Goal: Task Accomplishment & Management: Use online tool/utility

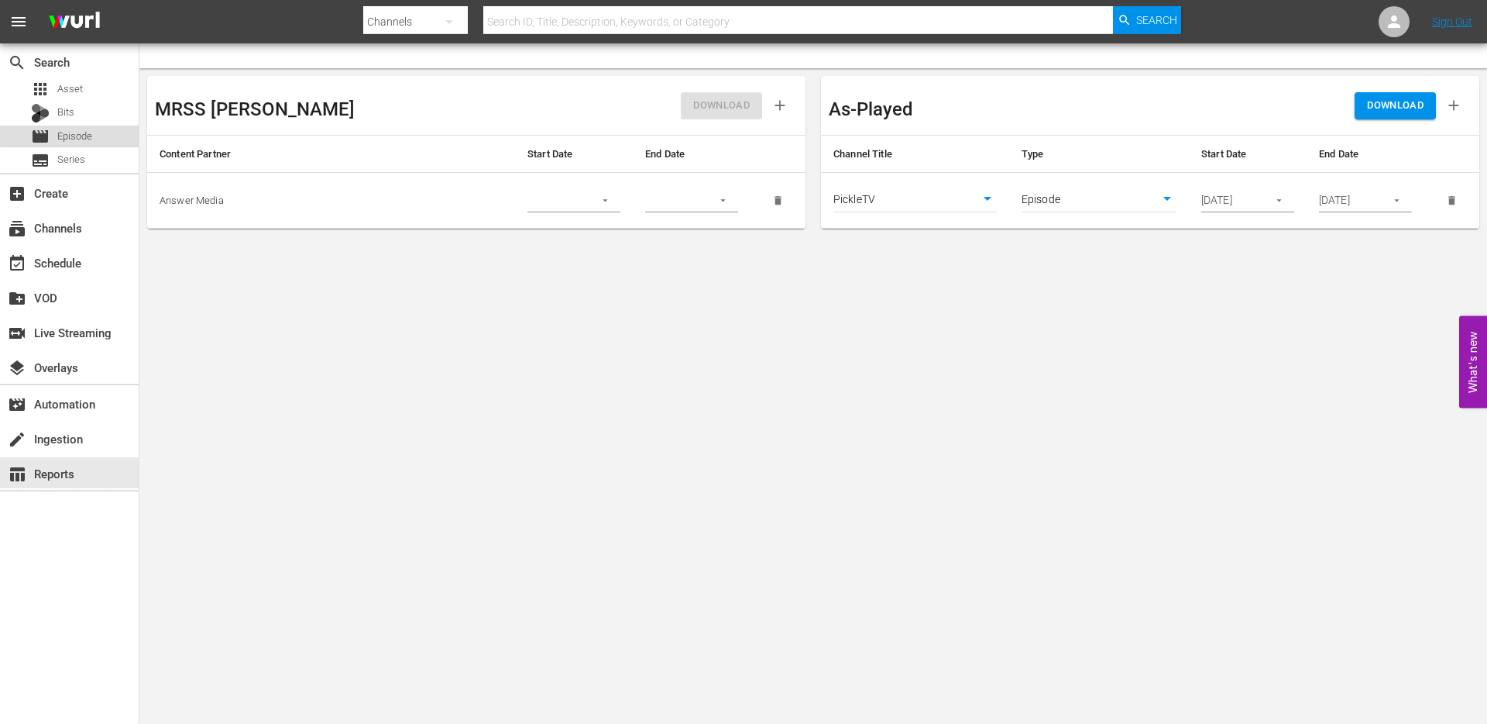
click at [76, 135] on span "Episode" at bounding box center [74, 136] width 35 height 15
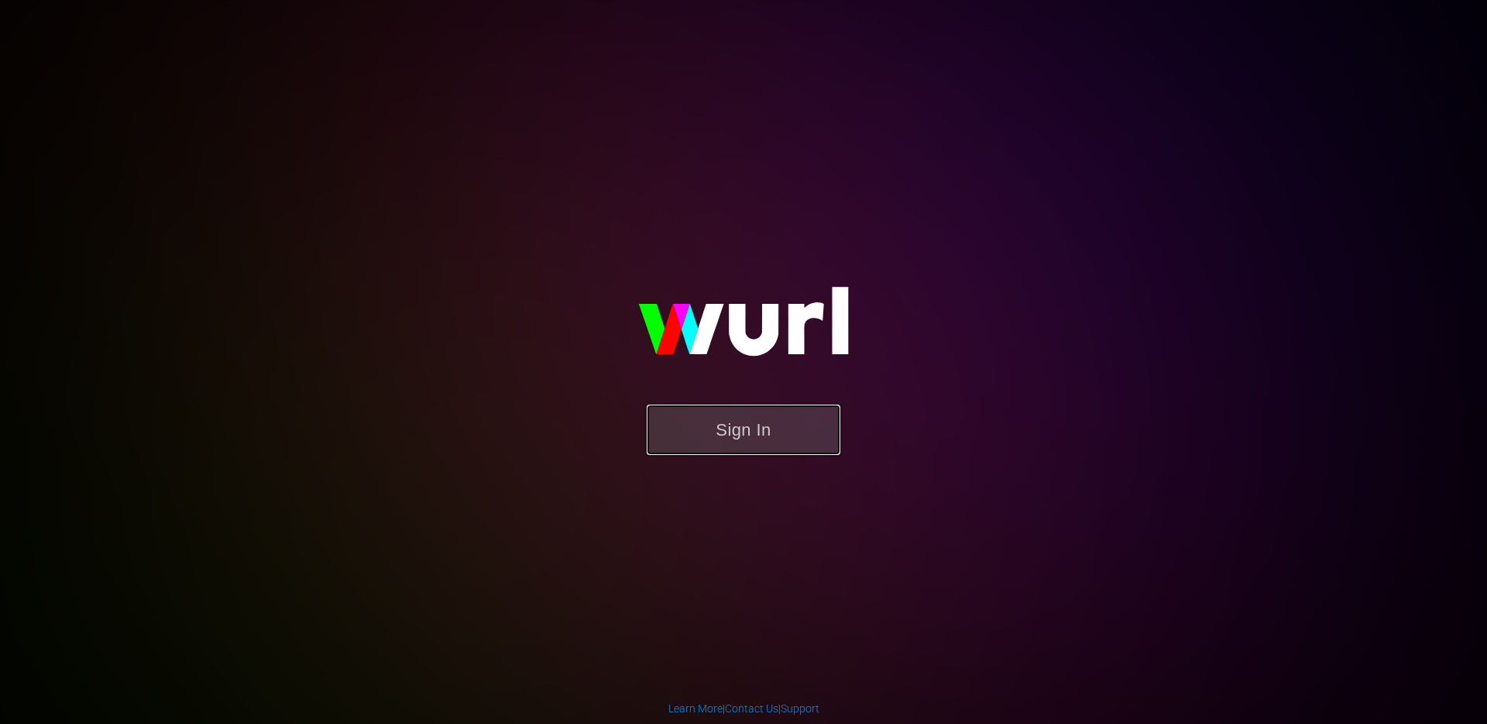
click at [734, 434] on button "Sign In" at bounding box center [744, 429] width 194 height 50
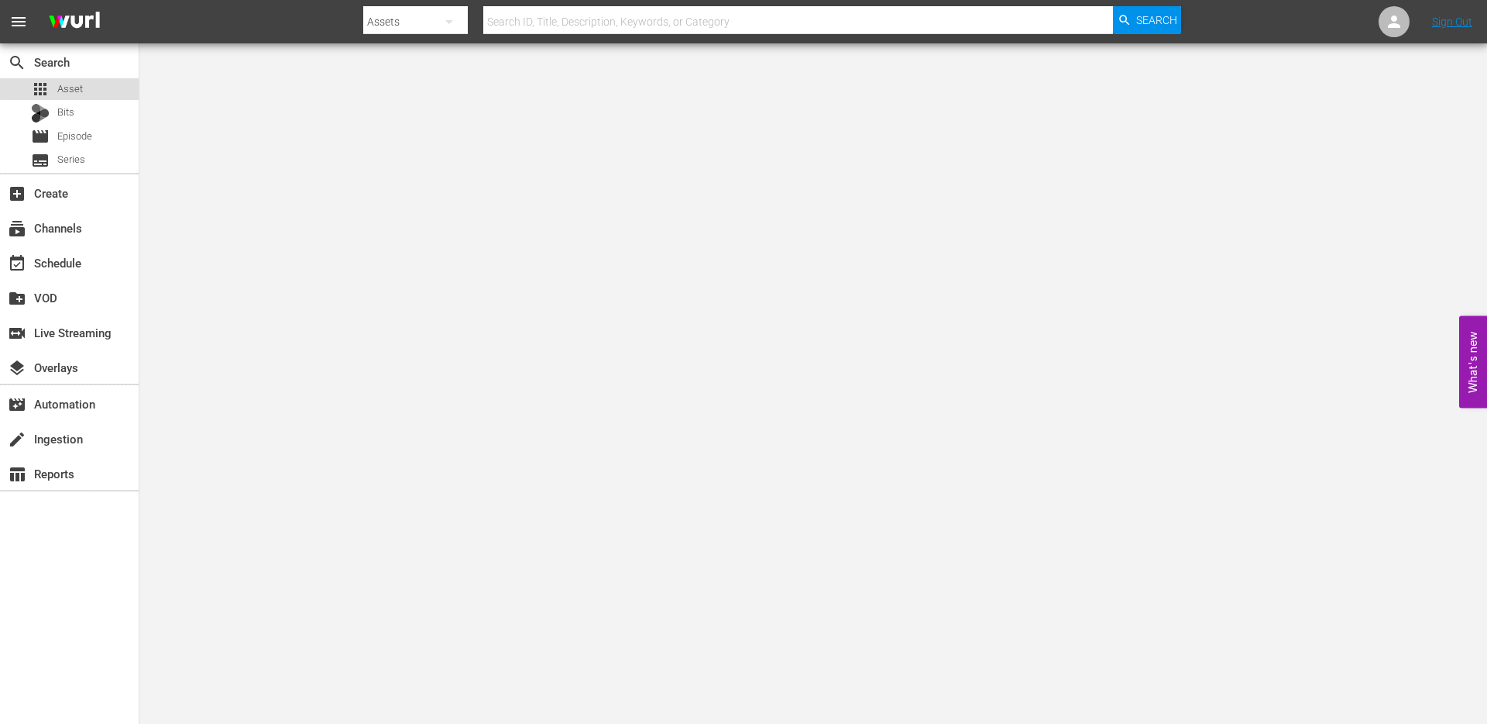
click at [84, 87] on div "apps Asset" at bounding box center [69, 89] width 139 height 22
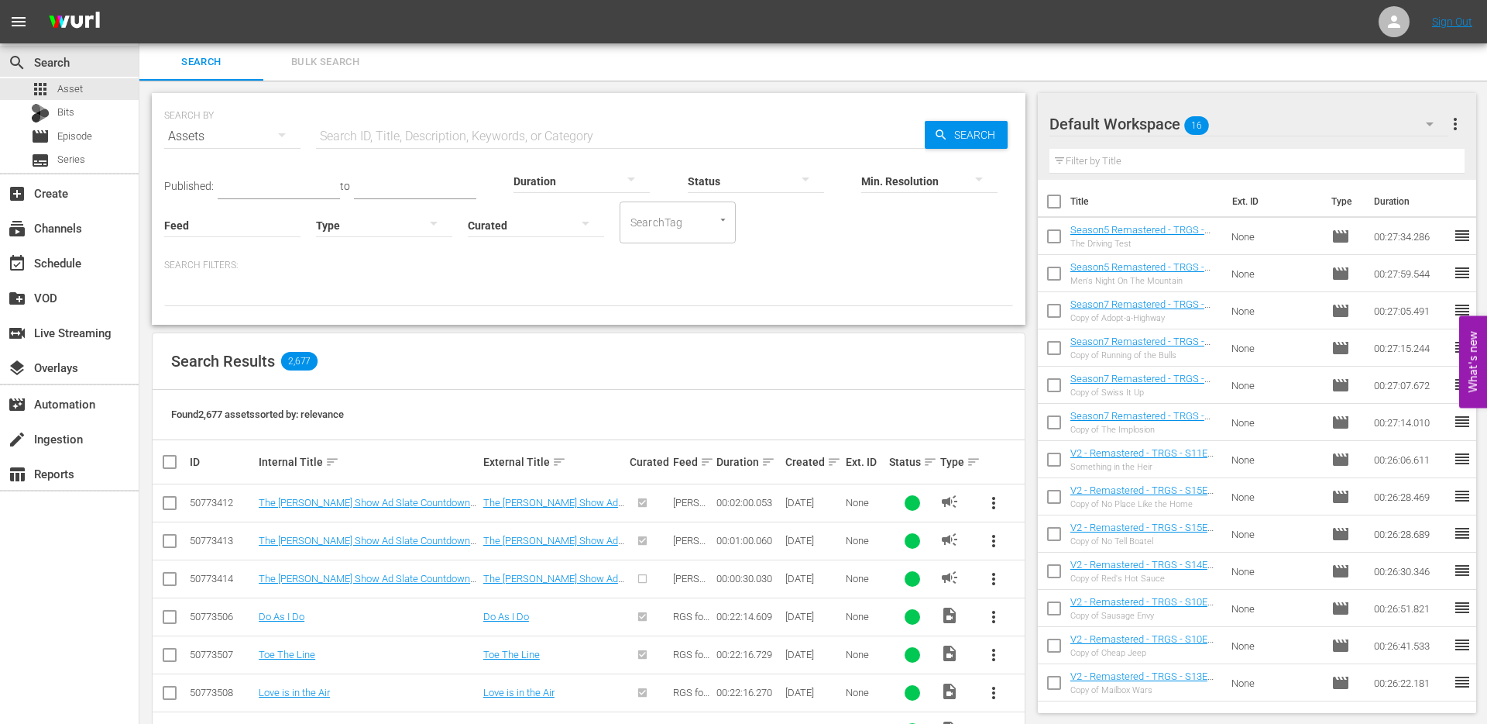
click at [373, 133] on input "text" at bounding box center [620, 136] width 609 height 37
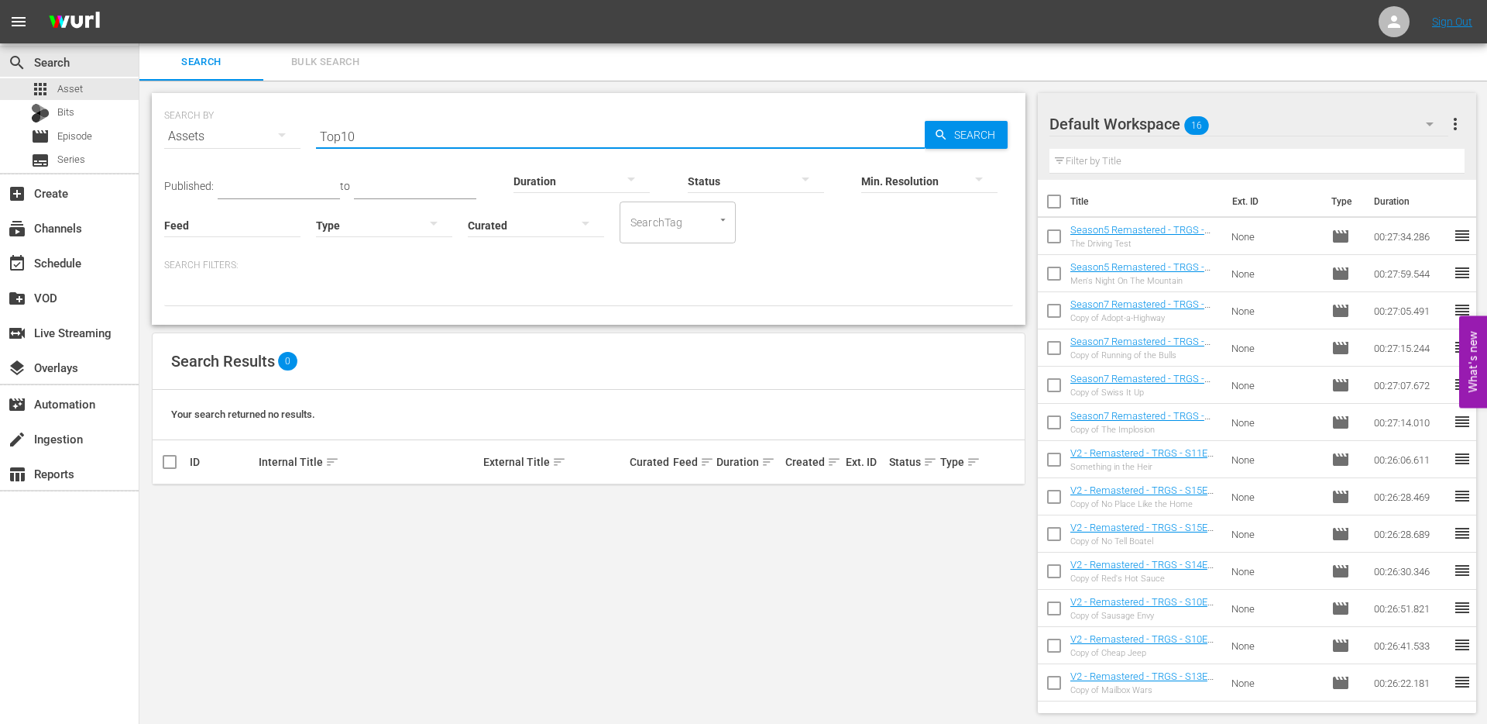
click at [341, 136] on input "Top10" at bounding box center [620, 136] width 609 height 37
click at [406, 136] on input "Top 10" at bounding box center [620, 136] width 609 height 37
type input "Top 10"
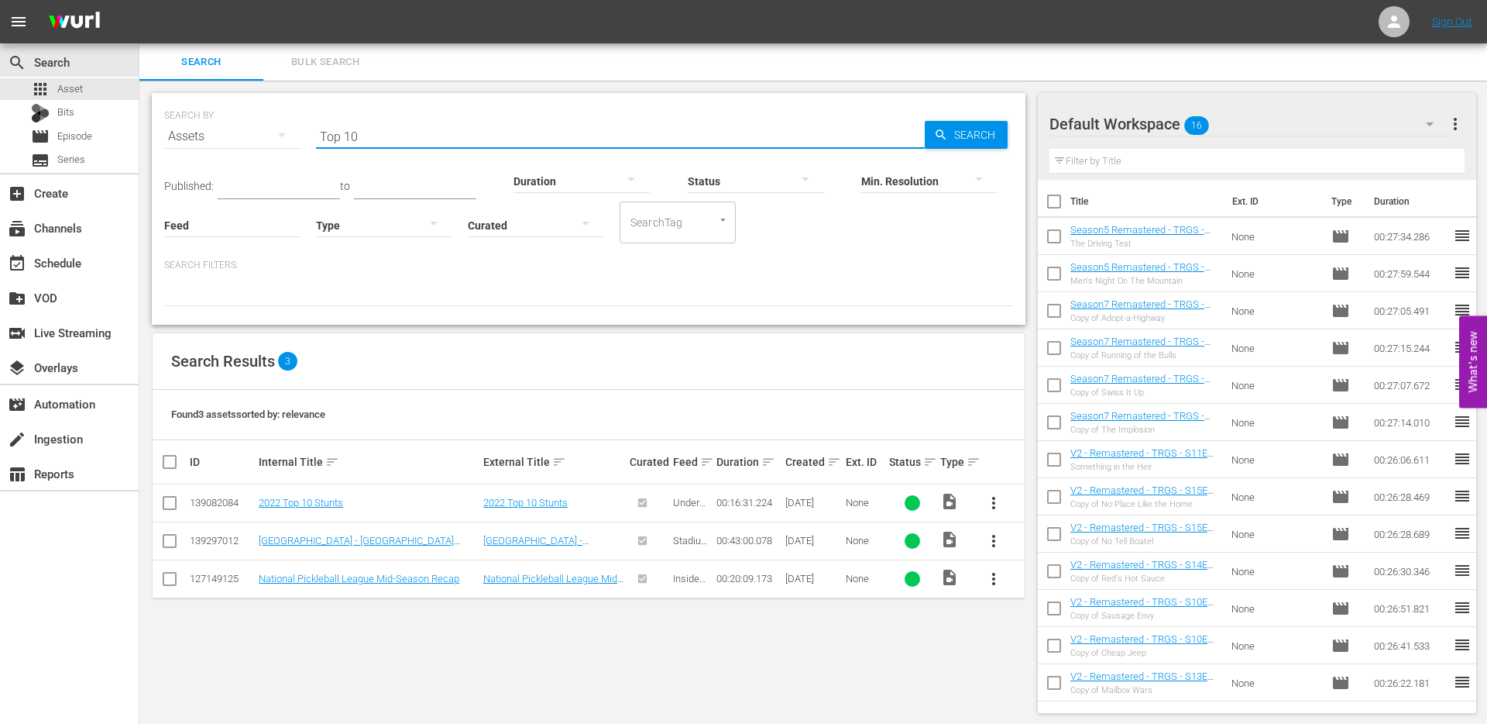
drag, startPoint x: 374, startPoint y: 142, endPoint x: 300, endPoint y: 137, distance: 74.5
click at [300, 137] on div "SEARCH BY Search By Assets Search ID, Title, Description, Keywords, or Category…" at bounding box center [588, 127] width 849 height 56
click at [76, 142] on span "Episode" at bounding box center [74, 136] width 35 height 15
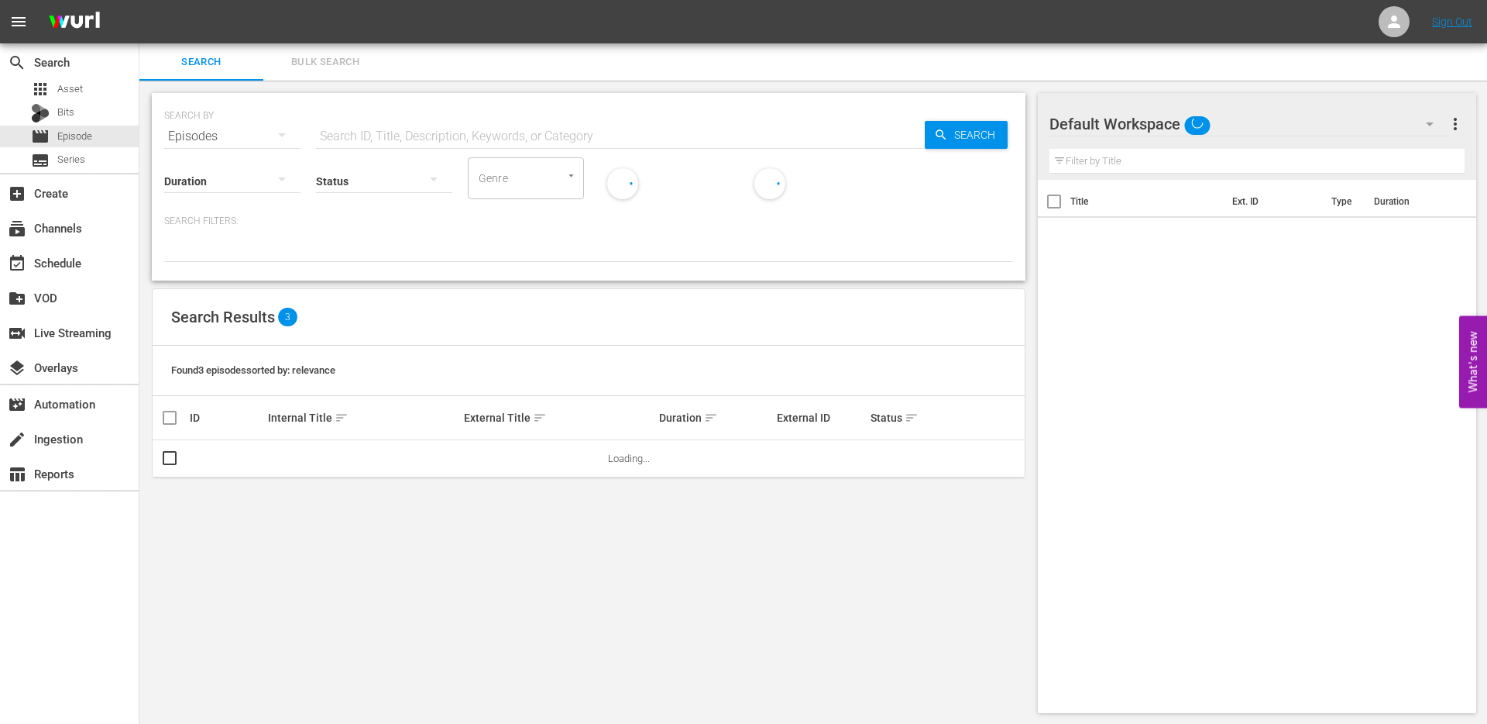
click at [382, 139] on input "text" at bounding box center [620, 136] width 609 height 37
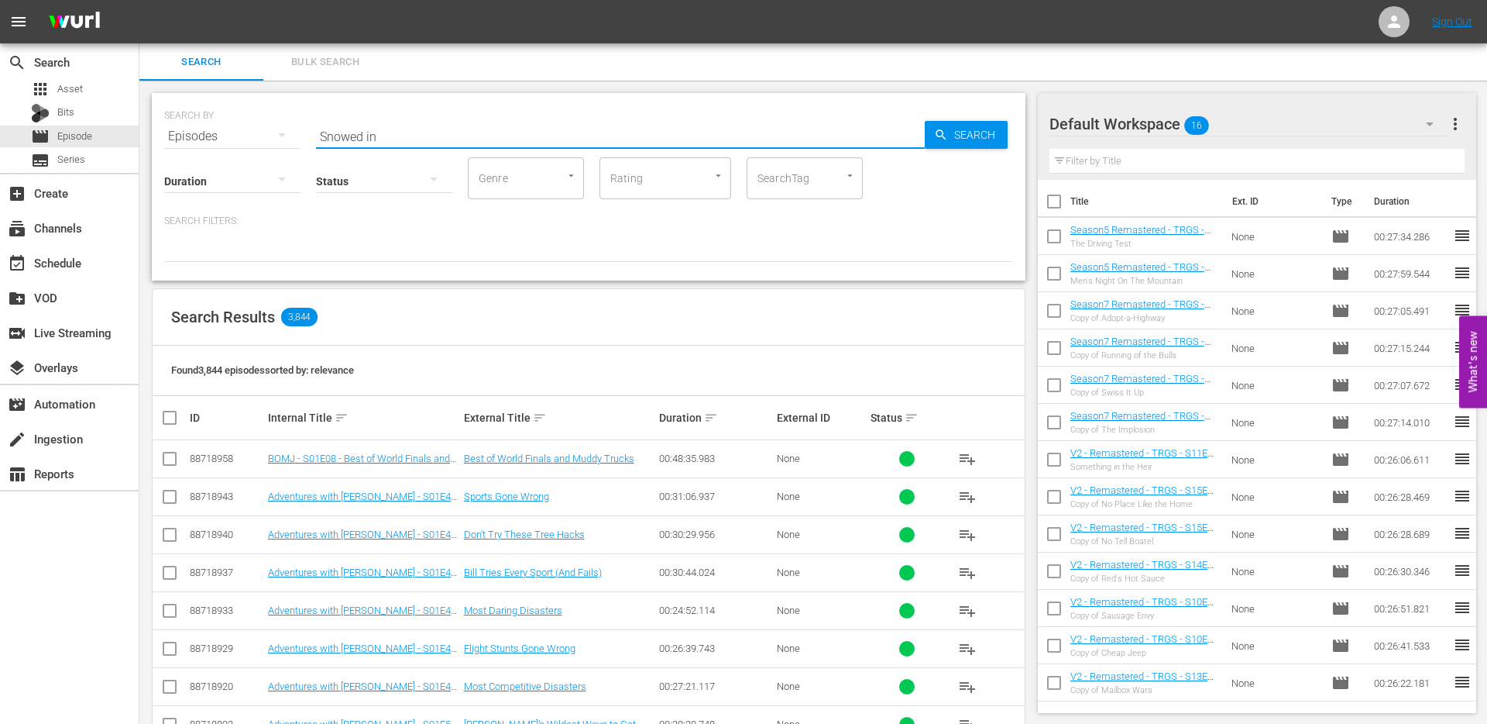
type input "Snowed in"
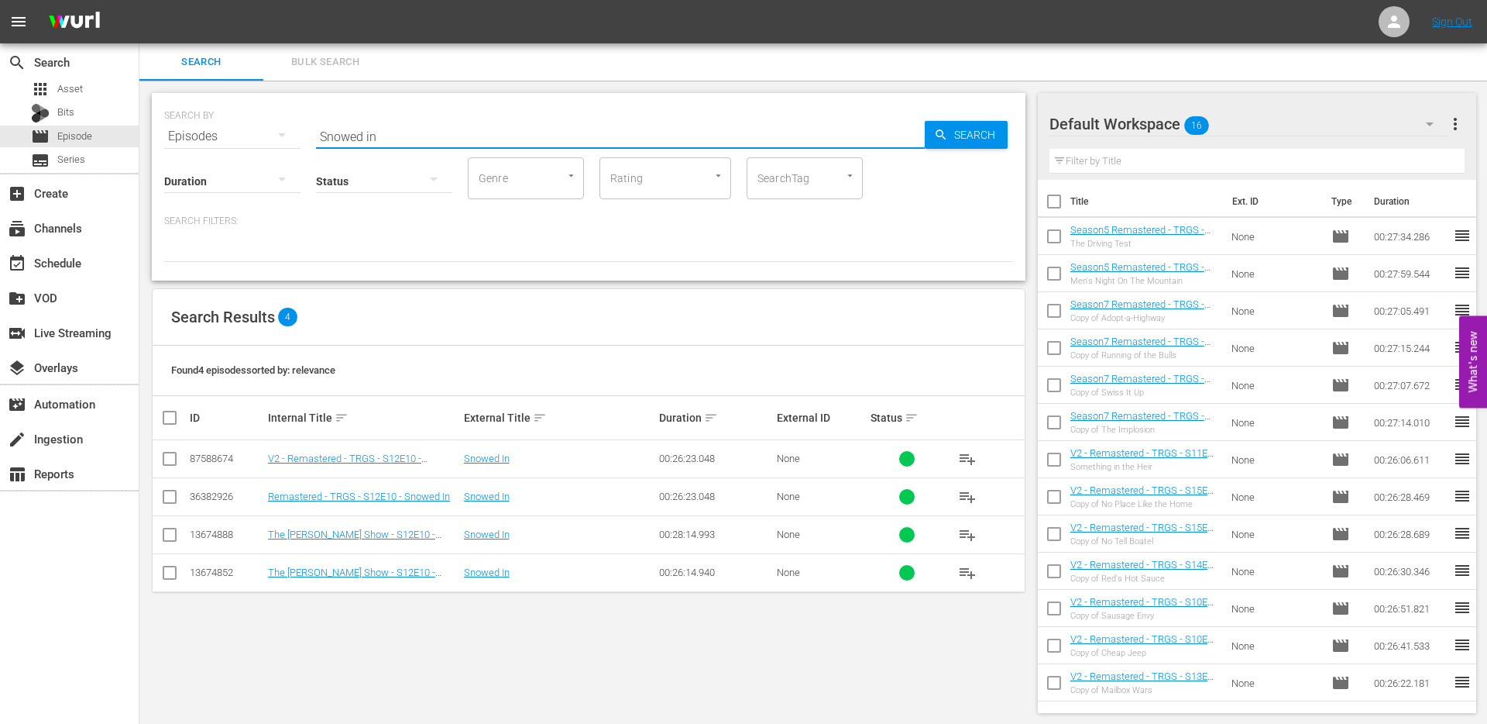
click at [165, 496] on input "checkbox" at bounding box center [169, 499] width 19 height 19
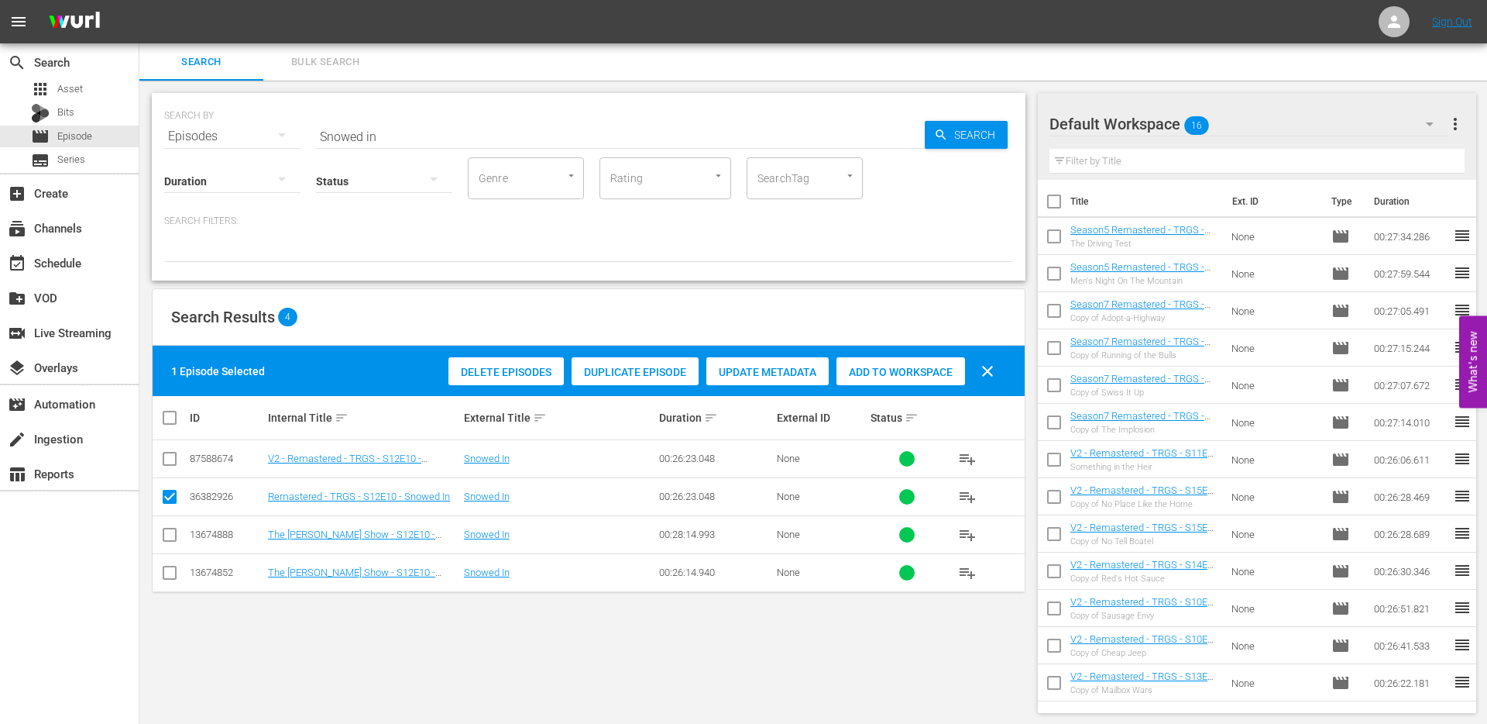
click at [1270, 138] on div "Default Workspace 16" at bounding box center [1249, 123] width 399 height 43
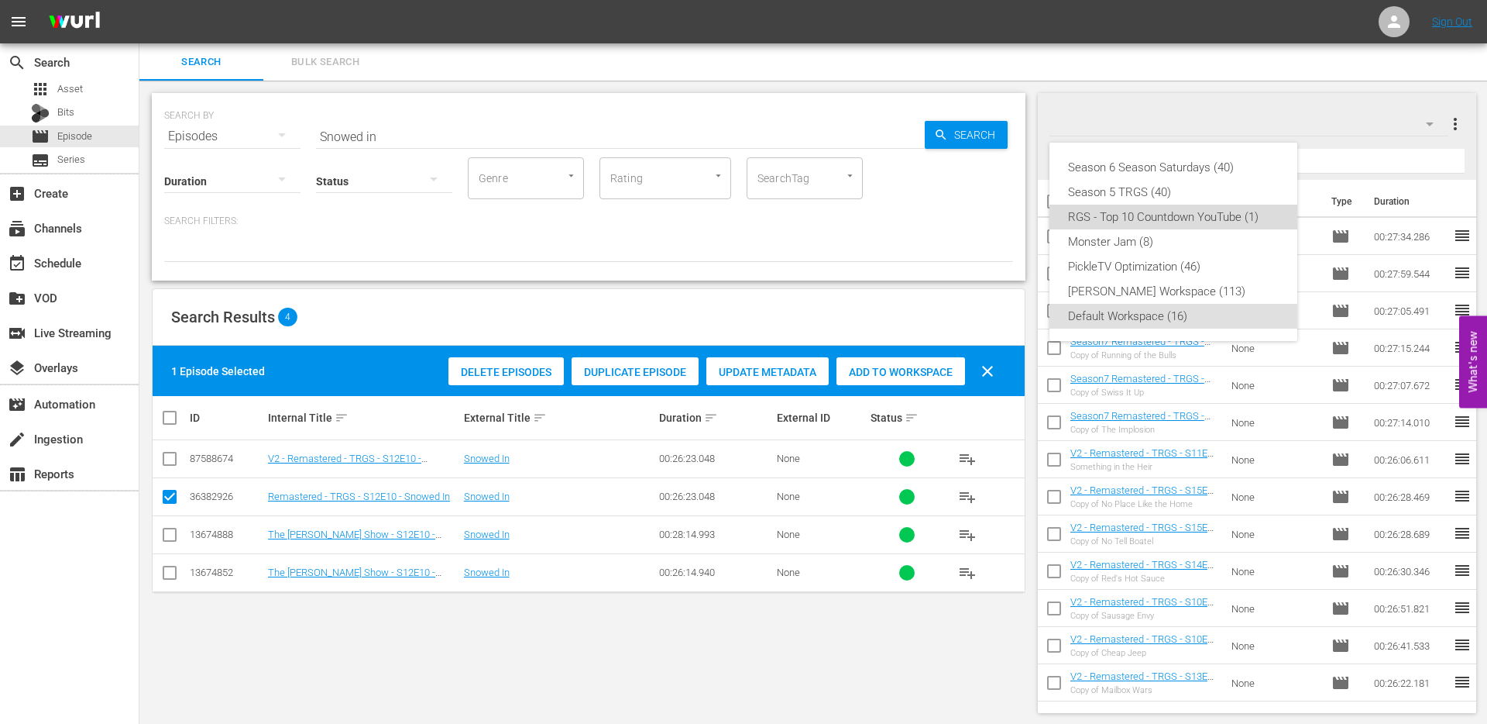
click at [1167, 218] on div "RGS - Top 10 Countdown YouTube (1)" at bounding box center [1173, 217] width 211 height 25
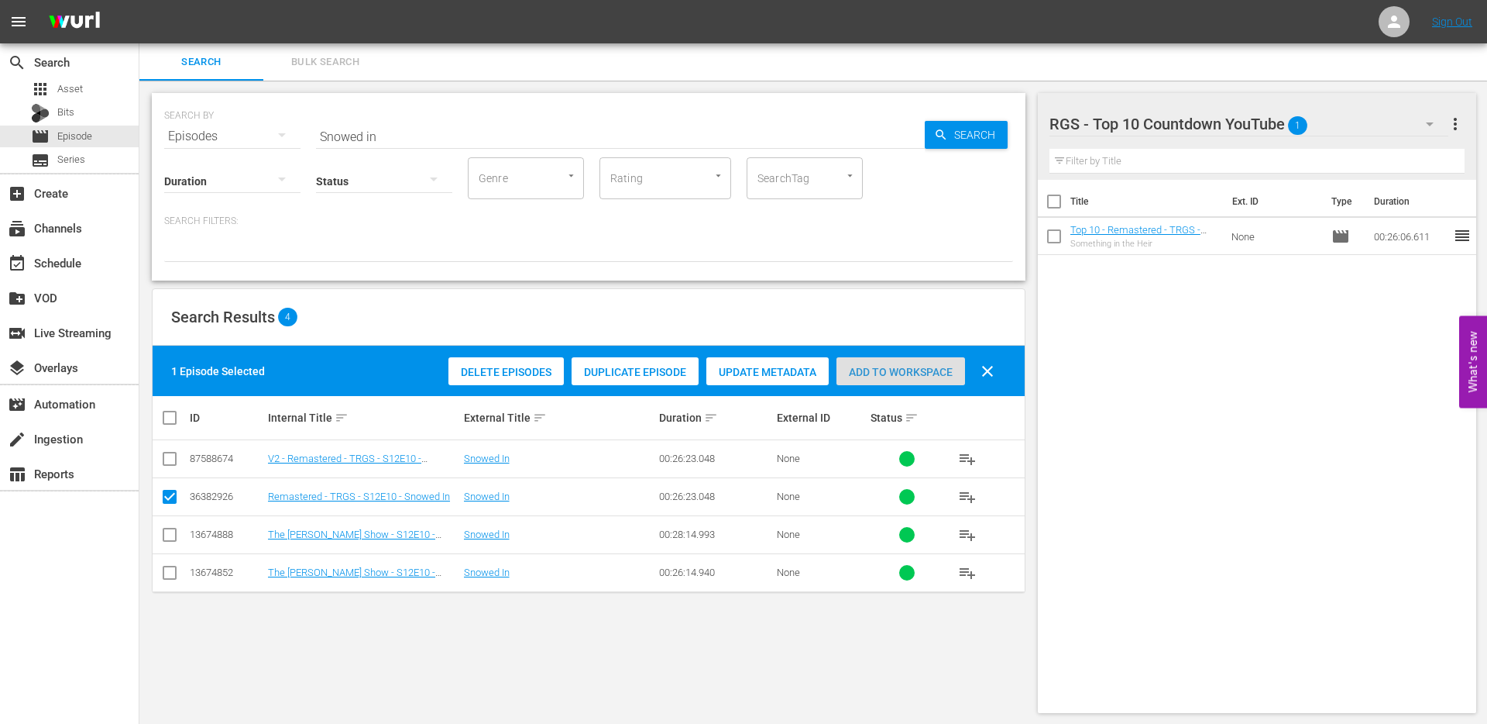
click at [902, 375] on span "Add to Workspace" at bounding box center [901, 372] width 129 height 12
click at [629, 377] on span "Duplicate Episode" at bounding box center [635, 372] width 127 height 12
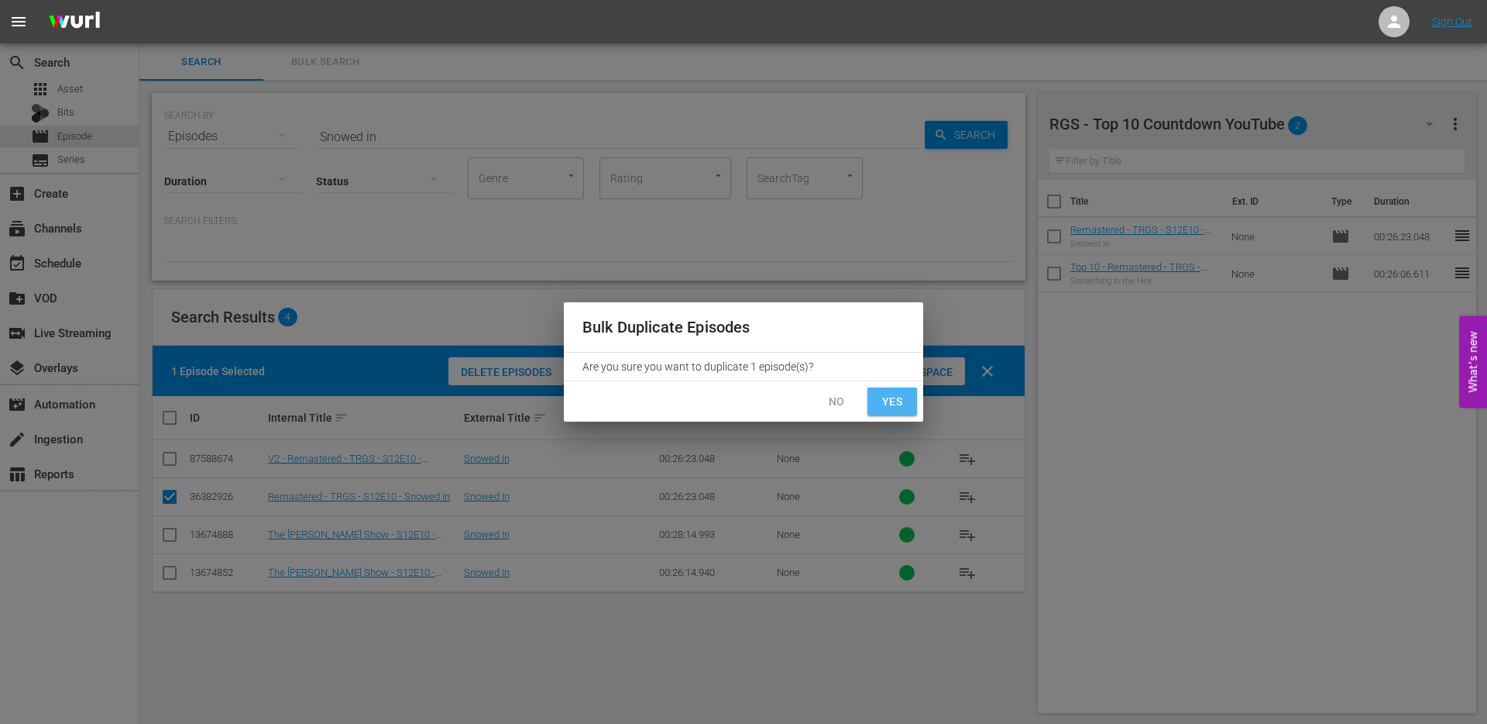
click at [891, 403] on span "Yes" at bounding box center [892, 401] width 25 height 19
checkbox input "false"
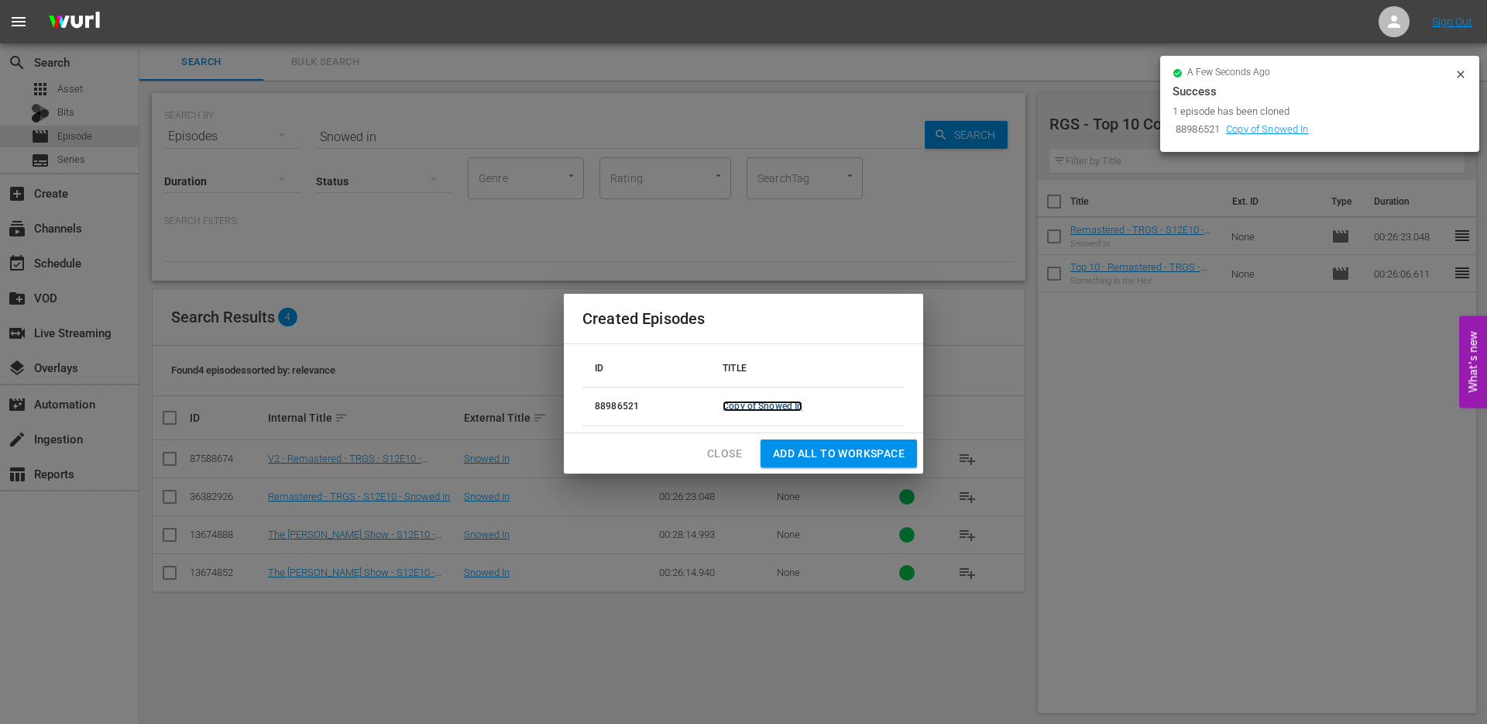
click at [767, 407] on link "Copy of Snowed In" at bounding box center [763, 406] width 80 height 11
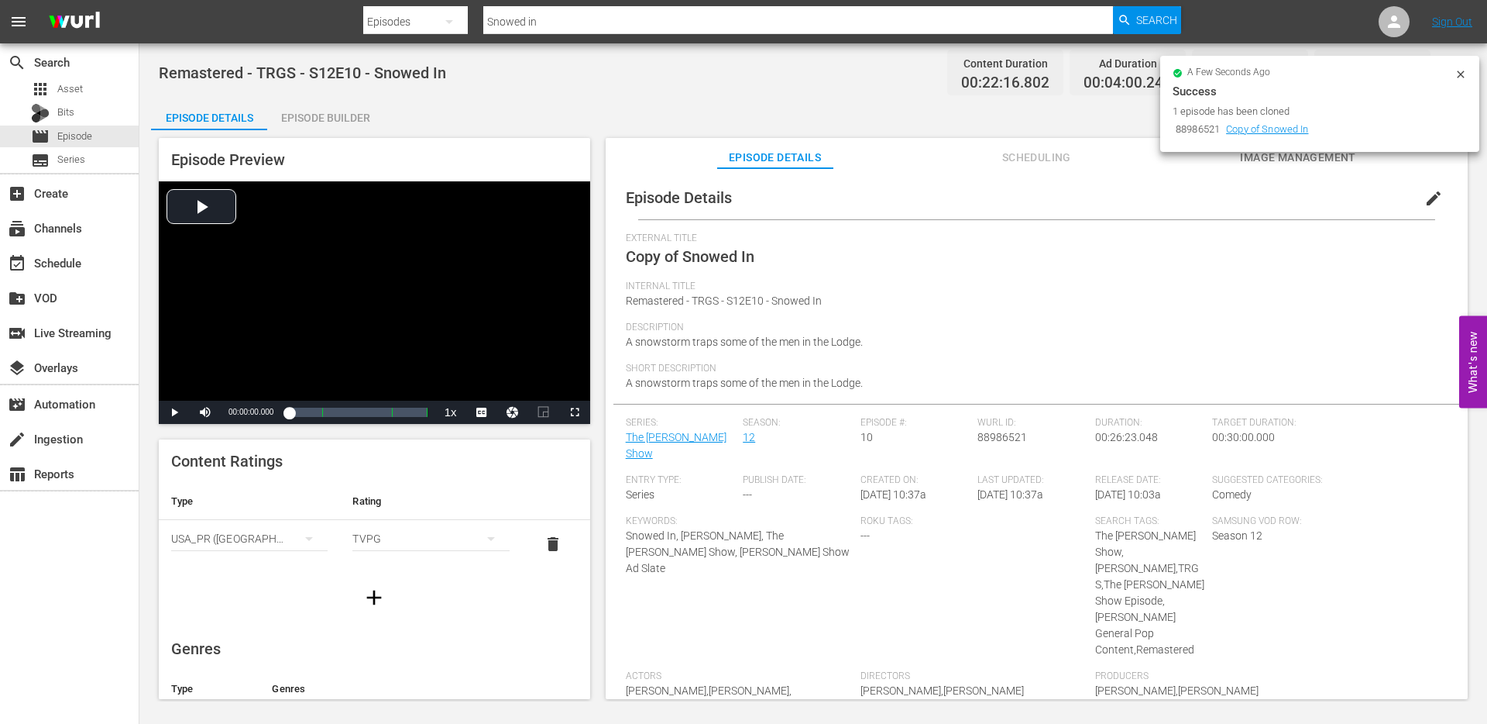
click at [1459, 74] on icon at bounding box center [1461, 74] width 12 height 12
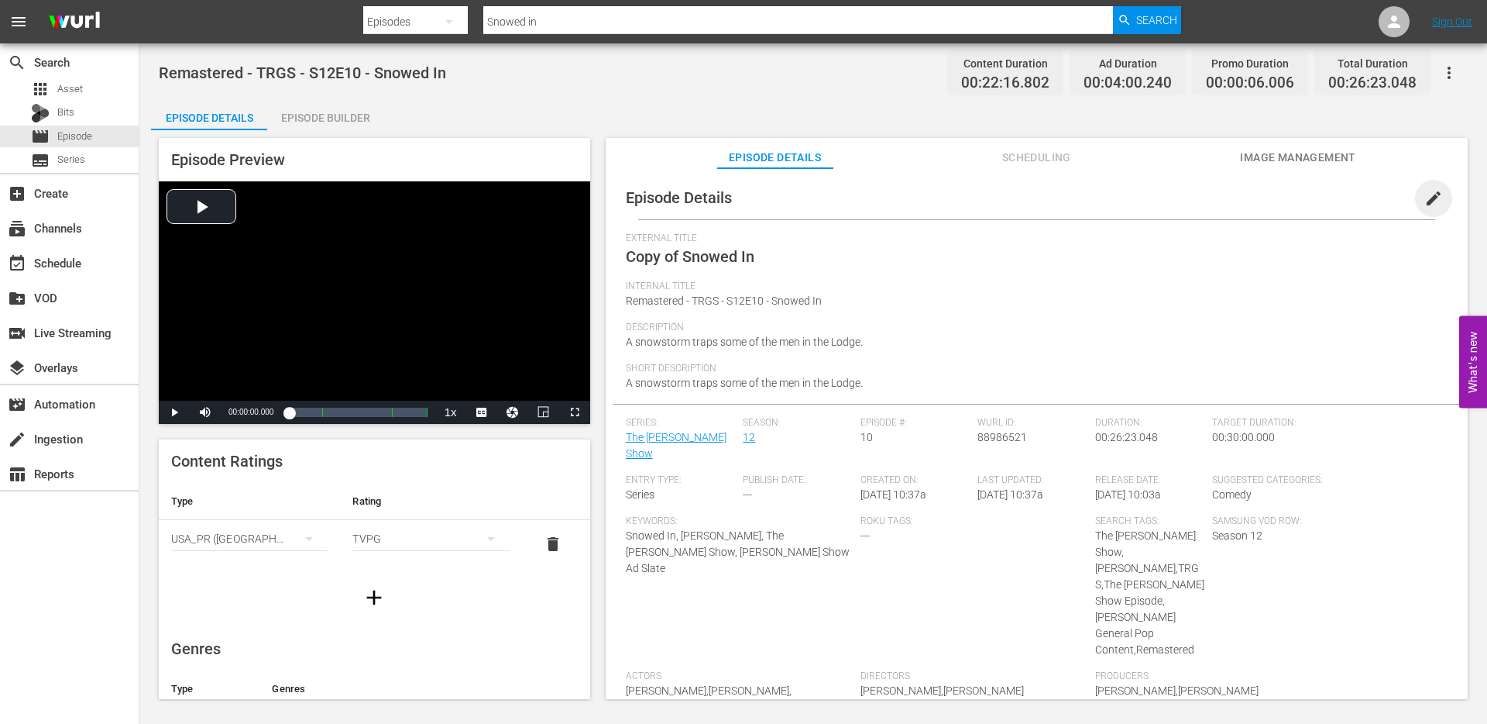
click at [1425, 201] on span "edit" at bounding box center [1434, 198] width 19 height 19
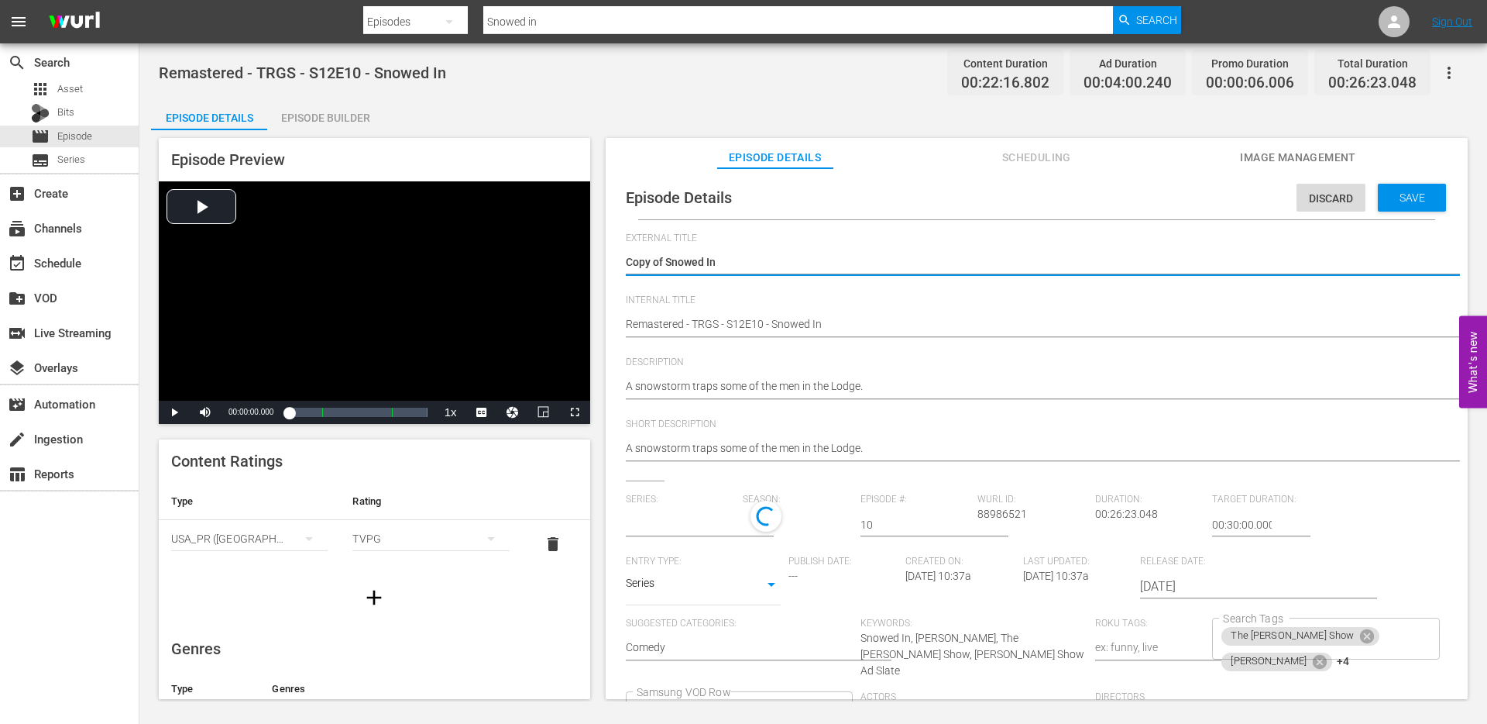
click at [685, 307] on div "Remastered - TRGS - S12E10 - Snowed In Remastered - TRGS - S12E10 - Snowed In" at bounding box center [1033, 325] width 814 height 37
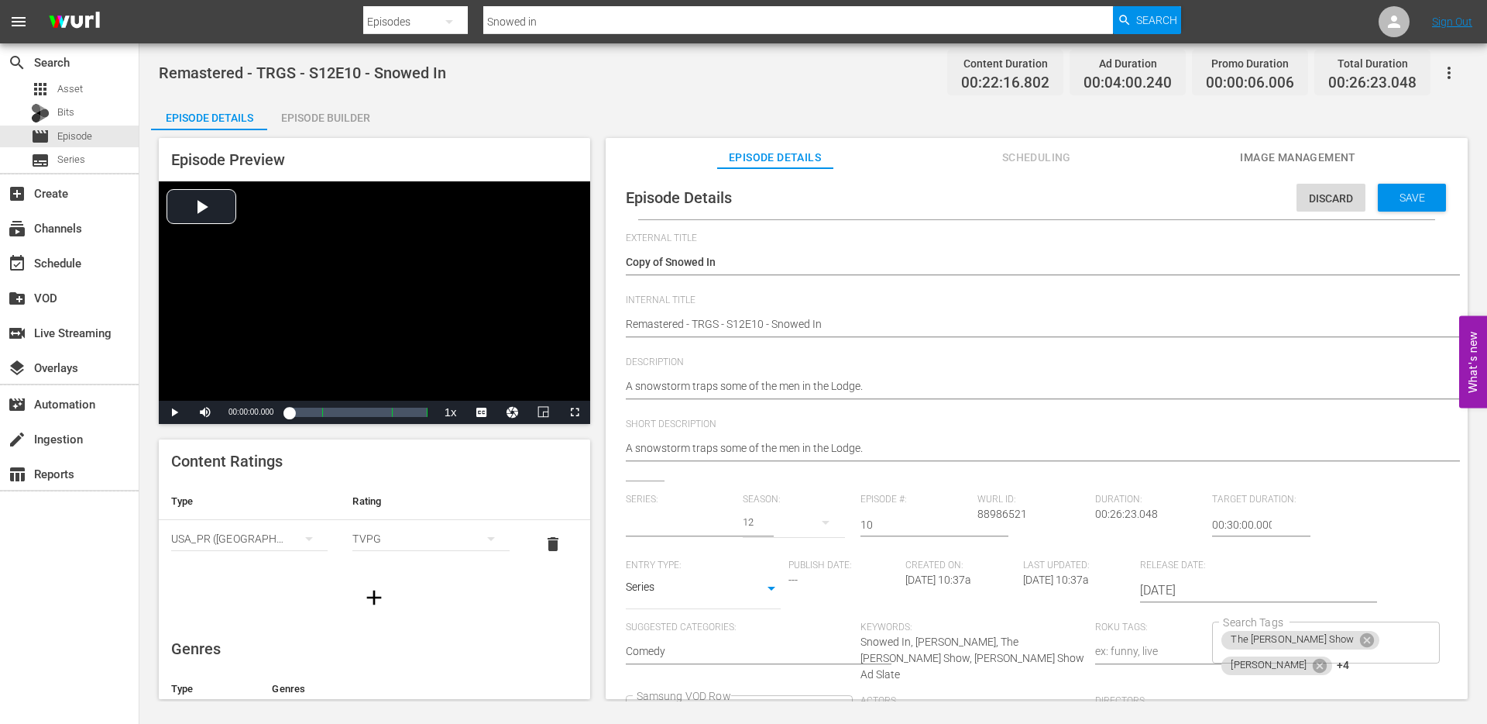
type input "The [PERSON_NAME] Show"
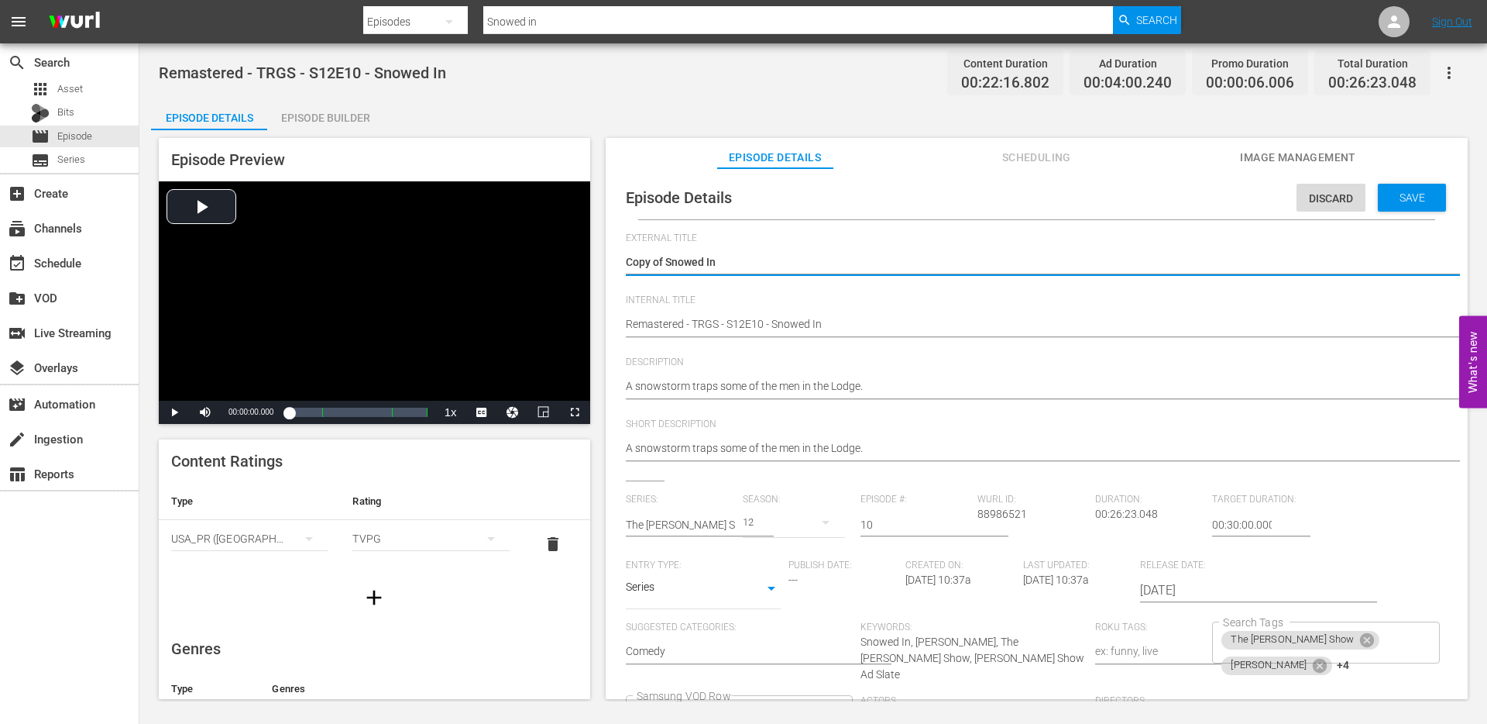
drag, startPoint x: 669, startPoint y: 263, endPoint x: 622, endPoint y: 263, distance: 46.5
type textarea "Snowed In"
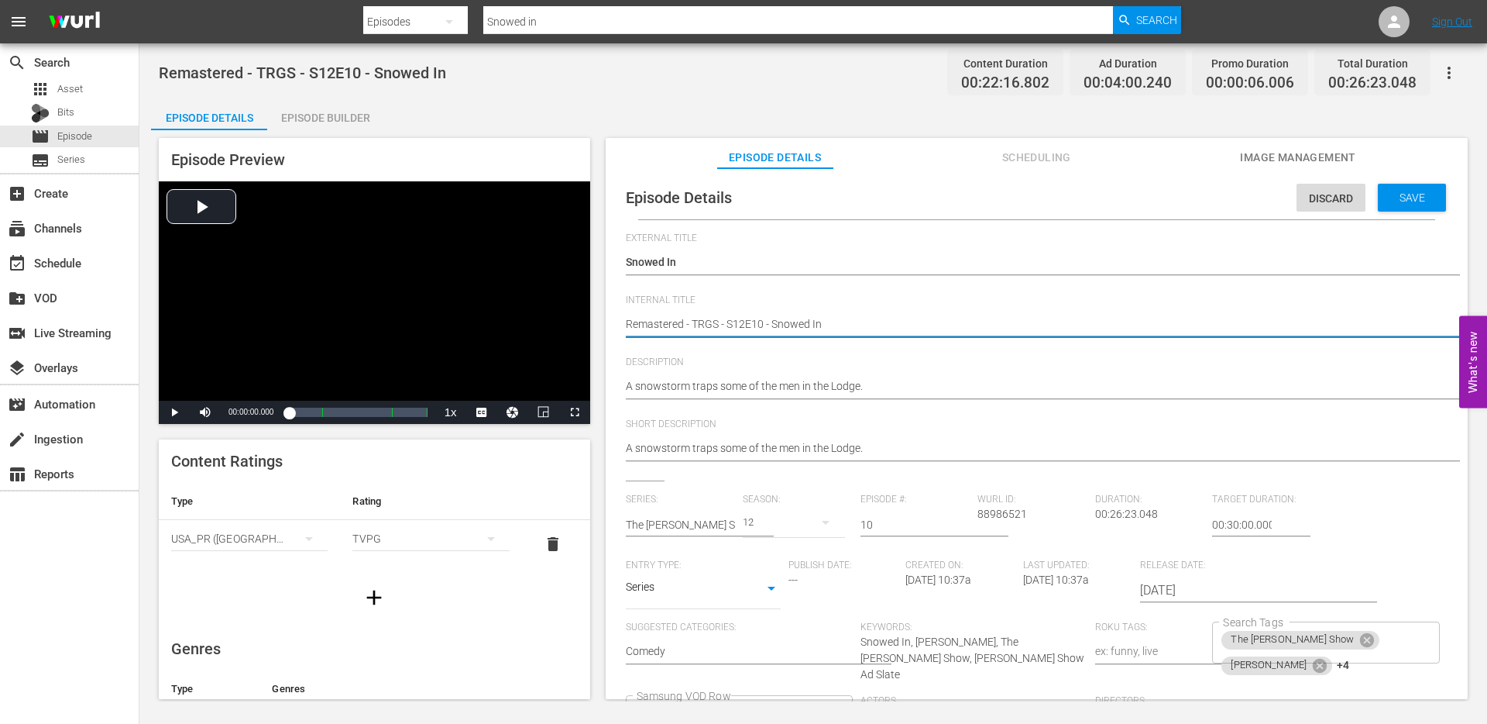
type textarea "TRemastered - TRGS - S12E10 - Snowed In"
type textarea "ToRemastered - TRGS - S12E10 - Snowed In"
type textarea "TopRemastered - TRGS - S12E10 - Snowed In"
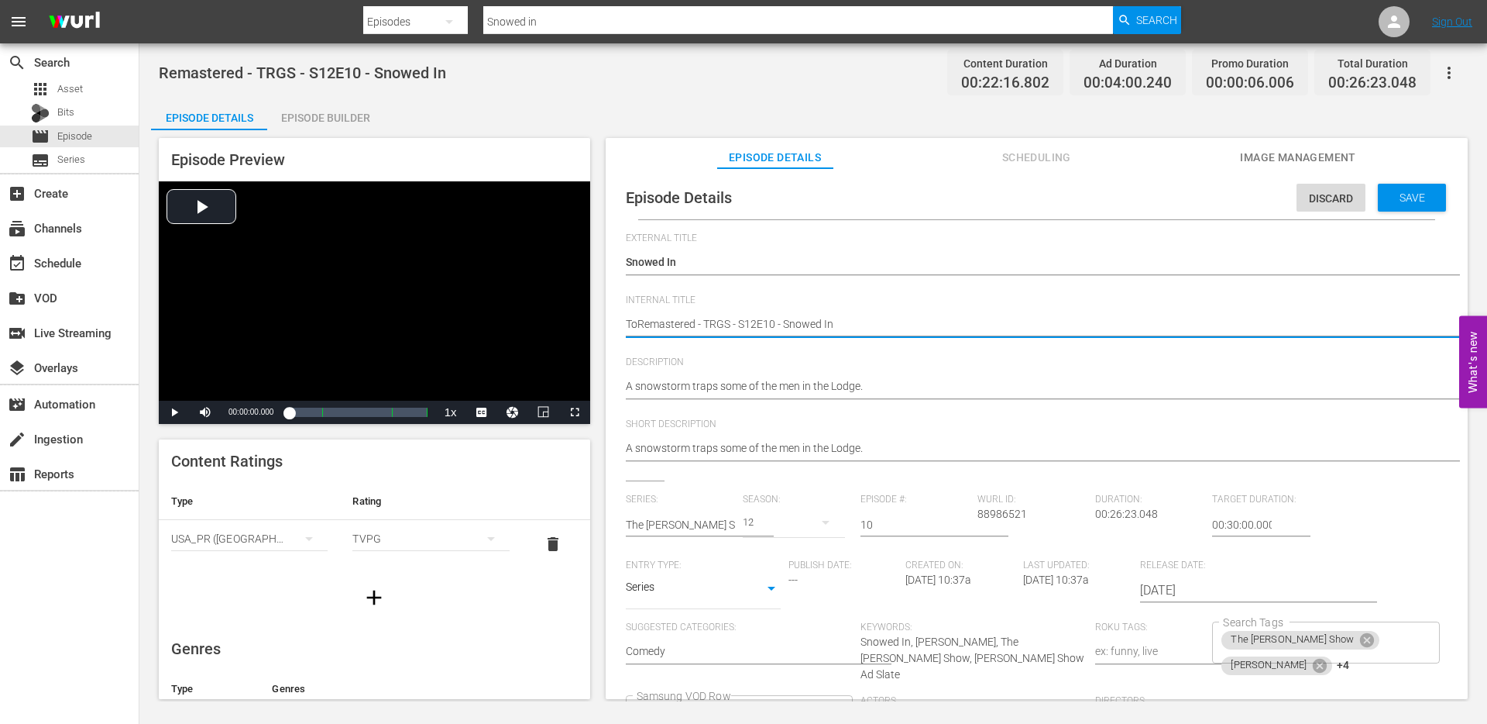
type textarea "TopRemastered - TRGS - S12E10 - Snowed In"
type textarea "Top Remastered - TRGS - S12E10 - Snowed In"
type textarea "Top 1Remastered - TRGS - S12E10 - Snowed In"
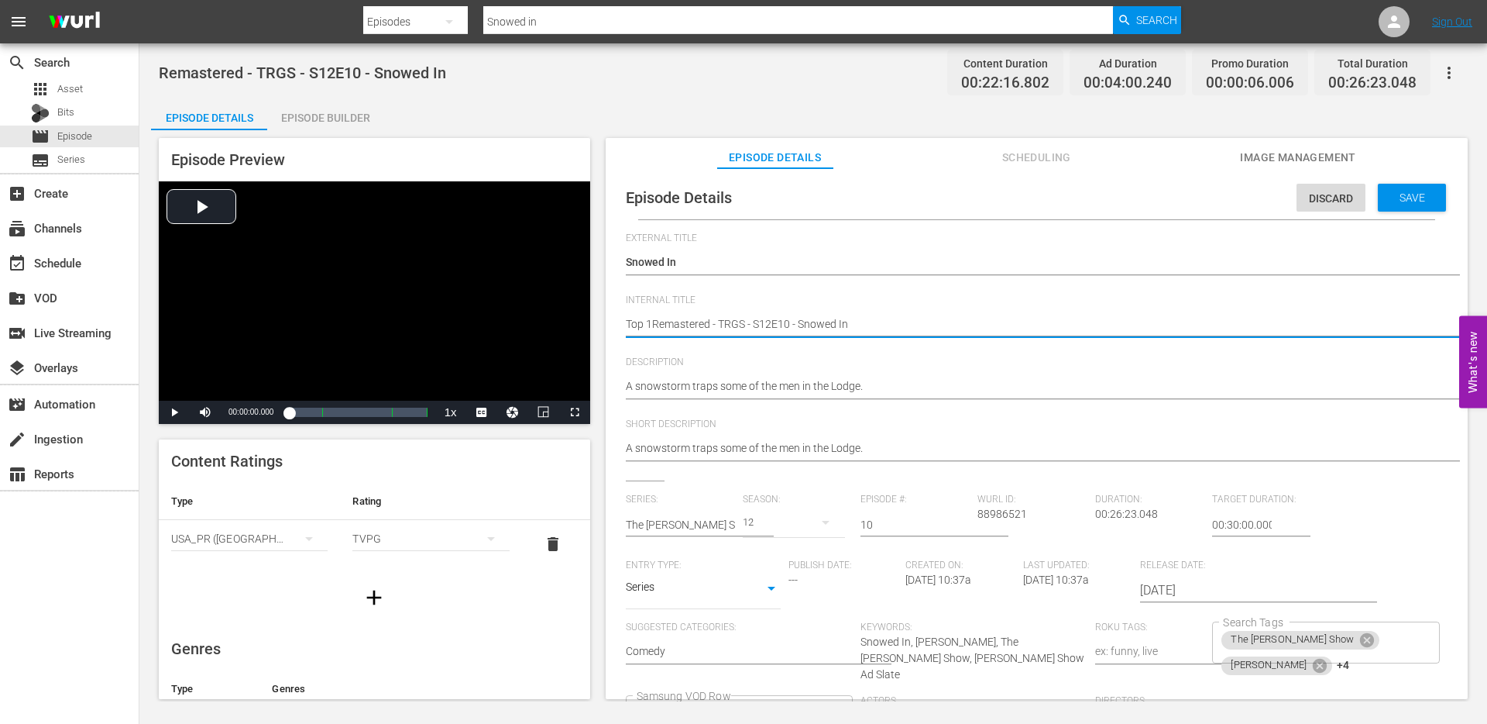
type textarea "Top 10Remastered - TRGS - S12E10 - Snowed In"
type textarea "Top 10 Remastered - TRGS - S12E10 - Snowed In"
type textarea "Top 10 -Remastered - TRGS - S12E10 - Snowed In"
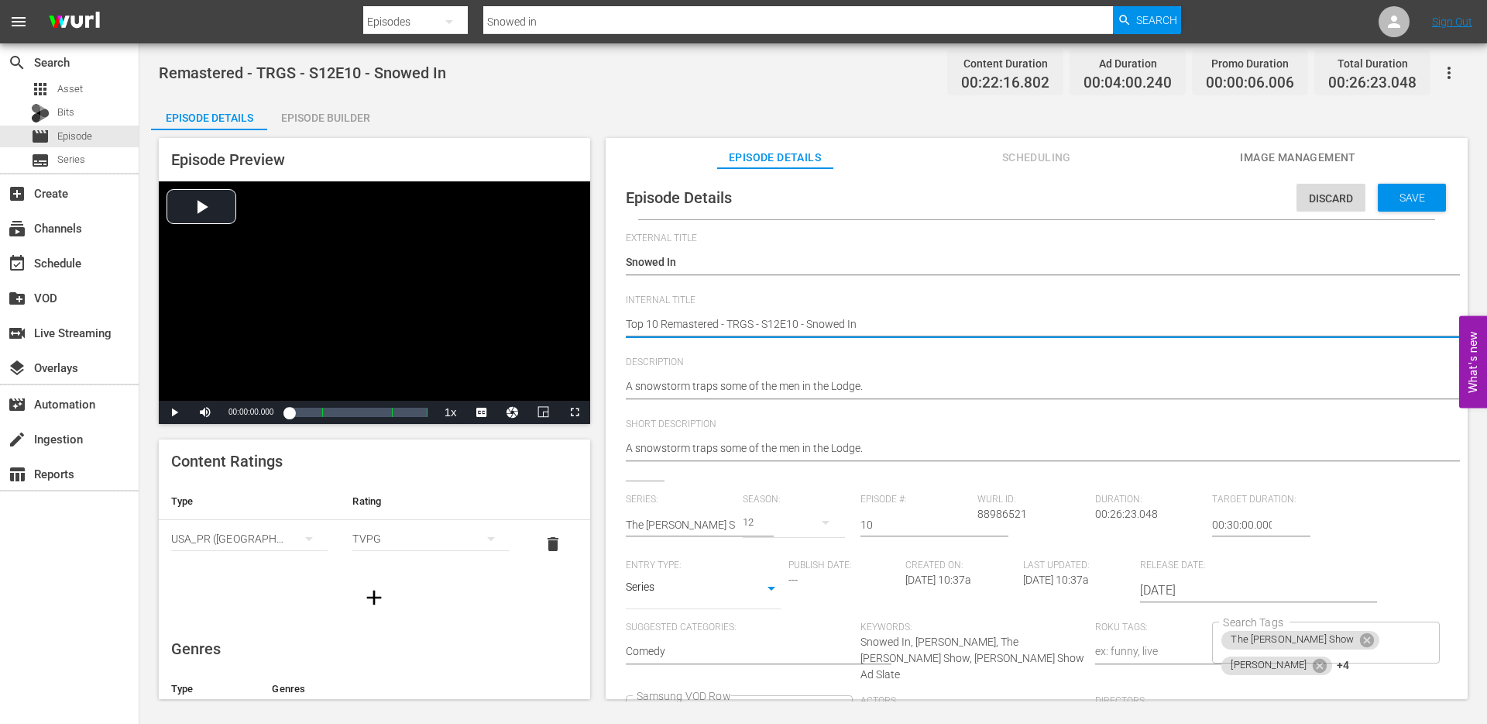
type textarea "Top 10 -Remastered - TRGS - S12E10 - Snowed In"
type textarea "Top 10 - Remastered - TRGS - S12E10 - Snowed In"
click at [691, 322] on textarea "Remastered - TRGS - S12E10 - Snowed In" at bounding box center [1033, 325] width 814 height 19
drag, startPoint x: 881, startPoint y: 328, endPoint x: 621, endPoint y: 321, distance: 259.6
click at [621, 321] on div "Episode Details Discard Save External Title Copy of Snowed In Copy of Snowed In…" at bounding box center [1037, 511] width 847 height 671
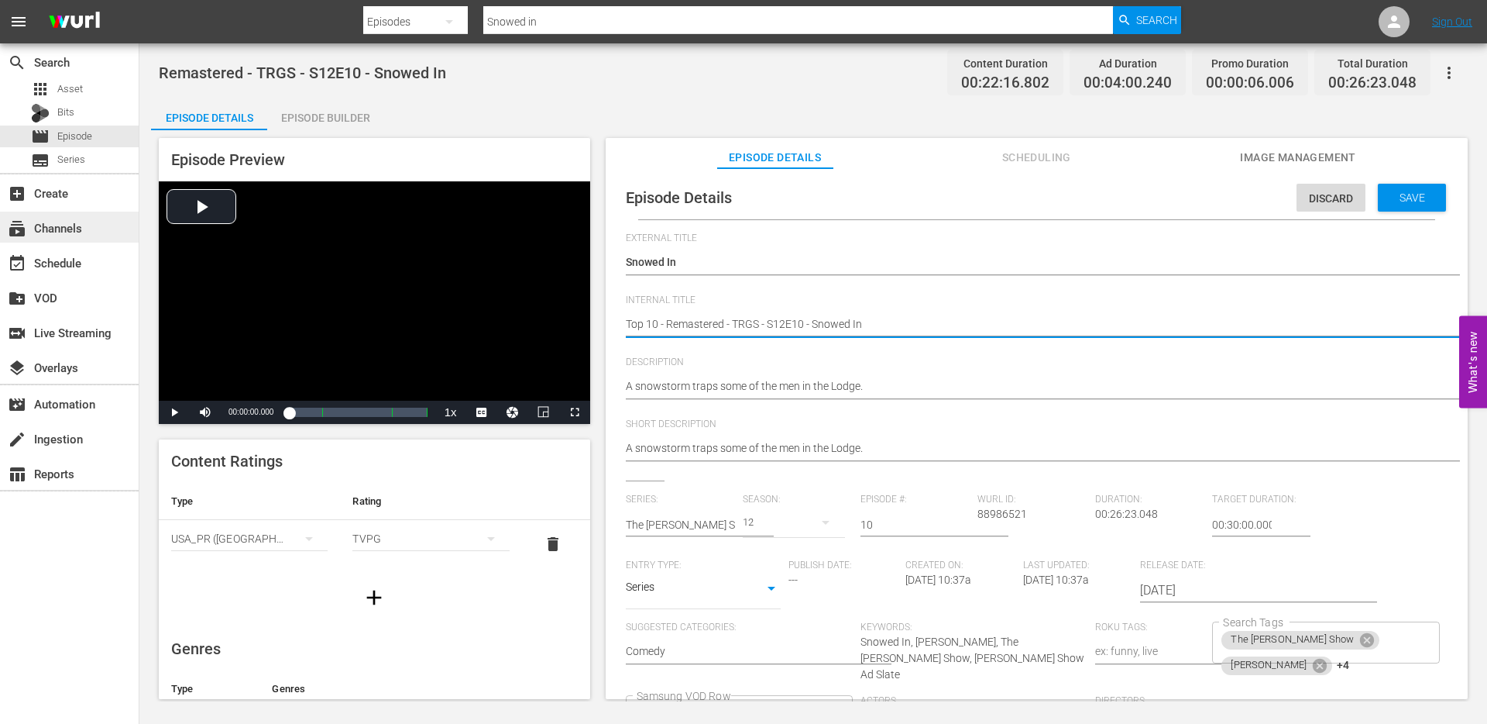
type textarea "Top 10 - Remastered - TRGS - S12E10 - Snowed In"
click at [925, 359] on span "Description" at bounding box center [1033, 362] width 814 height 12
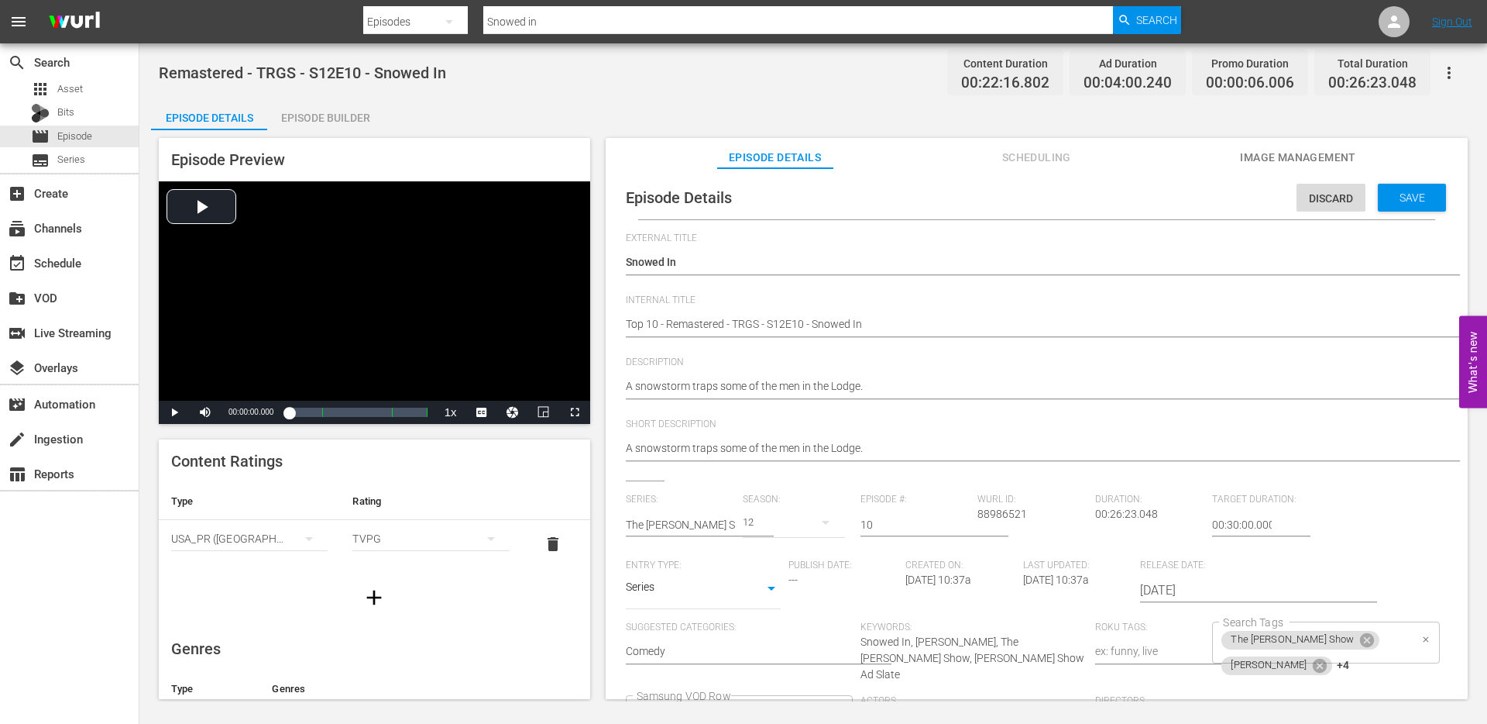
click at [1422, 641] on icon "Clear" at bounding box center [1427, 639] width 10 height 10
click at [1403, 202] on span "Save" at bounding box center [1413, 197] width 50 height 12
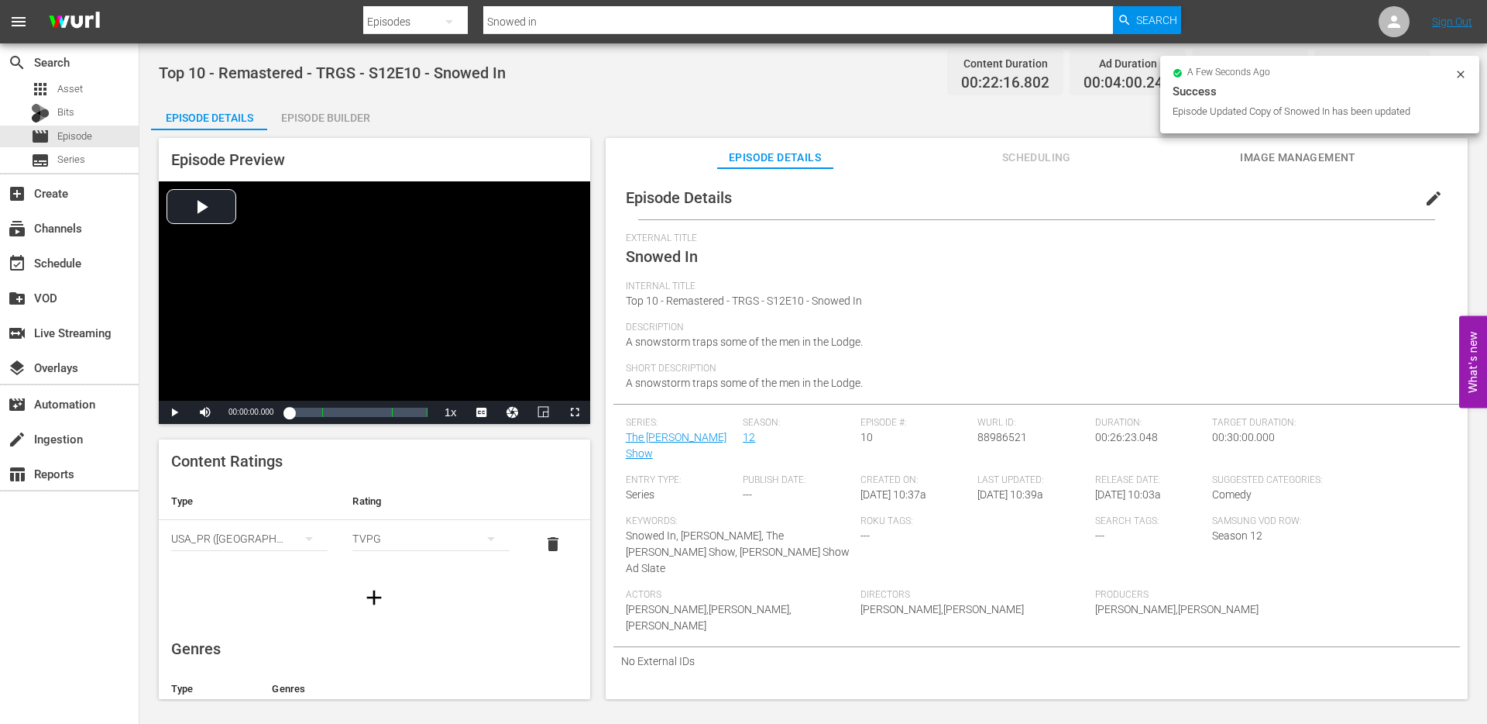
click at [555, 21] on input "Snowed in" at bounding box center [798, 21] width 630 height 37
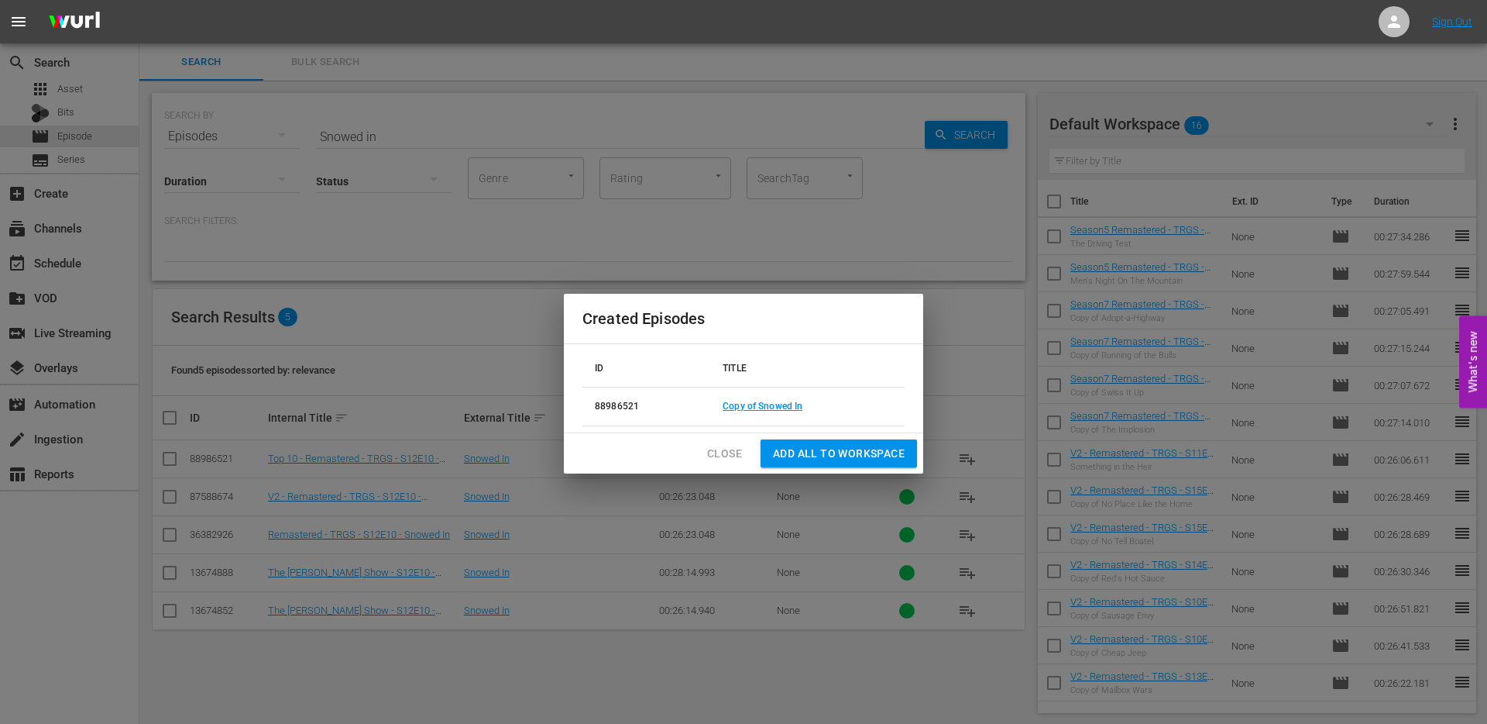
click at [518, 676] on div "Created Episodes ID TITLE 88986521 Copy of Snowed In Close Add all to Workspace" at bounding box center [743, 362] width 1487 height 724
click at [722, 450] on span "Close" at bounding box center [724, 453] width 35 height 19
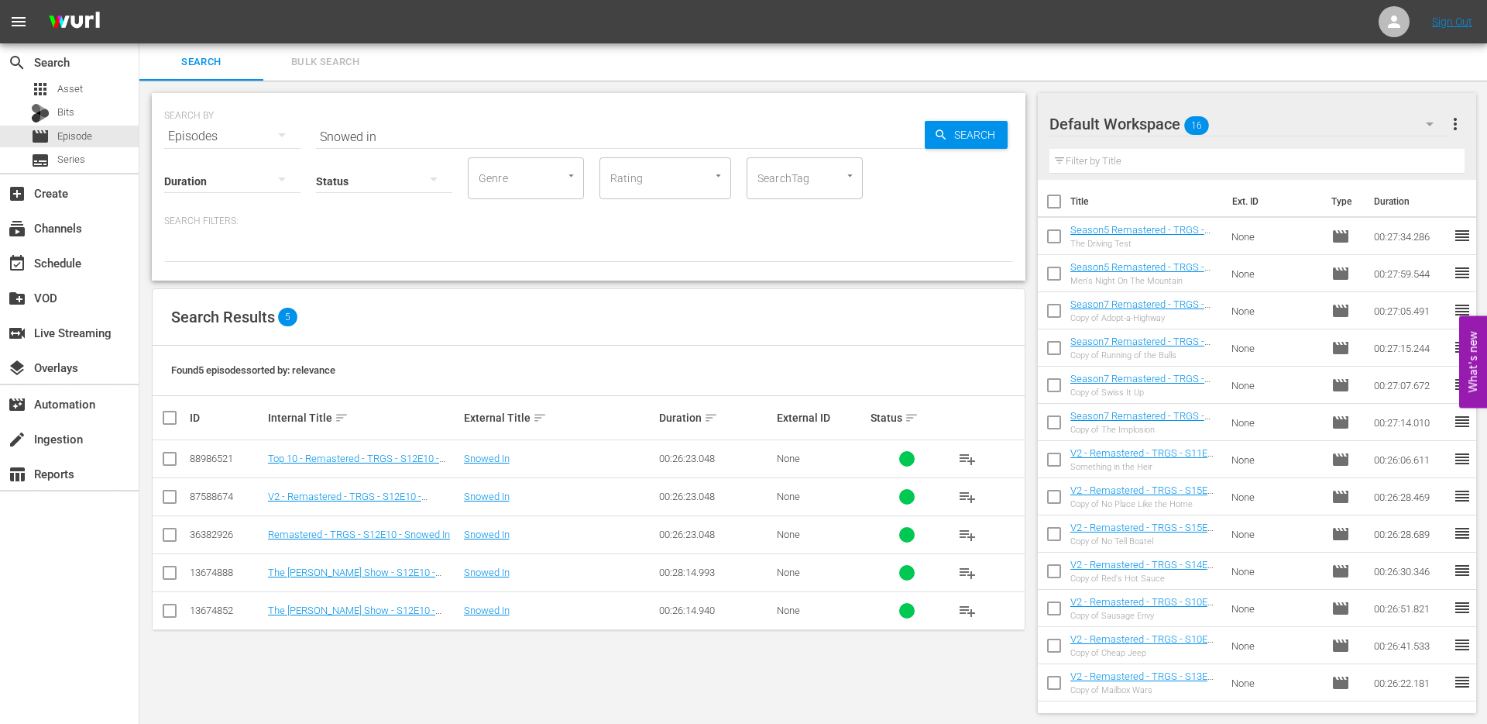
click at [174, 454] on input "checkbox" at bounding box center [169, 461] width 19 height 19
checkbox input "true"
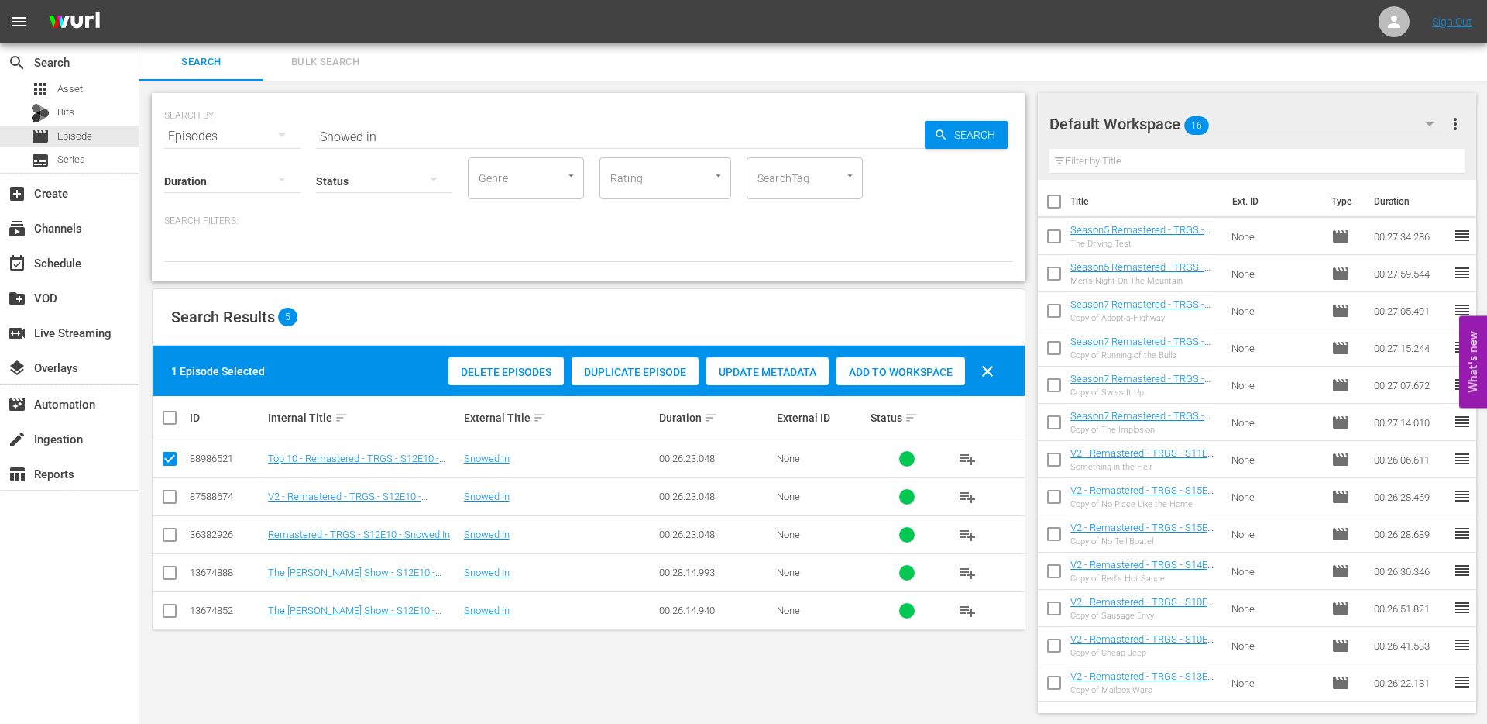
click at [1143, 113] on div at bounding box center [1106, 124] width 112 height 39
click at [1143, 121] on div at bounding box center [1106, 124] width 112 height 39
click at [1285, 127] on div "Default Workspace 16" at bounding box center [1249, 123] width 399 height 43
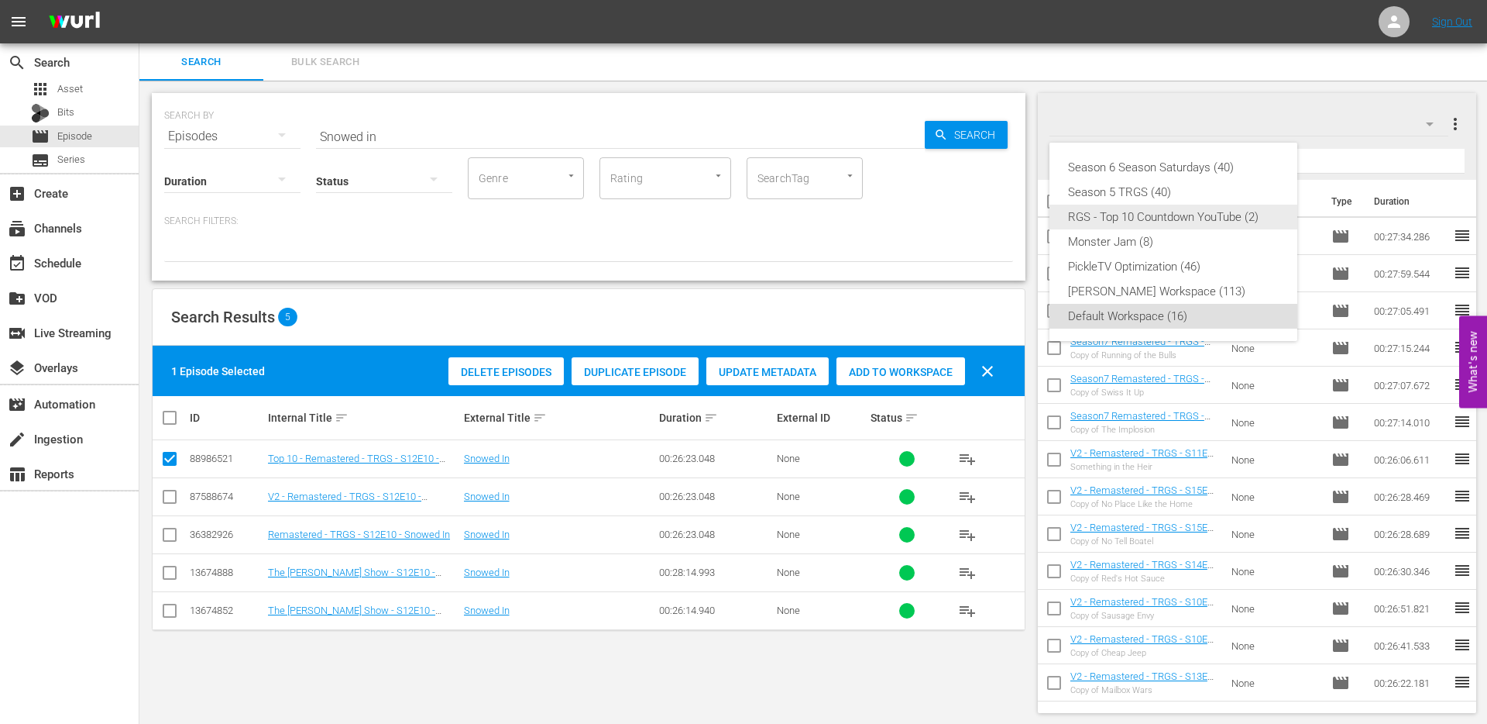
click at [1159, 212] on div "RGS - Top 10 Countdown YouTube (2)" at bounding box center [1173, 217] width 211 height 25
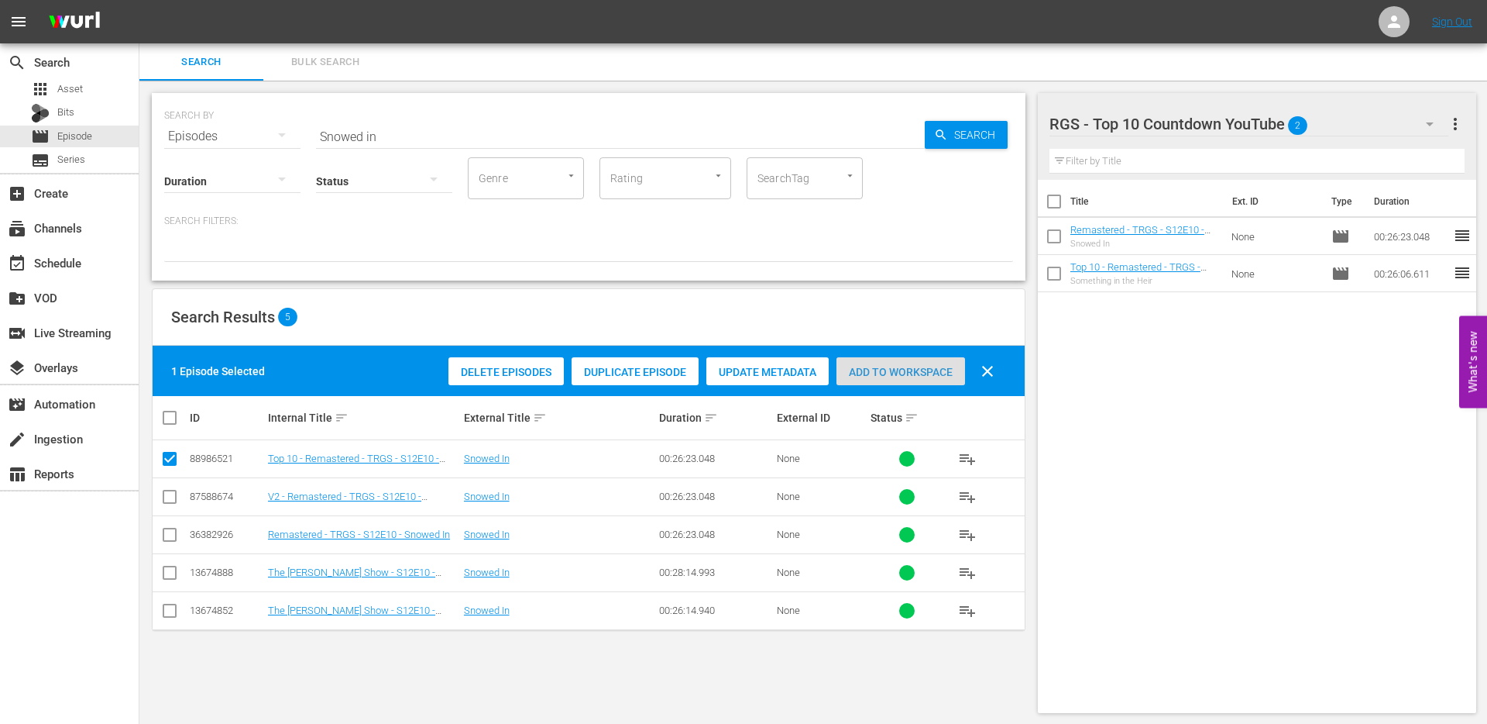
click at [889, 367] on span "Add to Workspace" at bounding box center [901, 372] width 129 height 12
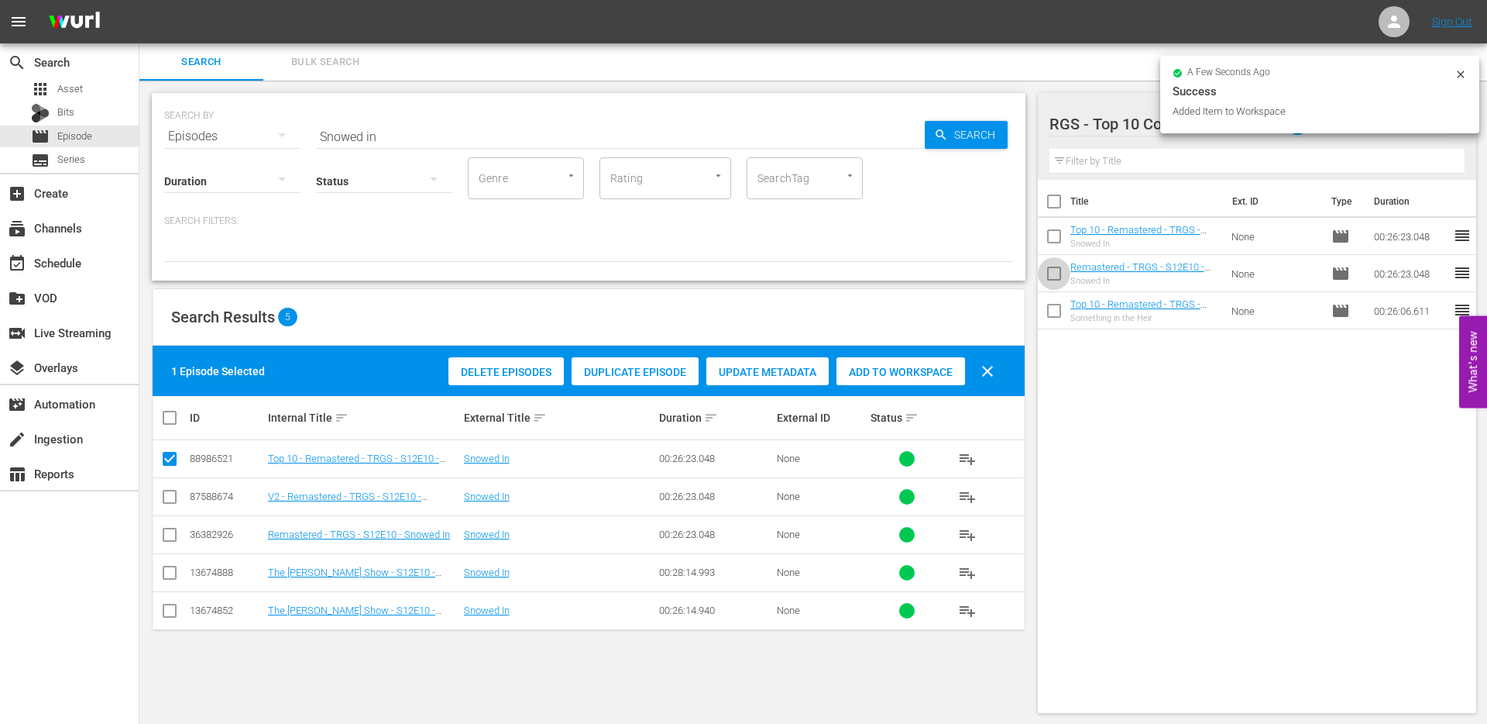
click at [1052, 273] on input "checkbox" at bounding box center [1054, 276] width 33 height 33
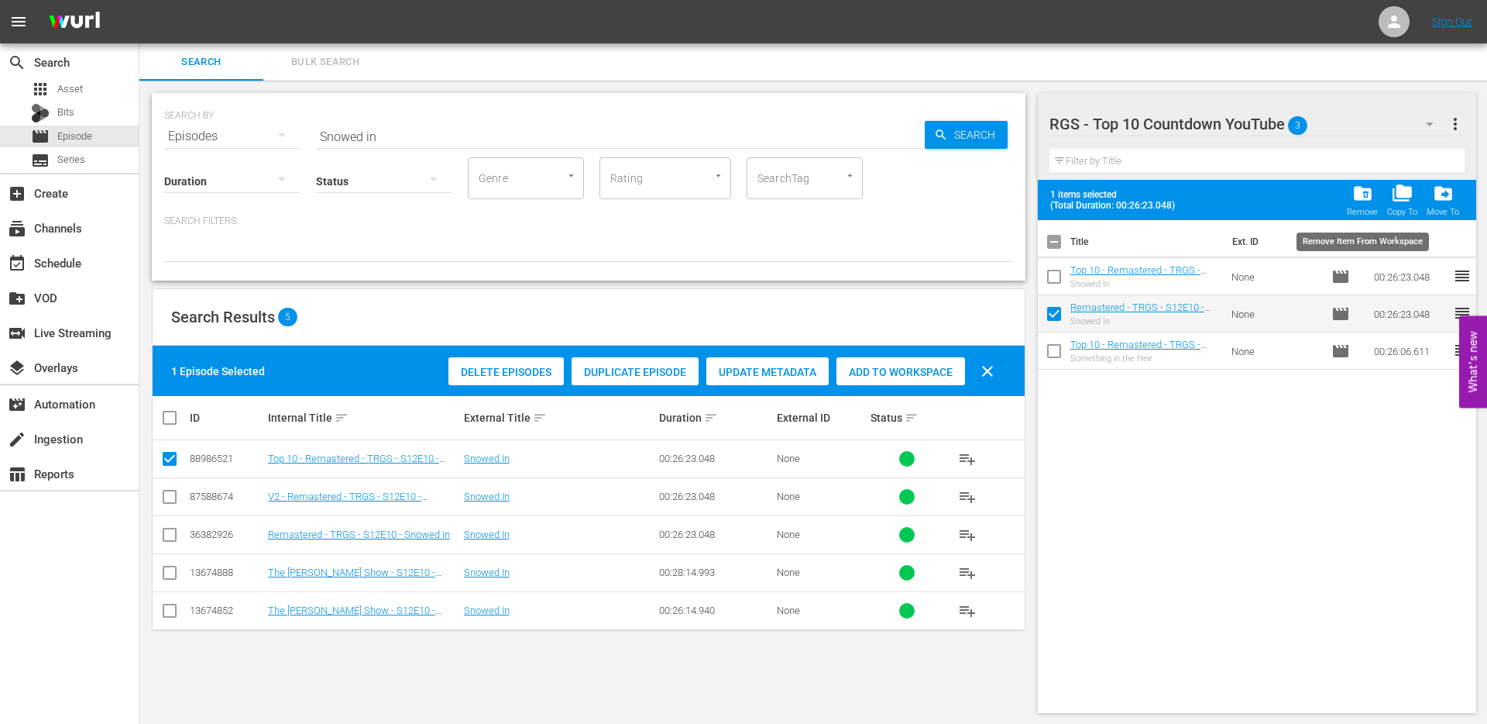
click at [1363, 201] on span "folder_delete" at bounding box center [1363, 193] width 21 height 21
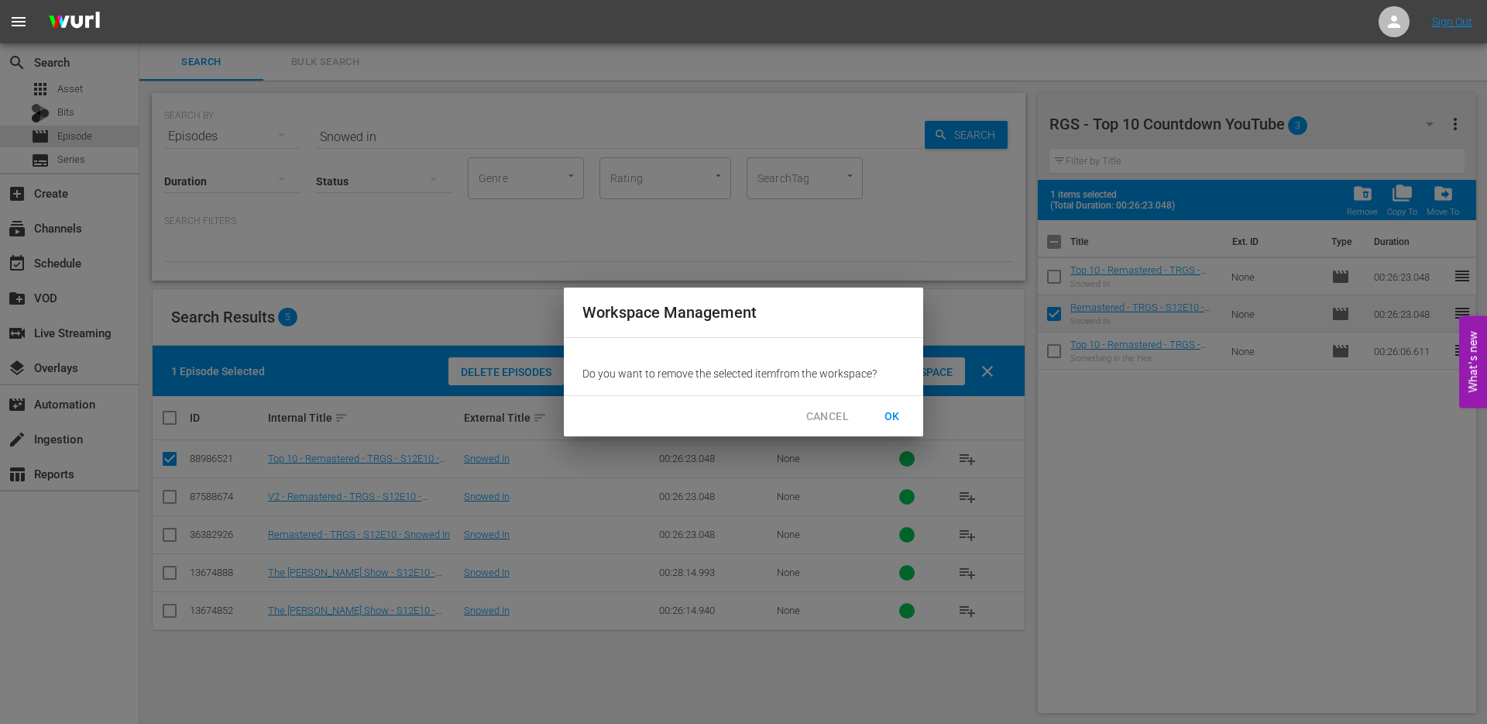
click at [901, 414] on span "OK" at bounding box center [892, 416] width 25 height 19
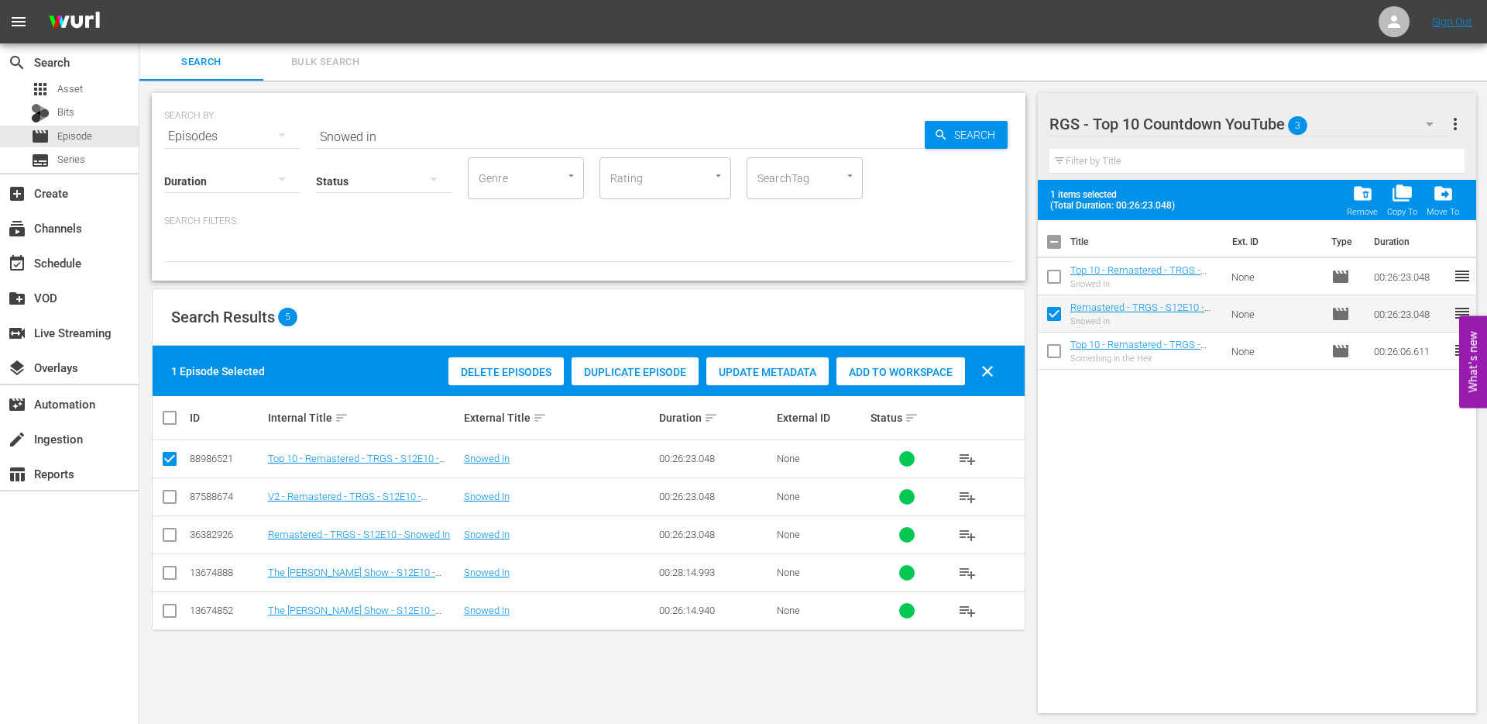
checkbox input "false"
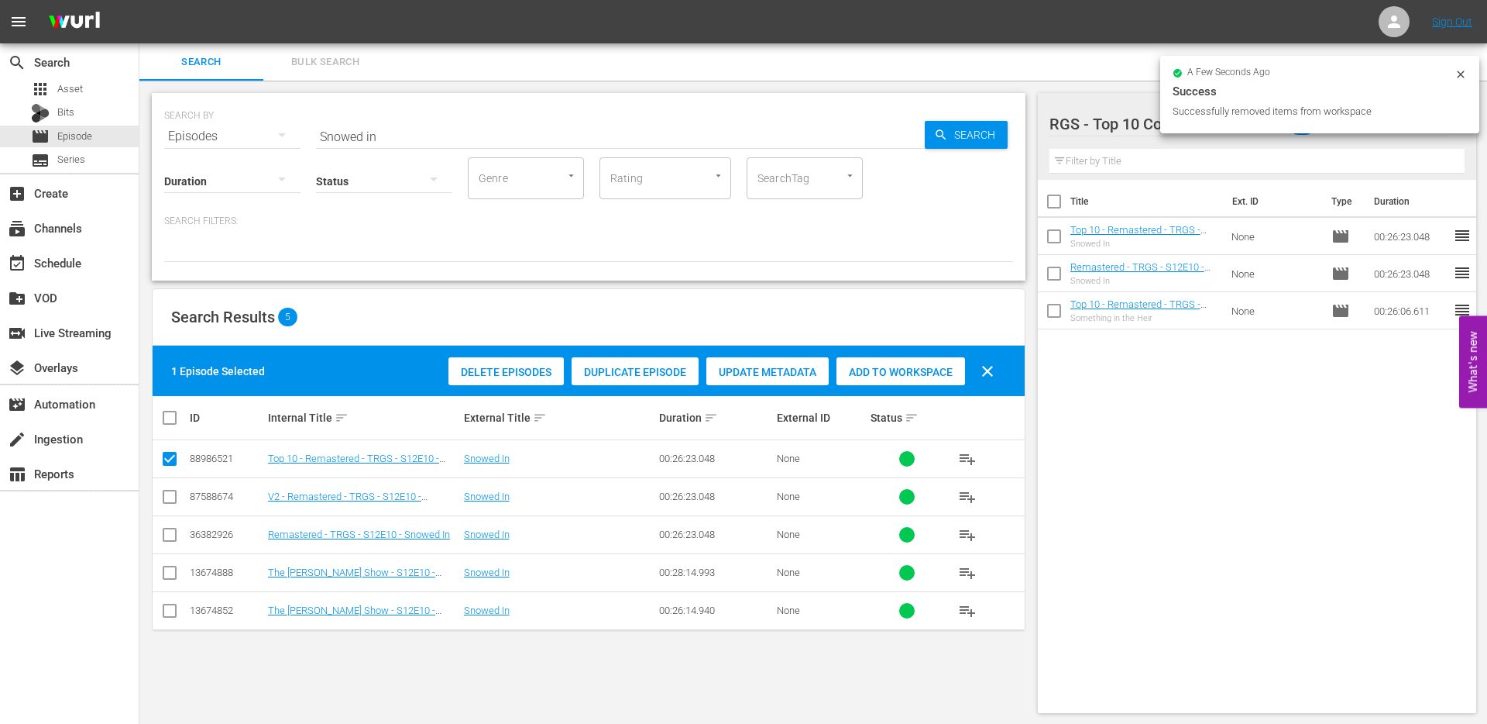
click at [1198, 370] on div "Title Ext. ID Type Duration Top 10 - Remastered - TRGS - S12E10 - Snowed In Sno…" at bounding box center [1257, 443] width 439 height 527
click at [1462, 74] on icon at bounding box center [1461, 74] width 12 height 12
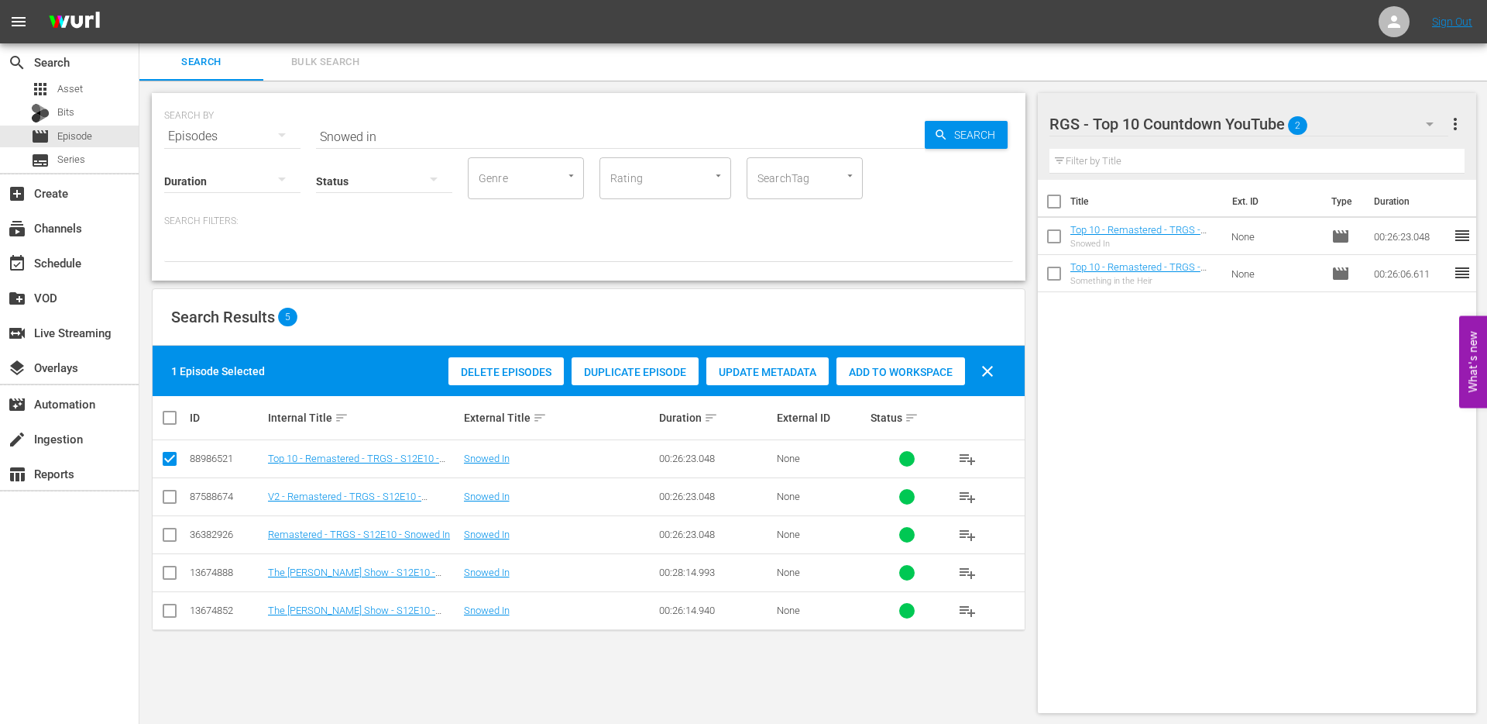
click at [1235, 401] on div "Title Ext. ID Type Duration Top 10 - Remastered - TRGS - S12E10 - Snowed In Sno…" at bounding box center [1257, 443] width 439 height 527
click at [167, 463] on input "checkbox" at bounding box center [169, 461] width 19 height 19
checkbox input "false"
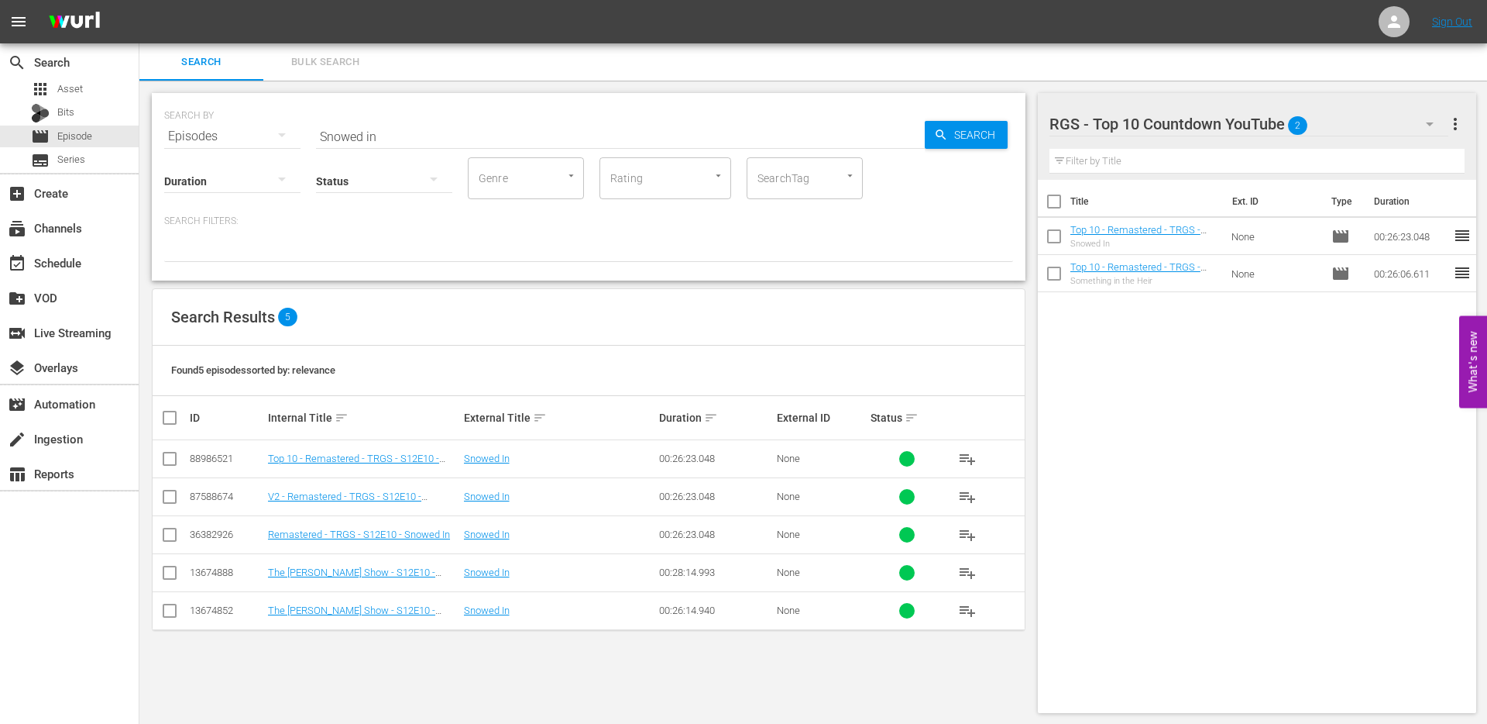
click at [380, 139] on input "Snowed in" at bounding box center [620, 136] width 609 height 37
type input "Red Green Does New years"
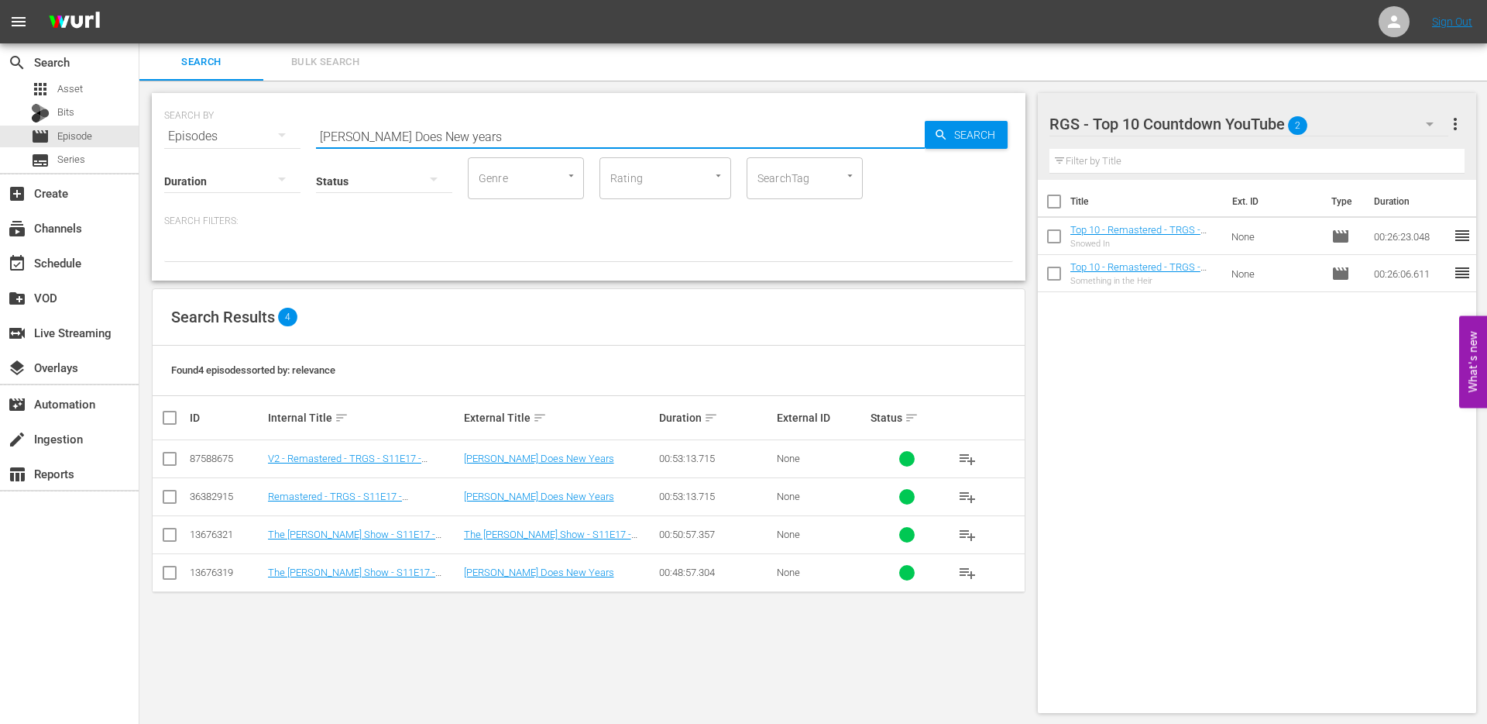
click at [170, 495] on input "checkbox" at bounding box center [169, 499] width 19 height 19
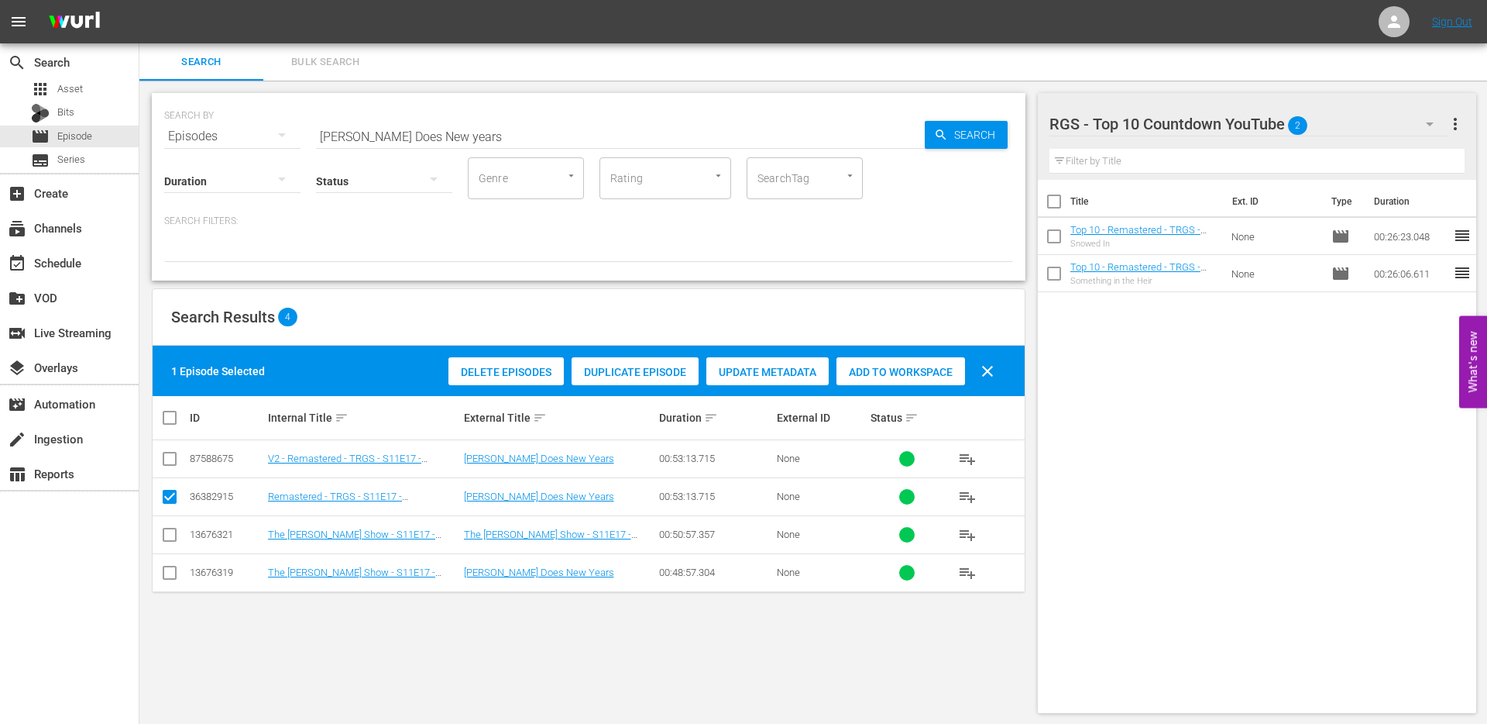
click at [627, 375] on span "Duplicate Episode" at bounding box center [635, 372] width 127 height 12
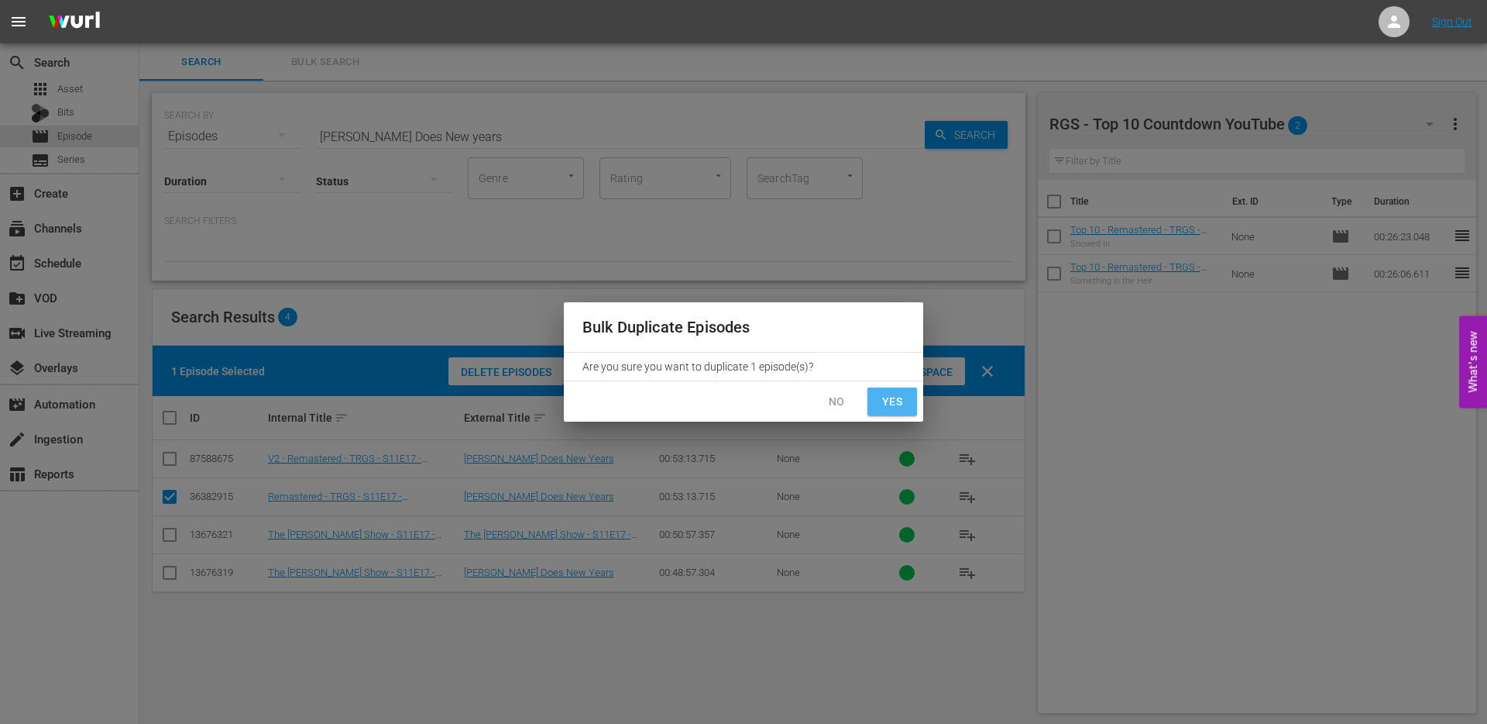
click at [896, 404] on span "Yes" at bounding box center [892, 401] width 25 height 19
checkbox input "false"
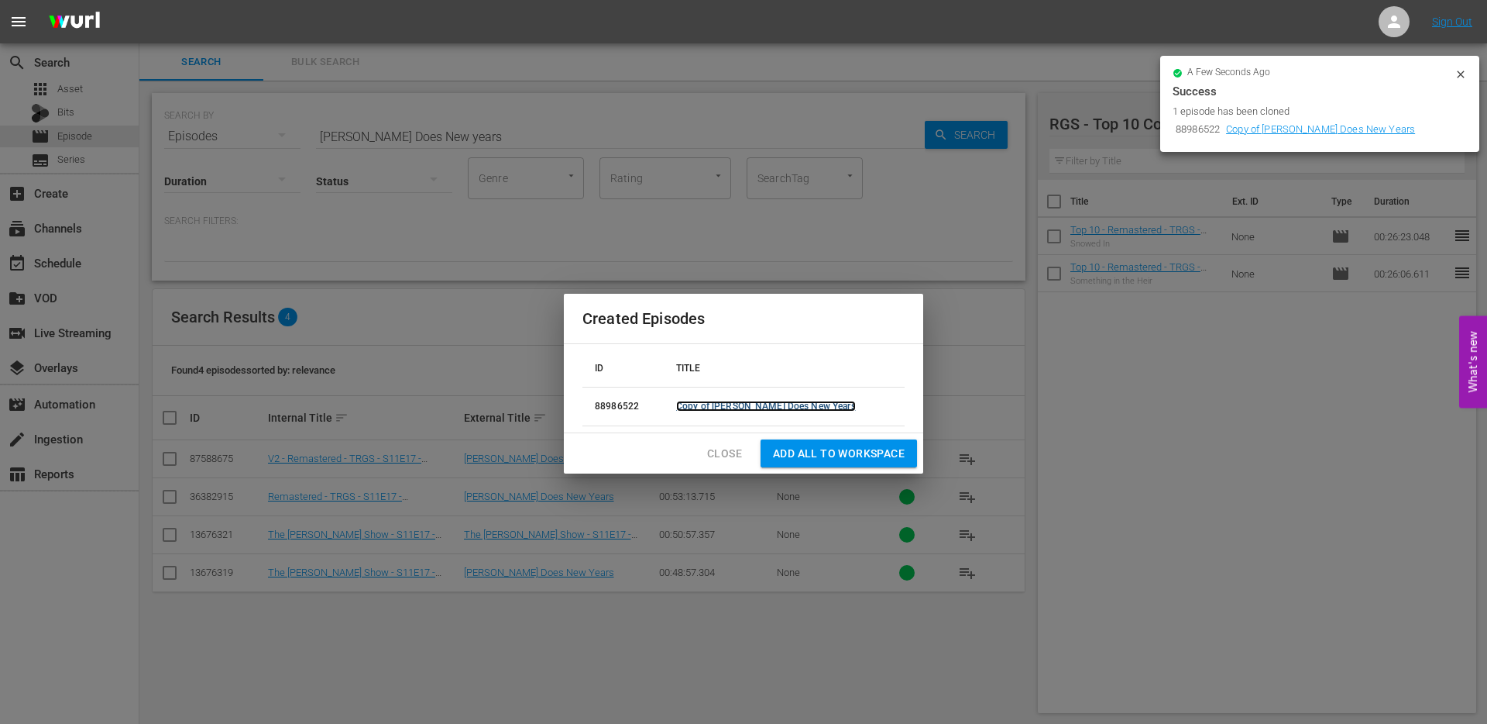
click at [803, 407] on link "Copy of Red Green Does New Years" at bounding box center [766, 406] width 180 height 11
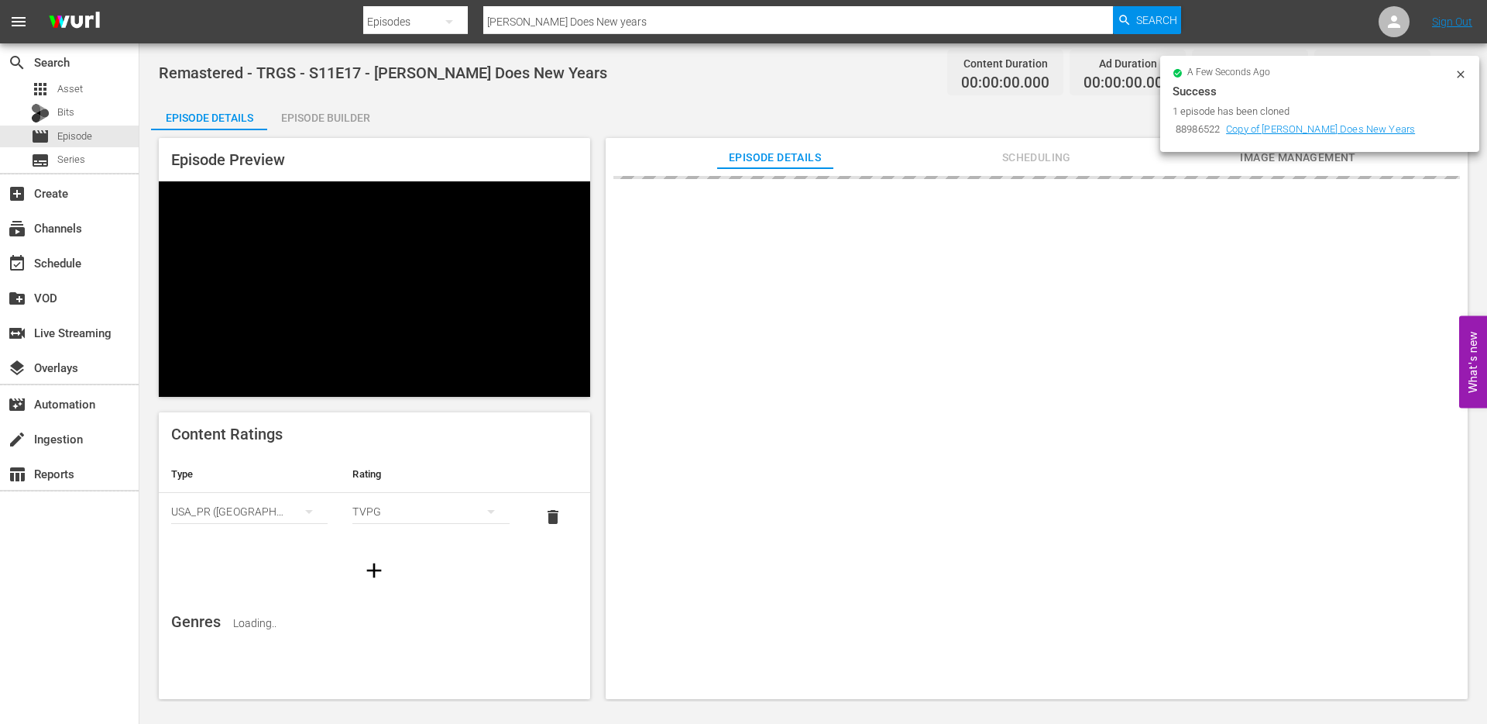
click at [1462, 77] on icon at bounding box center [1461, 74] width 12 height 12
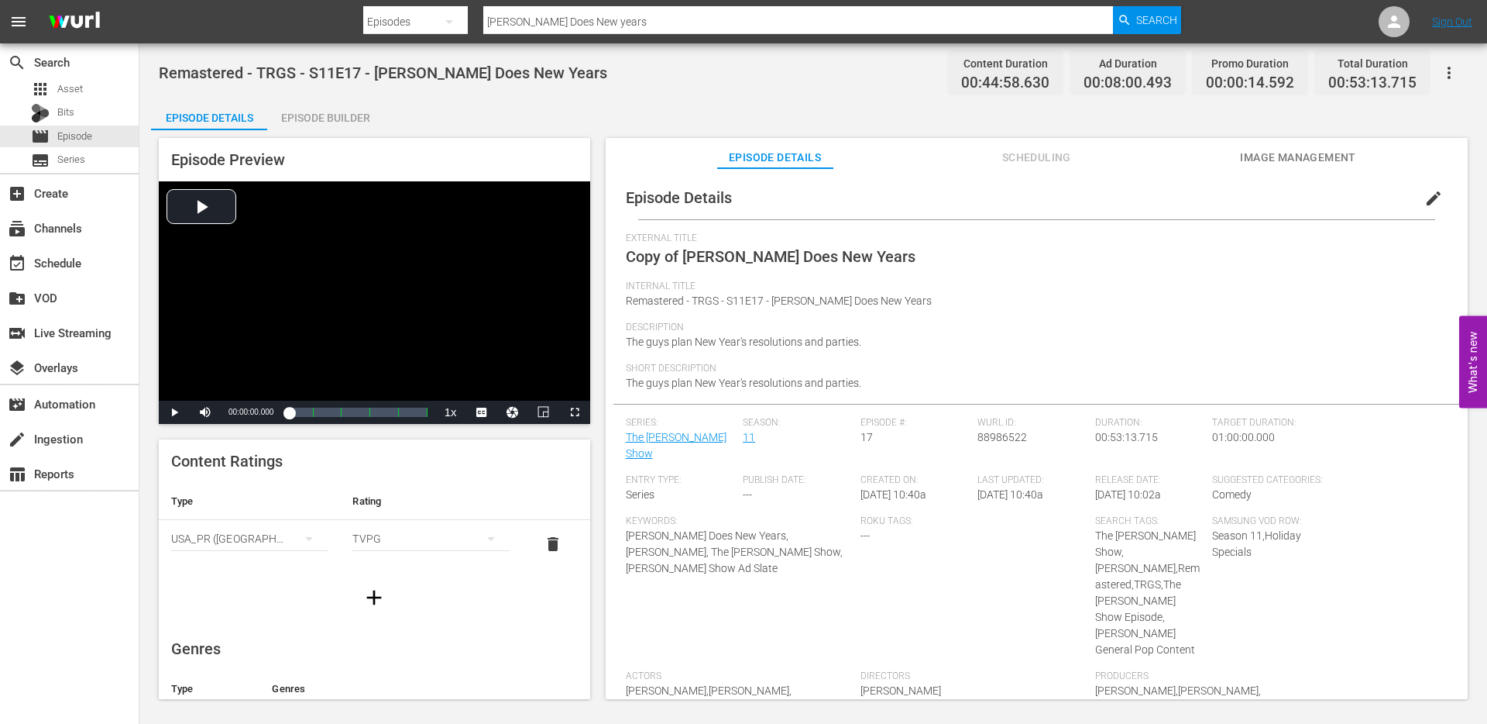
click at [1425, 196] on span "edit" at bounding box center [1434, 198] width 19 height 19
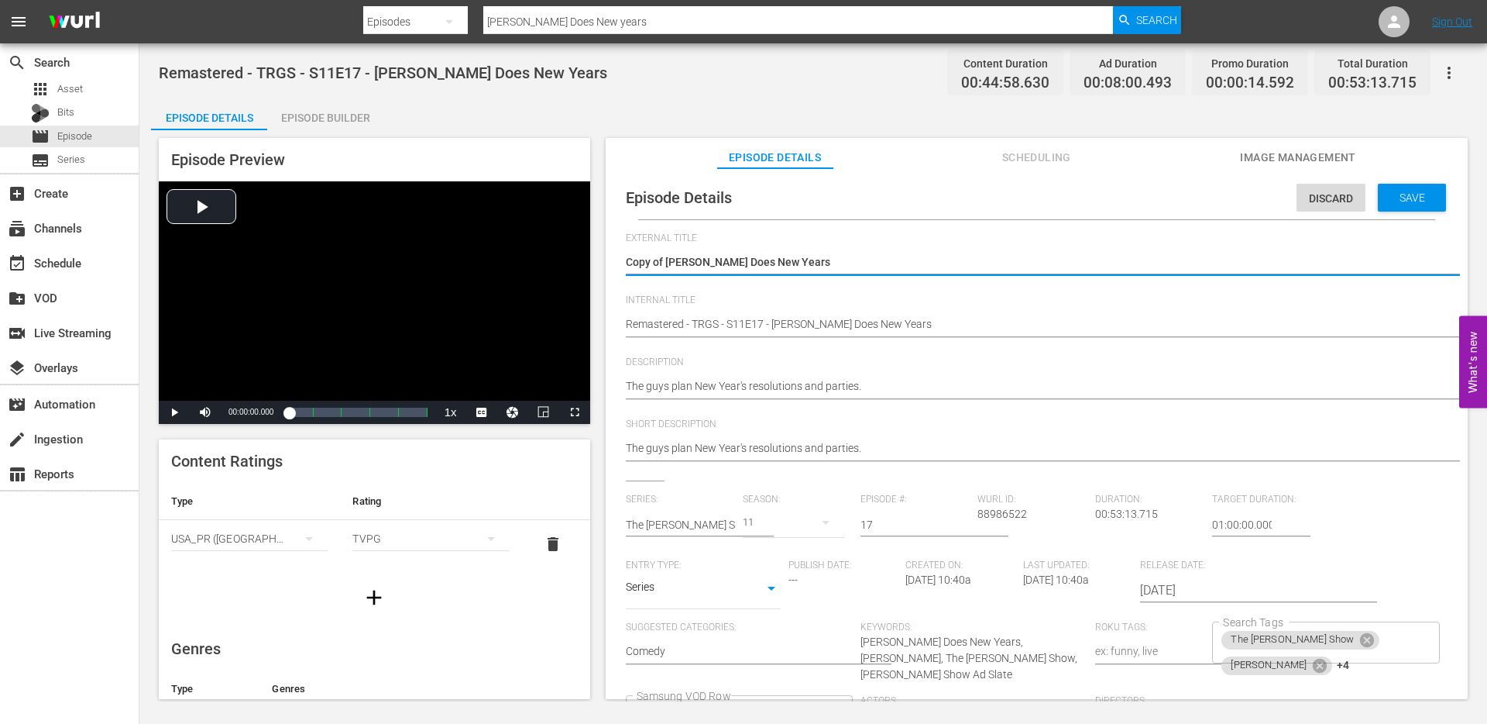
drag, startPoint x: 667, startPoint y: 260, endPoint x: 597, endPoint y: 259, distance: 70.5
click at [597, 260] on div "Episode Preview Video Player is loading. Play Video Play Mute Current Time 00:0…" at bounding box center [813, 420] width 1325 height 581
type textarea "[PERSON_NAME] Does New Years"
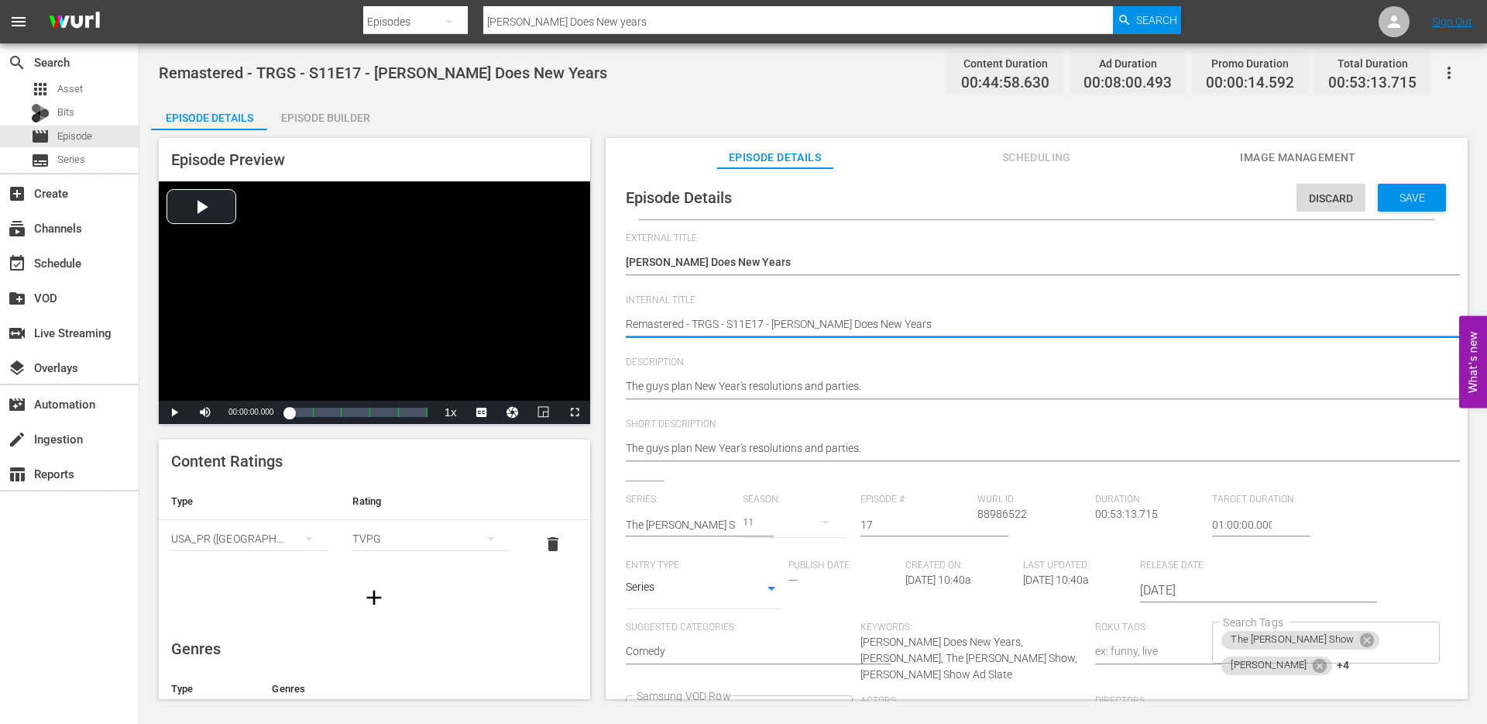
type textarea "TRemastered - TRGS - S11E17 - Red Green Does New Years"
type textarea "ToRemastered - TRGS - S11E17 - Red Green Does New Years"
type textarea "TopRemastered - TRGS - S11E17 - Red Green Does New Years"
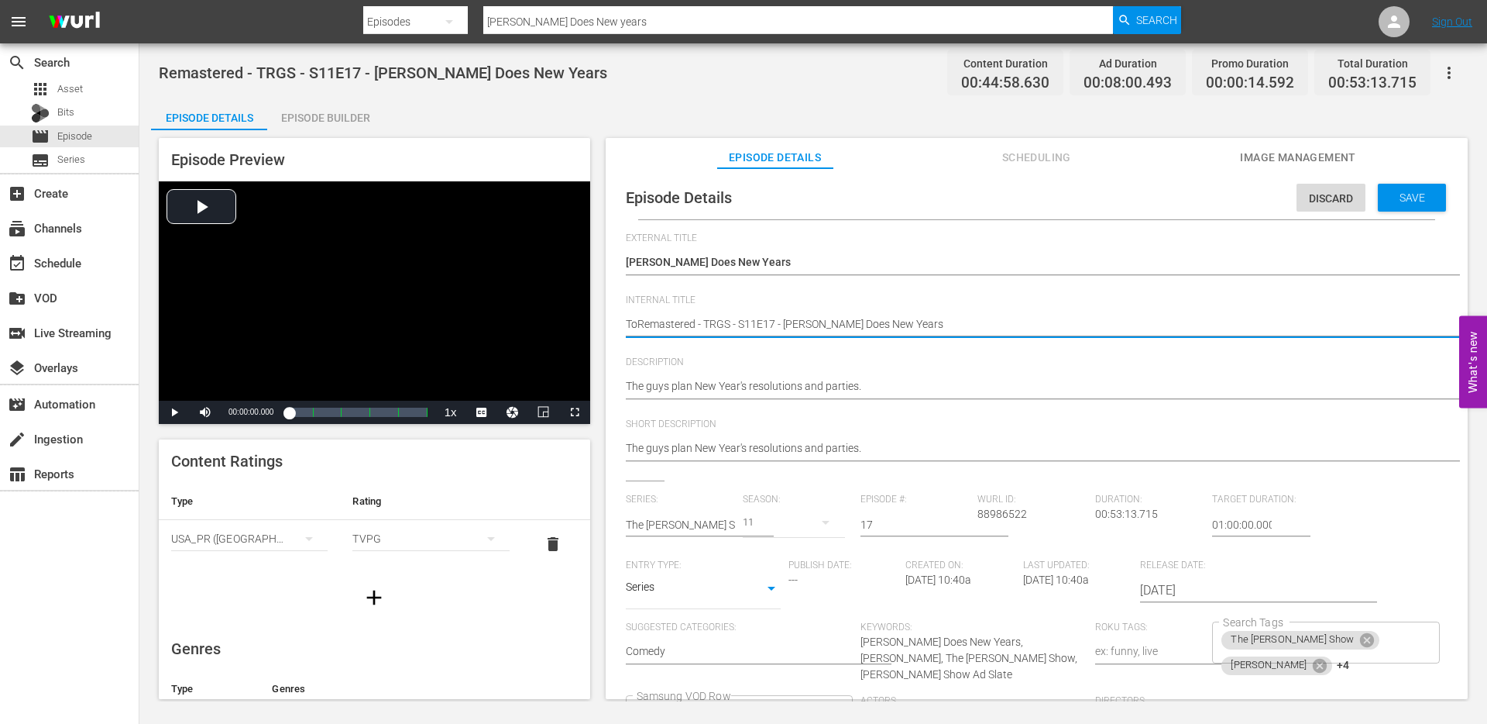
type textarea "TopRemastered - TRGS - S11E17 - Red Green Does New Years"
type textarea "Top Remastered - TRGS - S11E17 - Red Green Does New Years"
type textarea "Top 1Remastered - TRGS - S11E17 - Red Green Does New Years"
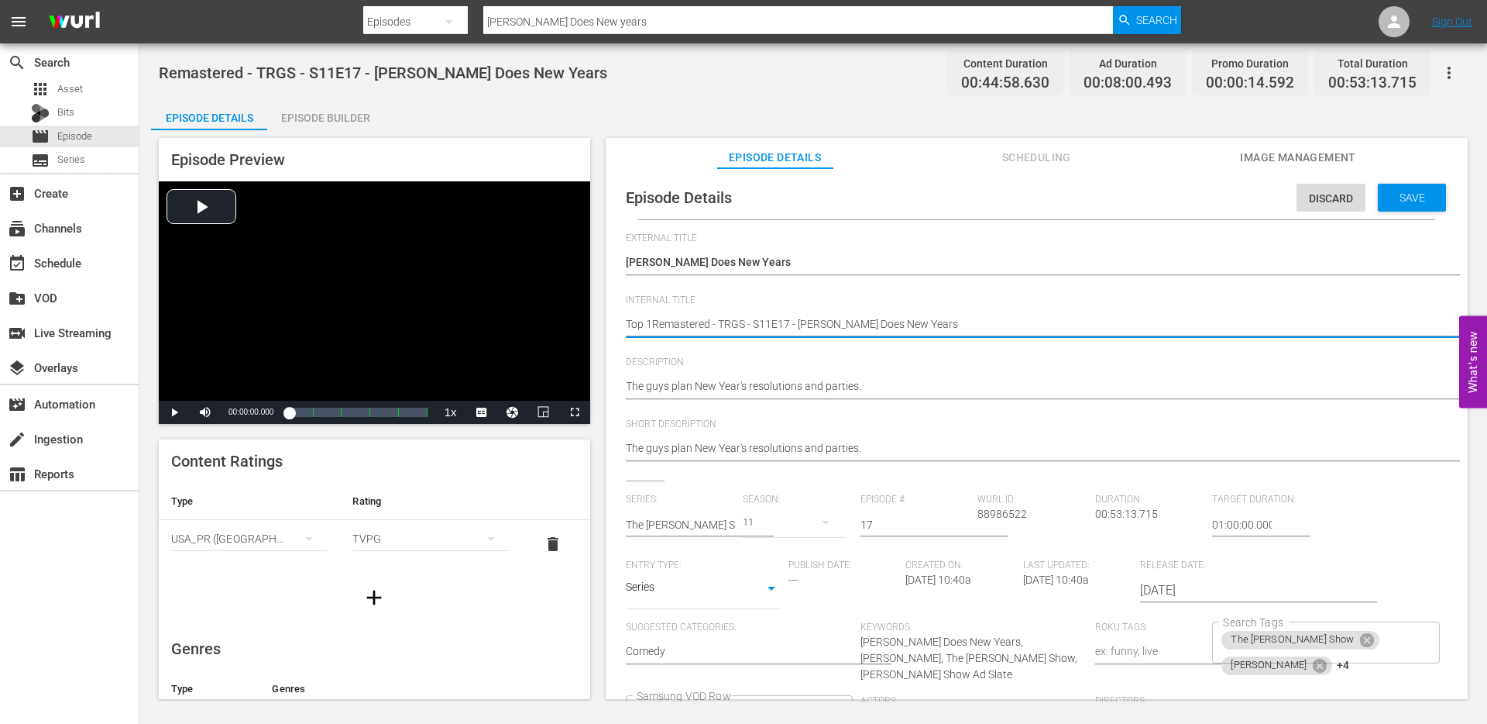
type textarea "Top 10Remastered - TRGS - S11E17 - Red Green Does New Years"
type textarea "Top 10 Remastered - TRGS - S11E17 - Red Green Does New Years"
type textarea "Top 10 -Remastered - TRGS - S11E17 - Red Green Does New Years"
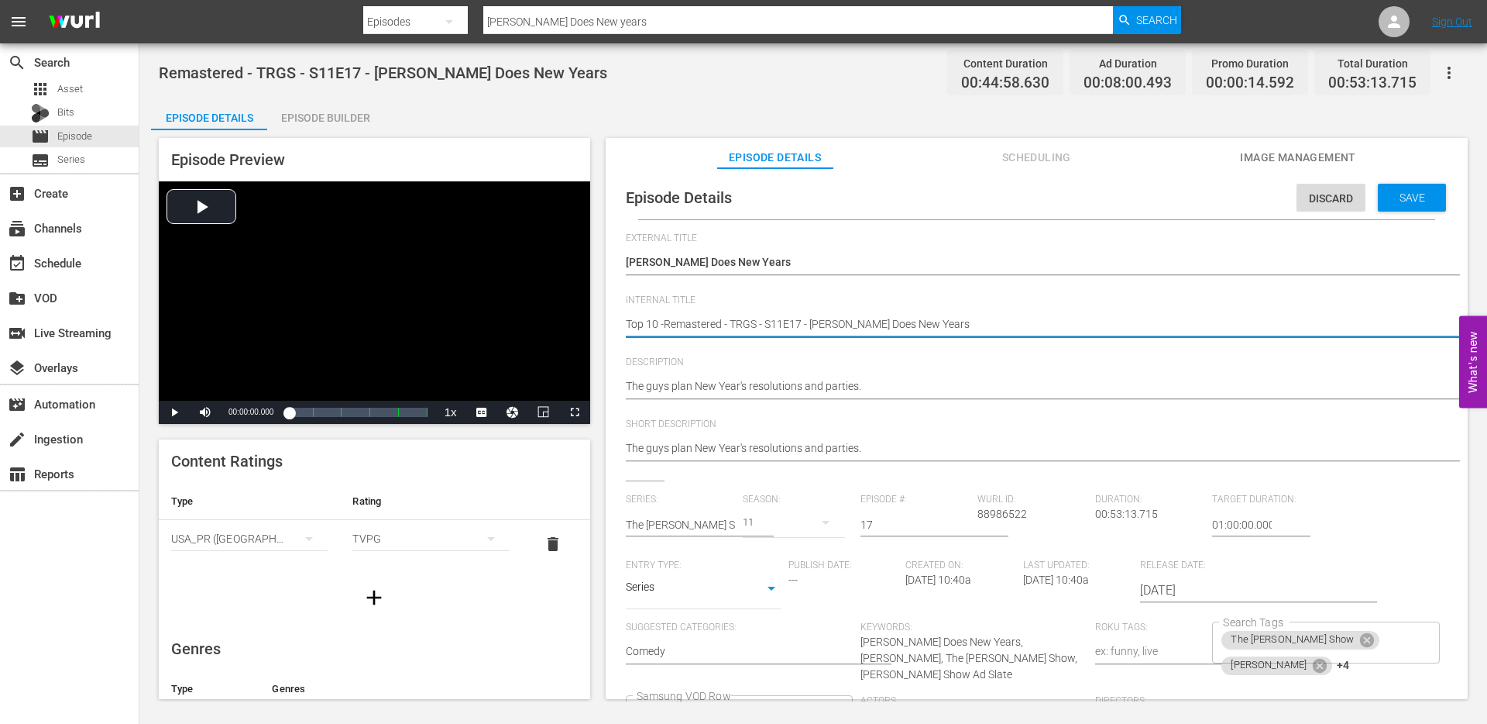
type textarea "Top 10 - Remastered - TRGS - S11E17 - [PERSON_NAME] Does New Years"
type textarea "Top 10 -Remastered - TRGS - S11E17 - Red Green Does New Years"
type textarea "Top 10 Remastered - TRGS - S11E17 - Red Green Does New Years"
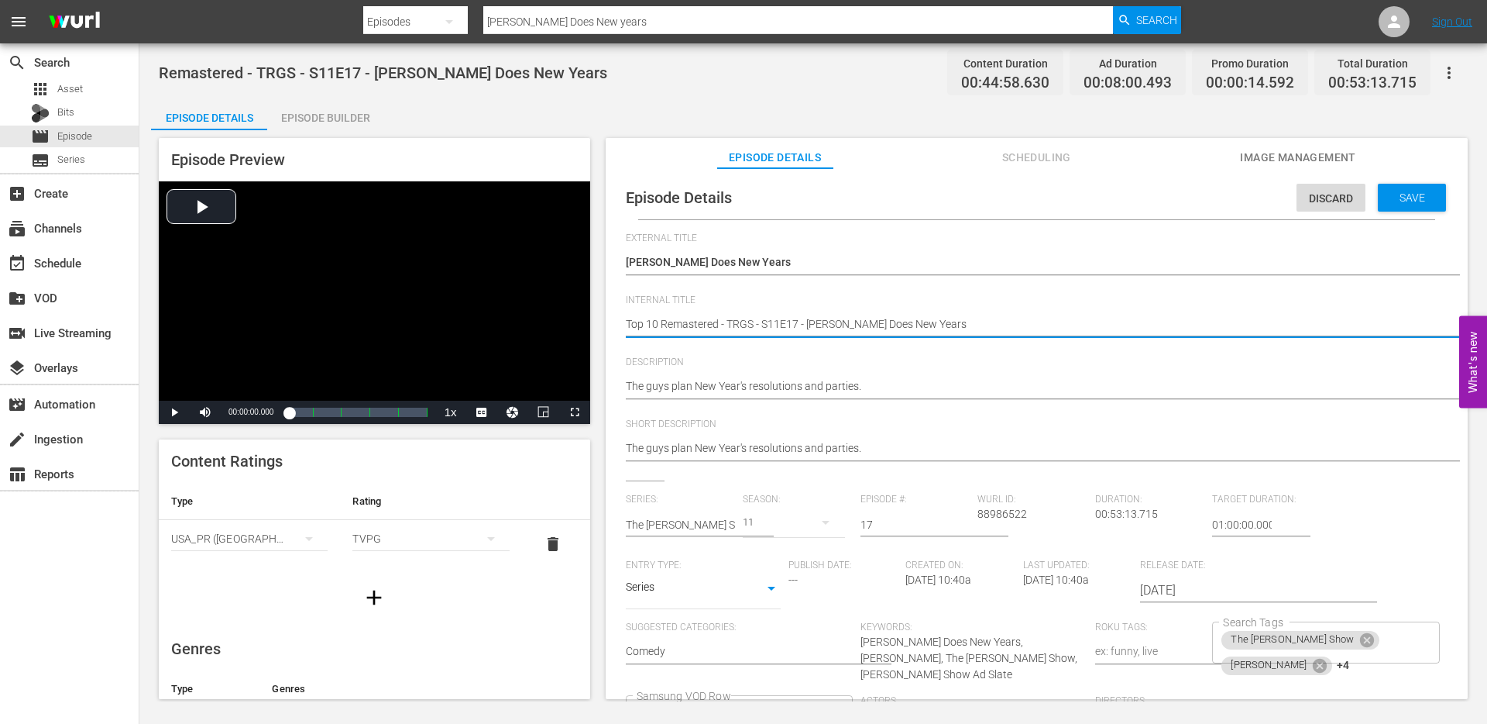
type textarea "Top 10Remastered - TRGS - S11E17 - Red Green Does New Years"
type textarea "Top 10 Remastered - TRGS - S11E17 - Red Green Does New Years"
type textarea "Top 10 -Remastered - TRGS - S11E17 - Red Green Does New Years"
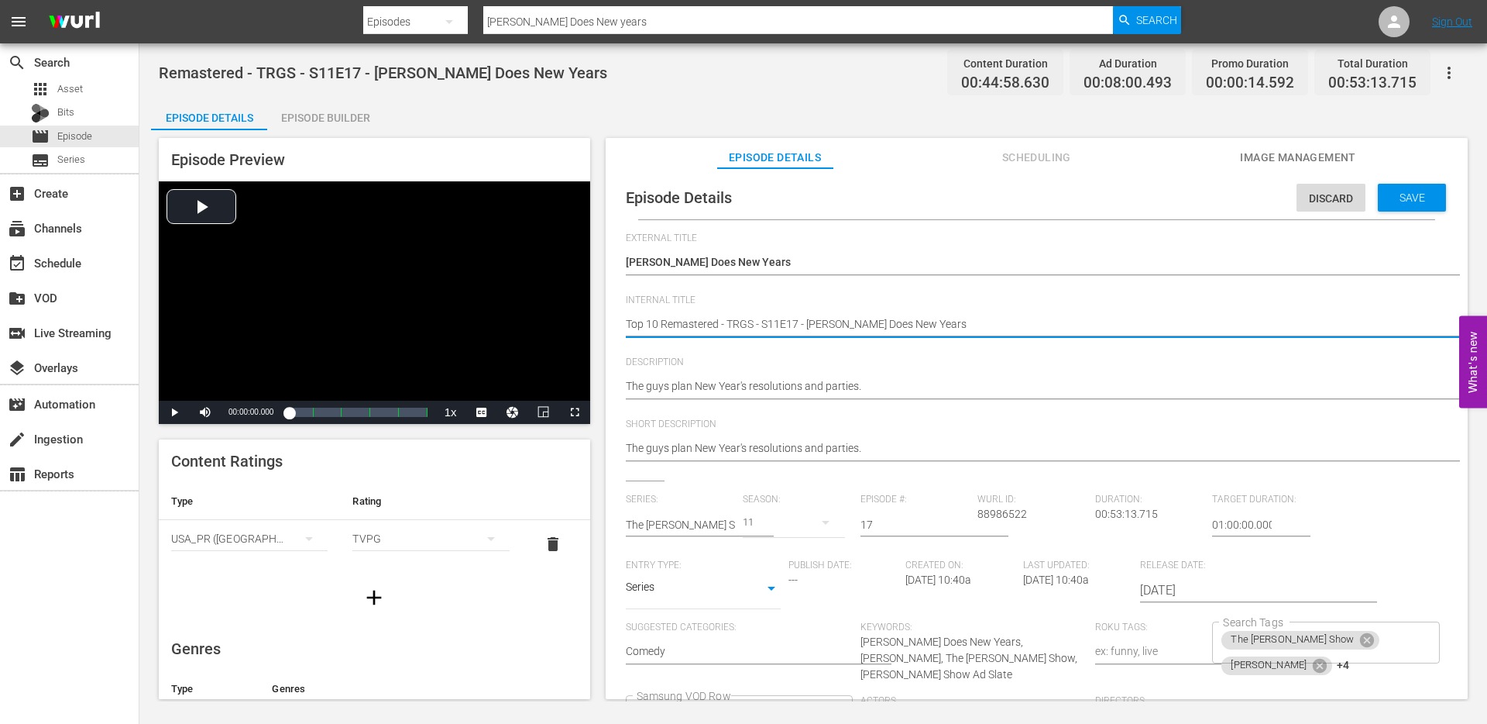
type textarea "Top 10 -Remastered - TRGS - S11E17 - Red Green Does New Years"
type textarea "Top 10 - Remastered - TRGS - S11E17 - [PERSON_NAME] Does New Years"
click at [720, 323] on textarea "Remastered - TRGS - S11E17 - Red Green Does New Years" at bounding box center [1033, 325] width 814 height 19
type textarea "Top 10 - Remastered - TRGS - S11E17 - [PERSON_NAME] Does New Years"
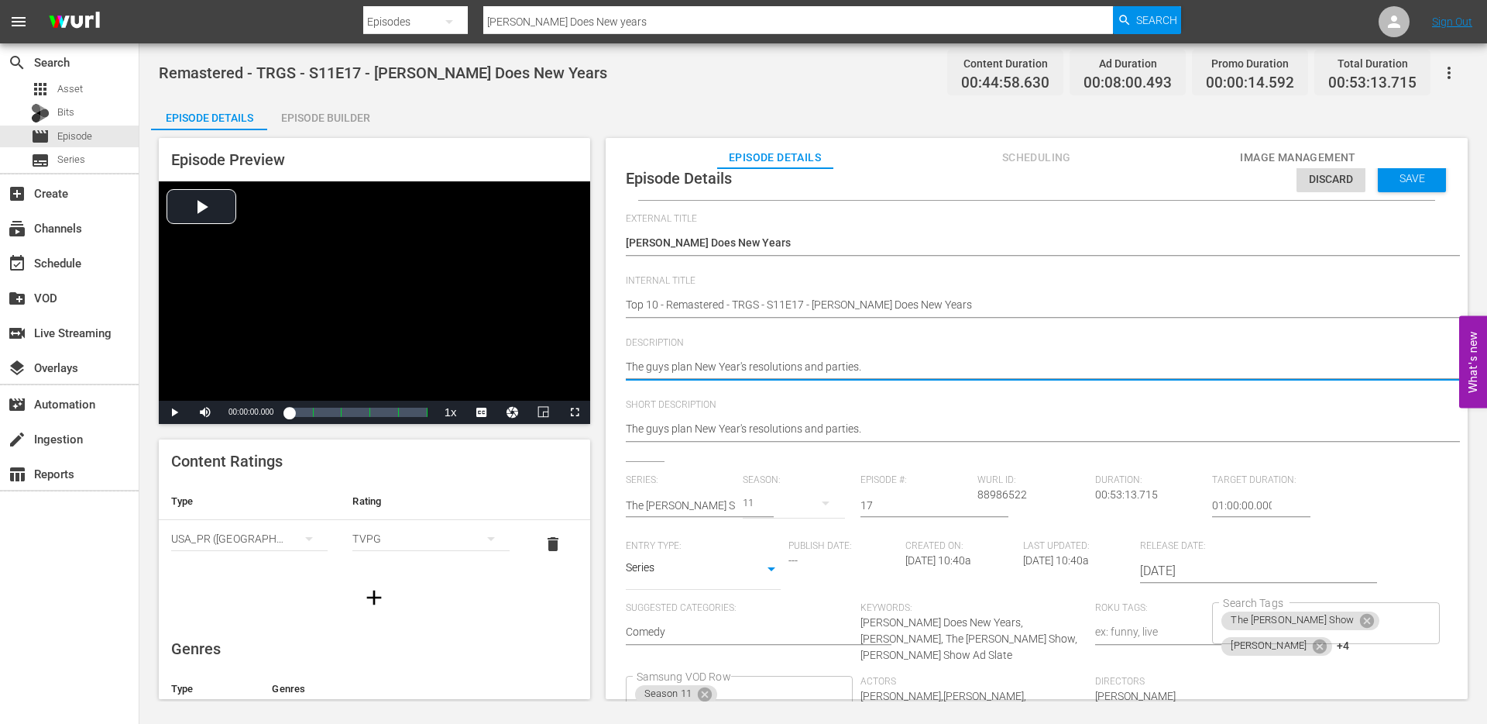
scroll to position [23, 0]
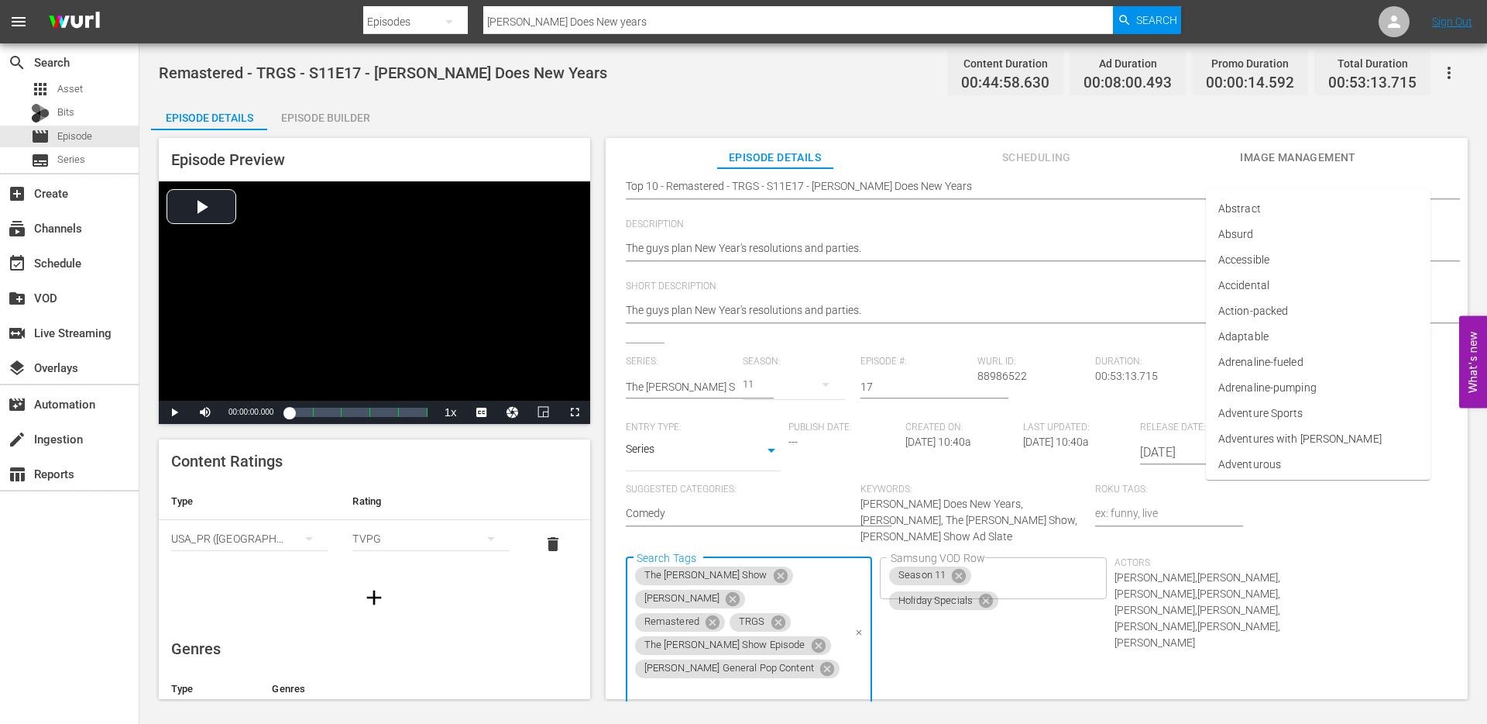
scroll to position [139, 0]
click at [865, 627] on icon "Clear" at bounding box center [860, 632] width 10 height 10
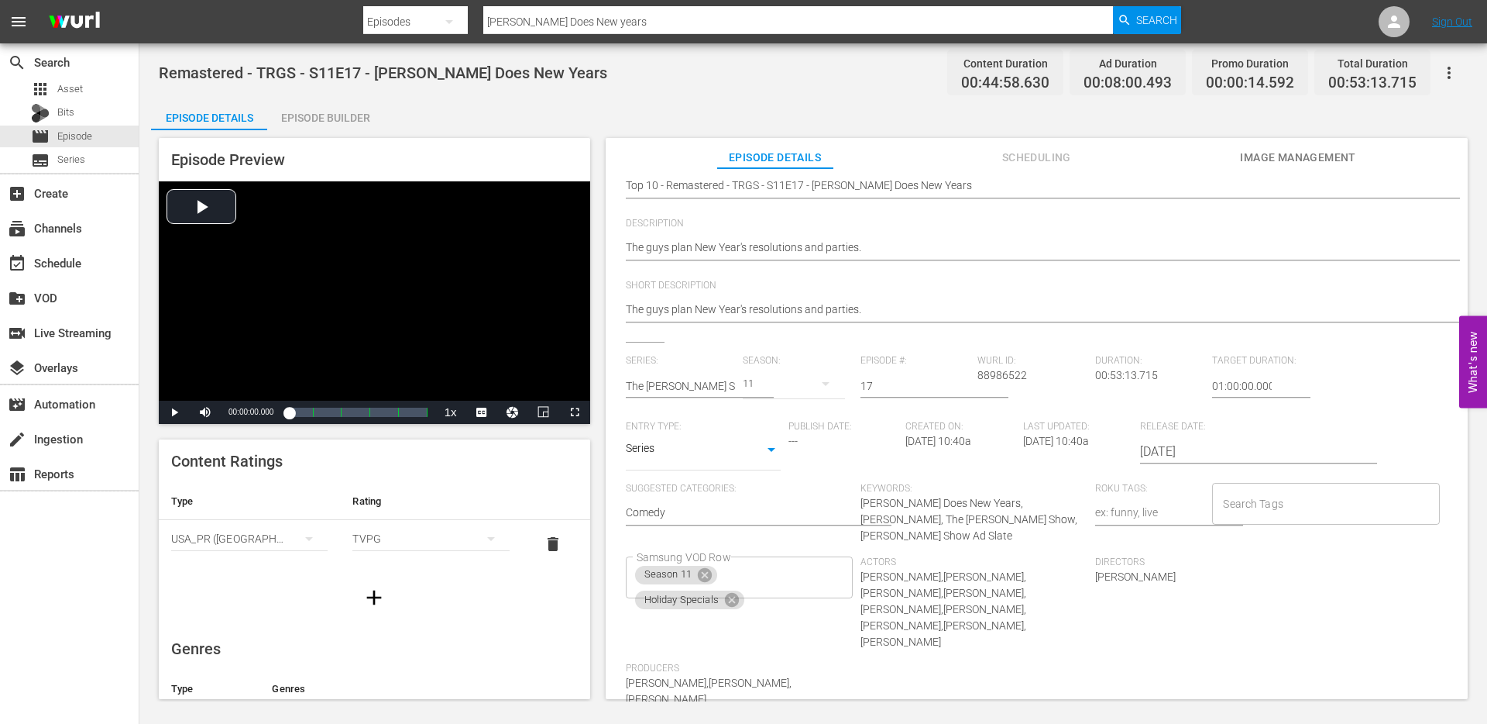
click at [1201, 579] on div "Directors William G. Elliott" at bounding box center [1212, 609] width 235 height 106
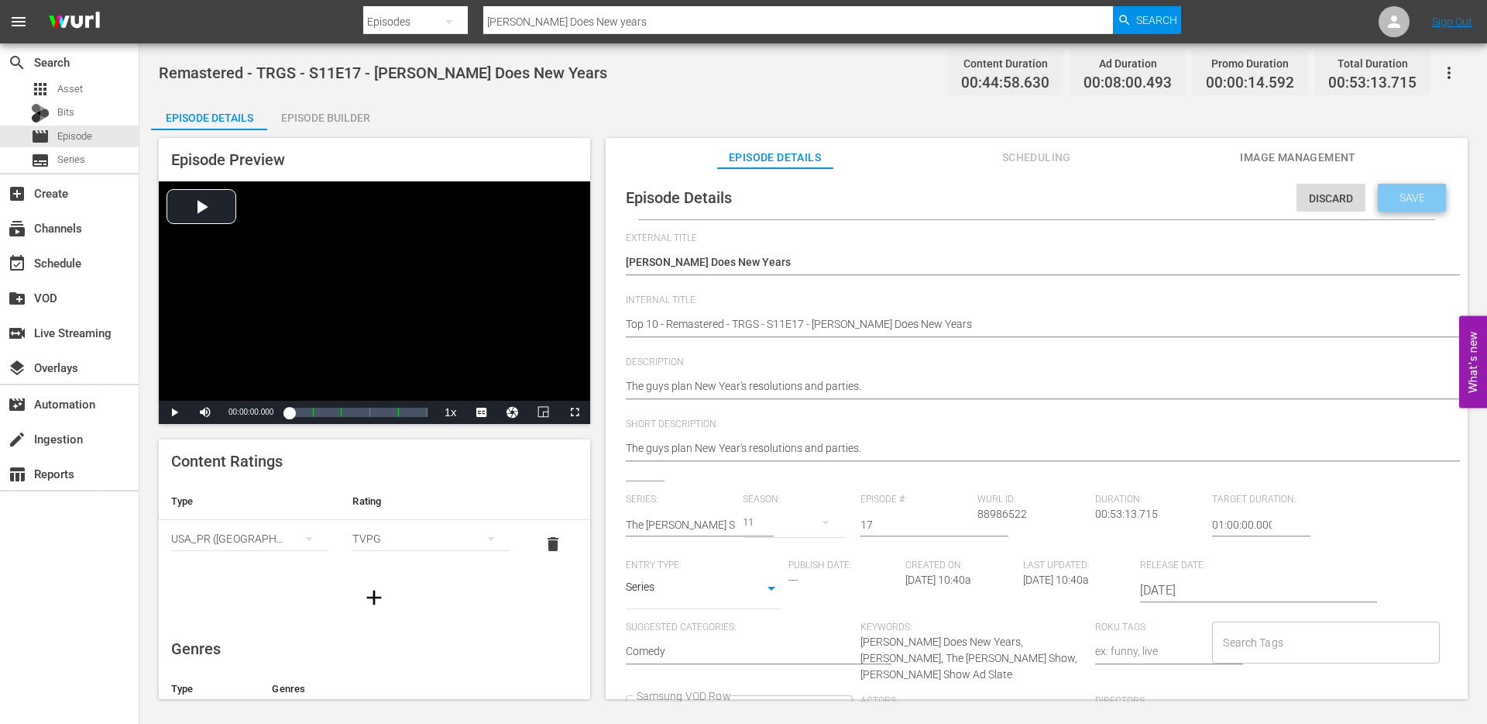
click at [1395, 202] on span "Save" at bounding box center [1413, 197] width 50 height 12
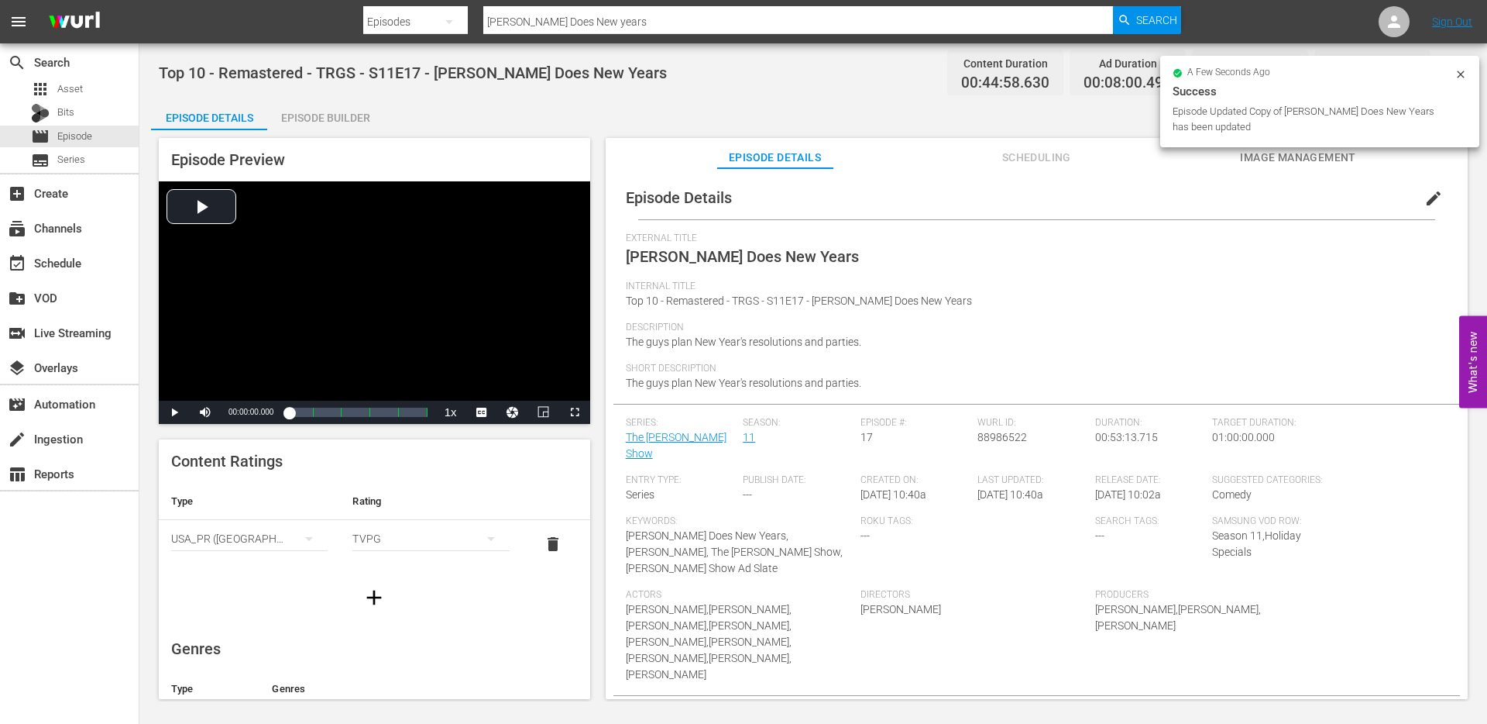
click at [629, 24] on input "Red Green Does New years" at bounding box center [798, 21] width 630 height 37
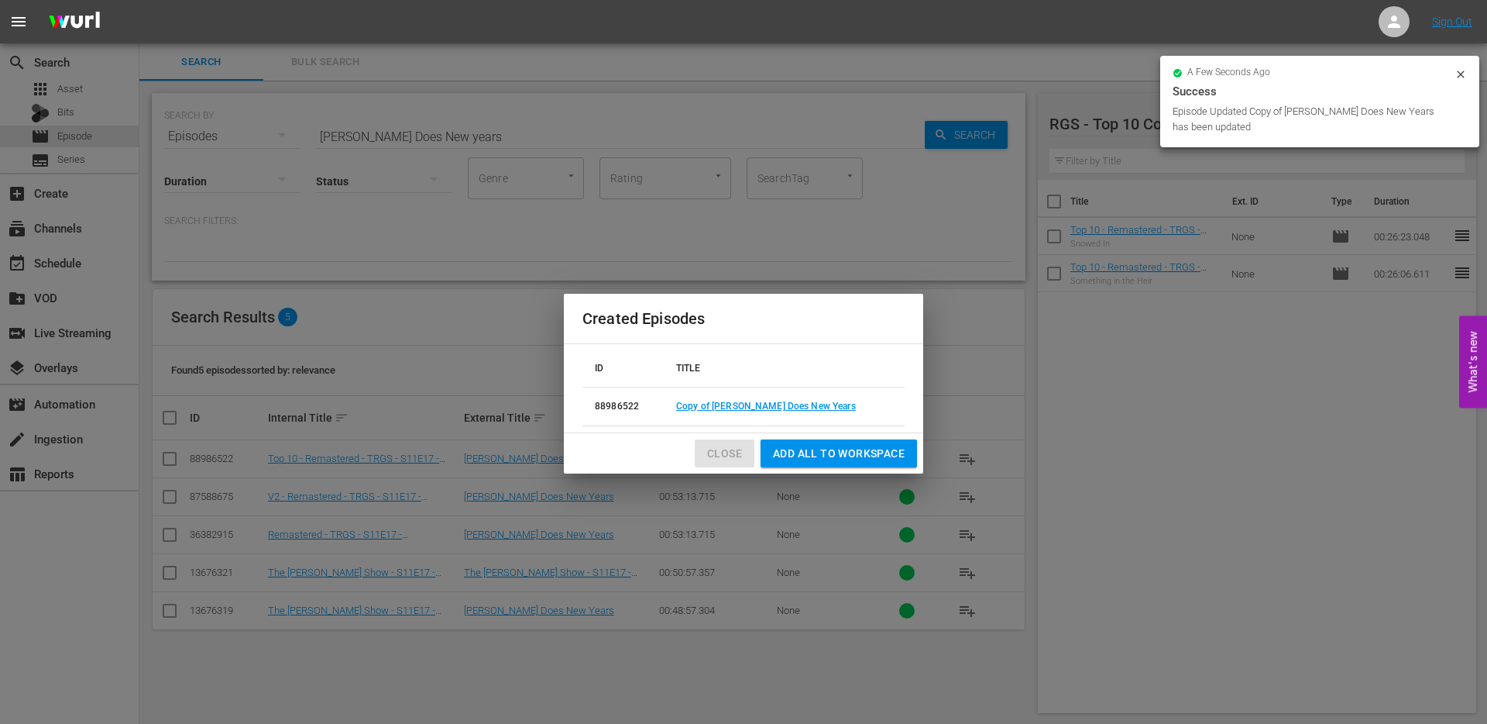
click at [724, 448] on span "Close" at bounding box center [724, 453] width 35 height 19
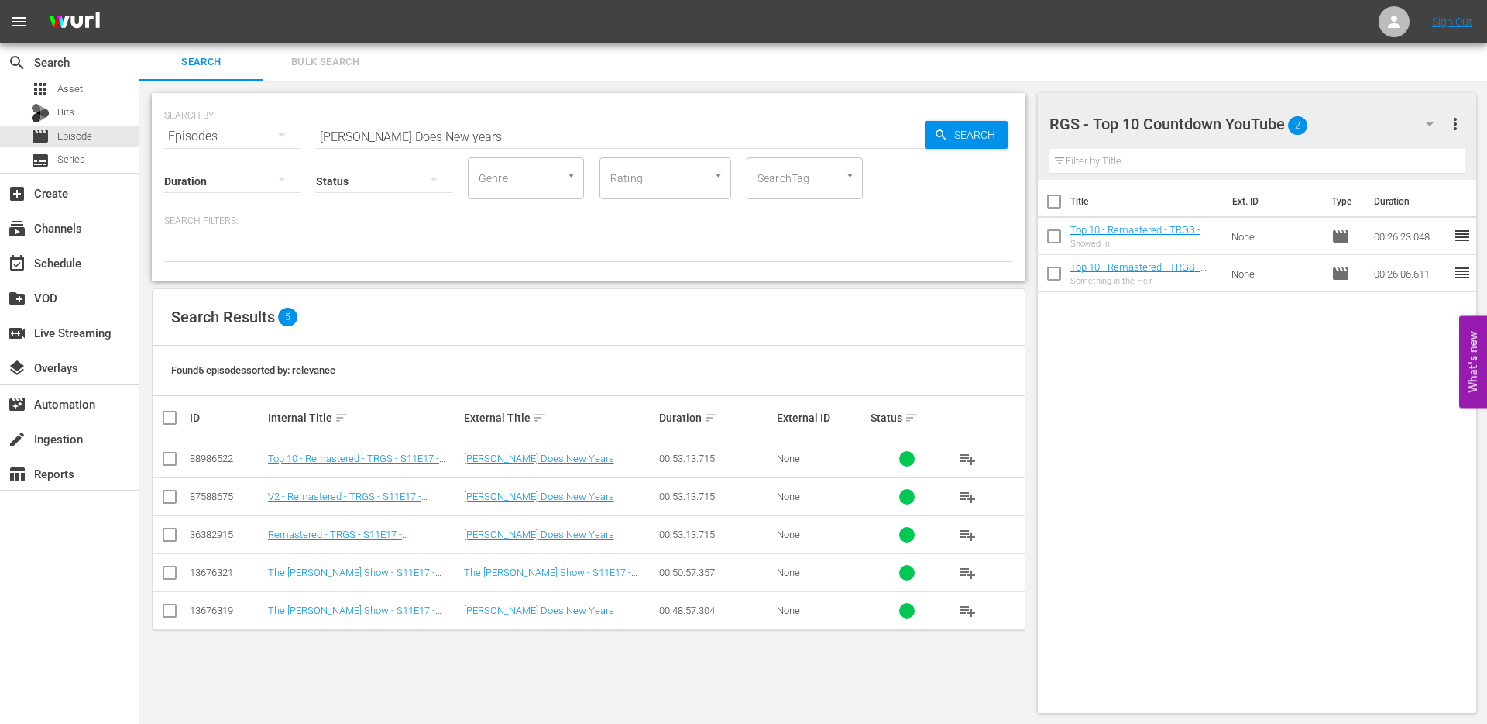
click at [169, 458] on input "checkbox" at bounding box center [169, 461] width 19 height 19
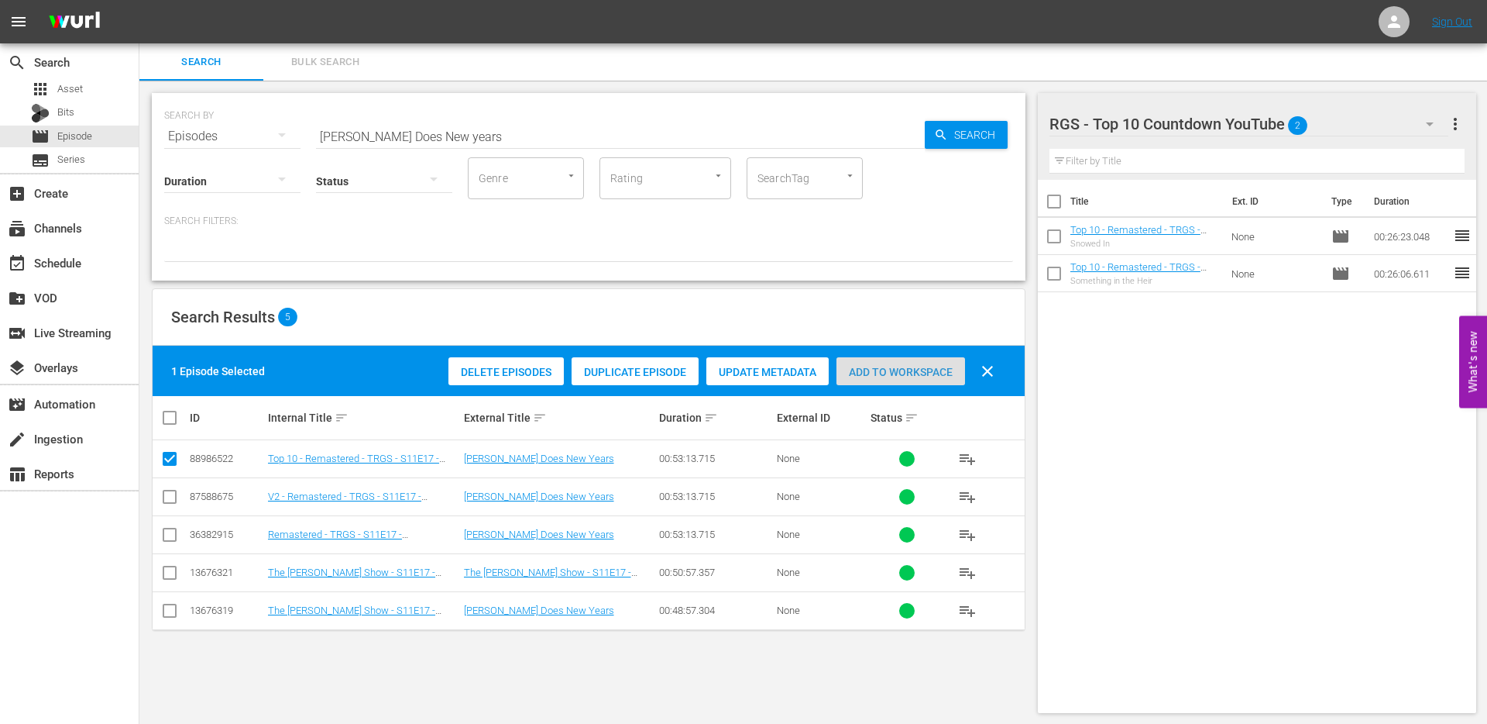
click at [872, 373] on span "Add to Workspace" at bounding box center [901, 372] width 129 height 12
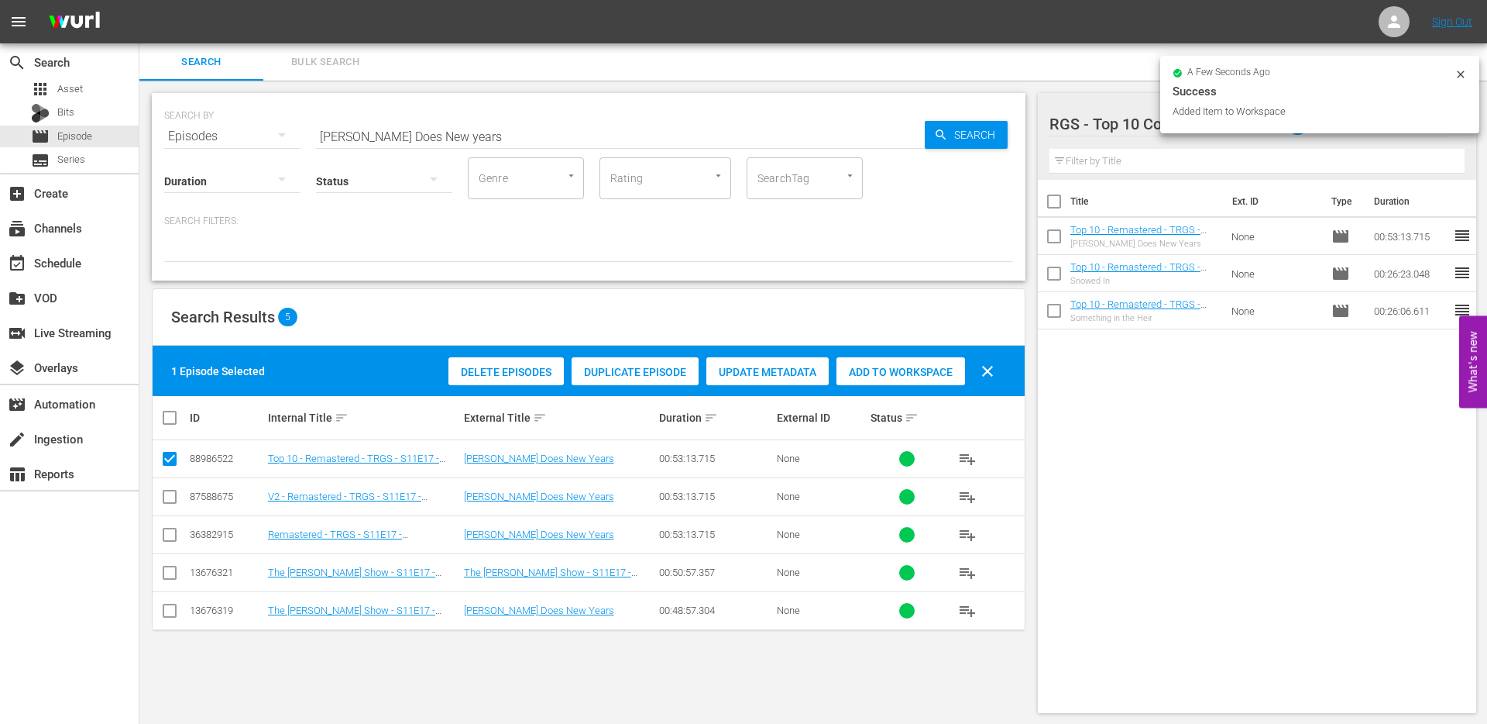
click at [170, 459] on input "checkbox" at bounding box center [169, 461] width 19 height 19
checkbox input "false"
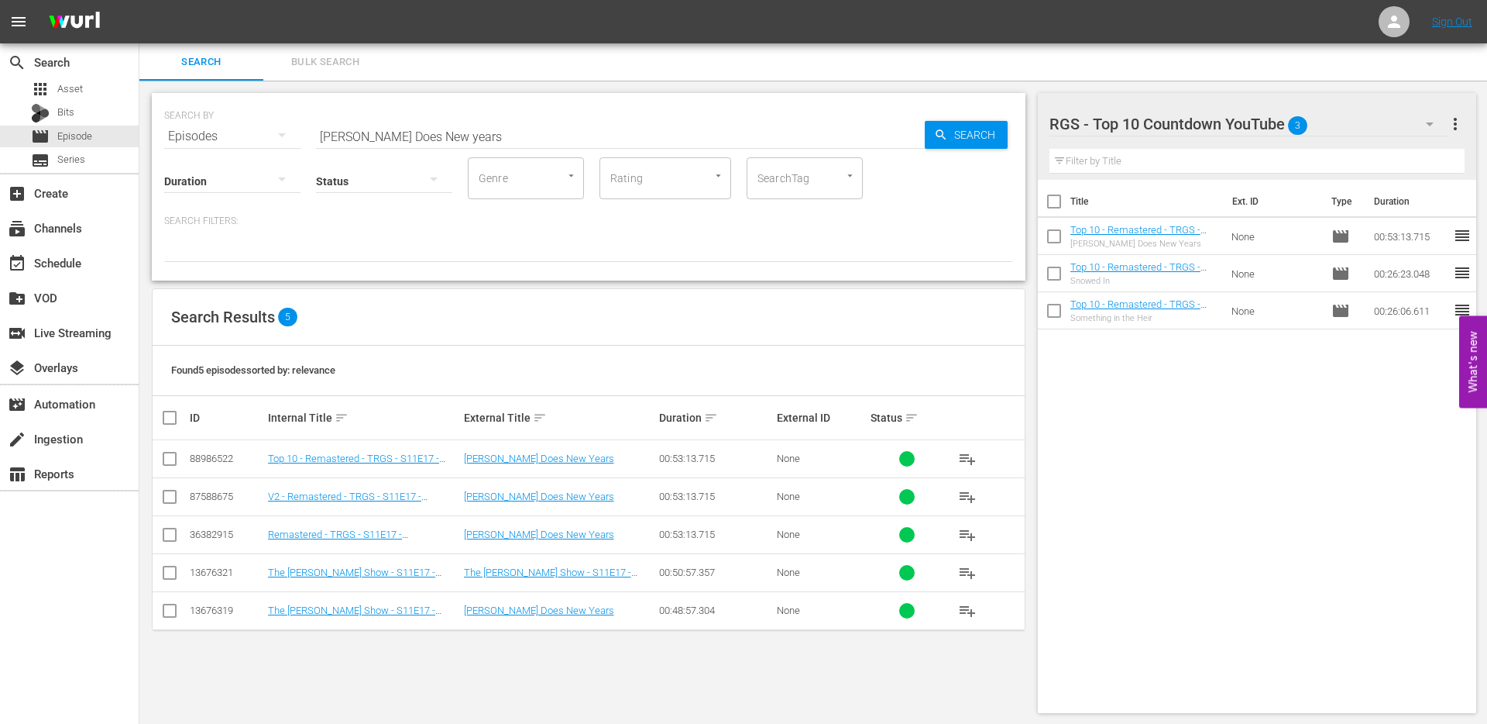
click at [427, 129] on input "Red Green Does New years" at bounding box center [620, 136] width 609 height 37
type input "the big outboard"
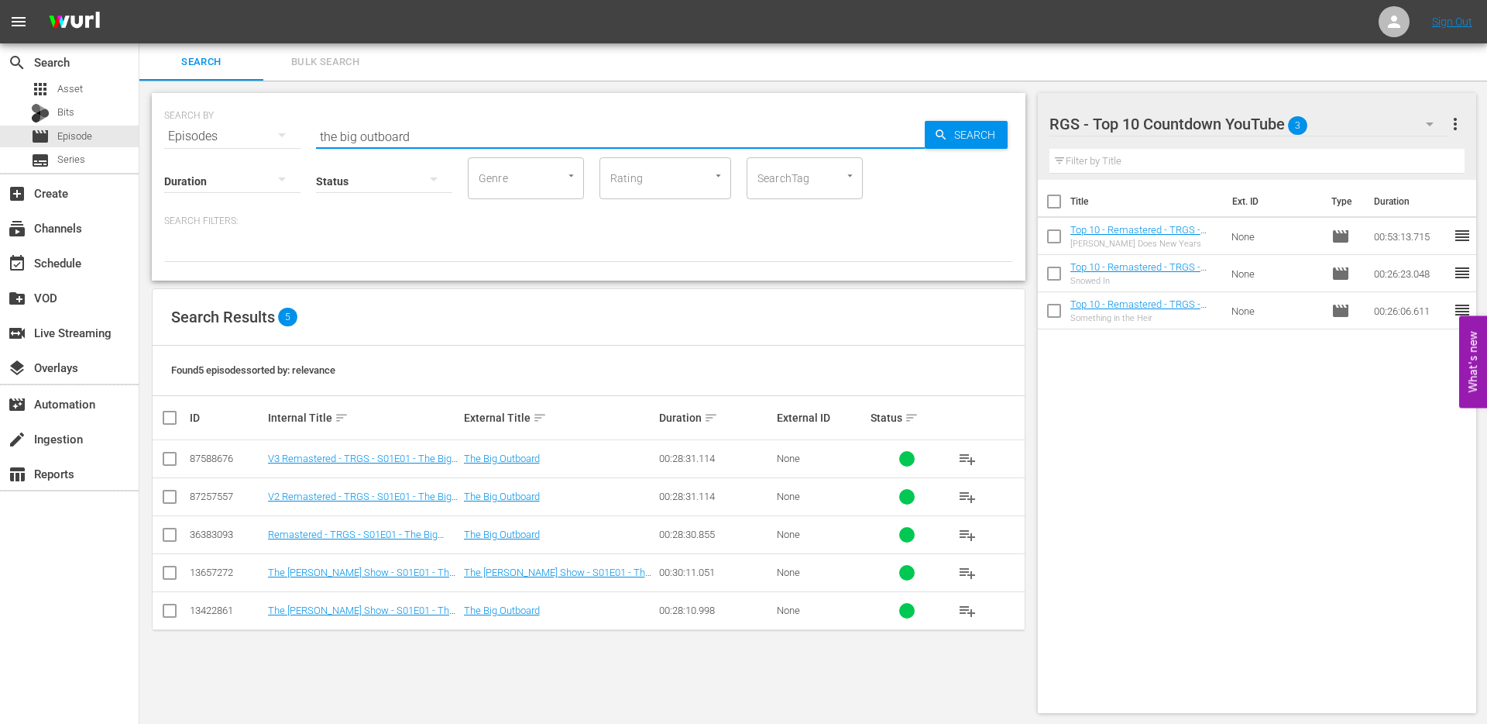
click at [166, 535] on input "checkbox" at bounding box center [169, 537] width 19 height 19
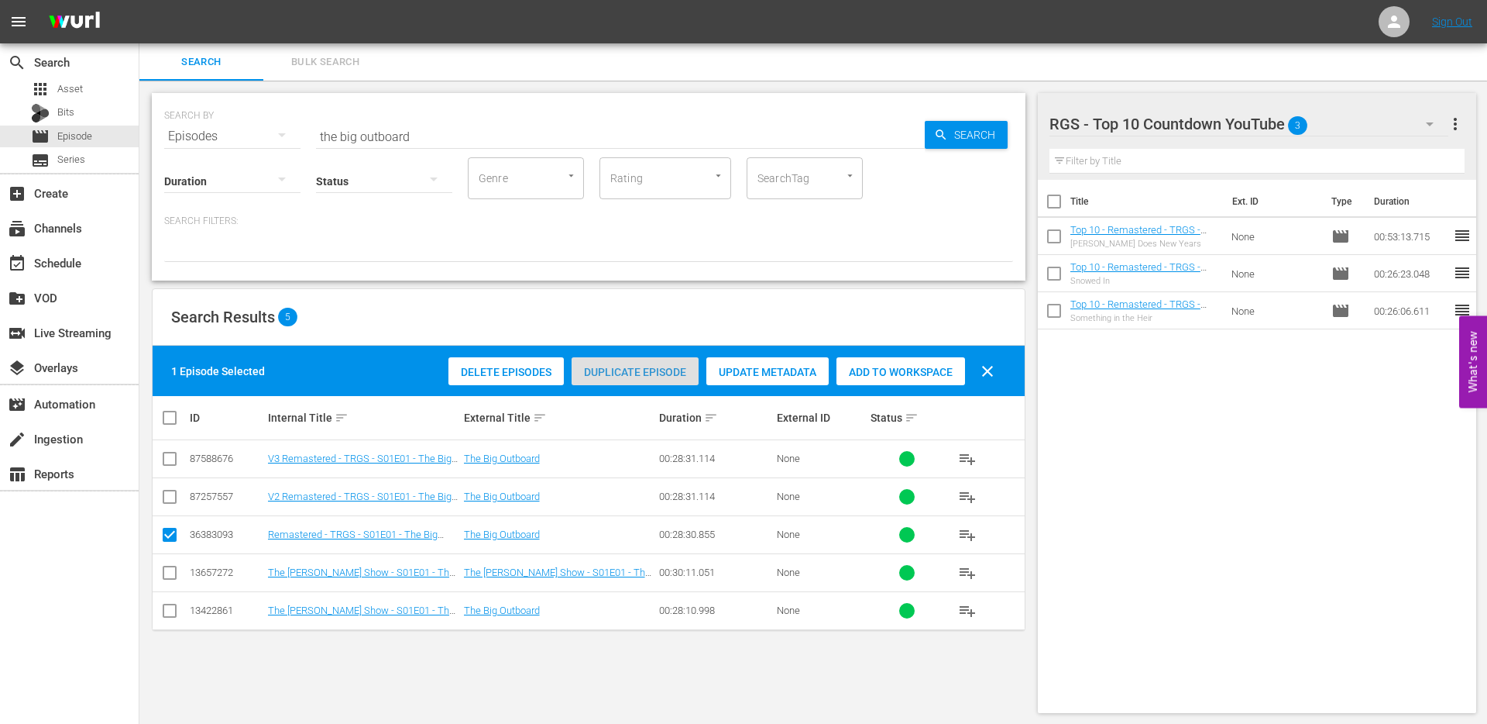
click at [619, 376] on span "Duplicate Episode" at bounding box center [635, 372] width 127 height 12
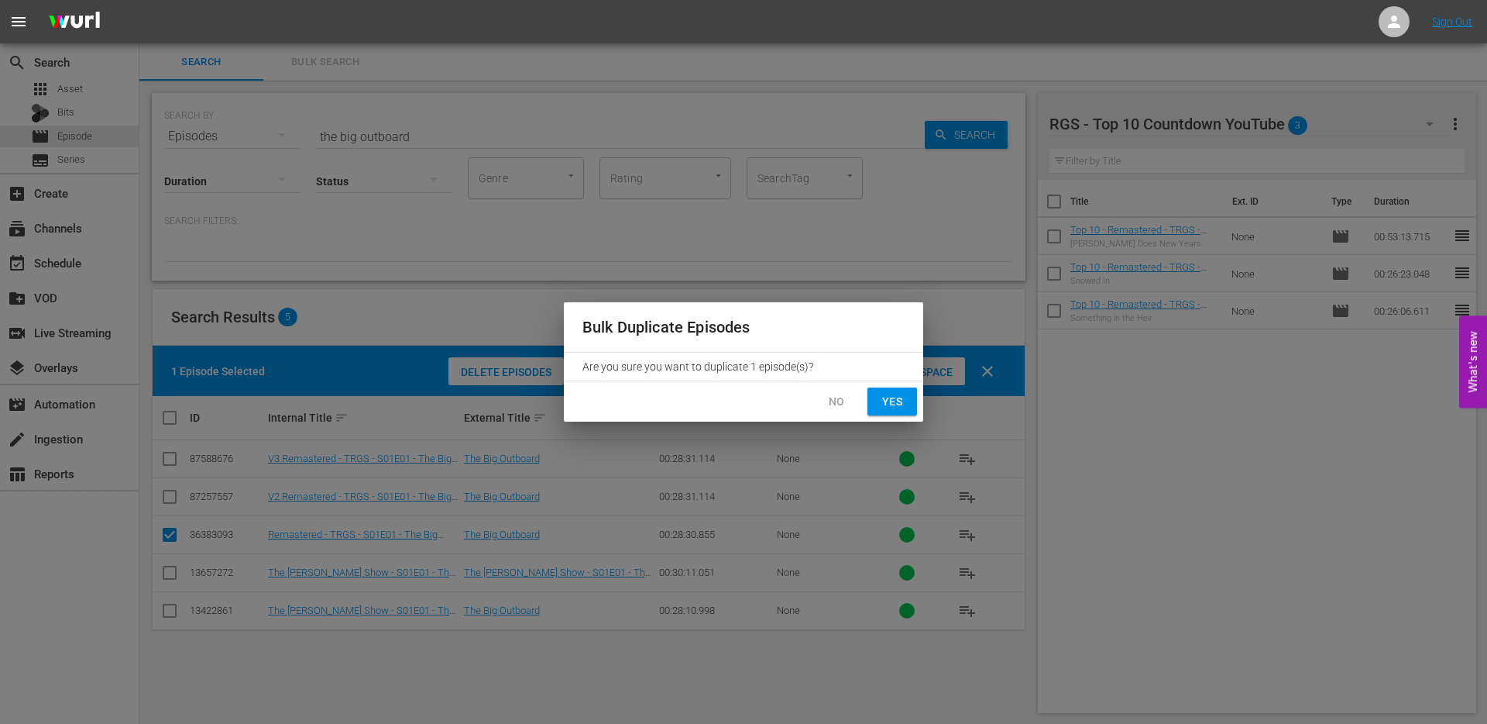
click at [912, 403] on button "Yes" at bounding box center [893, 401] width 50 height 29
checkbox input "false"
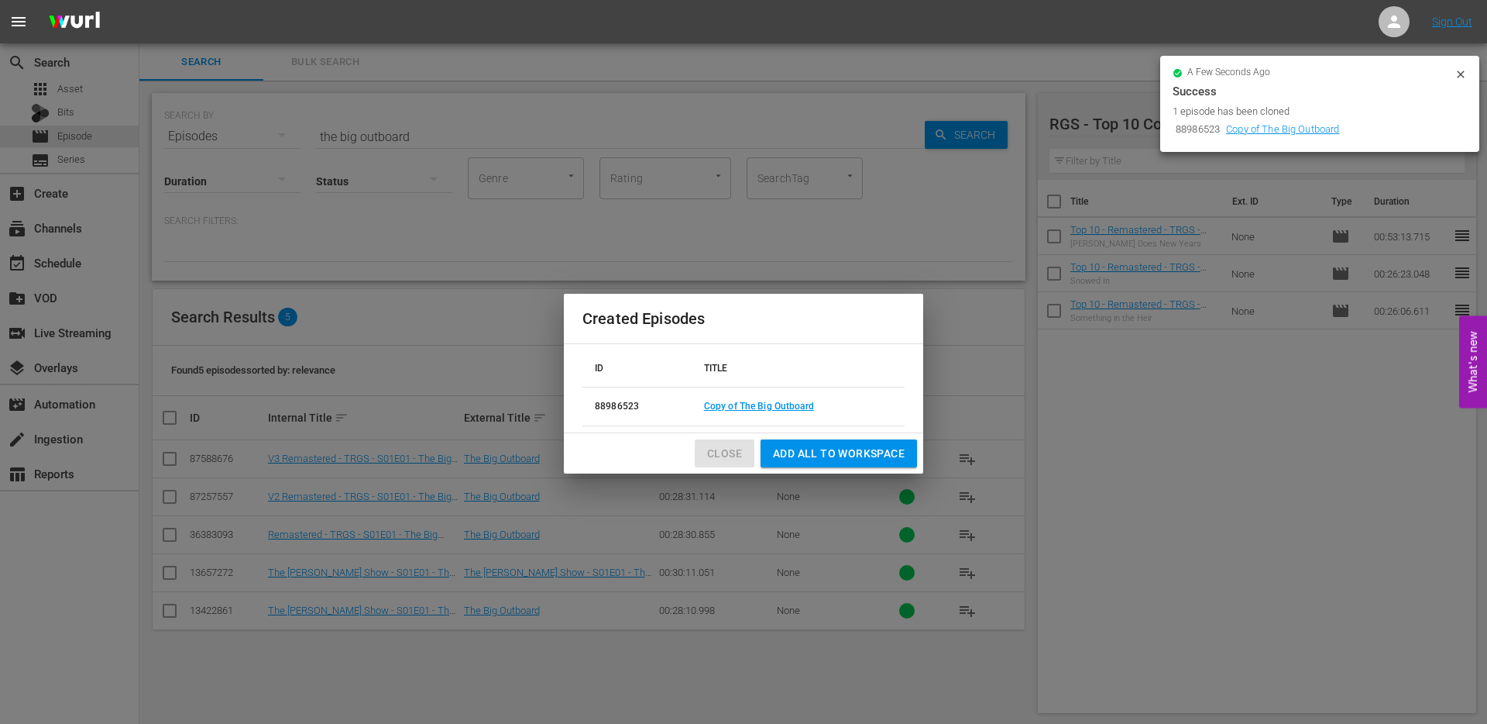
click at [726, 456] on span "Close" at bounding box center [724, 453] width 35 height 19
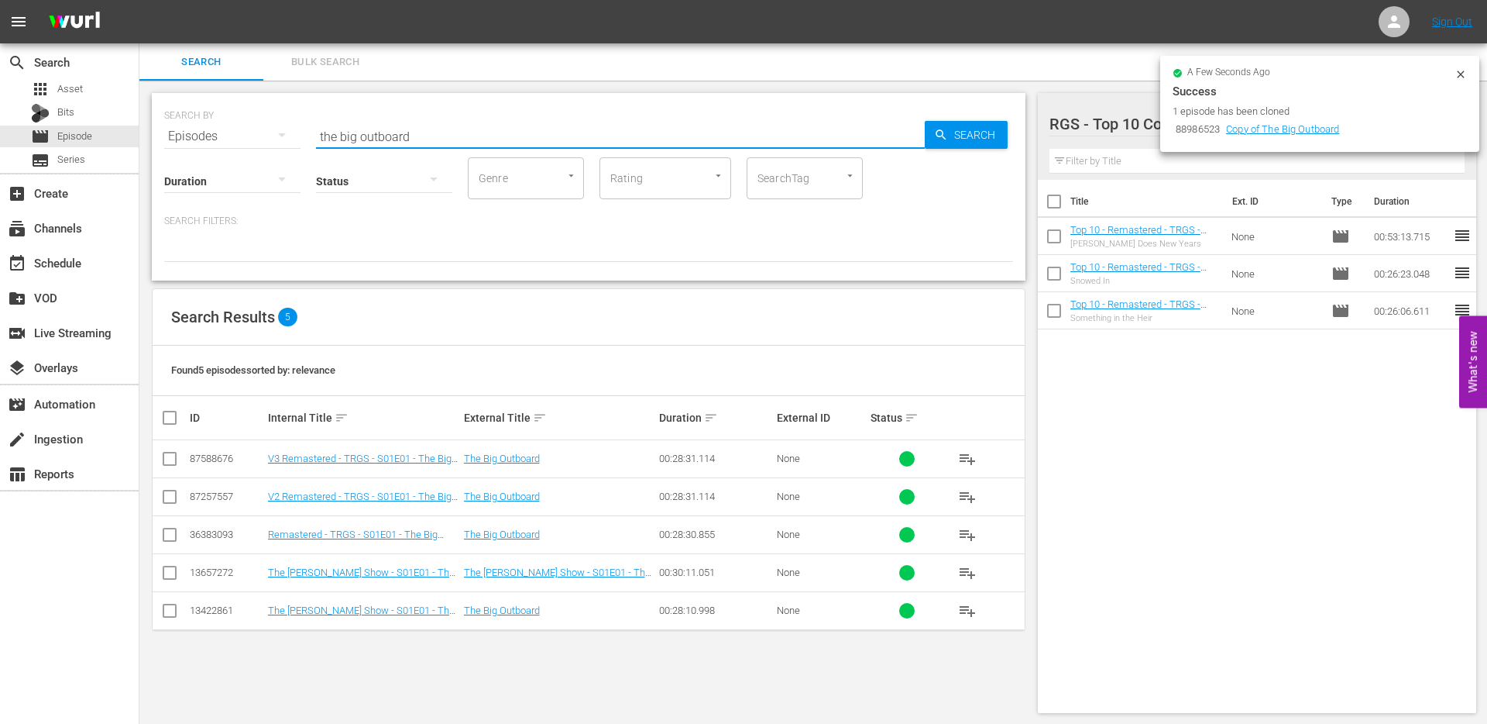
click at [434, 136] on input "the big outboard" at bounding box center [620, 136] width 609 height 37
click at [1460, 74] on icon at bounding box center [1460, 73] width 7 height 7
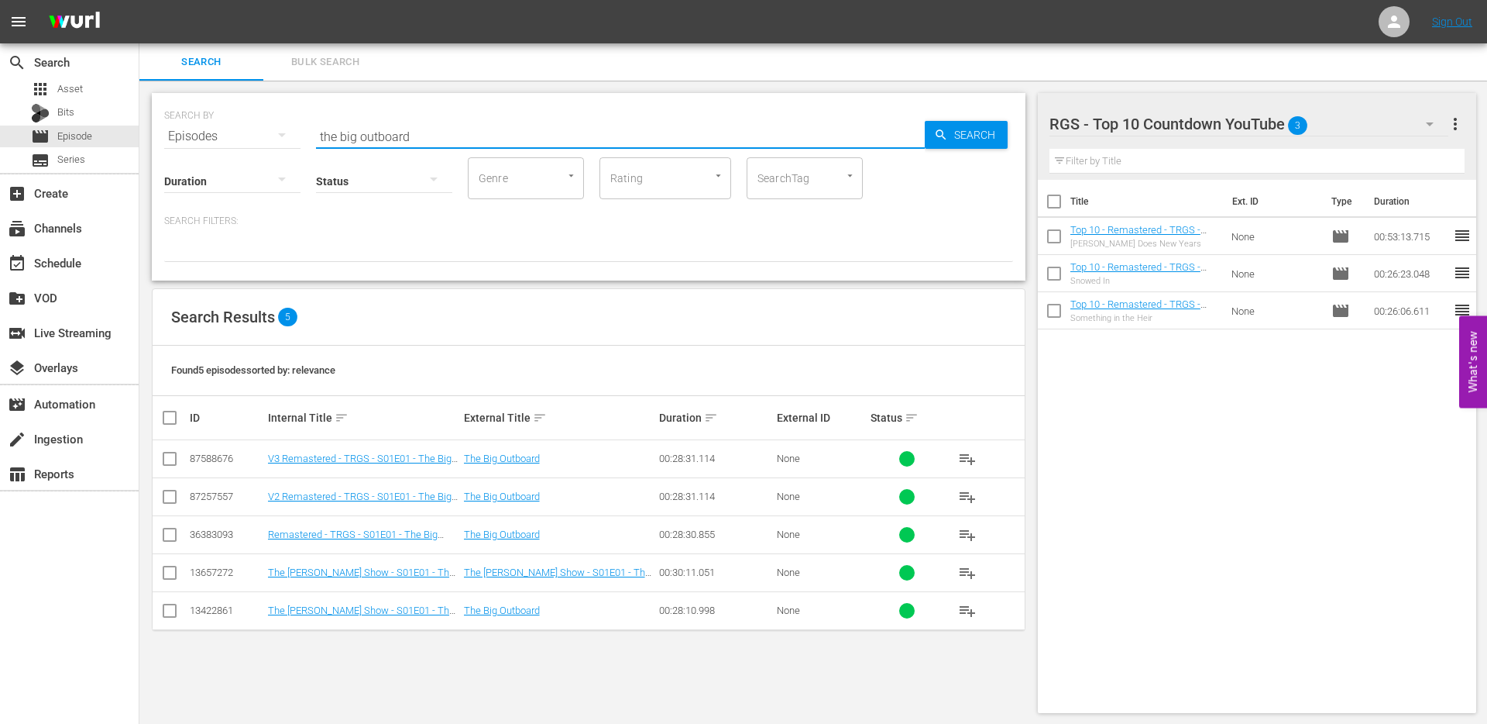
click at [418, 138] on input "the big outboard" at bounding box center [620, 136] width 609 height 37
click at [436, 129] on input "the big outboard" at bounding box center [620, 136] width 609 height 37
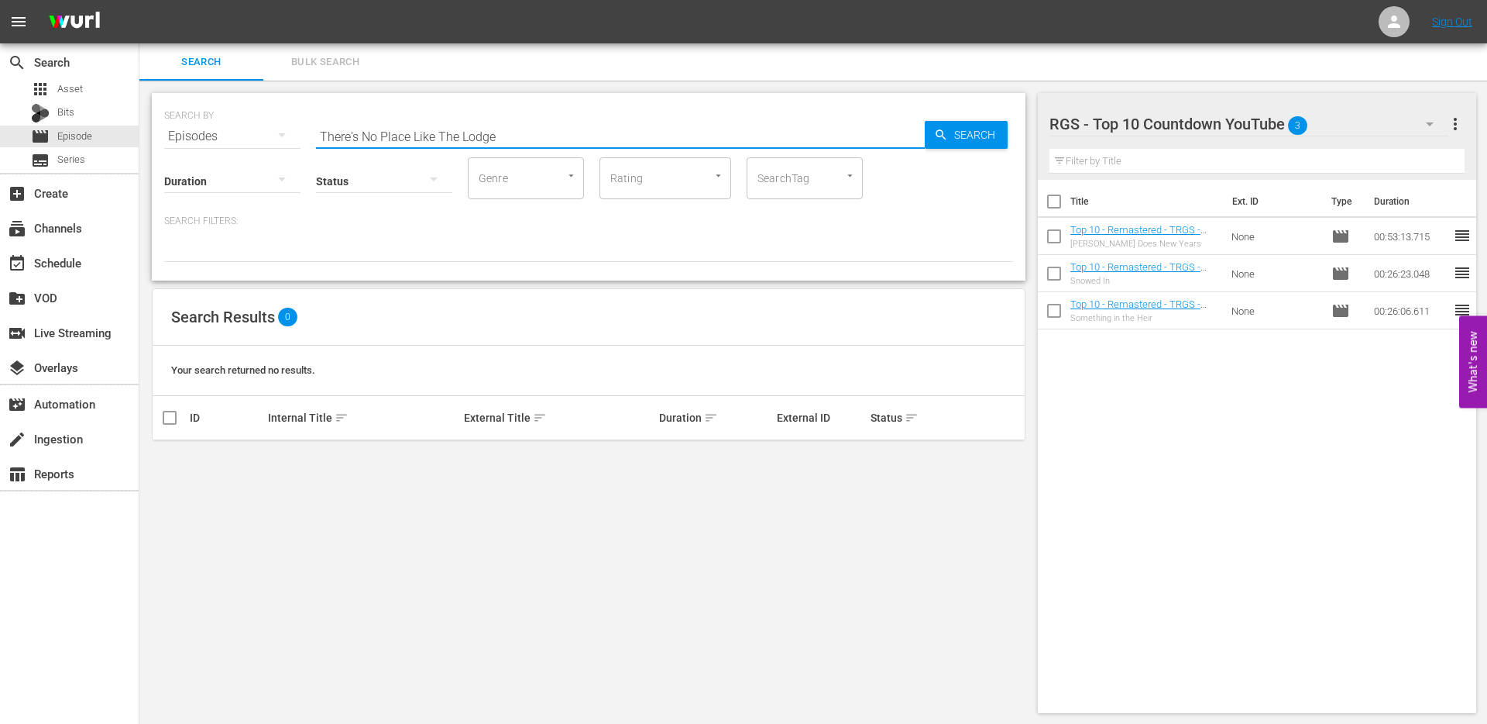
click at [506, 129] on input "There's No Place Like The Lodge" at bounding box center [620, 136] width 609 height 37
drag, startPoint x: 506, startPoint y: 132, endPoint x: 452, endPoint y: 132, distance: 54.2
click at [452, 132] on input "There's No Place Like The Lodge" at bounding box center [620, 136] width 609 height 37
type input "There's No Place Like Home"
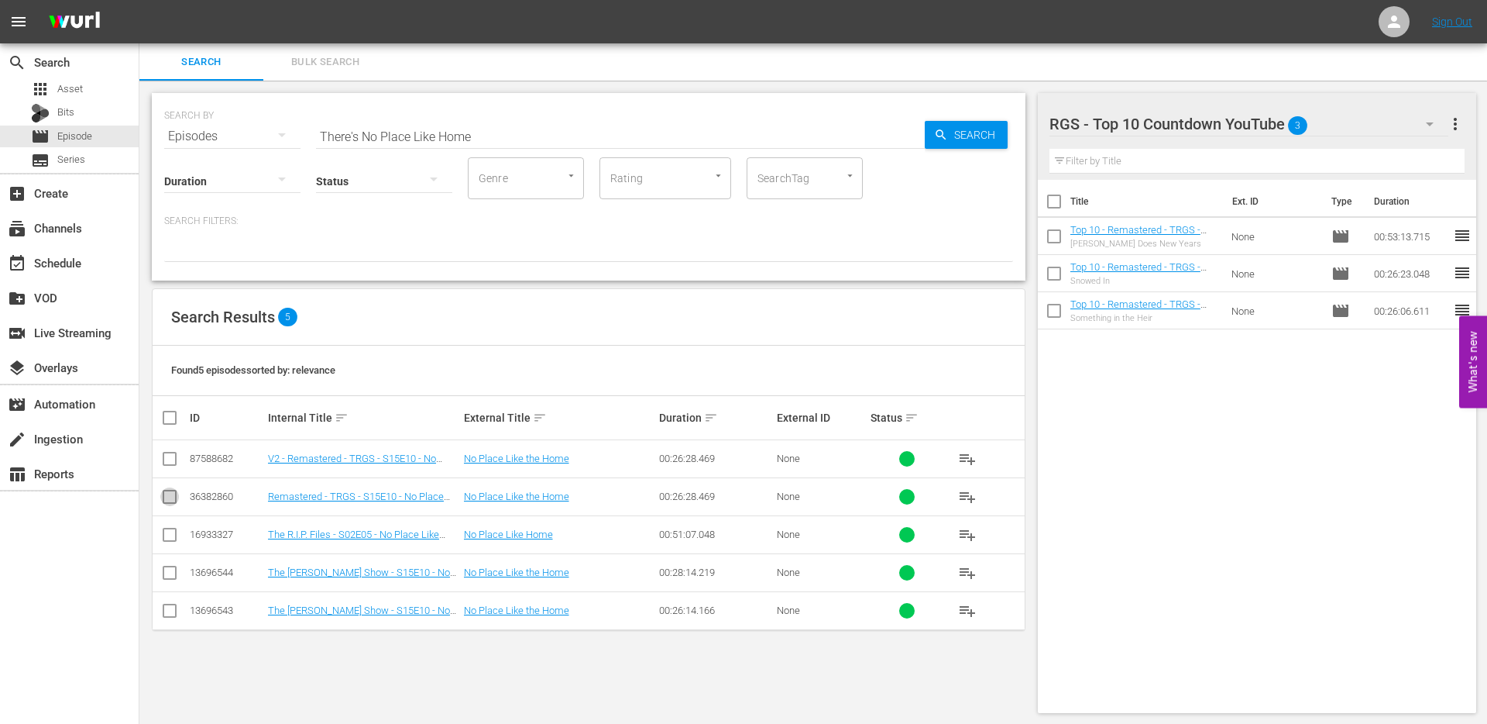
click at [170, 498] on input "checkbox" at bounding box center [169, 499] width 19 height 19
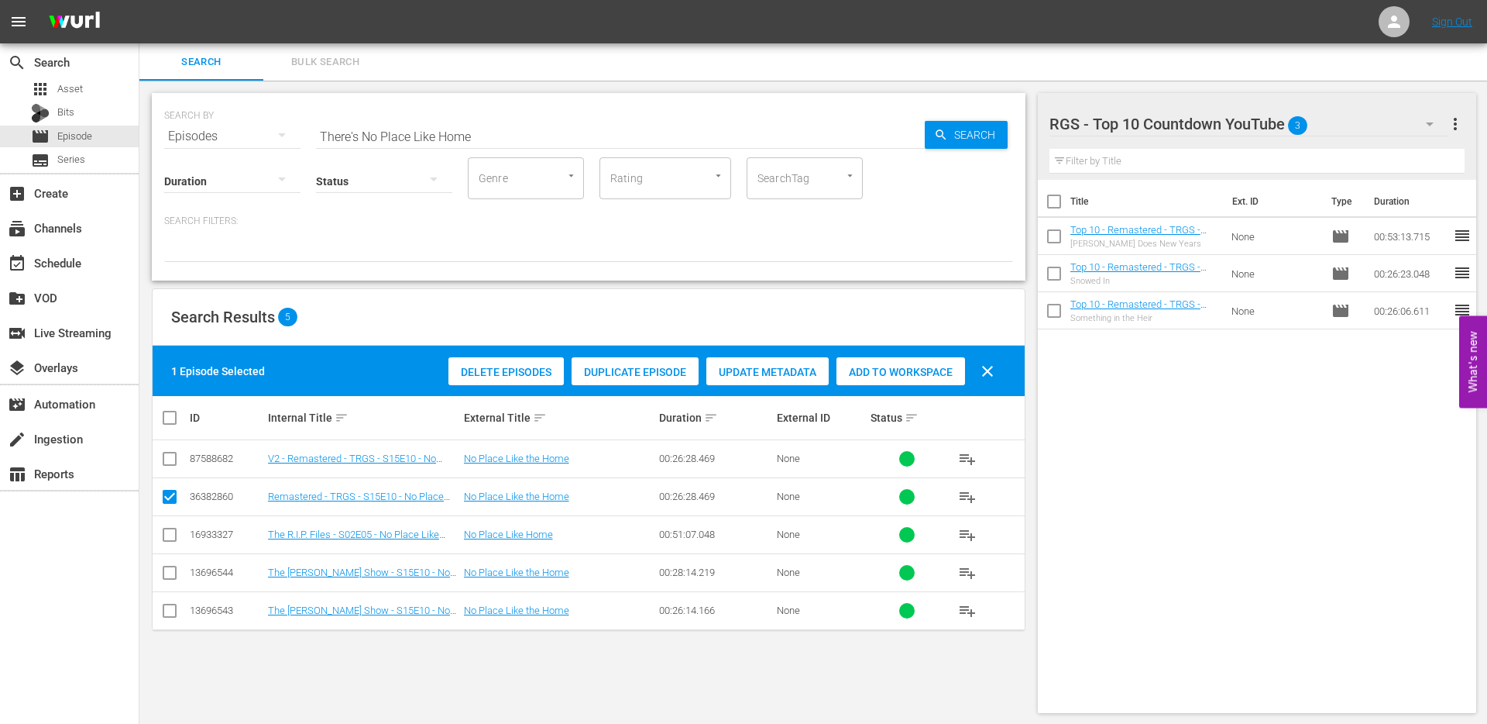
click at [614, 373] on span "Duplicate Episode" at bounding box center [635, 372] width 127 height 12
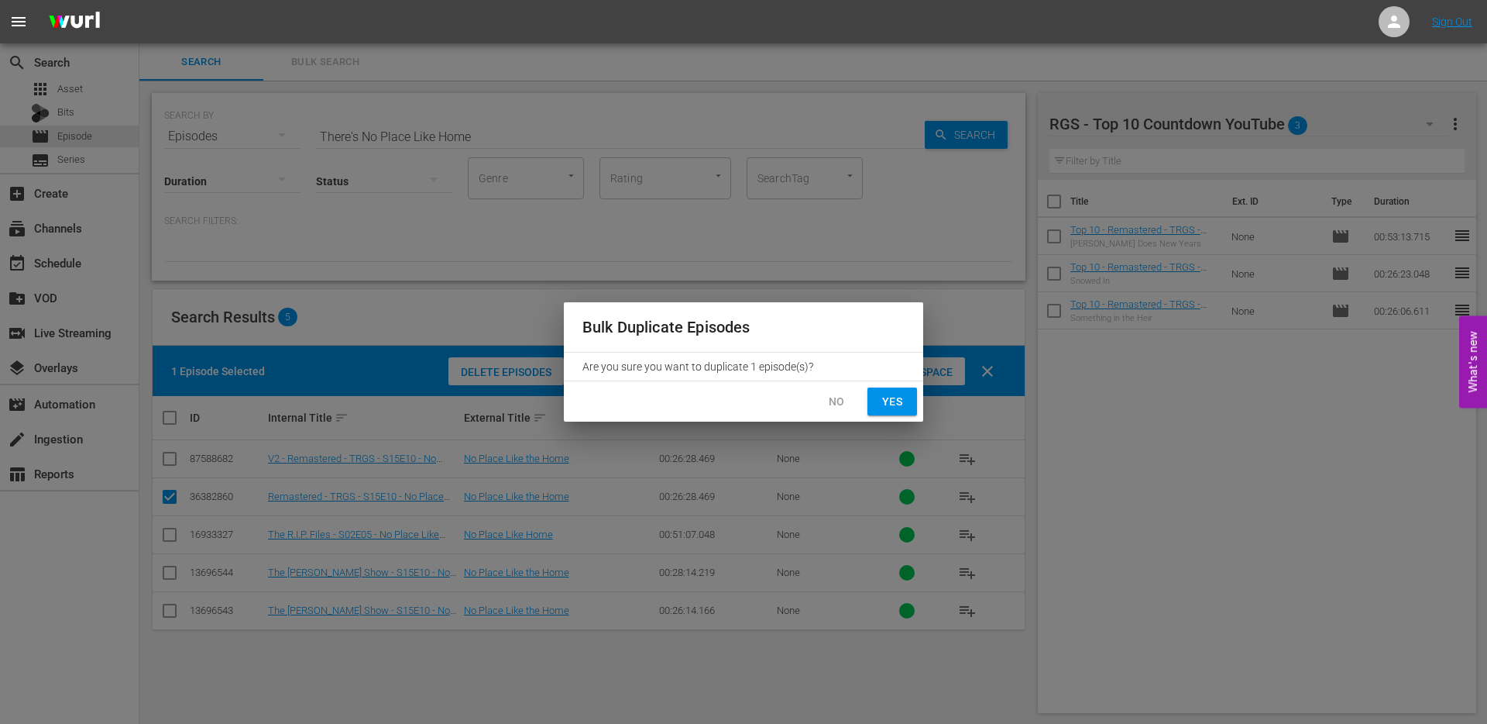
click at [885, 404] on span "Yes" at bounding box center [892, 401] width 25 height 19
checkbox input "false"
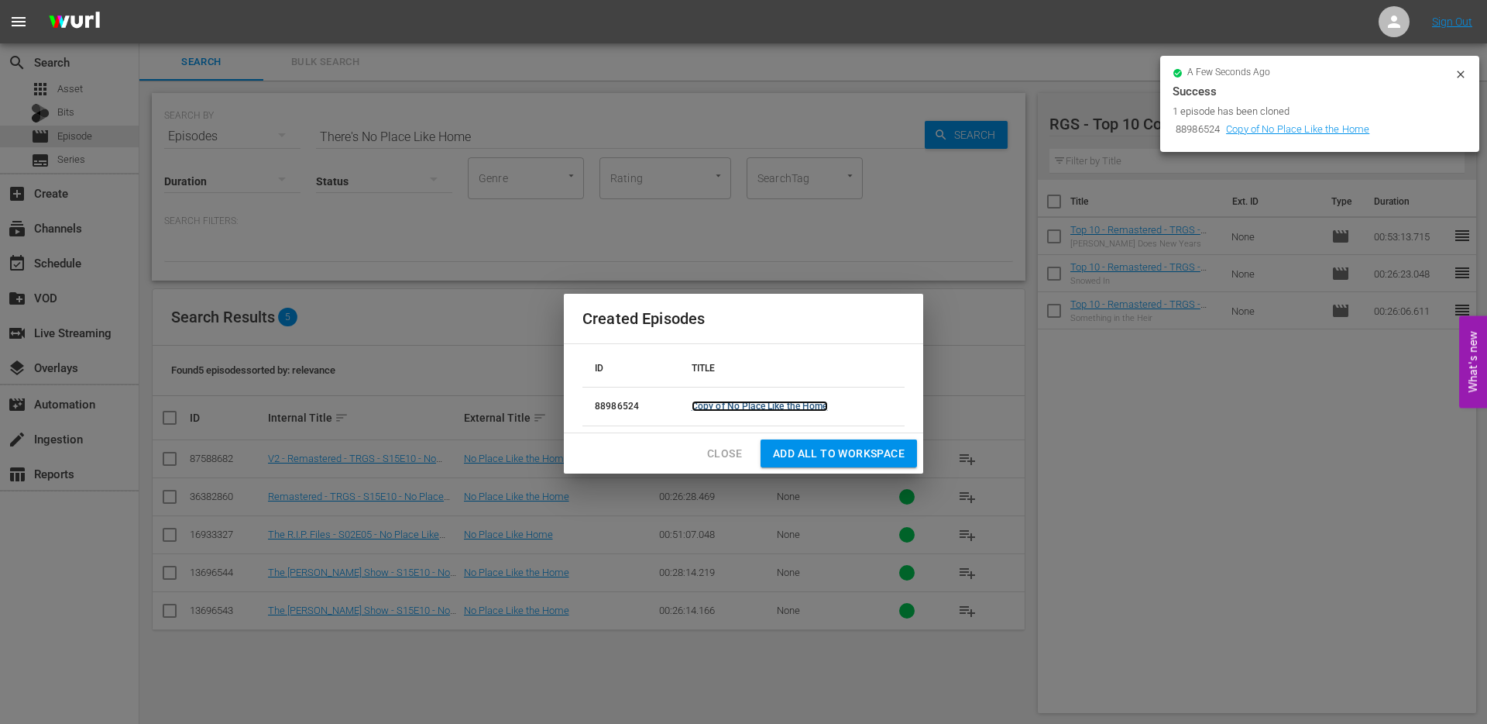
click at [795, 407] on link "Copy of No Place Like the Home" at bounding box center [760, 406] width 136 height 11
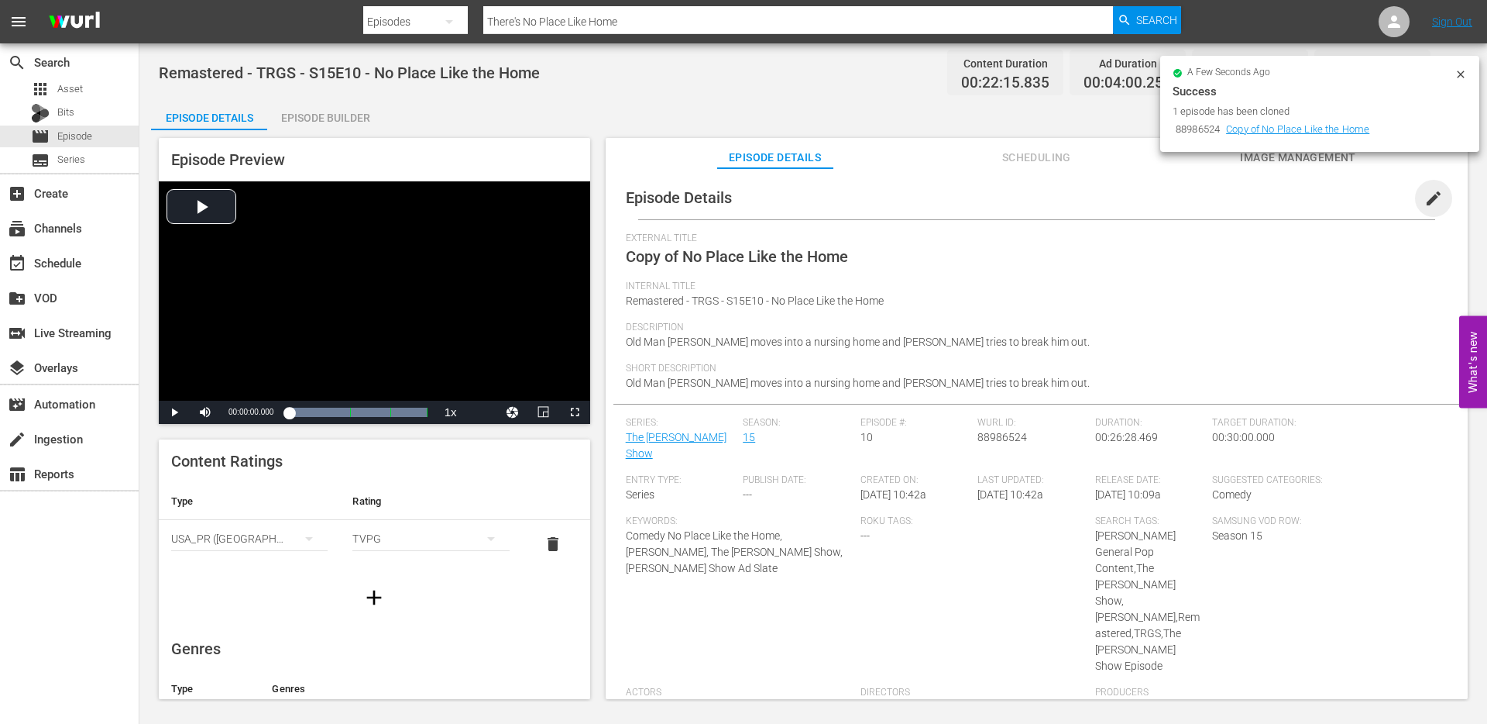
click at [1425, 200] on span "edit" at bounding box center [1434, 198] width 19 height 19
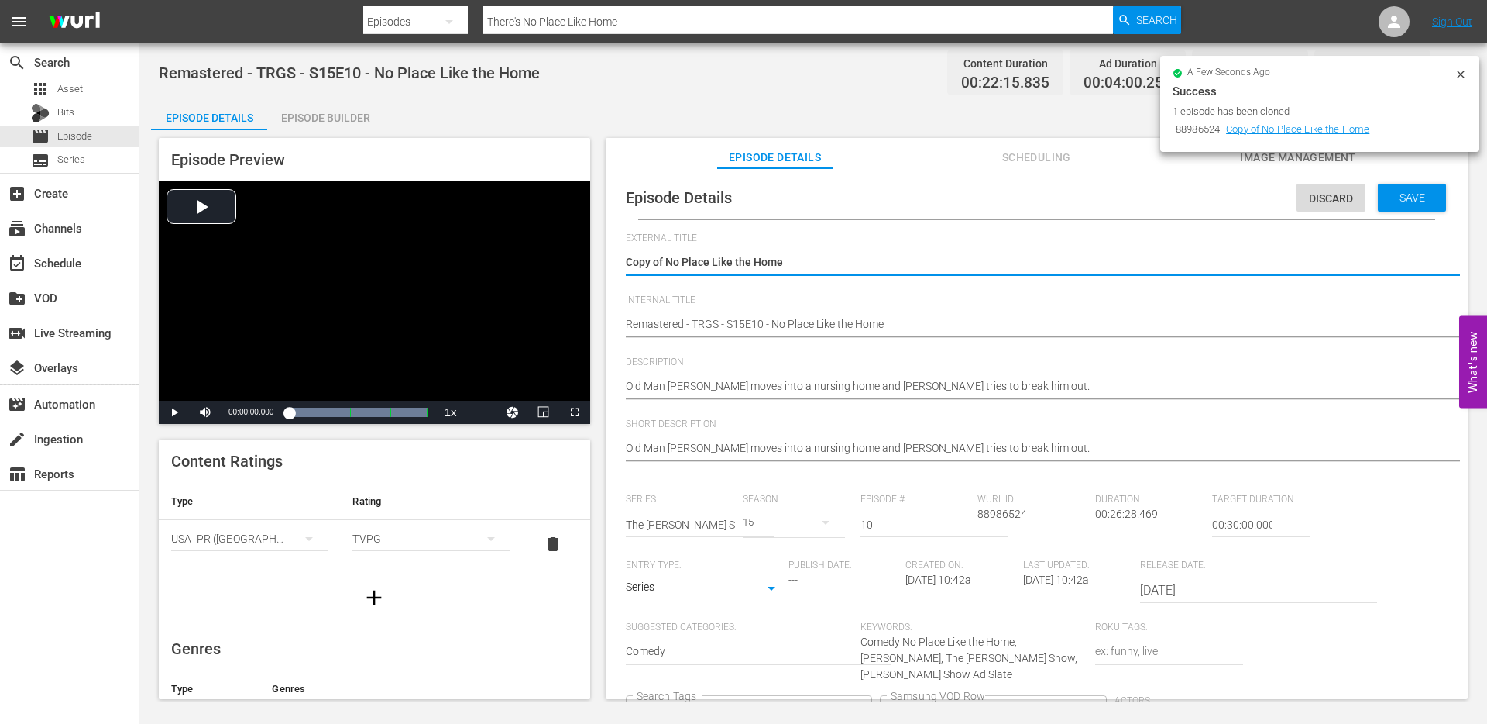
drag, startPoint x: 667, startPoint y: 262, endPoint x: 601, endPoint y: 262, distance: 65.9
click at [604, 262] on div "Episode Preview Video Player is loading. Play Video Play Mute Current Time 00:0…" at bounding box center [813, 420] width 1325 height 581
type textarea "No Place Like the Home"
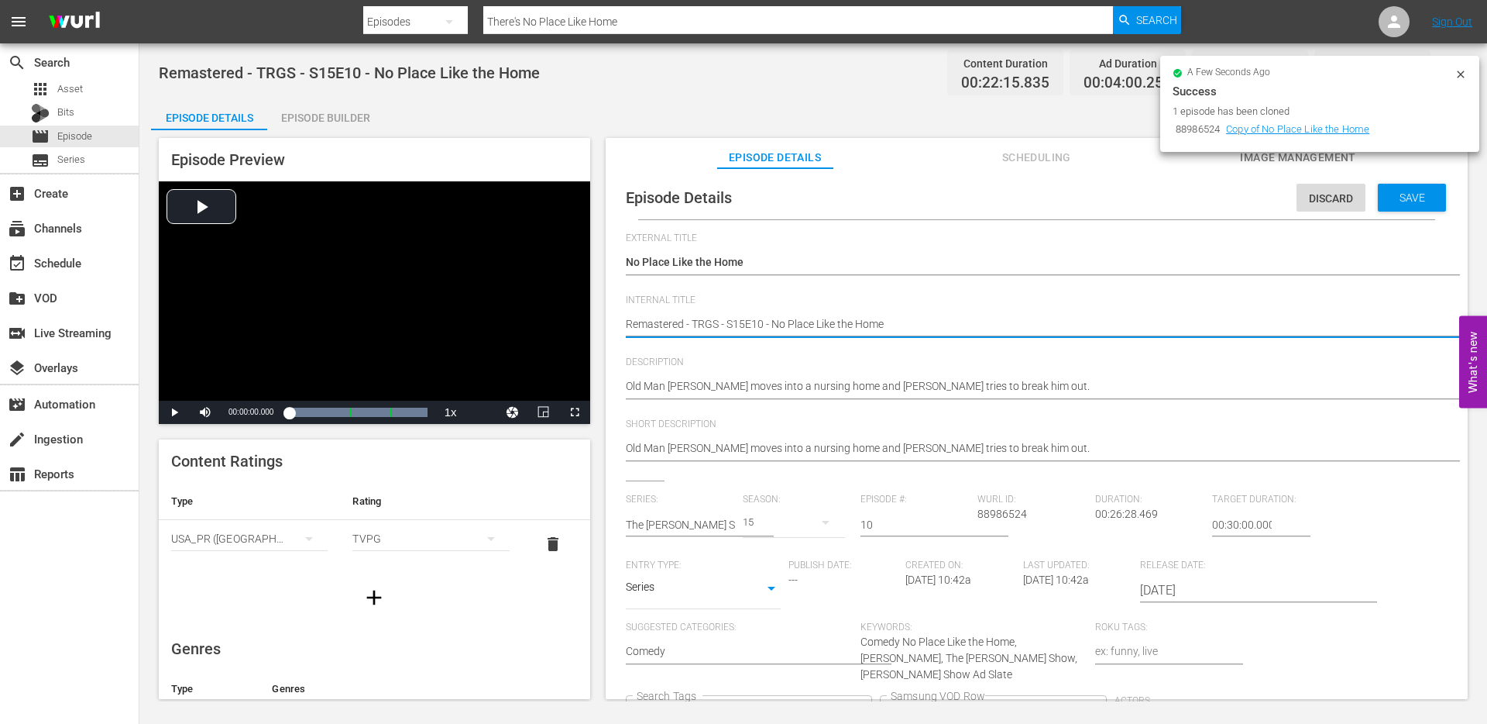
type textarea "TRemastered - TRGS - S15E10 - No Place Like the Home"
type textarea "ToRemastered - TRGS - S15E10 - No Place Like the Home"
type textarea "TopRemastered - TRGS - S15E10 - No Place Like the Home"
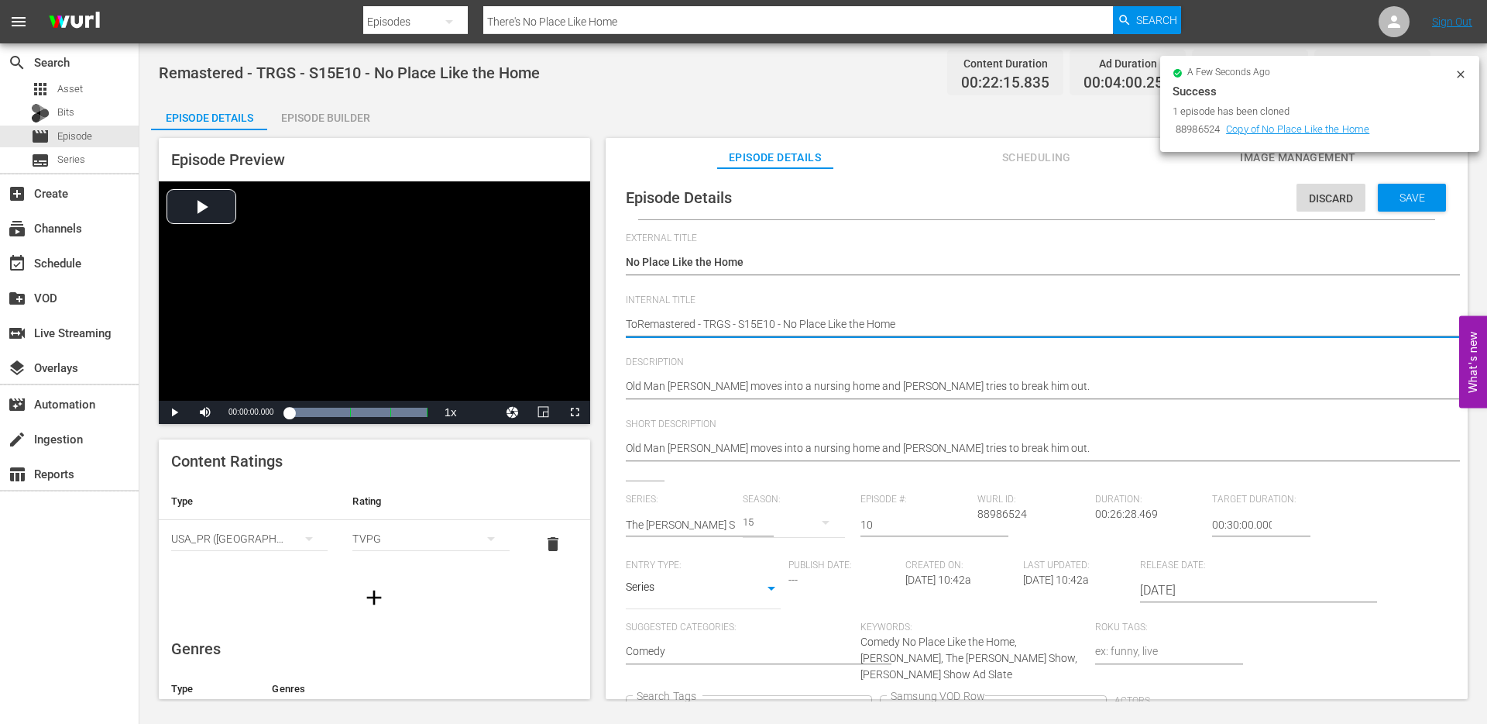
type textarea "TopRemastered - TRGS - S15E10 - No Place Like the Home"
type textarea "Top Remastered - TRGS - S15E10 - No Place Like the Home"
type textarea "Top 1Remastered - TRGS - S15E10 - No Place Like the Home"
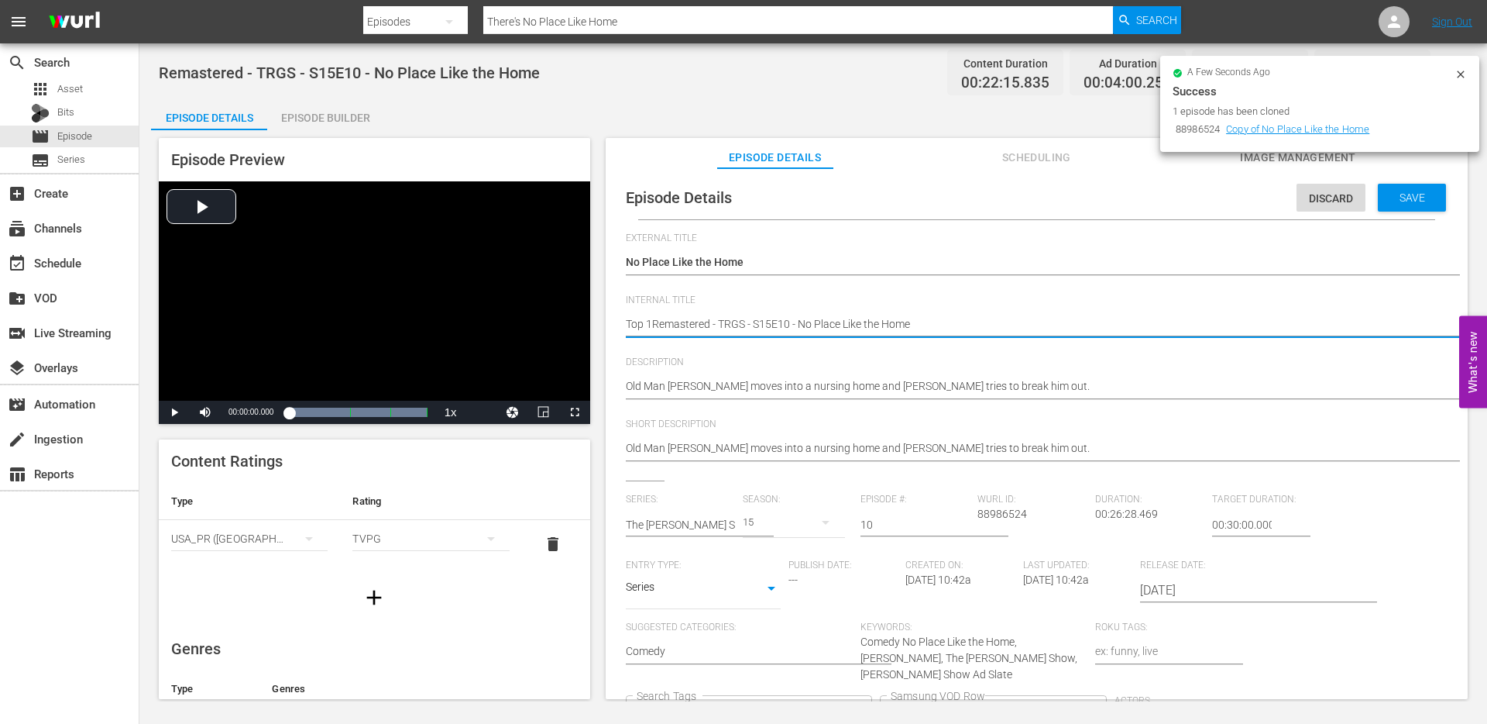
type textarea "Top 10Remastered - TRGS - S15E10 - No Place Like the Home"
type textarea "Top 10 Remastered - TRGS - S15E10 - No Place Like the Home"
type textarea "Top 10 -Remastered - TRGS - S15E10 - No Place Like the Home"
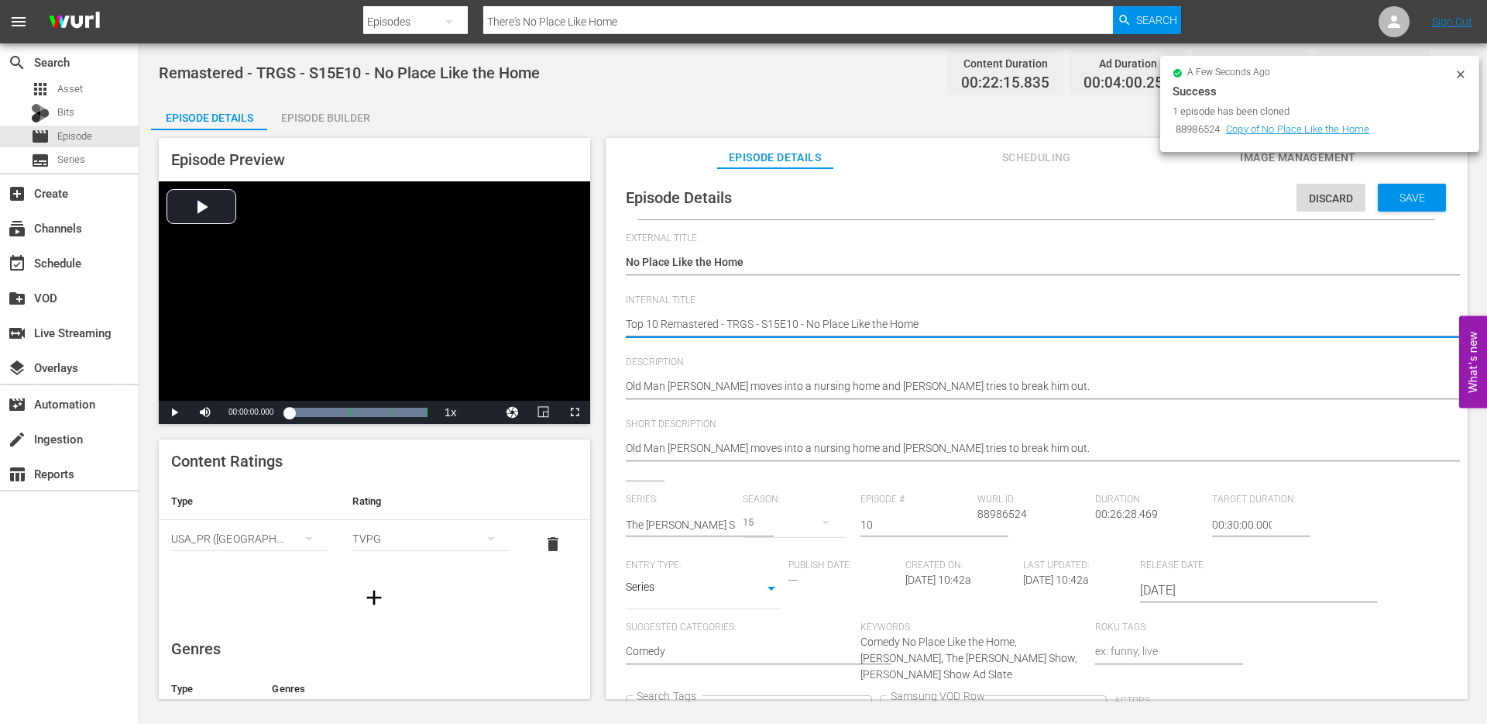
type textarea "Top 10 -Remastered - TRGS - S15E10 - No Place Like the Home"
type textarea "Top 10 - Remastered - TRGS - S15E10 - No Place Like the Home"
click at [720, 326] on textarea "Remastered - TRGS - S15E10 - No Place Like the Home" at bounding box center [1033, 325] width 814 height 19
type textarea "Top 10 - Remastered - TRGS - S15E10 - No Place Like the Home"
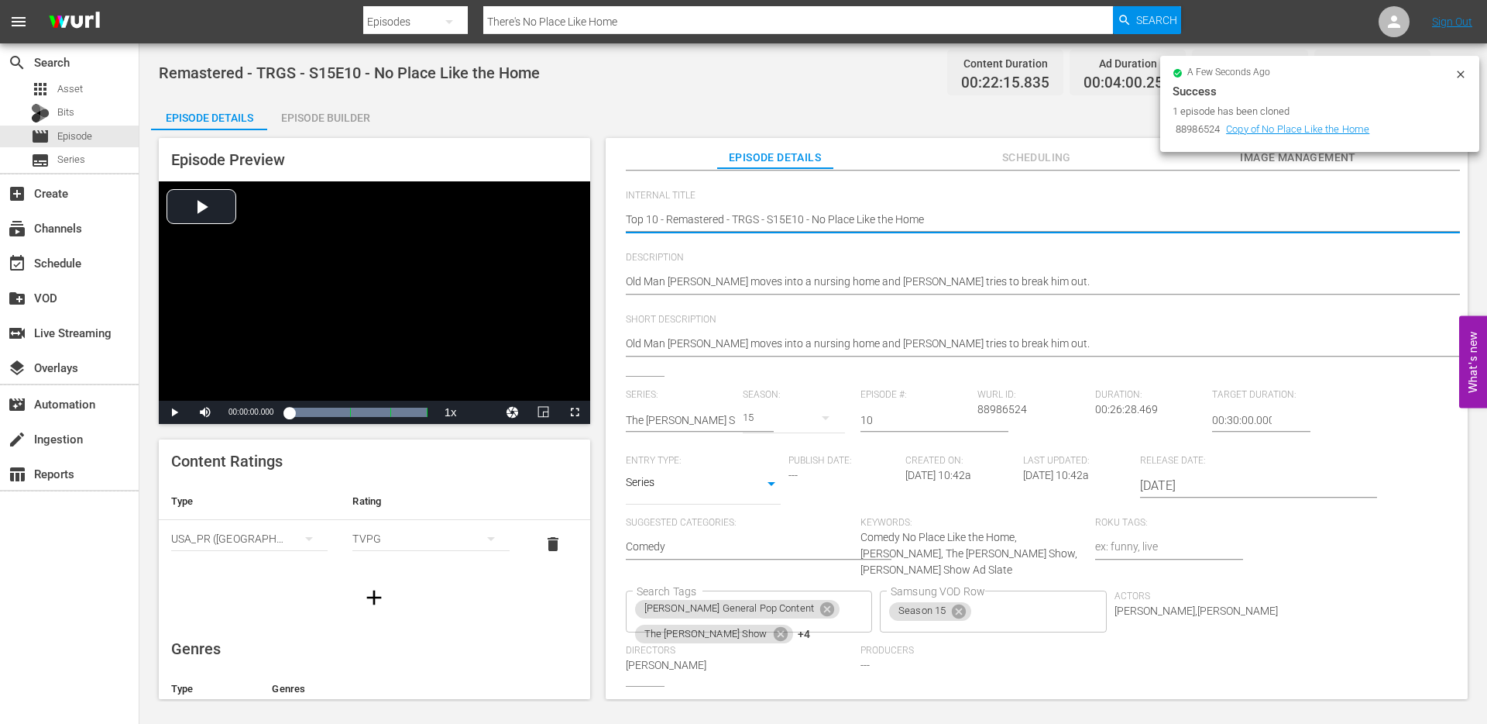
scroll to position [139, 0]
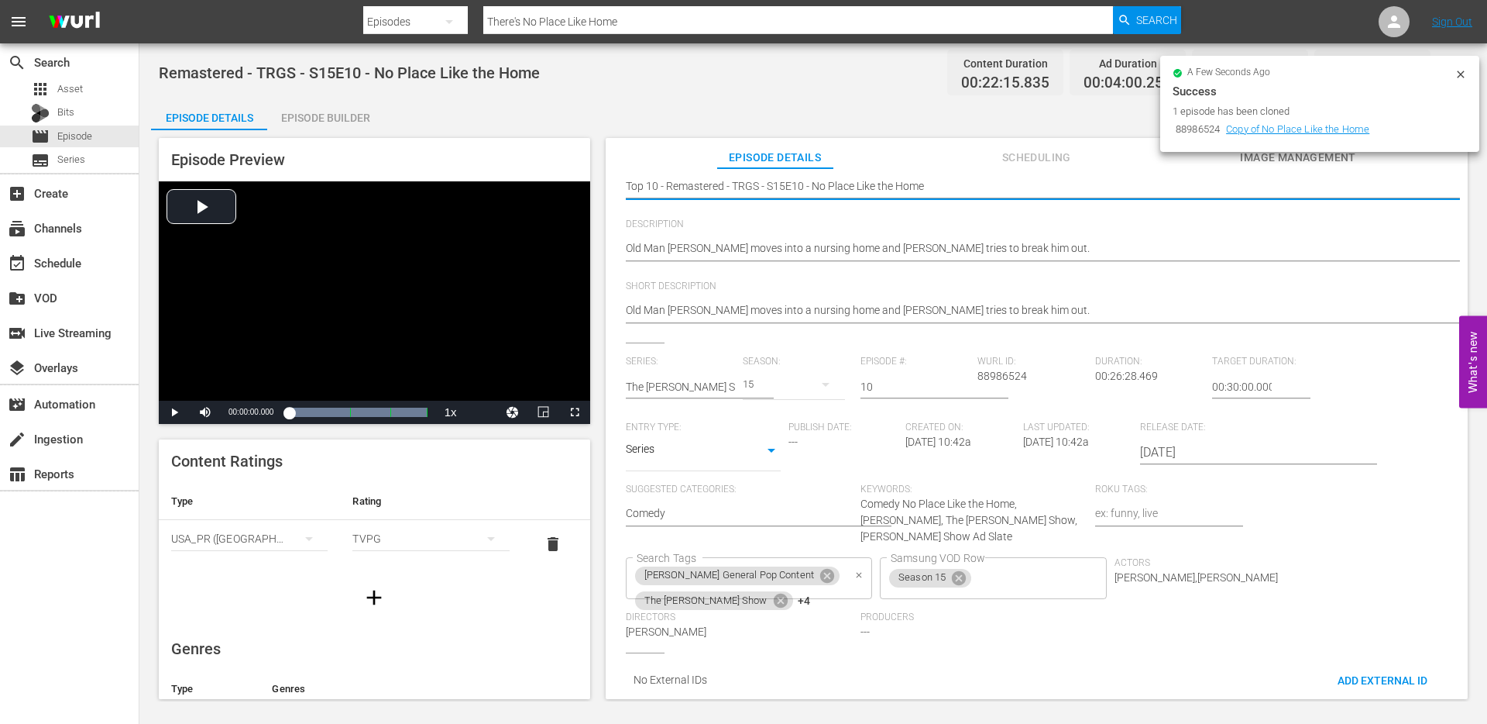
click at [865, 570] on icon "Clear" at bounding box center [860, 575] width 10 height 10
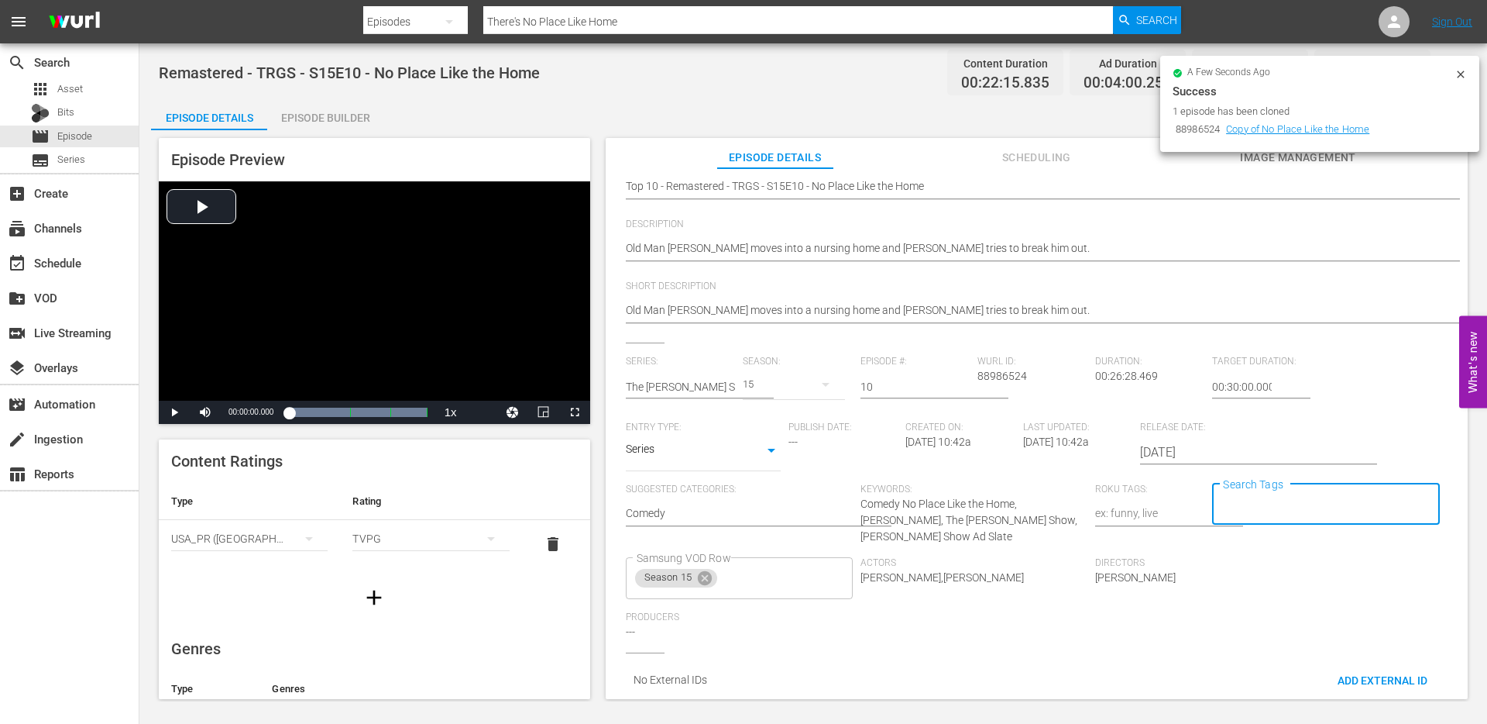
scroll to position [0, 0]
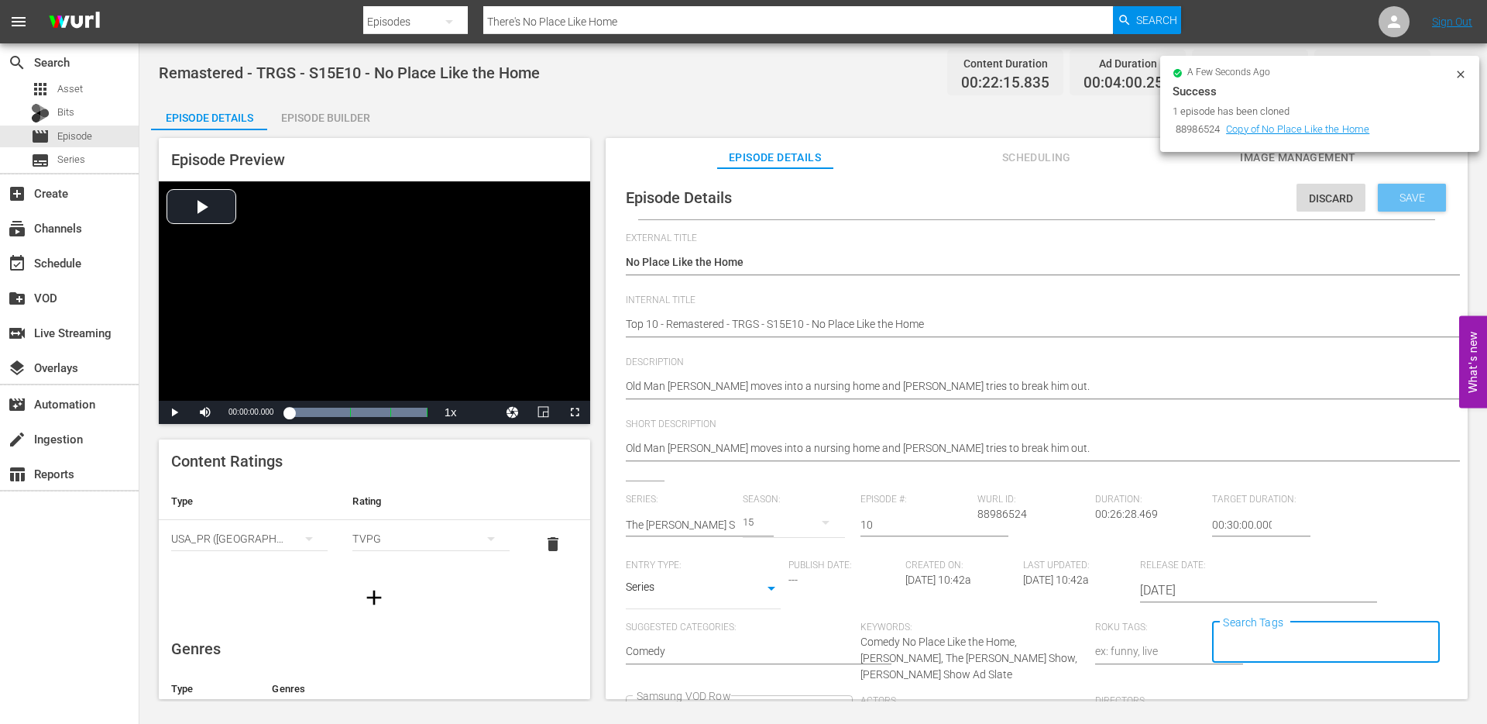
click at [1409, 194] on span "Save" at bounding box center [1413, 197] width 50 height 12
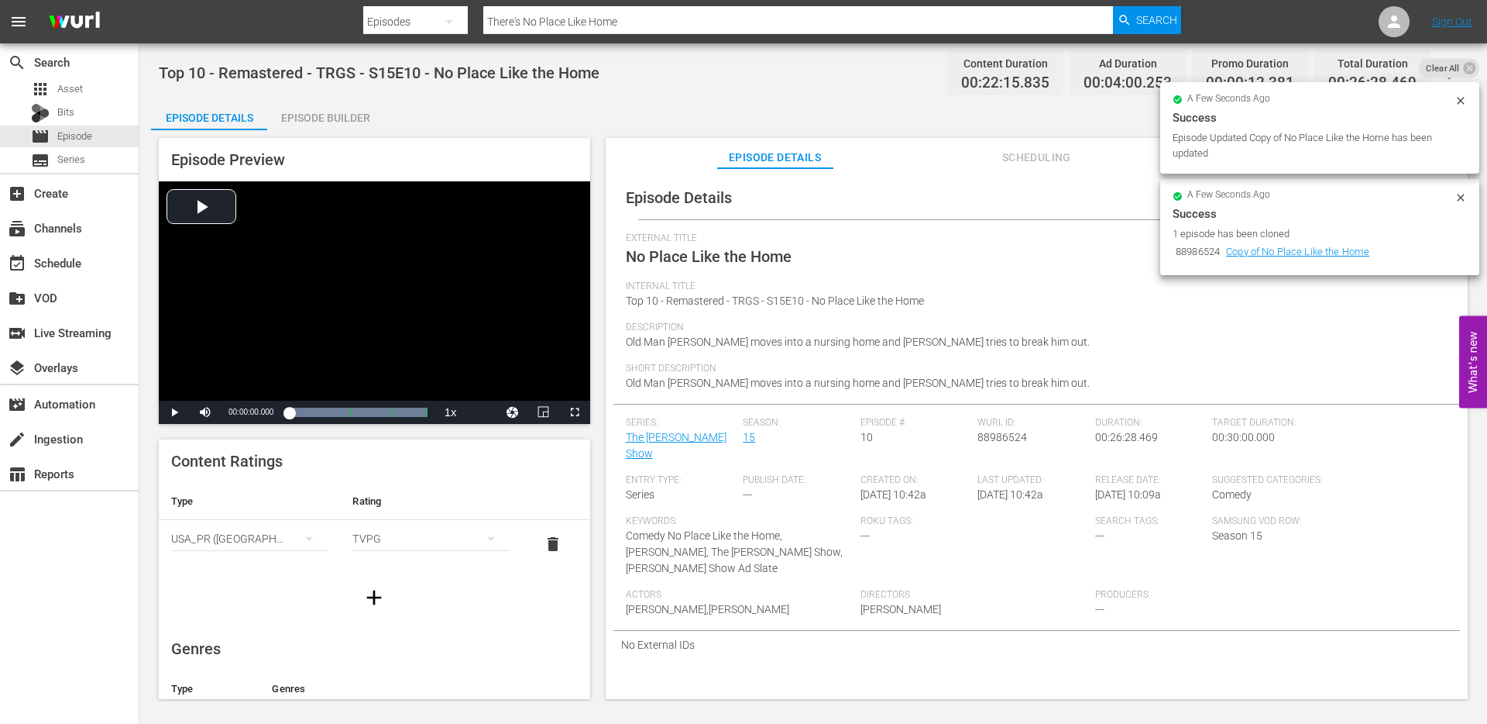
click at [1462, 95] on icon at bounding box center [1461, 101] width 12 height 12
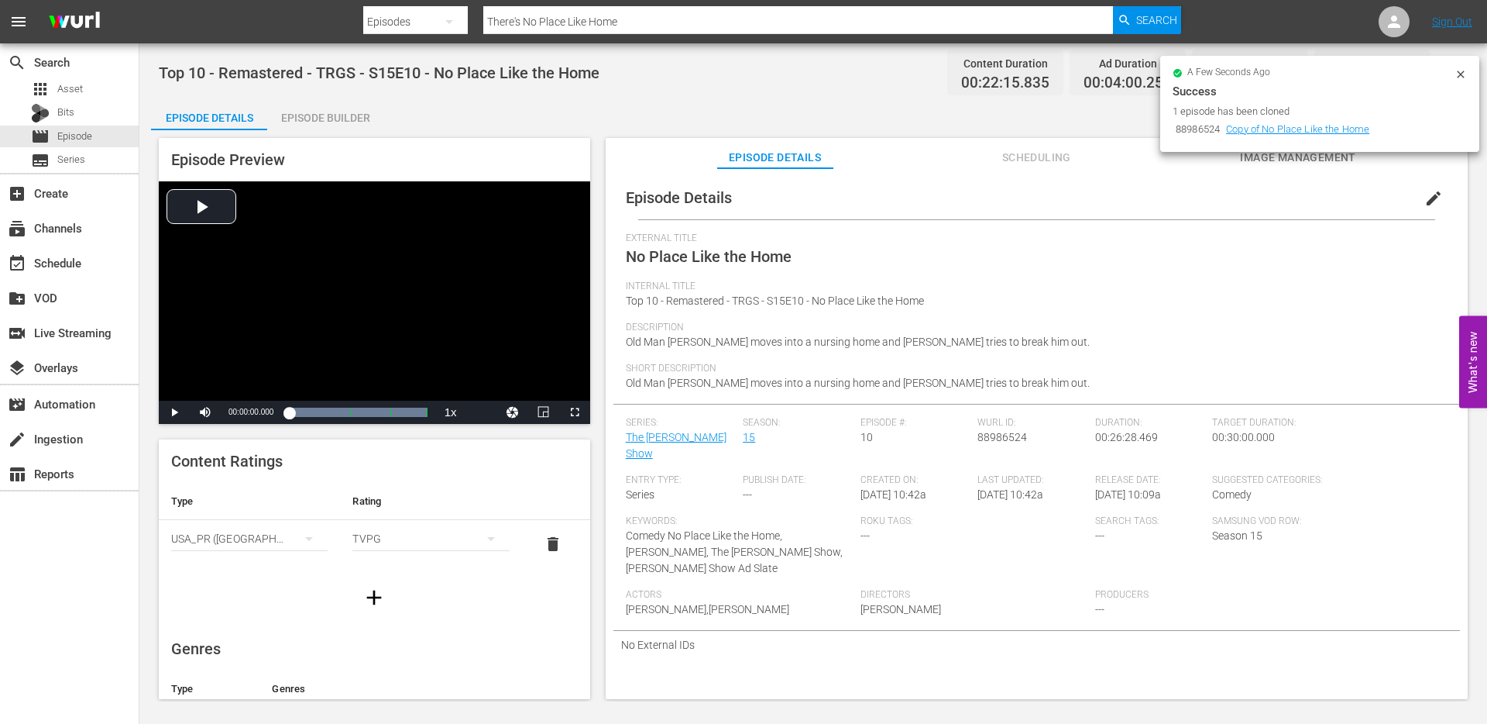
click at [1459, 78] on icon at bounding box center [1461, 74] width 12 height 12
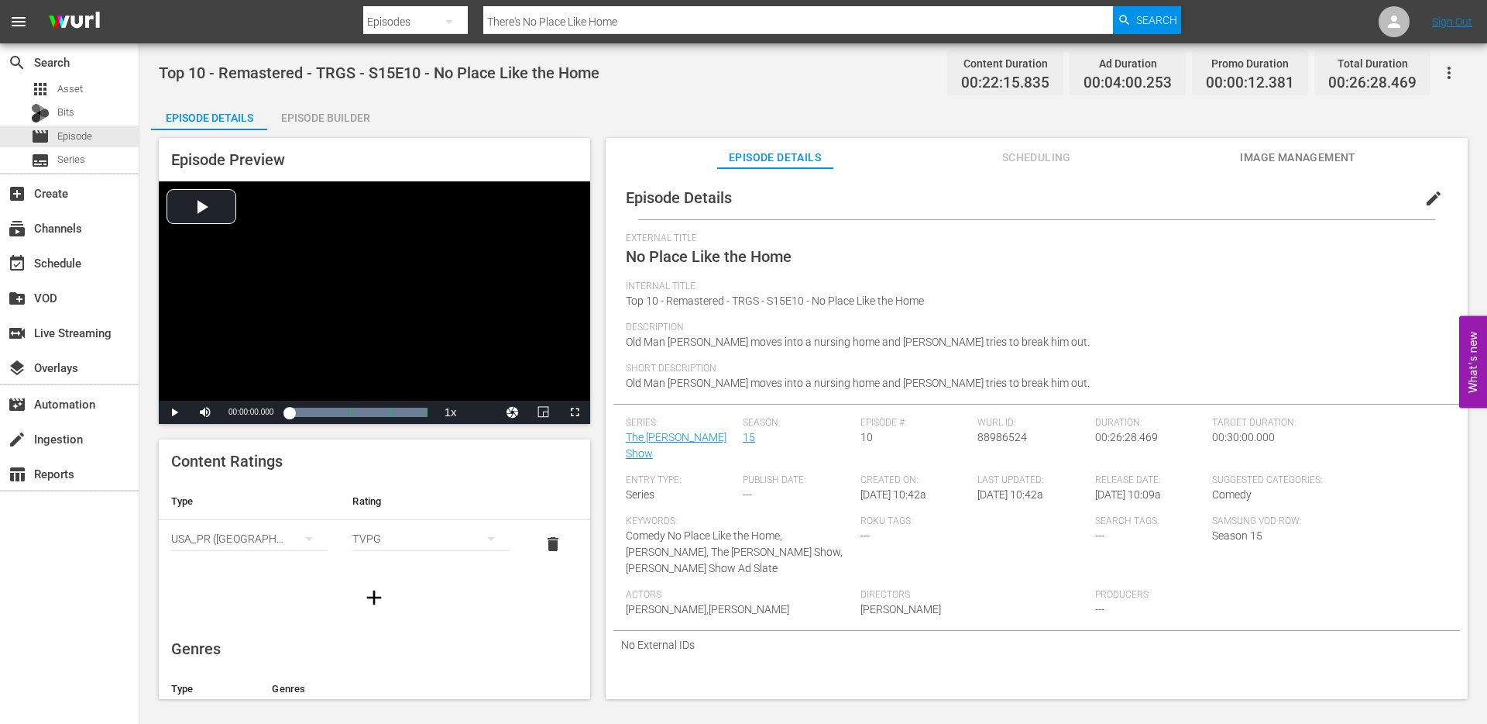
click at [706, 22] on input "There's No Place Like Home" at bounding box center [798, 21] width 630 height 37
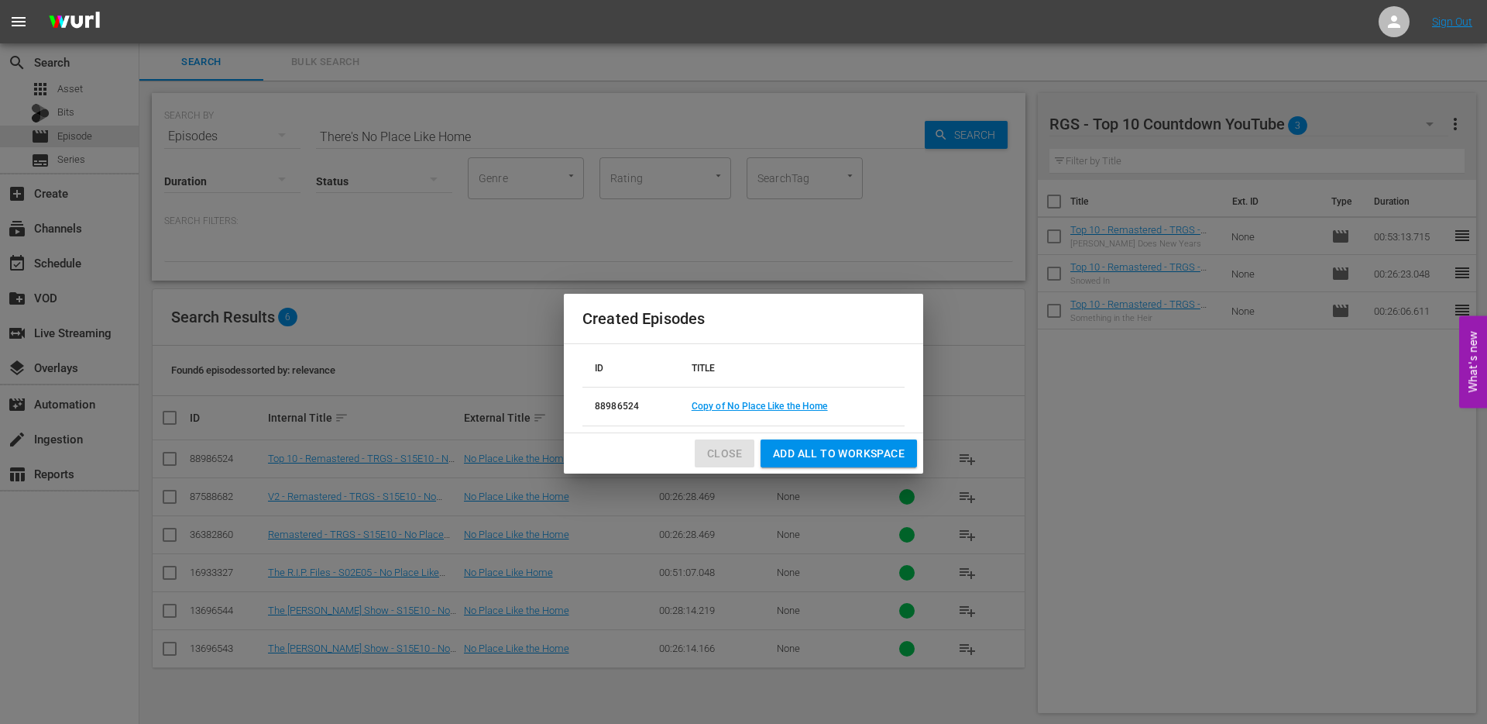
click at [723, 451] on span "Close" at bounding box center [724, 453] width 35 height 19
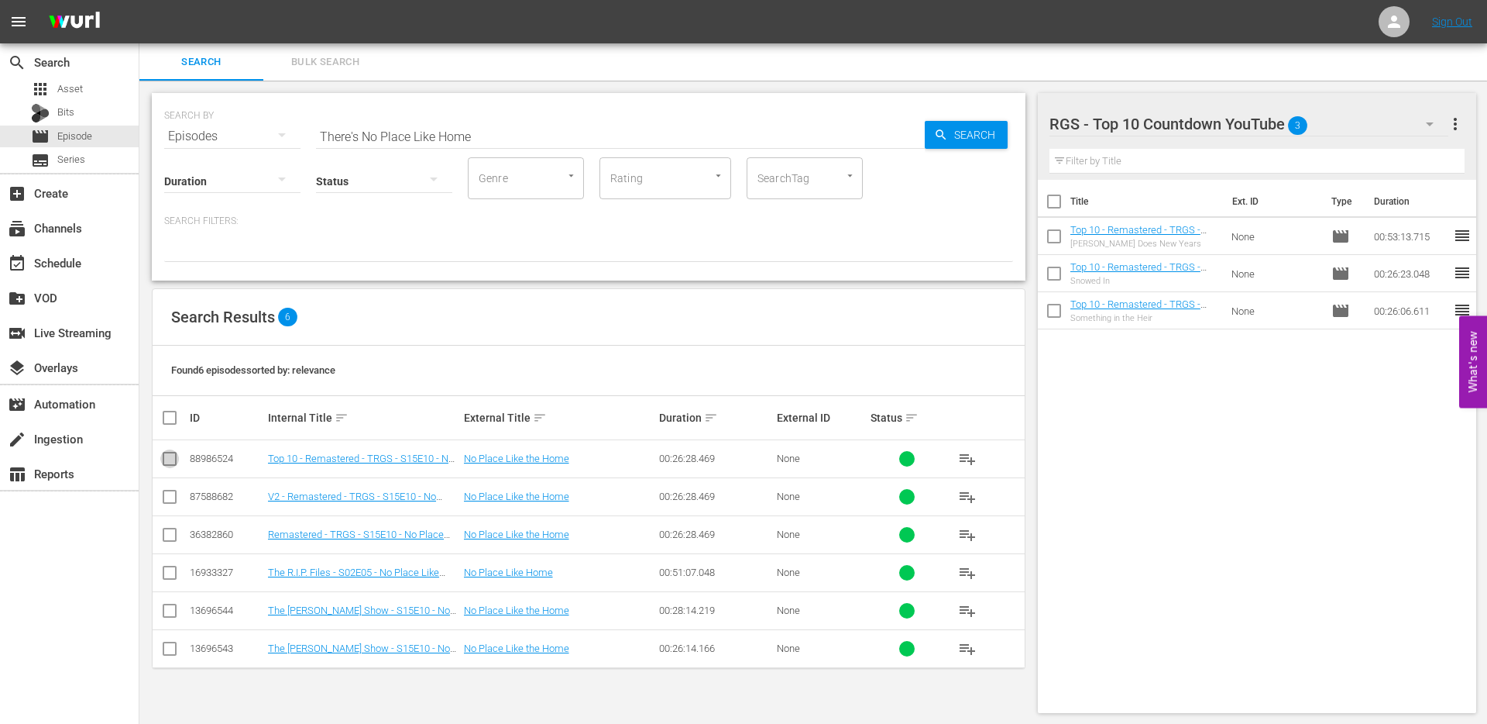
click at [173, 459] on input "checkbox" at bounding box center [169, 461] width 19 height 19
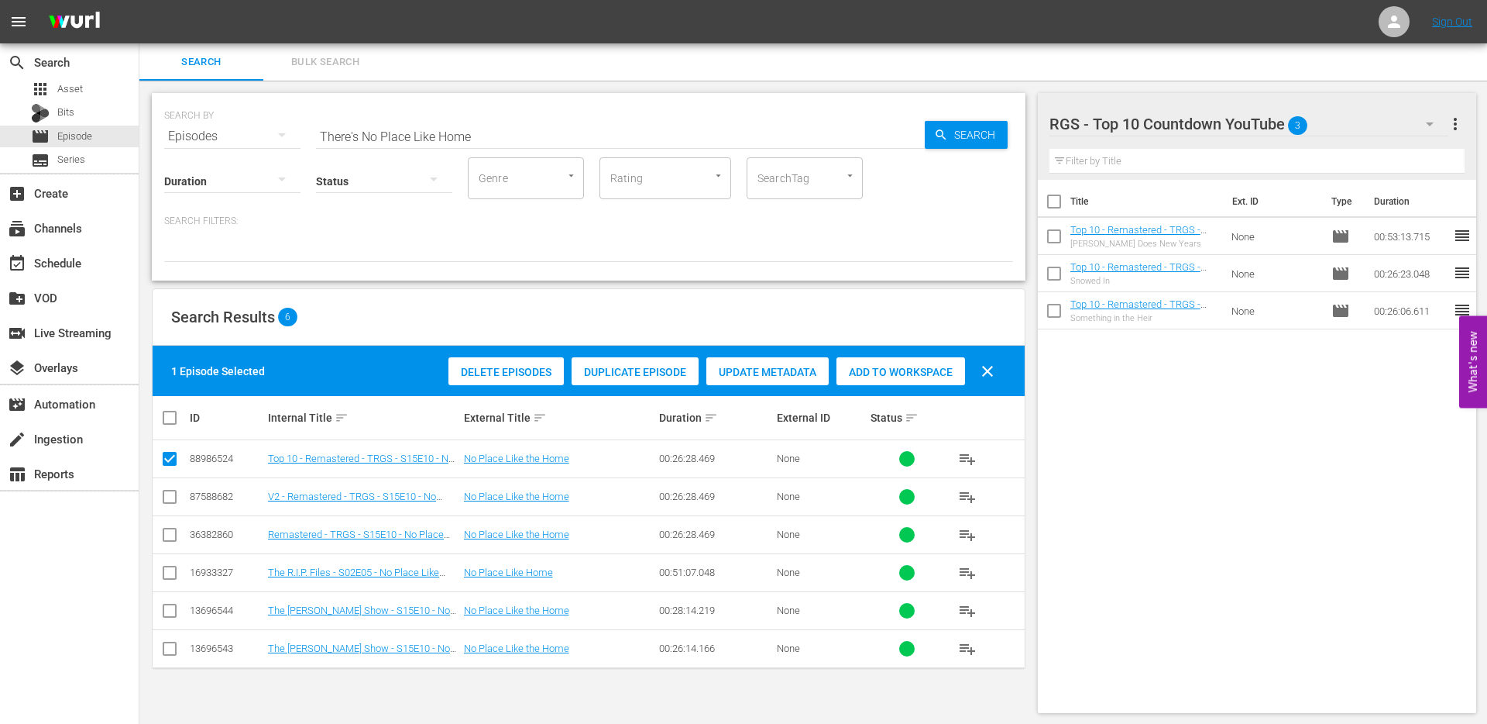
click at [861, 376] on span "Add to Workspace" at bounding box center [901, 372] width 129 height 12
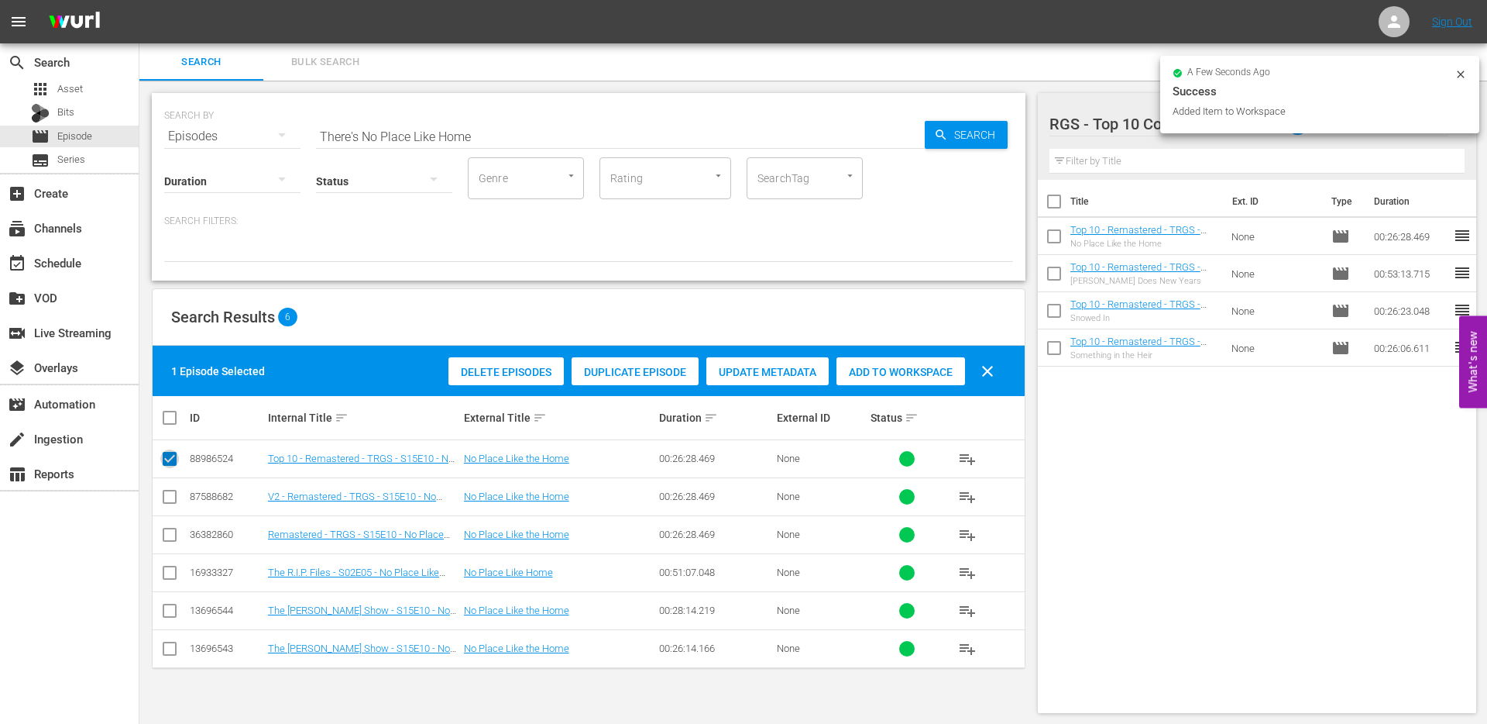
click at [171, 456] on input "checkbox" at bounding box center [169, 461] width 19 height 19
checkbox input "false"
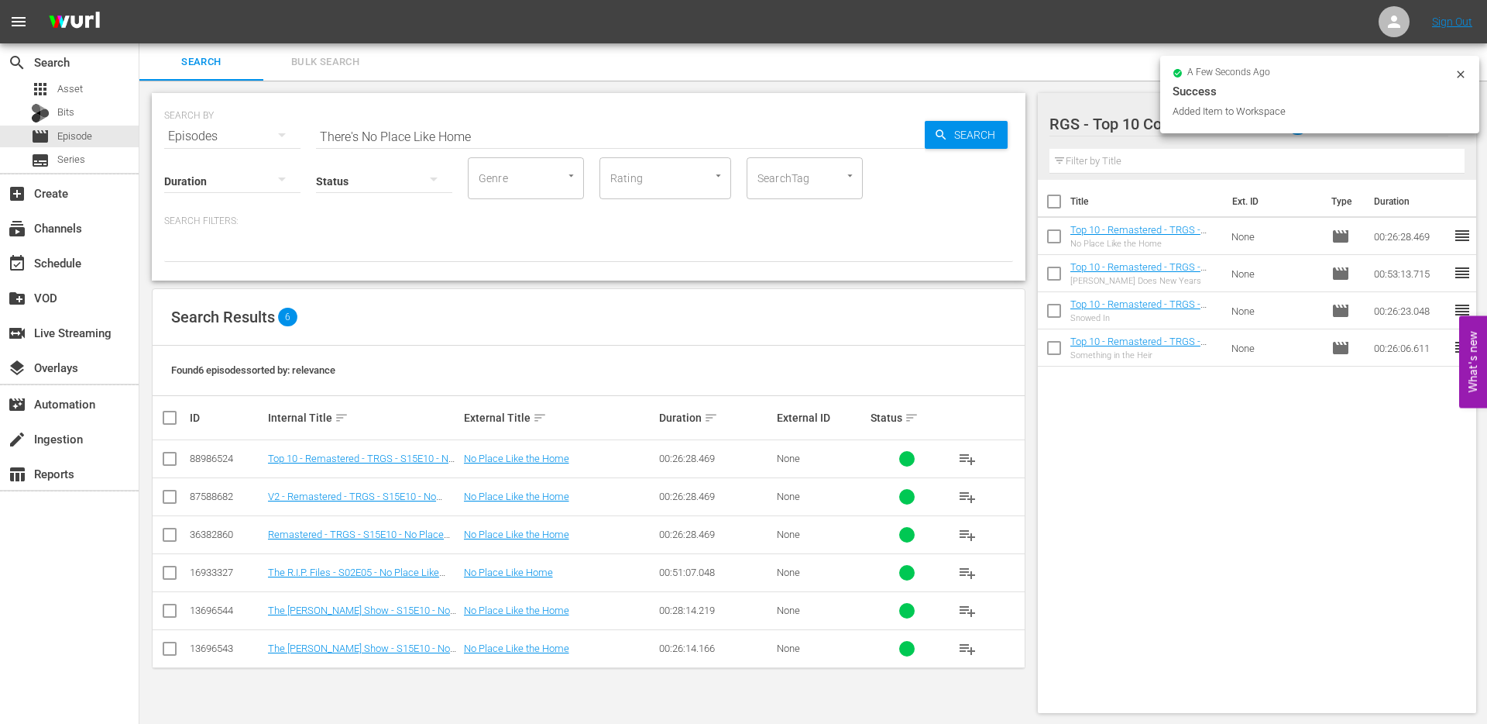
click at [404, 137] on input "There's No Place Like Home" at bounding box center [620, 136] width 609 height 37
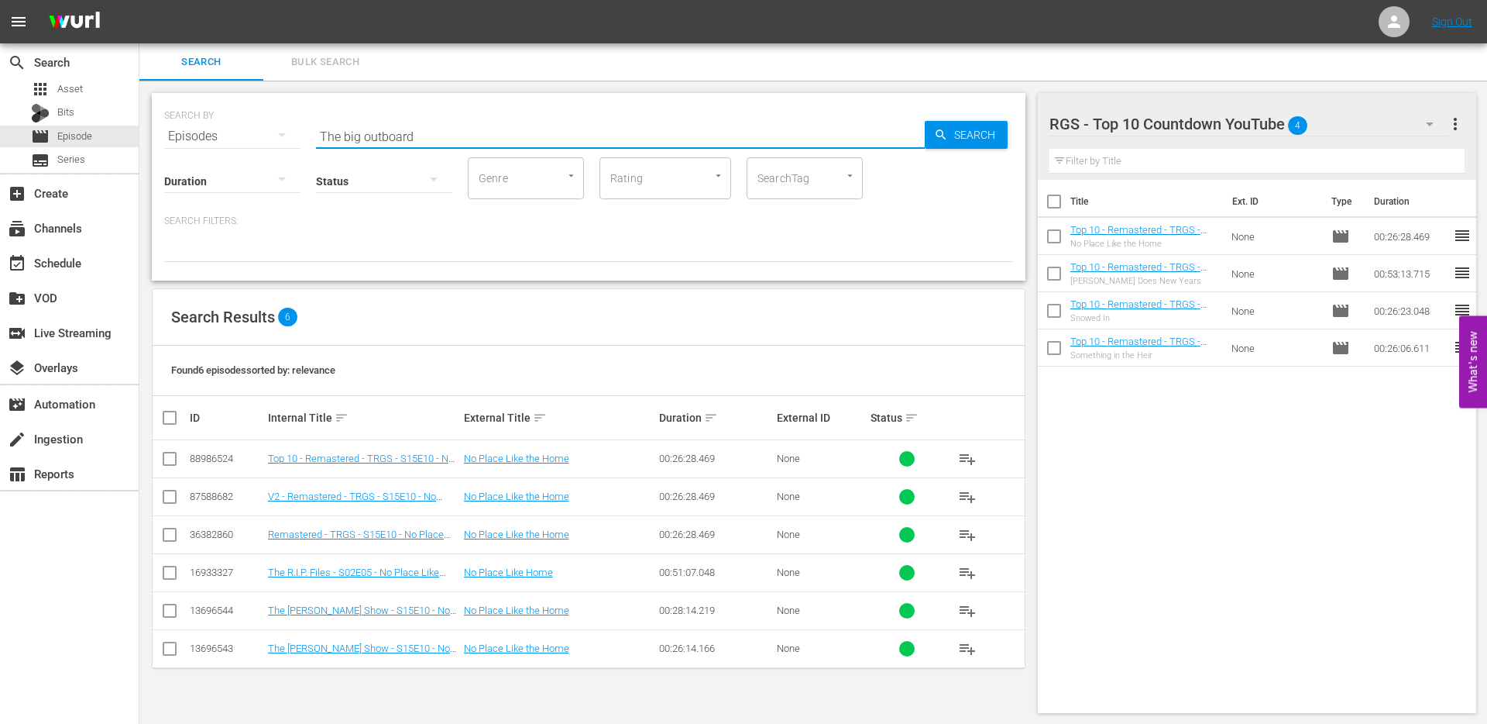
type input "The big outboard"
click at [166, 459] on input "checkbox" at bounding box center [169, 461] width 19 height 19
checkbox input "true"
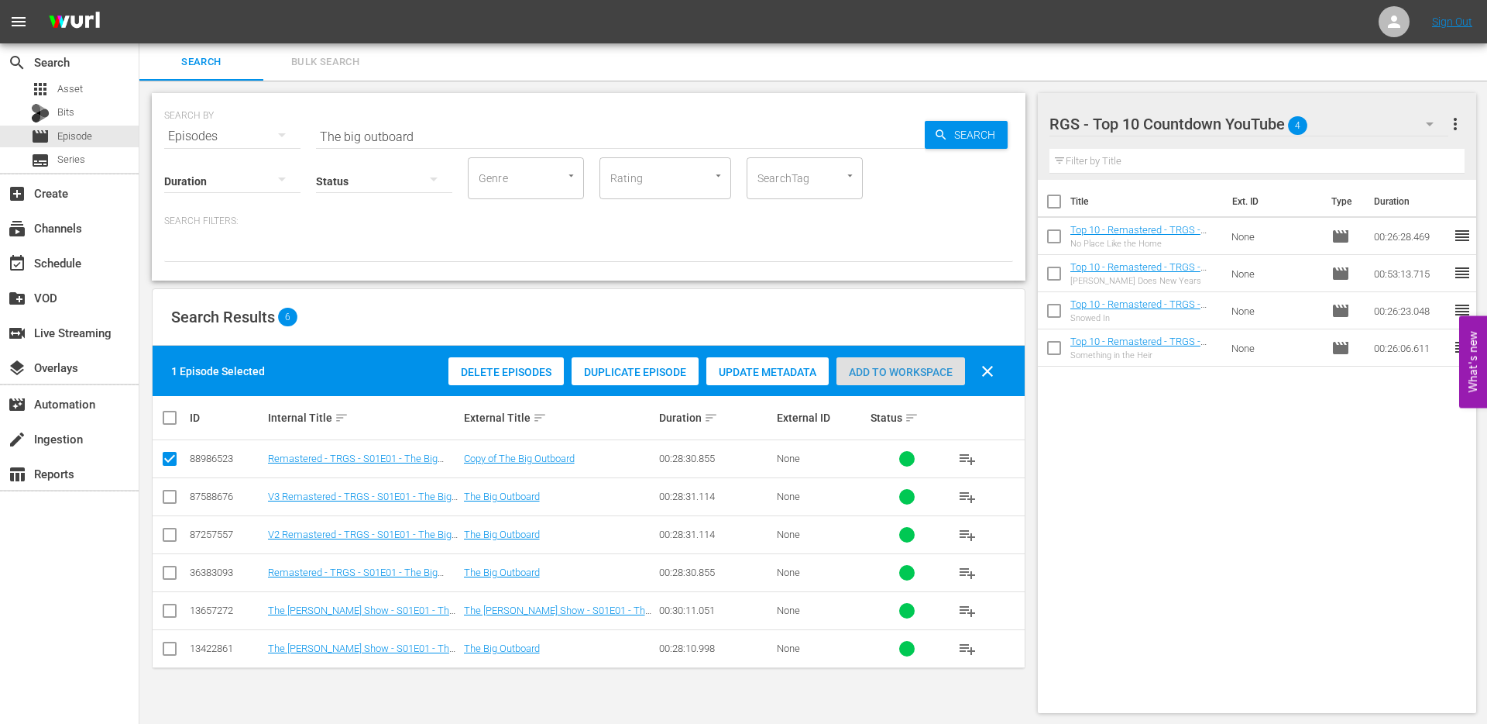
click at [901, 370] on span "Add to Workspace" at bounding box center [901, 372] width 129 height 12
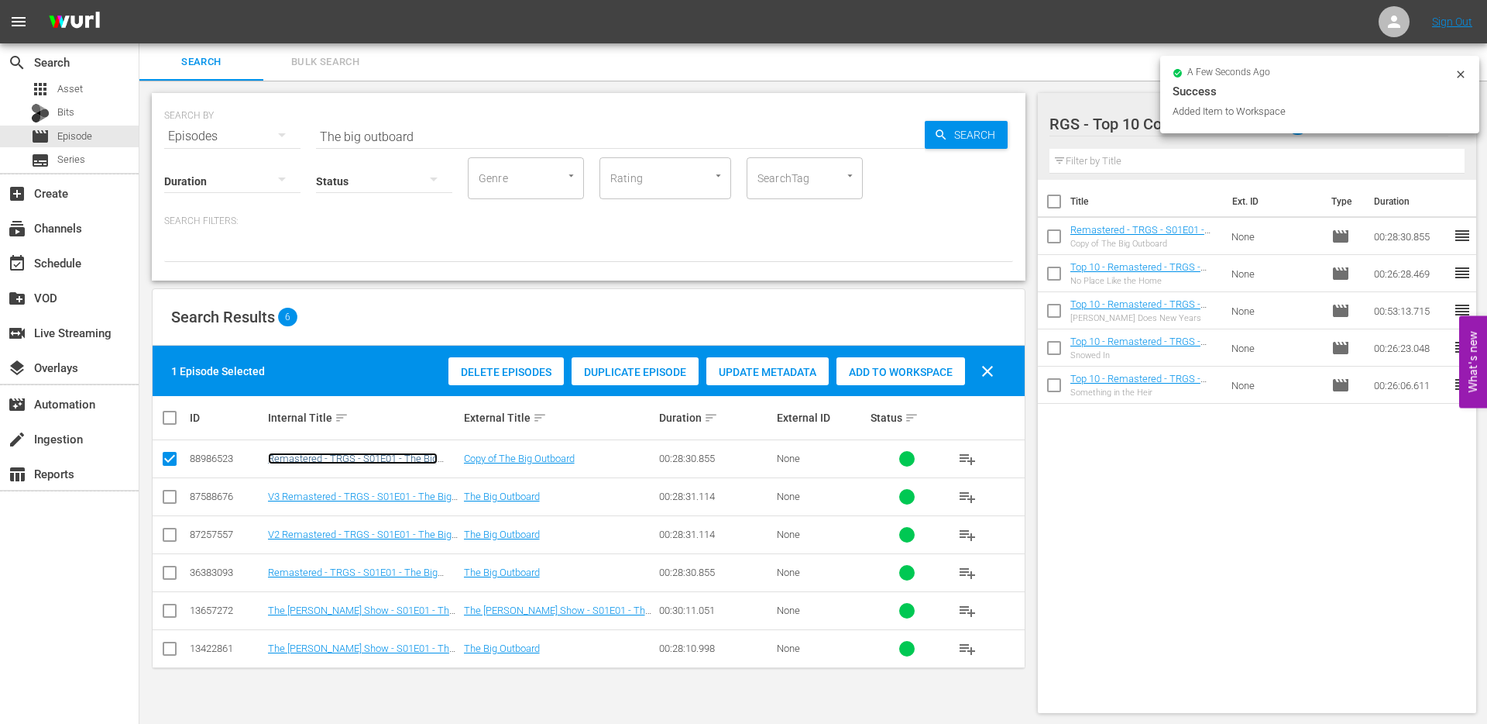
click at [397, 456] on link "Remastered - TRGS - S01E01 - The Big Outboard" at bounding box center [353, 463] width 170 height 23
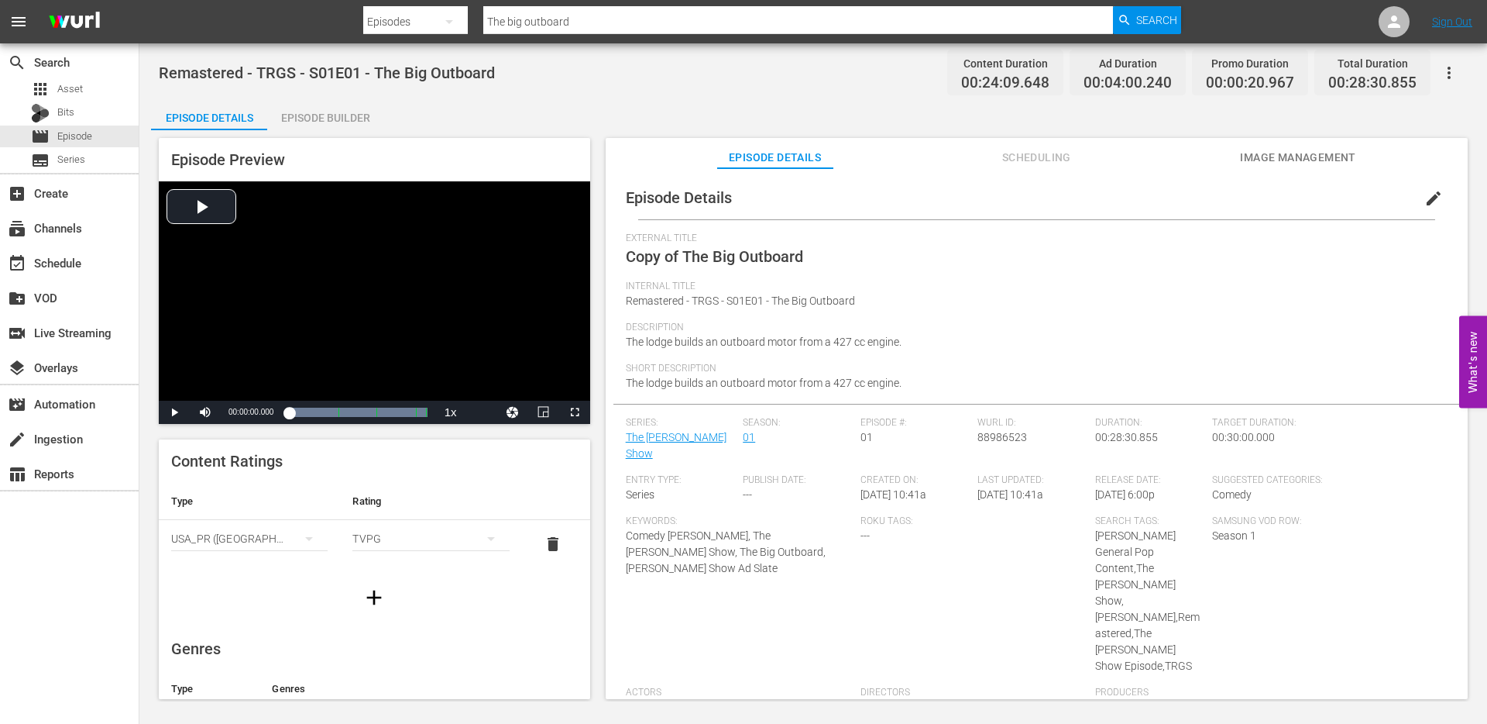
click at [1431, 195] on span "edit" at bounding box center [1434, 198] width 19 height 19
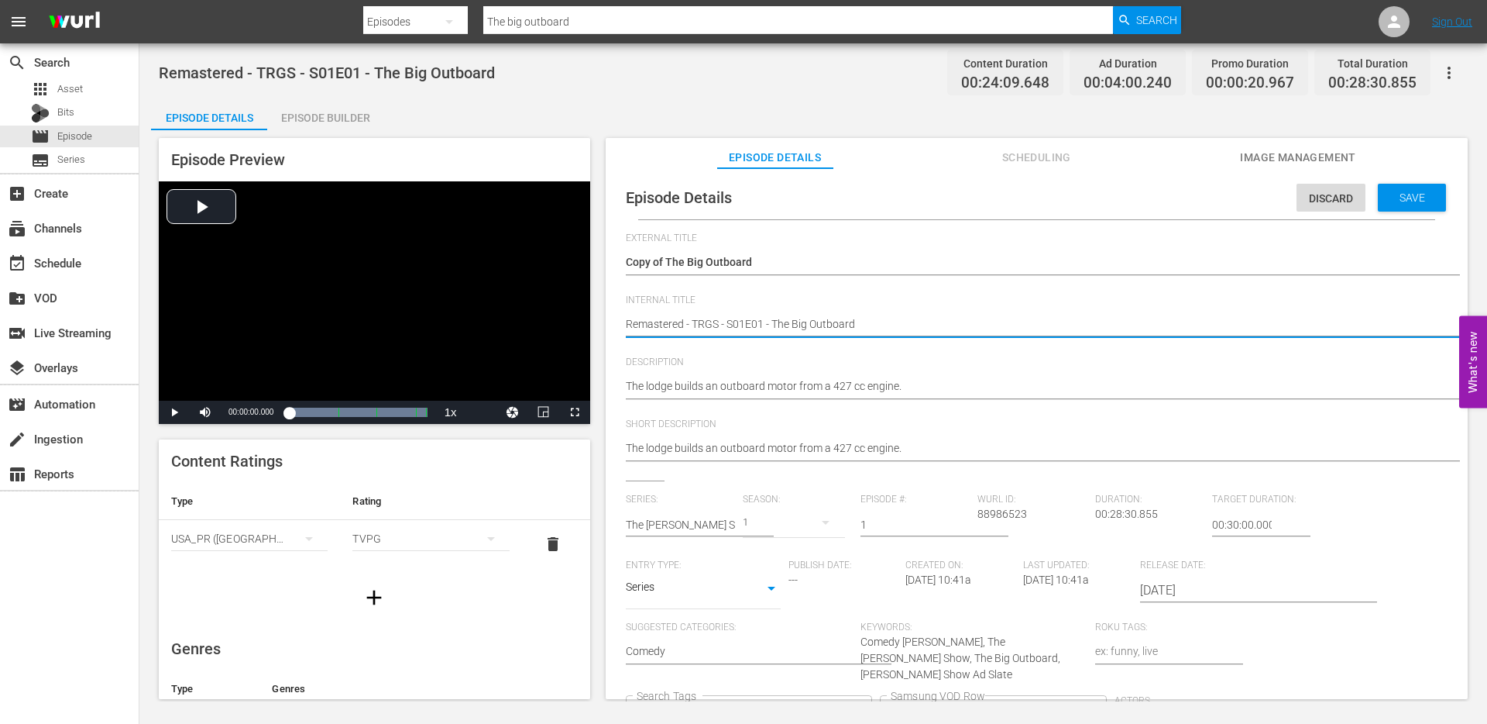
type textarea "TRemastered - TRGS - S01E01 - The Big Outboard"
type textarea "ToRemastered - TRGS - S01E01 - The Big Outboard"
type textarea "TopRemastered - TRGS - S01E01 - The Big Outboard"
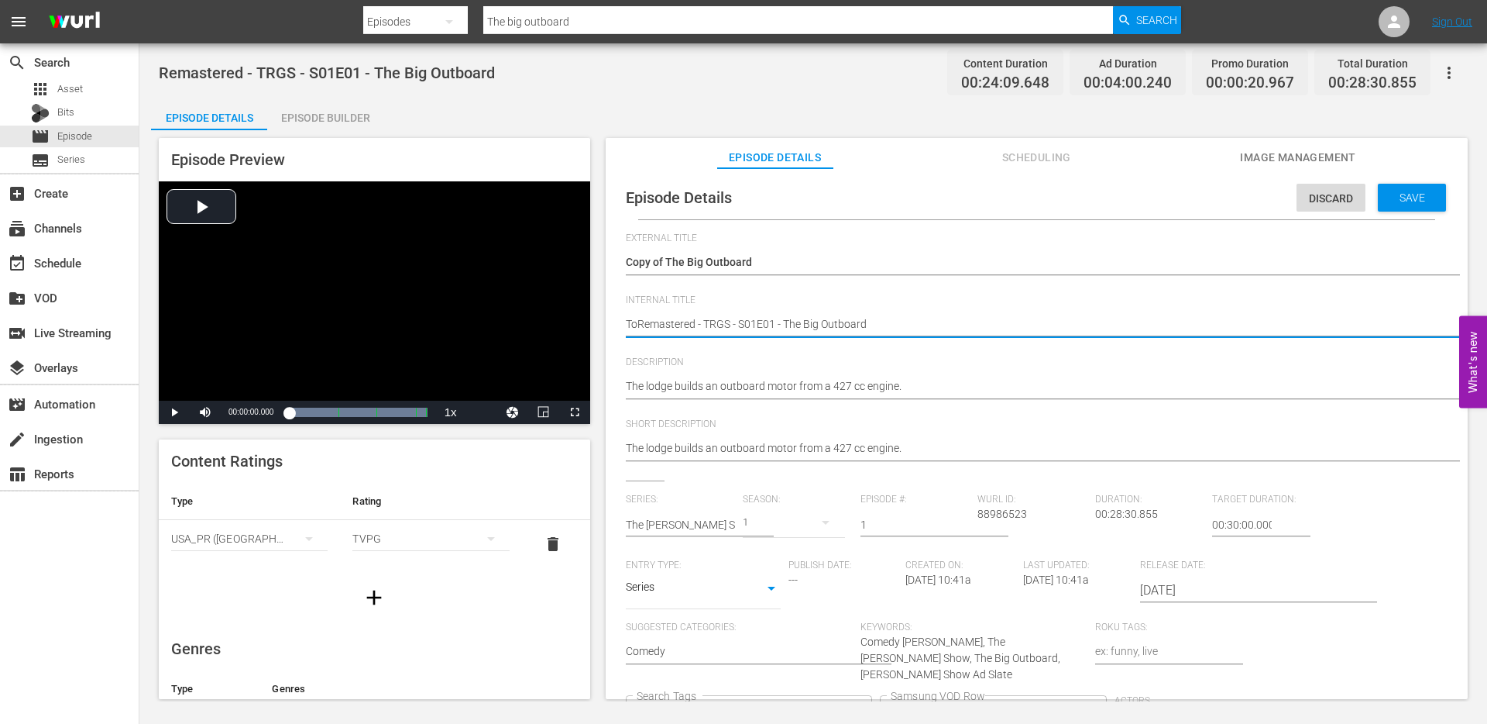
type textarea "TopRemastered - TRGS - S01E01 - The Big Outboard"
type textarea "Top Remastered - TRGS - S01E01 - The Big Outboard"
type textarea "Top 1Remastered - TRGS - S01E01 - The Big Outboard"
type textarea "Top 10Remastered - TRGS - S01E01 - The Big Outboard"
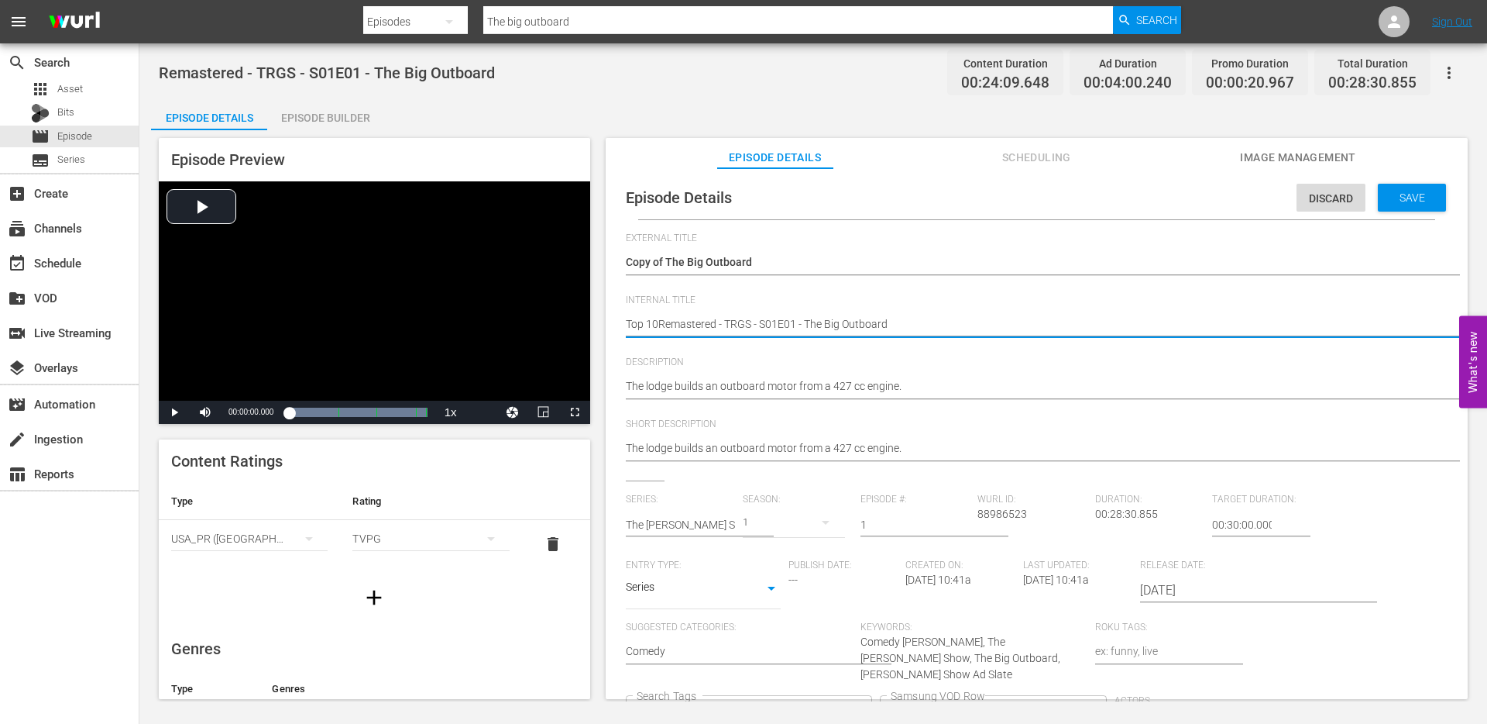
type textarea "Top 10 Remastered - TRGS - S01E01 - The Big Outboard"
type textarea "Top 10 -Remastered - TRGS - S01E01 - The Big Outboard"
type textarea "Top 10 - Remastered - TRGS - S01E01 - The Big Outboard"
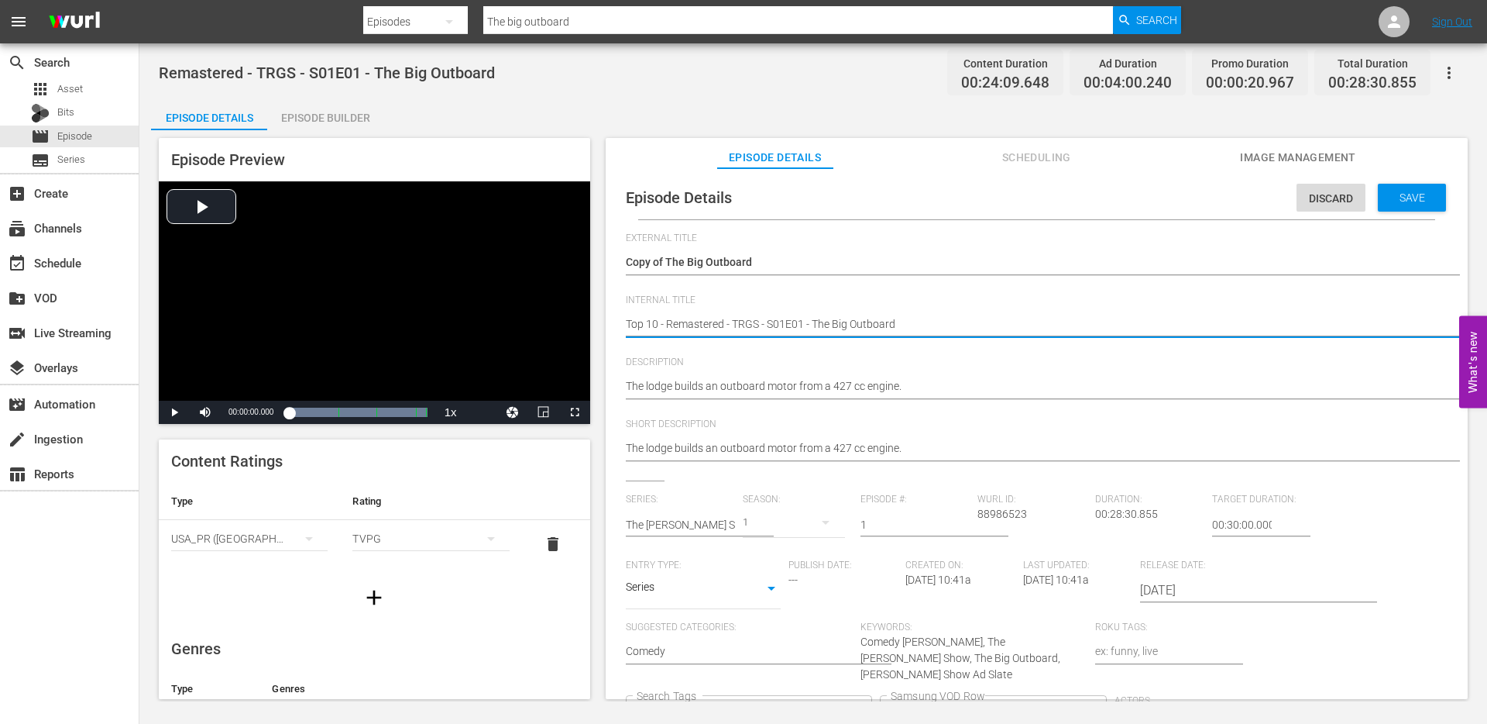
click at [685, 324] on textarea "Remastered - TRGS - S01E01 - The Big Outboard" at bounding box center [1033, 325] width 814 height 19
type textarea "Top 10 - Remastered - TRGS - S01E01 - The Big Outboard"
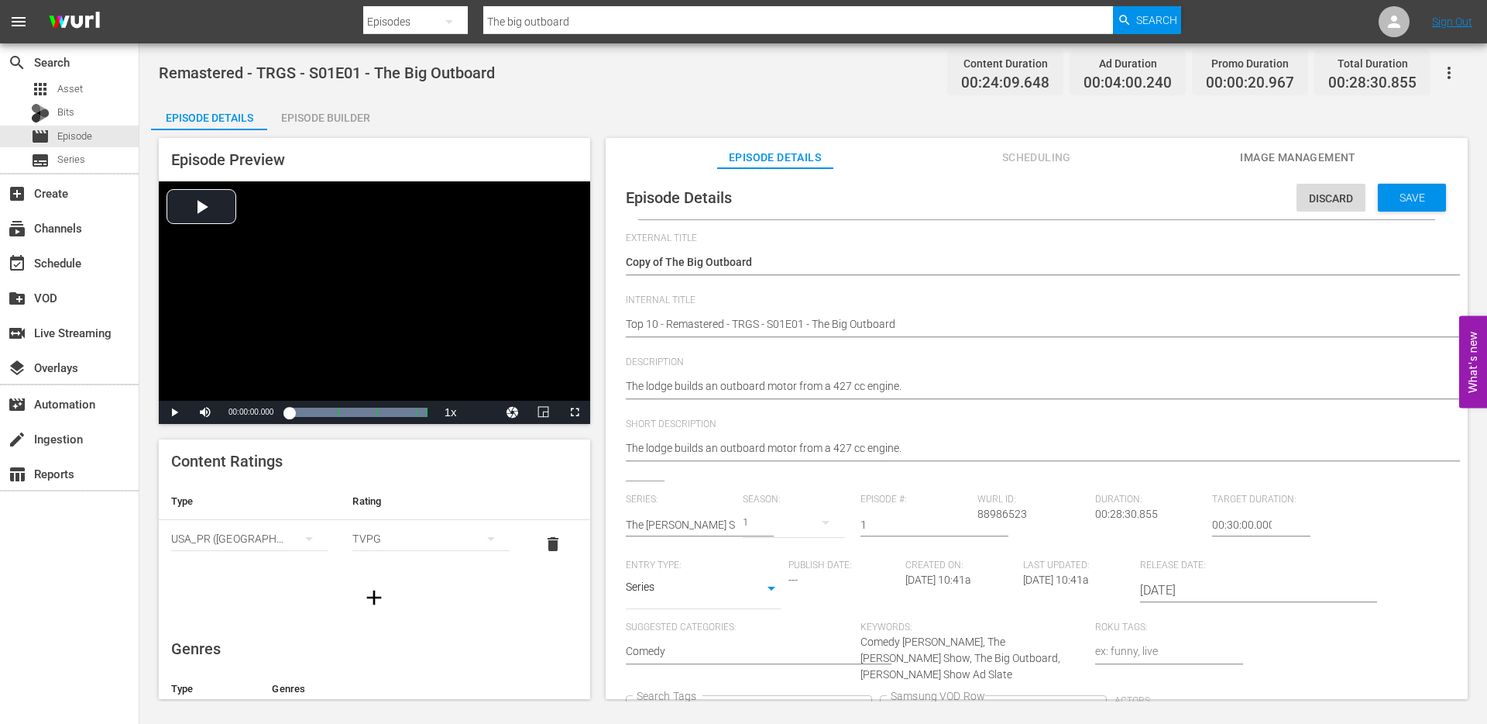
click at [740, 304] on span "Internal Title" at bounding box center [1033, 300] width 814 height 12
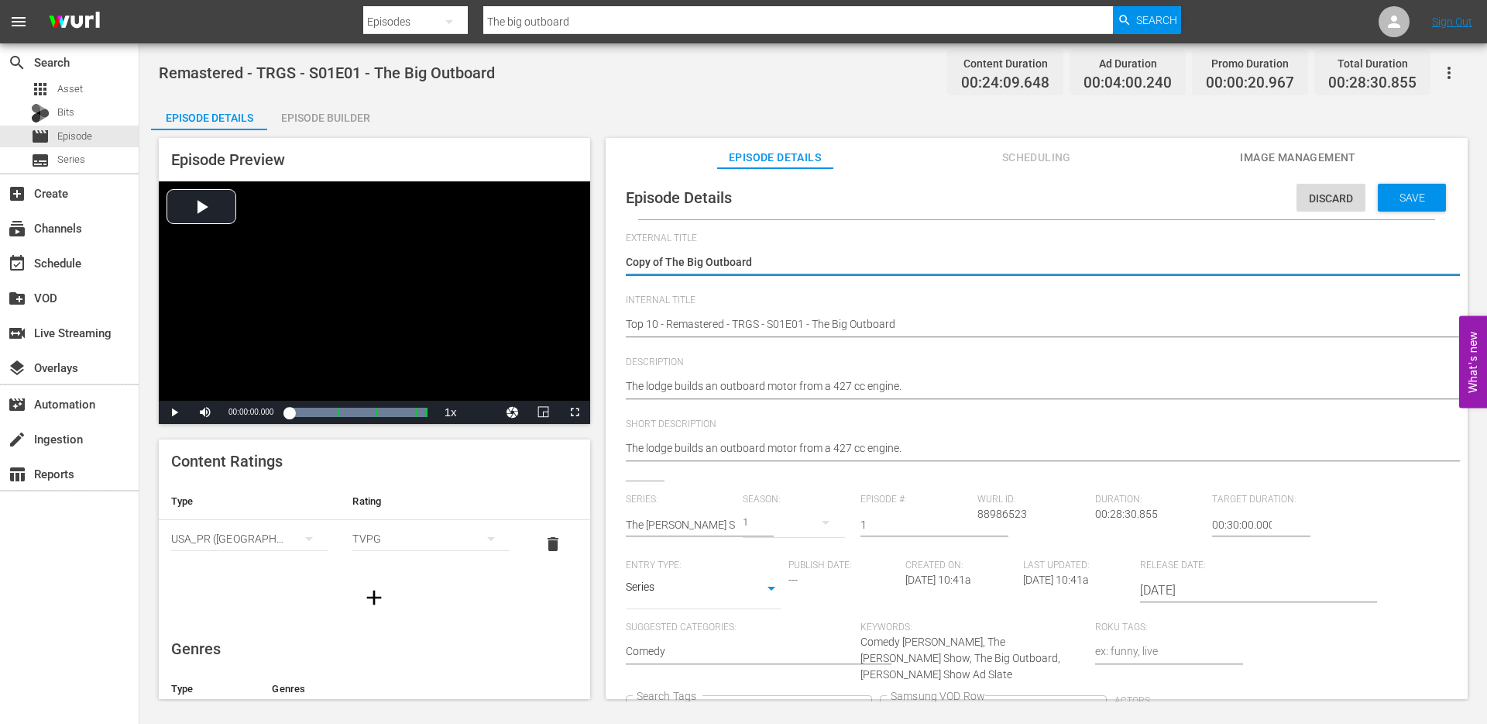
drag, startPoint x: 668, startPoint y: 263, endPoint x: 621, endPoint y: 260, distance: 46.6
click at [622, 260] on div "Episode Details Discard Save External Title Copy of The Big Outboard Copy of Th…" at bounding box center [1037, 511] width 847 height 671
type textarea "The Big Outboard"
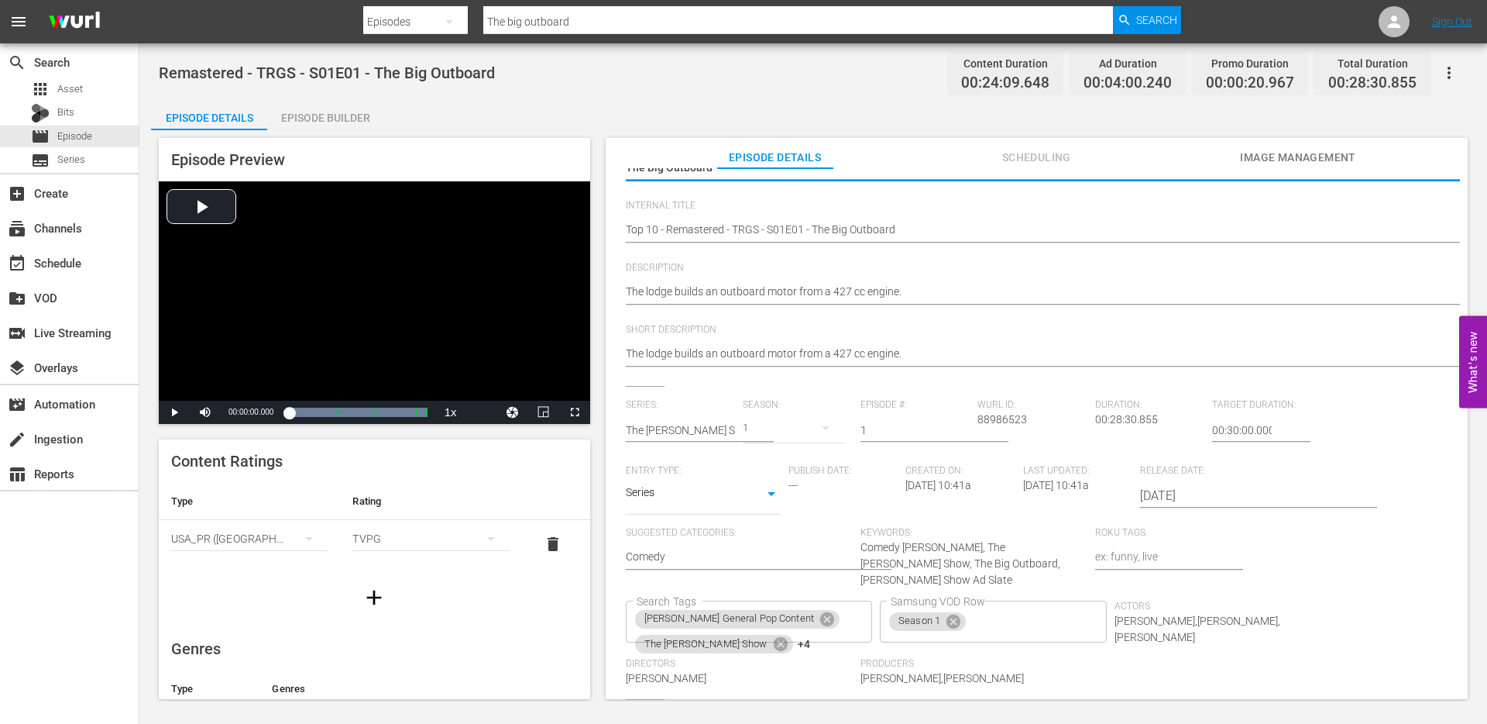
scroll to position [104, 0]
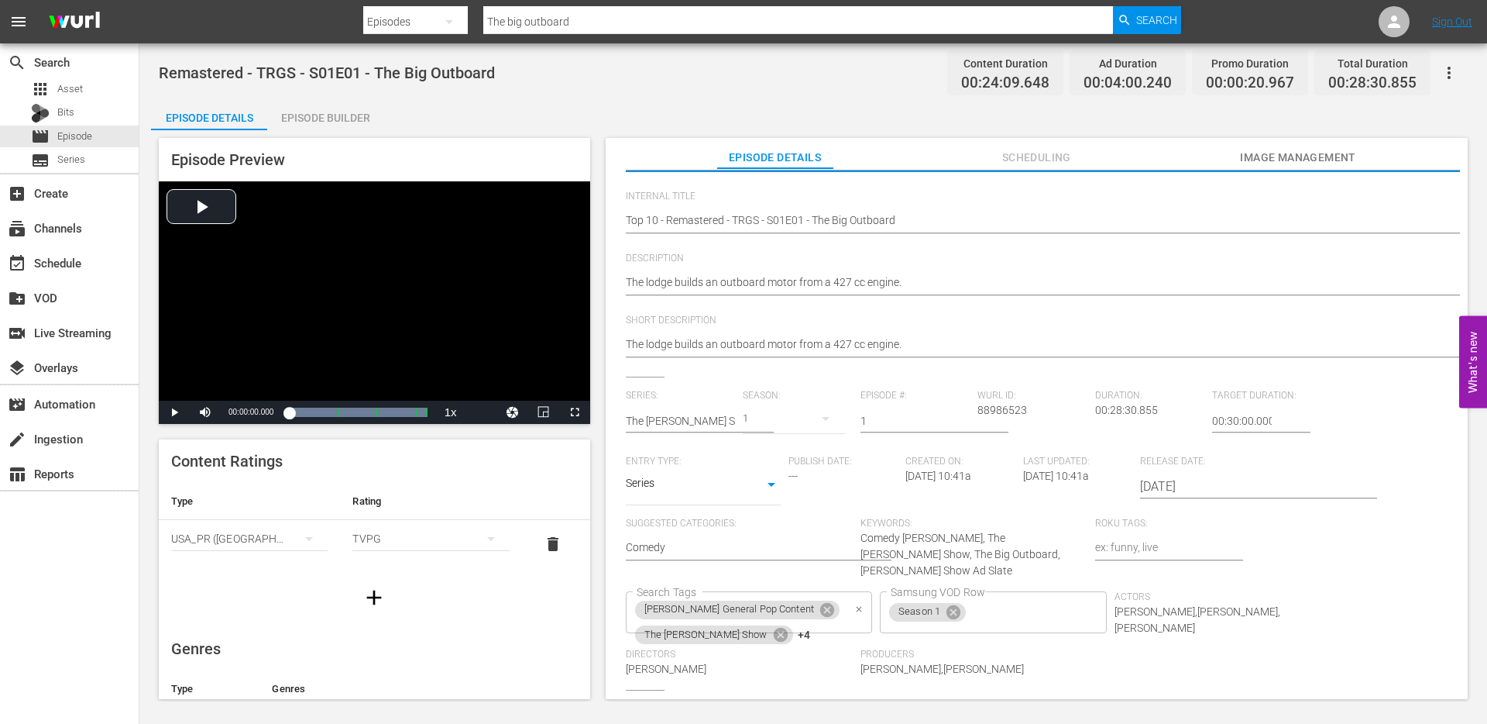
click at [865, 604] on icon "Clear" at bounding box center [860, 609] width 10 height 10
type textarea "The Big Outboard"
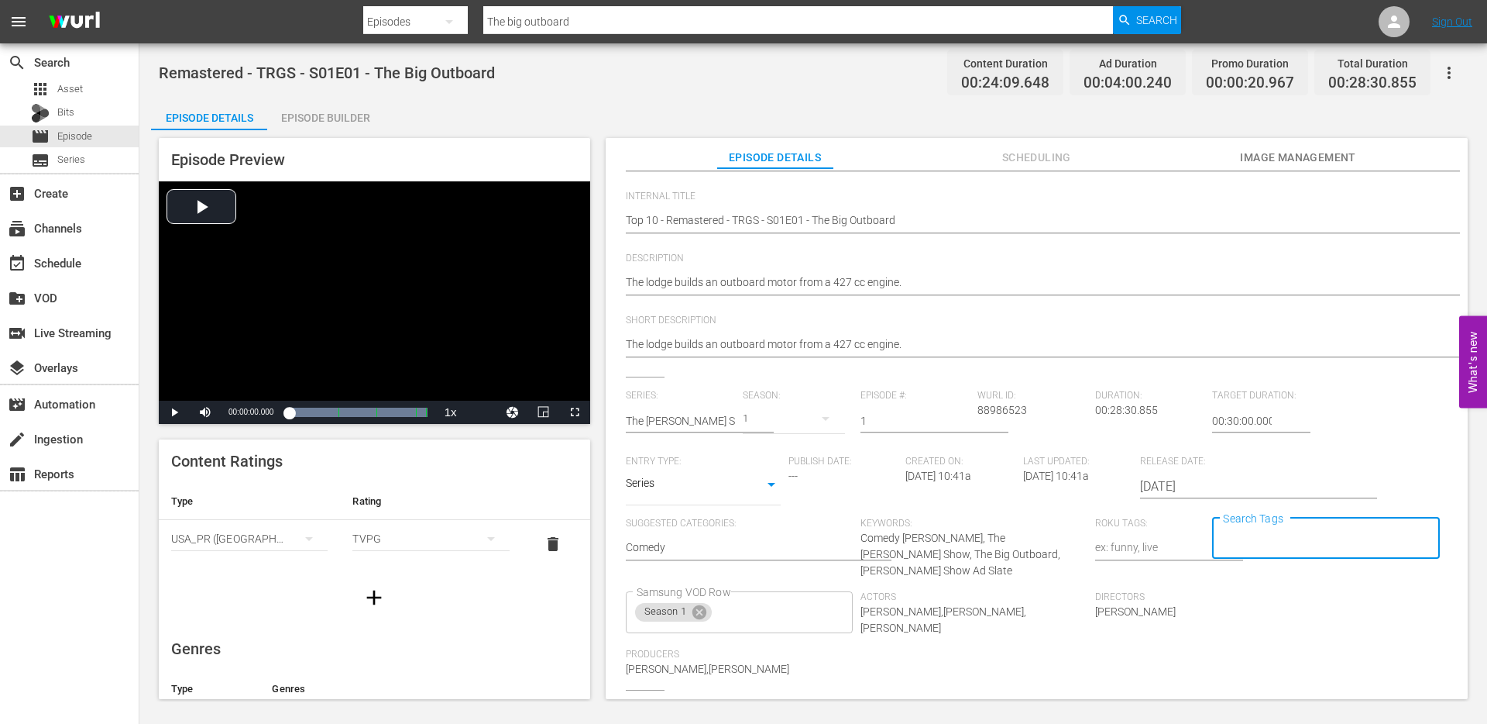
scroll to position [0, 0]
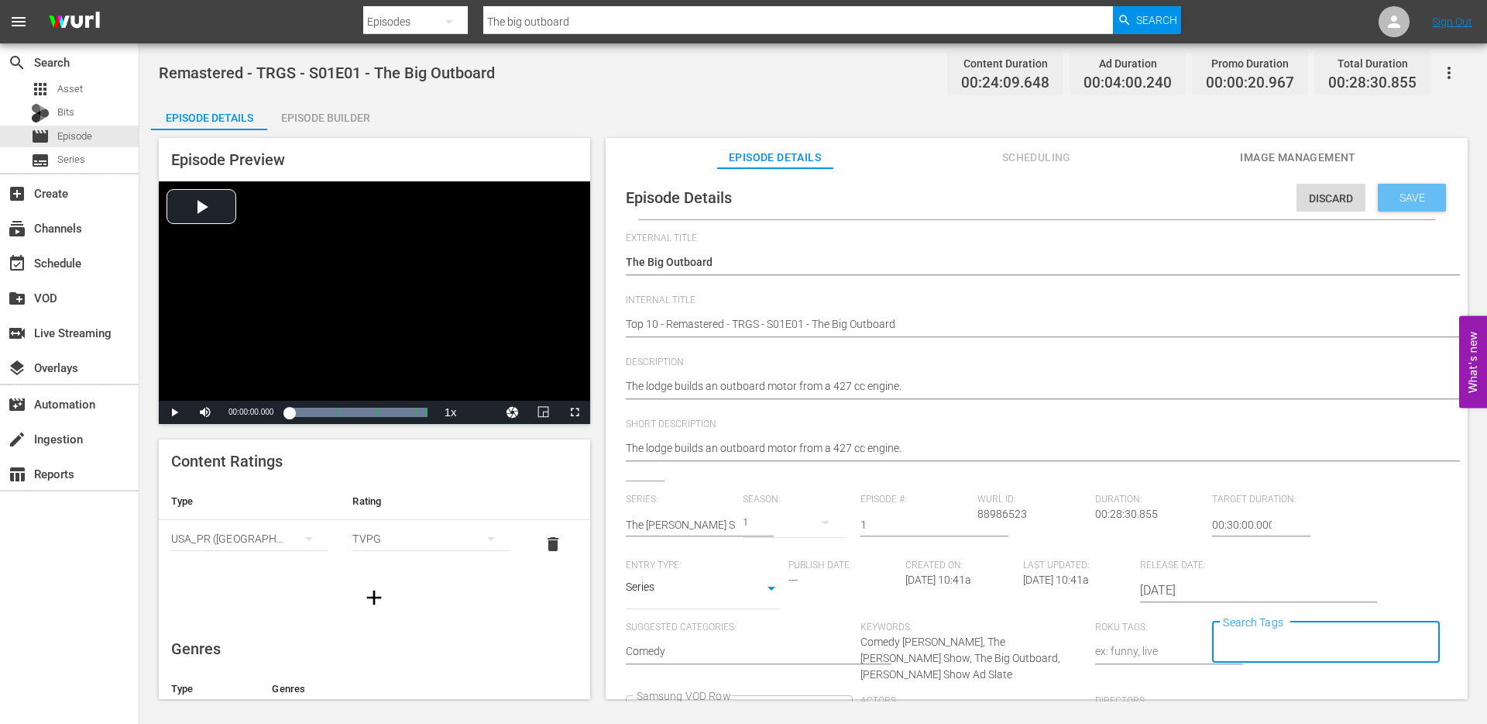
click at [1388, 192] on span "Save" at bounding box center [1413, 197] width 50 height 12
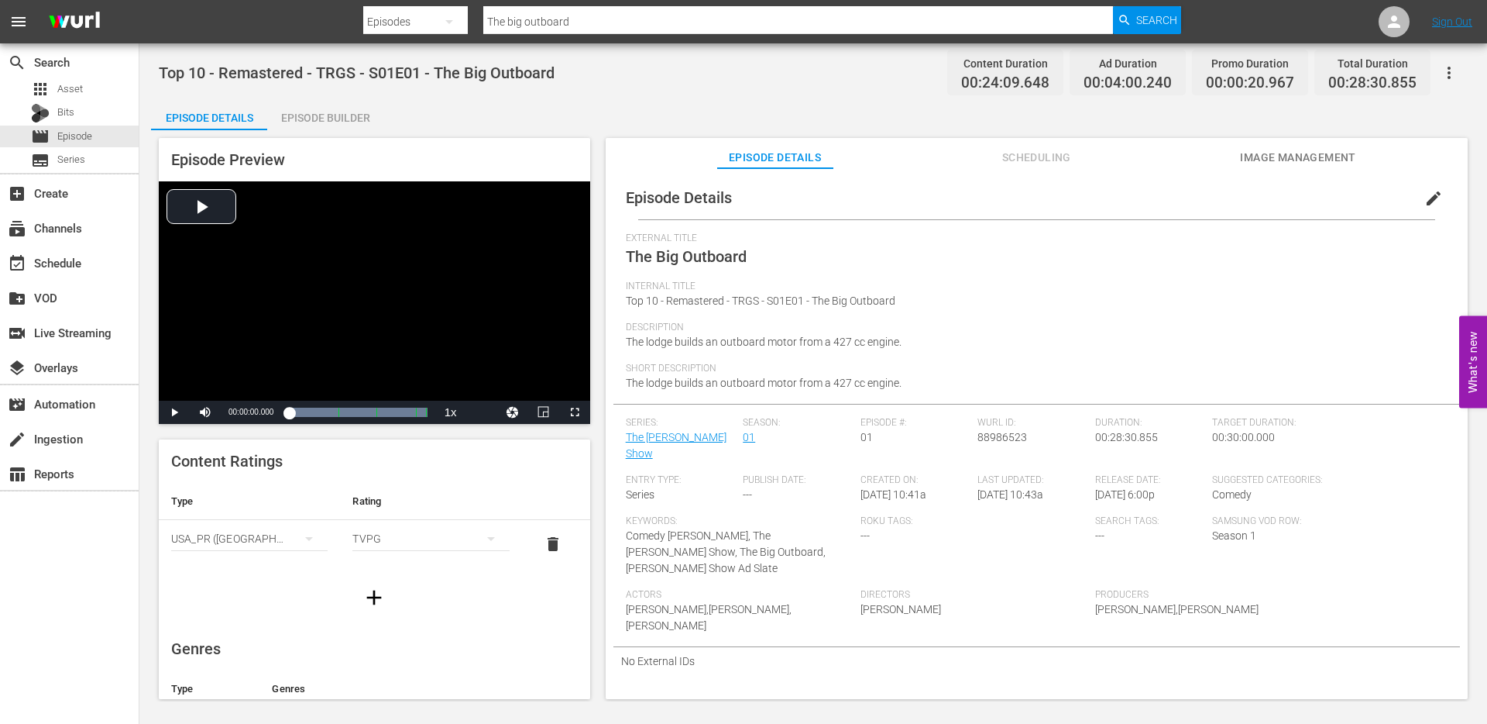
click at [497, 130] on div "Episode Preview Video Player is loading. Play Video Play Mute Current Time 00:0…" at bounding box center [813, 420] width 1325 height 581
click at [556, 19] on input "The big outboard" at bounding box center [798, 21] width 630 height 37
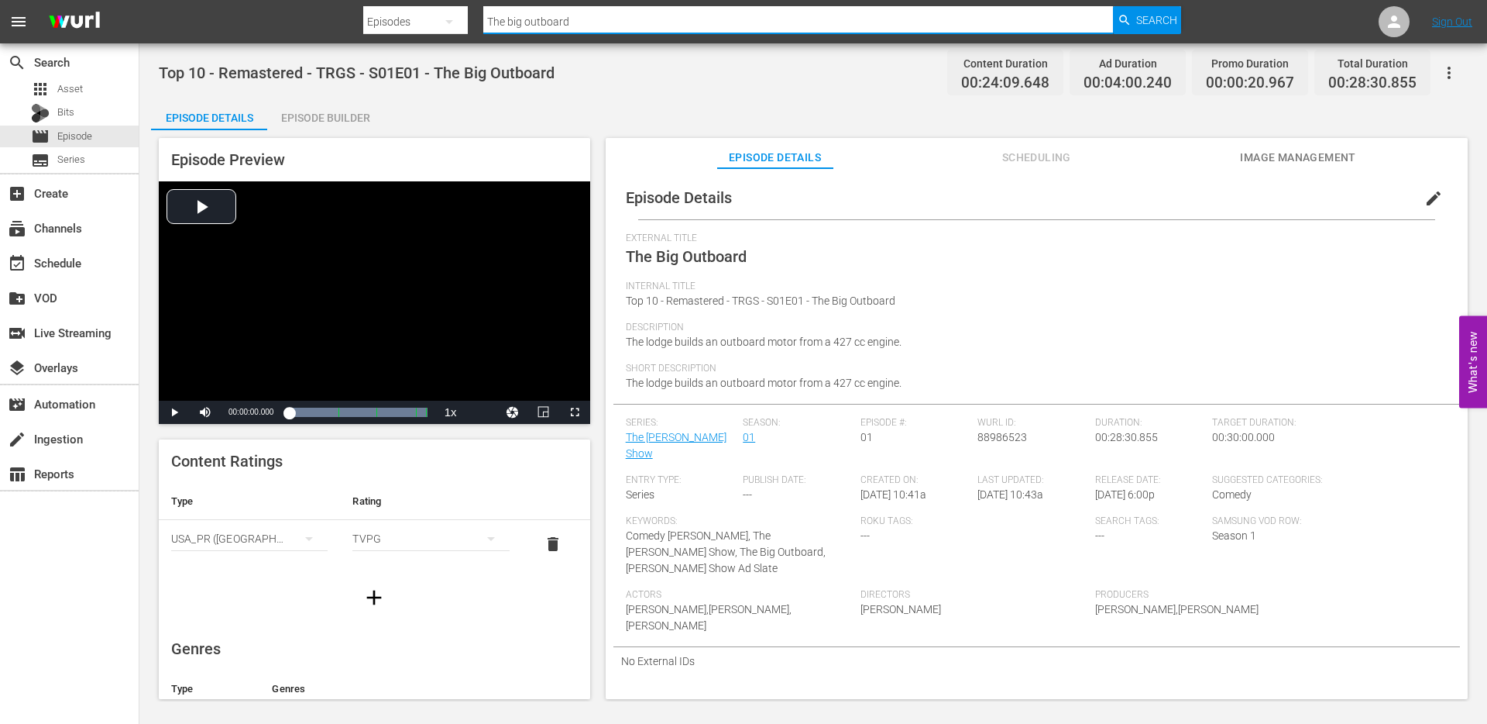
click at [556, 19] on input "The big outboard" at bounding box center [798, 21] width 630 height 37
type input "Mailbox Wars"
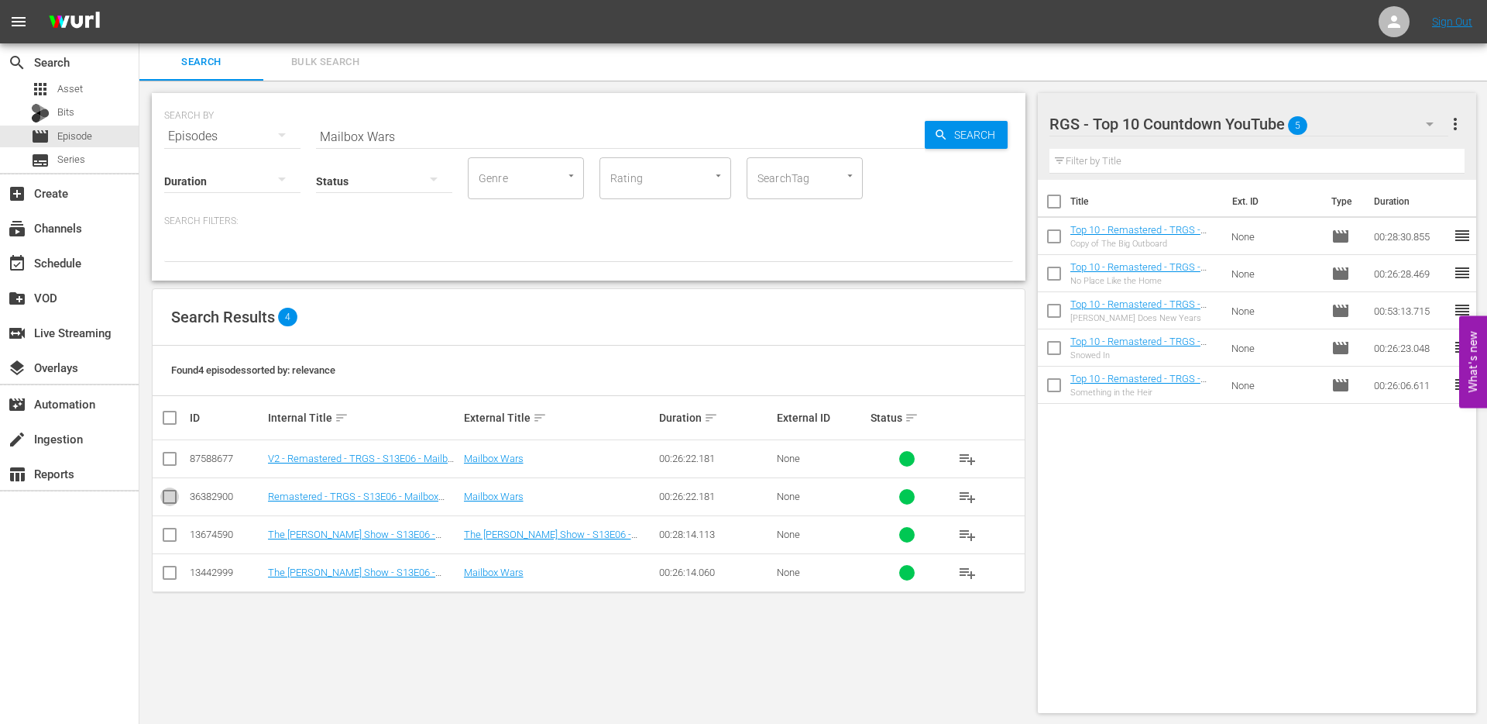
click at [175, 499] on input "checkbox" at bounding box center [169, 499] width 19 height 19
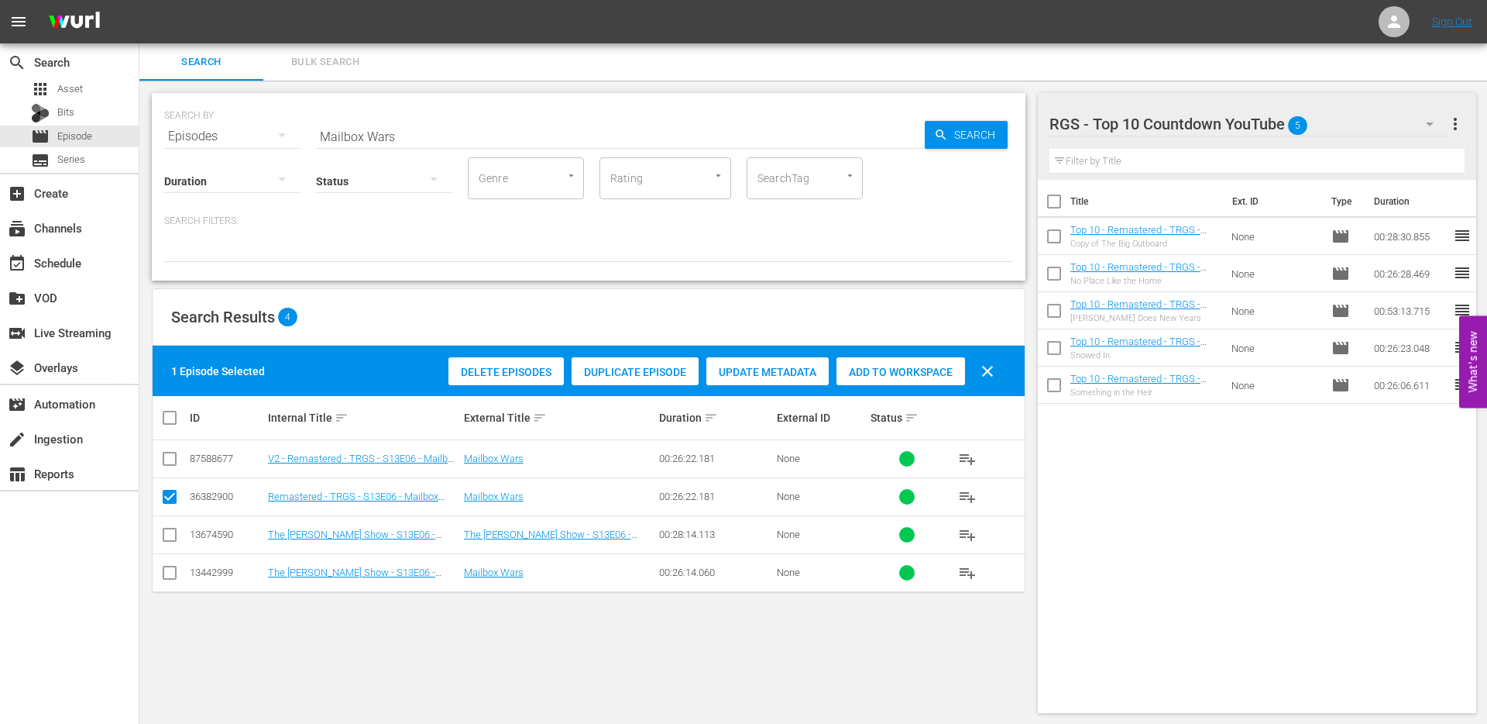
click at [654, 373] on span "Duplicate Episode" at bounding box center [635, 372] width 127 height 12
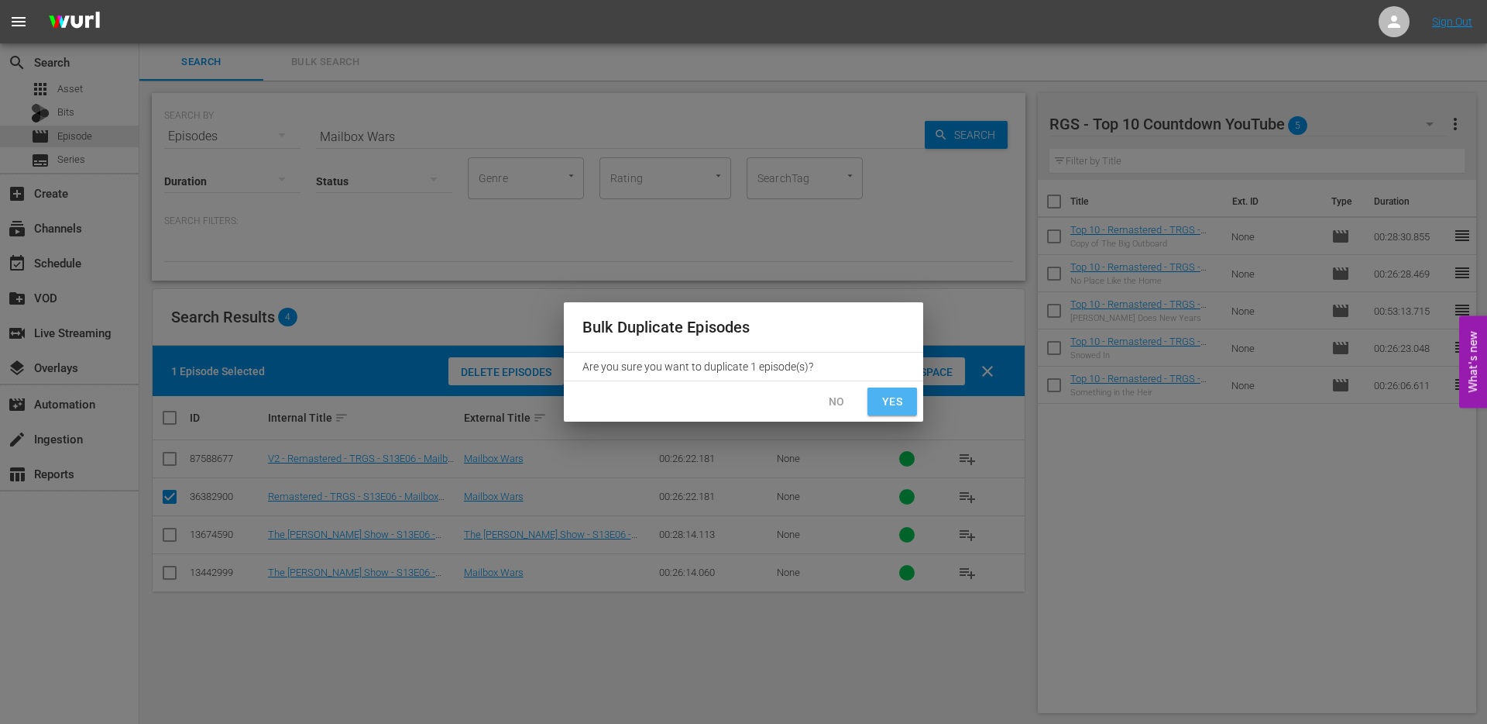
click at [893, 401] on span "Yes" at bounding box center [892, 401] width 25 height 19
checkbox input "false"
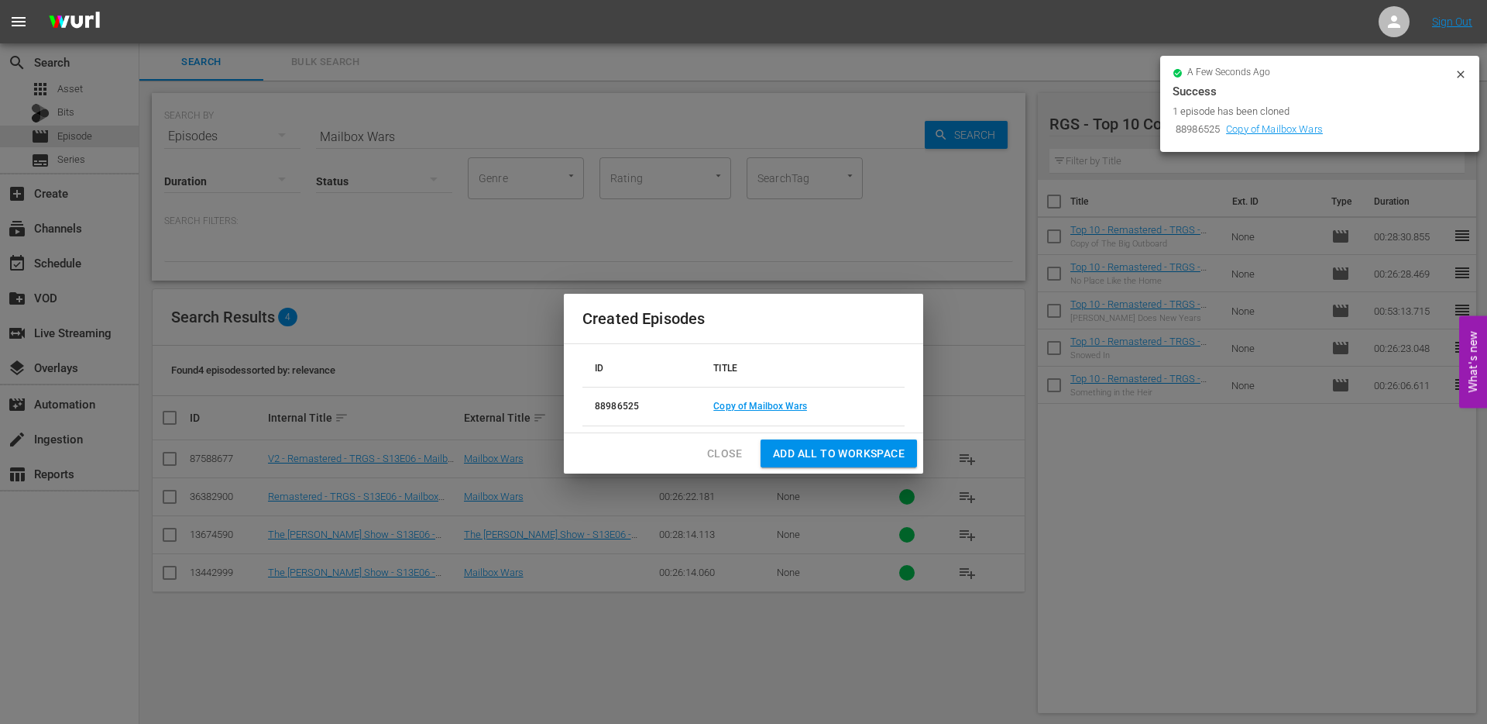
click at [758, 413] on td "Copy of Mailbox Wars" at bounding box center [803, 406] width 204 height 39
click at [758, 407] on link "Copy of Mailbox Wars" at bounding box center [761, 406] width 94 height 11
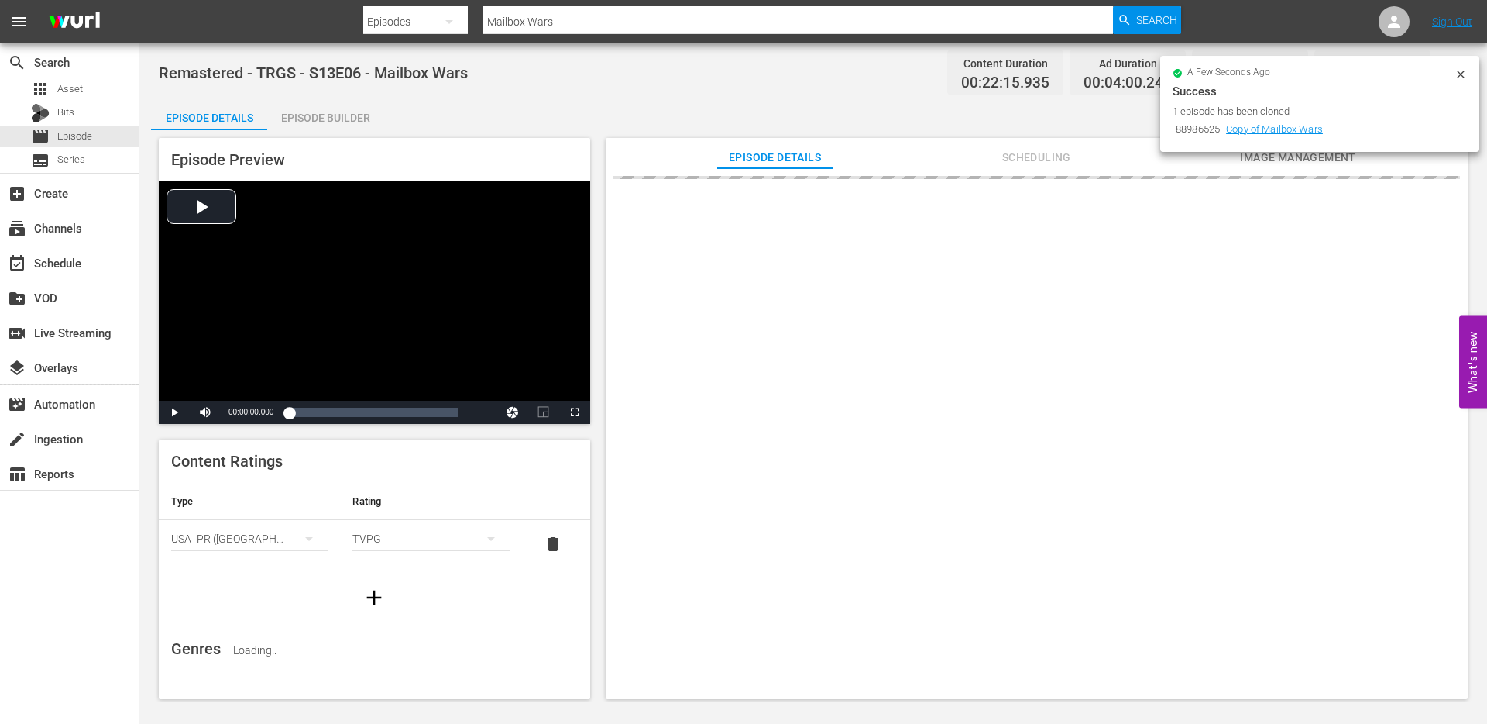
click at [1461, 76] on icon at bounding box center [1461, 74] width 12 height 12
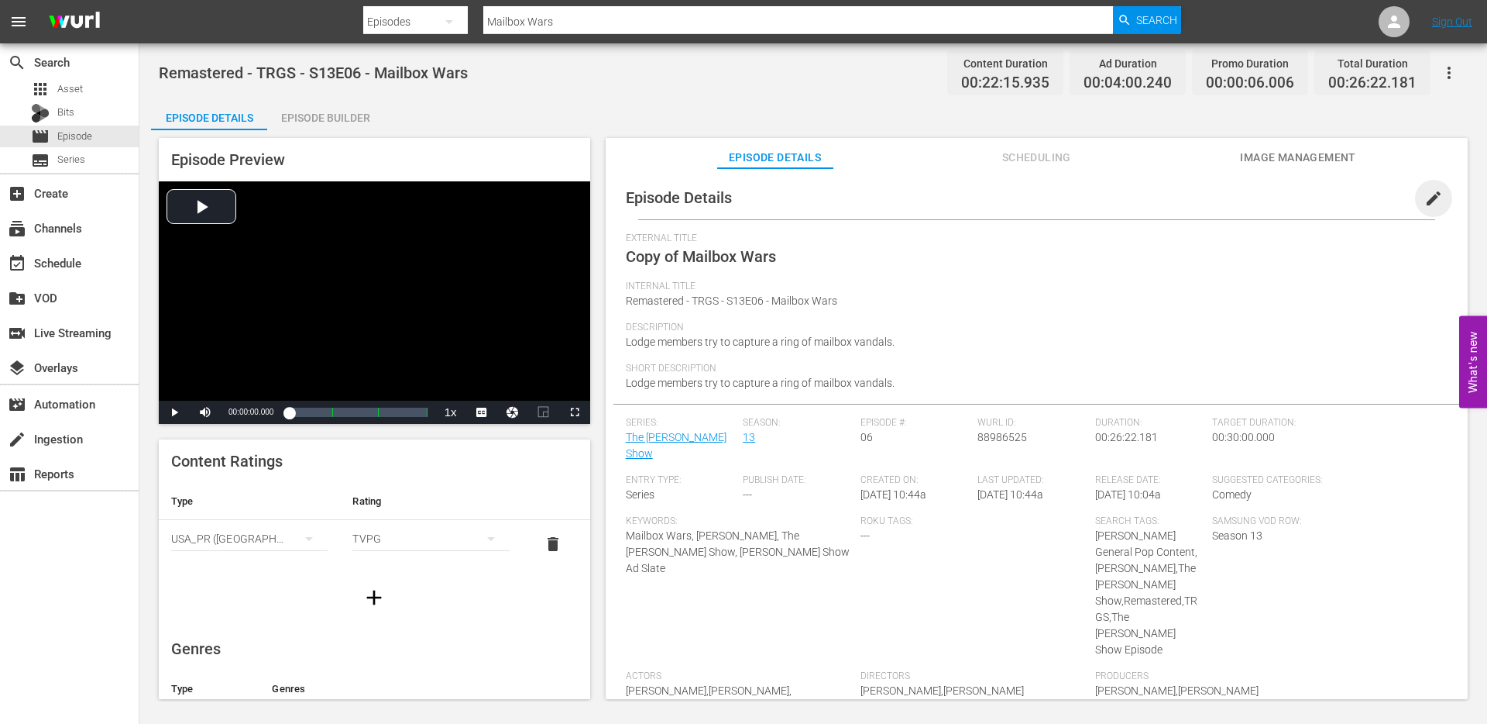
click at [1426, 192] on span "edit" at bounding box center [1434, 198] width 19 height 19
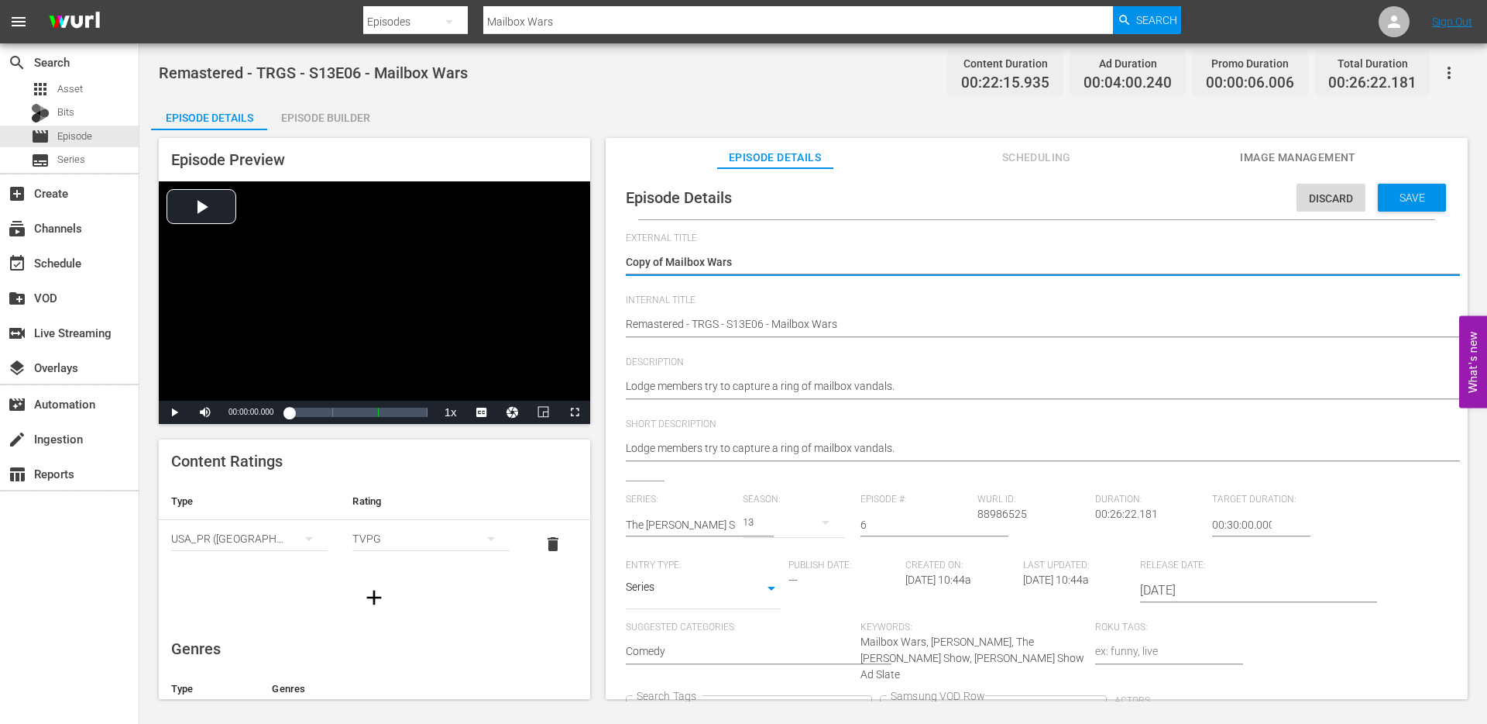
click at [684, 263] on textarea "Copy of Mailbox Wars" at bounding box center [1033, 263] width 814 height 19
drag, startPoint x: 664, startPoint y: 262, endPoint x: 582, endPoint y: 262, distance: 82.1
click at [584, 262] on div "Episode Preview Video Player is loading. Play Video Play Mute Current Time 00:0…" at bounding box center [813, 420] width 1325 height 581
type textarea "Mailbox Wars"
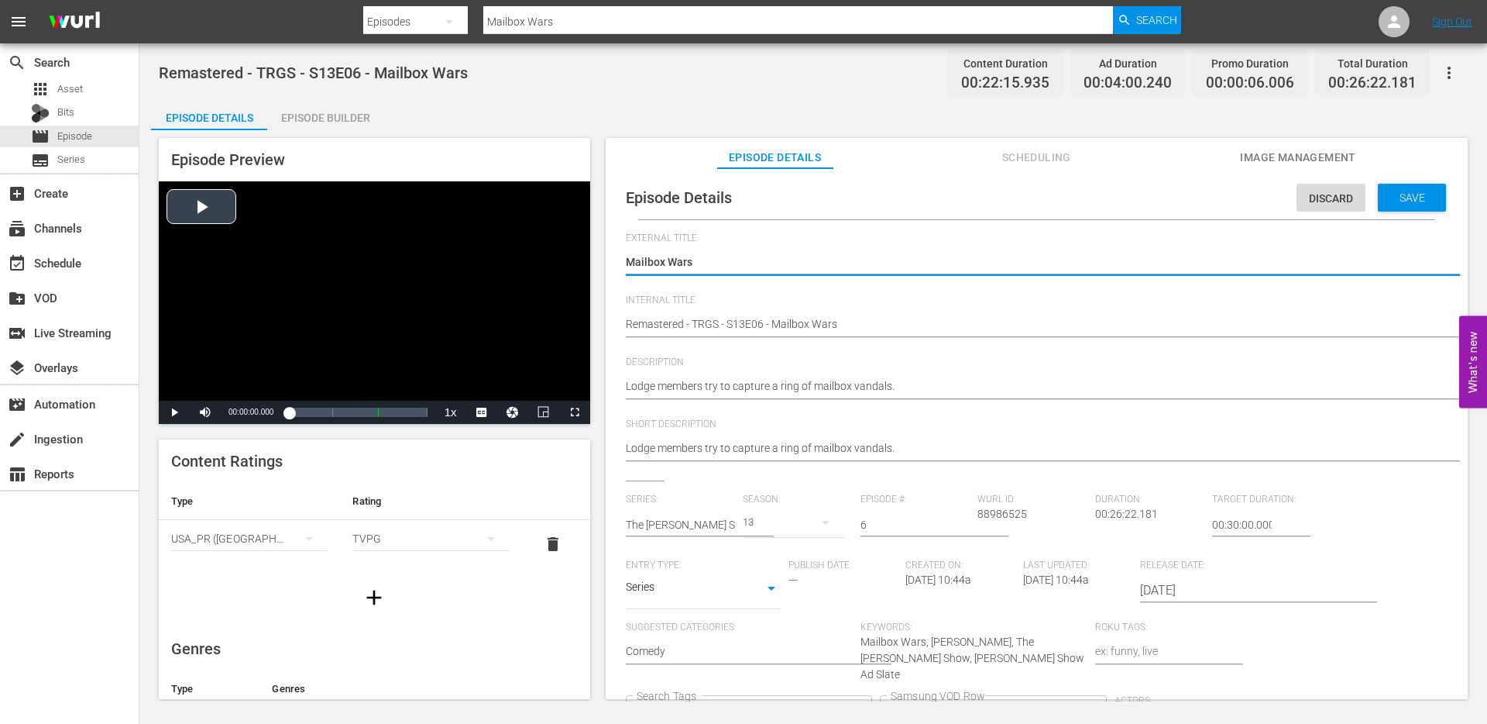
type textarea "Mailbox Wars"
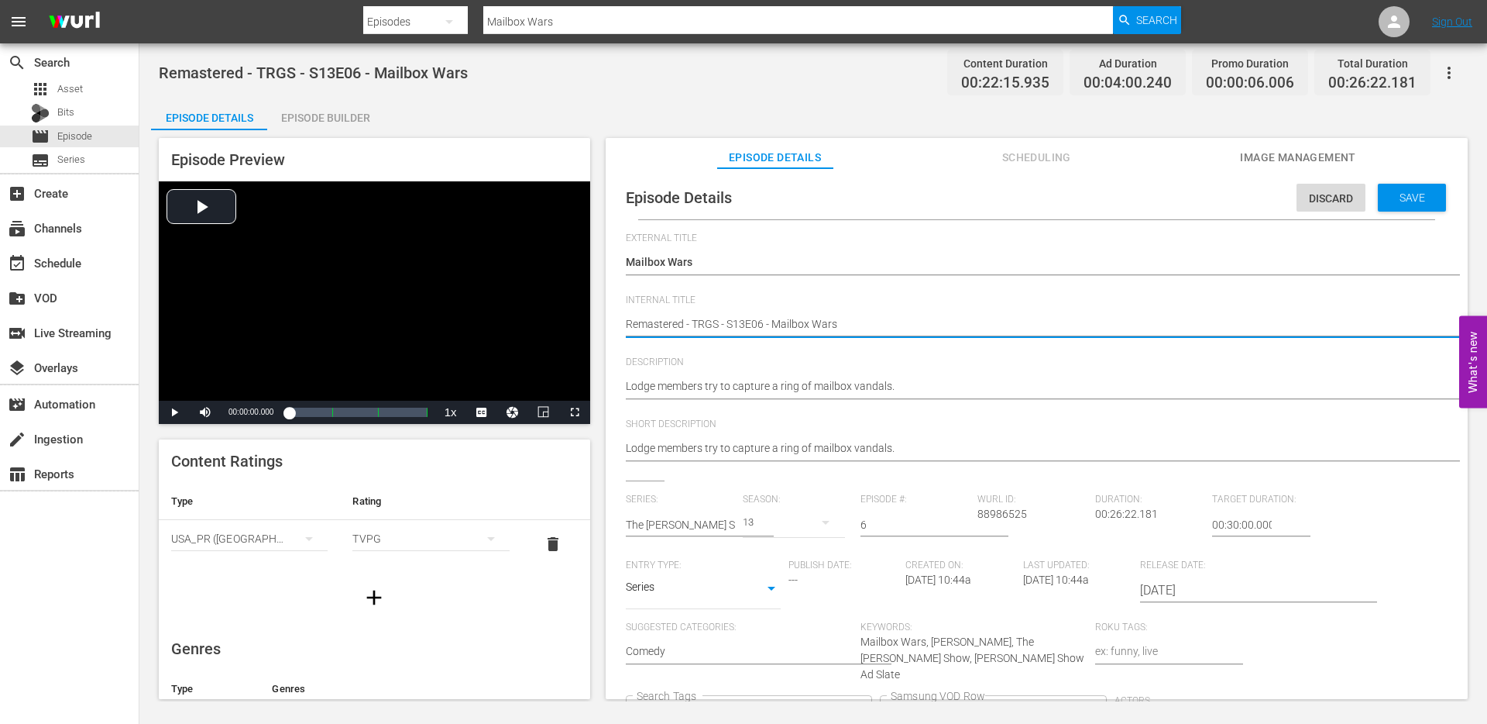
type textarea "TRemastered - TRGS - S13E06 - Mailbox Wars"
type textarea "ToRemastered - TRGS - S13E06 - Mailbox Wars"
type textarea "TopRemastered - TRGS - S13E06 - Mailbox Wars"
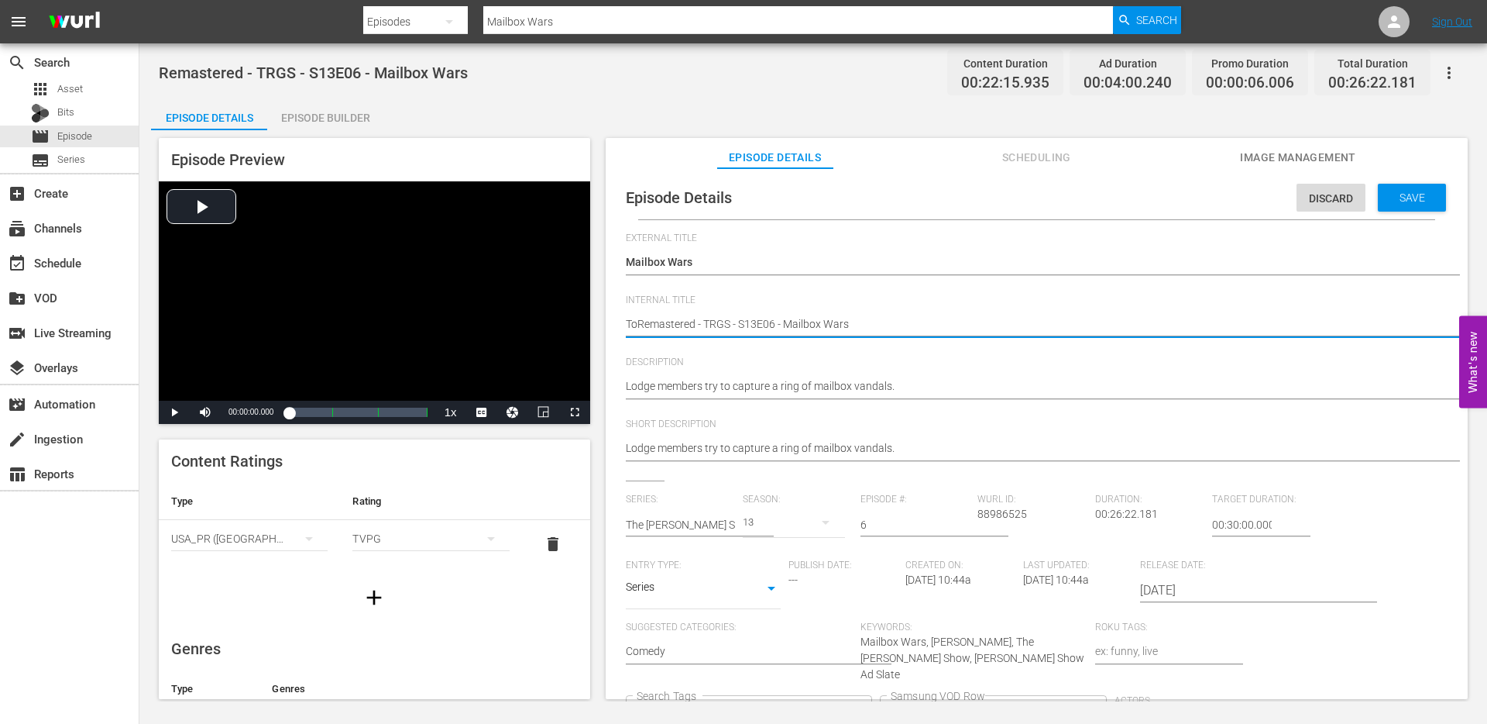
type textarea "TopRemastered - TRGS - S13E06 - Mailbox Wars"
type textarea "Top Remastered - TRGS - S13E06 - Mailbox Wars"
type textarea "Top 1Remastered - TRGS - S13E06 - Mailbox Wars"
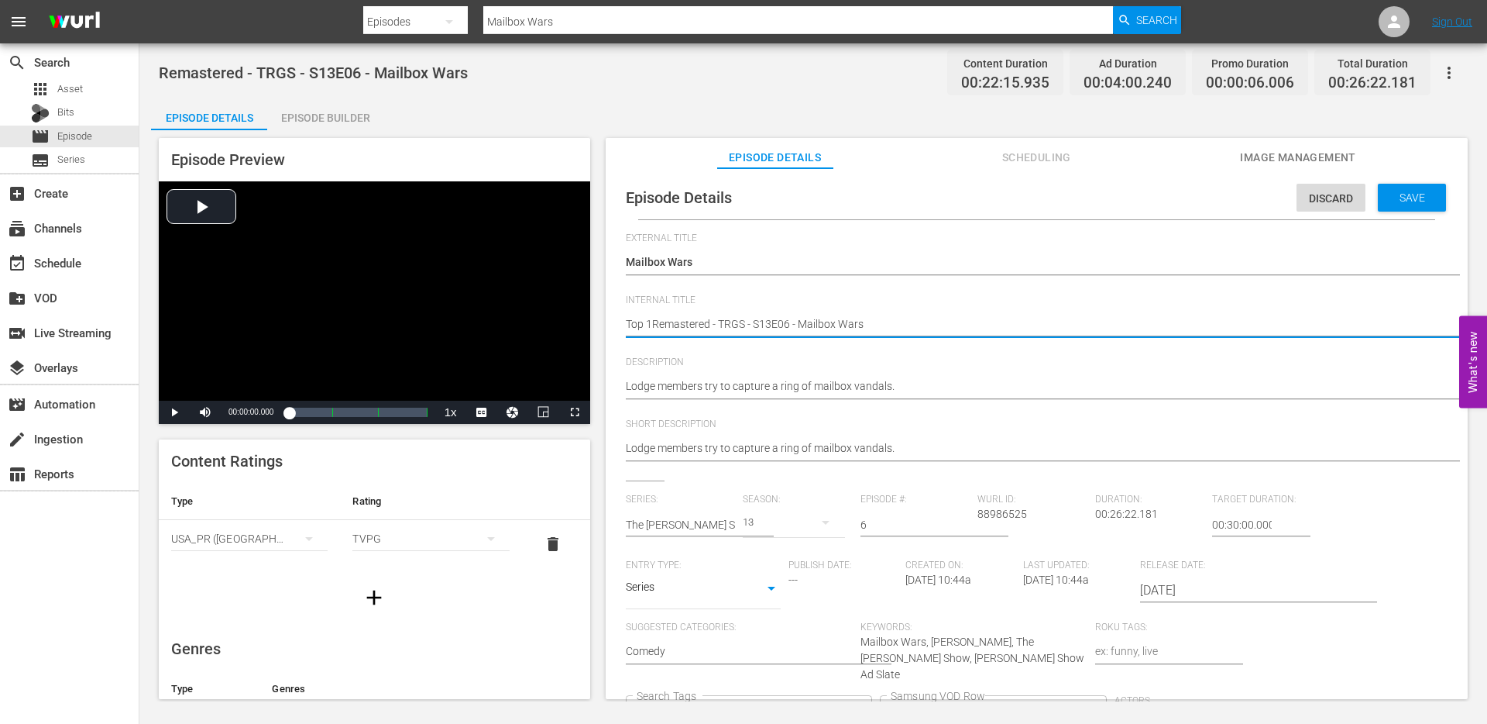
type textarea "Top 10Remastered - TRGS - S13E06 - Mailbox Wars"
type textarea "Top 10 Remastered - TRGS - S13E06 - Mailbox Wars"
type textarea "Top 10 -Remastered - TRGS - S13E06 - Mailbox Wars"
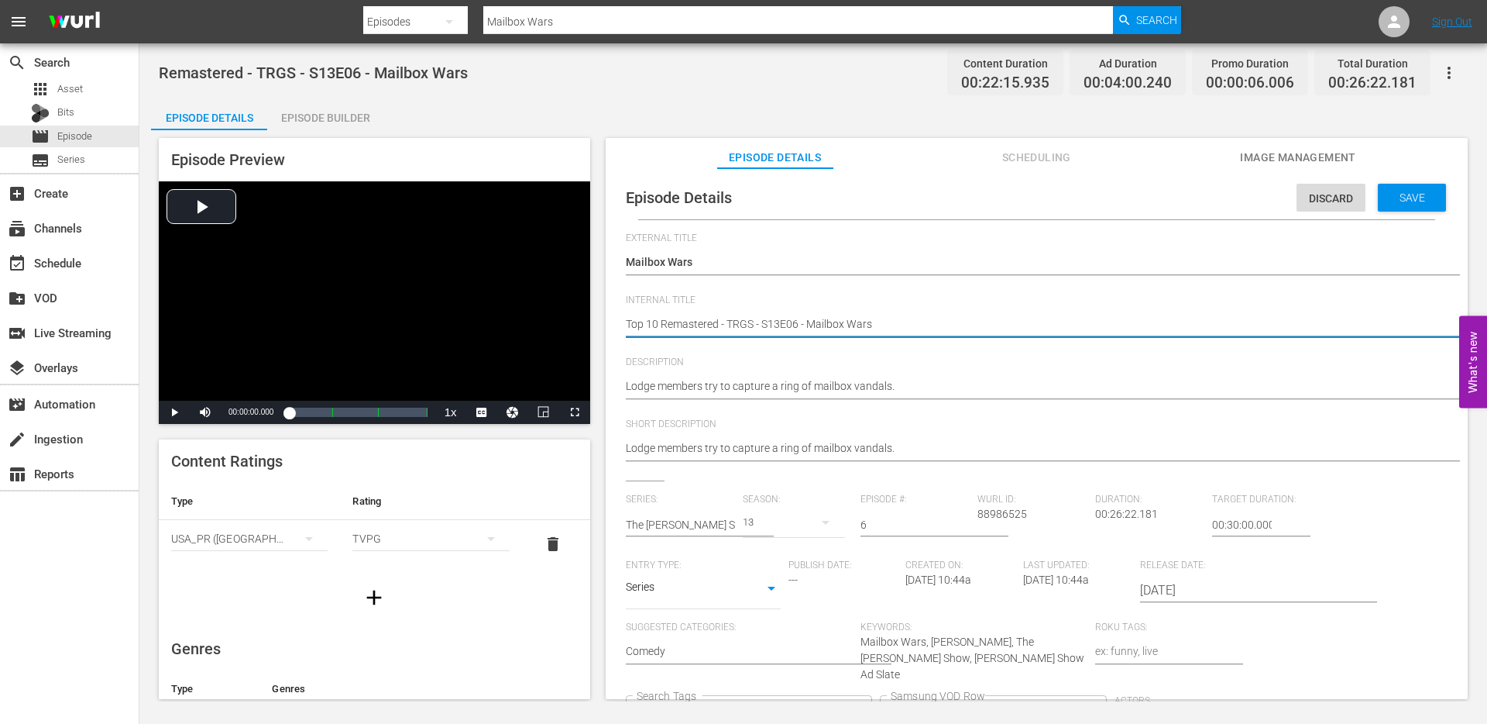
type textarea "Top 10 -Remastered - TRGS - S13E06 - Mailbox Wars"
type textarea "Top 10 - Remastered - TRGS - S13E06 - Mailbox Wars"
click at [657, 327] on textarea "Remastered - TRGS - S13E06 - Mailbox Wars" at bounding box center [1033, 325] width 814 height 19
type textarea "Top 10 - Remastered - TRGS - S13E06 - Mailbox Wars"
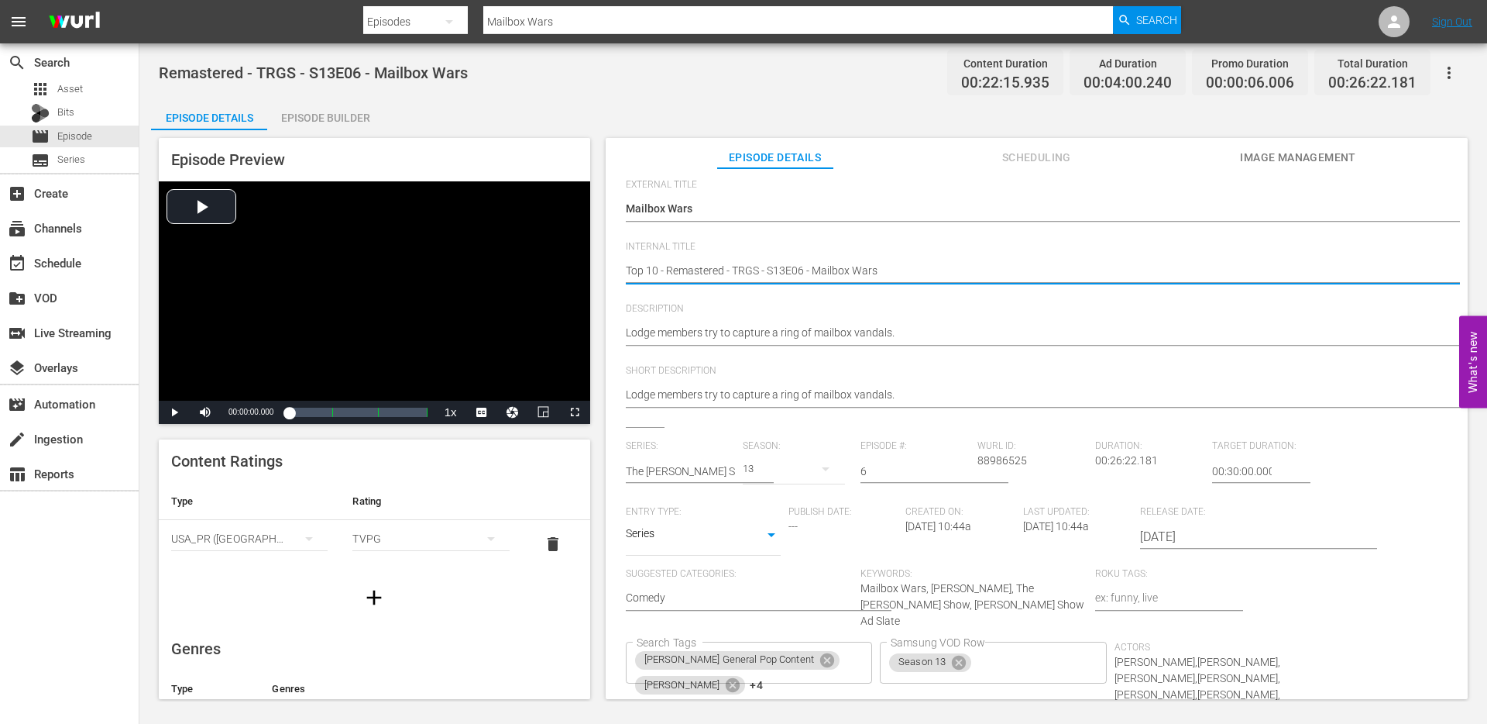
scroll to position [158, 0]
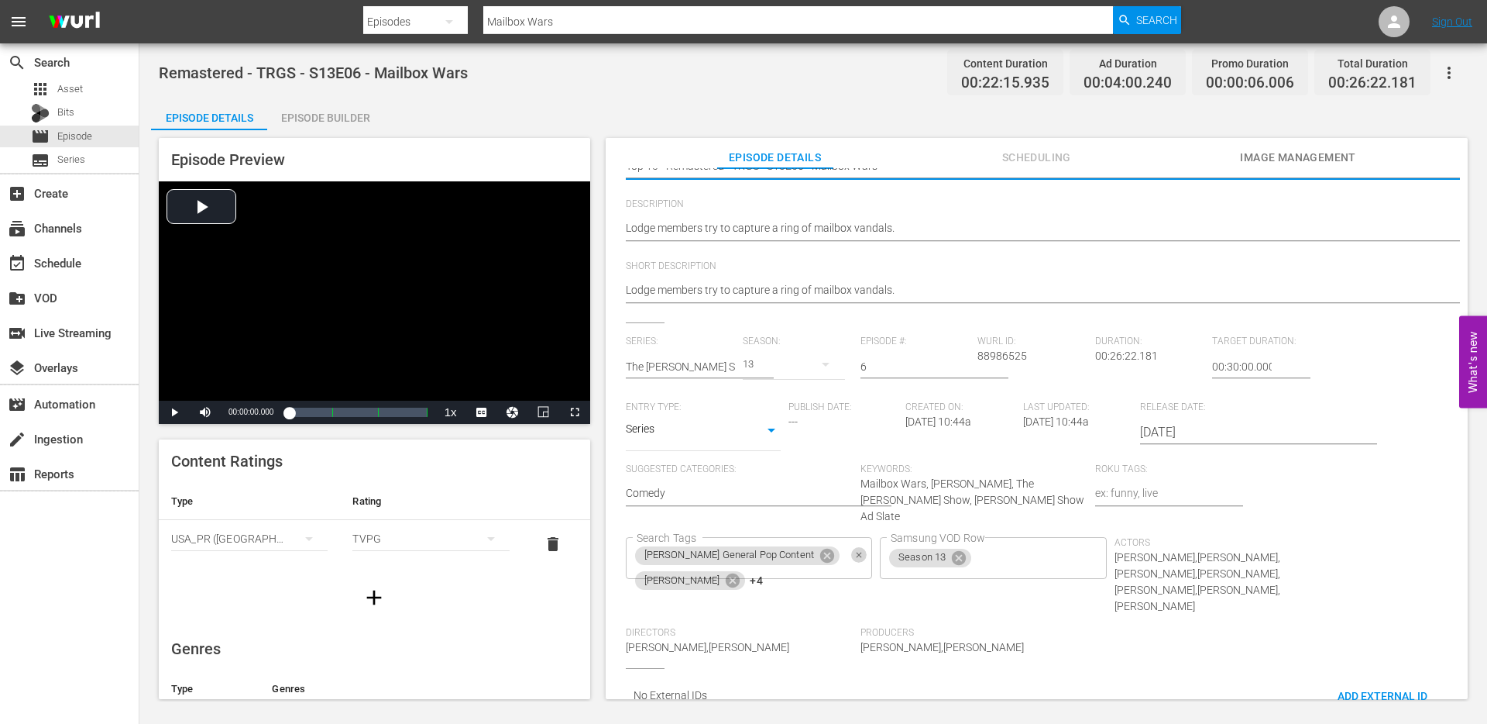
click at [865, 550] on icon "Clear" at bounding box center [860, 555] width 10 height 10
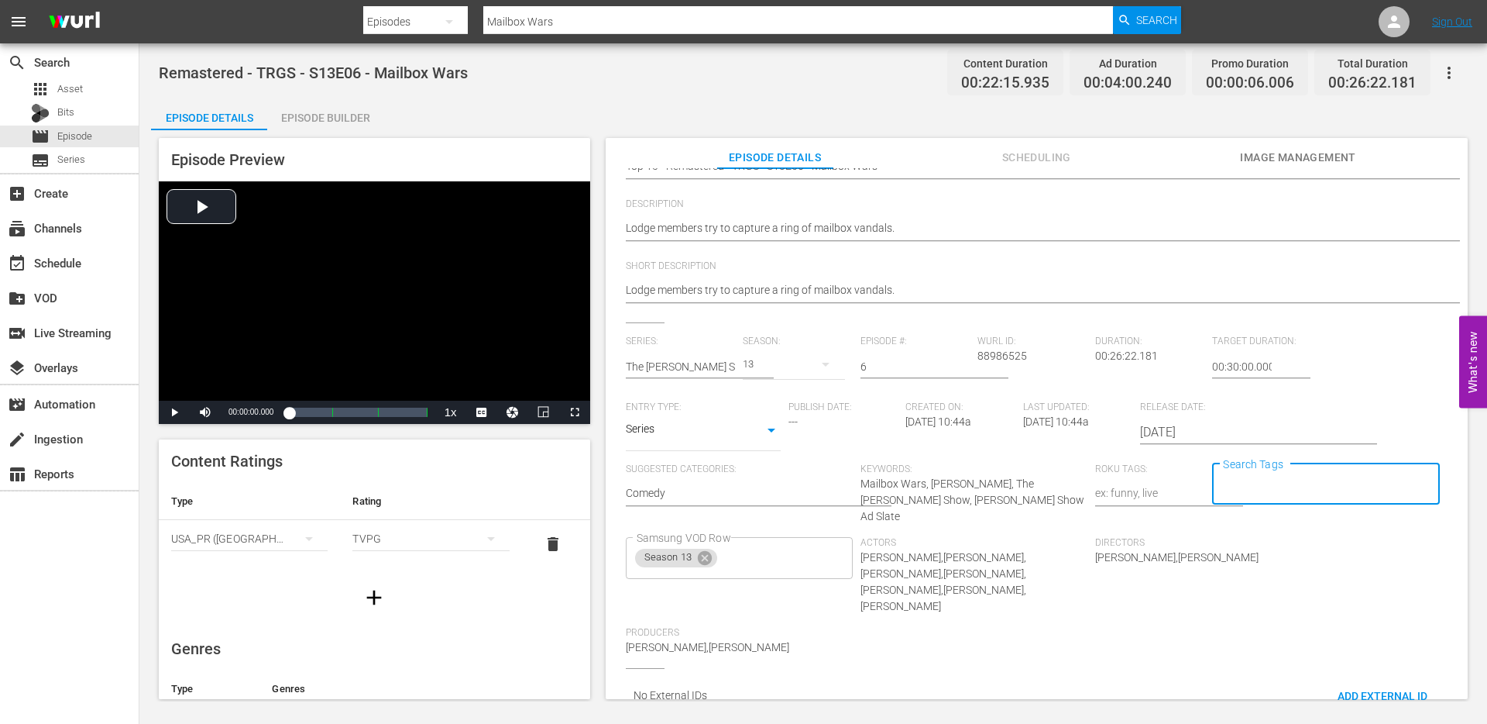
scroll to position [0, 0]
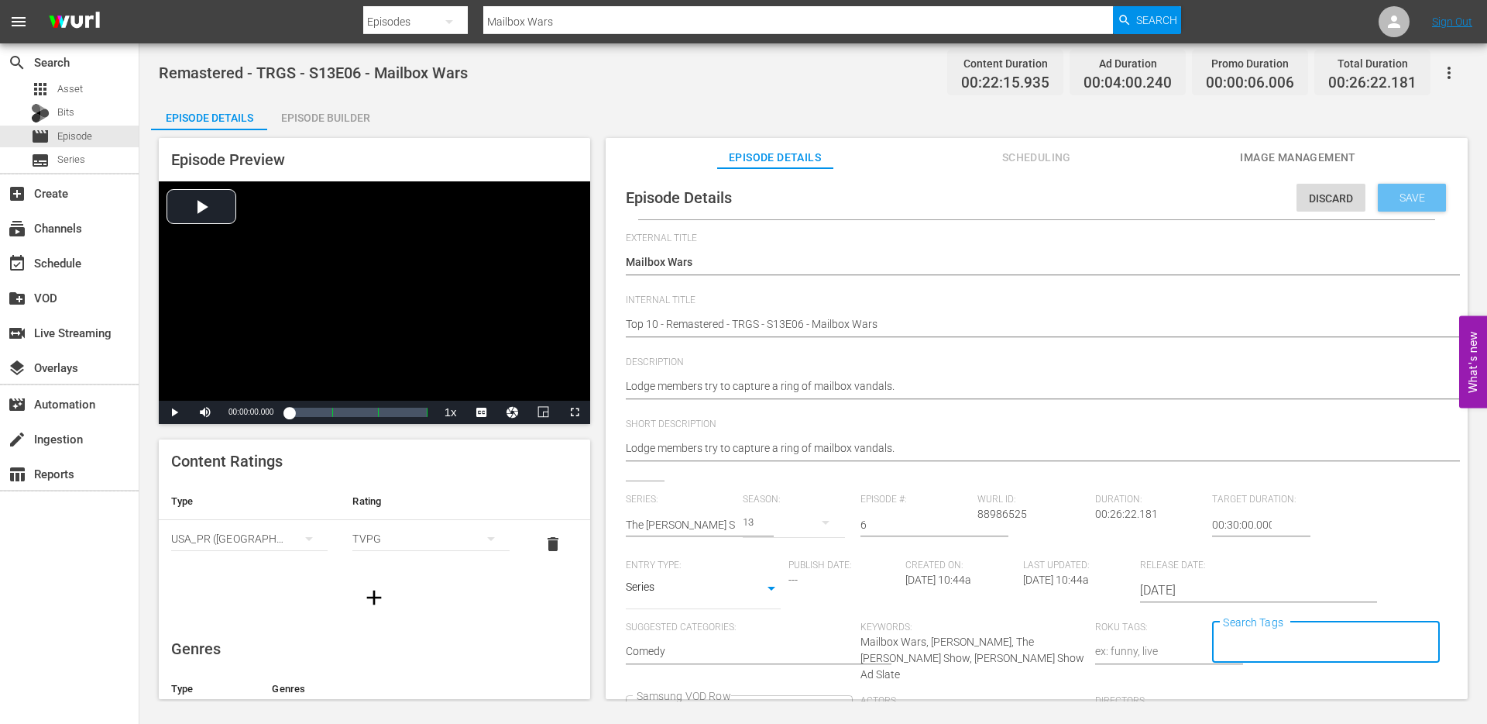
click at [1405, 198] on span "Save" at bounding box center [1413, 197] width 50 height 12
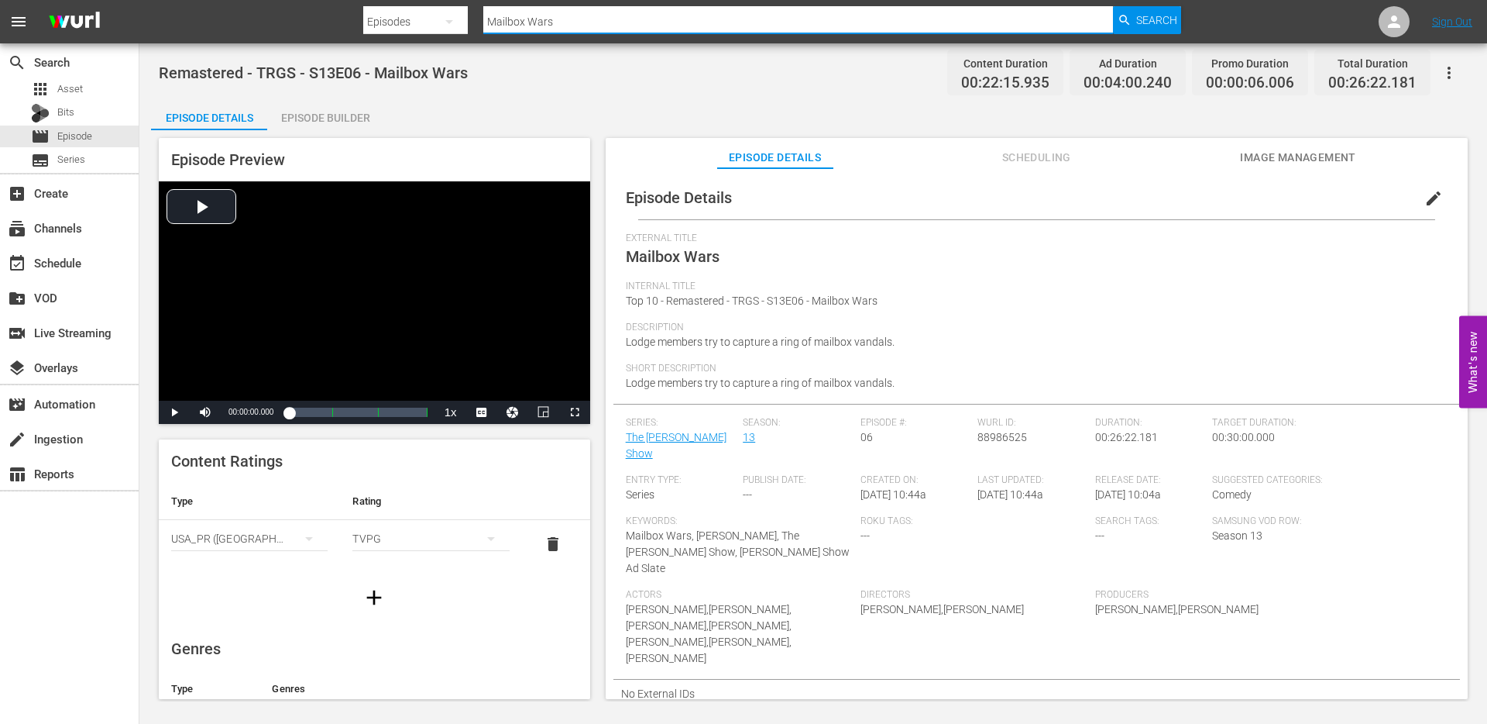
click at [620, 21] on input "Mailbox Wars" at bounding box center [798, 21] width 630 height 37
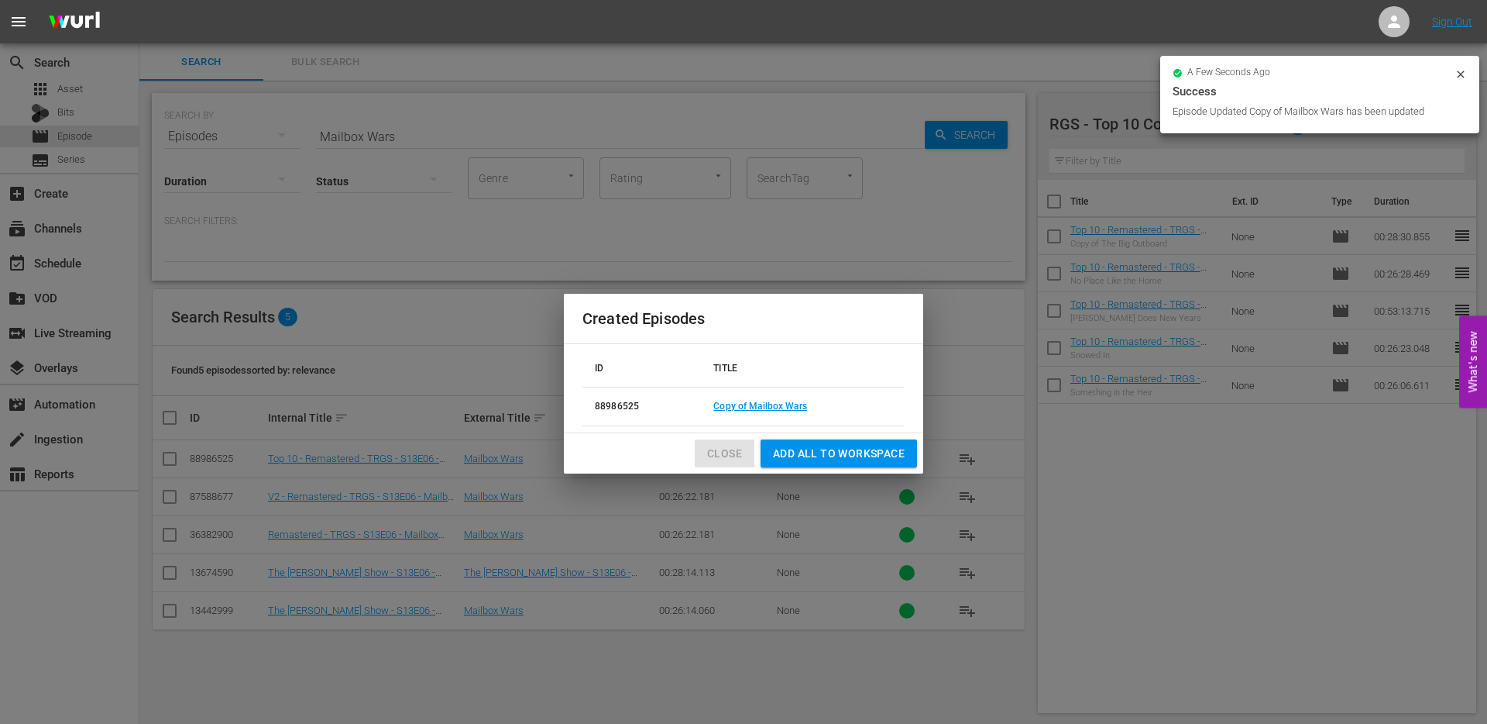
click at [727, 453] on span "Close" at bounding box center [724, 453] width 35 height 19
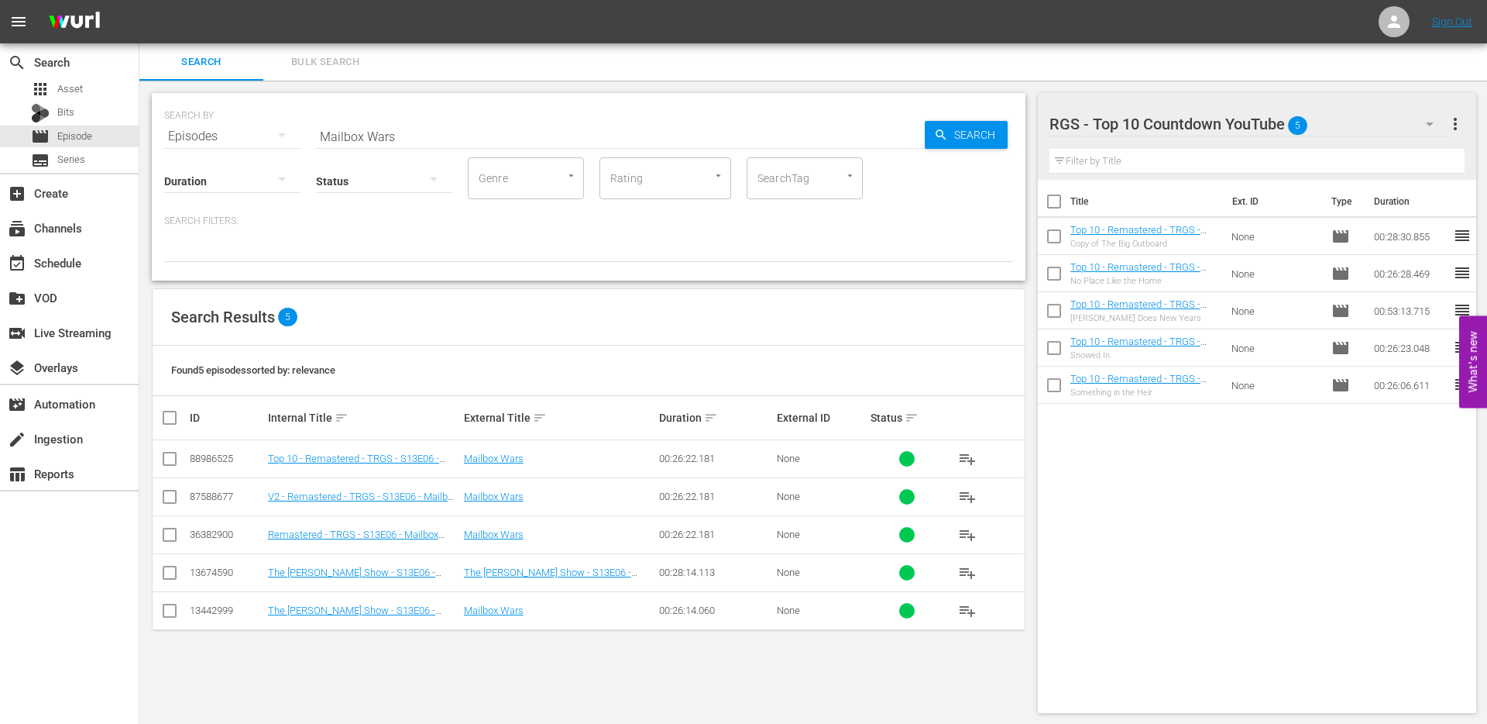
click at [170, 460] on input "checkbox" at bounding box center [169, 461] width 19 height 19
checkbox input "true"
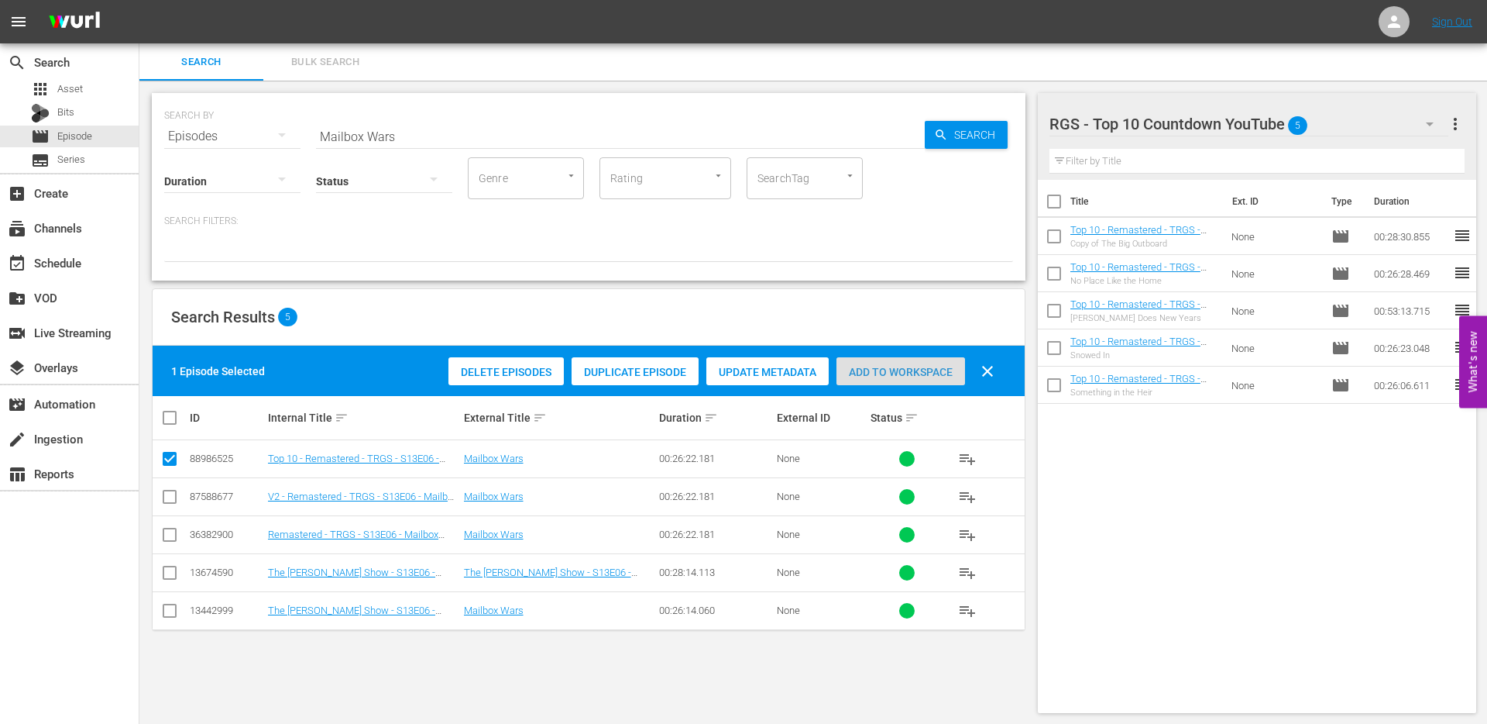
click at [861, 377] on span "Add to Workspace" at bounding box center [901, 372] width 129 height 12
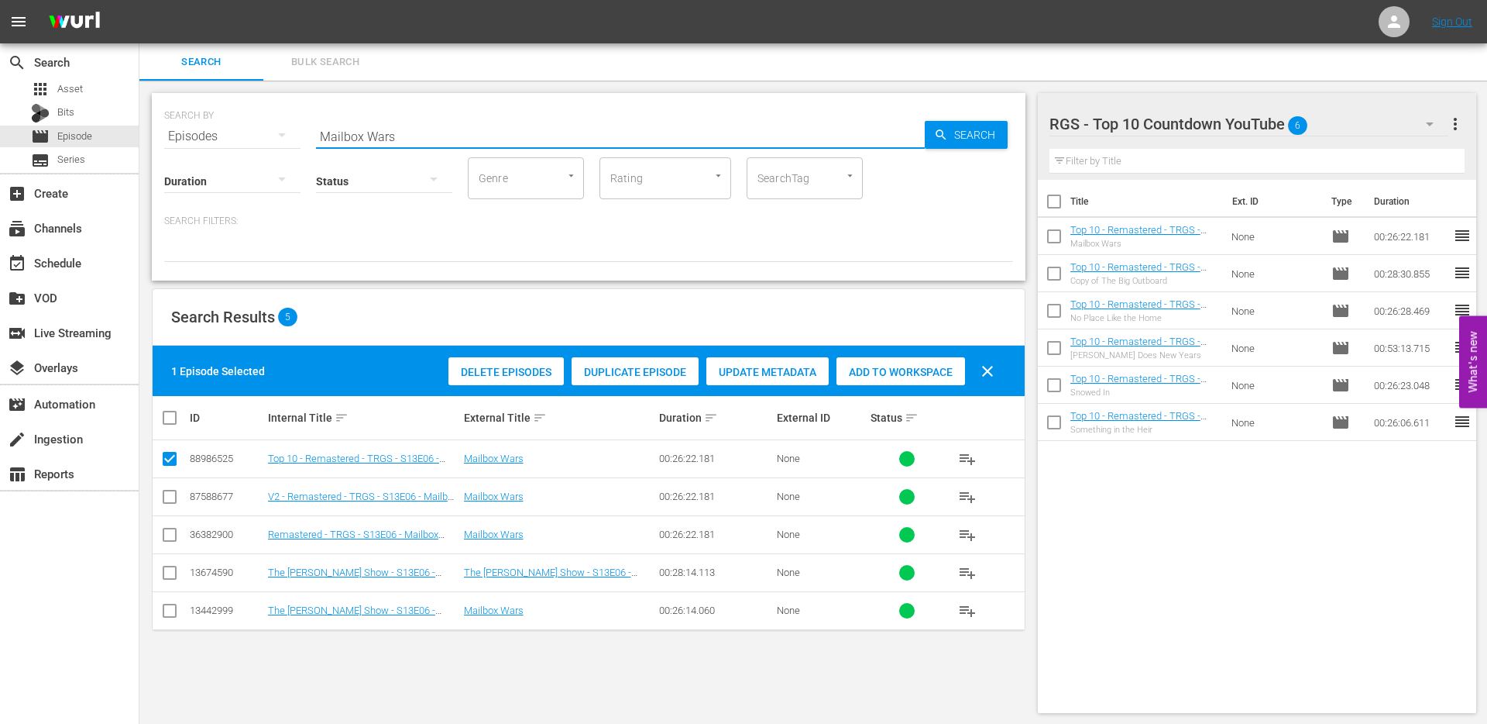
click at [396, 136] on input "Mailbox Wars" at bounding box center [620, 136] width 609 height 37
type input "Cheap Jeep"
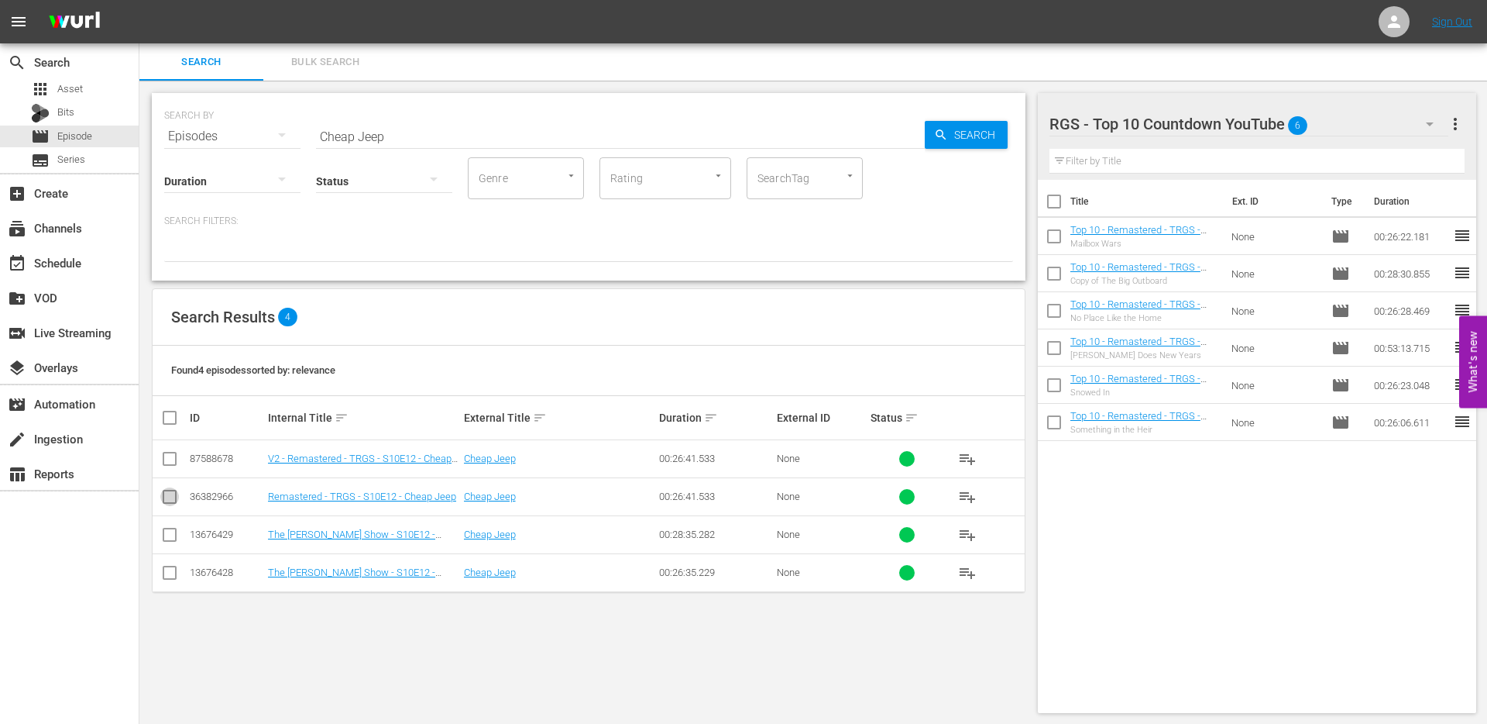
click at [168, 498] on input "checkbox" at bounding box center [169, 499] width 19 height 19
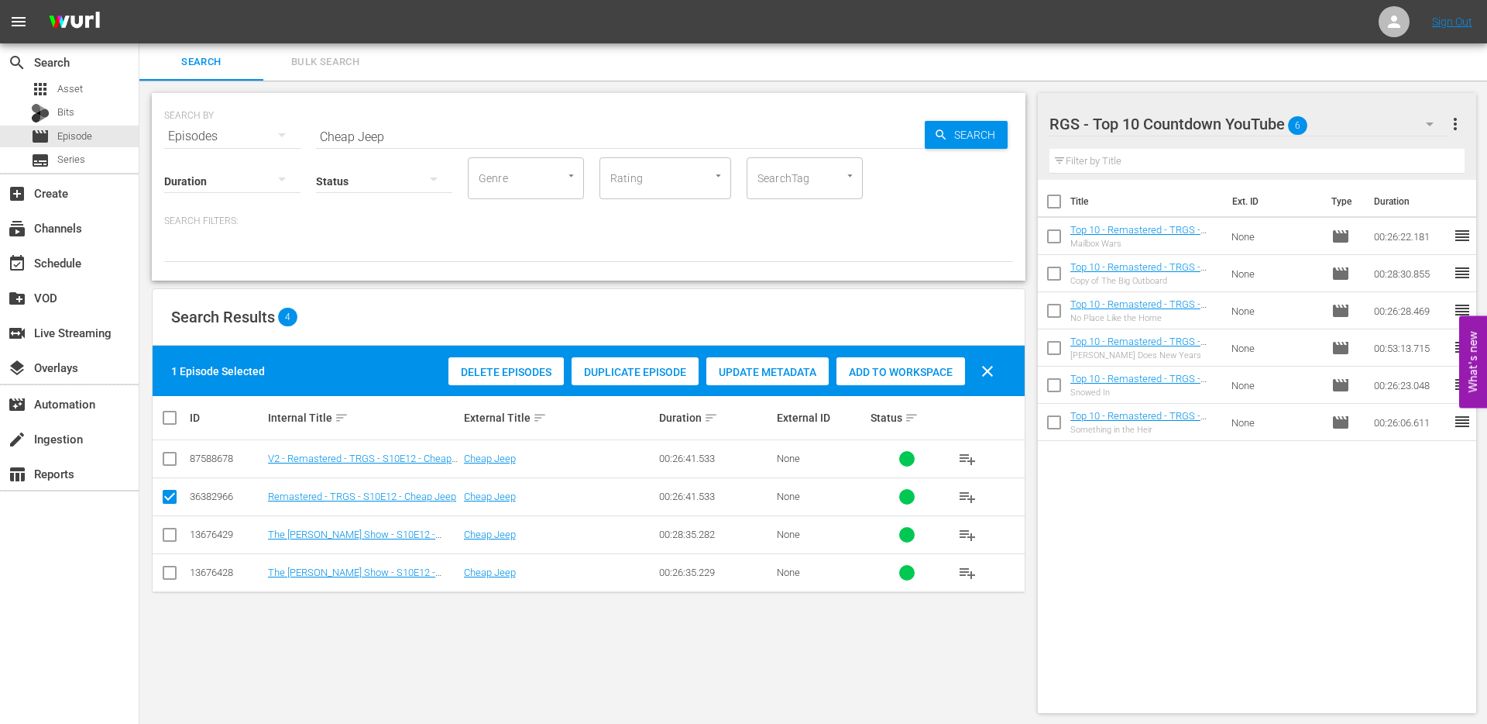
click at [643, 370] on span "Duplicate Episode" at bounding box center [635, 372] width 127 height 12
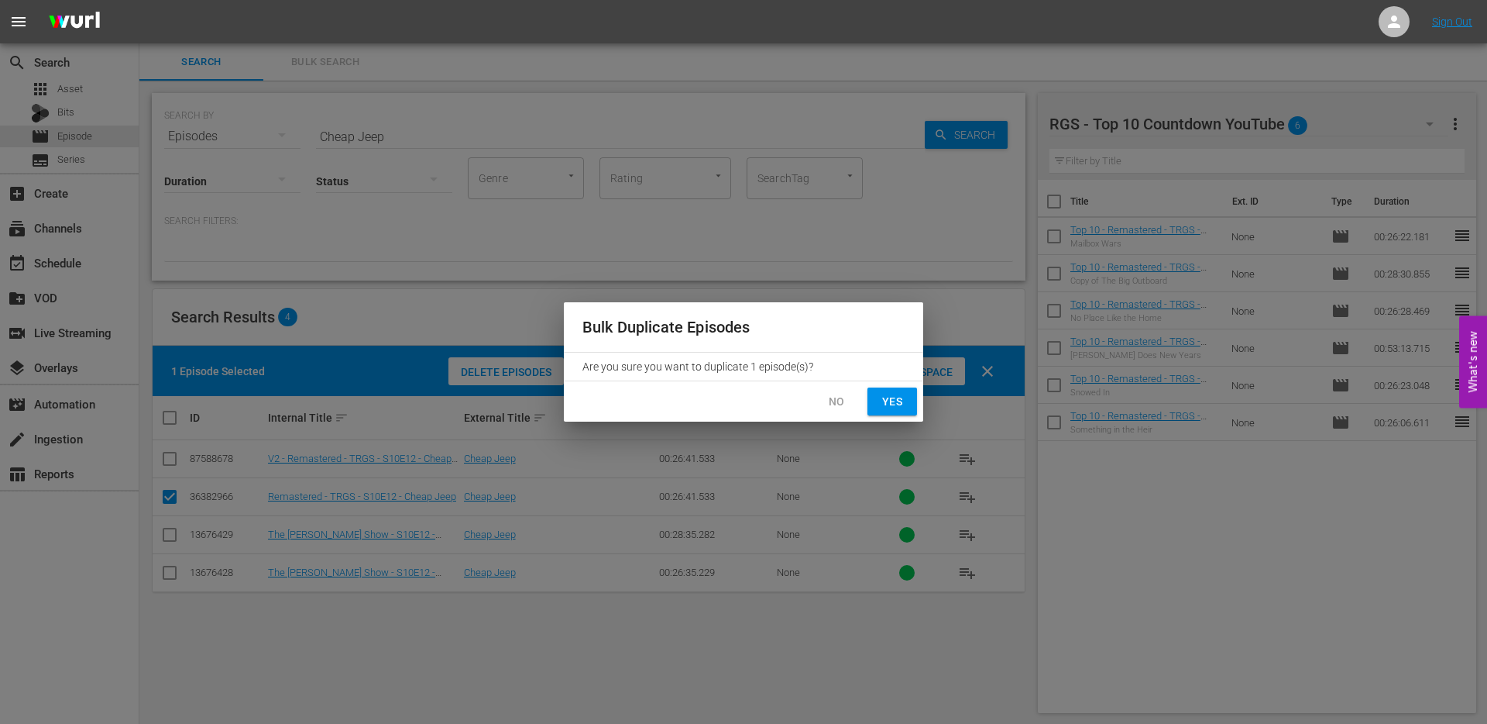
click at [884, 396] on span "Yes" at bounding box center [892, 401] width 25 height 19
checkbox input "false"
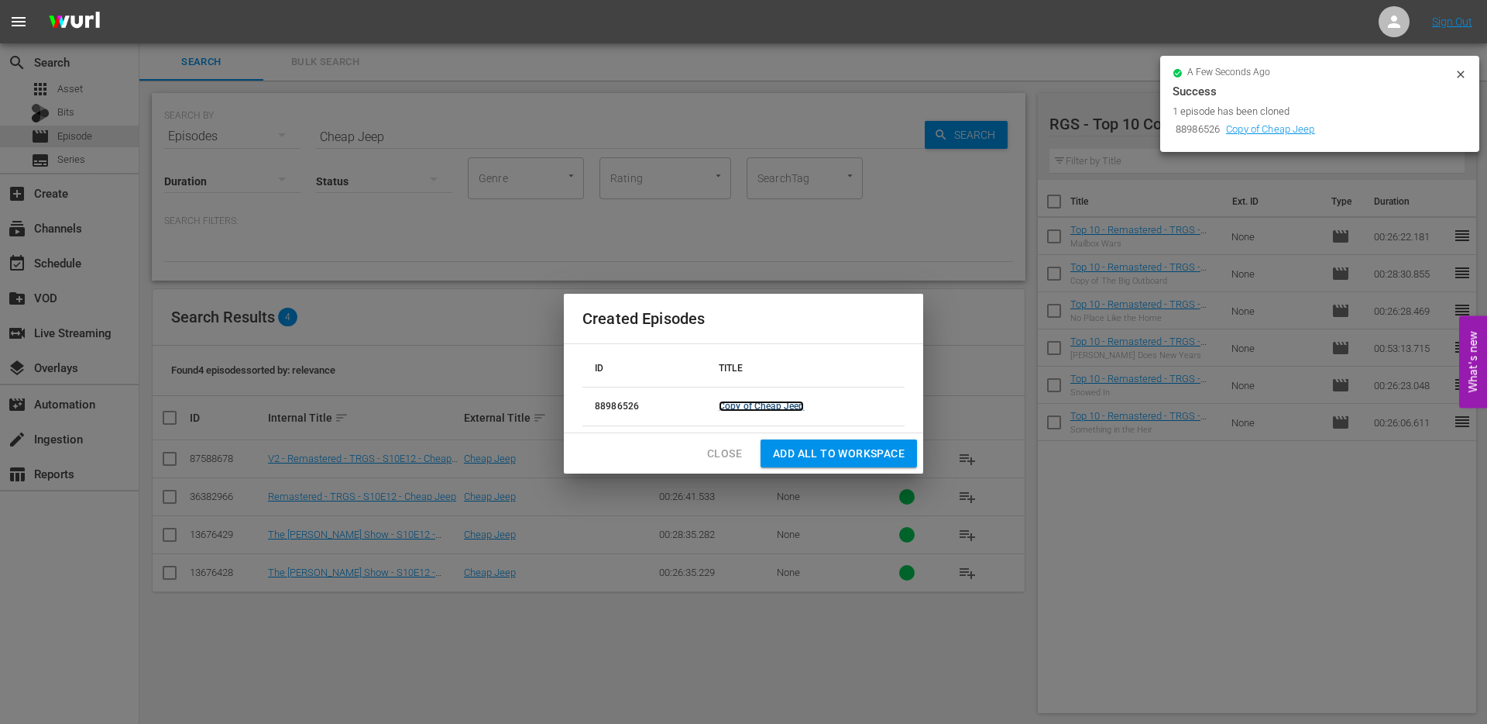
click at [783, 404] on link "Copy of Cheap Jeep" at bounding box center [761, 406] width 85 height 11
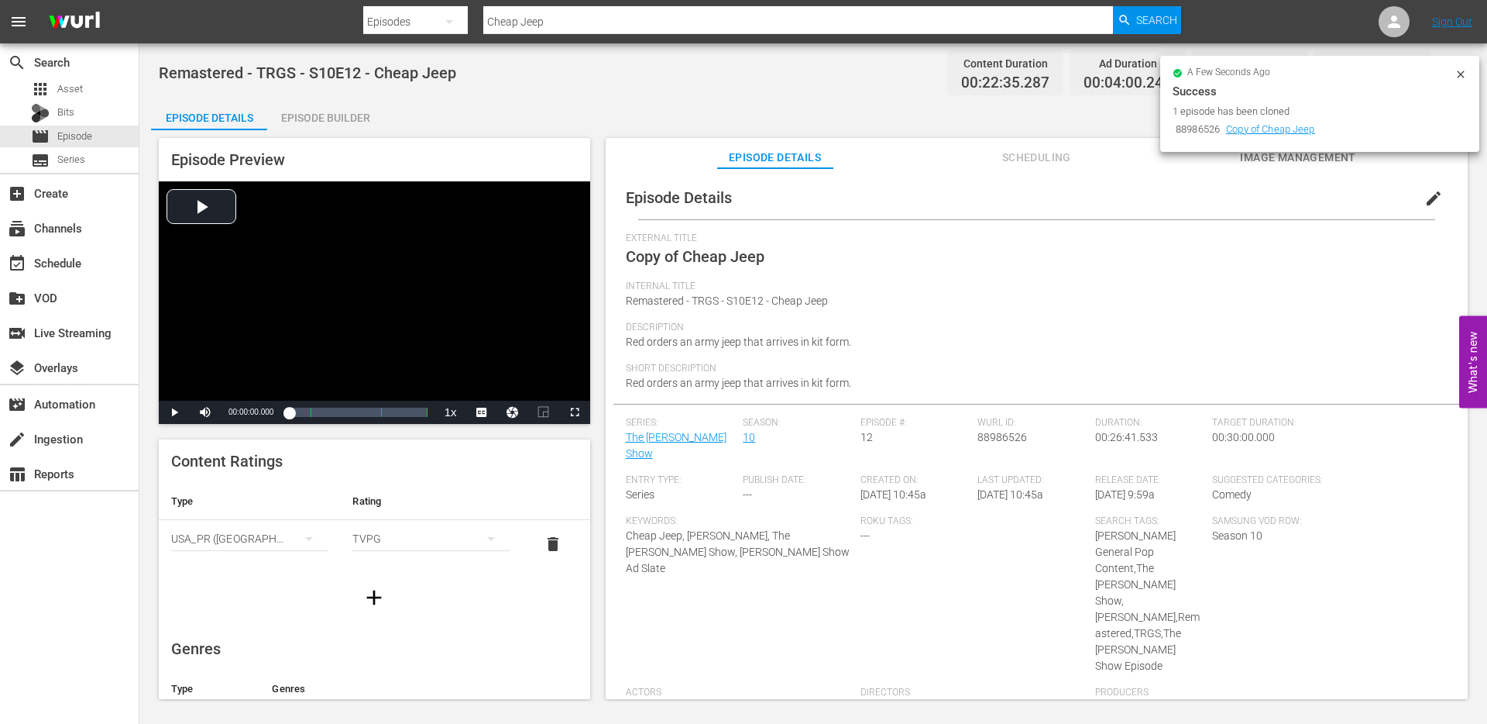
click at [1425, 200] on span "edit" at bounding box center [1434, 198] width 19 height 19
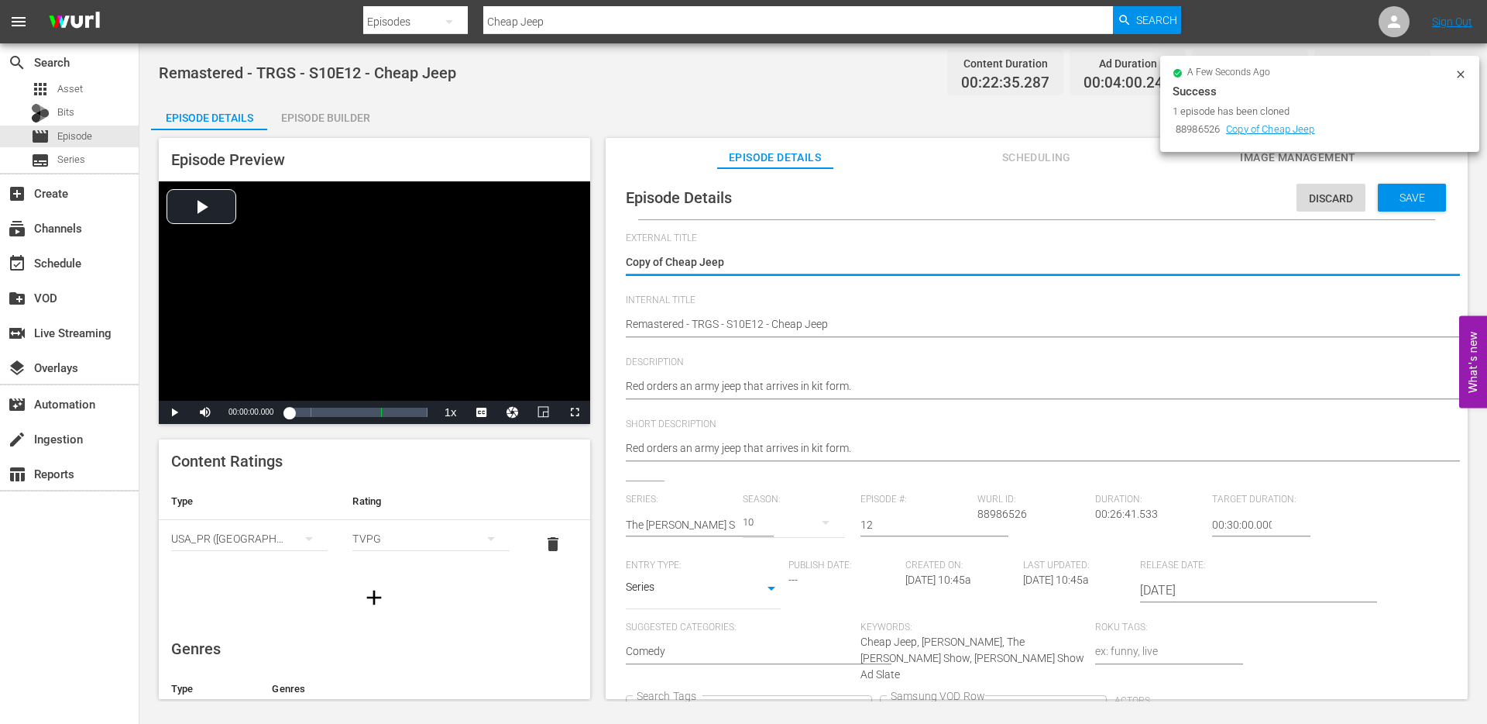
click at [703, 249] on div "Copy of Cheap Jeep Copy of Cheap Jeep" at bounding box center [1033, 263] width 814 height 37
drag, startPoint x: 668, startPoint y: 262, endPoint x: 617, endPoint y: 262, distance: 50.4
type textarea "Cheap Jeep"
click at [624, 322] on div "Episode Details Discard Save External Title Copy of Cheap Jeep Copy of Cheap Je…" at bounding box center [1037, 519] width 847 height 687
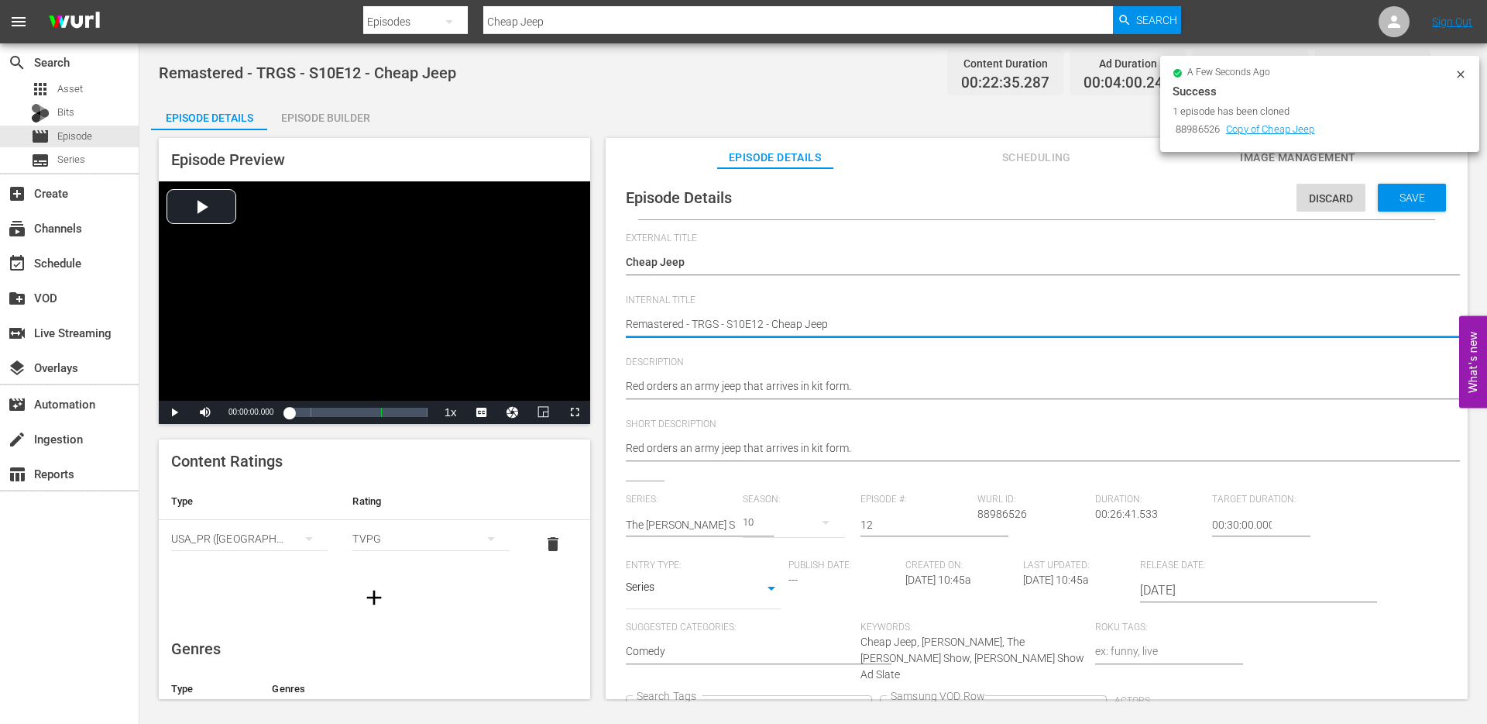
type textarea "TRemastered - TRGS - S10E12 - Cheap Jeep"
type textarea "ToRemastered - TRGS - S10E12 - Cheap Jeep"
type textarea "TopRemastered - TRGS - S10E12 - Cheap Jeep"
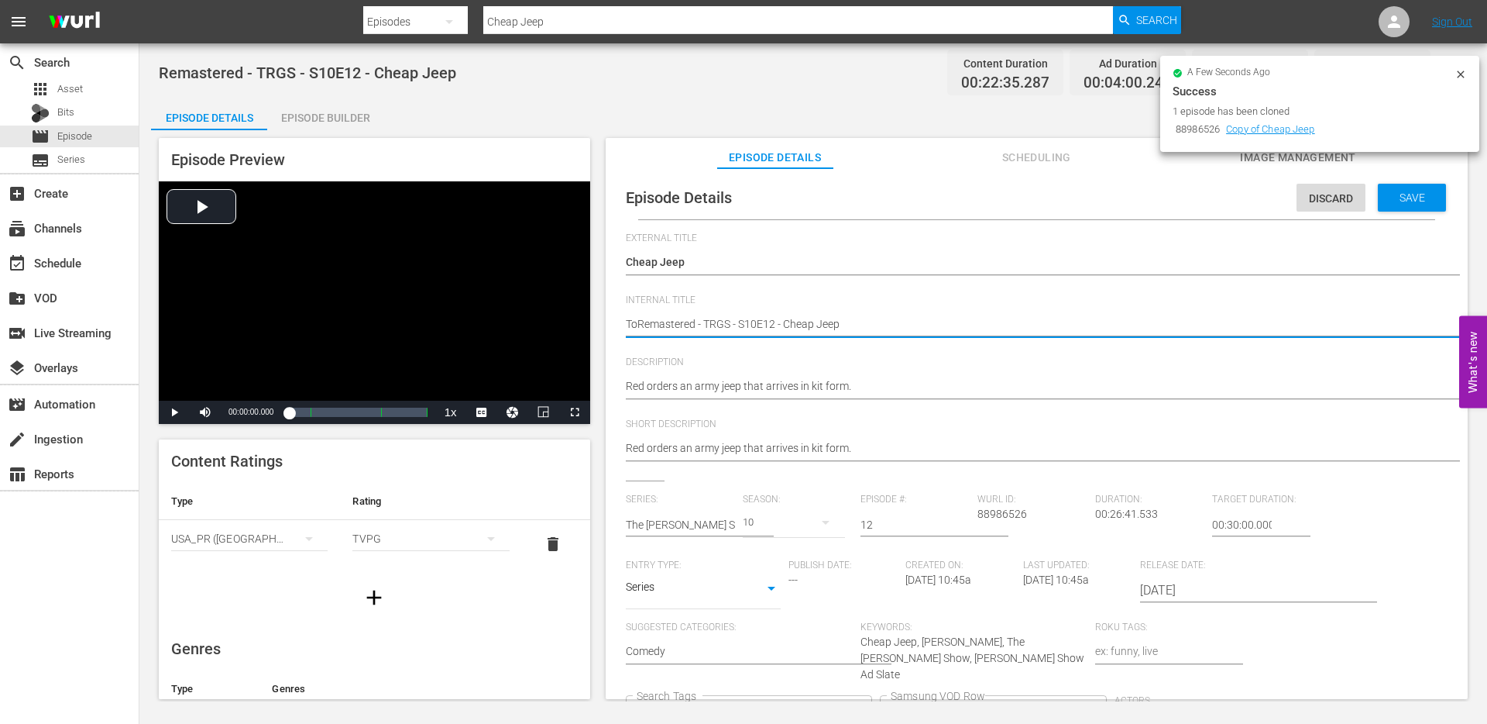
type textarea "TopRemastered - TRGS - S10E12 - Cheap Jeep"
type textarea "Top Remastered - TRGS - S10E12 - Cheap Jeep"
type textarea "Top 1Remastered - TRGS - S10E12 - Cheap Jeep"
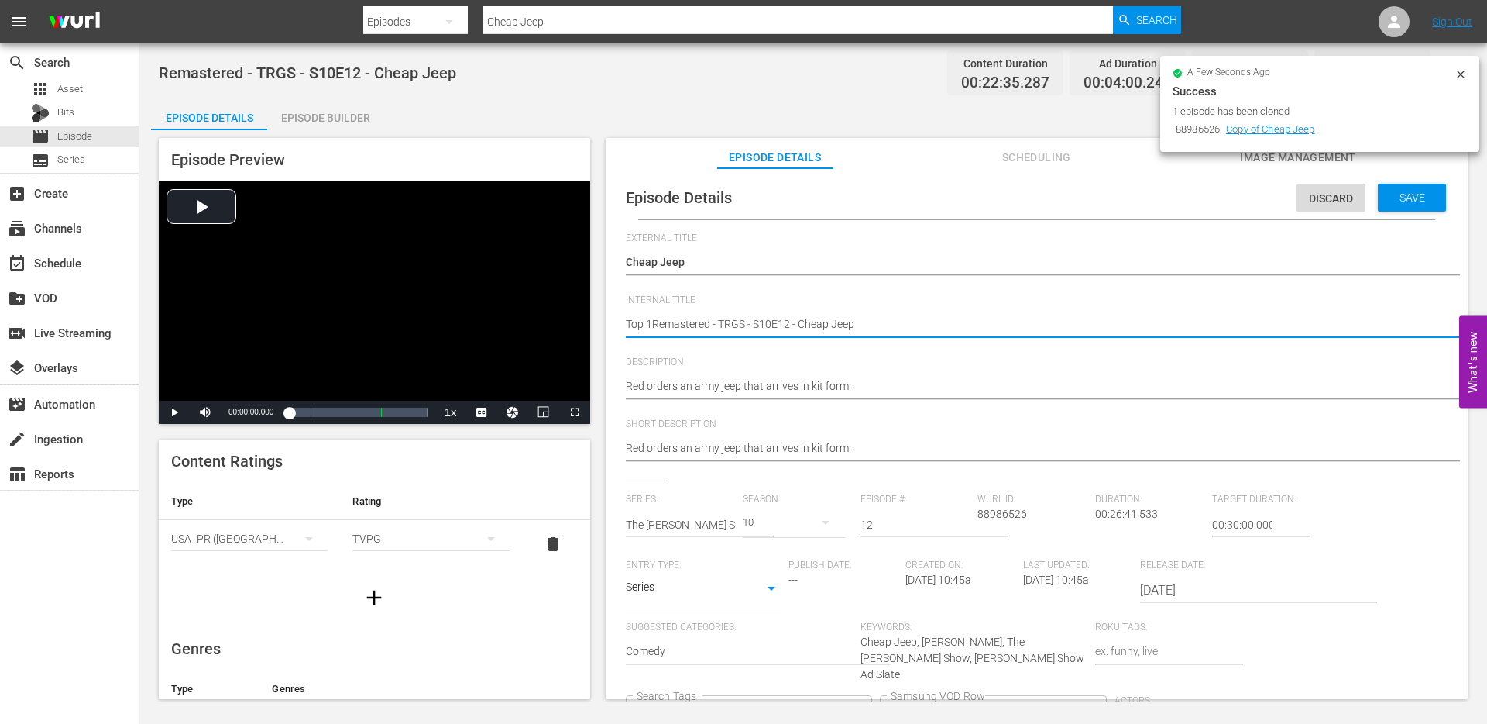
type textarea "Top 10Remastered - TRGS - S10E12 - Cheap Jeep"
type textarea "Top 10 Remastered - TRGS - S10E12 - Cheap Jeep"
type textarea "Top 10 -Remastered - TRGS - S10E12 - Cheap Jeep"
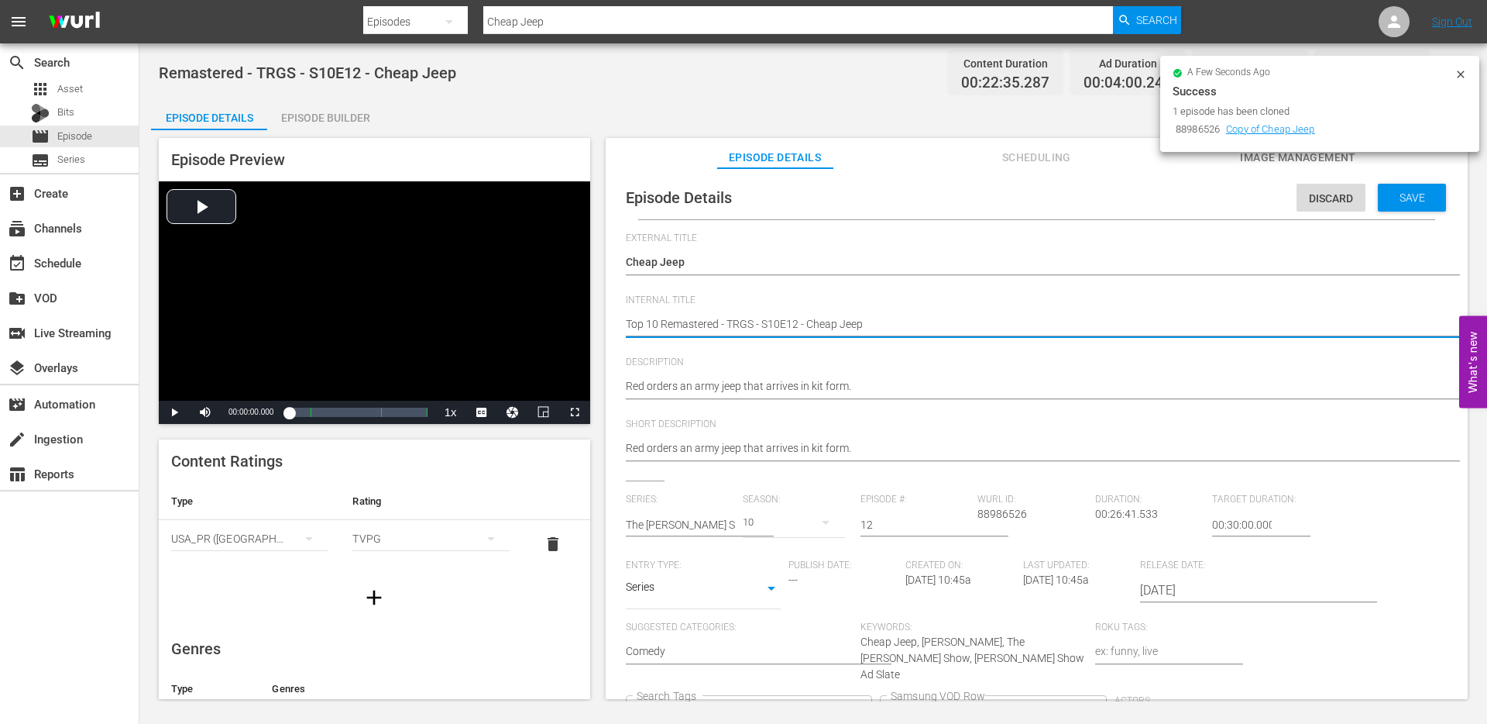
type textarea "Top 10 -Remastered - TRGS - S10E12 - Cheap Jeep"
type textarea "Top 10 - Remastered - TRGS - S10E12 - Cheap Jeep"
click at [670, 326] on textarea "Remastered - TRGS - S10E12 - Cheap Jeep" at bounding box center [1033, 325] width 814 height 19
type textarea "Top 10 - Remastered - TRGS - S10E12 - Cheap Jeep"
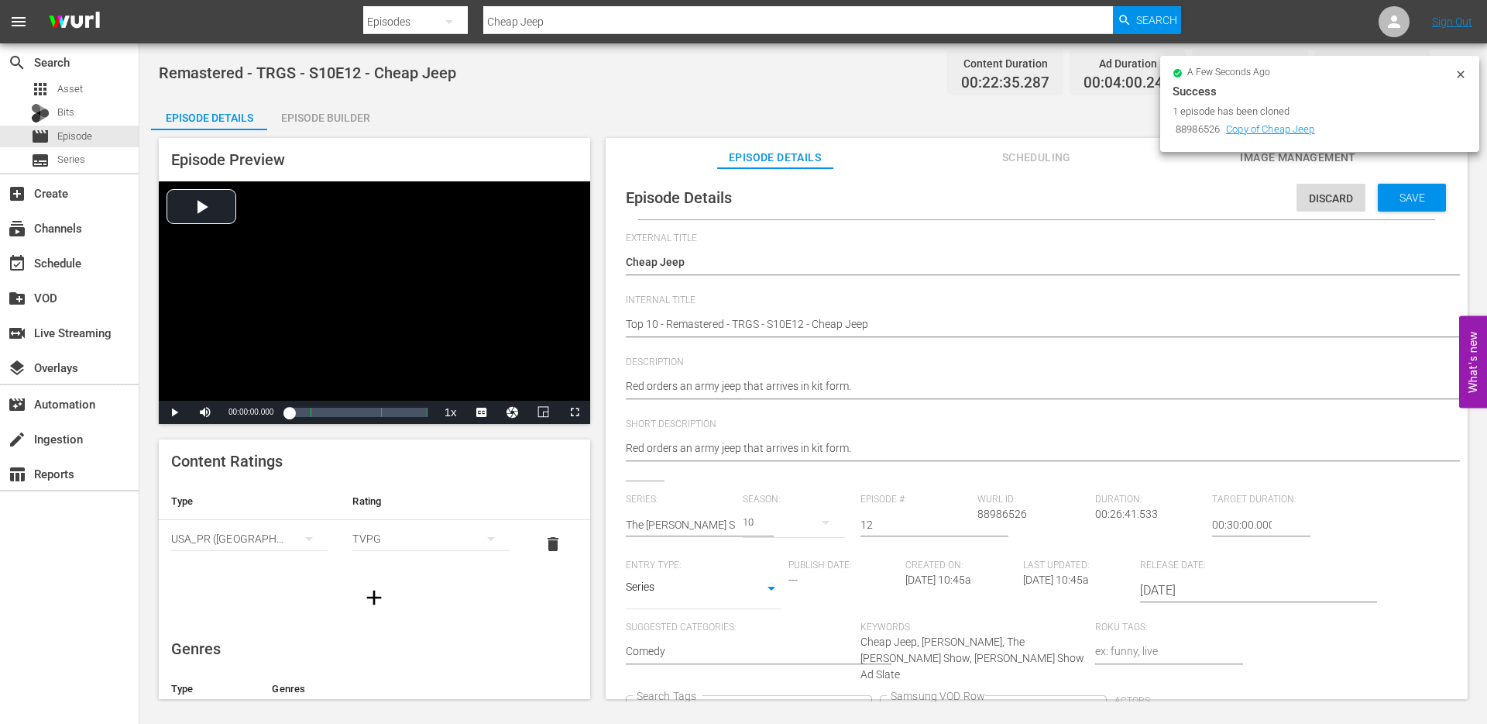
click at [932, 362] on span "Description" at bounding box center [1033, 362] width 814 height 12
click at [868, 705] on button "Clear" at bounding box center [859, 713] width 16 height 16
click at [1393, 201] on span "Save" at bounding box center [1413, 197] width 50 height 12
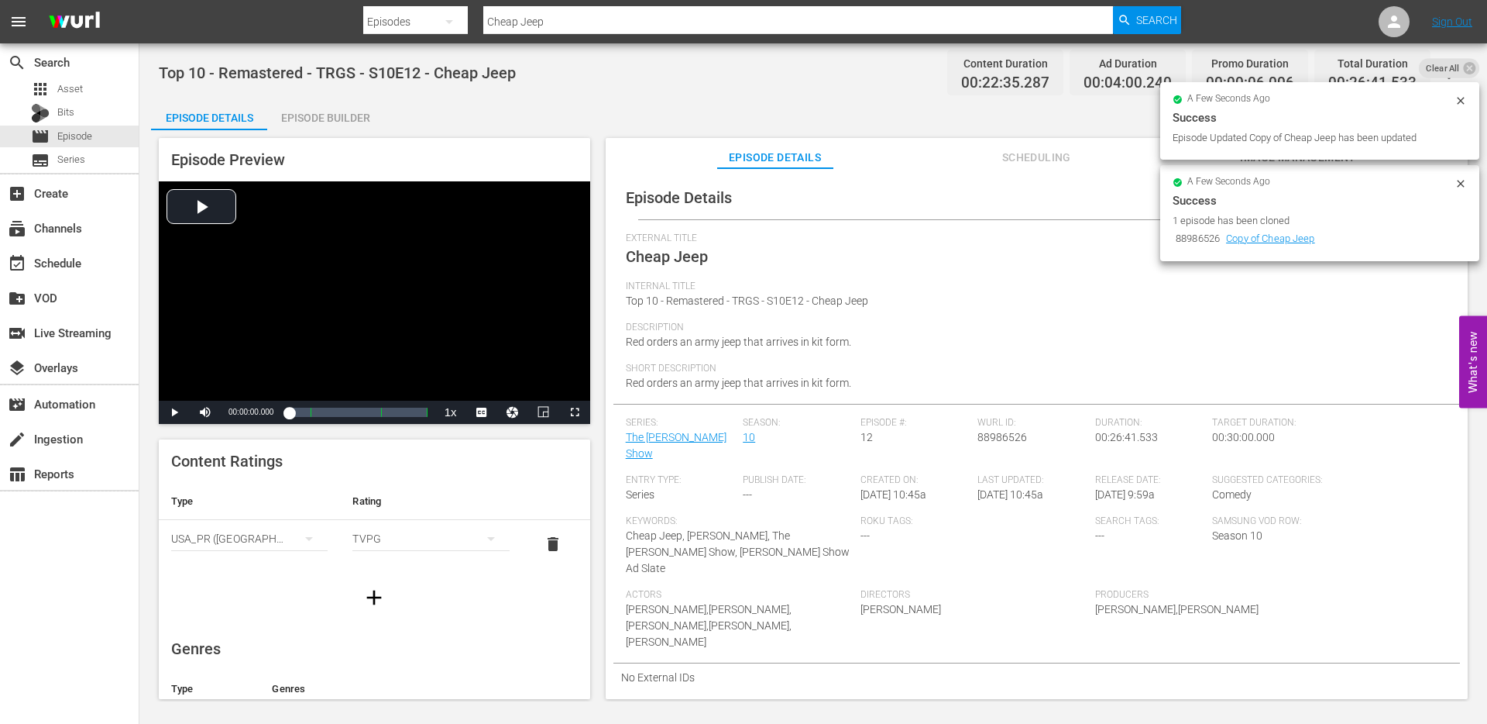
click at [1460, 74] on span "Clear All" at bounding box center [1443, 68] width 48 height 20
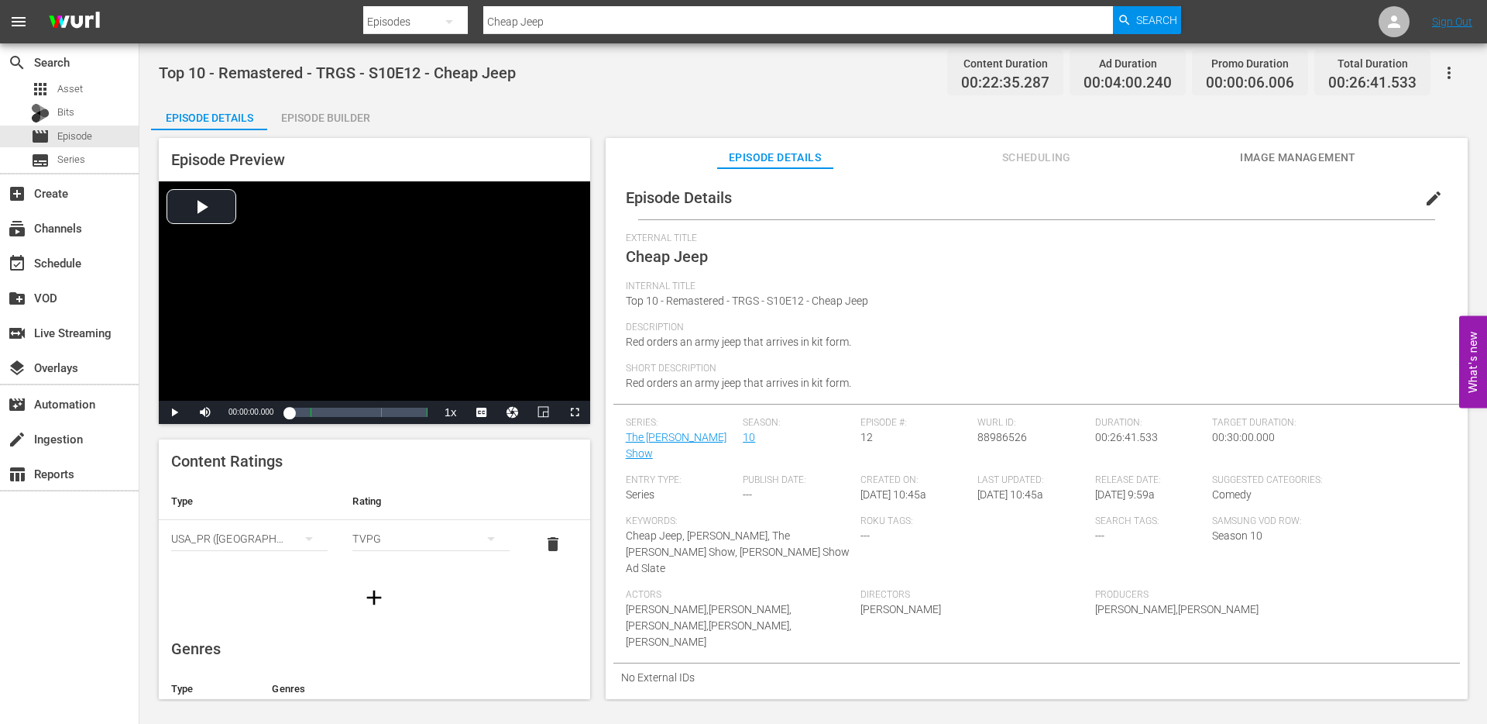
click at [583, 22] on input "Cheap Jeep" at bounding box center [798, 21] width 630 height 37
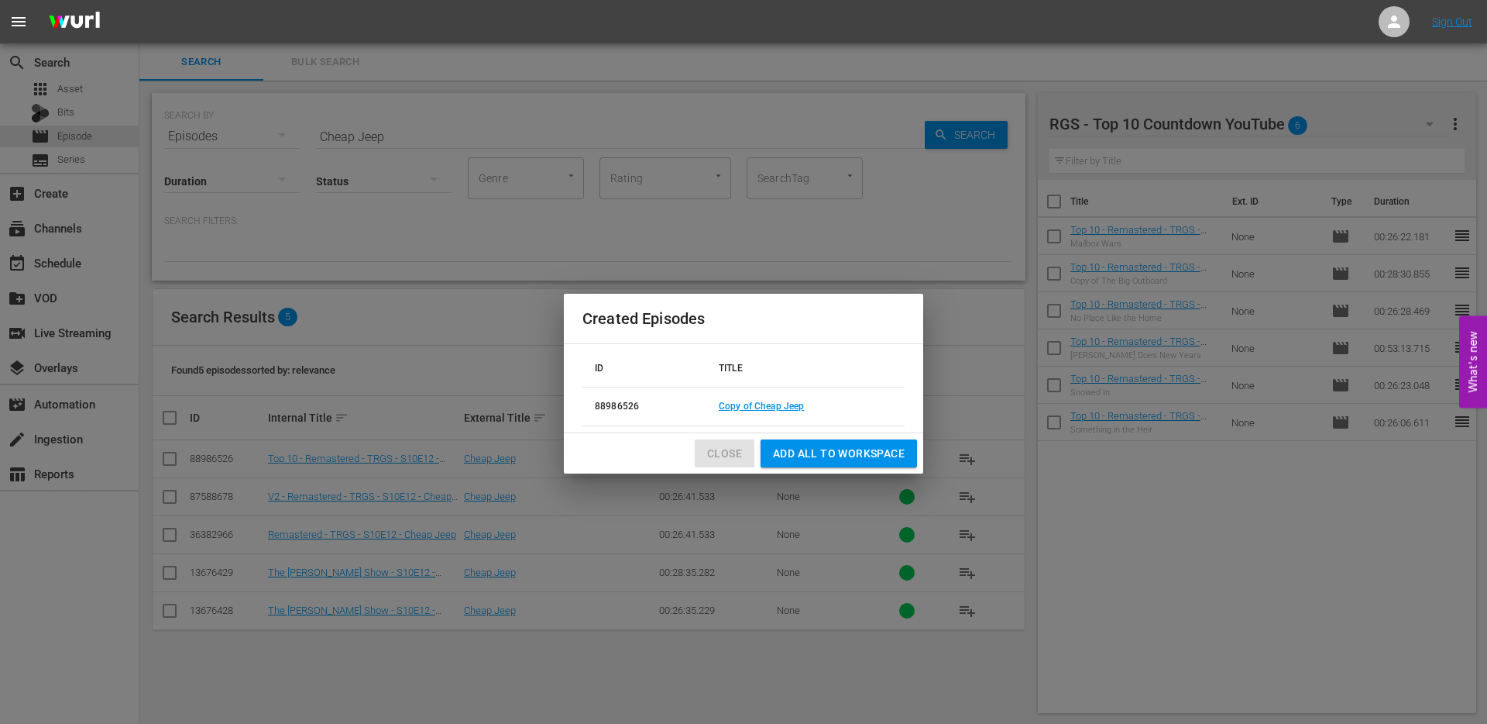
click at [724, 450] on span "Close" at bounding box center [724, 453] width 35 height 19
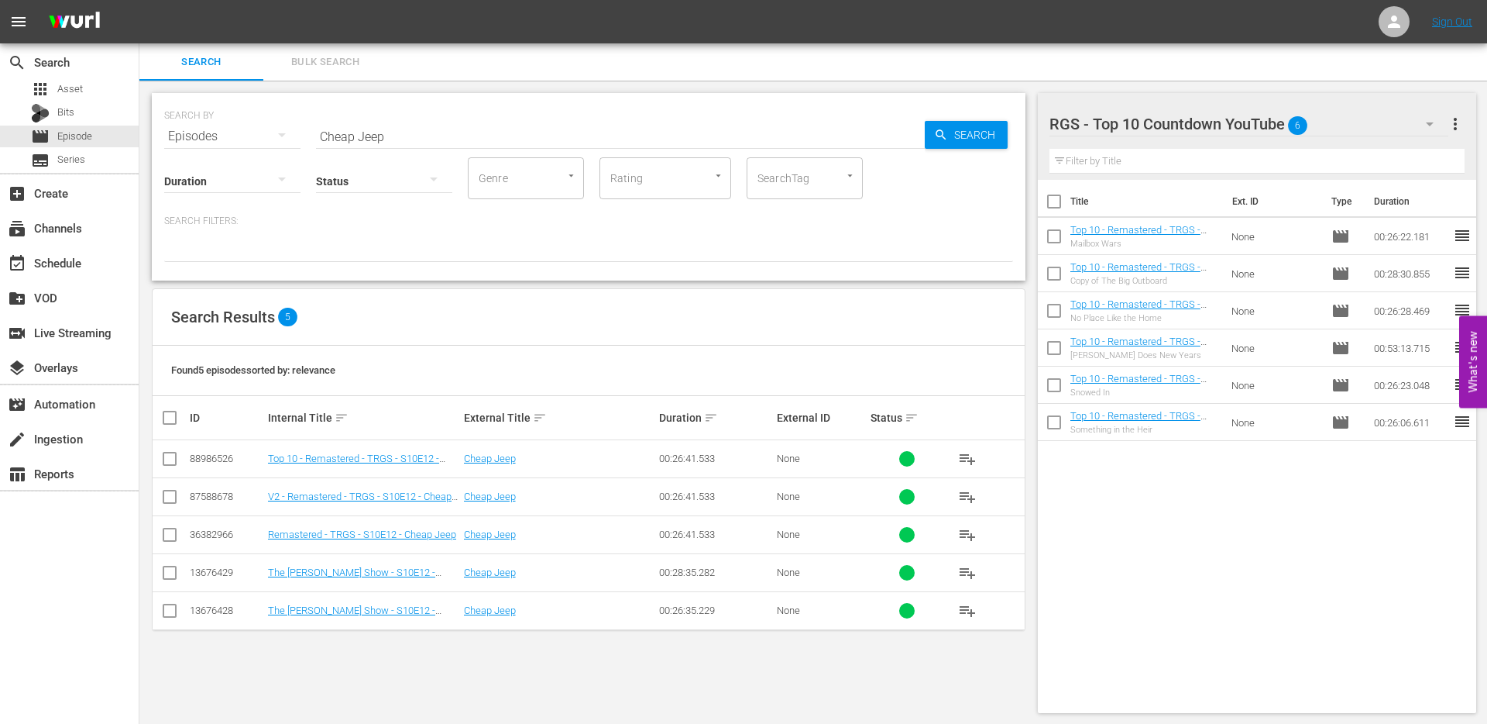
click at [166, 459] on input "checkbox" at bounding box center [169, 461] width 19 height 19
checkbox input "true"
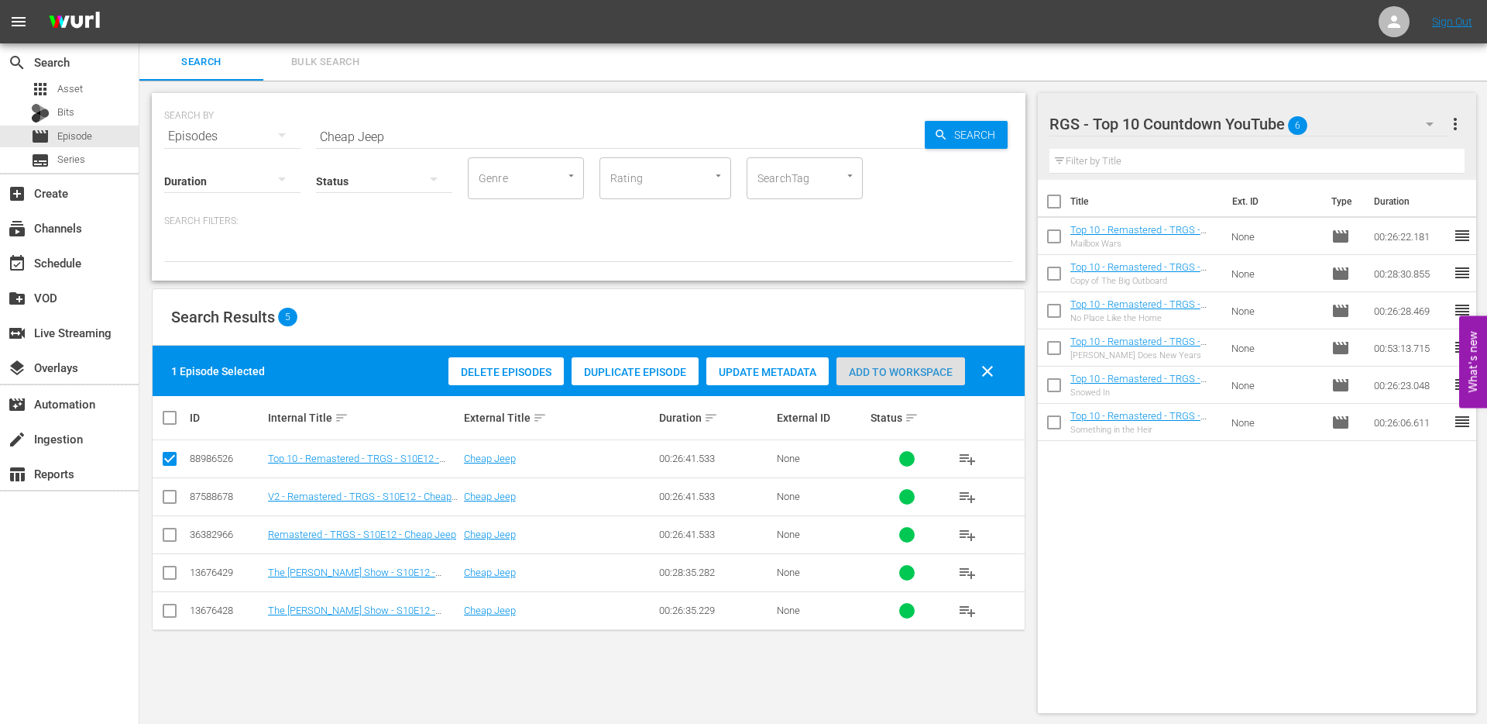
drag, startPoint x: 724, startPoint y: 450, endPoint x: 902, endPoint y: 370, distance: 194.5
click at [902, 370] on span "Add to Workspace" at bounding box center [901, 372] width 129 height 12
click at [380, 139] on input "Cheap Jeep" at bounding box center [620, 136] width 609 height 37
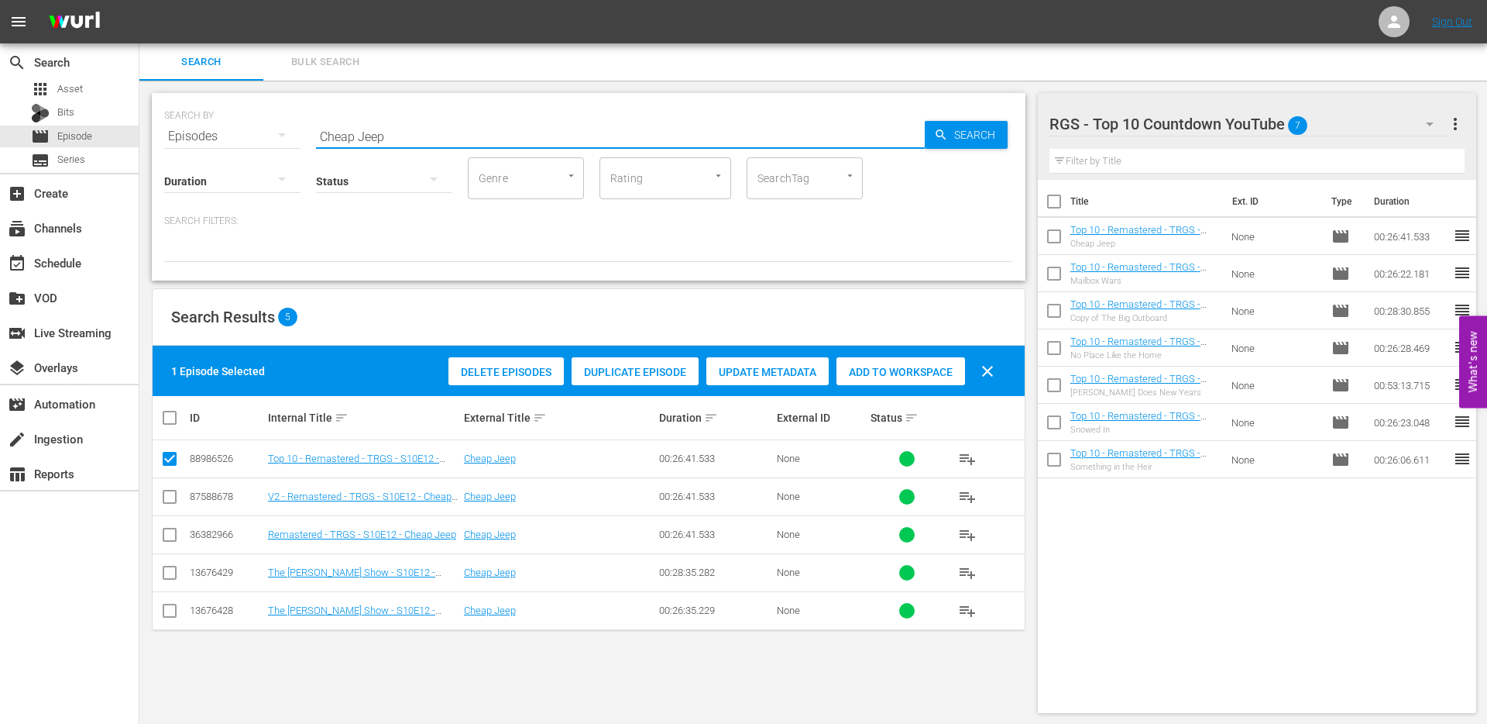
click at [380, 139] on input "Cheap Jeep" at bounding box center [620, 136] width 609 height 37
type input "Sausage envy"
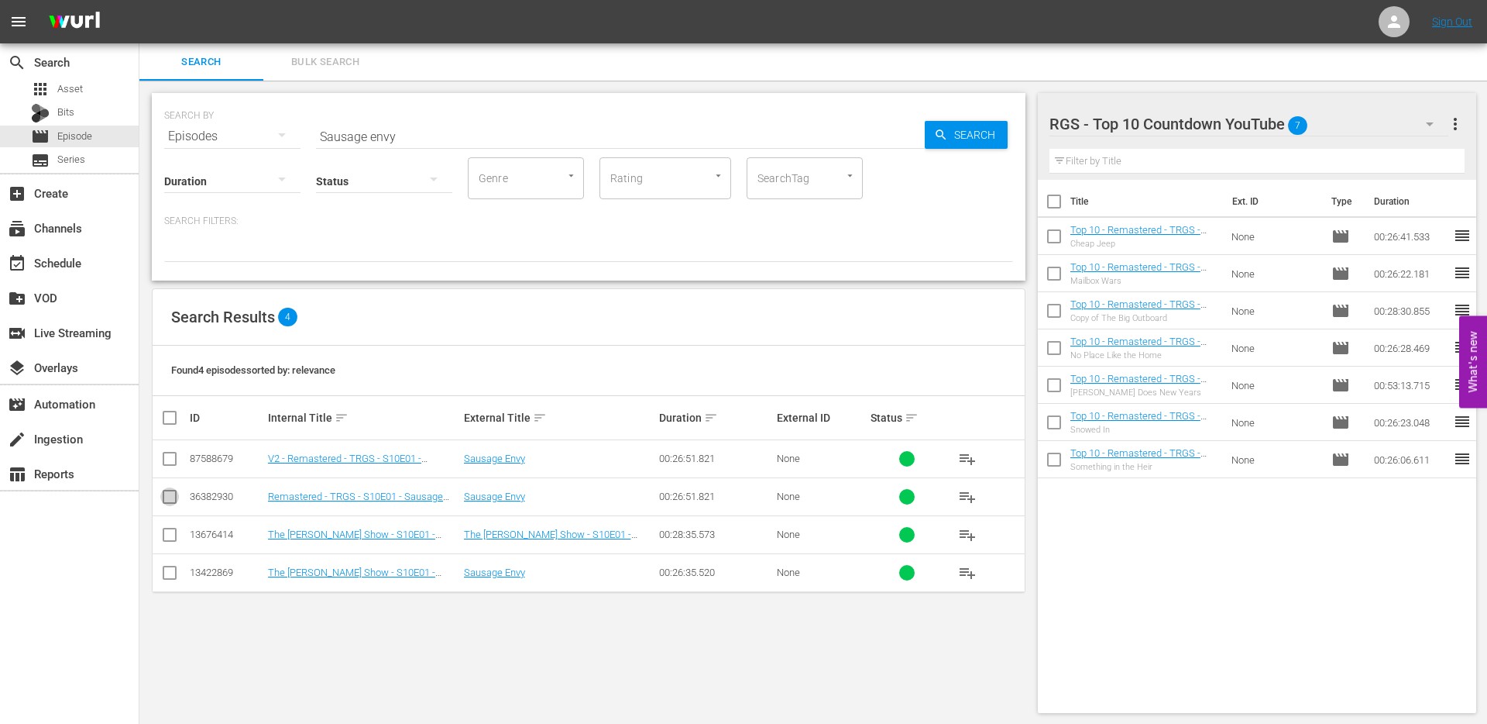
click at [167, 497] on input "checkbox" at bounding box center [169, 499] width 19 height 19
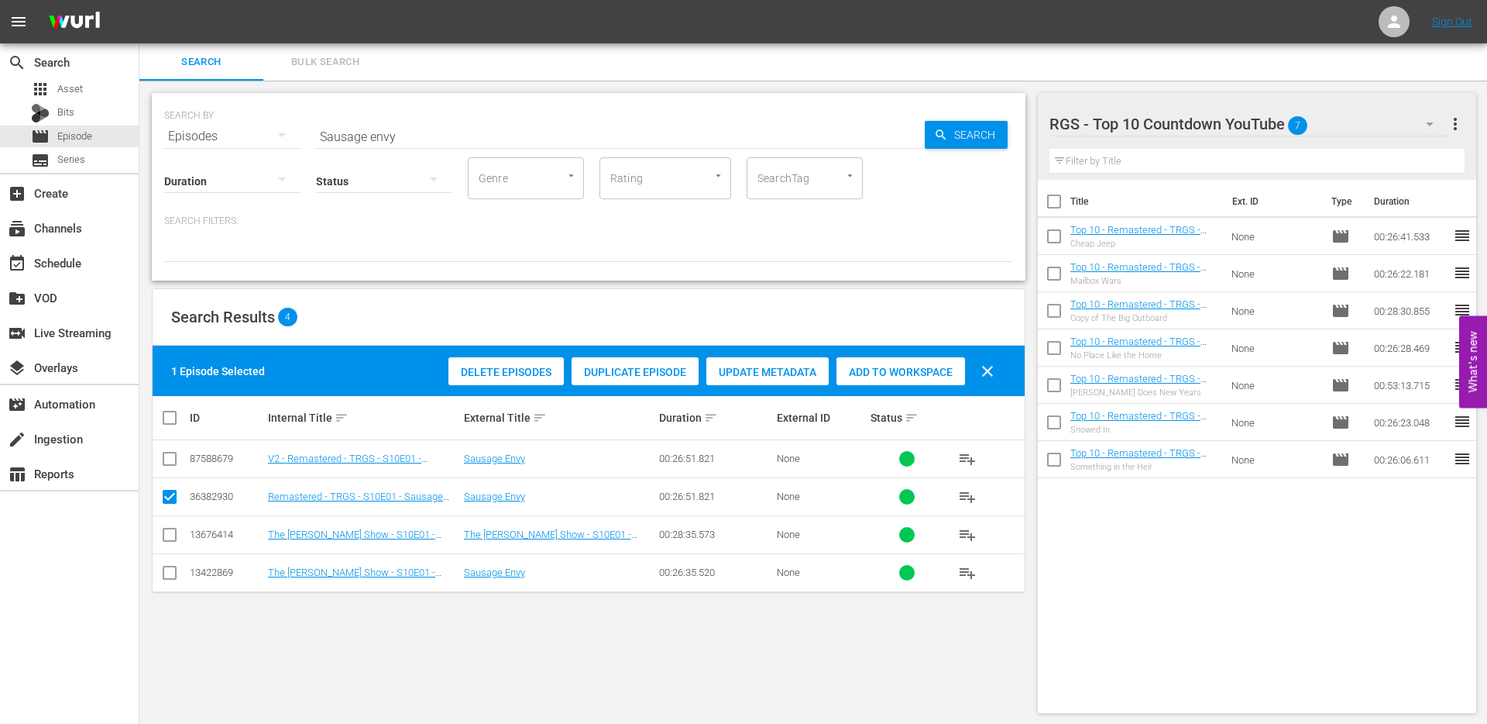
click at [614, 377] on span "Duplicate Episode" at bounding box center [635, 372] width 127 height 12
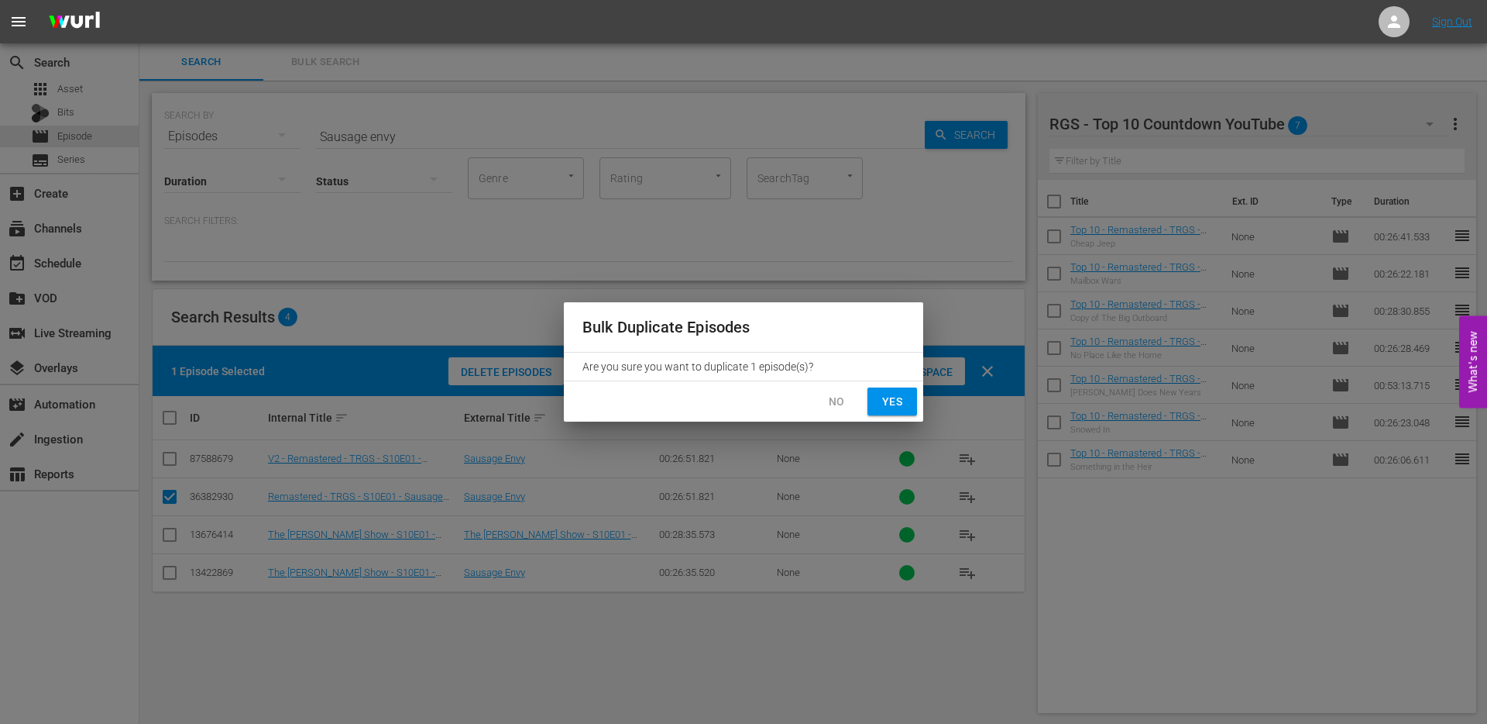
click at [900, 400] on span "Yes" at bounding box center [892, 401] width 25 height 19
checkbox input "false"
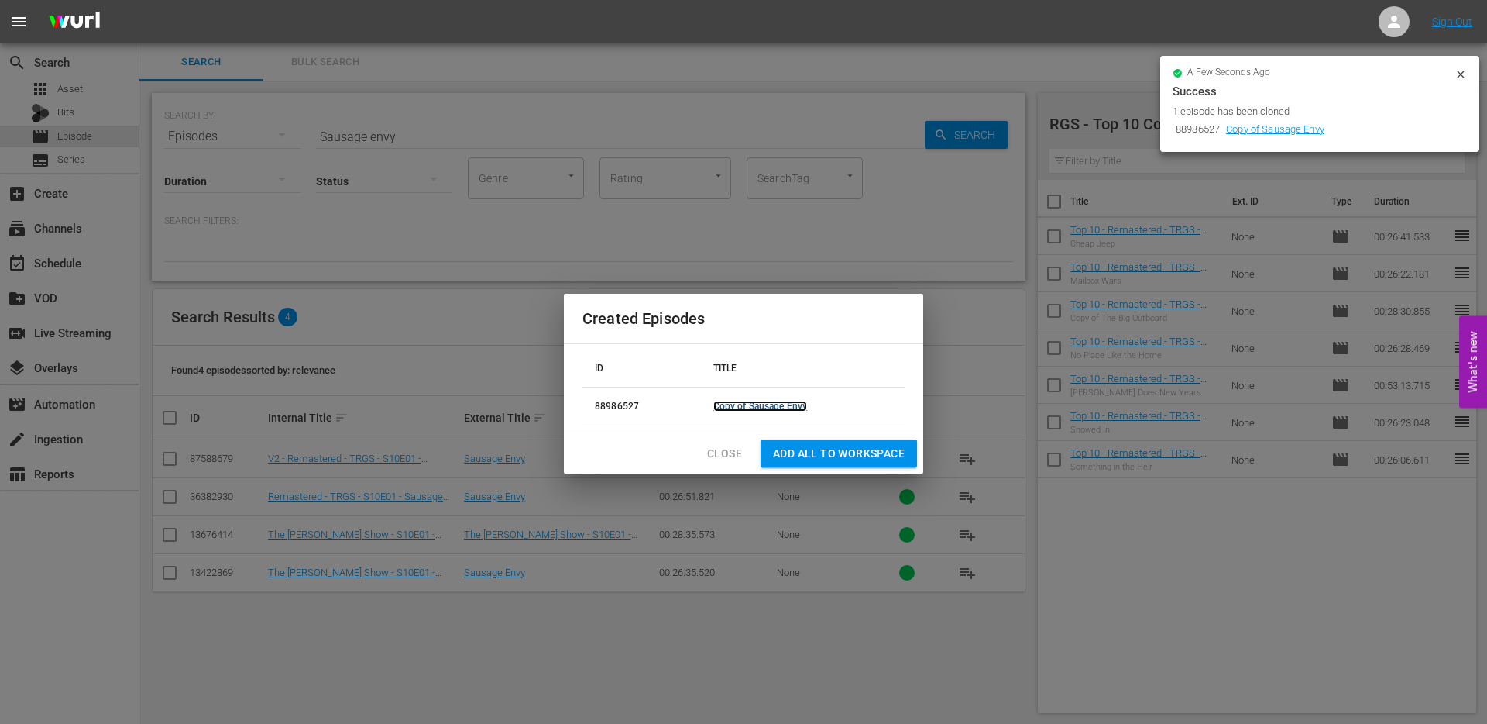
click at [732, 406] on link "Copy of Sausage Envy" at bounding box center [761, 406] width 95 height 11
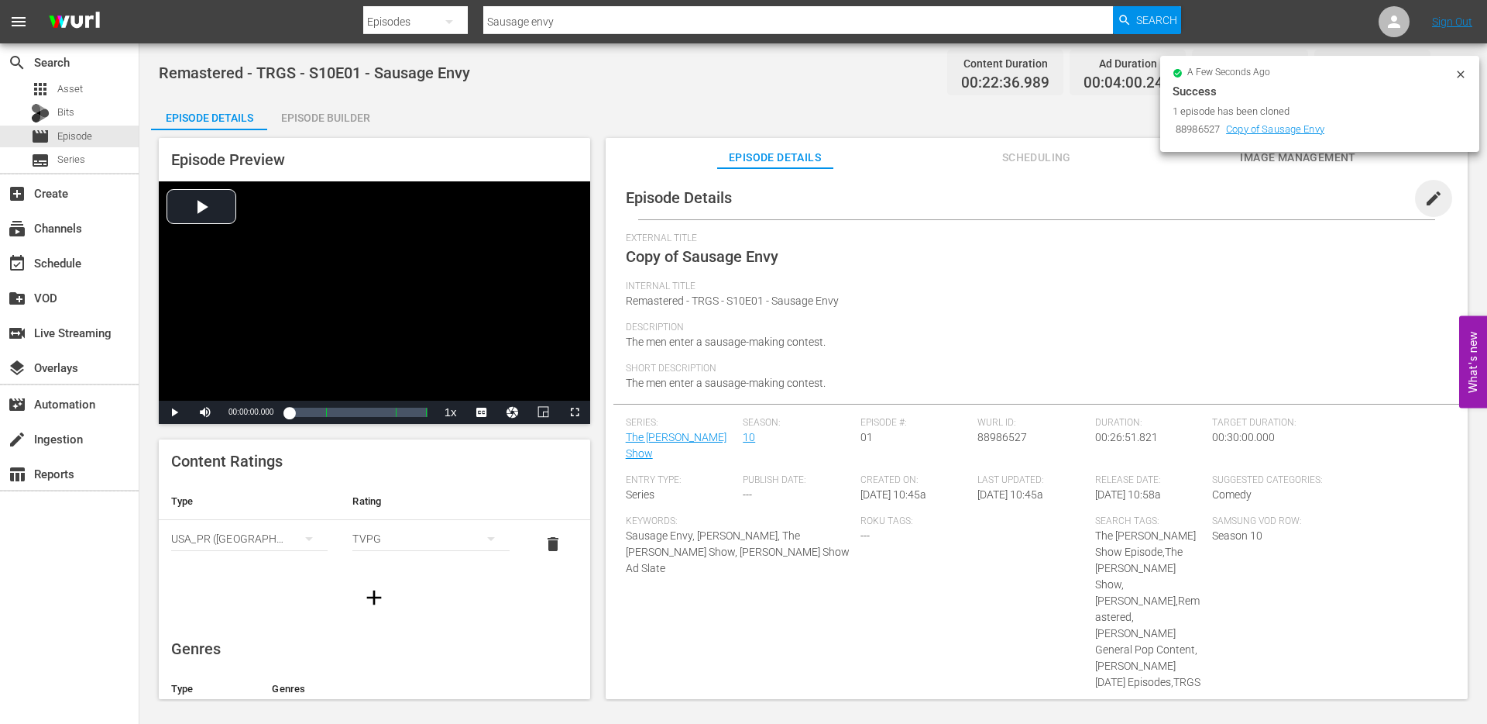
click at [1425, 199] on span "edit" at bounding box center [1434, 198] width 19 height 19
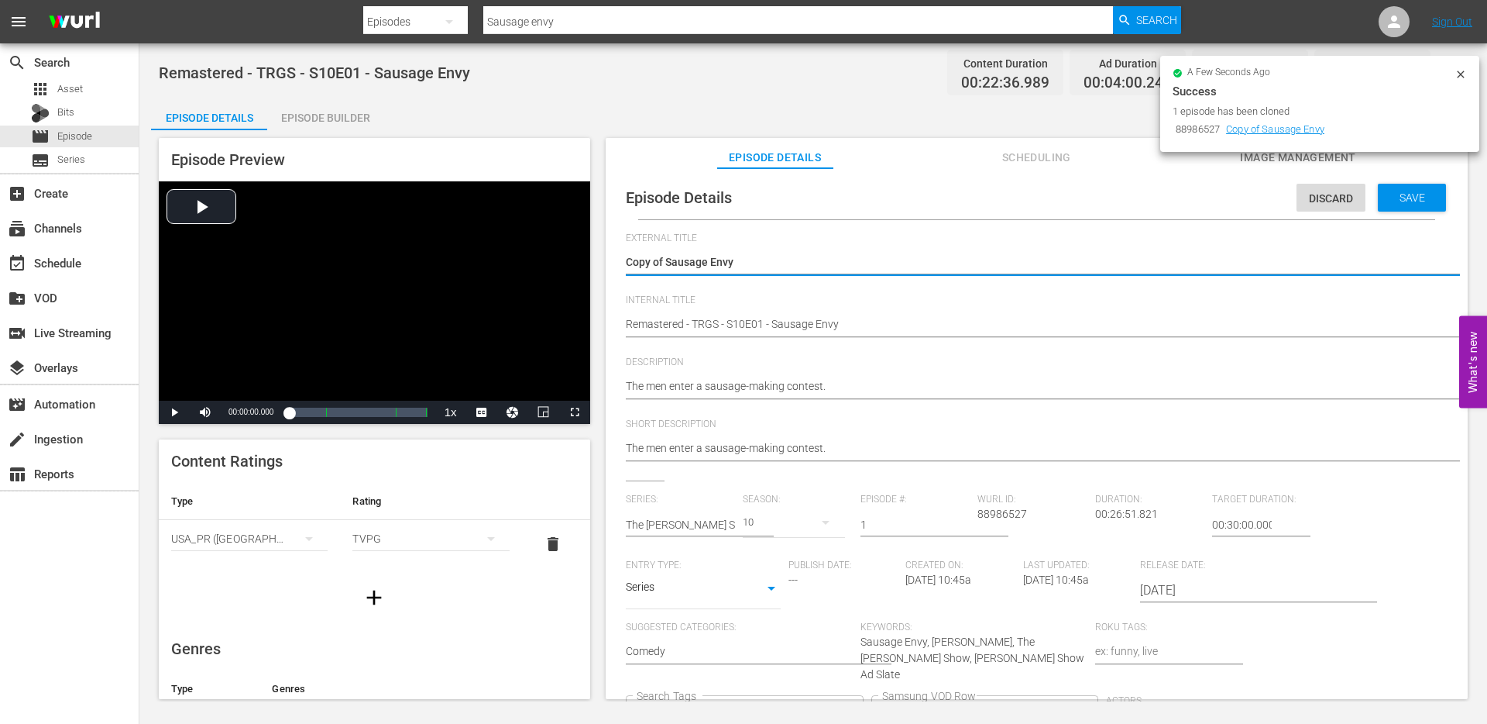
click at [660, 282] on div at bounding box center [1033, 282] width 814 height 0
drag, startPoint x: 666, startPoint y: 263, endPoint x: 599, endPoint y: 258, distance: 67.6
type textarea "Sausage Envy"
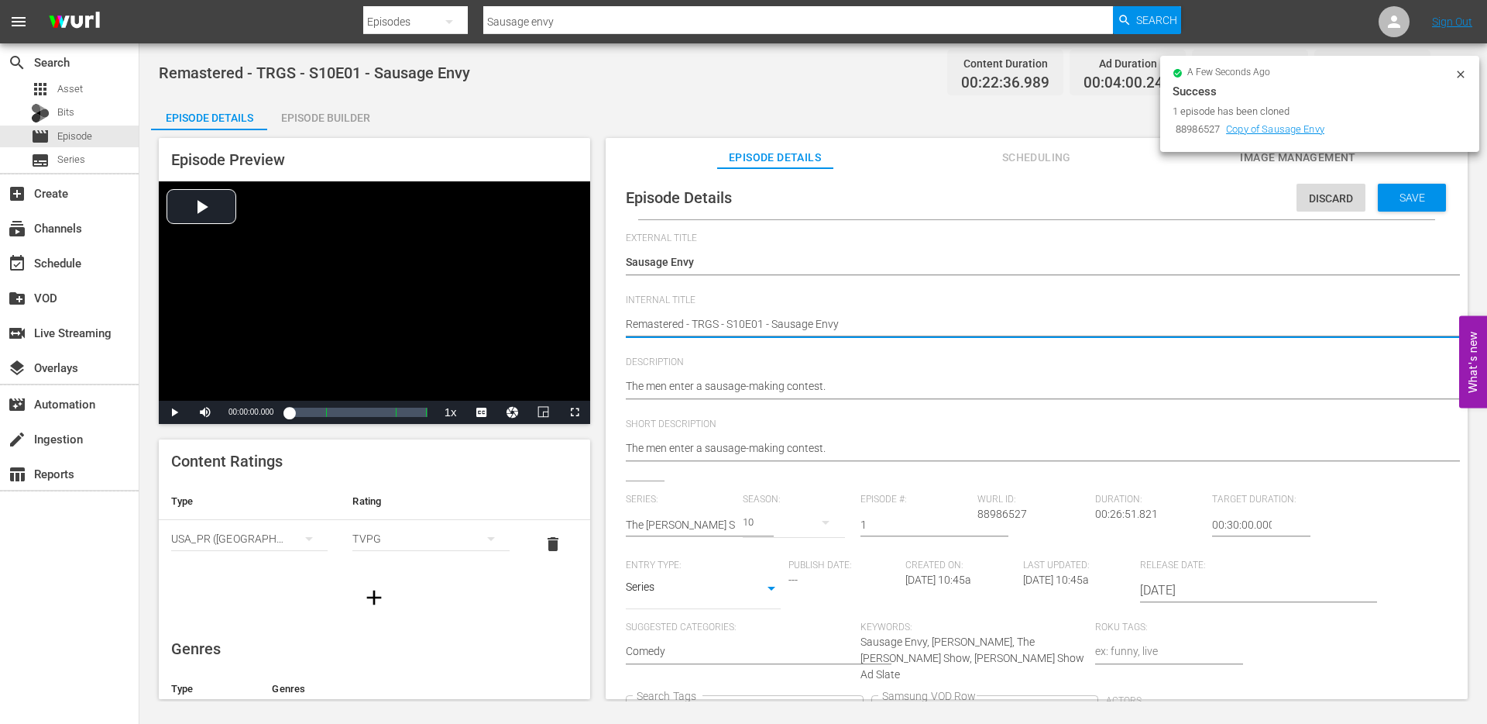
type textarea "TRemastered - TRGS - S10E01 - Sausage Envy"
type textarea "ToRemastered - TRGS - S10E01 - Sausage Envy"
type textarea "TopRemastered - TRGS - S10E01 - Sausage Envy"
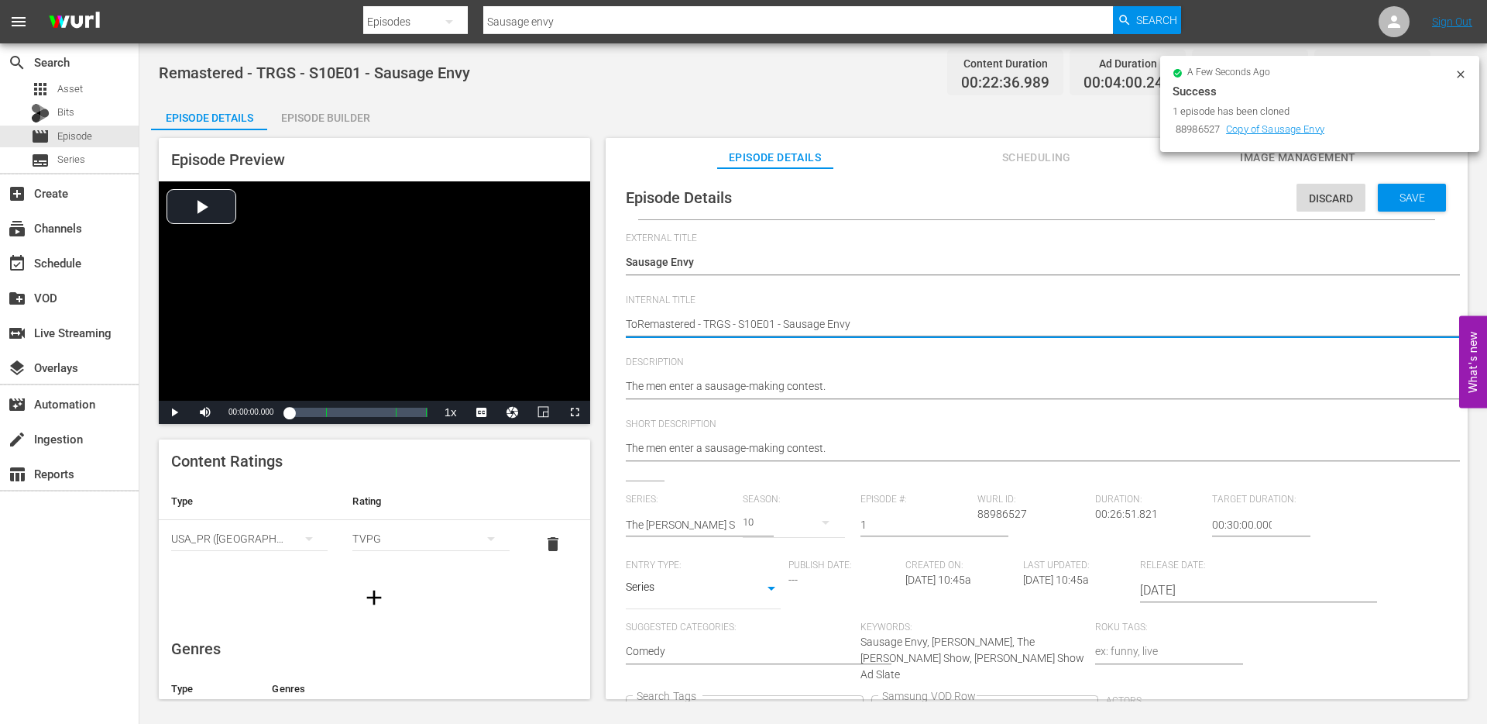
type textarea "TopRemastered - TRGS - S10E01 - Sausage Envy"
type textarea "Top Remastered - TRGS - S10E01 - Sausage Envy"
type textarea "Top 1Remastered - TRGS - S10E01 - Sausage Envy"
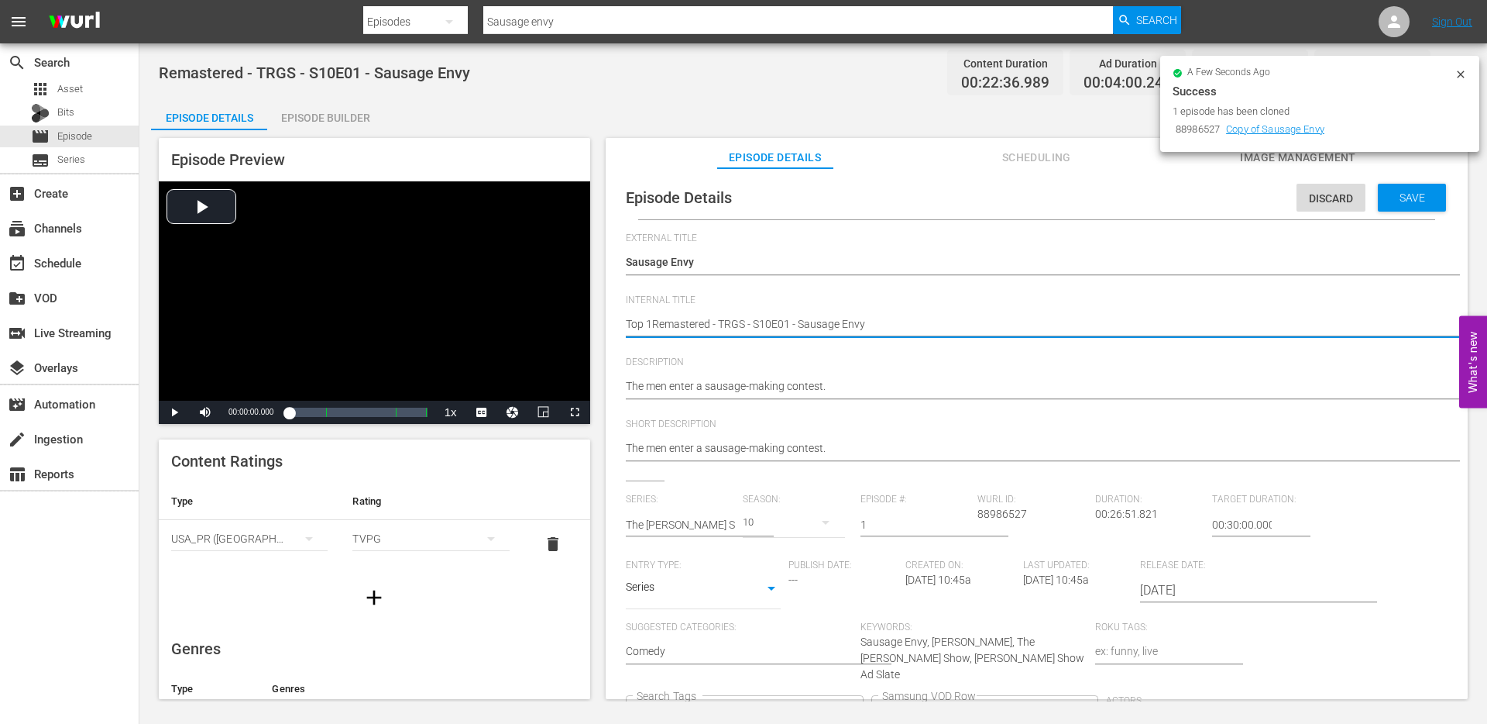
type textarea "Top 10Remastered - TRGS - S10E01 - Sausage Envy"
type textarea "Top 10 Remastered - TRGS - S10E01 - Sausage Envy"
type textarea "Top 10 -Remastered - TRGS - S10E01 - Sausage Envy"
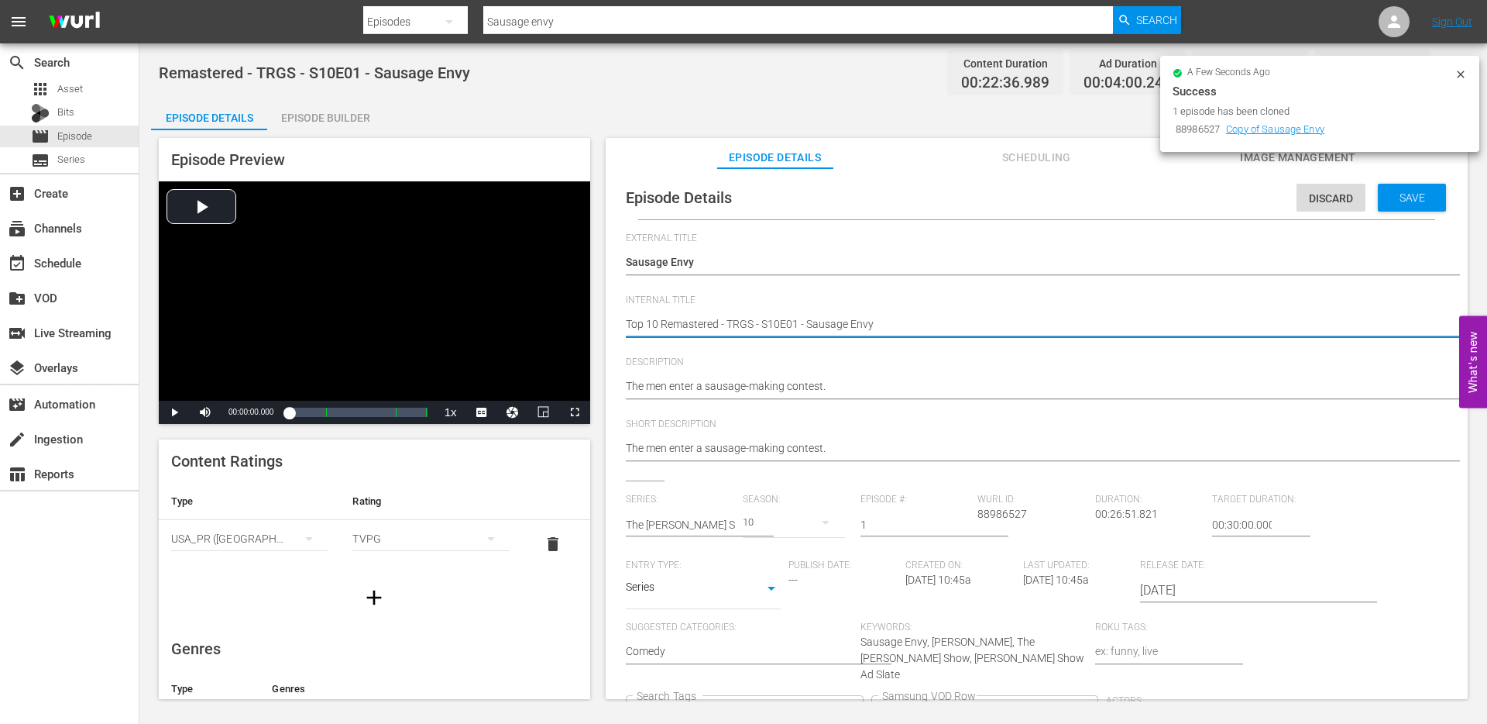
type textarea "Top 10 -Remastered - TRGS - S10E01 - Sausage Envy"
type textarea "Top 10 - Remastered - TRGS - S10E01 - Sausage Envy"
click at [684, 321] on textarea "Remastered - TRGS - S10E01 - Sausage Envy" at bounding box center [1033, 325] width 814 height 19
type textarea "Top 10 - Remastered - TRGS - S10E01 - Sausage Envy"
click at [946, 346] on div "Internal Title Remastered - TRGS - S10E01 - Sausage Envy Remastered - TRGS - S1…" at bounding box center [1037, 325] width 822 height 62
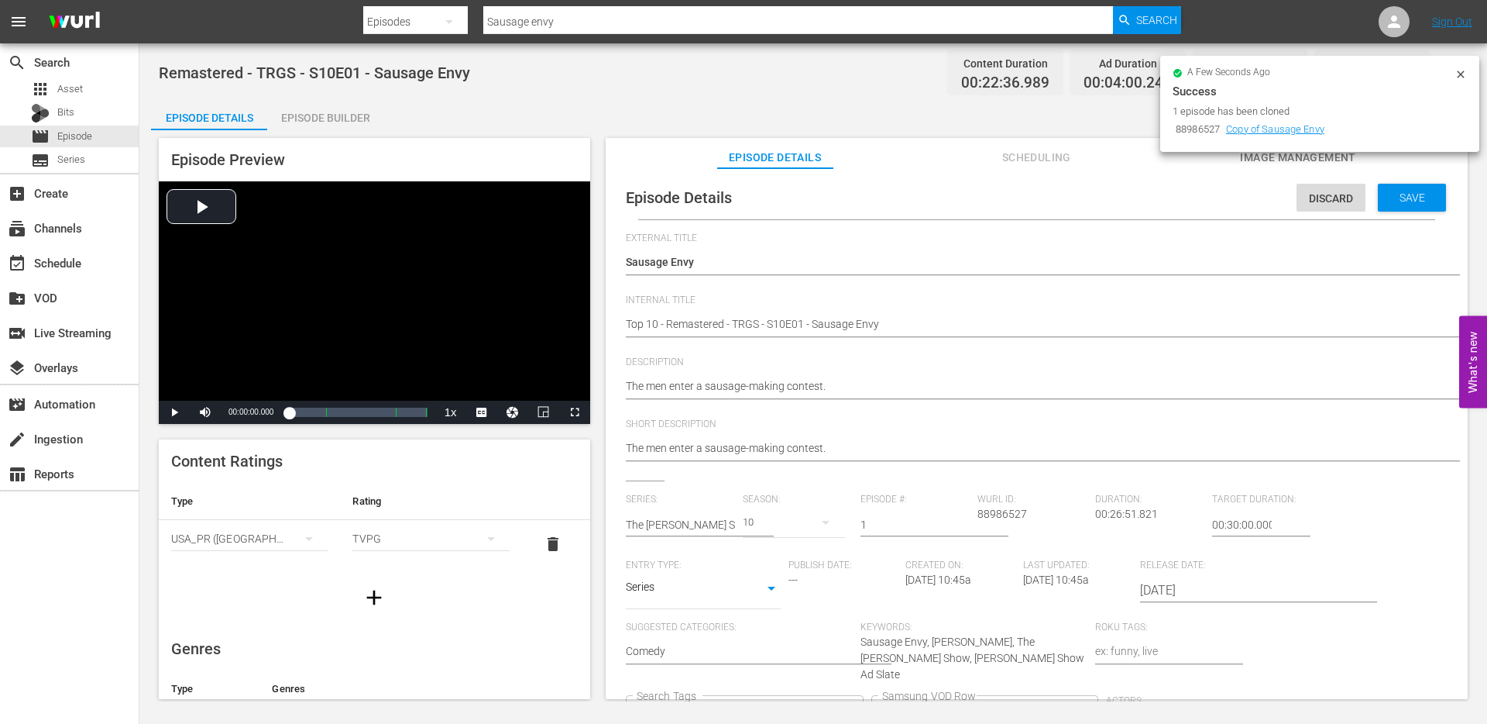
click at [946, 346] on div "Internal Title Remastered - TRGS - S10E01 - Sausage Envy Remastered - TRGS - S1…" at bounding box center [1037, 325] width 822 height 62
click at [855, 708] on icon "Clear" at bounding box center [850, 713] width 10 height 10
click at [1408, 189] on div "Save" at bounding box center [1412, 198] width 68 height 28
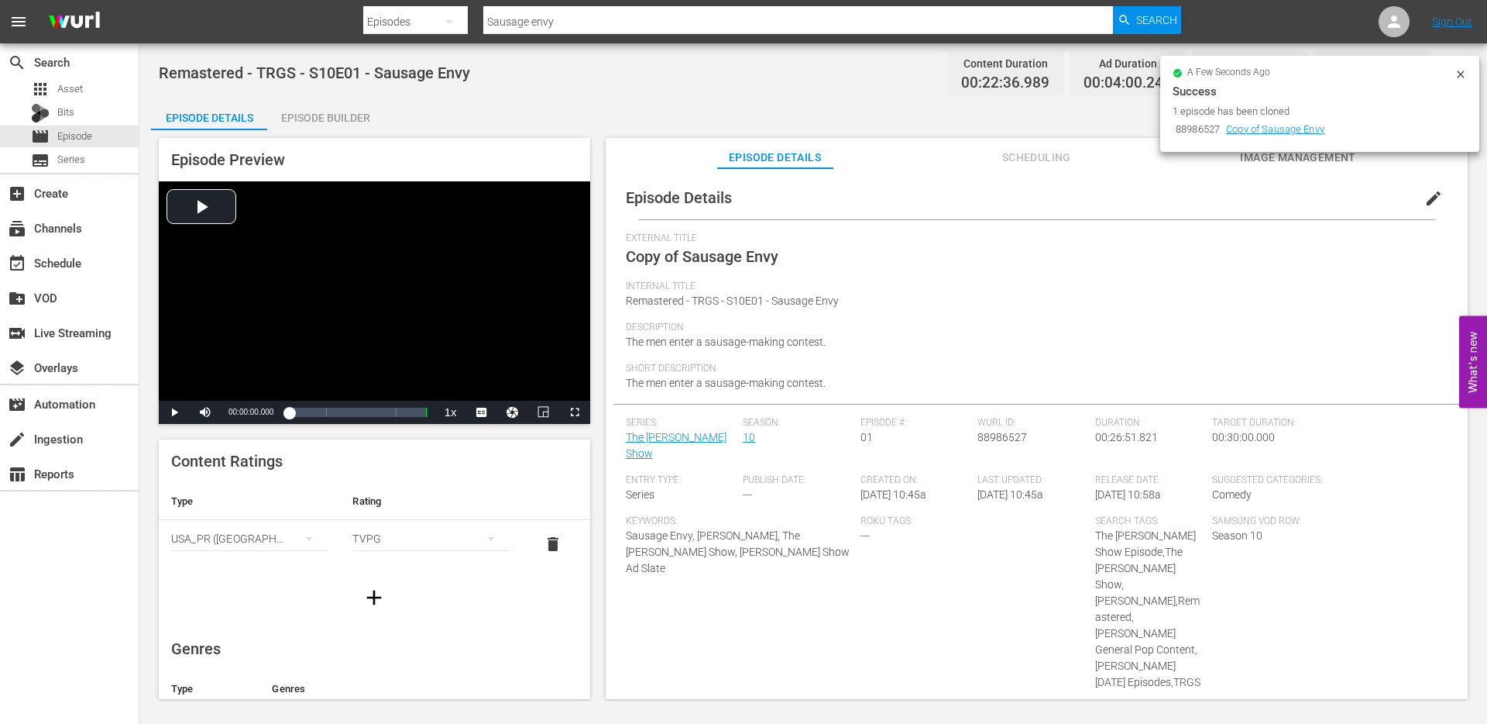
click at [1462, 74] on icon at bounding box center [1460, 73] width 7 height 7
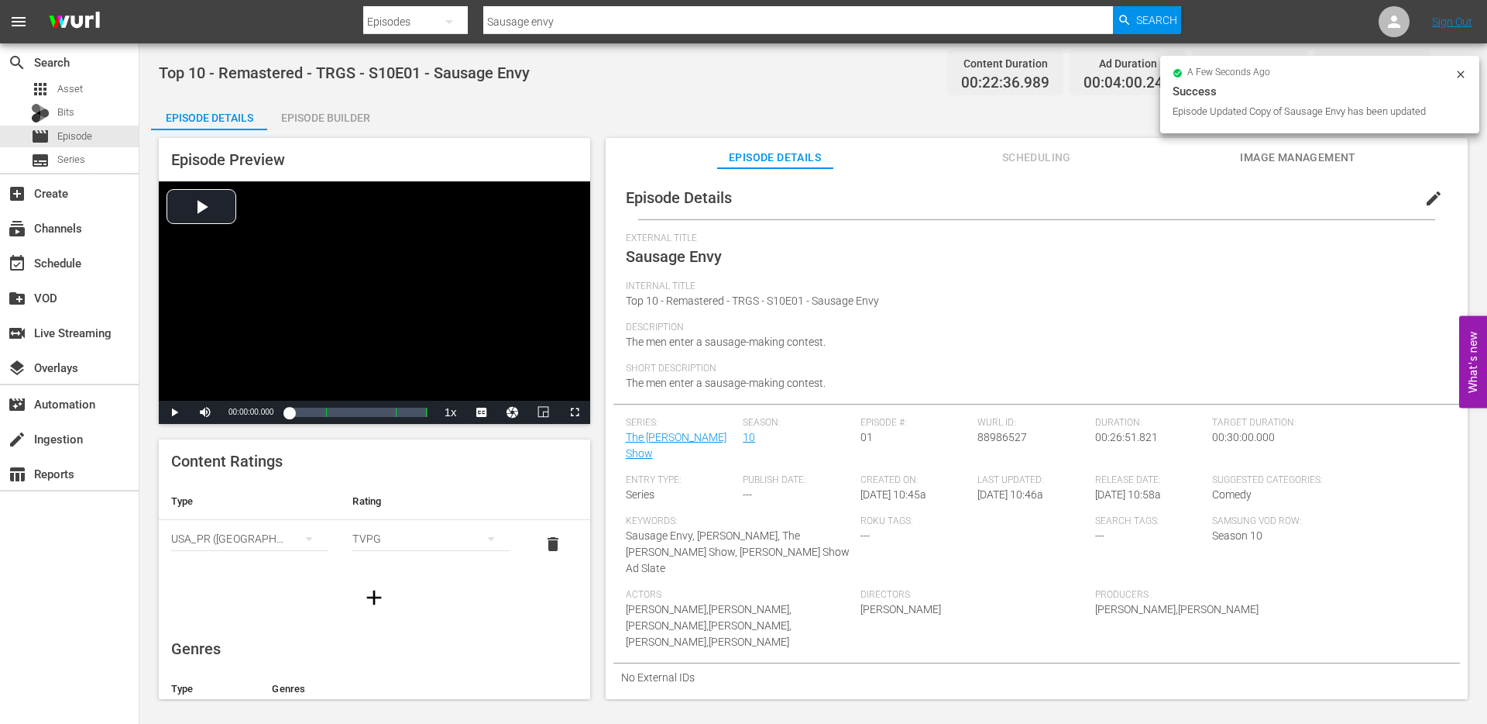
click at [1459, 77] on icon at bounding box center [1460, 73] width 7 height 7
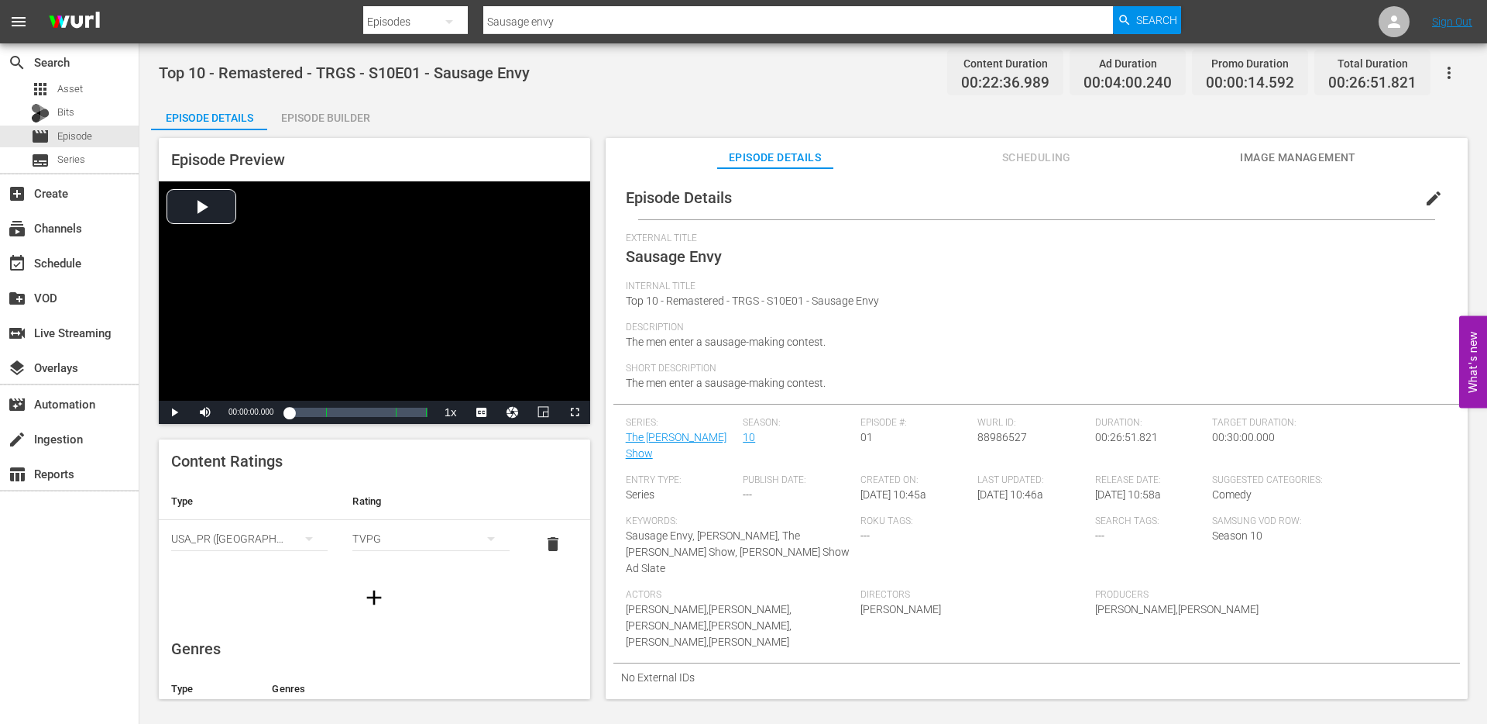
click at [603, 28] on input "Sausage envy" at bounding box center [798, 21] width 630 height 37
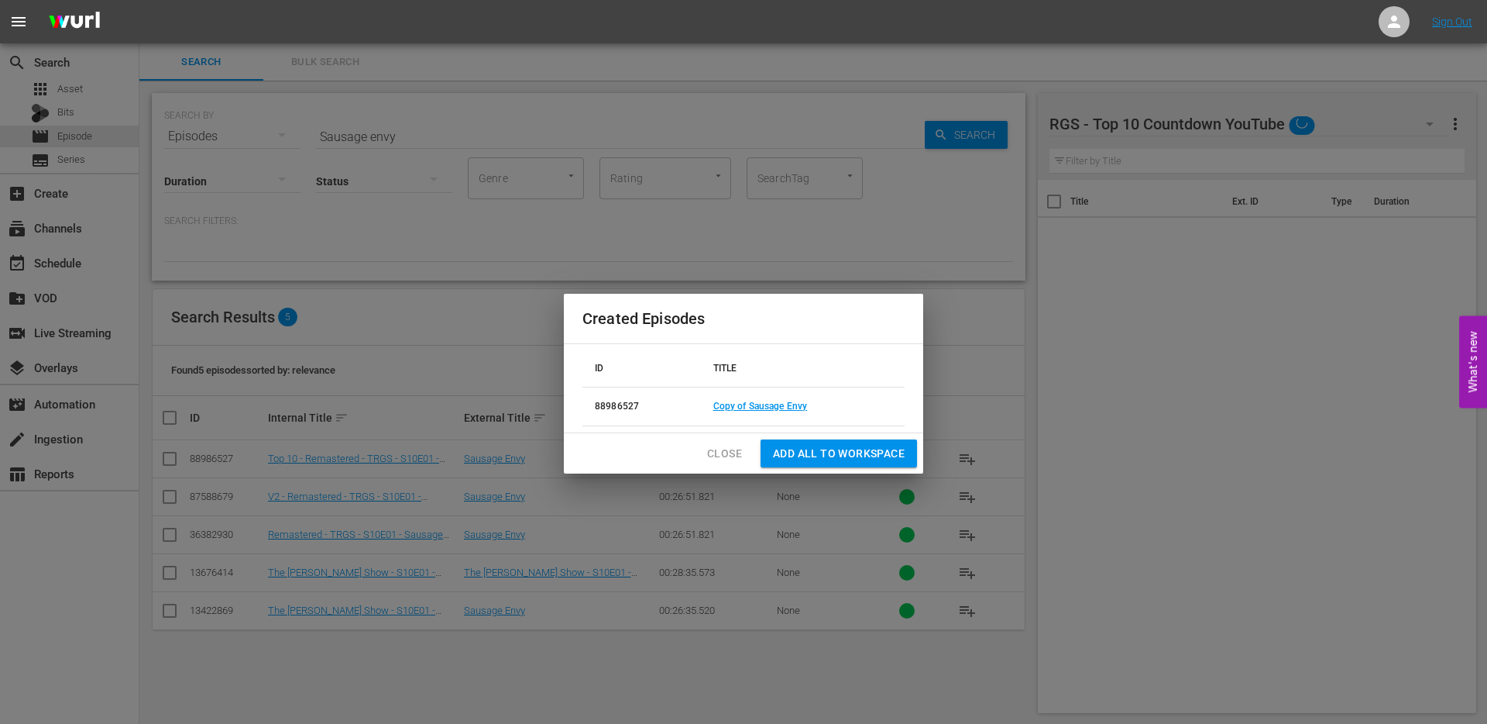
click at [727, 458] on span "Close" at bounding box center [724, 453] width 35 height 19
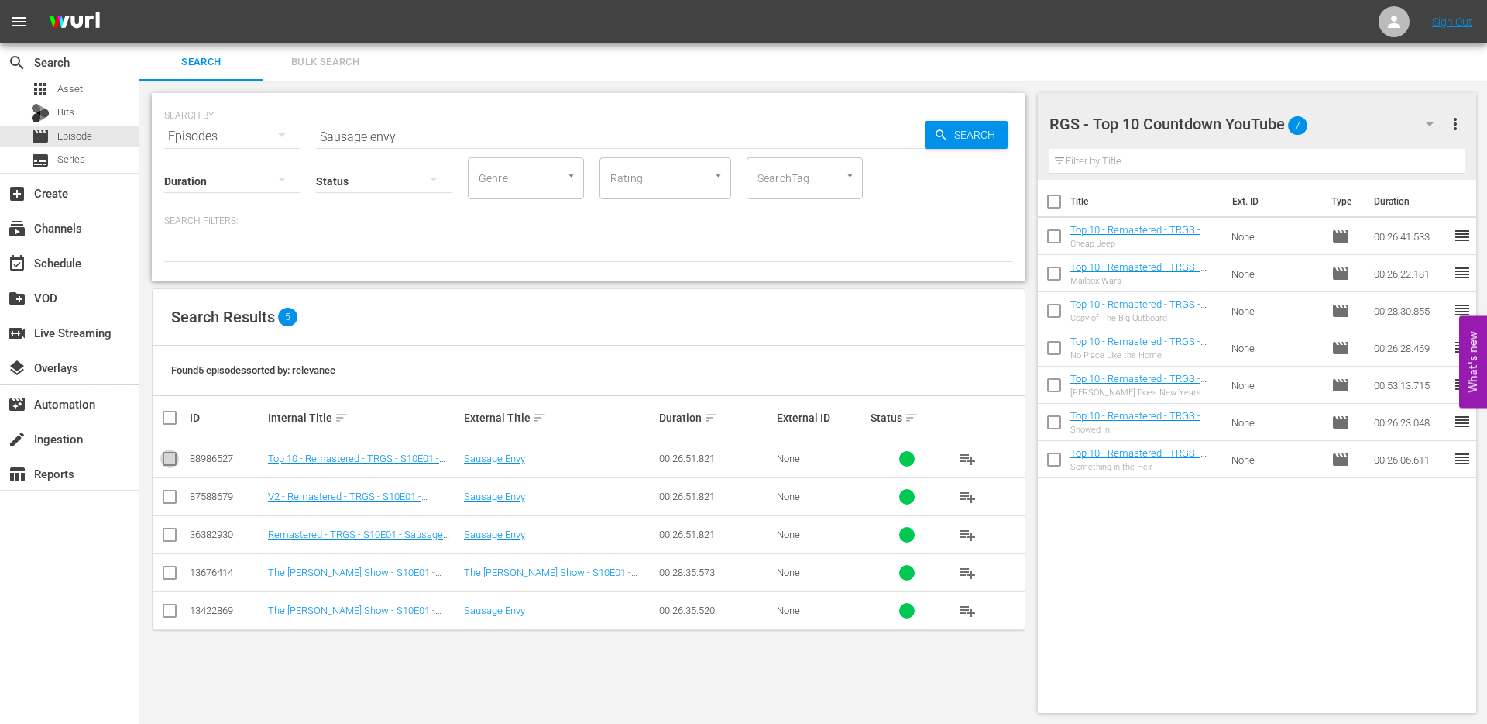
click at [171, 459] on input "checkbox" at bounding box center [169, 461] width 19 height 19
checkbox input "true"
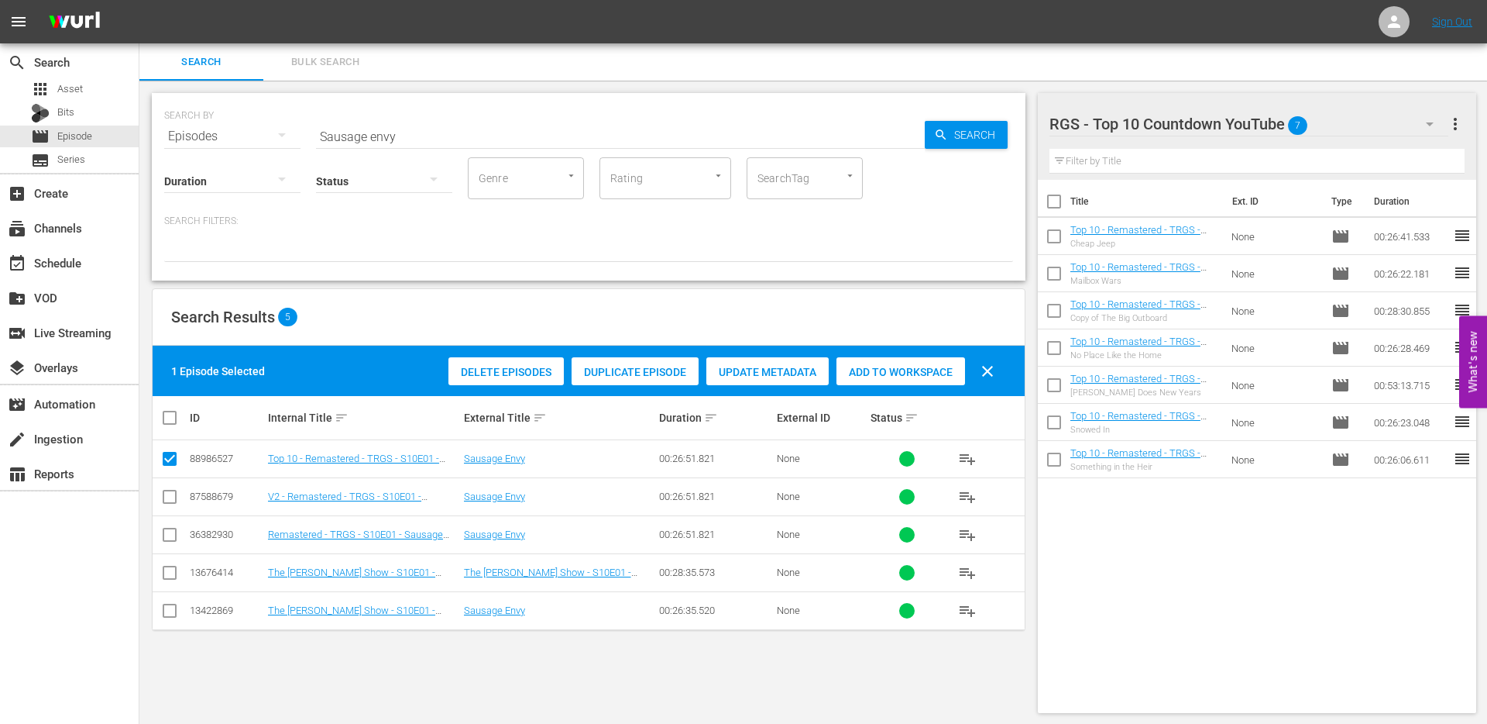
click at [896, 374] on span "Add to Workspace" at bounding box center [901, 372] width 129 height 12
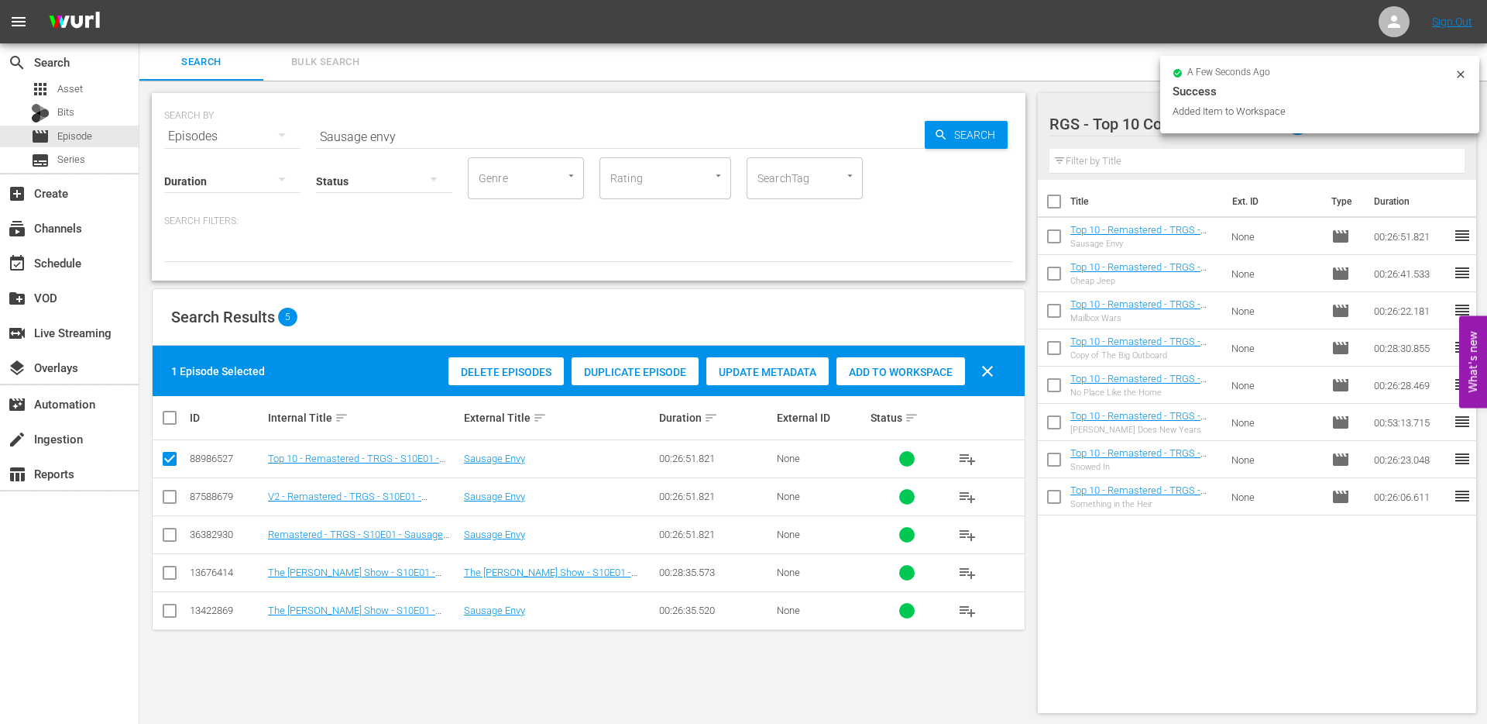
click at [415, 139] on input "Sausage envy" at bounding box center [620, 136] width 609 height 37
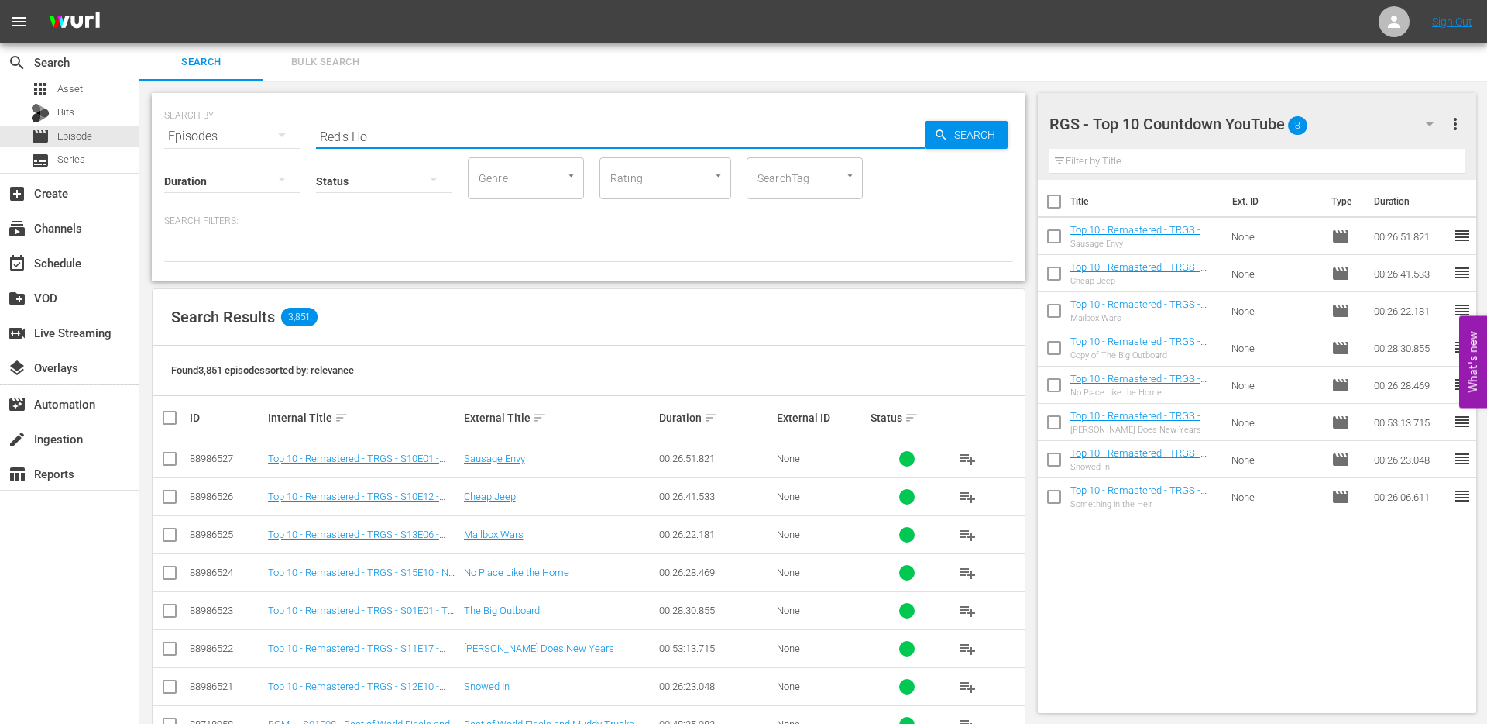
type input "Red's Hot sauce"
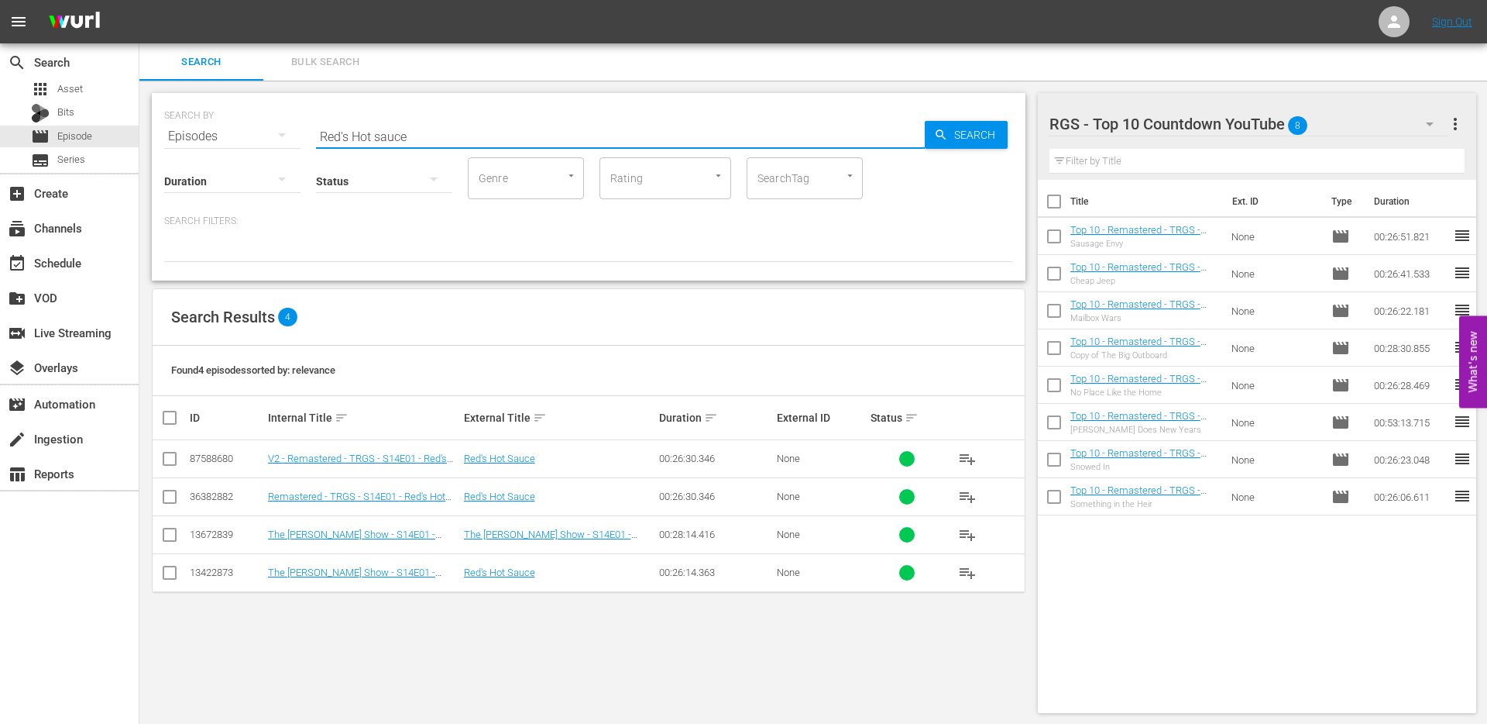
click at [175, 493] on input "checkbox" at bounding box center [169, 499] width 19 height 19
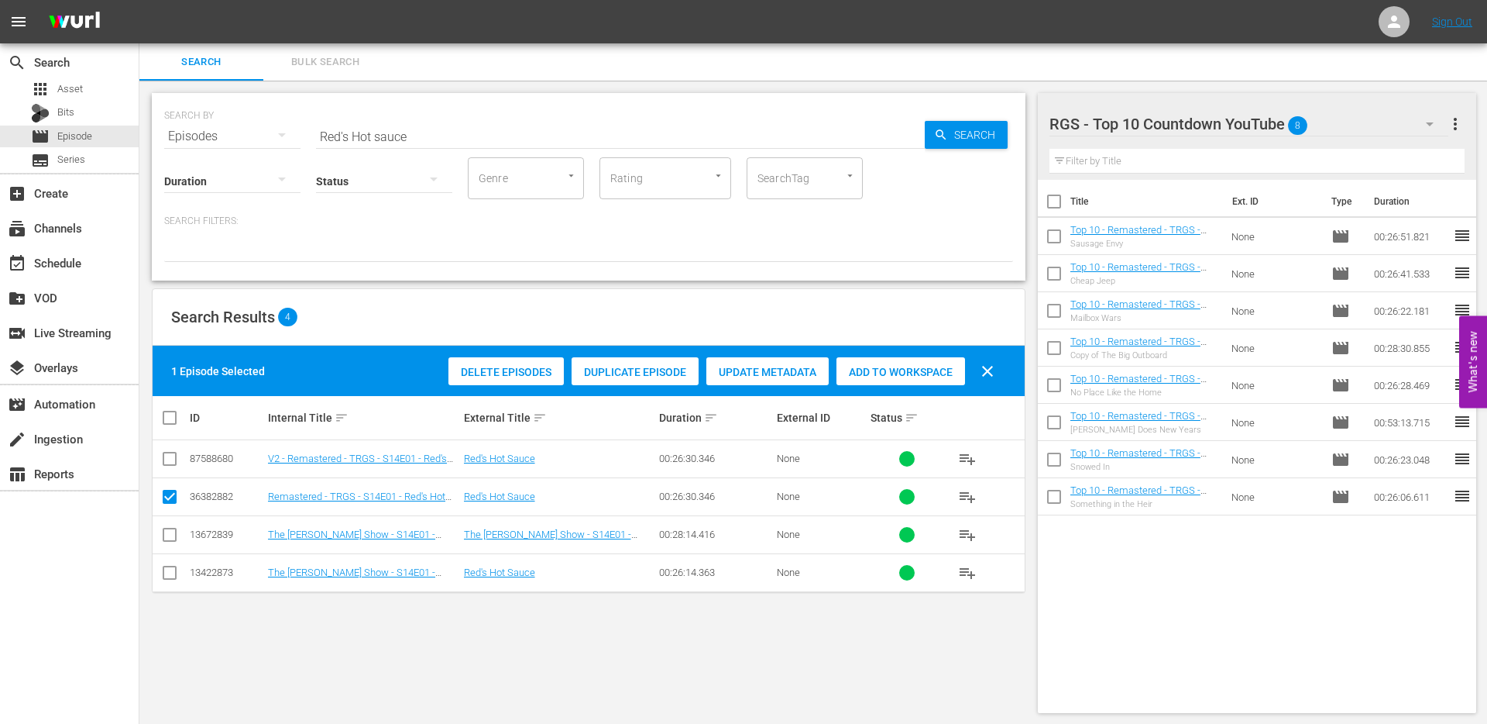
click at [633, 372] on span "Duplicate Episode" at bounding box center [635, 372] width 127 height 12
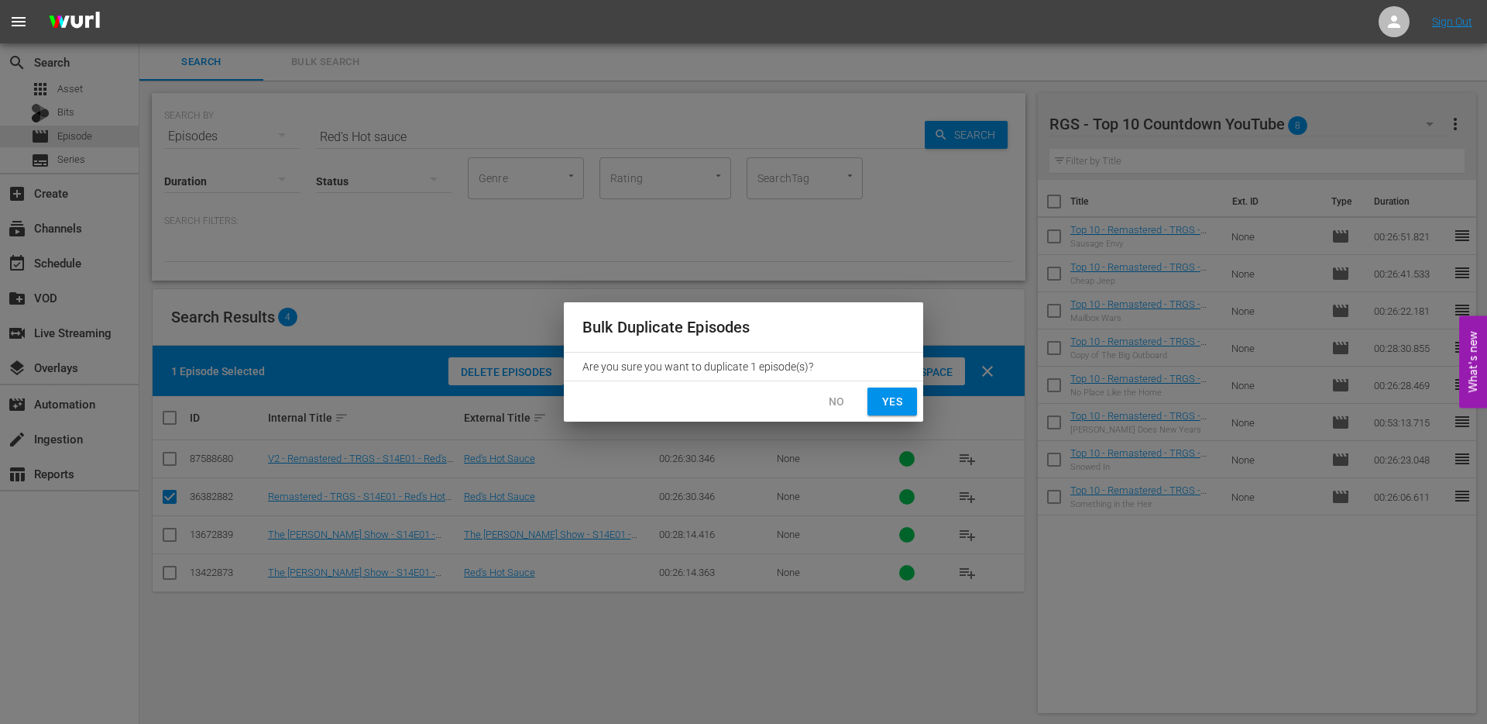
click at [888, 402] on span "Yes" at bounding box center [892, 401] width 25 height 19
checkbox input "false"
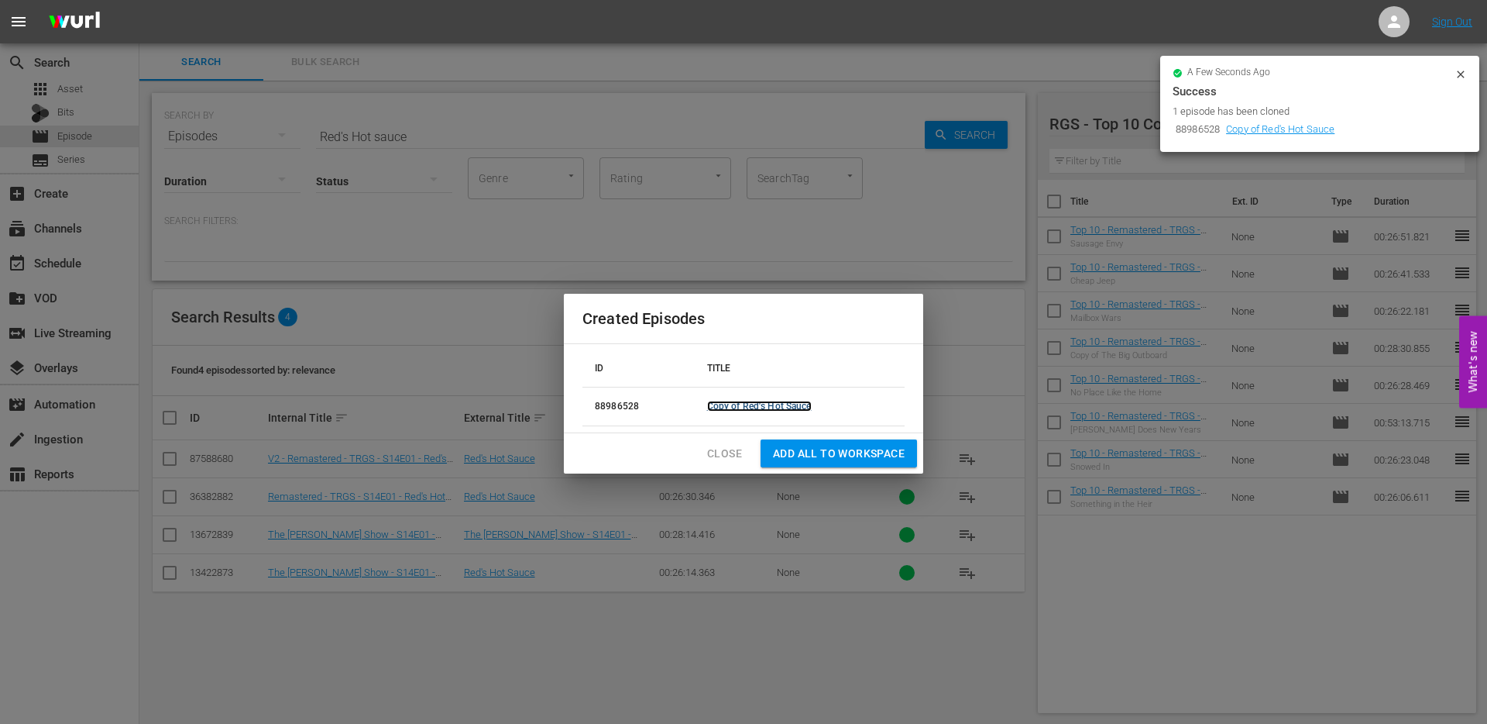
click at [738, 406] on link "Copy of Red's Hot Sauce" at bounding box center [759, 406] width 105 height 11
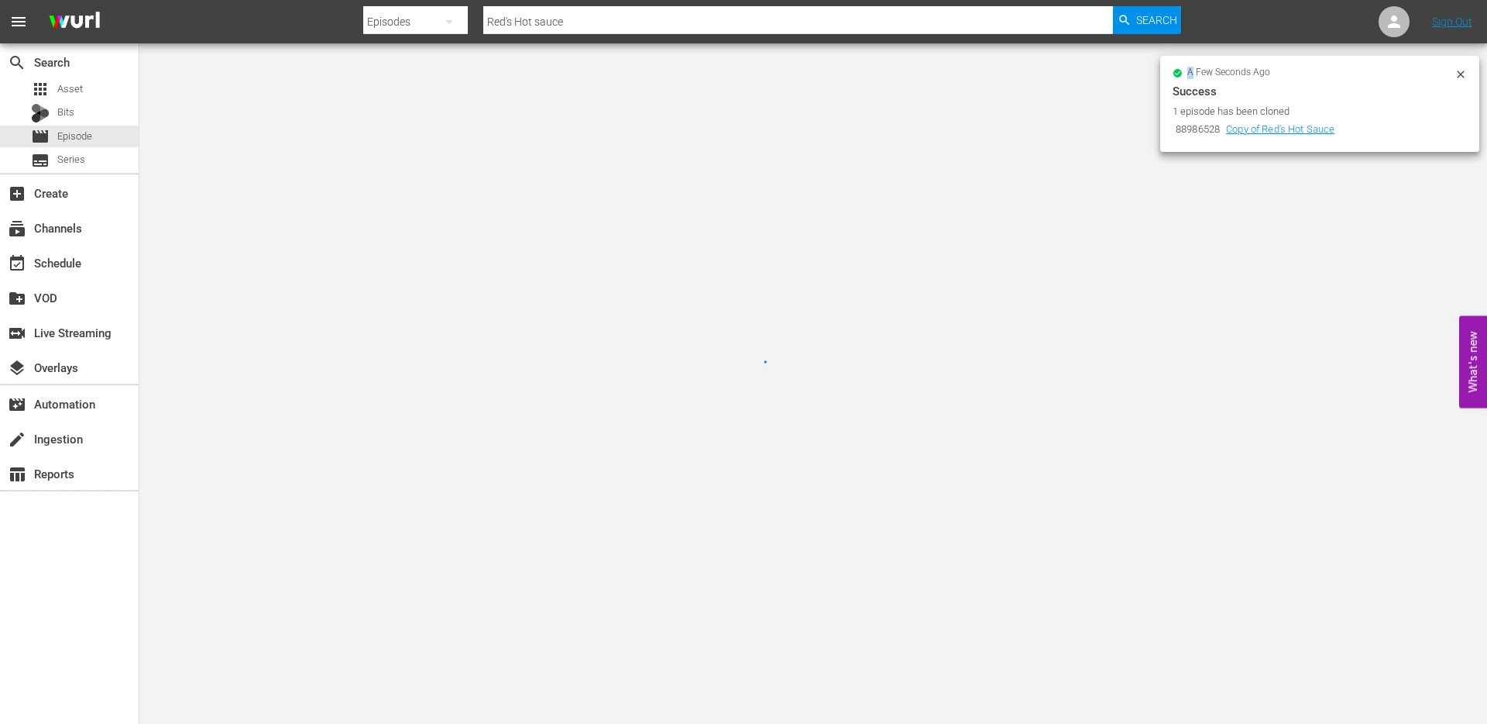
click at [738, 407] on div at bounding box center [743, 362] width 1487 height 724
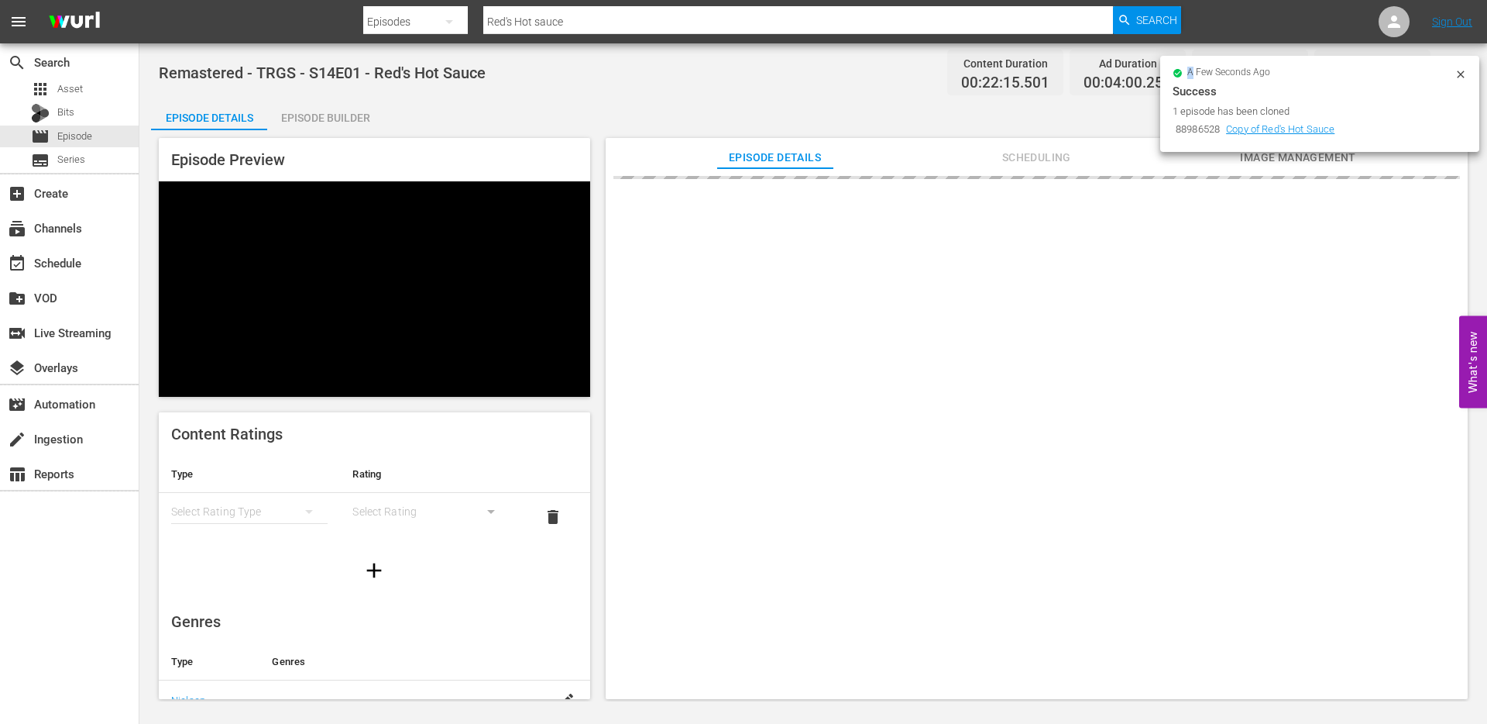
click at [1461, 75] on icon at bounding box center [1460, 73] width 7 height 7
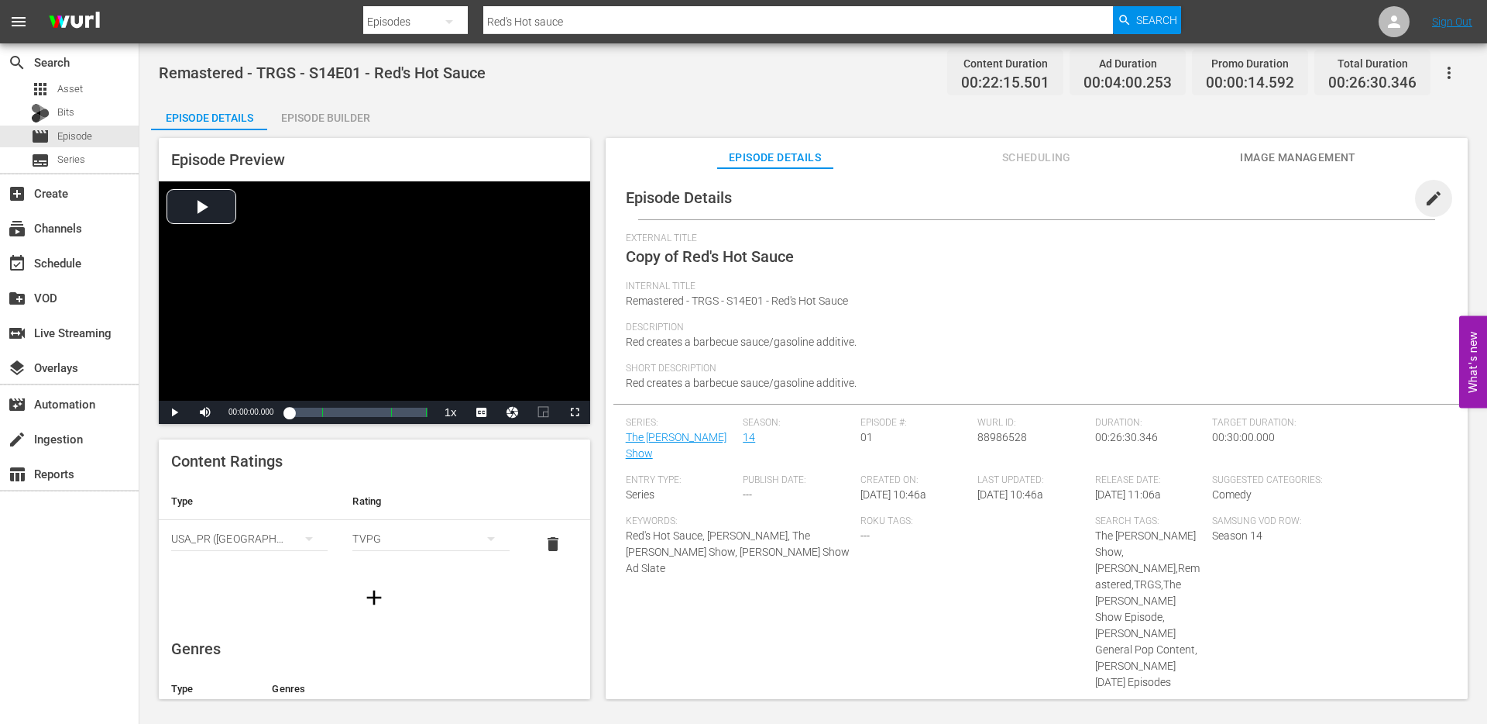
click at [1425, 198] on span "edit" at bounding box center [1434, 198] width 19 height 19
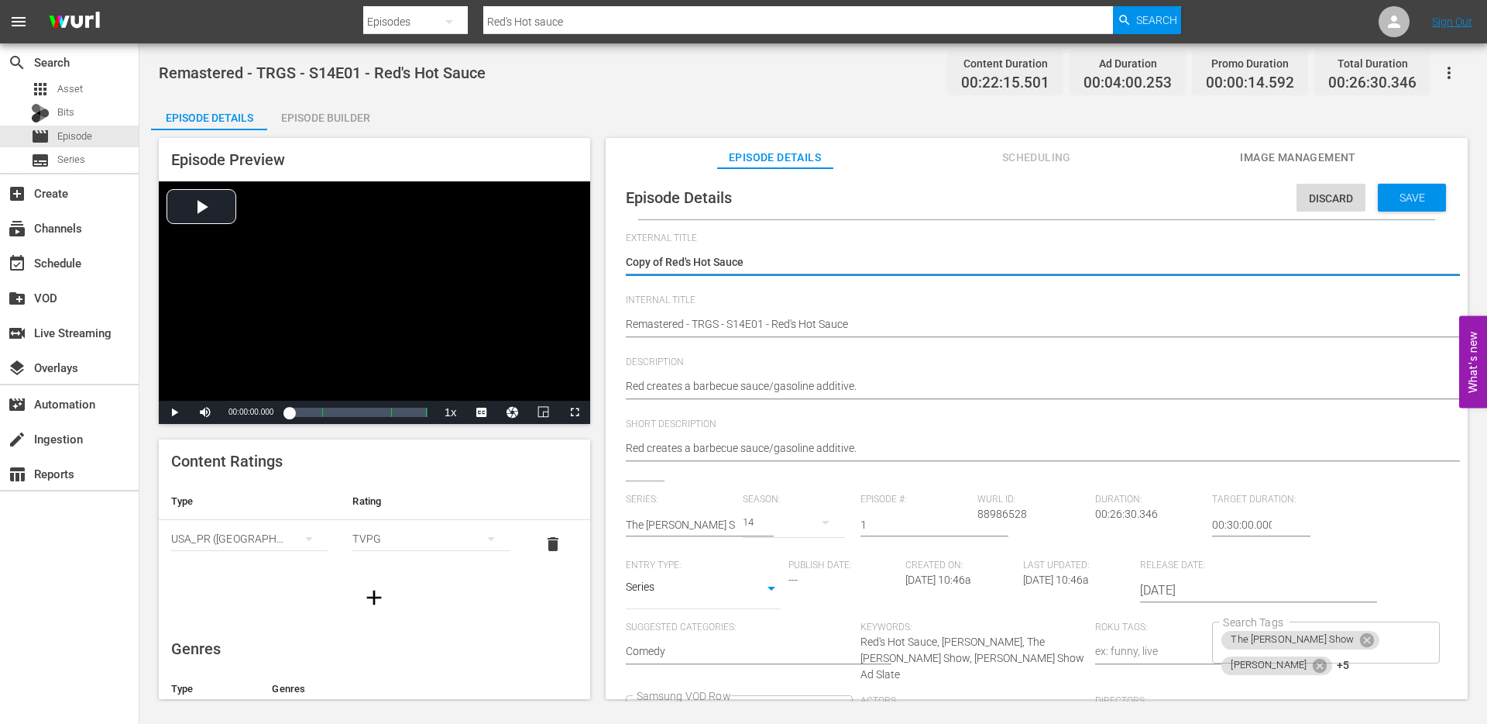
drag, startPoint x: 666, startPoint y: 263, endPoint x: 614, endPoint y: 263, distance: 51.9
click at [614, 263] on div "Episode Details Discard Save External Title Copy of Red's Hot Sauce Copy of Red…" at bounding box center [1037, 527] width 847 height 703
type textarea "Red's Hot Sauce"
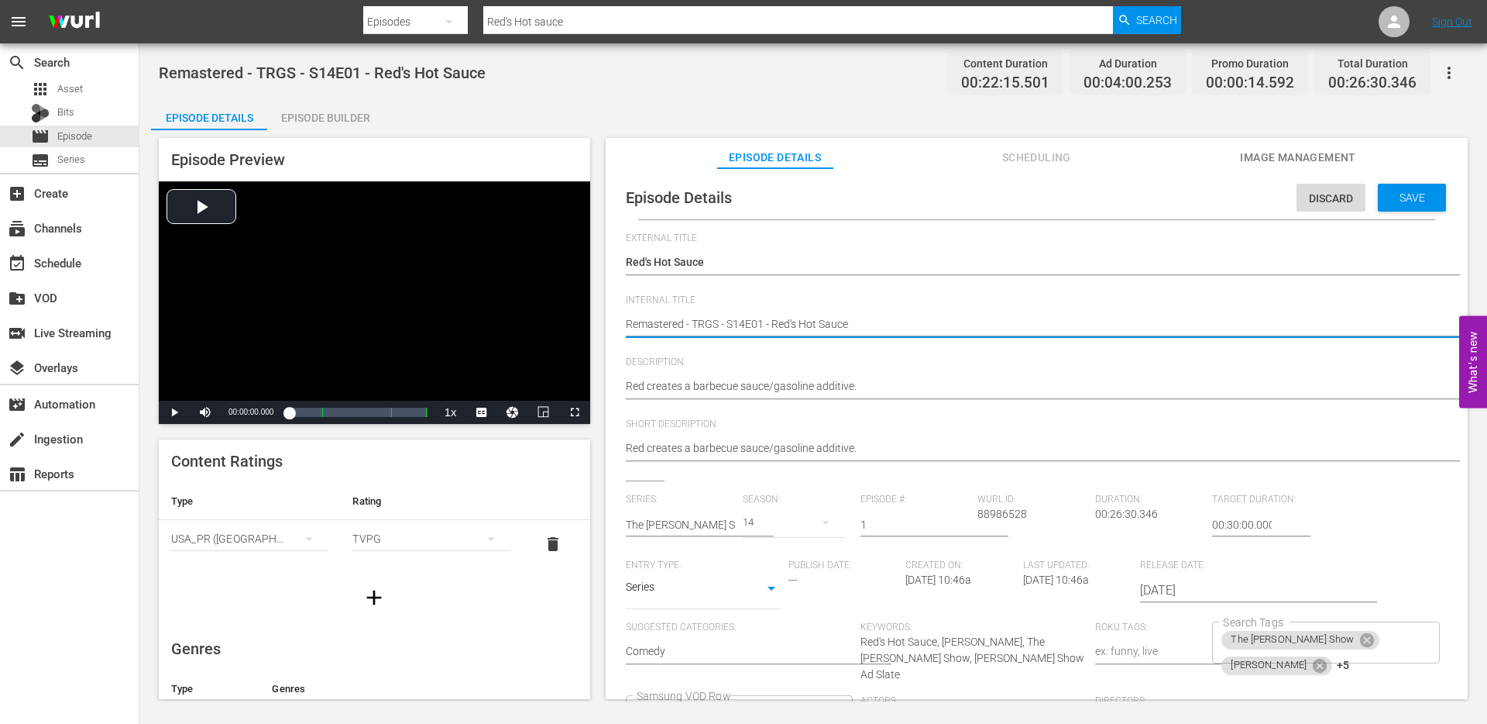
type textarea "TRemastered - TRGS - S14E01 - Red's Hot Sauce"
type textarea "ToRemastered - TRGS - S14E01 - Red's Hot Sauce"
type textarea "TopRemastered - TRGS - S14E01 - Red's Hot Sauce"
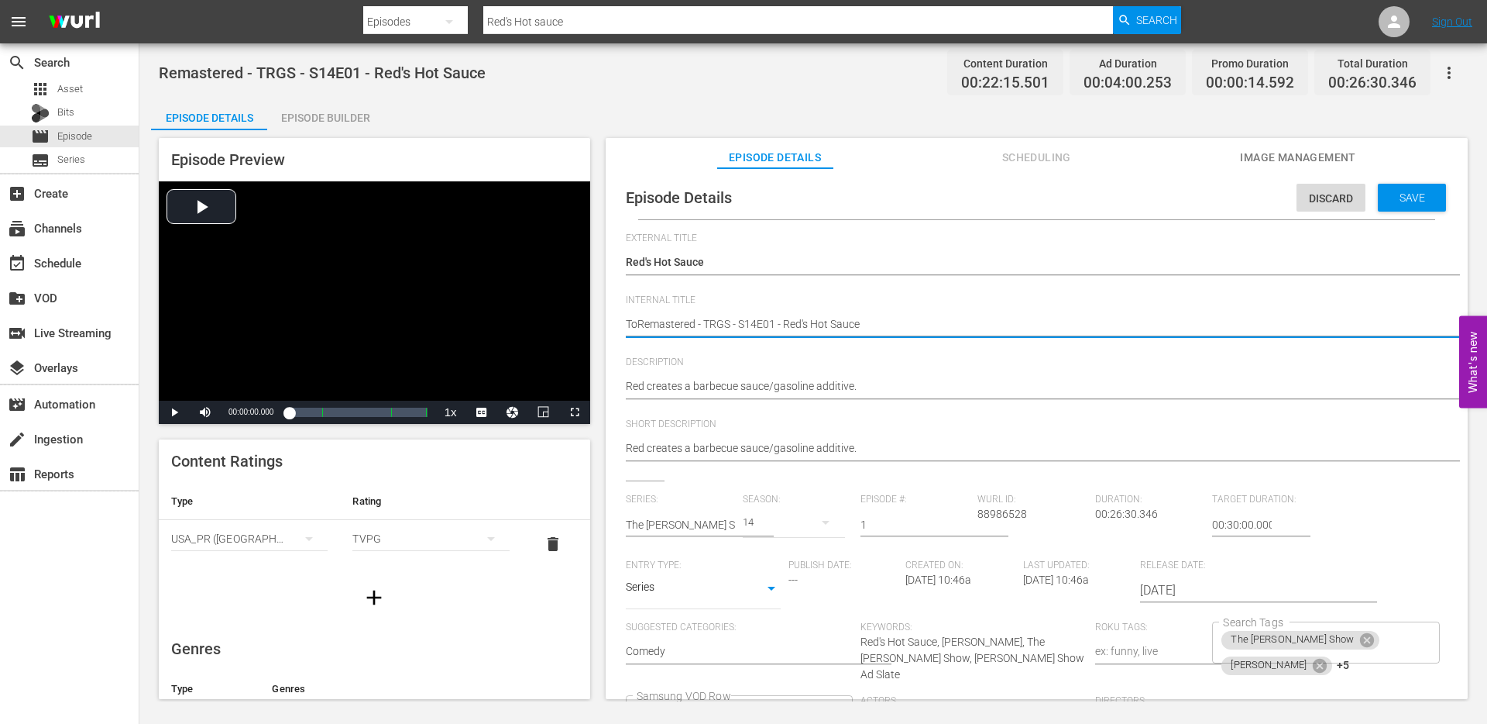
type textarea "TopRemastered - TRGS - S14E01 - Red's Hot Sauce"
type textarea "Top Remastered - TRGS - S14E01 - Red's Hot Sauce"
type textarea "Top 1Remastered - TRGS - S14E01 - Red's Hot Sauce"
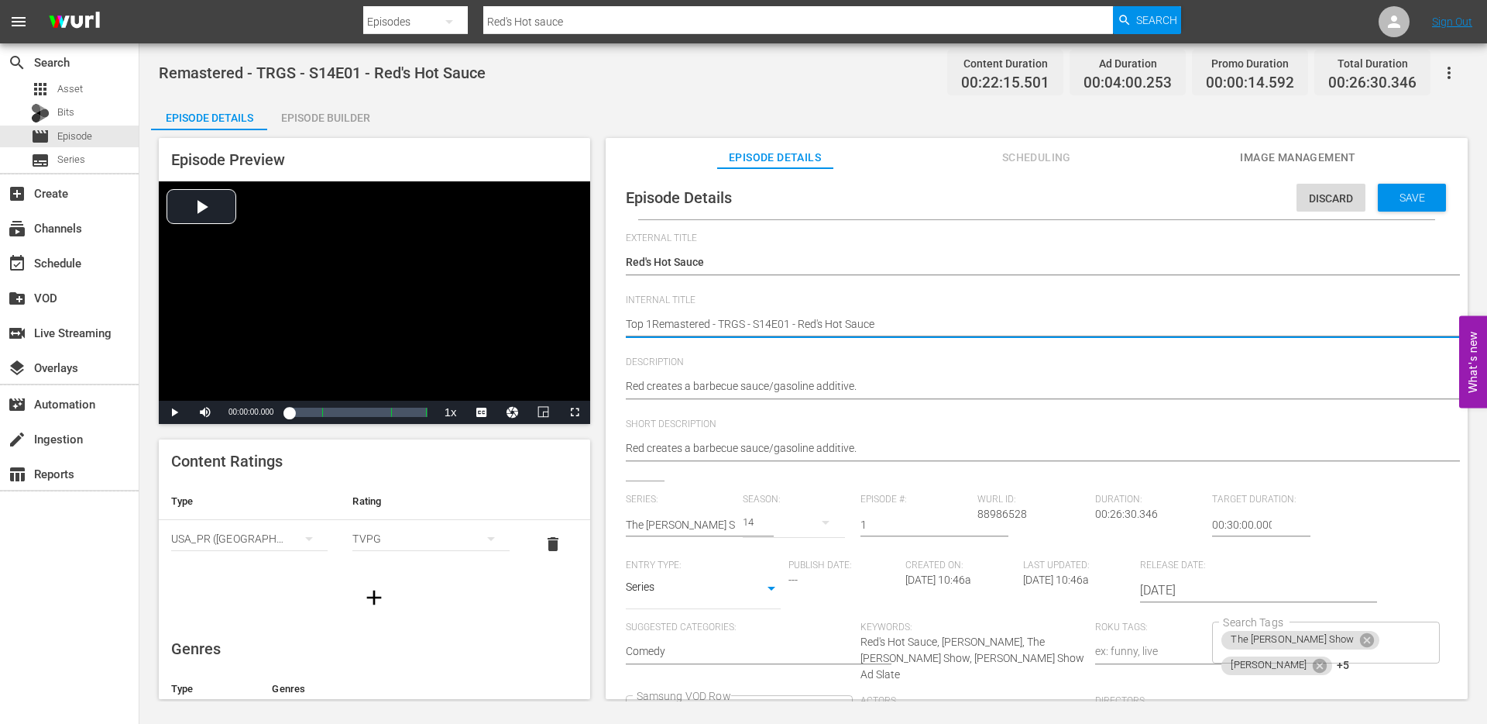
type textarea "Top 10Remastered - TRGS - S14E01 - Red's Hot Sauce"
type textarea "Top 10 Remastered - TRGS - S14E01 - Red's Hot Sauce"
type textarea "Top 10 -Remastered - TRGS - S14E01 - Red's Hot Sauce"
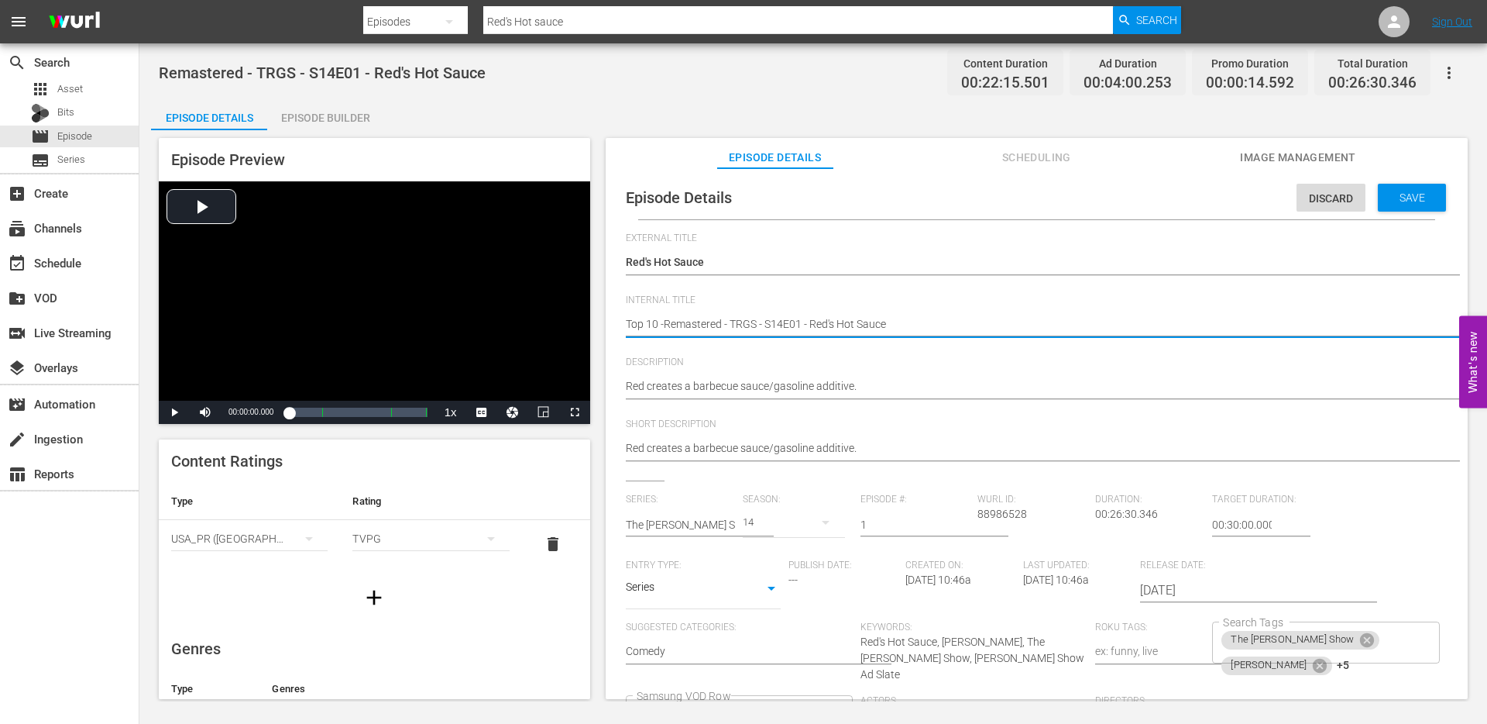
type textarea "Top 10 - Remastered - TRGS - S14E01 - Red's Hot Sauce"
click at [669, 328] on textarea "Remastered - TRGS - S14E01 - Red's Hot Sauce" at bounding box center [1033, 325] width 814 height 19
type textarea "Top 10 - Remastered - TRGS - S14E01 - Red's Hot Sauce"
click at [1422, 643] on icon "Clear" at bounding box center [1427, 639] width 10 height 10
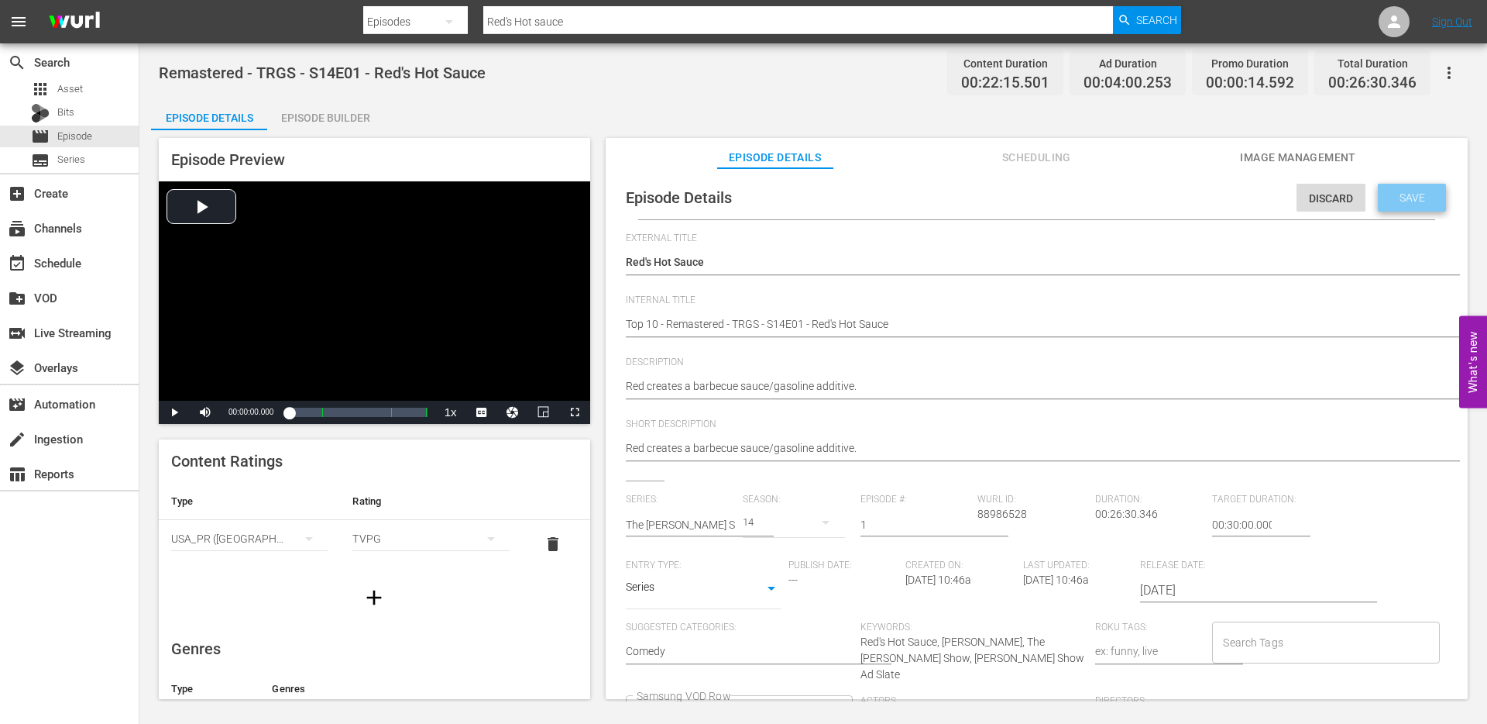
click at [1405, 201] on span "Save" at bounding box center [1413, 197] width 50 height 12
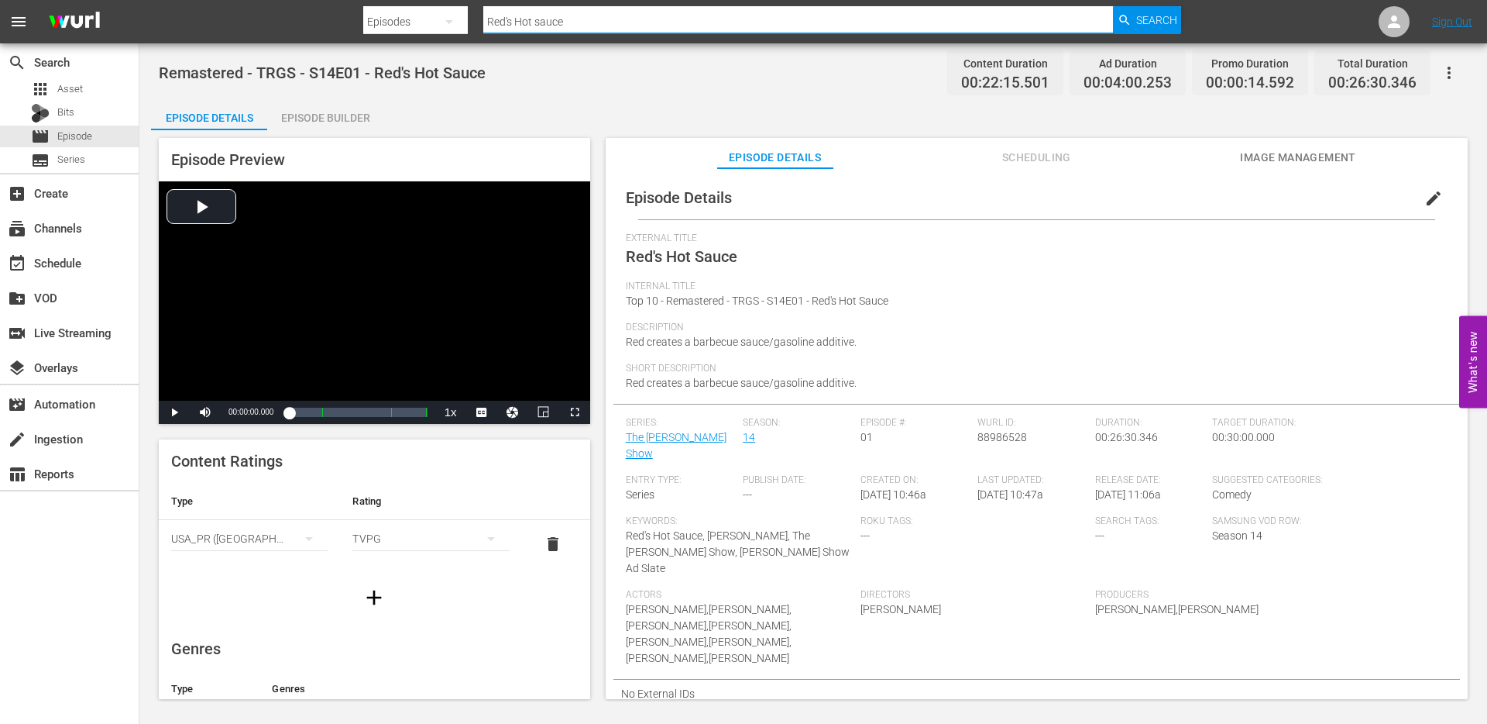
click at [720, 23] on input "Red's Hot sauce" at bounding box center [798, 21] width 630 height 37
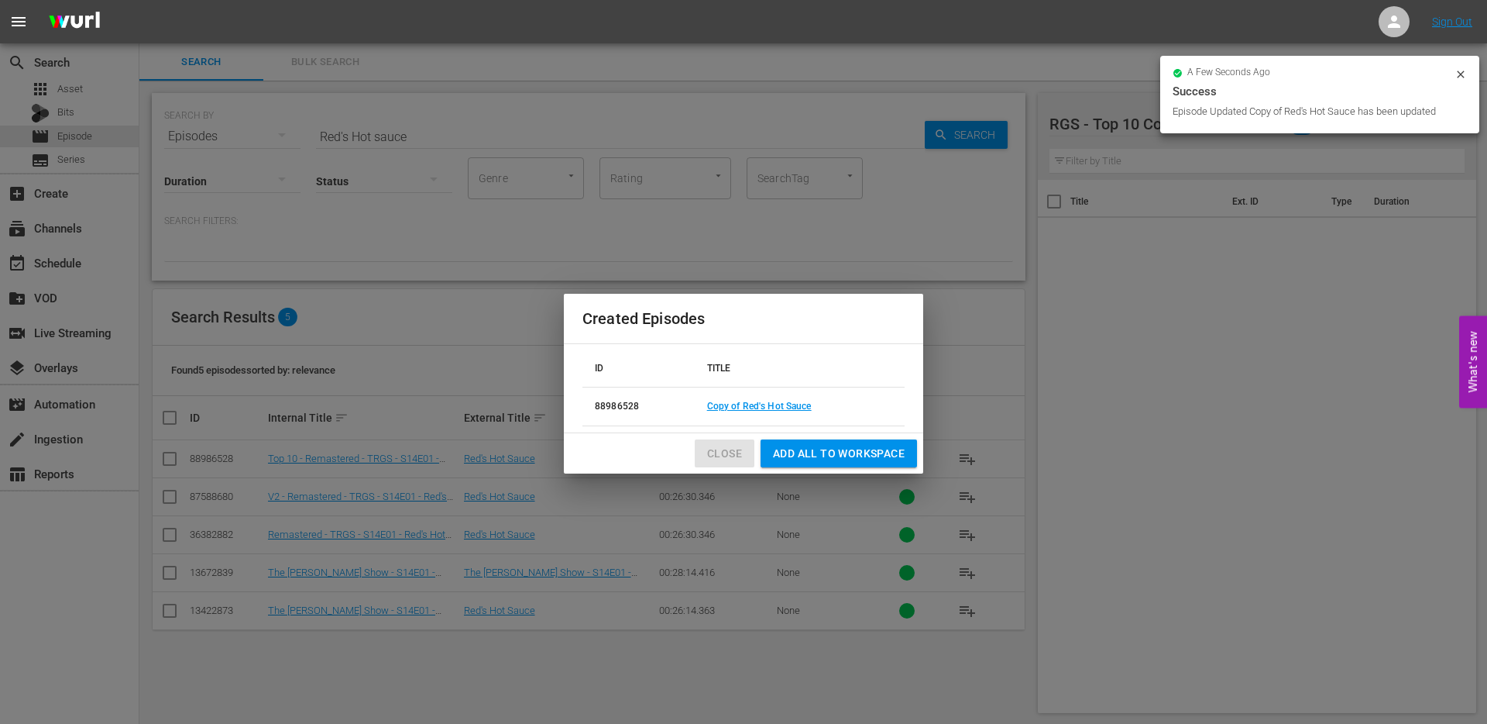
click at [731, 448] on span "Close" at bounding box center [724, 453] width 35 height 19
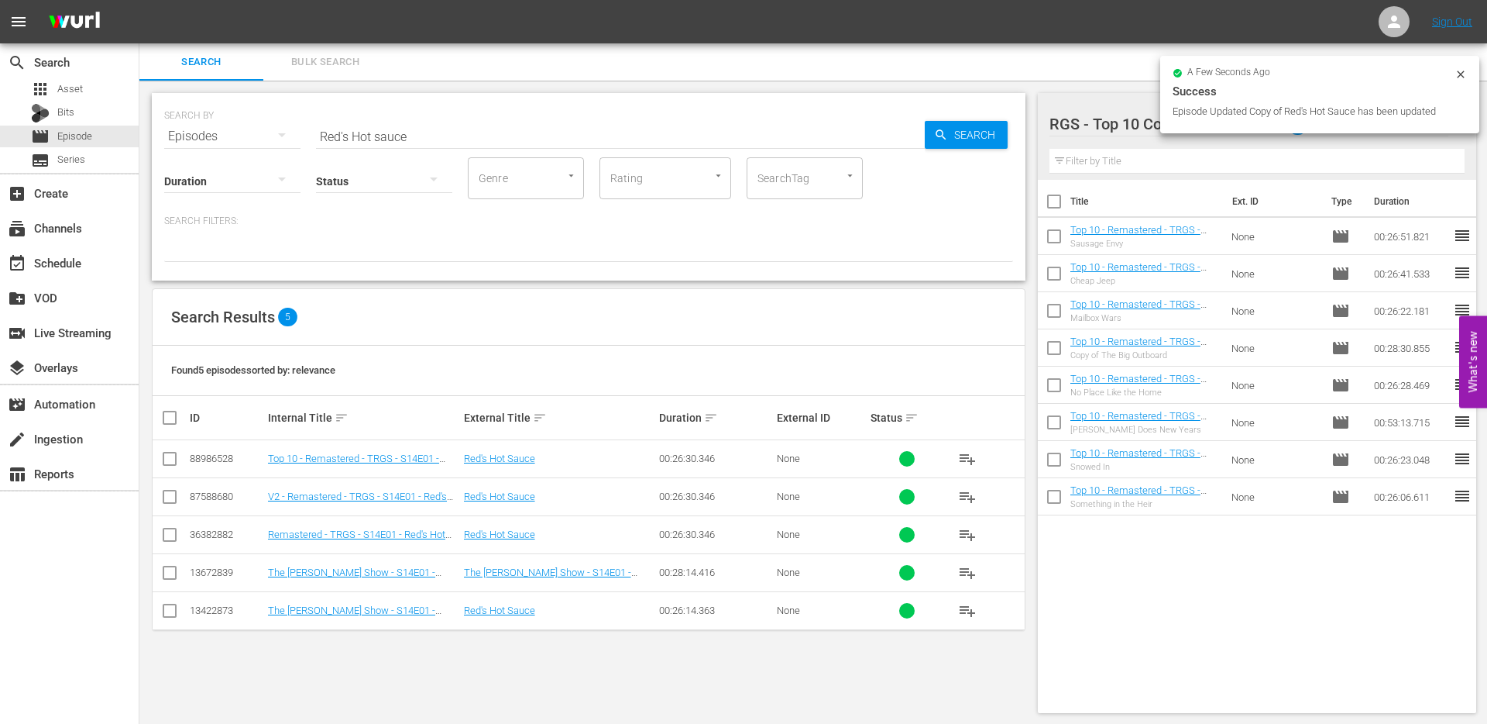
click at [164, 462] on input "checkbox" at bounding box center [169, 461] width 19 height 19
checkbox input "true"
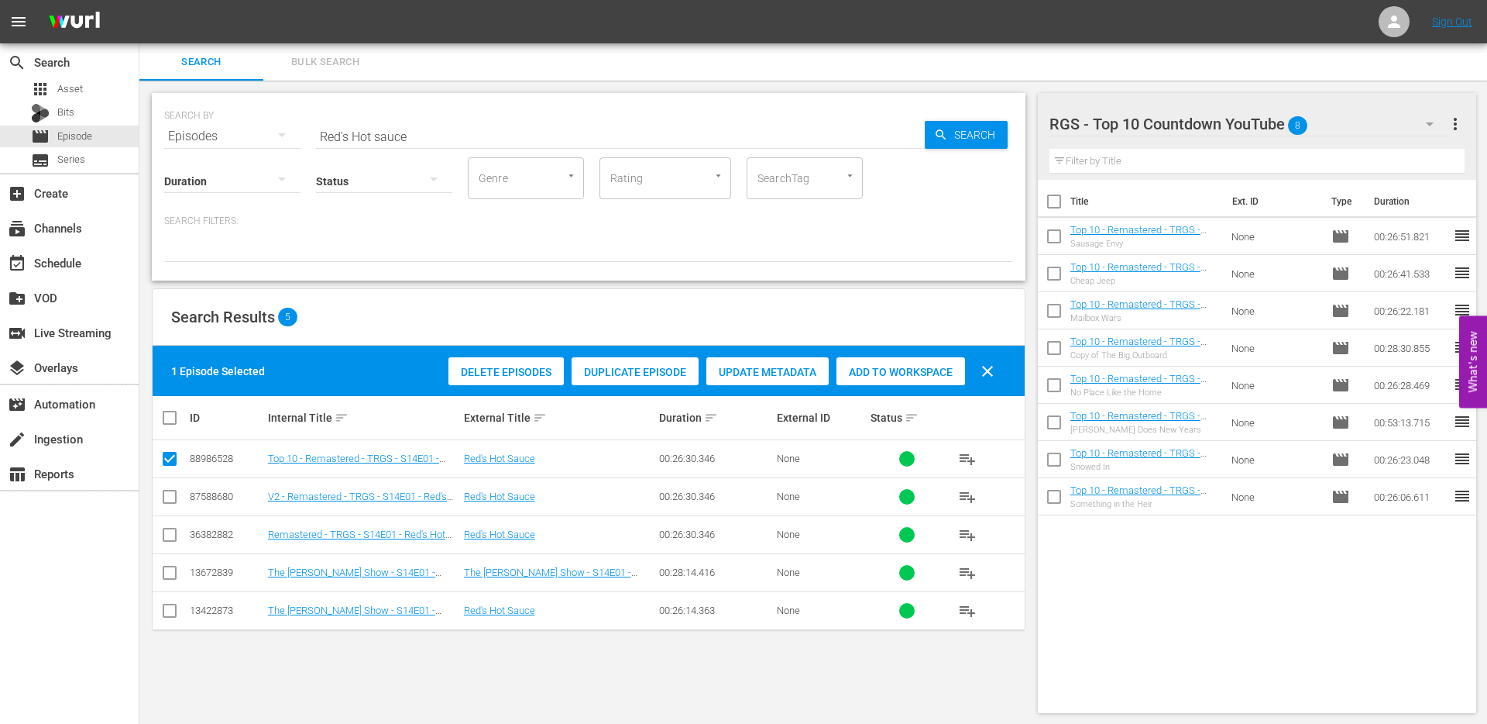
click at [897, 377] on span "Add to Workspace" at bounding box center [901, 372] width 129 height 12
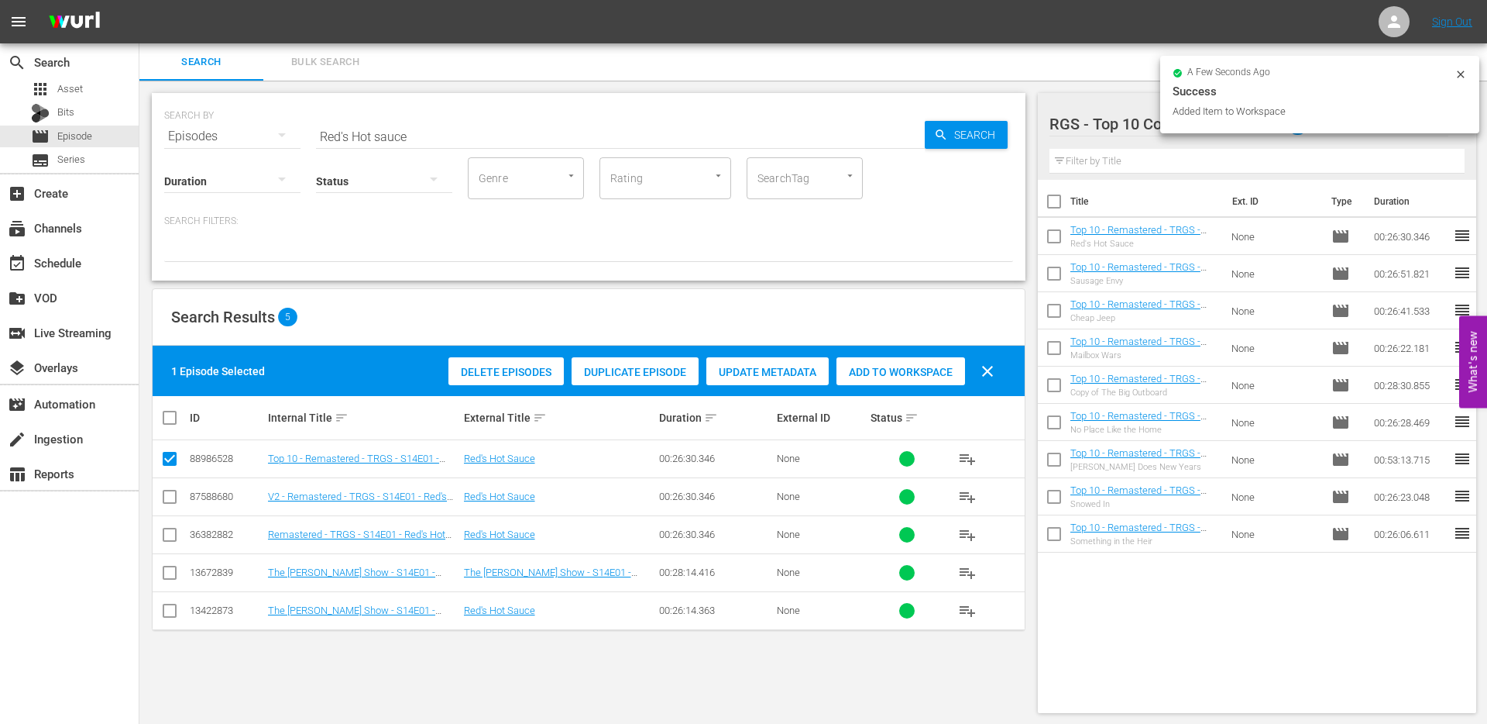
click at [437, 142] on input "Red's Hot sauce" at bounding box center [620, 136] width 609 height 37
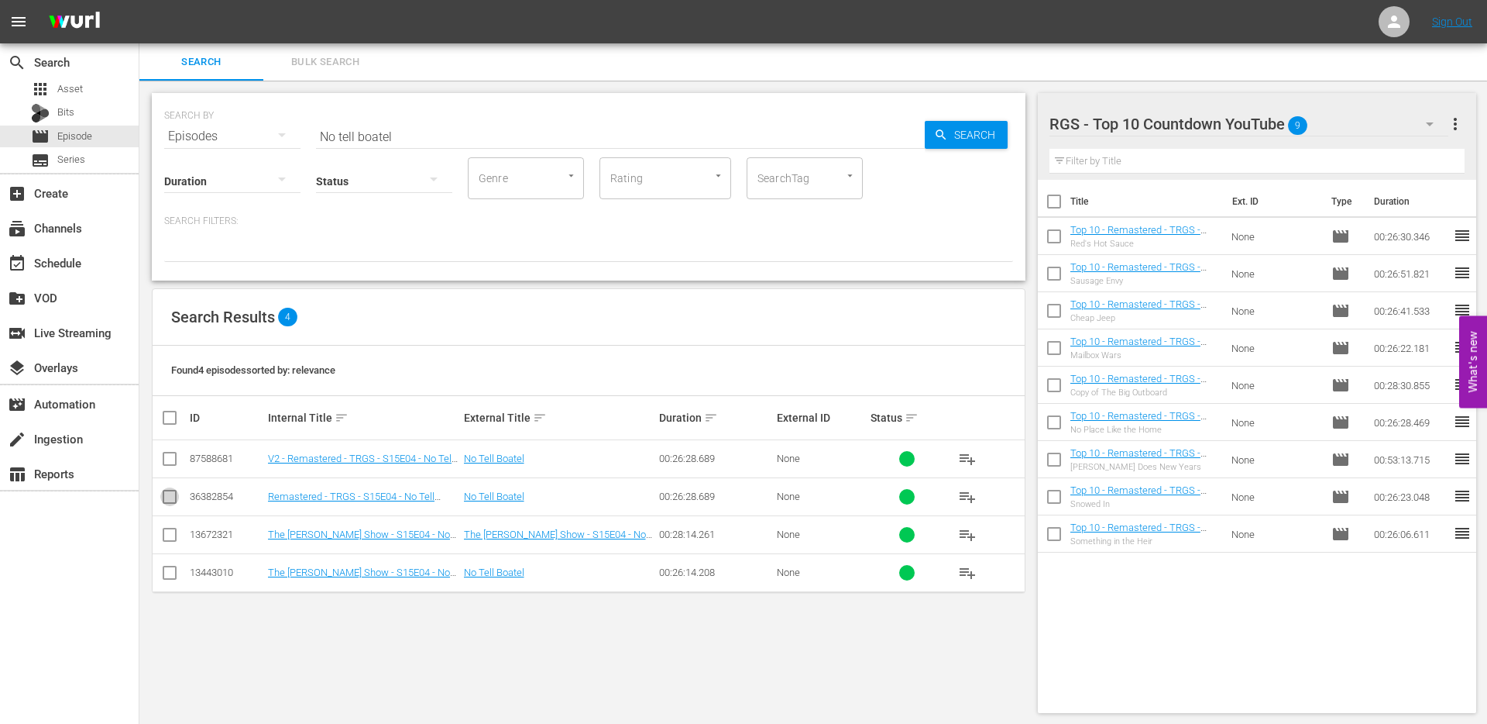
click at [169, 497] on input "checkbox" at bounding box center [169, 499] width 19 height 19
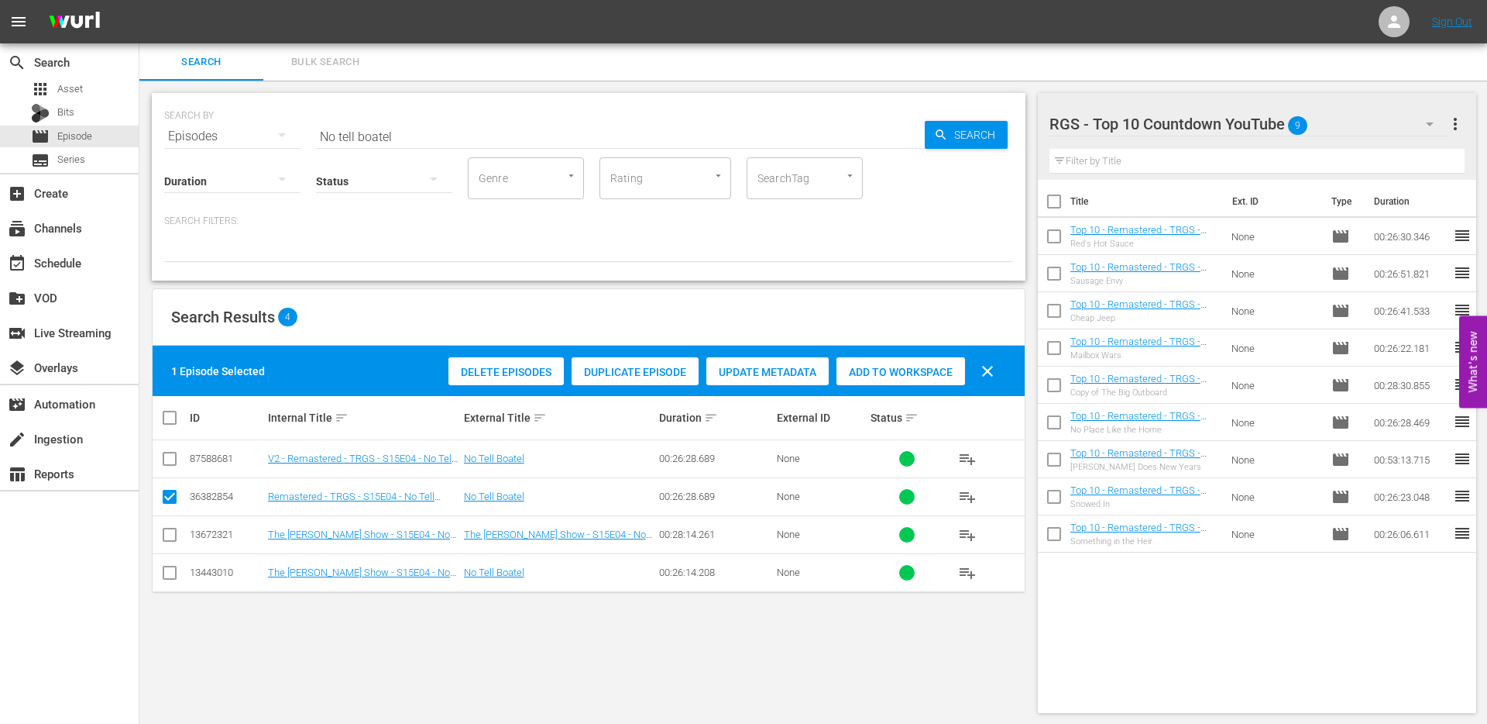
click at [642, 377] on span "Duplicate Episode" at bounding box center [635, 372] width 127 height 12
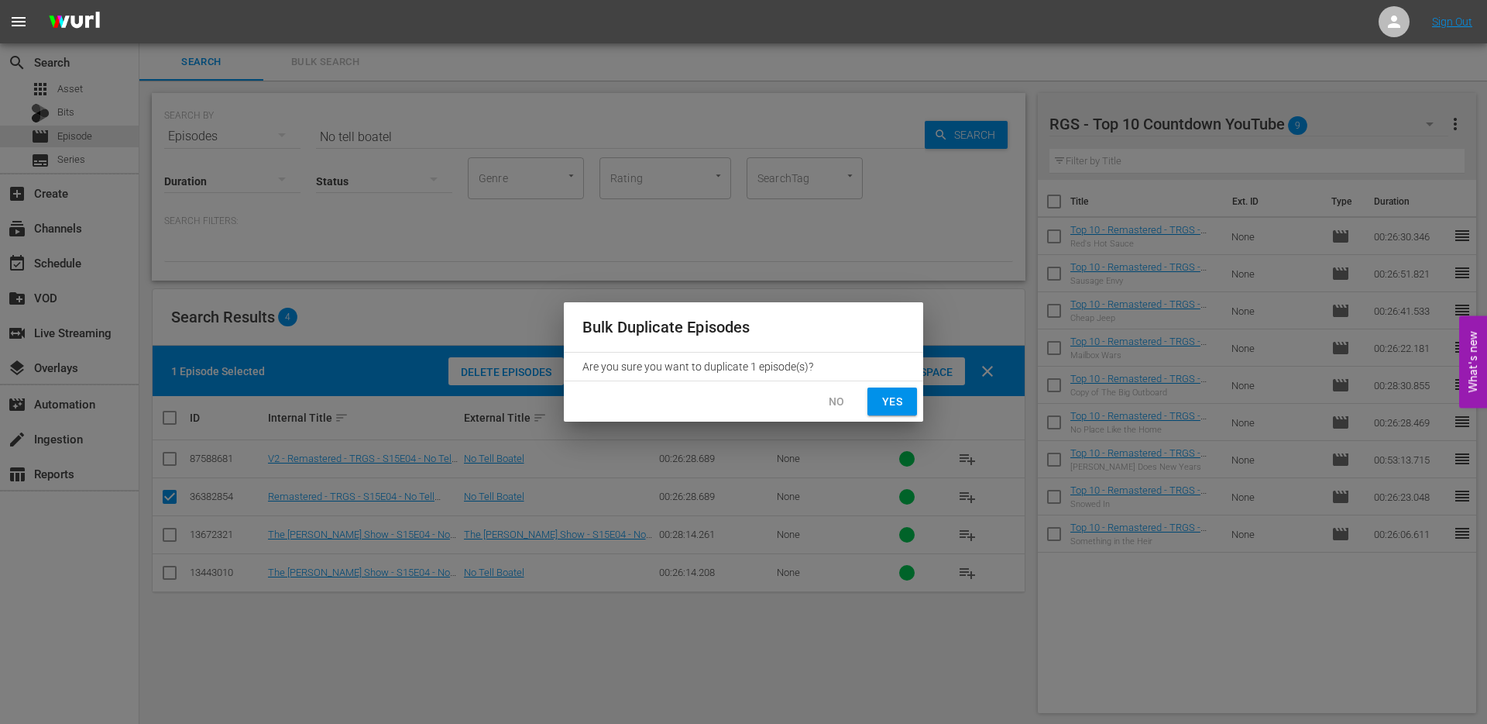
click at [905, 401] on button "Yes" at bounding box center [893, 401] width 50 height 29
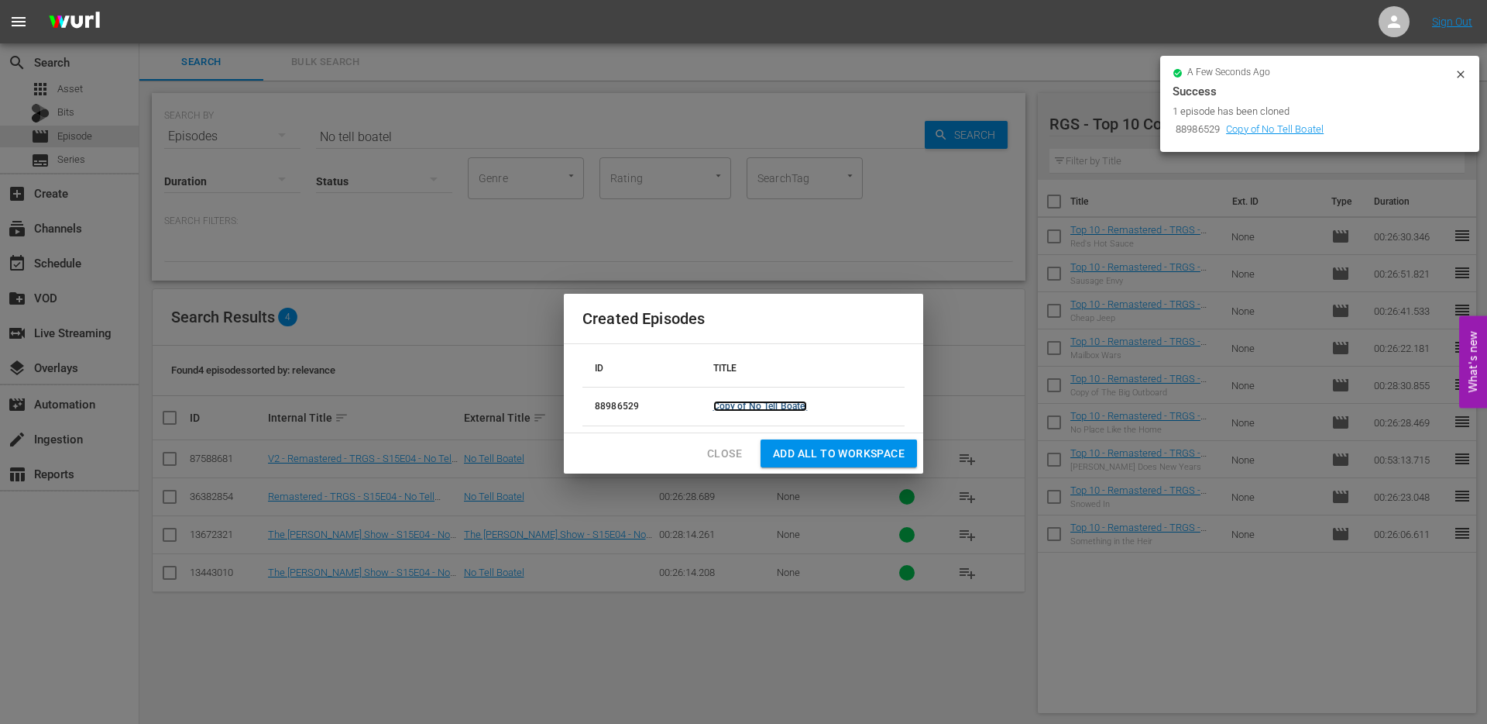
click at [784, 401] on link "Copy of No Tell Boatel" at bounding box center [761, 406] width 95 height 11
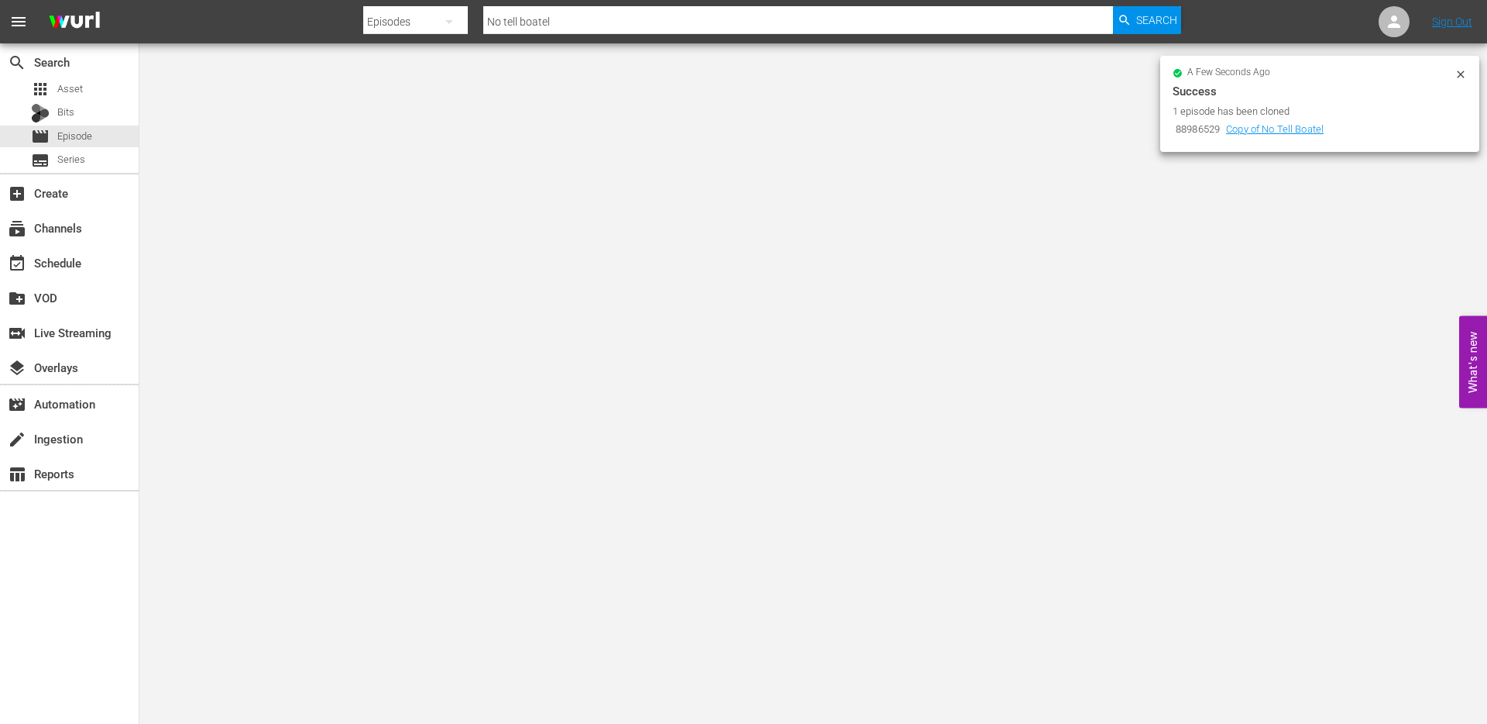
click at [1464, 74] on icon at bounding box center [1461, 74] width 12 height 12
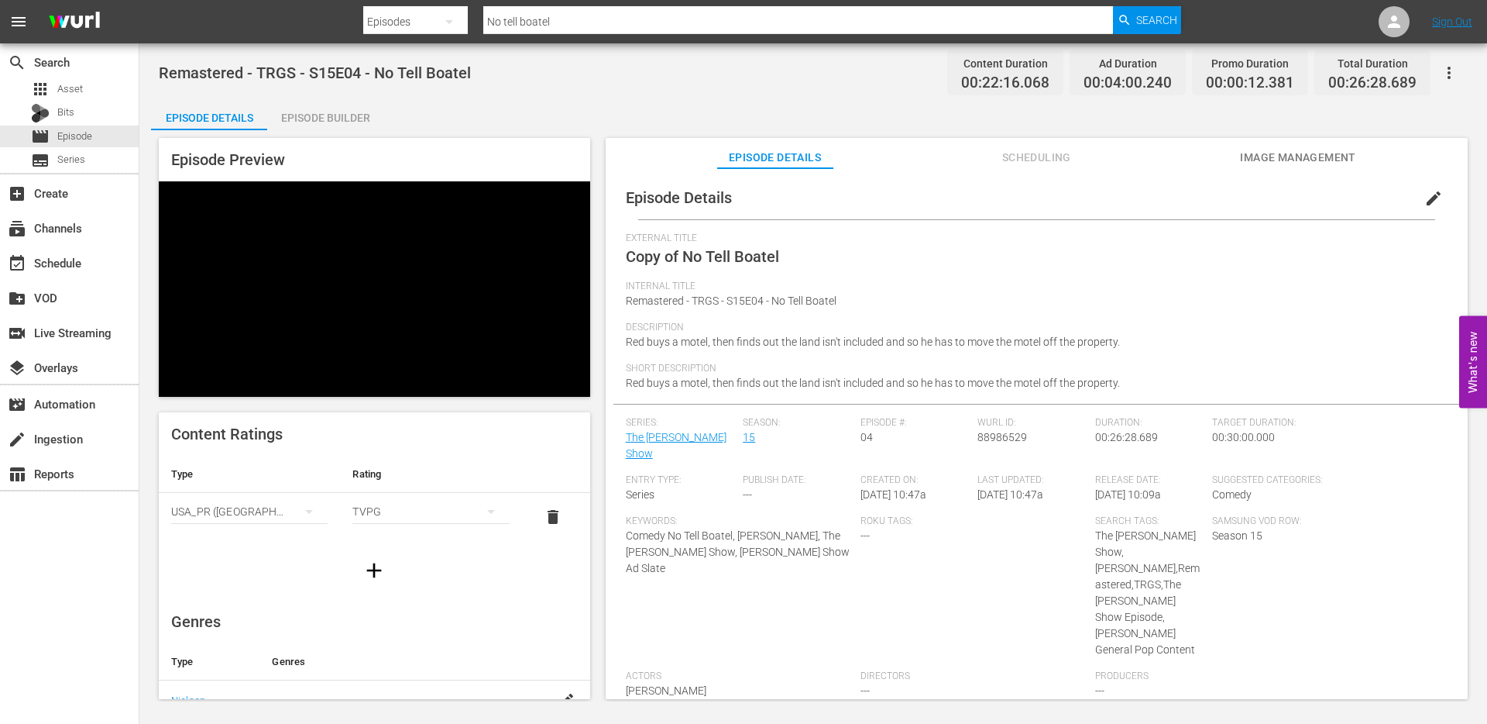
click at [1425, 198] on span "edit" at bounding box center [1434, 198] width 19 height 19
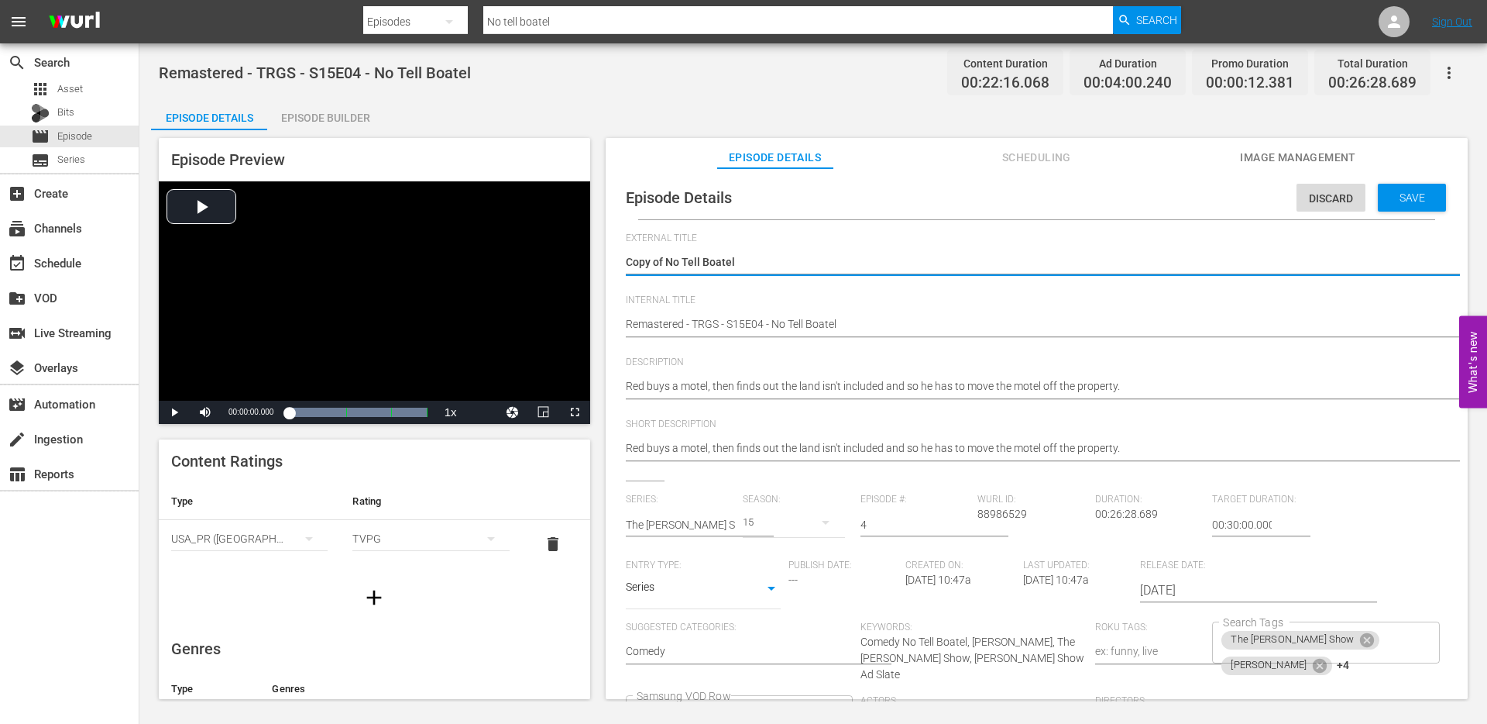
click at [702, 255] on textarea "Copy of No Tell Boatel" at bounding box center [1033, 263] width 814 height 19
drag, startPoint x: 669, startPoint y: 264, endPoint x: 621, endPoint y: 264, distance: 47.3
click at [622, 264] on div "Episode Details Discard Save External Title Copy of No Tell Boatel Copy of No T…" at bounding box center [1037, 510] width 847 height 668
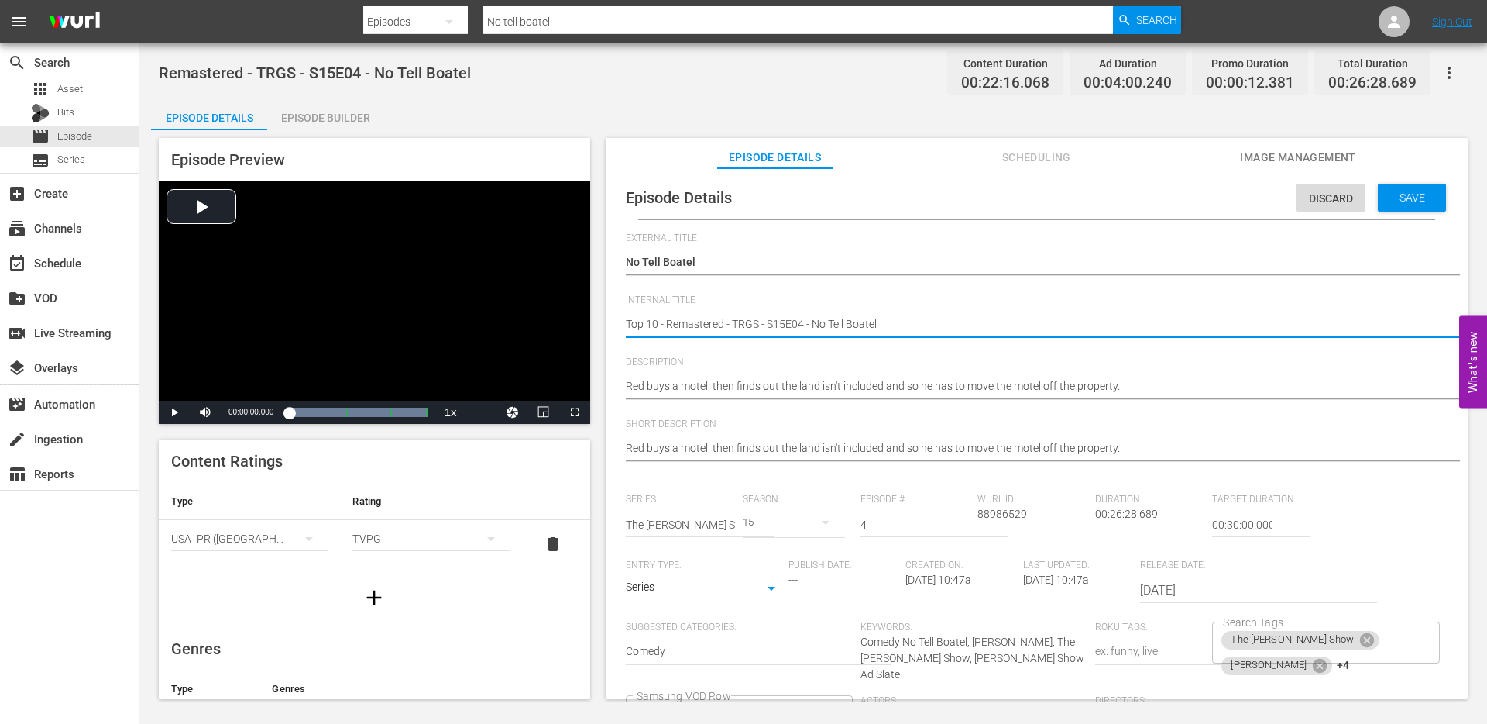
click at [664, 325] on textarea "Remastered - TRGS - S15E04 - No Tell Boatel" at bounding box center [1033, 325] width 814 height 19
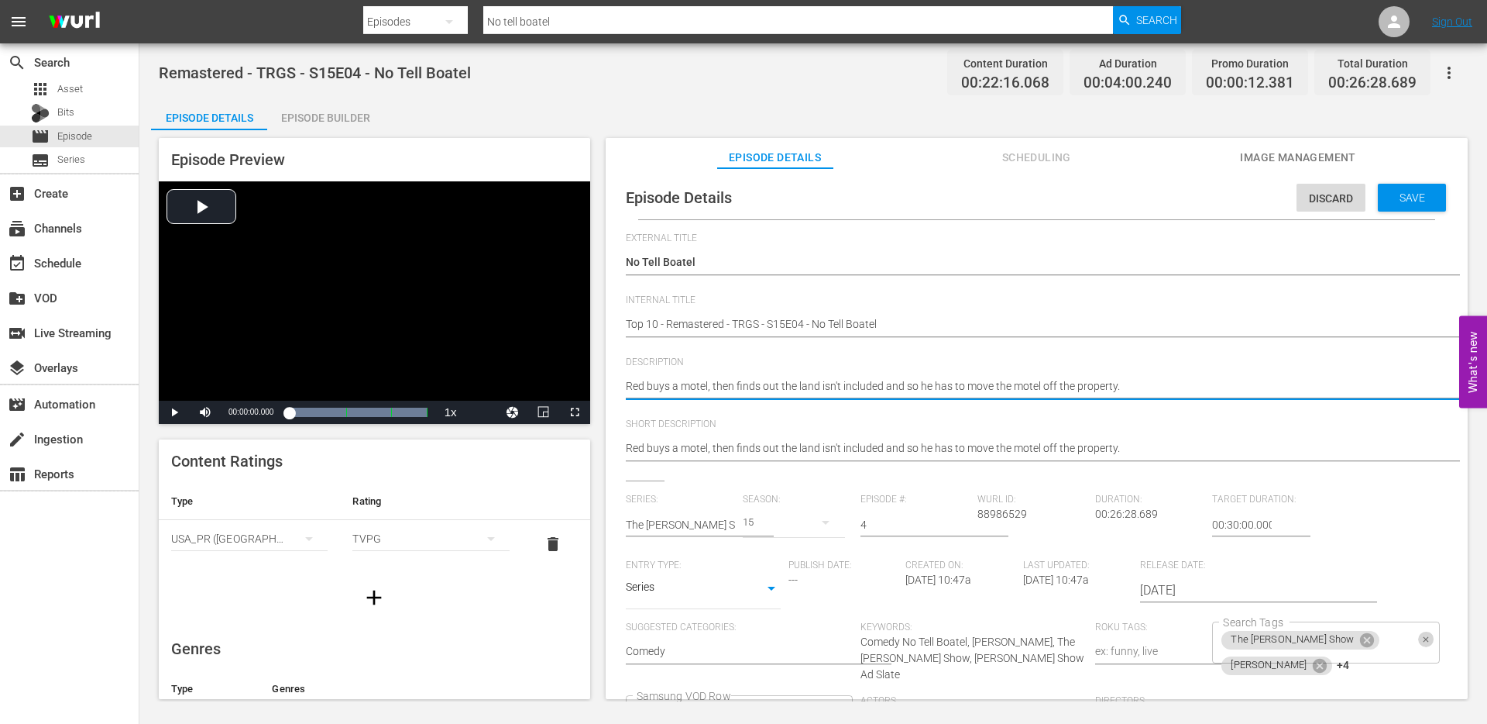
click at [1422, 643] on icon "Clear" at bounding box center [1427, 639] width 10 height 10
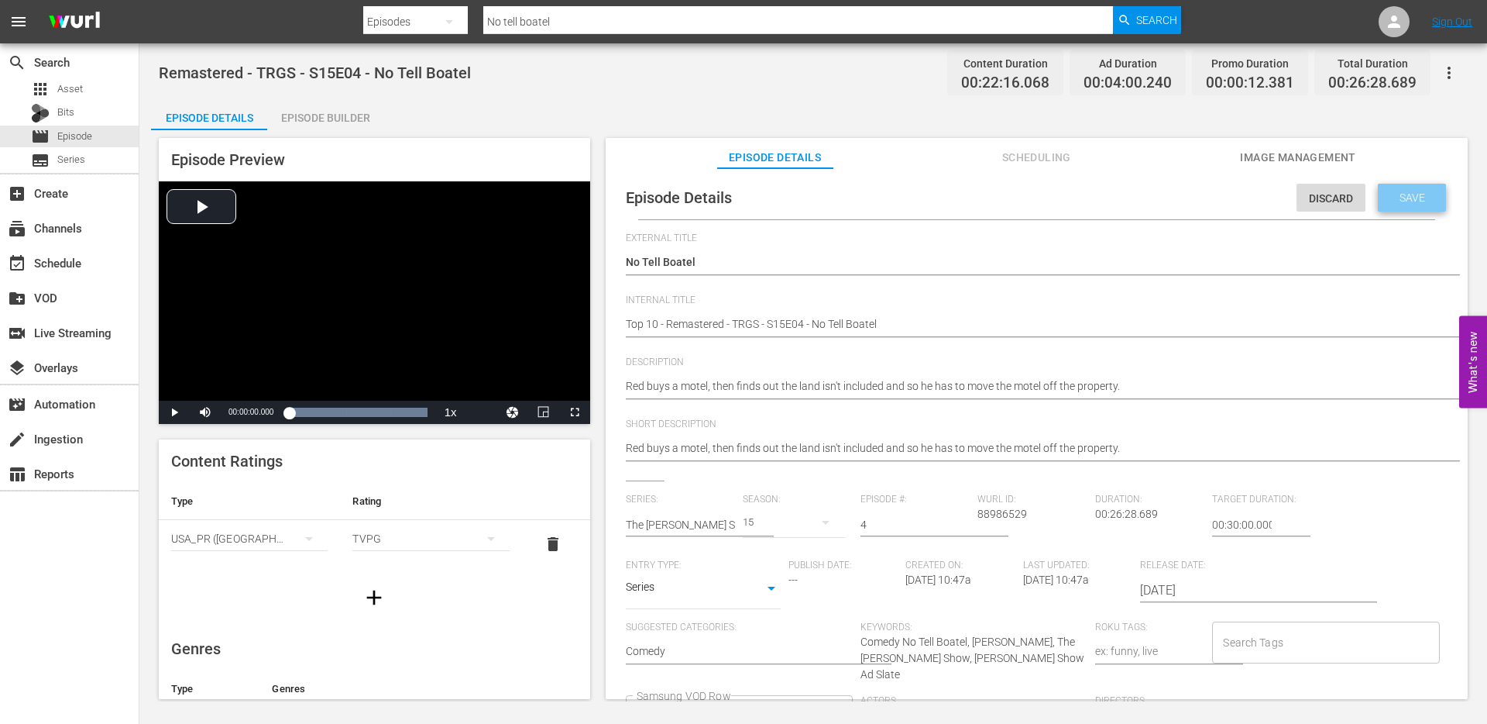
click at [1403, 204] on div "Save" at bounding box center [1412, 198] width 68 height 28
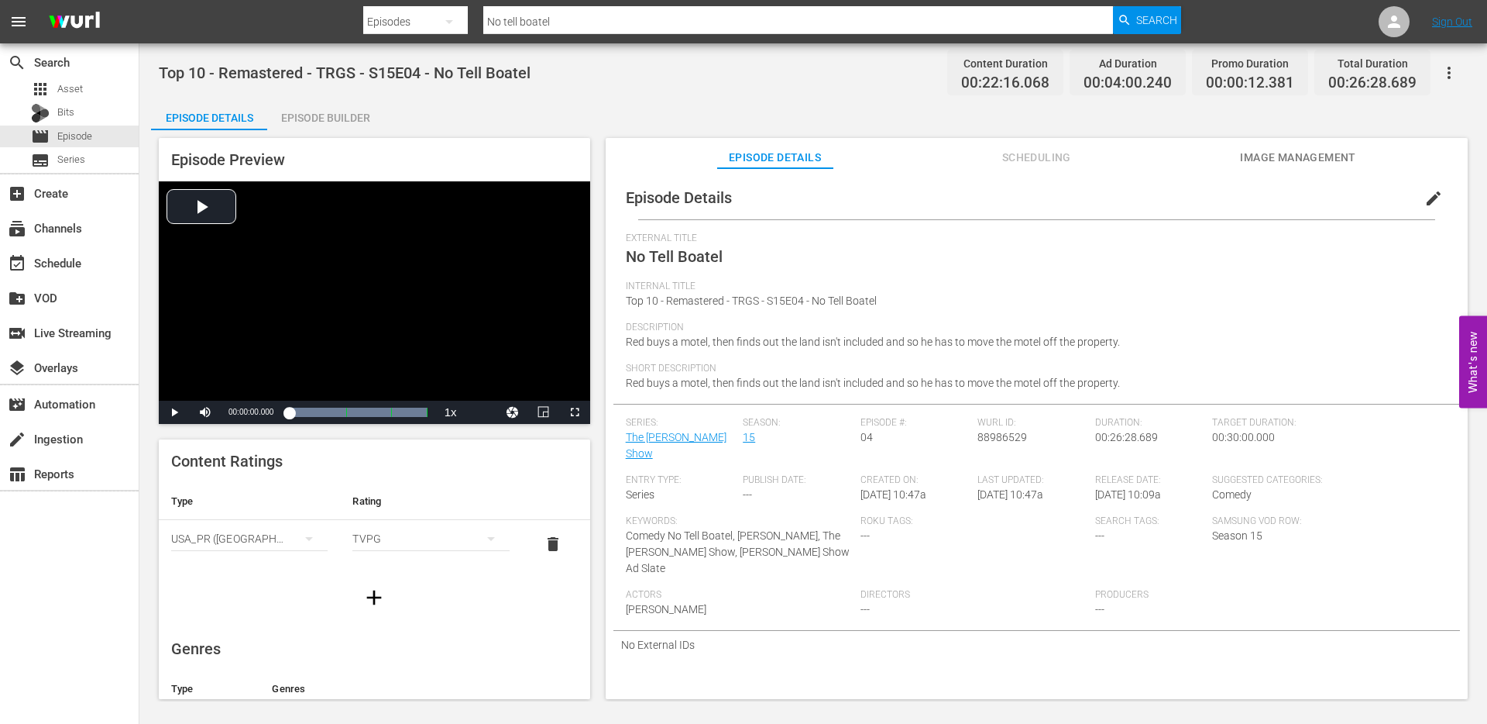
click at [569, 22] on input "No tell boatel" at bounding box center [798, 21] width 630 height 37
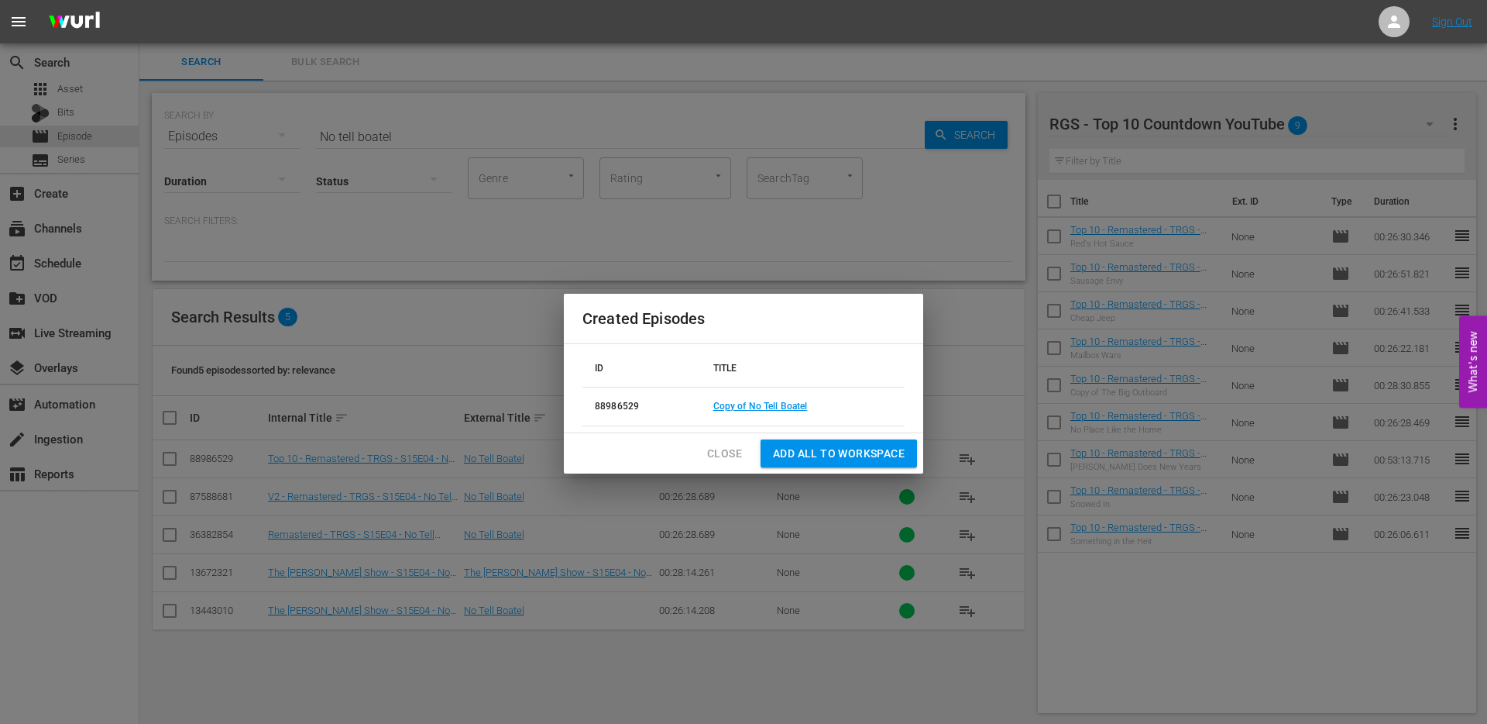
click at [722, 450] on span "Close" at bounding box center [724, 453] width 35 height 19
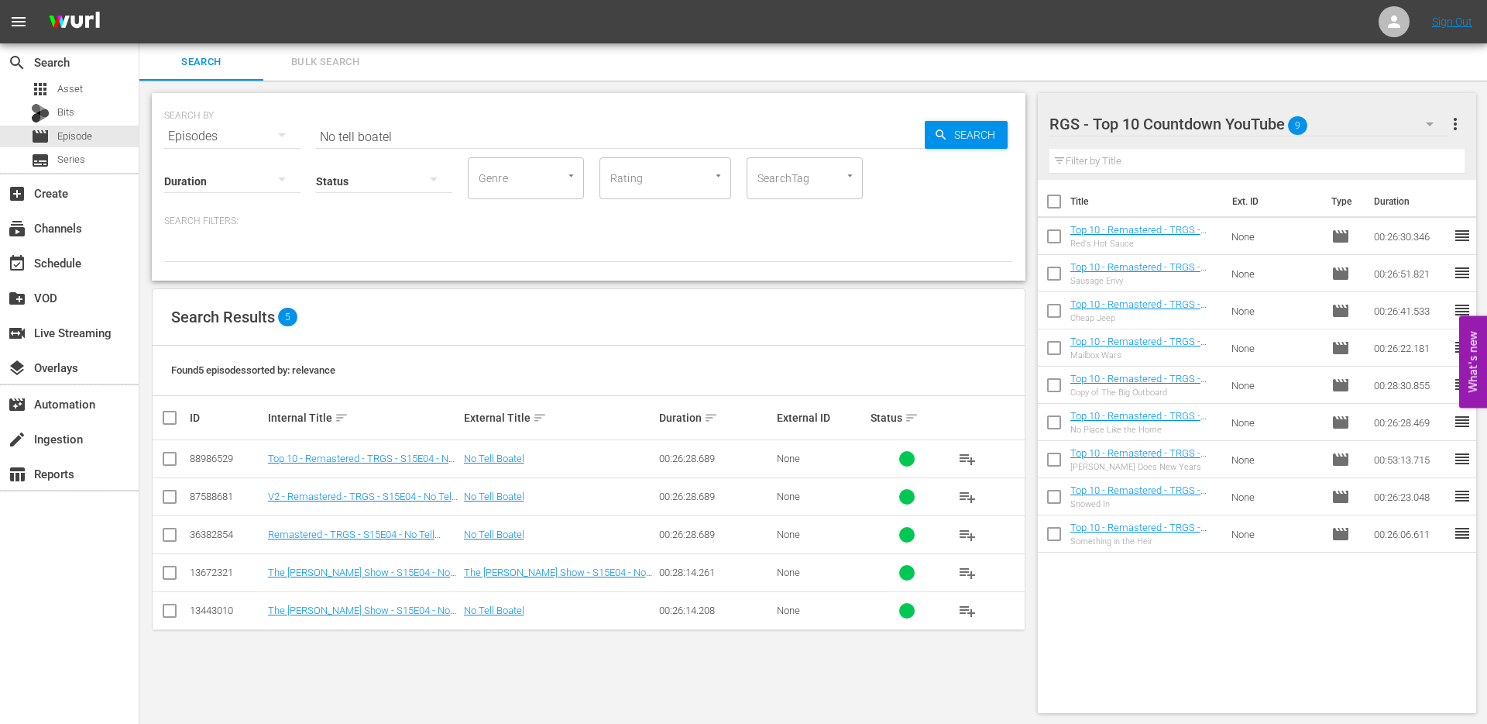
click at [168, 460] on input "checkbox" at bounding box center [169, 461] width 19 height 19
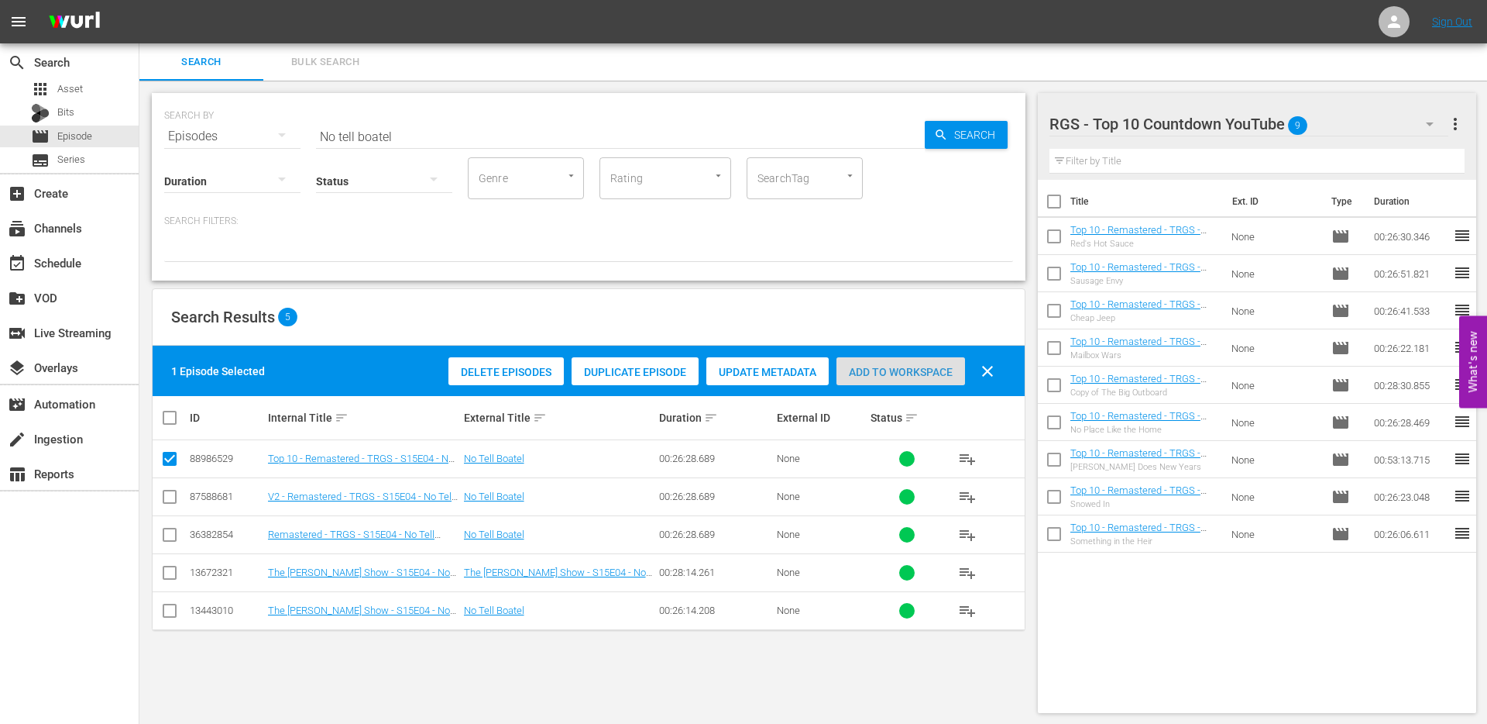
click at [908, 370] on span "Add to Workspace" at bounding box center [901, 372] width 129 height 12
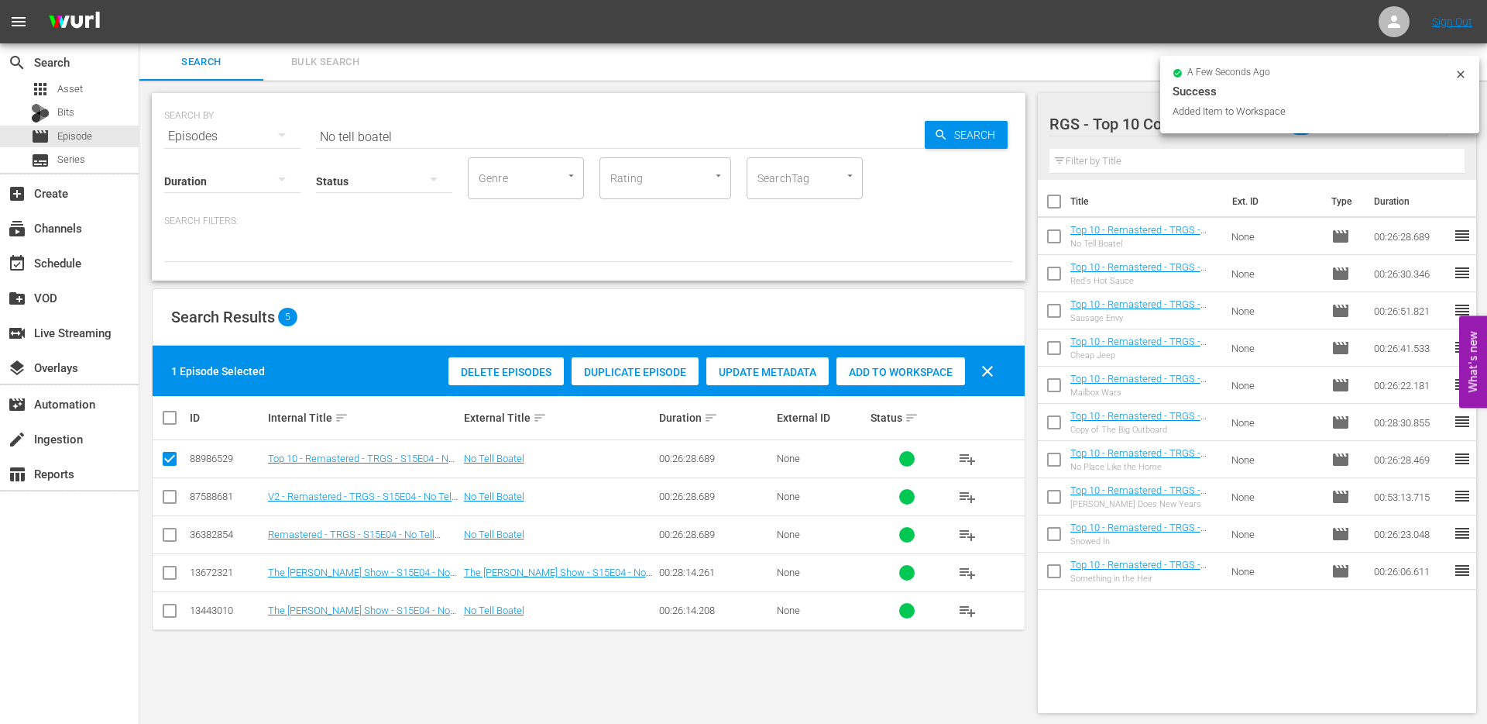
click at [1465, 70] on icon at bounding box center [1461, 74] width 12 height 12
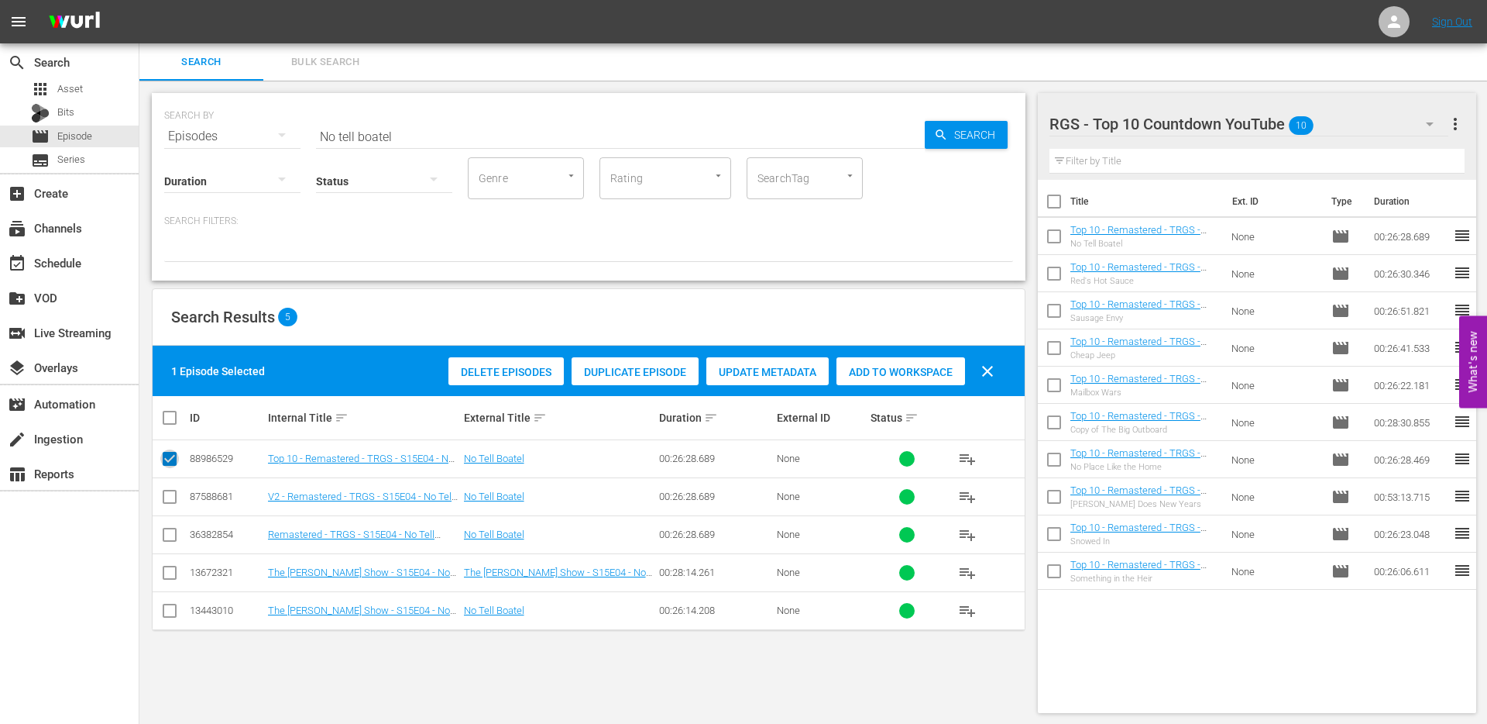
click at [167, 459] on input "checkbox" at bounding box center [169, 461] width 19 height 19
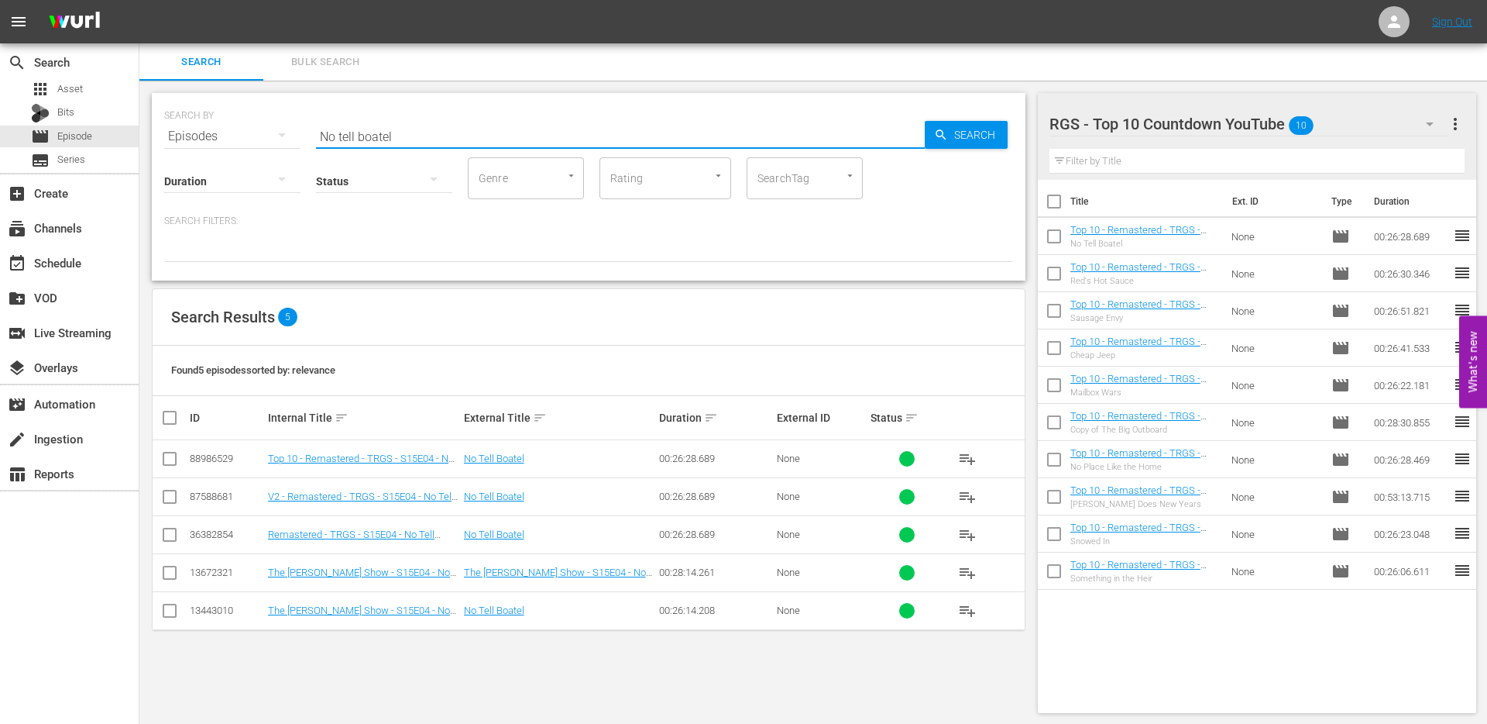
click at [346, 129] on input "No tell boatel" at bounding box center [620, 136] width 609 height 37
click at [383, 136] on input "No tell boatel" at bounding box center [620, 136] width 609 height 37
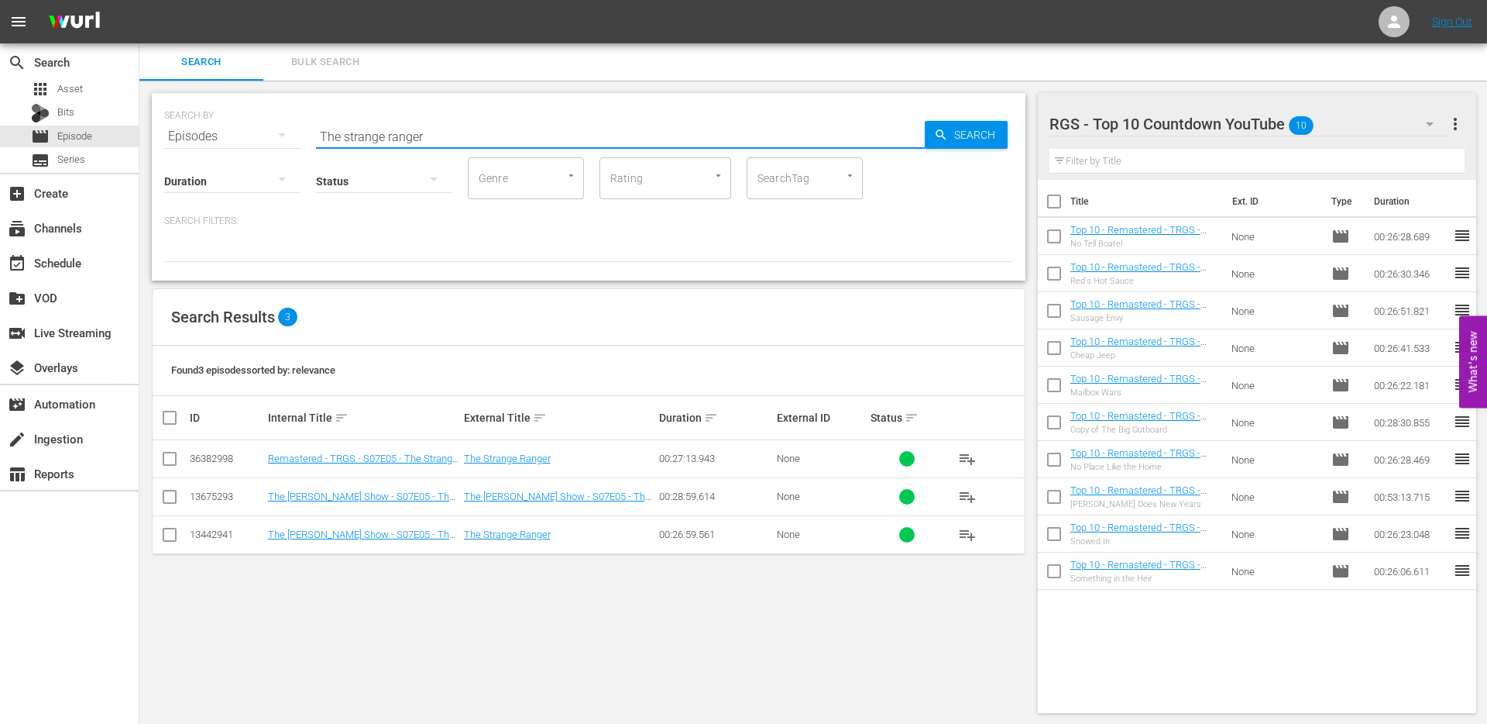
click at [167, 463] on input "checkbox" at bounding box center [169, 461] width 19 height 19
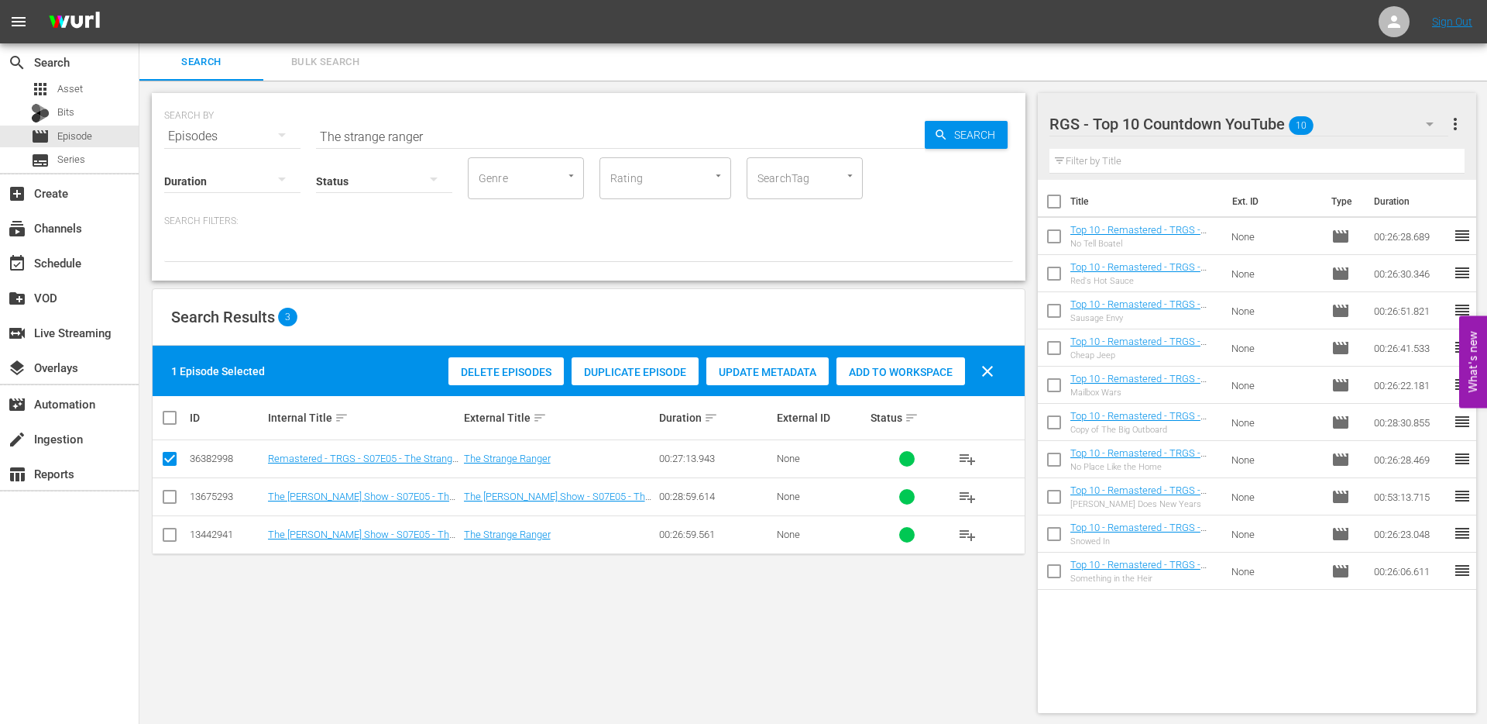
click at [634, 373] on span "Duplicate Episode" at bounding box center [635, 372] width 127 height 12
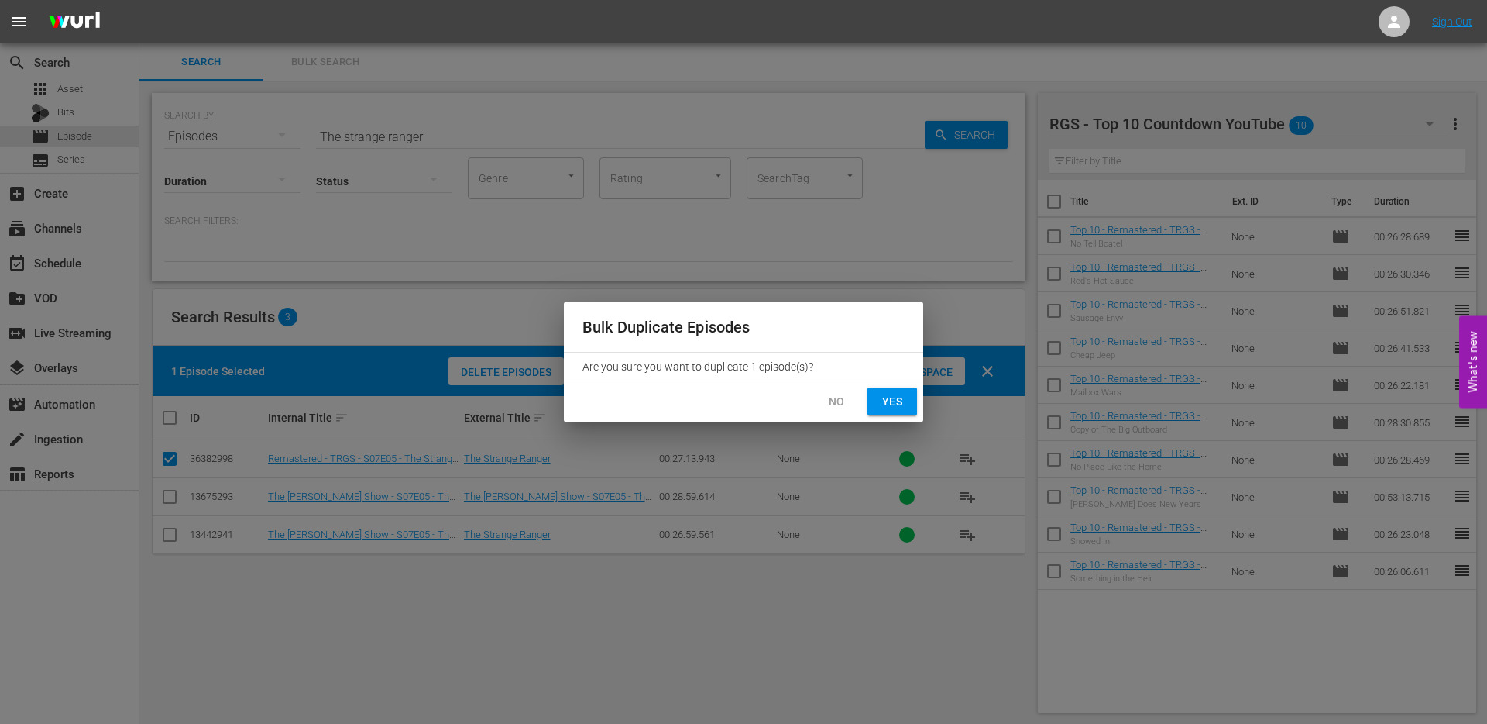
click at [882, 401] on span "Yes" at bounding box center [892, 401] width 25 height 19
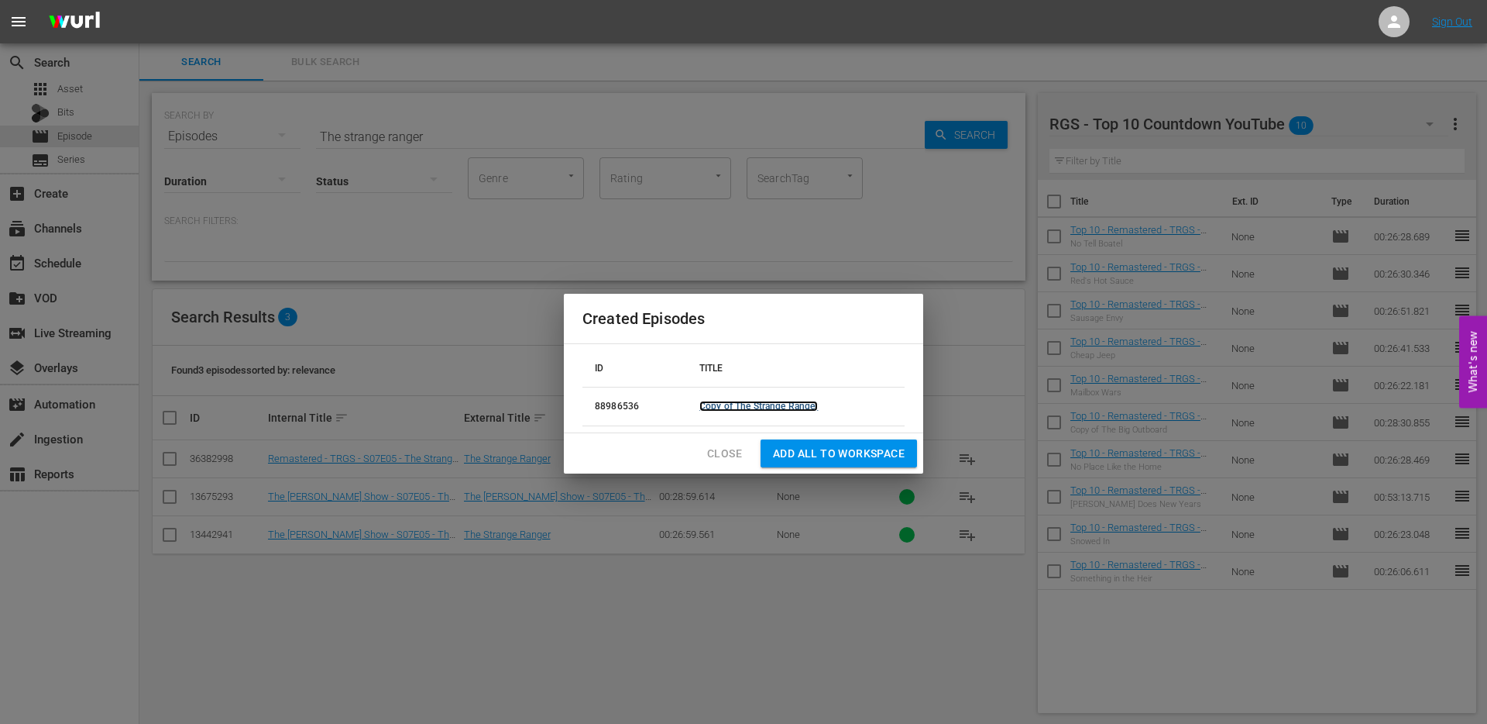
click at [745, 407] on link "Copy of The Strange Ranger" at bounding box center [759, 406] width 119 height 11
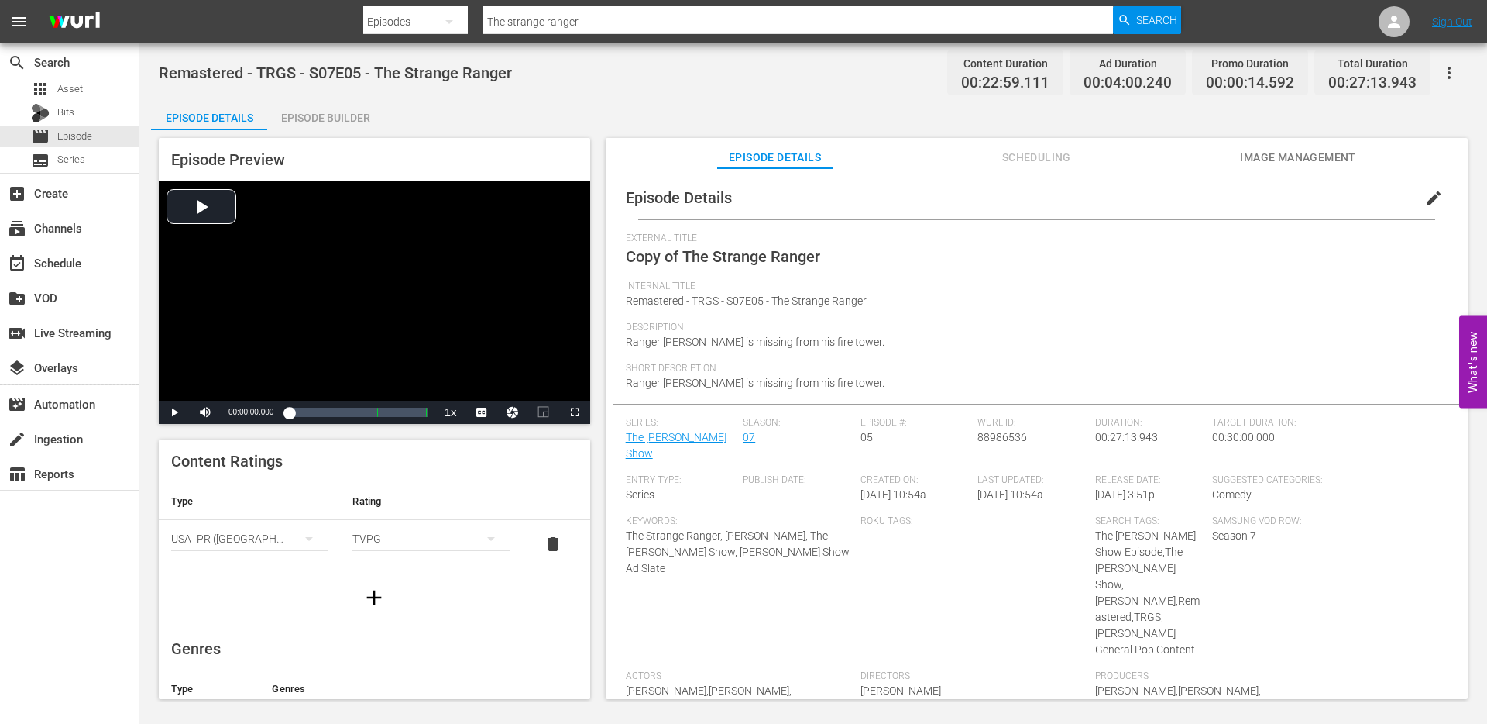
click at [1425, 198] on span "edit" at bounding box center [1434, 198] width 19 height 19
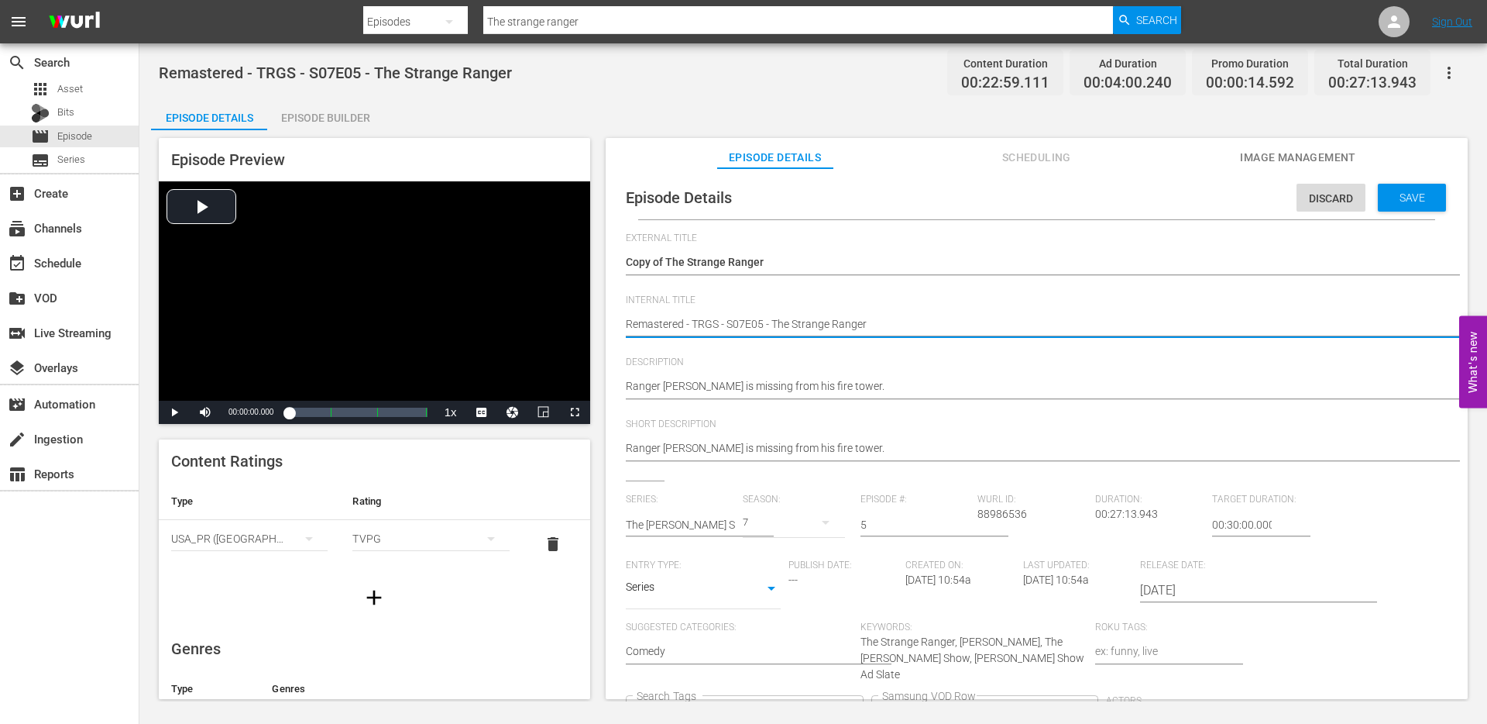
click at [628, 325] on textarea "Remastered - TRGS - S07E05 - The Strange Ranger" at bounding box center [1033, 325] width 814 height 19
click at [696, 323] on textarea "Remastered - TRGS - S07E05 - The Strange Ranger" at bounding box center [1033, 325] width 814 height 19
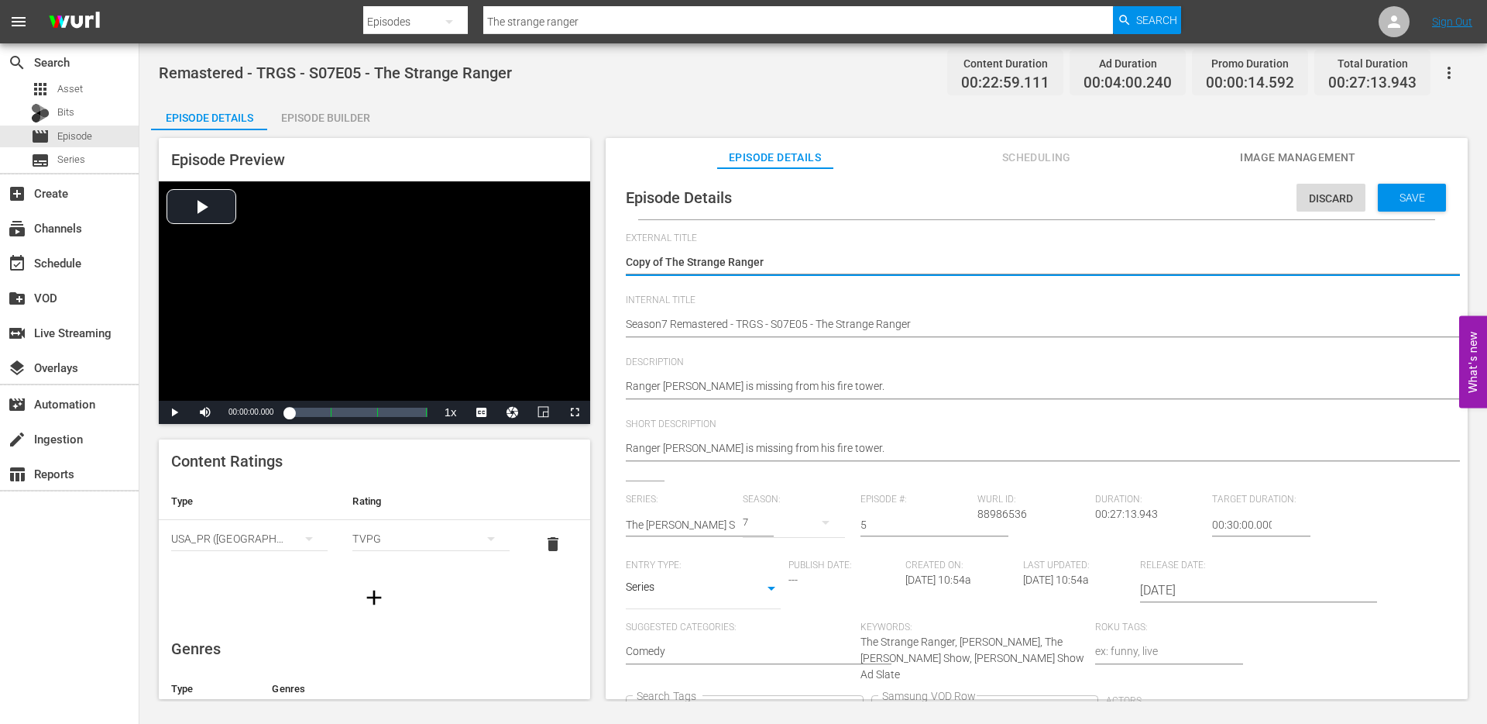
drag, startPoint x: 669, startPoint y: 260, endPoint x: 607, endPoint y: 254, distance: 61.4
click at [610, 256] on div "Episode Details Discard Save External Title Copy of The Strange Ranger Copy of …" at bounding box center [1037, 440] width 862 height 545
click at [855, 708] on icon "Clear" at bounding box center [850, 713] width 10 height 10
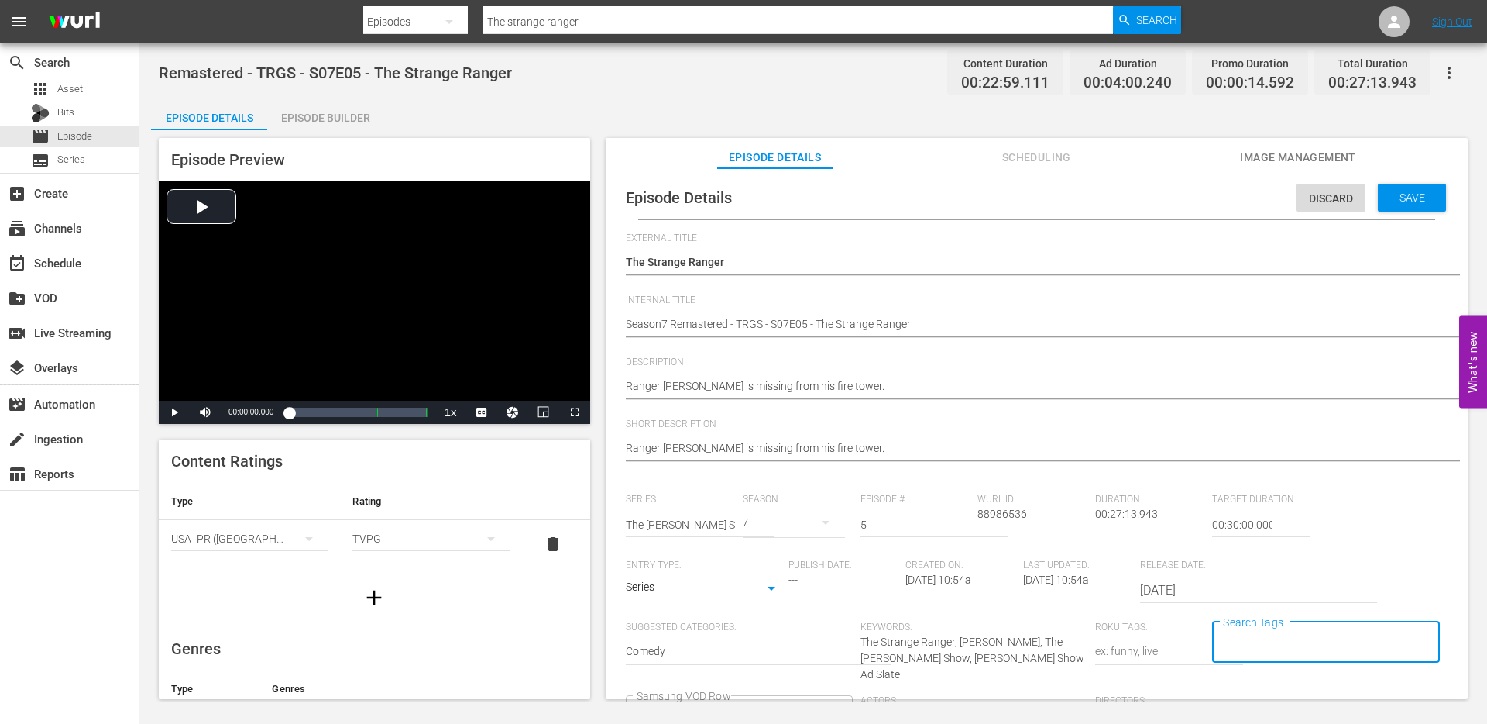
click at [1391, 201] on span "Save" at bounding box center [1413, 197] width 50 height 12
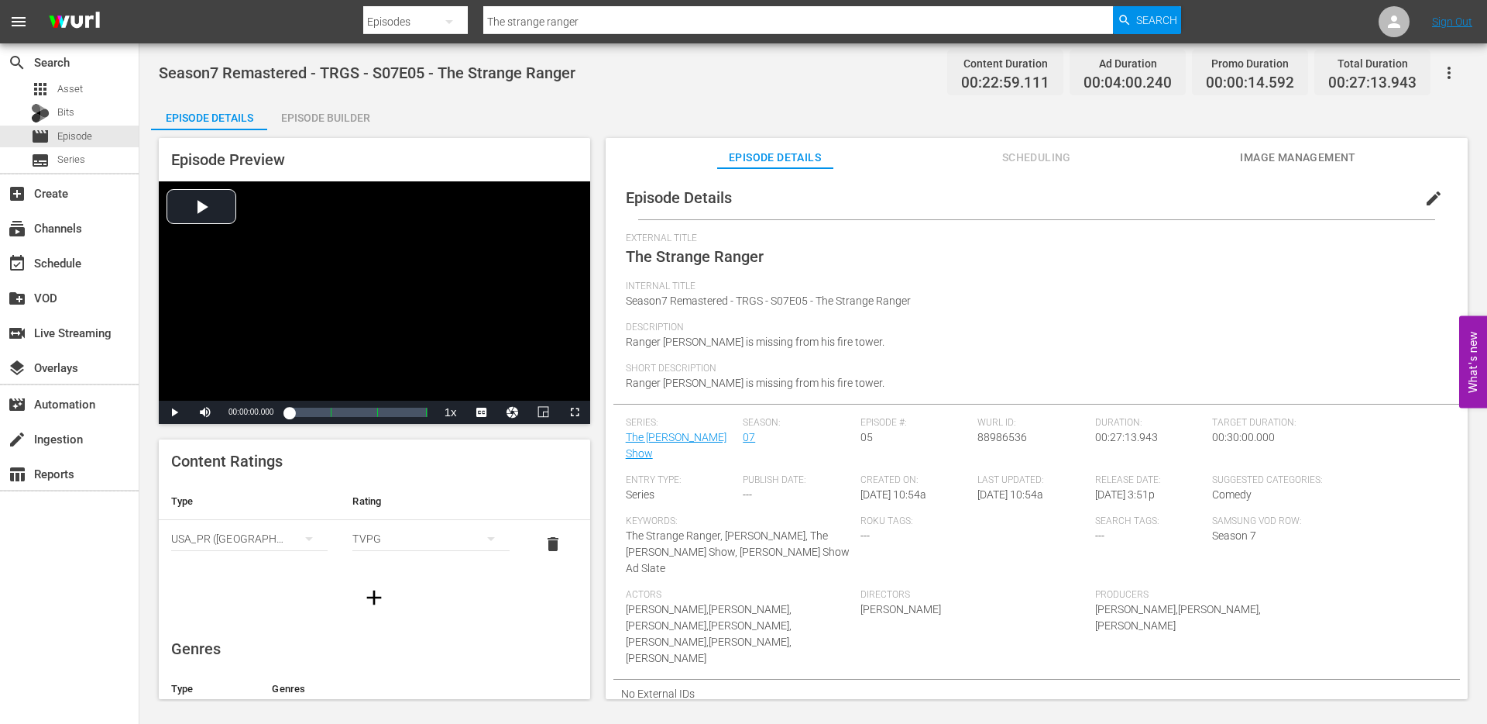
click at [597, 22] on input "The strange ranger" at bounding box center [798, 21] width 630 height 37
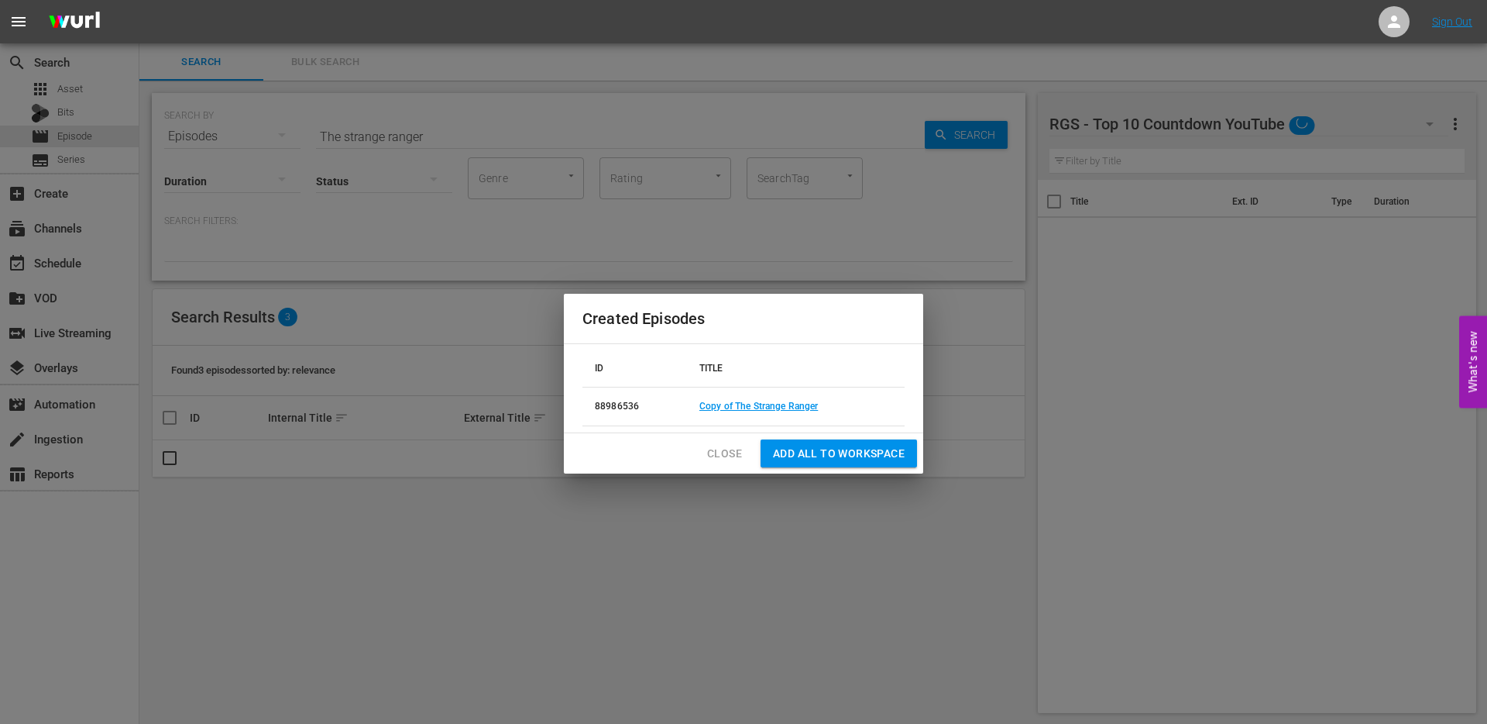
click at [722, 457] on span "Close" at bounding box center [724, 453] width 35 height 19
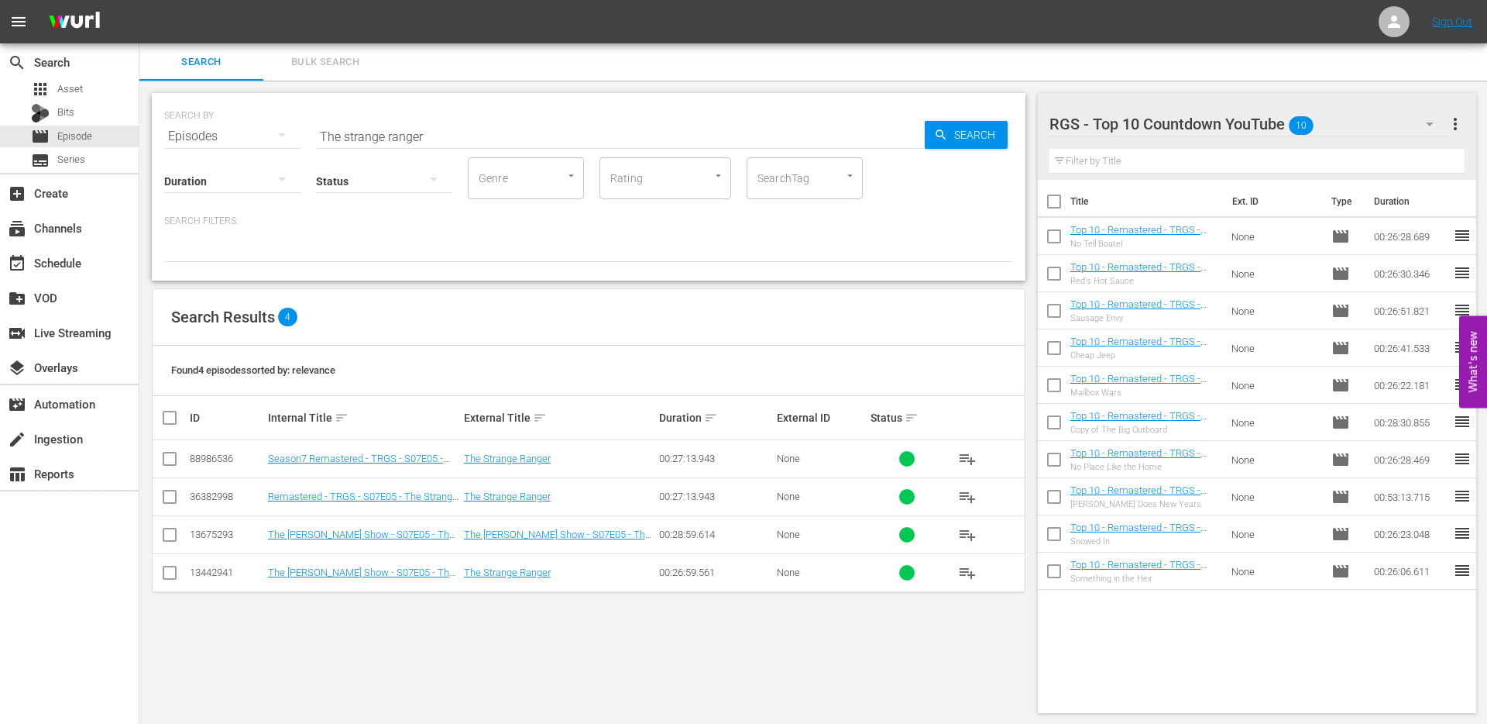
click at [1199, 123] on div at bounding box center [1170, 124] width 241 height 39
click at [1406, 129] on input "RGS - Top 10 Countdown YouTube" at bounding box center [1251, 123] width 402 height 37
click at [1436, 94] on div "RGS - Top 10 Countdown YouTube 10 RGS - Top 10 Countdown YouTube more_vert" at bounding box center [1258, 118] width 416 height 50
click at [1432, 123] on icon "button" at bounding box center [1430, 124] width 8 height 4
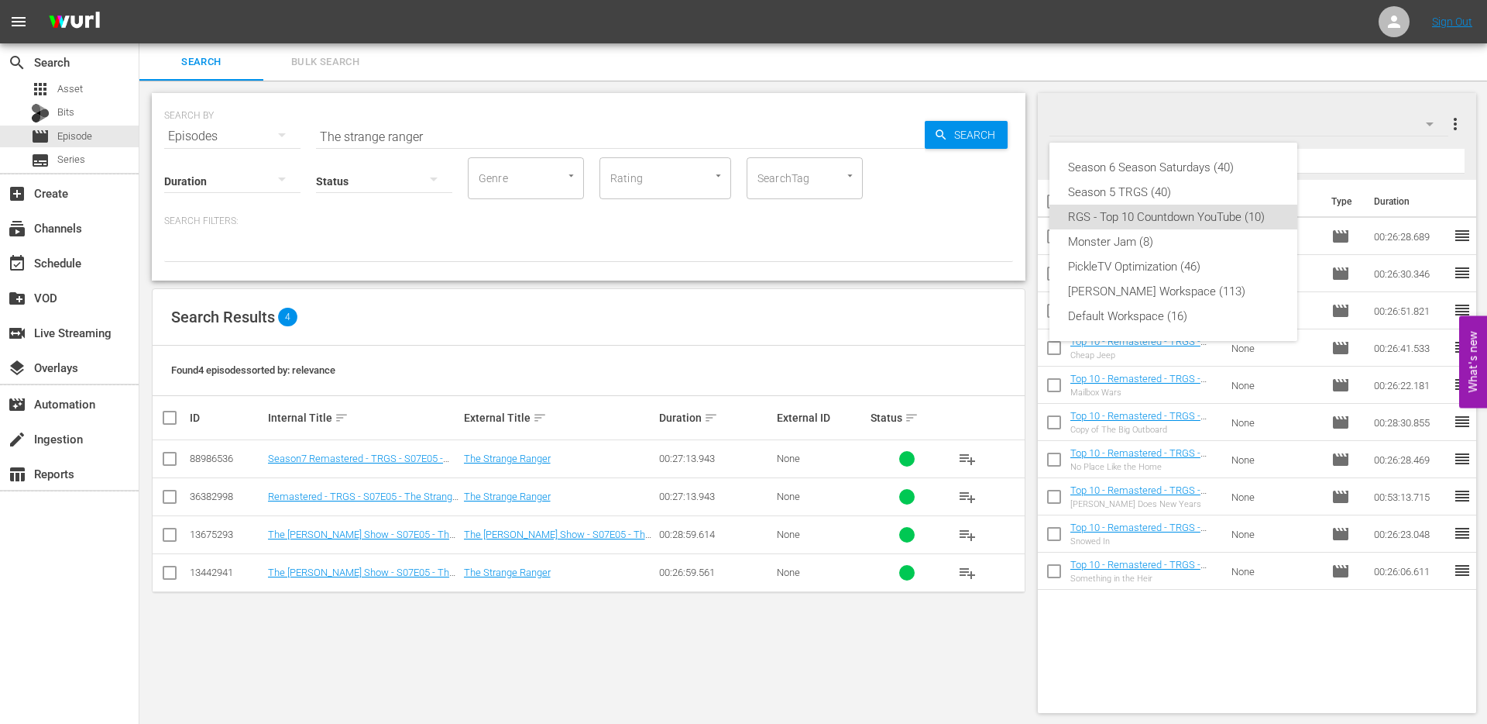
click at [1427, 127] on div "Season 6 Season Saturdays (40) Season 5 TRGS (40) RGS - Top 10 Countdown YouTub…" at bounding box center [743, 362] width 1487 height 724
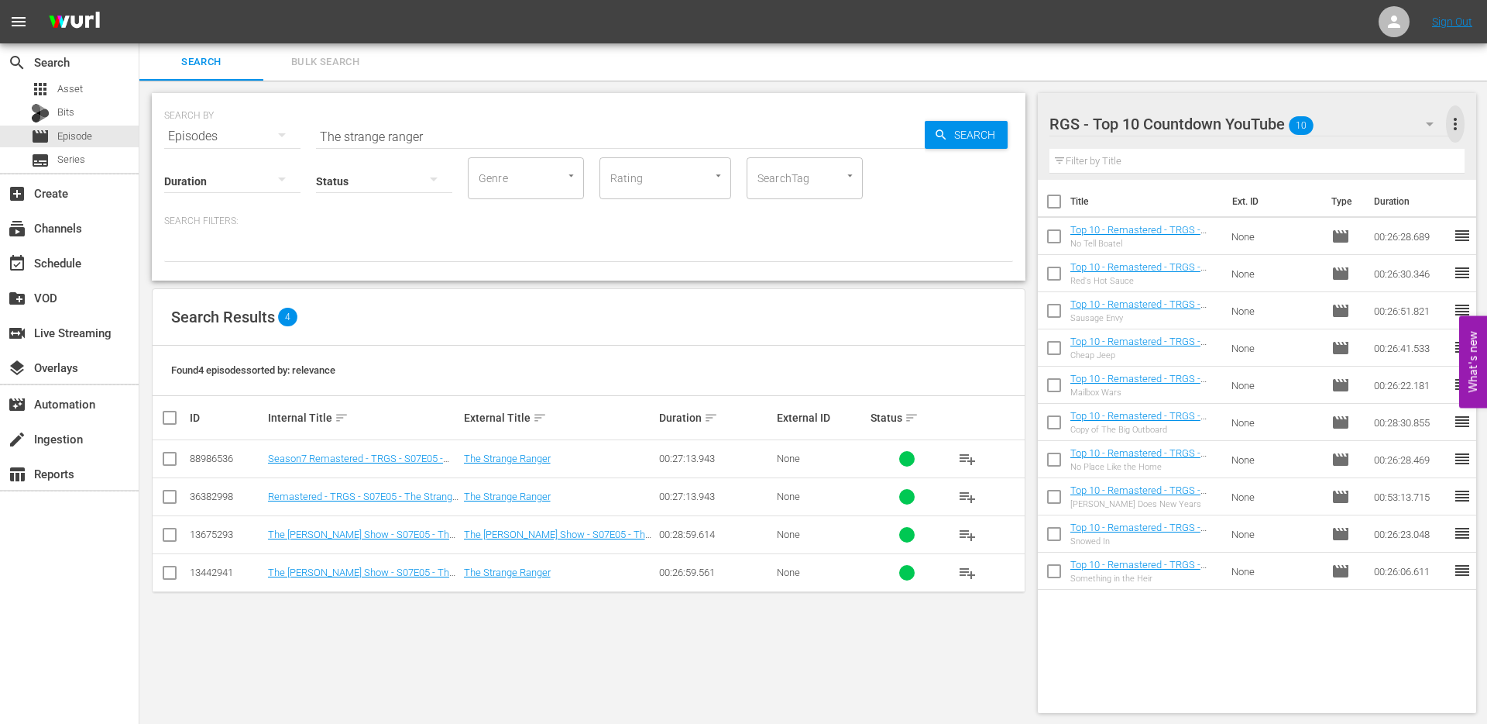
click at [1456, 126] on span "more_vert" at bounding box center [1455, 124] width 19 height 19
click at [1309, 129] on div "Add New Workspace" at bounding box center [1355, 126] width 182 height 28
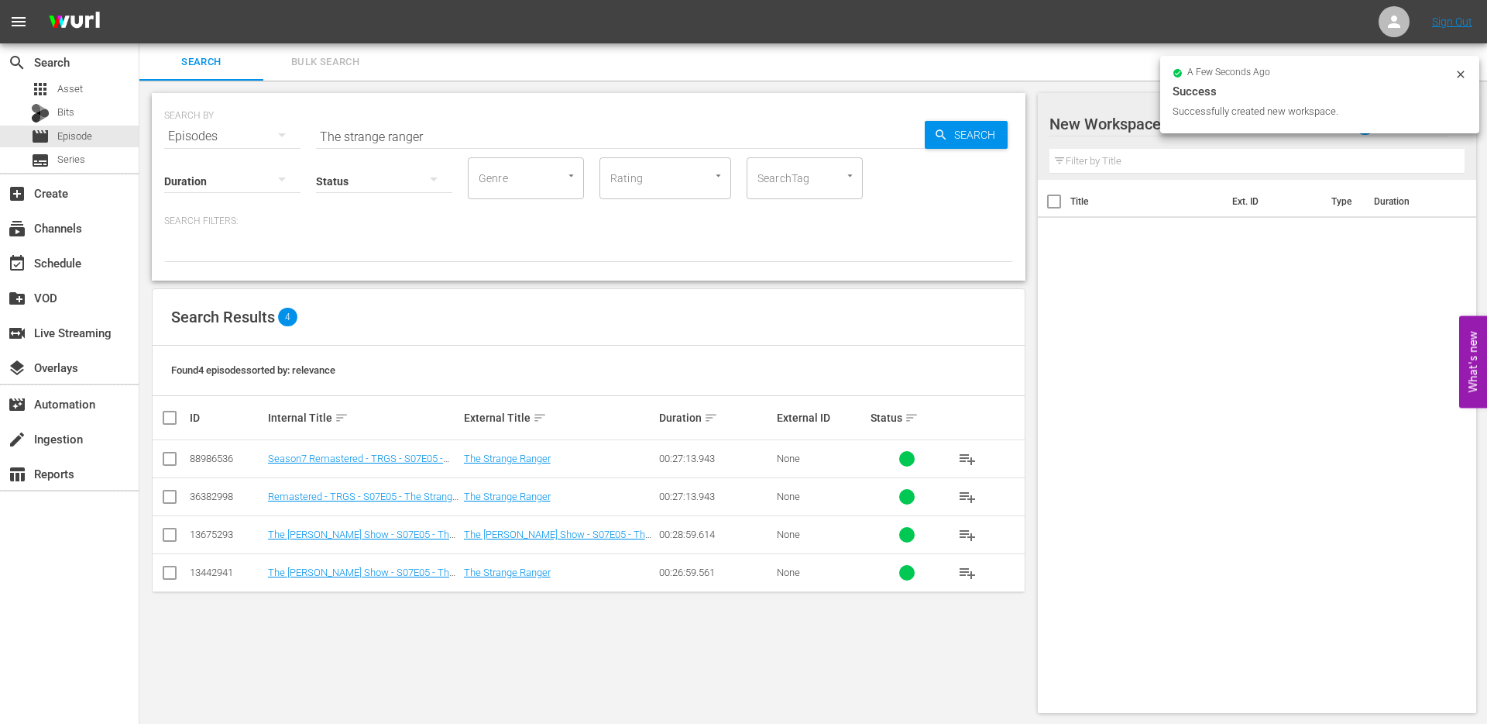
click at [1126, 121] on div at bounding box center [1181, 124] width 263 height 39
click at [1140, 121] on input "New Workspace Tue Aug 26 2025 15:54:54 GMT+0000" at bounding box center [1251, 123] width 402 height 37
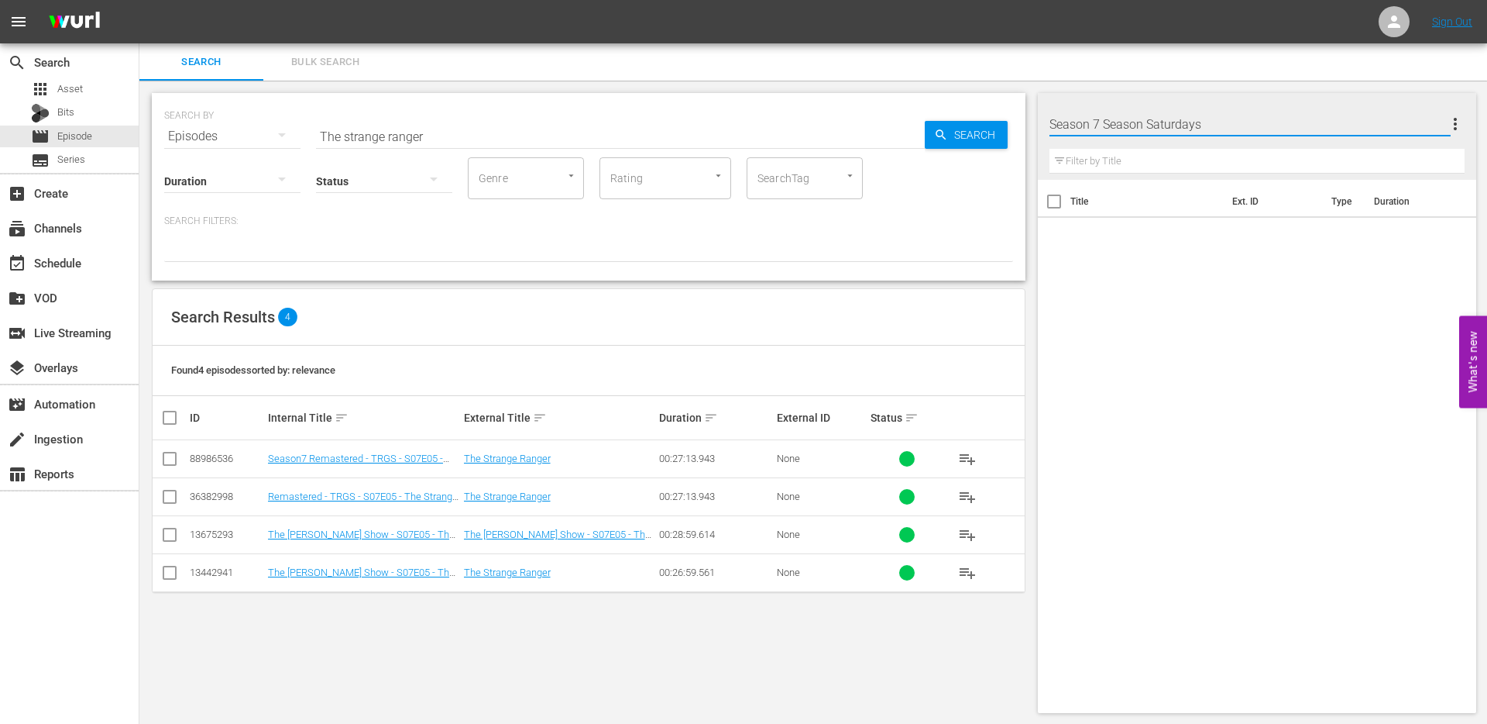
click at [1190, 307] on div "Title Ext. ID Type Duration" at bounding box center [1257, 443] width 439 height 527
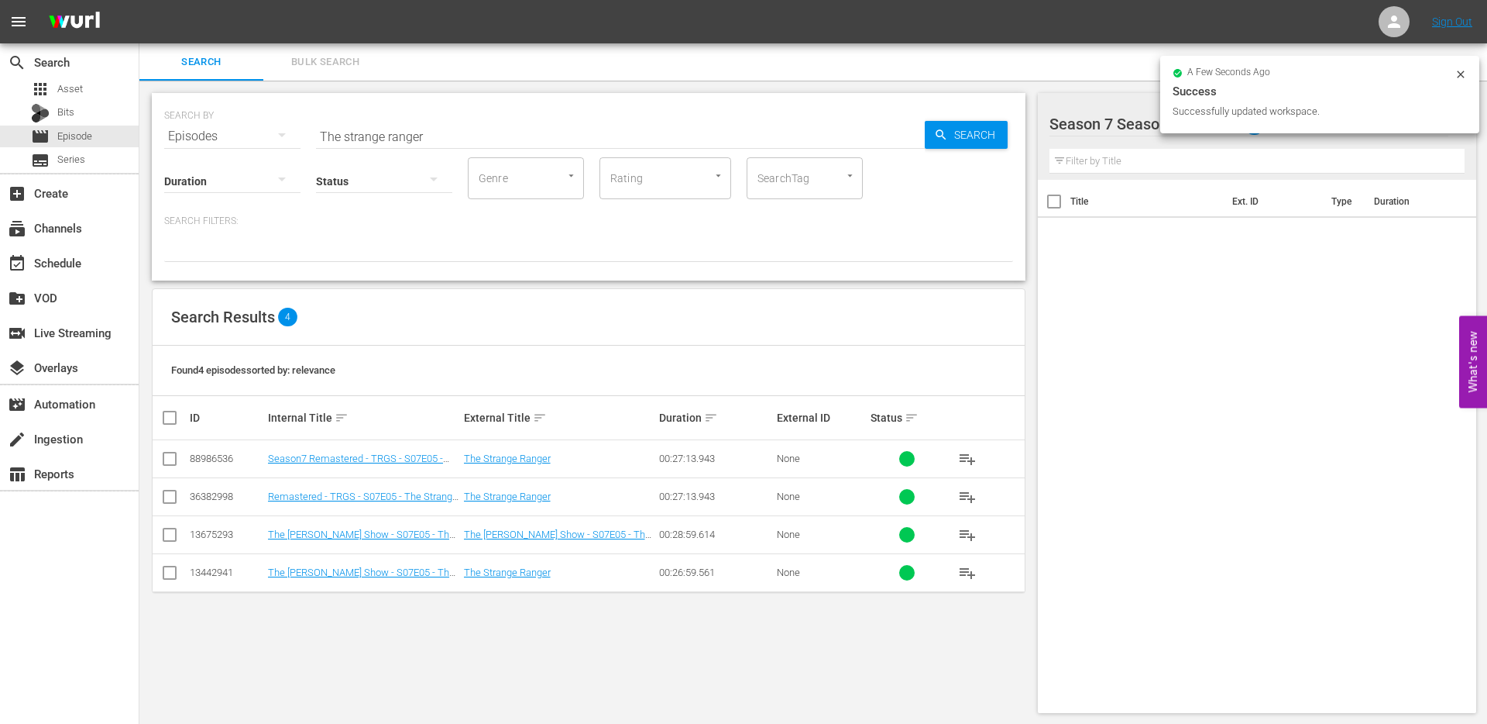
click at [1458, 77] on icon at bounding box center [1460, 73] width 7 height 7
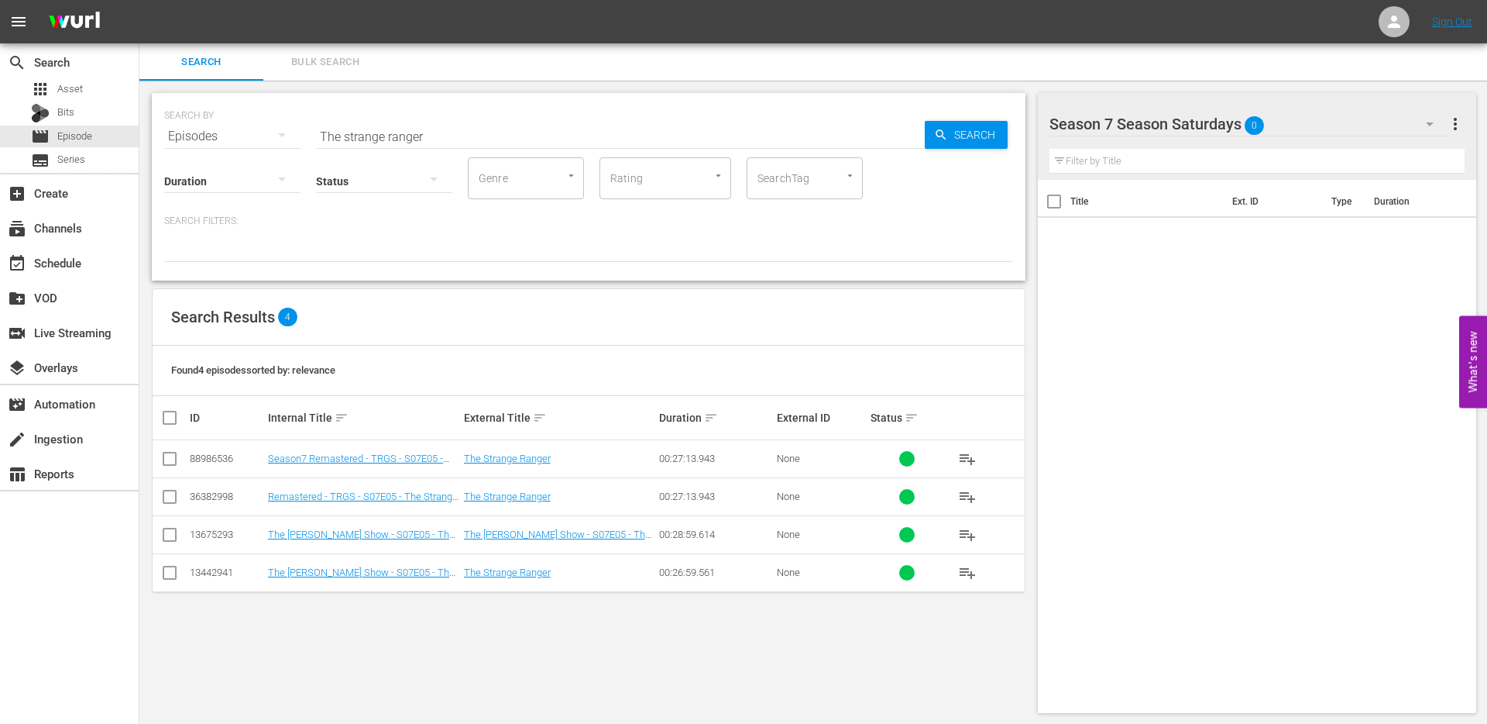
click at [163, 460] on input "checkbox" at bounding box center [169, 461] width 19 height 19
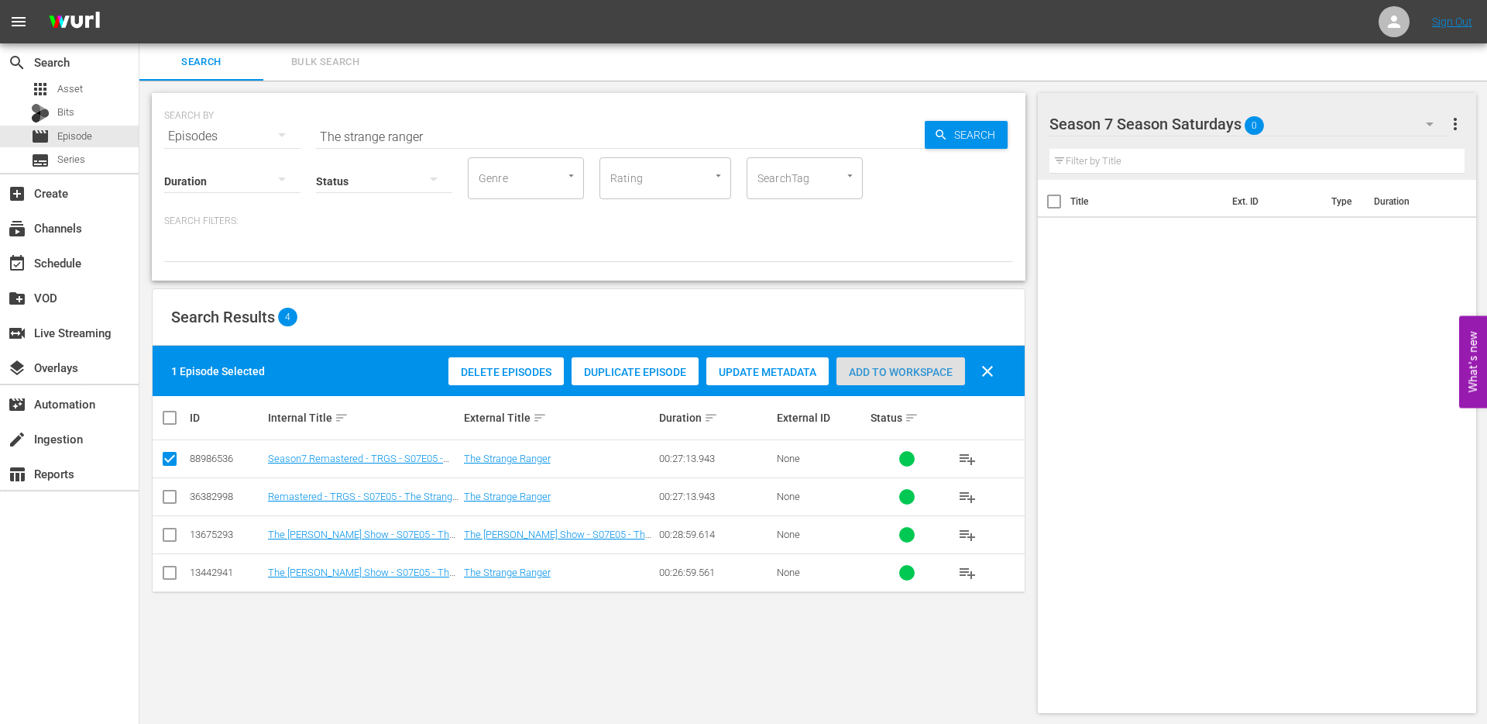
click at [862, 371] on span "Add to Workspace" at bounding box center [901, 372] width 129 height 12
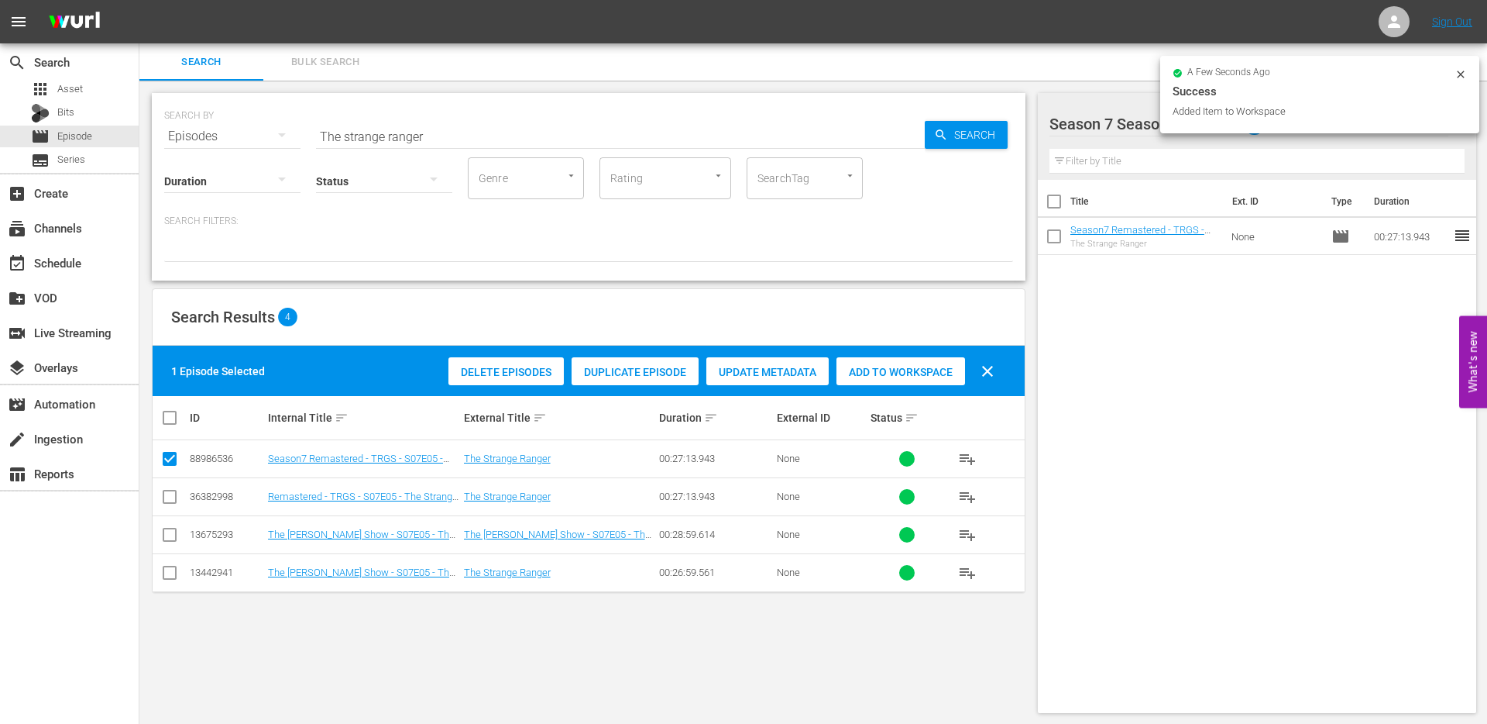
click at [1466, 70] on icon at bounding box center [1461, 74] width 12 height 12
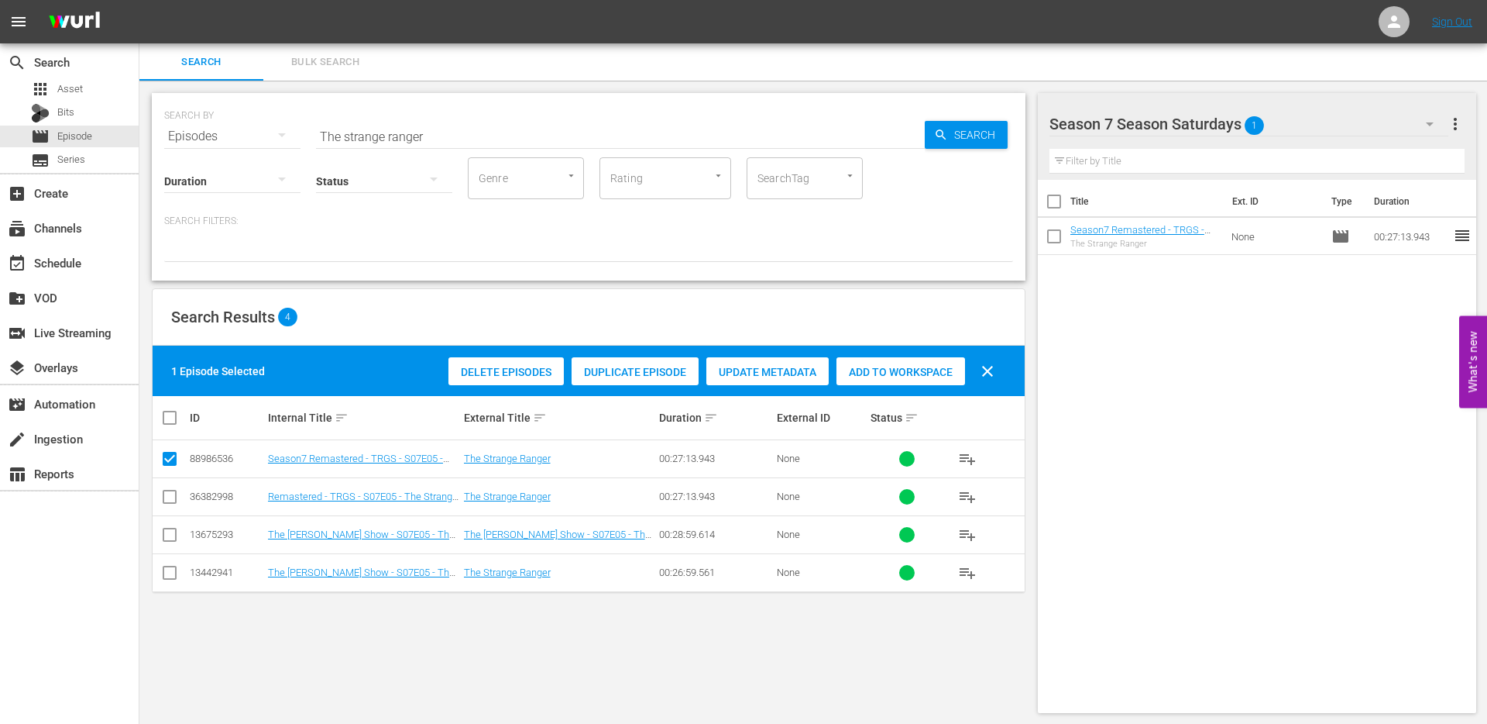
click at [1332, 120] on div "Season 7 Season Saturdays 1" at bounding box center [1249, 123] width 399 height 43
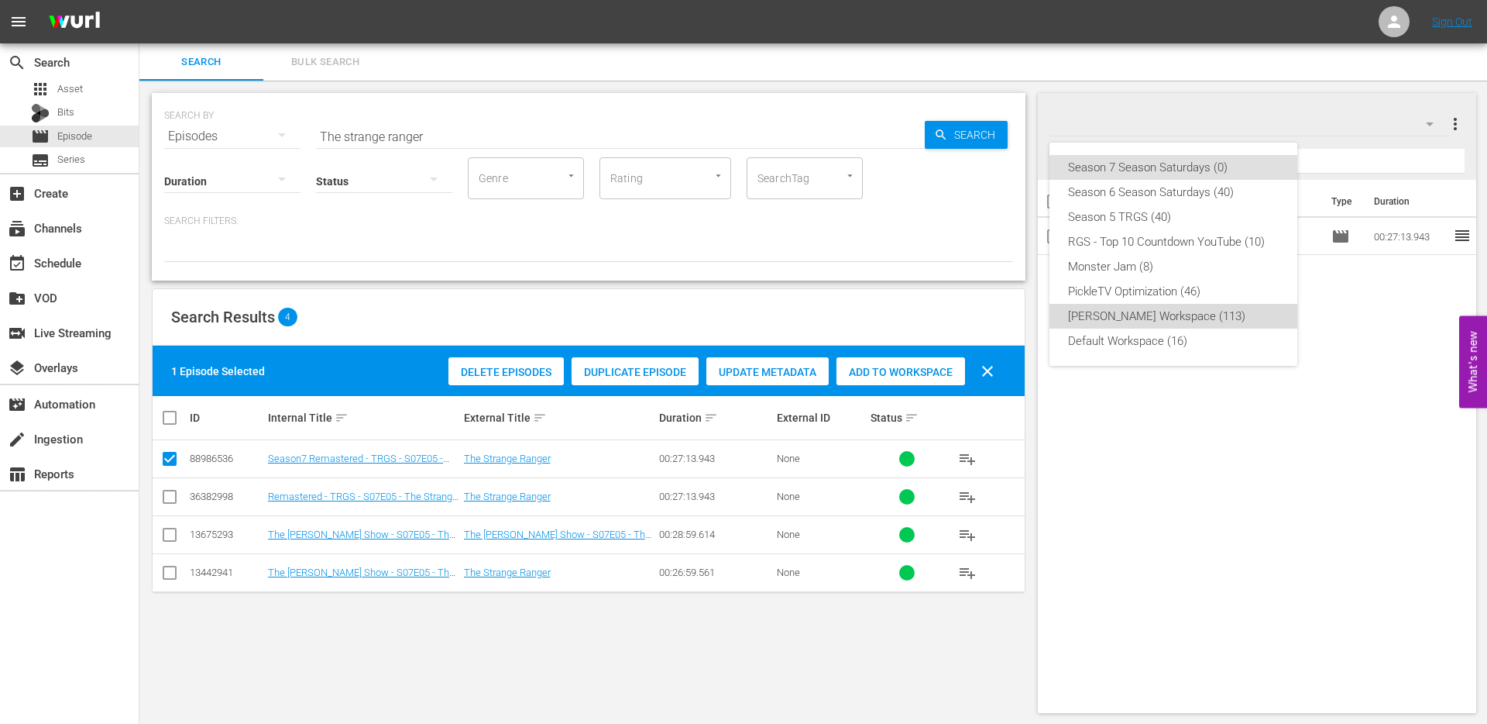
click at [1218, 321] on div "[PERSON_NAME] Workspace (113)" at bounding box center [1173, 316] width 211 height 25
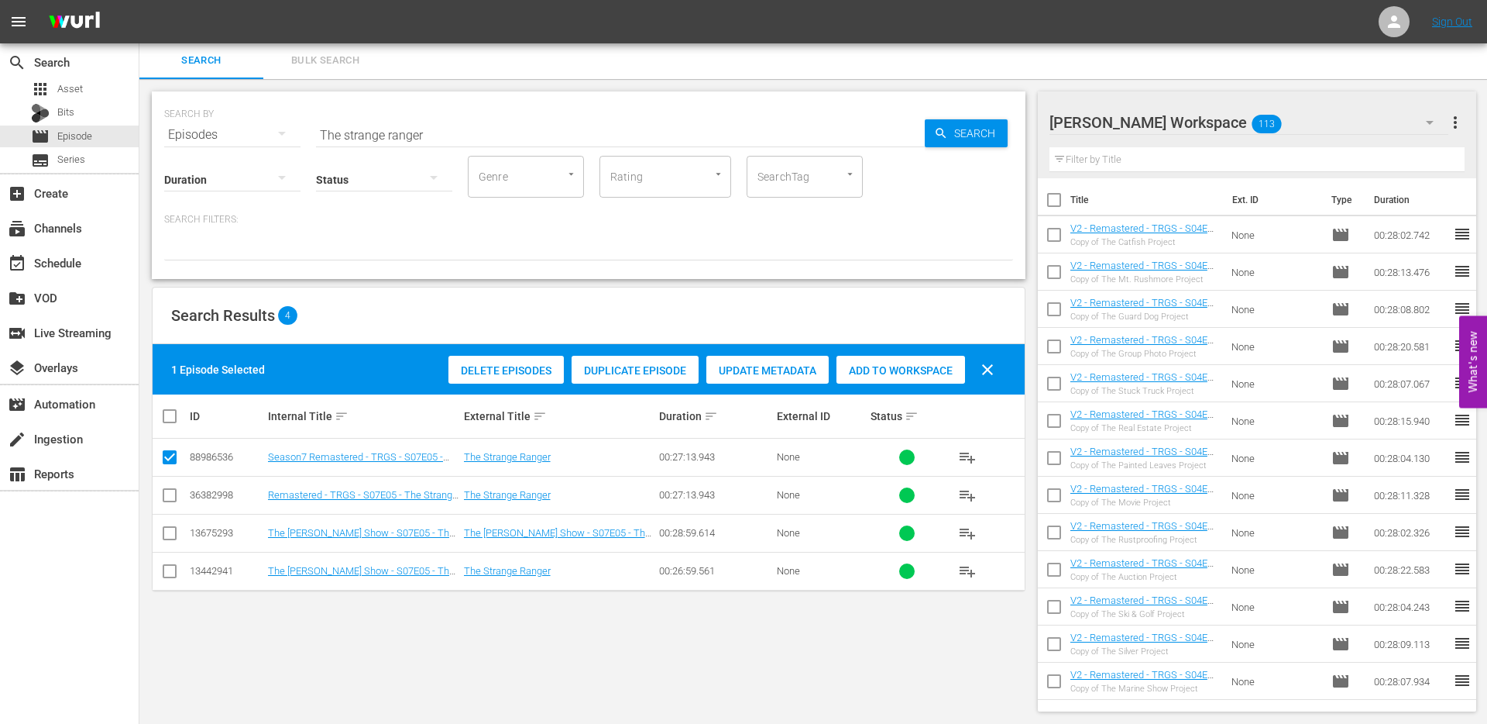
click at [1156, 149] on input "text" at bounding box center [1258, 159] width 416 height 25
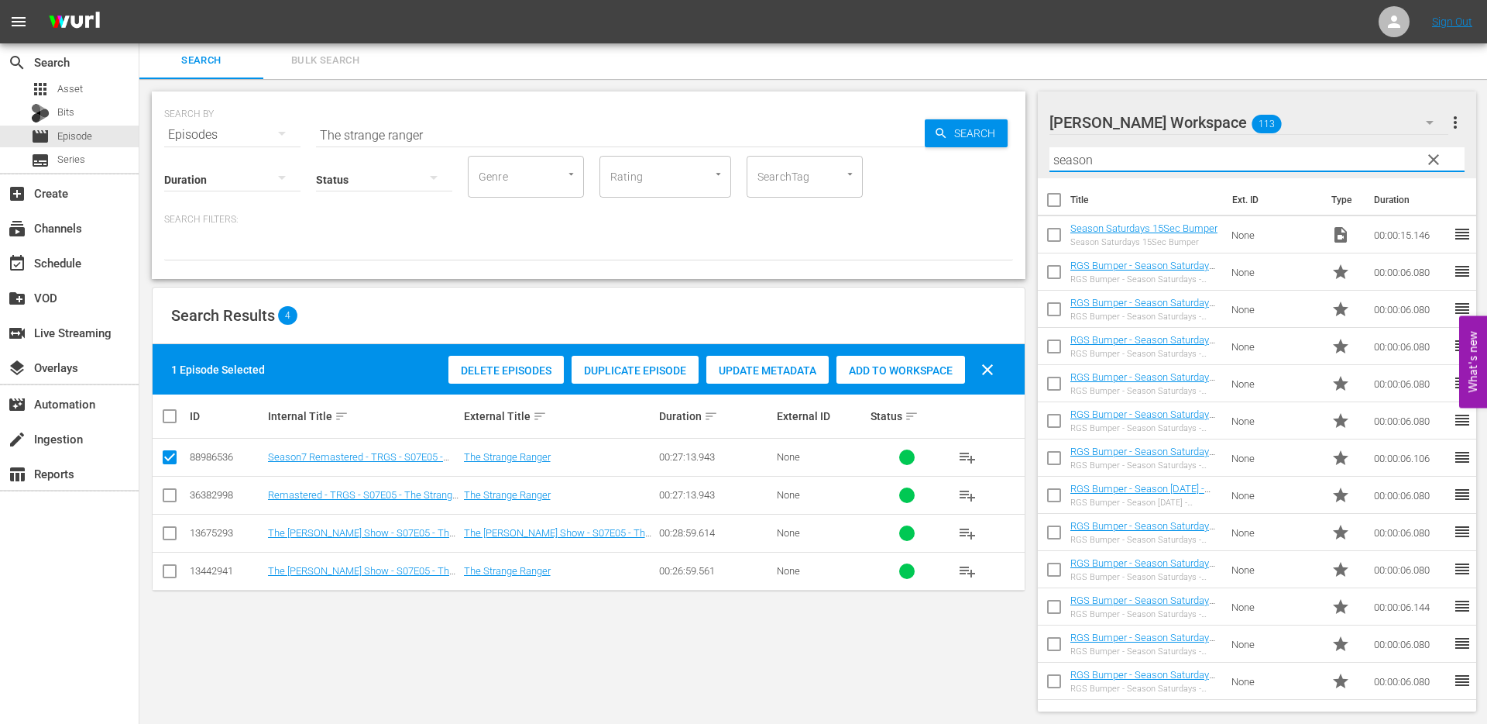
drag, startPoint x: 1103, startPoint y: 163, endPoint x: 1038, endPoint y: 163, distance: 65.1
click at [1039, 163] on div "Red Green Workspace 113 Red Green Workspace more_vert clear Filter by Title sea…" at bounding box center [1257, 134] width 439 height 87
click at [1298, 126] on div "Red Green Workspace 113" at bounding box center [1249, 122] width 399 height 43
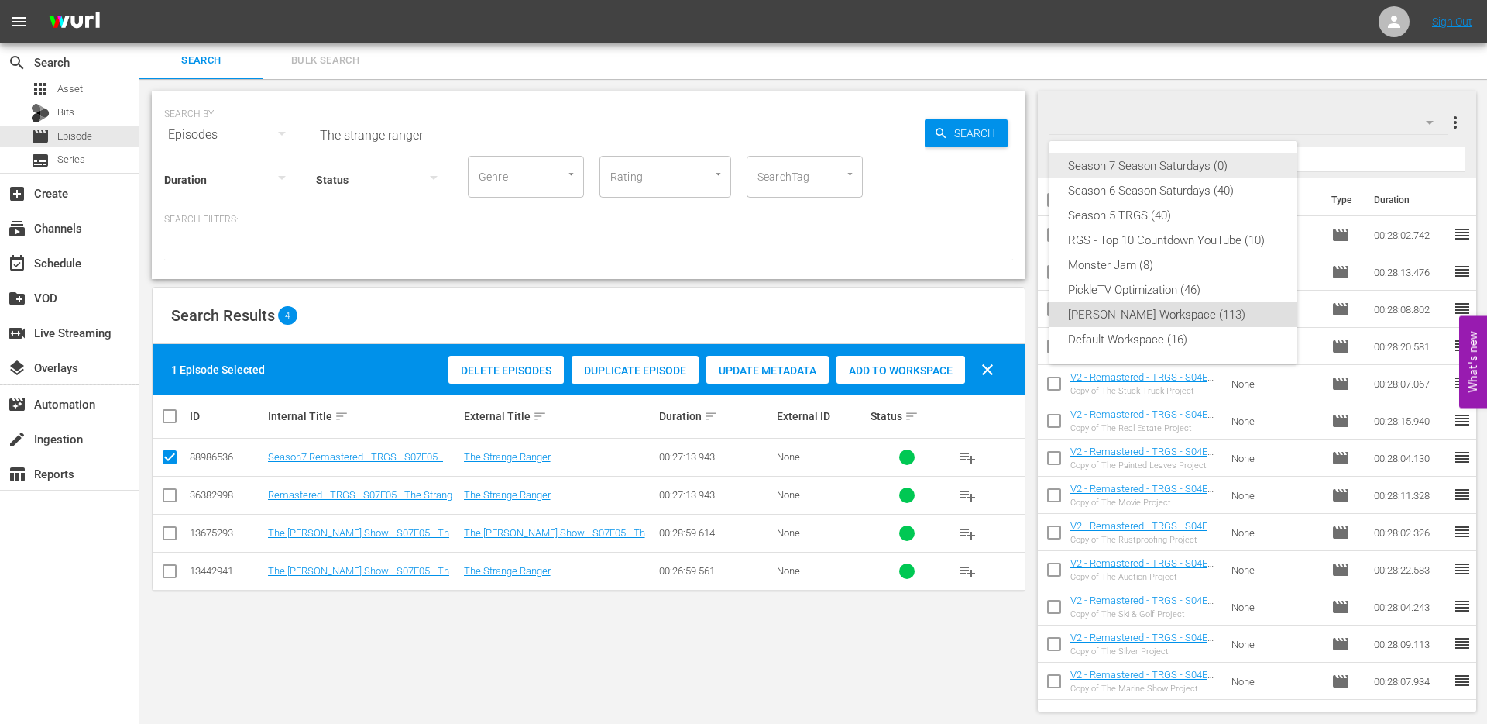
click at [1143, 164] on div "Season 7 Season Saturdays (0)" at bounding box center [1173, 165] width 211 height 25
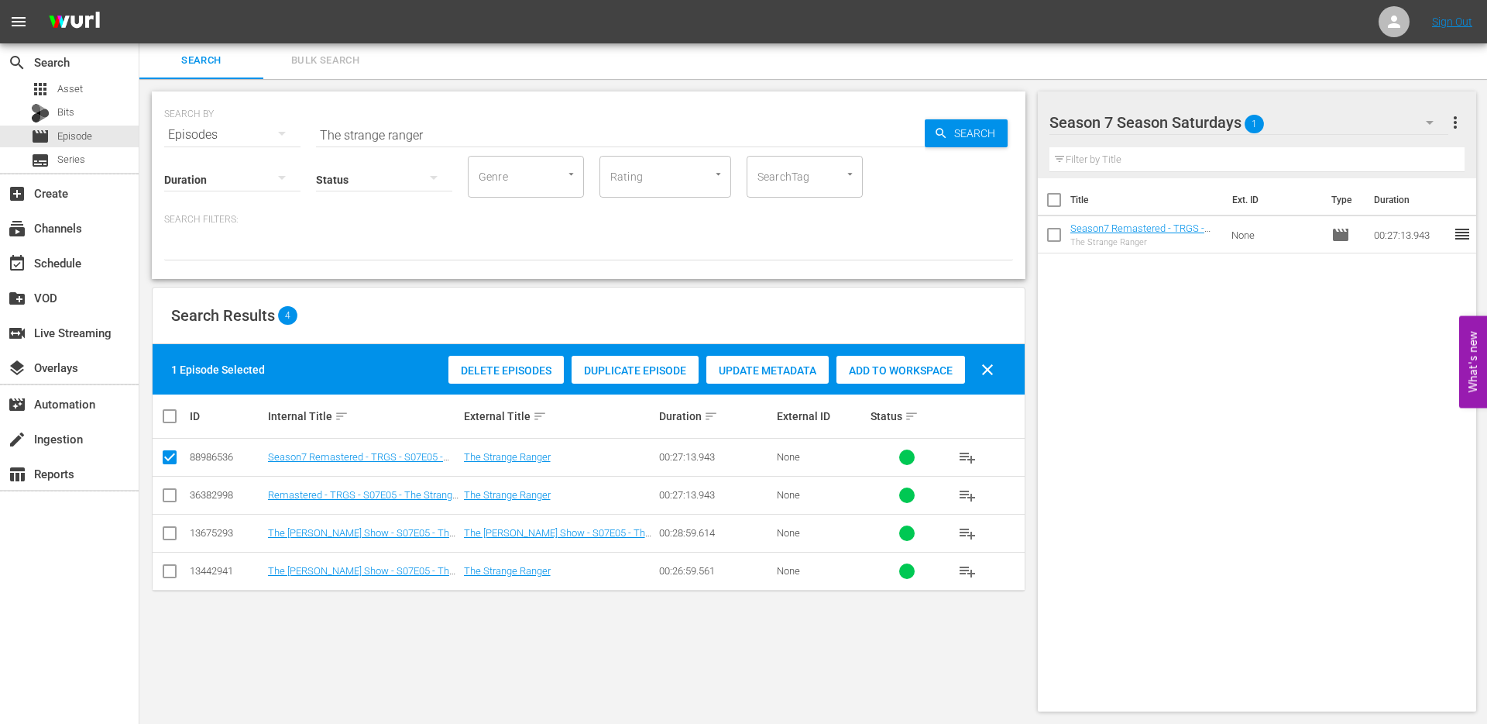
click at [167, 454] on input "checkbox" at bounding box center [169, 460] width 19 height 19
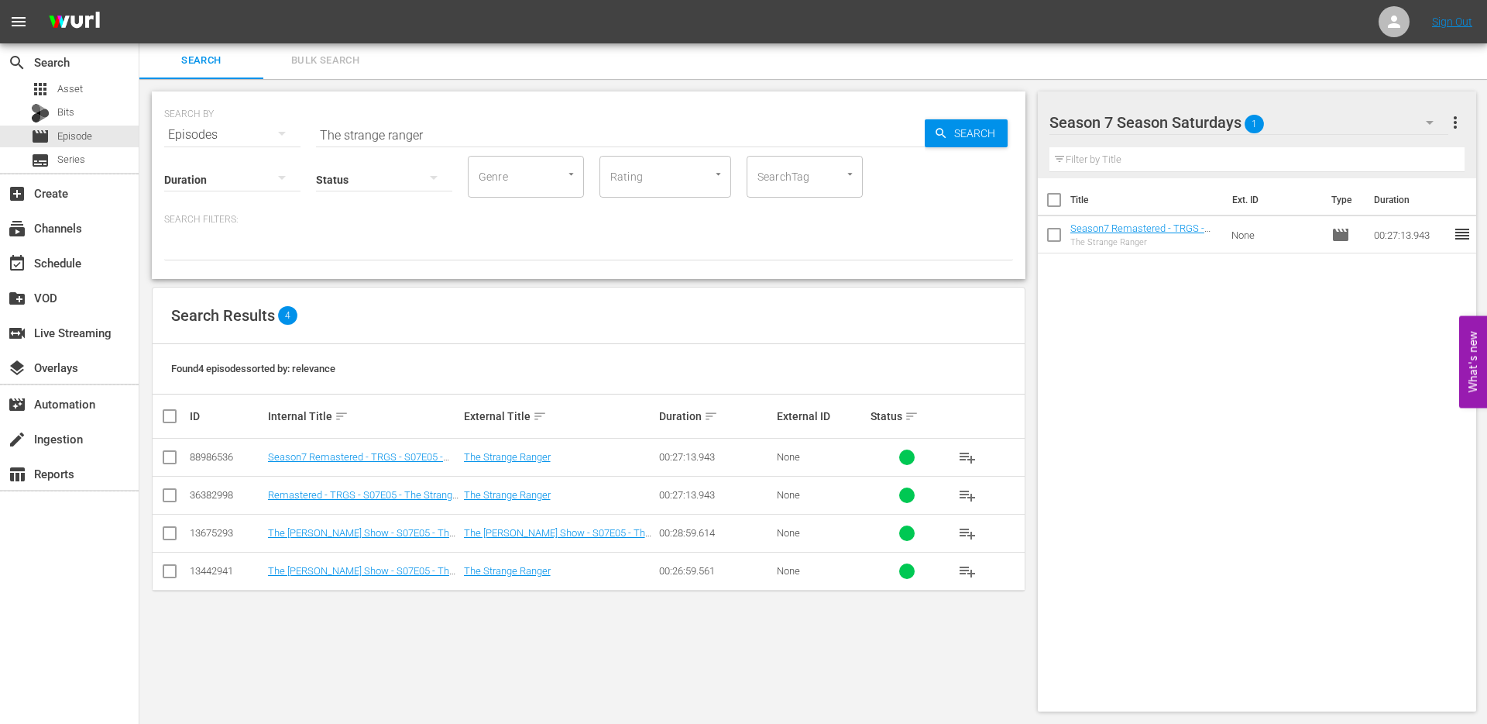
click at [380, 134] on input "The strange ranger" at bounding box center [620, 134] width 609 height 37
click at [170, 458] on input "checkbox" at bounding box center [169, 460] width 19 height 19
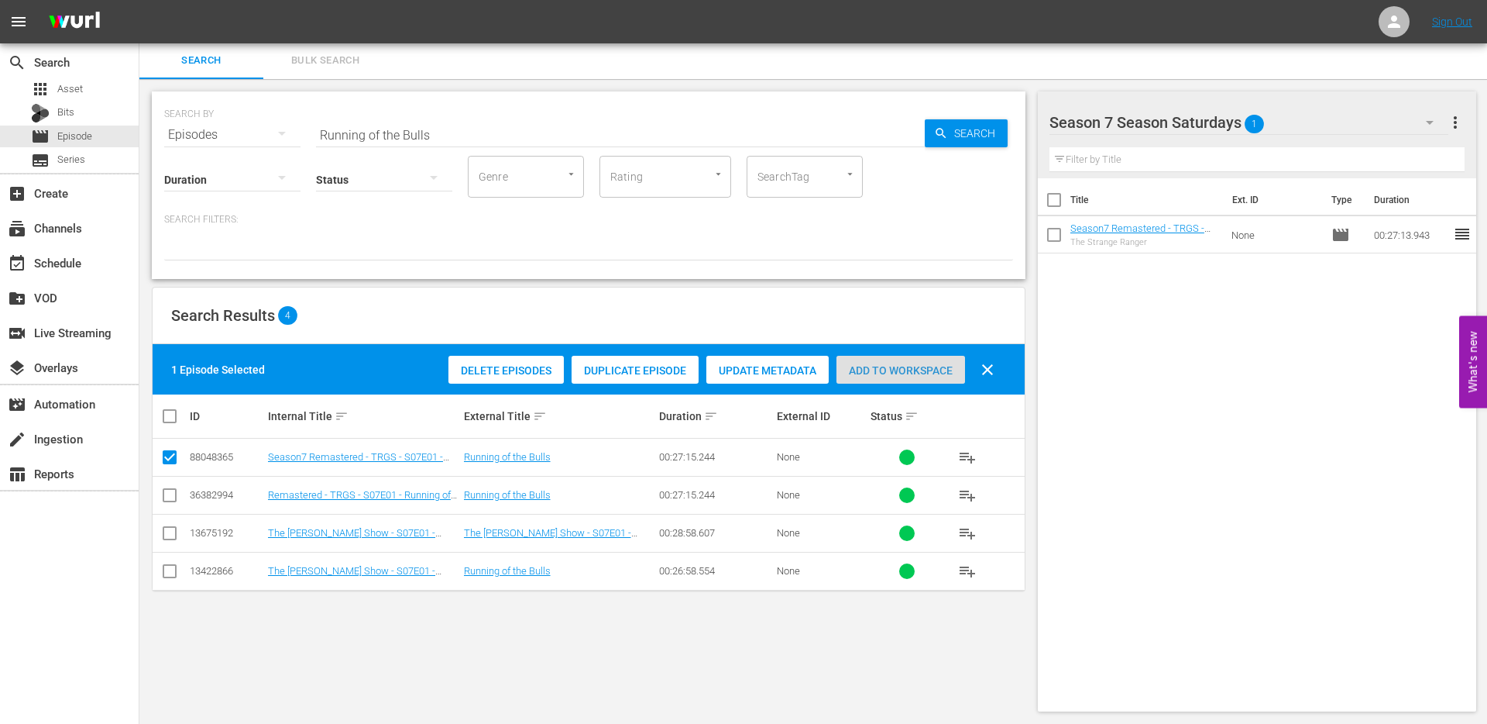
click at [923, 371] on span "Add to Workspace" at bounding box center [901, 370] width 129 height 12
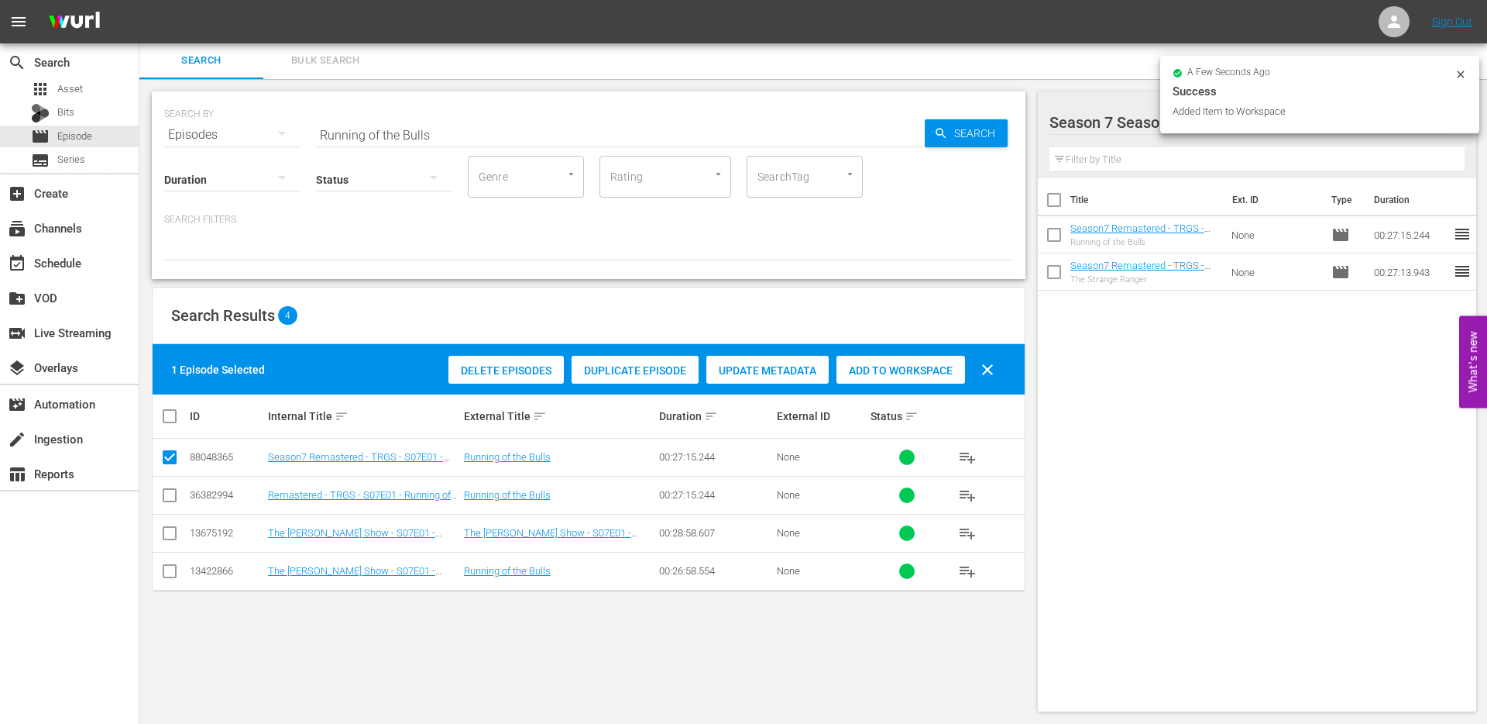
click at [173, 457] on input "checkbox" at bounding box center [169, 460] width 19 height 19
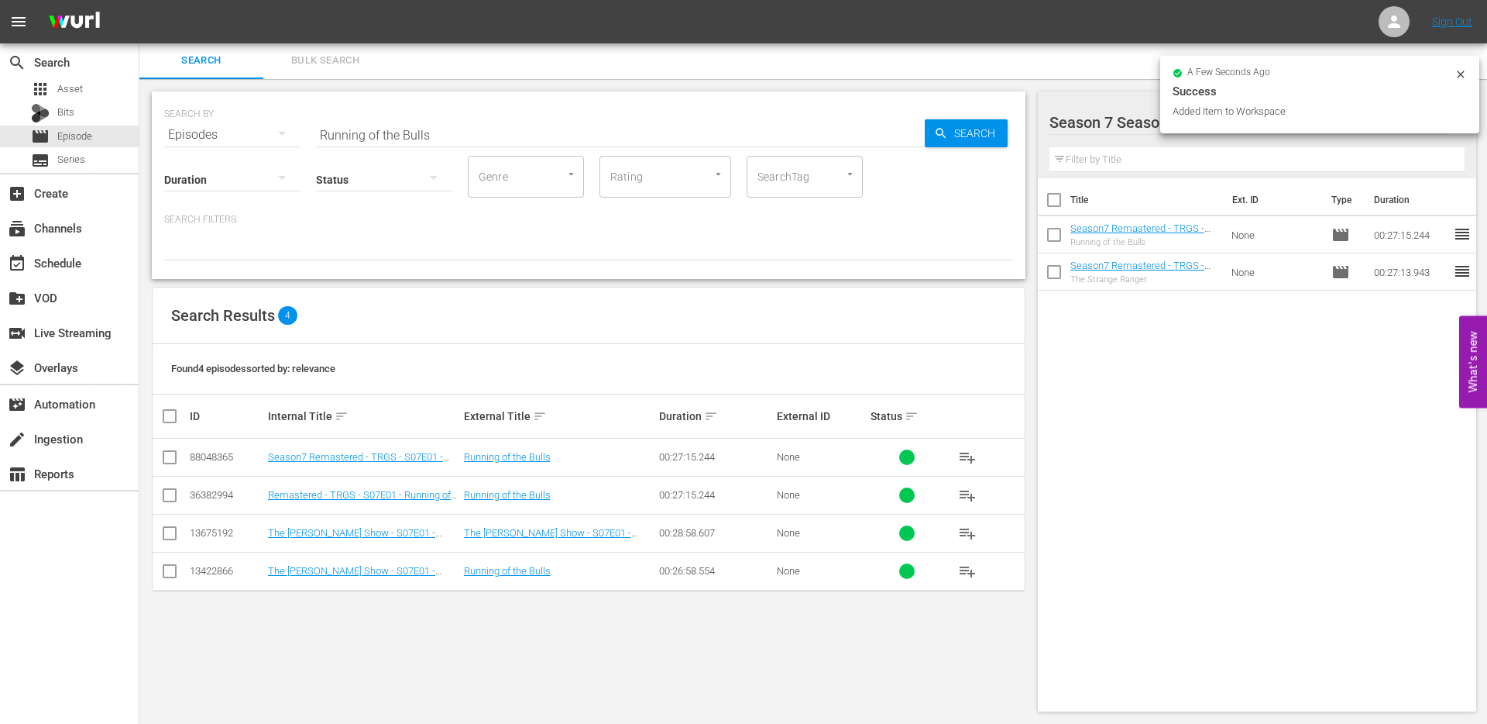
click at [381, 132] on input "Running of the Bulls" at bounding box center [620, 134] width 609 height 37
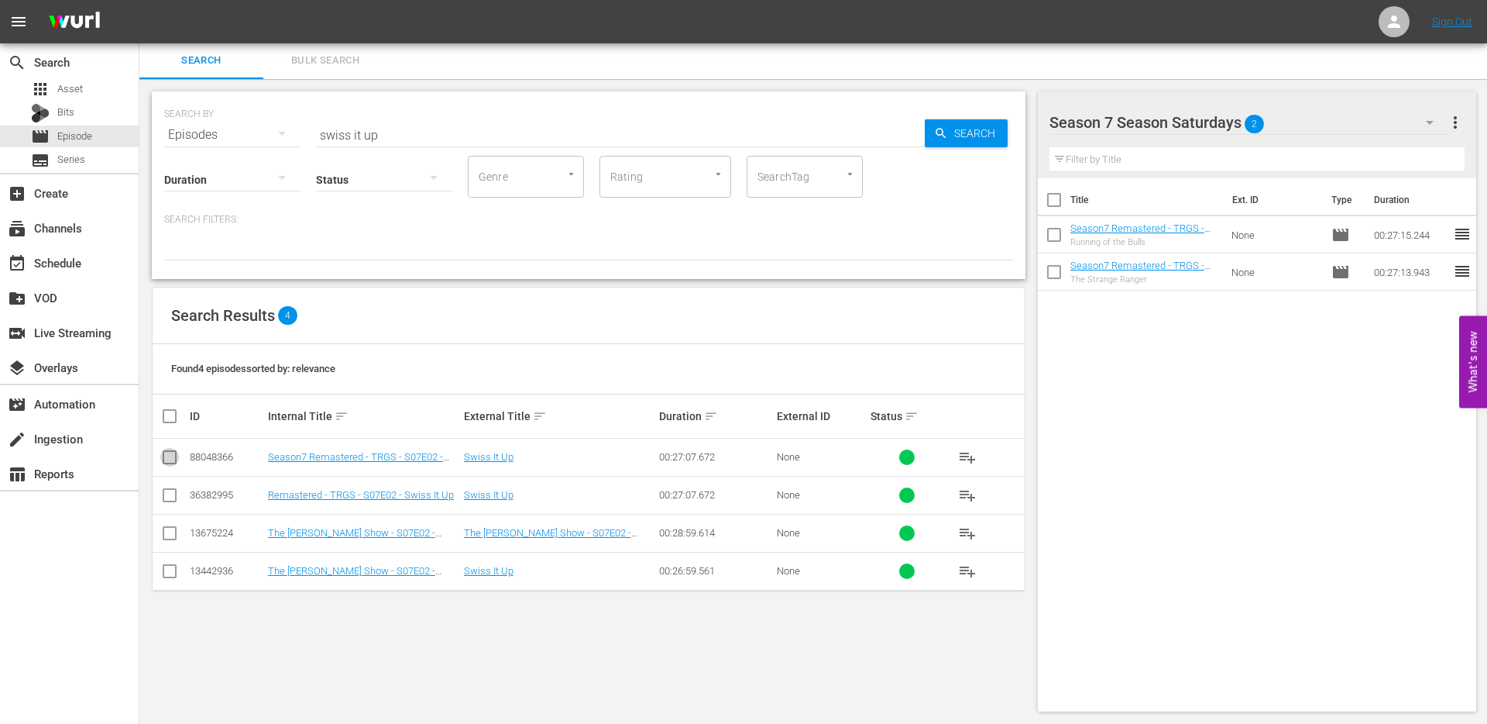
click at [173, 462] on input "checkbox" at bounding box center [169, 460] width 19 height 19
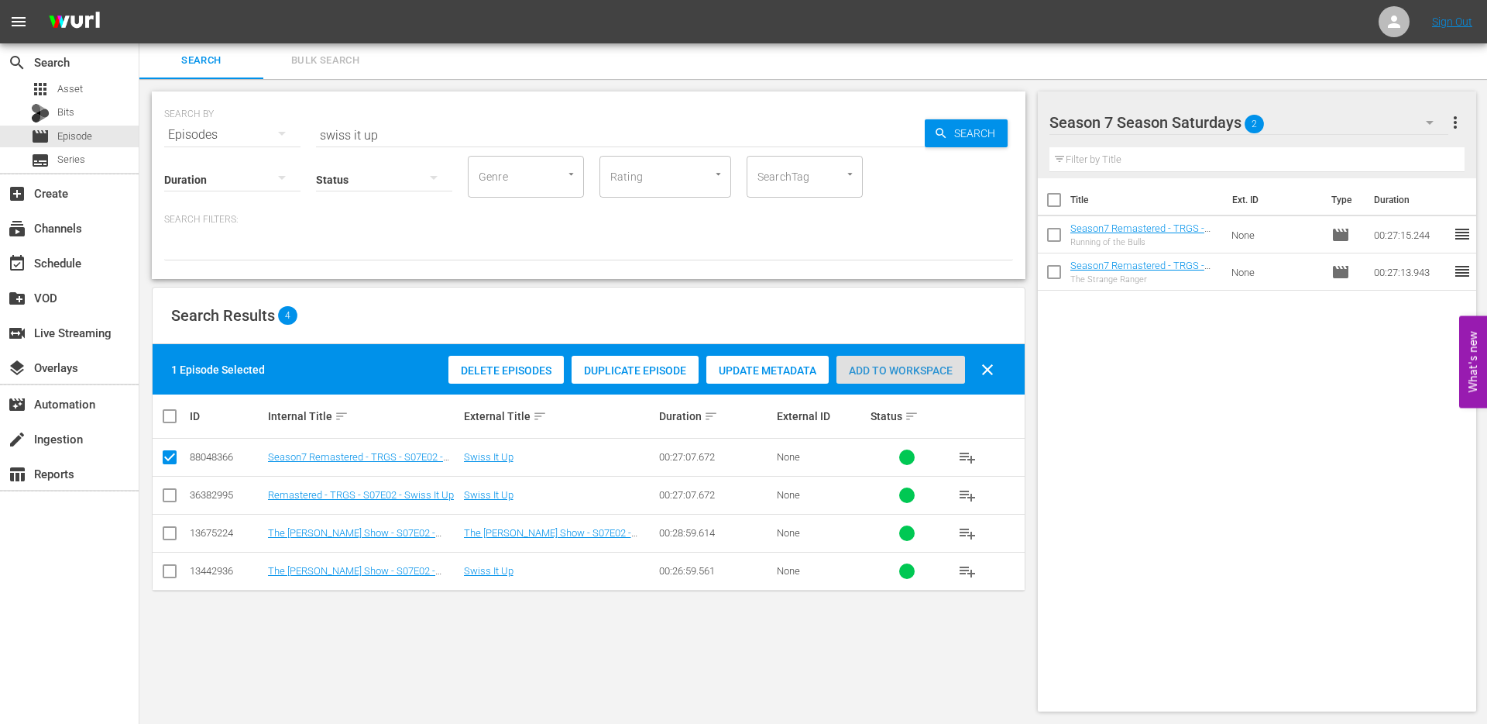
click at [895, 371] on span "Add to Workspace" at bounding box center [901, 370] width 129 height 12
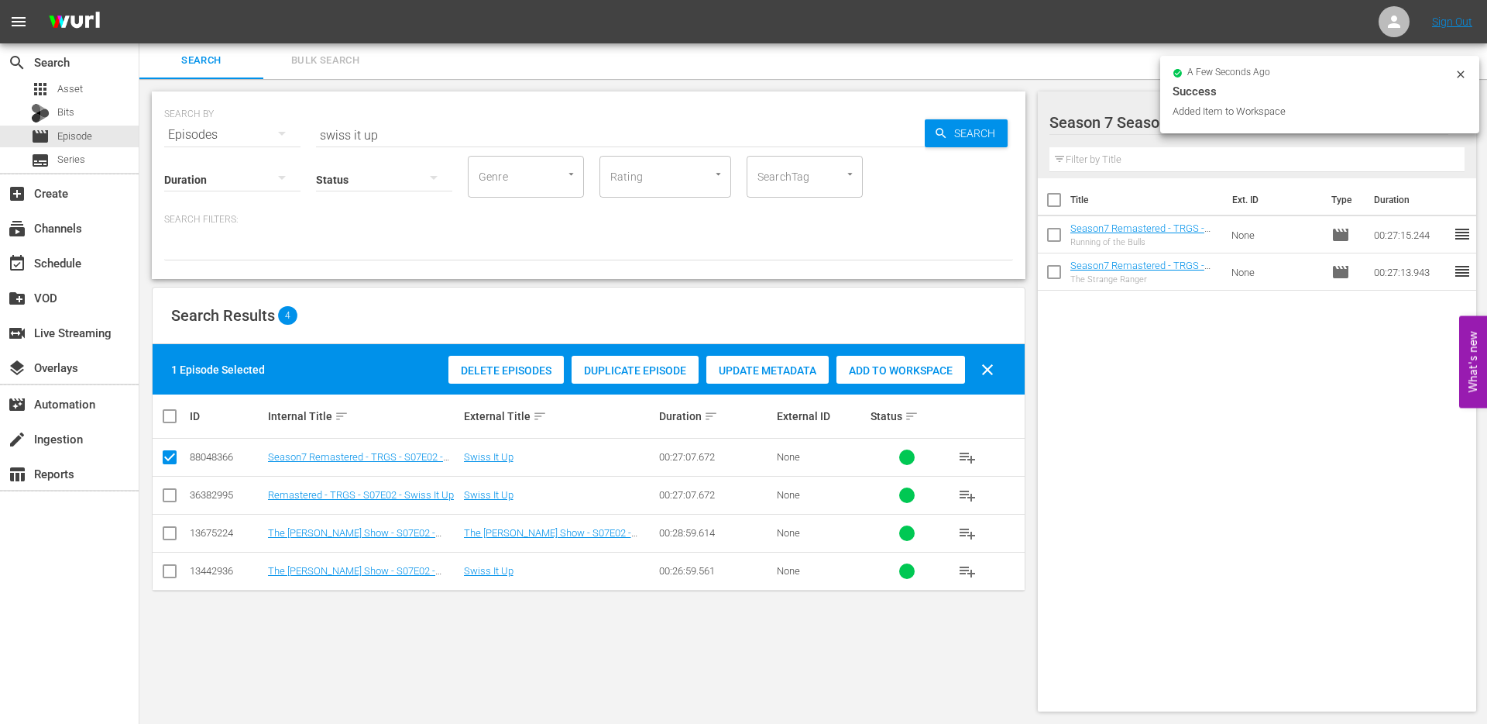
click at [351, 136] on input "swiss it up" at bounding box center [620, 134] width 609 height 37
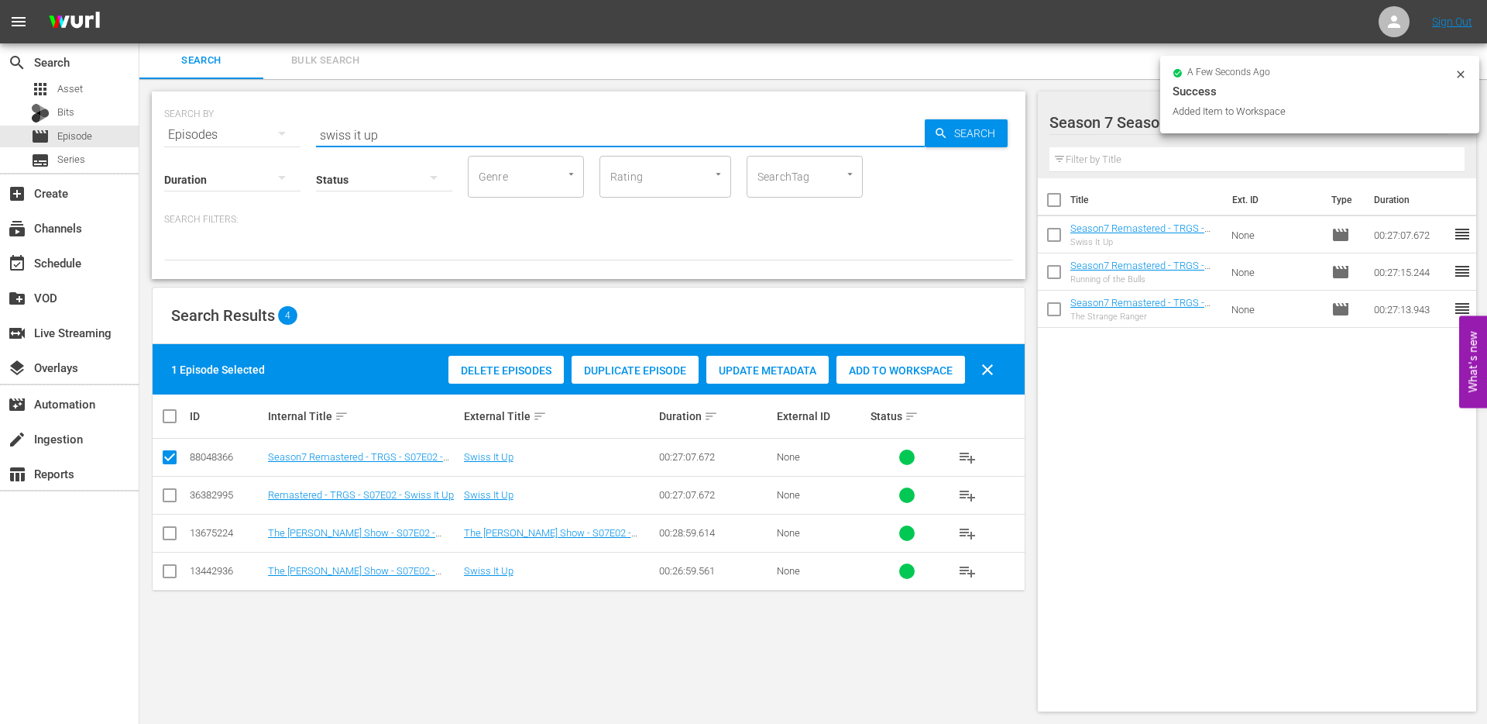
click at [356, 136] on input "swiss it up" at bounding box center [620, 134] width 609 height 37
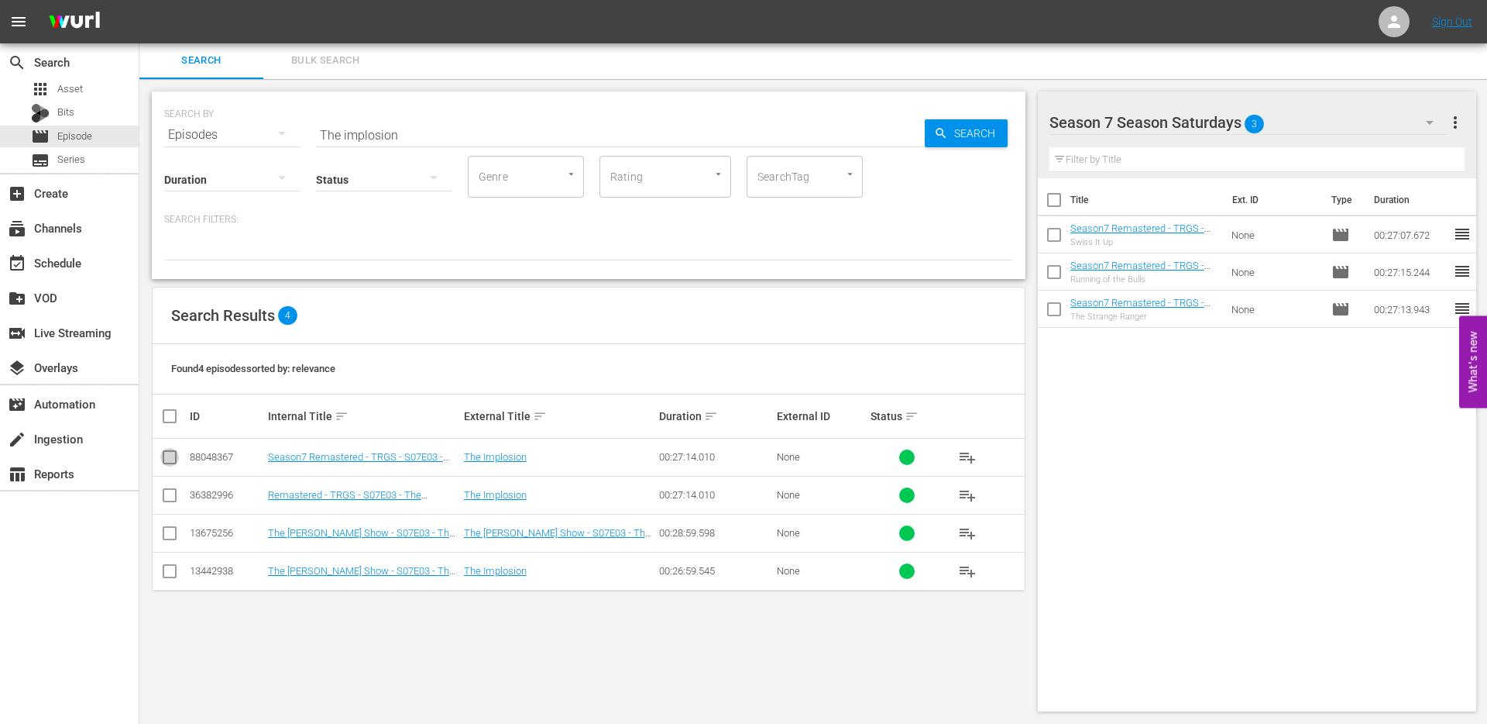
click at [170, 459] on input "checkbox" at bounding box center [169, 460] width 19 height 19
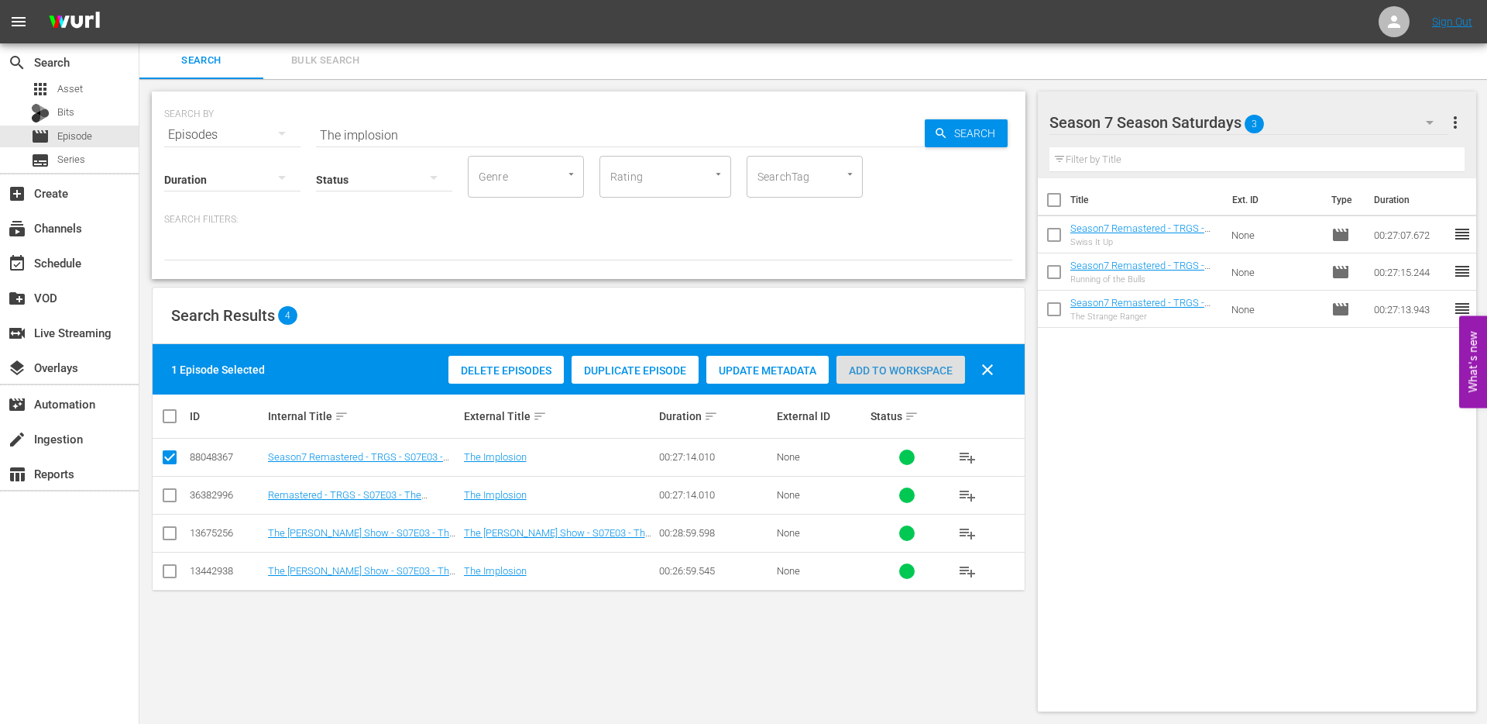
click at [859, 367] on span "Add to Workspace" at bounding box center [901, 370] width 129 height 12
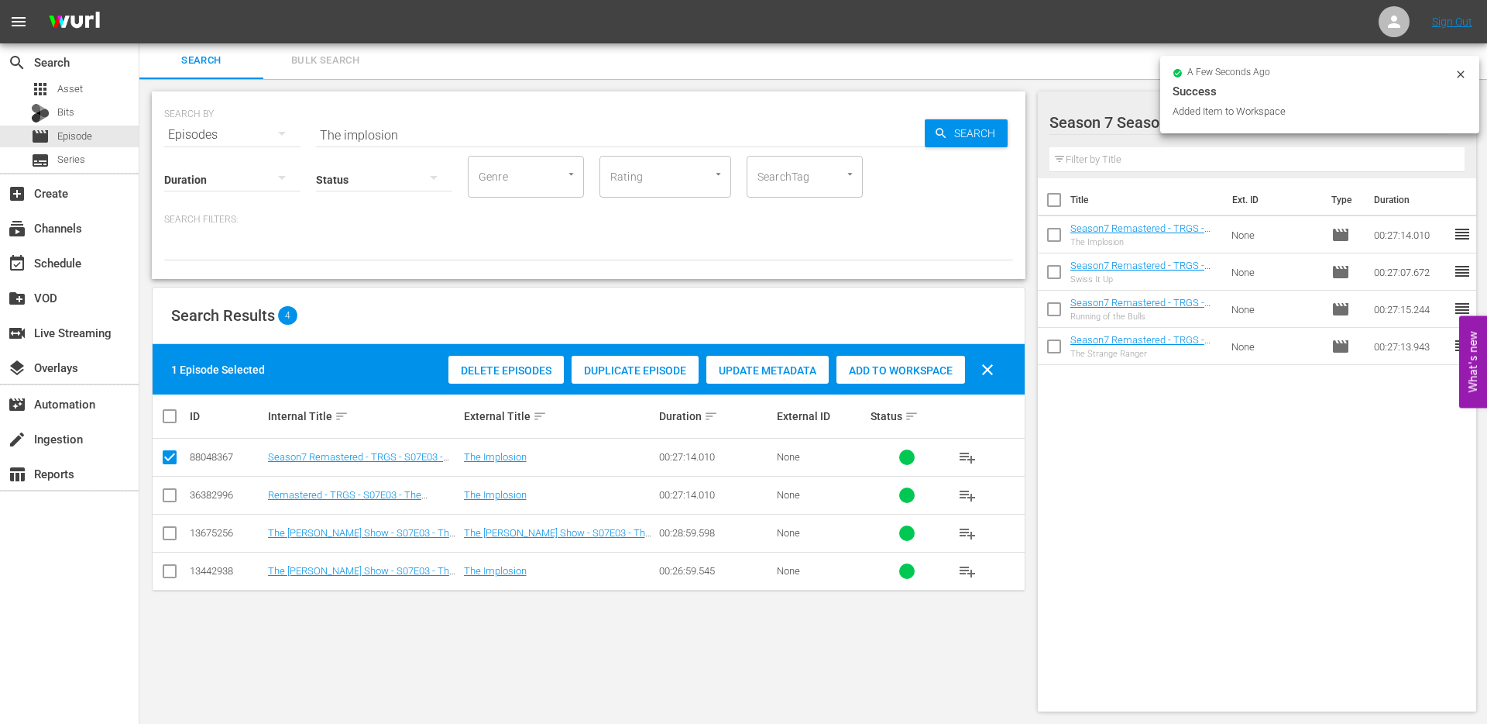
click at [411, 136] on input "The implosion" at bounding box center [620, 134] width 609 height 37
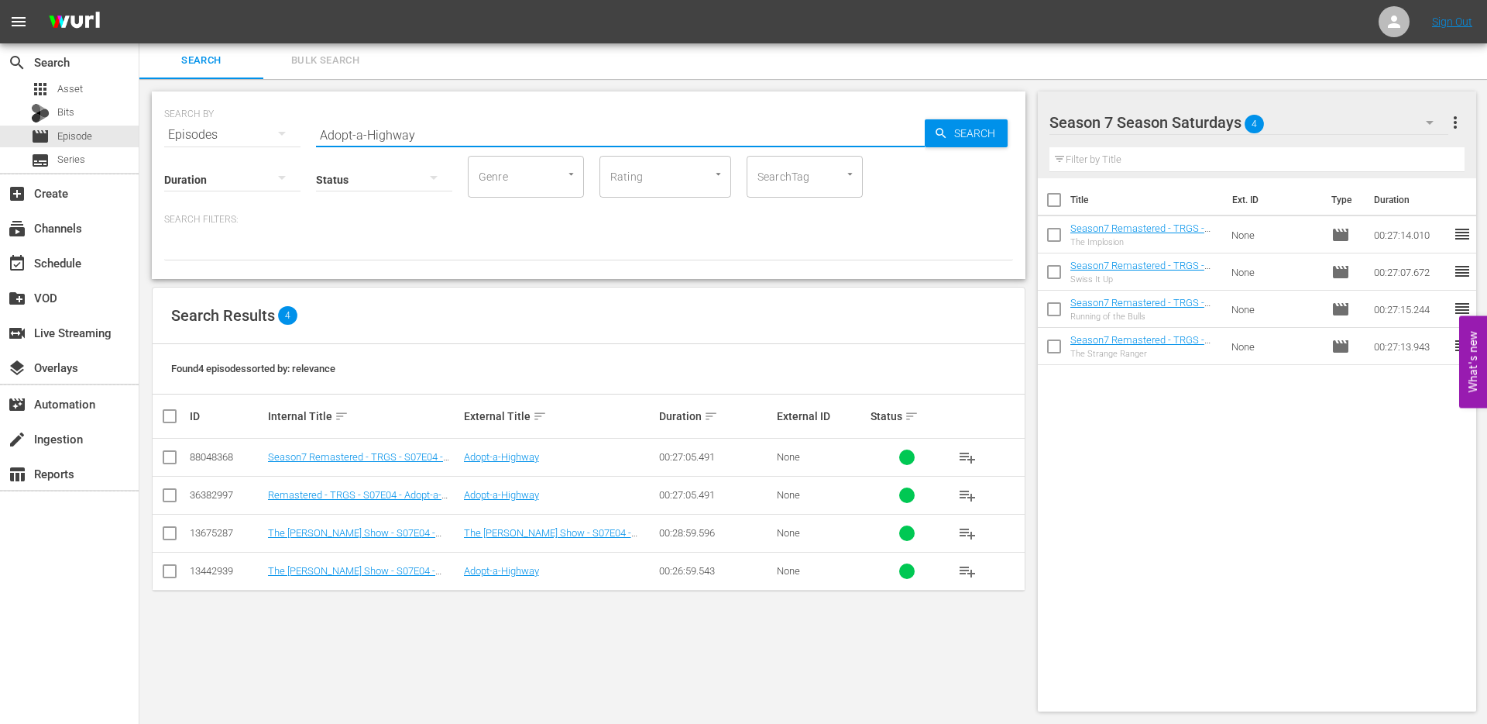
click at [172, 459] on input "checkbox" at bounding box center [169, 460] width 19 height 19
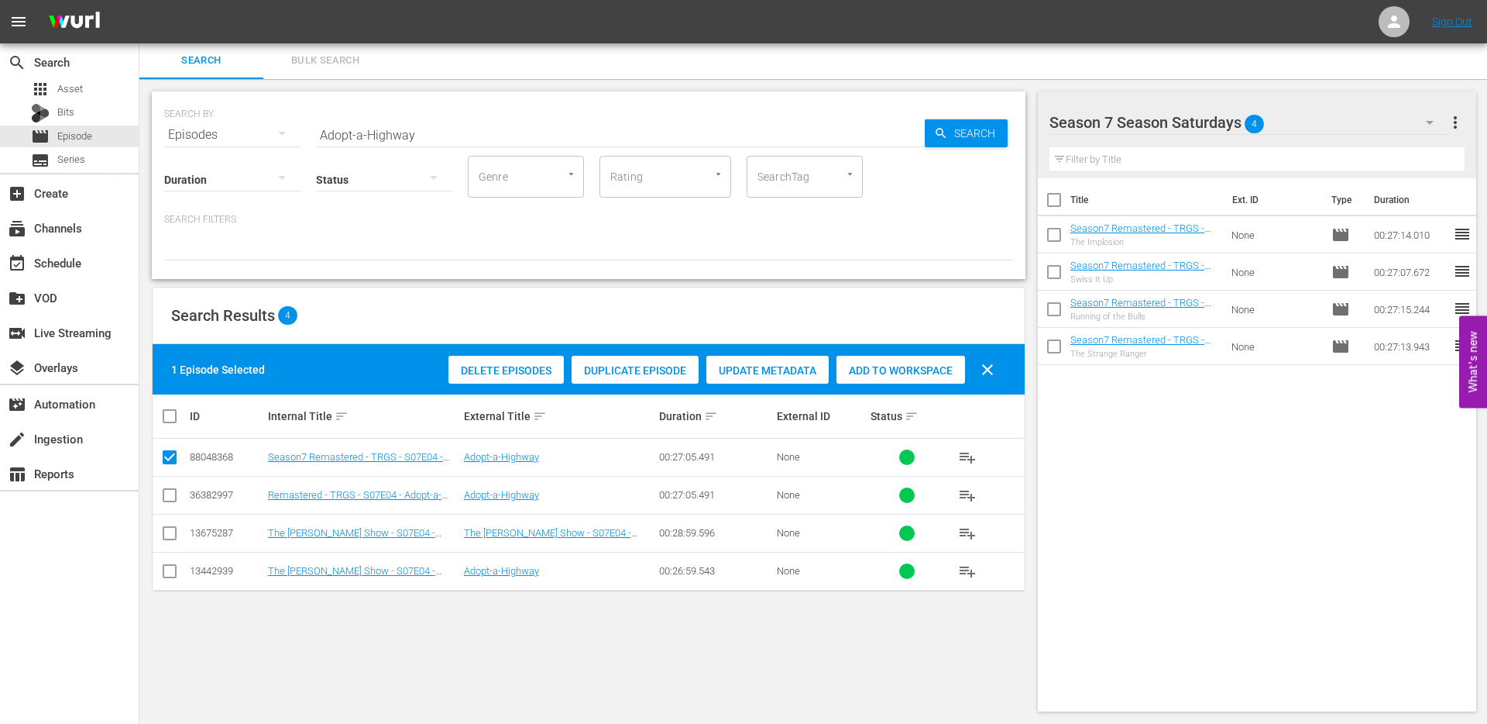
click at [868, 370] on span "Add to Workspace" at bounding box center [901, 370] width 129 height 12
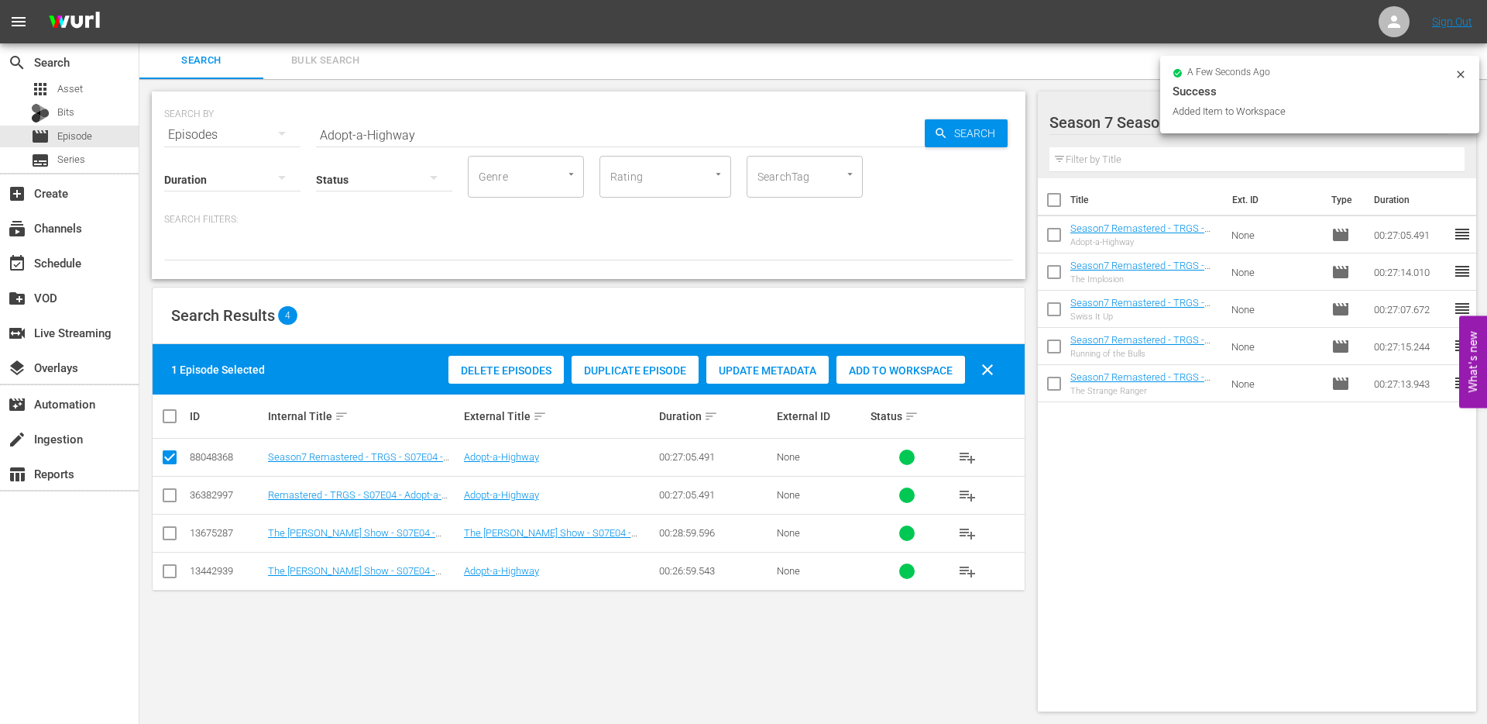
click at [170, 457] on input "checkbox" at bounding box center [169, 460] width 19 height 19
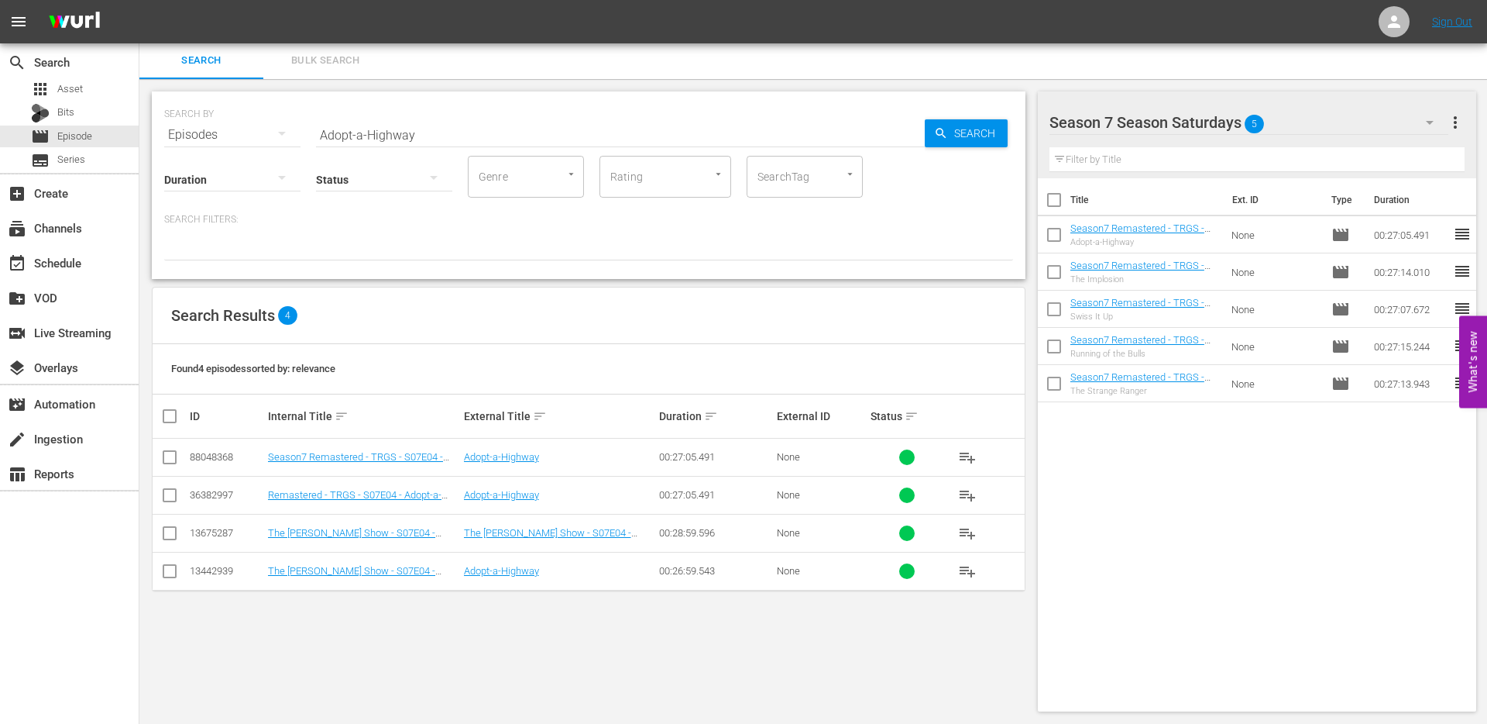
click at [421, 142] on div "Status" at bounding box center [384, 170] width 136 height 56
click at [420, 138] on input "Adopt-a-Highway" at bounding box center [620, 134] width 609 height 37
drag, startPoint x: 420, startPoint y: 138, endPoint x: 328, endPoint y: 138, distance: 92.2
click at [330, 138] on input "Adopt-a-Highway" at bounding box center [620, 134] width 609 height 37
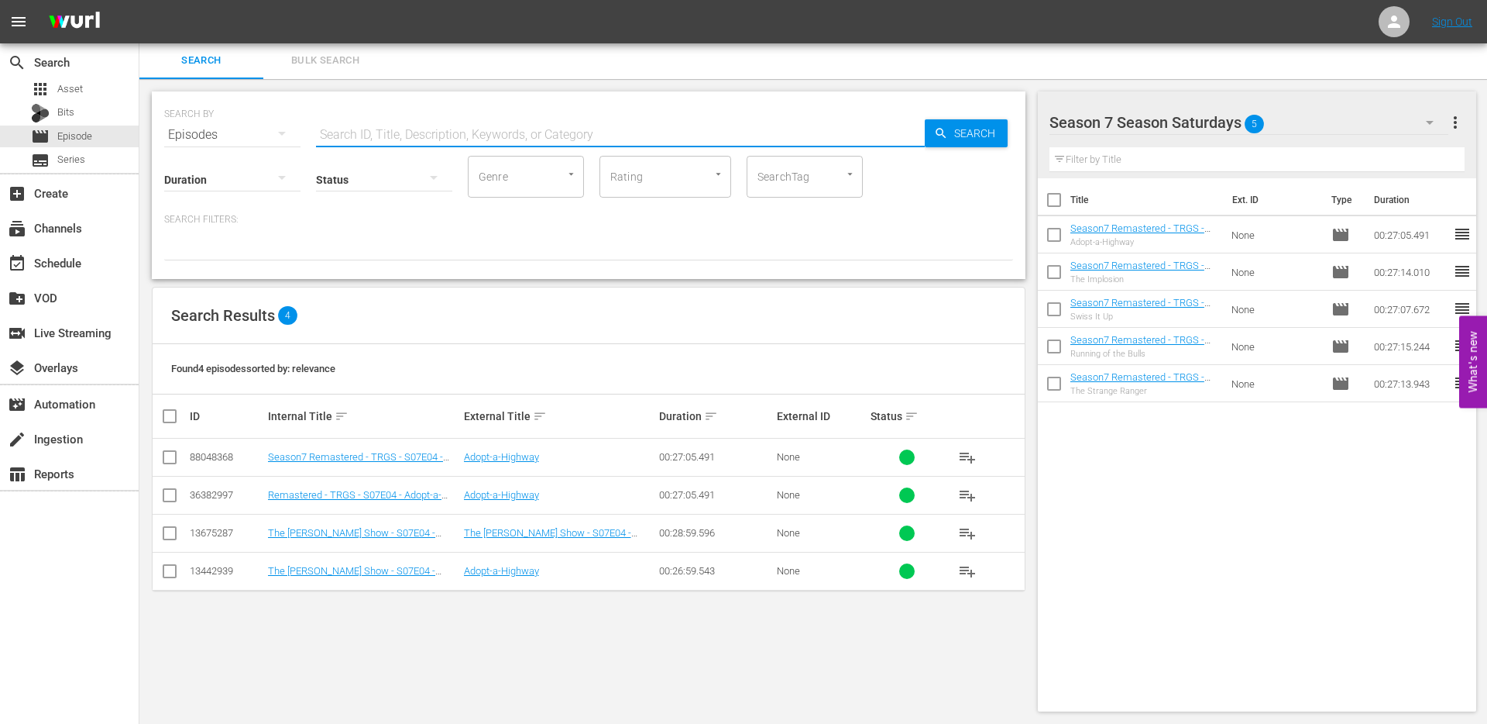
paste input "Big Guy Little Guy"
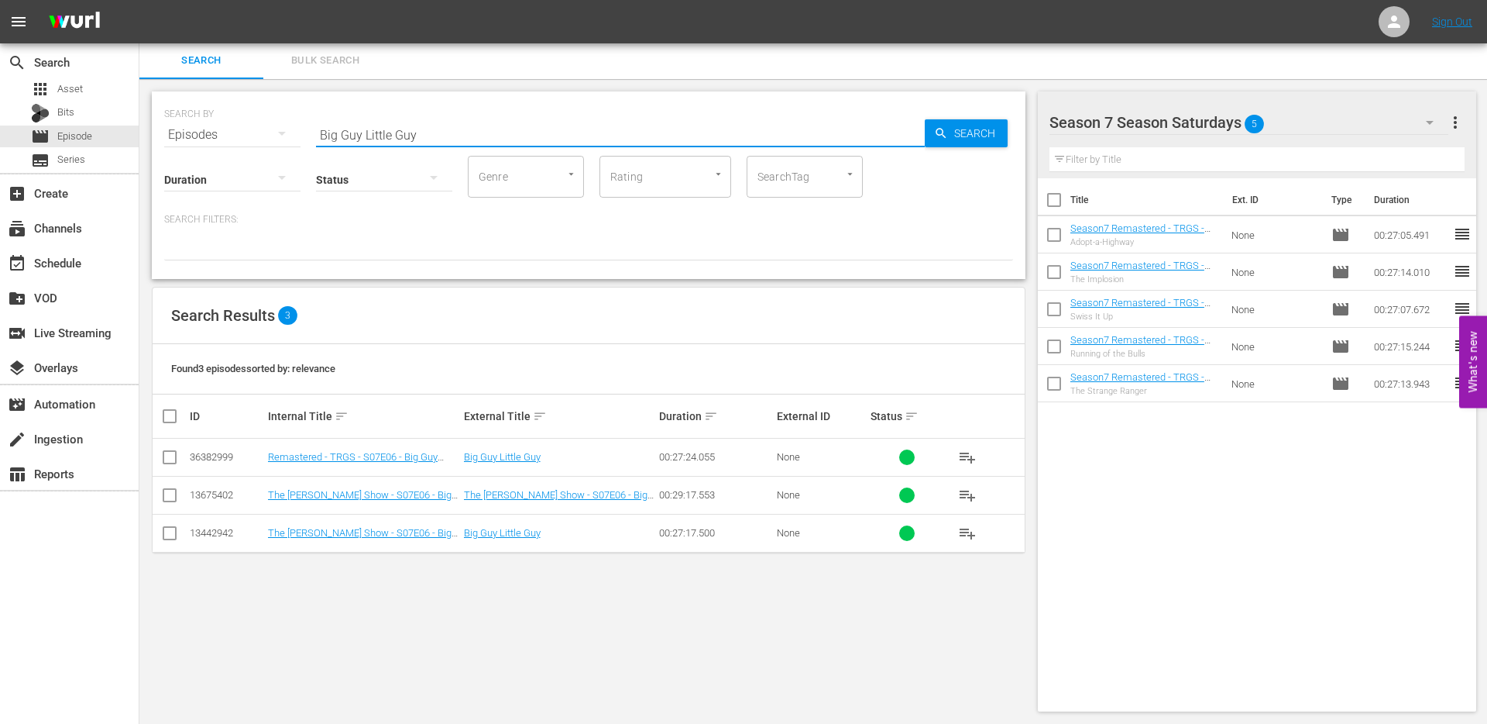
click at [167, 456] on input "checkbox" at bounding box center [169, 460] width 19 height 19
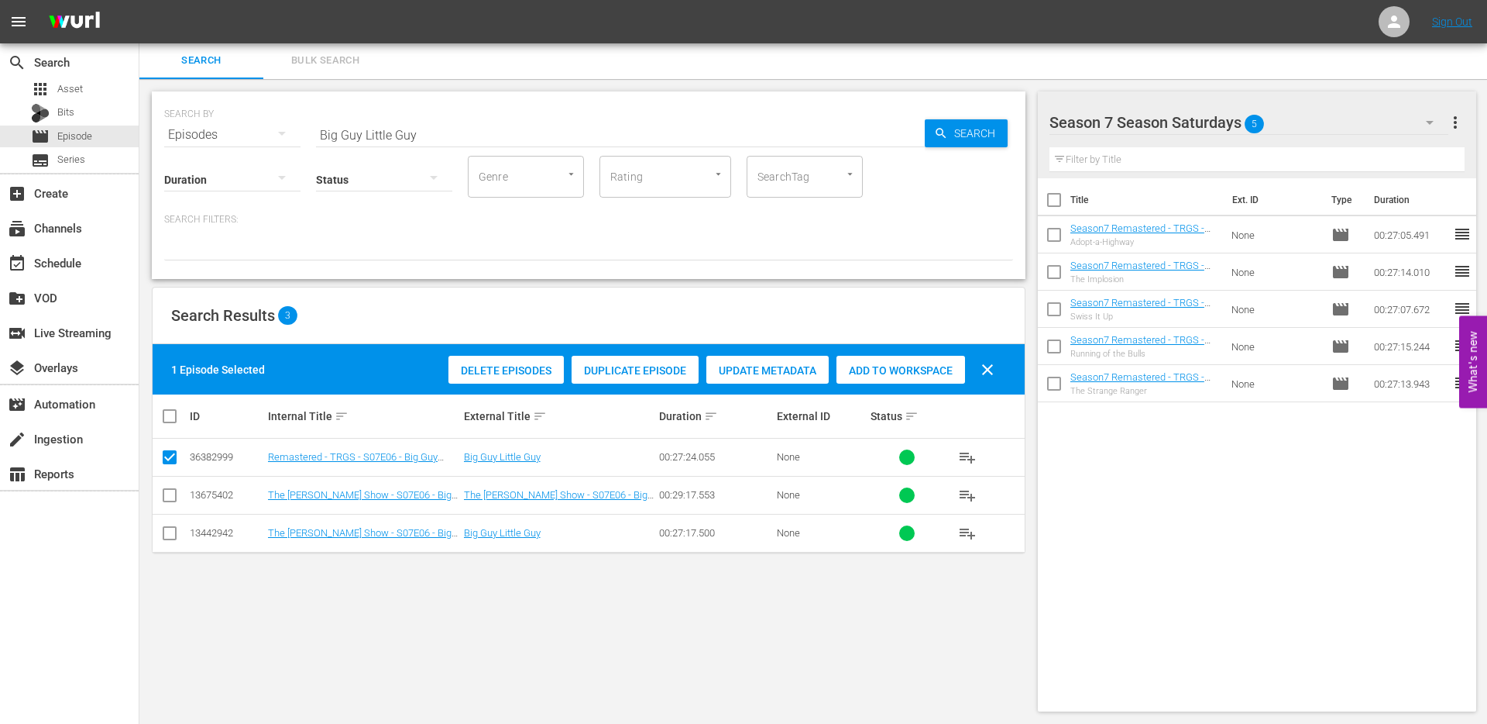
click at [619, 373] on span "Duplicate Episode" at bounding box center [635, 370] width 127 height 12
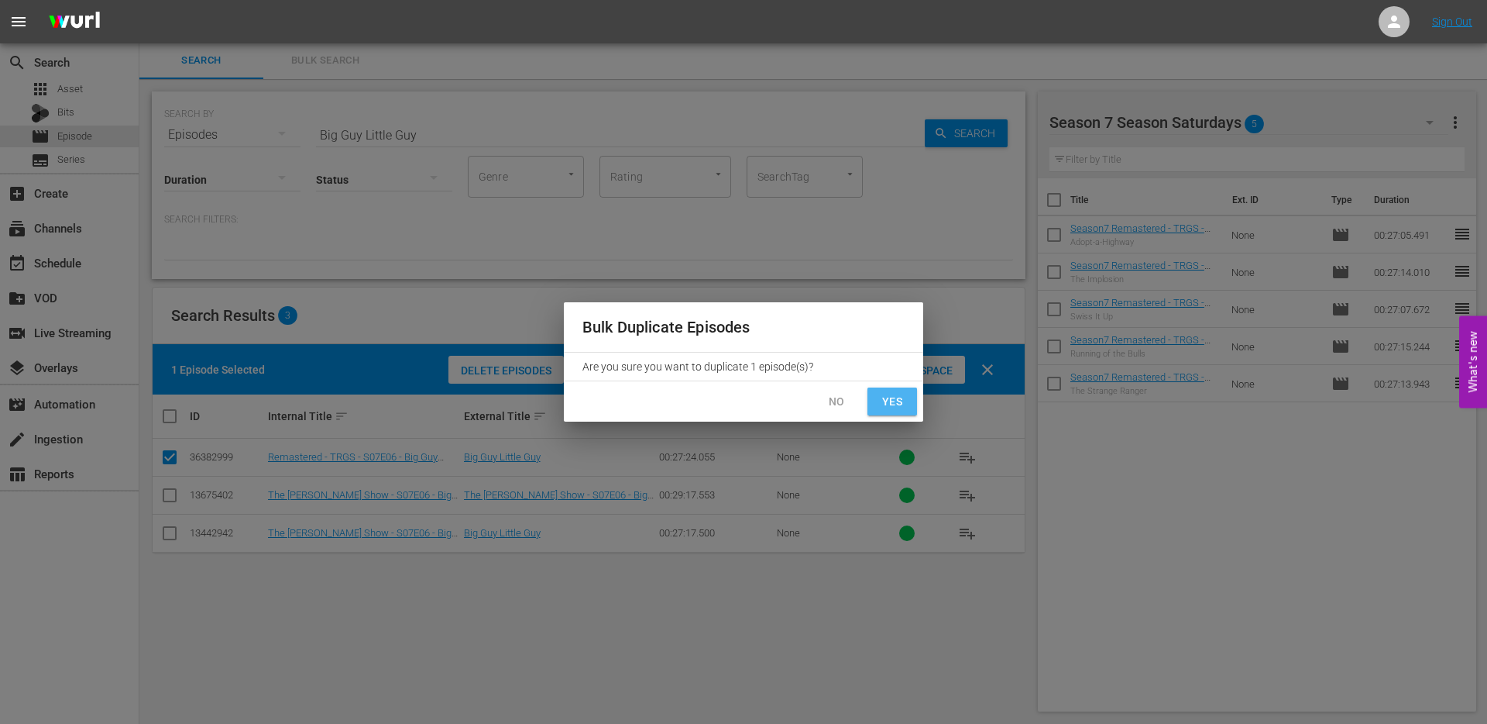
click at [889, 397] on span "Yes" at bounding box center [892, 401] width 25 height 19
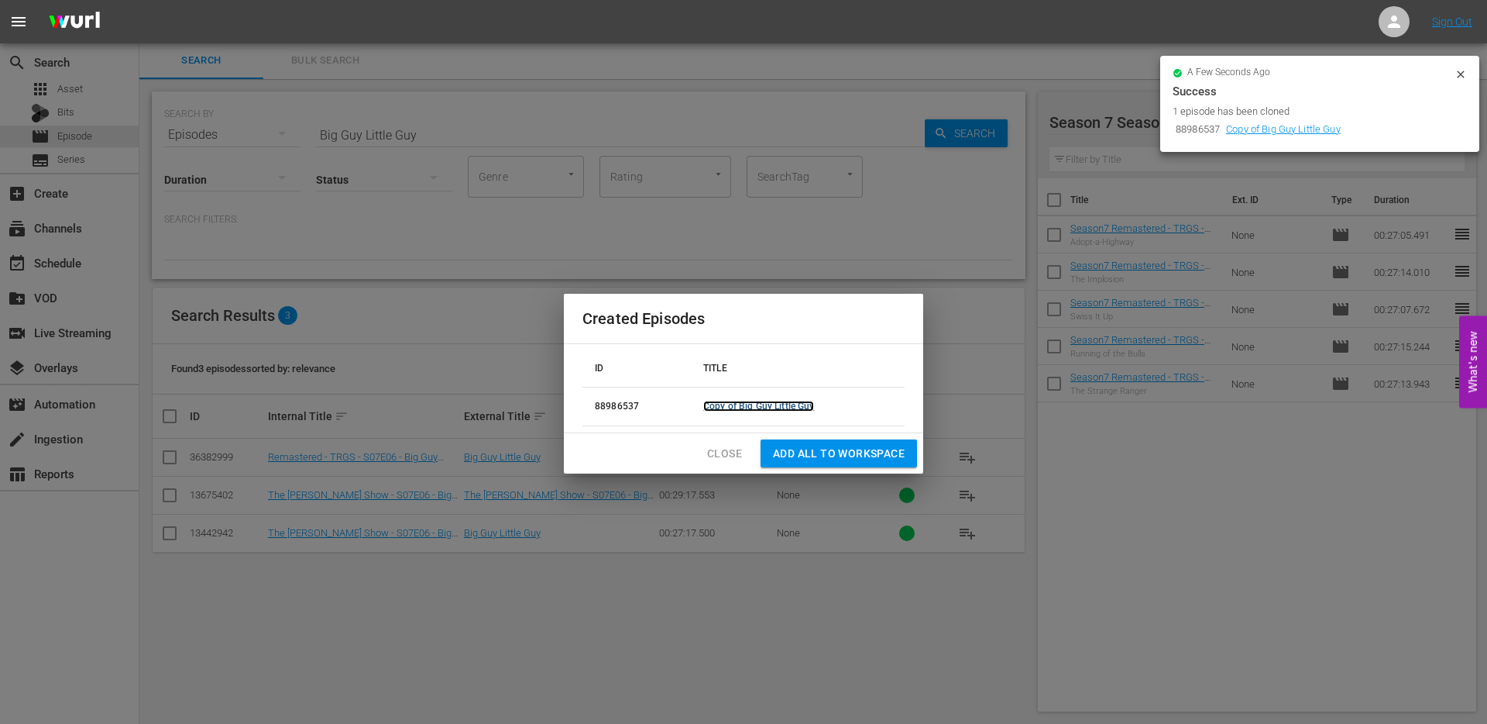
click at [791, 404] on link "Copy of Big Guy Little Guy" at bounding box center [758, 406] width 111 height 11
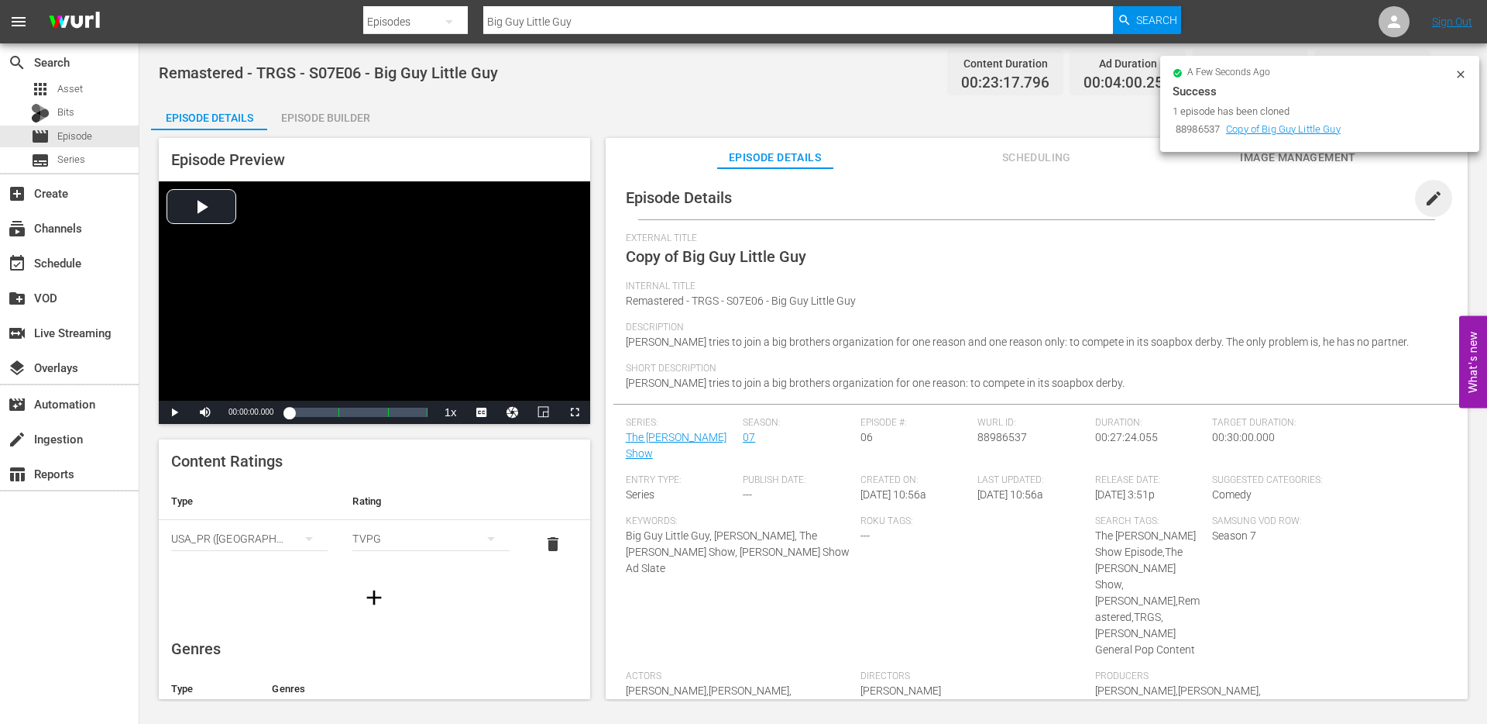
click at [1425, 194] on span "edit" at bounding box center [1434, 198] width 19 height 19
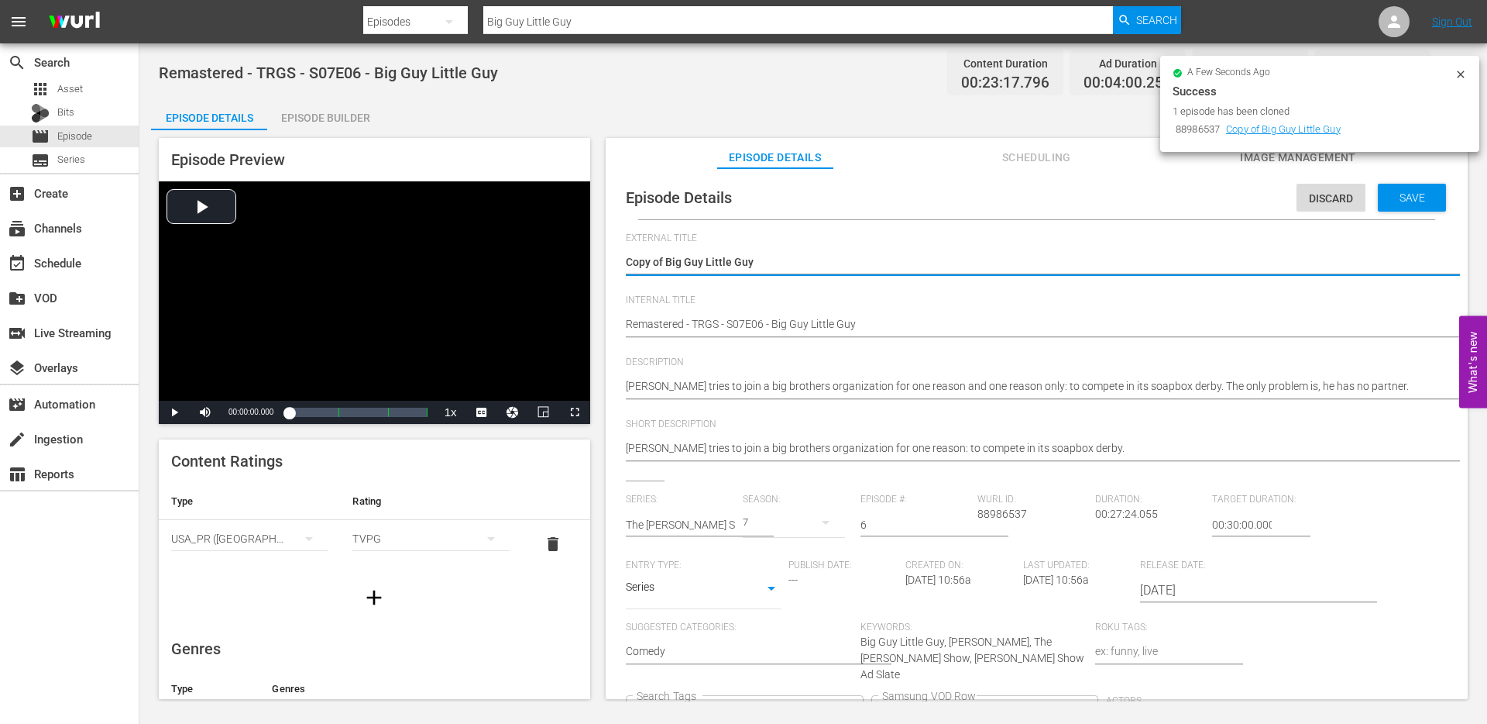
drag, startPoint x: 668, startPoint y: 263, endPoint x: 634, endPoint y: 263, distance: 34.1
click at [634, 263] on textarea "Copy of Big Guy Little Guy" at bounding box center [1033, 263] width 814 height 19
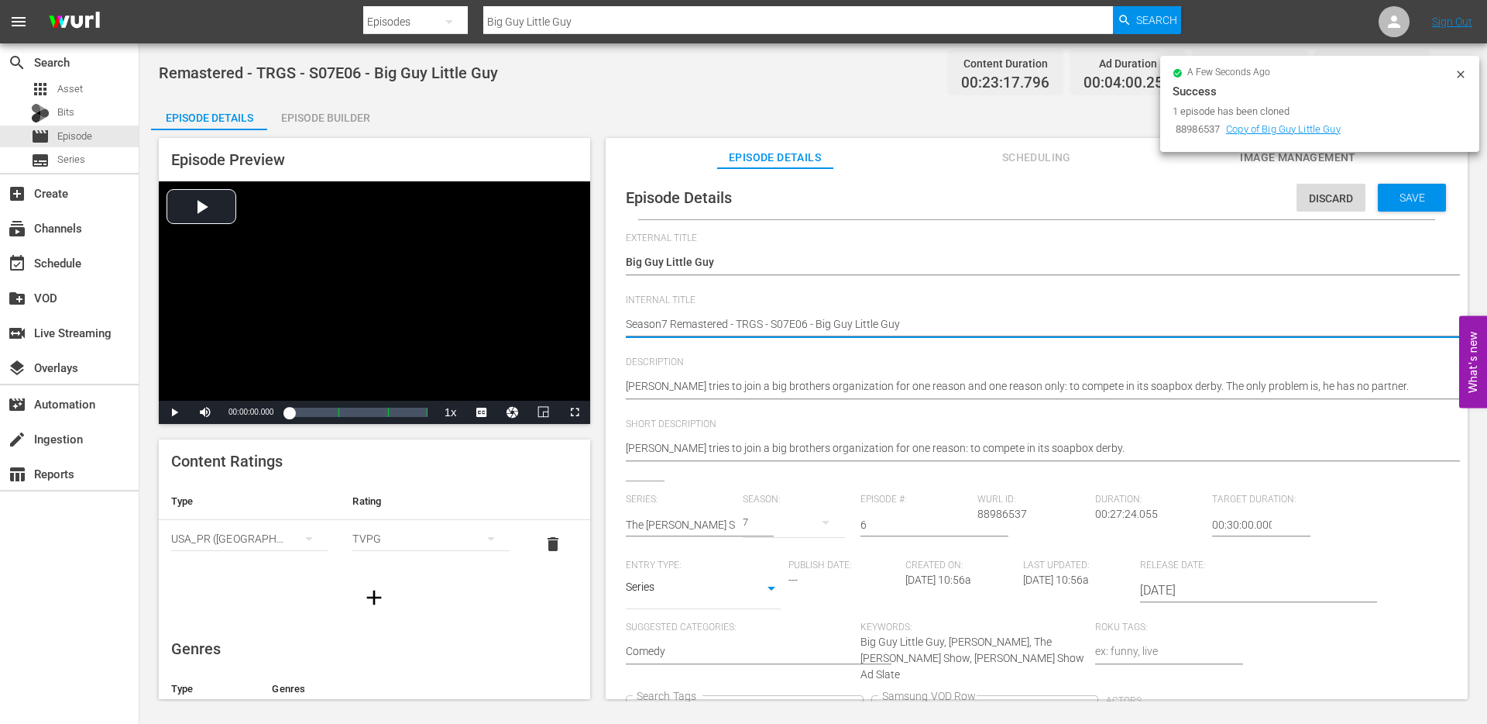
click at [673, 322] on textarea "Remastered - TRGS - S07E06 - Big Guy Little Guy" at bounding box center [1033, 325] width 814 height 19
click at [855, 708] on icon "Clear" at bounding box center [850, 713] width 10 height 10
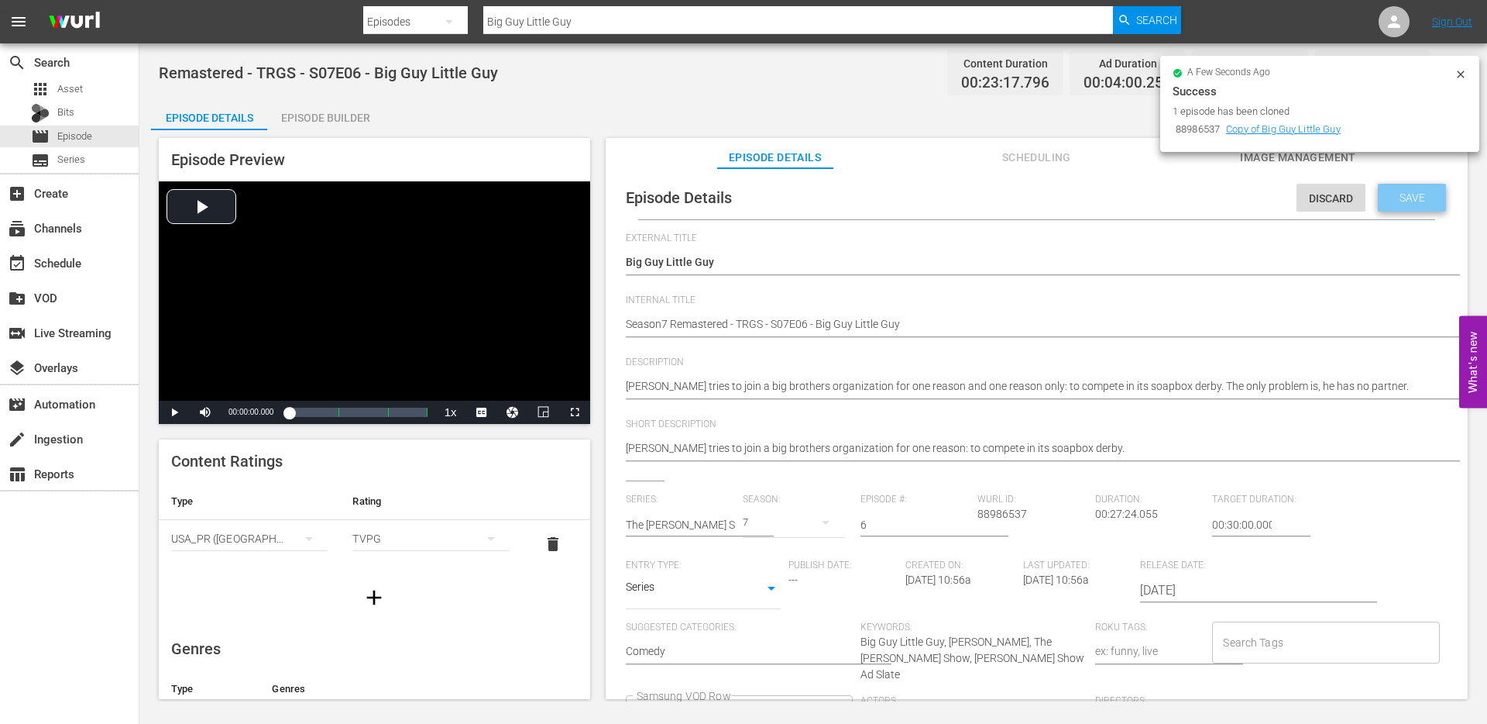
click at [1394, 196] on span "Save" at bounding box center [1413, 197] width 50 height 12
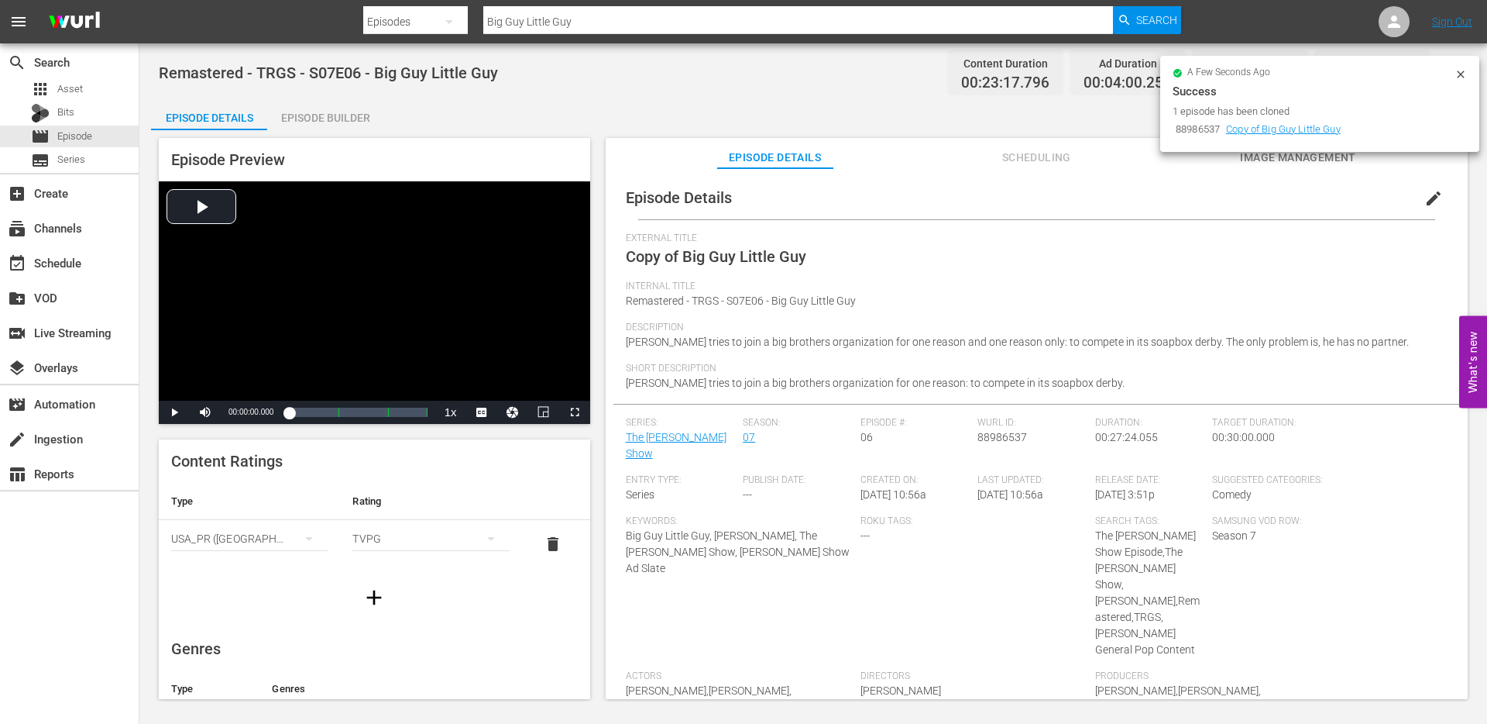
click at [1461, 72] on icon at bounding box center [1461, 74] width 12 height 12
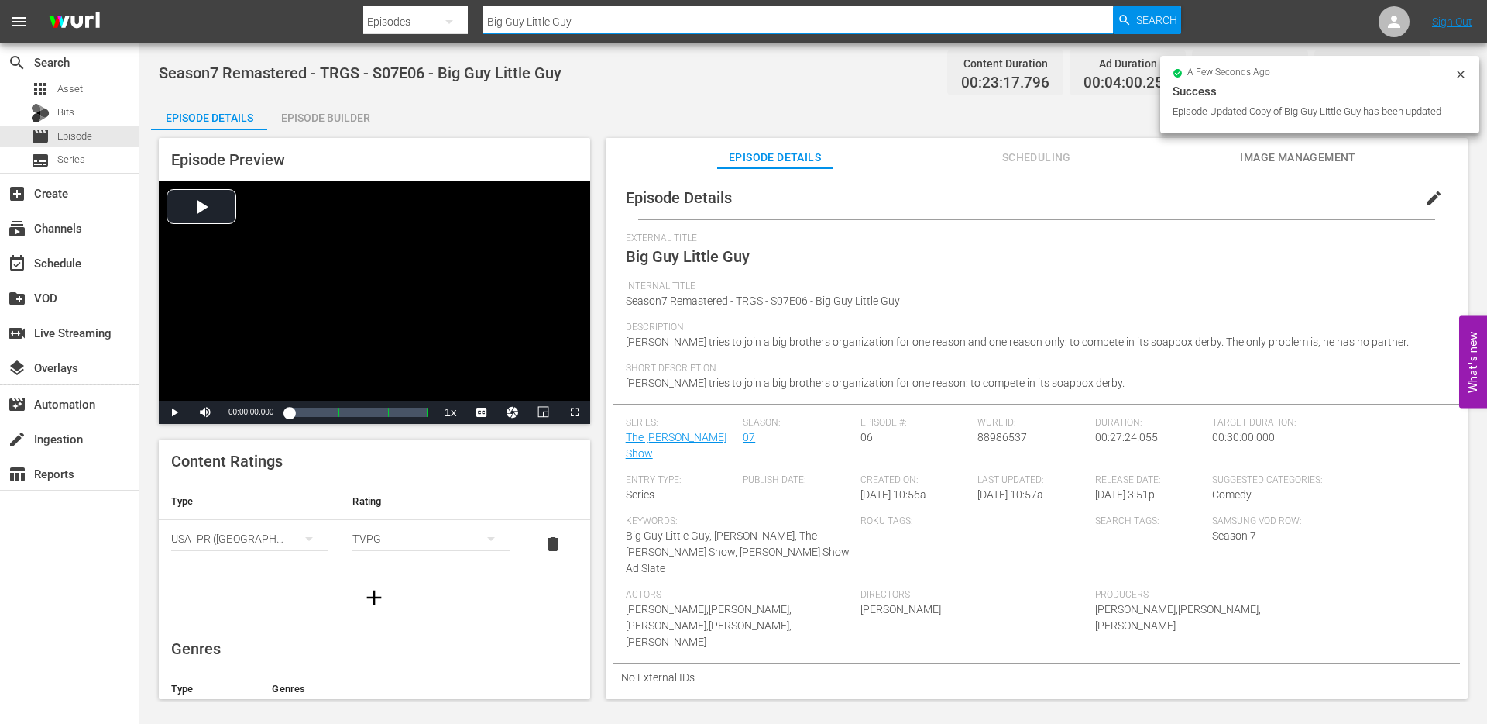
click at [590, 24] on input "Big Guy Little Guy" at bounding box center [798, 21] width 630 height 37
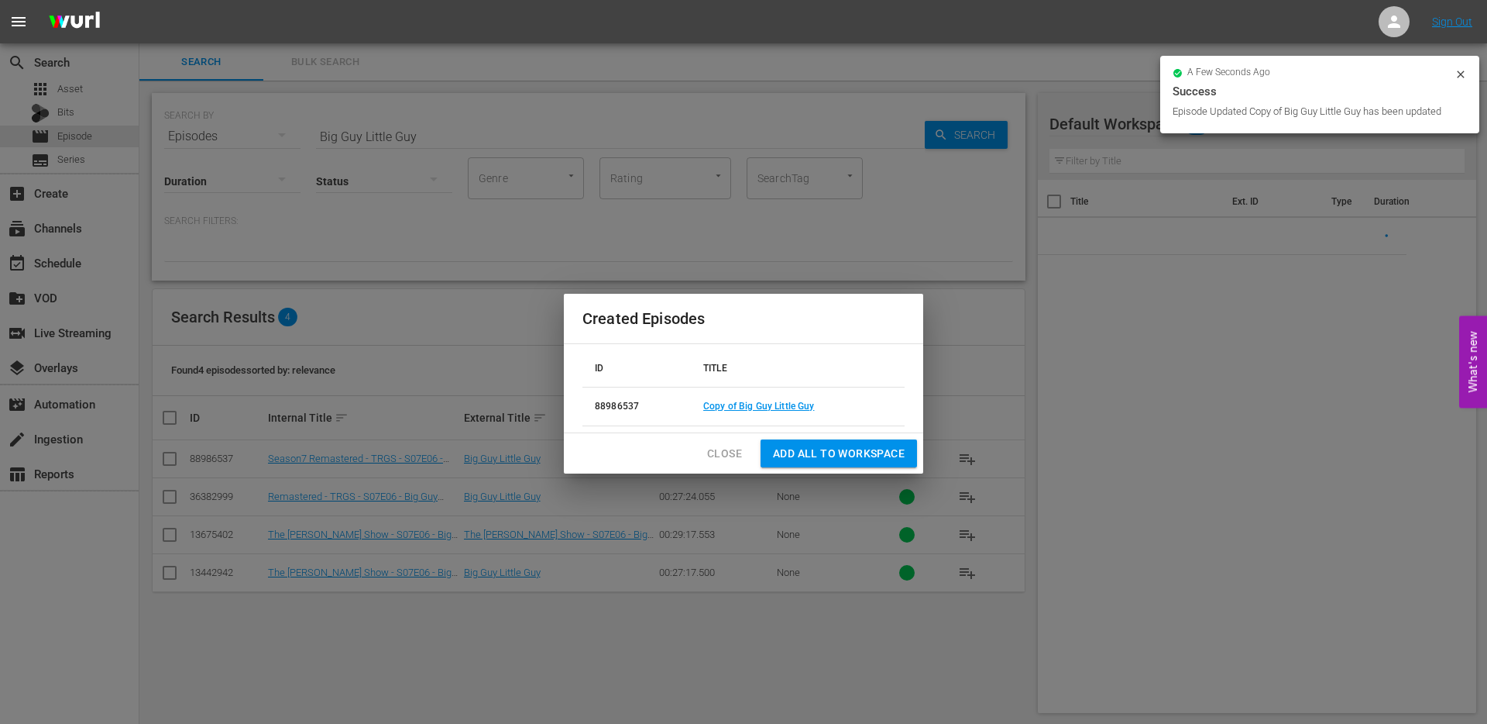
click at [725, 450] on span "Close" at bounding box center [724, 453] width 35 height 19
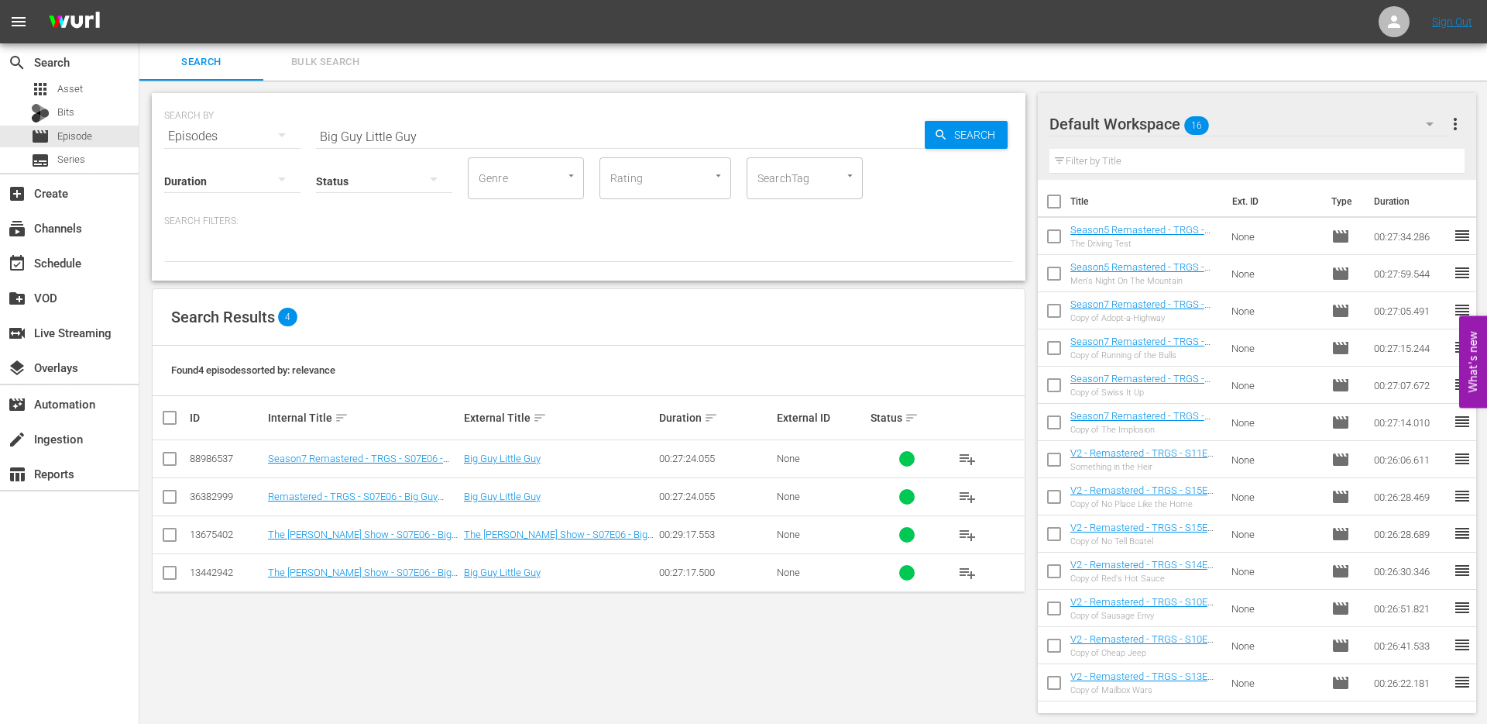
click at [1111, 131] on div at bounding box center [1106, 124] width 112 height 39
click at [1170, 110] on div "Default Workspace 16" at bounding box center [1249, 123] width 399 height 43
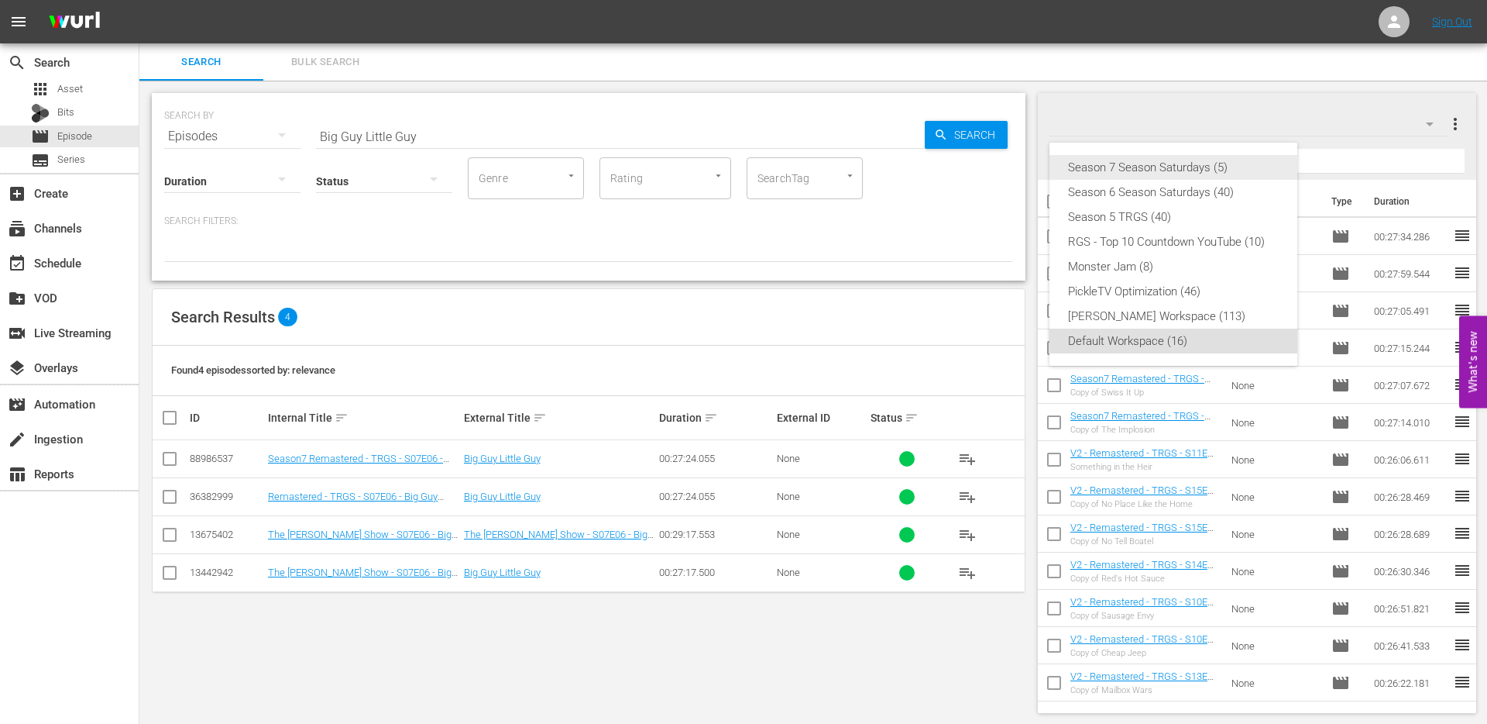
click at [1150, 167] on div "Season 7 Season Saturdays (5)" at bounding box center [1173, 167] width 211 height 25
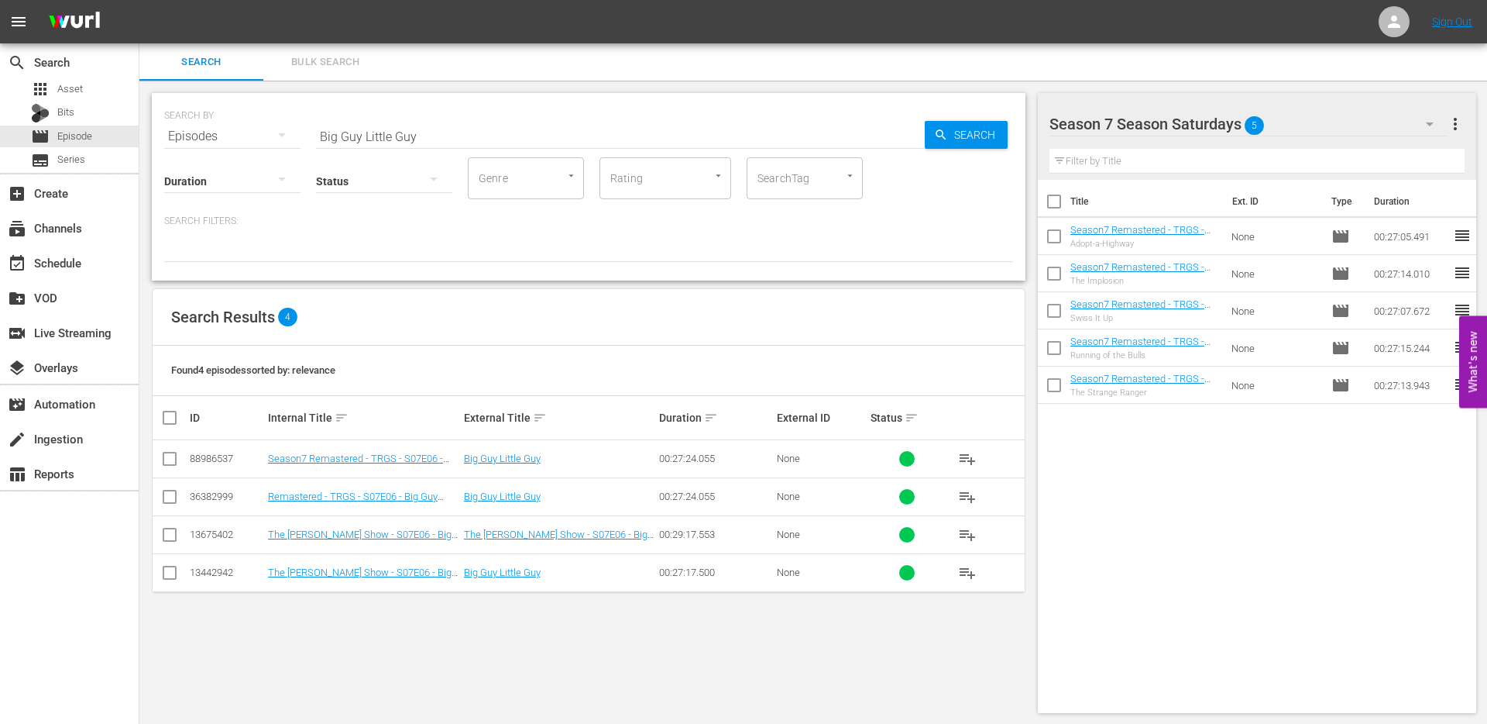
click at [166, 456] on input "checkbox" at bounding box center [169, 461] width 19 height 19
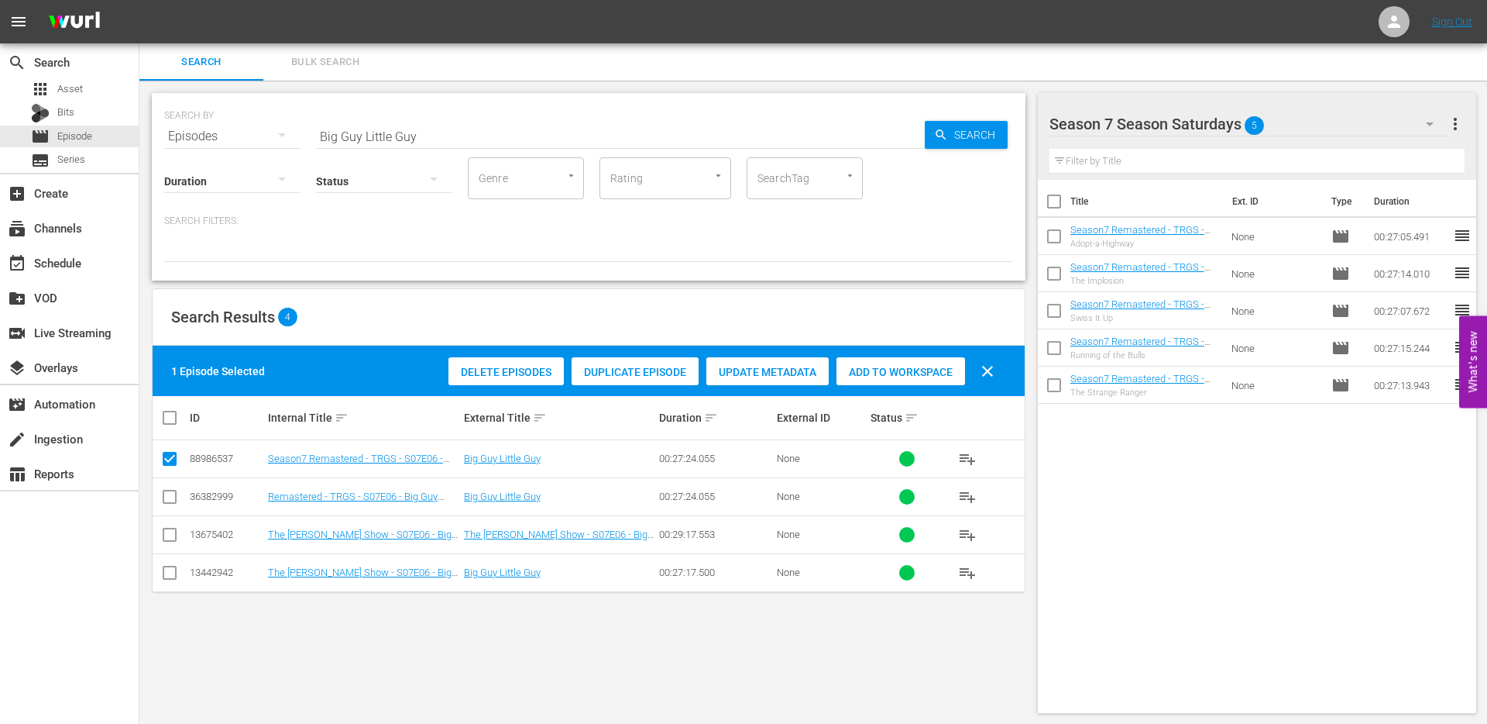
click at [901, 371] on span "Add to Workspace" at bounding box center [901, 372] width 129 height 12
click at [422, 137] on input "Big Guy Little Guy" at bounding box center [620, 136] width 609 height 37
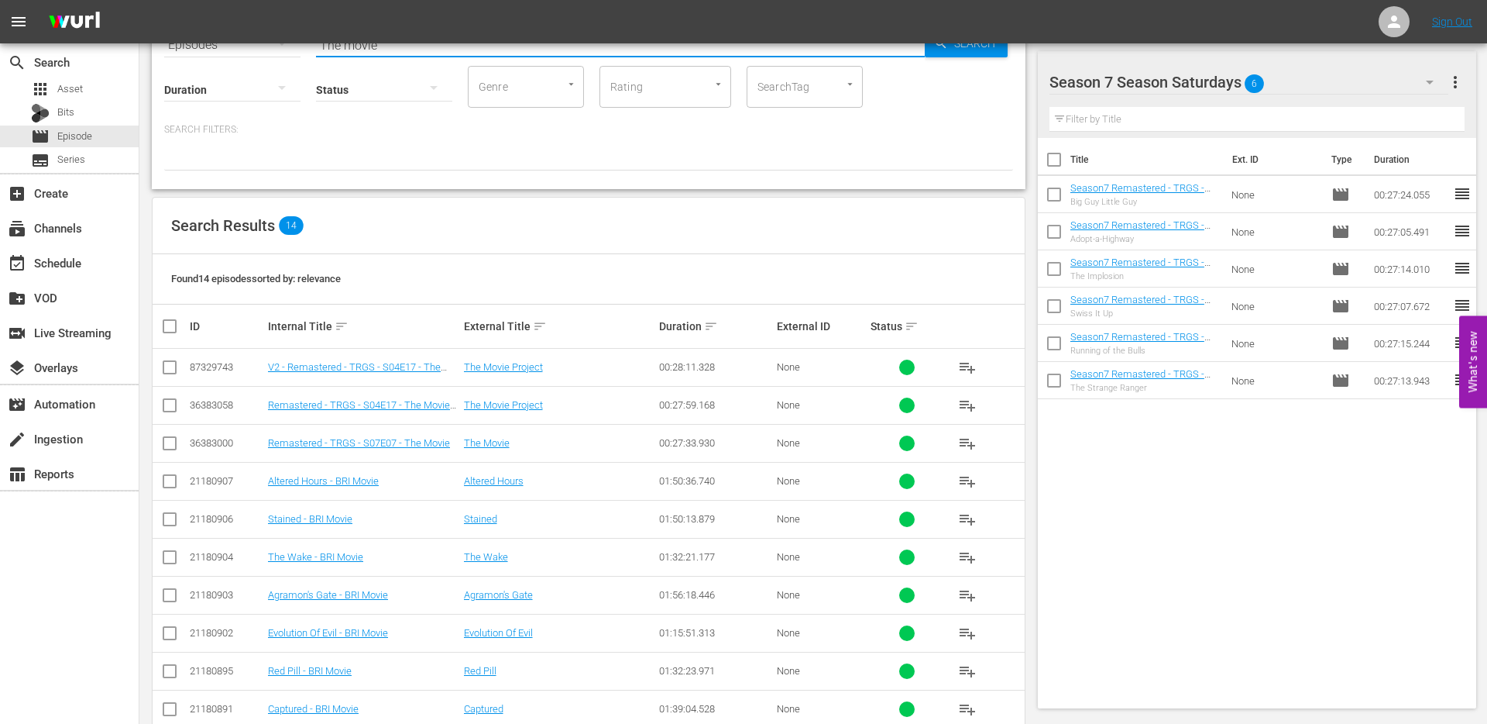
scroll to position [99, 0]
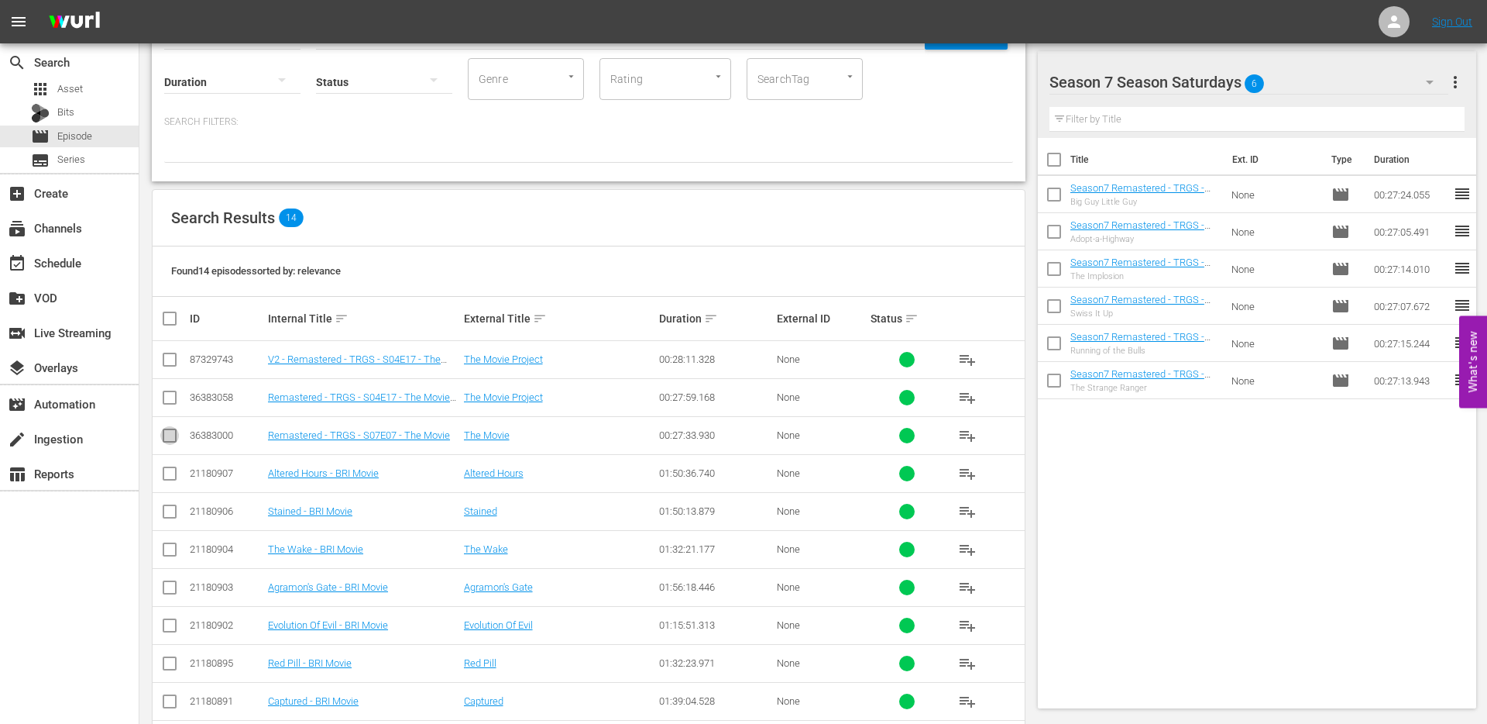
click at [171, 435] on input "checkbox" at bounding box center [169, 438] width 19 height 19
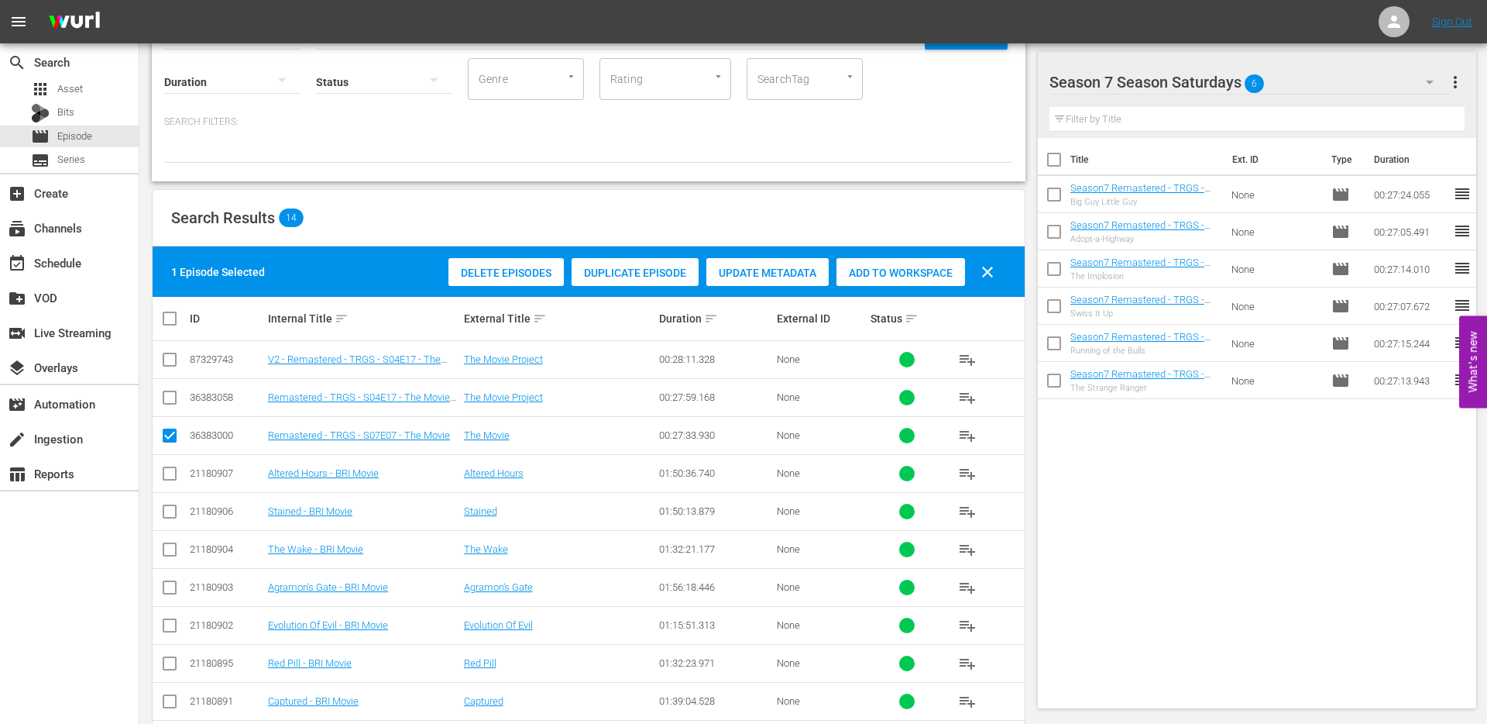
click at [640, 279] on div "Duplicate Episode" at bounding box center [635, 272] width 127 height 29
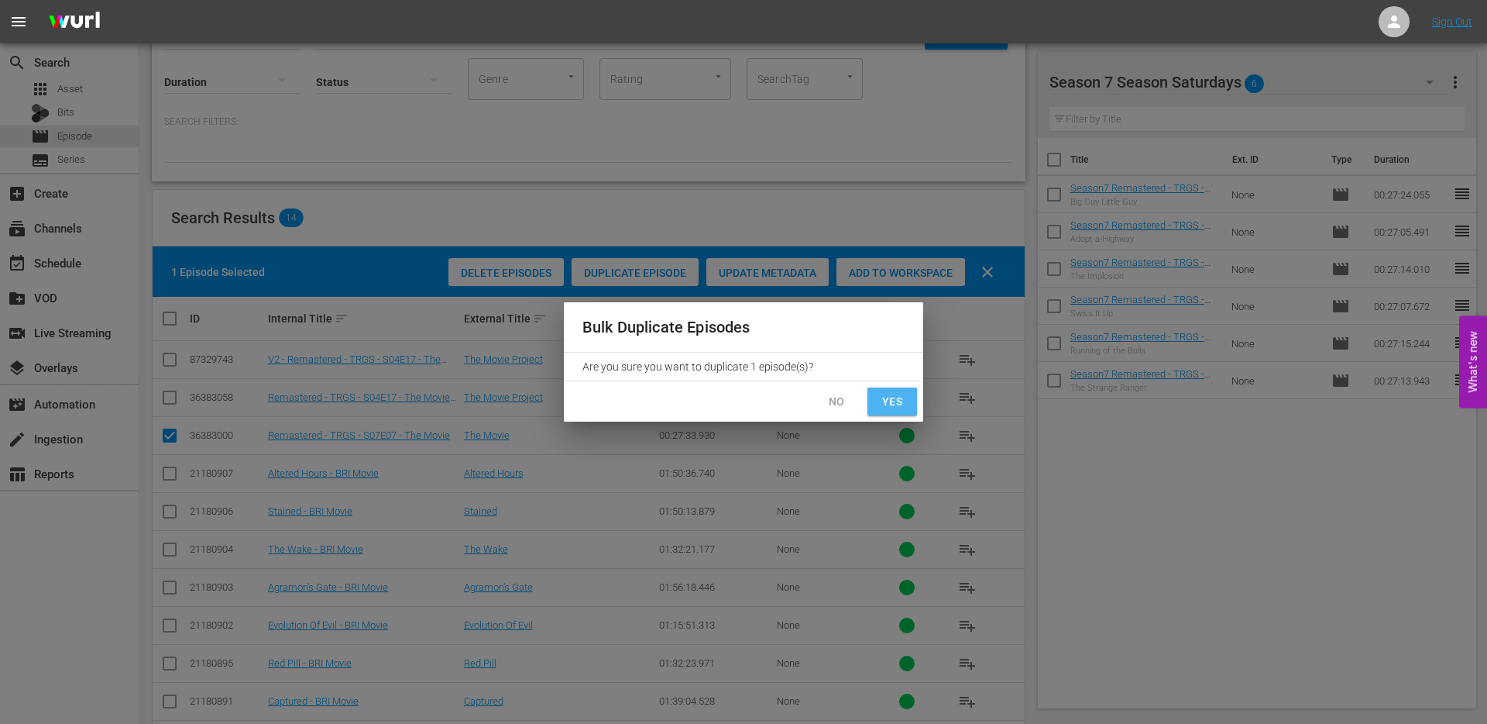
click at [903, 394] on span "Yes" at bounding box center [892, 401] width 25 height 19
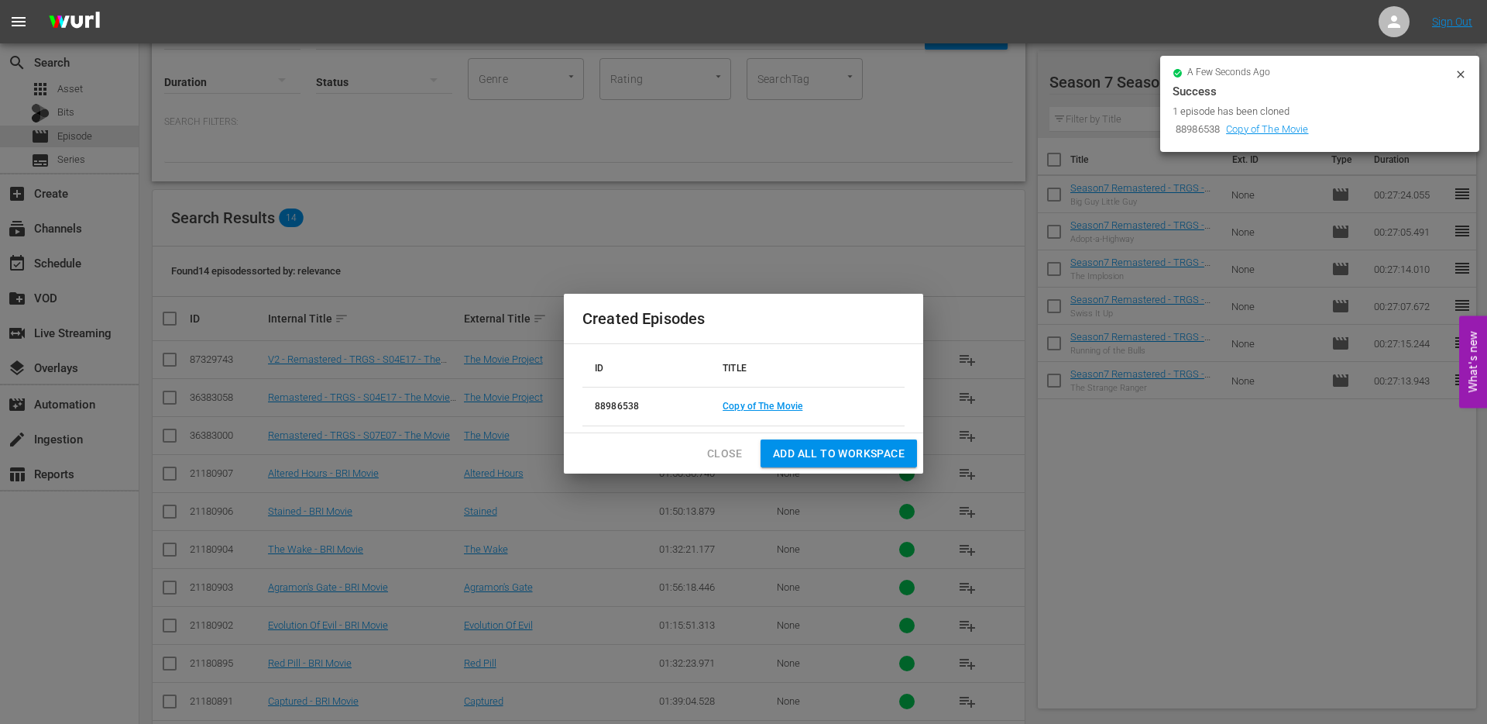
click at [1459, 74] on icon at bounding box center [1461, 74] width 12 height 12
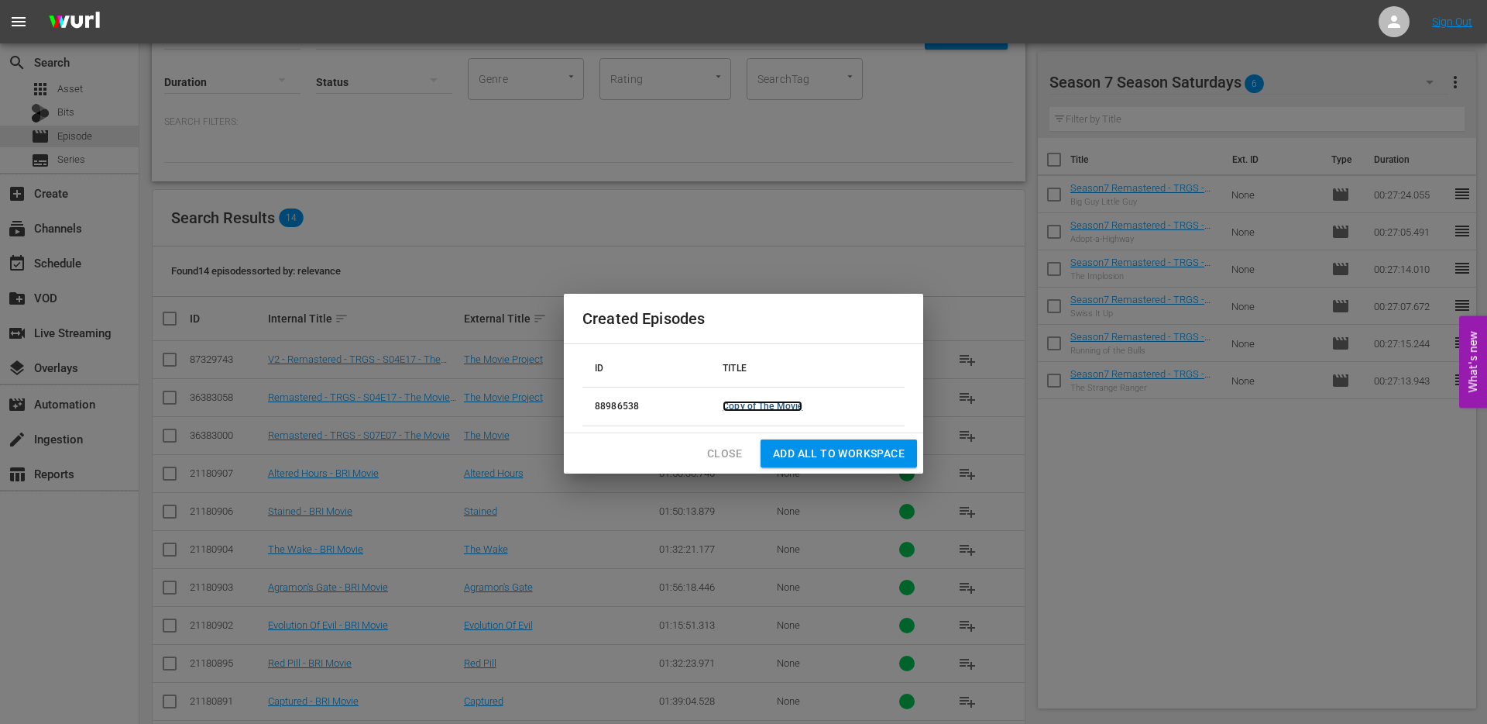
click at [782, 406] on link "Copy of The Movie" at bounding box center [763, 406] width 80 height 11
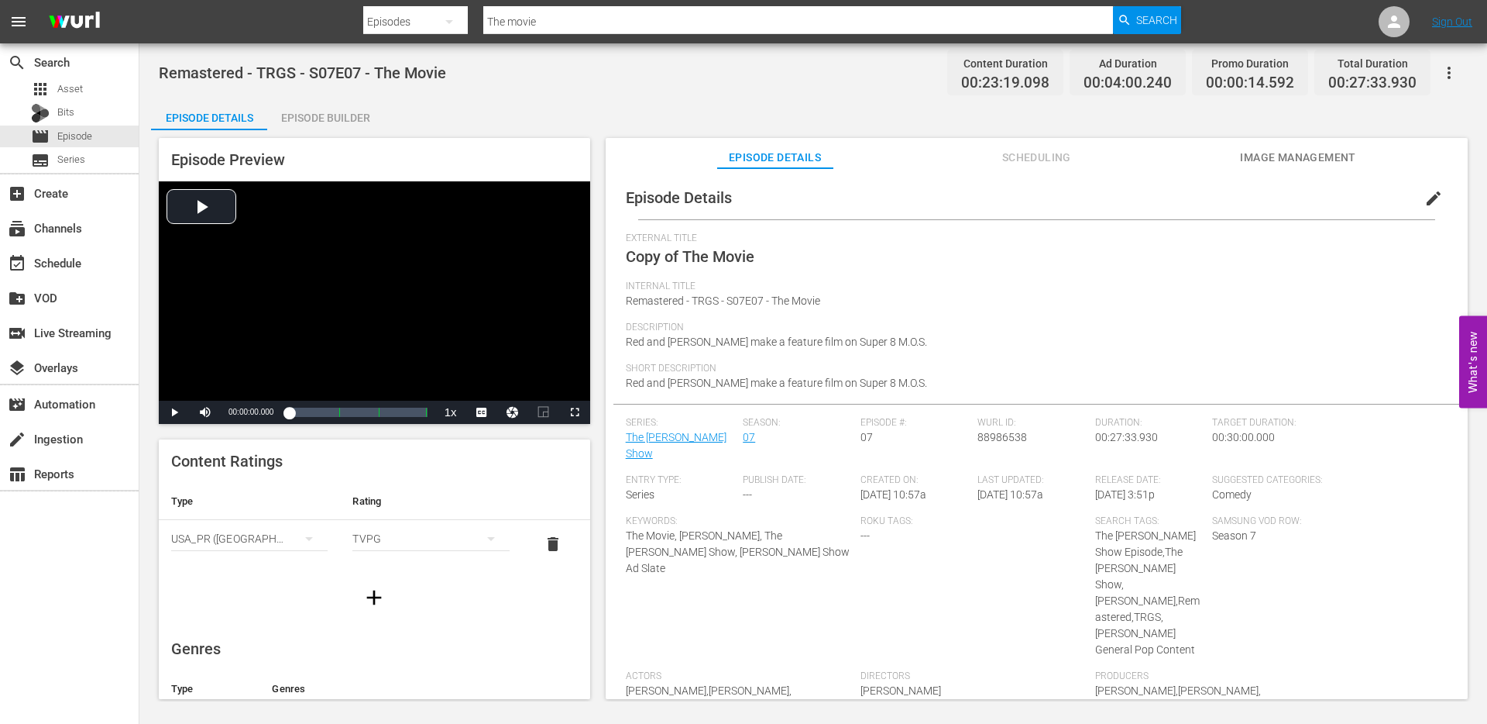
click at [1425, 202] on span "edit" at bounding box center [1434, 198] width 19 height 19
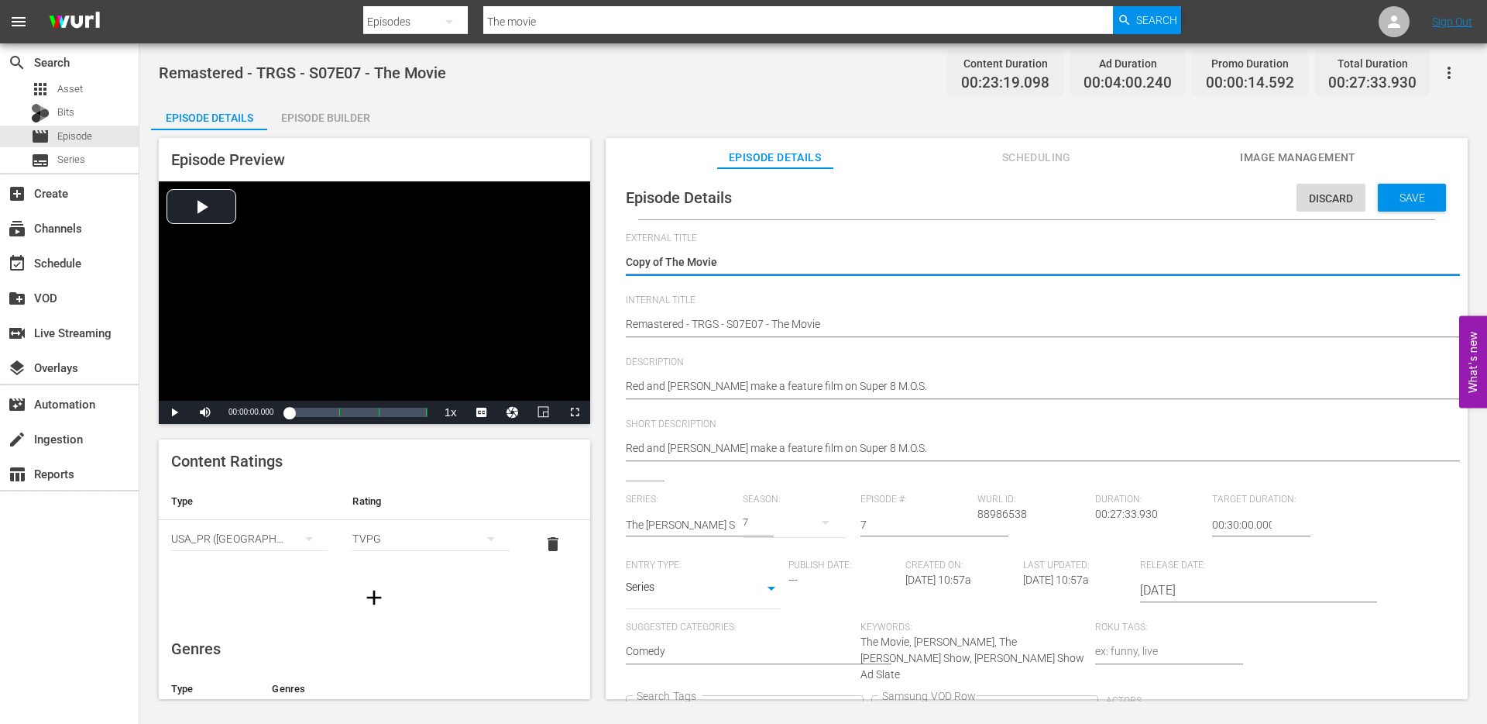
drag, startPoint x: 668, startPoint y: 267, endPoint x: 624, endPoint y: 262, distance: 44.4
click at [624, 262] on div "Episode Details Discard Save External Title Copy of The Movie Copy of The Movie…" at bounding box center [1037, 544] width 847 height 736
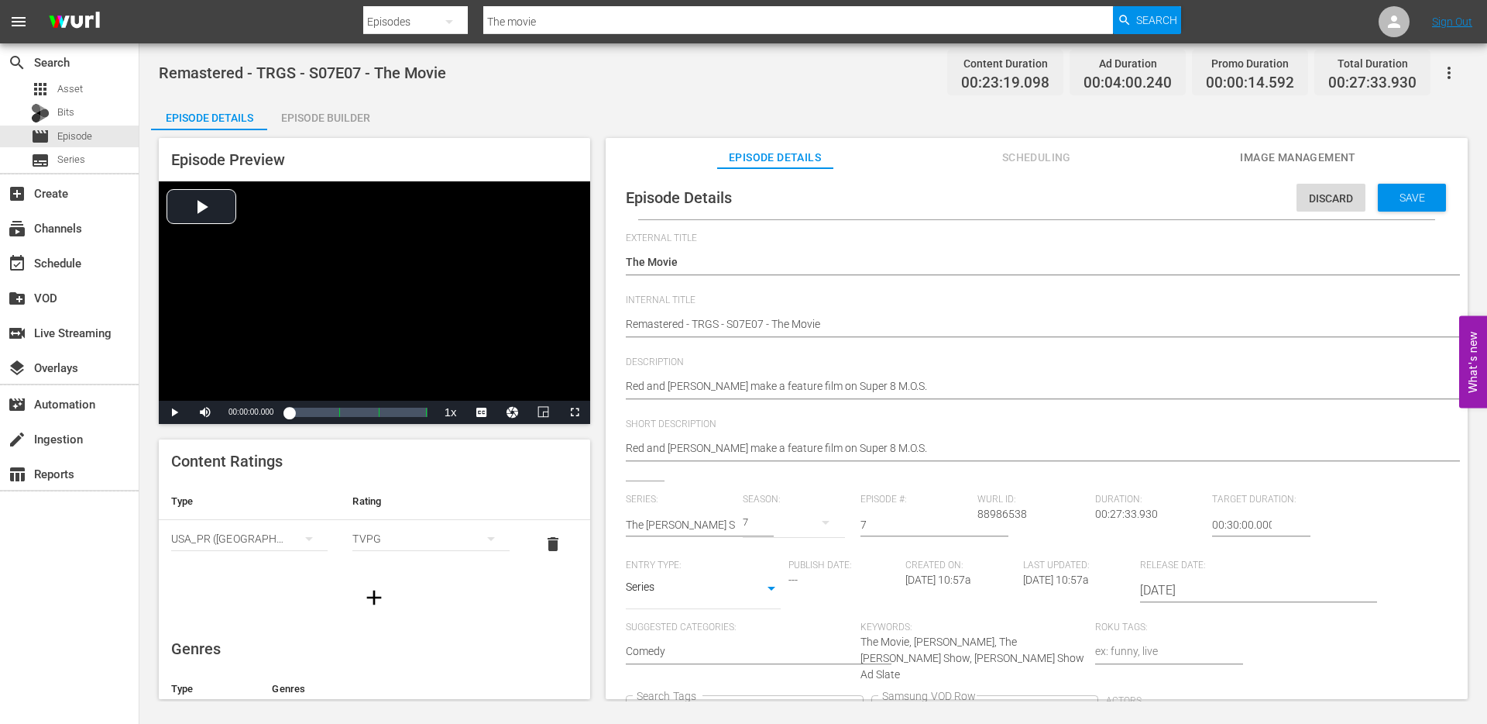
click at [624, 329] on div "Episode Details Discard Save External Title Copy of The Movie Copy of The Movie…" at bounding box center [1037, 544] width 847 height 736
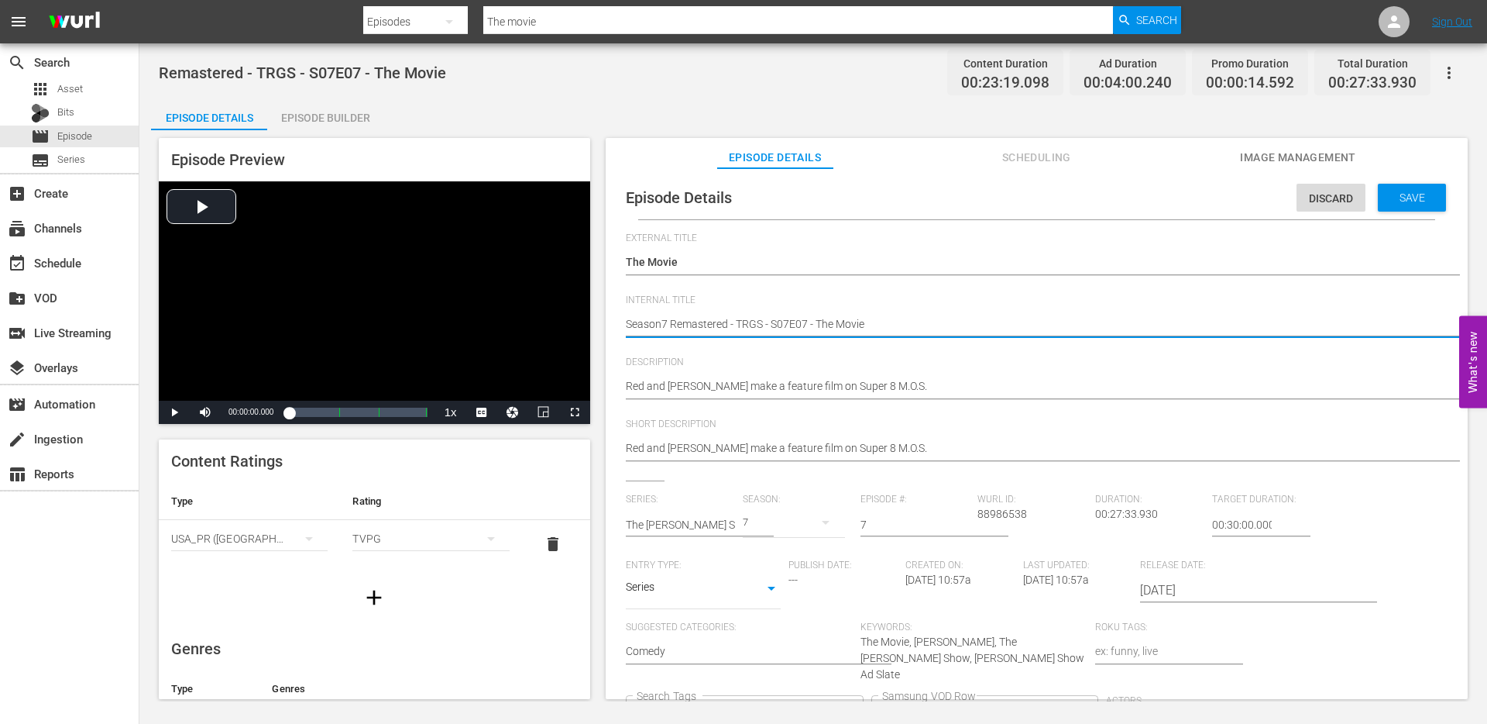
click at [681, 324] on textarea "Remastered - TRGS - S07E07 - The Movie" at bounding box center [1033, 325] width 814 height 19
click at [853, 710] on icon "Clear" at bounding box center [850, 712] width 5 height 5
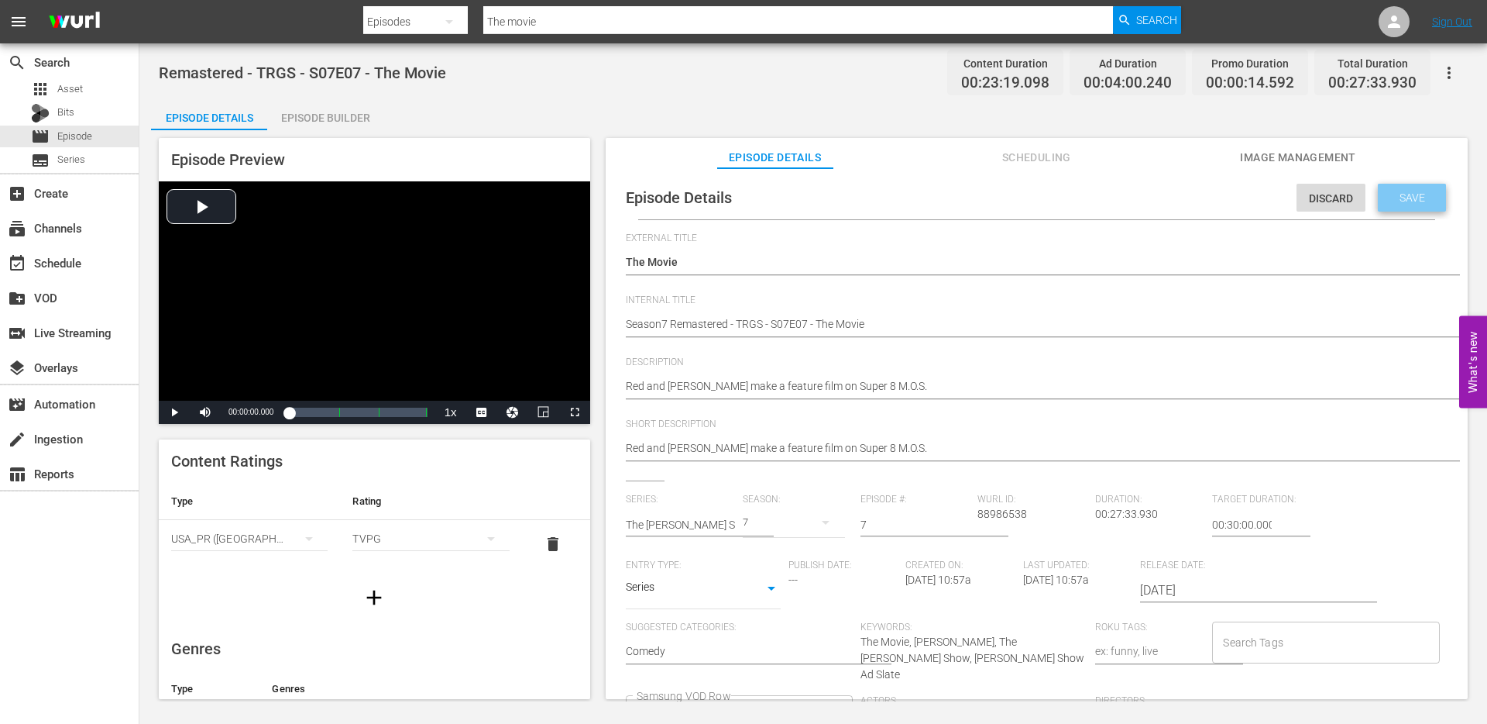
click at [1396, 195] on span "Save" at bounding box center [1413, 197] width 50 height 12
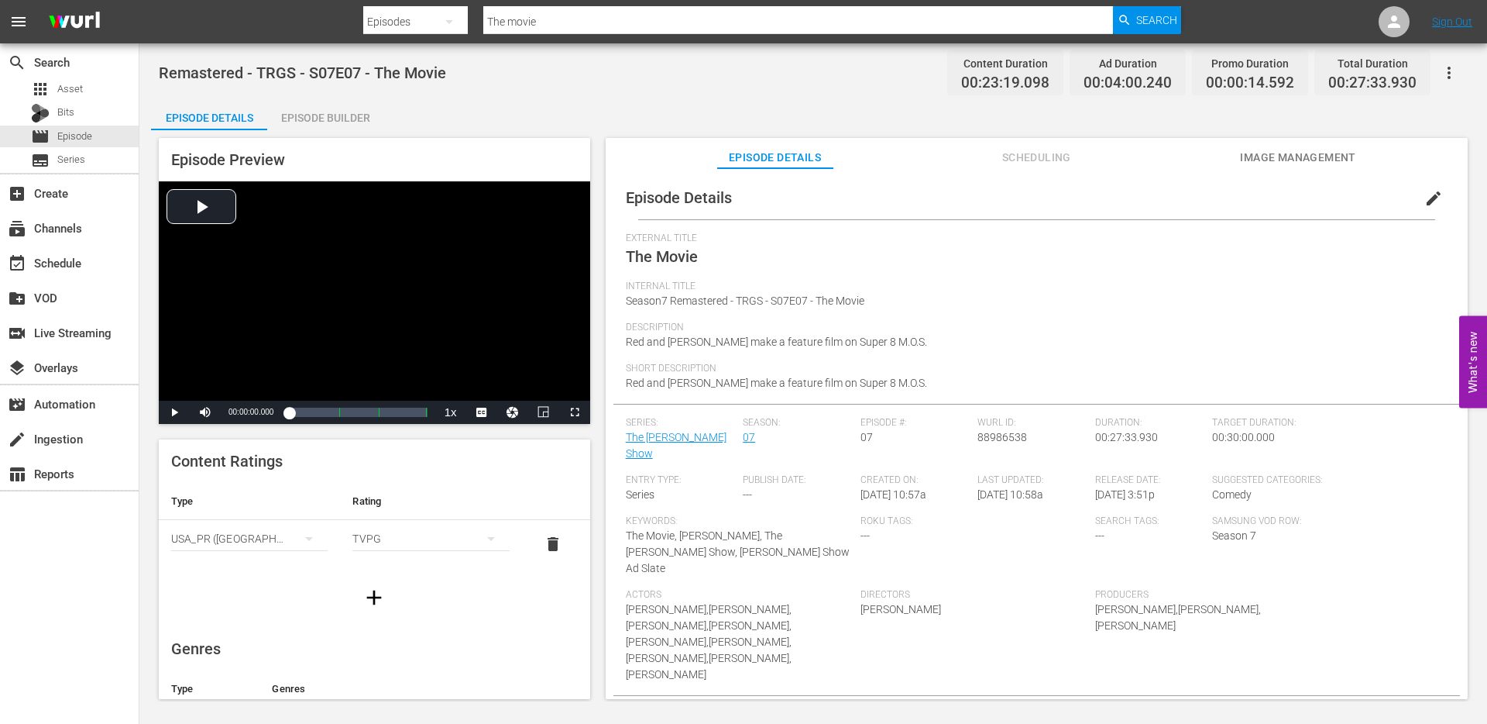
click at [659, 22] on input "The movie" at bounding box center [798, 21] width 630 height 37
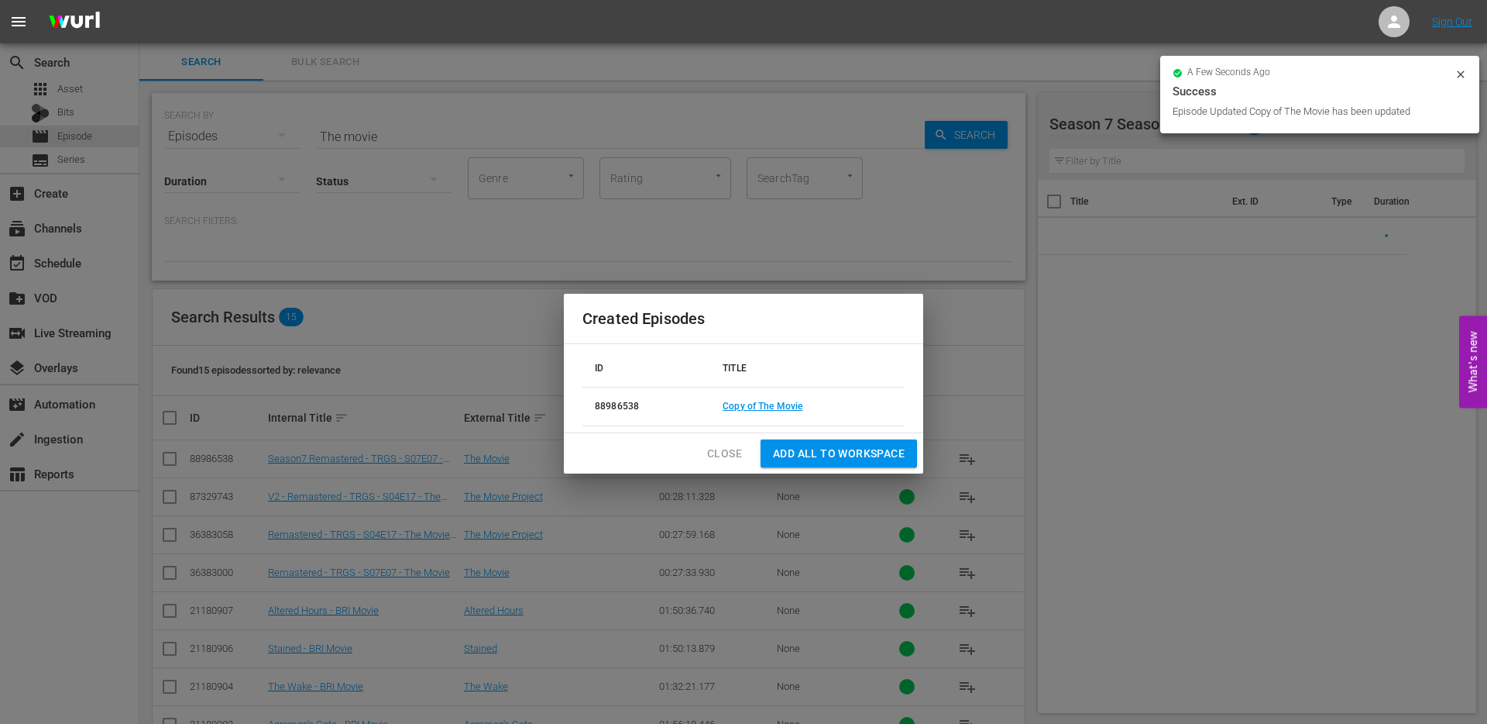
click at [734, 466] on button "Close" at bounding box center [725, 453] width 60 height 29
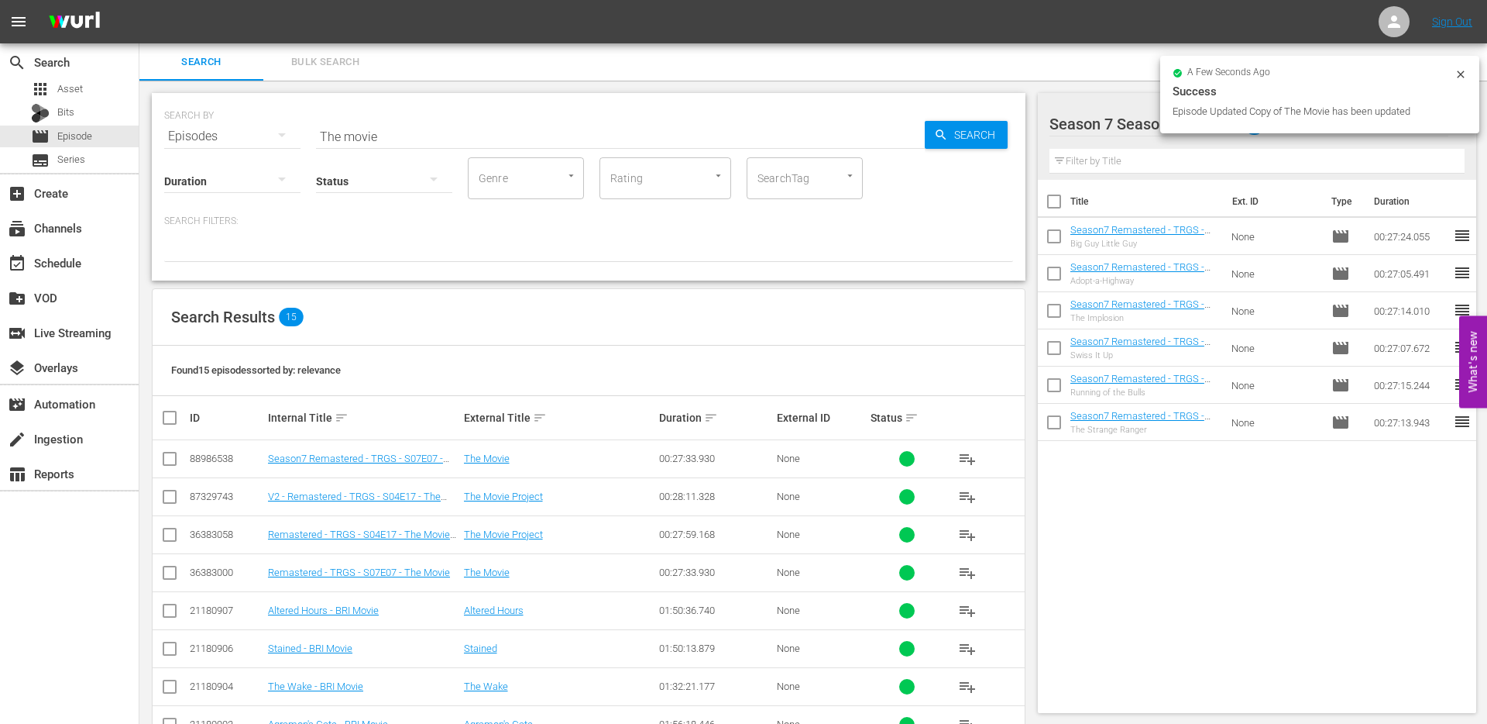
click at [167, 462] on input "checkbox" at bounding box center [169, 461] width 19 height 19
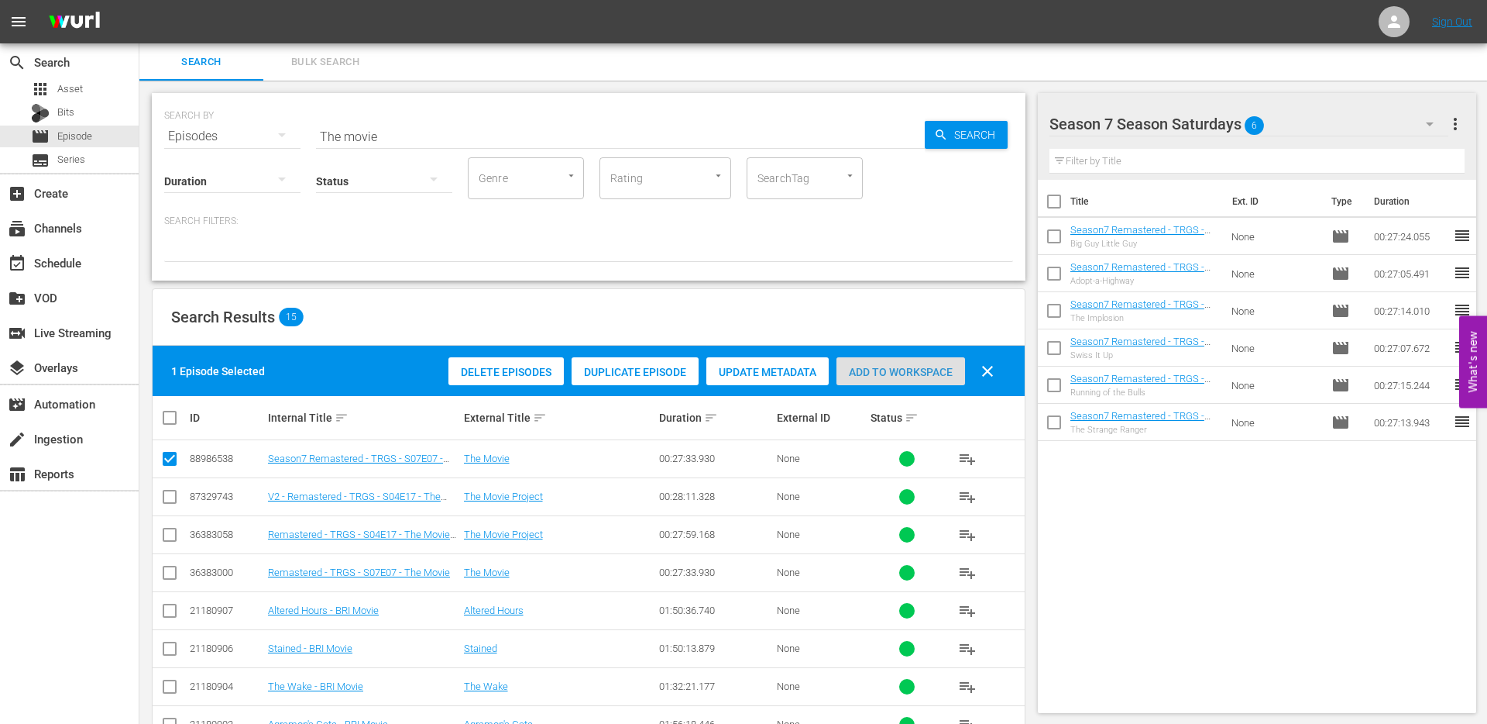
click at [892, 376] on span "Add to Workspace" at bounding box center [901, 372] width 129 height 12
click at [395, 137] on input "The movie" at bounding box center [620, 136] width 609 height 37
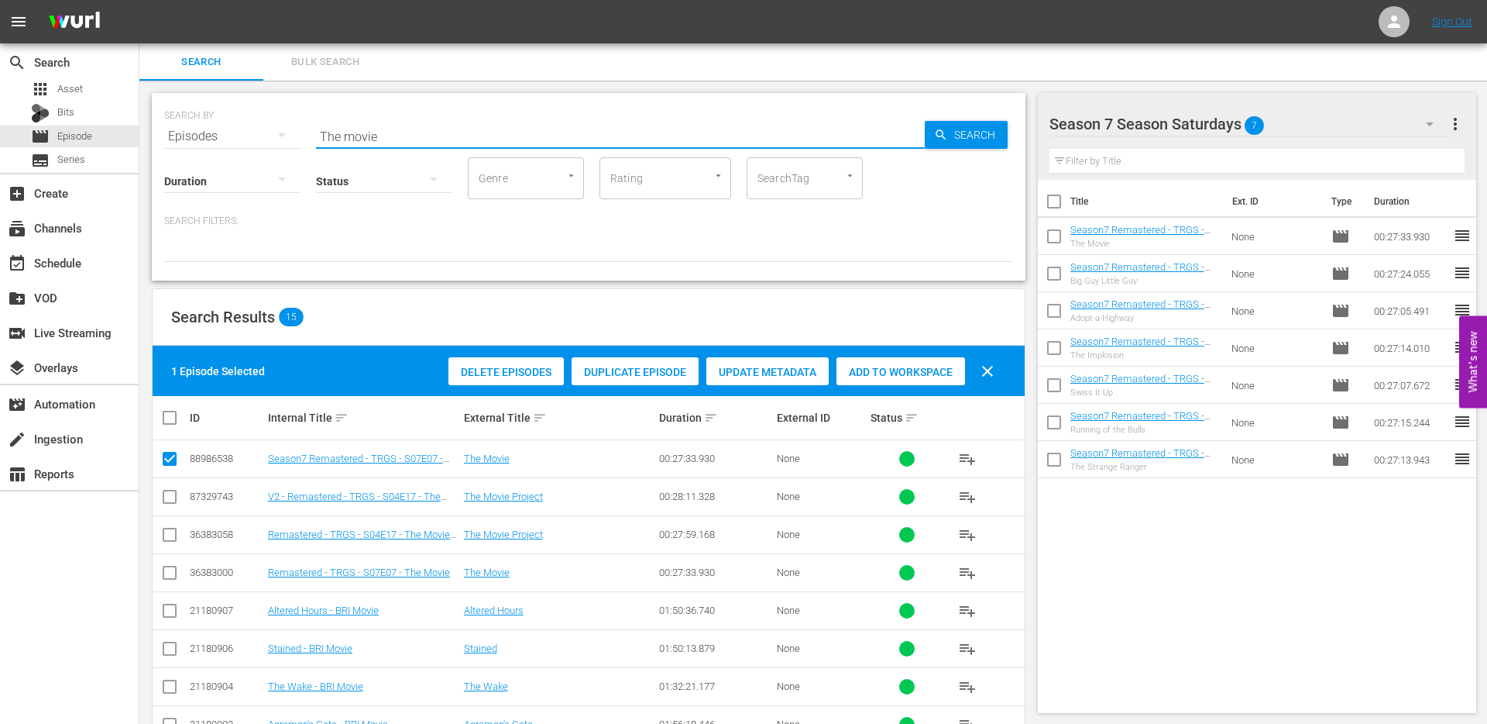
drag, startPoint x: 395, startPoint y: 137, endPoint x: 270, endPoint y: 136, distance: 124.7
click at [273, 136] on div "SEARCH BY Search By Episodes Search ID, Title, Description, Keywords, or Catego…" at bounding box center [588, 127] width 849 height 56
paste input "Expropriation"
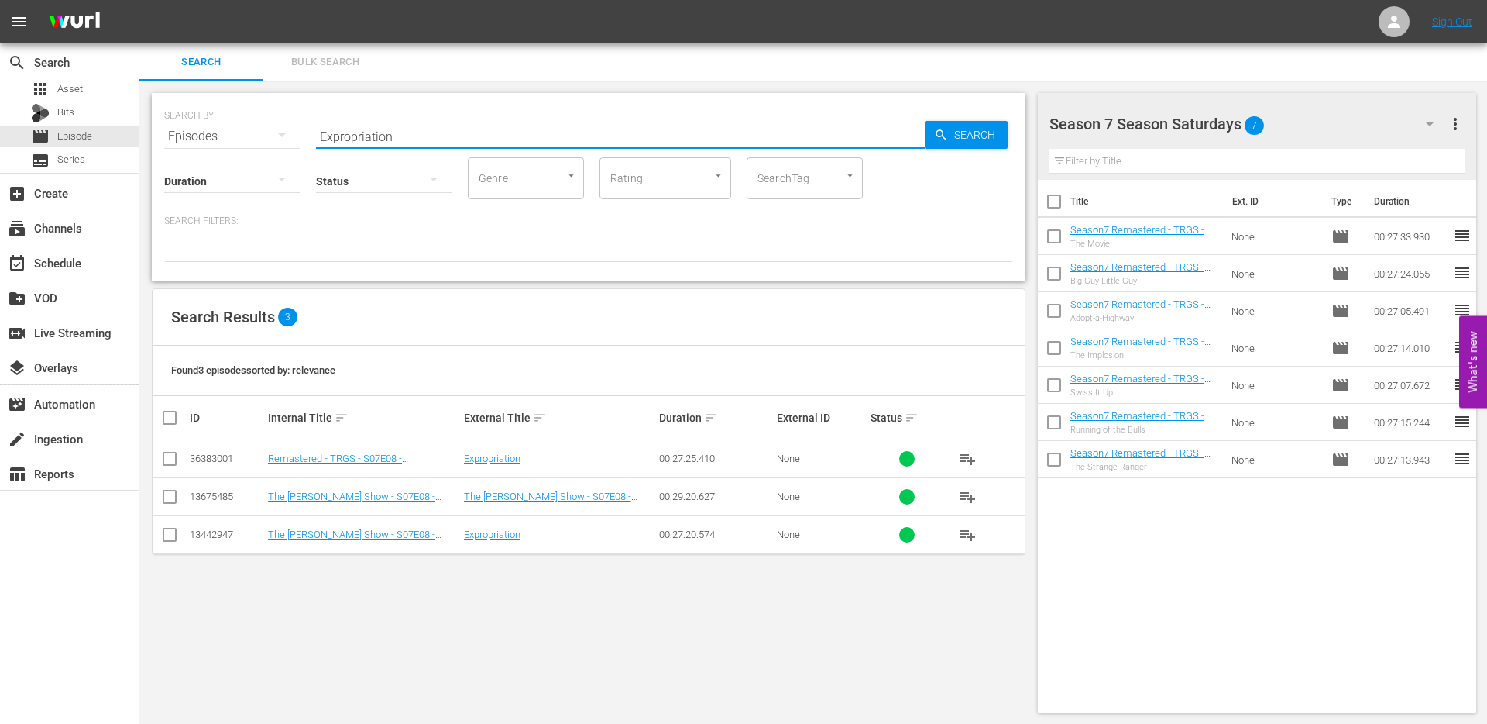
click at [169, 463] on input "checkbox" at bounding box center [169, 461] width 19 height 19
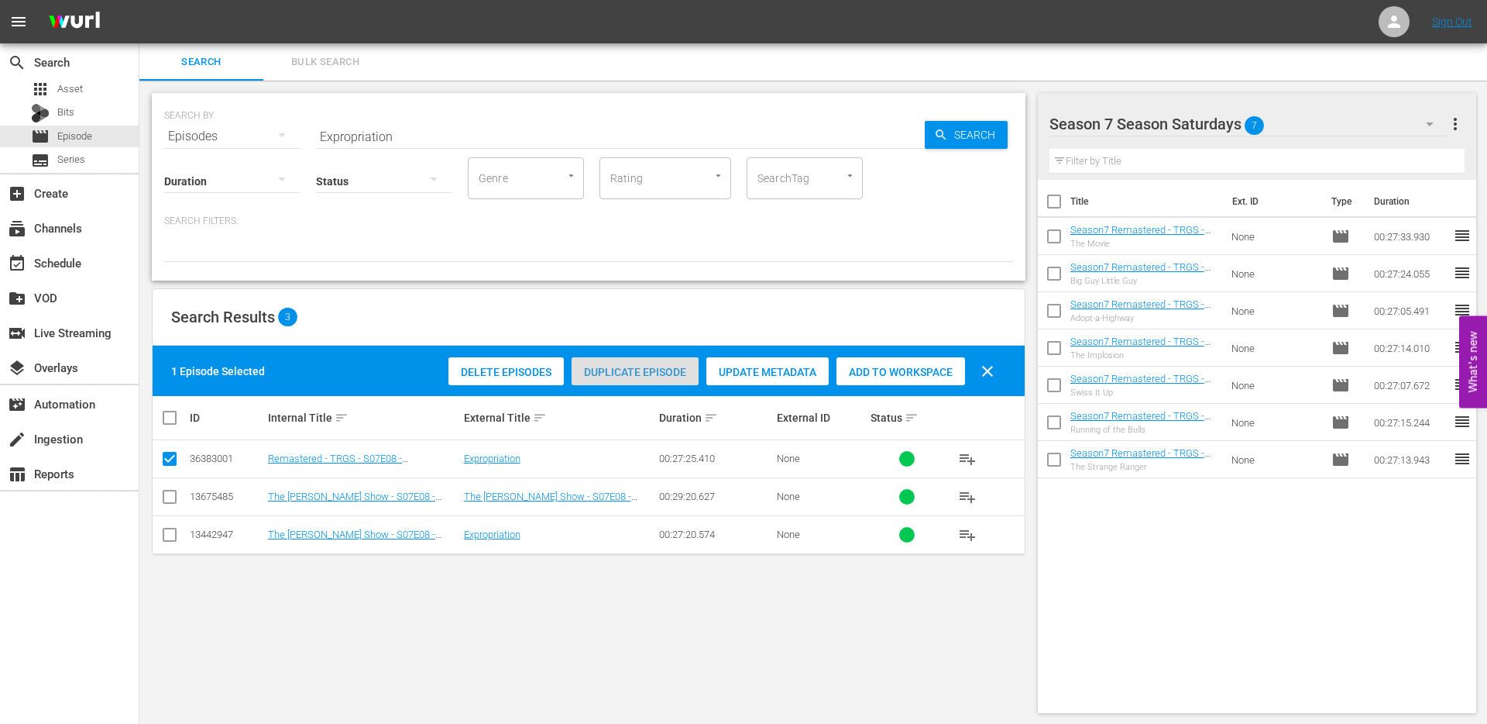
click at [662, 367] on span "Duplicate Episode" at bounding box center [635, 372] width 127 height 12
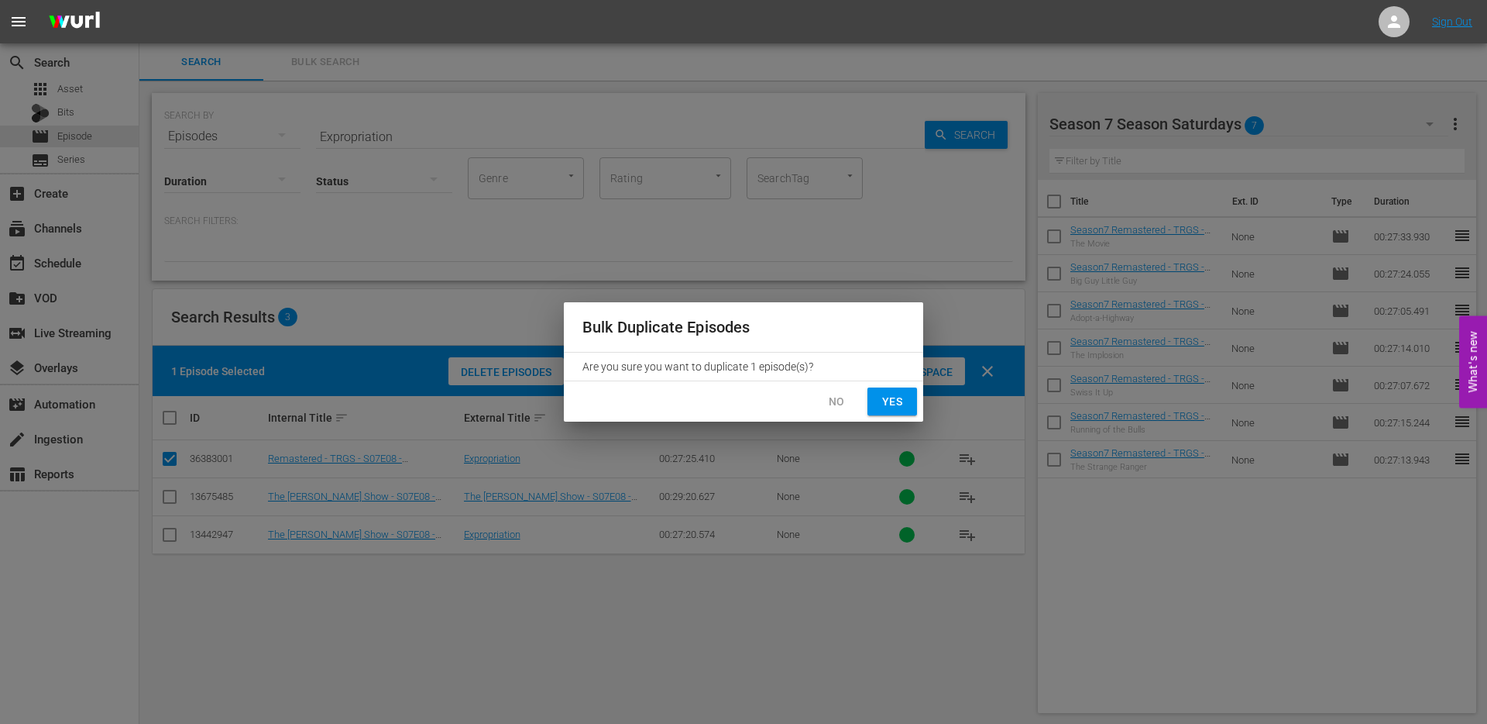
click at [878, 398] on button "Yes" at bounding box center [893, 401] width 50 height 29
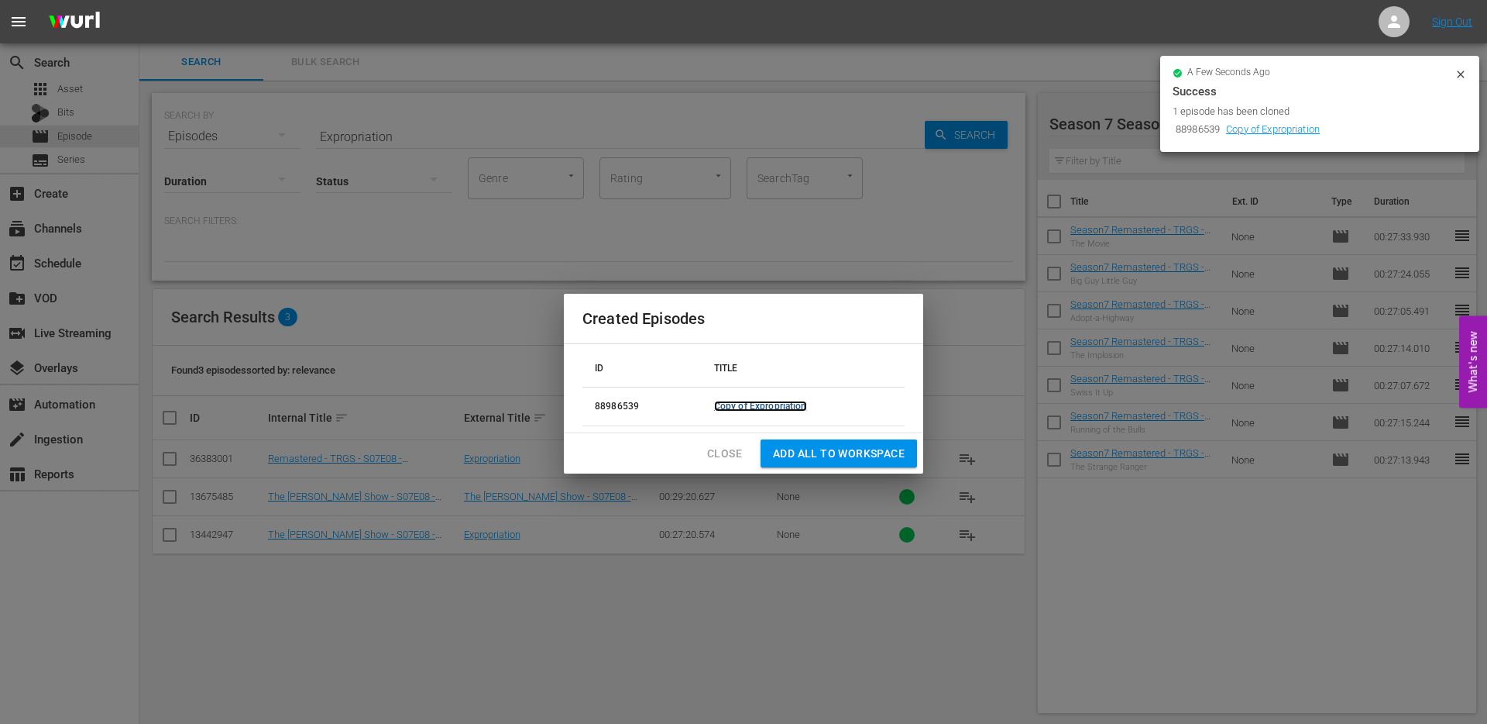
click at [758, 404] on link "Copy of Expropriation" at bounding box center [760, 406] width 93 height 11
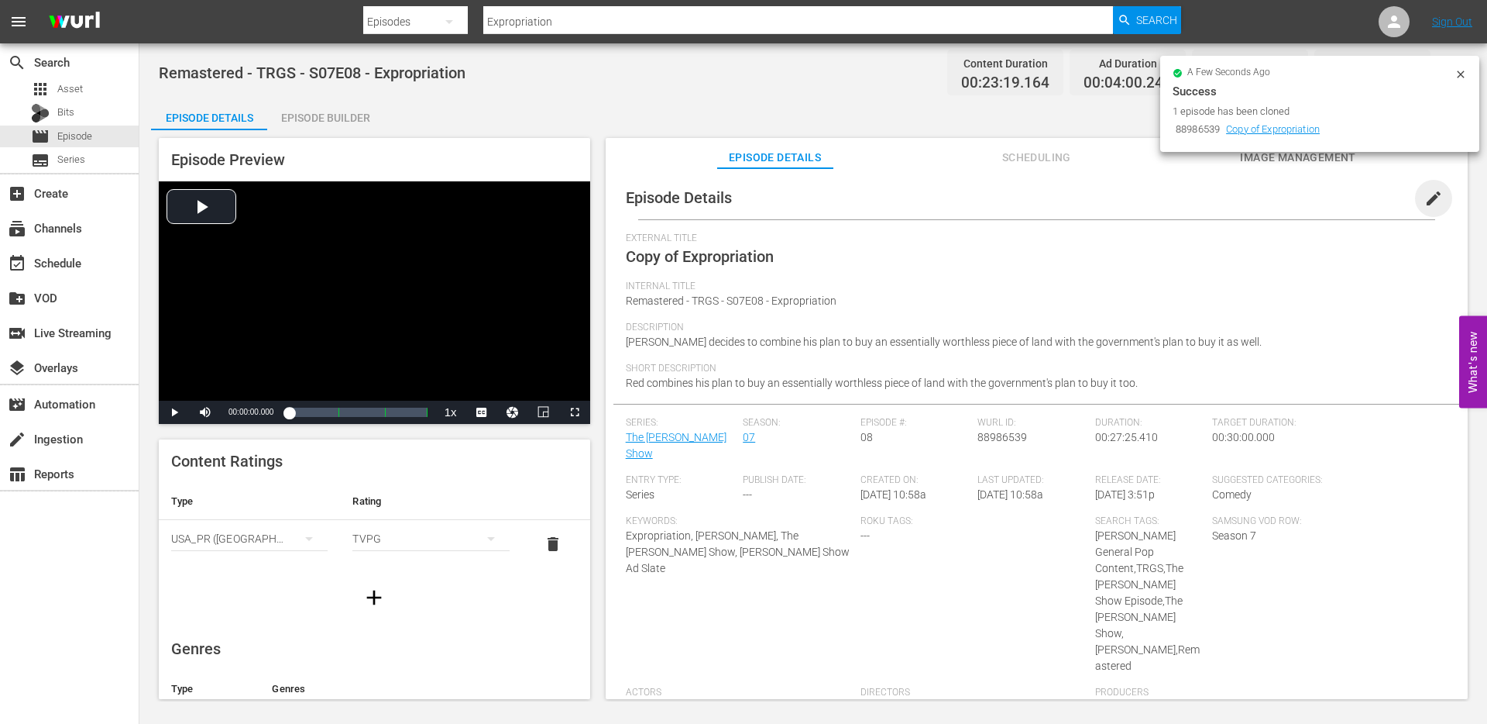
click at [1425, 202] on span "edit" at bounding box center [1434, 198] width 19 height 19
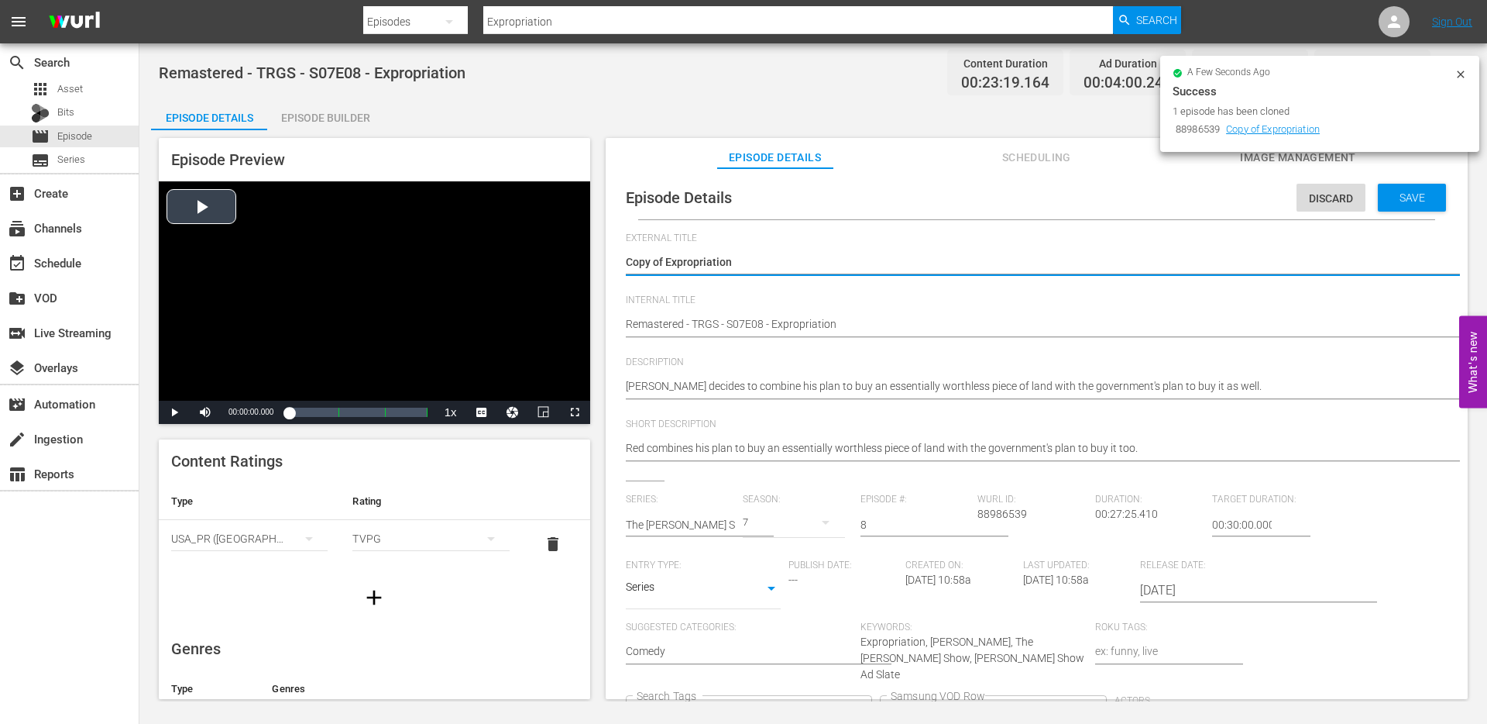
drag, startPoint x: 666, startPoint y: 263, endPoint x: 586, endPoint y: 263, distance: 80.6
click at [589, 263] on div "Episode Preview Video Player is loading. Play Video Play Mute Current Time 00:0…" at bounding box center [813, 420] width 1325 height 581
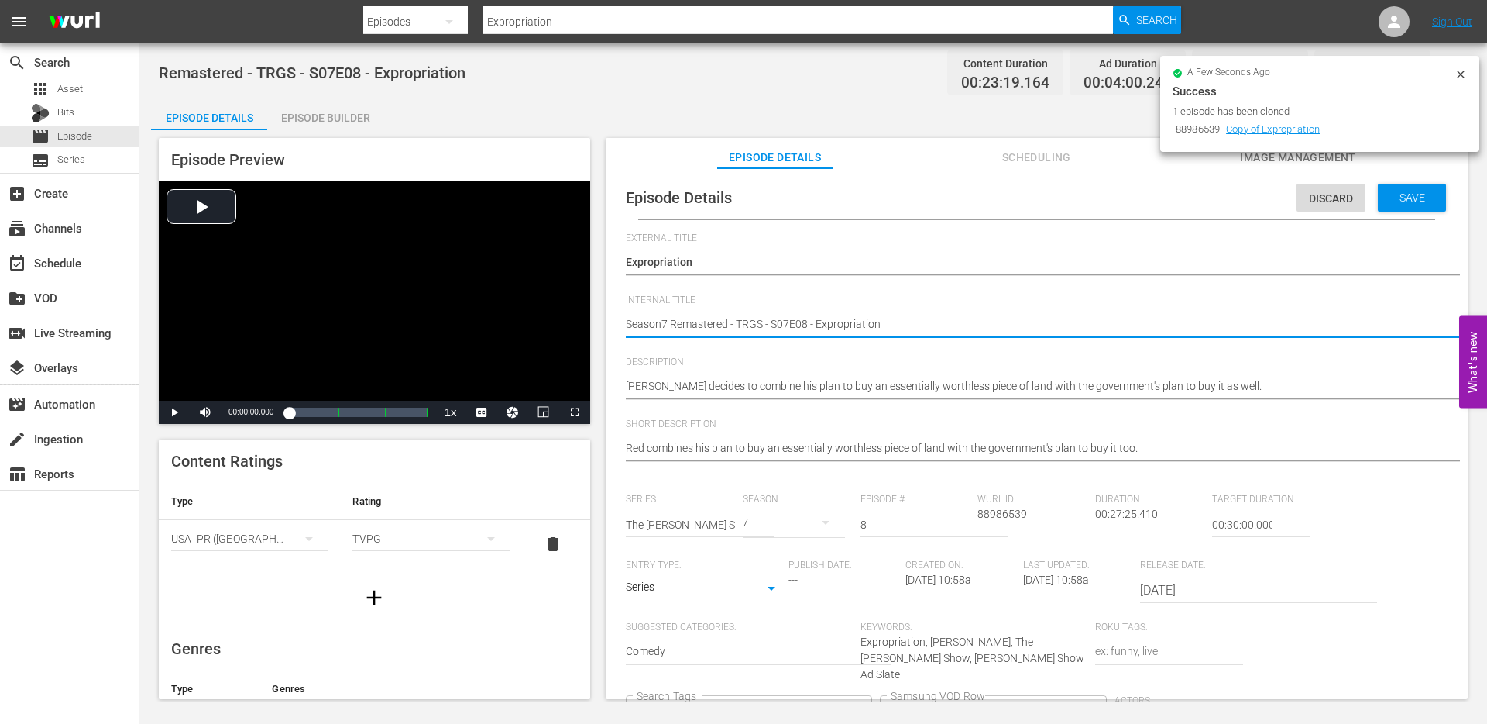
click at [692, 316] on textarea "Remastered - TRGS - S07E08 - Expropriation" at bounding box center [1033, 325] width 814 height 19
click at [865, 708] on icon "Clear" at bounding box center [860, 713] width 10 height 10
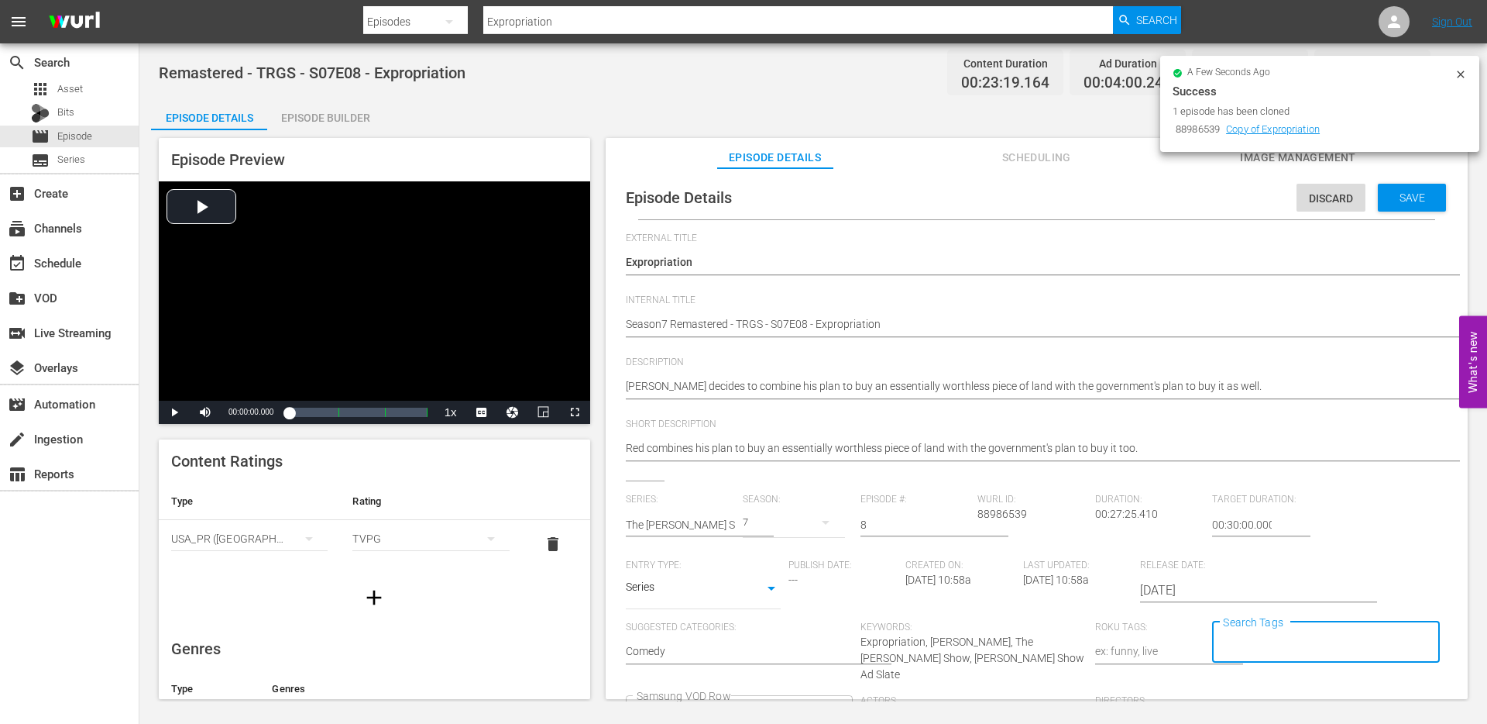
click at [1394, 206] on div "Save" at bounding box center [1412, 198] width 68 height 28
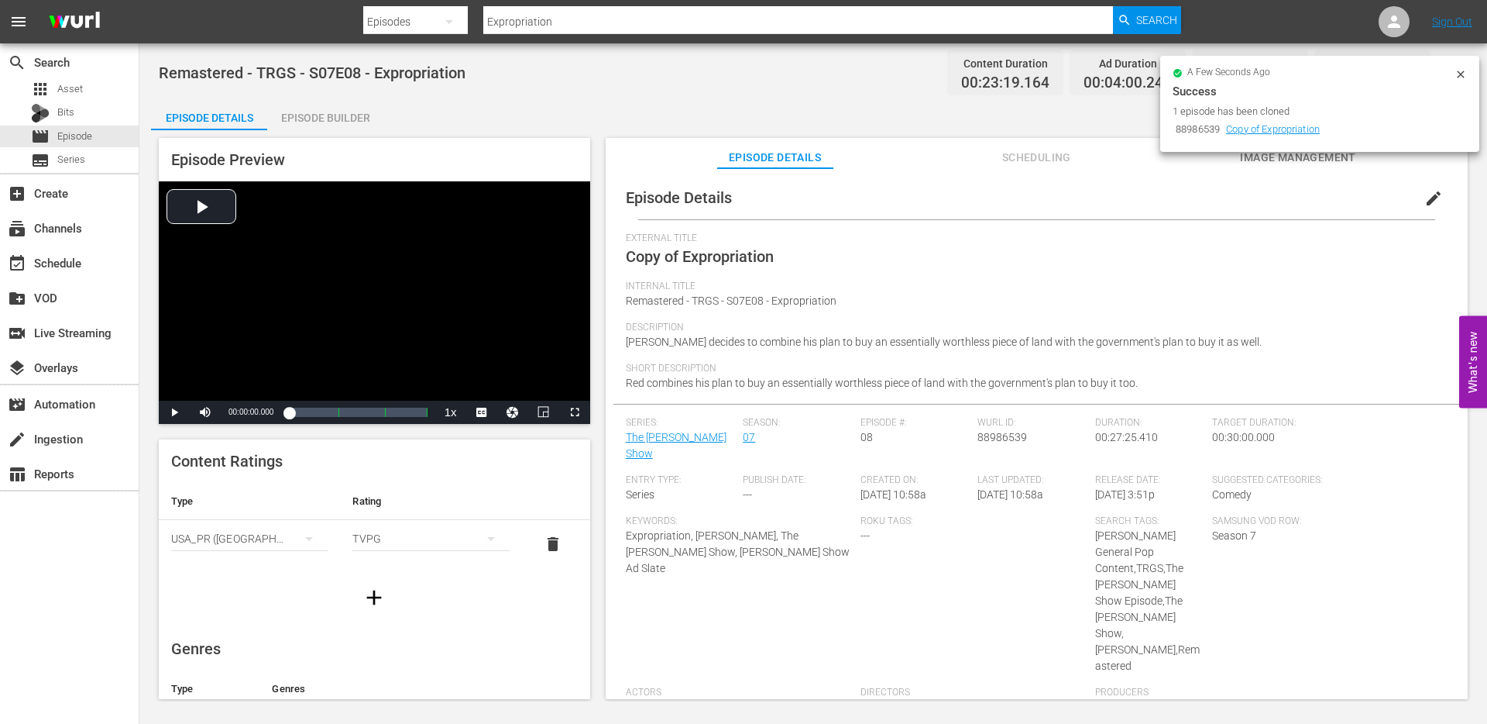
click at [1463, 73] on icon at bounding box center [1461, 74] width 12 height 12
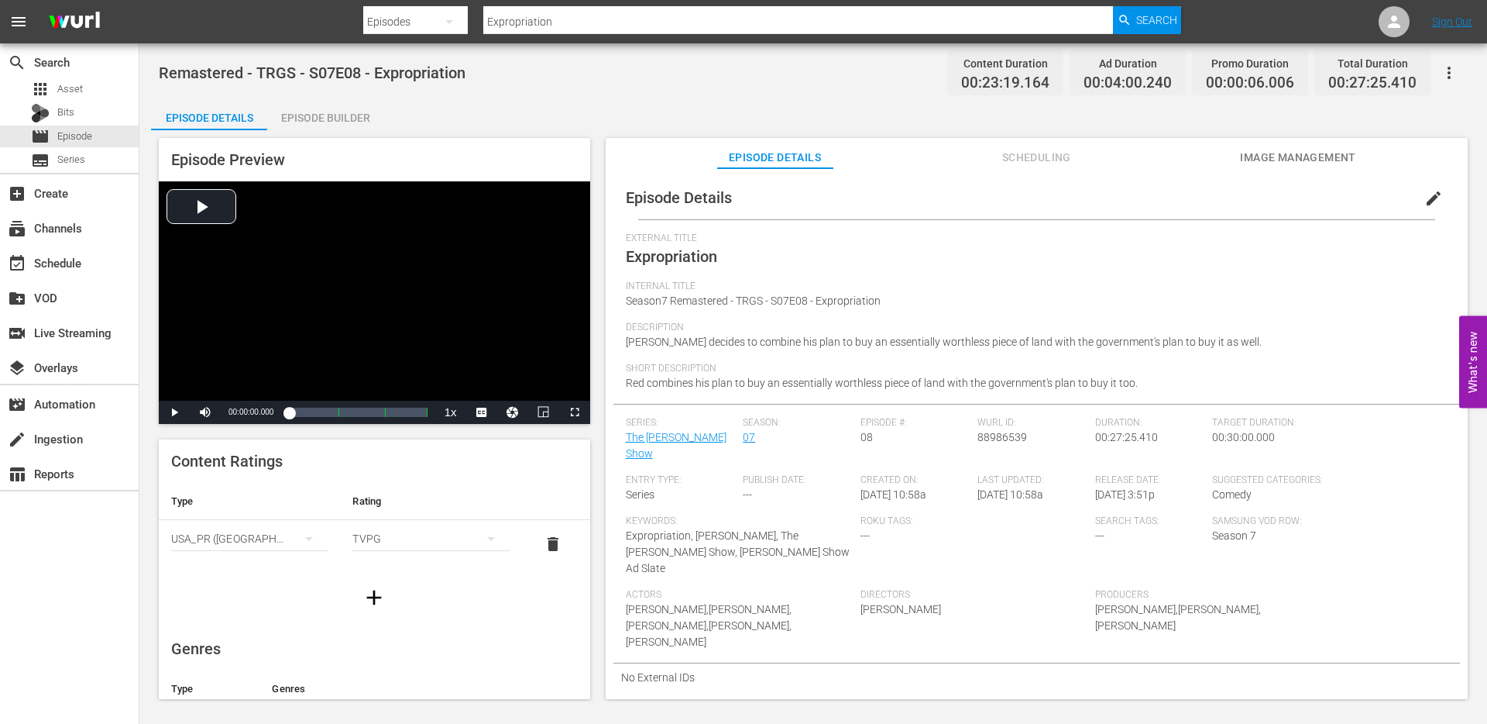
click at [582, 22] on input "Expropriation" at bounding box center [798, 21] width 630 height 37
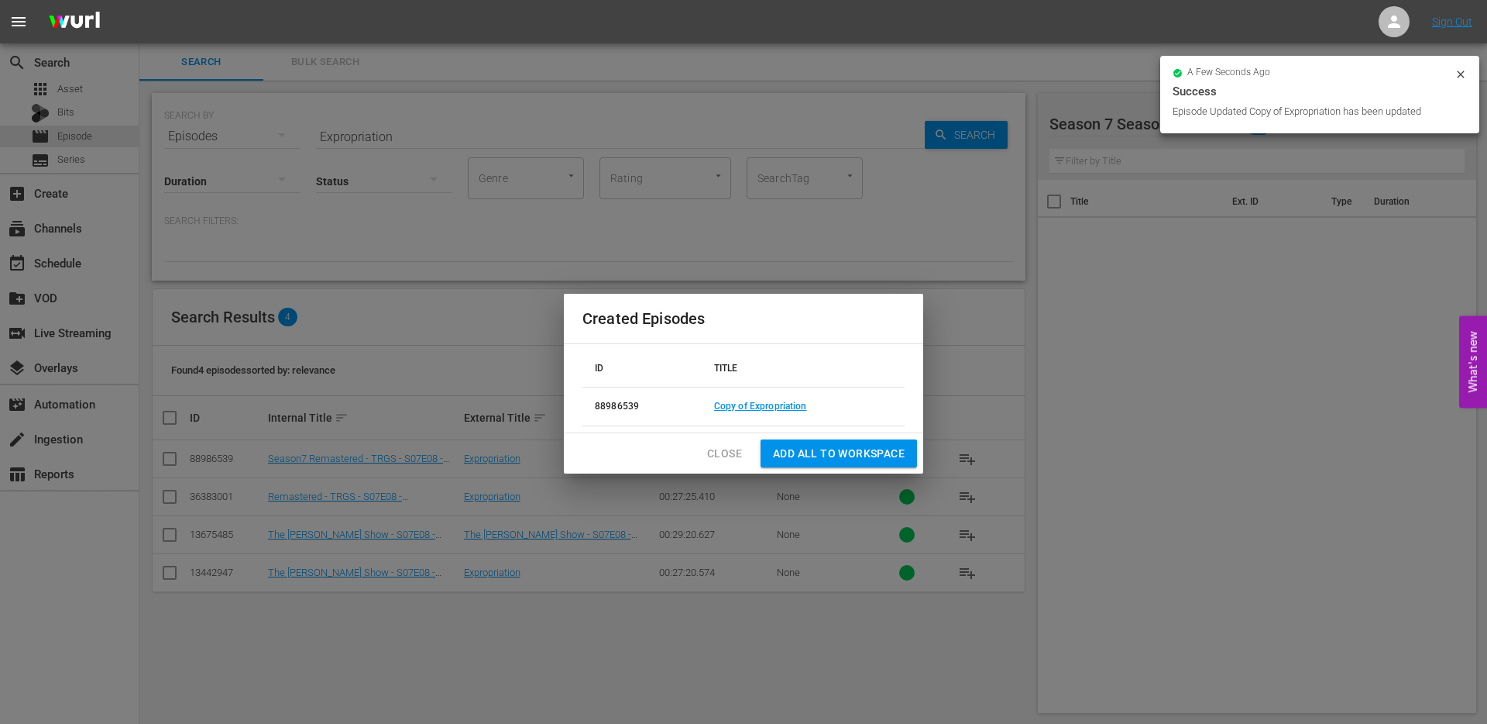
click at [719, 451] on span "Close" at bounding box center [724, 453] width 35 height 19
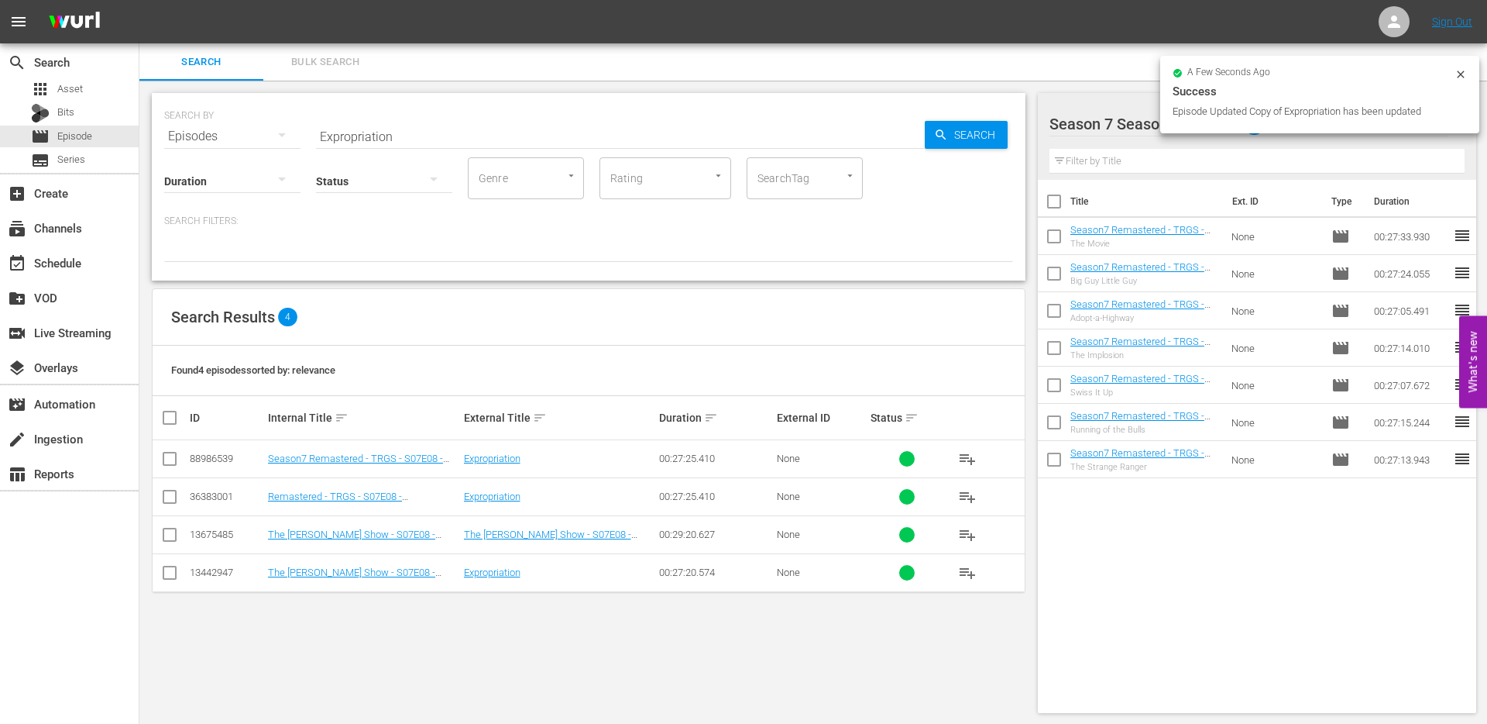
click at [168, 459] on input "checkbox" at bounding box center [169, 461] width 19 height 19
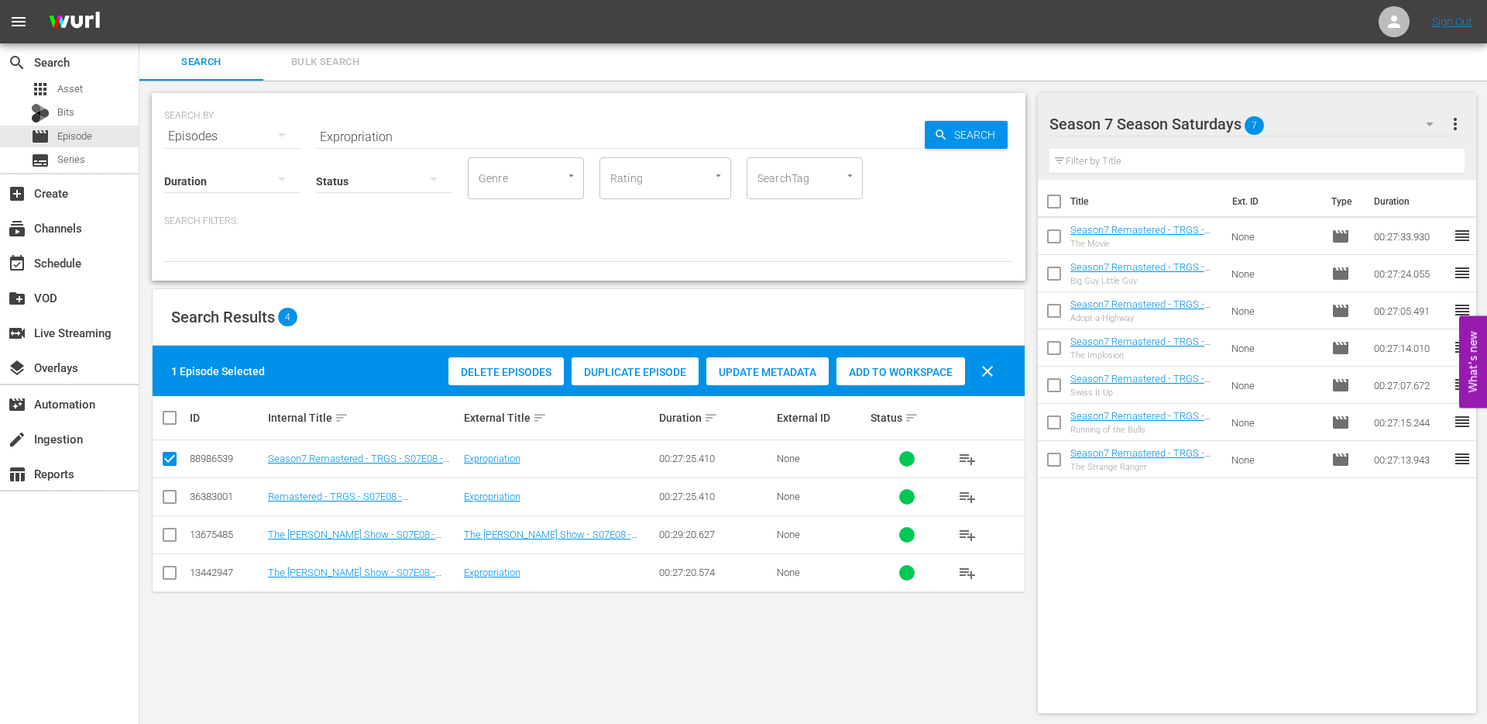
click at [917, 363] on div "Add to Workspace" at bounding box center [901, 371] width 129 height 29
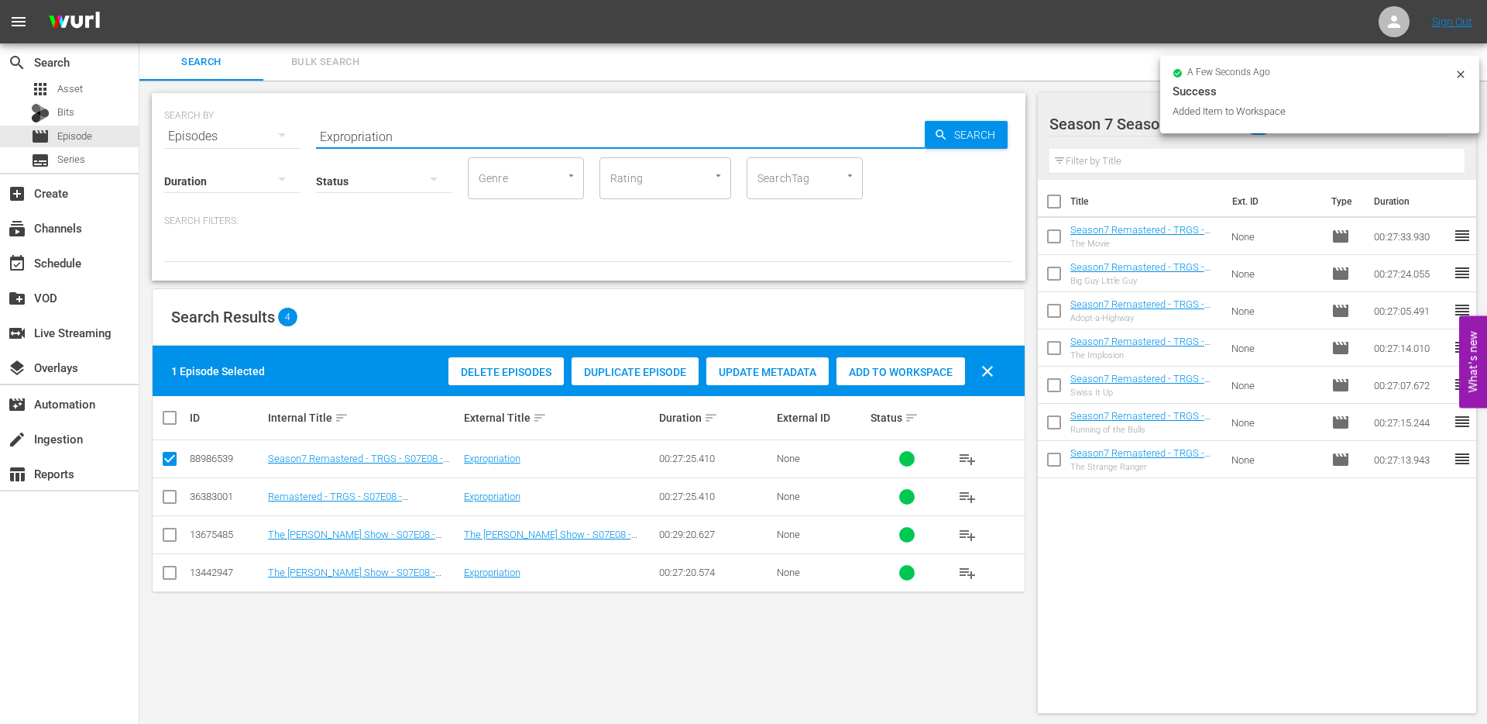
click at [398, 135] on input "Expropriation" at bounding box center [620, 136] width 609 height 37
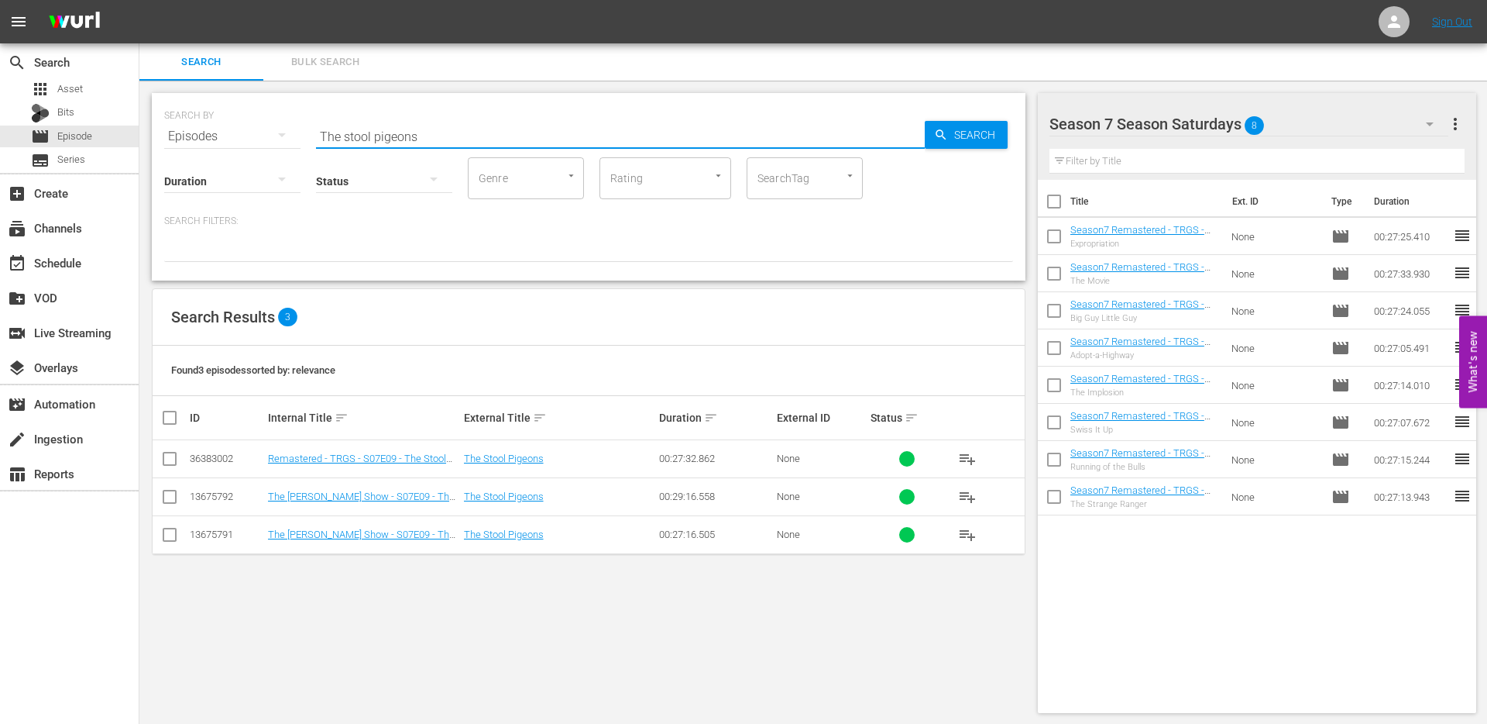
click at [169, 458] on input "checkbox" at bounding box center [169, 461] width 19 height 19
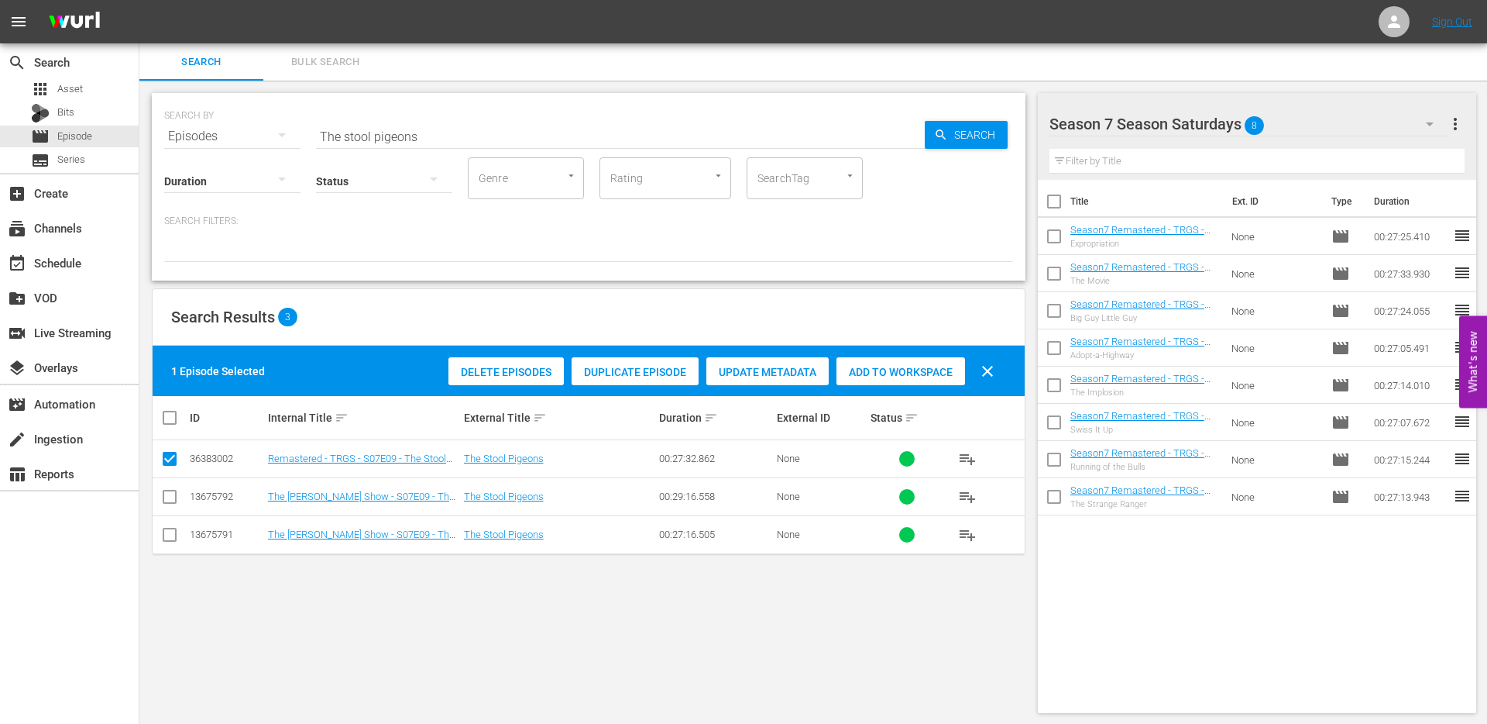
click at [598, 374] on span "Duplicate Episode" at bounding box center [635, 372] width 127 height 12
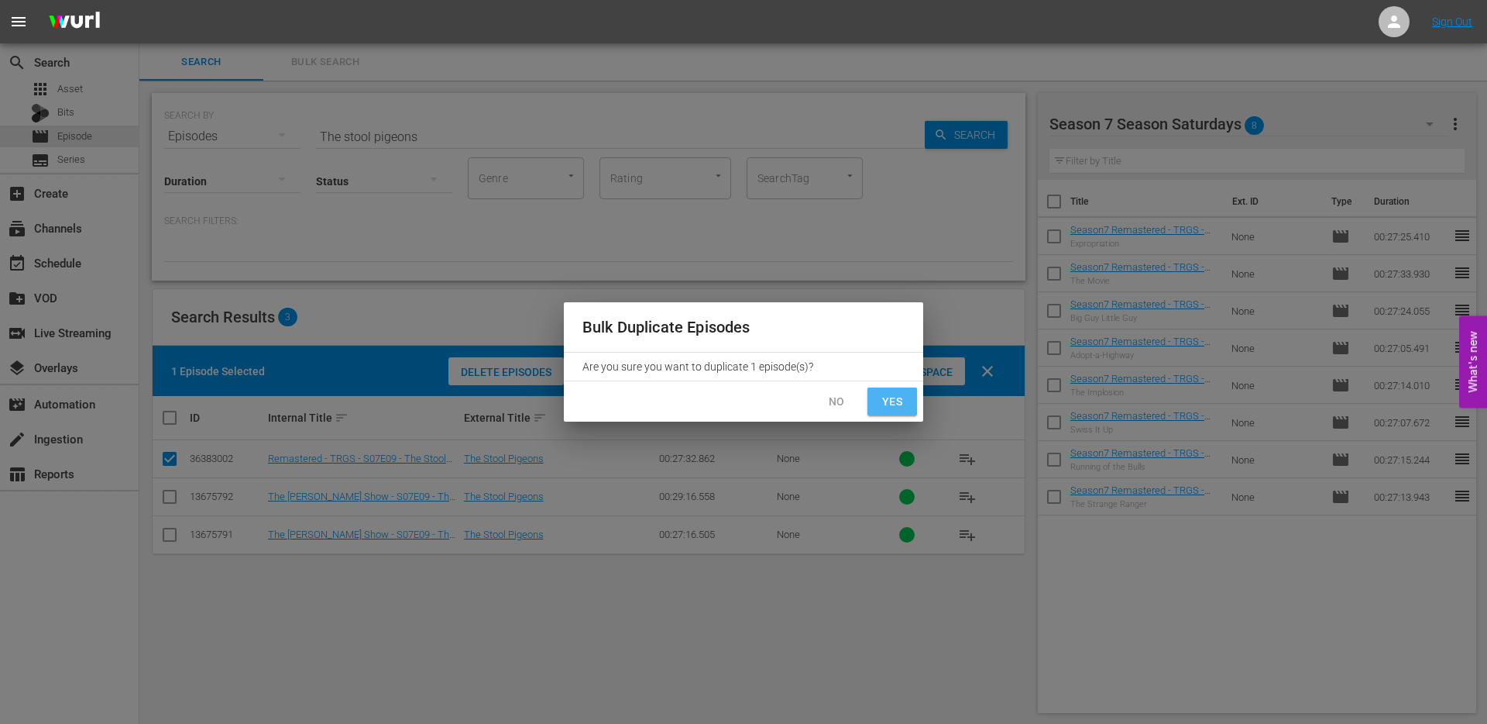
click at [892, 399] on span "Yes" at bounding box center [892, 401] width 25 height 19
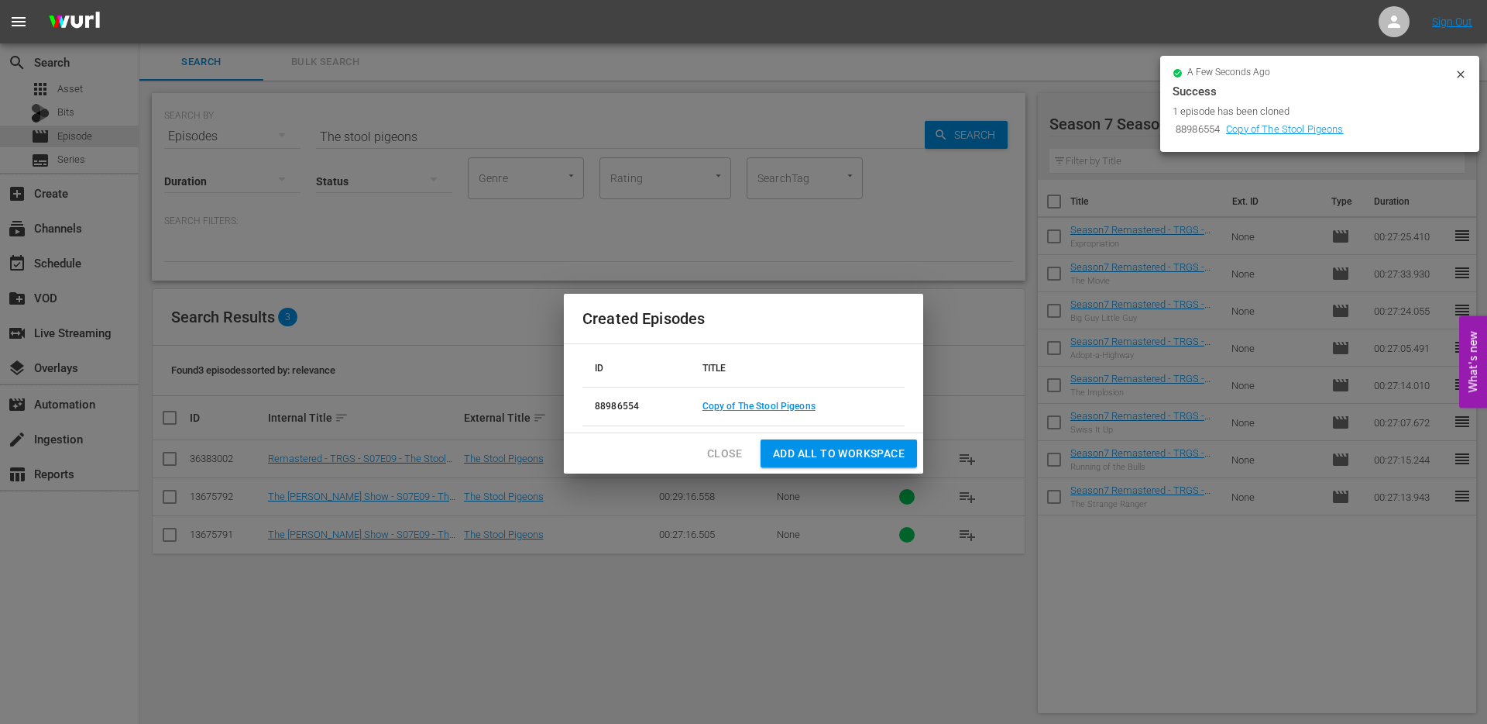
click at [1463, 74] on icon at bounding box center [1461, 74] width 12 height 12
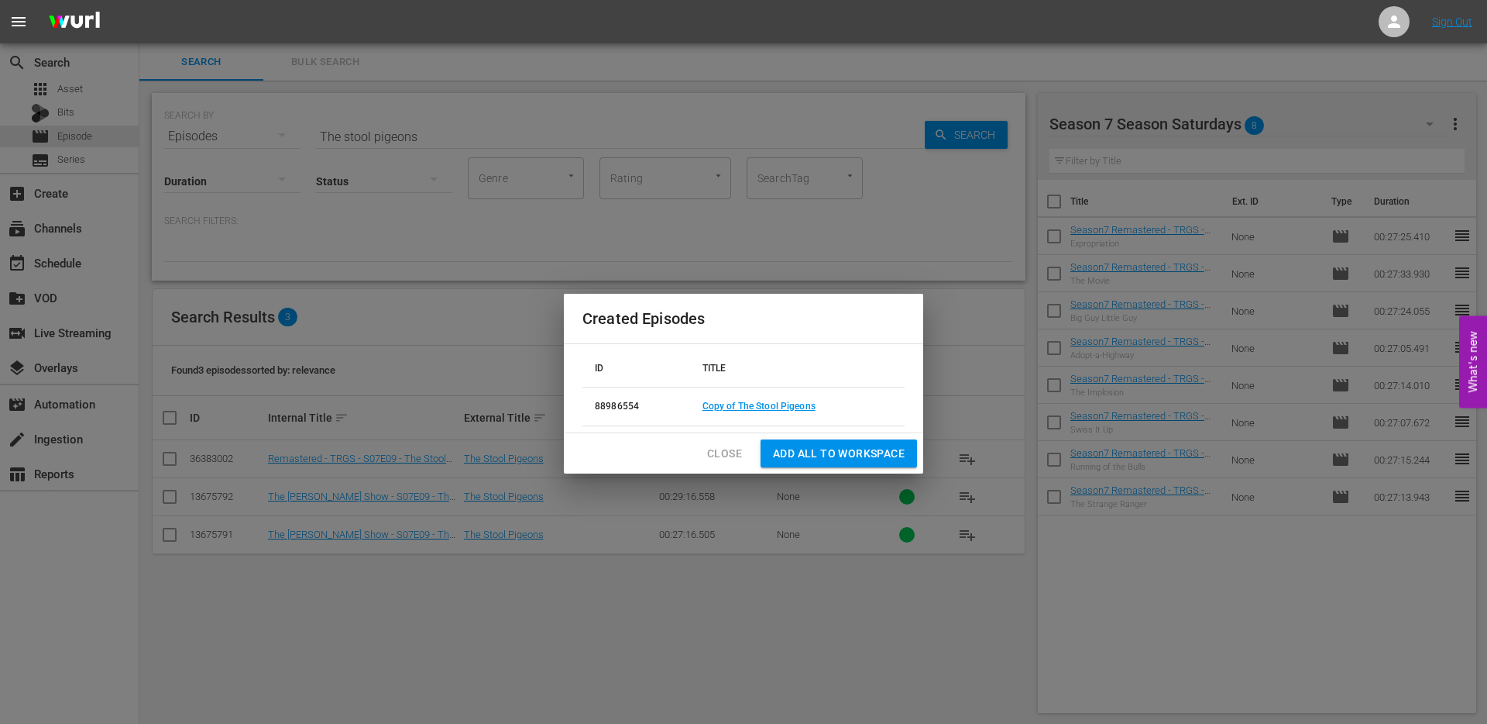
click at [774, 397] on td "Copy of The Stool Pigeons" at bounding box center [797, 406] width 215 height 39
click at [774, 405] on link "Copy of The Stool Pigeons" at bounding box center [759, 406] width 113 height 11
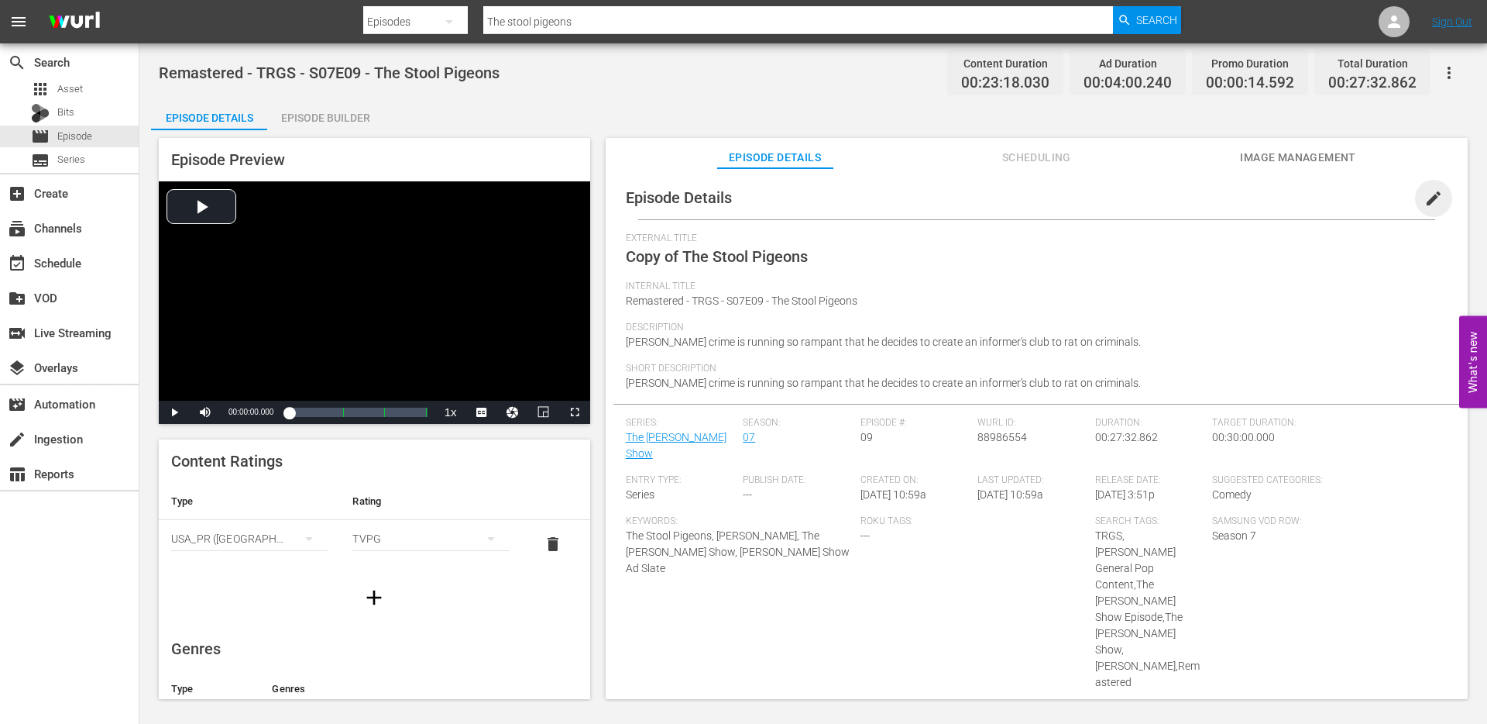
click at [1425, 199] on span "edit" at bounding box center [1434, 198] width 19 height 19
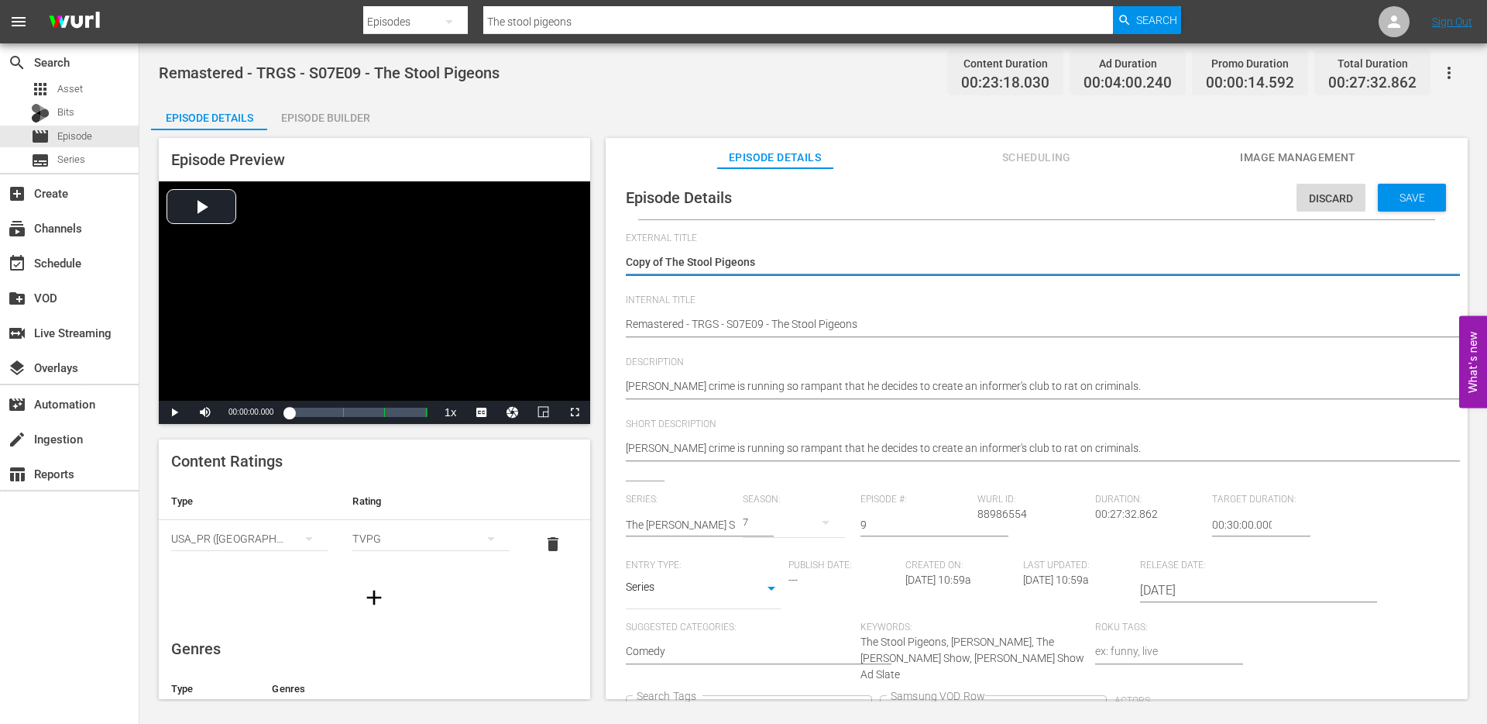
drag, startPoint x: 668, startPoint y: 263, endPoint x: 601, endPoint y: 262, distance: 66.6
click at [604, 262] on div "Episode Preview Video Player is loading. Play Video Play Mute Current Time 00:0…" at bounding box center [813, 420] width 1325 height 581
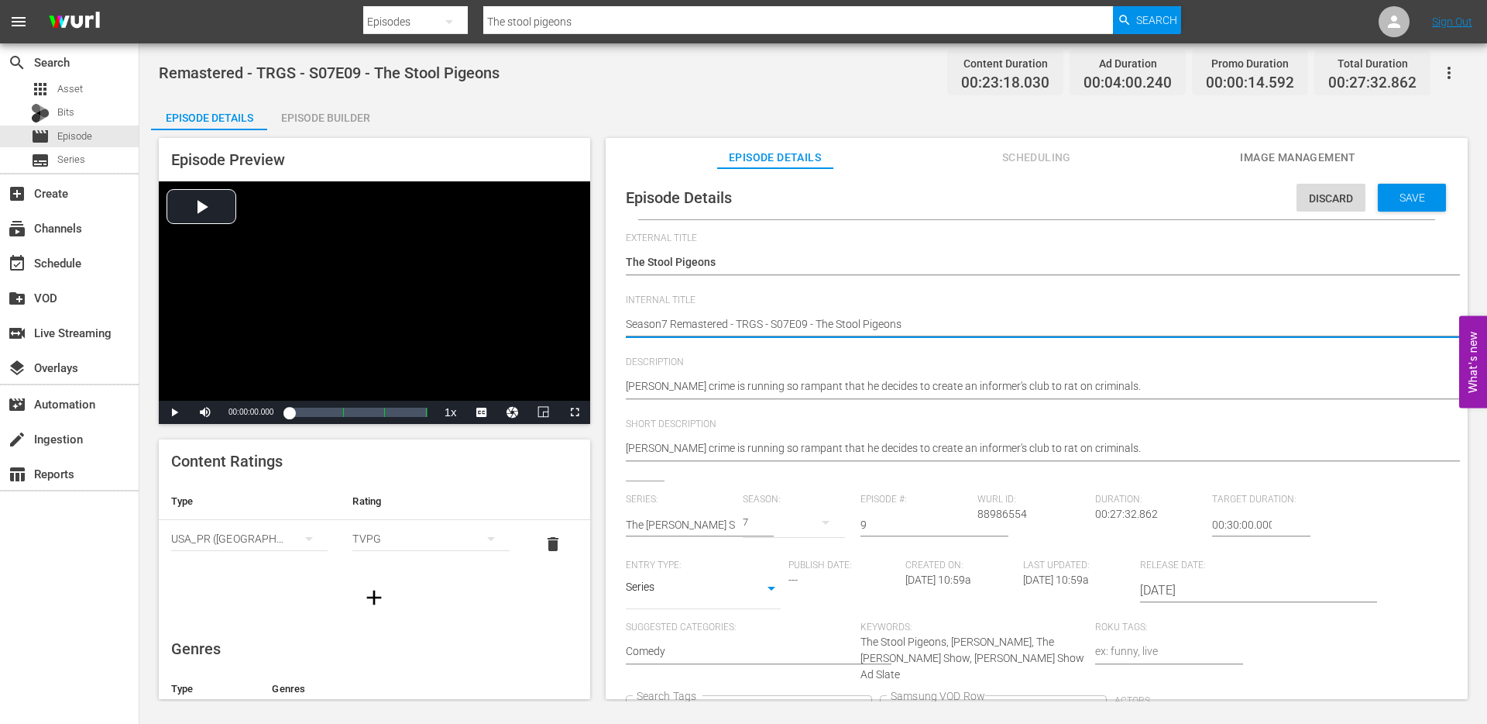
click at [872, 695] on div "TRGS Red Green General Pop Content +4 Search Tags" at bounding box center [749, 716] width 246 height 42
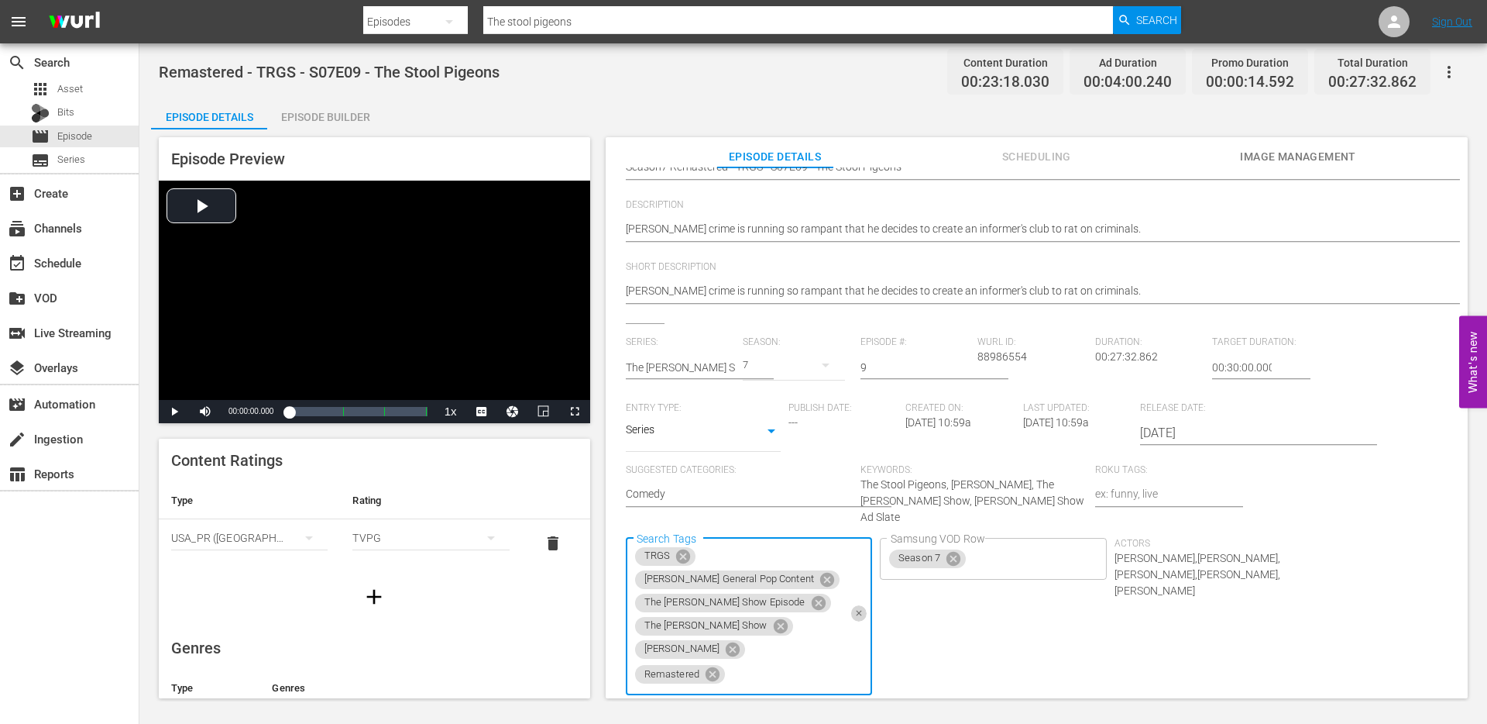
click at [865, 608] on icon "Clear" at bounding box center [860, 613] width 10 height 10
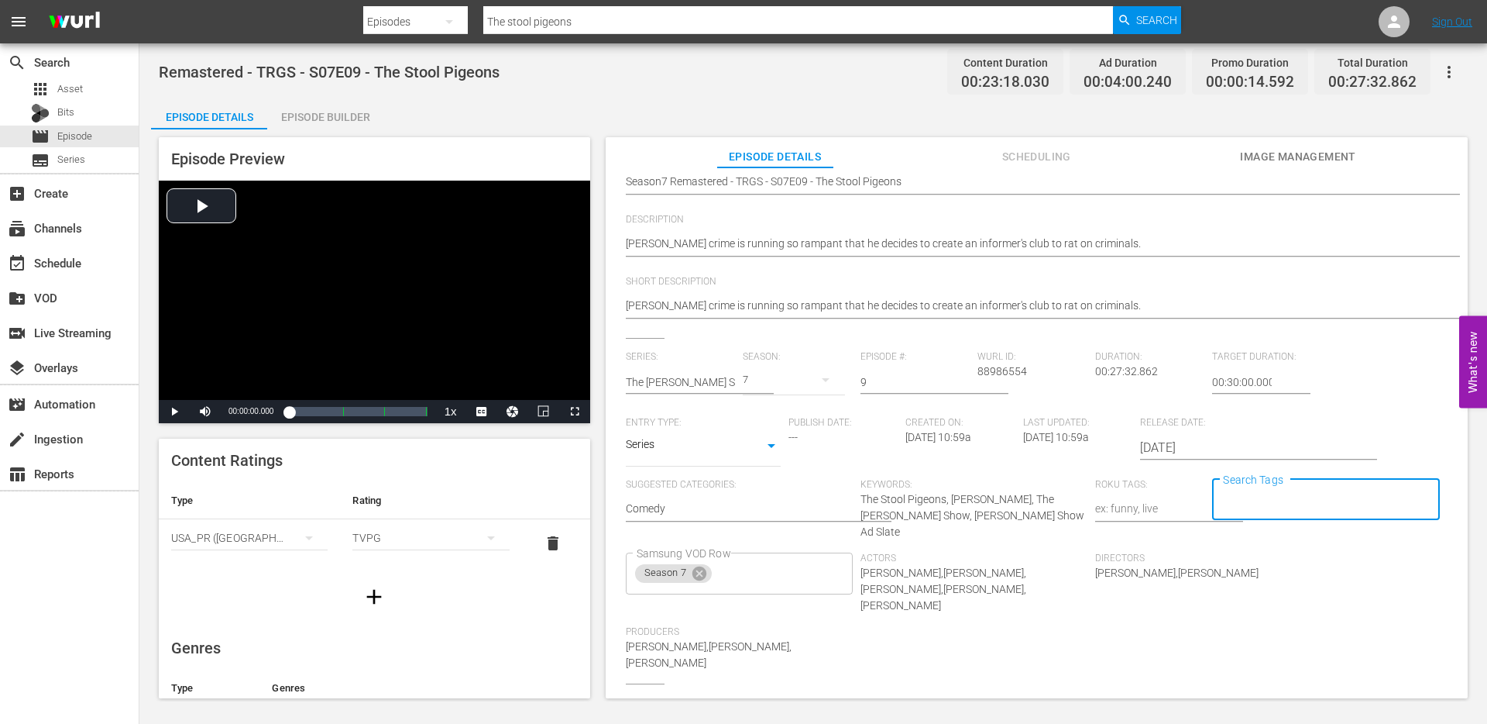
scroll to position [0, 0]
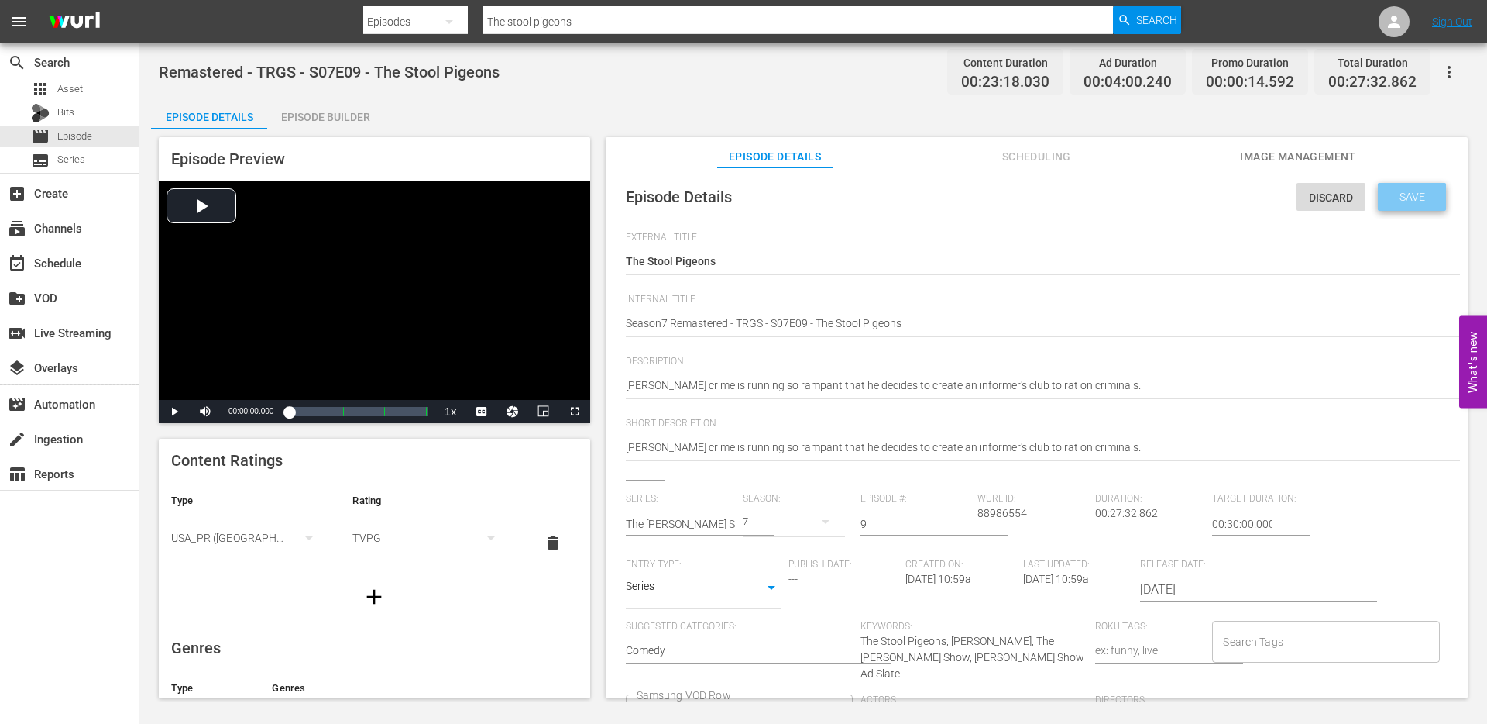
click at [1416, 206] on div "Save" at bounding box center [1412, 197] width 68 height 28
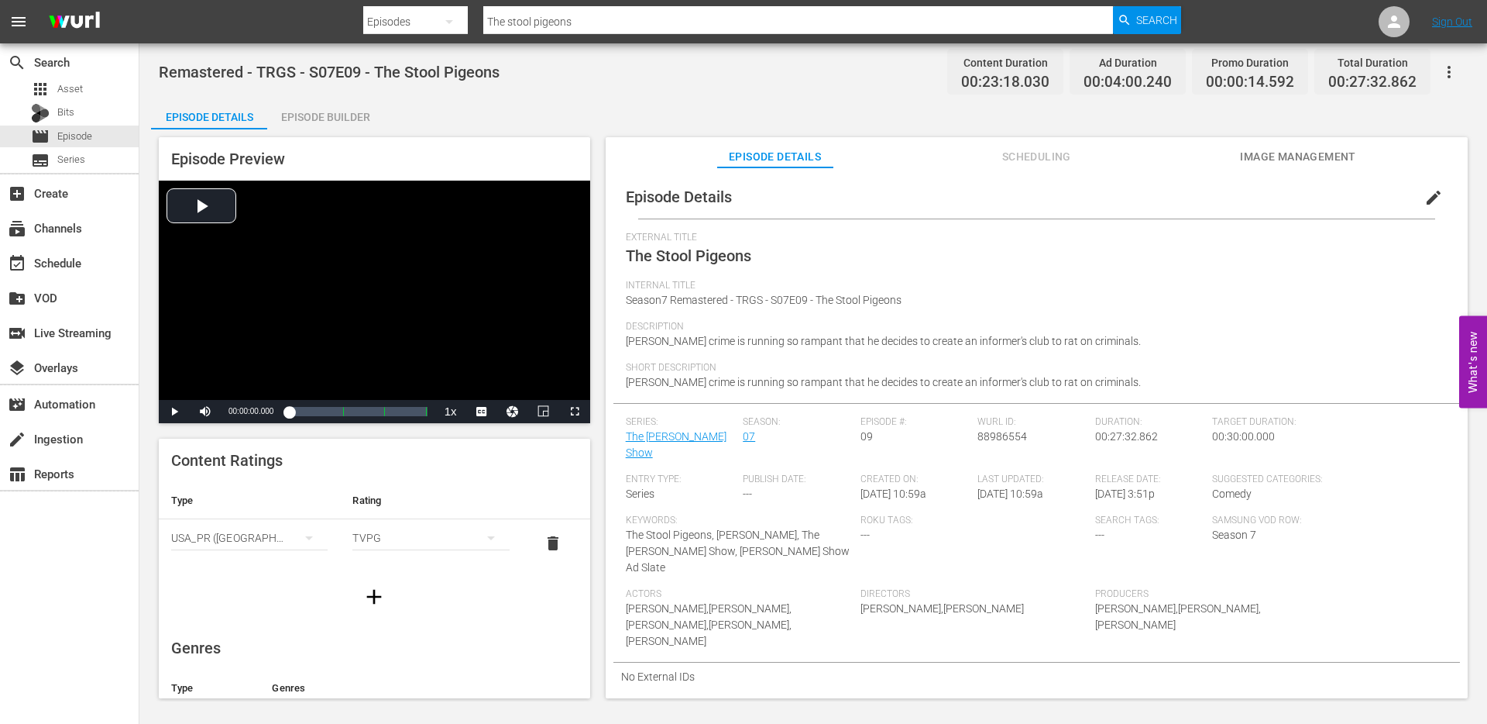
click at [603, 26] on input "The stool pigeons" at bounding box center [798, 21] width 630 height 37
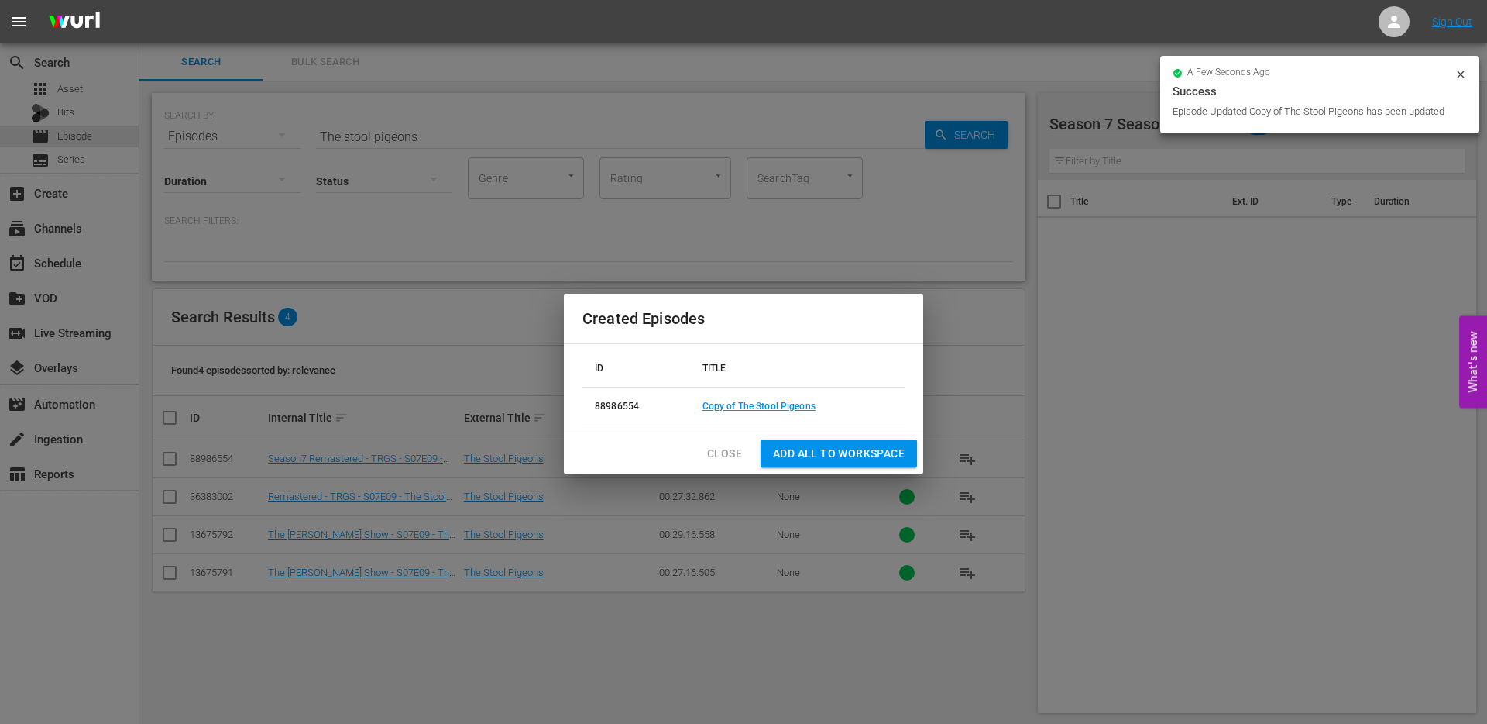
click at [719, 455] on span "Close" at bounding box center [724, 453] width 35 height 19
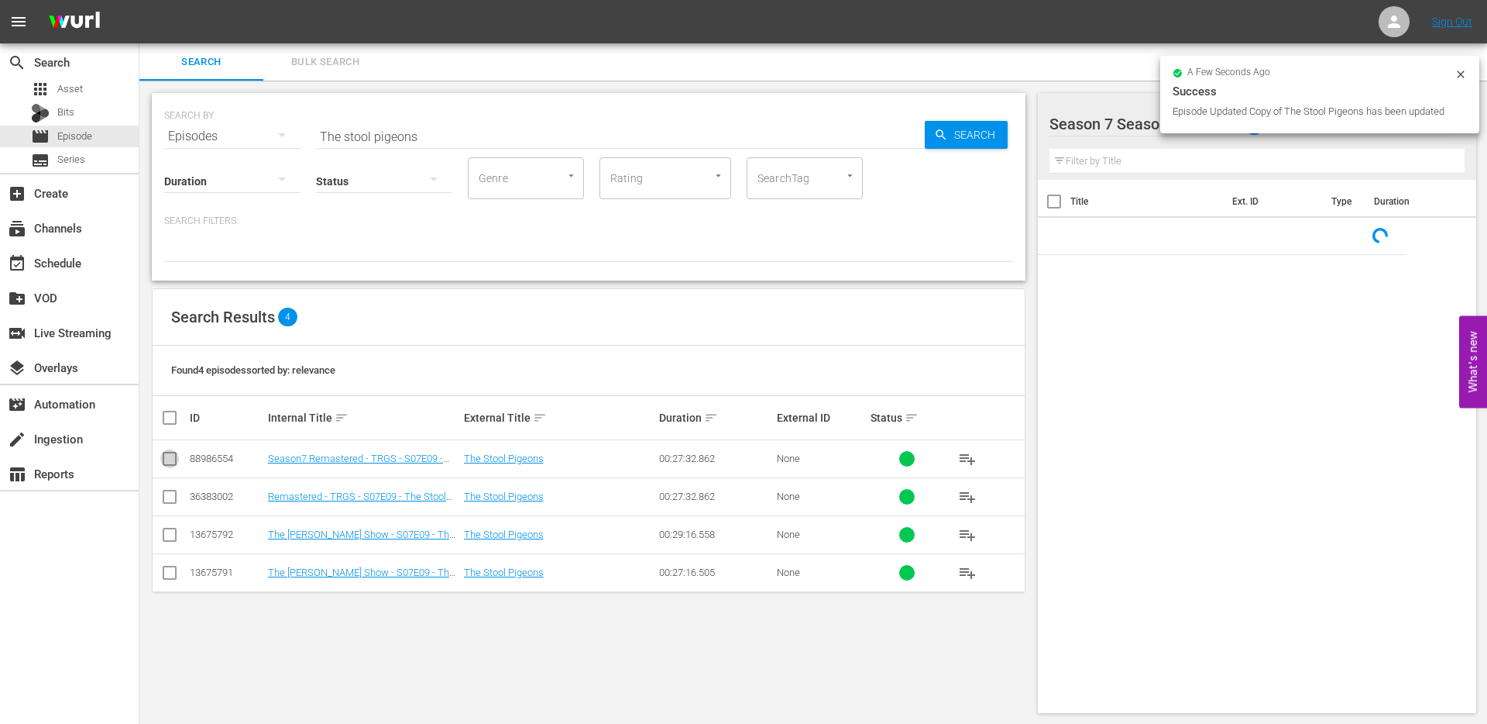
click at [175, 462] on input "checkbox" at bounding box center [169, 461] width 19 height 19
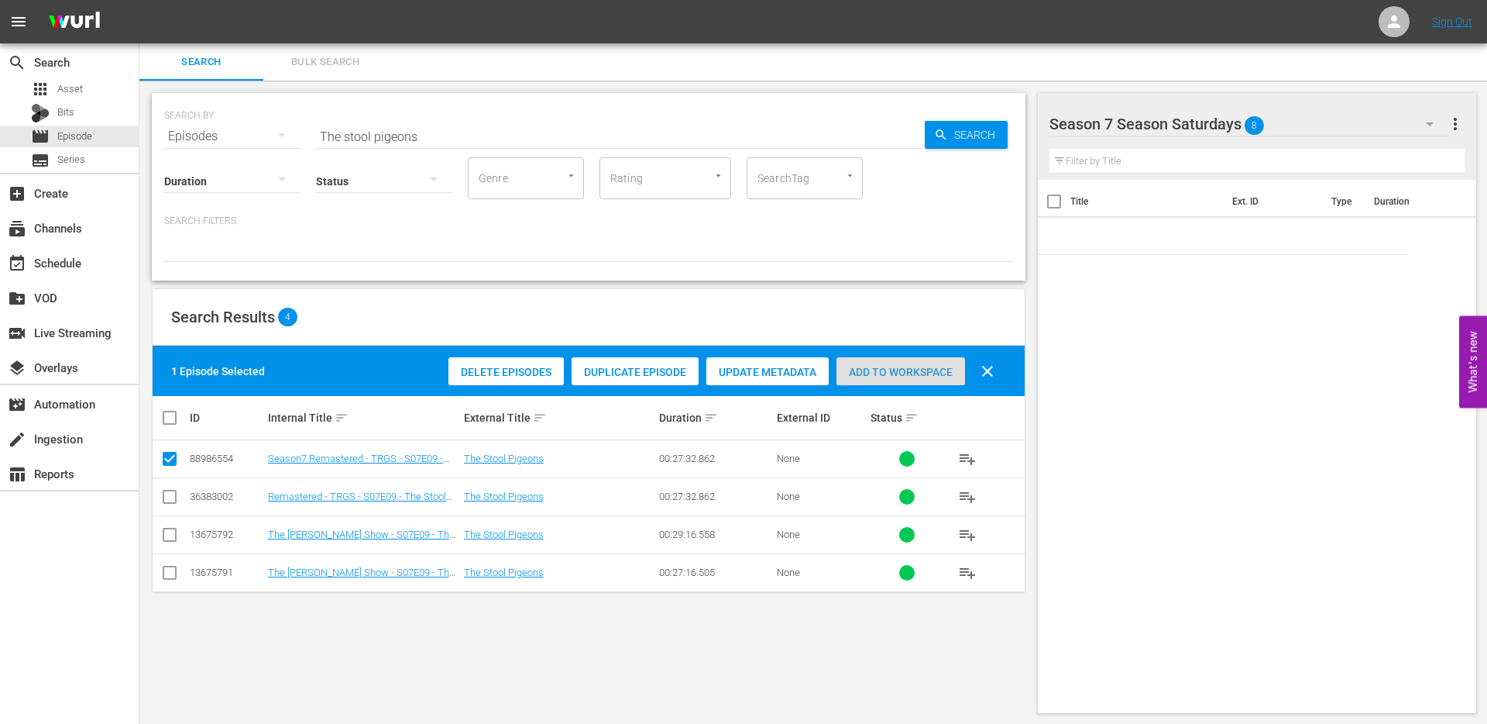
click at [866, 367] on span "Add to Workspace" at bounding box center [901, 372] width 129 height 12
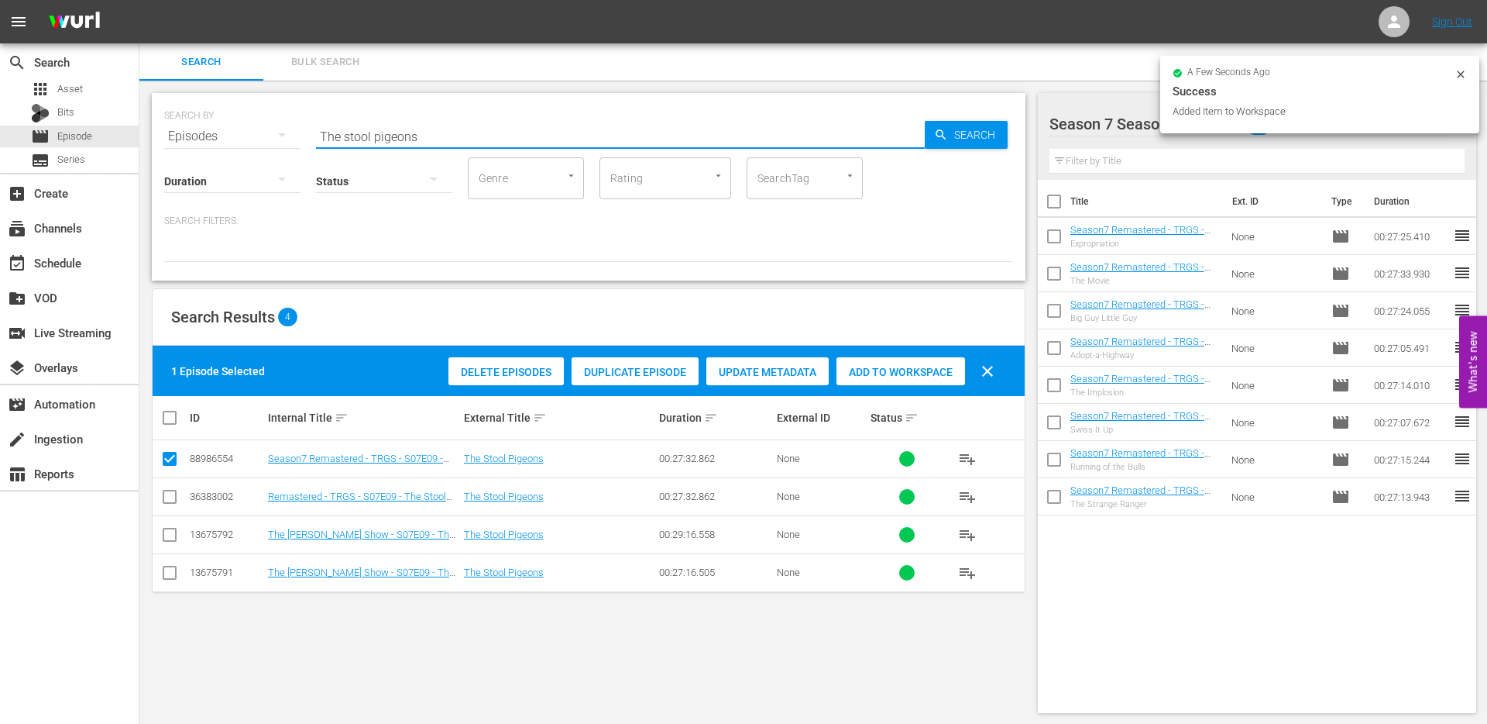
click at [417, 139] on input "The stool pigeons" at bounding box center [620, 136] width 609 height 37
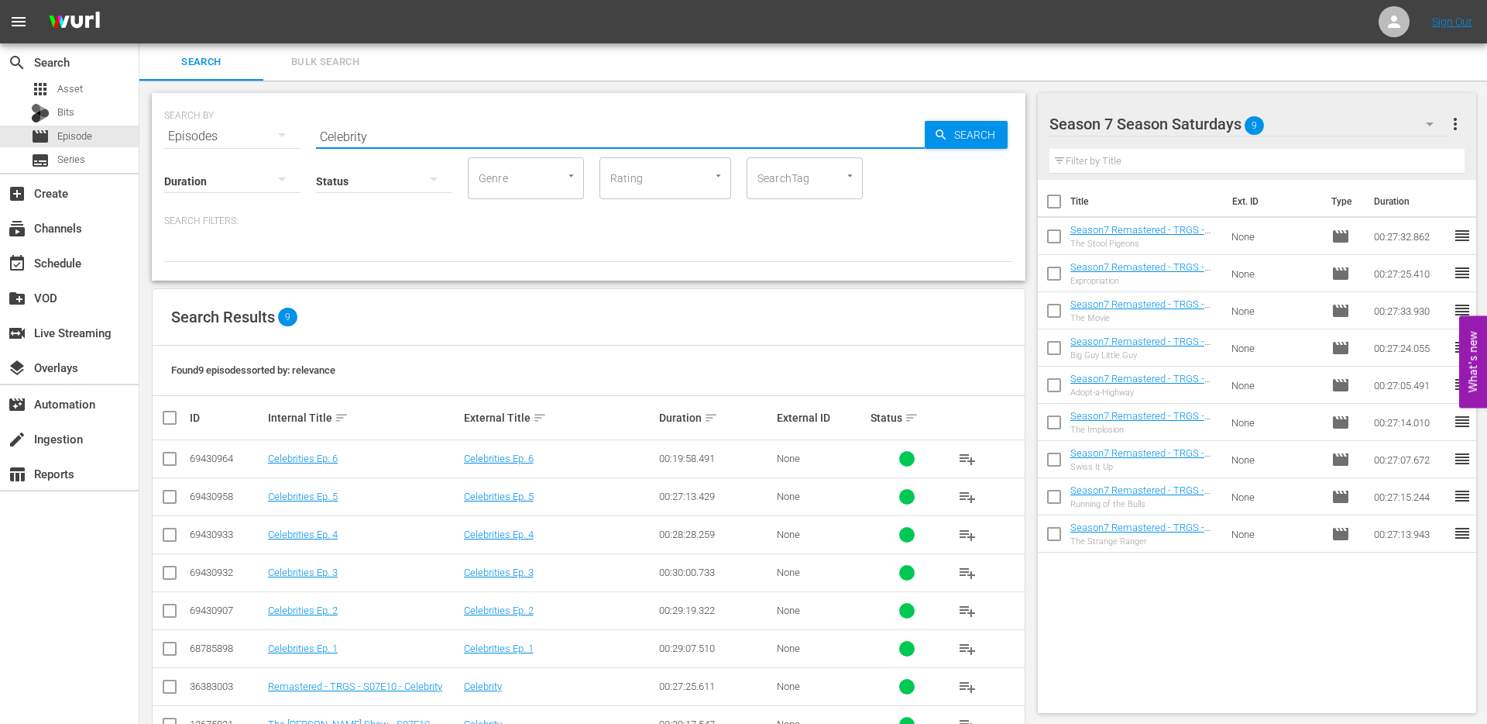
scroll to position [87, 0]
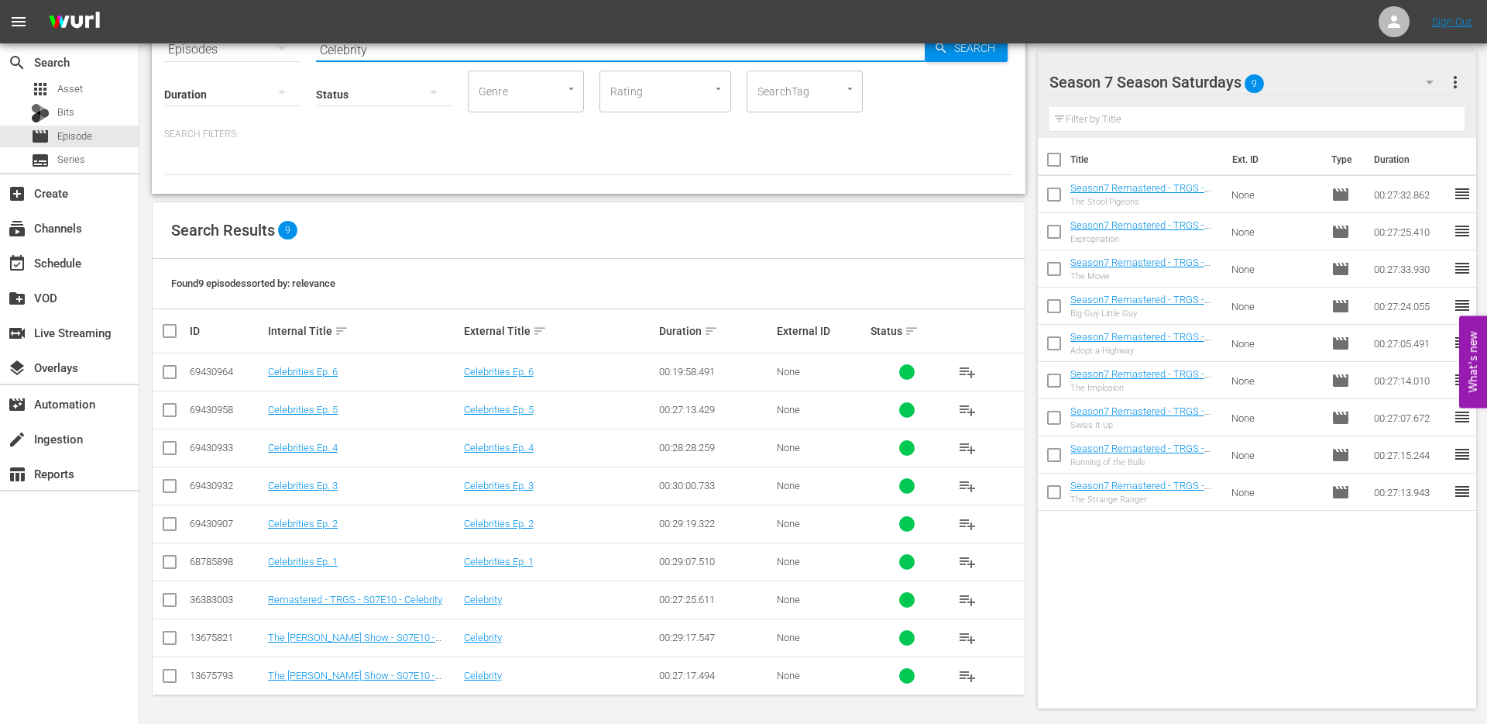
click at [172, 600] on input "checkbox" at bounding box center [169, 602] width 19 height 19
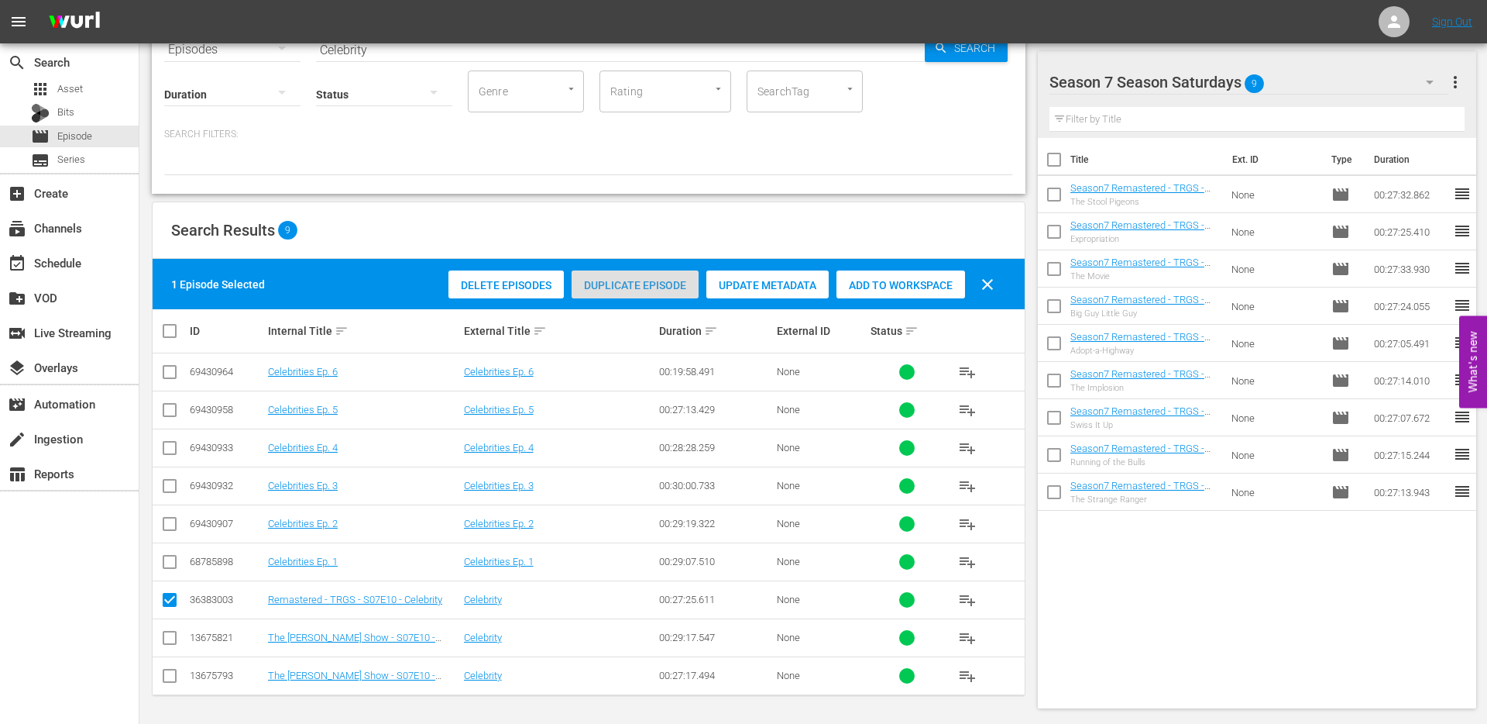
click at [637, 284] on span "Duplicate Episode" at bounding box center [635, 285] width 127 height 12
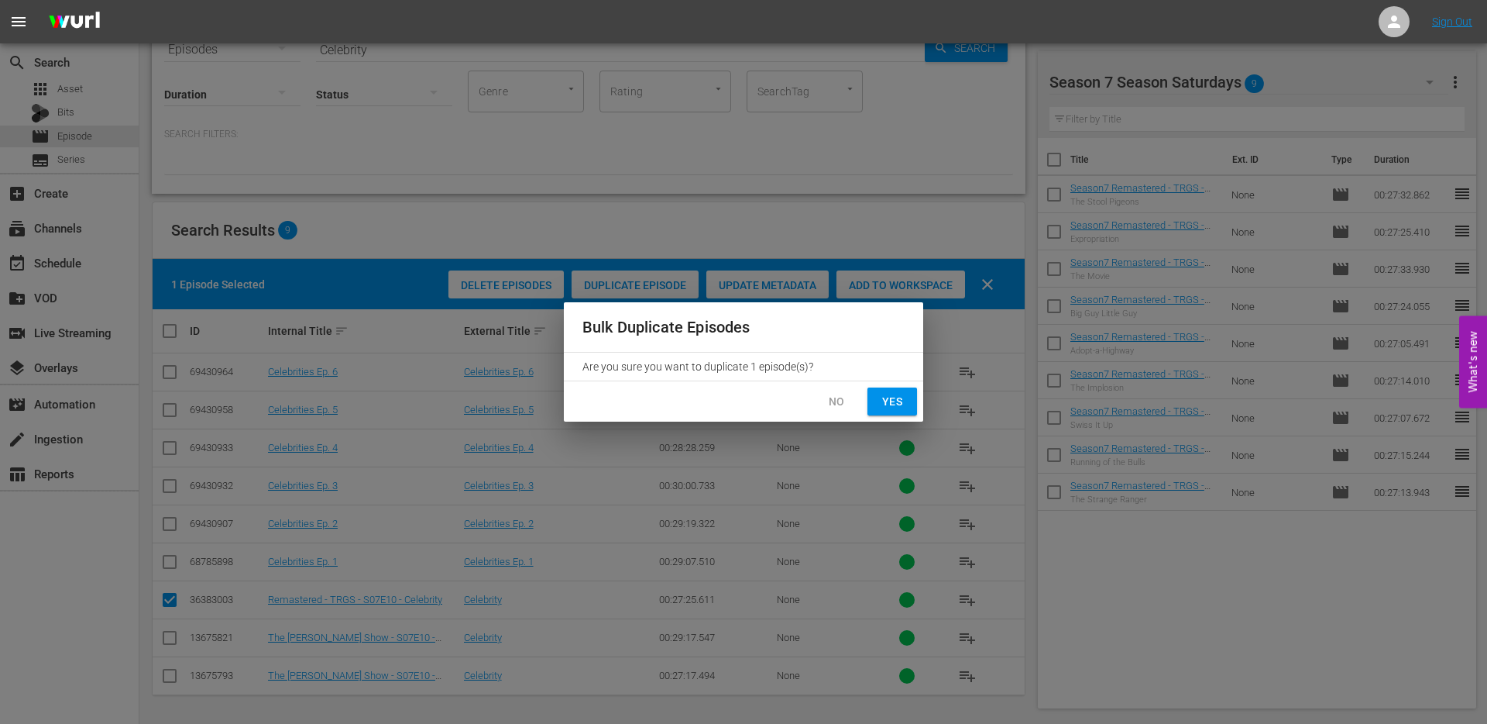
click at [878, 403] on button "Yes" at bounding box center [893, 401] width 50 height 29
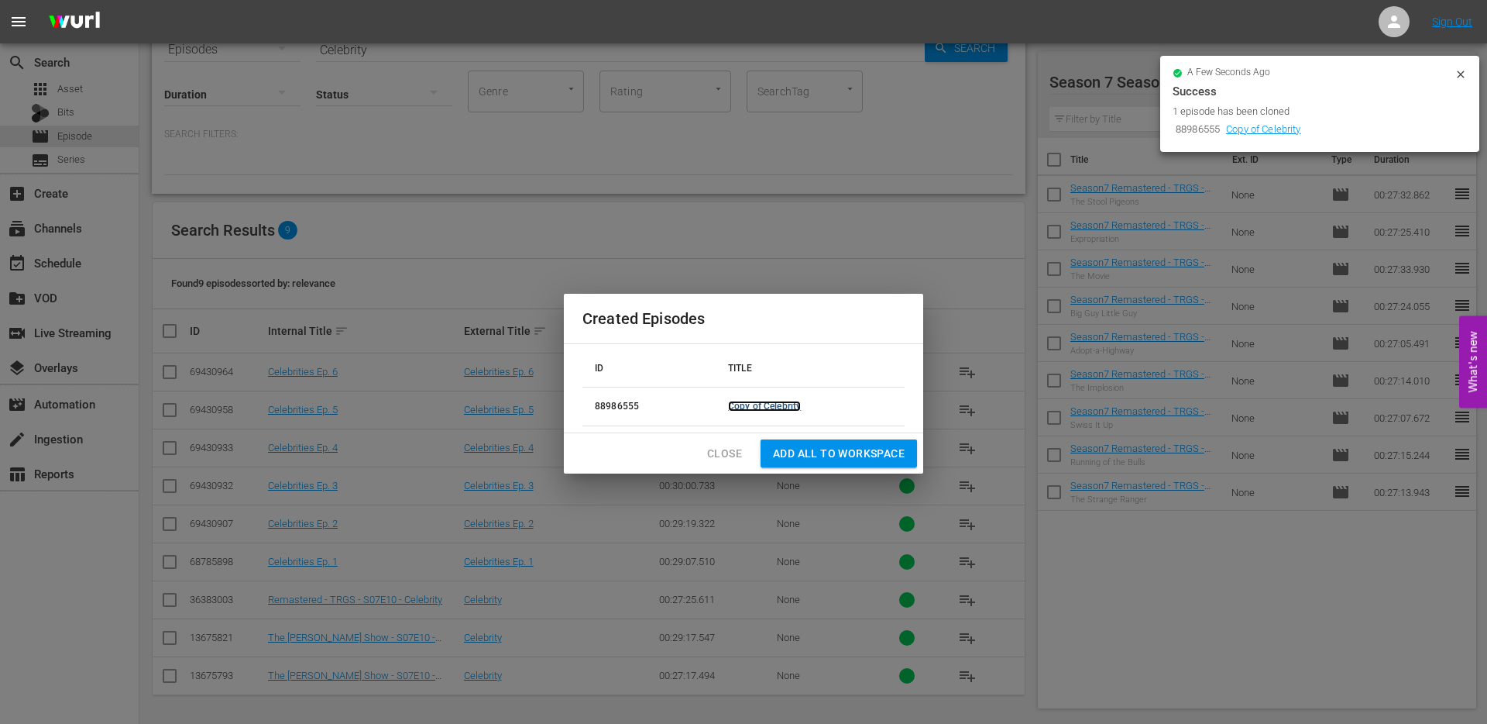
click at [785, 405] on link "Copy of Celebrity" at bounding box center [764, 406] width 73 height 11
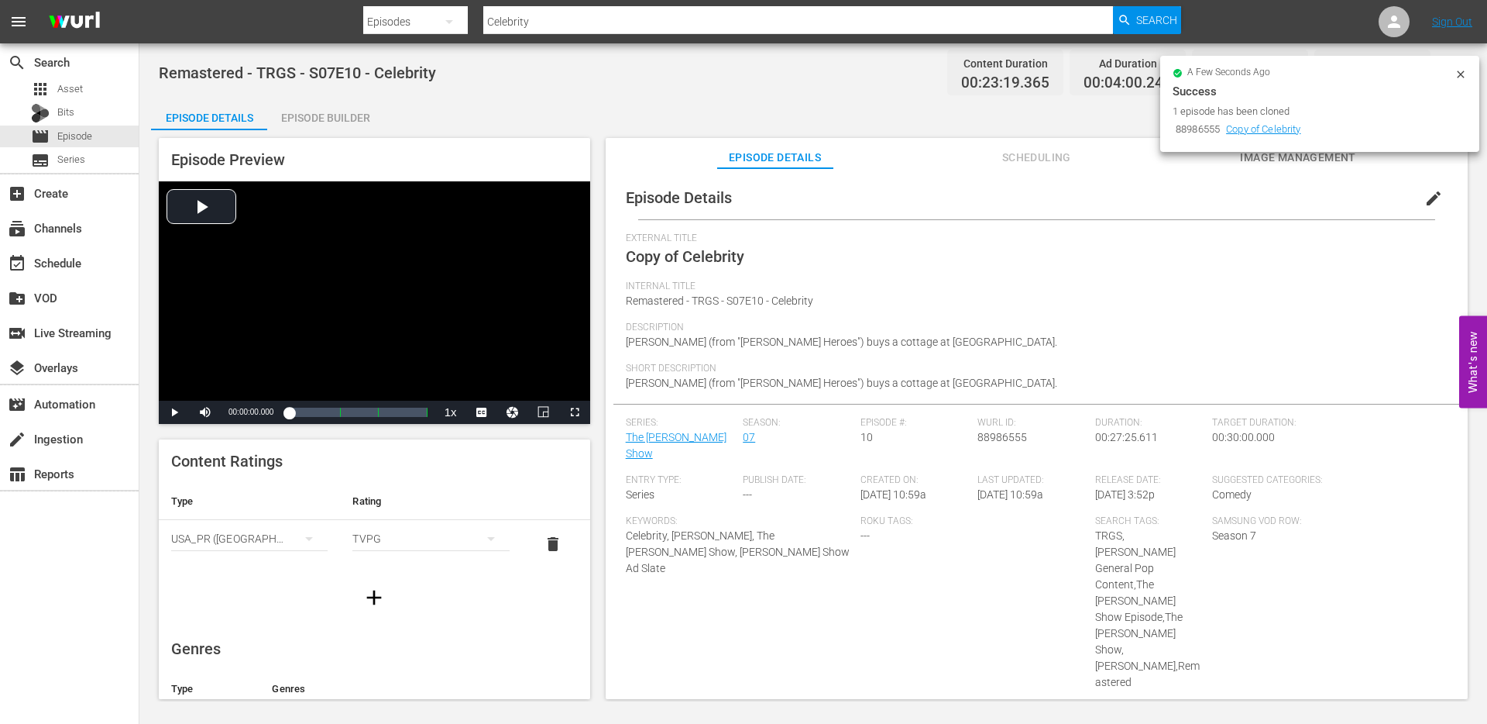
click at [1437, 198] on button "edit" at bounding box center [1433, 198] width 37 height 37
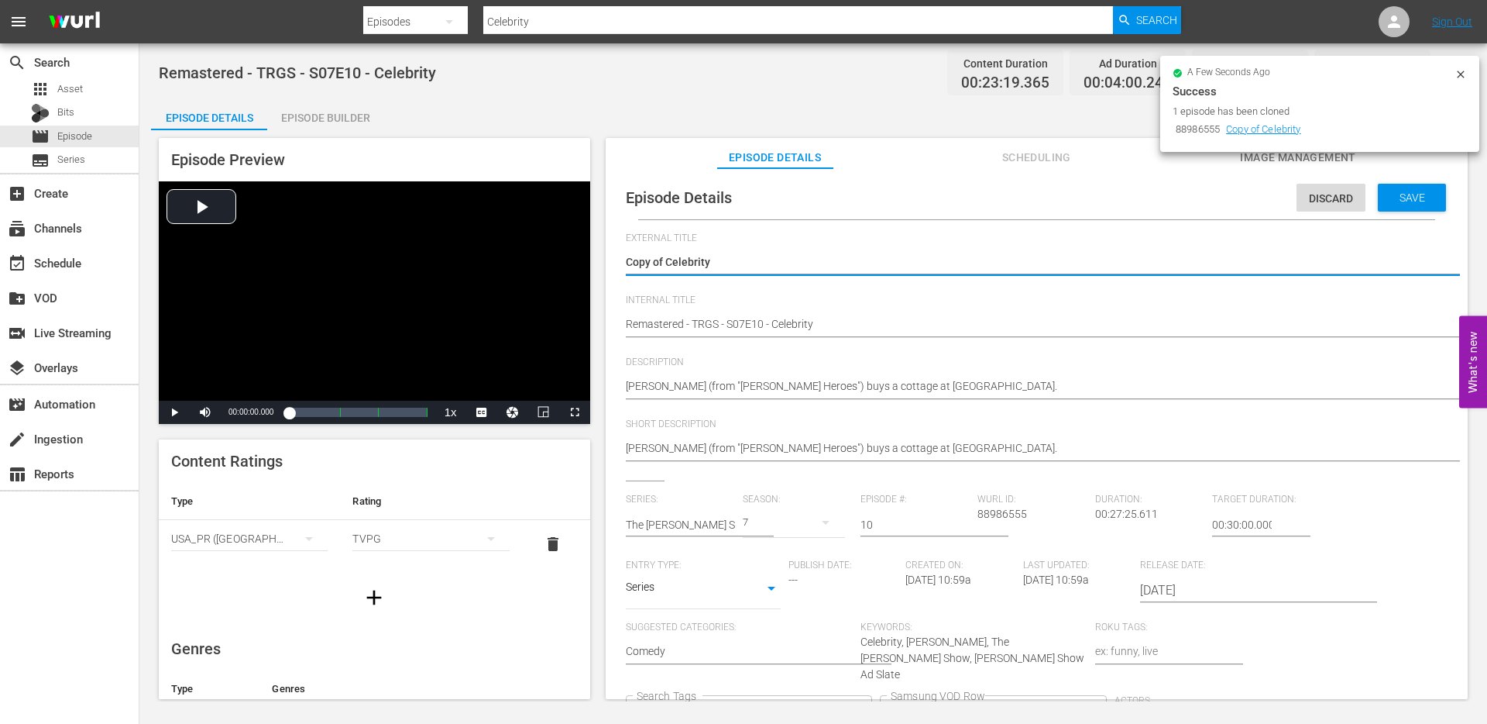
drag, startPoint x: 669, startPoint y: 263, endPoint x: 608, endPoint y: 266, distance: 61.2
click at [608, 266] on div "Episode Details Discard Save External Title Copy of Celebrity Copy of Celebrity…" at bounding box center [1037, 440] width 862 height 545
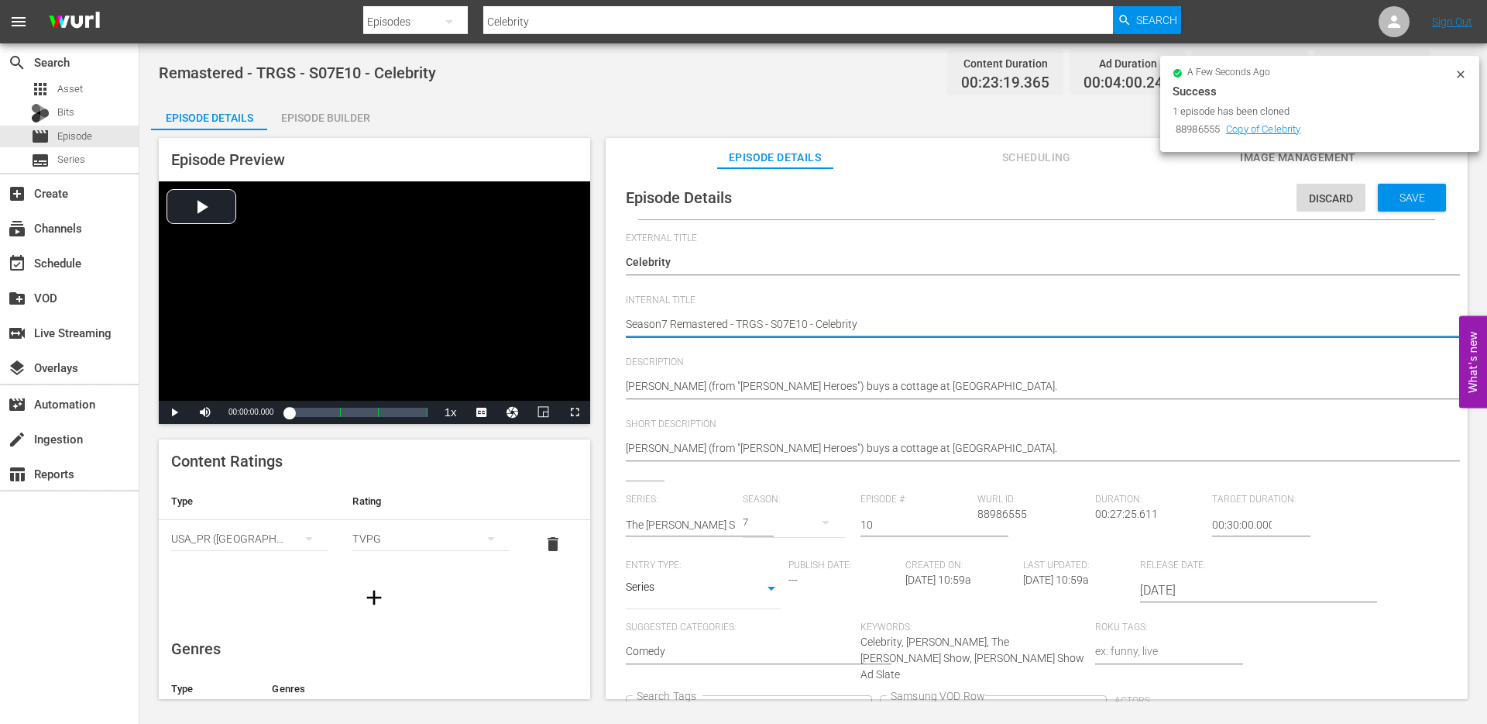
click at [868, 705] on button "Clear" at bounding box center [859, 713] width 16 height 16
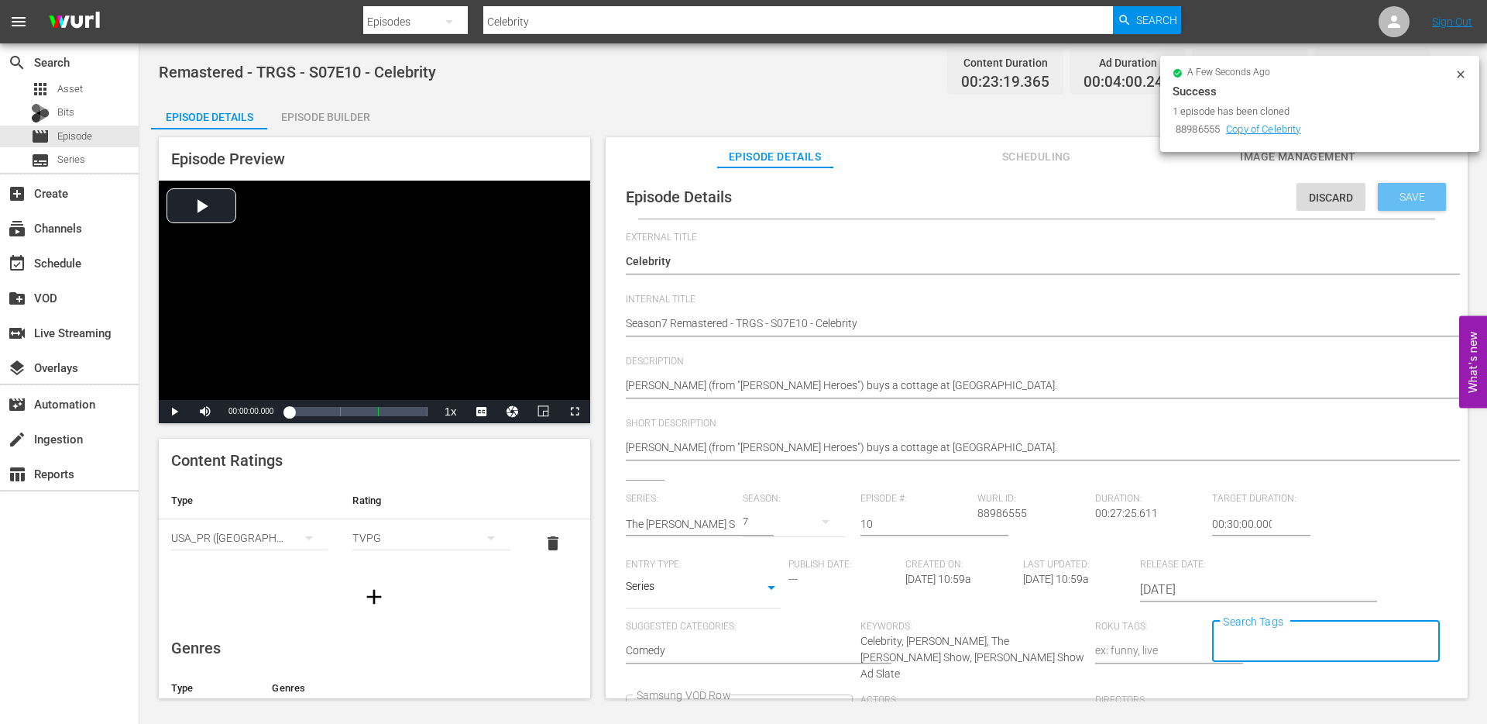
click at [1394, 198] on span "Save" at bounding box center [1413, 197] width 50 height 12
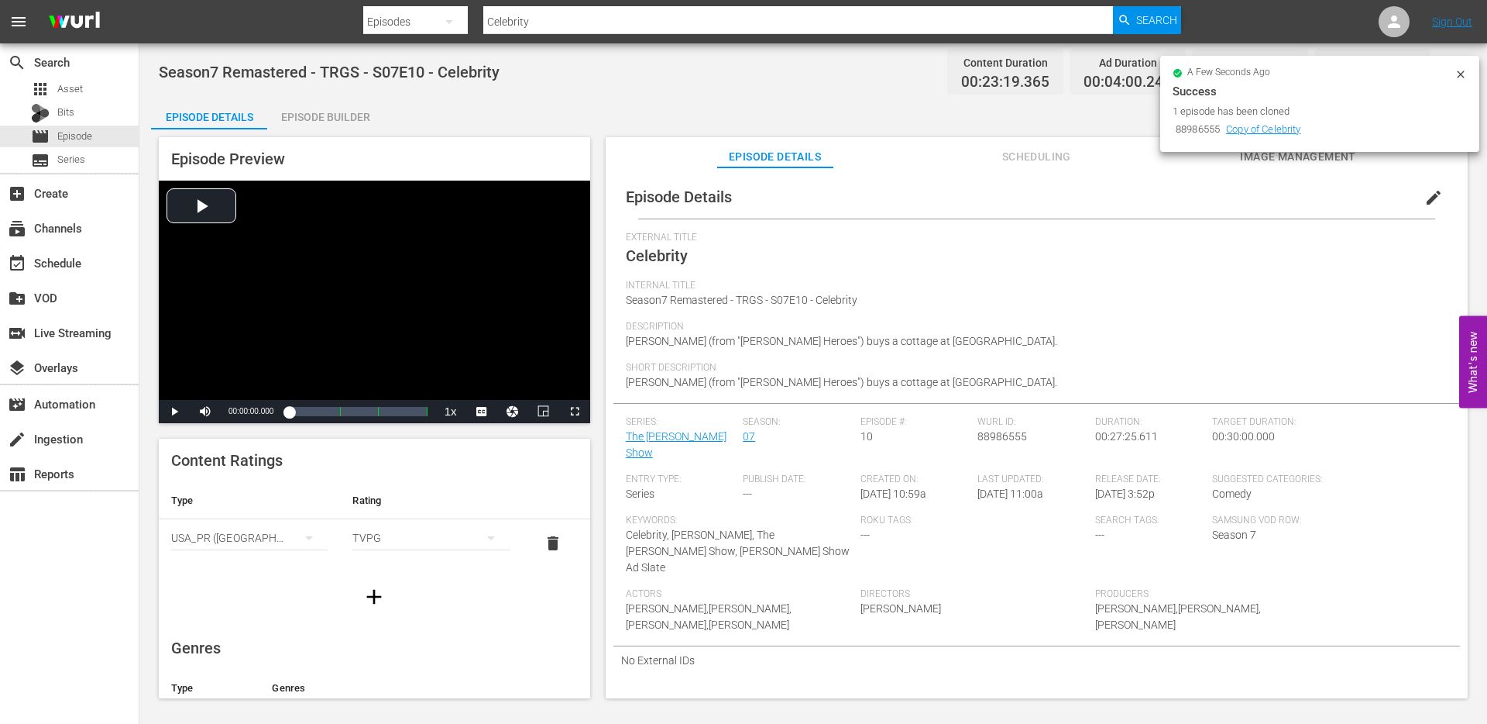
click at [1465, 77] on icon at bounding box center [1461, 74] width 12 height 12
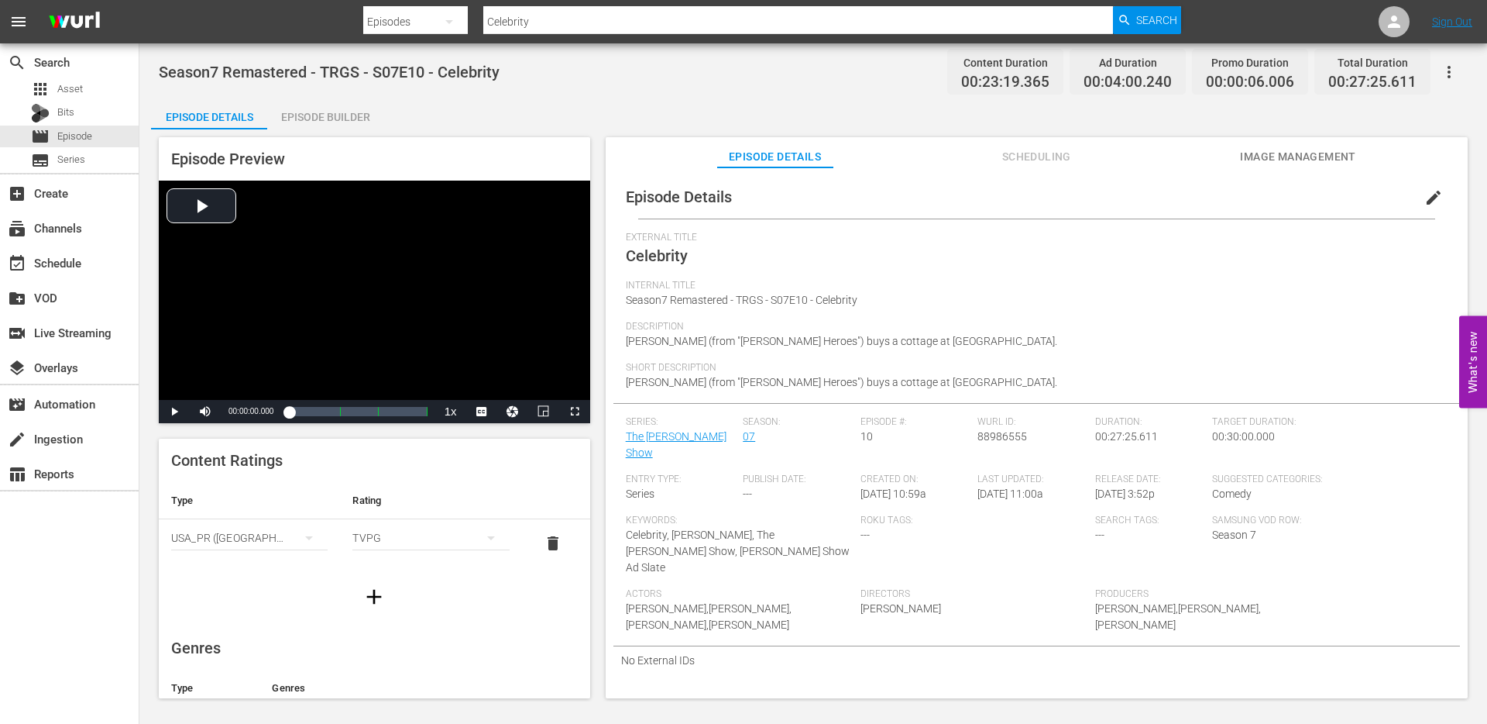
click at [603, 22] on input "Celebrity" at bounding box center [798, 21] width 630 height 37
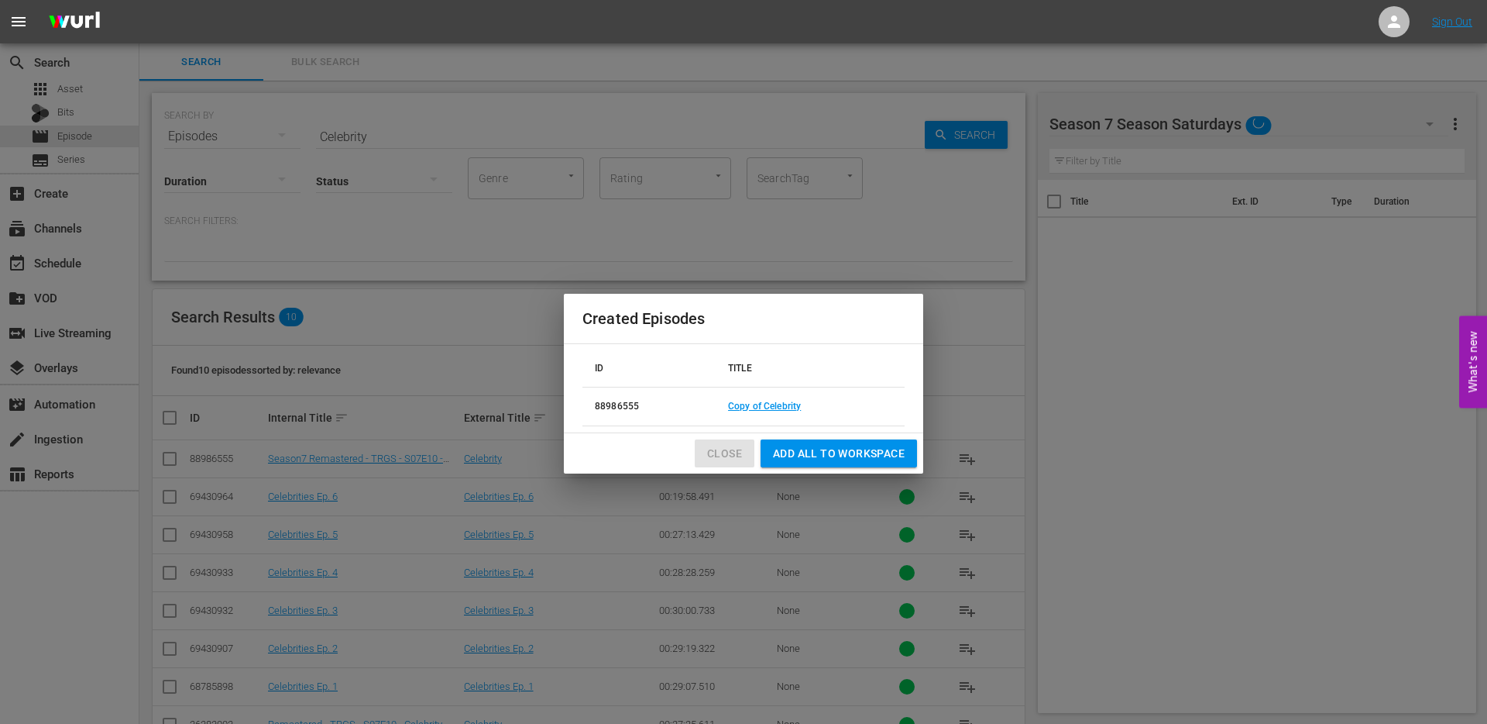
click at [725, 445] on span "Close" at bounding box center [724, 453] width 35 height 19
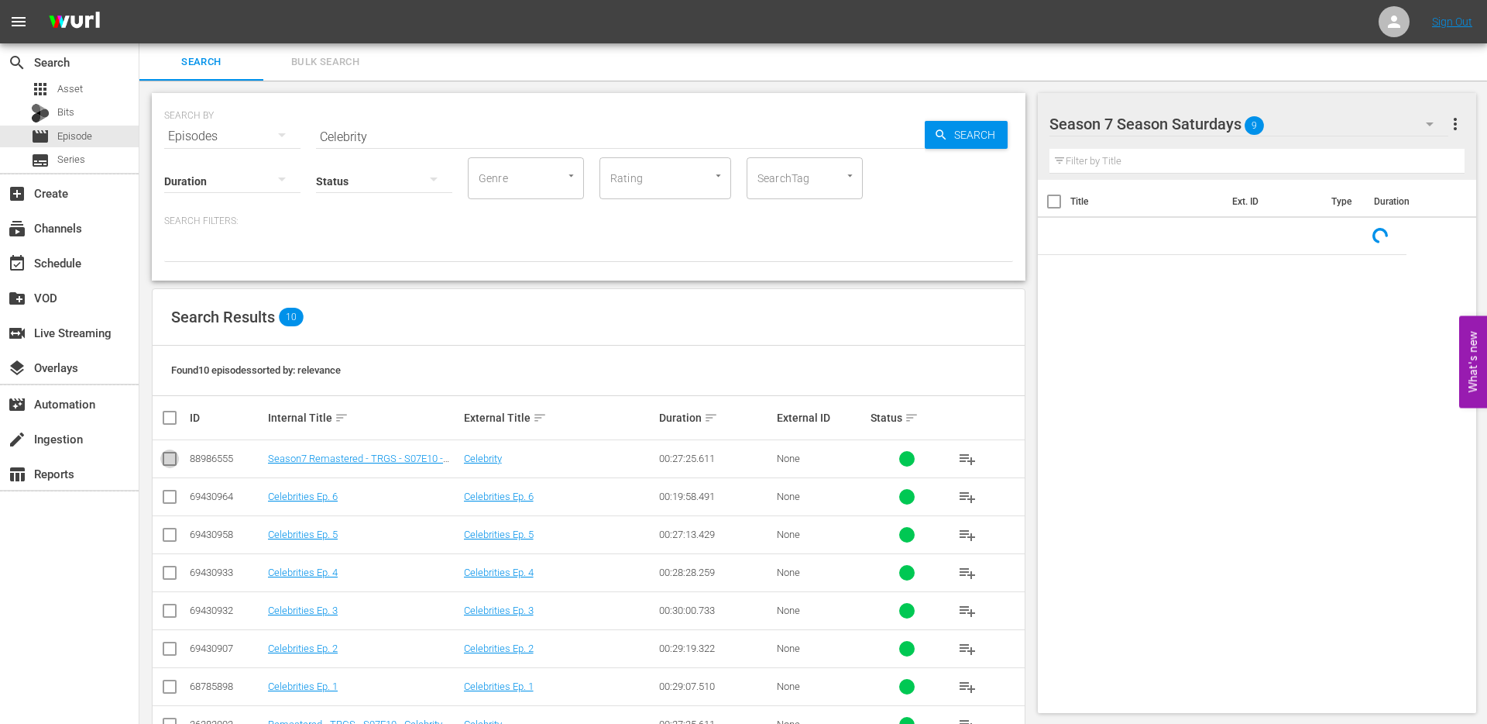
click at [169, 455] on input "checkbox" at bounding box center [169, 461] width 19 height 19
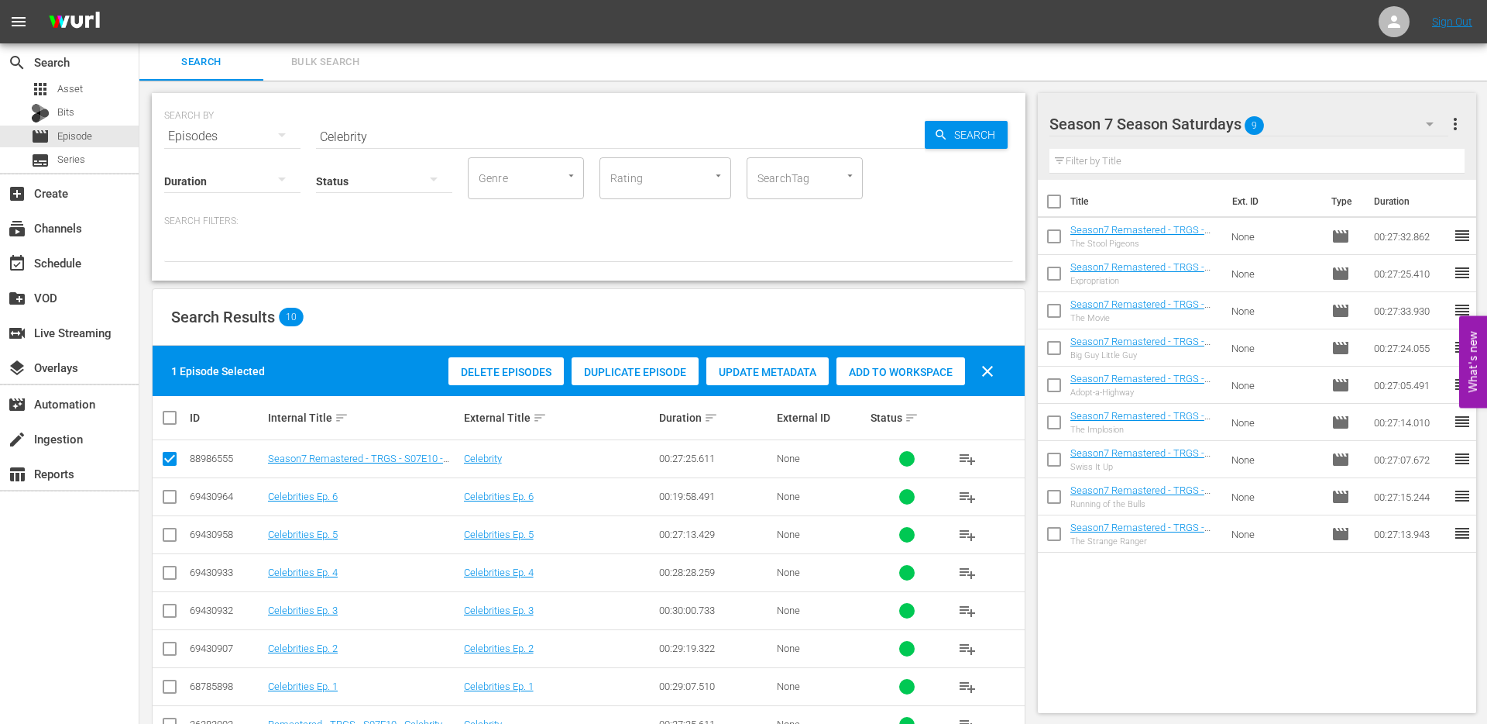
click at [892, 375] on span "Add to Workspace" at bounding box center [901, 372] width 129 height 12
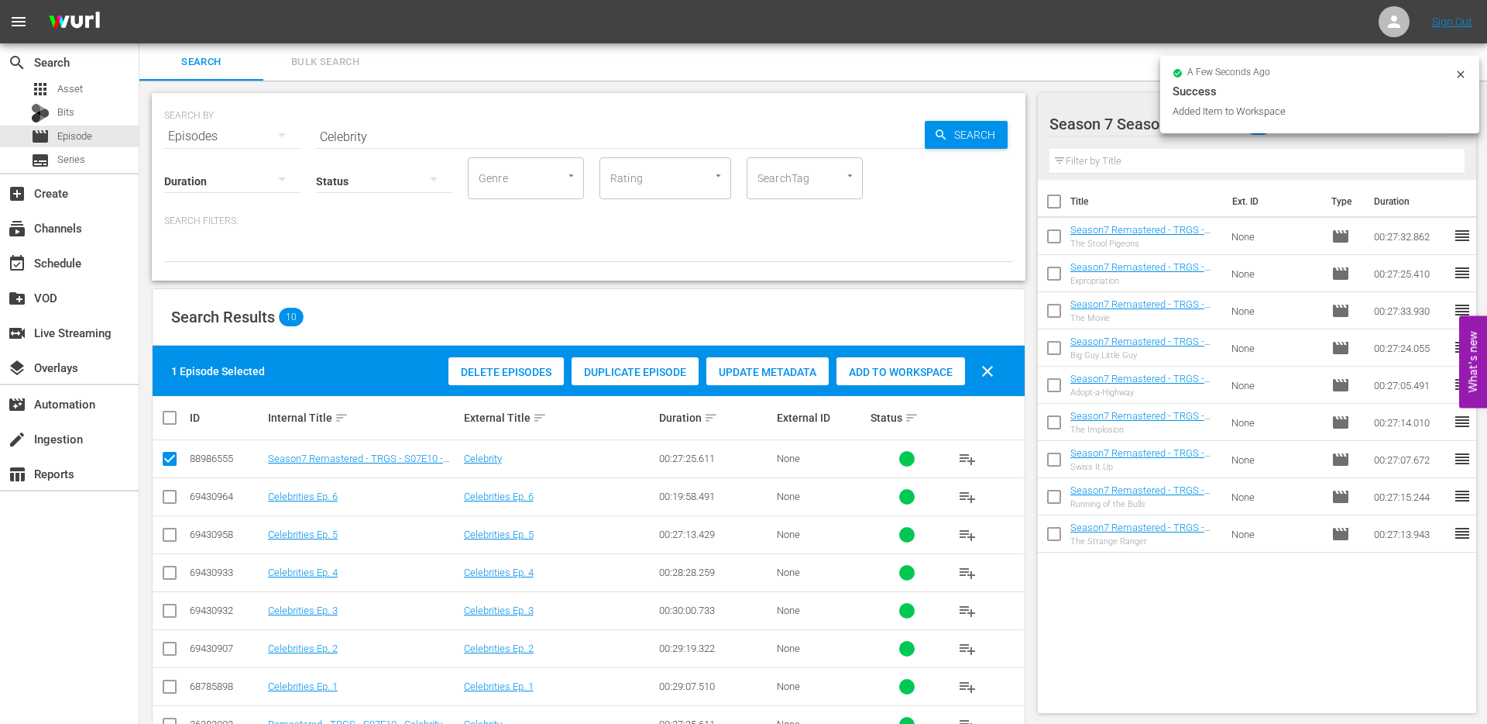
click at [418, 132] on input "Celebrity" at bounding box center [620, 136] width 609 height 37
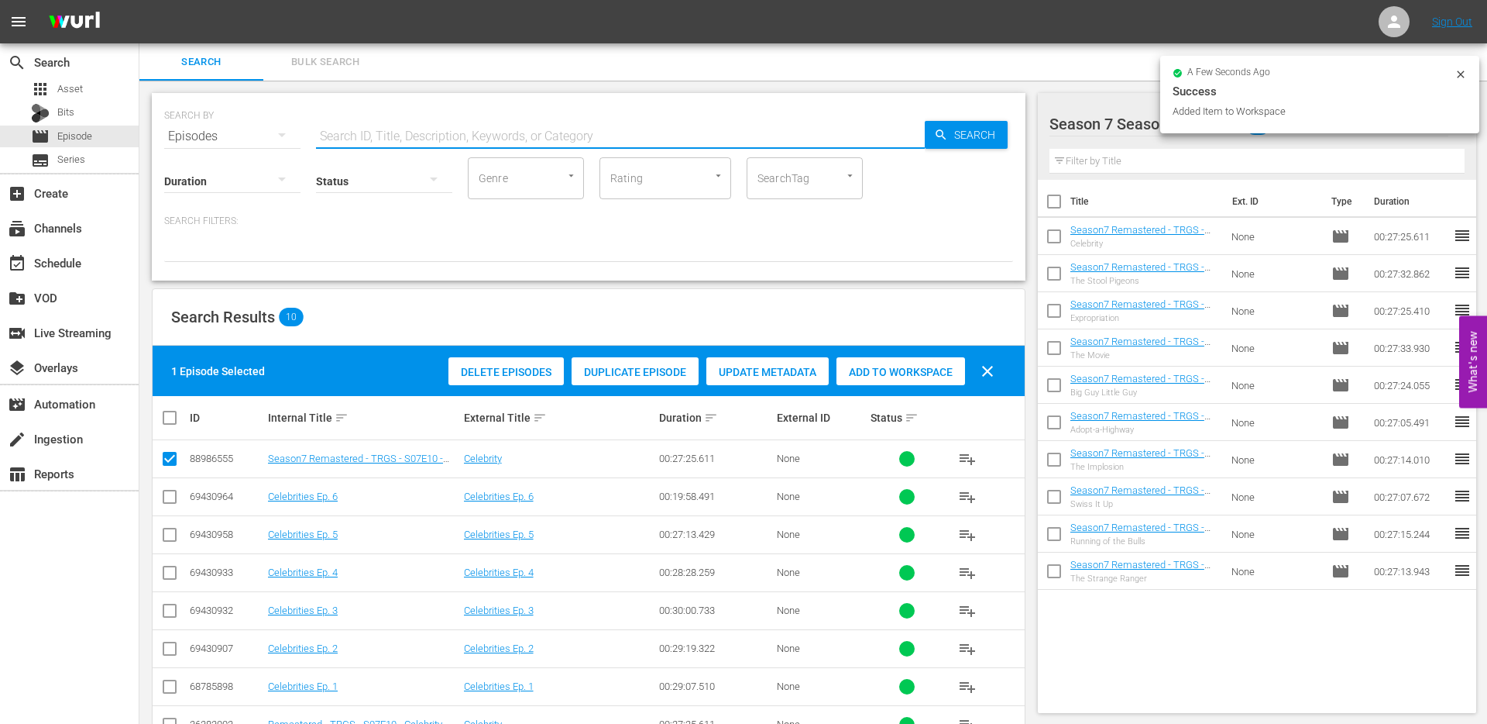
paste input "Let Me Count the Ways"
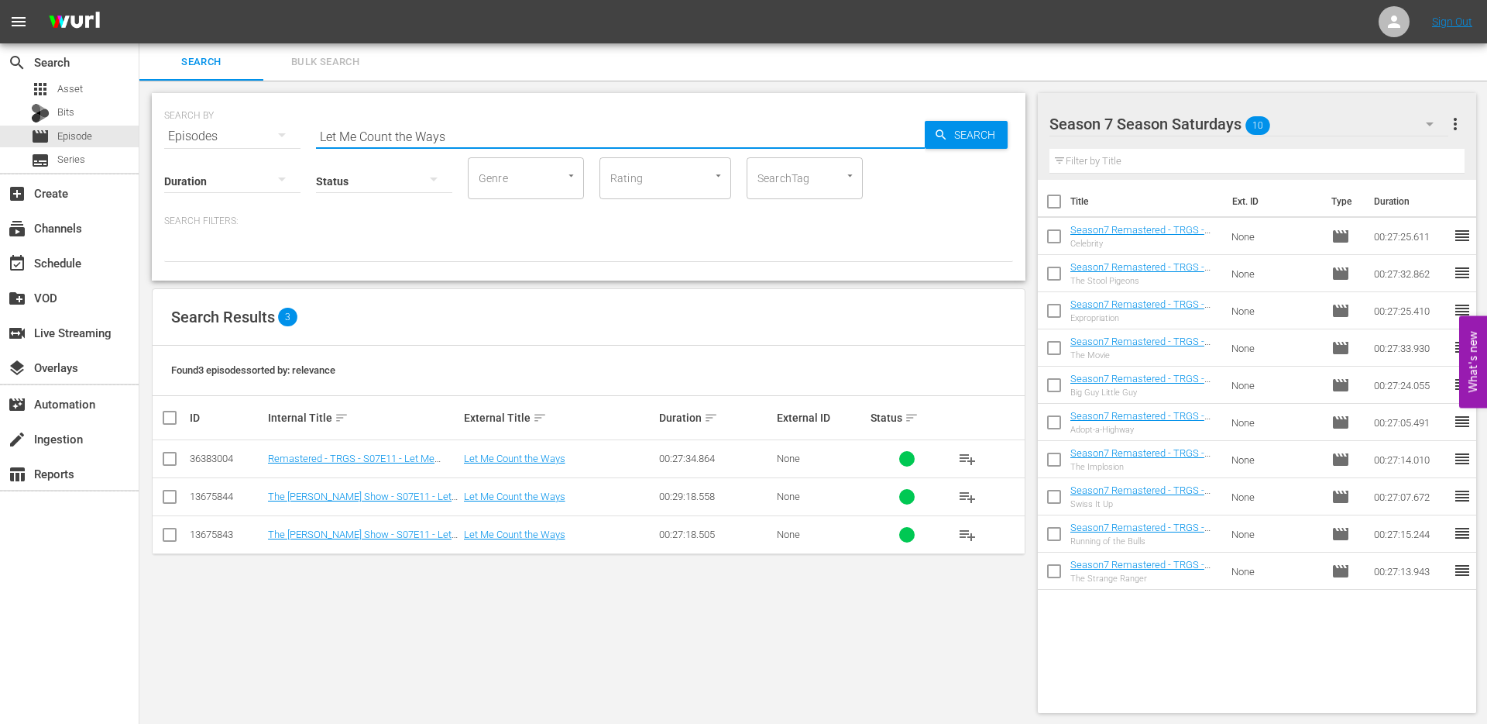
click at [163, 450] on icon at bounding box center [169, 458] width 19 height 19
drag, startPoint x: 171, startPoint y: 461, endPoint x: 187, endPoint y: 457, distance: 16.0
click at [171, 461] on input "checkbox" at bounding box center [169, 461] width 19 height 19
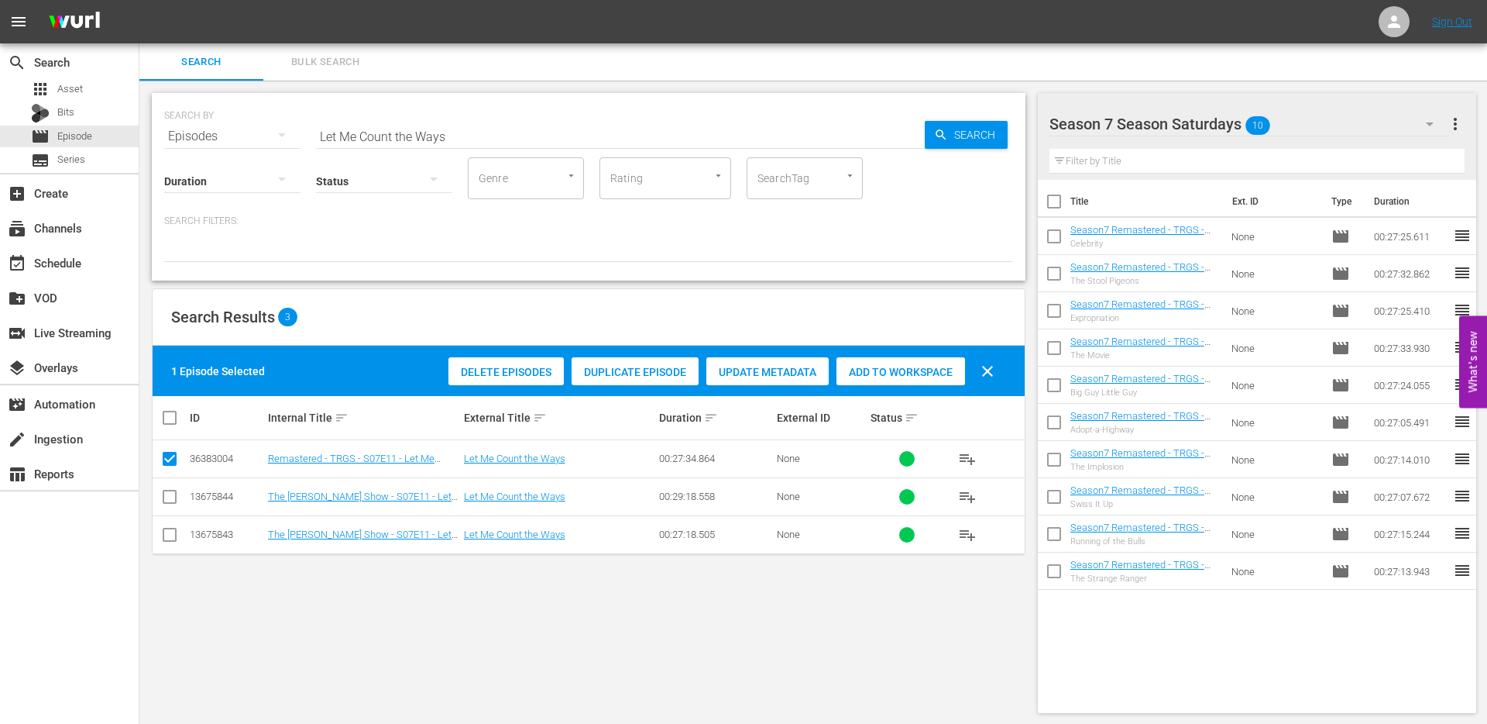
click at [637, 377] on span "Duplicate Episode" at bounding box center [635, 372] width 127 height 12
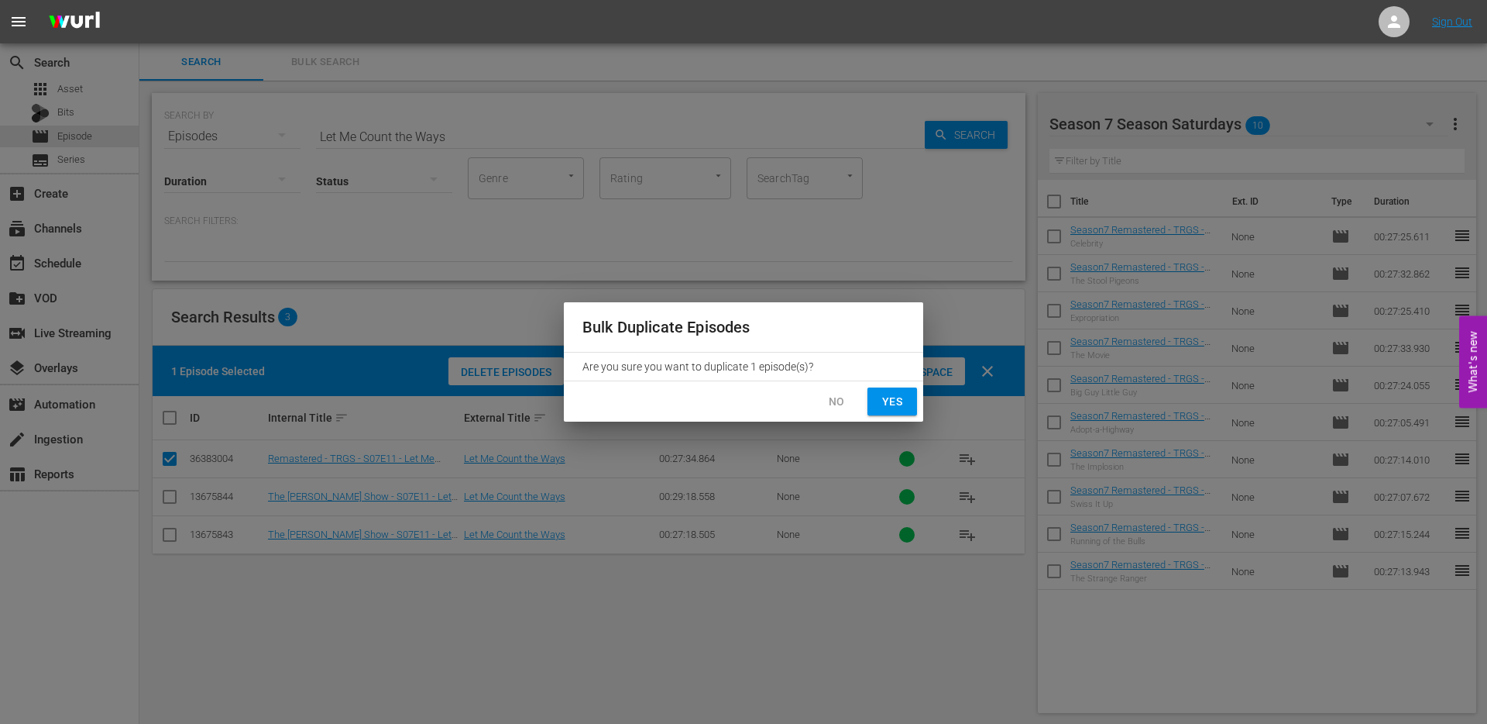
click at [897, 399] on span "Yes" at bounding box center [892, 401] width 25 height 19
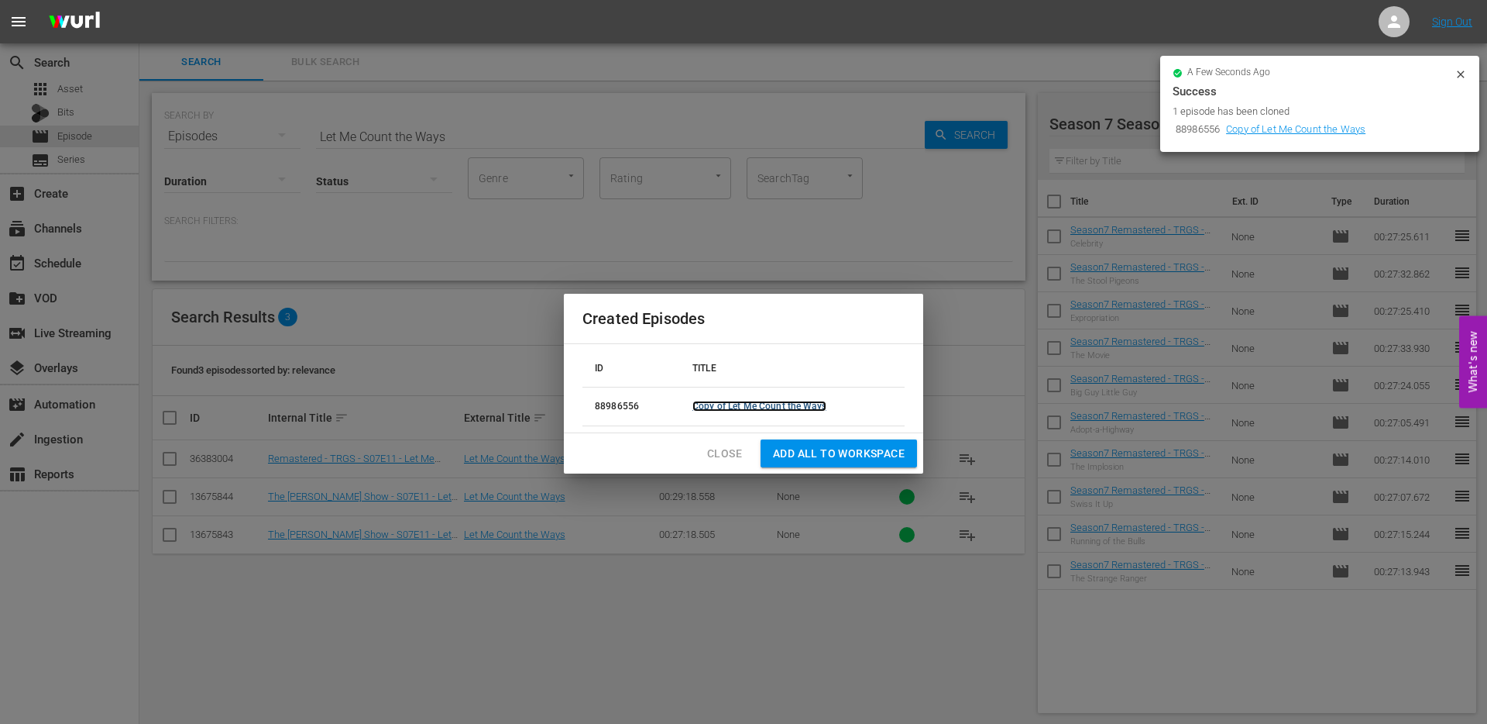
click at [747, 407] on link "Copy of Let Me Count the Ways" at bounding box center [760, 406] width 134 height 11
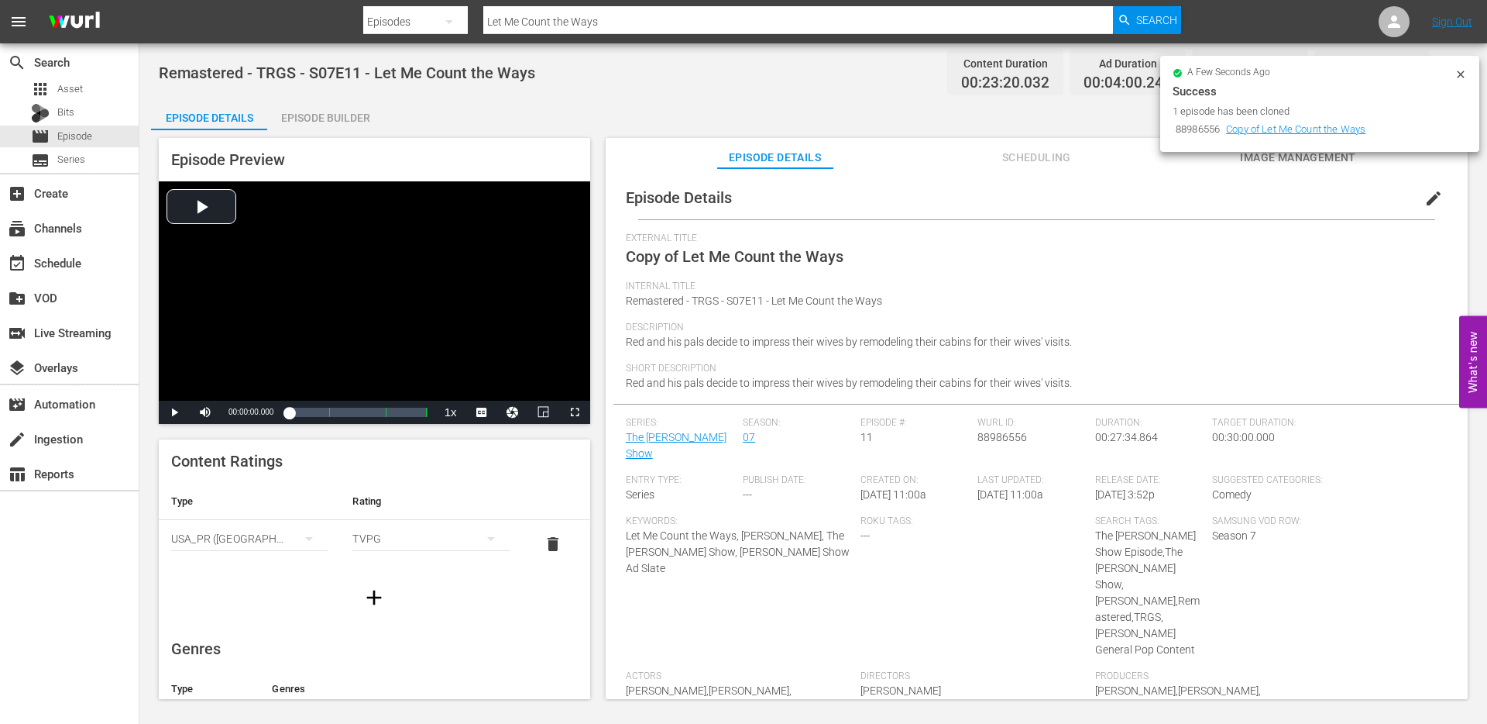
click at [1429, 195] on span "edit" at bounding box center [1434, 198] width 19 height 19
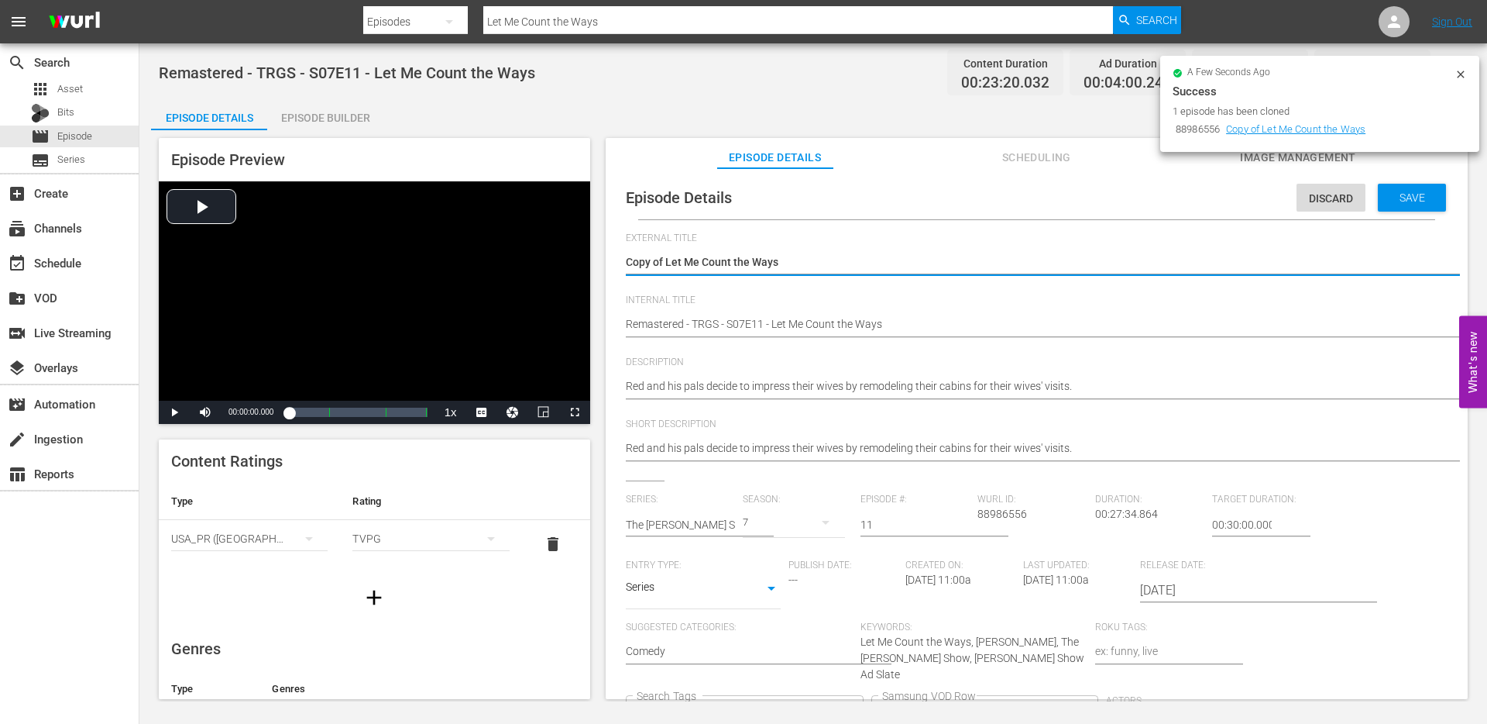
click at [666, 280] on div "Copy of Let Me Count the Ways Copy of Let Me Count the Ways" at bounding box center [1033, 263] width 814 height 37
drag, startPoint x: 666, startPoint y: 265, endPoint x: 613, endPoint y: 261, distance: 53.6
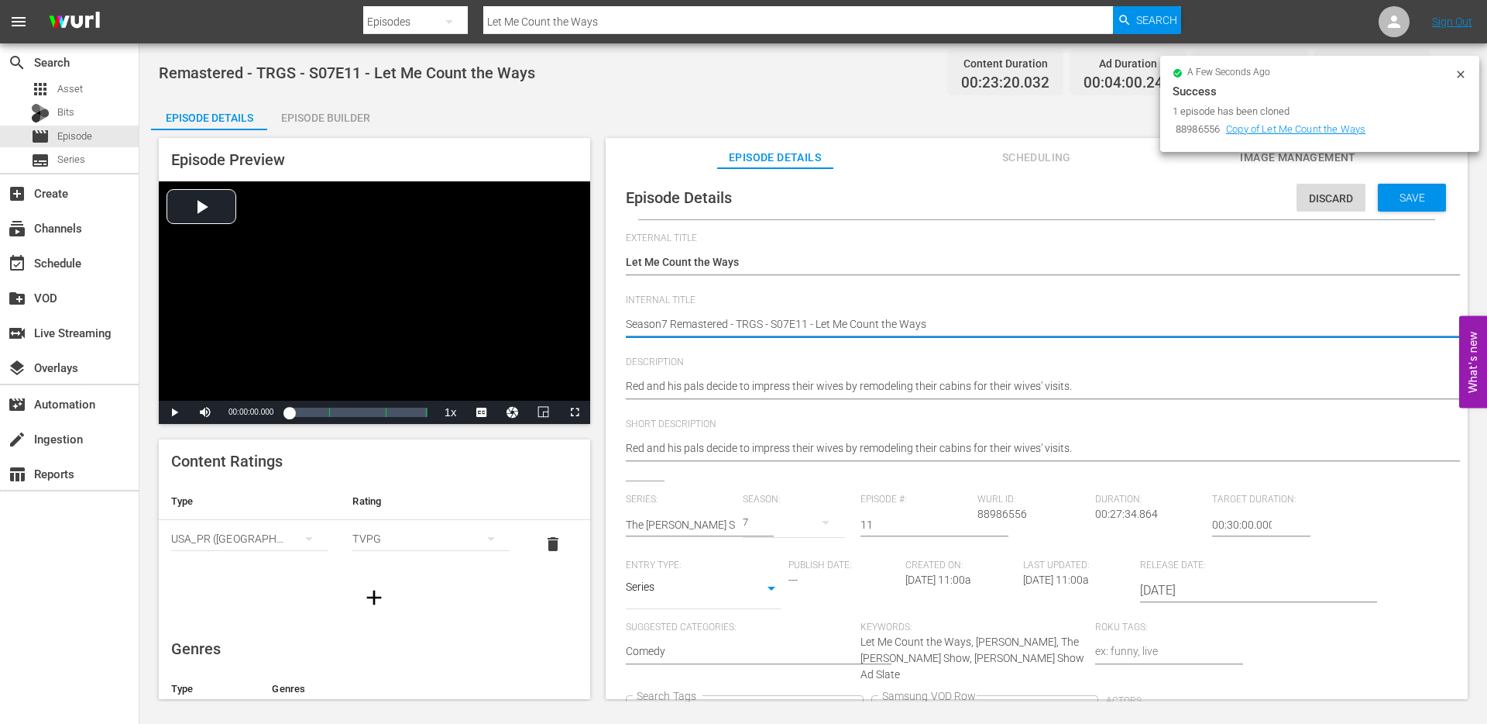
click at [853, 710] on icon "Clear" at bounding box center [850, 712] width 5 height 5
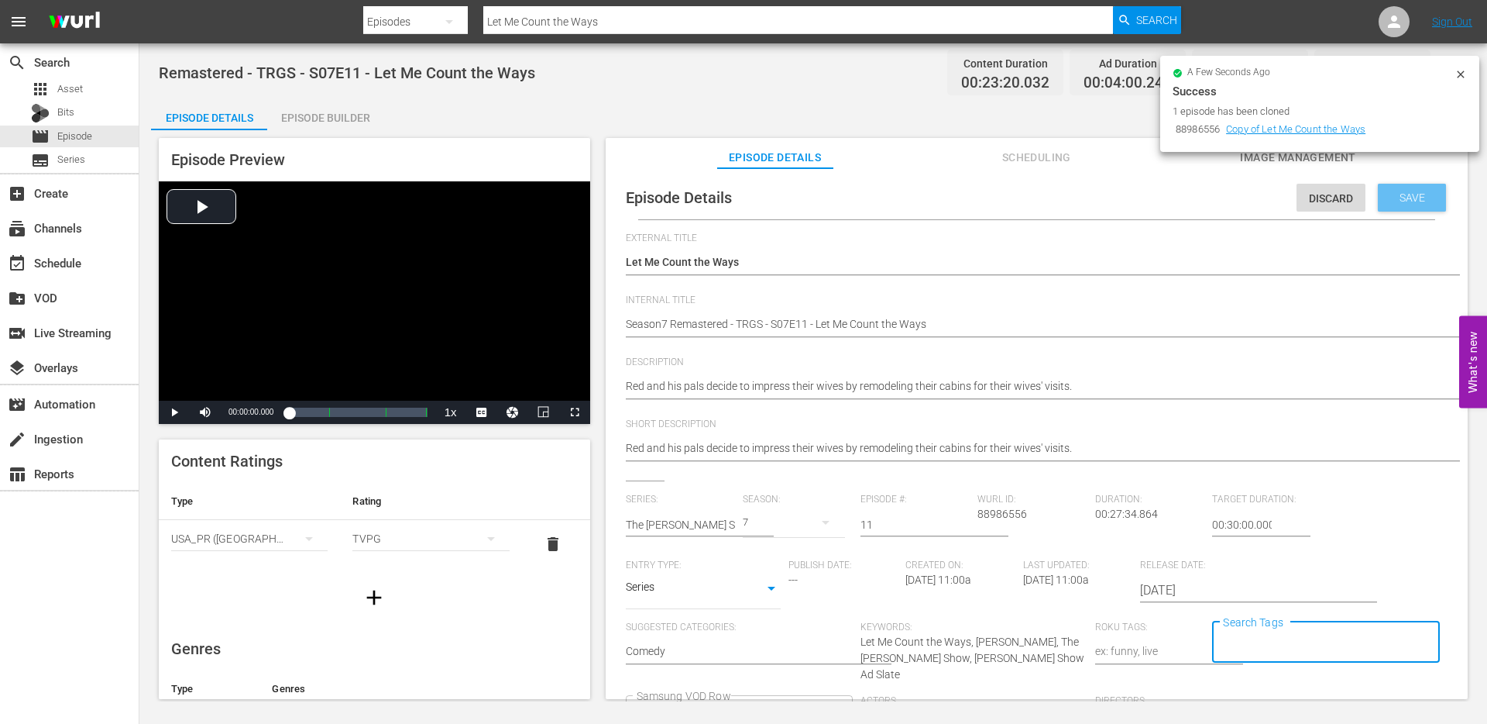
click at [1408, 203] on span "Save" at bounding box center [1413, 197] width 50 height 12
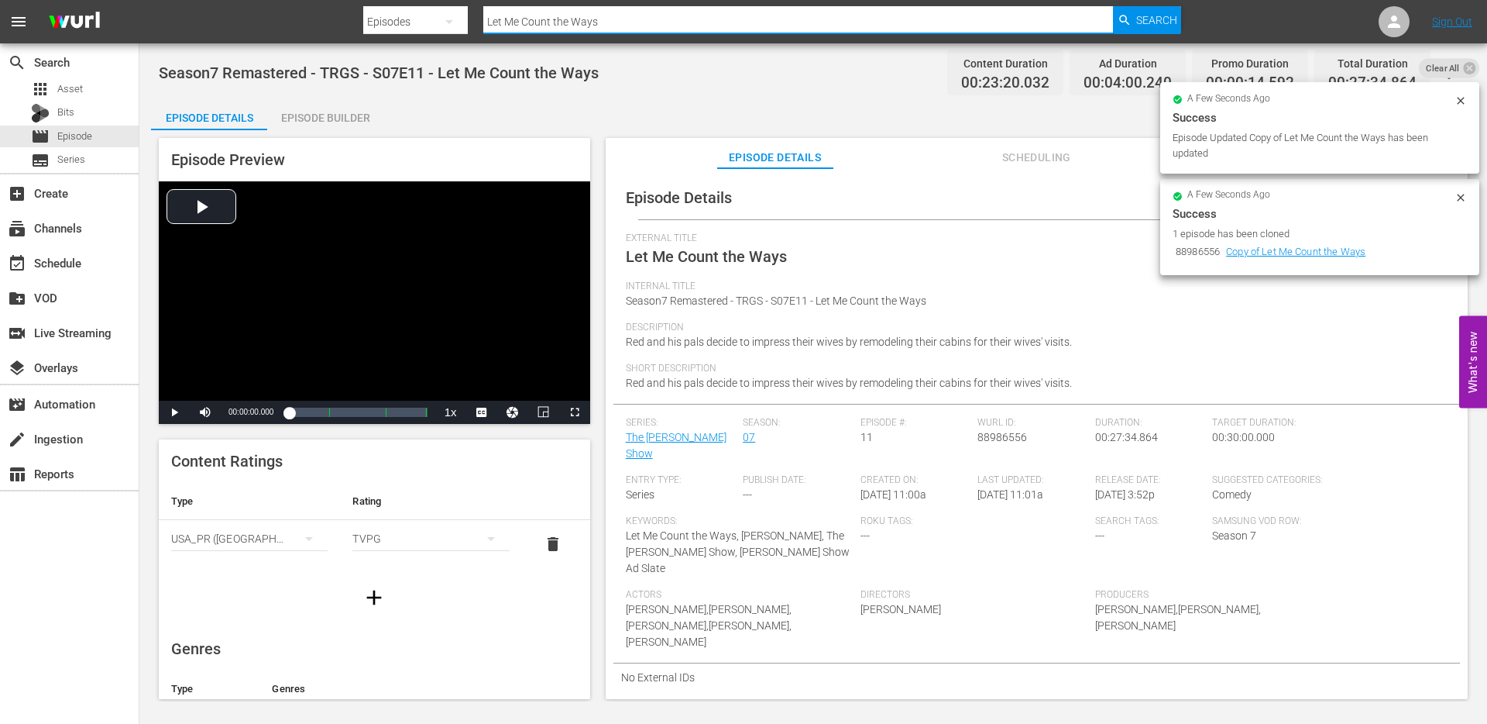
click at [563, 25] on input "Let Me Count the Ways" at bounding box center [798, 21] width 630 height 37
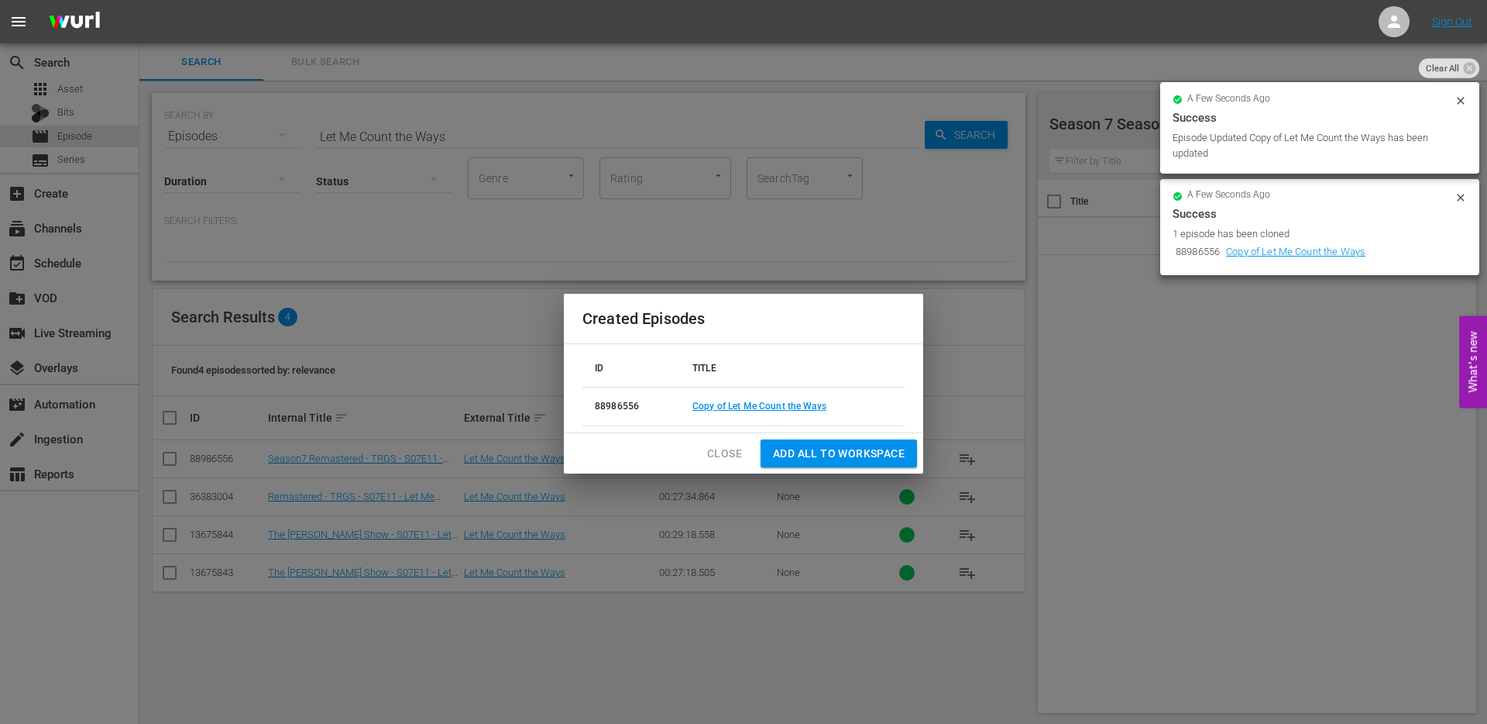
click at [725, 459] on span "Close" at bounding box center [724, 453] width 35 height 19
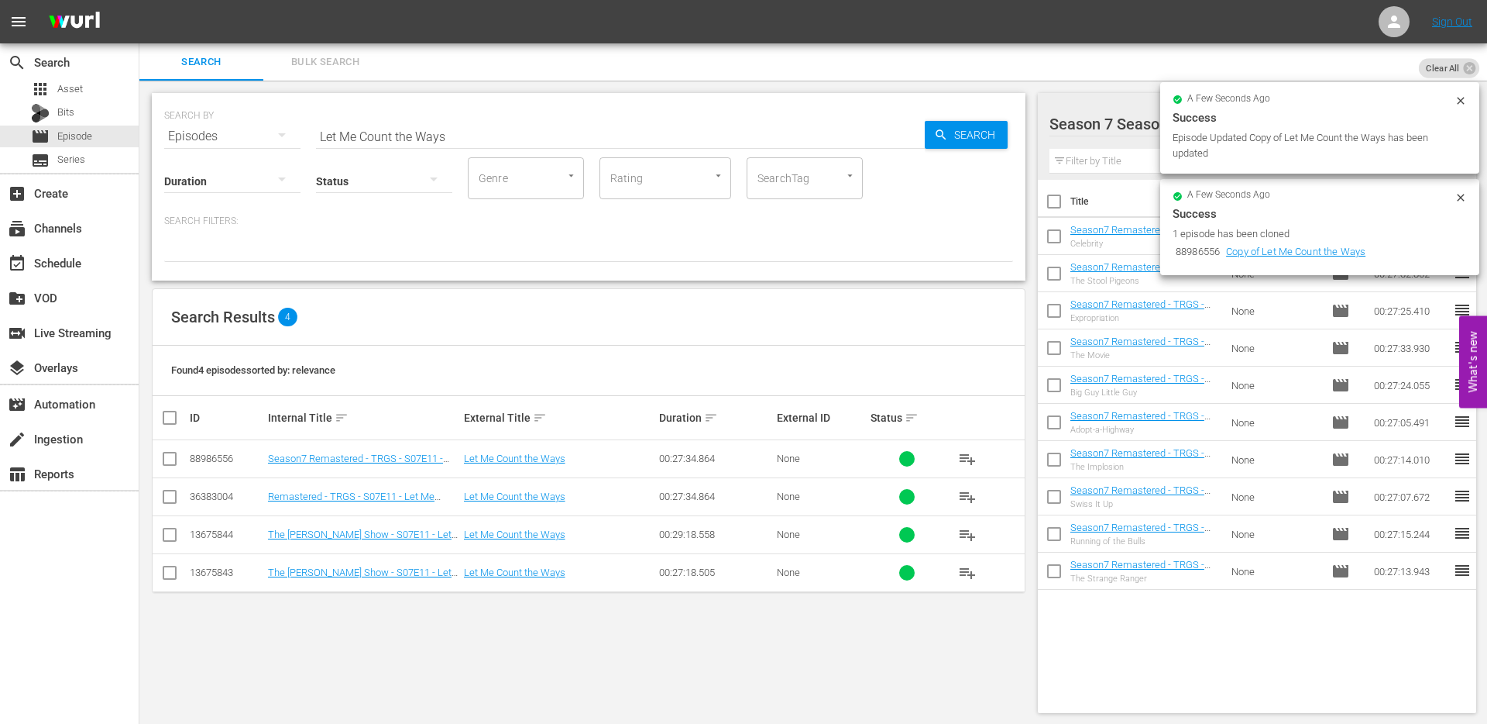
click at [170, 458] on input "checkbox" at bounding box center [169, 461] width 19 height 19
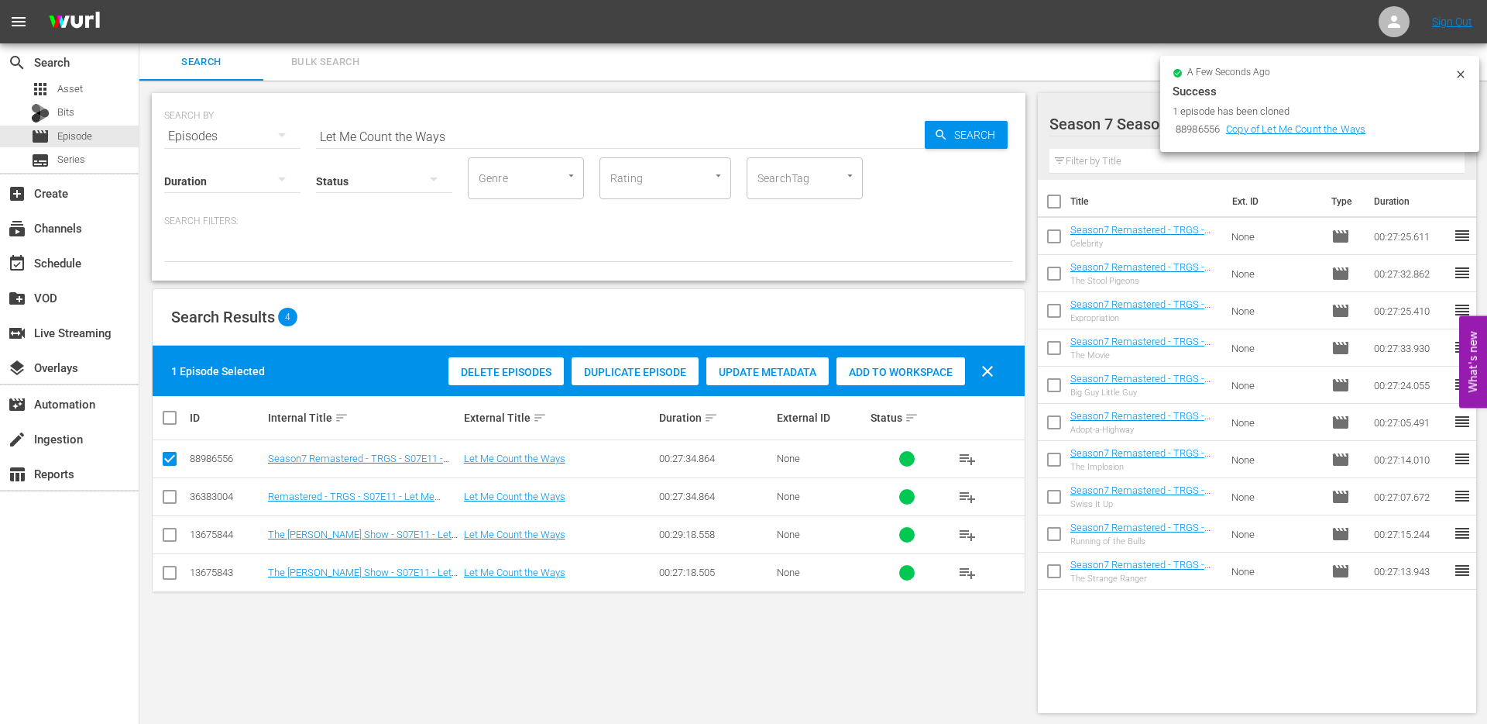
click at [900, 370] on span "Add to Workspace" at bounding box center [901, 372] width 129 height 12
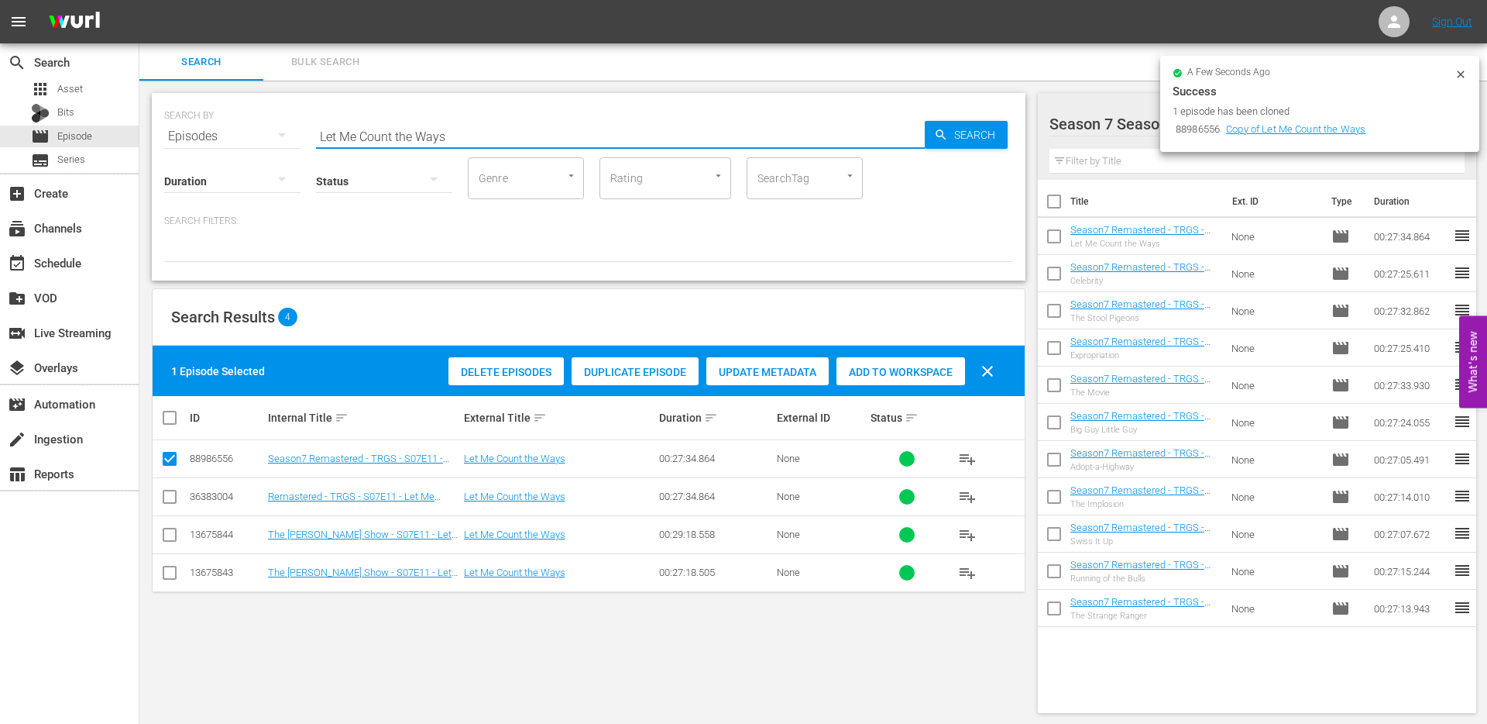
click at [453, 139] on input "Let Me Count the Ways" at bounding box center [620, 136] width 609 height 37
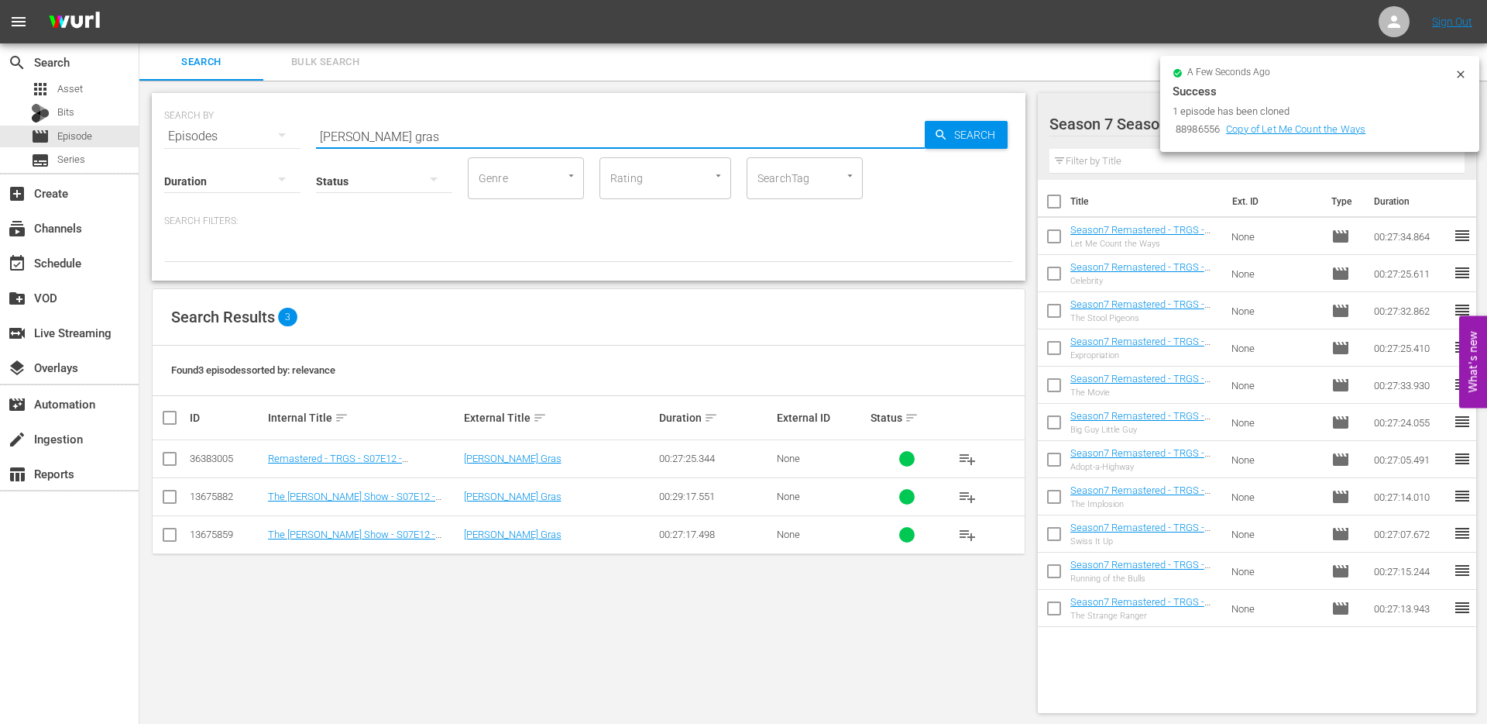
click at [167, 461] on input "checkbox" at bounding box center [169, 461] width 19 height 19
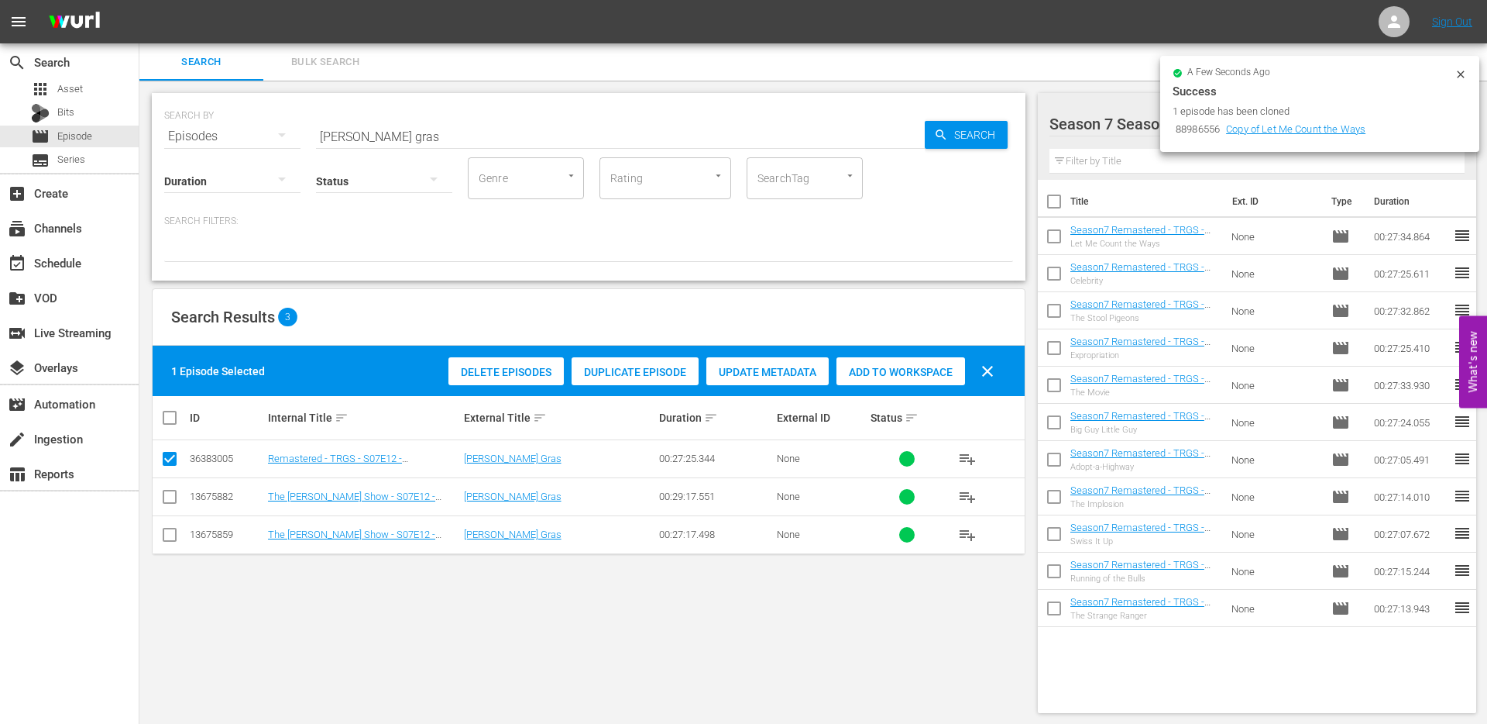
click at [615, 380] on div "Duplicate Episode" at bounding box center [635, 371] width 127 height 29
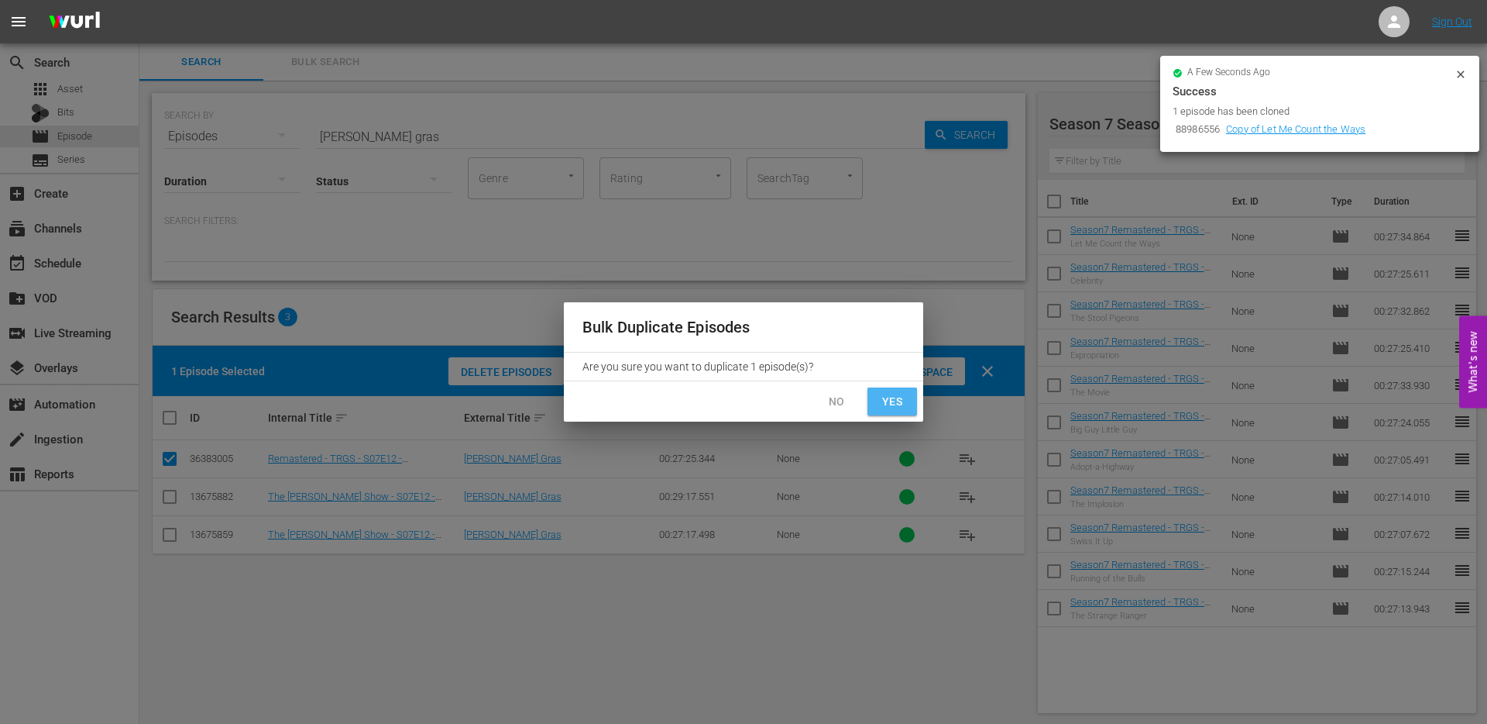
click at [886, 397] on span "Yes" at bounding box center [892, 401] width 25 height 19
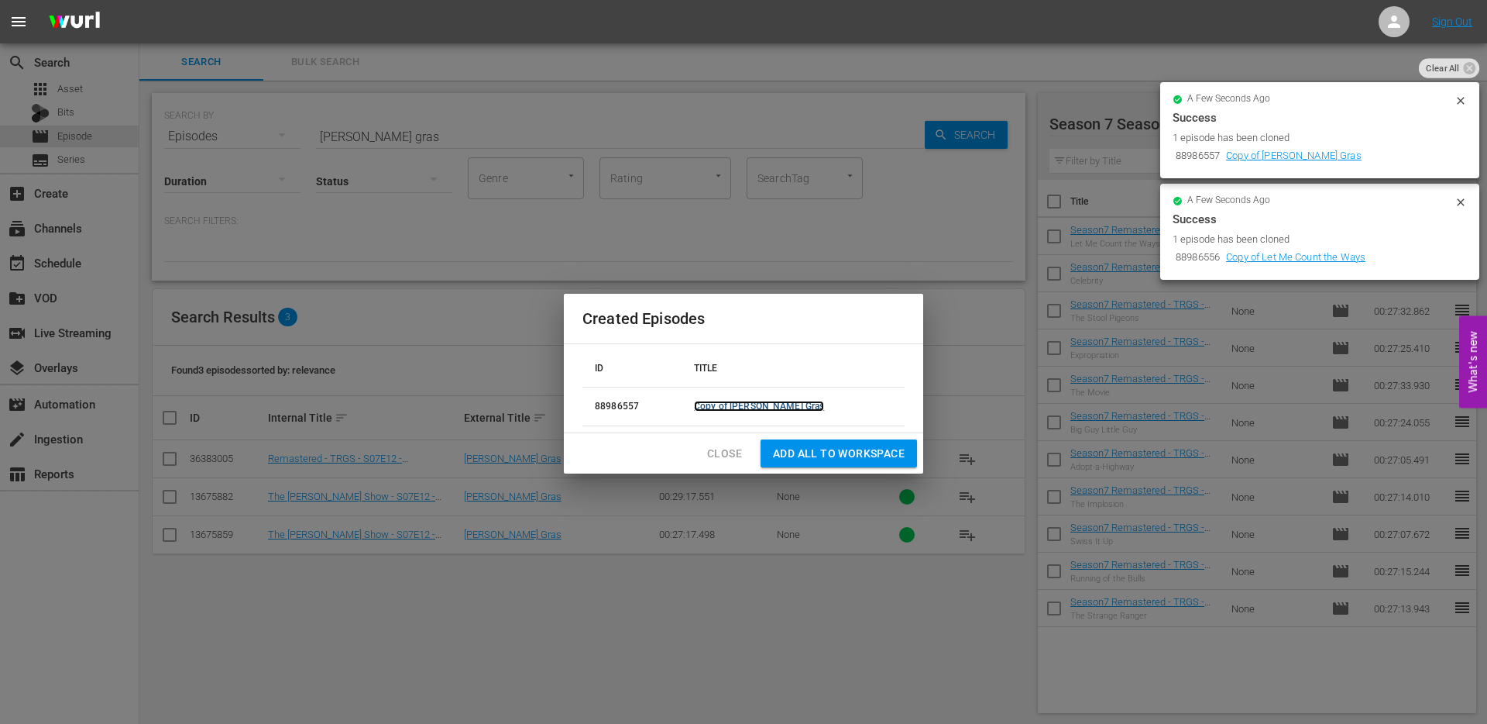
click at [751, 408] on link "Copy of Pardi Gras" at bounding box center [759, 406] width 130 height 11
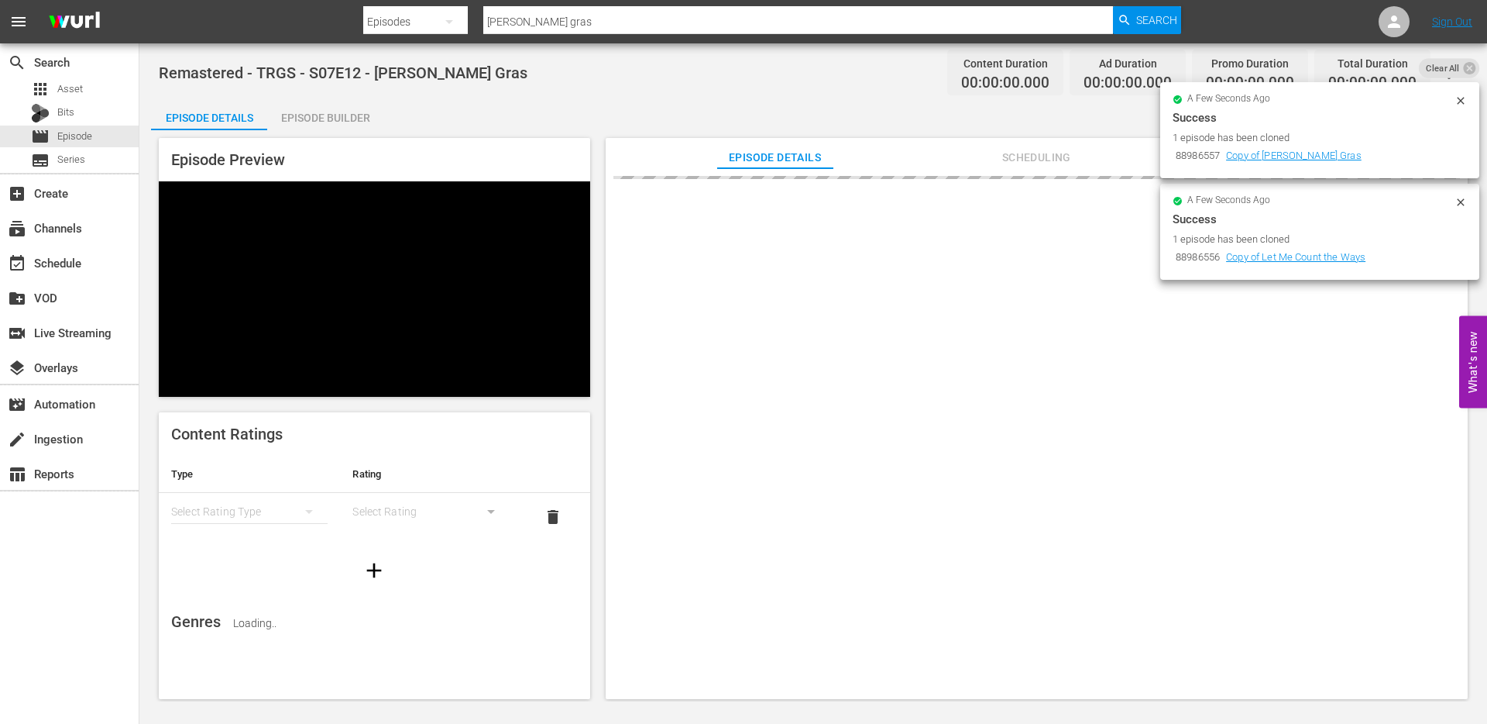
click at [1465, 205] on icon at bounding box center [1461, 202] width 12 height 12
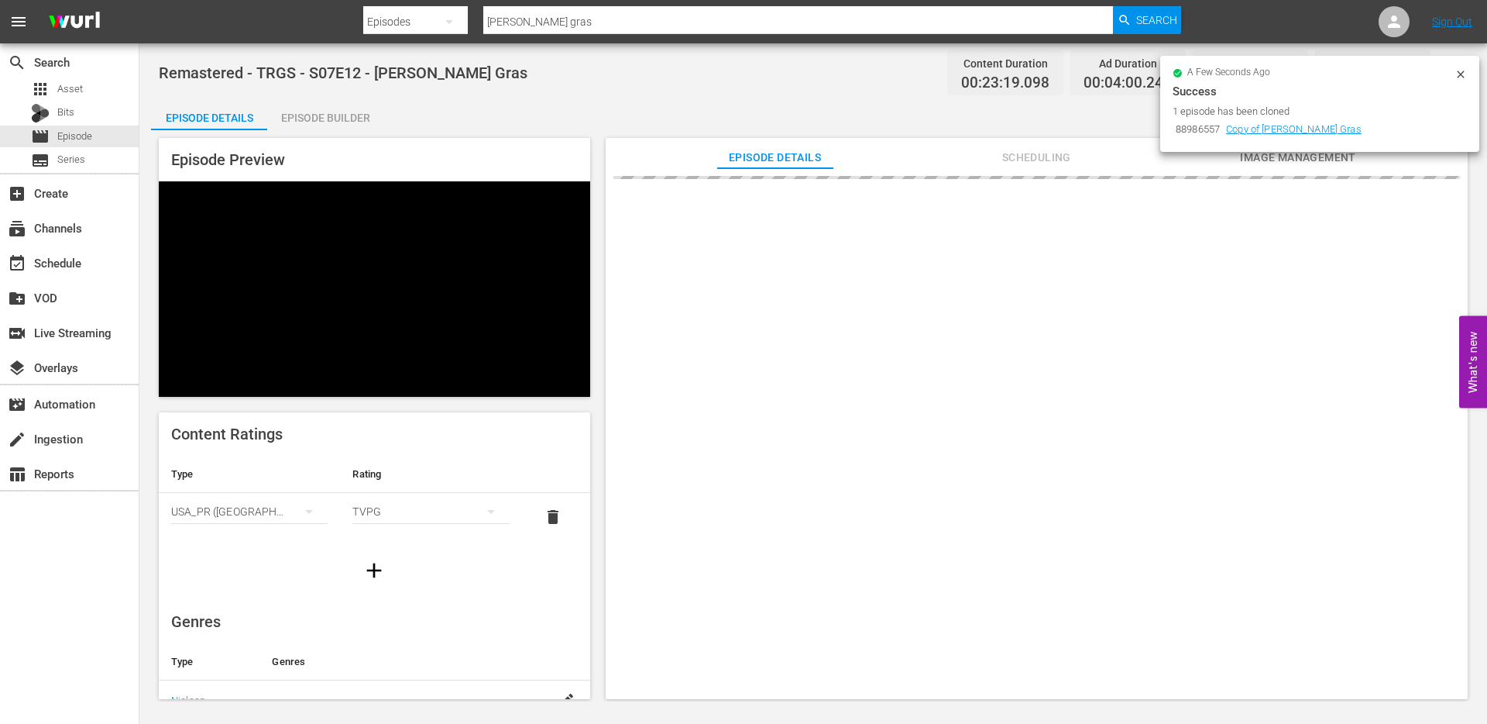
click at [1460, 76] on icon at bounding box center [1460, 73] width 7 height 7
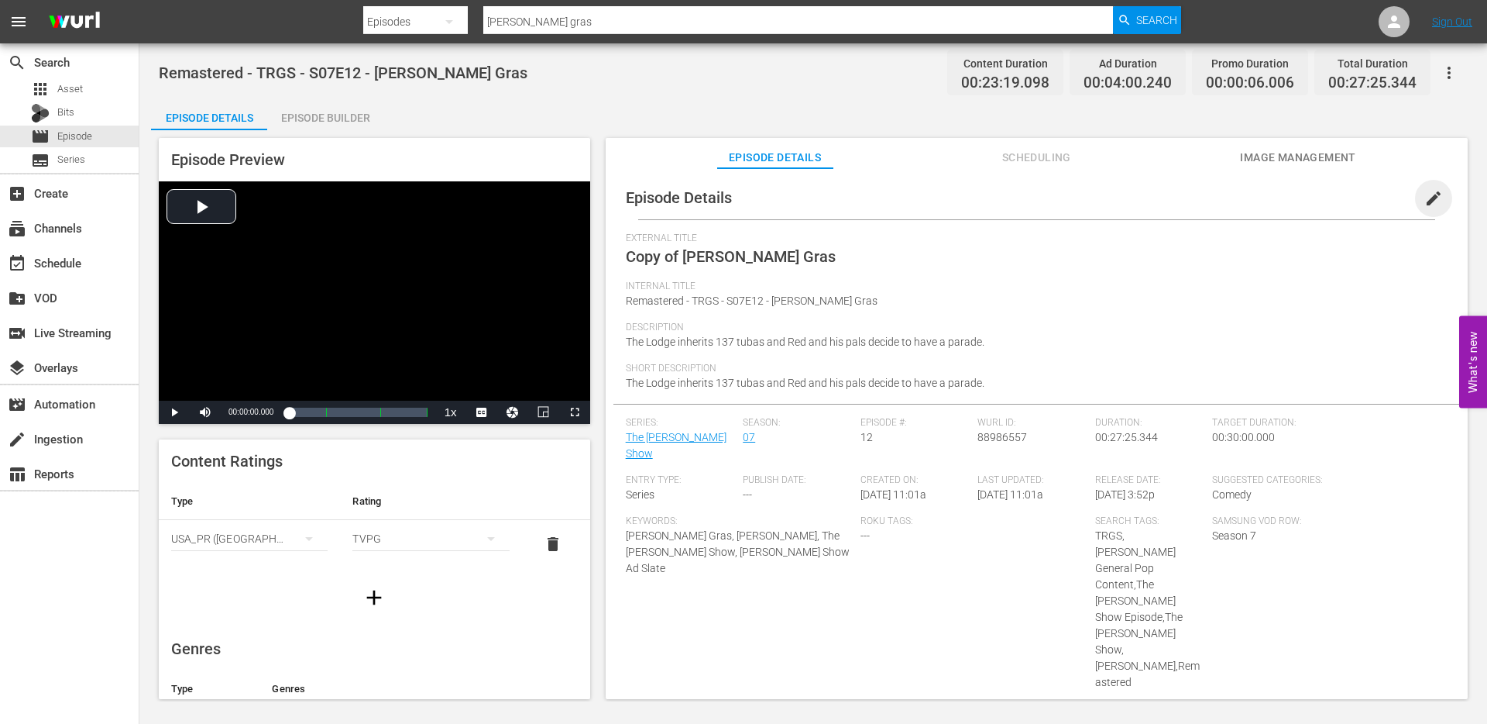
click at [1426, 200] on span "edit" at bounding box center [1434, 198] width 19 height 19
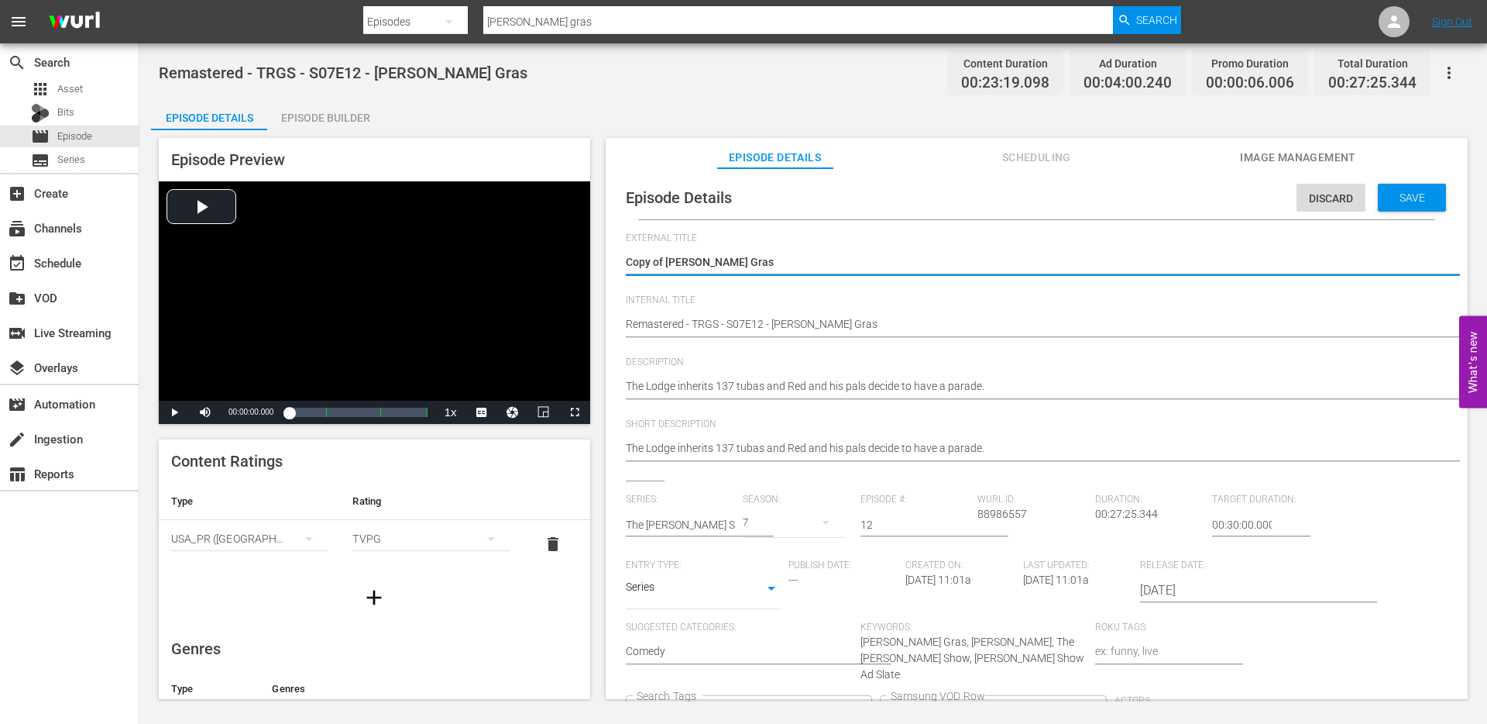
drag, startPoint x: 666, startPoint y: 263, endPoint x: 595, endPoint y: 263, distance: 71.3
click at [595, 263] on div "Episode Preview Video Player is loading. Play Video Play Mute Current Time 00:0…" at bounding box center [813, 420] width 1325 height 581
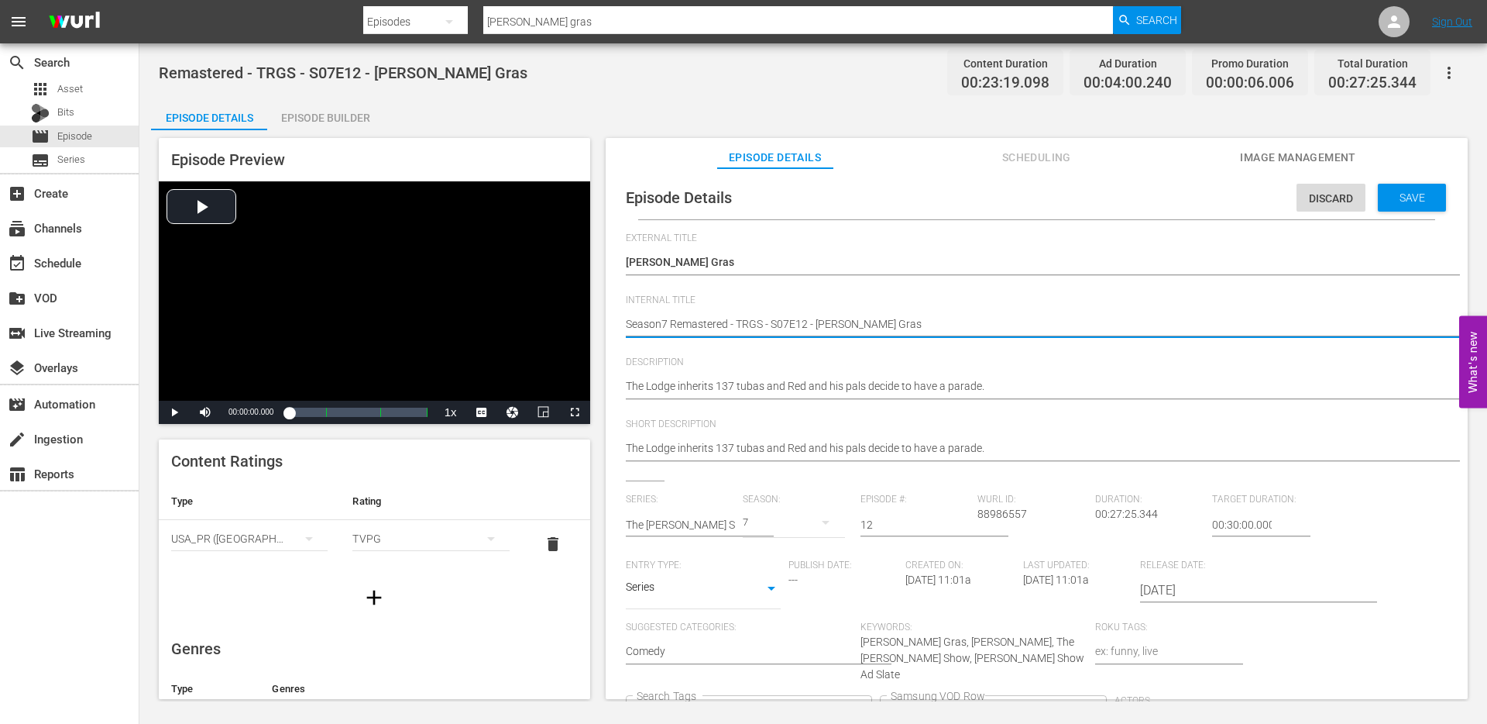
click at [865, 708] on icon "Clear" at bounding box center [860, 713] width 10 height 10
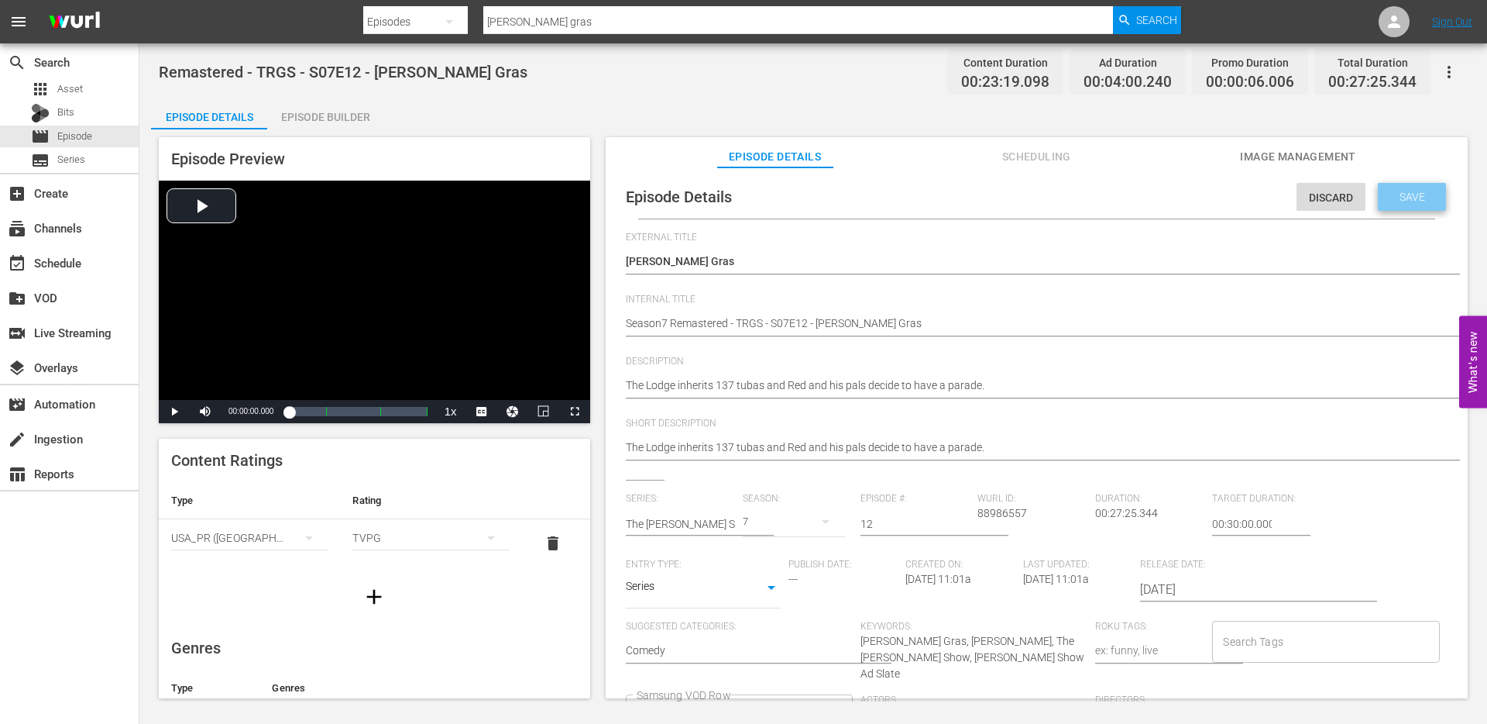
click at [1388, 198] on span "Save" at bounding box center [1413, 197] width 50 height 12
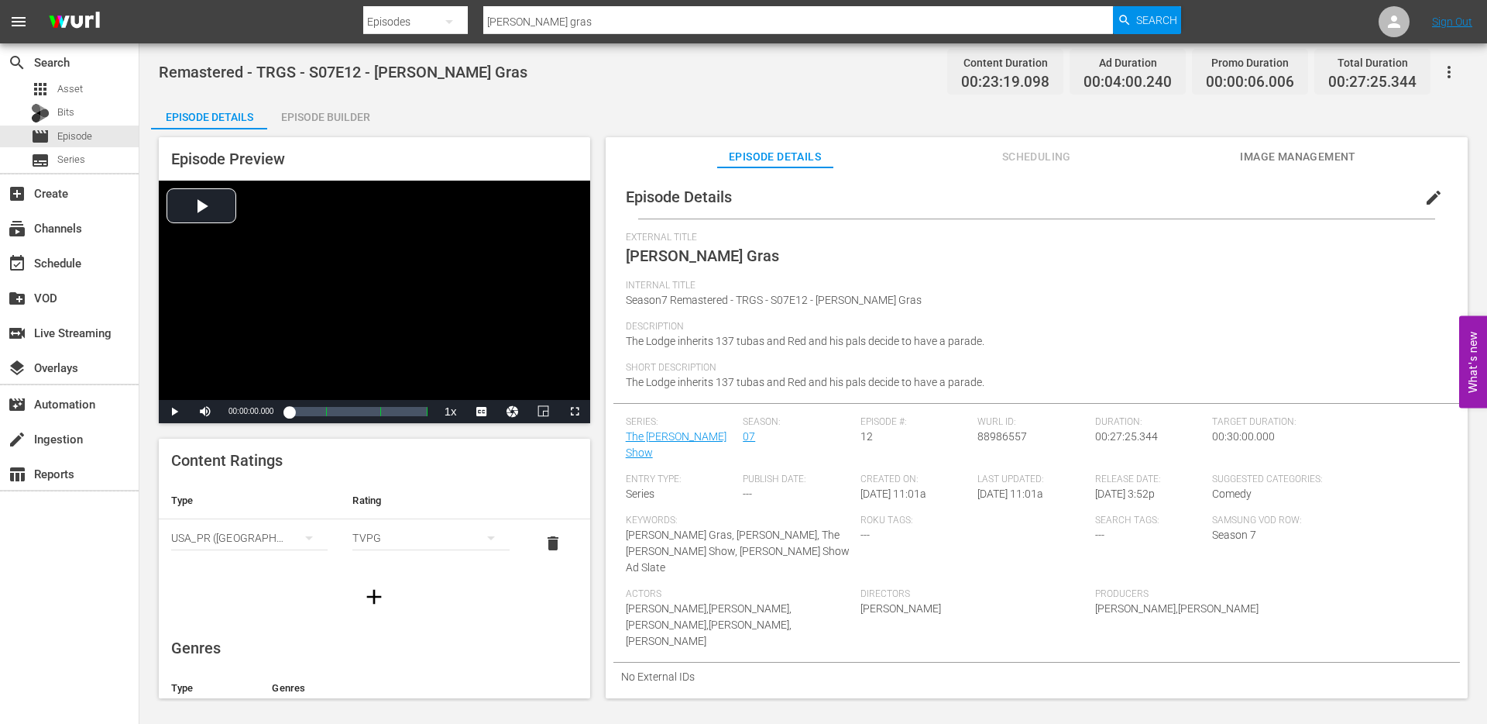
click at [558, 24] on input "pardi gras" at bounding box center [798, 21] width 630 height 37
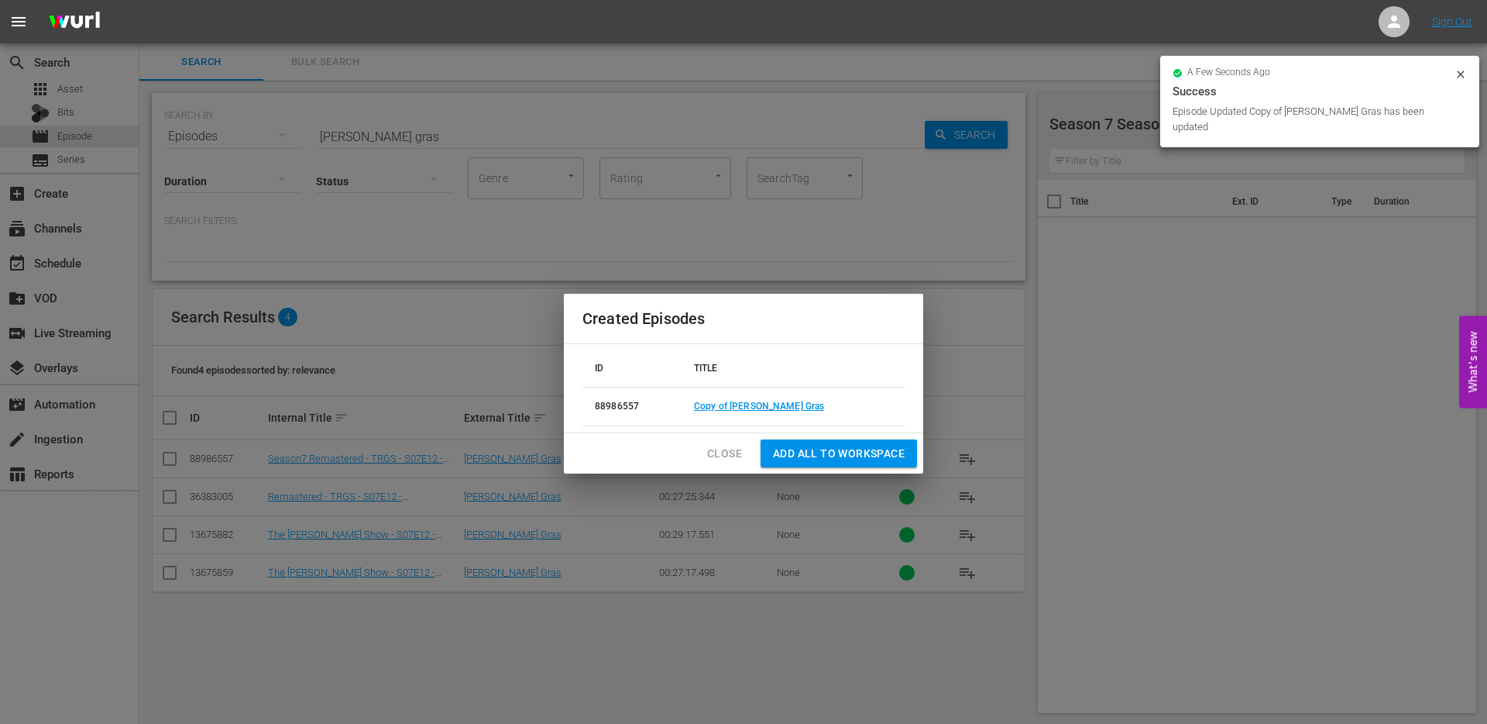
click at [712, 450] on span "Close" at bounding box center [724, 453] width 35 height 19
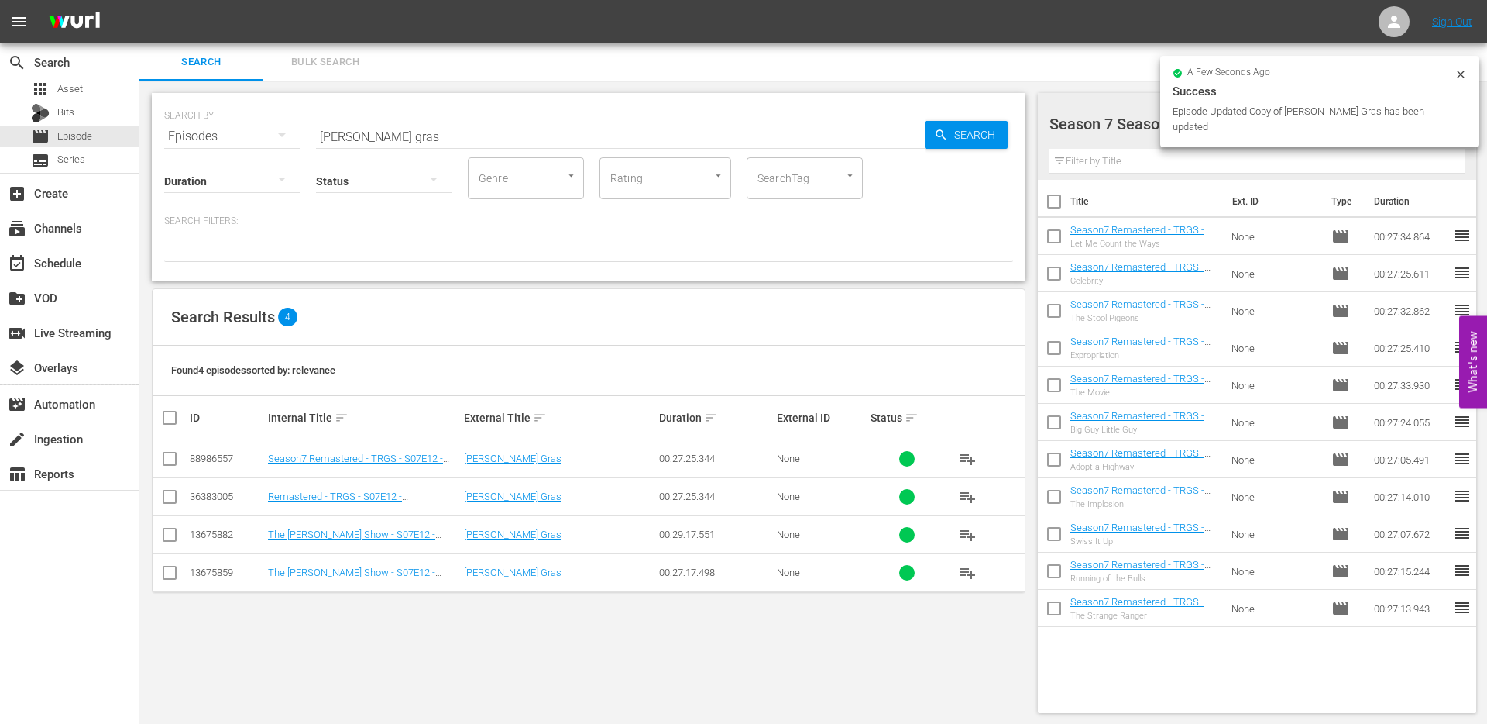
click at [168, 458] on input "checkbox" at bounding box center [169, 461] width 19 height 19
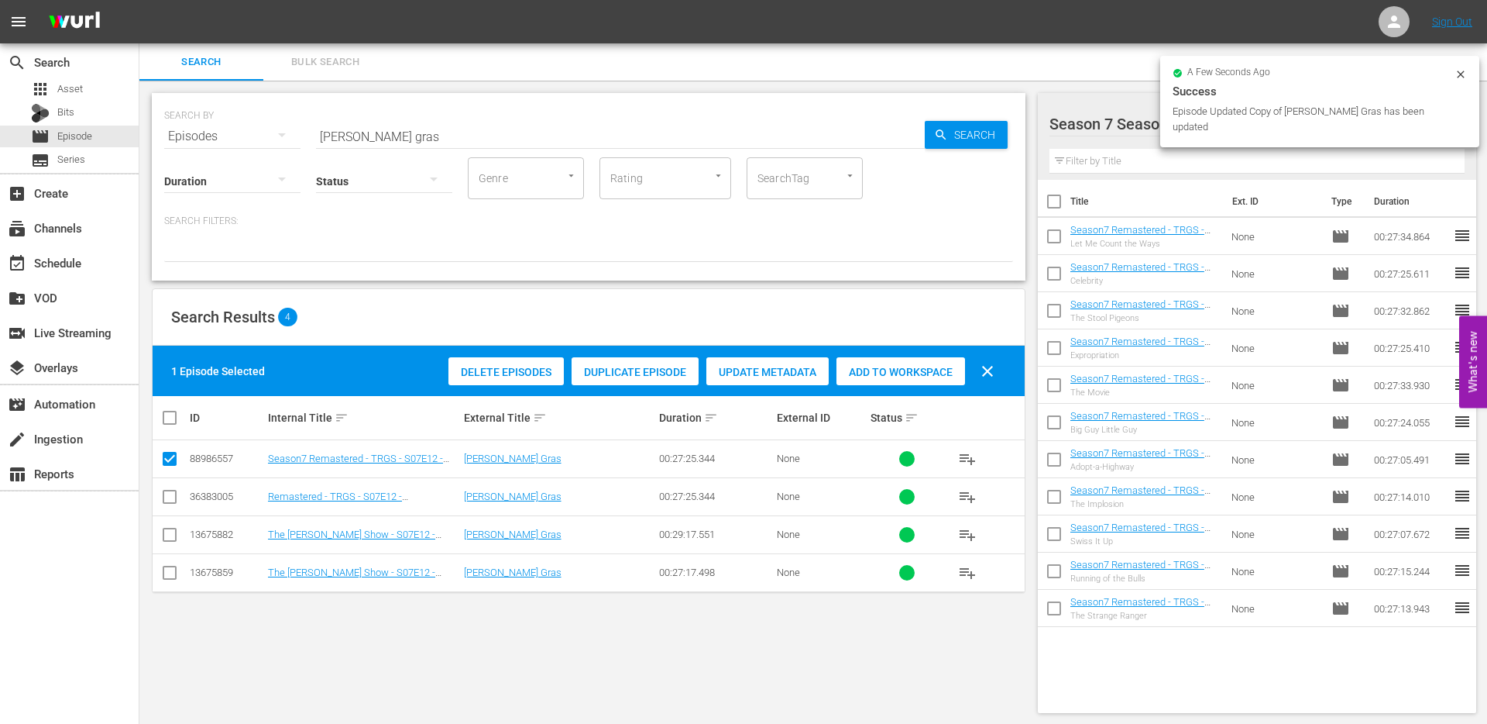
click at [898, 370] on span "Add to Workspace" at bounding box center [901, 372] width 129 height 12
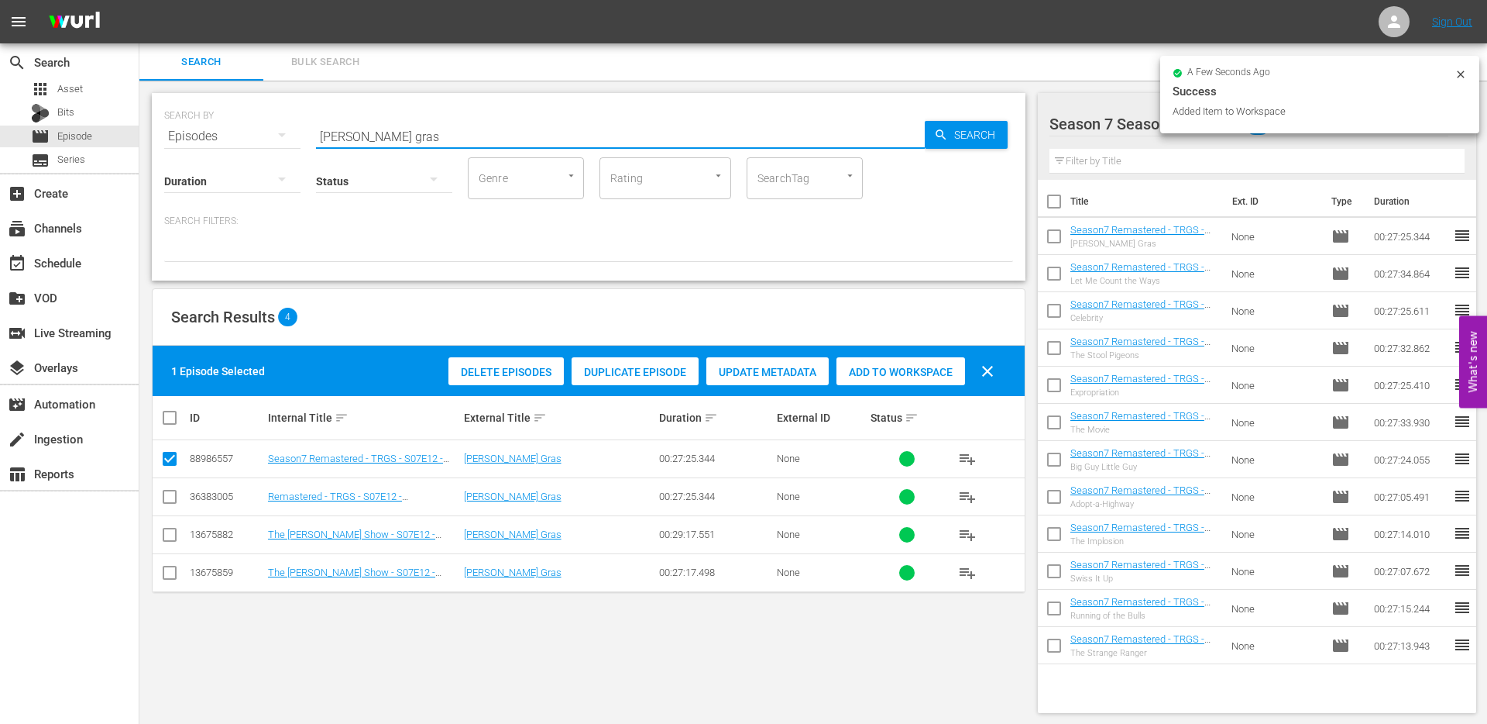
click at [383, 136] on input "pardi gras" at bounding box center [620, 136] width 609 height 37
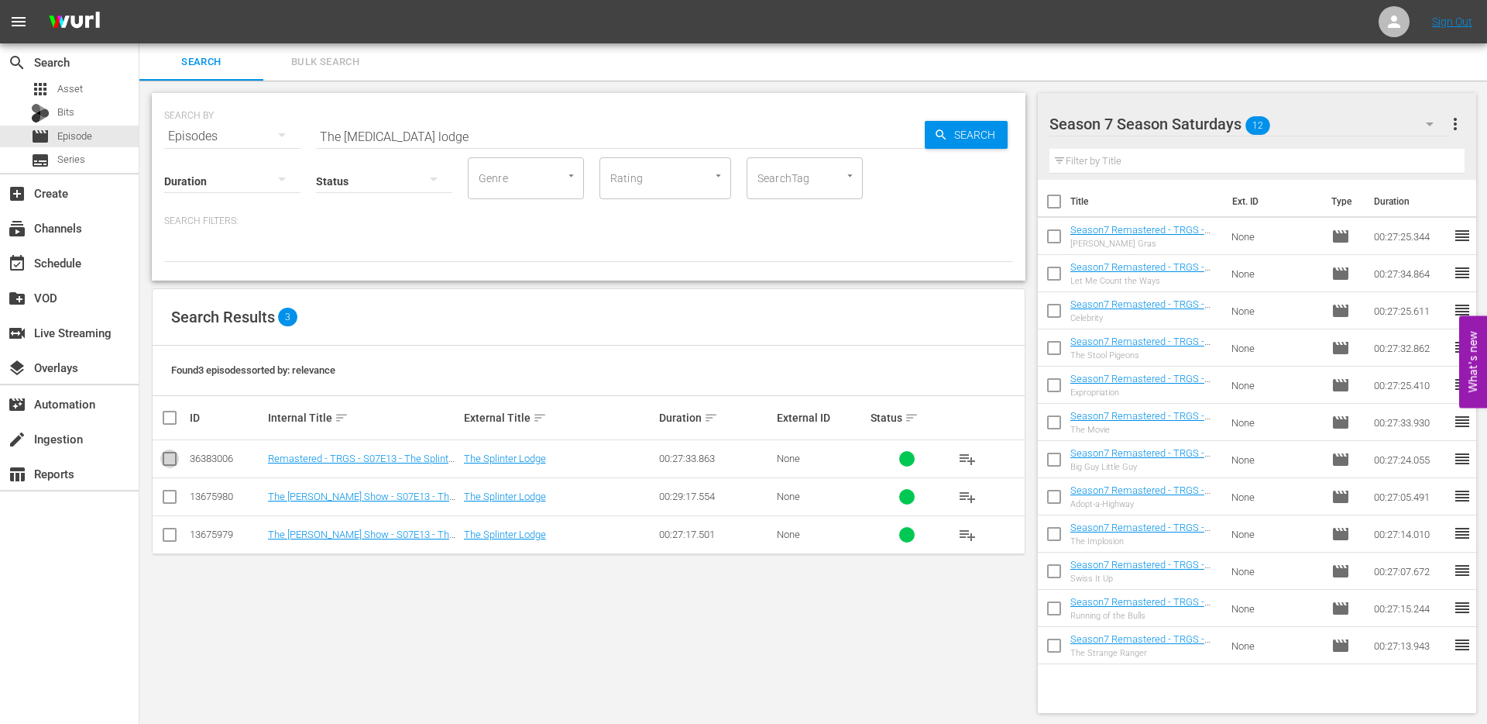
click at [167, 454] on input "checkbox" at bounding box center [169, 461] width 19 height 19
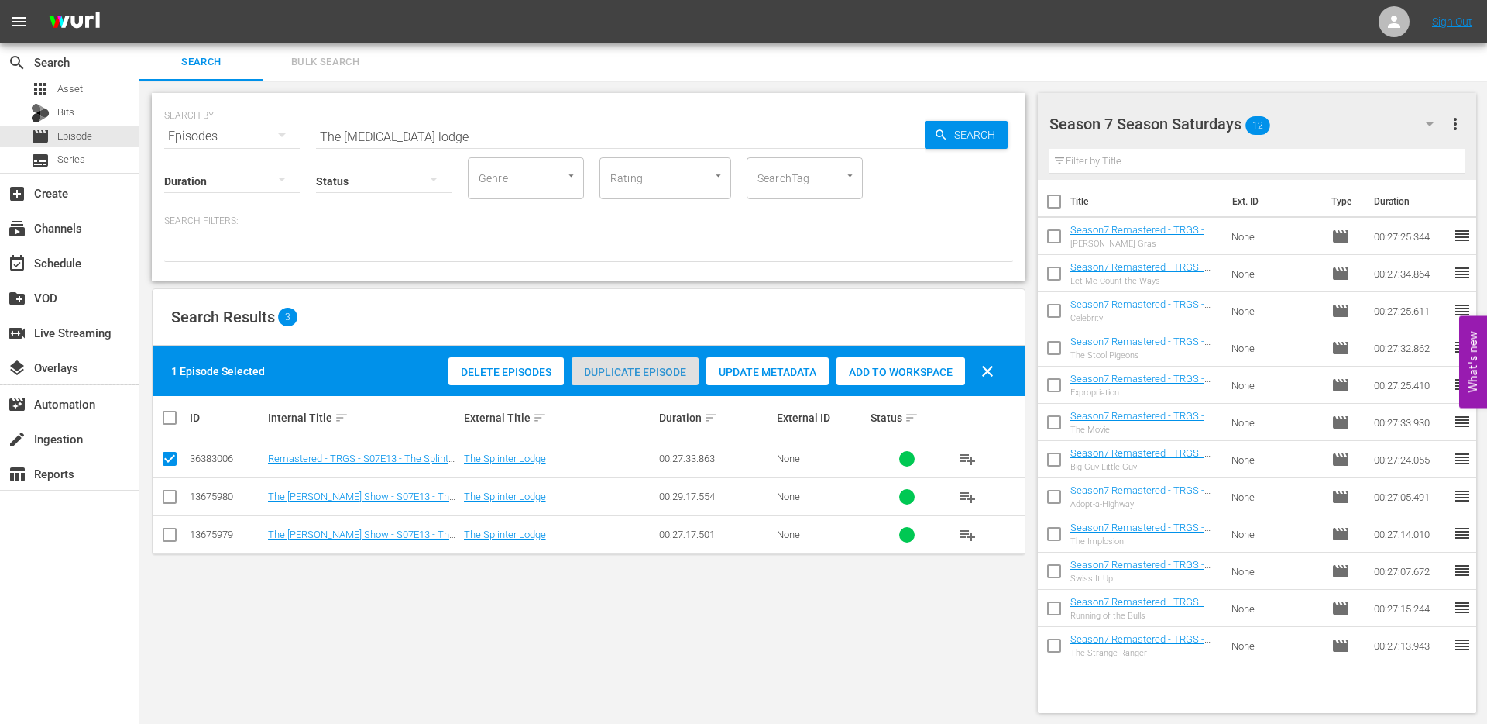
click at [629, 366] on span "Duplicate Episode" at bounding box center [635, 372] width 127 height 12
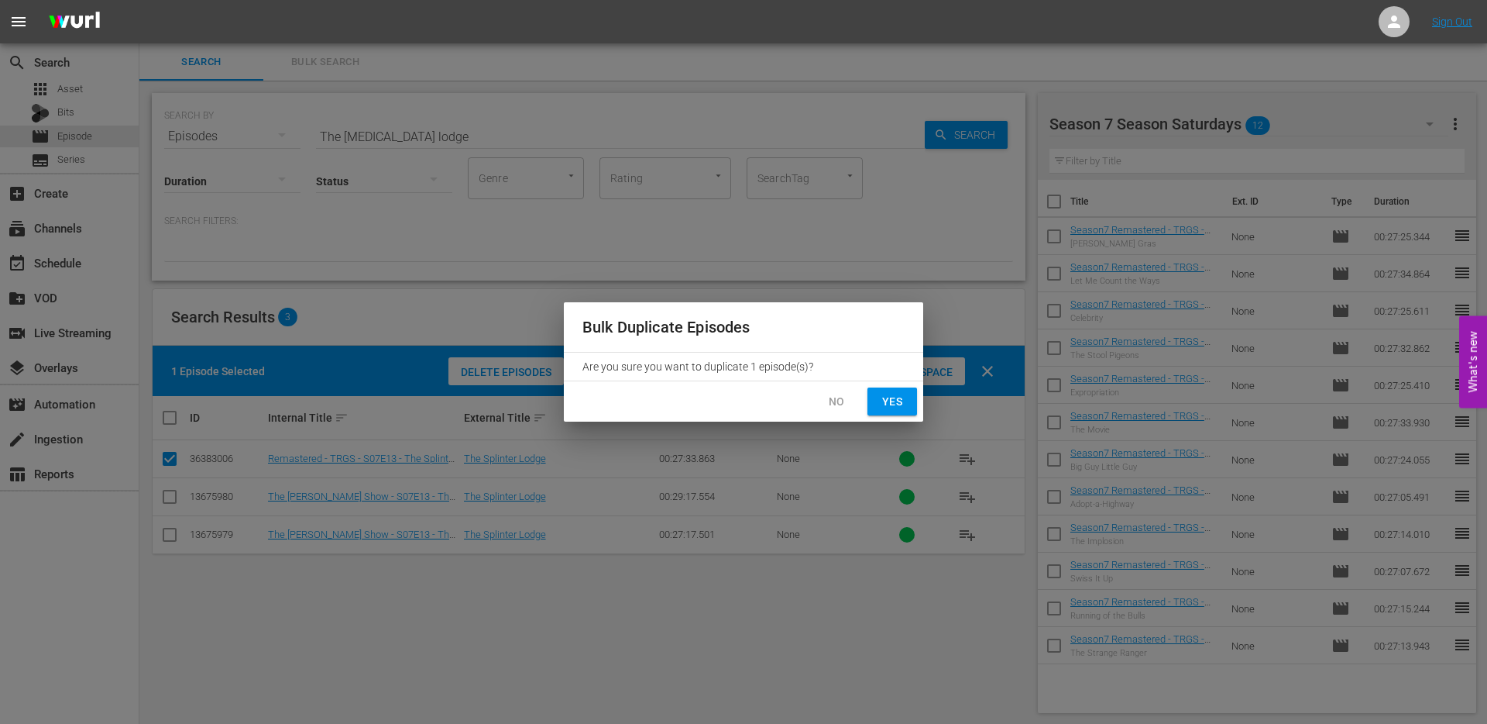
click at [904, 397] on span "Yes" at bounding box center [892, 401] width 25 height 19
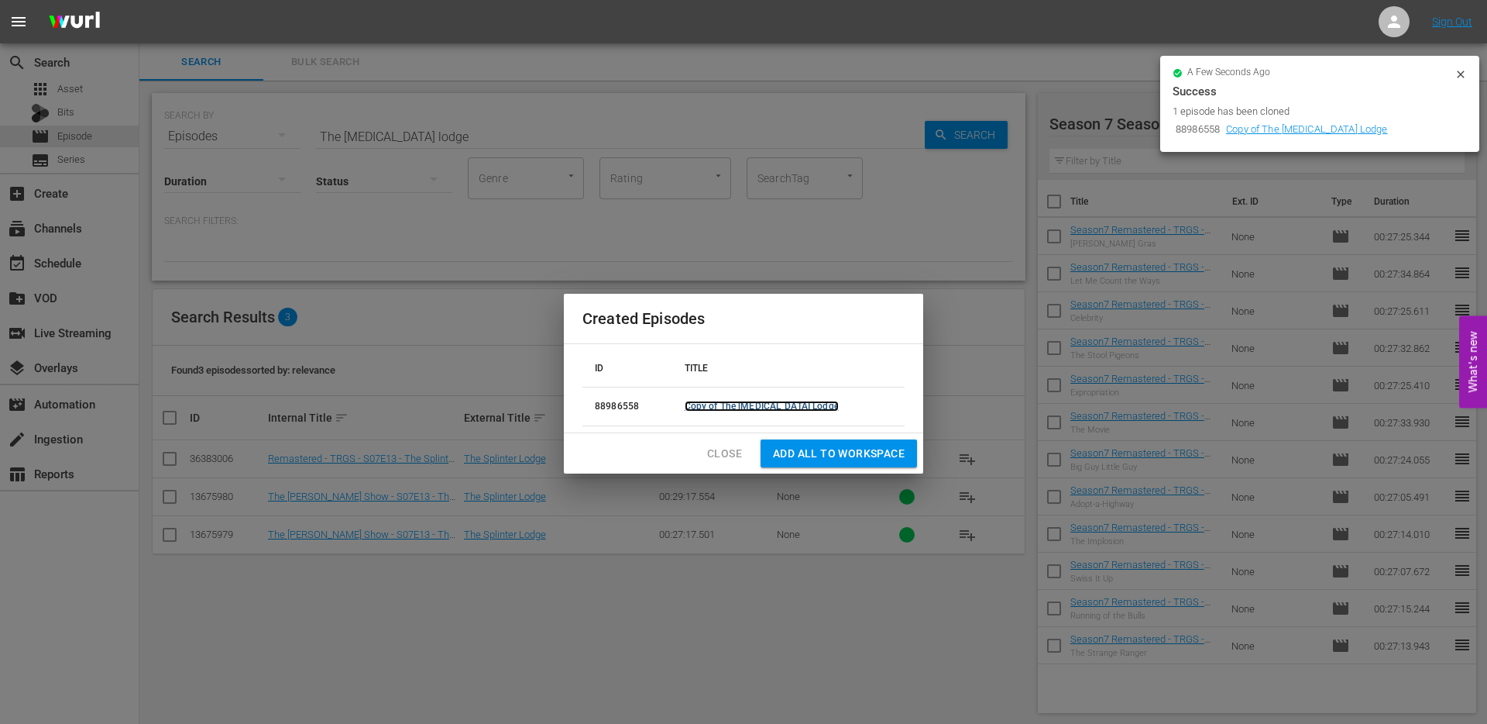
click at [781, 404] on link "Copy of The Splinter Lodge" at bounding box center [762, 406] width 154 height 11
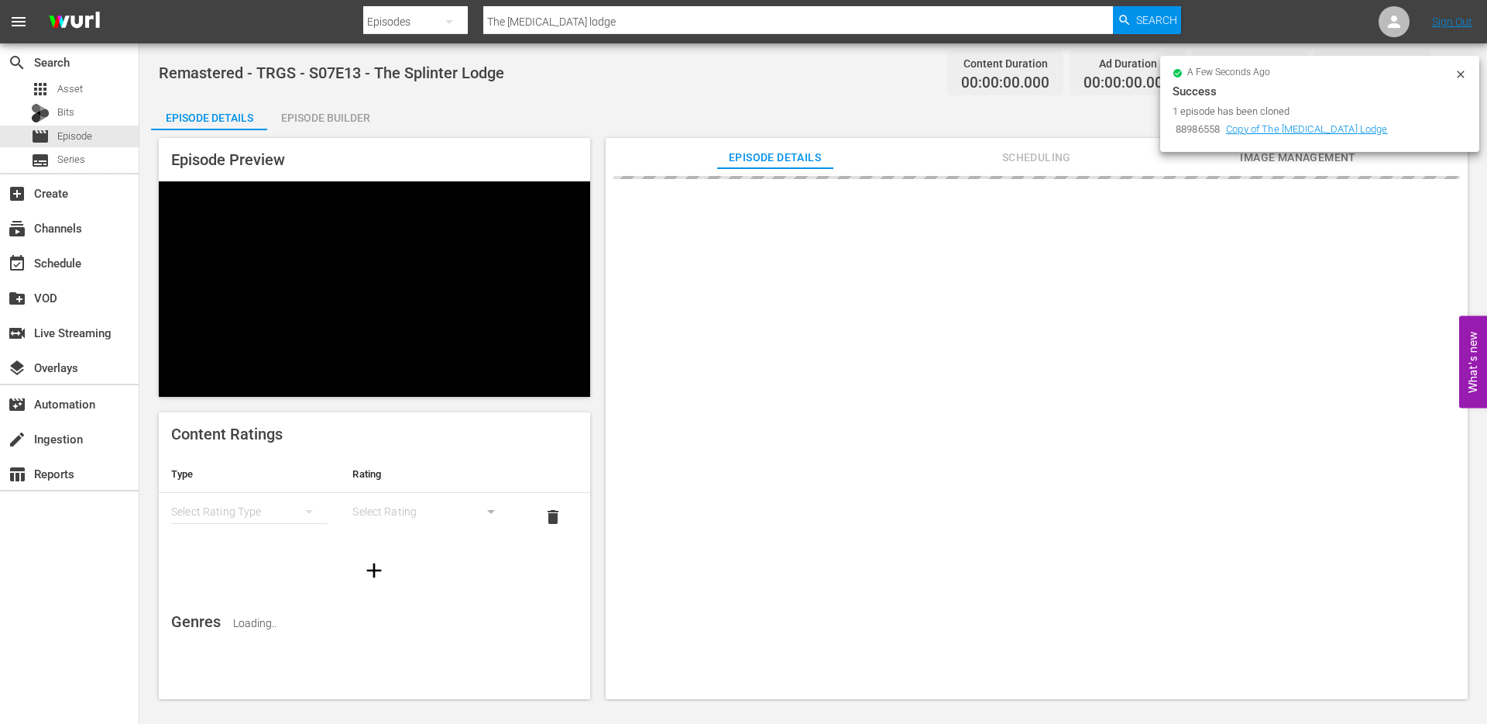
click at [1463, 73] on icon at bounding box center [1461, 74] width 12 height 12
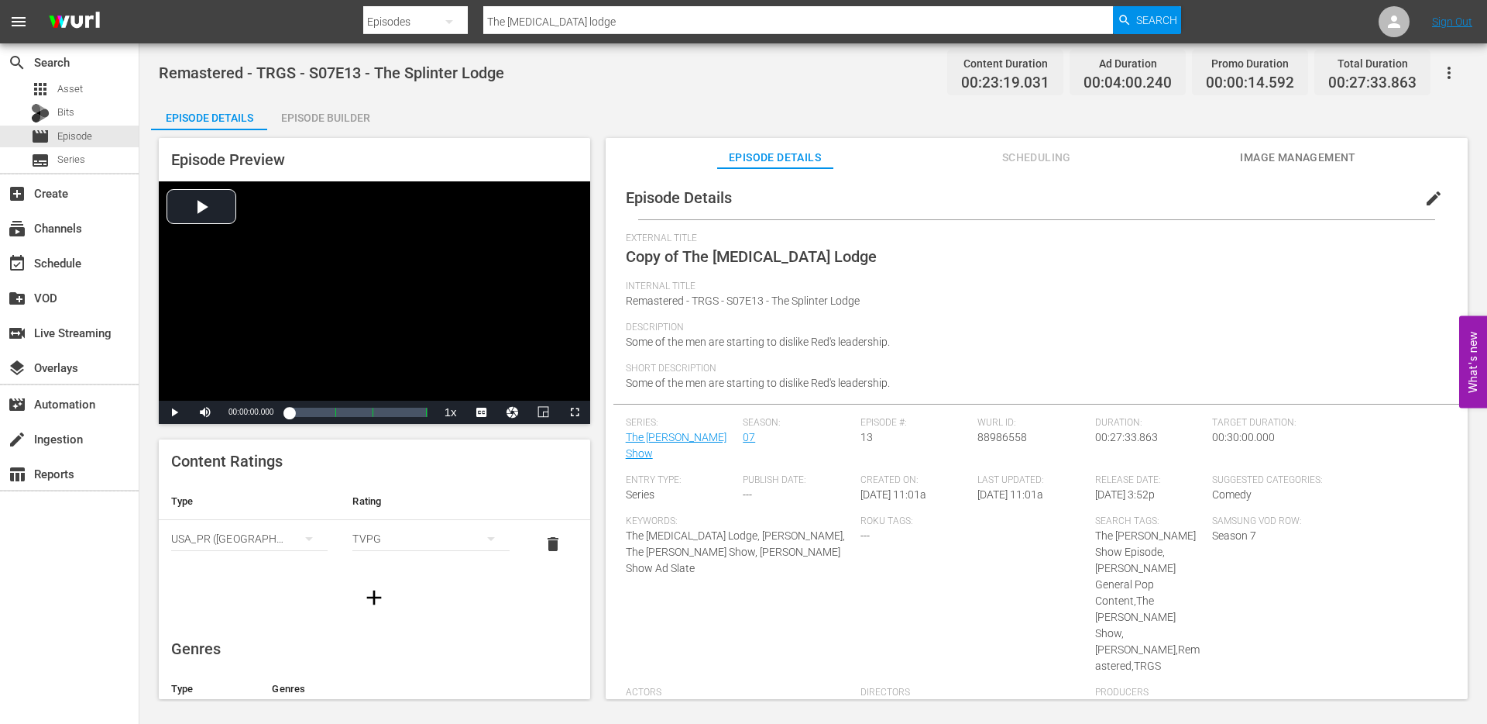
click at [1425, 193] on span "edit" at bounding box center [1434, 198] width 19 height 19
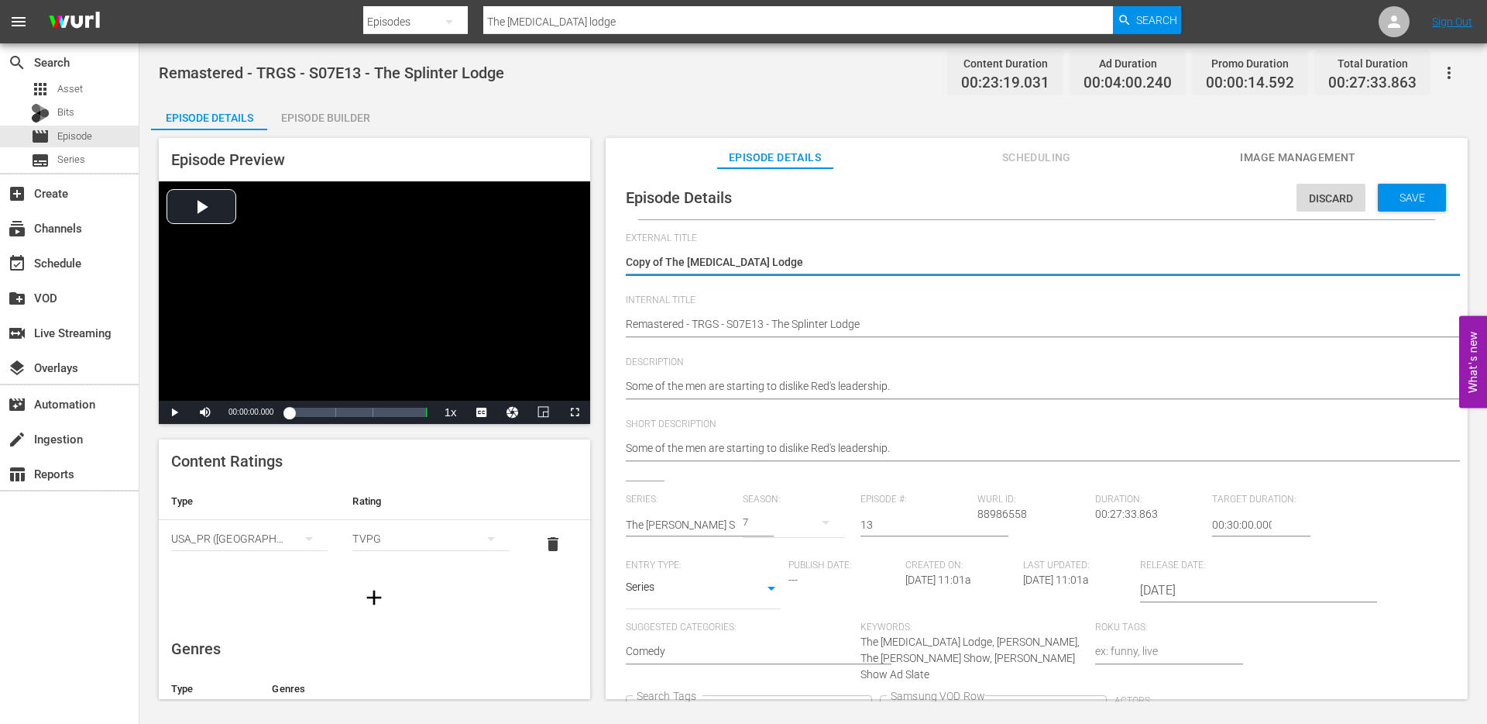
drag, startPoint x: 668, startPoint y: 260, endPoint x: 604, endPoint y: 255, distance: 64.5
click at [606, 256] on div "Episode Details Discard Save External Title Copy of The Splinter Lodge Copy of …" at bounding box center [1037, 440] width 862 height 545
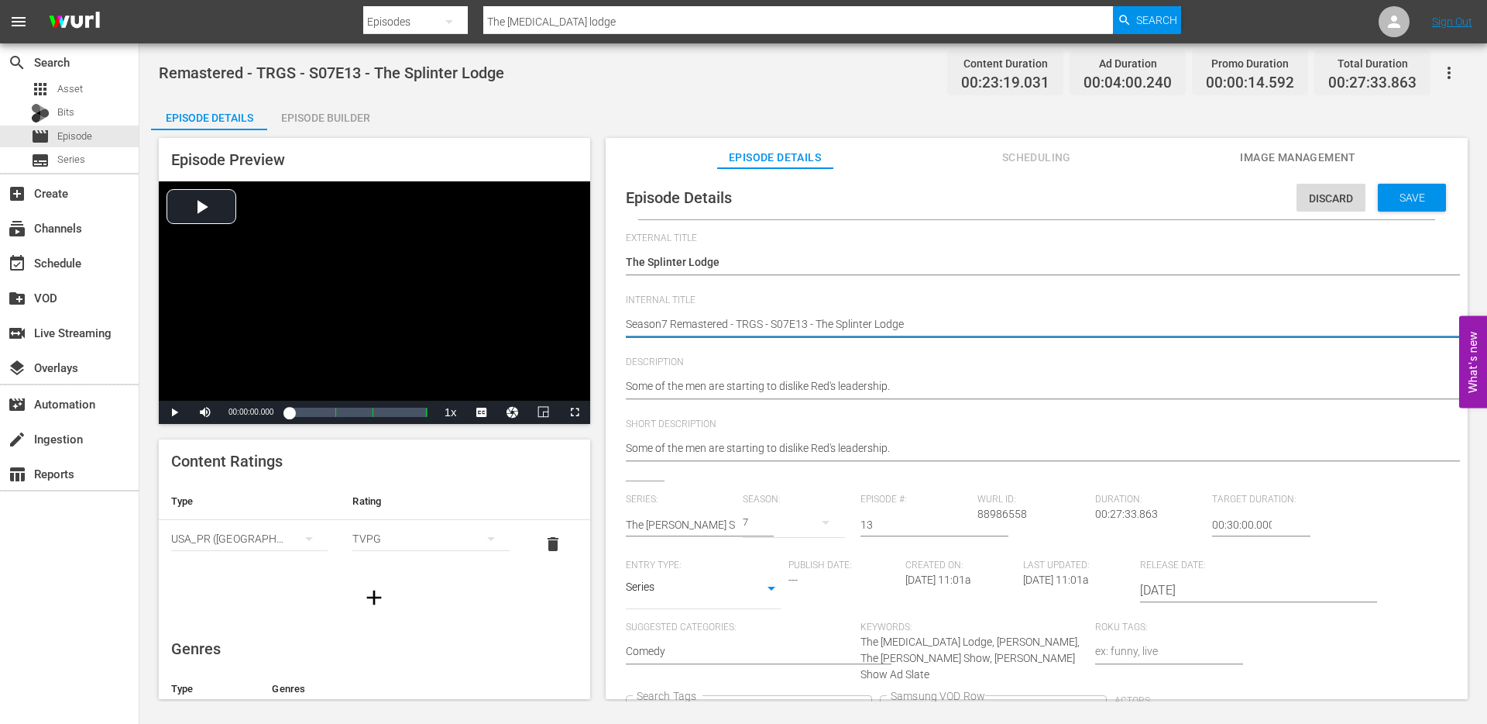
click at [865, 708] on icon "Clear" at bounding box center [860, 713] width 10 height 10
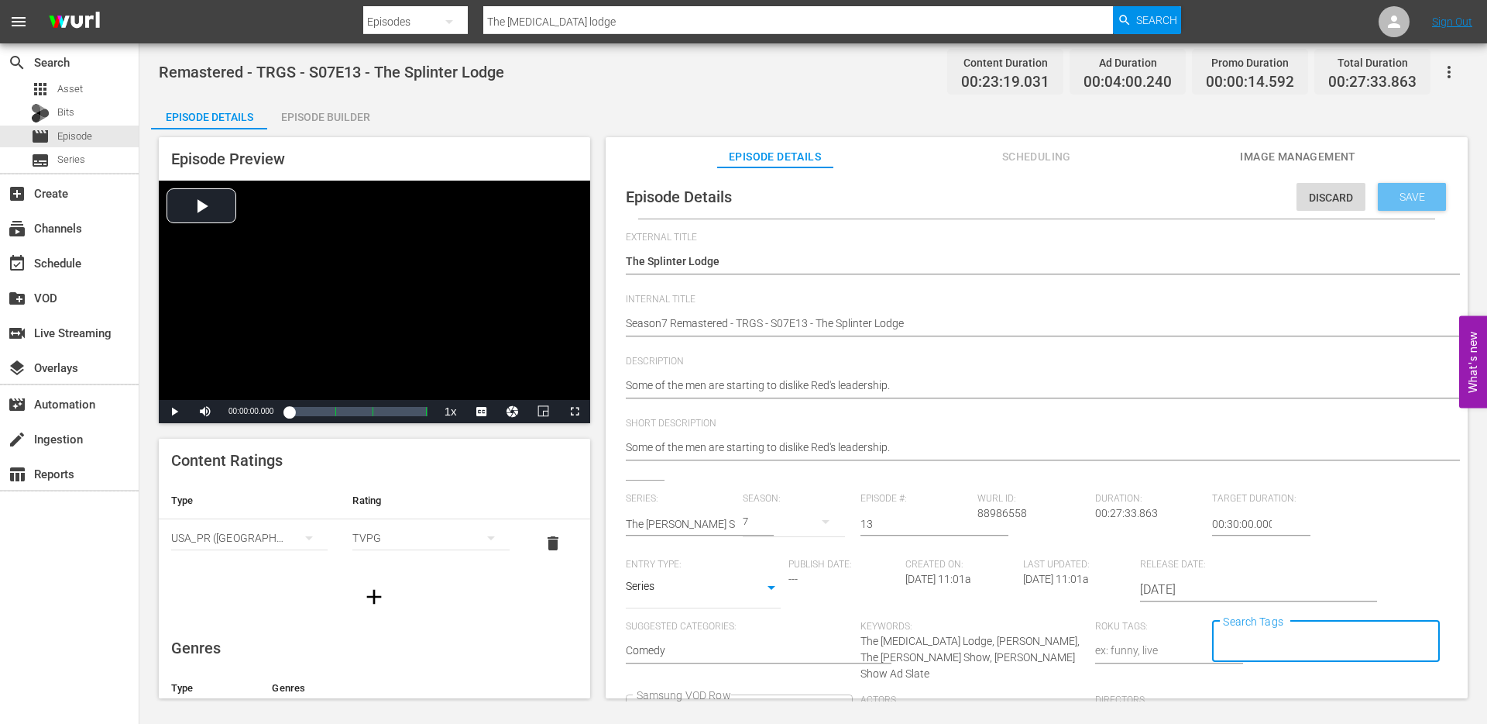
click at [1417, 193] on span "Save" at bounding box center [1413, 197] width 50 height 12
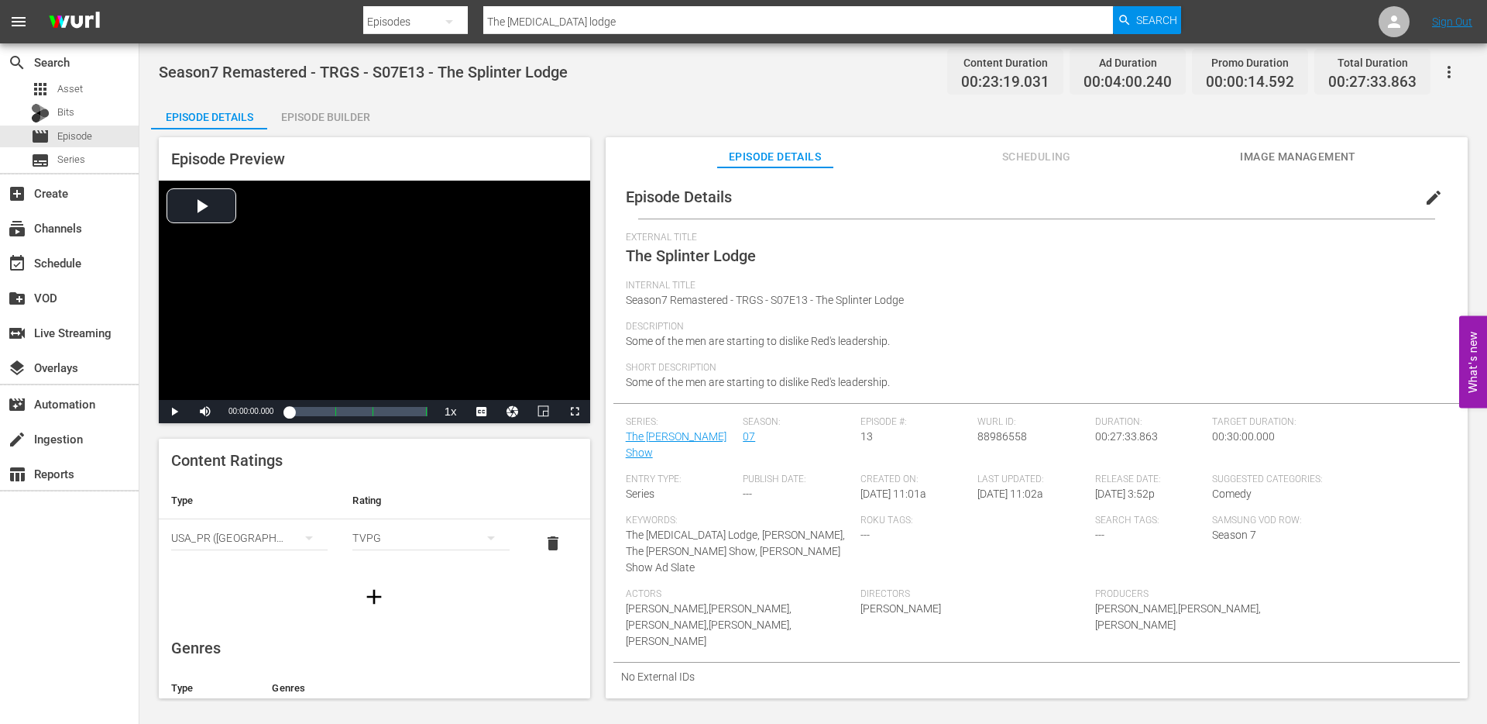
click at [581, 15] on input "The splinter lodge" at bounding box center [798, 21] width 630 height 37
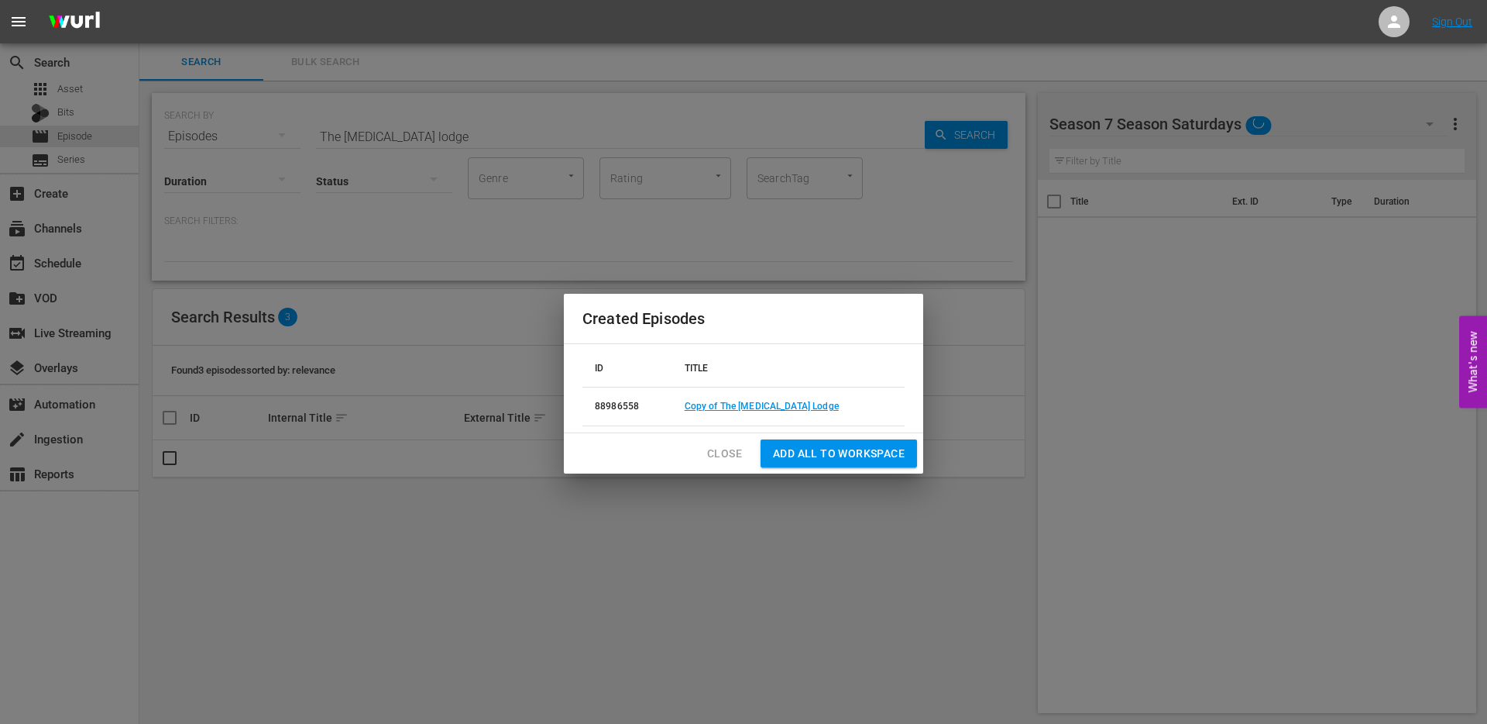
click at [724, 451] on span "Close" at bounding box center [724, 453] width 35 height 19
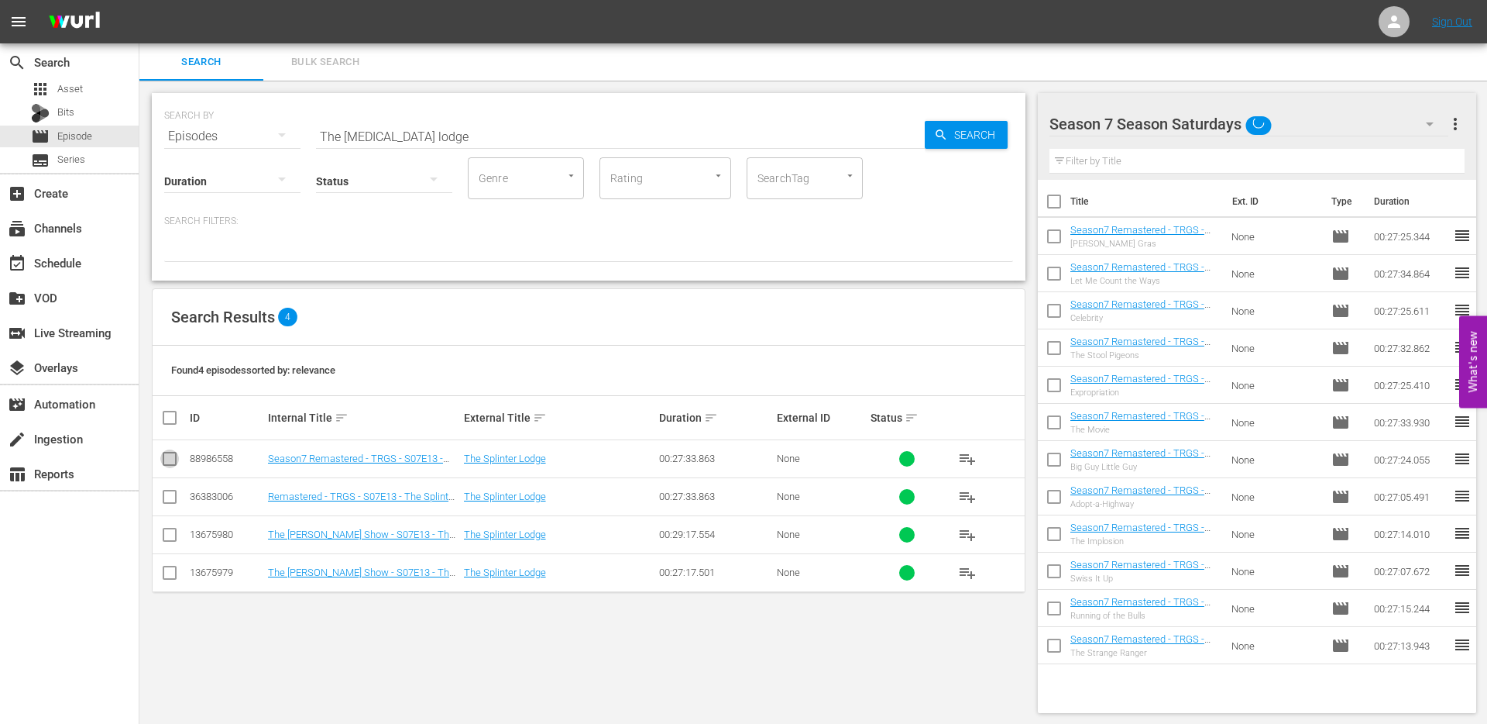
click at [169, 457] on input "checkbox" at bounding box center [169, 461] width 19 height 19
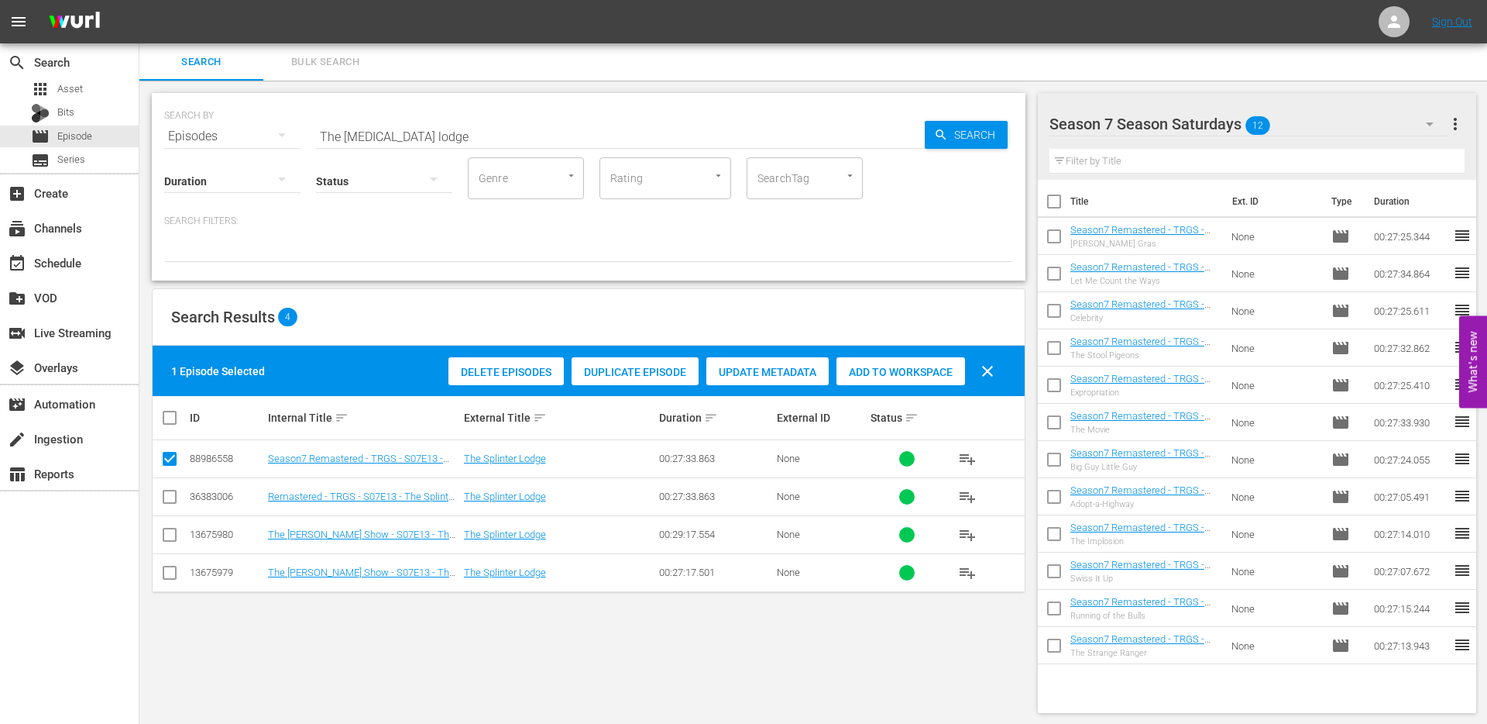
click at [909, 366] on span "Add to Workspace" at bounding box center [901, 372] width 129 height 12
click at [170, 460] on input "checkbox" at bounding box center [169, 461] width 19 height 19
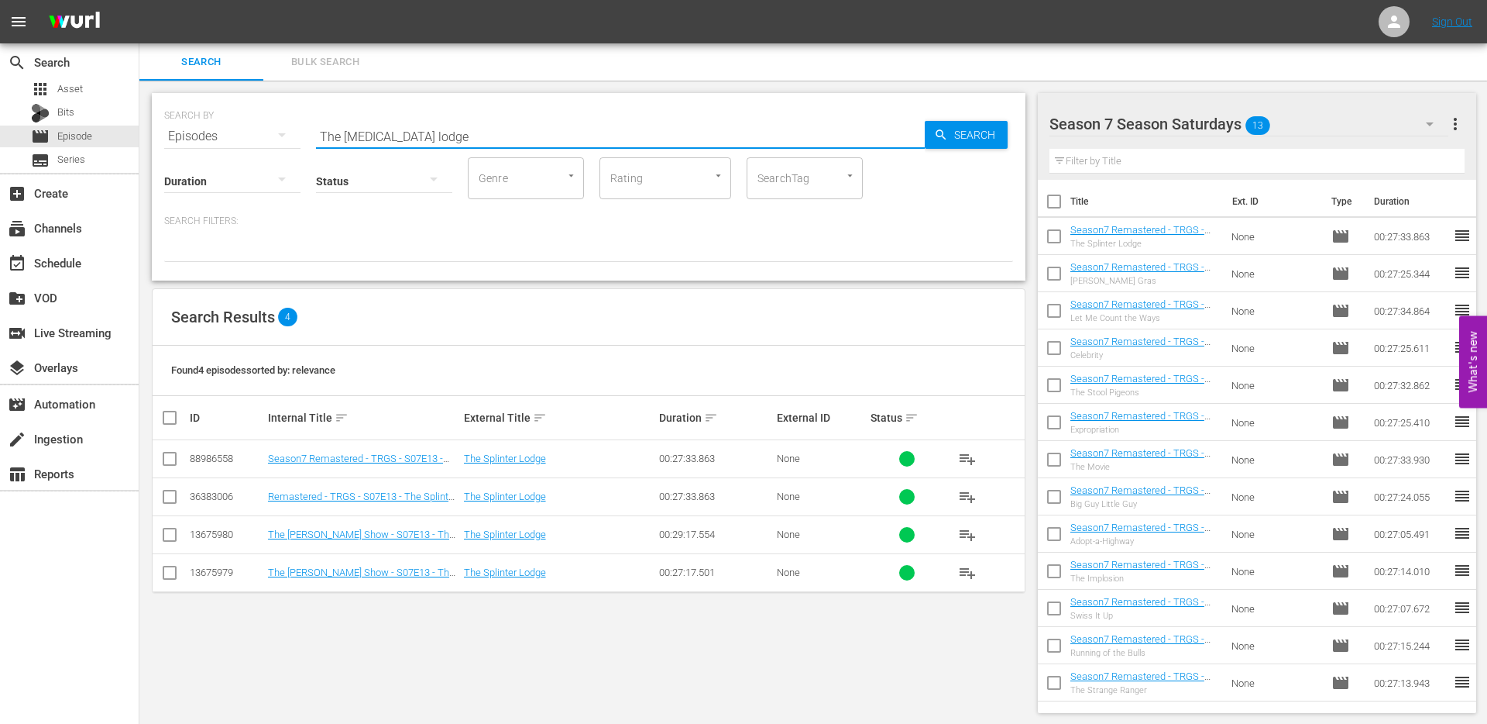
click at [430, 141] on input "The splinter lodge" at bounding box center [620, 136] width 609 height 37
drag, startPoint x: 430, startPoint y: 141, endPoint x: 319, endPoint y: 139, distance: 110.8
click at [320, 139] on input "The splinter lodge" at bounding box center [620, 136] width 609 height 37
paste input "Good Old Hockey Gam"
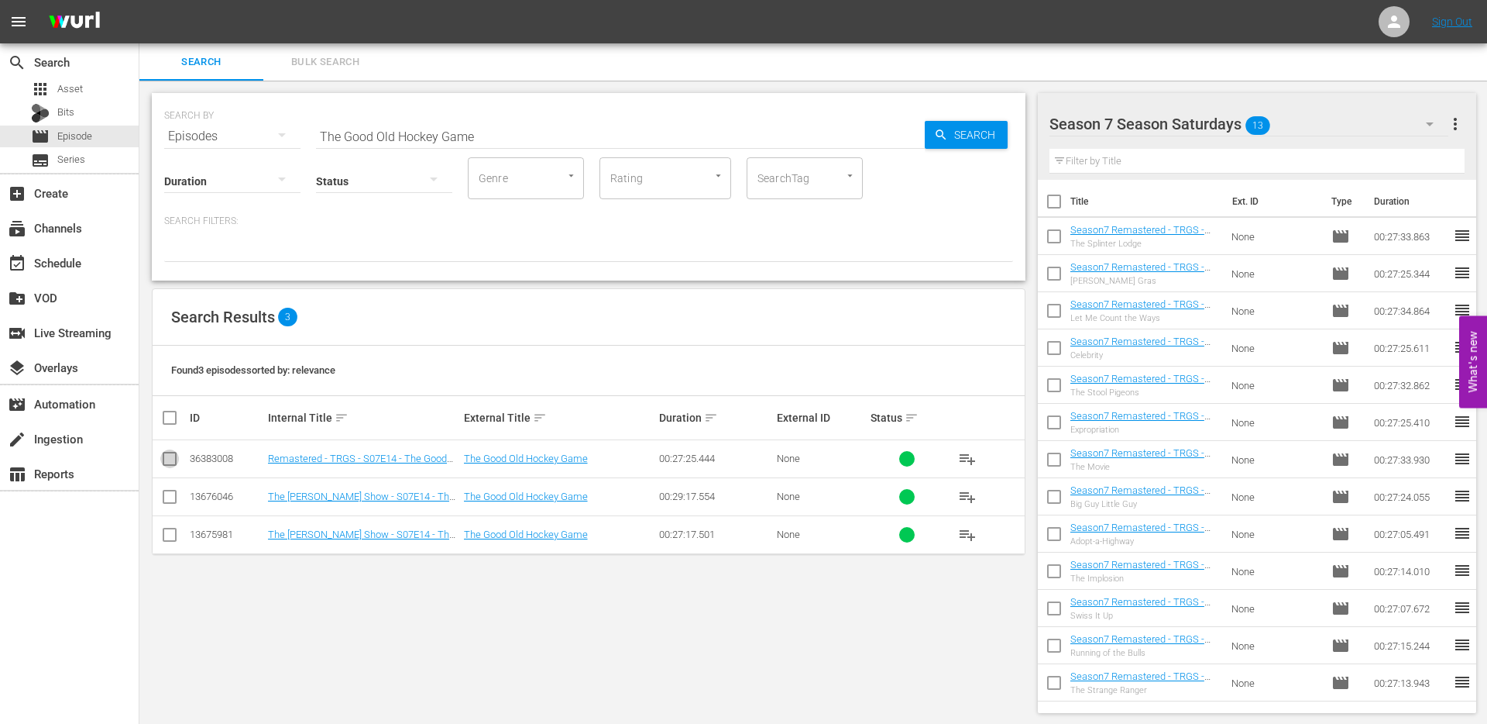
click at [171, 458] on input "checkbox" at bounding box center [169, 461] width 19 height 19
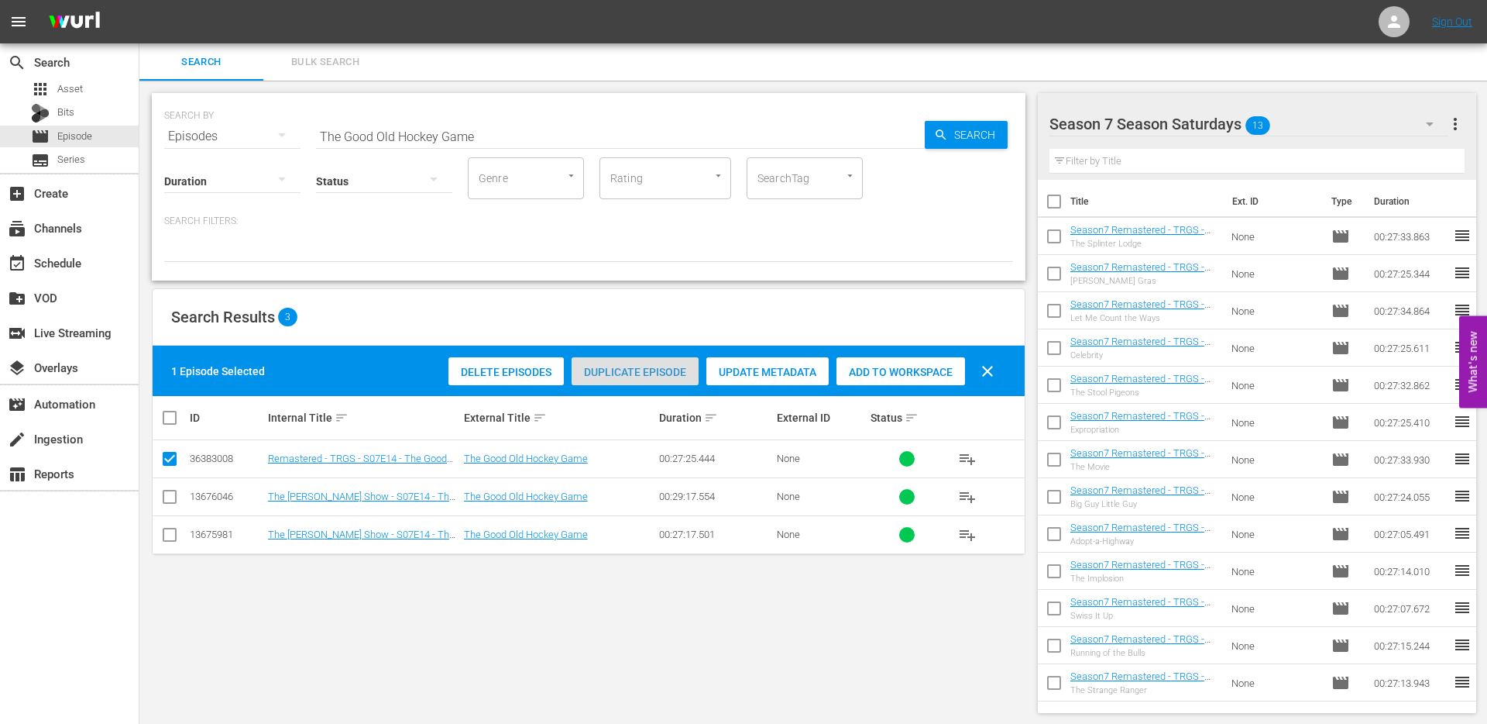
click at [625, 377] on span "Duplicate Episode" at bounding box center [635, 372] width 127 height 12
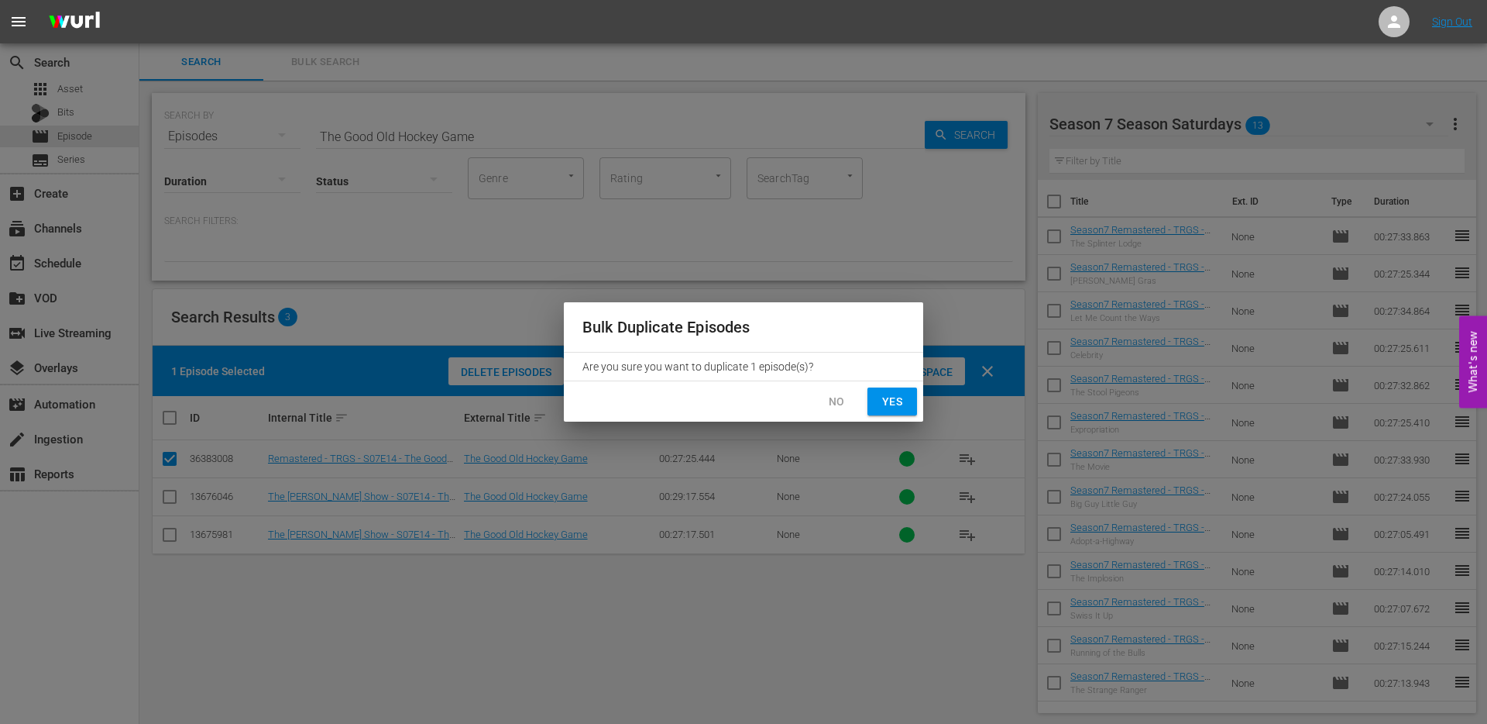
click at [882, 406] on span "Yes" at bounding box center [892, 401] width 25 height 19
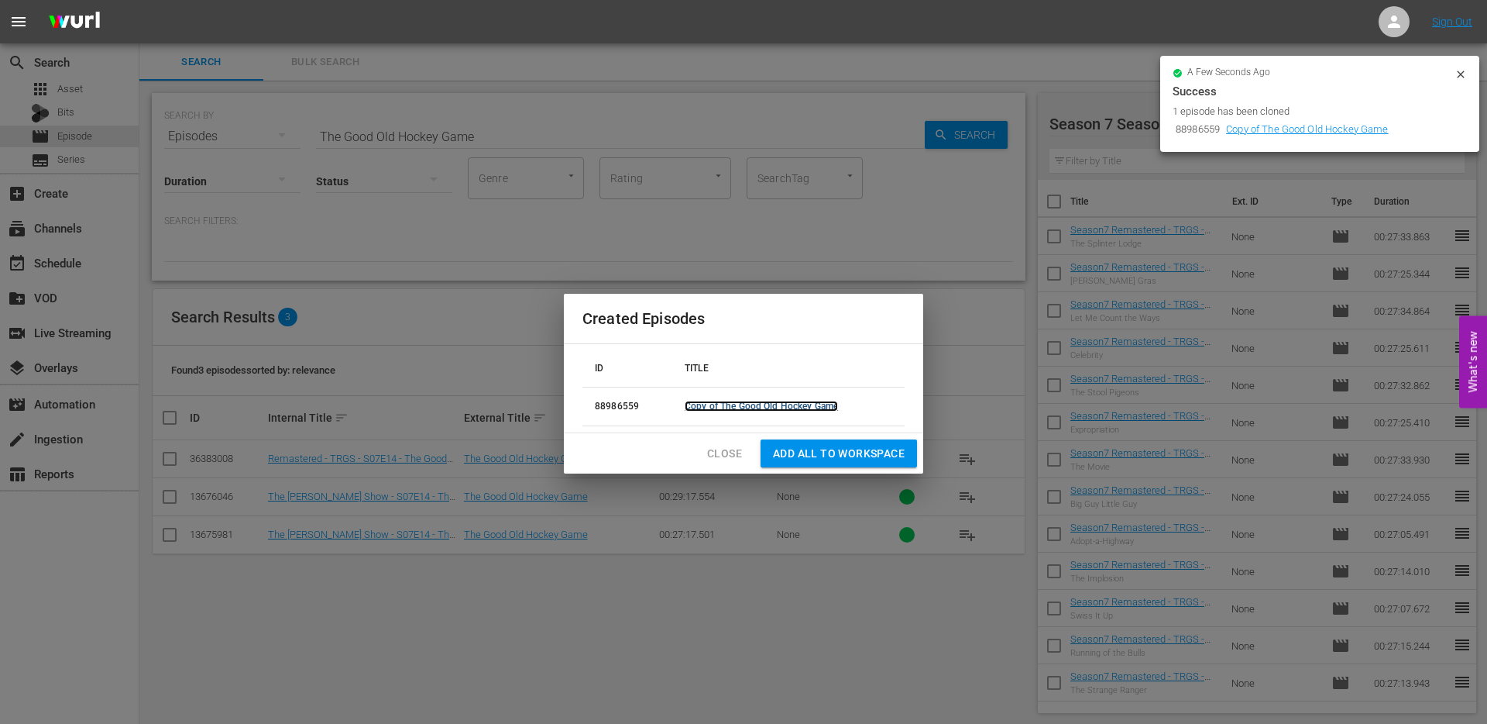
click at [775, 408] on link "Copy of The Good Old Hockey Game" at bounding box center [761, 406] width 153 height 11
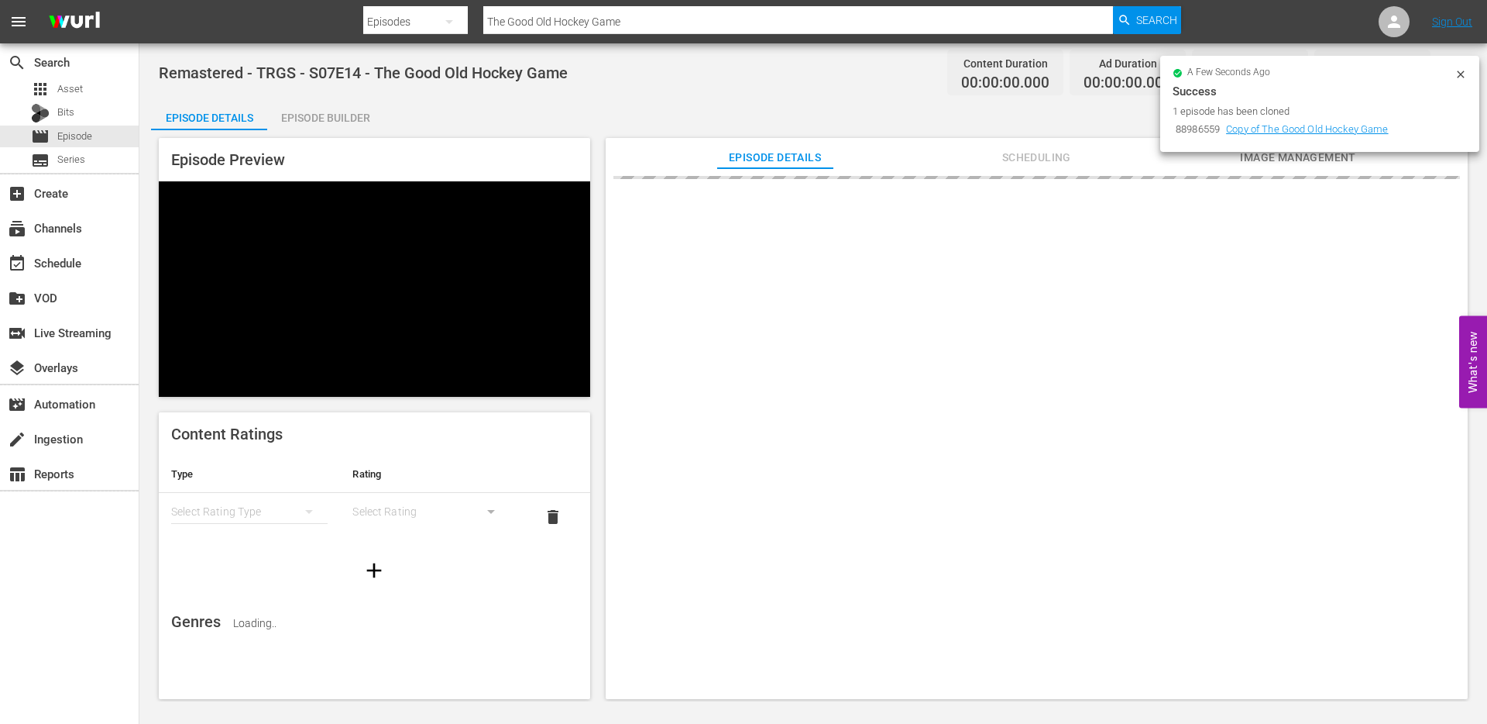
click at [1462, 77] on icon at bounding box center [1461, 74] width 12 height 12
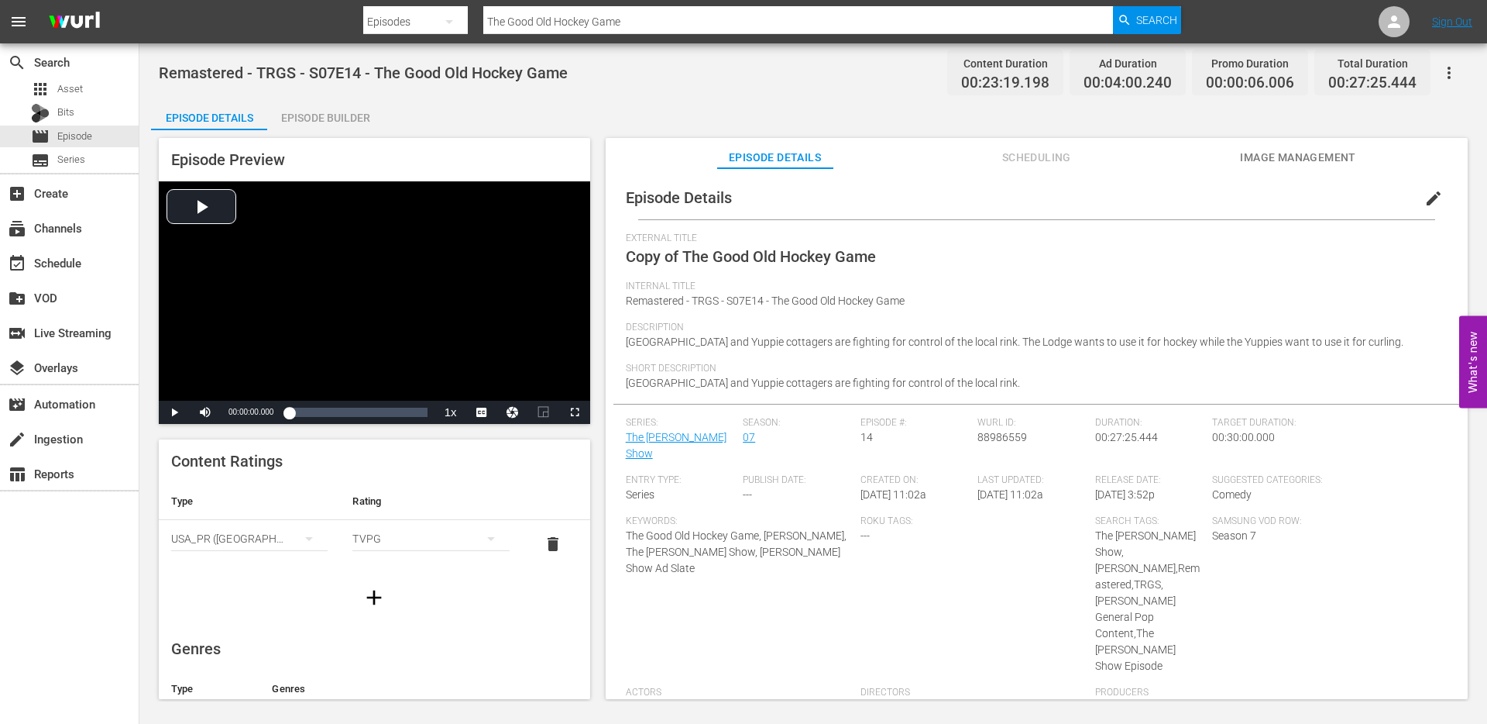
click at [1425, 196] on span "edit" at bounding box center [1434, 198] width 19 height 19
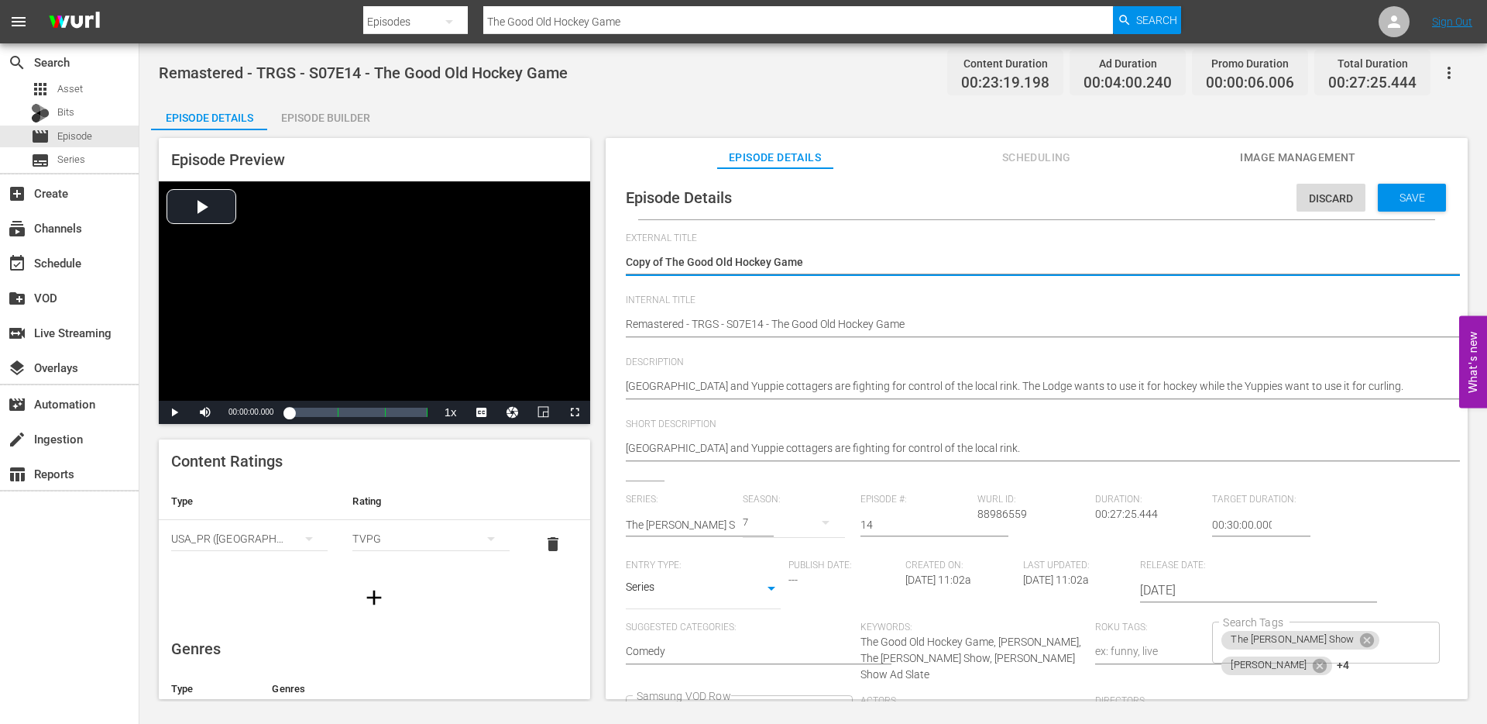
drag, startPoint x: 667, startPoint y: 260, endPoint x: 599, endPoint y: 260, distance: 68.2
click at [602, 260] on div "Episode Preview Video Player is loading. Play Video Play Mute Current Time 00:0…" at bounding box center [813, 420] width 1325 height 581
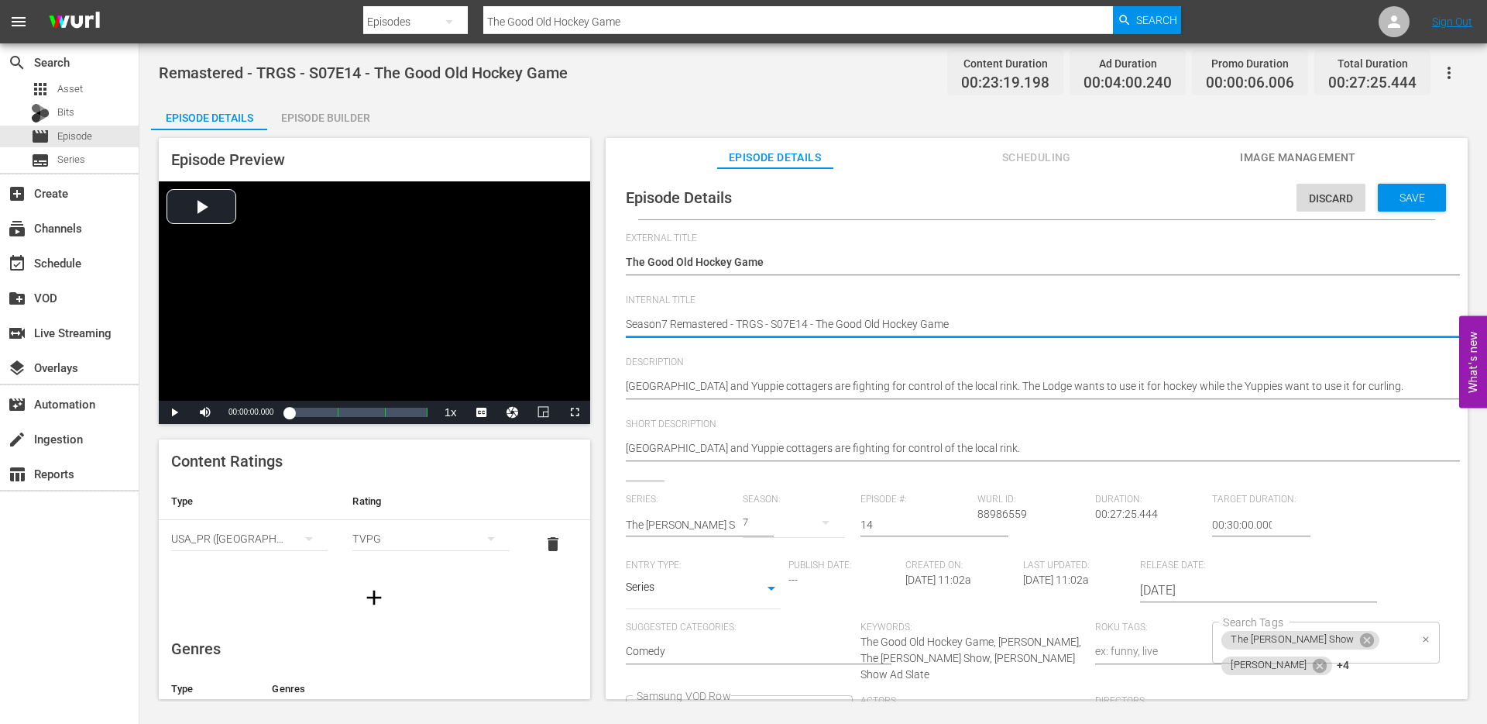
click at [1422, 643] on icon "Clear" at bounding box center [1427, 639] width 10 height 10
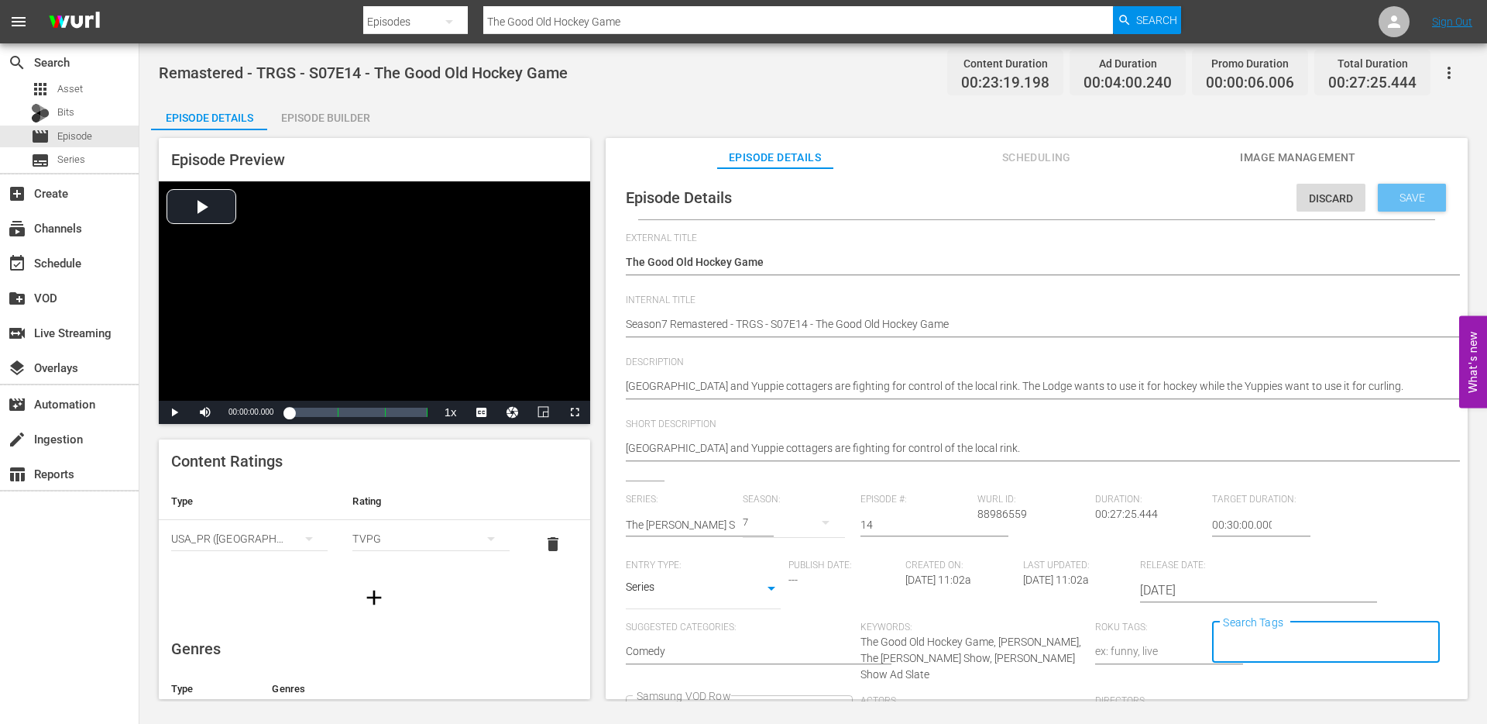
click at [1398, 195] on span "Save" at bounding box center [1413, 197] width 50 height 12
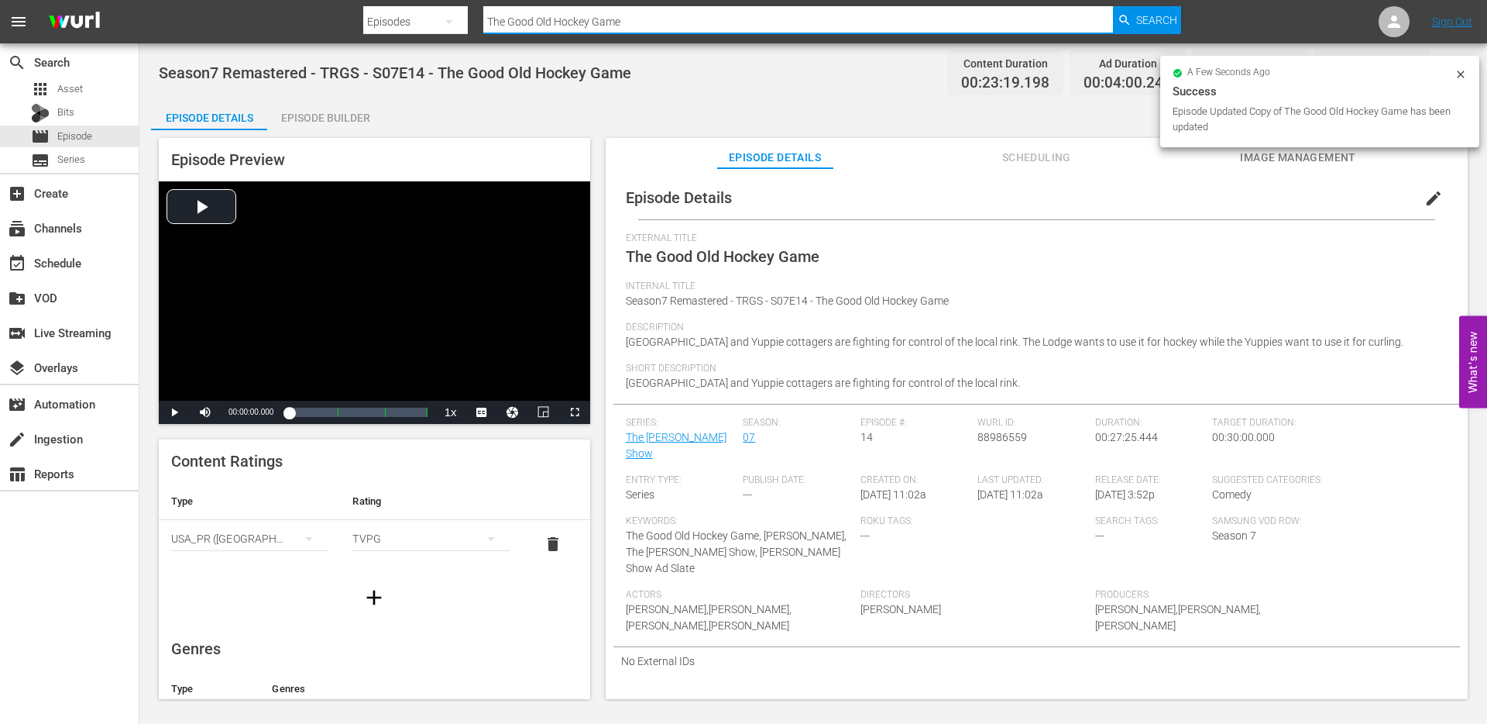
click at [627, 19] on input "The Good Old Hockey Game" at bounding box center [798, 21] width 630 height 37
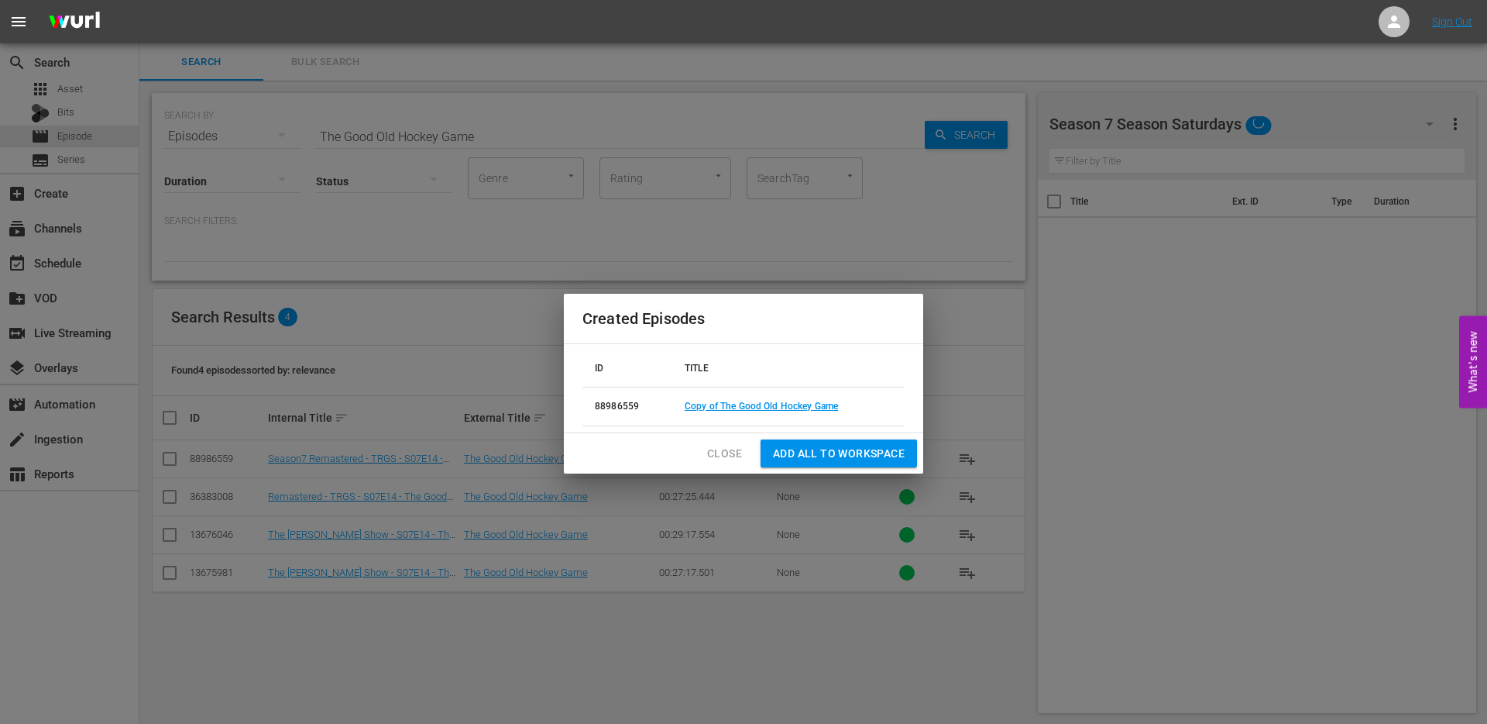
click at [726, 453] on span "Close" at bounding box center [724, 453] width 35 height 19
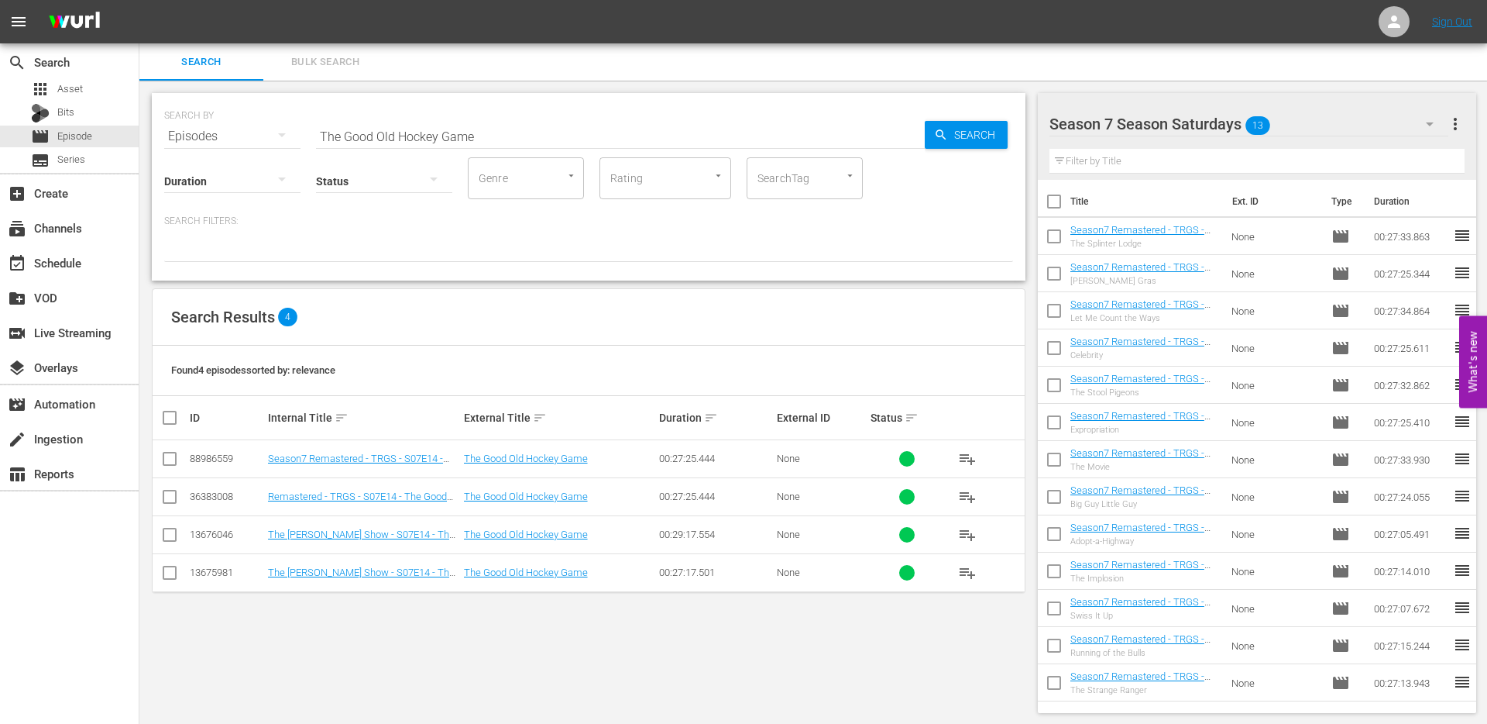
click at [167, 462] on input "checkbox" at bounding box center [169, 461] width 19 height 19
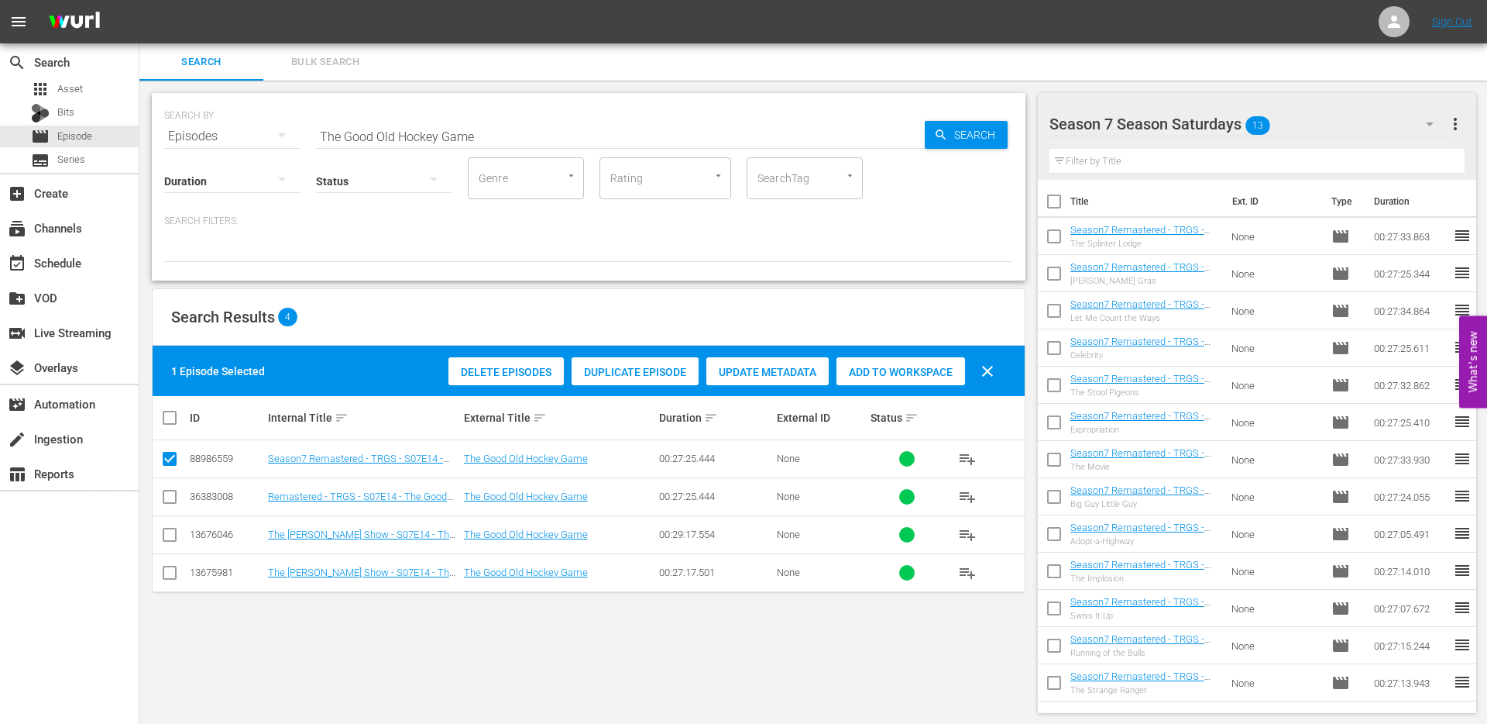
click at [877, 369] on span "Add to Workspace" at bounding box center [901, 372] width 129 height 12
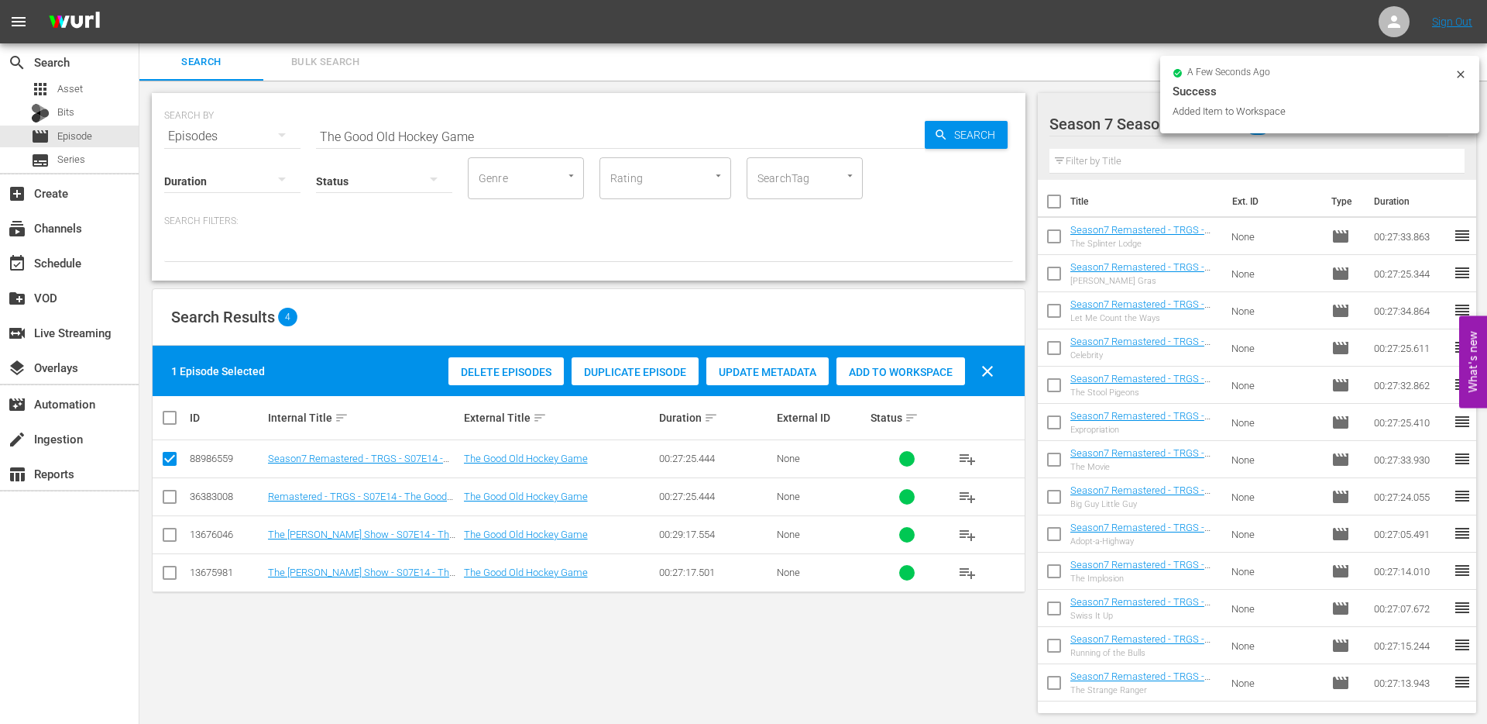
click at [481, 142] on input "The Good Old Hockey Game" at bounding box center [620, 136] width 609 height 37
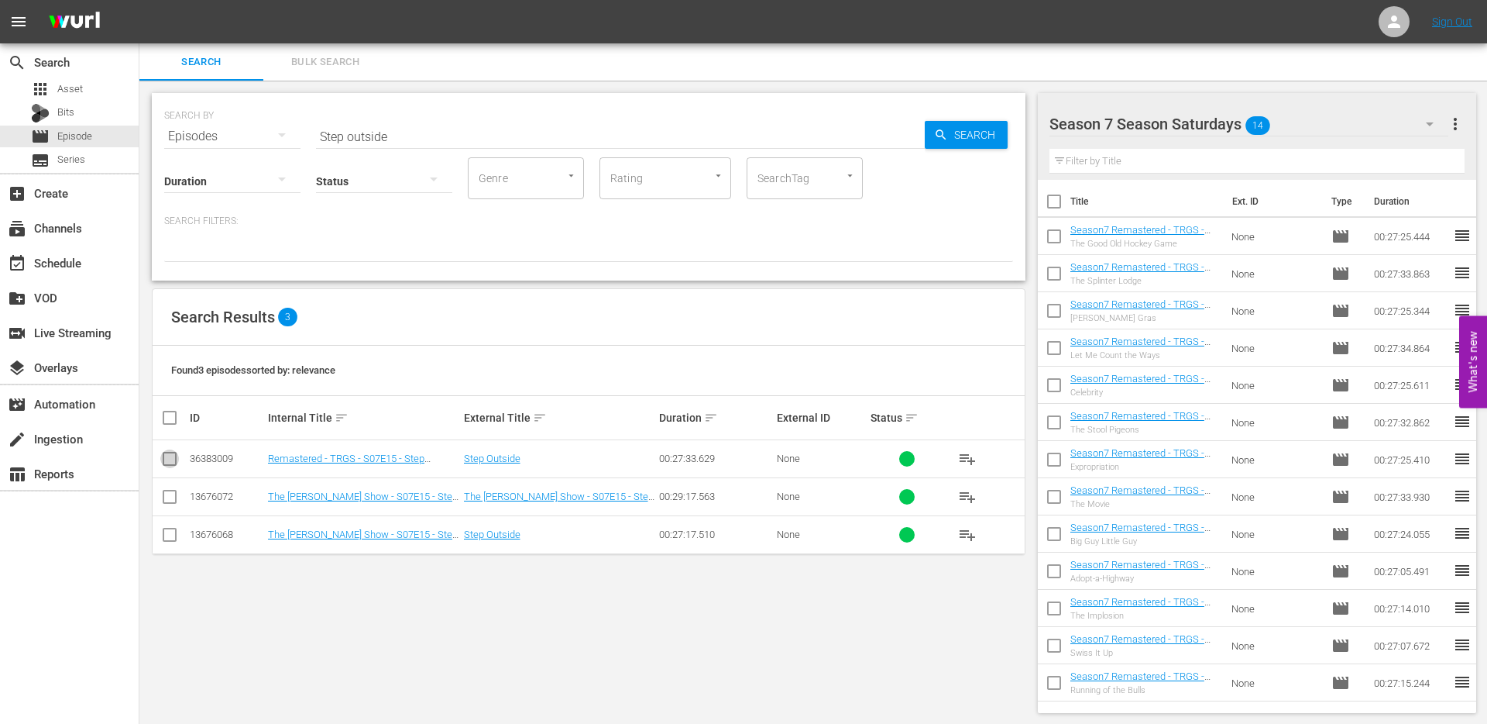
click at [170, 459] on input "checkbox" at bounding box center [169, 461] width 19 height 19
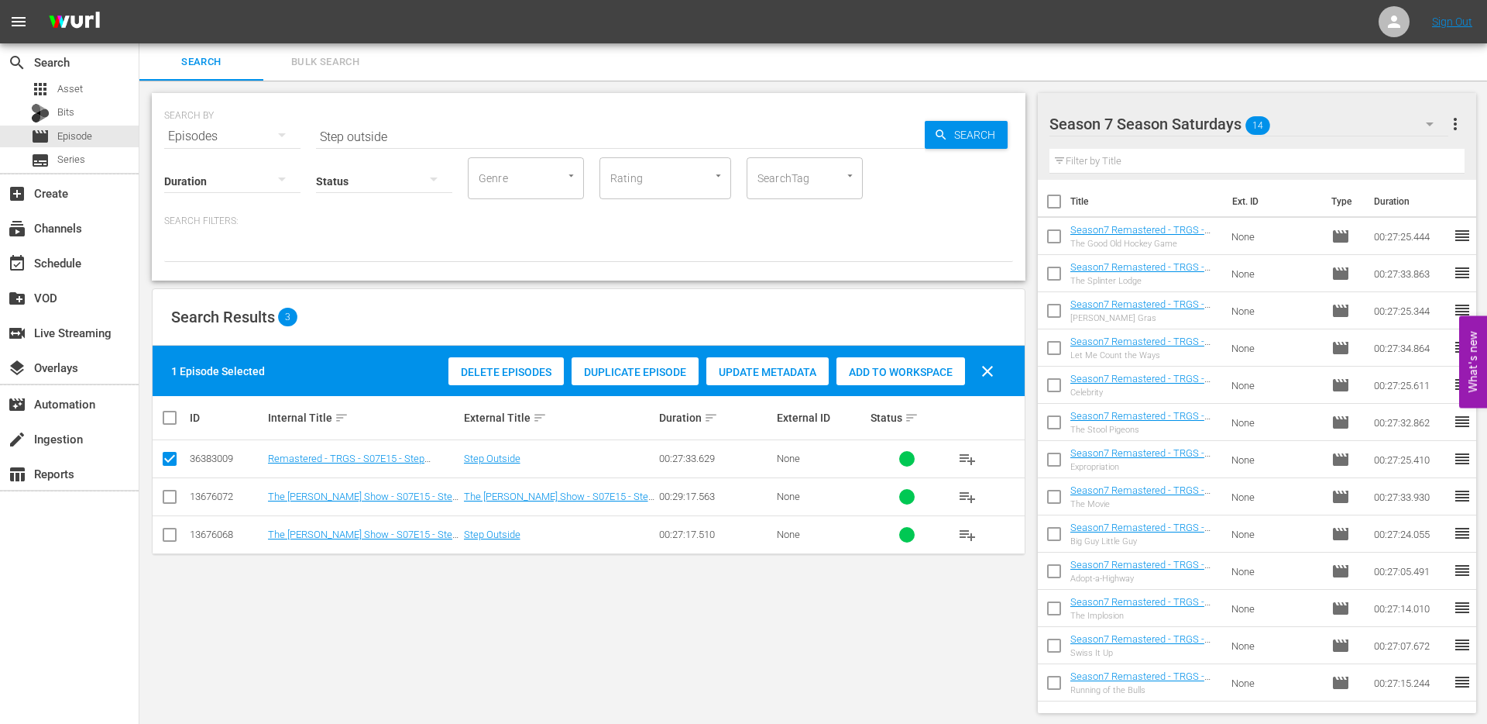
click at [602, 369] on span "Duplicate Episode" at bounding box center [635, 372] width 127 height 12
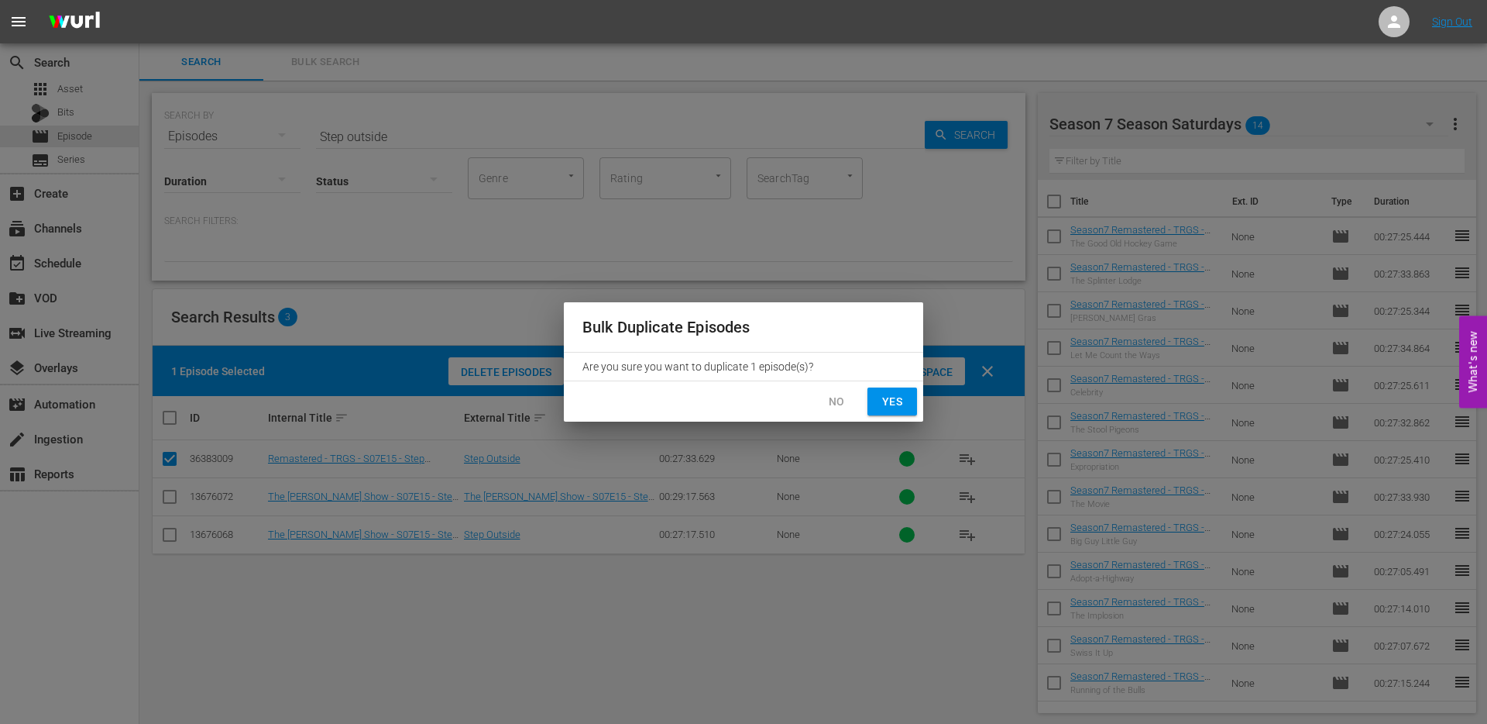
click at [875, 400] on button "Yes" at bounding box center [893, 401] width 50 height 29
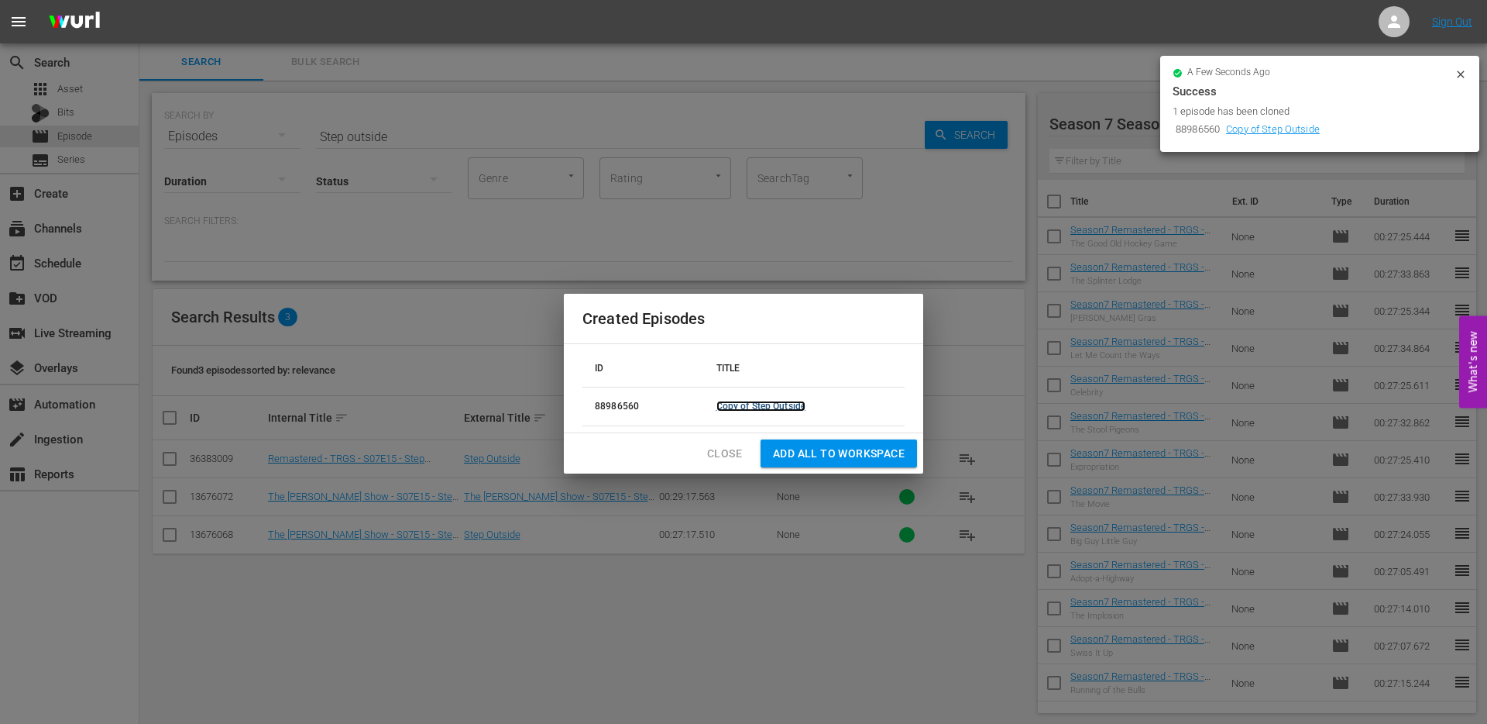
click at [775, 407] on link "Copy of Step Outside" at bounding box center [762, 406] width 90 height 11
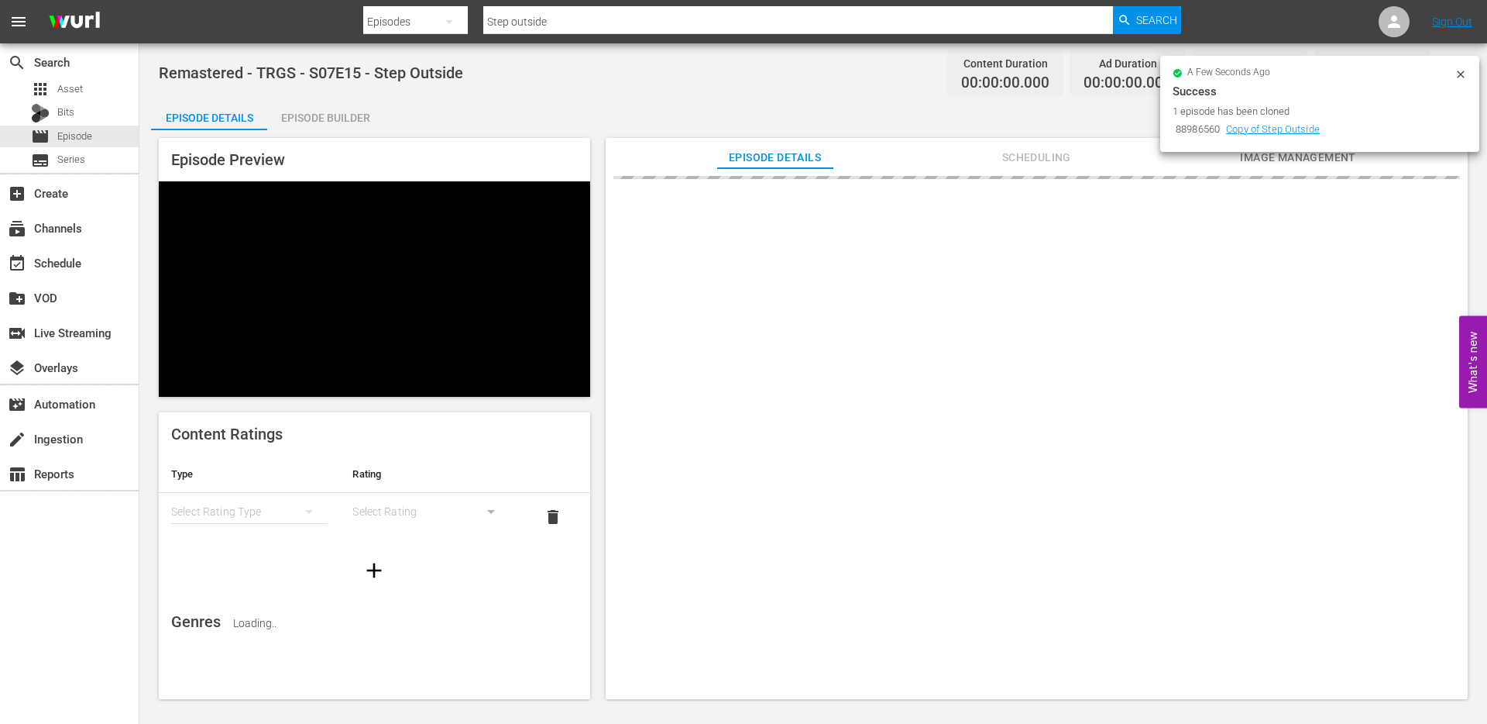
click at [1458, 71] on icon at bounding box center [1460, 73] width 7 height 7
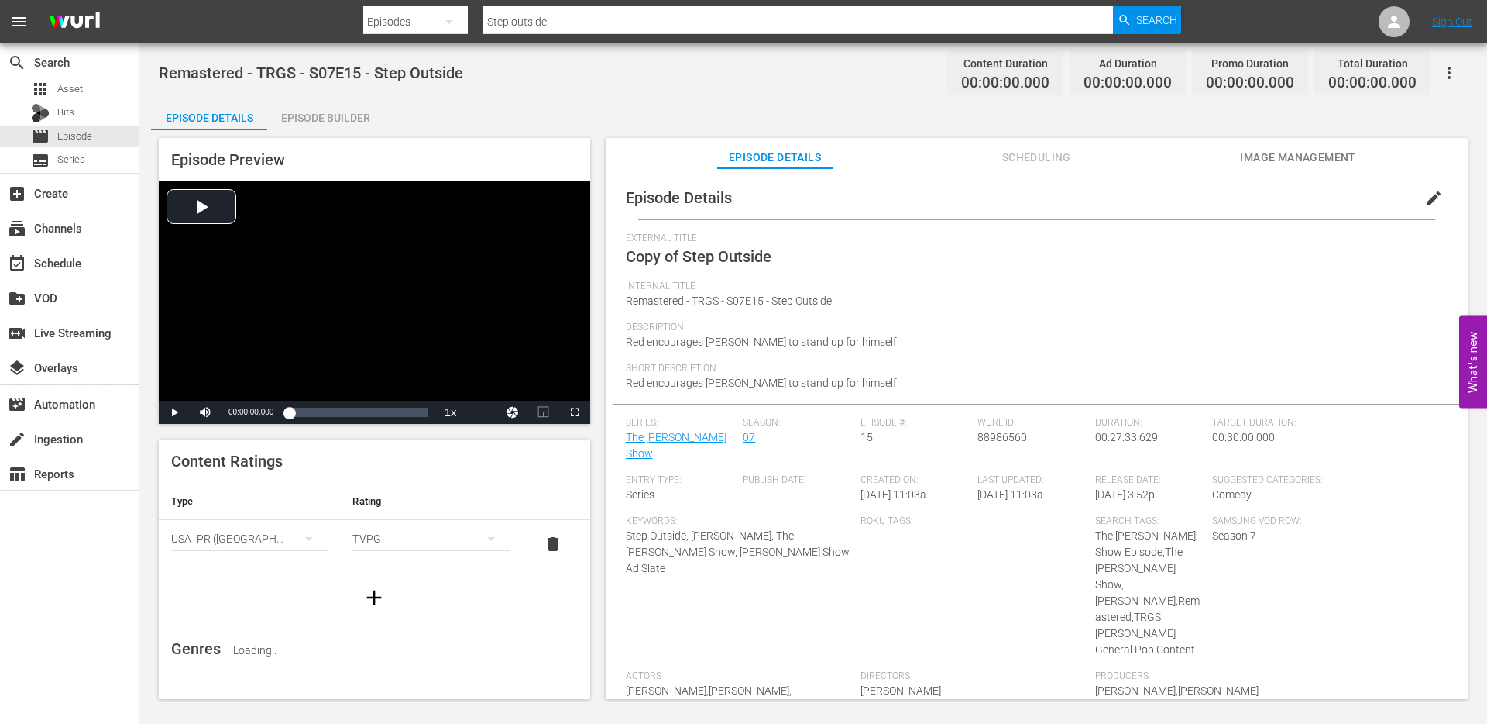
click at [1425, 199] on span "edit" at bounding box center [1434, 198] width 19 height 19
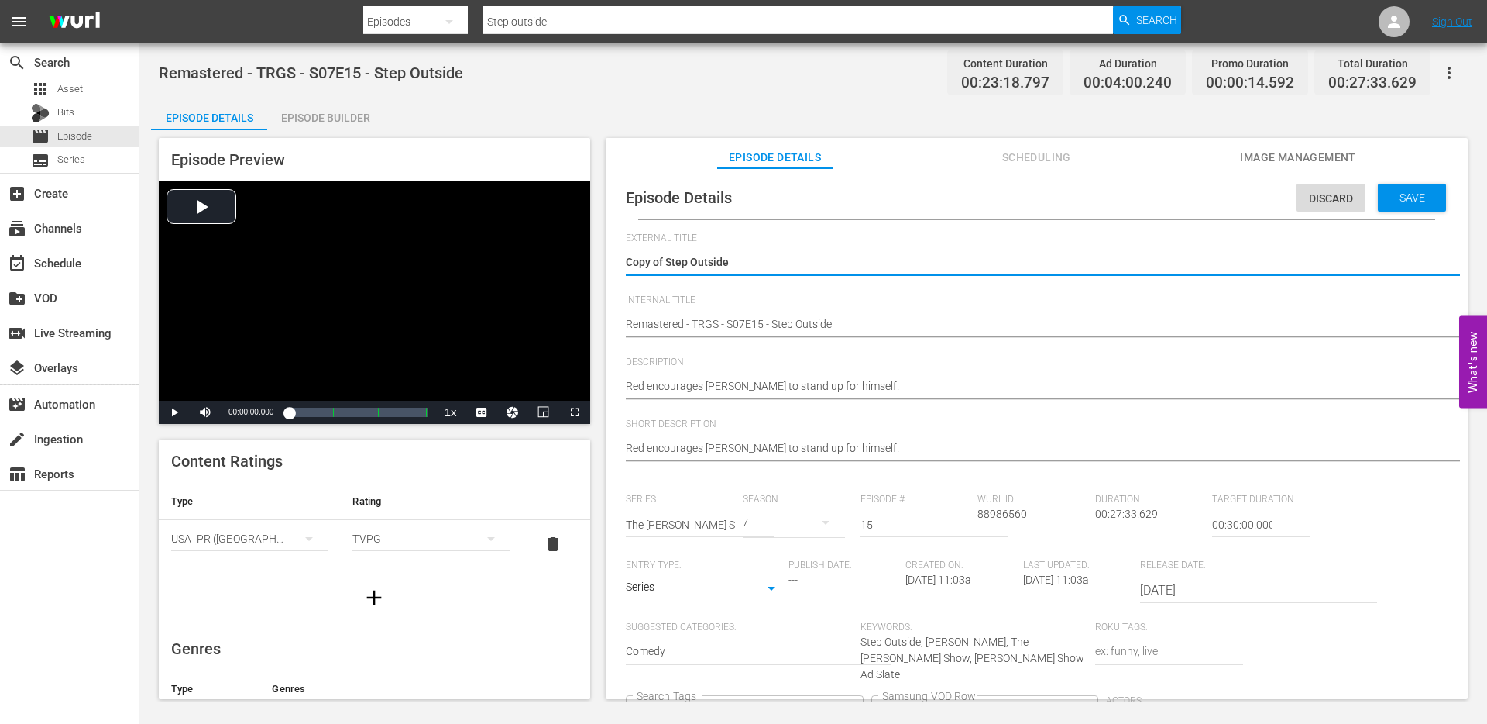
click at [679, 263] on textarea "Copy of Step Outside" at bounding box center [1033, 263] width 814 height 19
drag, startPoint x: 670, startPoint y: 263, endPoint x: 628, endPoint y: 263, distance: 42.6
click at [628, 263] on textarea "Copy of Step Outside" at bounding box center [1033, 263] width 814 height 19
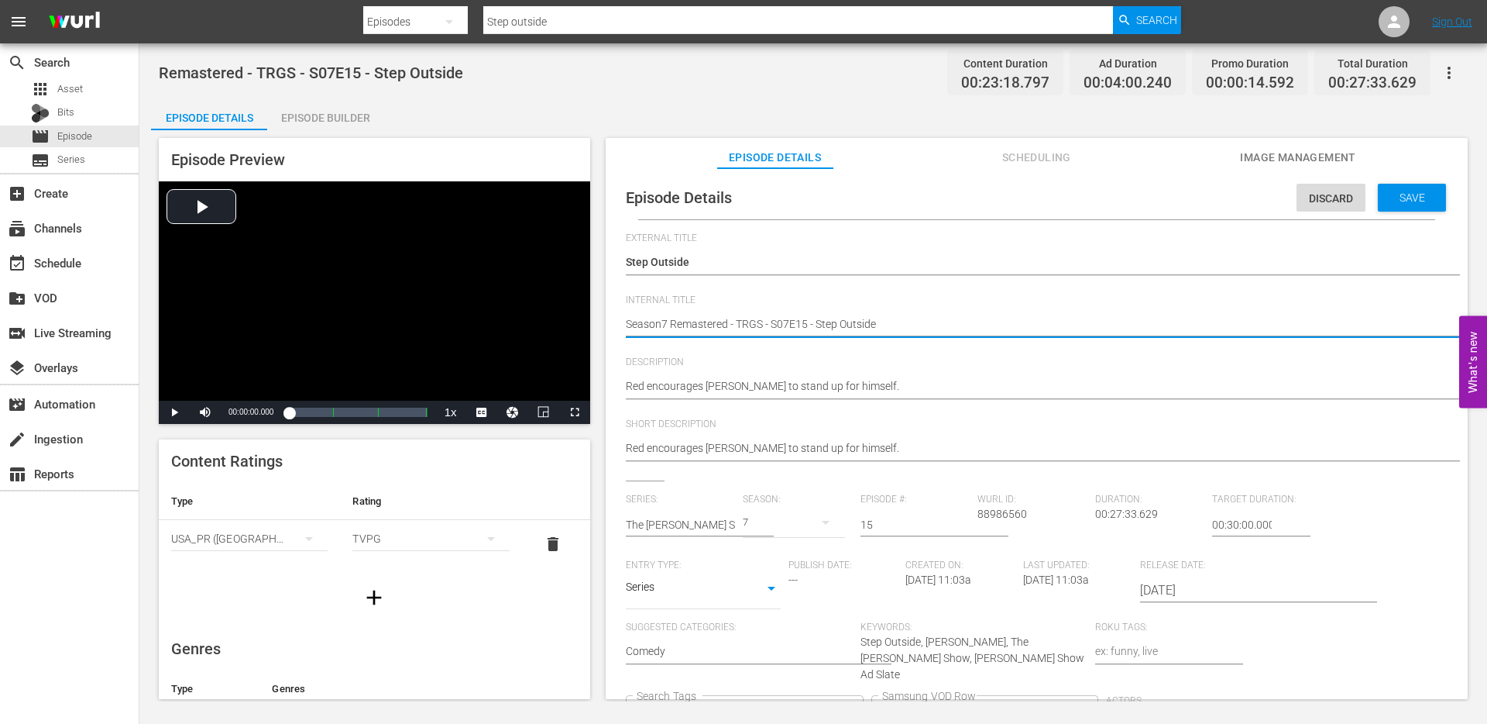
click at [855, 708] on icon "Clear" at bounding box center [850, 713] width 10 height 10
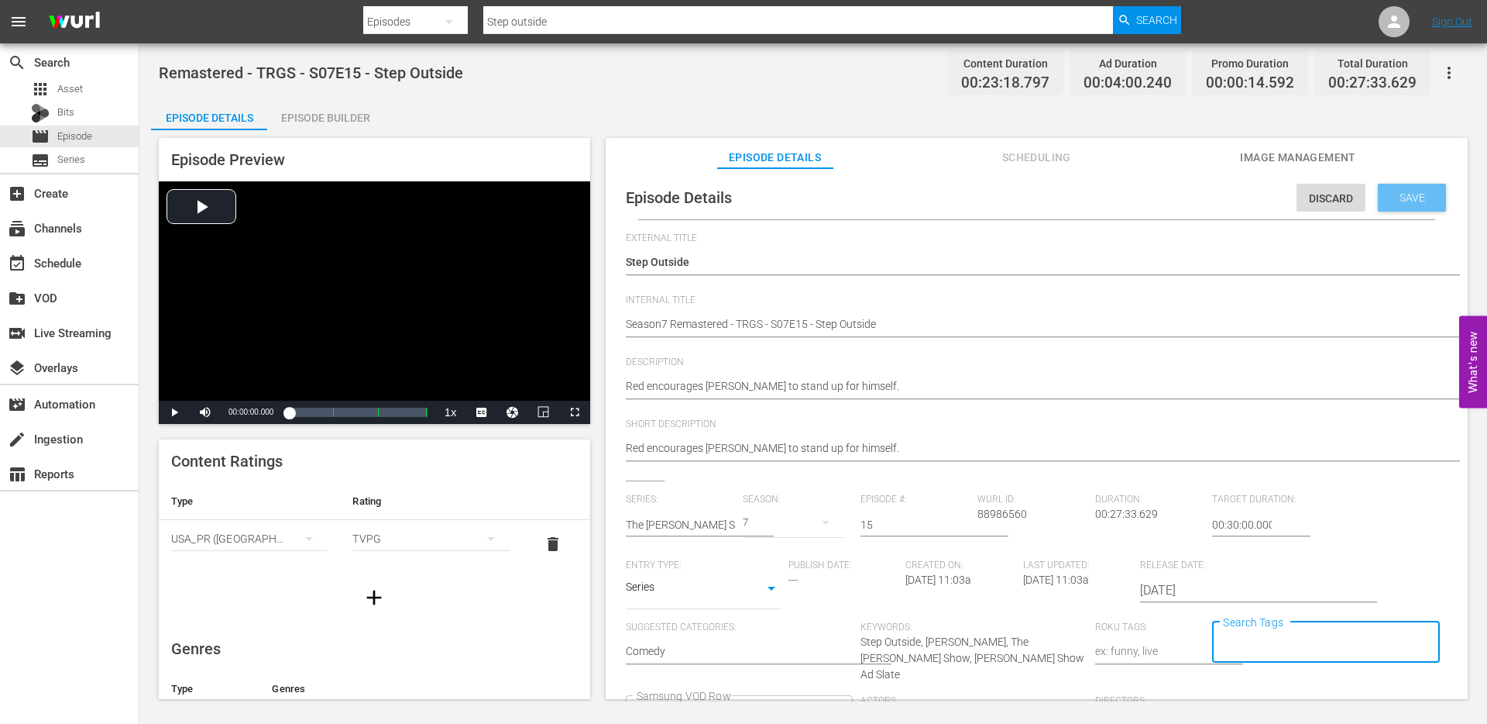
click at [1398, 200] on span "Save" at bounding box center [1413, 197] width 50 height 12
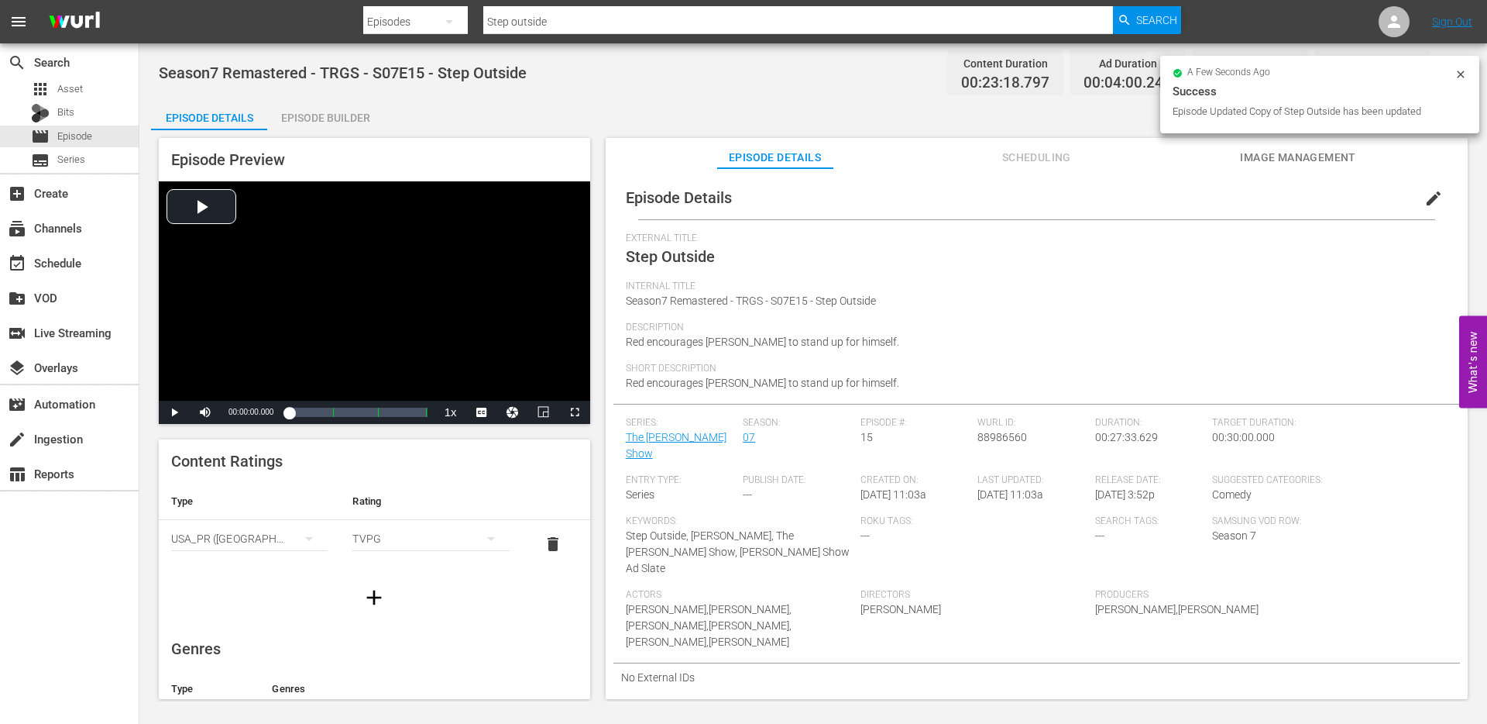
click at [652, 33] on div "Search By Episodes Search ID, Title, Description, Keywords, or Category Step ou…" at bounding box center [772, 21] width 818 height 37
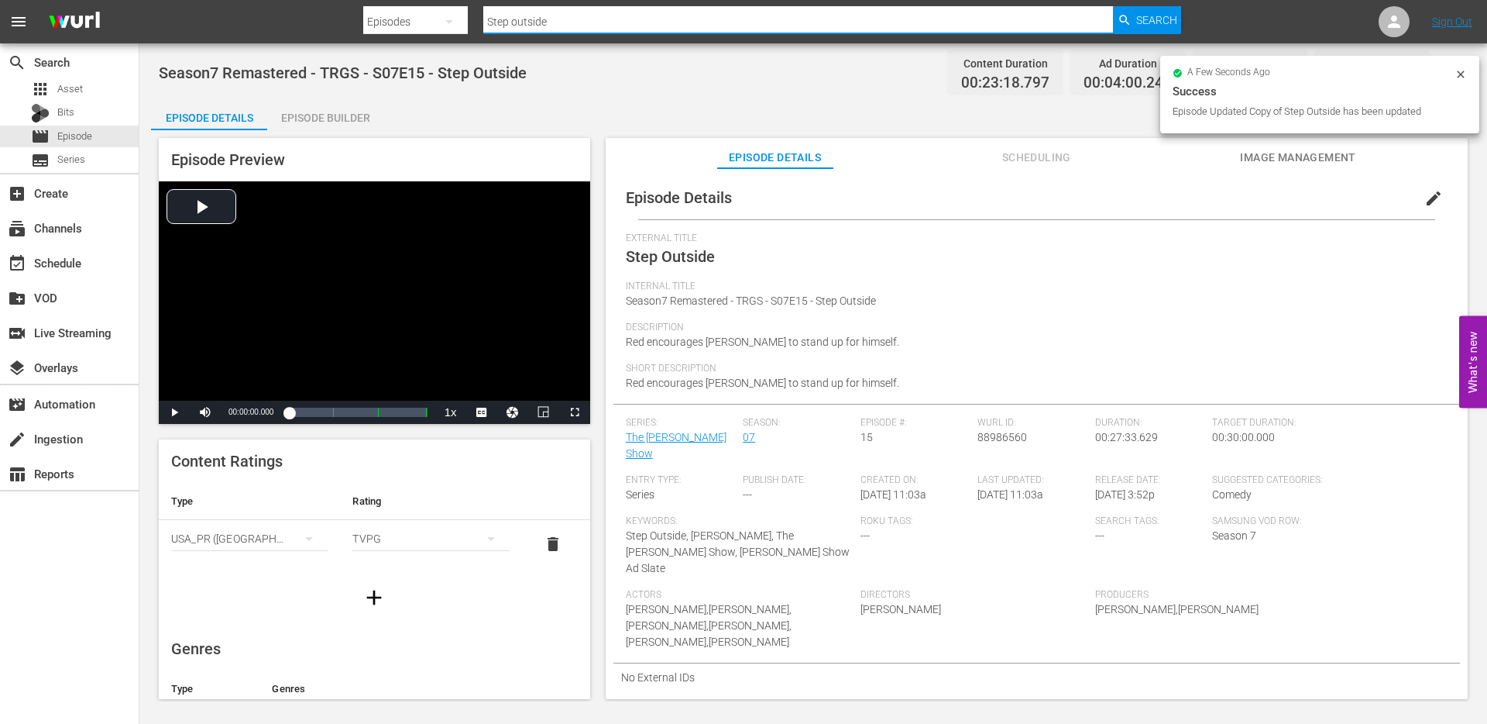
click at [652, 20] on input "Step outside" at bounding box center [798, 21] width 630 height 37
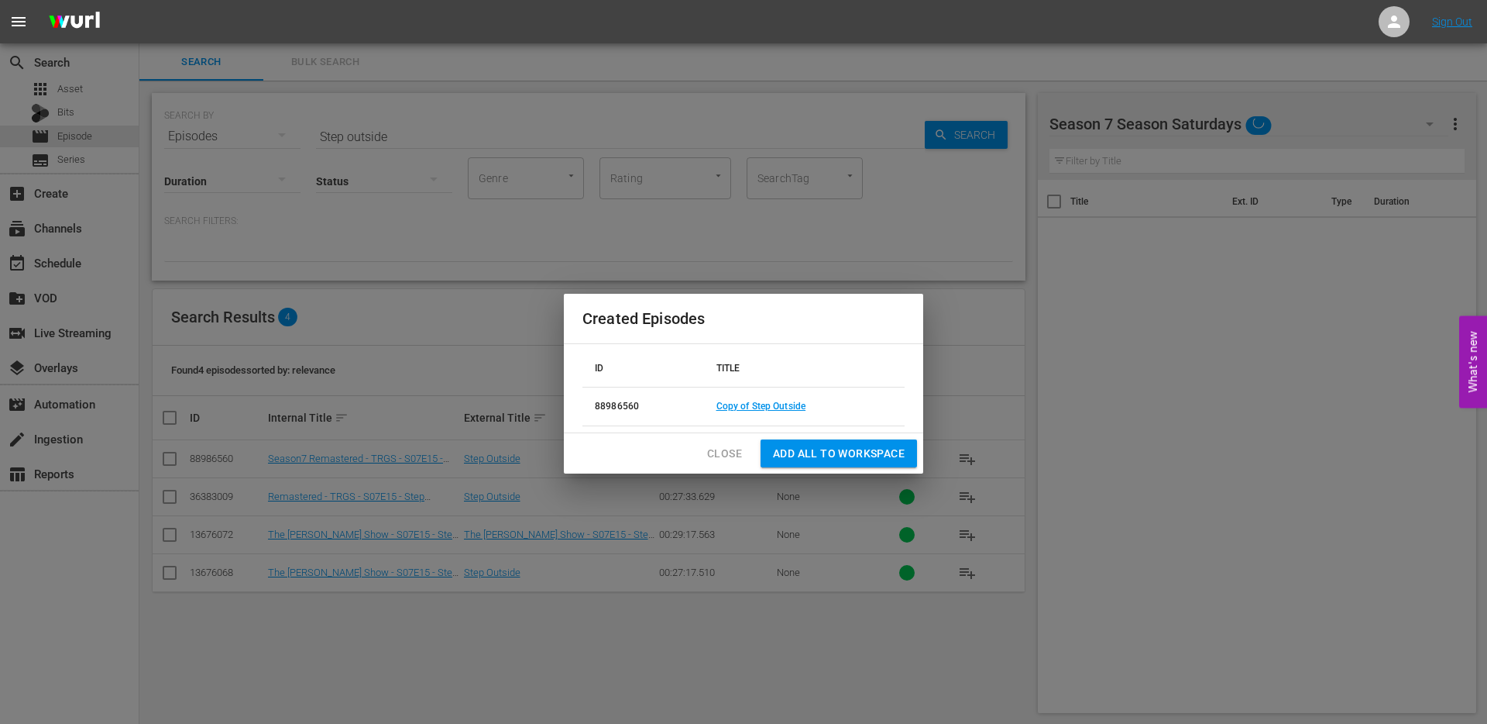
click at [717, 449] on span "Close" at bounding box center [724, 453] width 35 height 19
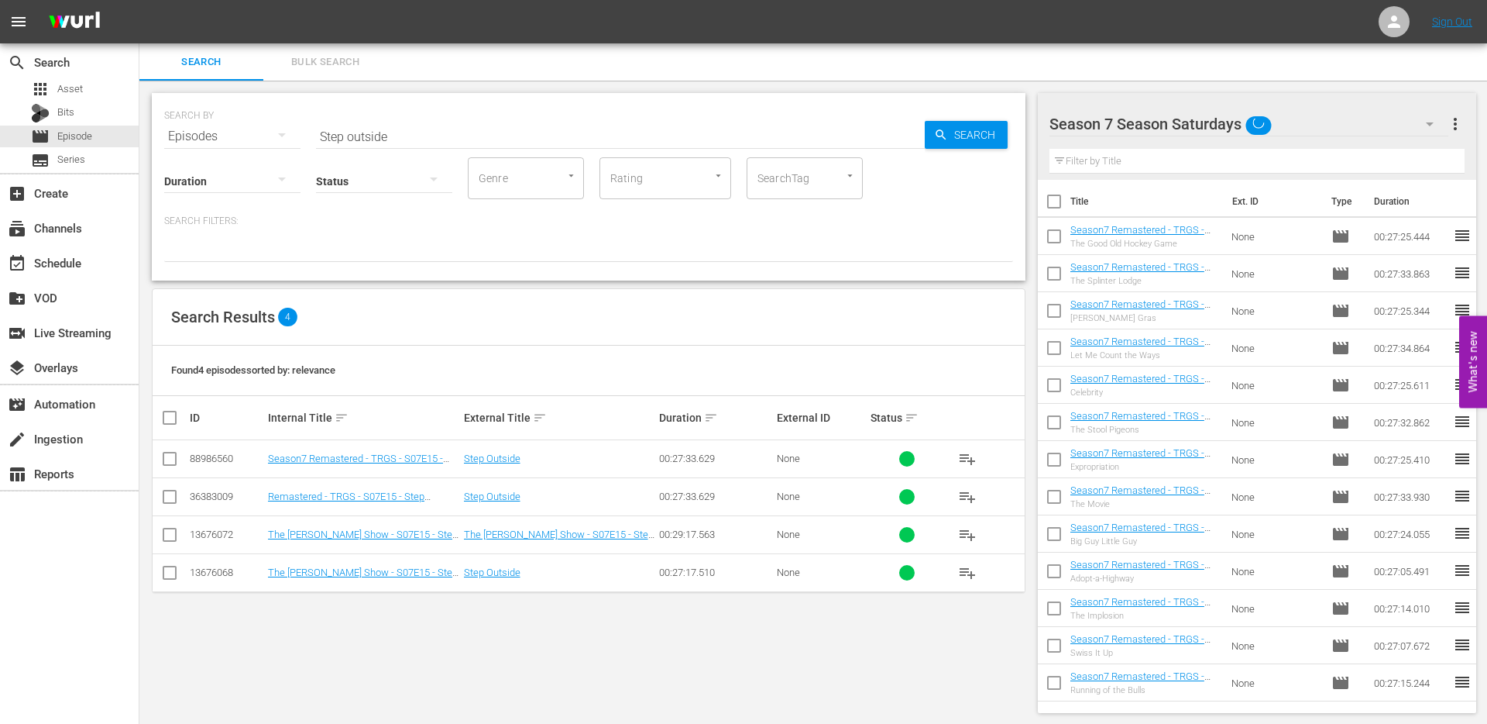
click at [169, 452] on input "checkbox" at bounding box center [169, 461] width 19 height 19
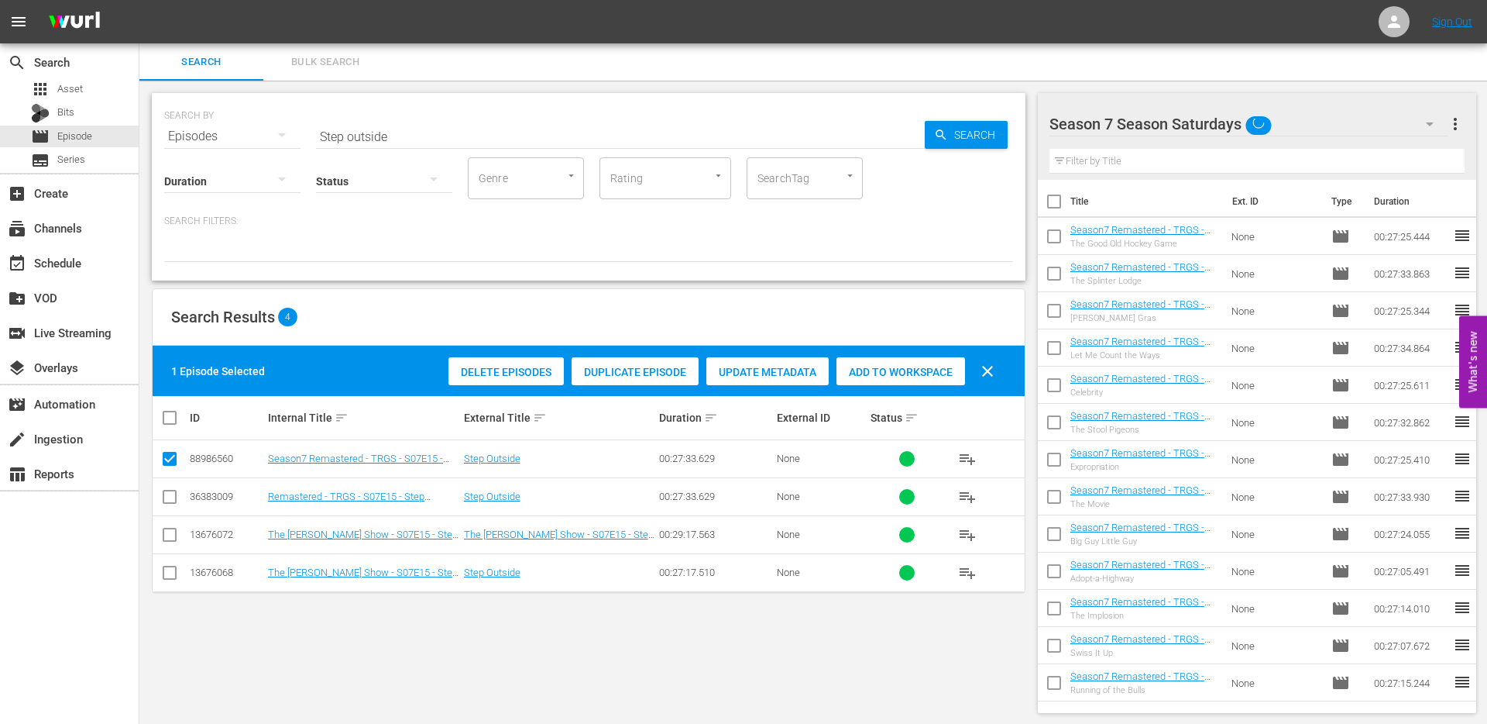
click at [894, 375] on span "Add to Workspace" at bounding box center [901, 372] width 129 height 12
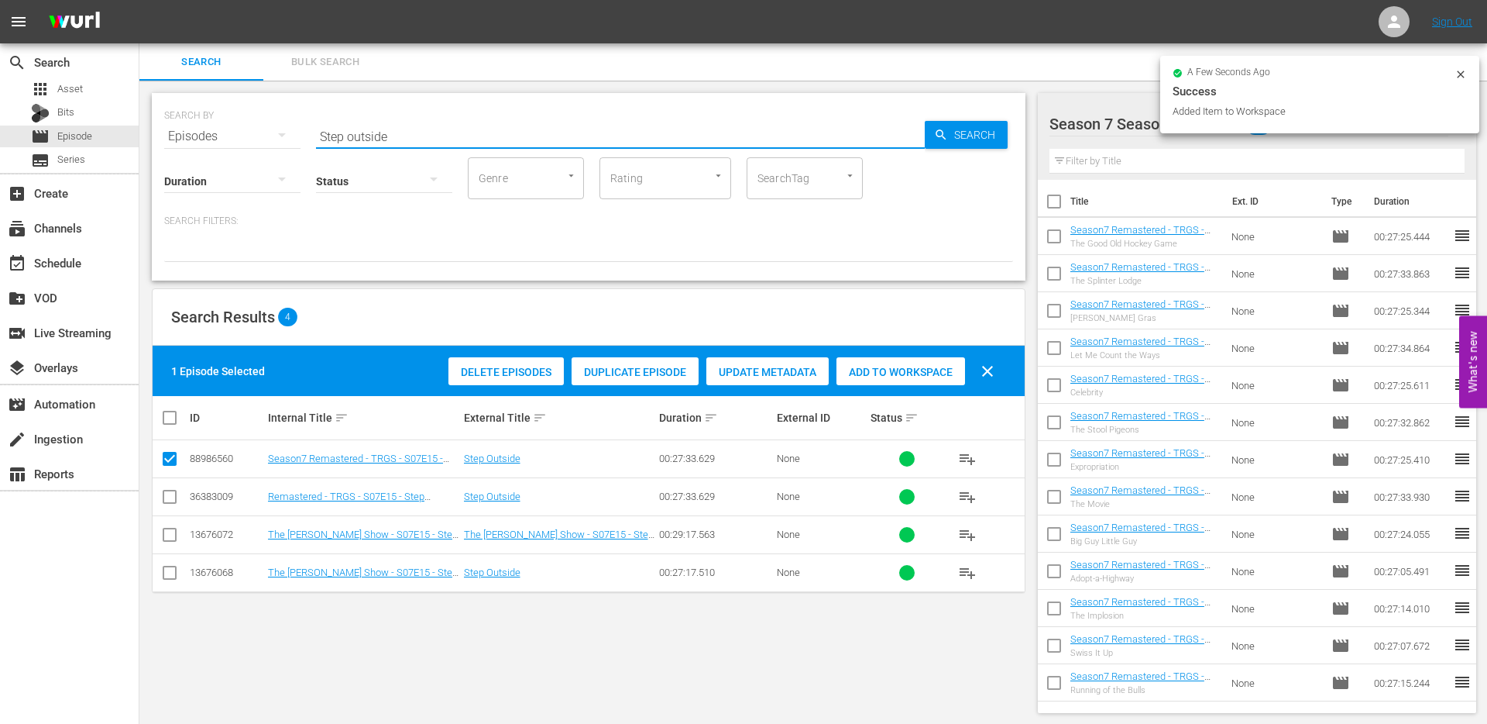
click at [402, 134] on input "Step outside" at bounding box center [620, 136] width 609 height 37
paste input "The [GEOGRAPHIC_DATA]"
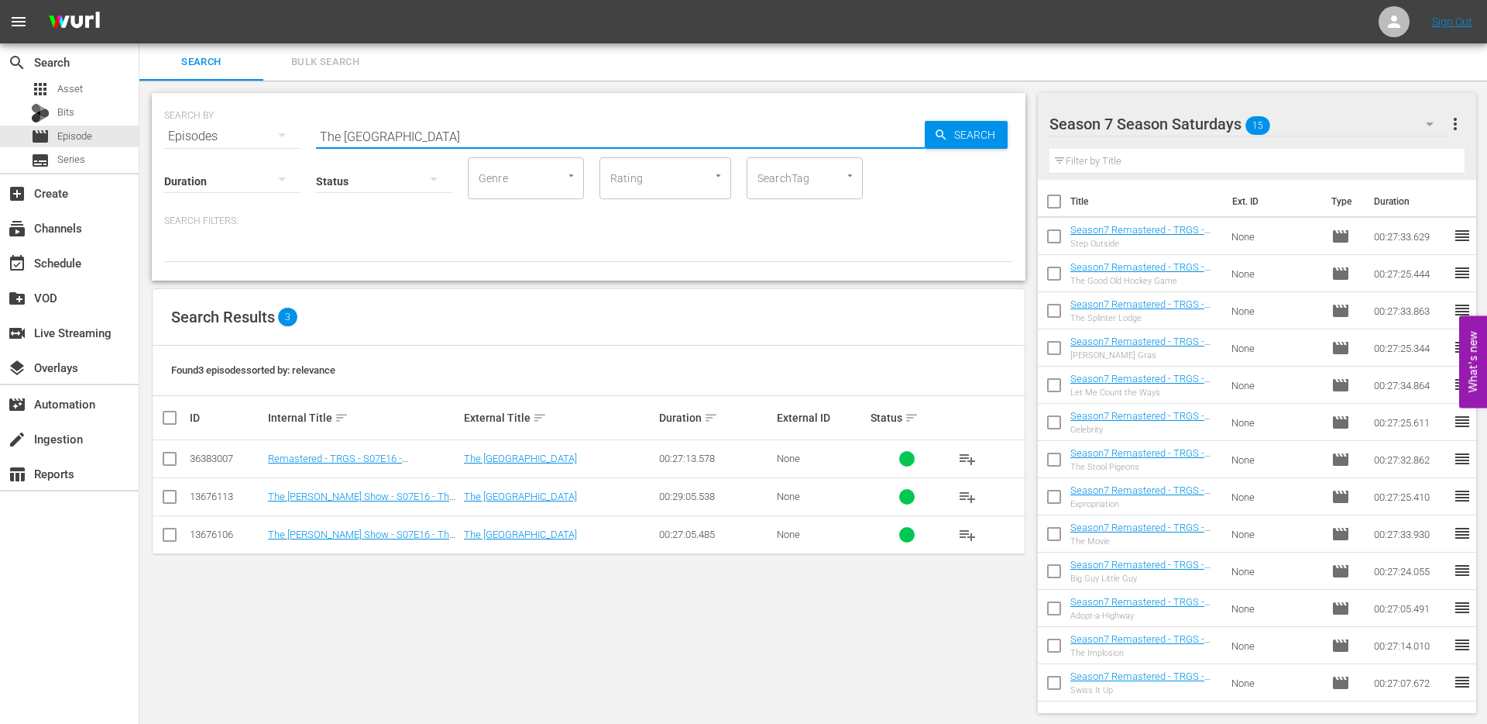
click at [164, 457] on input "checkbox" at bounding box center [169, 461] width 19 height 19
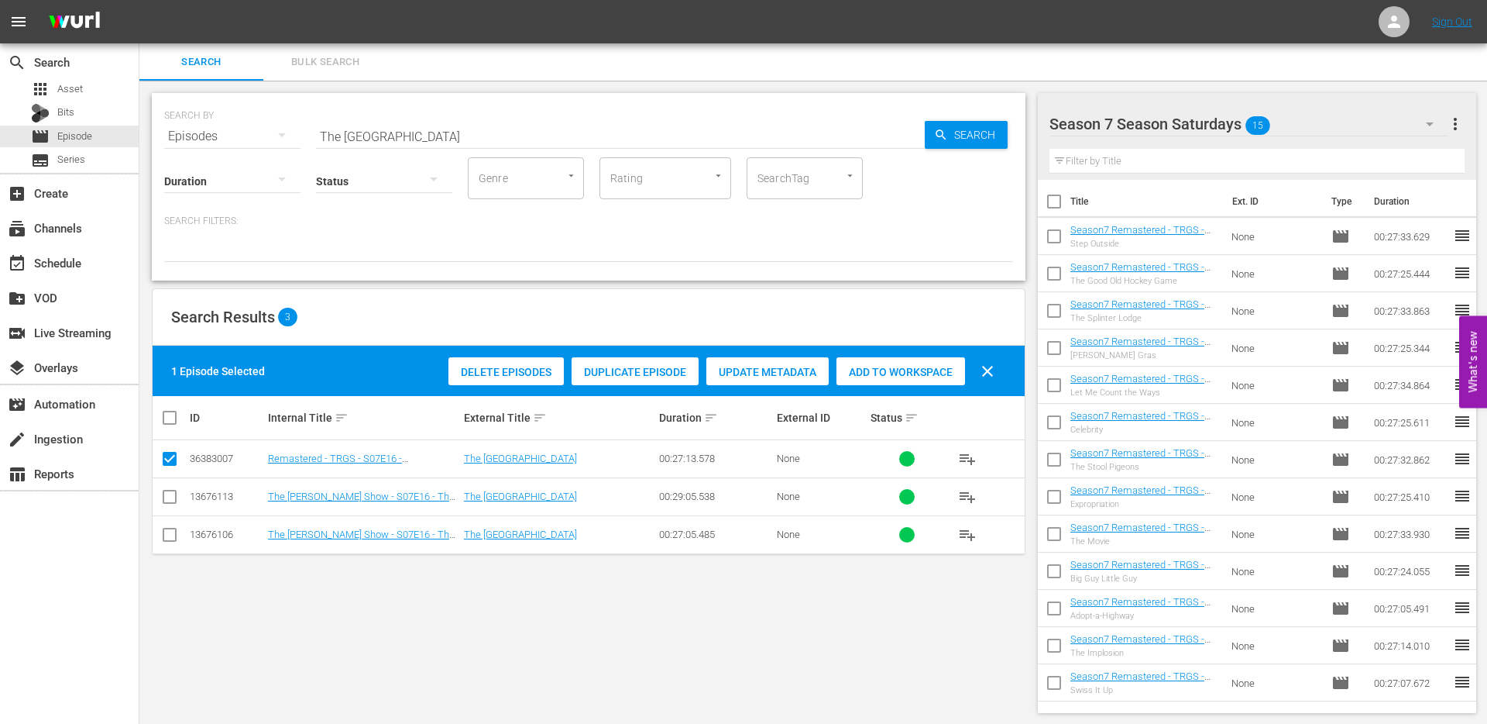
click at [646, 377] on span "Duplicate Episode" at bounding box center [635, 372] width 127 height 12
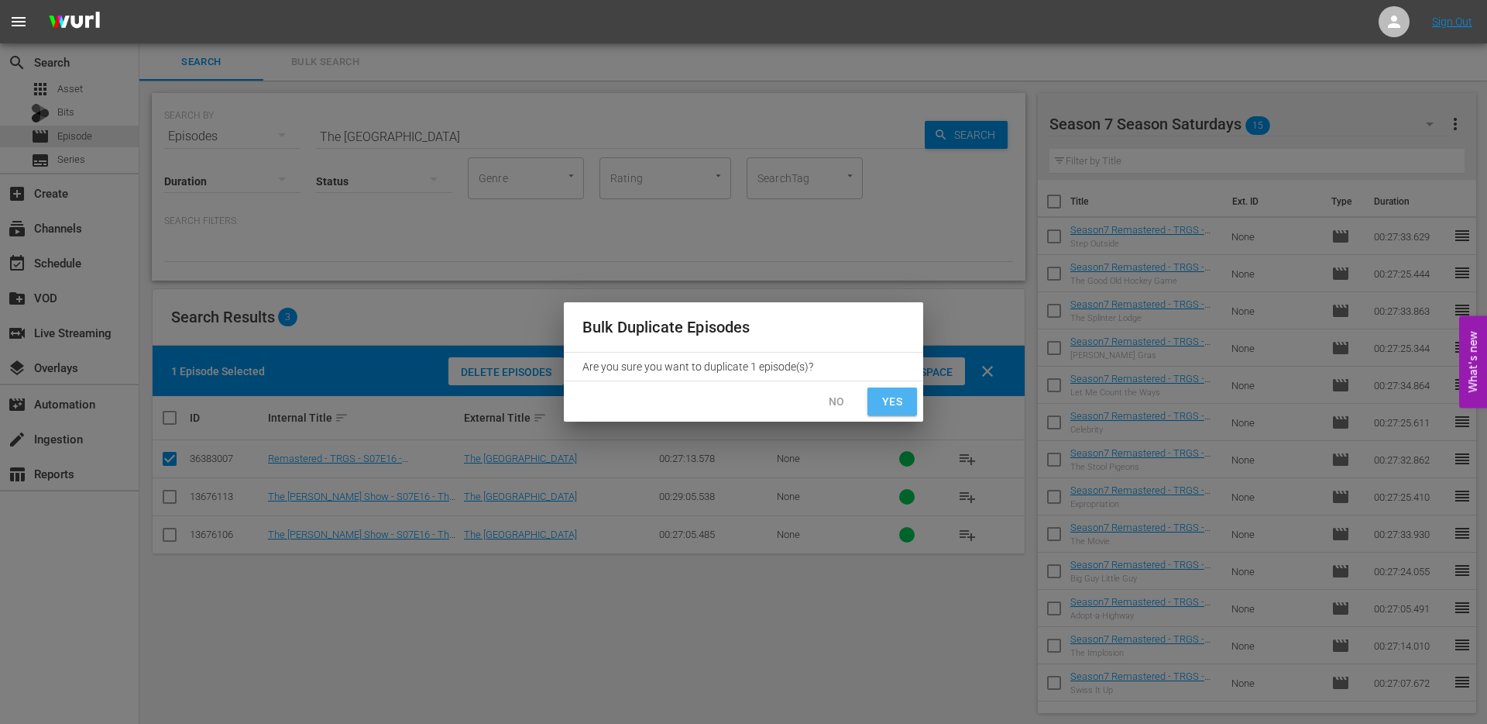
click at [896, 401] on span "Yes" at bounding box center [892, 401] width 25 height 19
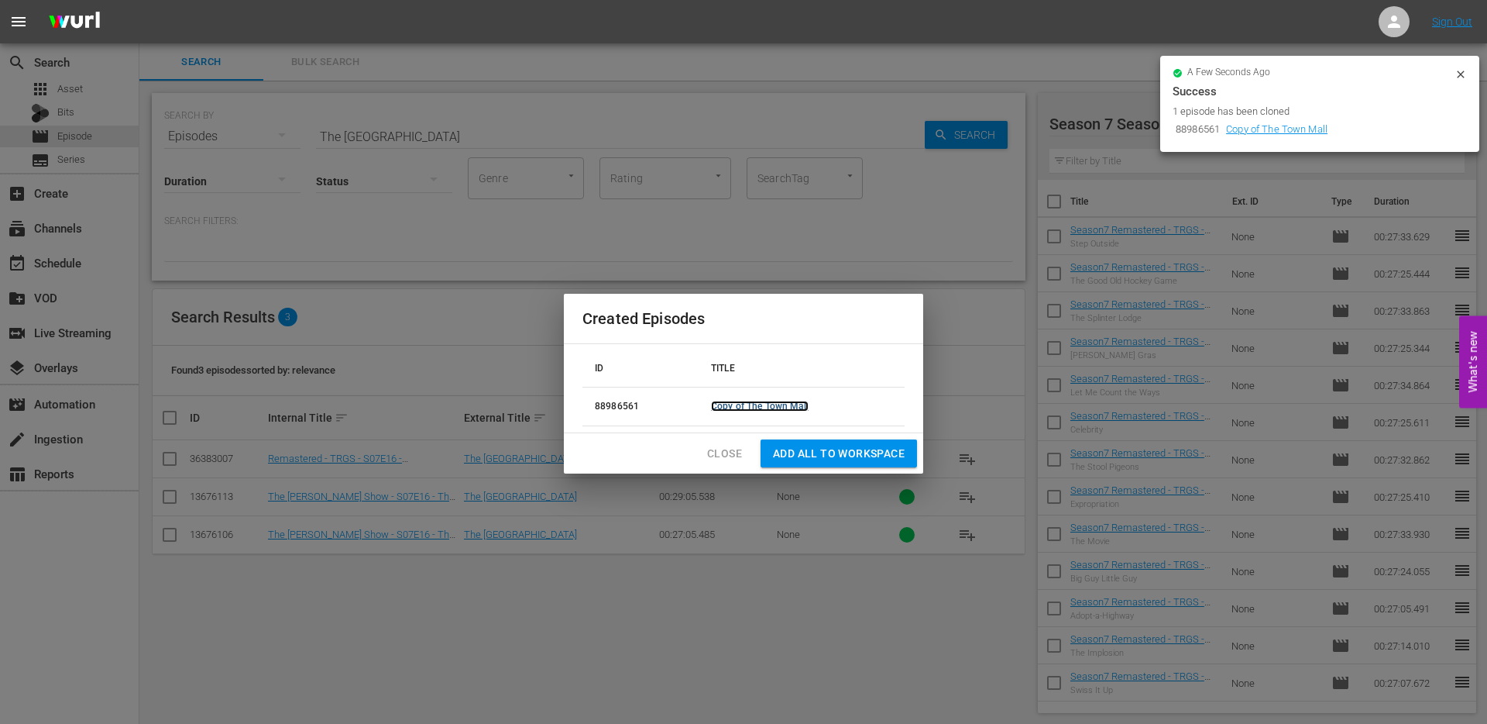
click at [767, 405] on link "Copy of The Town Mall" at bounding box center [760, 406] width 98 height 11
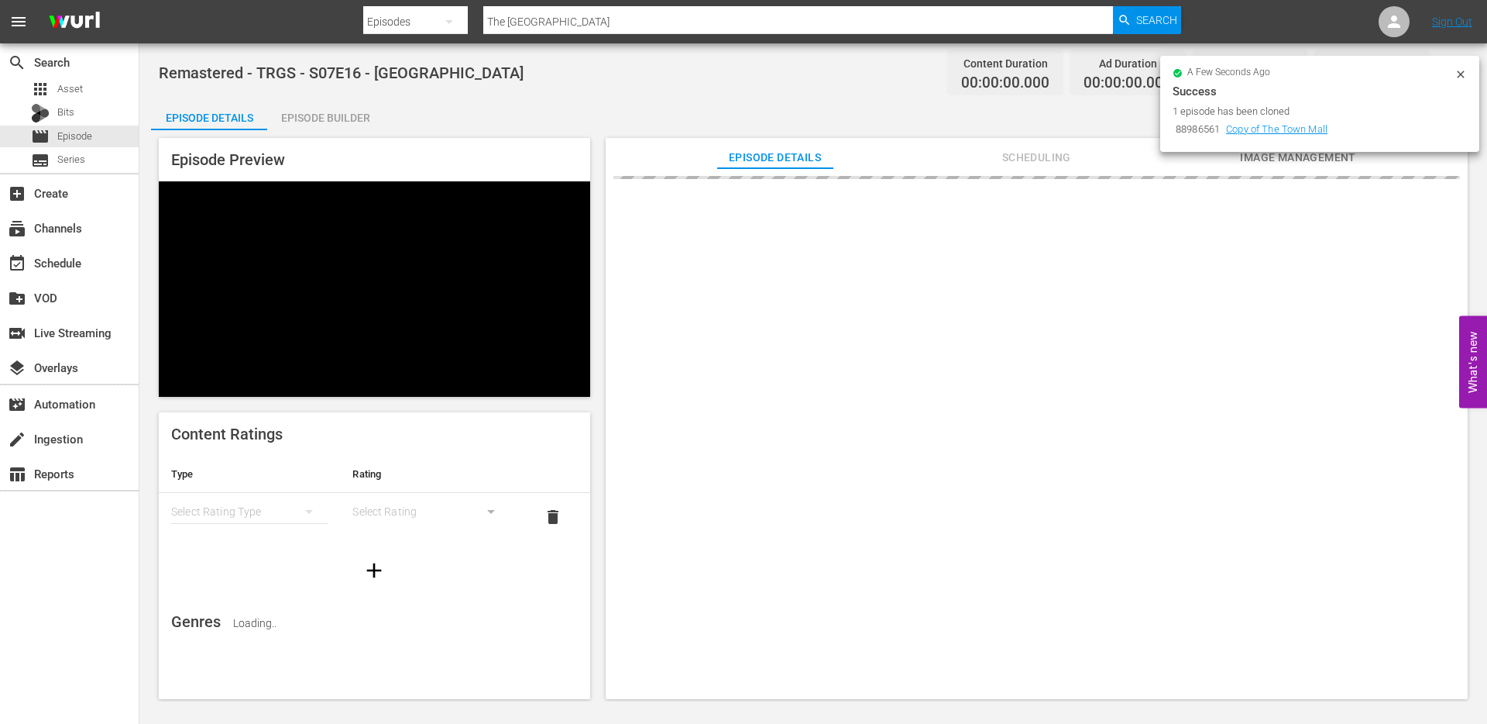
click at [1463, 72] on icon at bounding box center [1460, 73] width 7 height 7
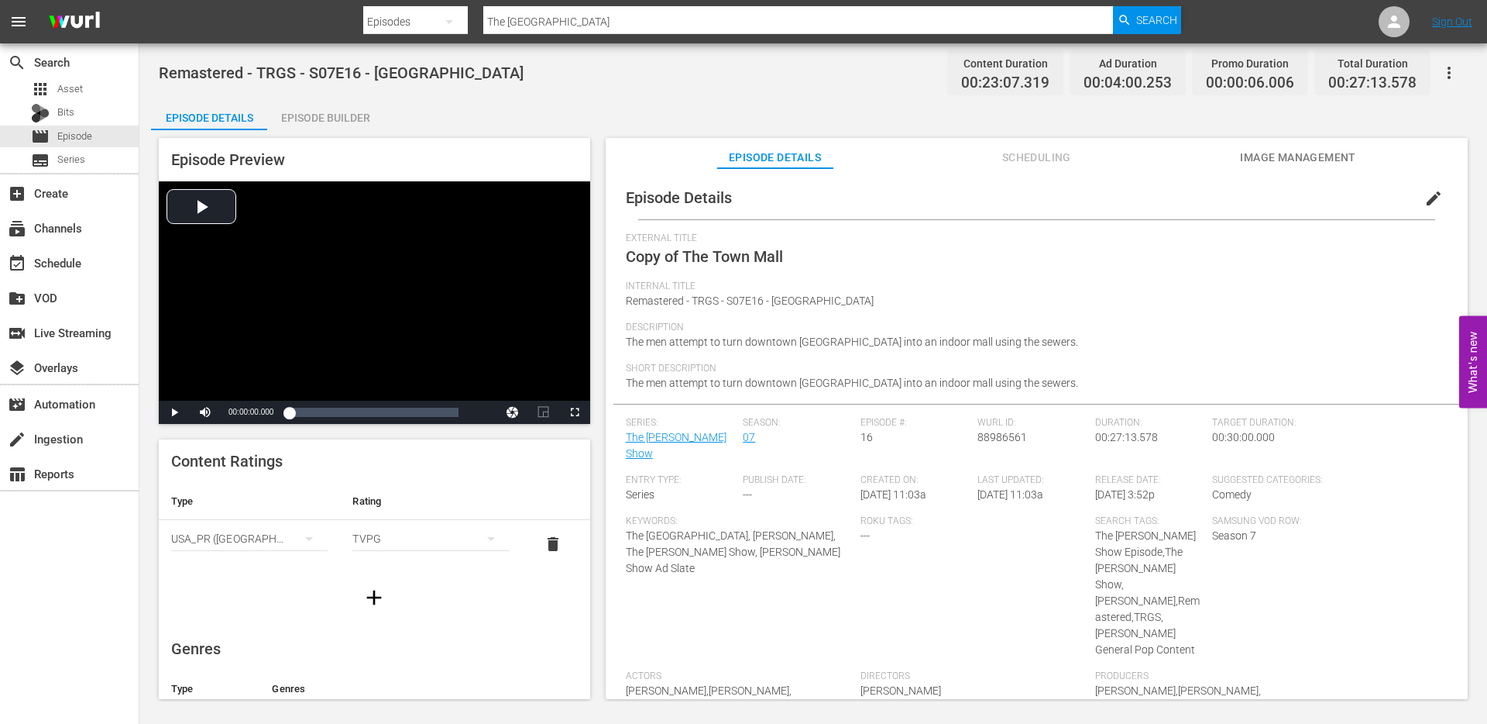
click at [1425, 195] on span "edit" at bounding box center [1434, 198] width 19 height 19
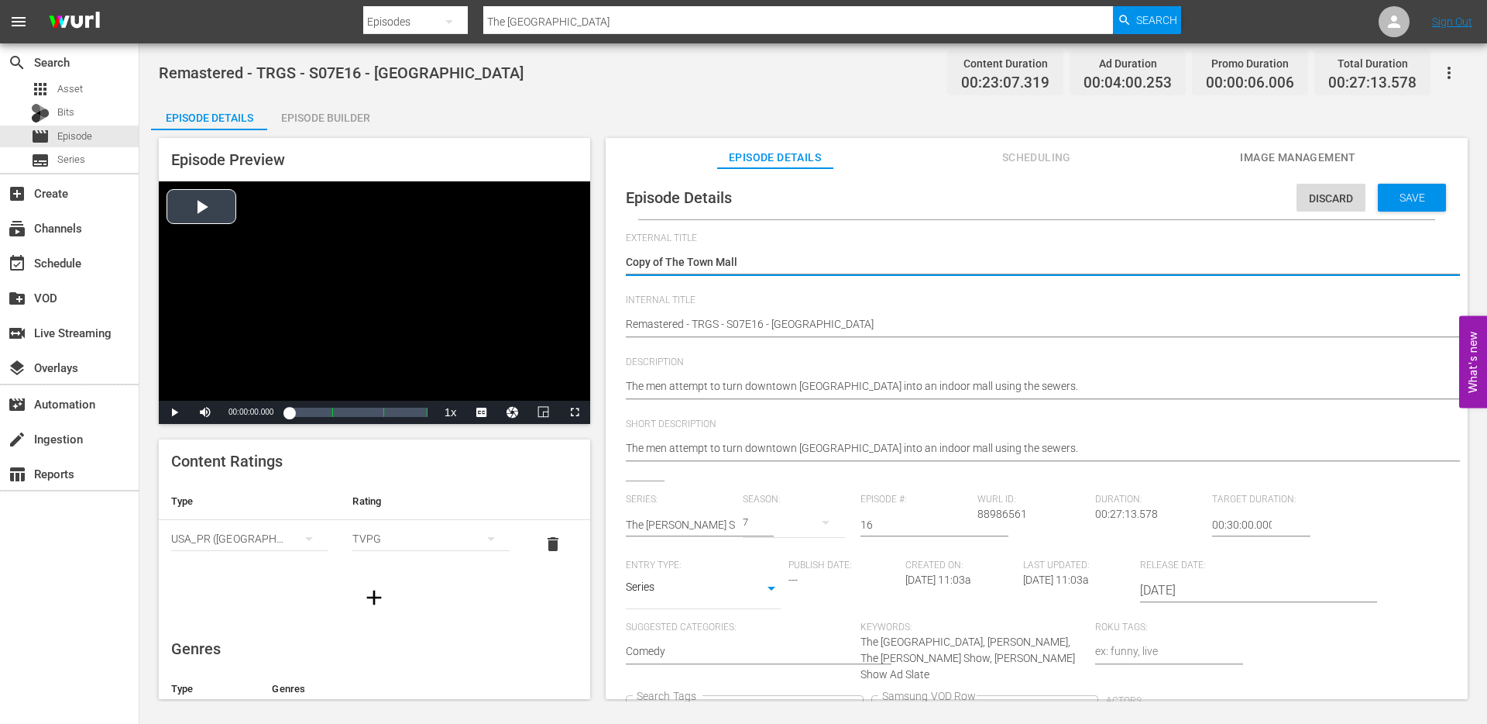
drag, startPoint x: 668, startPoint y: 263, endPoint x: 589, endPoint y: 261, distance: 79.0
click at [590, 263] on div "Episode Preview Video Player is loading. Play Video Play Mute Current Time 00:0…" at bounding box center [813, 420] width 1325 height 581
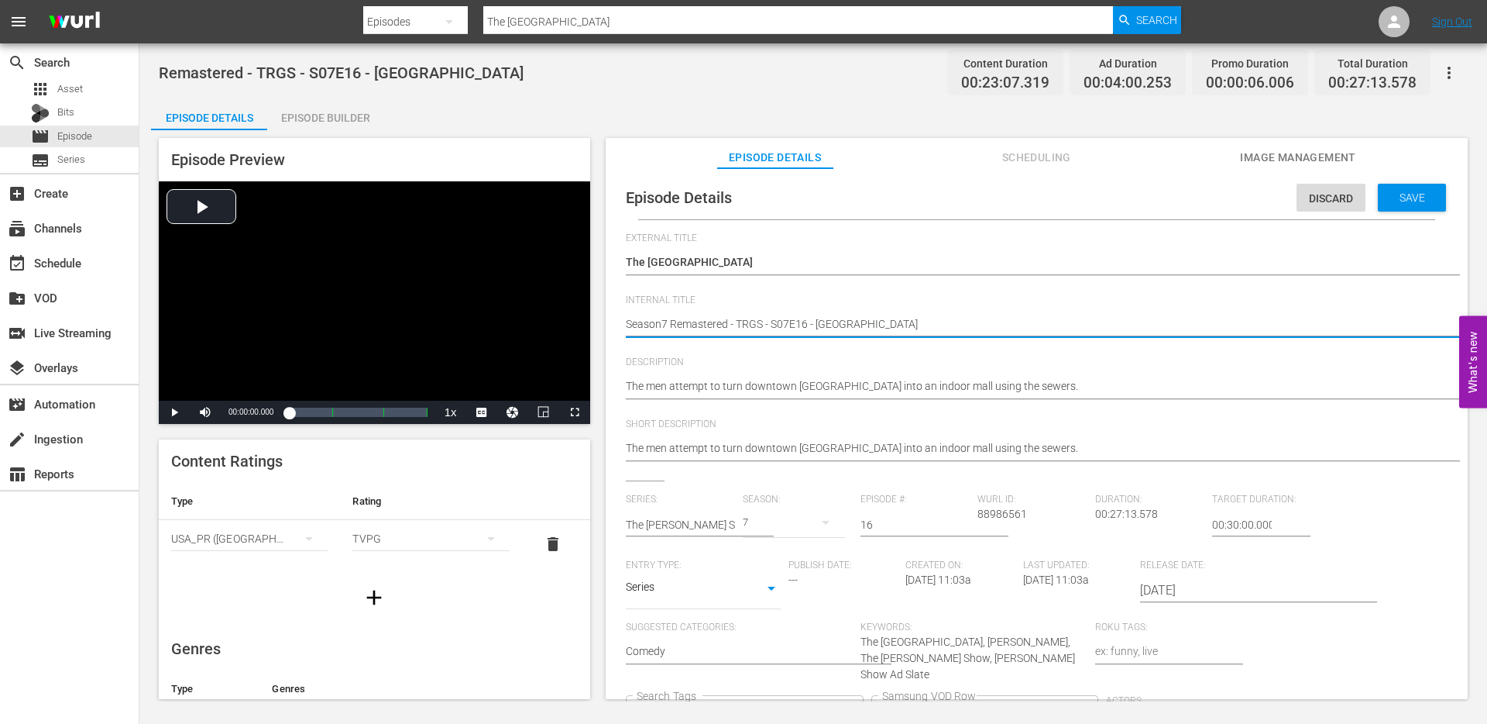
click at [855, 708] on icon "Clear" at bounding box center [850, 713] width 10 height 10
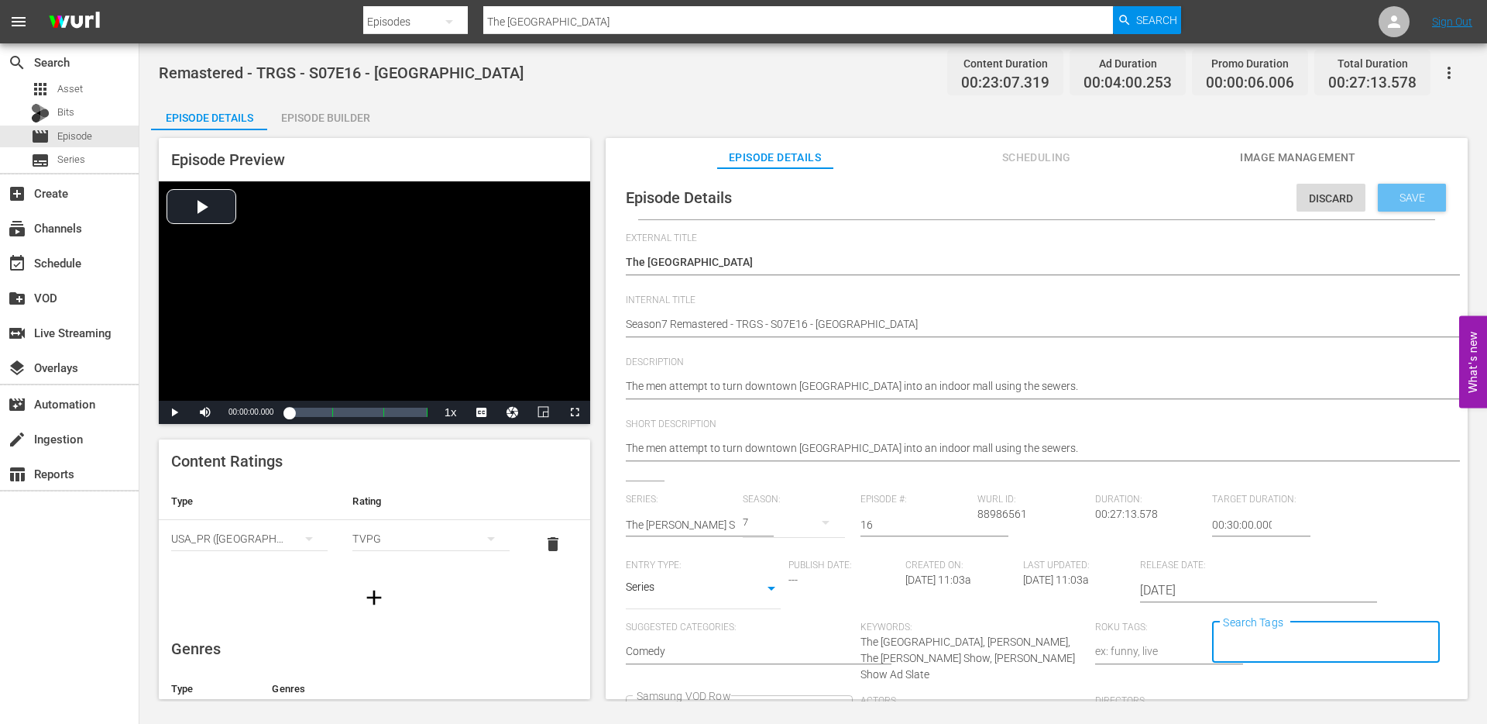
click at [1401, 198] on span "Save" at bounding box center [1413, 197] width 50 height 12
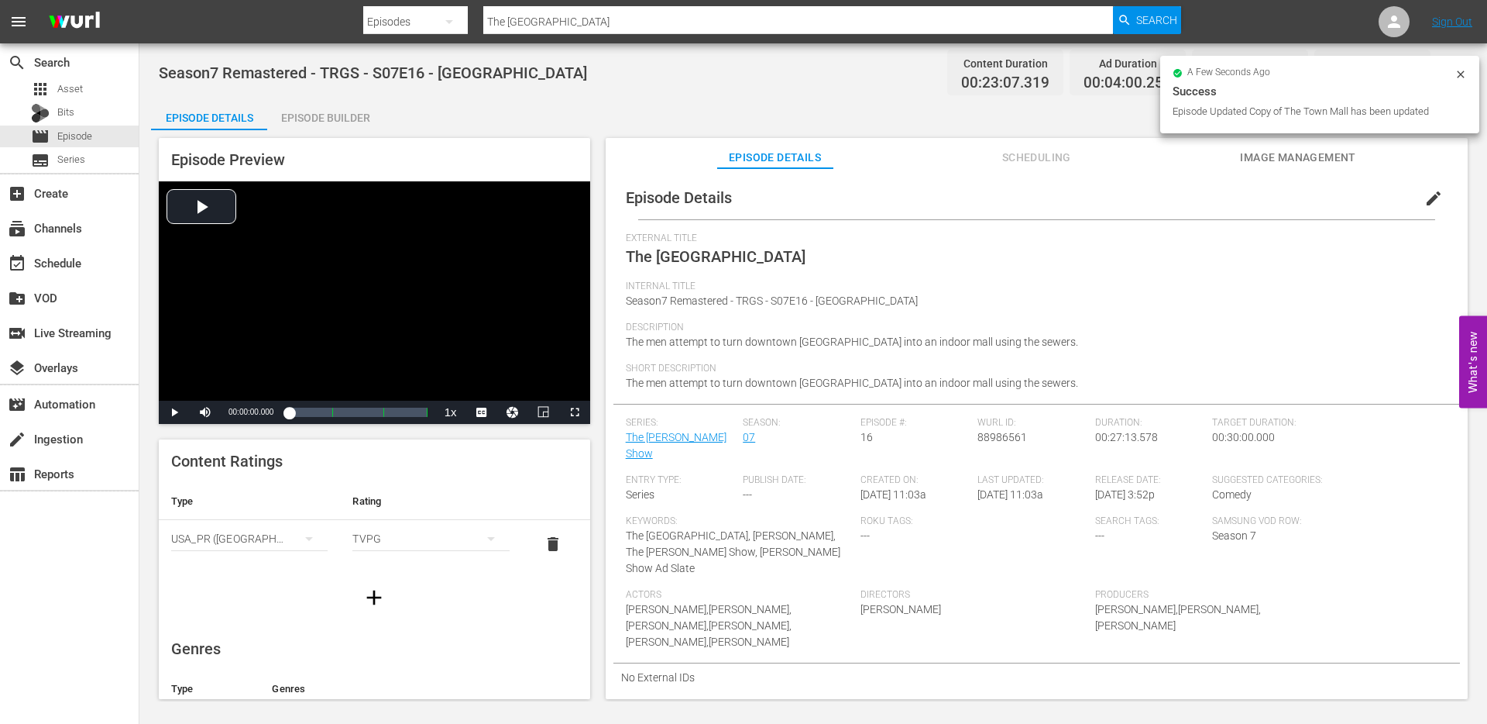
click at [570, 22] on input "The [GEOGRAPHIC_DATA]" at bounding box center [798, 21] width 630 height 37
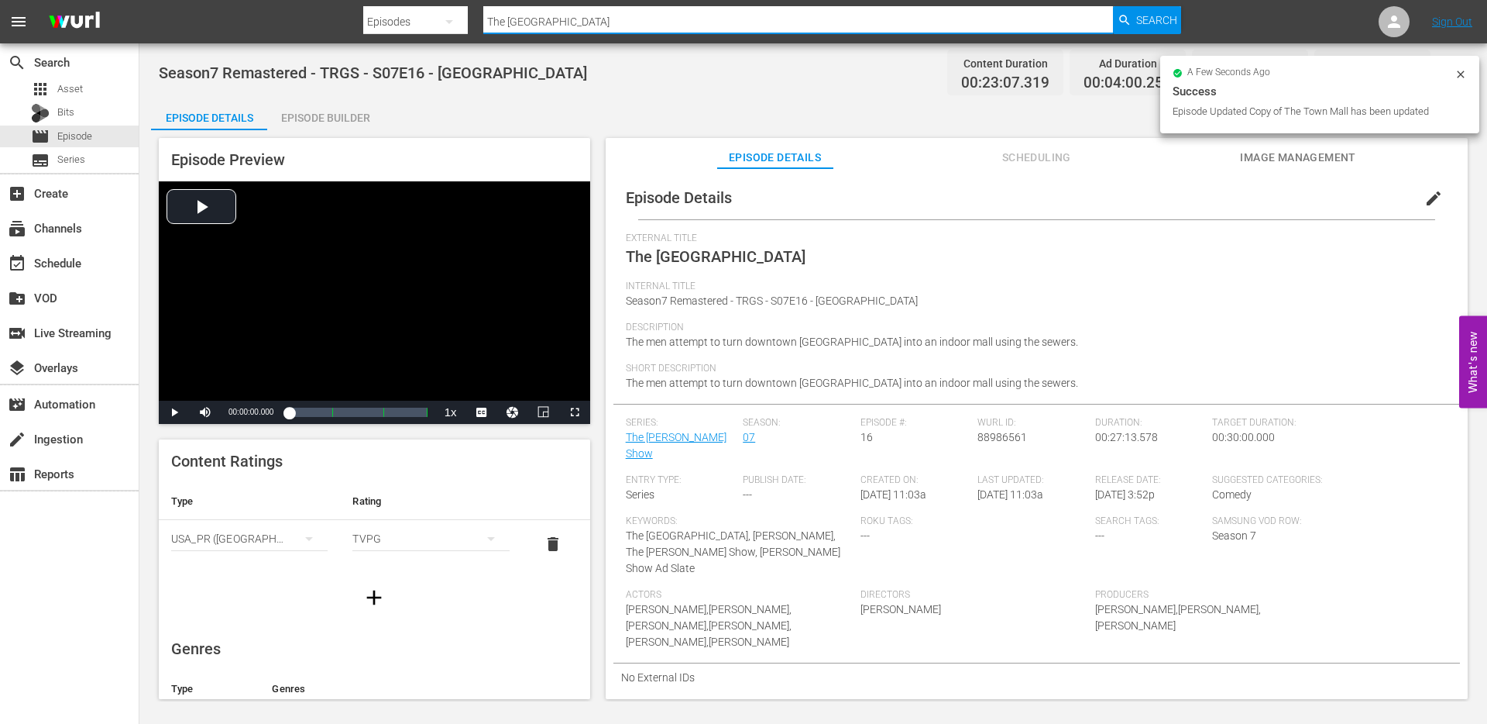
click at [570, 22] on input "The [GEOGRAPHIC_DATA]" at bounding box center [798, 21] width 630 height 37
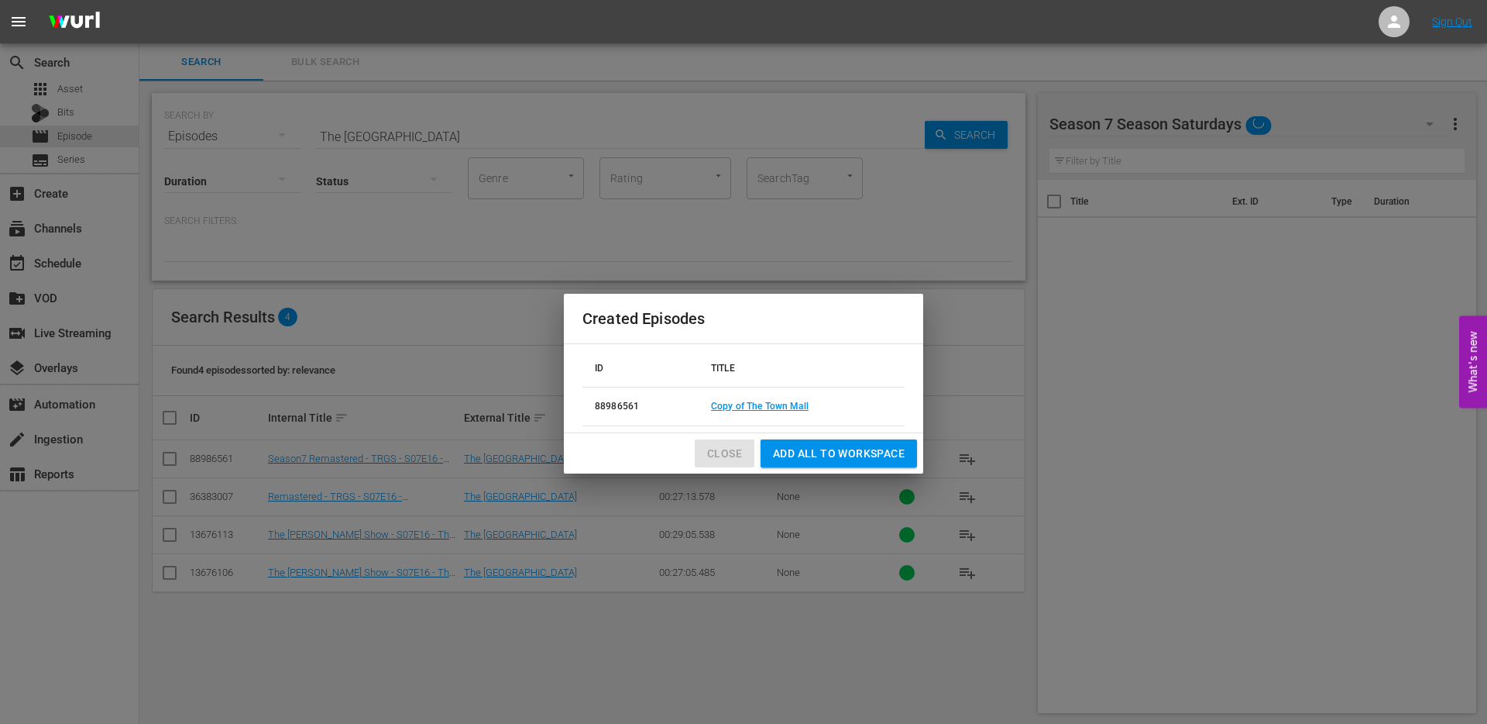
click at [727, 456] on span "Close" at bounding box center [724, 453] width 35 height 19
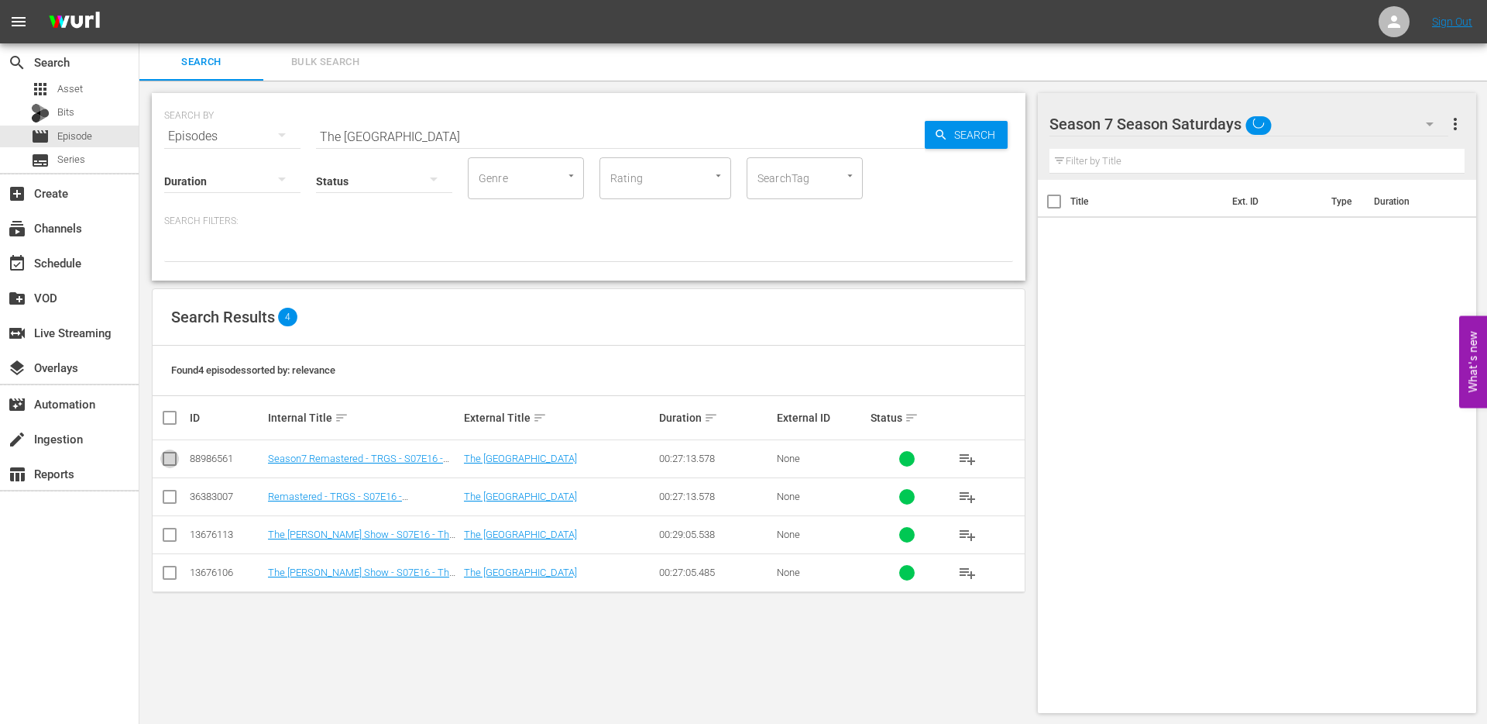
click at [168, 464] on input "checkbox" at bounding box center [169, 461] width 19 height 19
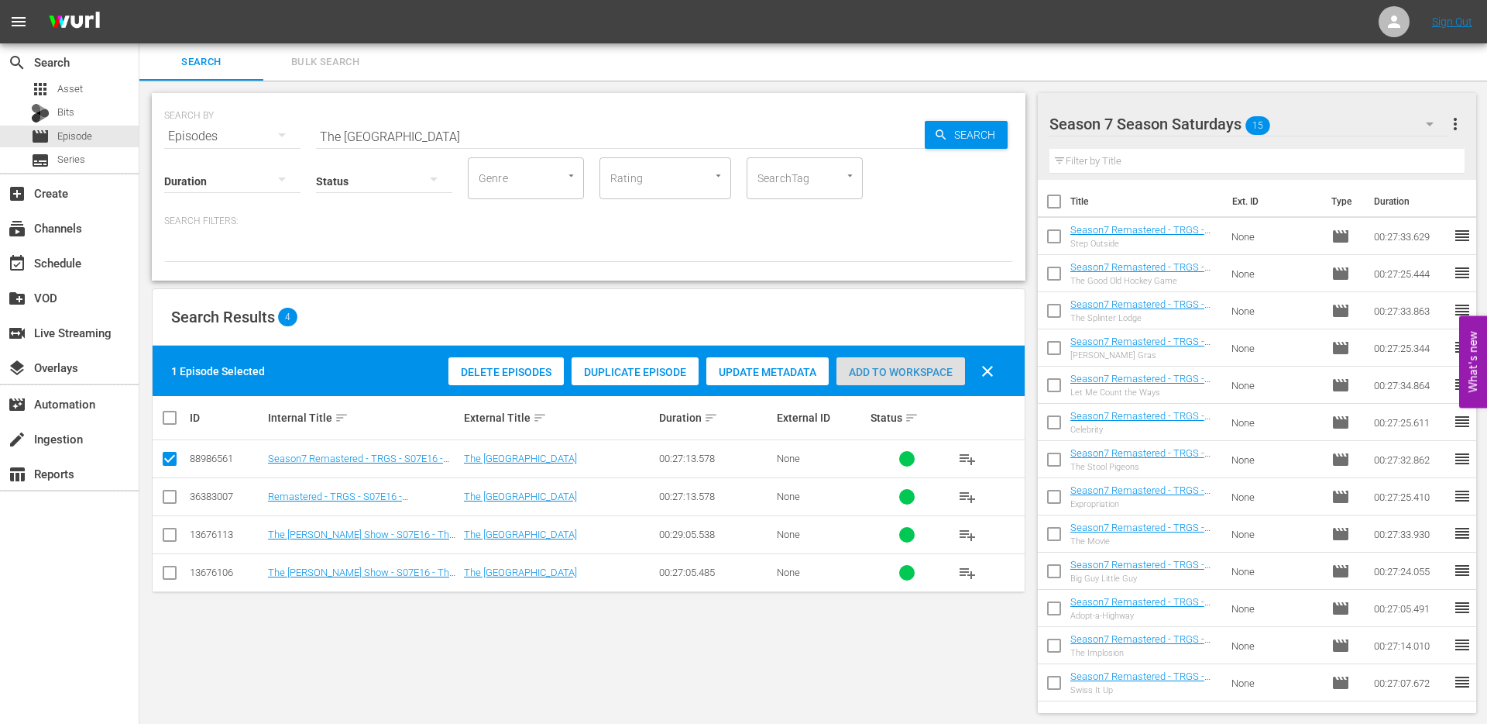
click at [862, 373] on span "Add to Workspace" at bounding box center [901, 372] width 129 height 12
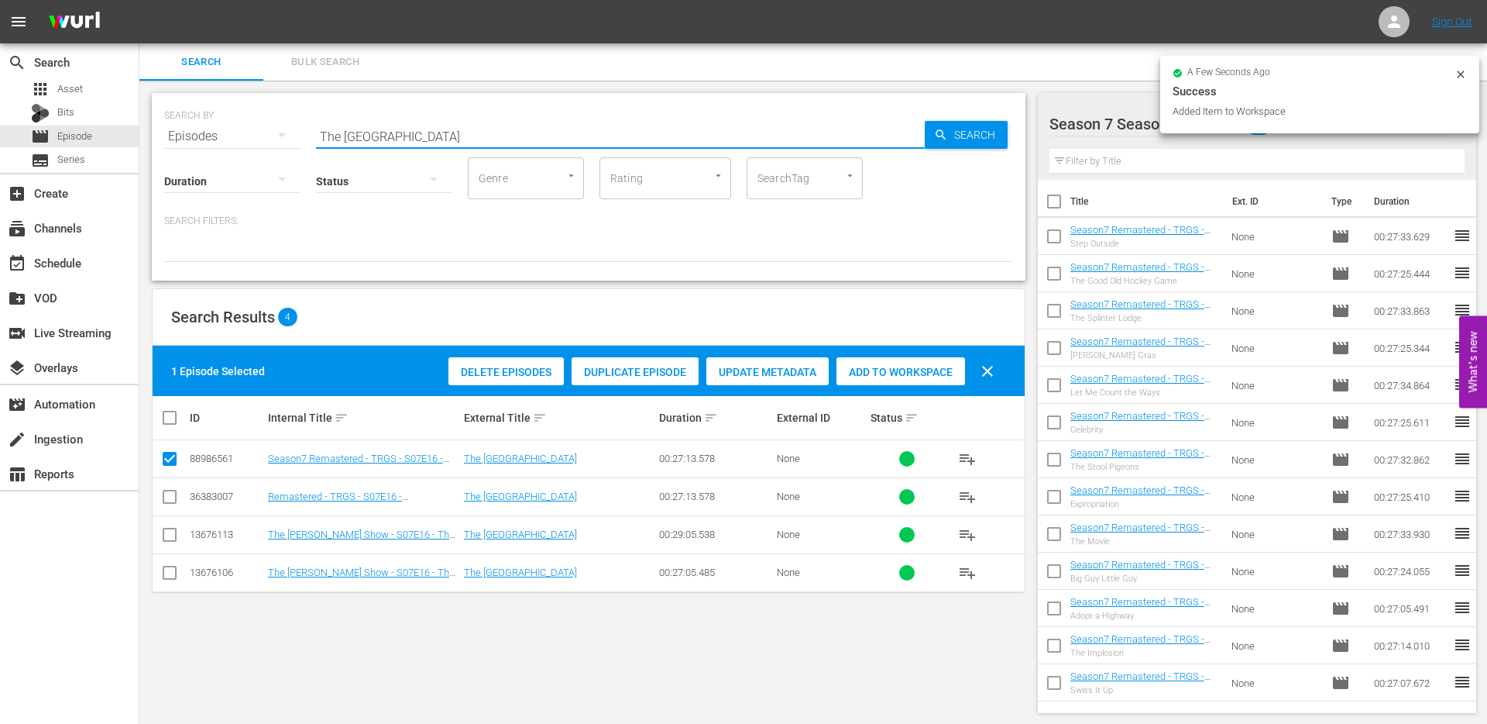
click at [428, 136] on input "The [GEOGRAPHIC_DATA]" at bounding box center [620, 136] width 609 height 37
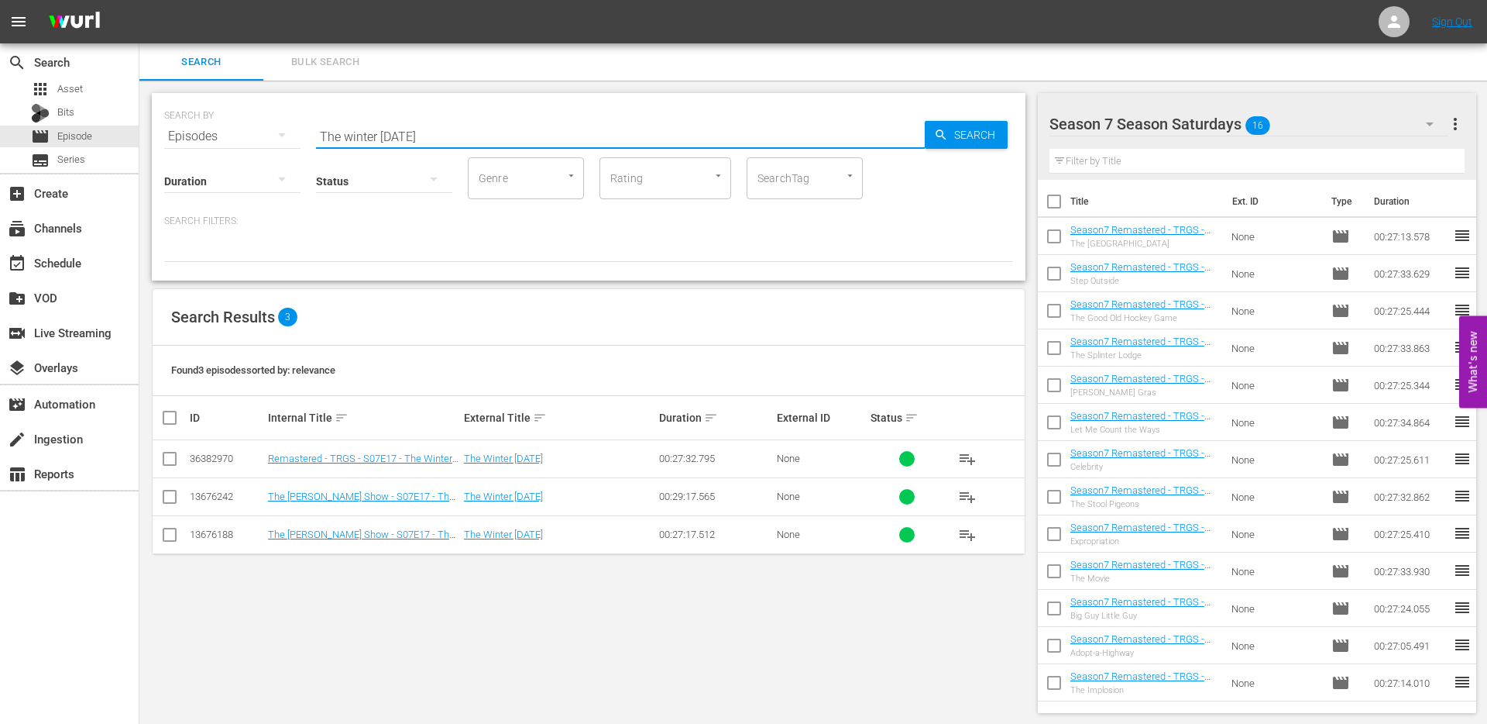
click at [165, 455] on input "checkbox" at bounding box center [169, 461] width 19 height 19
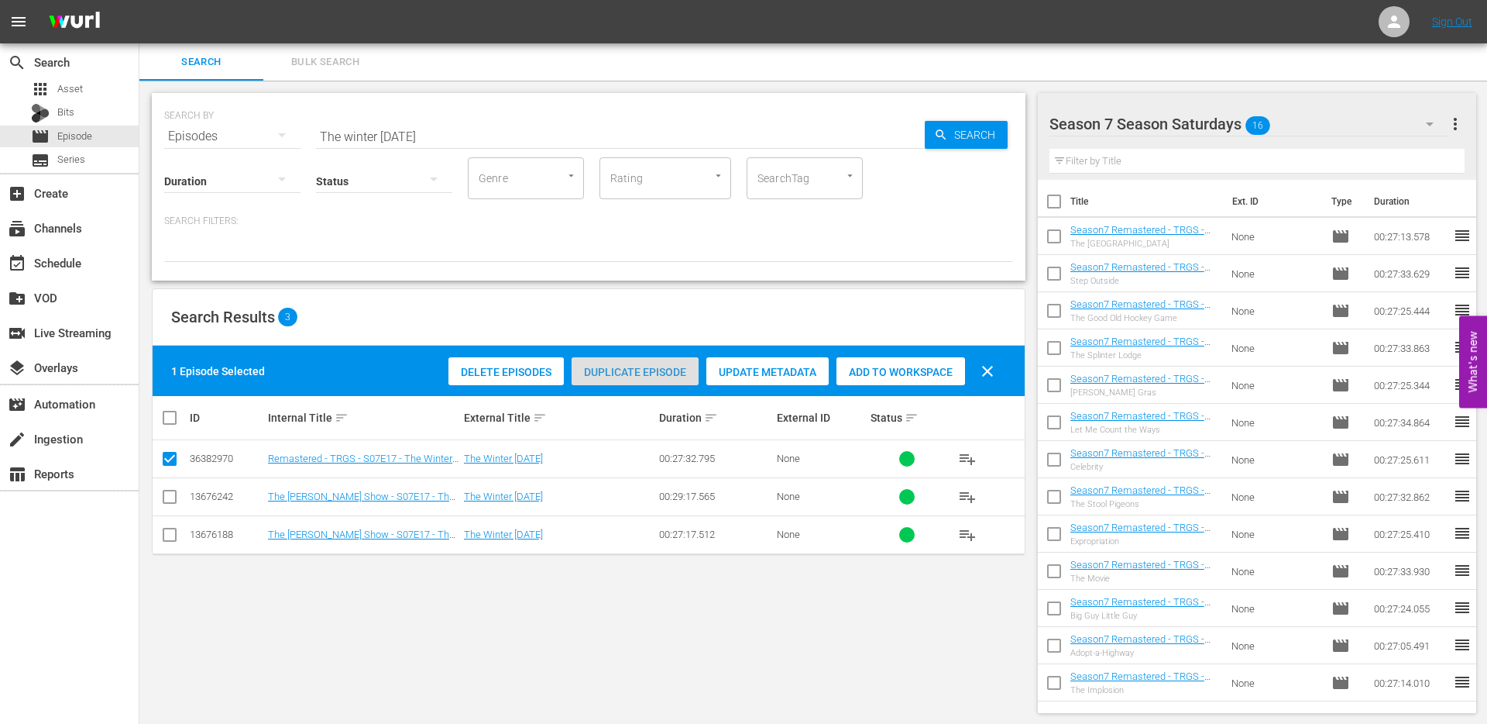
click at [617, 380] on div "Duplicate Episode" at bounding box center [635, 371] width 127 height 29
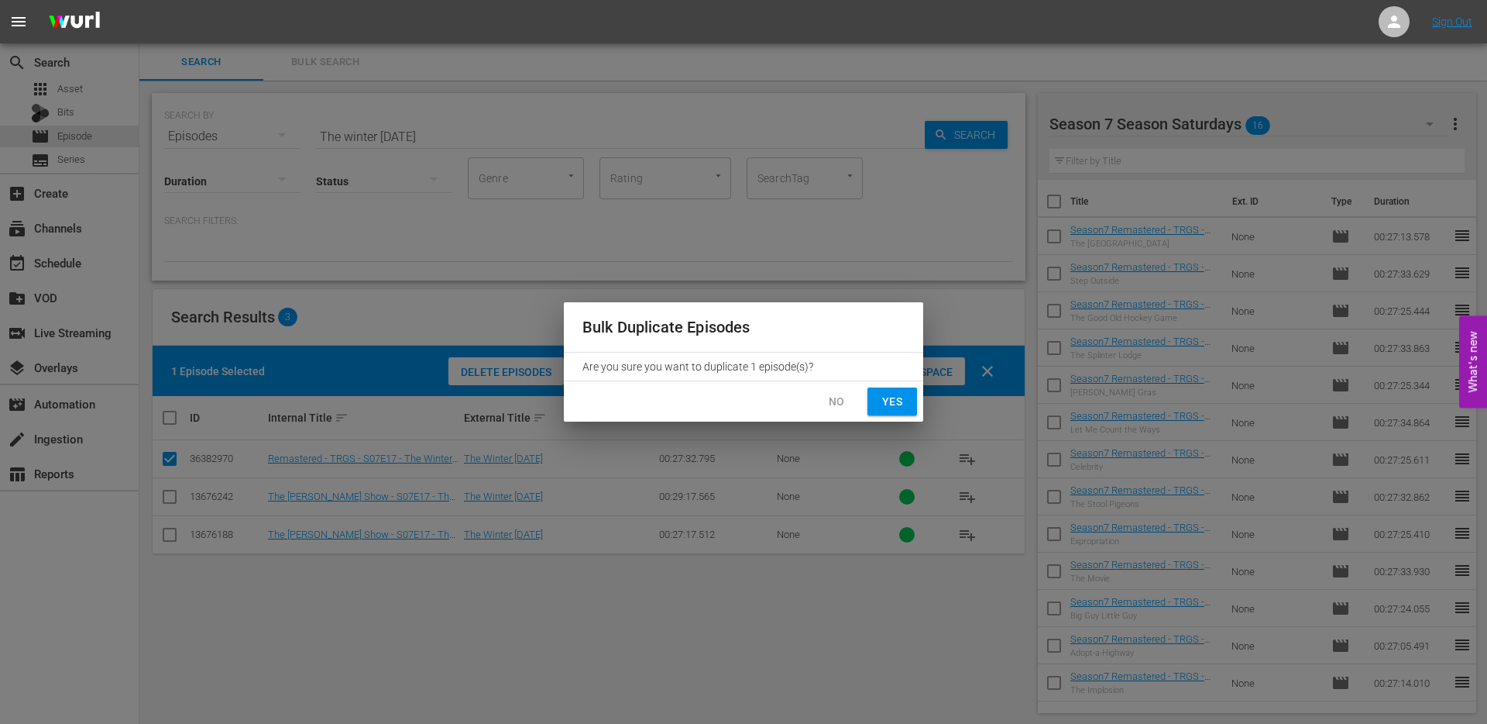
click at [880, 392] on span "Yes" at bounding box center [892, 401] width 25 height 19
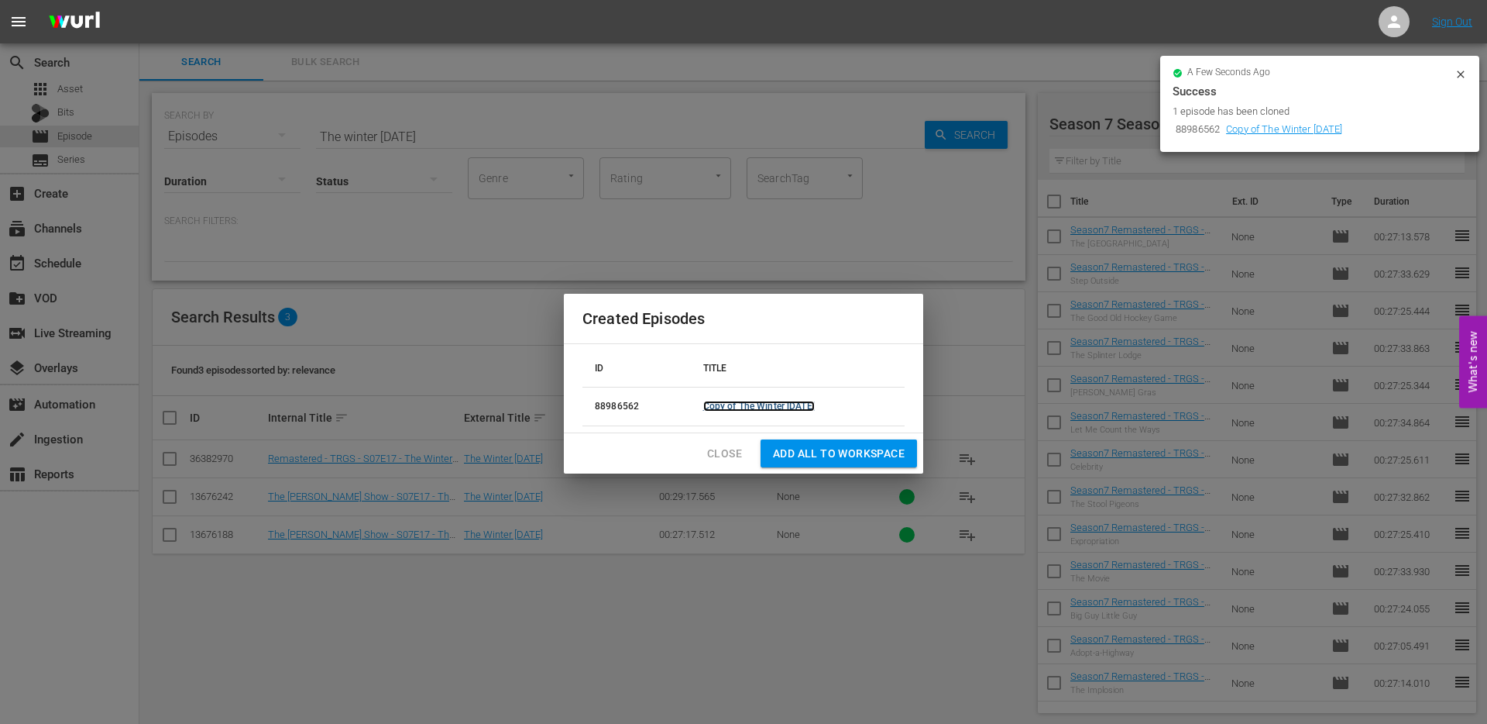
click at [734, 408] on link "Copy of The Winter Carnival" at bounding box center [759, 406] width 112 height 11
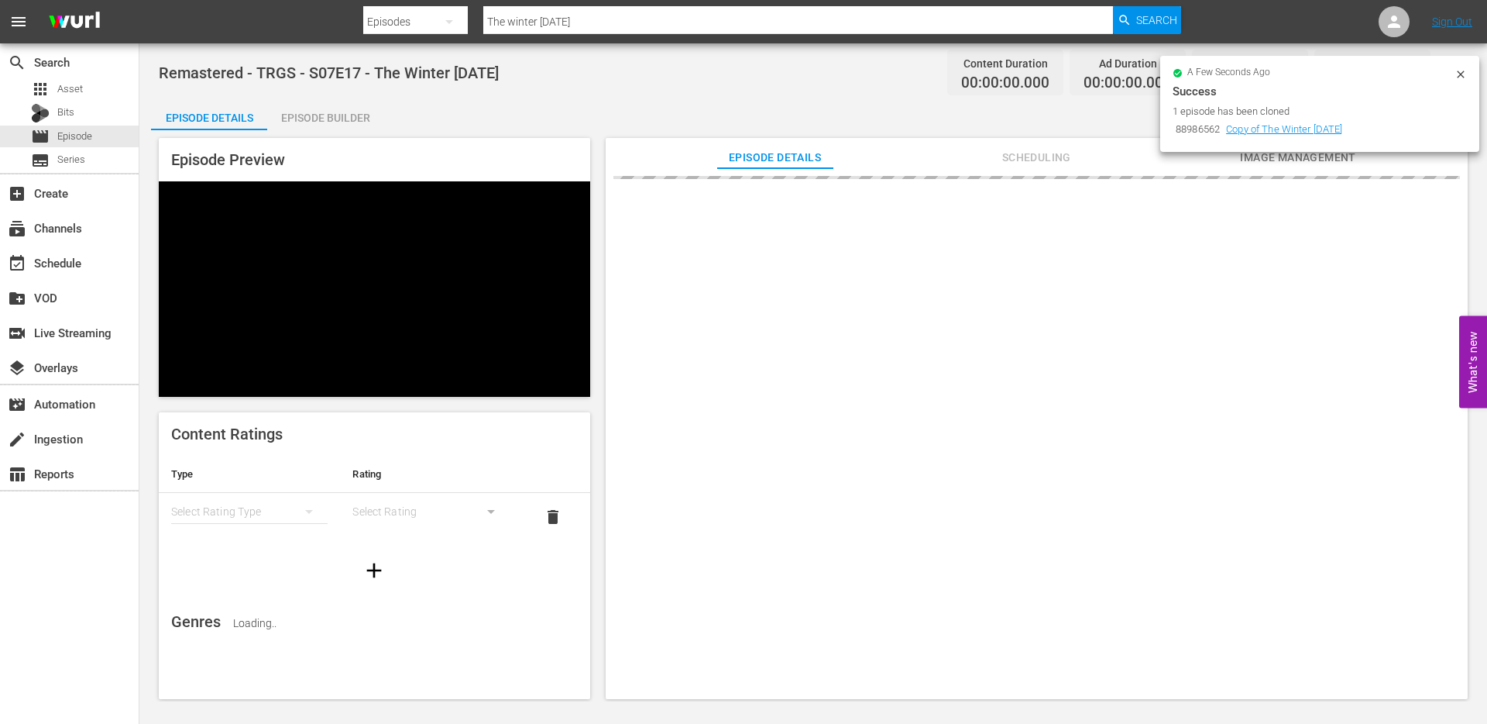
drag, startPoint x: 1460, startPoint y: 75, endPoint x: 1459, endPoint y: 102, distance: 27.2
click at [1460, 75] on icon at bounding box center [1461, 74] width 12 height 12
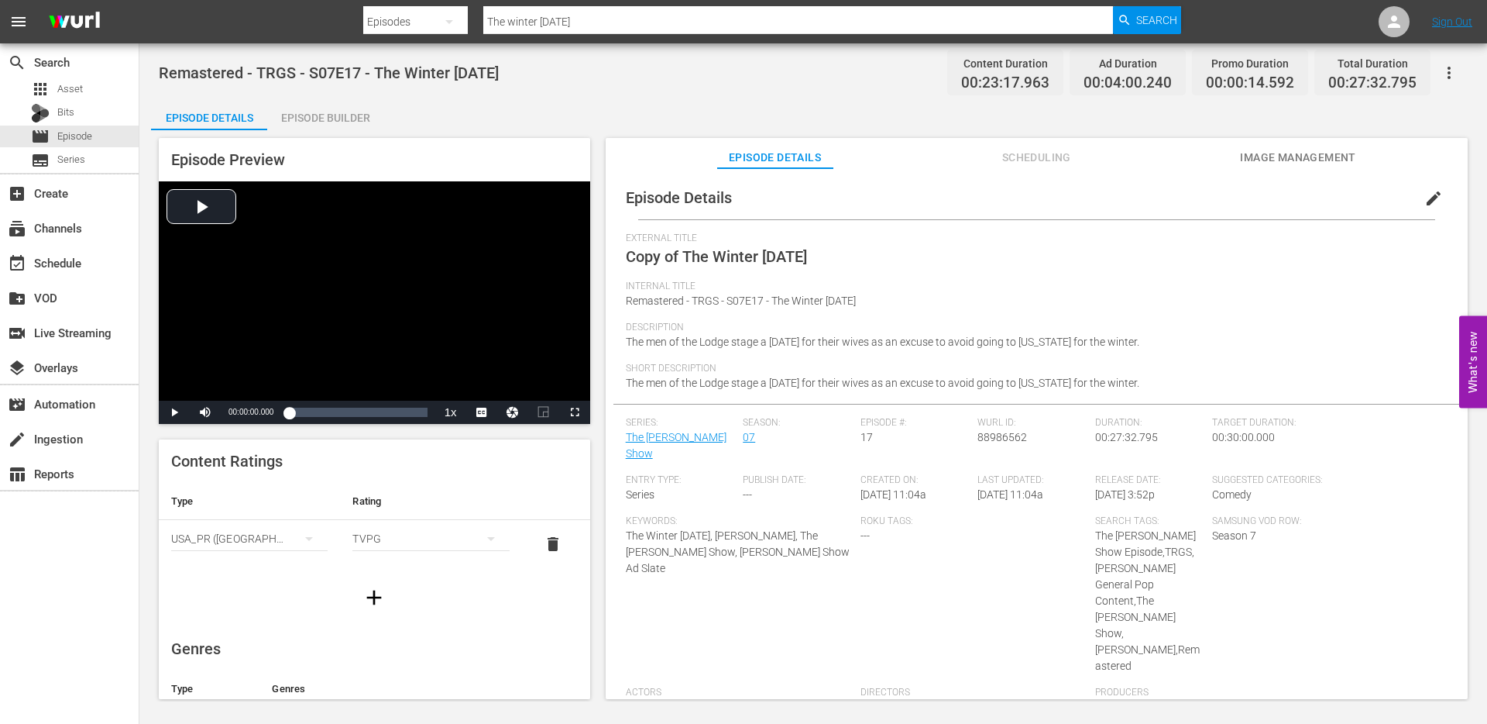
click at [1425, 203] on span "edit" at bounding box center [1434, 198] width 19 height 19
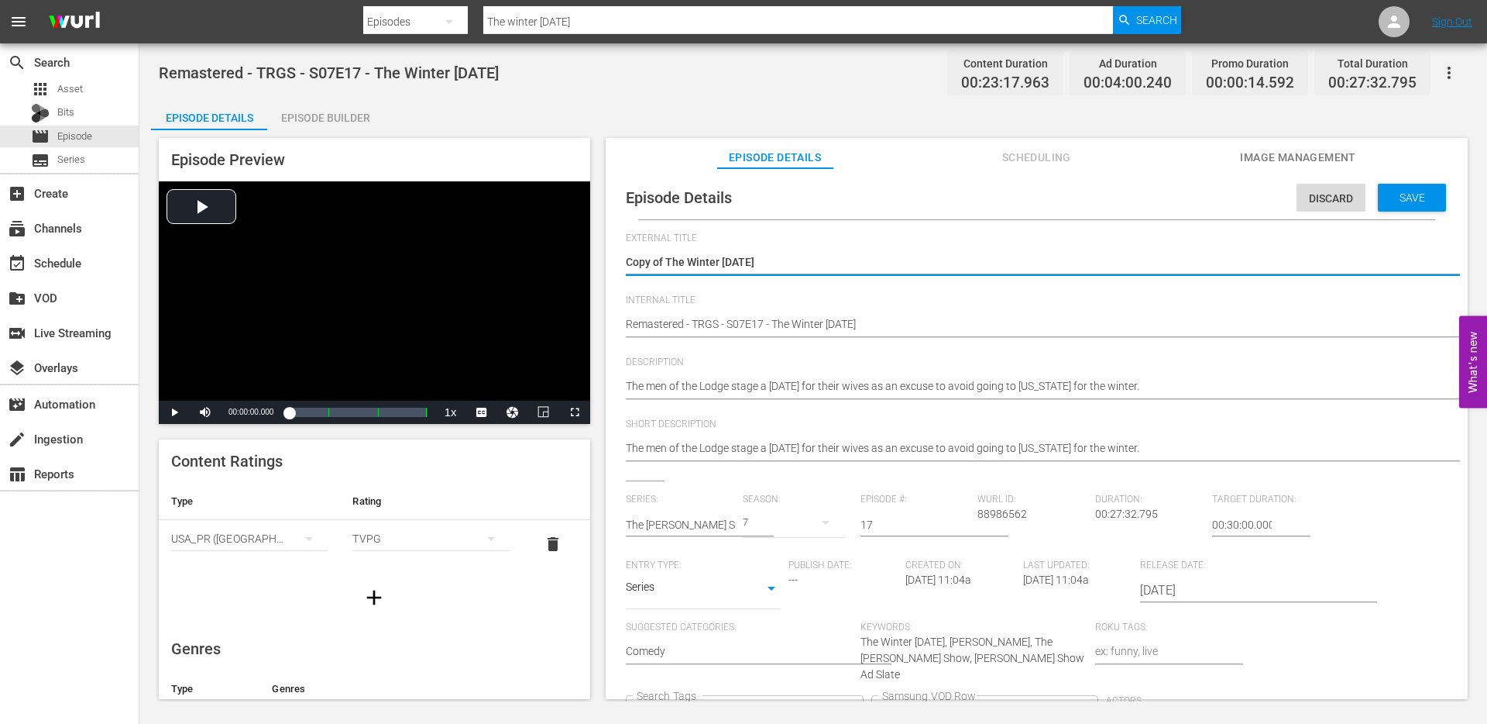
drag, startPoint x: 669, startPoint y: 259, endPoint x: 612, endPoint y: 259, distance: 57.3
click at [614, 259] on div "Episode Details Discard Save External Title Copy of The Winter Carnival Copy of…" at bounding box center [1037, 527] width 847 height 703
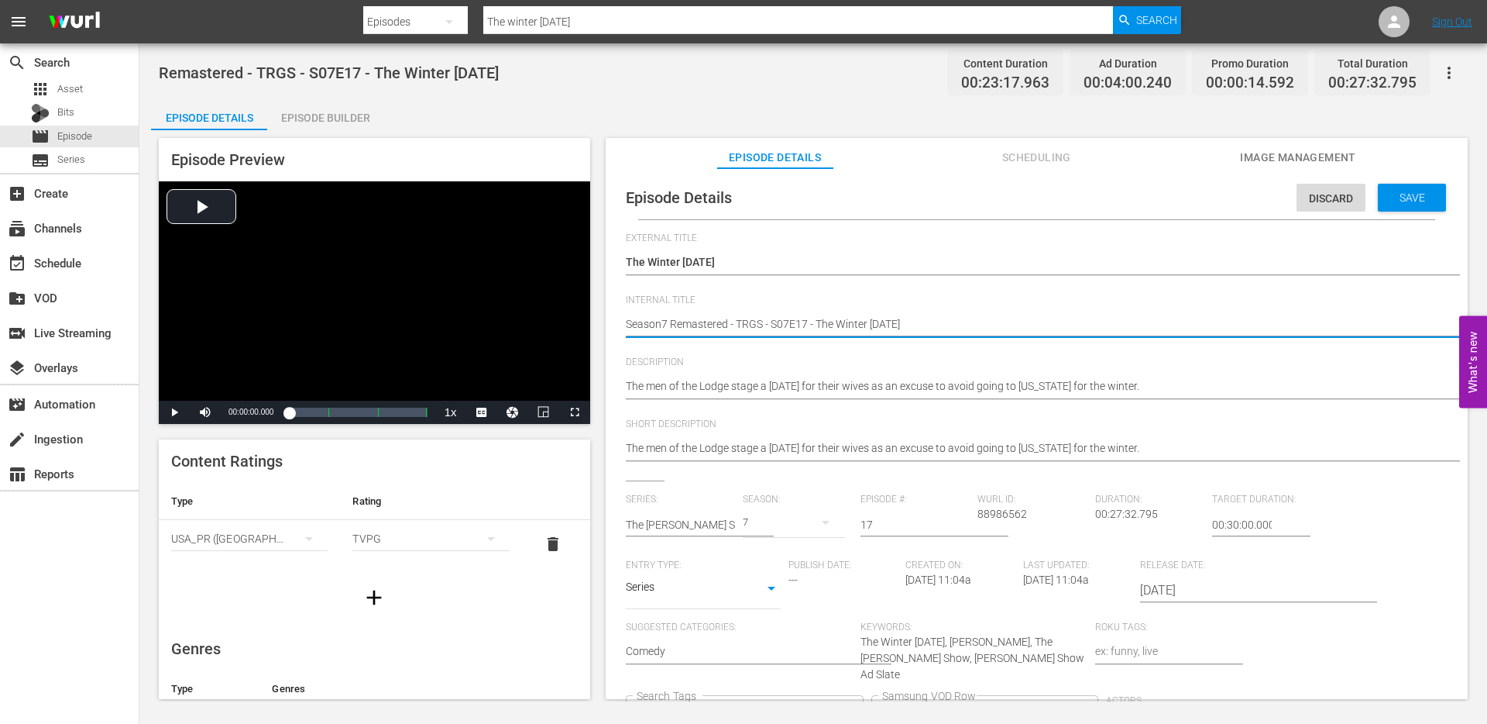
click at [855, 708] on icon "Clear" at bounding box center [850, 713] width 10 height 10
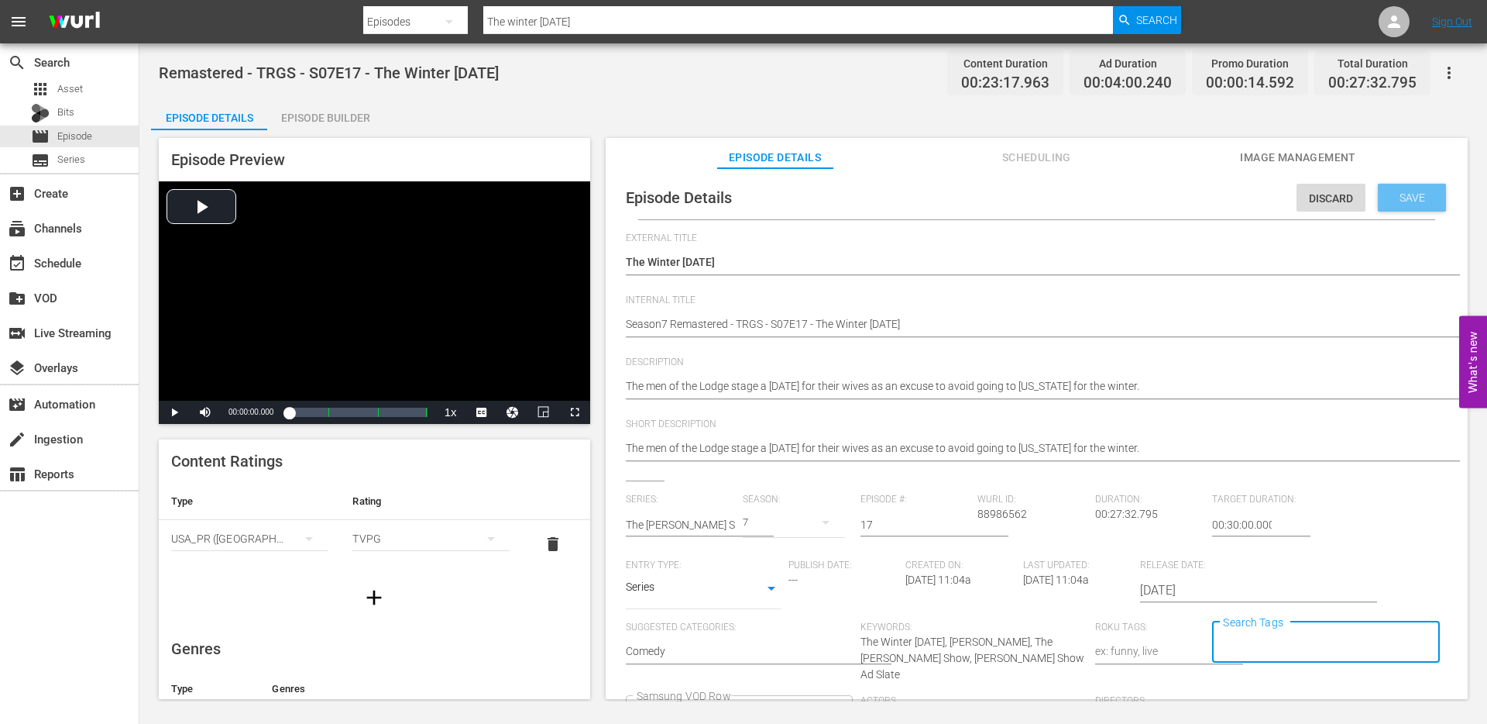
click at [1421, 193] on span "Save" at bounding box center [1413, 197] width 50 height 12
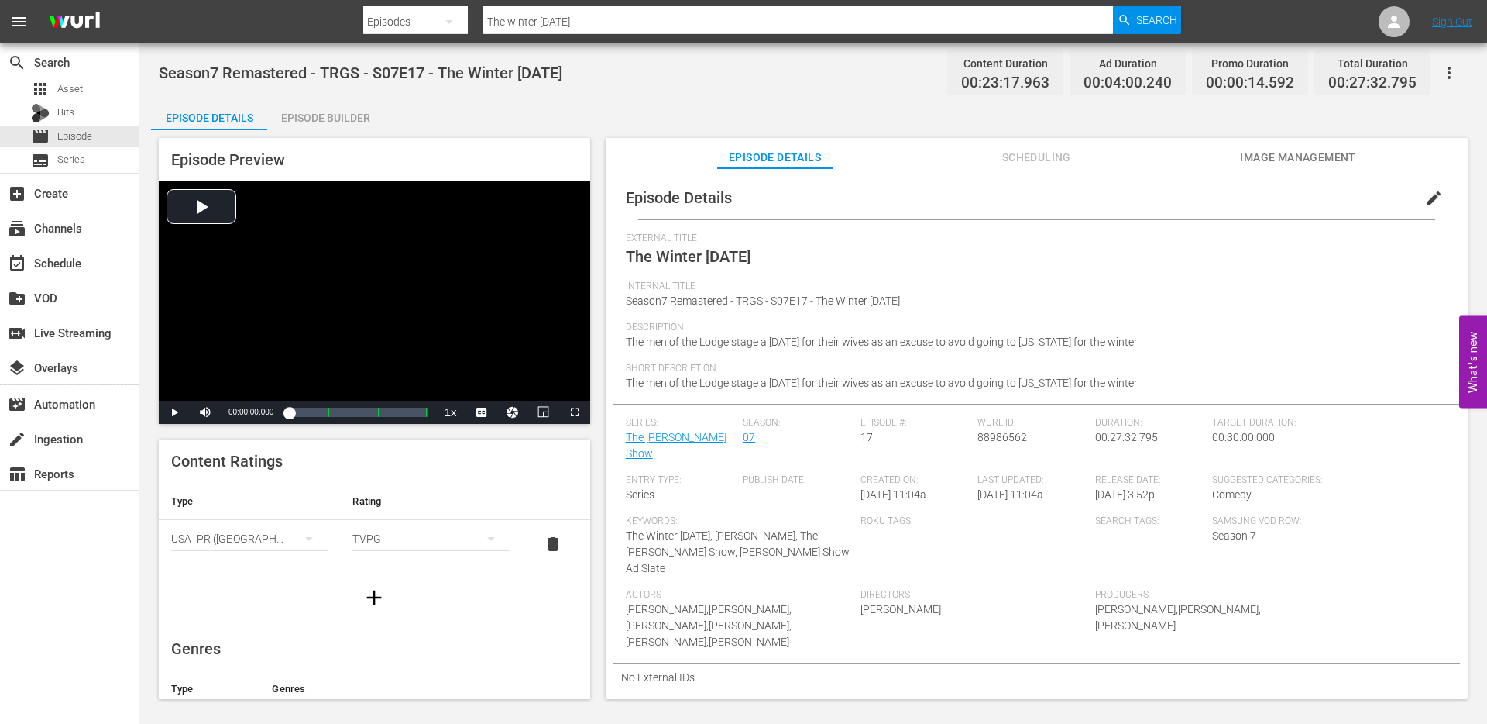
click at [593, 22] on input "The winter carnival" at bounding box center [798, 21] width 630 height 37
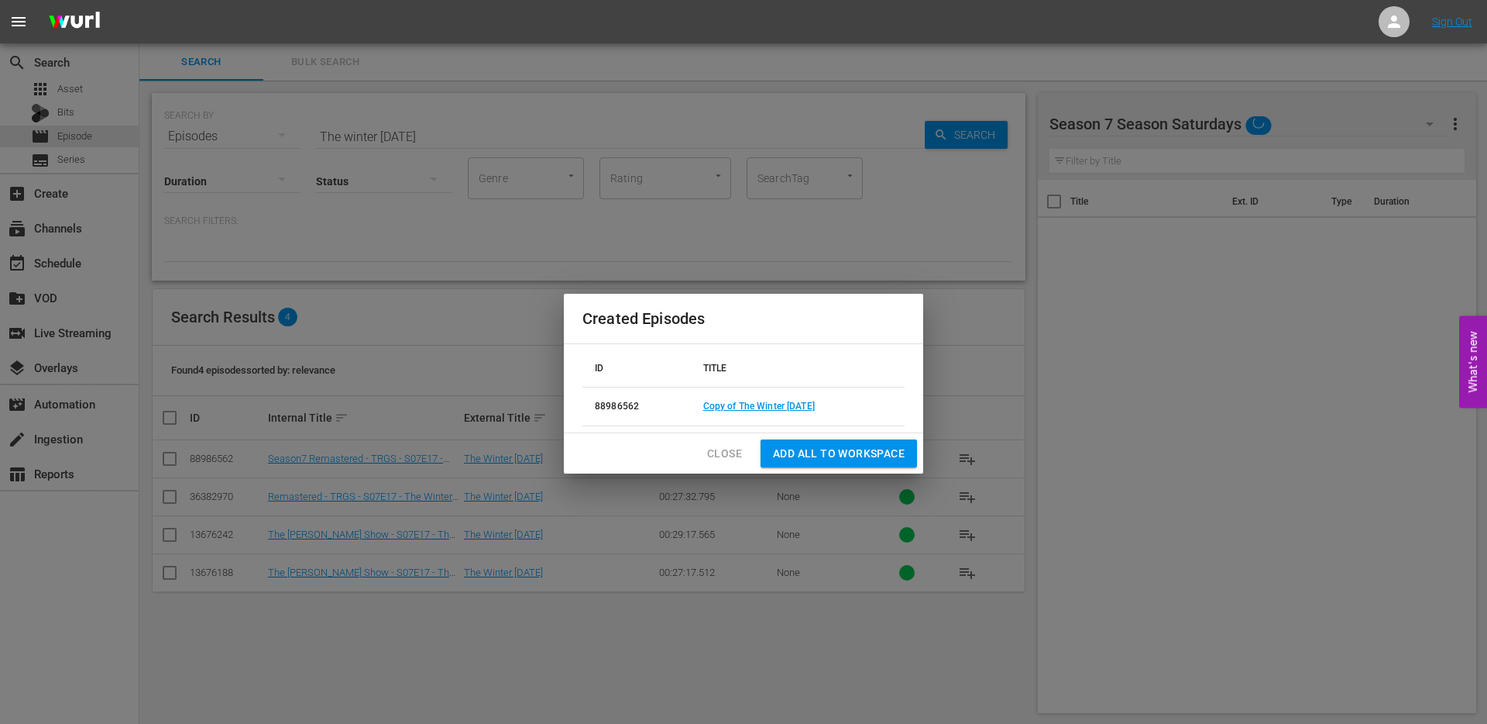
click at [721, 456] on span "Close" at bounding box center [724, 453] width 35 height 19
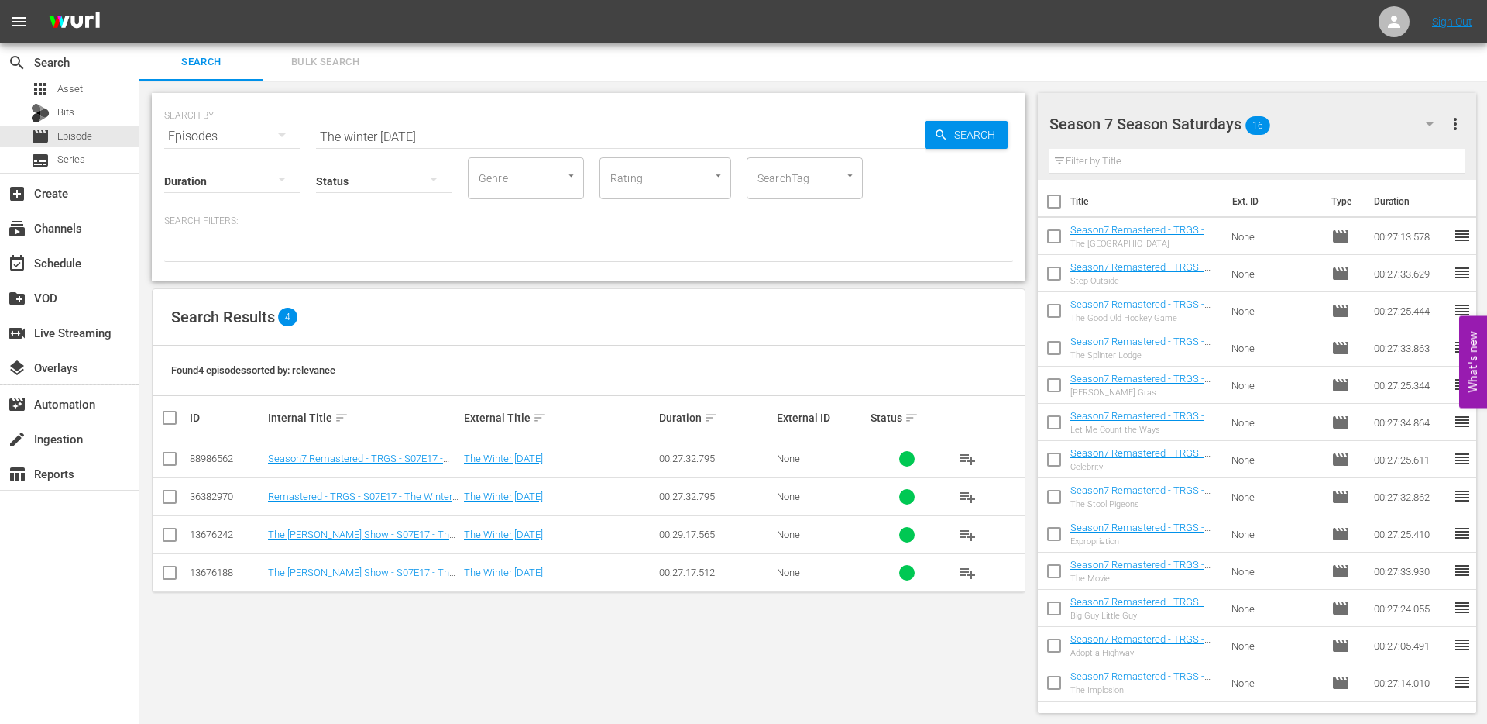
click at [163, 454] on input "checkbox" at bounding box center [169, 461] width 19 height 19
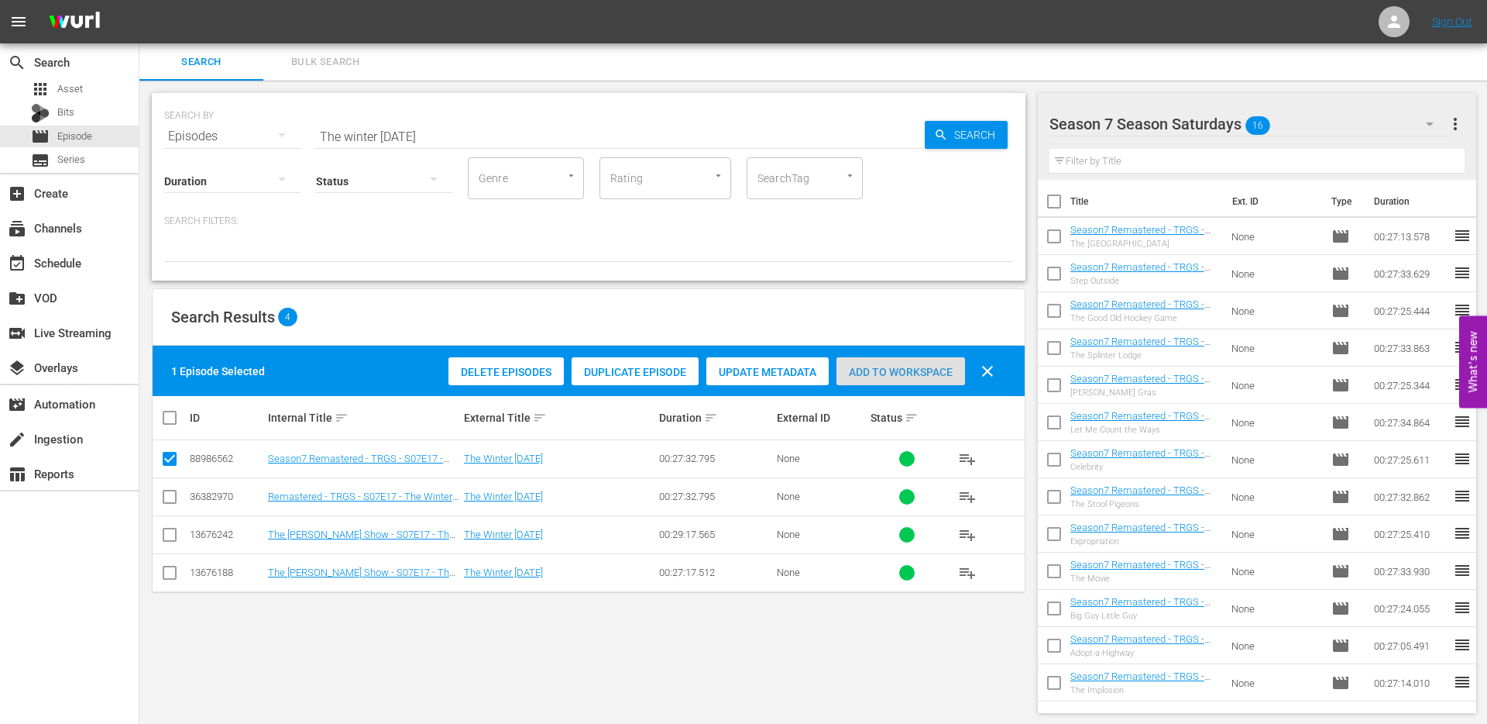
click at [892, 370] on span "Add to Workspace" at bounding box center [901, 372] width 129 height 12
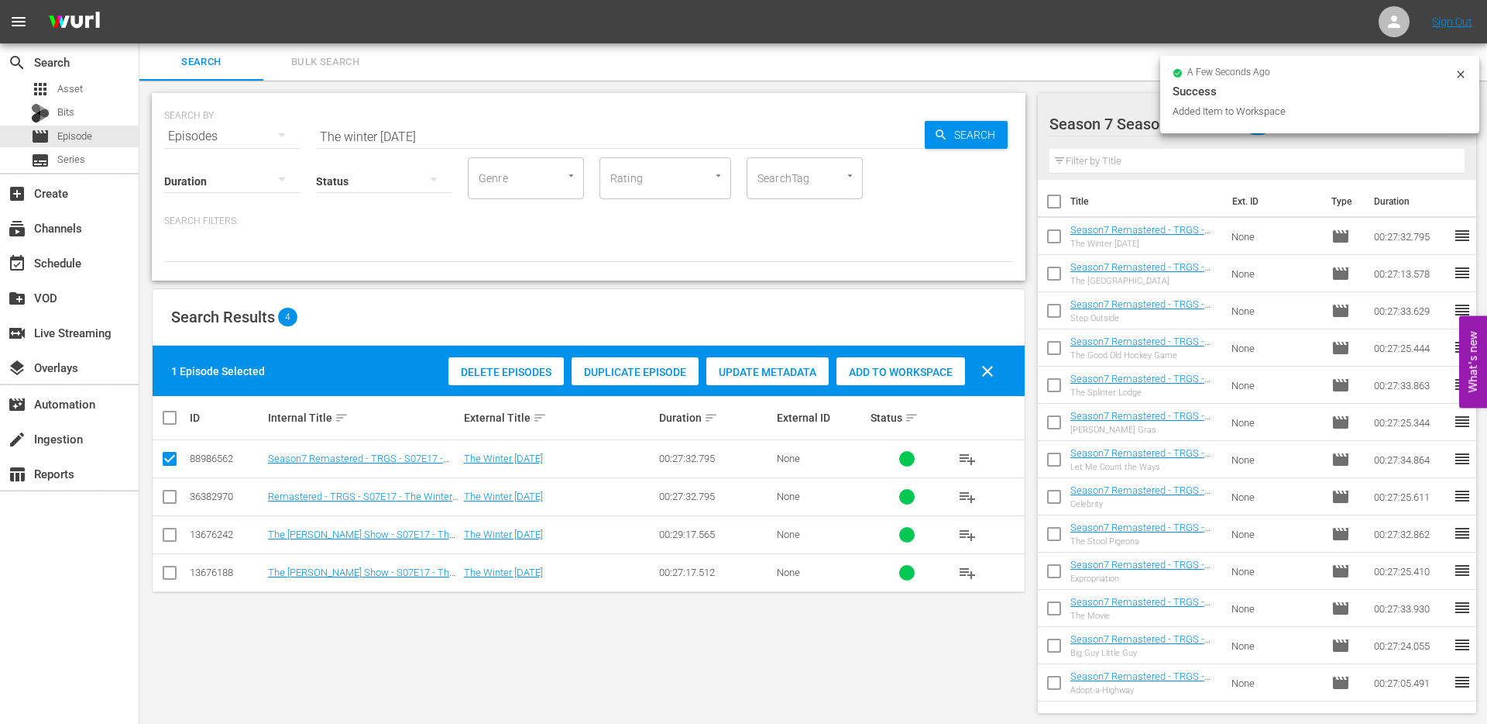
click at [1463, 77] on icon at bounding box center [1461, 74] width 12 height 12
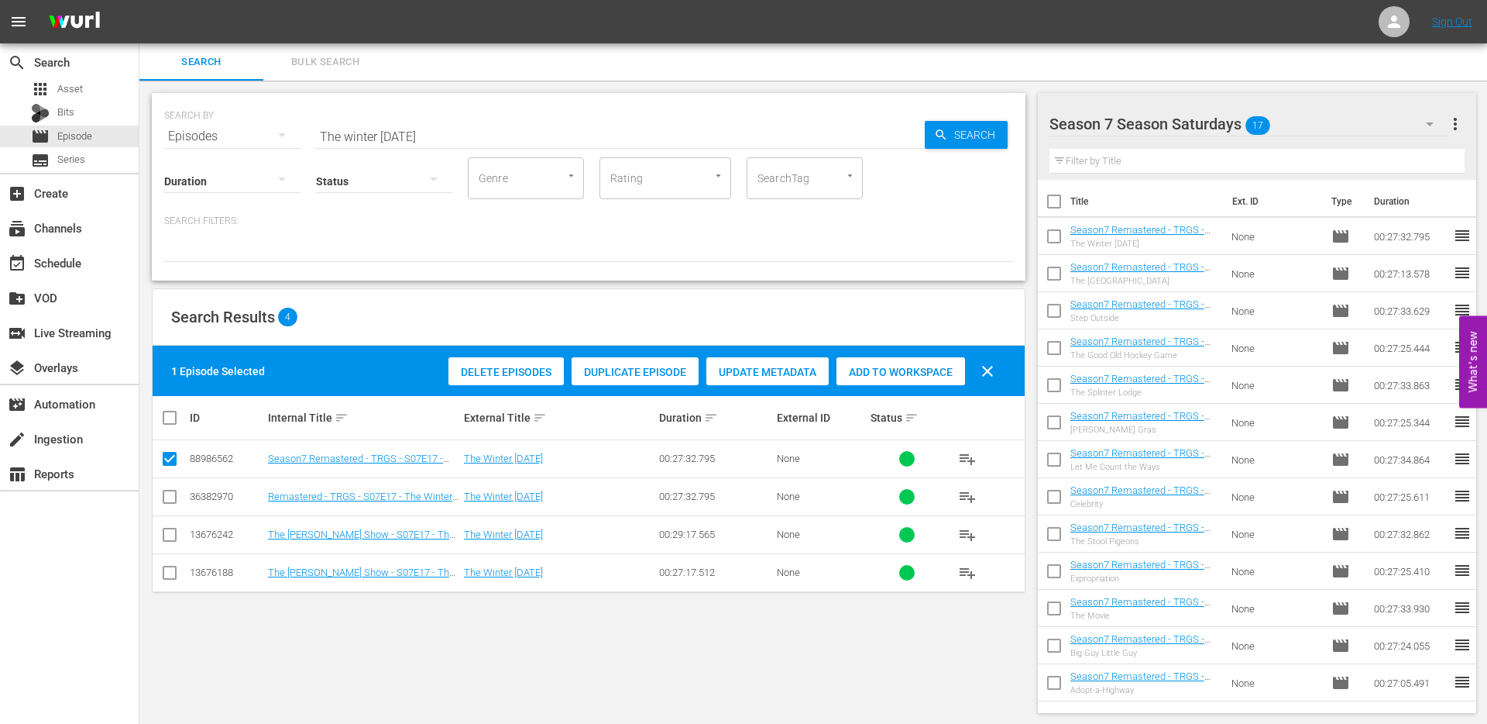
click at [362, 140] on input "The winter carnival" at bounding box center [620, 136] width 609 height 37
click at [77, 83] on span "Asset" at bounding box center [70, 88] width 26 height 15
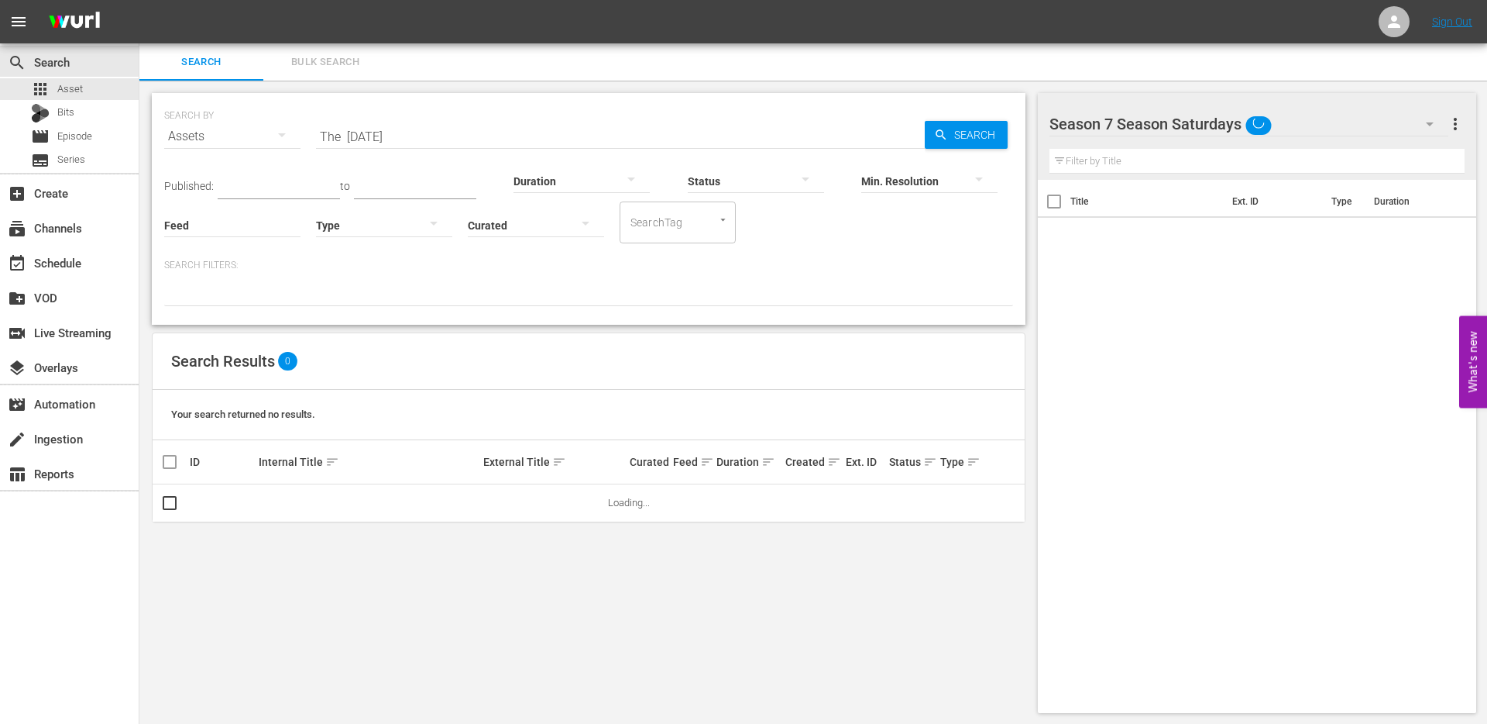
click at [390, 139] on input "The carnival" at bounding box center [620, 136] width 609 height 37
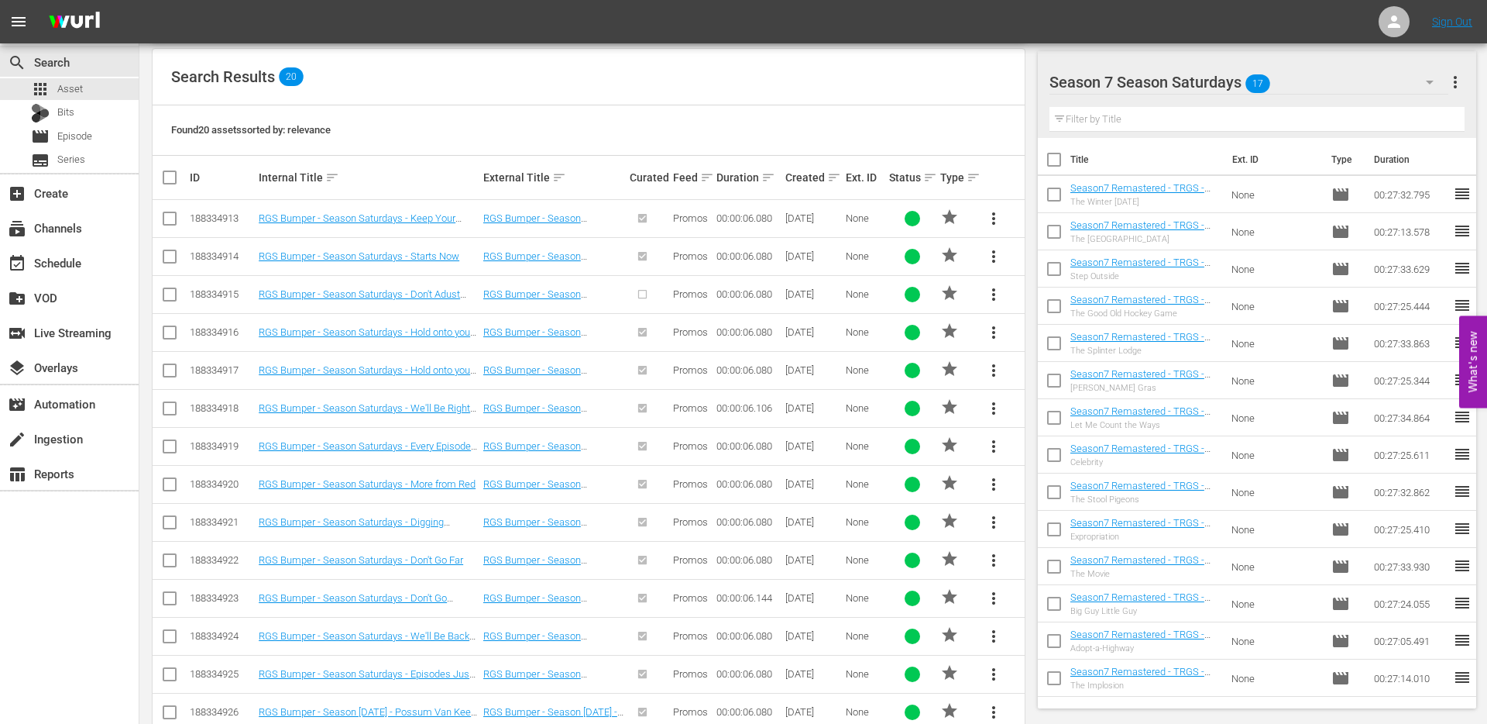
scroll to position [286, 0]
click at [169, 218] on input "checkbox" at bounding box center [169, 220] width 19 height 19
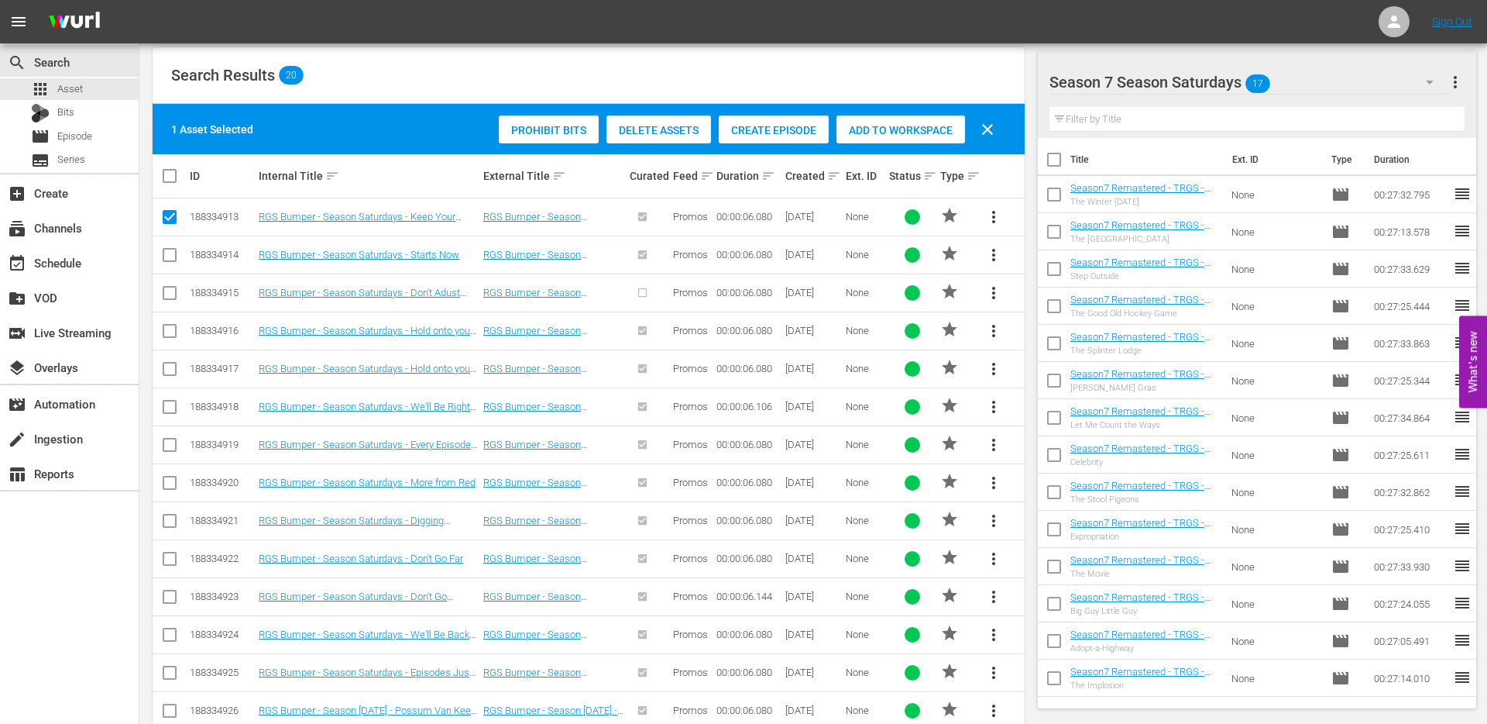
click at [169, 259] on input "checkbox" at bounding box center [169, 258] width 19 height 19
click at [169, 293] on input "checkbox" at bounding box center [169, 296] width 19 height 19
click at [163, 342] on input "checkbox" at bounding box center [169, 334] width 19 height 19
click at [169, 372] on input "checkbox" at bounding box center [169, 372] width 19 height 19
click at [169, 407] on input "checkbox" at bounding box center [169, 410] width 19 height 19
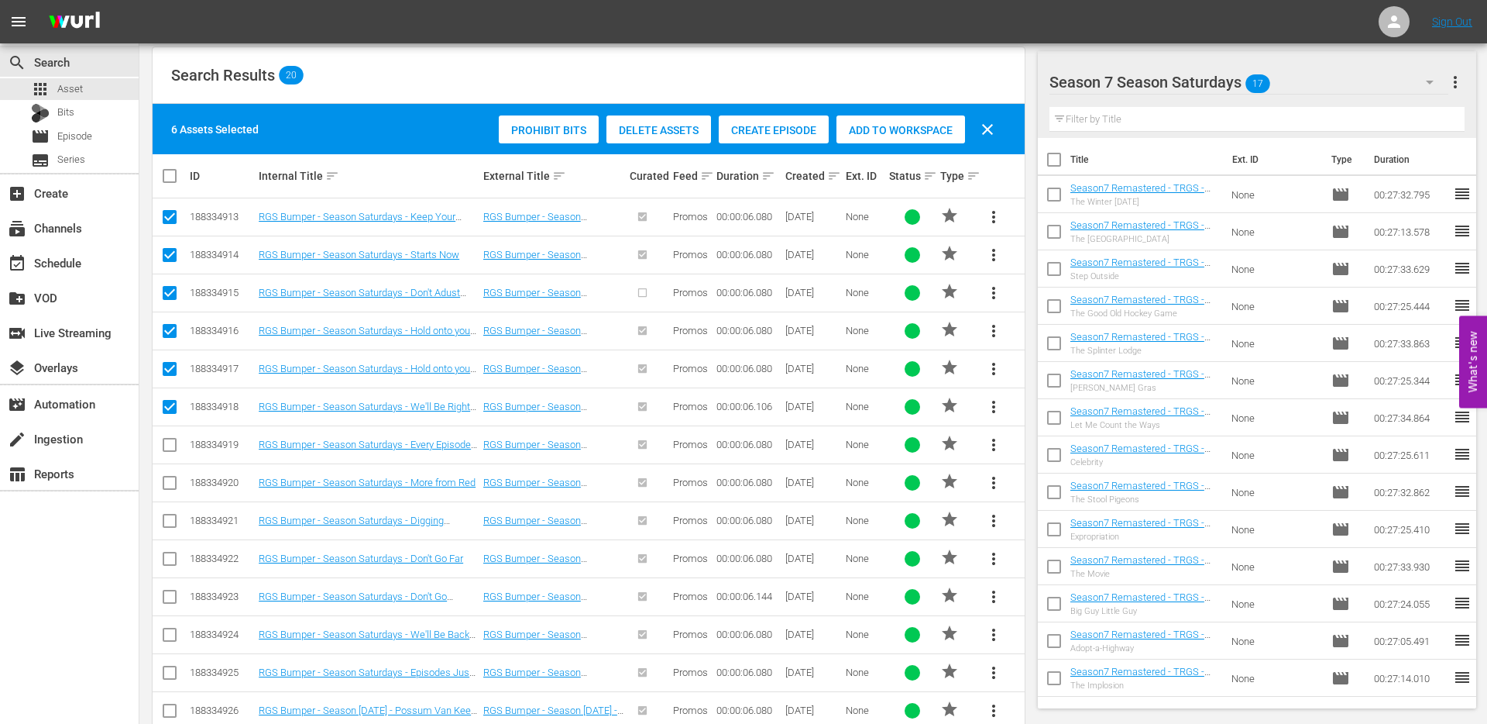
click at [170, 442] on input "checkbox" at bounding box center [169, 447] width 19 height 19
click at [170, 490] on input "checkbox" at bounding box center [169, 485] width 19 height 19
click at [170, 522] on input "checkbox" at bounding box center [169, 523] width 19 height 19
click at [167, 562] on input "checkbox" at bounding box center [169, 561] width 19 height 19
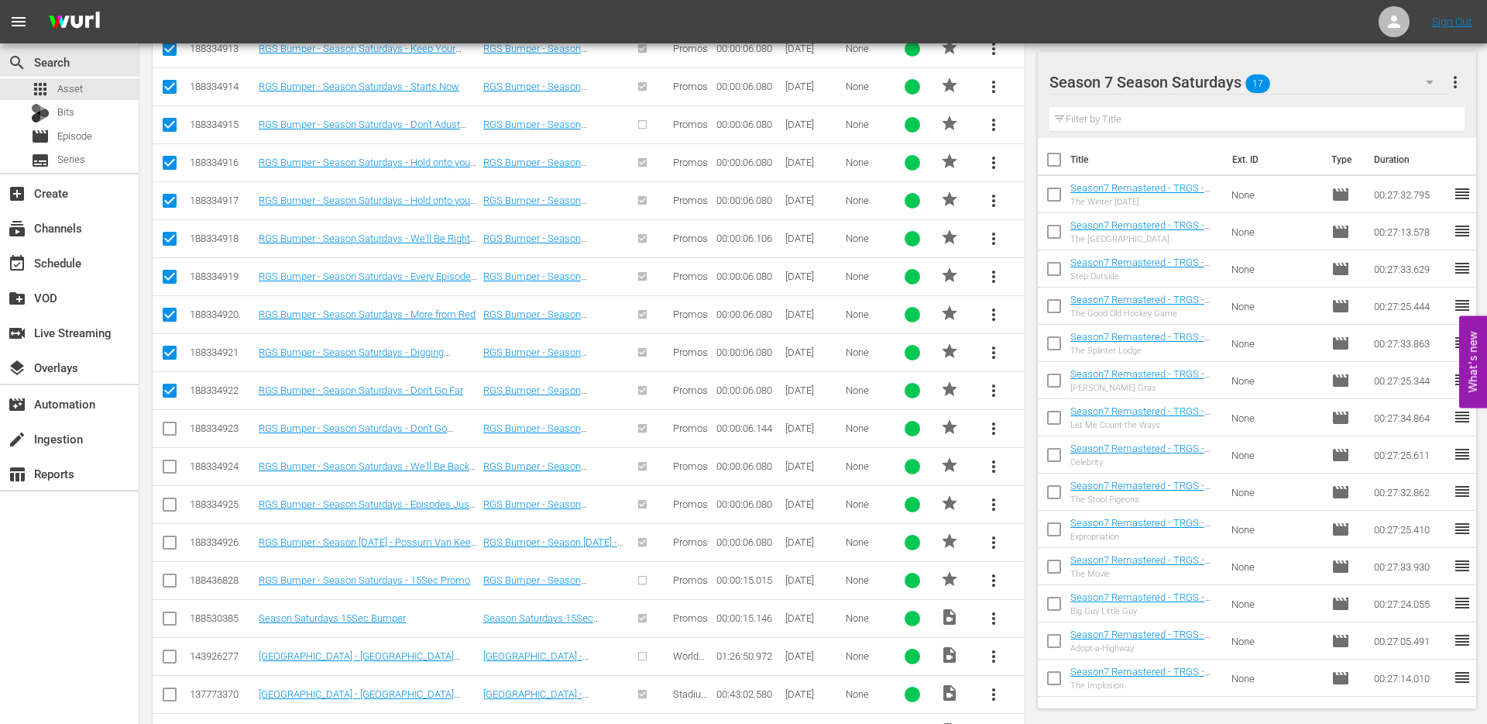
scroll to position [466, 0]
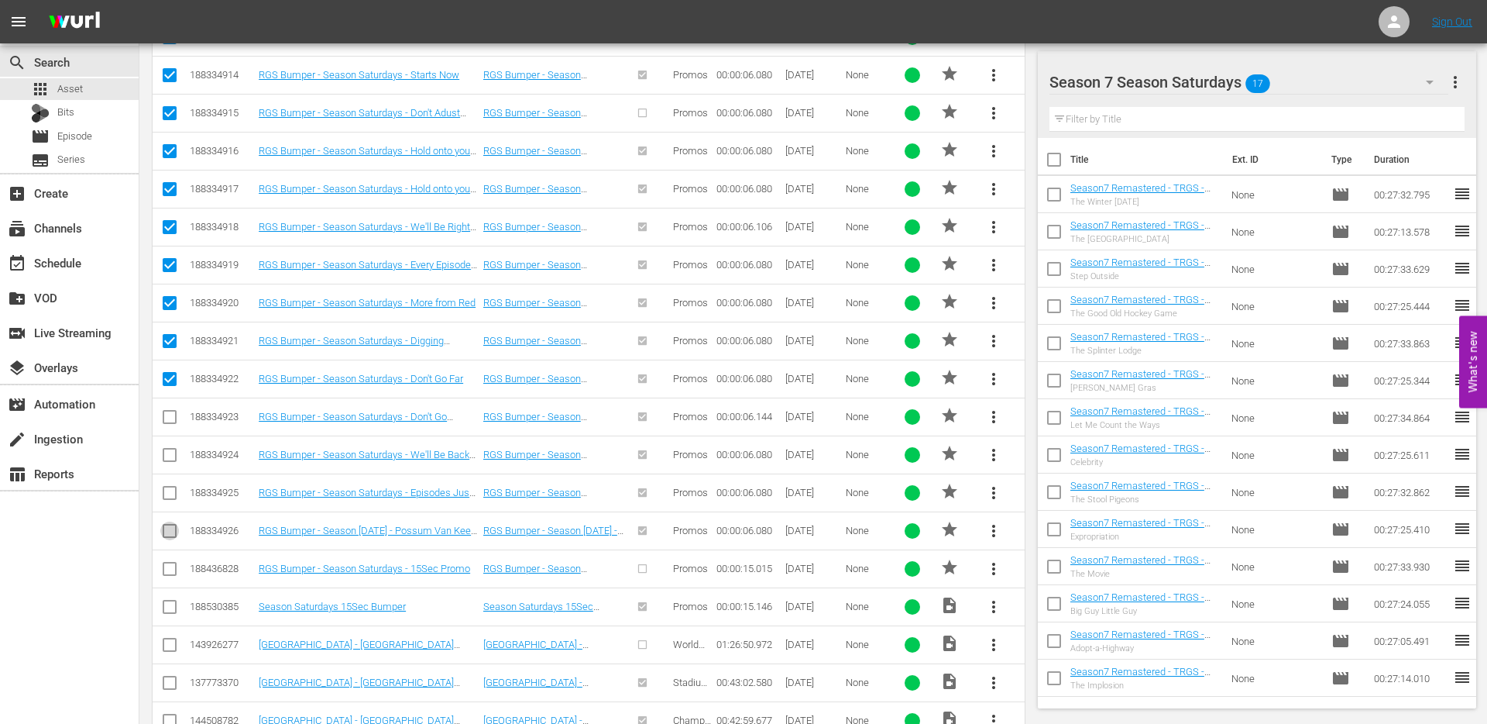
click at [170, 529] on input "checkbox" at bounding box center [169, 533] width 19 height 19
click at [170, 491] on input "checkbox" at bounding box center [169, 496] width 19 height 19
click at [170, 453] on input "checkbox" at bounding box center [169, 458] width 19 height 19
click at [170, 569] on input "checkbox" at bounding box center [169, 571] width 19 height 19
click at [172, 602] on input "checkbox" at bounding box center [169, 609] width 19 height 19
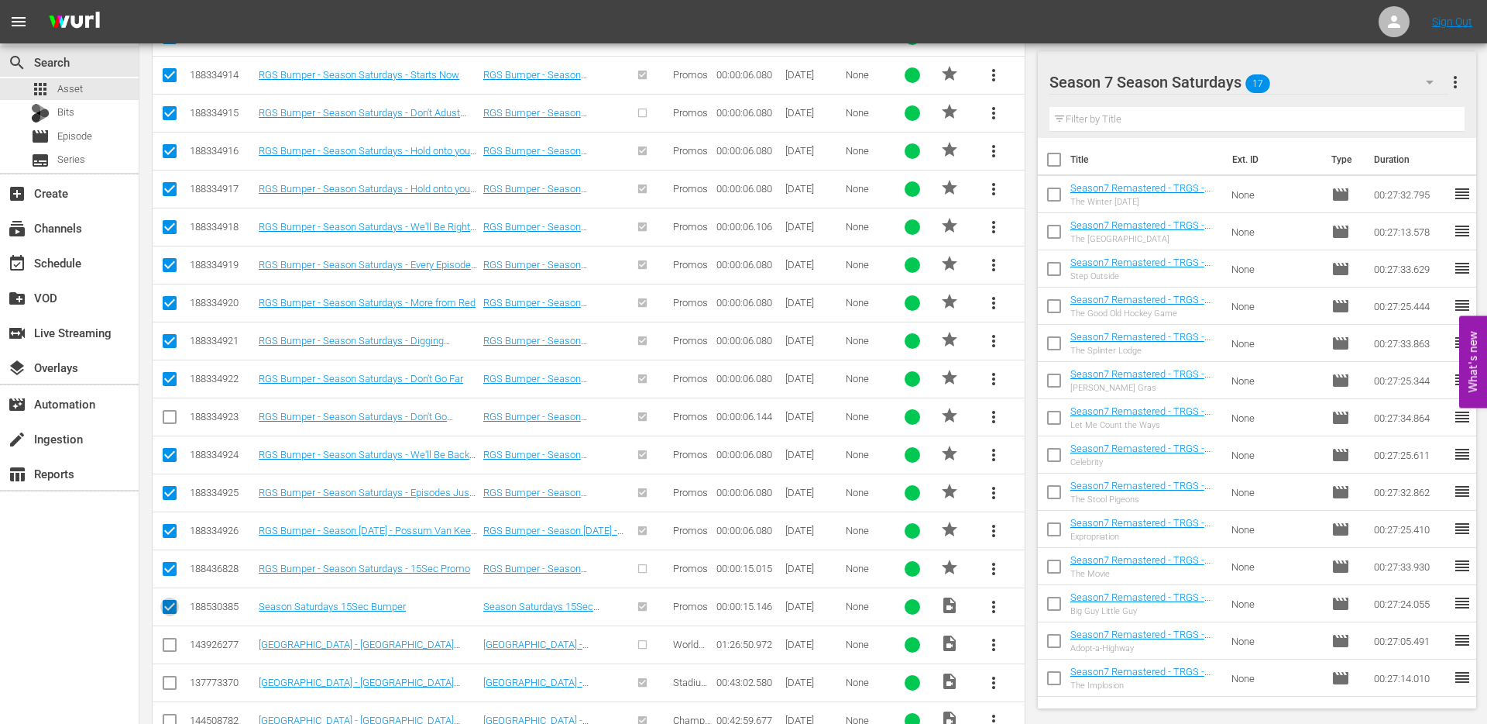
click at [167, 604] on input "checkbox" at bounding box center [169, 609] width 19 height 19
click at [167, 417] on input "checkbox" at bounding box center [169, 420] width 19 height 19
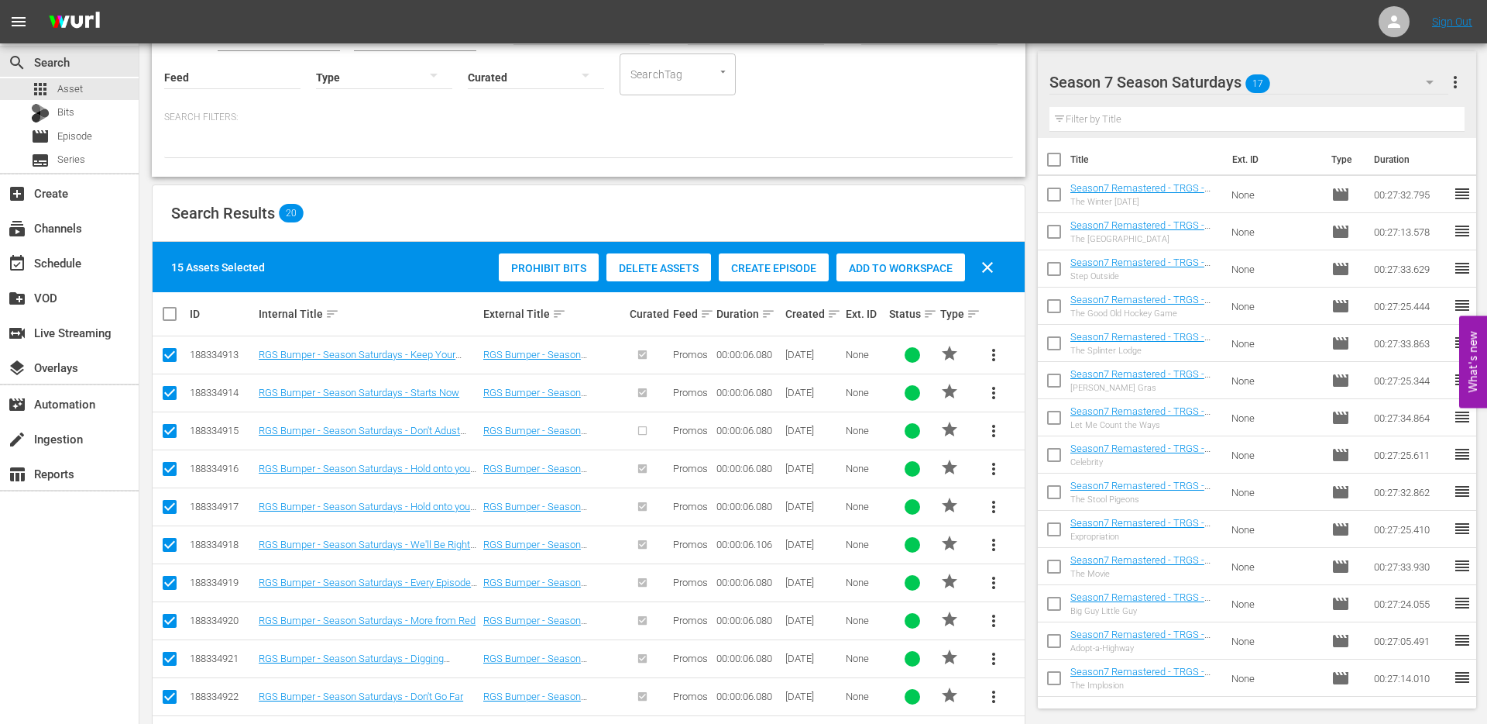
scroll to position [0, 0]
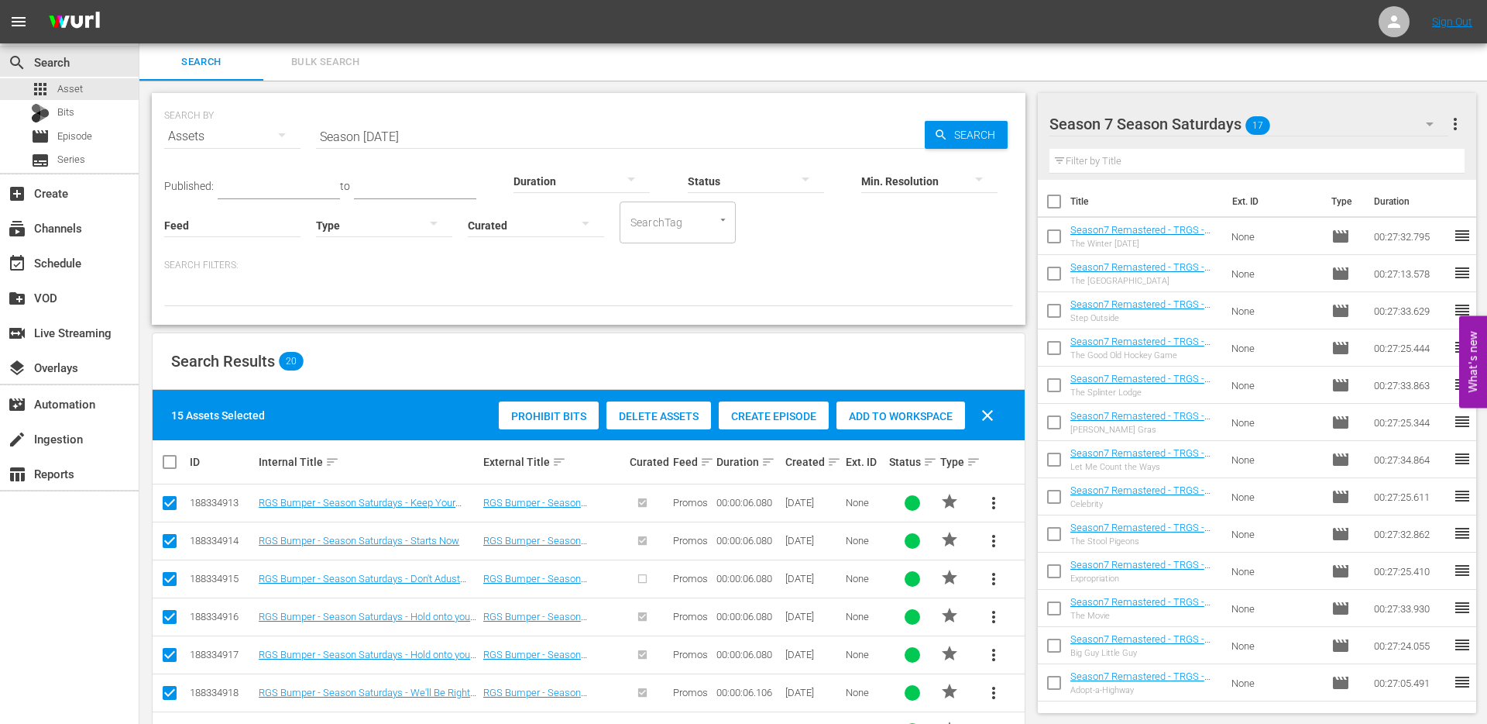
click at [918, 411] on span "Add to Workspace" at bounding box center [901, 416] width 129 height 12
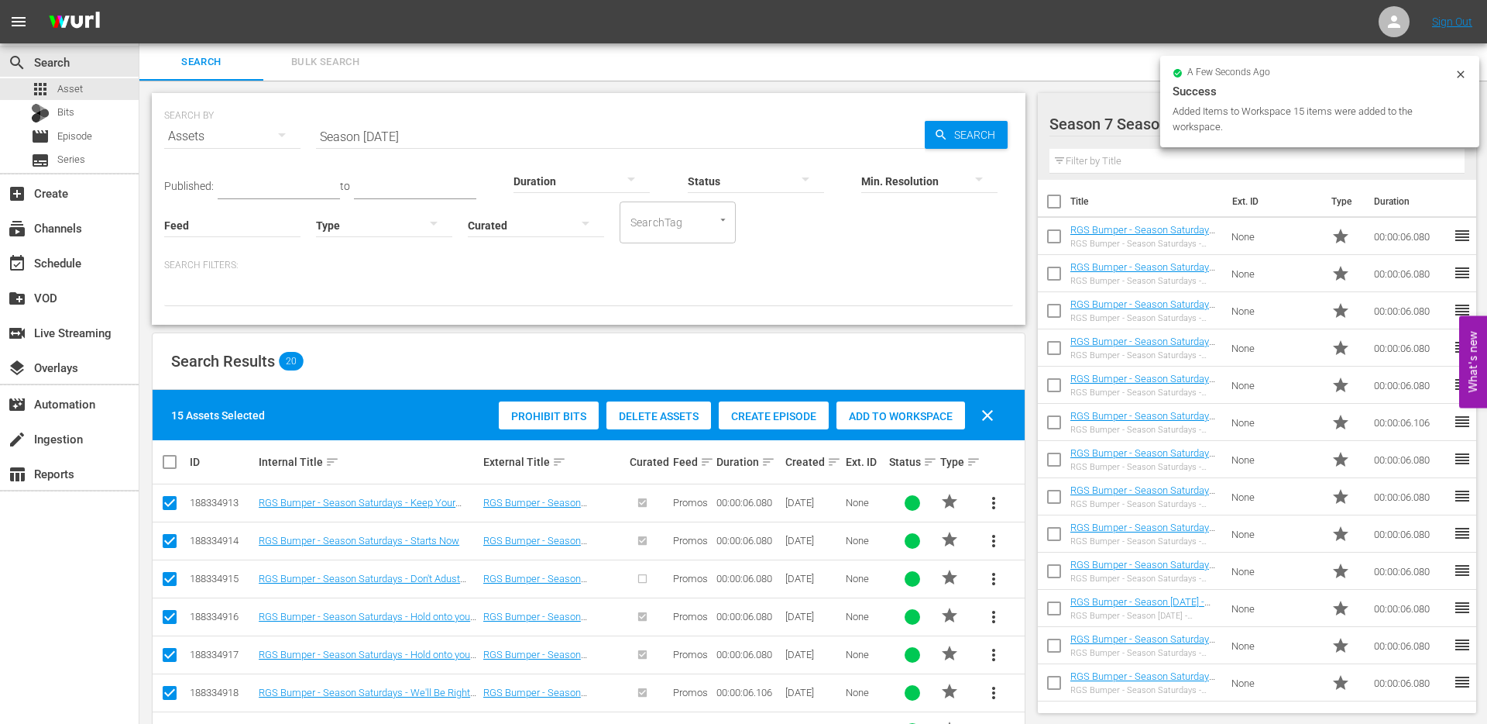
click at [1461, 74] on icon at bounding box center [1460, 73] width 7 height 7
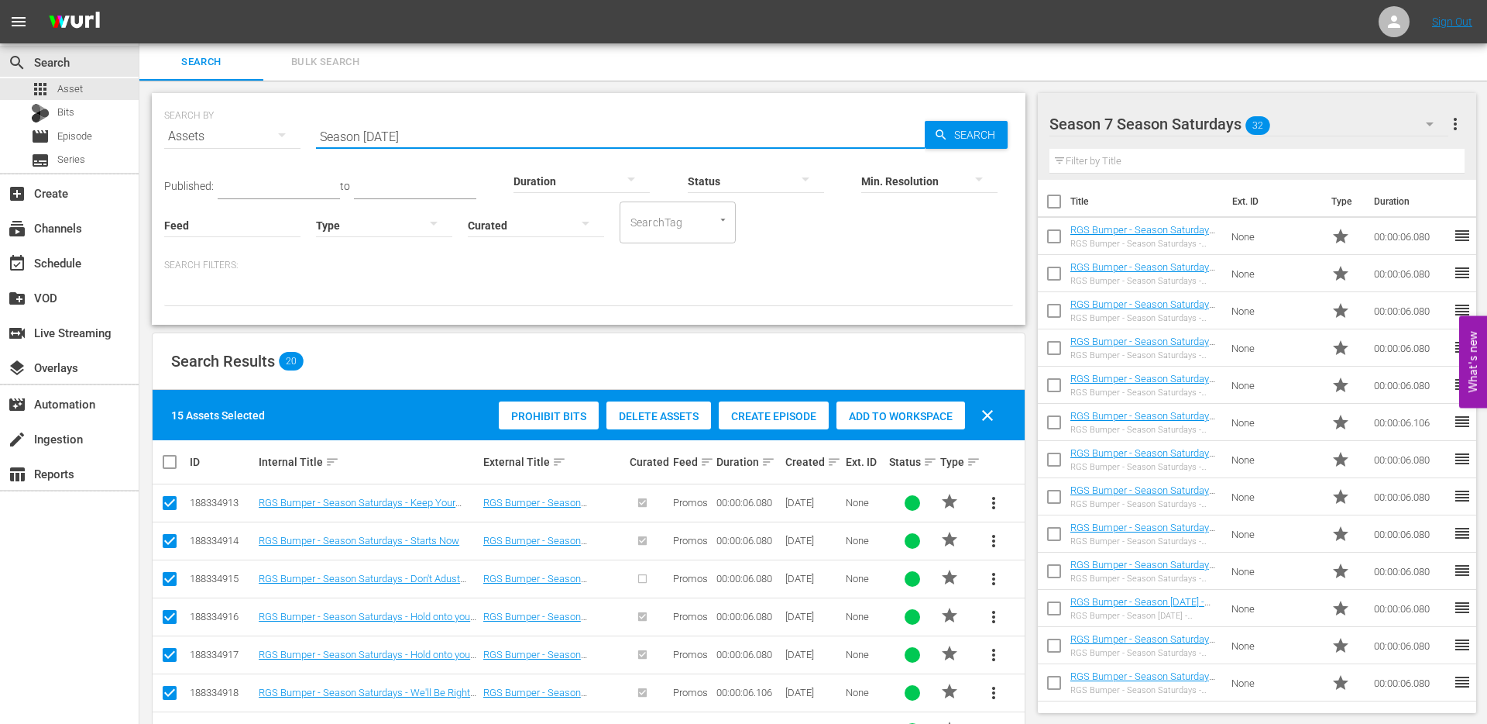
click at [473, 137] on input "Season [DATE]" at bounding box center [620, 136] width 609 height 37
click at [80, 138] on span "Episode" at bounding box center [74, 136] width 35 height 15
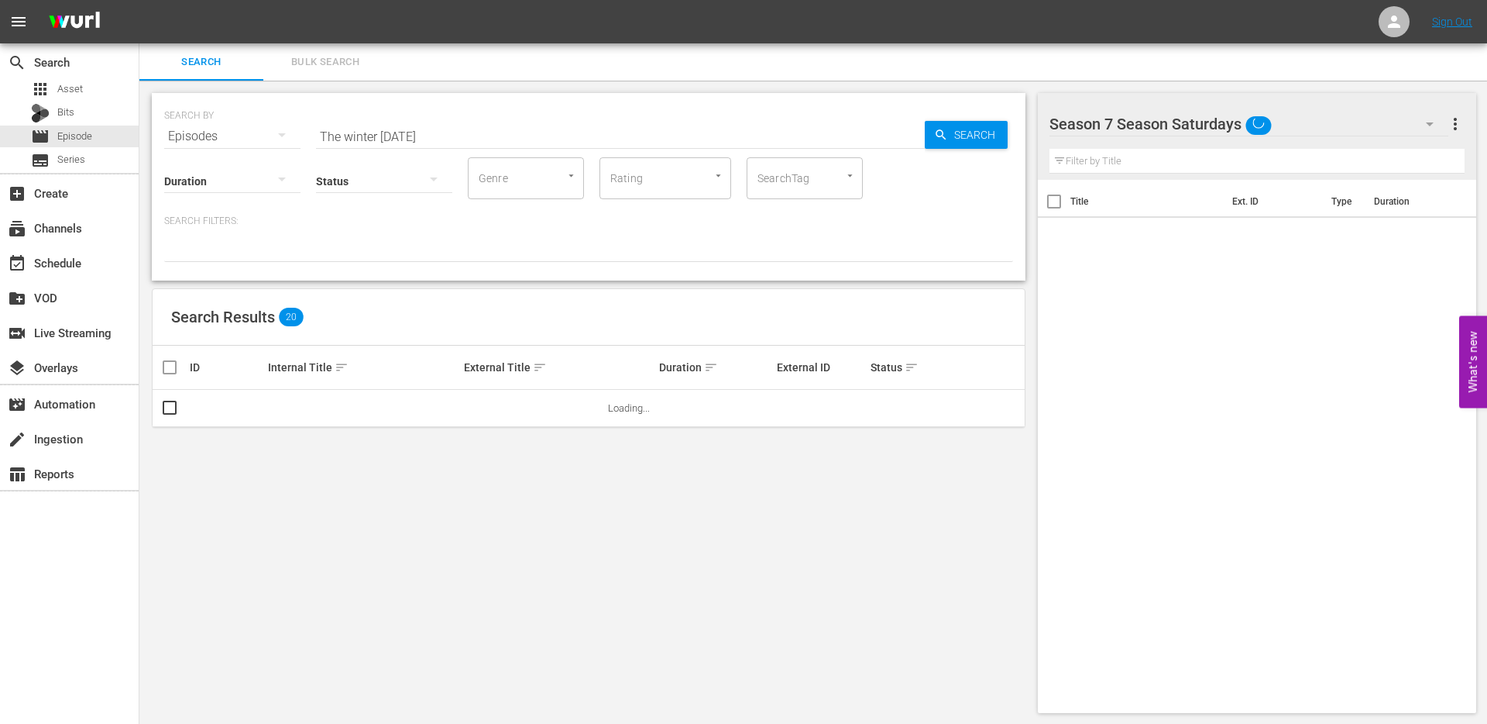
click at [412, 135] on input "The winter carnival" at bounding box center [620, 136] width 609 height 37
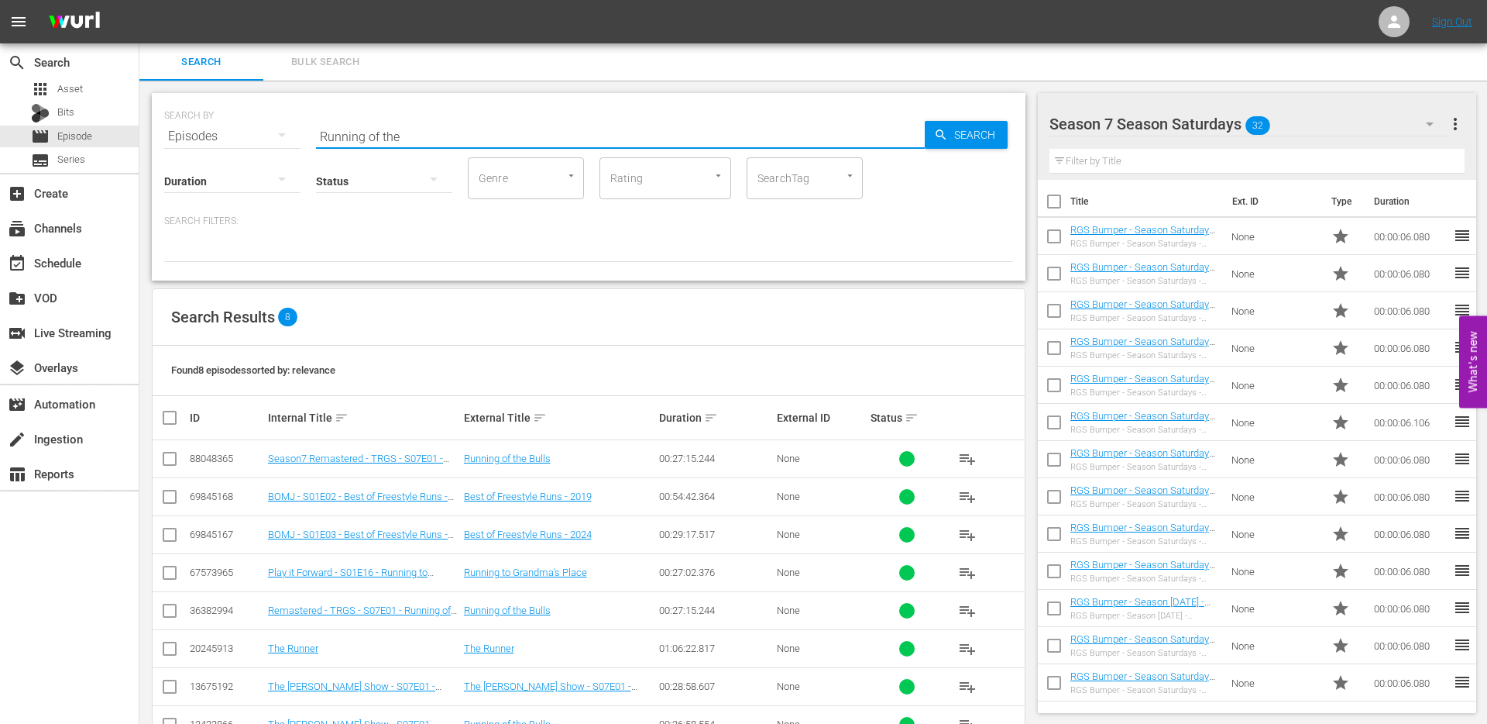
click at [425, 132] on input "Running of the" at bounding box center [620, 136] width 609 height 37
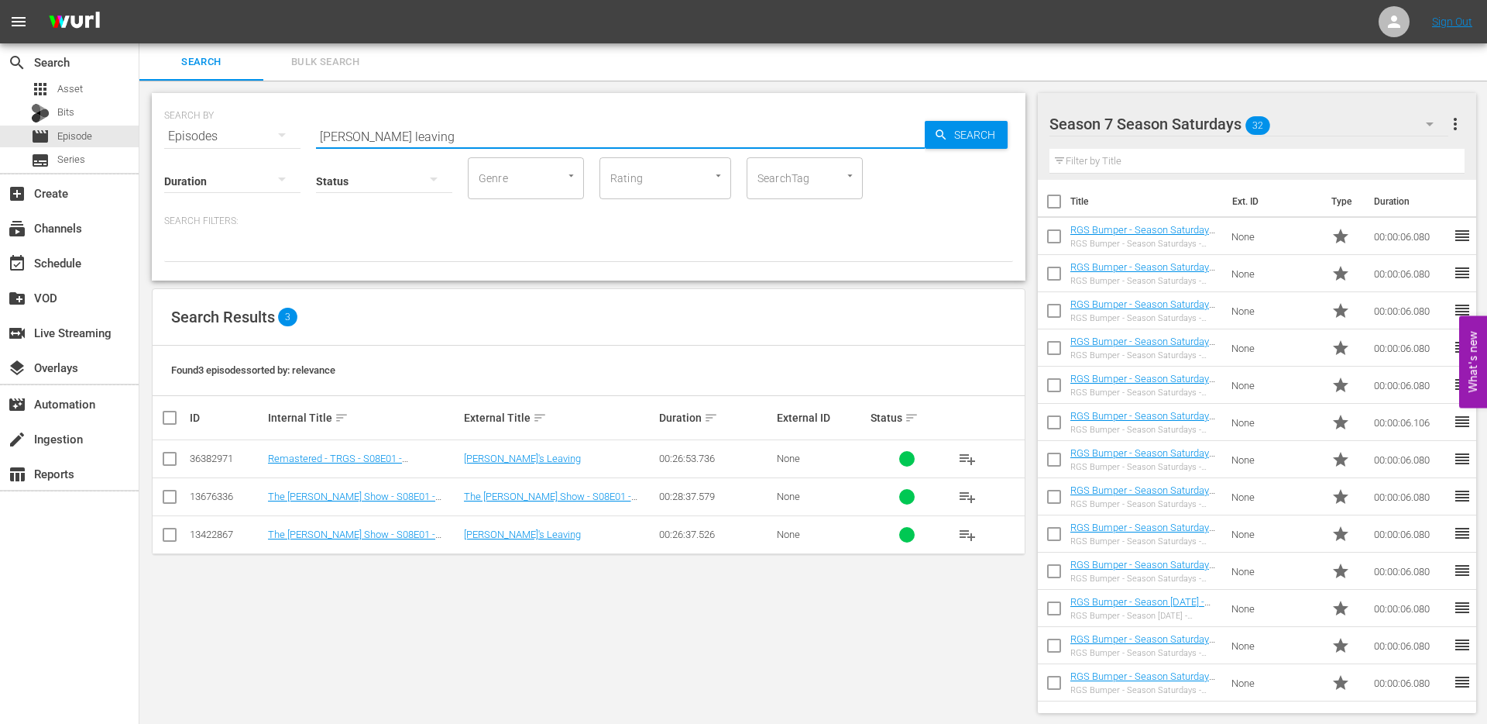
click at [177, 455] on input "checkbox" at bounding box center [169, 461] width 19 height 19
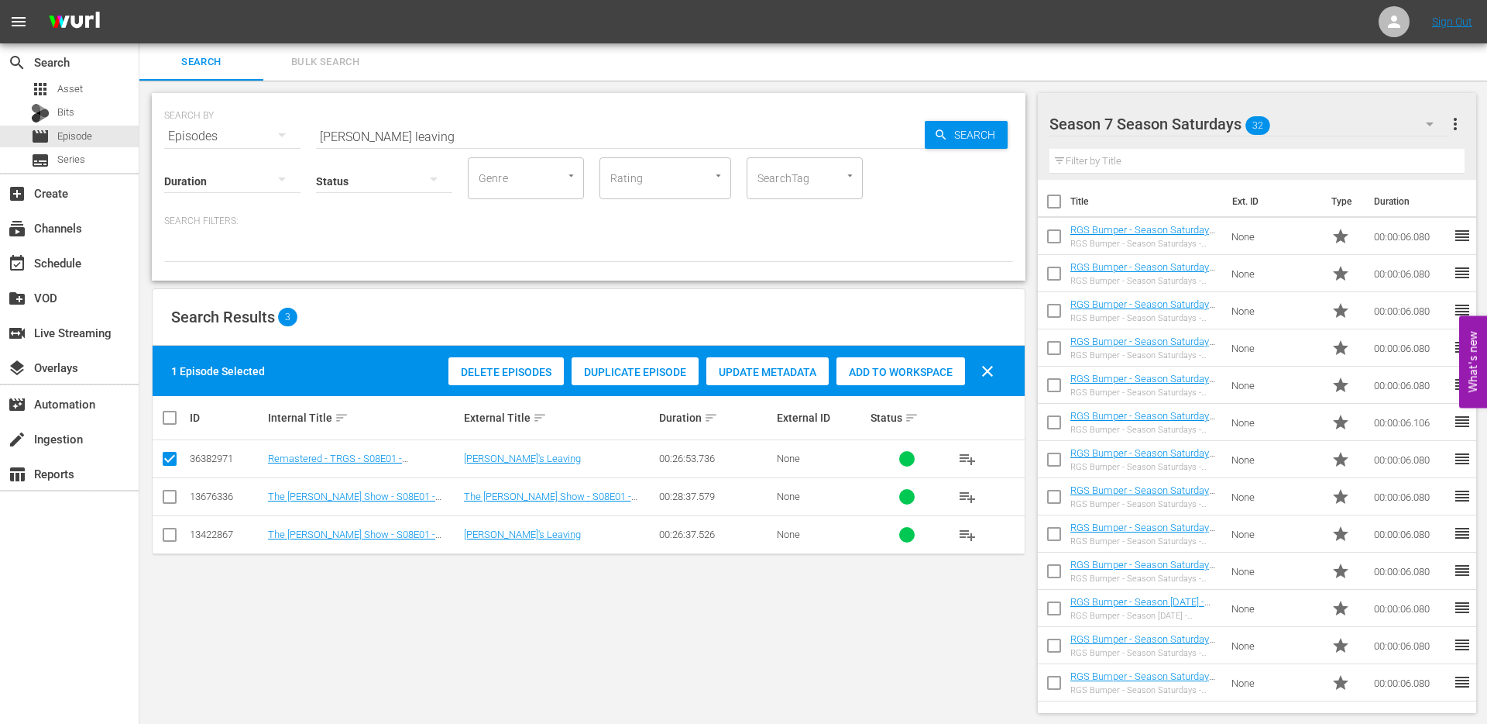
click at [608, 372] on span "Duplicate Episode" at bounding box center [635, 372] width 127 height 12
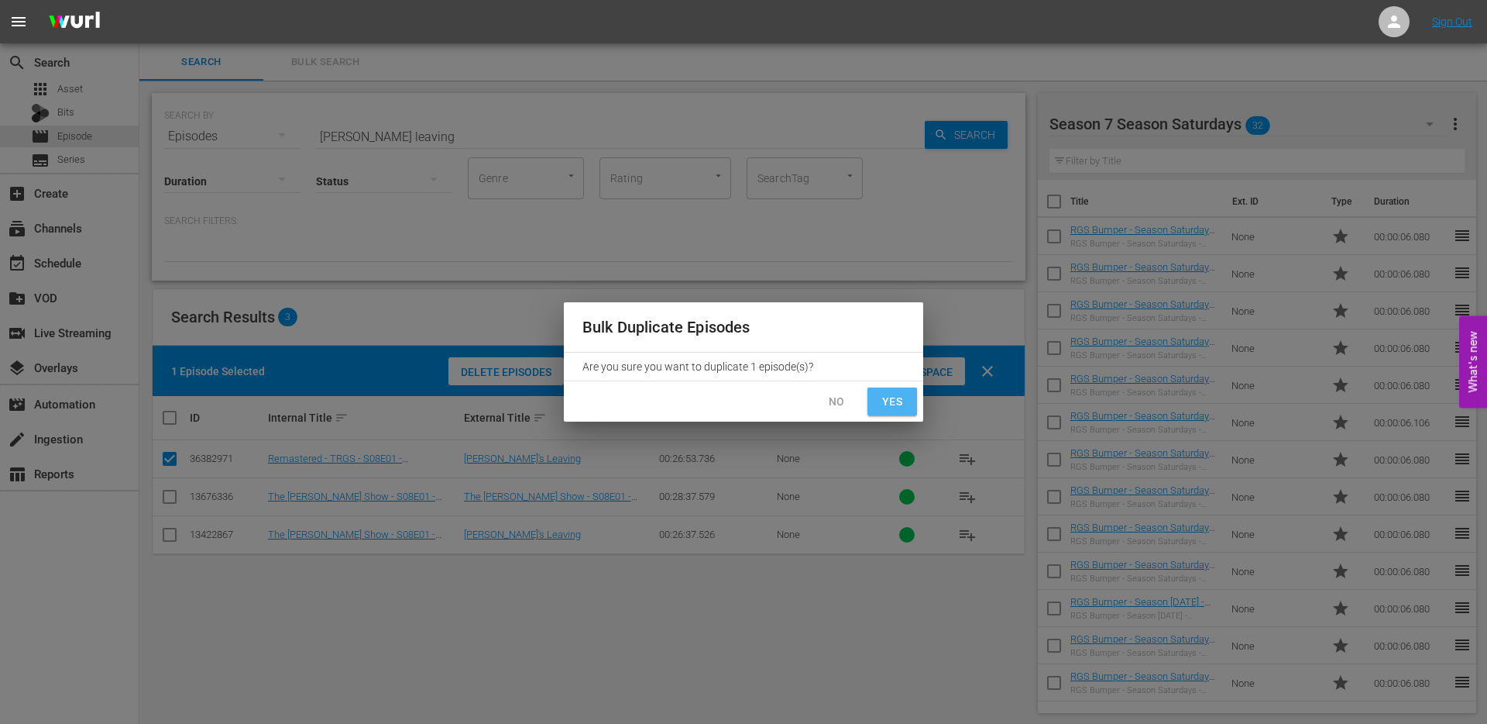
click at [886, 403] on span "Yes" at bounding box center [892, 401] width 25 height 19
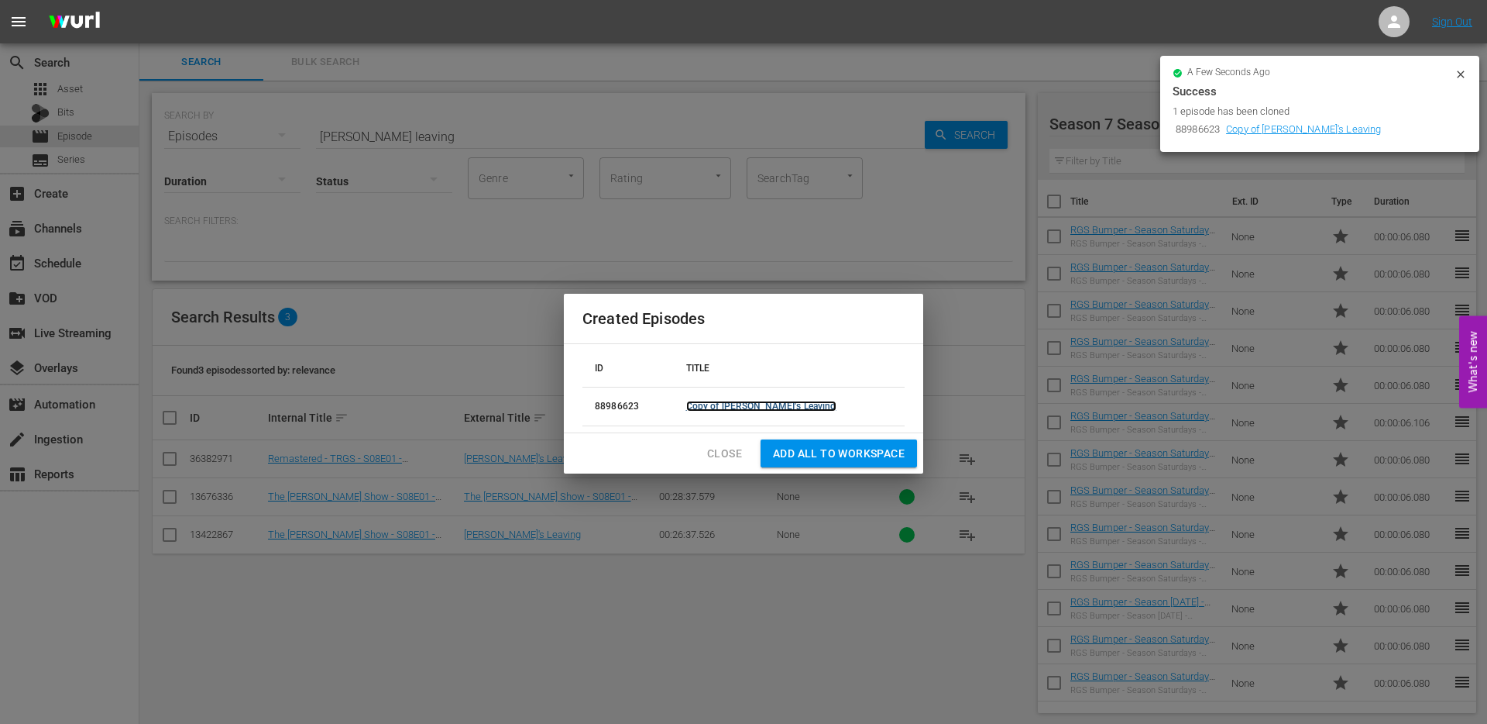
click at [774, 404] on link "Copy of Harold's Leaving" at bounding box center [761, 406] width 150 height 11
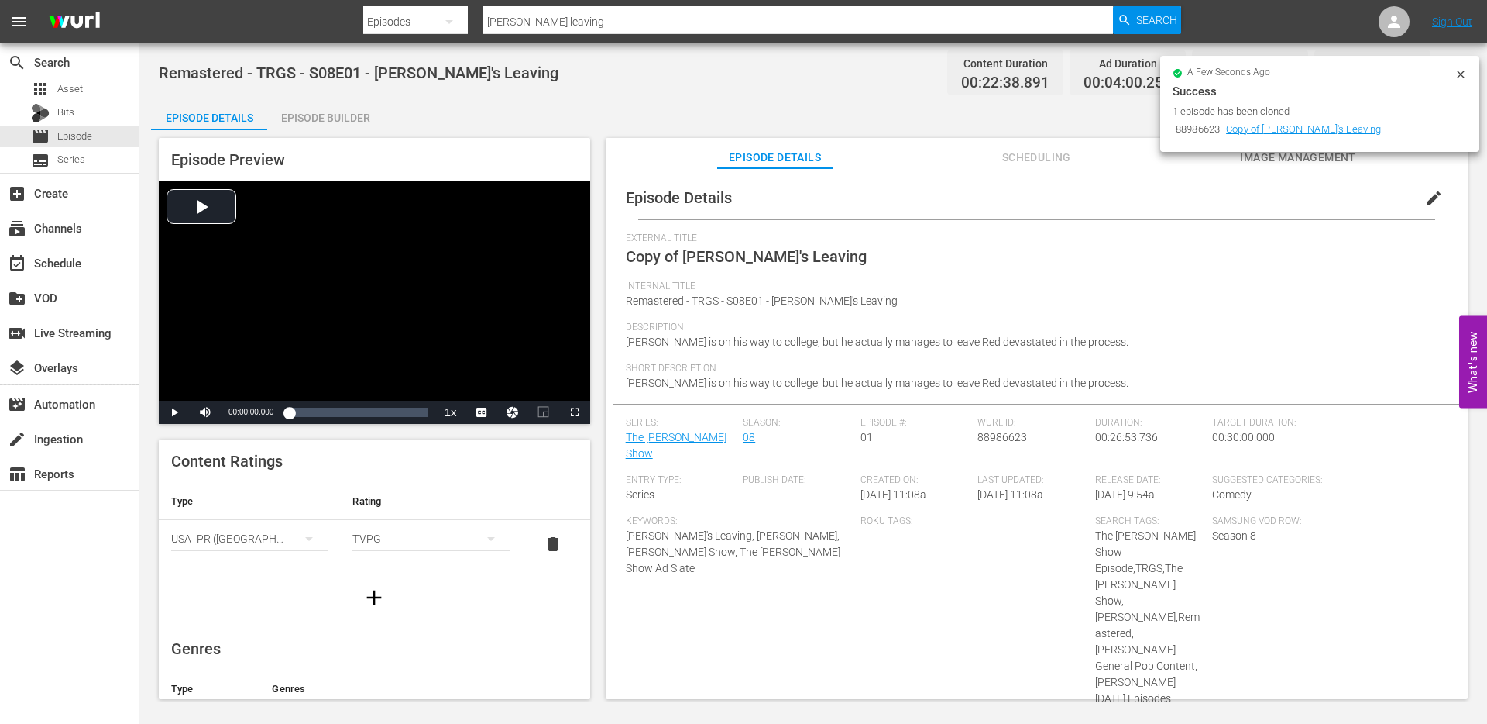
click at [1427, 210] on button "edit" at bounding box center [1433, 198] width 37 height 37
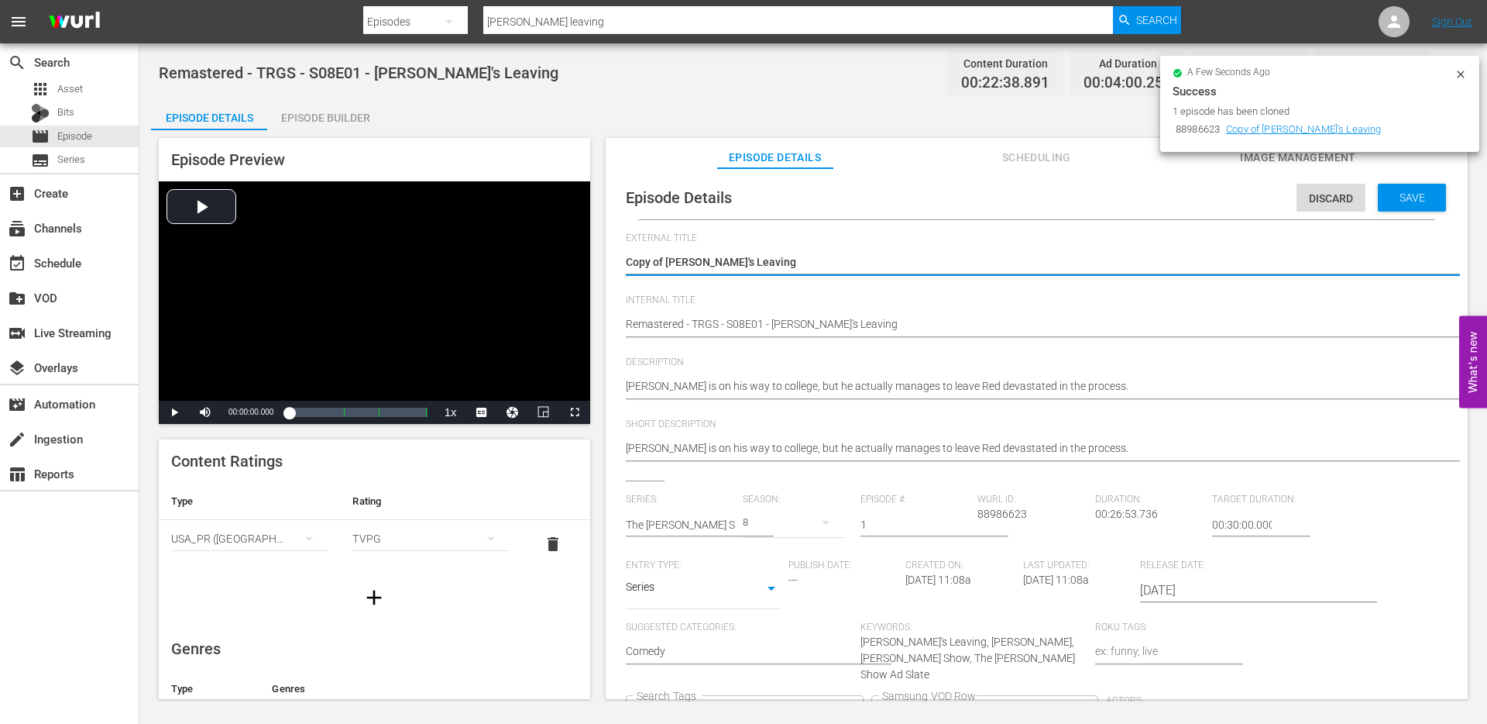
drag, startPoint x: 666, startPoint y: 260, endPoint x: 613, endPoint y: 259, distance: 53.5
click at [614, 260] on div "Episode Details Discard Save External Title Copy of Harold's Leaving Copy of Ha…" at bounding box center [1037, 511] width 847 height 671
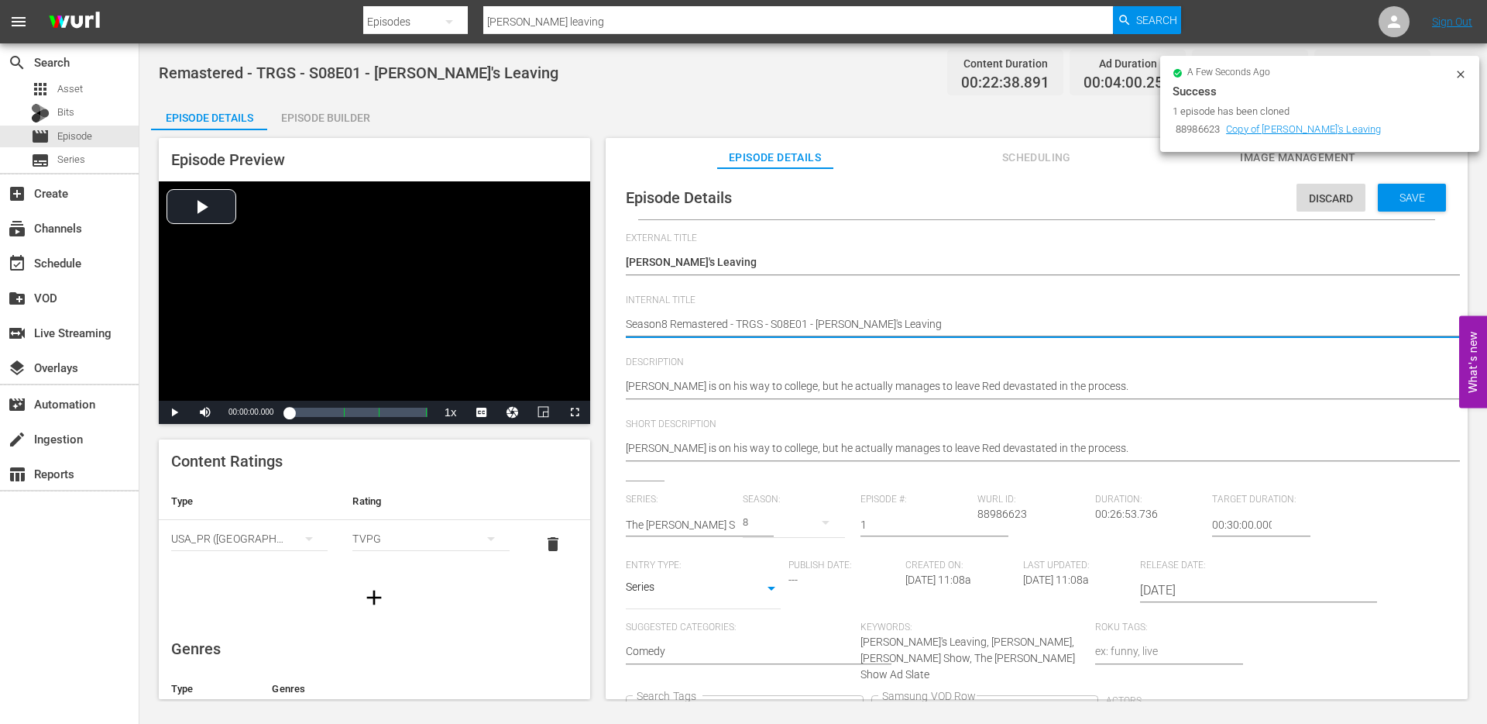
click at [855, 708] on icon "Clear" at bounding box center [850, 713] width 10 height 10
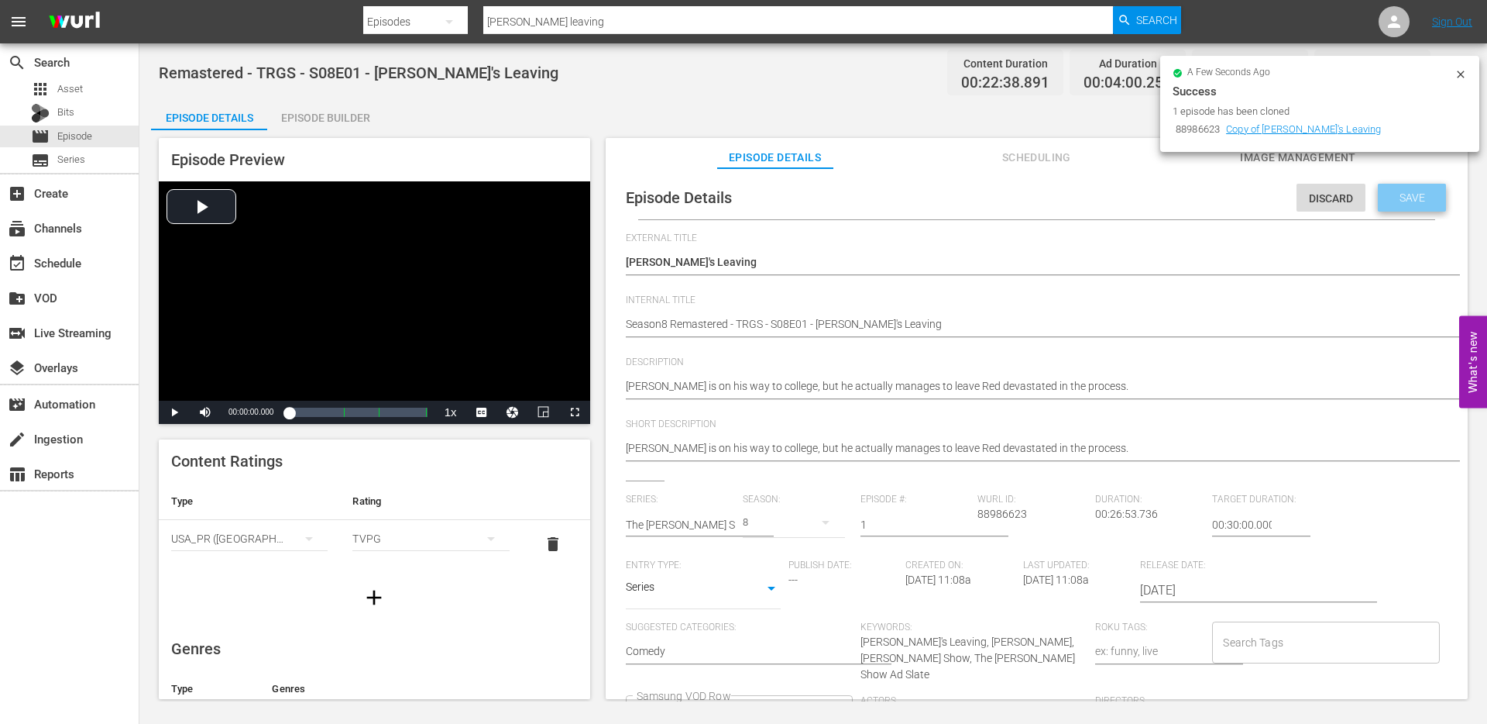
click at [1381, 205] on div "Save" at bounding box center [1412, 198] width 68 height 28
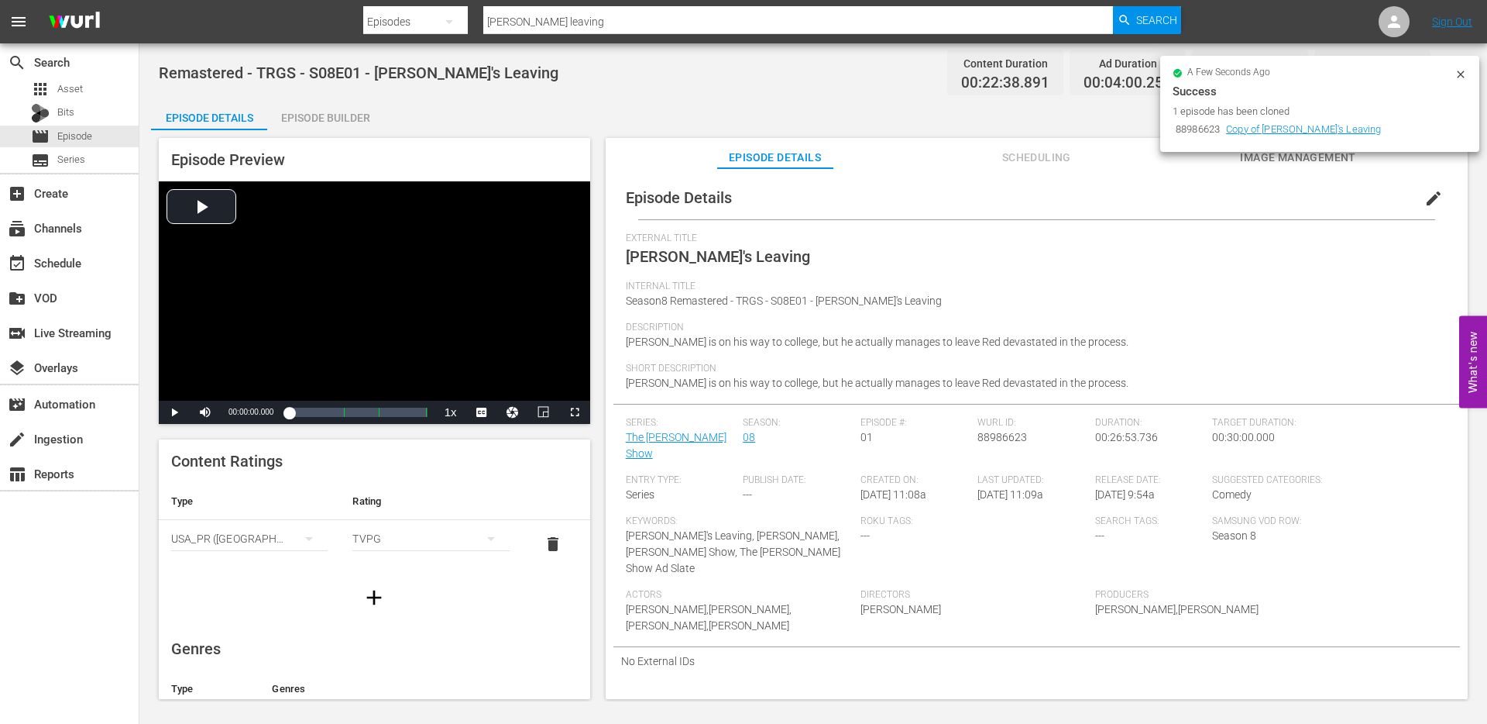
click at [619, 22] on input "Harolds leaving" at bounding box center [798, 21] width 630 height 37
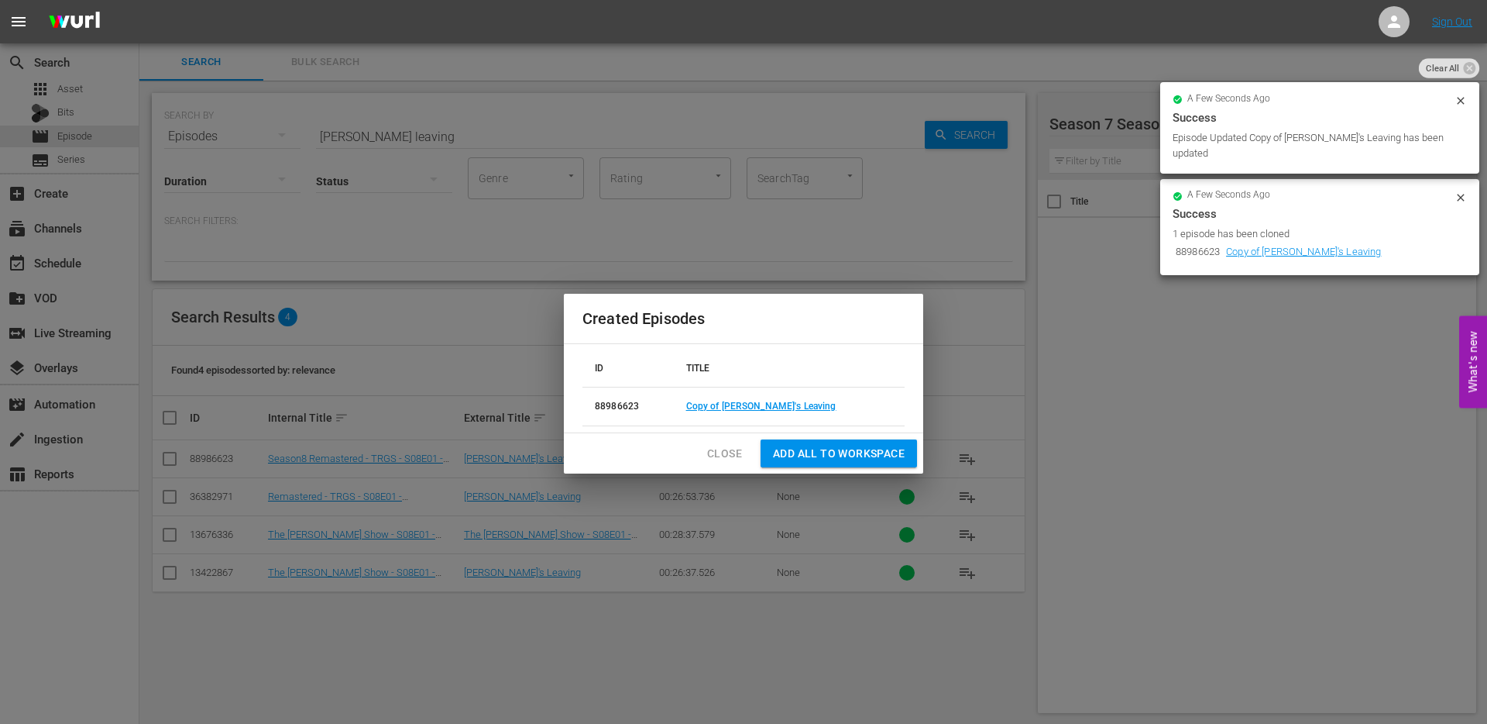
click at [727, 452] on span "Close" at bounding box center [724, 453] width 35 height 19
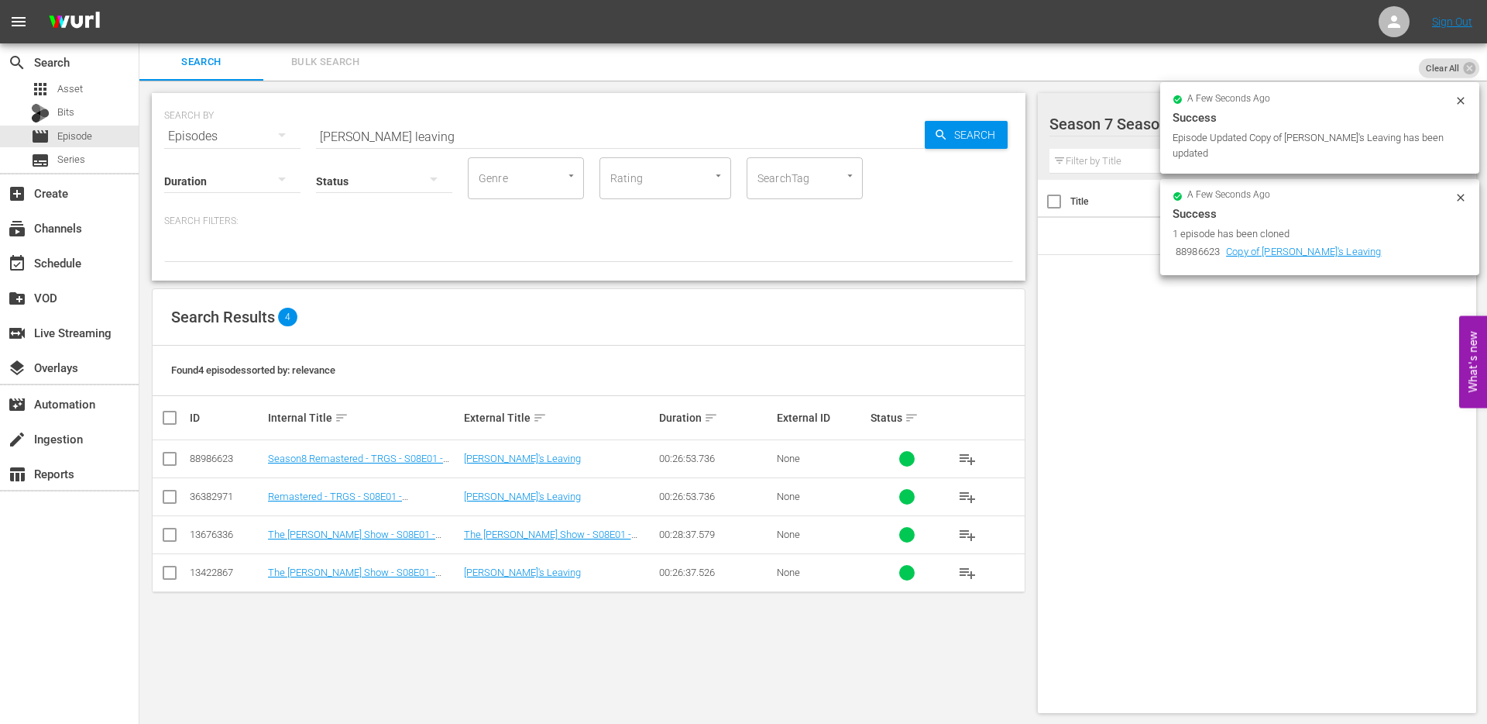
click at [169, 462] on input "checkbox" at bounding box center [169, 461] width 19 height 19
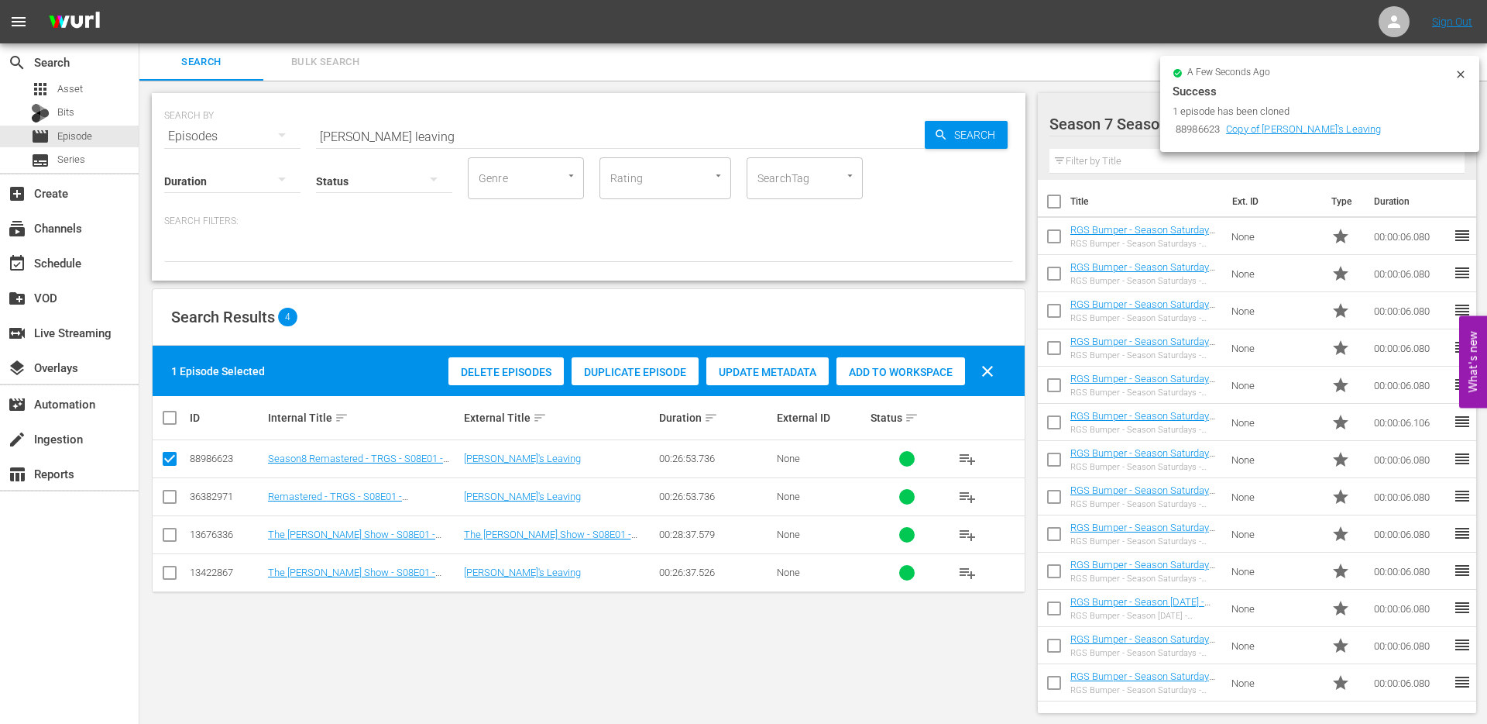
click at [1465, 74] on icon at bounding box center [1461, 74] width 12 height 12
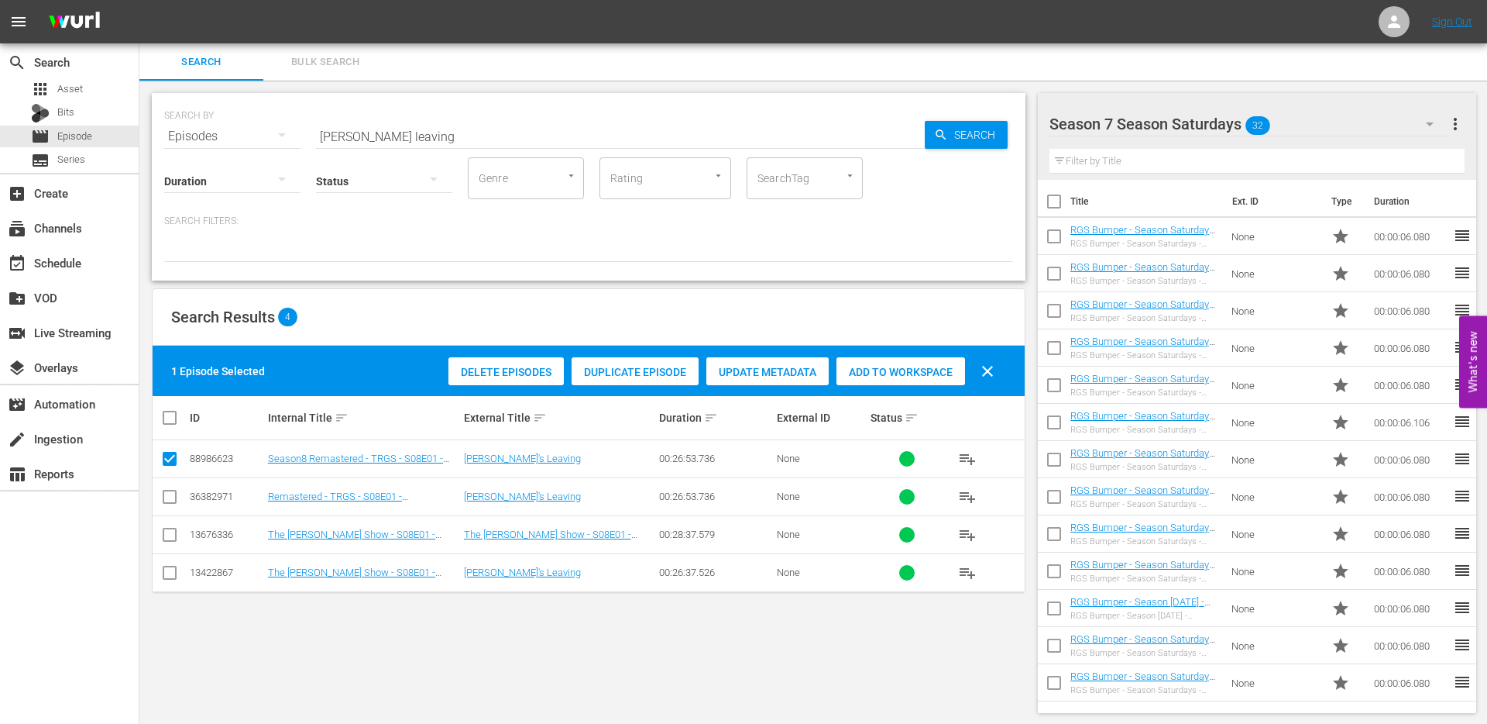
click at [1357, 126] on div "Season 7 Season Saturdays 32" at bounding box center [1249, 123] width 399 height 43
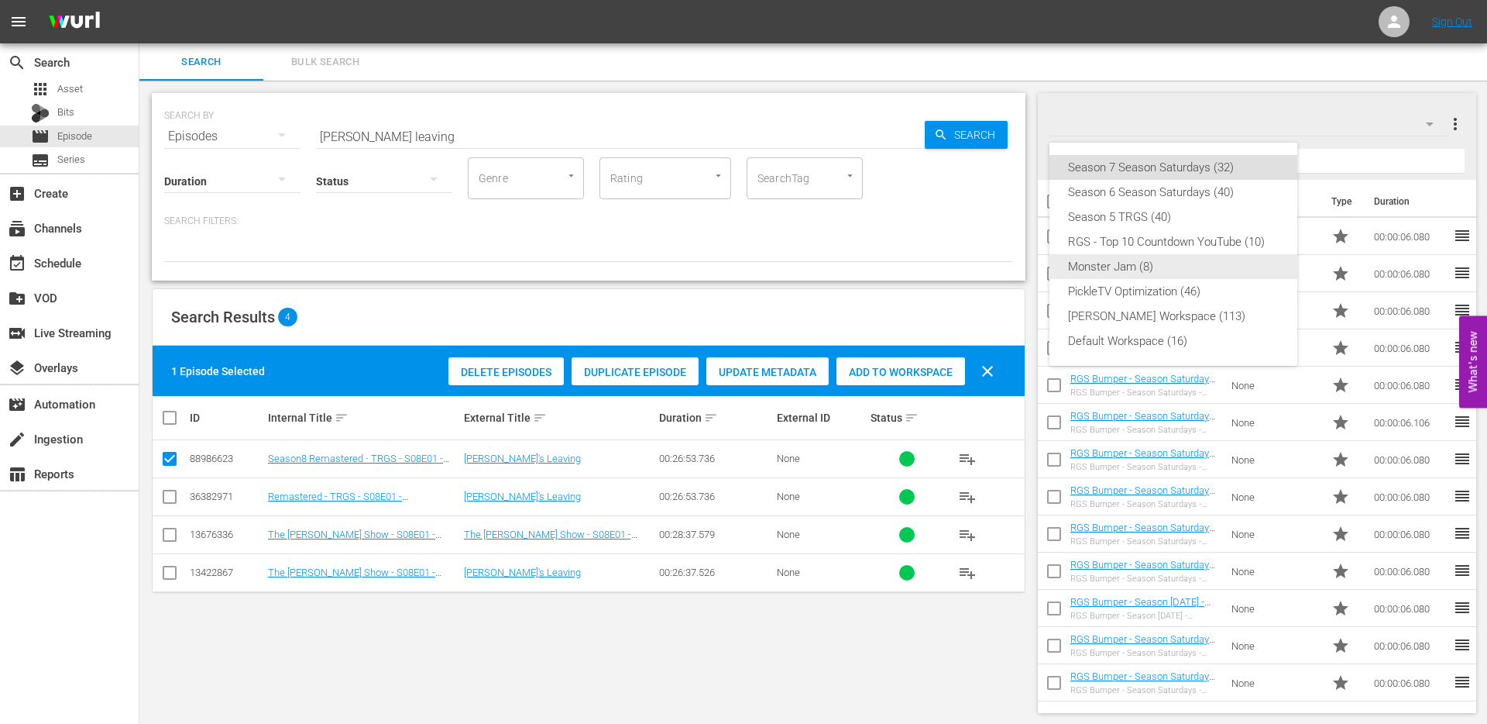
scroll to position [2, 0]
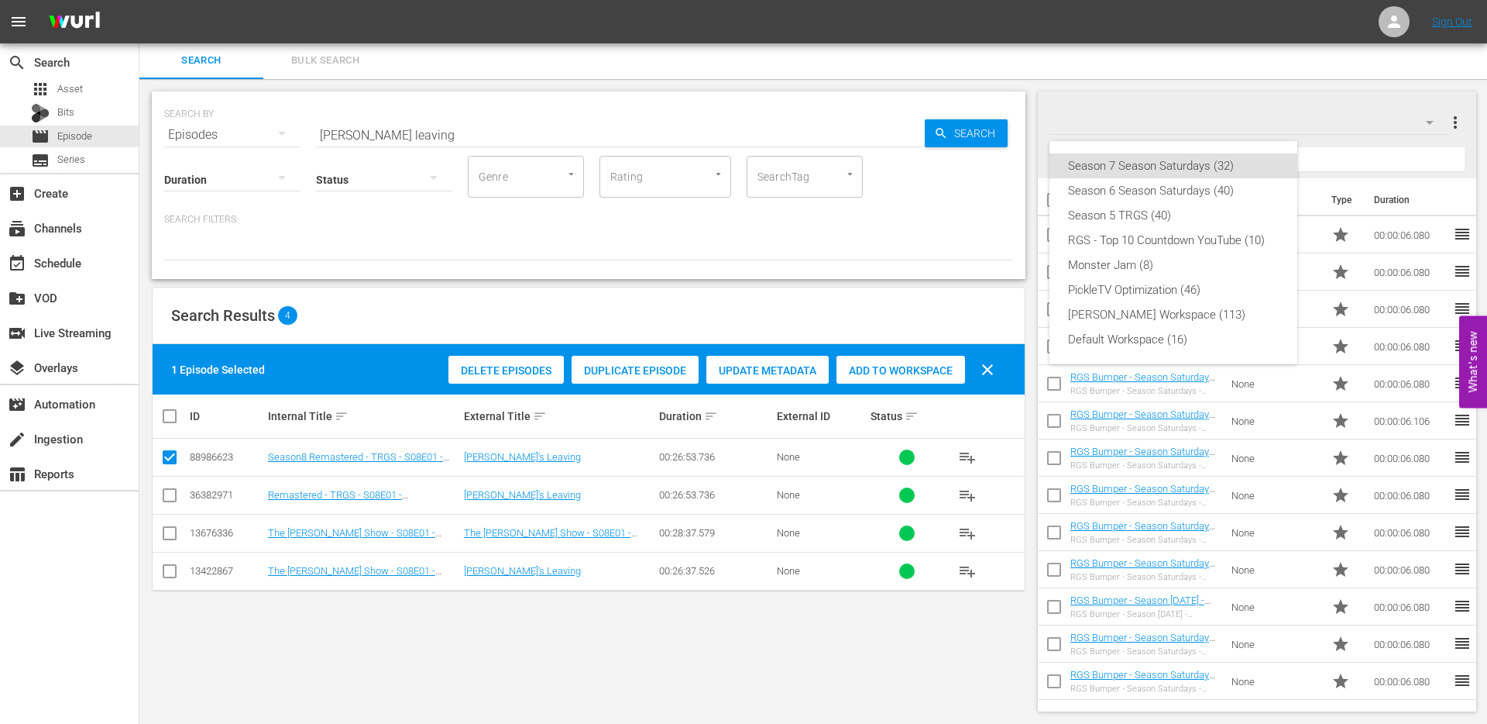
click at [1457, 122] on div "Season 7 Season Saturdays (32) Season 6 Season Saturdays (40) Season 5 TRGS (40…" at bounding box center [743, 362] width 1487 height 724
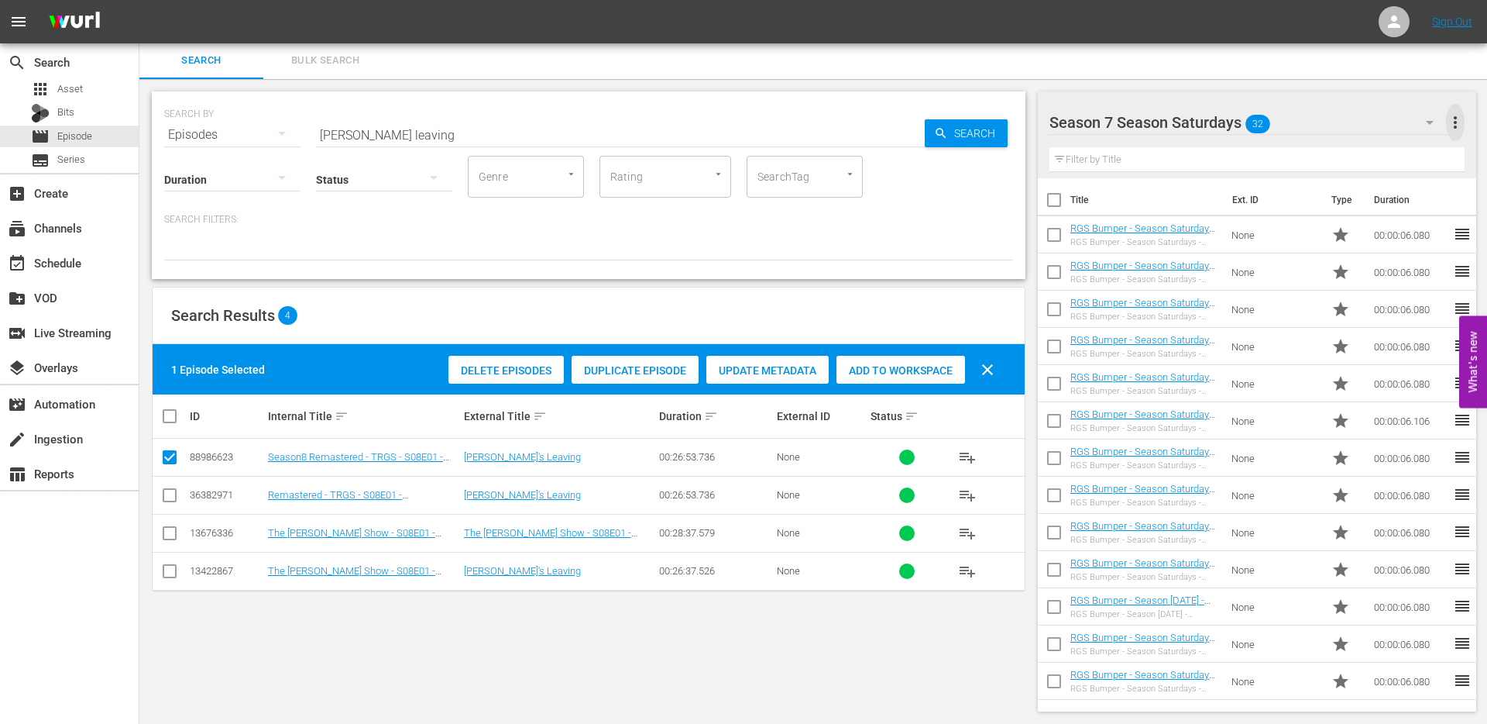
click at [1453, 127] on span "more_vert" at bounding box center [1455, 122] width 19 height 19
click at [1340, 127] on div "Add New Workspace" at bounding box center [1355, 124] width 182 height 28
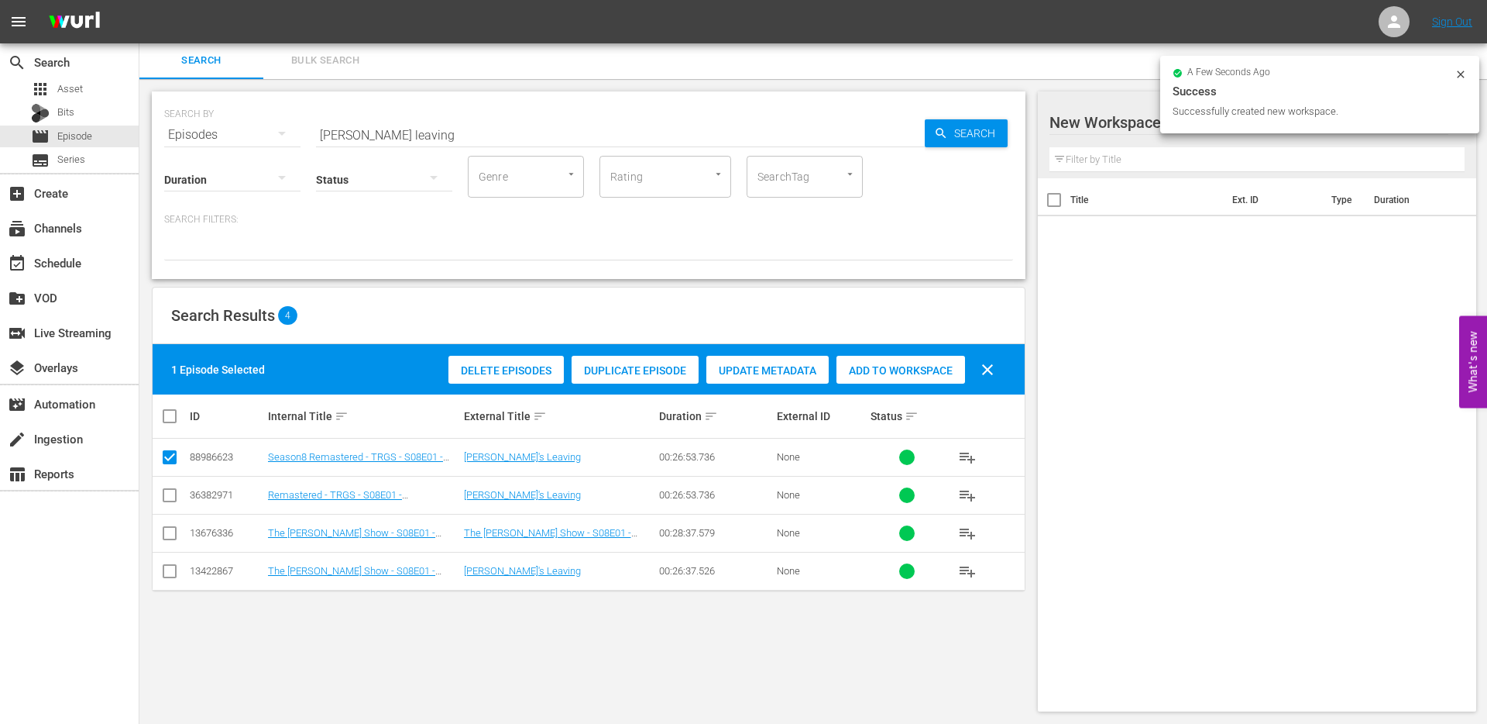
click at [1108, 129] on div at bounding box center [1181, 123] width 263 height 39
click at [1120, 125] on input "New Workspace Tue Aug 26 2025 16:09:17 GMT+0000" at bounding box center [1251, 122] width 402 height 37
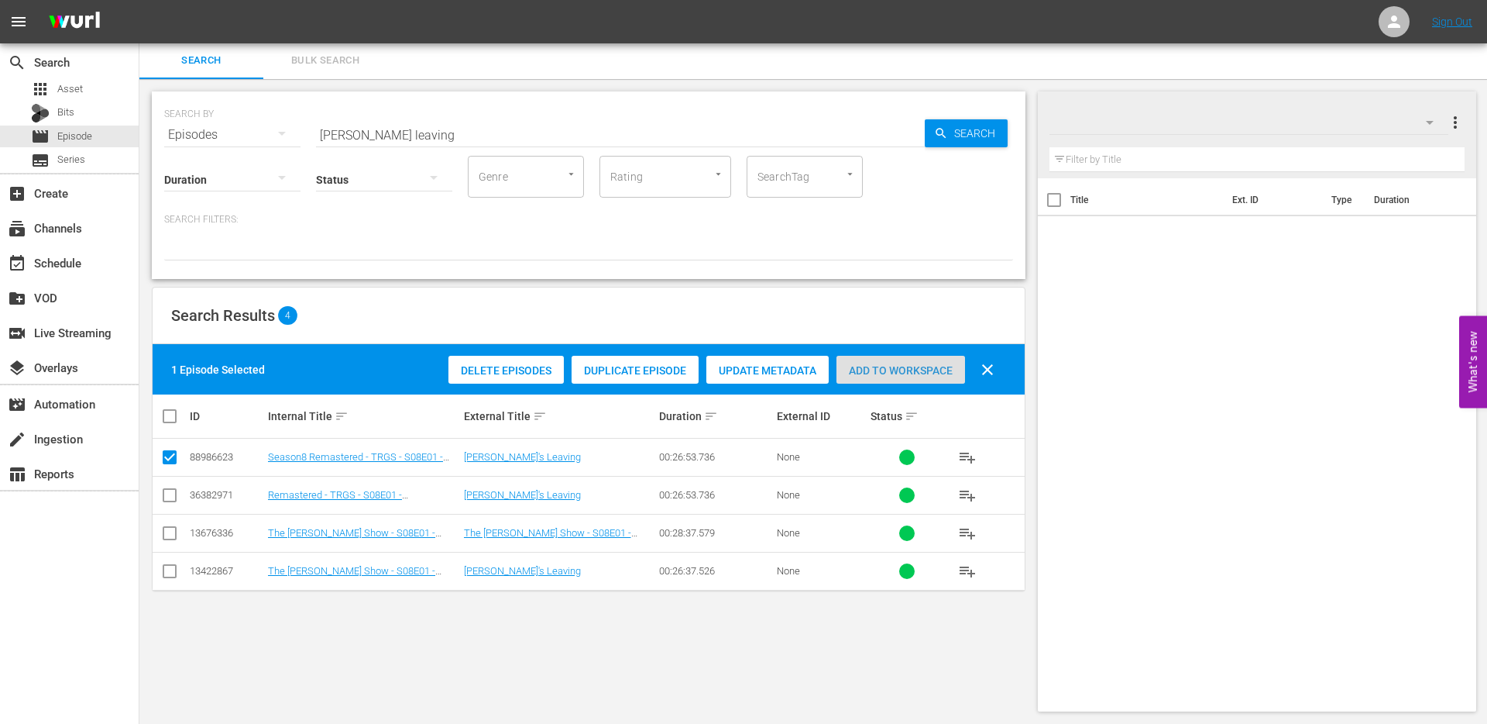
click at [885, 373] on span "Add to Workspace" at bounding box center [901, 370] width 129 height 12
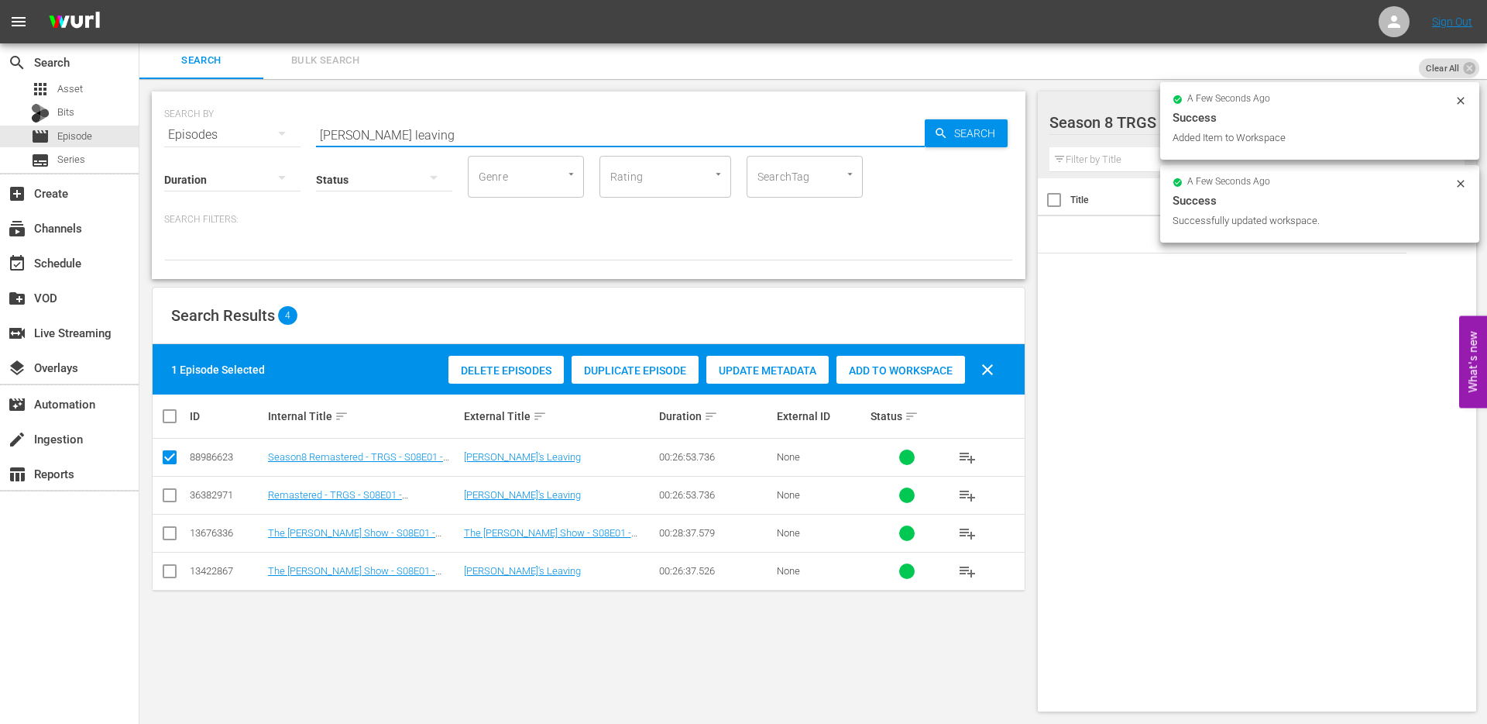
click at [429, 135] on input "Harolds leaving" at bounding box center [620, 134] width 609 height 37
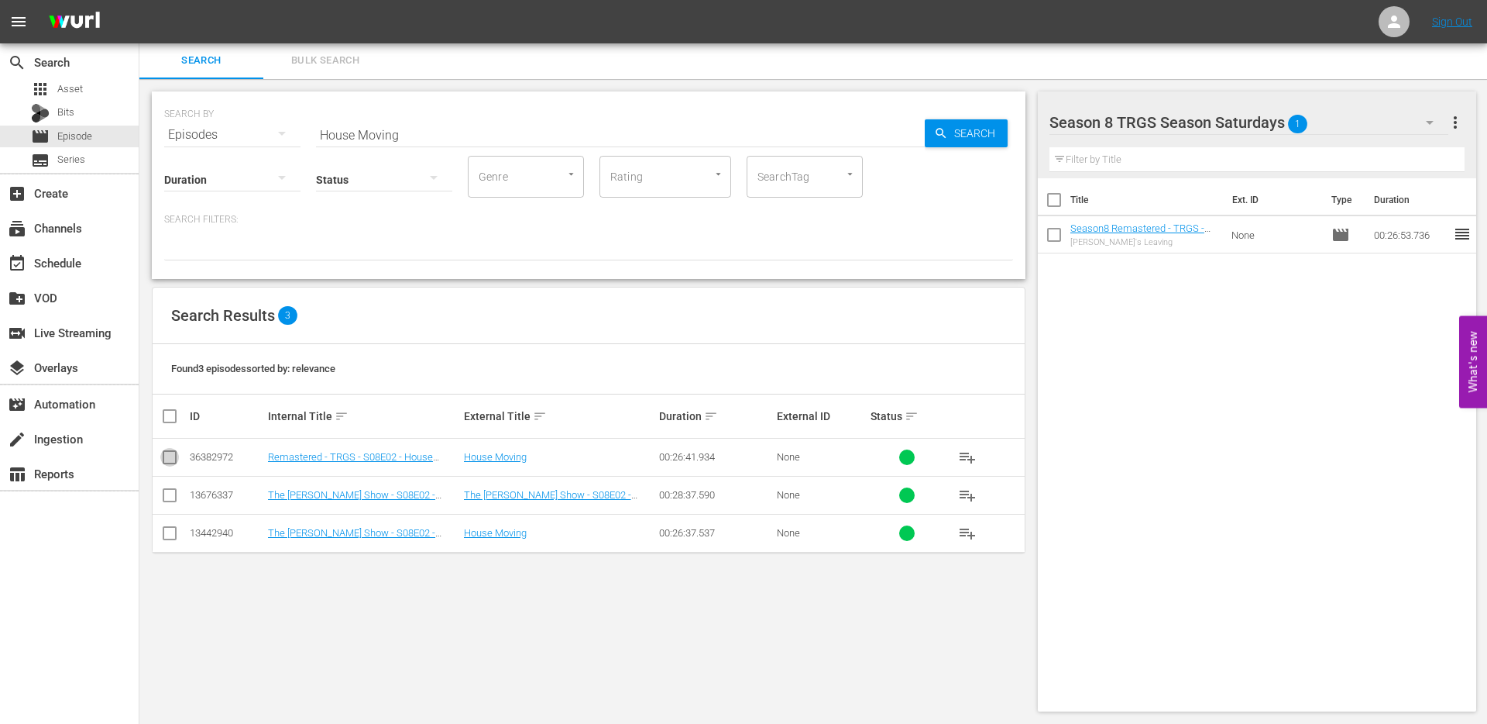
click at [170, 456] on input "checkbox" at bounding box center [169, 460] width 19 height 19
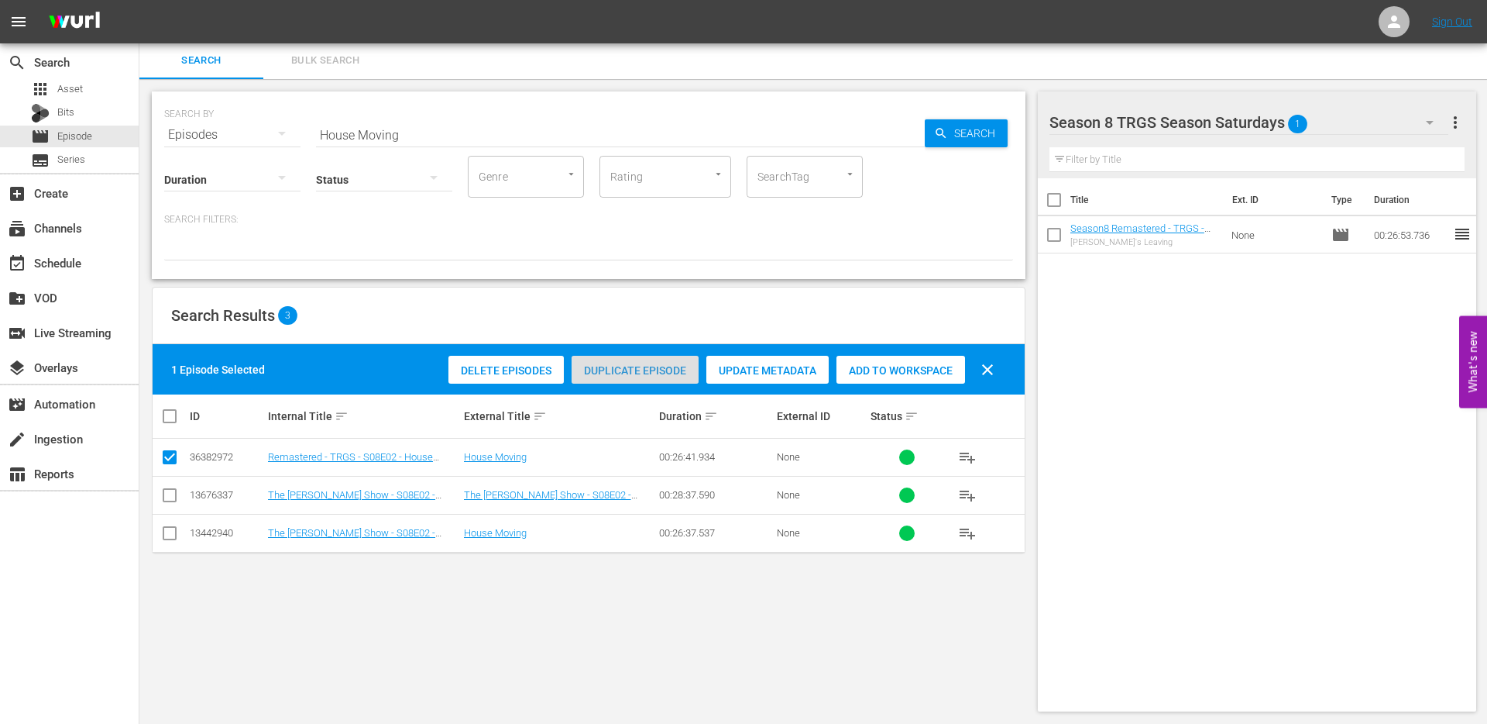
click at [617, 366] on span "Duplicate Episode" at bounding box center [635, 370] width 127 height 12
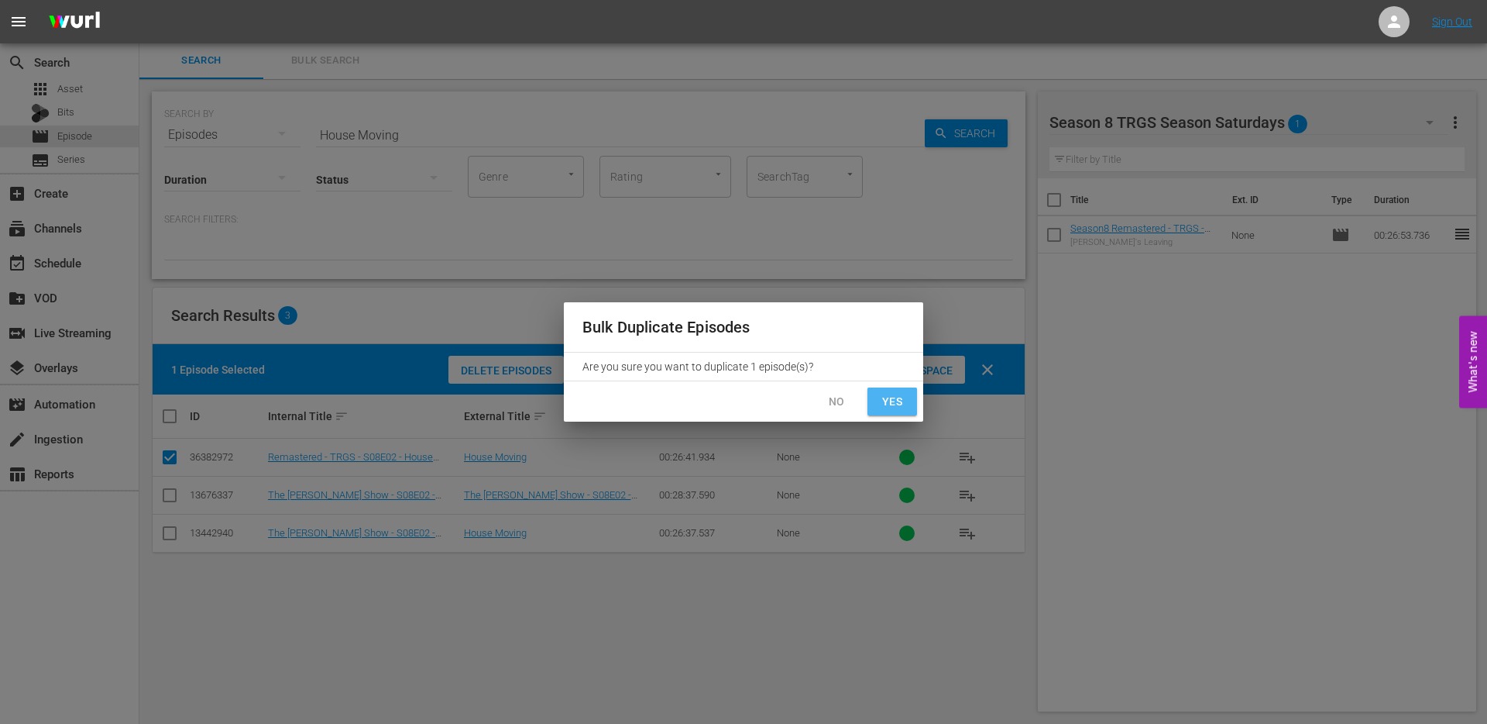
click at [882, 401] on span "Yes" at bounding box center [892, 401] width 25 height 19
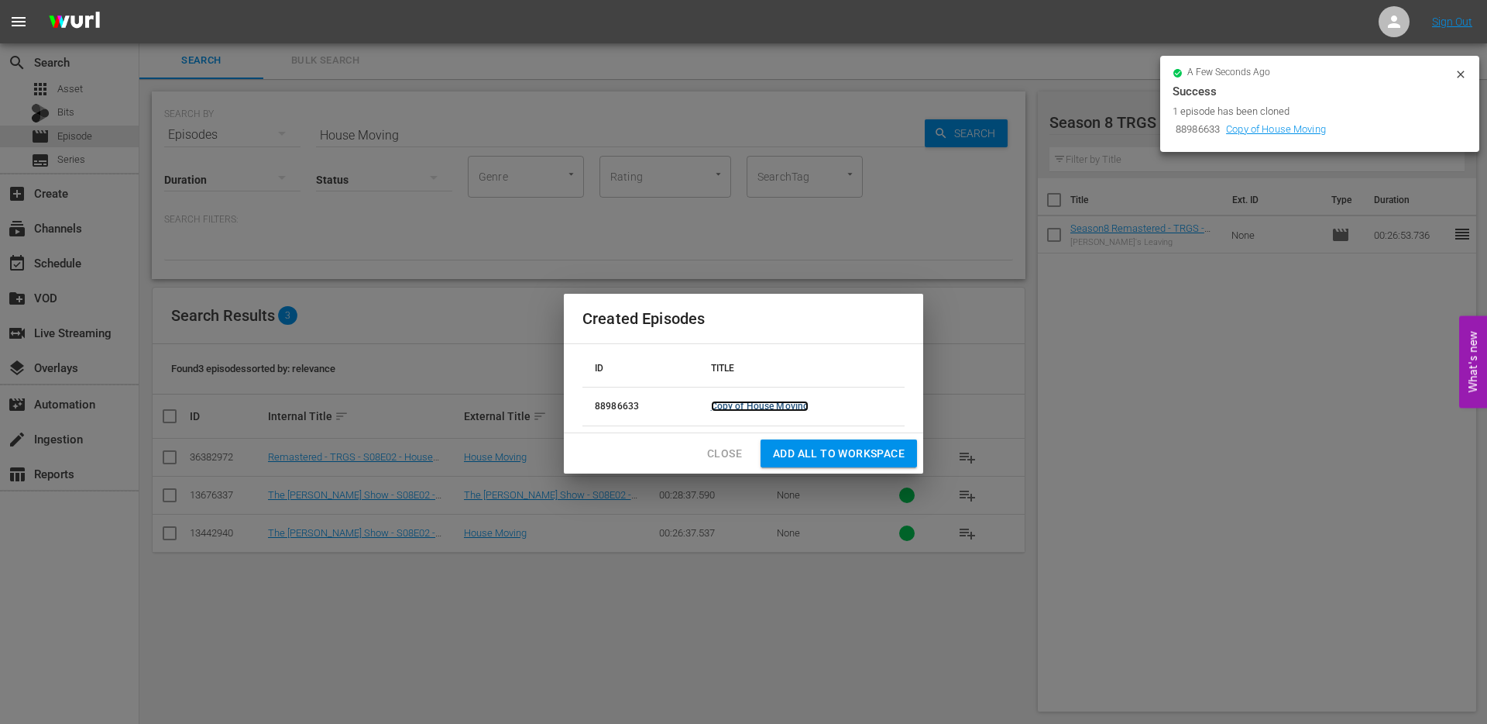
click at [737, 403] on link "Copy of House Moving" at bounding box center [760, 406] width 98 height 11
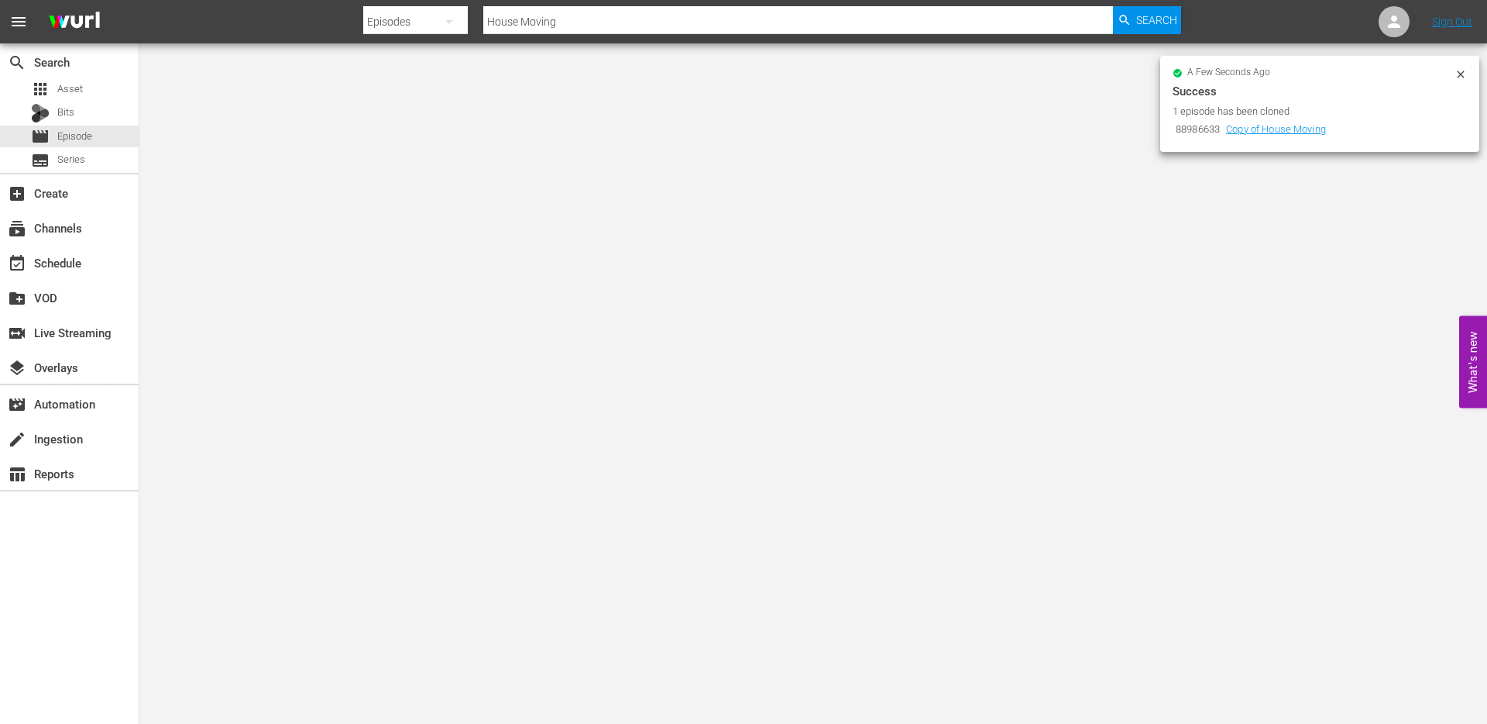
click at [1468, 72] on div "a few seconds ago Success 1 episode has been cloned 88986633 Copy of House Movi…" at bounding box center [1320, 104] width 319 height 96
click at [1460, 74] on icon at bounding box center [1460, 73] width 7 height 7
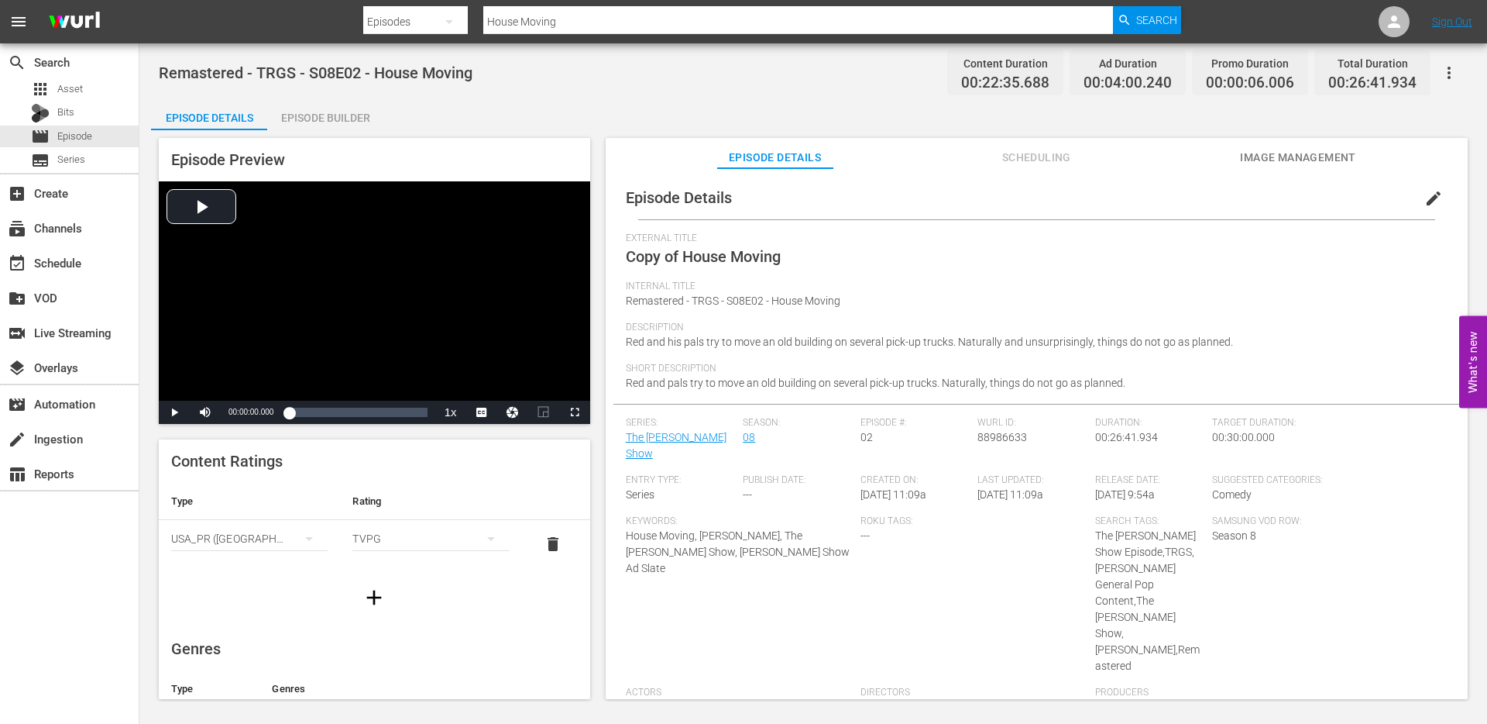
click at [1425, 202] on span "edit" at bounding box center [1434, 198] width 19 height 19
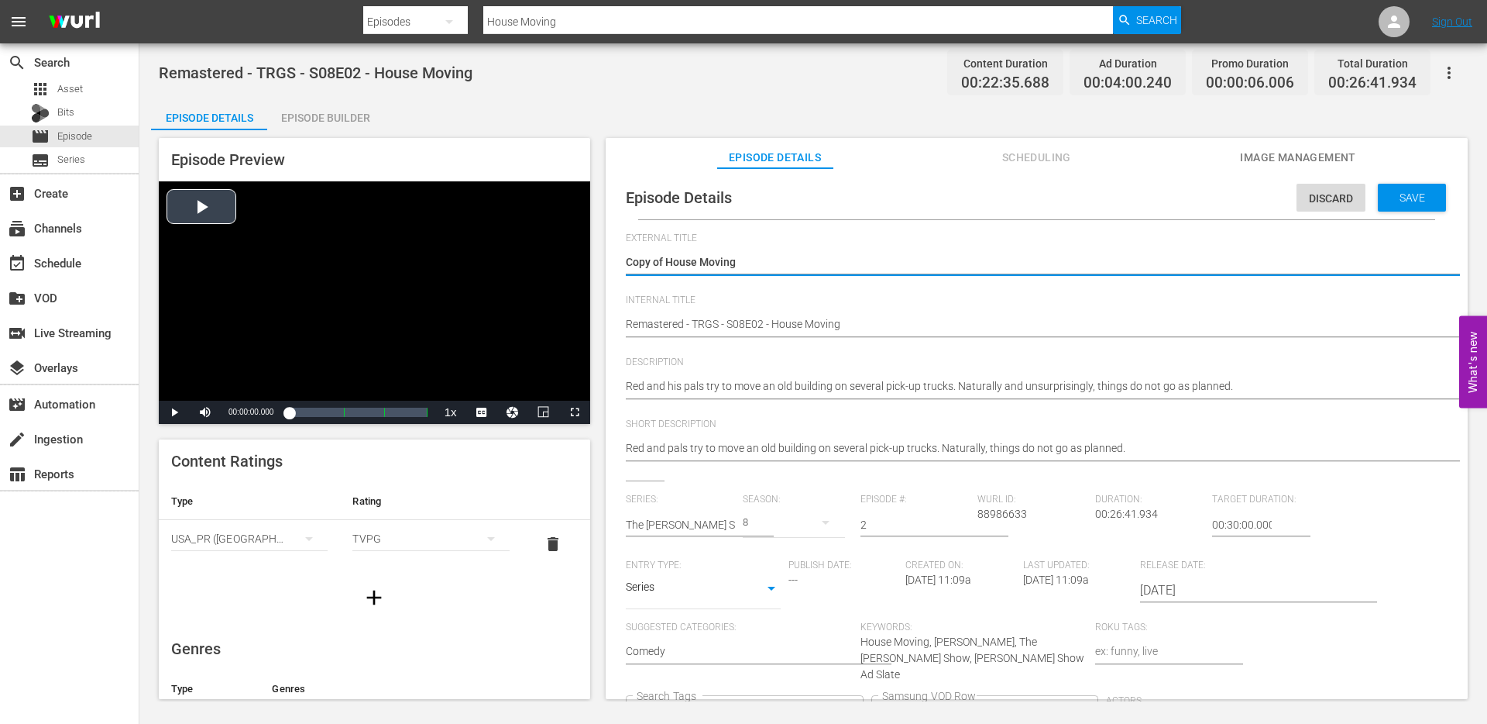
drag, startPoint x: 667, startPoint y: 263, endPoint x: 590, endPoint y: 263, distance: 77.5
click at [590, 263] on div "Episode Preview Video Player is loading. Play Video Play Mute Current Time 00:0…" at bounding box center [813, 420] width 1325 height 581
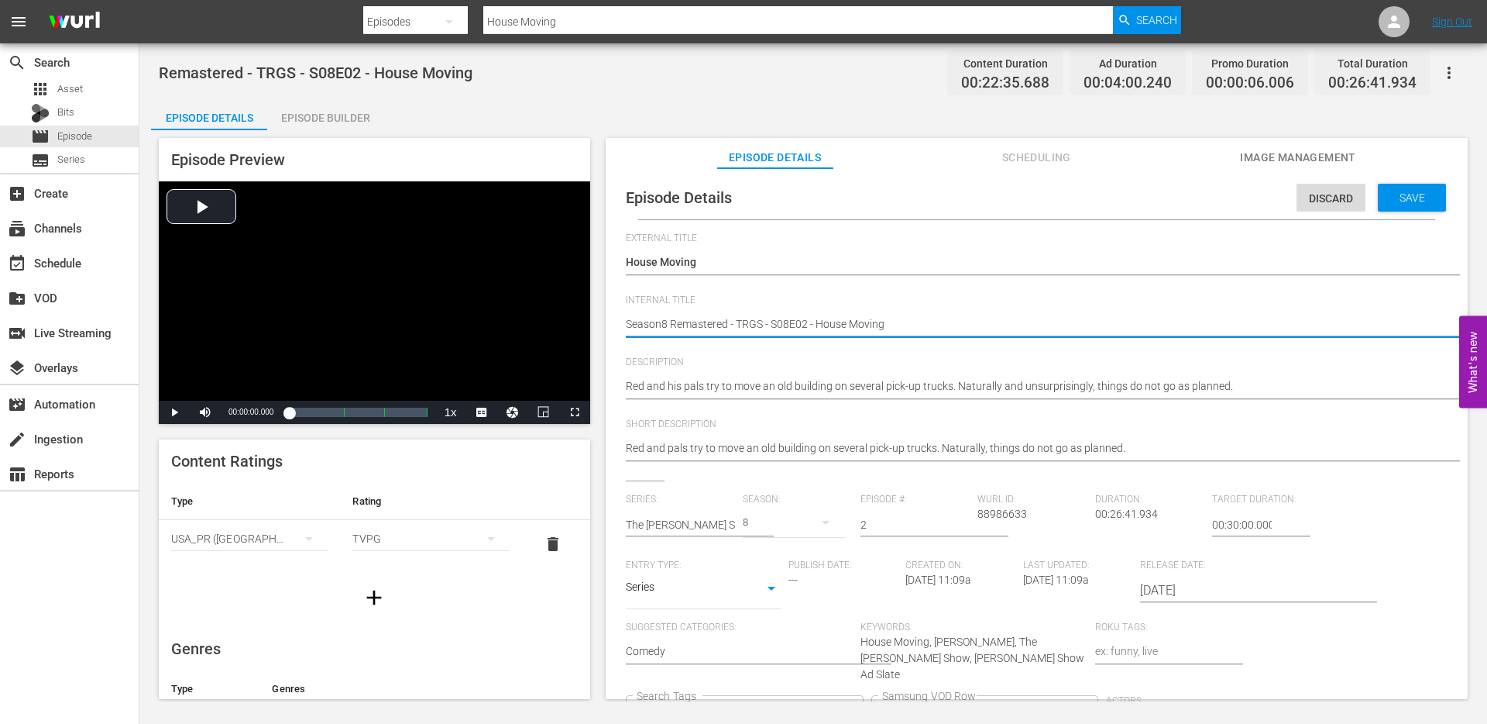
click at [858, 705] on button "Clear" at bounding box center [850, 713] width 16 height 16
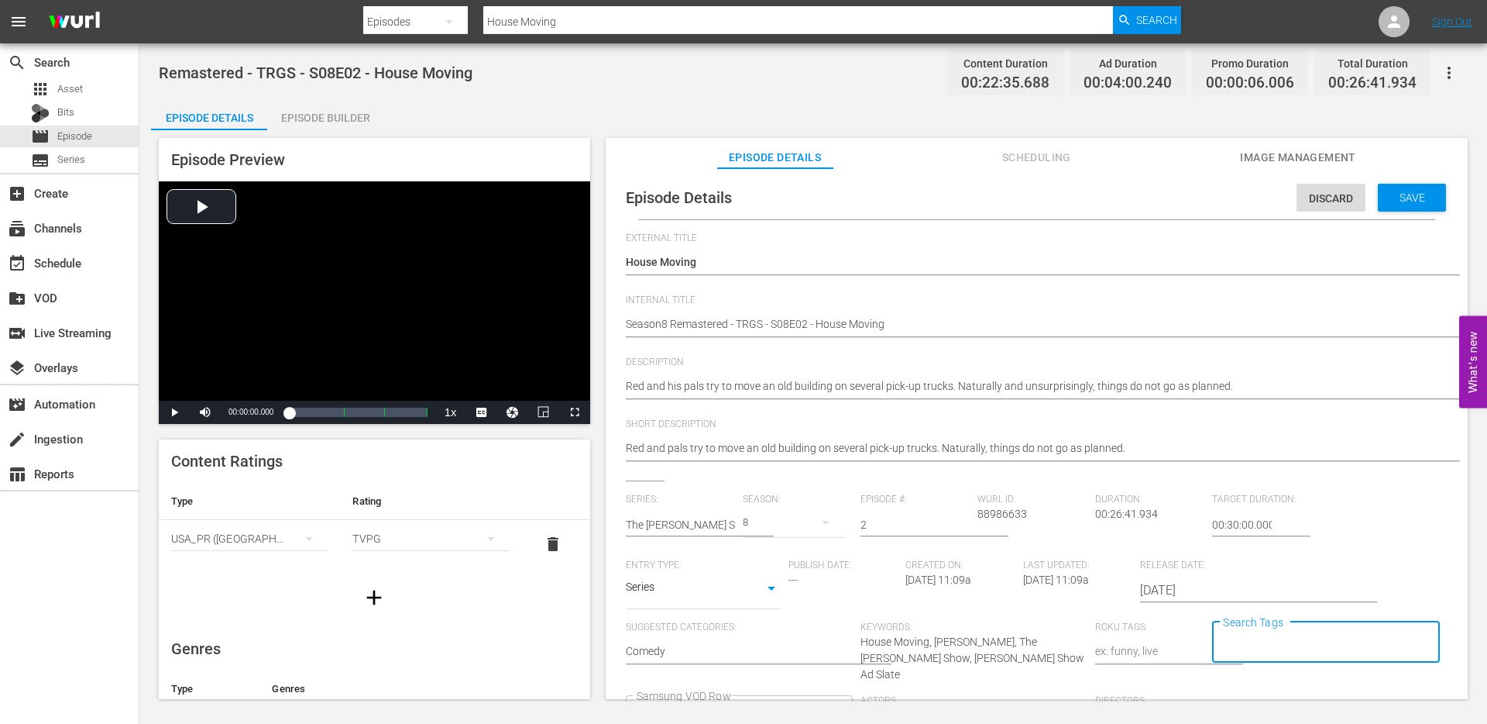
click at [1388, 203] on span "Save" at bounding box center [1413, 197] width 50 height 12
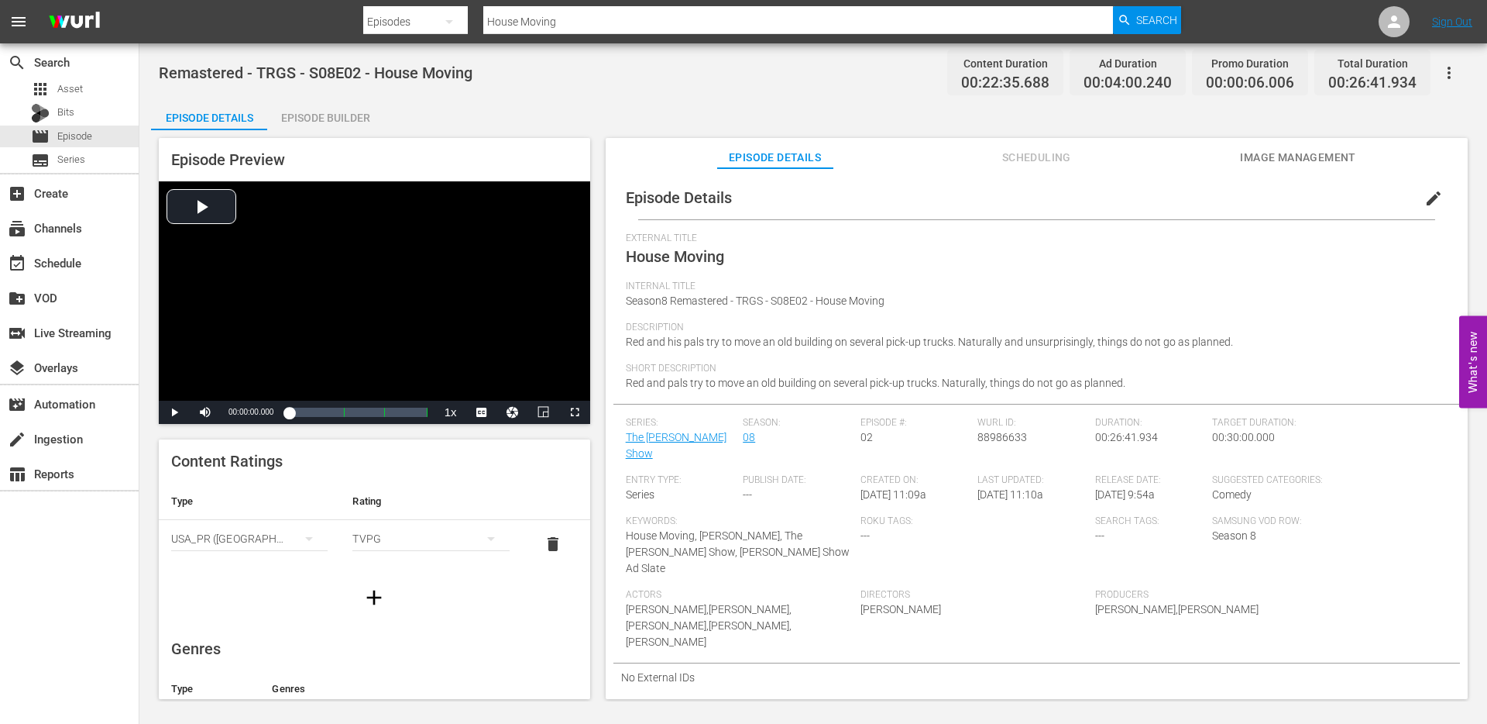
click at [590, 22] on input "House Moving" at bounding box center [798, 21] width 630 height 37
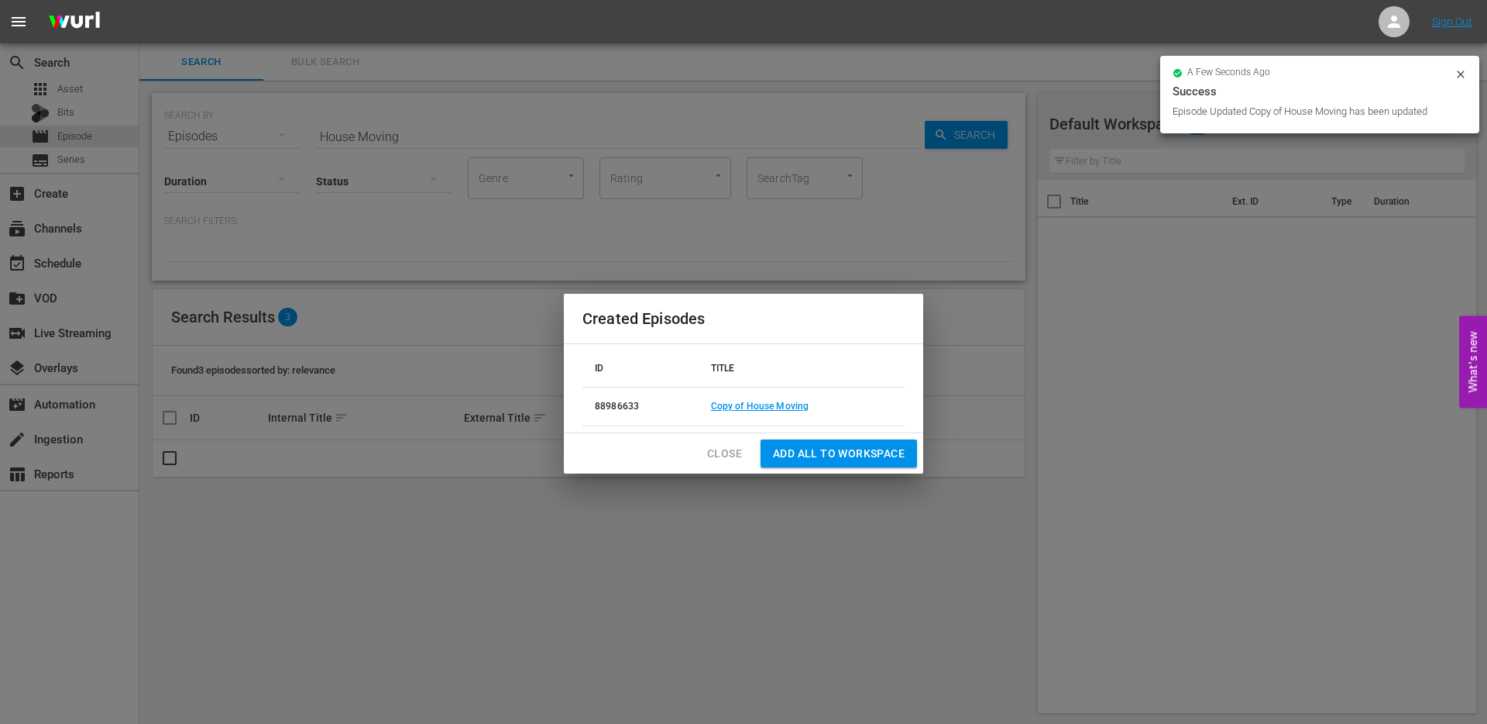
click at [729, 454] on span "Close" at bounding box center [724, 453] width 35 height 19
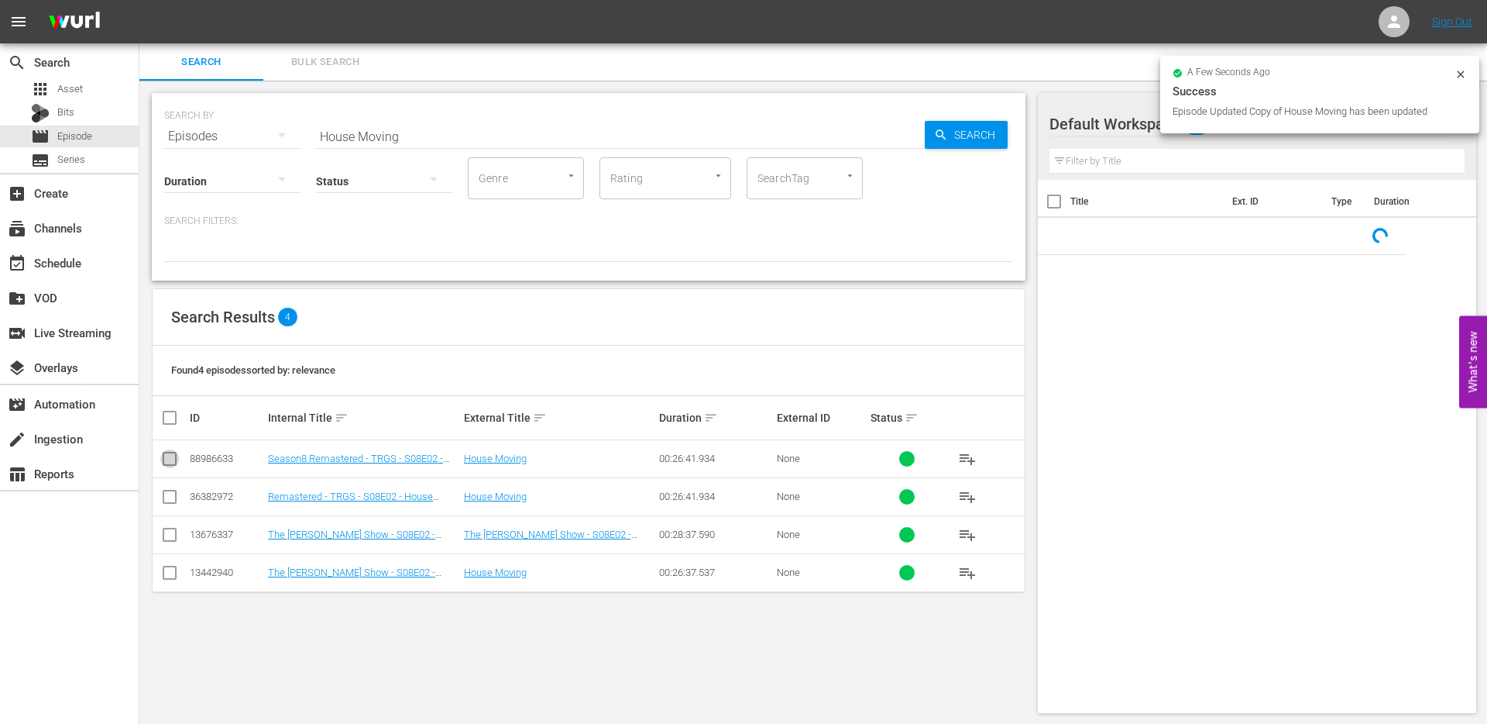
click at [173, 457] on input "checkbox" at bounding box center [169, 461] width 19 height 19
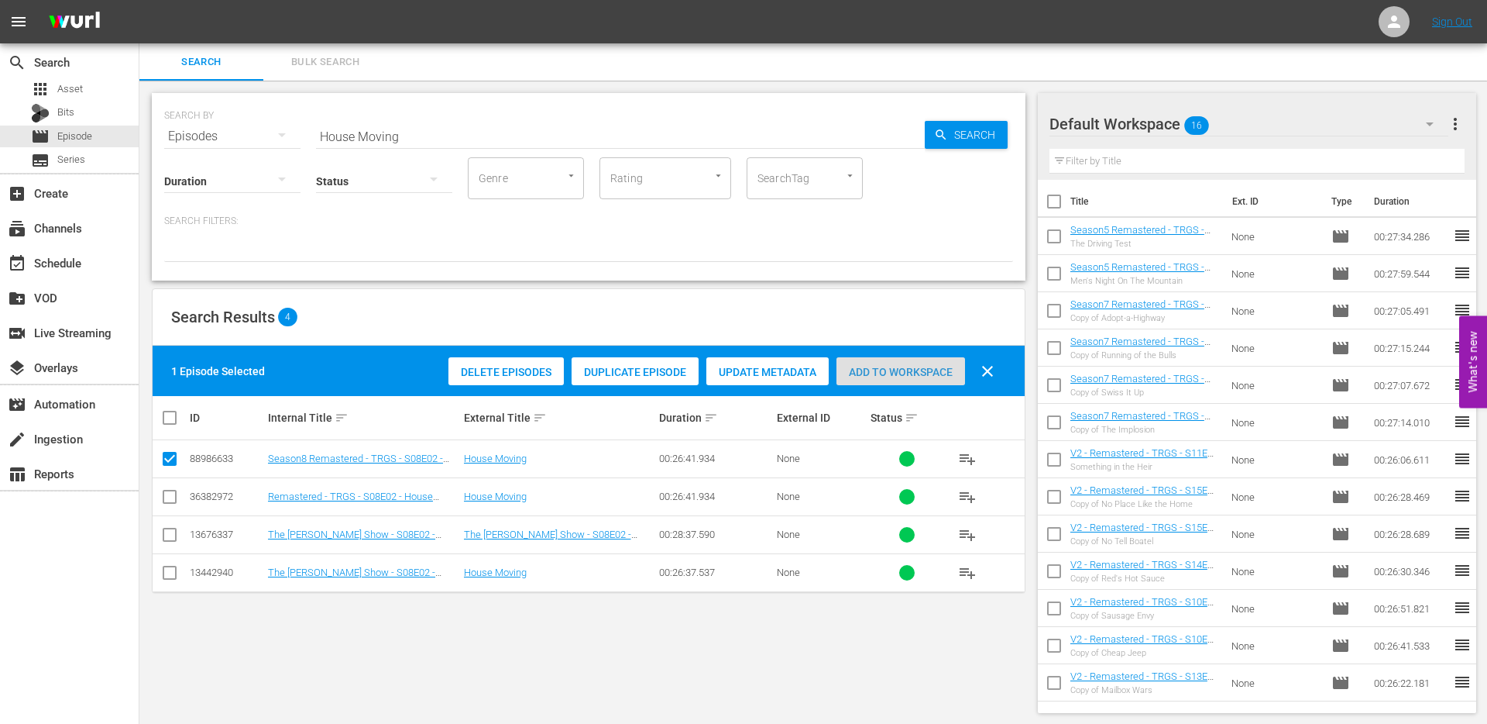
click at [881, 373] on span "Add to Workspace" at bounding box center [901, 372] width 129 height 12
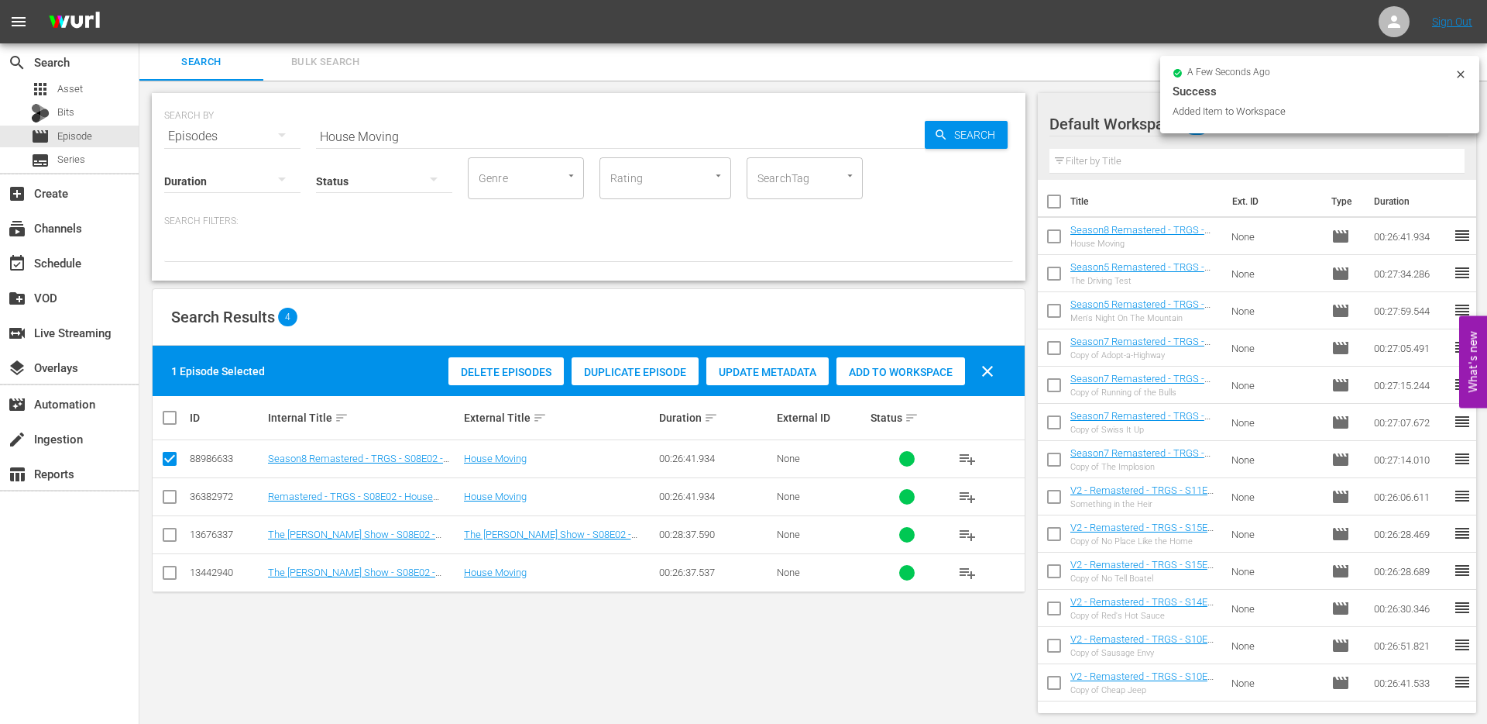
click at [1464, 72] on icon at bounding box center [1461, 74] width 12 height 12
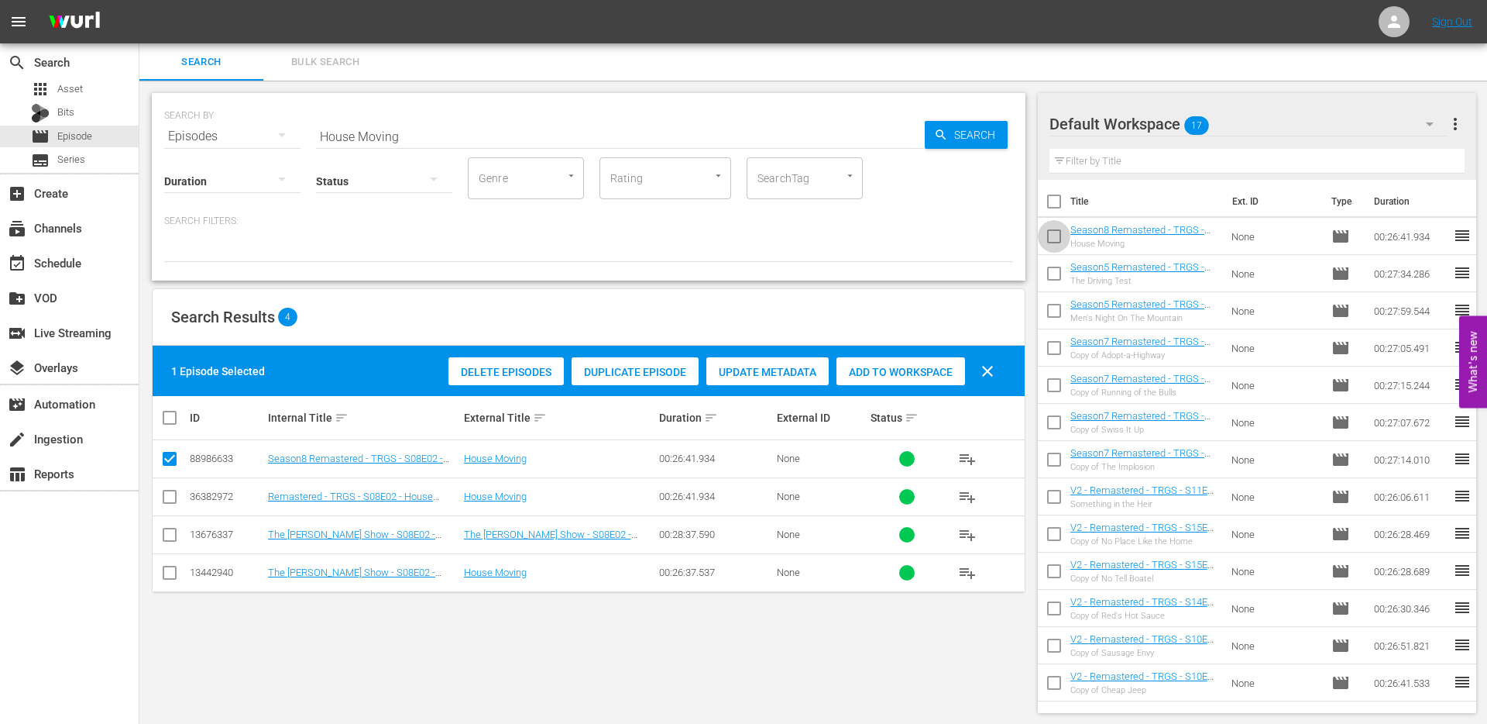
click at [1057, 231] on input "checkbox" at bounding box center [1054, 239] width 33 height 33
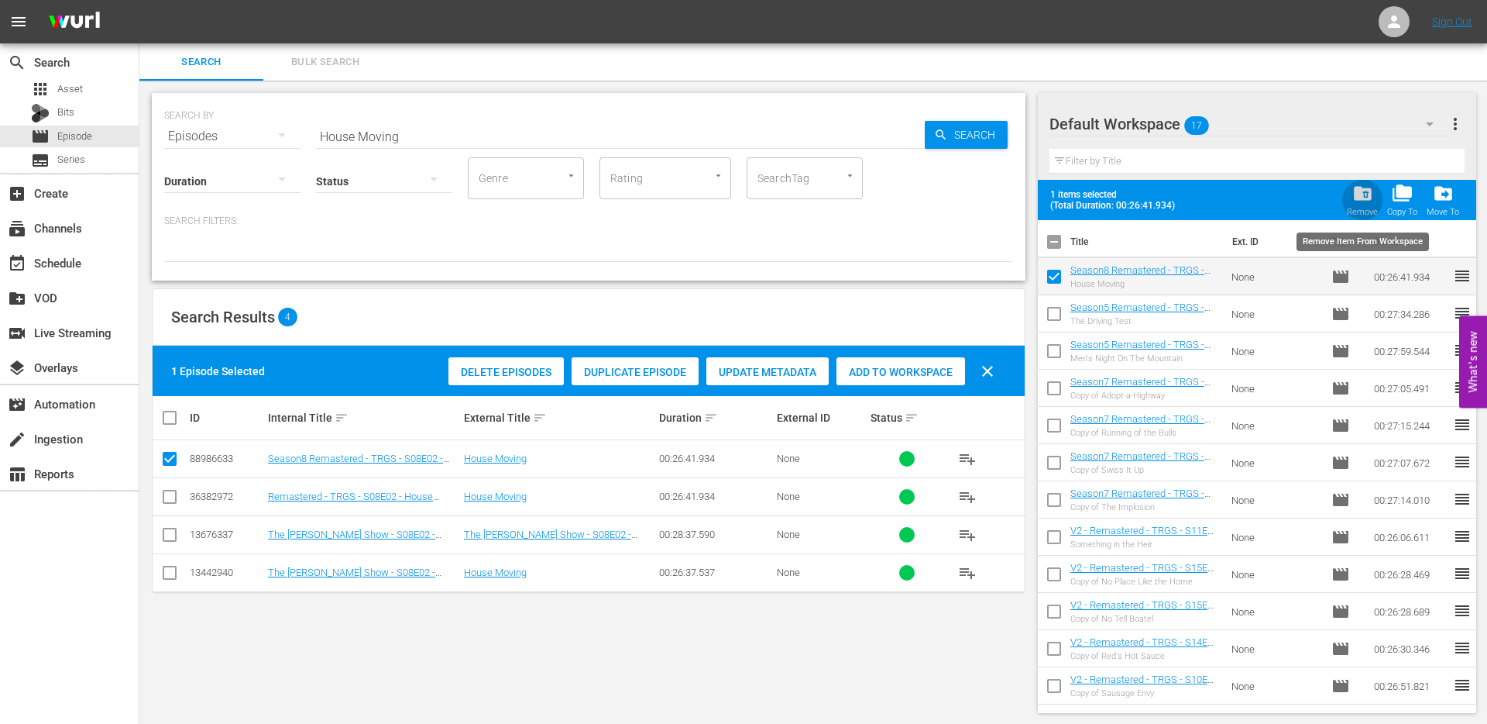
click at [1364, 196] on span "folder_delete" at bounding box center [1363, 193] width 21 height 21
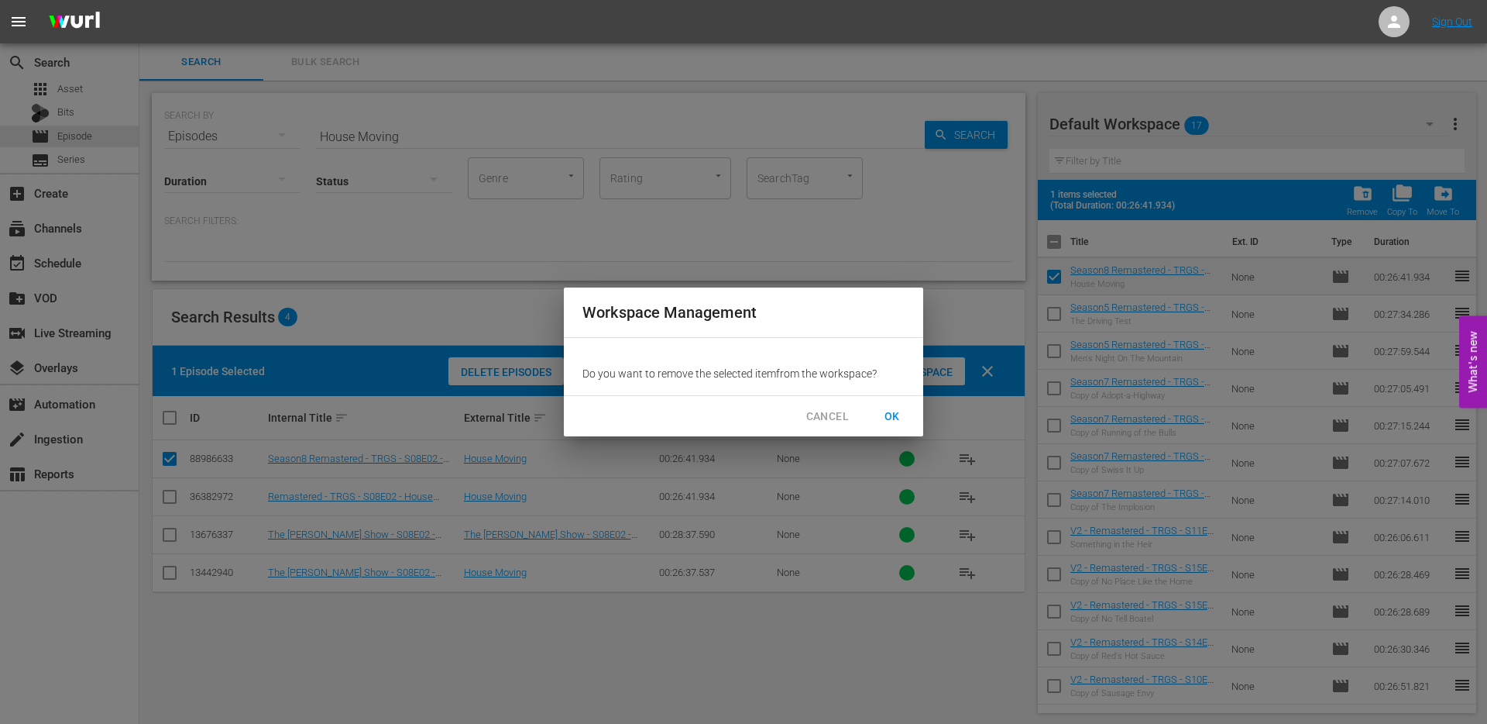
click at [895, 413] on span "OK" at bounding box center [892, 416] width 25 height 19
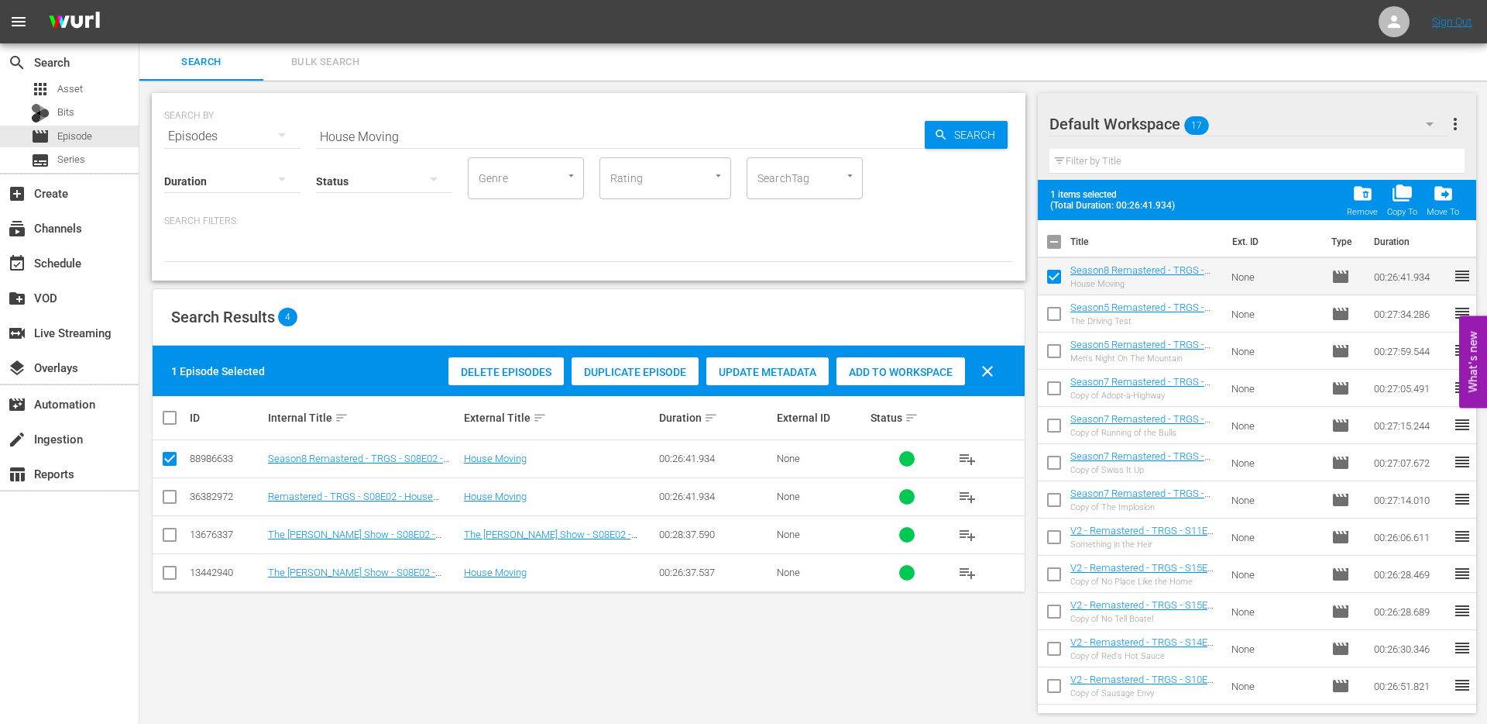
click at [1229, 123] on div "Default Workspace 17" at bounding box center [1249, 123] width 399 height 43
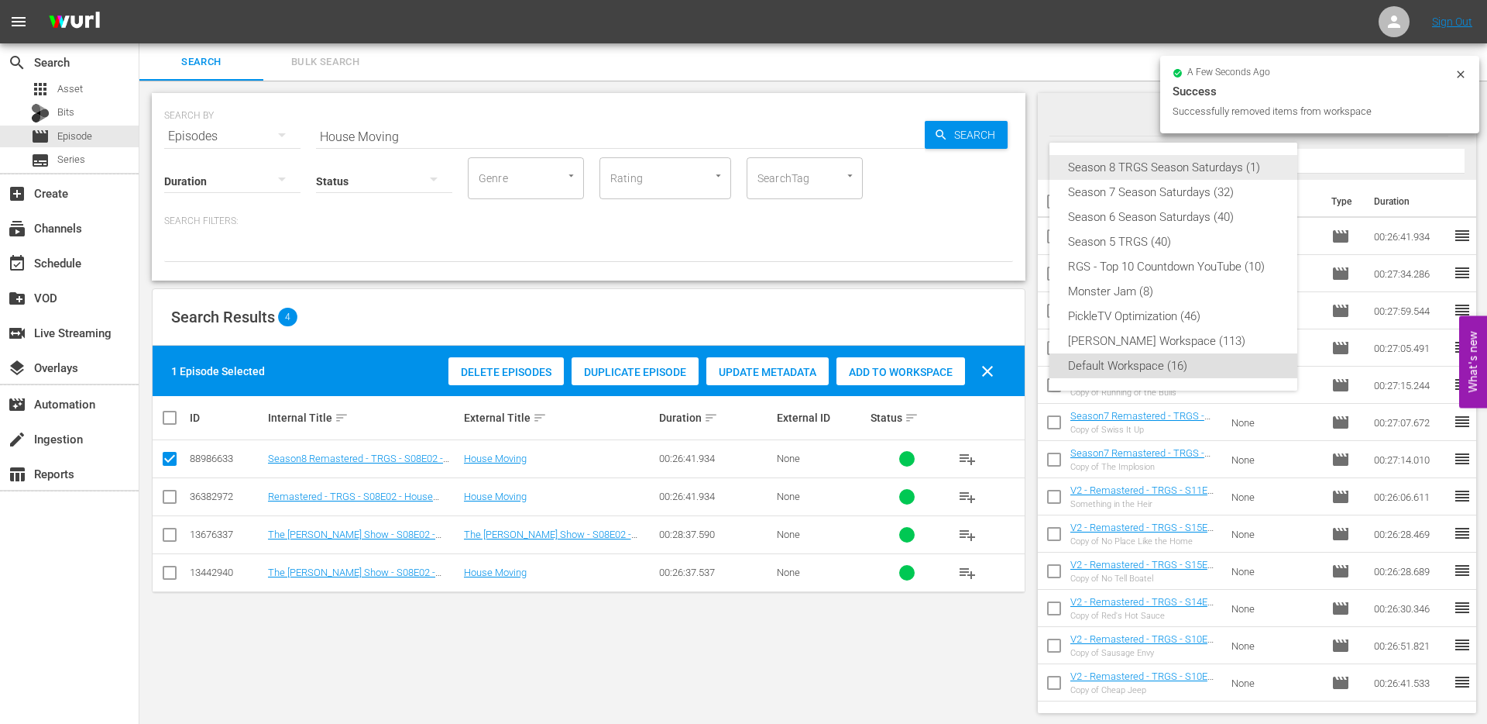
click at [1169, 168] on div "Season 8 TRGS Season Saturdays (1)" at bounding box center [1173, 167] width 211 height 25
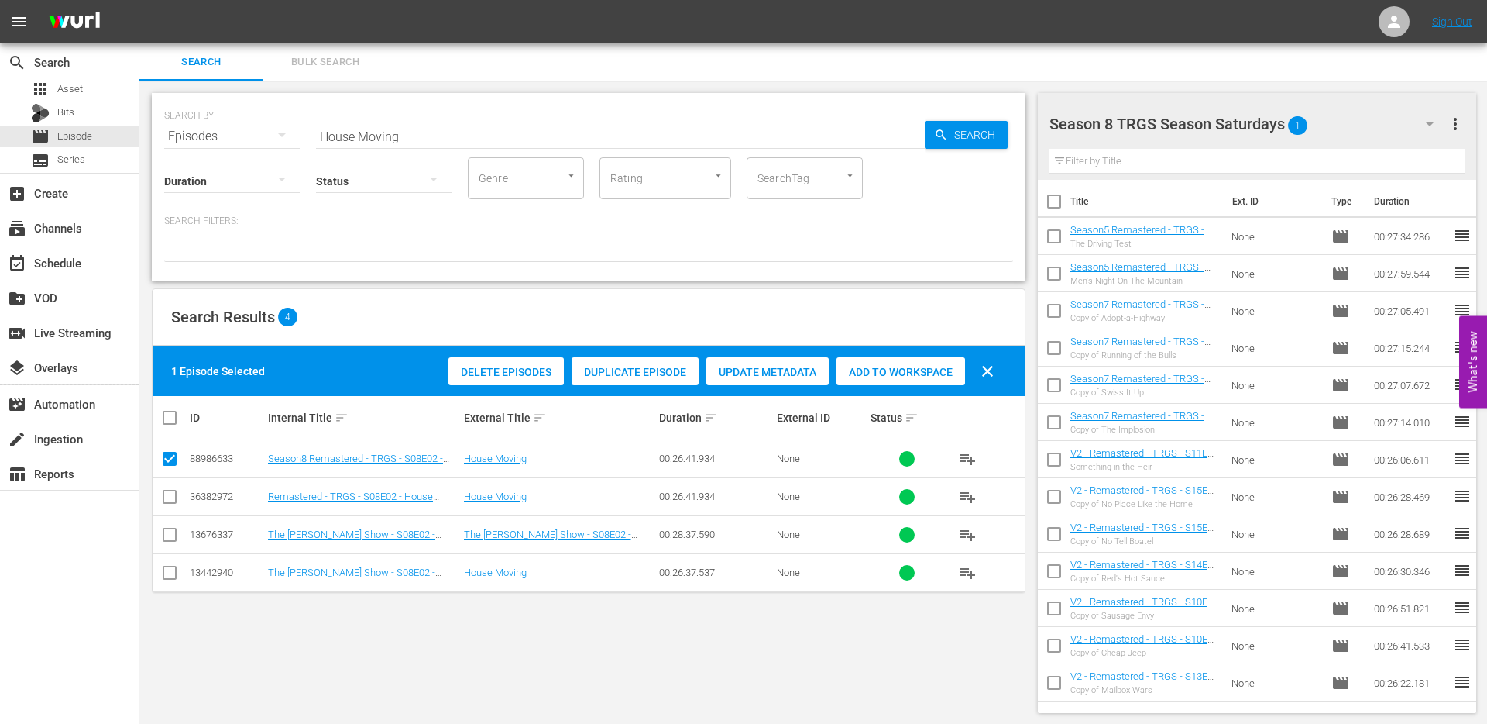
click at [1308, 126] on div "Season 8 TRGS Season Saturdays 1" at bounding box center [1249, 123] width 399 height 43
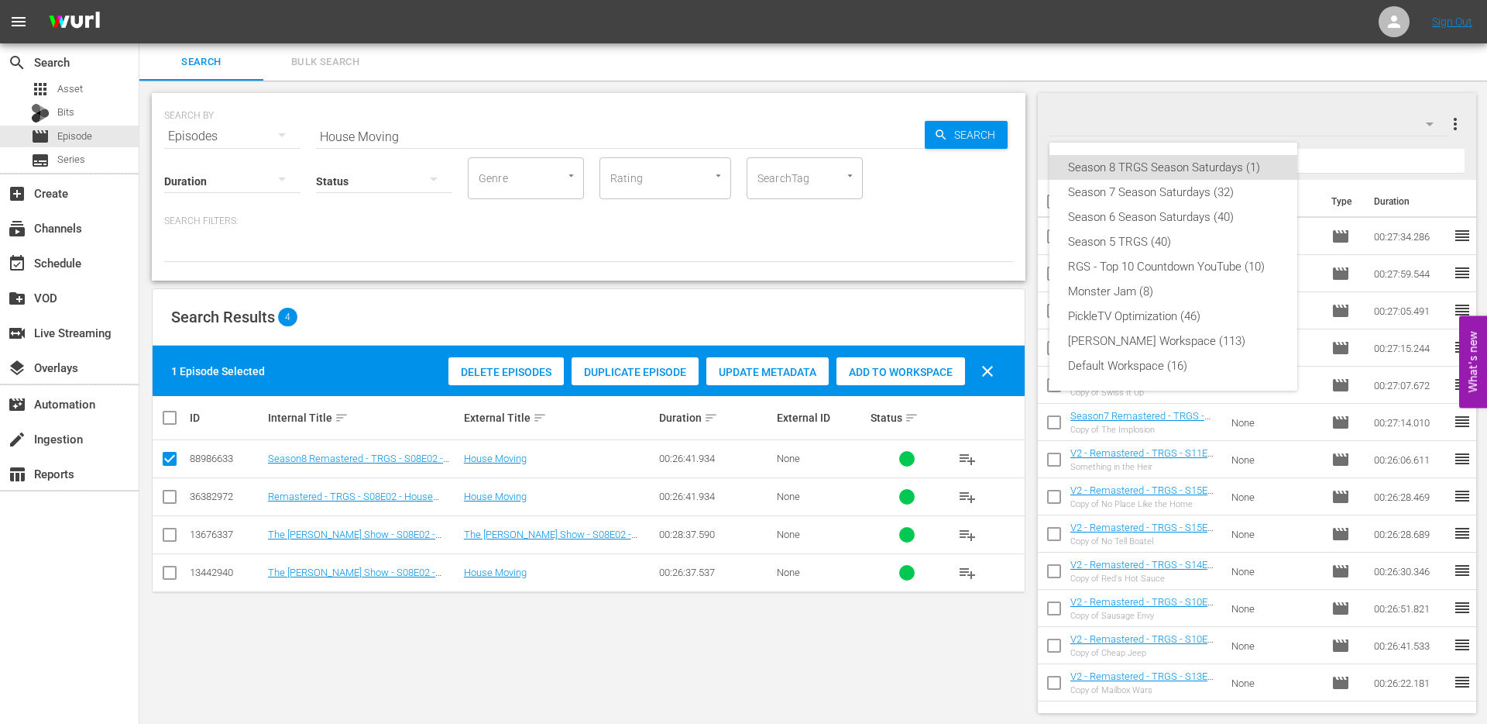
click at [1147, 162] on div "Season 8 TRGS Season Saturdays (1)" at bounding box center [1173, 167] width 211 height 25
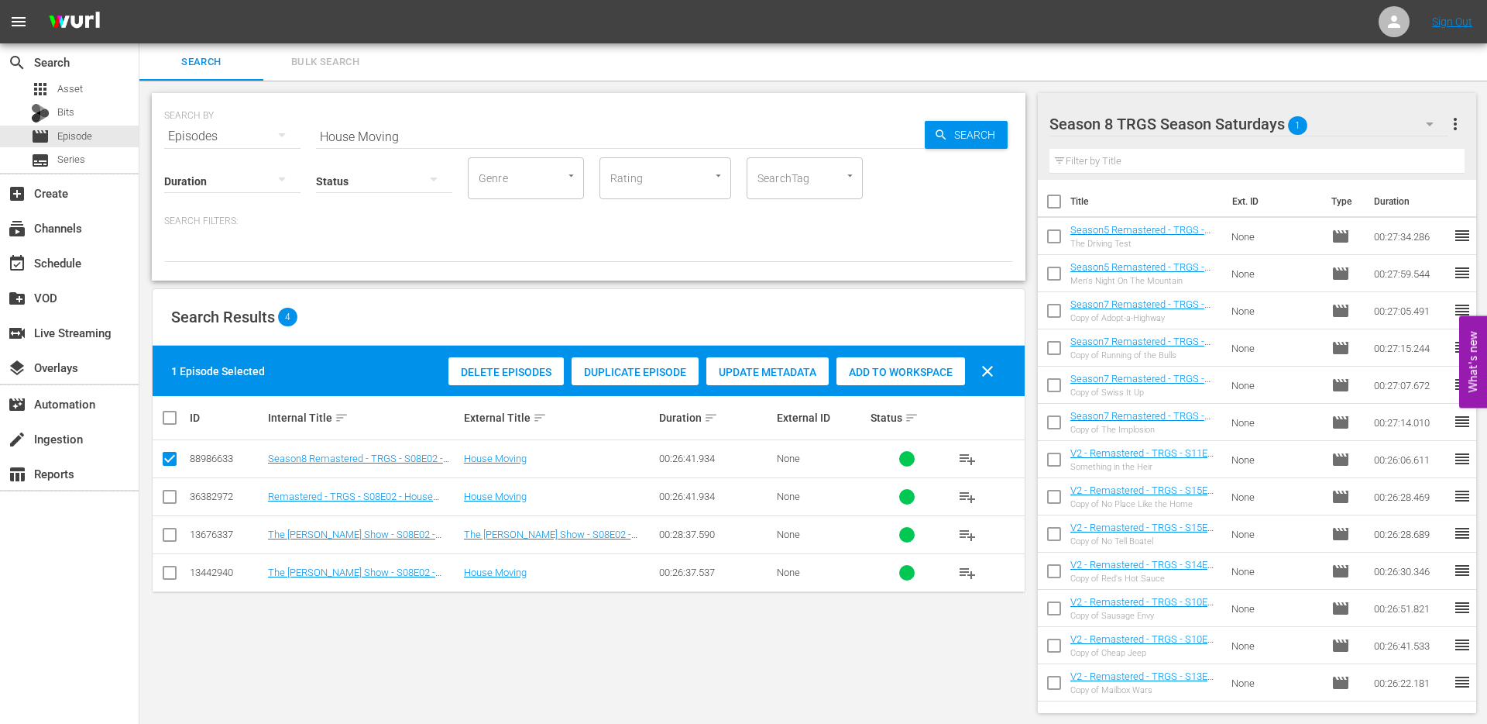
click at [1325, 126] on div "Season 8 TRGS Season Saturdays 1" at bounding box center [1249, 123] width 399 height 43
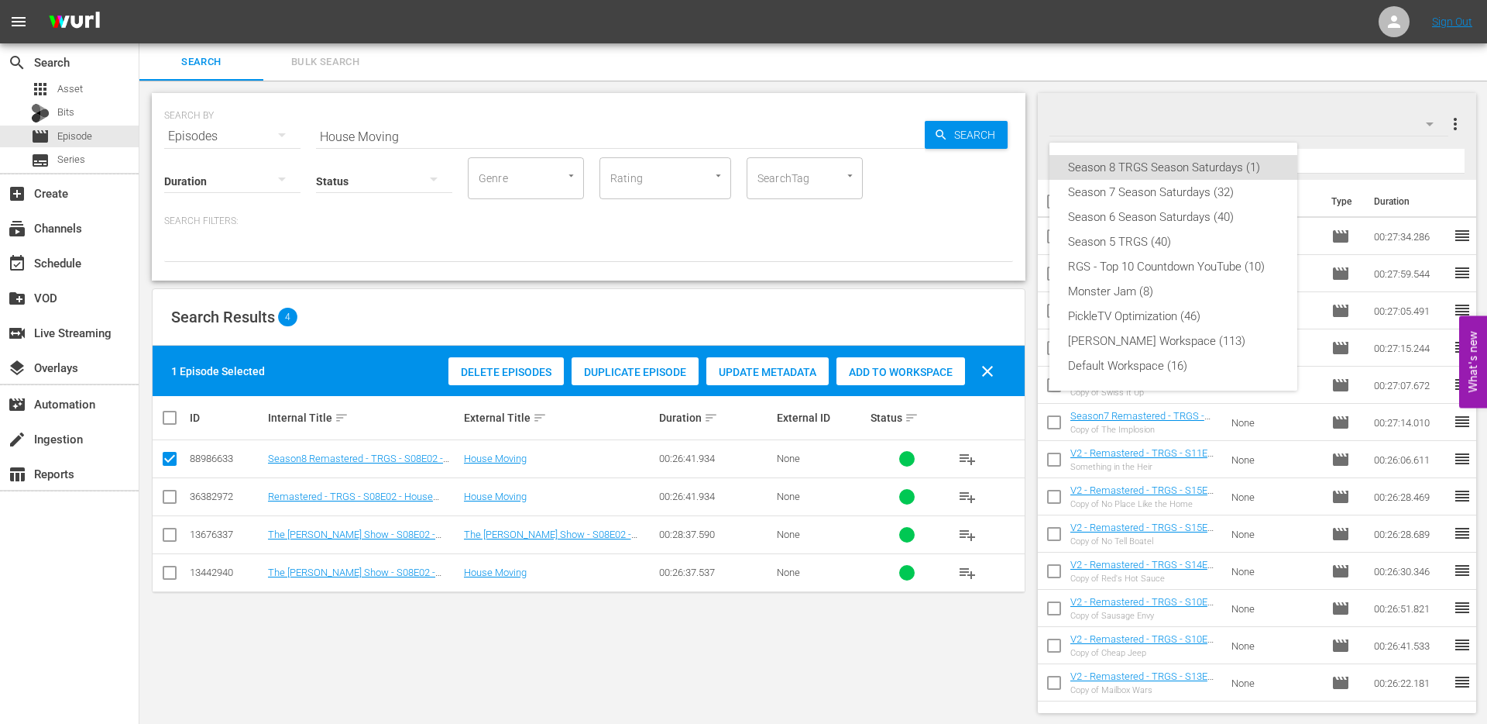
click at [1346, 168] on div "Season 8 TRGS Season Saturdays (1) Season 7 Season Saturdays (32) Season 6 Seas…" at bounding box center [743, 362] width 1487 height 724
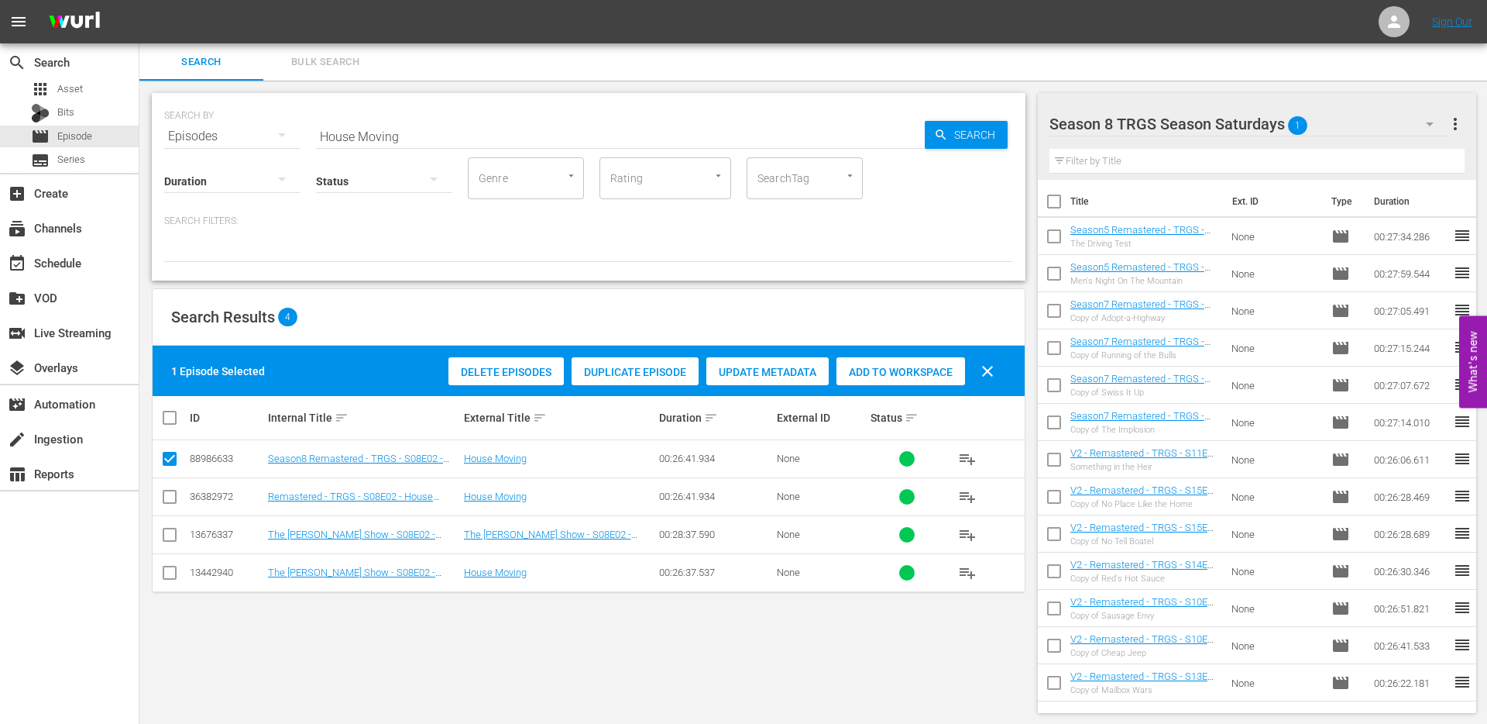
click at [1425, 125] on icon "button" at bounding box center [1430, 124] width 19 height 19
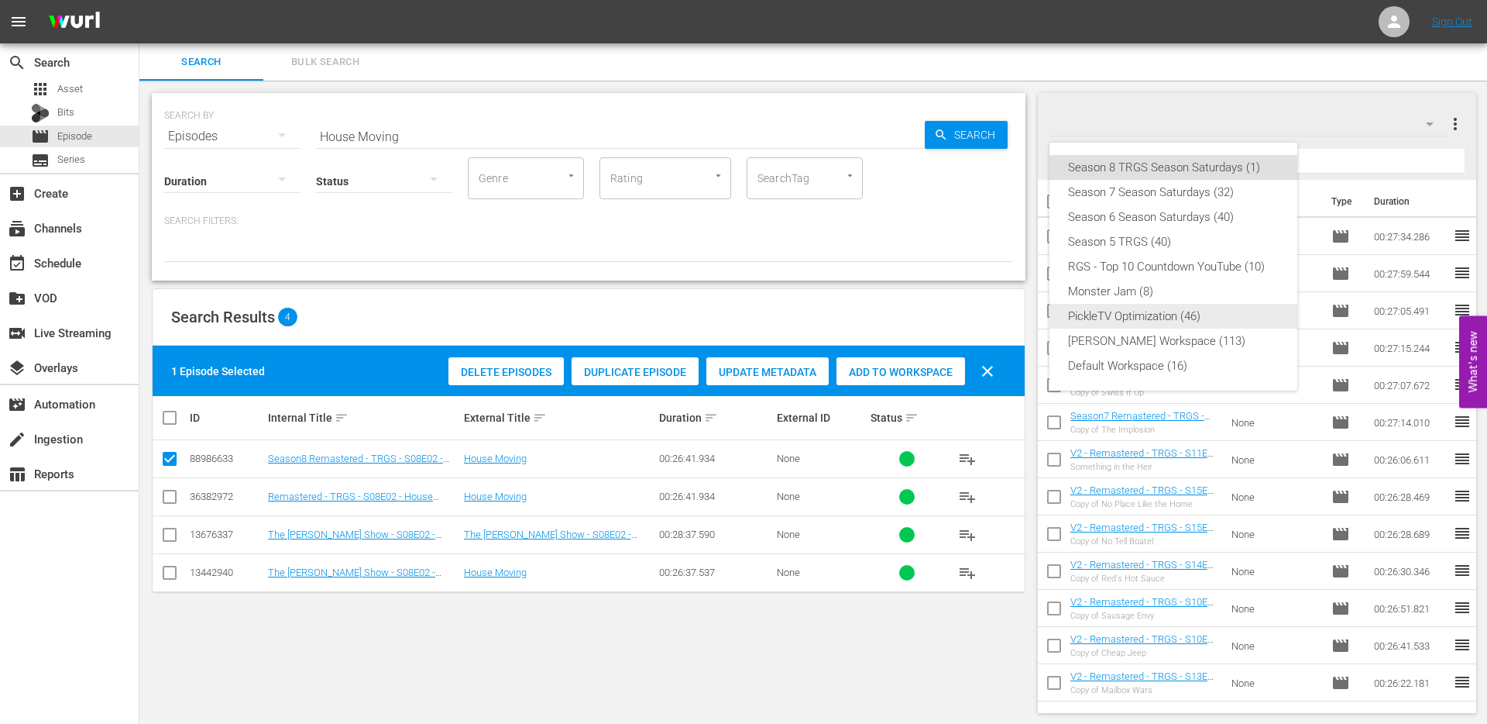
click at [1187, 305] on div "PickleTV Optimization (46)" at bounding box center [1173, 316] width 211 height 25
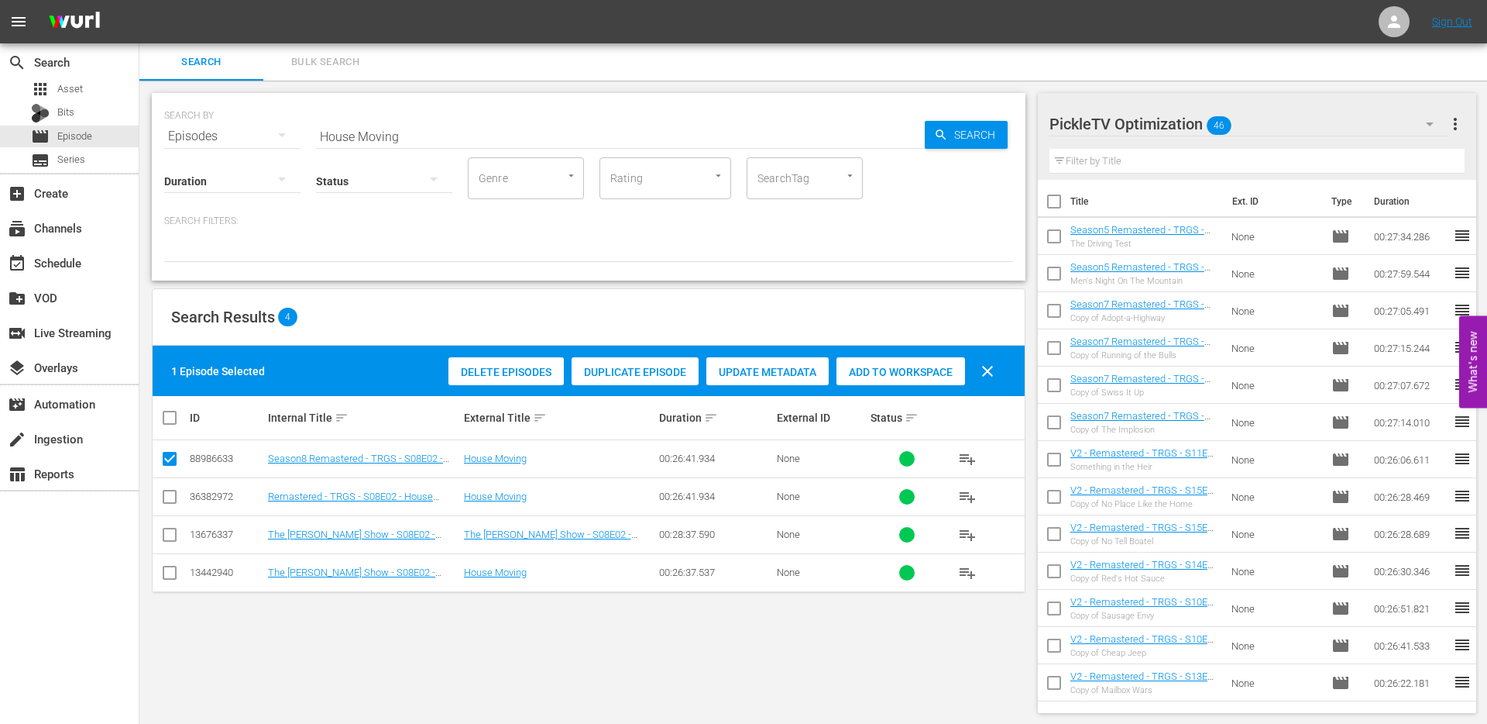
click at [1429, 125] on icon "button" at bounding box center [1430, 124] width 8 height 4
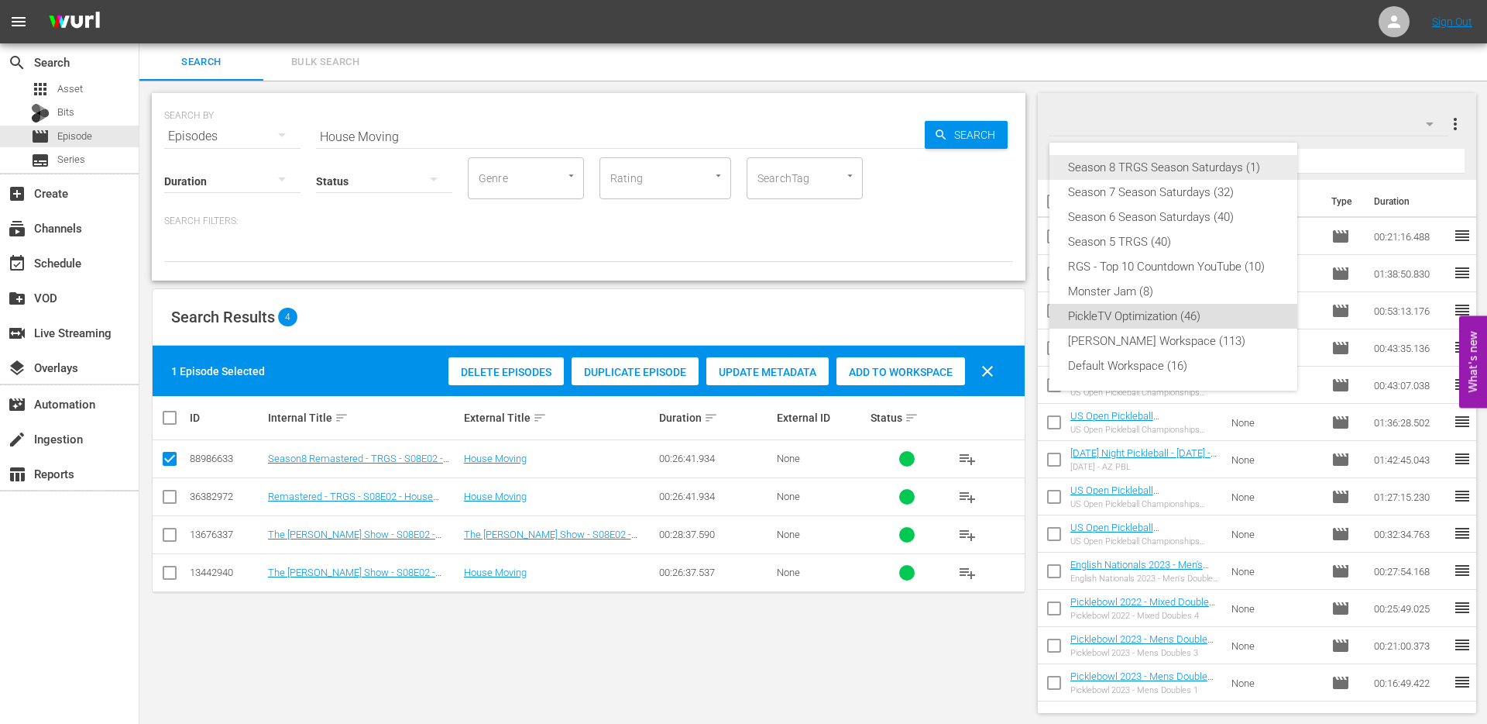
click at [1229, 167] on div "Season 8 TRGS Season Saturdays (1)" at bounding box center [1173, 167] width 211 height 25
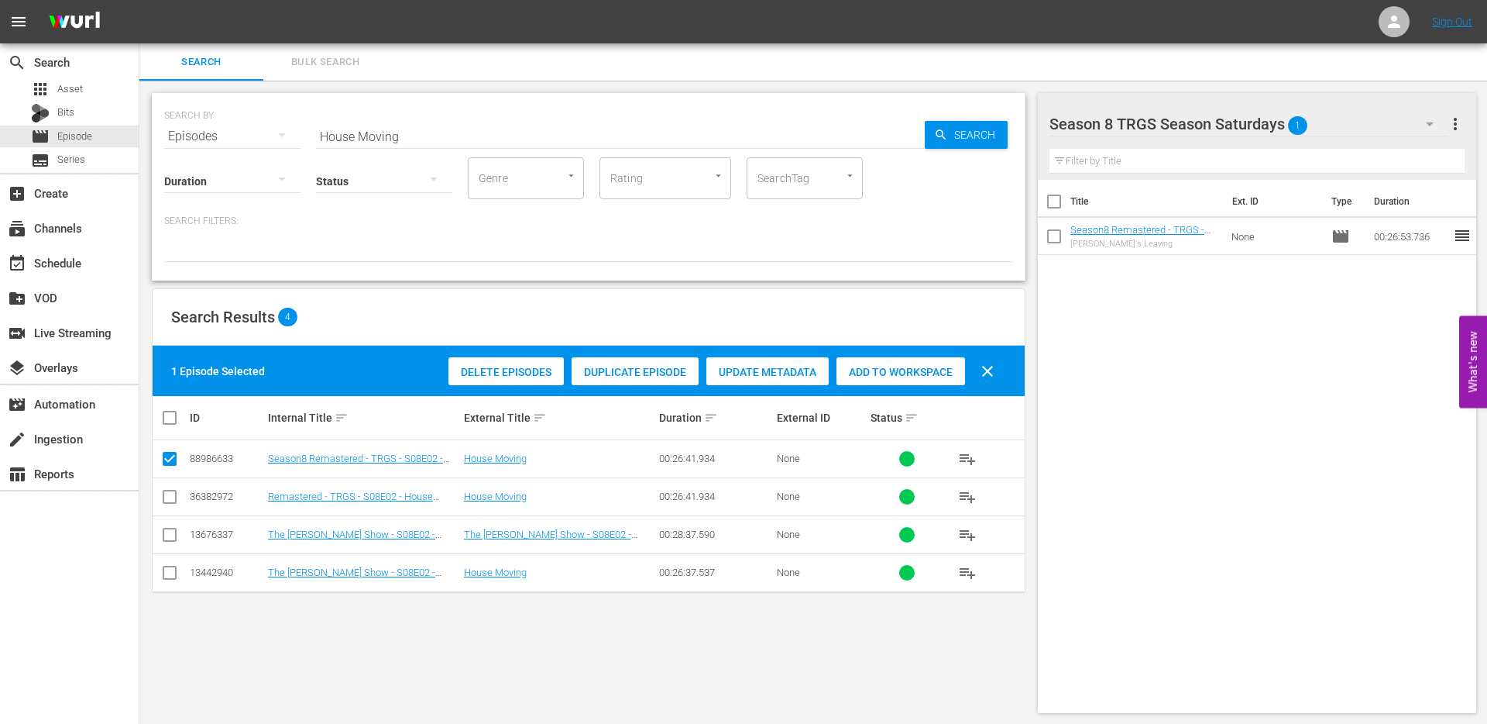
click at [900, 373] on span "Add to Workspace" at bounding box center [901, 372] width 129 height 12
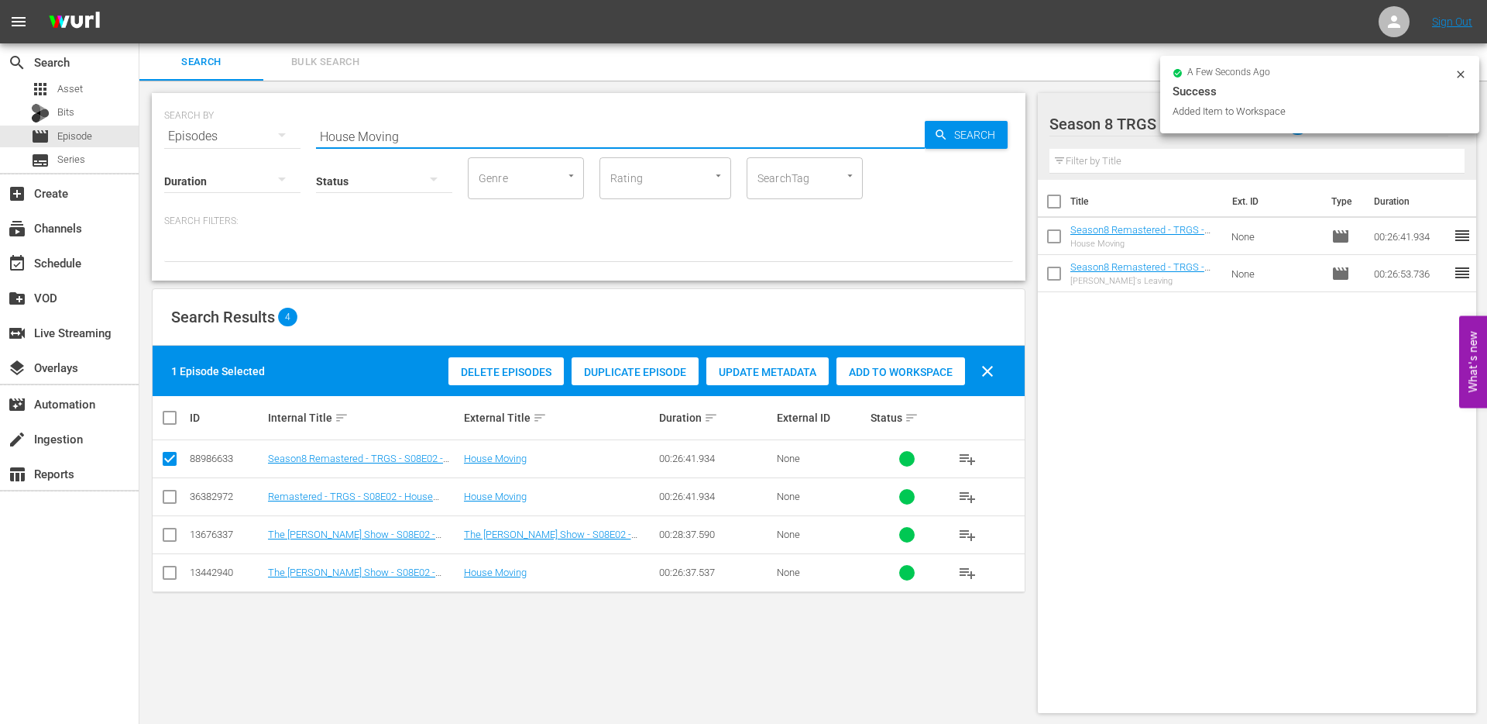
click at [401, 138] on input "House Moving" at bounding box center [620, 136] width 609 height 37
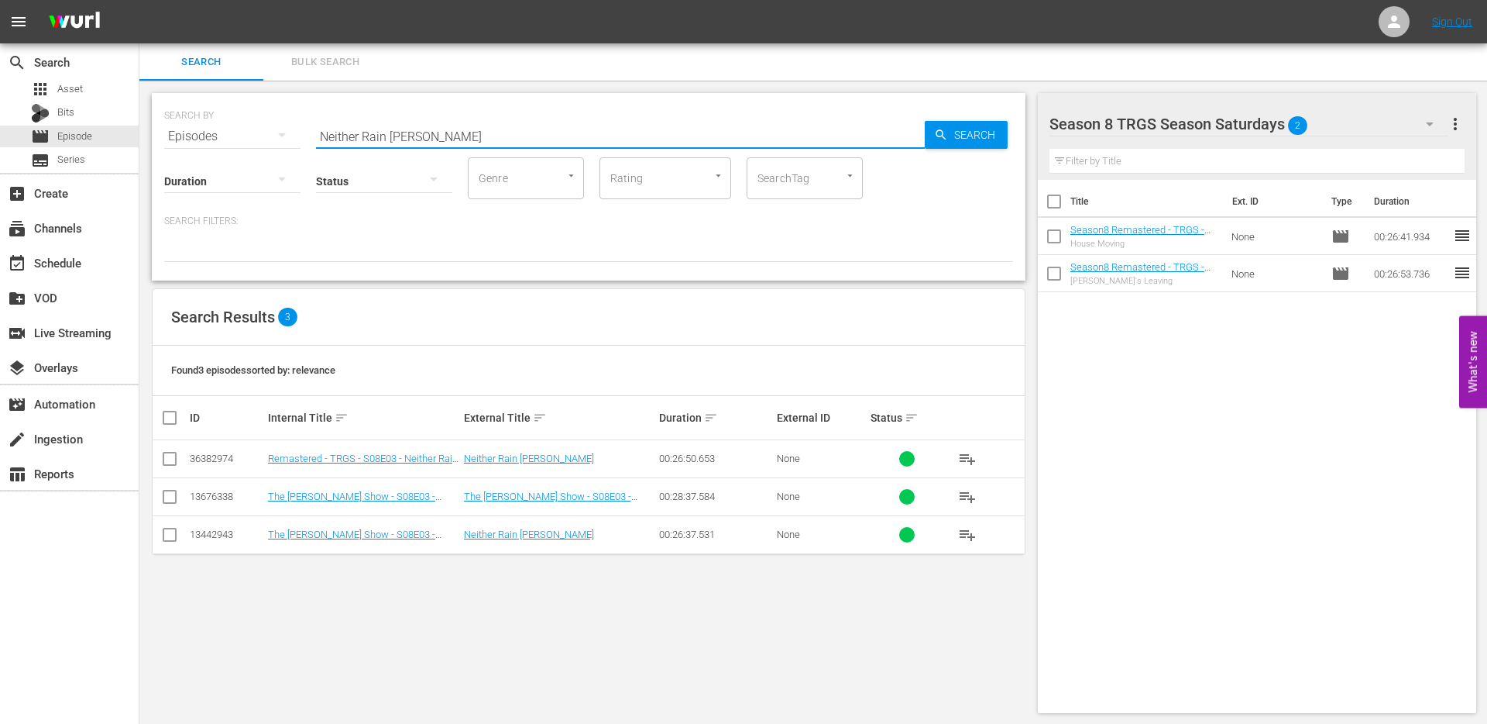
click at [167, 458] on input "checkbox" at bounding box center [169, 461] width 19 height 19
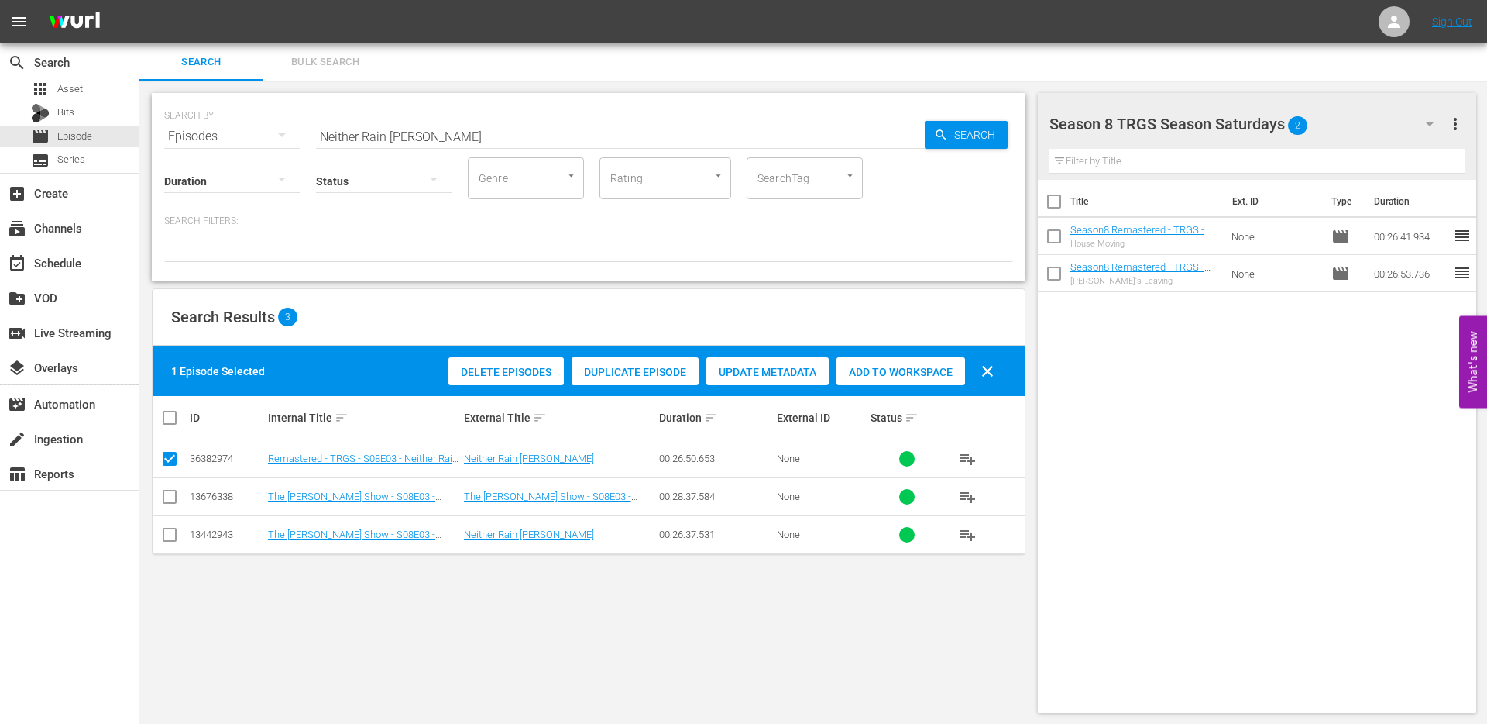
click at [627, 370] on span "Duplicate Episode" at bounding box center [635, 372] width 127 height 12
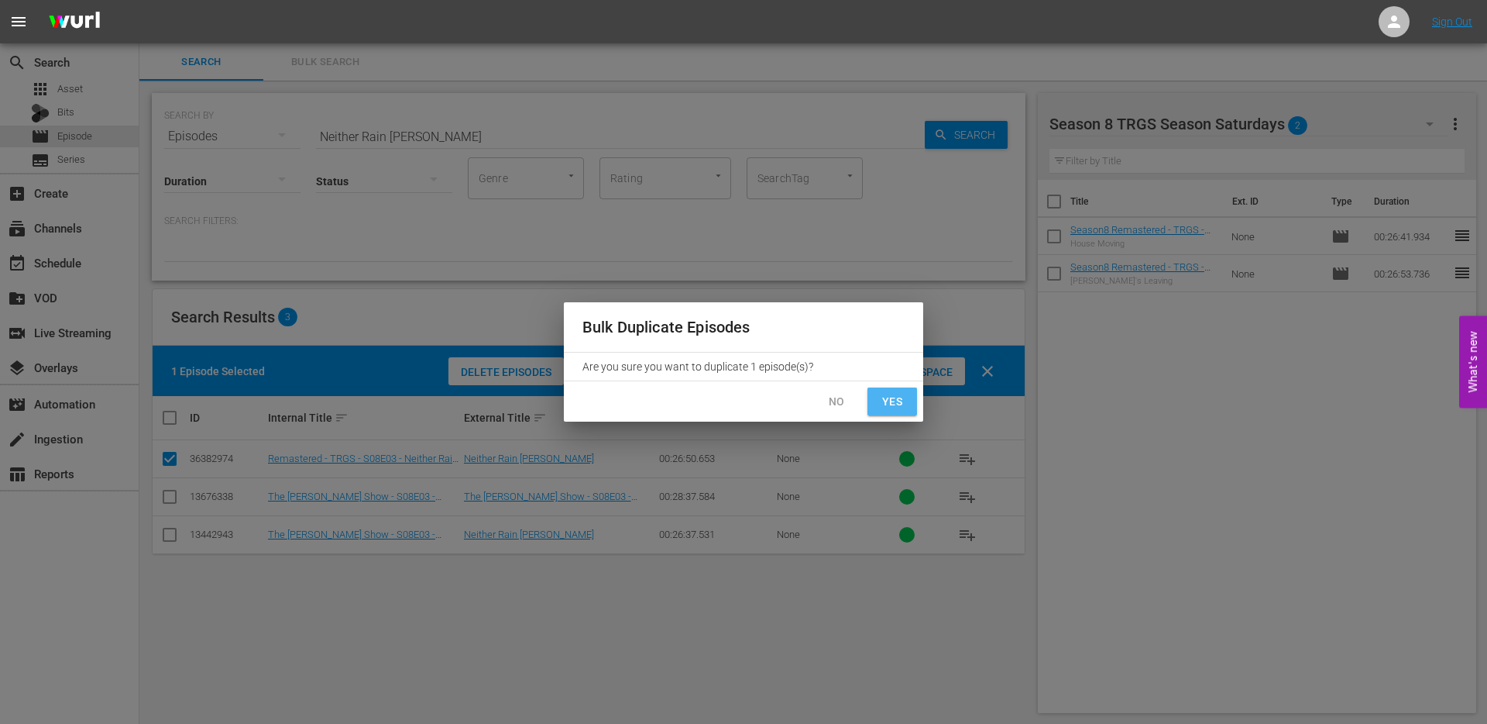
click at [889, 398] on span "Yes" at bounding box center [892, 401] width 25 height 19
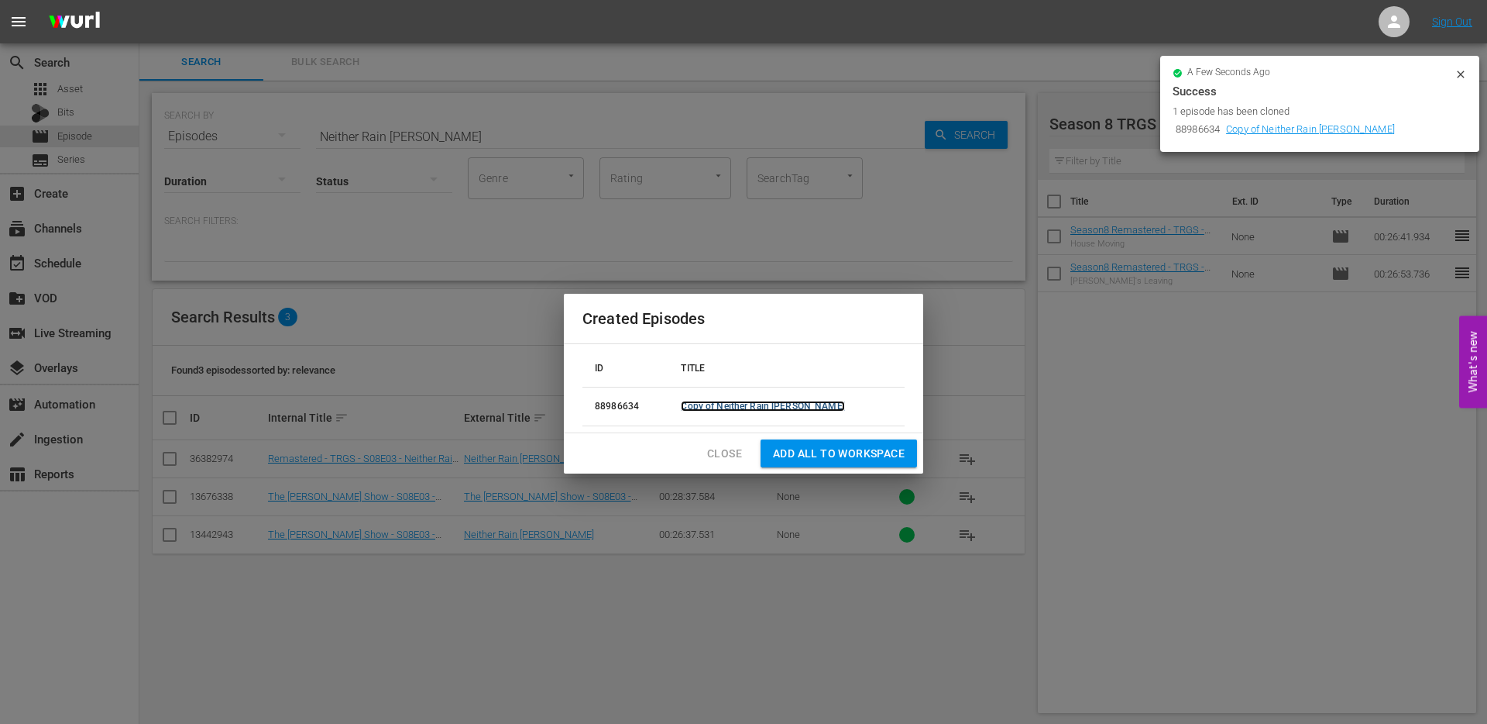
click at [778, 407] on link "Copy of Neither Rain Nor Sleet" at bounding box center [762, 406] width 163 height 11
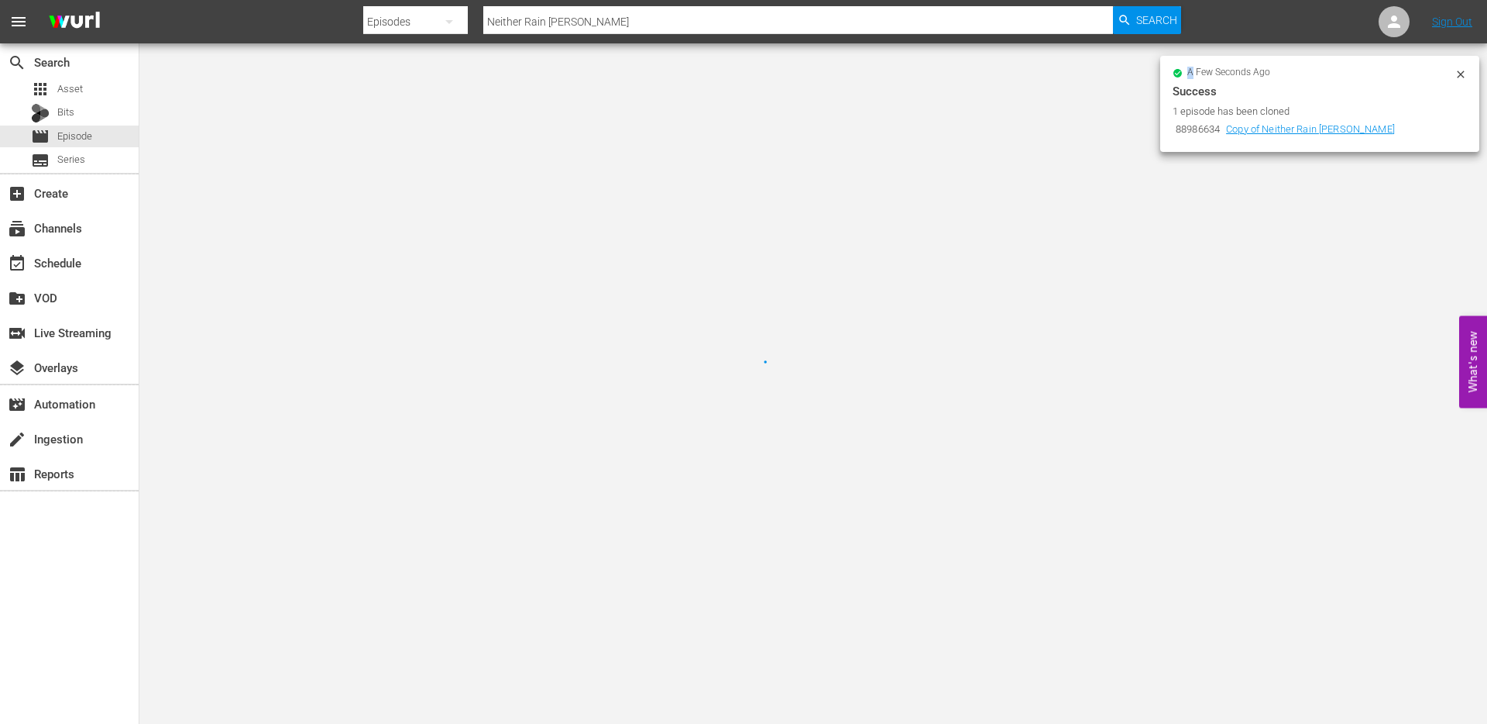
click at [778, 407] on div at bounding box center [743, 362] width 1487 height 724
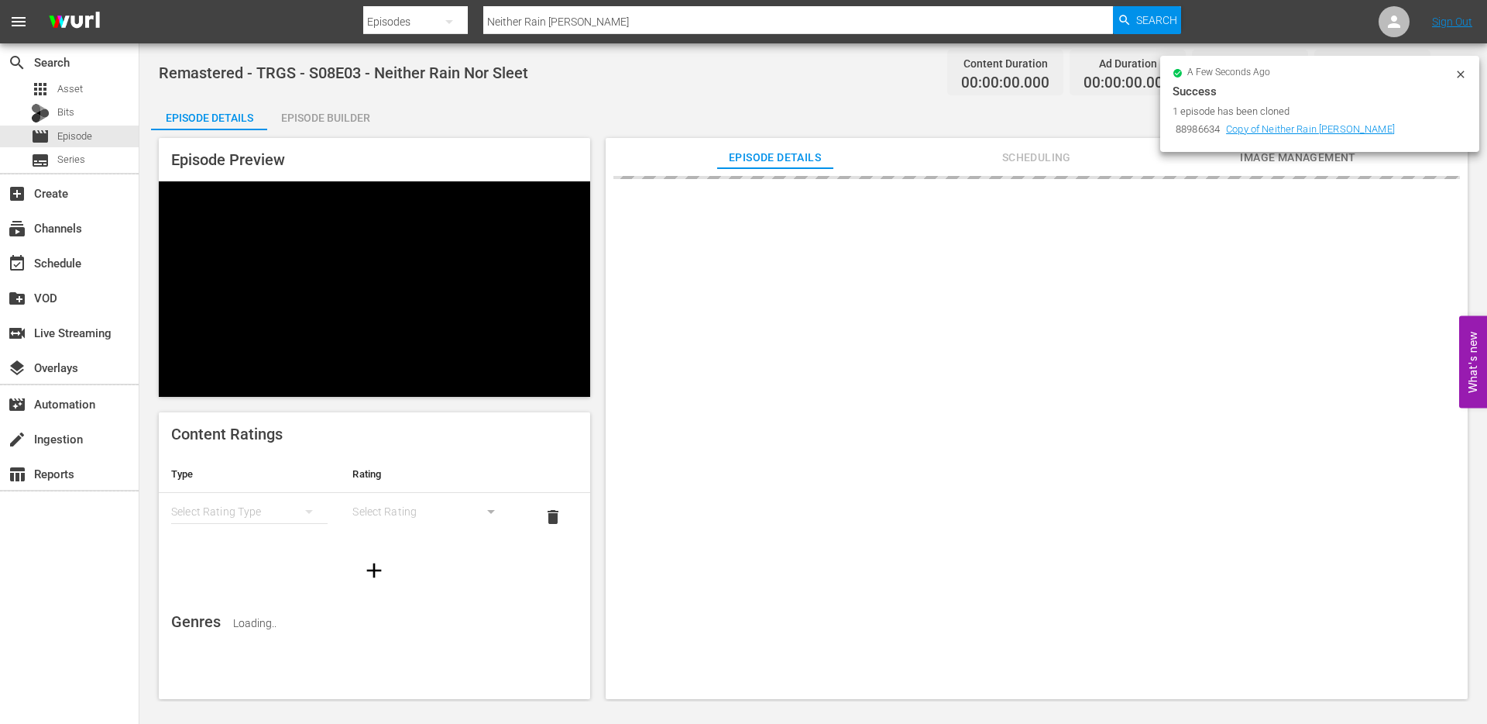
click at [1460, 66] on div "a few seconds ago Success 1 episode has been cloned 88986634 Copy of Neither Ra…" at bounding box center [1320, 104] width 319 height 96
click at [1460, 72] on icon at bounding box center [1461, 74] width 12 height 12
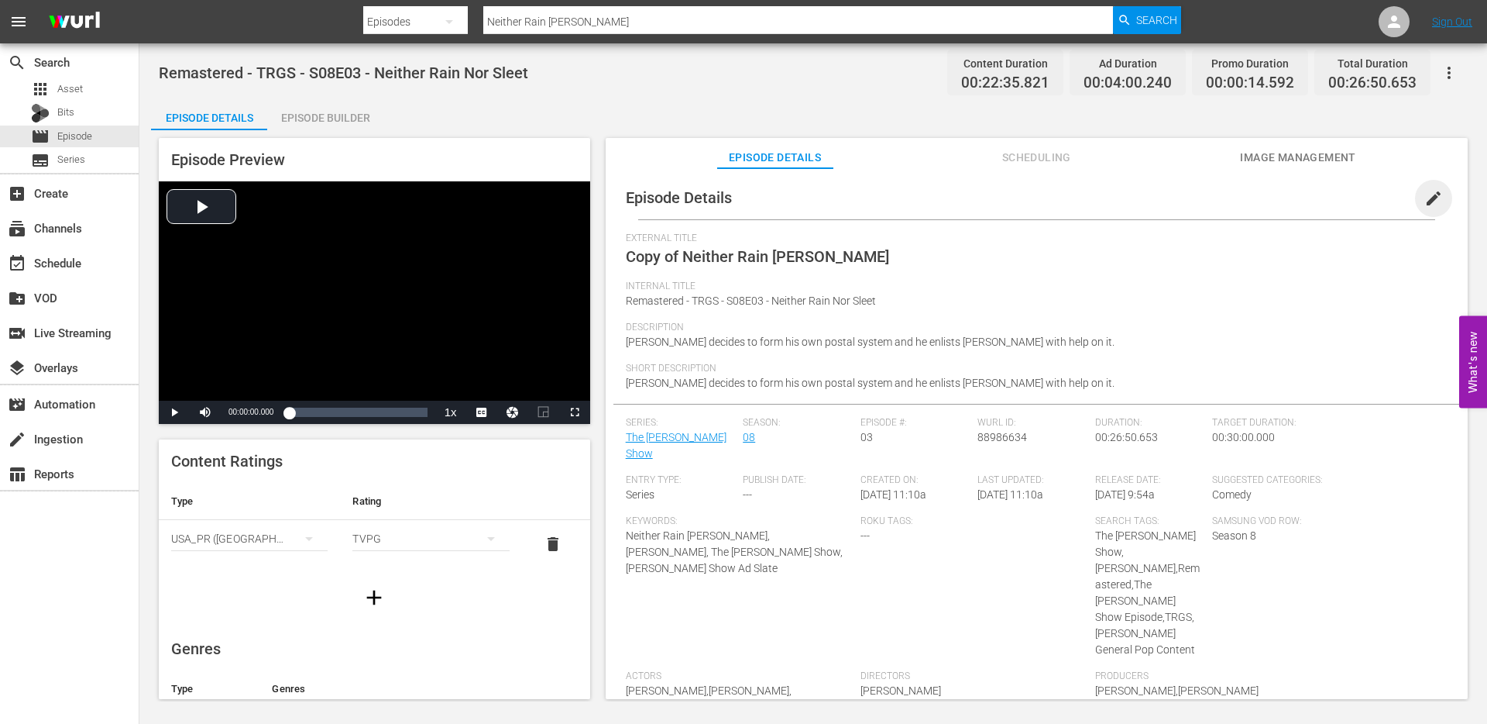
click at [1425, 199] on span "edit" at bounding box center [1434, 198] width 19 height 19
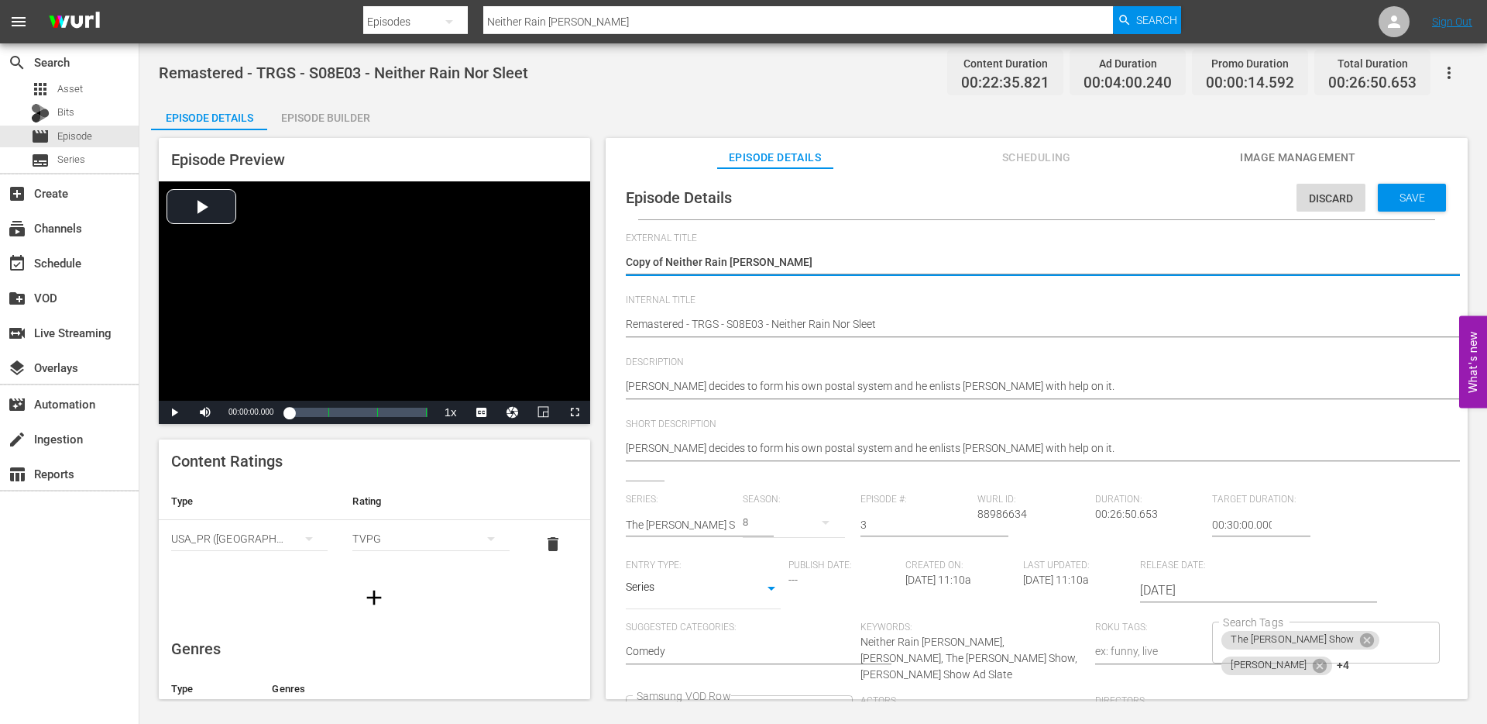
drag, startPoint x: 665, startPoint y: 263, endPoint x: 604, endPoint y: 259, distance: 62.1
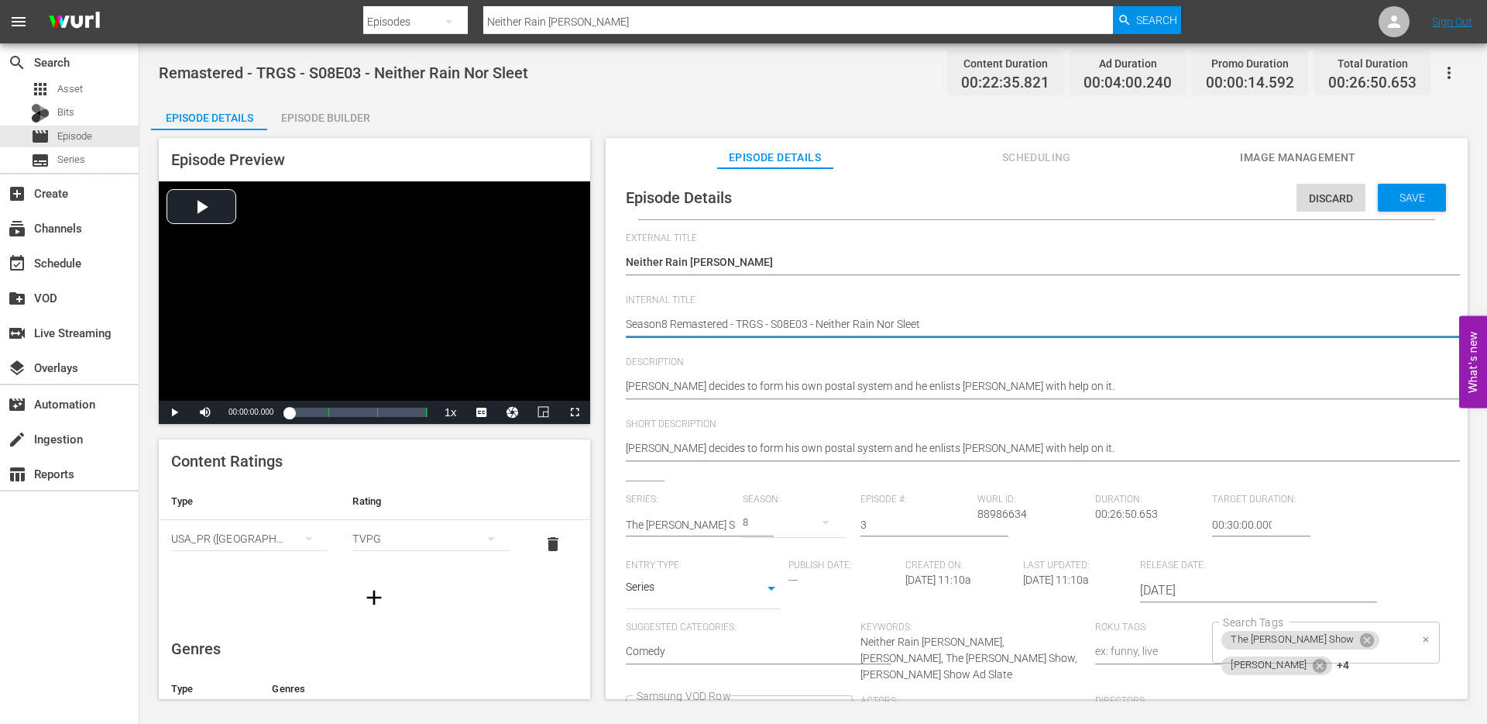
click at [1424, 639] on icon "Clear" at bounding box center [1426, 638] width 5 height 5
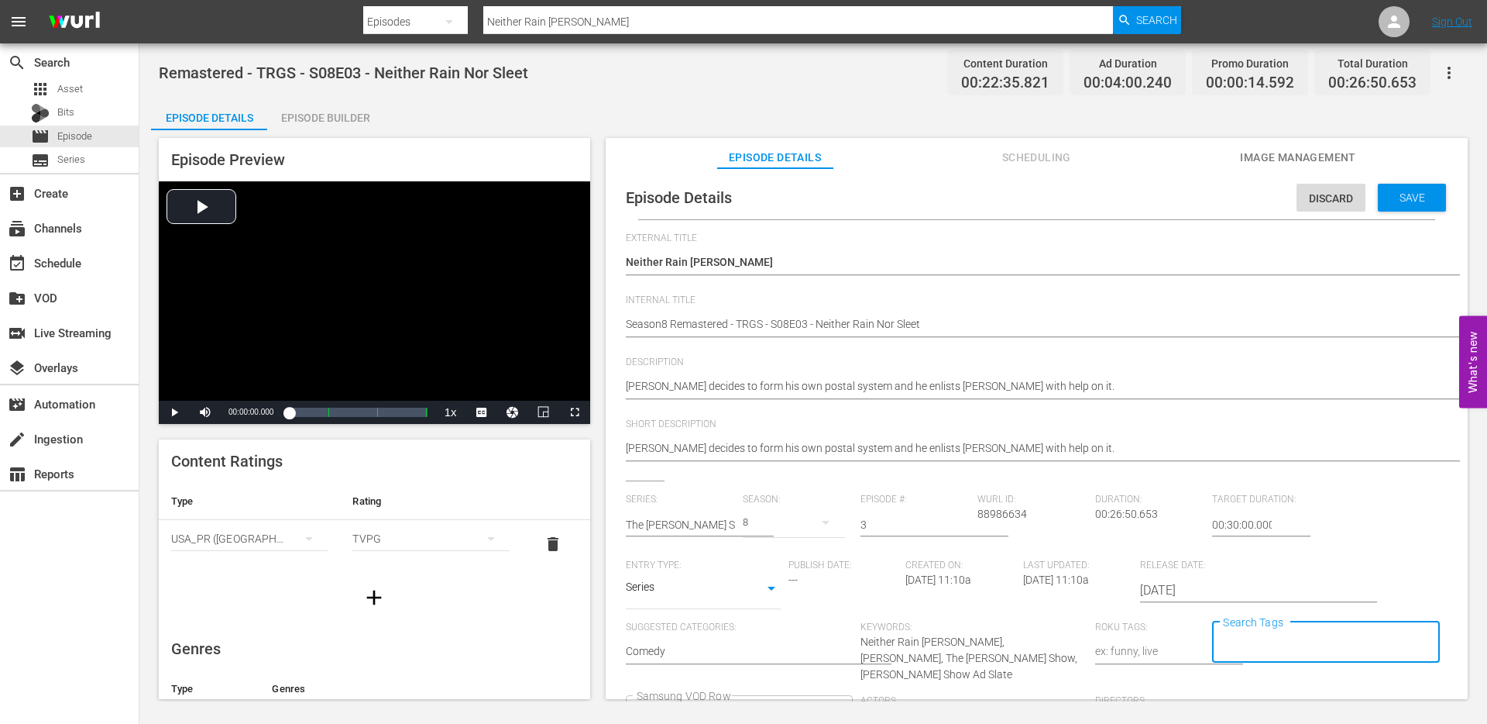
click at [1394, 202] on span "Save" at bounding box center [1413, 197] width 50 height 12
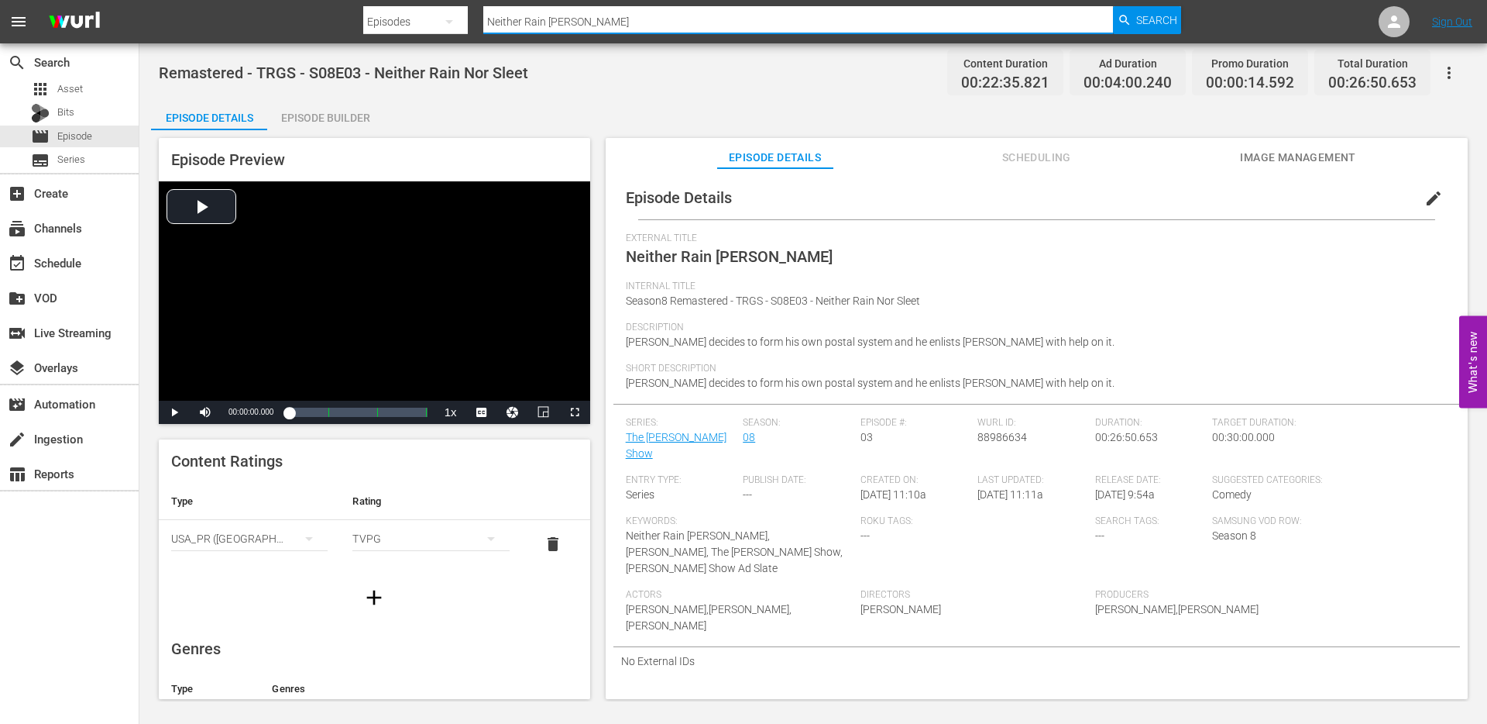
click at [610, 27] on input "Neither Rain [PERSON_NAME]" at bounding box center [798, 21] width 630 height 37
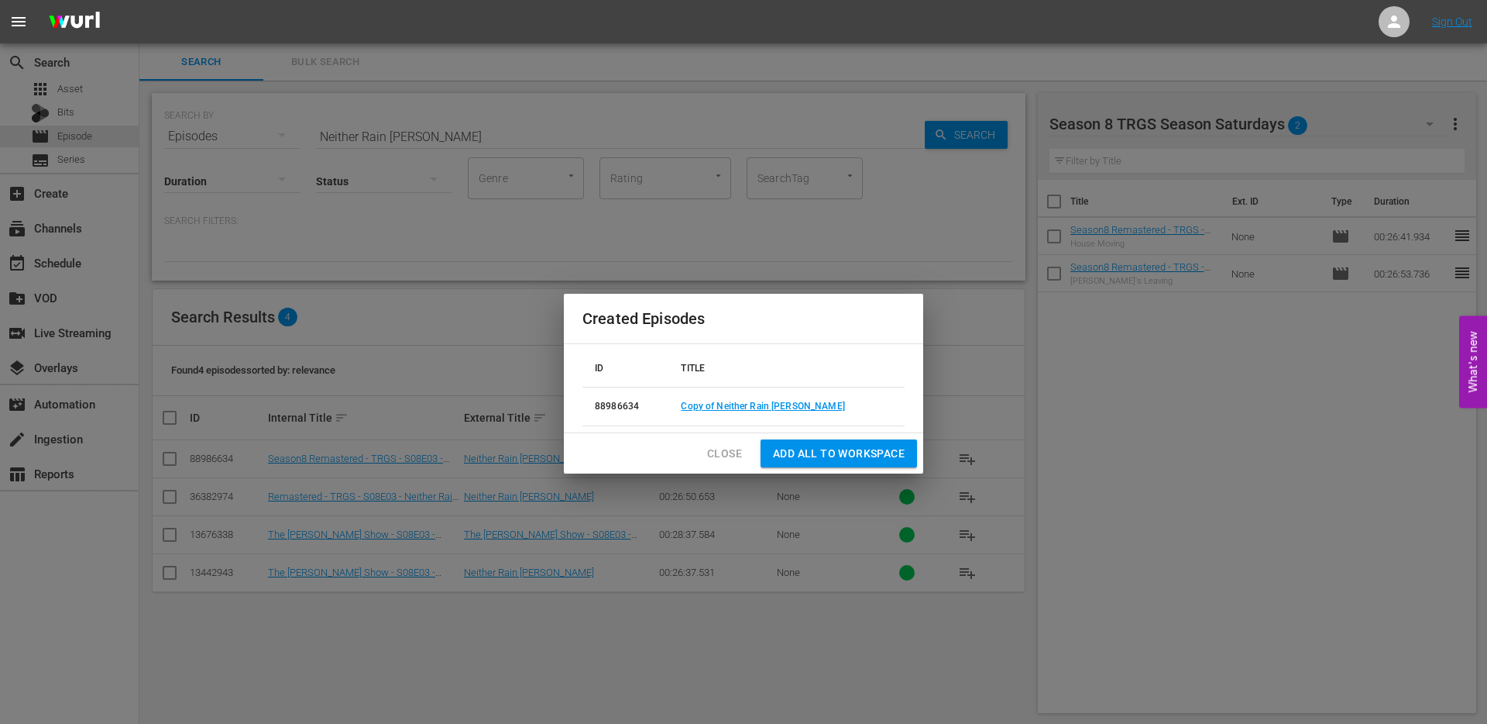
click at [726, 455] on span "Close" at bounding box center [724, 453] width 35 height 19
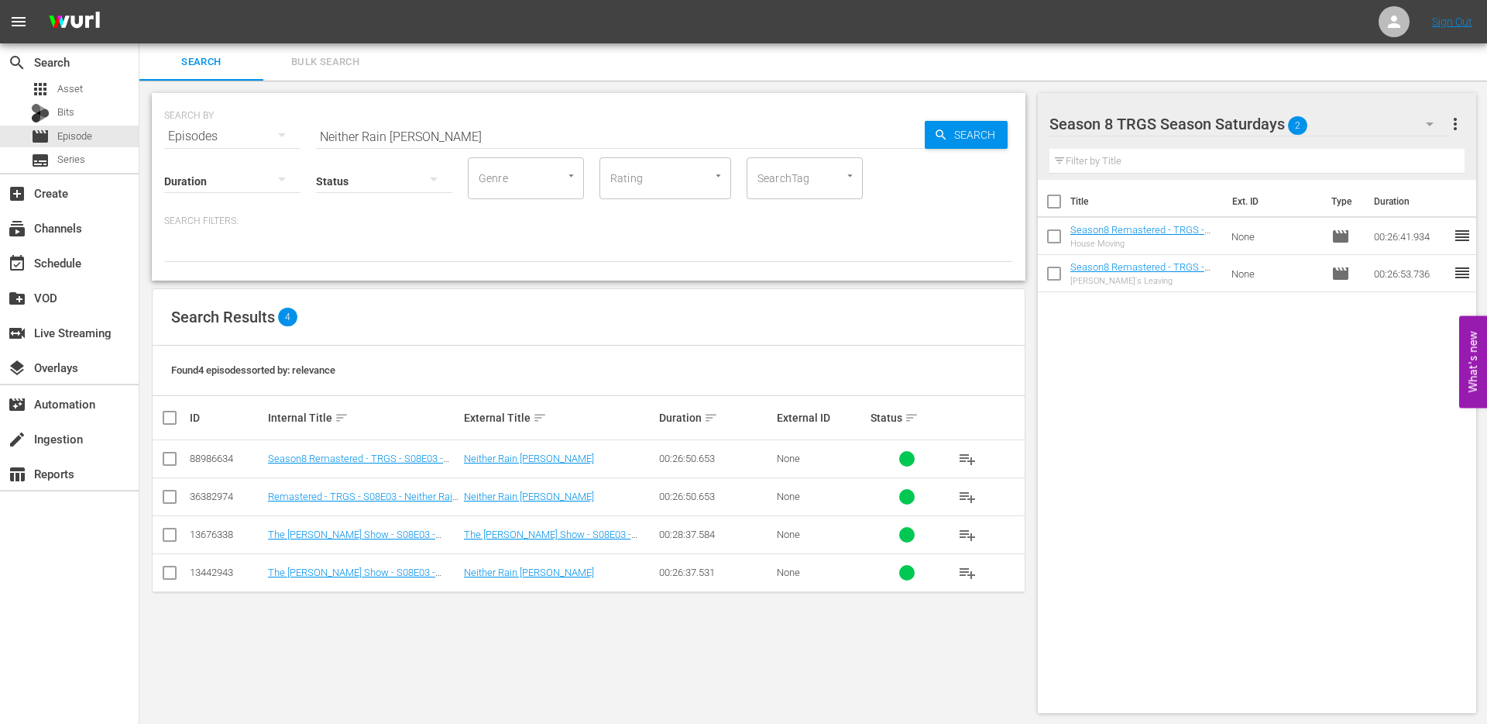
click at [167, 456] on input "checkbox" at bounding box center [169, 461] width 19 height 19
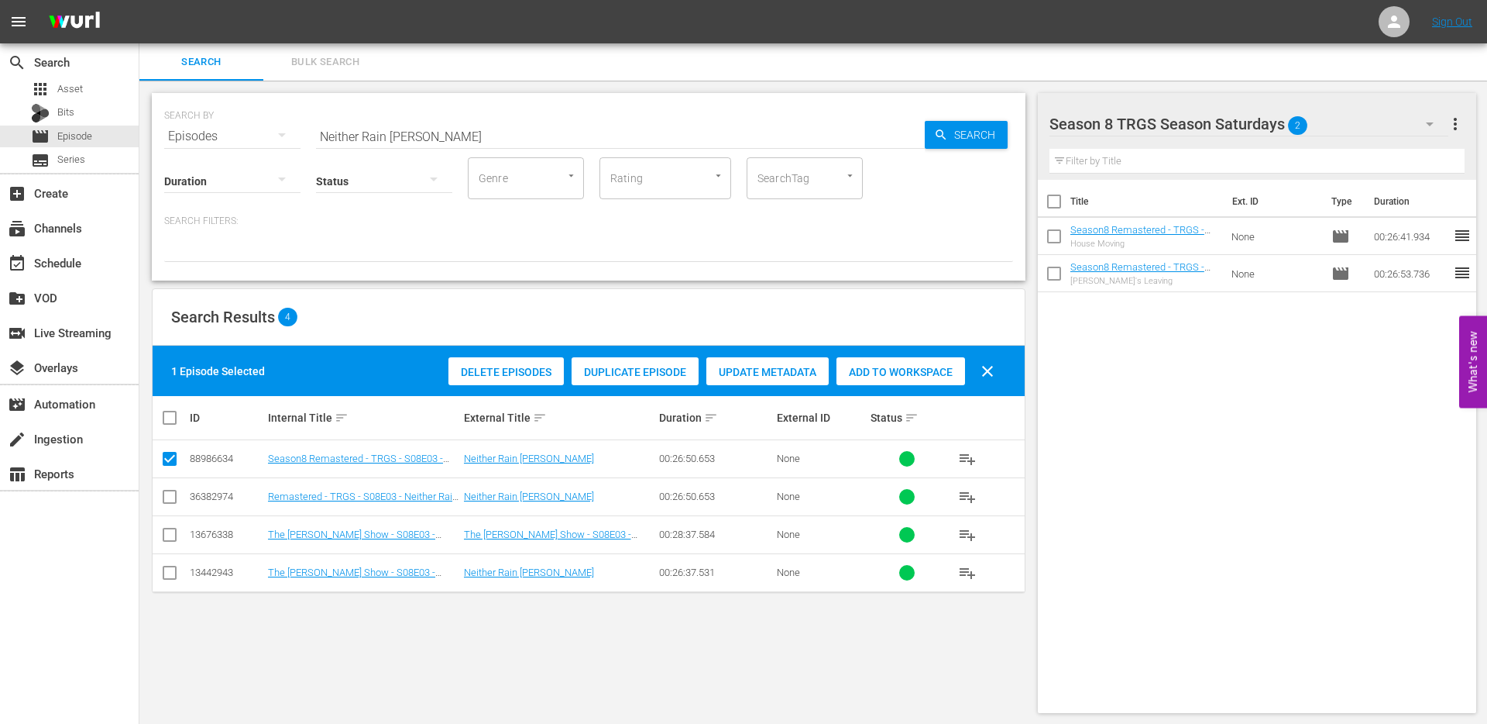
click at [915, 383] on div "Add to Workspace" at bounding box center [901, 371] width 129 height 29
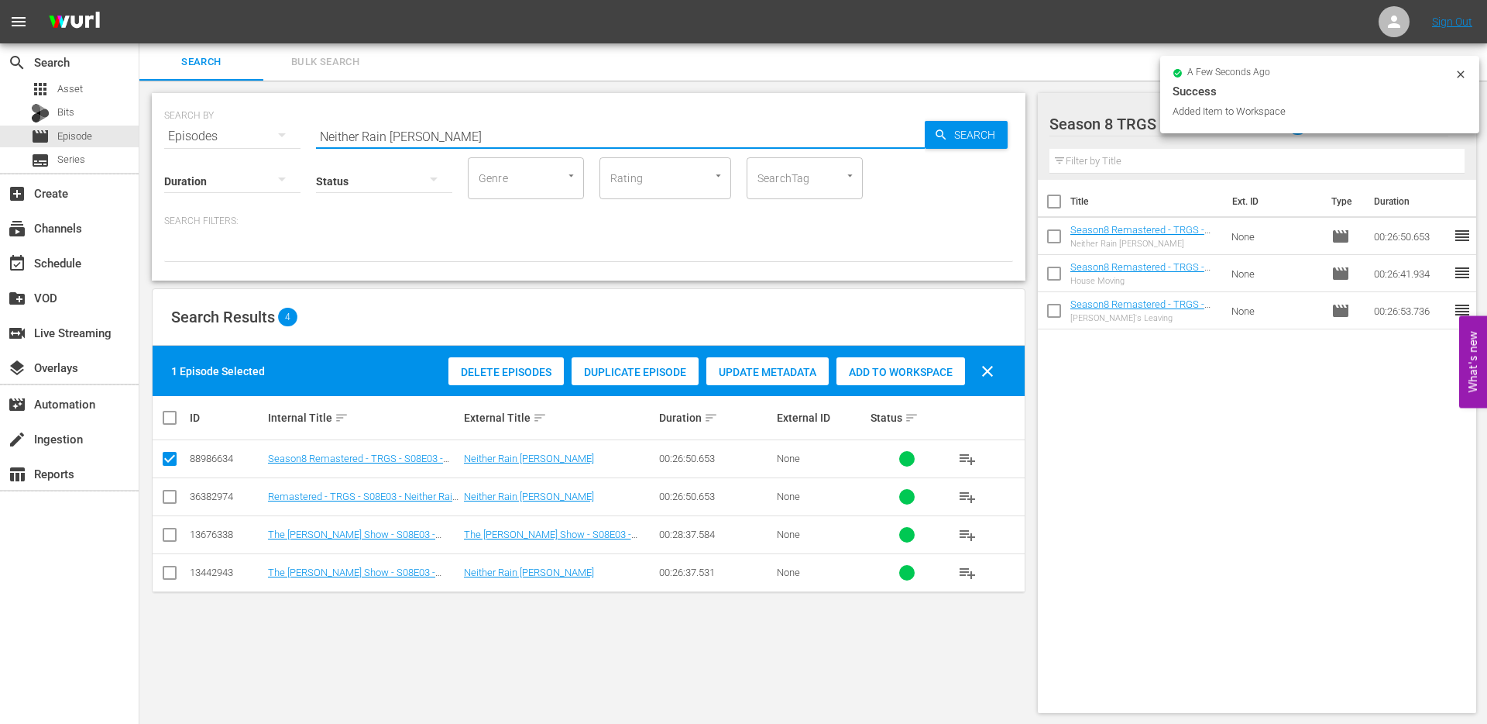
click at [452, 132] on input "Neither Rain [PERSON_NAME]" at bounding box center [620, 136] width 609 height 37
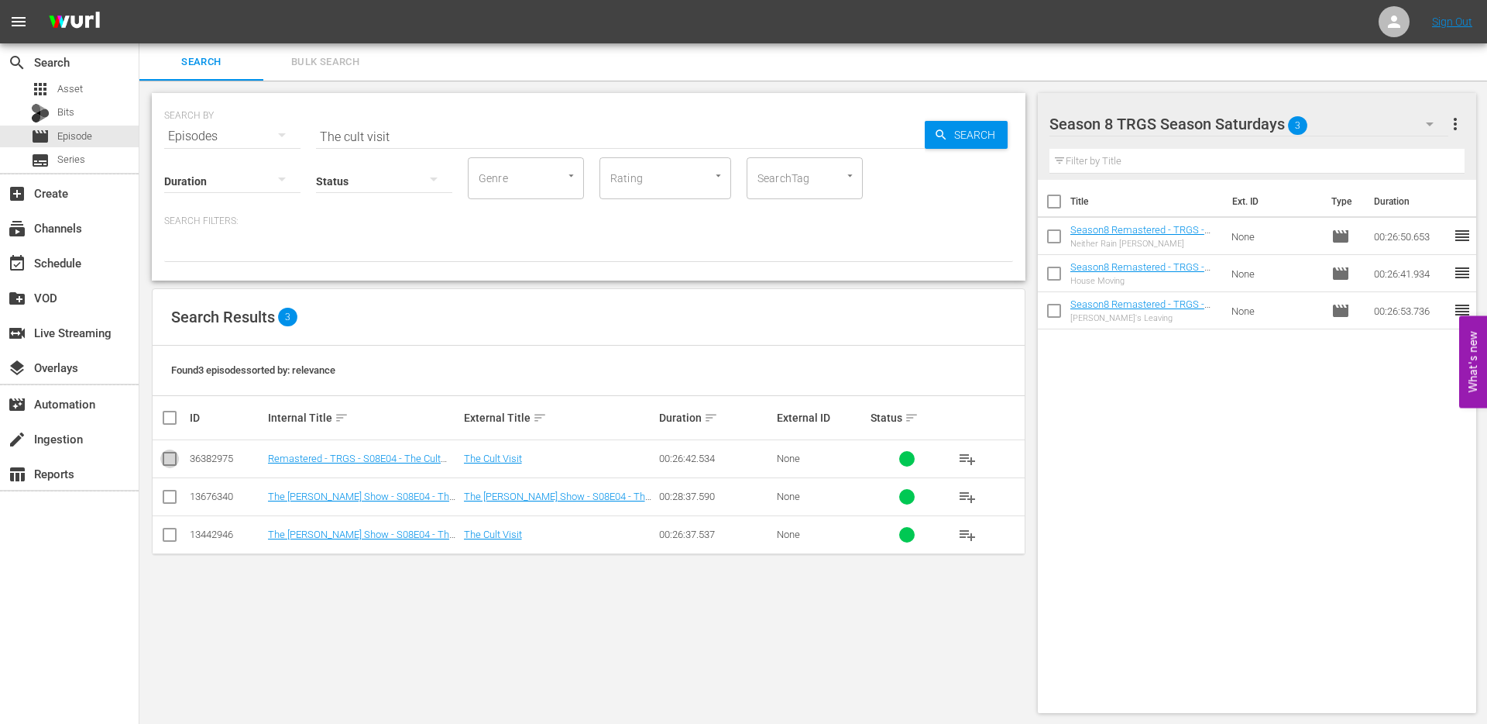
click at [168, 458] on input "checkbox" at bounding box center [169, 461] width 19 height 19
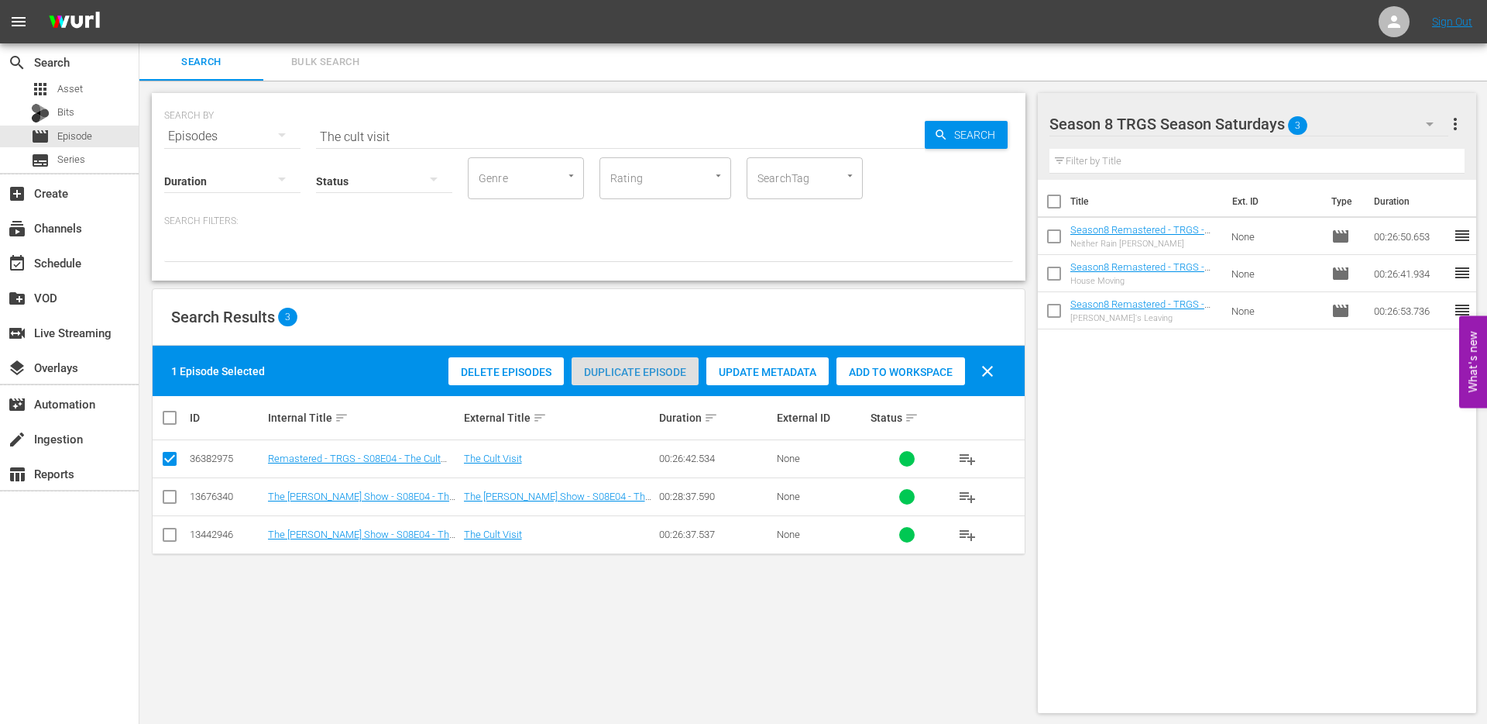
click at [622, 379] on div "Duplicate Episode" at bounding box center [635, 371] width 127 height 29
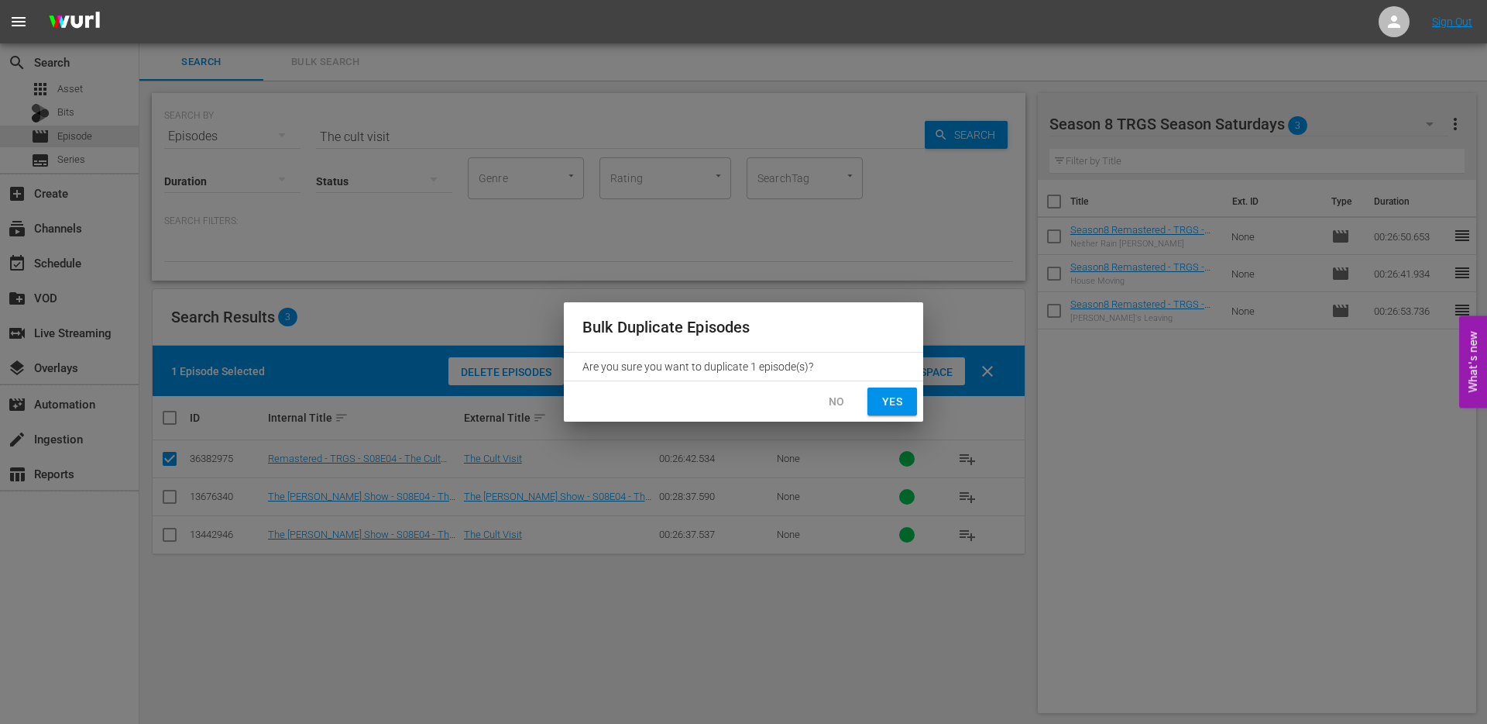
click at [887, 401] on span "Yes" at bounding box center [892, 401] width 25 height 19
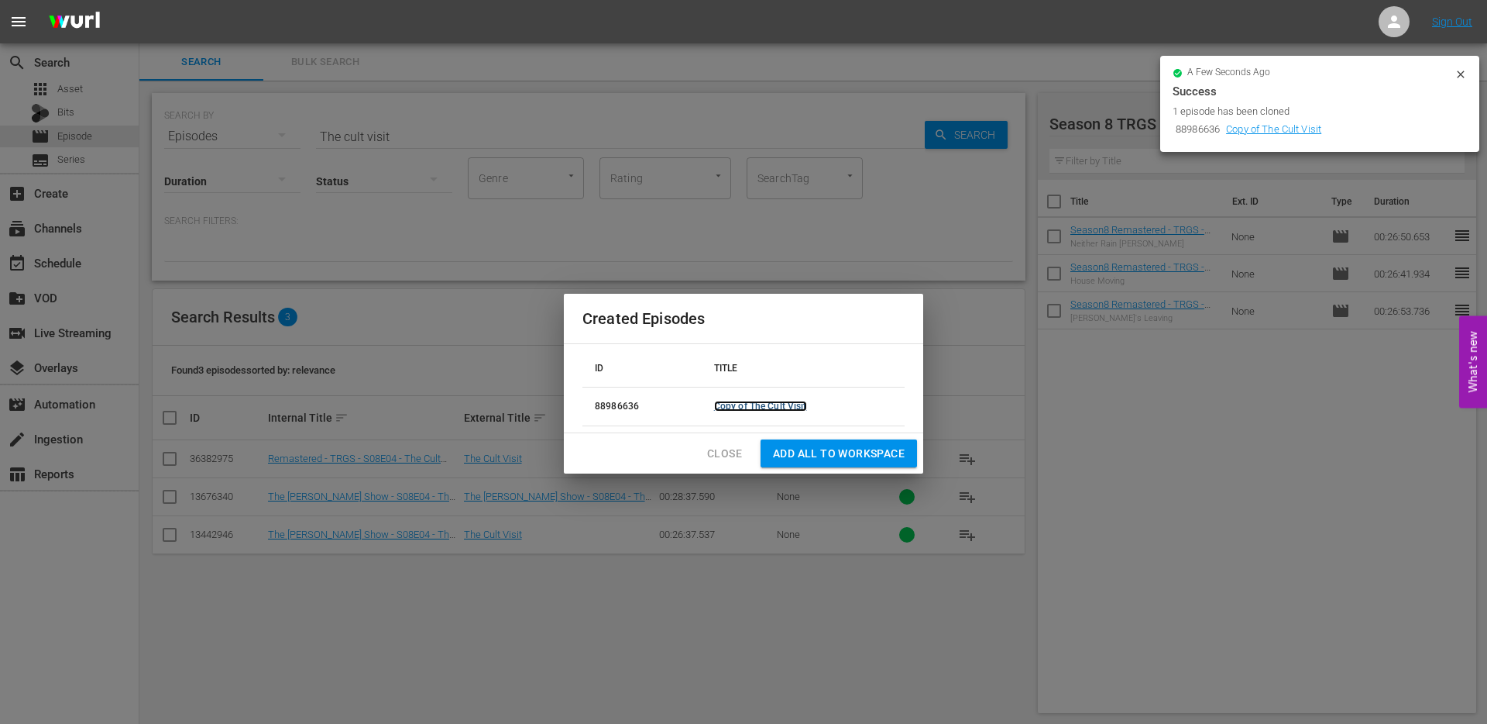
click at [780, 406] on link "Copy of The Cult Visit" at bounding box center [760, 406] width 93 height 11
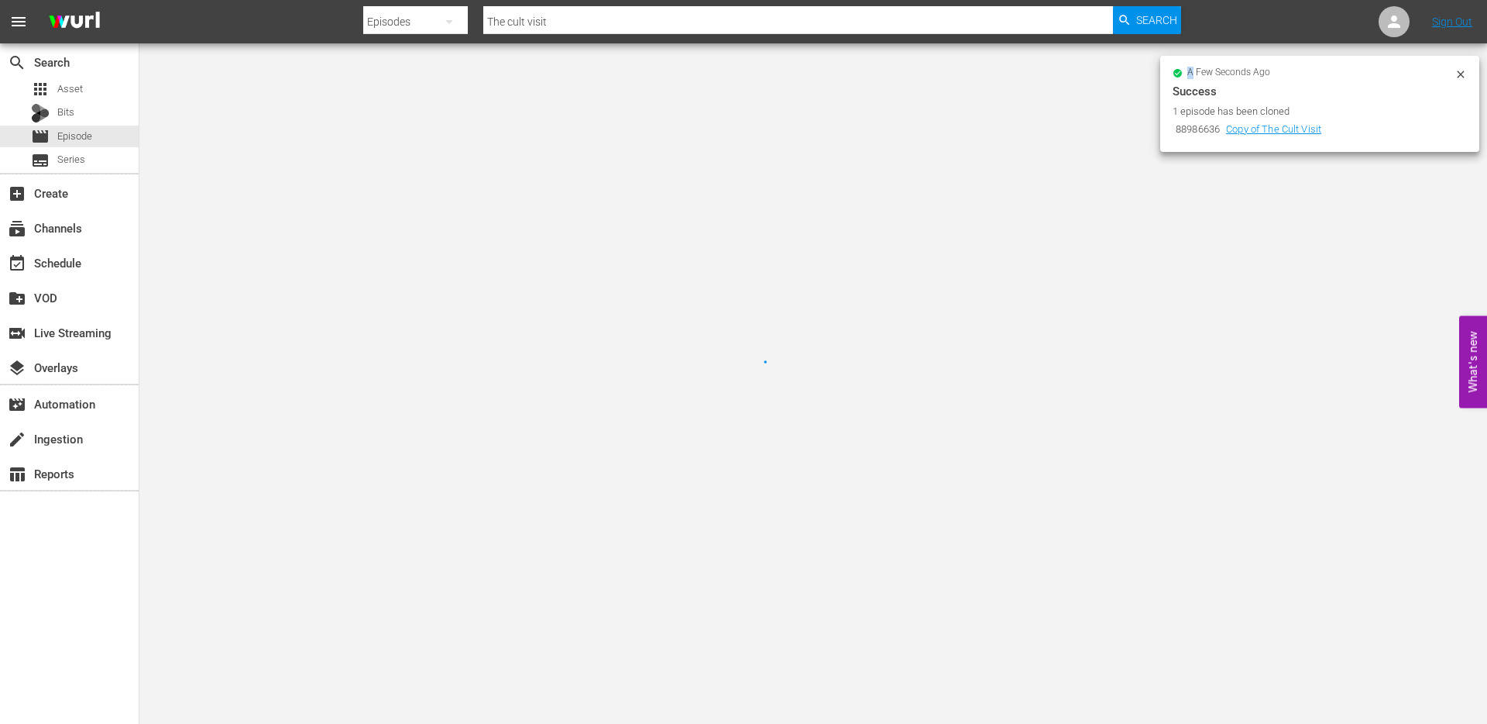
click at [780, 406] on div at bounding box center [743, 362] width 1487 height 724
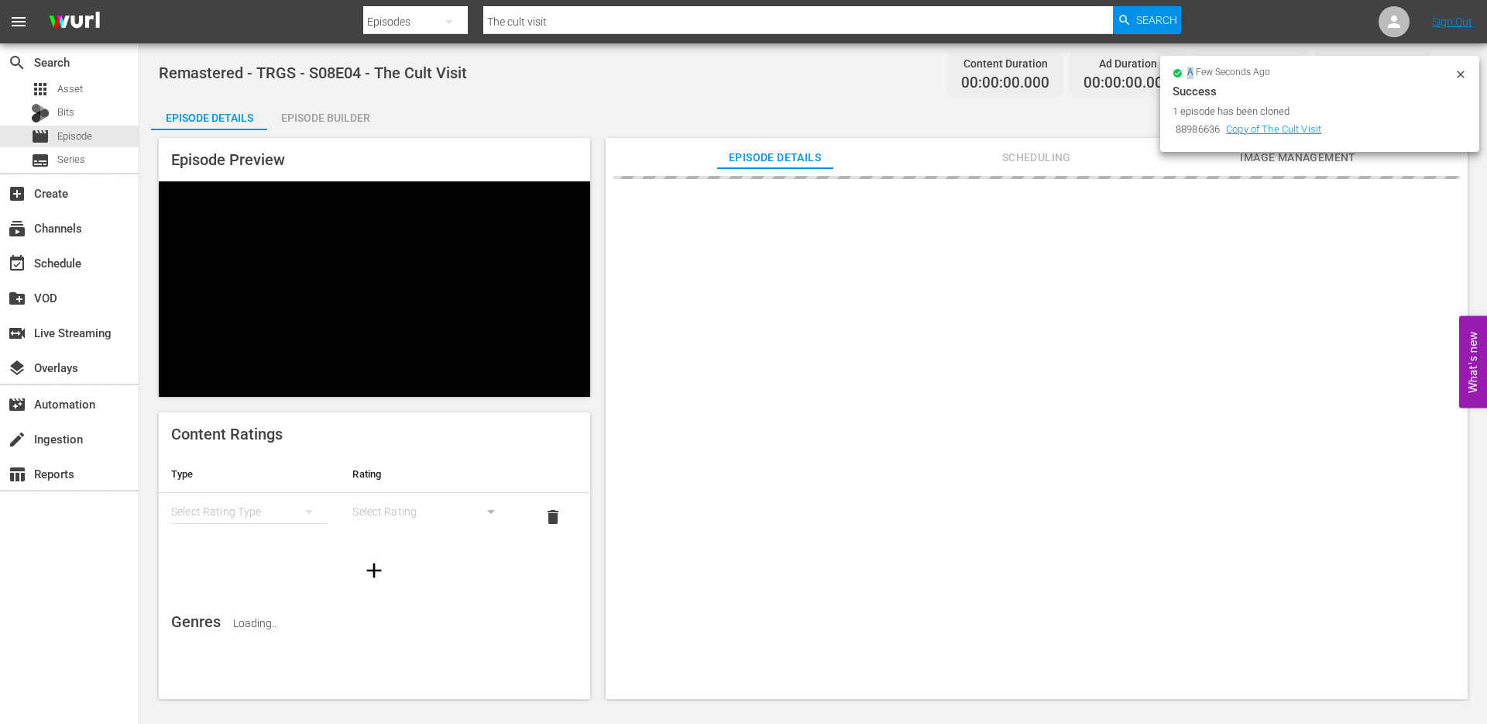
click at [1463, 70] on icon at bounding box center [1461, 74] width 12 height 12
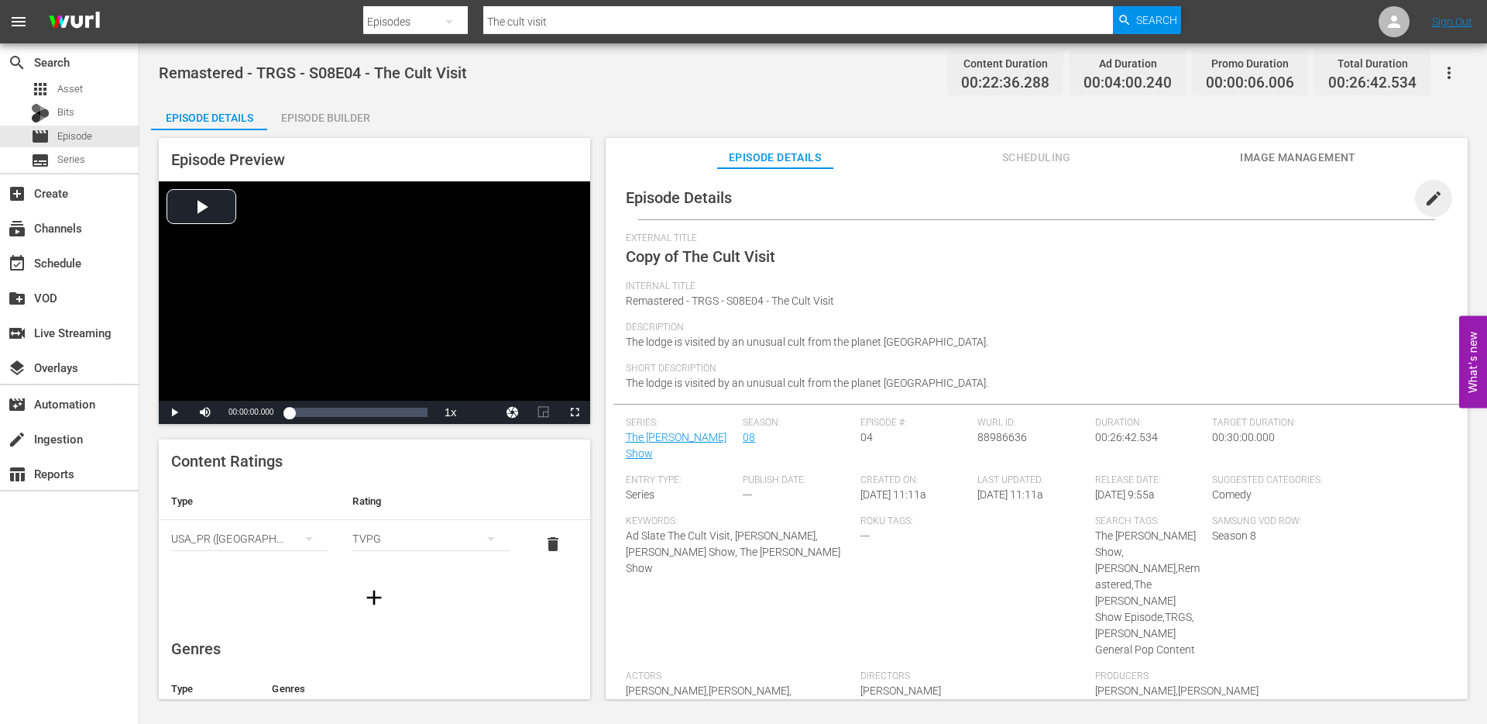
click at [1426, 191] on span "edit" at bounding box center [1434, 198] width 19 height 19
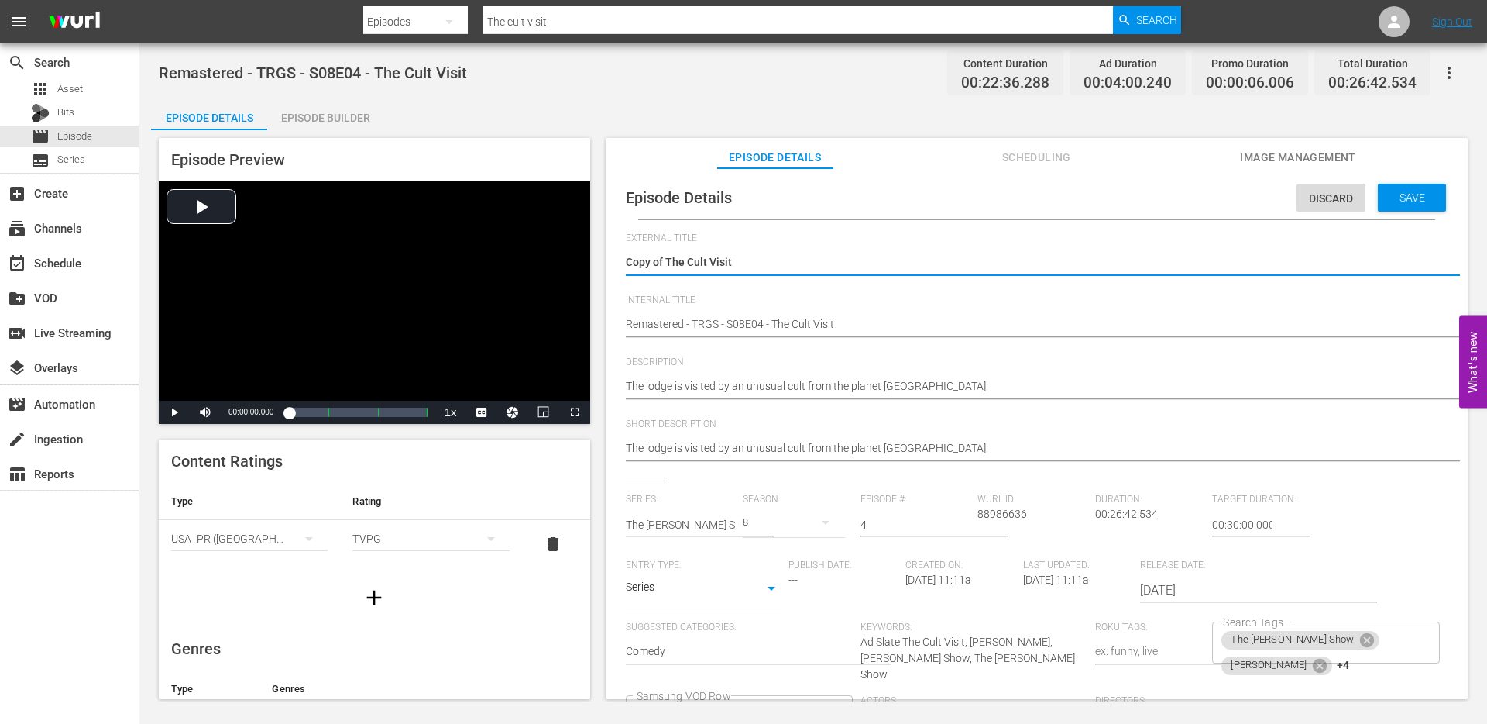
drag, startPoint x: 667, startPoint y: 262, endPoint x: 614, endPoint y: 262, distance: 52.7
click at [618, 262] on div "Episode Details Discard Save External Title Copy of The Cult Visit Copy of The …" at bounding box center [1037, 519] width 847 height 687
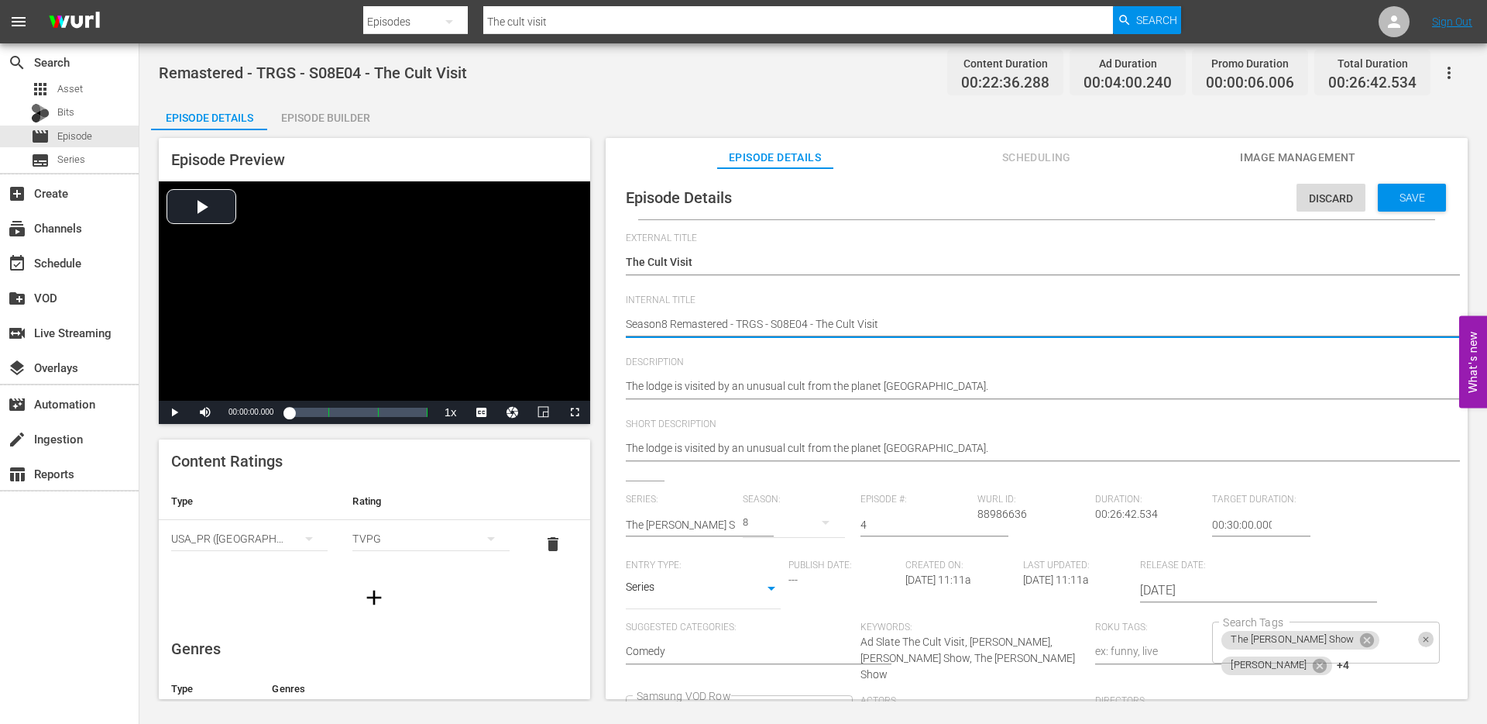
click at [1422, 643] on icon "Clear" at bounding box center [1427, 639] width 10 height 10
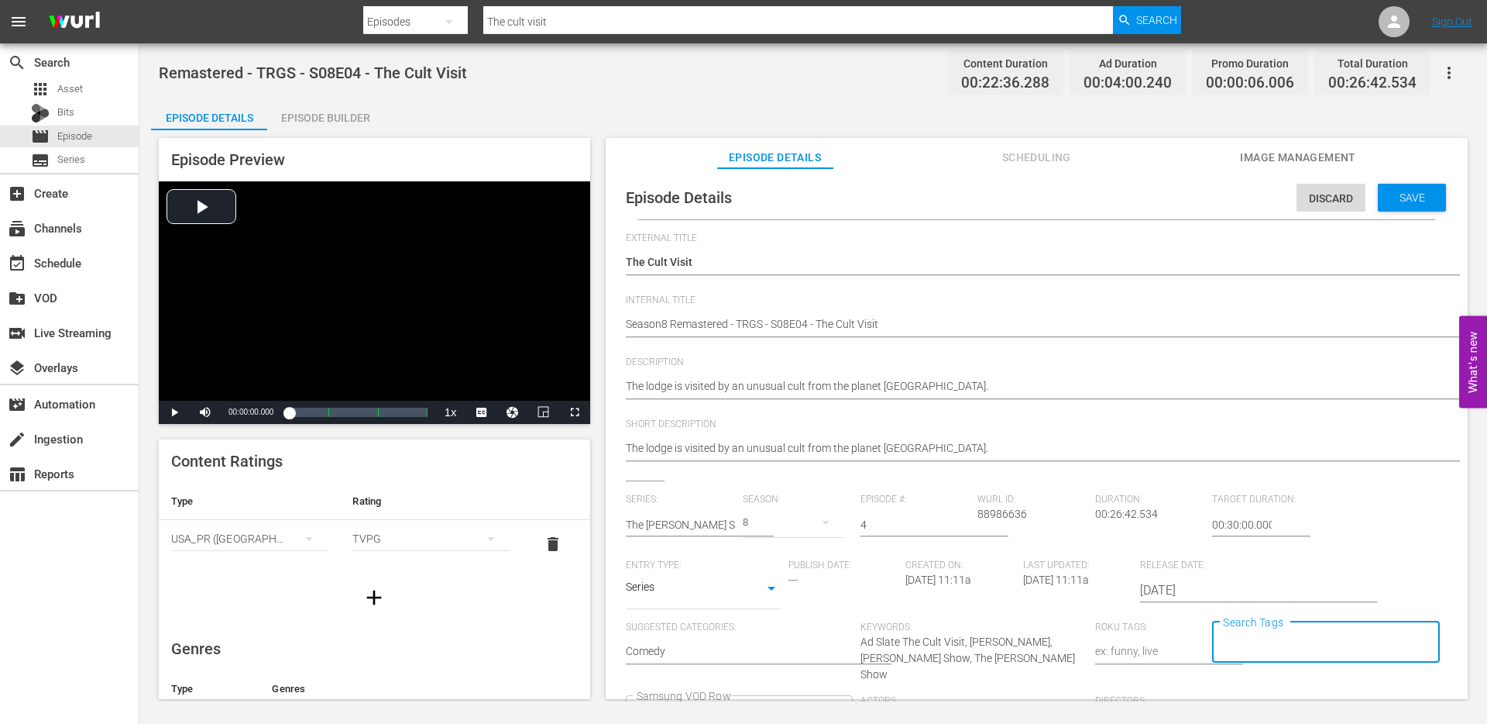
click at [1398, 208] on div "Save" at bounding box center [1412, 198] width 68 height 28
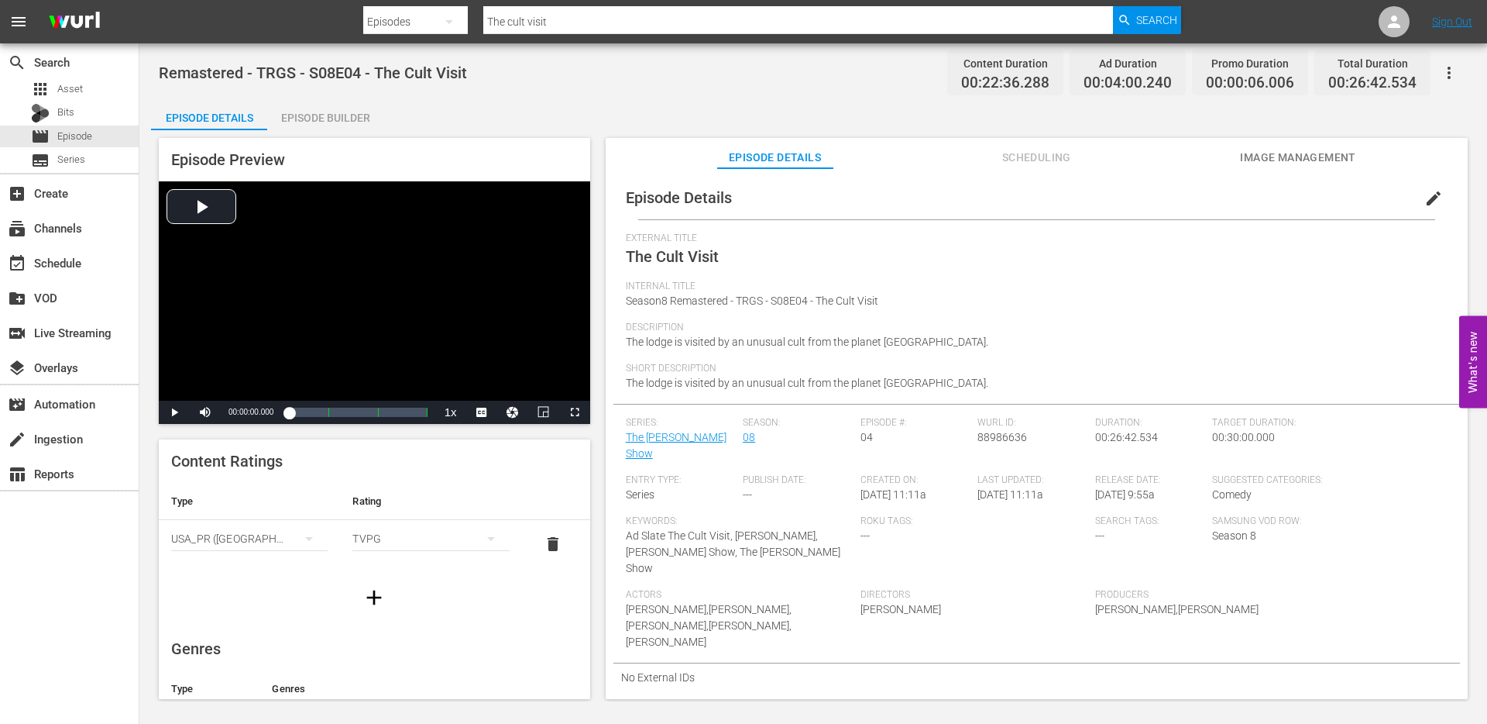
click at [563, 21] on input "The cult visit" at bounding box center [798, 21] width 630 height 37
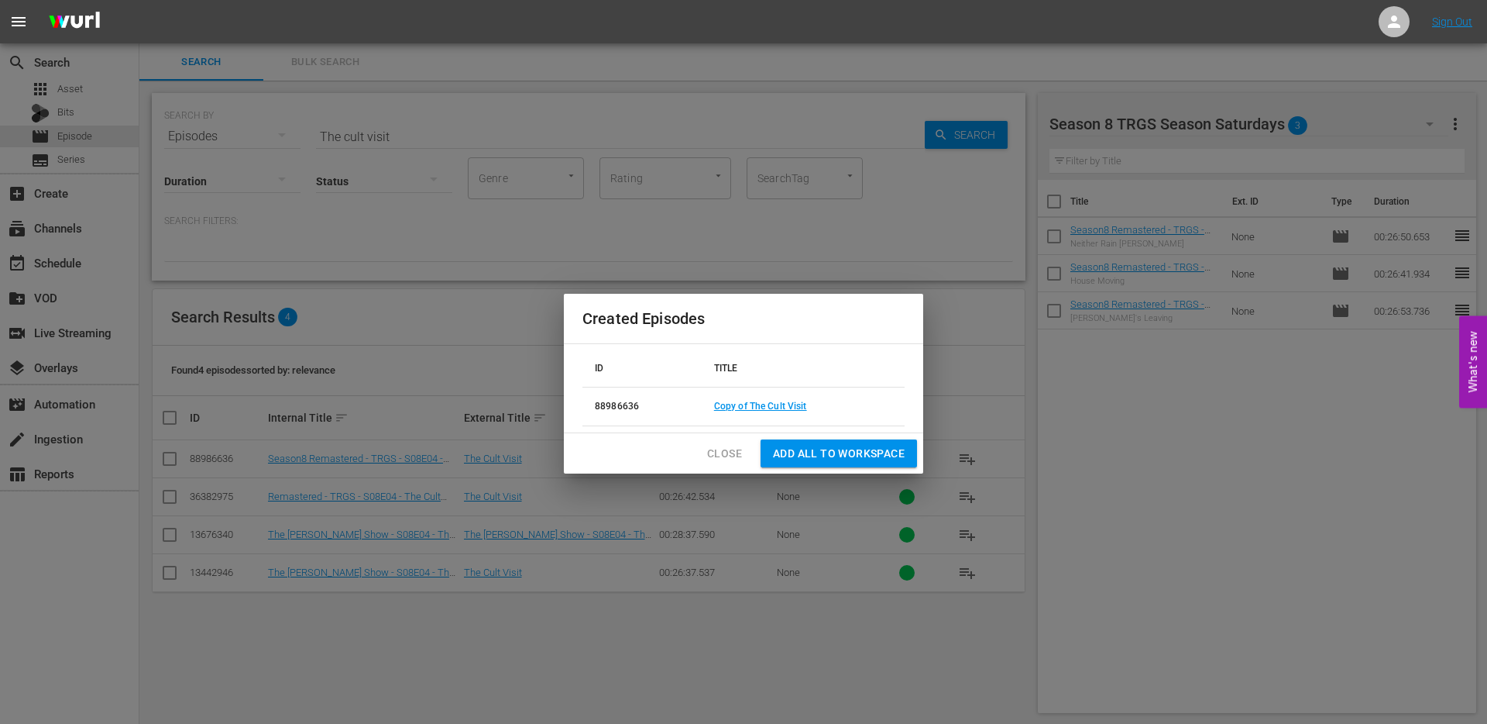
click at [723, 452] on span "Close" at bounding box center [724, 453] width 35 height 19
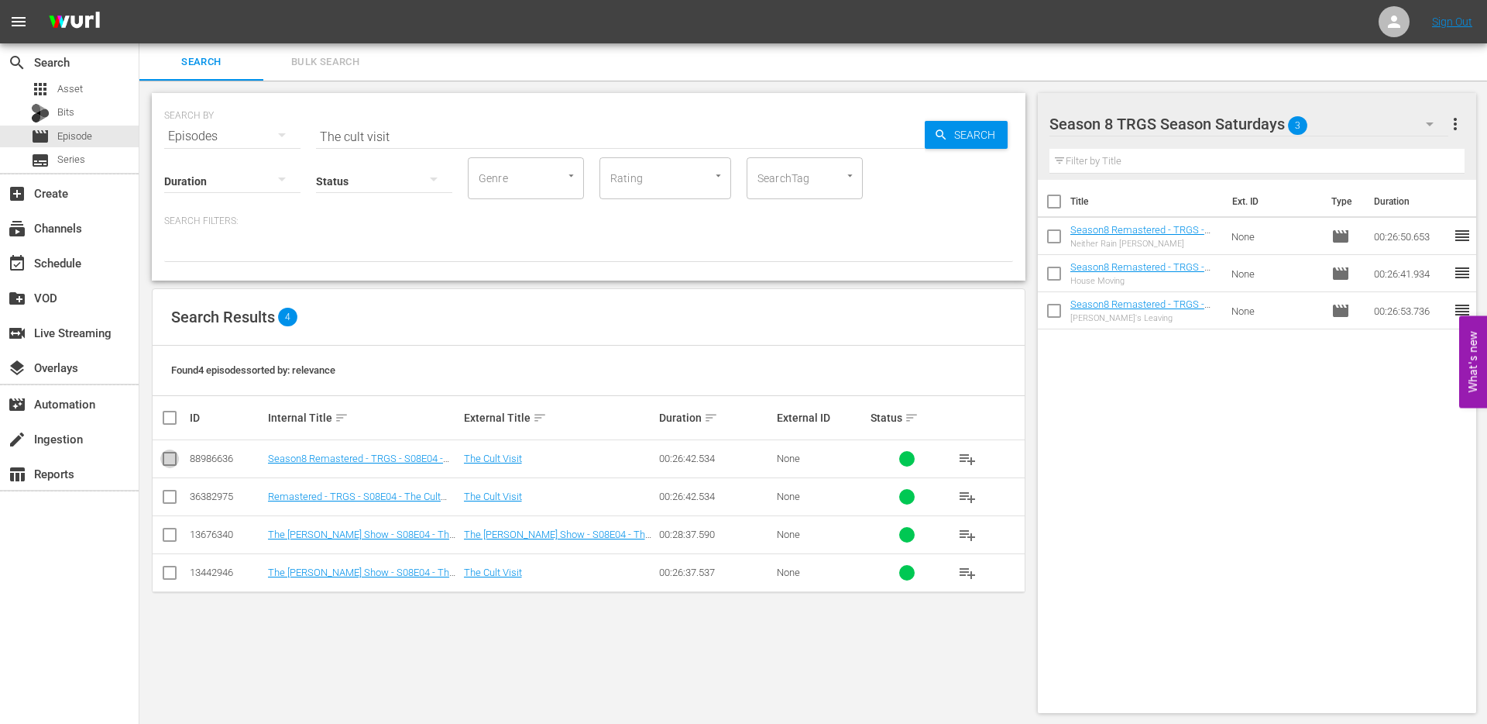
click at [169, 459] on input "checkbox" at bounding box center [169, 461] width 19 height 19
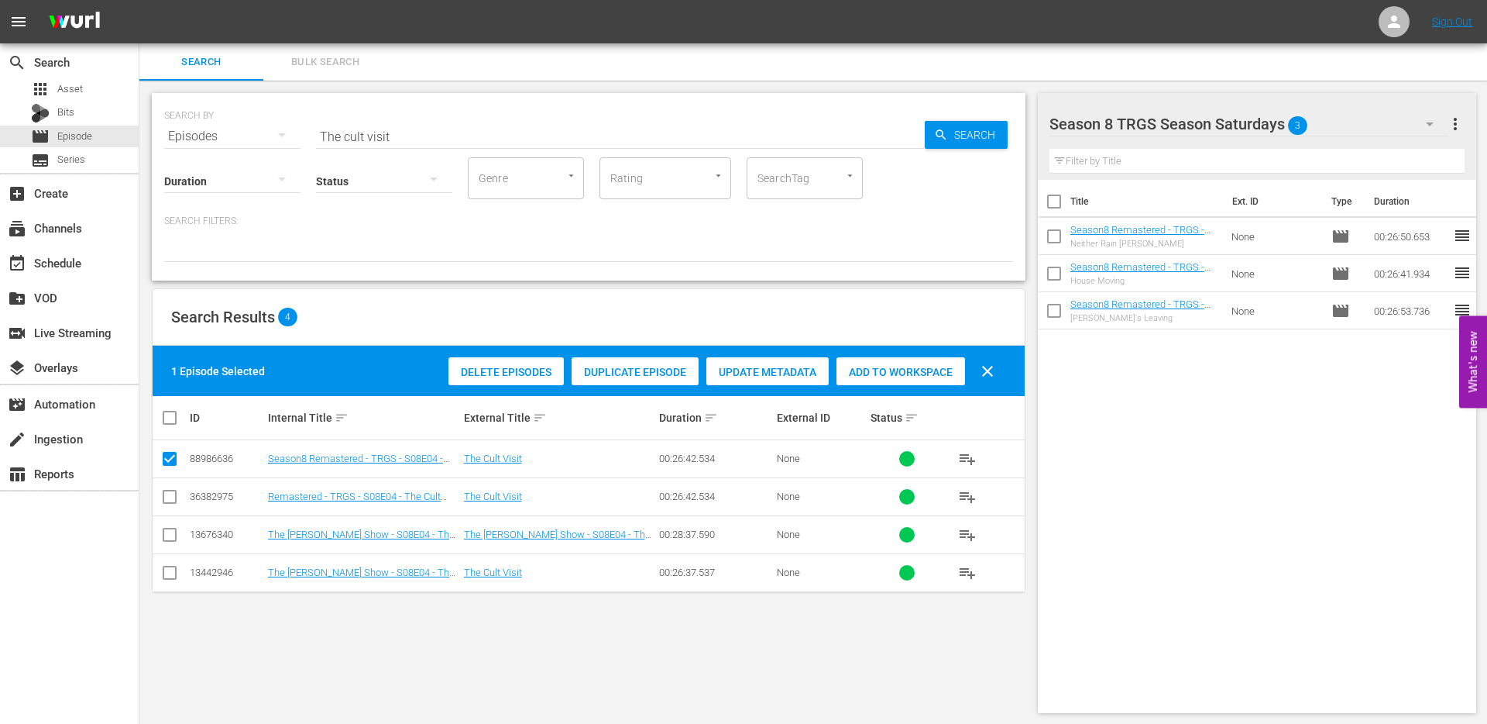
click at [932, 363] on div "Add to Workspace" at bounding box center [901, 371] width 129 height 29
click at [423, 140] on input "The cult visit" at bounding box center [620, 136] width 609 height 37
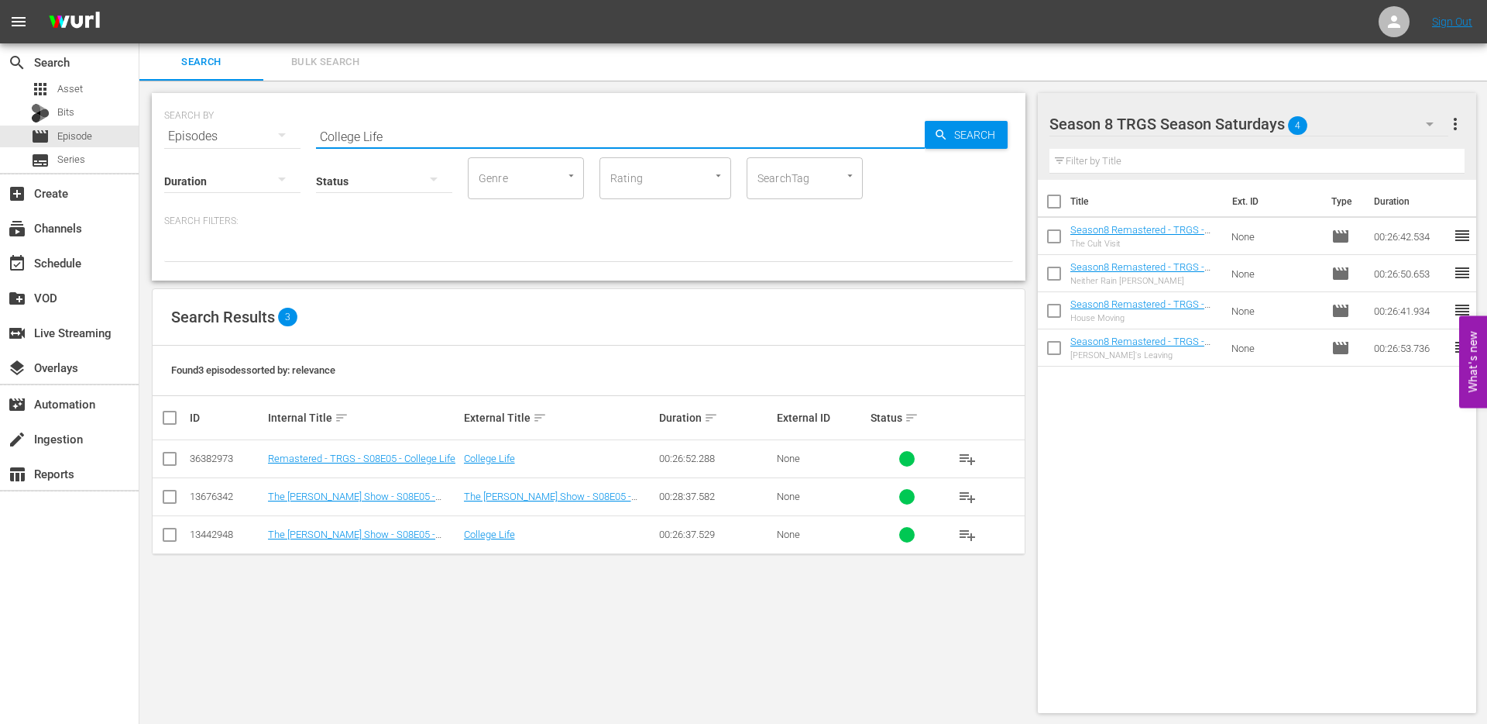
click at [171, 455] on input "checkbox" at bounding box center [169, 461] width 19 height 19
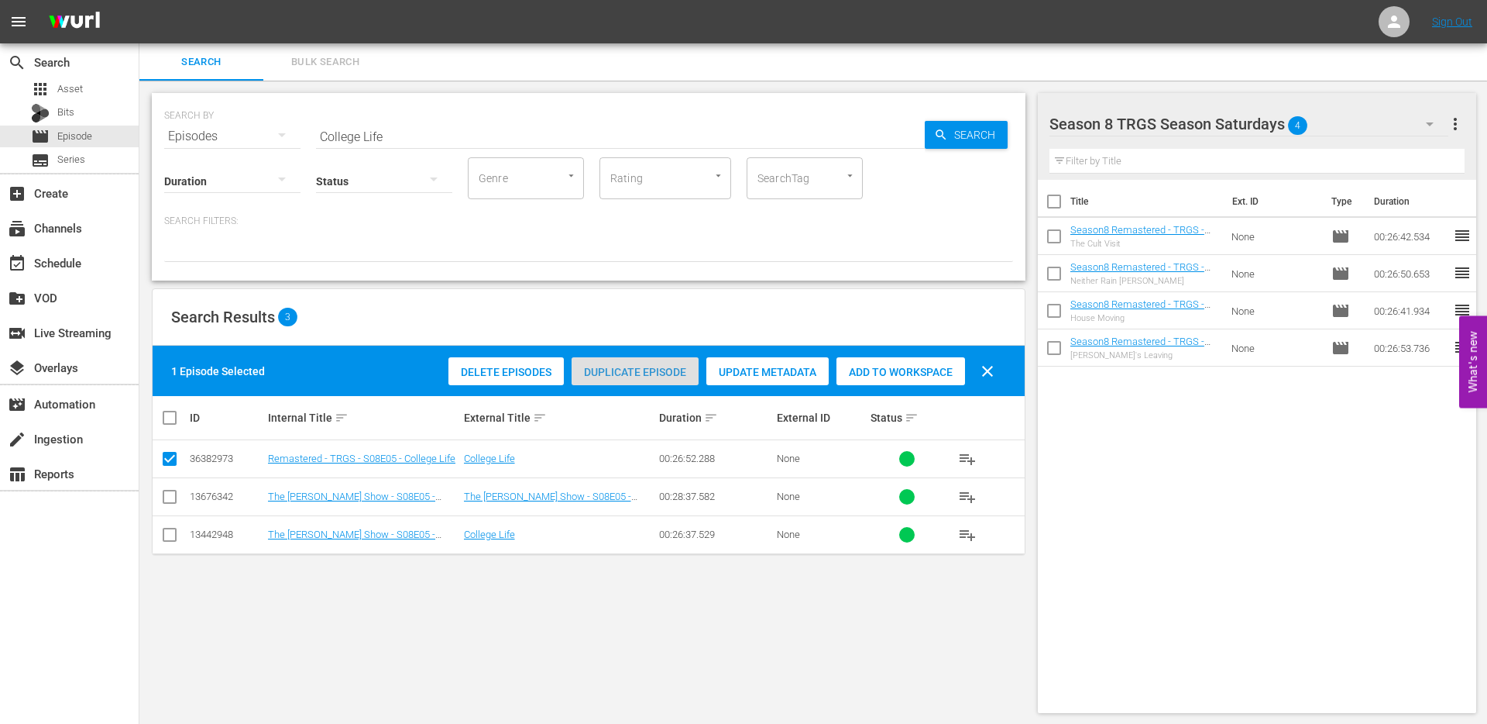
click at [647, 366] on span "Duplicate Episode" at bounding box center [635, 372] width 127 height 12
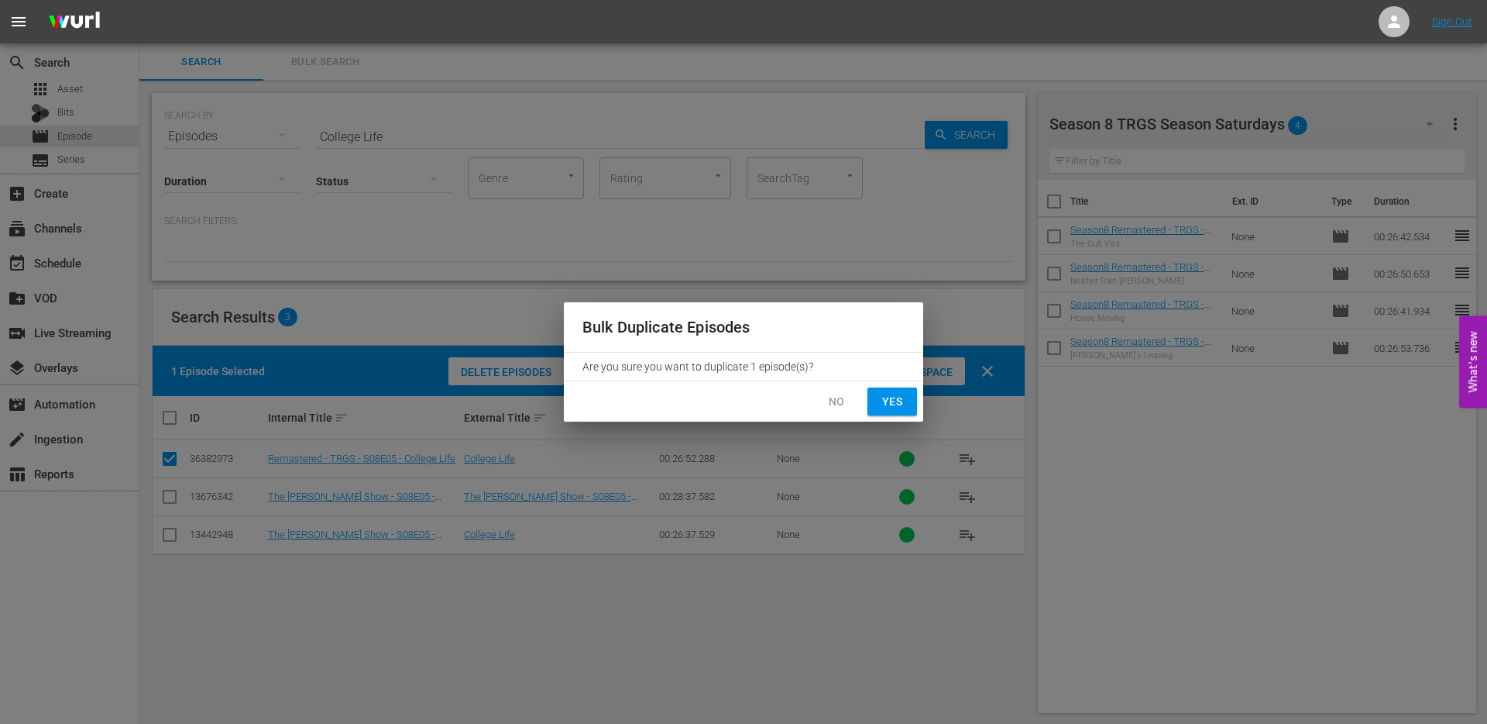
click at [894, 397] on span "Yes" at bounding box center [892, 401] width 25 height 19
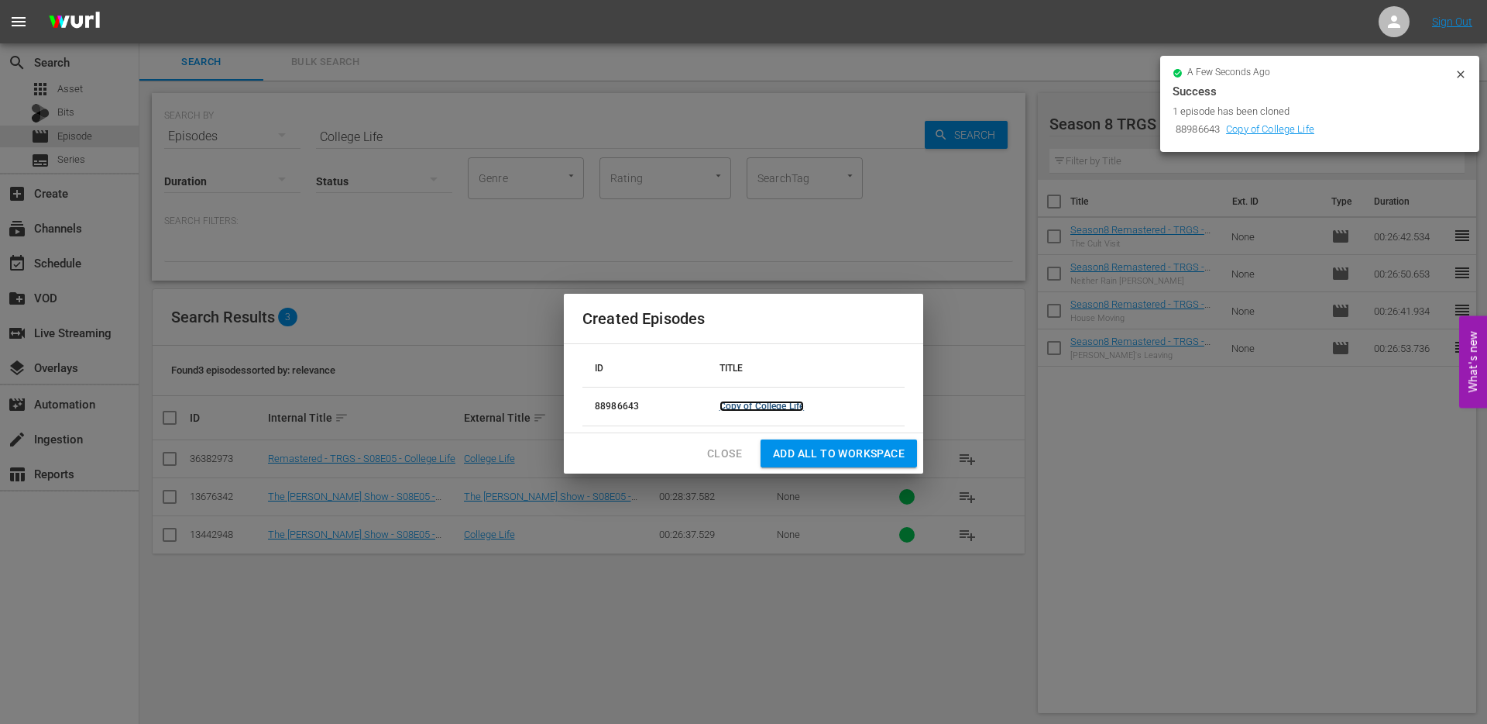
click at [725, 408] on link "Copy of College Life" at bounding box center [762, 406] width 85 height 11
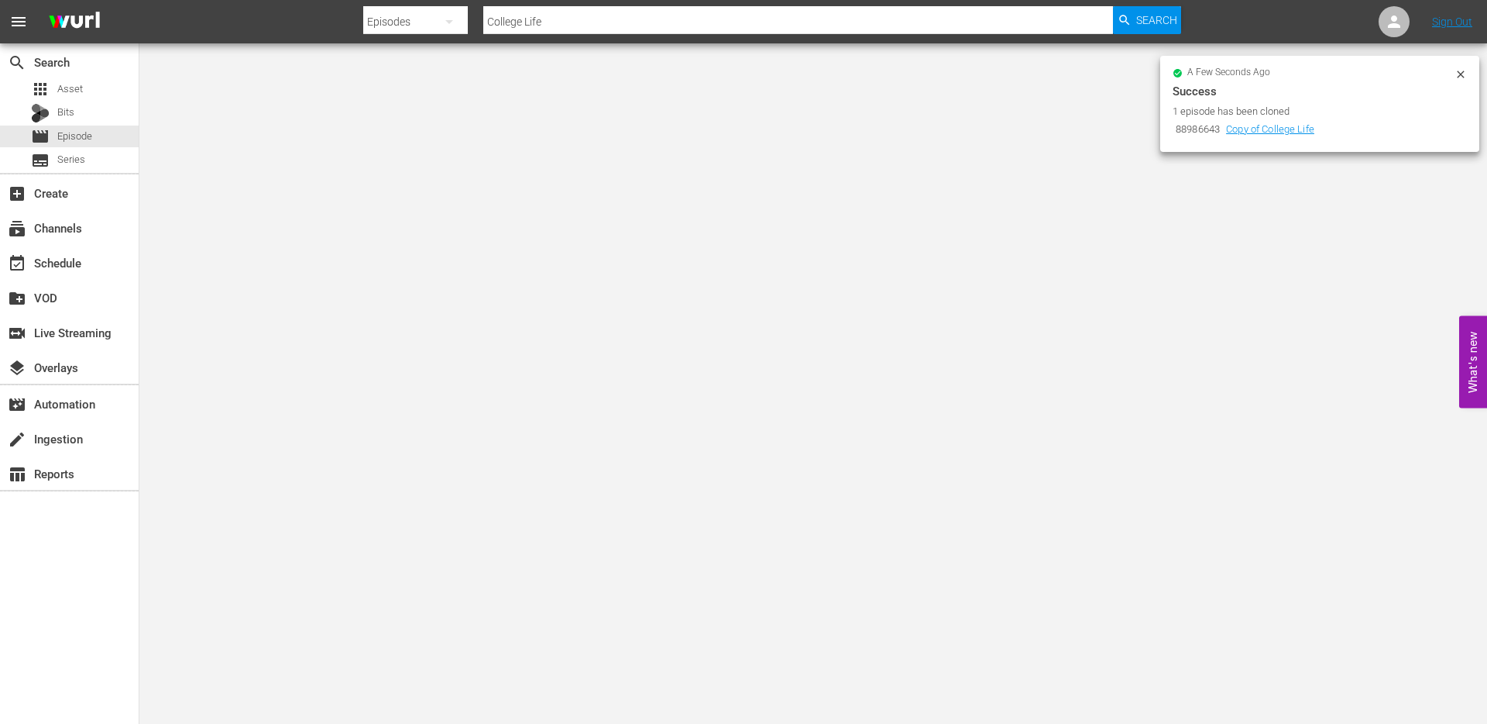
click at [1460, 74] on icon at bounding box center [1460, 73] width 7 height 7
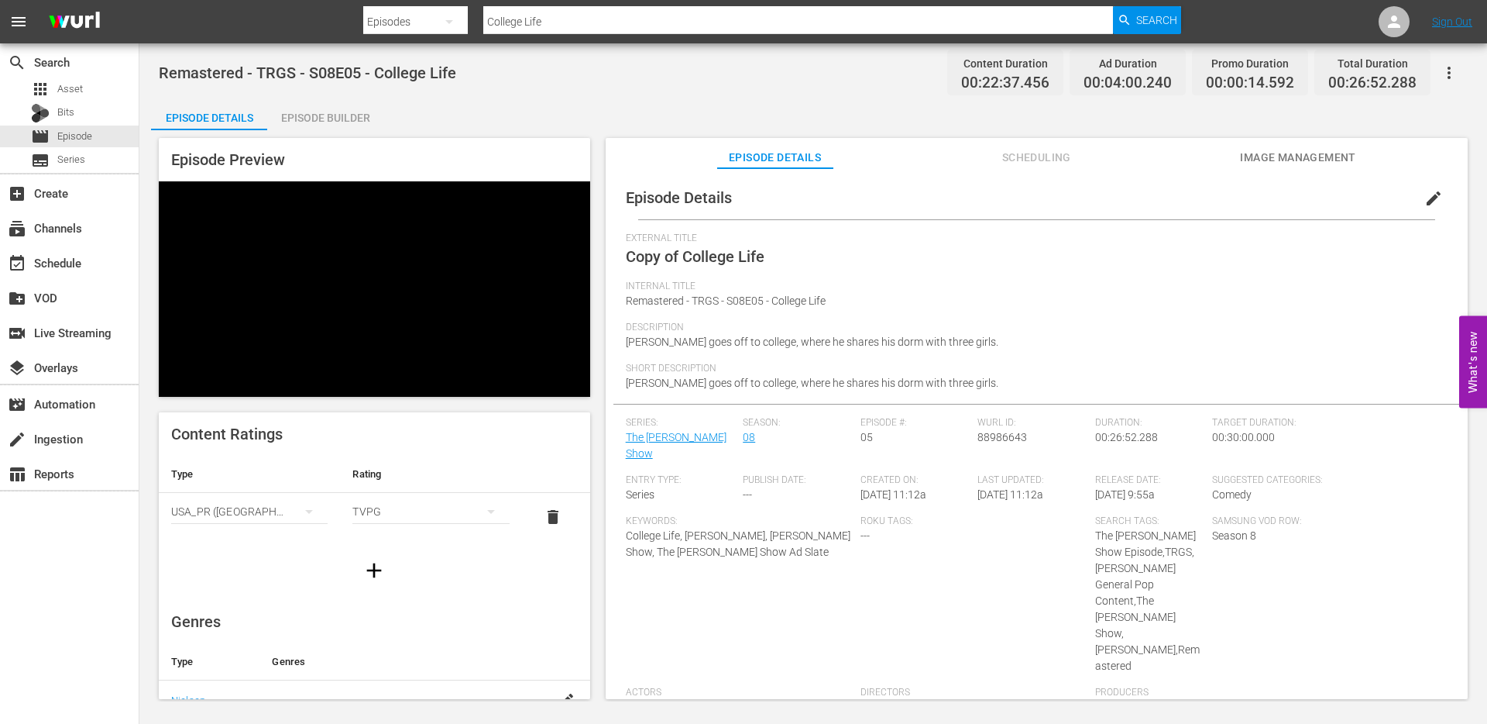
click at [1425, 191] on span "edit" at bounding box center [1434, 198] width 19 height 19
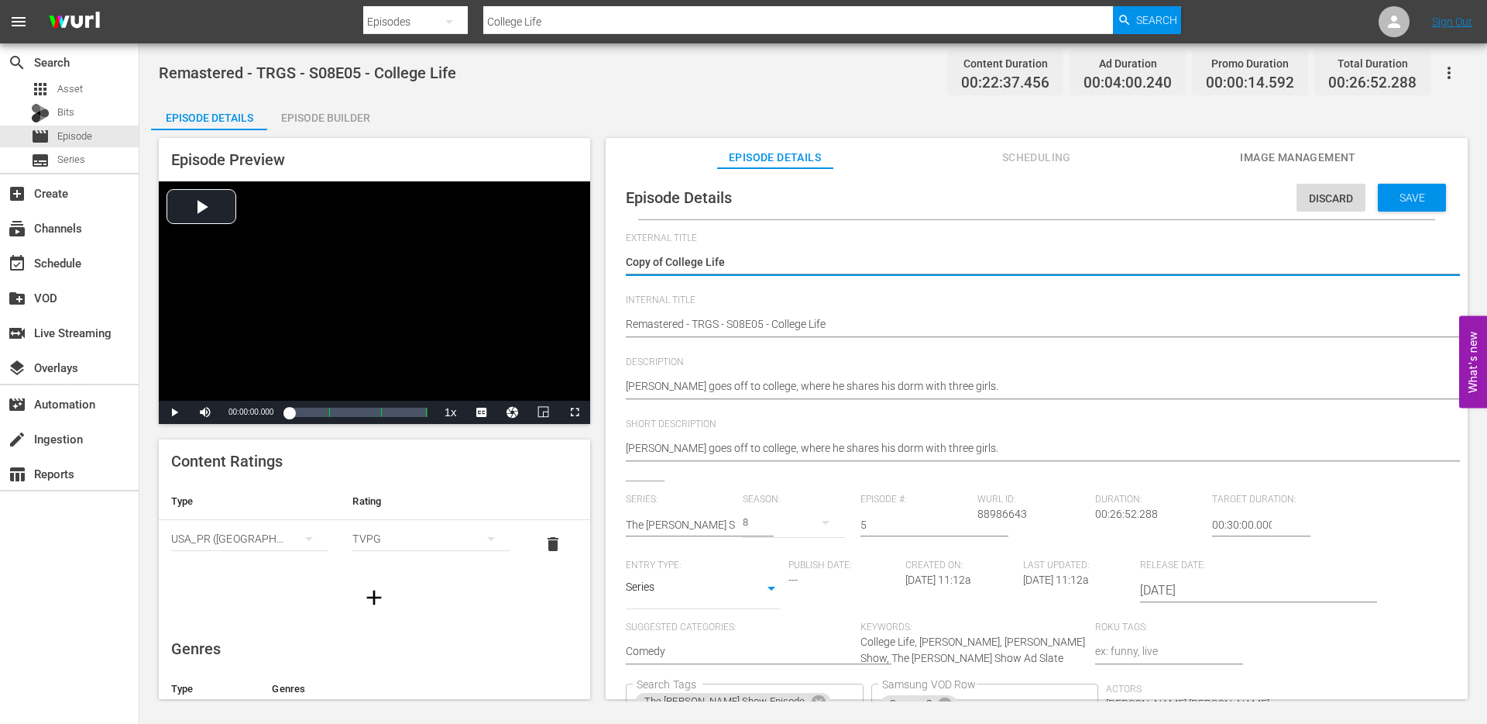
drag, startPoint x: 668, startPoint y: 263, endPoint x: 614, endPoint y: 263, distance: 53.5
click at [614, 263] on div "Episode Details Discard Save External Title Copy of College Life Copy of Colleg…" at bounding box center [1037, 514] width 847 height 676
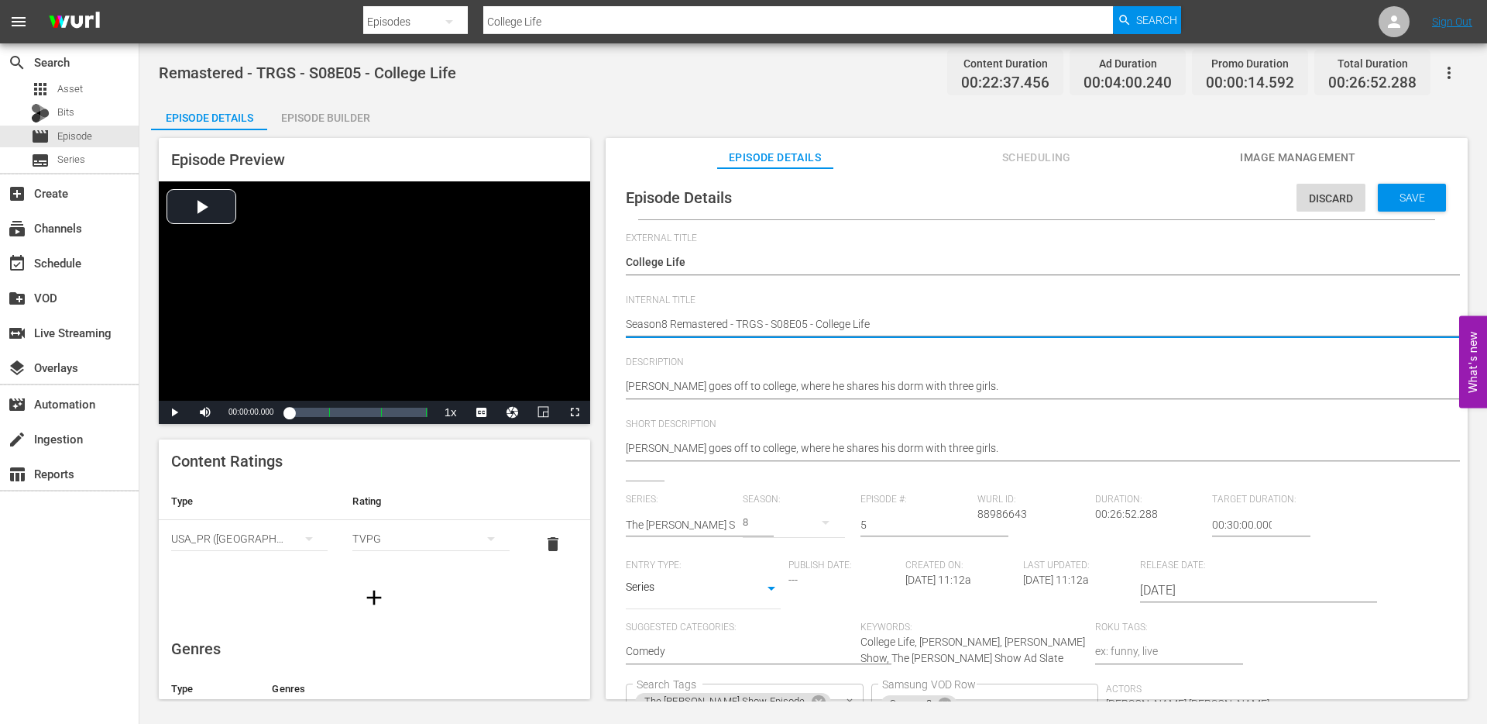
click at [855, 696] on icon "Clear" at bounding box center [850, 701] width 10 height 10
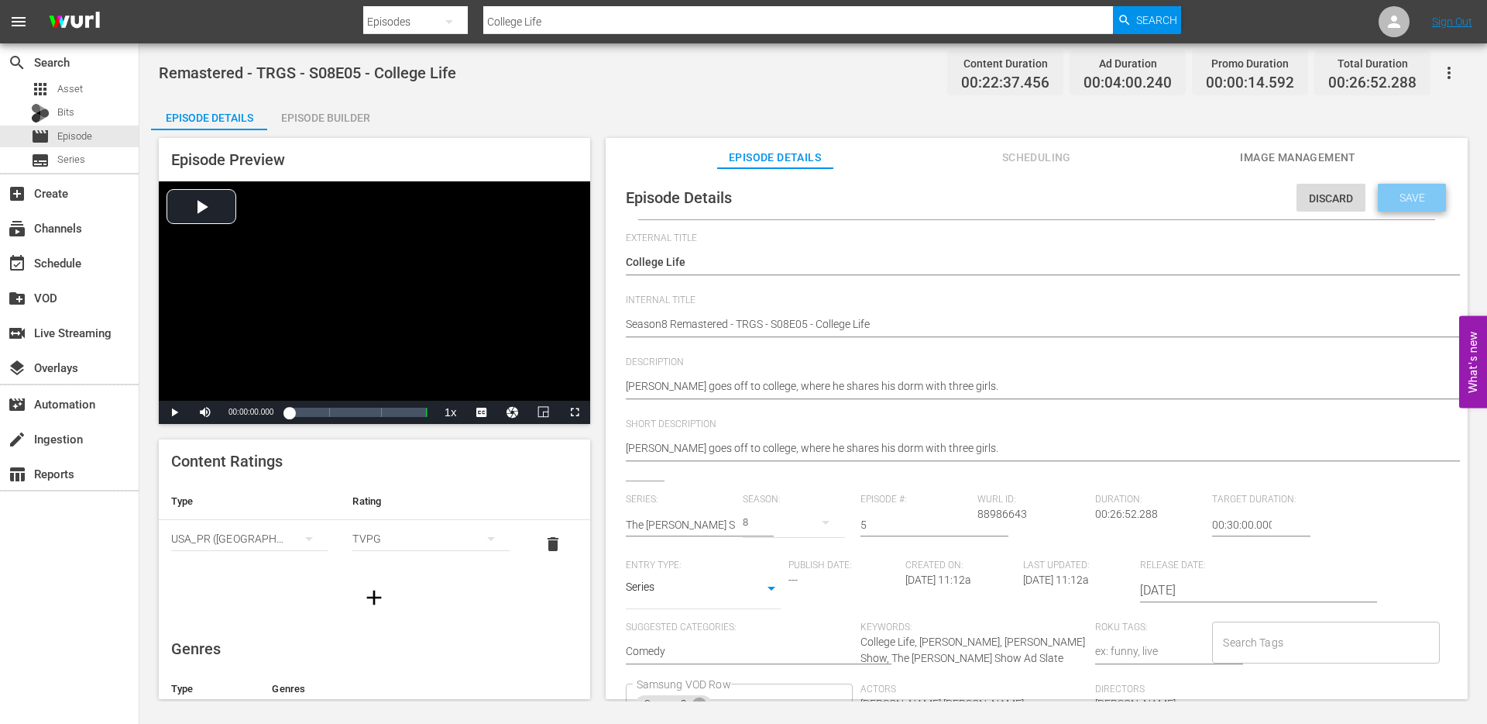
click at [1408, 195] on span "Save" at bounding box center [1413, 197] width 50 height 12
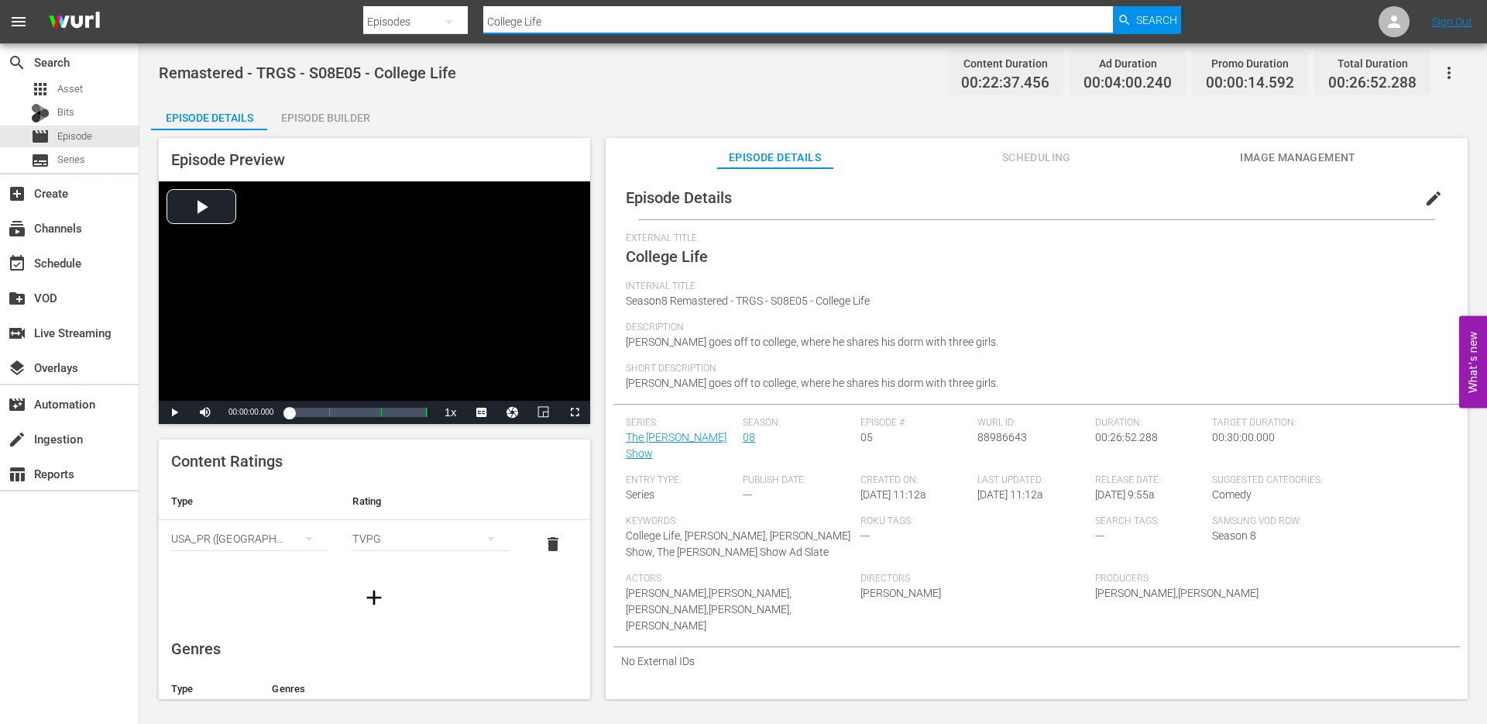
click at [546, 21] on input "College Life" at bounding box center [798, 21] width 630 height 37
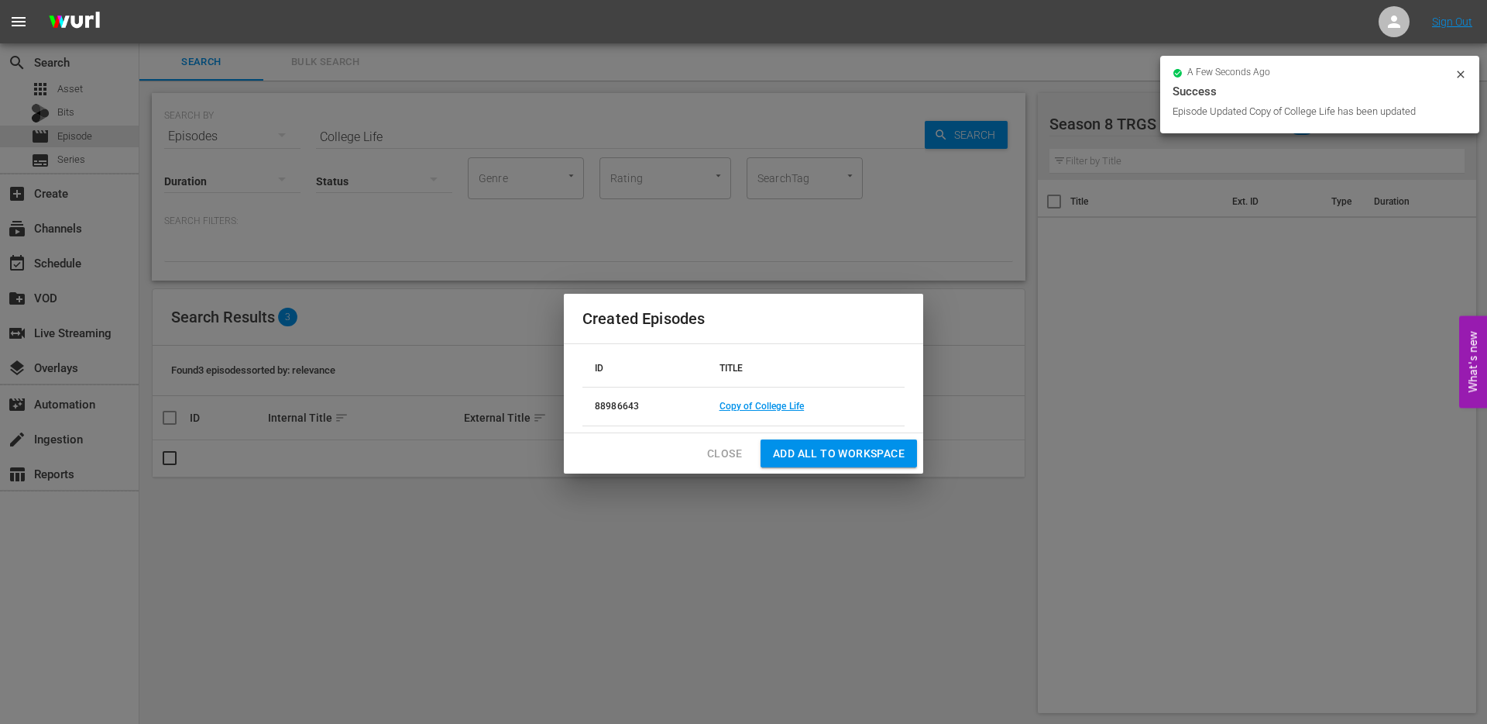
click at [725, 449] on span "Close" at bounding box center [724, 453] width 35 height 19
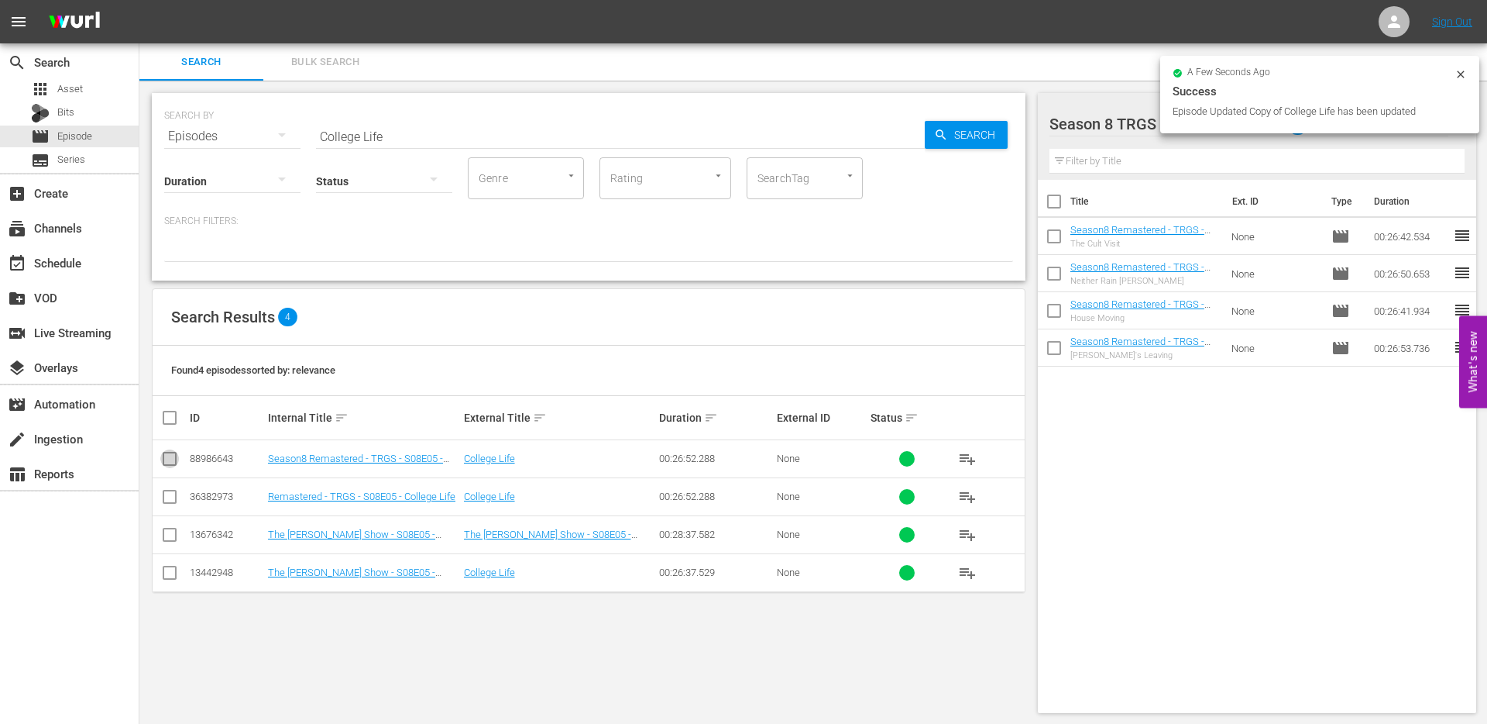
click at [167, 457] on input "checkbox" at bounding box center [169, 461] width 19 height 19
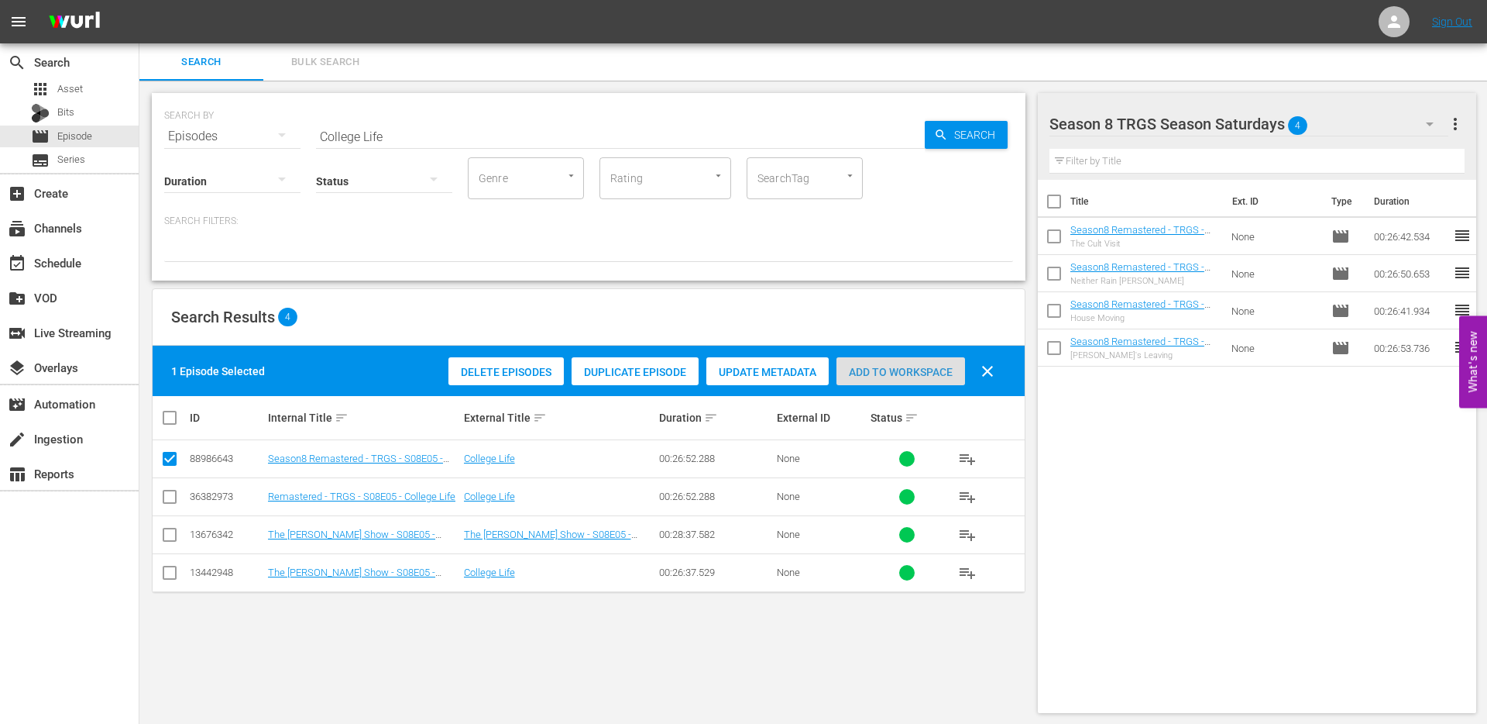
click at [870, 370] on span "Add to Workspace" at bounding box center [901, 372] width 129 height 12
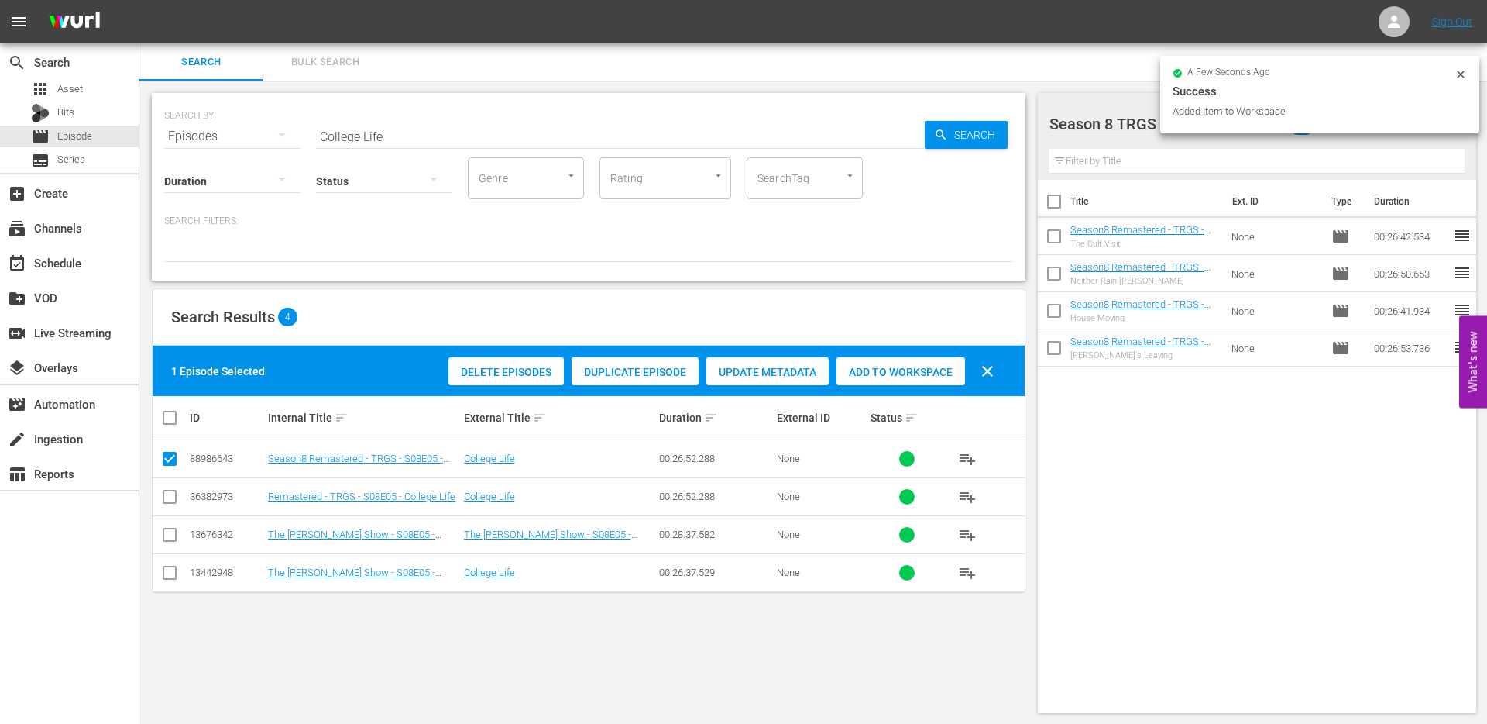
click at [387, 136] on input "College Life" at bounding box center [620, 136] width 609 height 37
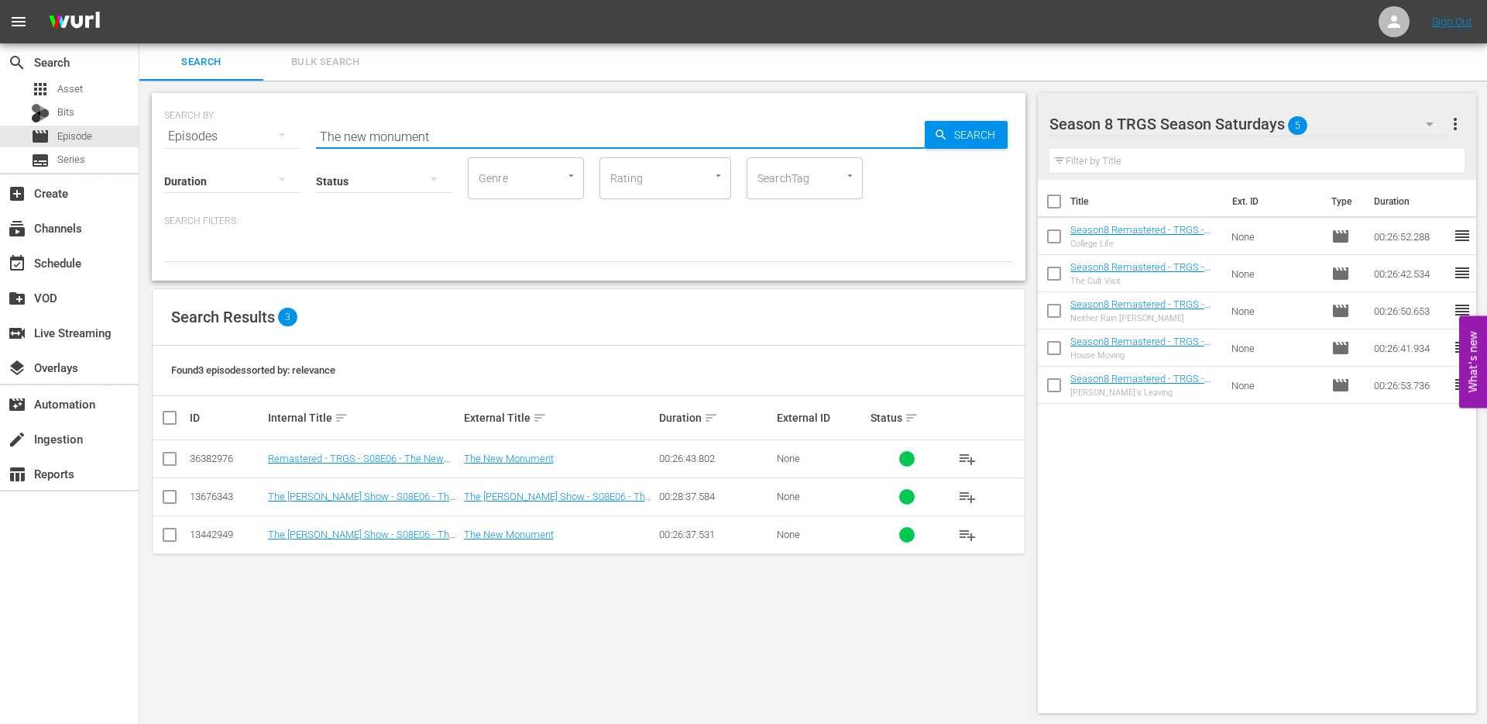
click at [172, 459] on input "checkbox" at bounding box center [169, 461] width 19 height 19
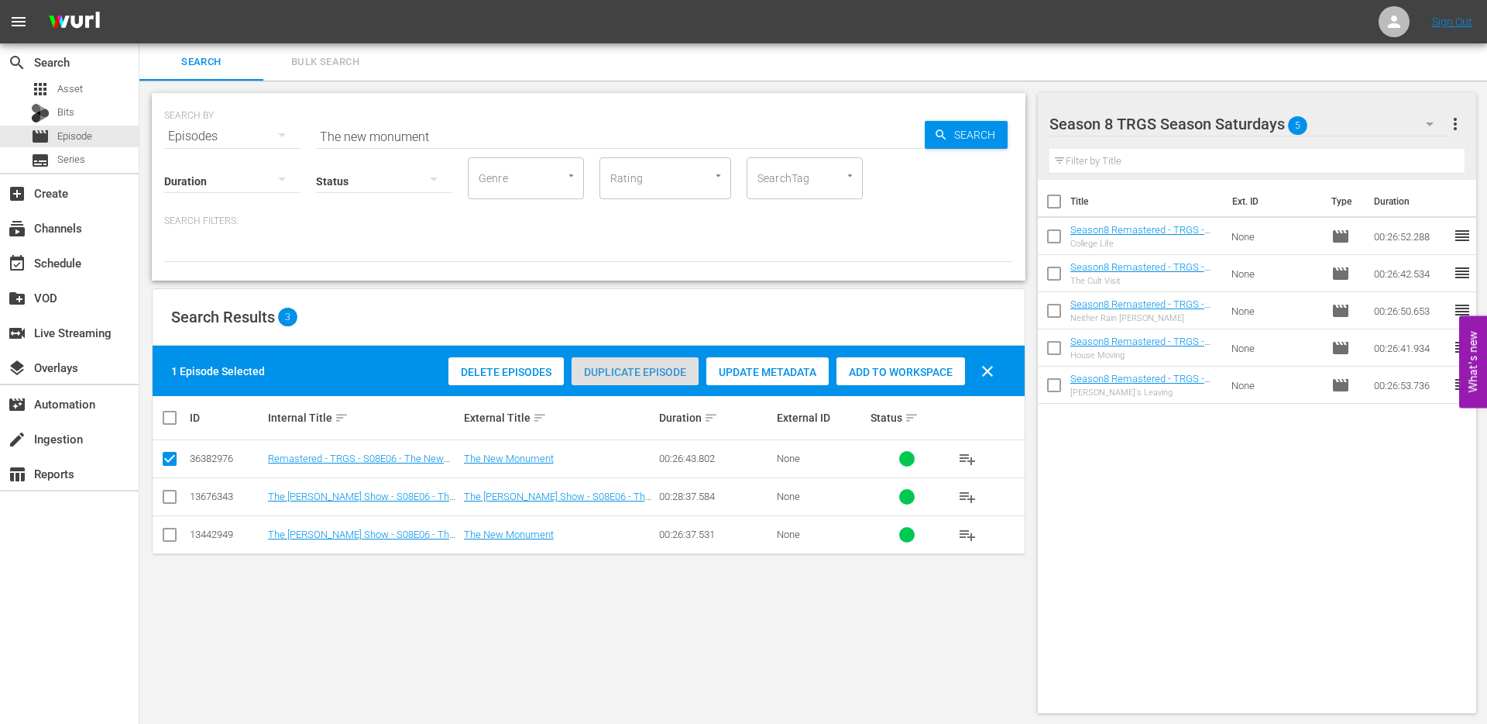
click at [645, 373] on span "Duplicate Episode" at bounding box center [635, 372] width 127 height 12
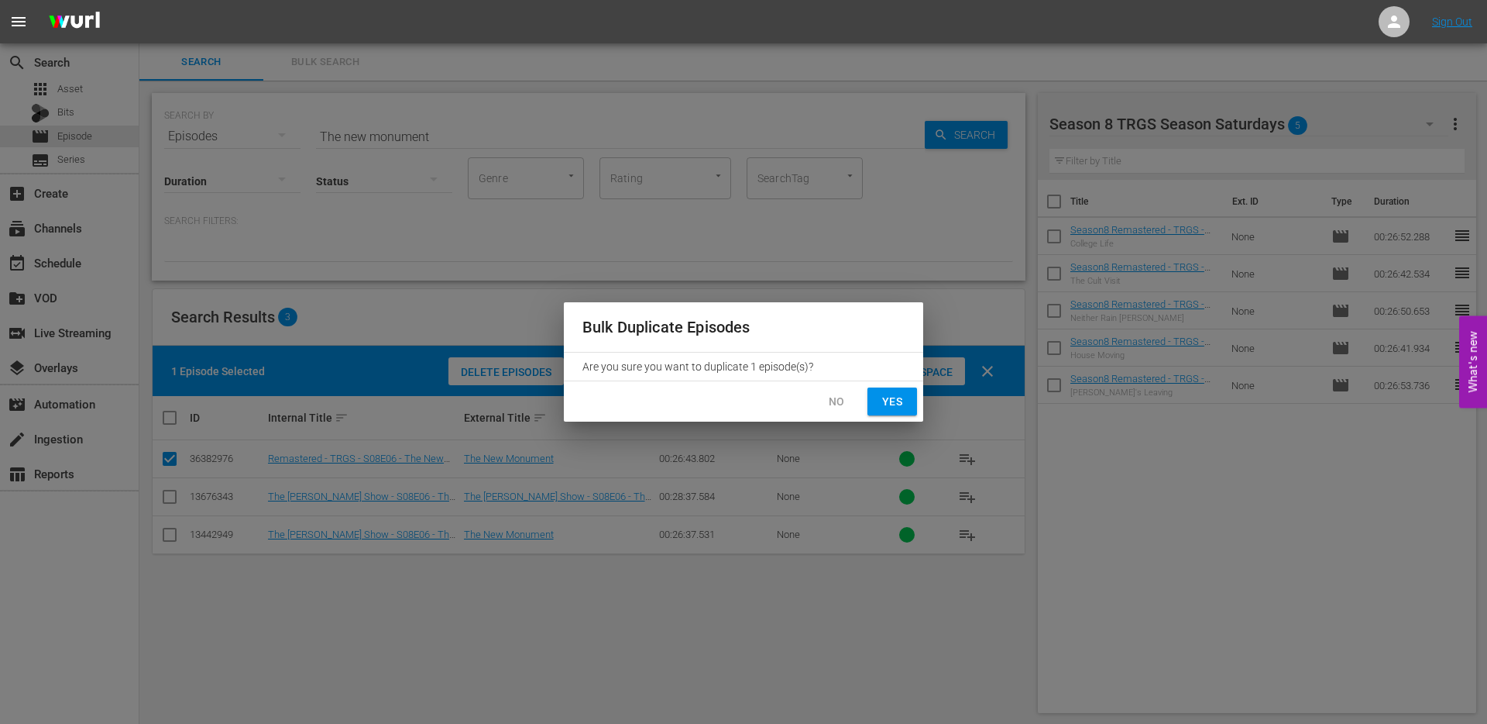
click at [891, 399] on span "Yes" at bounding box center [892, 401] width 25 height 19
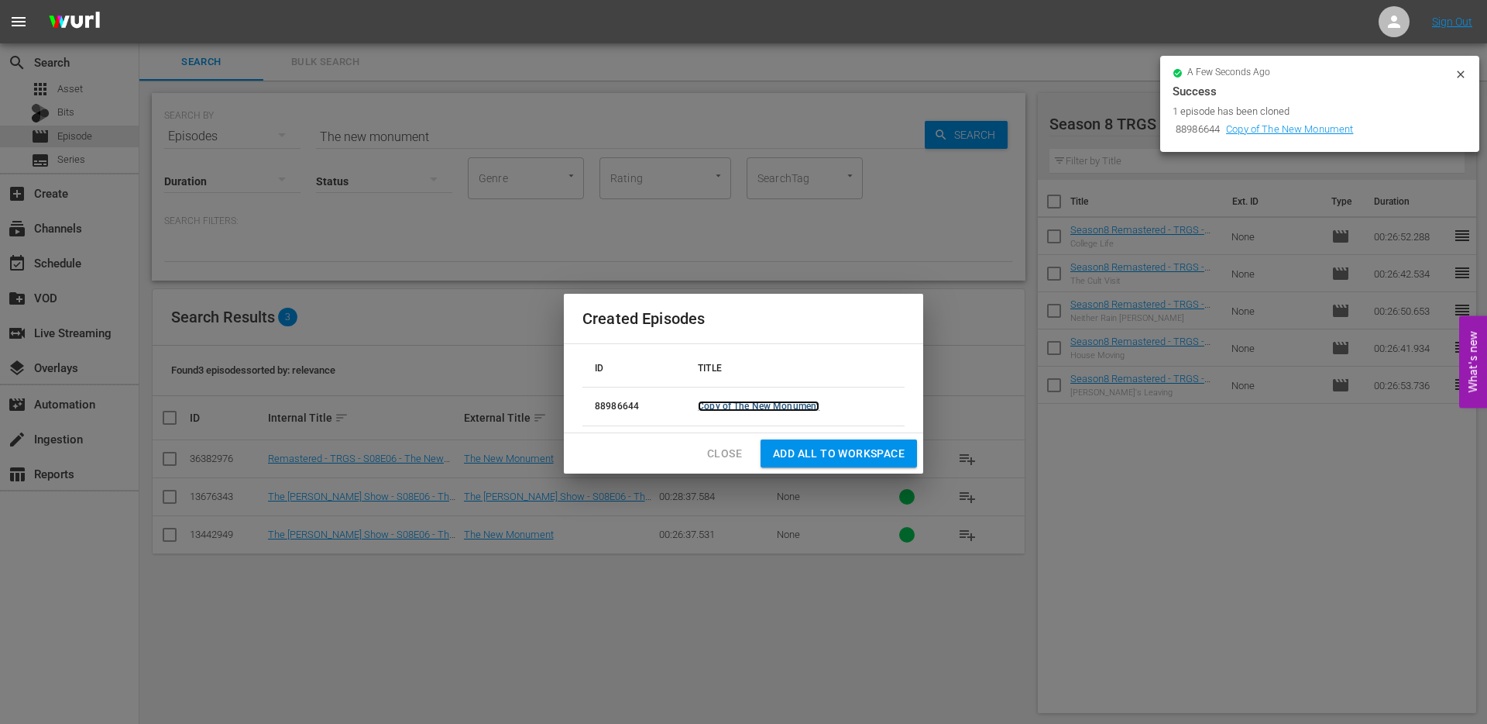
click at [747, 405] on link "Copy of The New Monument" at bounding box center [759, 406] width 122 height 11
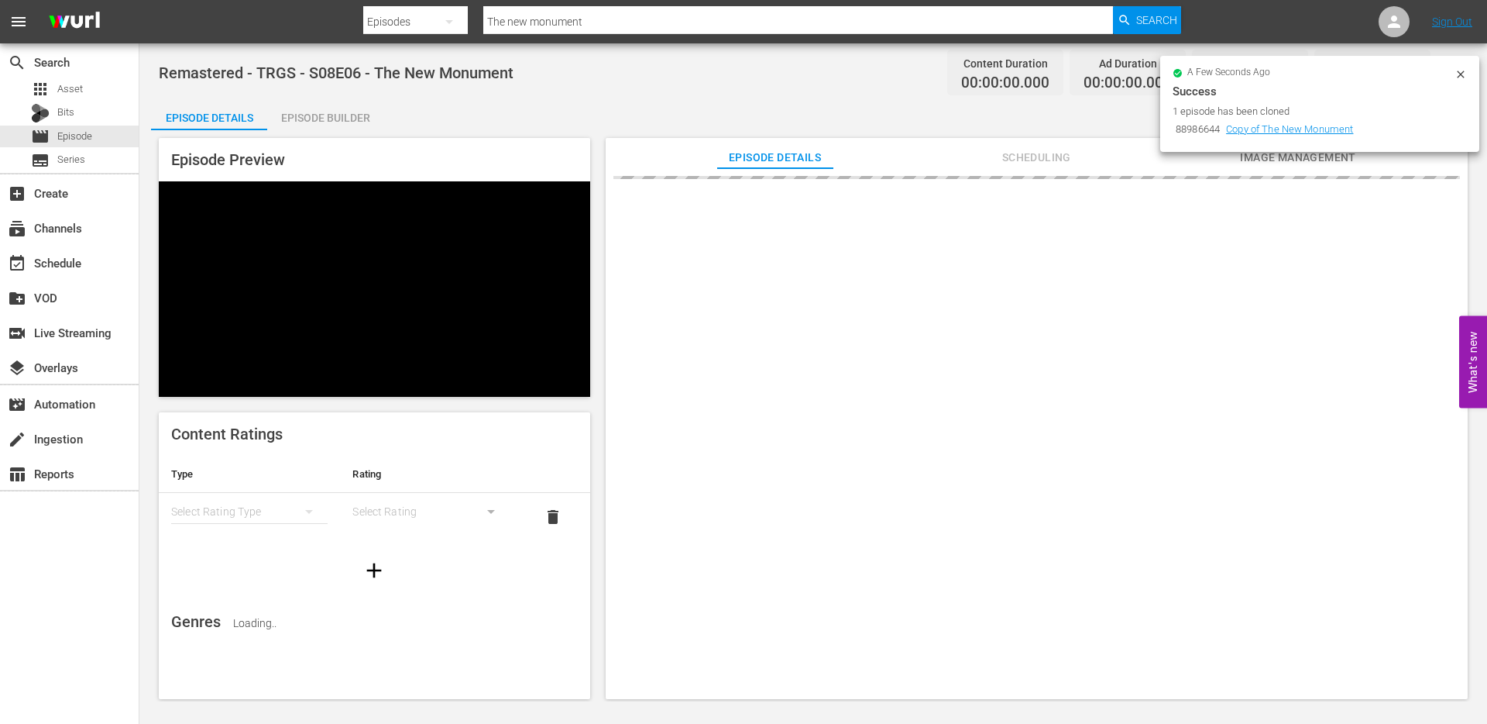
click at [1463, 74] on icon at bounding box center [1461, 74] width 12 height 12
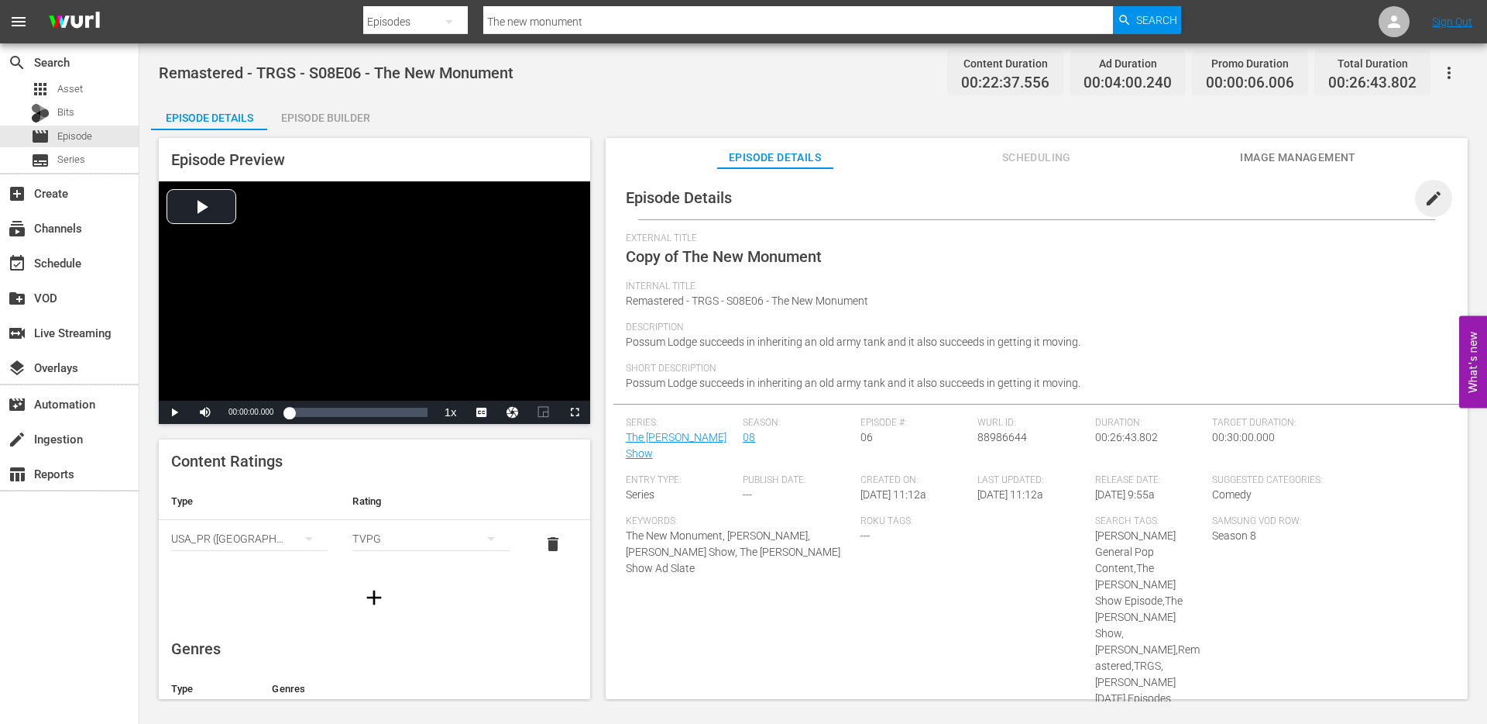
click at [1425, 201] on span "edit" at bounding box center [1434, 198] width 19 height 19
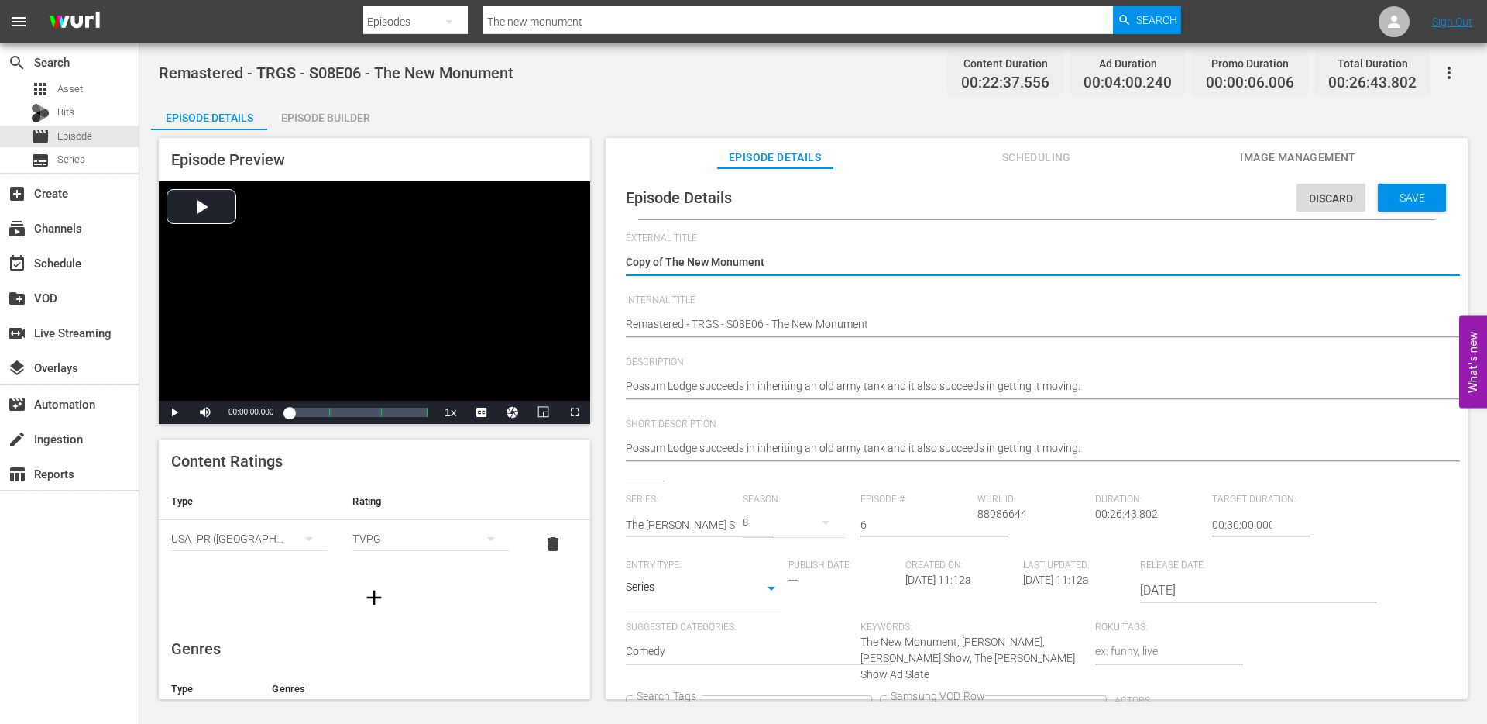
drag, startPoint x: 667, startPoint y: 260, endPoint x: 601, endPoint y: 259, distance: 65.9
click at [601, 259] on div "Episode Preview Video Player is loading. Play Video Play Mute Current Time 00:0…" at bounding box center [813, 420] width 1325 height 581
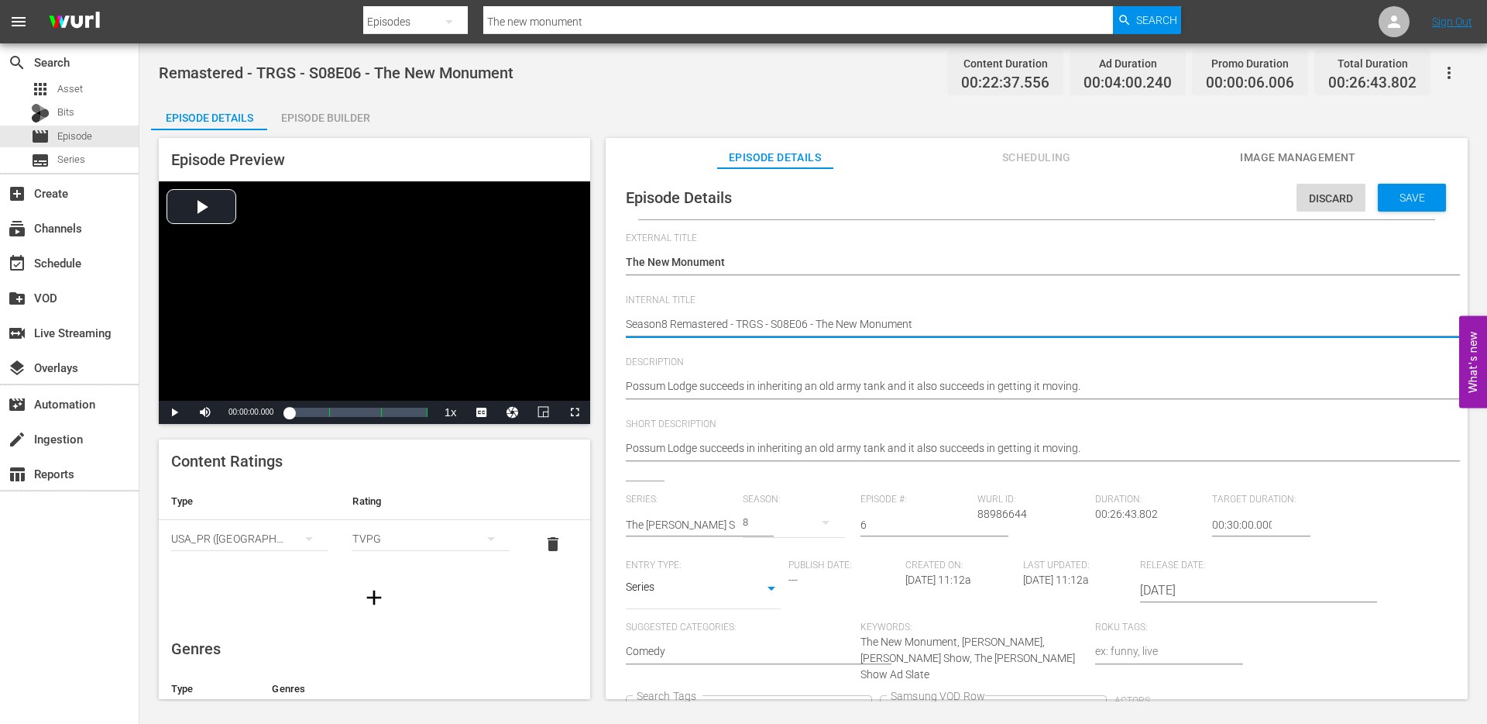
click at [872, 695] on div "Red Green General Pop Content The Red Green Show Episode +5 Search Tags" at bounding box center [749, 716] width 246 height 42
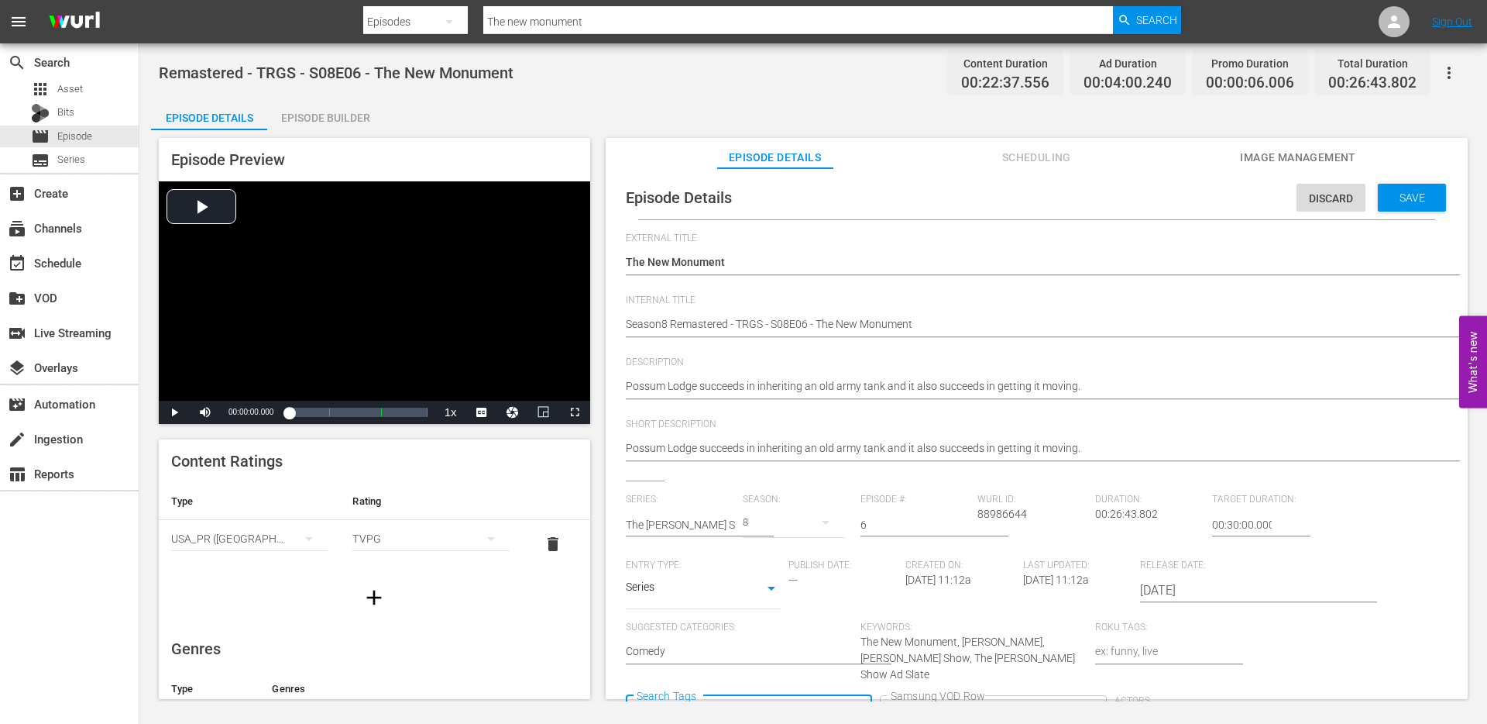
scroll to position [1, 0]
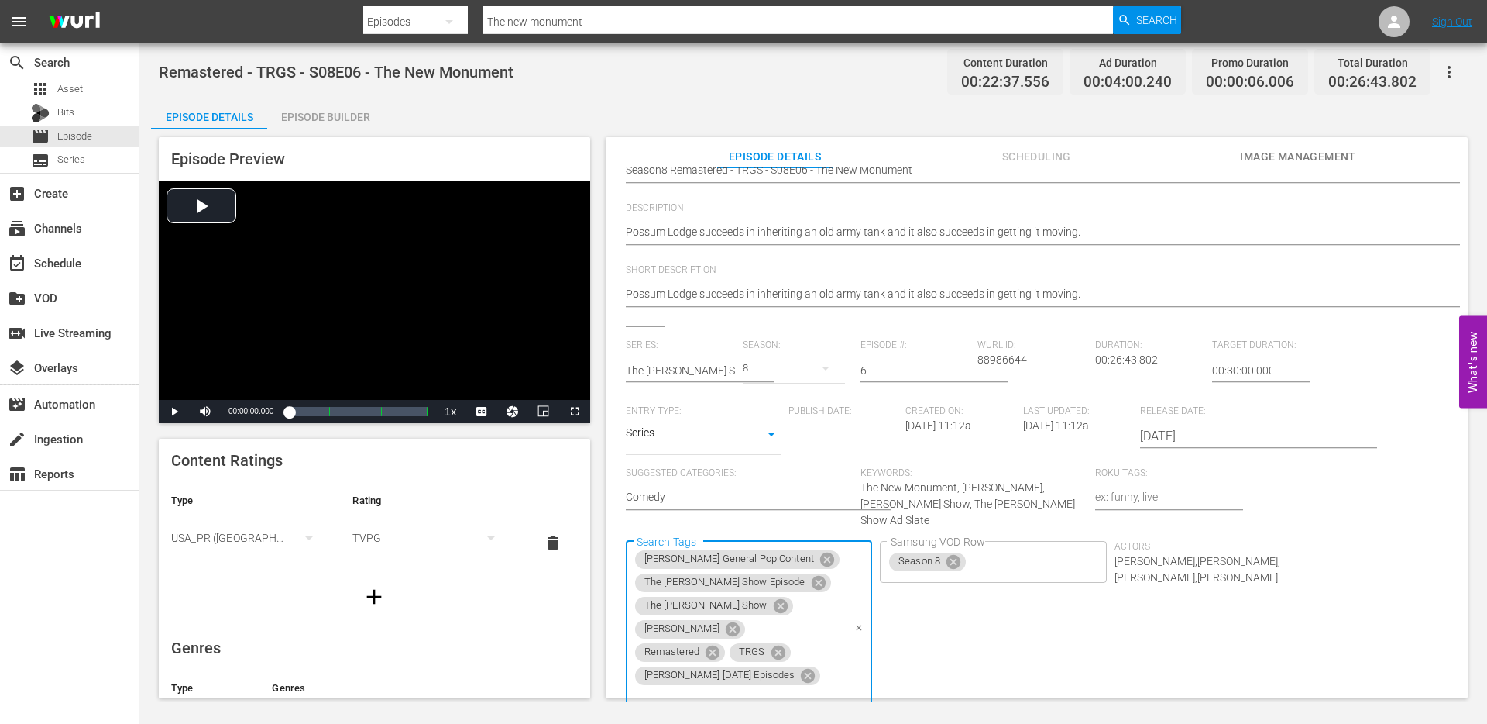
click at [865, 623] on icon "Clear" at bounding box center [860, 628] width 10 height 10
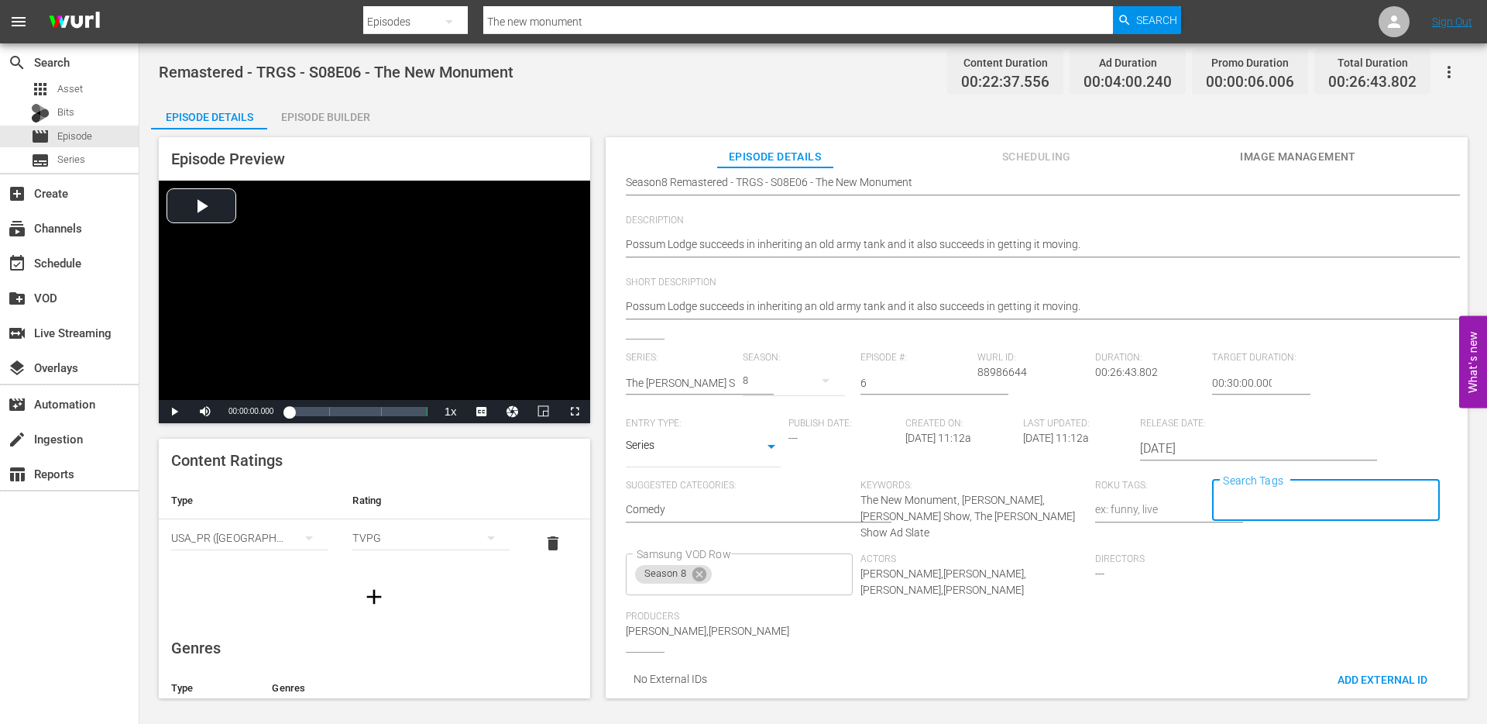
scroll to position [0, 0]
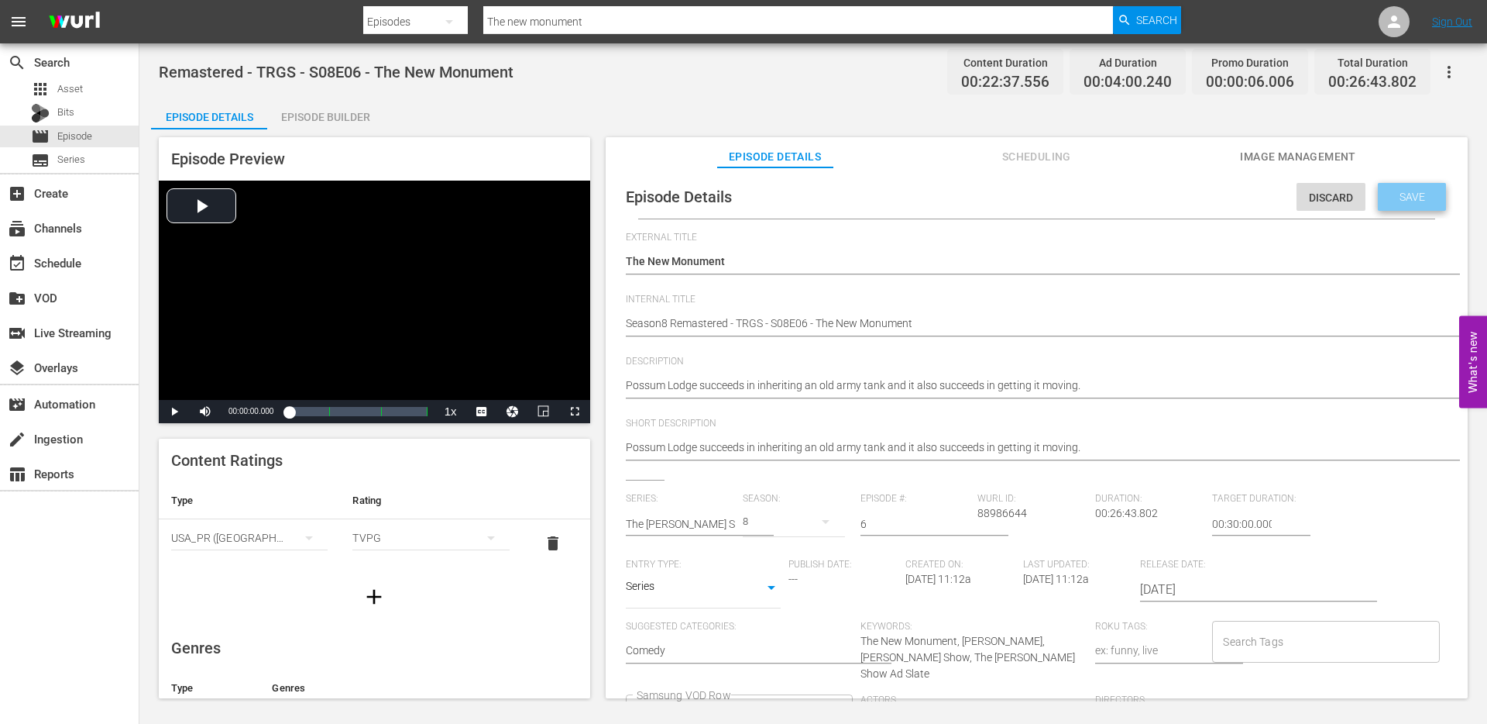
click at [1418, 198] on span "Save" at bounding box center [1413, 197] width 50 height 12
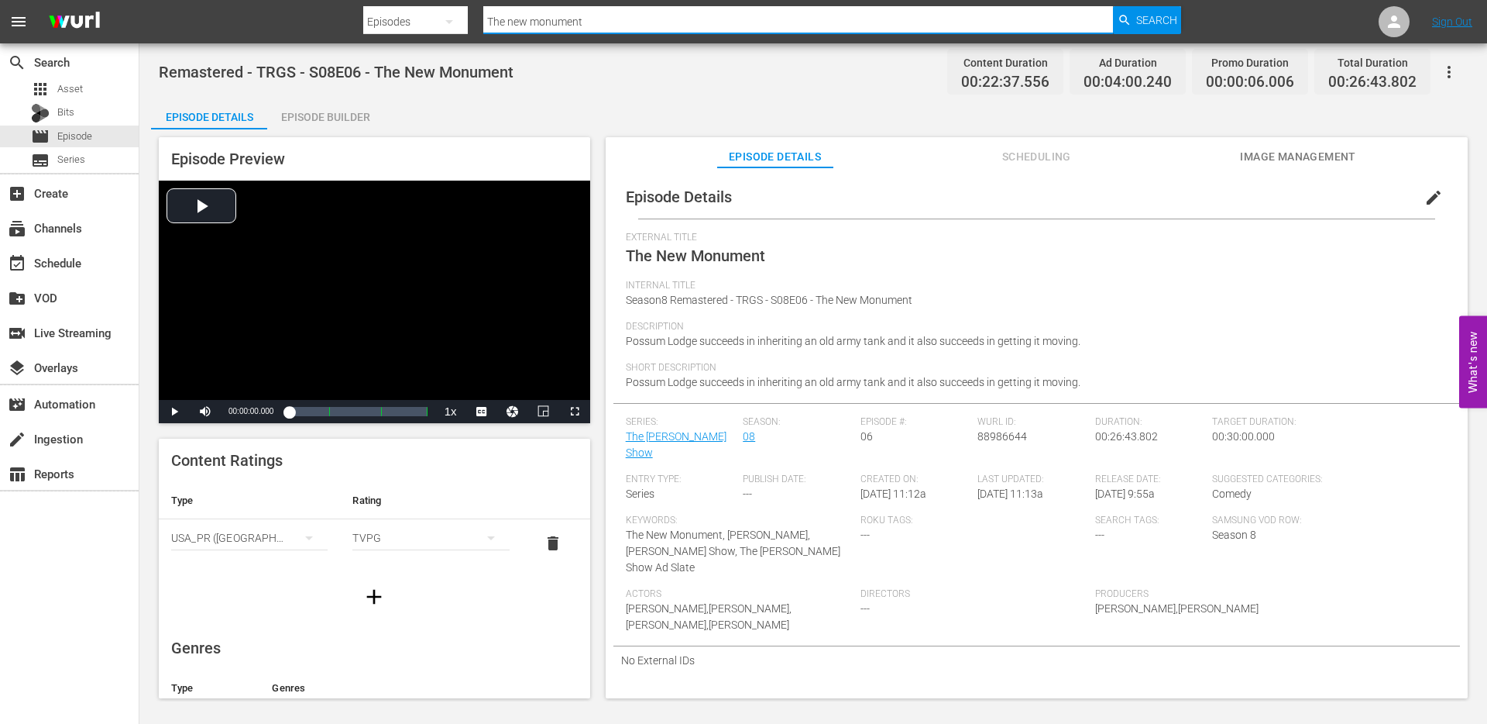
click at [600, 22] on input "The new monument" at bounding box center [798, 21] width 630 height 37
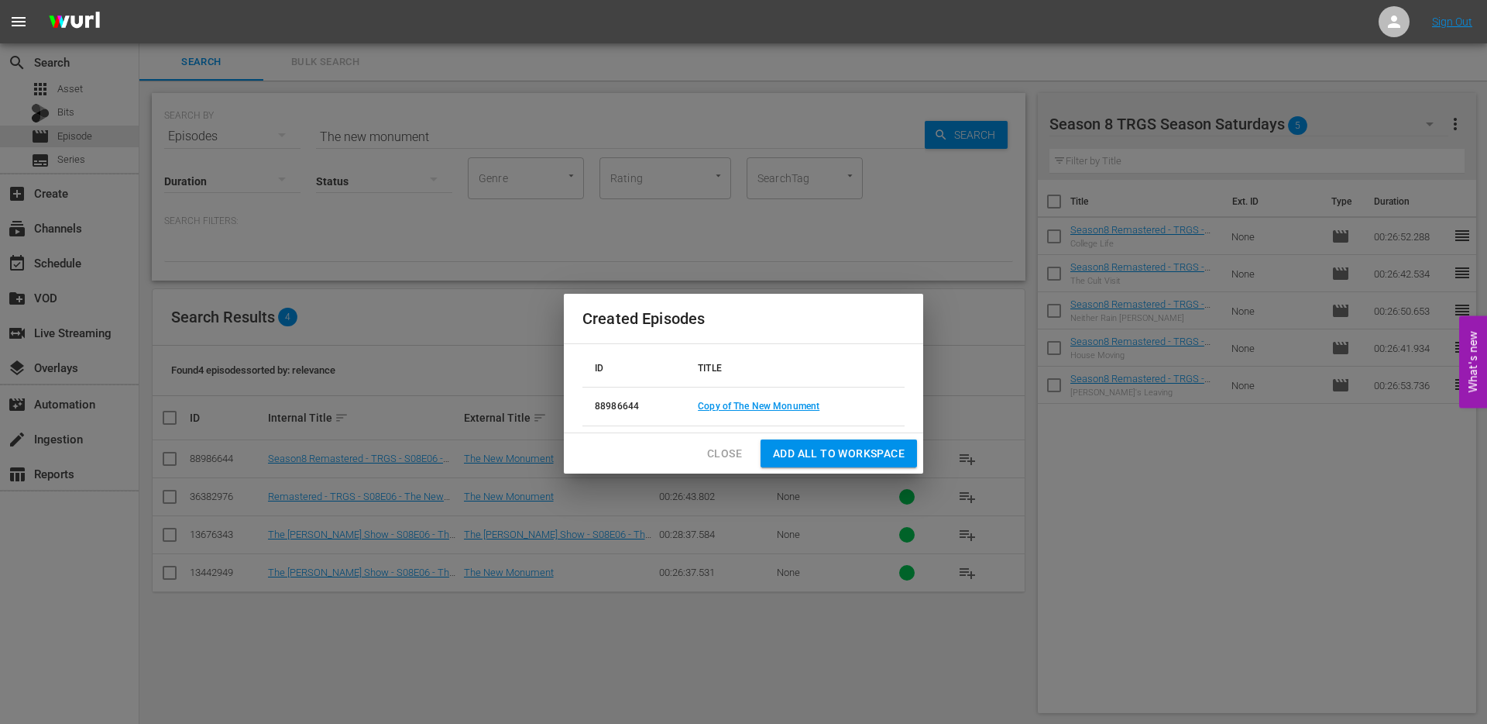
click at [719, 455] on span "Close" at bounding box center [724, 453] width 35 height 19
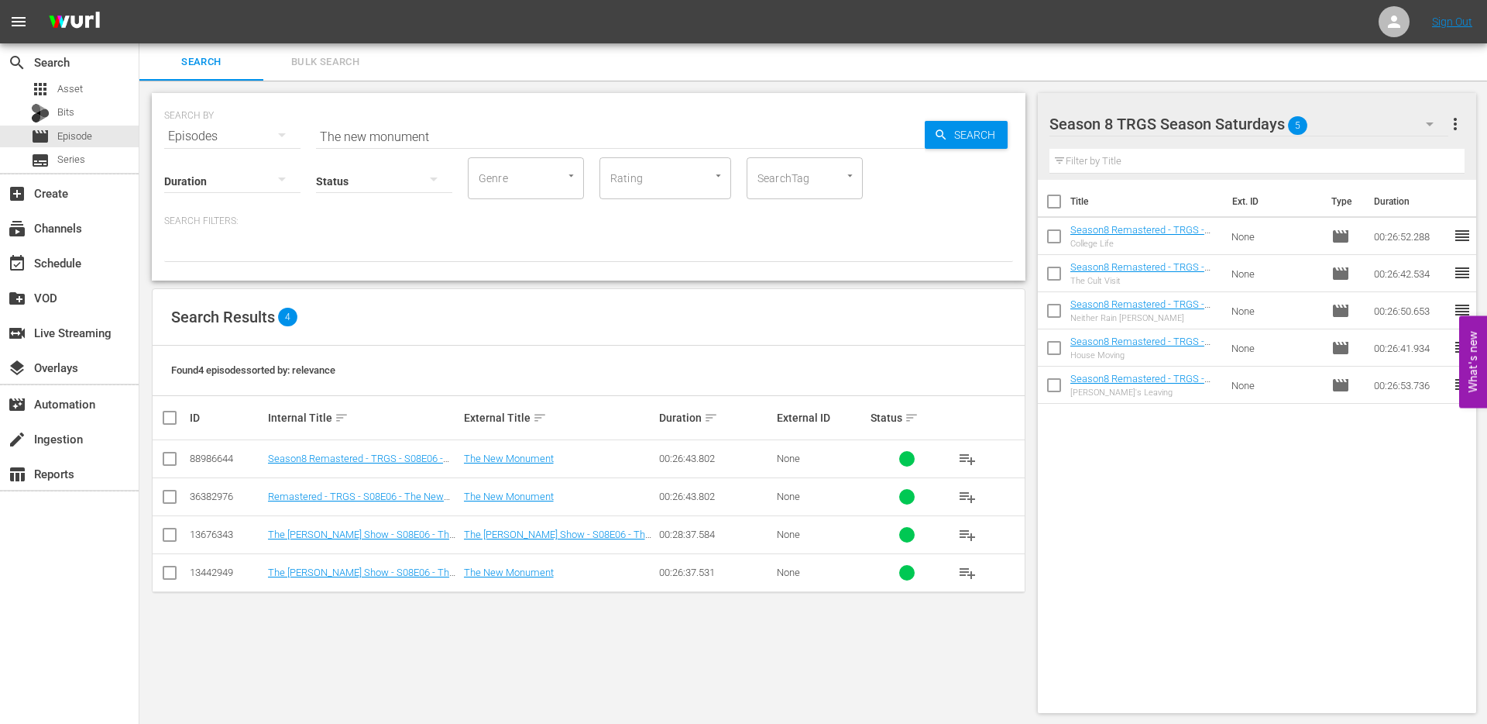
click at [164, 458] on input "checkbox" at bounding box center [169, 461] width 19 height 19
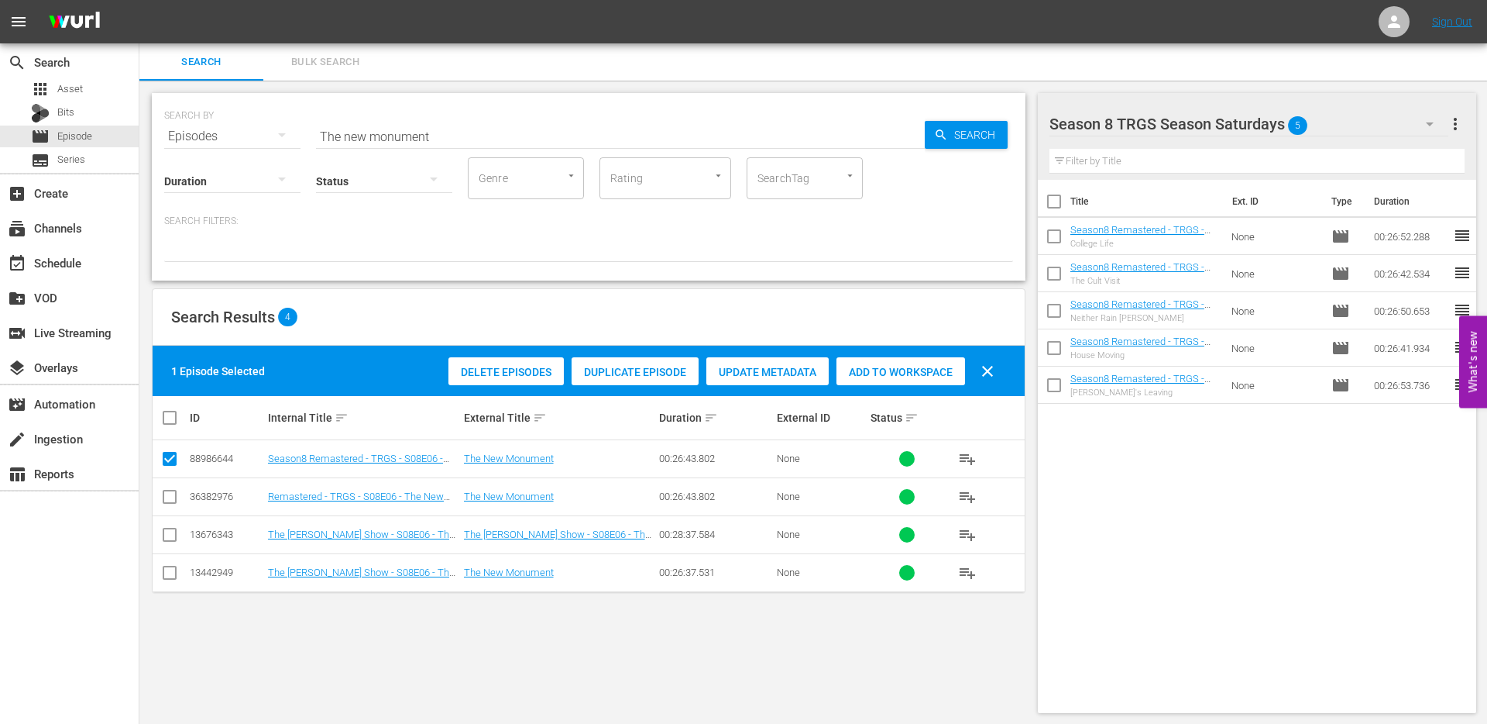
click at [911, 370] on span "Add to Workspace" at bounding box center [901, 372] width 129 height 12
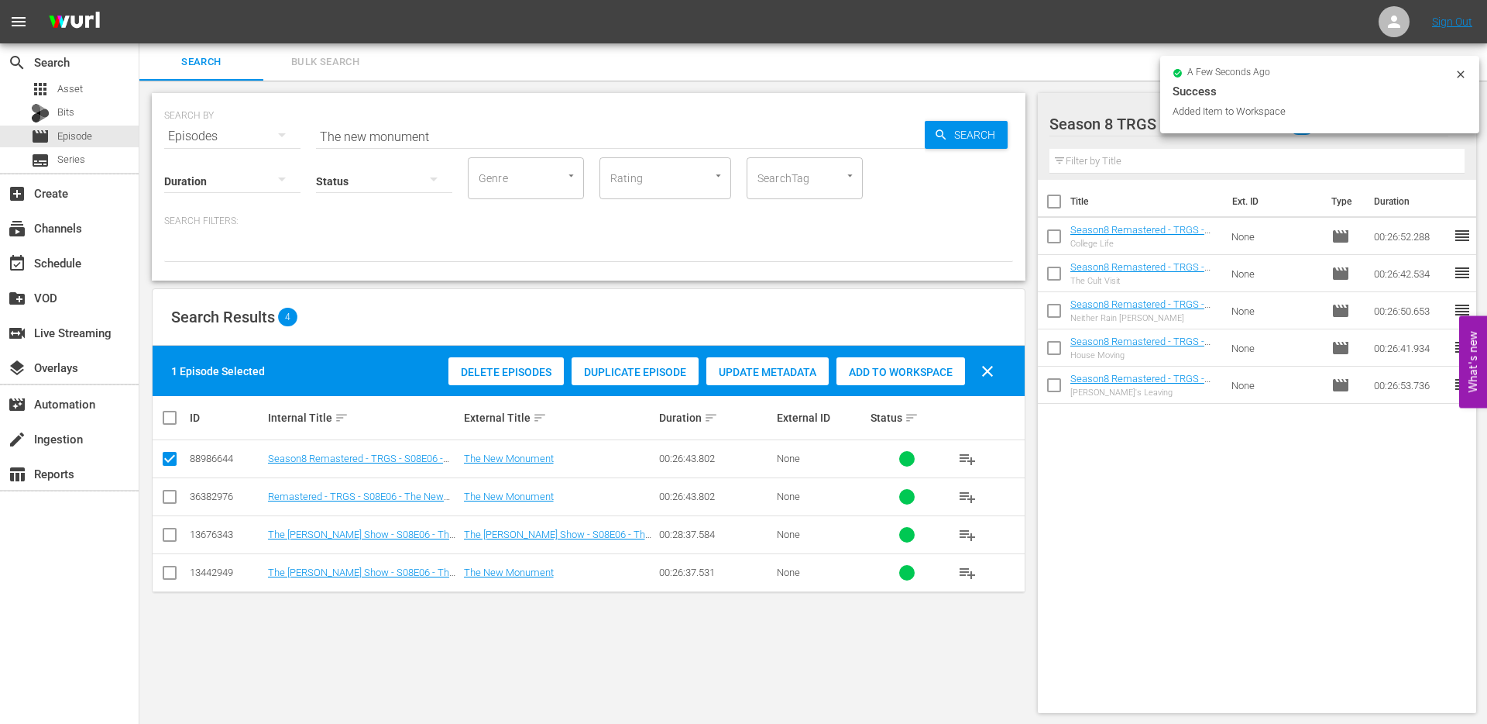
click at [431, 138] on input "The new monument" at bounding box center [620, 136] width 609 height 37
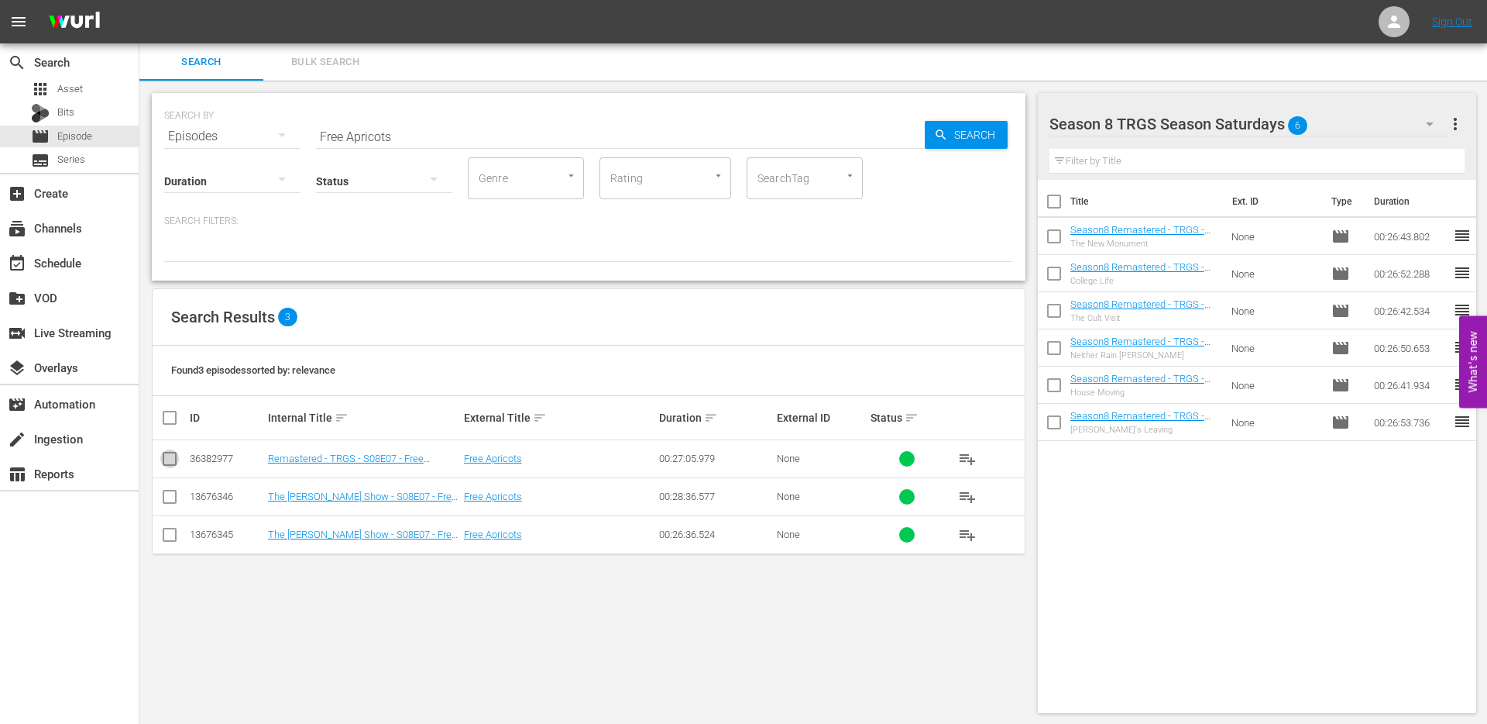
click at [161, 461] on input "checkbox" at bounding box center [169, 461] width 19 height 19
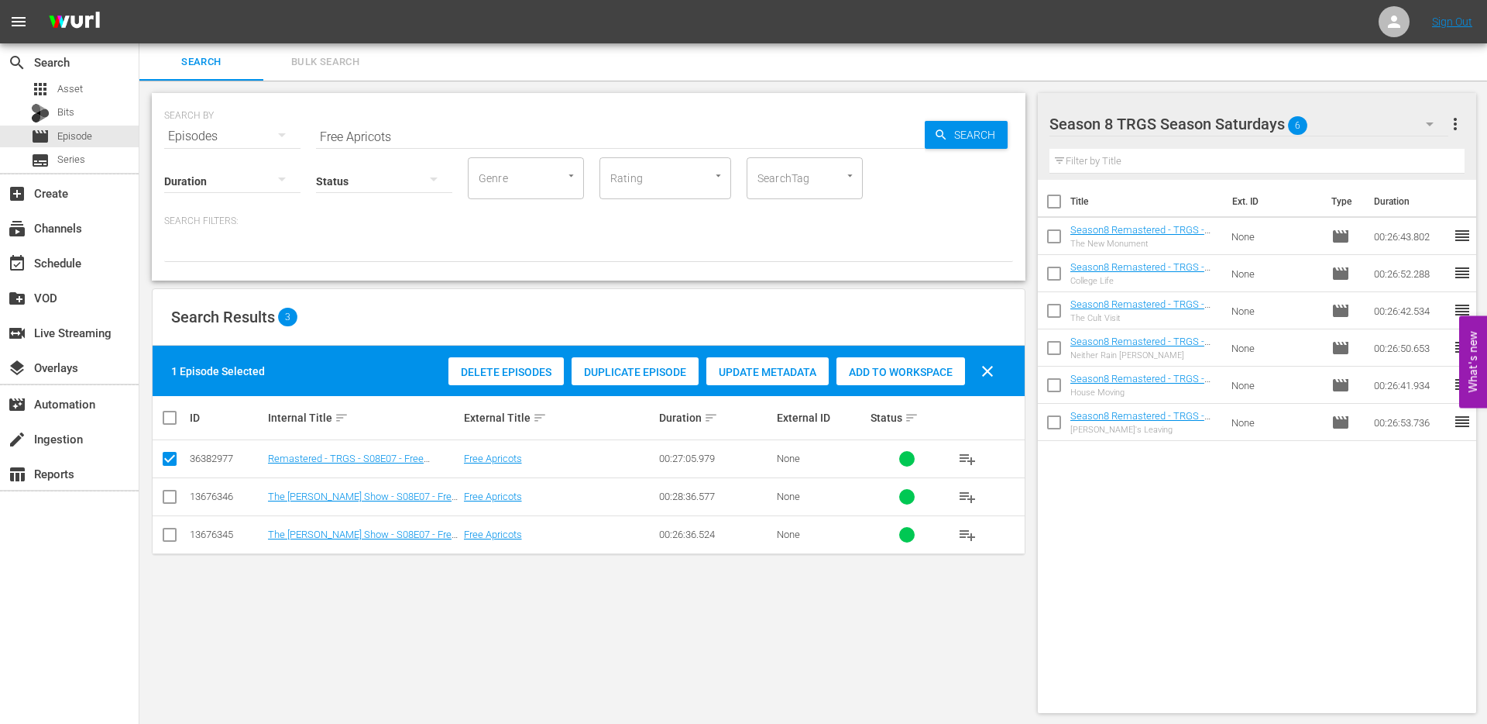
click at [629, 370] on span "Duplicate Episode" at bounding box center [635, 372] width 127 height 12
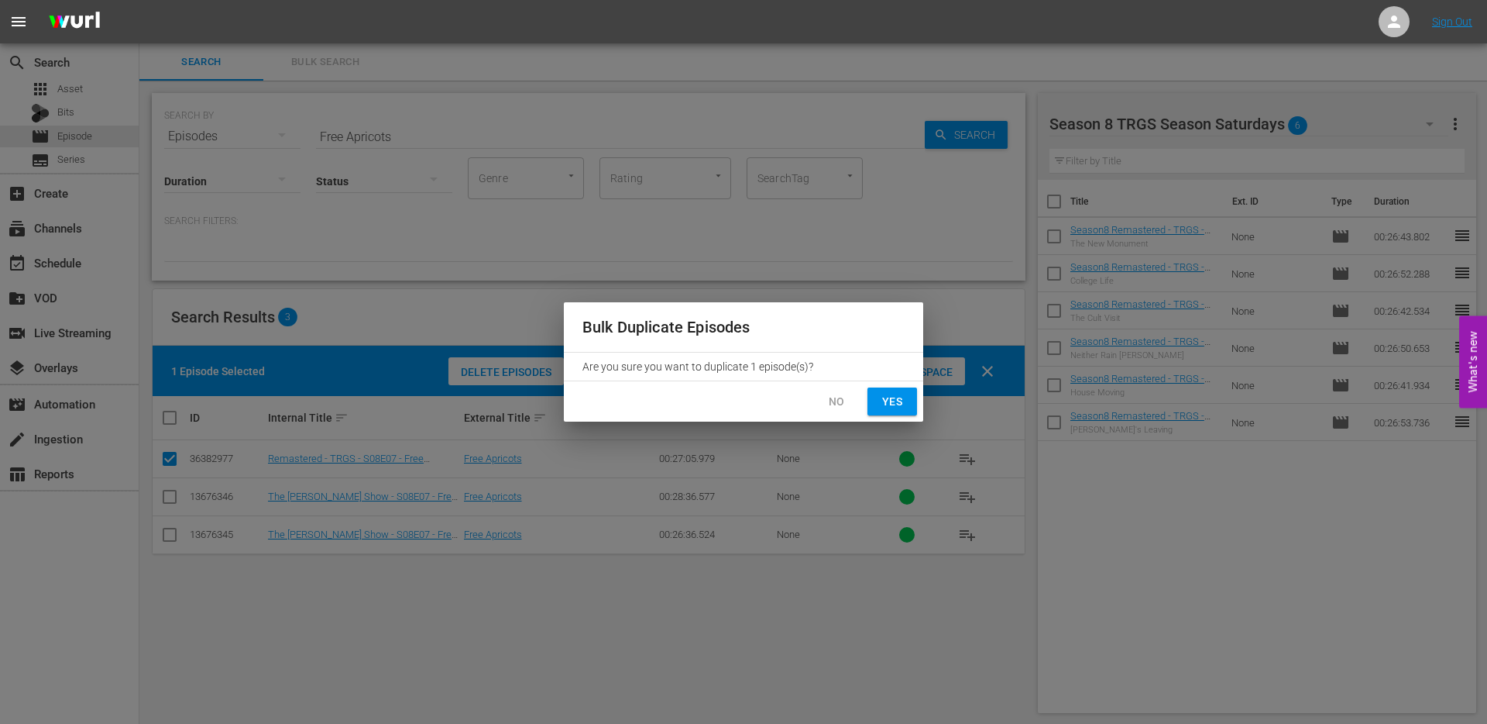
click at [889, 400] on span "Yes" at bounding box center [892, 401] width 25 height 19
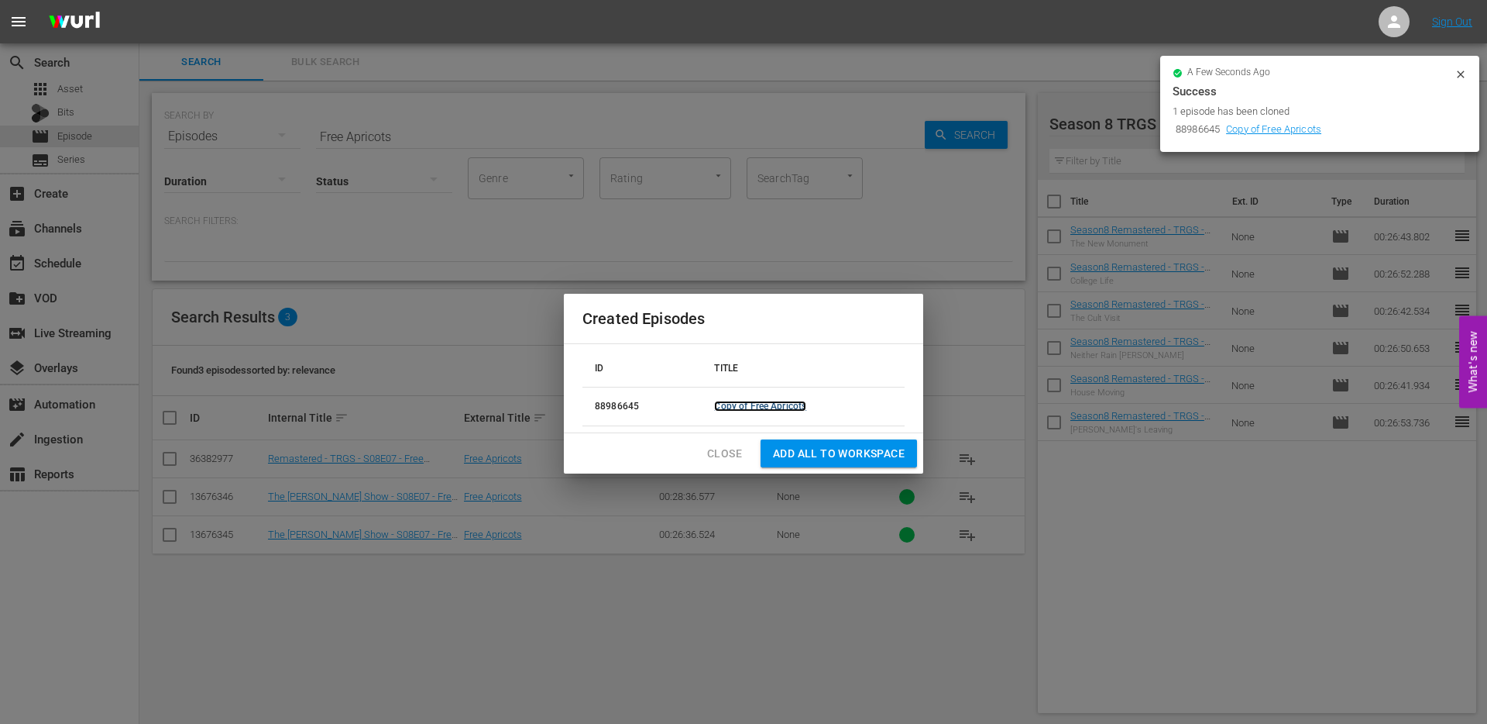
click at [744, 408] on link "Copy of Free Apricots" at bounding box center [760, 406] width 92 height 11
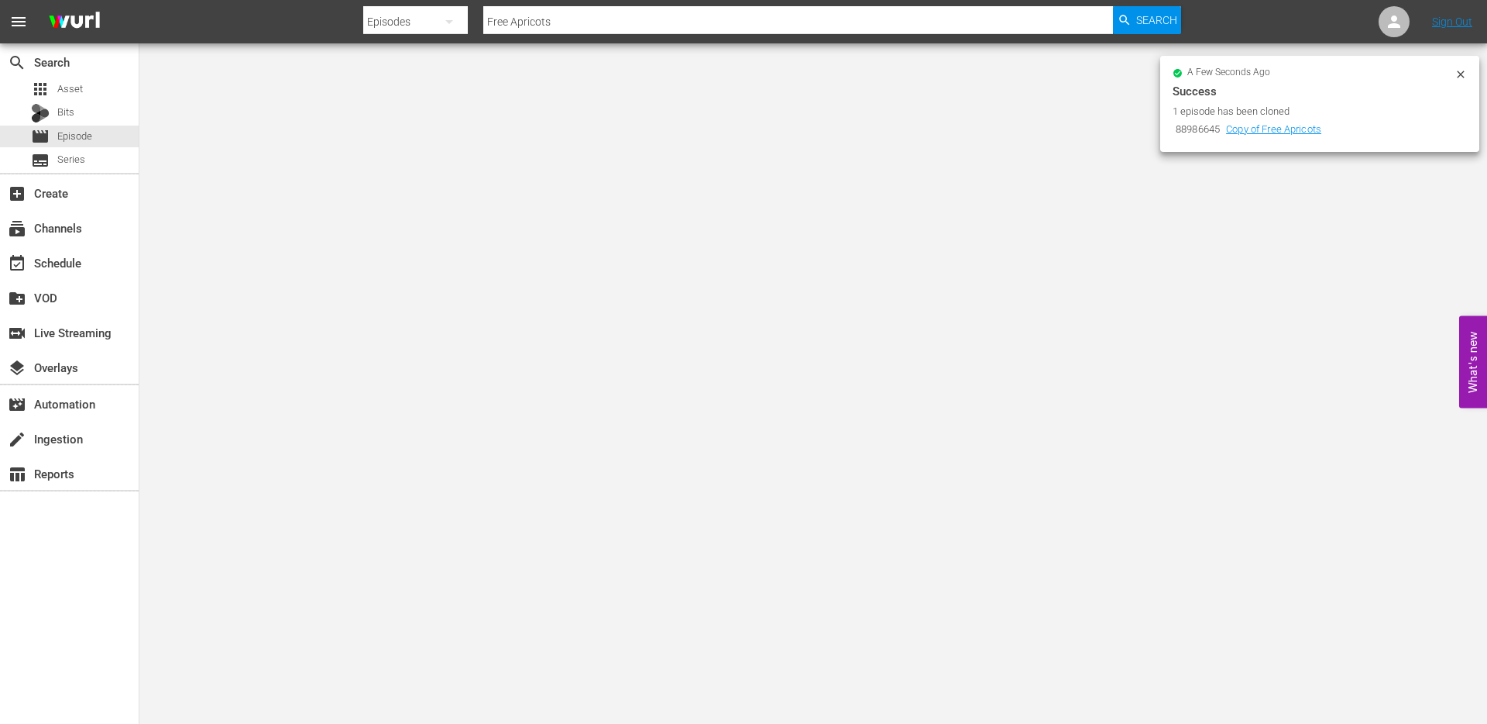
click at [1470, 70] on div "a few seconds ago Success 1 episode has been cloned 88986645 Copy of Free Apric…" at bounding box center [1320, 104] width 319 height 96
click at [1463, 70] on icon at bounding box center [1461, 74] width 12 height 12
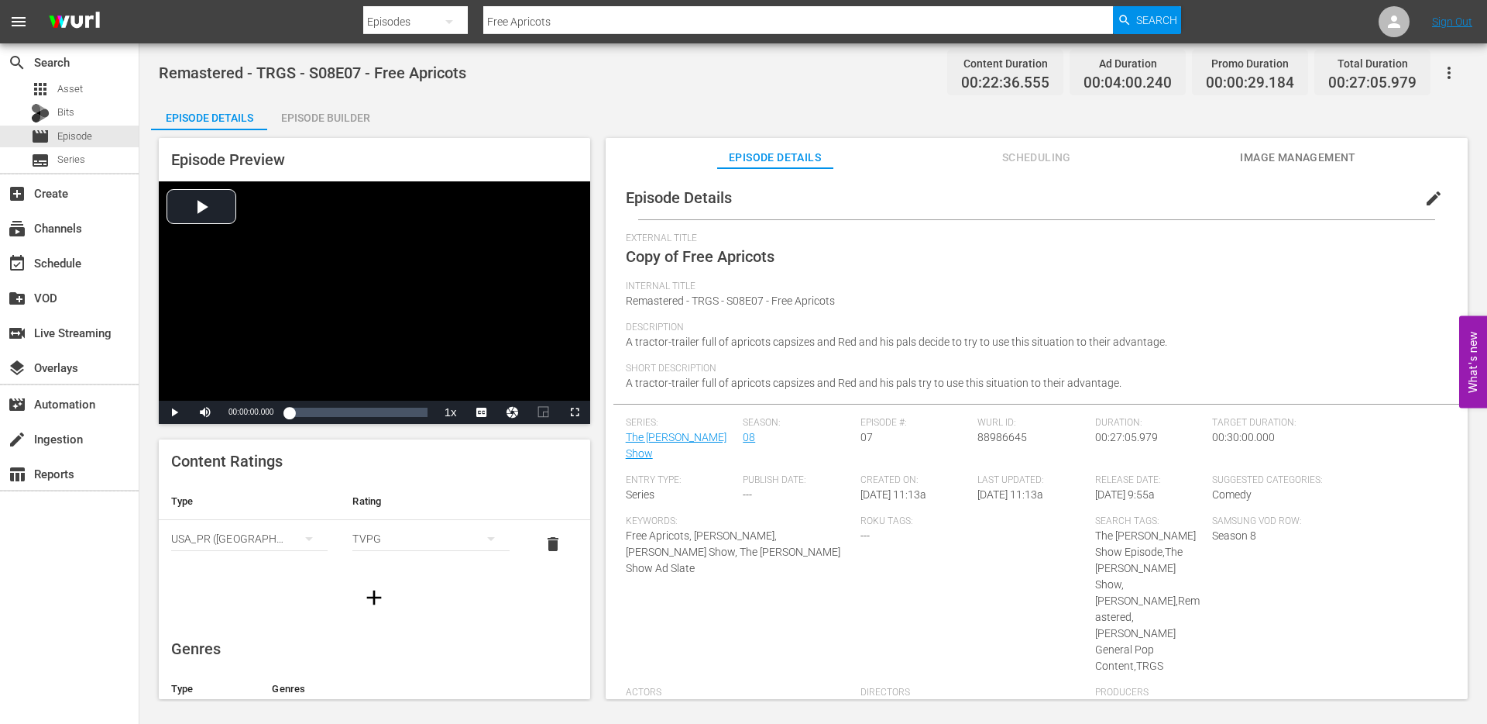
click at [1426, 195] on span "edit" at bounding box center [1434, 198] width 19 height 19
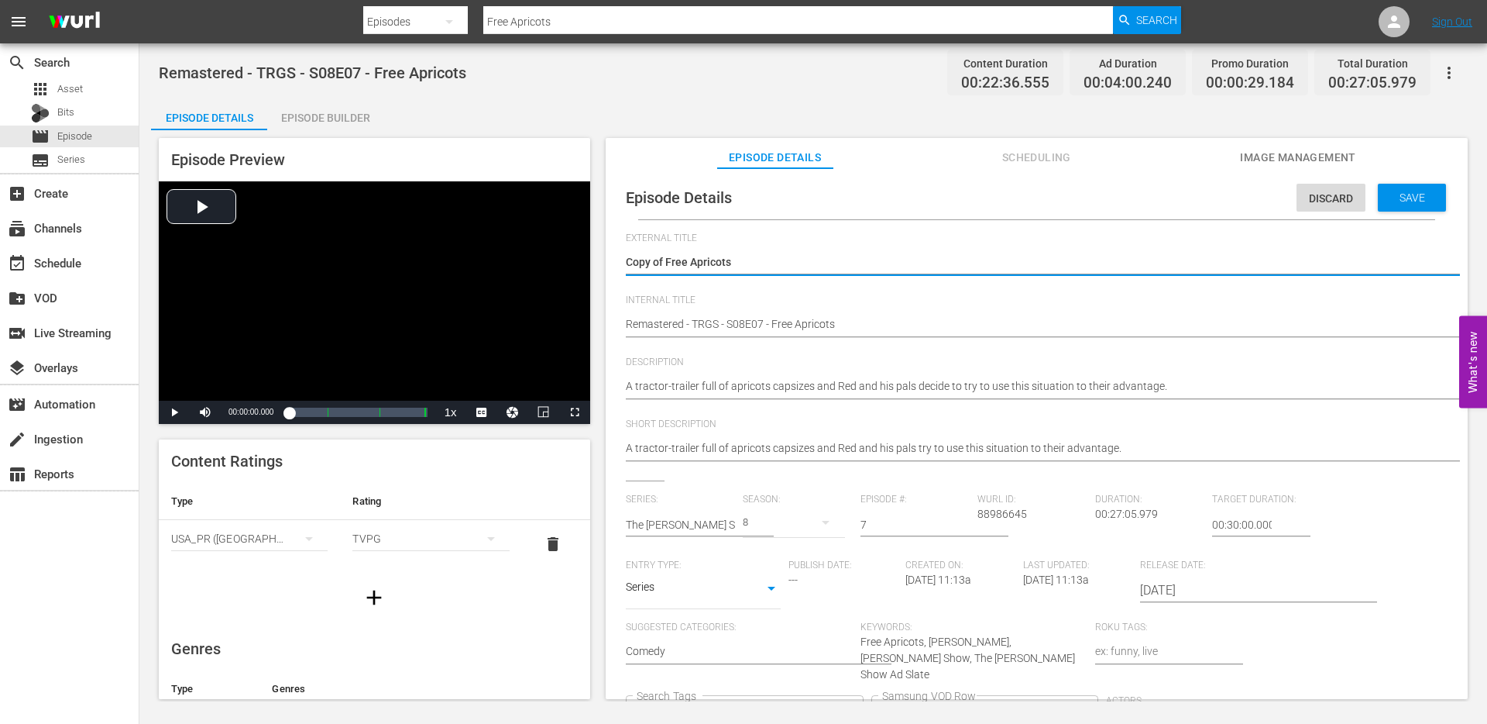
click at [683, 252] on div "Copy of Free Apricots Copy of Free Apricots" at bounding box center [1033, 263] width 814 height 37
drag, startPoint x: 669, startPoint y: 263, endPoint x: 595, endPoint y: 262, distance: 73.6
drag, startPoint x: 666, startPoint y: 260, endPoint x: 598, endPoint y: 246, distance: 69.6
click at [604, 247] on div "Episode Preview Video Player is loading. Play Video Play Mute Current Time 00:0…" at bounding box center [813, 420] width 1325 height 581
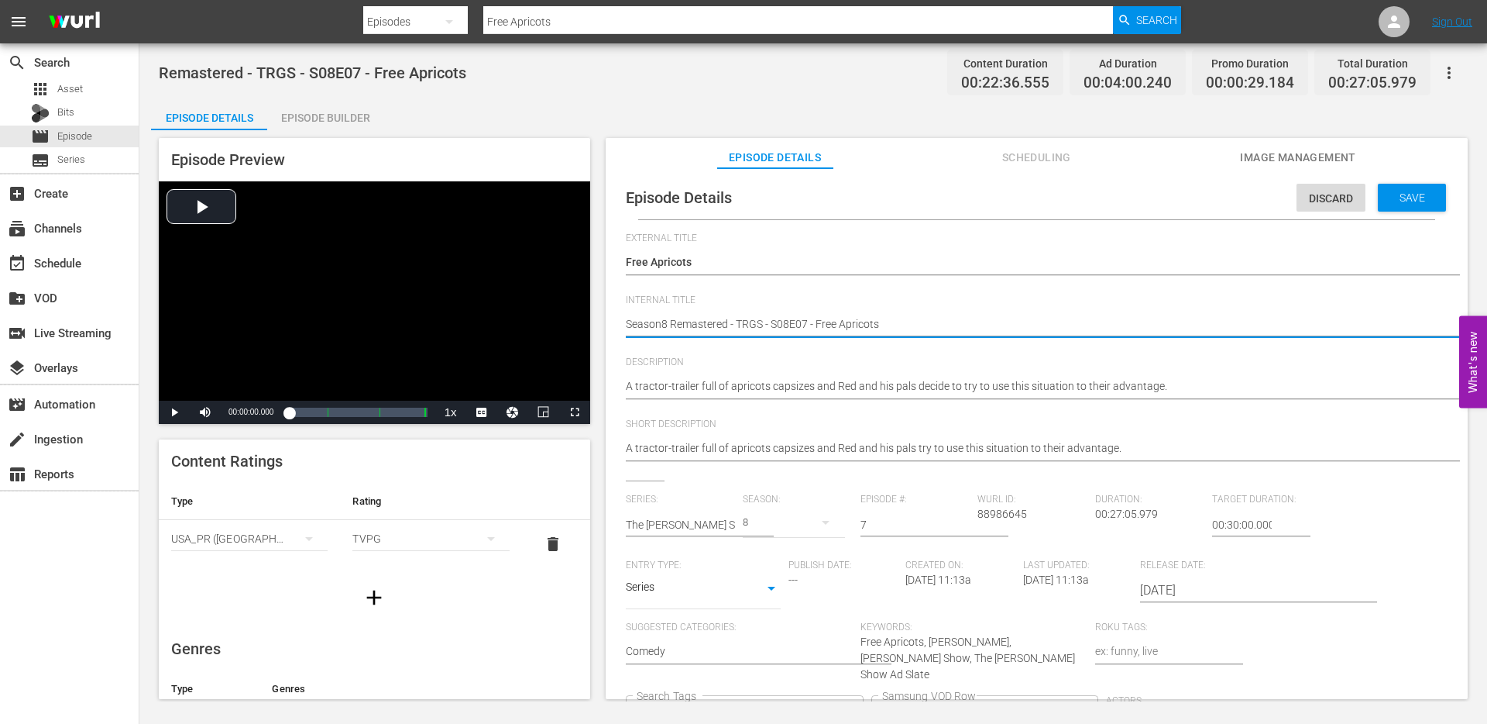
click at [853, 710] on icon "Clear" at bounding box center [850, 712] width 5 height 5
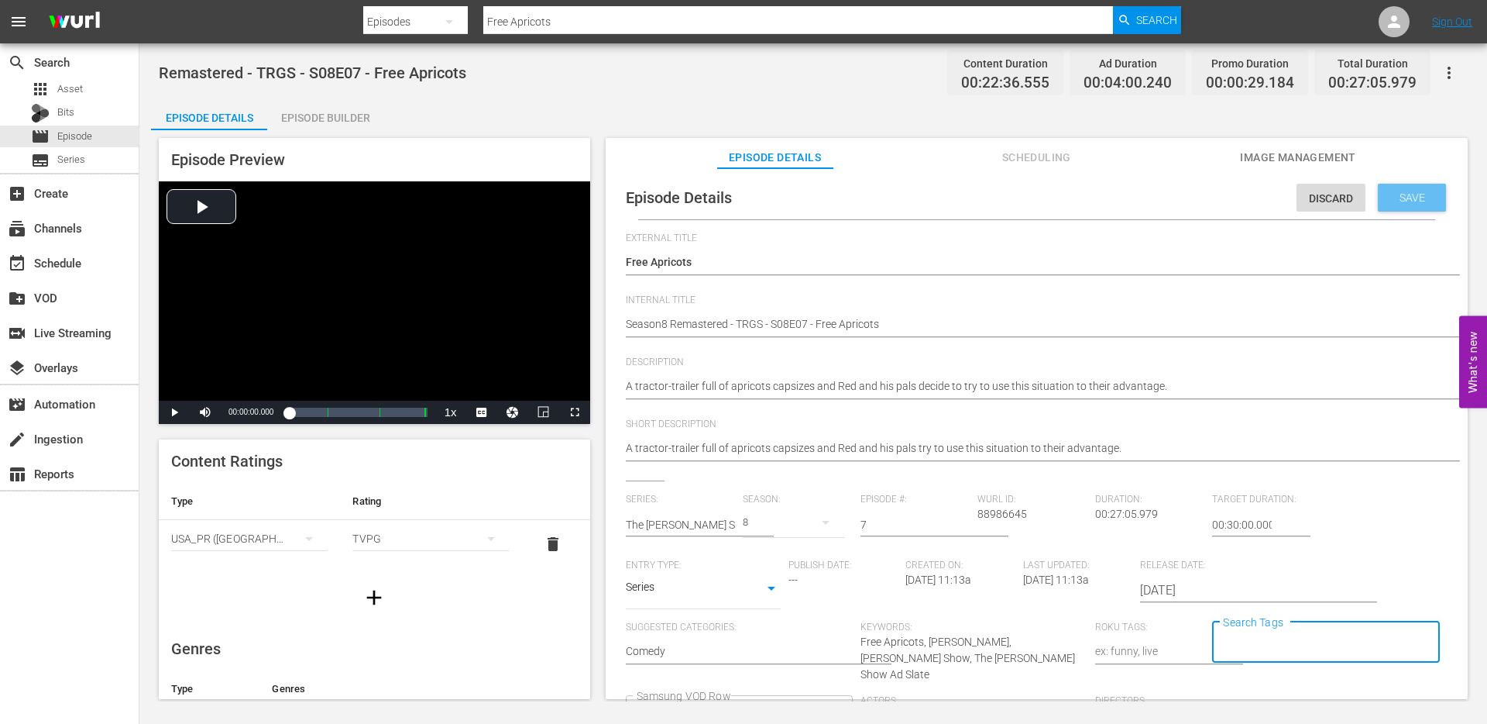
click at [1393, 199] on span "Save" at bounding box center [1413, 197] width 50 height 12
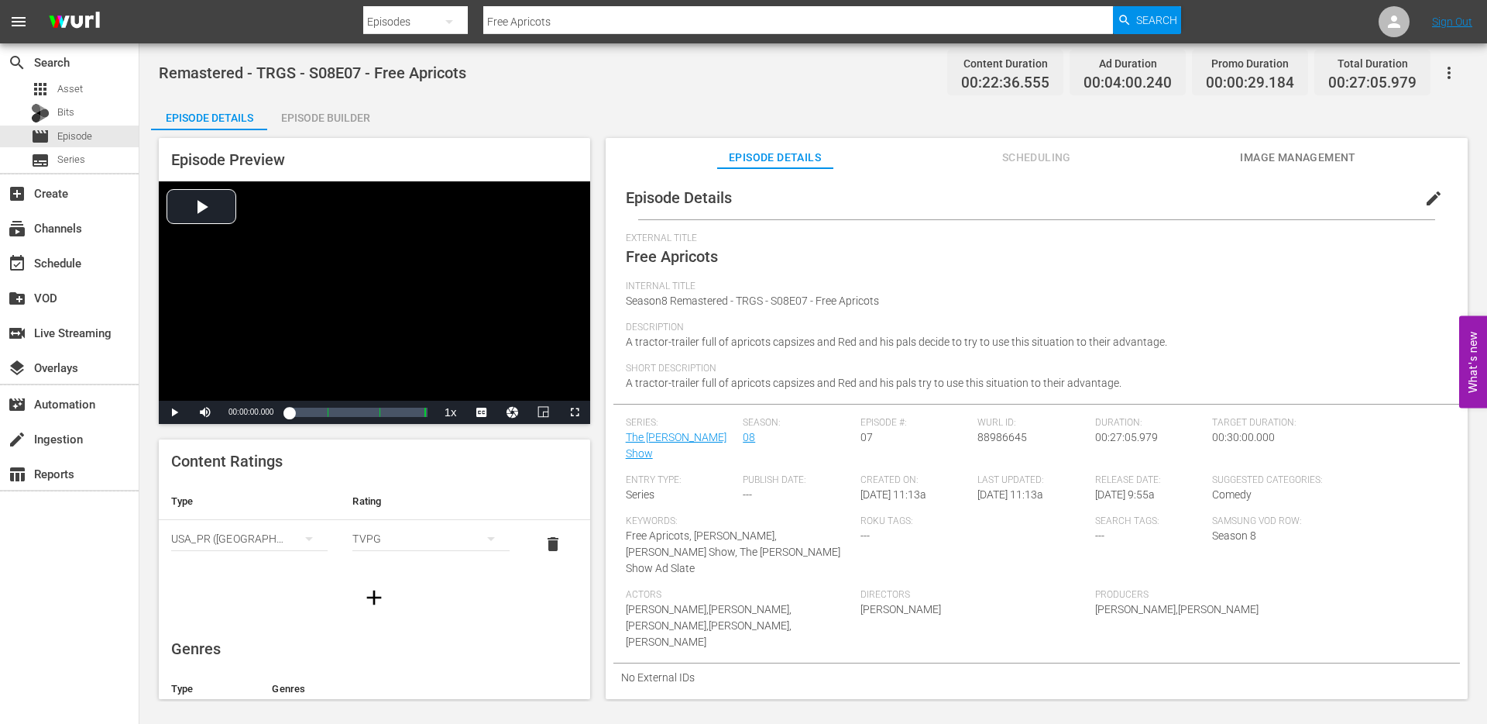
click at [562, 22] on input "Free Apricots" at bounding box center [798, 21] width 630 height 37
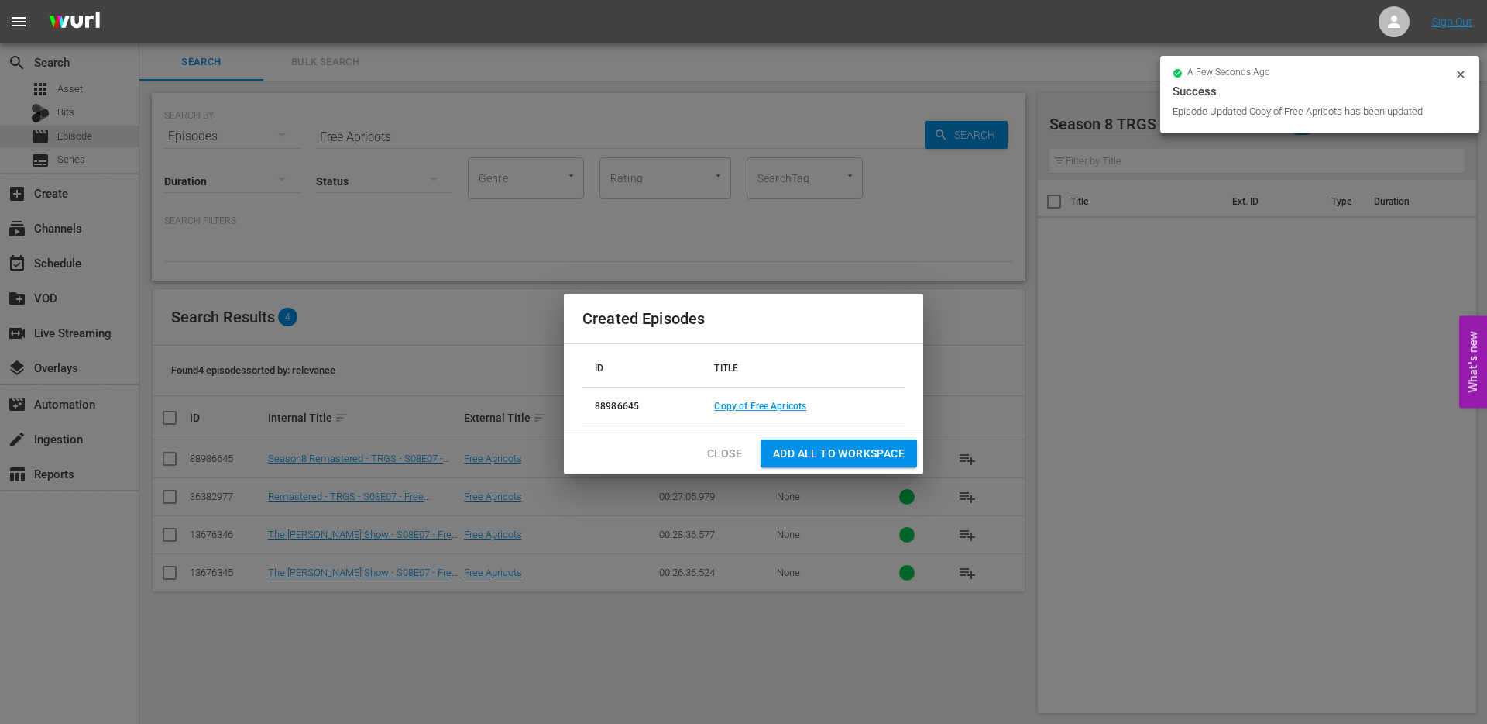
click at [728, 455] on span "Close" at bounding box center [724, 453] width 35 height 19
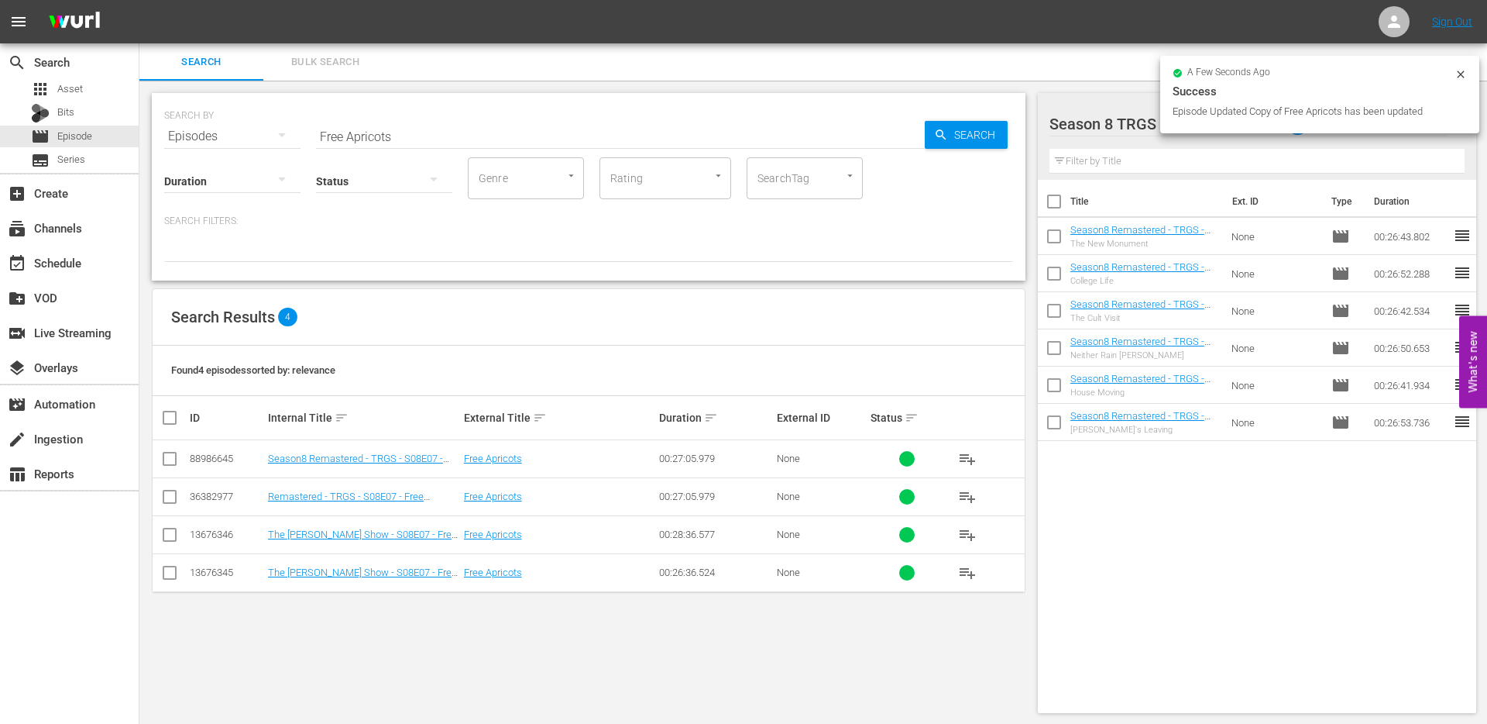
click at [166, 457] on input "checkbox" at bounding box center [169, 461] width 19 height 19
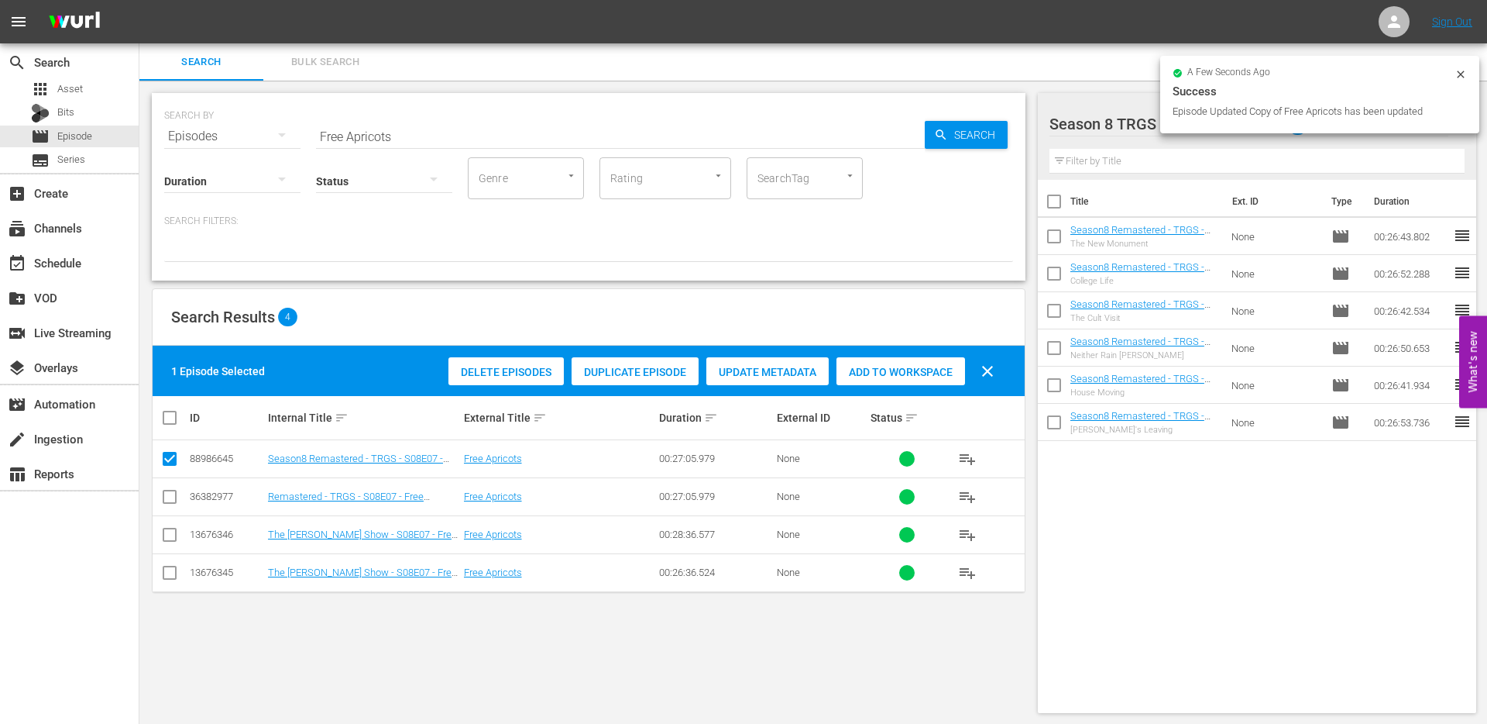
click at [871, 372] on span "Add to Workspace" at bounding box center [901, 372] width 129 height 12
click at [404, 137] on input "Free Apricots" at bounding box center [620, 136] width 609 height 37
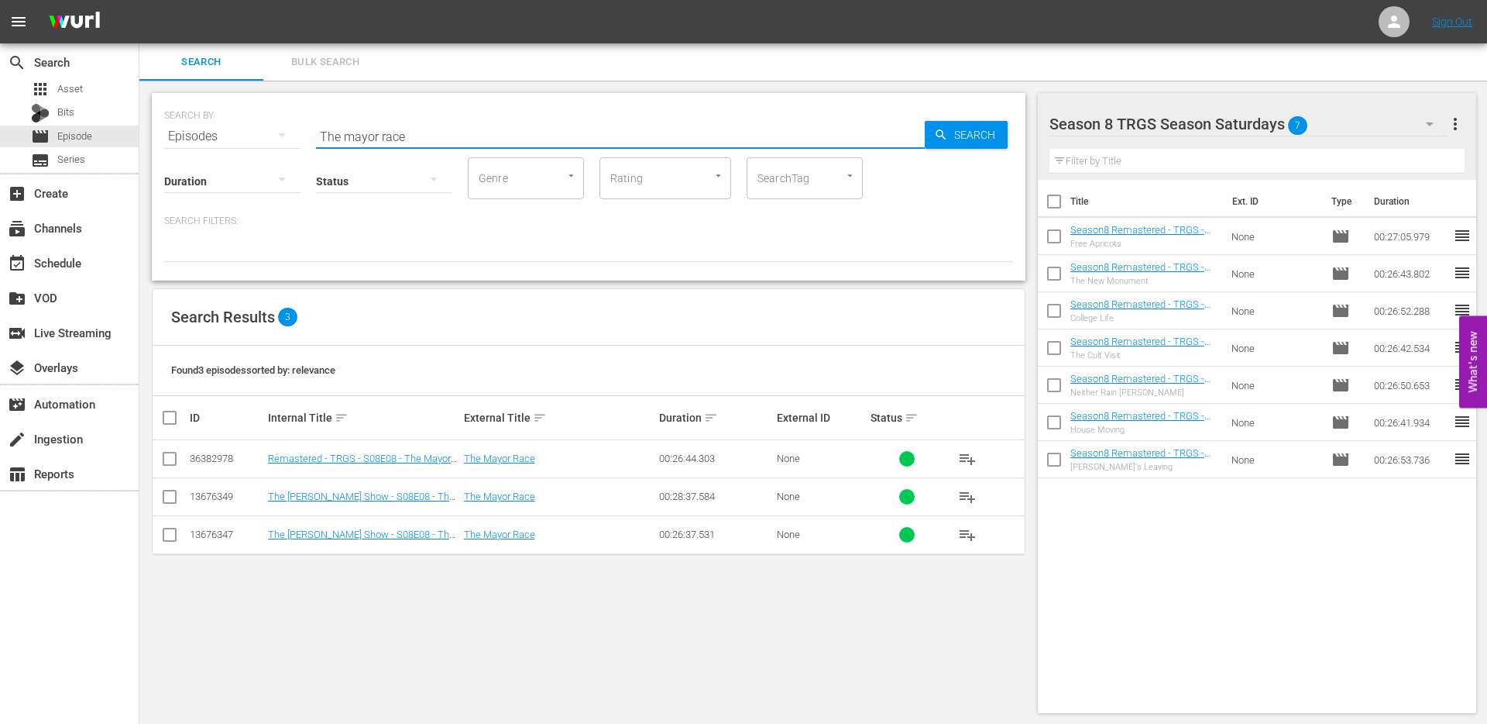
click at [169, 463] on input "checkbox" at bounding box center [169, 461] width 19 height 19
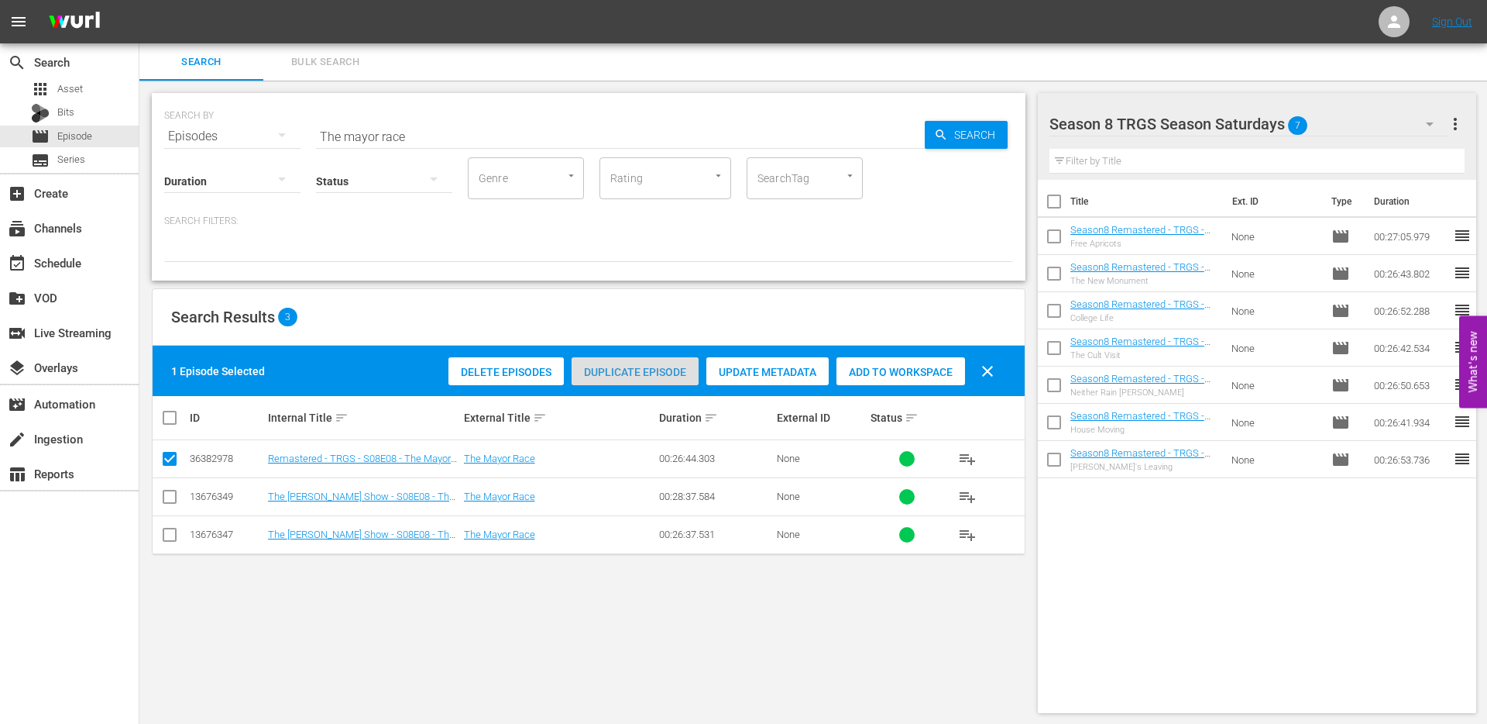
click at [660, 366] on span "Duplicate Episode" at bounding box center [635, 372] width 127 height 12
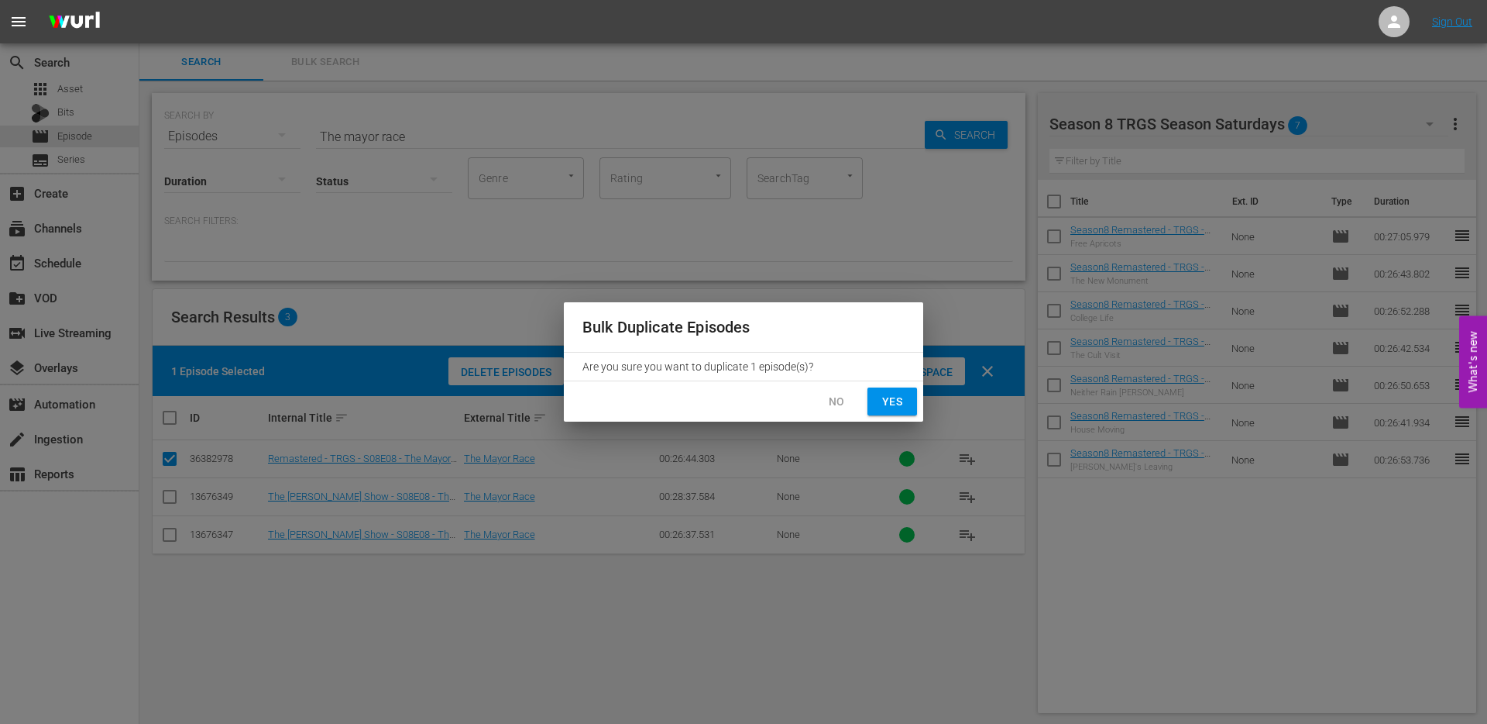
click at [902, 405] on span "Yes" at bounding box center [892, 401] width 25 height 19
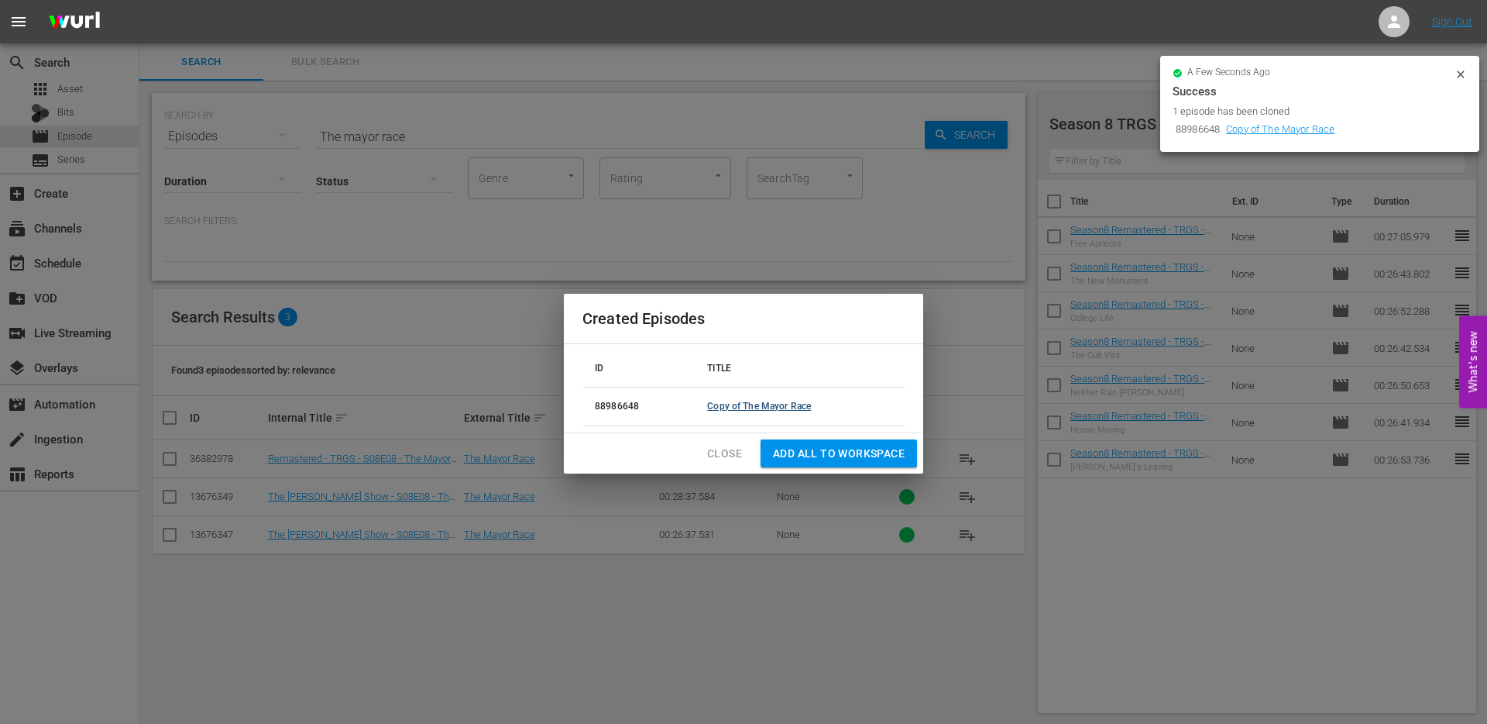
click at [770, 403] on link "Copy of The Mayor Race" at bounding box center [759, 406] width 104 height 11
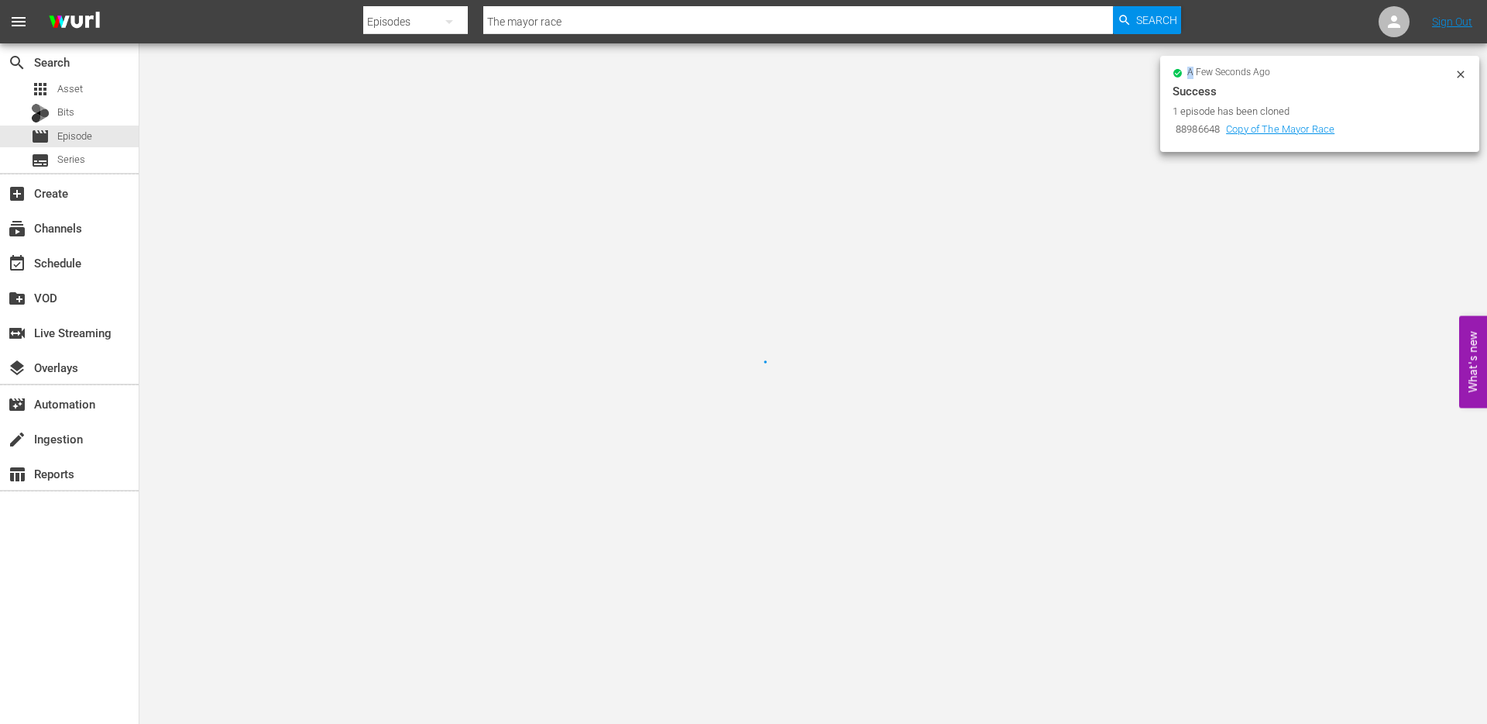
click at [770, 403] on div at bounding box center [743, 362] width 1487 height 724
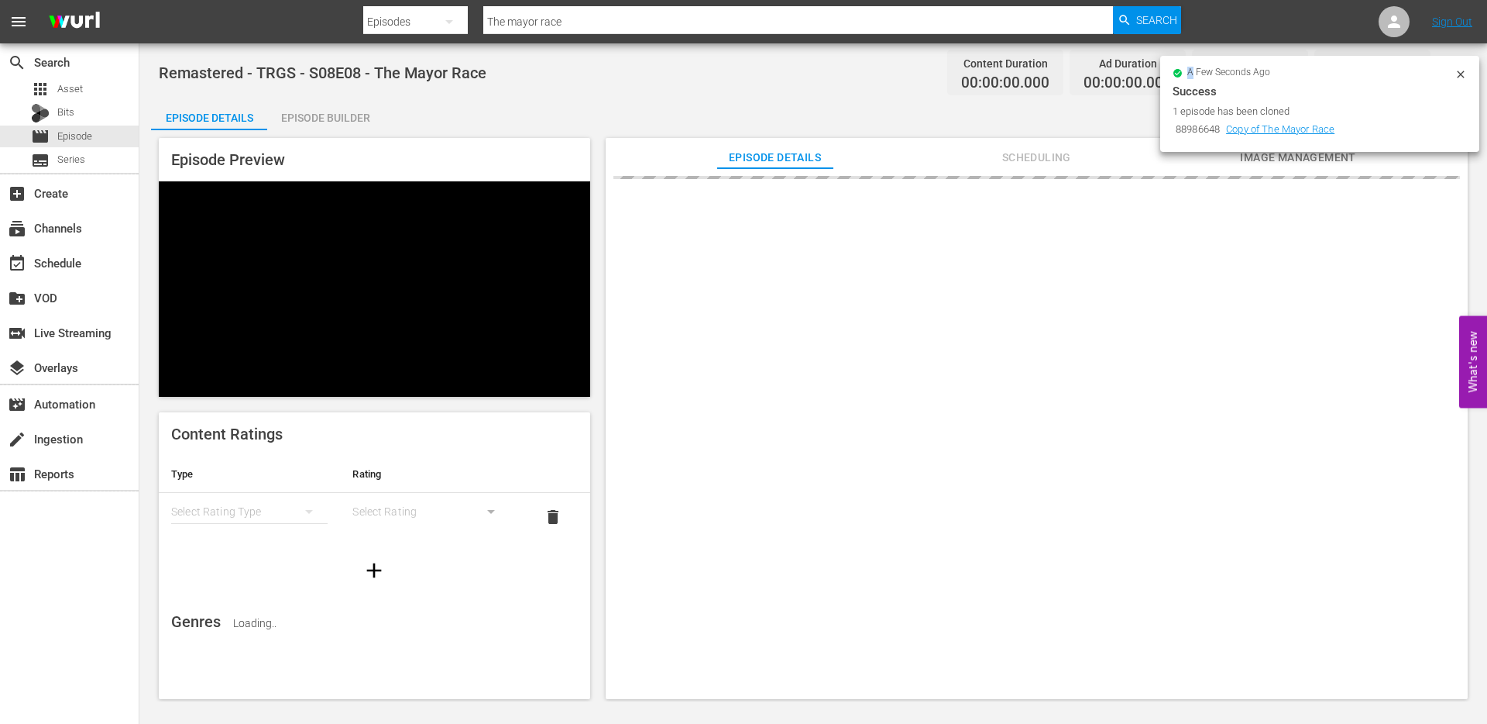
click at [1463, 76] on icon at bounding box center [1460, 73] width 7 height 7
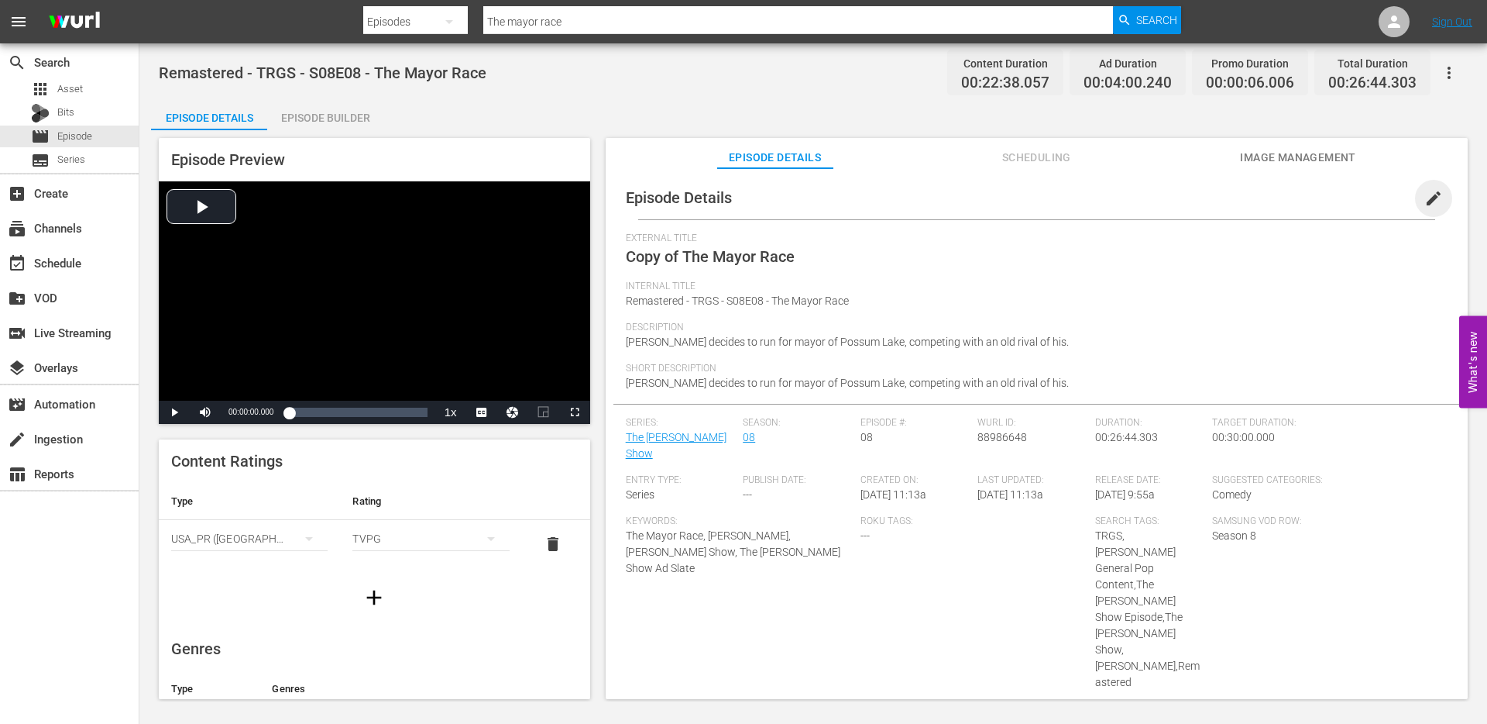
click at [1425, 201] on span "edit" at bounding box center [1434, 198] width 19 height 19
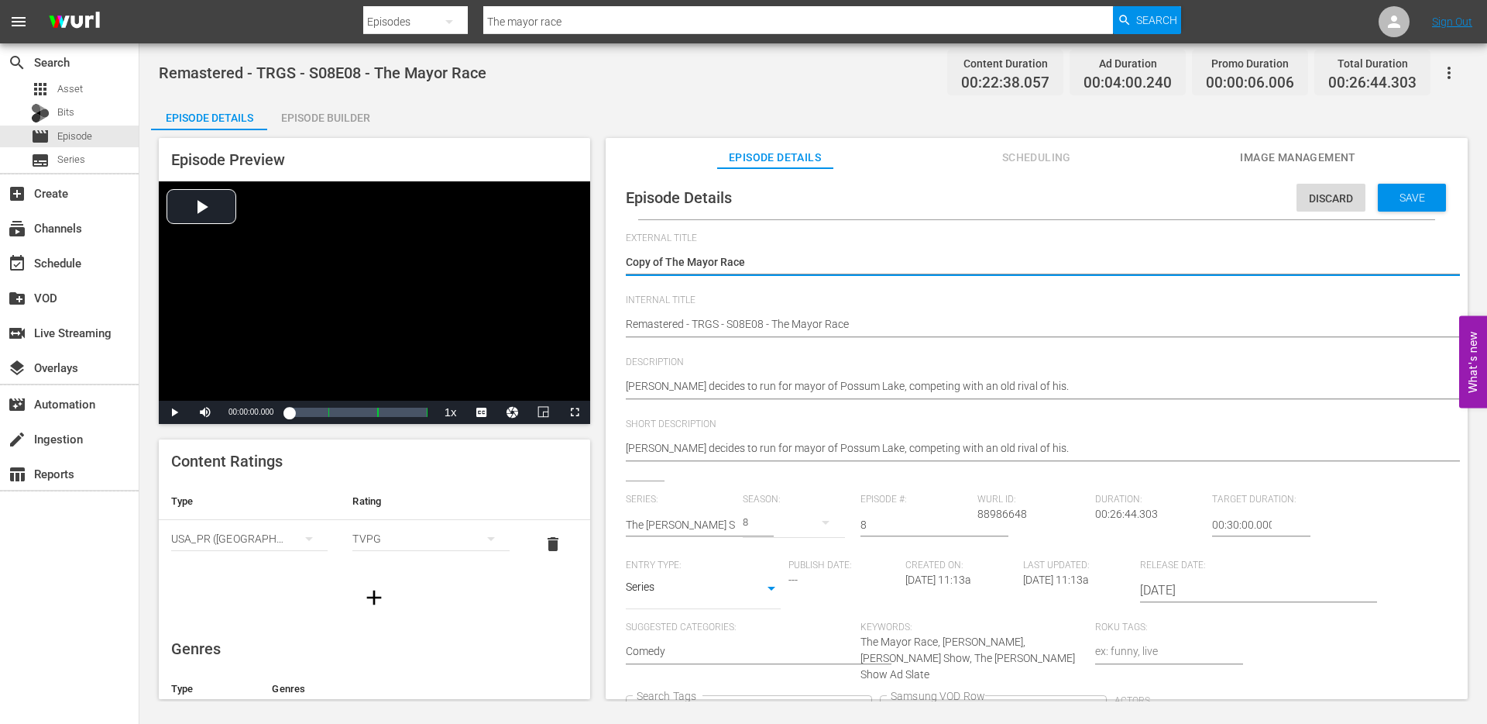
click at [659, 260] on textarea "Copy of The Mayor Race" at bounding box center [1033, 263] width 814 height 19
drag, startPoint x: 669, startPoint y: 263, endPoint x: 615, endPoint y: 258, distance: 54.5
click at [615, 258] on div "Episode Details Discard Save External Title Copy of The Mayor Race Copy of The …" at bounding box center [1037, 519] width 847 height 687
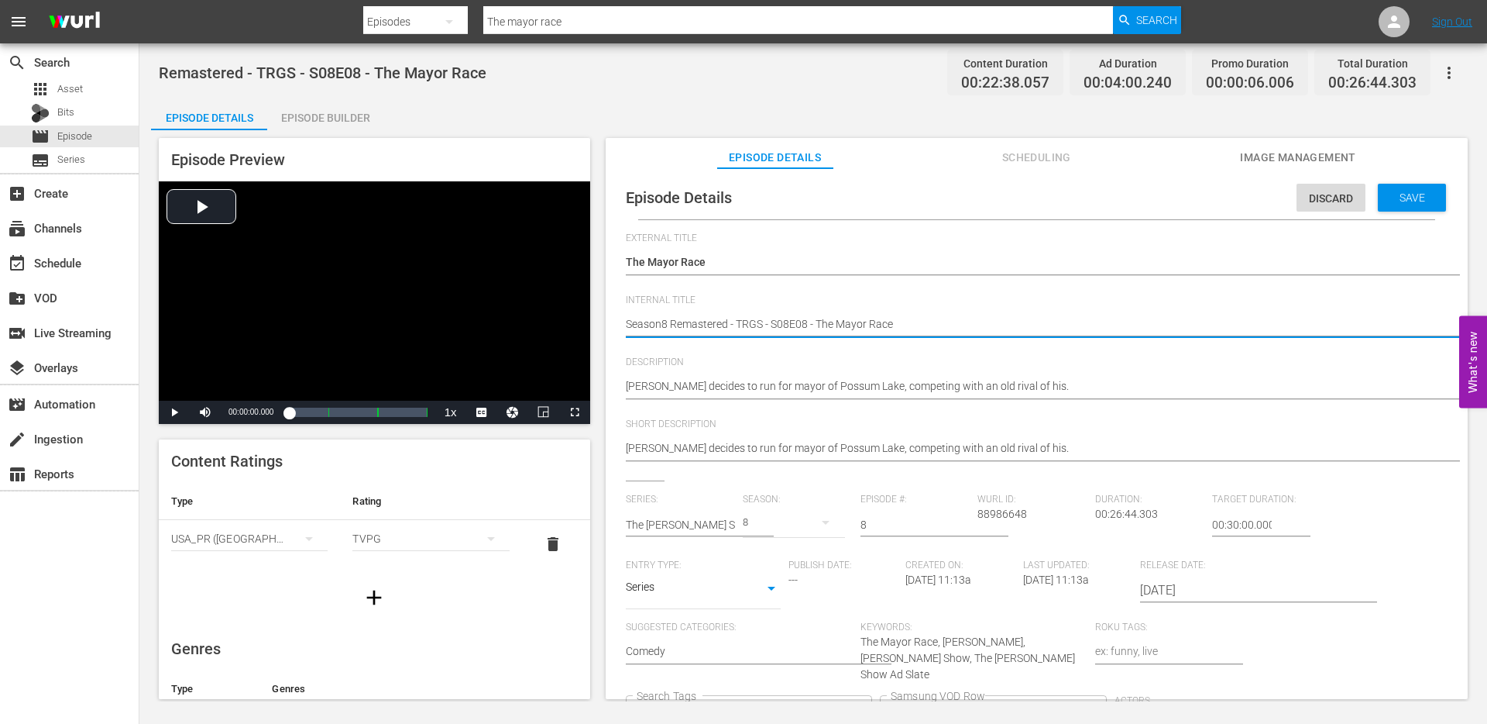
click at [872, 695] on div "TRGS Red Green General Pop Content +4 Search Tags" at bounding box center [749, 716] width 246 height 42
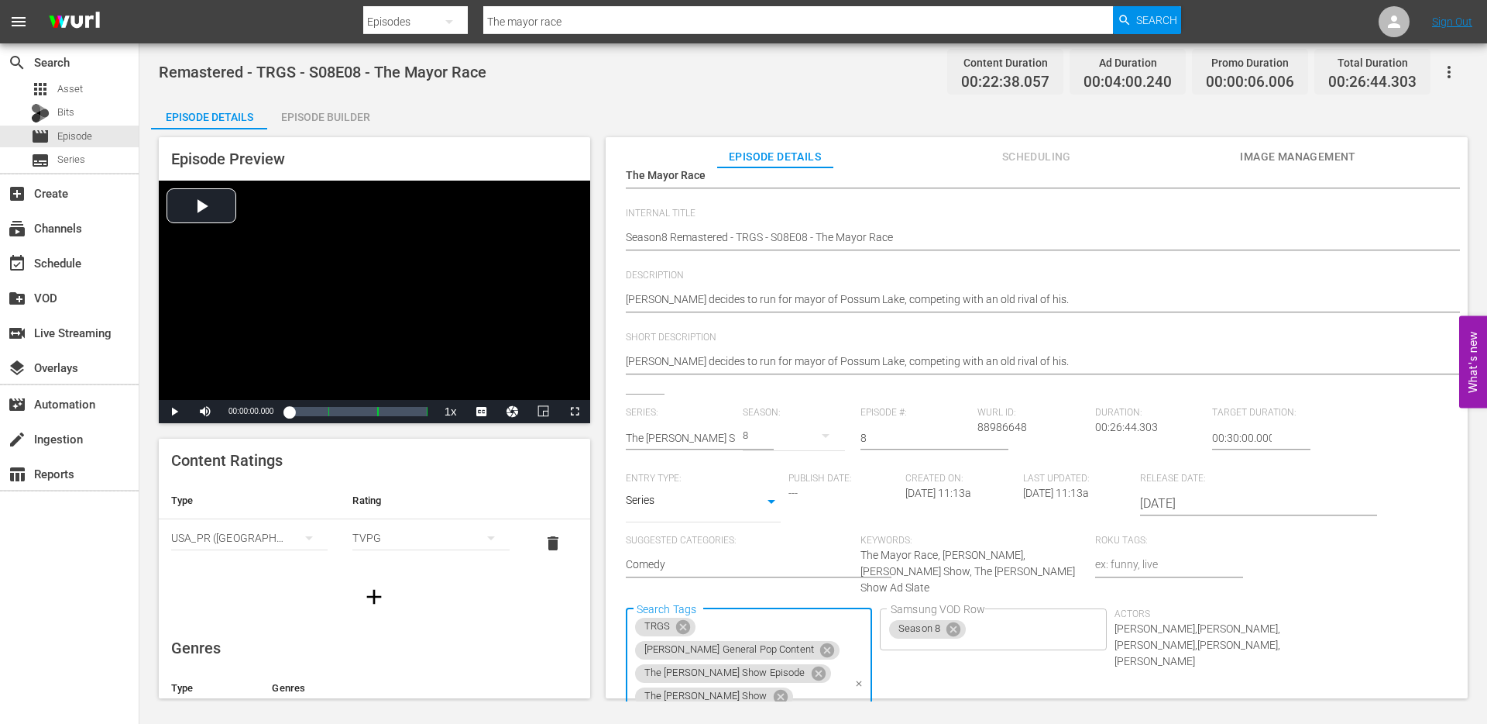
scroll to position [103, 0]
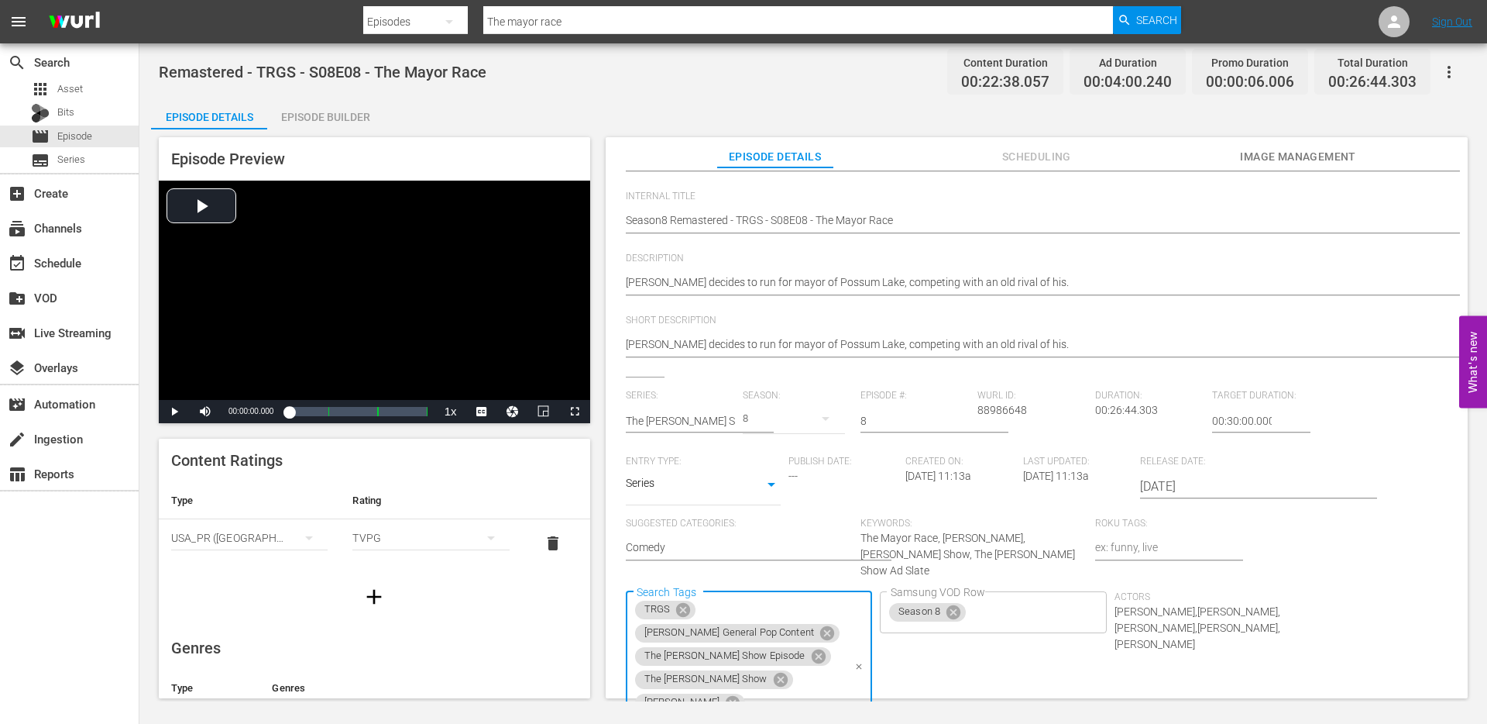
click at [872, 604] on div "TRGS Red Green General Pop Content The Red Green Show Episode The Red Green Sho…" at bounding box center [749, 670] width 246 height 158
click at [868, 659] on button "Clear" at bounding box center [859, 667] width 16 height 16
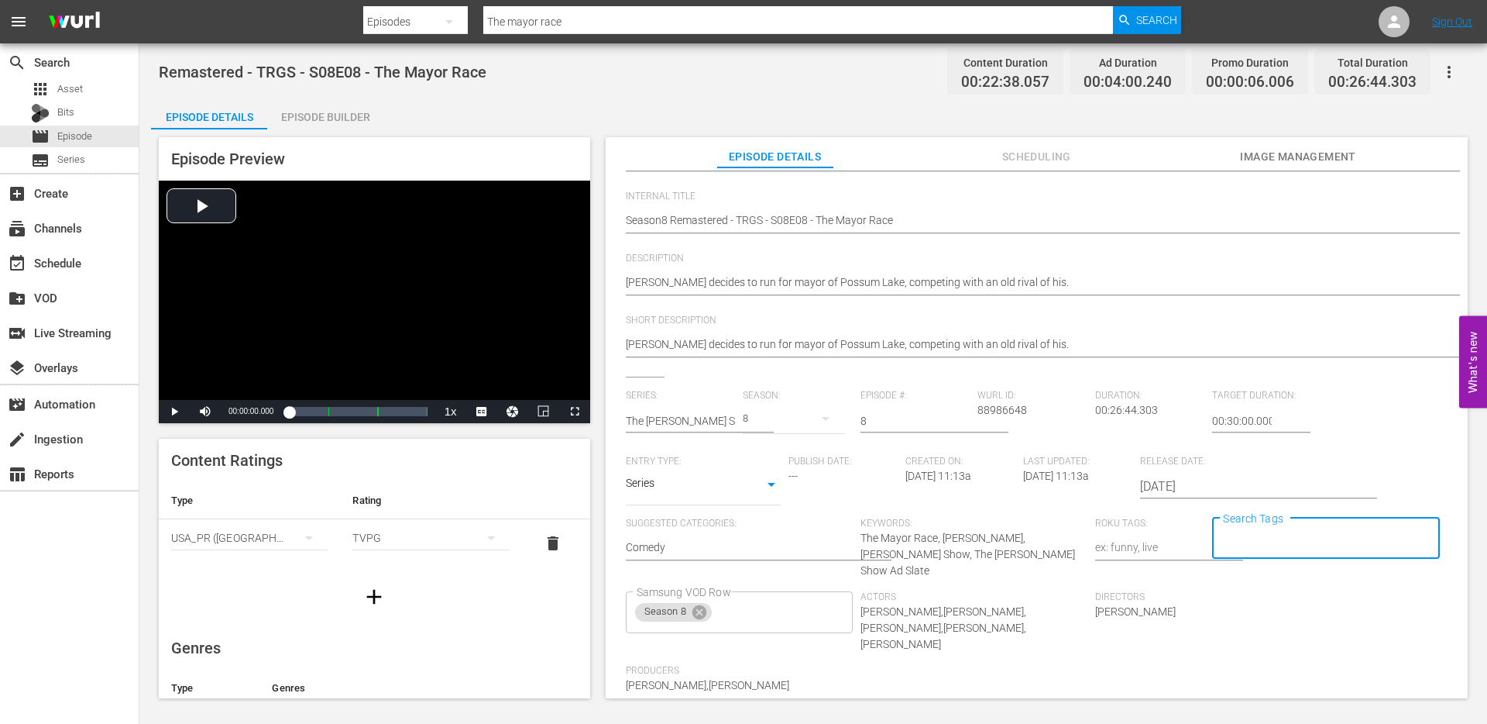
scroll to position [0, 0]
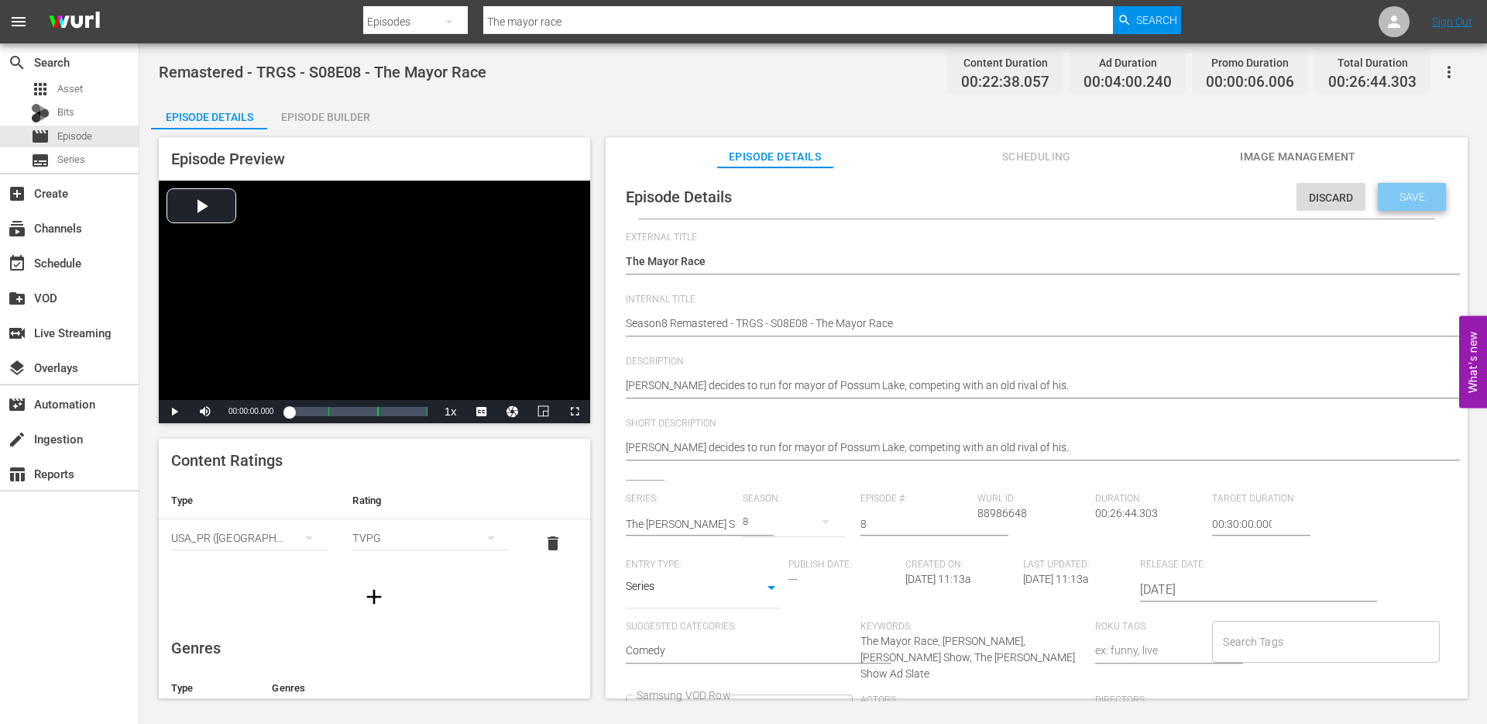
click at [1423, 205] on div "Save" at bounding box center [1412, 197] width 68 height 28
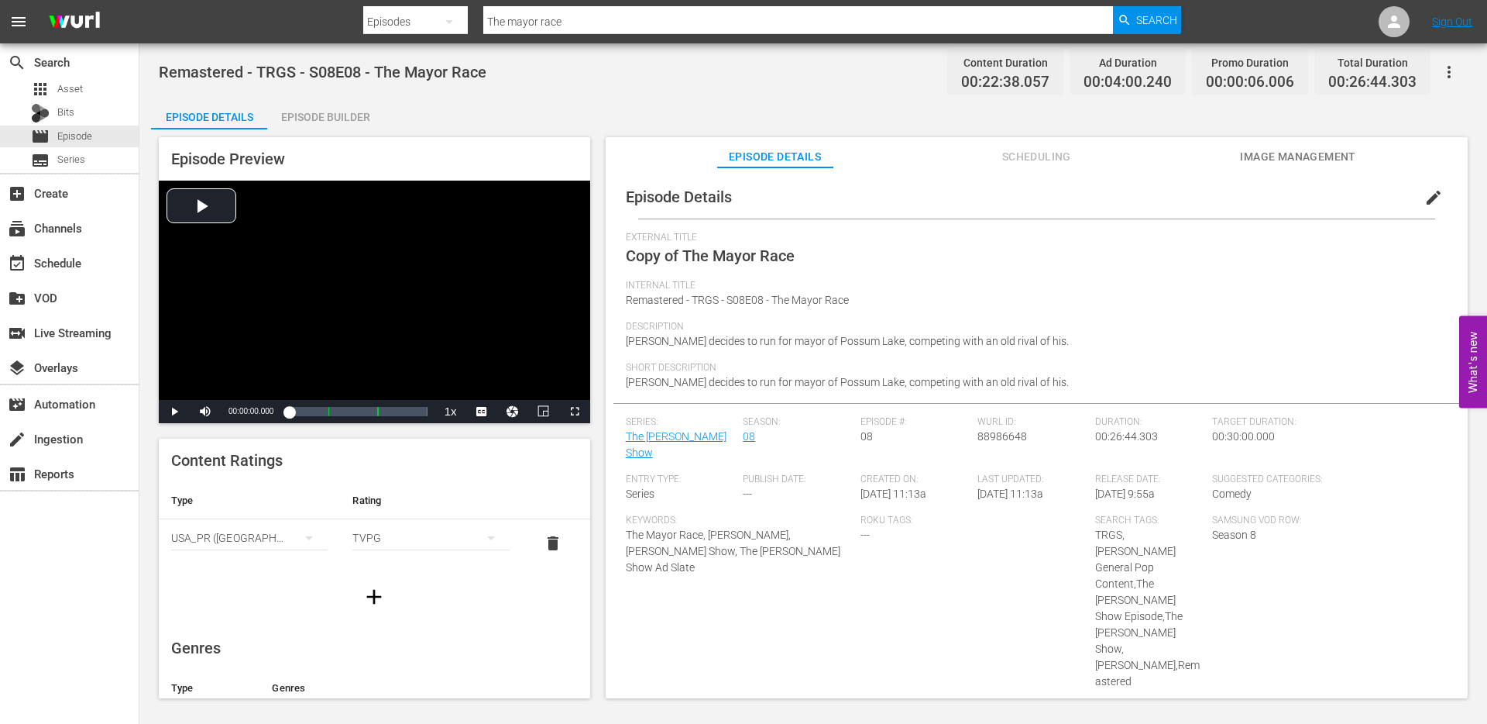
click at [573, 19] on input "The mayor race" at bounding box center [798, 21] width 630 height 37
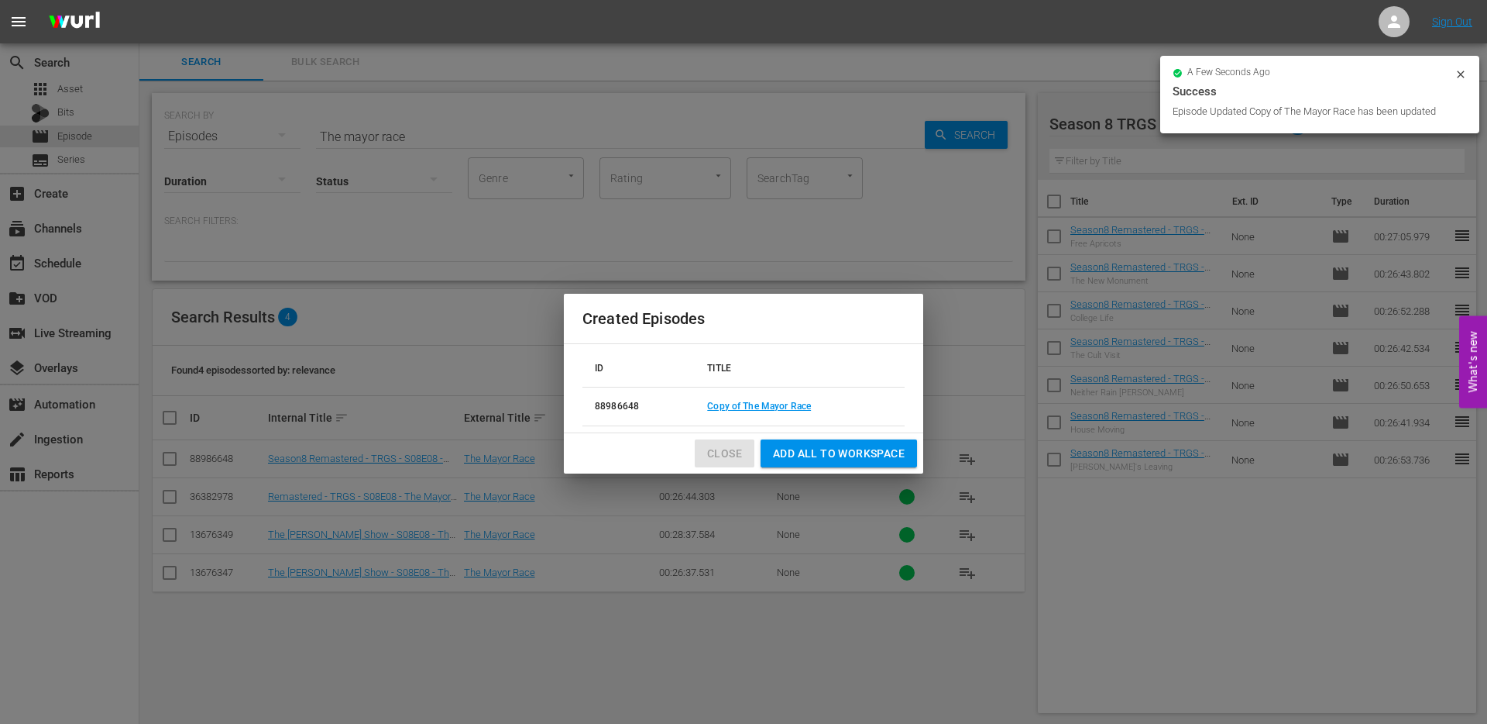
click at [725, 454] on span "Close" at bounding box center [724, 453] width 35 height 19
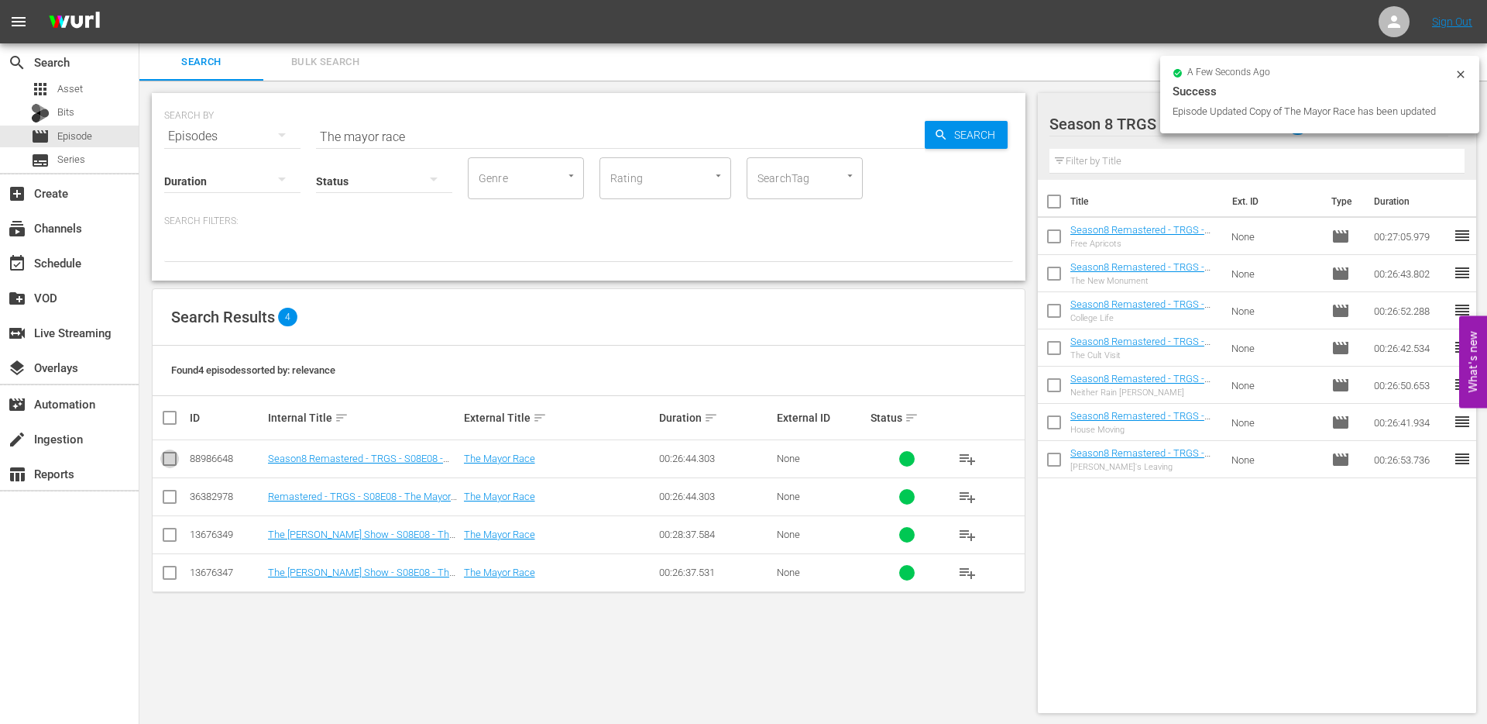
click at [174, 455] on input "checkbox" at bounding box center [169, 461] width 19 height 19
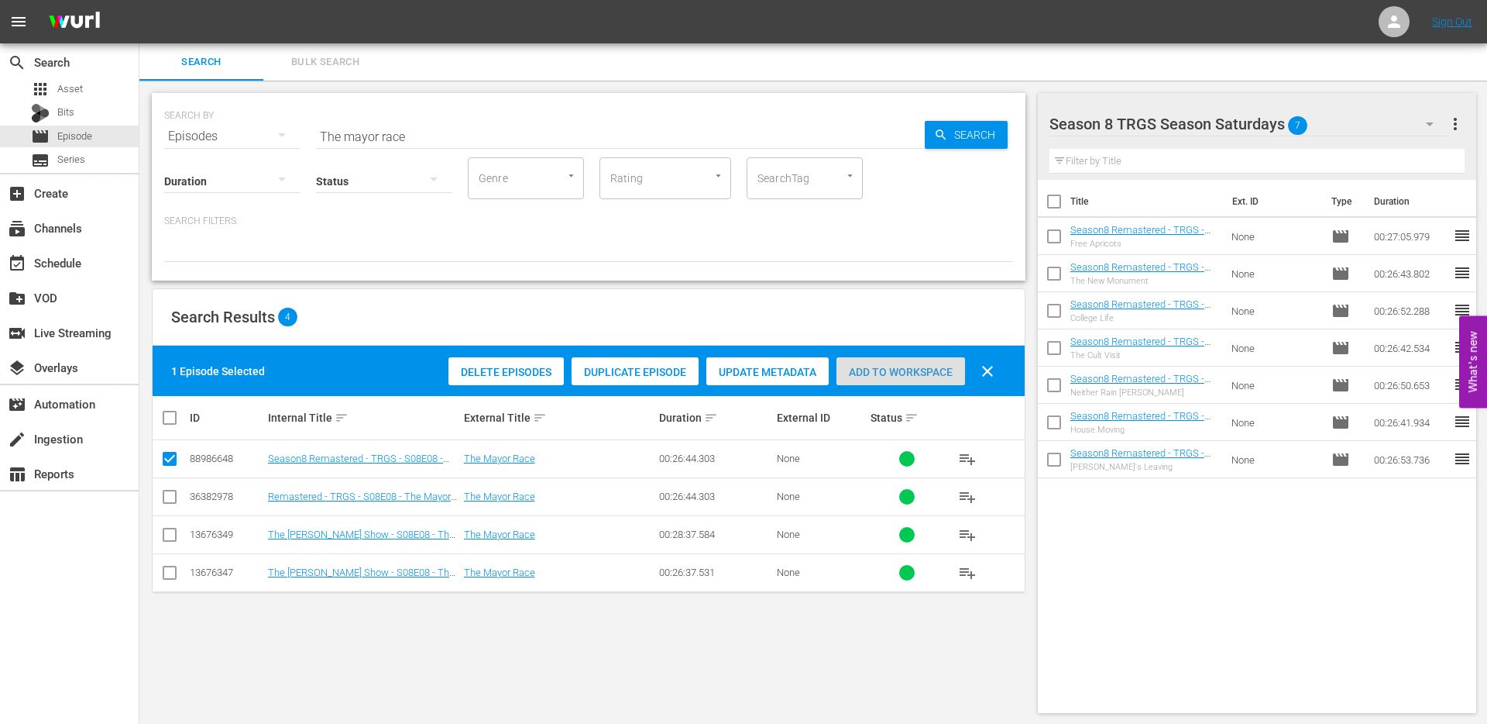
click at [869, 370] on span "Add to Workspace" at bounding box center [901, 372] width 129 height 12
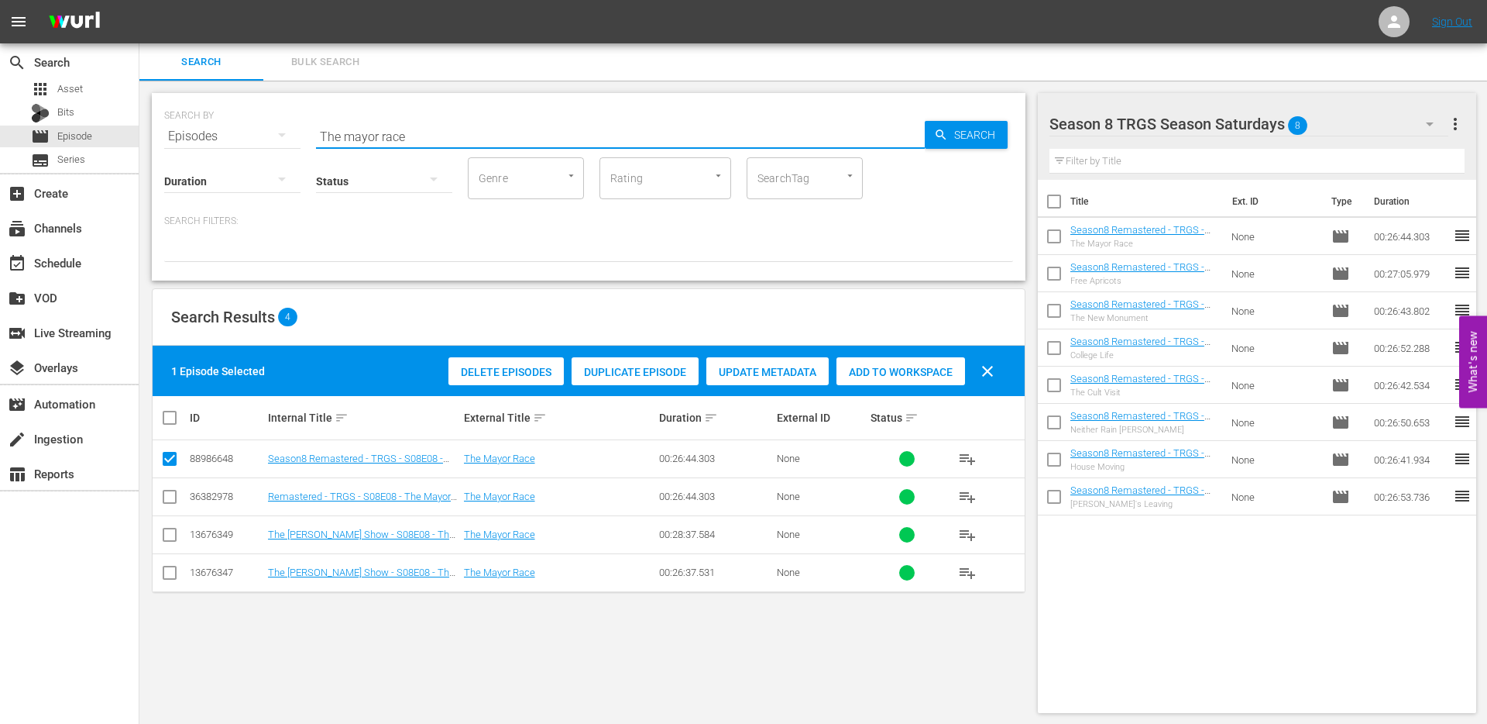
click at [407, 132] on input "The mayor race" at bounding box center [620, 136] width 609 height 37
drag, startPoint x: 407, startPoint y: 132, endPoint x: 293, endPoint y: 132, distance: 113.9
click at [293, 132] on div "SEARCH BY Search By Episodes Search ID, Title, Description, Keywords, or Catego…" at bounding box center [588, 127] width 849 height 56
paste input "Better To Give Than Receiv"
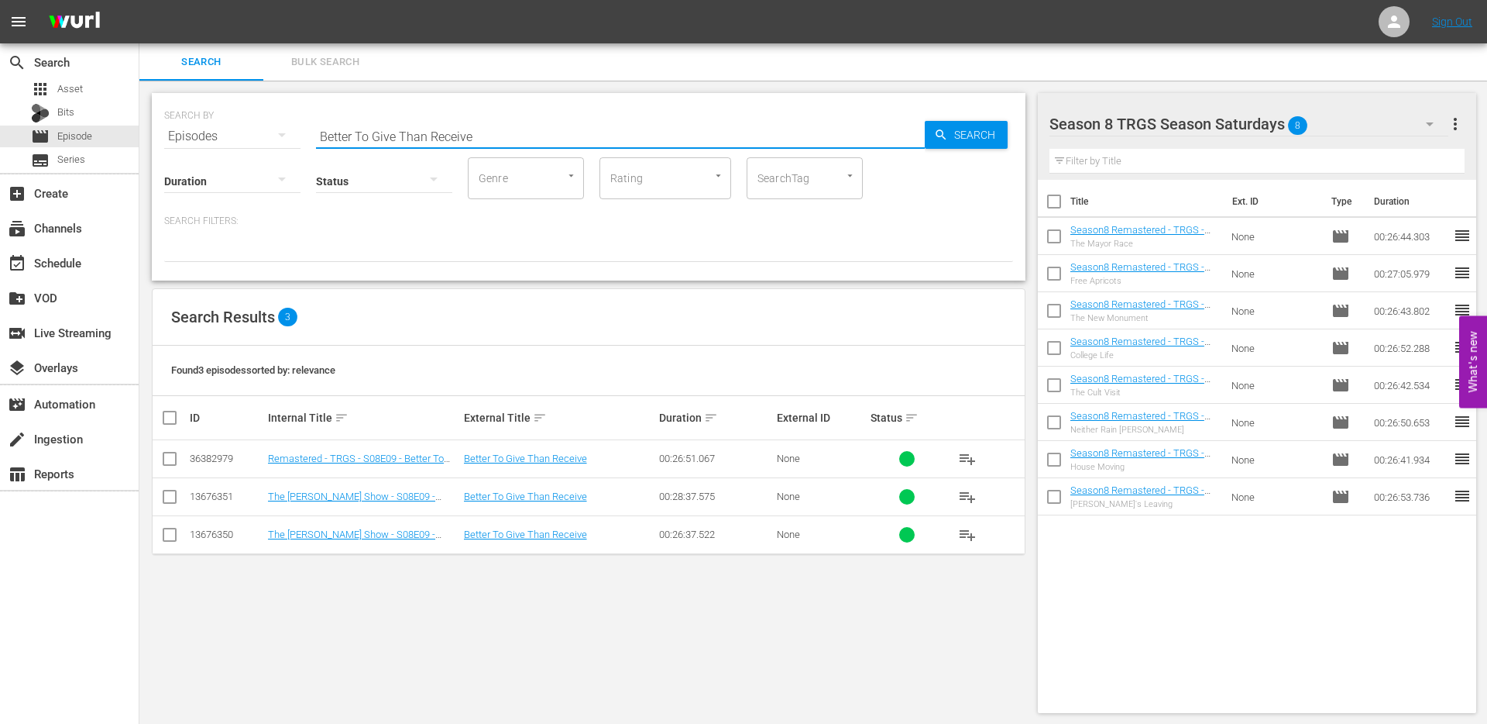
click at [167, 459] on input "checkbox" at bounding box center [169, 461] width 19 height 19
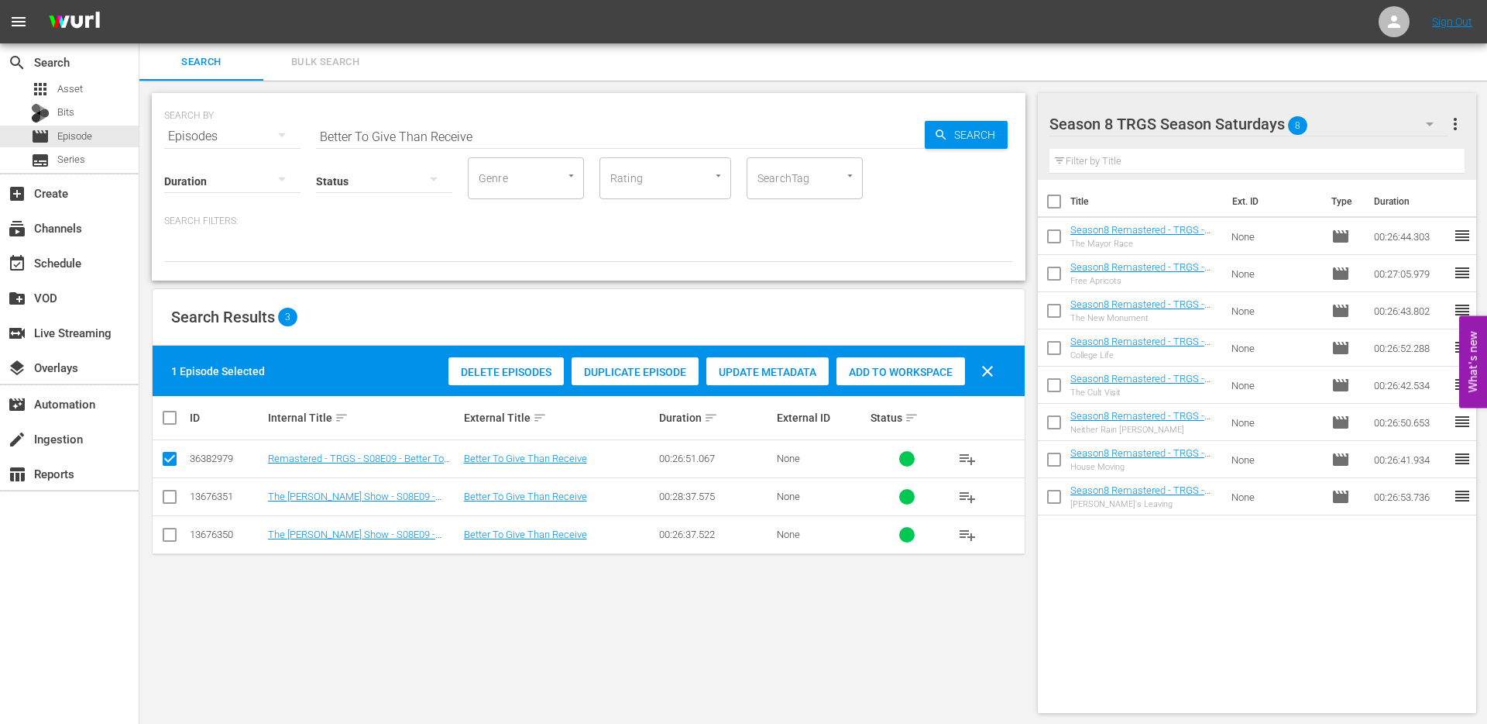
click at [617, 381] on div "Duplicate Episode" at bounding box center [635, 371] width 127 height 29
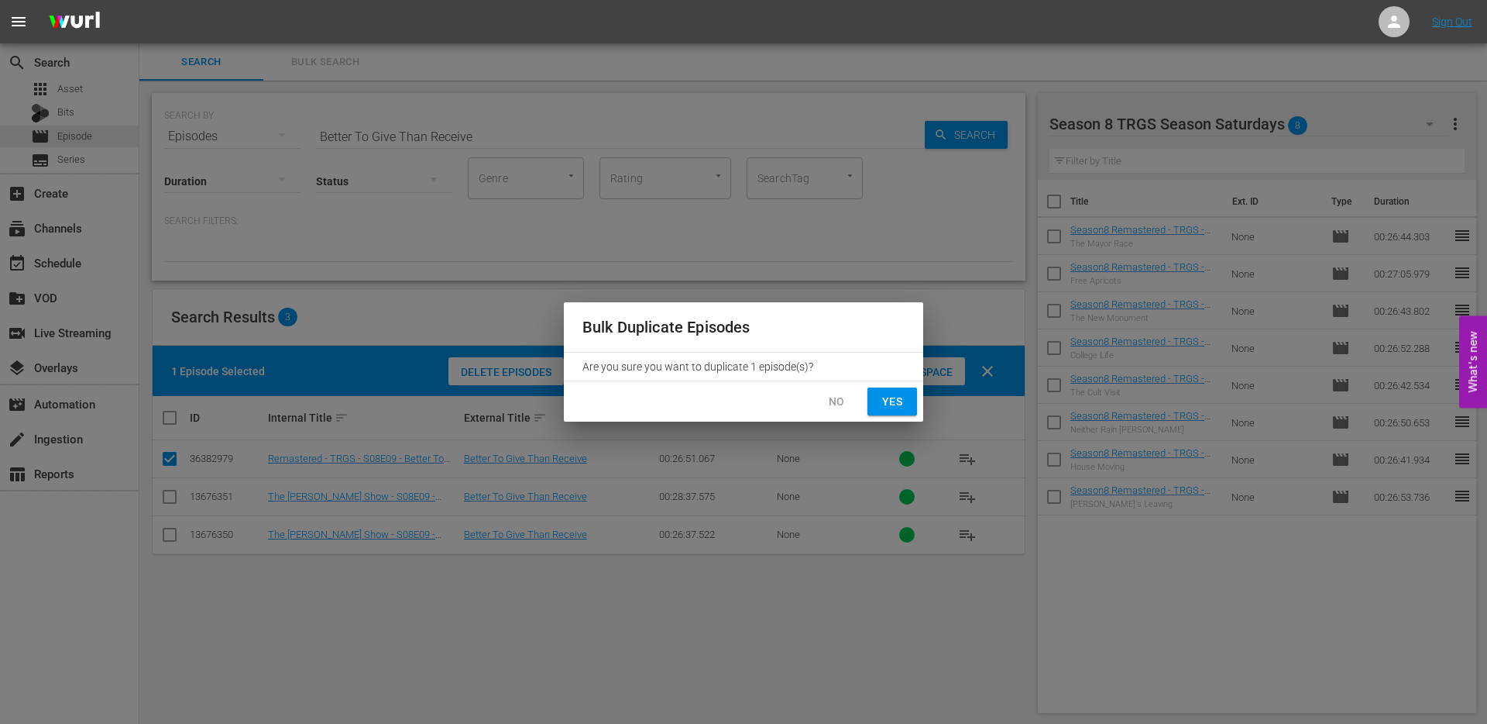
click at [905, 396] on button "Yes" at bounding box center [893, 401] width 50 height 29
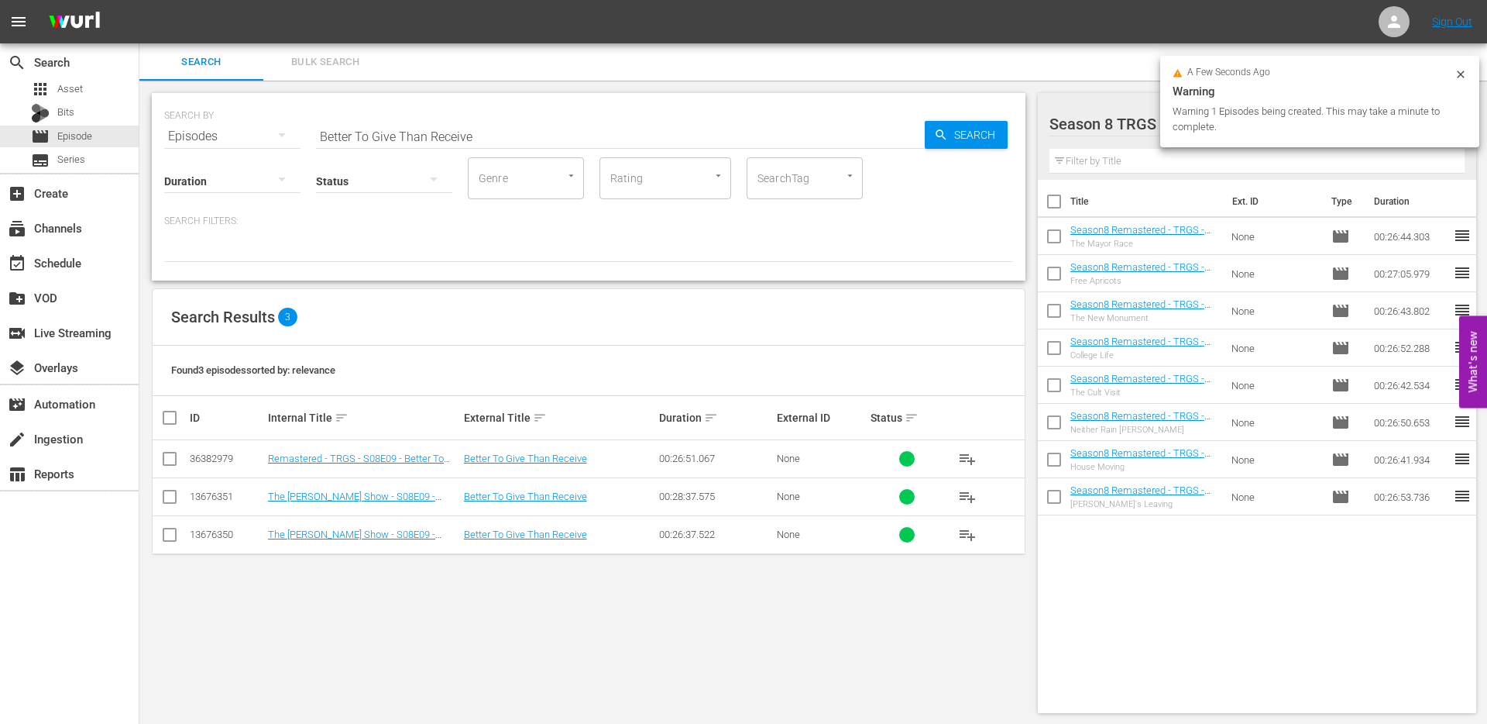
click at [1463, 76] on icon at bounding box center [1460, 73] width 7 height 7
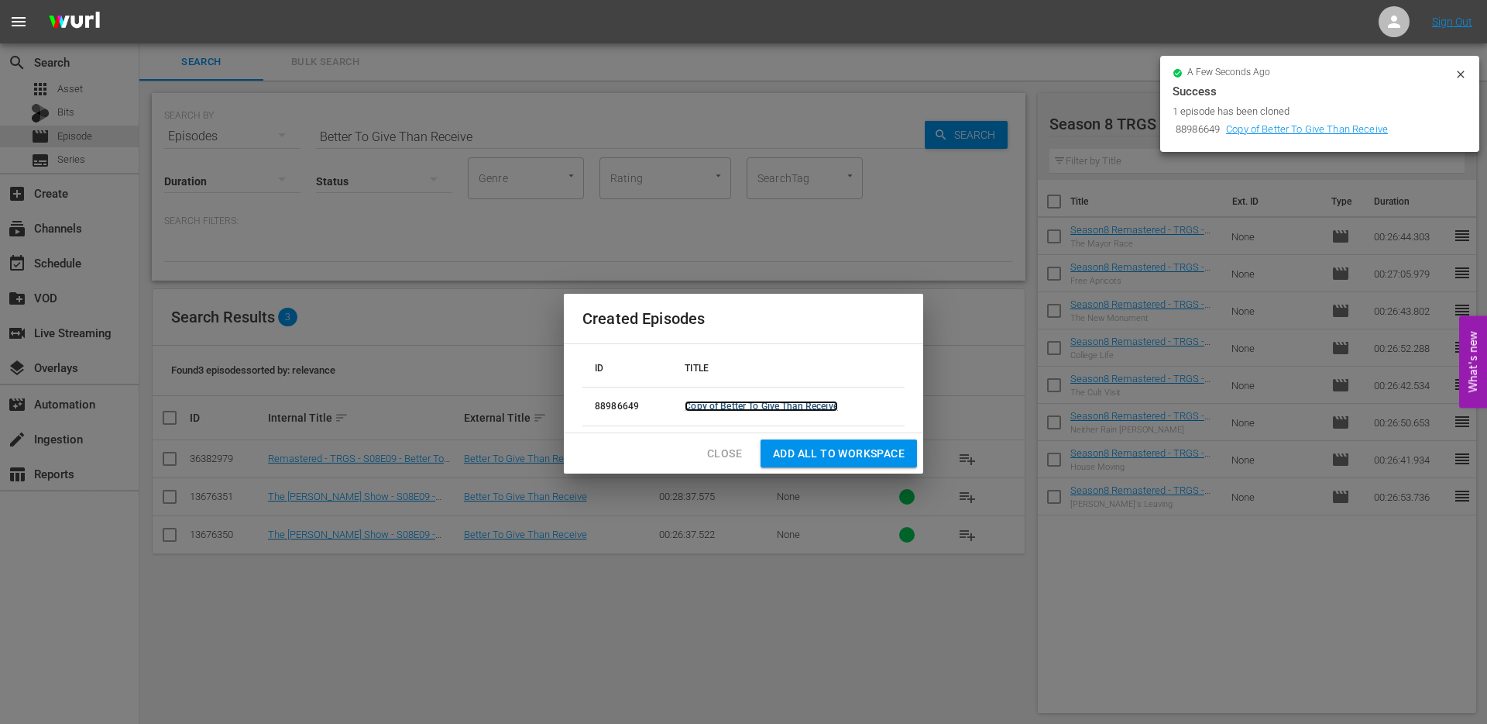
click at [710, 406] on link "Copy of Better To Give Than Receive" at bounding box center [761, 406] width 153 height 11
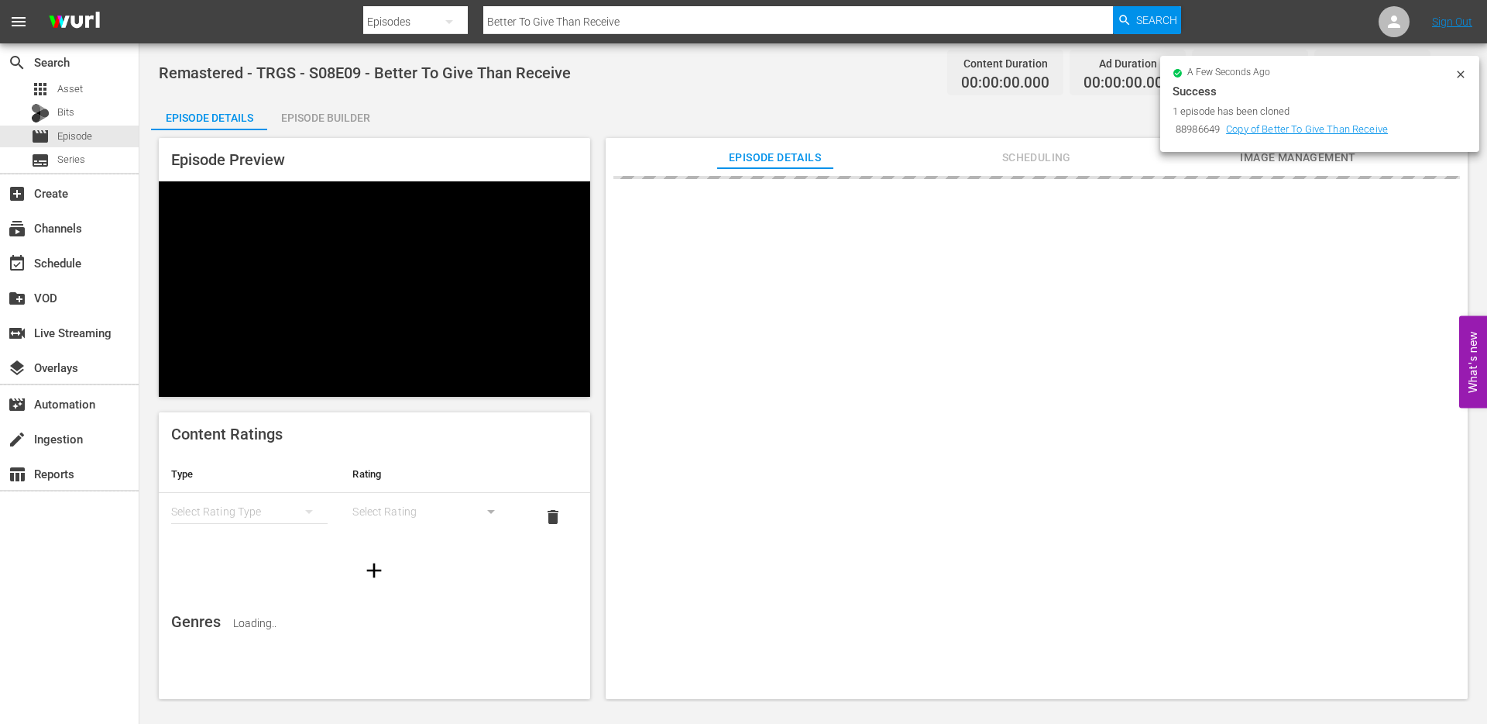
click at [1461, 77] on icon at bounding box center [1461, 74] width 12 height 12
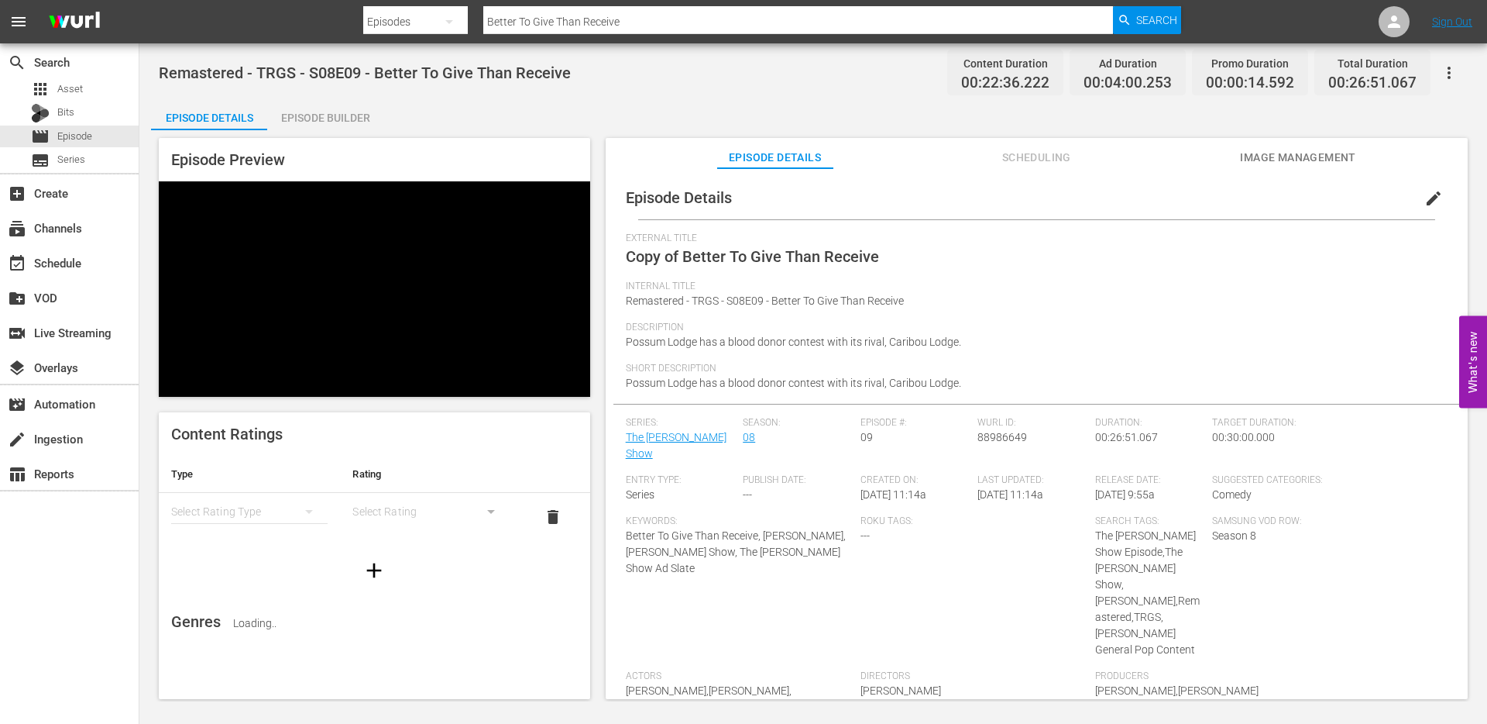
click at [1425, 205] on span "edit" at bounding box center [1434, 198] width 19 height 19
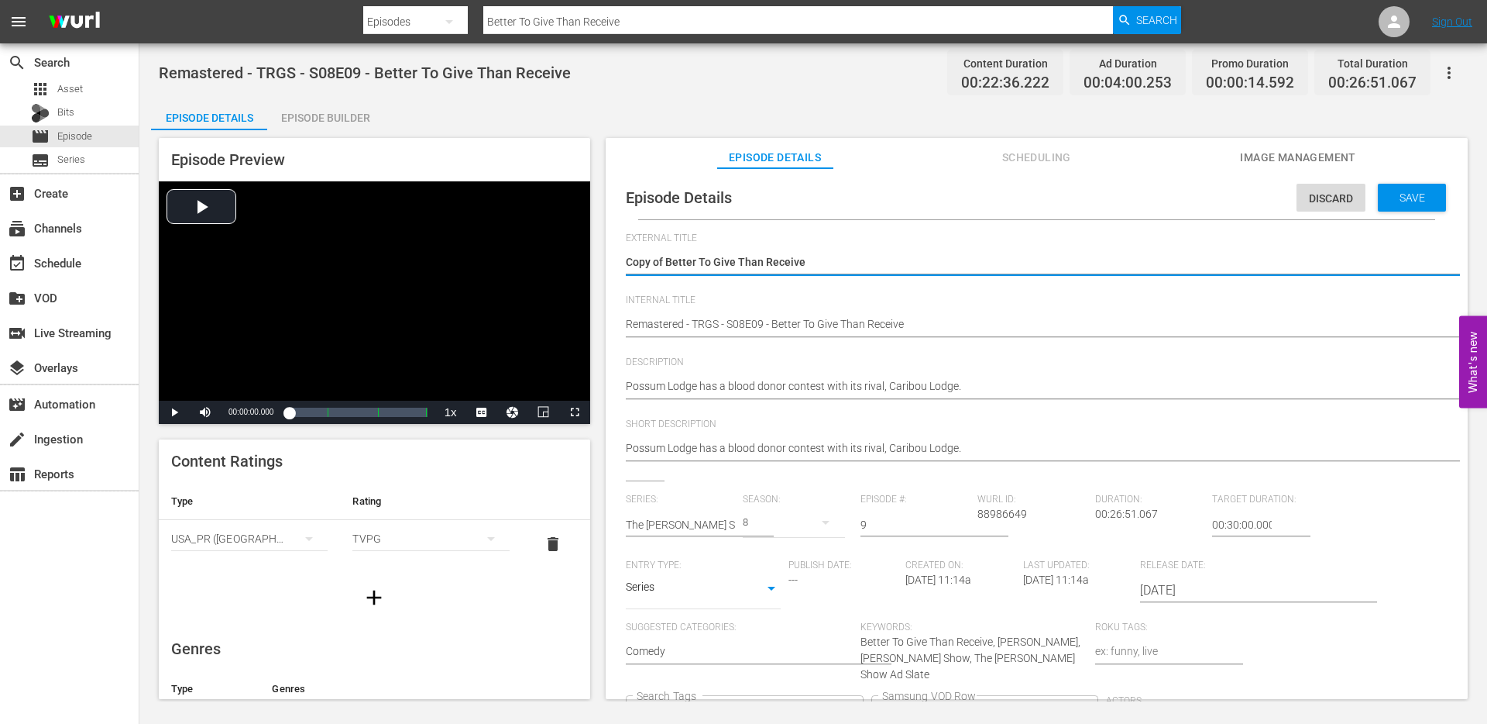
drag, startPoint x: 666, startPoint y: 261, endPoint x: 597, endPoint y: 246, distance: 70.7
click at [604, 251] on div "Episode Preview Video Player is loading. Play Video Play Mute Current Time 00:0…" at bounding box center [813, 420] width 1325 height 581
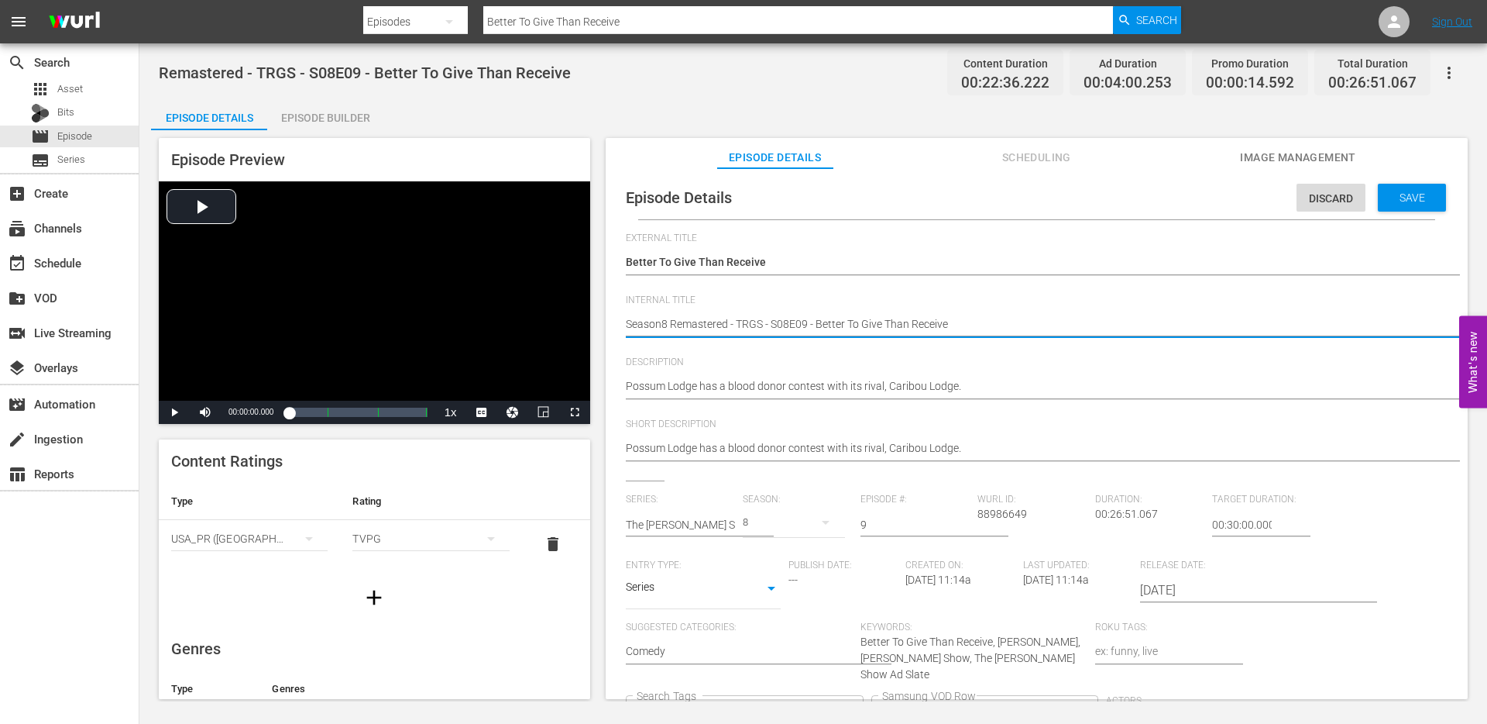
click at [864, 695] on div "The Red Green Show Episode The Red Green Show +4 Search Tags" at bounding box center [745, 716] width 238 height 42
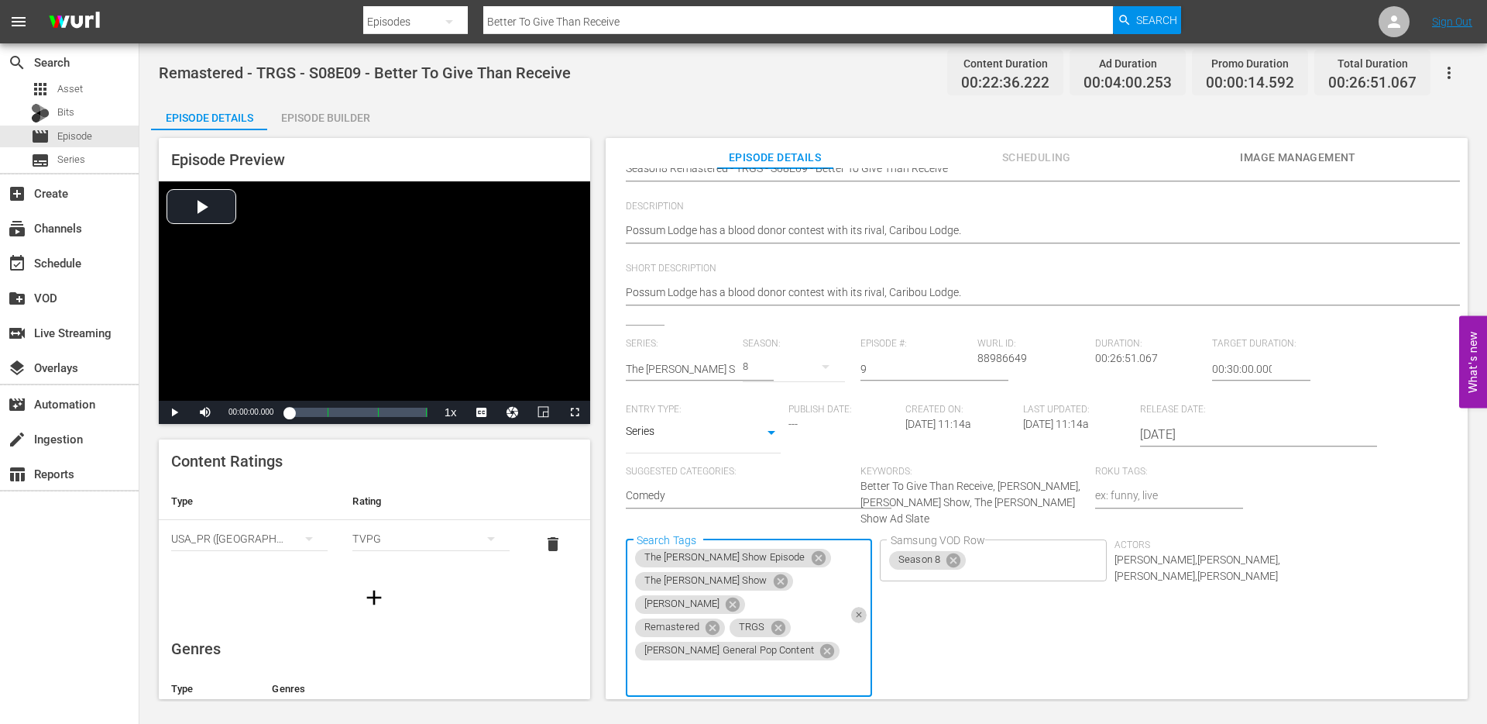
click at [861, 612] on icon "Clear" at bounding box center [858, 614] width 5 height 5
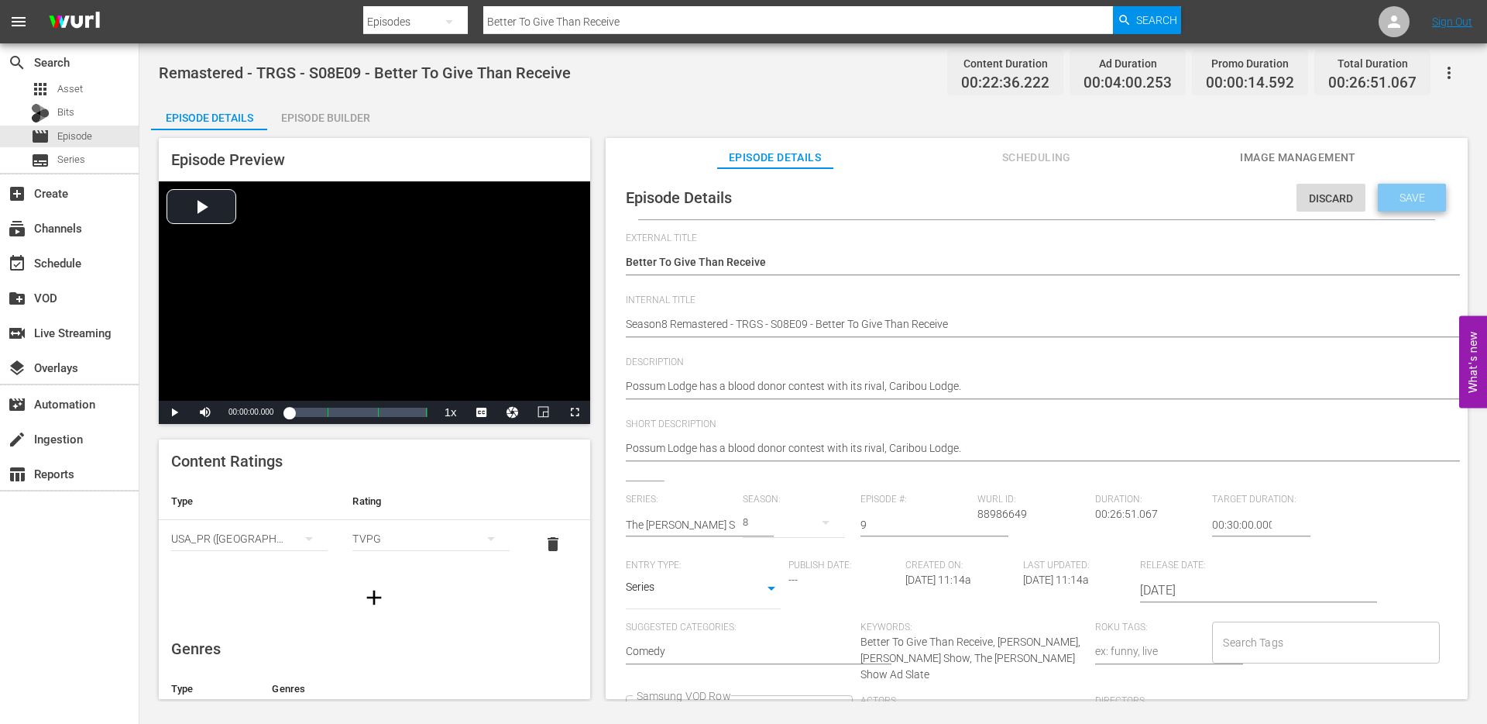
click at [1404, 191] on span "Save" at bounding box center [1413, 197] width 50 height 12
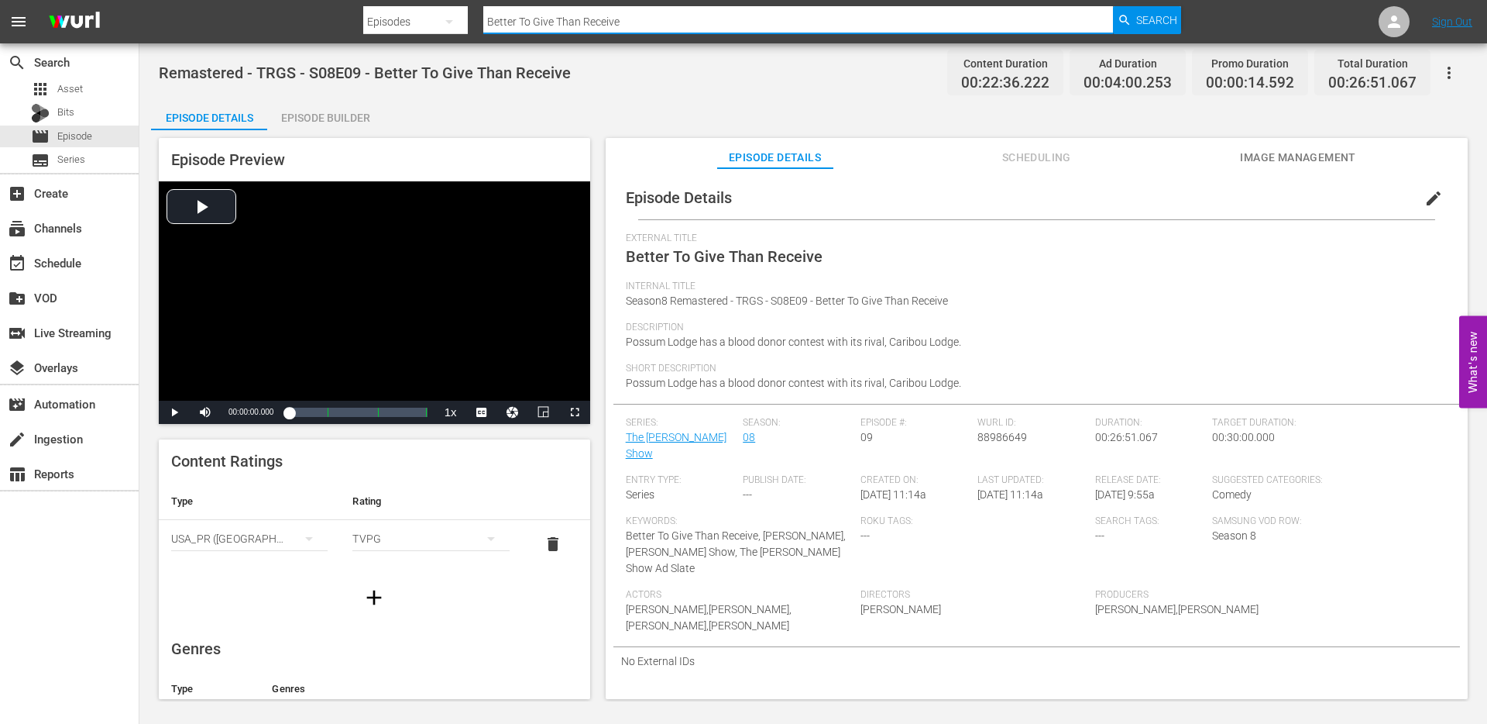
click at [636, 22] on input "Better To Give Than Receive" at bounding box center [798, 21] width 630 height 37
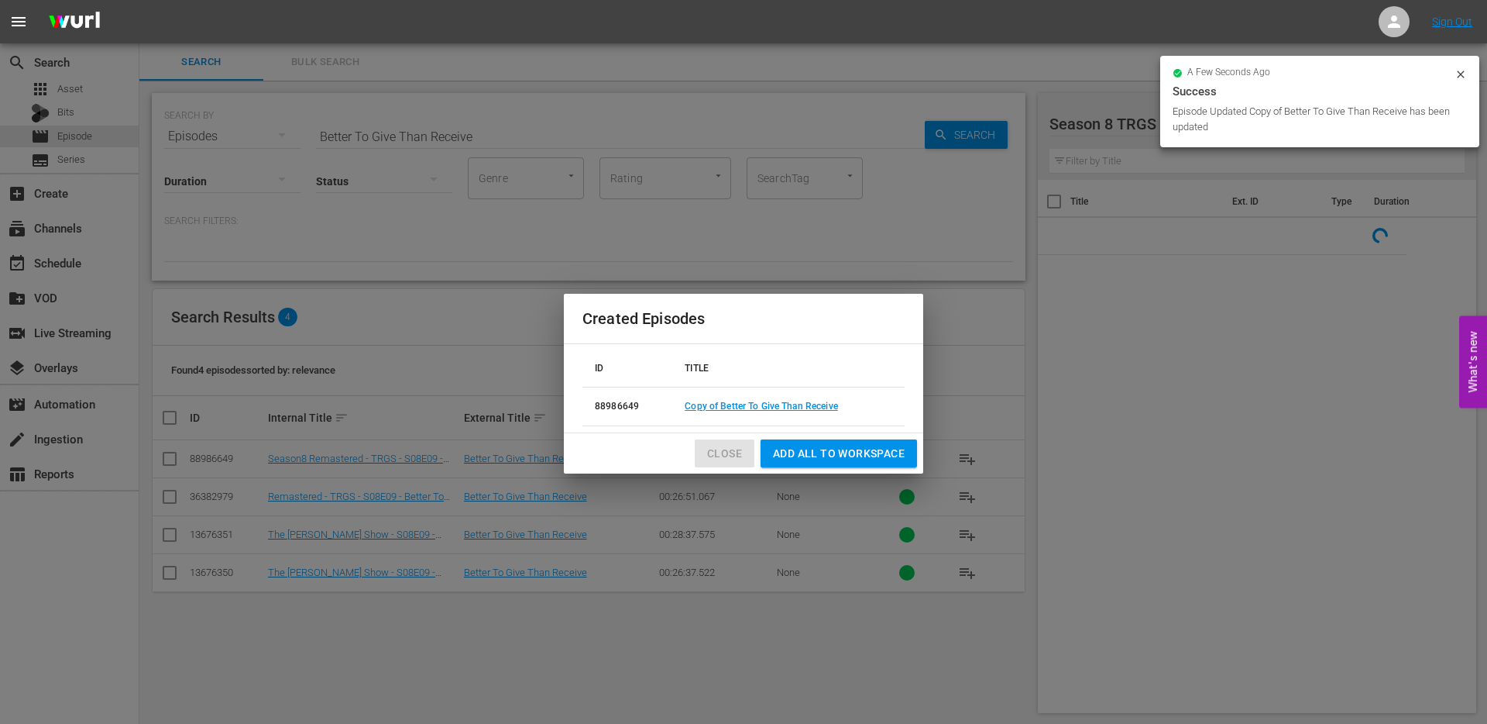
click at [720, 454] on span "Close" at bounding box center [724, 453] width 35 height 19
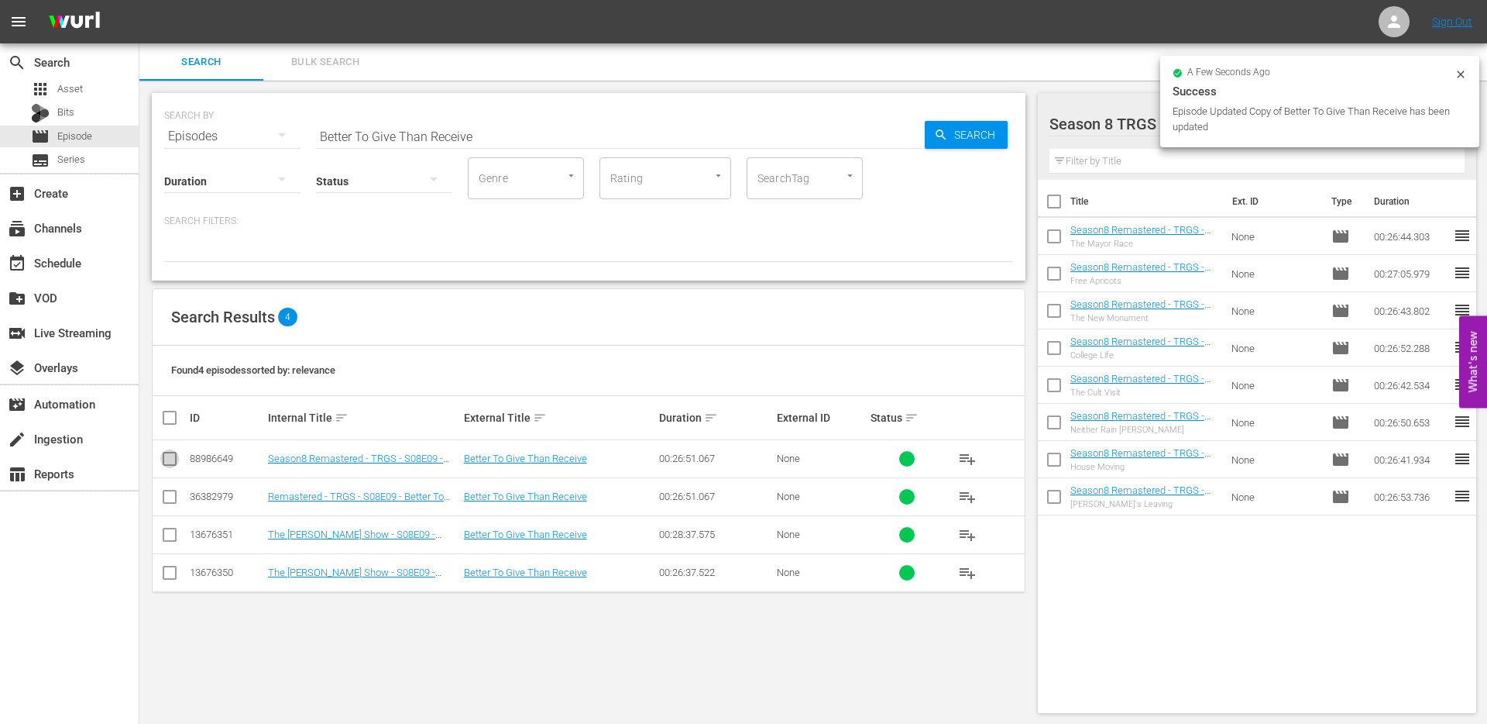
click at [171, 462] on input "checkbox" at bounding box center [169, 461] width 19 height 19
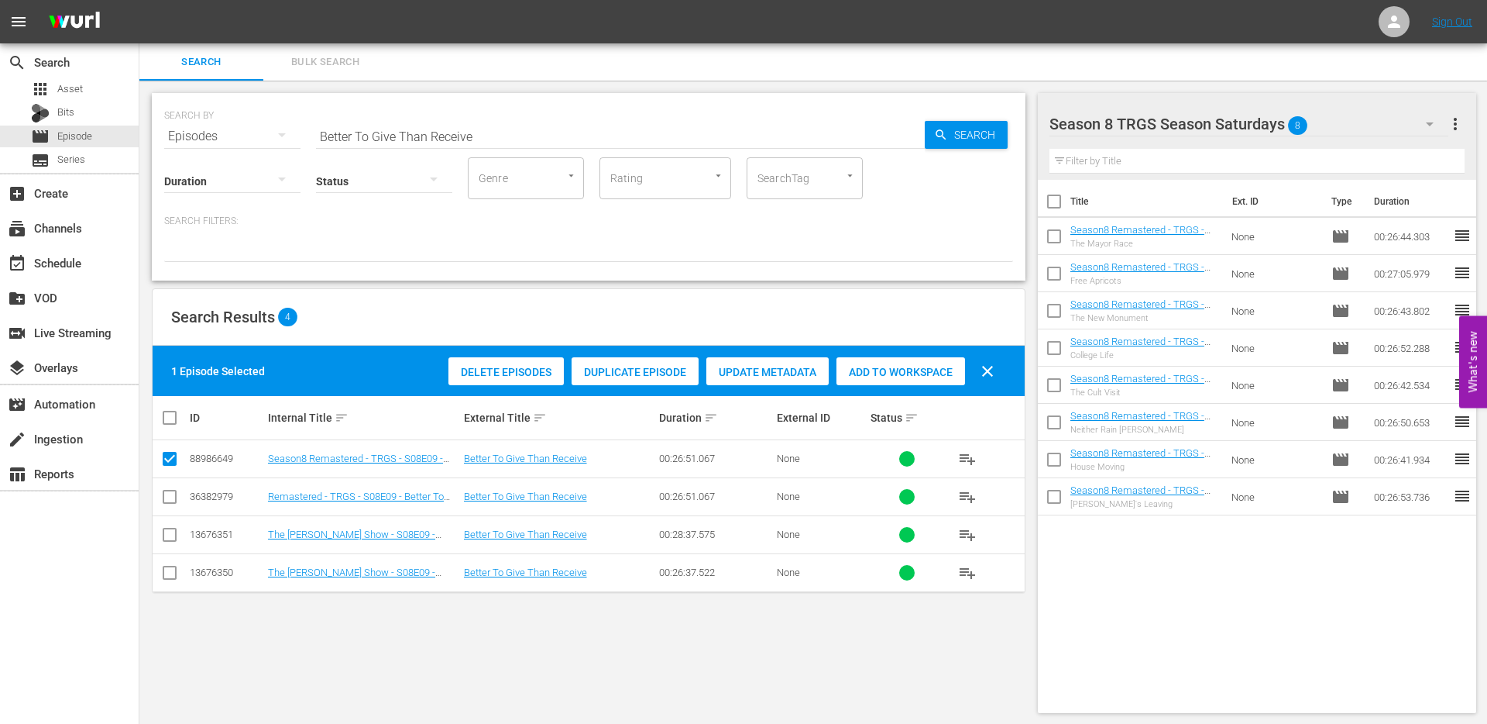
click at [899, 374] on span "Add to Workspace" at bounding box center [901, 372] width 129 height 12
click at [407, 133] on input "Better To Give Than Receive" at bounding box center [620, 136] width 609 height 37
paste input "Town Services Contract"
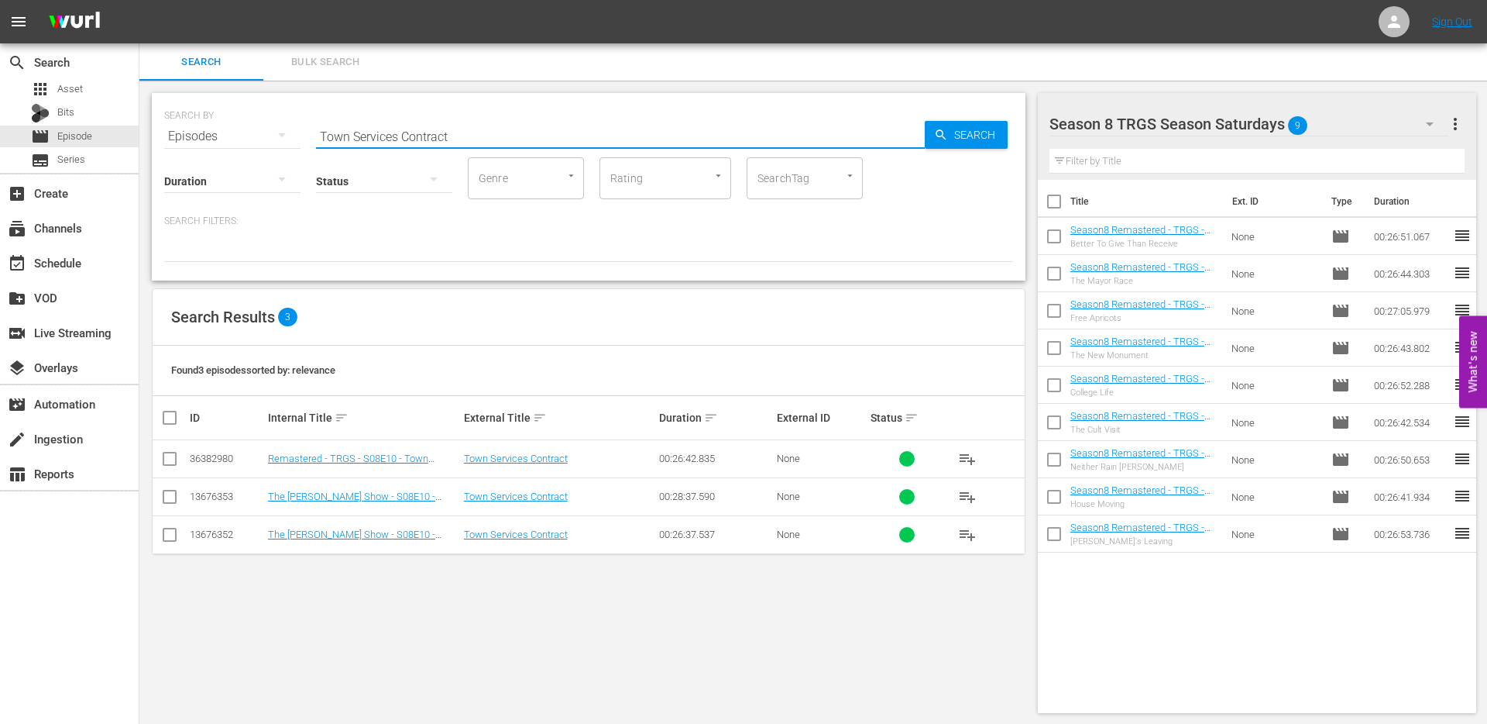
click at [166, 459] on input "checkbox" at bounding box center [169, 461] width 19 height 19
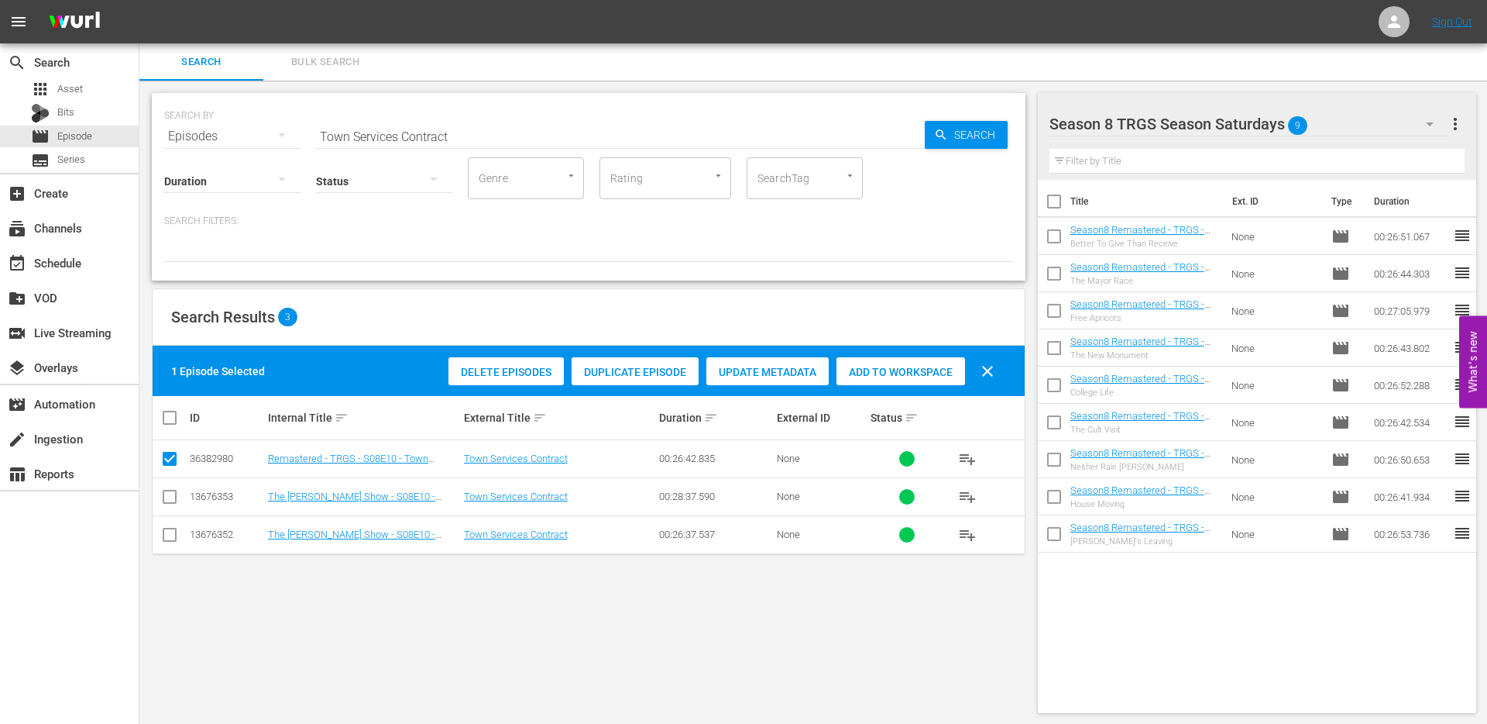
click at [617, 370] on span "Duplicate Episode" at bounding box center [635, 372] width 127 height 12
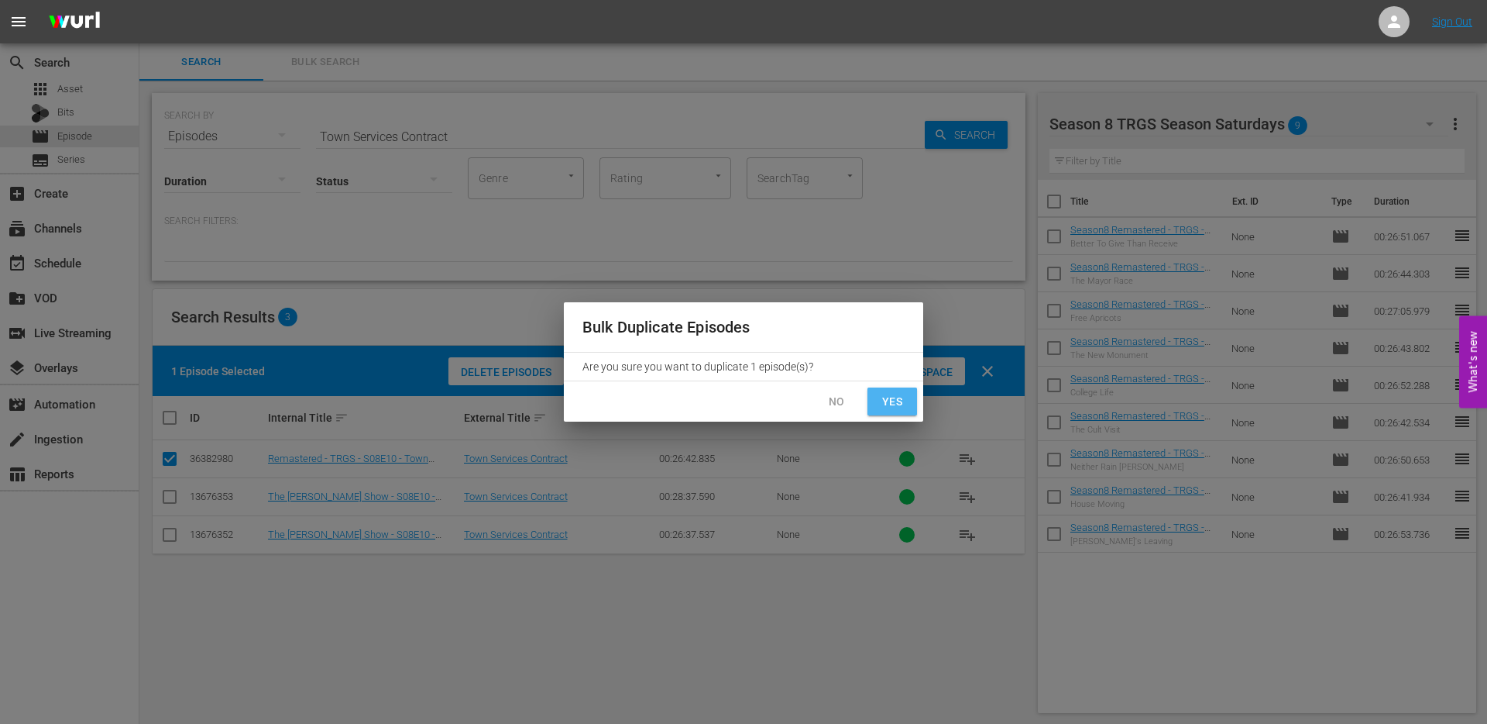
click at [884, 394] on span "Yes" at bounding box center [892, 401] width 25 height 19
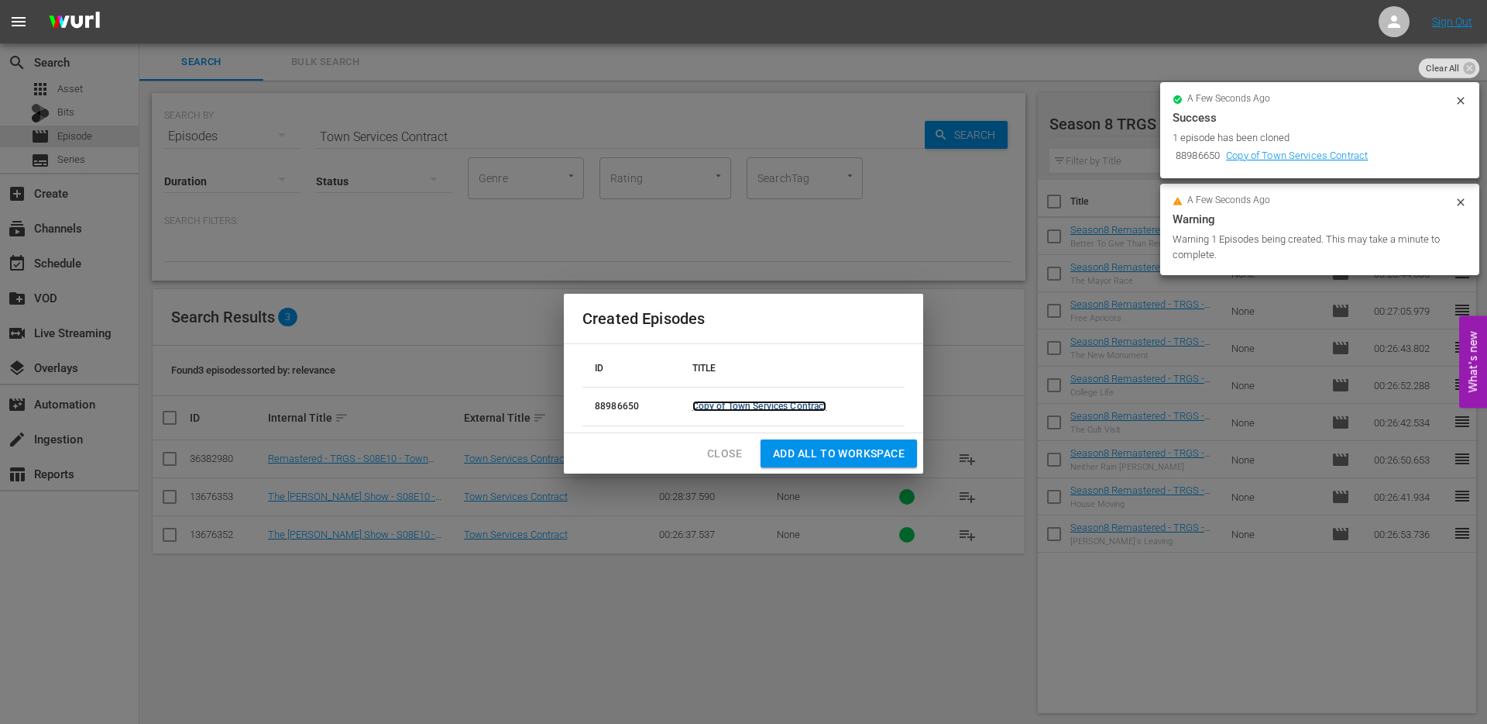
click at [750, 401] on link "Copy of Town Services Contract" at bounding box center [760, 406] width 135 height 11
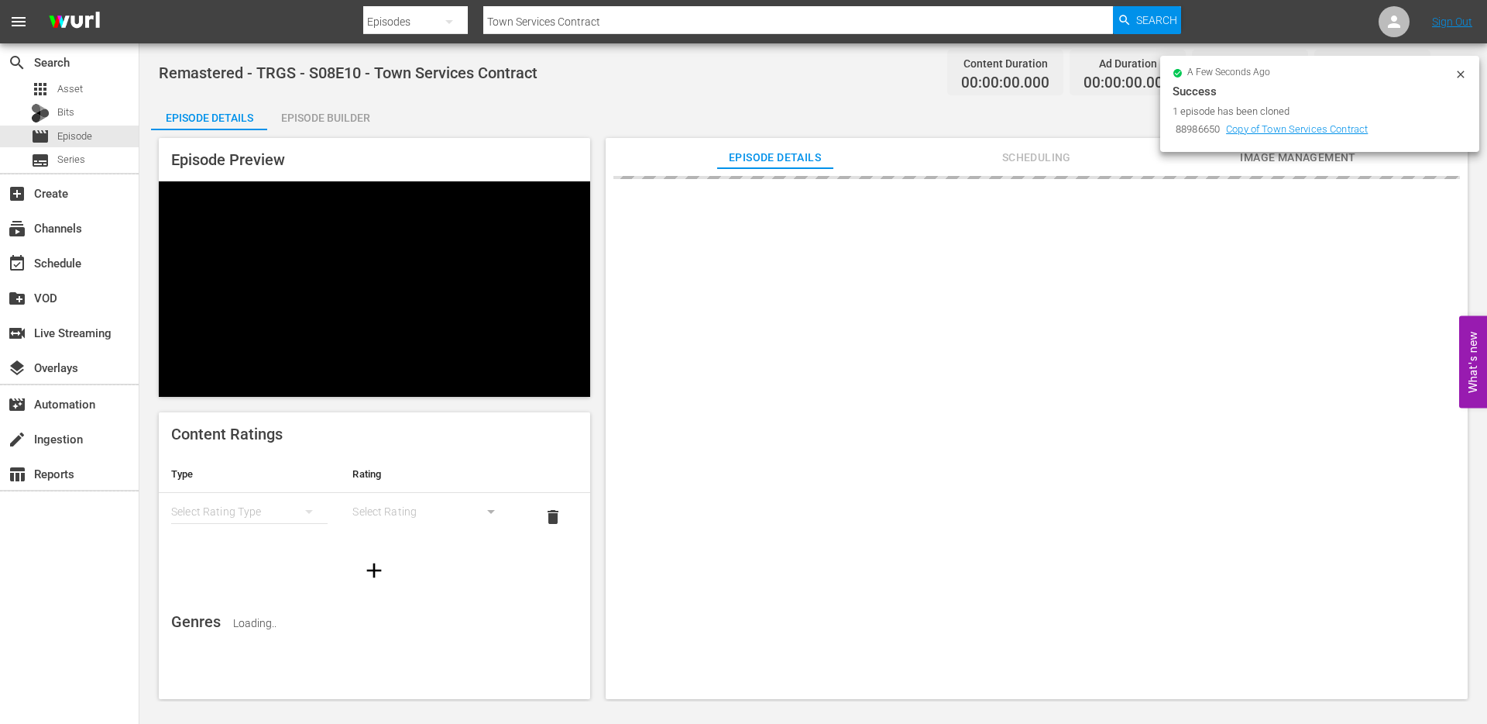
click at [1458, 76] on icon at bounding box center [1461, 74] width 12 height 12
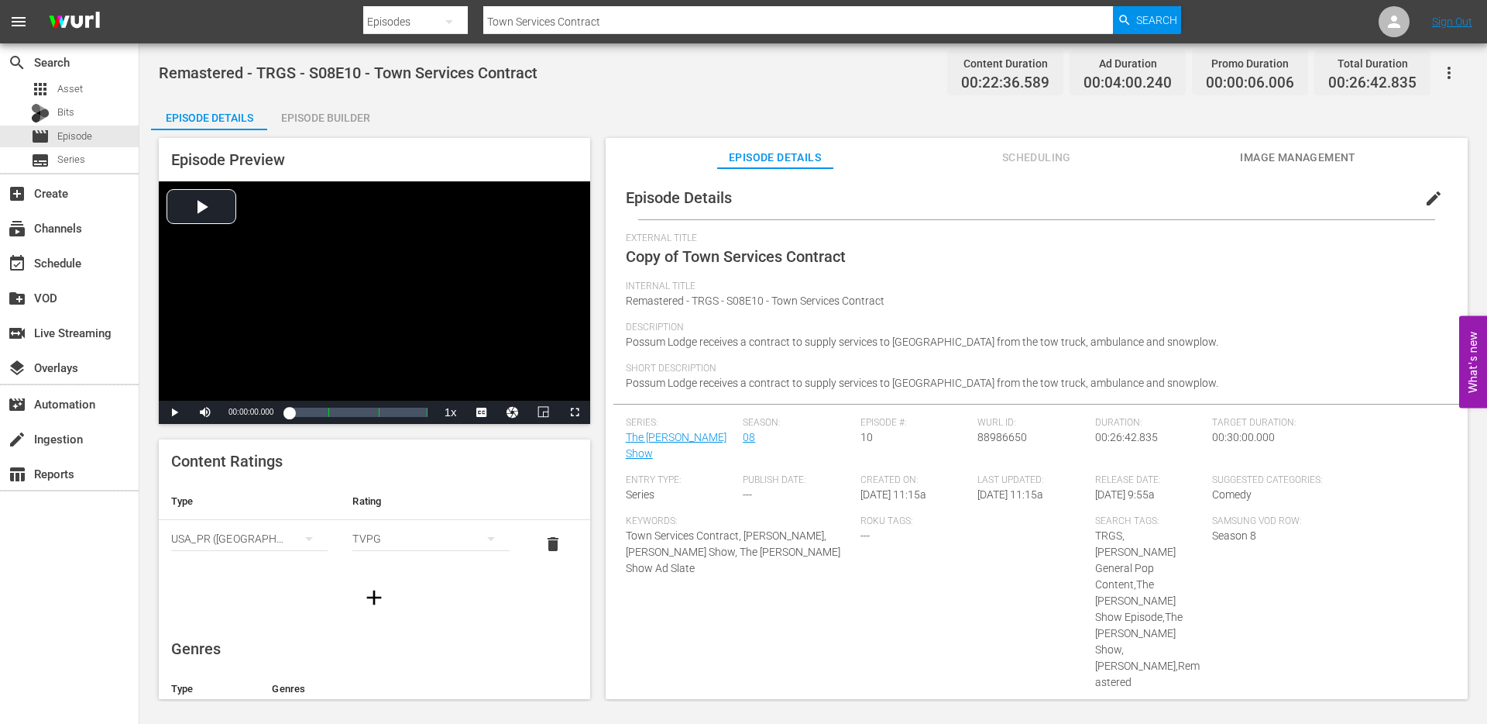
click at [1433, 204] on button "edit" at bounding box center [1433, 198] width 37 height 37
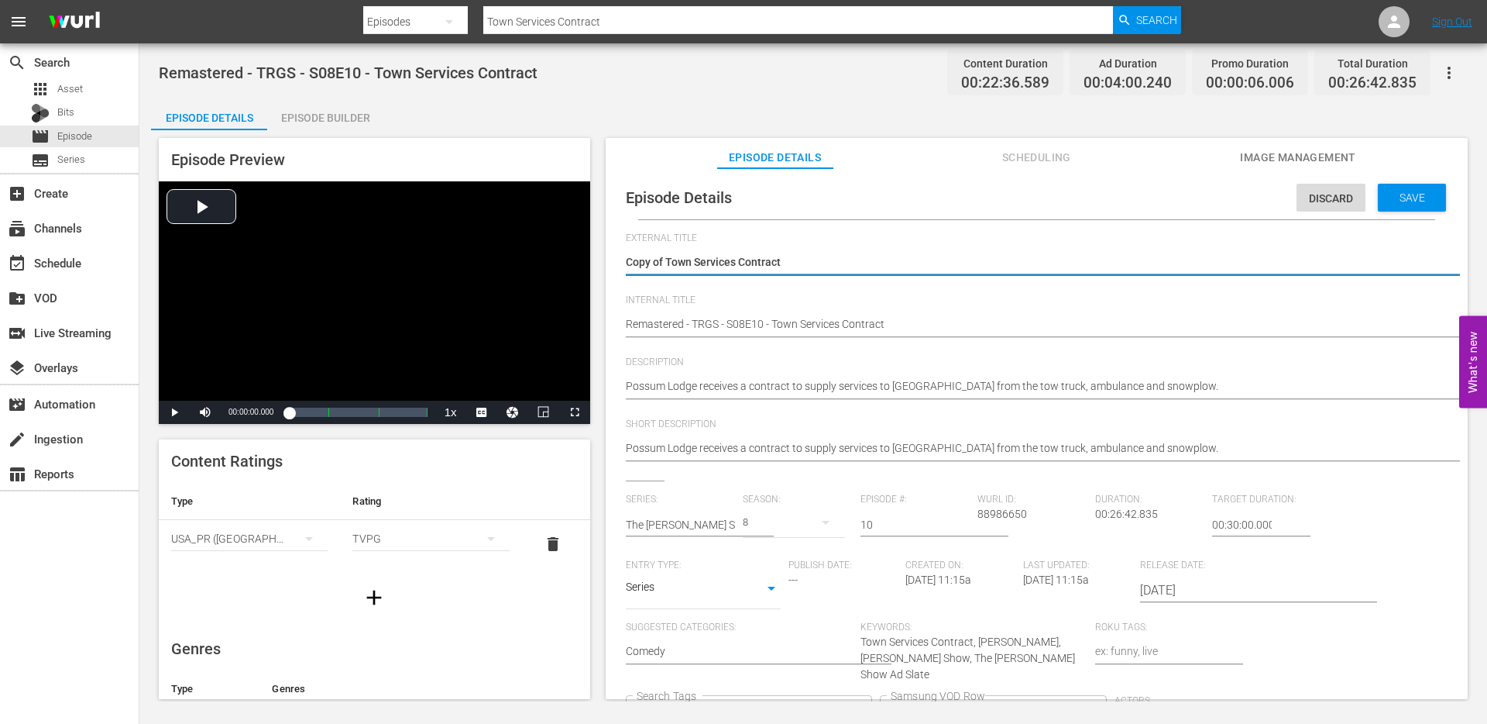
drag, startPoint x: 668, startPoint y: 260, endPoint x: 592, endPoint y: 260, distance: 75.9
click at [594, 260] on div "Episode Preview Video Player is loading. Play Video Play Mute Current Time 00:0…" at bounding box center [813, 420] width 1325 height 581
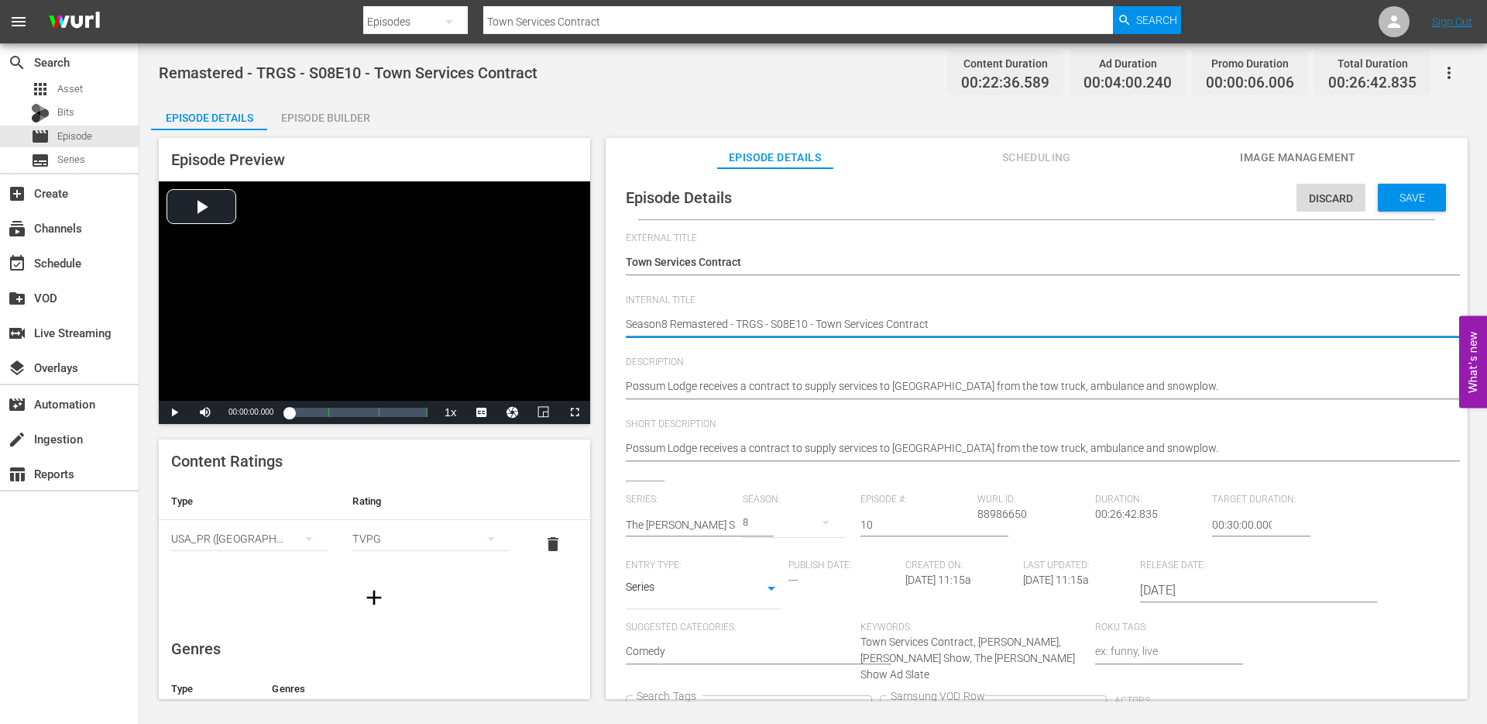
click at [865, 708] on icon "Clear" at bounding box center [860, 713] width 10 height 10
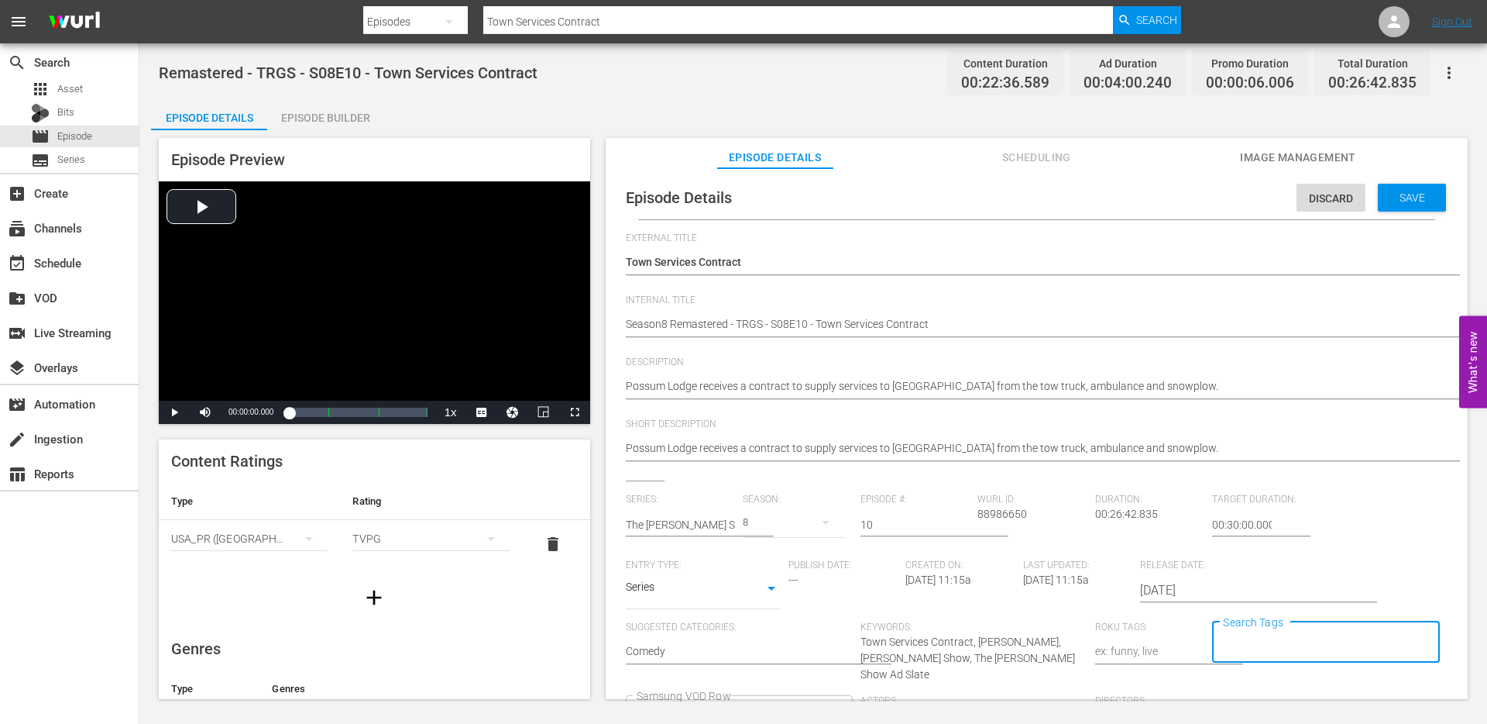
scroll to position [1, 0]
click at [1411, 198] on span "Save" at bounding box center [1413, 197] width 50 height 12
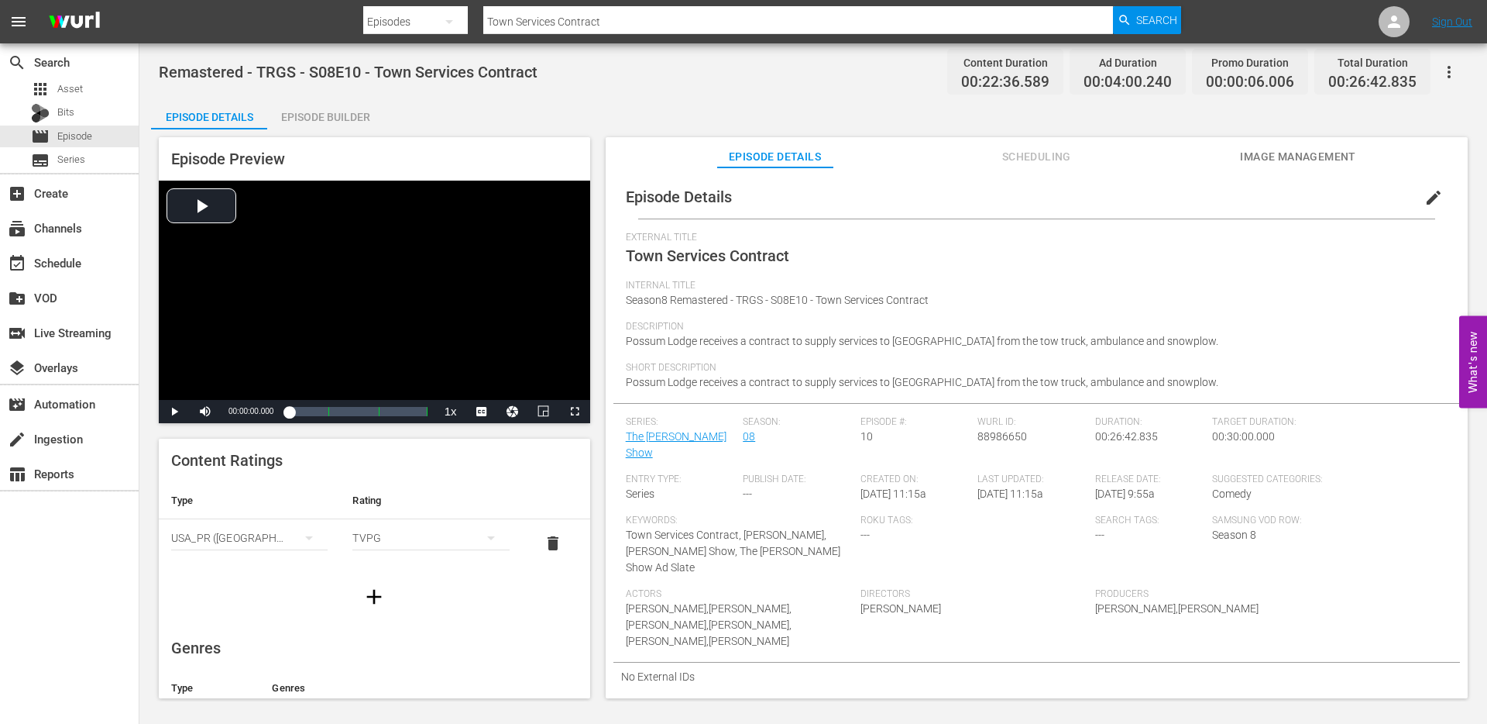
click at [615, 19] on input "Town Services Contract" at bounding box center [798, 21] width 630 height 37
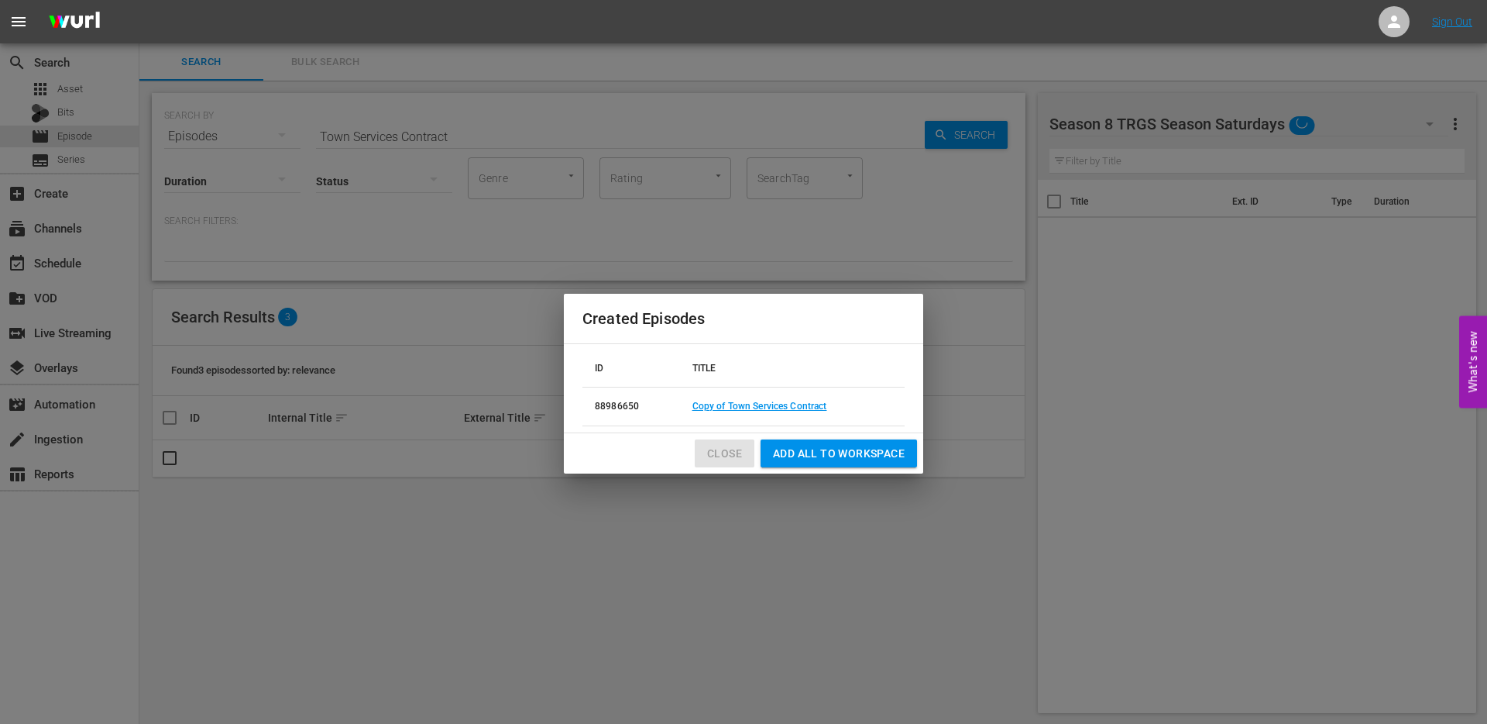
click at [721, 442] on button "Close" at bounding box center [725, 453] width 60 height 29
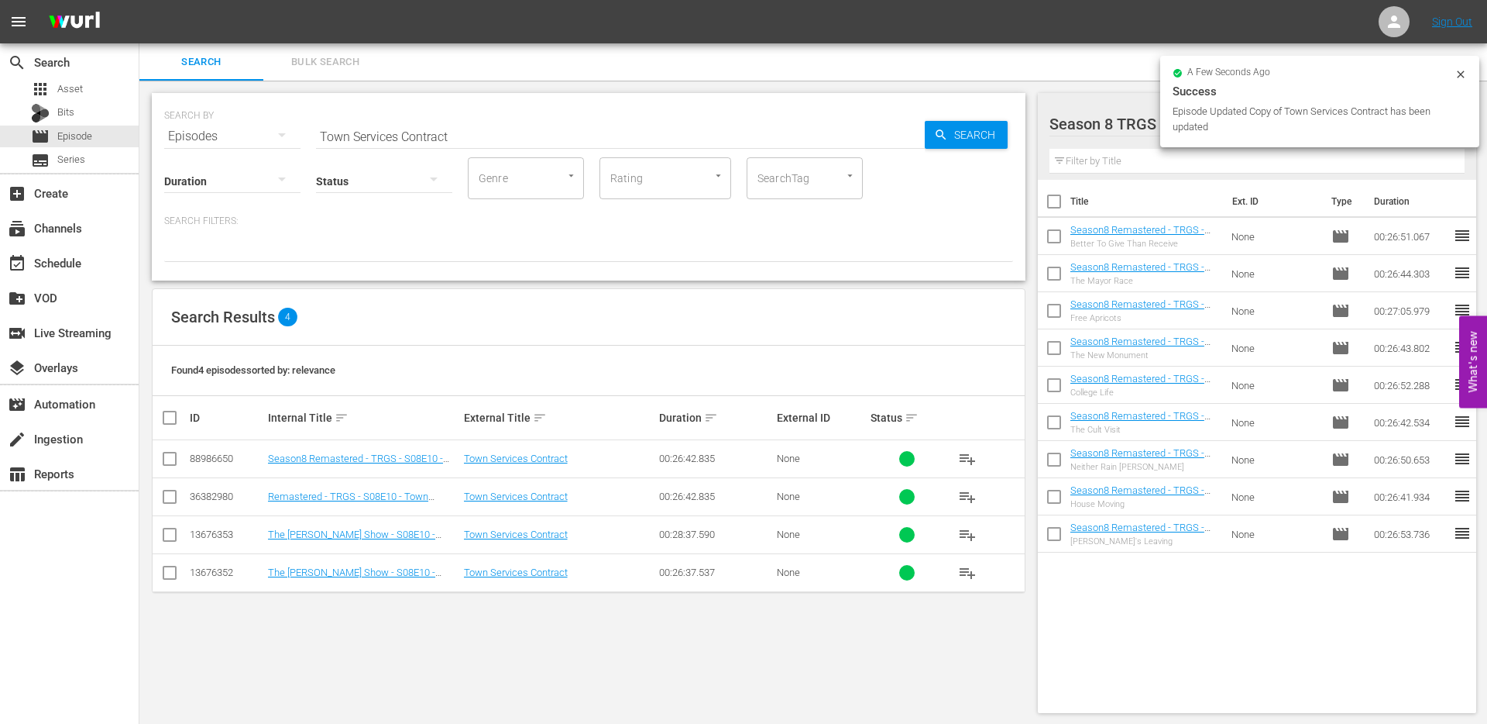
click at [165, 460] on input "checkbox" at bounding box center [169, 461] width 19 height 19
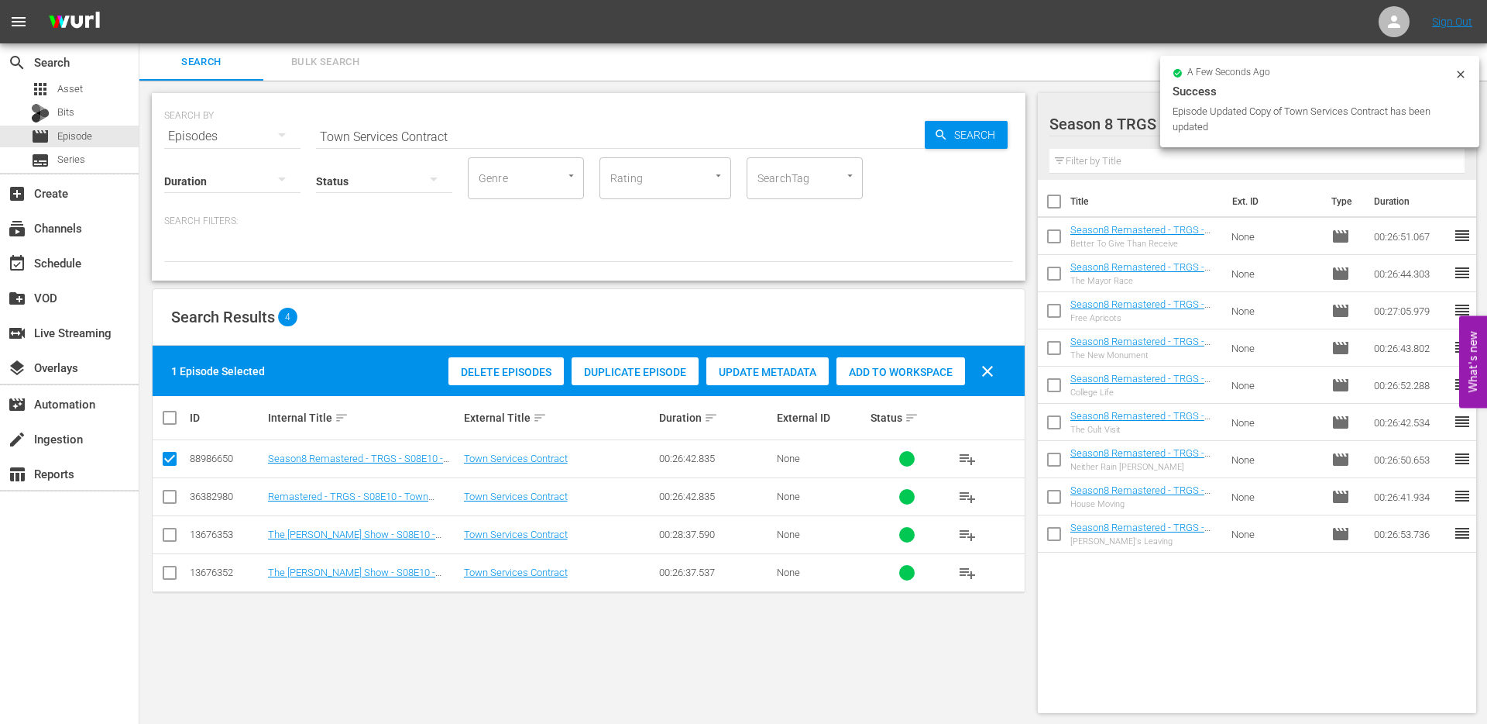
click at [903, 371] on span "Add to Workspace" at bounding box center [901, 372] width 129 height 12
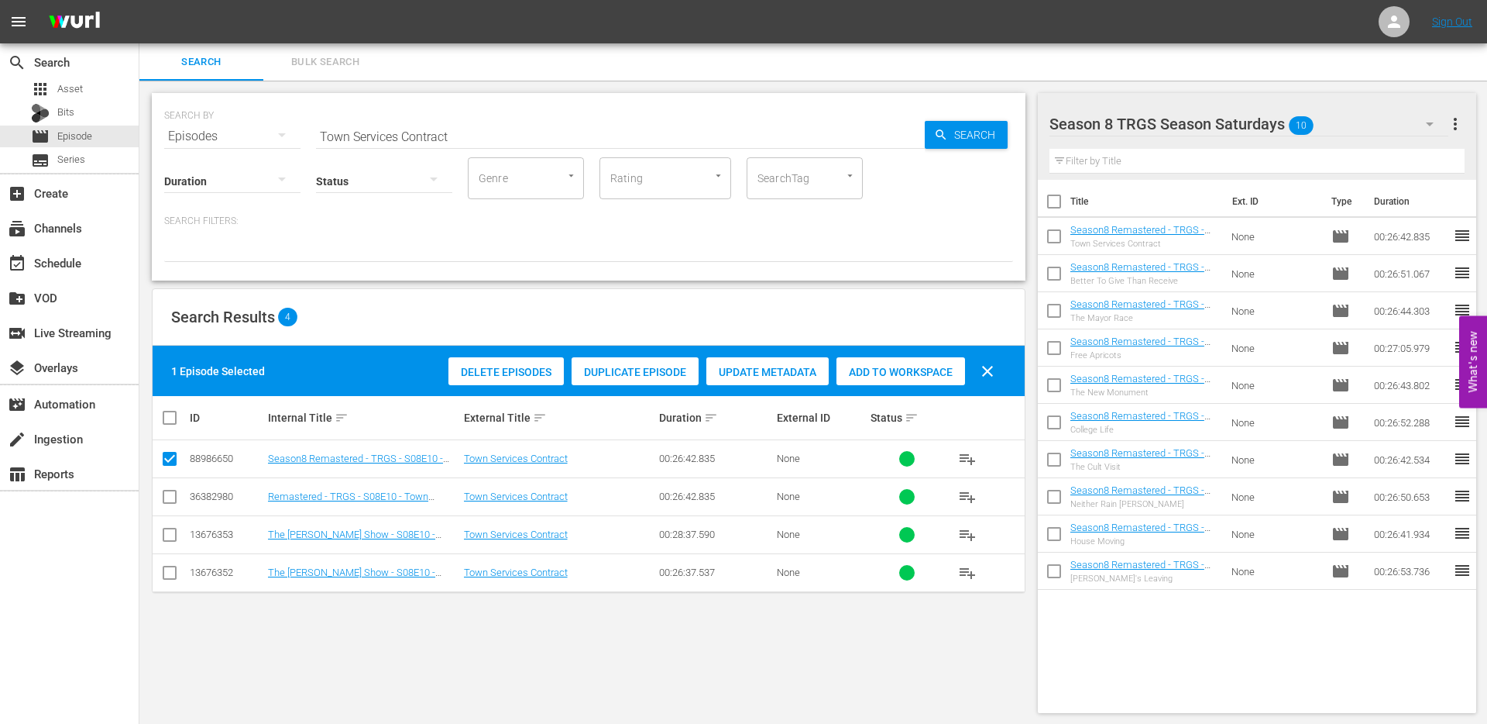
click at [366, 141] on input "Town Services Contract" at bounding box center [620, 136] width 609 height 37
paste input "Life Cycle"
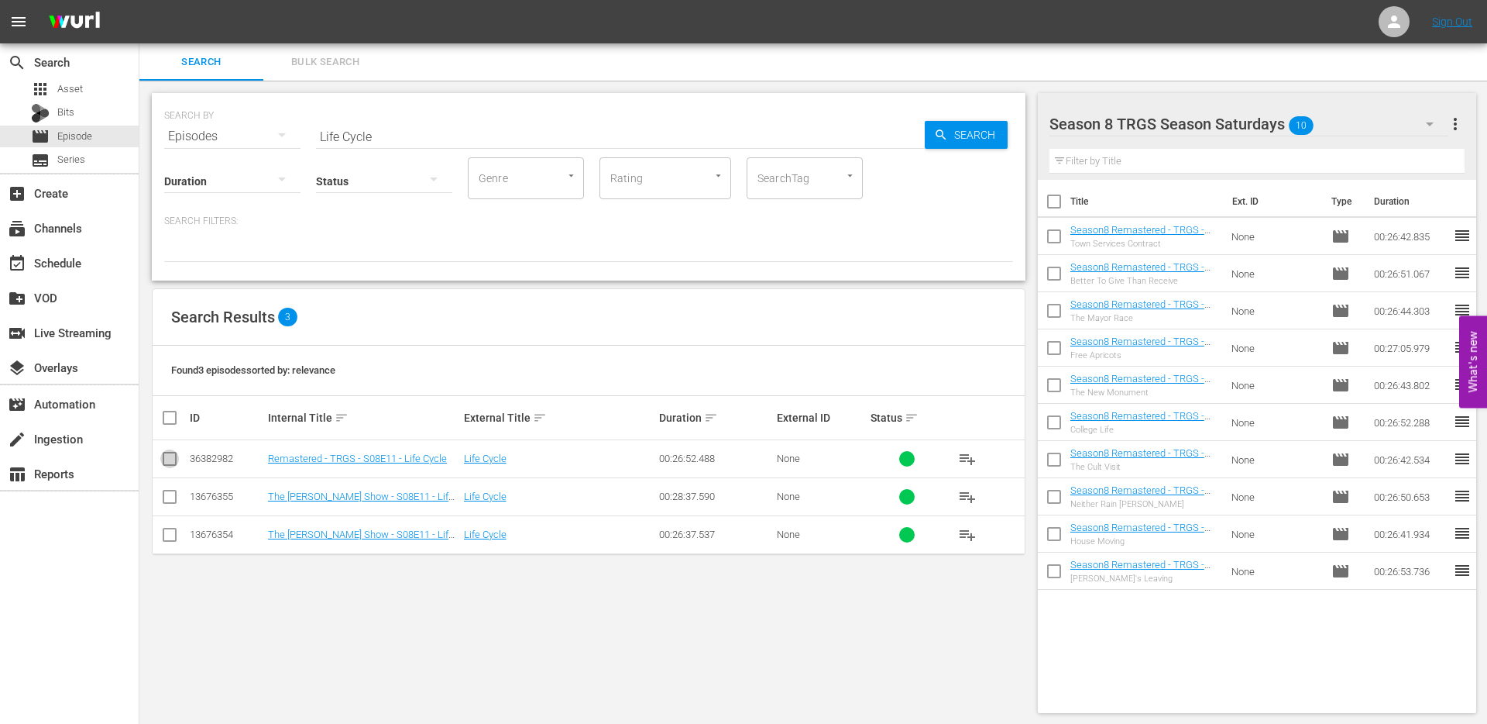
click at [160, 459] on input "checkbox" at bounding box center [169, 461] width 19 height 19
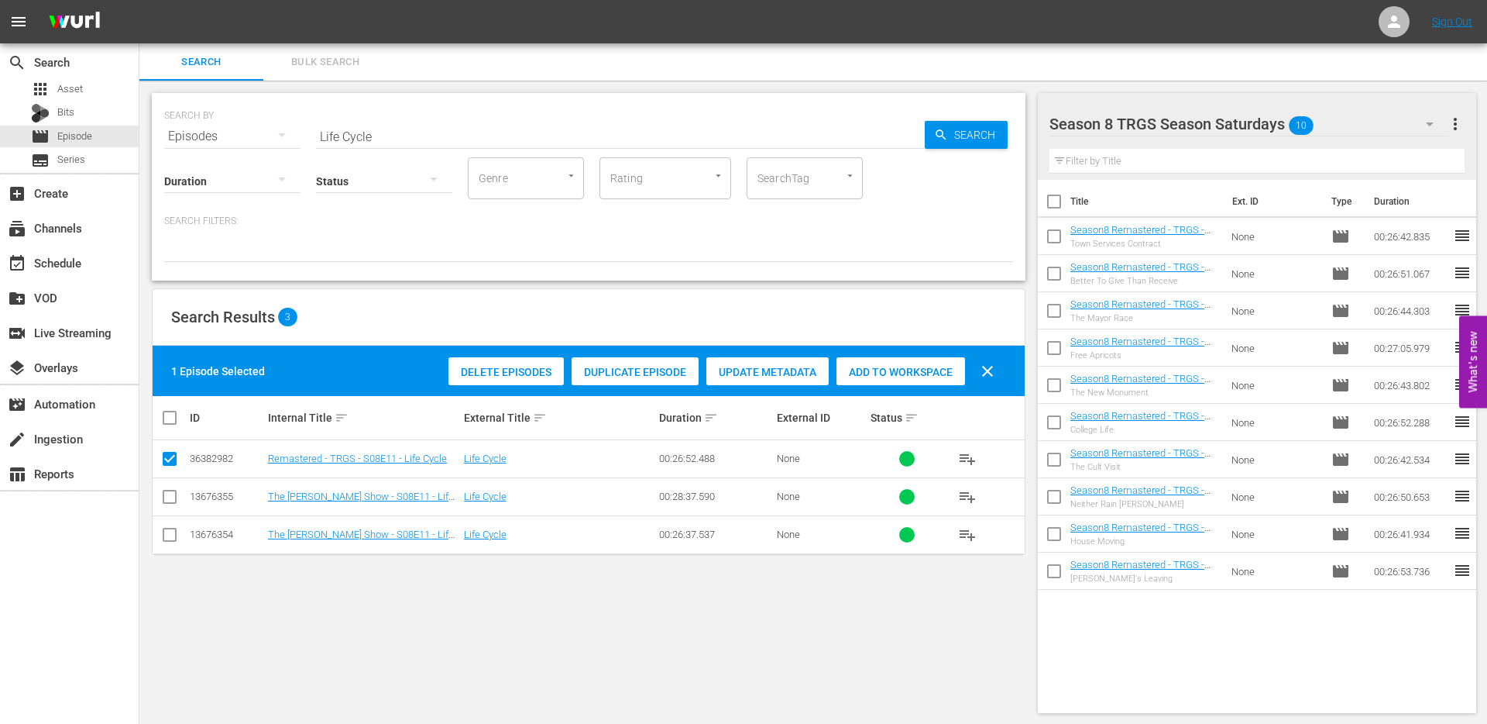
click at [613, 366] on span "Duplicate Episode" at bounding box center [635, 372] width 127 height 12
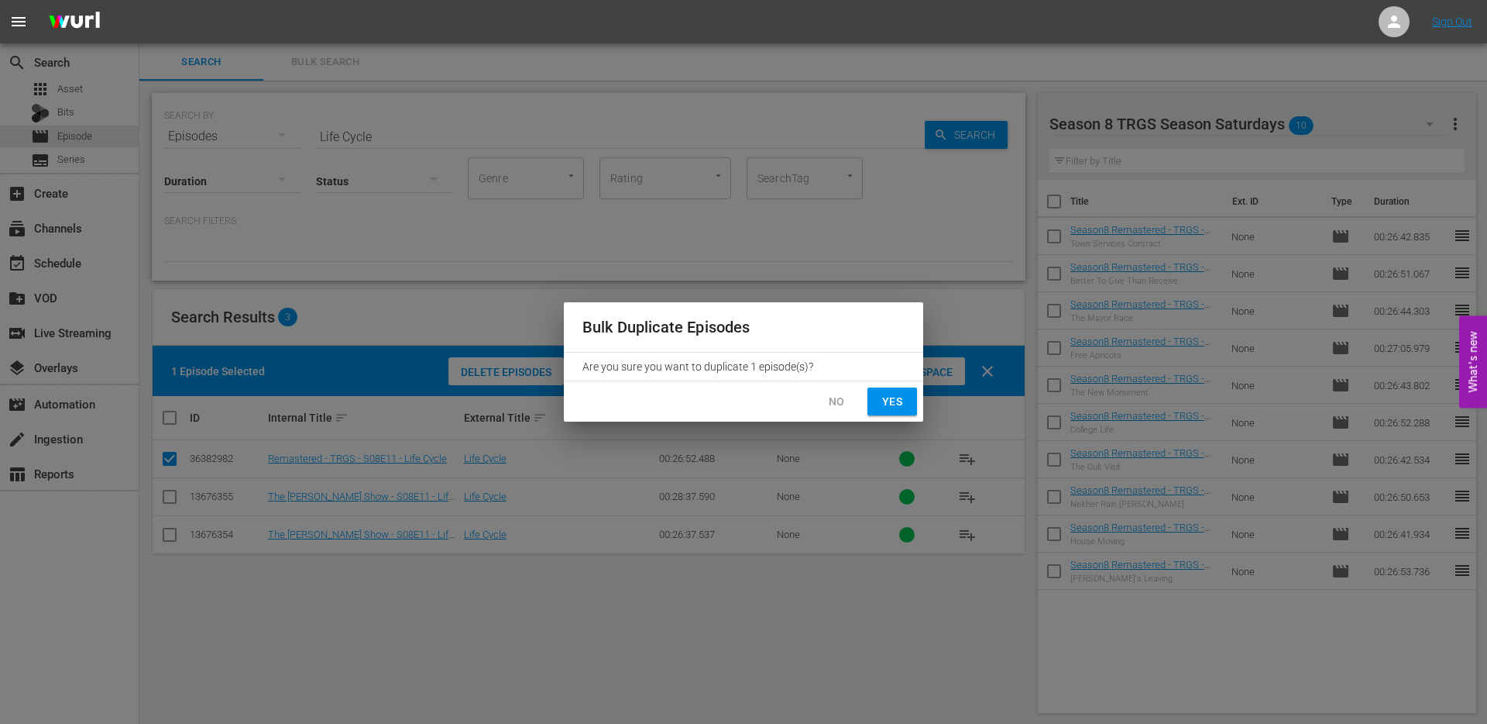
click at [895, 397] on span "Yes" at bounding box center [892, 401] width 25 height 19
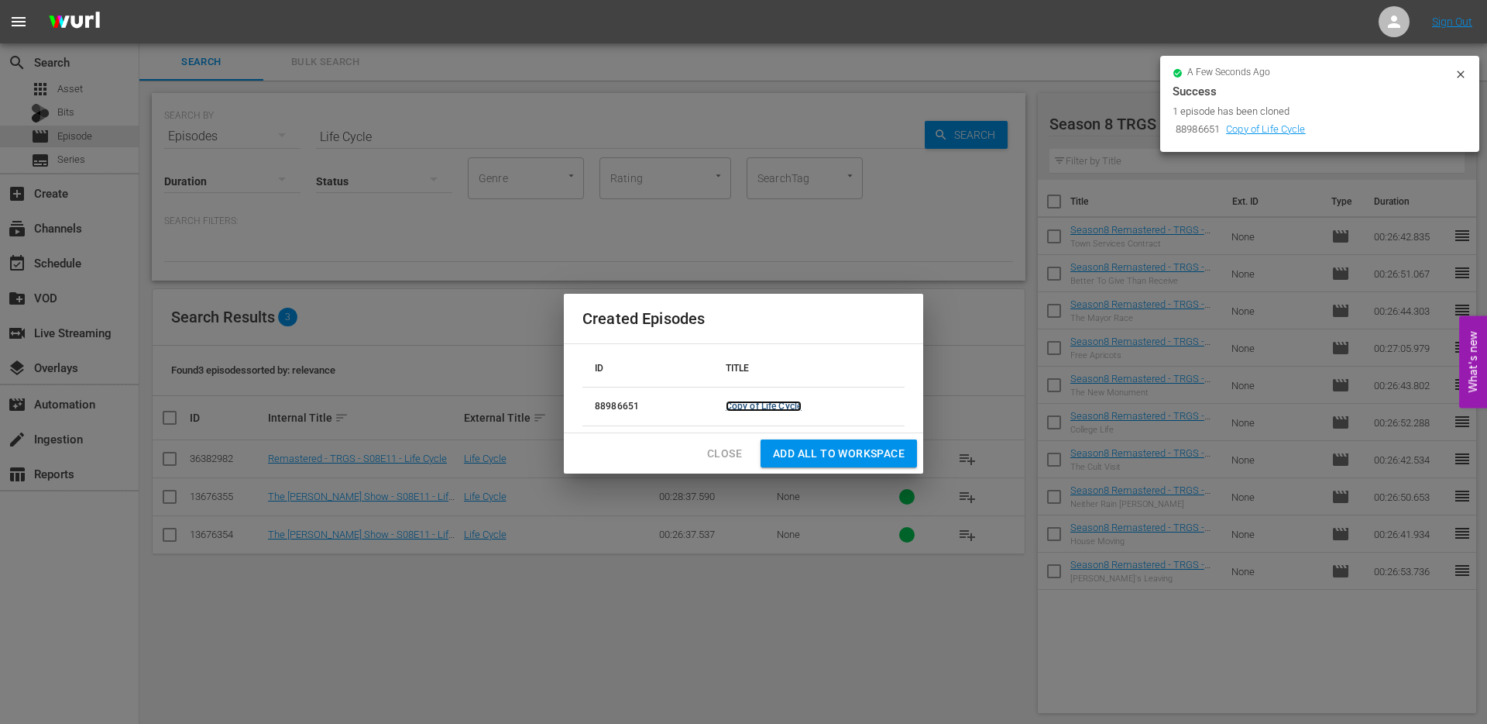
click at [751, 401] on link "Copy of Life Cycle" at bounding box center [764, 406] width 76 height 11
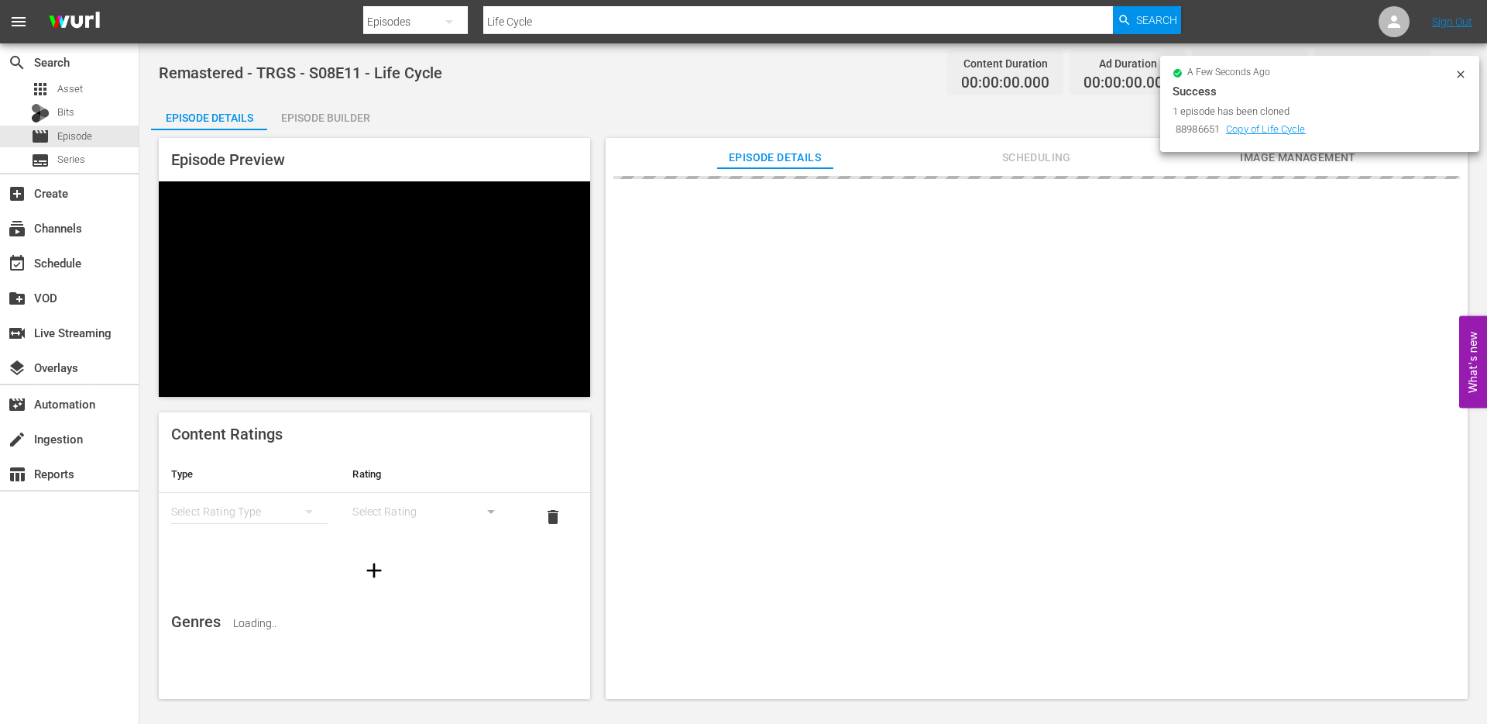
click at [1465, 70] on icon at bounding box center [1461, 74] width 12 height 12
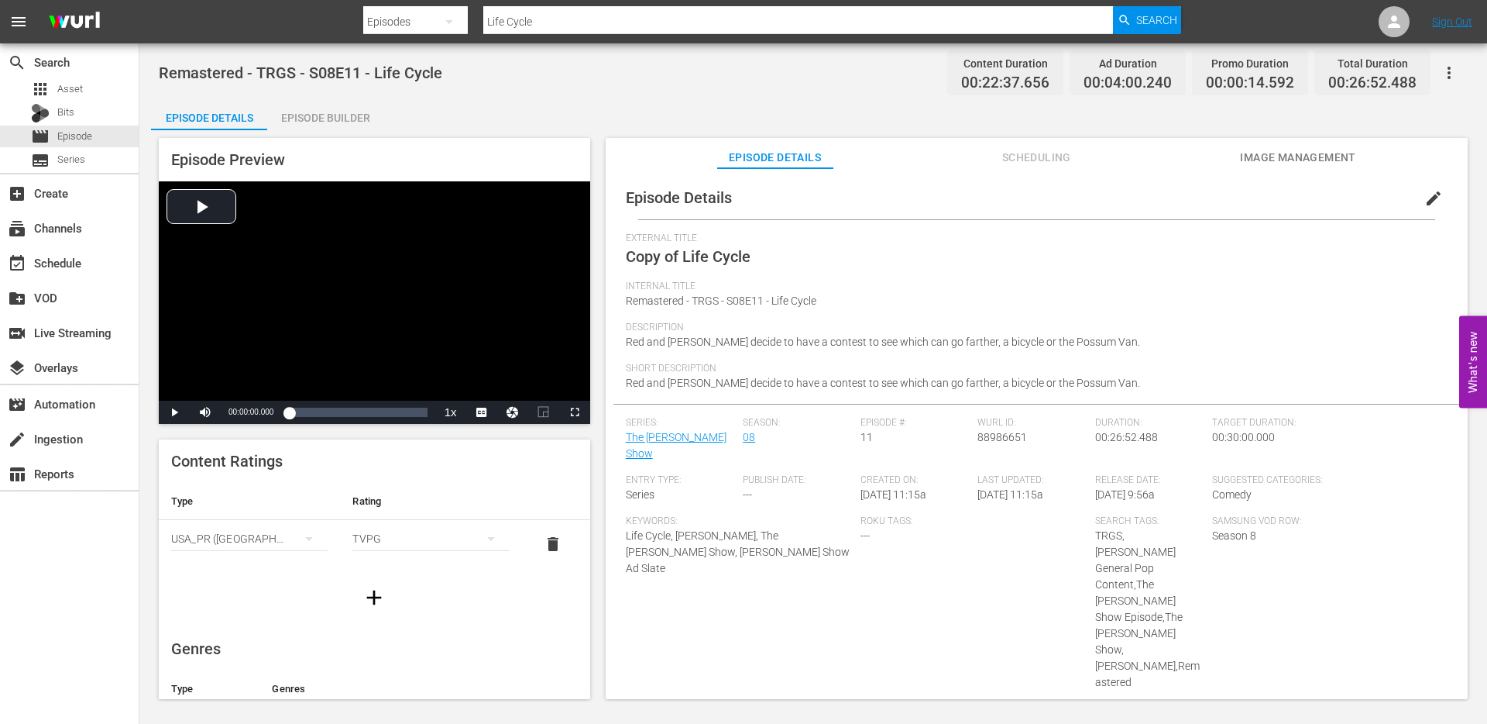
click at [1425, 200] on span "edit" at bounding box center [1434, 198] width 19 height 19
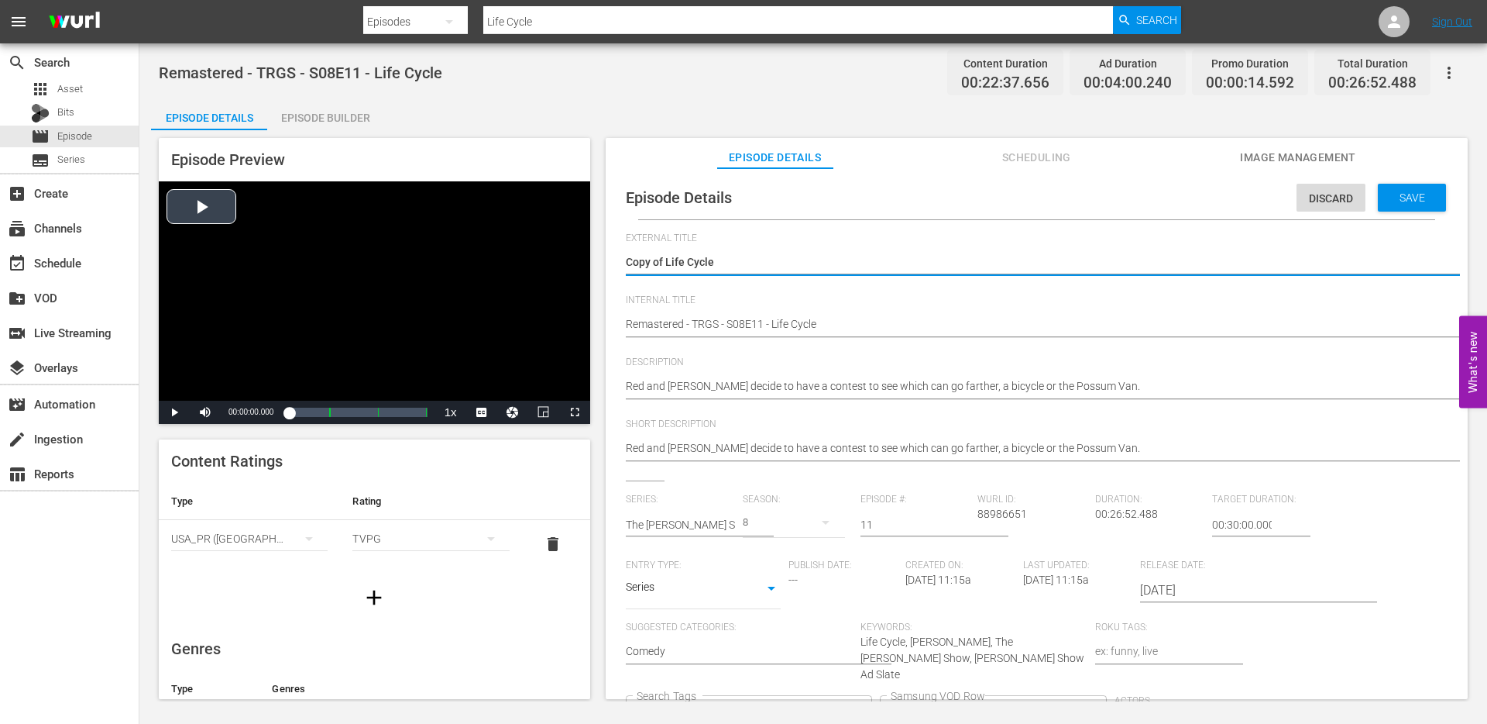
drag, startPoint x: 666, startPoint y: 260, endPoint x: 584, endPoint y: 256, distance: 82.2
click at [586, 257] on div "Episode Preview Video Player is loading. Play Video Play Mute Current Time 00:0…" at bounding box center [813, 420] width 1325 height 581
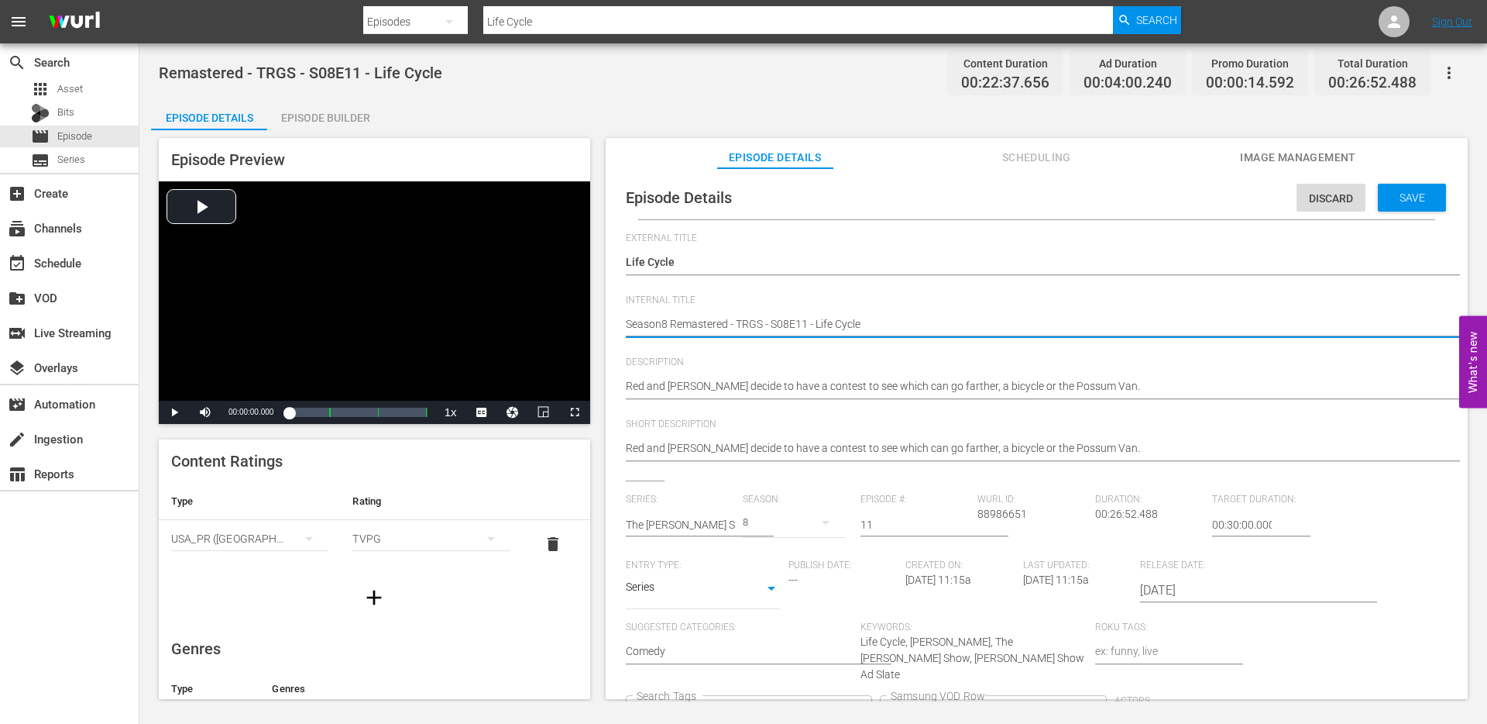
click at [861, 710] on icon "Clear" at bounding box center [858, 712] width 5 height 5
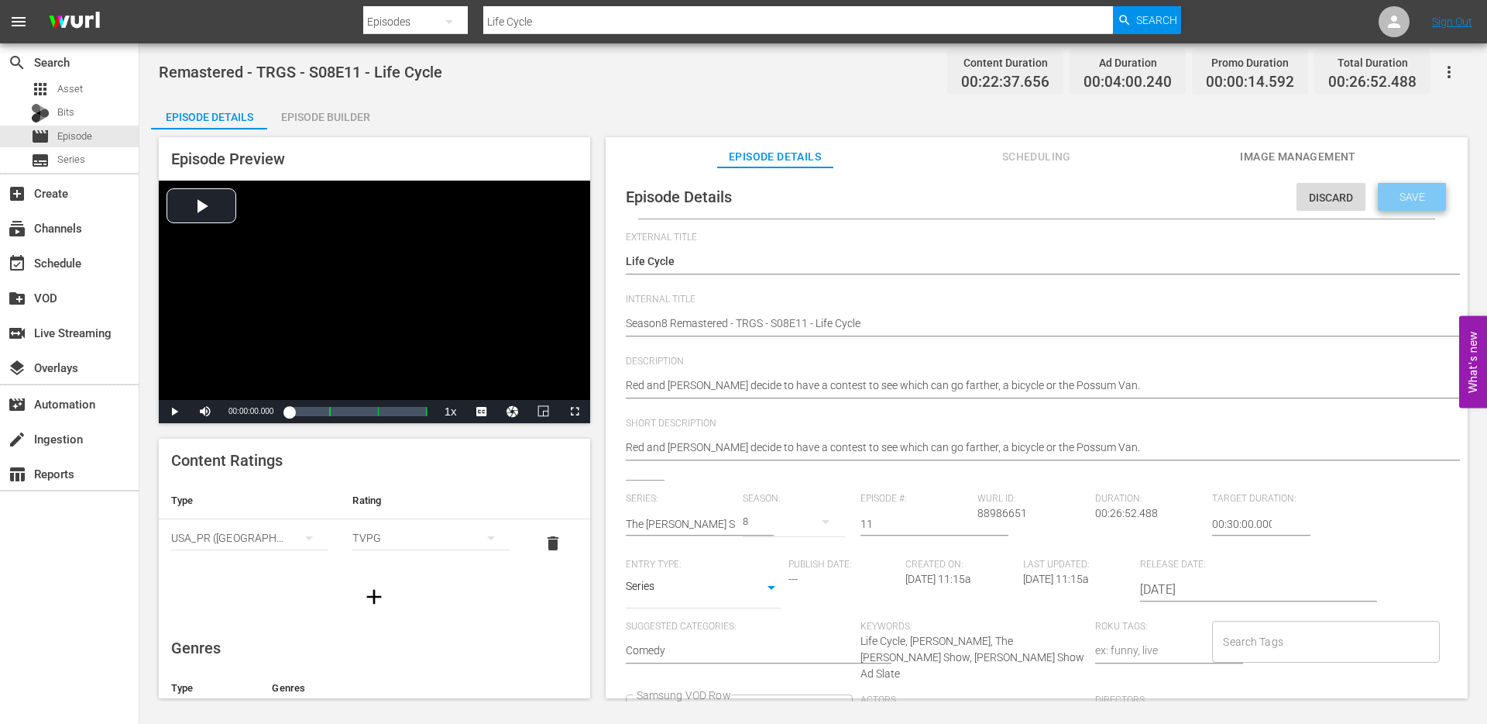
click at [1401, 207] on div "Save" at bounding box center [1412, 197] width 68 height 28
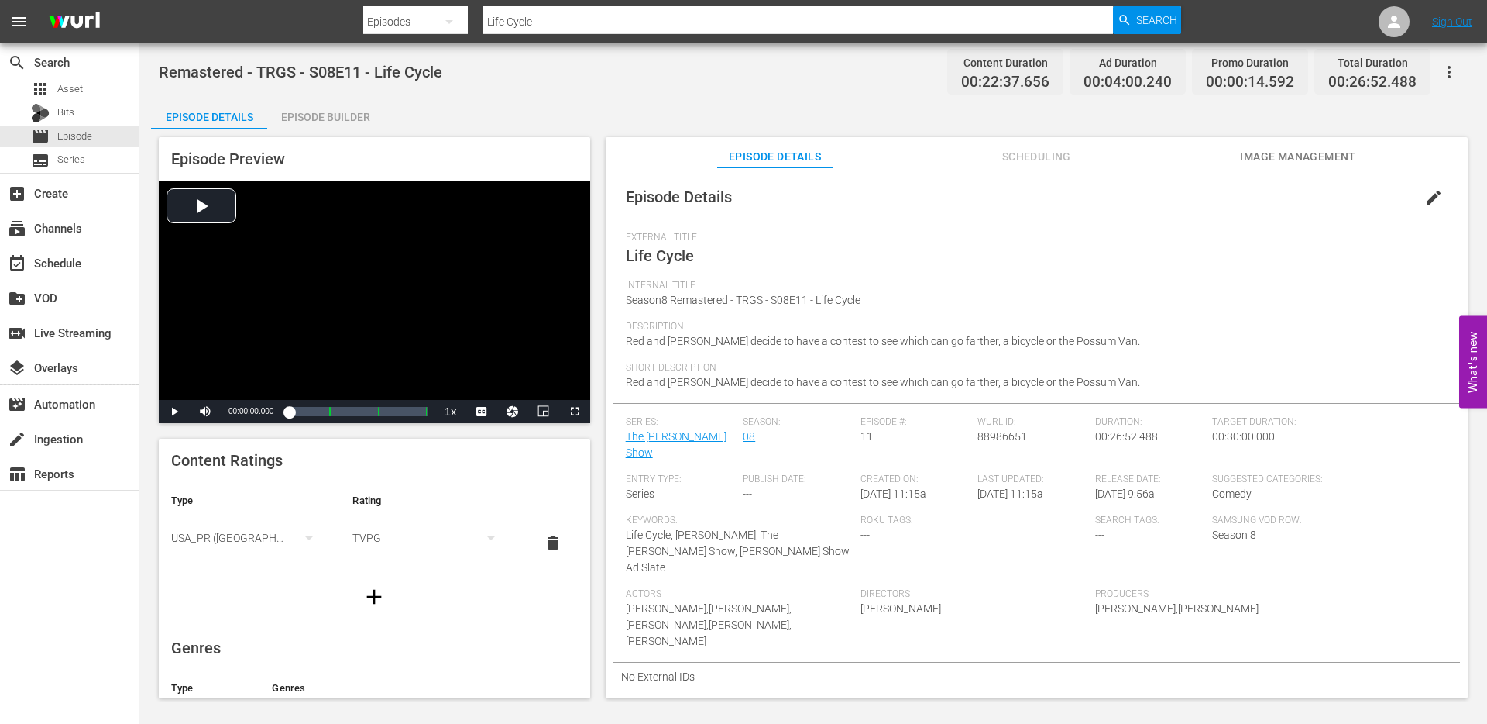
click at [578, 22] on input "Life Cycle" at bounding box center [798, 21] width 630 height 37
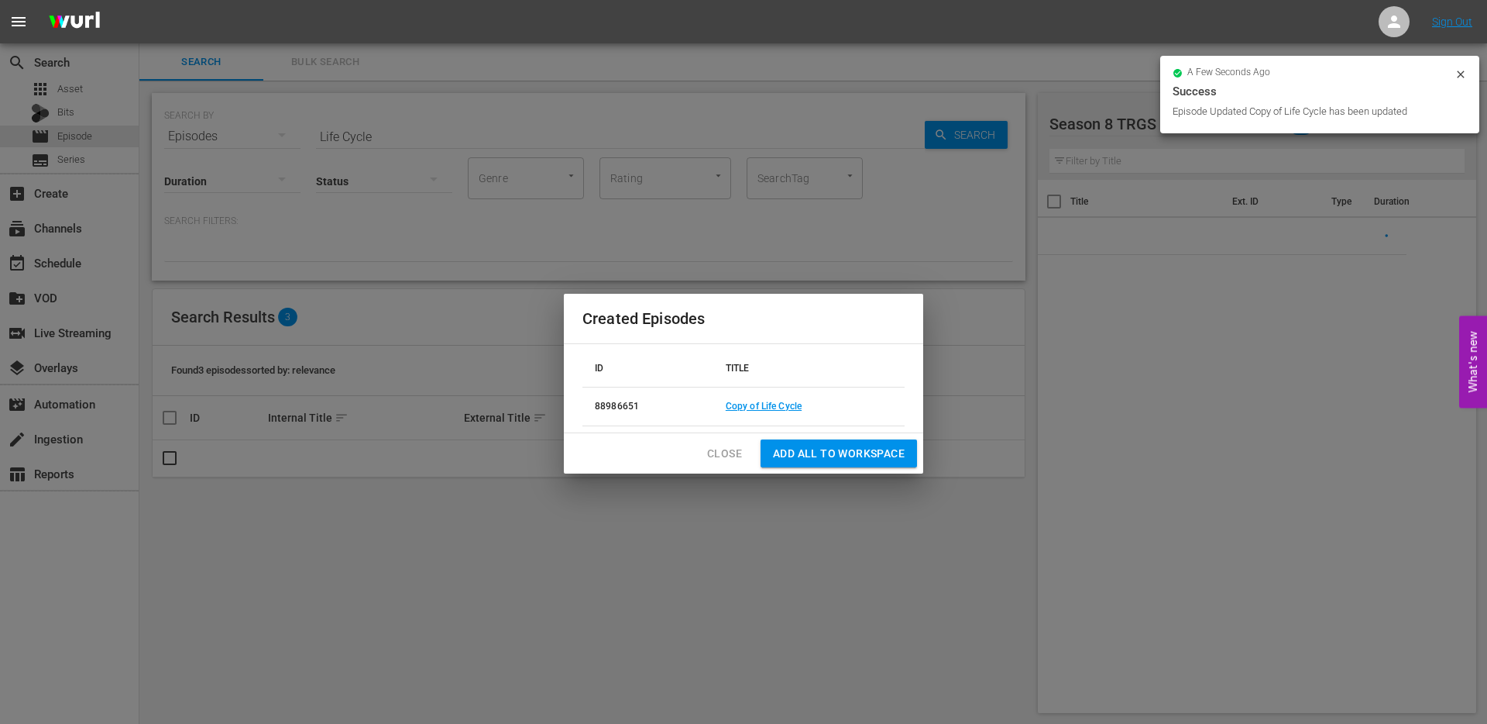
click at [735, 454] on span "Close" at bounding box center [724, 453] width 35 height 19
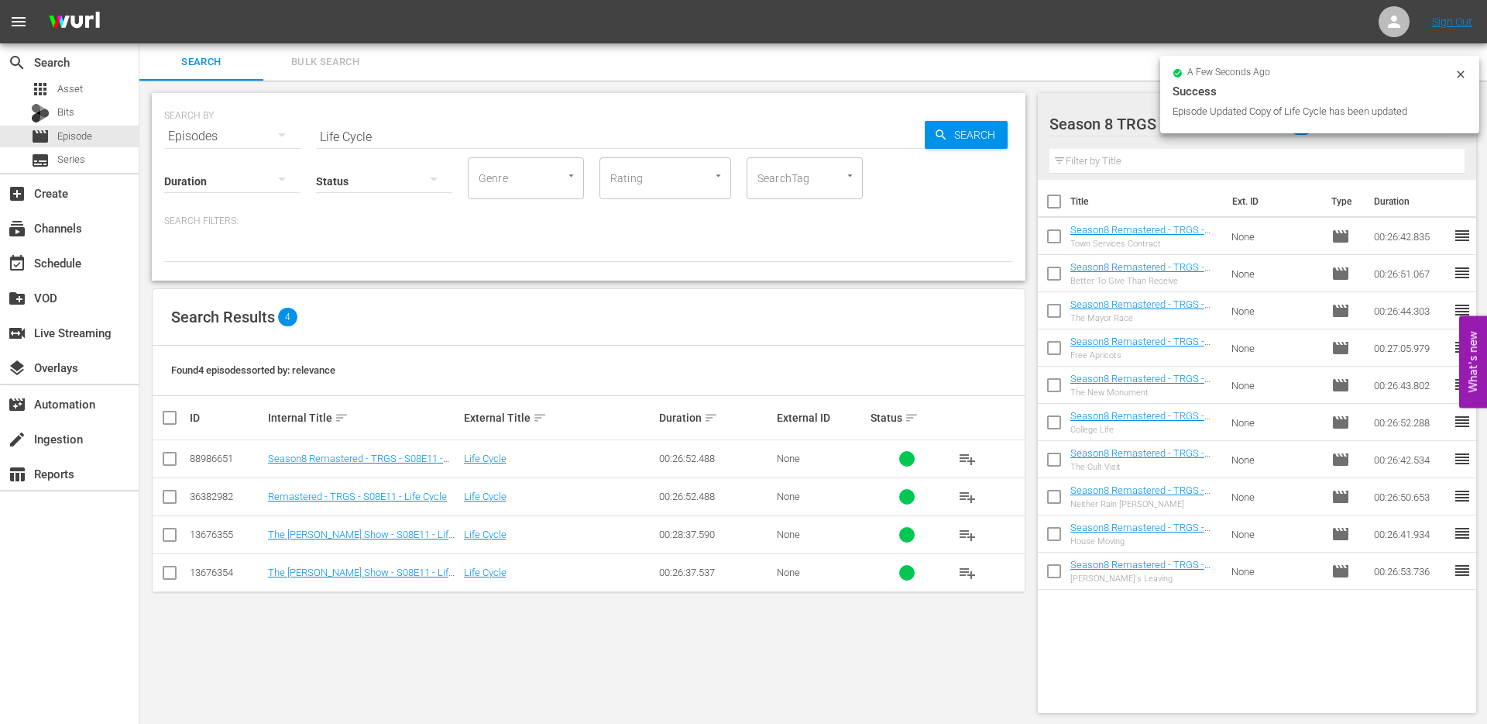
click at [169, 457] on input "checkbox" at bounding box center [169, 461] width 19 height 19
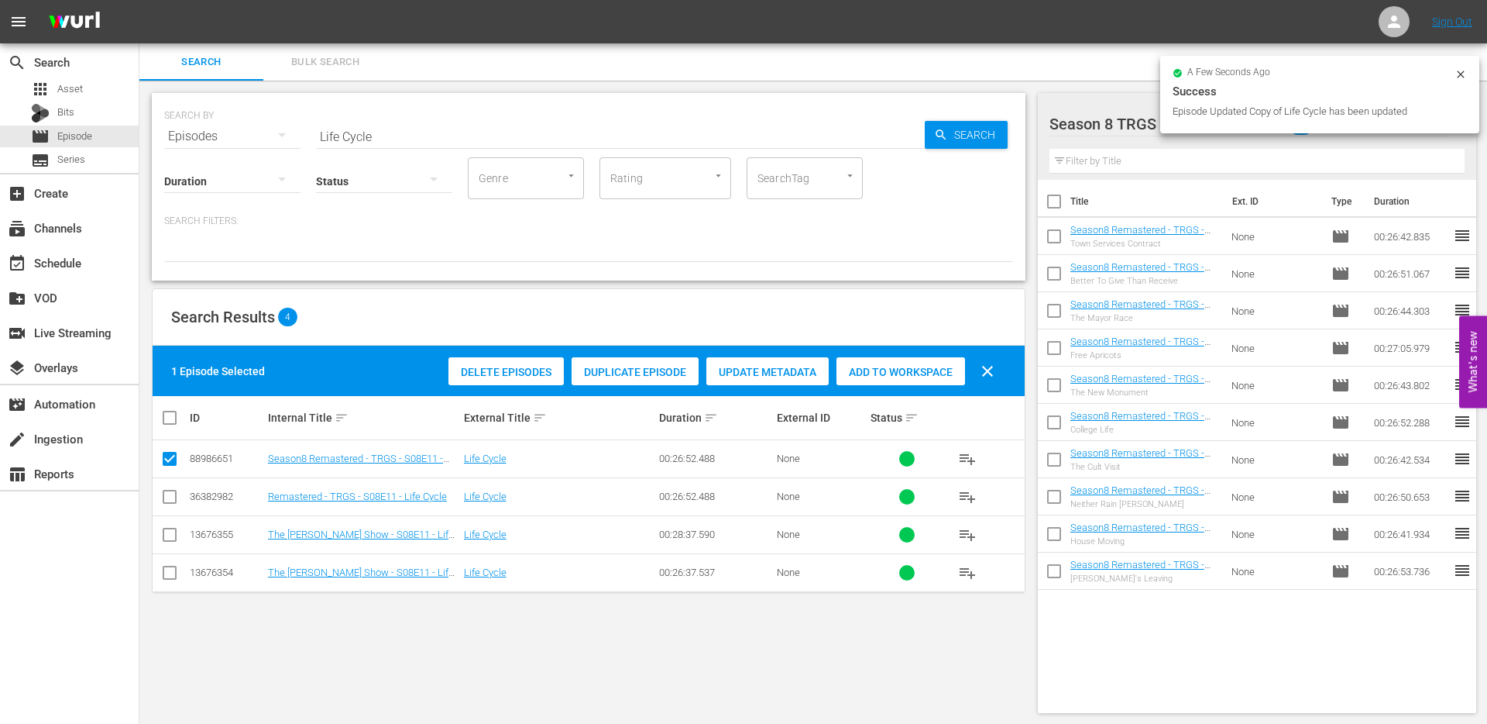
click at [888, 368] on span "Add to Workspace" at bounding box center [901, 372] width 129 height 12
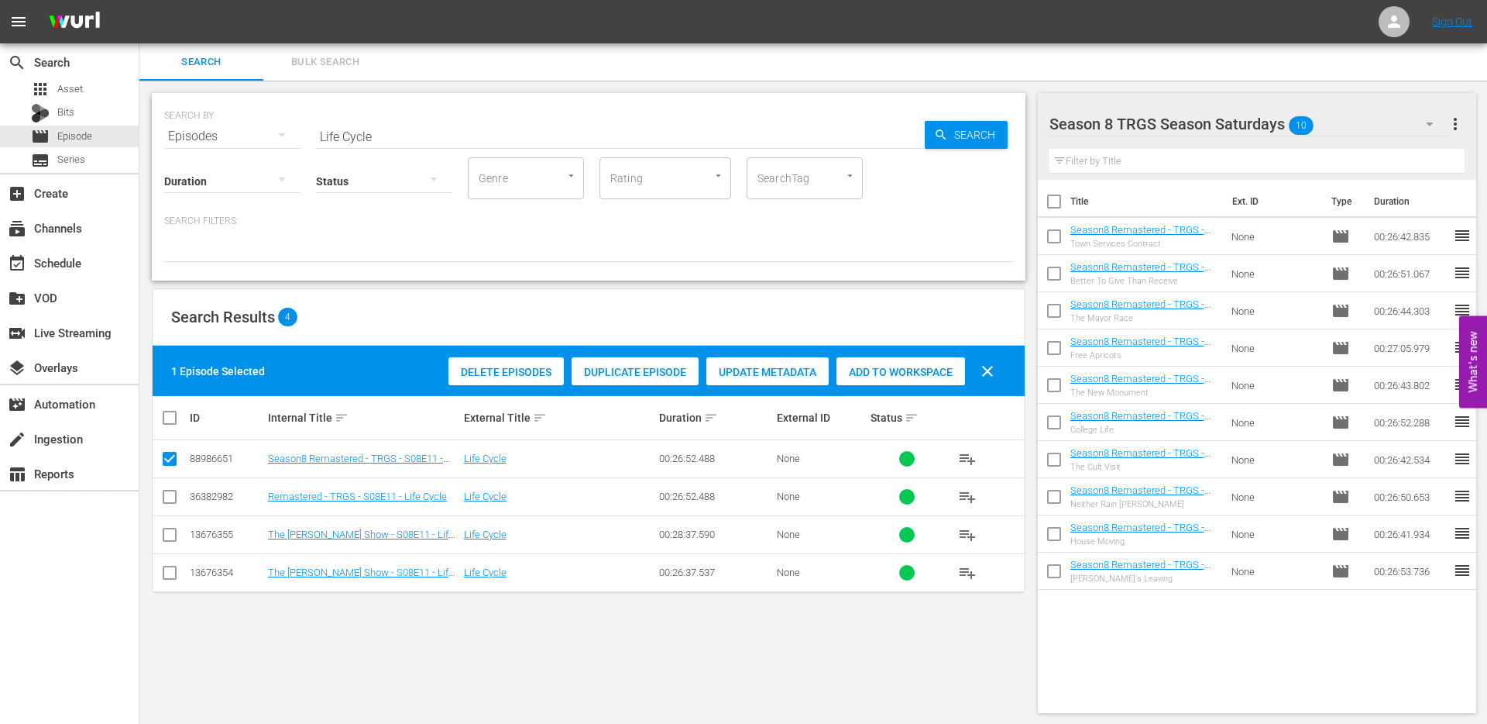
click at [376, 134] on input "Life Cycle" at bounding box center [620, 136] width 609 height 37
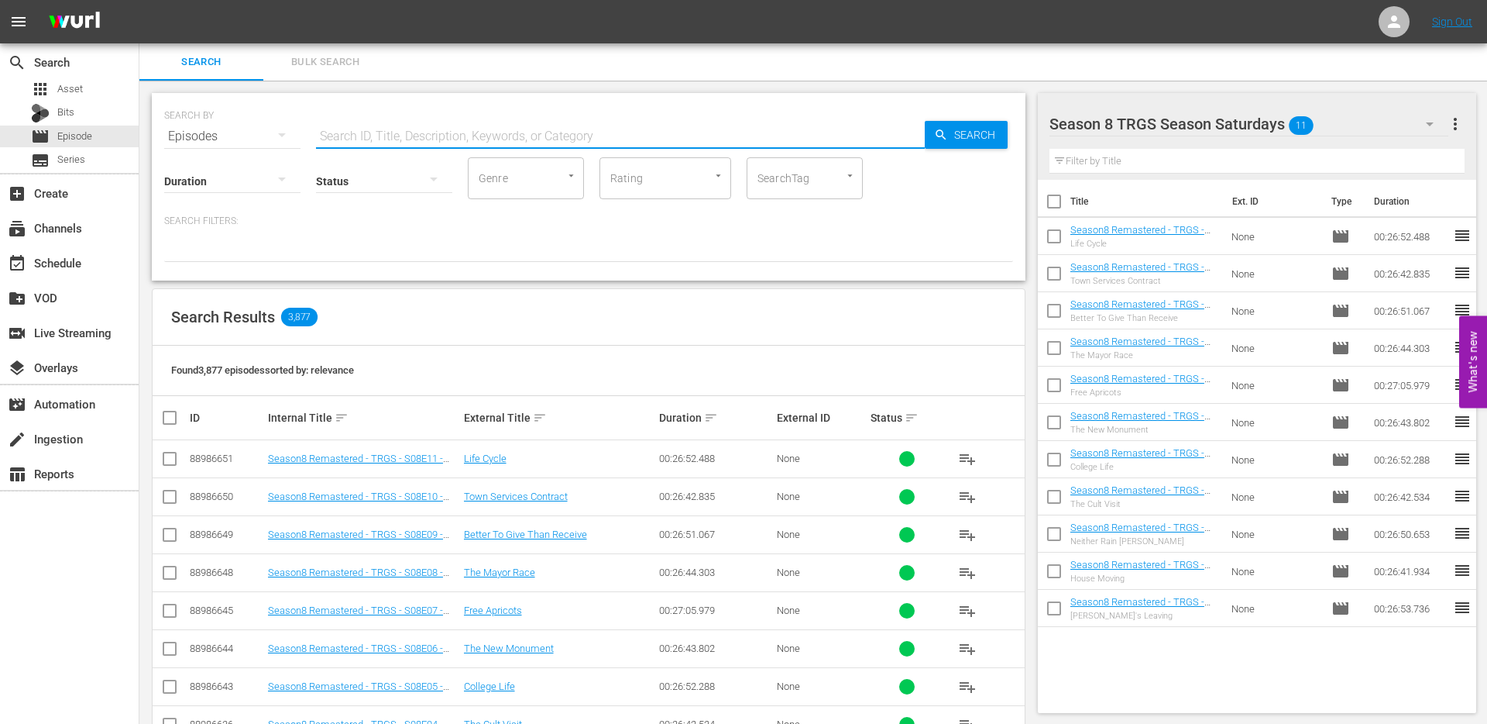
click at [383, 135] on input "text" at bounding box center [620, 136] width 609 height 37
paste input "Mad About You"
type input "Mad About You"
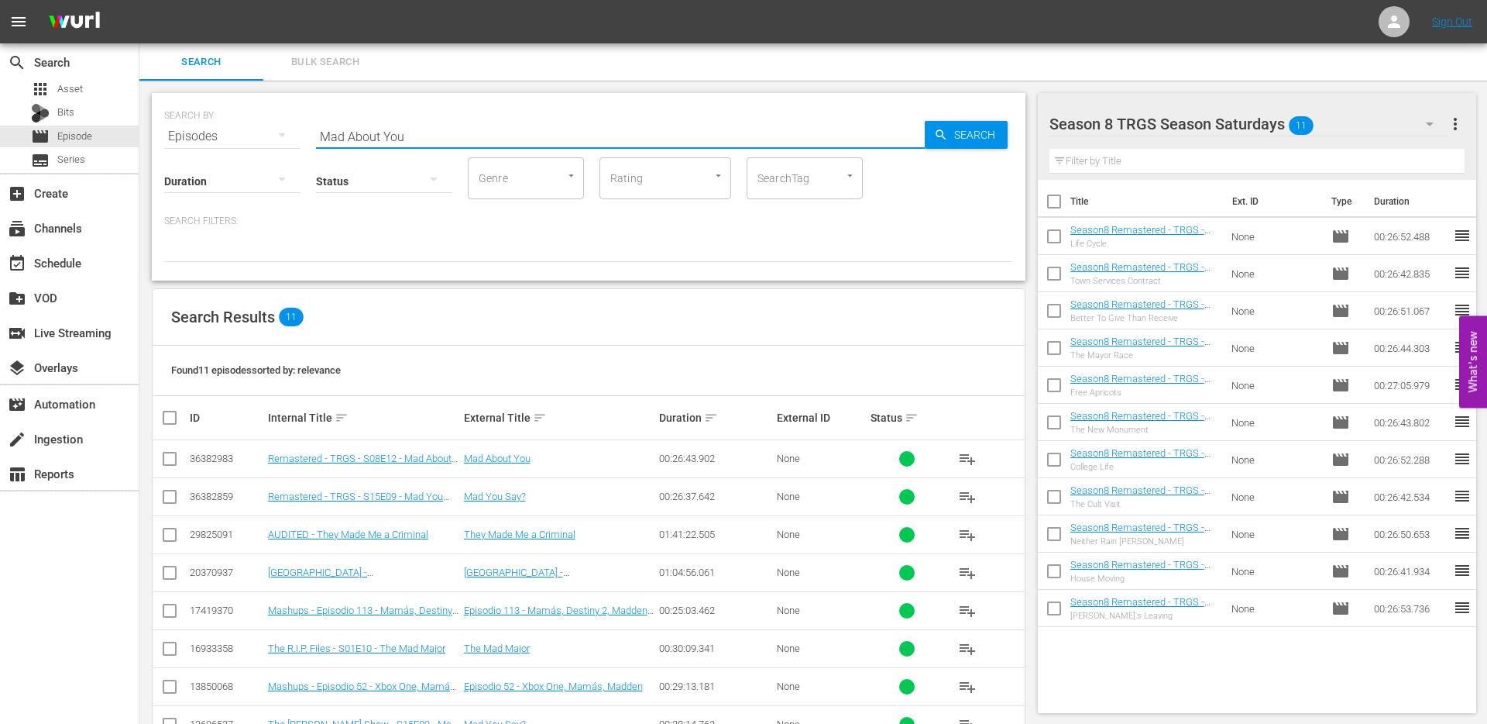
click at [168, 459] on input "checkbox" at bounding box center [169, 461] width 19 height 19
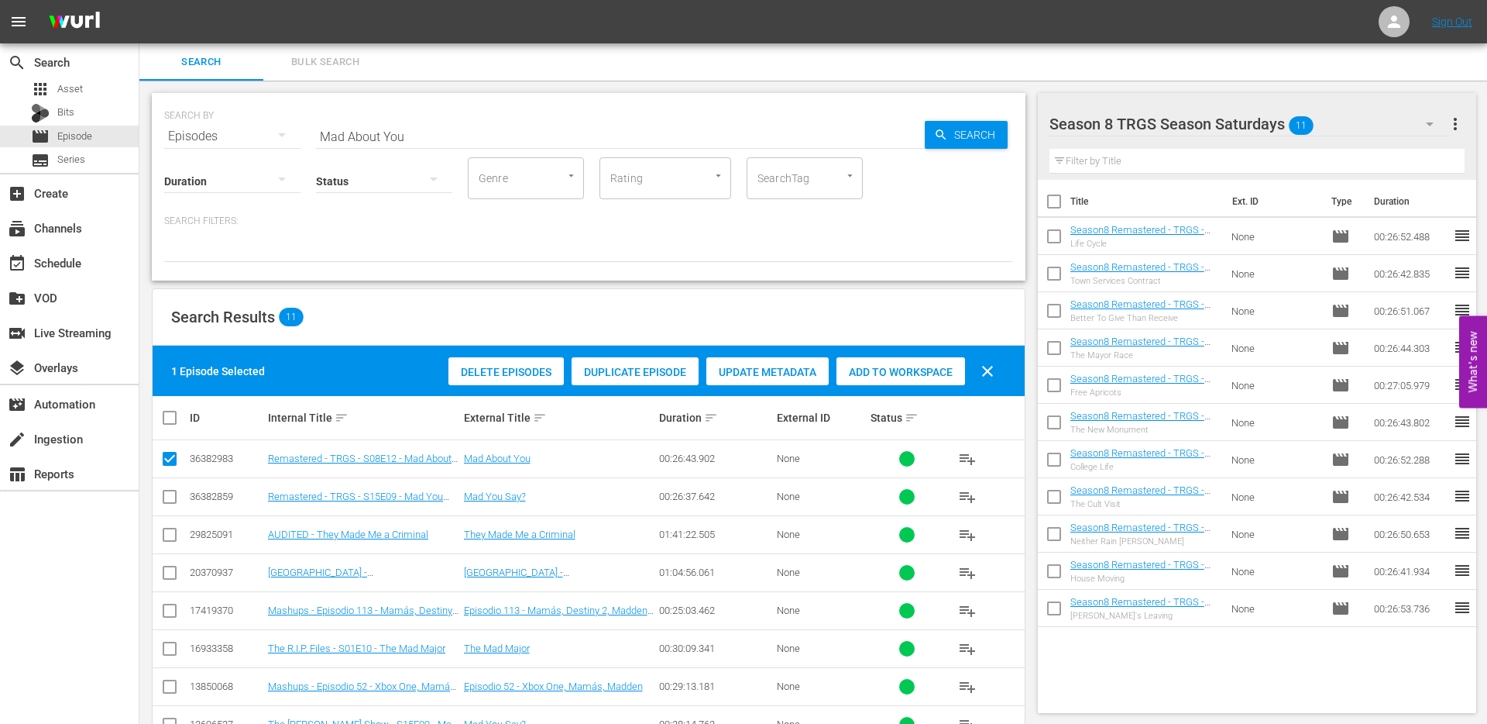
click at [641, 377] on span "Duplicate Episode" at bounding box center [635, 372] width 127 height 12
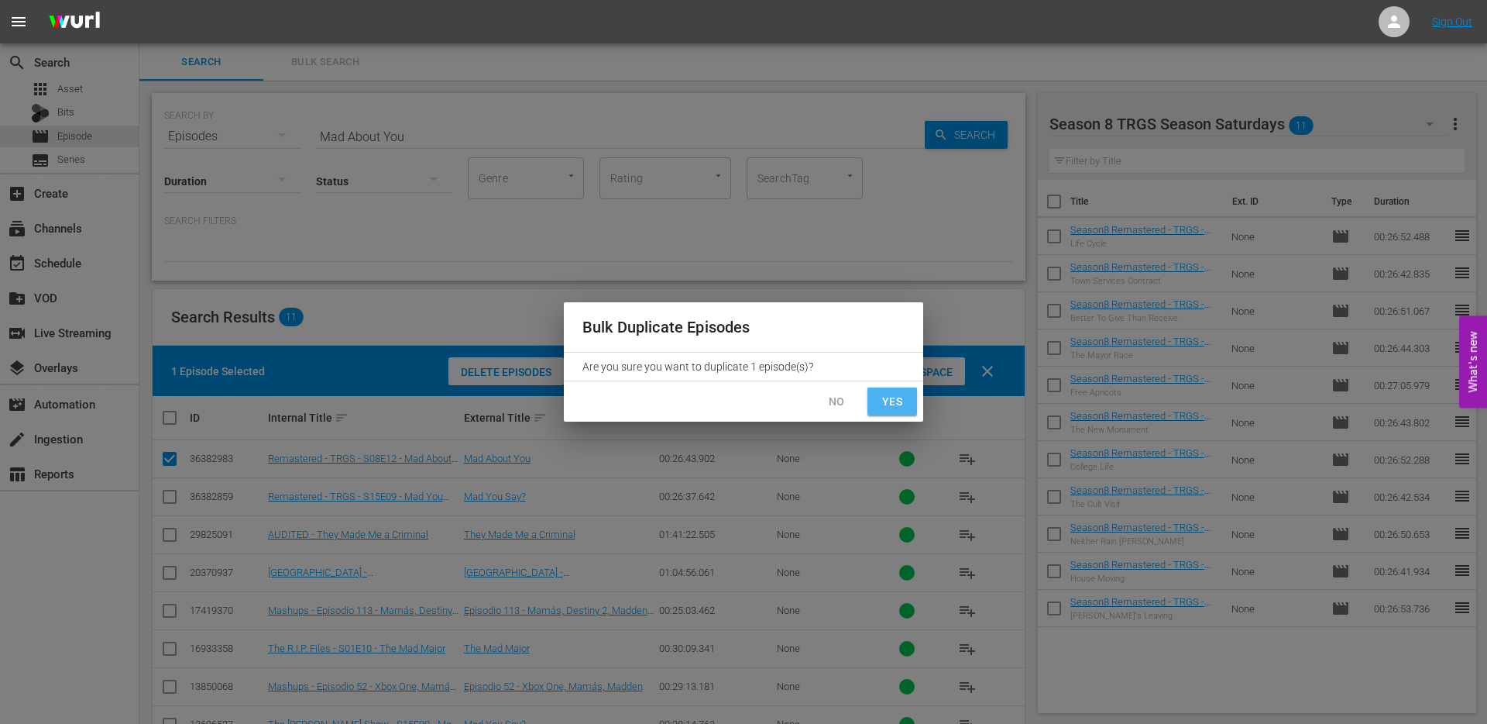
click at [882, 401] on span "Yes" at bounding box center [892, 401] width 25 height 19
checkbox input "false"
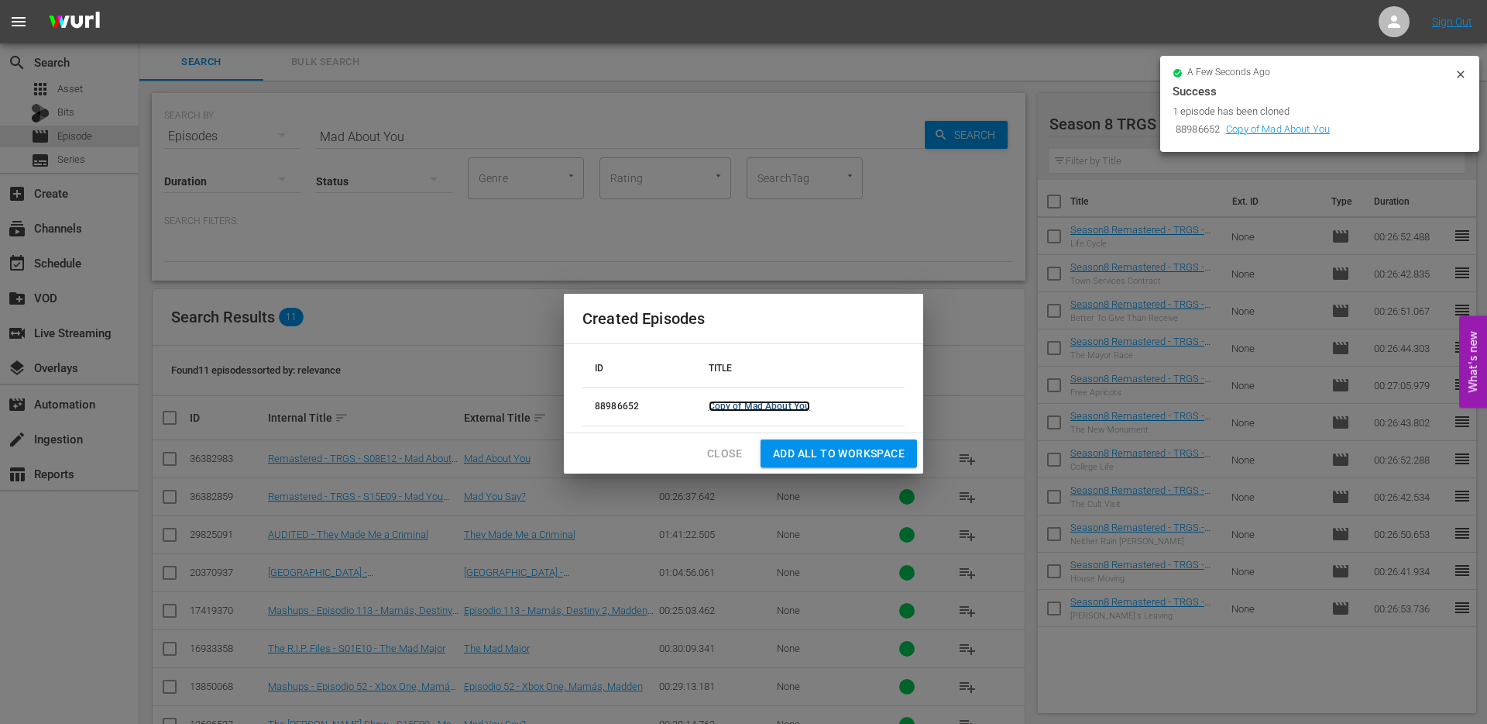
click at [765, 407] on link "Copy of Mad About You" at bounding box center [760, 406] width 102 height 11
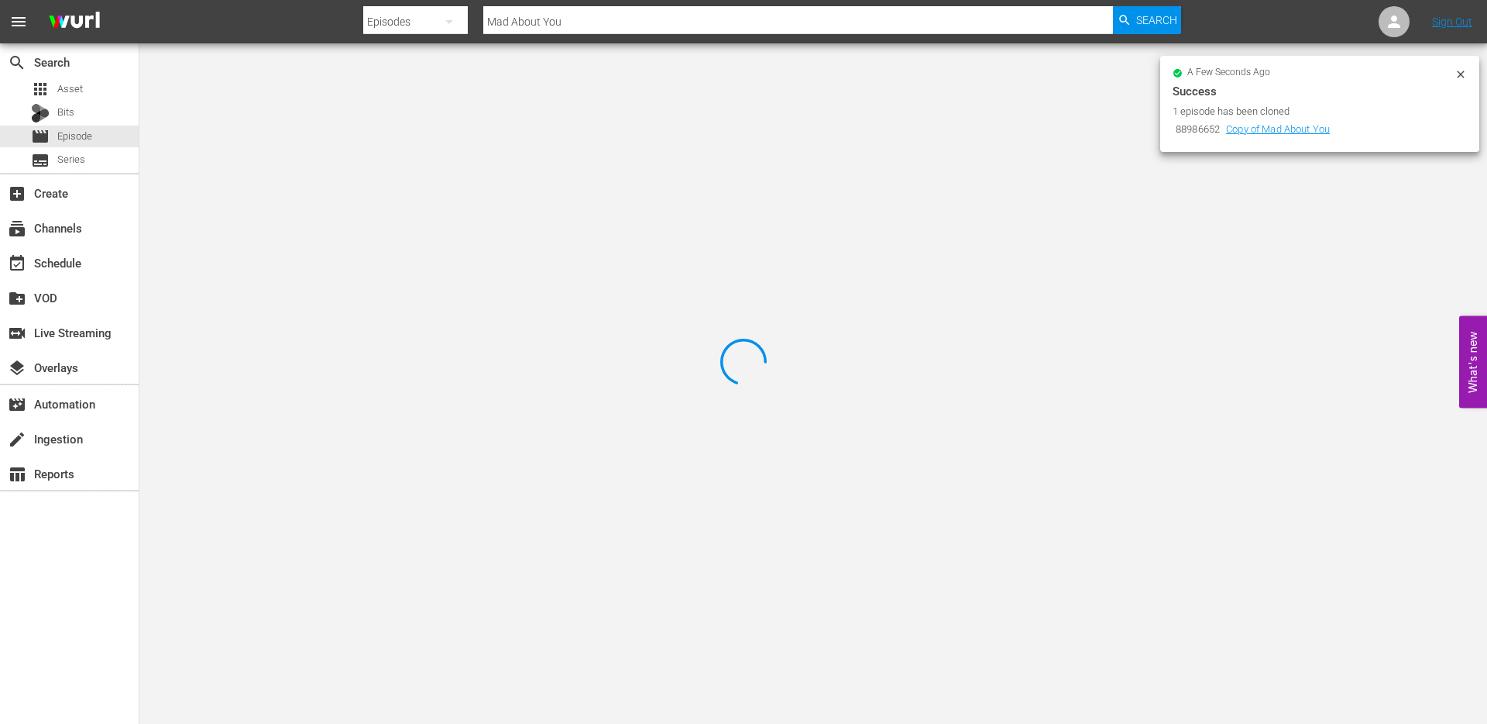
click at [1463, 71] on icon at bounding box center [1460, 73] width 7 height 7
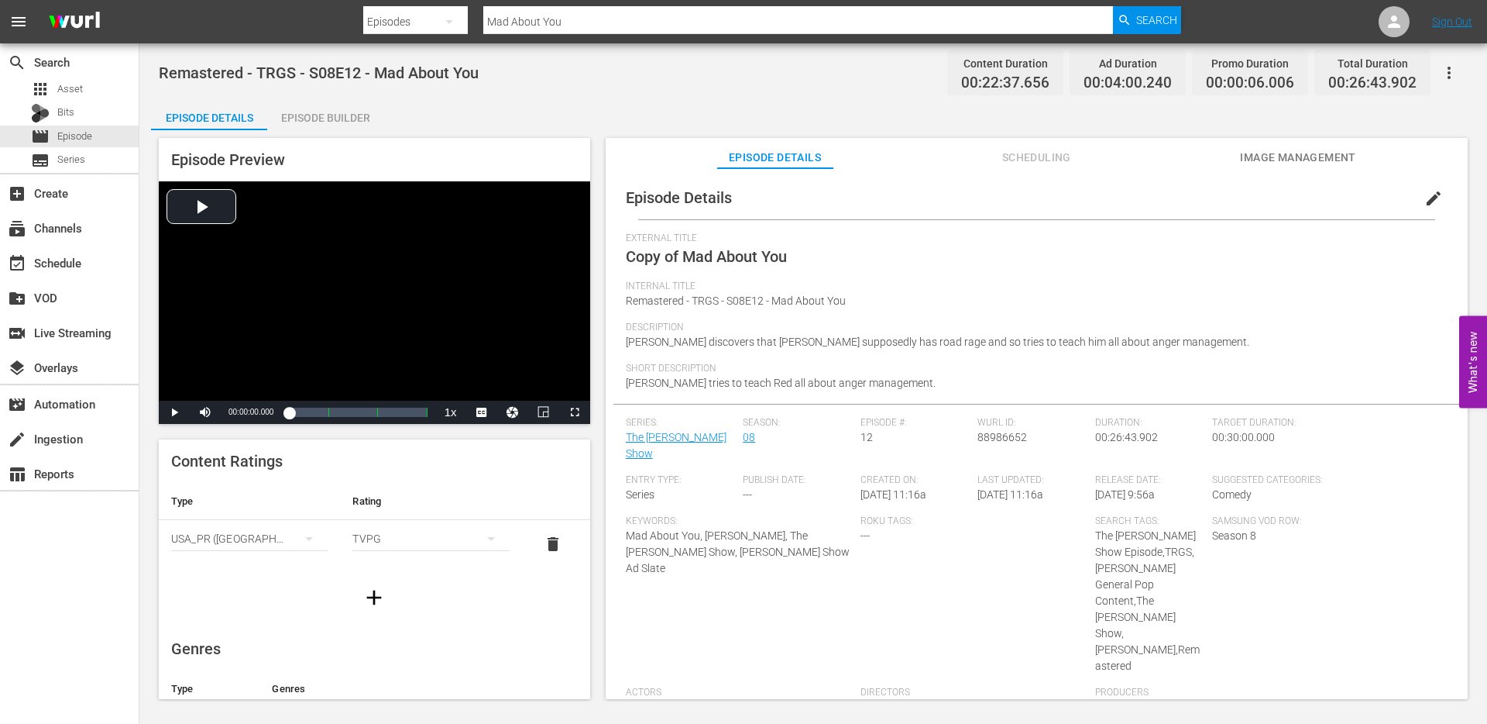
click at [1429, 198] on span "edit" at bounding box center [1434, 198] width 19 height 19
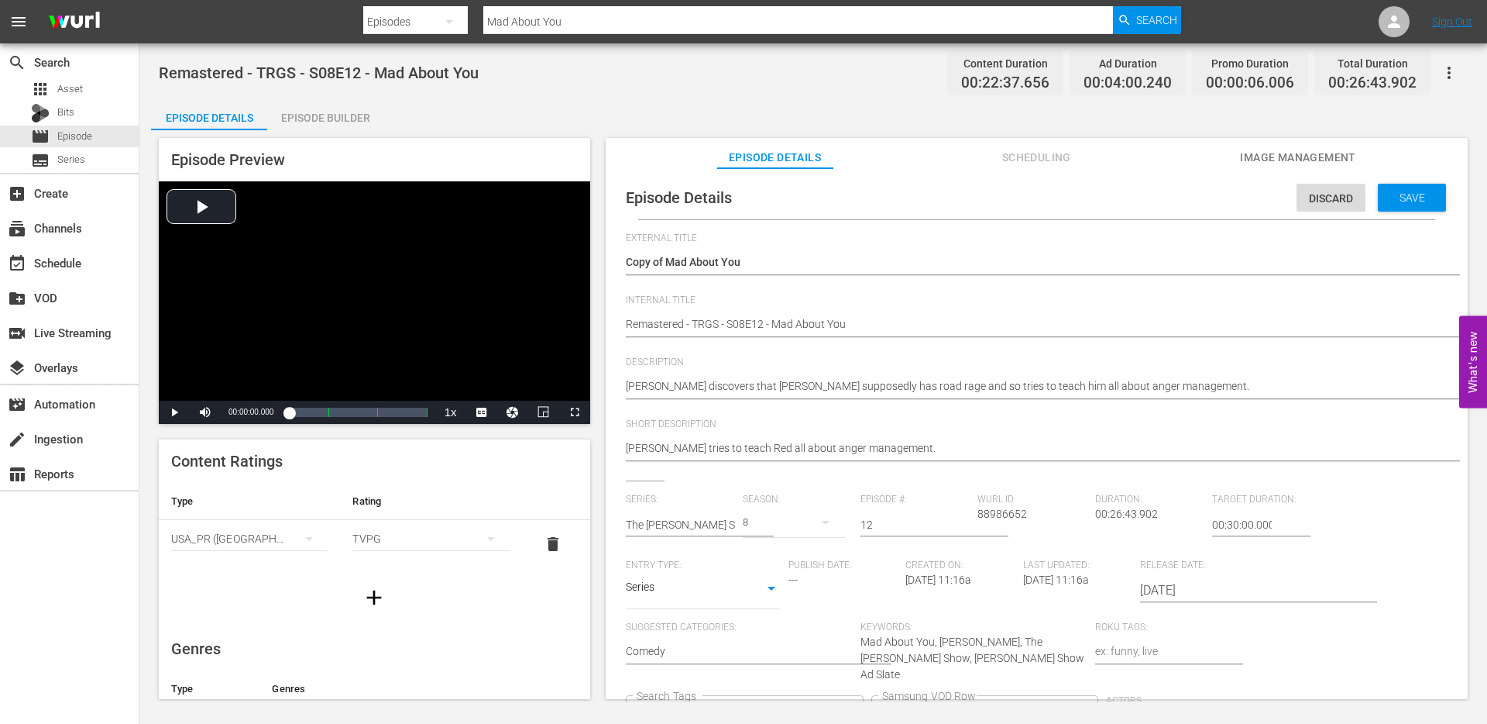
click at [702, 253] on div "Copy of Mad About You Copy of Mad About You" at bounding box center [1033, 263] width 814 height 37
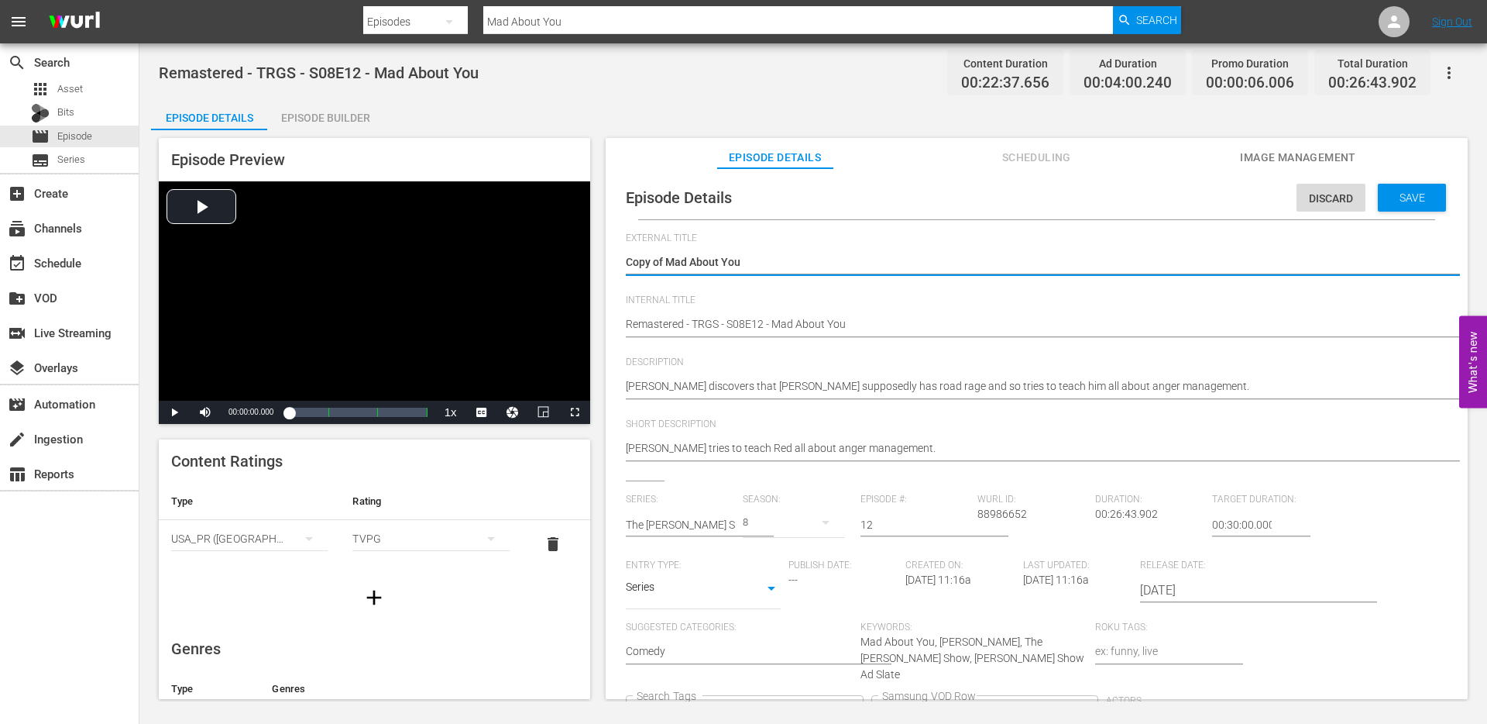
drag, startPoint x: 666, startPoint y: 263, endPoint x: 598, endPoint y: 262, distance: 68.2
type textarea "Mad About You"
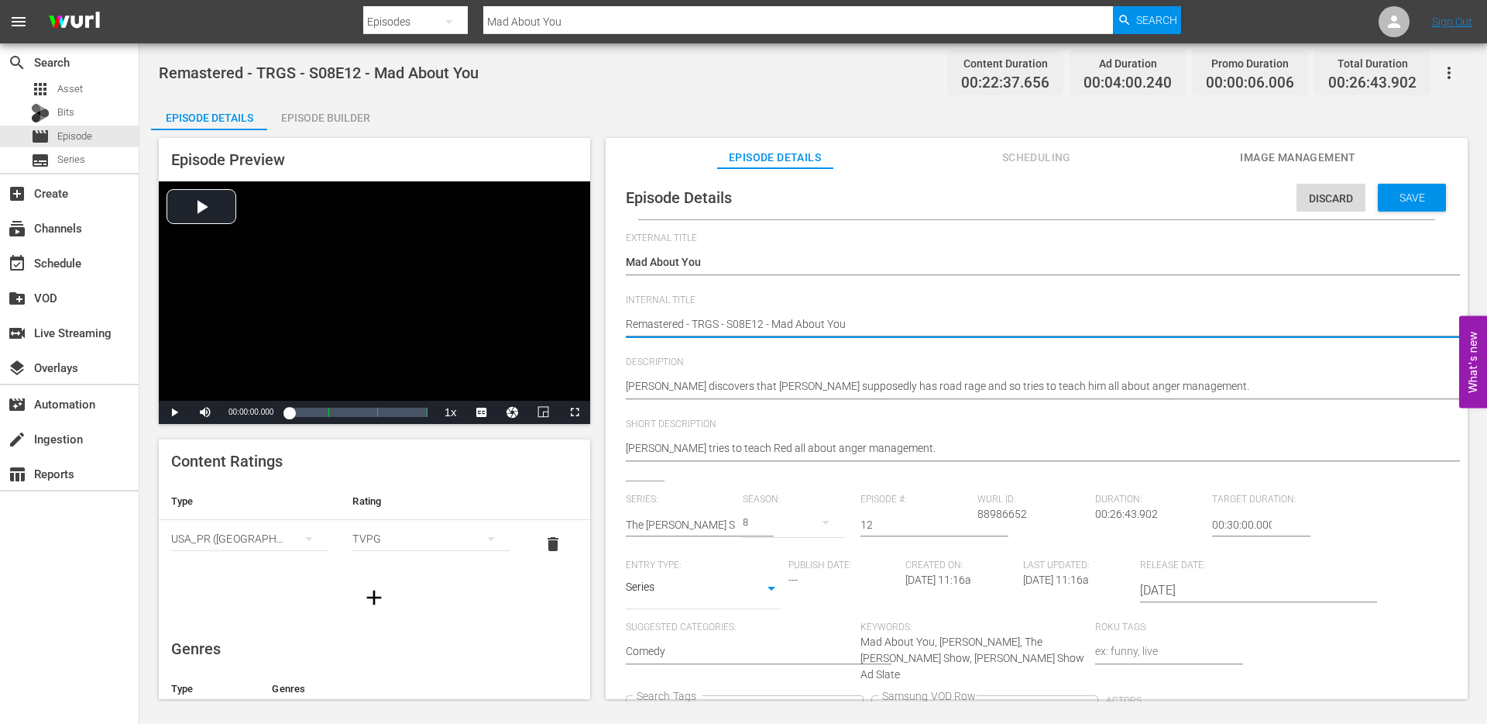
type textarea "SRemastered - TRGS - S08E12 - Mad About You"
type textarea "SeRemastered - TRGS - S08E12 - Mad About You"
type textarea "SeaRemastered - TRGS - S08E12 - Mad About You"
type textarea "SeasRemastered - TRGS - S08E12 - Mad About You"
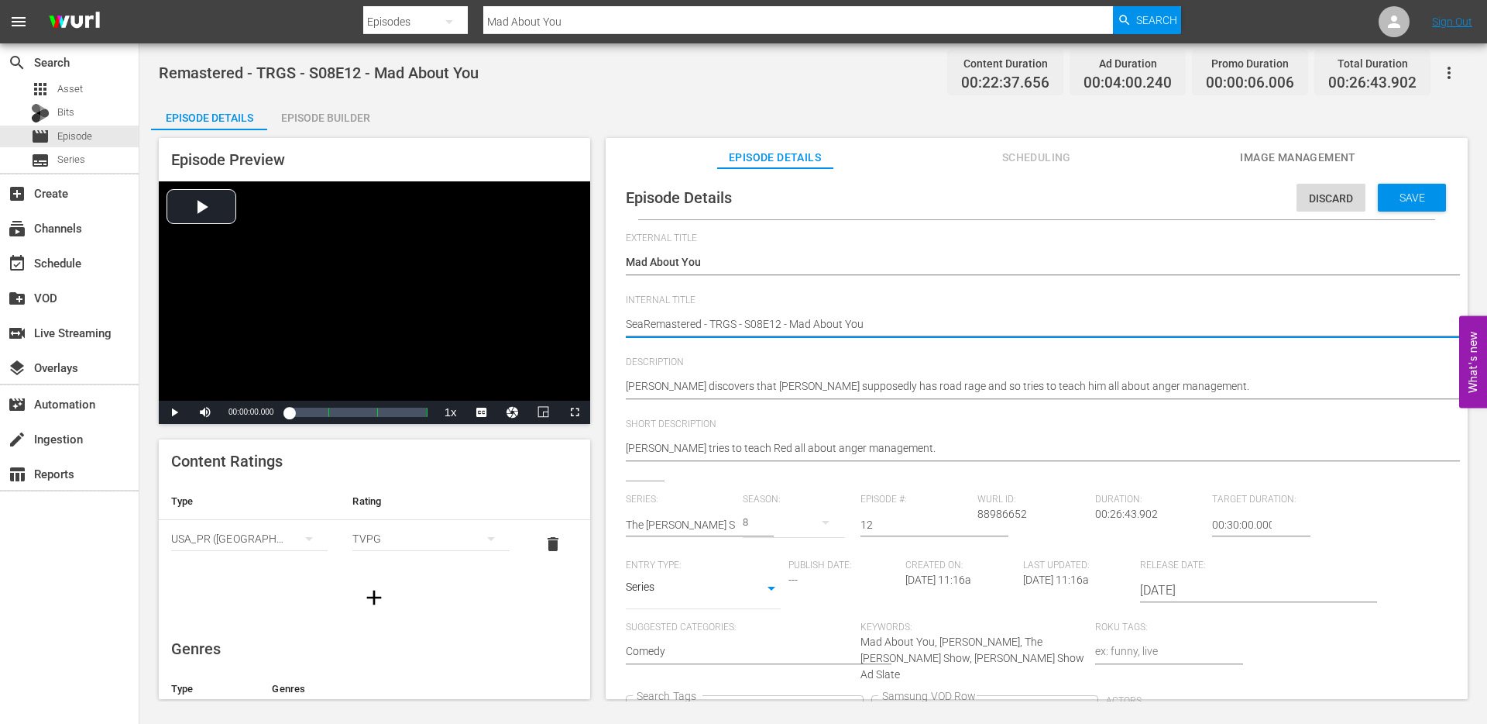
type textarea "SeasRemastered - TRGS - S08E12 - Mad About You"
type textarea "SeasoRemastered - TRGS - S08E12 - Mad About You"
type textarea "SeasonRemastered - TRGS - S08E12 - Mad About You"
type textarea "Season8Remastered - TRGS - S08E12 - Mad About You"
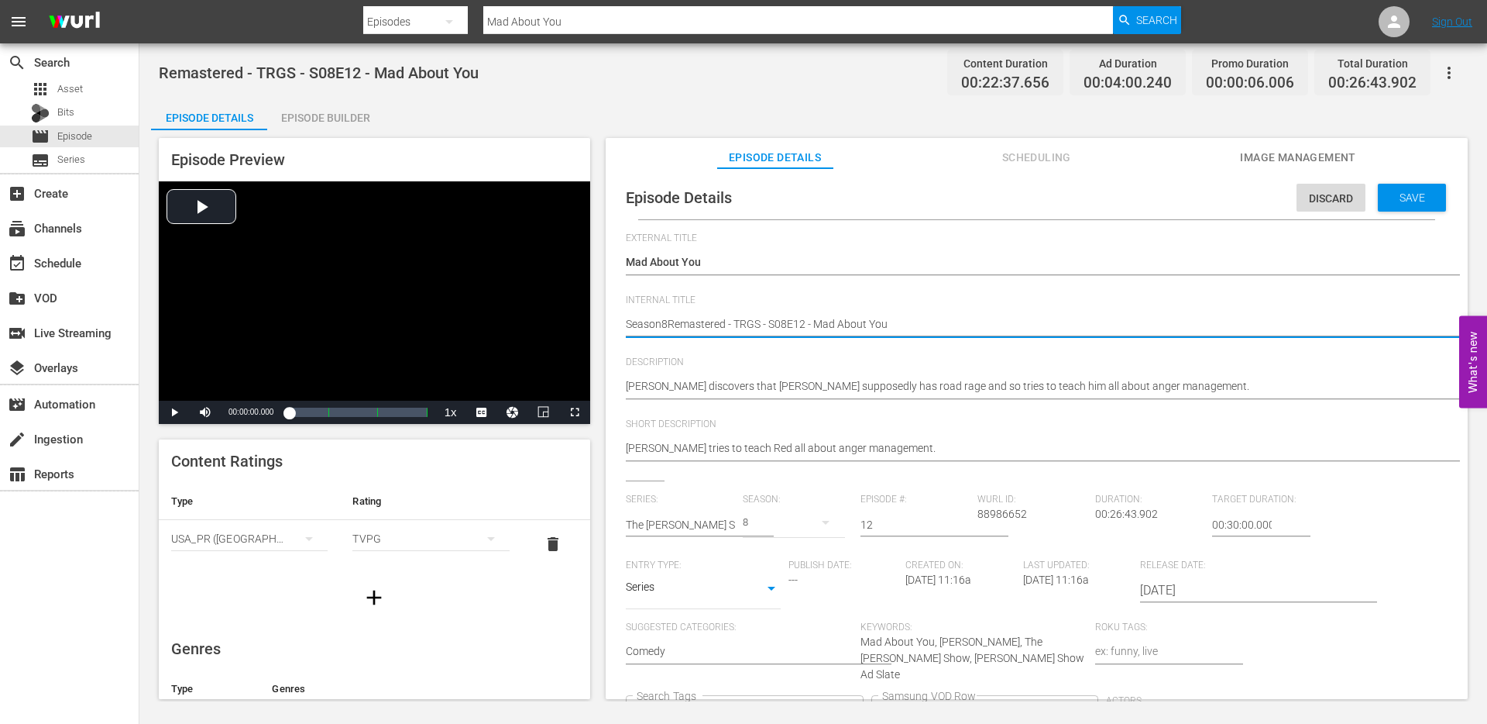
type textarea "Season8 Remastered - TRGS - S08E12 - Mad About You"
click at [855, 708] on icon "Clear" at bounding box center [850, 713] width 10 height 10
type textarea "Season8 Remastered - TRGS - S08E12 - Mad About You"
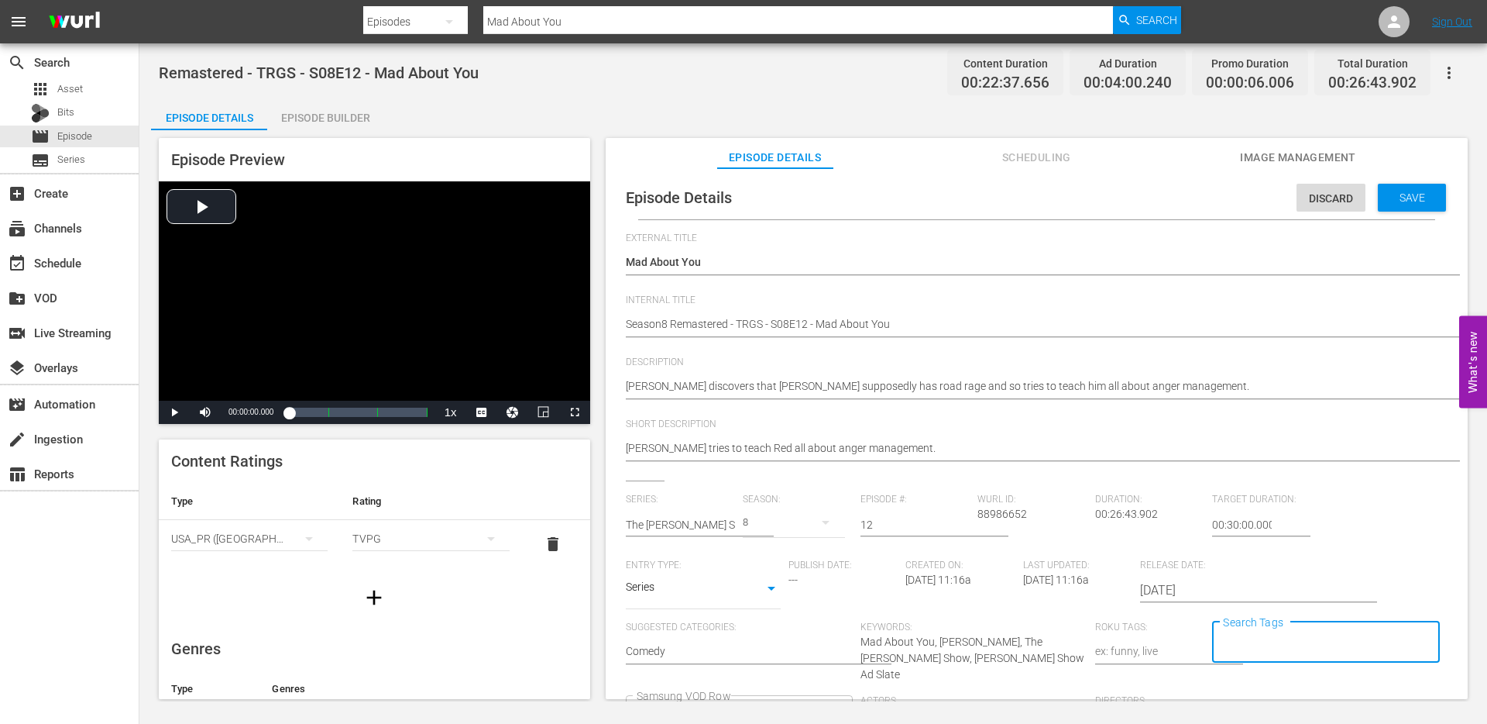
click at [1401, 179] on div "Discard Save" at bounding box center [1375, 194] width 156 height 36
click at [1401, 188] on div "Save" at bounding box center [1412, 198] width 68 height 28
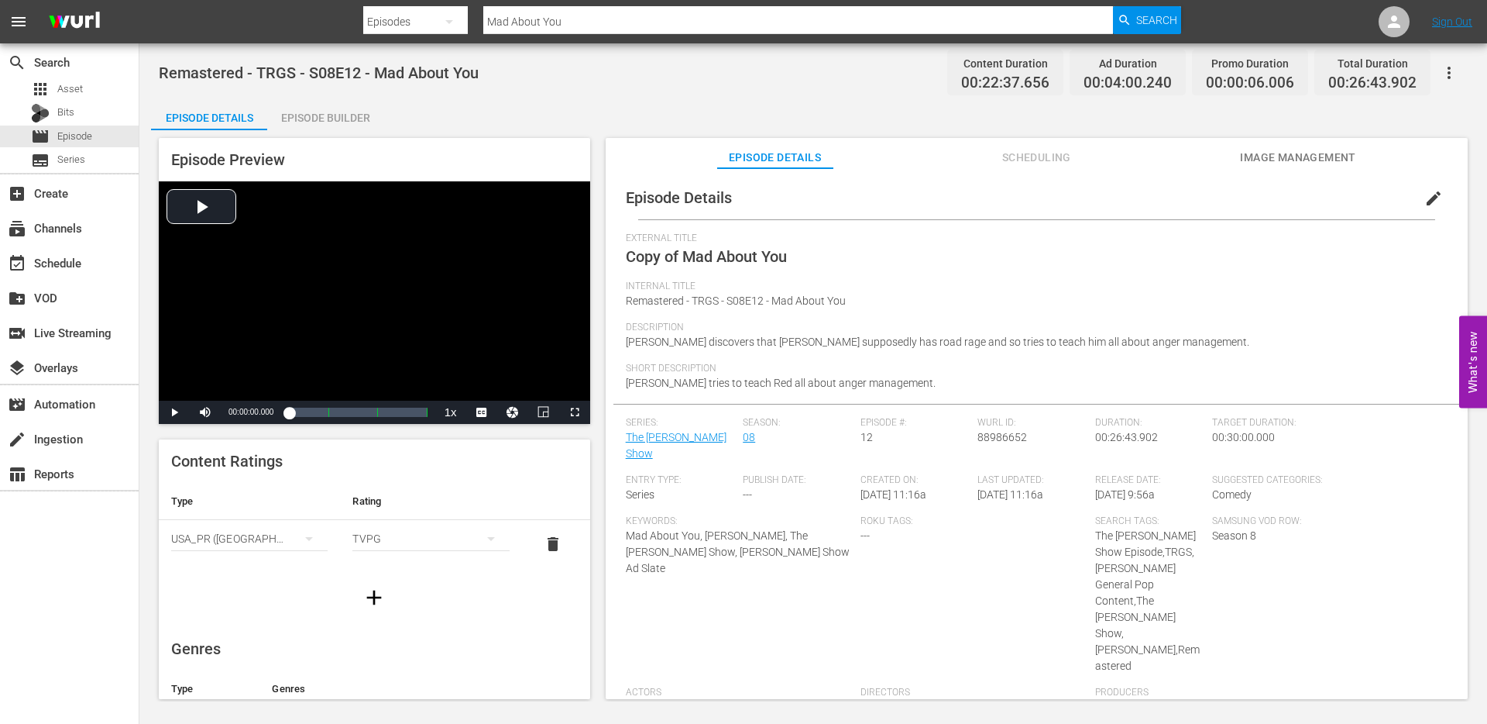
click at [580, 17] on input "Mad About You" at bounding box center [798, 21] width 630 height 37
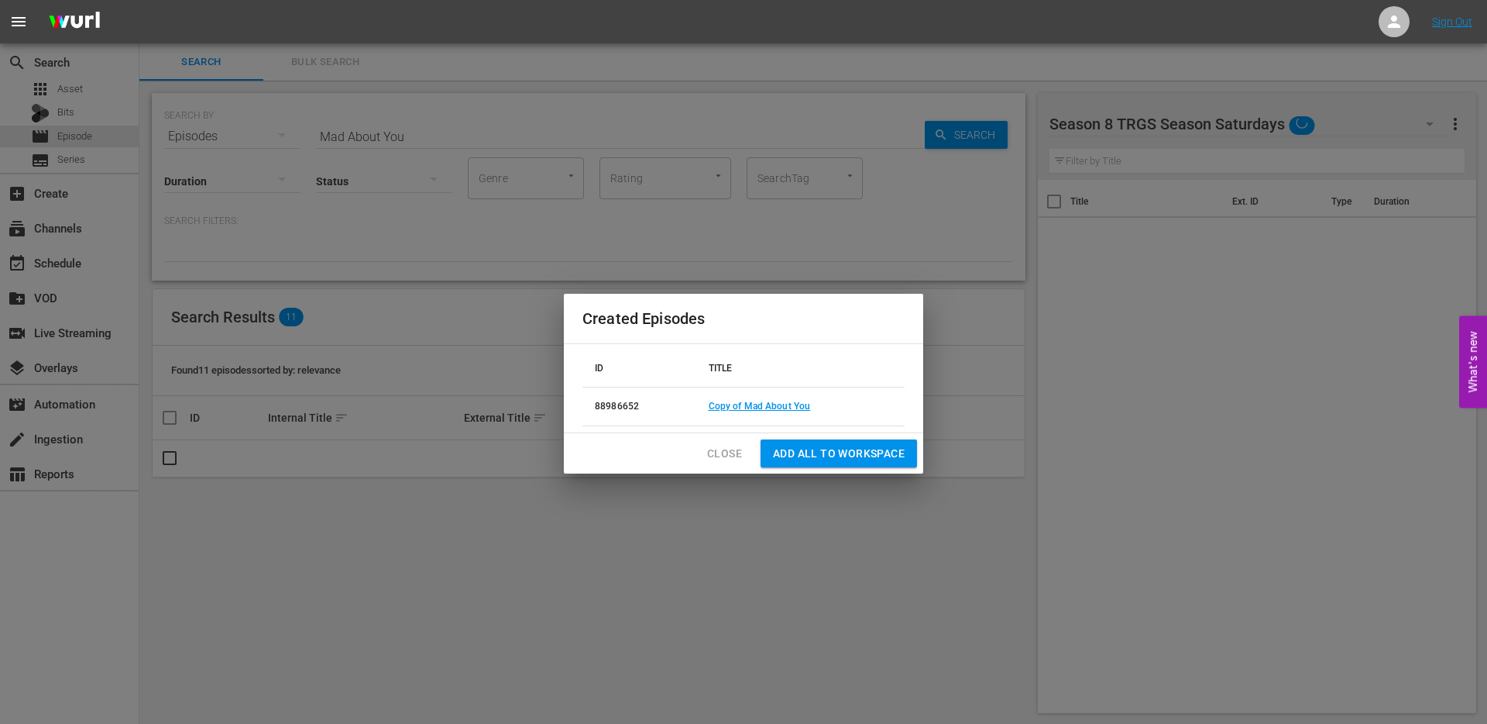
click at [725, 456] on span "Close" at bounding box center [724, 453] width 35 height 19
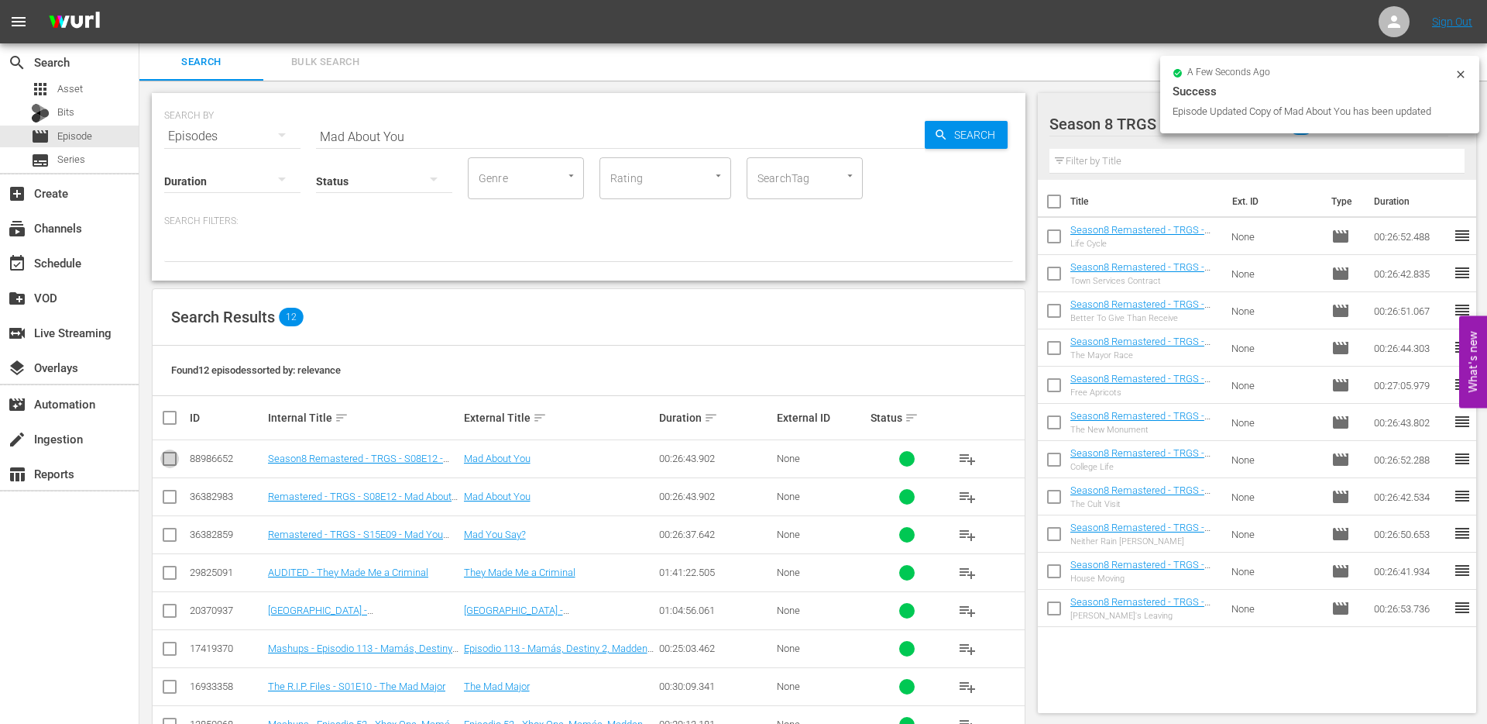
click at [164, 463] on input "checkbox" at bounding box center [169, 461] width 19 height 19
checkbox input "true"
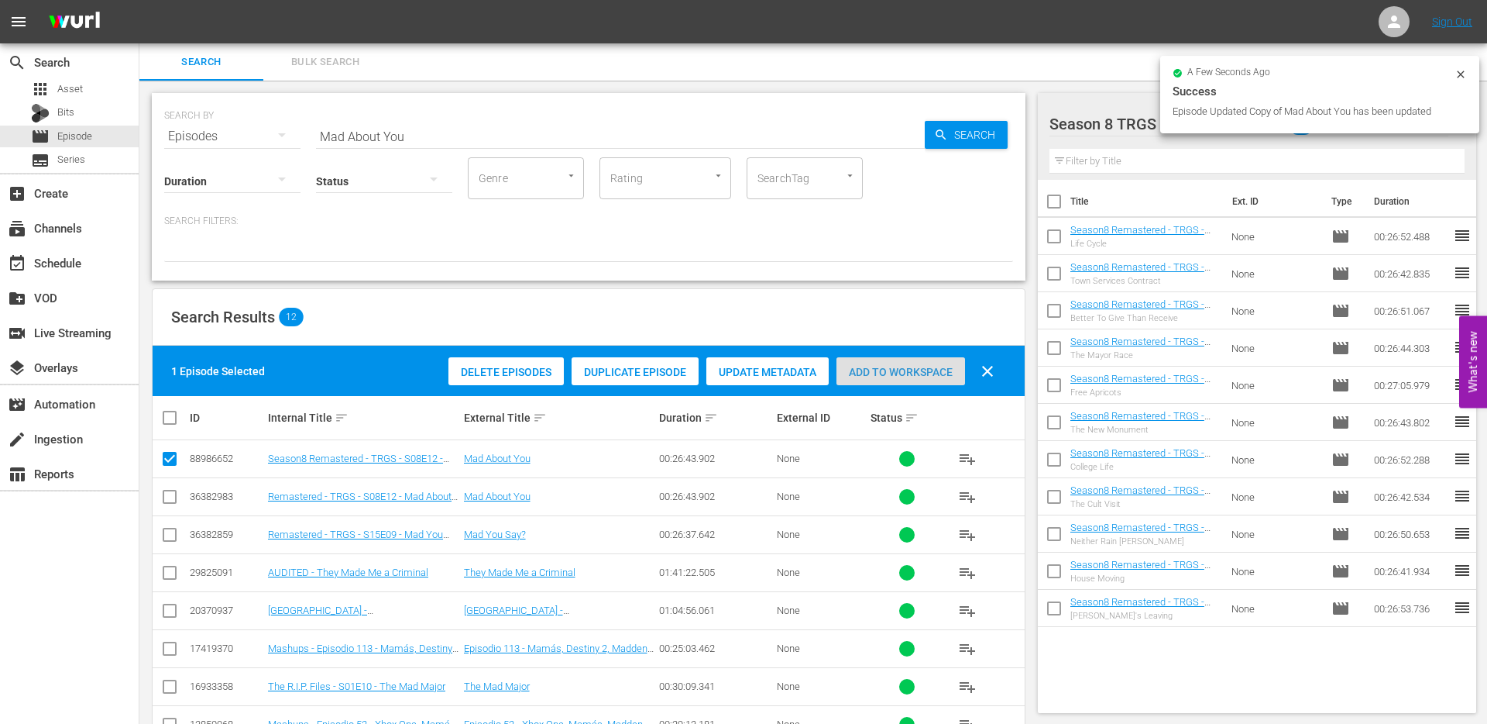
click at [878, 377] on span "Add to Workspace" at bounding box center [901, 372] width 129 height 12
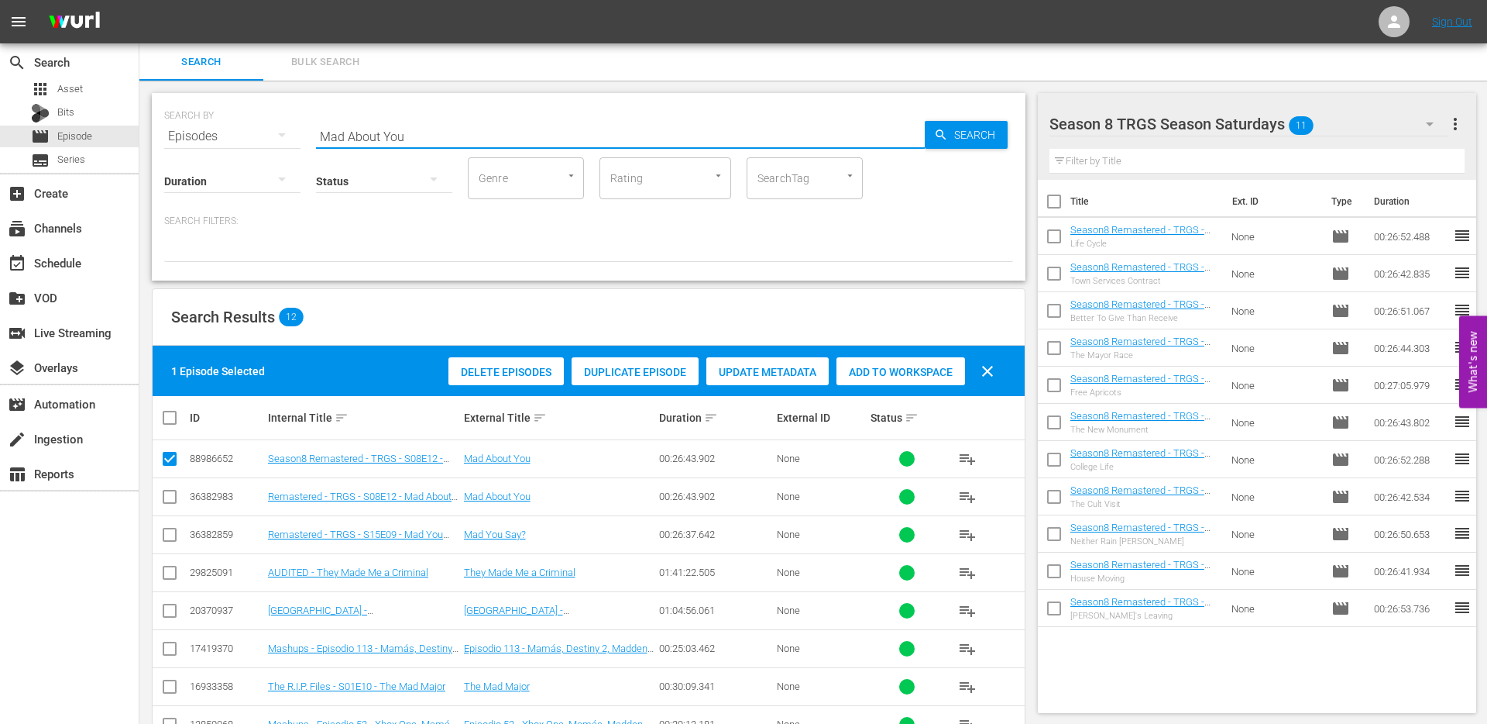
click at [413, 140] on input "Mad About You" at bounding box center [620, 136] width 609 height 37
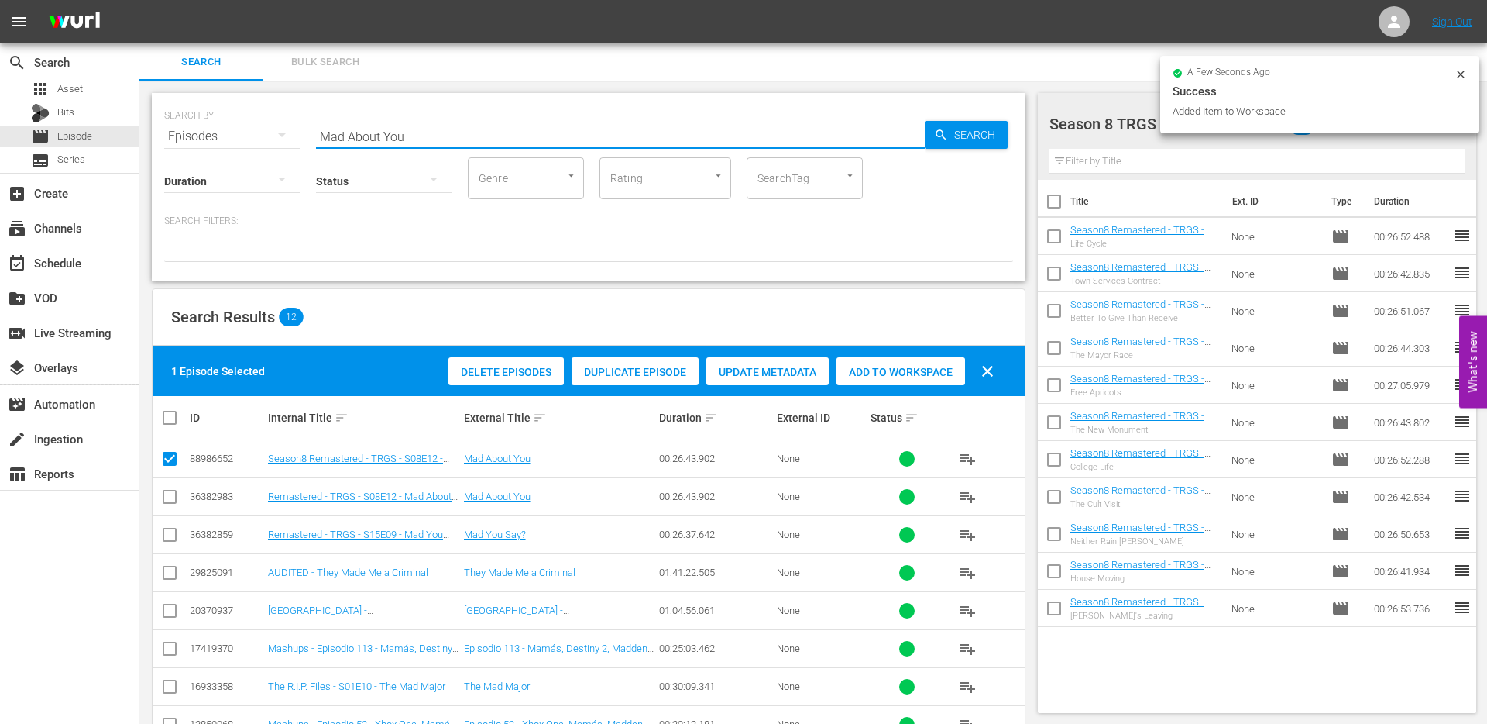
drag, startPoint x: 413, startPoint y: 140, endPoint x: 311, endPoint y: 140, distance: 102.3
click at [311, 140] on div "SEARCH BY Search By Episodes Search ID, Title, Description, Keywords, or Catego…" at bounding box center [588, 127] width 849 height 56
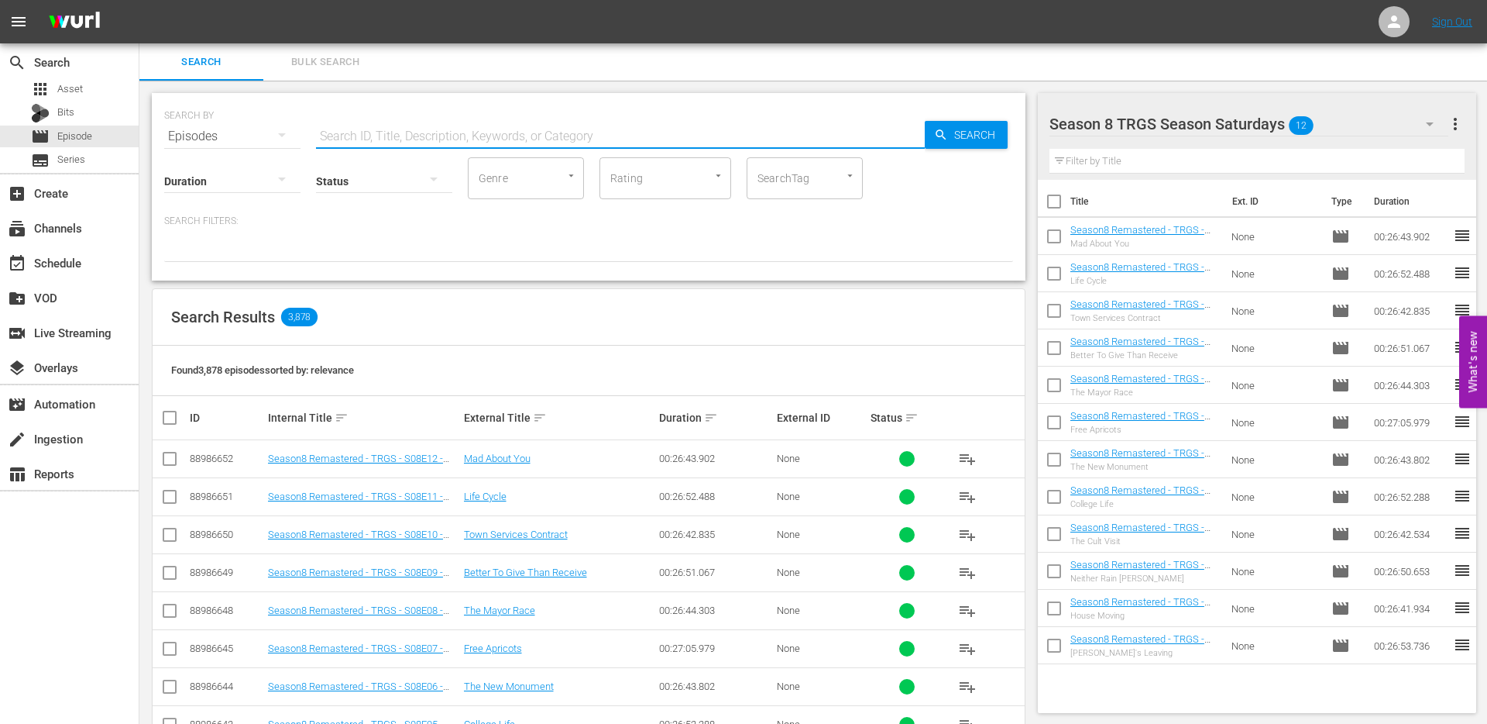
paste input "Bingo Was His Name"
type input "Bingo Was His Name"
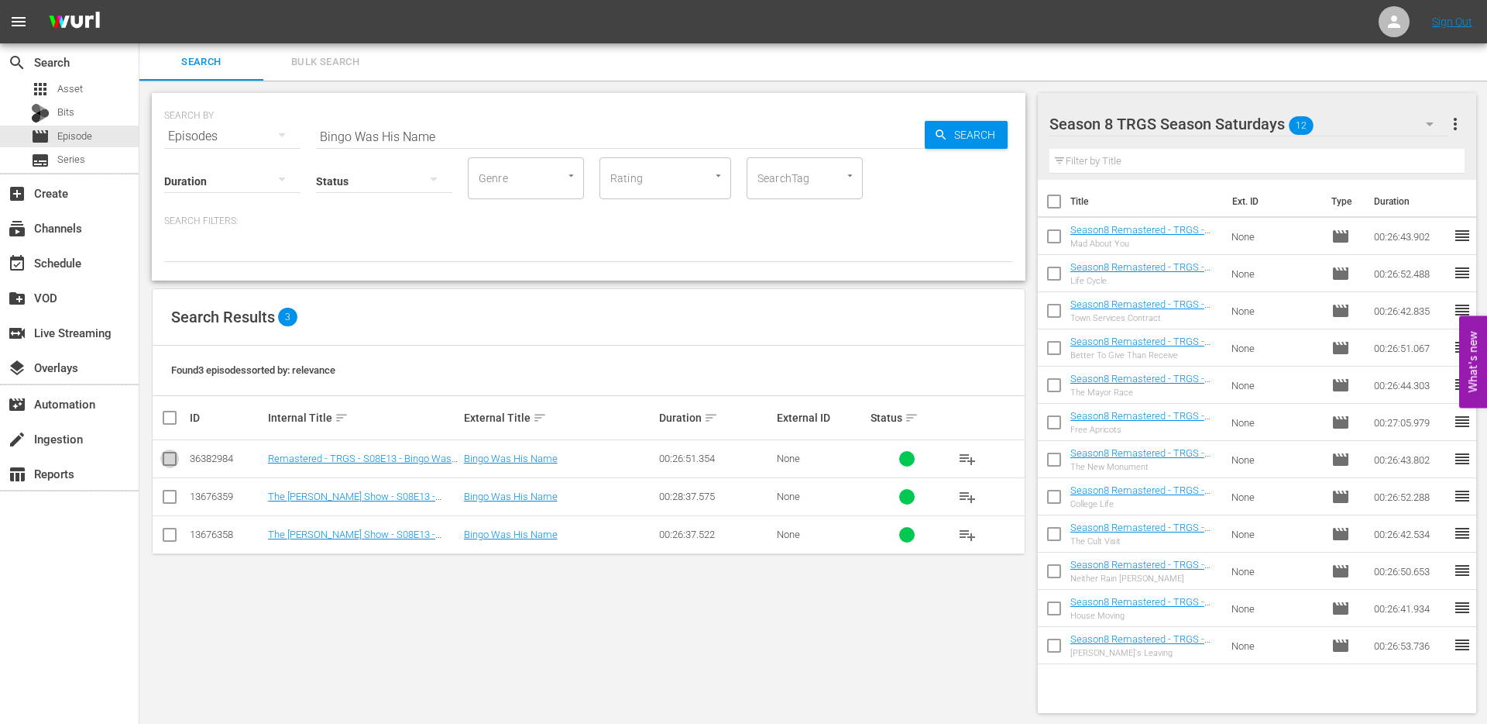
click at [167, 456] on input "checkbox" at bounding box center [169, 461] width 19 height 19
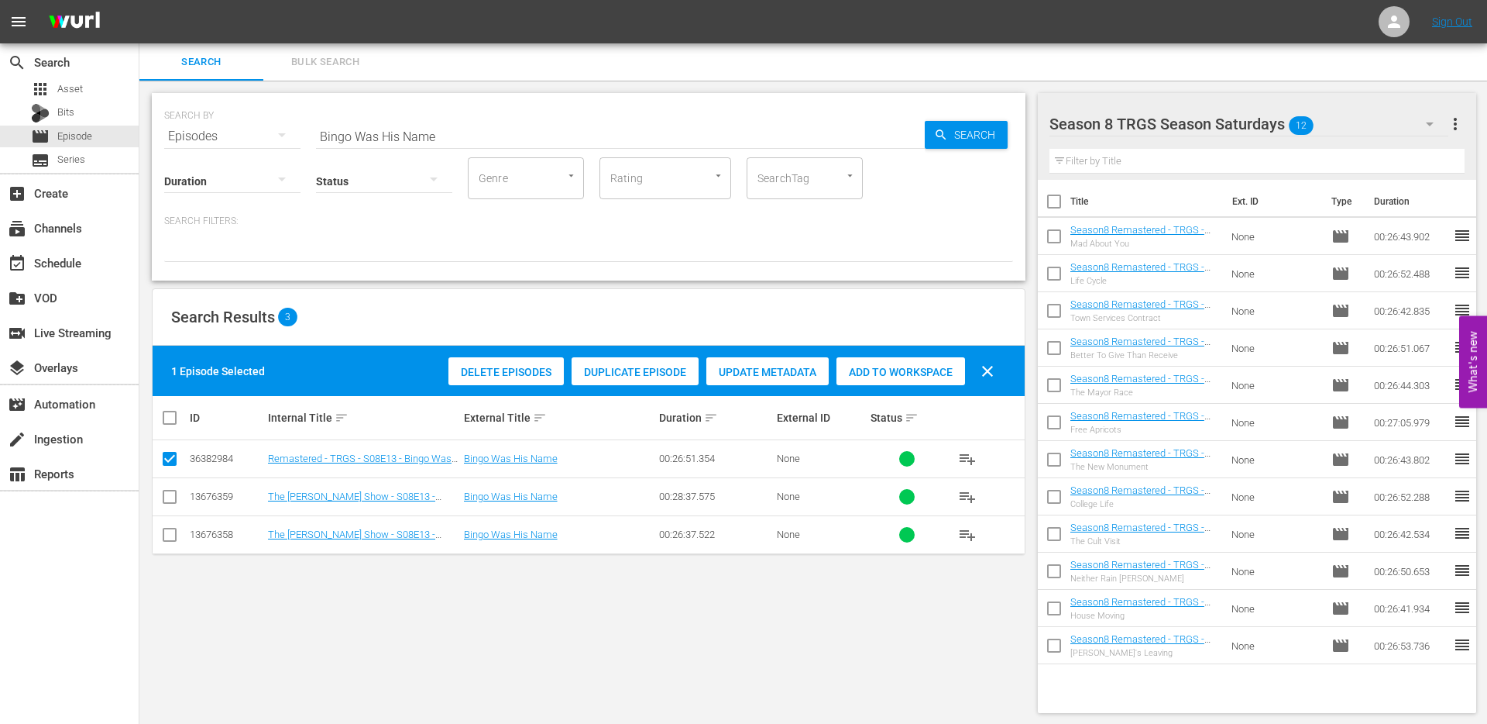
click at [616, 366] on span "Duplicate Episode" at bounding box center [635, 372] width 127 height 12
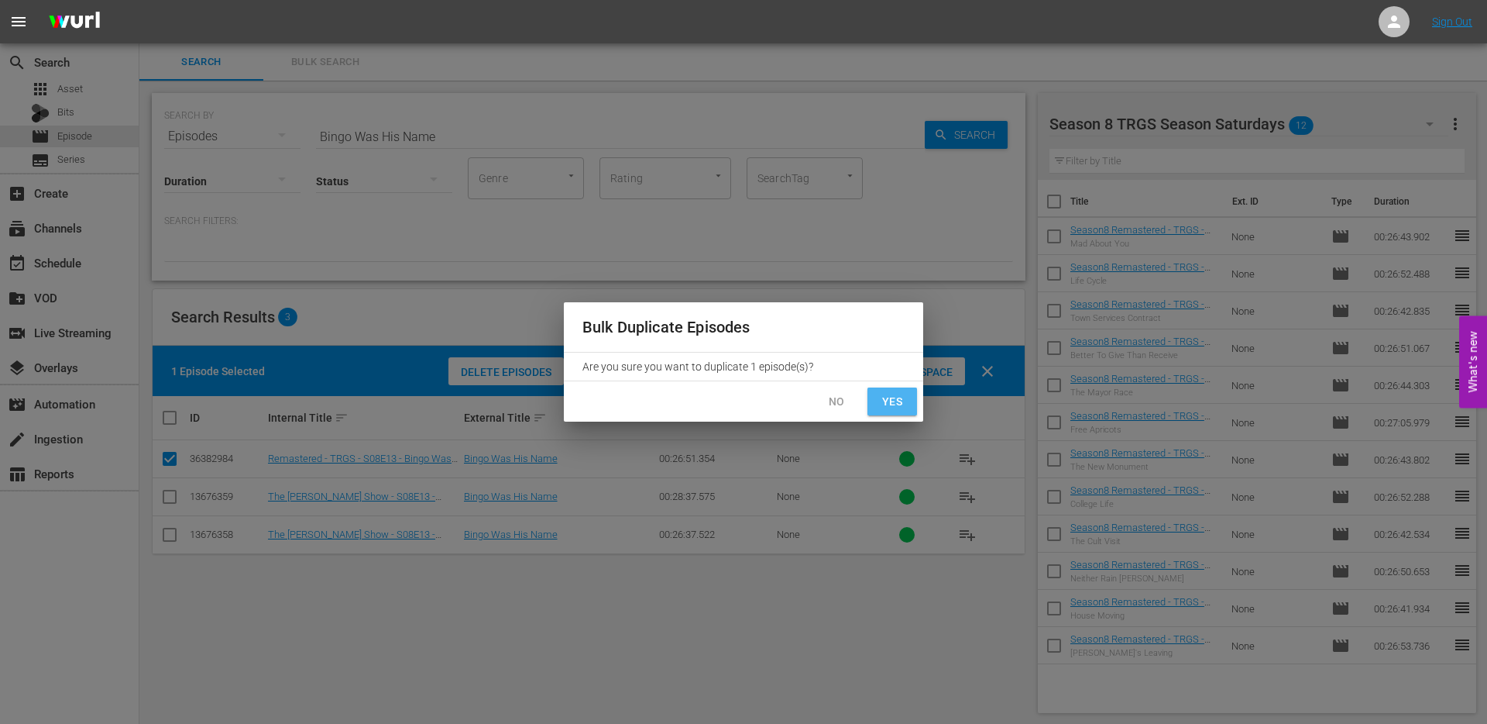
click at [888, 404] on span "Yes" at bounding box center [892, 401] width 25 height 19
checkbox input "false"
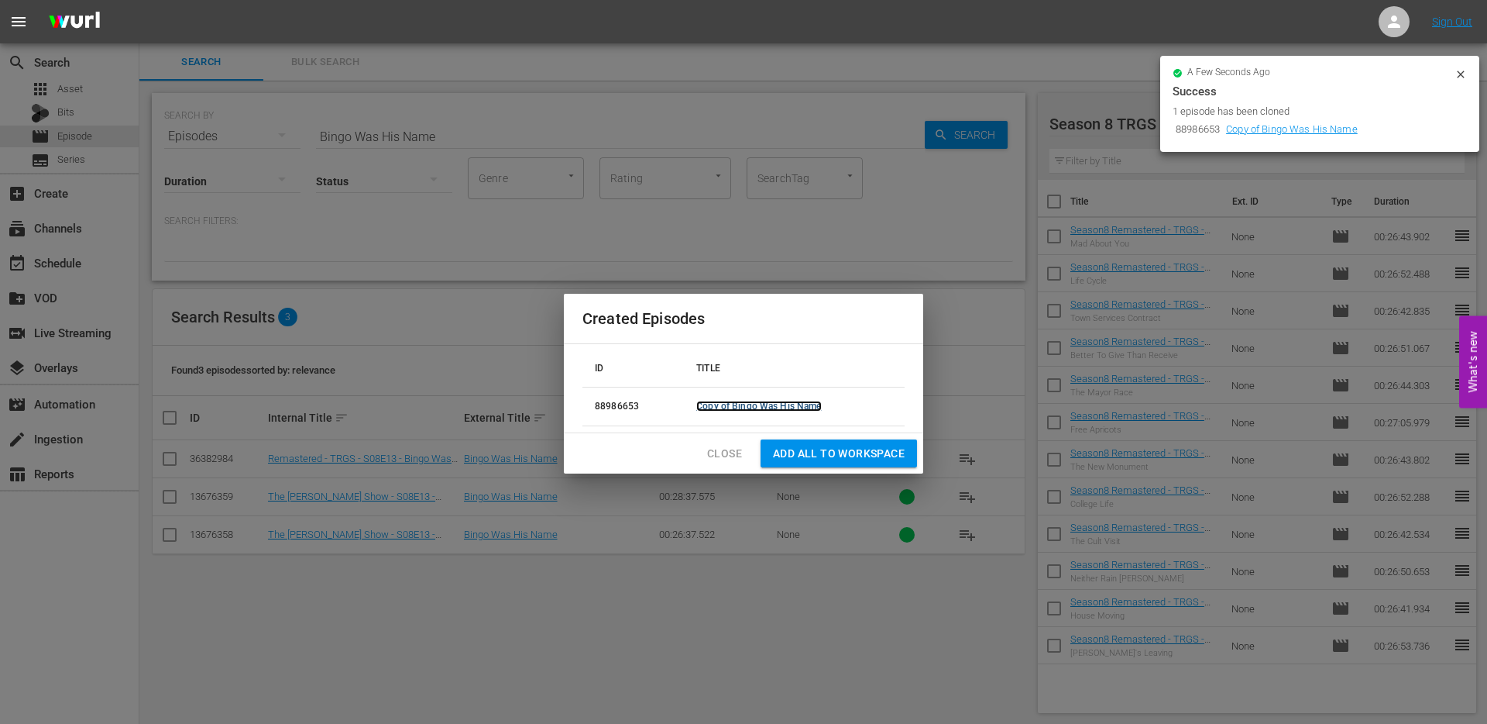
click at [725, 411] on link "Copy of Bingo Was His Name" at bounding box center [758, 406] width 125 height 11
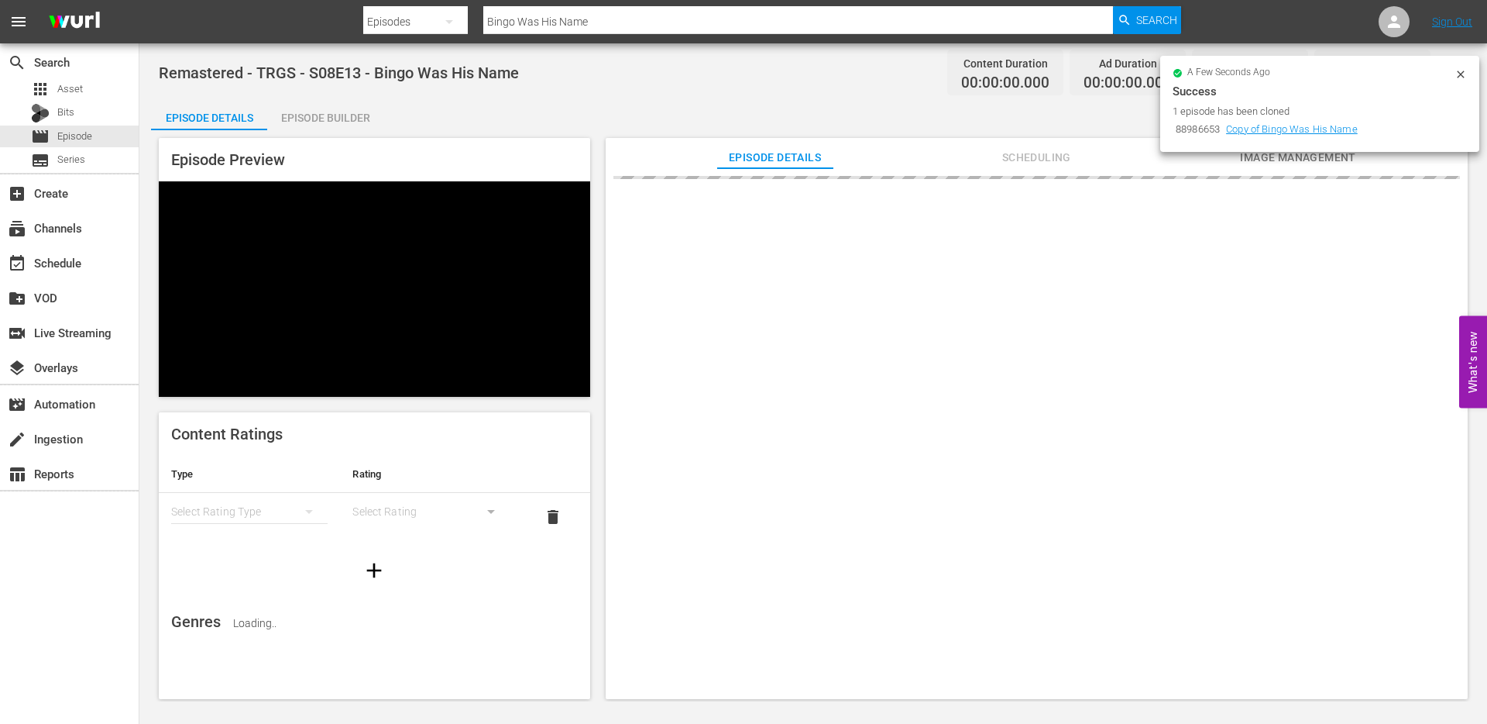
click at [1459, 76] on icon at bounding box center [1460, 73] width 7 height 7
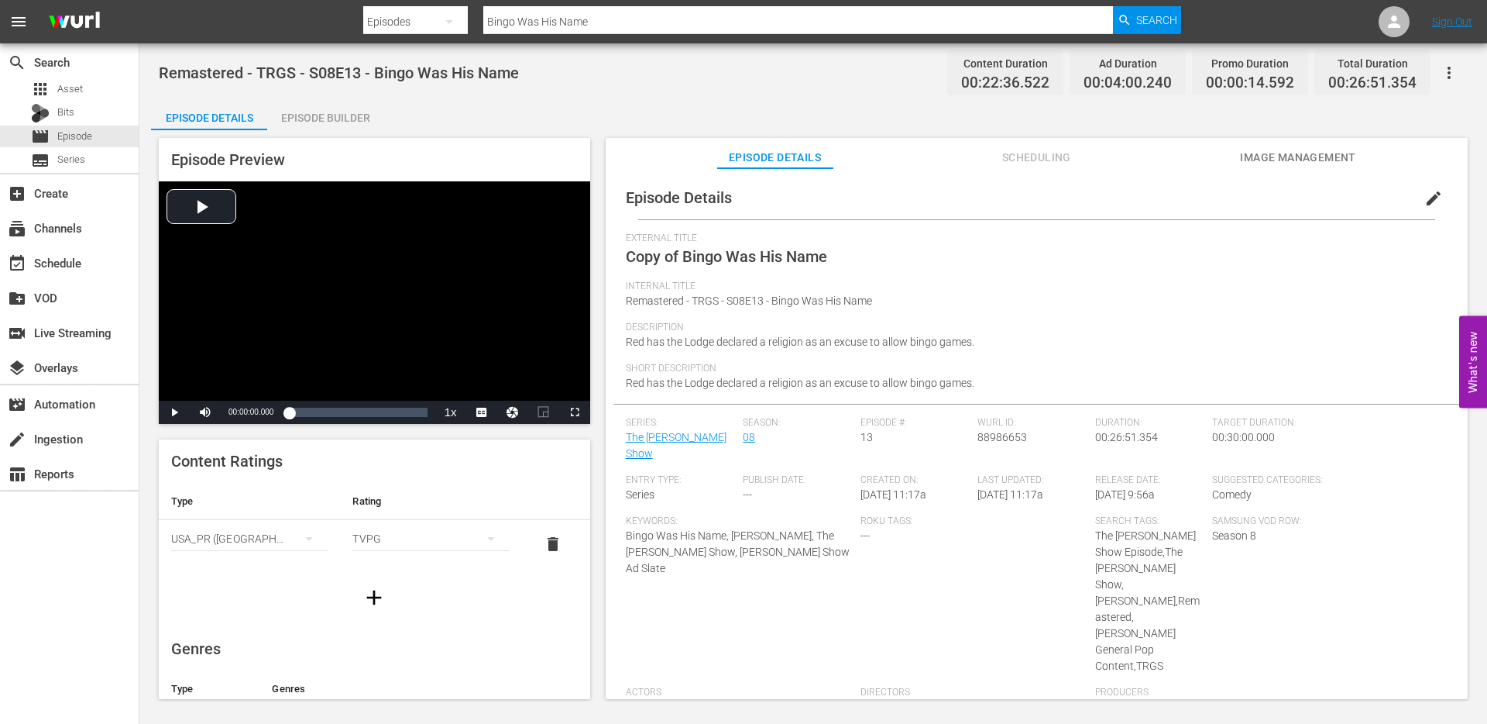
click at [1425, 195] on span "edit" at bounding box center [1434, 198] width 19 height 19
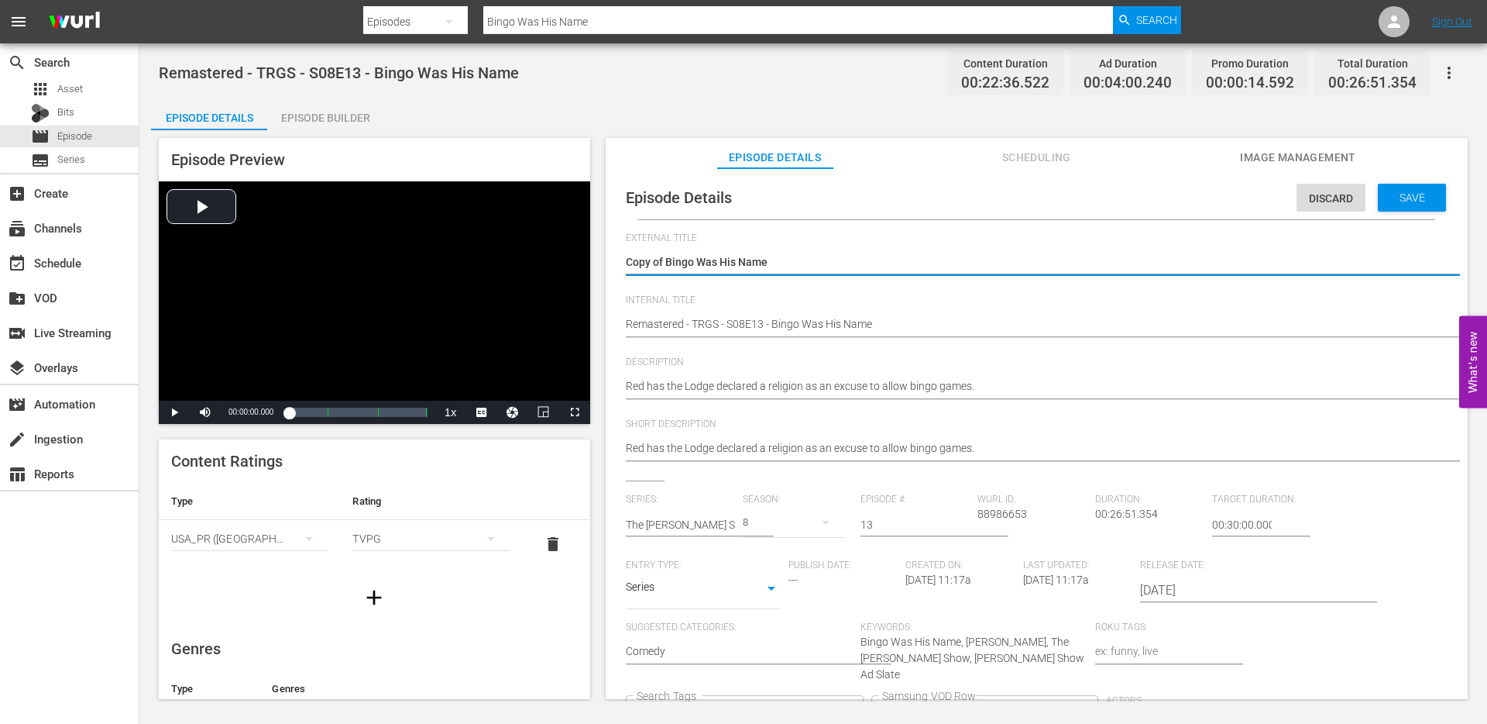
drag, startPoint x: 667, startPoint y: 261, endPoint x: 625, endPoint y: 261, distance: 41.8
click at [629, 261] on textarea "Copy of Bingo Was His Name" at bounding box center [1033, 263] width 814 height 19
type textarea "Bingo Was His Name"
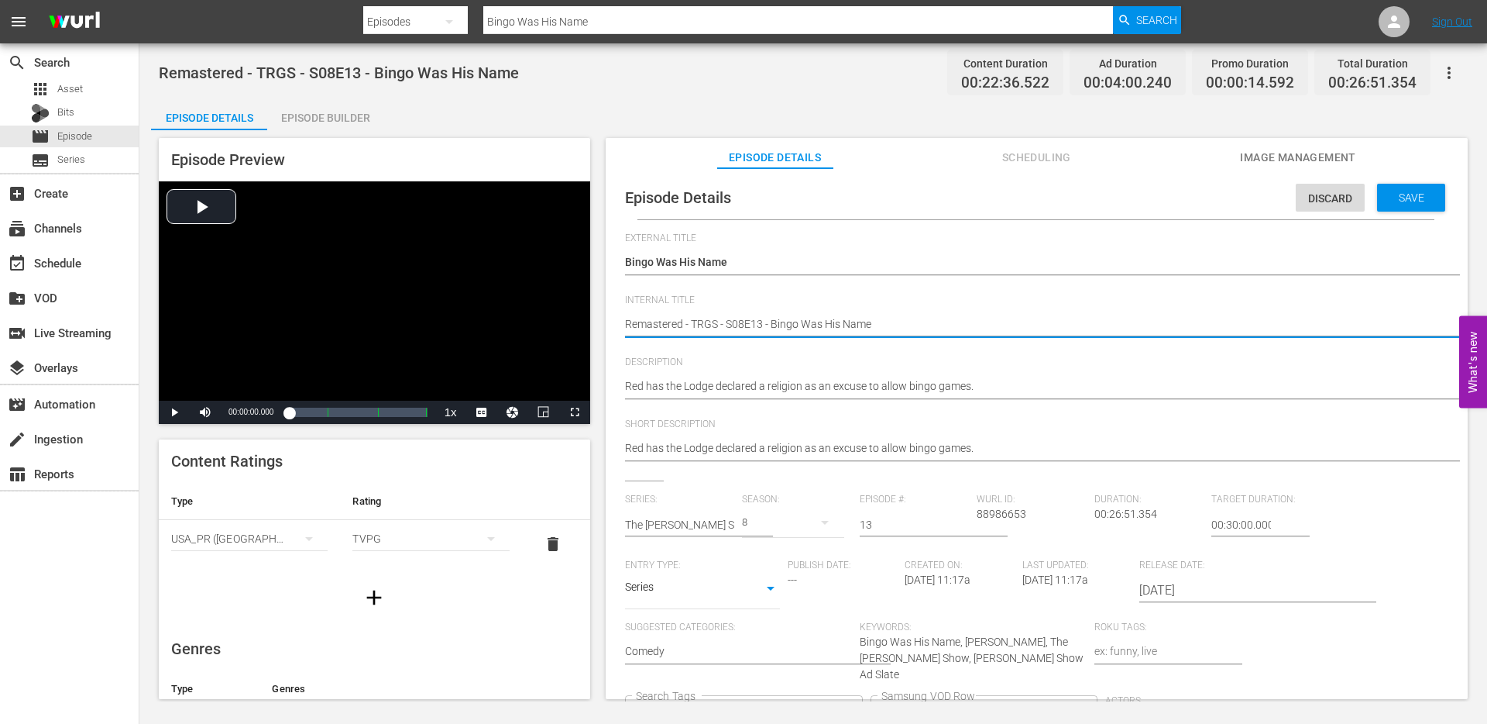
type textarea "SRemastered - TRGS - S08E13 - Bingo Was His Name"
type textarea "SeRemastered - TRGS - S08E13 - Bingo Was His Name"
type textarea "SeaRemastered - TRGS - S08E13 - Bingo Was His Name"
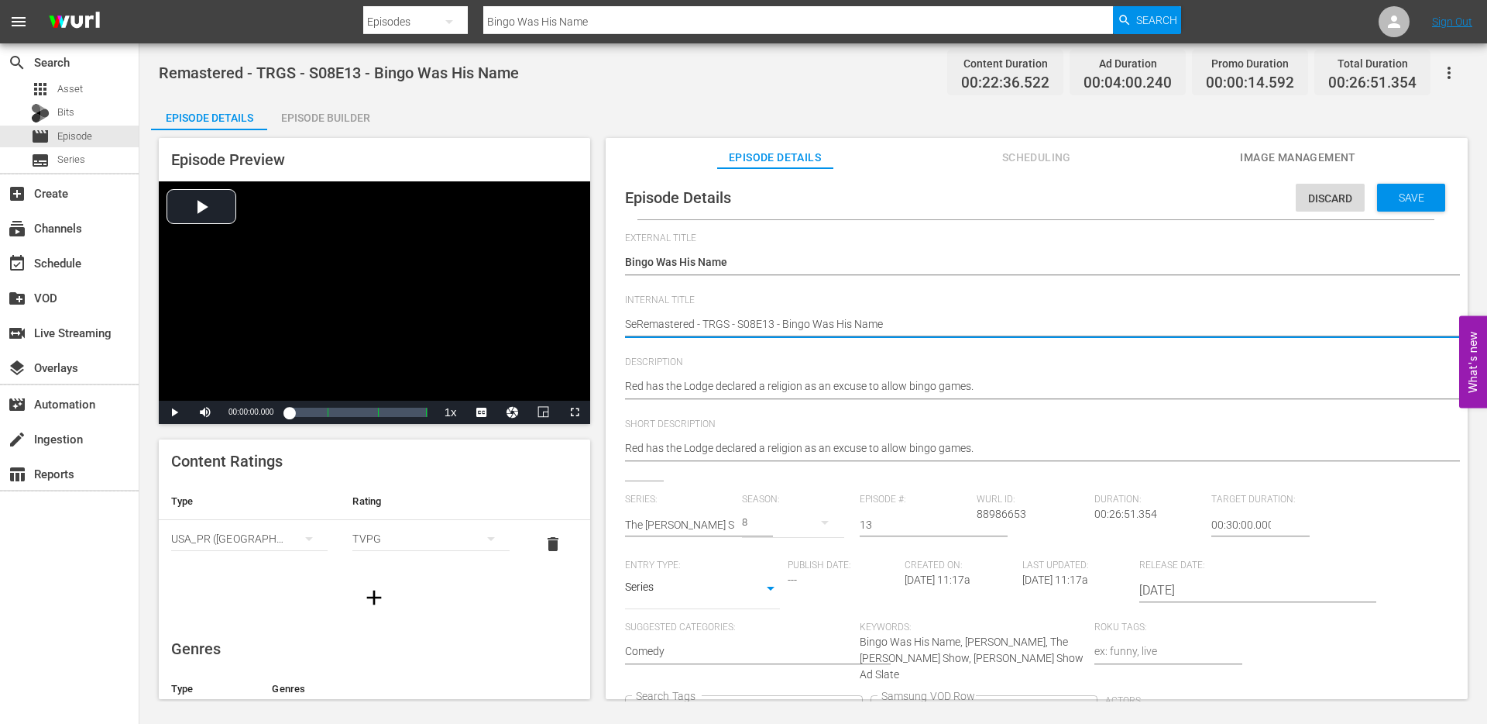
type textarea "SeaRemastered - TRGS - S08E13 - Bingo Was His Name"
type textarea "SeasRemastered - TRGS - S08E13 - Bingo Was His Name"
type textarea "SeasoRemastered - TRGS - S08E13 - Bingo Was His Name"
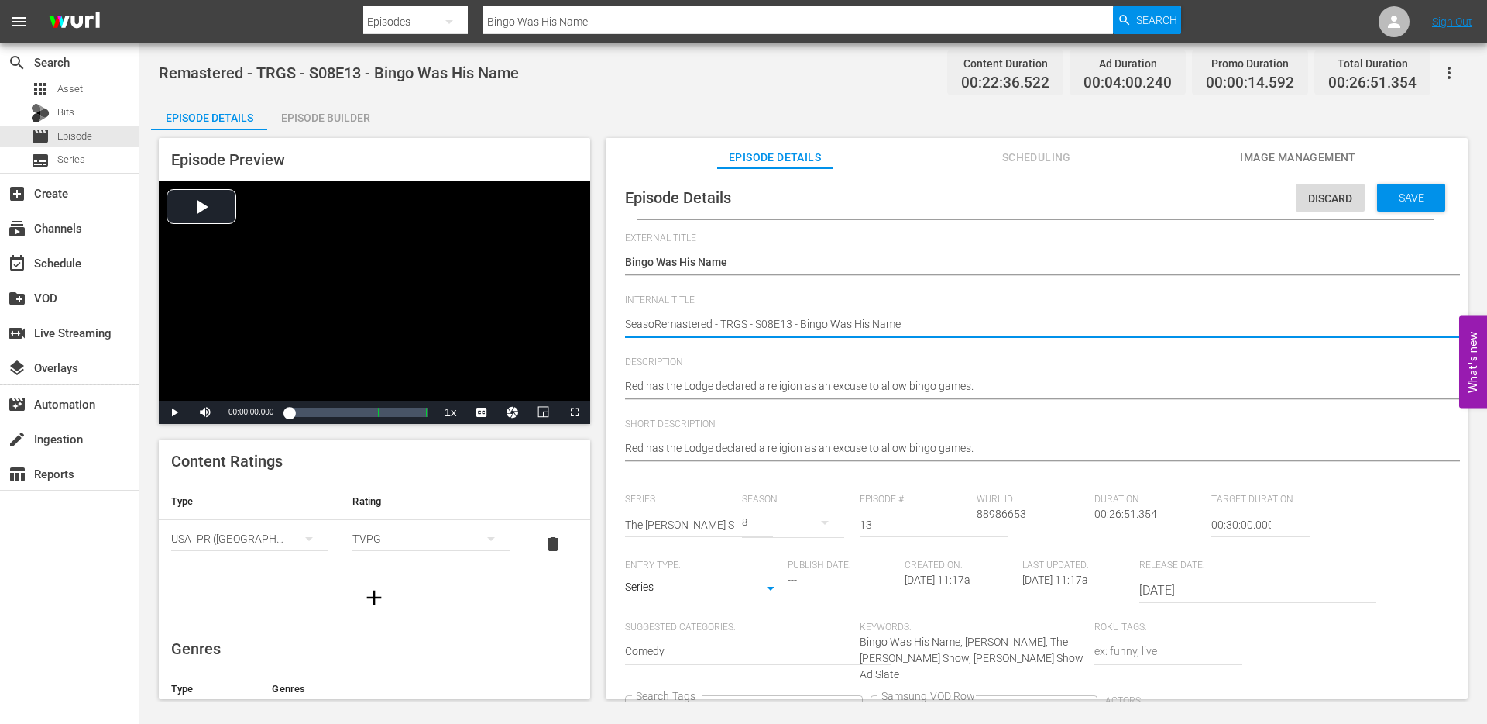
type textarea "SeasonRemastered - TRGS - S08E13 - Bingo Was His Name"
type textarea "Season8Remastered - TRGS - S08E13 - Bingo Was His Name"
type textarea "Season8 Remastered - TRGS - S08E13 - Bingo Was His Name"
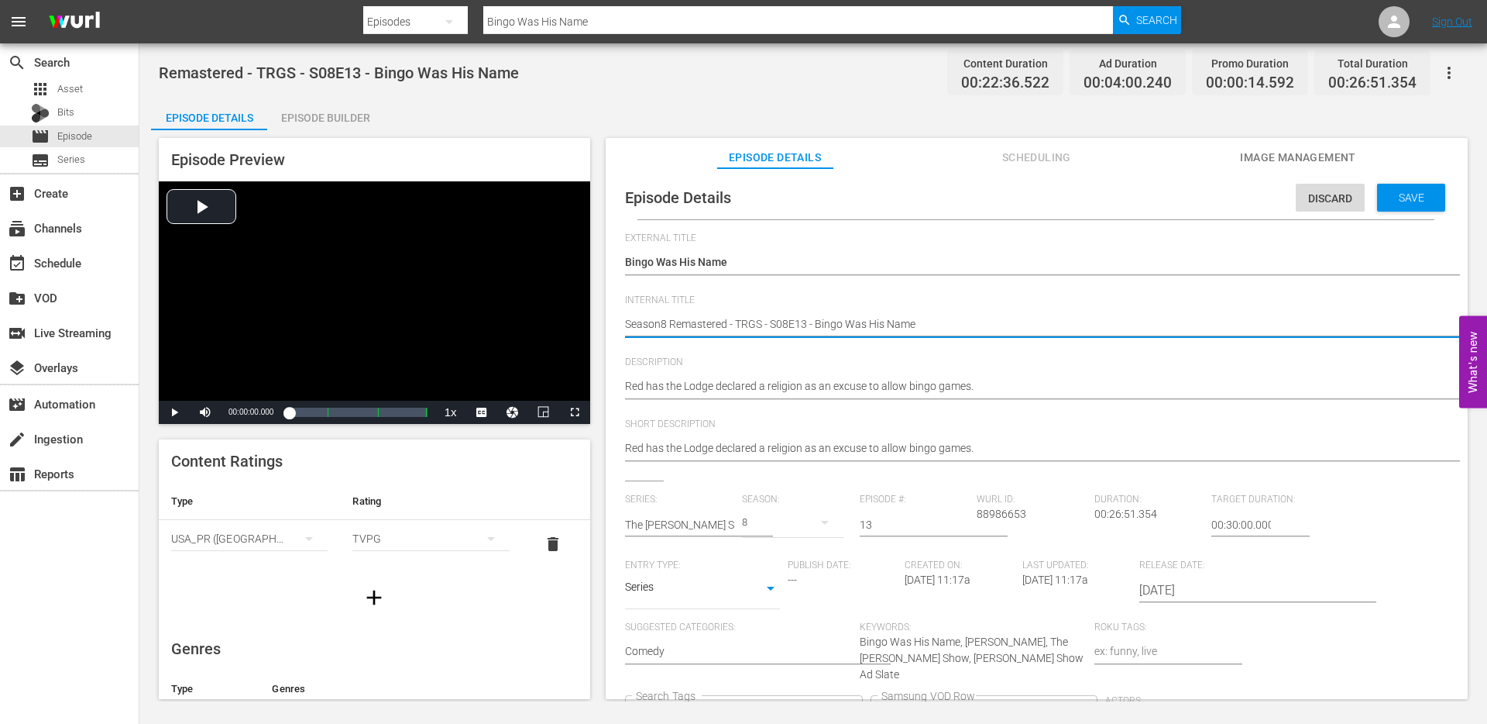
click at [855, 708] on icon "Clear" at bounding box center [849, 713] width 10 height 10
type textarea "Season8 Remastered - TRGS - S08E13 - Bingo Was His Name"
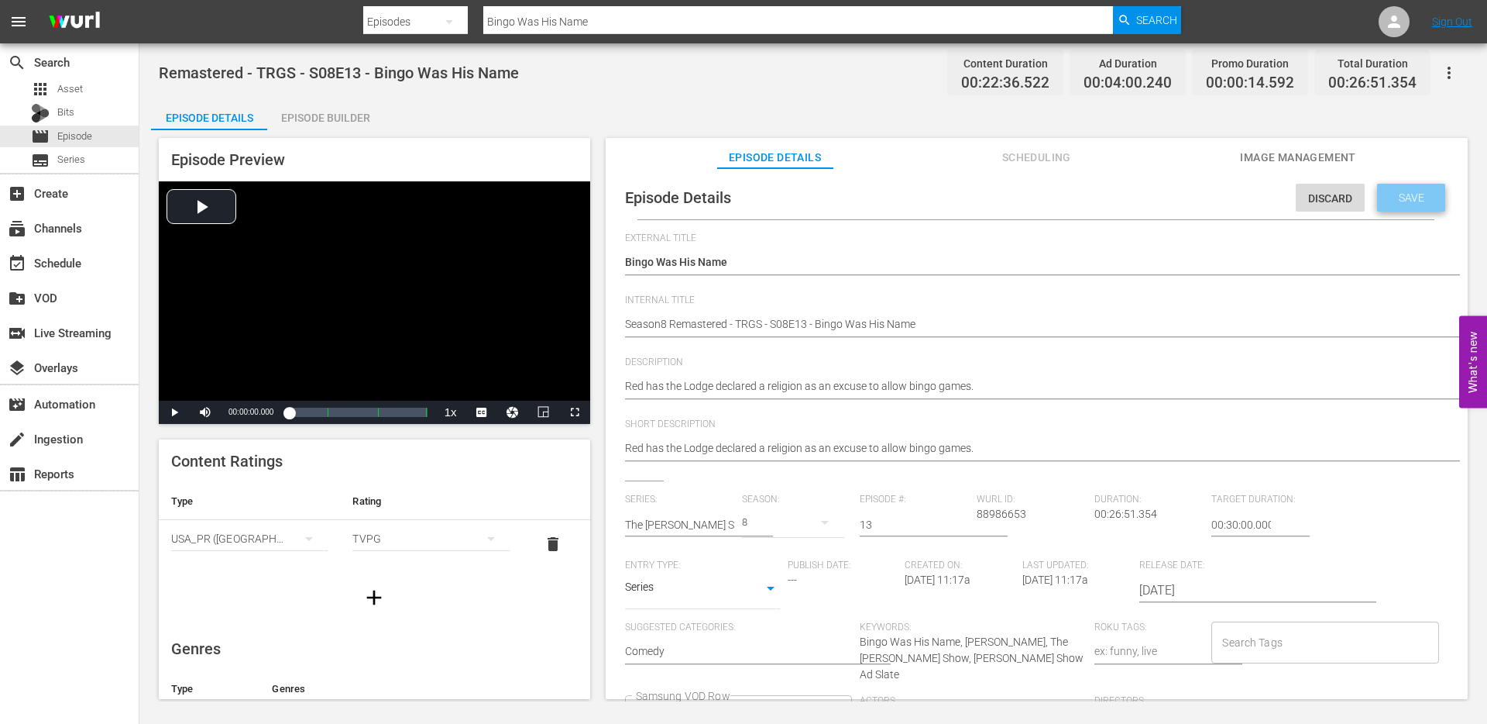
click at [1398, 192] on span "Save" at bounding box center [1412, 197] width 50 height 12
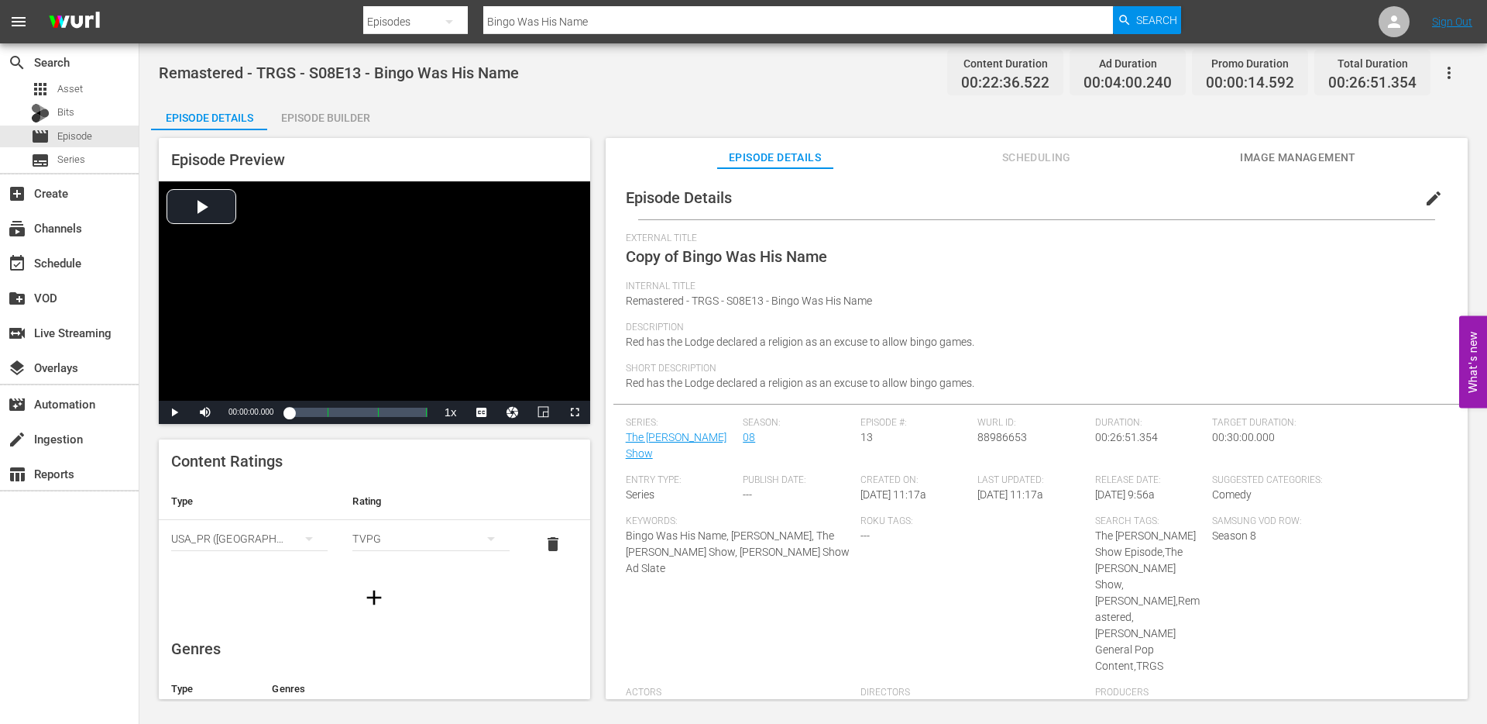
scroll to position [0, 0]
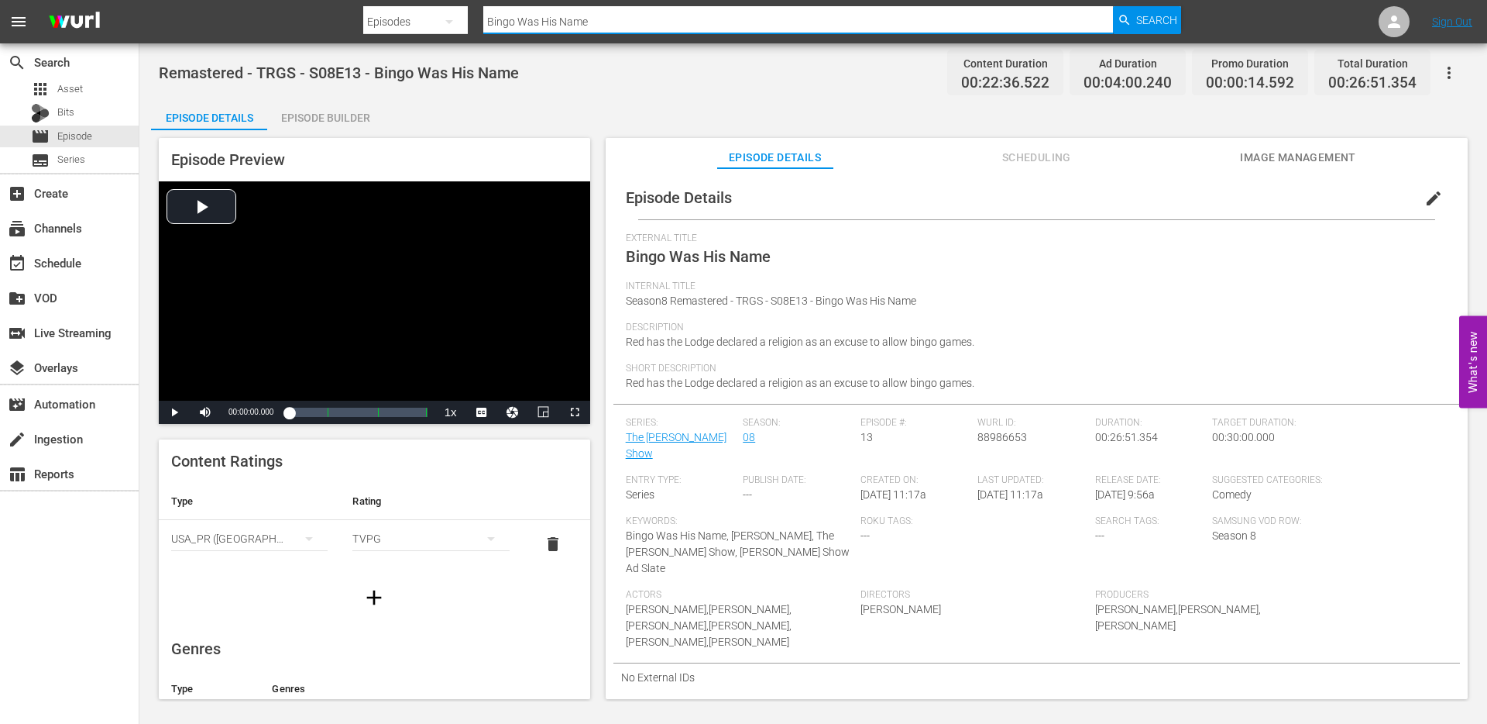
click at [592, 23] on input "Bingo Was His Name" at bounding box center [798, 21] width 630 height 37
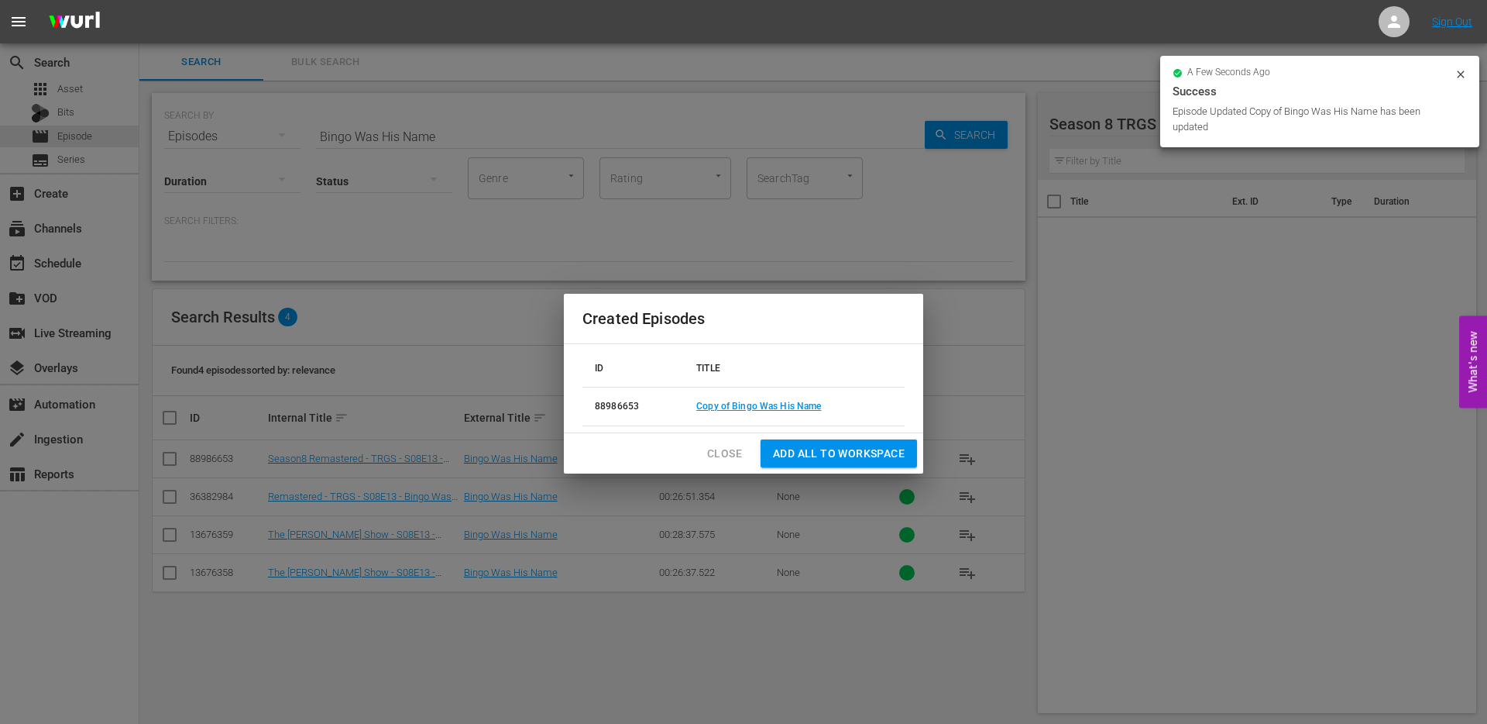
click at [724, 446] on span "Close" at bounding box center [724, 453] width 35 height 19
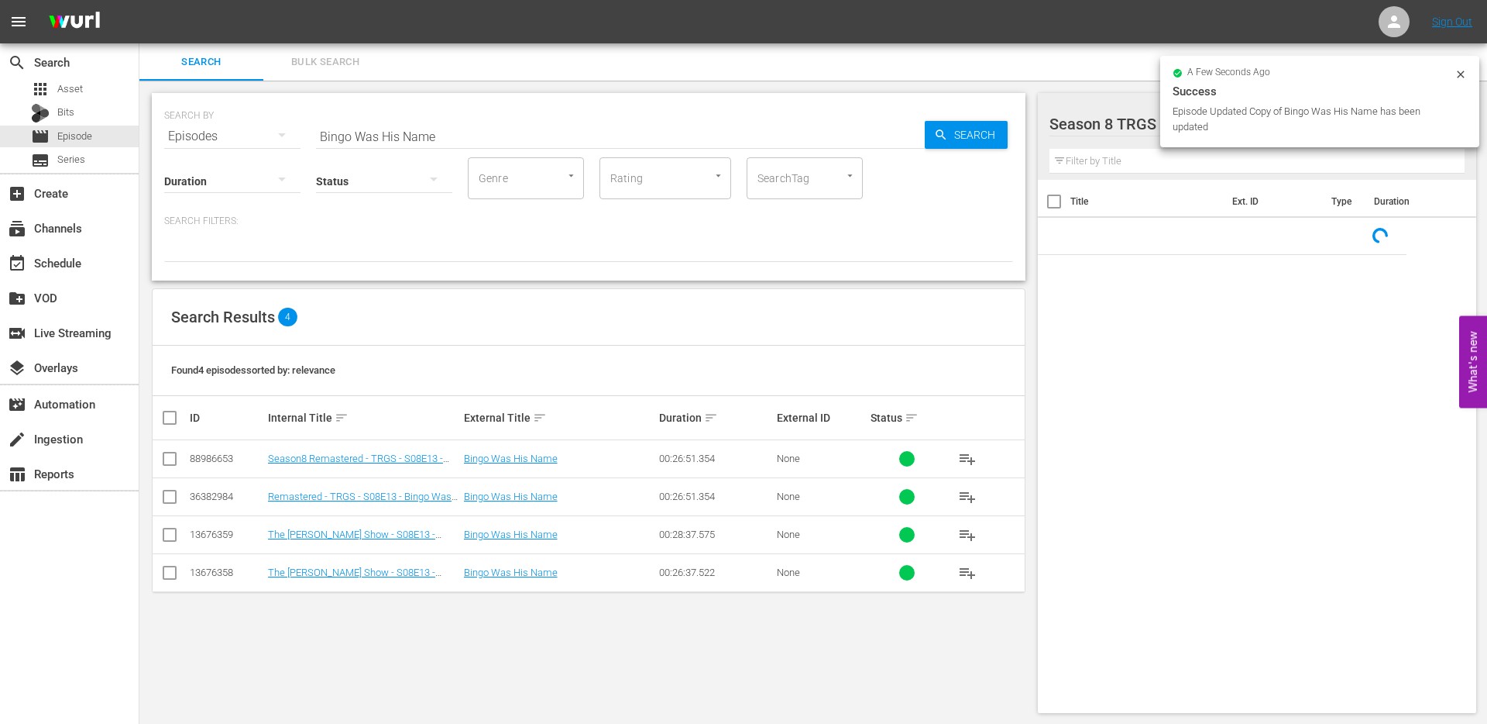
click at [175, 453] on input "checkbox" at bounding box center [169, 461] width 19 height 19
checkbox input "true"
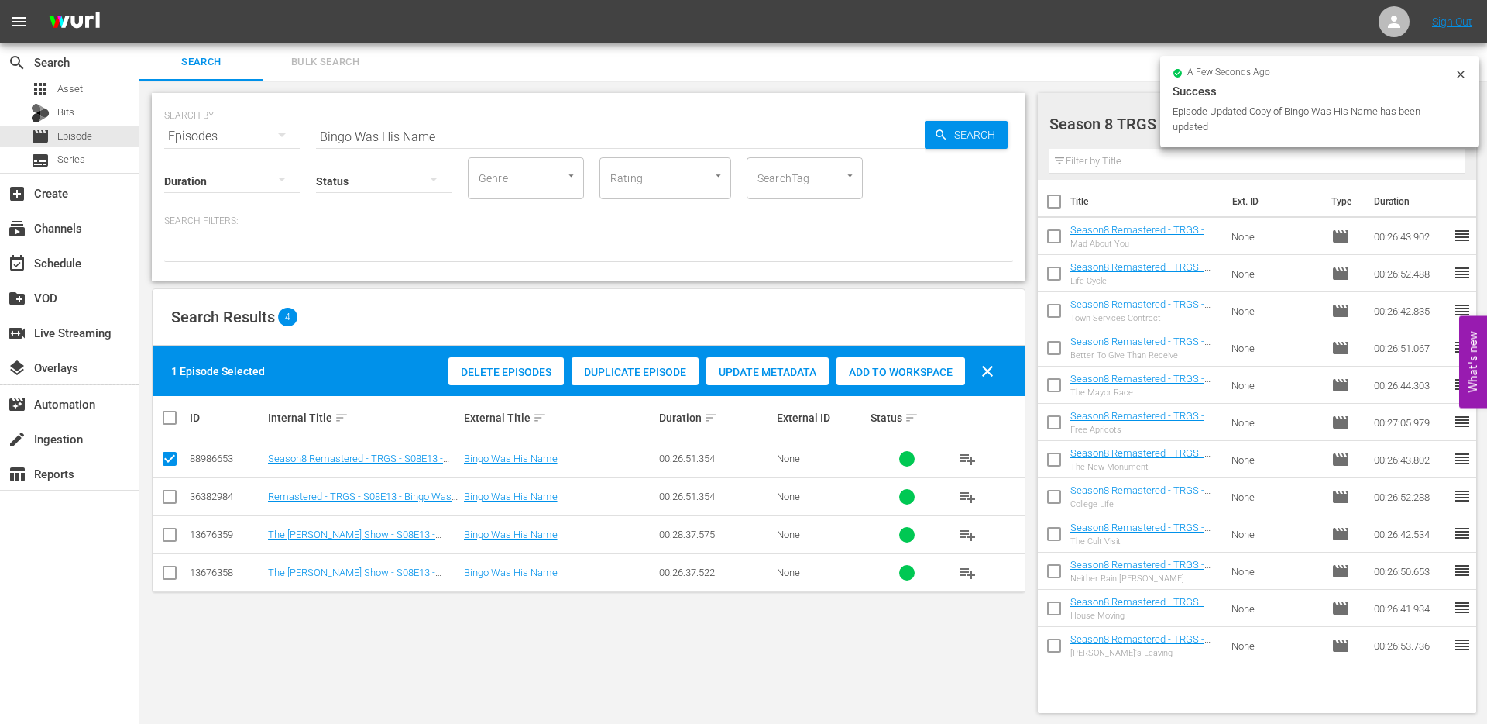
click at [952, 374] on span "Add to Workspace" at bounding box center [901, 372] width 129 height 12
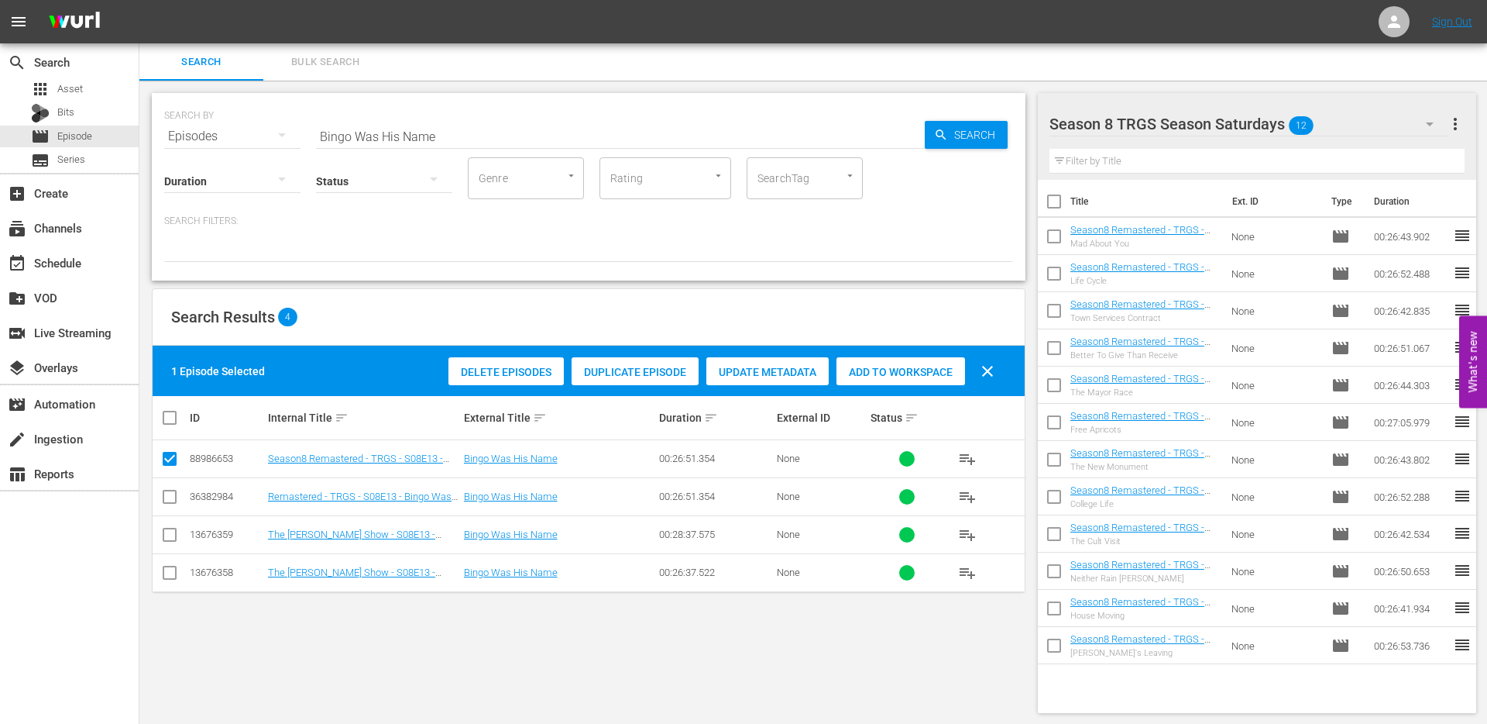
click at [449, 137] on input "Bingo Was His Name" at bounding box center [620, 136] width 609 height 37
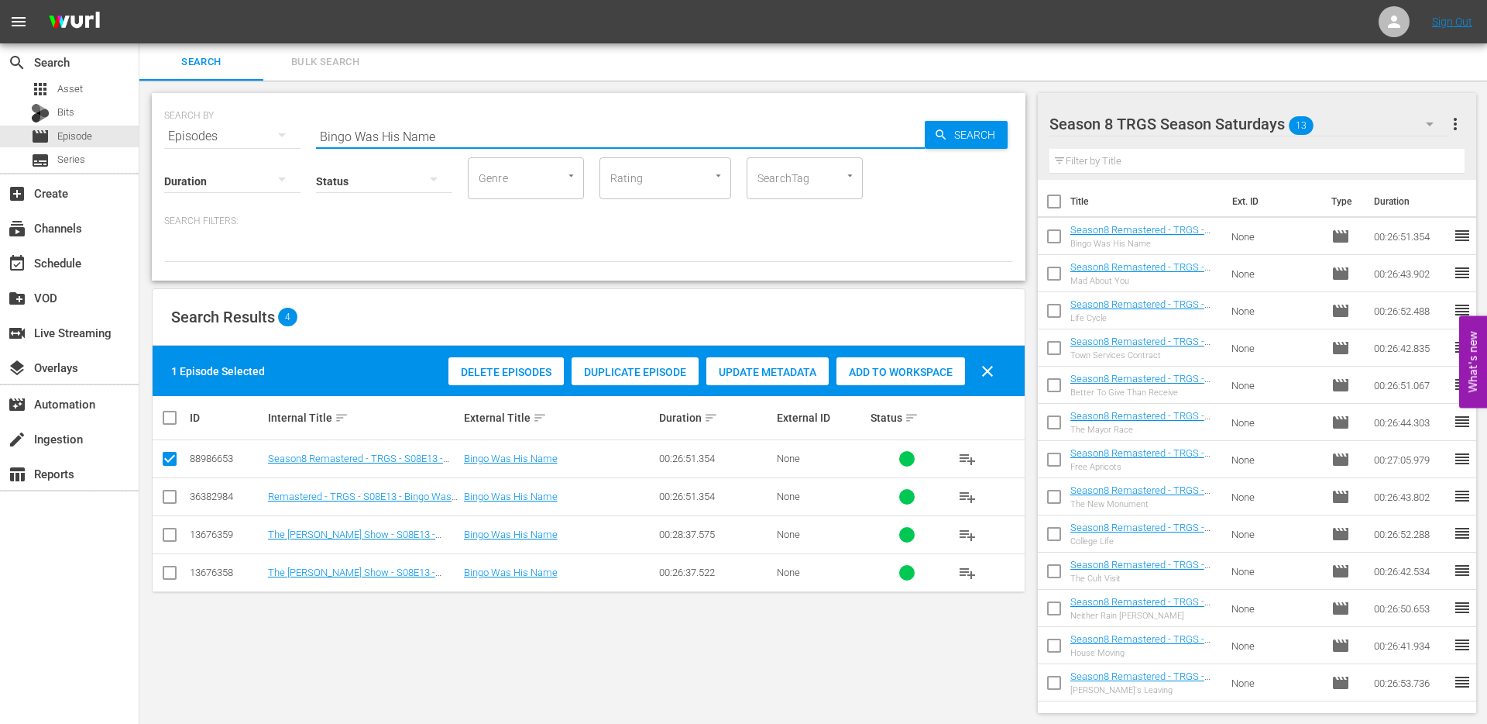
click at [418, 137] on input "Bingo Was His Name" at bounding box center [620, 136] width 609 height 37
paste input "It's A Wonderful [PERSON_NAME] Christmas"
type input "It's A Wonderful [PERSON_NAME] Christmas"
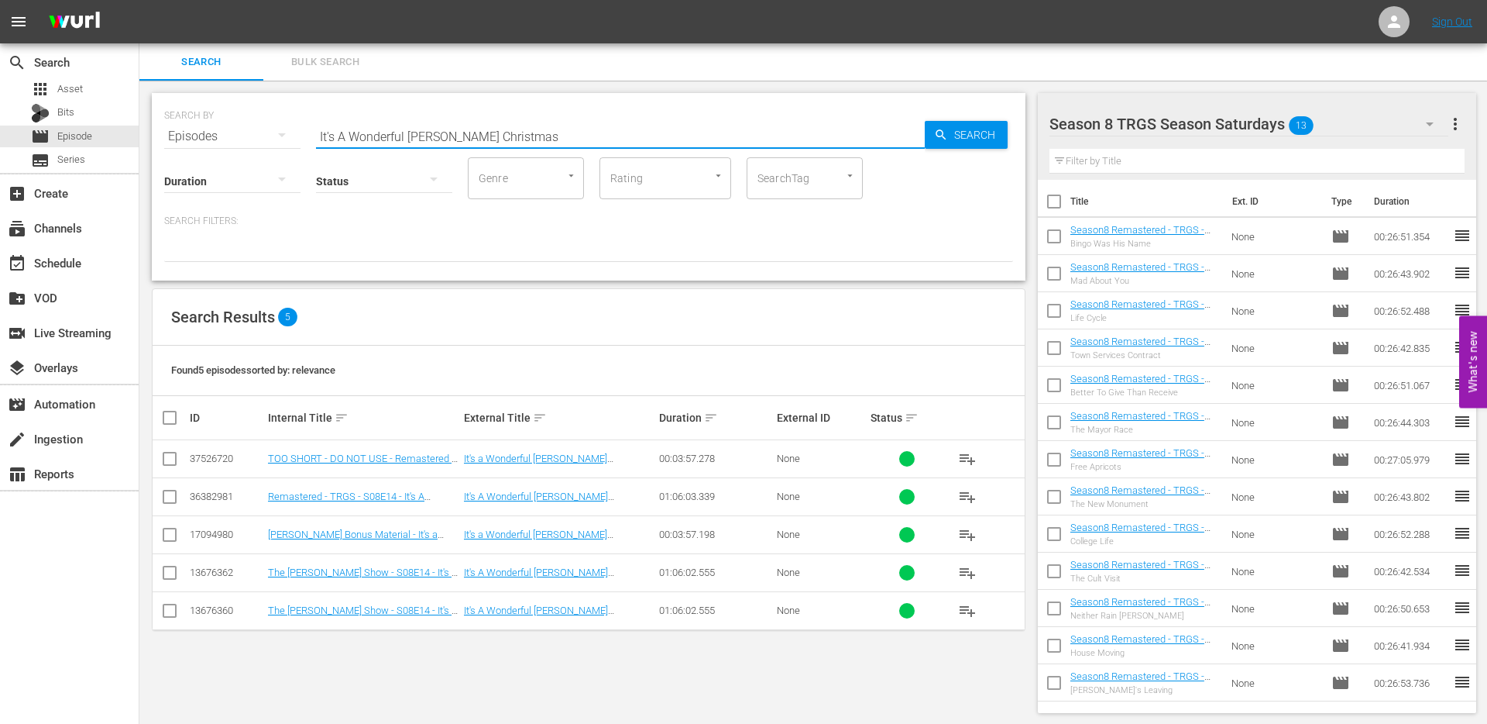
click at [173, 493] on input "checkbox" at bounding box center [169, 499] width 19 height 19
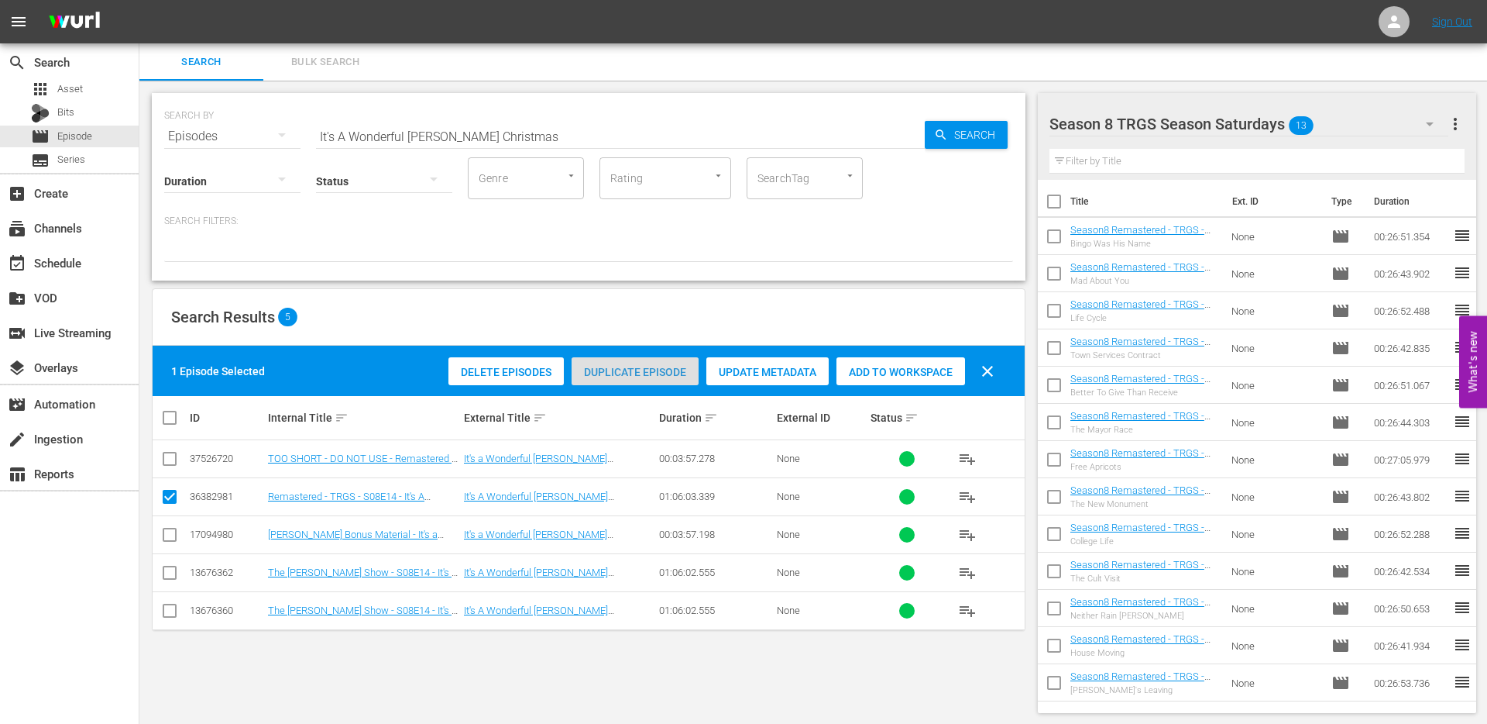
click at [627, 374] on span "Duplicate Episode" at bounding box center [635, 372] width 127 height 12
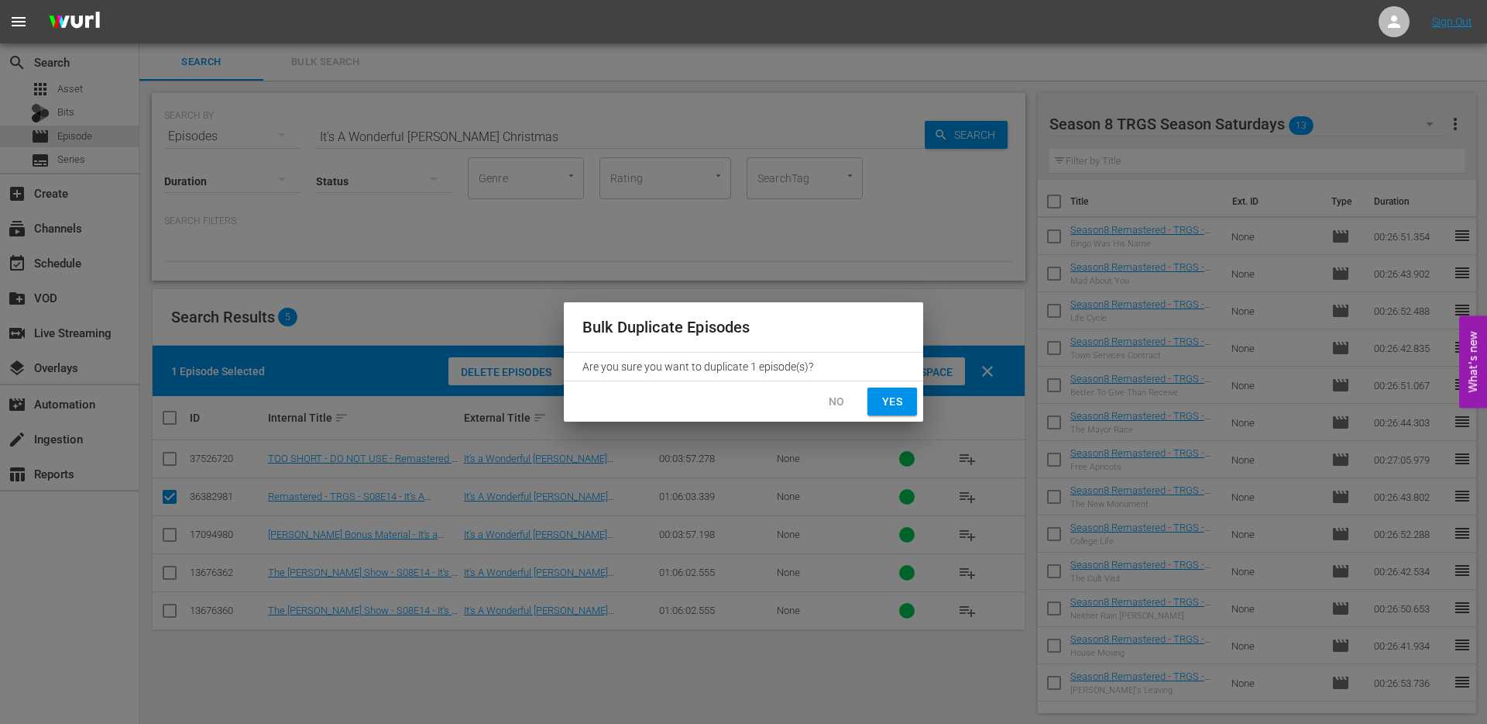
click at [889, 404] on span "Yes" at bounding box center [892, 401] width 25 height 19
checkbox input "false"
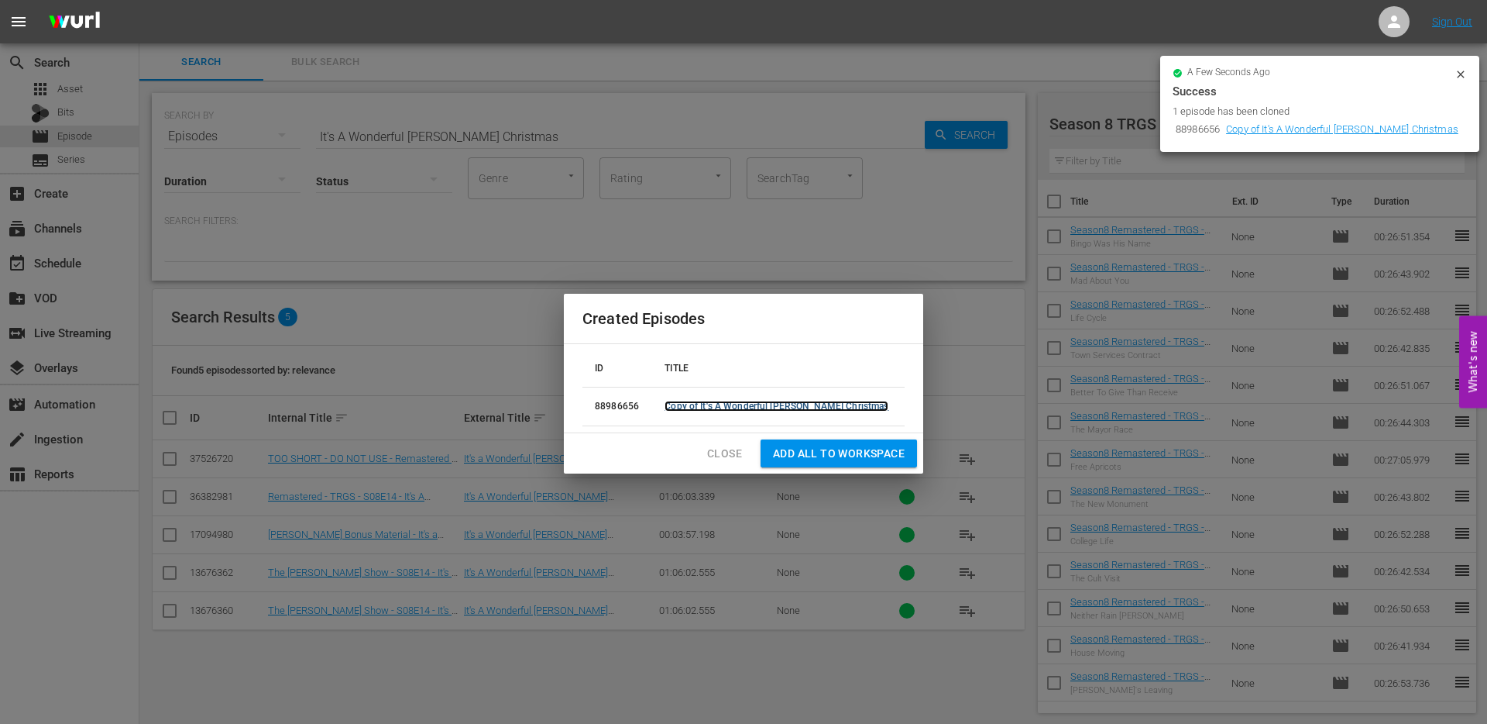
click at [765, 408] on link "Copy of It's A Wonderful [PERSON_NAME] Christmas" at bounding box center [777, 406] width 224 height 11
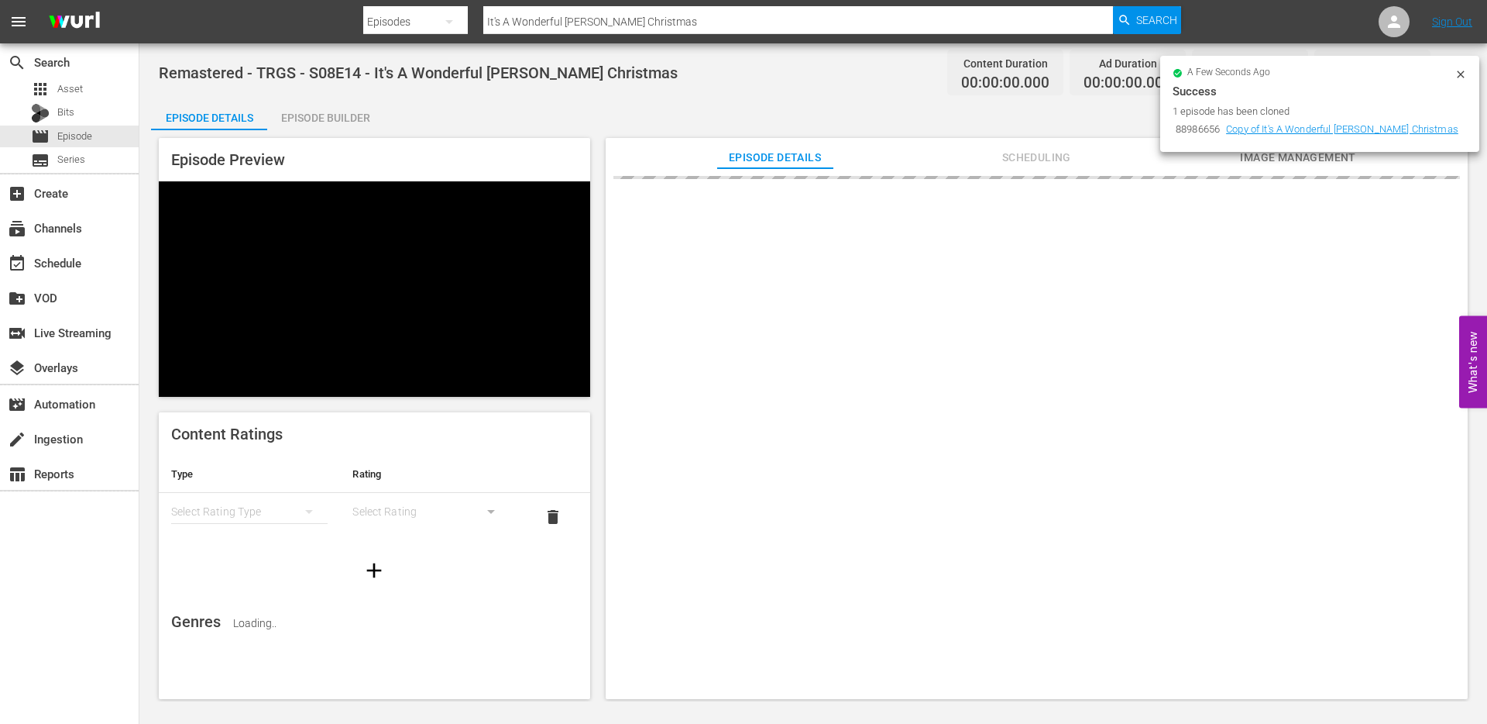
click at [1465, 75] on icon at bounding box center [1461, 74] width 12 height 12
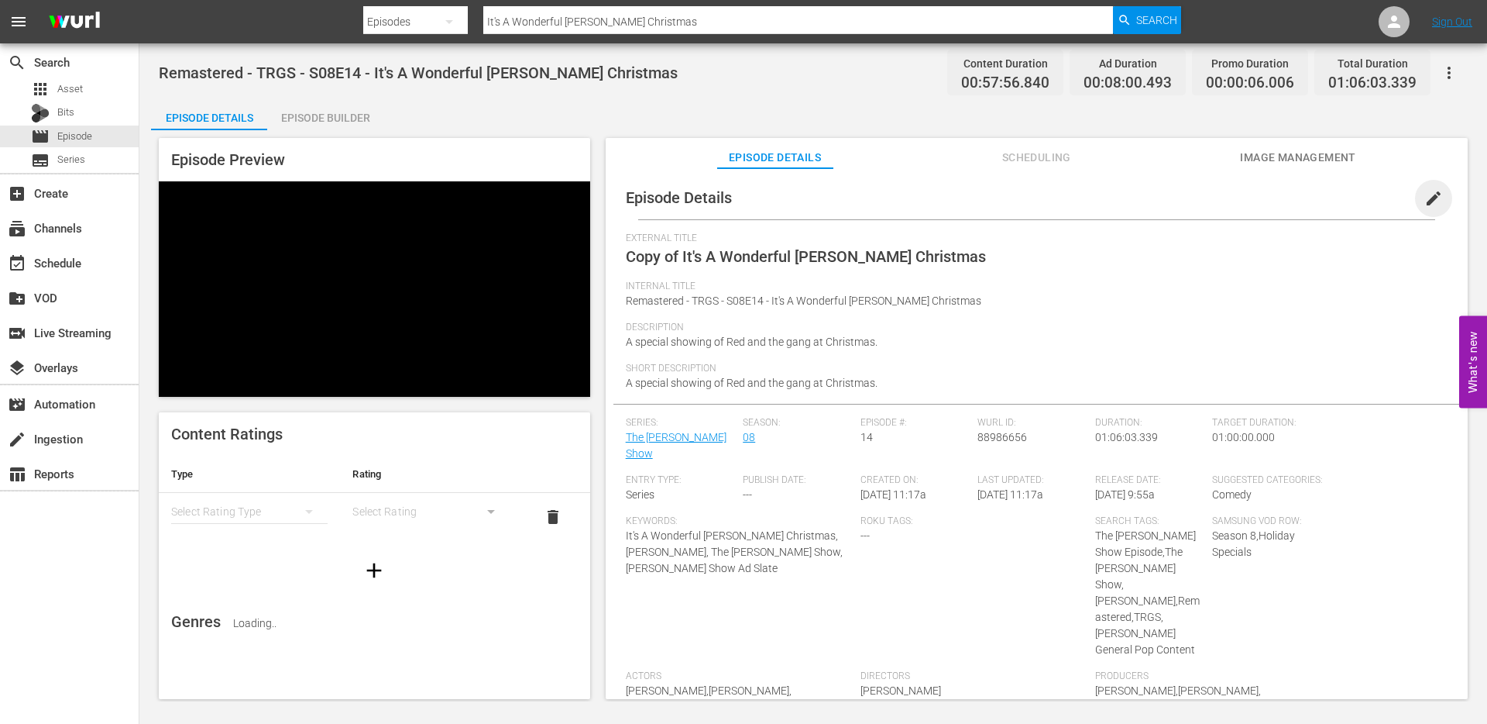
click at [1425, 203] on span "edit" at bounding box center [1434, 198] width 19 height 19
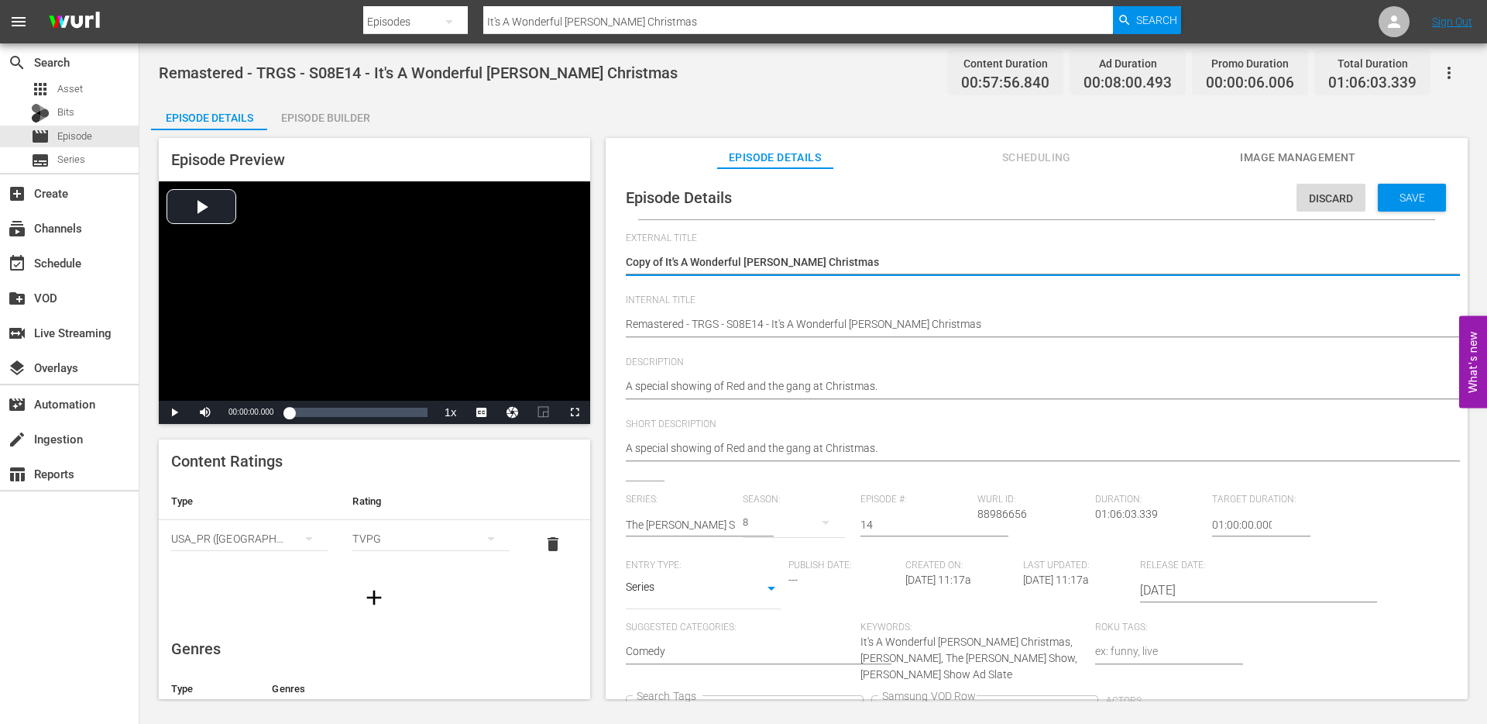
click at [664, 263] on textarea "Copy of It's A Wonderful [PERSON_NAME] Christmas" at bounding box center [1033, 263] width 814 height 19
drag, startPoint x: 665, startPoint y: 262, endPoint x: 586, endPoint y: 262, distance: 78.2
click at [586, 262] on div "Episode Preview Video Player is loading. Play Video Play Mute Current Time 00:0…" at bounding box center [813, 420] width 1325 height 581
type textarea "It's A Wonderful [PERSON_NAME] Christmas"
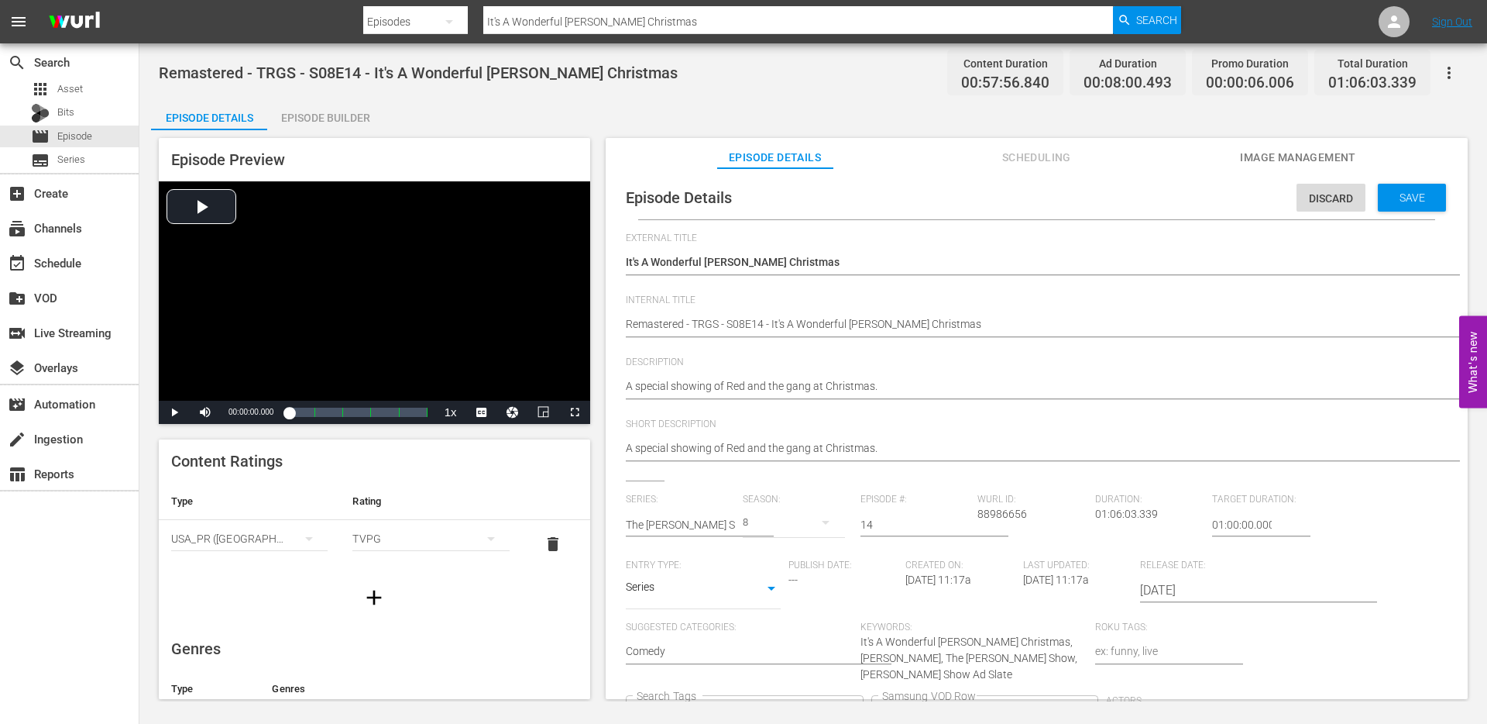
click at [624, 324] on div "Episode Details Discard Save External Title Copy of It's A Wonderful [PERSON_NA…" at bounding box center [1037, 544] width 847 height 736
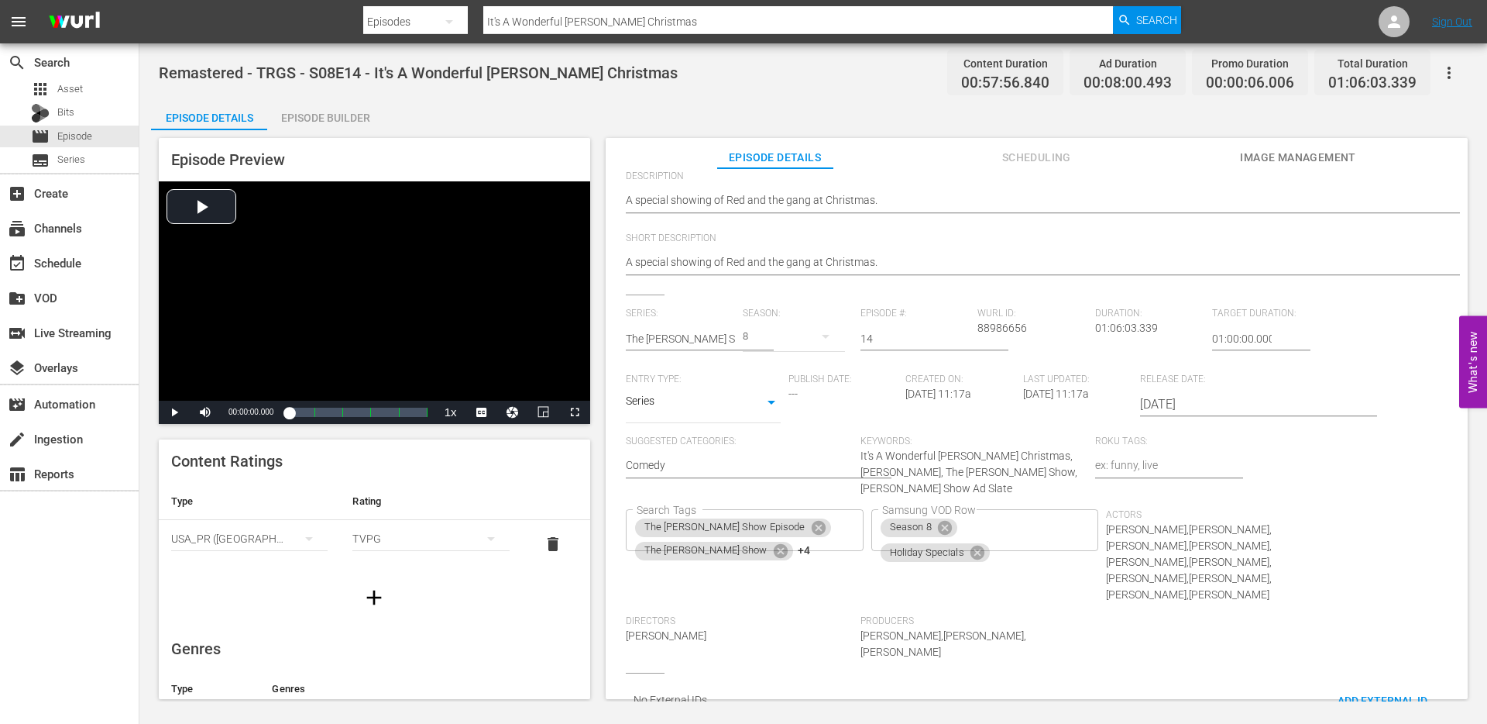
click at [704, 279] on div "A special showing of Red and the gang at Christmas. A special showing of Red an…" at bounding box center [1033, 263] width 814 height 37
click at [693, 225] on div "Description A special showing of Red and the gang at Christmas. A special showi…" at bounding box center [1037, 201] width 822 height 62
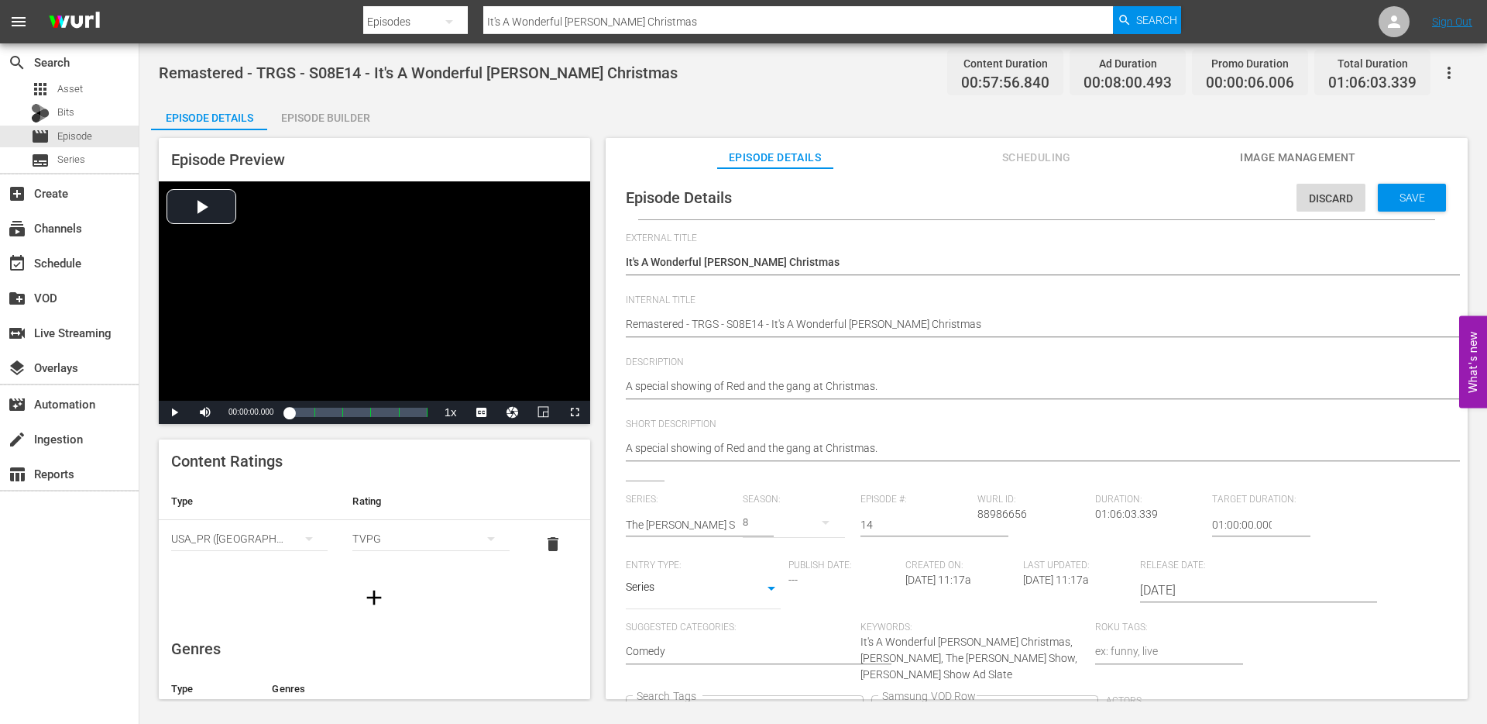
click at [680, 287] on div "External Title Copy of It's A Wonderful [PERSON_NAME] Christmas Copy of It's A …" at bounding box center [1037, 263] width 822 height 62
click at [624, 323] on div "Episode Details Discard Save External Title Copy of It's A Wonderful [PERSON_NA…" at bounding box center [1037, 544] width 847 height 736
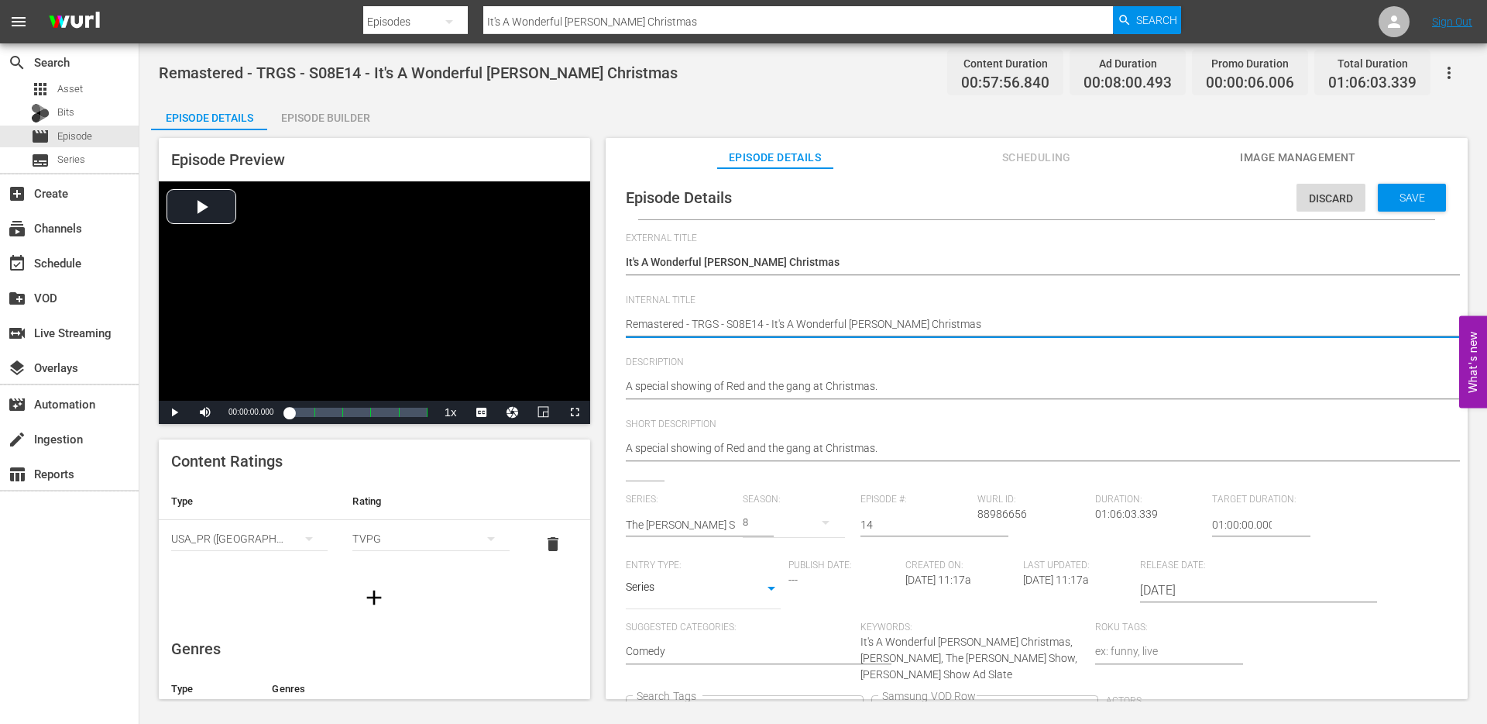
type textarea "SRemastered - TRGS - S08E14 - It's A Wonderful [PERSON_NAME] Christmas"
type textarea "SeRemastered - TRGS - S08E14 - It's A Wonderful [PERSON_NAME] Christmas"
type textarea "SeaRemastered - TRGS - S08E14 - It's A Wonderful [PERSON_NAME] Christmas"
type textarea "SeasRemastered - TRGS - S08E14 - It's A Wonderful [PERSON_NAME] Christmas"
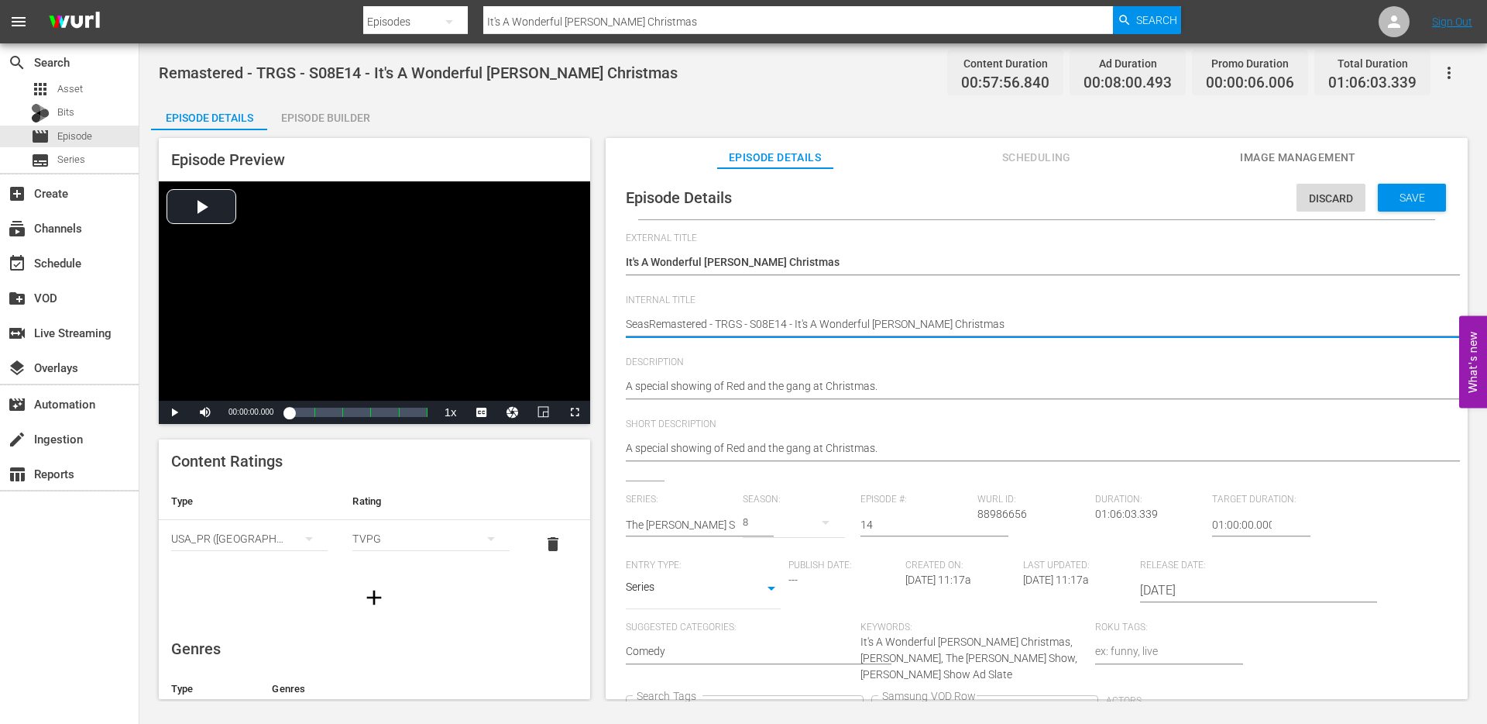
type textarea "SeasoRemastered - TRGS - S08E14 - It's A Wonderful [PERSON_NAME] Christmas"
type textarea "SeasonRemastered - TRGS - S08E14 - It's A Wonderful [PERSON_NAME] Christmas"
type textarea "Season8Remastered - TRGS - S08E14 - It's A Wonderful [PERSON_NAME] Christmas"
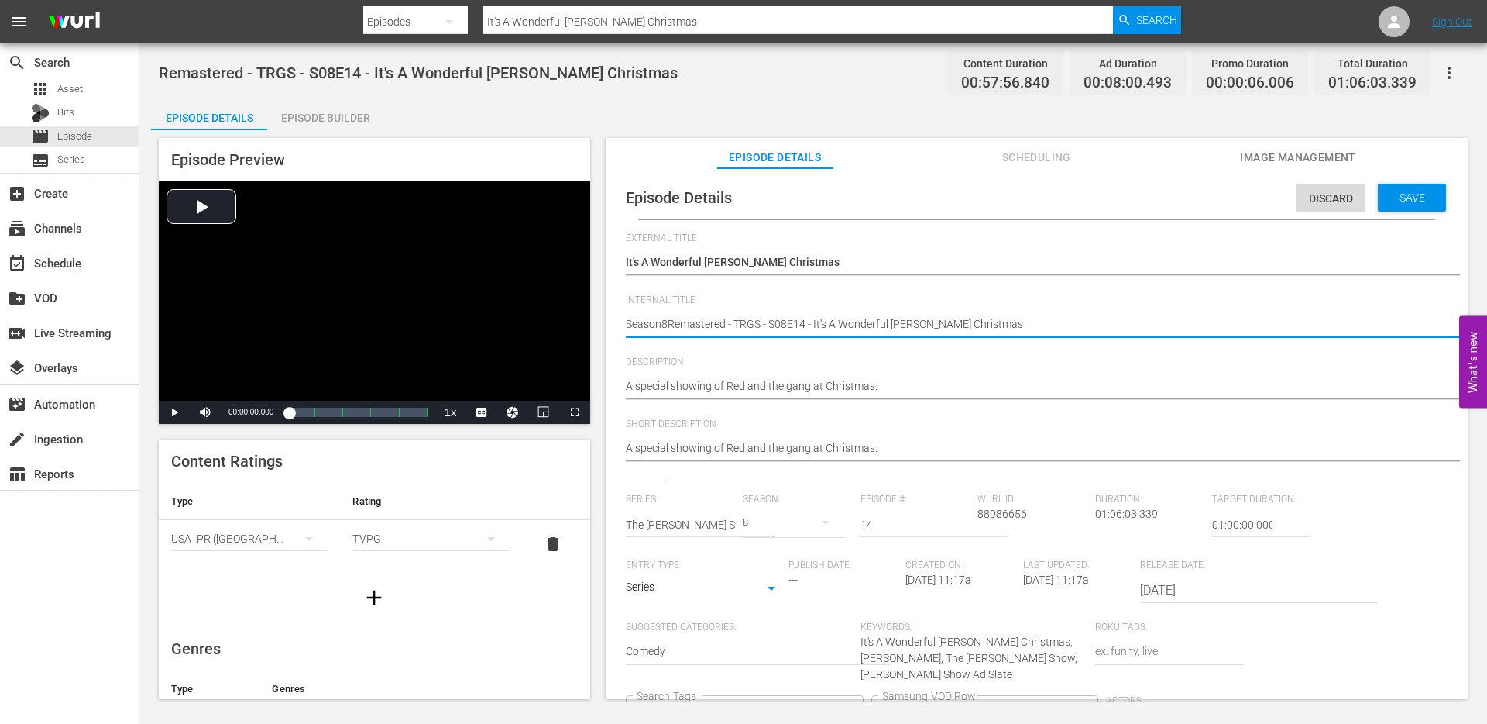
type textarea "Season8 Remastered - TRGS - S08E14 - It's A Wonderful [PERSON_NAME] Christmas"
click at [855, 708] on icon "Clear" at bounding box center [850, 713] width 10 height 10
type textarea "Season8 Remastered - TRGS - S08E14 - It's A Wonderful [PERSON_NAME] Christmas"
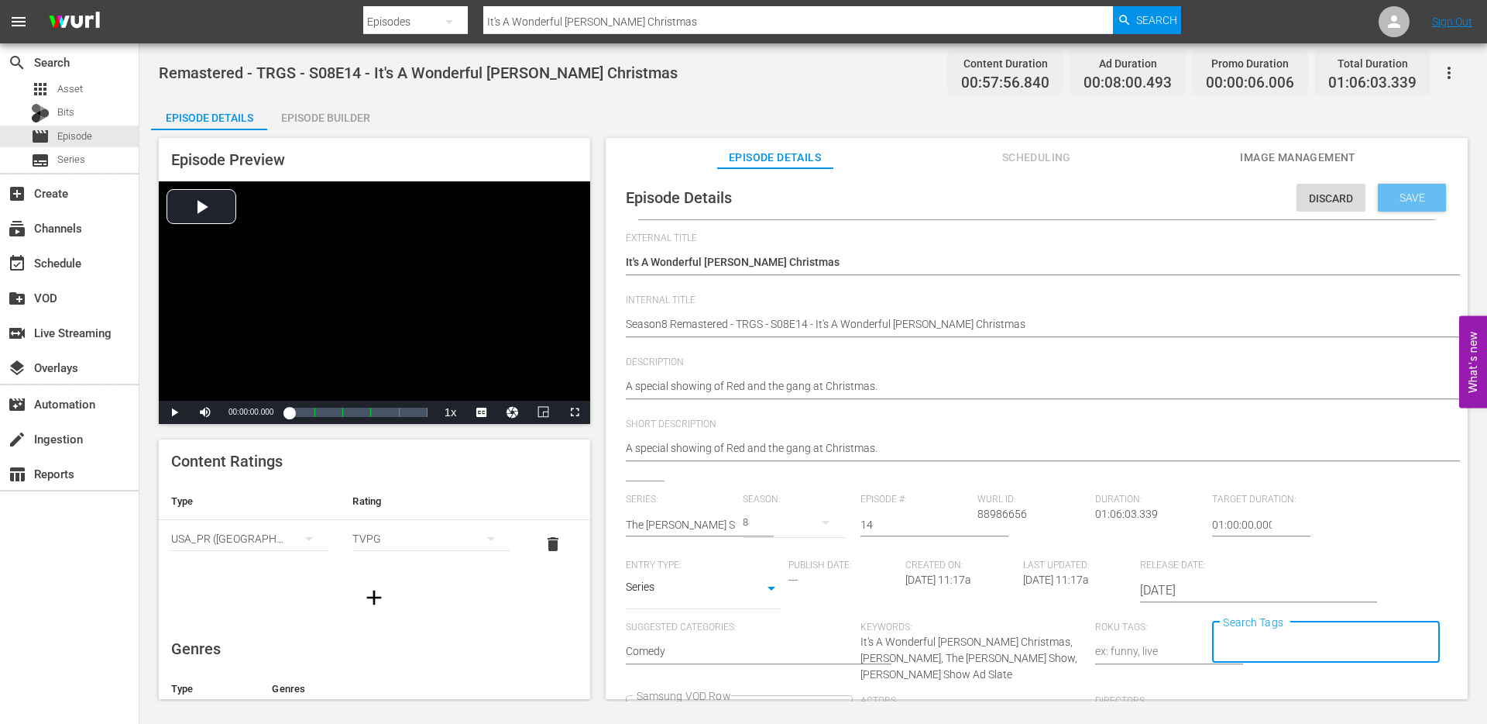
click at [1404, 196] on span "Save" at bounding box center [1413, 197] width 50 height 12
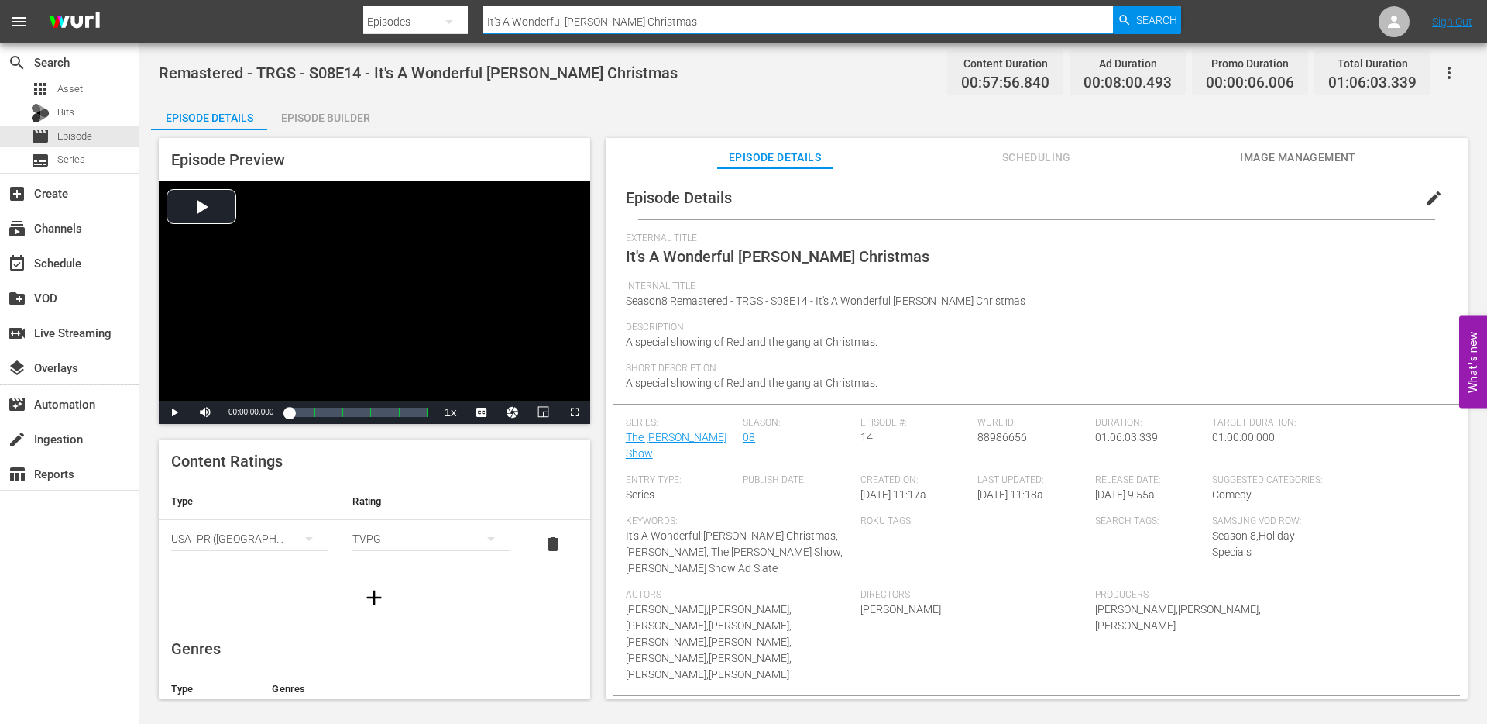
click at [679, 22] on input "It's A Wonderful [PERSON_NAME] Christmas" at bounding box center [798, 21] width 630 height 37
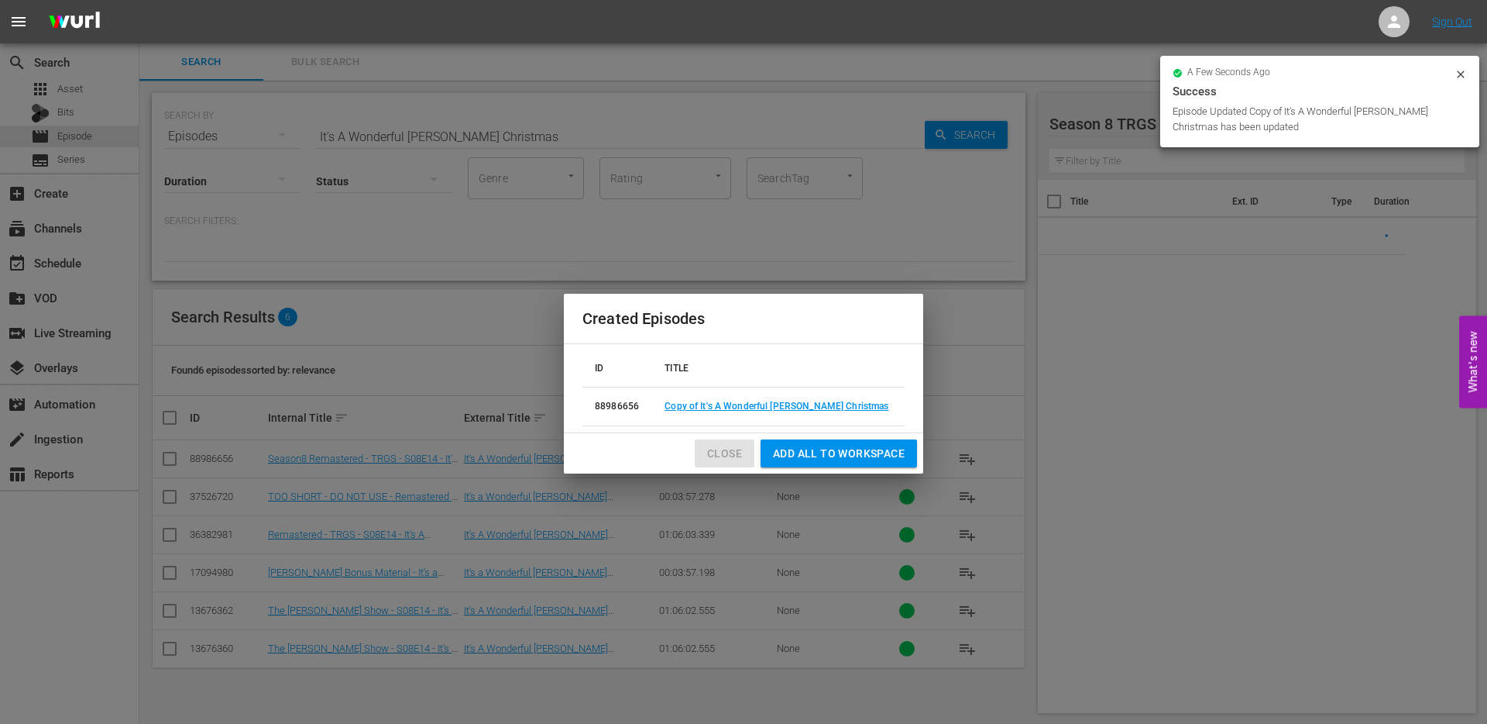
click at [728, 451] on span "Close" at bounding box center [724, 453] width 35 height 19
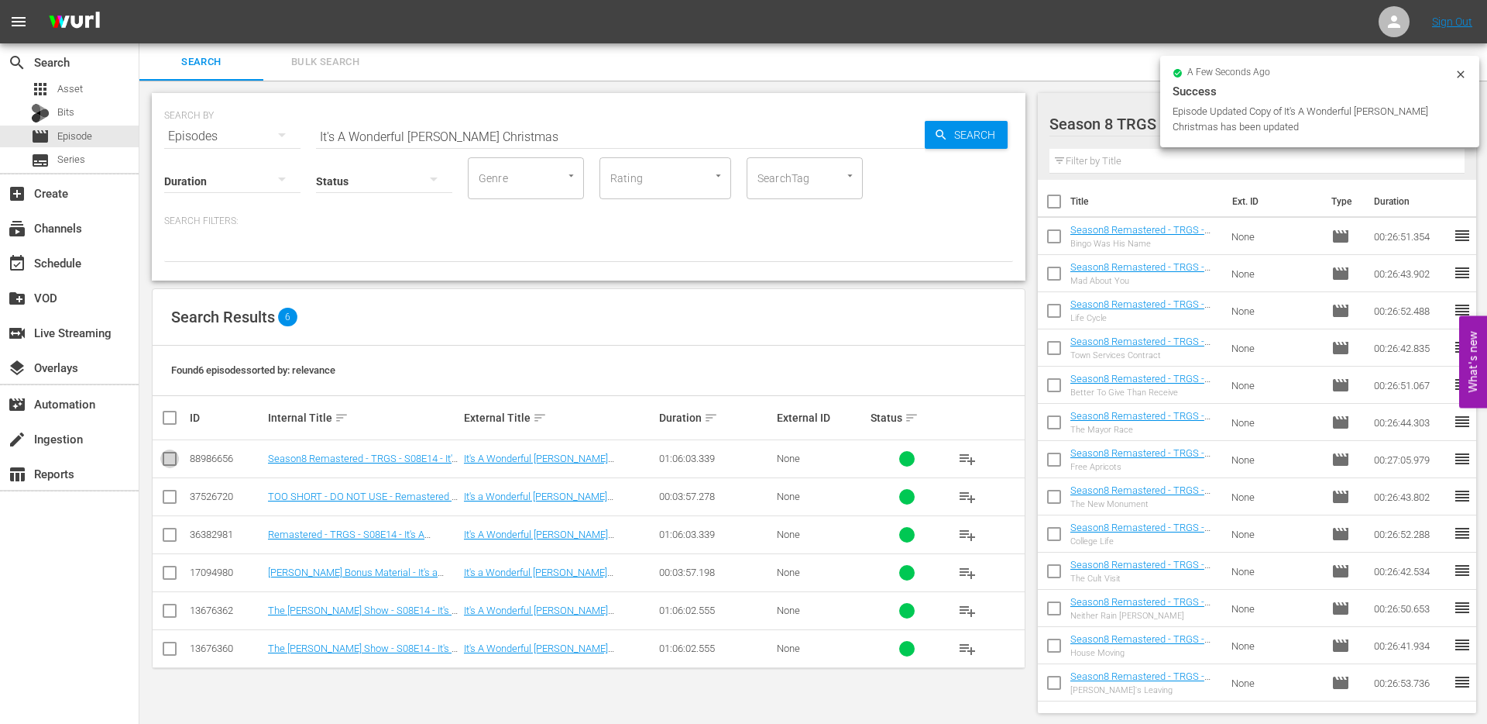
click at [167, 460] on input "checkbox" at bounding box center [169, 461] width 19 height 19
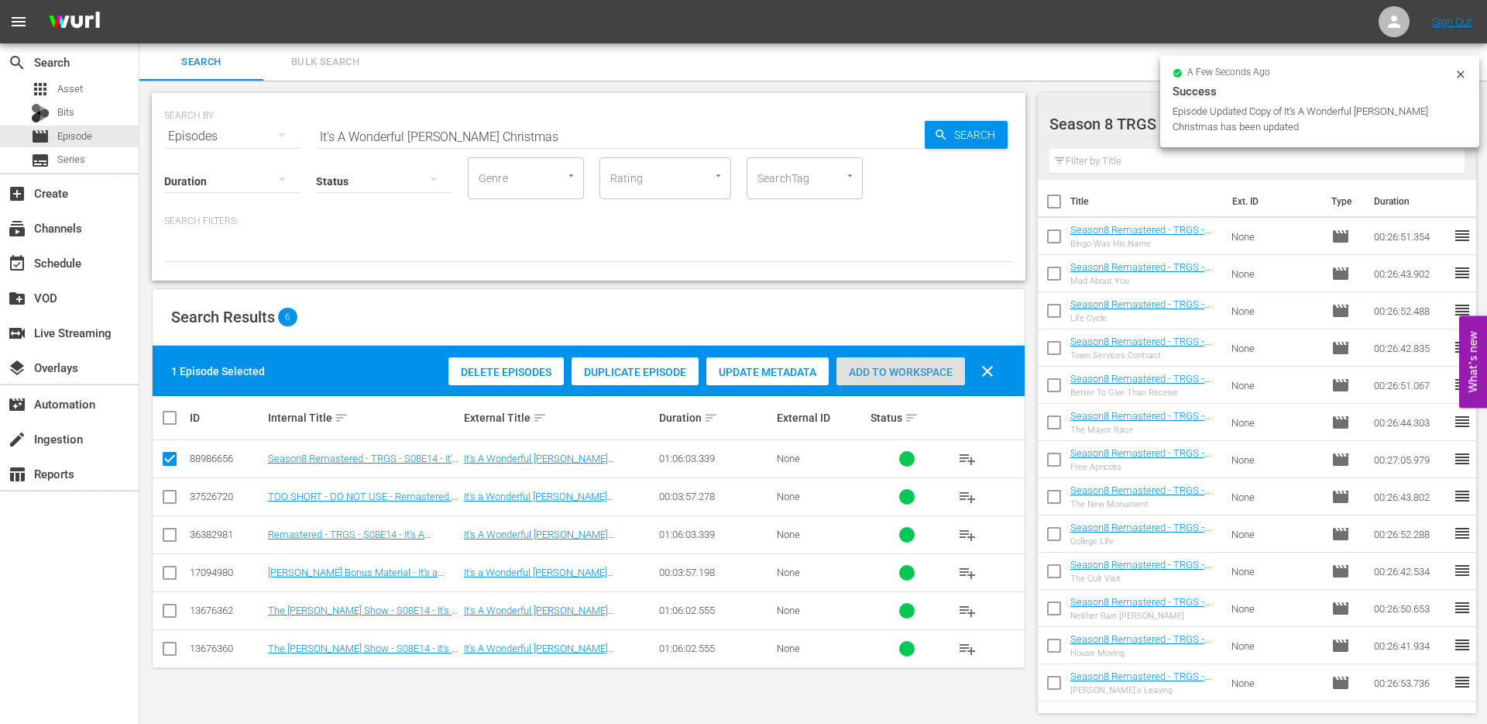
click at [903, 370] on span "Add to Workspace" at bounding box center [901, 372] width 129 height 12
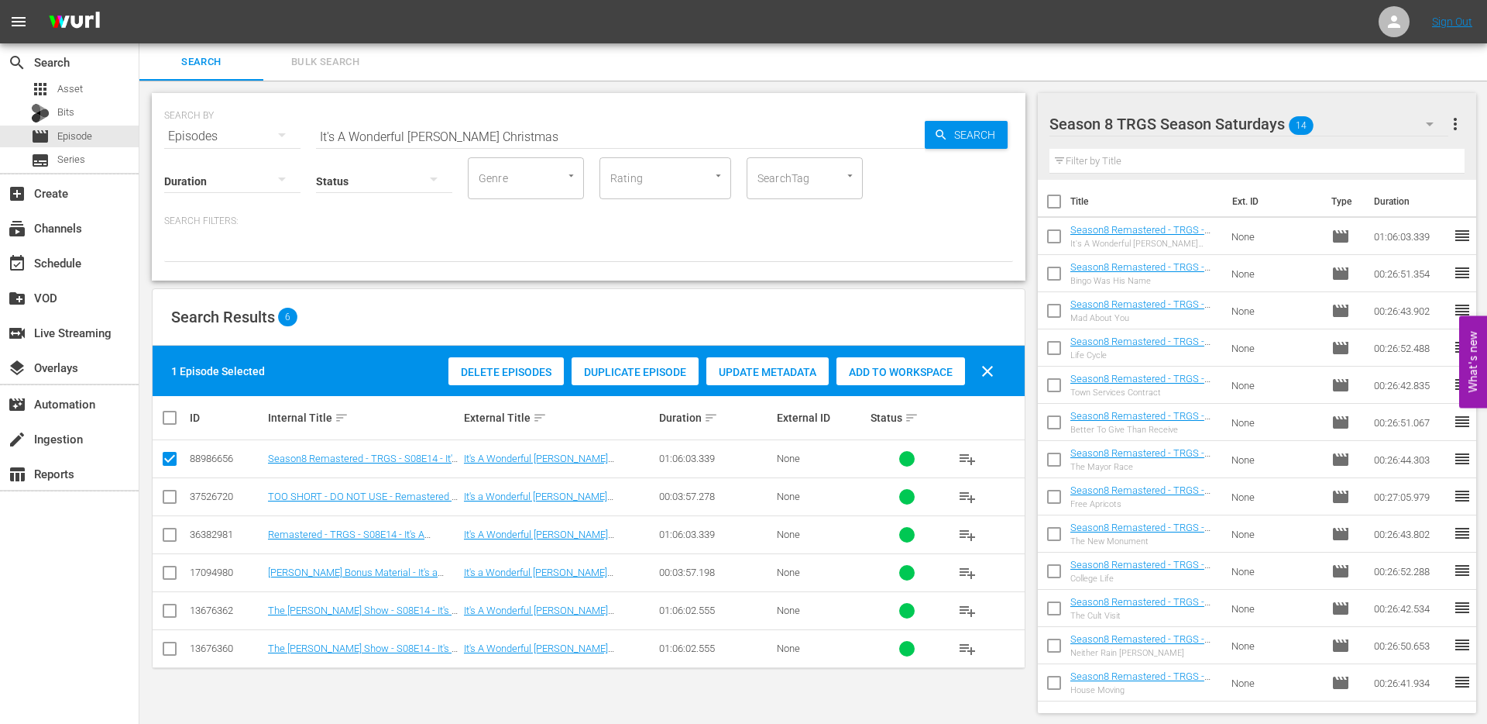
click at [172, 458] on input "checkbox" at bounding box center [169, 461] width 19 height 19
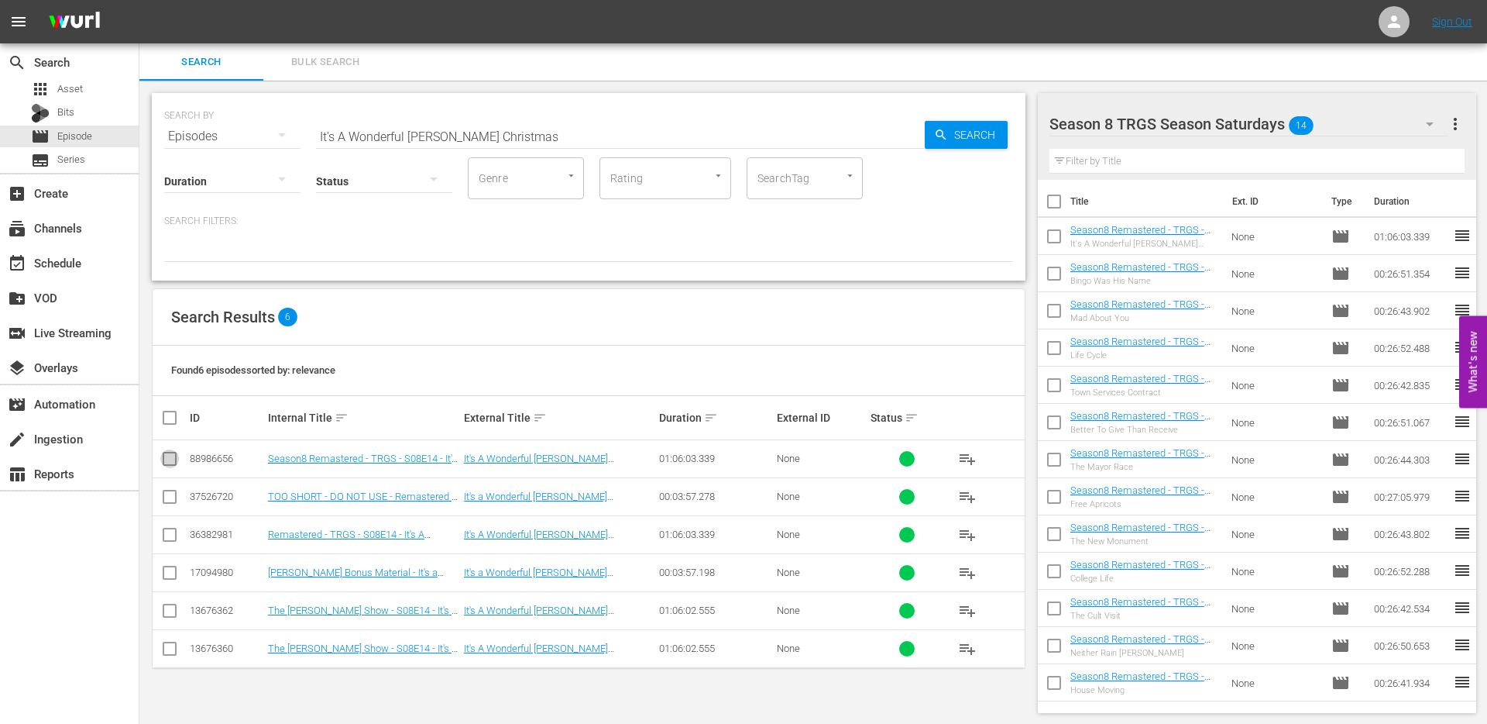
click at [172, 458] on input "checkbox" at bounding box center [169, 461] width 19 height 19
checkbox input "true"
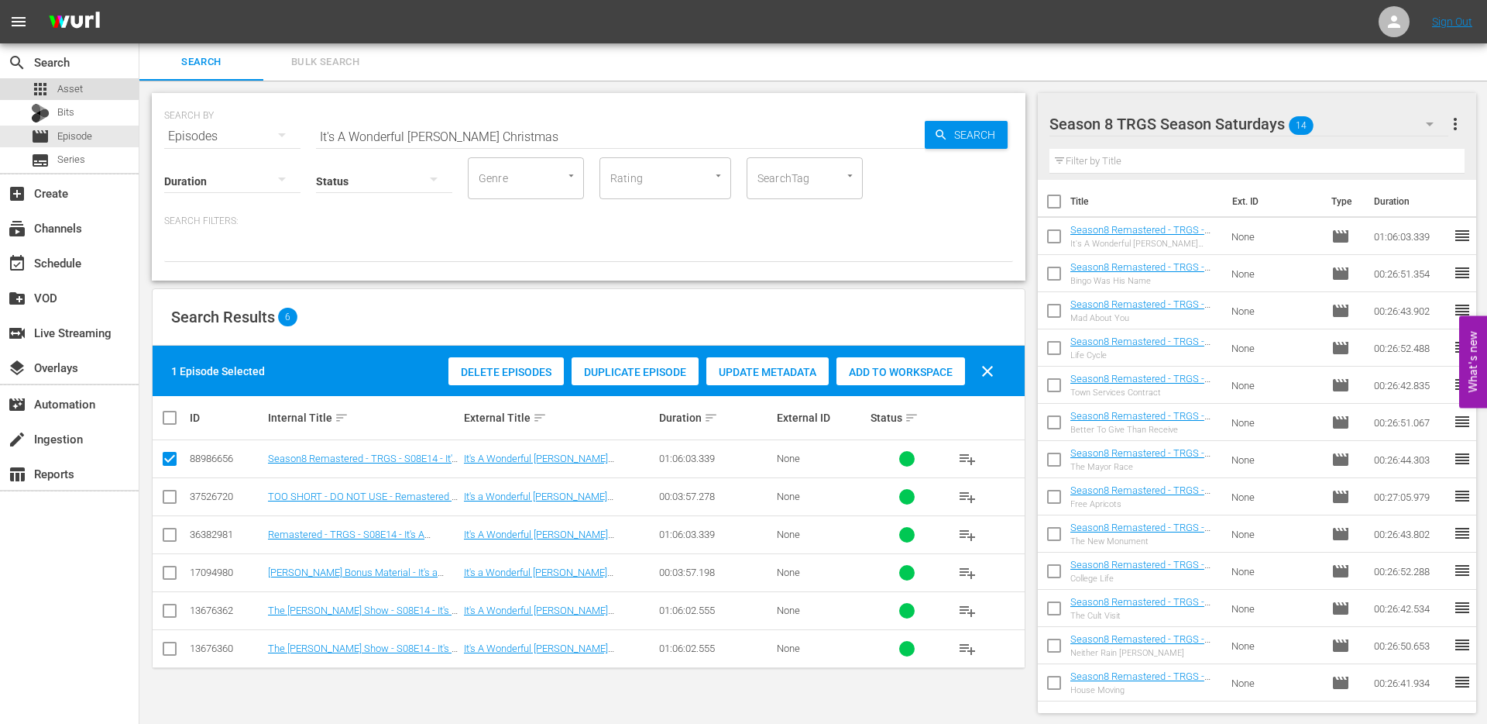
click at [64, 88] on span "Asset" at bounding box center [70, 88] width 26 height 15
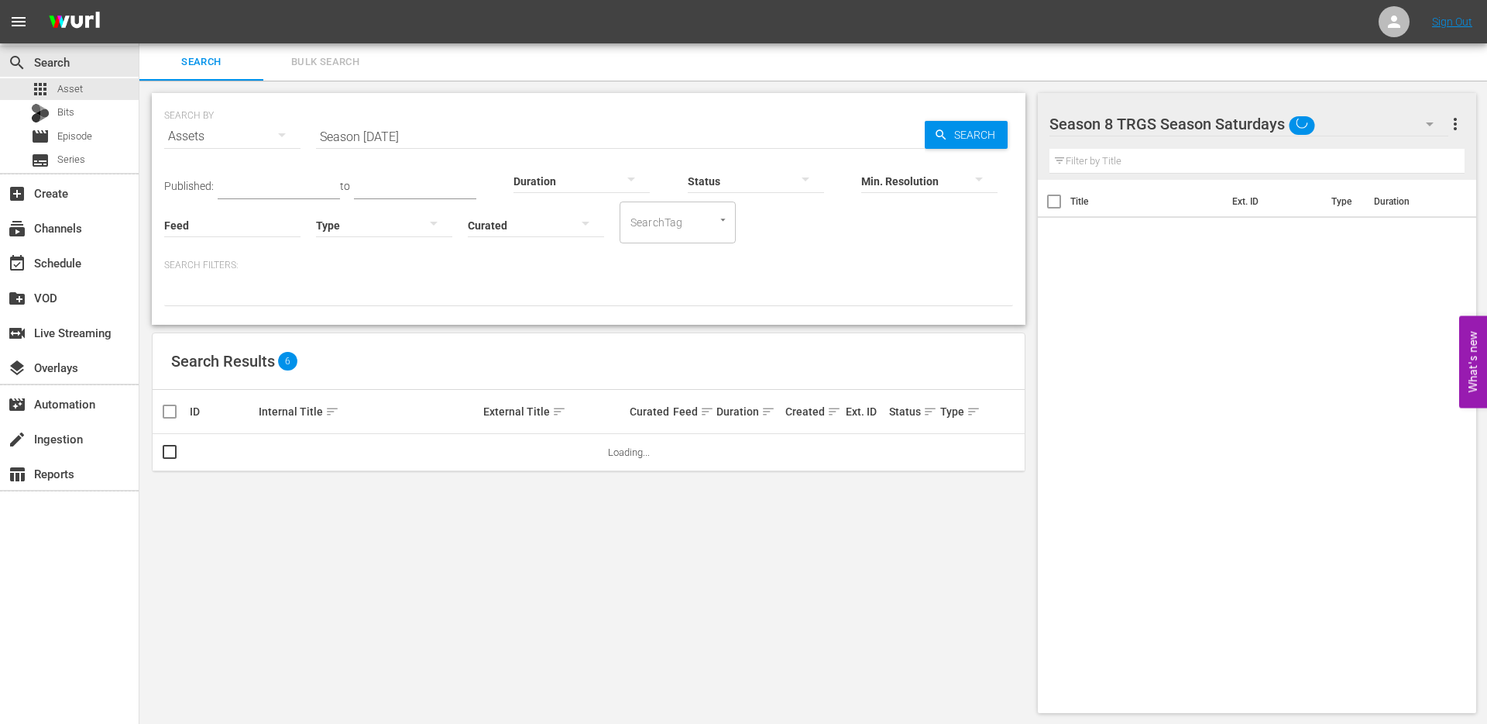
click at [420, 140] on input "Season [DATE]" at bounding box center [620, 136] width 609 height 37
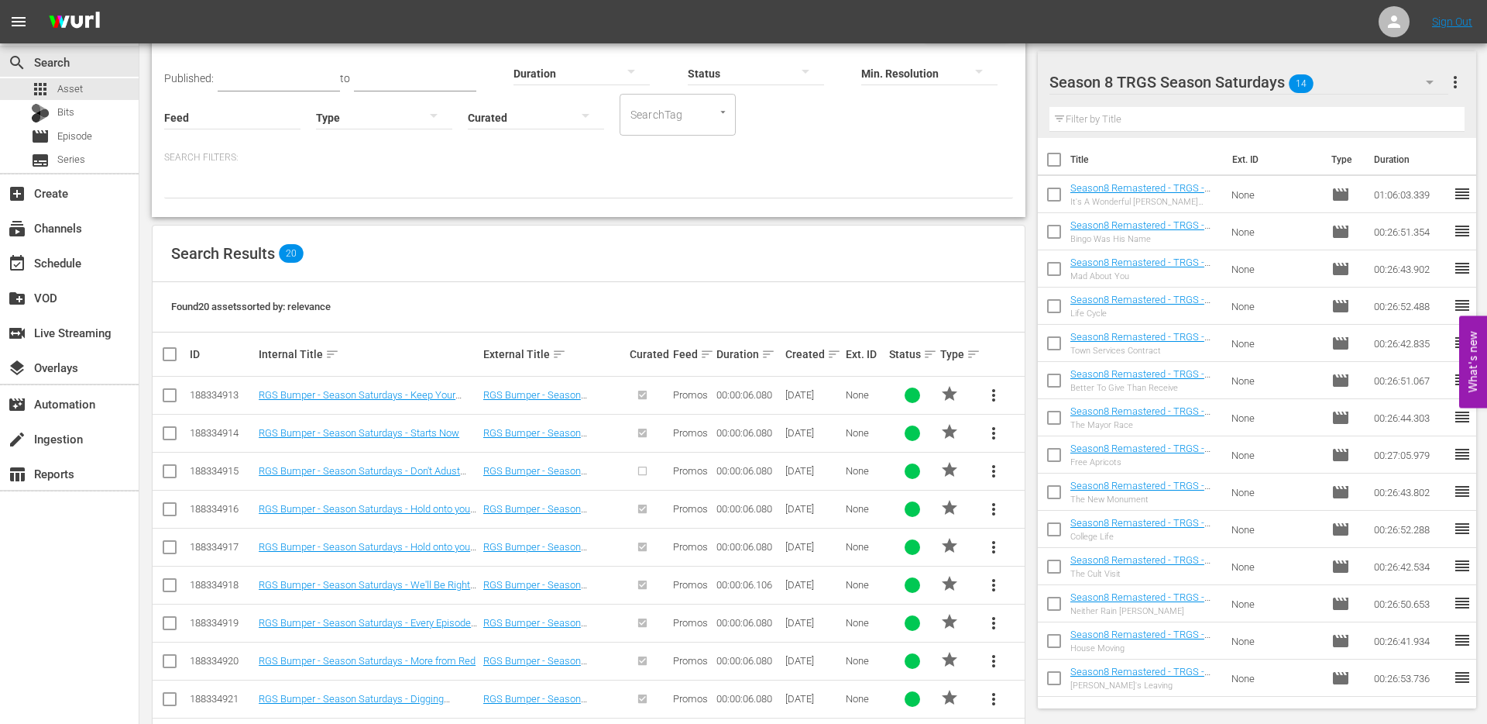
scroll to position [115, 0]
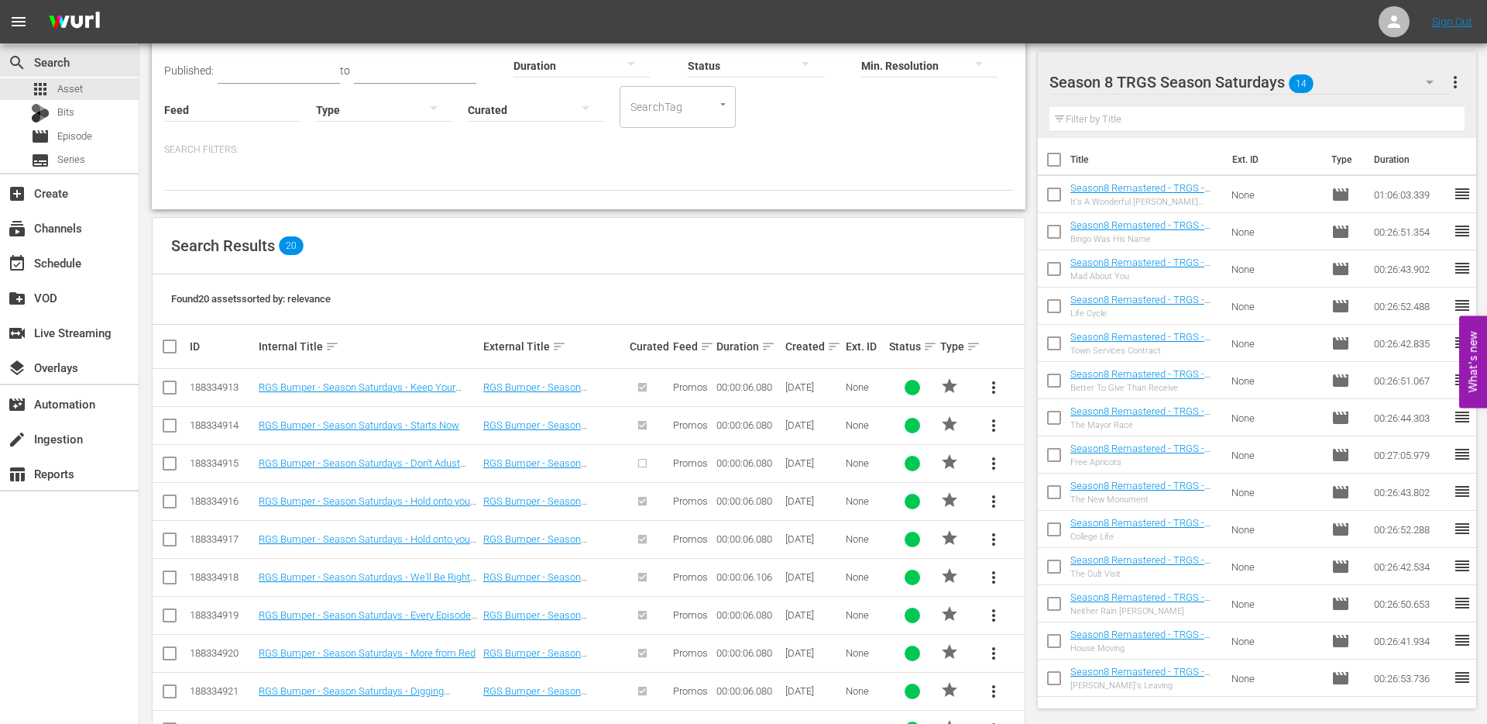
click at [168, 348] on input "checkbox" at bounding box center [175, 346] width 31 height 19
checkbox input "true"
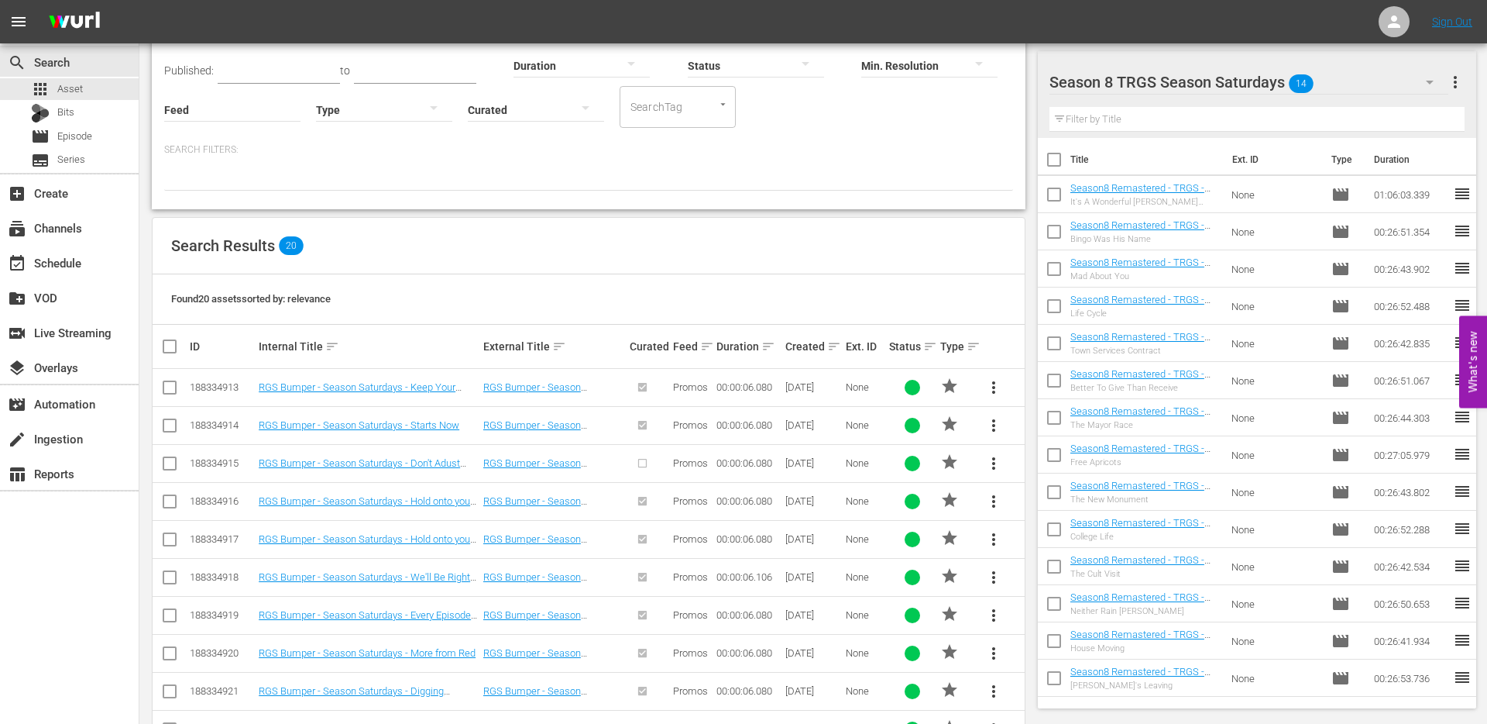
checkbox input "true"
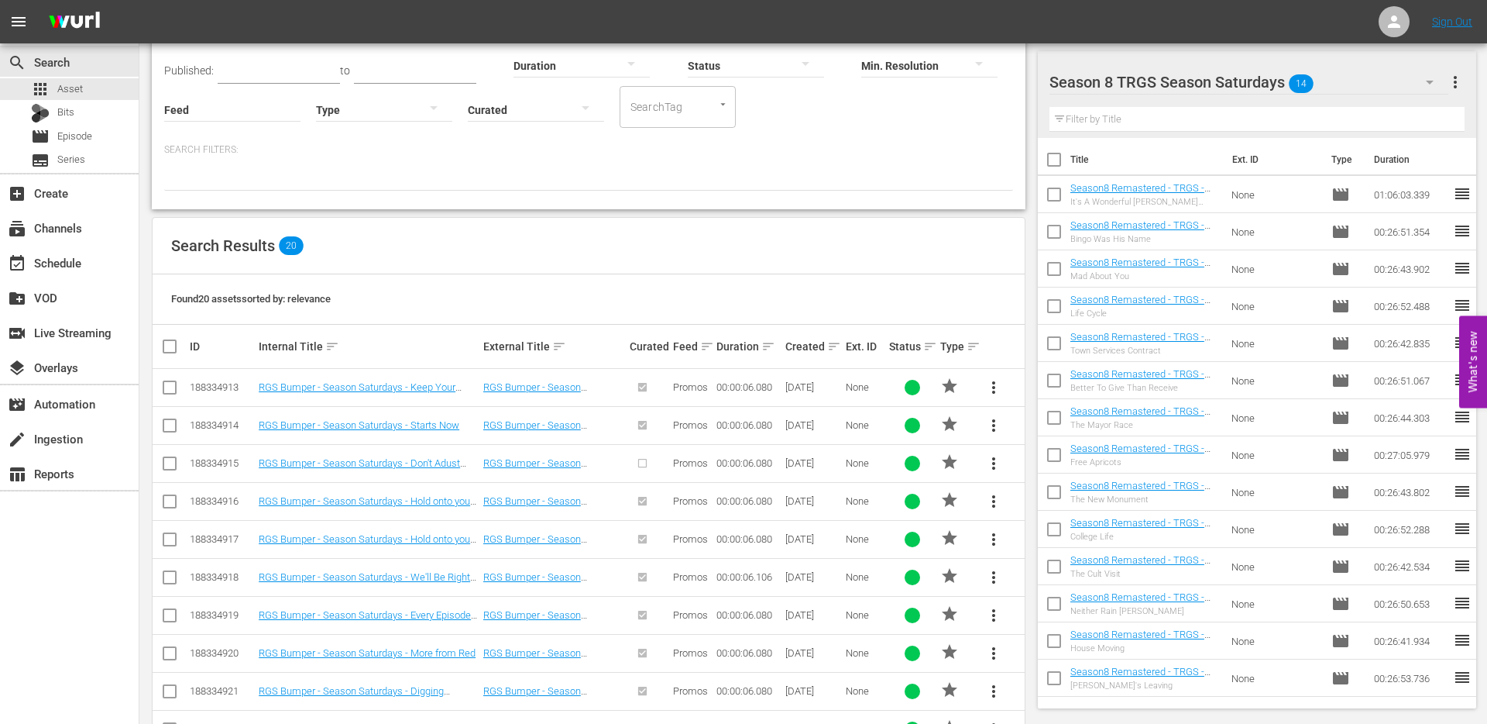
checkbox input "true"
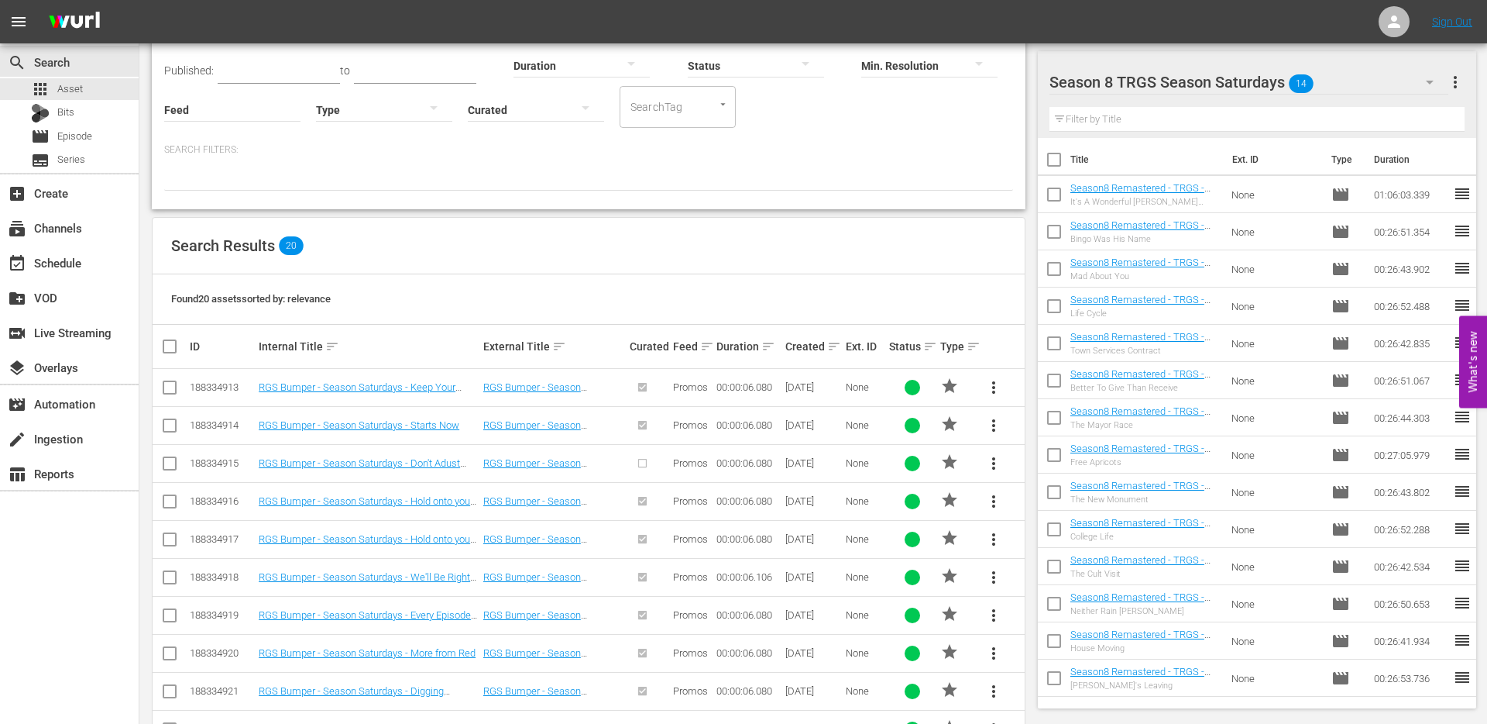
checkbox input "true"
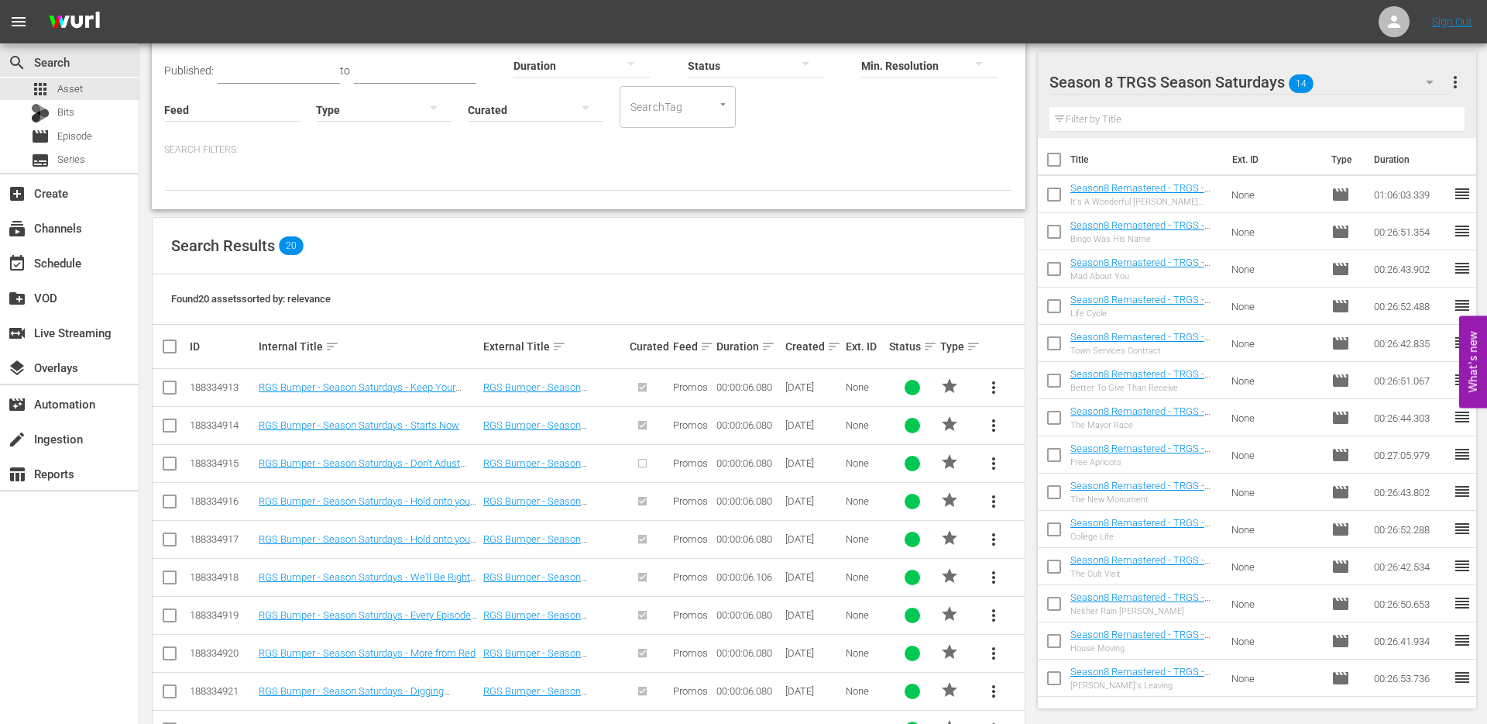
checkbox input "true"
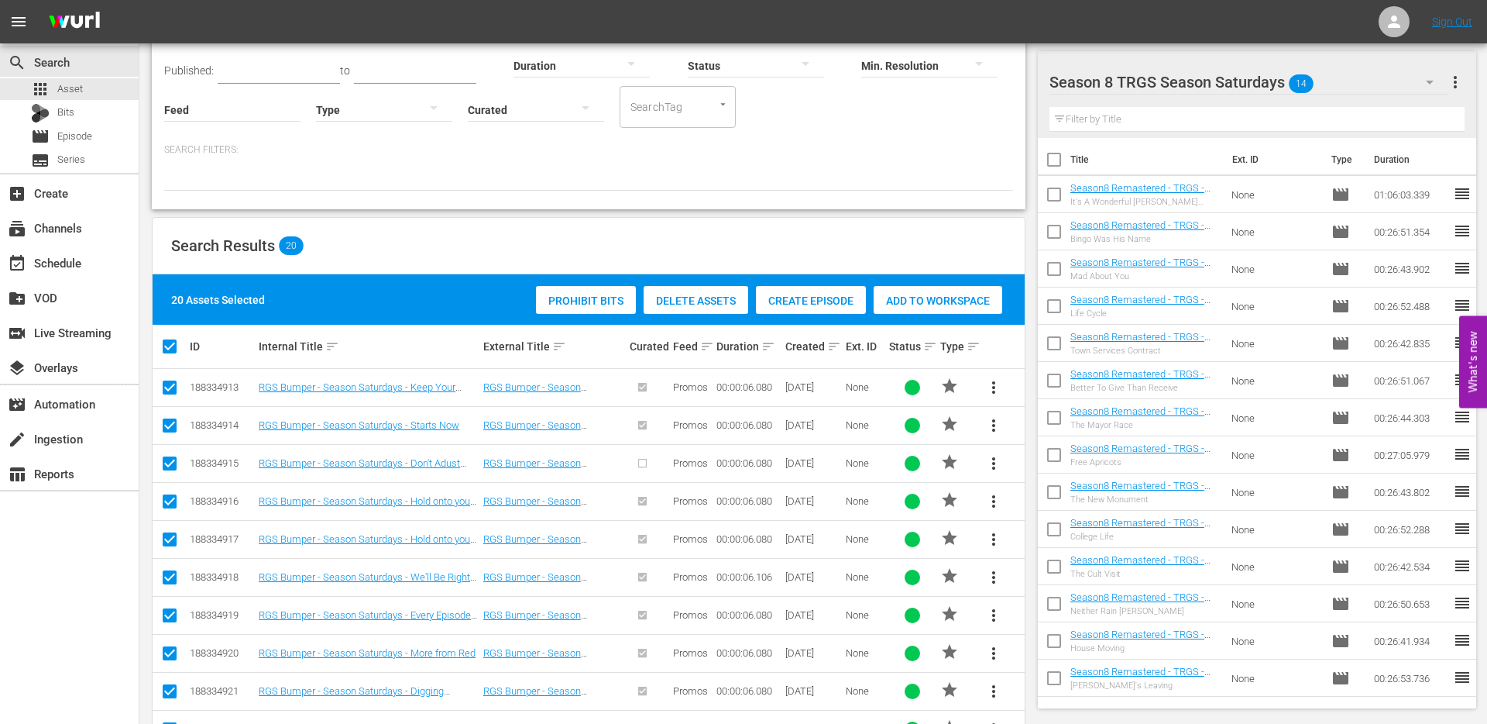
scroll to position [548, 0]
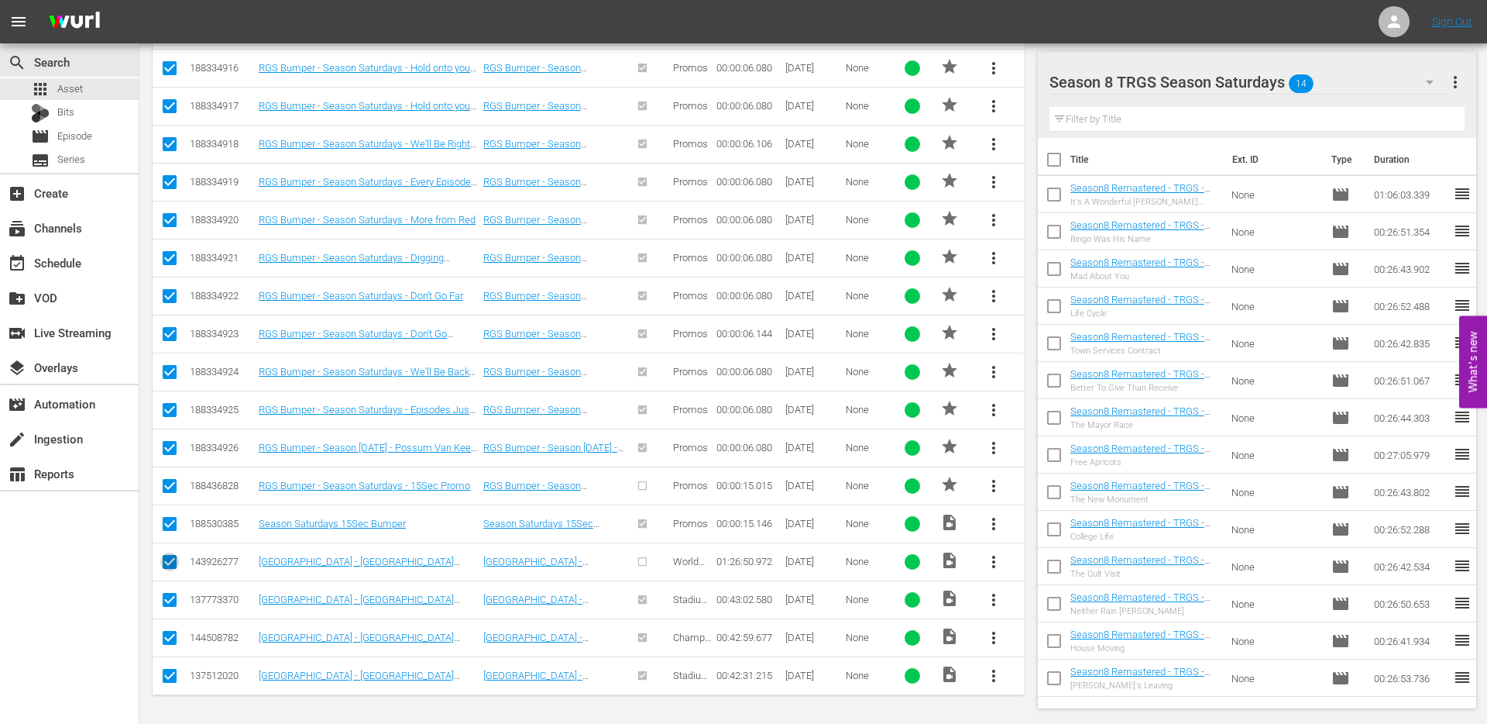
click at [167, 562] on input "checkbox" at bounding box center [169, 564] width 19 height 19
checkbox input "false"
click at [167, 597] on input "checkbox" at bounding box center [169, 602] width 19 height 19
checkbox input "false"
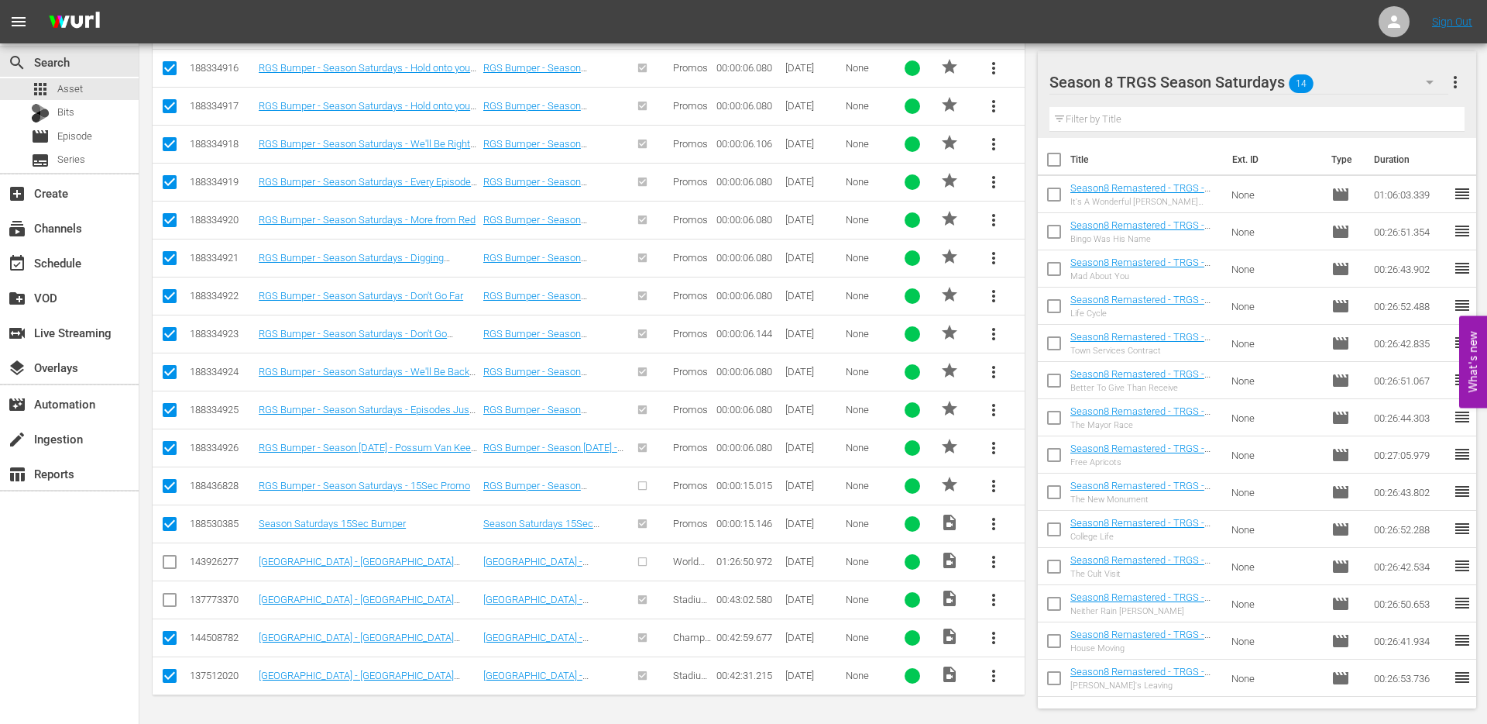
click at [167, 628] on icon at bounding box center [169, 637] width 19 height 19
click at [167, 650] on td at bounding box center [170, 637] width 35 height 38
click at [167, 641] on input "checkbox" at bounding box center [169, 640] width 19 height 19
checkbox input "false"
click at [167, 669] on input "checkbox" at bounding box center [169, 678] width 19 height 19
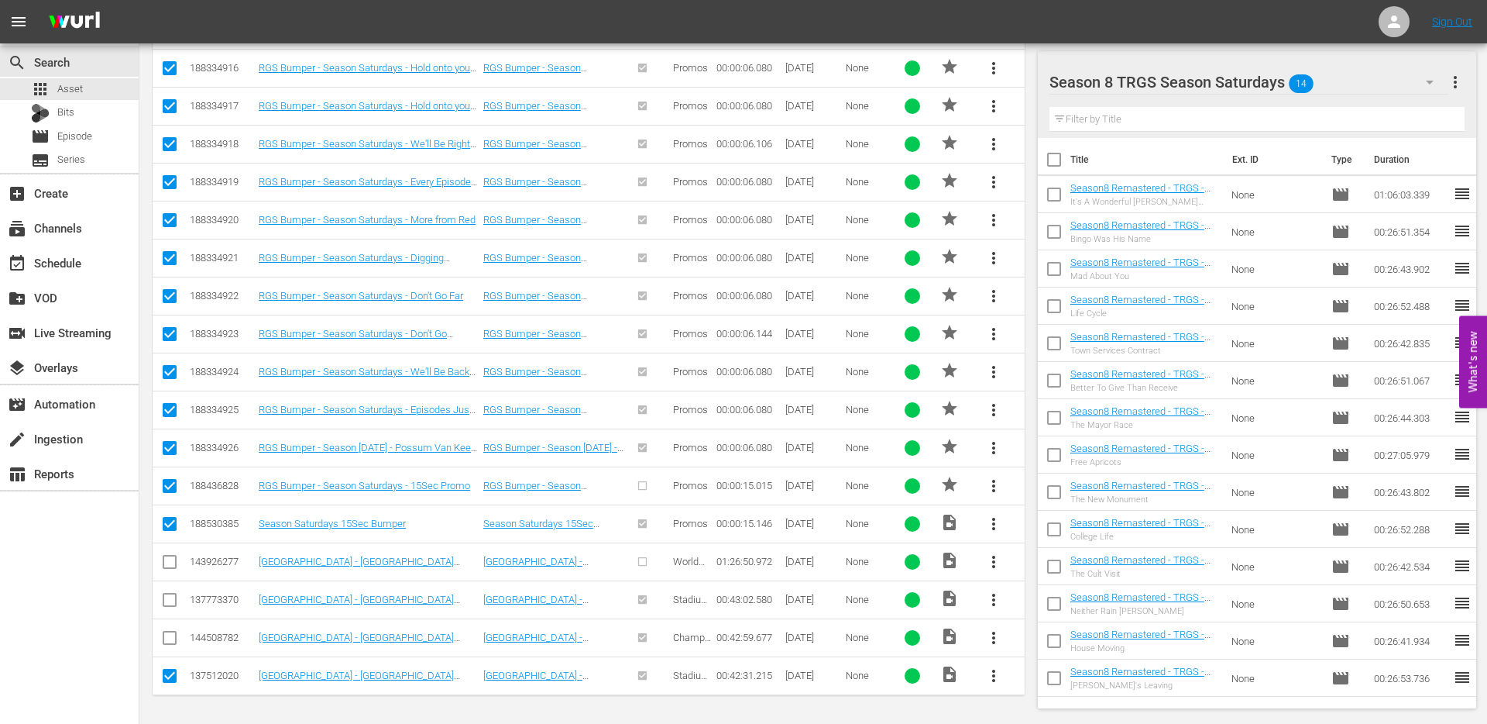
checkbox input "false"
click at [167, 521] on input "checkbox" at bounding box center [169, 527] width 19 height 19
checkbox input "false"
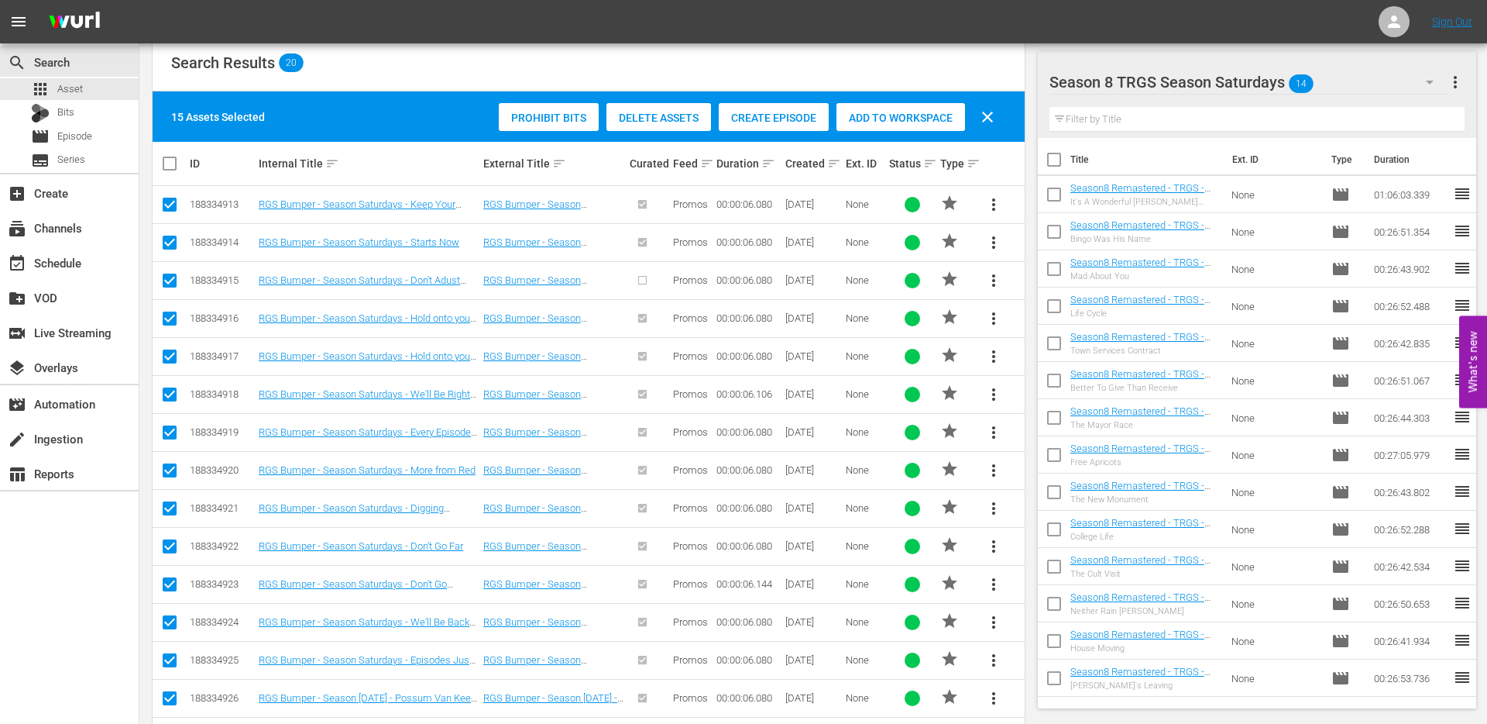
scroll to position [294, 0]
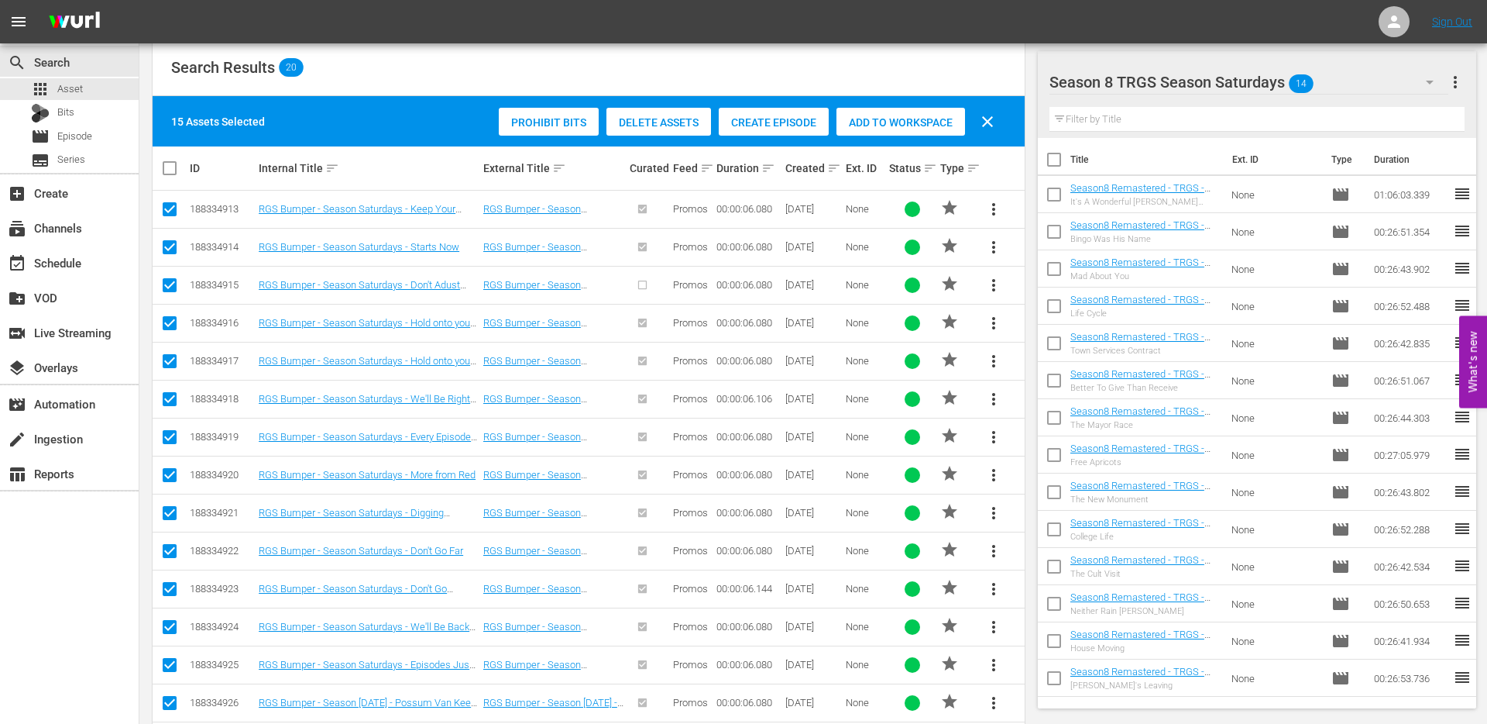
click at [892, 125] on span "Add to Workspace" at bounding box center [901, 122] width 129 height 12
click at [170, 165] on input "checkbox" at bounding box center [175, 168] width 31 height 19
checkbox input "true"
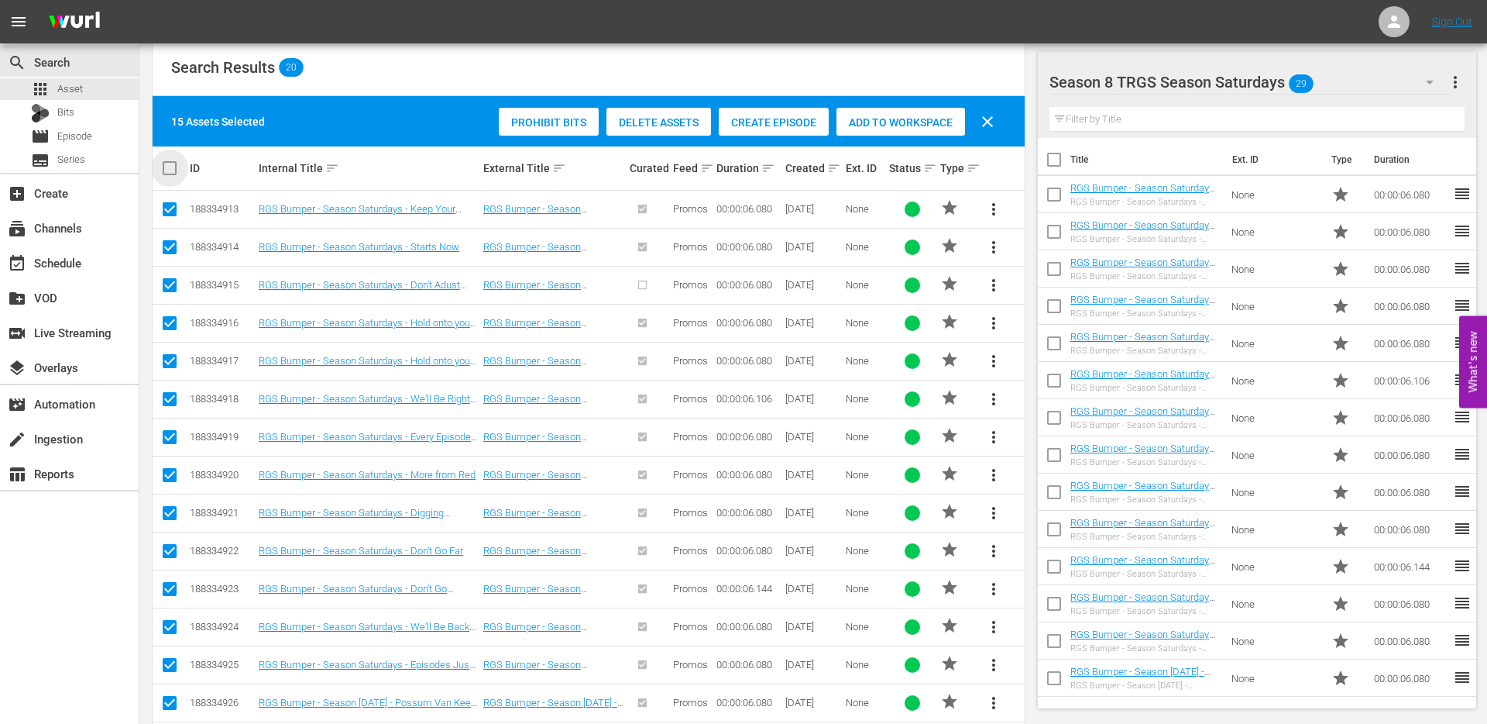
checkbox input "true"
click at [170, 165] on input "checkbox" at bounding box center [175, 168] width 31 height 19
checkbox input "false"
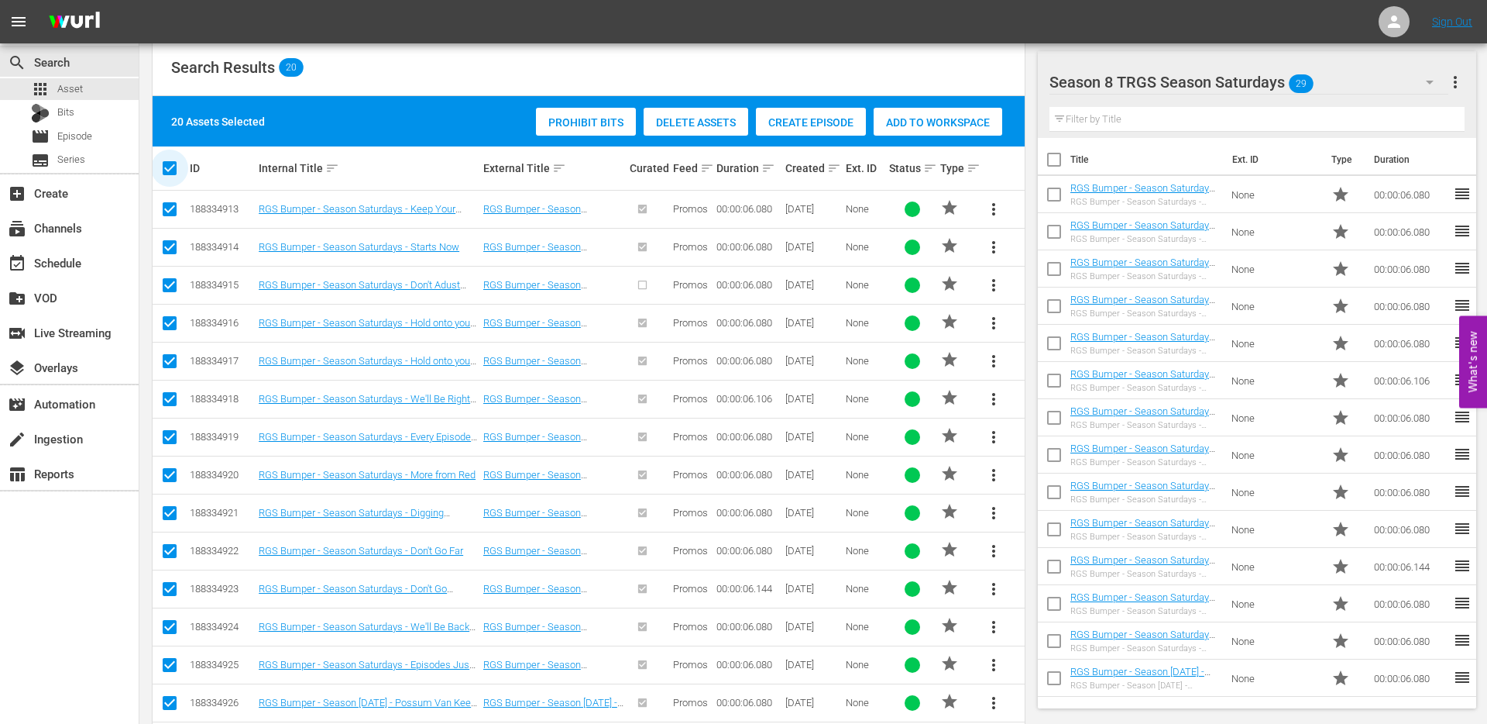
checkbox input "false"
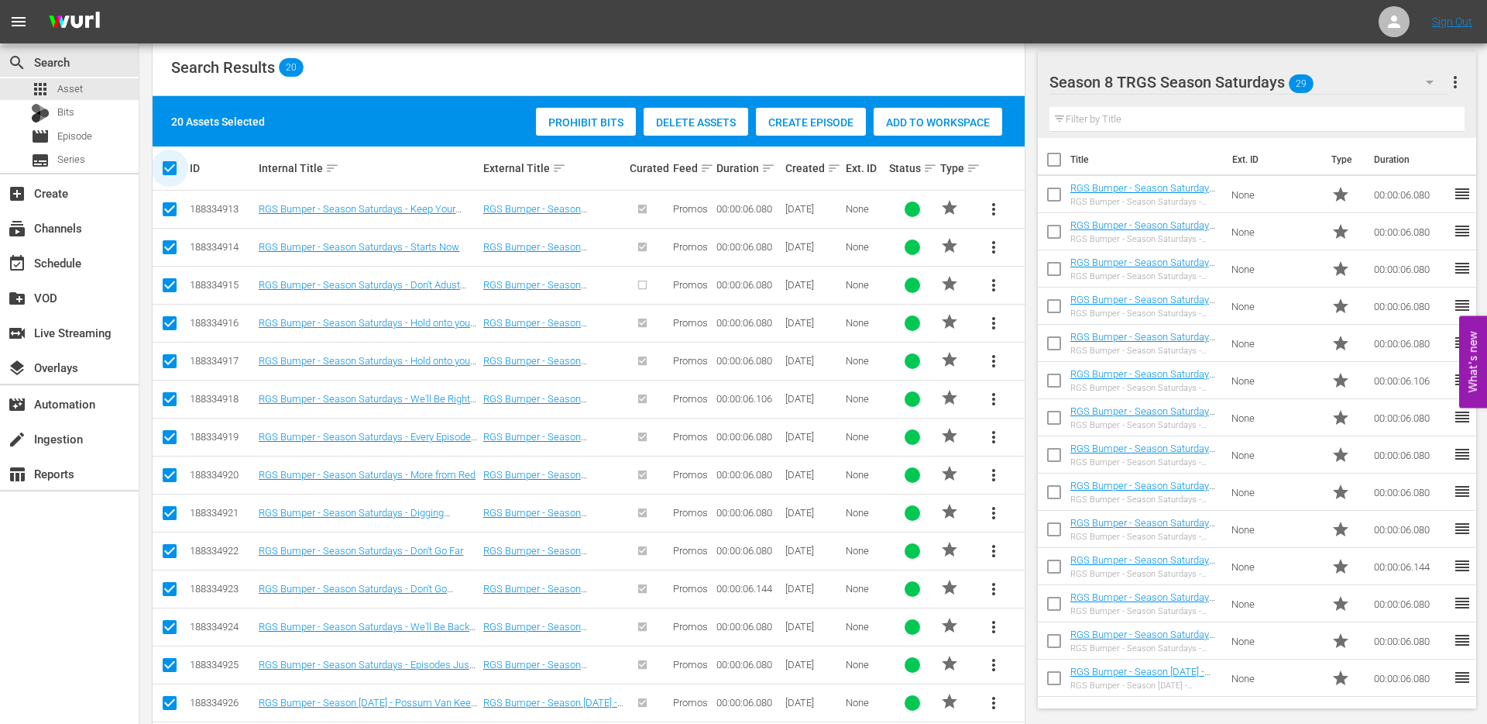
checkbox input "false"
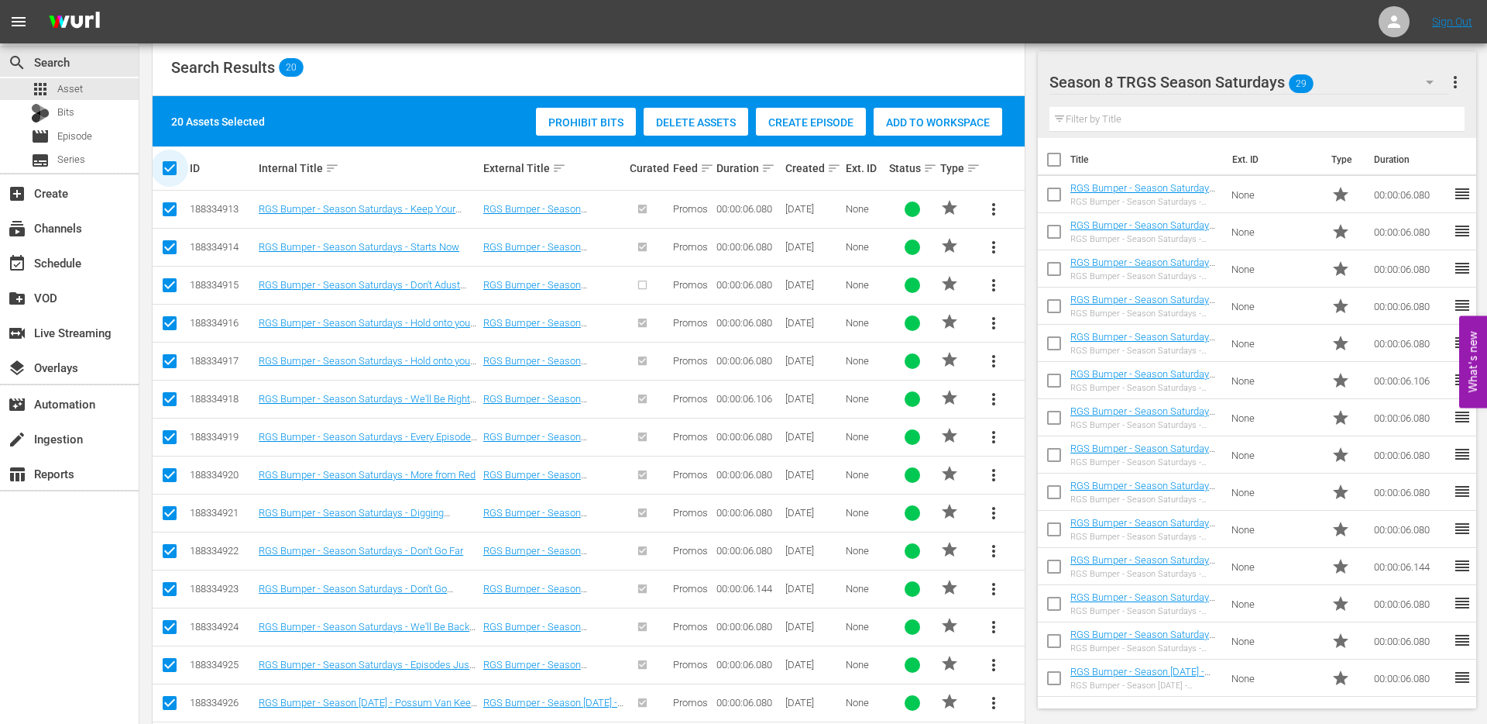
checkbox input "false"
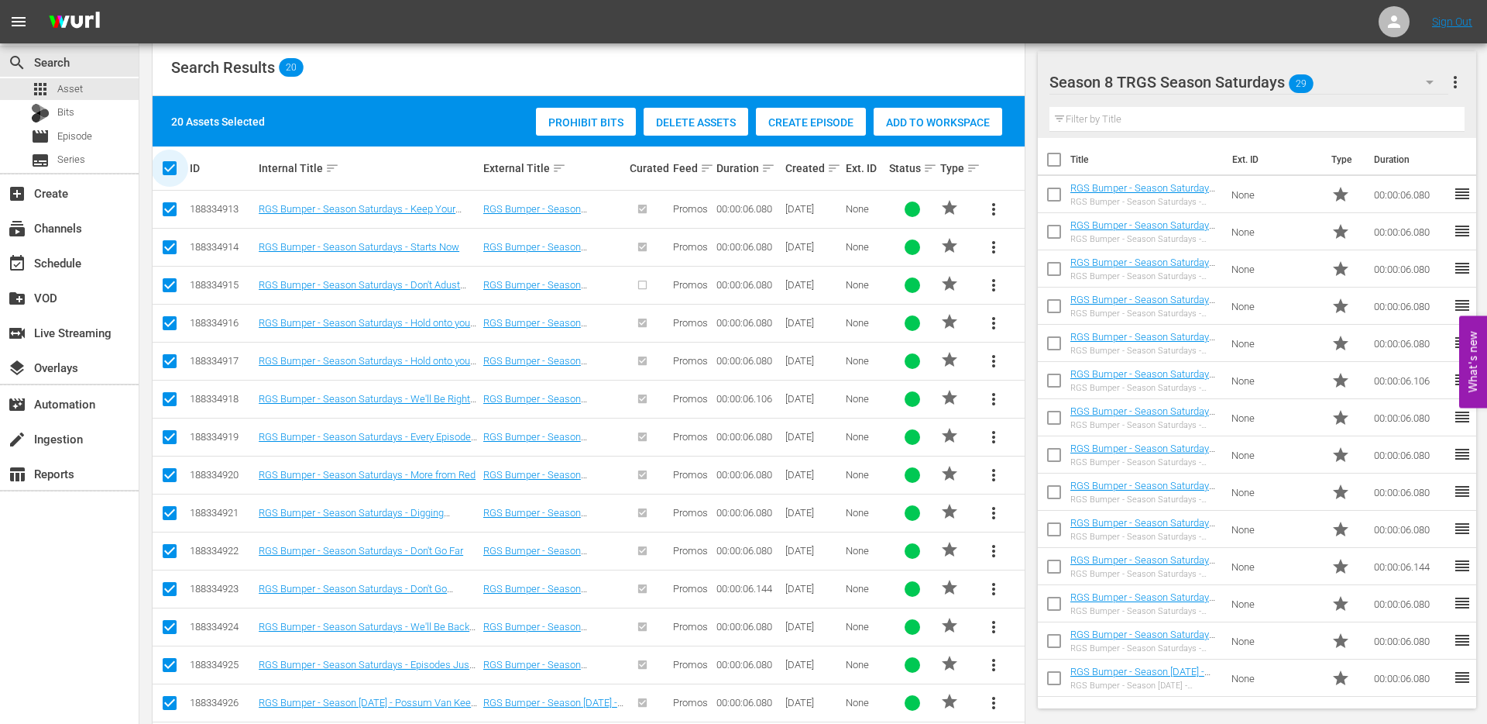
checkbox input "false"
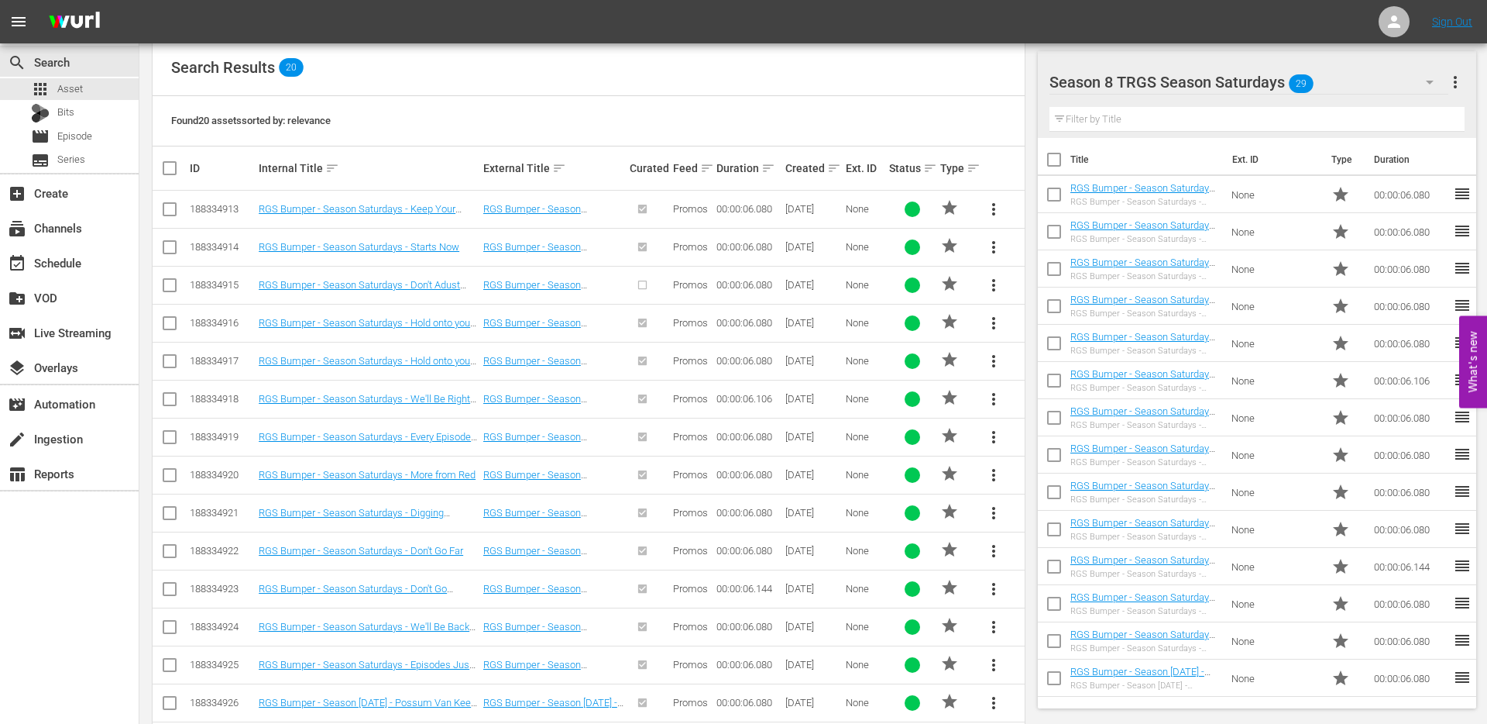
click at [420, 57] on div "Search Results 20" at bounding box center [589, 68] width 872 height 57
click at [451, 92] on div "Search Results 20" at bounding box center [589, 68] width 872 height 57
click at [1150, 82] on div at bounding box center [1169, 83] width 239 height 39
click at [1432, 73] on input "Season 8 TRGS Season Saturdays" at bounding box center [1251, 82] width 402 height 37
click at [1427, 112] on input "text" at bounding box center [1258, 119] width 416 height 25
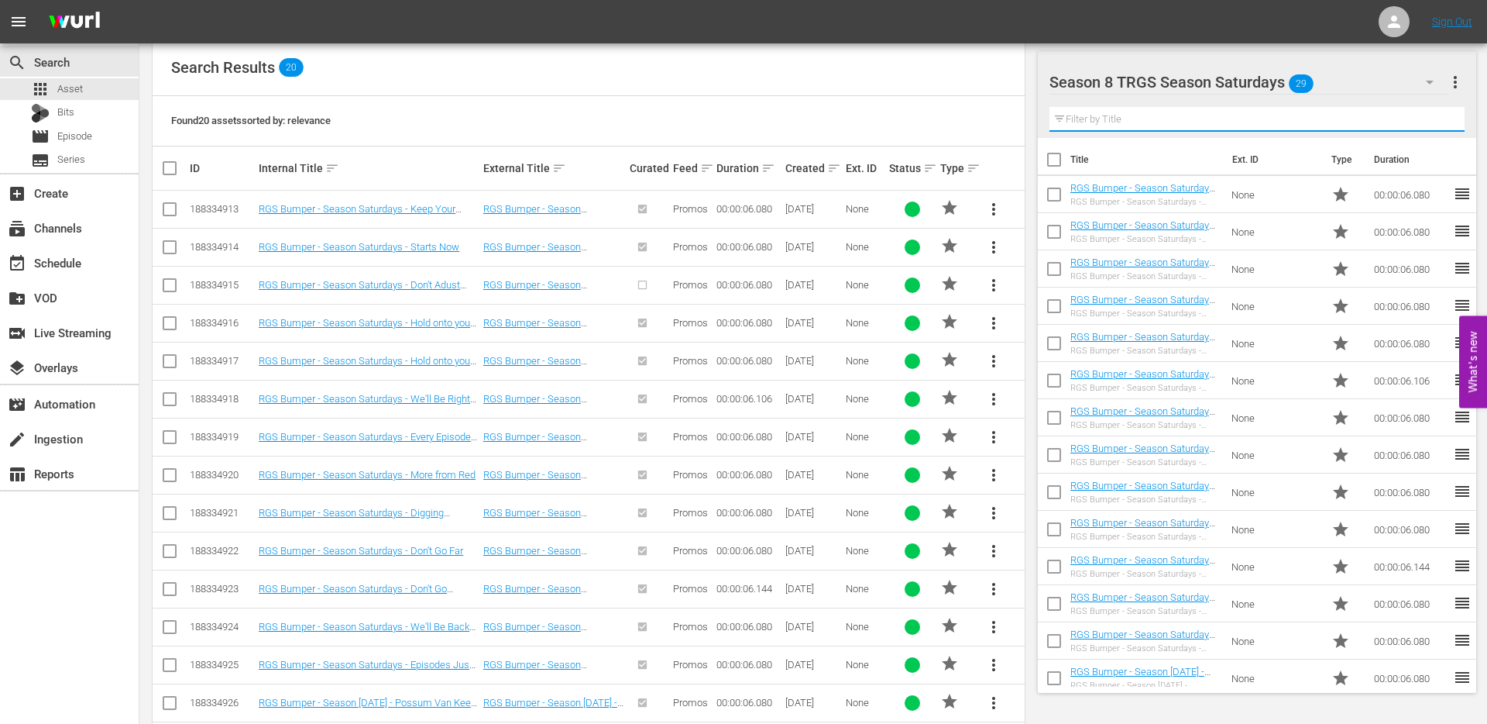
click at [1434, 81] on icon "button" at bounding box center [1430, 82] width 19 height 19
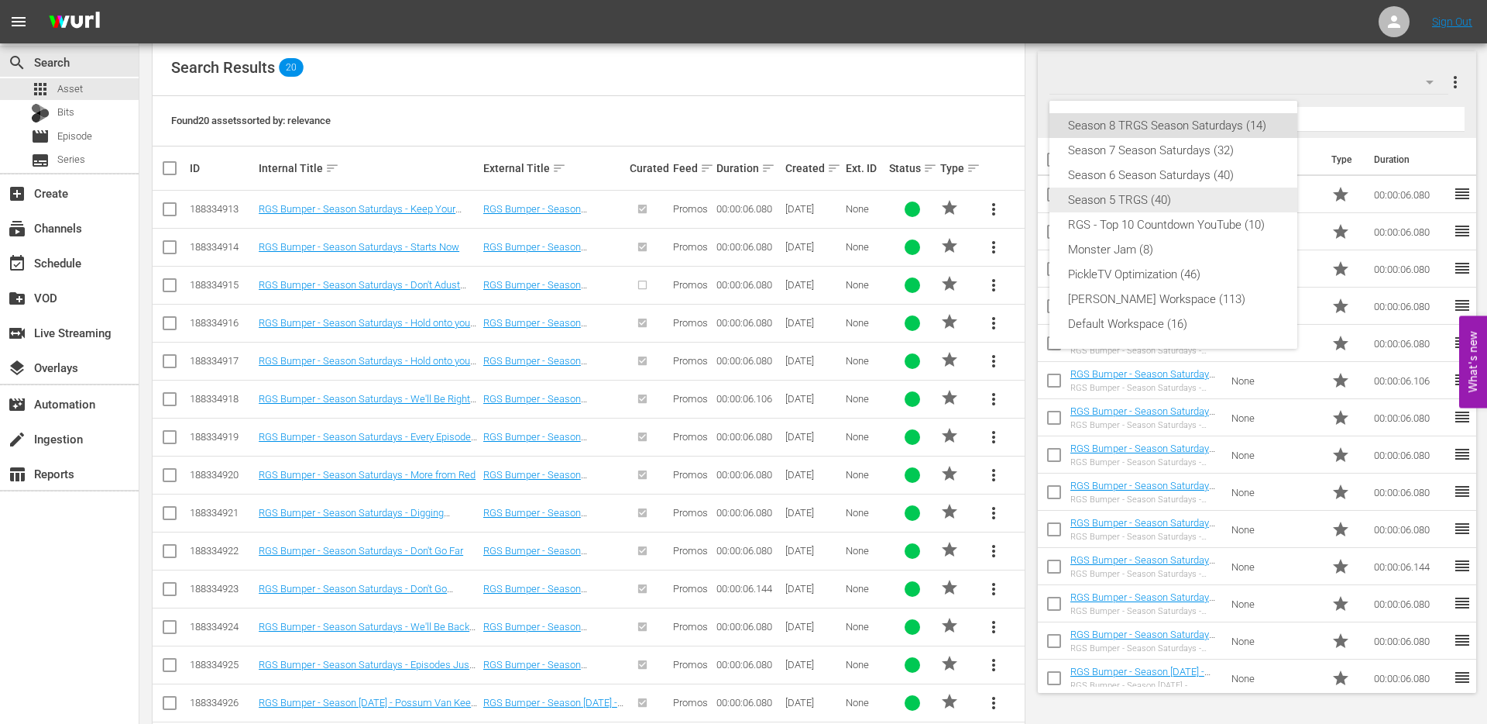
click at [1130, 196] on div "Season 5 TRGS (40)" at bounding box center [1173, 199] width 211 height 25
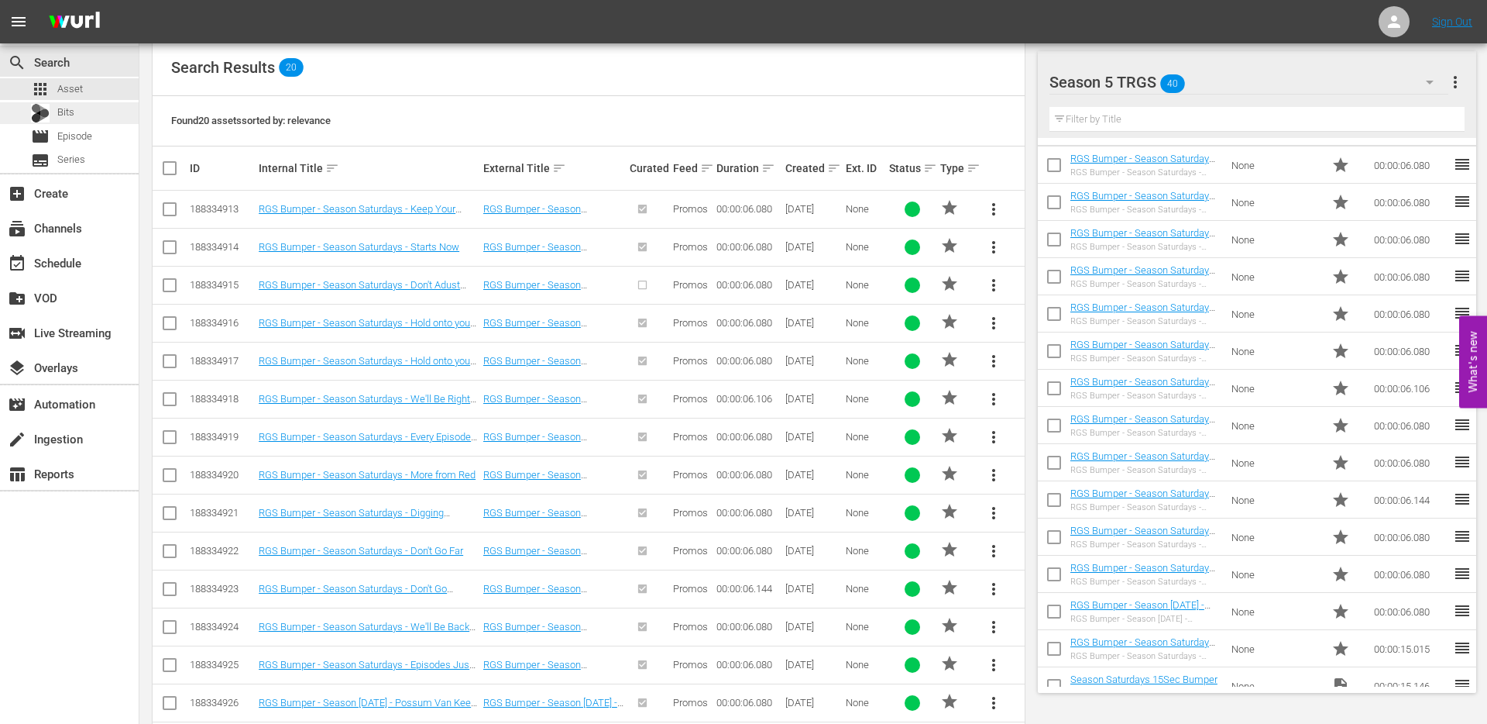
scroll to position [0, 0]
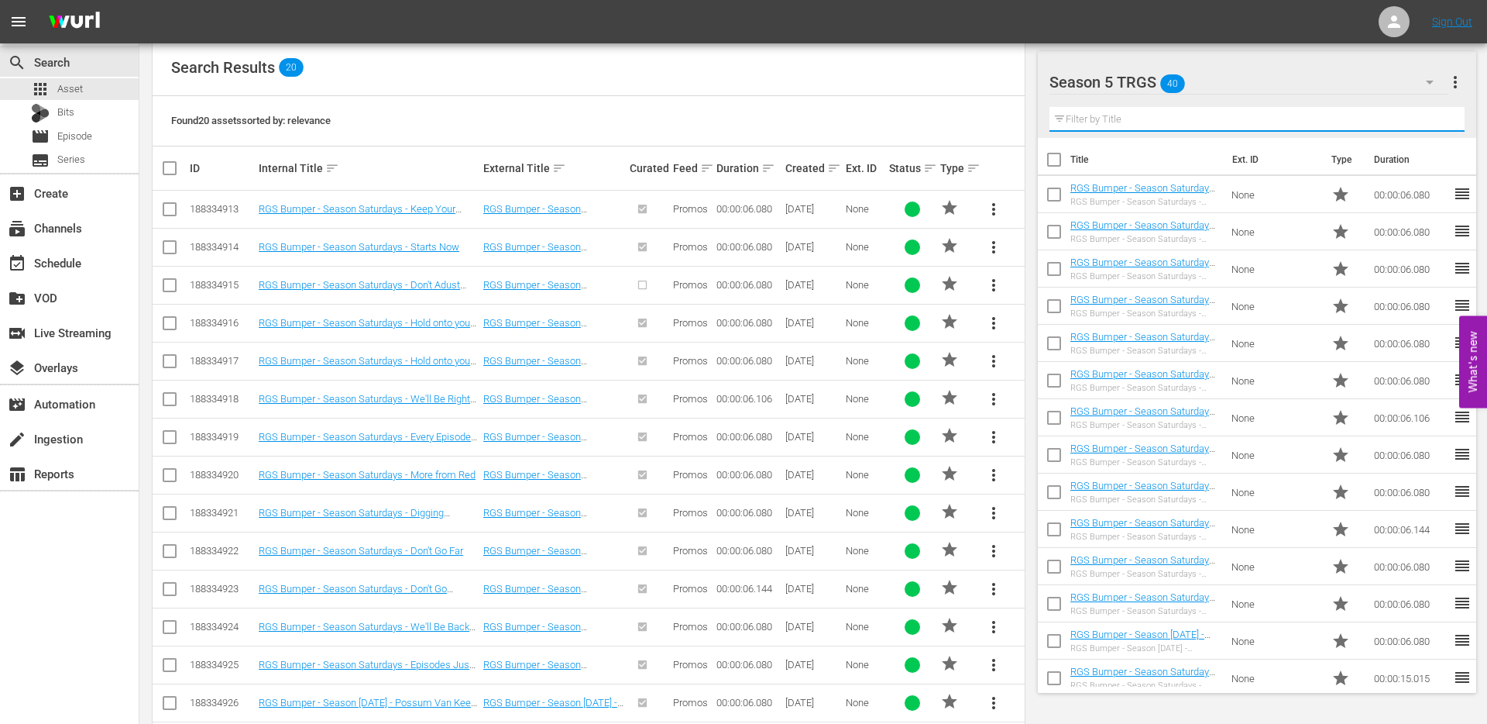
click at [1150, 118] on input "text" at bounding box center [1258, 119] width 416 height 25
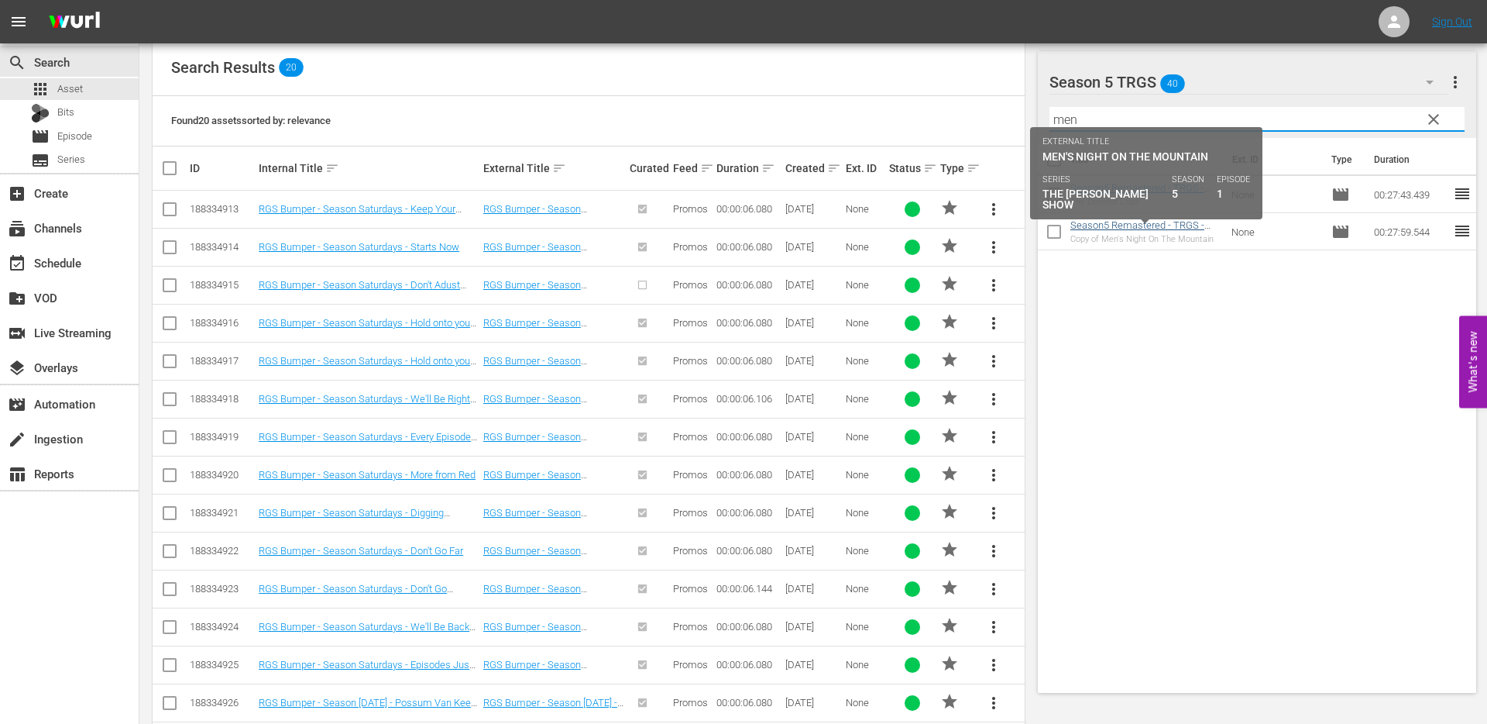
type input "men"
click at [1147, 228] on link "Season5 Remastered - TRGS - S05E01 - Men's Night On The Mountain" at bounding box center [1138, 236] width 134 height 35
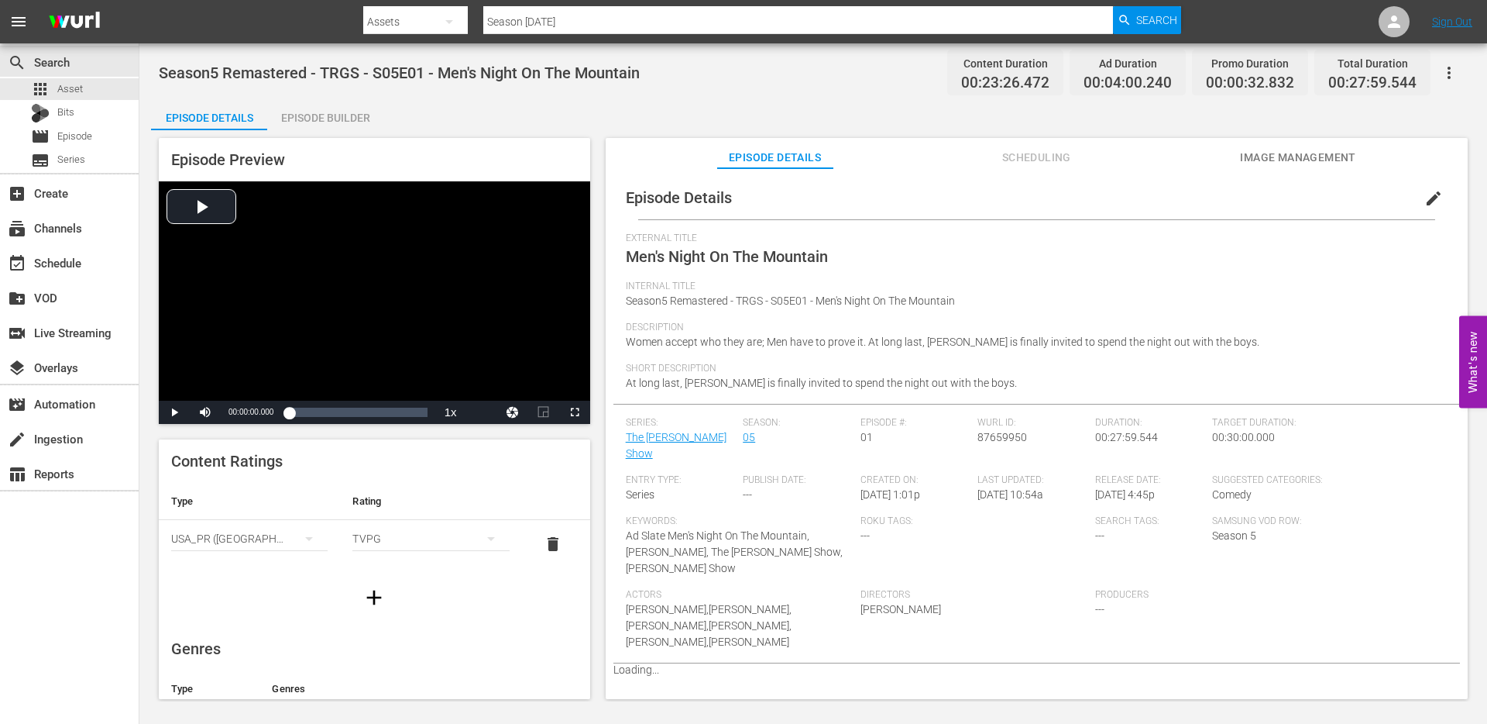
click at [1425, 194] on span "edit" at bounding box center [1434, 198] width 19 height 19
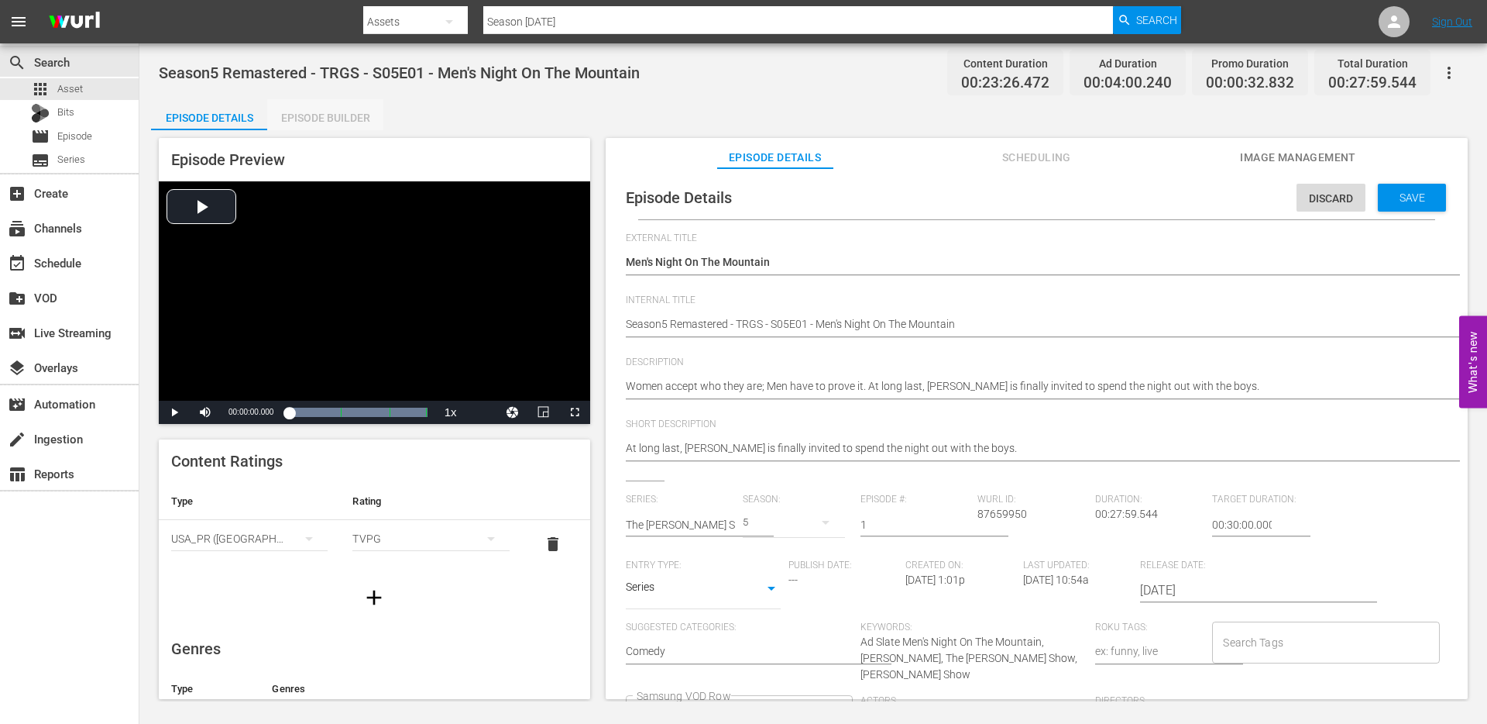
click at [355, 119] on div "Episode Builder" at bounding box center [325, 117] width 116 height 37
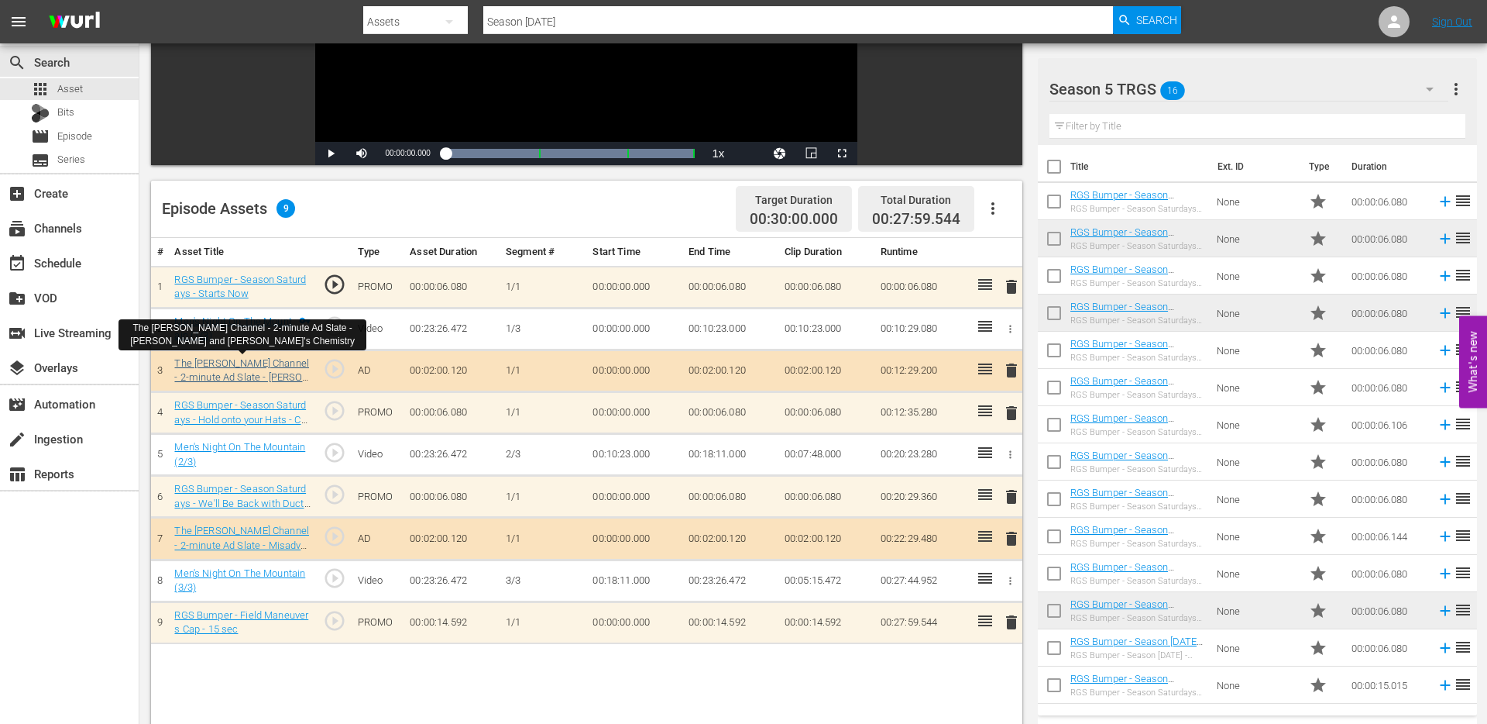
scroll to position [271, 0]
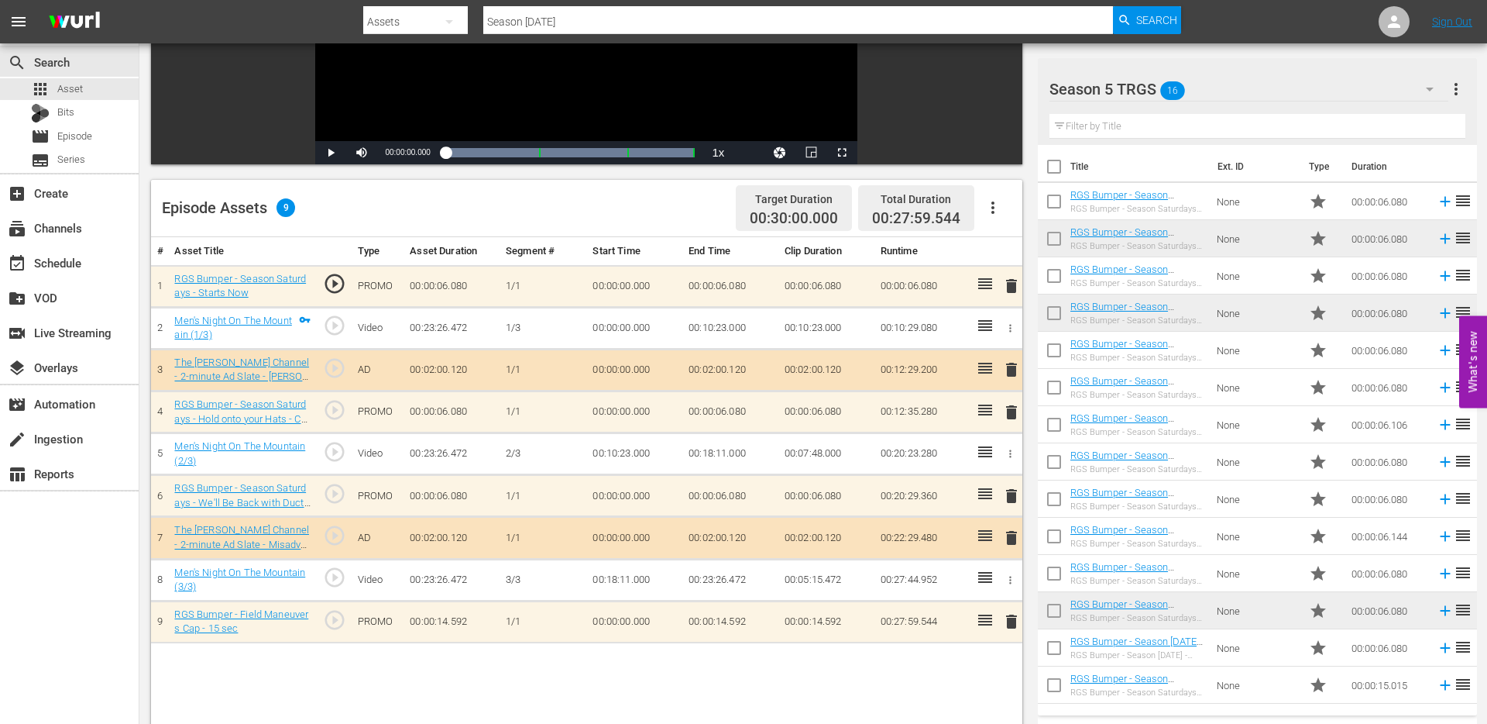
click at [253, 646] on div "# Asset Title Type Asset Duration Segment # Start Time End Time Clip Duration R…" at bounding box center [587, 540] width 872 height 607
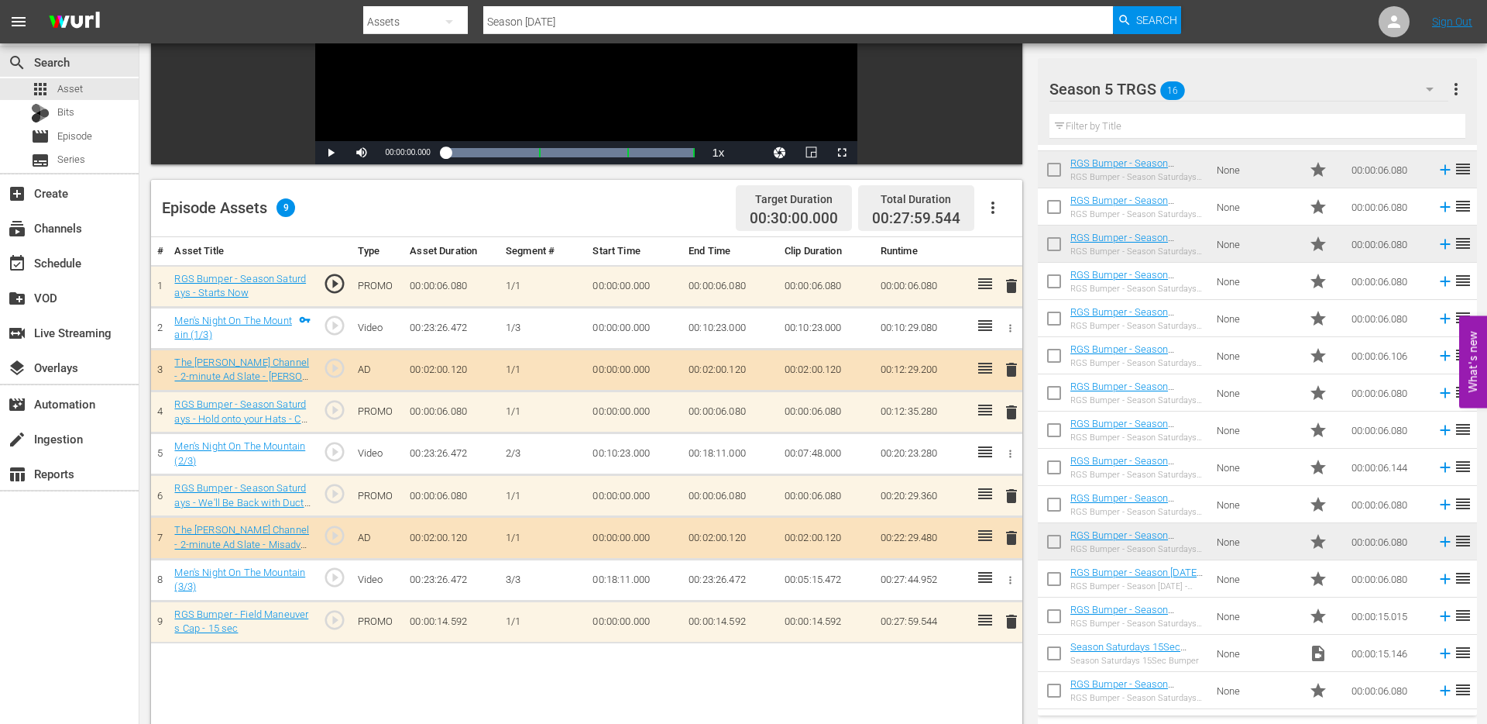
scroll to position [0, 0]
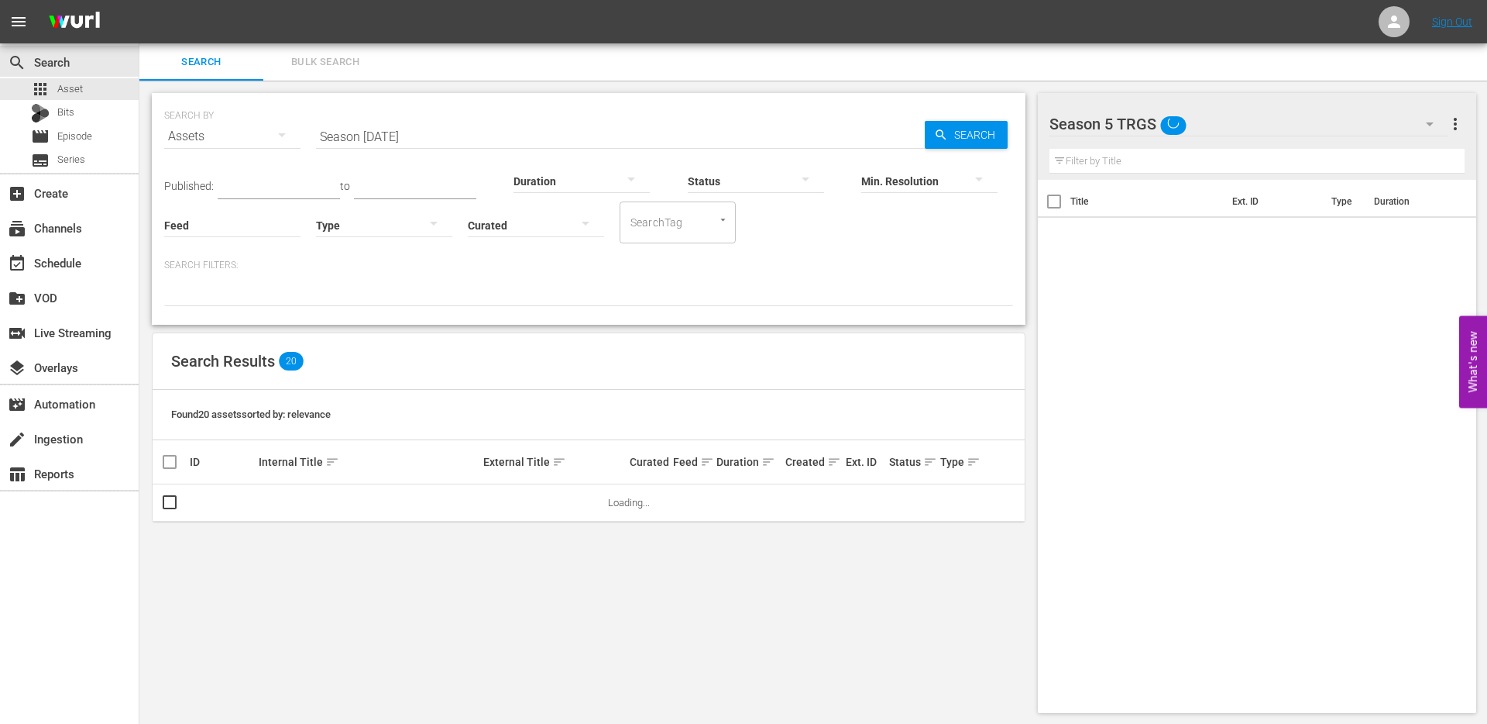
scroll to position [2, 0]
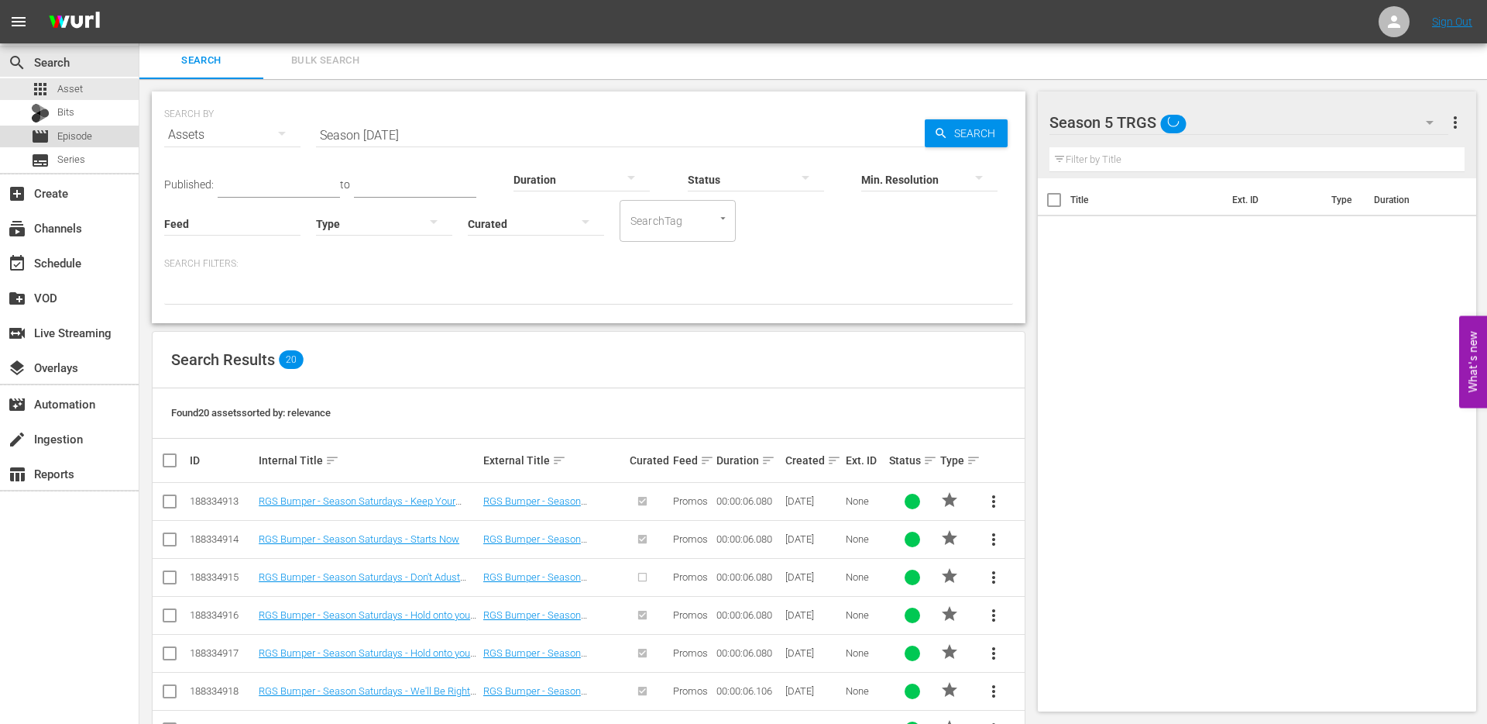
click at [91, 140] on span "Episode" at bounding box center [74, 136] width 35 height 15
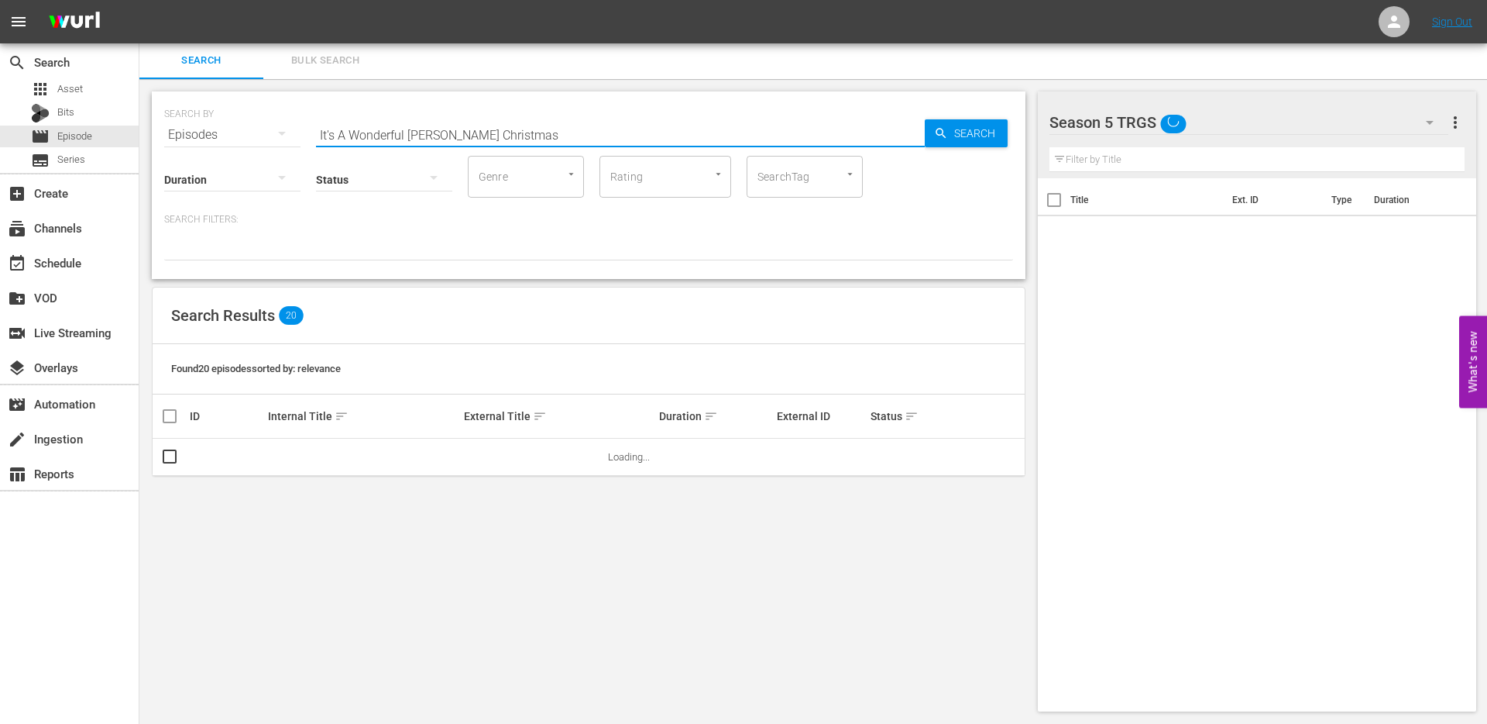
click at [405, 134] on input "It's A Wonderful [PERSON_NAME] Christmas" at bounding box center [620, 134] width 609 height 37
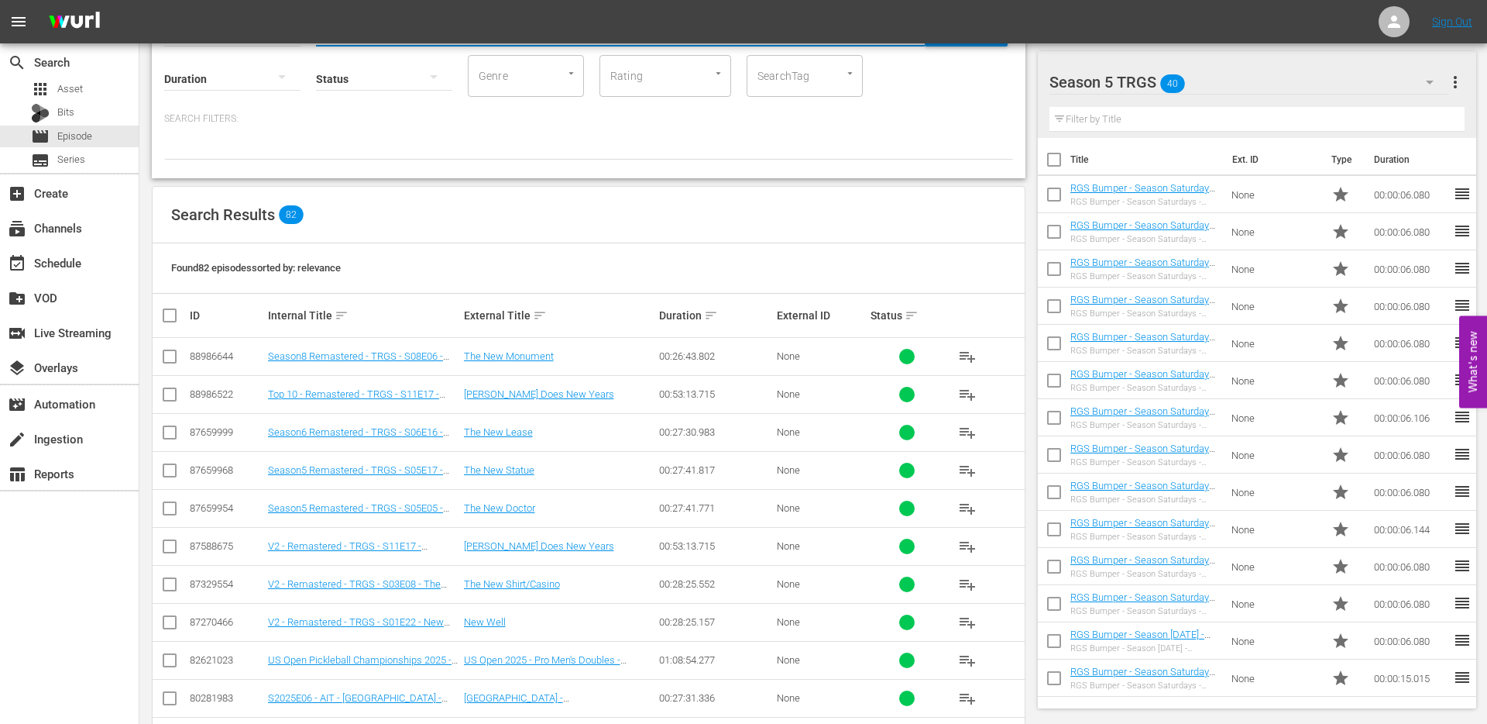
scroll to position [112, 0]
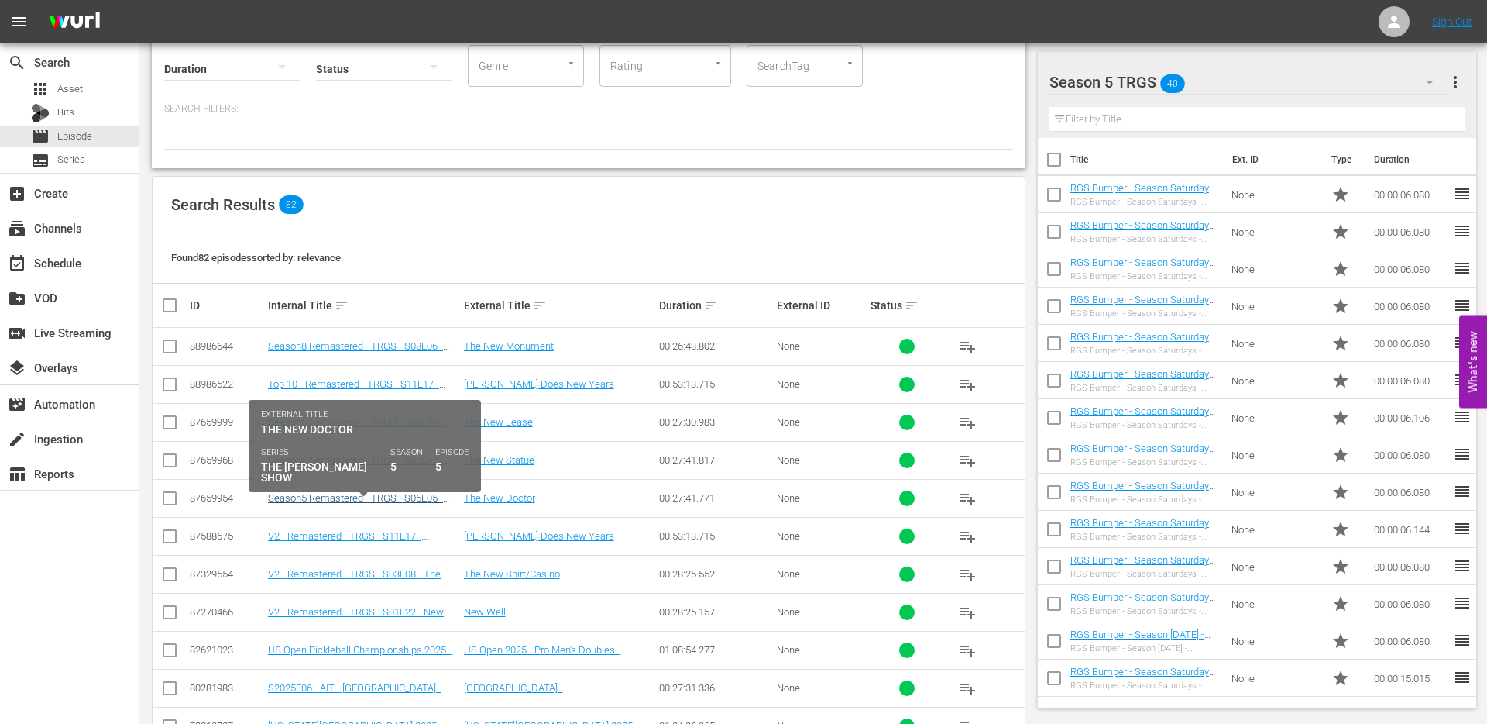
type input "The new"
click at [357, 493] on link "Season5 Remastered - TRGS - S05E05 - The New Doctor" at bounding box center [355, 503] width 175 height 23
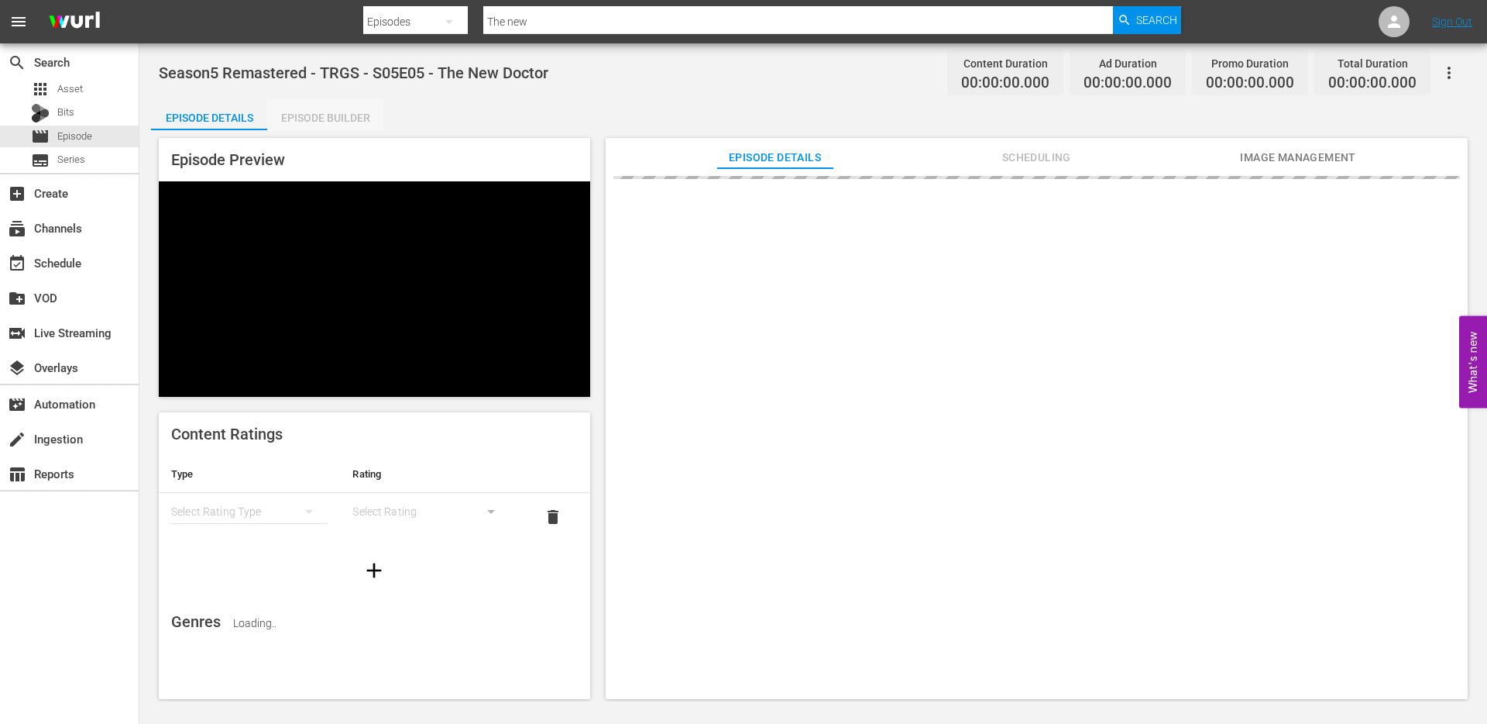
click at [346, 126] on div "Episode Builder" at bounding box center [325, 117] width 116 height 37
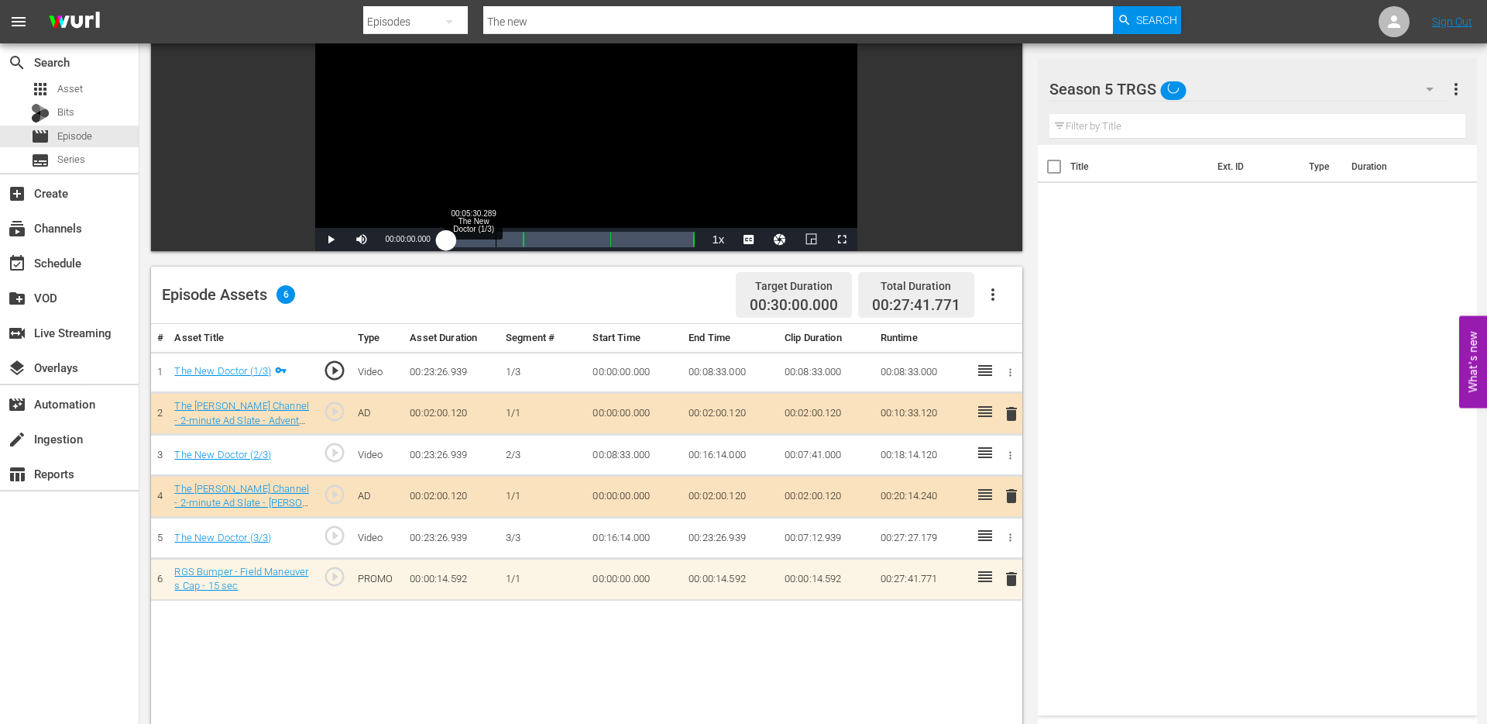
scroll to position [185, 0]
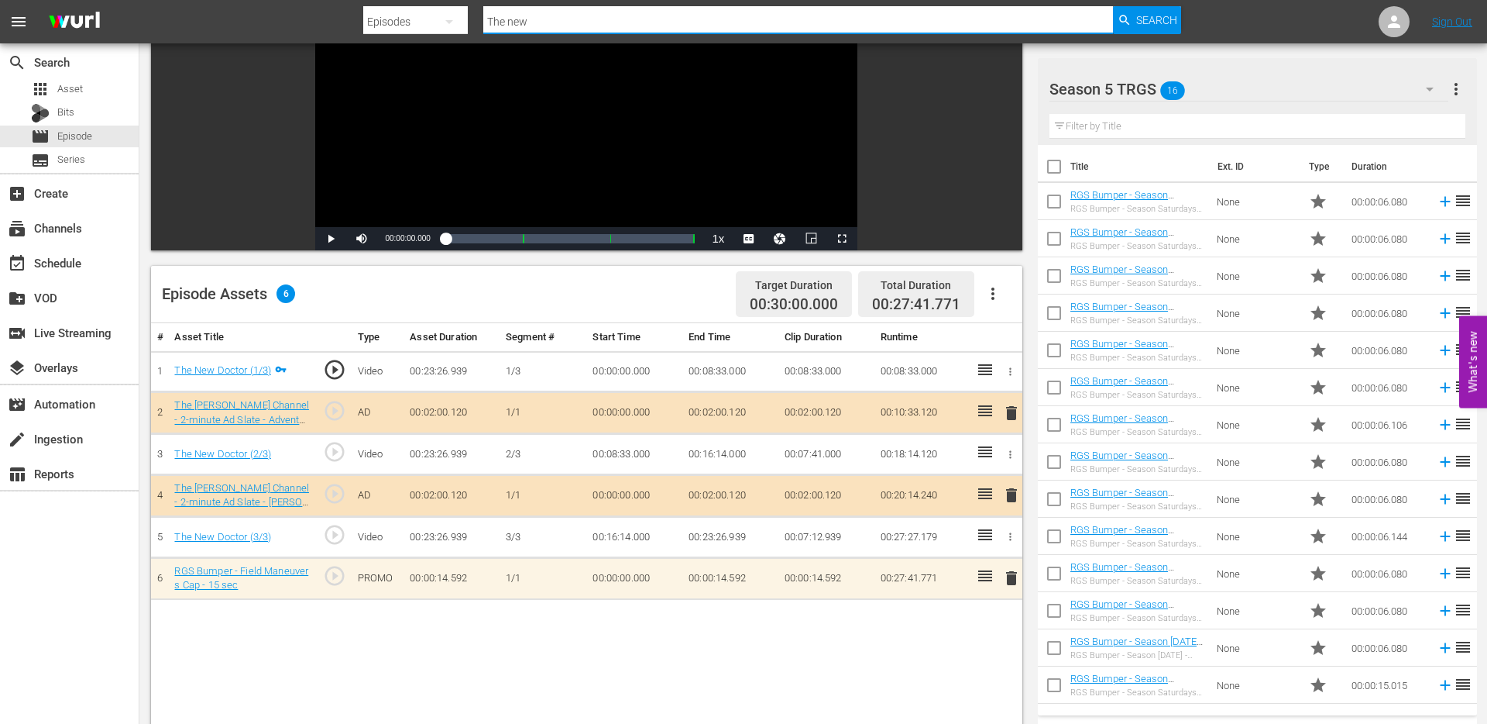
drag, startPoint x: 545, startPoint y: 24, endPoint x: 434, endPoint y: 23, distance: 111.6
click at [434, 23] on div "Search By Episodes Search ID, Title, Description, Keywords, or Category The new…" at bounding box center [772, 21] width 818 height 37
type input "the driving test"
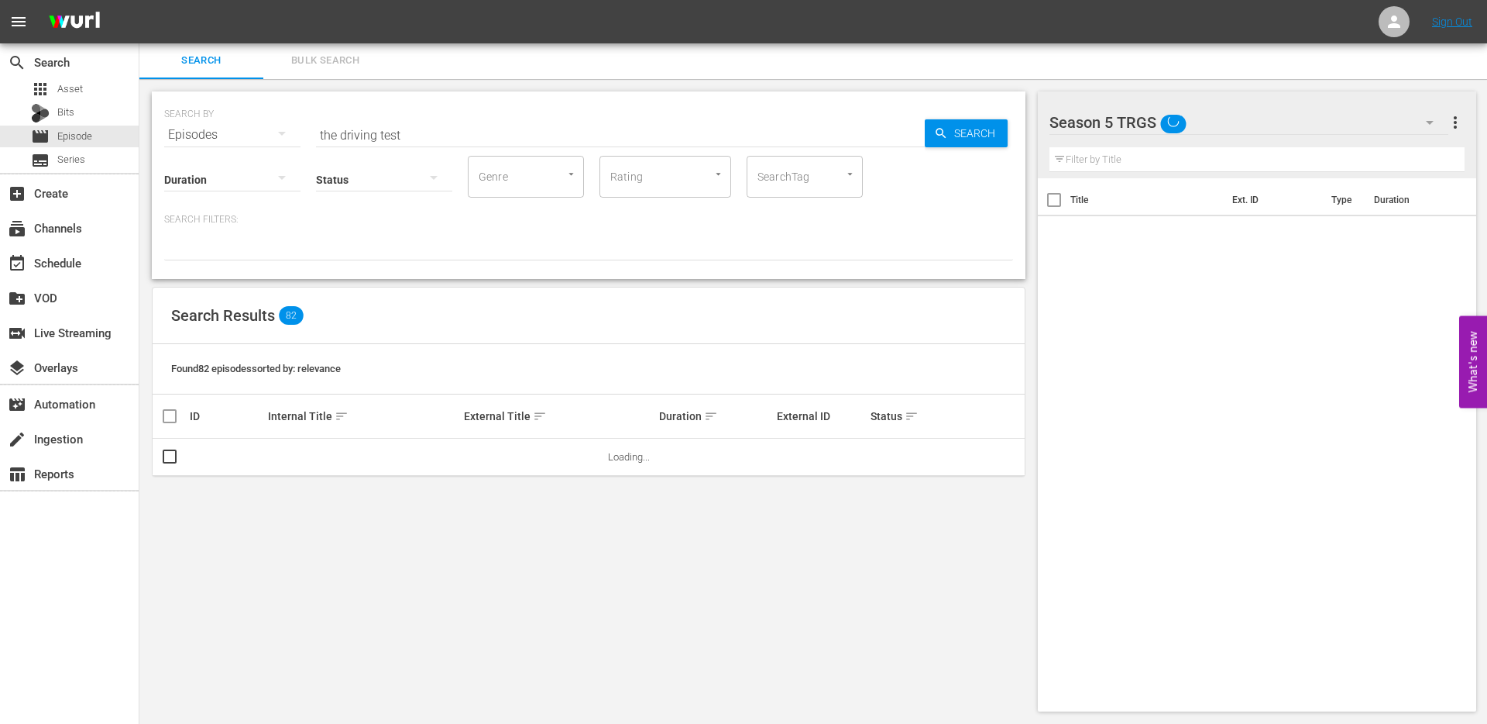
scroll to position [2, 0]
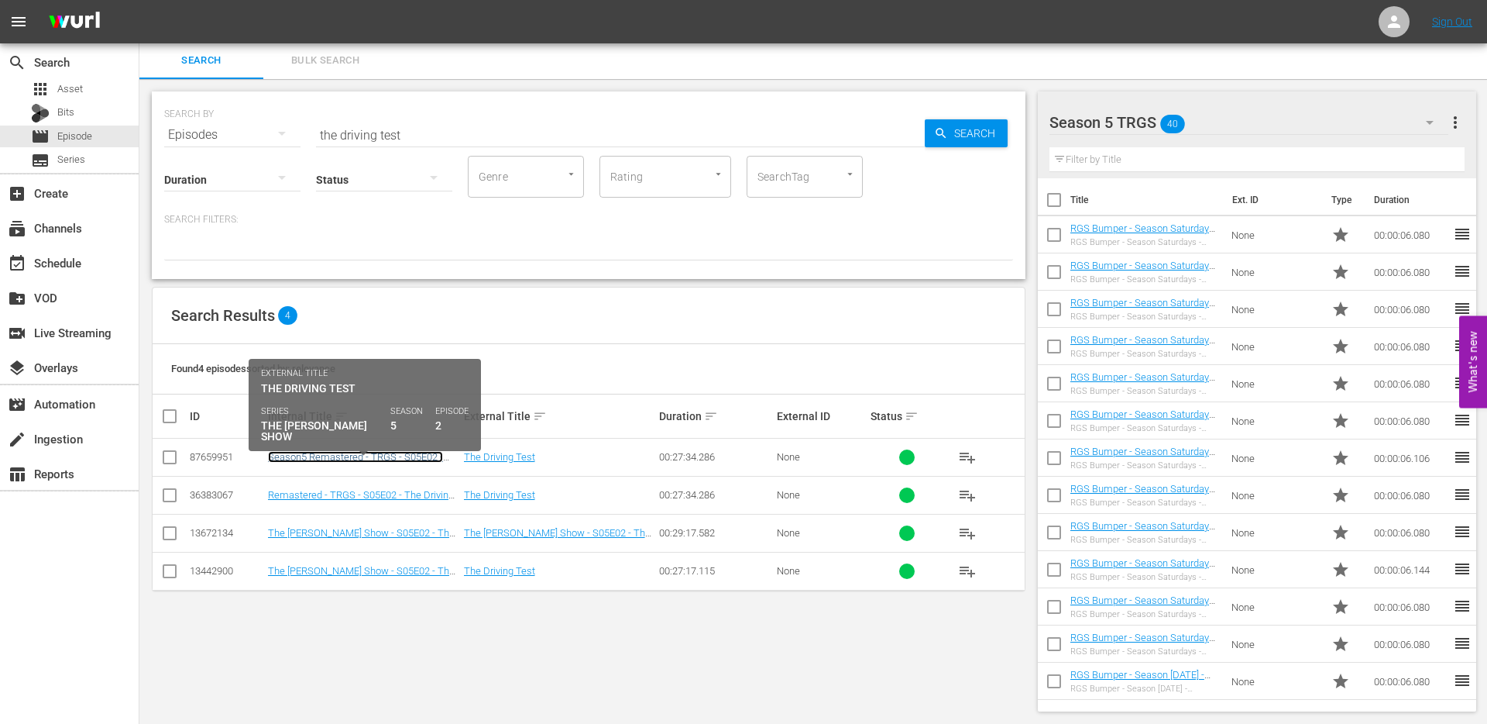
click at [348, 455] on link "Season5 Remastered - TRGS - S05E02 - The Driving Test" at bounding box center [355, 462] width 175 height 23
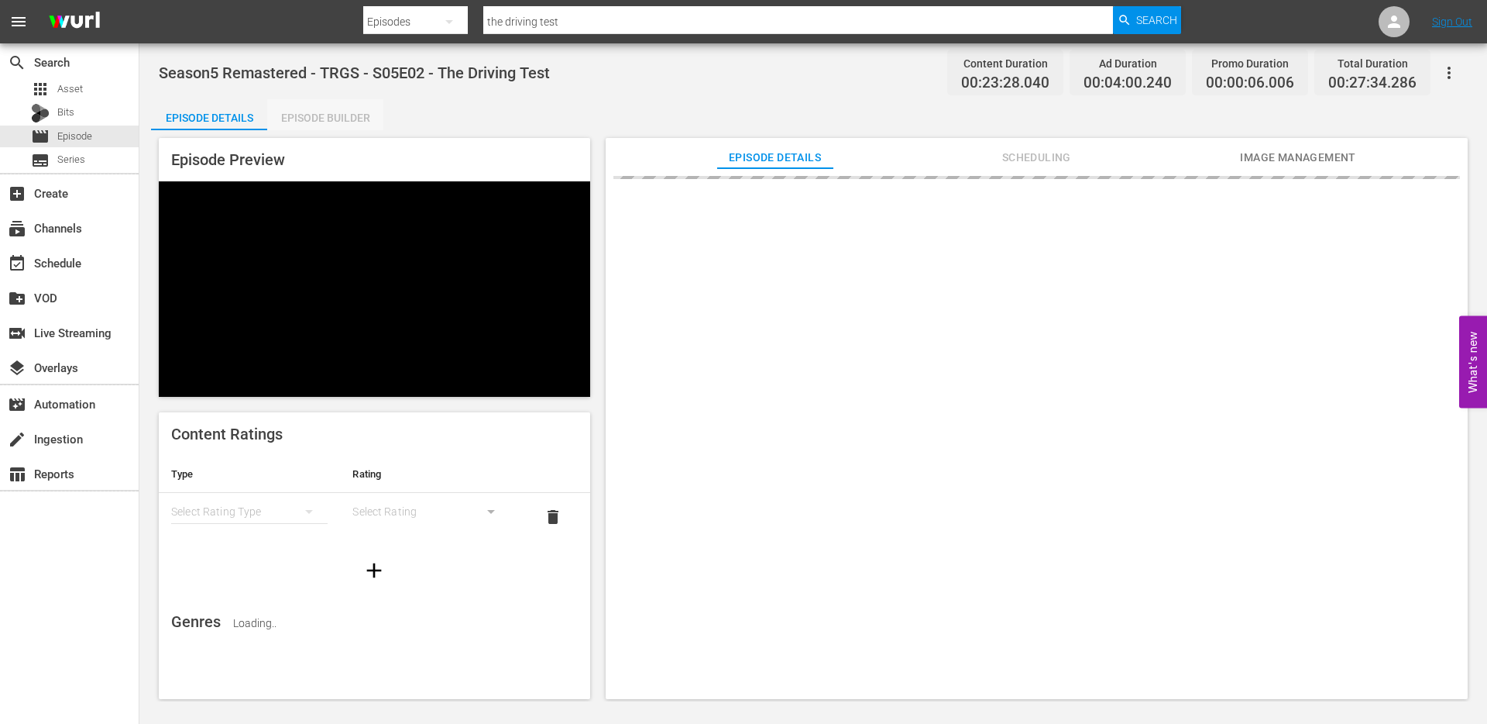
click at [345, 117] on div "Episode Builder" at bounding box center [325, 117] width 116 height 37
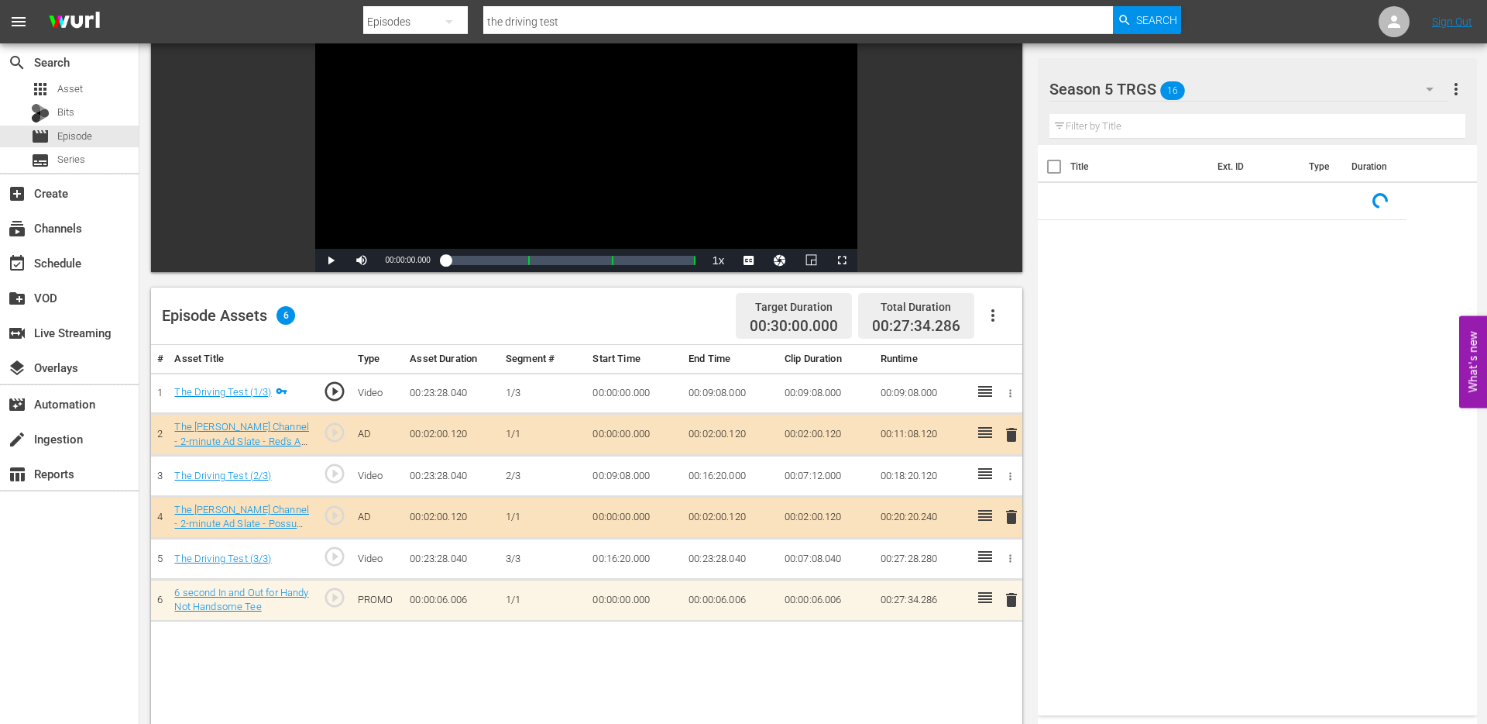
scroll to position [208, 0]
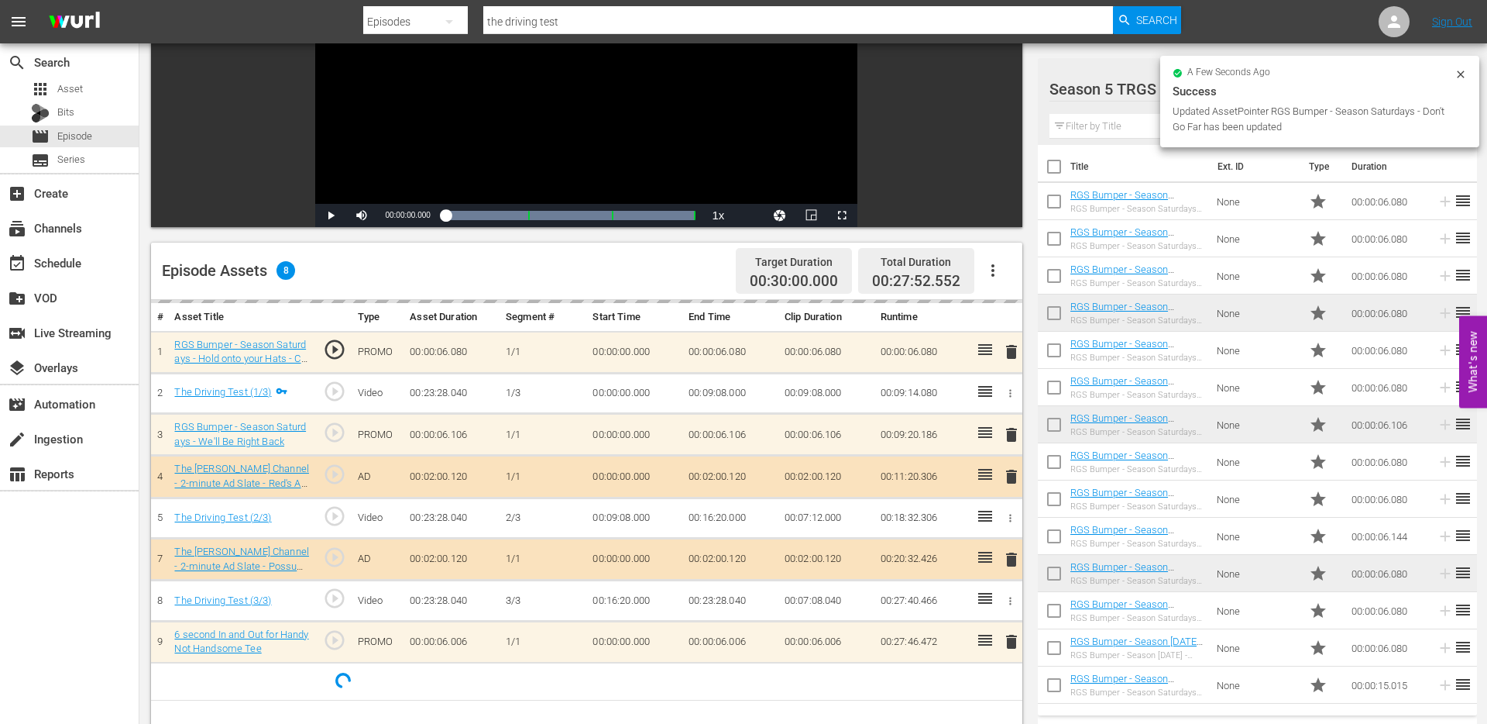
click at [541, 26] on input "the driving test" at bounding box center [798, 21] width 630 height 37
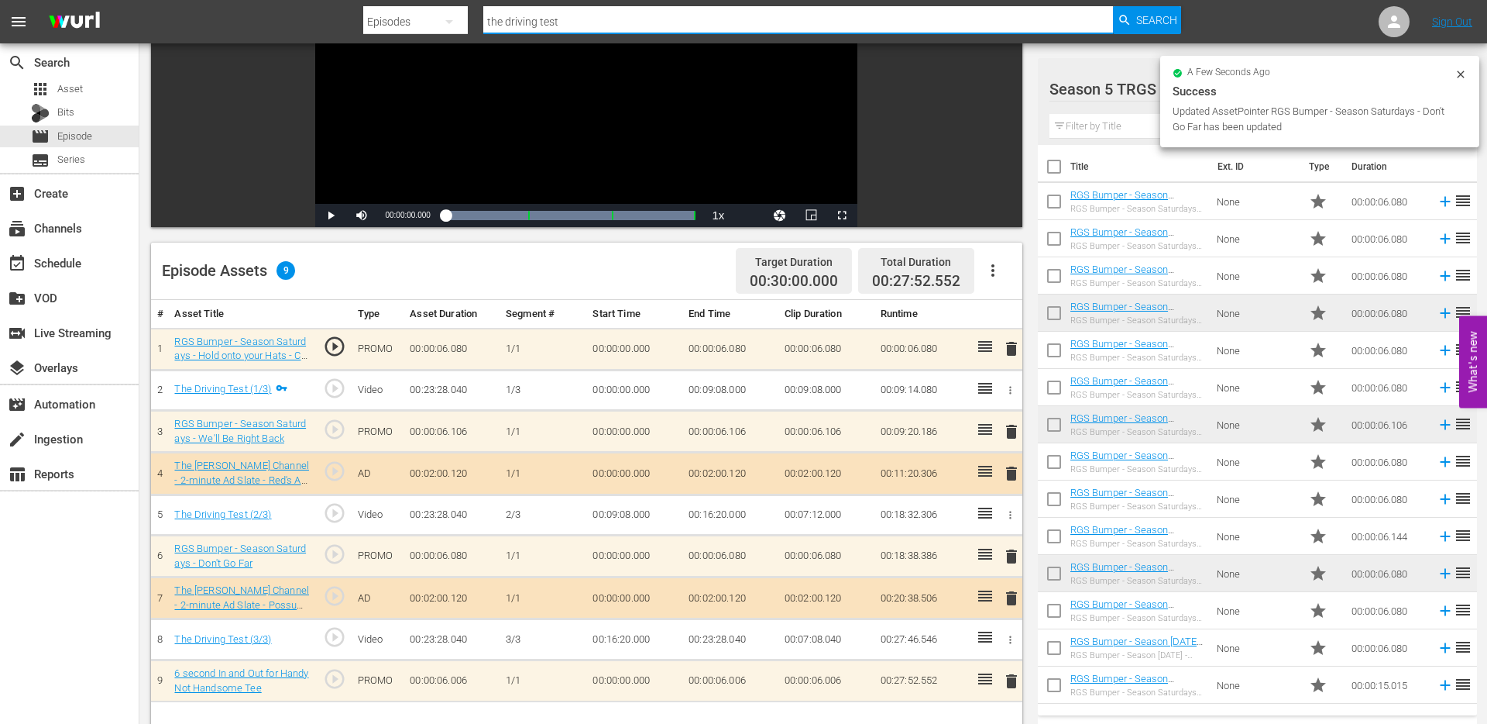
click at [561, 26] on input "the driving test" at bounding box center [798, 21] width 630 height 37
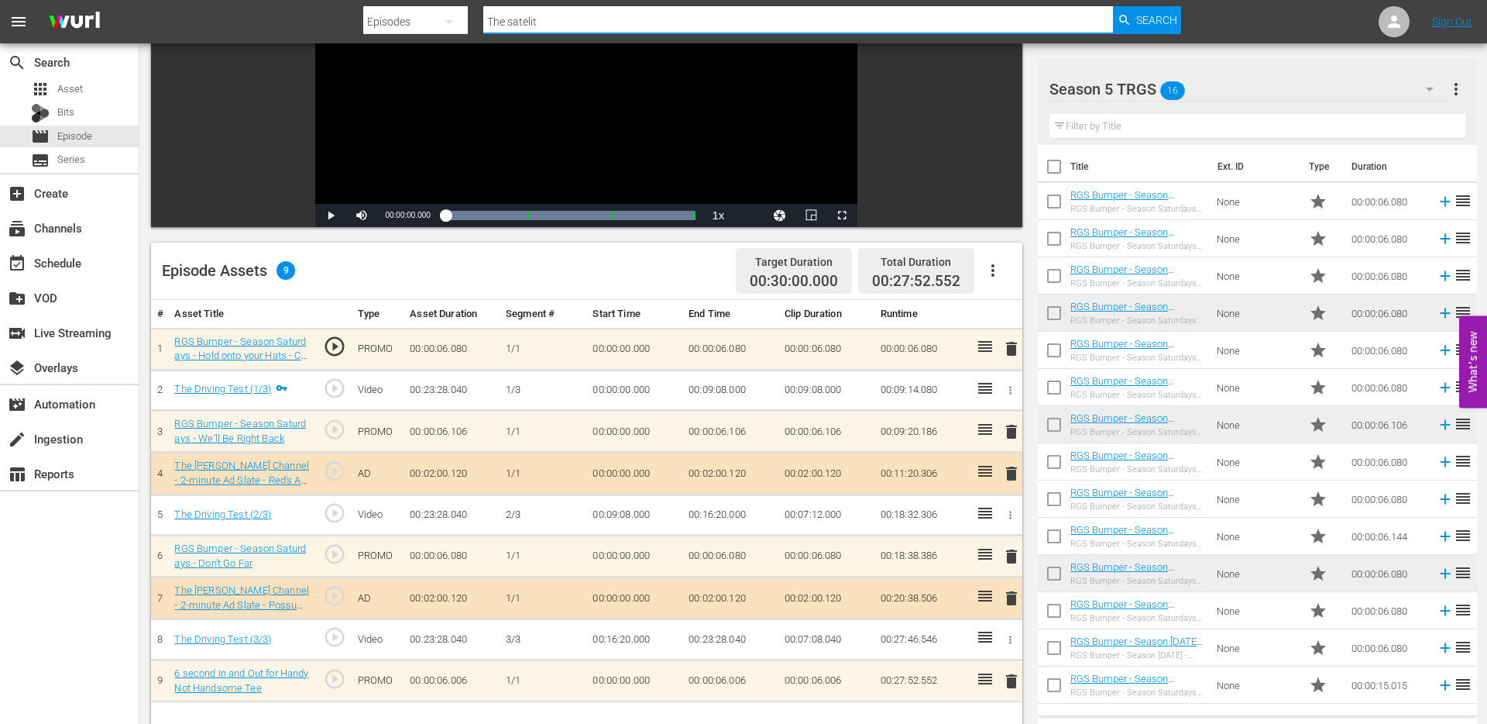
type input "The satelite"
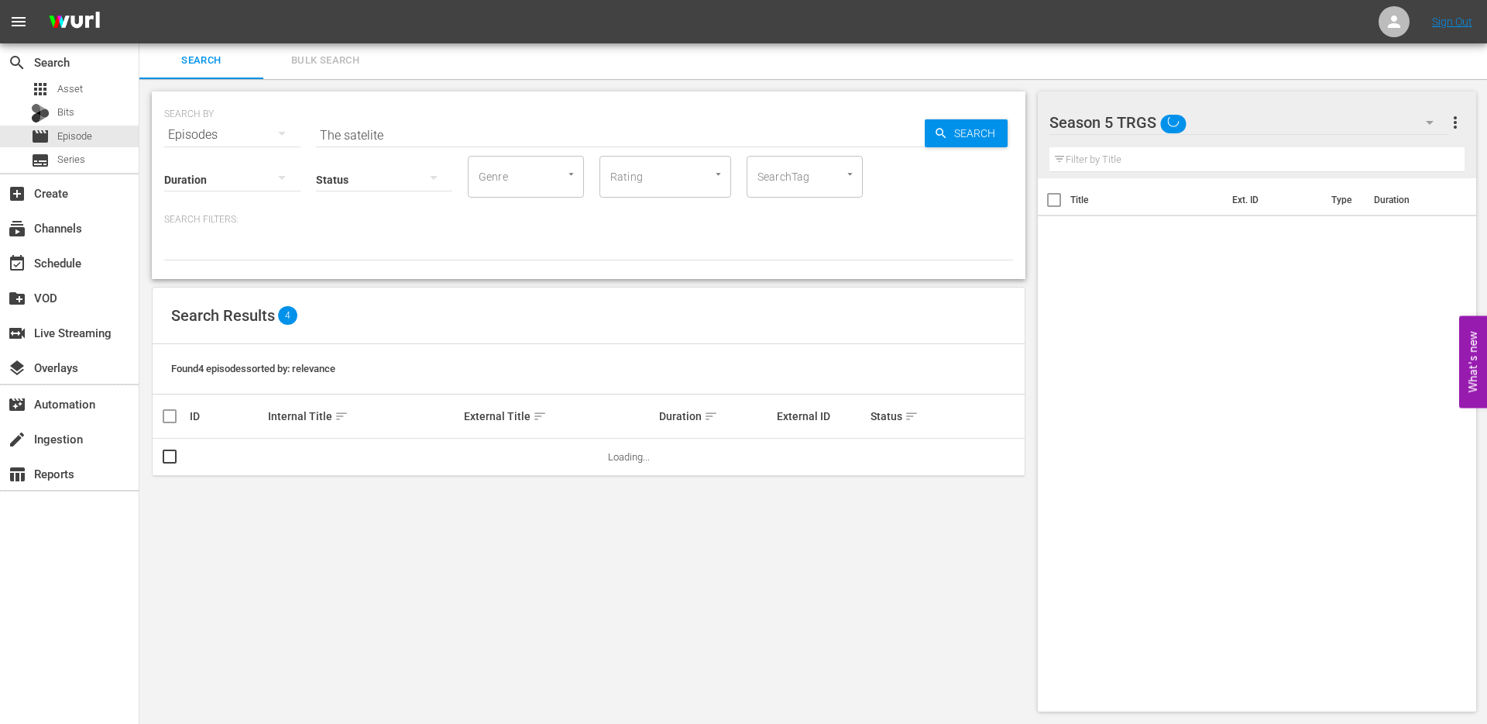
scroll to position [2, 0]
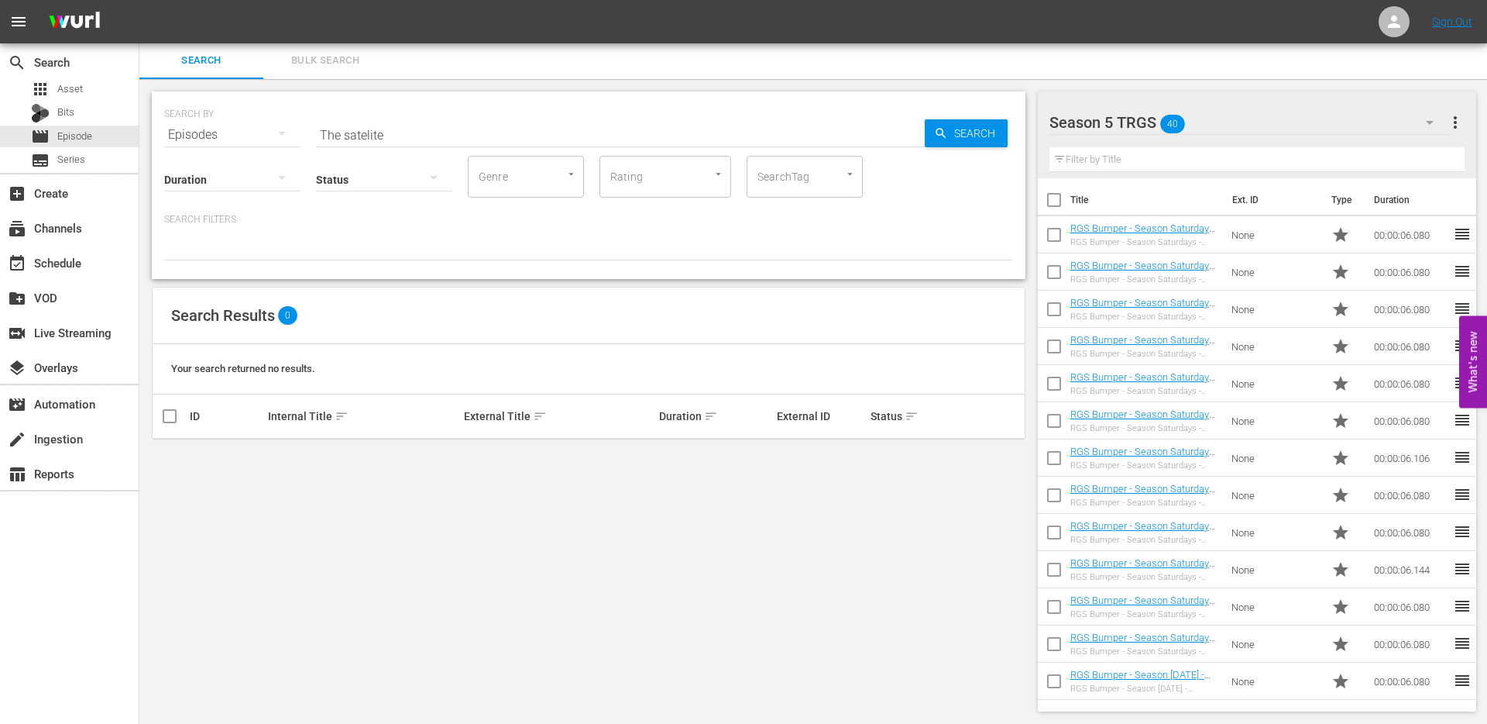
click at [401, 134] on input "The satelite" at bounding box center [620, 134] width 609 height 37
click at [367, 131] on input "The satelite" at bounding box center [620, 134] width 609 height 37
click at [391, 133] on input "The satelite" at bounding box center [620, 134] width 609 height 37
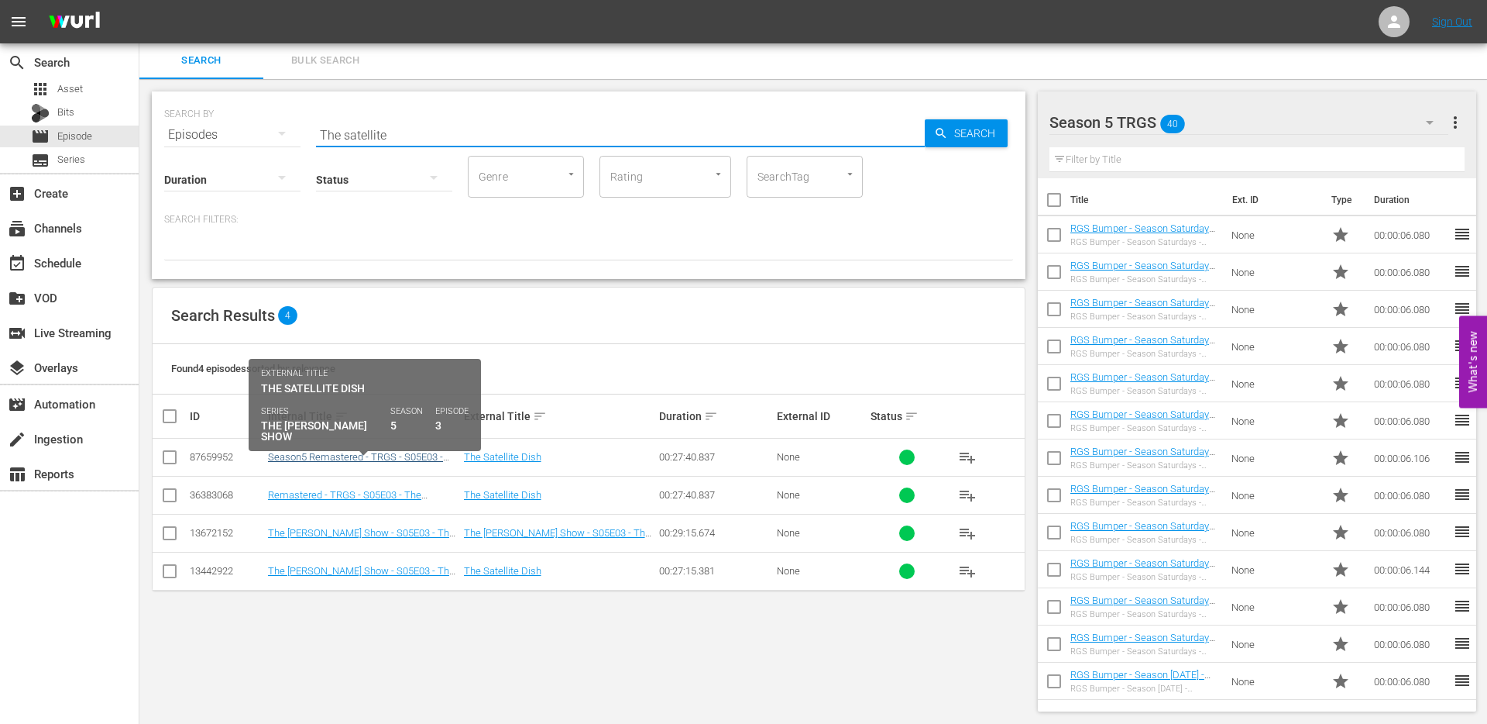
type input "The satellite"
click at [306, 455] on link "Season5 Remastered - TRGS - S05E03 - The Satellite Dish" at bounding box center [355, 462] width 175 height 23
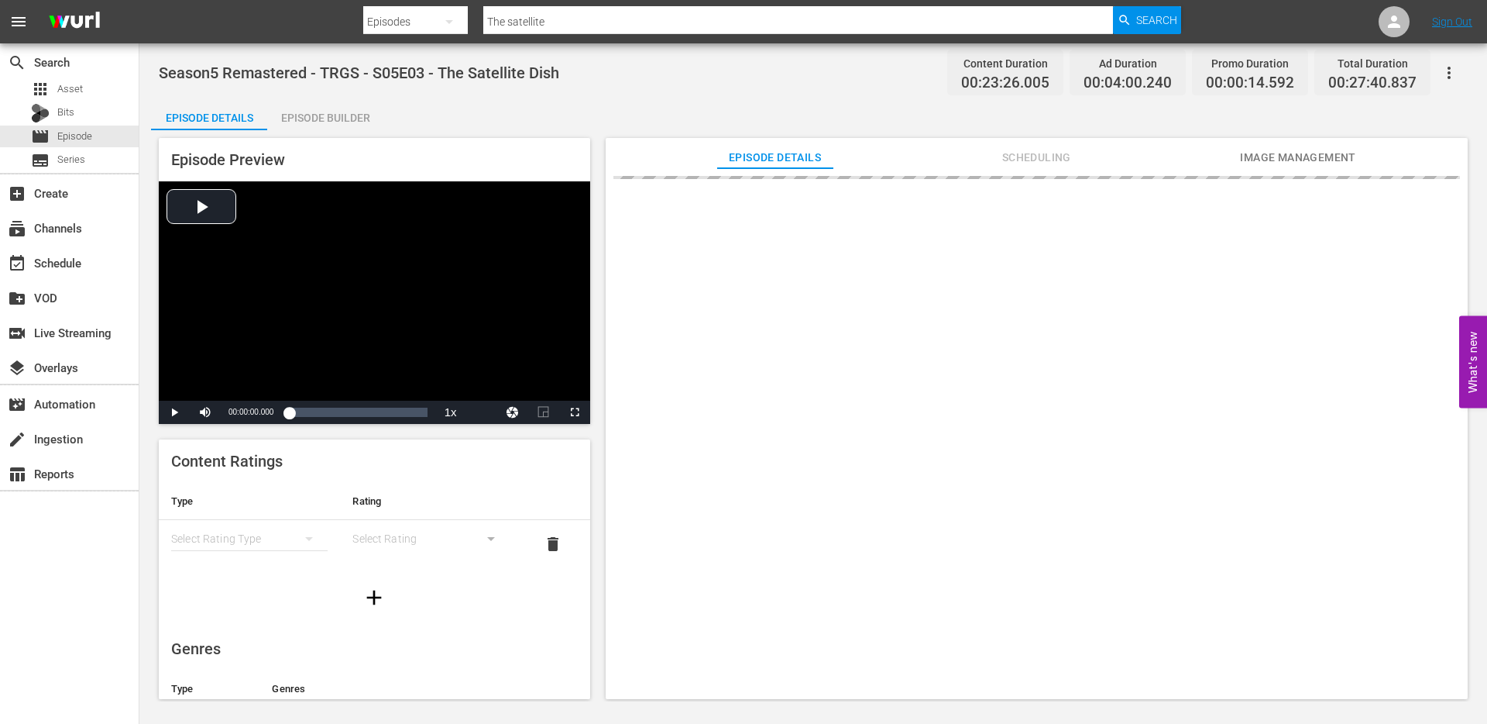
click at [355, 111] on div "Episode Builder" at bounding box center [325, 117] width 116 height 37
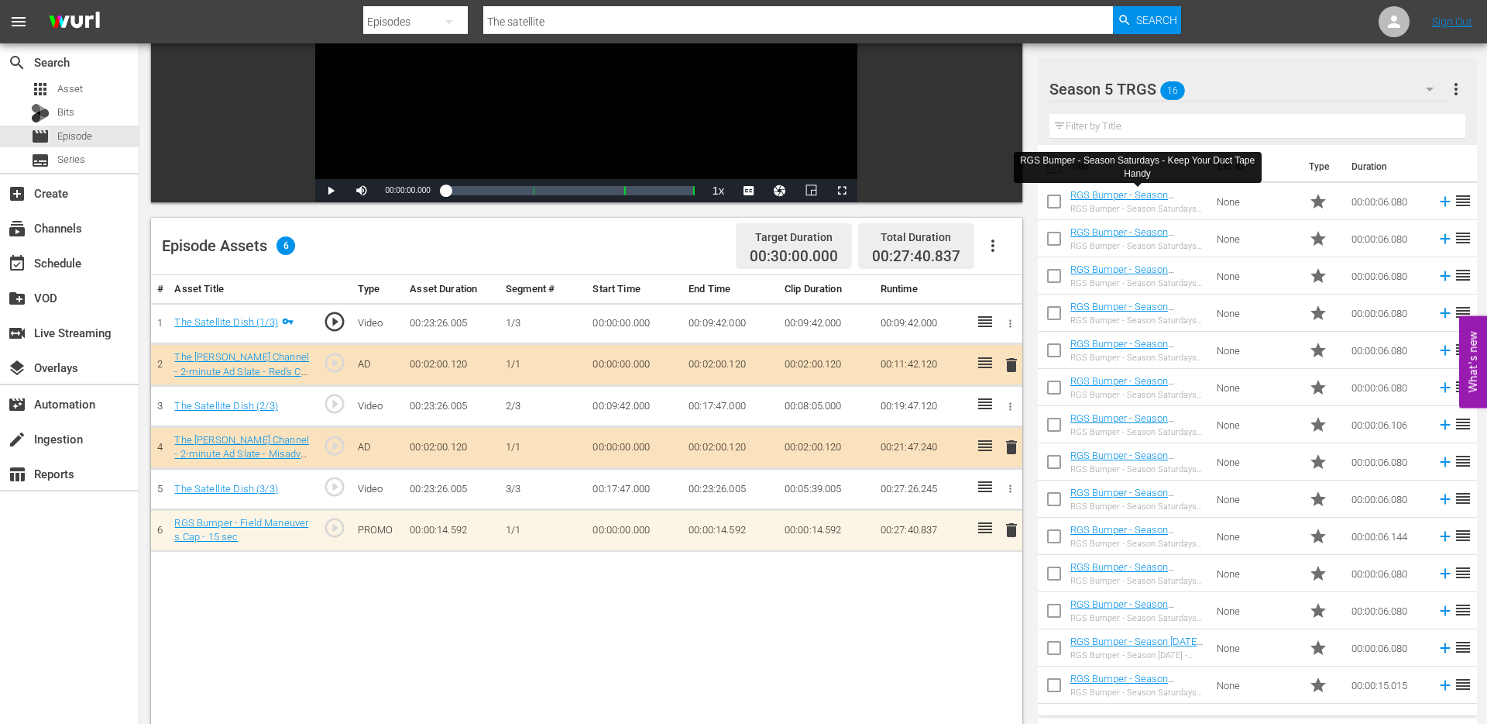
scroll to position [69, 0]
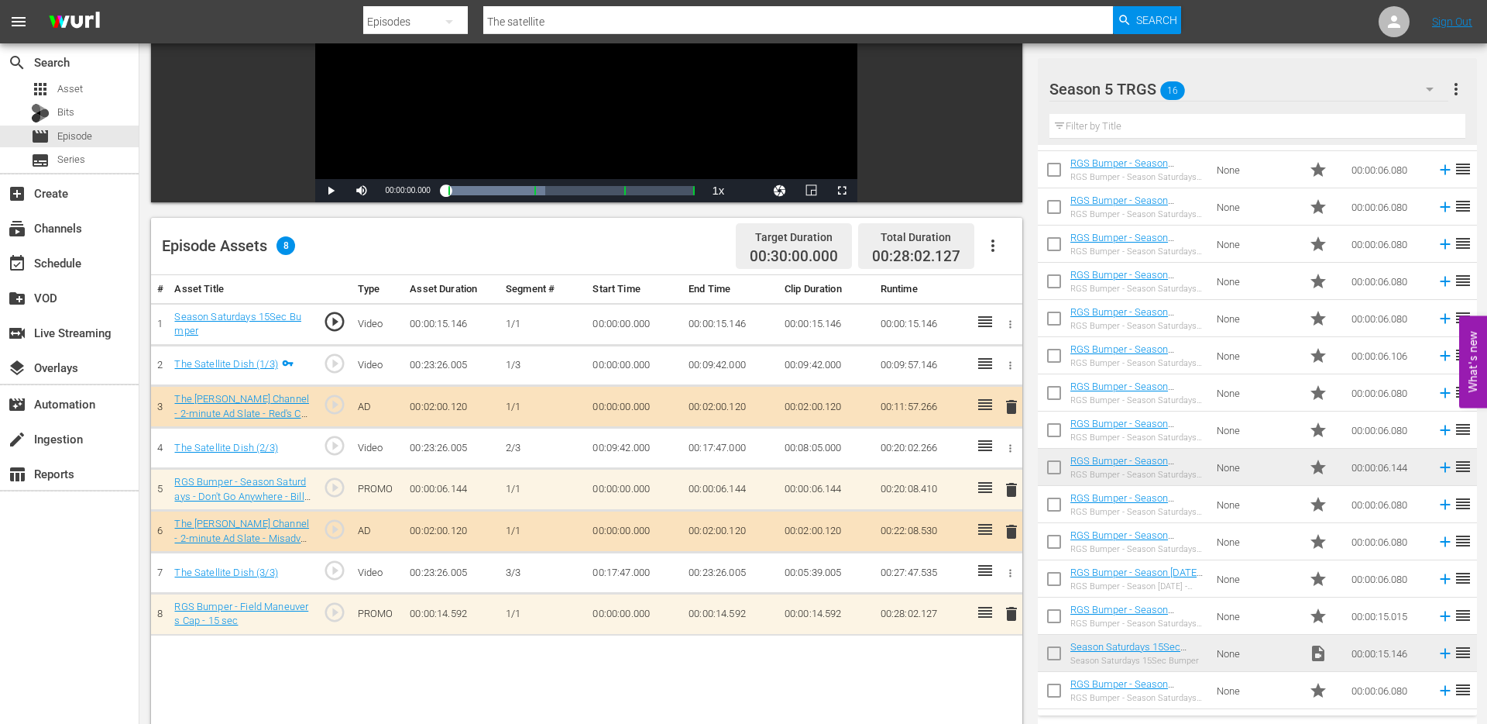
click at [561, 20] on input "The satellite" at bounding box center [798, 21] width 630 height 37
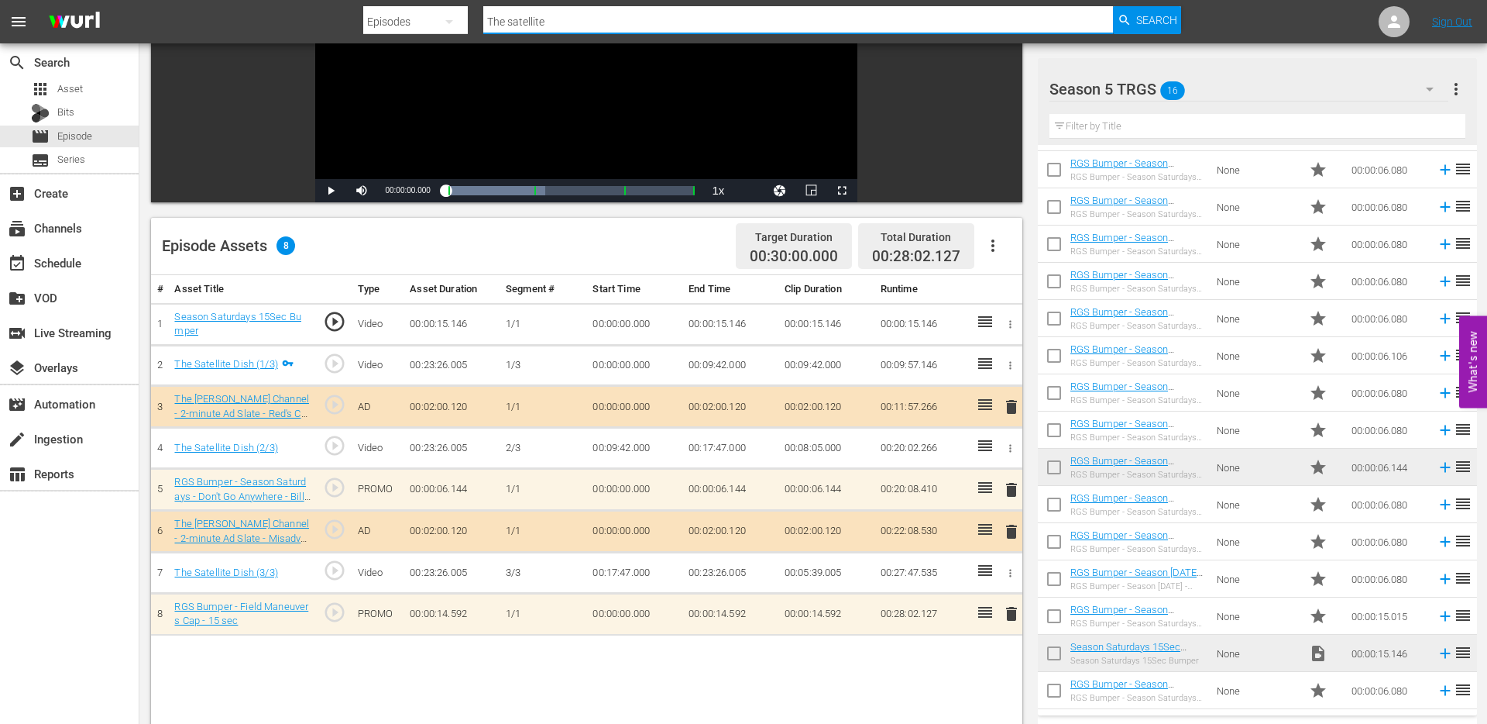
click at [561, 20] on input "The satellite" at bounding box center [798, 21] width 630 height 37
type input "The father and son"
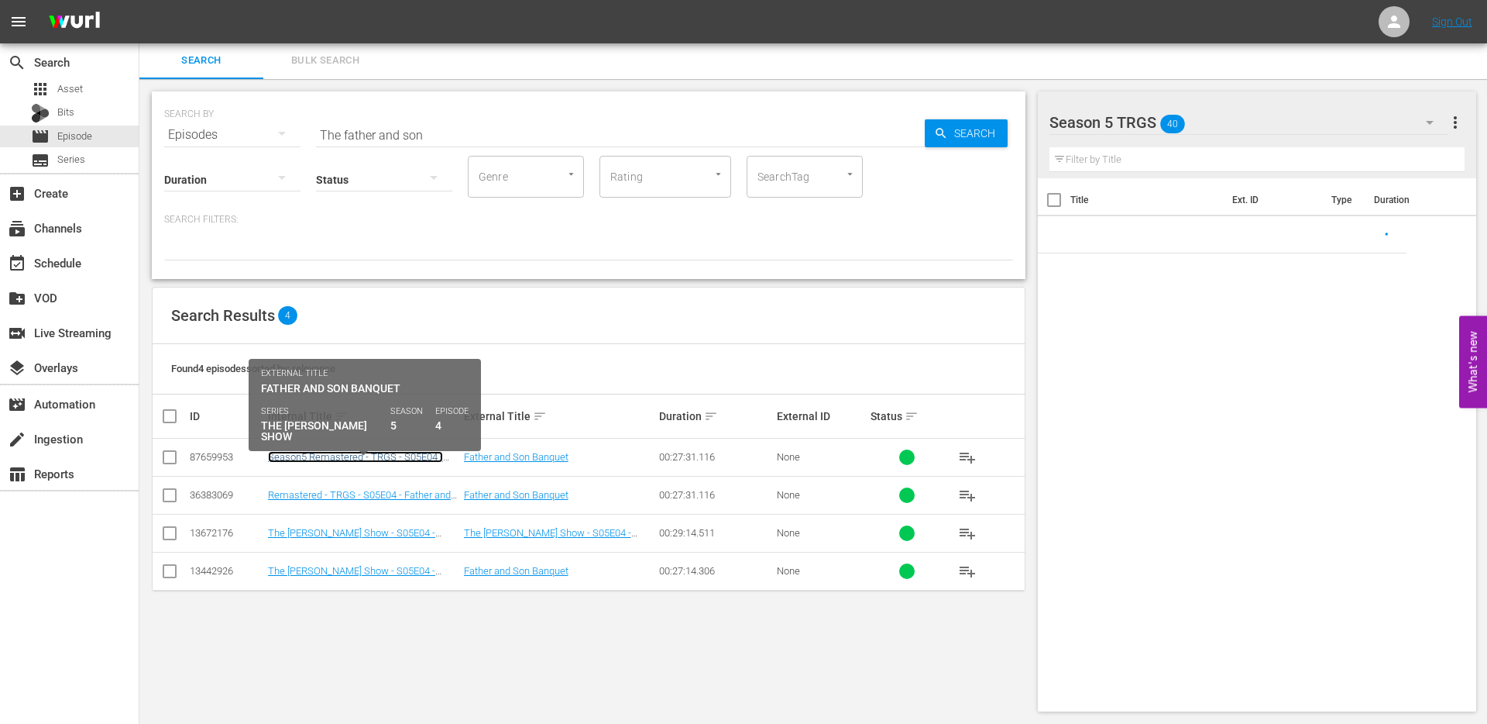
click at [315, 456] on link "Season5 Remastered - TRGS - S05E04 - Father and Son Banquet" at bounding box center [355, 462] width 175 height 23
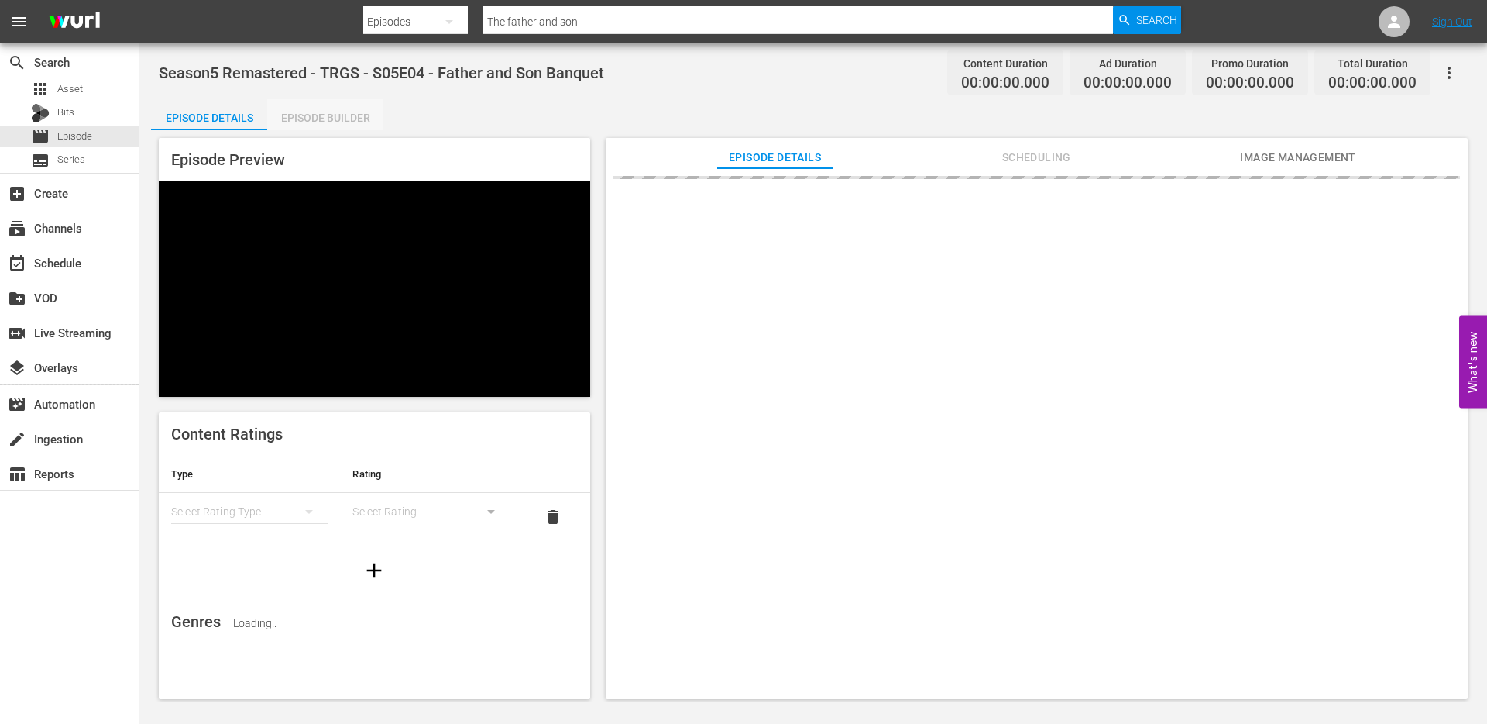
click at [340, 117] on div "Episode Builder" at bounding box center [325, 117] width 116 height 37
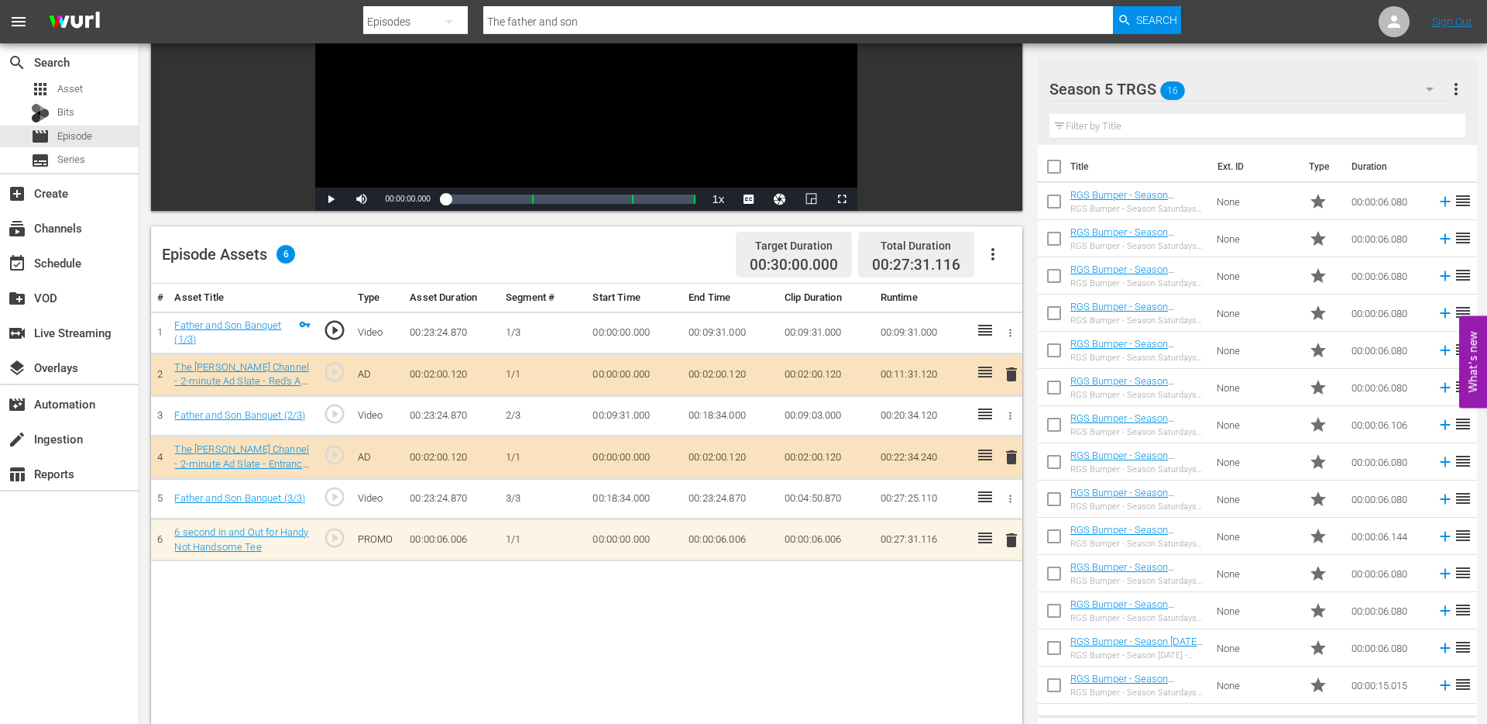
scroll to position [227, 0]
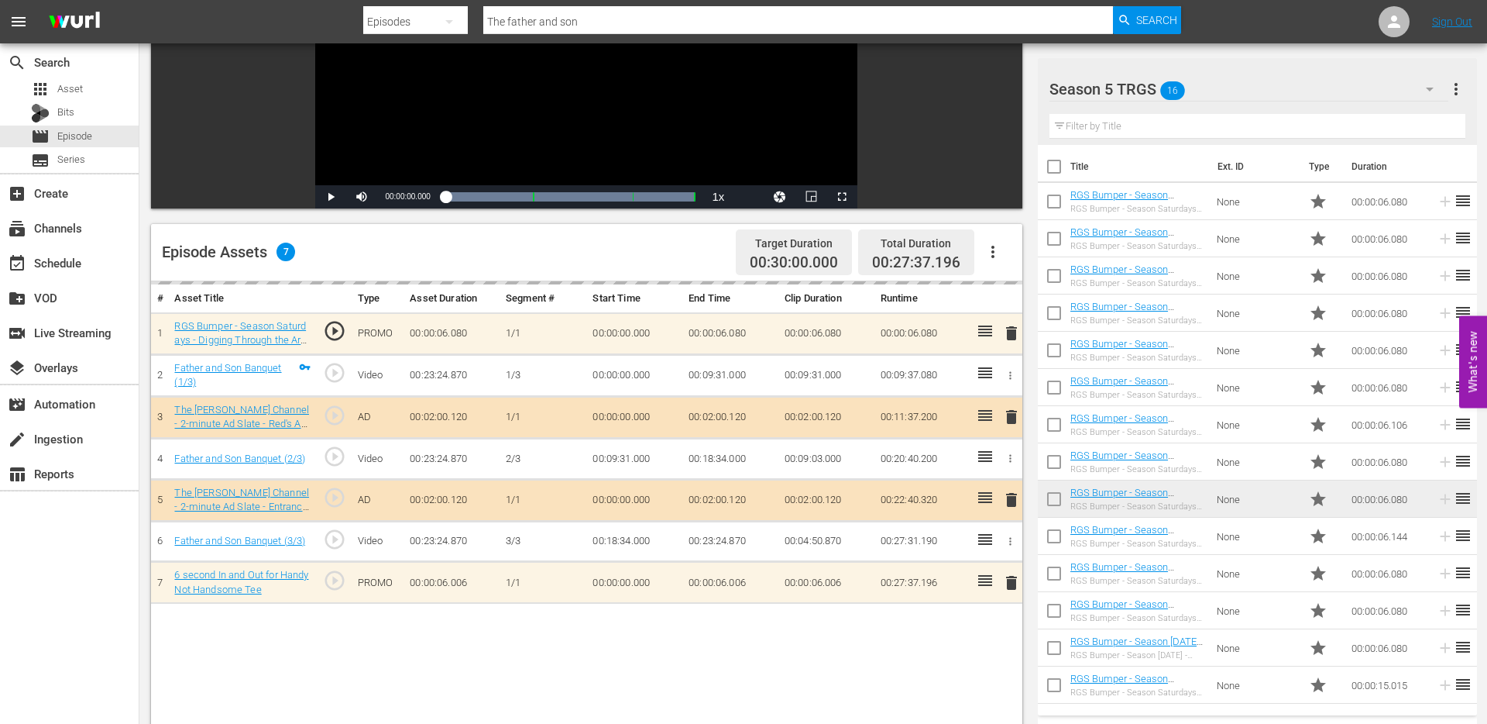
click at [601, 28] on input "The father and son" at bounding box center [798, 21] width 630 height 37
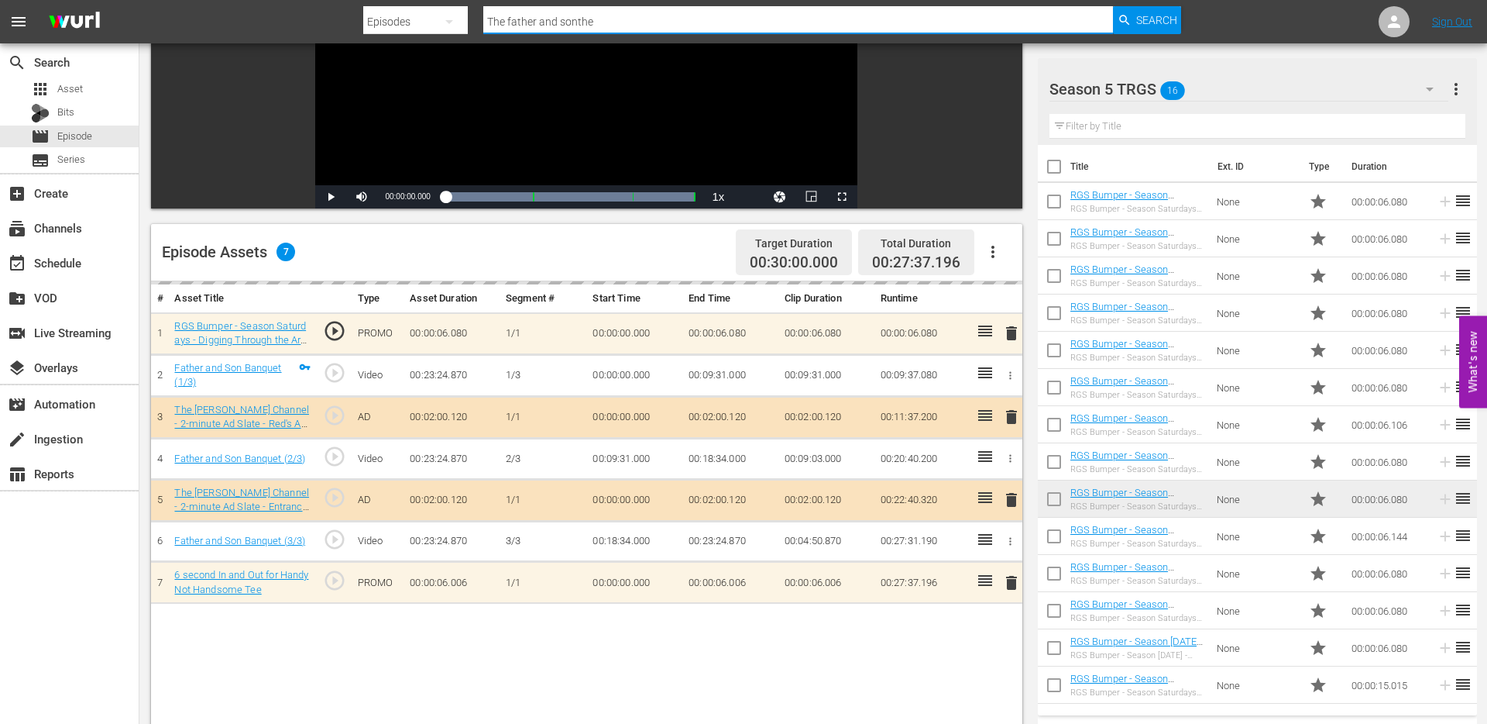
type input "The father and sonthe n"
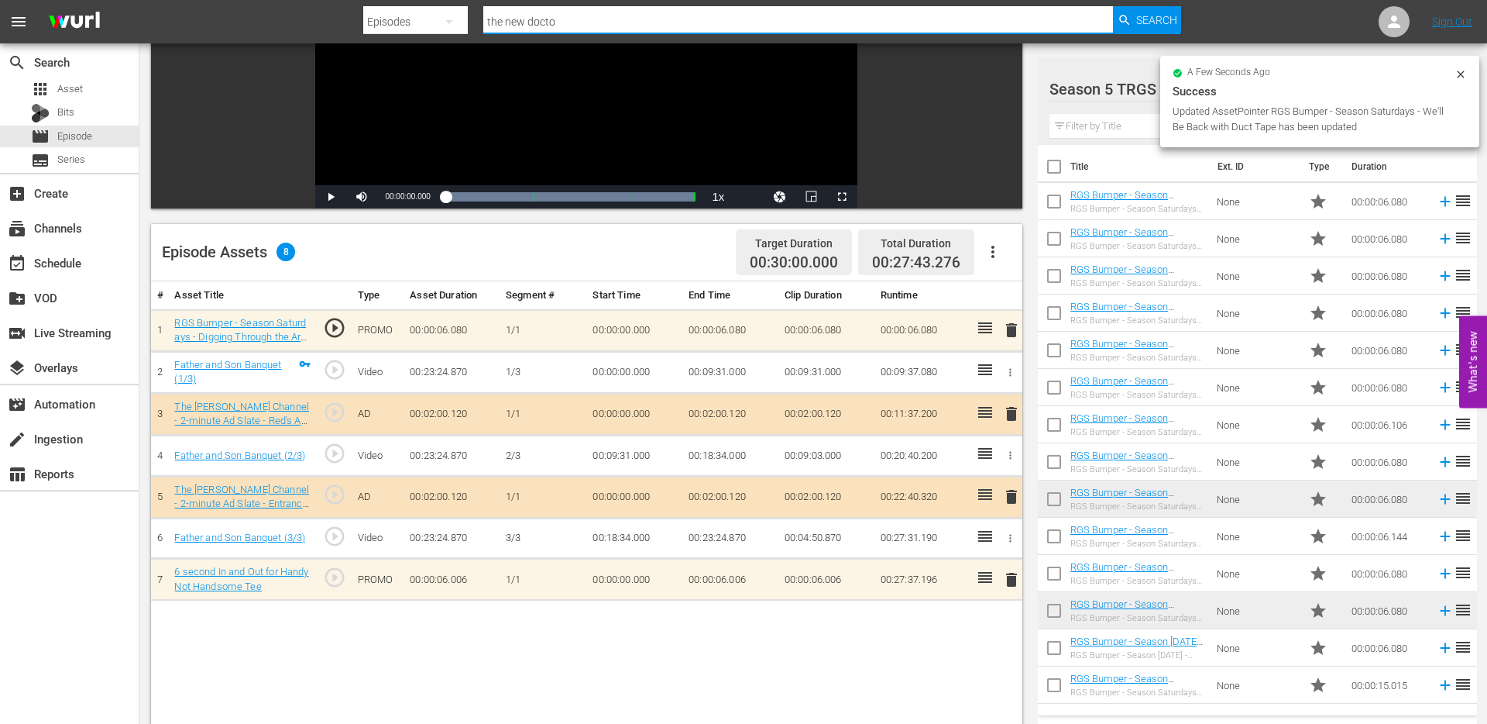
type input "the new doctor"
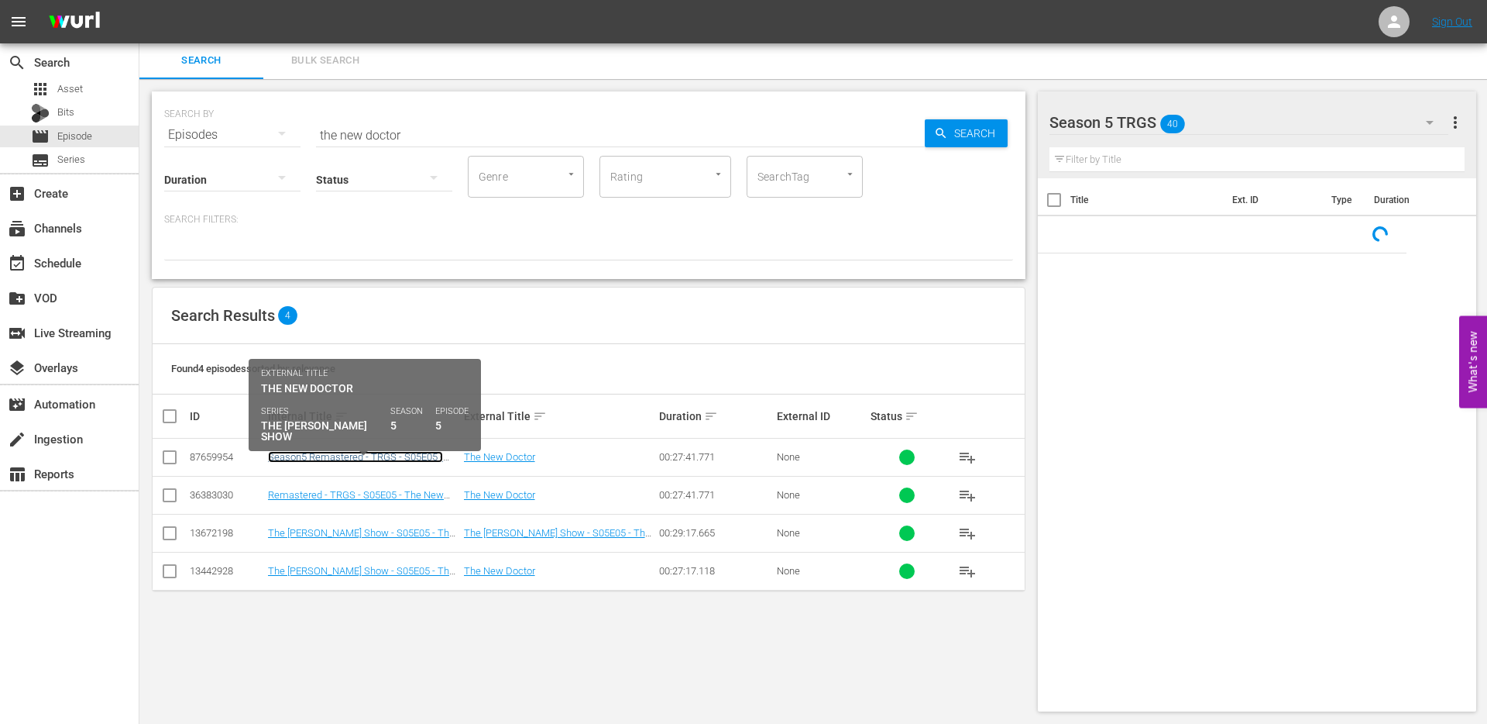
click at [342, 460] on link "Season5 Remastered - TRGS - S05E05 - The New Doctor" at bounding box center [355, 462] width 175 height 23
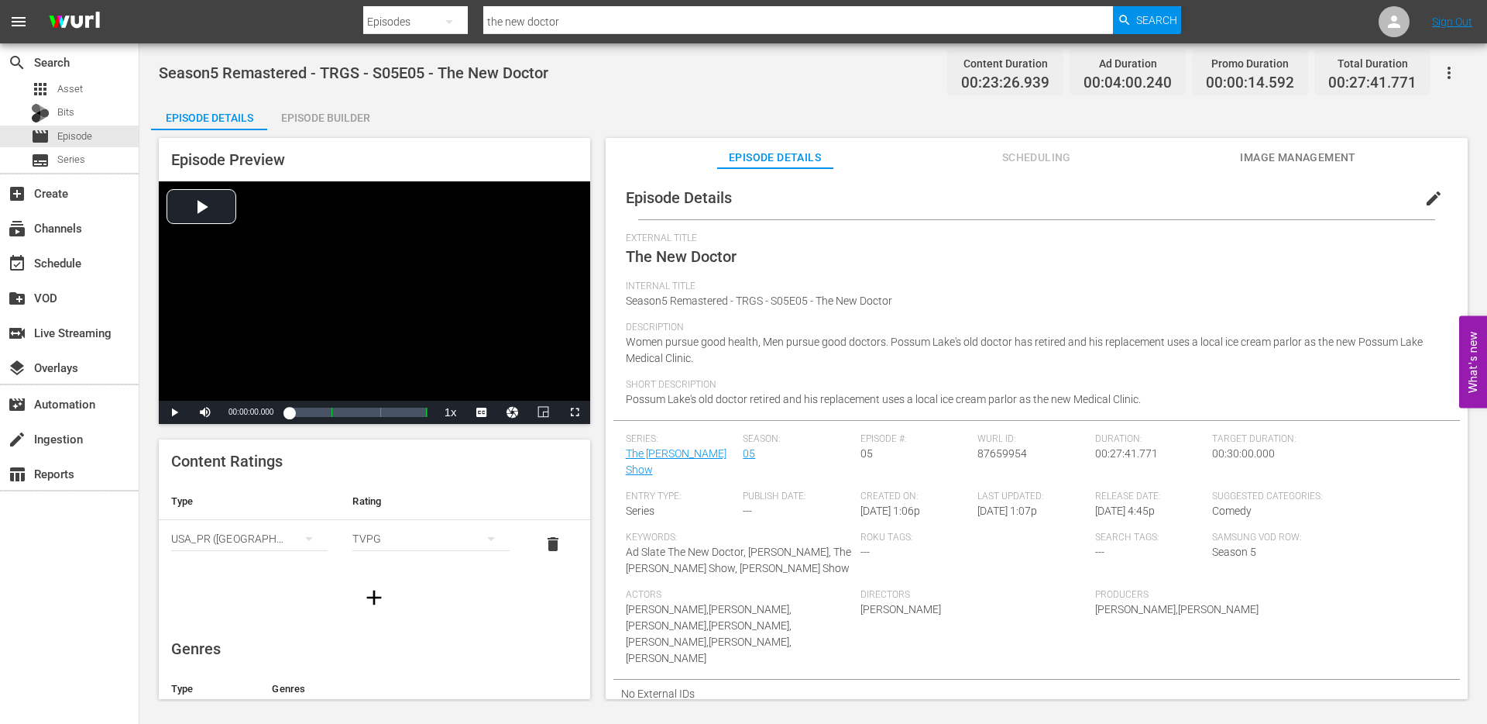
click at [342, 110] on div "Episode Builder" at bounding box center [325, 117] width 116 height 37
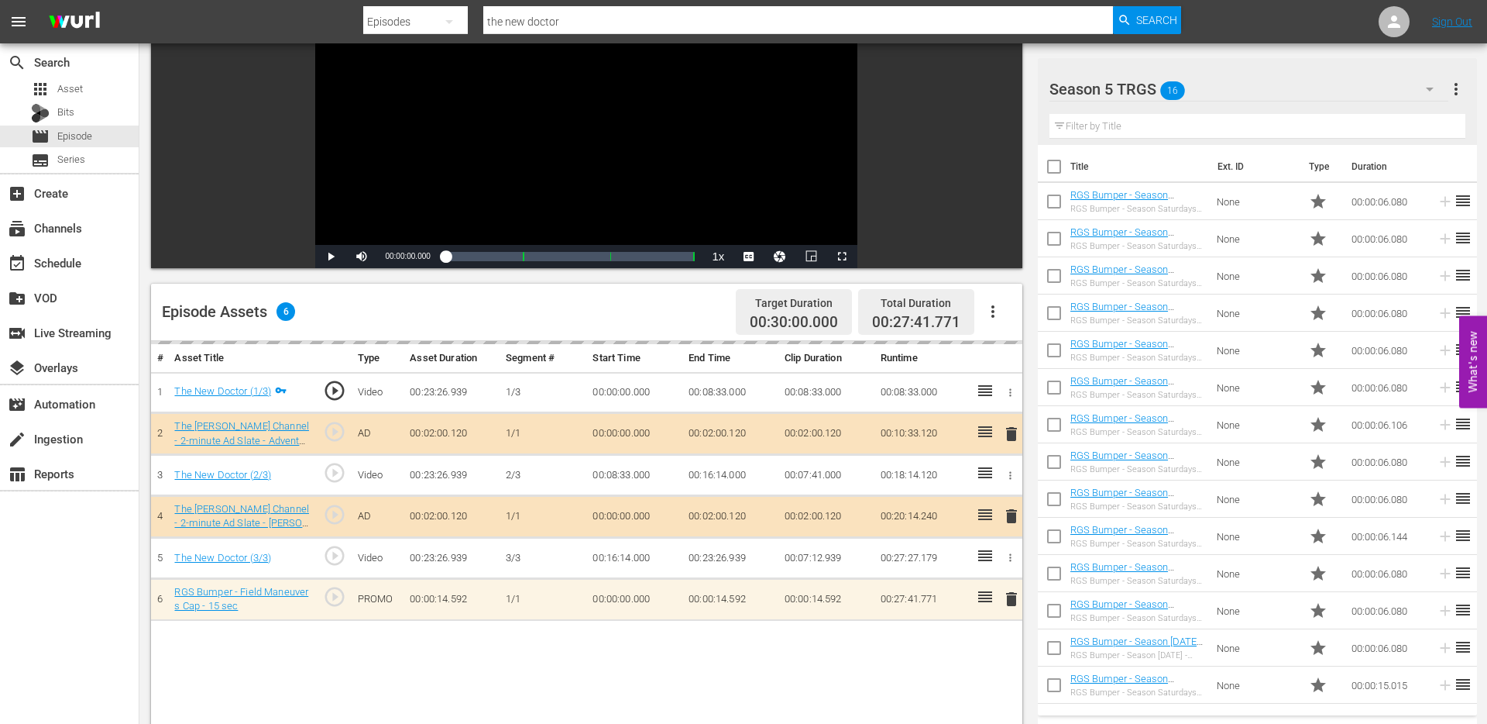
scroll to position [170, 0]
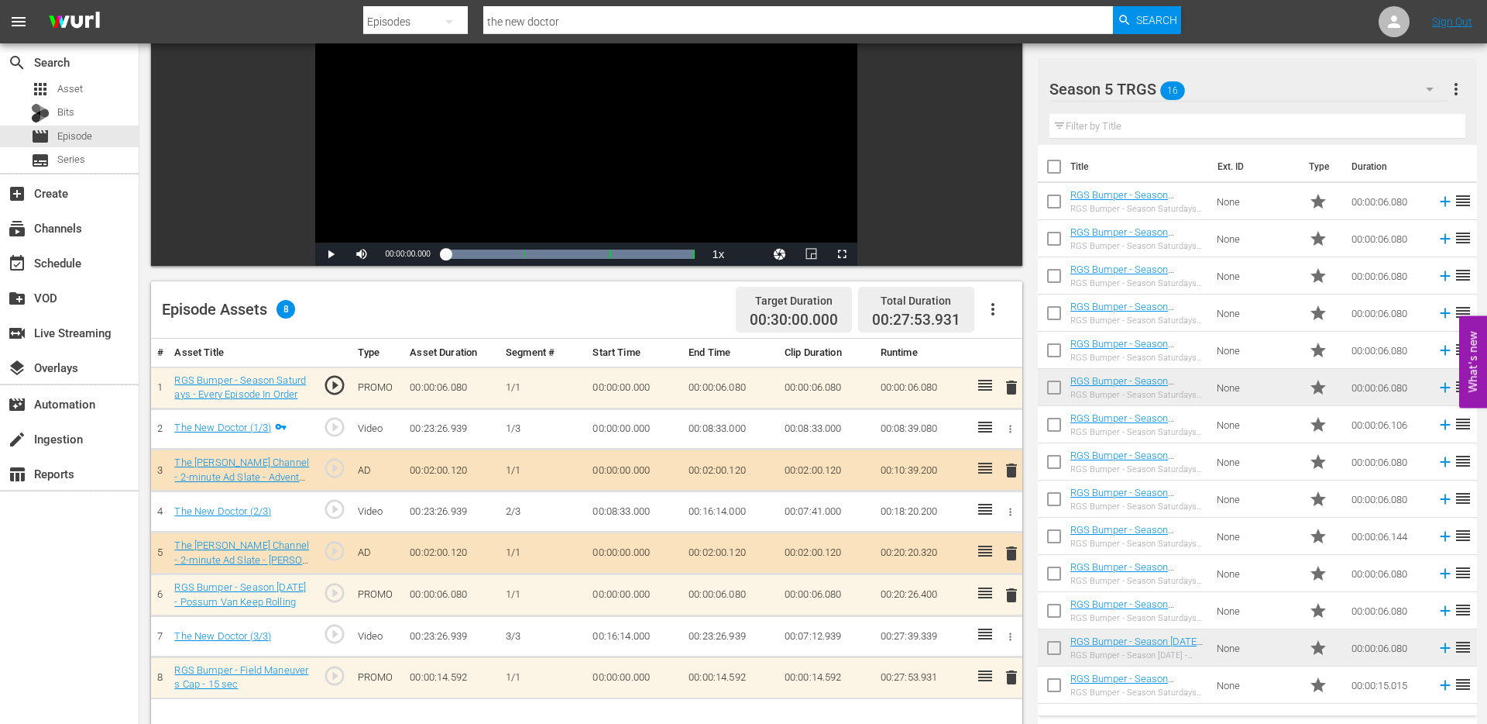
click at [579, 19] on input "the new doctor" at bounding box center [798, 21] width 630 height 37
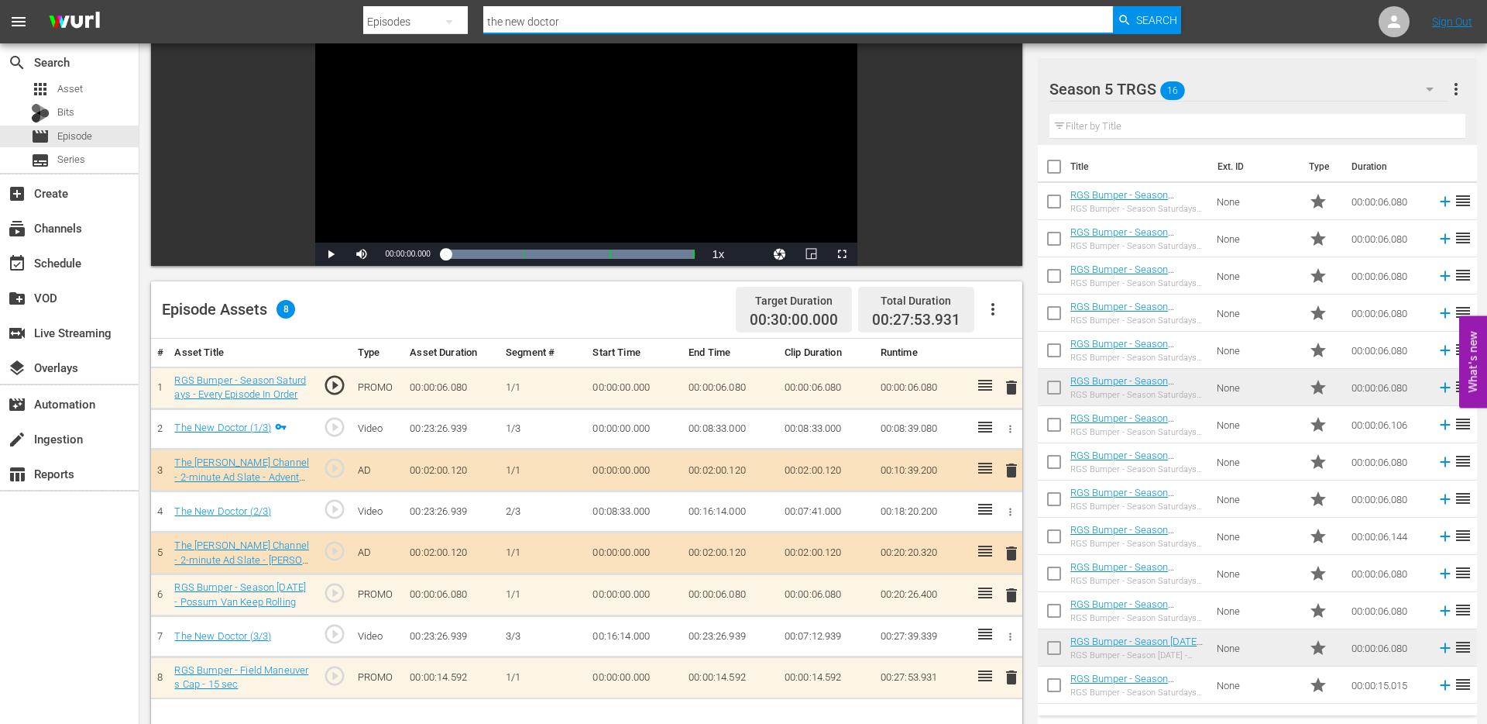
click at [579, 19] on input "the new doctor" at bounding box center [798, 21] width 630 height 37
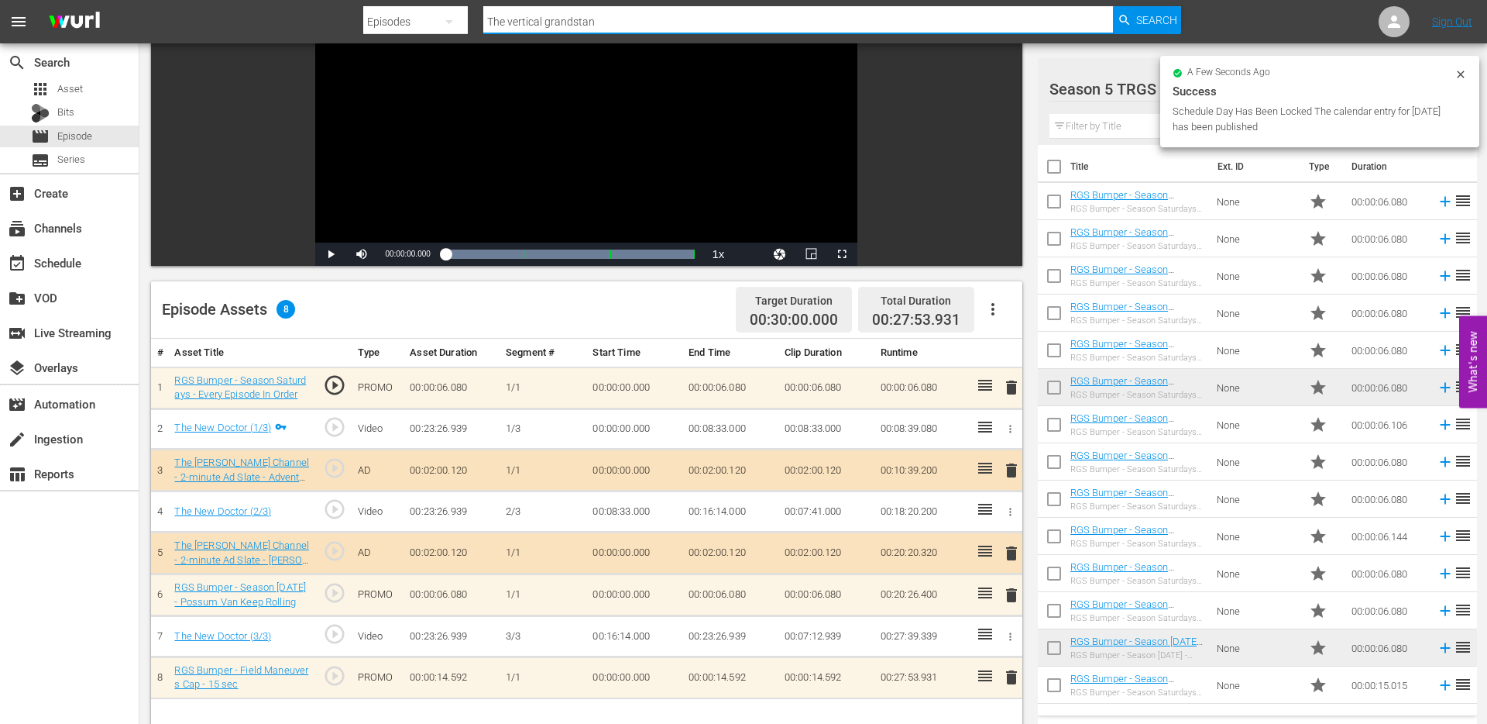
type input "The vertical grandstand"
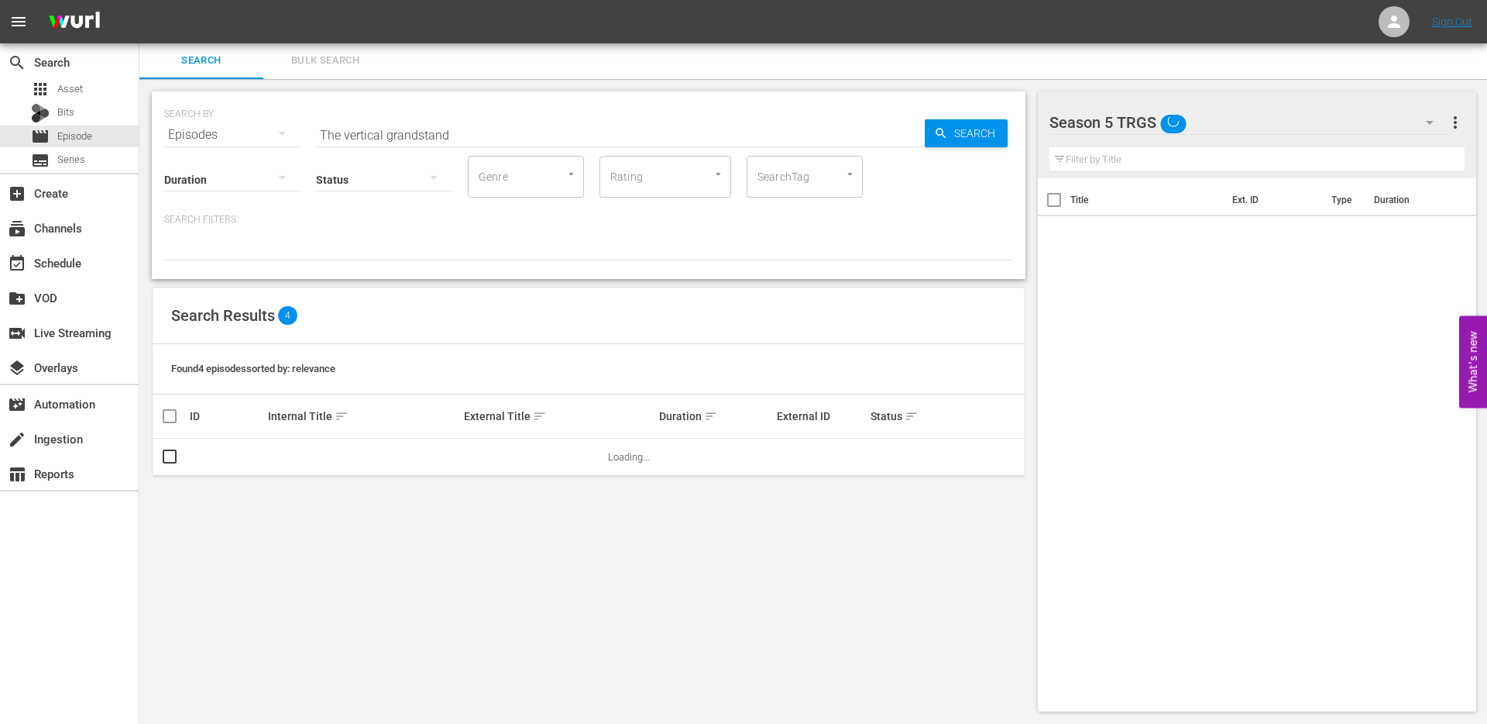
scroll to position [2, 0]
click at [466, 135] on input "The vertical grandstand" at bounding box center [620, 134] width 609 height 37
click at [449, 137] on input "The vertical grandstand" at bounding box center [620, 134] width 609 height 37
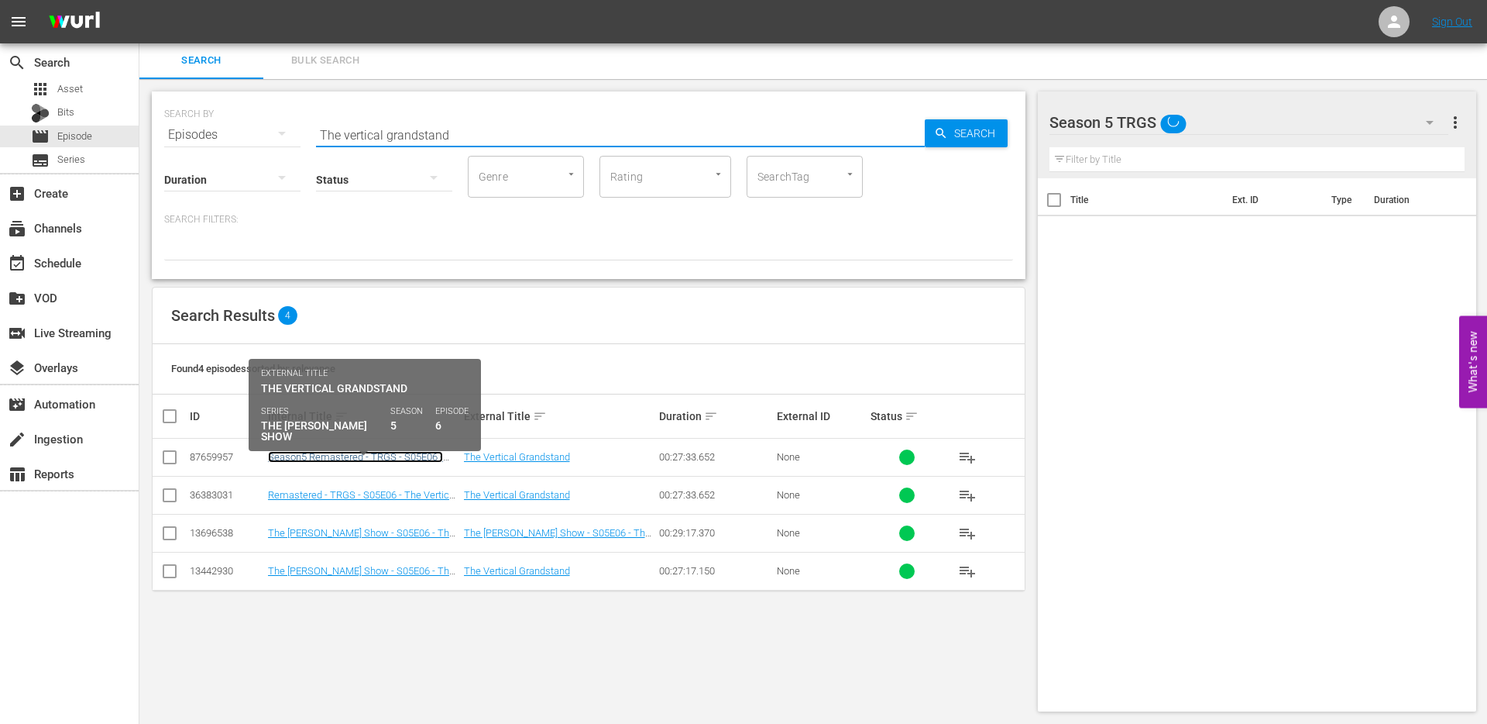
click at [323, 459] on link "Season5 Remastered - TRGS - S05E06 - The Vertical Grandstand" at bounding box center [355, 462] width 175 height 23
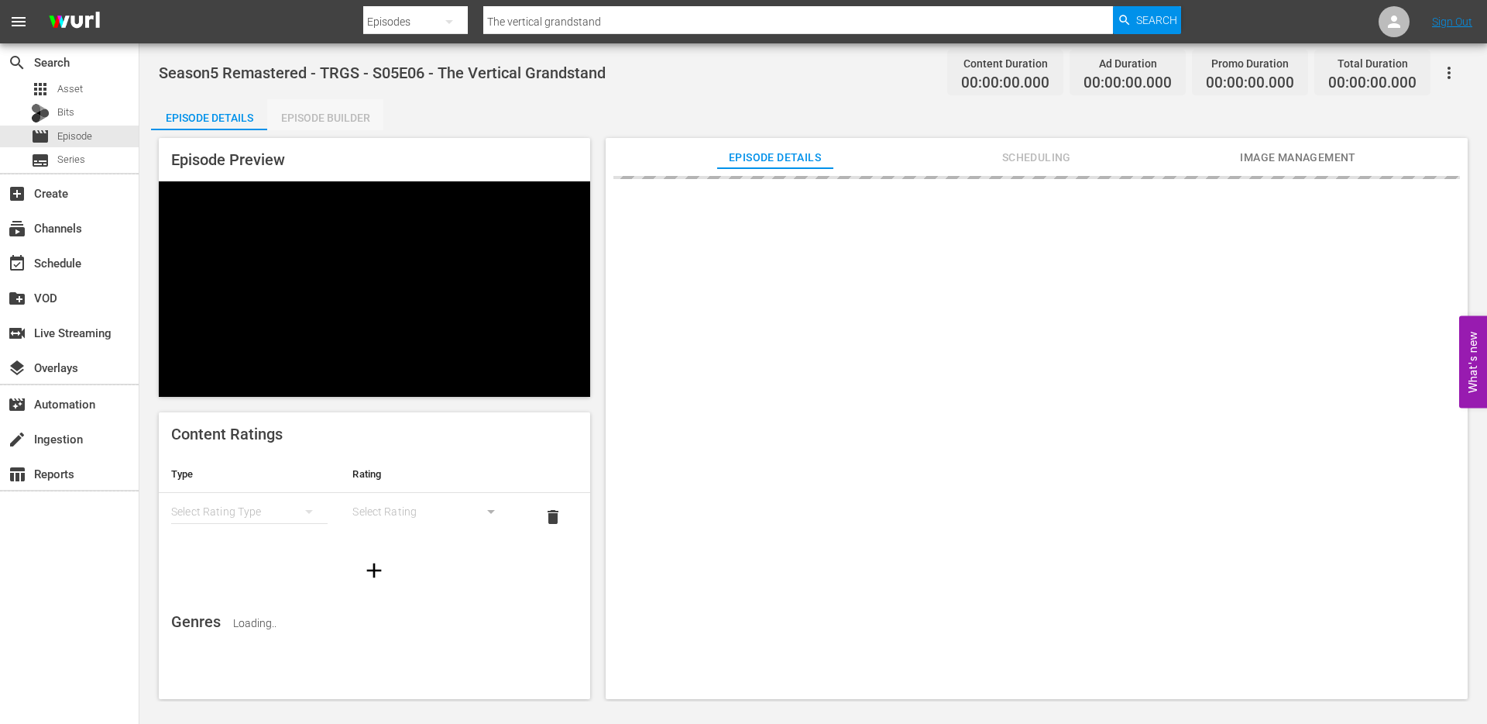
click at [353, 112] on div "Episode Builder" at bounding box center [325, 117] width 116 height 37
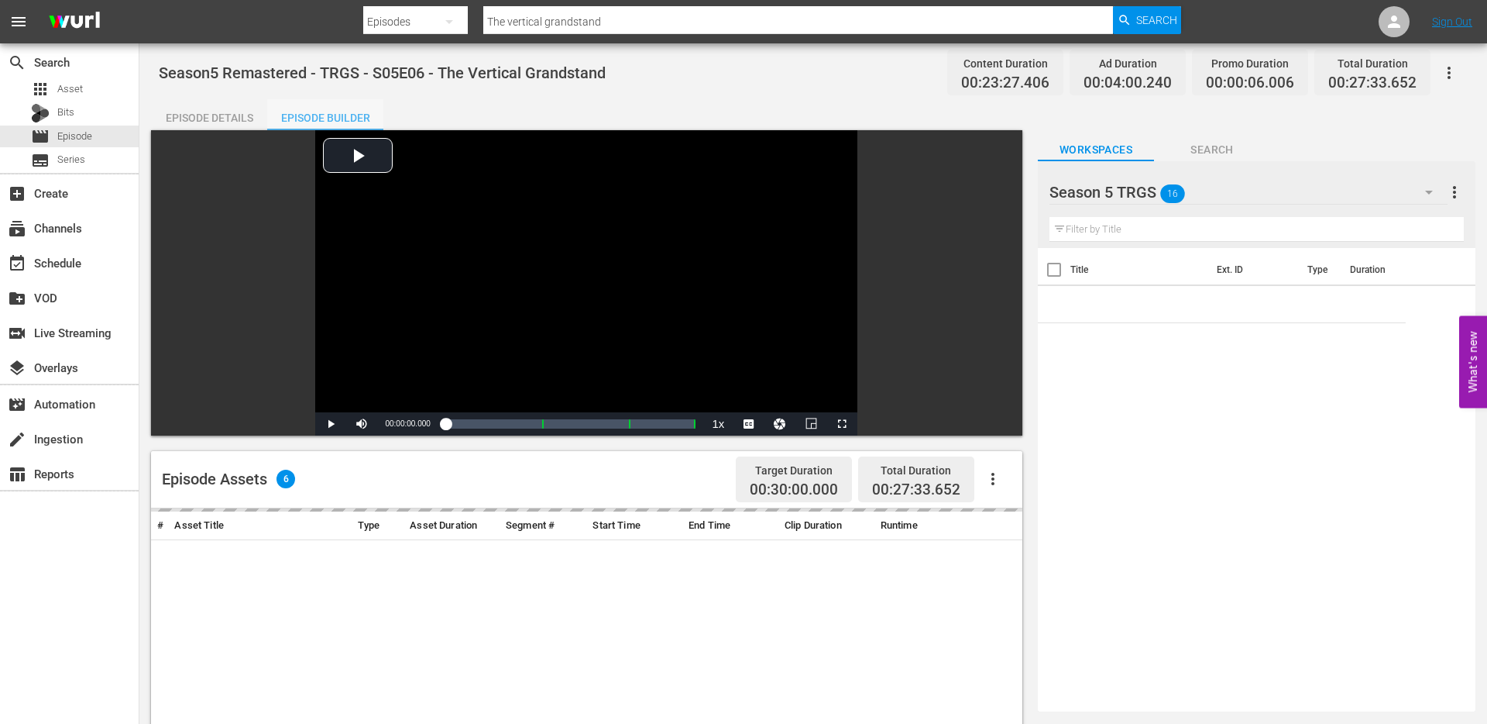
click at [332, 115] on div "Episode Builder" at bounding box center [325, 117] width 116 height 37
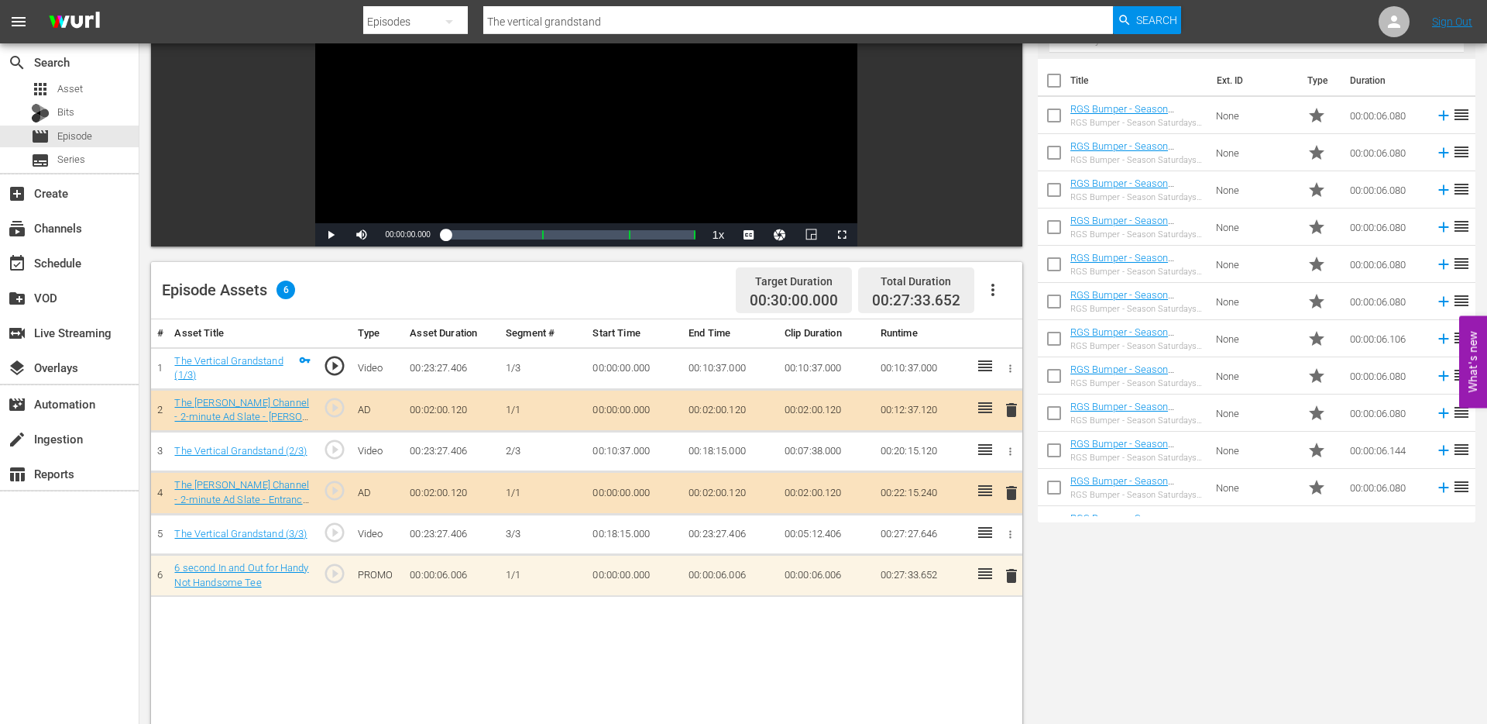
scroll to position [191, 0]
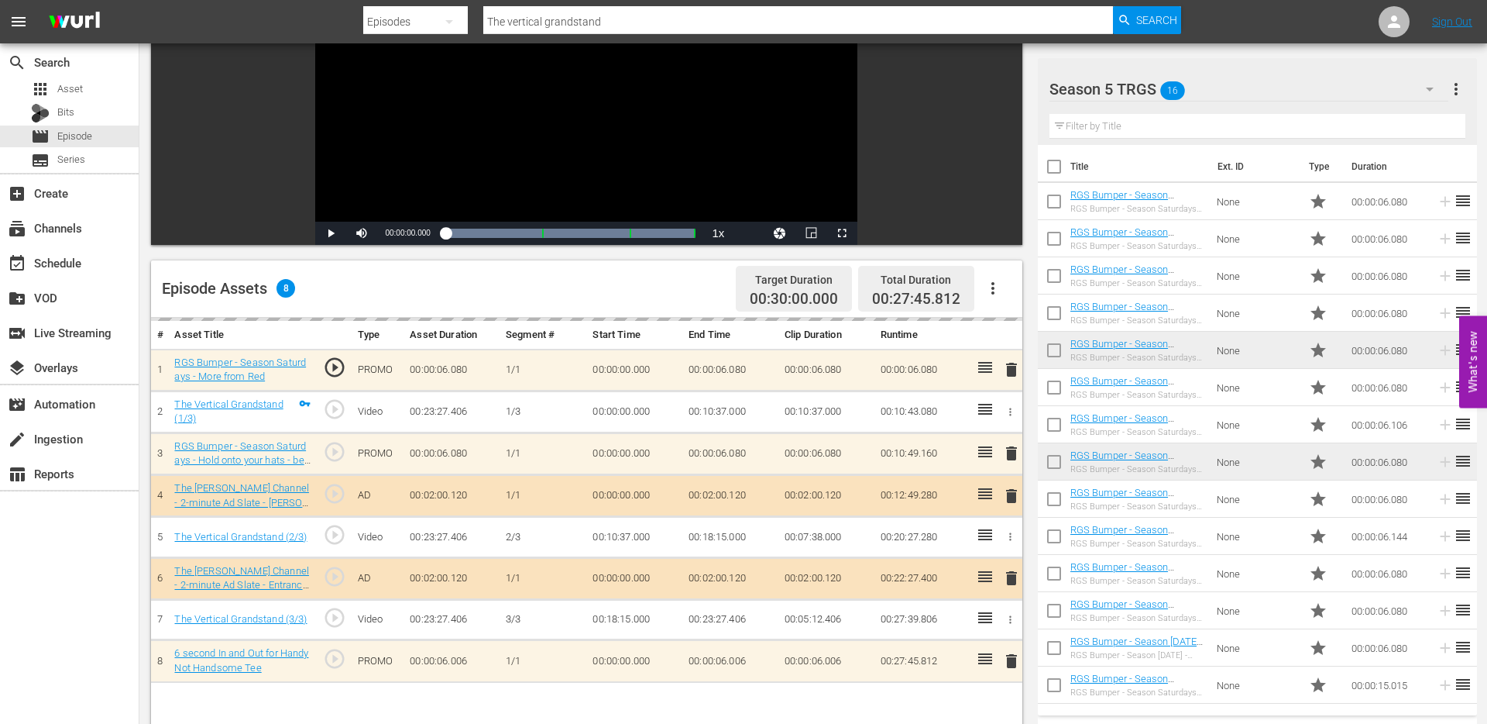
click at [554, 19] on input "The vertical grandstand" at bounding box center [798, 21] width 630 height 37
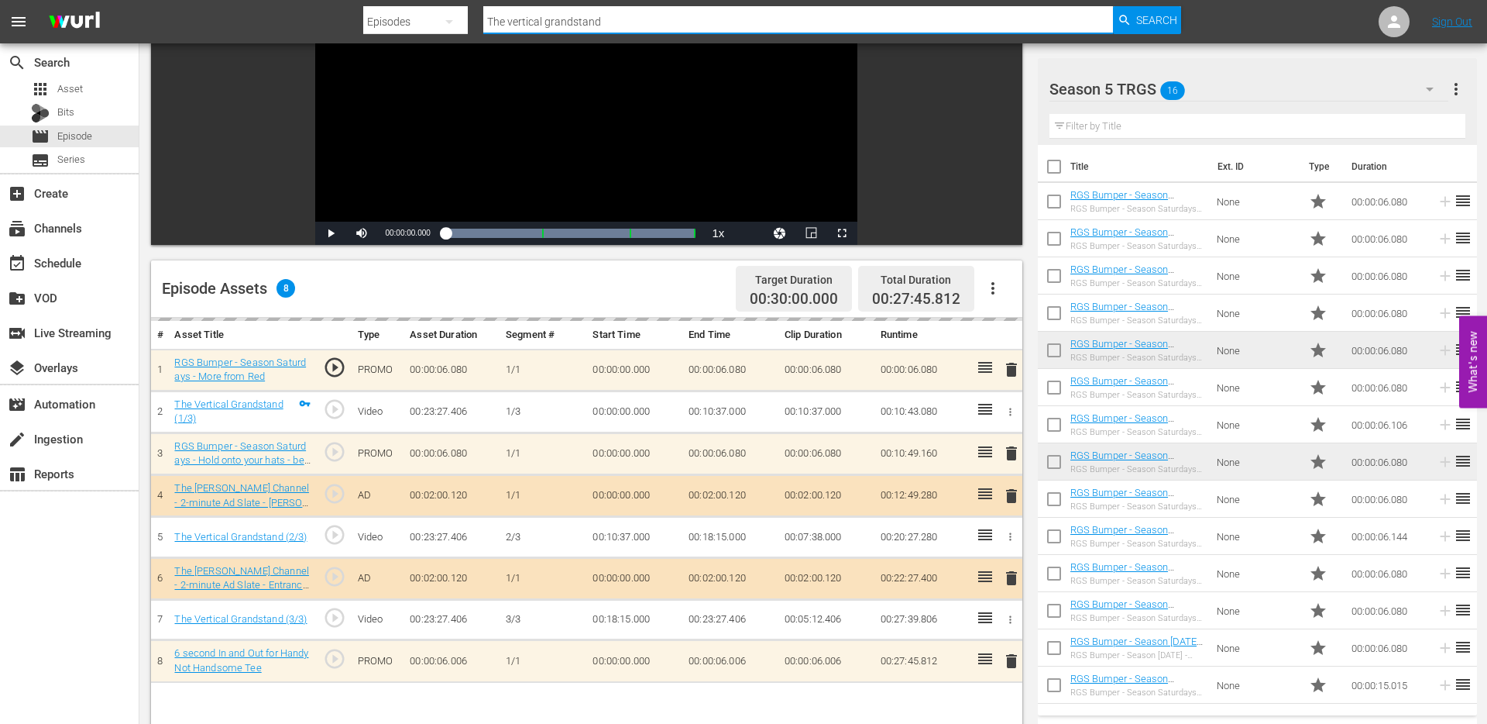
click at [554, 19] on input "The vertical grandstand" at bounding box center [798, 21] width 630 height 37
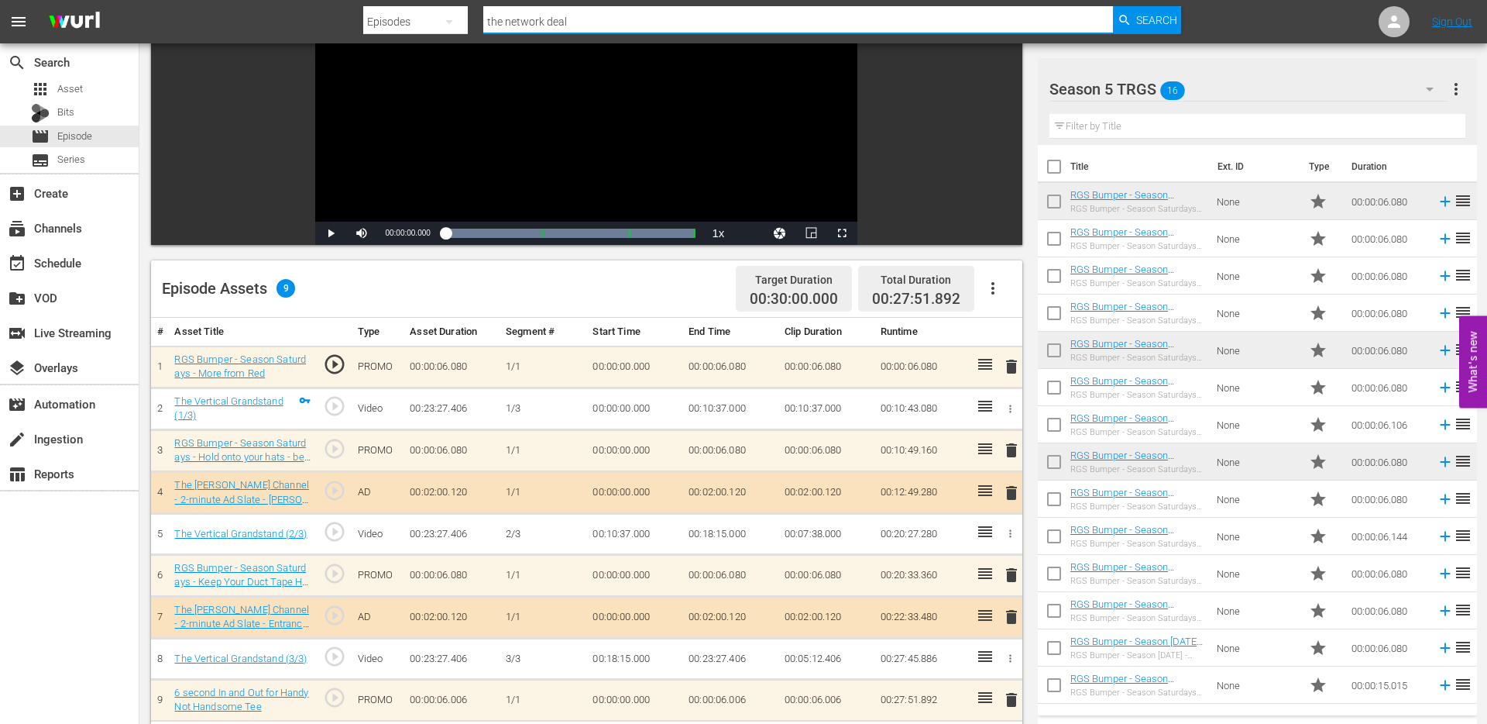
type input "the network deal"
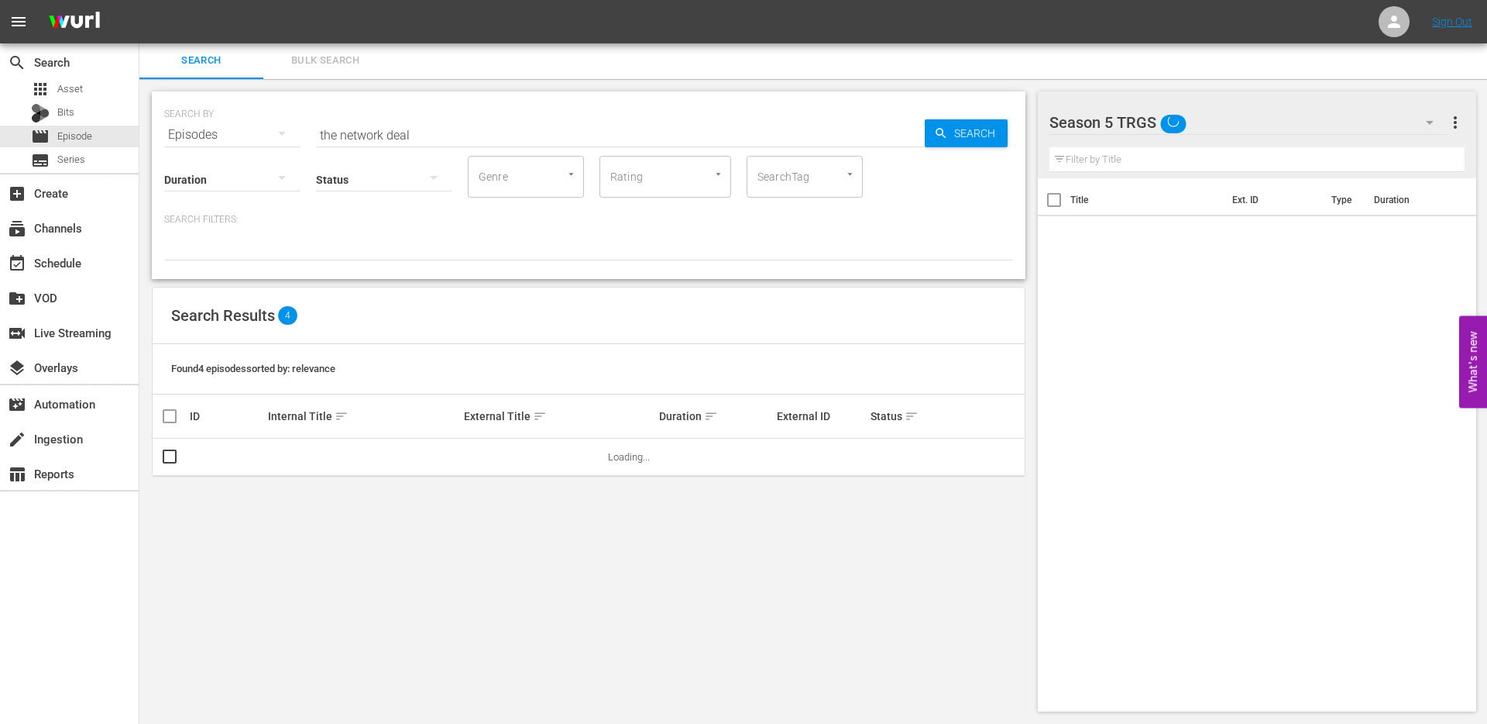
scroll to position [2, 0]
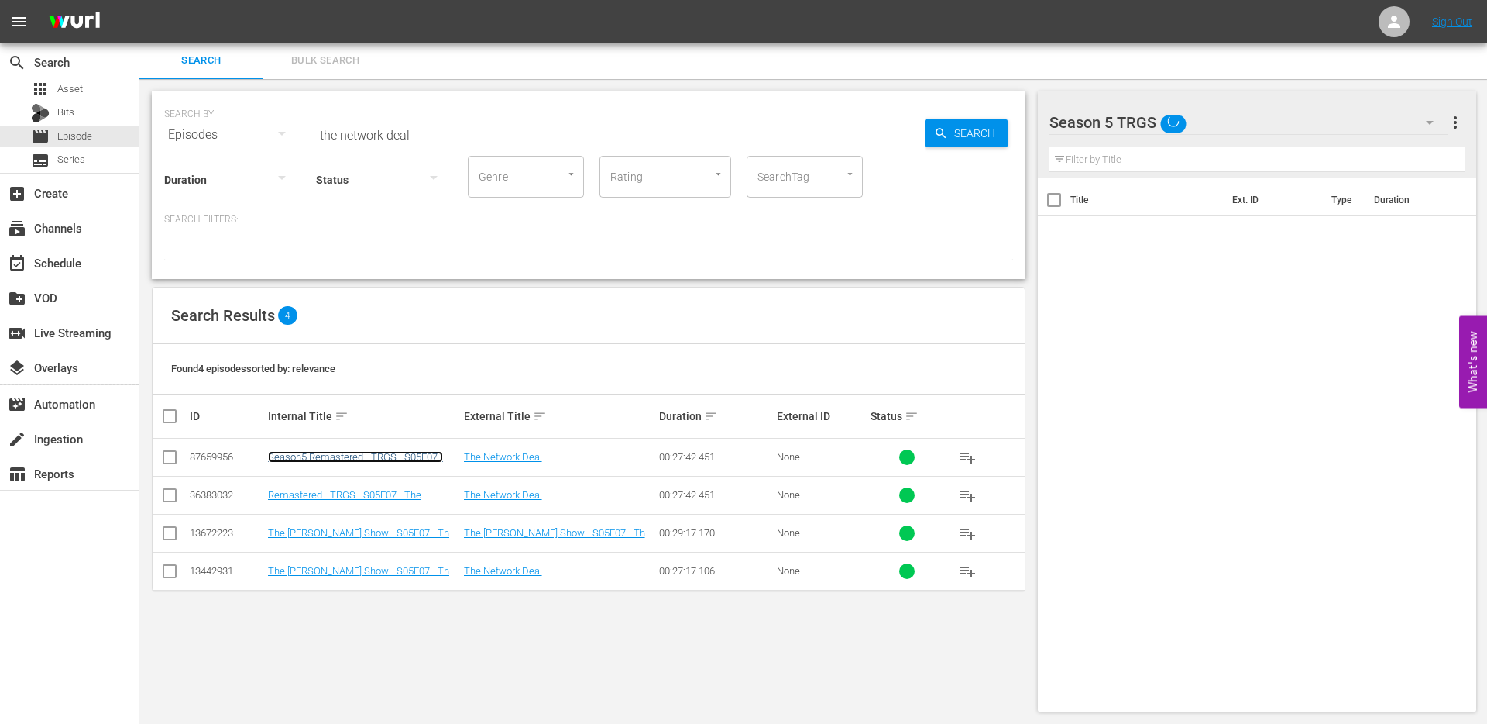
click at [292, 459] on link "Season5 Remastered - TRGS - S05E07 - The Network Deal" at bounding box center [355, 462] width 175 height 23
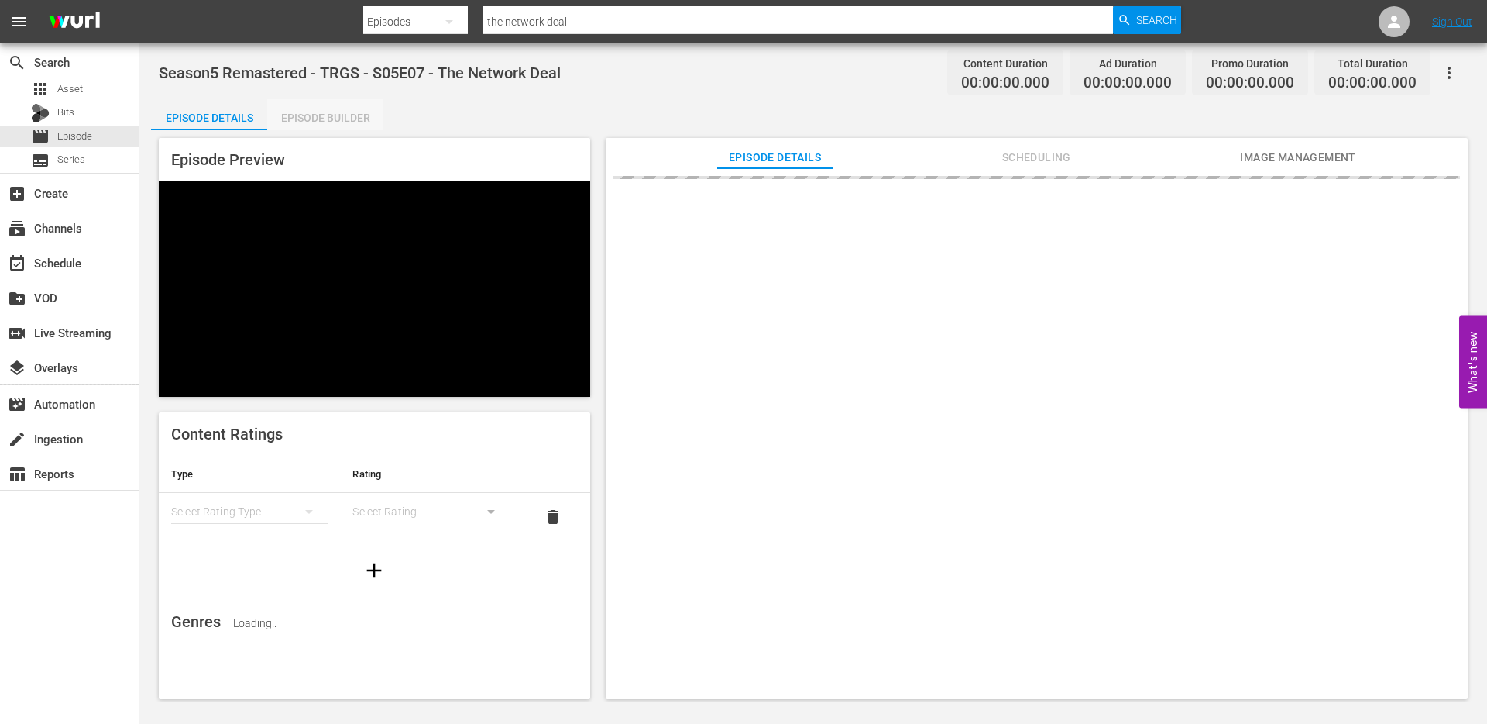
click at [322, 110] on div "Episode Builder" at bounding box center [325, 117] width 116 height 37
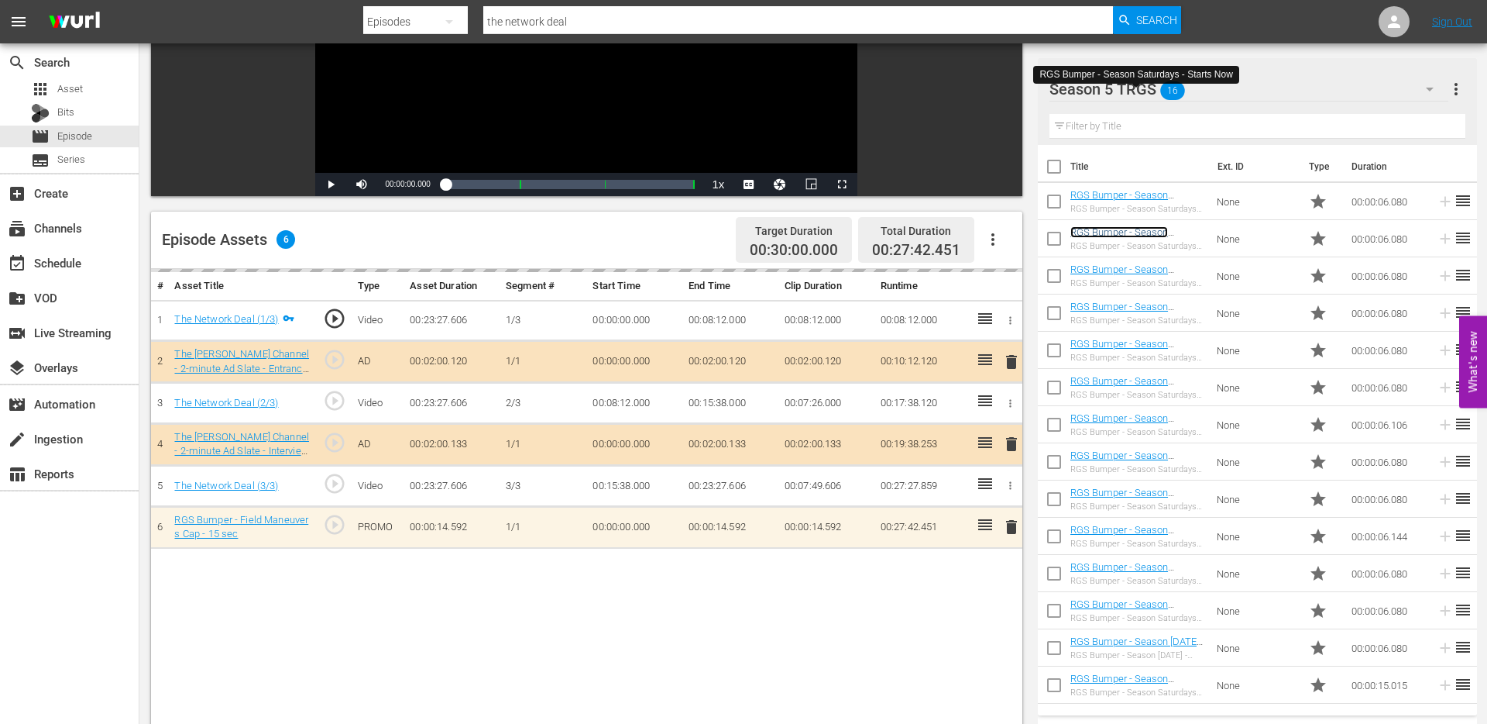
scroll to position [346, 0]
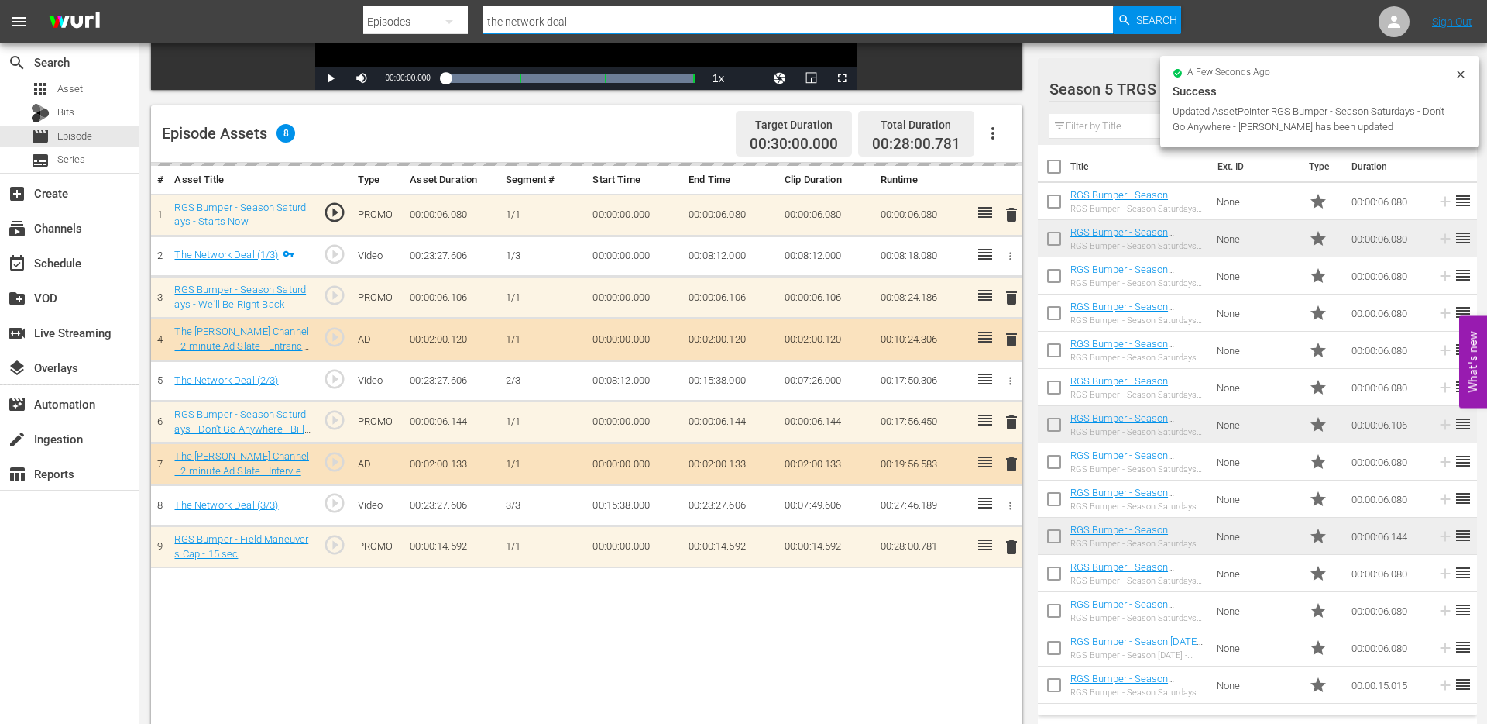
click at [579, 20] on input "the network deal" at bounding box center [798, 21] width 630 height 37
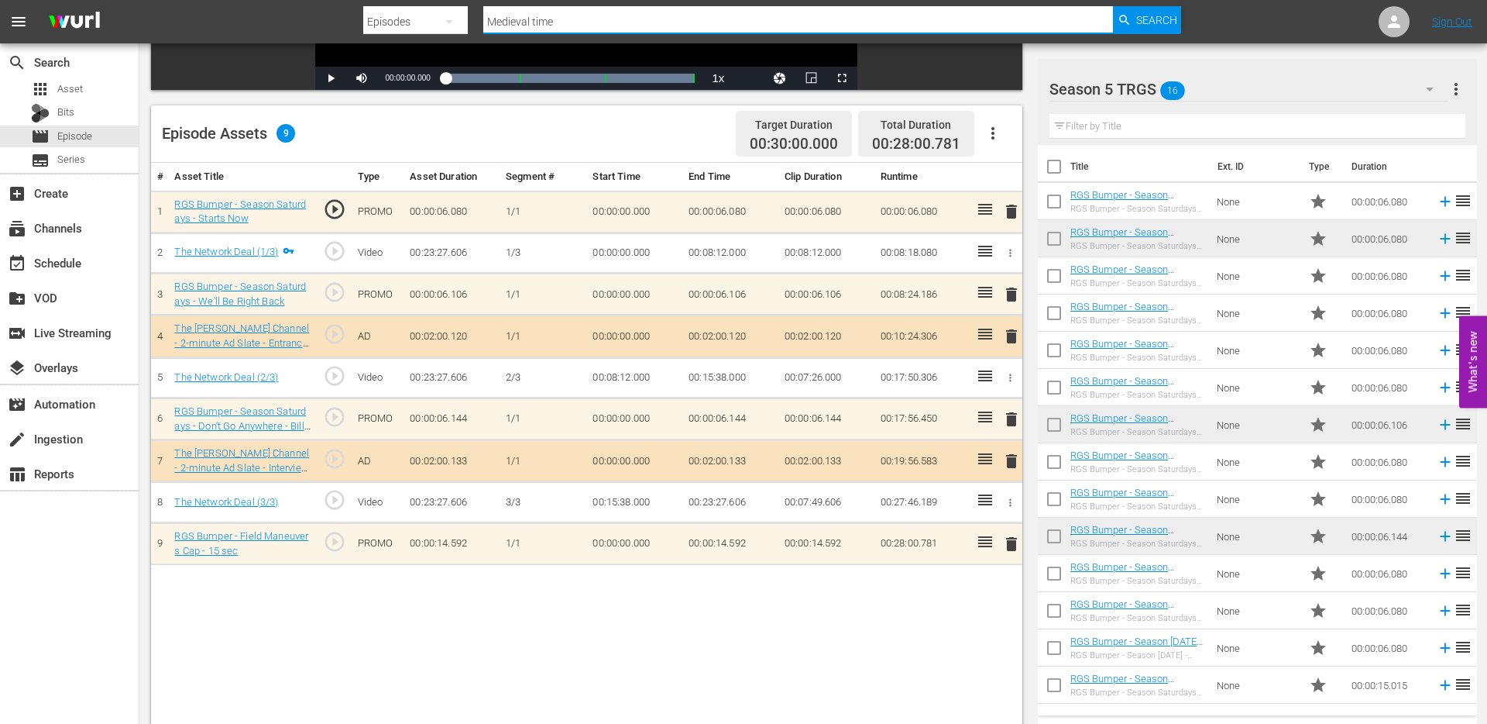
type input "Medieval times"
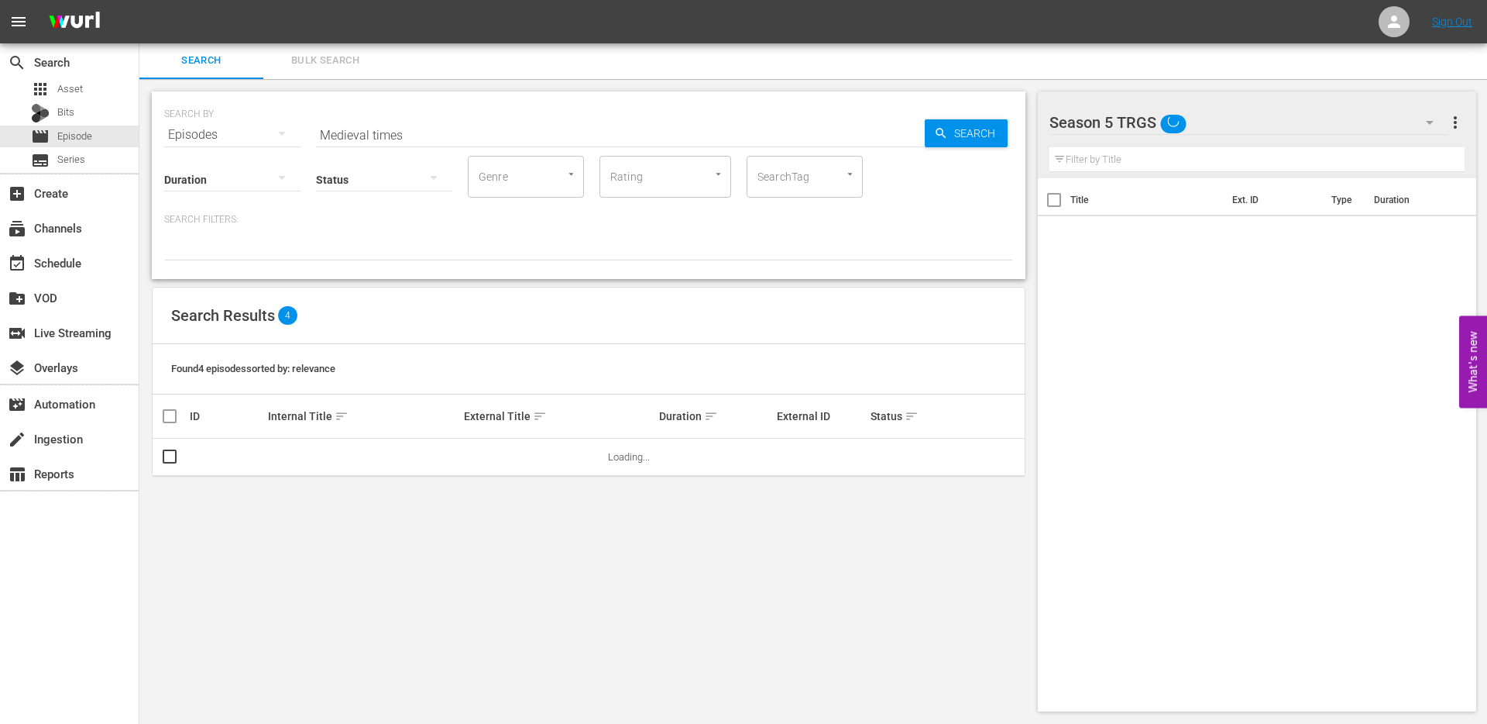
scroll to position [2, 0]
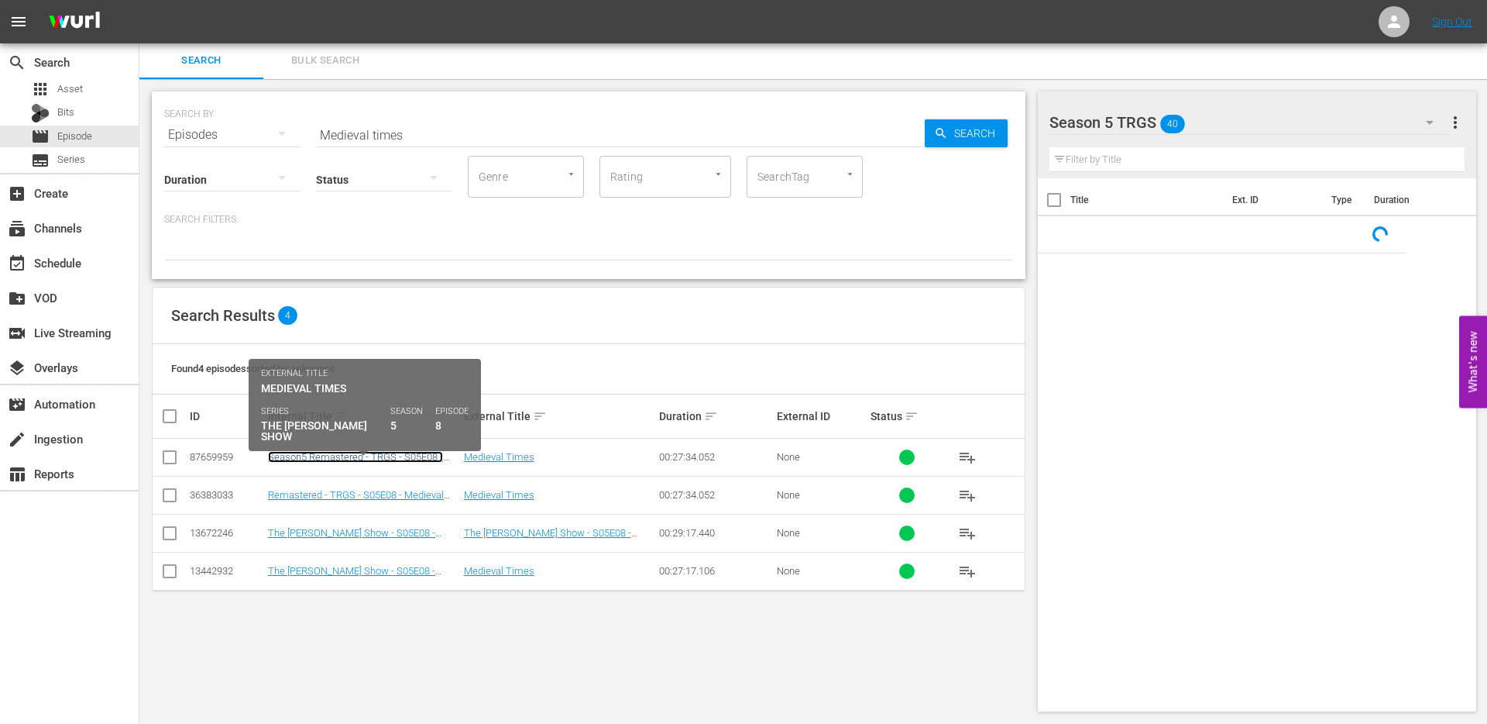
click at [315, 457] on link "Season5 Remastered - TRGS - S05E08 - Medieval Times" at bounding box center [355, 462] width 175 height 23
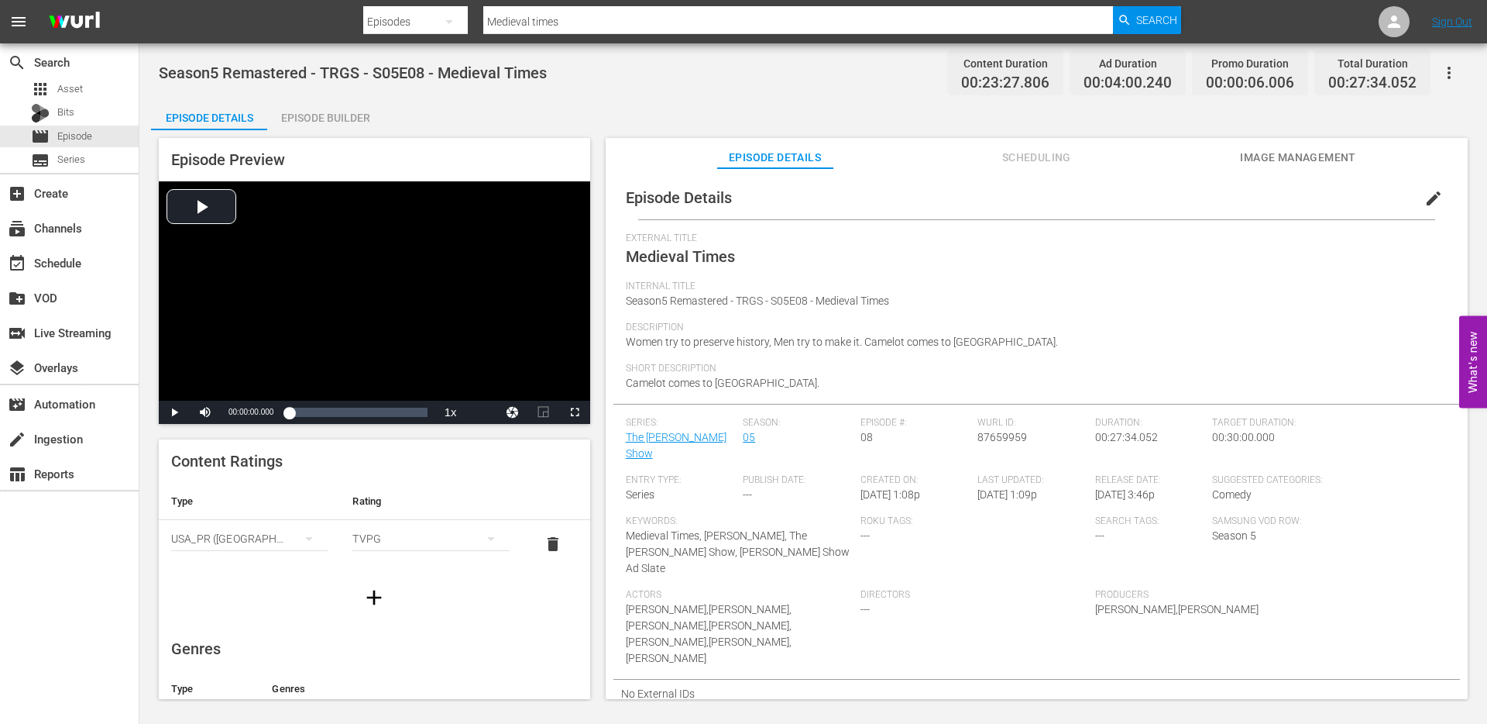
click at [334, 110] on div "Episode Builder" at bounding box center [325, 117] width 116 height 37
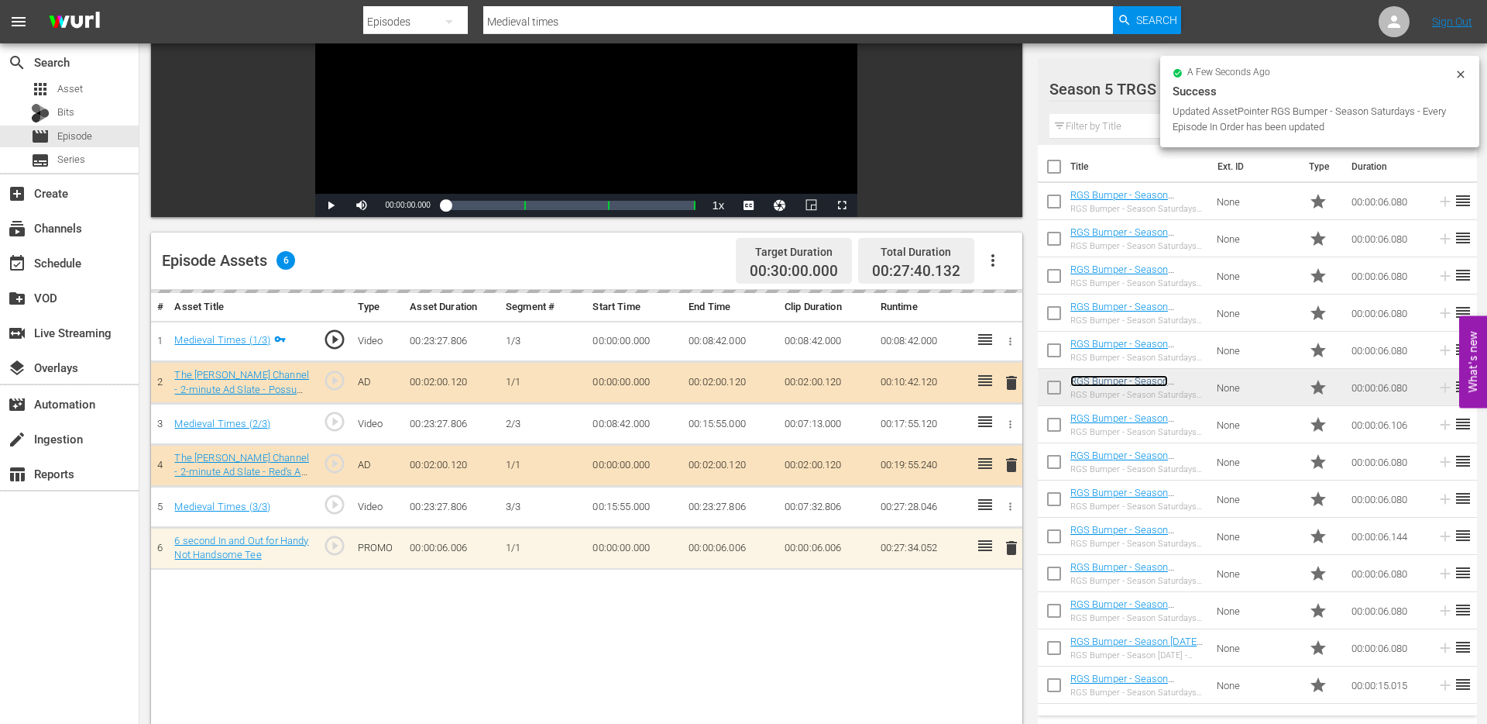
scroll to position [219, 0]
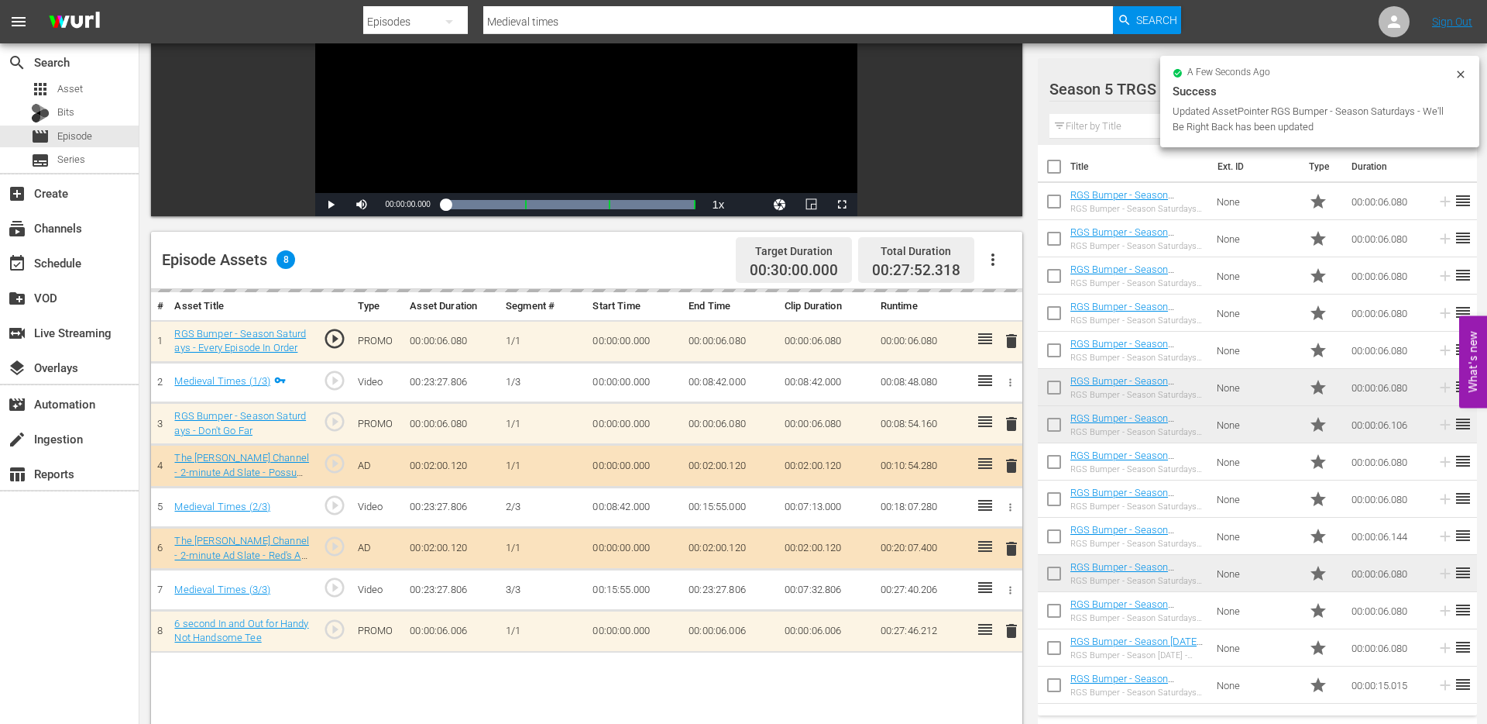
click at [551, 22] on input "Medieval times" at bounding box center [798, 21] width 630 height 37
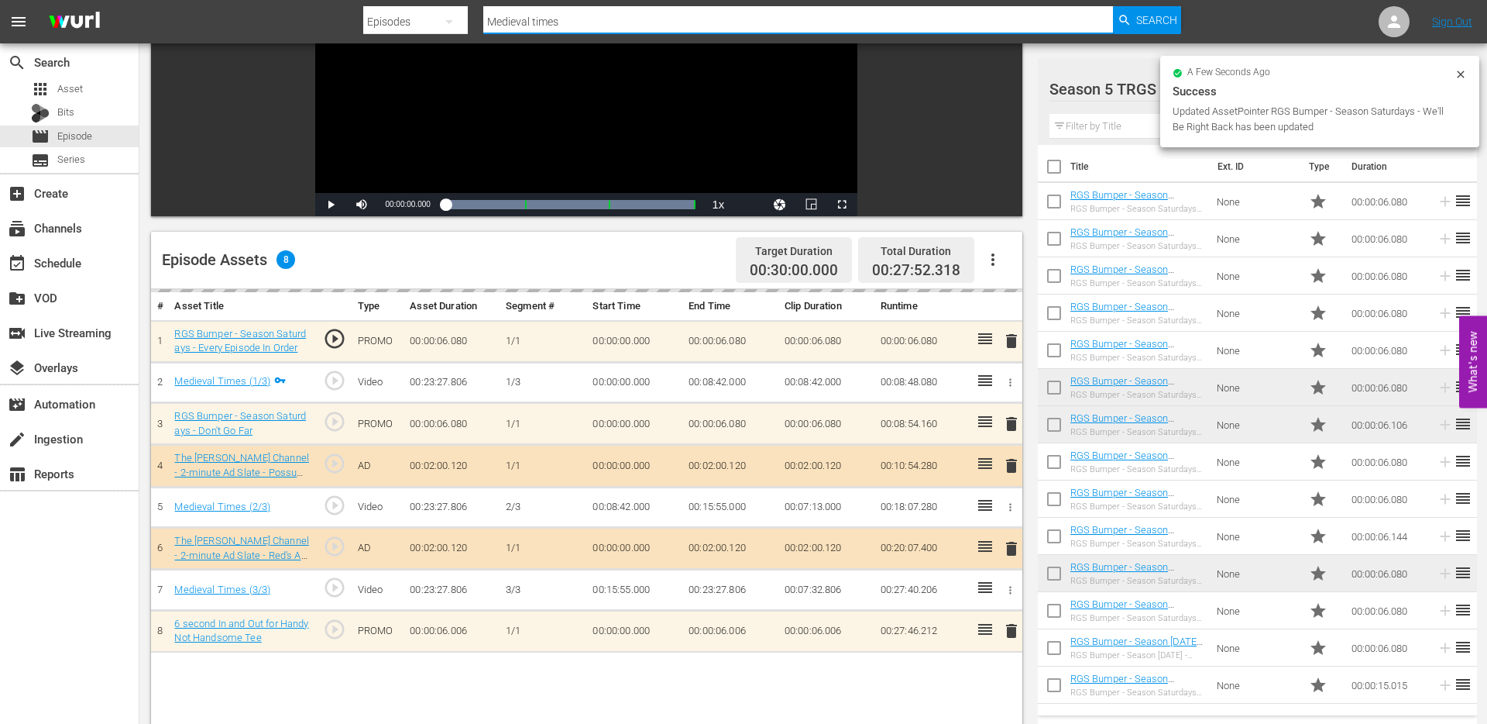
click at [551, 22] on input "Medieval times" at bounding box center [798, 21] width 630 height 37
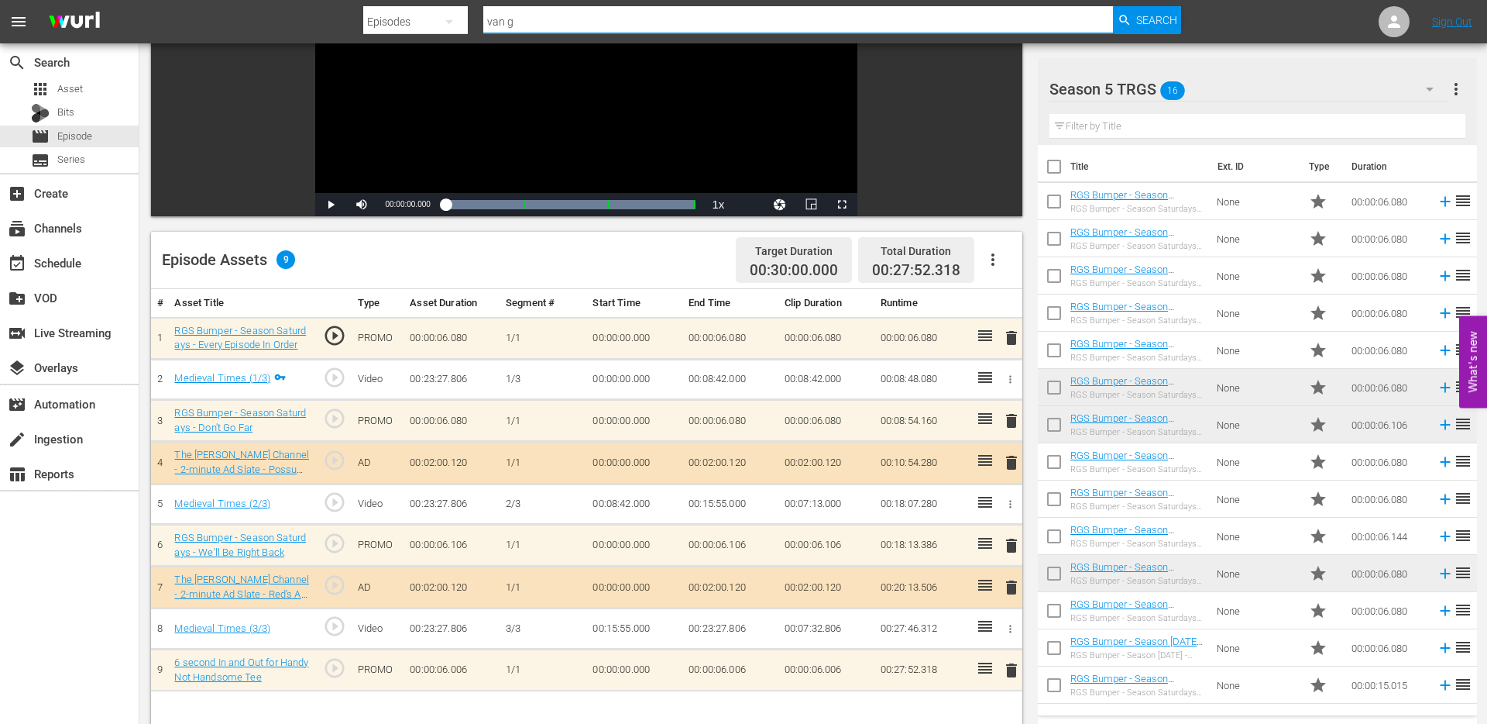
type input "van go"
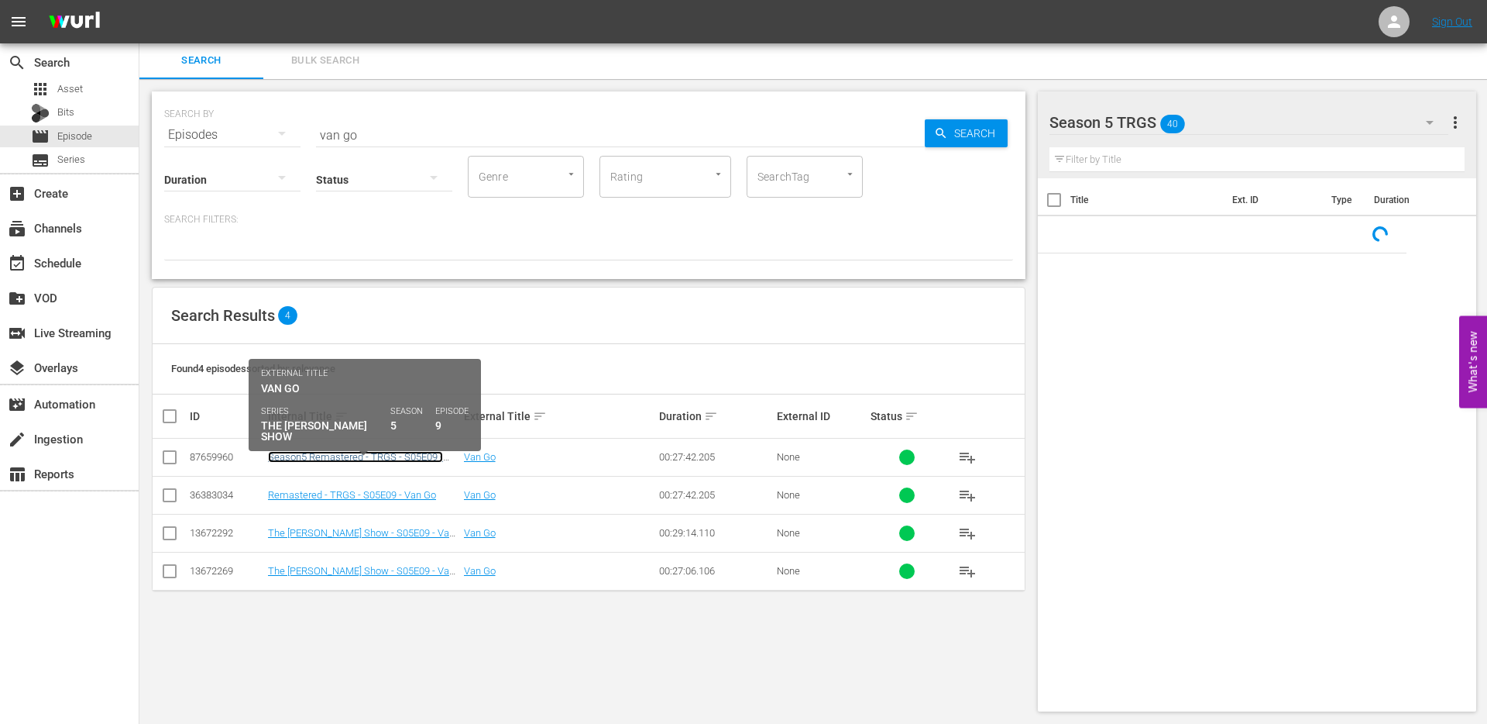
click at [315, 457] on link "Season5 Remastered - TRGS - S05E09 - Van Go" at bounding box center [355, 462] width 175 height 23
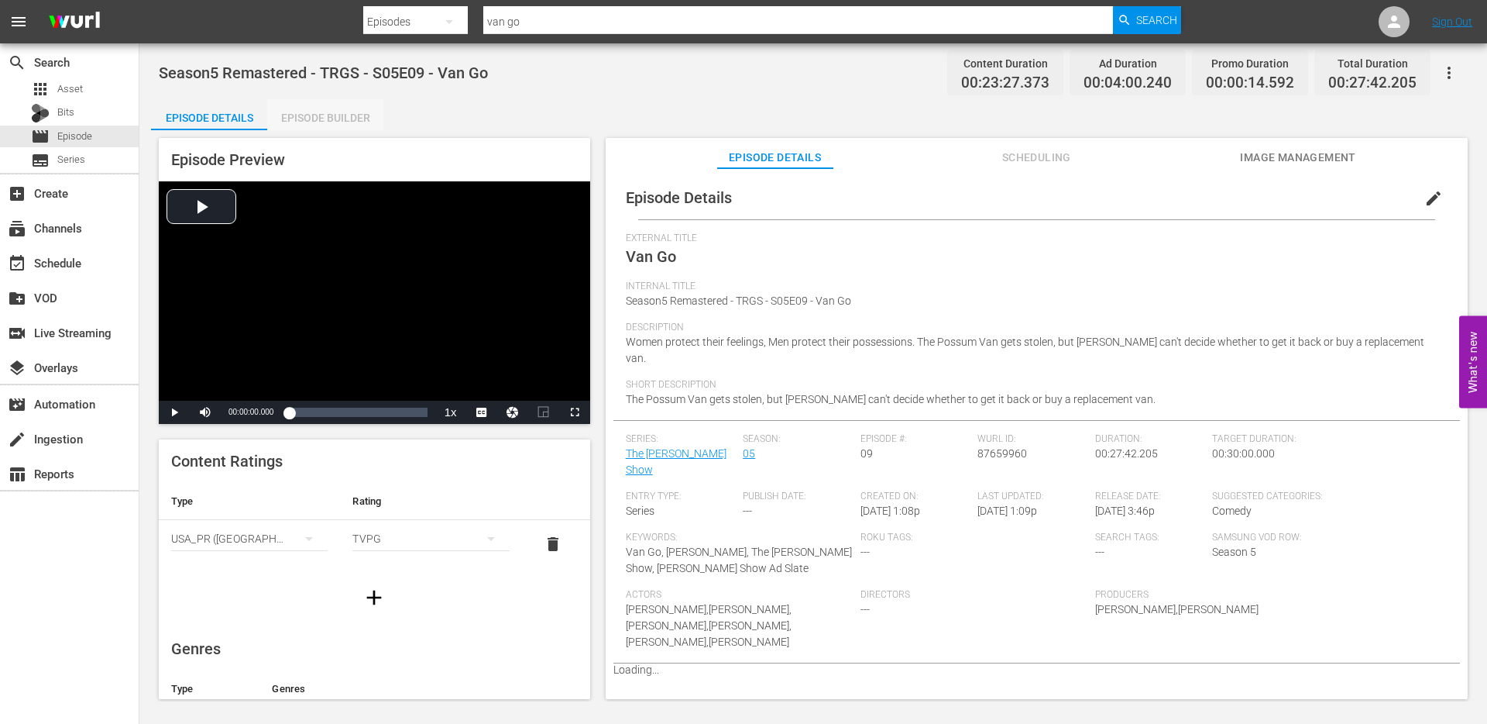
click at [325, 118] on div "Episode Builder" at bounding box center [325, 117] width 116 height 37
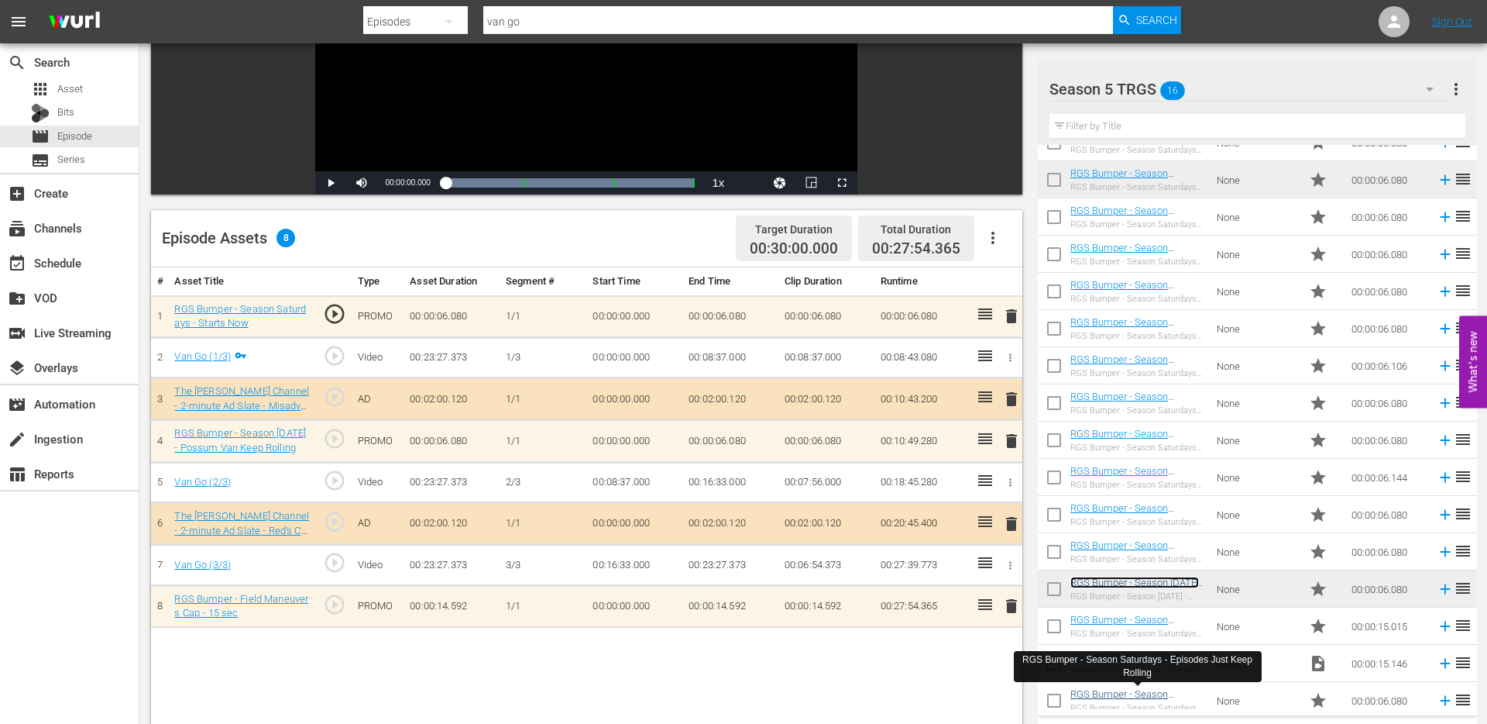
scroll to position [69, 0]
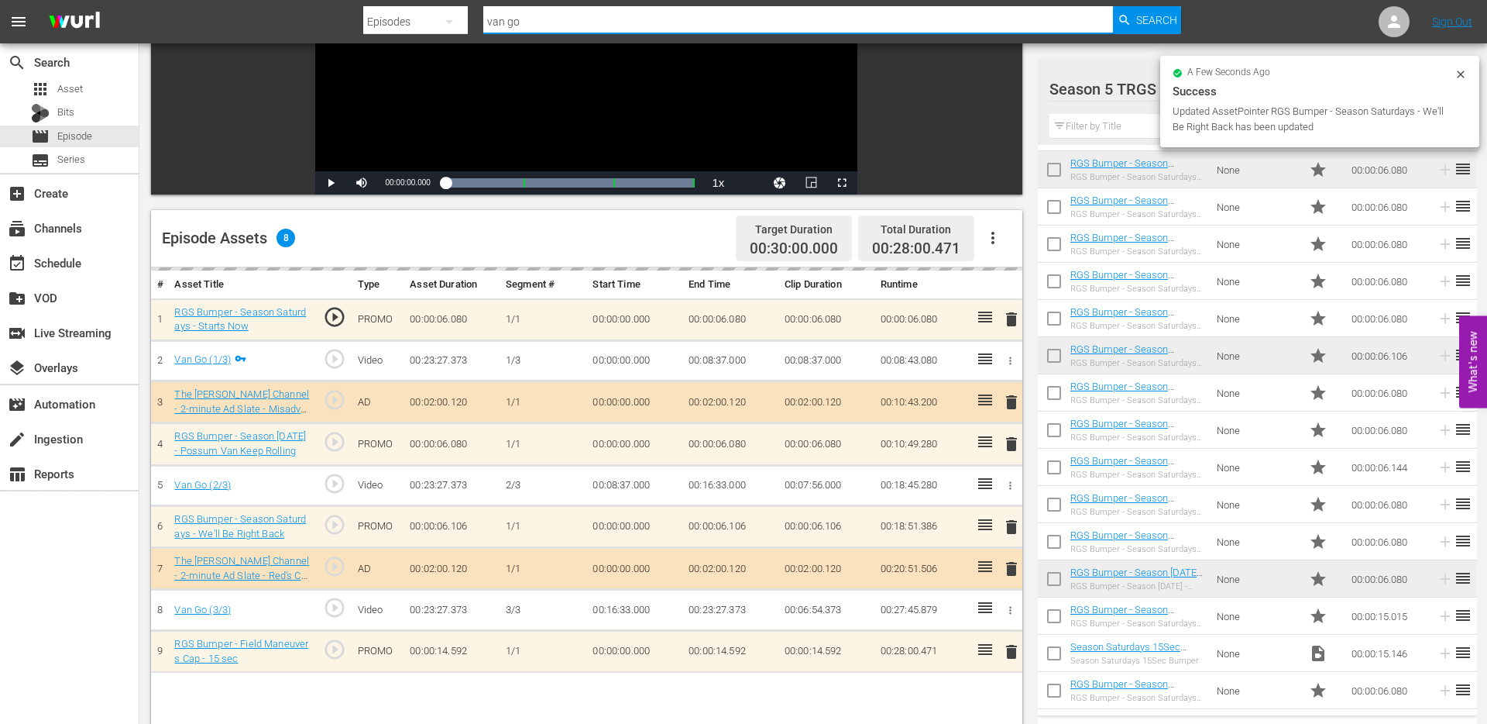
click at [533, 23] on input "van go" at bounding box center [798, 21] width 630 height 37
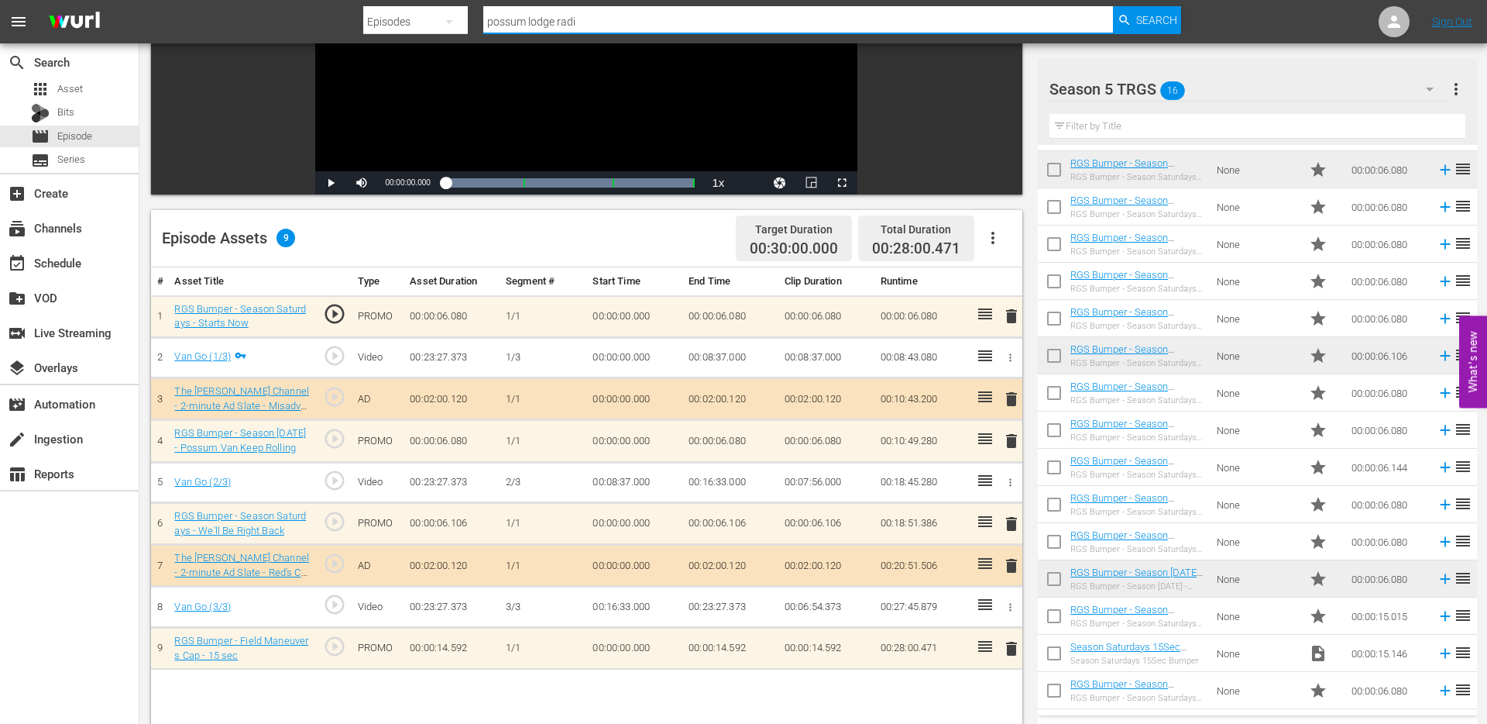
type input "possum lodge radio"
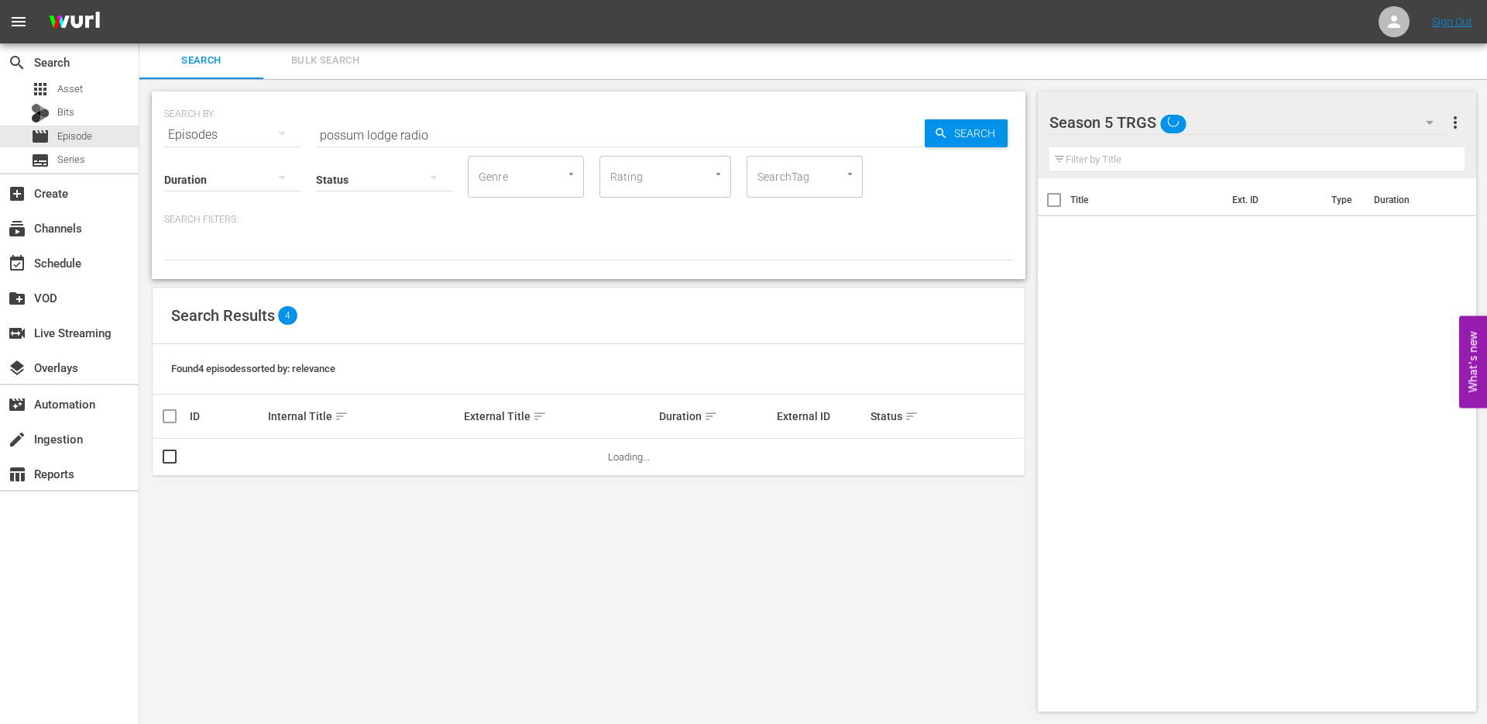
scroll to position [2, 0]
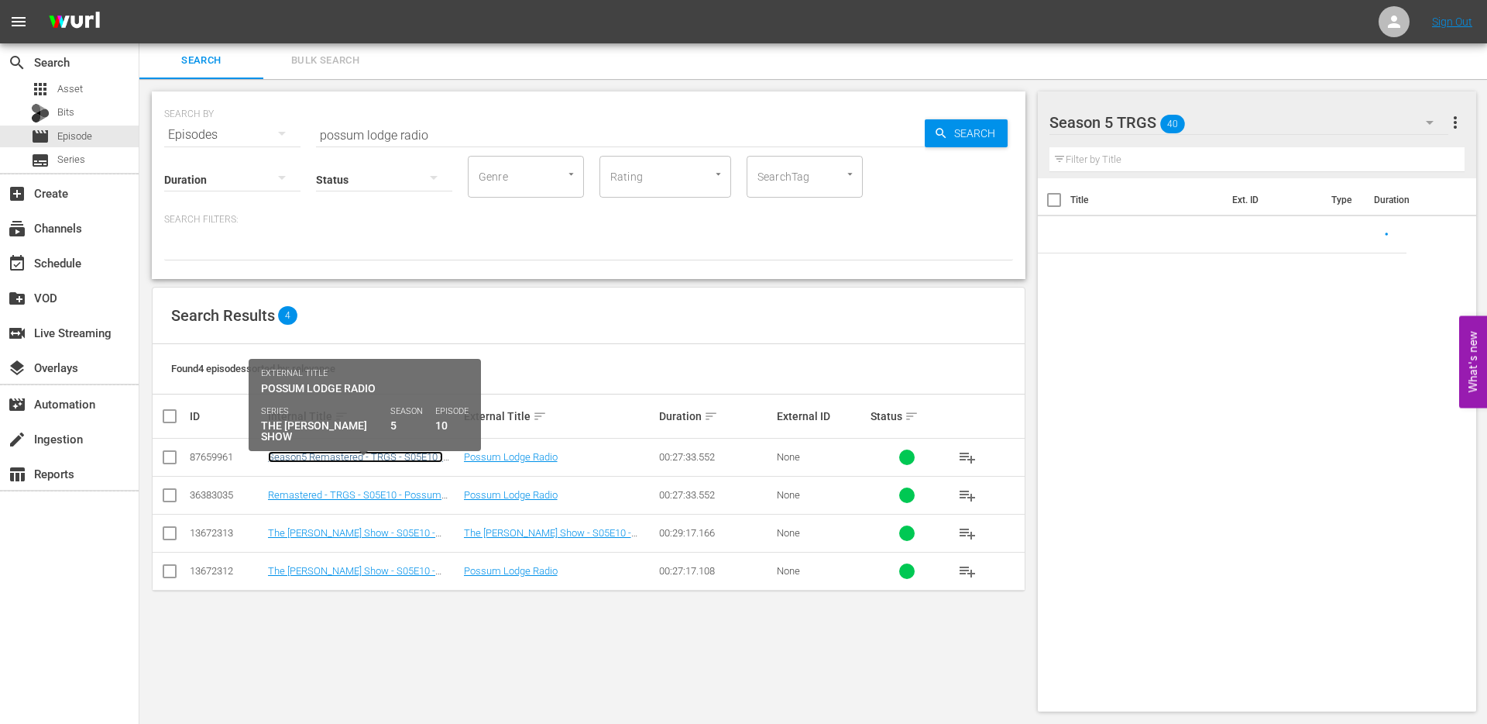
click at [320, 459] on link "Season5 Remastered - TRGS - S05E10 - Possum Lodge Radio" at bounding box center [355, 462] width 175 height 23
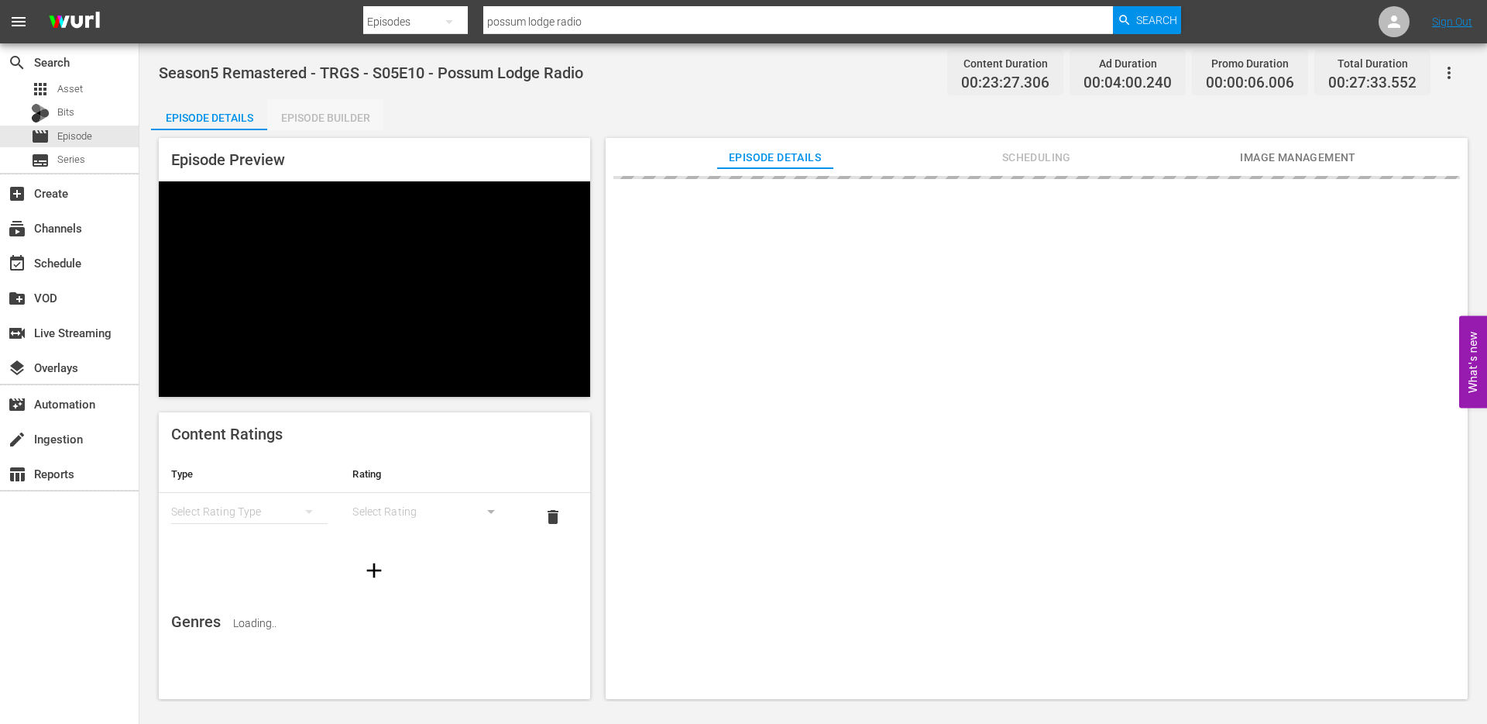
click at [319, 112] on div "Episode Builder" at bounding box center [325, 117] width 116 height 37
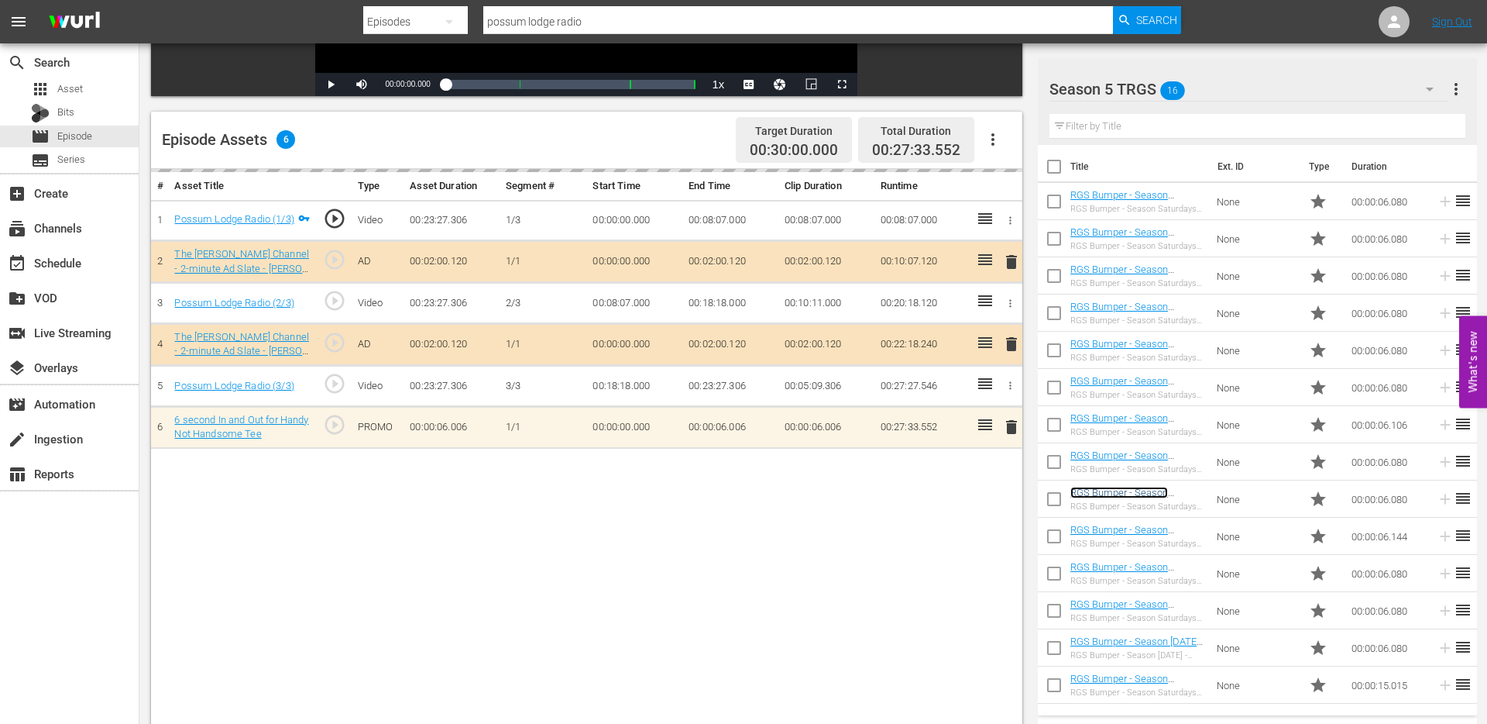
scroll to position [404, 0]
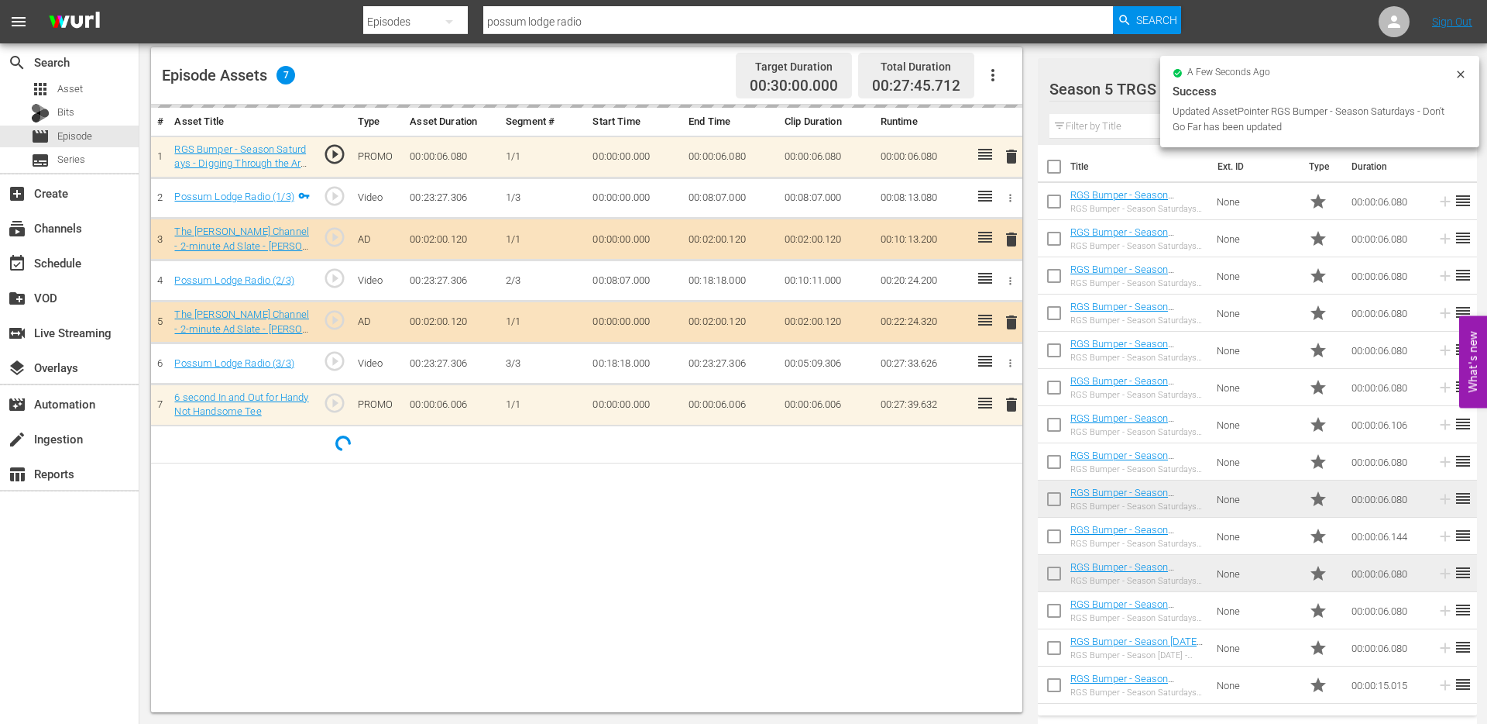
click at [570, 26] on input "possum lodge radio" at bounding box center [798, 21] width 630 height 37
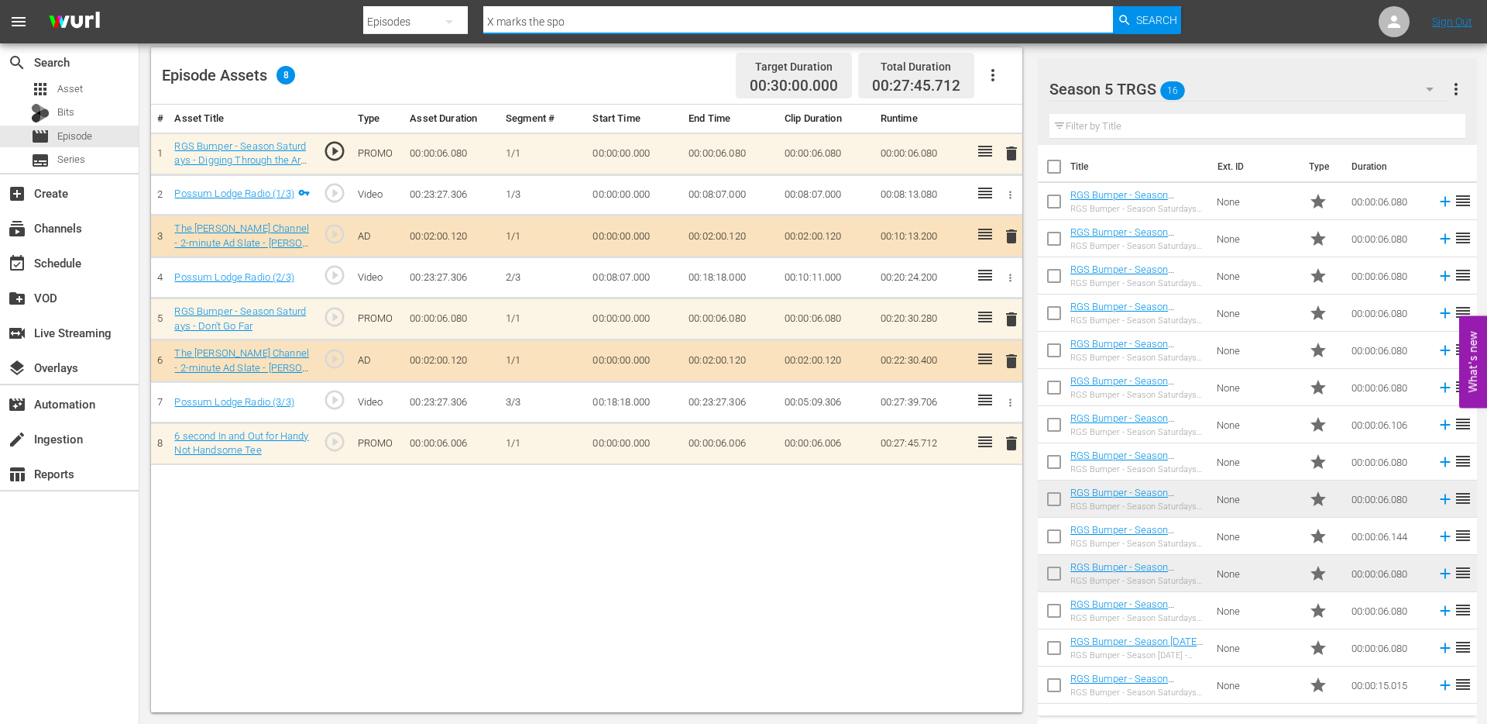
type input "X marks the spot"
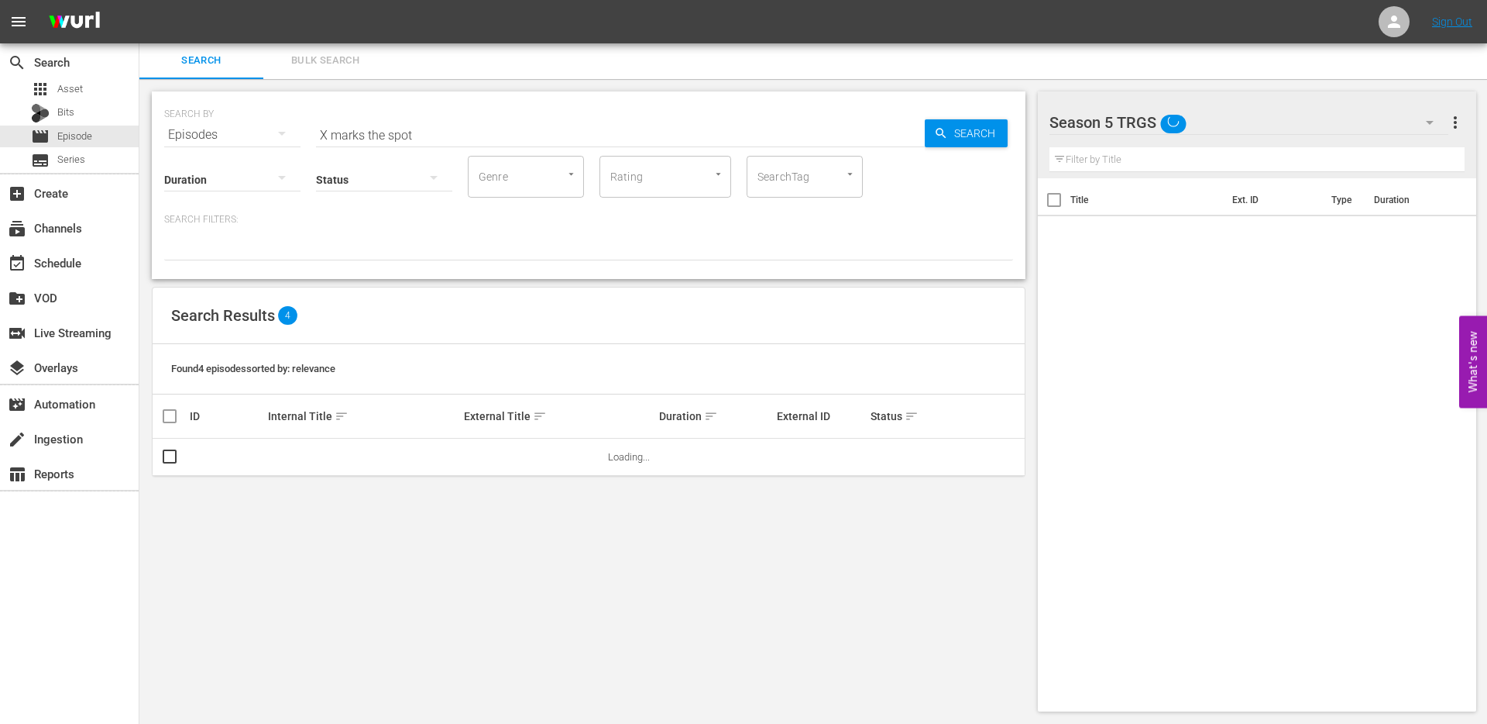
scroll to position [2, 0]
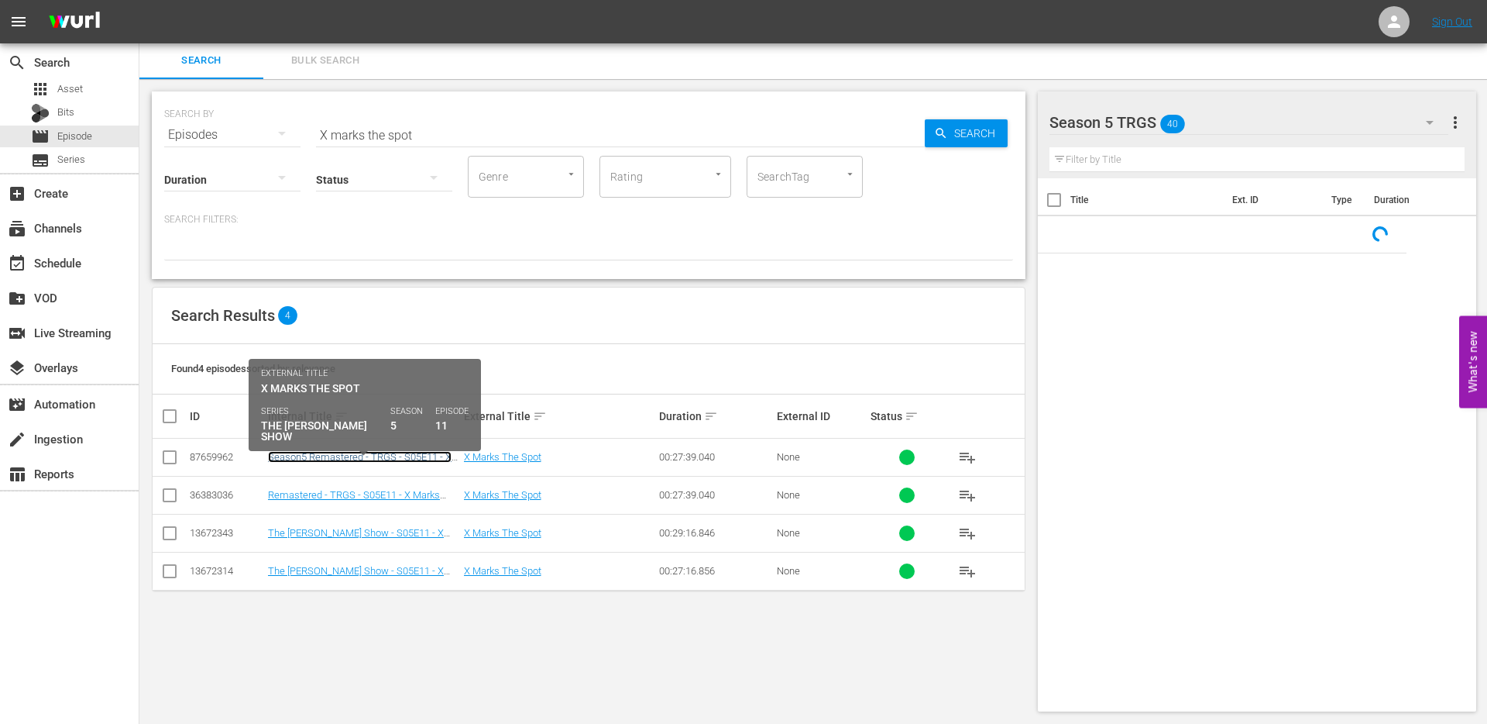
click at [320, 456] on link "Season5 Remastered - TRGS - S05E11 - X Marks The Spot" at bounding box center [360, 462] width 184 height 23
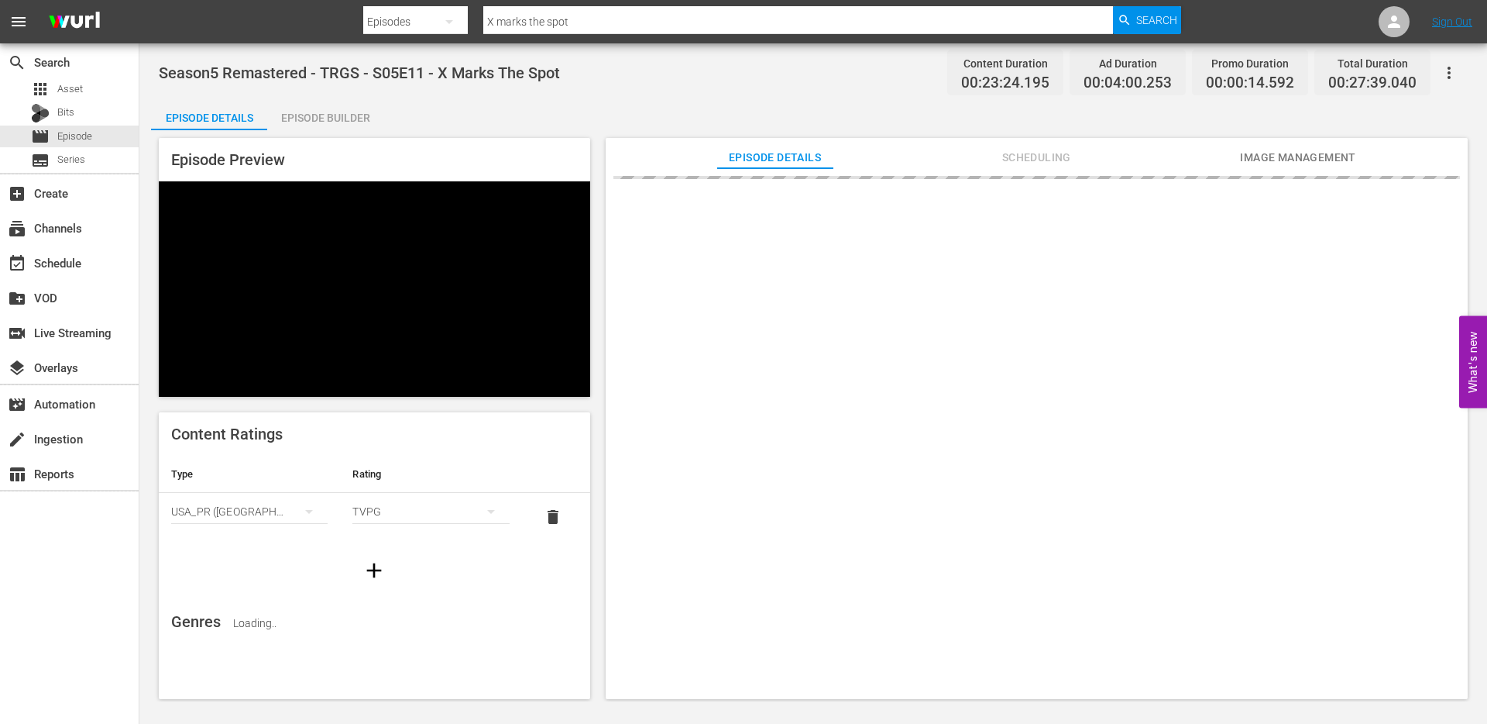
click at [308, 119] on div "Episode Builder" at bounding box center [325, 117] width 116 height 37
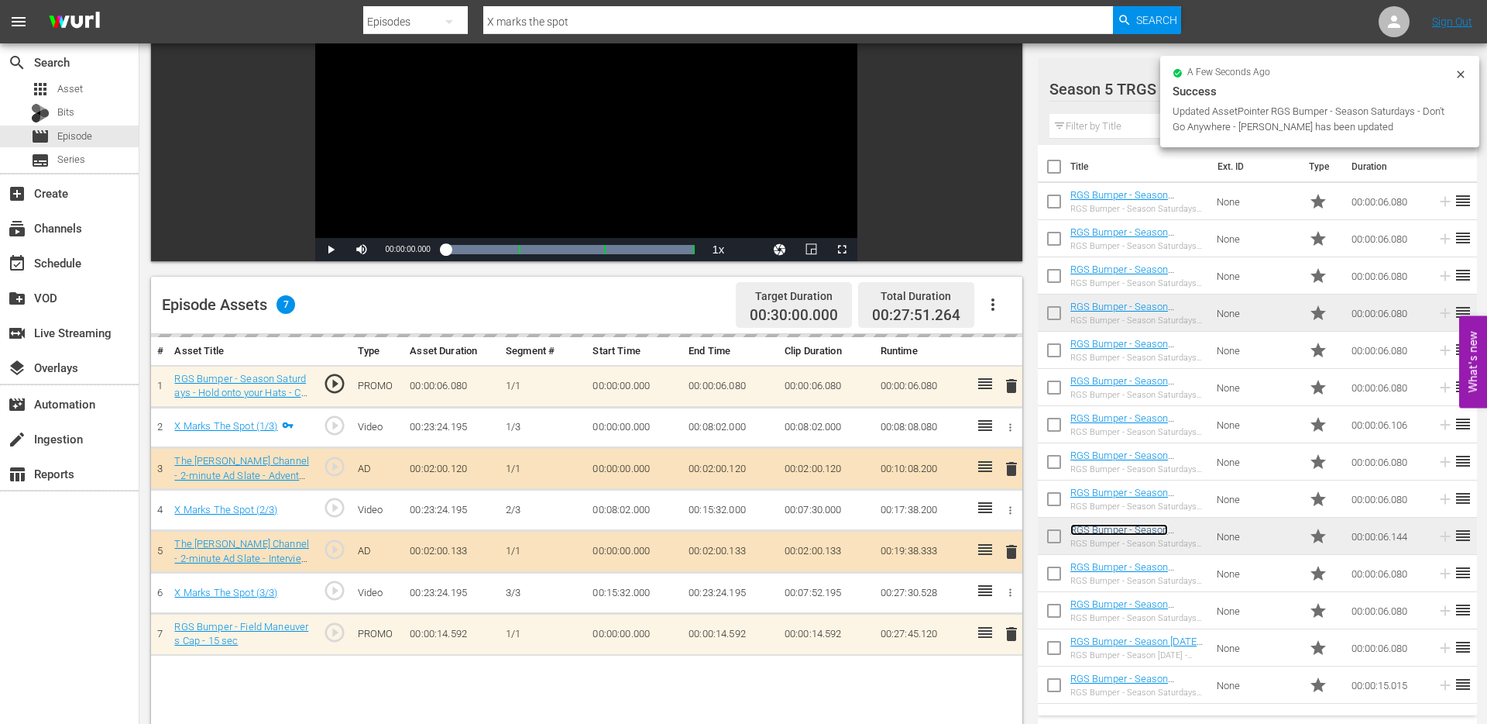
scroll to position [69, 0]
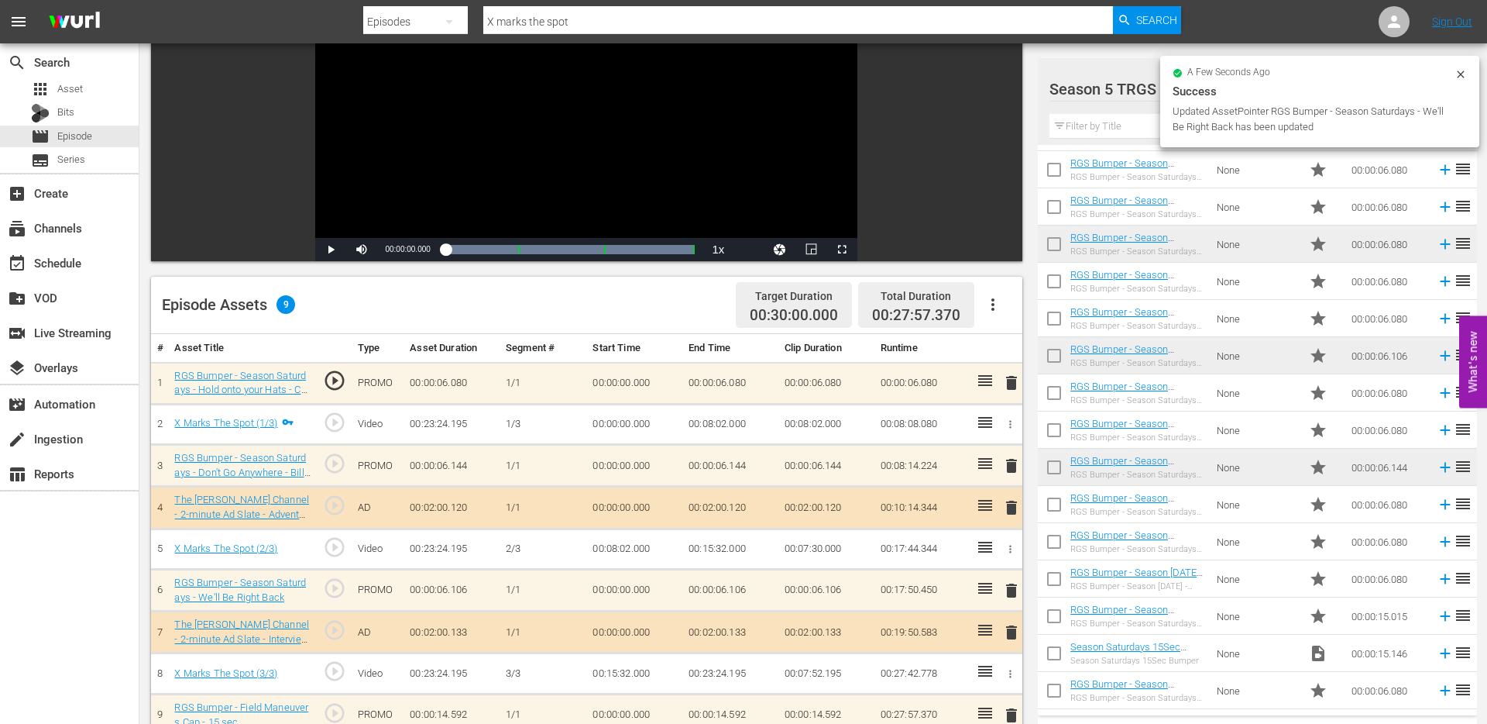
click at [517, 18] on input "X marks the spot" at bounding box center [798, 21] width 630 height 37
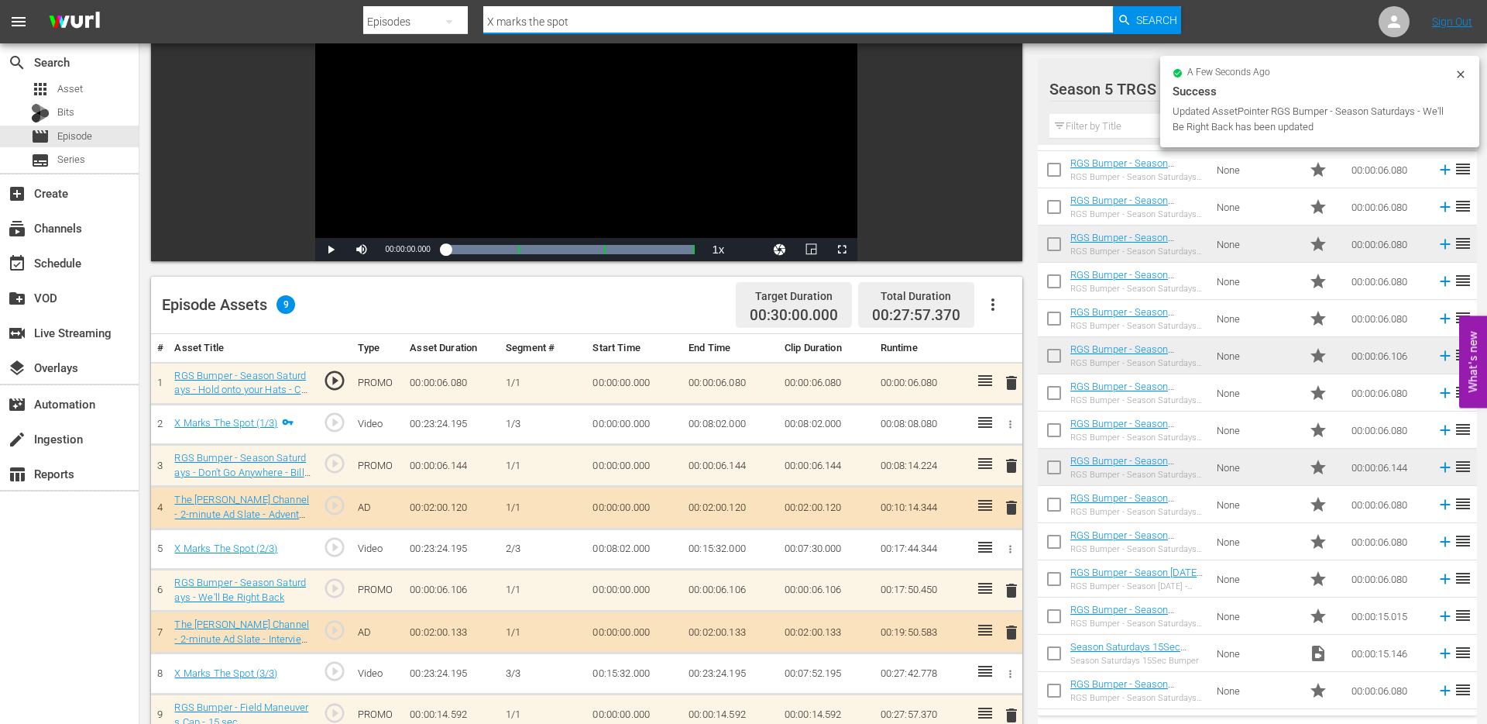
click at [517, 18] on input "X marks the spot" at bounding box center [798, 21] width 630 height 37
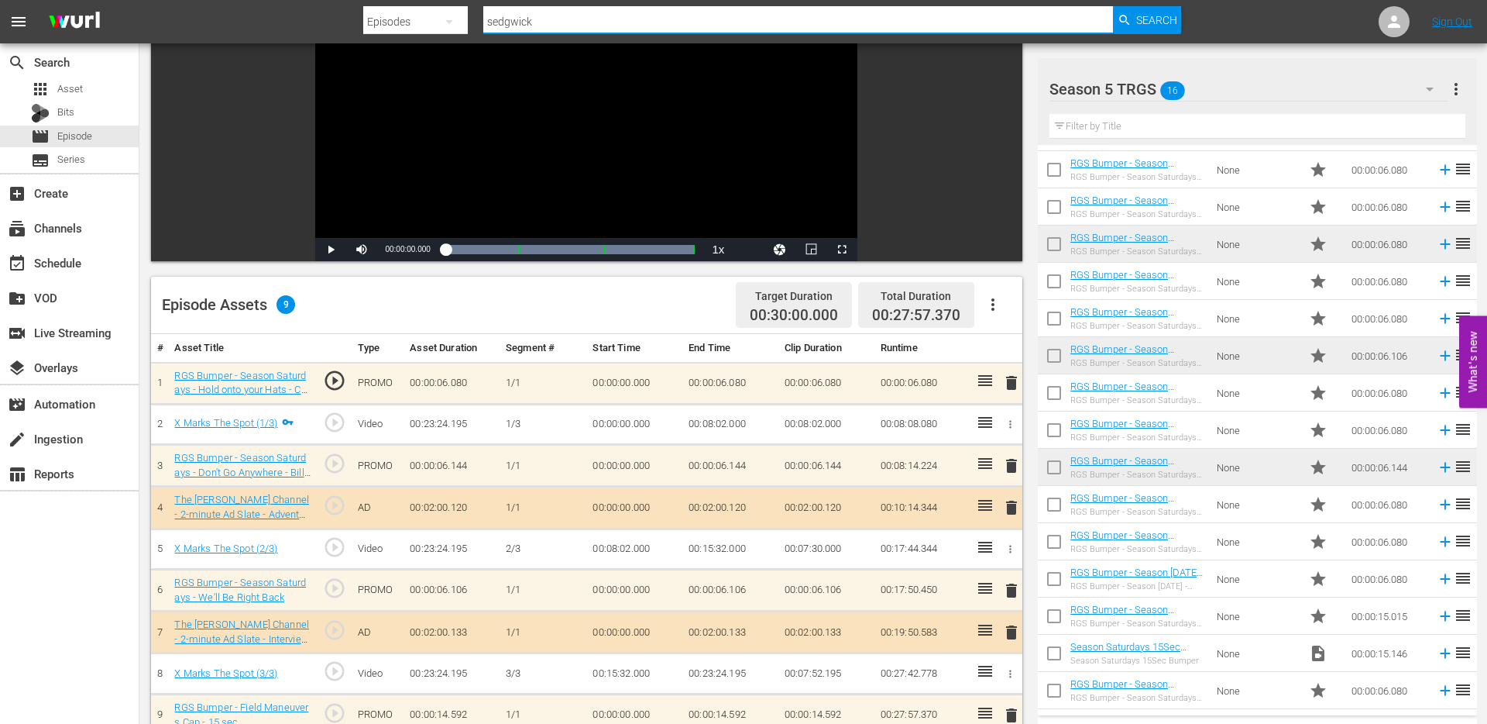
type input "Sedgwick The Thief"
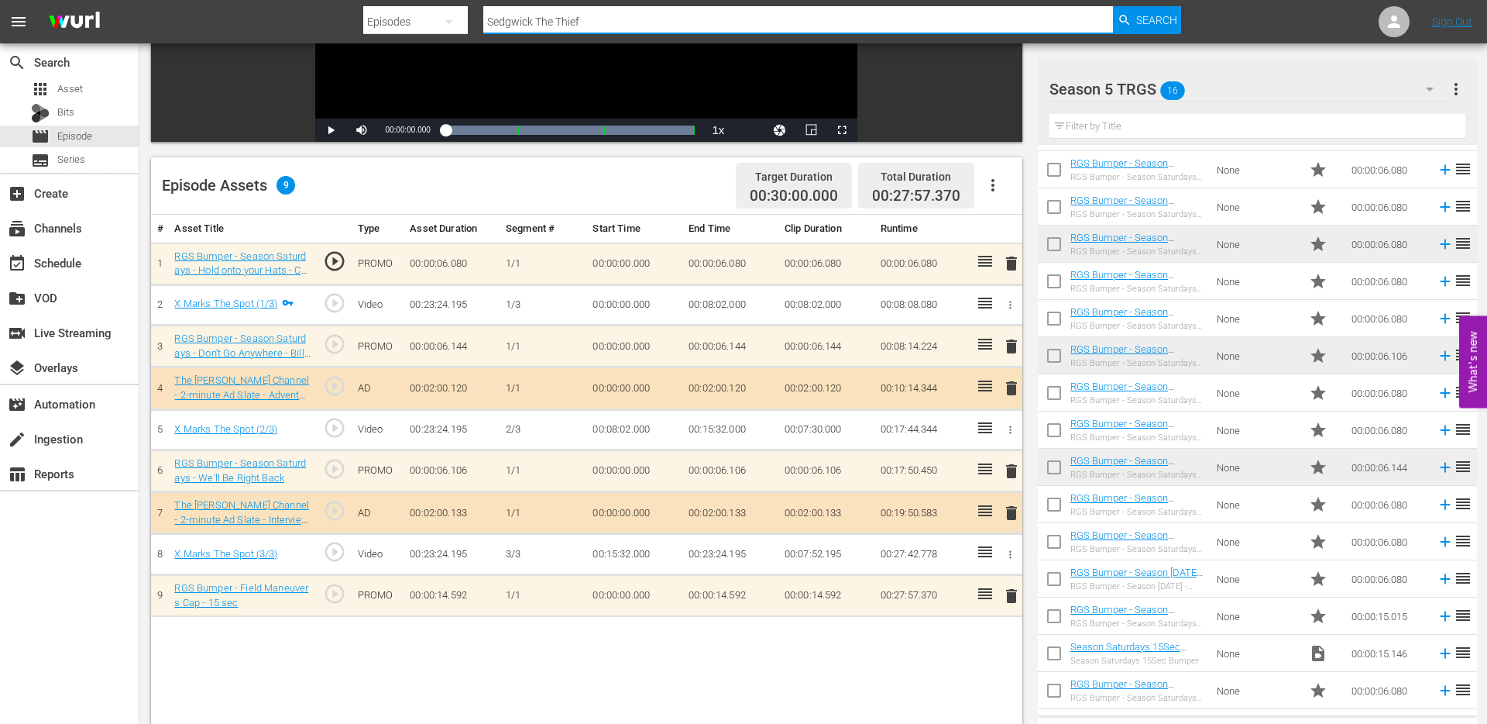
scroll to position [294, 0]
click at [599, 22] on input "Sedgwick The Thief" at bounding box center [798, 21] width 630 height 37
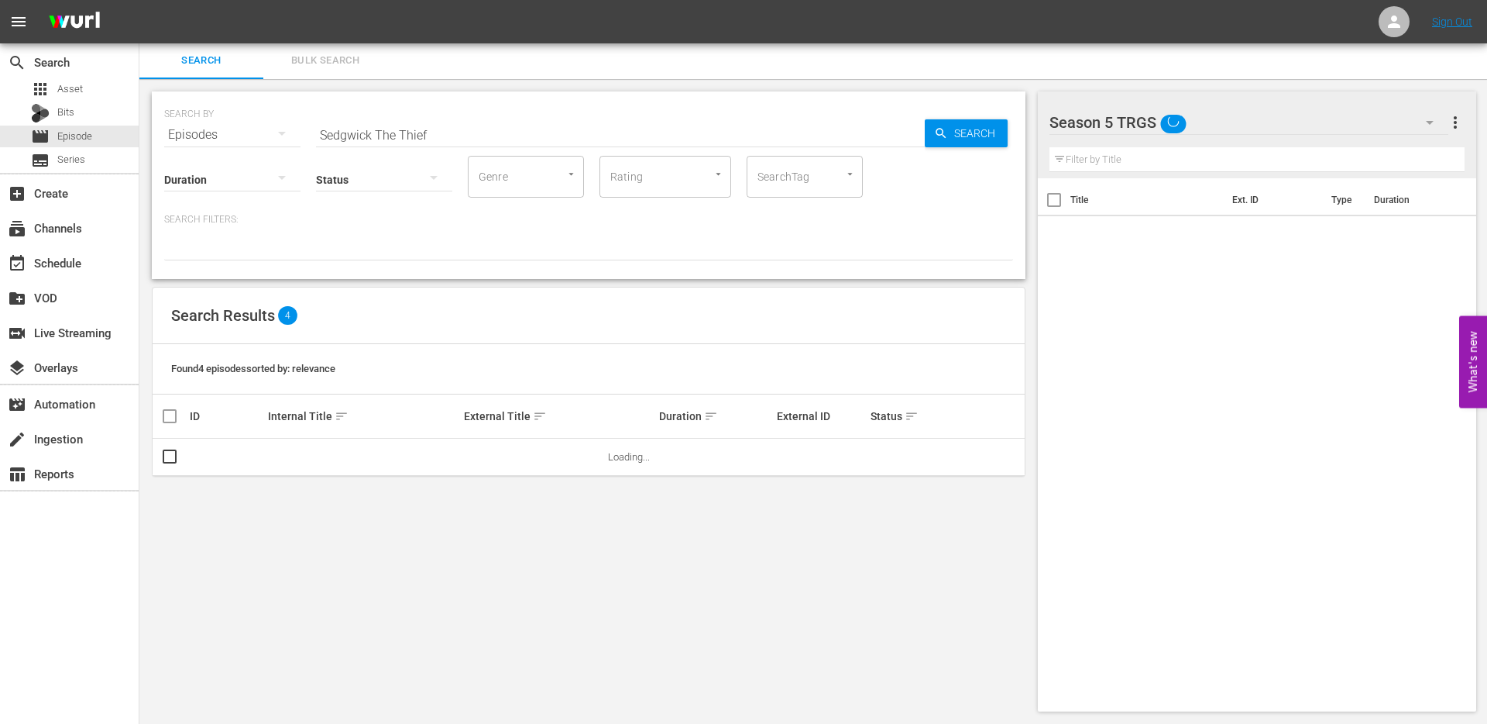
scroll to position [2, 0]
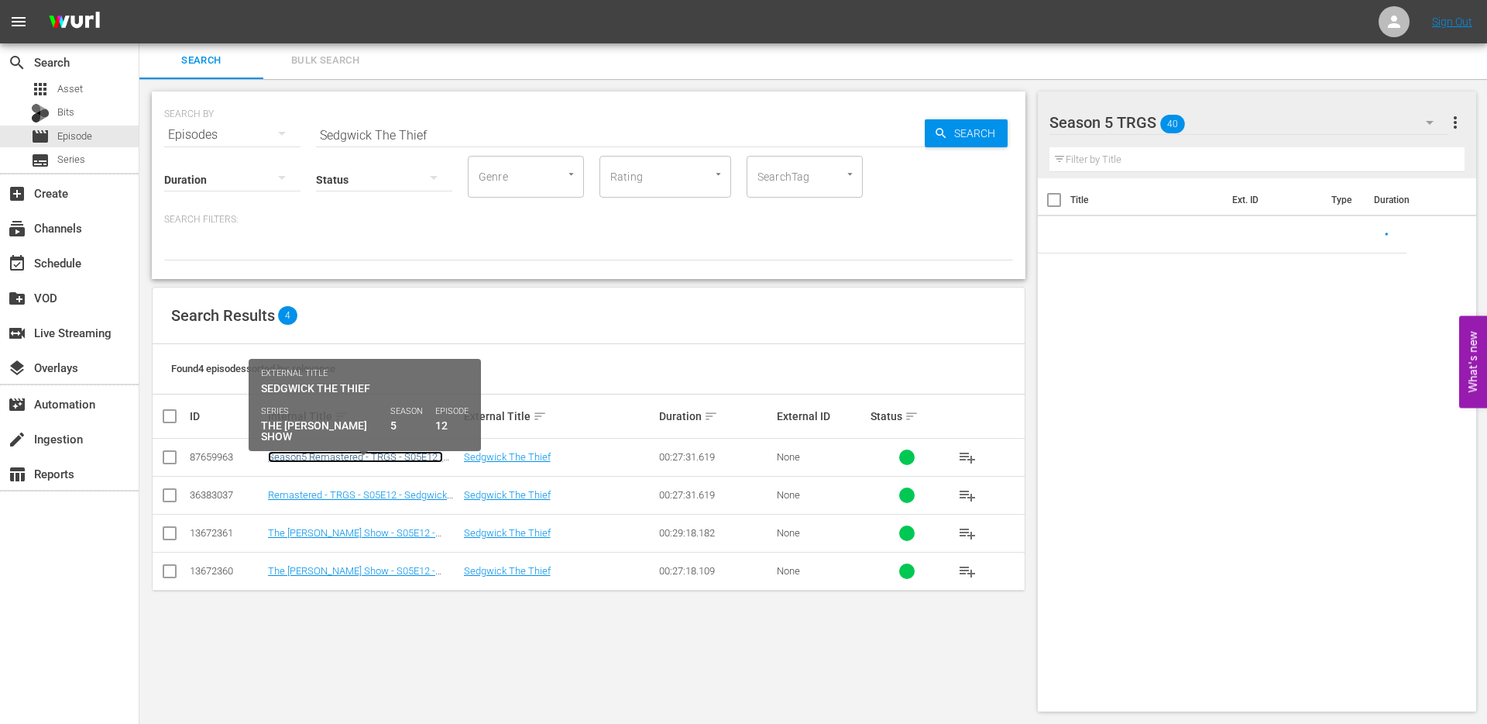
click at [291, 456] on link "Season5 Remastered - TRGS - S05E12 - Sedgwick The Thief" at bounding box center [355, 462] width 175 height 23
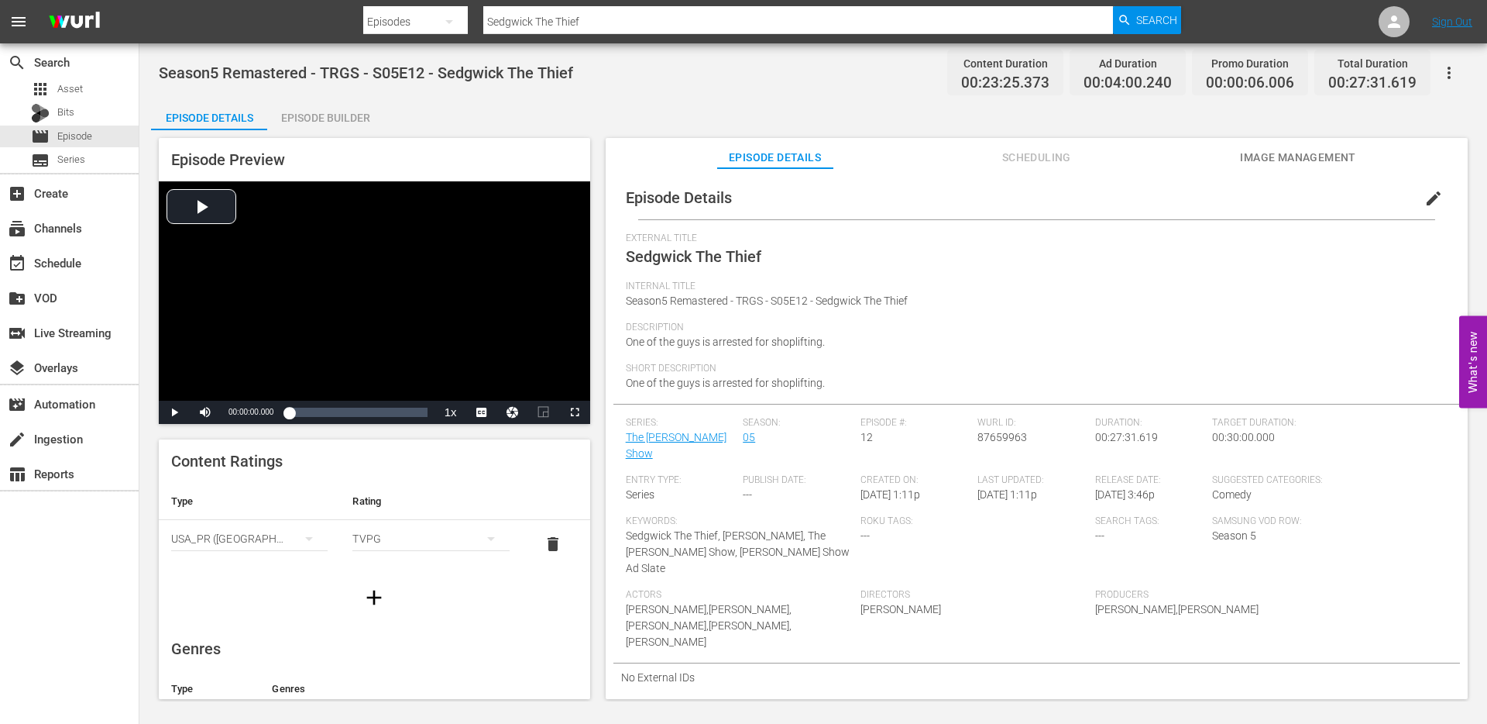
click at [342, 129] on div "Episode Details Episode Builder Episode Preview Video Player is loading. Play V…" at bounding box center [813, 405] width 1325 height 612
click at [342, 117] on div "Episode Builder" at bounding box center [325, 117] width 116 height 37
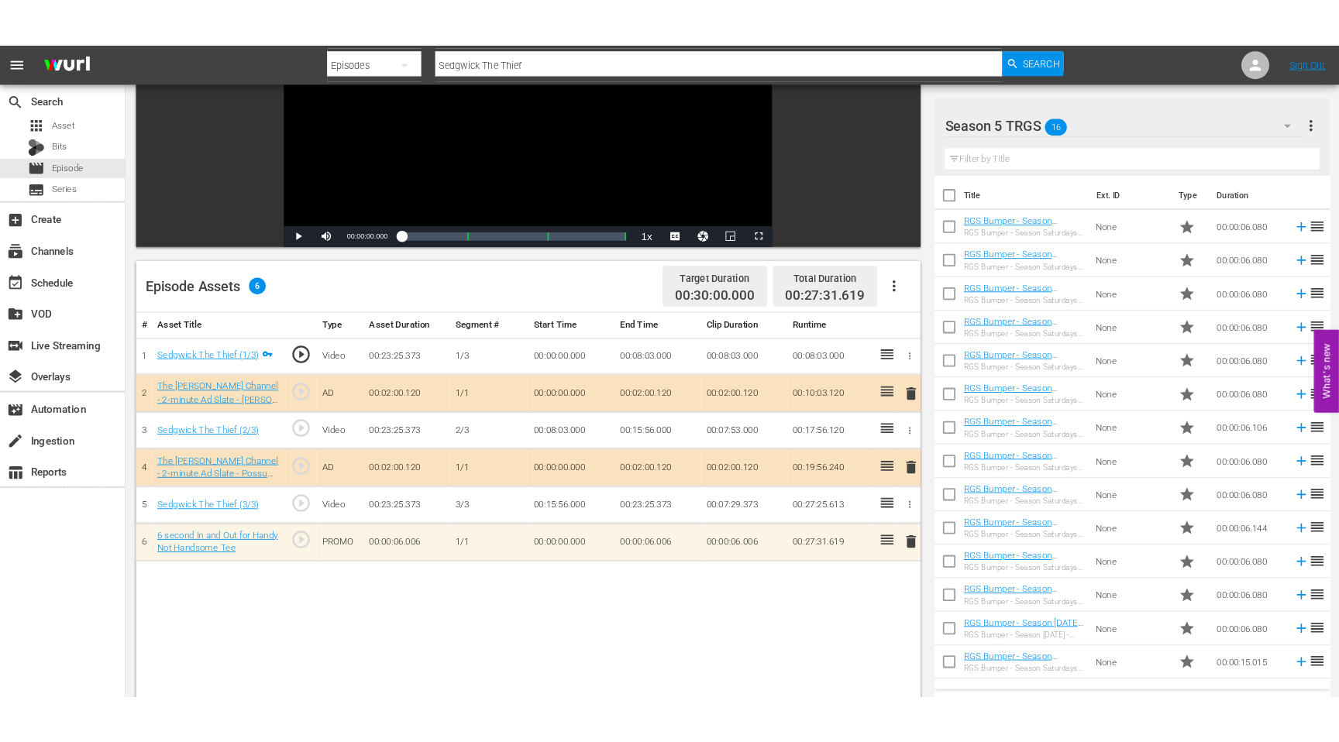
scroll to position [215, 0]
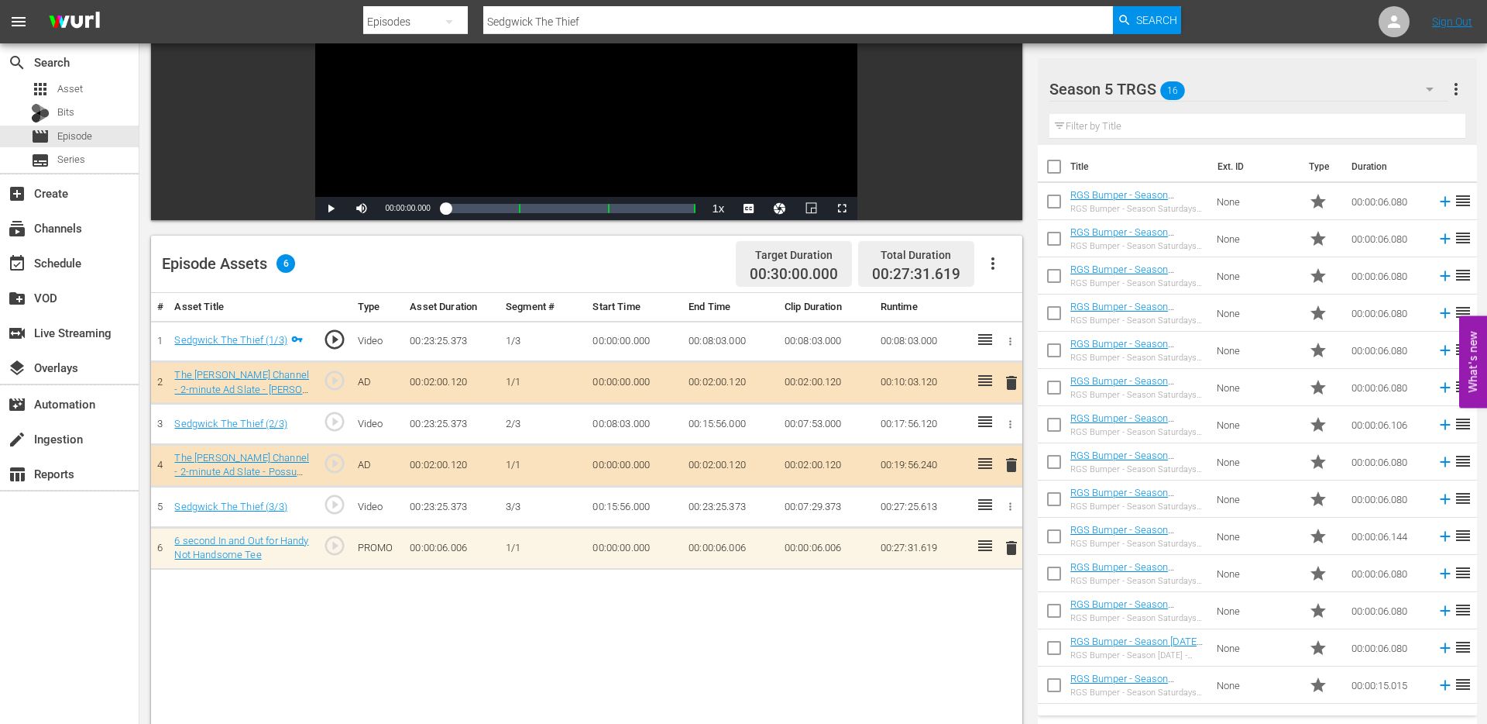
drag, startPoint x: 1116, startPoint y: 456, endPoint x: 1347, endPoint y: 7, distance: 504.5
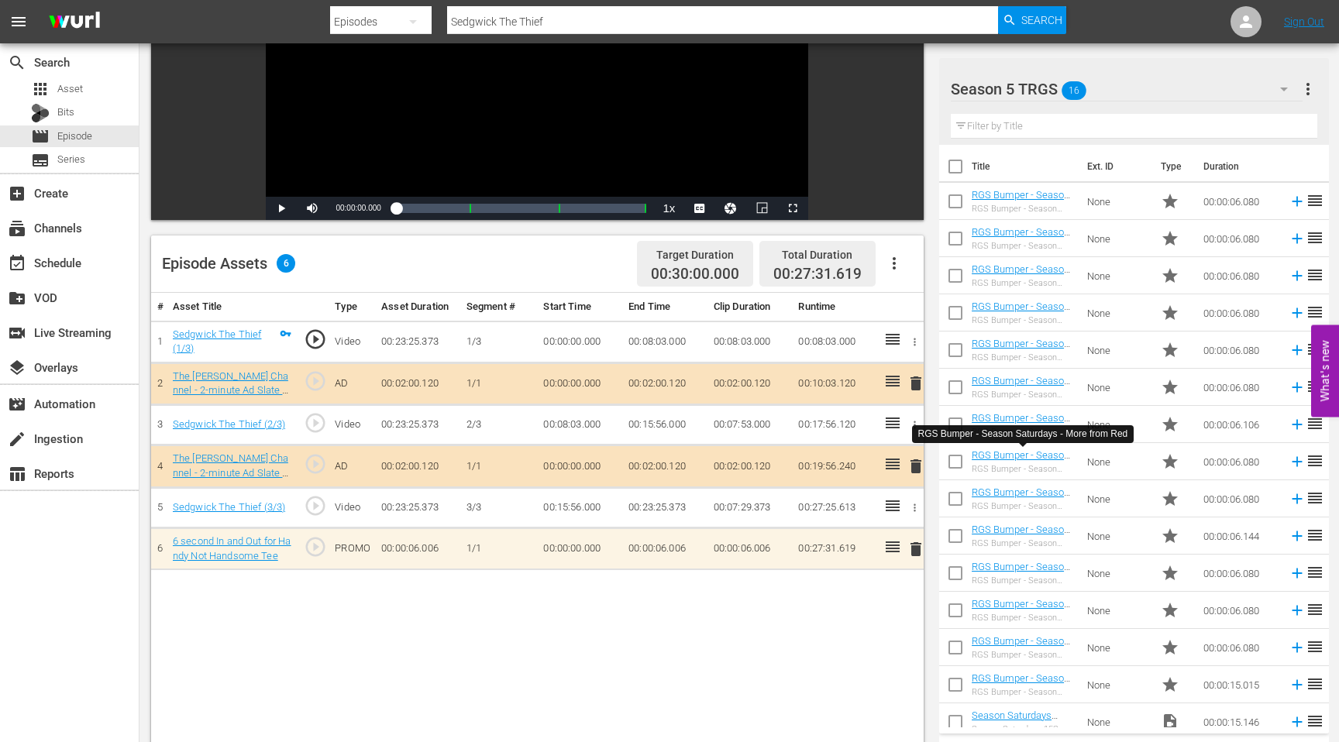
click at [445, 688] on div "# Asset Title Type Asset Duration Segment # Start Time End Time Clip Duration R…" at bounding box center [537, 606] width 772 height 626
click at [1040, 404] on td "RGS Bumper - Season Saturdays - Every Episode In Order RGS Bumper - Season Satu…" at bounding box center [1025, 387] width 109 height 37
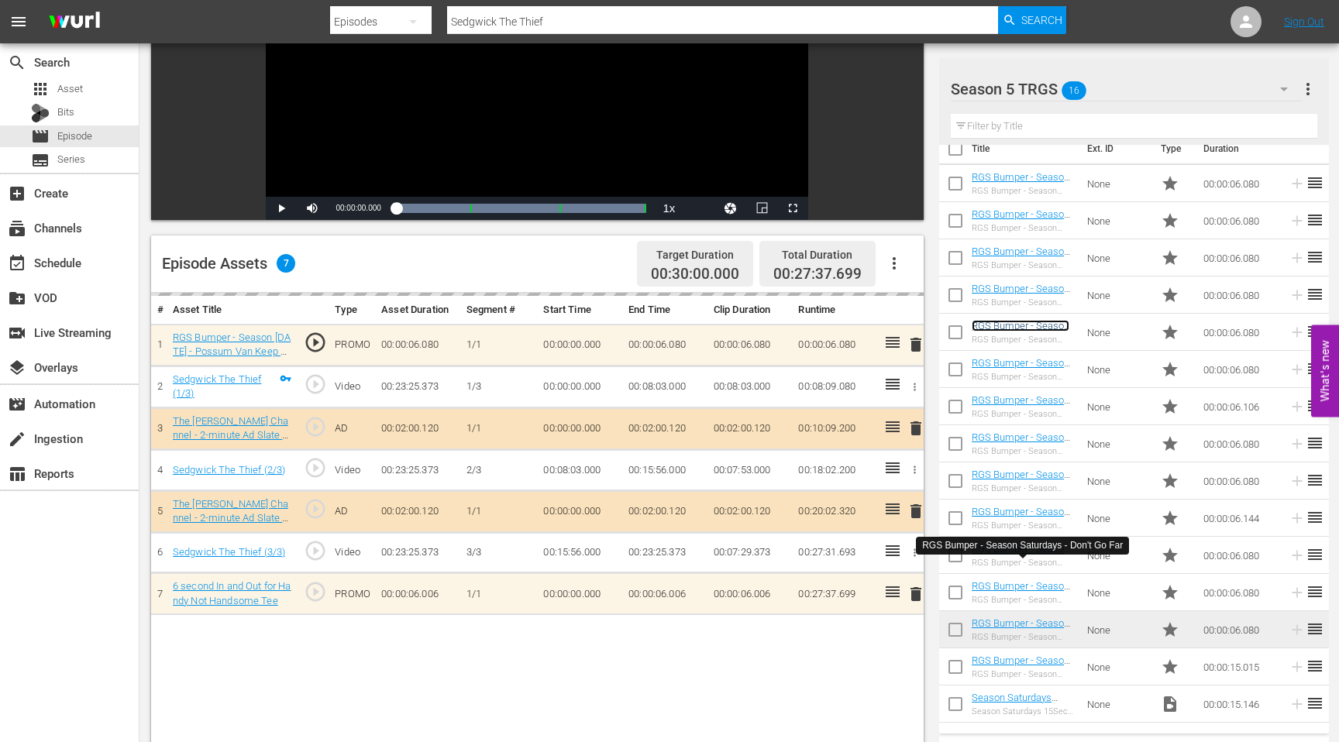
scroll to position [22, 0]
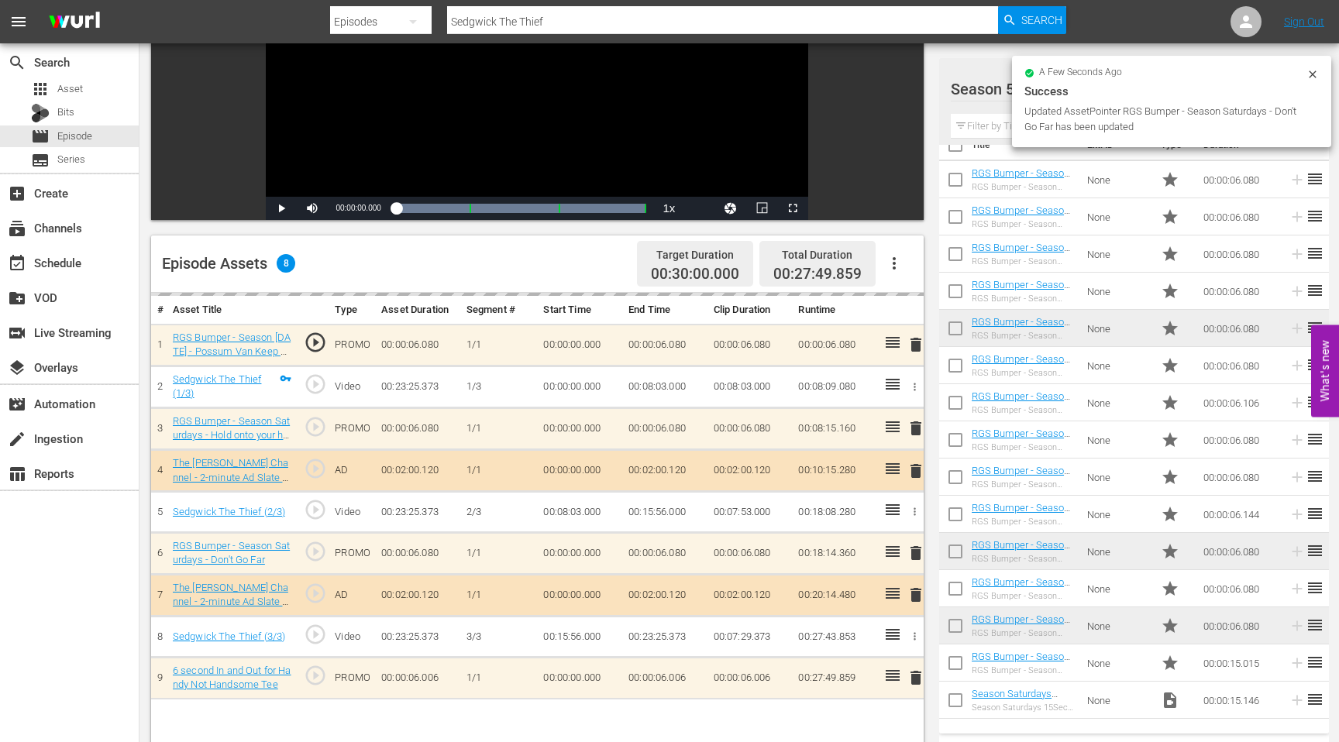
click at [546, 24] on input "Sedgwick The Thief" at bounding box center [722, 21] width 551 height 37
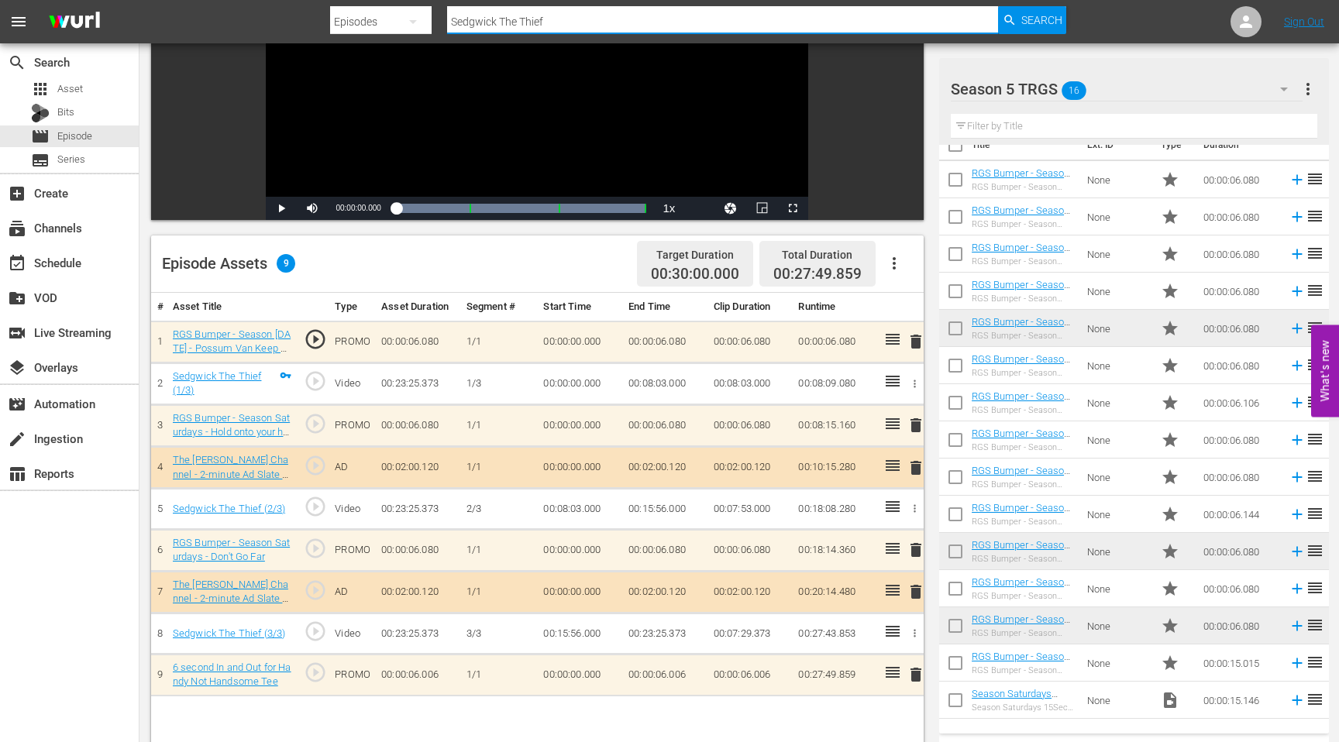
drag, startPoint x: 550, startPoint y: 24, endPoint x: 418, endPoint y: 24, distance: 131.7
click at [418, 24] on div "Search By Episodes Search ID, Title, Description, Keywords, or Category Sedgwic…" at bounding box center [698, 21] width 736 height 37
click at [83, 87] on div "apps Asset" at bounding box center [69, 89] width 139 height 22
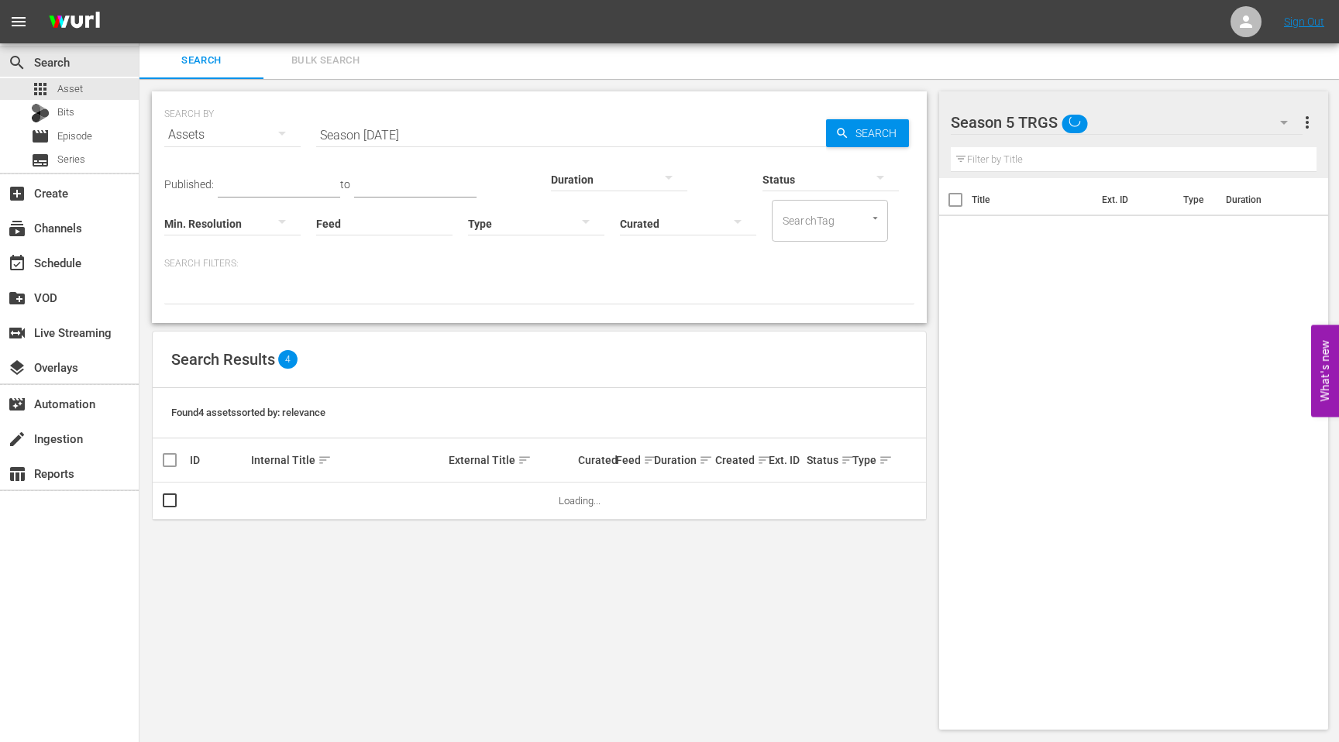
scroll to position [2, 0]
click at [415, 139] on input "Season [DATE]" at bounding box center [571, 134] width 510 height 37
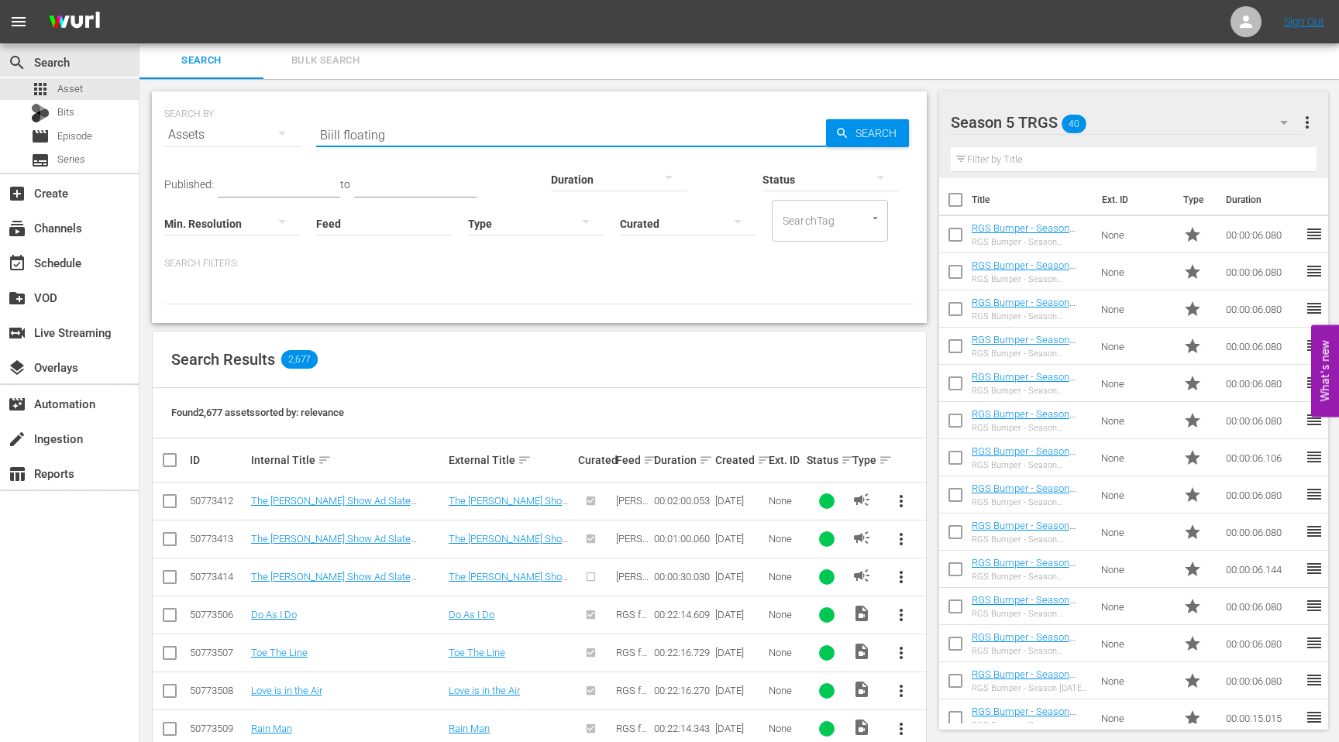
click at [339, 137] on input "Biill floating" at bounding box center [571, 134] width 510 height 37
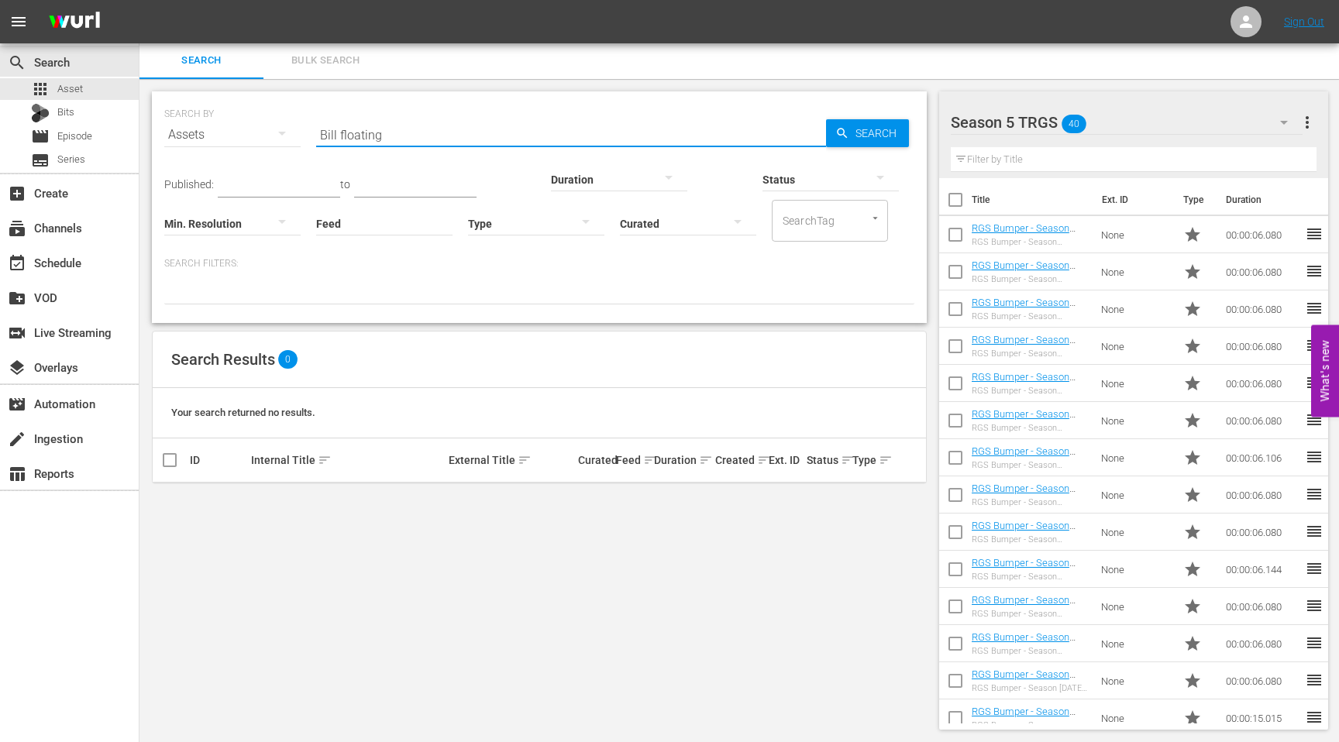
type input "Bill floating"
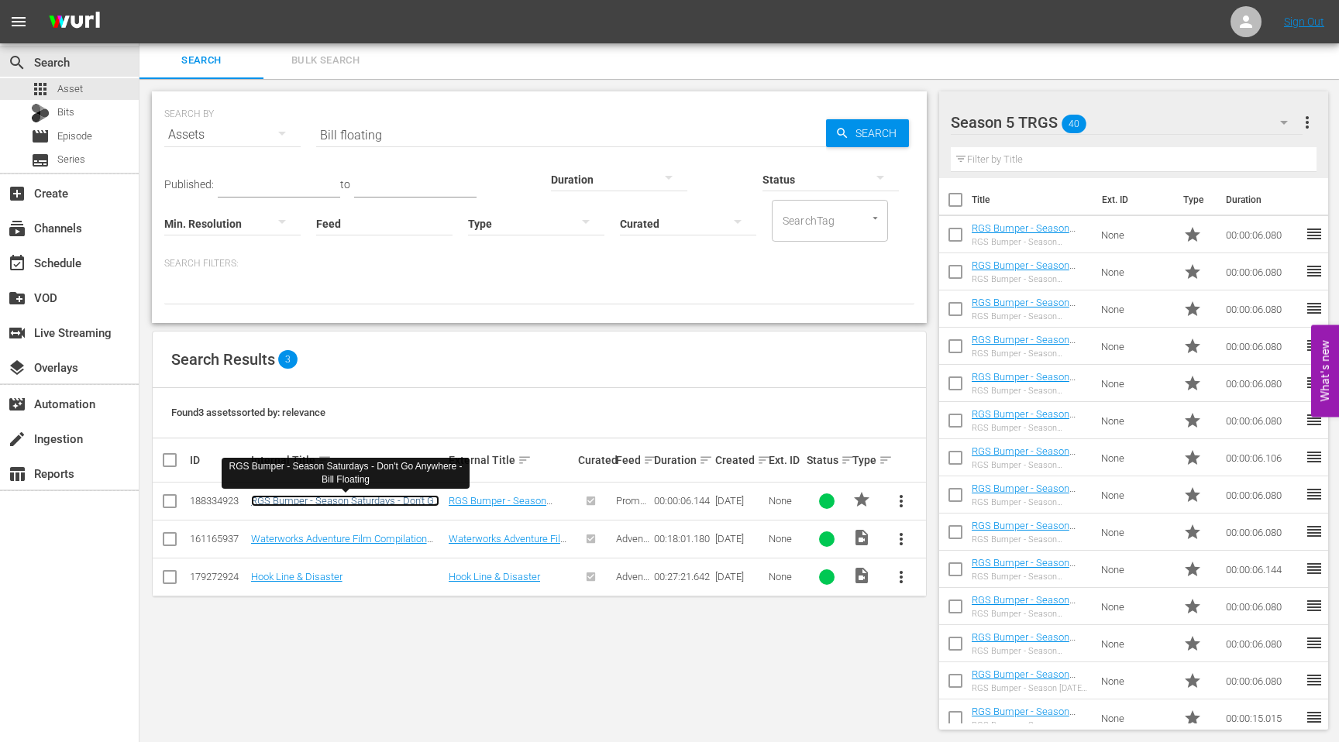
click at [321, 503] on link "RGS Bumper - Season Saturdays - Don't Go Anywhere - Bill Floating" at bounding box center [345, 506] width 188 height 23
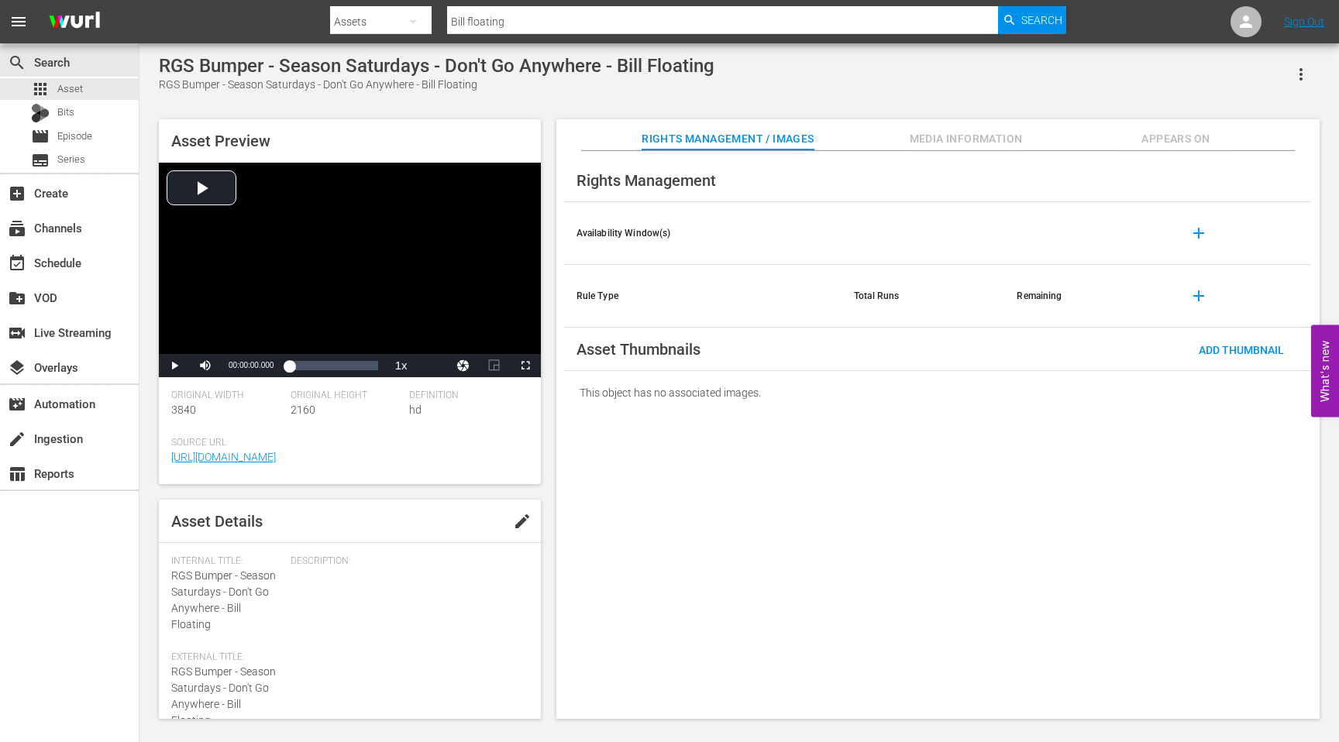
click at [1194, 136] on span "Appears On" at bounding box center [1175, 138] width 116 height 19
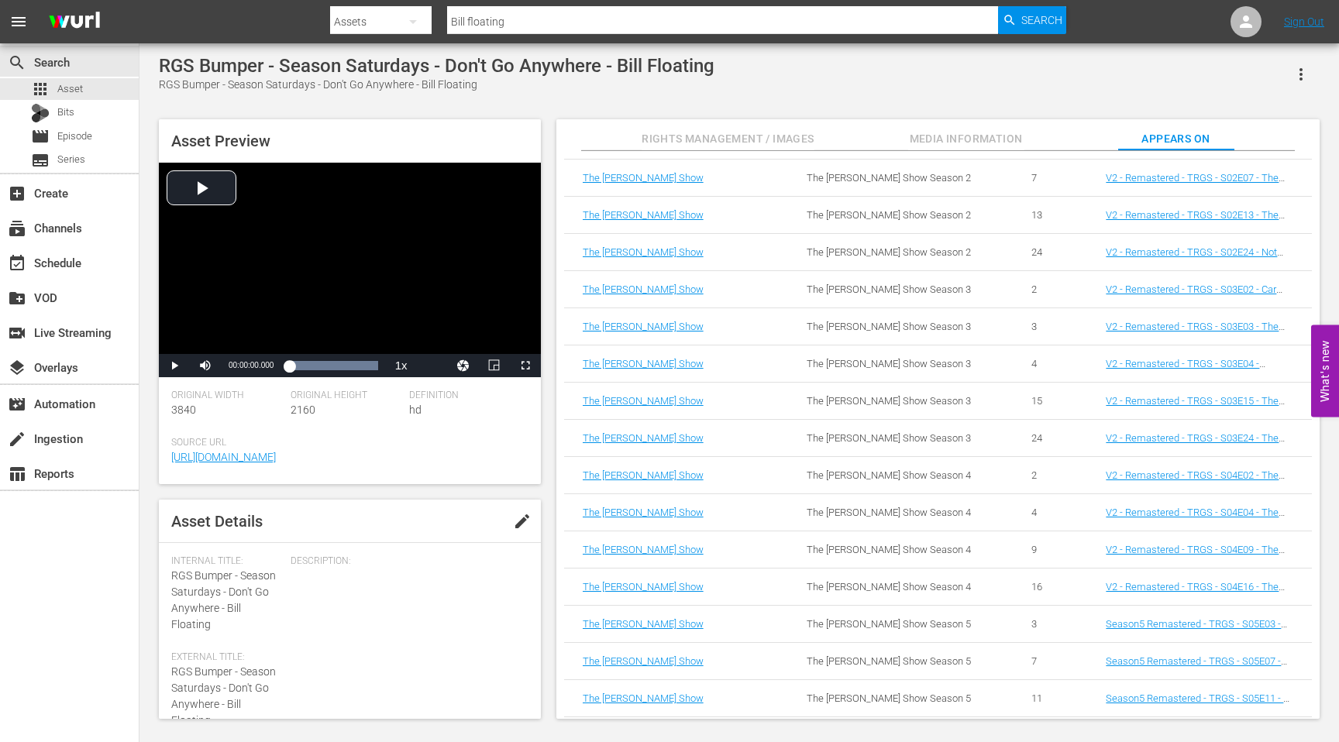
scroll to position [241, 0]
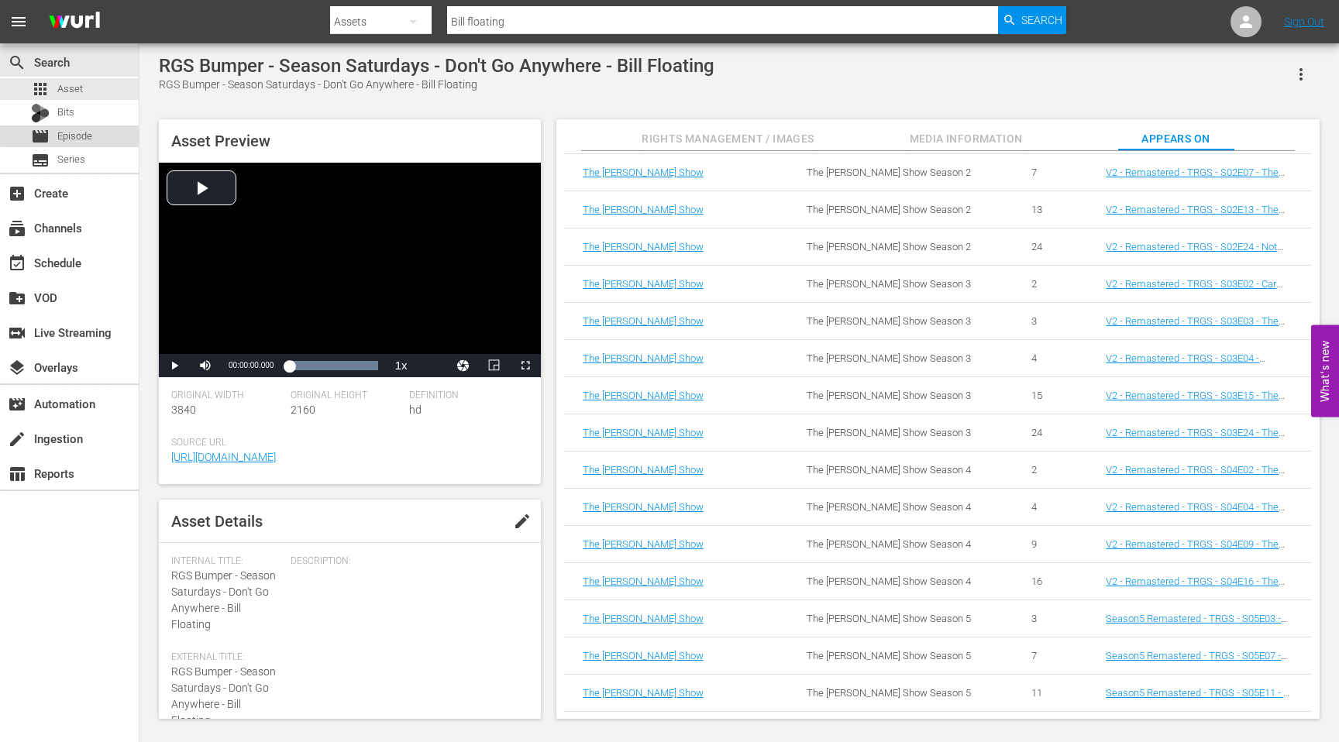
click at [74, 134] on span "Episode" at bounding box center [74, 136] width 35 height 15
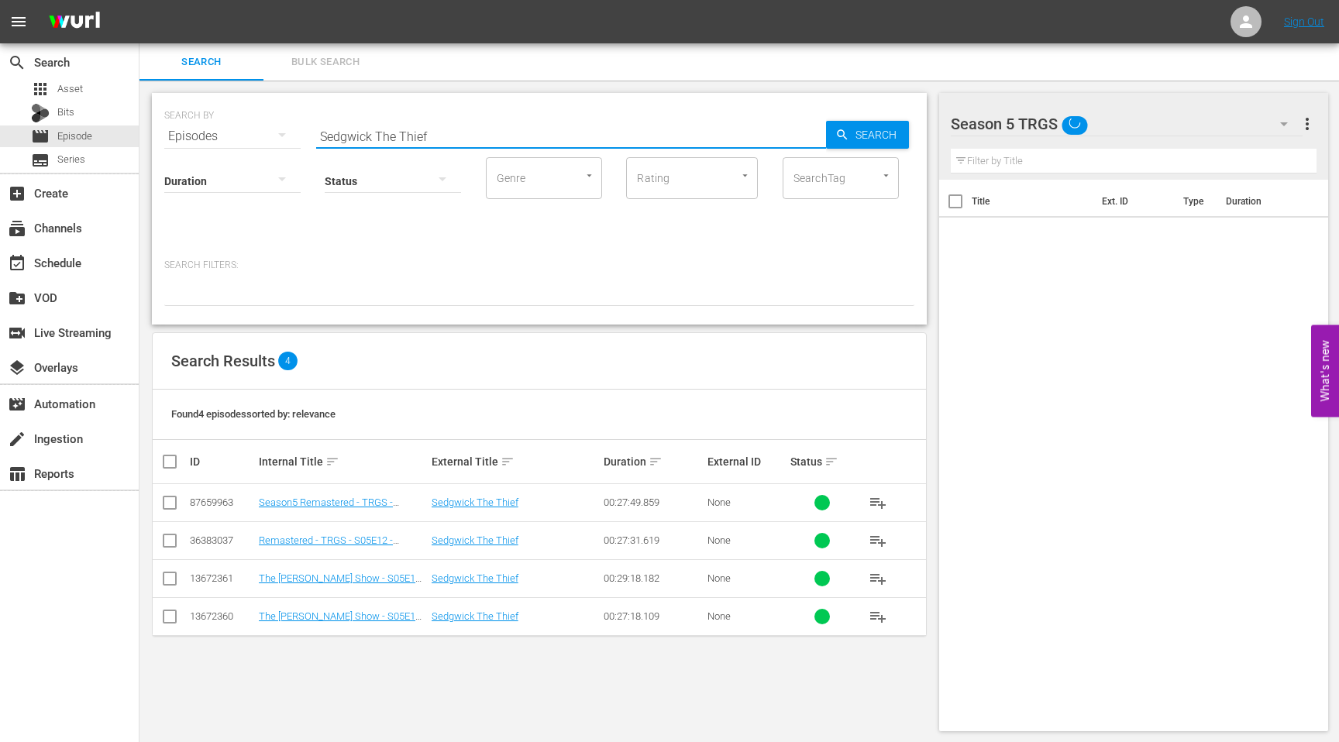
click at [419, 131] on input "Sedgwick The Thief" at bounding box center [571, 136] width 510 height 37
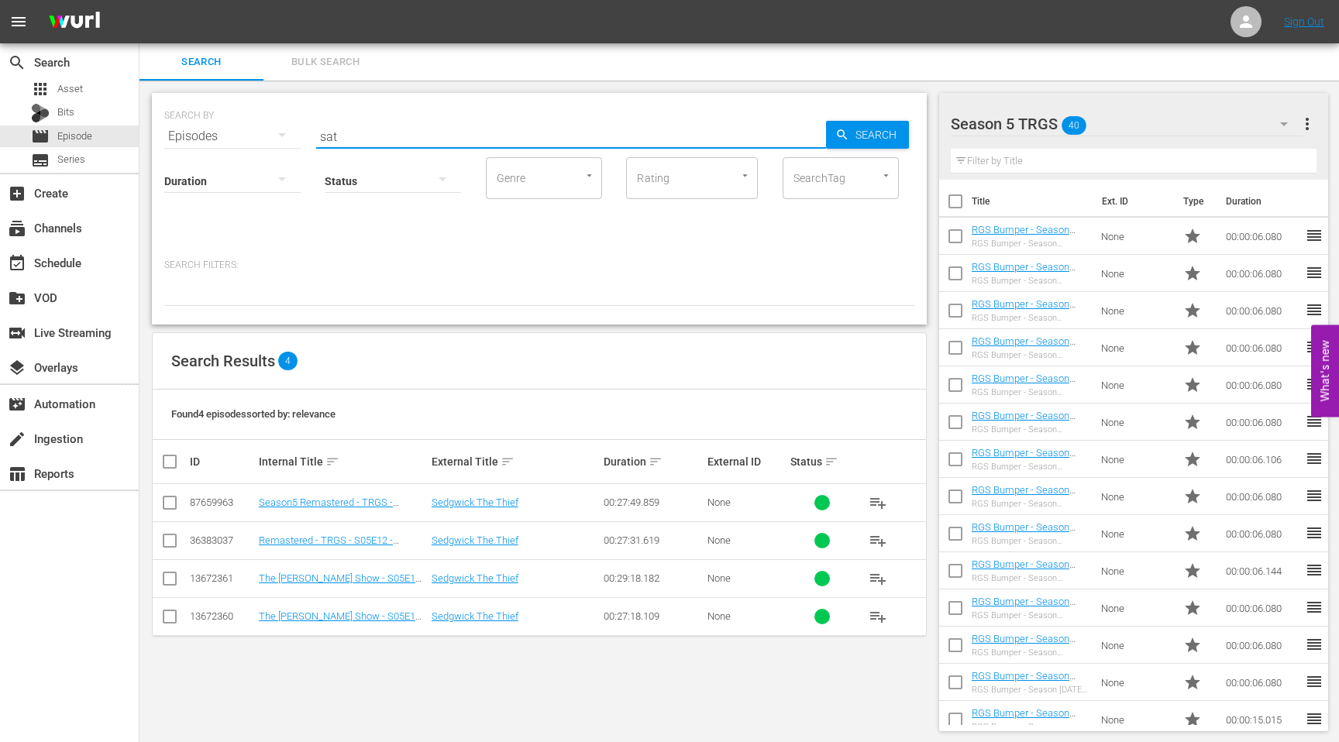
type input "satellite dish"
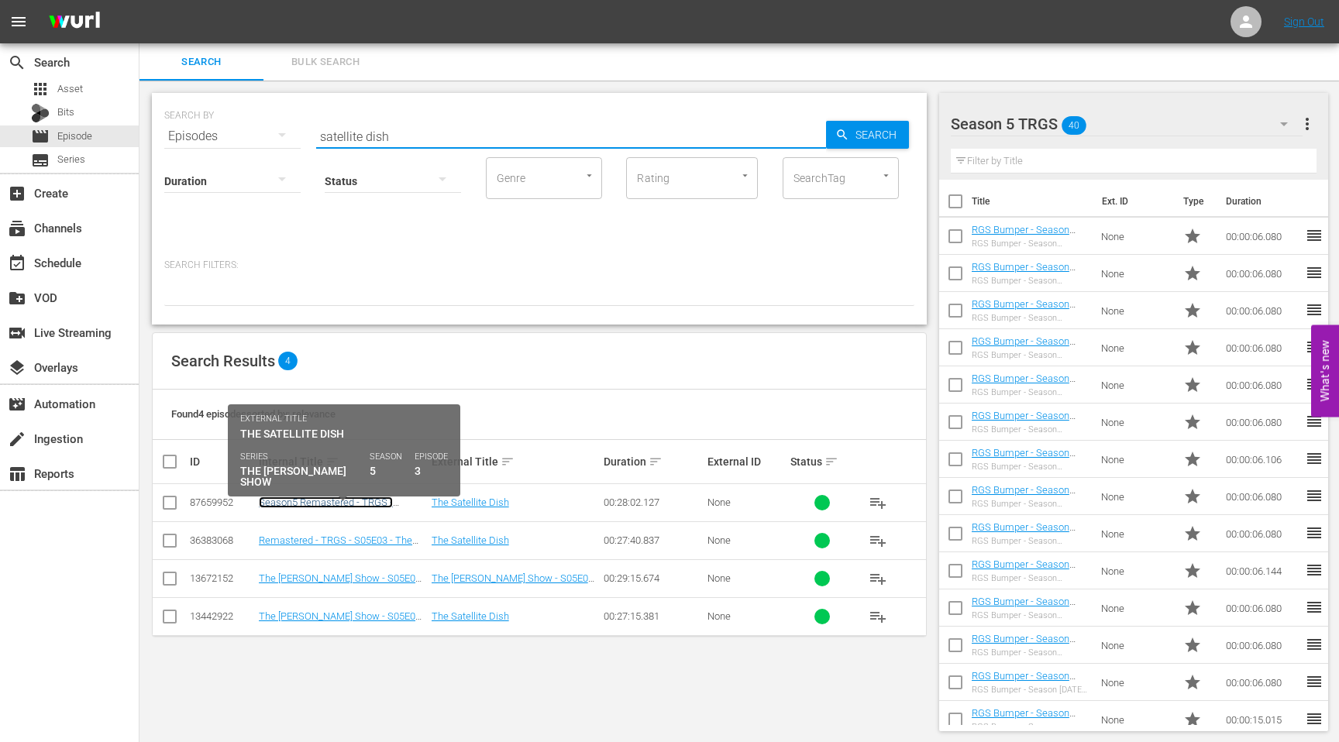
click at [294, 505] on link "Season5 Remastered - TRGS - S05E03 - The Satellite Dish" at bounding box center [326, 508] width 134 height 23
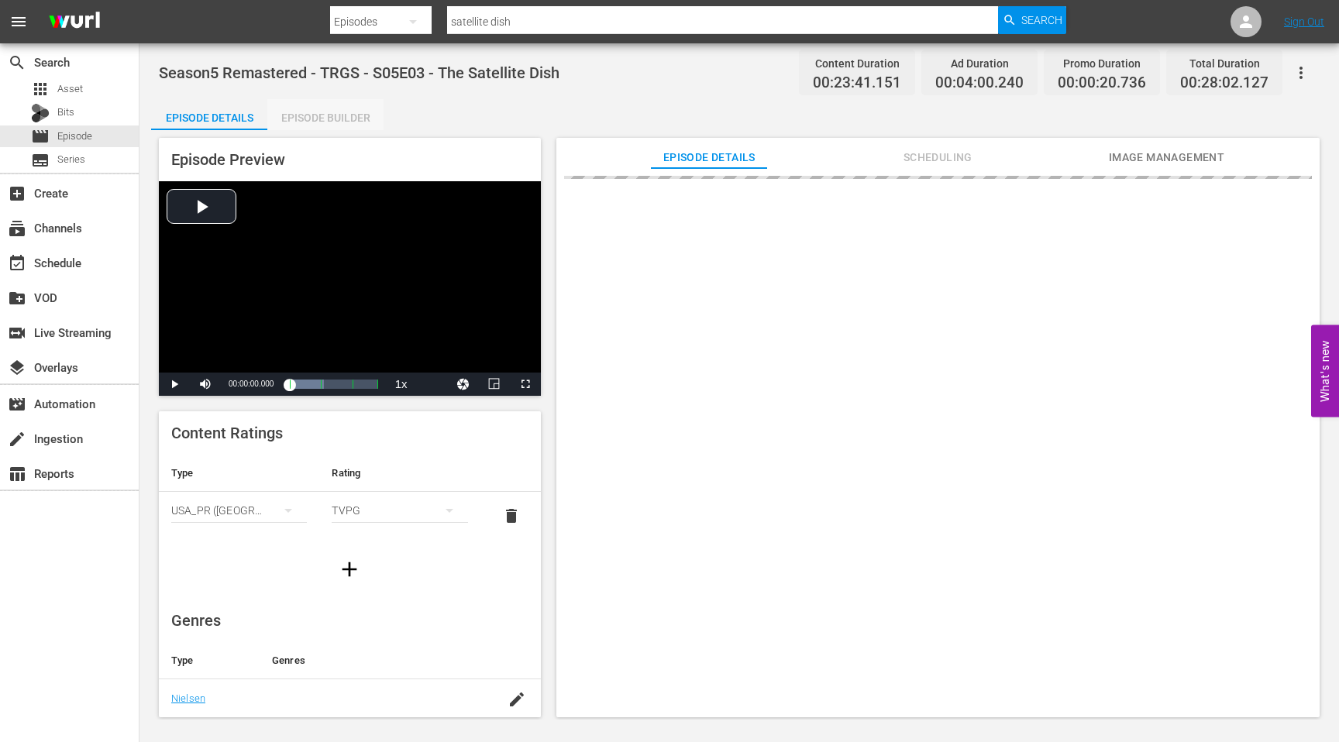
click at [358, 112] on div "Episode Builder" at bounding box center [325, 117] width 116 height 37
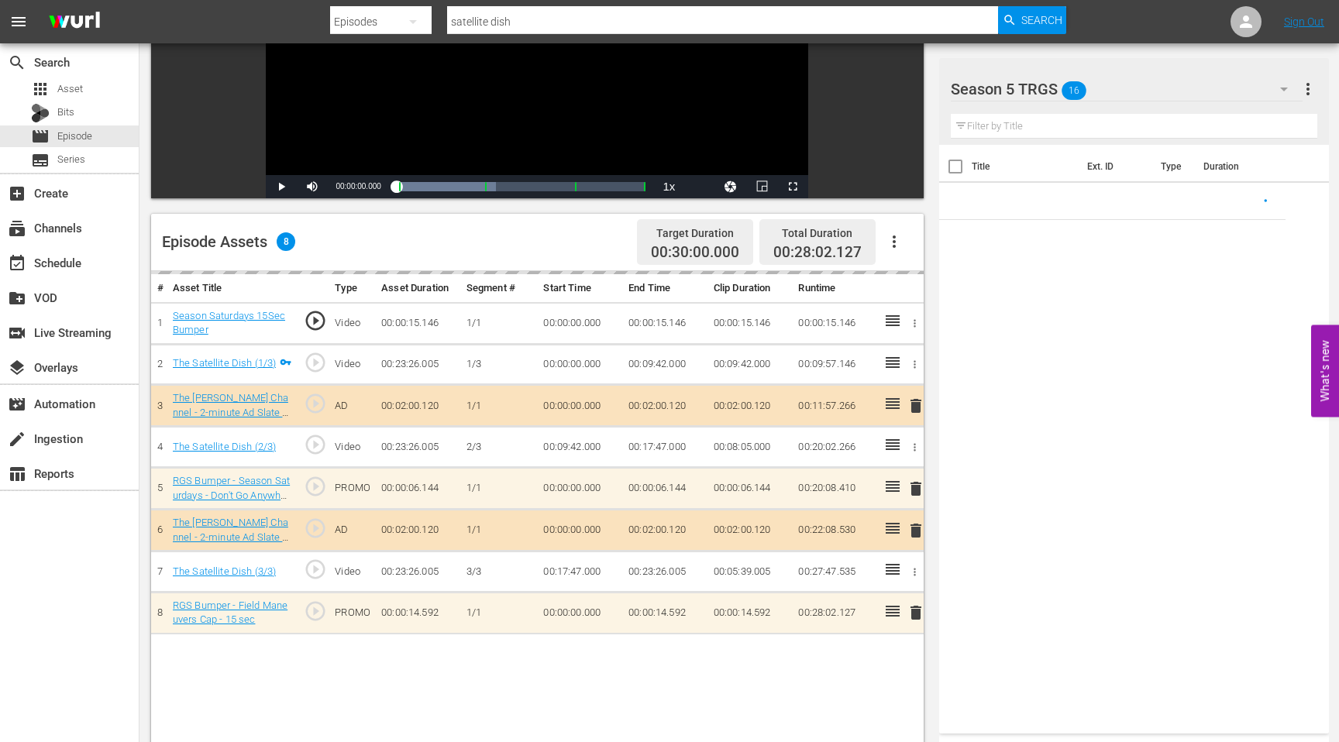
scroll to position [240, 0]
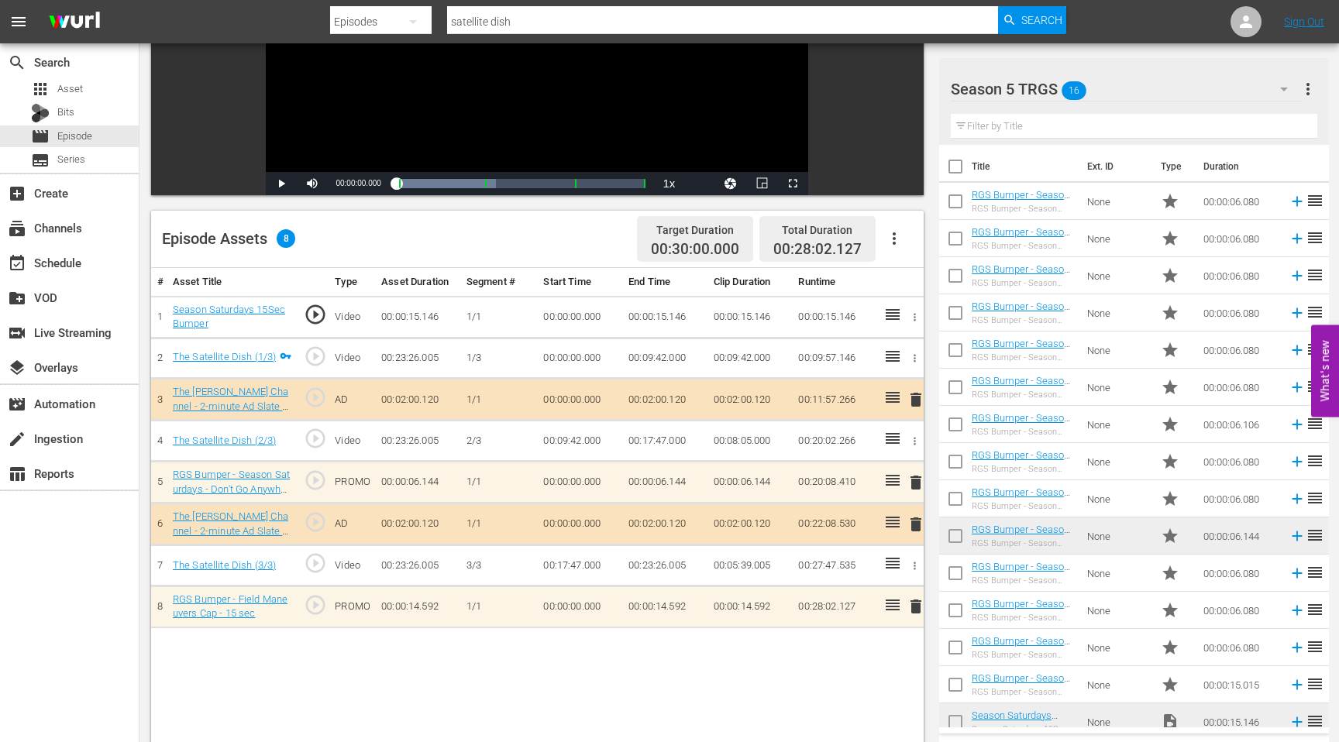
click at [916, 483] on span "delete" at bounding box center [915, 482] width 19 height 19
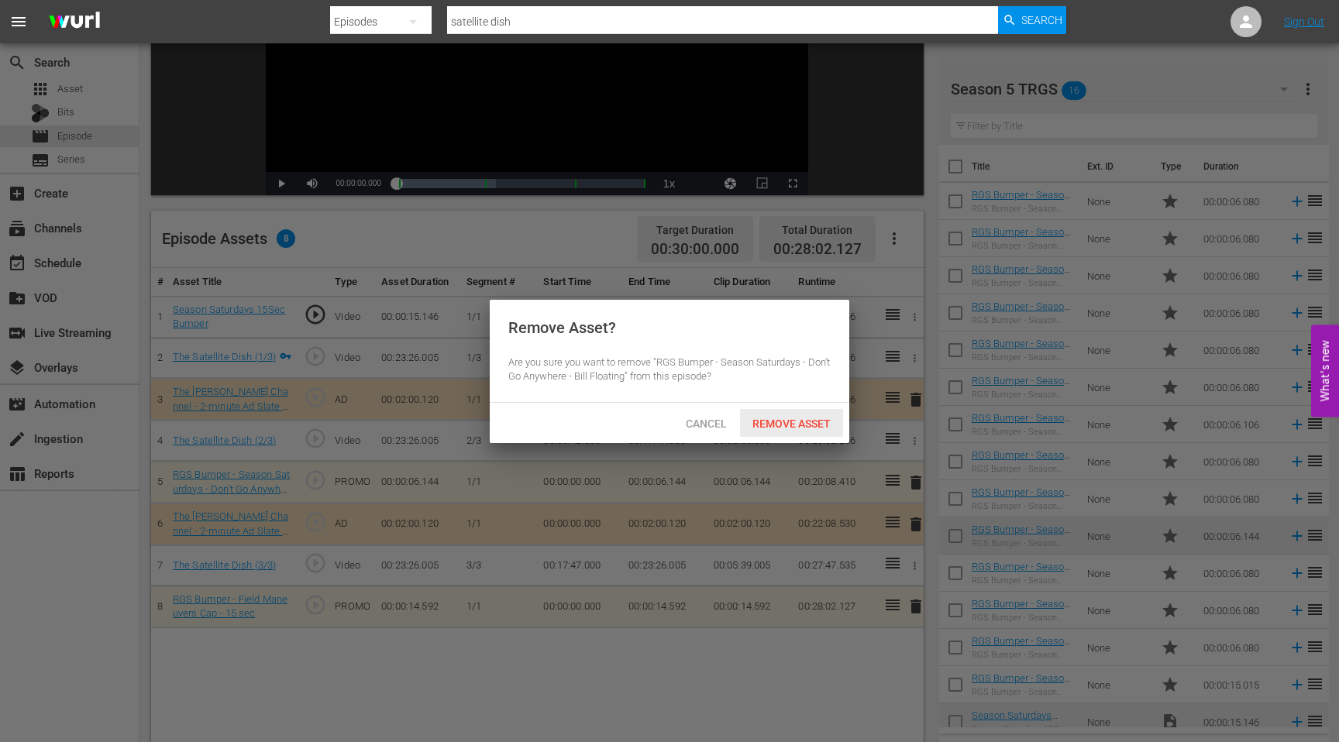
click at [818, 424] on span "Remove Asset" at bounding box center [791, 424] width 103 height 12
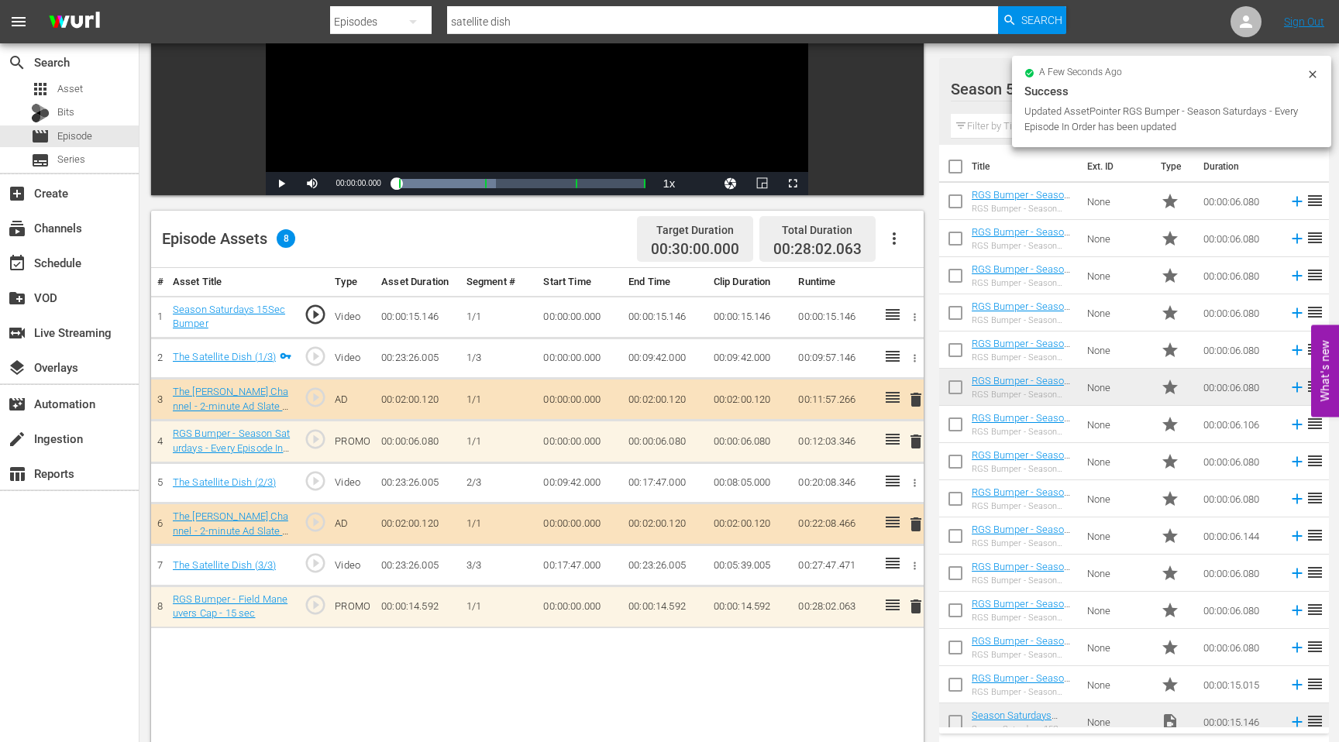
click at [521, 18] on input "satellite dish" at bounding box center [722, 21] width 551 height 37
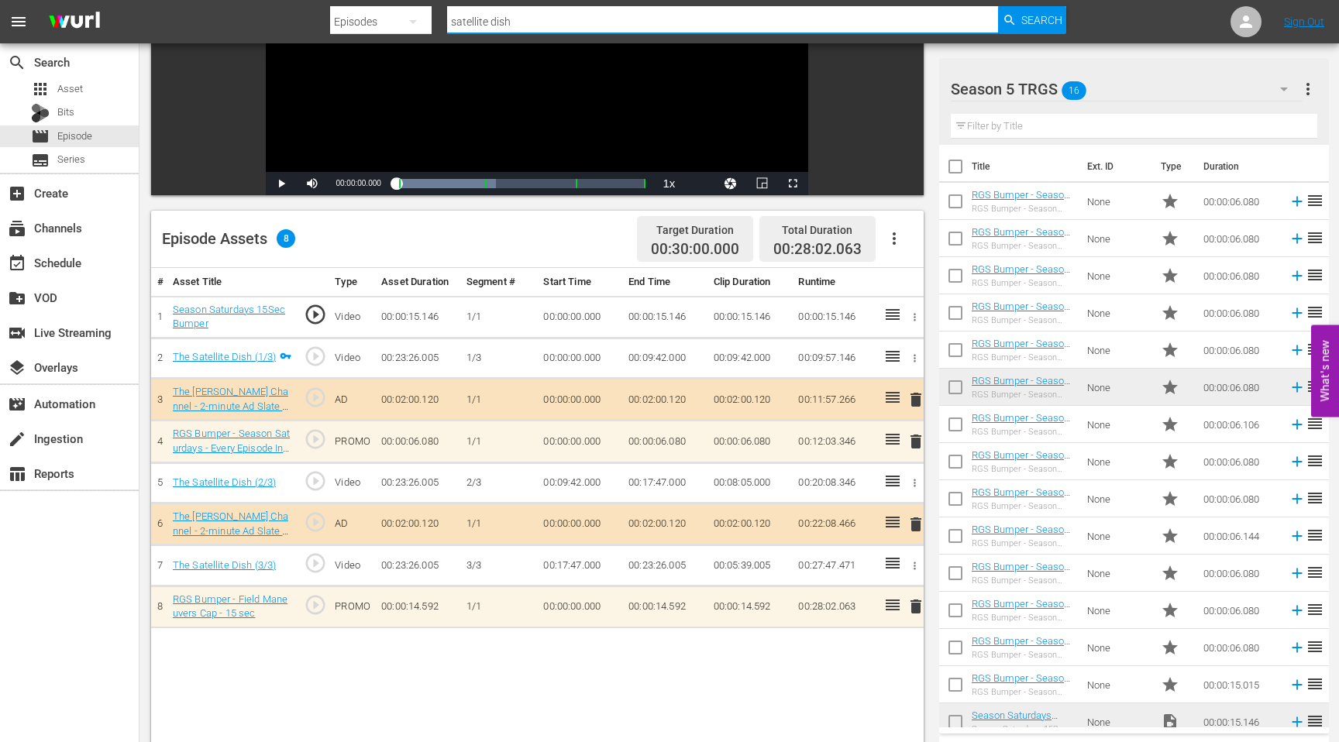
click at [521, 18] on input "satellite dish" at bounding box center [722, 21] width 551 height 37
drag, startPoint x: 521, startPoint y: 18, endPoint x: 425, endPoint y: 20, distance: 96.9
click at [425, 22] on div "Search By Episodes Search ID, Title, Description, Keywords, or Category satelli…" at bounding box center [698, 21] width 736 height 37
type input "network"
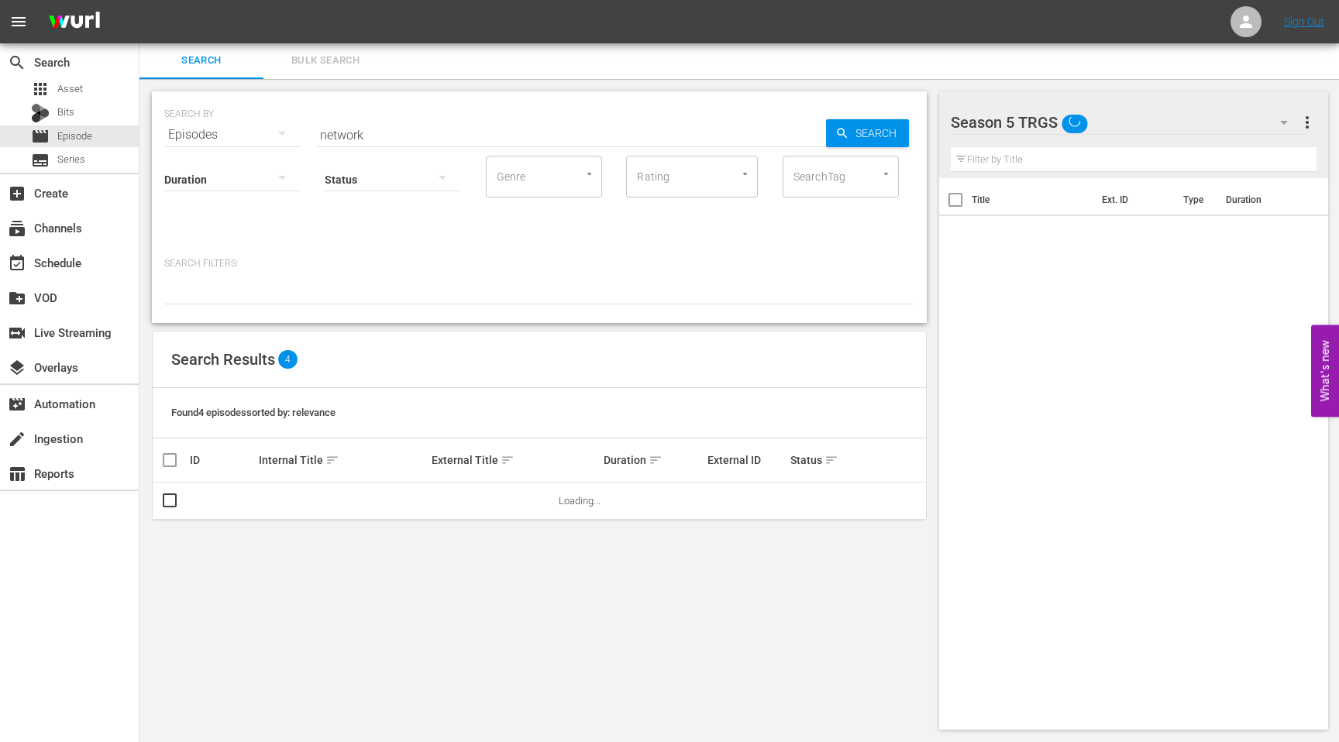
scroll to position [2, 0]
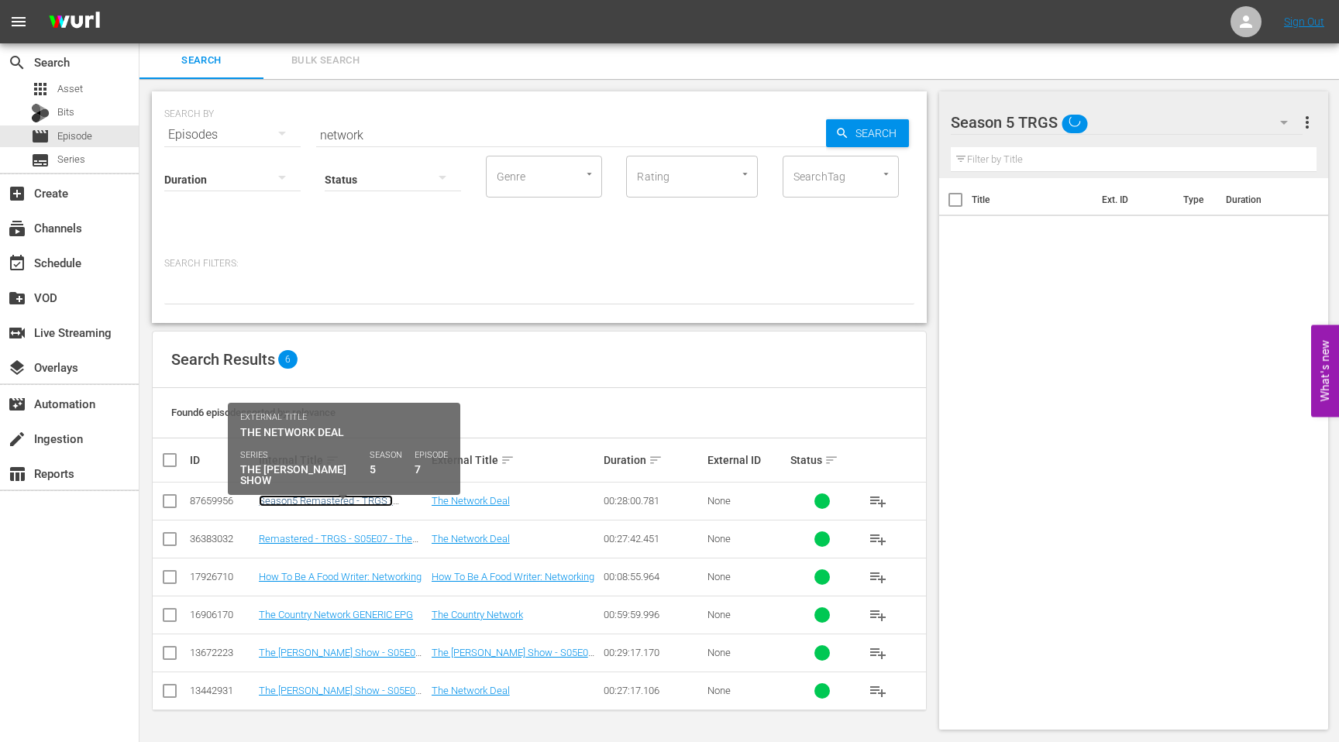
click at [329, 497] on link "Season5 Remastered - TRGS - S05E07 - The Network Deal" at bounding box center [326, 506] width 134 height 23
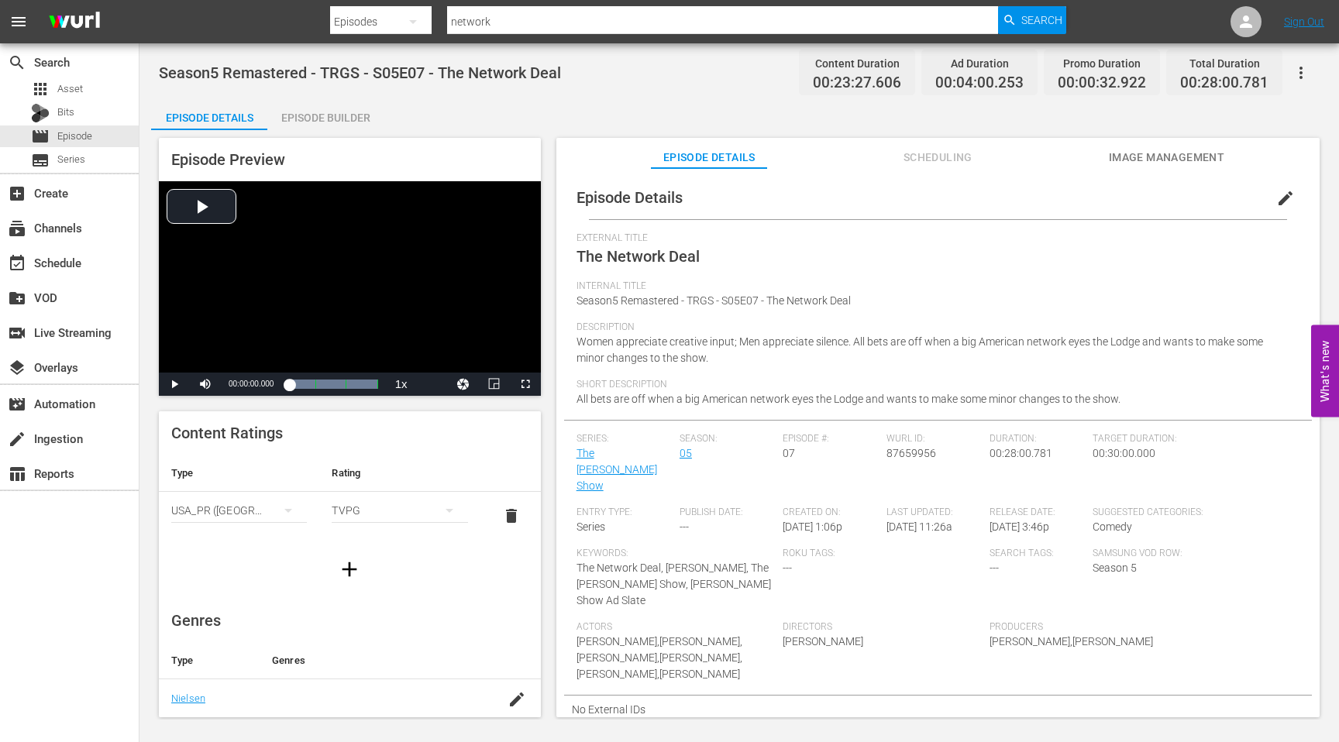
click at [356, 121] on div "Episode Builder" at bounding box center [325, 117] width 116 height 37
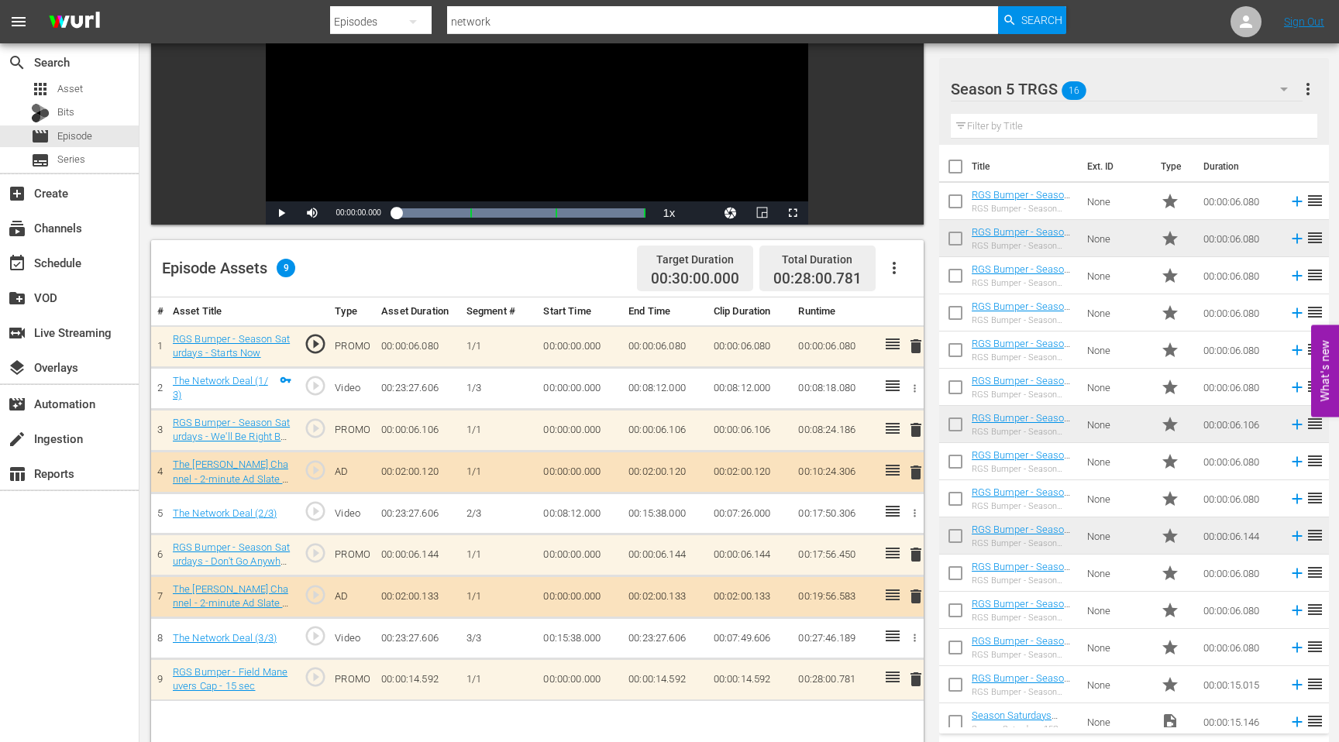
scroll to position [219, 0]
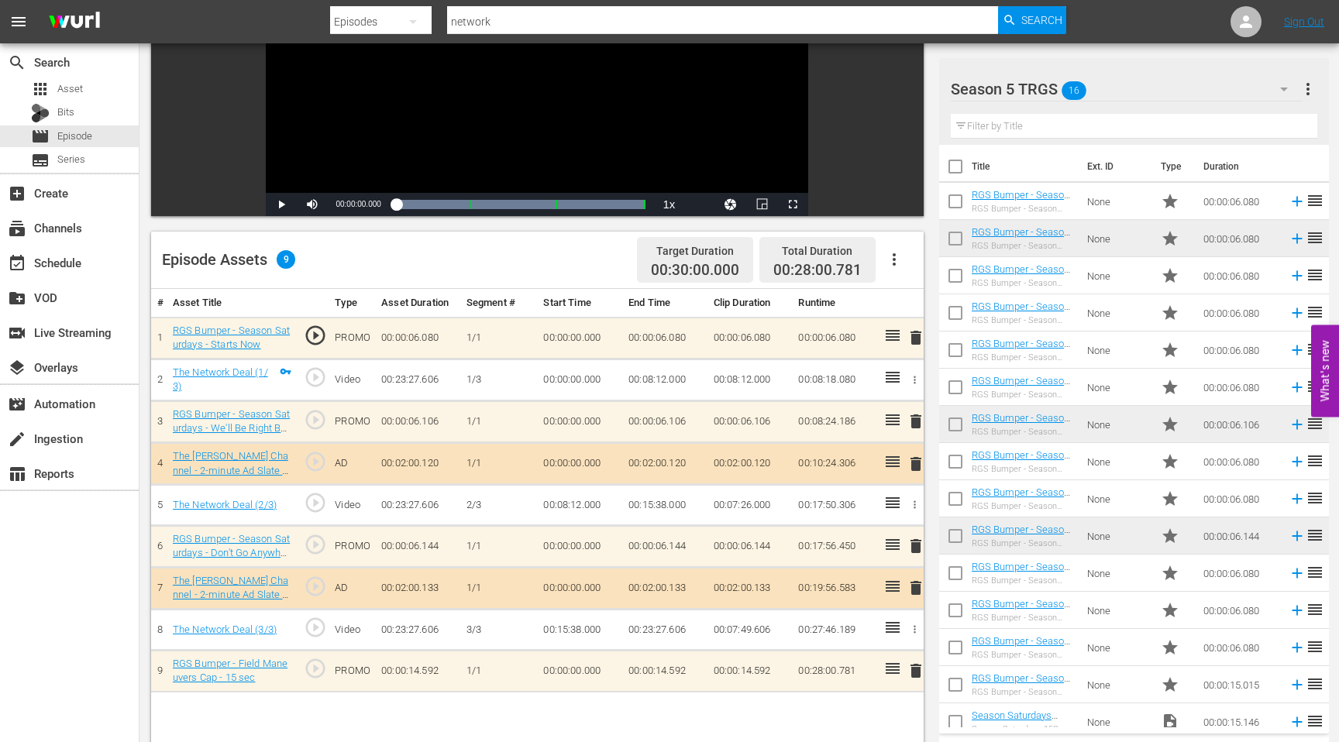
click at [916, 545] on span "delete" at bounding box center [915, 546] width 19 height 19
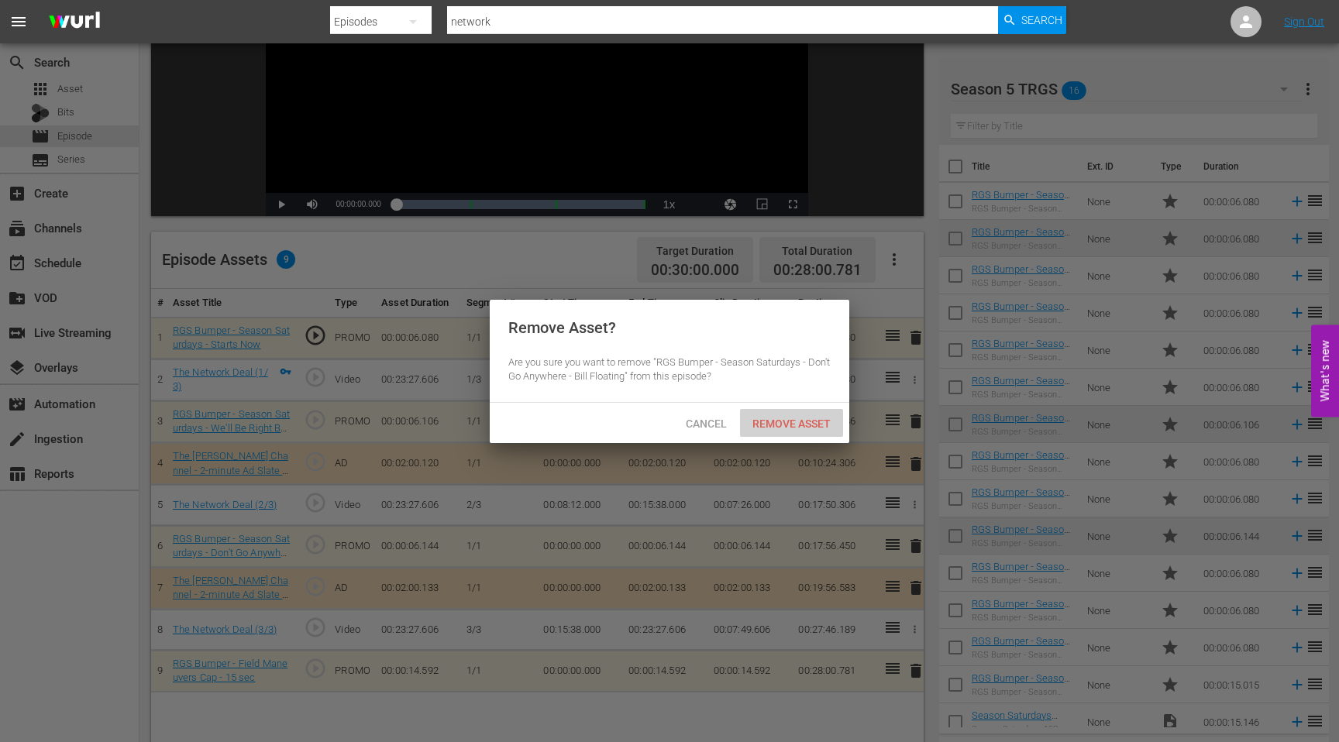
click at [796, 419] on span "Remove Asset" at bounding box center [791, 424] width 103 height 12
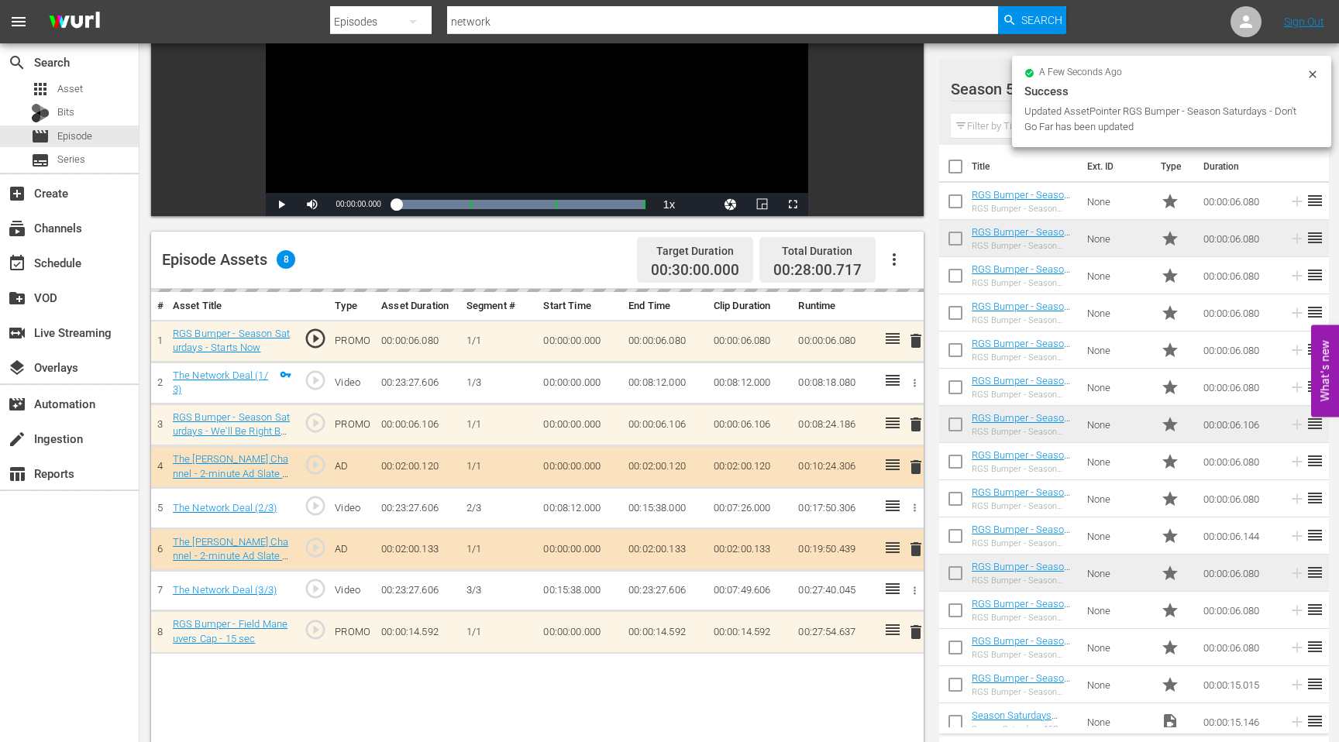
click at [511, 19] on input "network" at bounding box center [722, 21] width 551 height 37
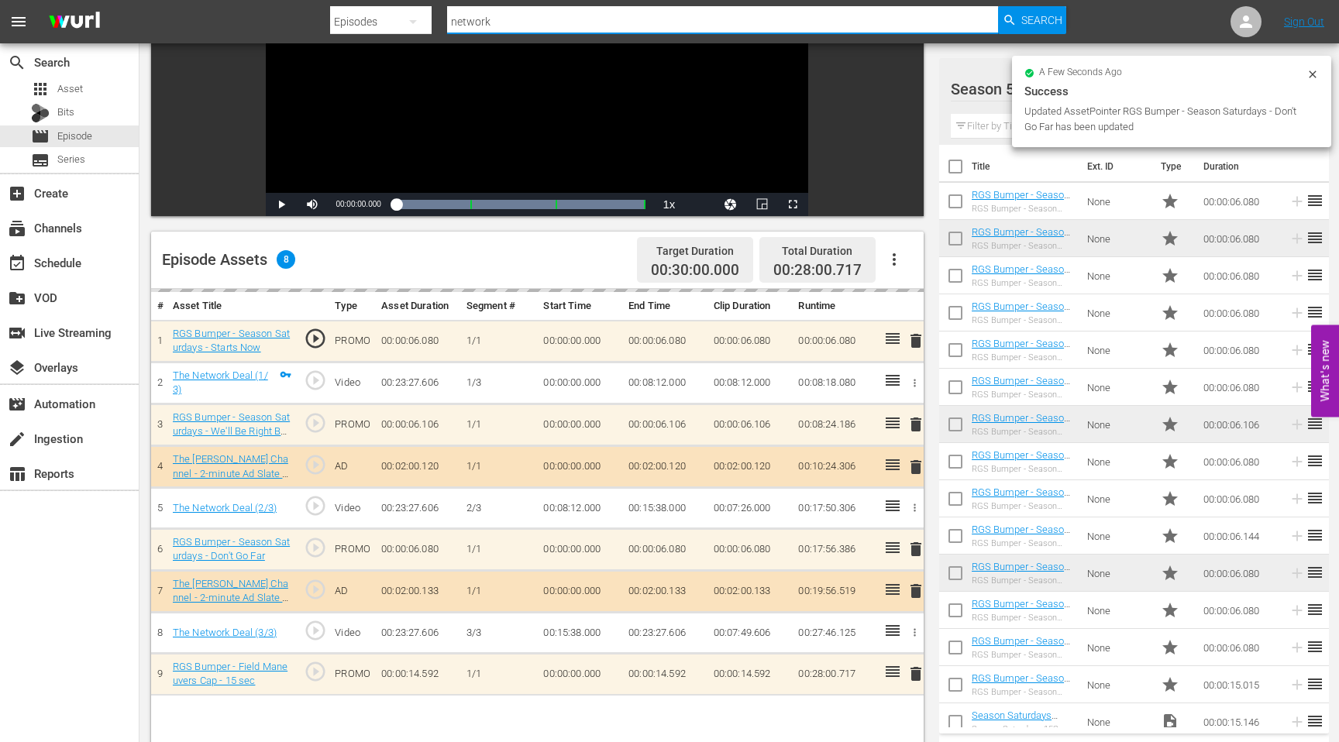
click at [511, 19] on input "network" at bounding box center [722, 21] width 551 height 37
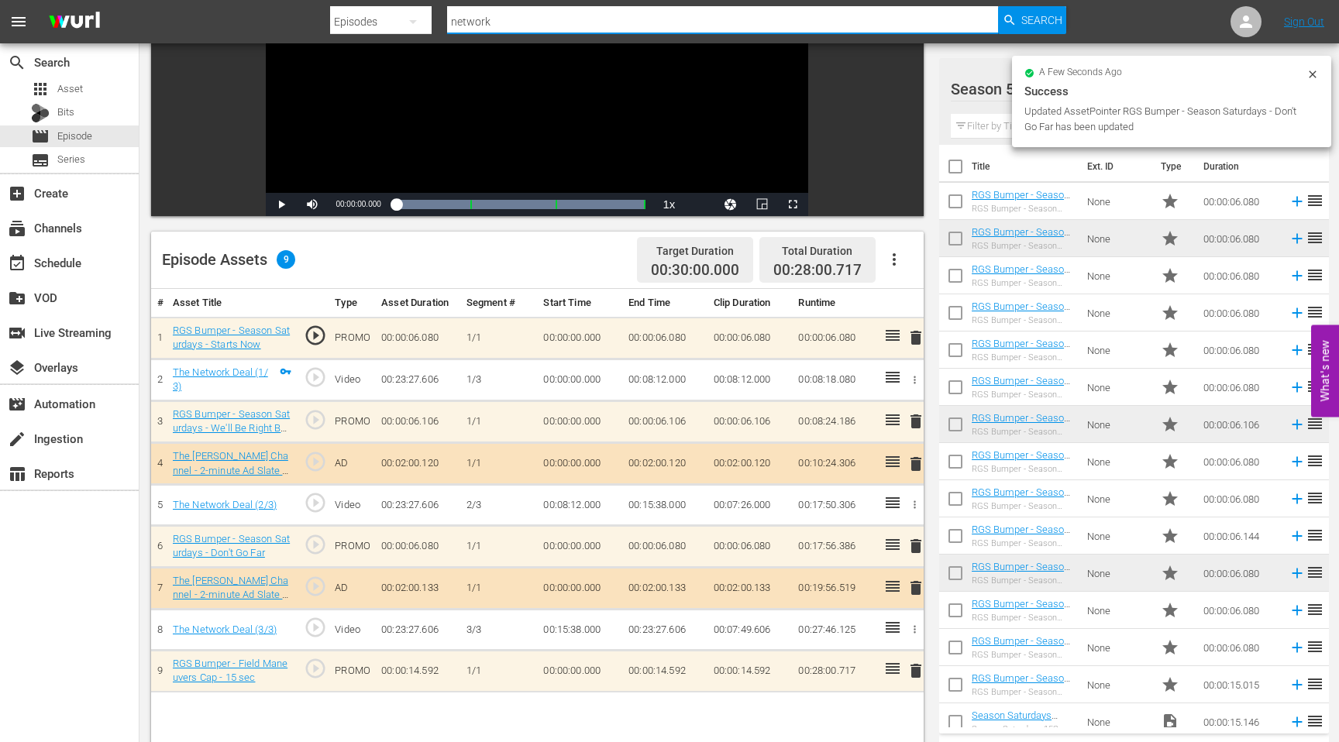
drag, startPoint x: 511, startPoint y: 19, endPoint x: 442, endPoint y: 19, distance: 68.9
click at [444, 19] on div "Search By Episodes Search ID, Title, Description, Keywords, or Category network…" at bounding box center [698, 21] width 736 height 37
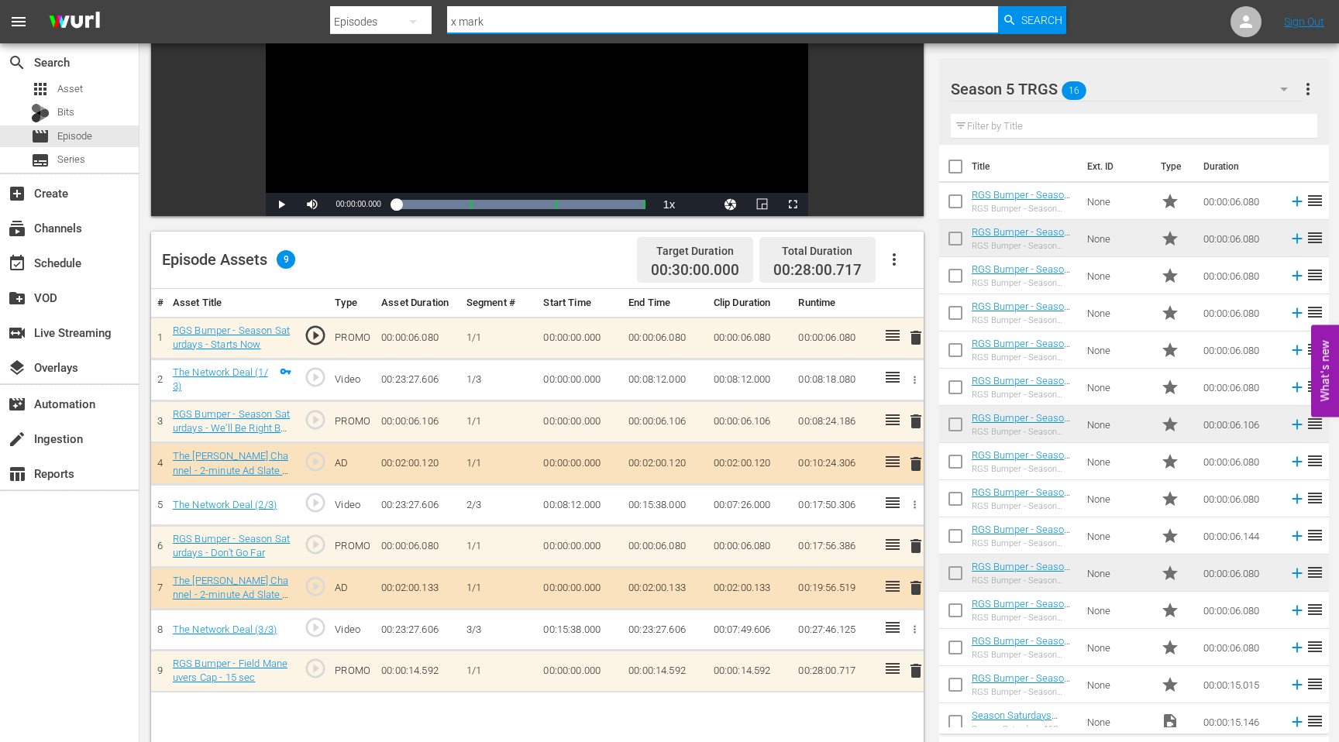
type input "x marks"
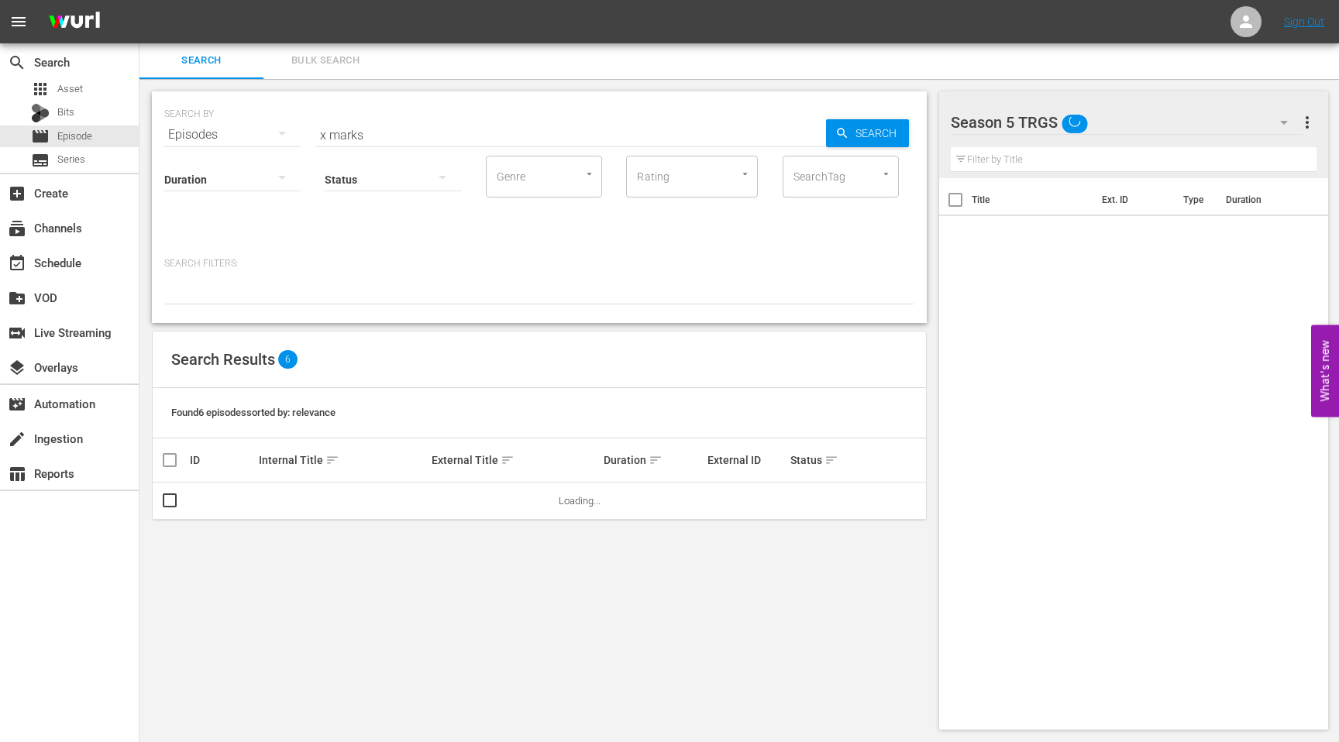
scroll to position [2, 0]
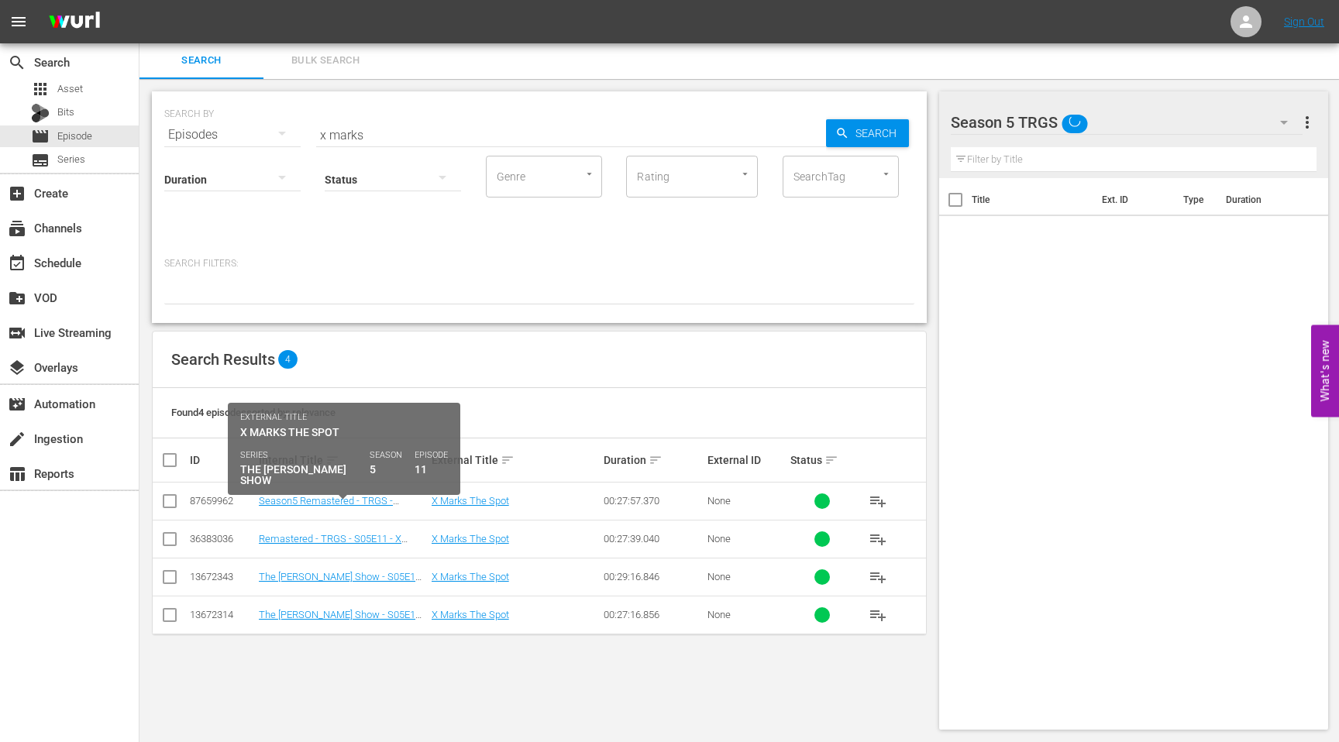
click at [322, 507] on td "Season5 Remastered - TRGS - S05E11 - X Marks The Spot" at bounding box center [342, 502] width 173 height 38
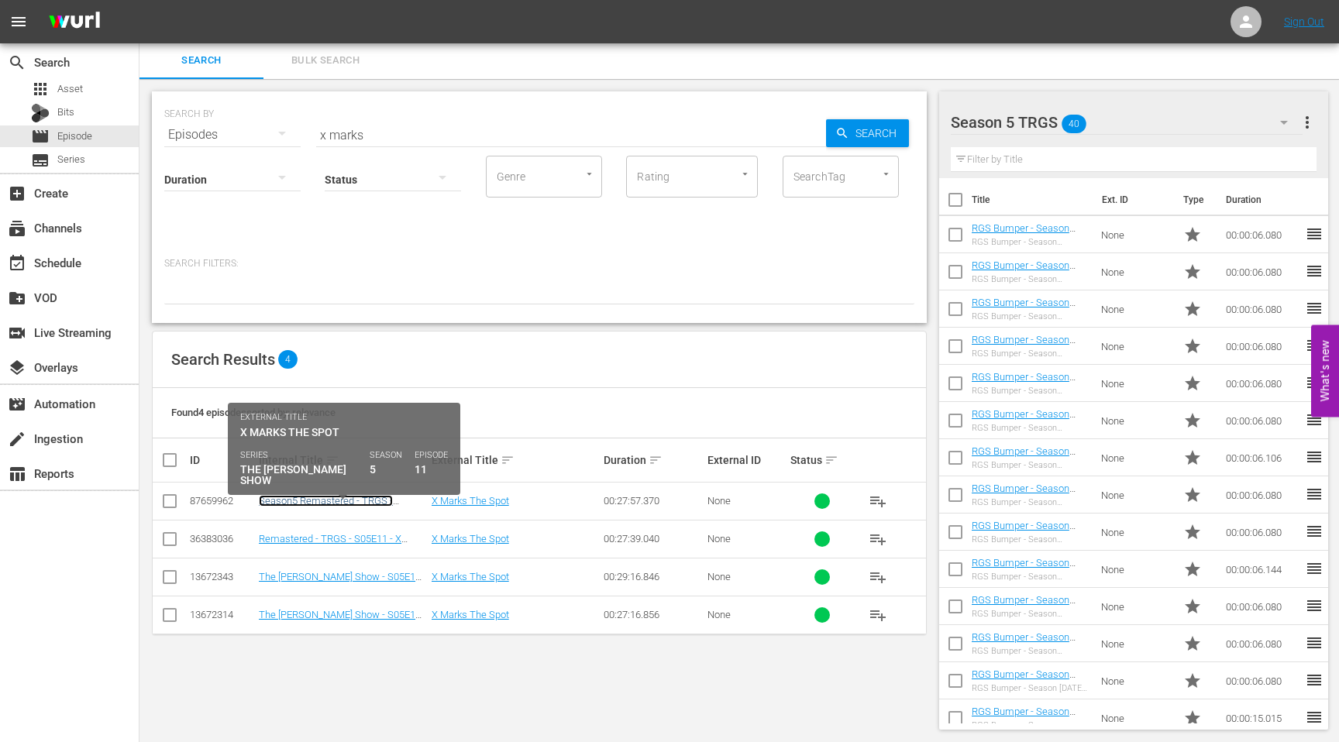
click at [322, 502] on link "Season5 Remastered - TRGS - S05E11 - X Marks The Spot" at bounding box center [326, 506] width 134 height 23
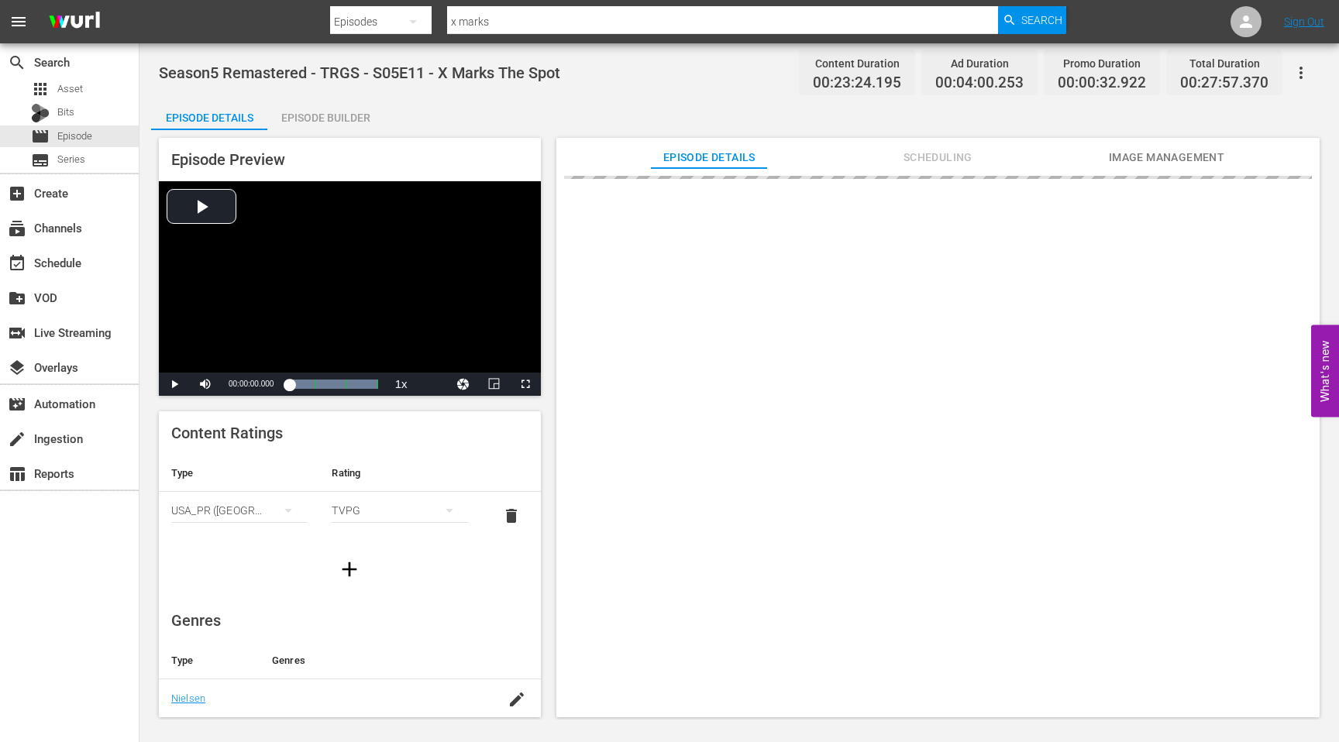
click at [329, 112] on div "Episode Builder" at bounding box center [325, 117] width 116 height 37
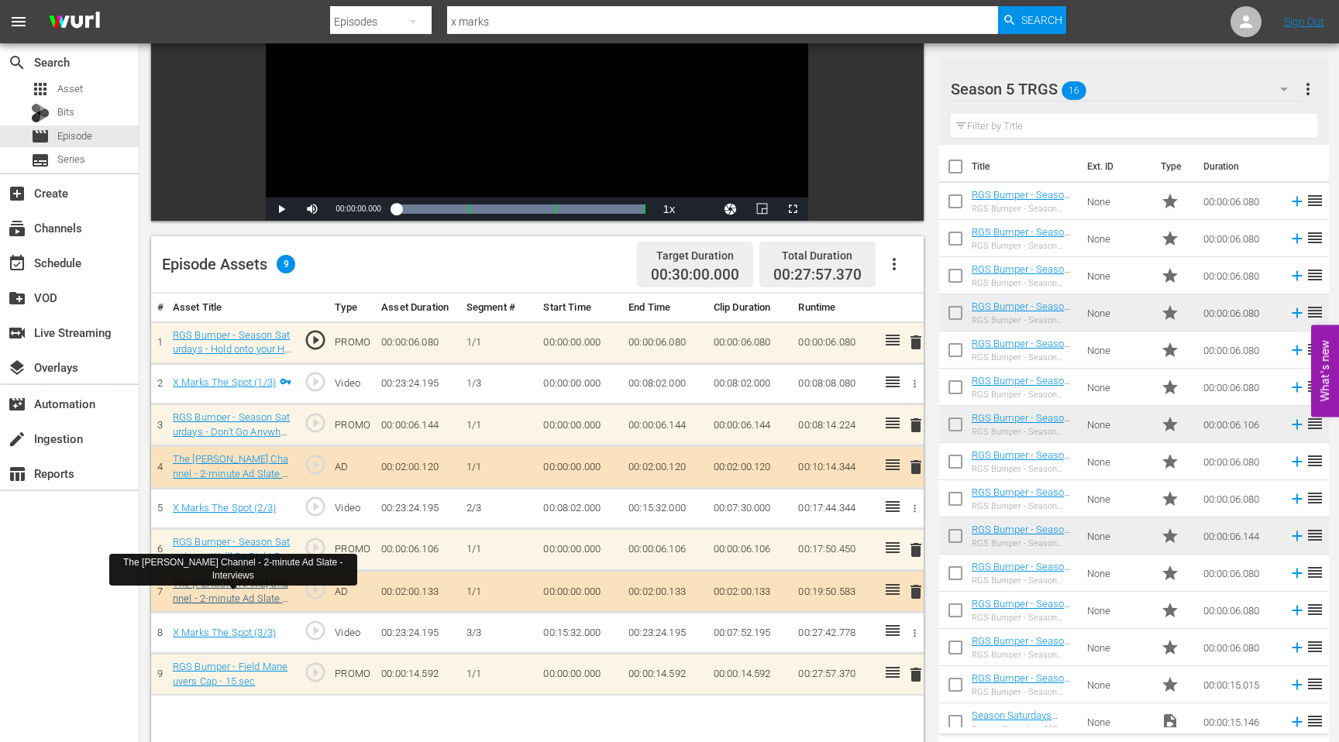
scroll to position [253, 0]
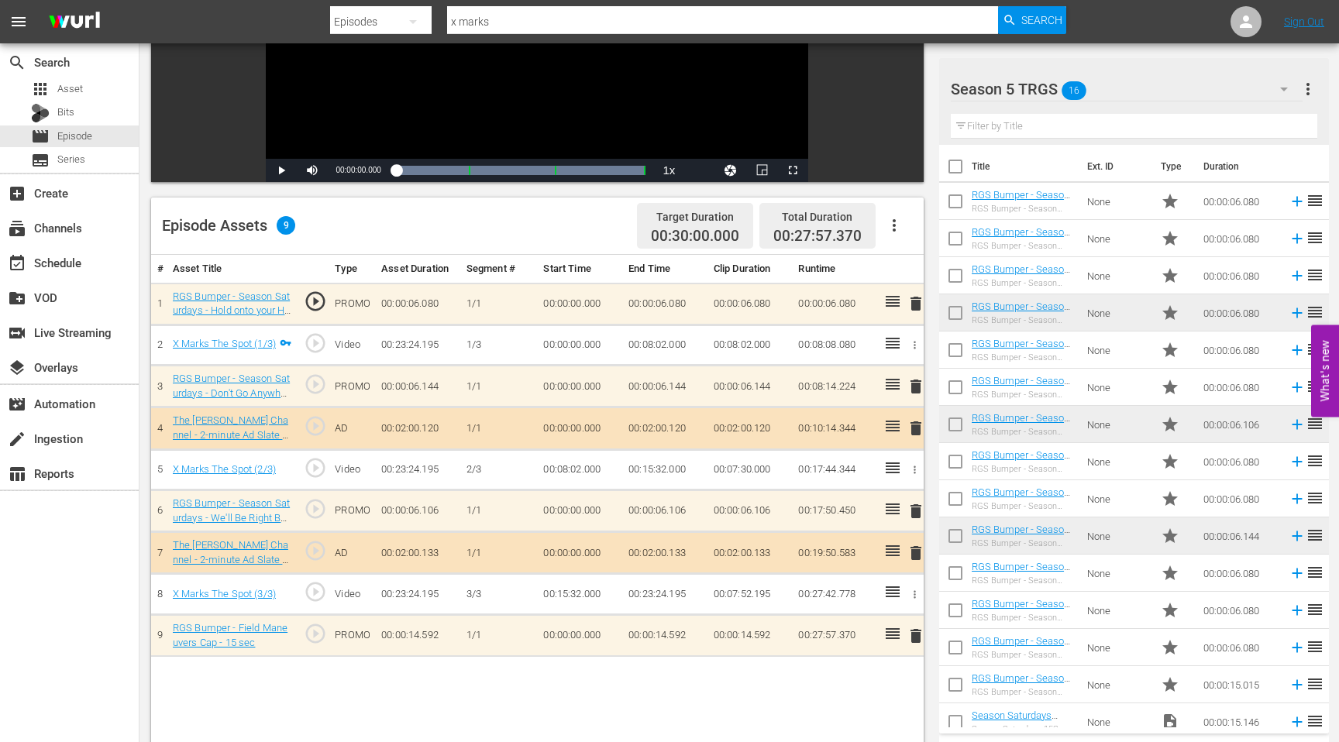
click at [911, 389] on span "delete" at bounding box center [915, 386] width 19 height 19
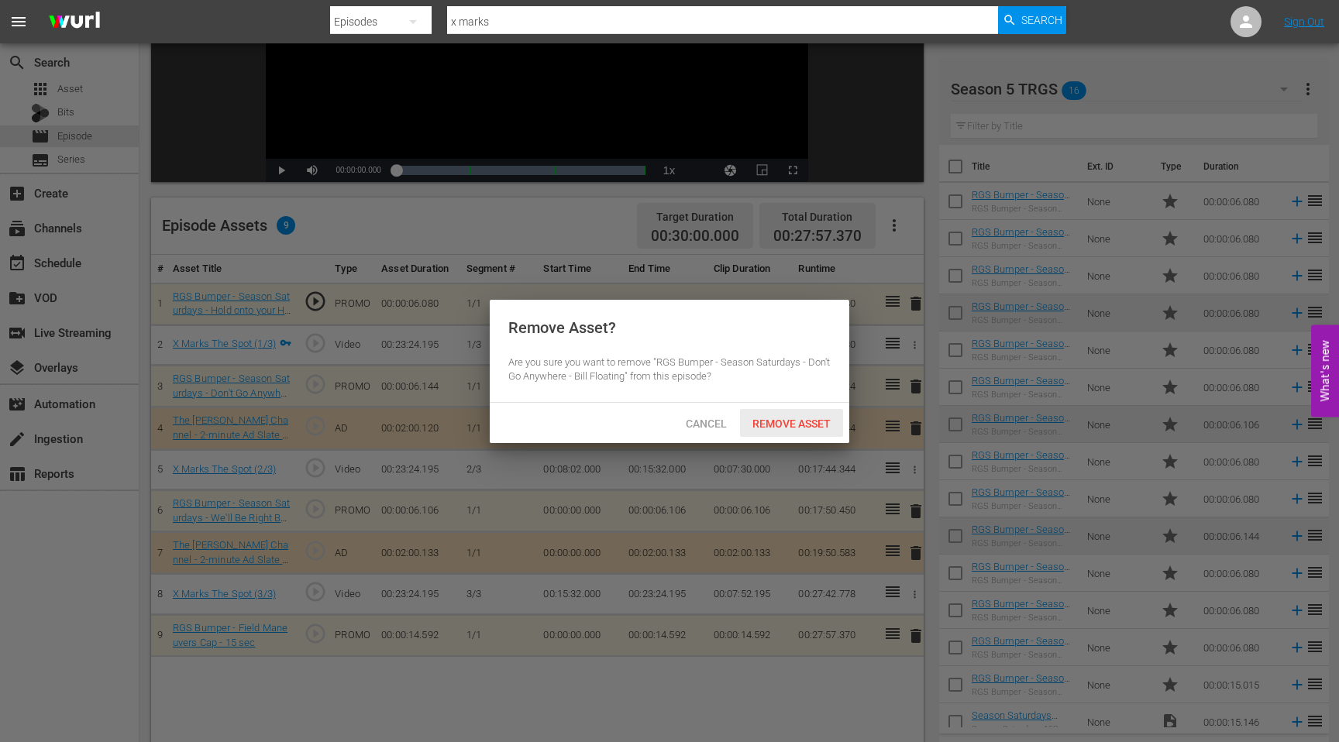
click at [796, 418] on span "Remove Asset" at bounding box center [791, 424] width 103 height 12
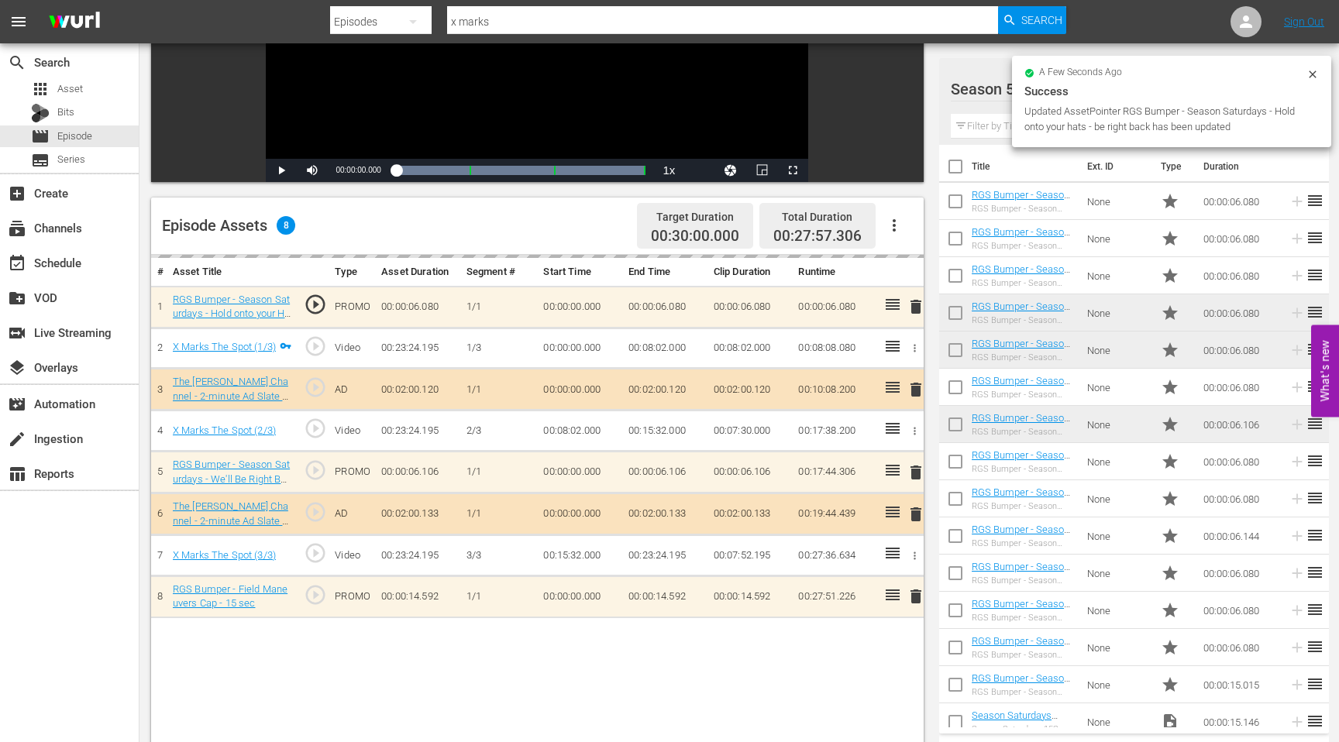
click at [521, 21] on input "x marks" at bounding box center [722, 21] width 551 height 37
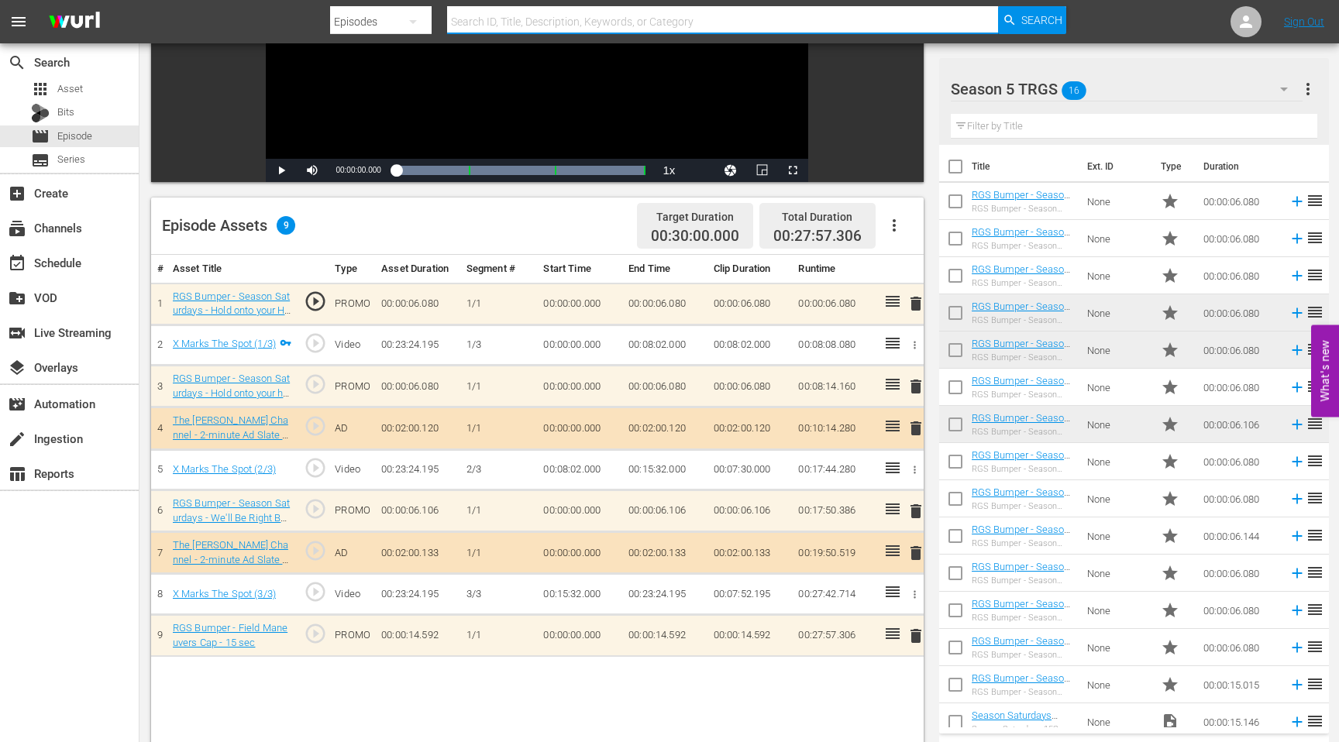
click at [511, 22] on input "text" at bounding box center [722, 21] width 551 height 37
type input "cement load"
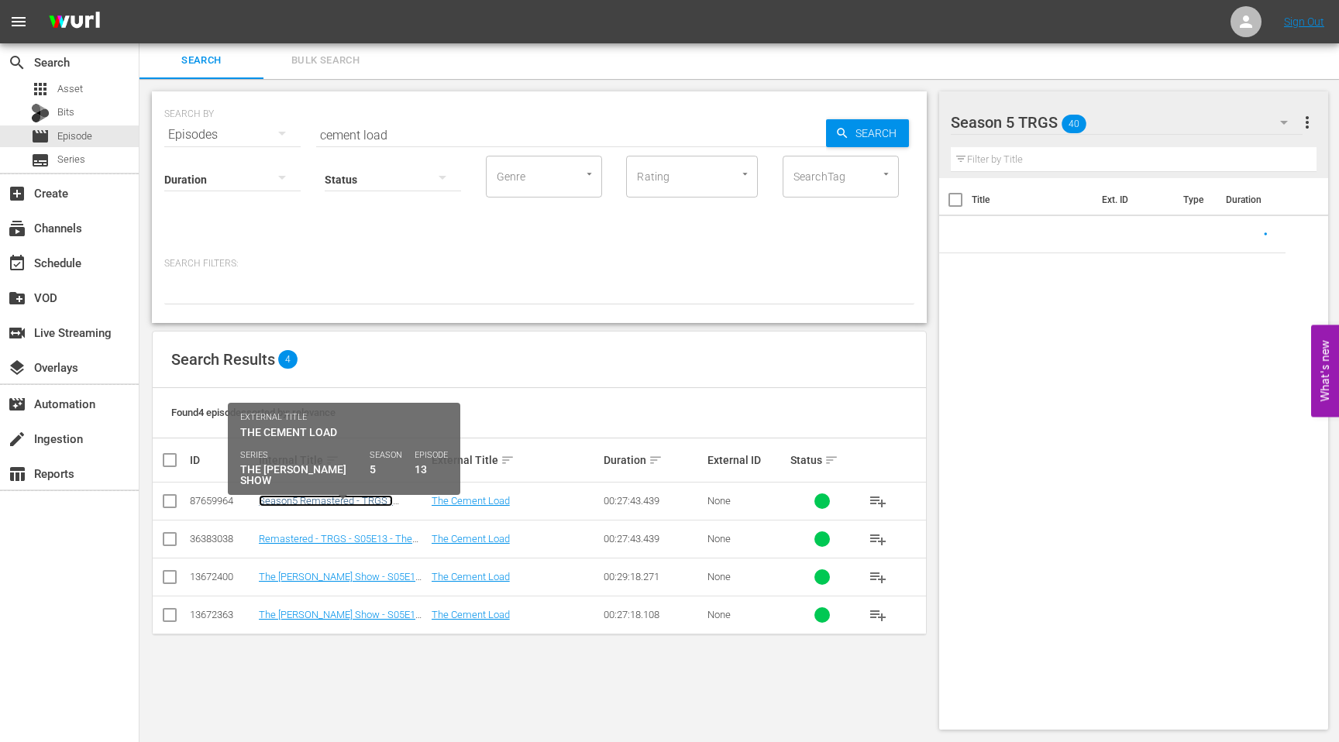
click at [291, 501] on link "Season5 Remastered - TRGS - S05E13 - The Cement Load" at bounding box center [326, 506] width 134 height 23
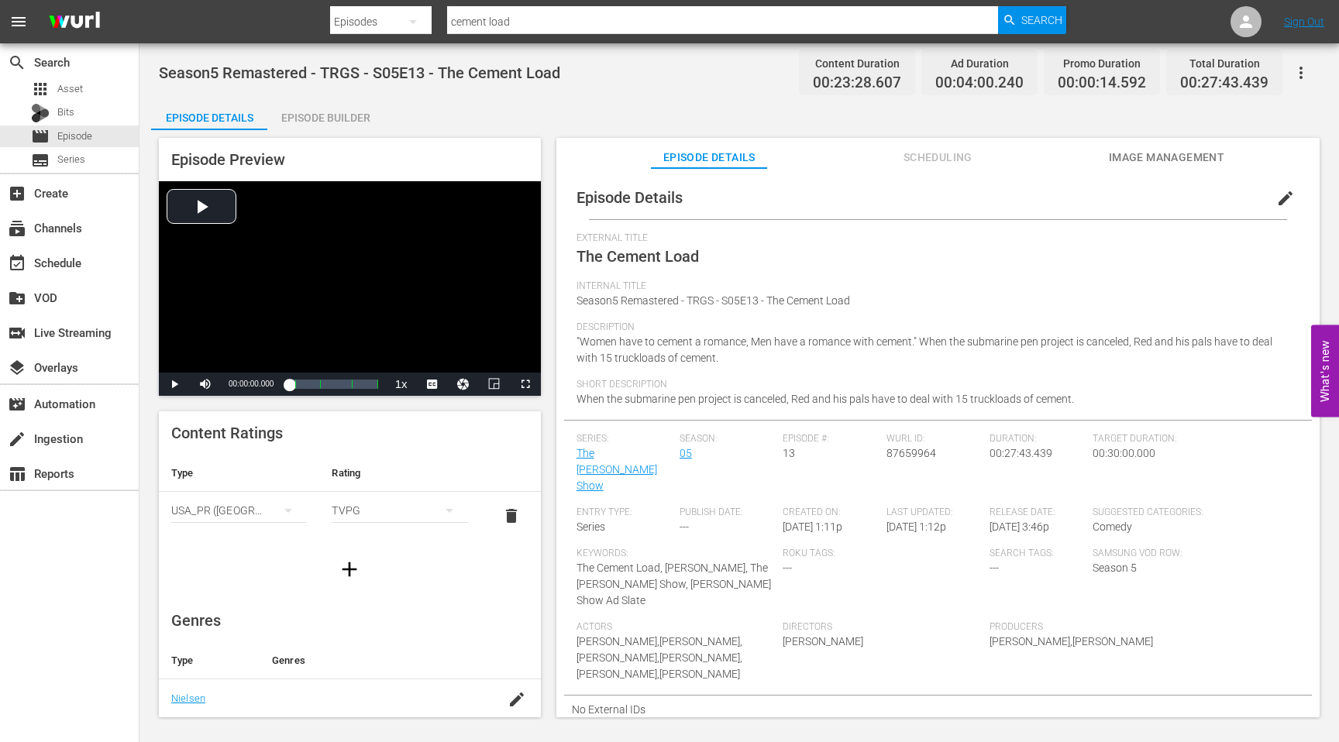
click at [356, 122] on div "Episode Builder" at bounding box center [325, 117] width 116 height 37
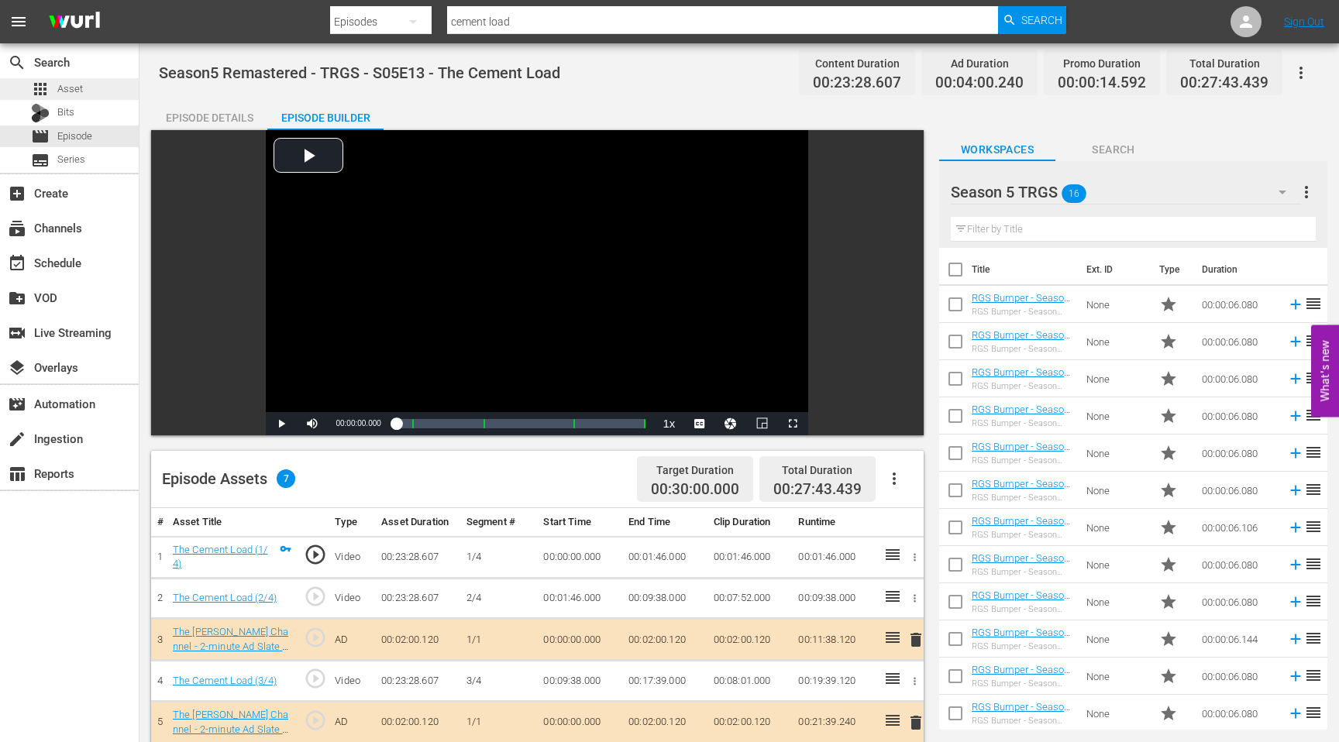
click at [73, 91] on span "Asset" at bounding box center [70, 88] width 26 height 15
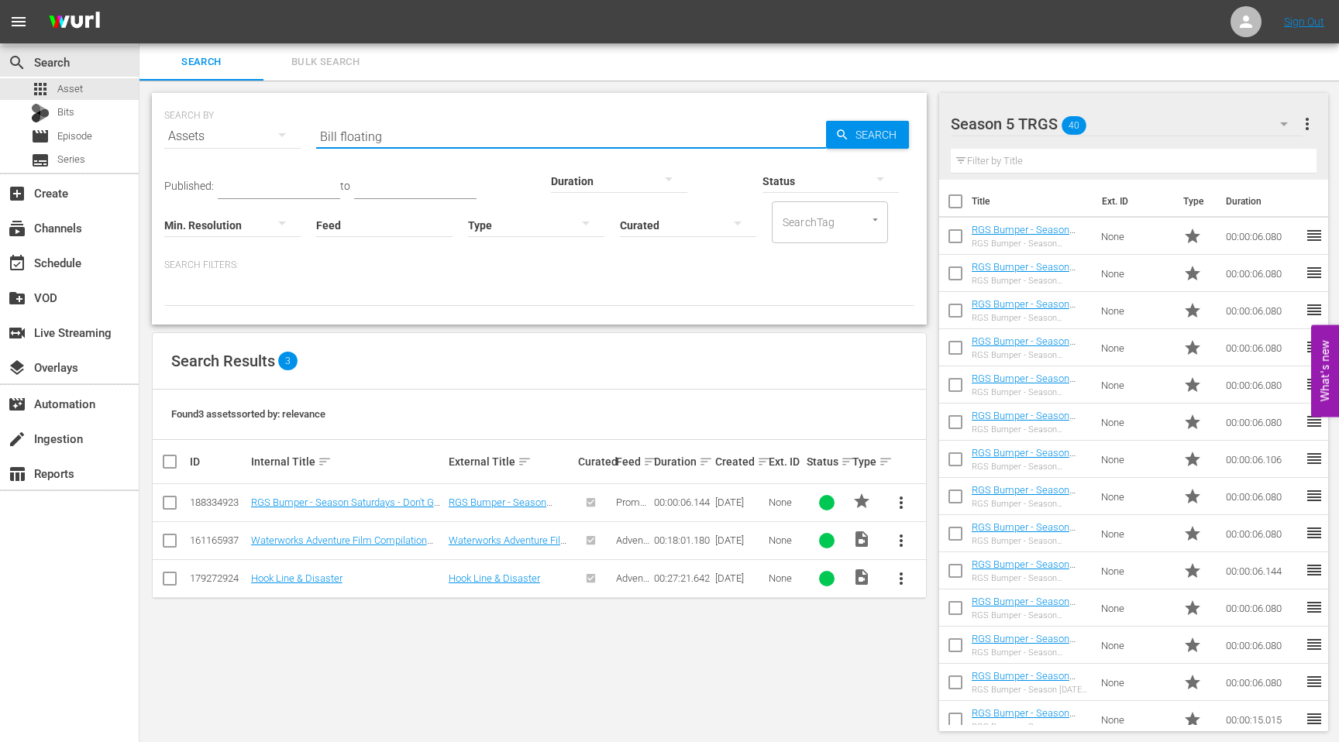
drag, startPoint x: 398, startPoint y: 136, endPoint x: 285, endPoint y: 135, distance: 113.1
click at [285, 135] on div "SEARCH BY Search By Assets Search ID, Title, Description, Keywords, or Category…" at bounding box center [539, 127] width 750 height 56
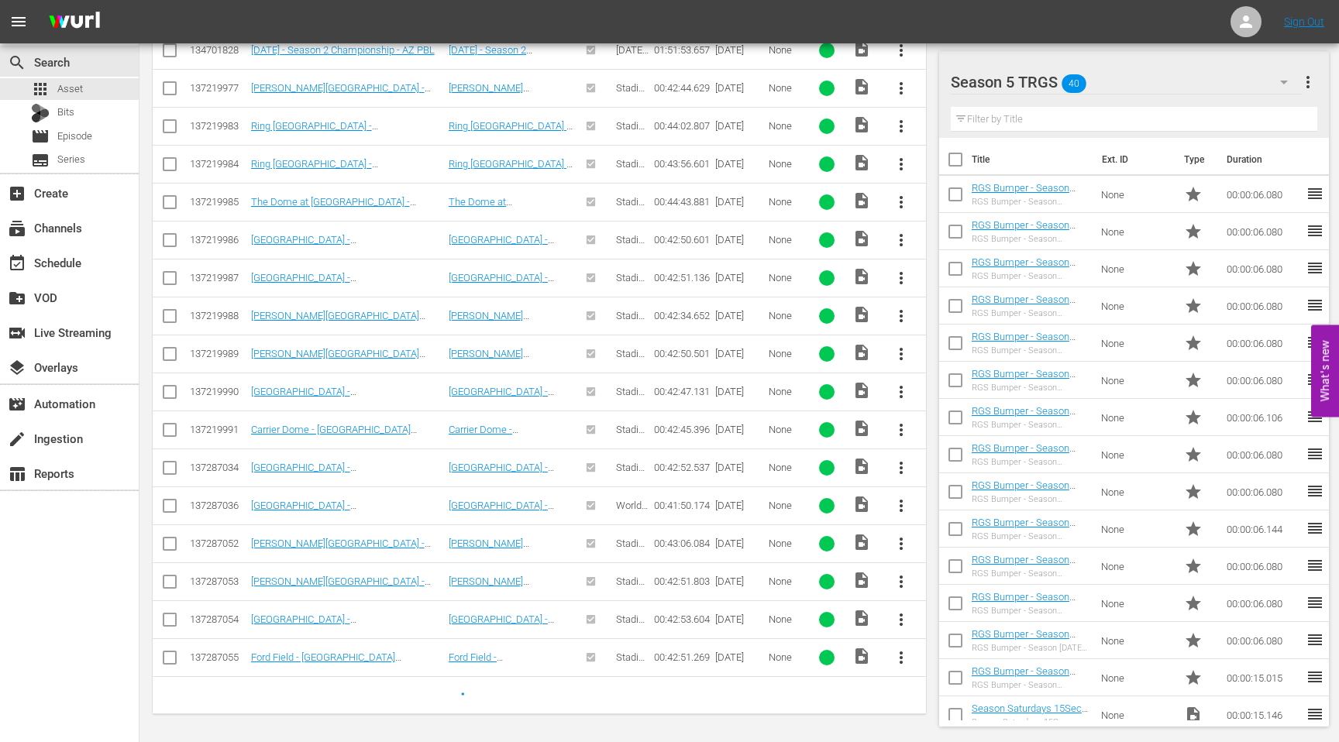
scroll to position [26, 0]
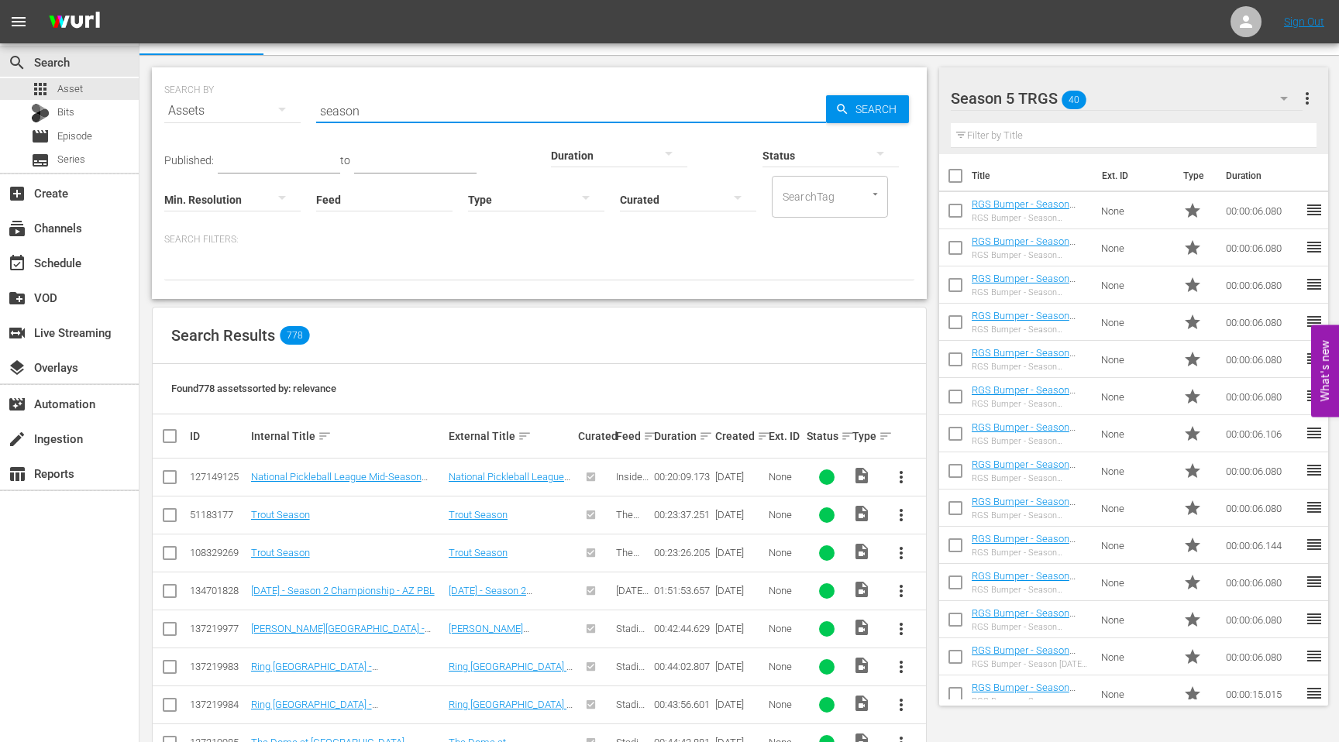
click at [374, 107] on input "season" at bounding box center [571, 110] width 510 height 37
type input "Season [DATE]"
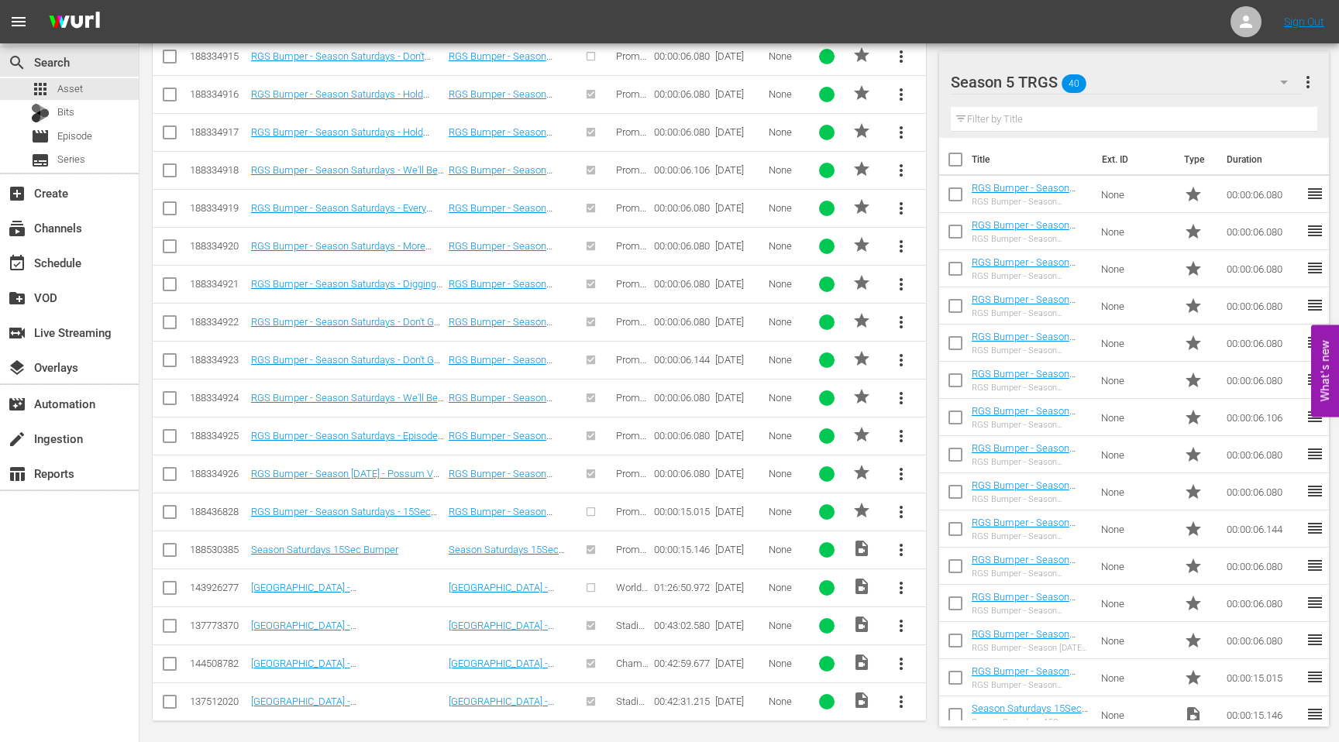
scroll to position [529, 0]
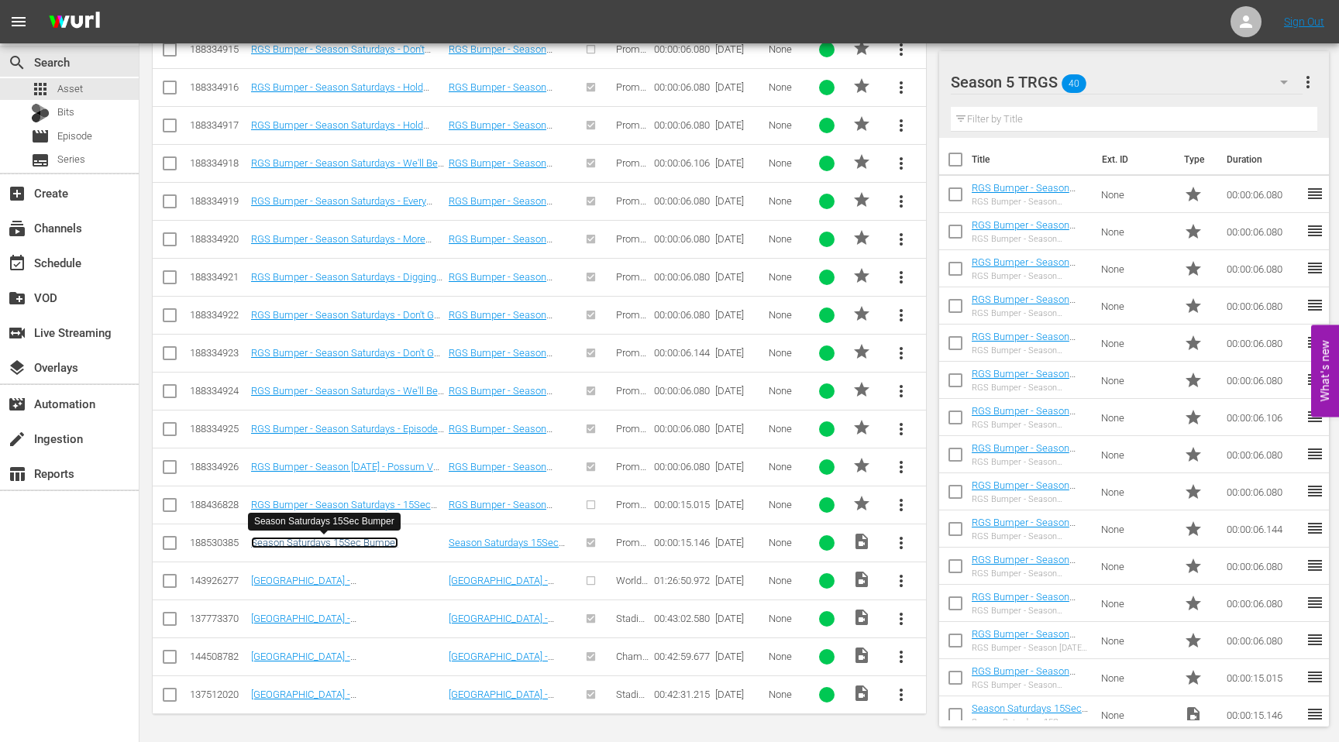
click at [368, 540] on link "Season Saturdays 15Sec Bumper" at bounding box center [324, 543] width 147 height 12
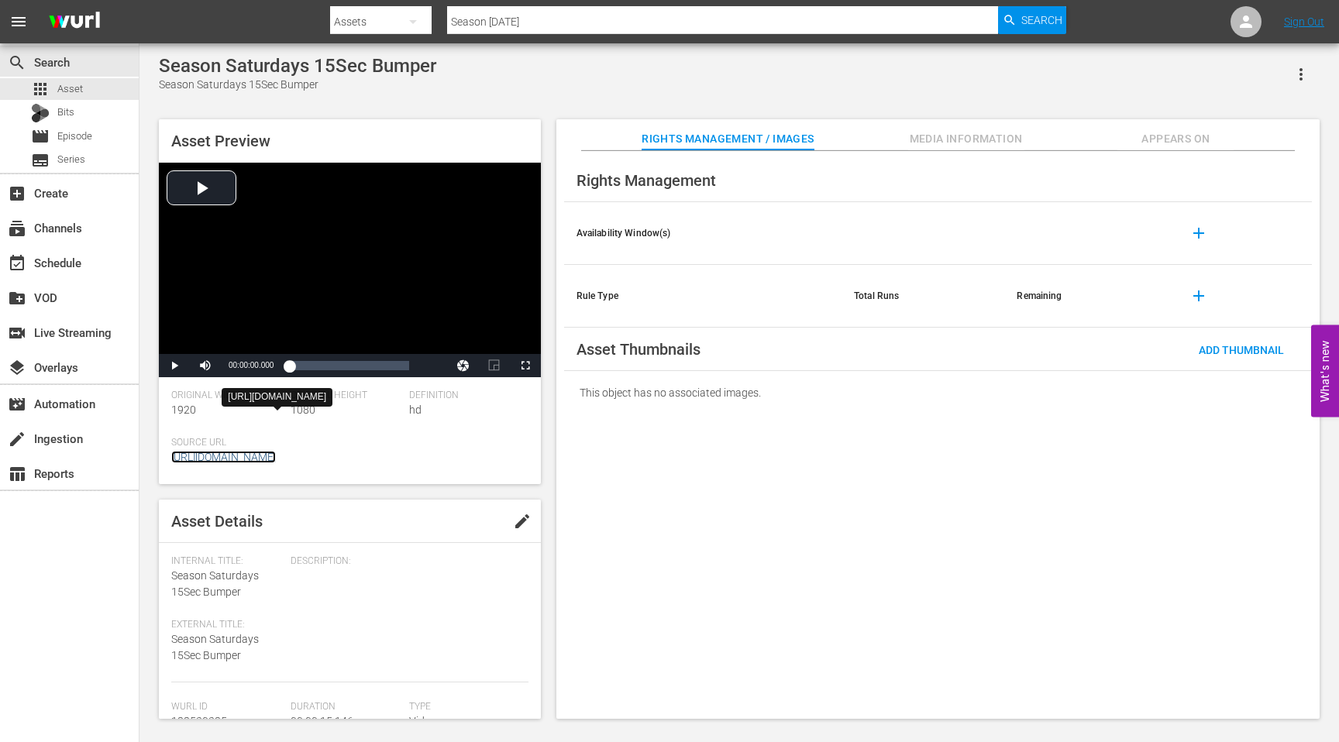
click at [352, 433] on div "Original Width 1920 Original Height 1080 Definition hd Source Url [URL][DOMAIN_…" at bounding box center [349, 437] width 357 height 95
click at [220, 190] on div "Video Player" at bounding box center [350, 258] width 382 height 191
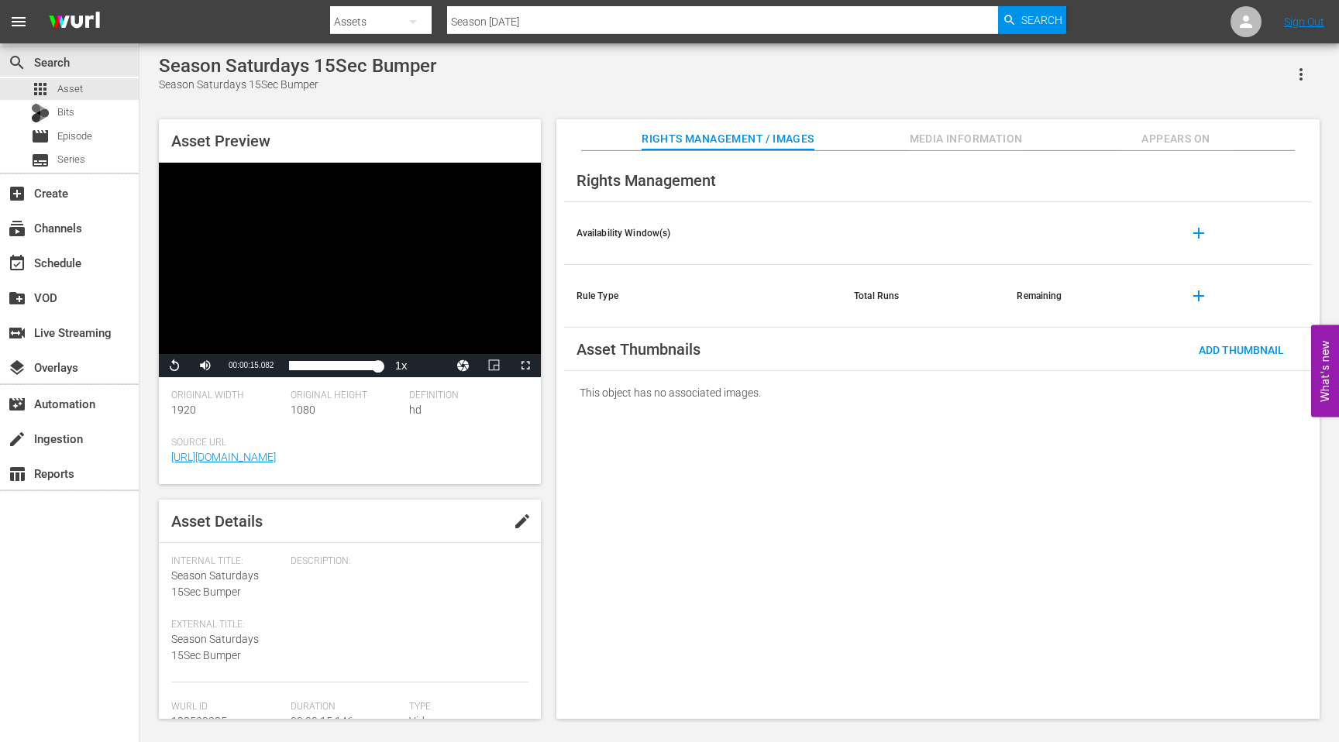
click at [550, 21] on input "Season [DATE]" at bounding box center [722, 21] width 551 height 37
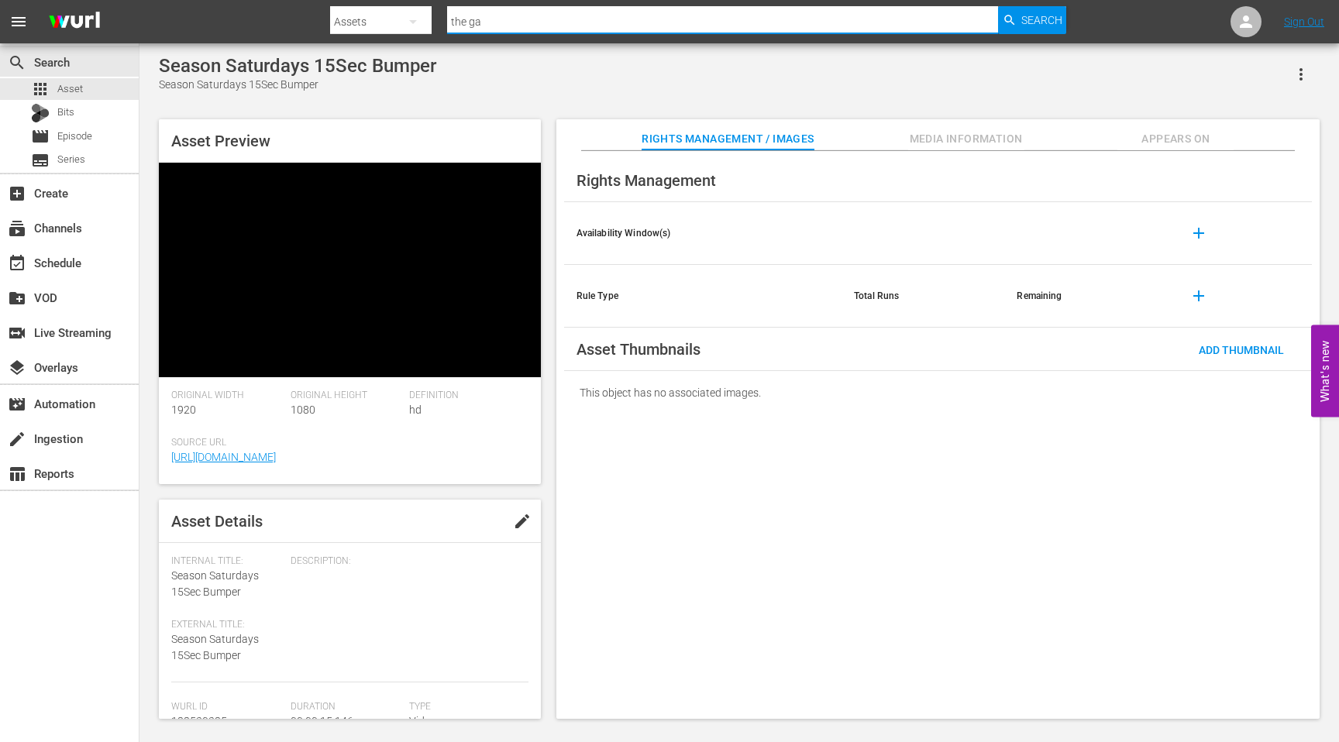
type input "the gas"
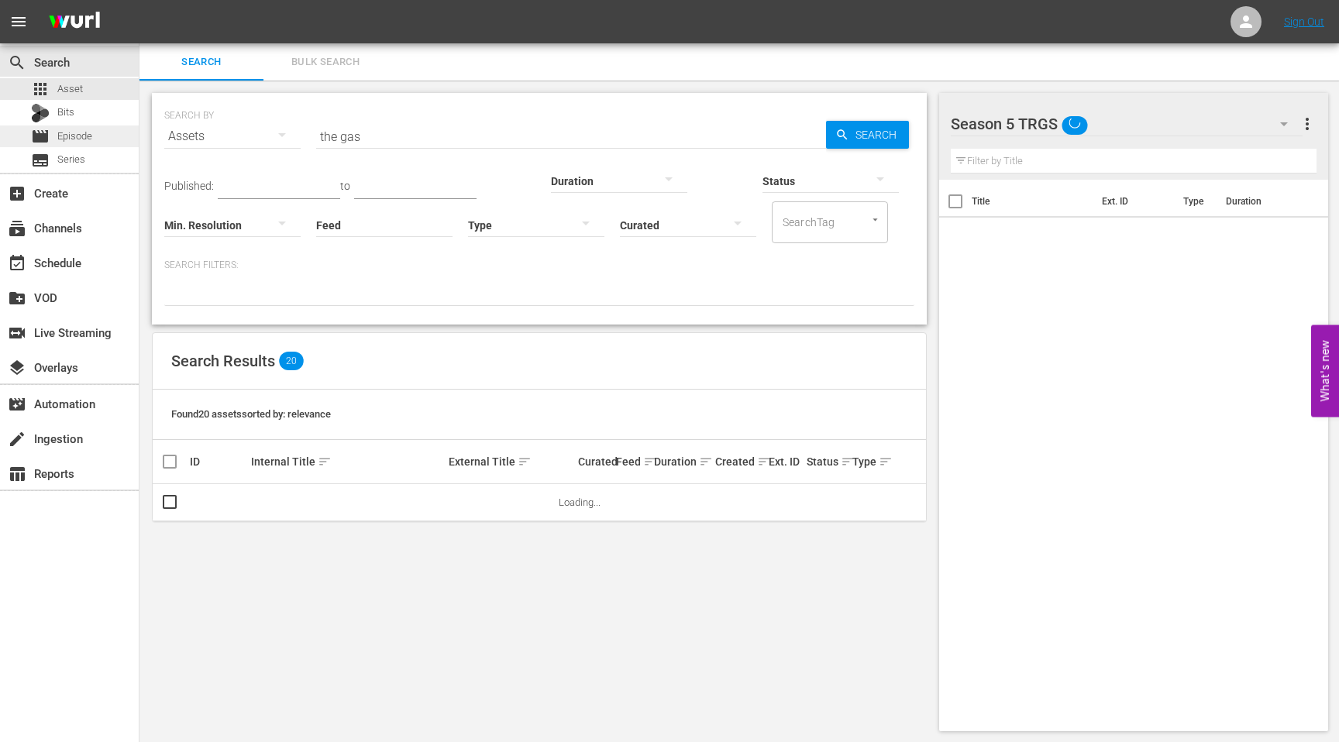
click at [69, 135] on span "Episode" at bounding box center [74, 136] width 35 height 15
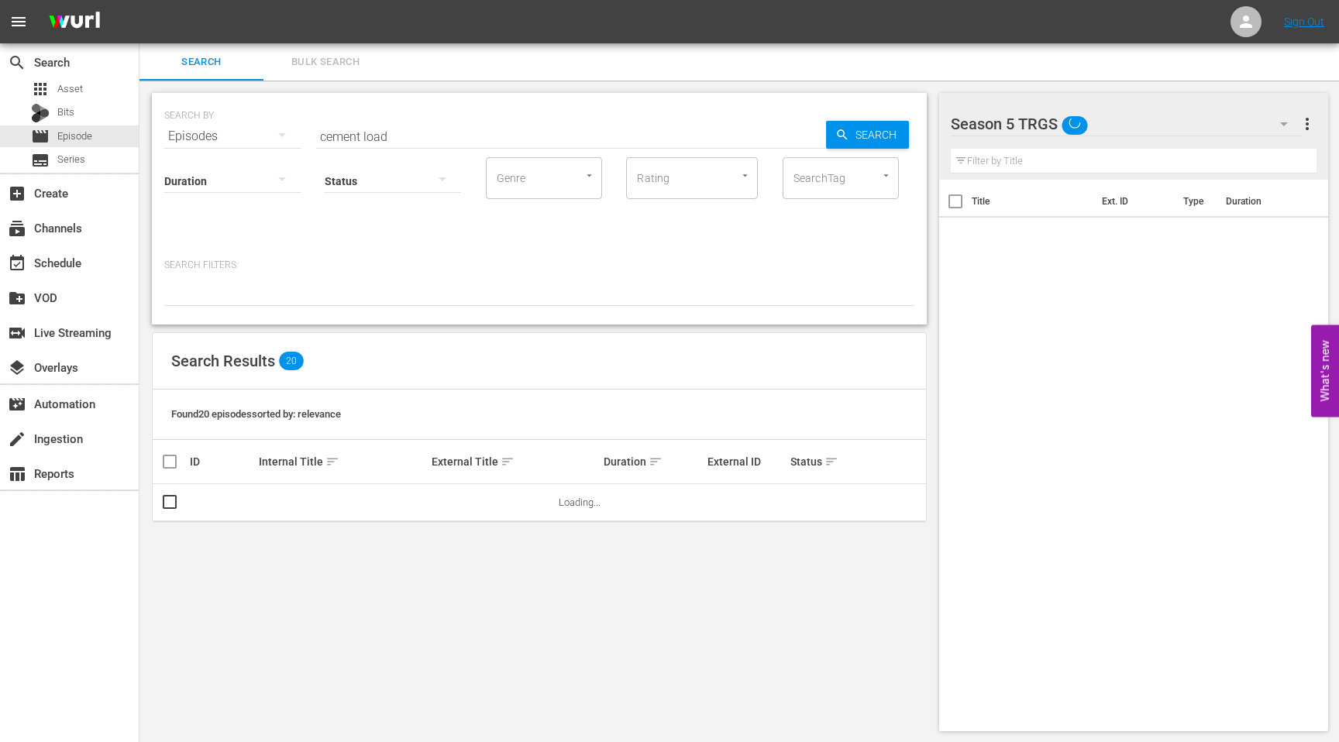
click at [405, 138] on input "cement load" at bounding box center [571, 136] width 510 height 37
drag, startPoint x: 405, startPoint y: 138, endPoint x: 304, endPoint y: 138, distance: 101.5
click at [304, 138] on div "SEARCH BY Search By Episodes Search ID, Title, Description, Keywords, or Catego…" at bounding box center [539, 127] width 750 height 56
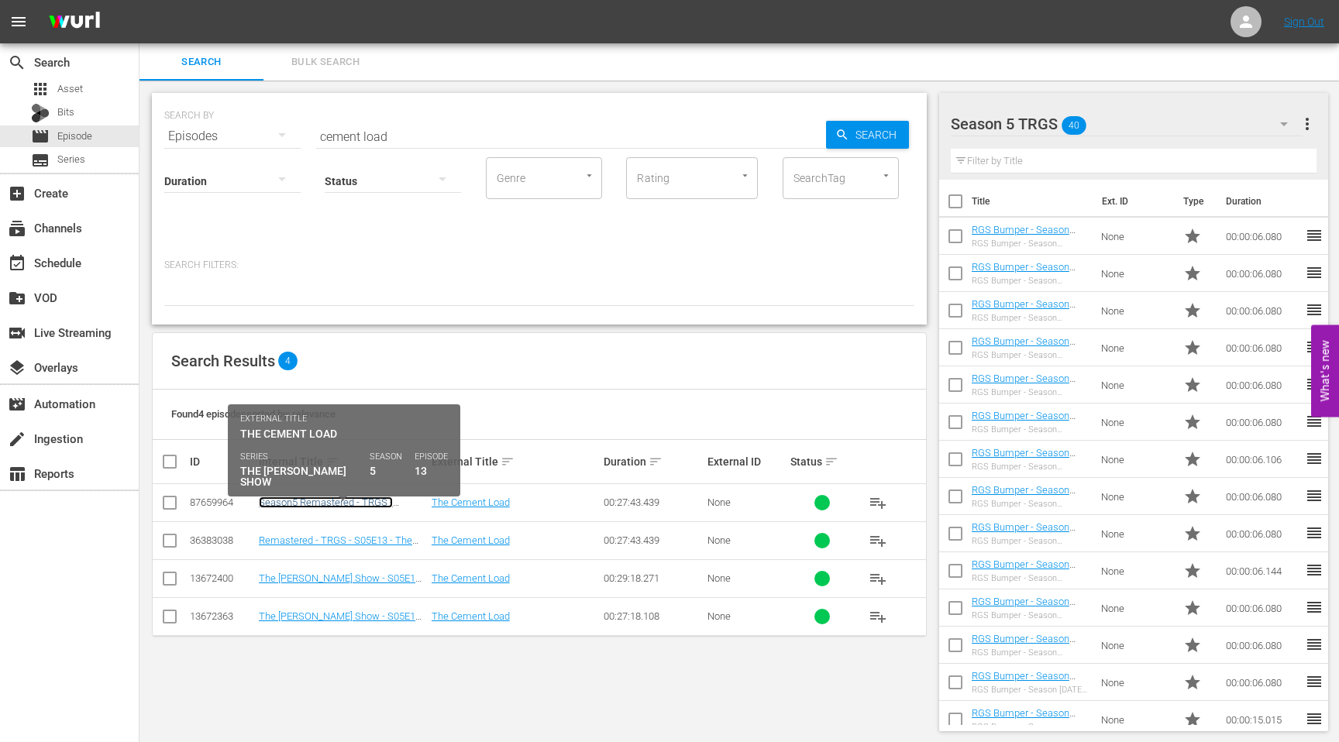
click at [345, 500] on link "Season5 Remastered - TRGS - S05E13 - The Cement Load" at bounding box center [326, 508] width 134 height 23
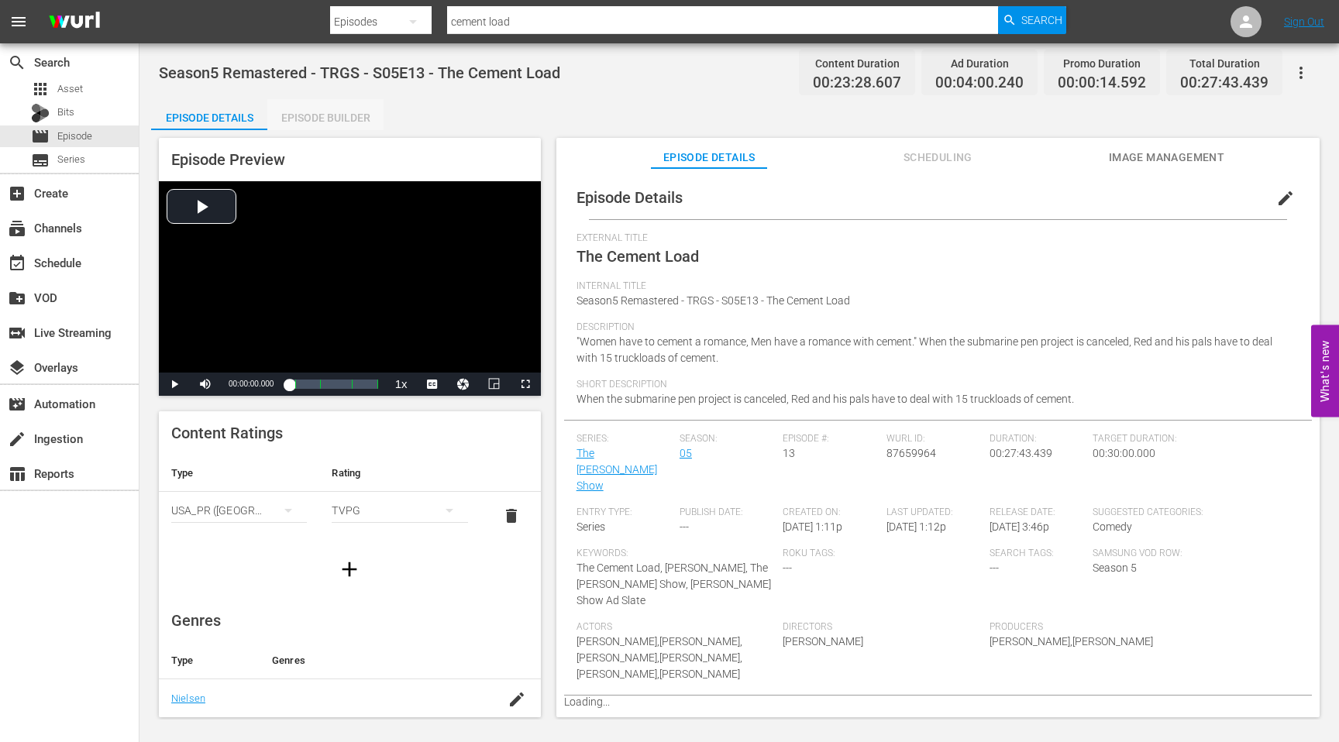
click at [339, 112] on div "Episode Builder" at bounding box center [325, 117] width 116 height 37
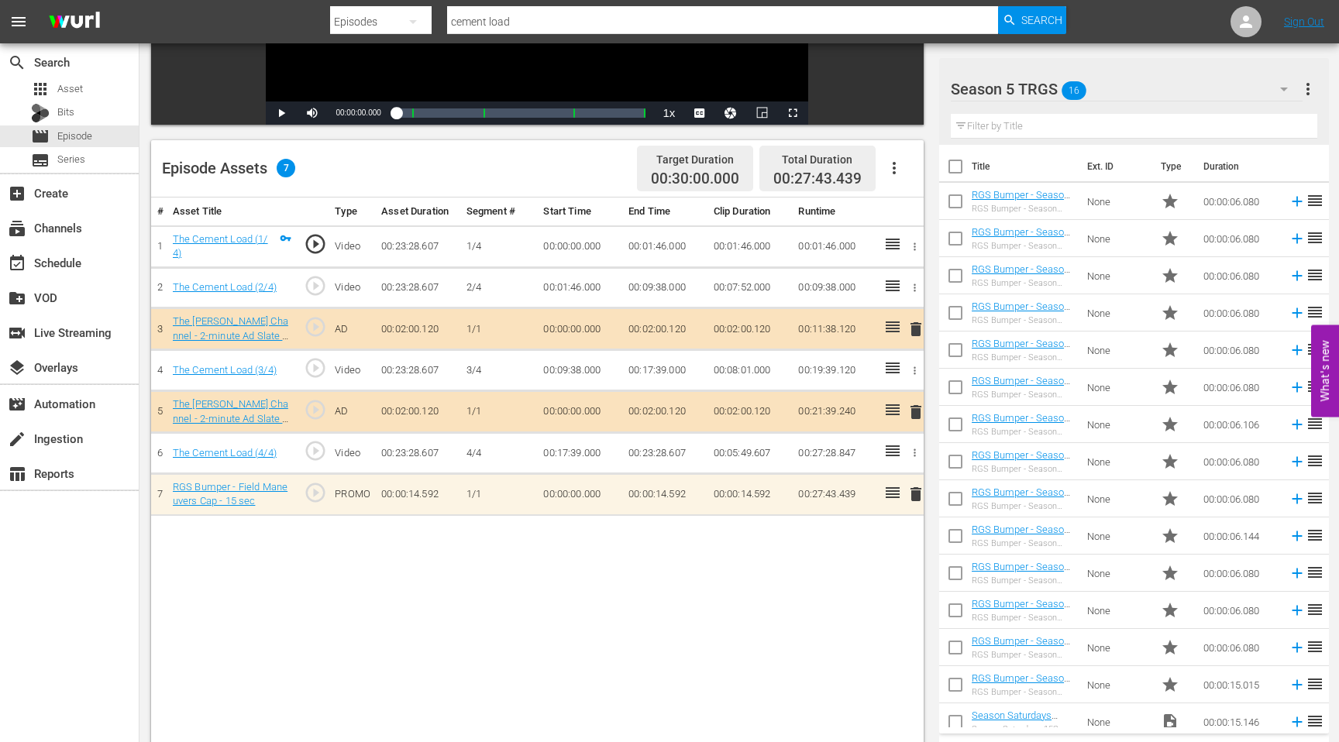
scroll to position [50, 0]
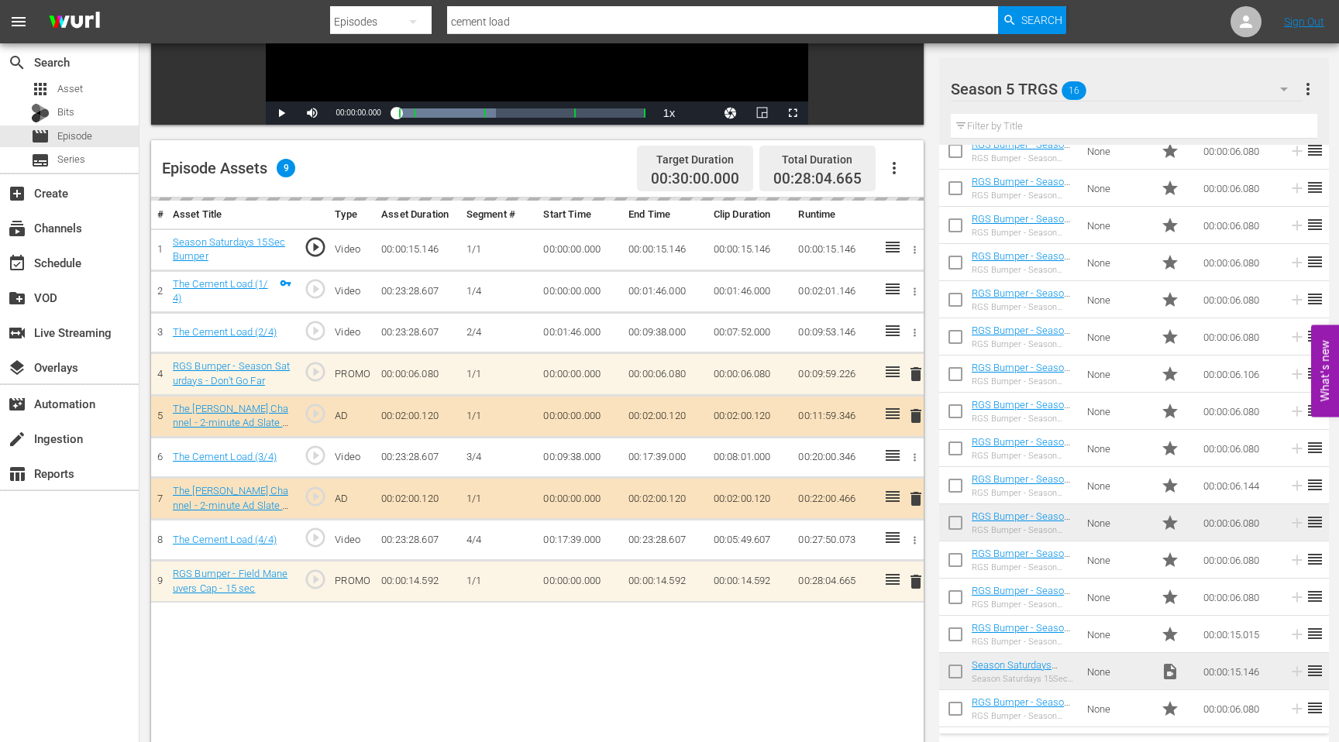
click at [521, 18] on input "cement load" at bounding box center [722, 21] width 551 height 37
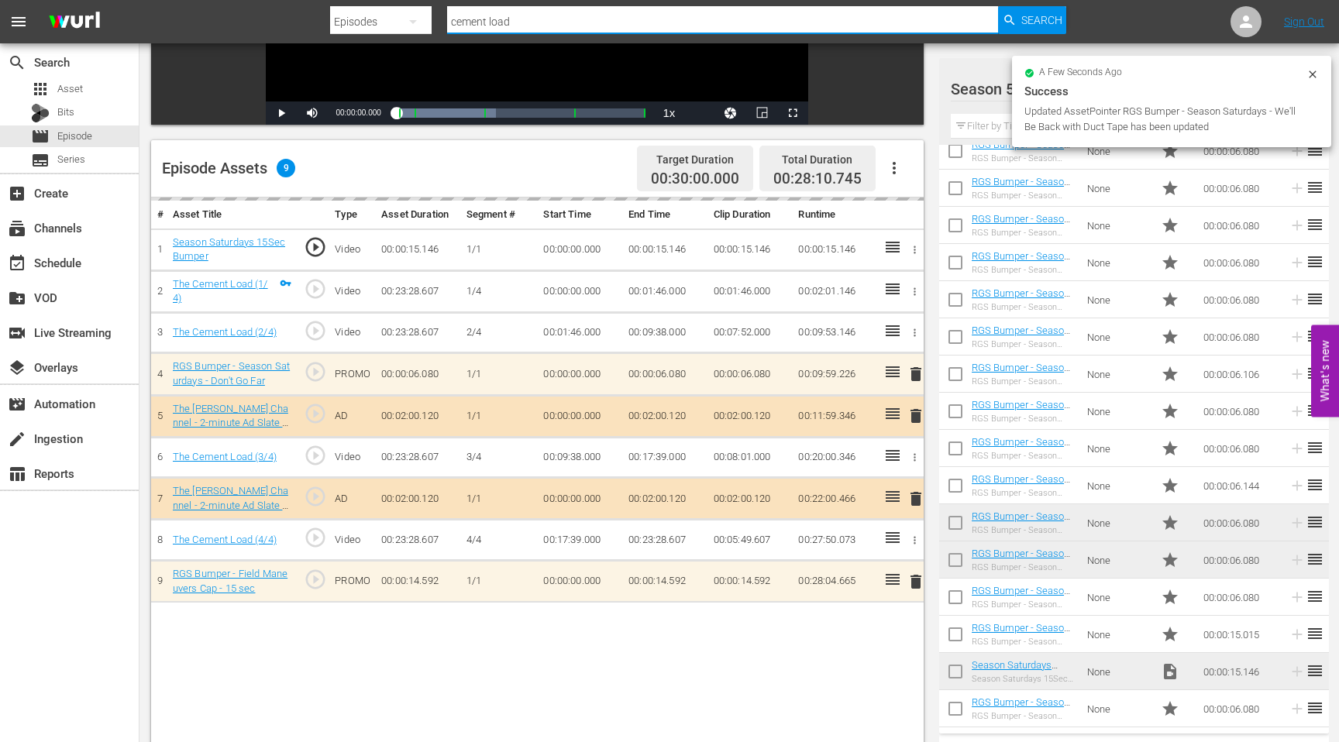
click at [521, 18] on input "cement load" at bounding box center [722, 21] width 551 height 37
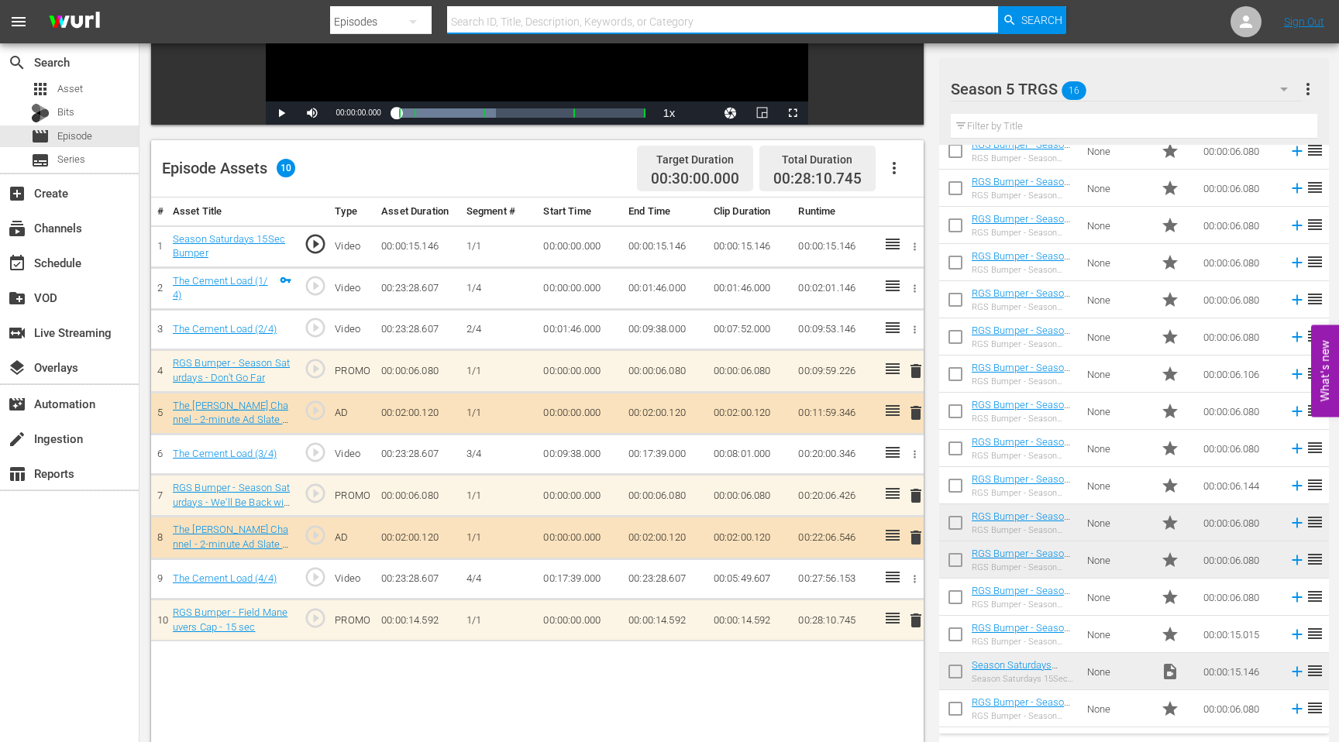
click at [490, 14] on input "text" at bounding box center [722, 21] width 551 height 37
type input "the gas"
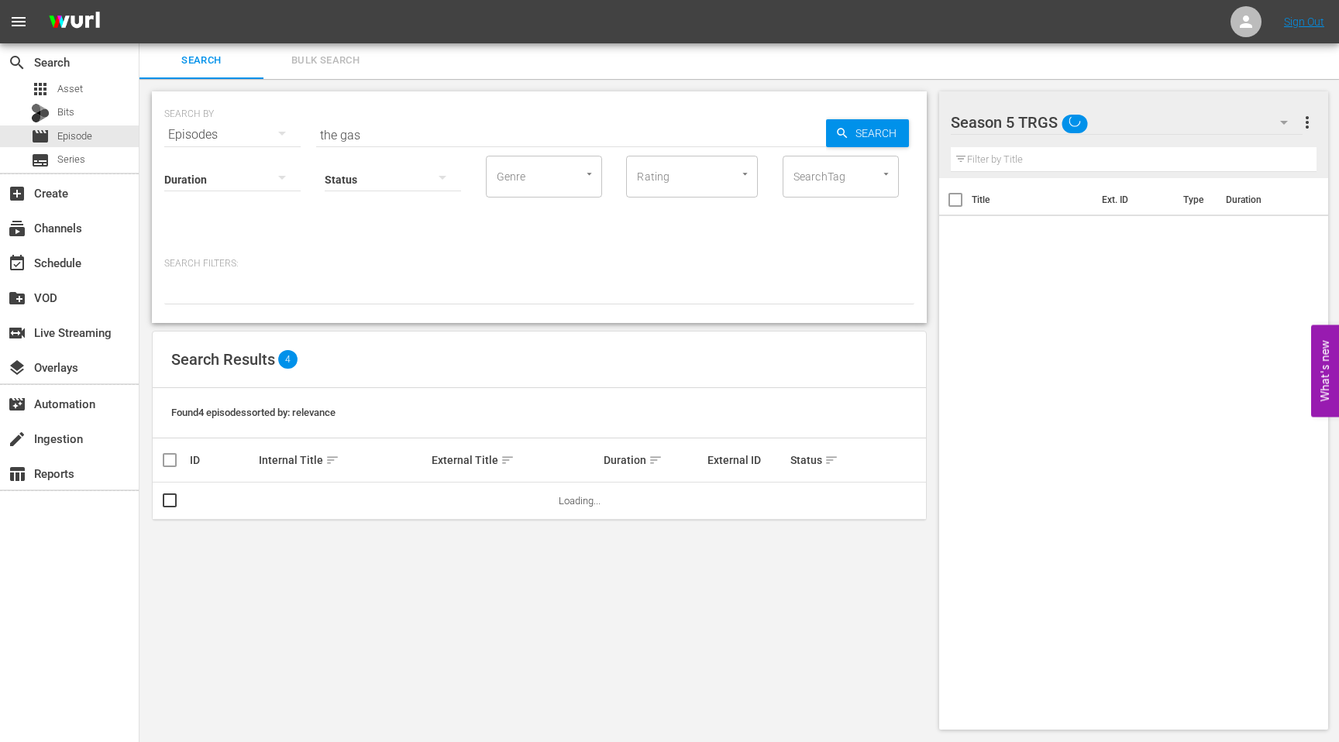
scroll to position [2, 0]
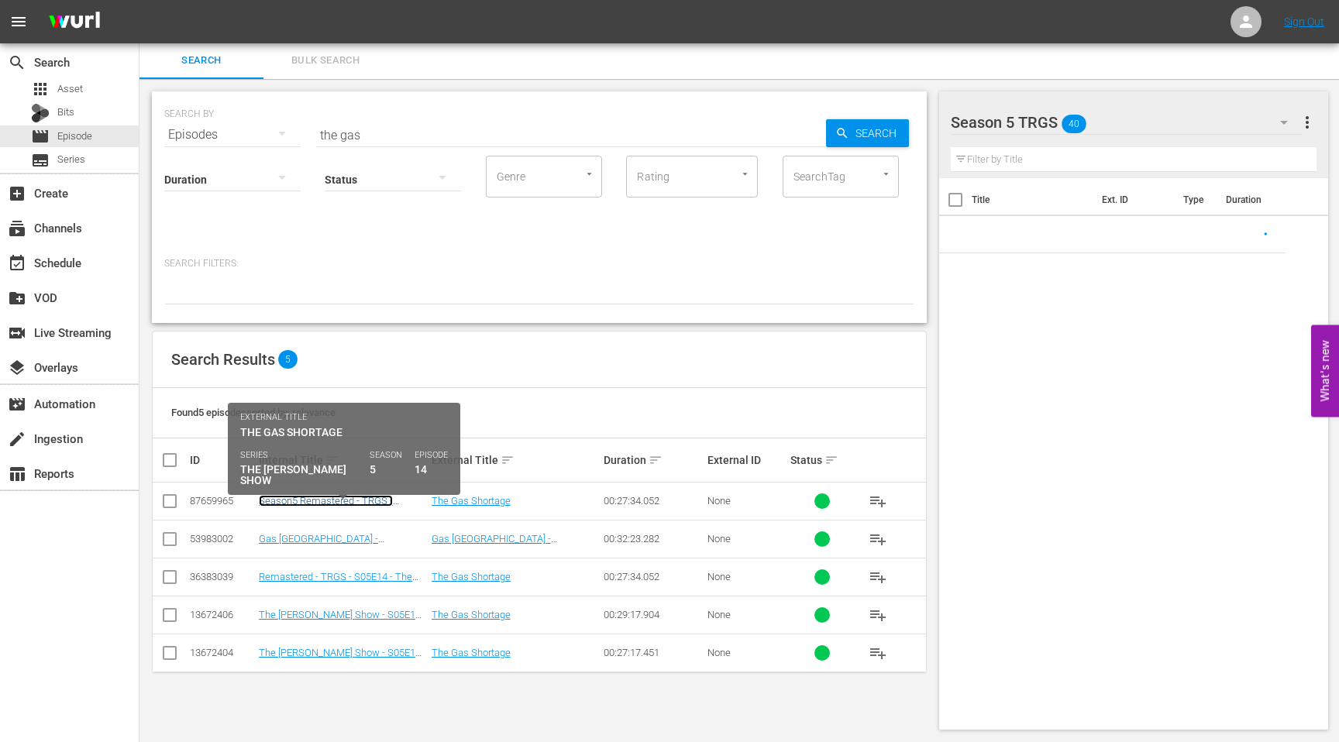
click at [300, 504] on link "Season5 Remastered - TRGS - S05E14 - The Gas Shortage" at bounding box center [326, 506] width 134 height 23
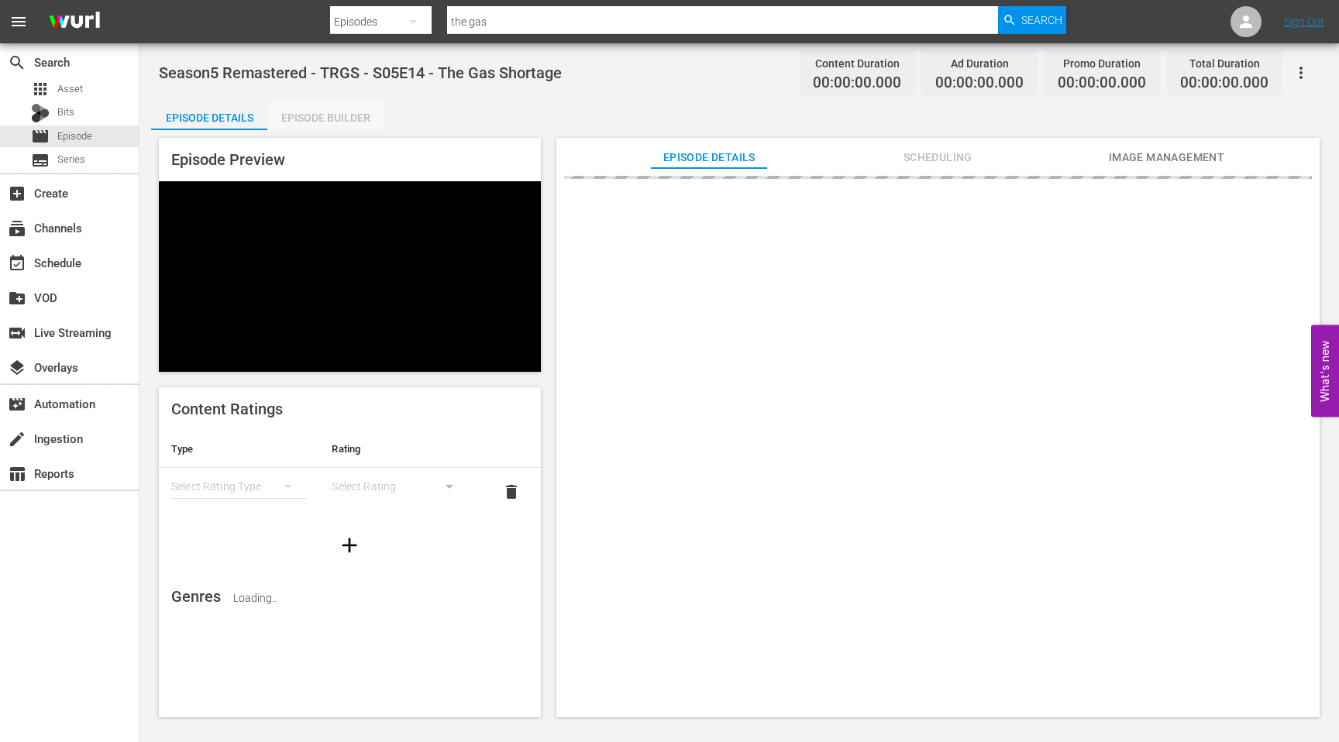
click at [332, 122] on div "Episode Builder" at bounding box center [325, 117] width 116 height 37
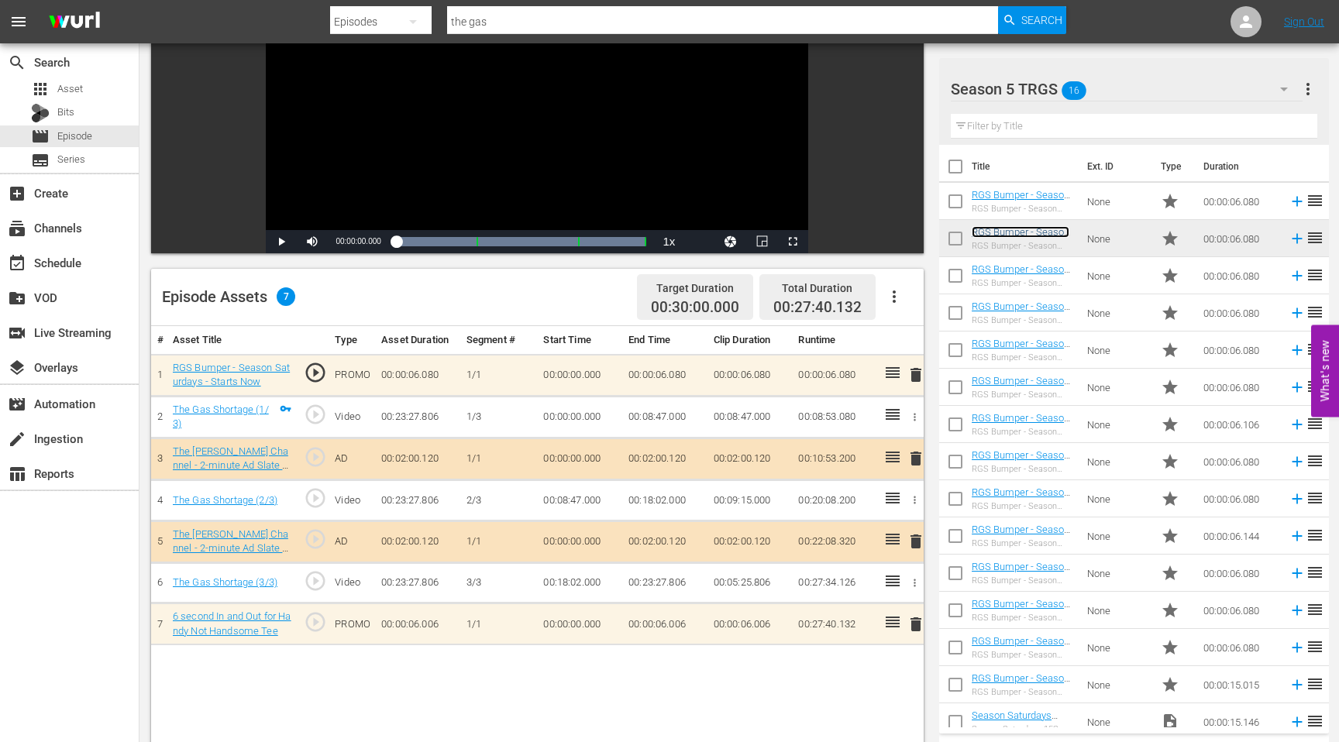
scroll to position [173, 0]
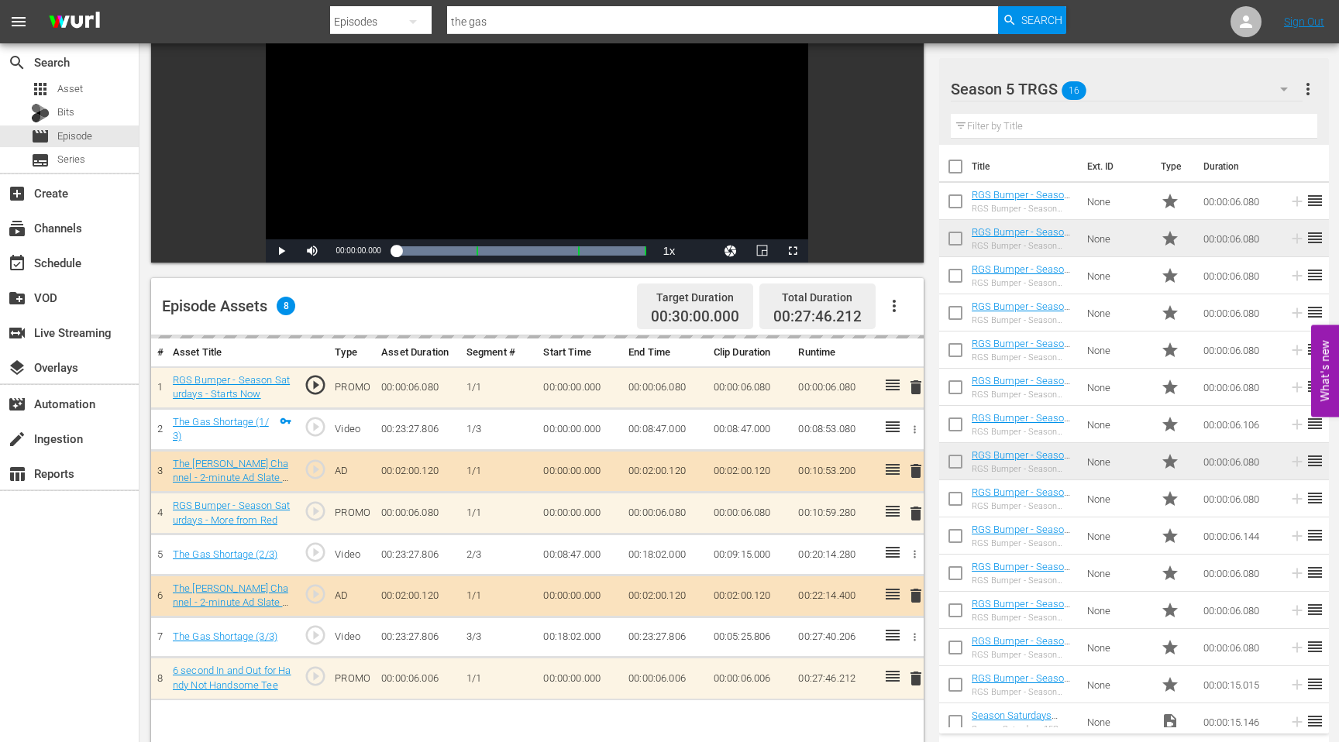
click at [516, 19] on input "the gas" at bounding box center [722, 21] width 551 height 37
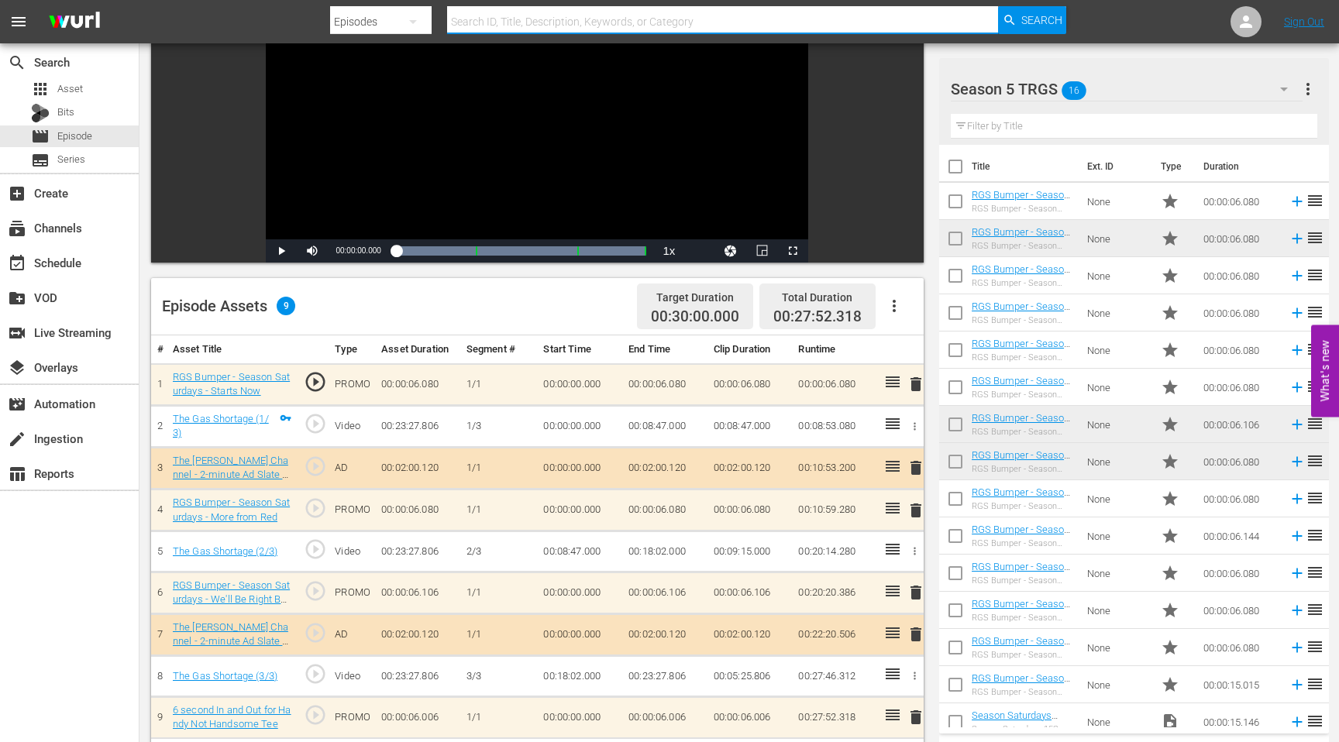
click at [481, 16] on input "text" at bounding box center [722, 21] width 551 height 37
type input "trout season"
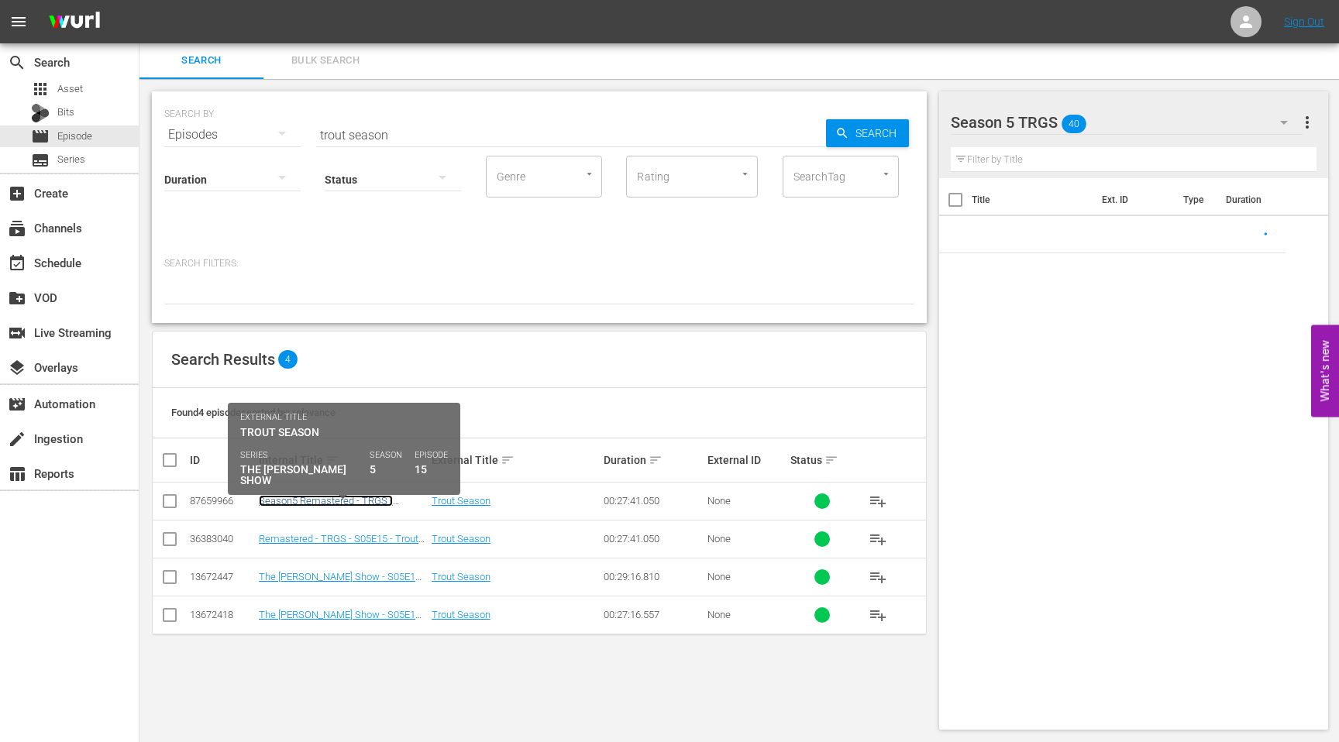
click at [281, 499] on link "Season5 Remastered - TRGS - S05E15 - Trout Season" at bounding box center [326, 506] width 134 height 23
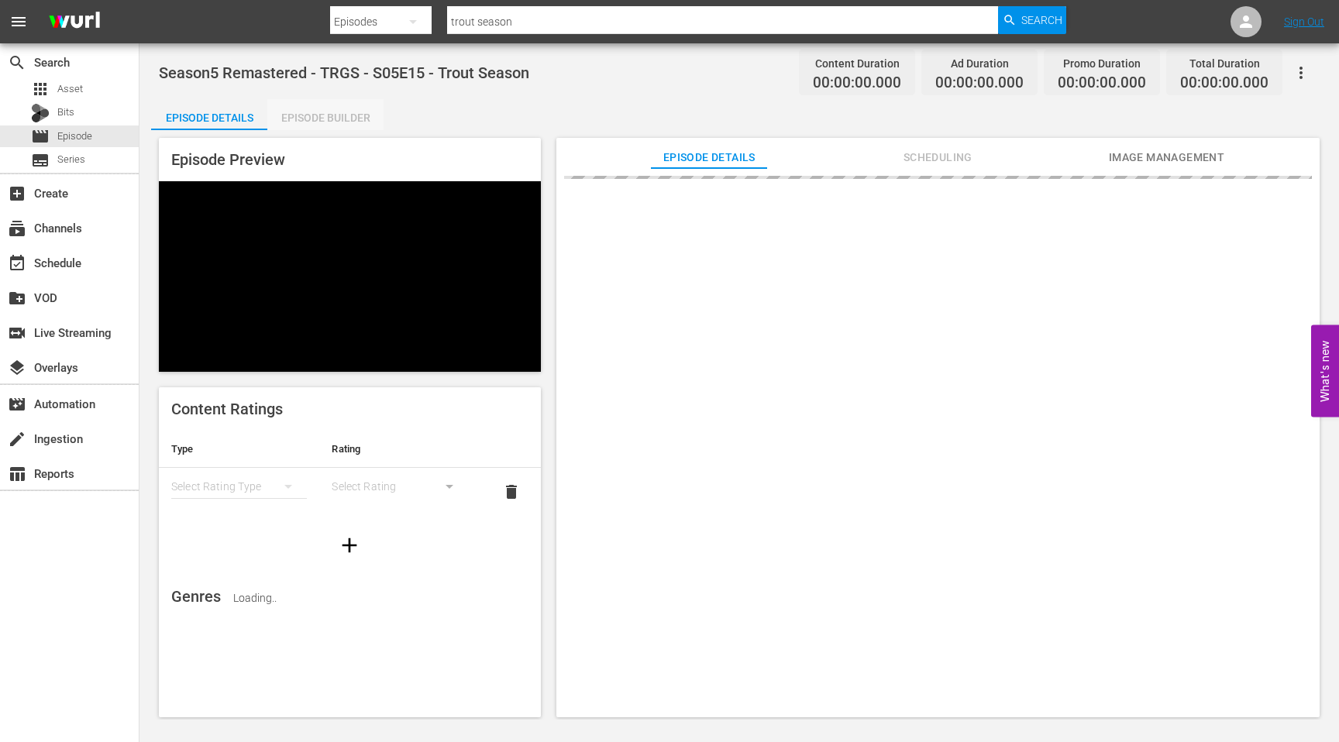
click at [331, 108] on div "Episode Builder" at bounding box center [325, 117] width 116 height 37
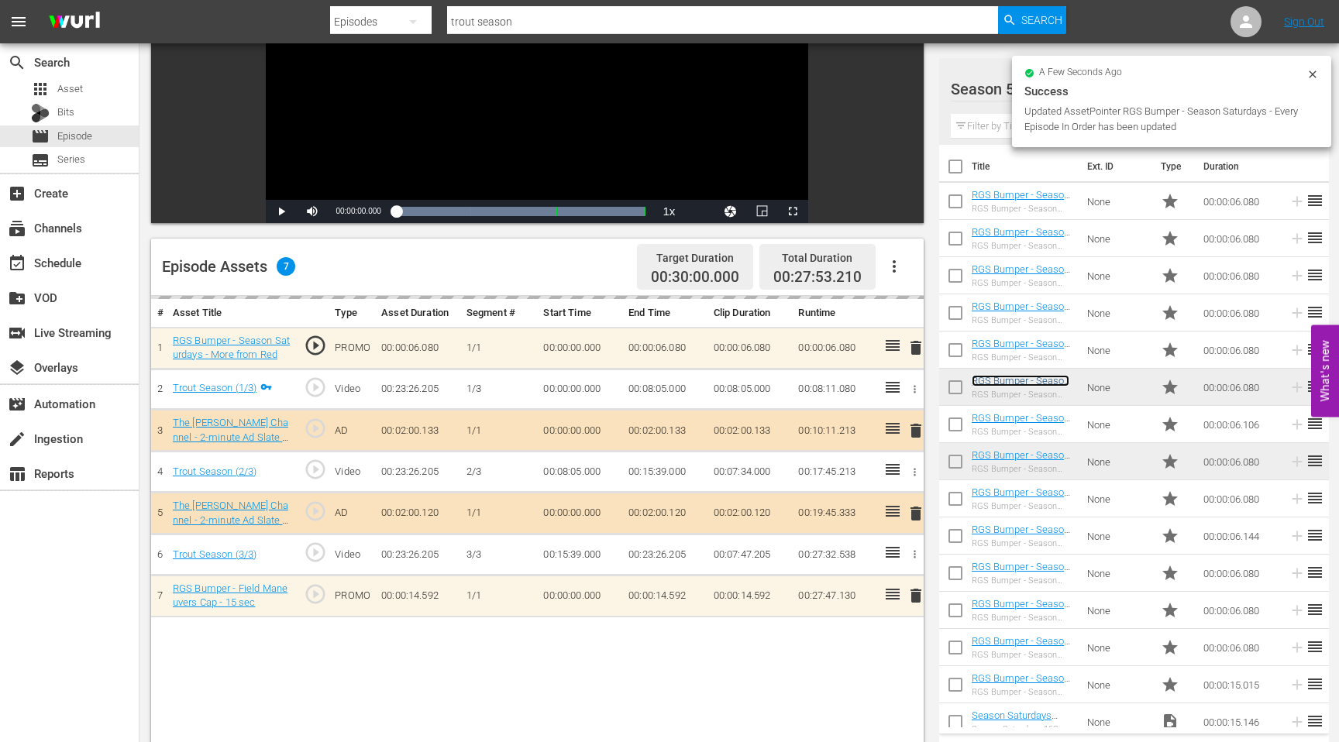
scroll to position [213, 0]
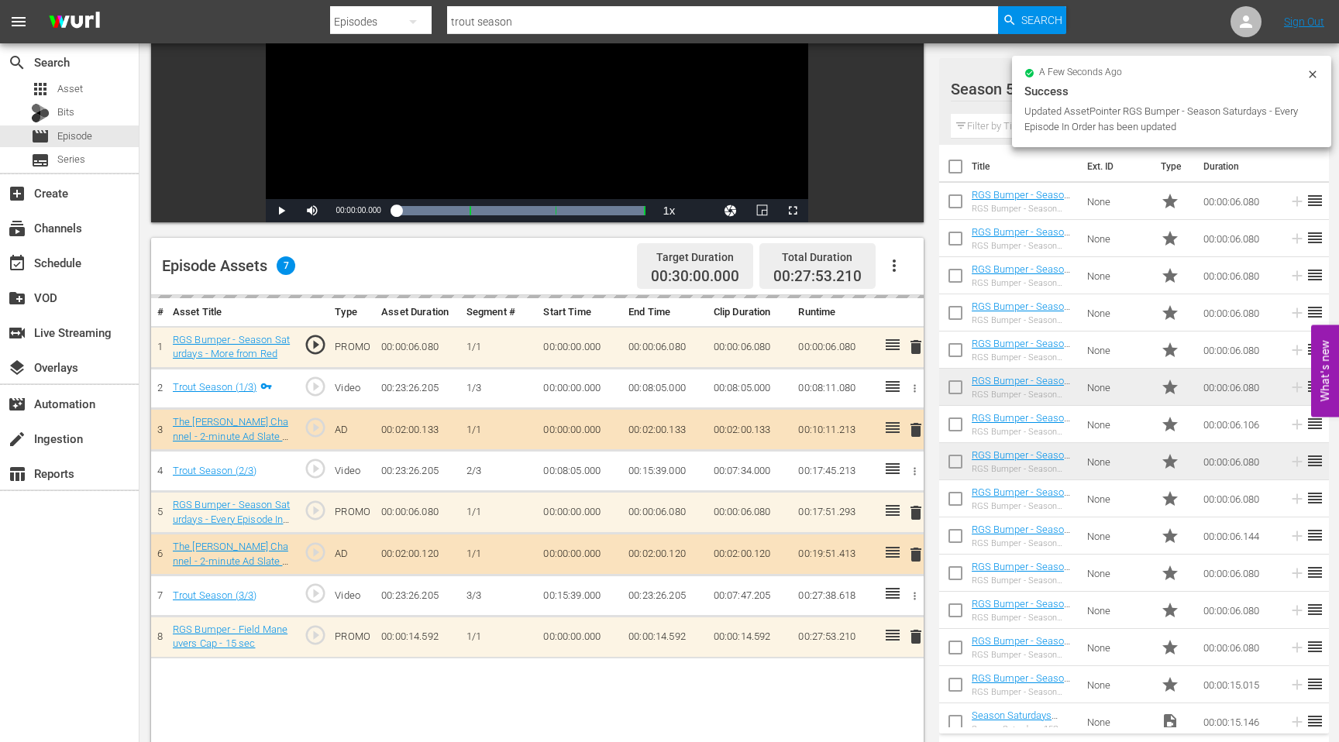
drag, startPoint x: 1003, startPoint y: 379, endPoint x: 436, endPoint y: 1, distance: 681.6
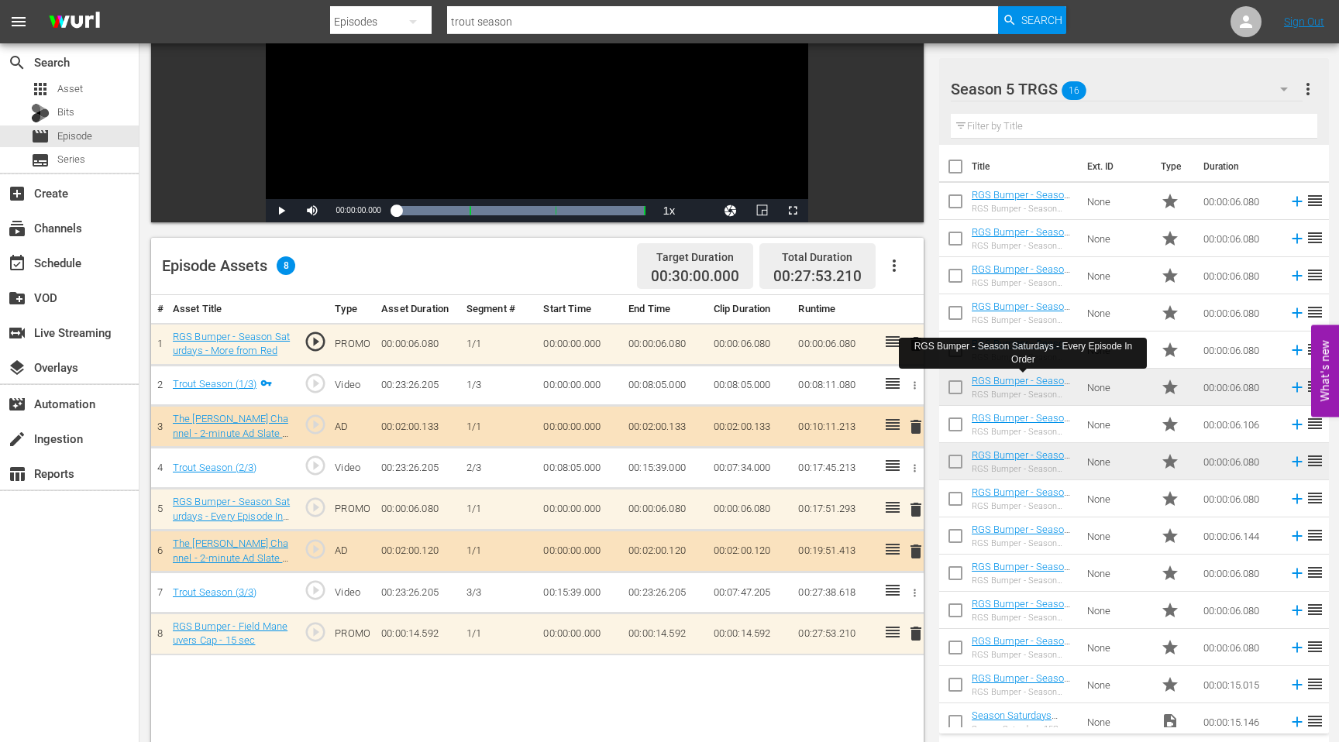
click at [500, 25] on input "trout season" at bounding box center [722, 21] width 551 height 37
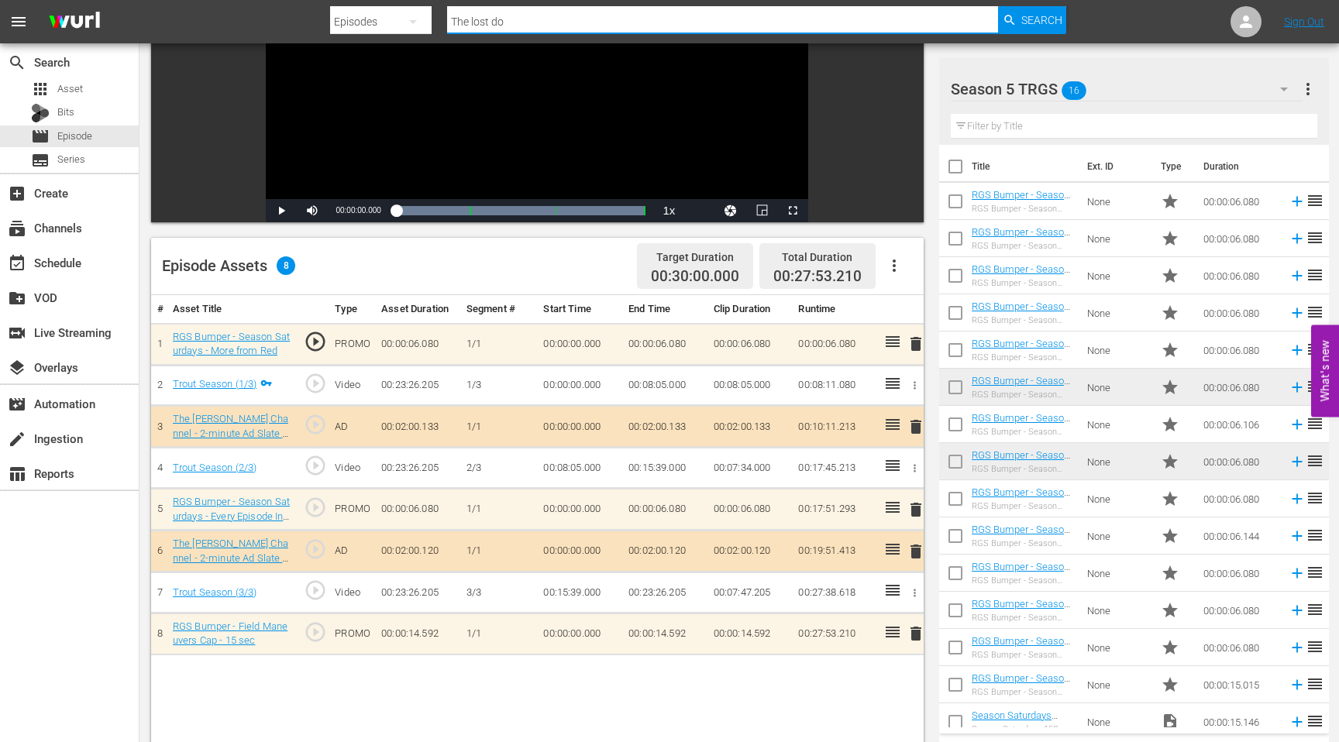
type input "The lost dog"
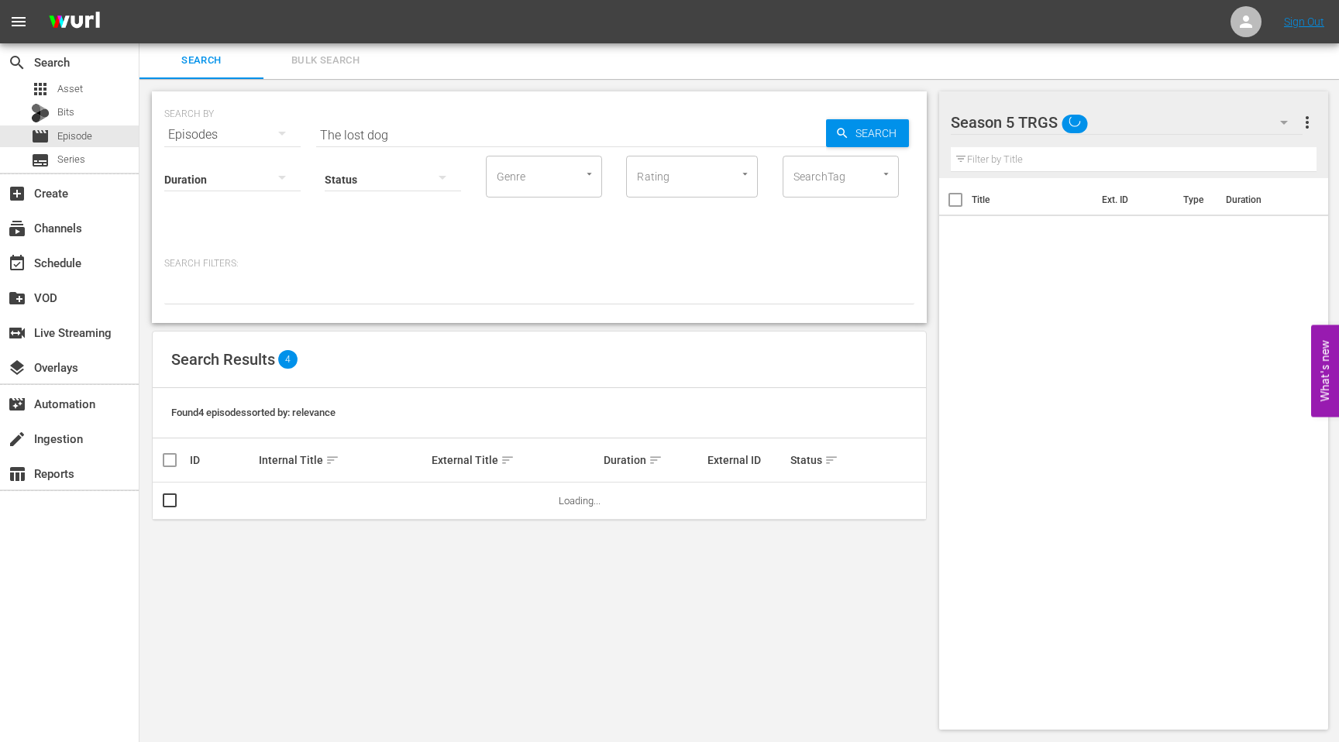
scroll to position [2, 0]
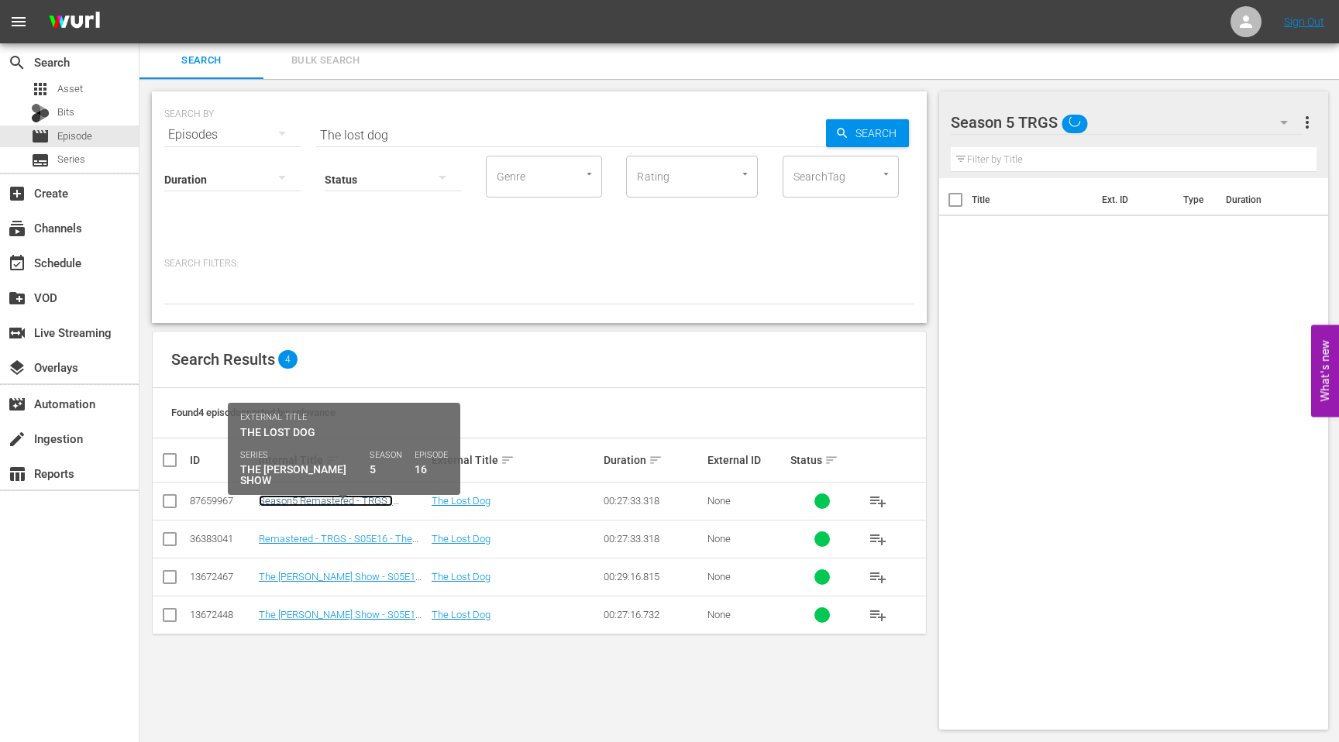
click at [273, 497] on link "Season5 Remastered - TRGS - S05E16 - The Lost Dog" at bounding box center [326, 506] width 134 height 23
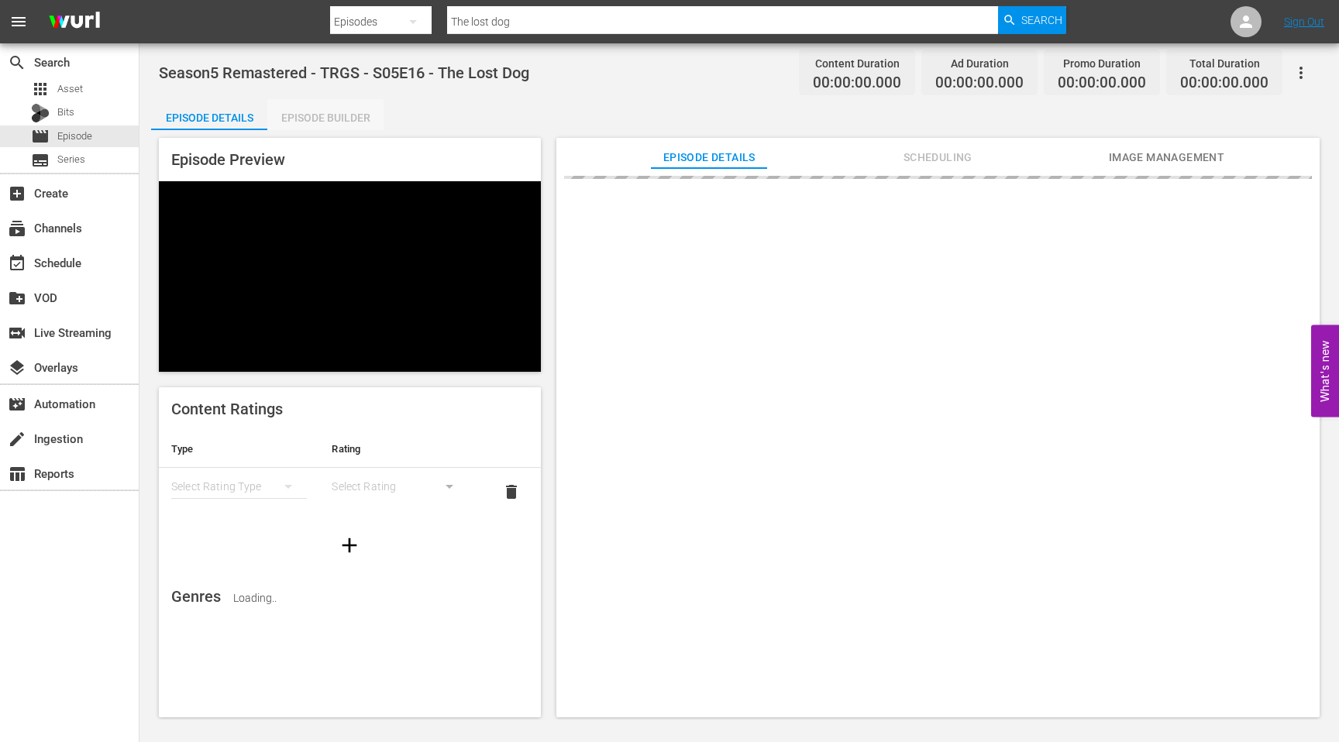
click at [320, 112] on div "Episode Builder" at bounding box center [325, 117] width 116 height 37
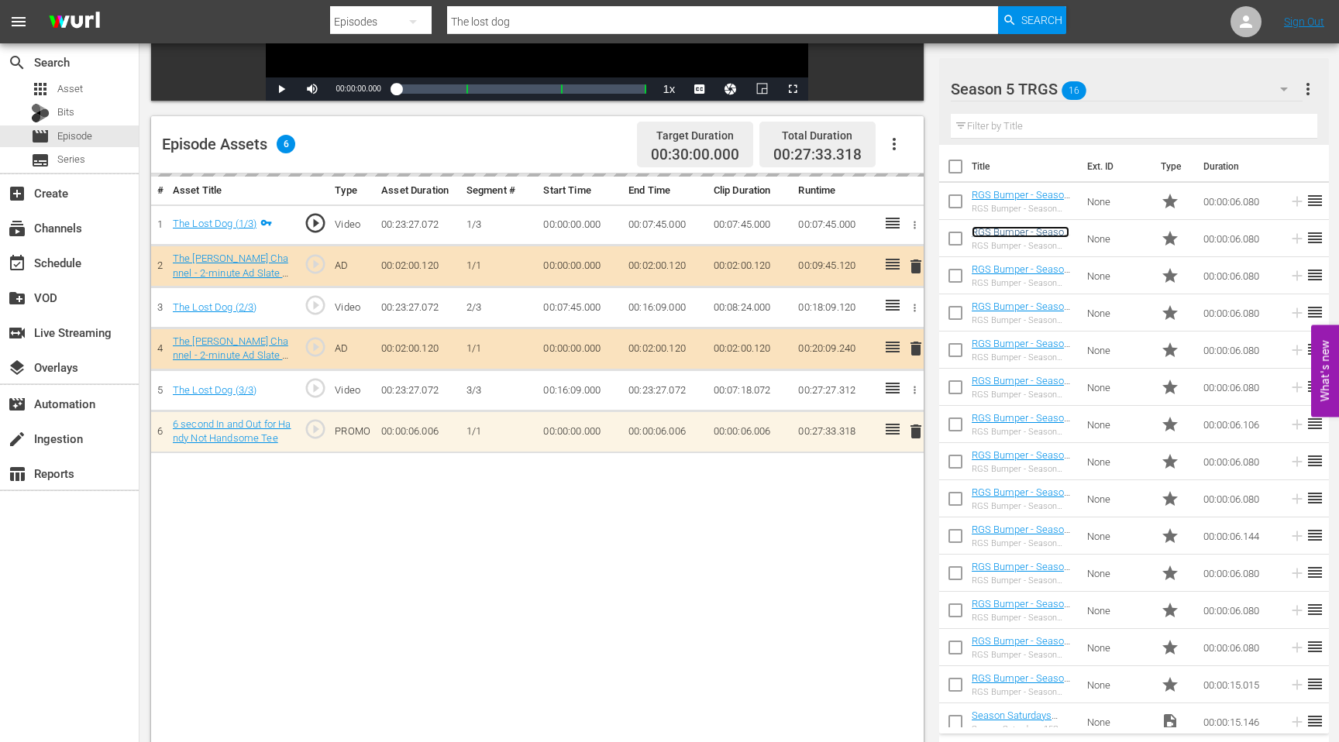
scroll to position [363, 0]
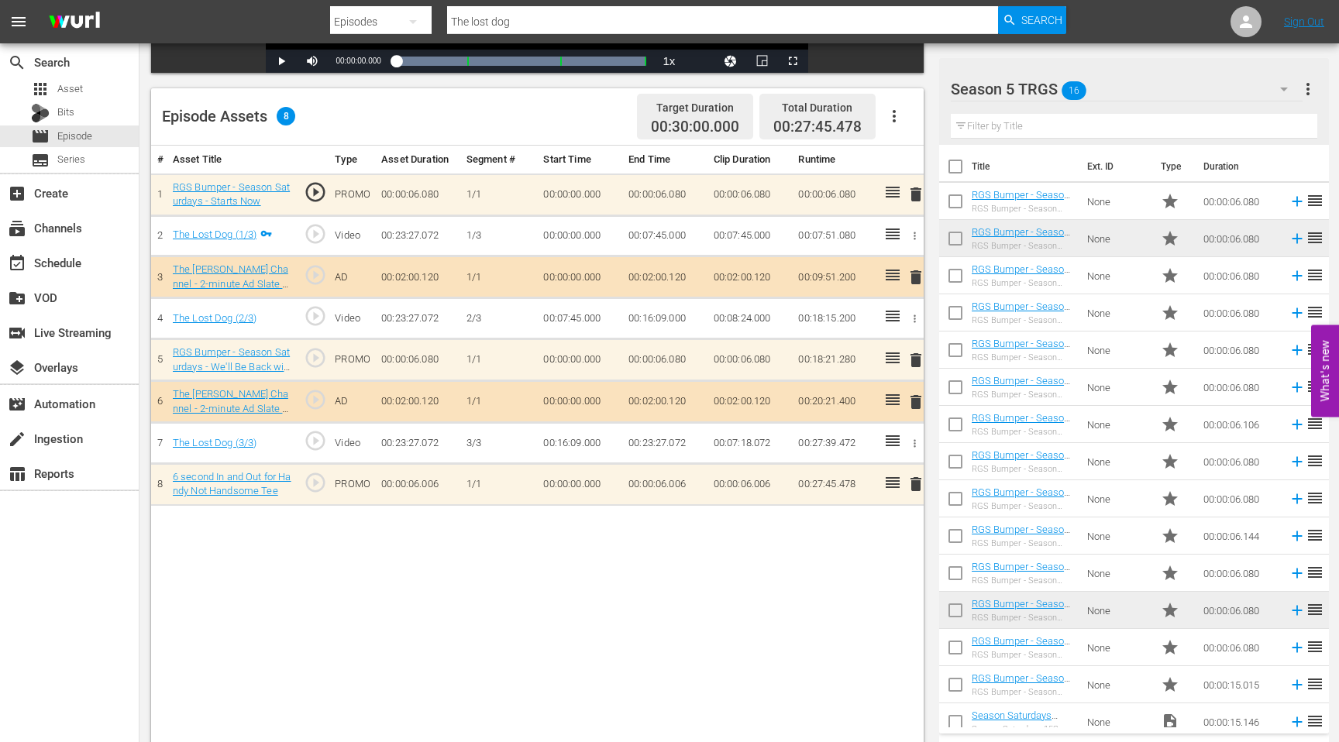
drag, startPoint x: 1015, startPoint y: 605, endPoint x: 503, endPoint y: 2, distance: 790.9
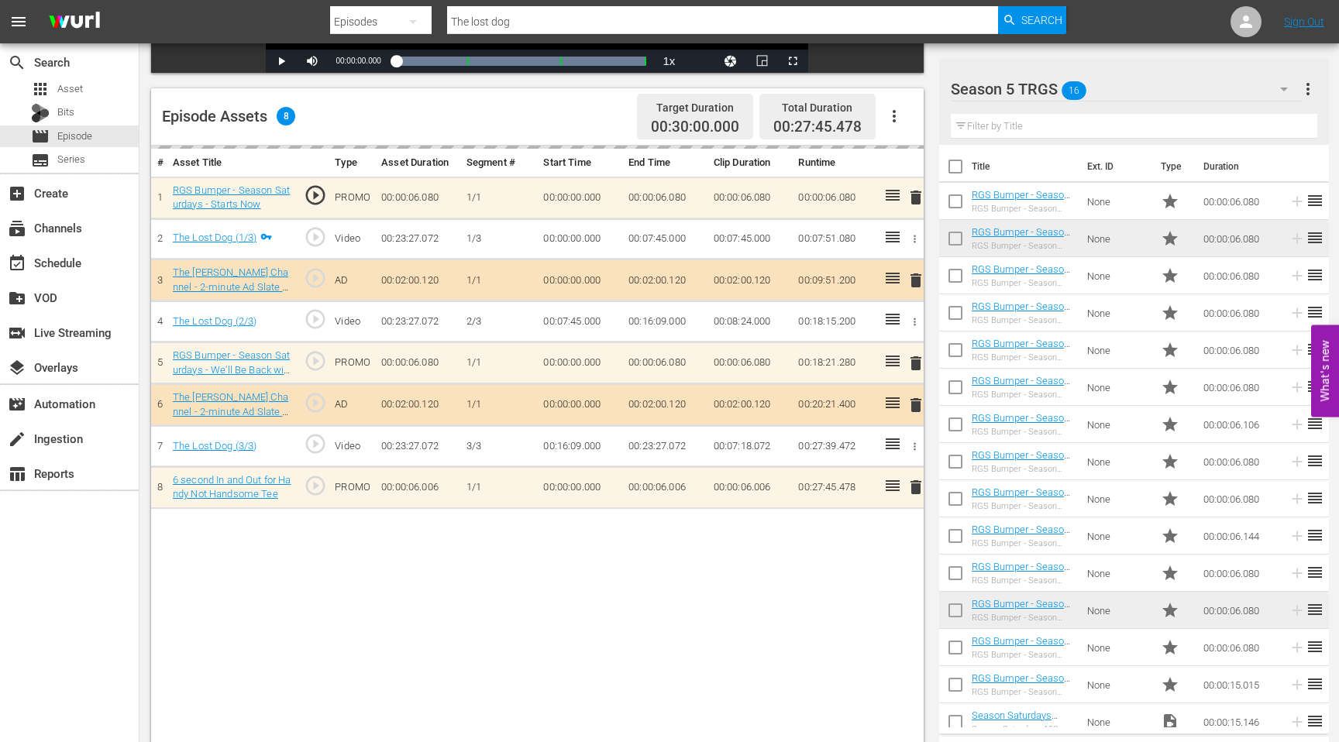
drag, startPoint x: 999, startPoint y: 306, endPoint x: 418, endPoint y: 2, distance: 656.7
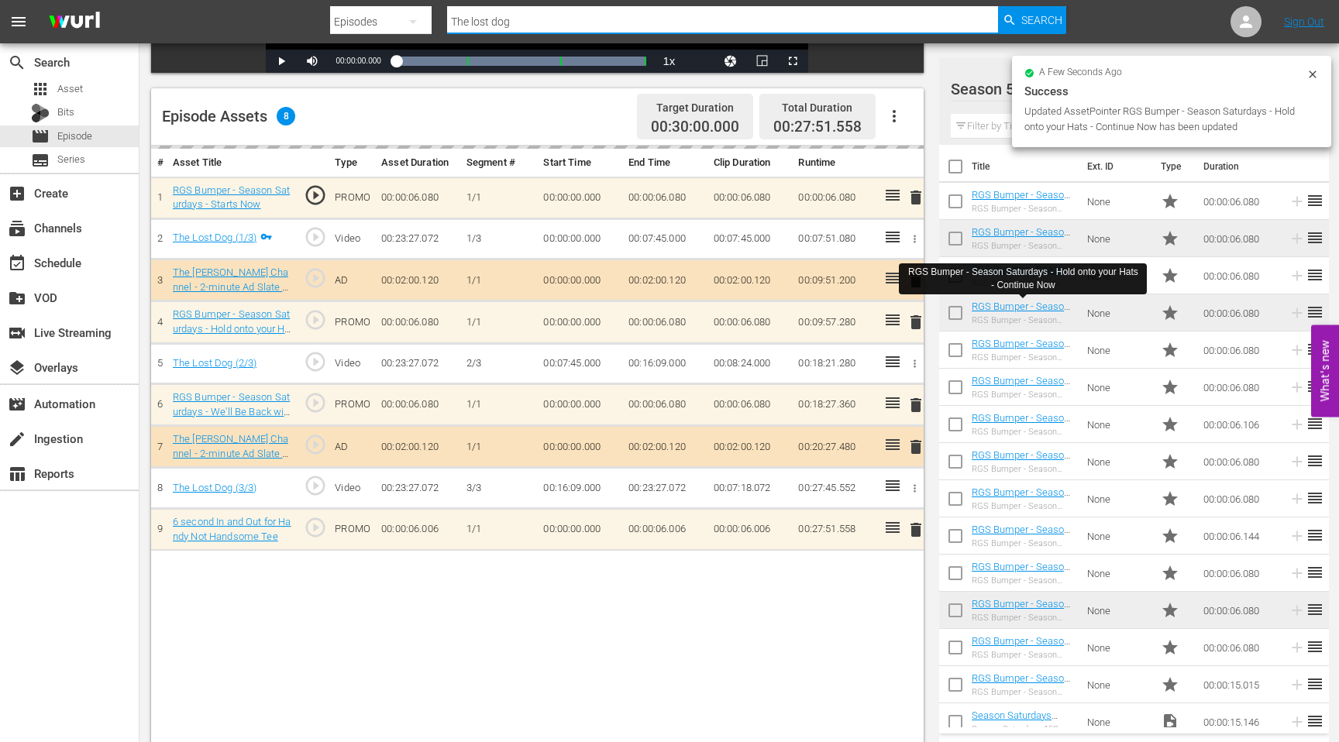
click at [526, 21] on input "The lost dog" at bounding box center [722, 21] width 551 height 37
drag, startPoint x: 526, startPoint y: 21, endPoint x: 446, endPoint y: 20, distance: 79.8
click at [447, 21] on input "The lost dog" at bounding box center [722, 21] width 551 height 37
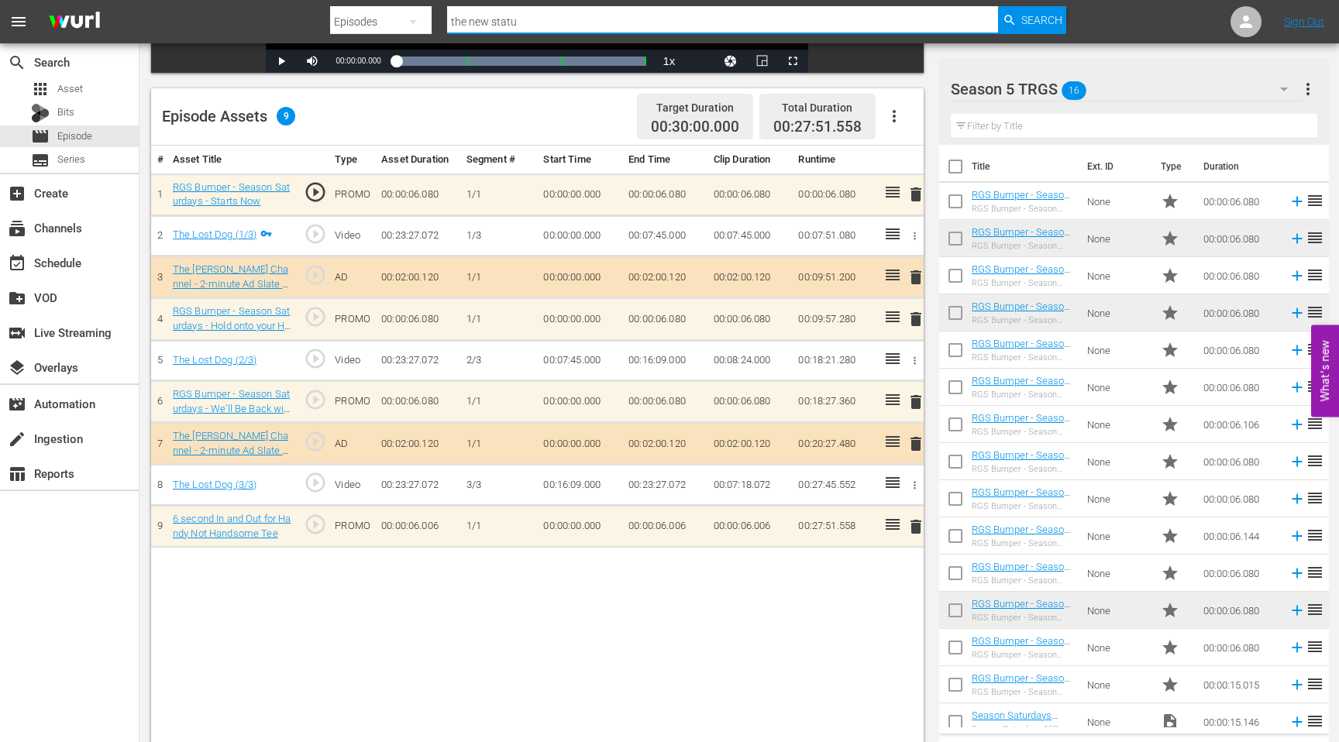
type input "the new statue"
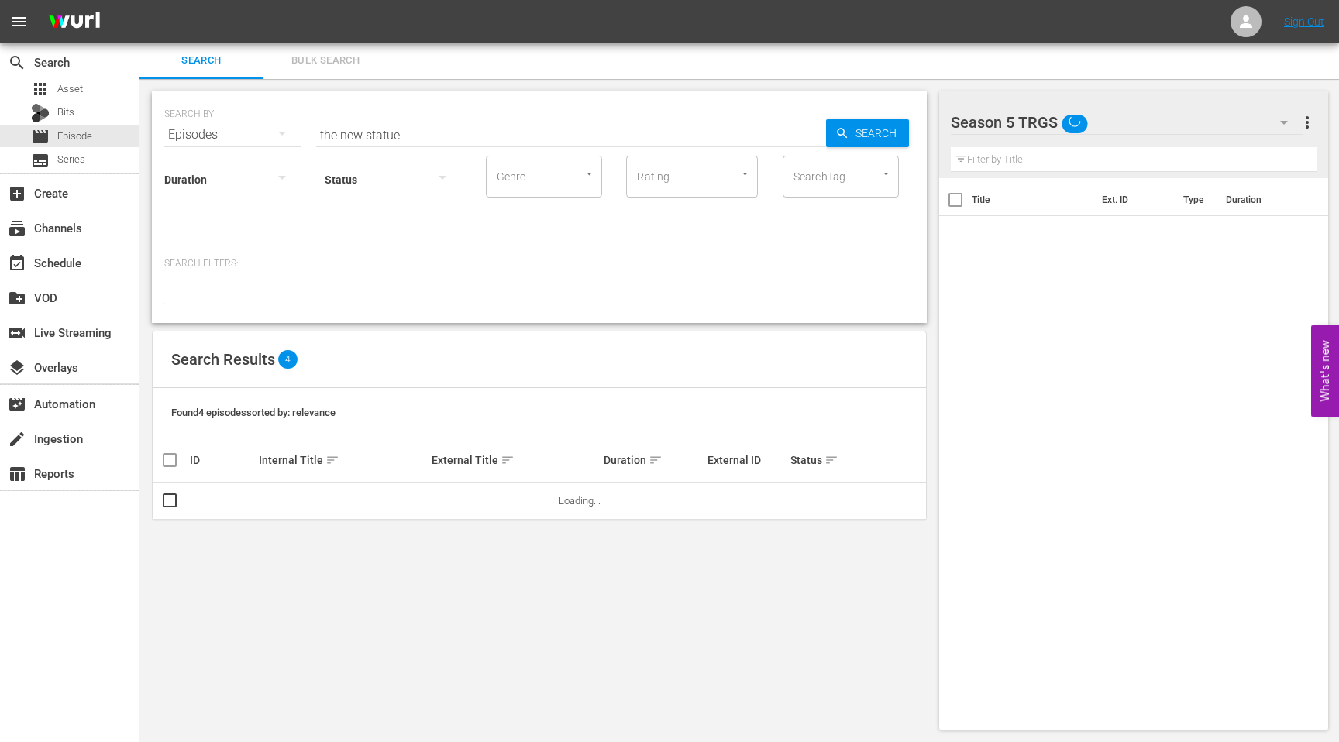
scroll to position [2, 0]
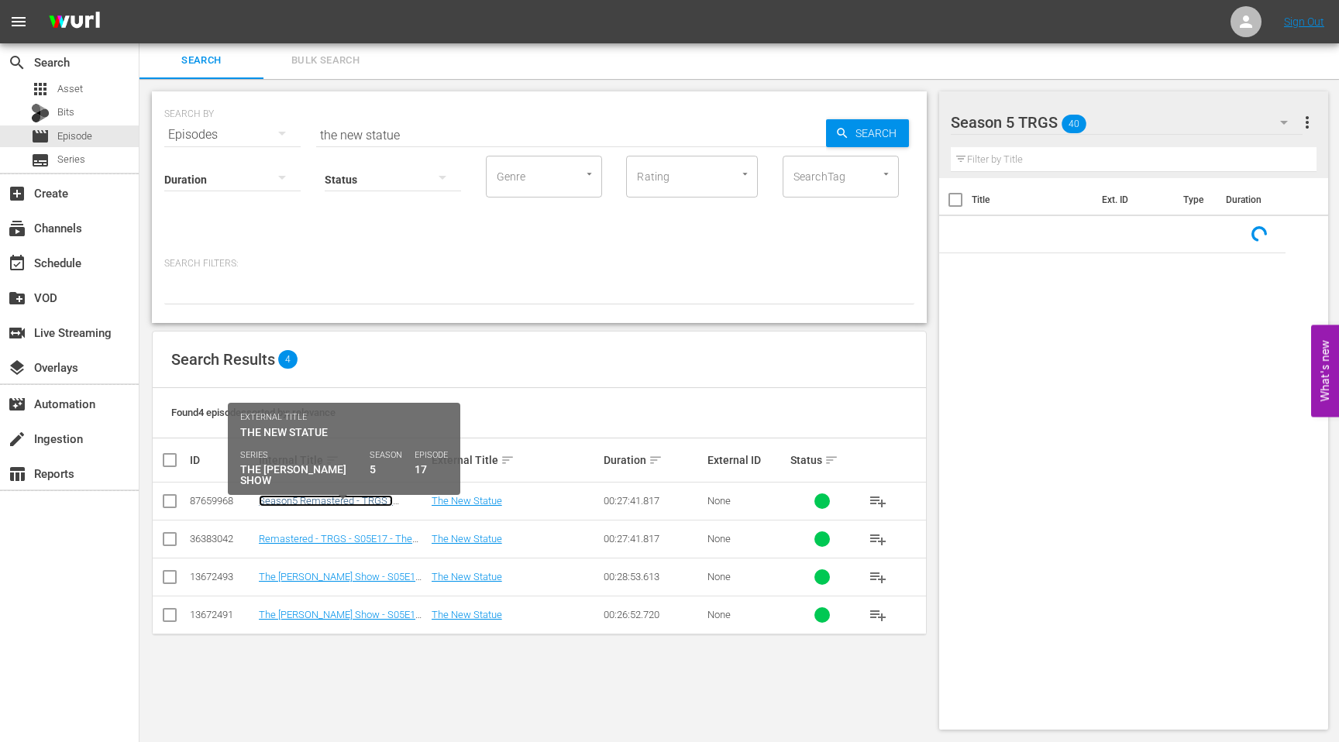
click at [307, 503] on link "Season5 Remastered - TRGS - S05E17 - The New Statue" at bounding box center [326, 506] width 134 height 23
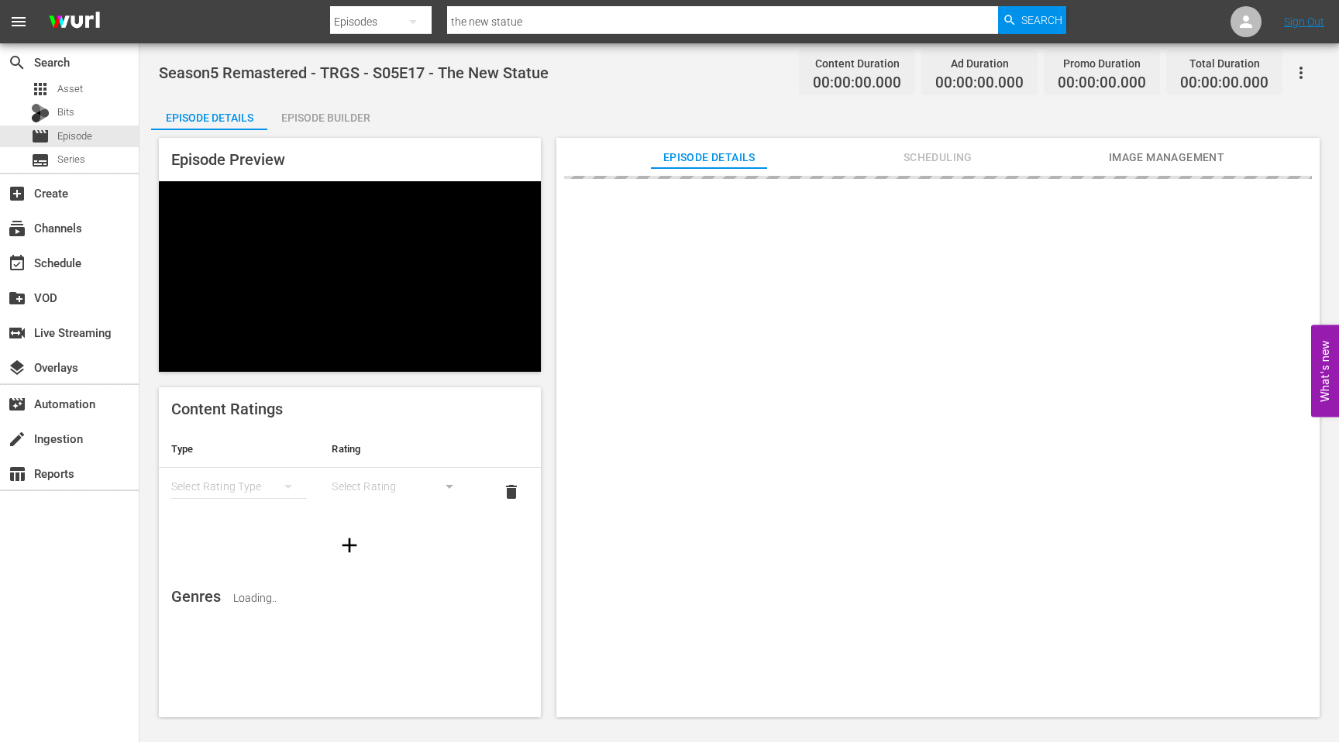
click at [316, 108] on div "Episode Builder" at bounding box center [325, 117] width 116 height 37
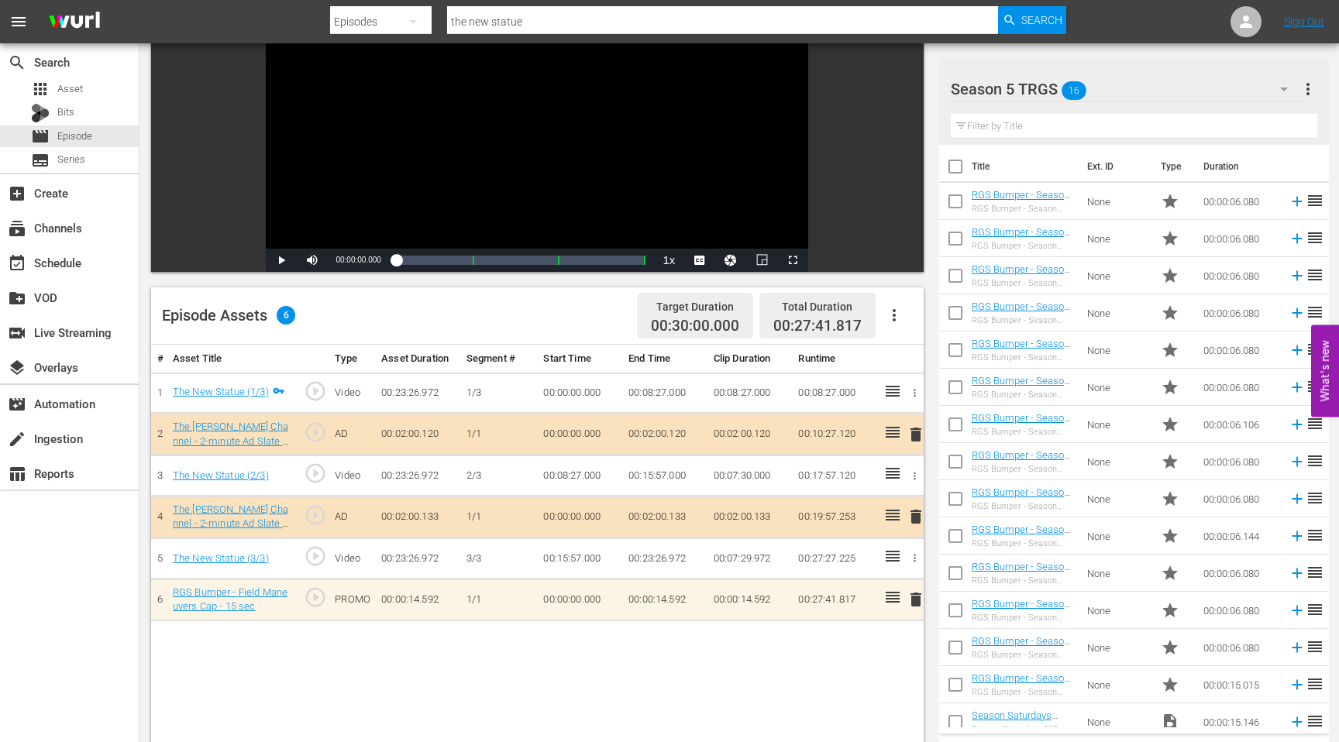
scroll to position [273, 0]
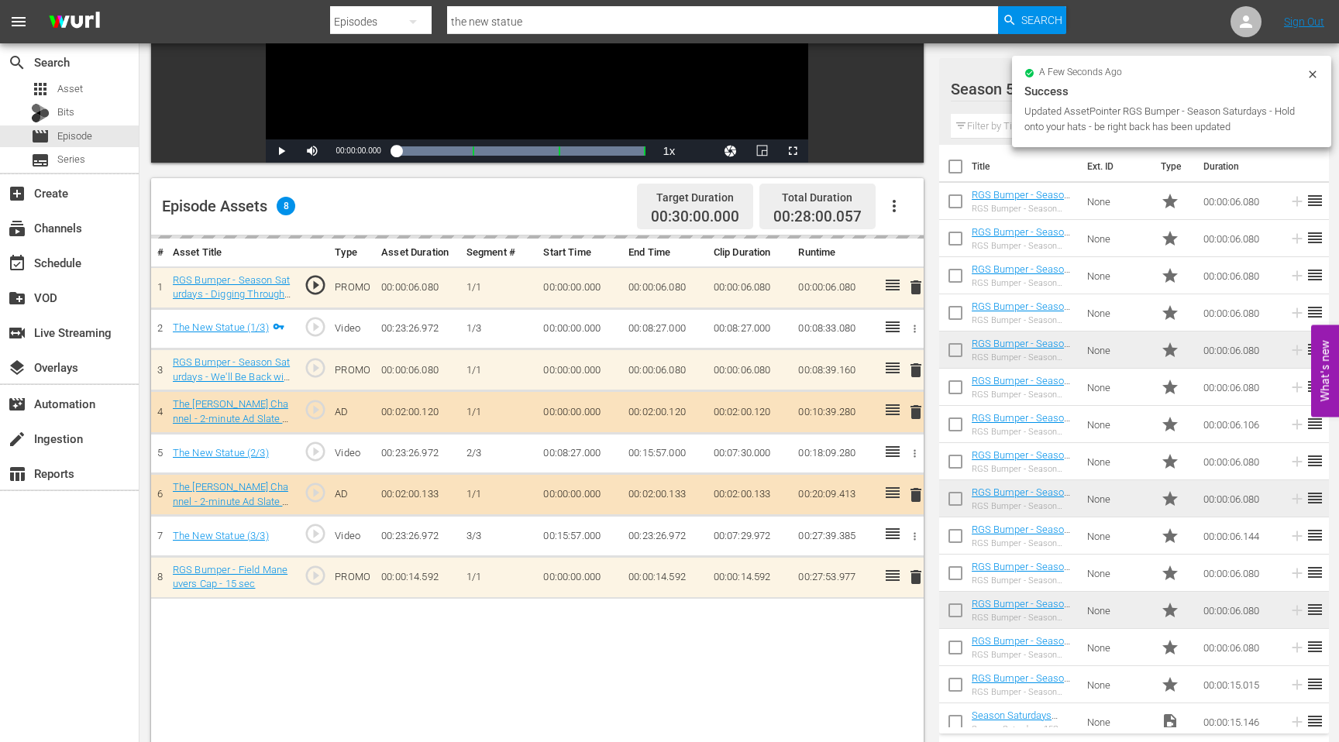
drag, startPoint x: 1030, startPoint y: 343, endPoint x: 360, endPoint y: 2, distance: 751.2
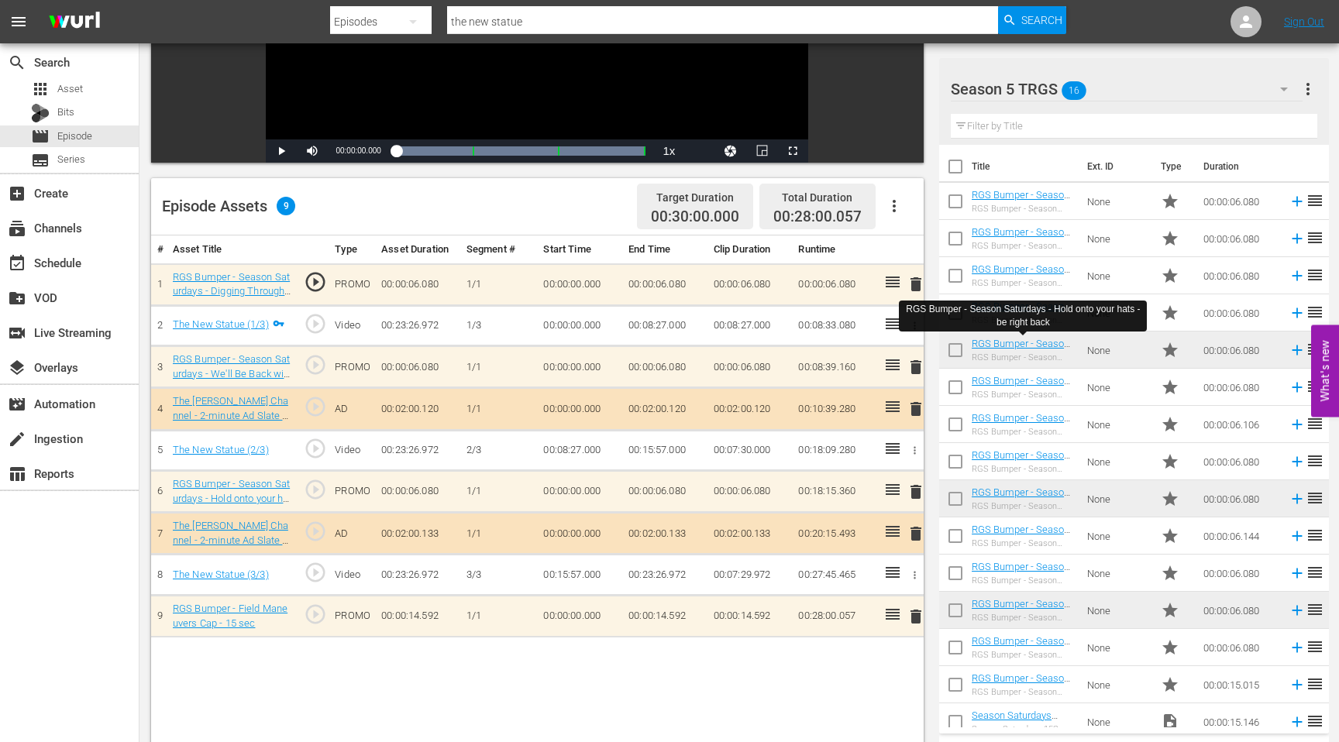
click at [531, 19] on input "the new statue" at bounding box center [722, 21] width 551 height 37
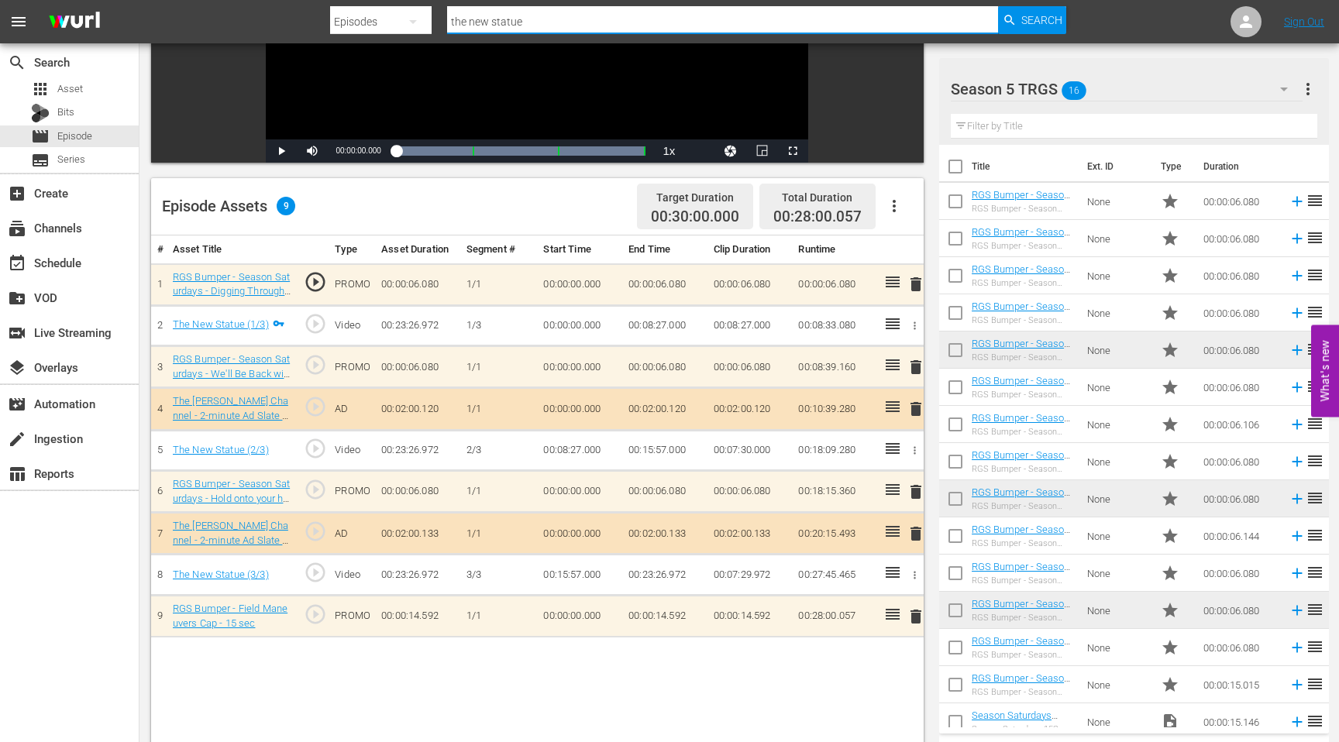
drag, startPoint x: 531, startPoint y: 19, endPoint x: 428, endPoint y: 19, distance: 103.0
click at [429, 19] on div "Search By Episodes Search ID, Title, Description, Keywords, or Category the new…" at bounding box center [698, 21] width 736 height 37
type input "One Man's Garbage"
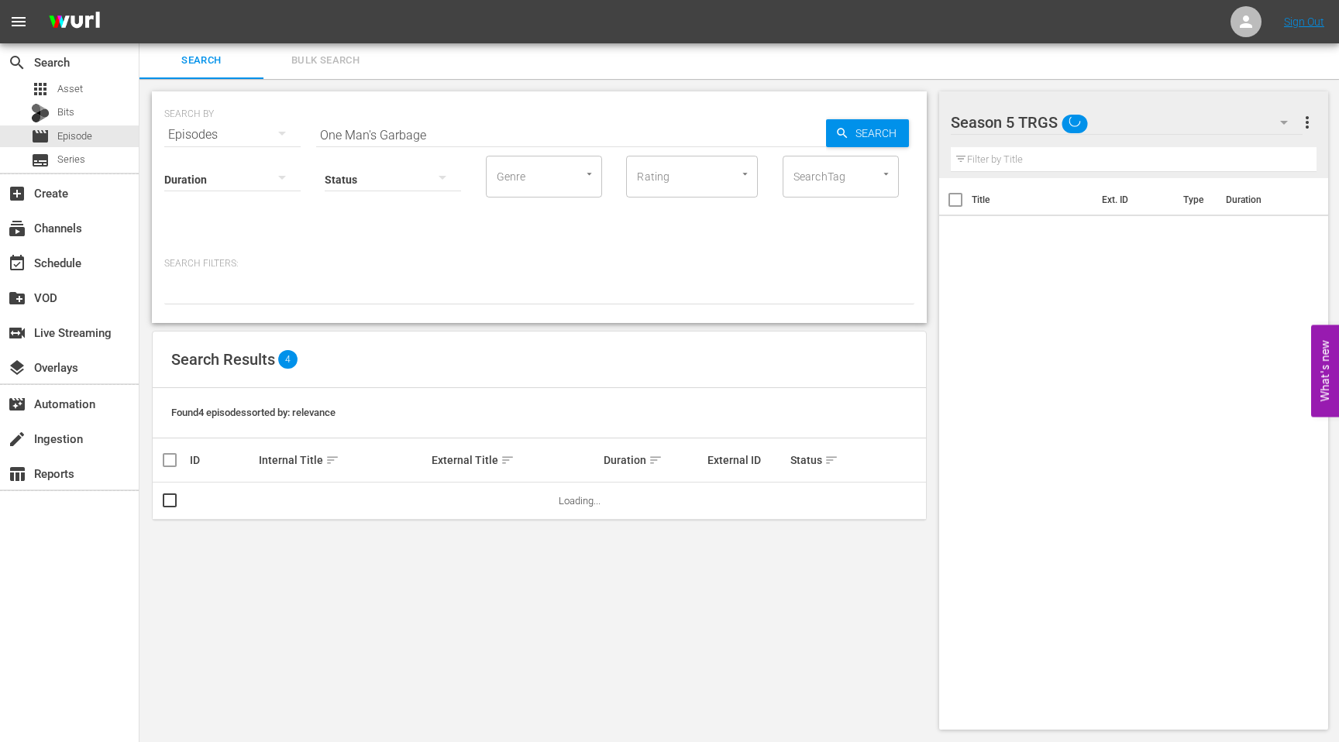
scroll to position [2, 0]
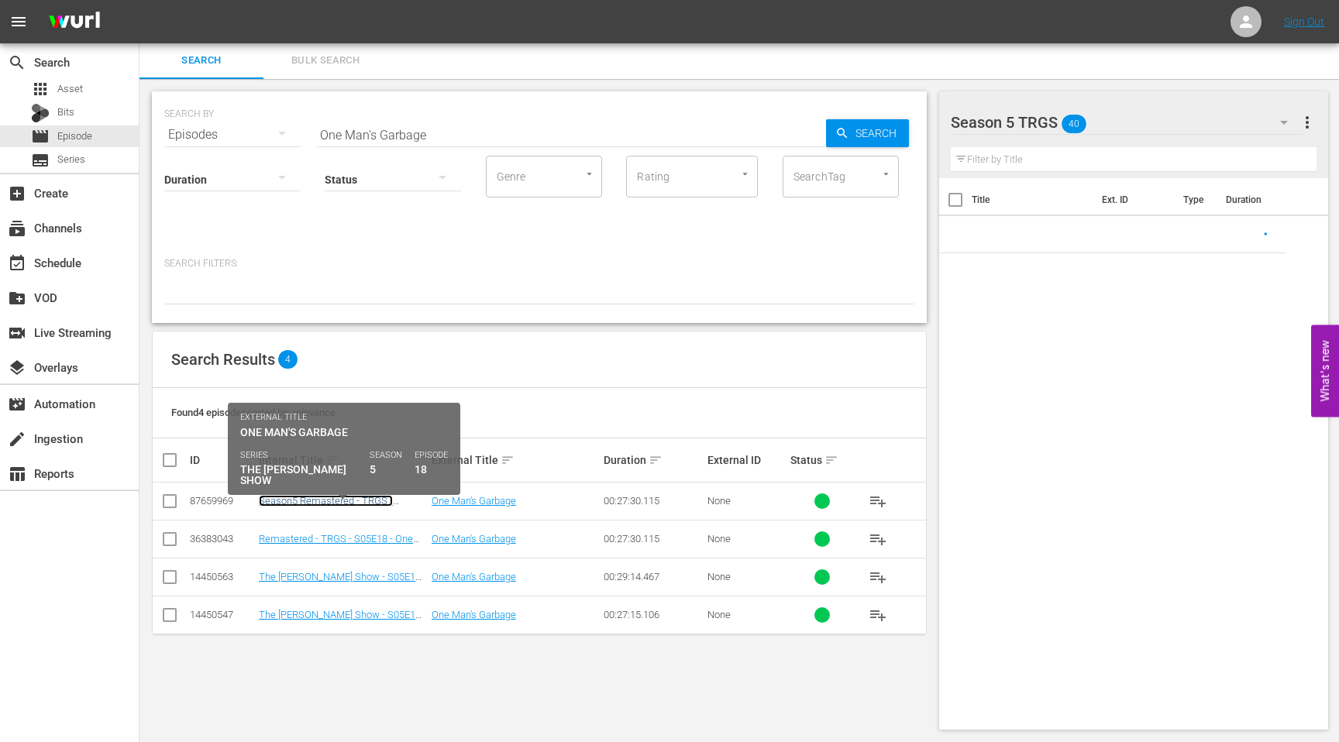
click at [302, 500] on link "Season5 Remastered - TRGS - S05E18 - One Man's Garbage" at bounding box center [326, 506] width 134 height 23
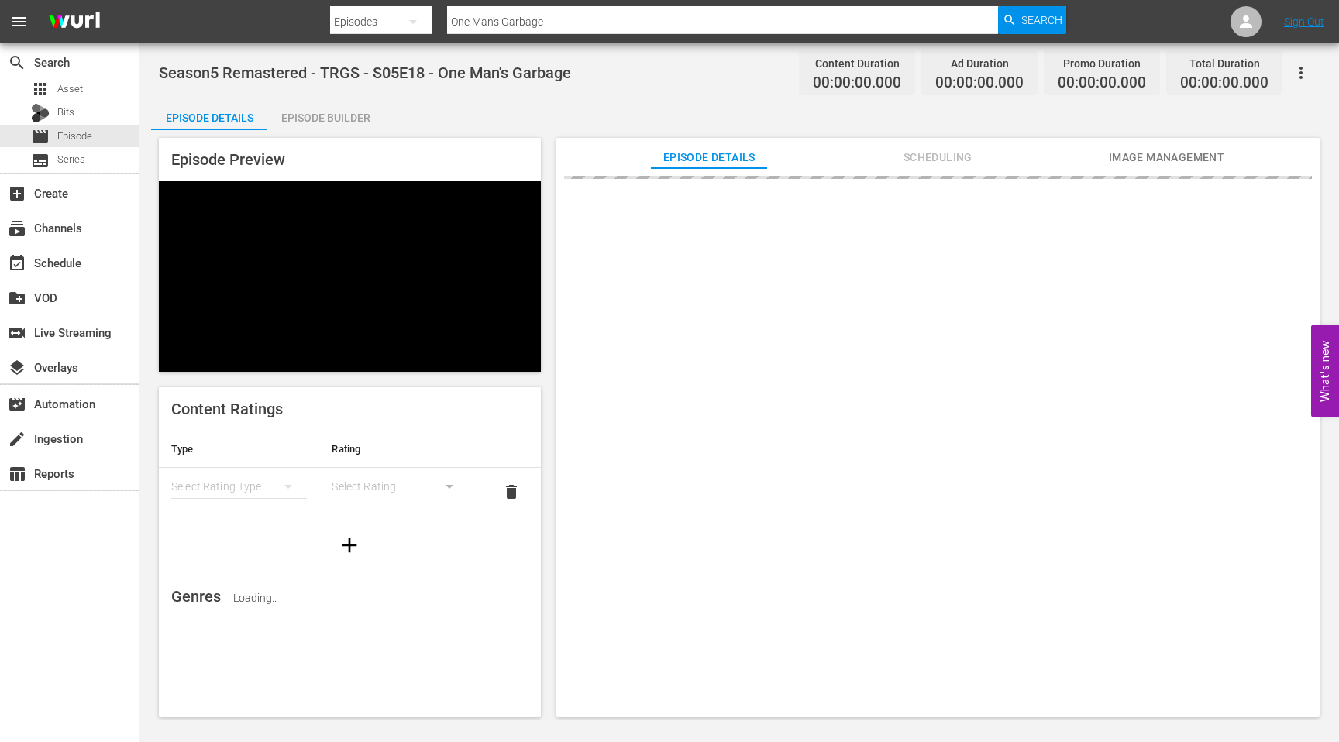
click at [333, 110] on div "Episode Builder" at bounding box center [325, 117] width 116 height 37
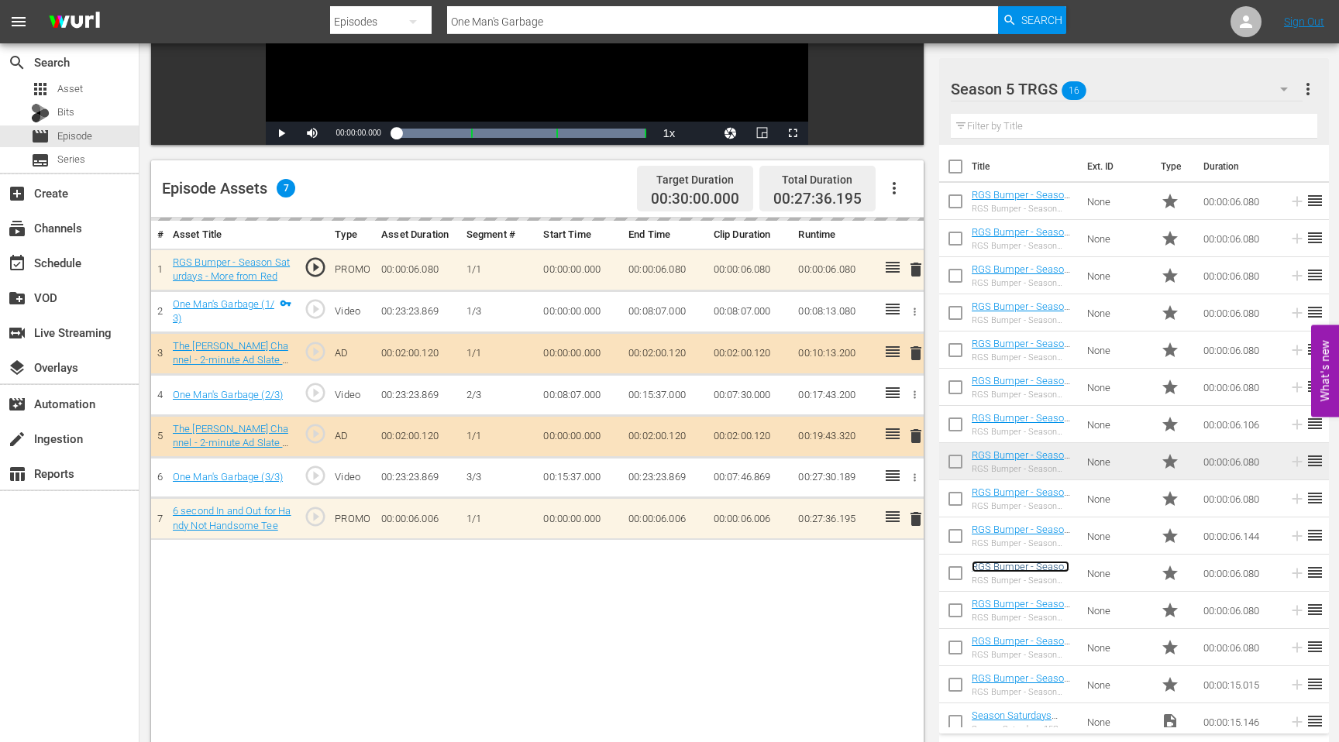
scroll to position [50, 0]
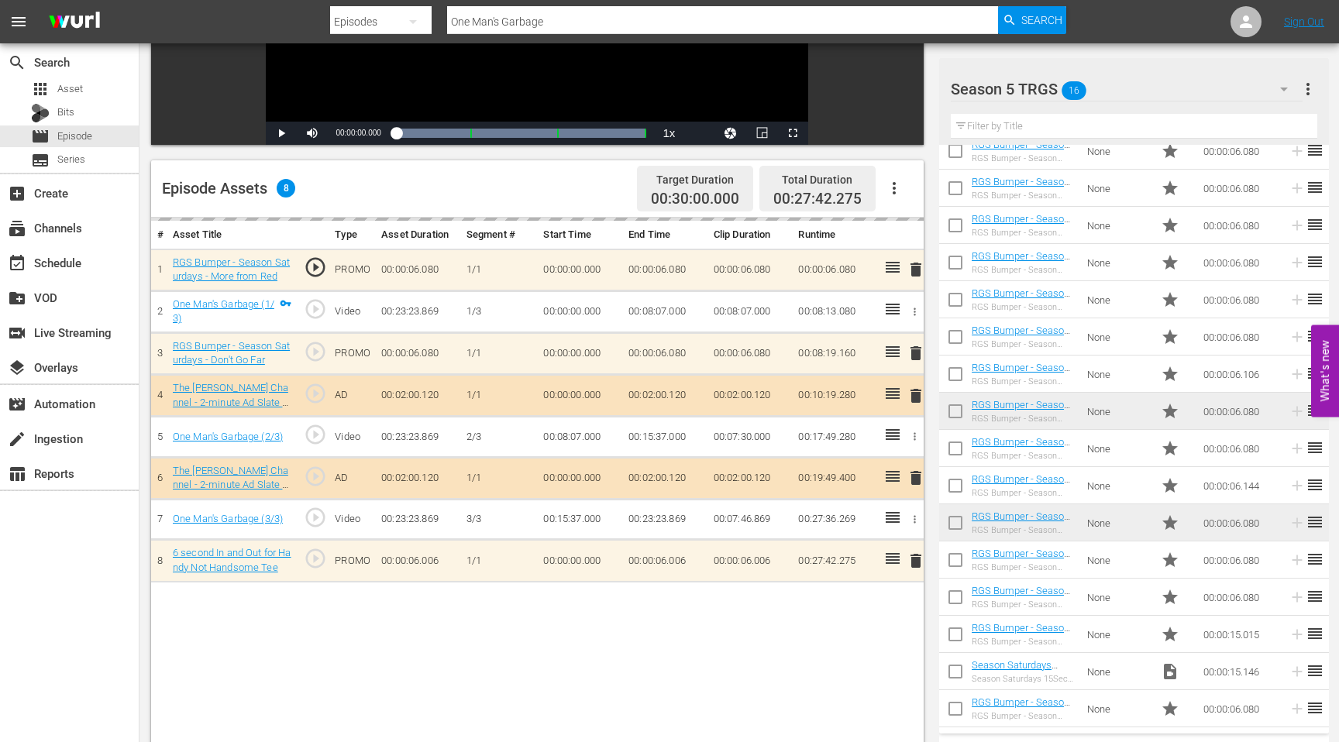
drag, startPoint x: 1009, startPoint y: 592, endPoint x: 437, endPoint y: 2, distance: 821.3
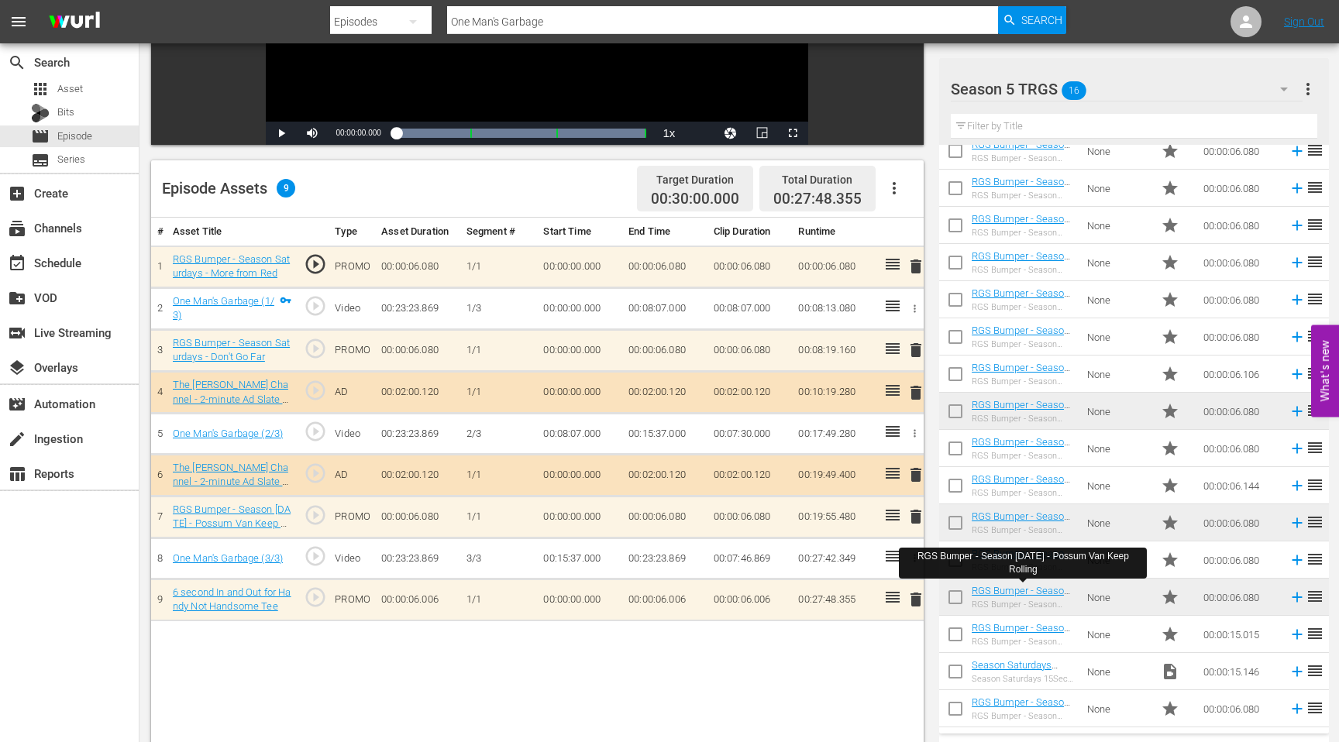
click at [554, 18] on input "One Man's Garbage" at bounding box center [722, 21] width 551 height 37
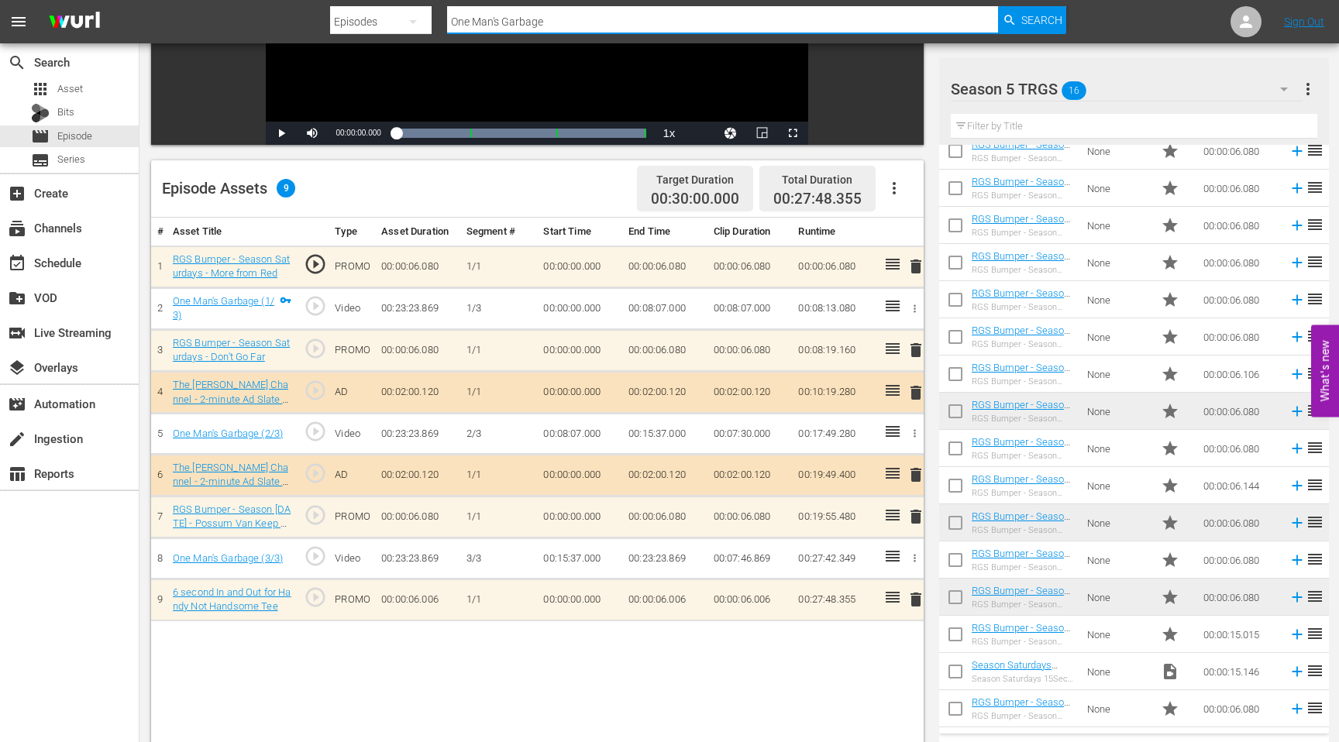
drag, startPoint x: 554, startPoint y: 18, endPoint x: 404, endPoint y: 17, distance: 150.3
click at [405, 18] on div "Search By Episodes Search ID, Title, Description, Keywords, or Category One Man…" at bounding box center [698, 21] width 736 height 37
type input "The Big Thing"
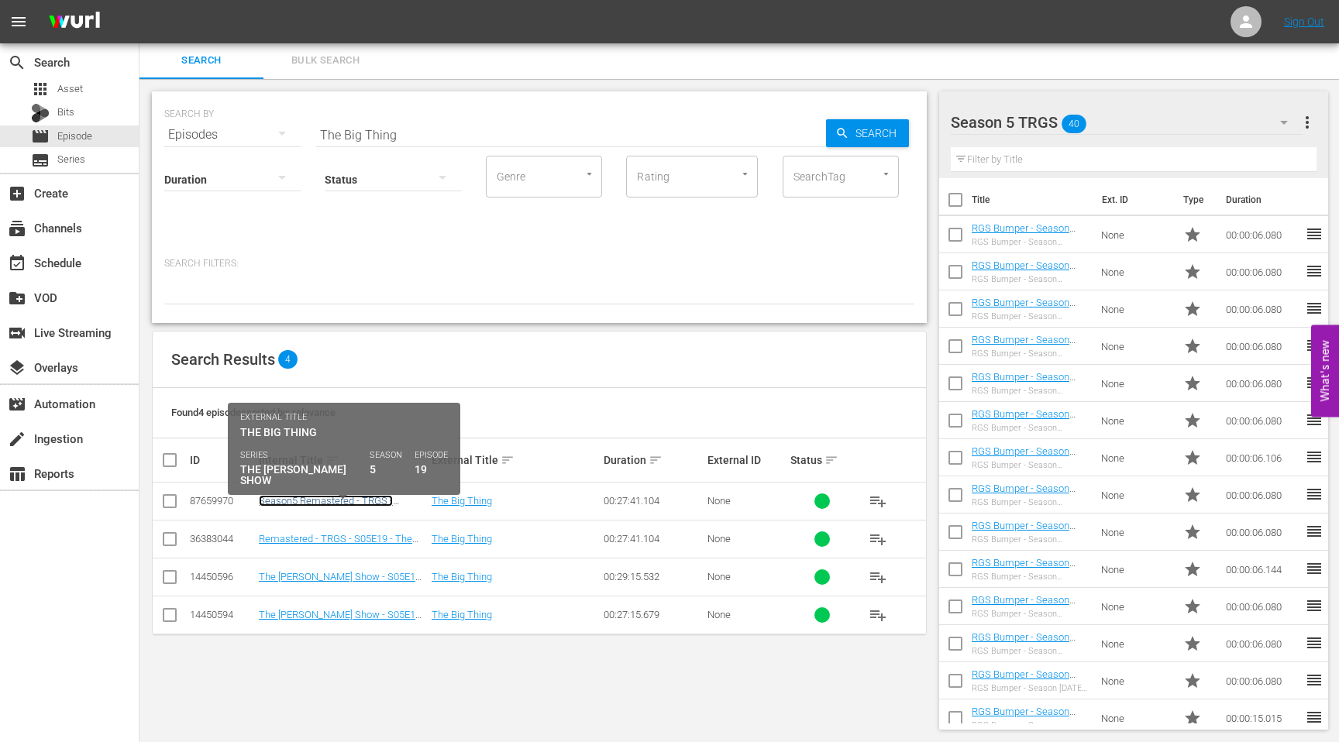
click at [373, 501] on link "Season5 Remastered - TRGS - S05E19 - The Big Thing" at bounding box center [326, 506] width 134 height 23
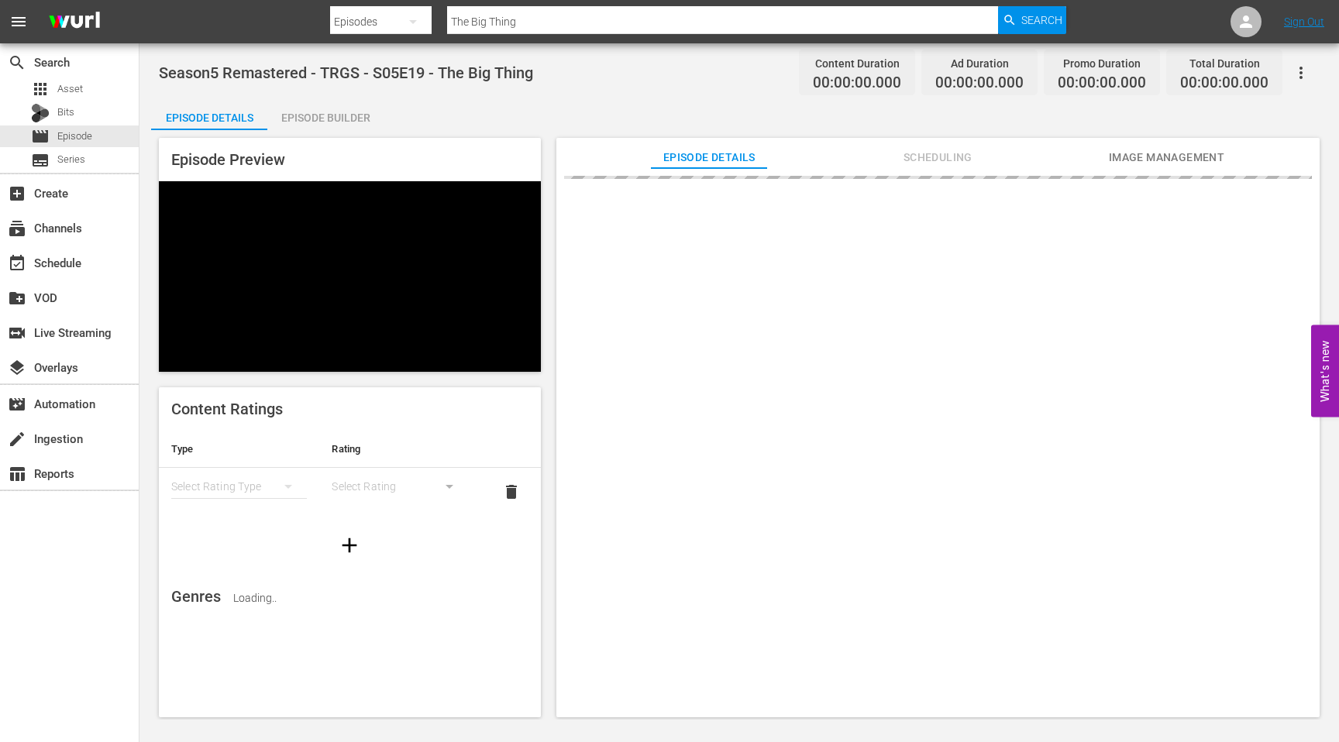
click at [346, 108] on div "Episode Builder" at bounding box center [325, 117] width 116 height 37
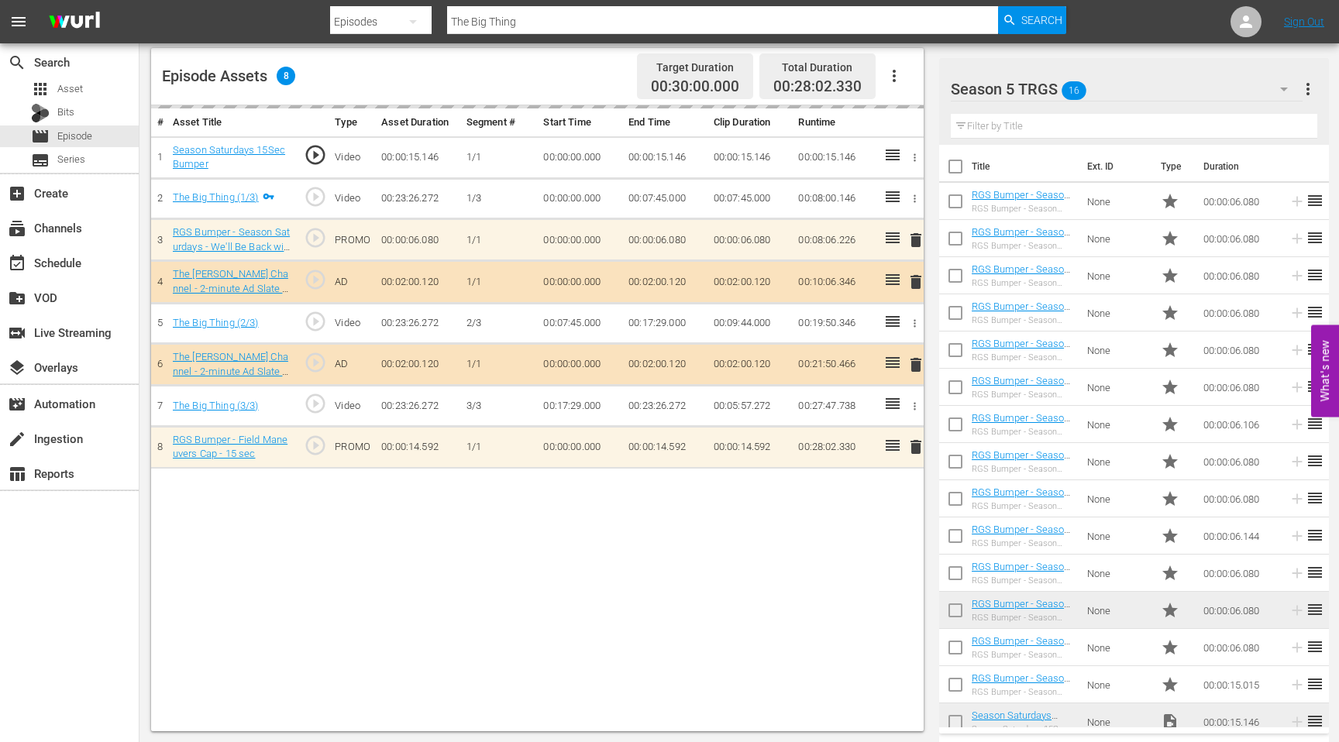
drag, startPoint x: 1026, startPoint y: 344, endPoint x: 405, endPoint y: 14, distance: 702.8
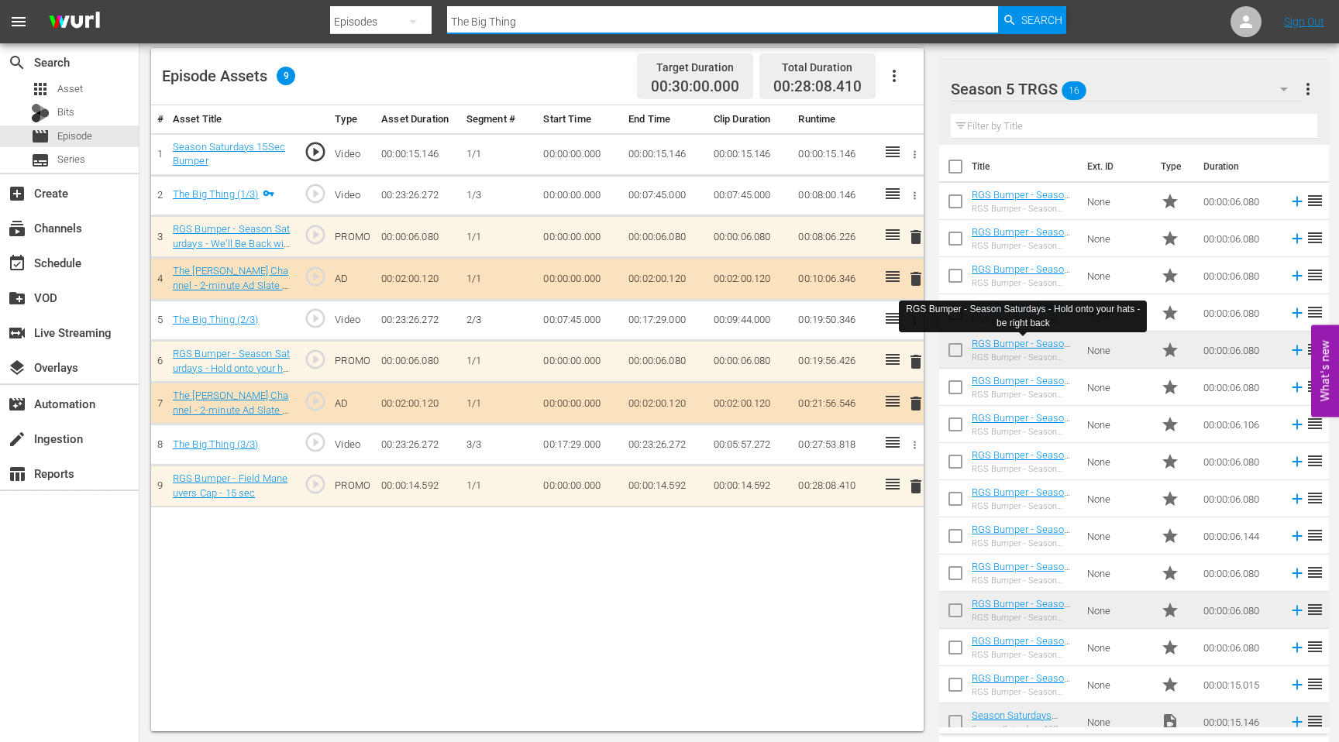
drag, startPoint x: 542, startPoint y: 19, endPoint x: 387, endPoint y: 19, distance: 154.2
click at [389, 19] on div "Search By Episodes Search ID, Title, Description, Keywords, or Category The Big…" at bounding box center [698, 21] width 736 height 37
type input "bottled water"
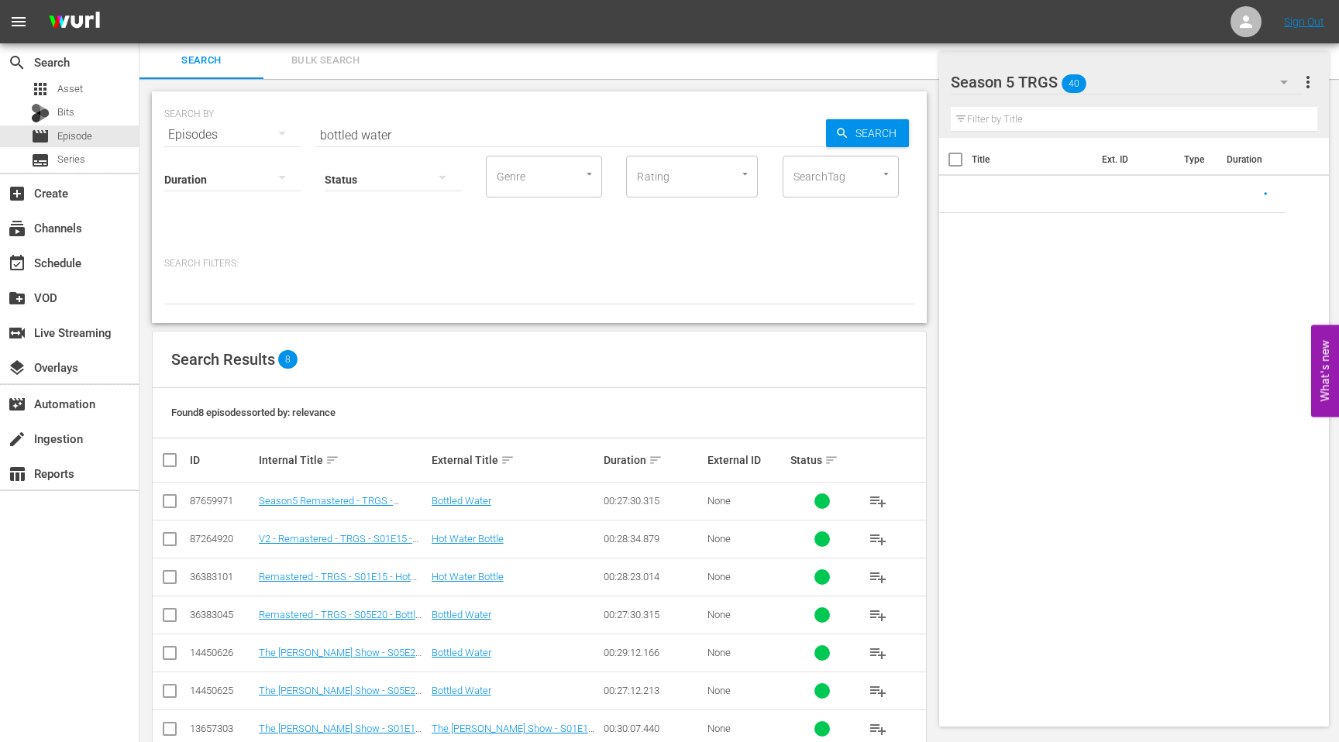
scroll to position [74, 0]
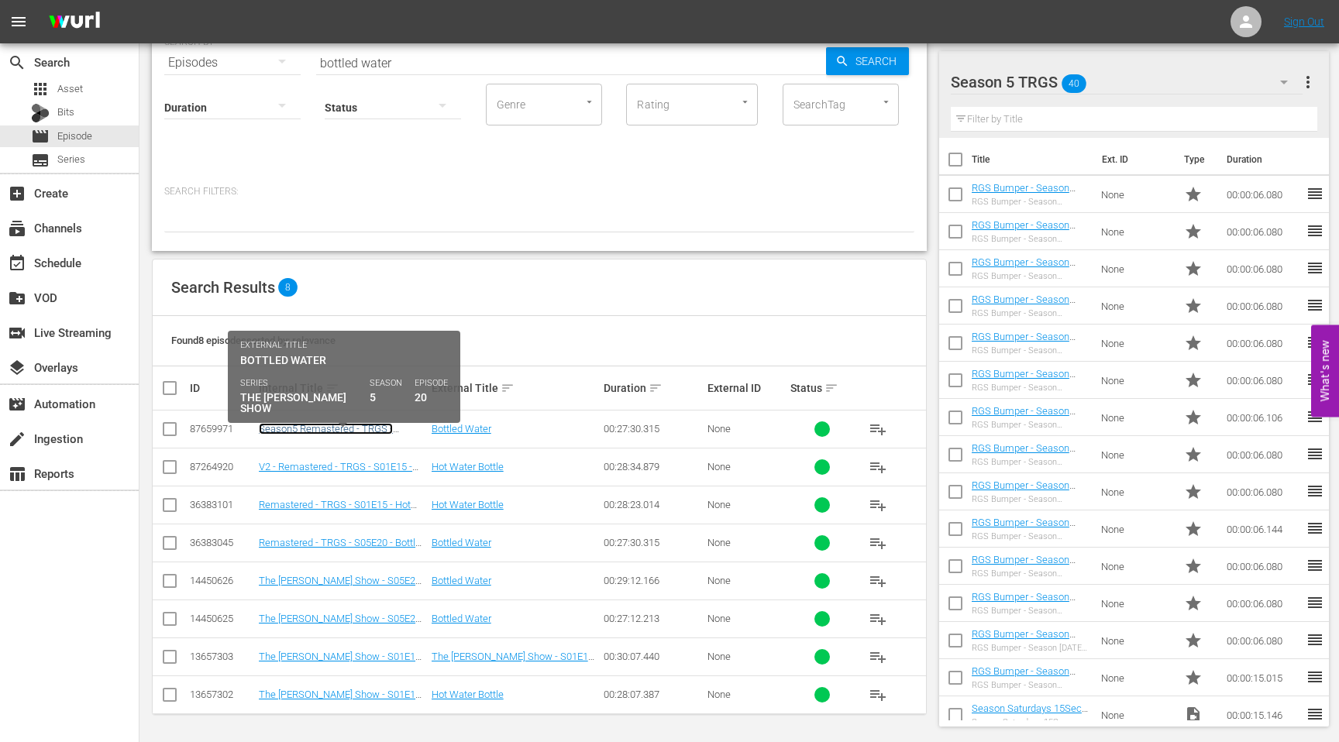
click at [311, 429] on link "Season5 Remastered - TRGS - S05E20 - Bottled Water" at bounding box center [326, 434] width 134 height 23
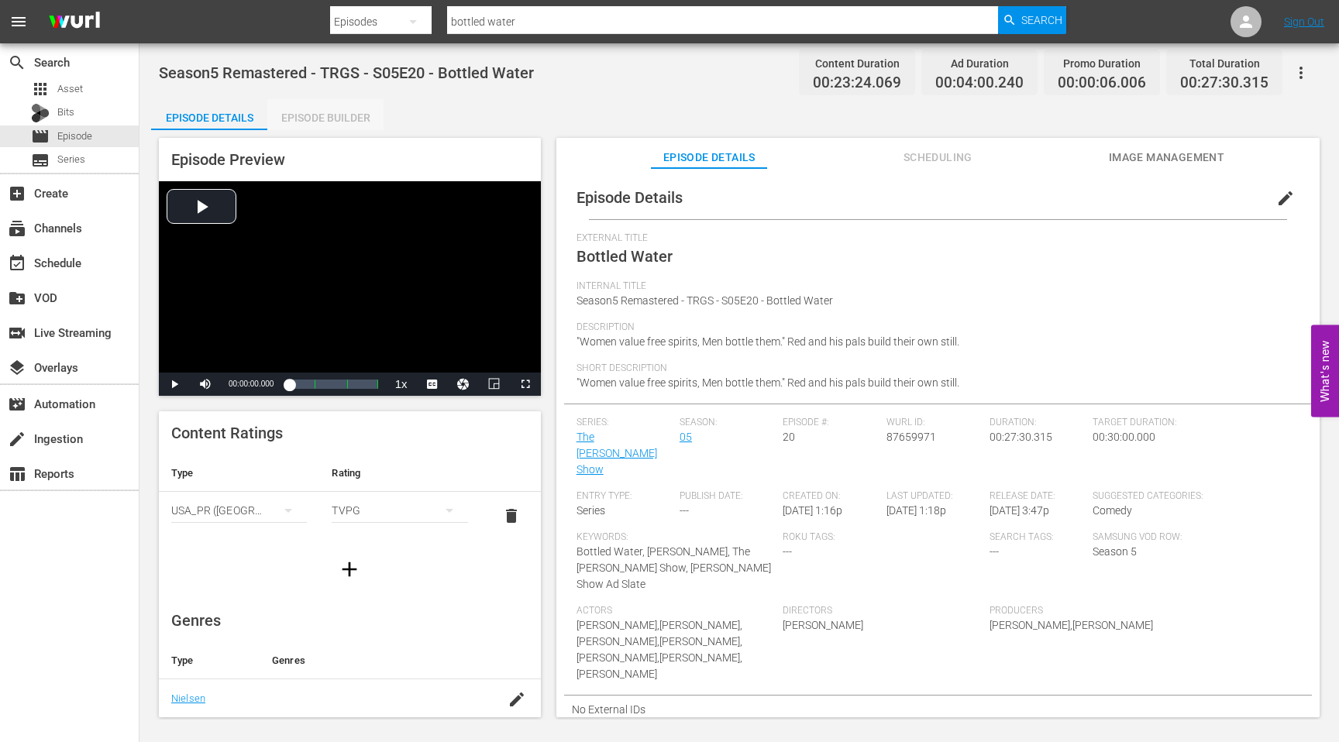
click at [362, 108] on div "Episode Builder" at bounding box center [325, 117] width 116 height 37
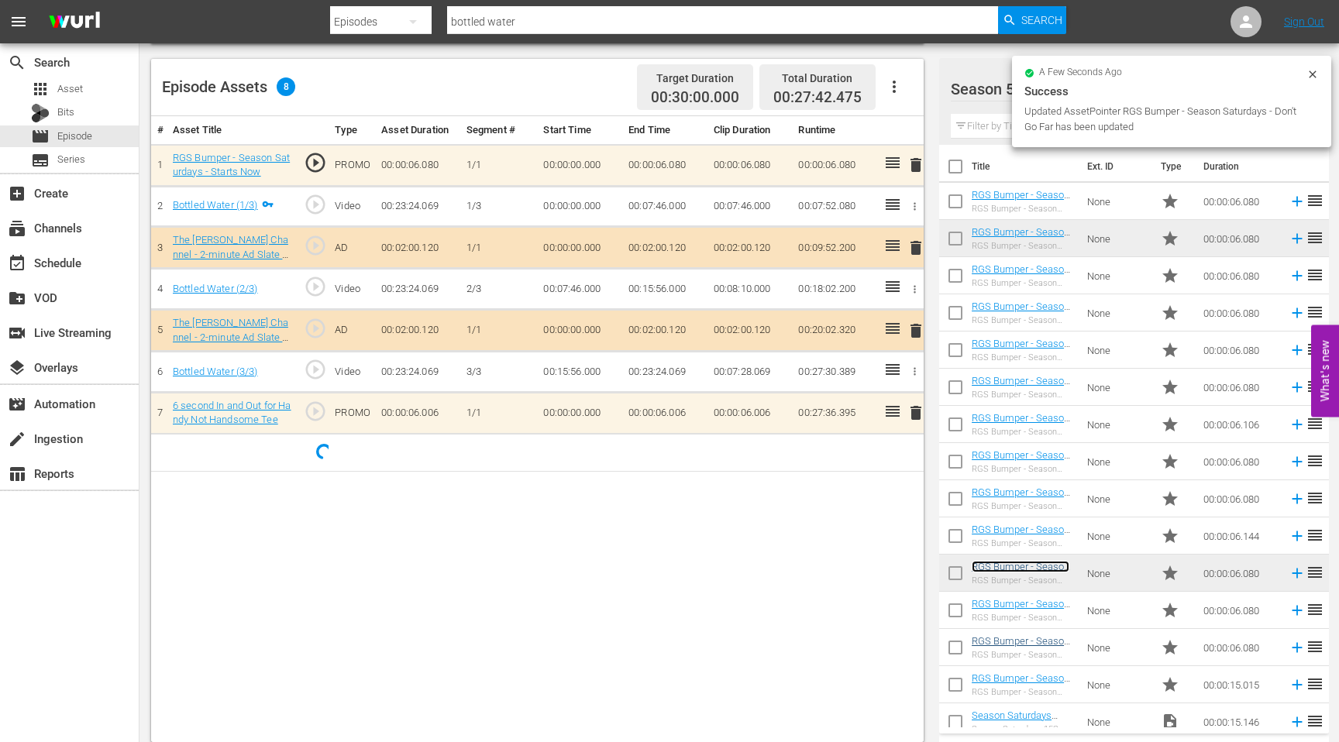
scroll to position [50, 0]
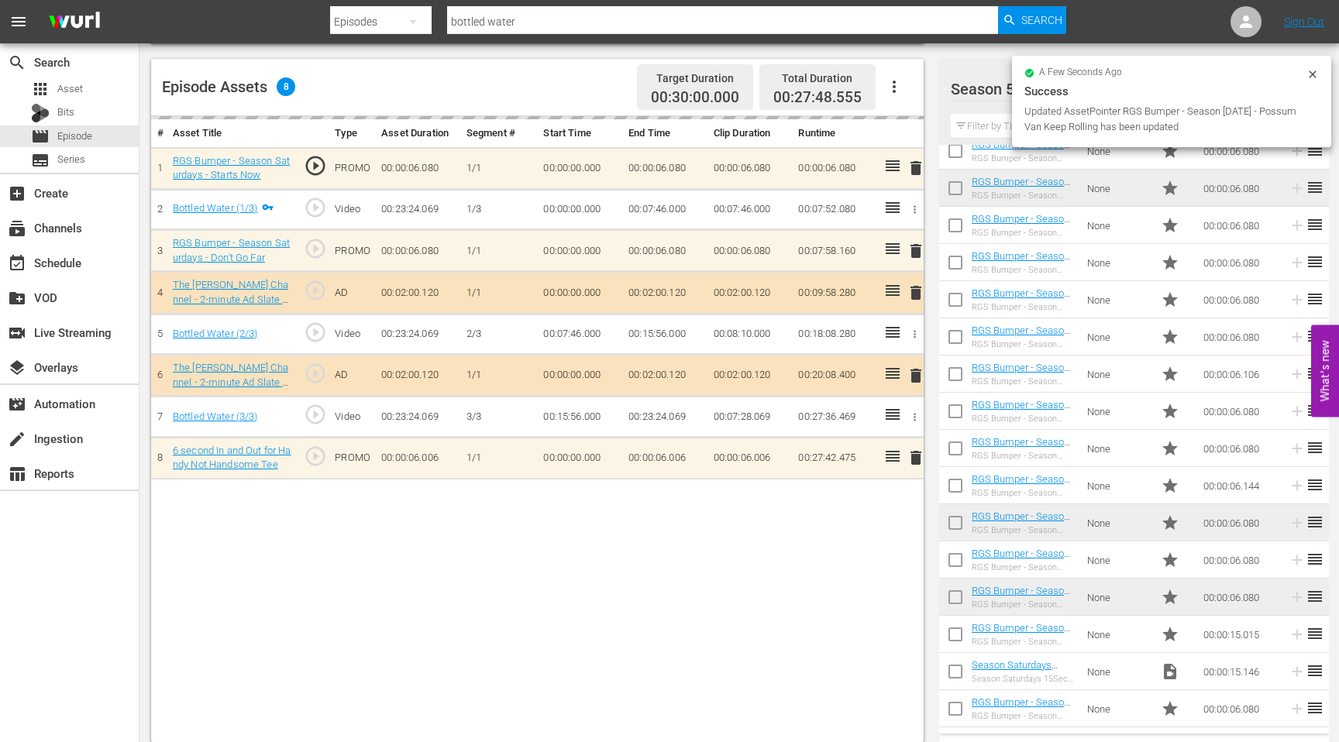
drag, startPoint x: 1021, startPoint y: 593, endPoint x: 370, endPoint y: 0, distance: 880.7
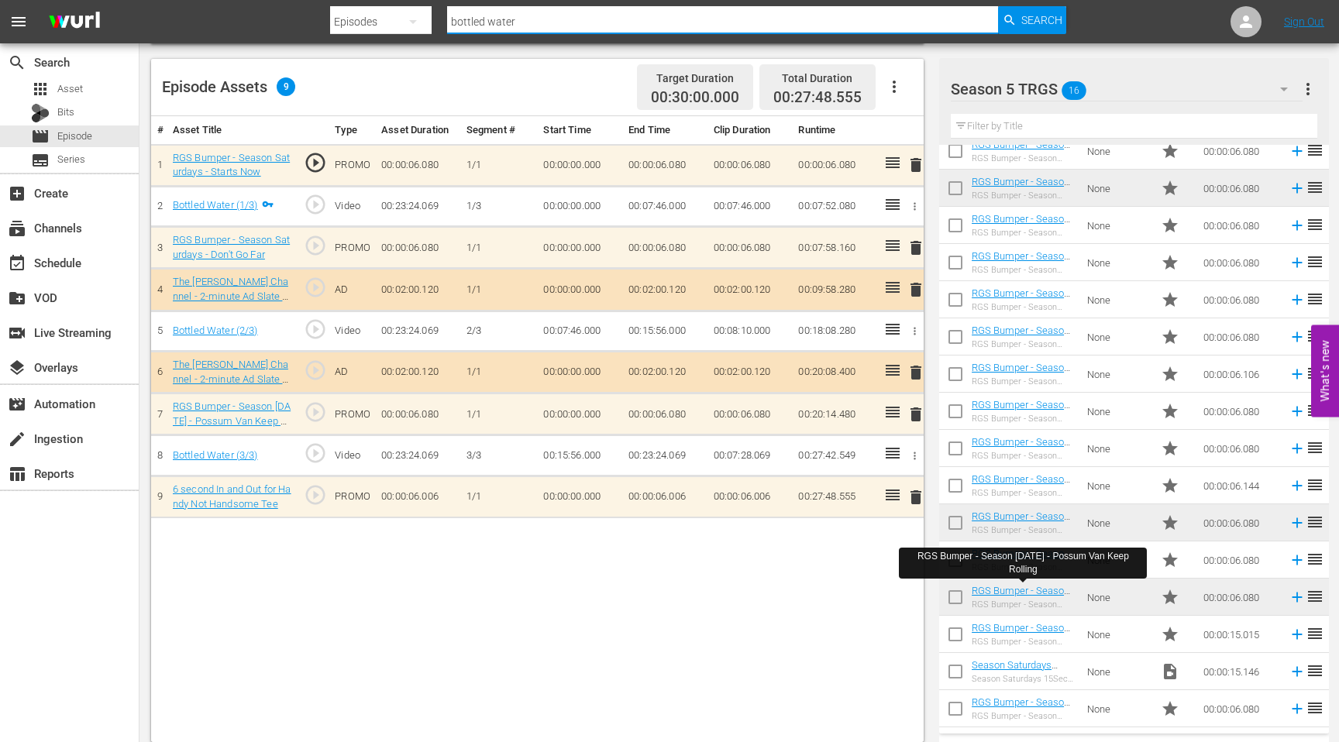
click at [509, 16] on input "bottled water" at bounding box center [722, 21] width 551 height 37
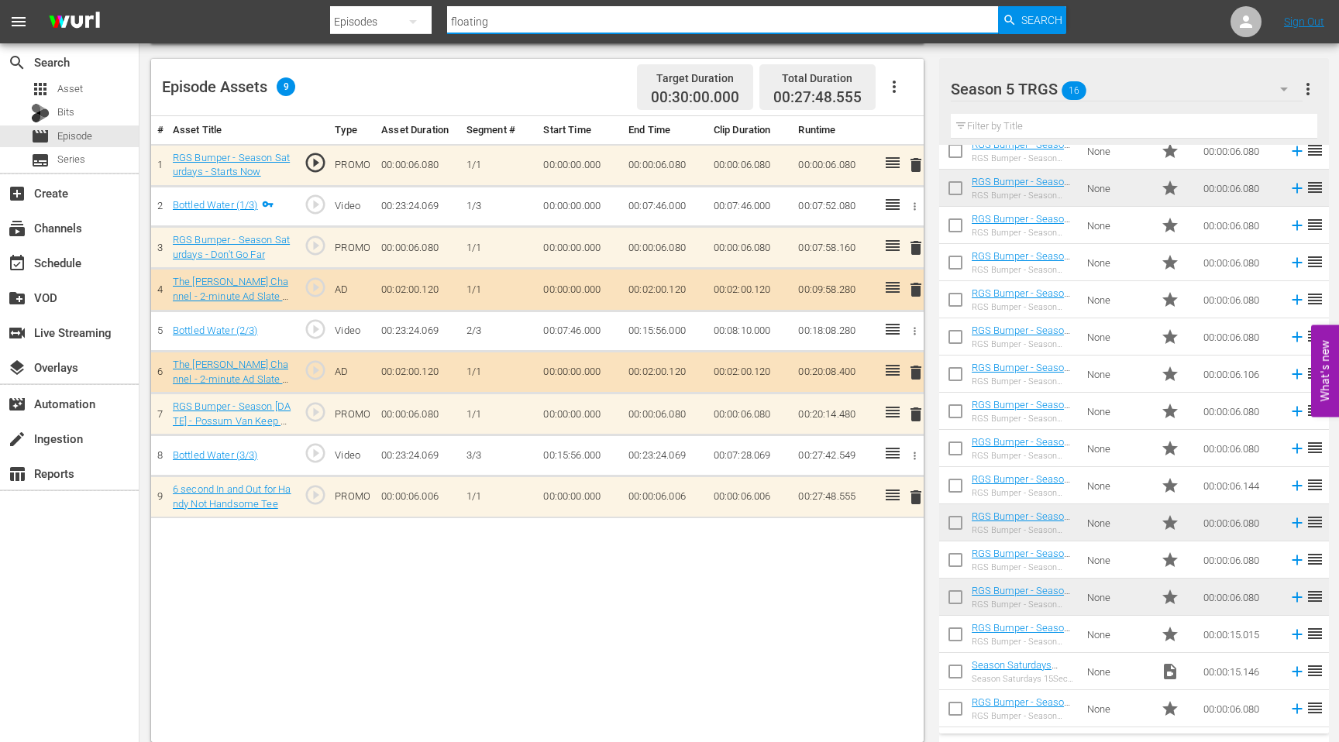
type input "Floating Church"
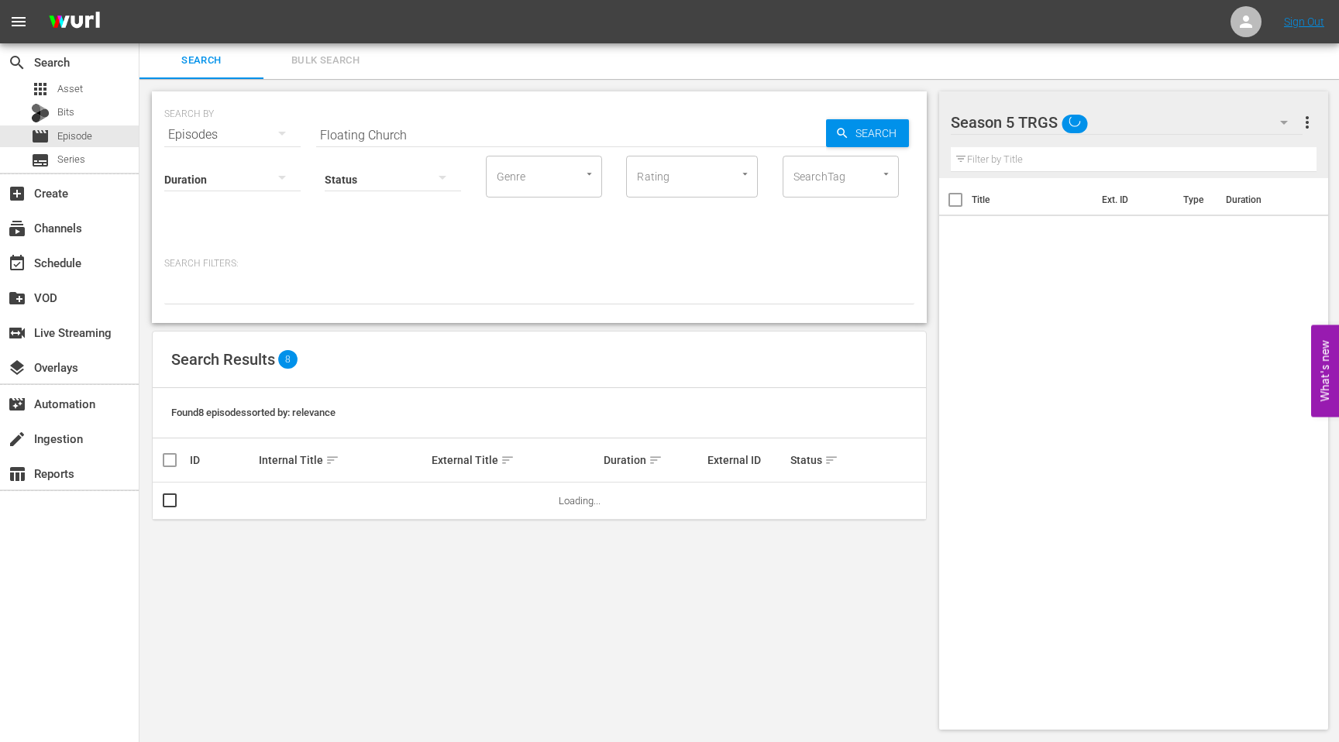
scroll to position [2, 0]
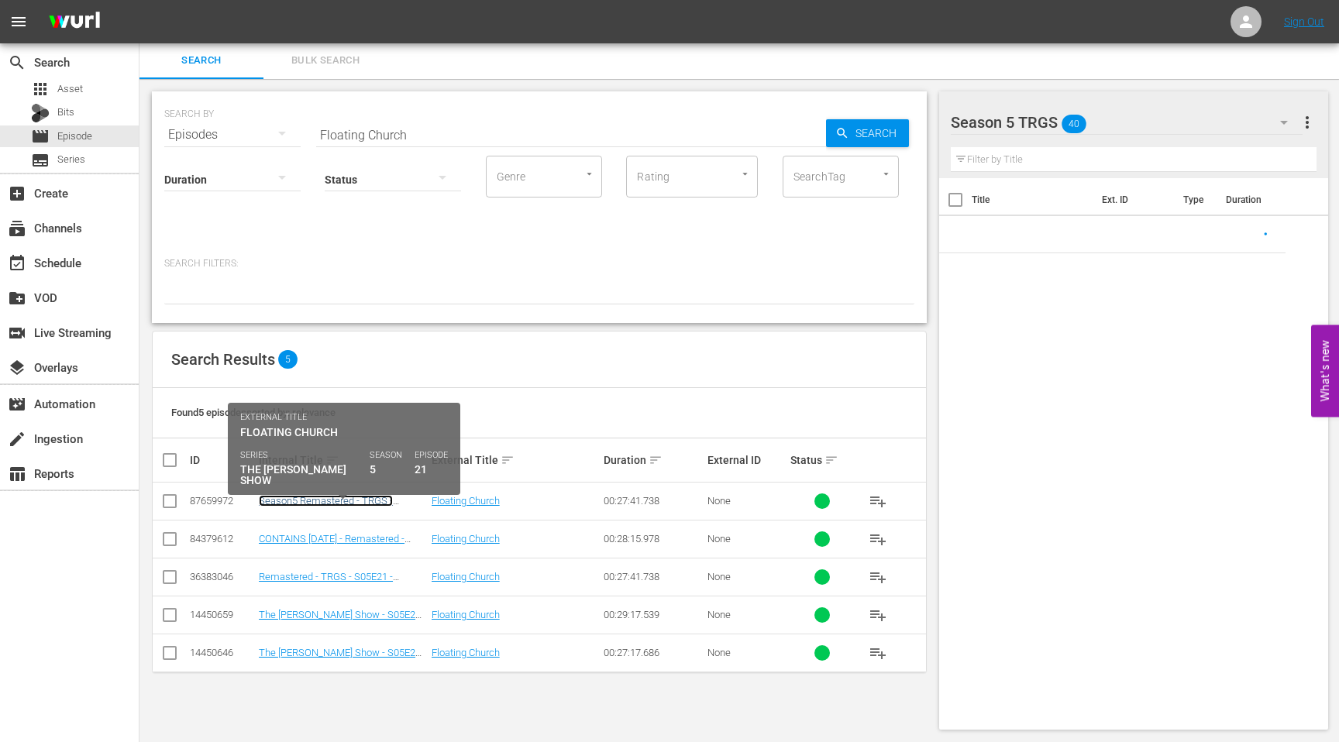
click at [299, 500] on link "Season5 Remastered - TRGS - S05E21 - Floating Church" at bounding box center [326, 506] width 134 height 23
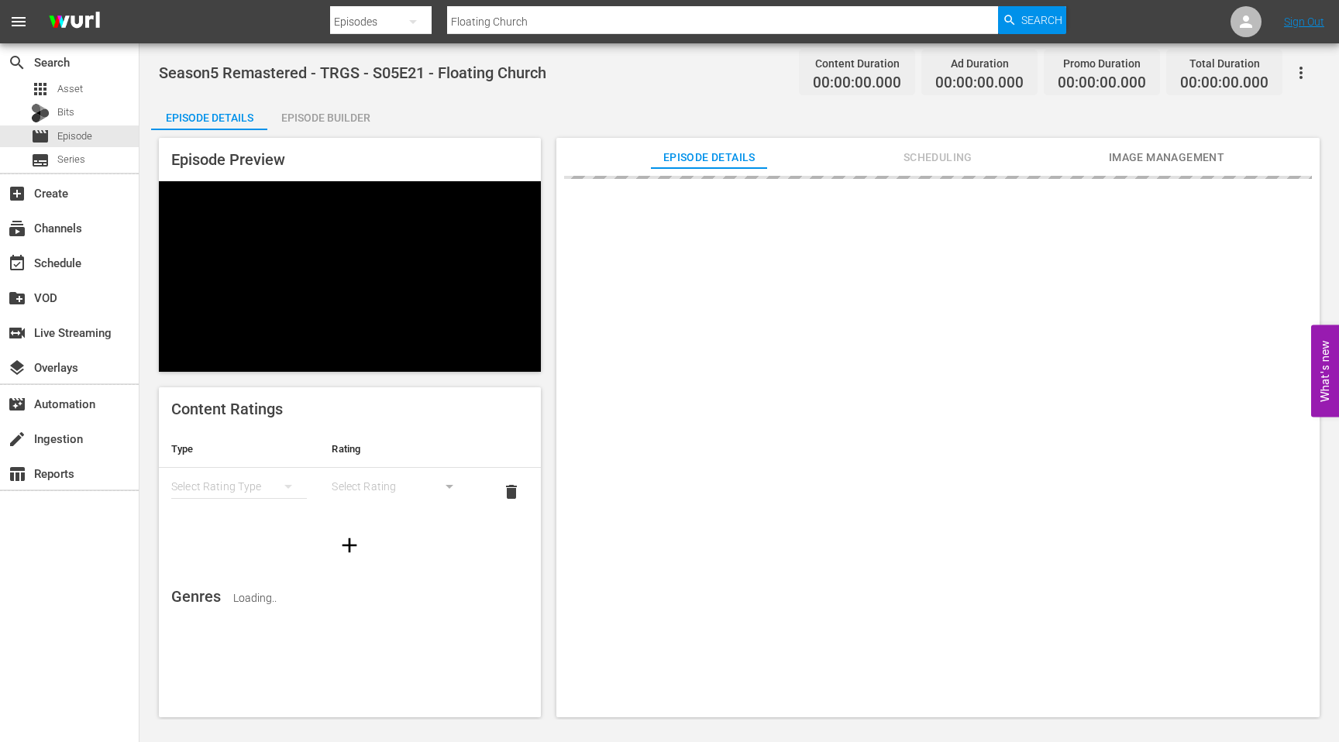
click at [357, 115] on div "Episode Builder" at bounding box center [325, 117] width 116 height 37
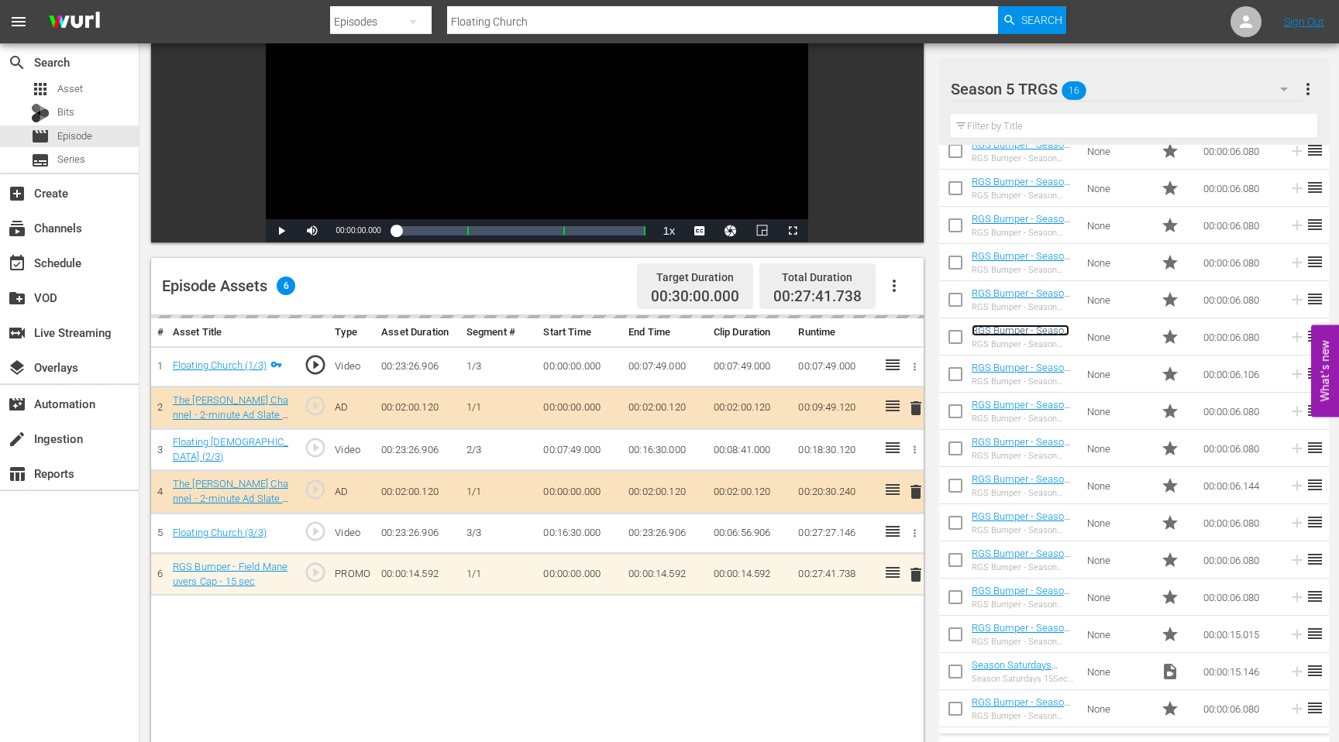
scroll to position [201, 0]
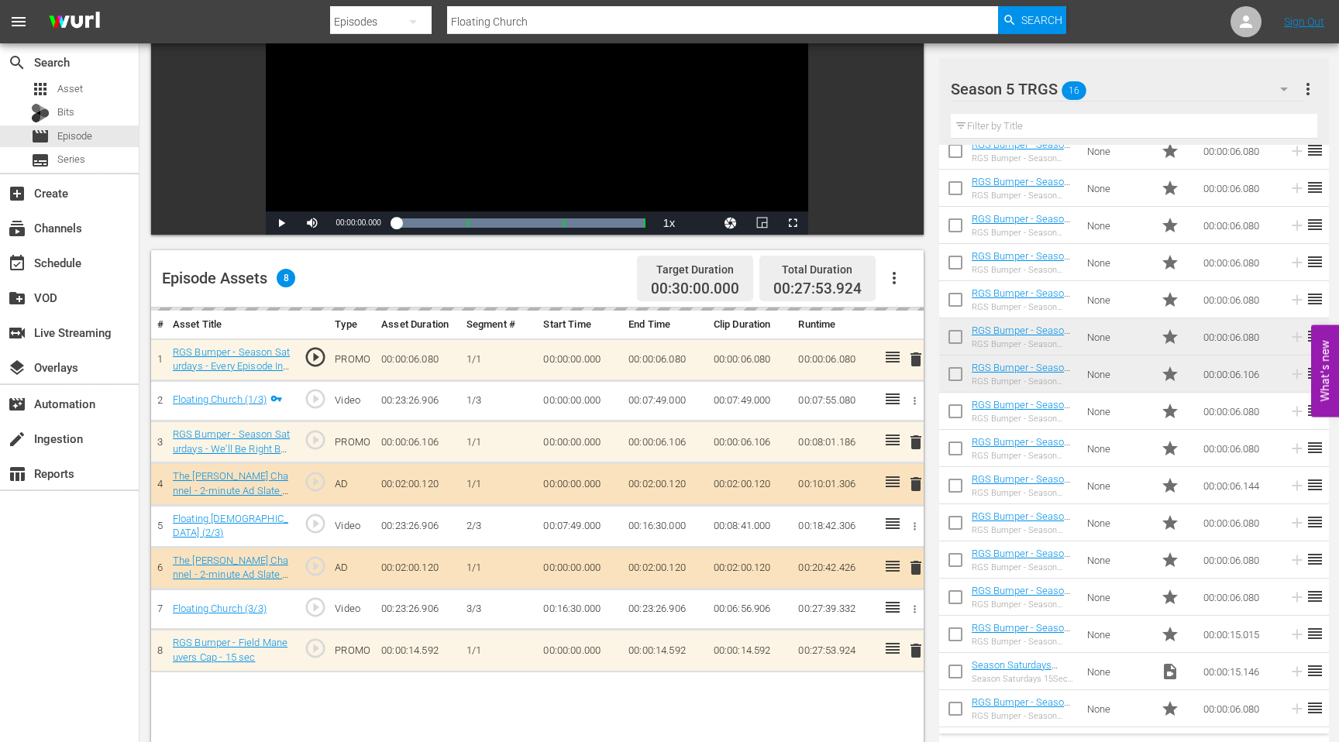
drag, startPoint x: 1022, startPoint y: 521, endPoint x: 266, endPoint y: 2, distance: 916.7
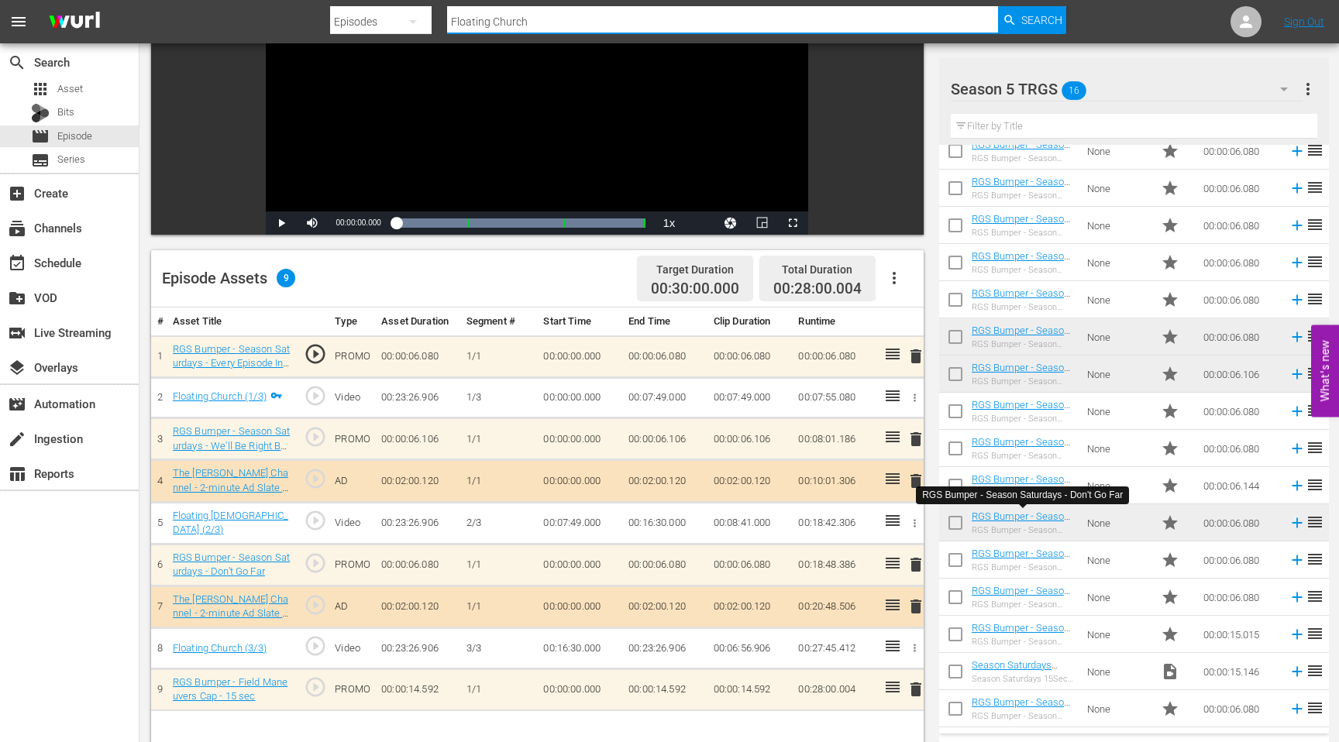
click at [514, 26] on input "Floating Church" at bounding box center [722, 21] width 551 height 37
type input "The not chicken"
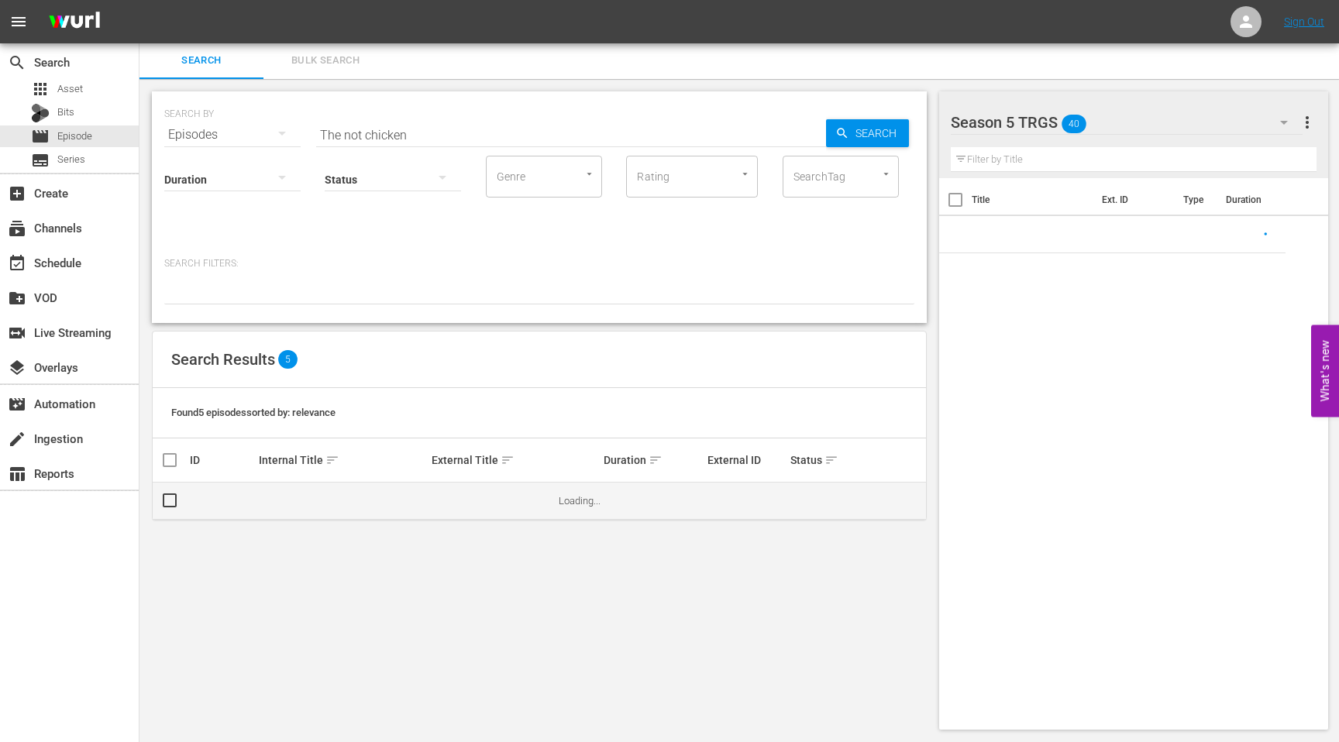
scroll to position [201, 0]
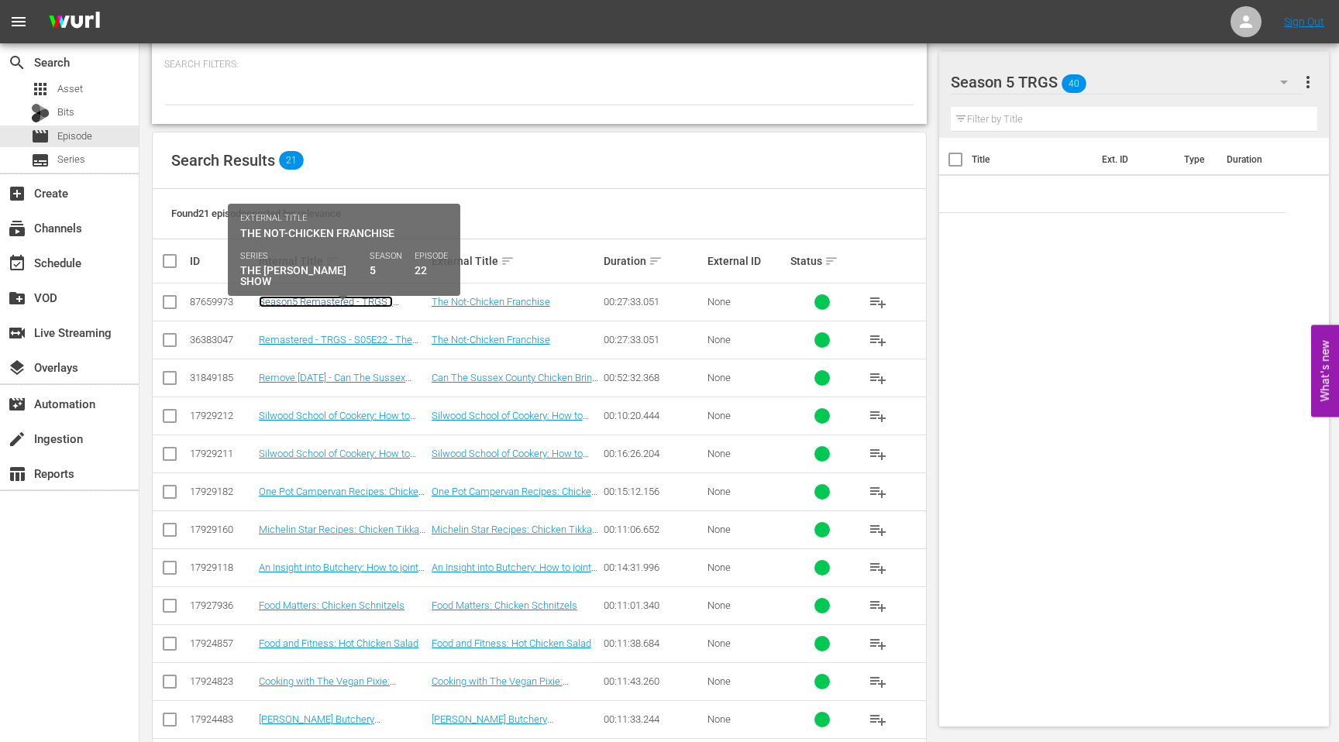
click at [309, 298] on link "Season5 Remastered - TRGS - S05E22 - The Not-Chicken Franchise" at bounding box center [339, 307] width 160 height 23
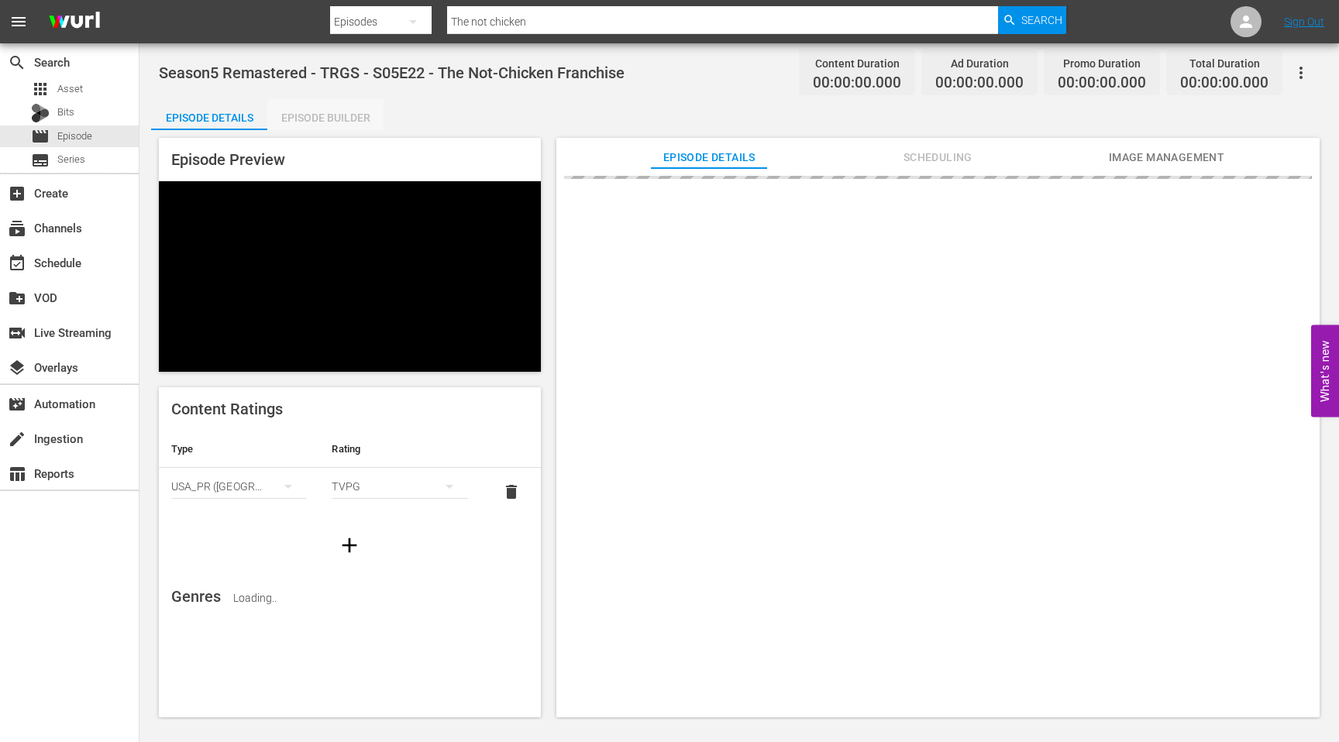
click at [316, 115] on div "Episode Builder" at bounding box center [325, 117] width 116 height 37
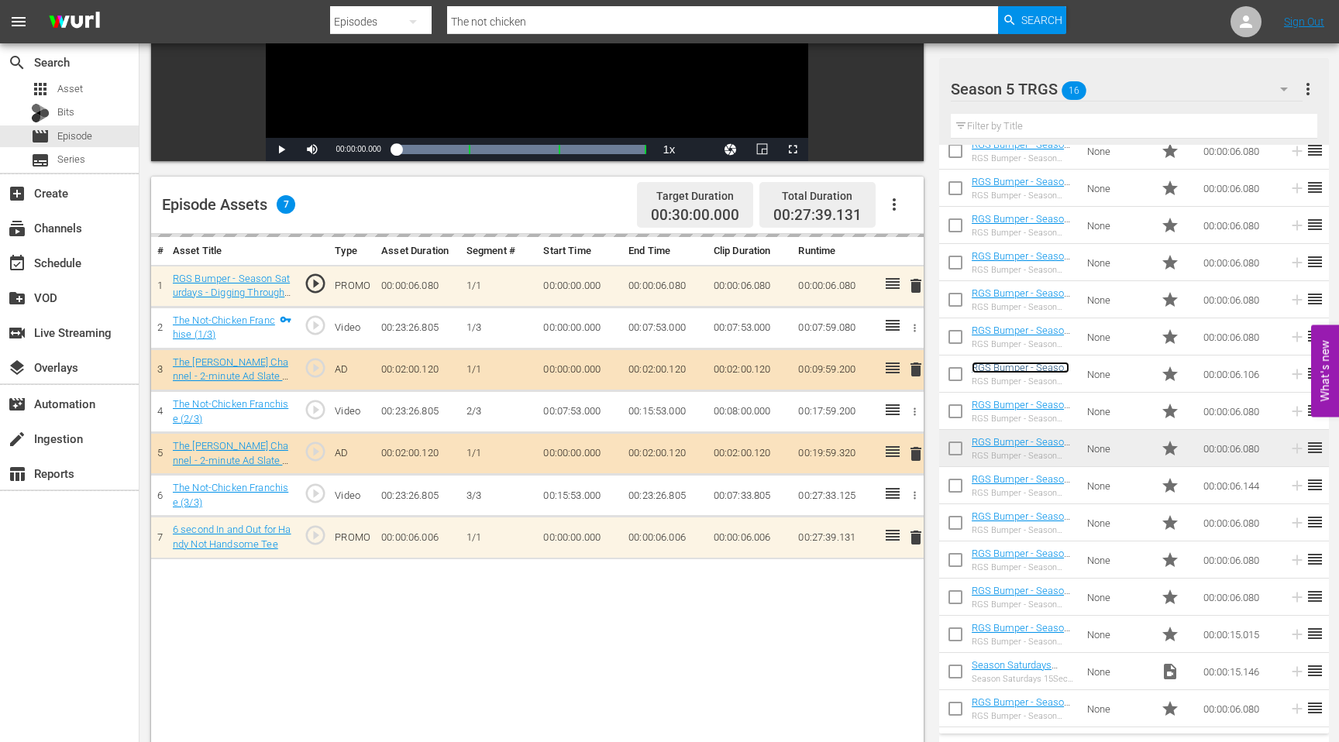
scroll to position [285, 0]
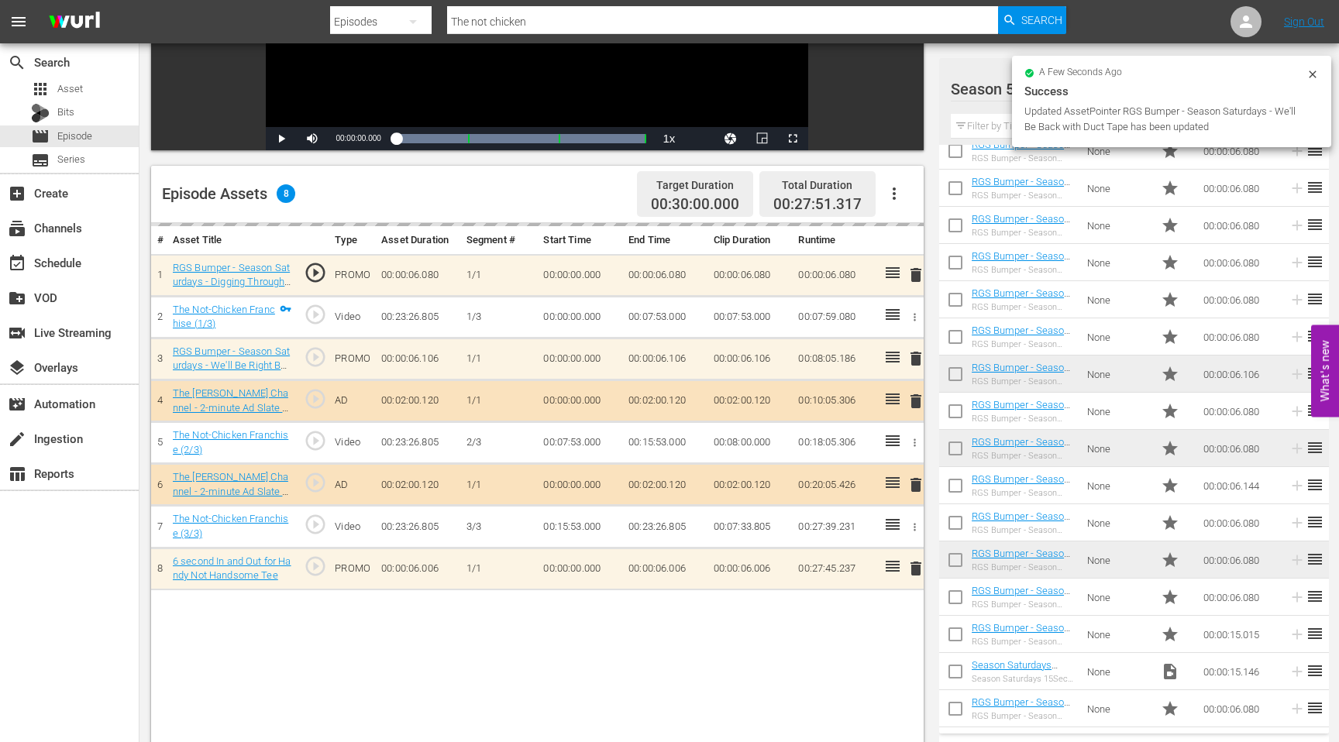
drag, startPoint x: 1026, startPoint y: 554, endPoint x: 288, endPoint y: 1, distance: 922.5
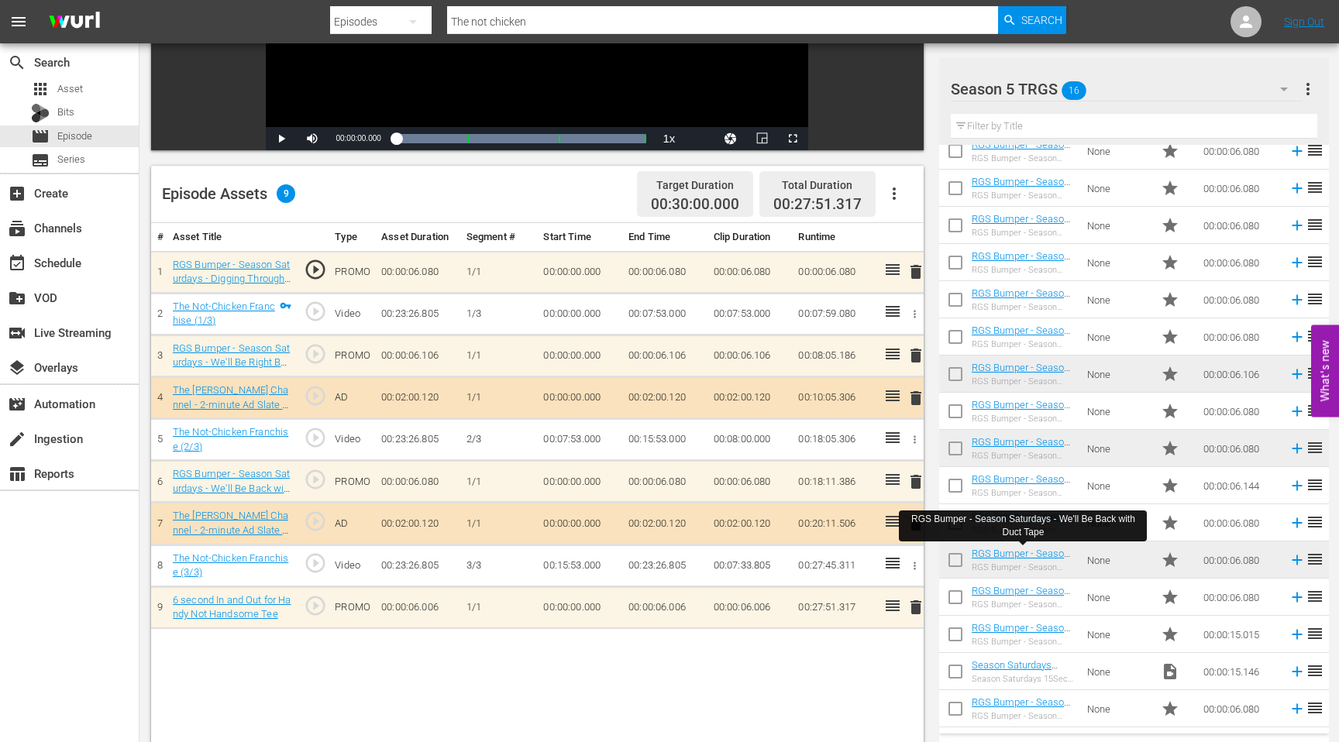
click at [514, 19] on input "The not chicken" at bounding box center [722, 21] width 551 height 37
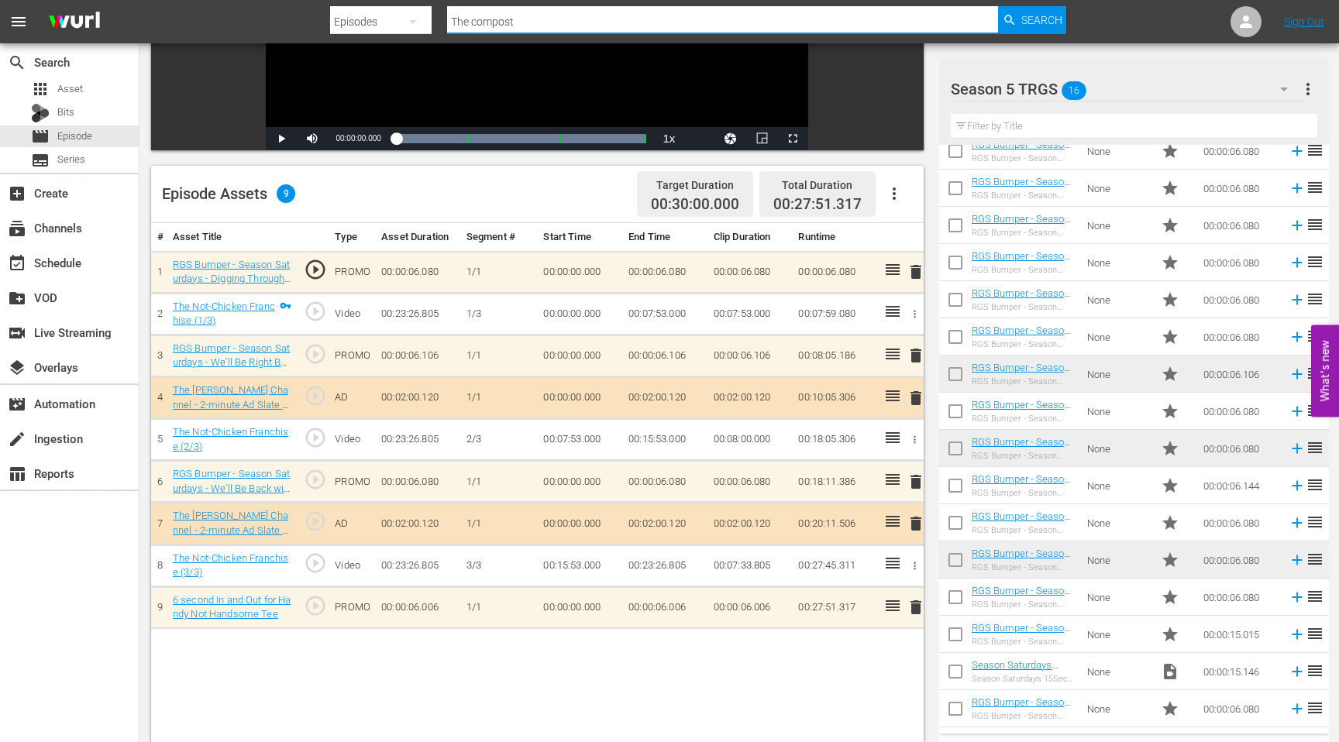
type input "The compost"
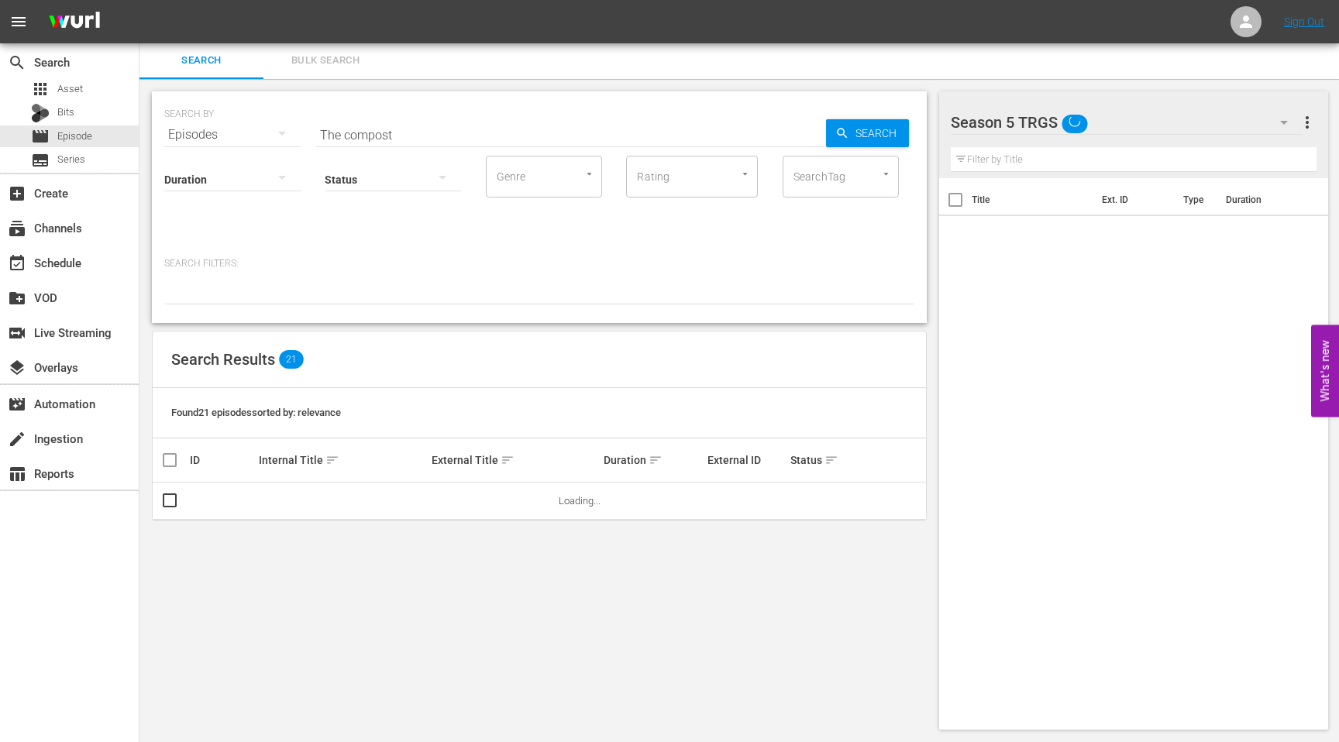
scroll to position [2, 0]
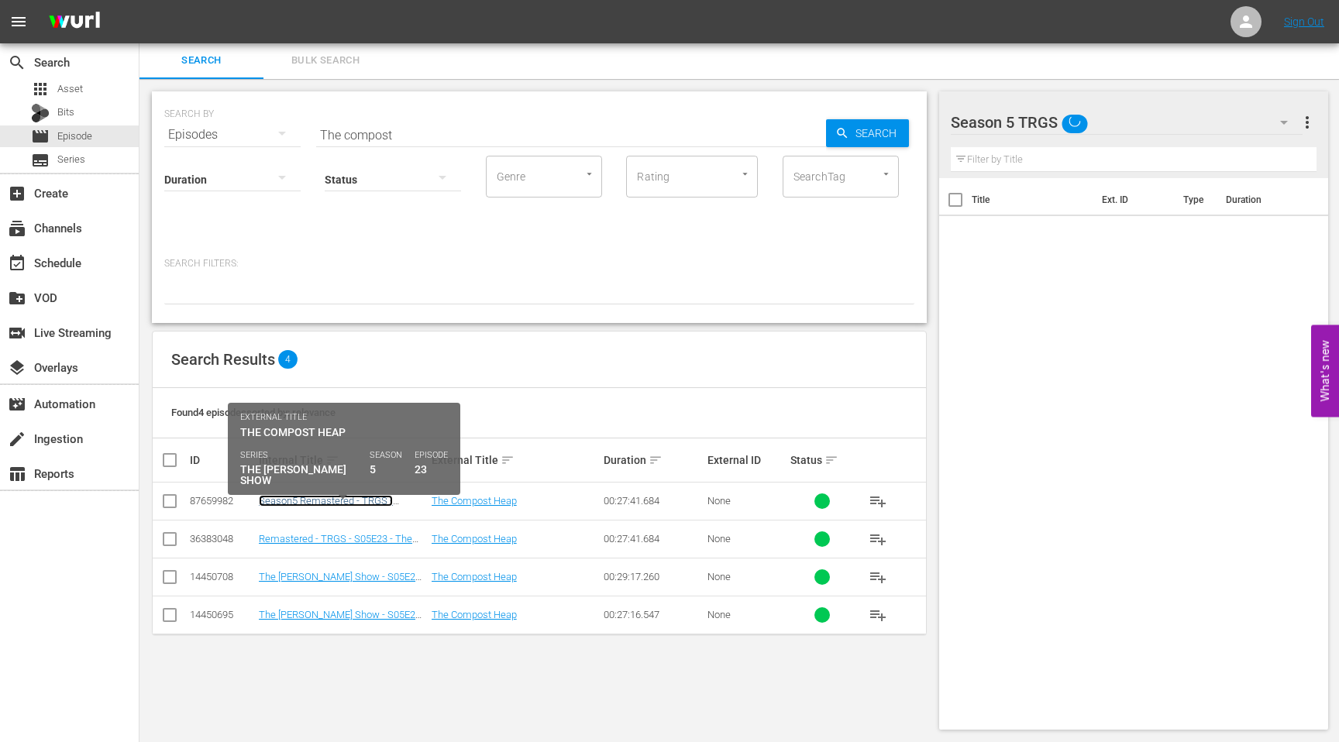
click at [287, 498] on link "Season5 Remastered - TRGS - S05E23 - The Compost Heap" at bounding box center [326, 506] width 134 height 23
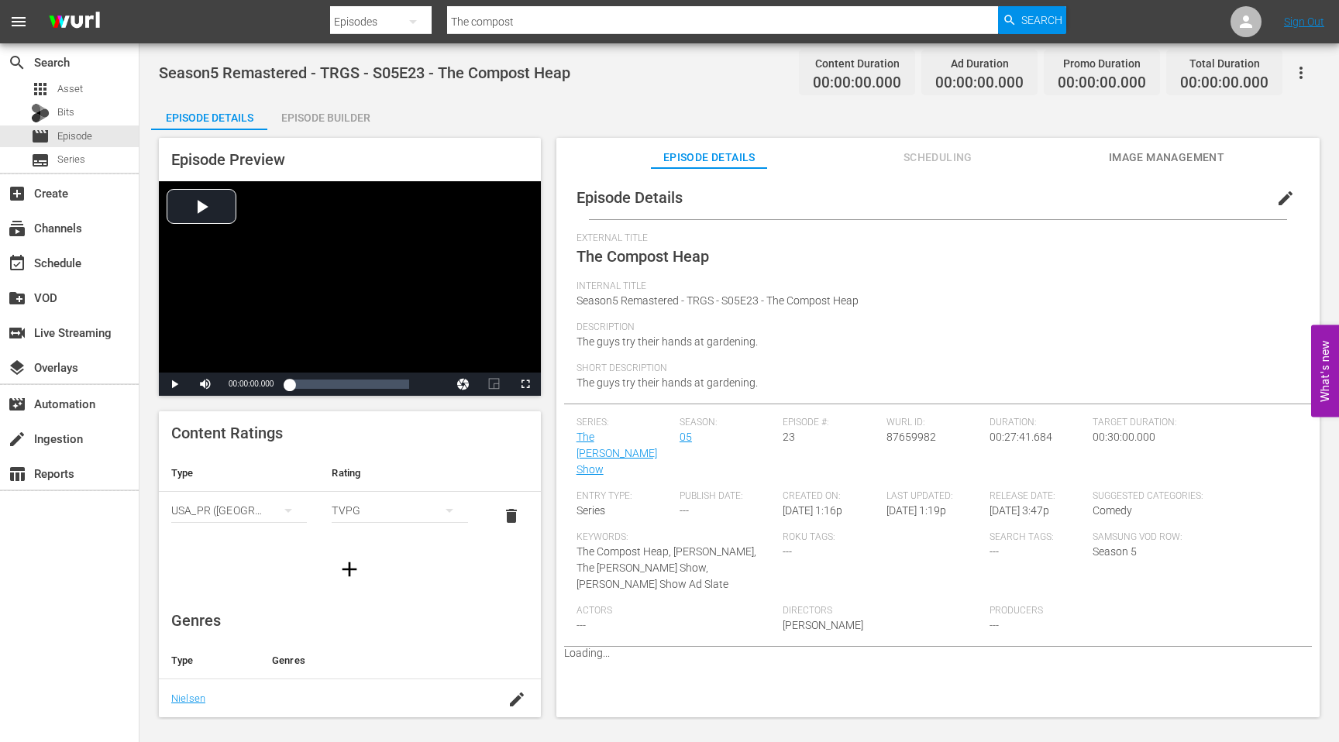
click at [333, 122] on div "Episode Builder" at bounding box center [325, 117] width 116 height 37
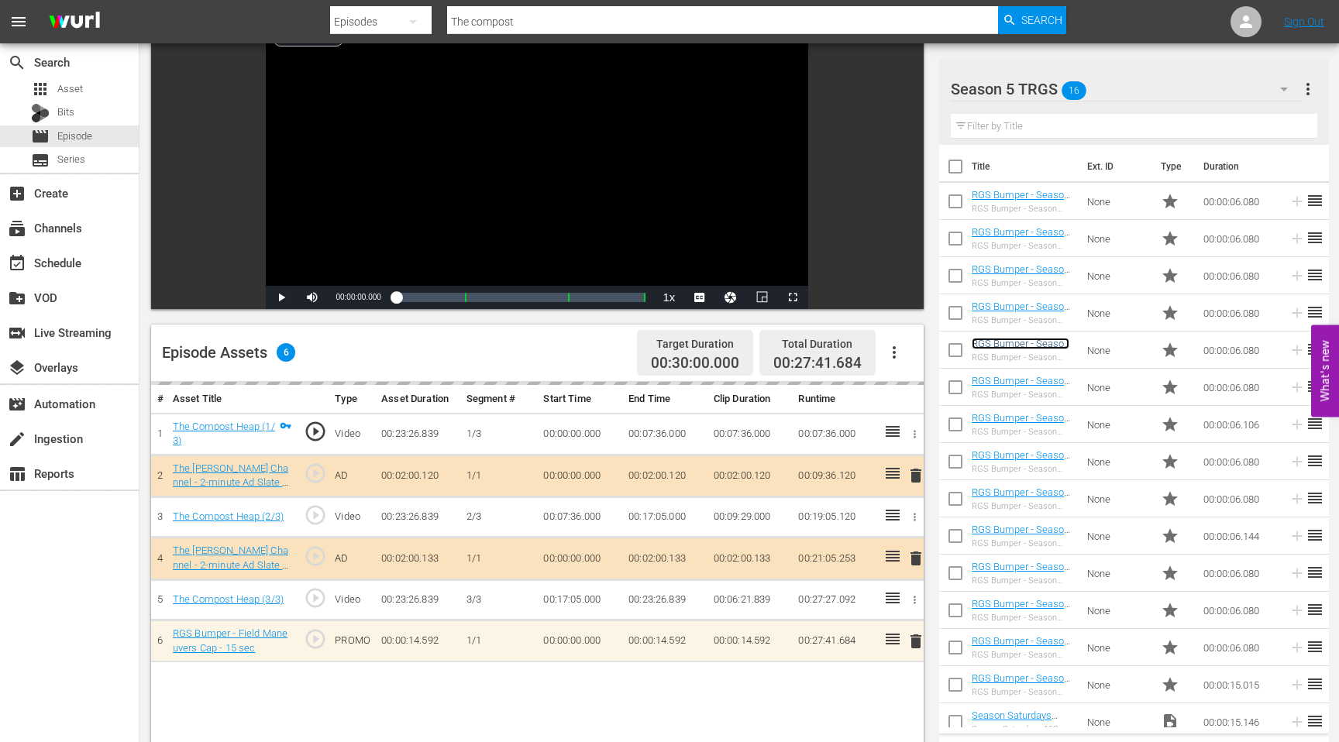
scroll to position [148, 0]
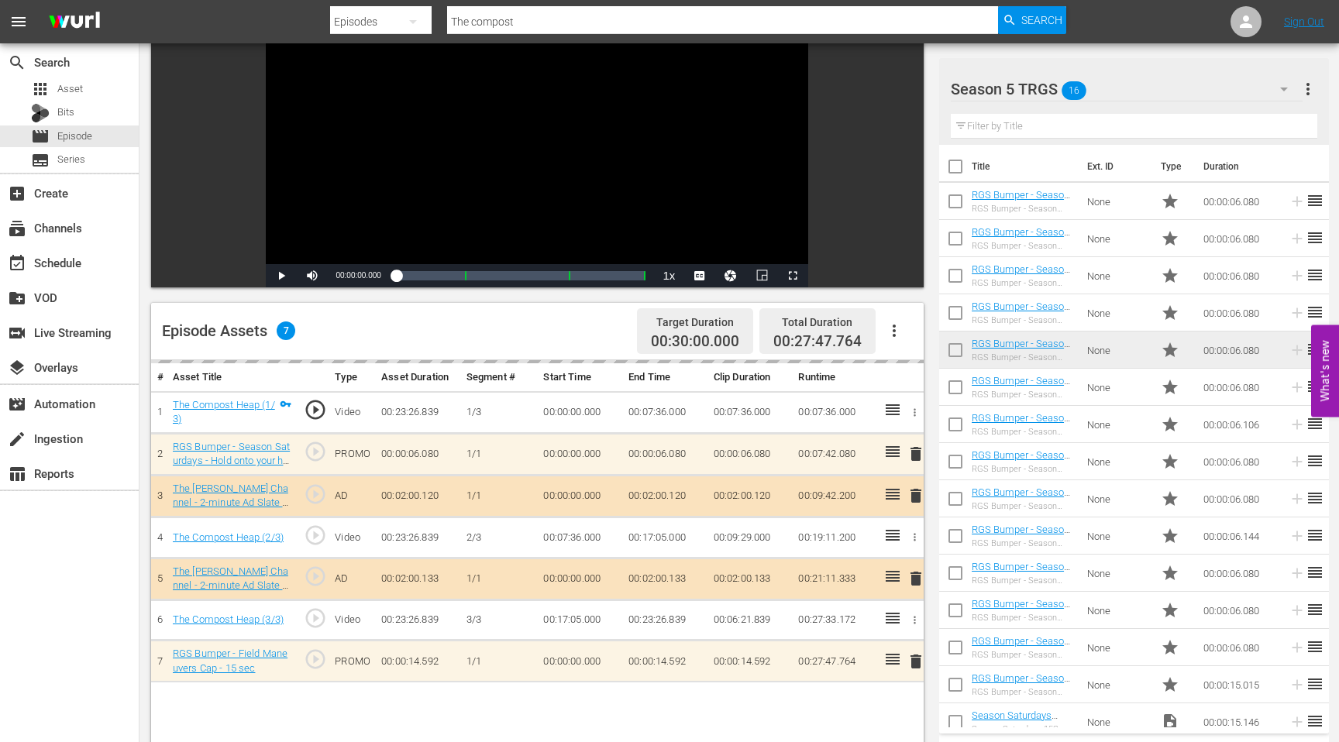
drag, startPoint x: 1007, startPoint y: 643, endPoint x: 466, endPoint y: 5, distance: 836.5
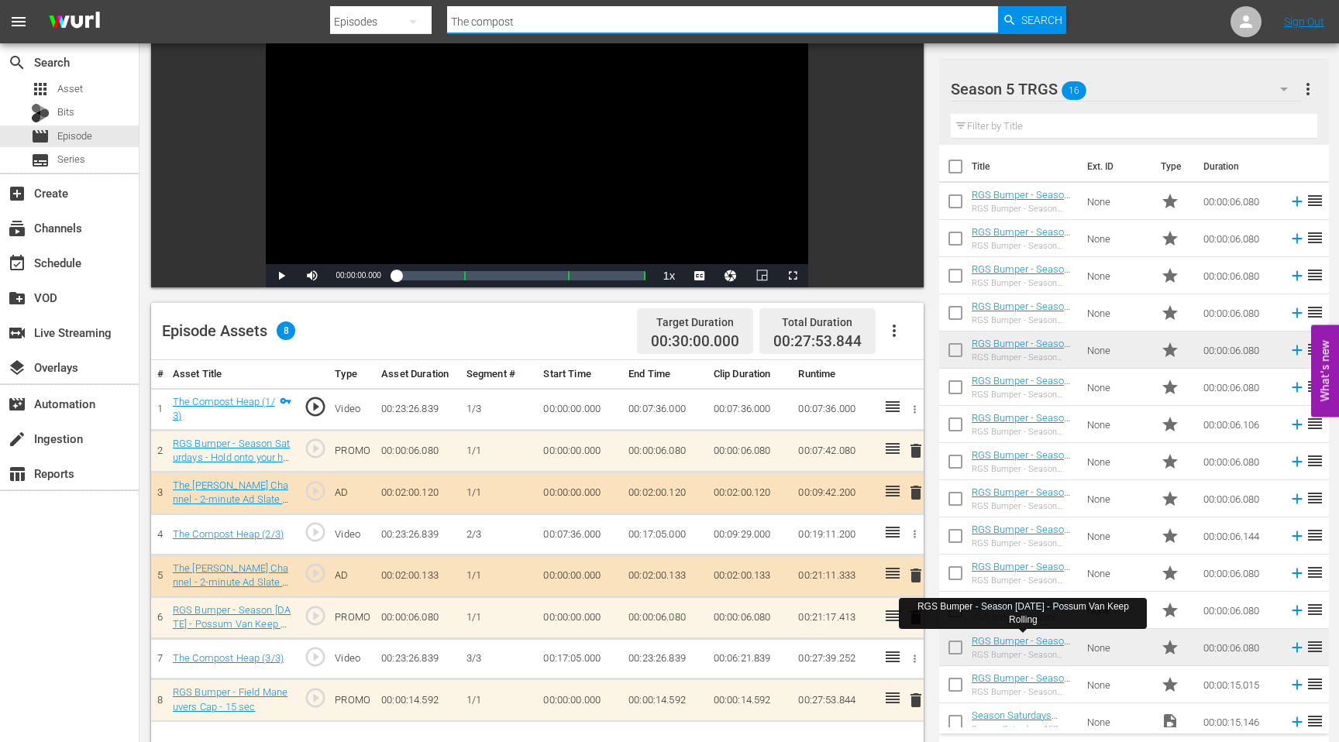
click at [525, 22] on input "The compost" at bounding box center [722, 21] width 551 height 37
type input "Homemade"
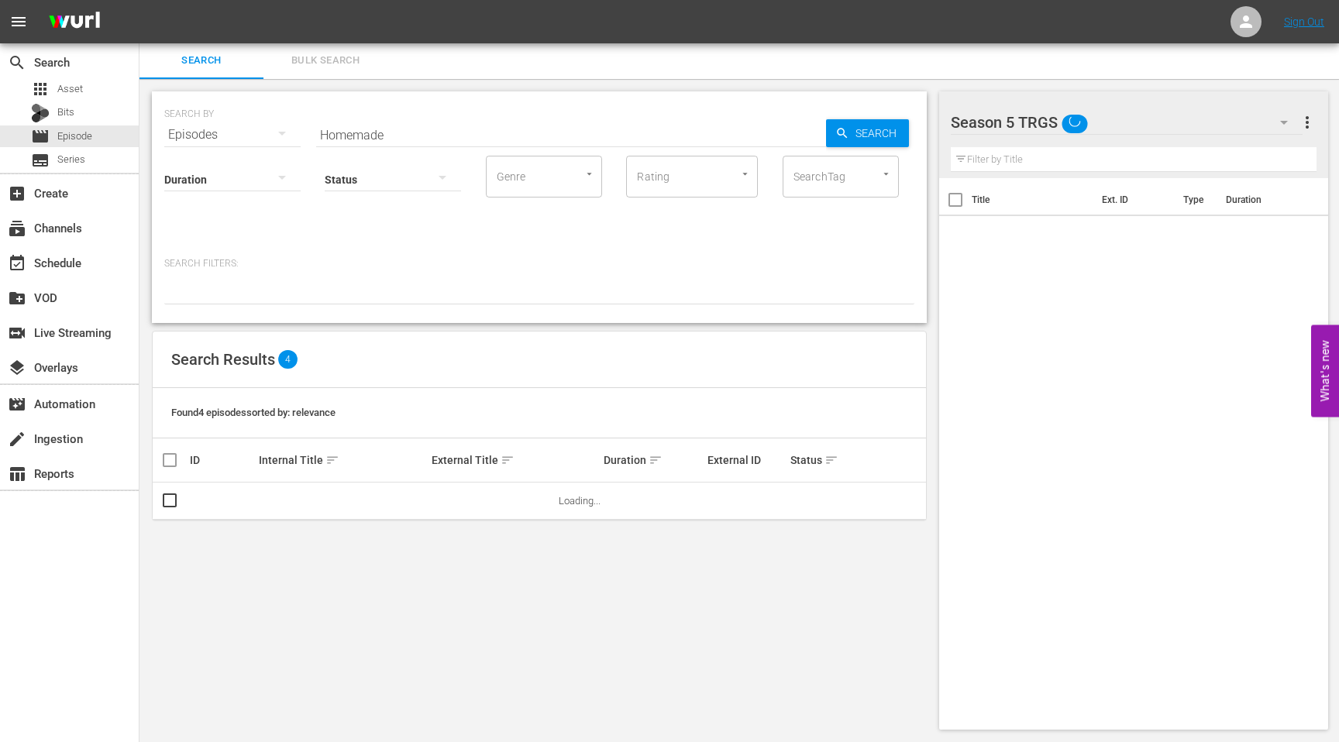
scroll to position [2, 0]
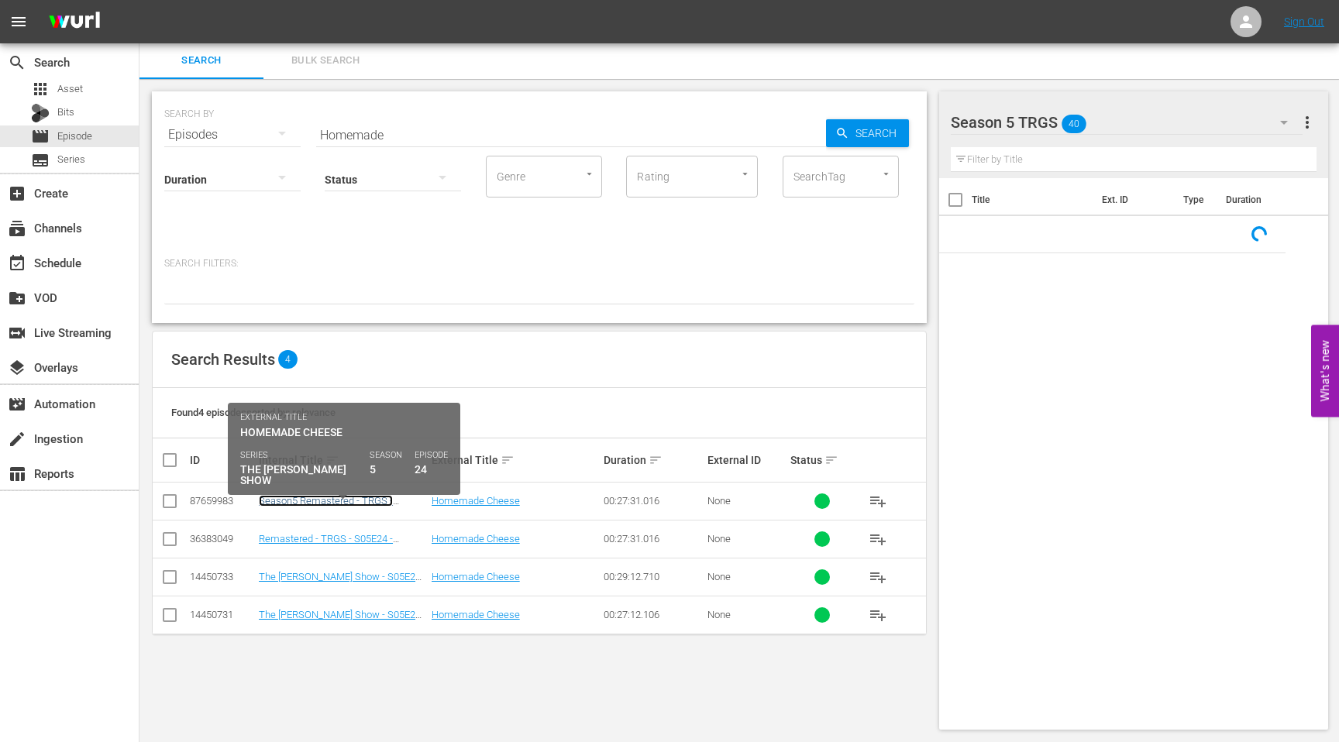
click at [308, 504] on link "Season5 Remastered - TRGS - S05E24 - Homemade Cheese" at bounding box center [326, 506] width 134 height 23
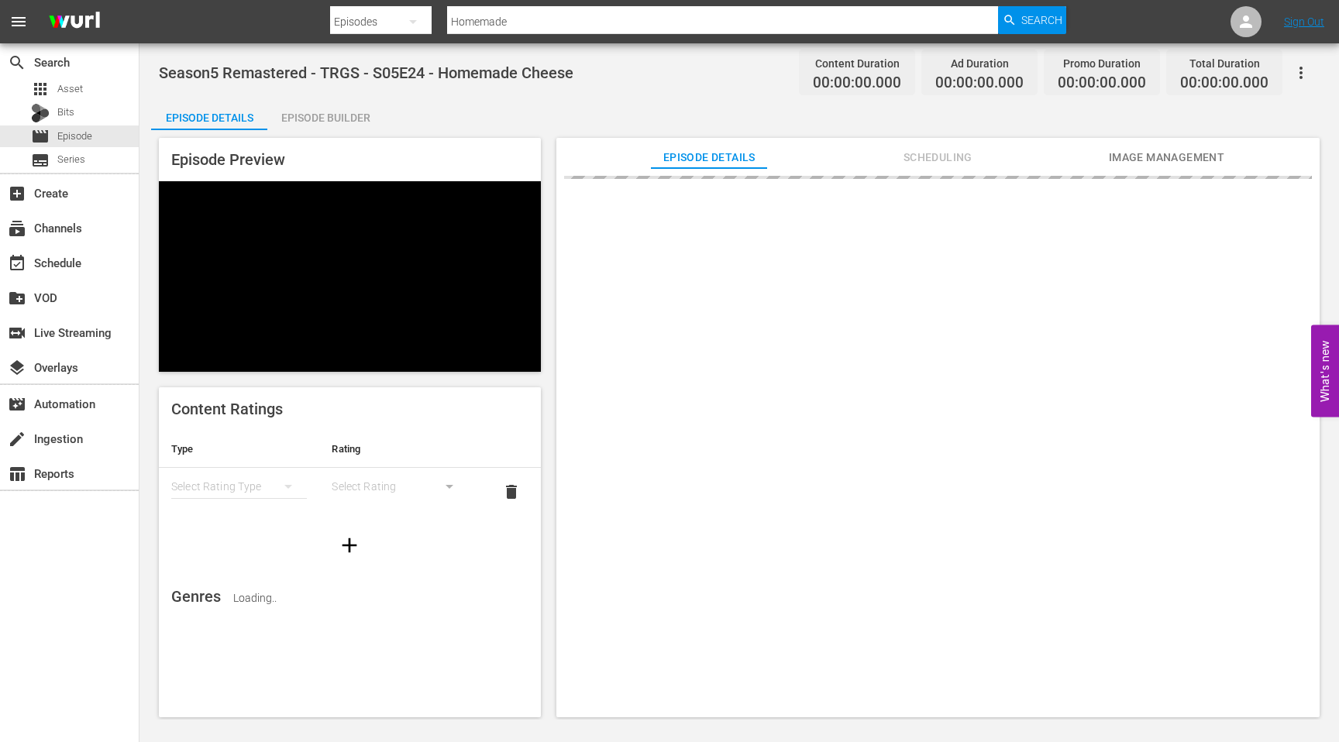
click at [328, 115] on div "Episode Builder" at bounding box center [325, 117] width 116 height 37
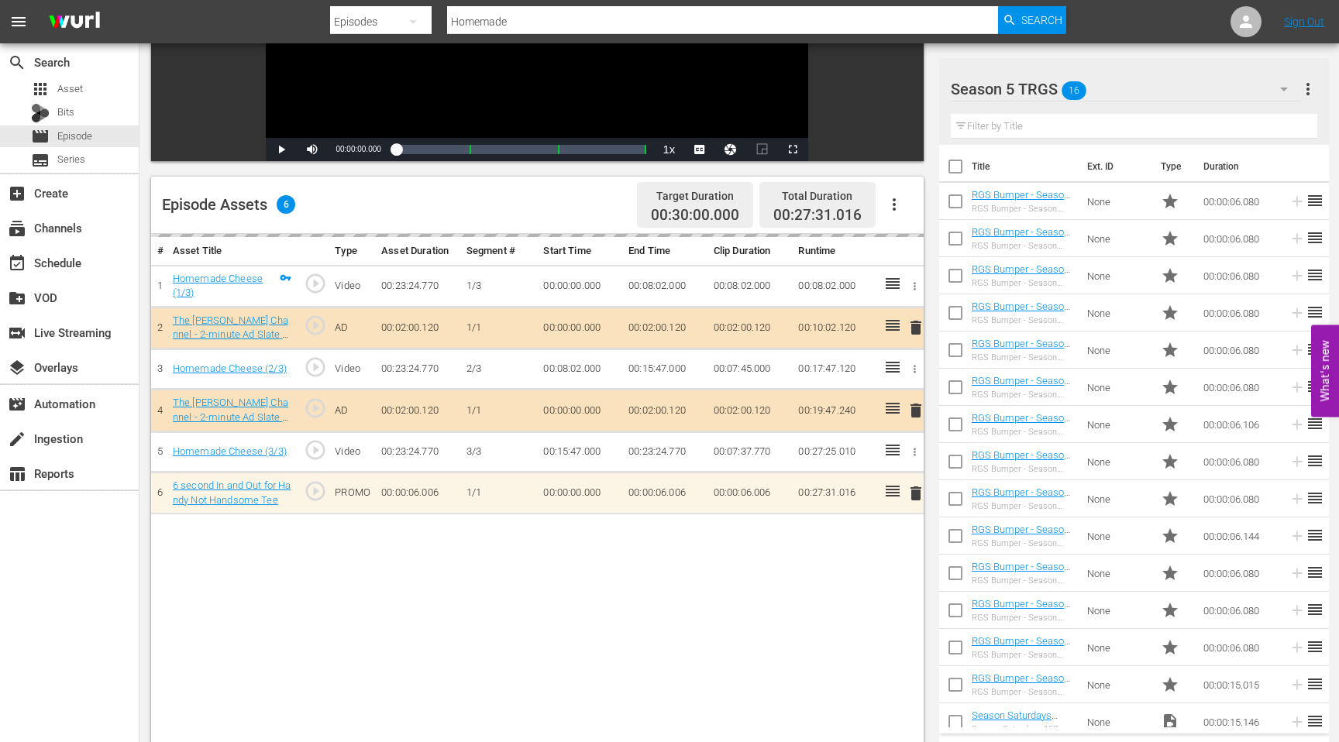
scroll to position [288, 0]
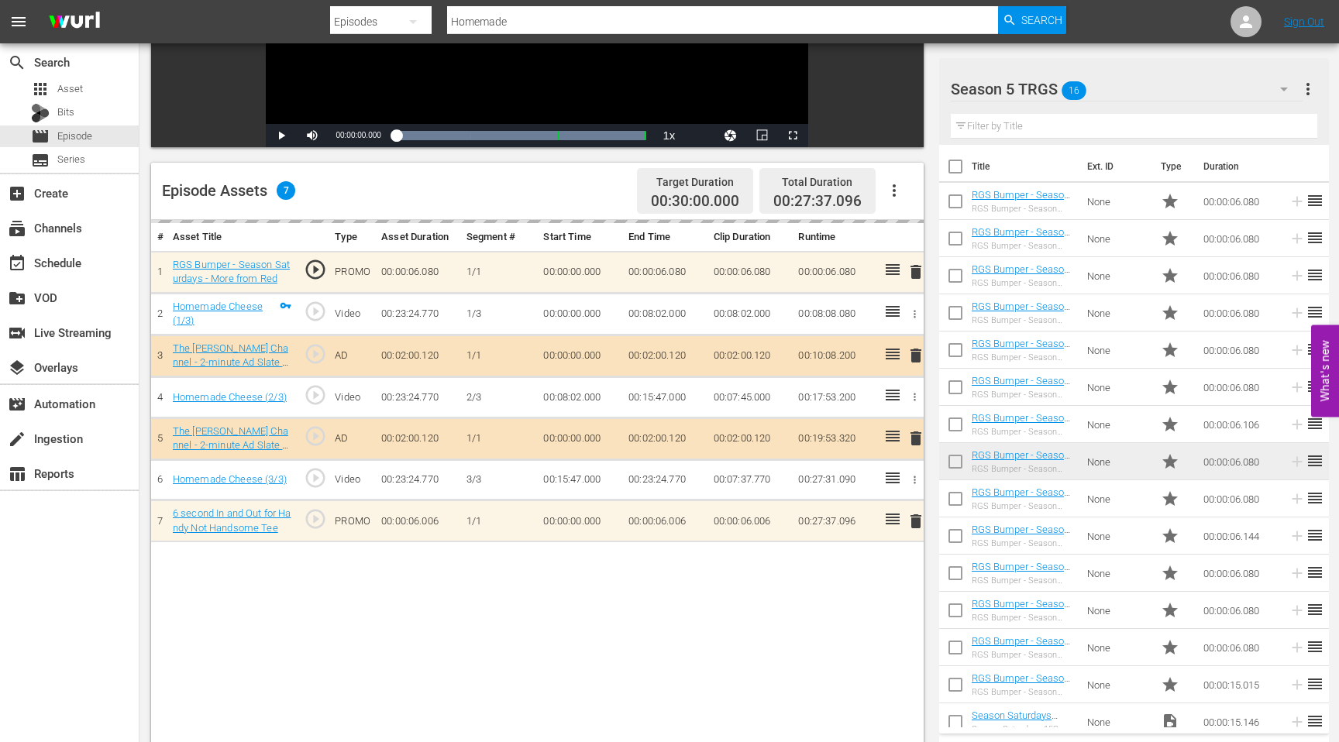
drag, startPoint x: 1046, startPoint y: 453, endPoint x: 493, endPoint y: 2, distance: 713.5
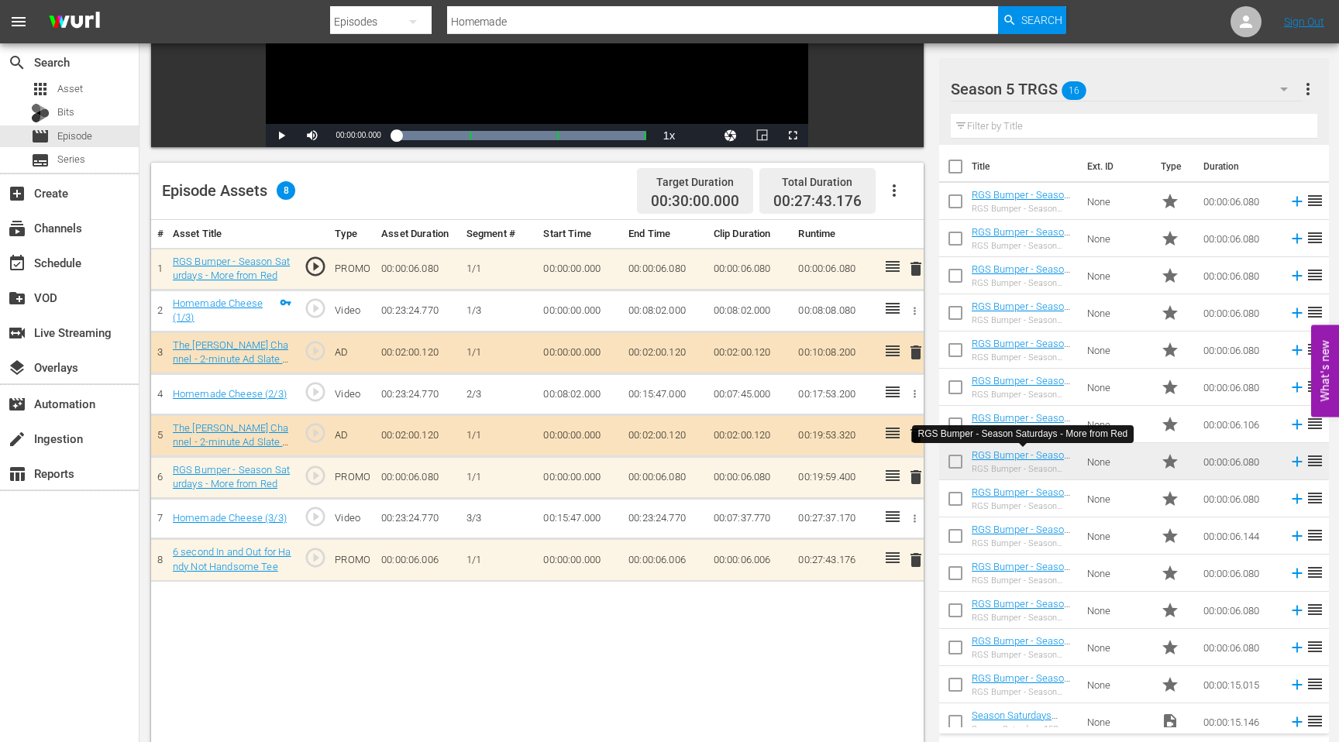
click at [521, 21] on input "Homemade" at bounding box center [722, 21] width 551 height 37
drag, startPoint x: 521, startPoint y: 21, endPoint x: 438, endPoint y: 21, distance: 82.9
click at [438, 21] on div "Search By Episodes Search ID, Title, Description, Keywords, or Category Homemad…" at bounding box center [698, 21] width 736 height 37
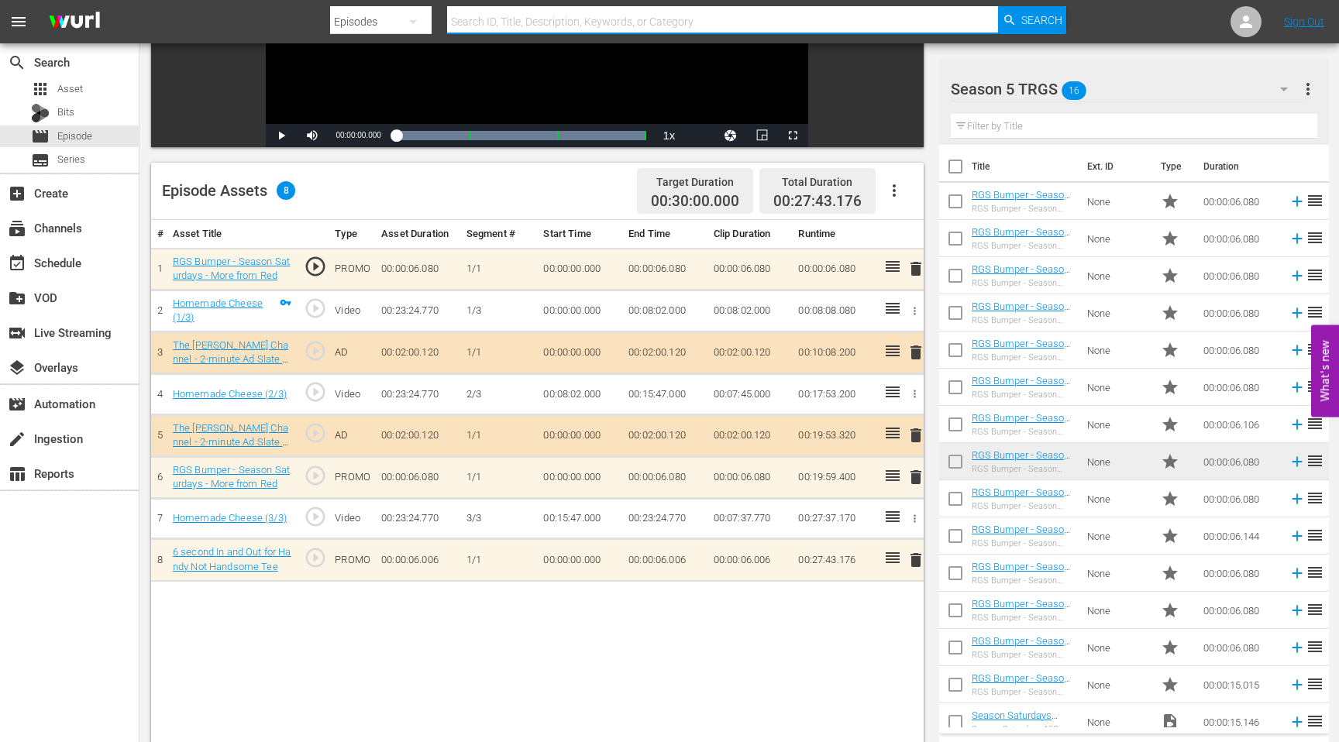
click at [1071, 83] on div at bounding box center [1026, 89] width 151 height 39
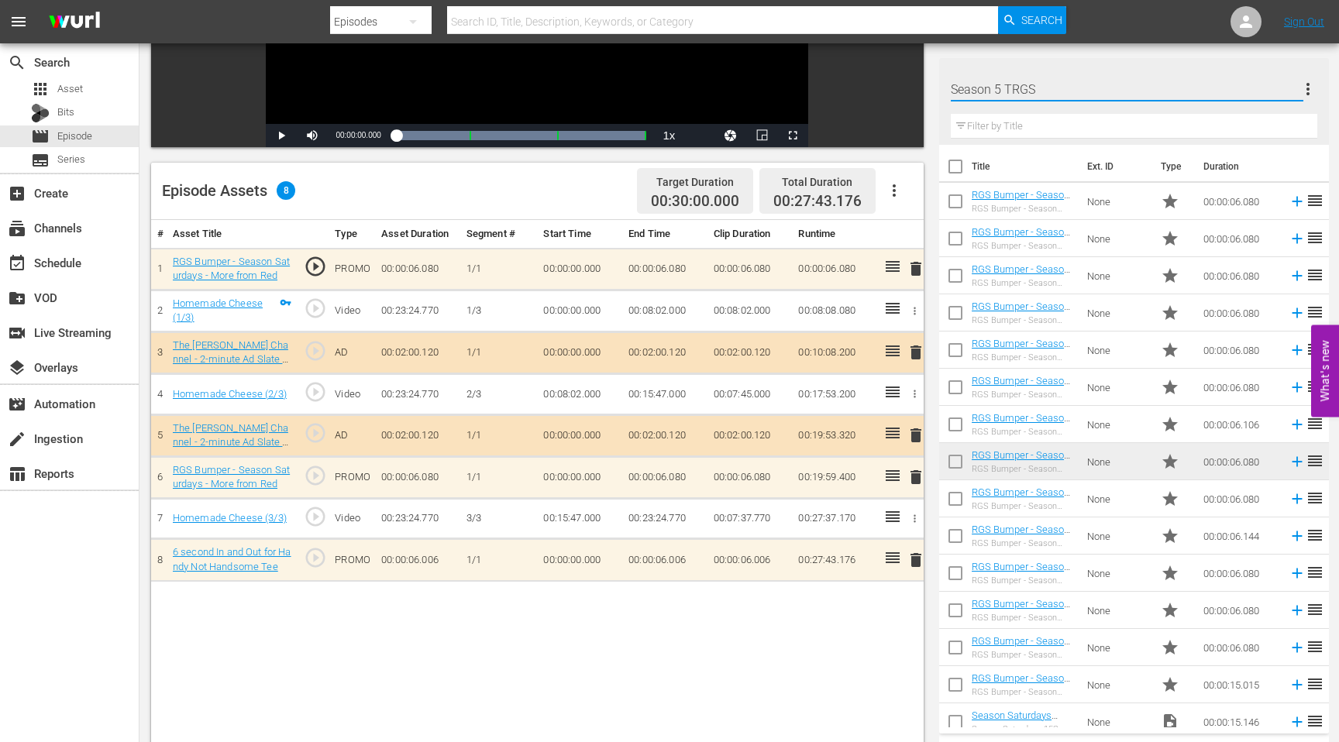
click at [1016, 91] on input "Season 5 TRGS" at bounding box center [1127, 88] width 352 height 37
click at [1318, 64] on div "Season 5 TRGS 16 Season 5 TRGS more_vert Filter by Title" at bounding box center [1134, 101] width 390 height 87
click at [1288, 90] on icon "button" at bounding box center [1283, 89] width 19 height 19
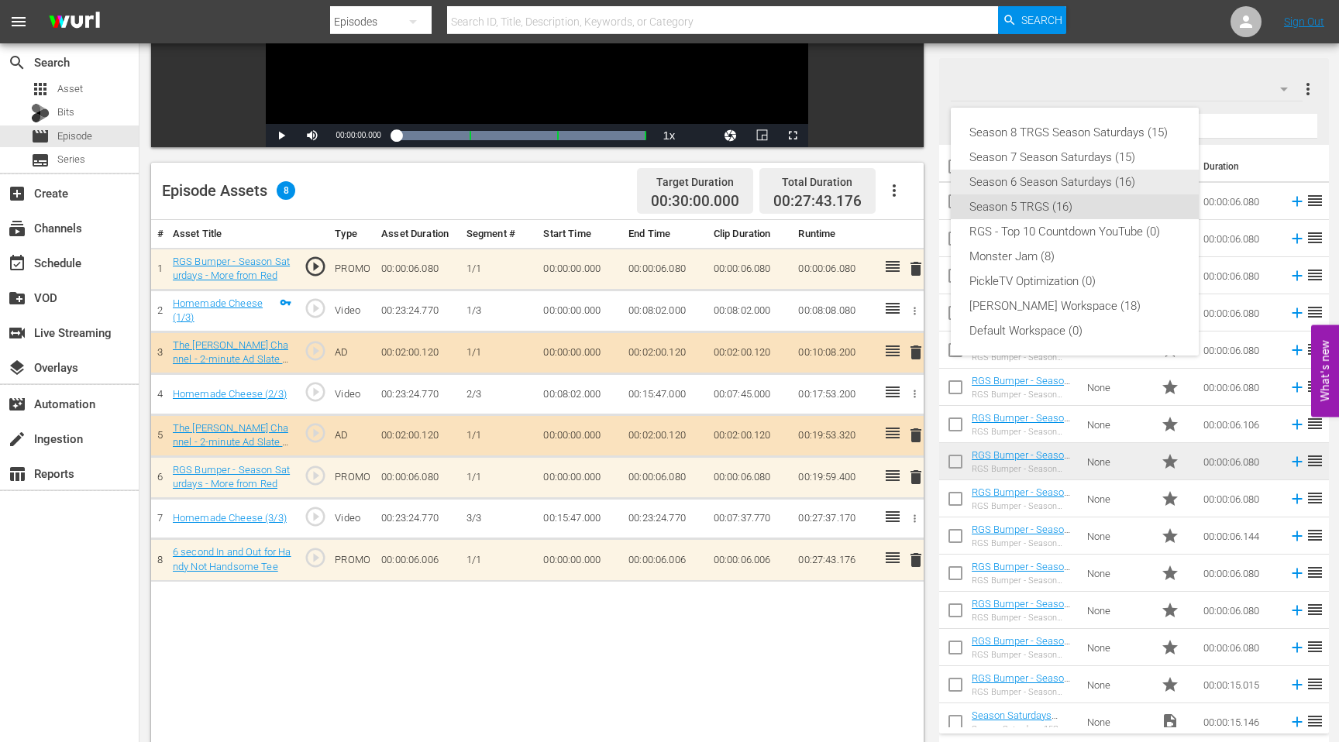
click at [1118, 181] on div "Season 6 Season Saturdays (16)" at bounding box center [1074, 182] width 211 height 25
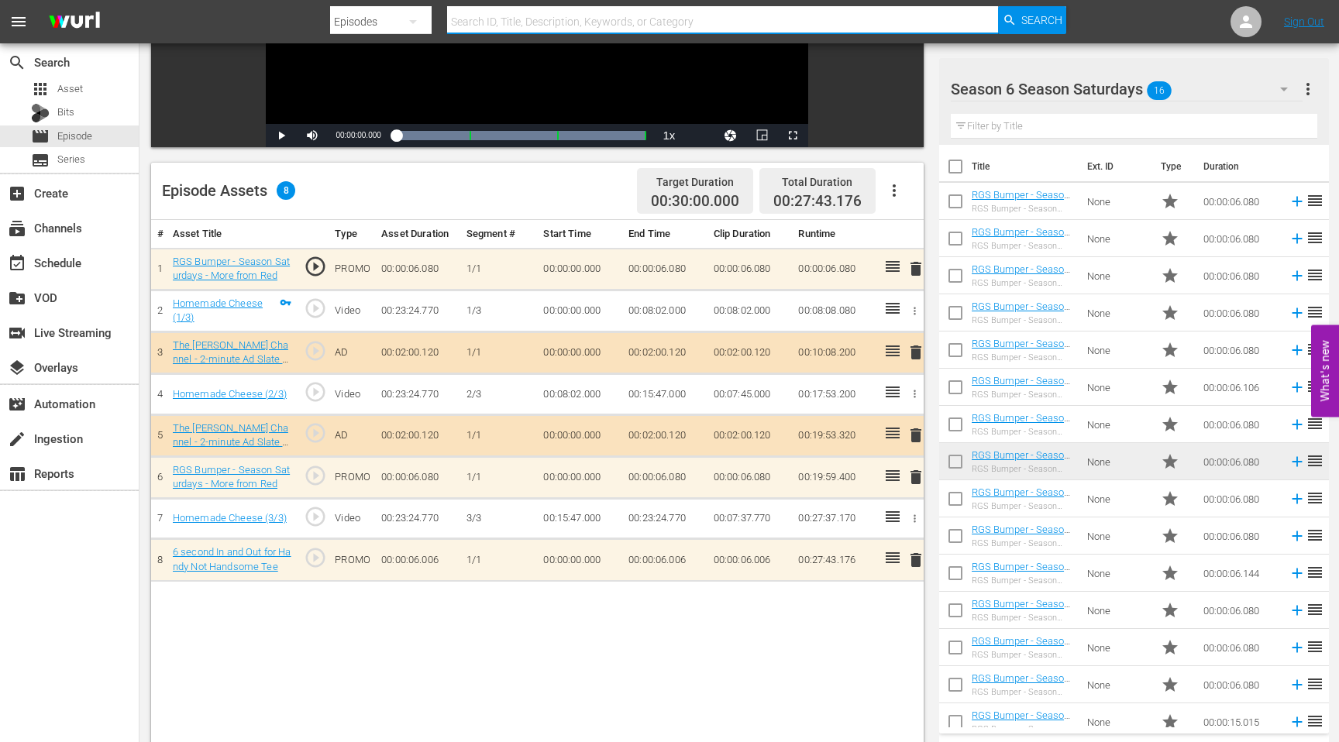
click at [503, 14] on input "text" at bounding box center [722, 21] width 551 height 37
type input "The science fair"
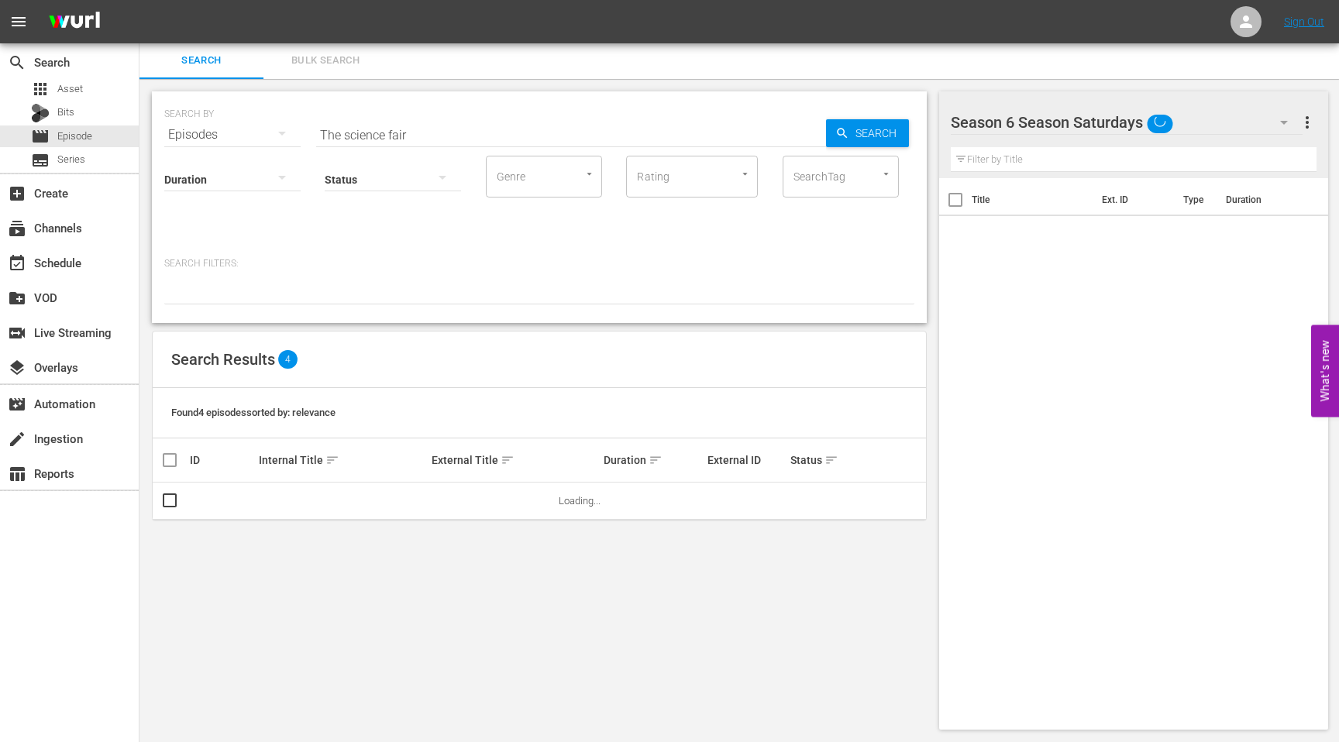
scroll to position [2, 0]
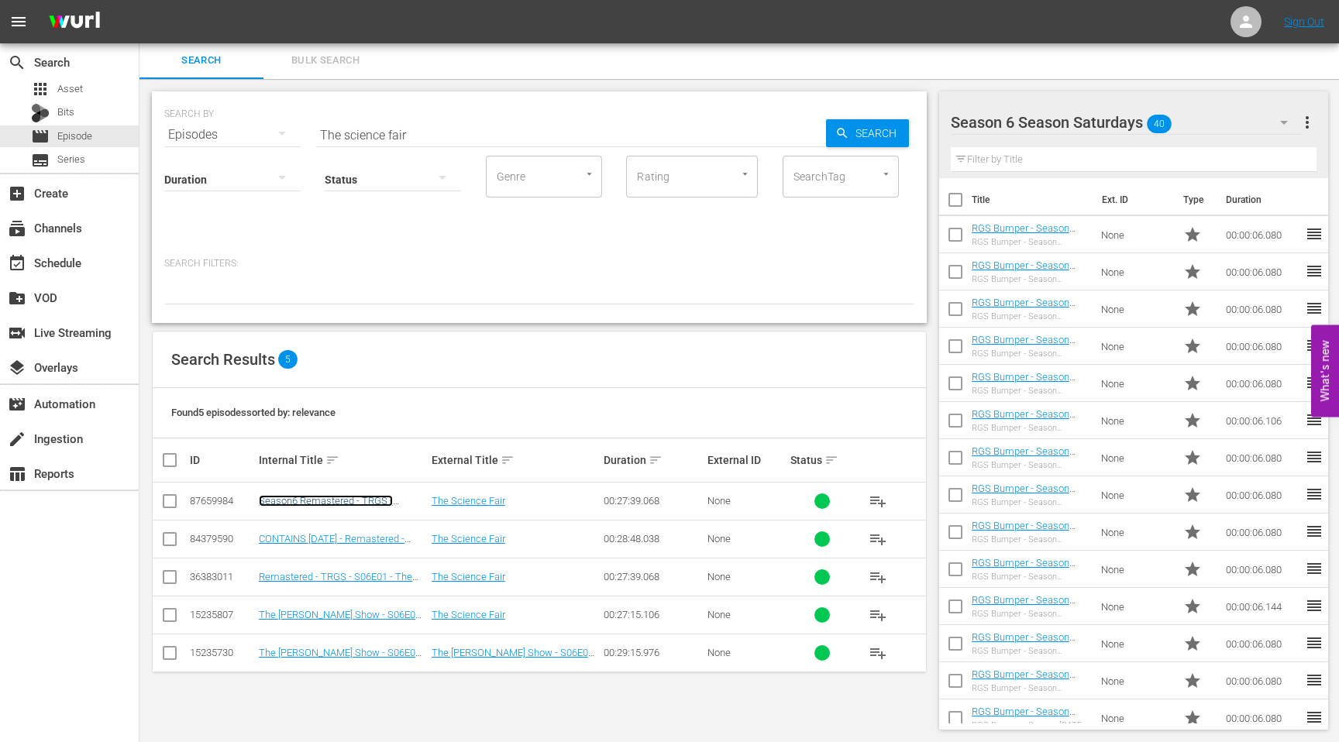
click at [308, 497] on link "Season6 Remastered - TRGS - S06E01 - The Science Fair" at bounding box center [326, 506] width 134 height 23
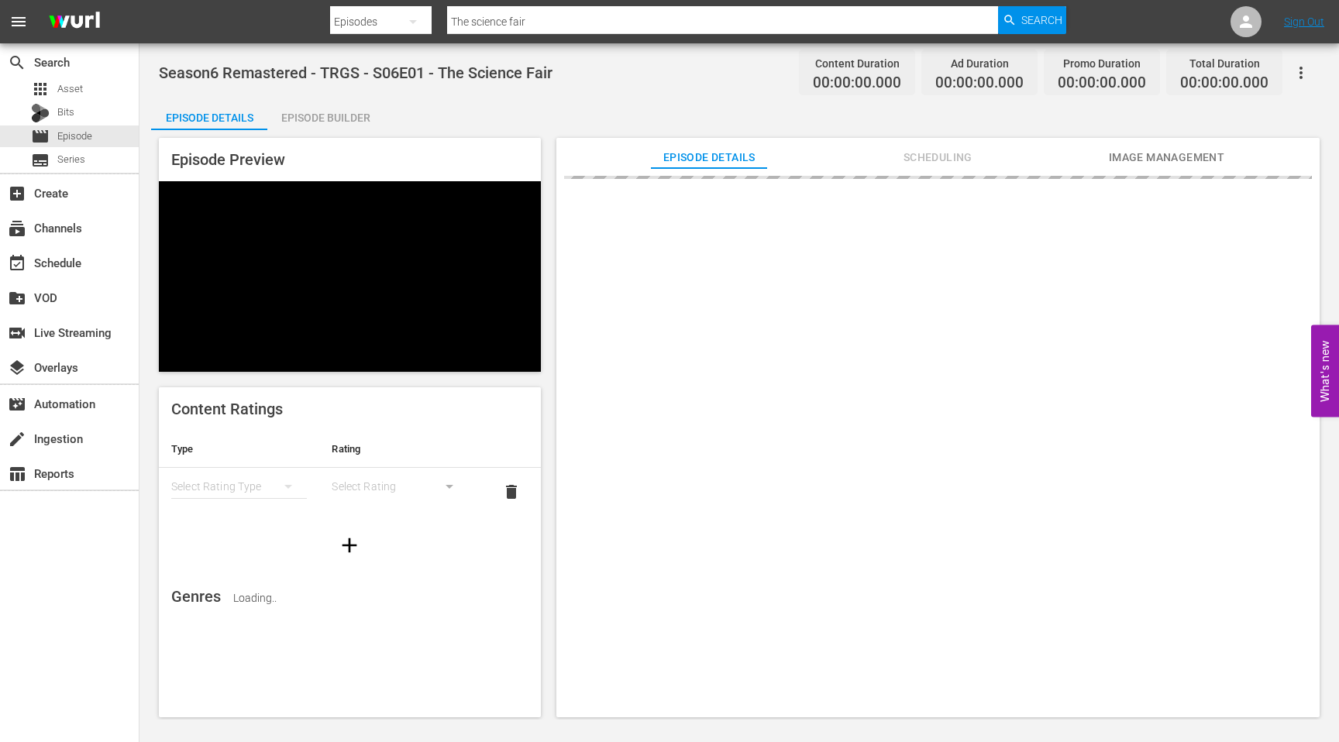
click at [340, 122] on div "Episode Builder" at bounding box center [325, 117] width 116 height 37
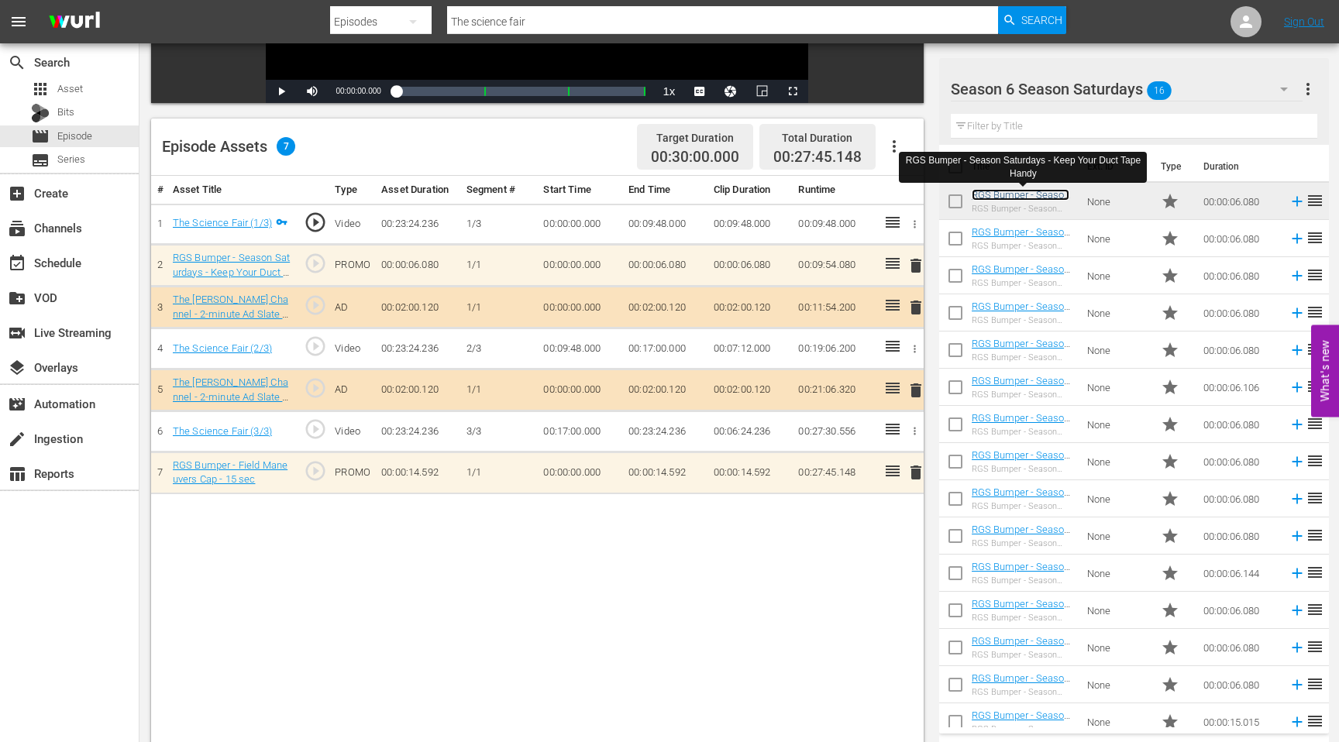
scroll to position [50, 0]
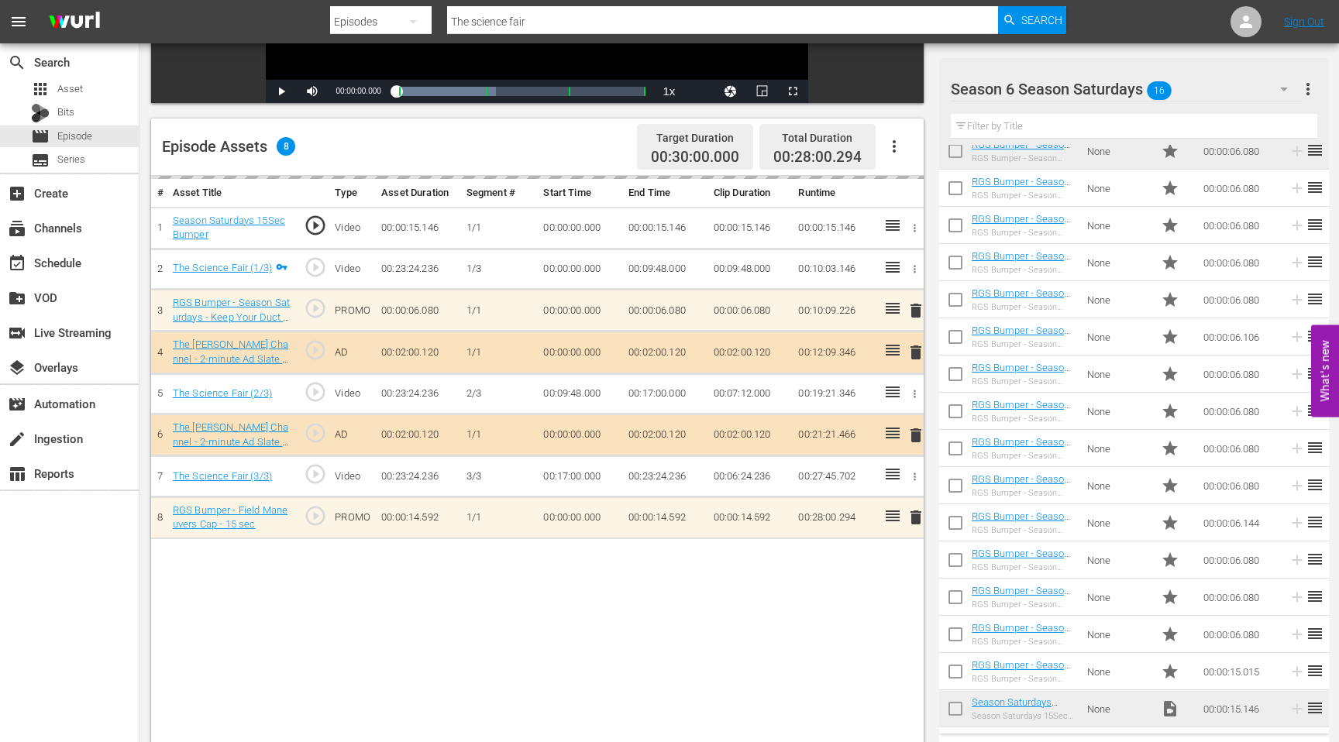
drag, startPoint x: 1010, startPoint y: 476, endPoint x: 414, endPoint y: 1, distance: 762.4
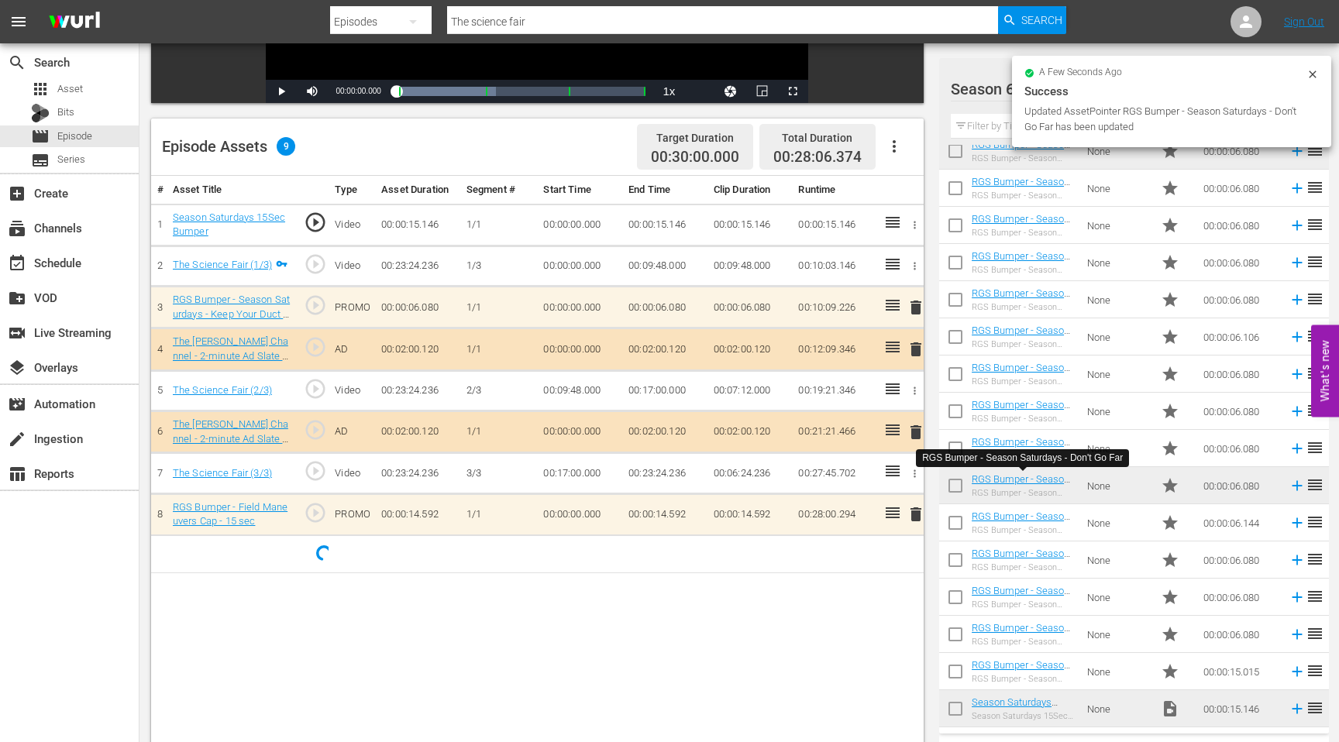
click at [518, 25] on input "The science fair" at bounding box center [722, 21] width 551 height 37
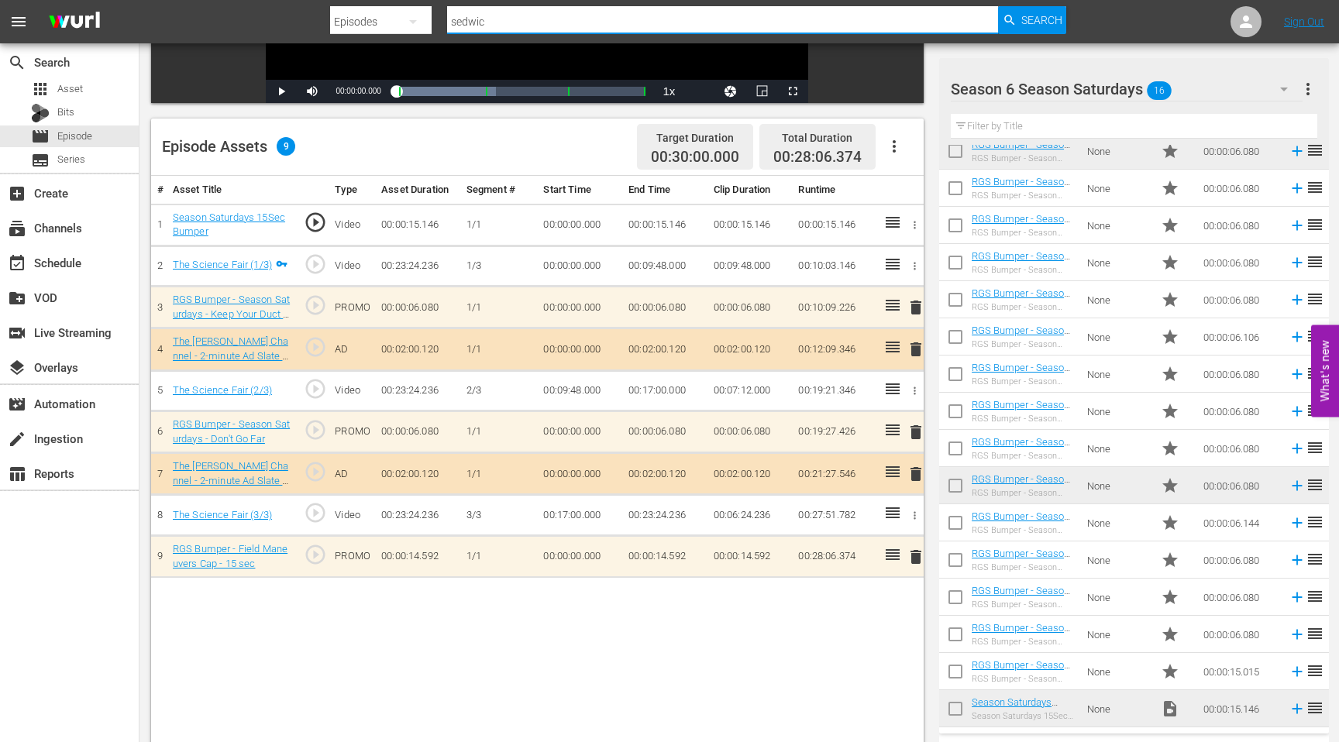
type input "[PERSON_NAME]"
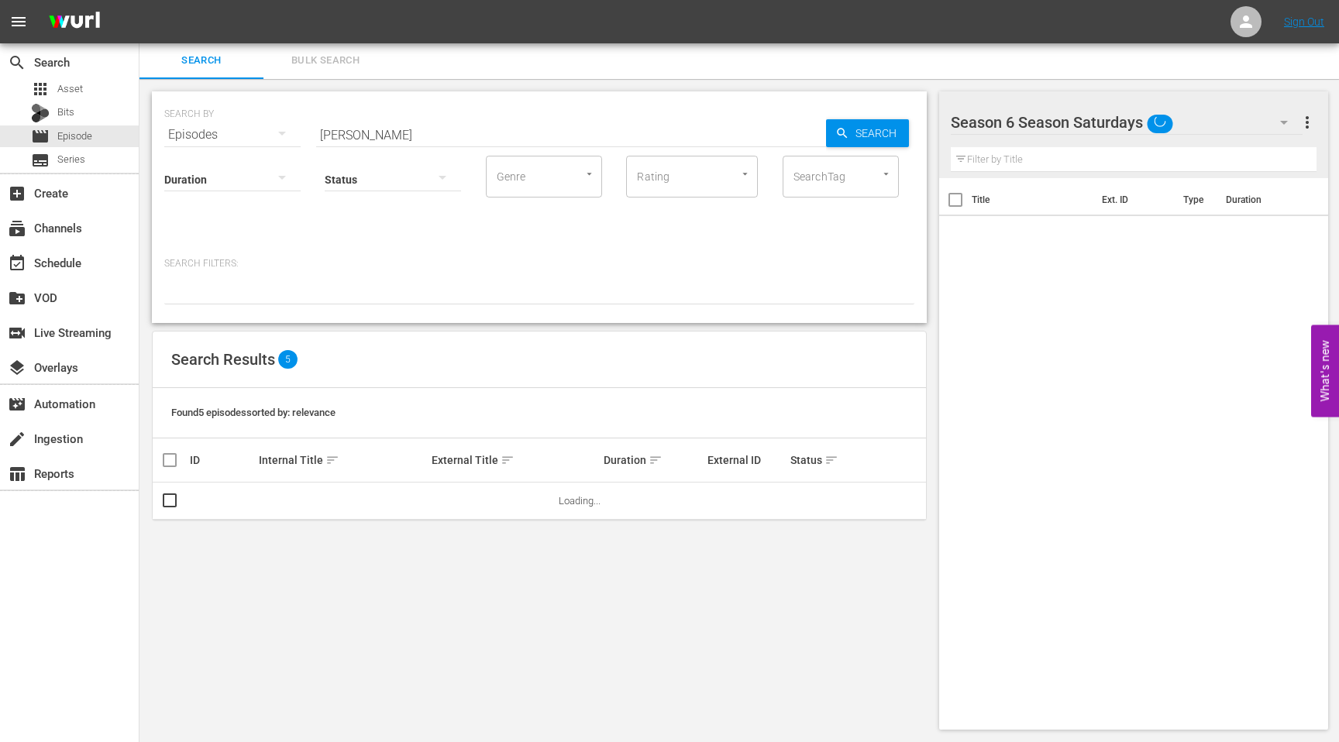
scroll to position [2, 0]
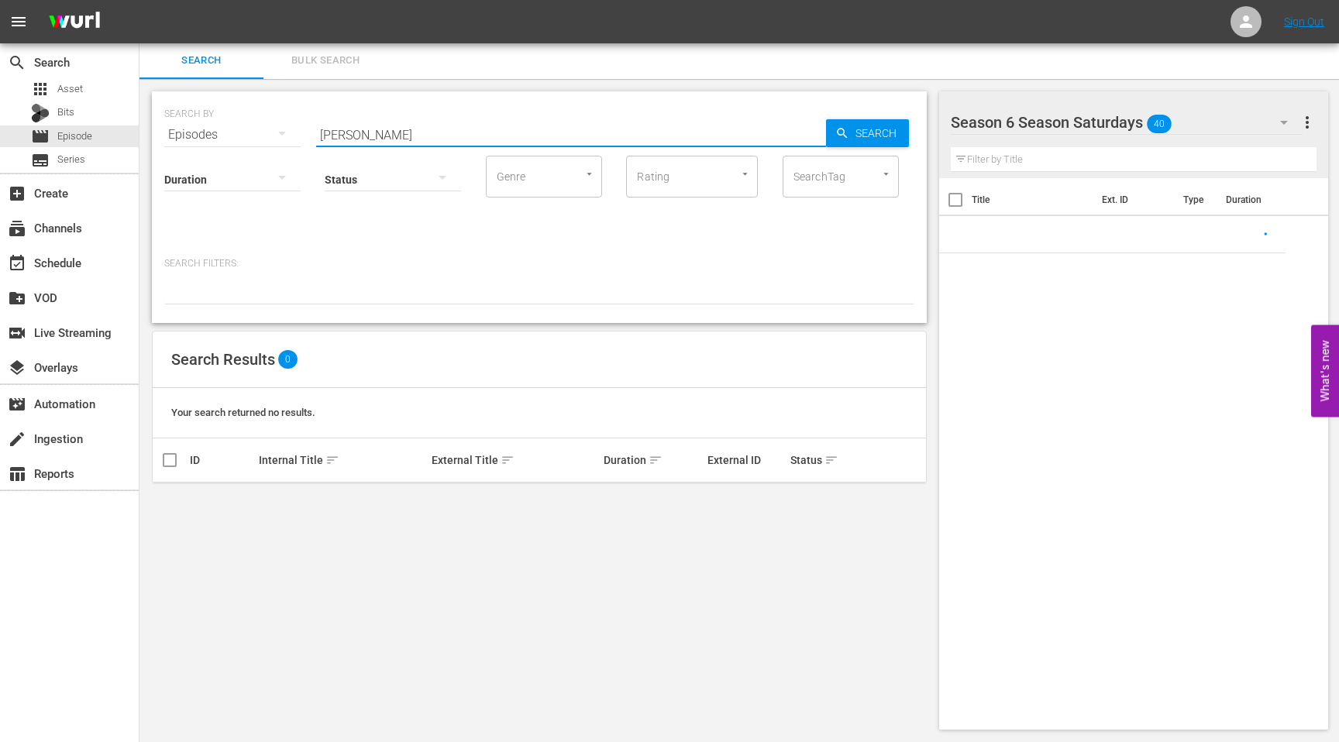
click at [379, 134] on input "[PERSON_NAME]" at bounding box center [571, 134] width 510 height 37
drag, startPoint x: 379, startPoint y: 134, endPoint x: 315, endPoint y: 135, distance: 64.3
click at [315, 135] on div "SEARCH BY Search By Episodes Search ID, Title, Description, Keywords, or Catego…" at bounding box center [539, 126] width 750 height 56
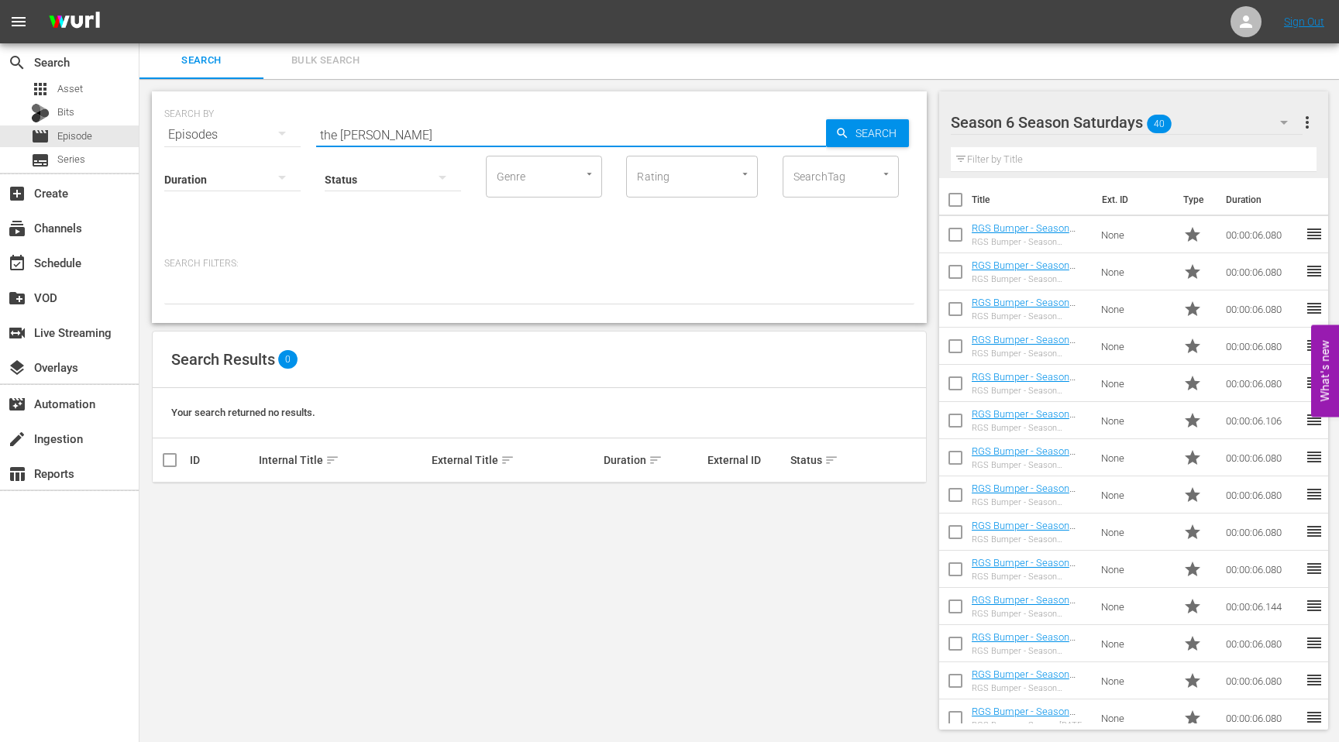
click at [432, 143] on div "Status" at bounding box center [393, 170] width 136 height 56
drag, startPoint x: 412, startPoint y: 136, endPoint x: 312, endPoint y: 122, distance: 100.8
click at [312, 122] on div "SEARCH BY Search By Episodes Search ID, Title, Description, Keywords, or Catego…" at bounding box center [539, 126] width 750 height 56
paste input "Sedgewick the Te"
type input "Sedgewick the Tenant"
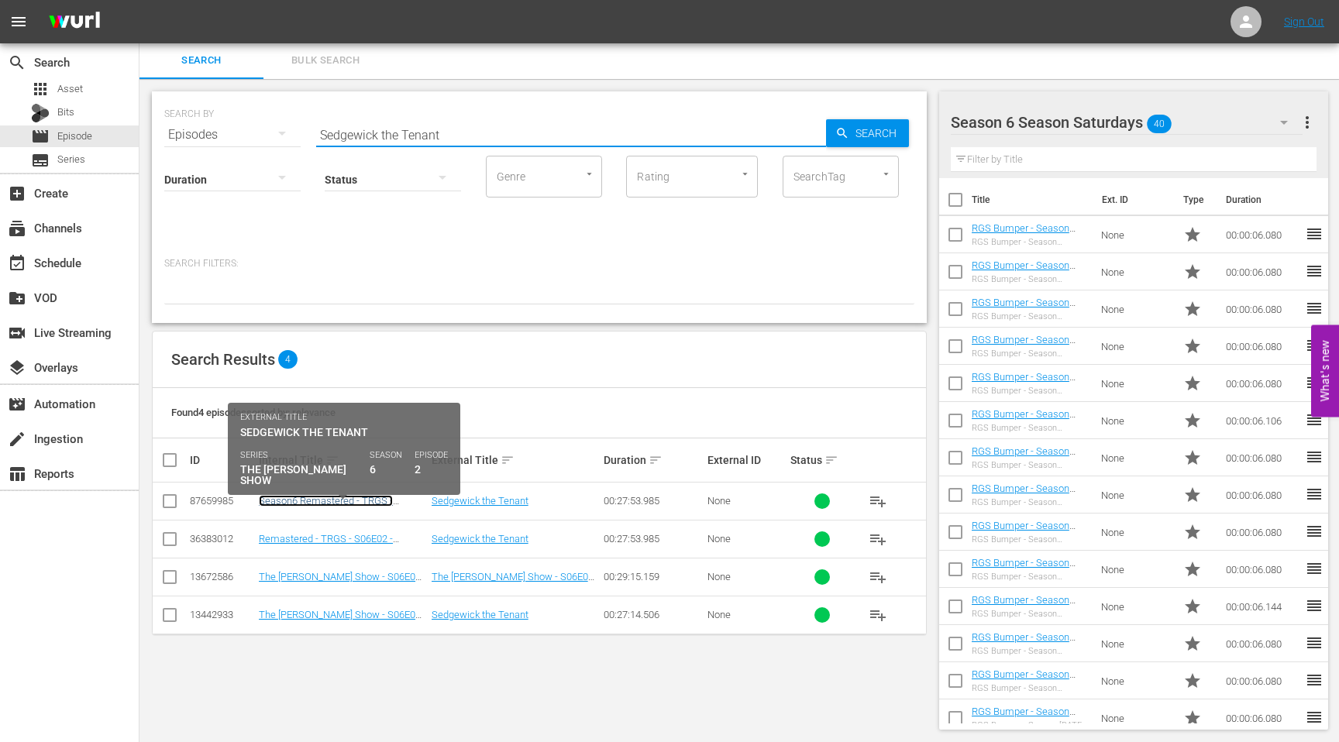
click at [318, 497] on link "Season6 Remastered - TRGS - S06E02 - Sedgewick the Tenant" at bounding box center [328, 506] width 138 height 23
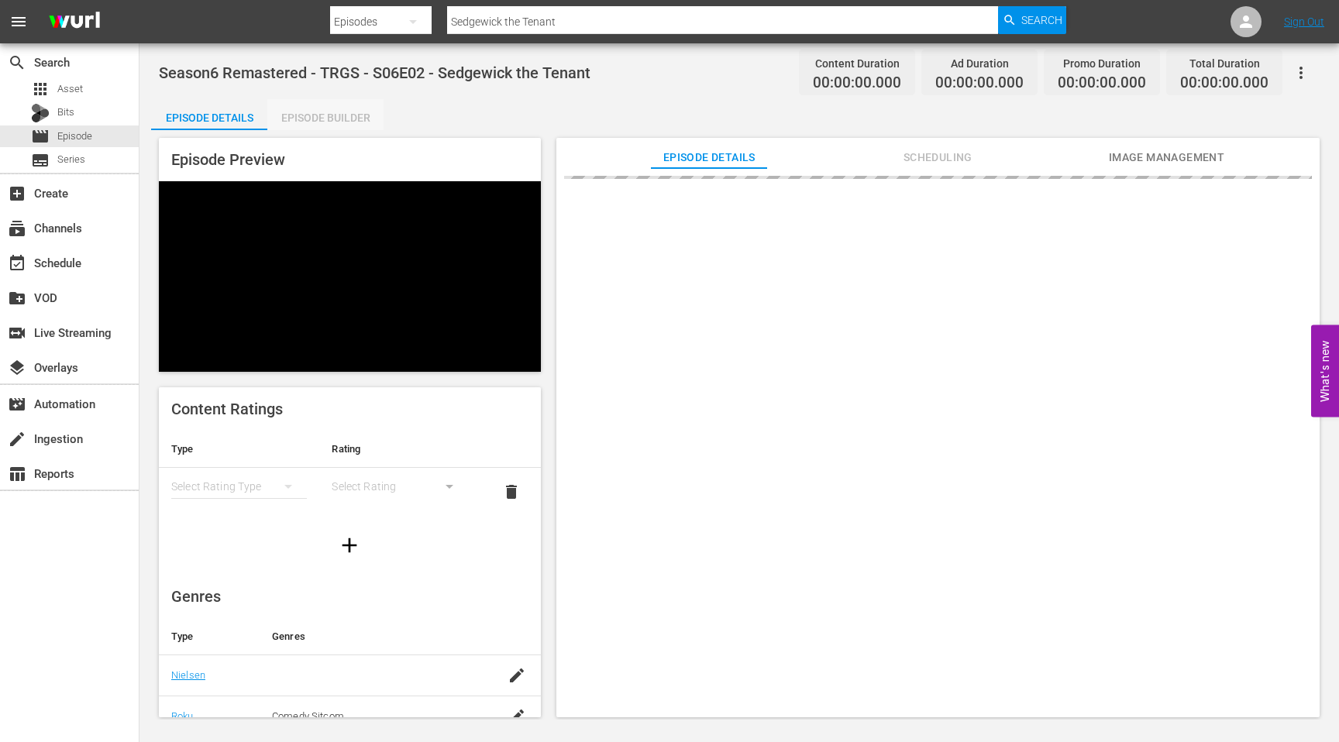
click at [309, 117] on div "Episode Builder" at bounding box center [325, 117] width 116 height 37
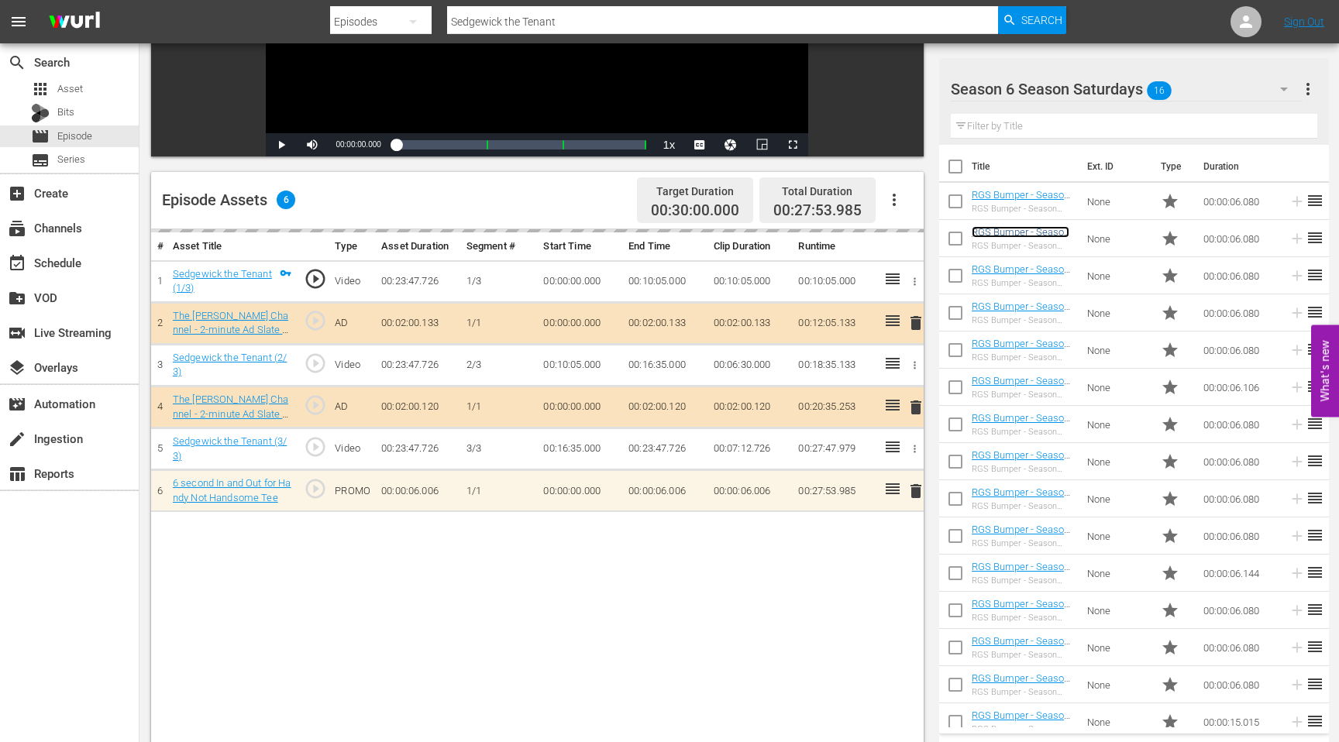
scroll to position [291, 0]
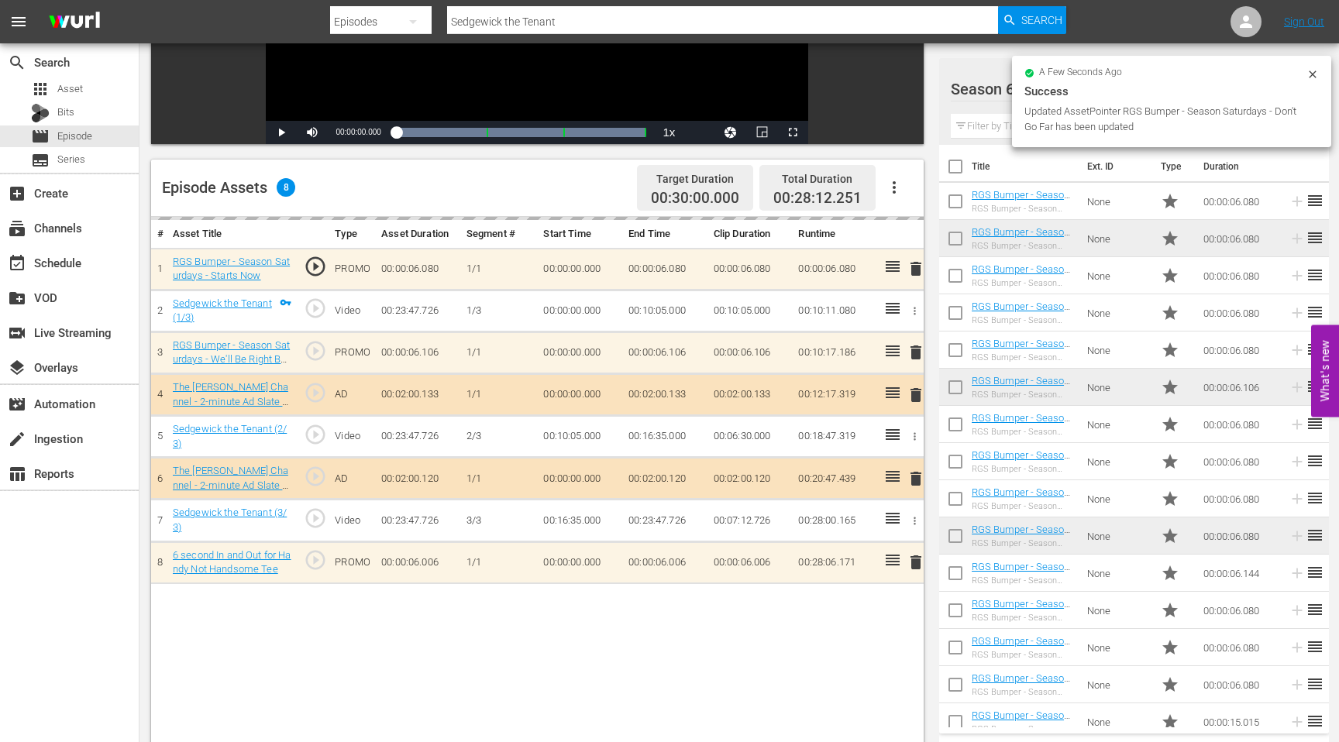
drag, startPoint x: 1024, startPoint y: 530, endPoint x: 349, endPoint y: 0, distance: 858.0
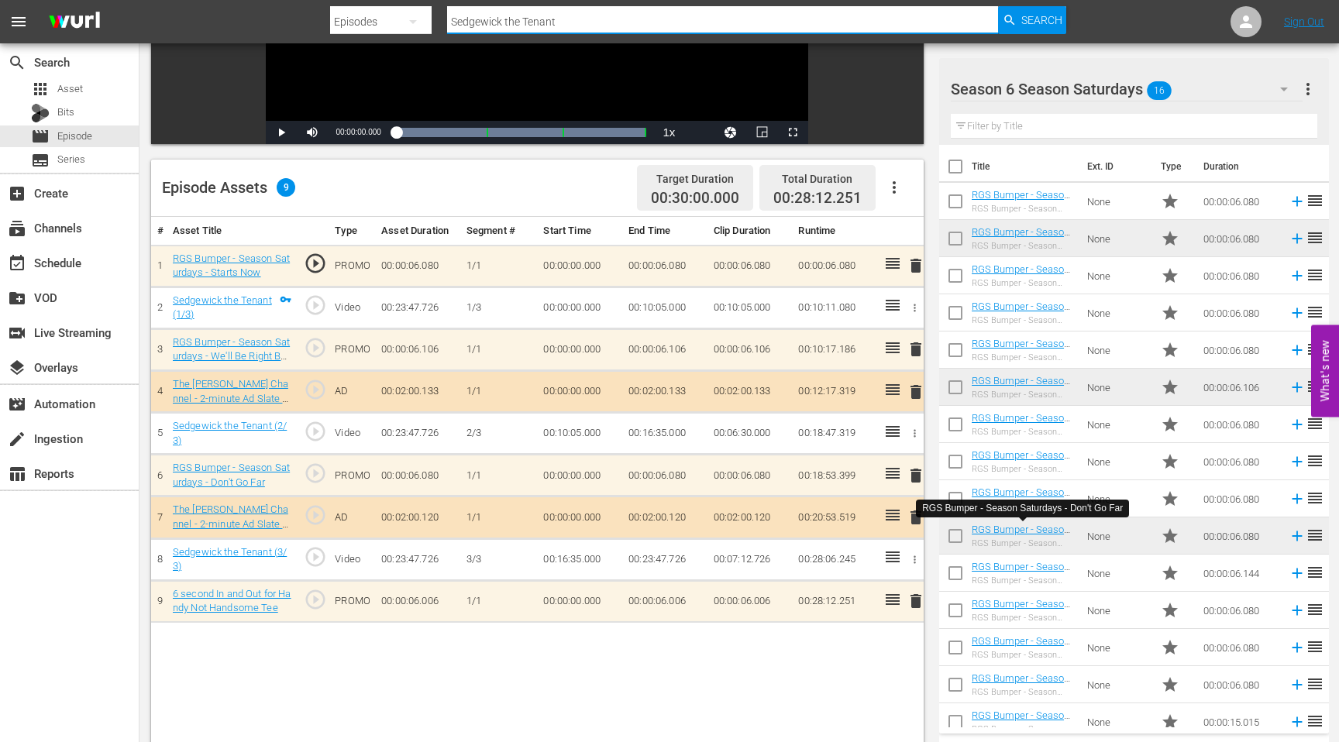
click at [513, 27] on input "Sedgewick the Tenant" at bounding box center [722, 21] width 551 height 37
type input "The Driving Lesson"
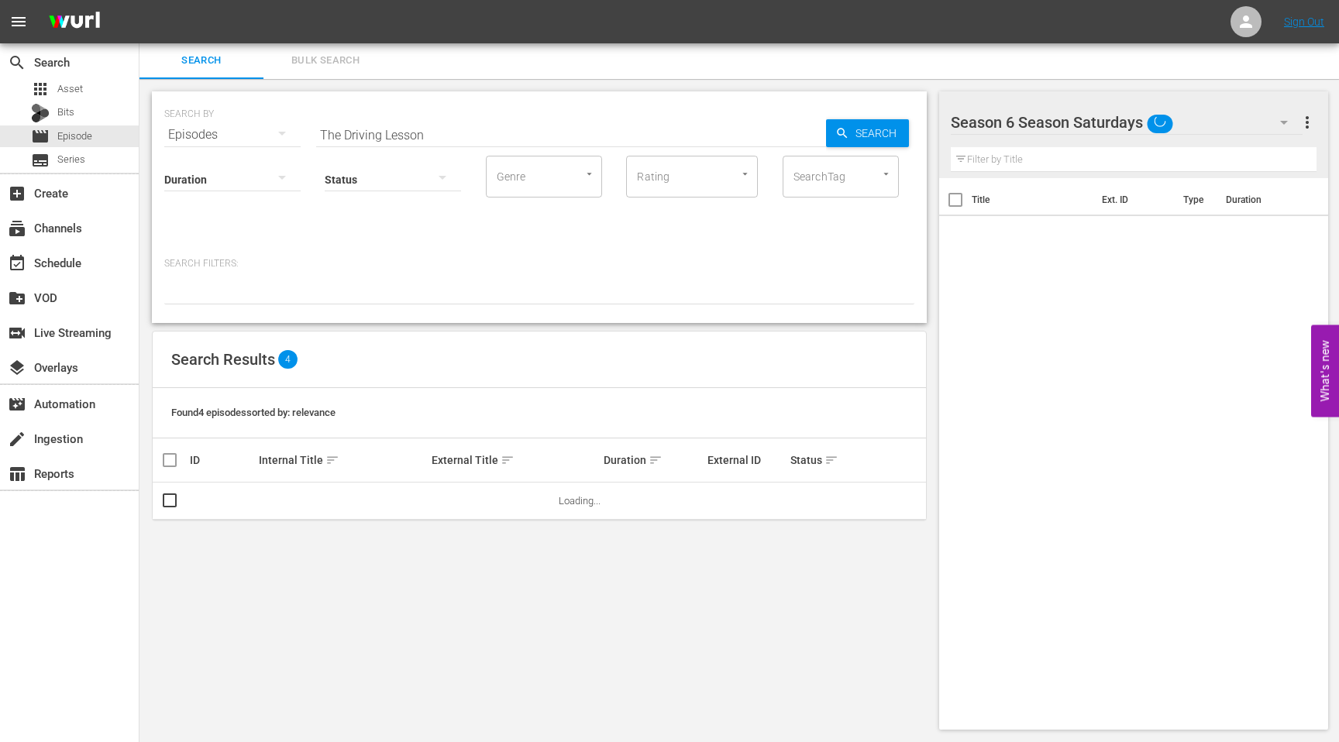
scroll to position [2, 0]
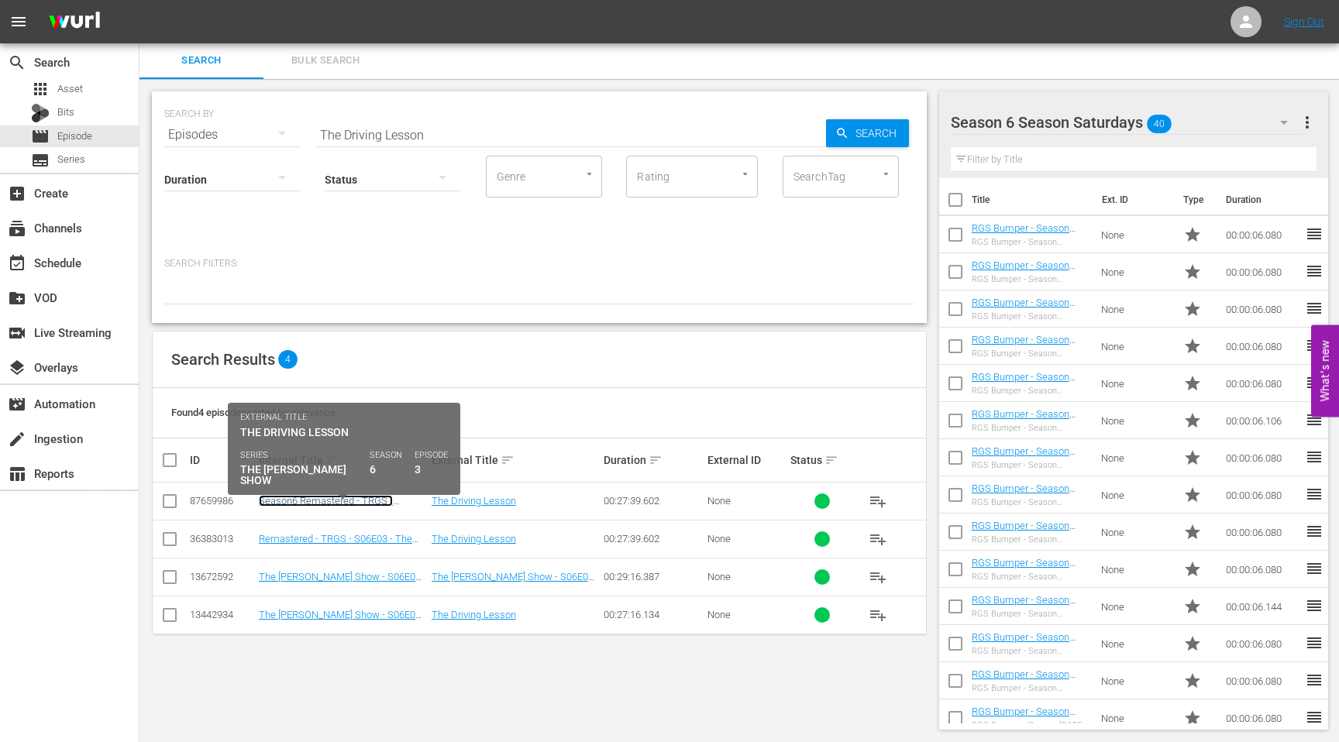
click at [356, 505] on link "Season6 Remastered - TRGS - S06E03 - The Driving Lesson" at bounding box center [326, 506] width 134 height 23
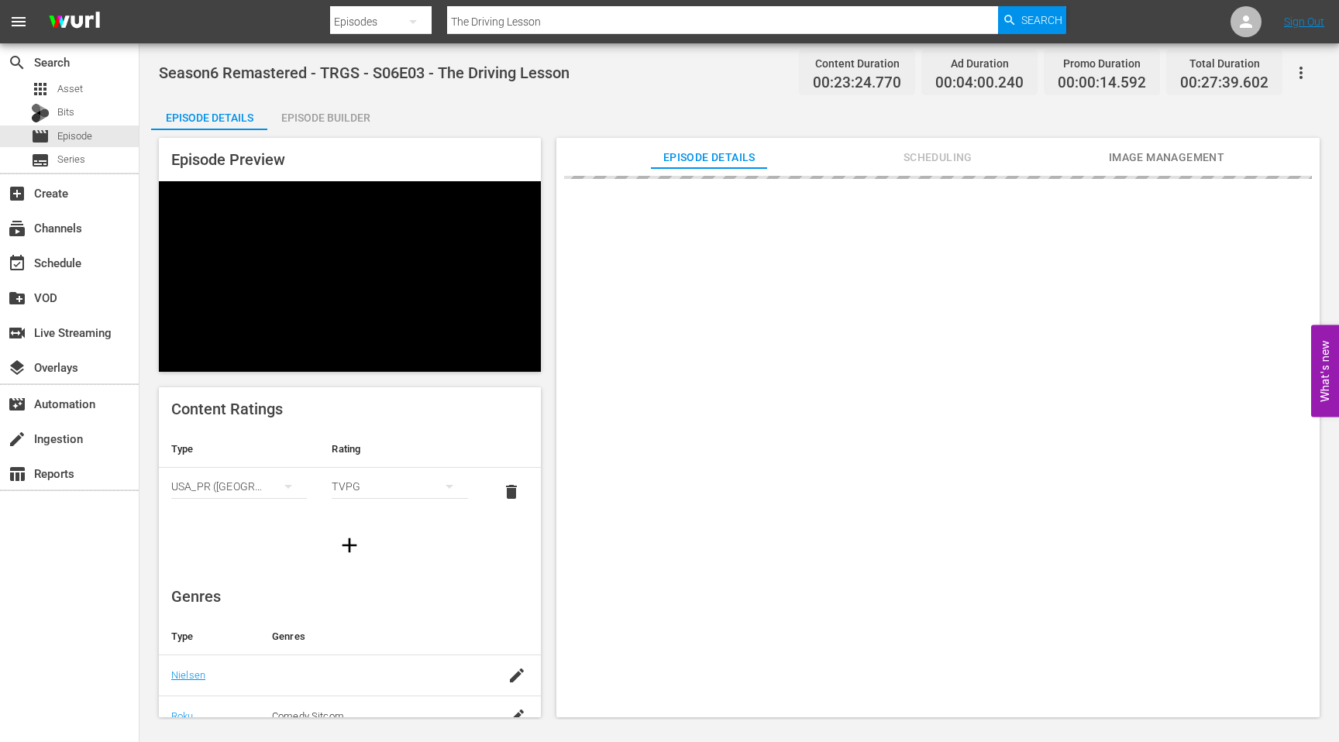
click at [349, 110] on div "Episode Builder" at bounding box center [325, 117] width 116 height 37
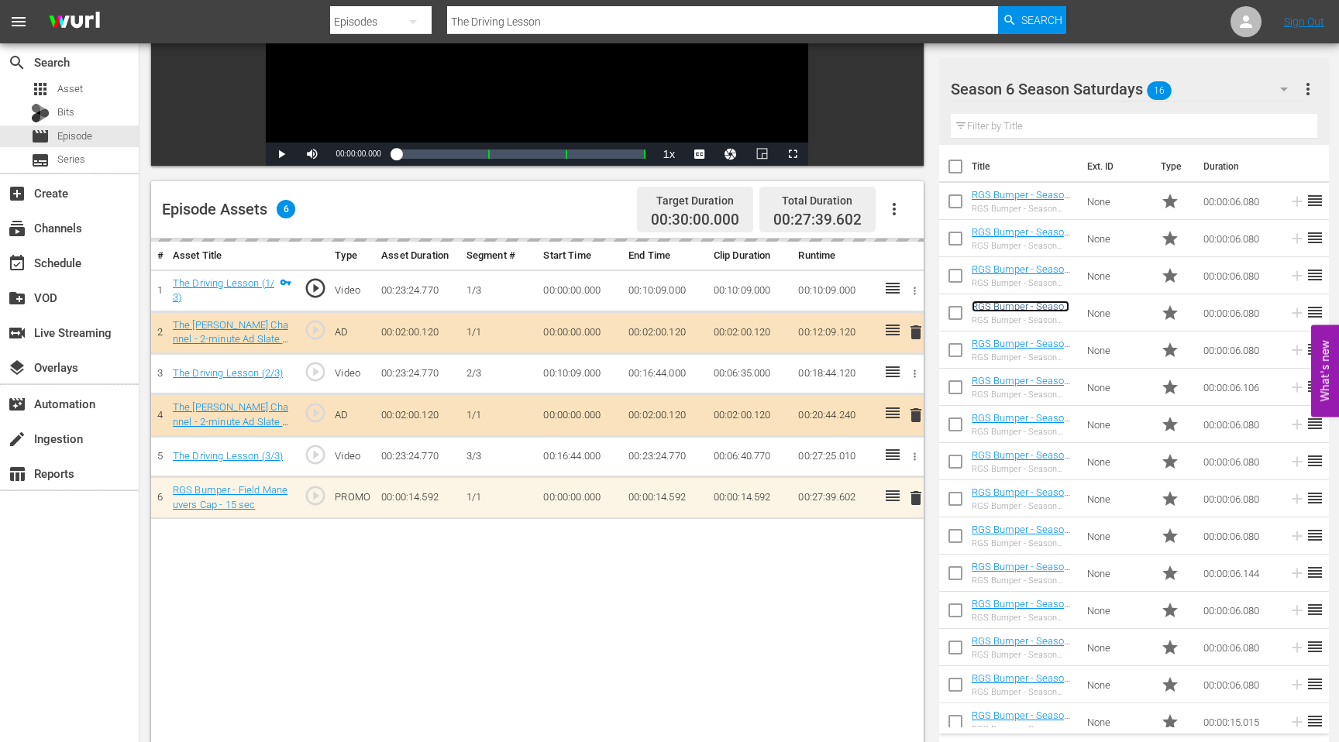
scroll to position [282, 0]
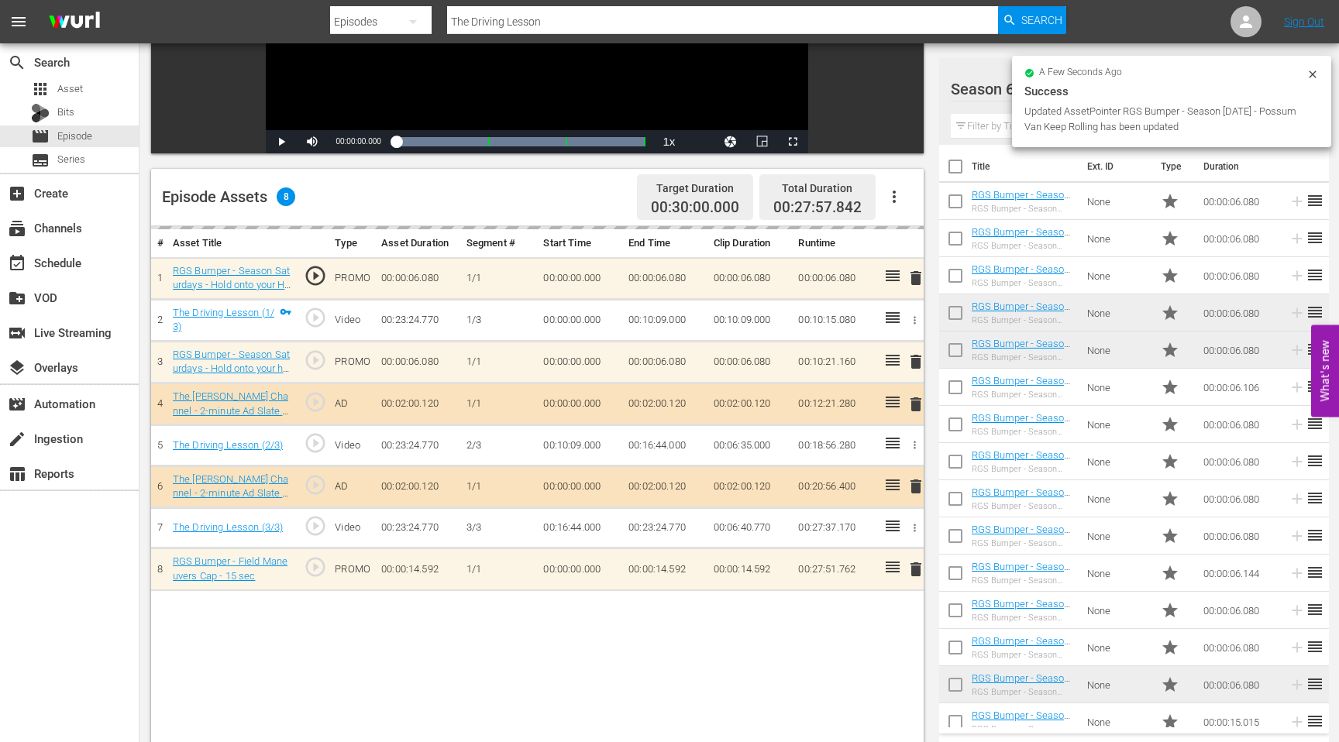
drag, startPoint x: 1025, startPoint y: 679, endPoint x: 438, endPoint y: 2, distance: 896.3
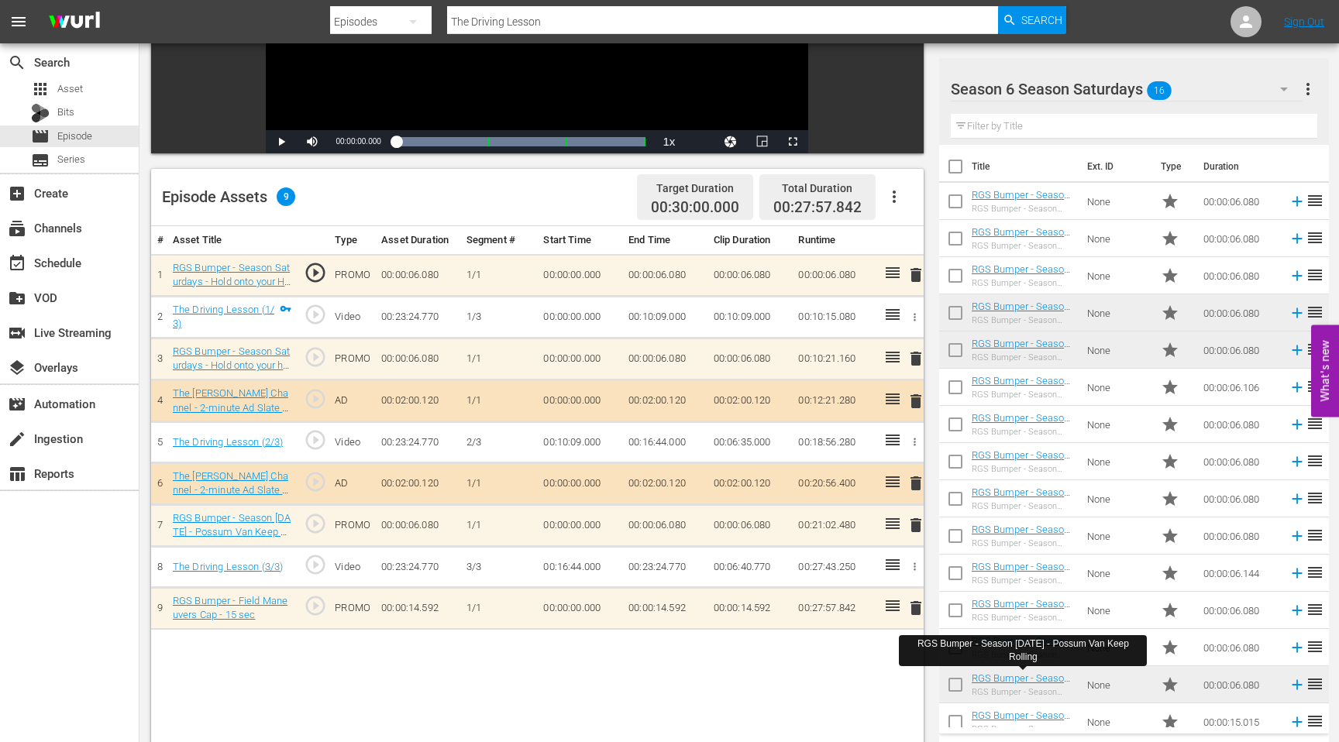
click at [517, 19] on input "The Driving Lesson" at bounding box center [722, 21] width 551 height 37
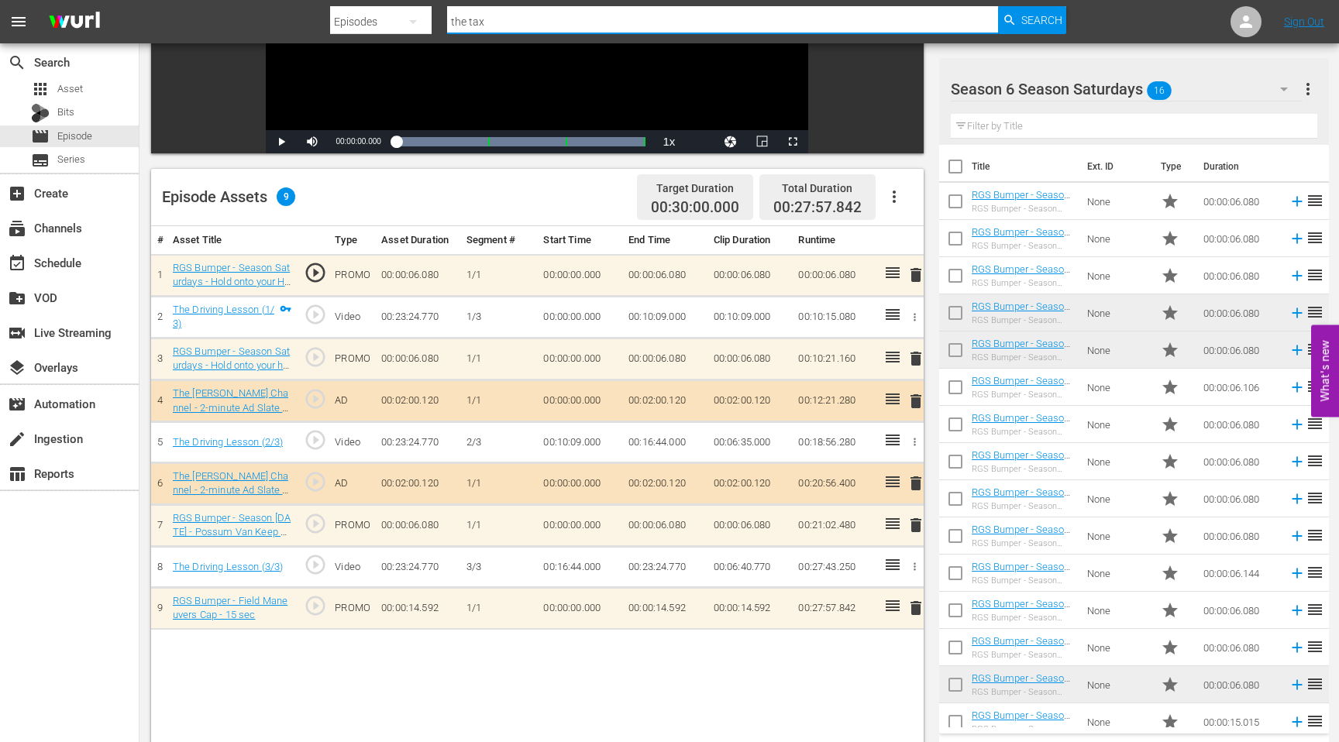
type input "The Tax Refund"
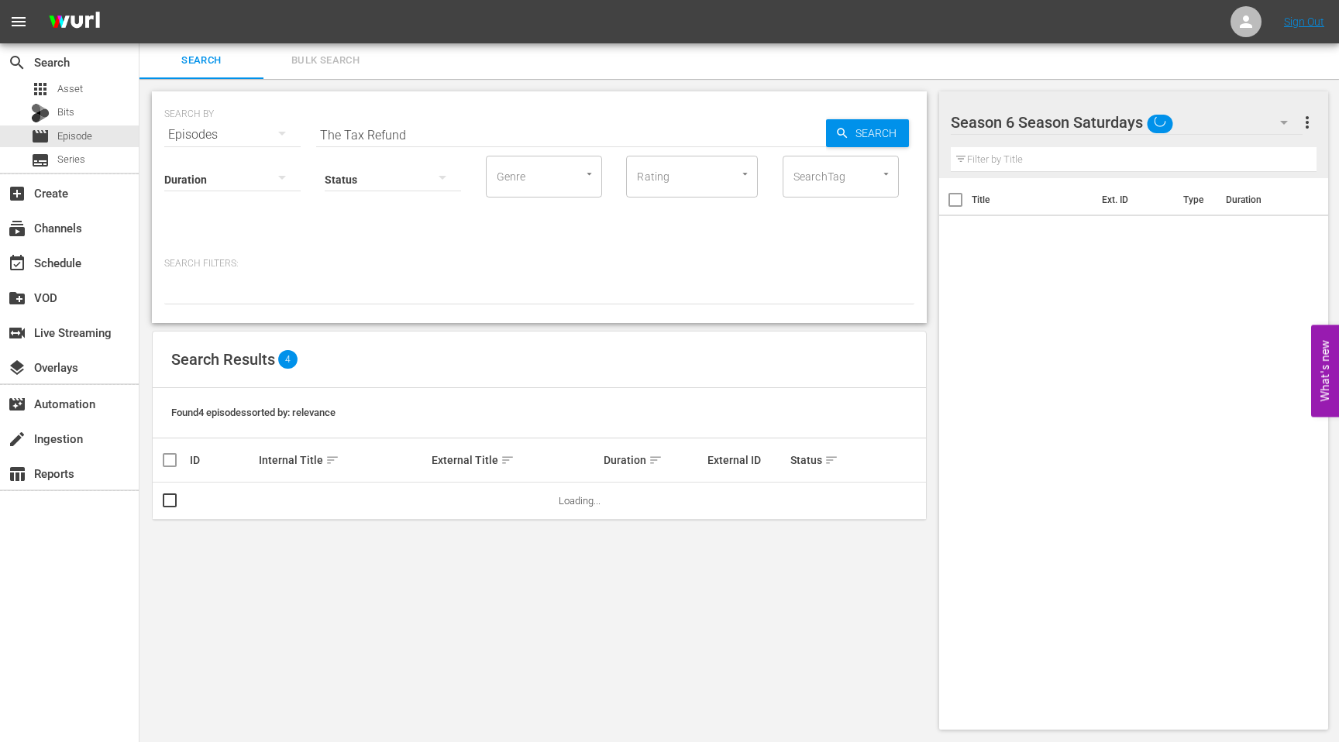
scroll to position [2, 0]
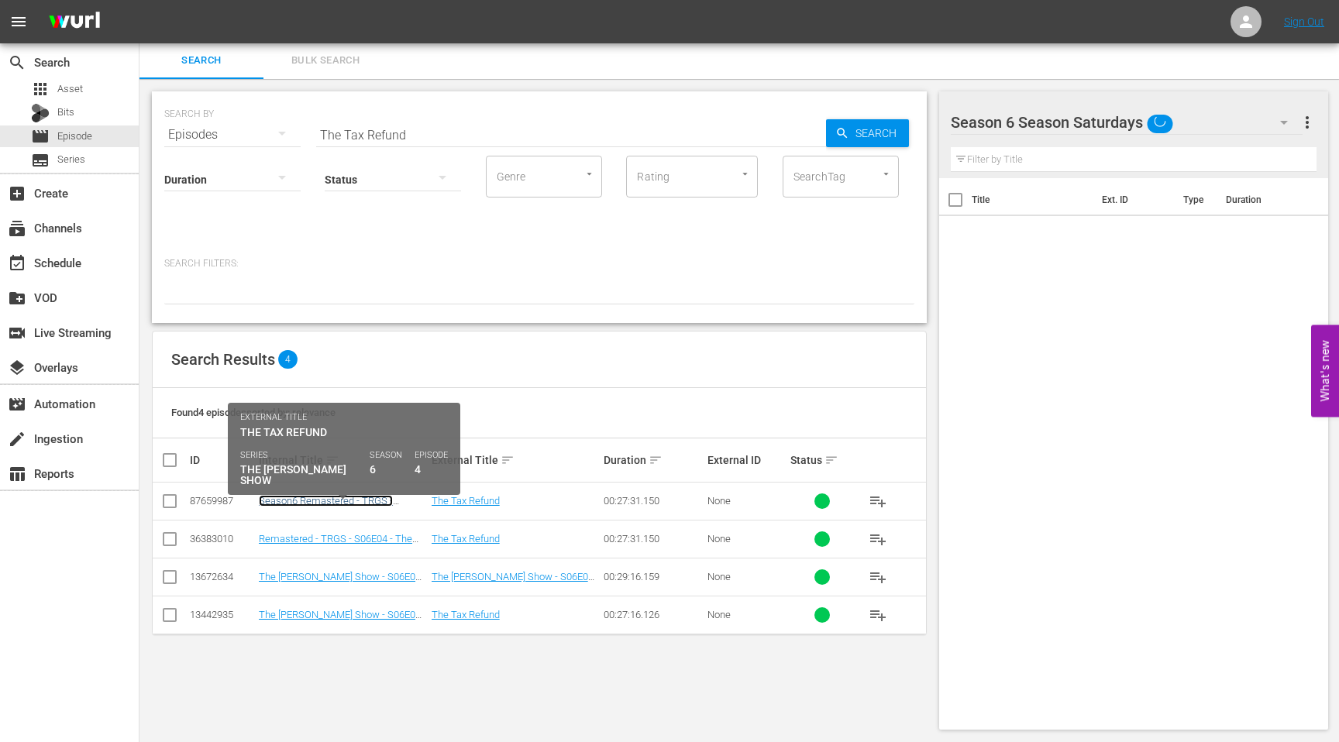
click at [310, 497] on link "Season6 Remastered - TRGS - S06E04 - The Tax Refund" at bounding box center [326, 506] width 134 height 23
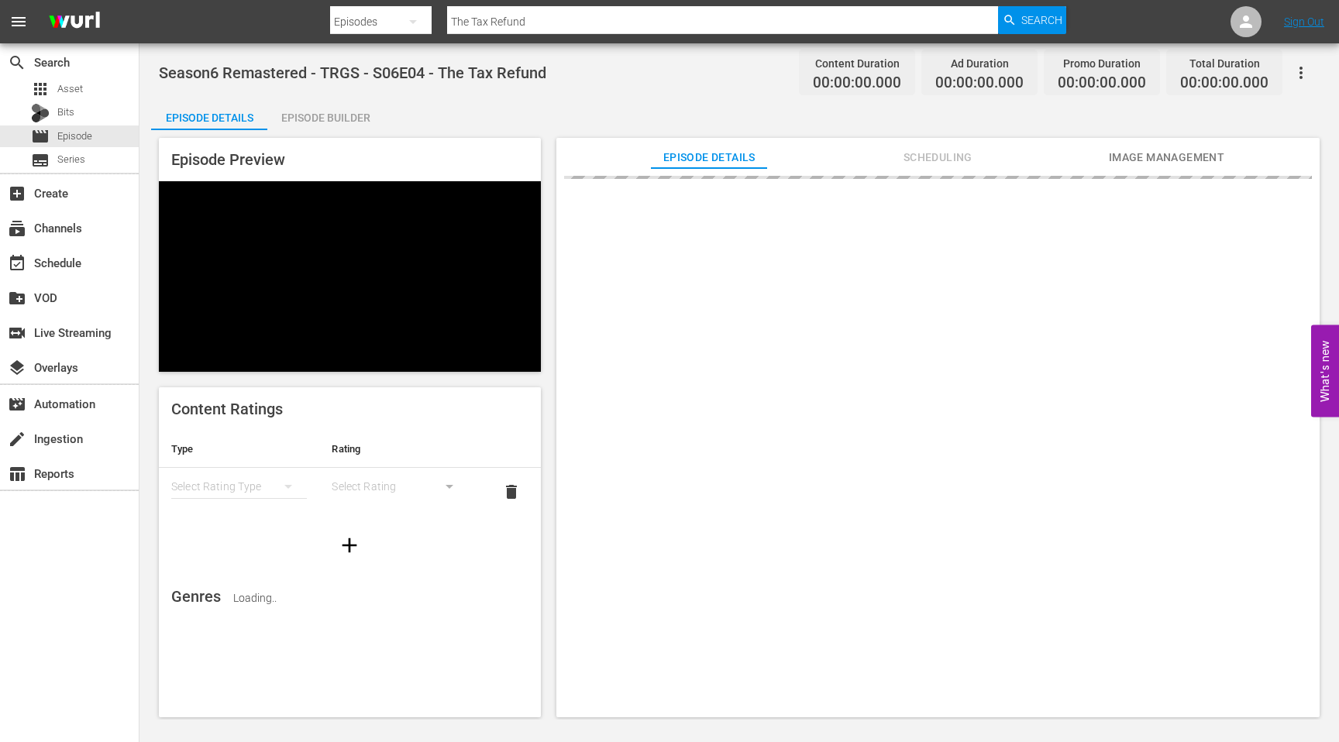
click at [339, 119] on div "Episode Builder" at bounding box center [325, 117] width 116 height 37
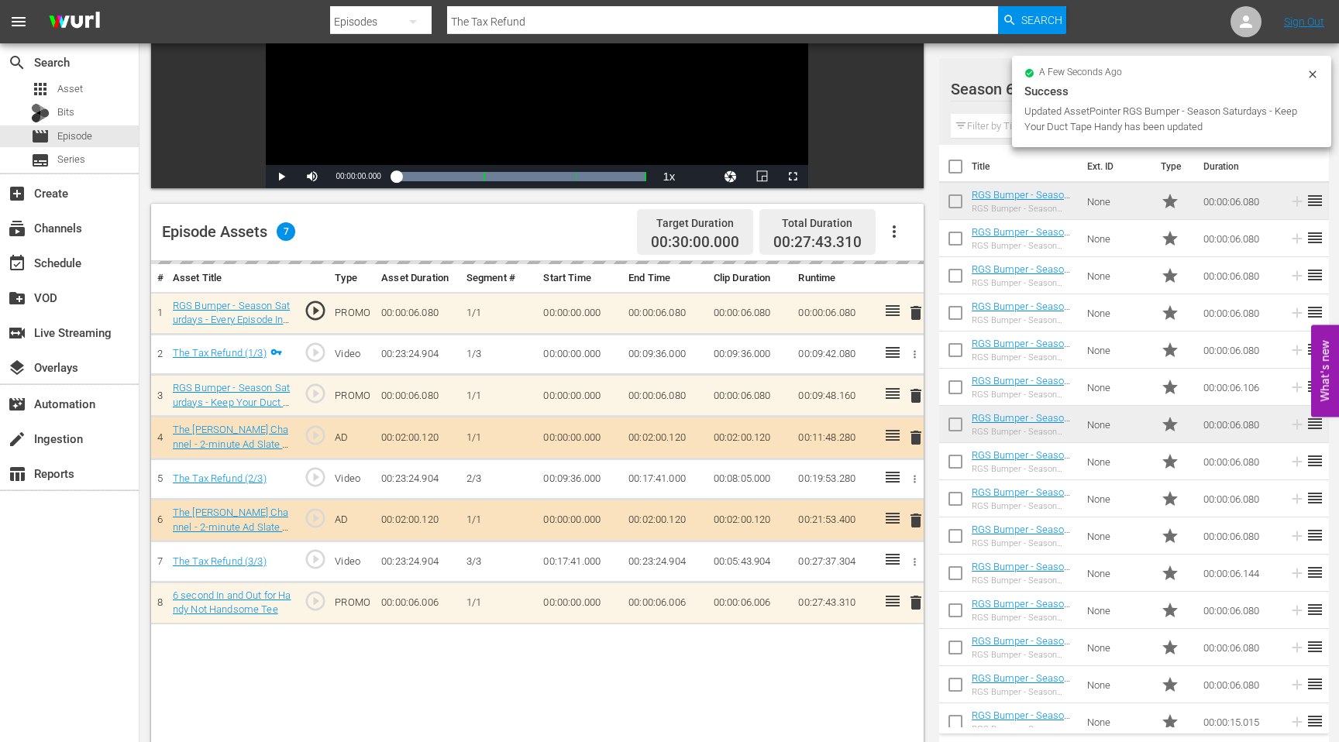
drag, startPoint x: 1023, startPoint y: 191, endPoint x: 333, endPoint y: 10, distance: 713.5
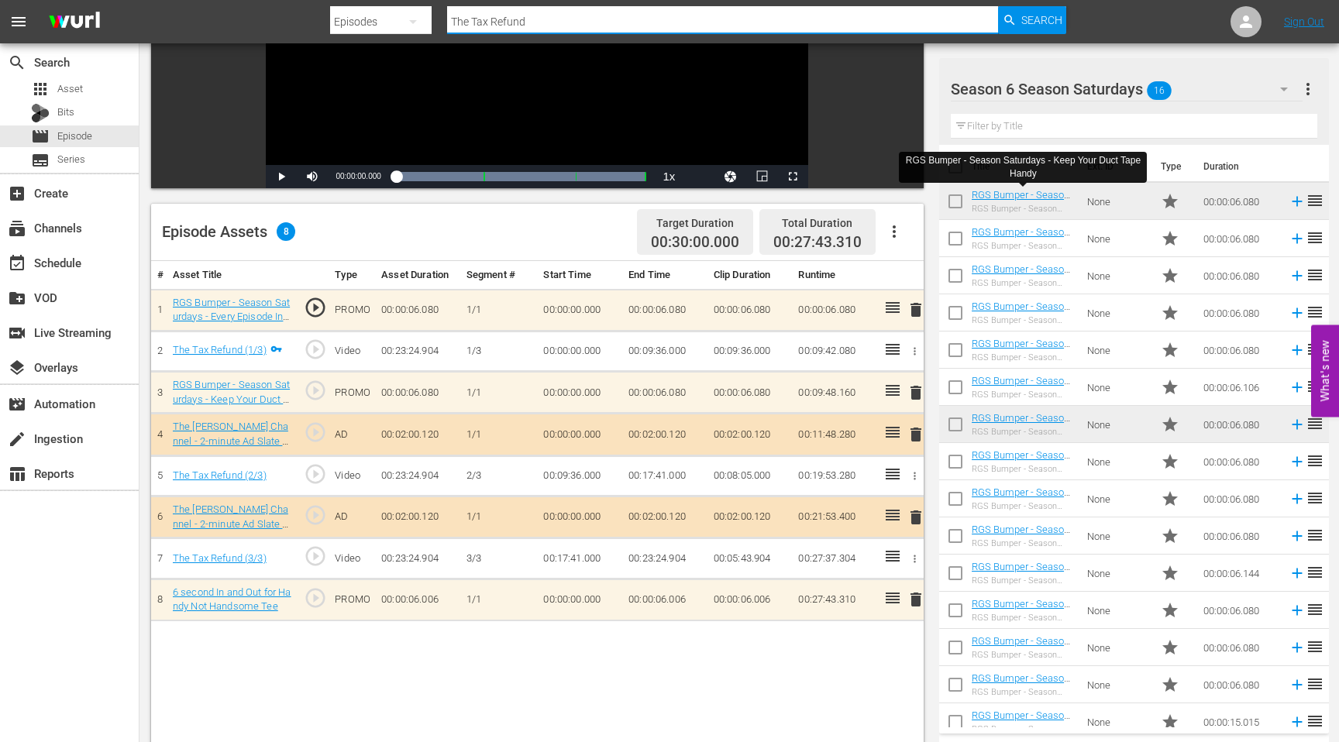
click at [504, 22] on input "The Tax Refund" at bounding box center [722, 21] width 551 height 37
type input "no [DEMOGRAPHIC_DATA]"
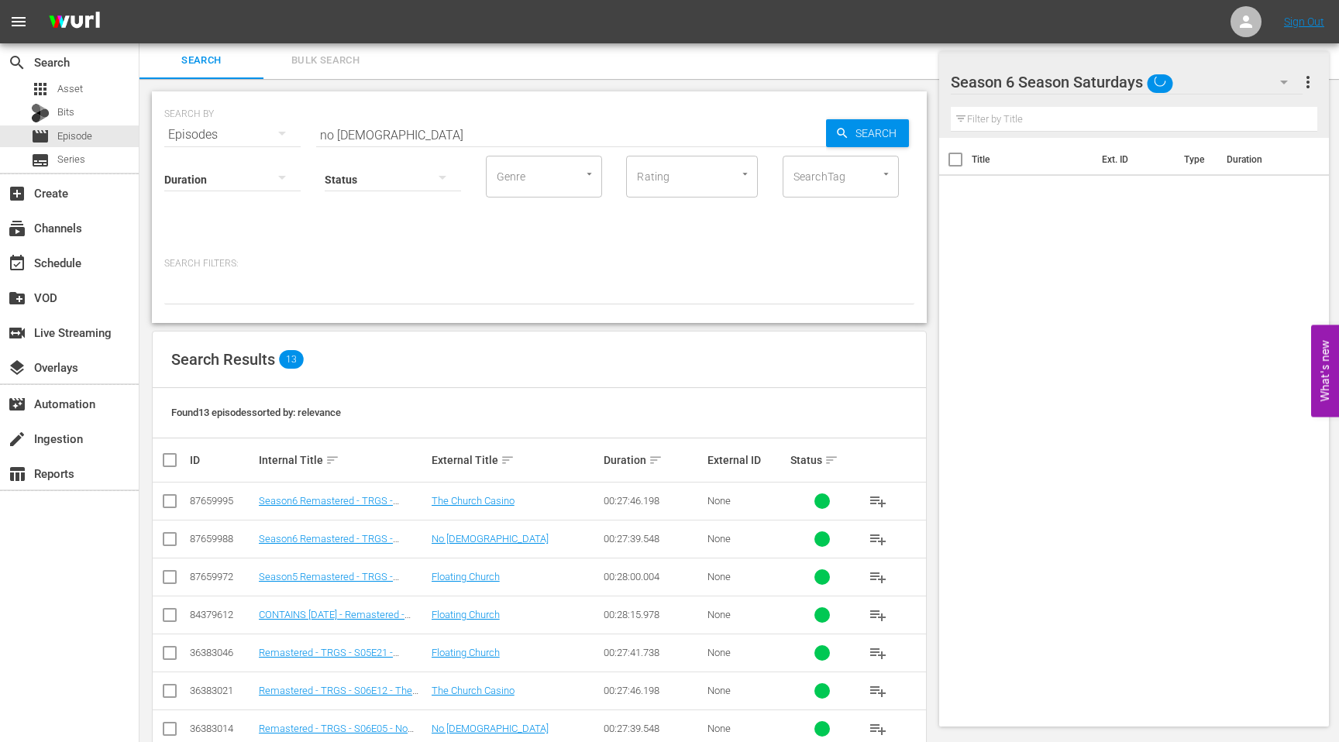
scroll to position [247, 0]
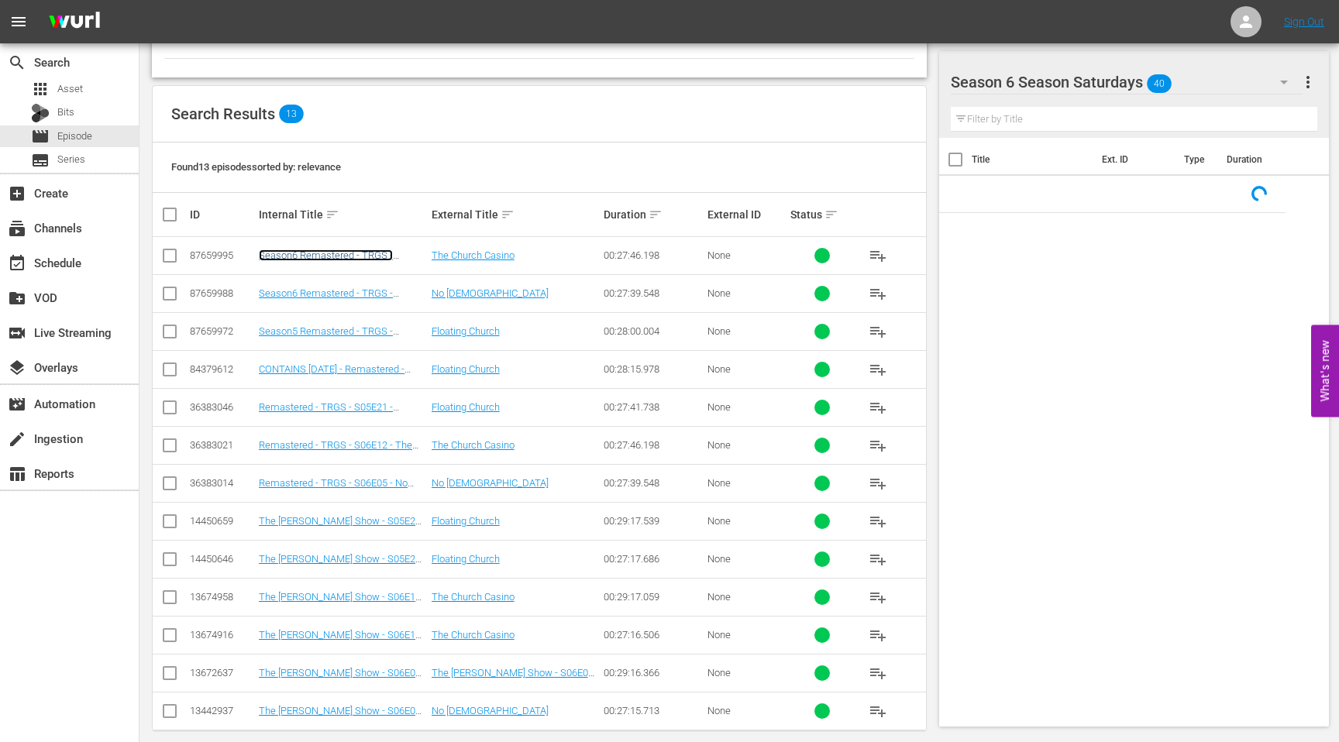
click at [299, 256] on link "Season6 Remastered - TRGS - S06E12 - The Church Casino" at bounding box center [326, 260] width 134 height 23
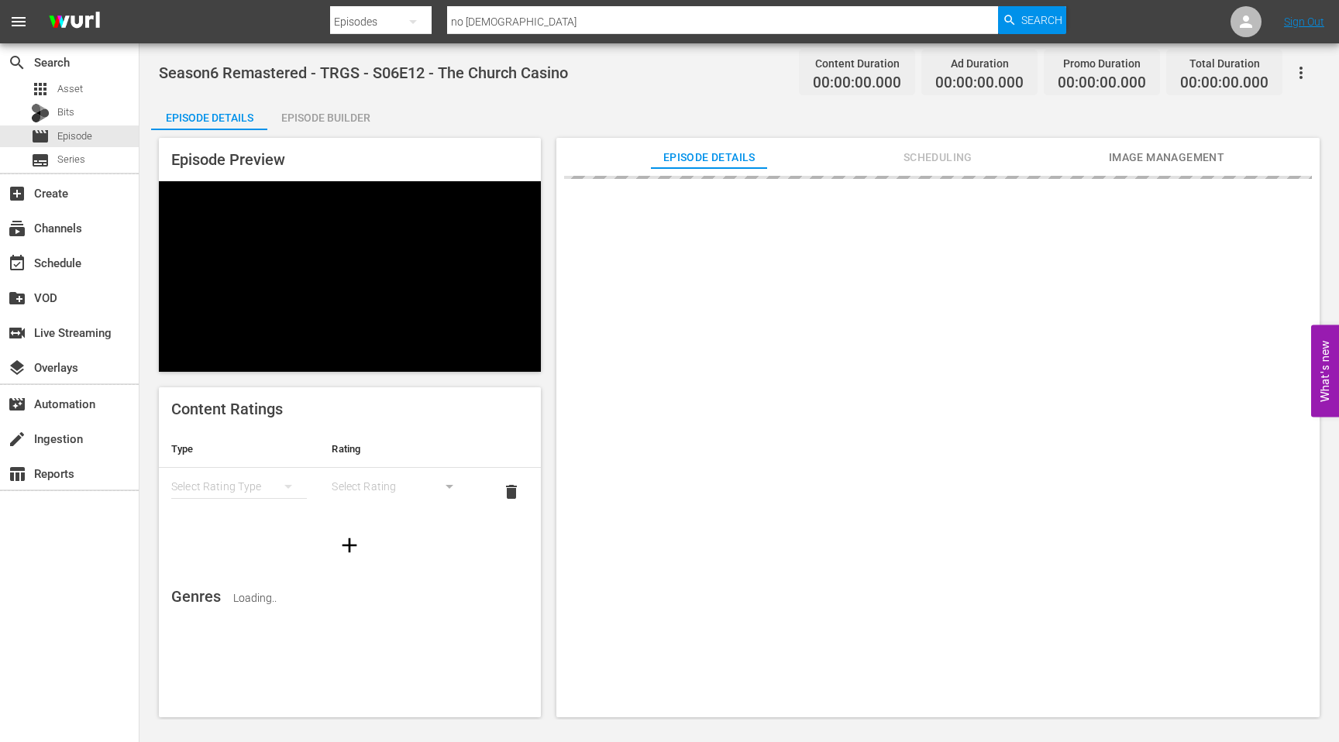
click at [341, 118] on div "Episode Builder" at bounding box center [325, 117] width 116 height 37
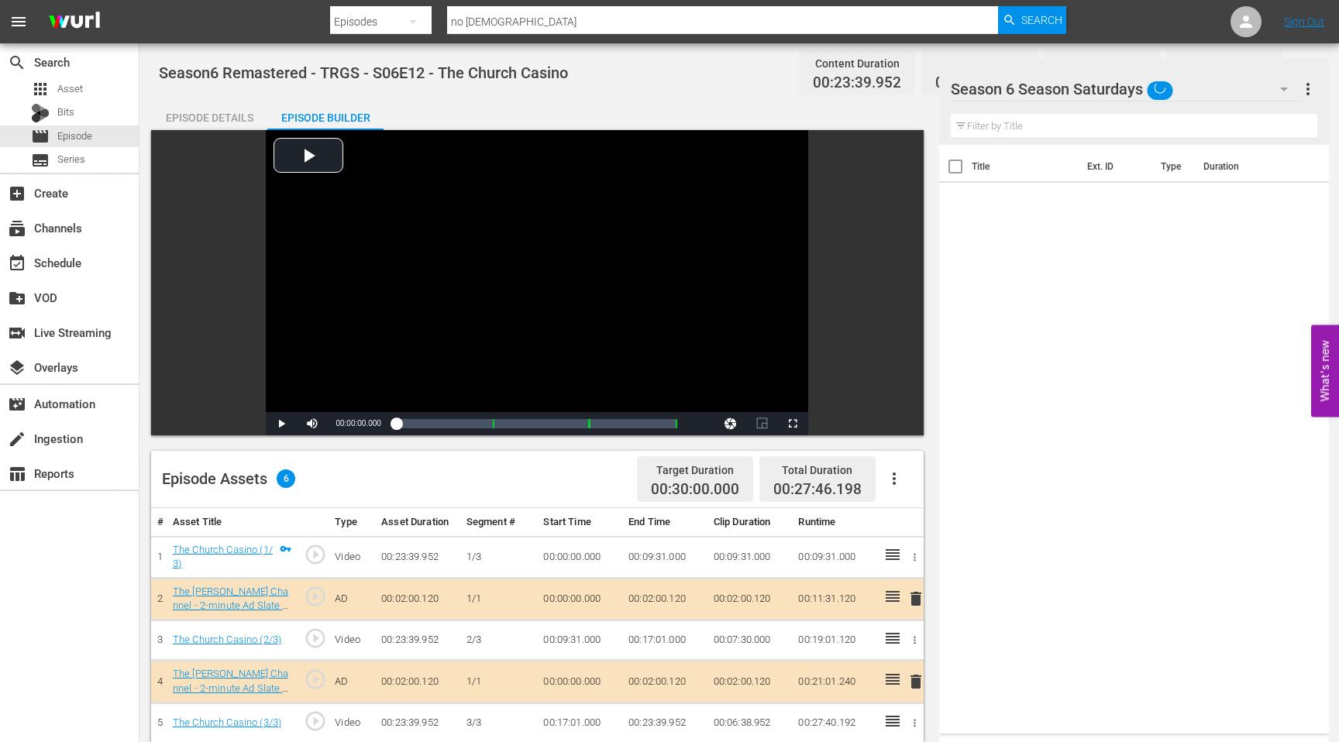
scroll to position [302, 0]
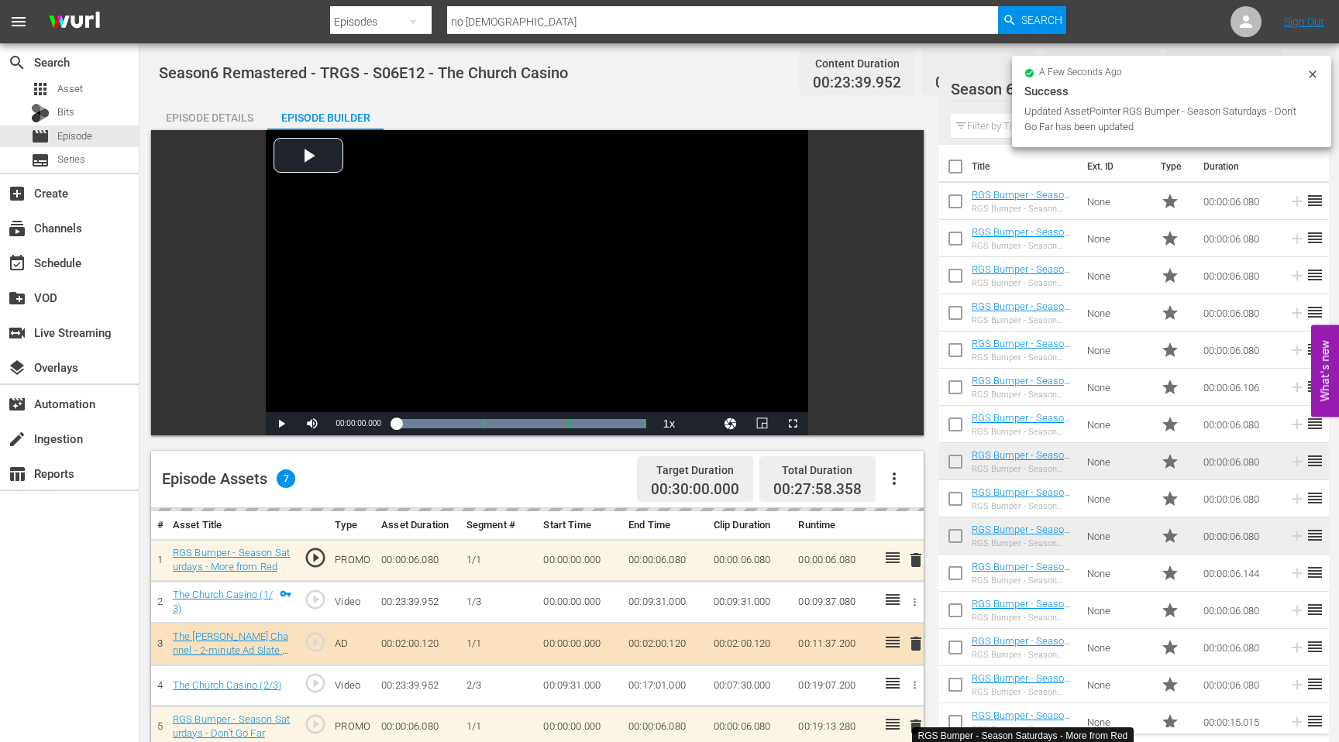
scroll to position [302, 0]
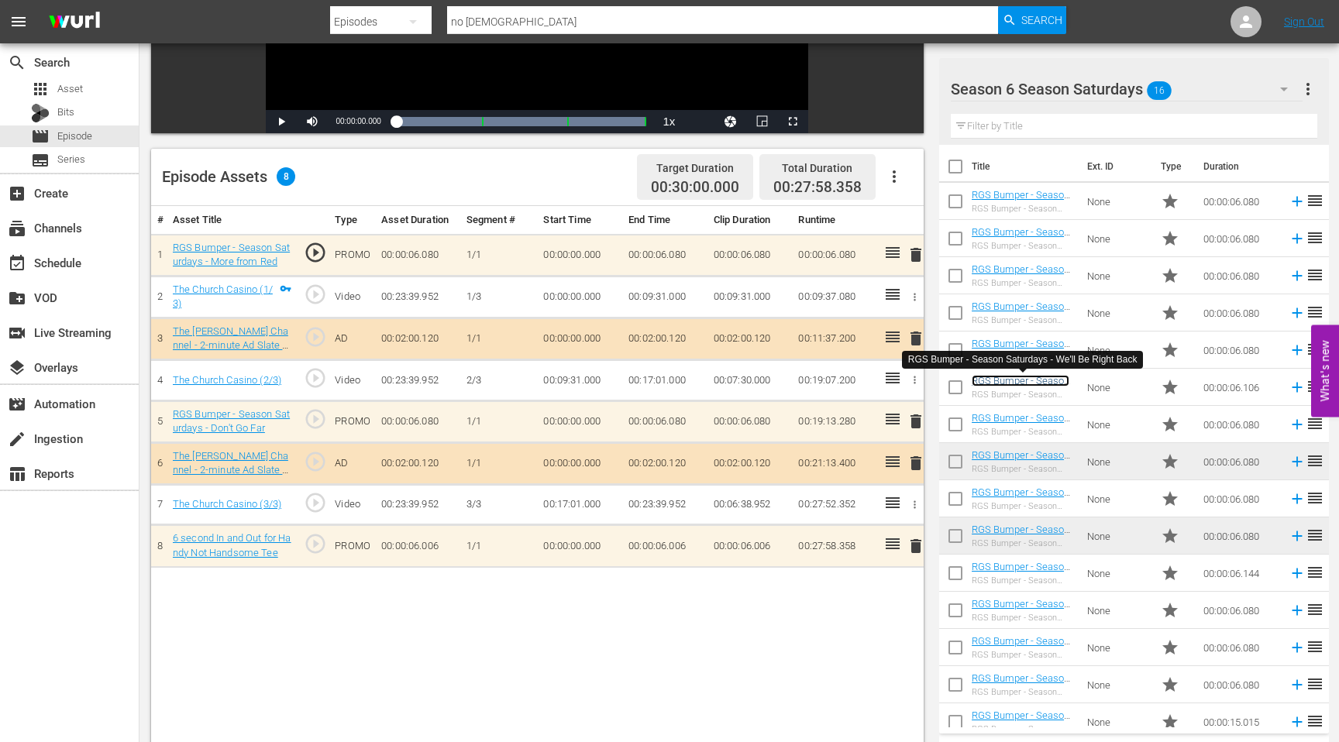
click at [1023, 382] on link "RGS Bumper - Season Saturdays - We'll Be Right Back" at bounding box center [1020, 392] width 98 height 35
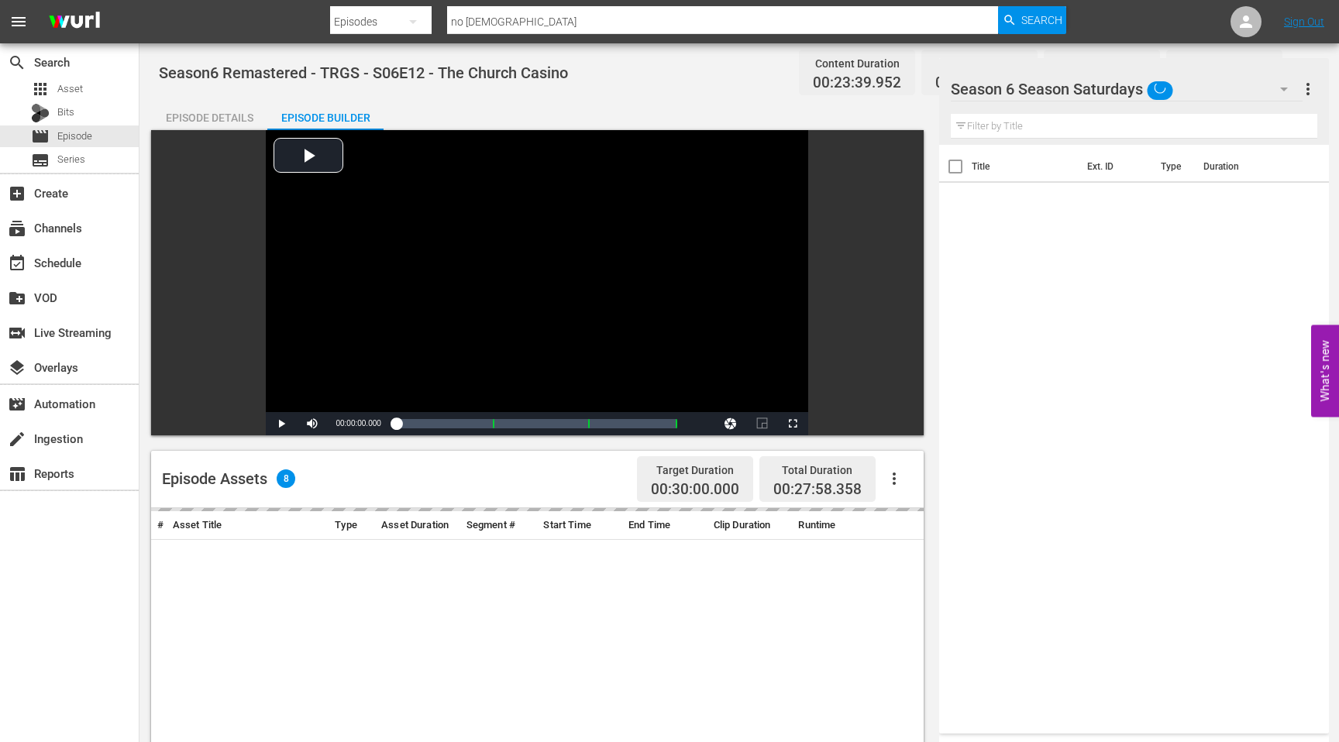
scroll to position [302, 0]
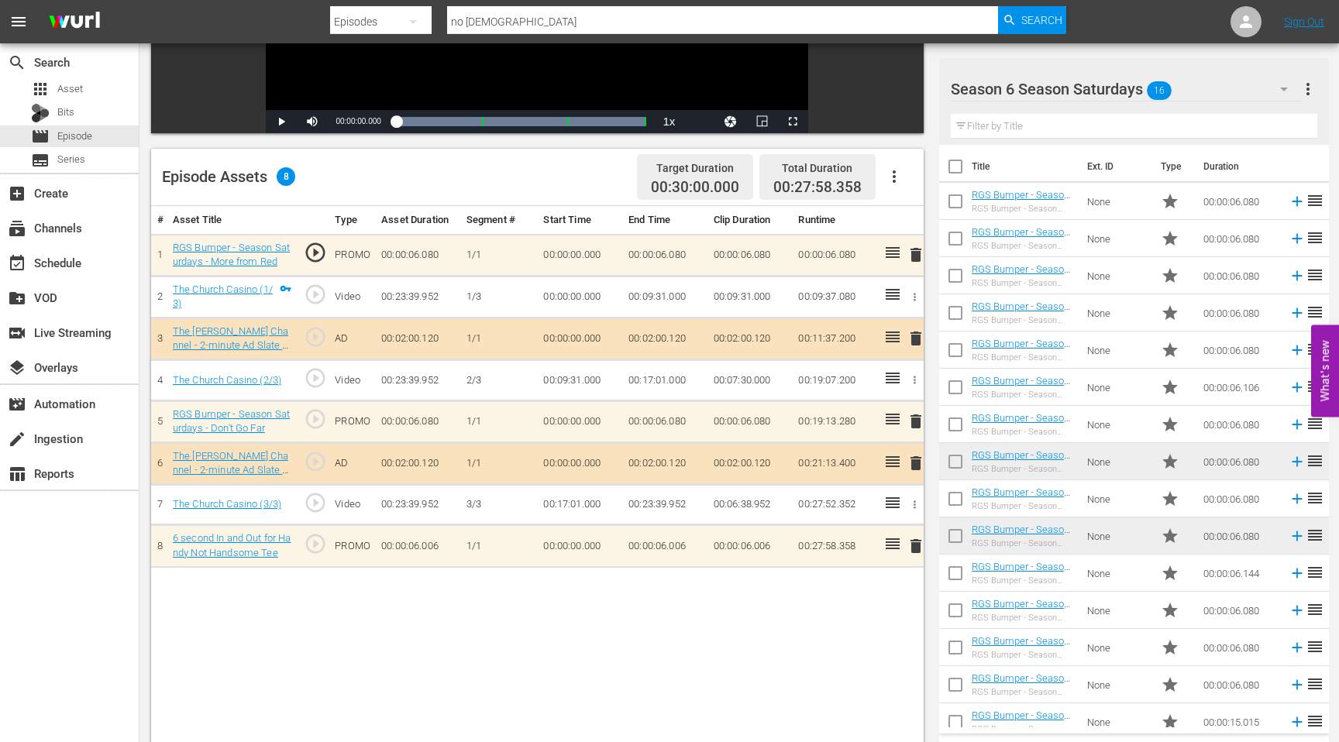
drag, startPoint x: 1026, startPoint y: 642, endPoint x: 282, endPoint y: 5, distance: 980.2
click at [498, 28] on input "no [DEMOGRAPHIC_DATA]" at bounding box center [722, 21] width 551 height 37
type input "the petting zoo"
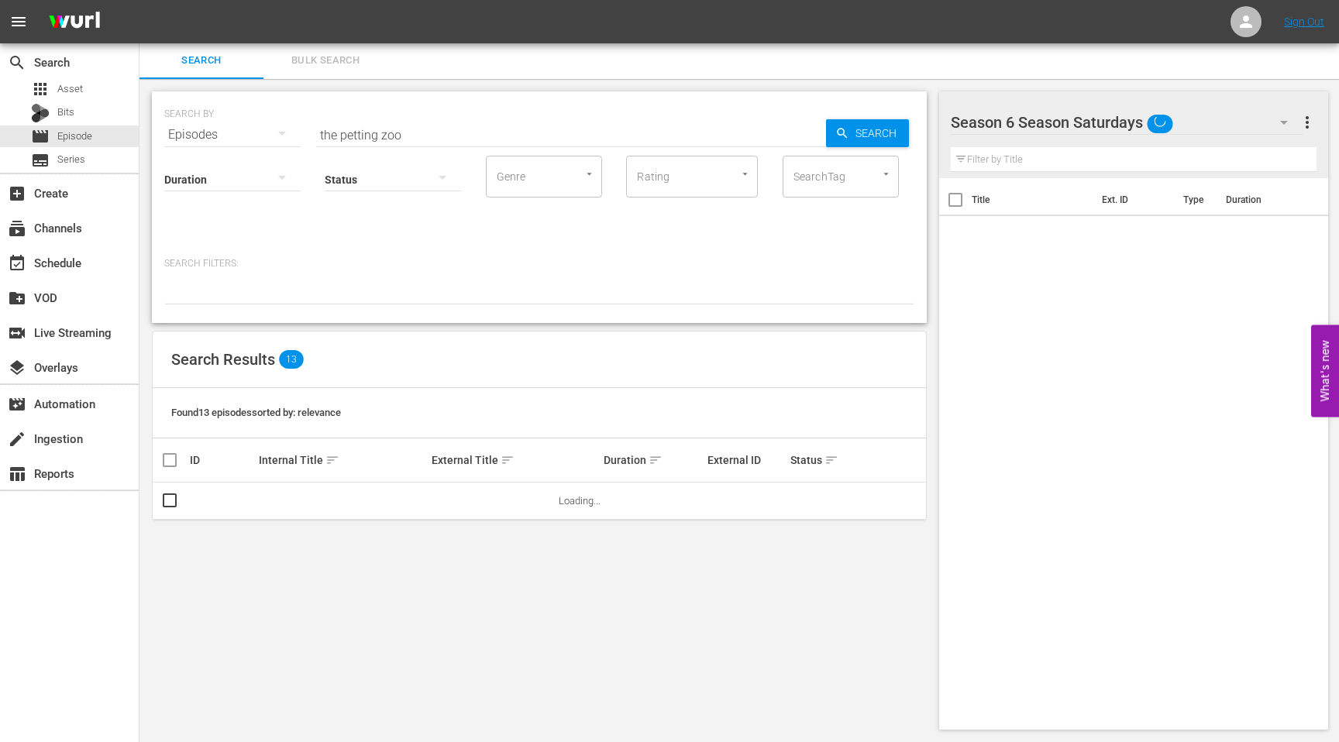
scroll to position [2, 0]
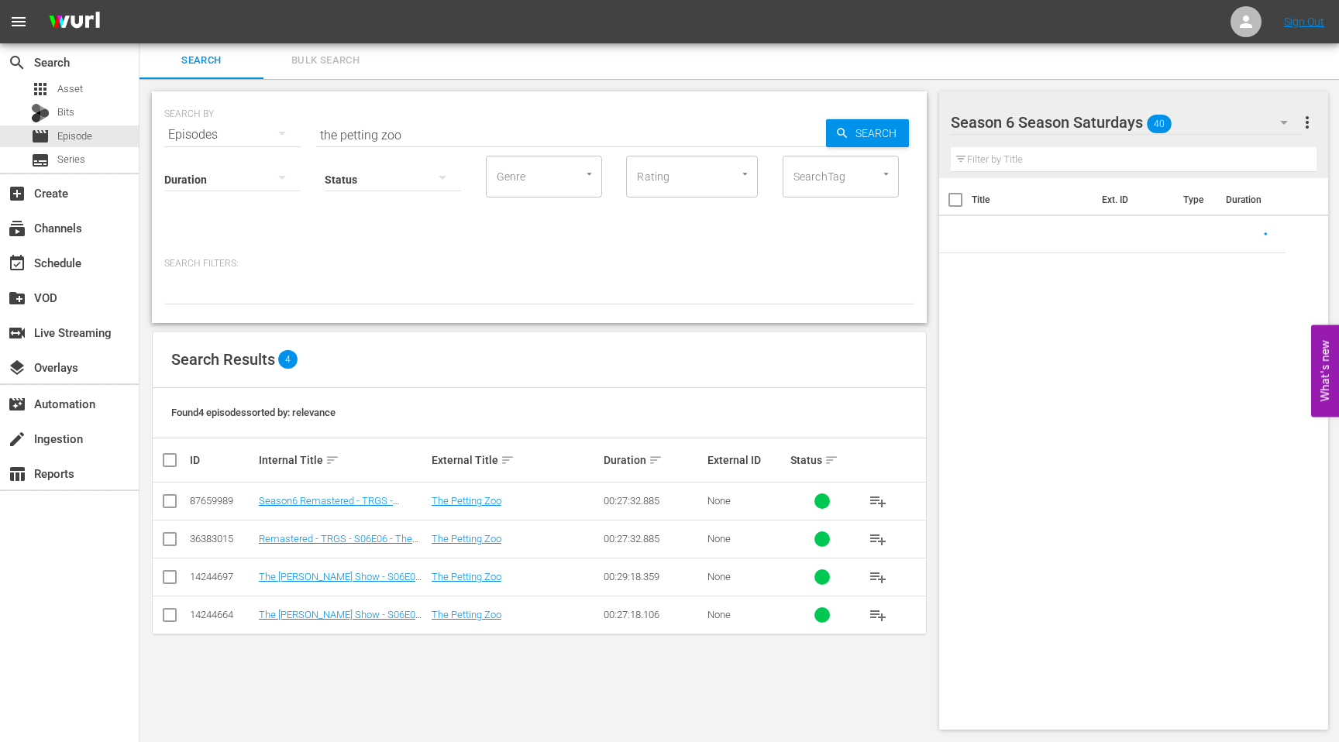
click at [304, 490] on td "Season6 Remastered - TRGS - S06E06 - The Petting Zoo" at bounding box center [342, 502] width 173 height 38
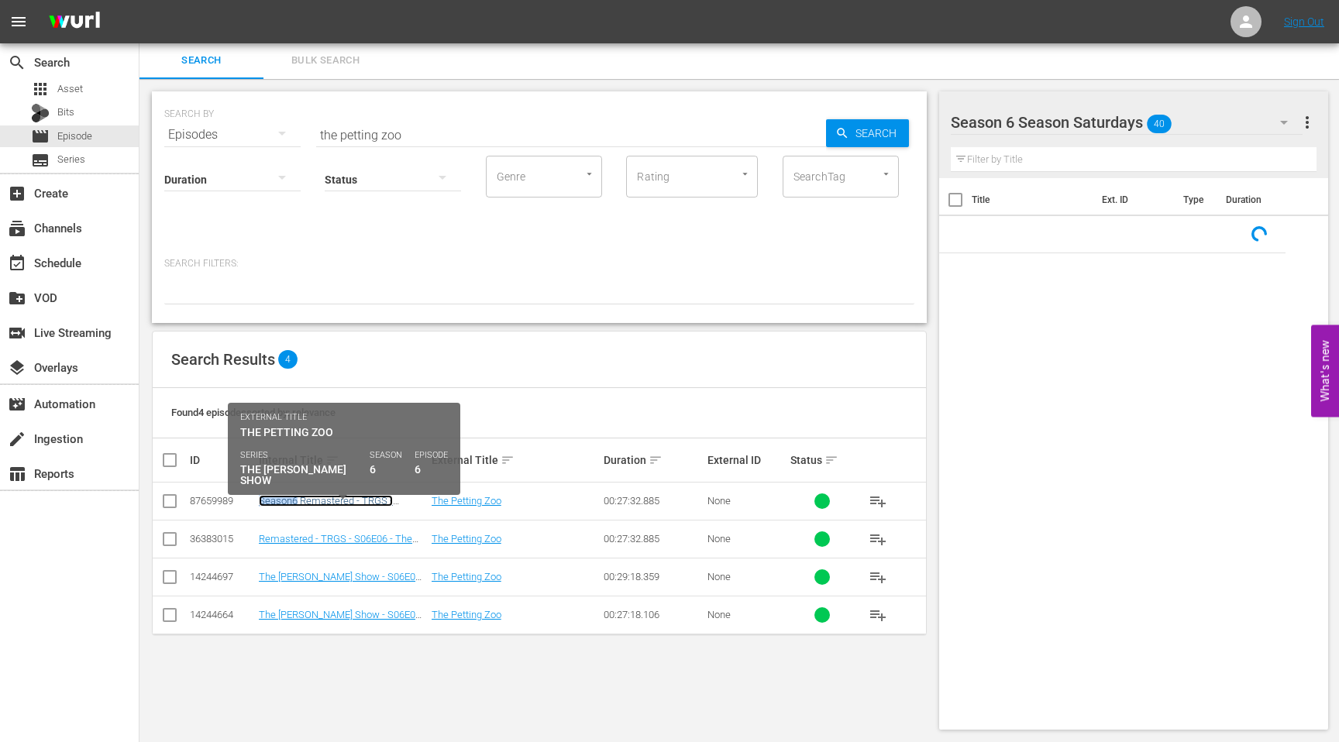
click at [304, 501] on link "Season6 Remastered - TRGS - S06E06 - The Petting Zoo" at bounding box center [326, 506] width 134 height 23
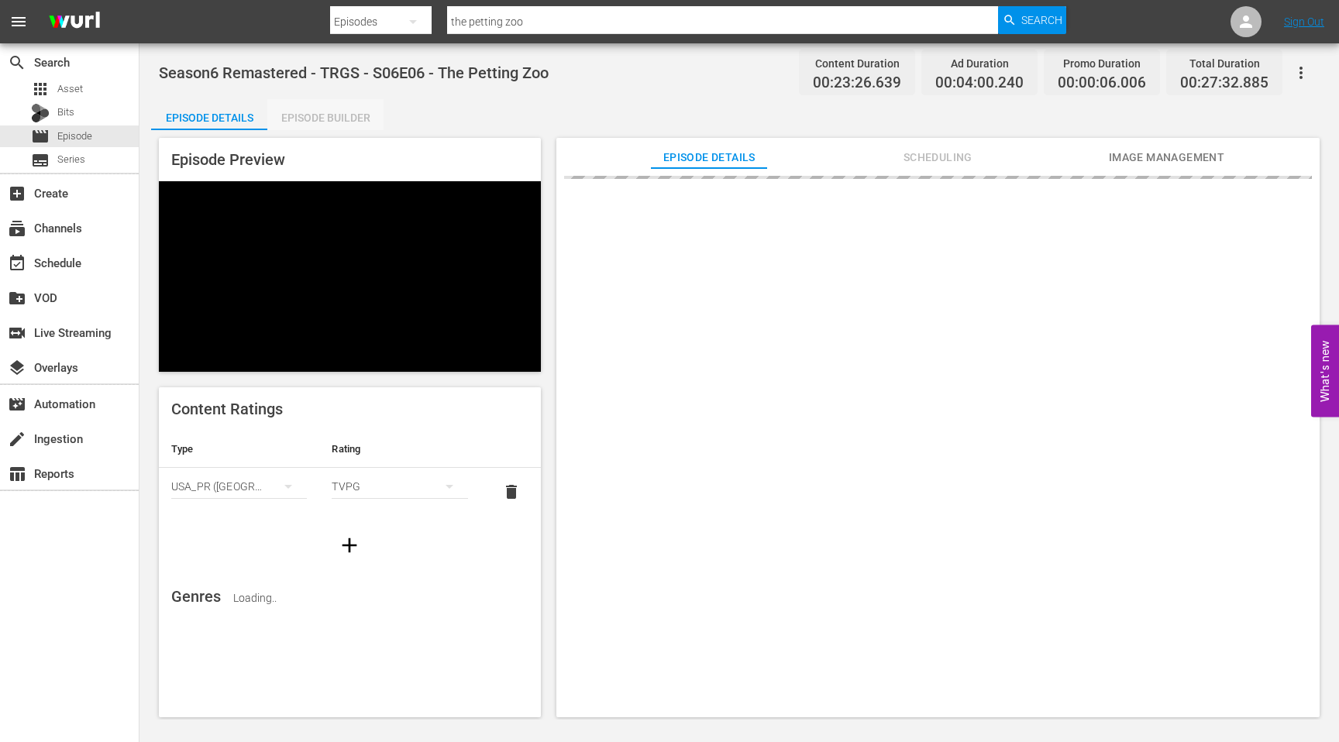
click at [354, 119] on div "Episode Builder" at bounding box center [325, 117] width 116 height 37
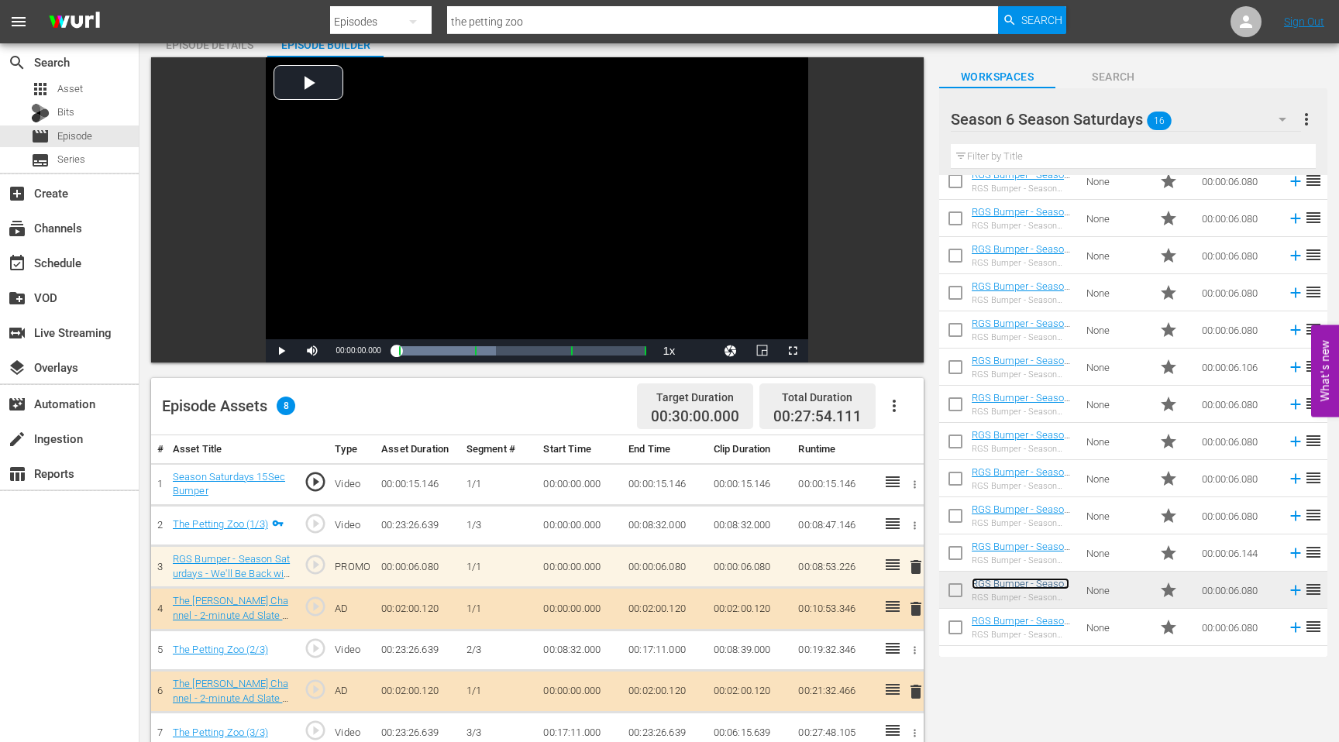
scroll to position [157, 0]
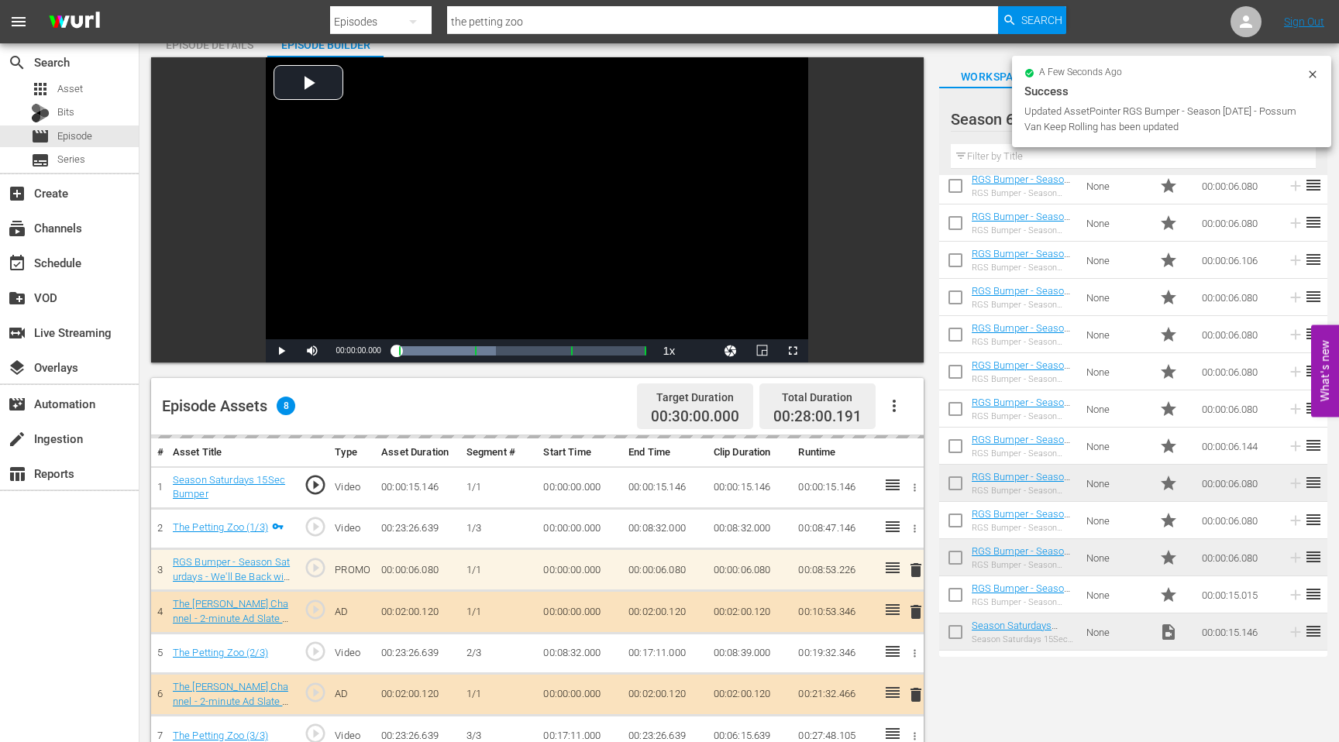
drag, startPoint x: 1019, startPoint y: 548, endPoint x: 423, endPoint y: 12, distance: 801.5
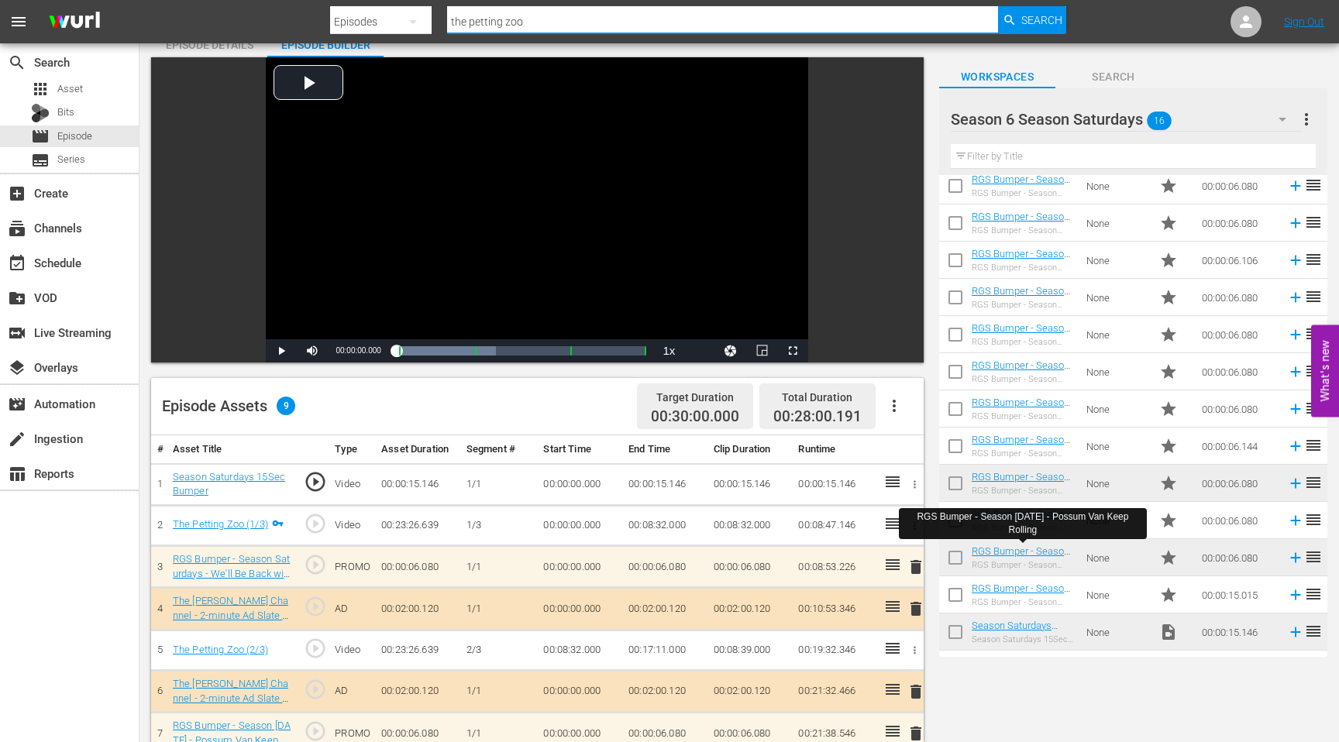
click at [524, 23] on input "the petting zoo" at bounding box center [722, 21] width 551 height 37
drag, startPoint x: 524, startPoint y: 23, endPoint x: 431, endPoint y: 22, distance: 93.0
click at [431, 22] on div "Search By Episodes Search ID, Title, Description, Keywords, or Category the pet…" at bounding box center [698, 21] width 736 height 37
type input "Good Government"
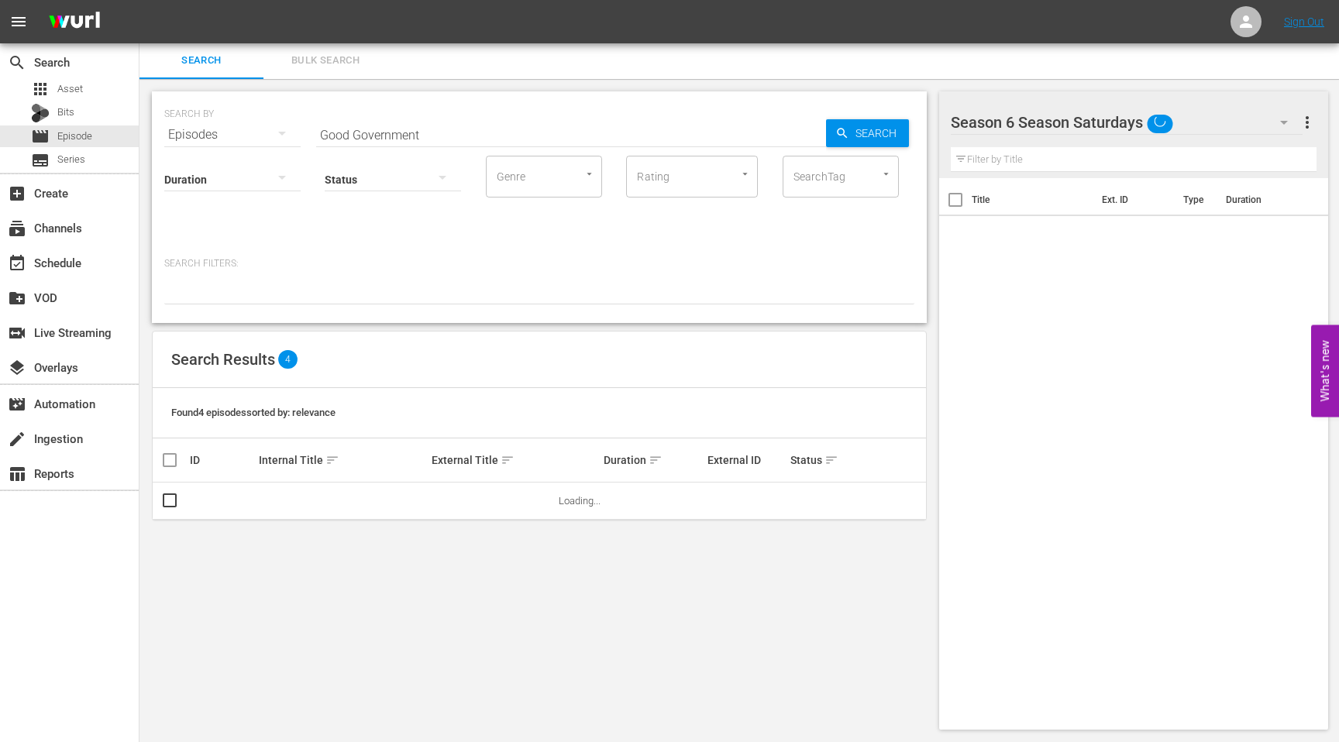
scroll to position [2, 0]
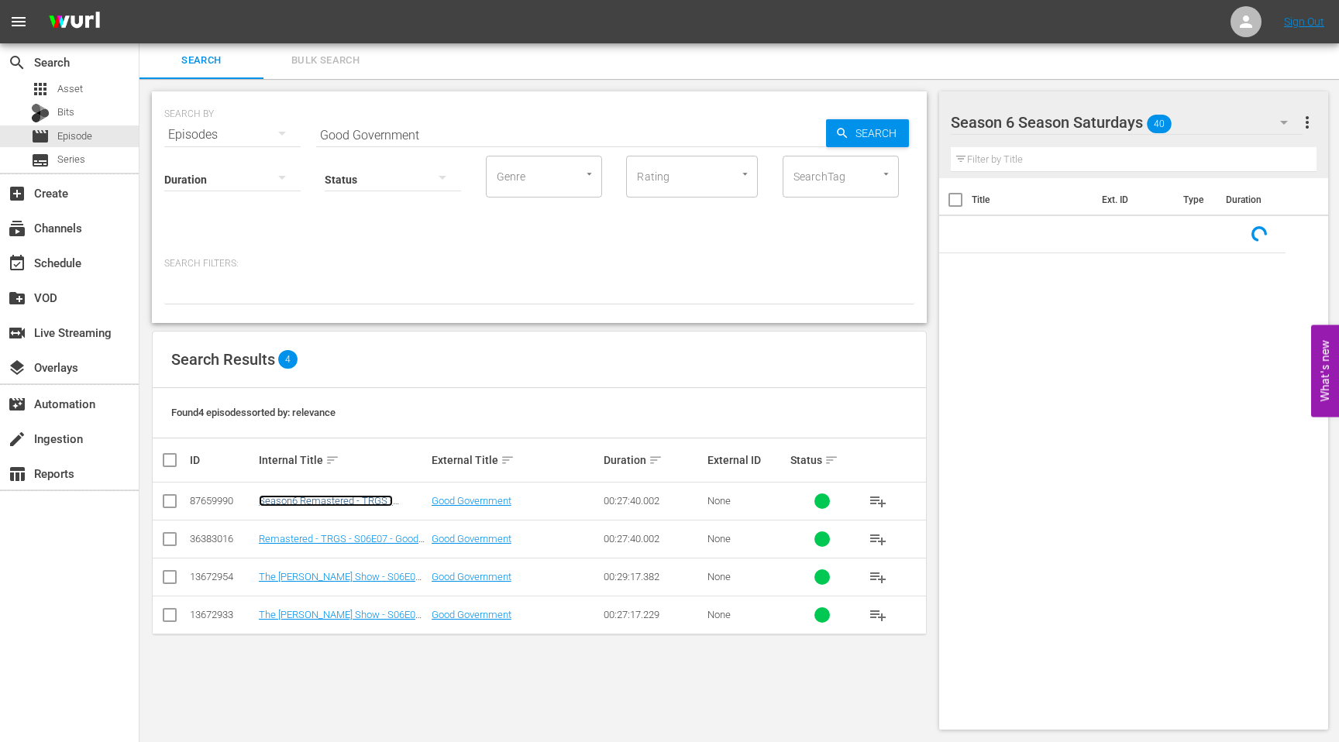
click at [325, 504] on link "Season6 Remastered - TRGS - S06E07 - Good Government" at bounding box center [326, 506] width 134 height 23
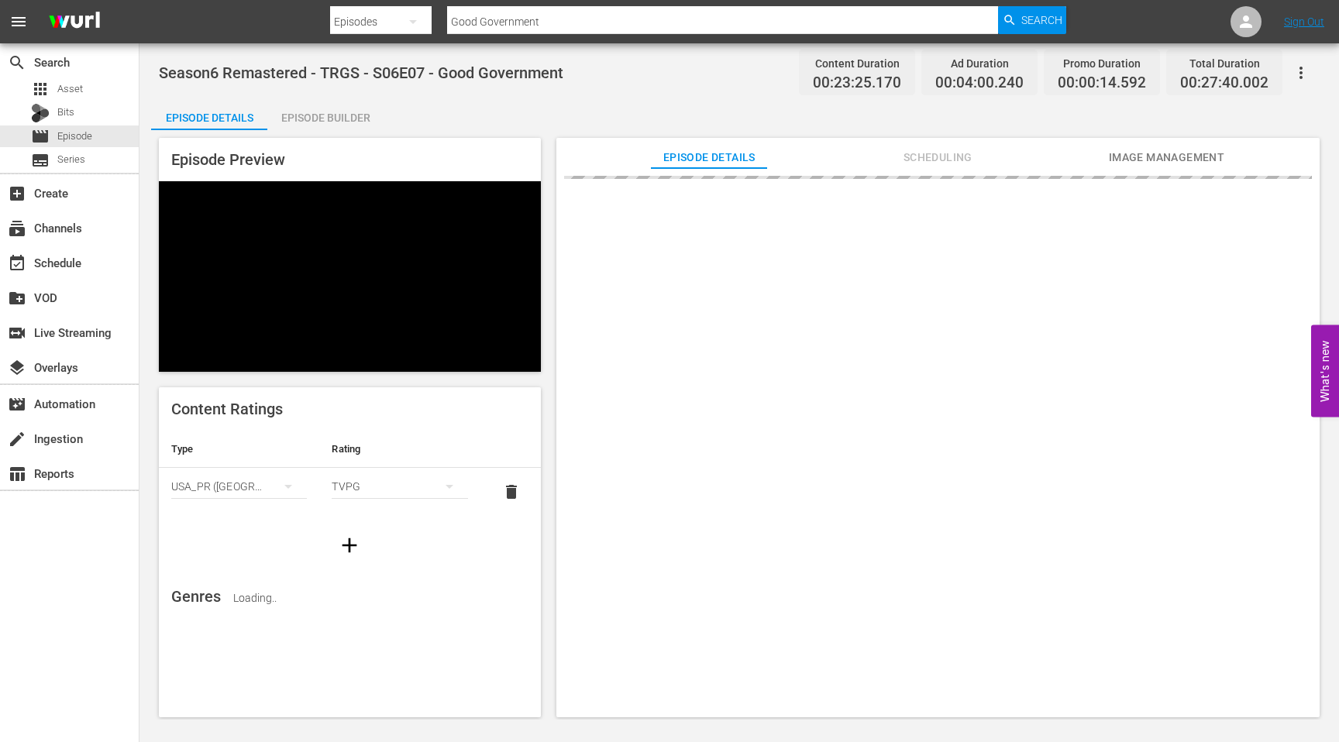
click at [335, 118] on div "Episode Builder" at bounding box center [325, 117] width 116 height 37
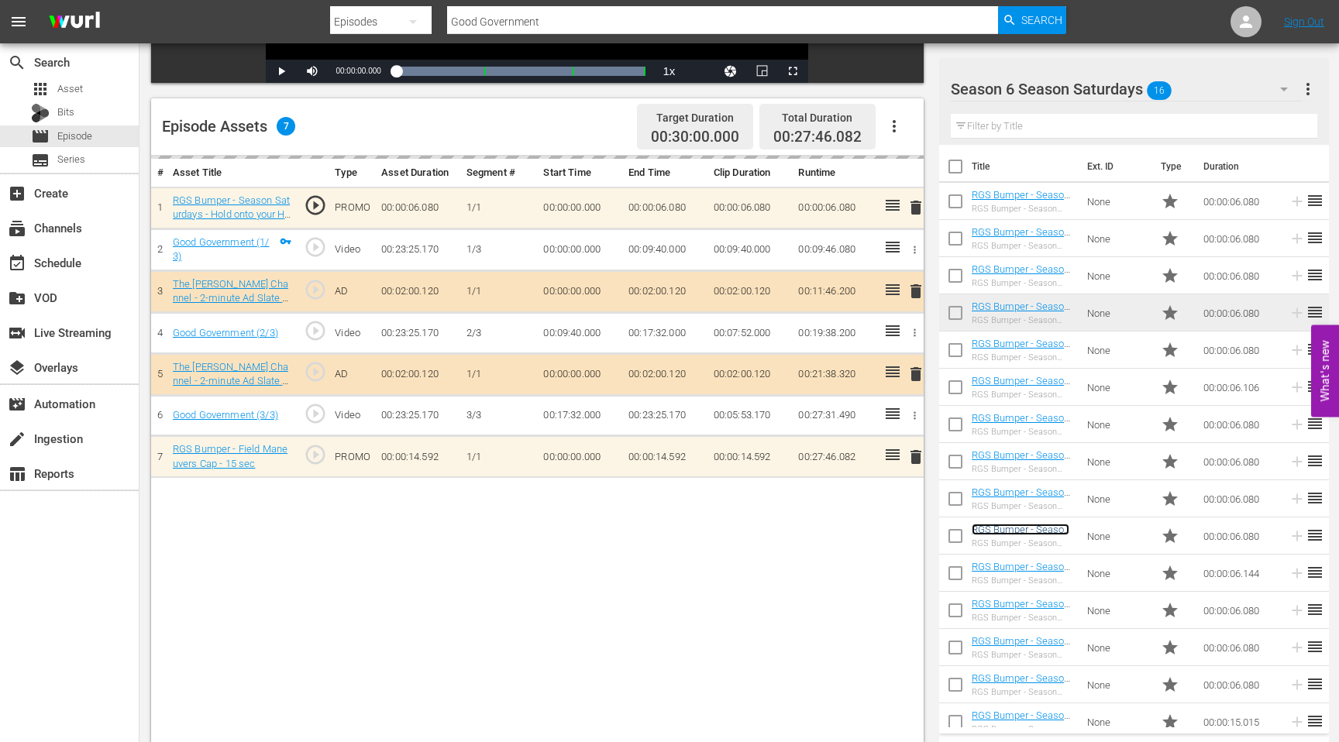
scroll to position [354, 0]
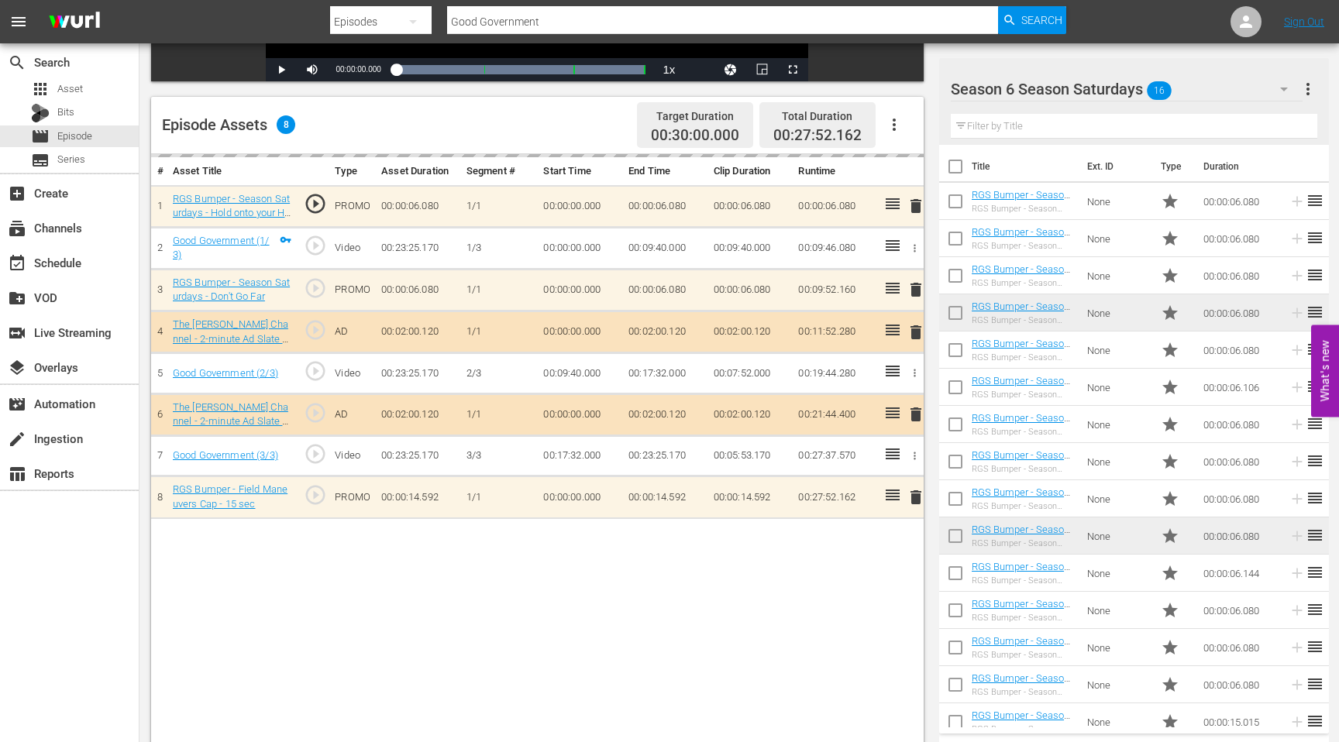
drag, startPoint x: 1039, startPoint y: 603, endPoint x: 400, endPoint y: 40, distance: 851.4
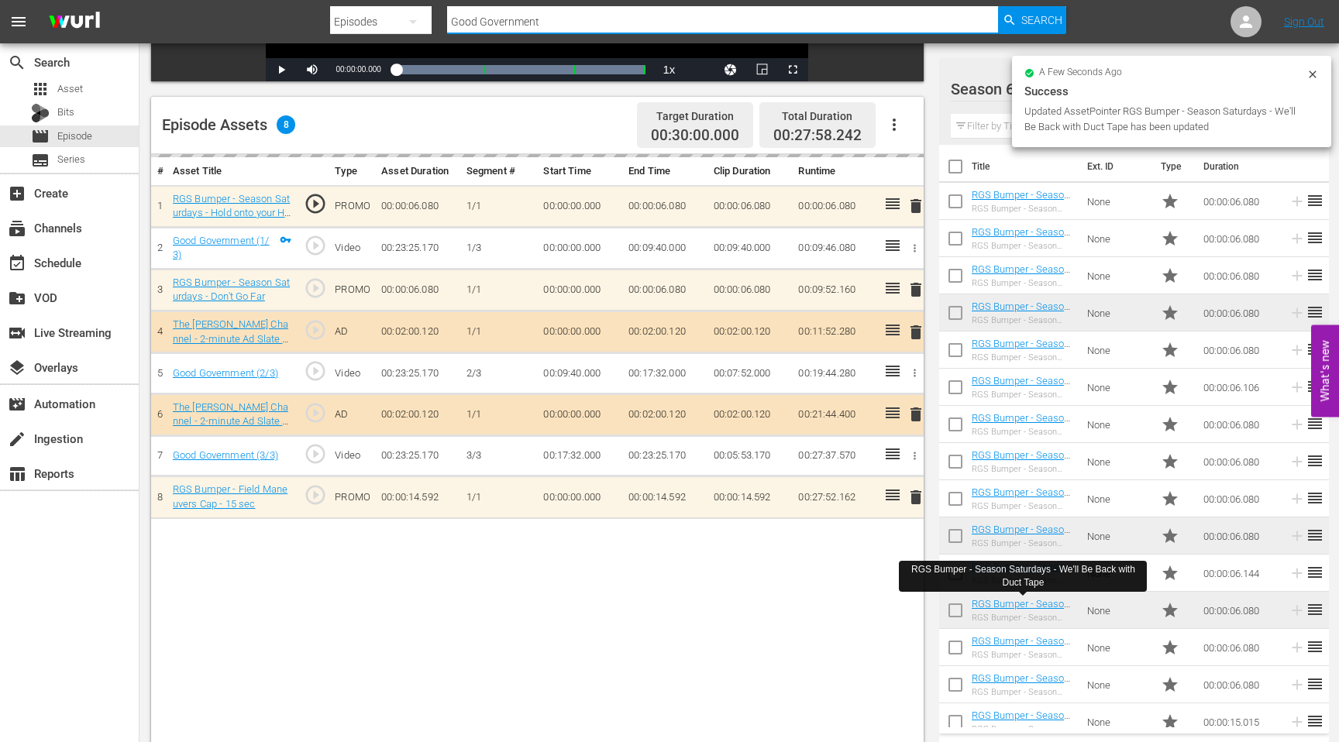
click at [533, 21] on input "Good Government" at bounding box center [722, 21] width 551 height 37
drag, startPoint x: 552, startPoint y: 21, endPoint x: 437, endPoint y: 21, distance: 115.4
click at [438, 21] on div "Search By Episodes Search ID, Title, Description, Keywords, or Category Good Go…" at bounding box center [698, 21] width 736 height 37
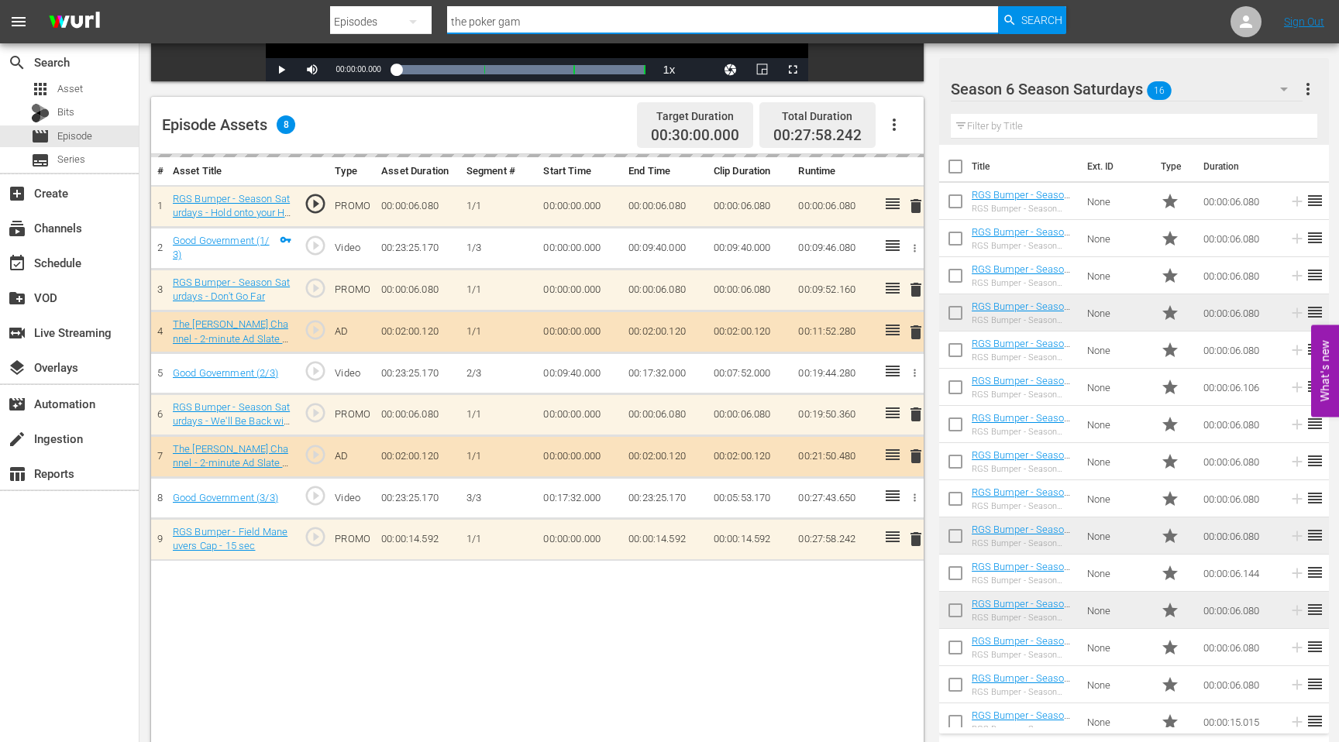
type input "the poker game"
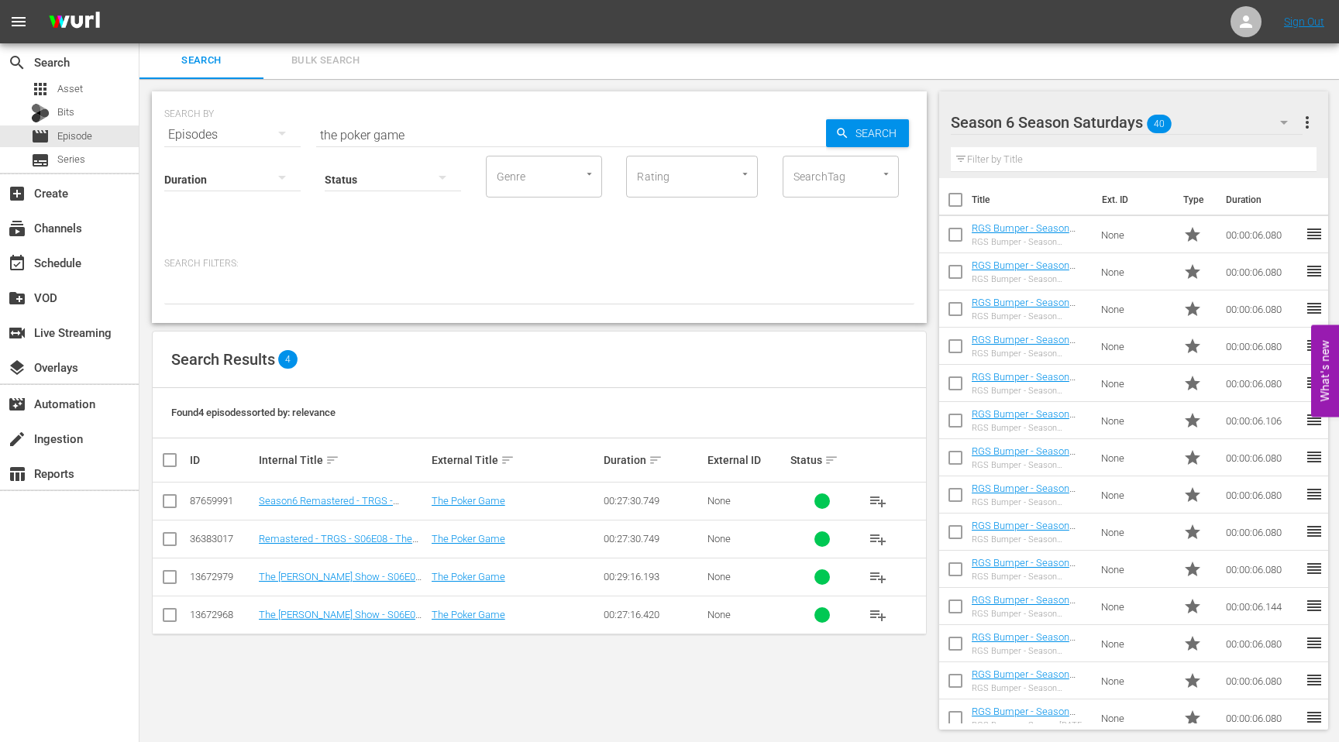
click at [328, 493] on td "Season6 Remastered - TRGS - S06E08 - The Poker Game" at bounding box center [342, 502] width 173 height 38
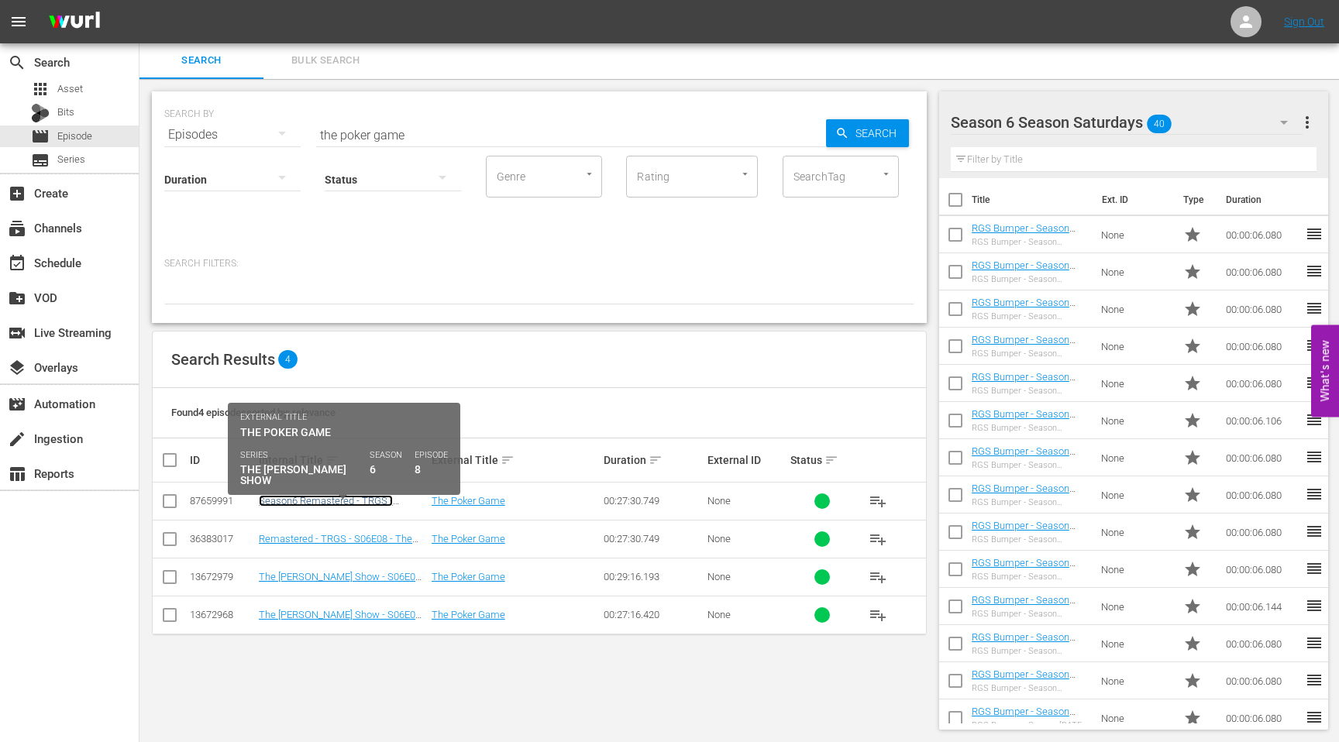
click at [328, 497] on link "Season6 Remastered - TRGS - S06E08 - The Poker Game" at bounding box center [326, 506] width 134 height 23
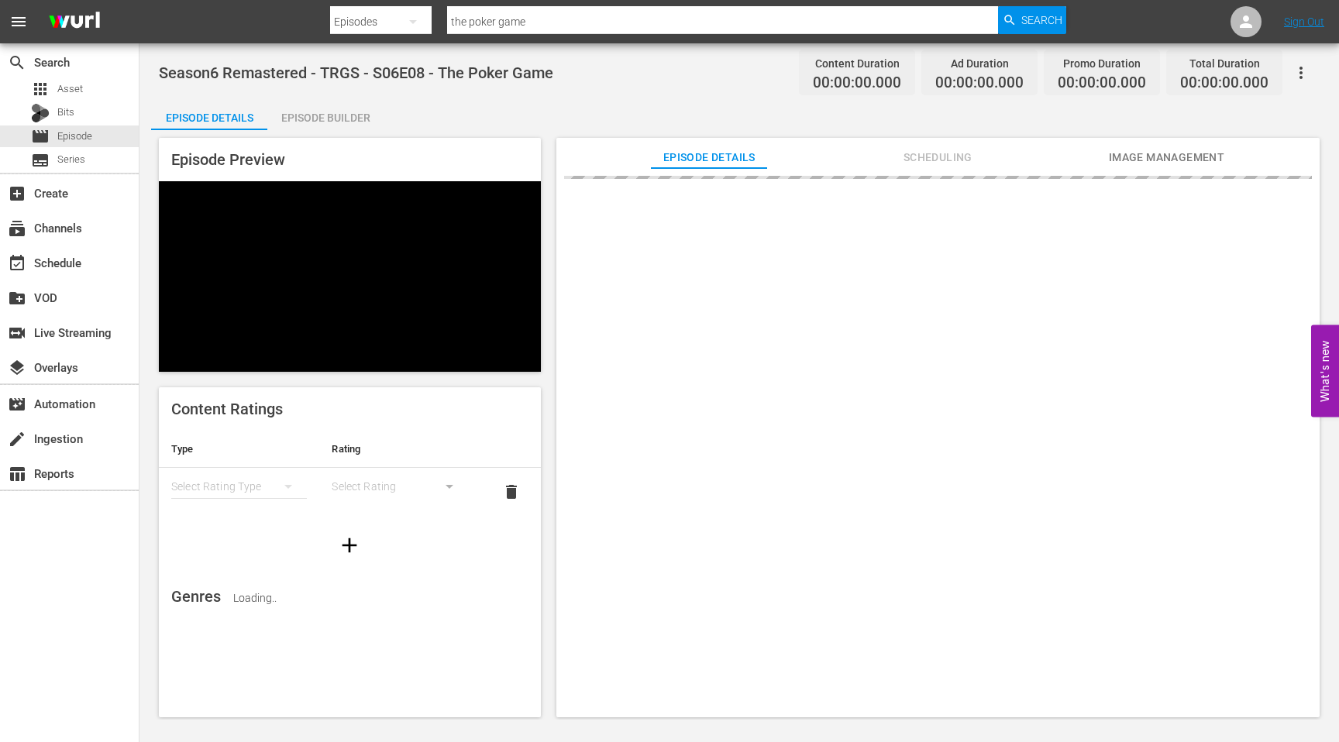
click at [335, 119] on div "Episode Builder" at bounding box center [325, 117] width 116 height 37
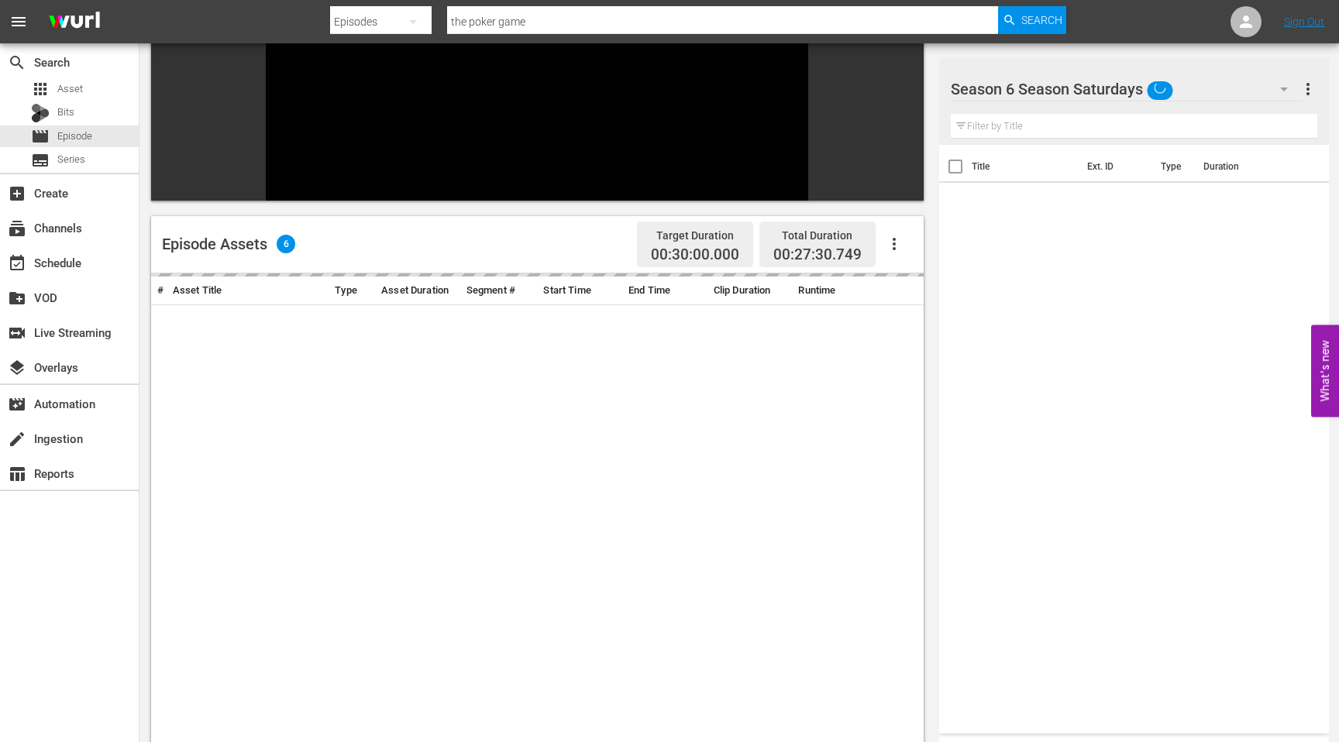
scroll to position [272, 0]
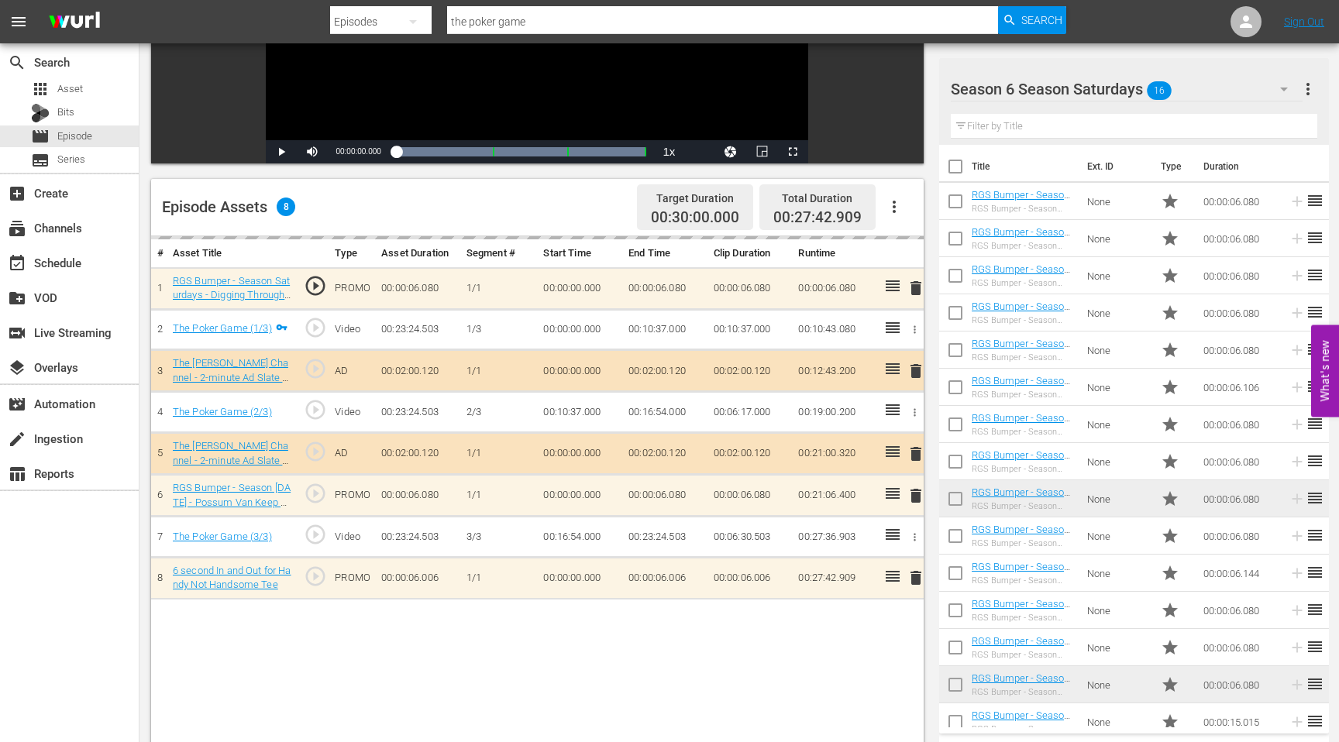
drag, startPoint x: 1043, startPoint y: 342, endPoint x: 367, endPoint y: 0, distance: 757.4
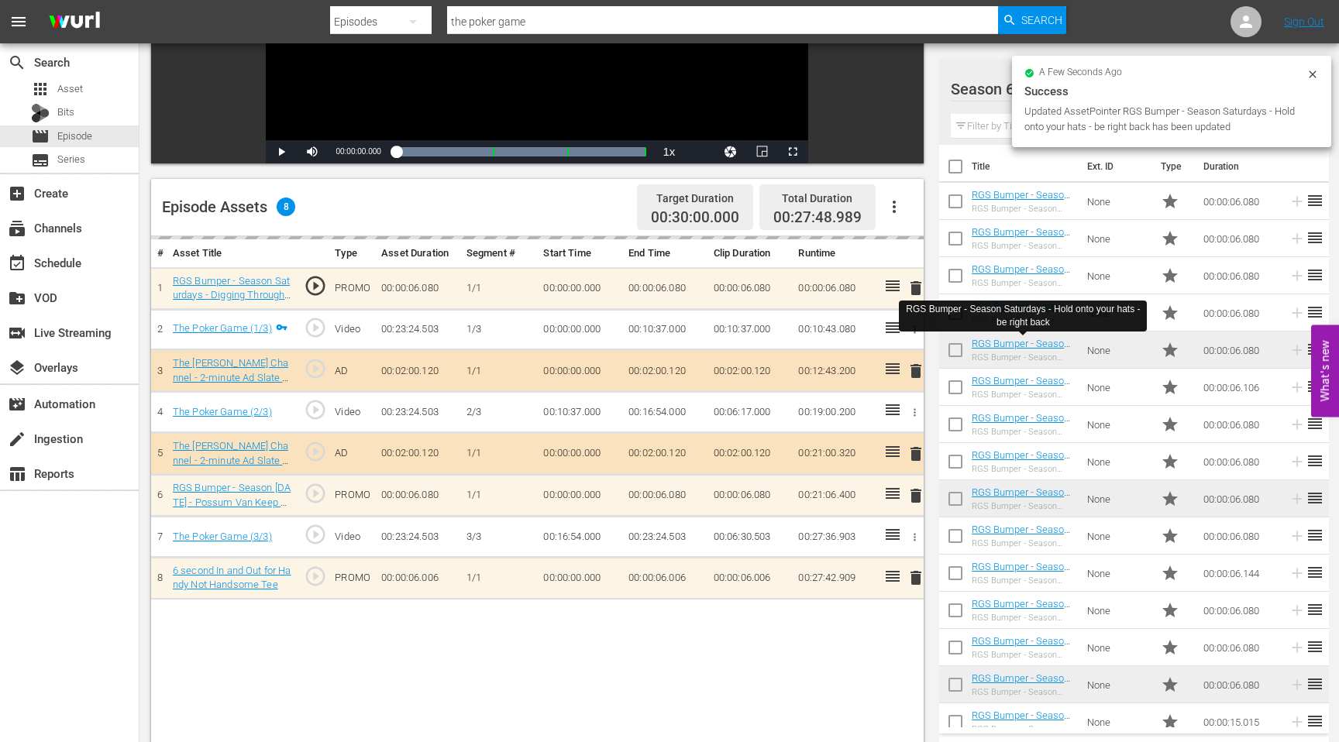
click at [515, 17] on input "the poker game" at bounding box center [722, 21] width 551 height 37
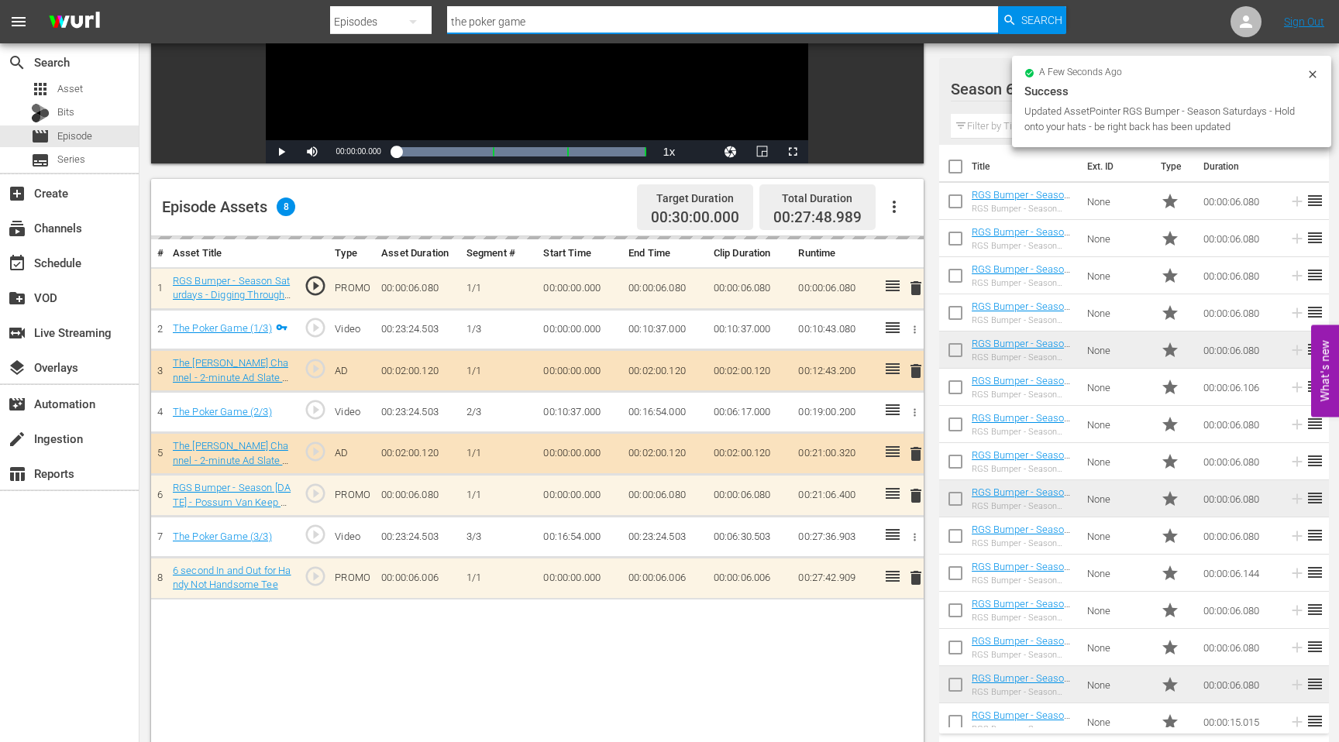
drag, startPoint x: 537, startPoint y: 17, endPoint x: 424, endPoint y: 17, distance: 113.1
click at [424, 17] on div "Search By Episodes Search ID, Title, Description, Keywords, or Category the pok…" at bounding box center [698, 21] width 736 height 37
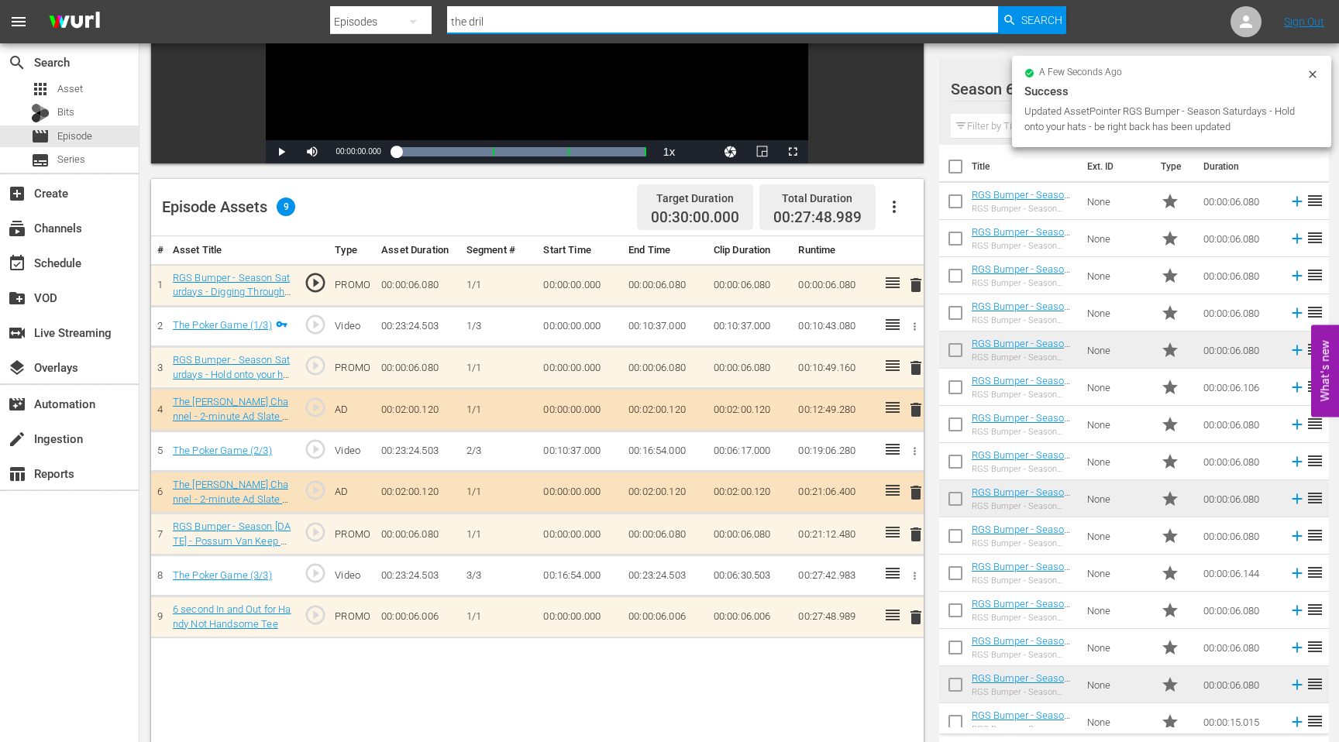
type input "the drill"
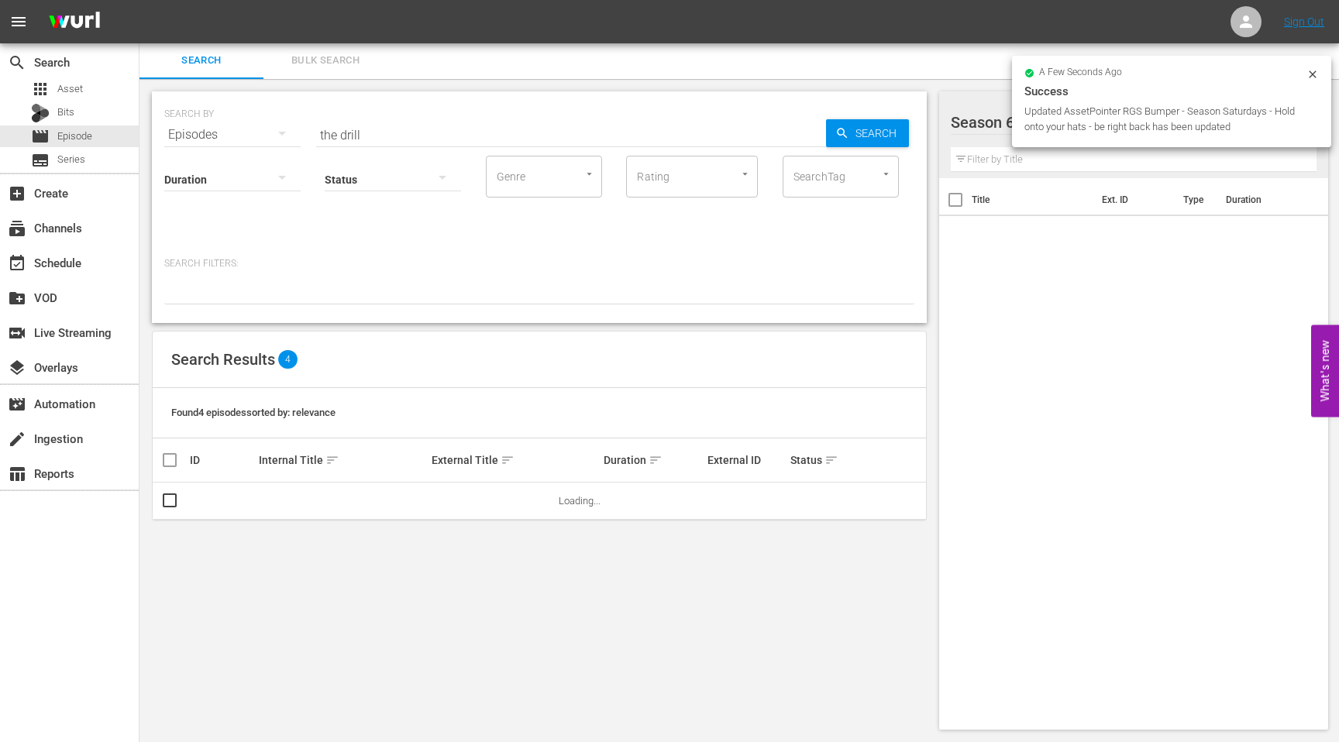
scroll to position [2, 0]
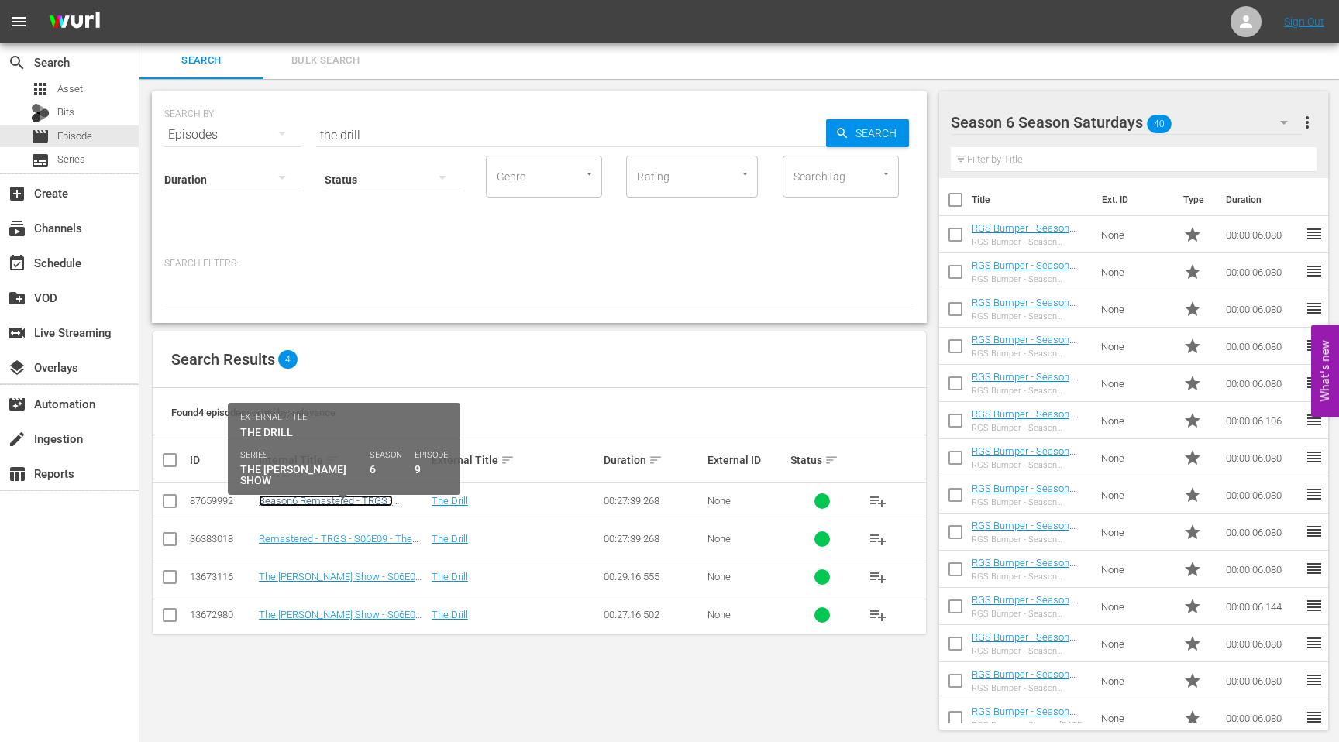
click at [312, 501] on link "Season6 Remastered - TRGS - S06E09 - The Drill" at bounding box center [326, 506] width 134 height 23
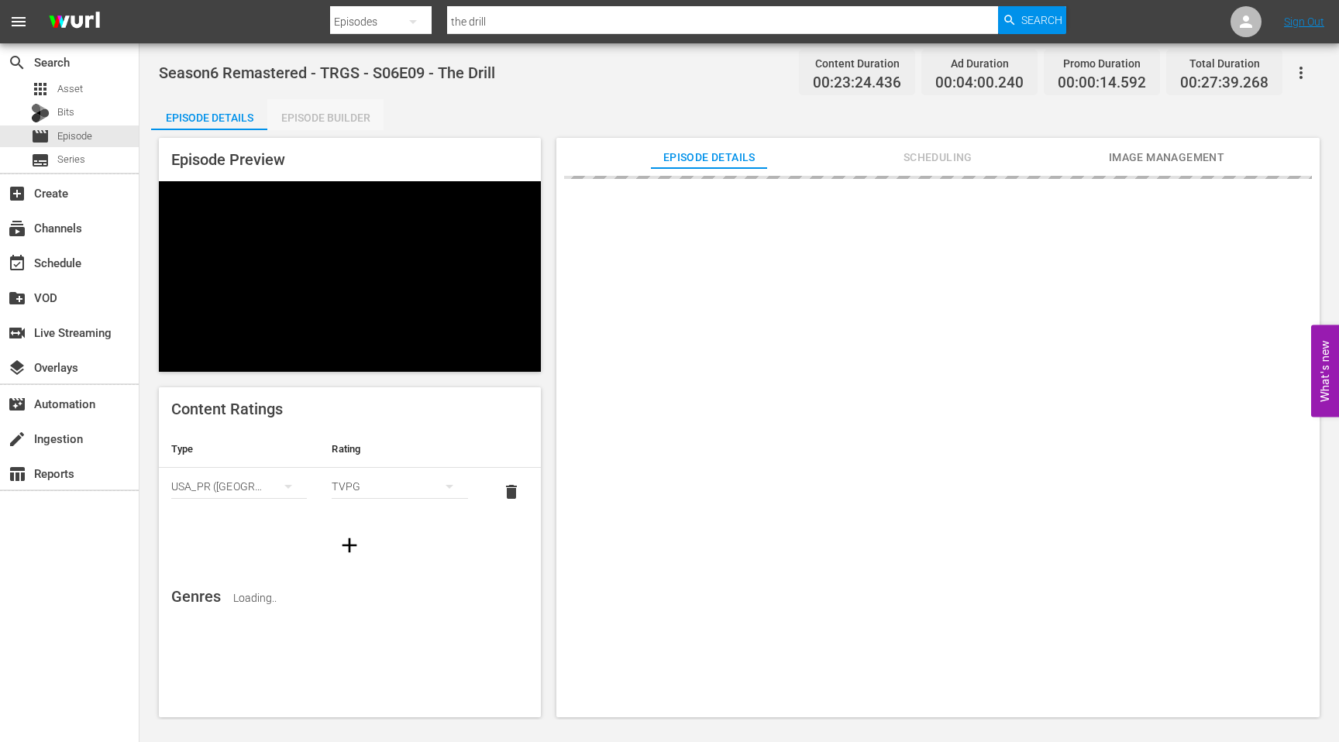
click at [326, 114] on div "Episode Builder" at bounding box center [325, 117] width 116 height 37
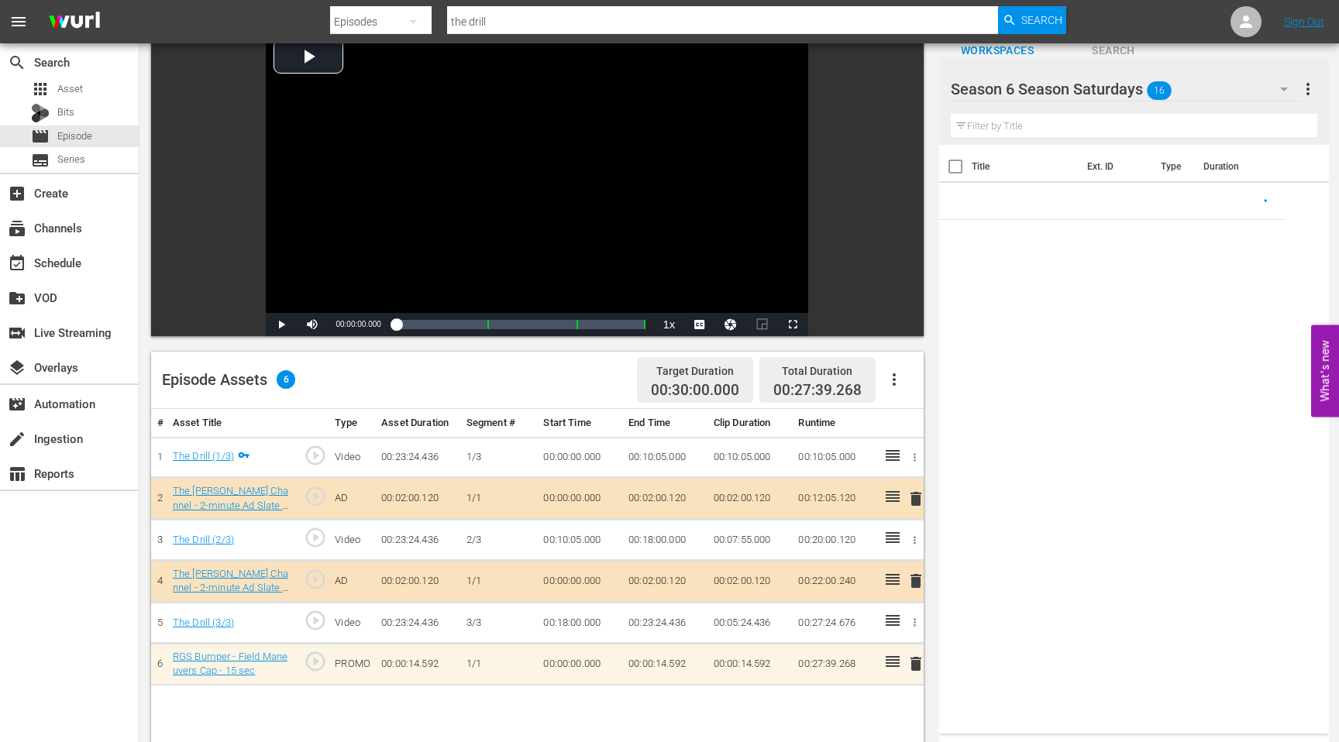
scroll to position [172, 0]
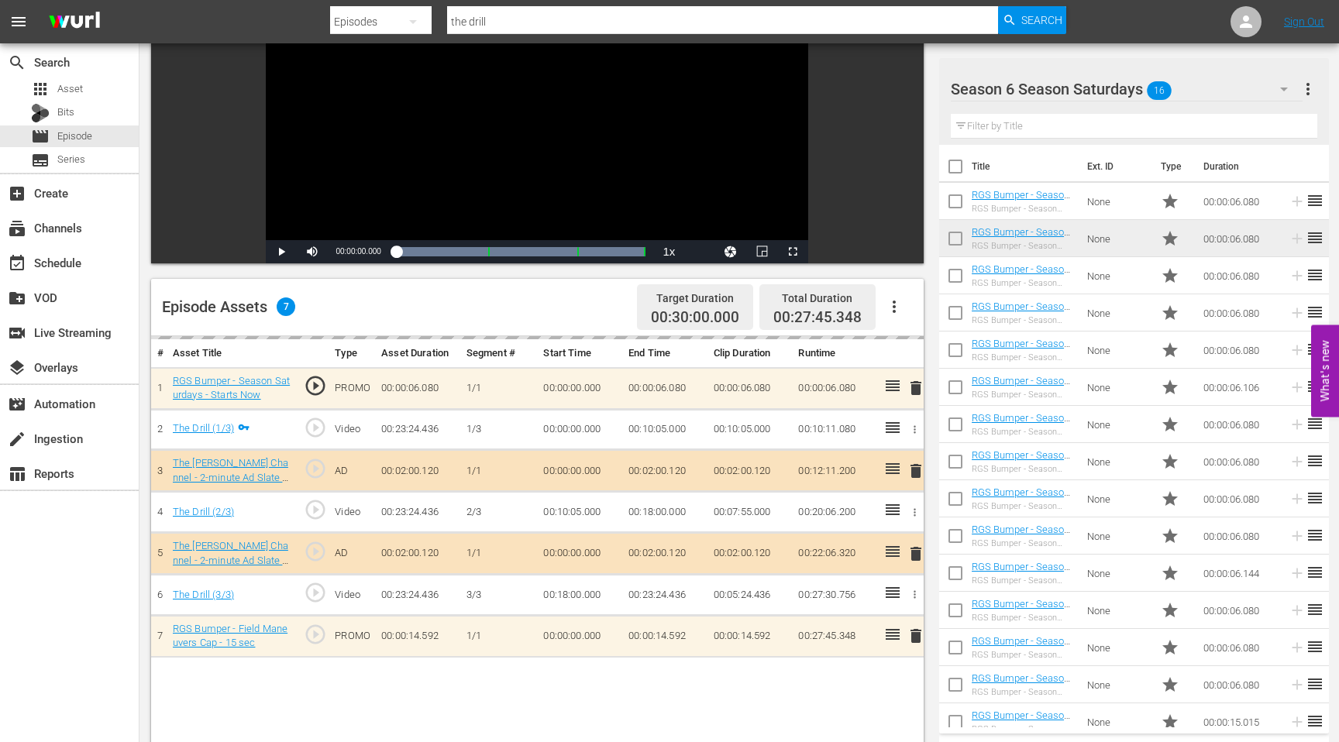
drag, startPoint x: 1048, startPoint y: 421, endPoint x: 538, endPoint y: 1, distance: 660.4
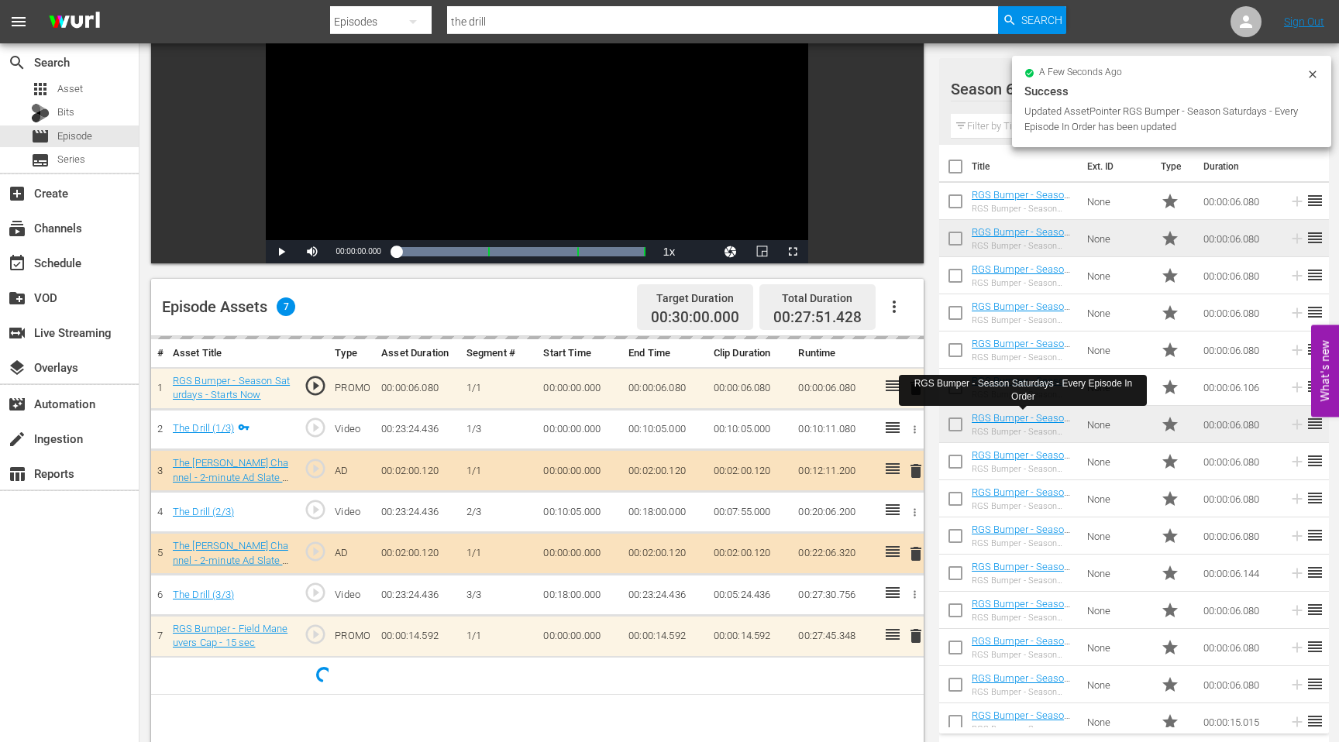
click at [498, 29] on input "the drill" at bounding box center [722, 21] width 551 height 37
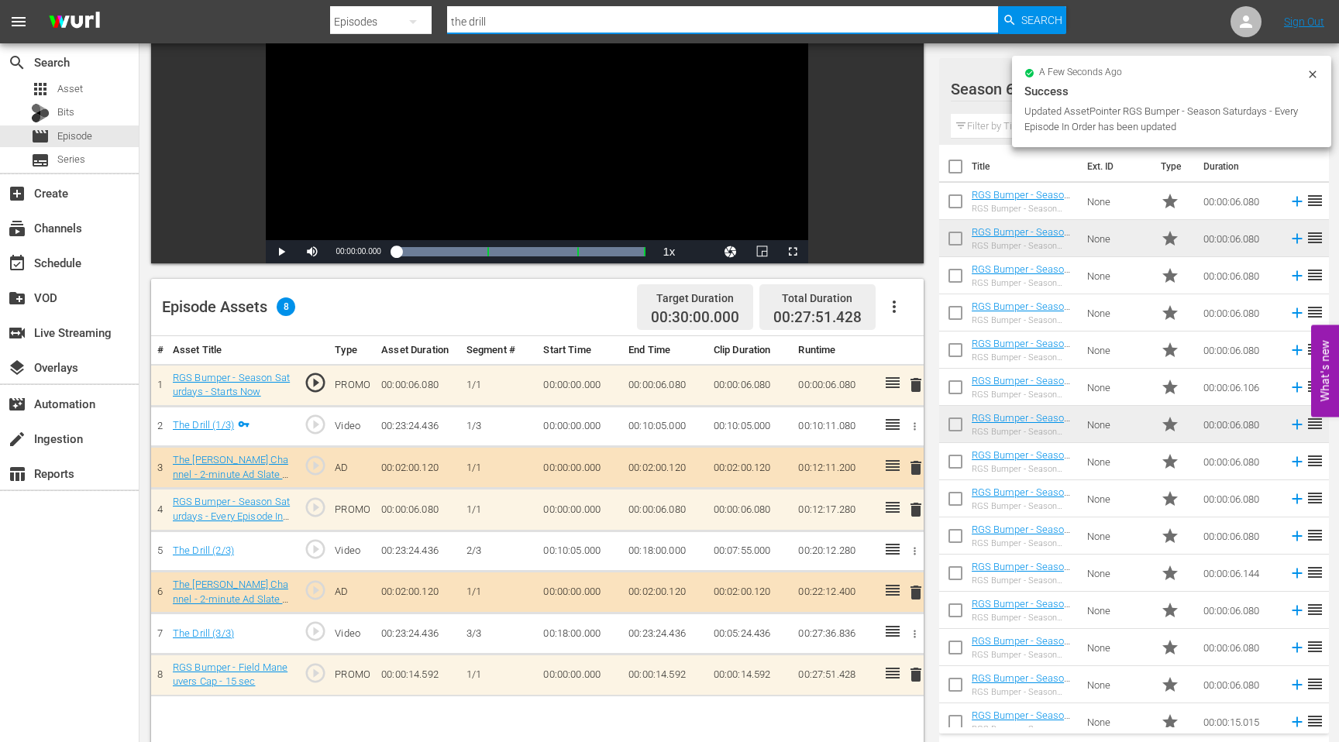
drag, startPoint x: 498, startPoint y: 29, endPoint x: 428, endPoint y: 29, distance: 69.7
click at [428, 29] on div "Search By Episodes Search ID, Title, Description, Keywords, or Category the dri…" at bounding box center [698, 21] width 736 height 37
type input "t"
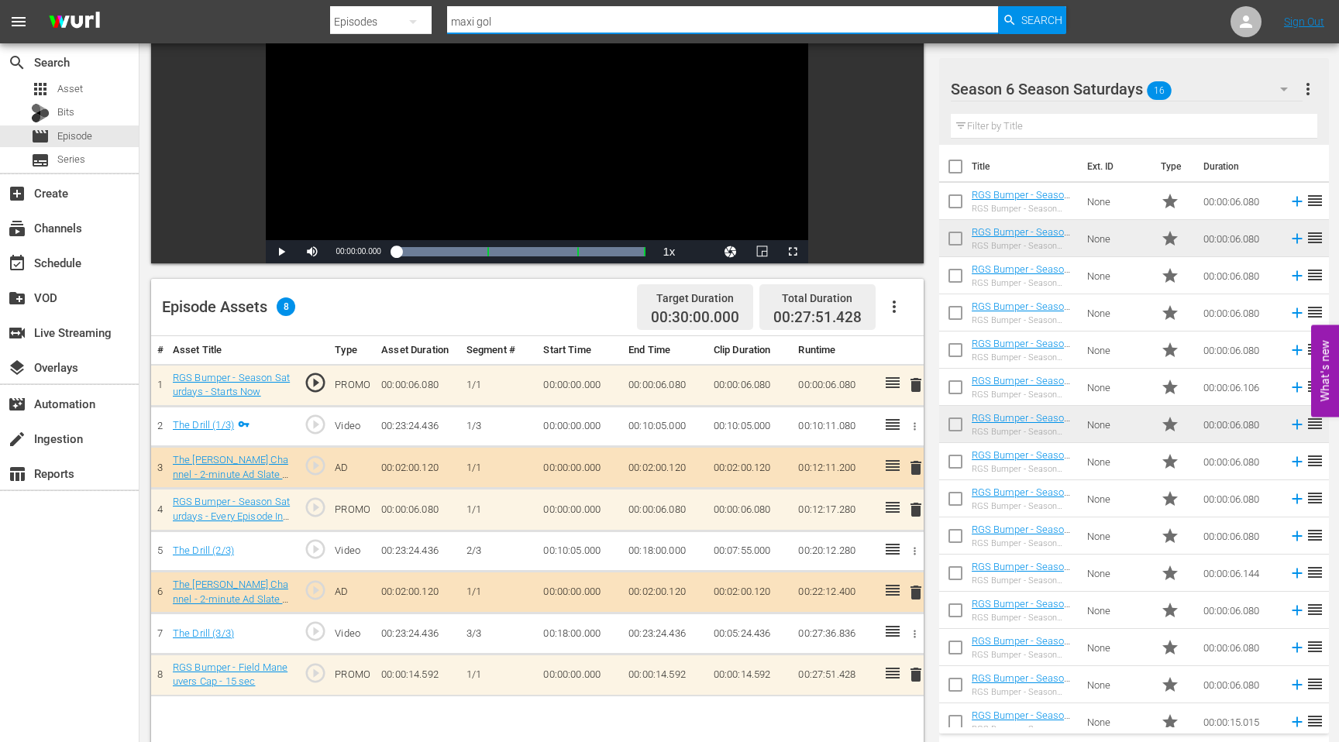
type input "maxi golf"
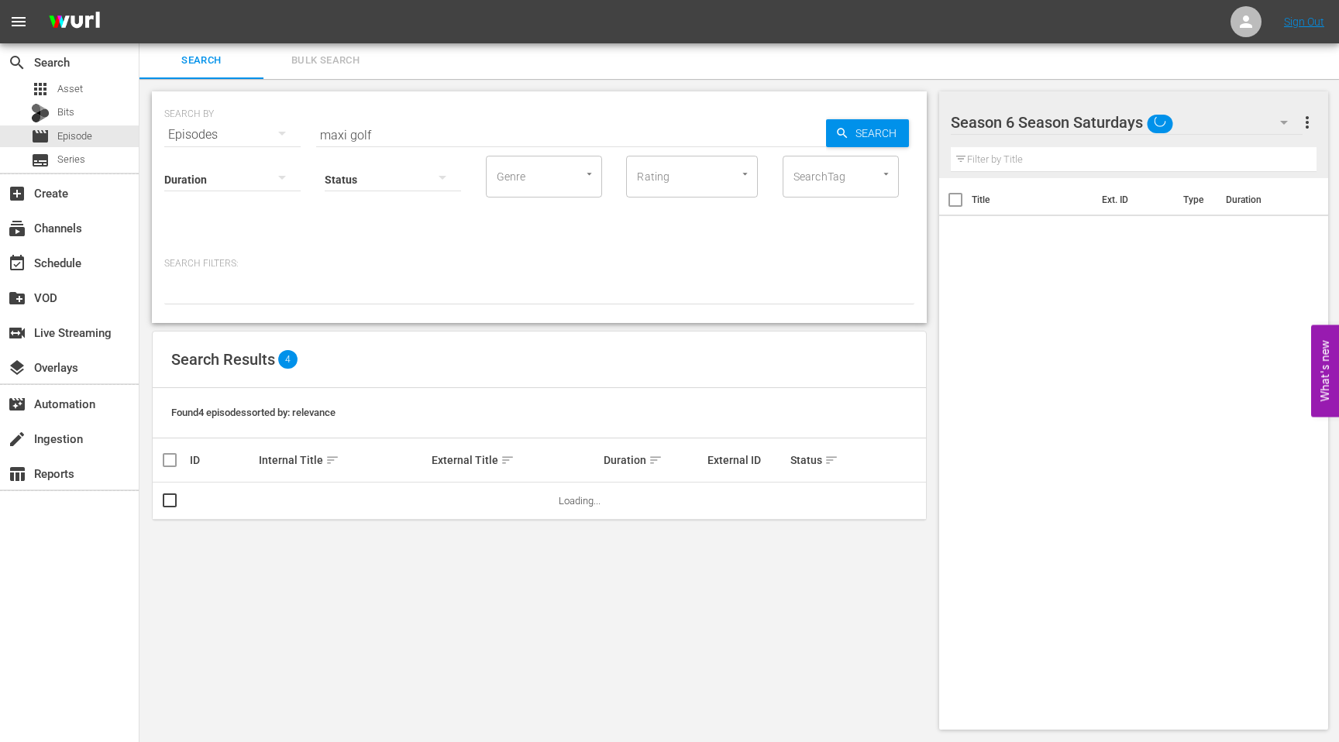
scroll to position [2, 0]
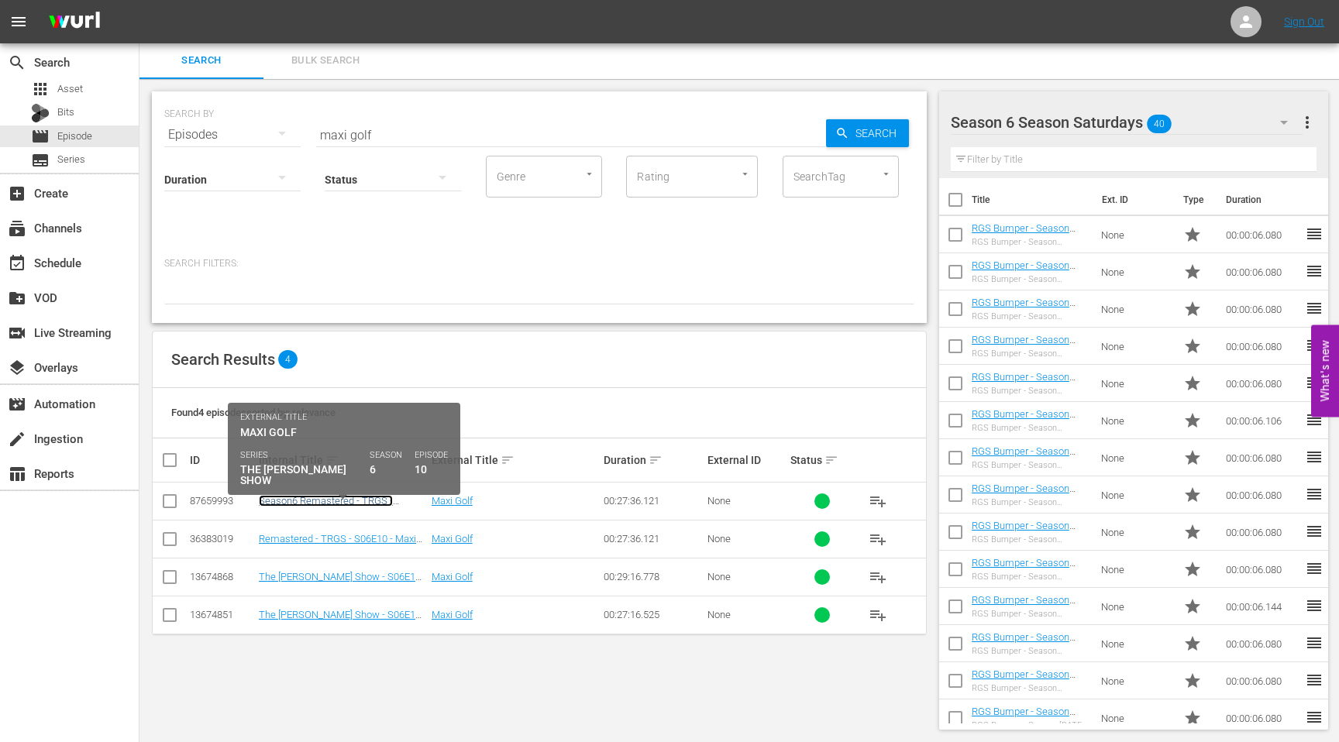
click at [339, 501] on link "Season6 Remastered - TRGS - S06E10 - Maxi Golf" at bounding box center [326, 506] width 134 height 23
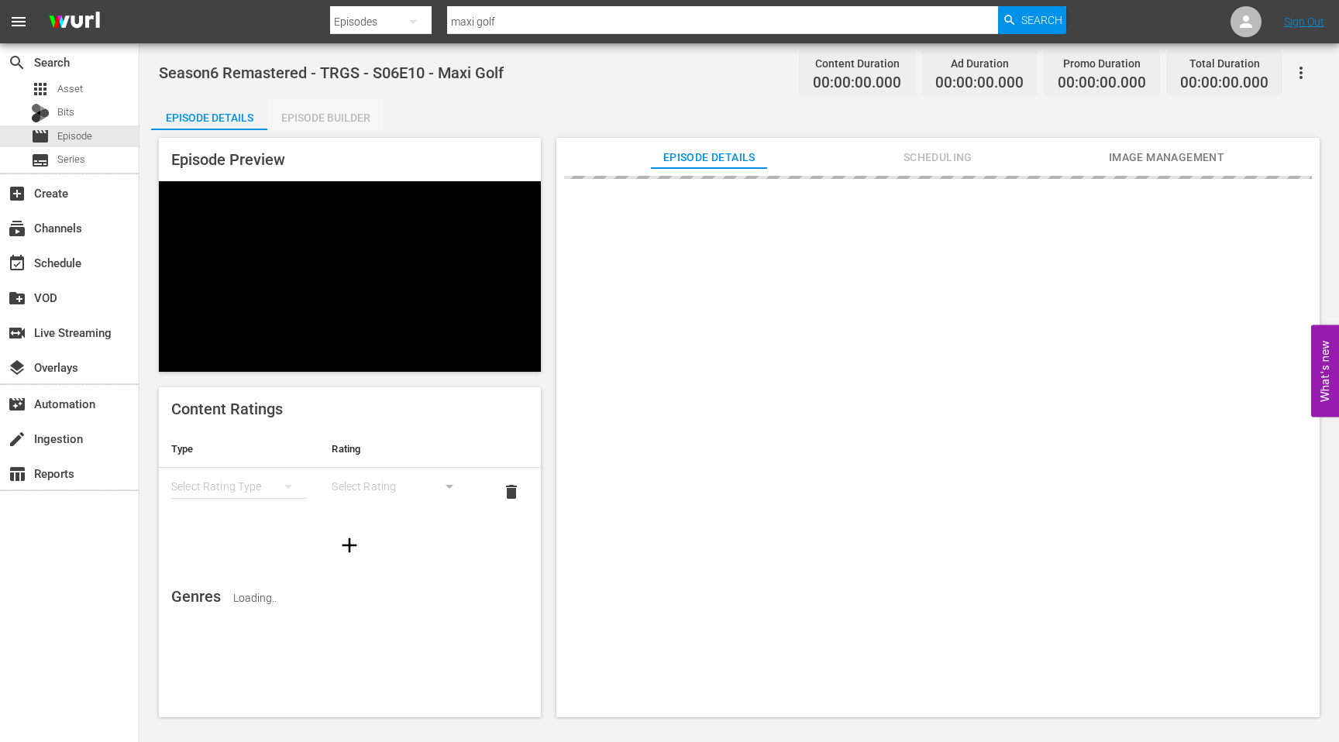
click at [317, 116] on div "Episode Builder" at bounding box center [325, 117] width 116 height 37
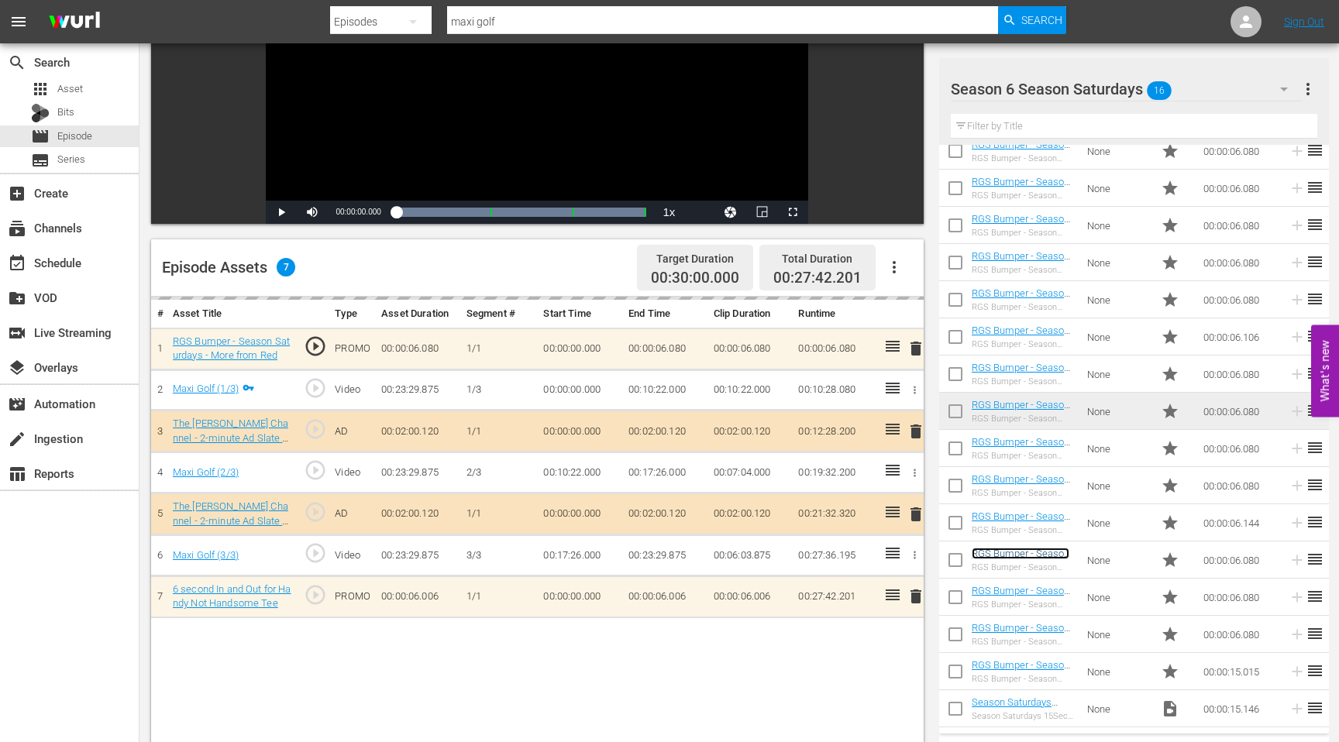
scroll to position [229, 0]
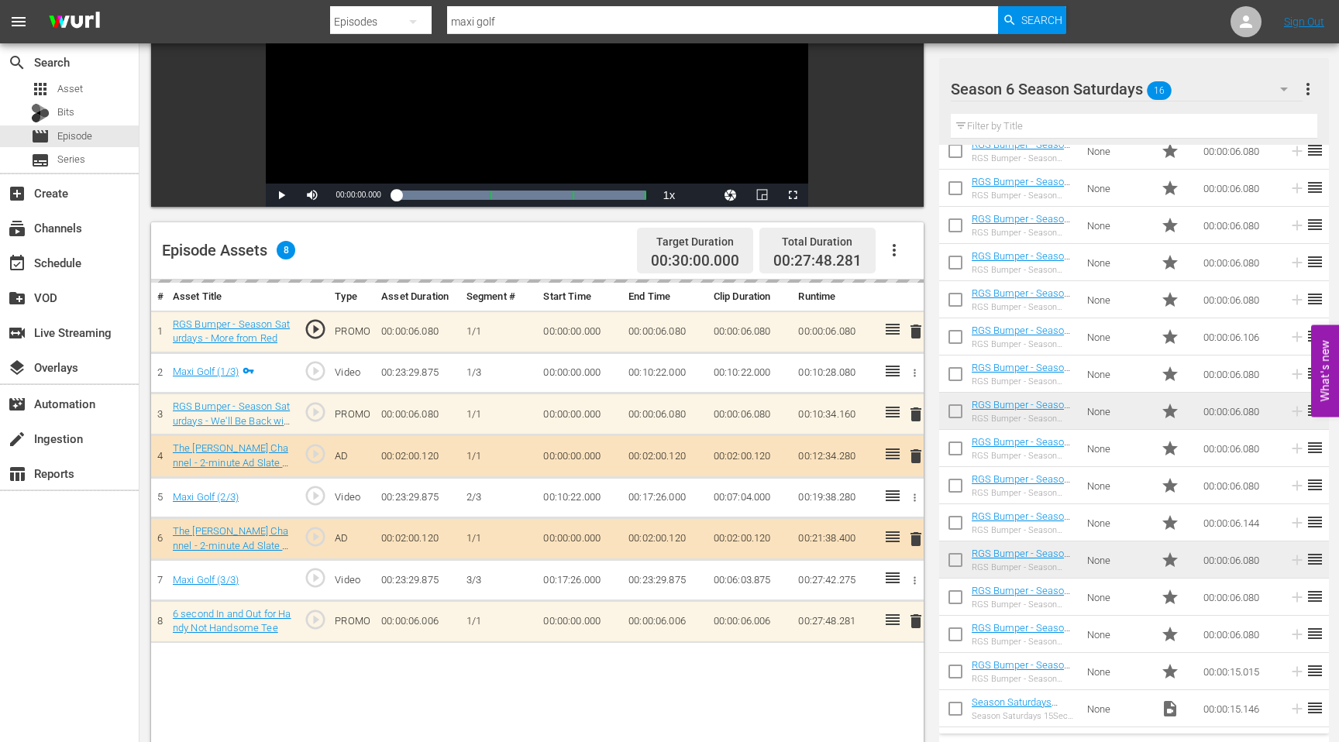
drag, startPoint x: 1025, startPoint y: 629, endPoint x: 387, endPoint y: 2, distance: 894.6
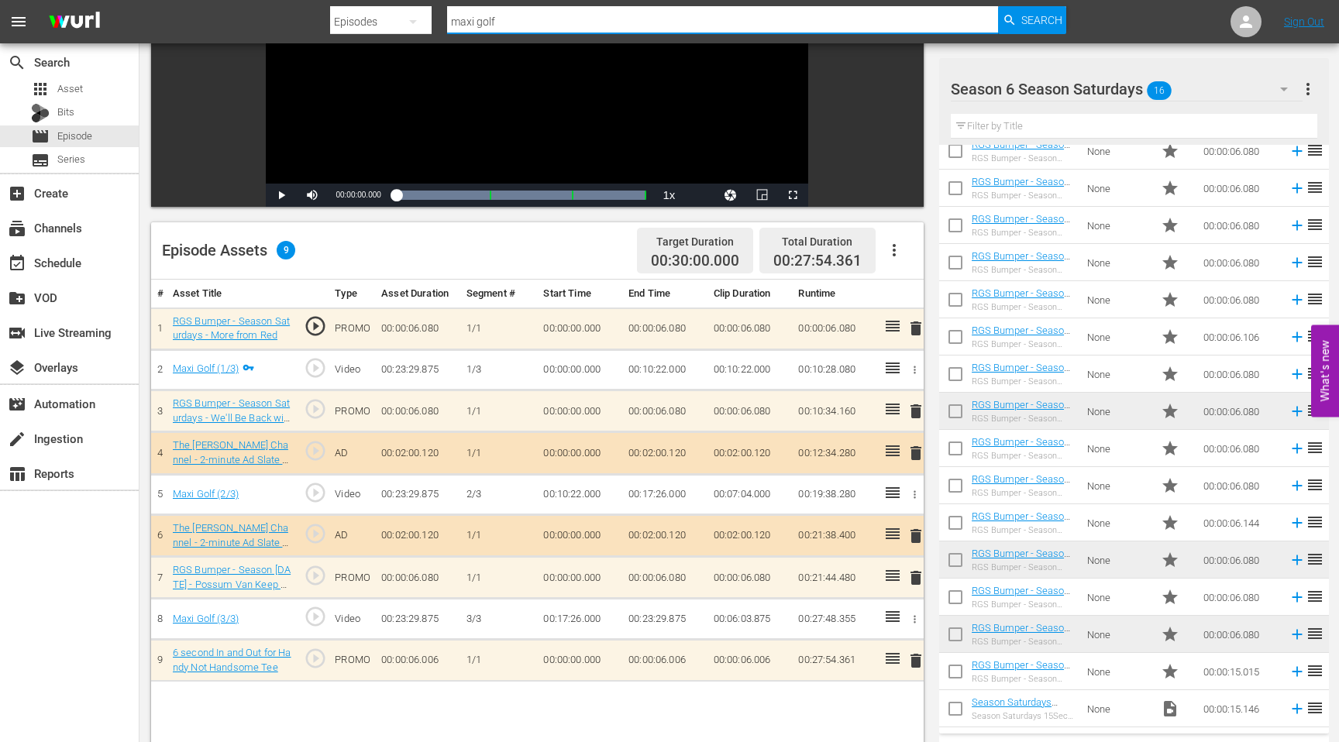
drag, startPoint x: 523, startPoint y: 24, endPoint x: 408, endPoint y: 24, distance: 114.7
click at [408, 24] on div "Search By Episodes Search ID, Title, Description, Keywords, or Category maxi go…" at bounding box center [698, 21] width 736 height 37
type input "[PERSON_NAME]'s Birthday"
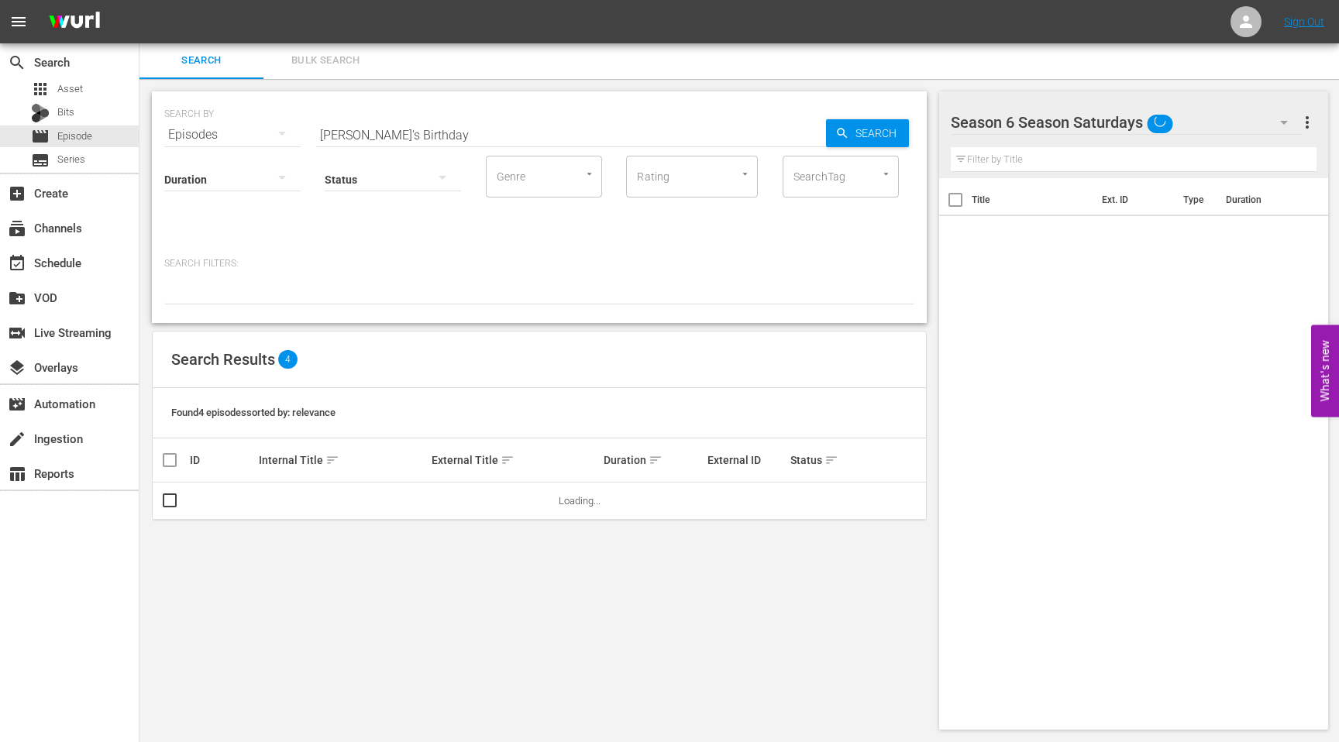
scroll to position [2, 0]
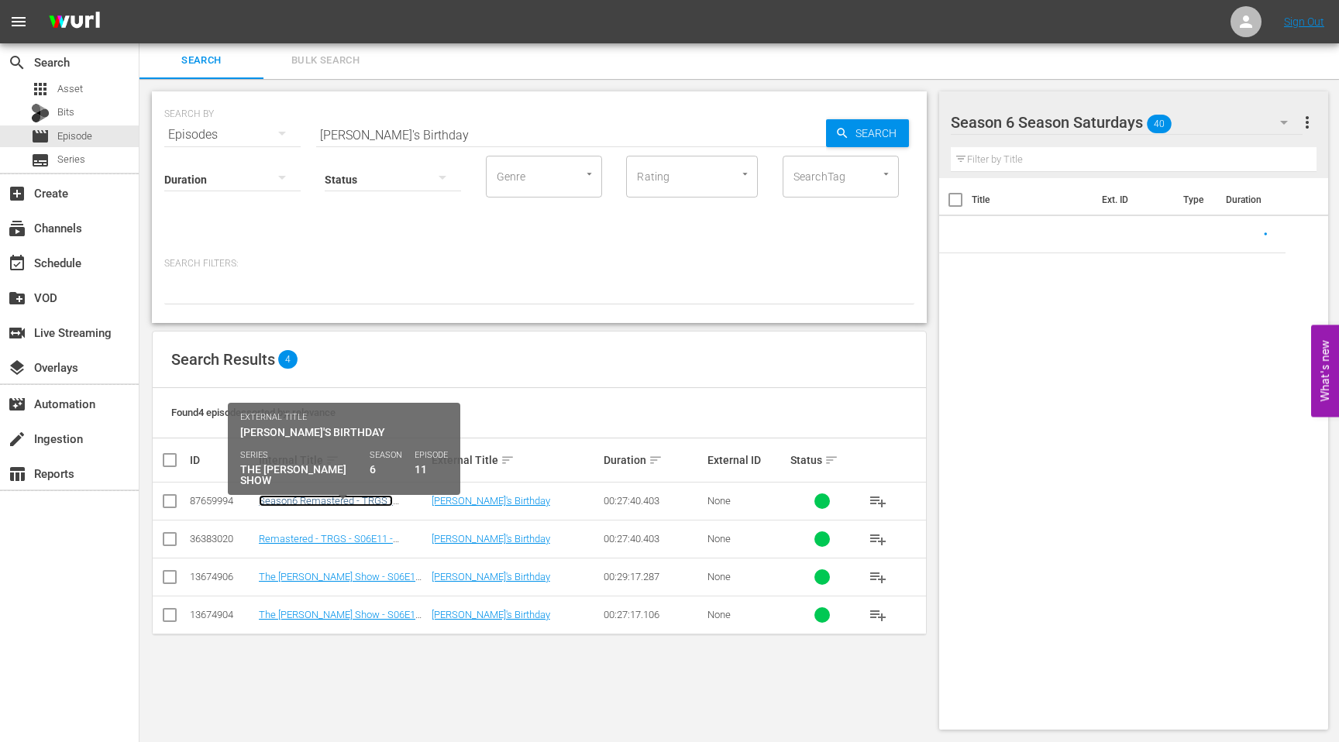
click at [277, 503] on link "Season6 Remastered - TRGS - S06E11 - [PERSON_NAME]'s Birthday" at bounding box center [339, 506] width 160 height 23
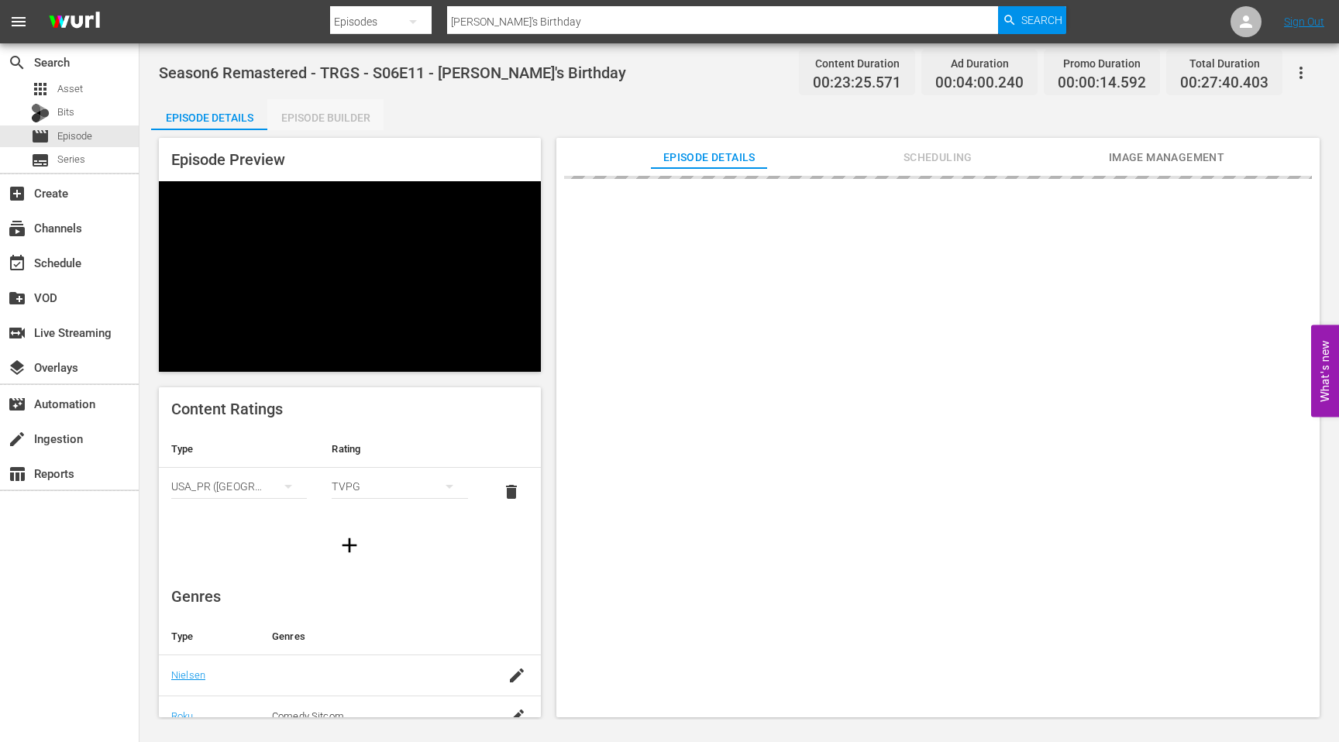
click at [307, 115] on div "Episode Builder" at bounding box center [325, 117] width 116 height 37
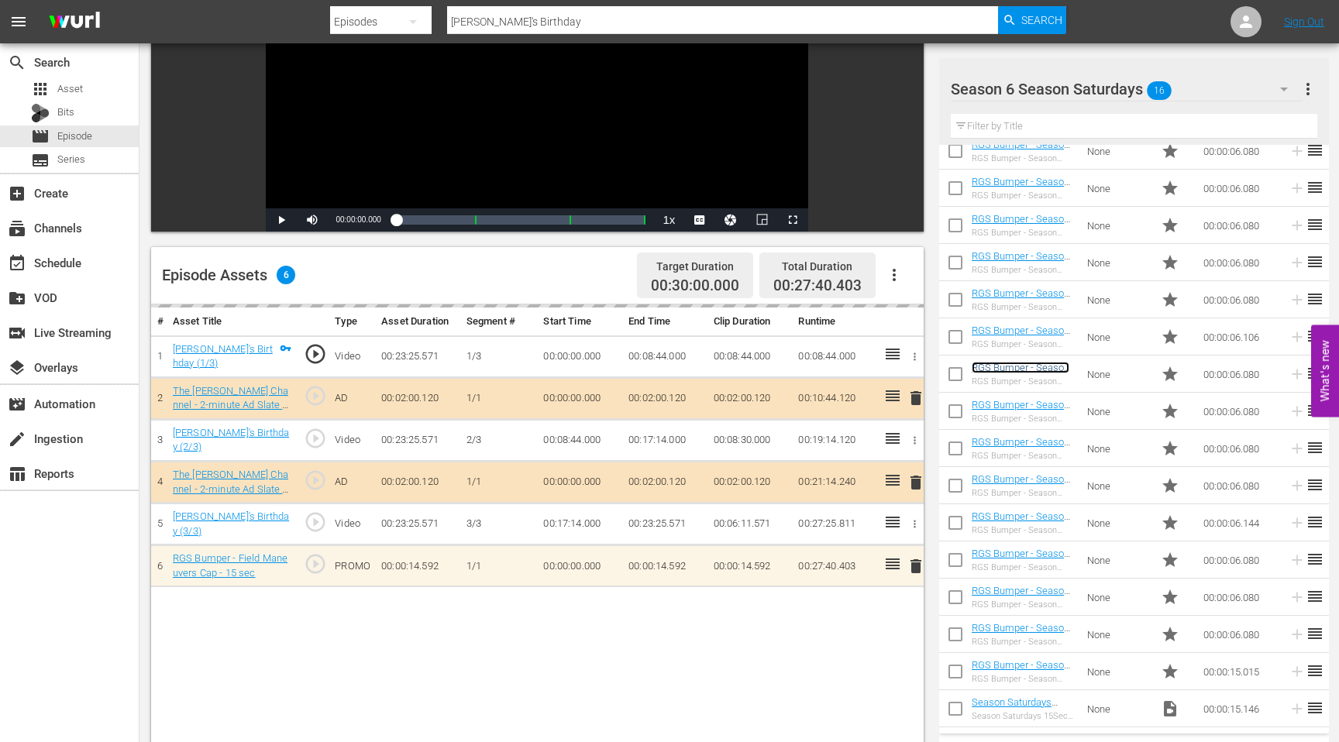
scroll to position [219, 0]
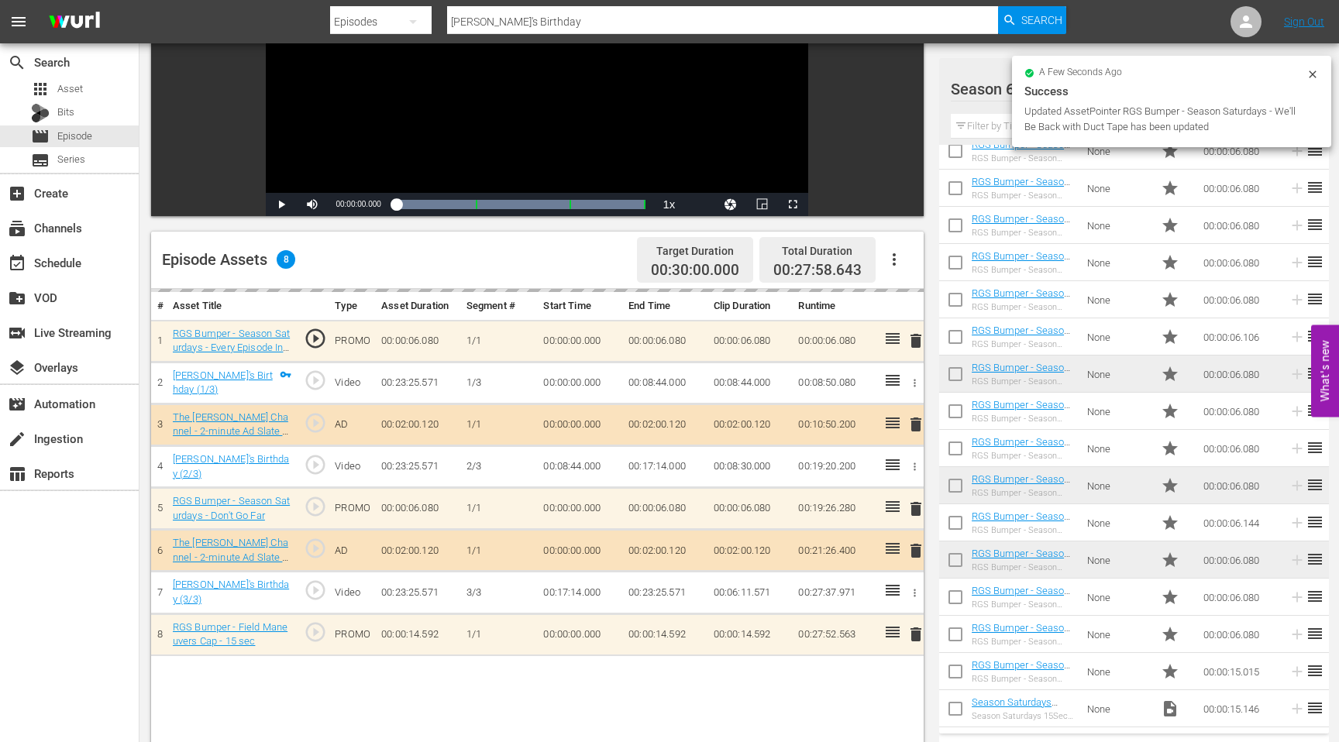
drag, startPoint x: 1027, startPoint y: 553, endPoint x: 471, endPoint y: 3, distance: 782.3
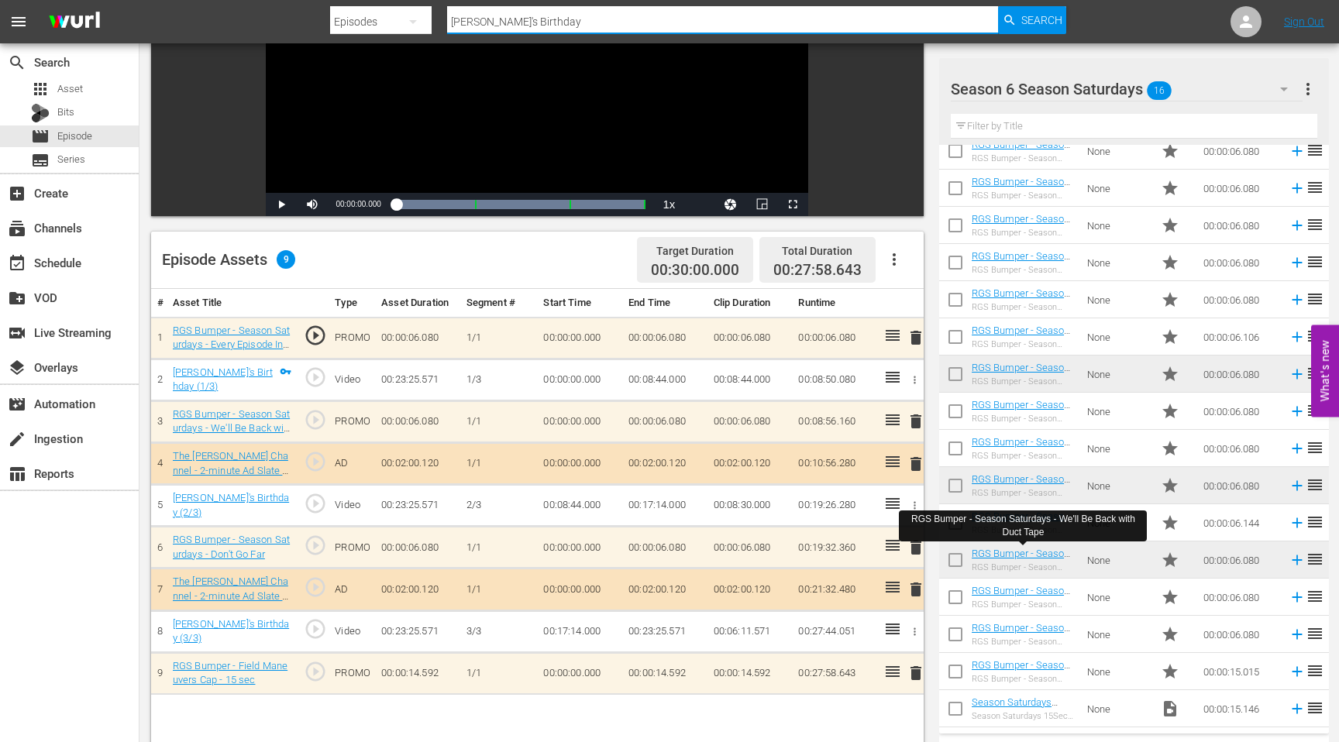
click at [518, 16] on input "[PERSON_NAME]'s Birthday" at bounding box center [722, 21] width 551 height 37
type input "The Church Casino"
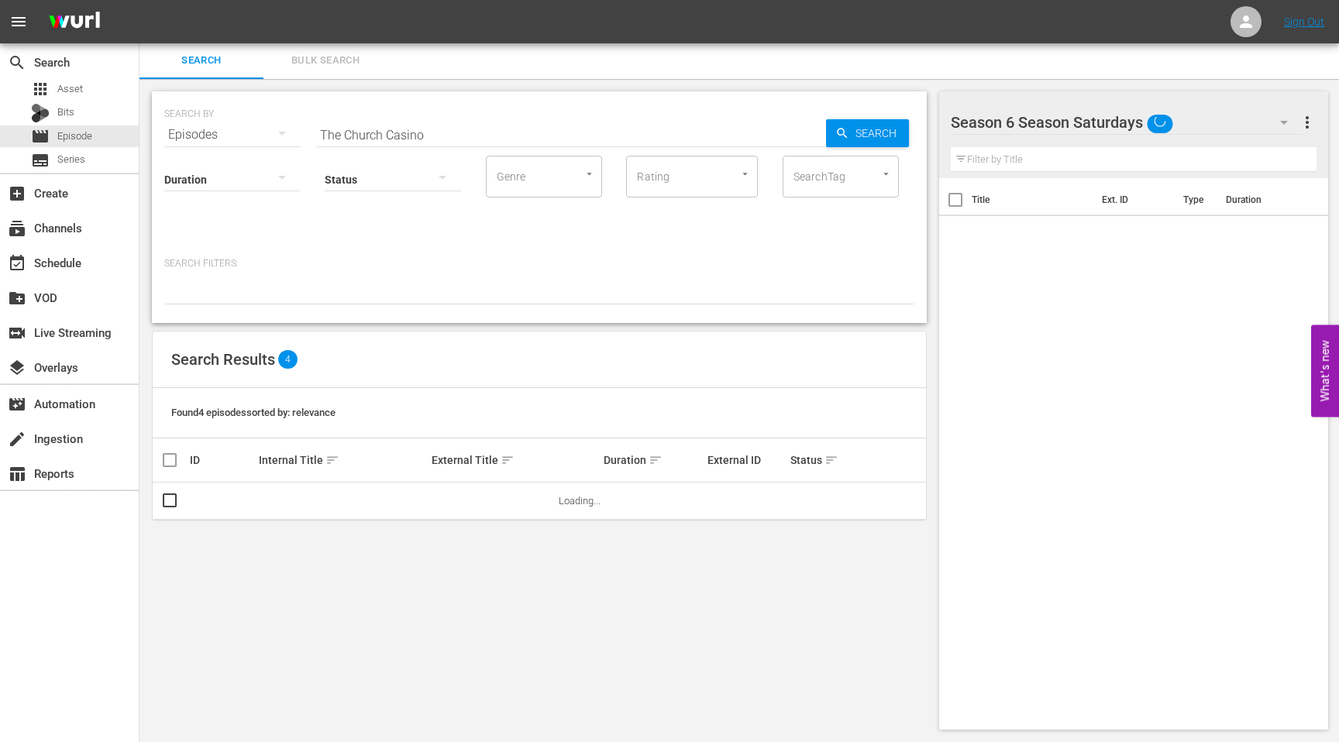
scroll to position [2, 0]
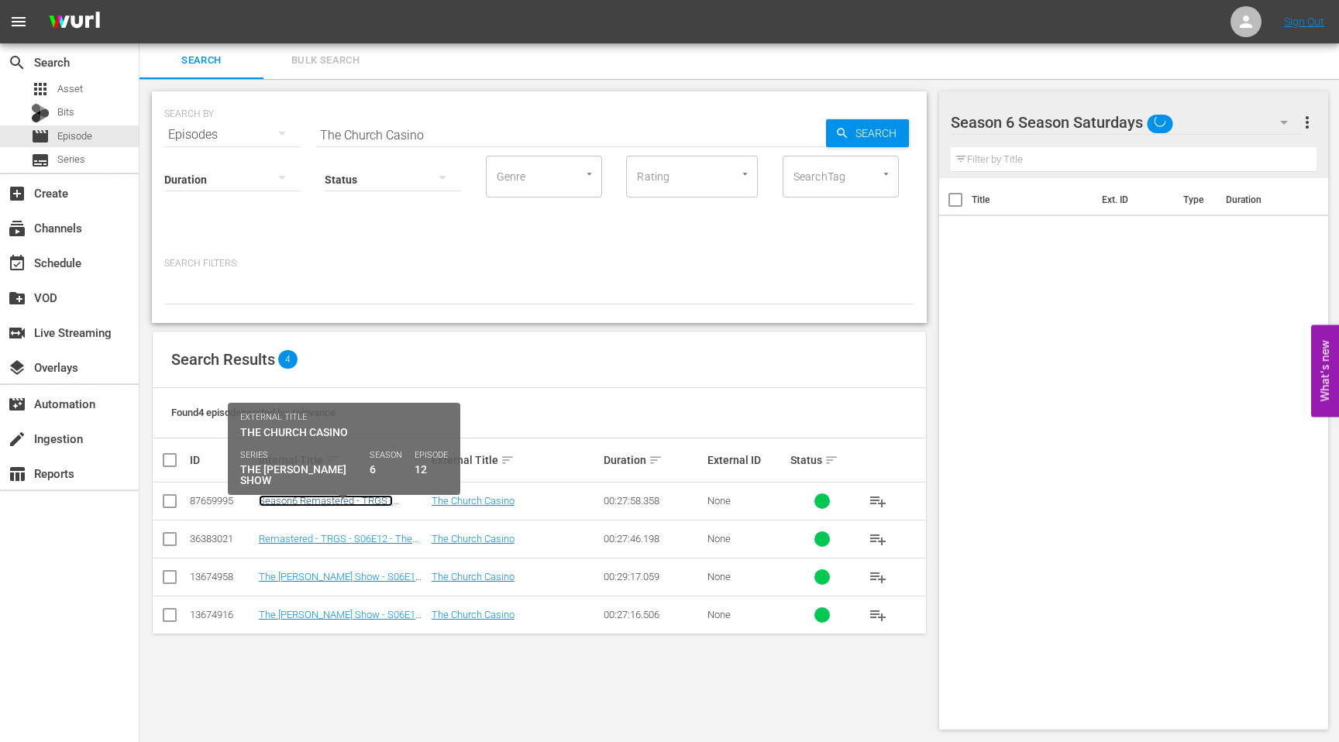
click at [310, 497] on link "Season6 Remastered - TRGS - S06E12 - The Church Casino" at bounding box center [326, 506] width 134 height 23
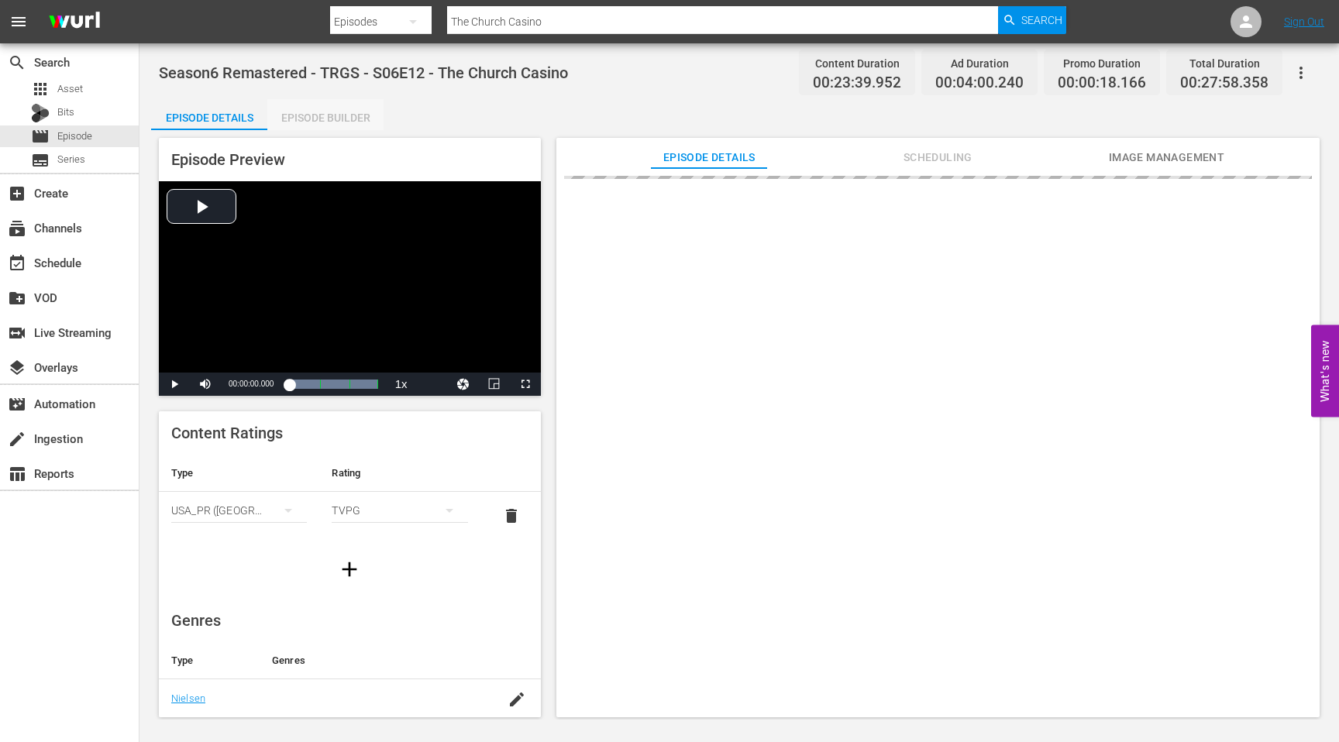
click at [334, 115] on div "Episode Builder" at bounding box center [325, 117] width 116 height 37
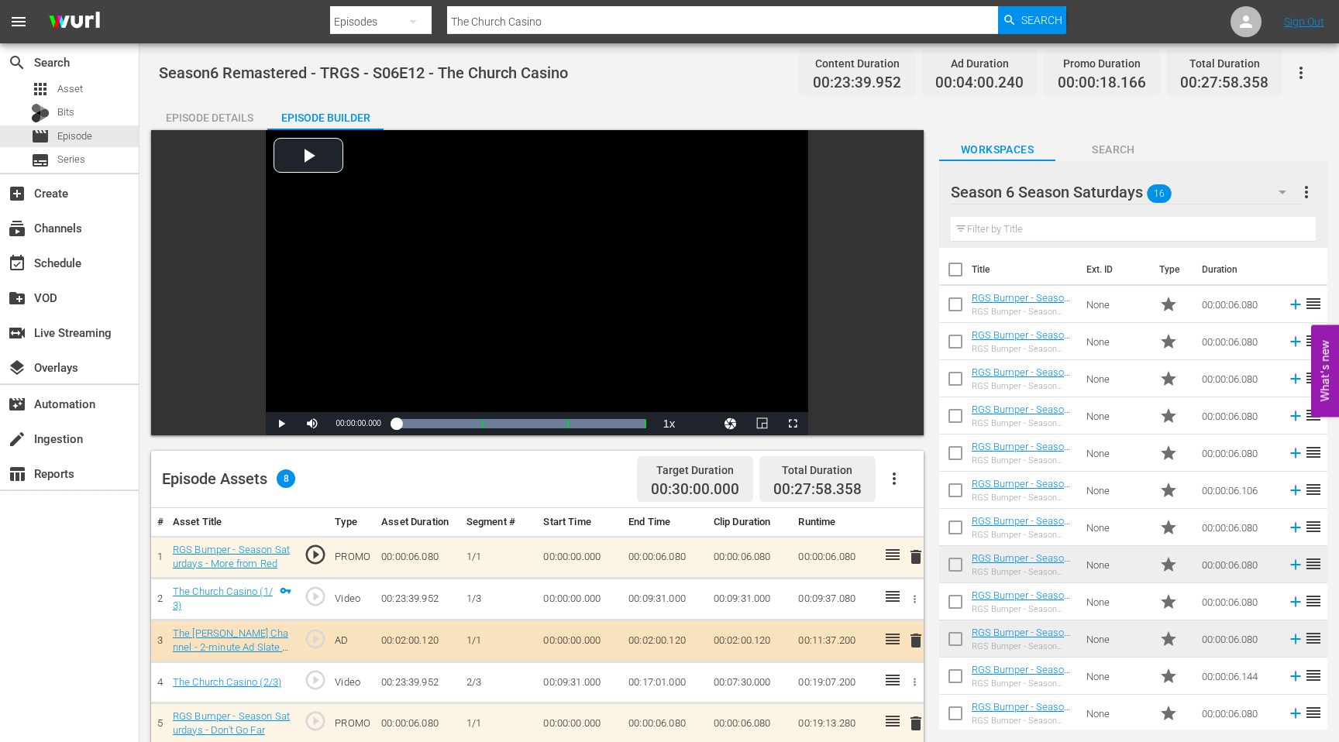
drag, startPoint x: 1042, startPoint y: 642, endPoint x: 452, endPoint y: 16, distance: 860.4
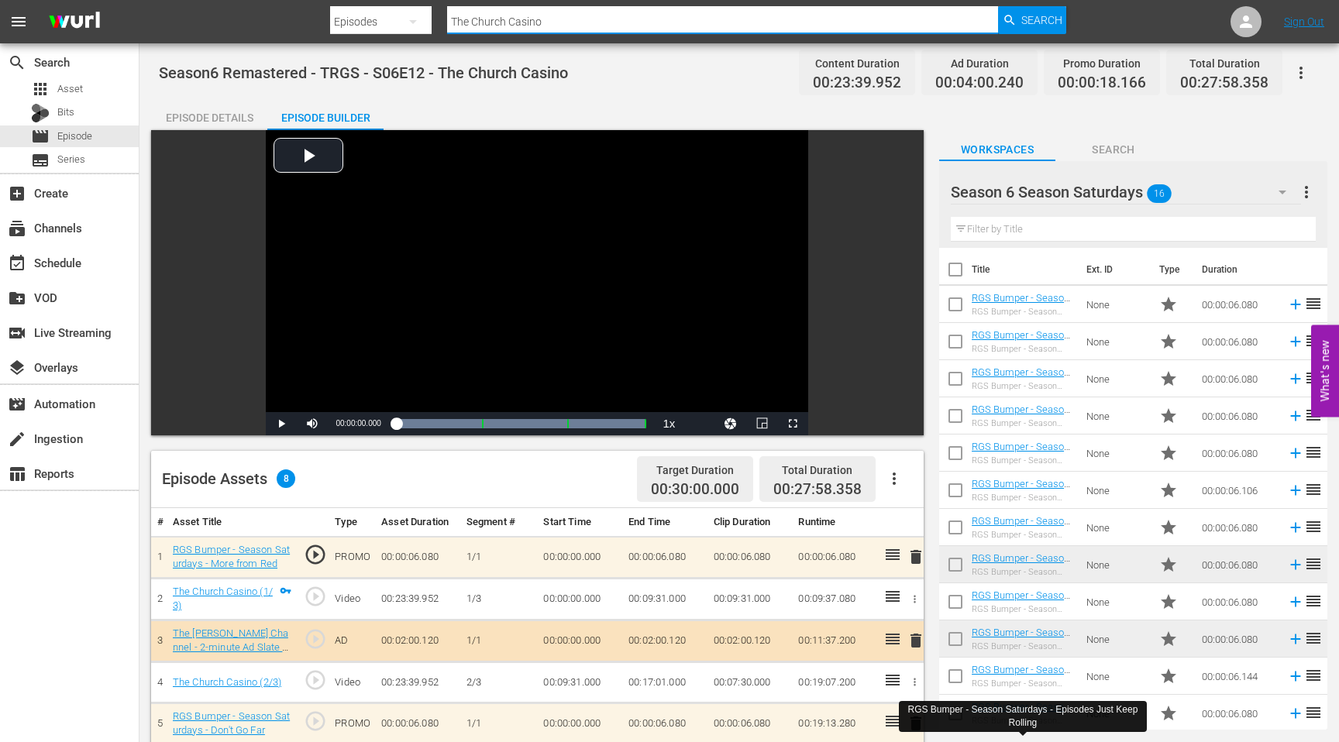
click at [552, 21] on input "The Church Casino" at bounding box center [722, 21] width 551 height 37
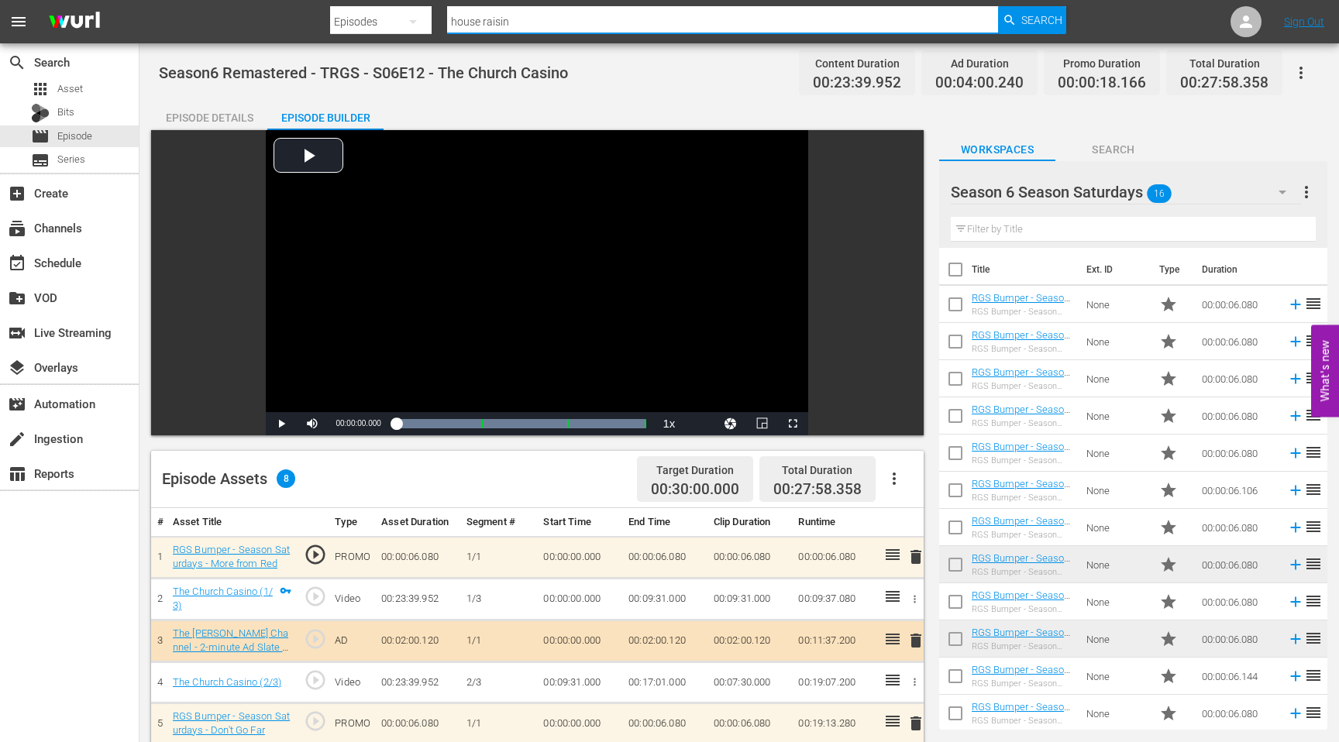
type input "house raising"
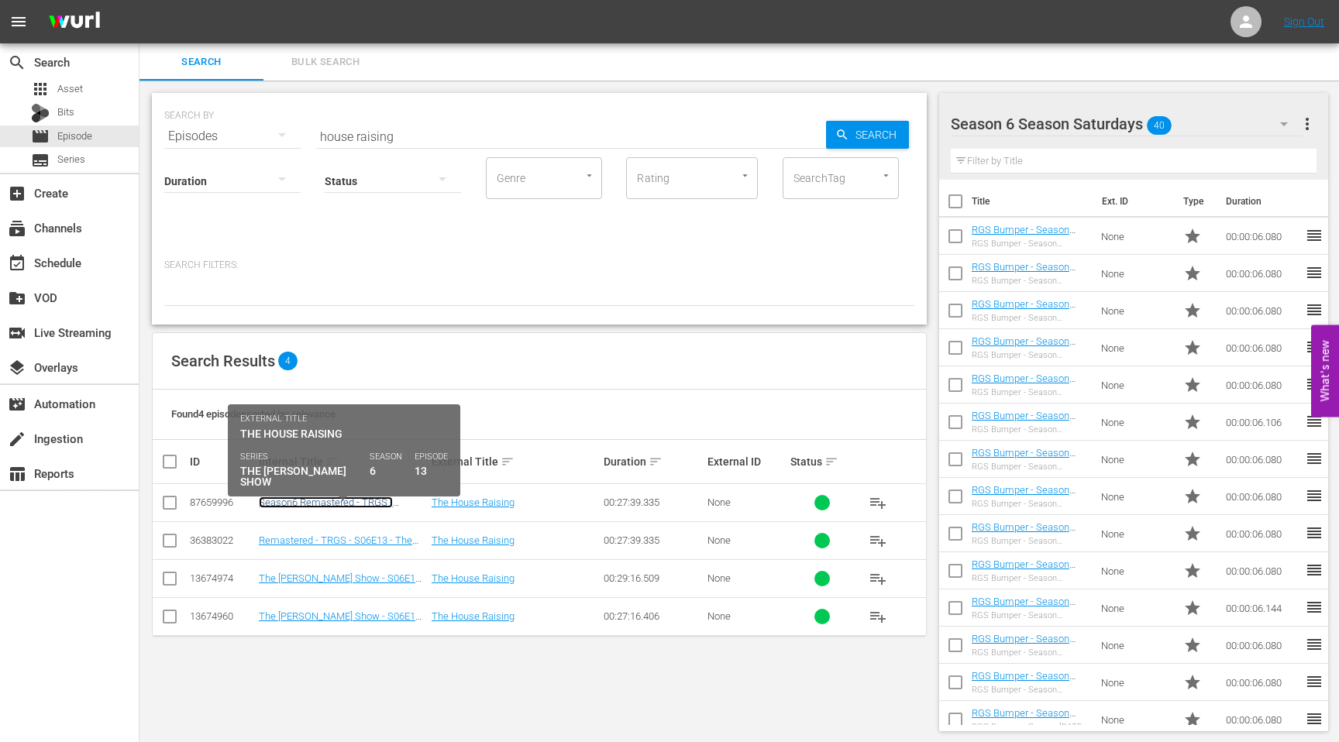
click at [334, 506] on link "Season6 Remastered - TRGS - S06E13 - The House Raising" at bounding box center [326, 508] width 134 height 23
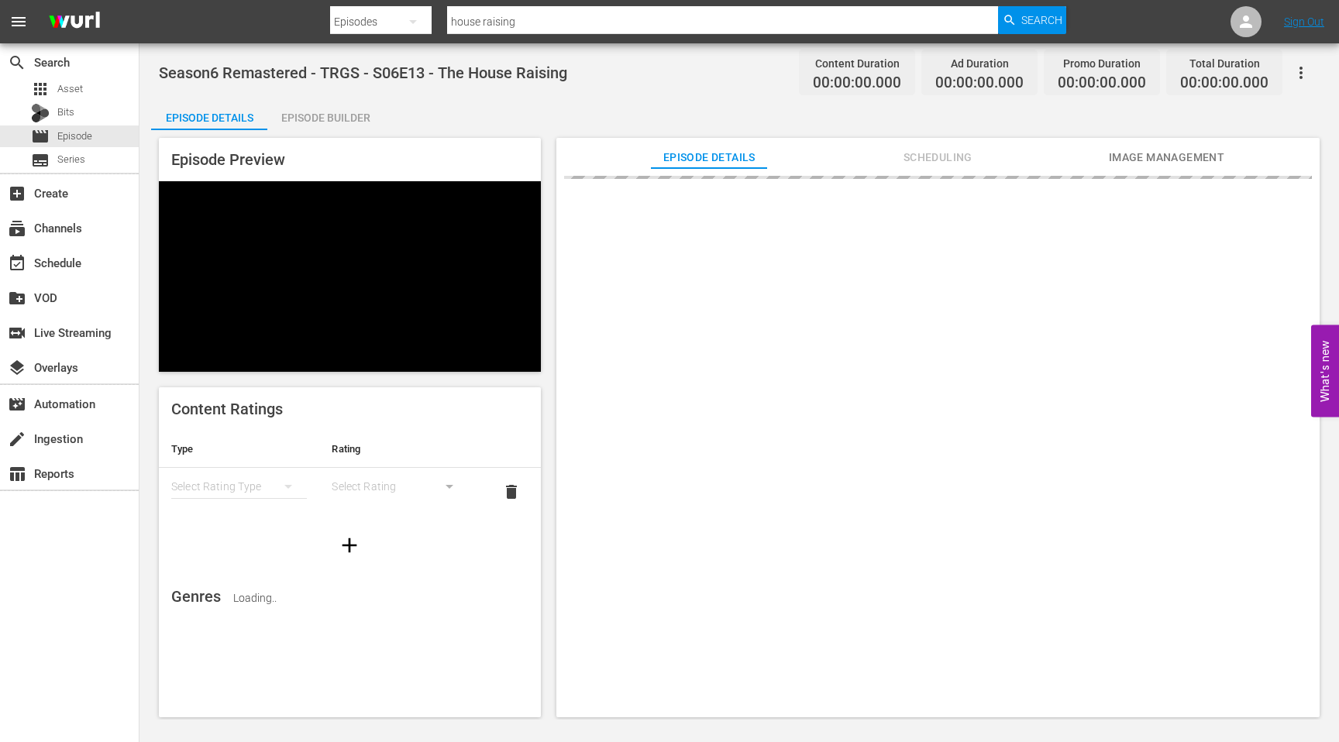
click at [314, 115] on div "Episode Builder" at bounding box center [325, 117] width 116 height 37
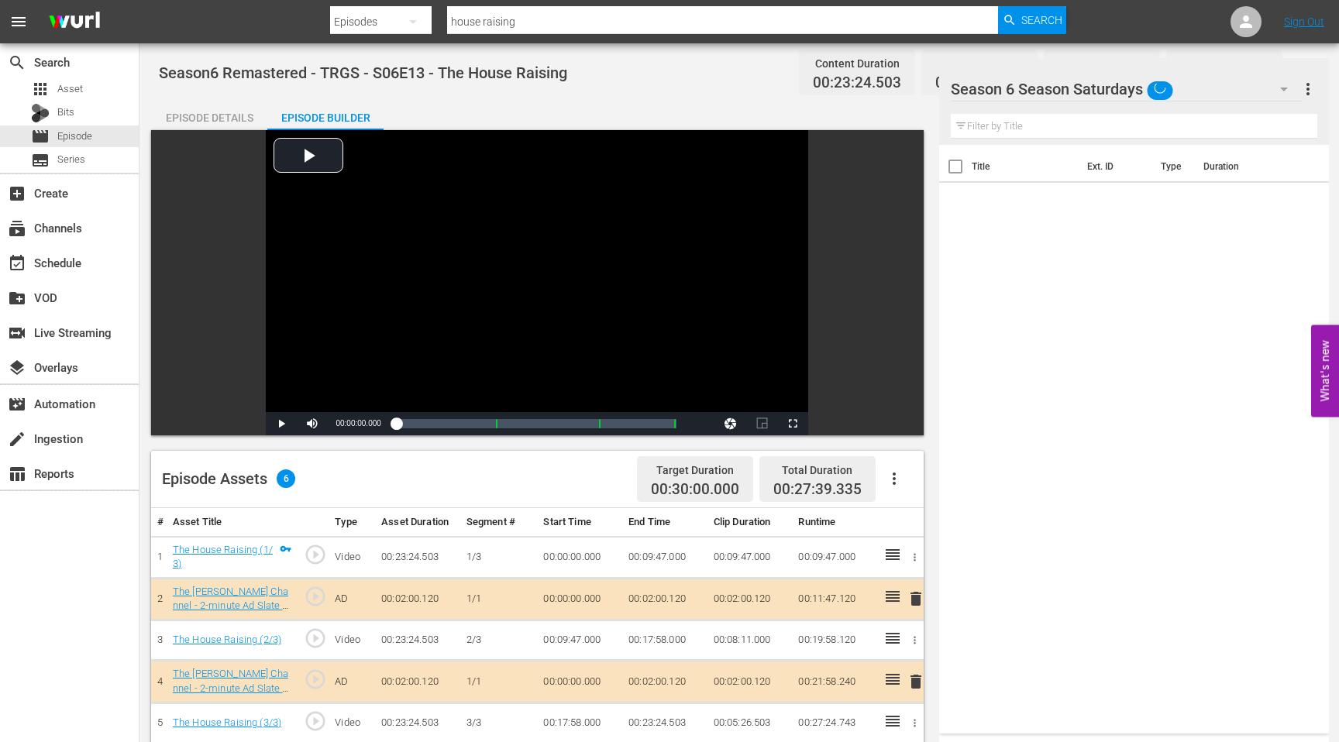
scroll to position [318, 0]
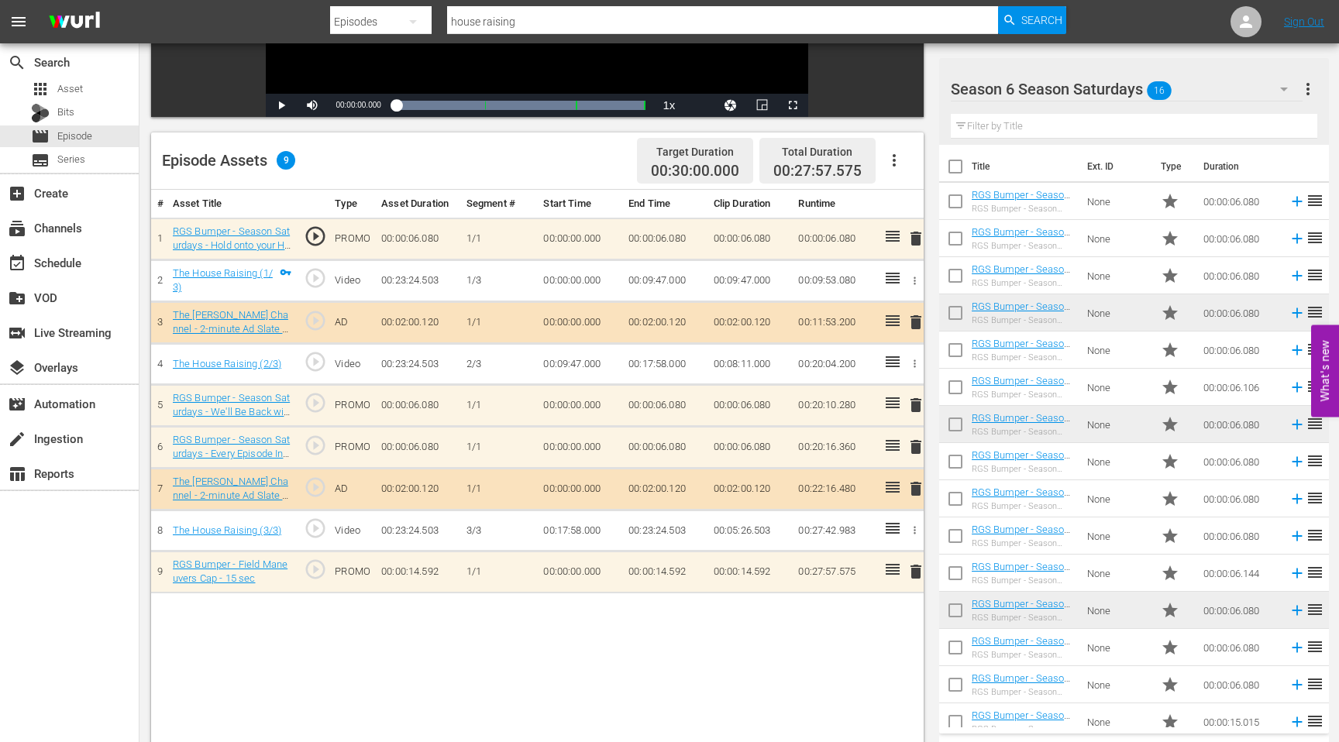
click at [920, 404] on span "delete" at bounding box center [915, 405] width 19 height 19
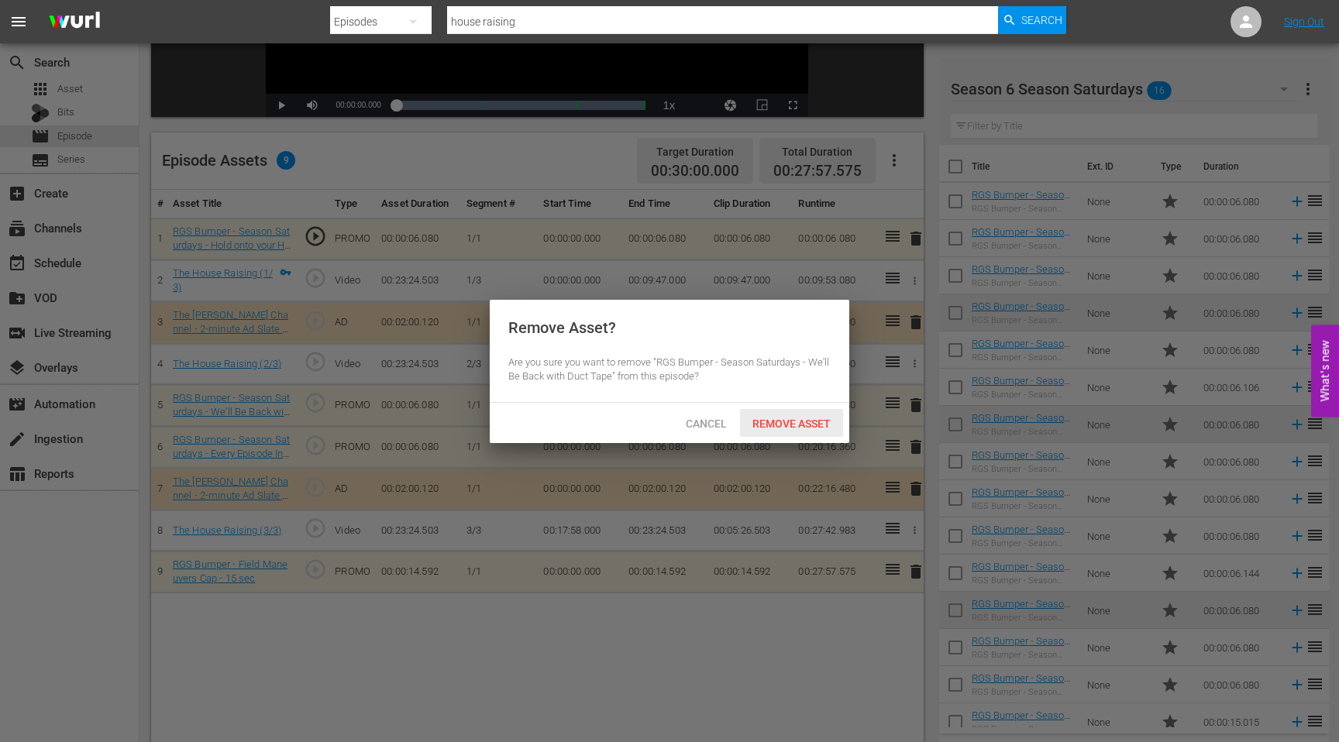
click at [818, 425] on span "Remove Asset" at bounding box center [791, 424] width 103 height 12
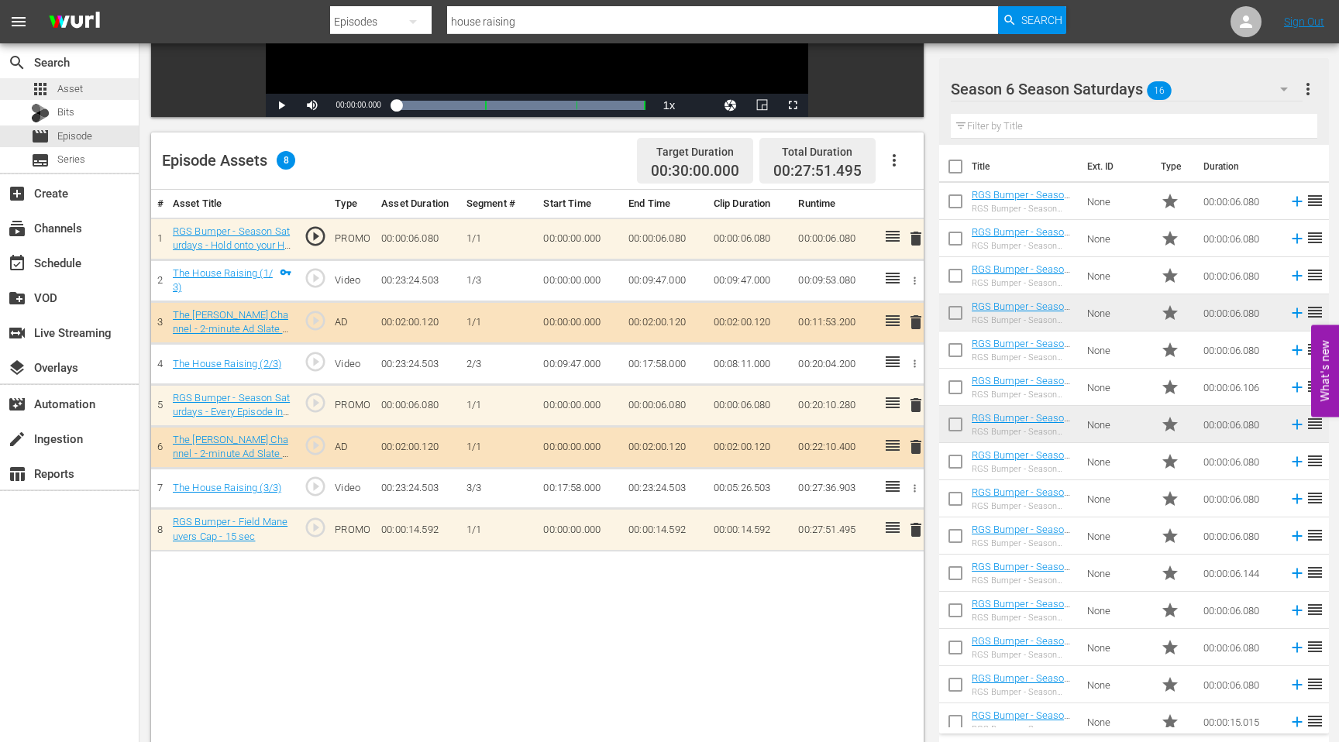
click at [74, 88] on span "Asset" at bounding box center [70, 88] width 26 height 15
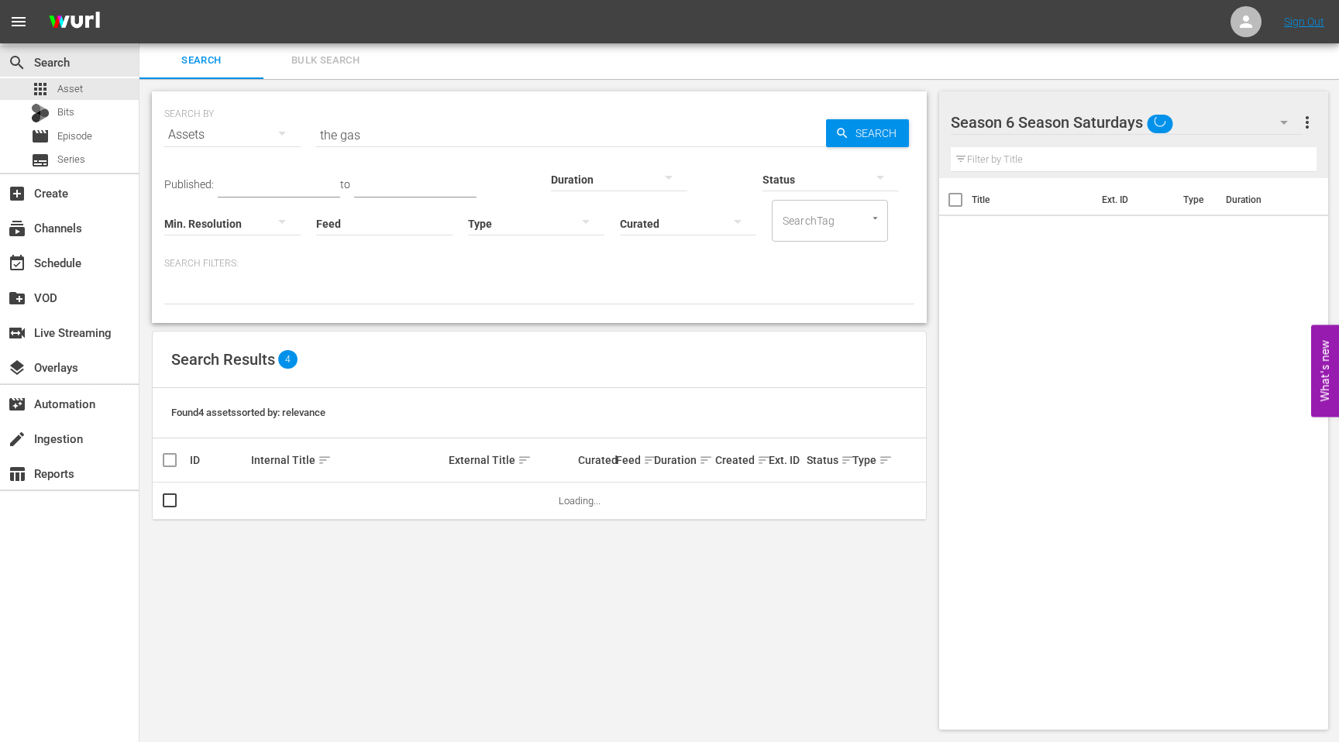
scroll to position [2, 0]
drag, startPoint x: 387, startPoint y: 136, endPoint x: 307, endPoint y: 136, distance: 80.6
click at [307, 136] on div "SEARCH BY Search By Assets Search ID, Title, Description, Keywords, or Category…" at bounding box center [539, 126] width 750 height 56
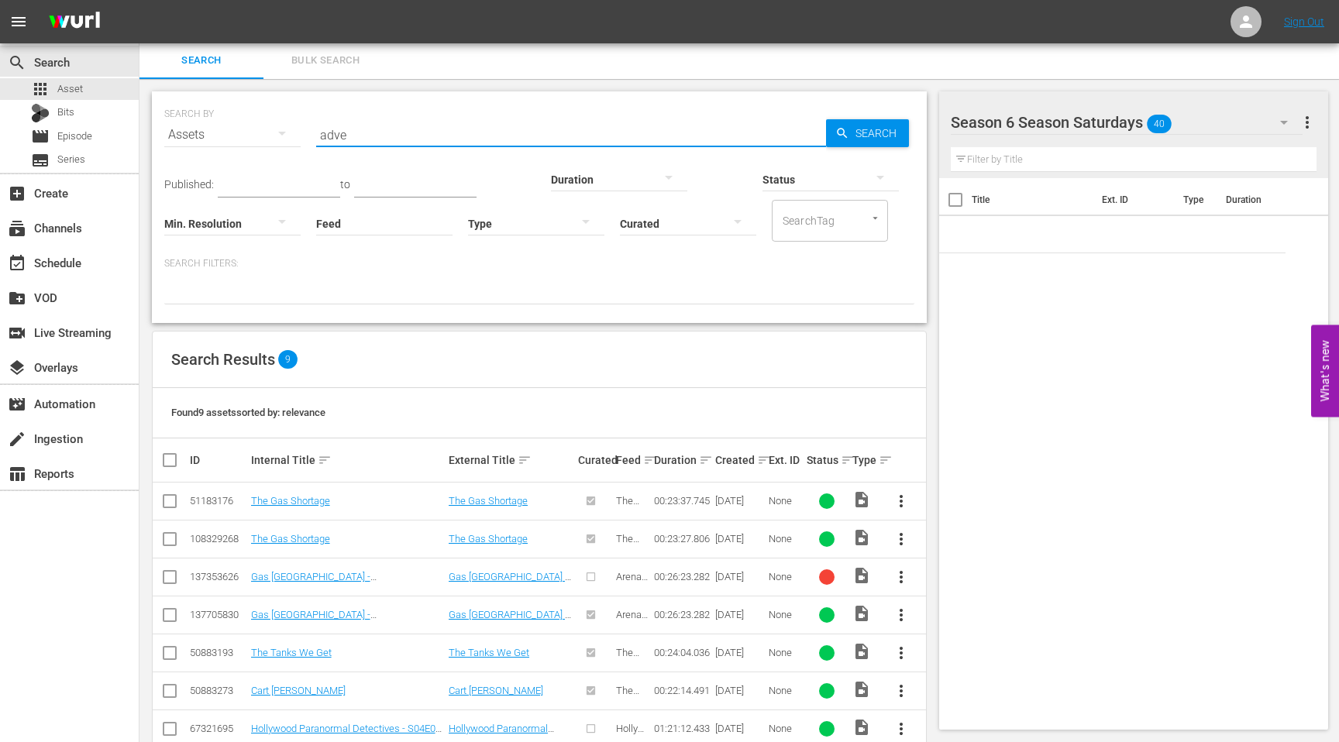
type input "adventures with bill"
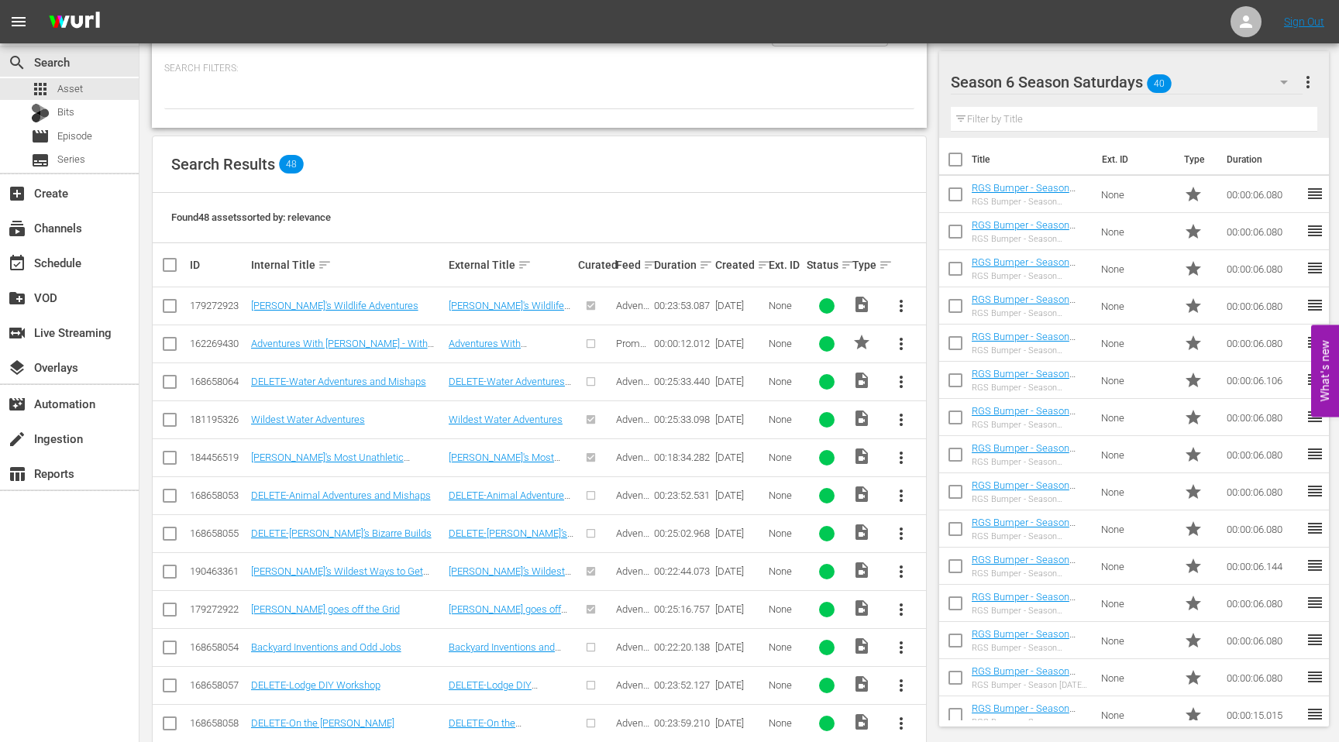
scroll to position [288, 0]
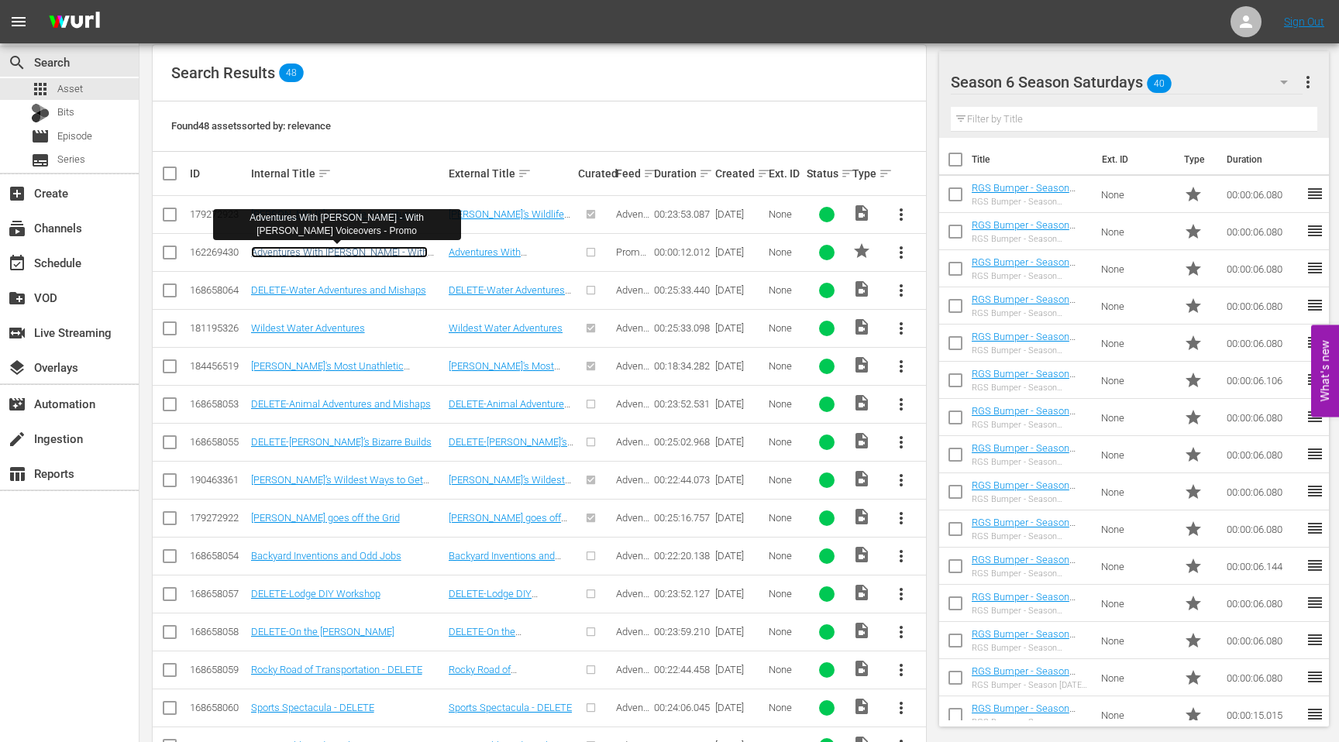
click at [335, 248] on link "Adventures With Bill - With Rick Green Voiceovers - Promo" at bounding box center [339, 257] width 177 height 23
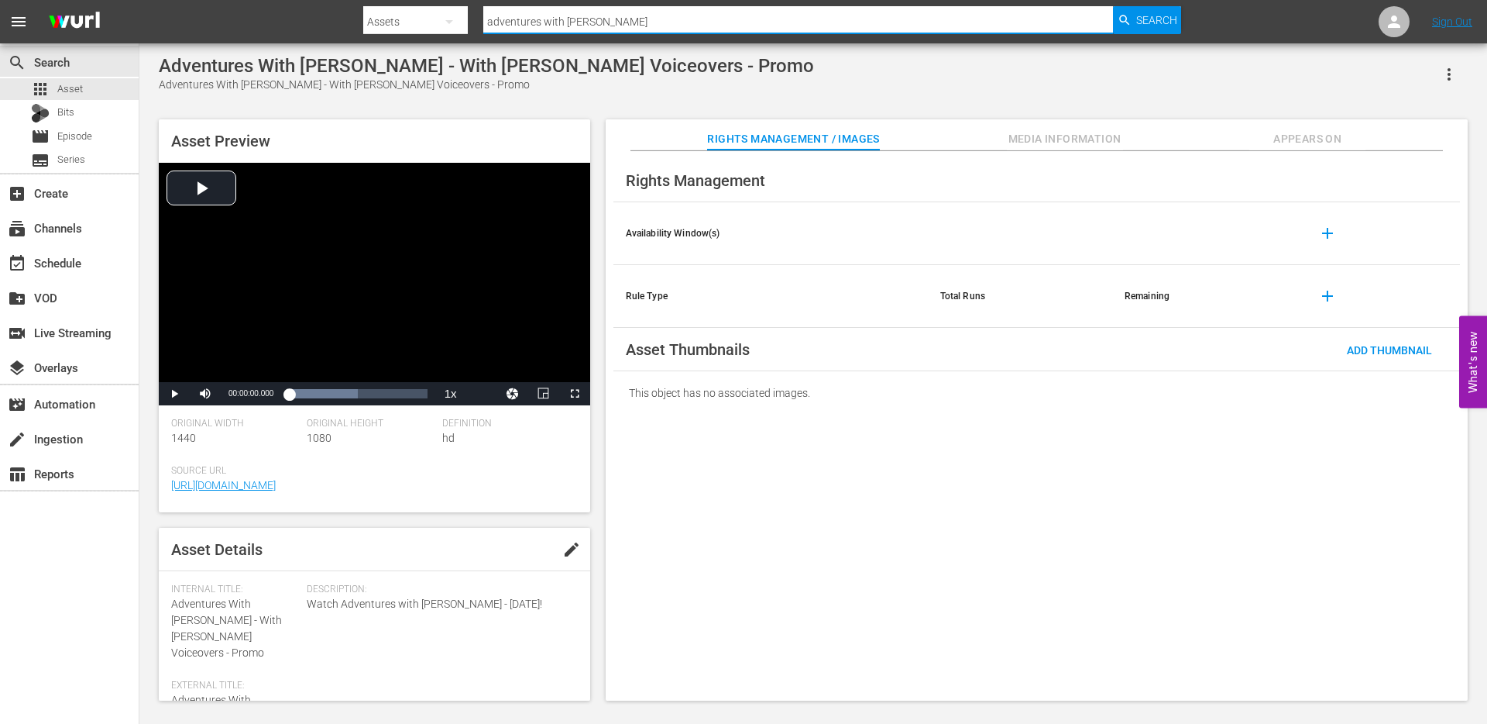
click at [593, 22] on input "adventures with bill" at bounding box center [798, 21] width 630 height 37
click at [276, 487] on link "https://app.answermedia.tv/watch.php?vid=b9309de6-b451-4614-a668-29f74d7b0769" at bounding box center [223, 485] width 105 height 12
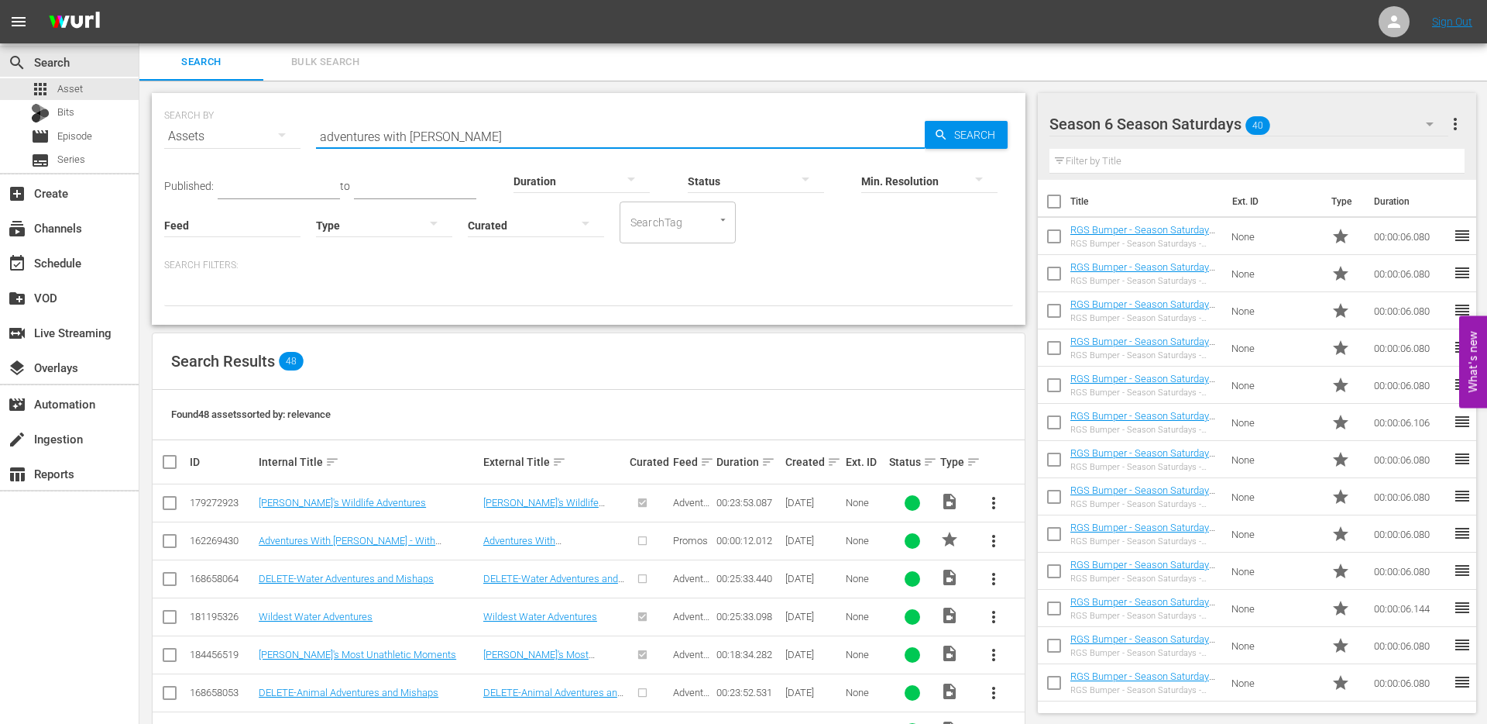
click at [382, 132] on input "adventures with bill" at bounding box center [620, 136] width 609 height 37
click at [421, 135] on input "adventures with bill" at bounding box center [620, 136] width 609 height 37
click at [434, 143] on input "adventures with bill" at bounding box center [620, 136] width 609 height 37
drag, startPoint x: 440, startPoint y: 139, endPoint x: 323, endPoint y: 135, distance: 117.1
click at [323, 135] on input "adventures with bill" at bounding box center [620, 136] width 609 height 37
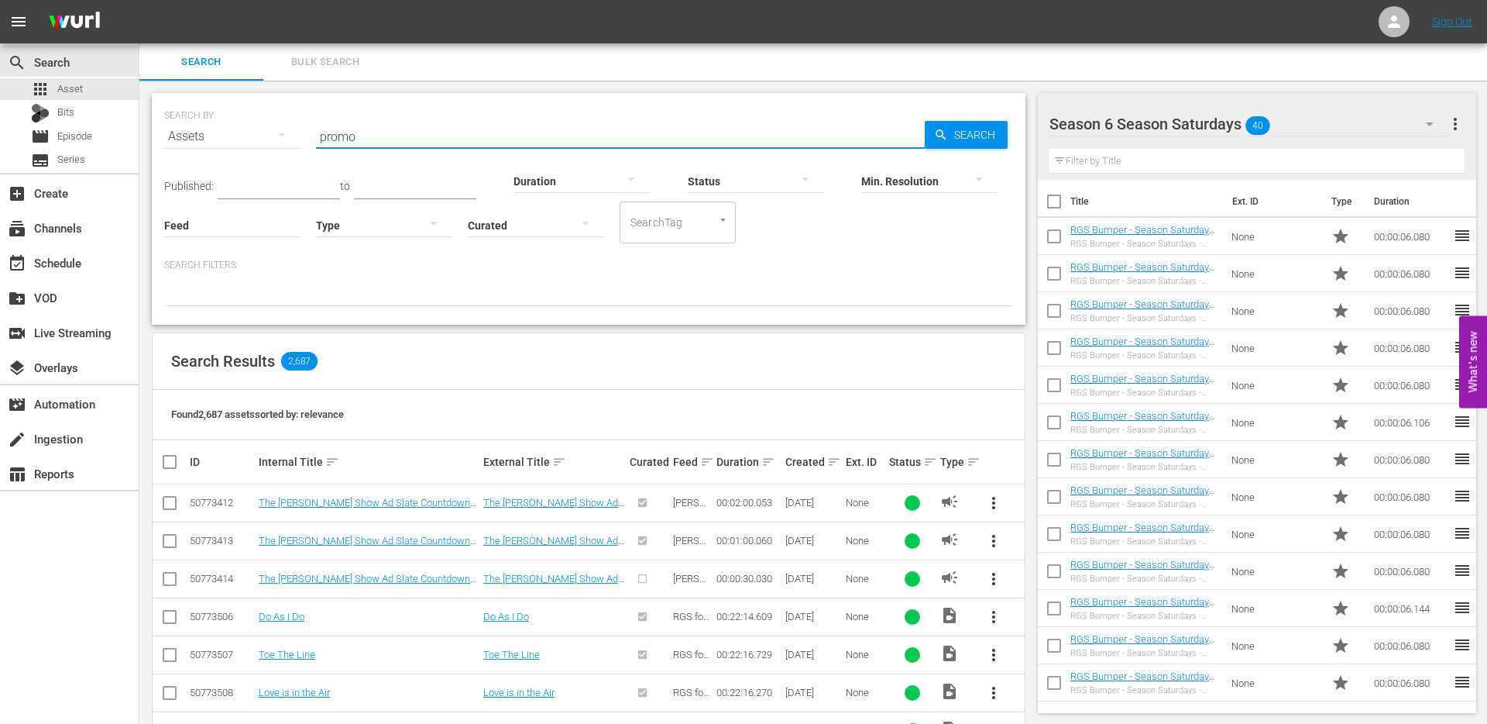
type input "promo"
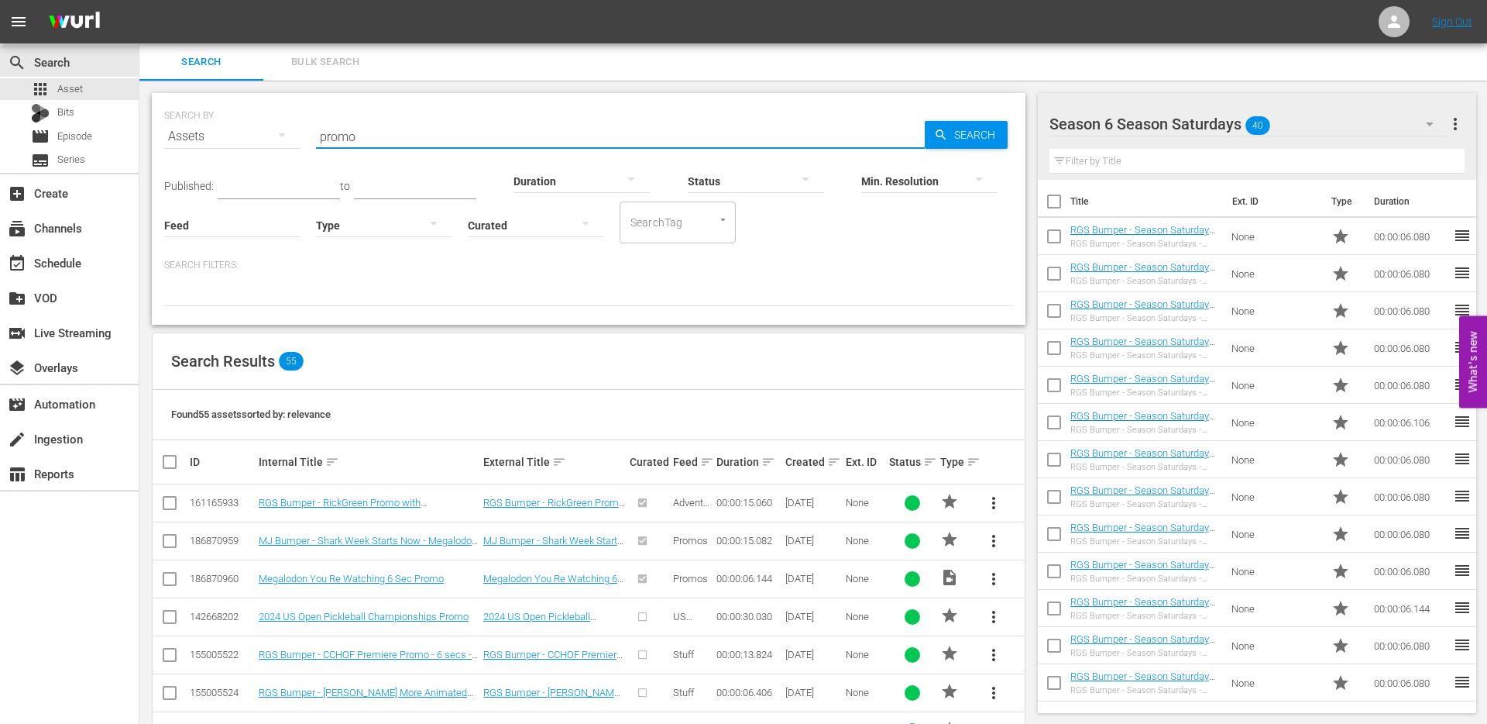
click at [215, 260] on p "Search Filters:" at bounding box center [588, 265] width 849 height 13
click at [215, 288] on div at bounding box center [588, 293] width 849 height 26
click at [650, 236] on input "SearchTag" at bounding box center [656, 222] width 59 height 28
click at [562, 263] on p "Search Filters:" at bounding box center [588, 265] width 849 height 13
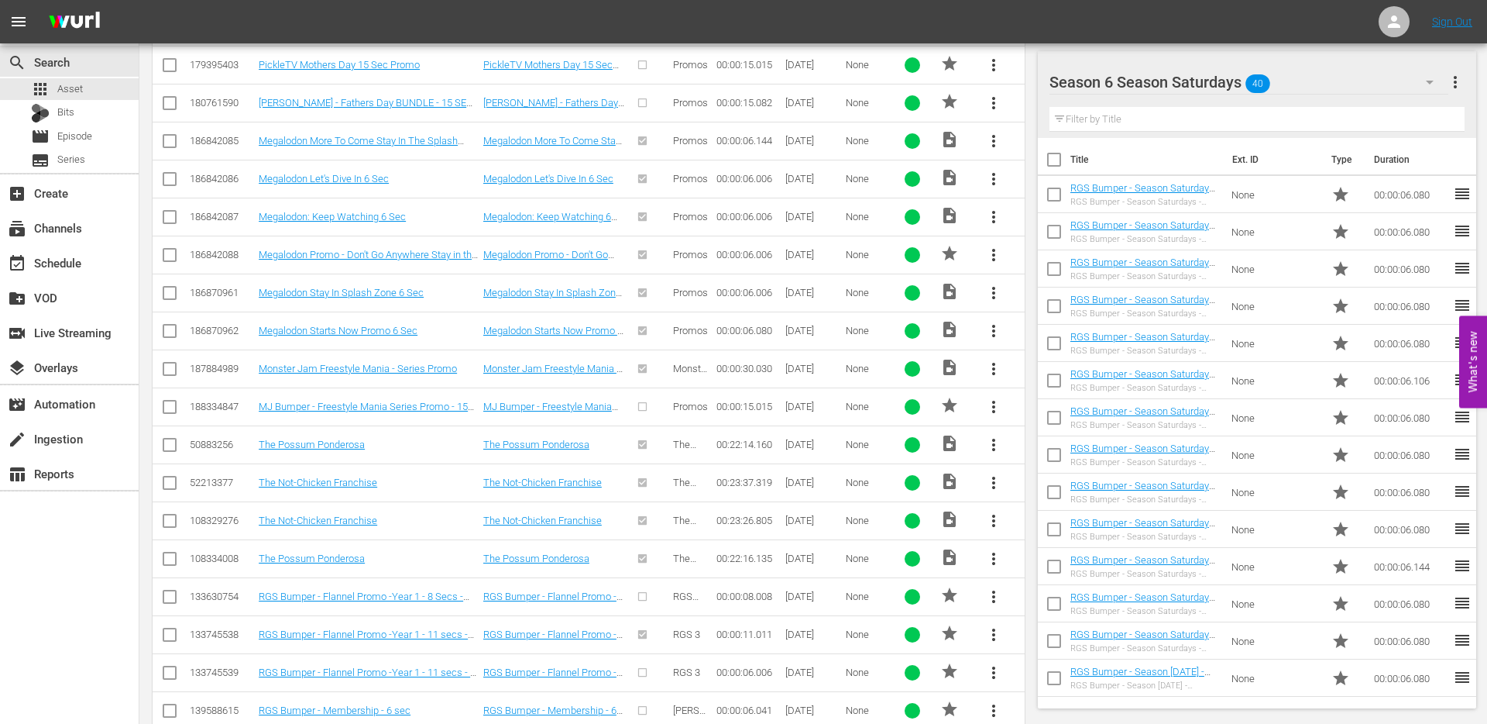
scroll to position [1877, 0]
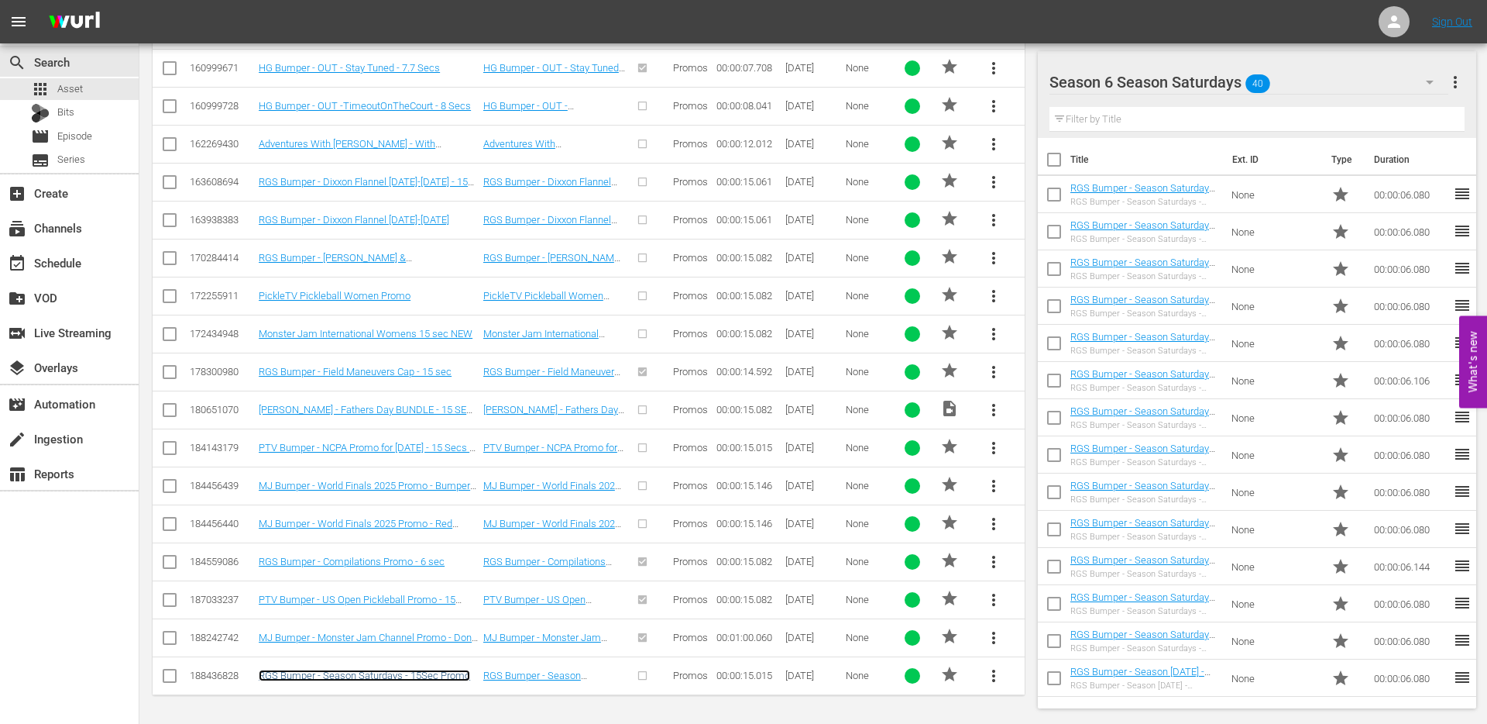
click at [441, 677] on link "RGS Bumper - Season Saturdays - 15Sec Promo" at bounding box center [364, 675] width 211 height 12
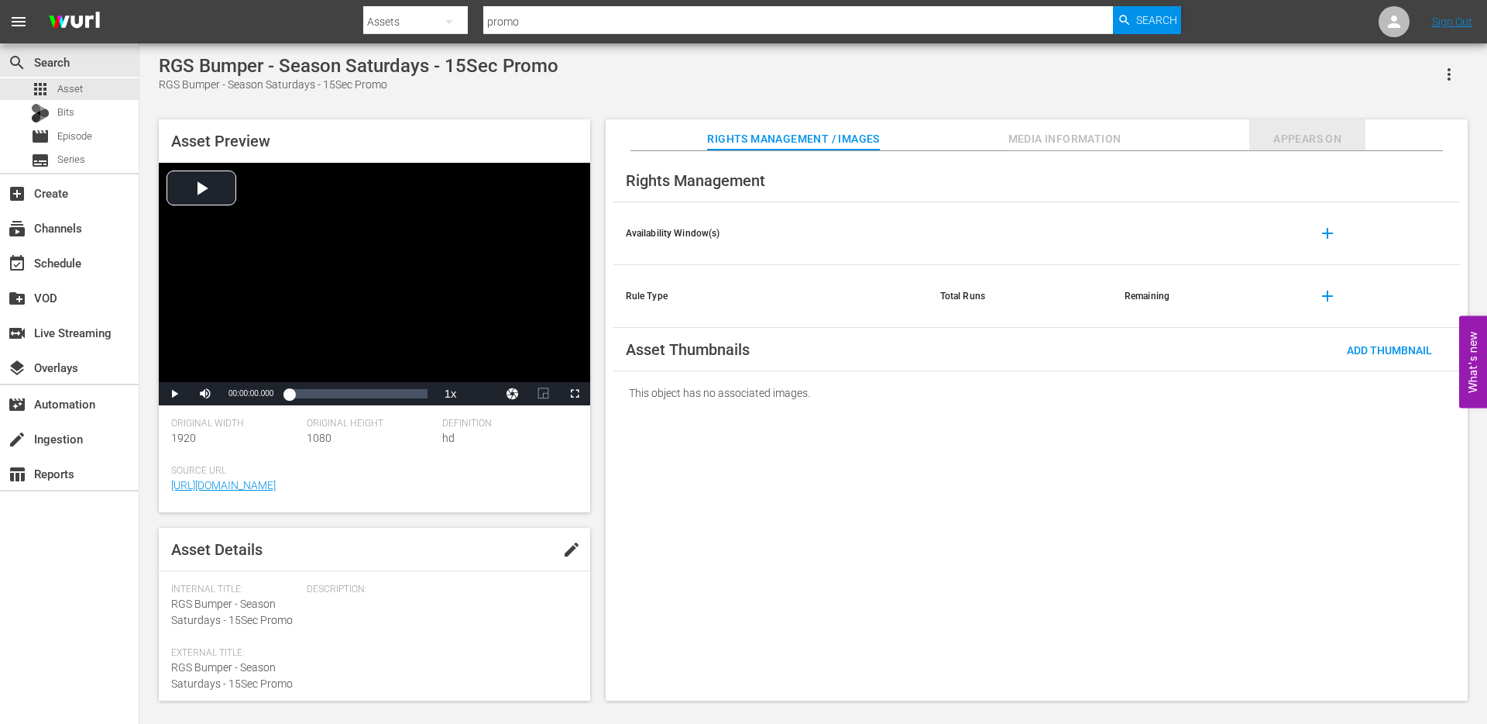
click at [1282, 141] on span "Appears On" at bounding box center [1308, 138] width 116 height 19
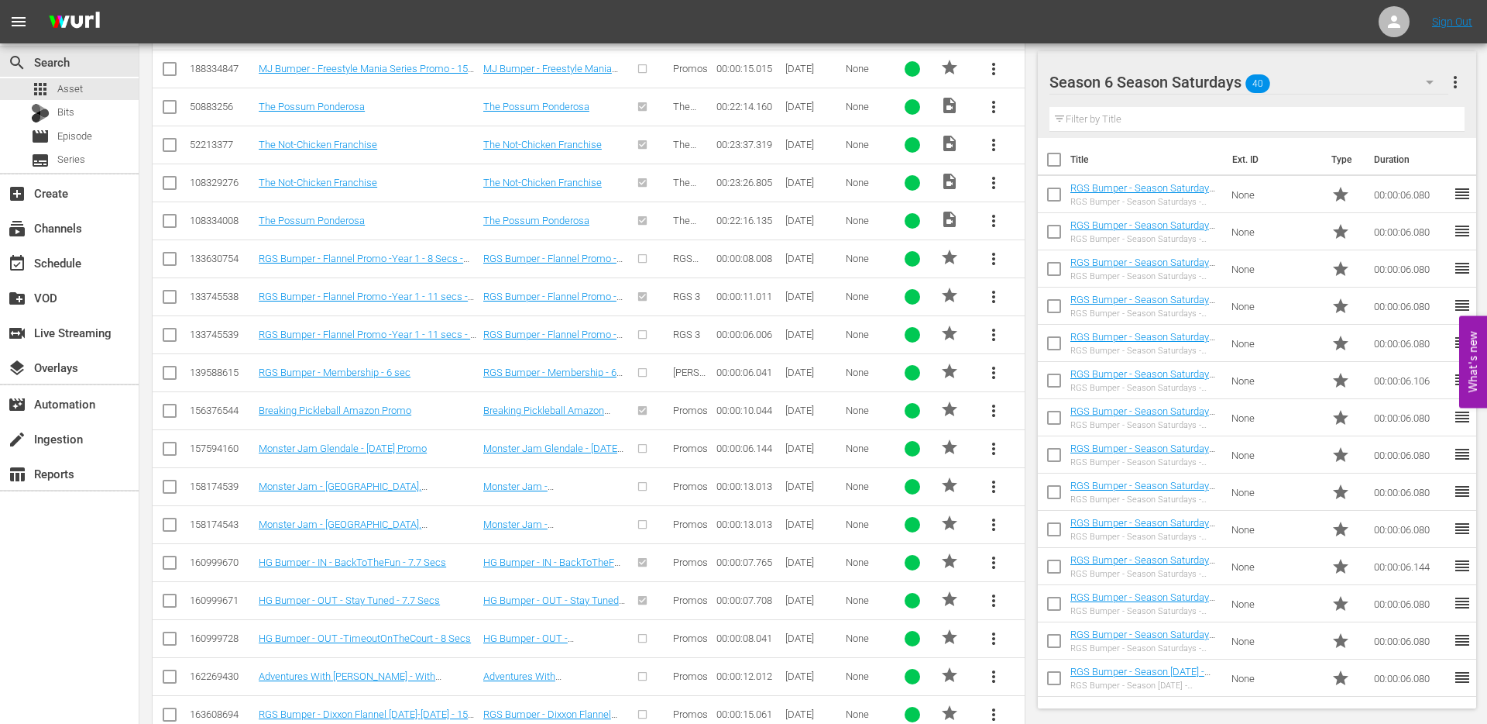
scroll to position [1877, 0]
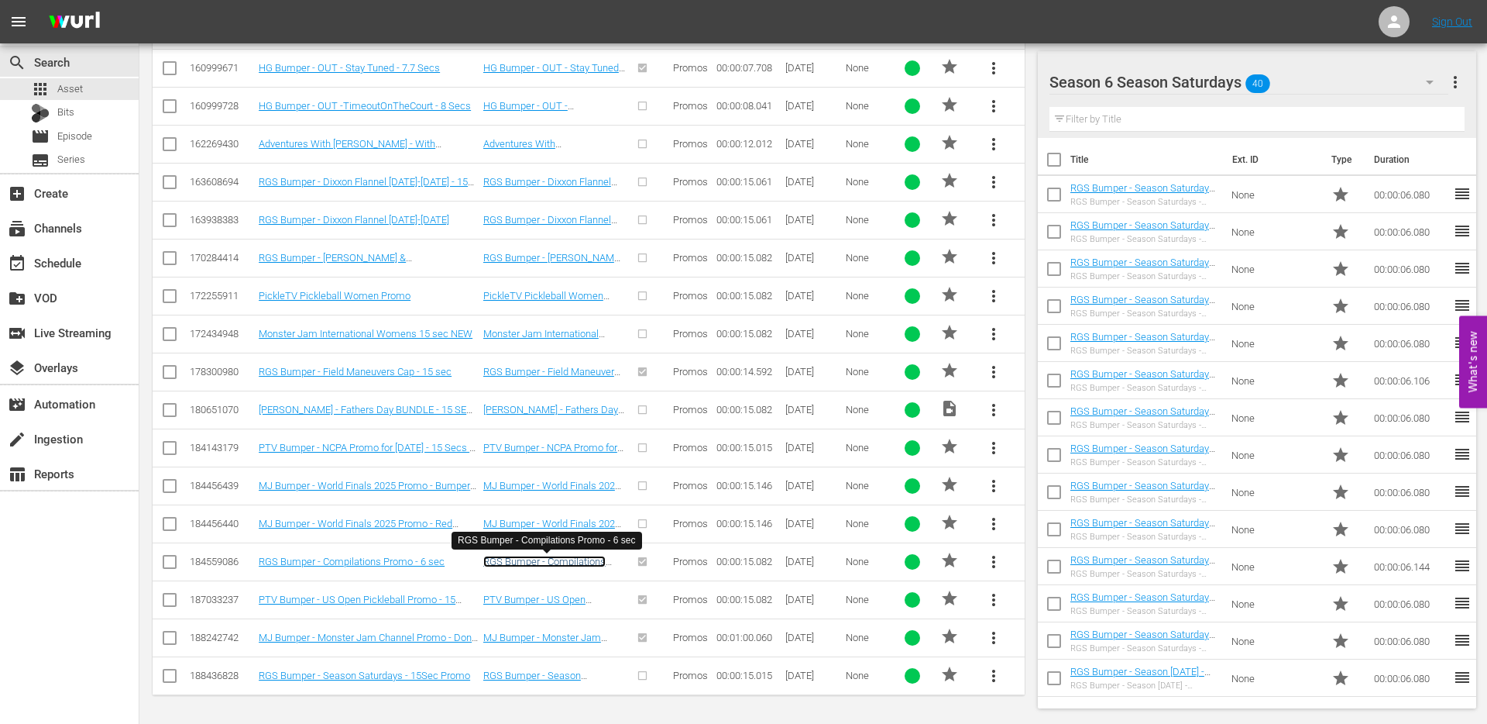
click at [529, 560] on link "RGS Bumper - Compilations Promo - 6 sec" at bounding box center [544, 566] width 122 height 23
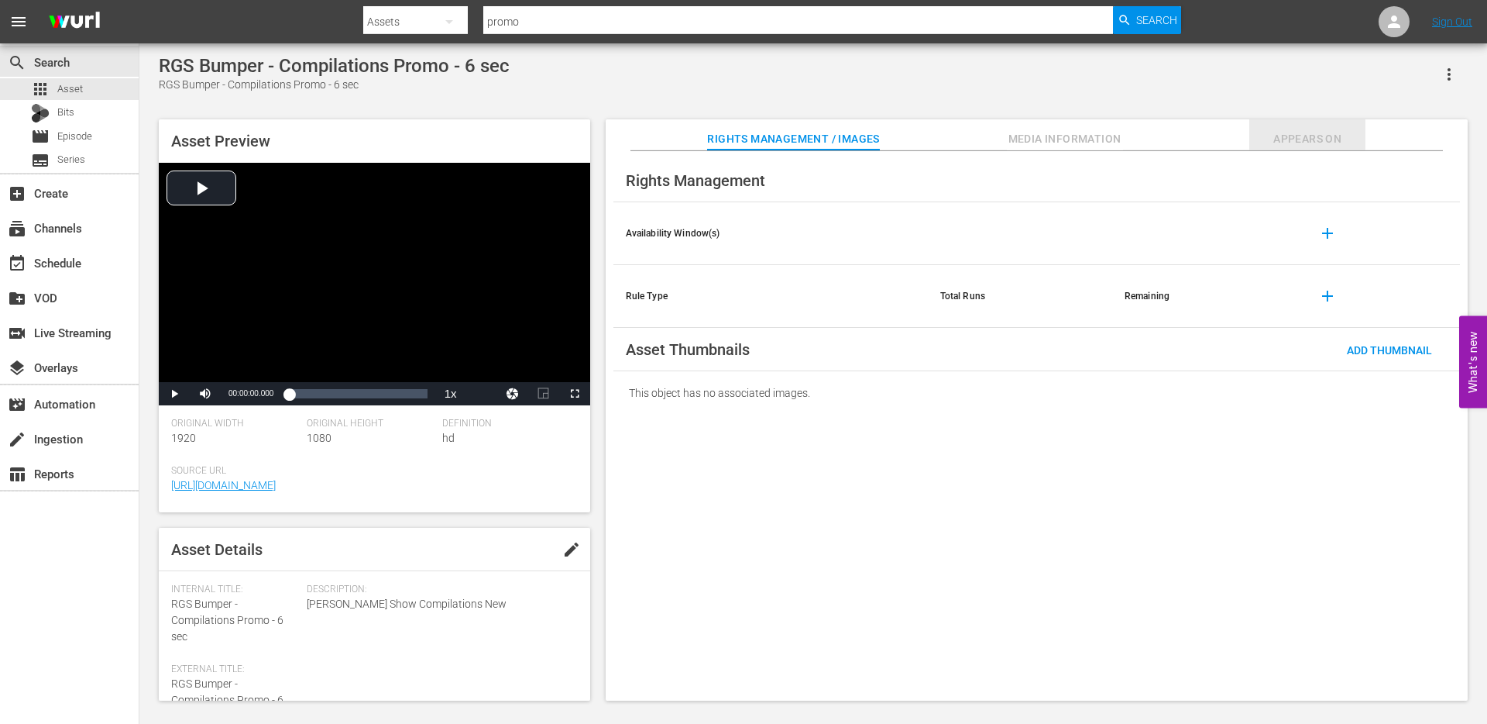
click at [1307, 139] on span "Appears On" at bounding box center [1308, 138] width 116 height 19
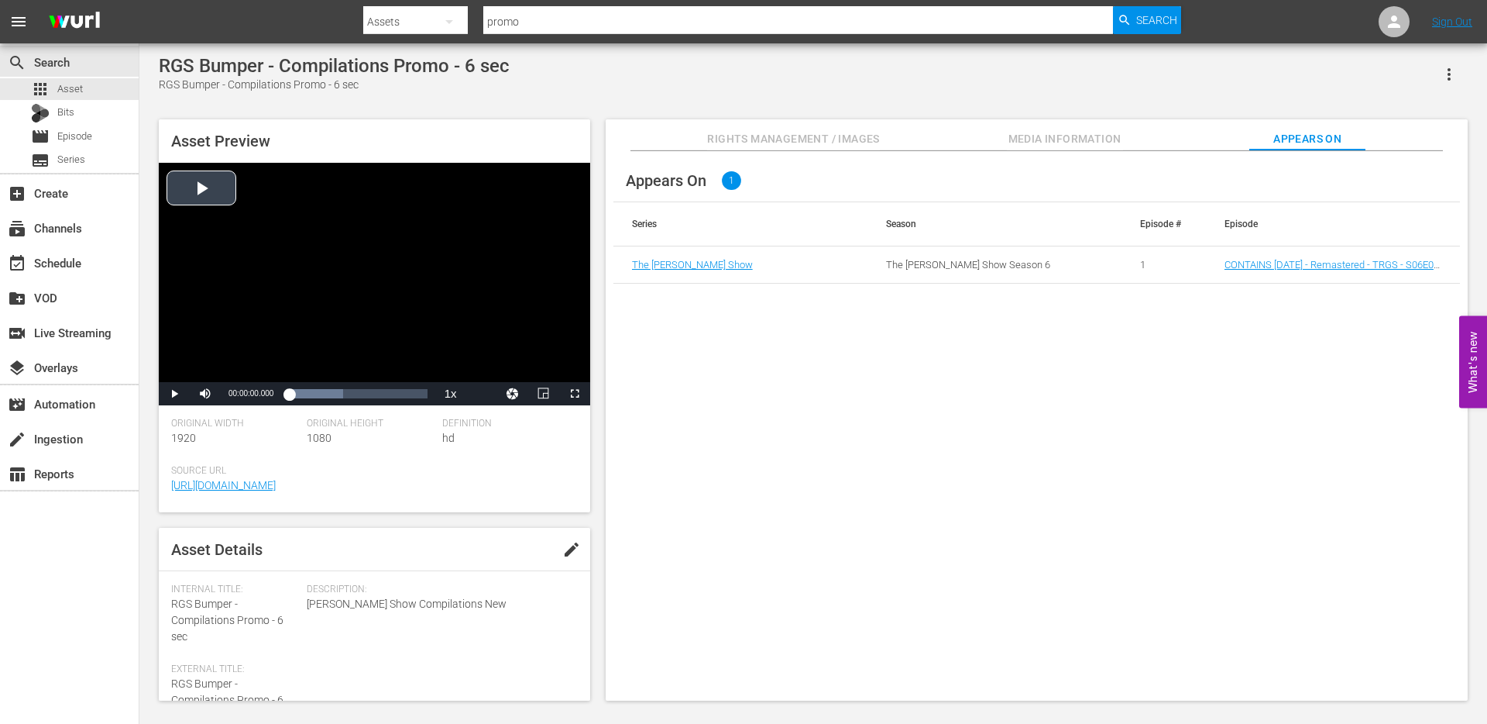
click at [364, 328] on div "Video Player" at bounding box center [375, 272] width 432 height 219
click at [323, 313] on div "Video Player" at bounding box center [375, 272] width 432 height 219
click at [414, 394] on div "00:00:13.641" at bounding box center [414, 393] width 1 height 15
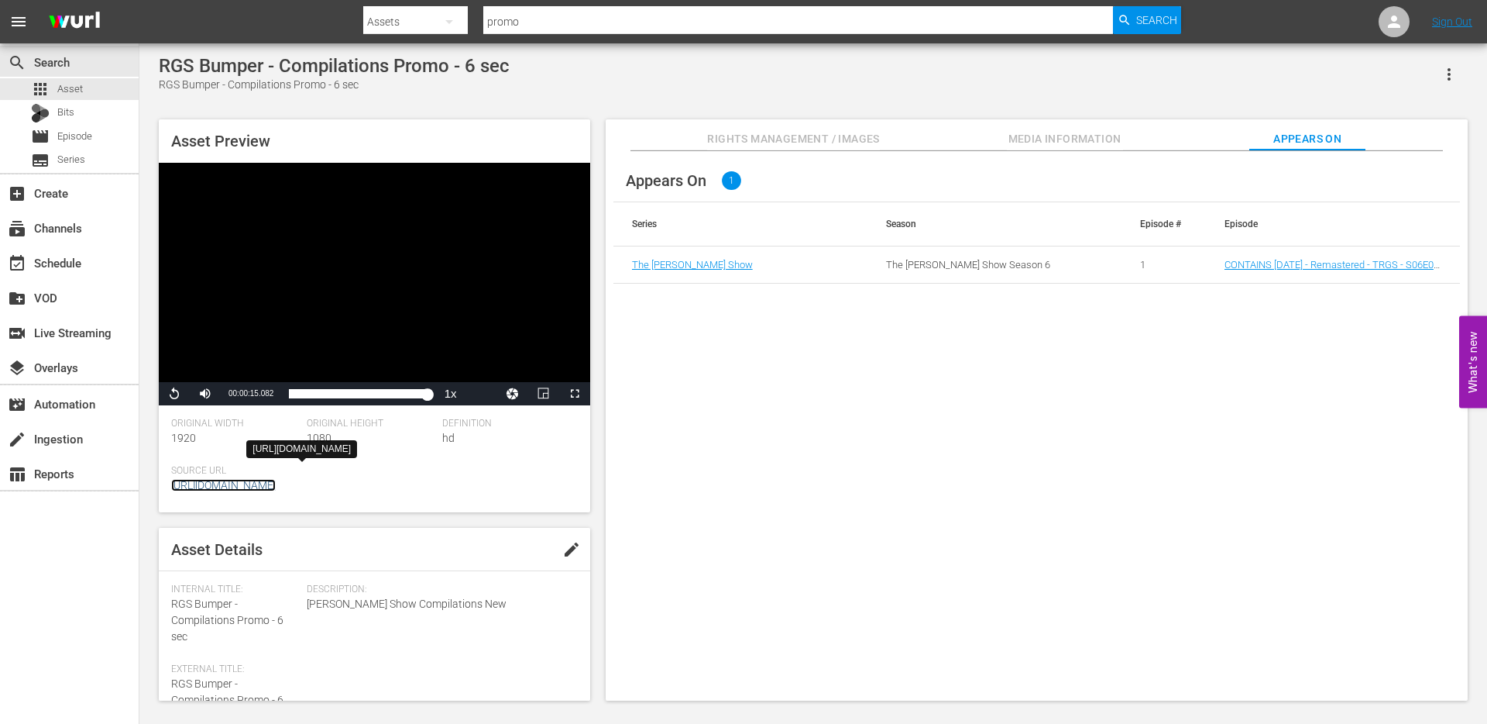
click at [249, 480] on link "https://app.answermedia.tv/watch.php?vid=6d942c59-3d3f-47c4-91fa-ee378679aa3d" at bounding box center [223, 485] width 105 height 12
click at [279, 360] on div "Video Player" at bounding box center [375, 272] width 432 height 219
click at [174, 394] on span "Video Player" at bounding box center [174, 394] width 0 height 0
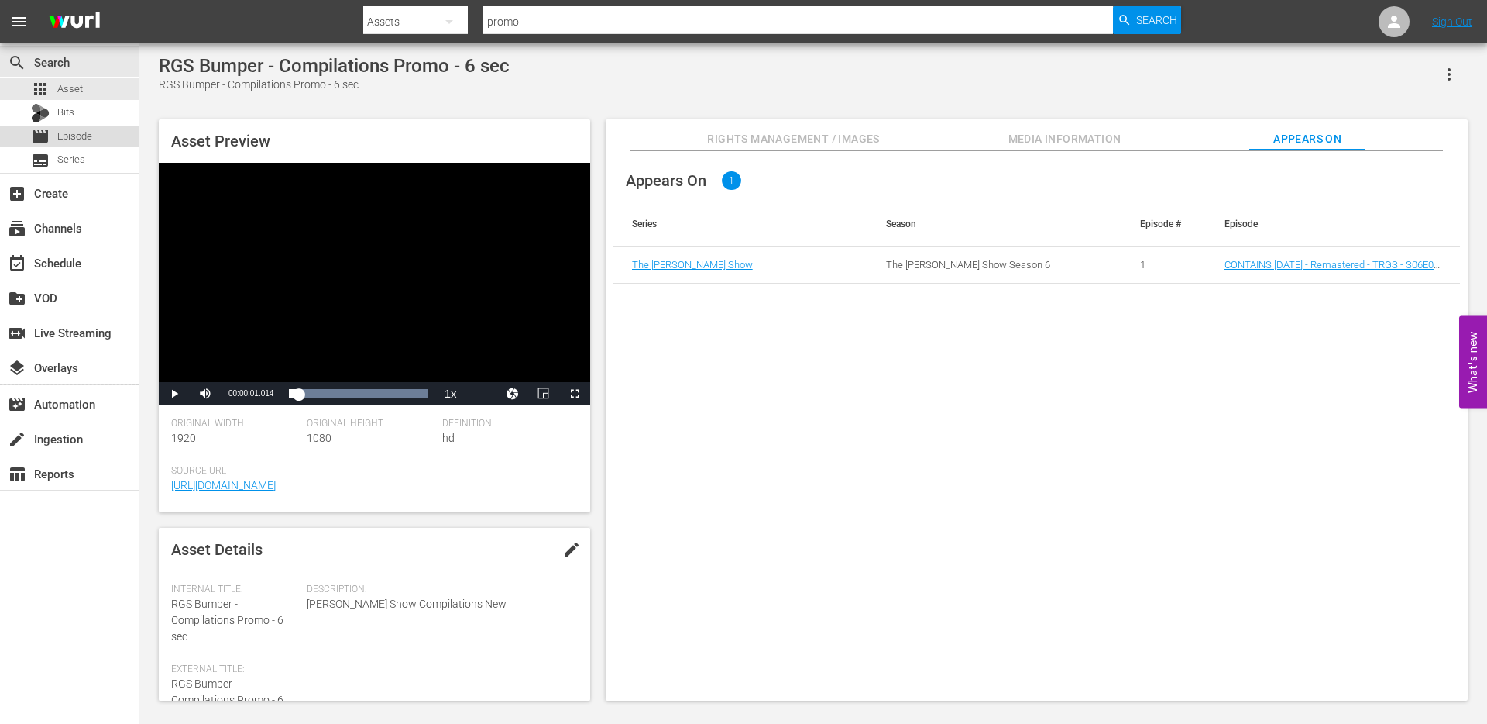
click at [90, 138] on span "Episode" at bounding box center [74, 136] width 35 height 15
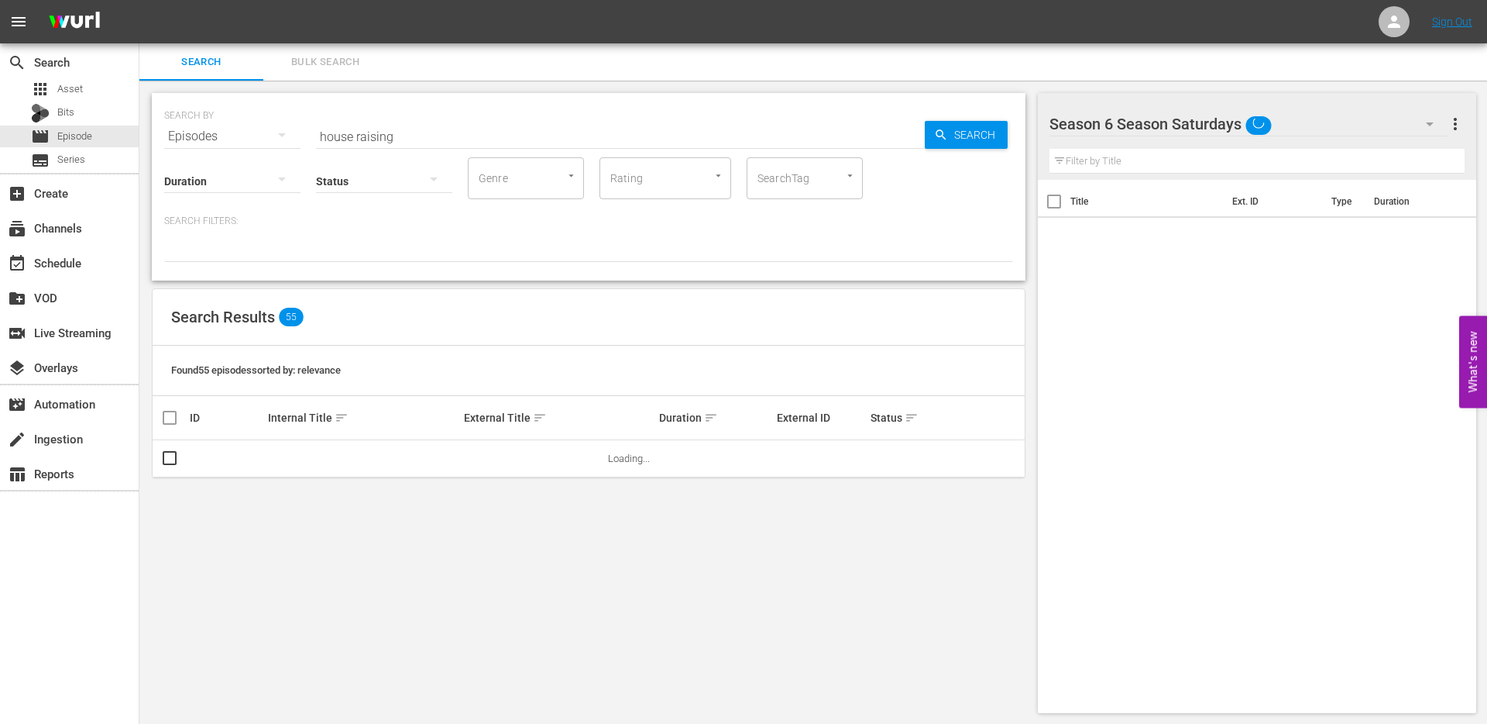
click at [410, 143] on div "Status" at bounding box center [384, 171] width 136 height 56
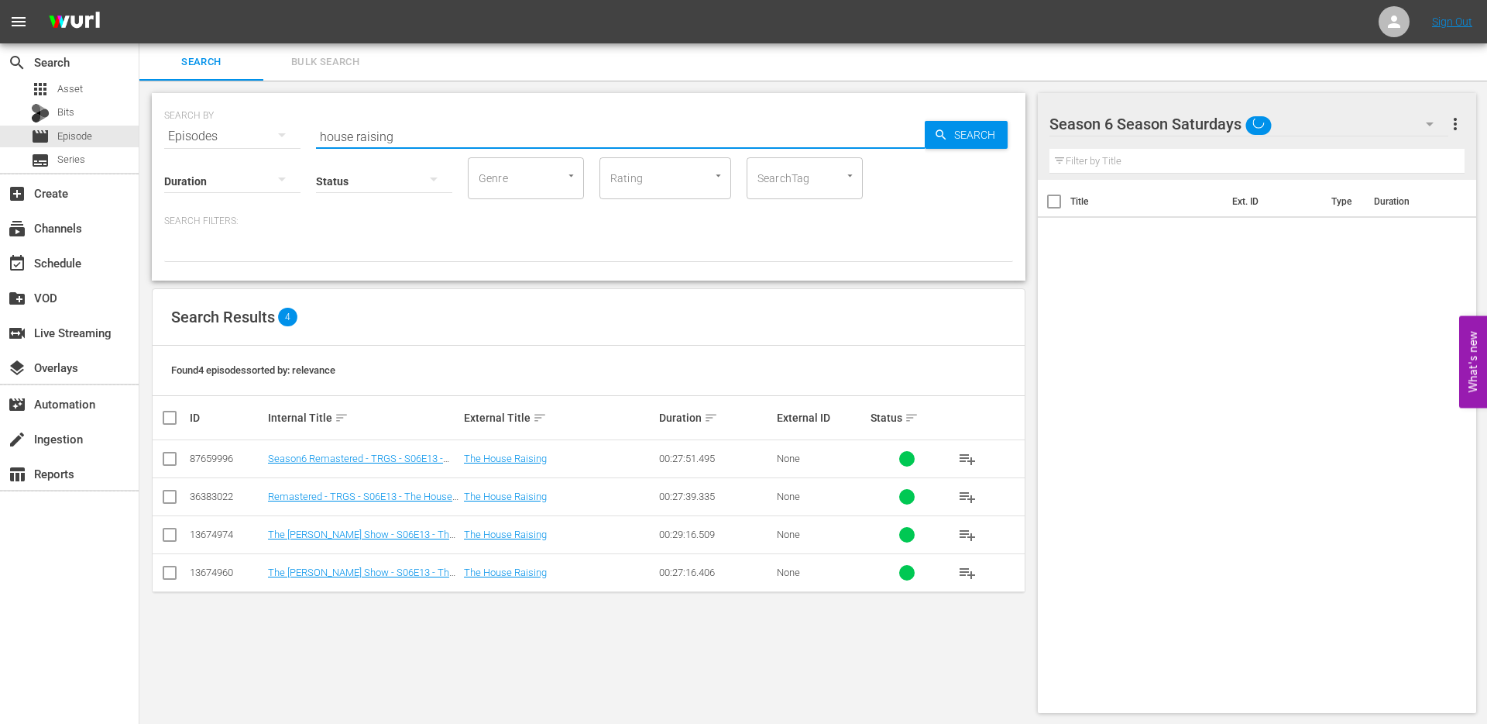
click at [407, 139] on input "house raising" at bounding box center [620, 136] width 609 height 37
drag, startPoint x: 407, startPoint y: 139, endPoint x: 318, endPoint y: 139, distance: 89.1
click at [321, 139] on input "house raising" at bounding box center [620, 136] width 609 height 37
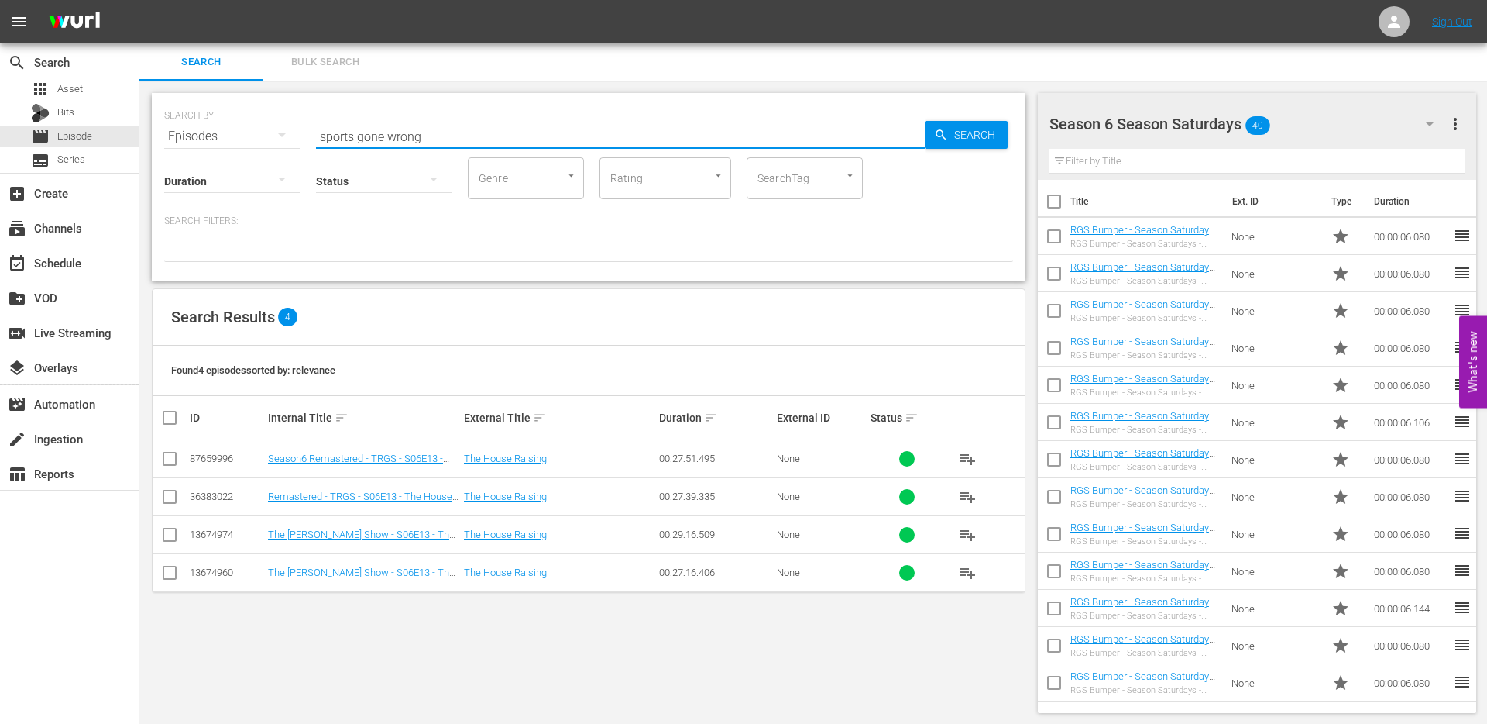
type input "sports gone wrong"
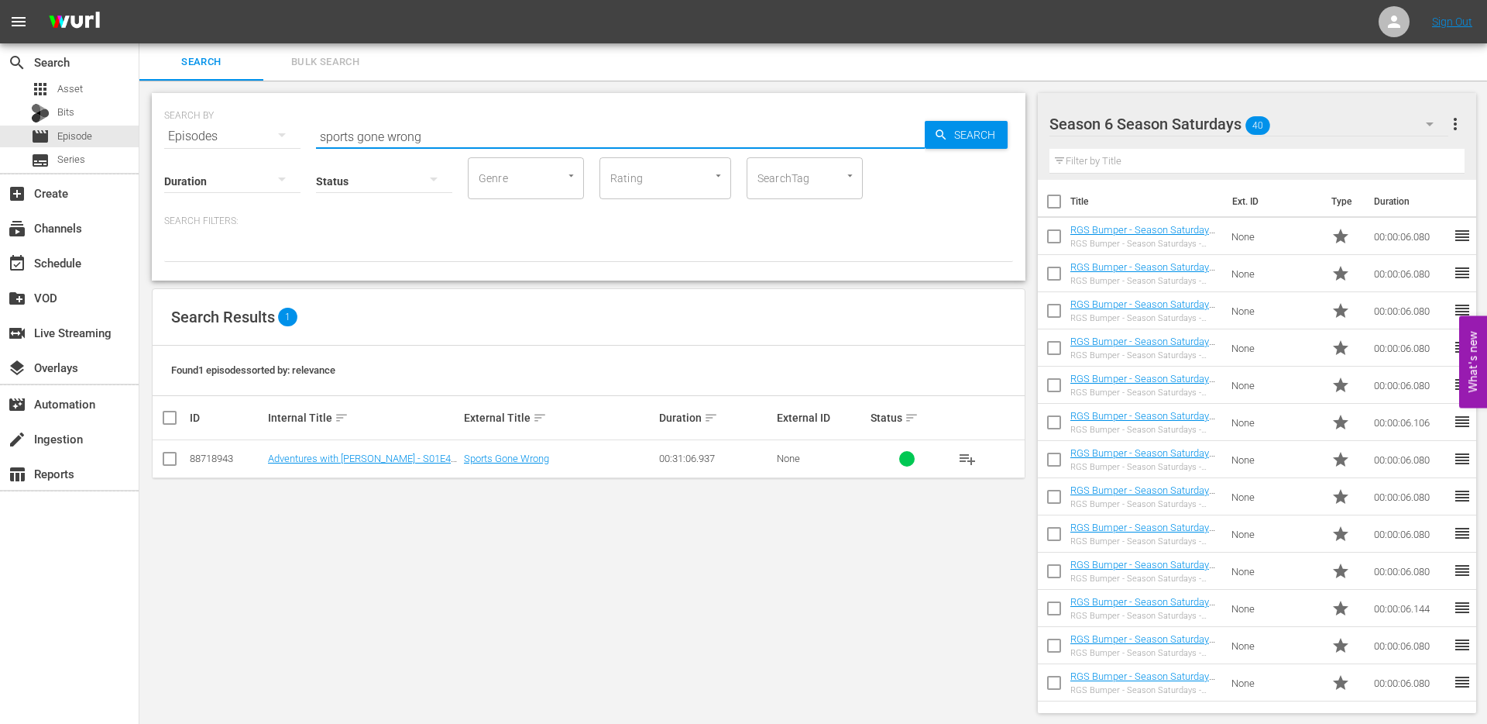
click at [304, 565] on div "SEARCH BY Search By Episodes Search ID, Title, Description, Keywords, or Catego…" at bounding box center [588, 403] width 899 height 645
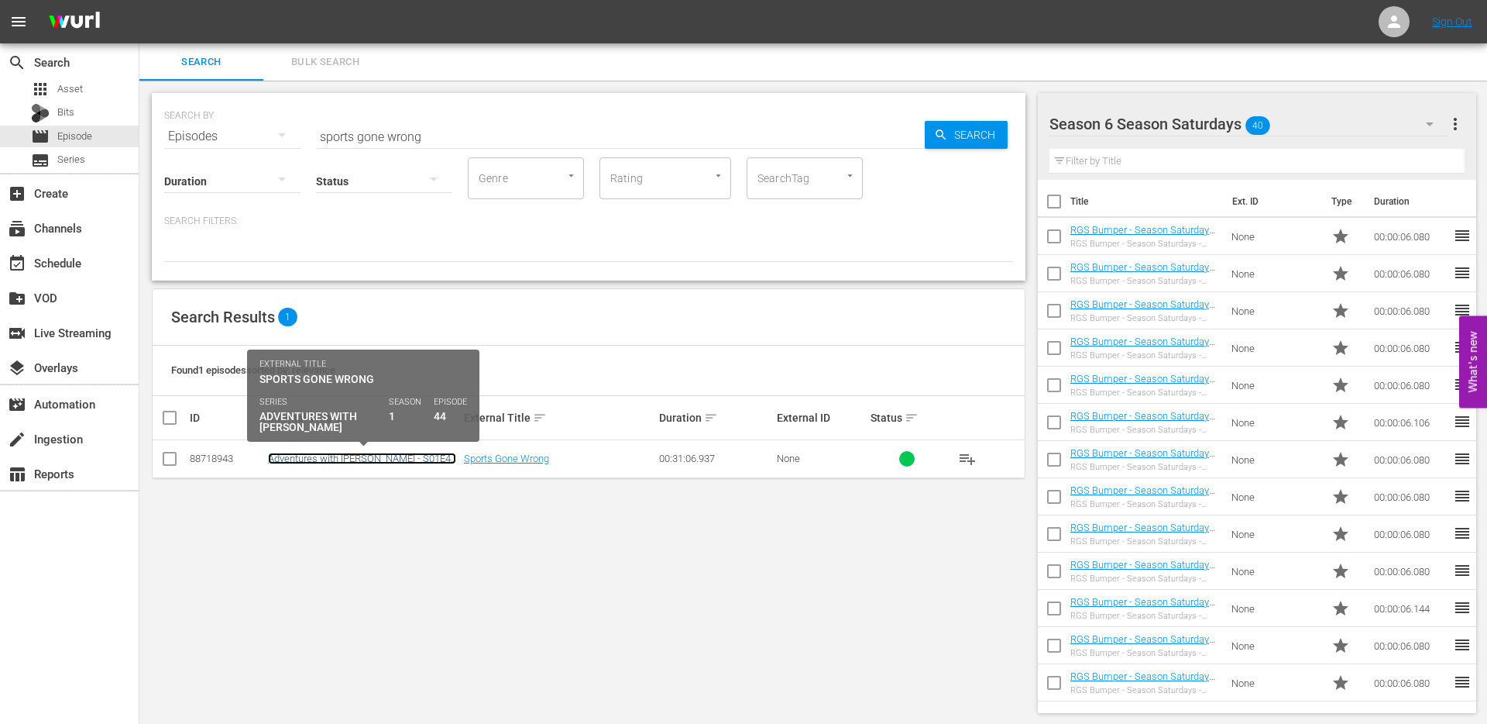
click at [314, 459] on link "Adventures with Bill - S01E44 - Sports Gone Wrong" at bounding box center [362, 463] width 188 height 23
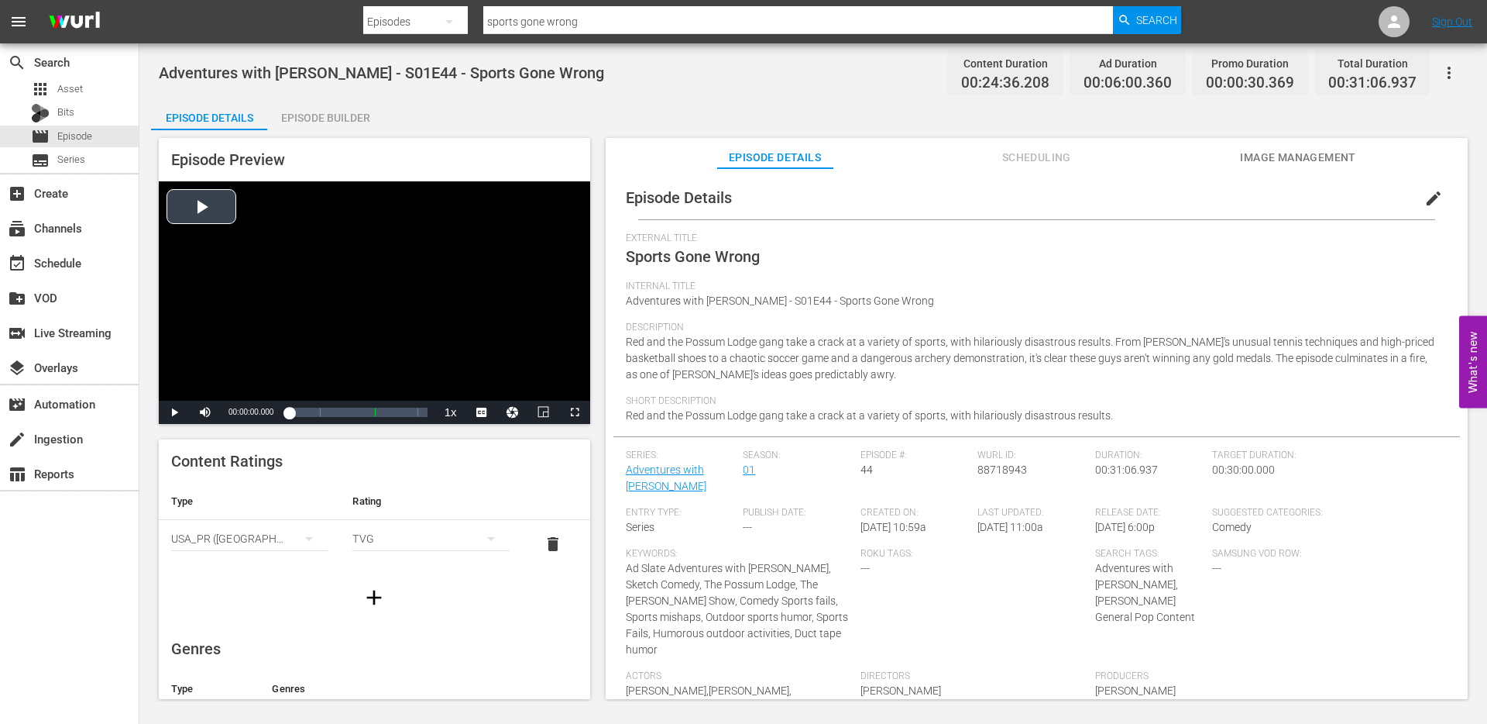
click at [217, 207] on div "Video Player" at bounding box center [375, 290] width 432 height 219
click at [232, 282] on div "Video Player" at bounding box center [375, 290] width 432 height 219
click at [800, 349] on div "Description Red and the Possum Lodge gang take a crack at a variety of sports, …" at bounding box center [1037, 359] width 822 height 74
click at [61, 94] on span "Asset" at bounding box center [70, 88] width 26 height 15
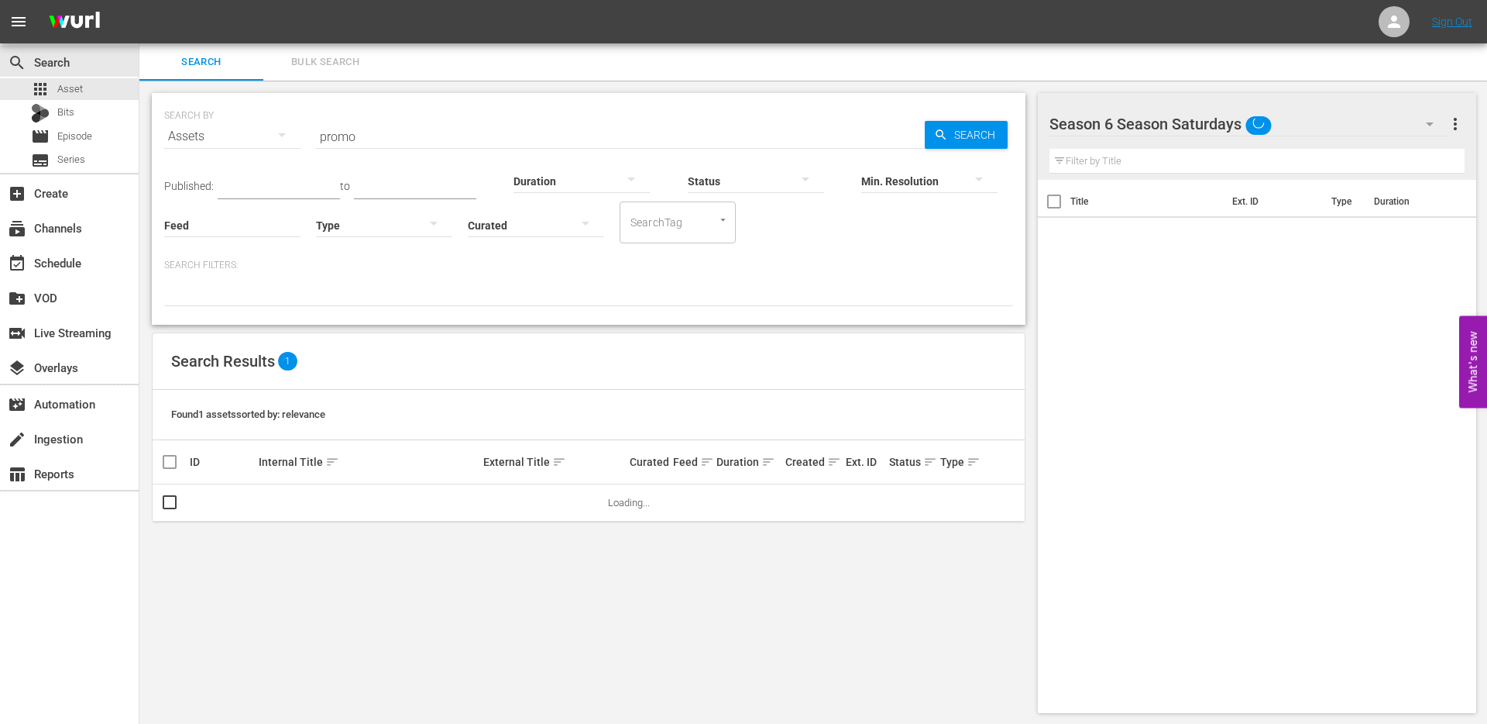
drag, startPoint x: 383, startPoint y: 136, endPoint x: 331, endPoint y: 136, distance: 52.7
click at [331, 136] on input "promo" at bounding box center [620, 136] width 609 height 37
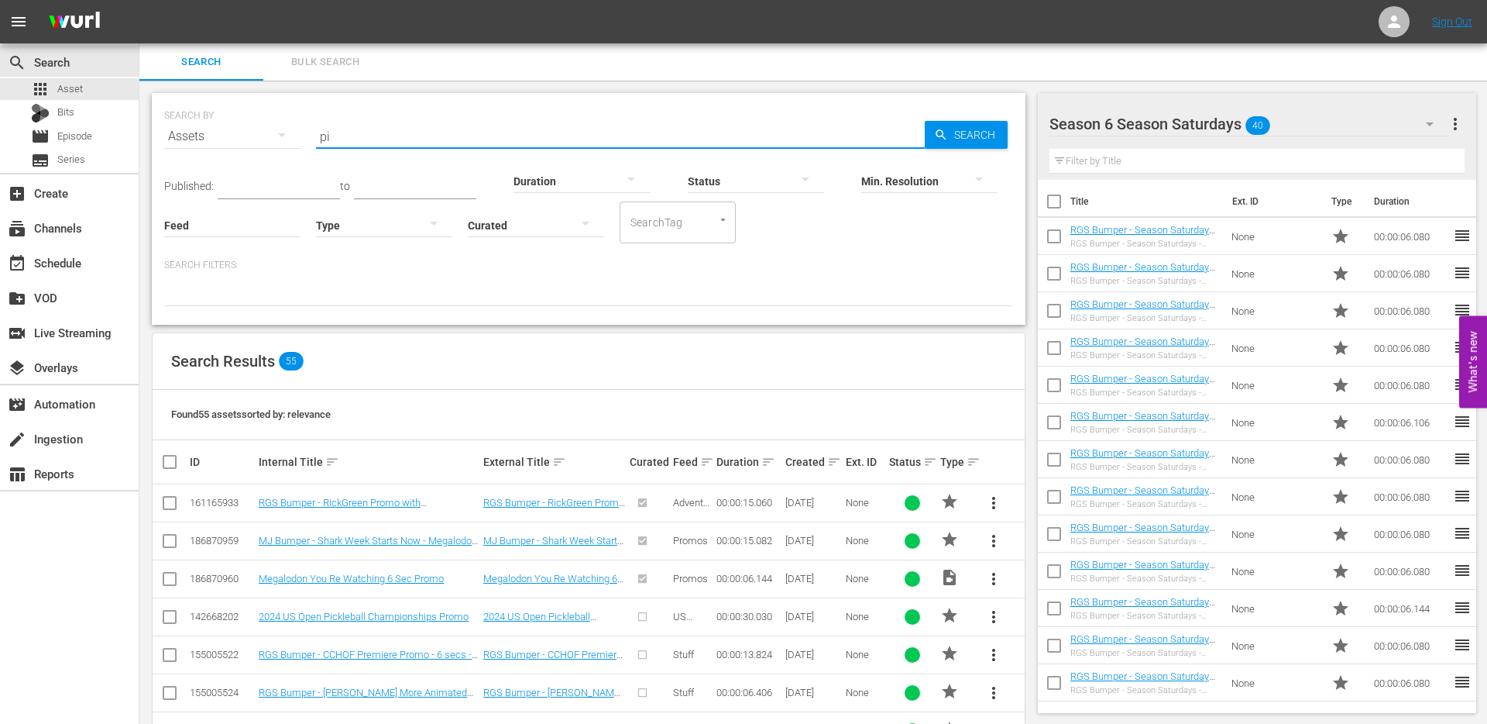
type input "p"
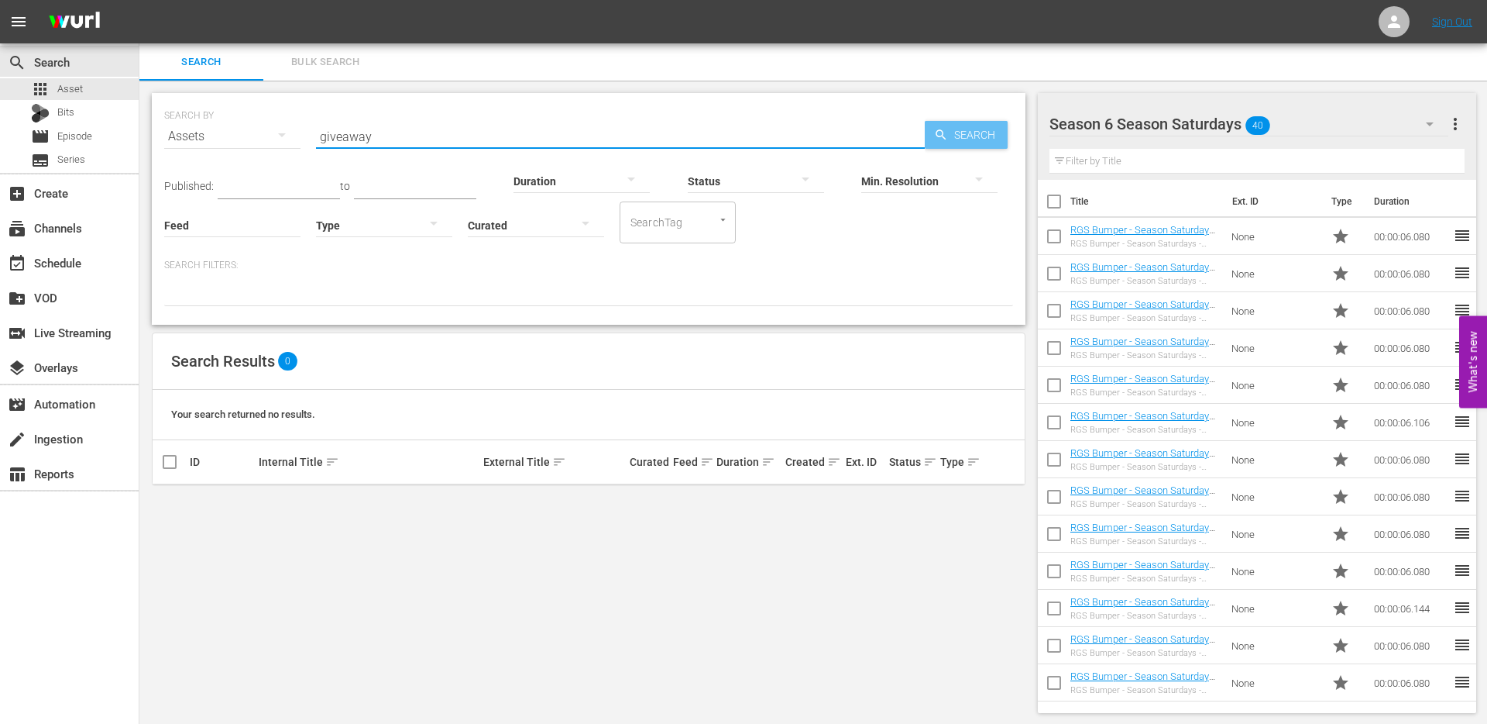
click at [942, 138] on icon "button" at bounding box center [941, 135] width 14 height 14
drag, startPoint x: 387, startPoint y: 142, endPoint x: 298, endPoint y: 136, distance: 89.3
click at [301, 136] on div "SEARCH BY Search By Assets Search ID, Title, Description, Keywords, or Category…" at bounding box center [588, 126] width 849 height 56
type input "promo"
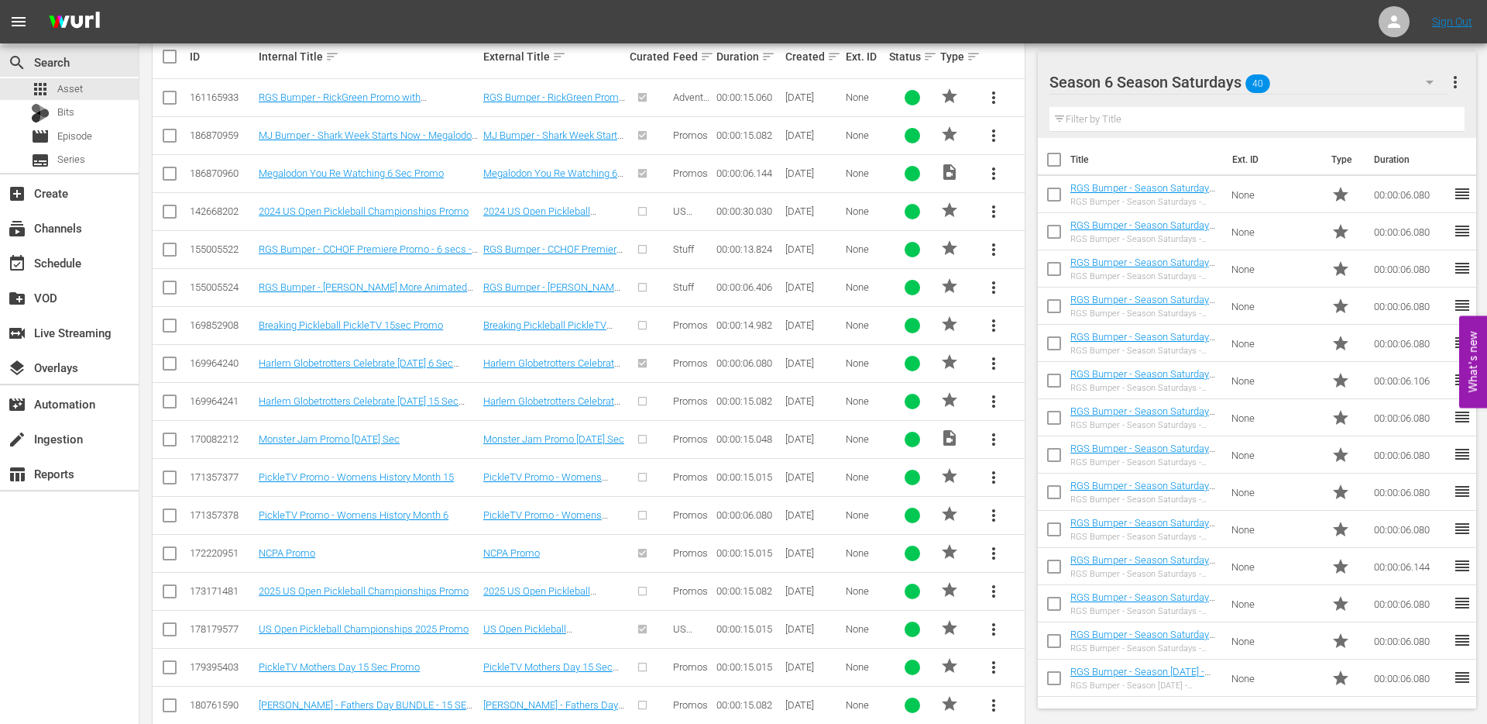
scroll to position [407, 0]
click at [297, 555] on link "NCPA Promo" at bounding box center [287, 551] width 57 height 12
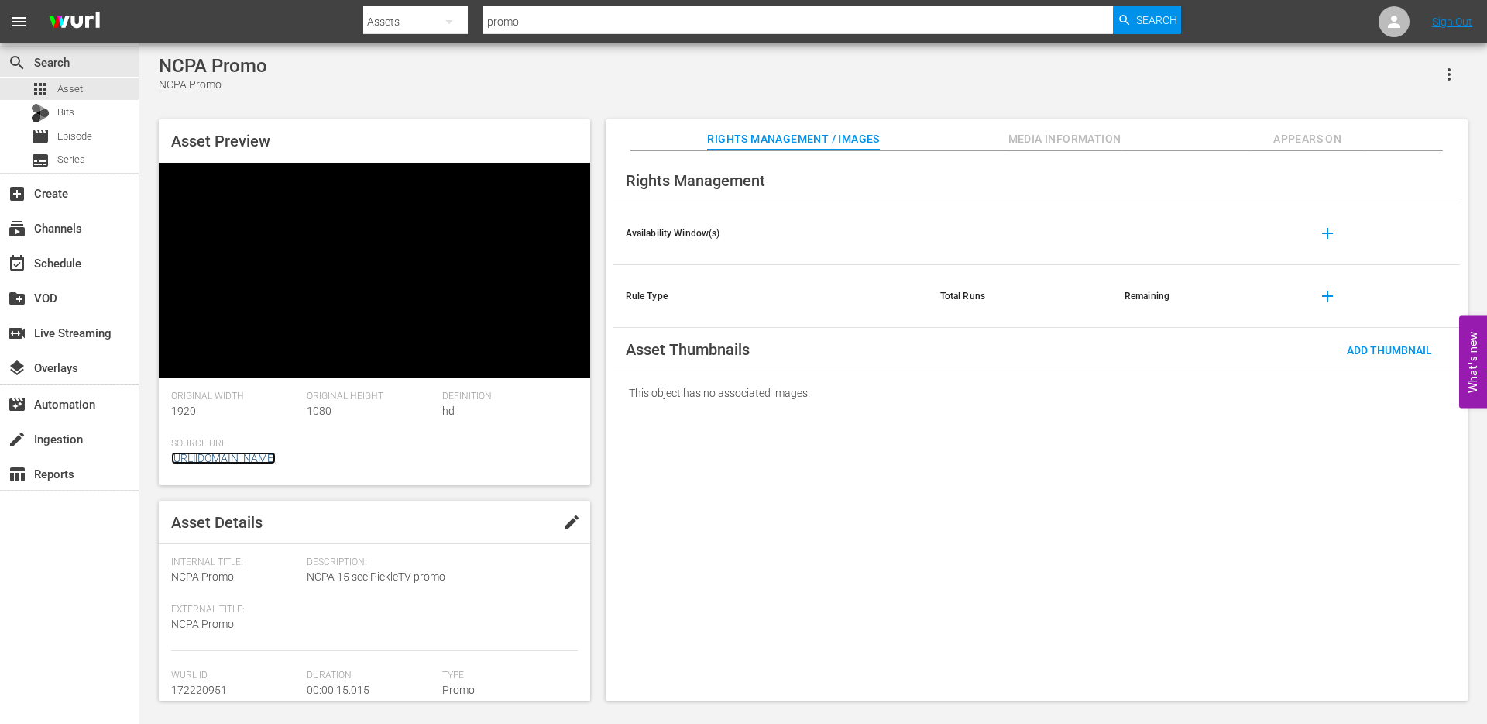
click at [276, 456] on link "https://app.answermedia.tv/watch.php?vid=6a6e4e4c-a76e-47a0-931b-daf00ec0b97e" at bounding box center [223, 458] width 105 height 12
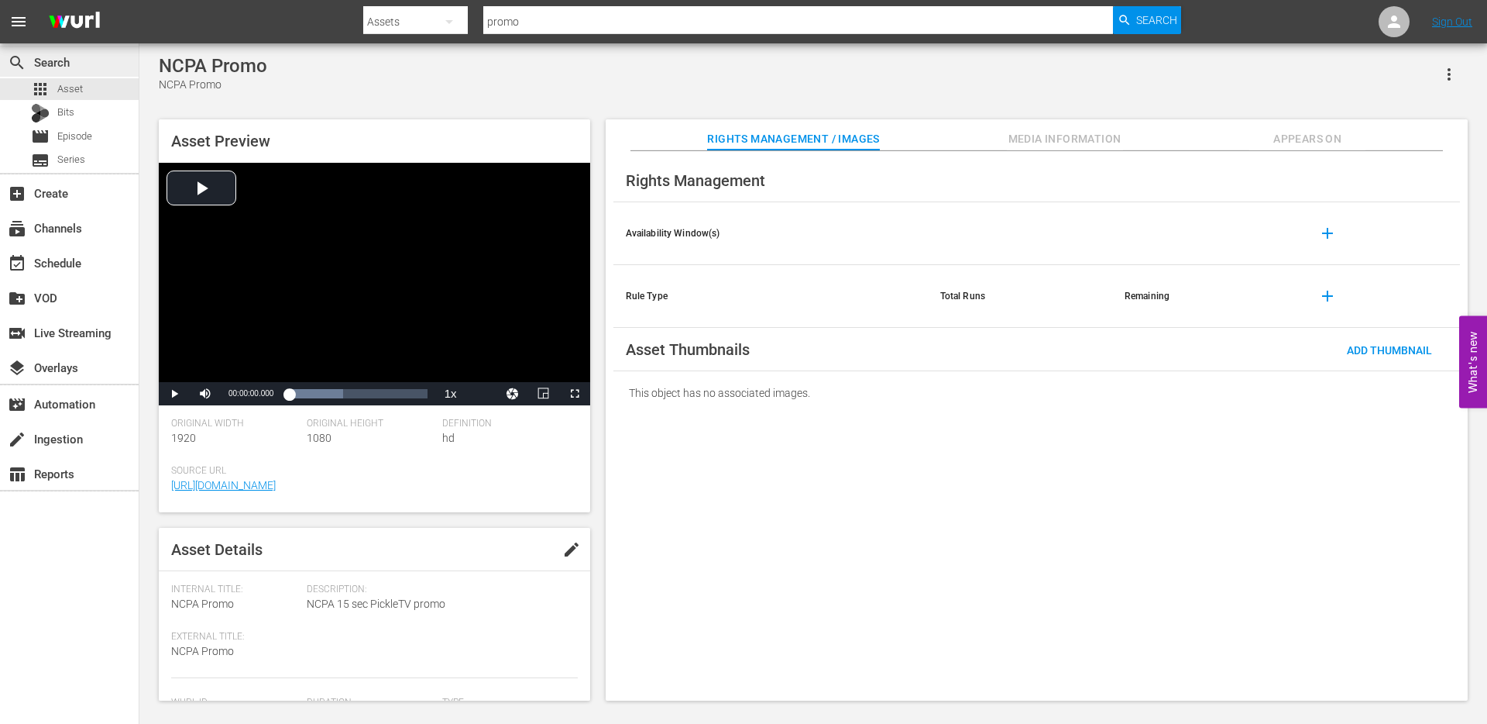
scroll to position [2, 0]
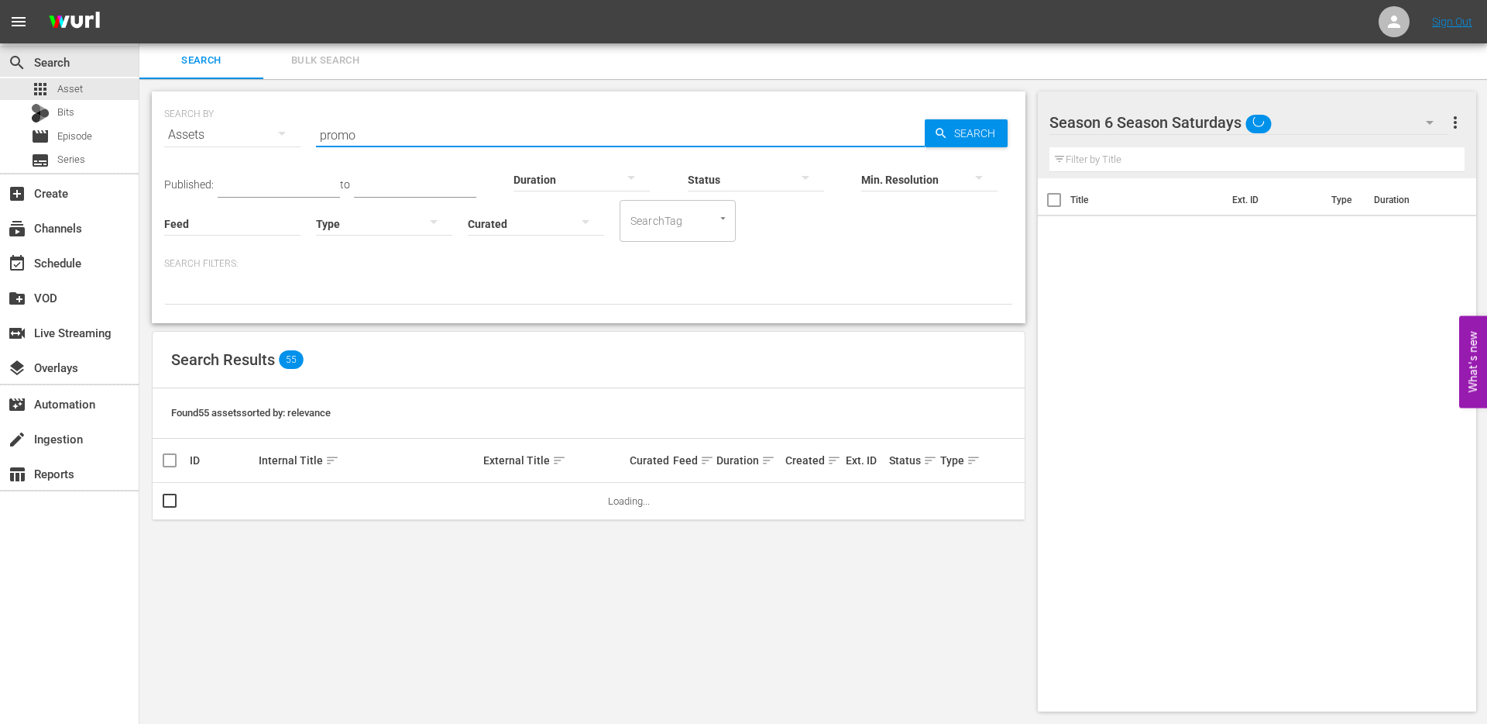
click at [361, 139] on input "promo" at bounding box center [620, 134] width 609 height 37
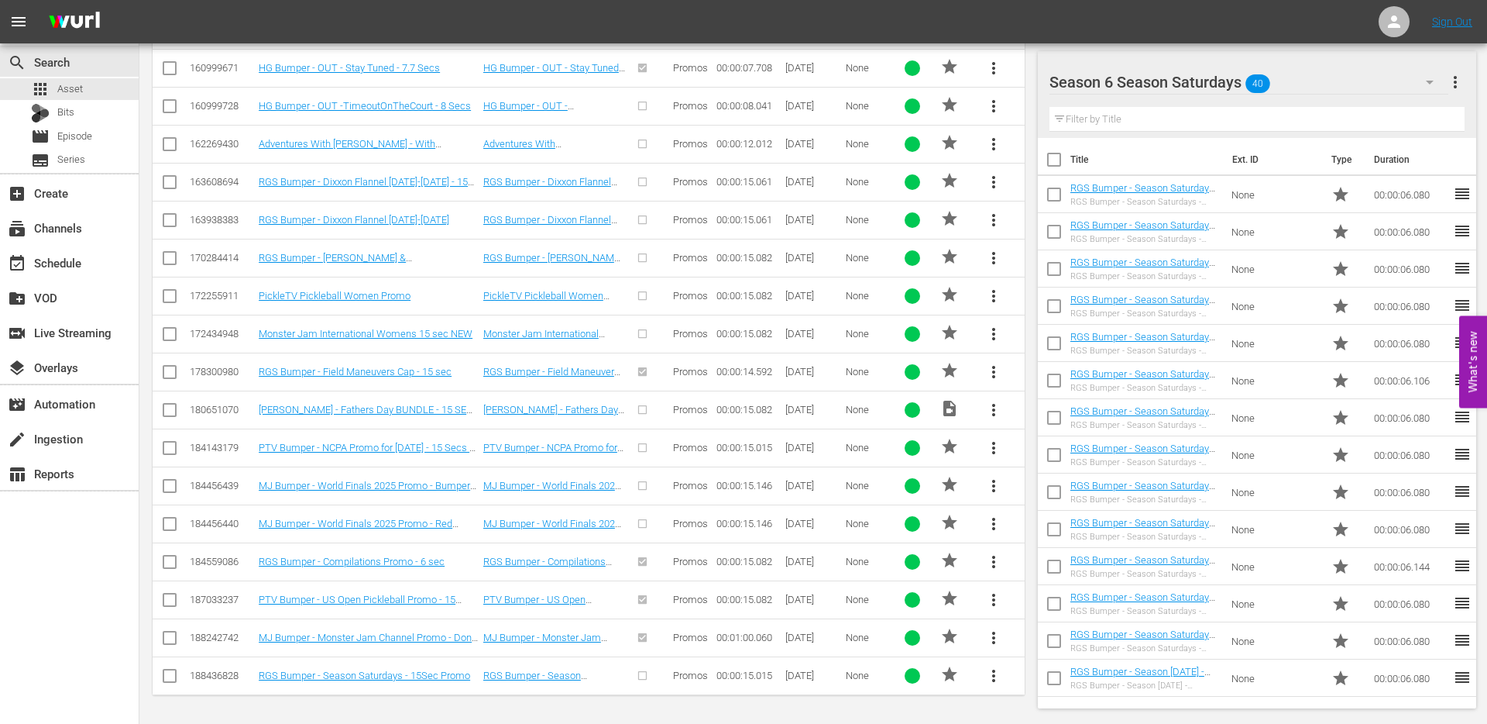
scroll to position [0, 0]
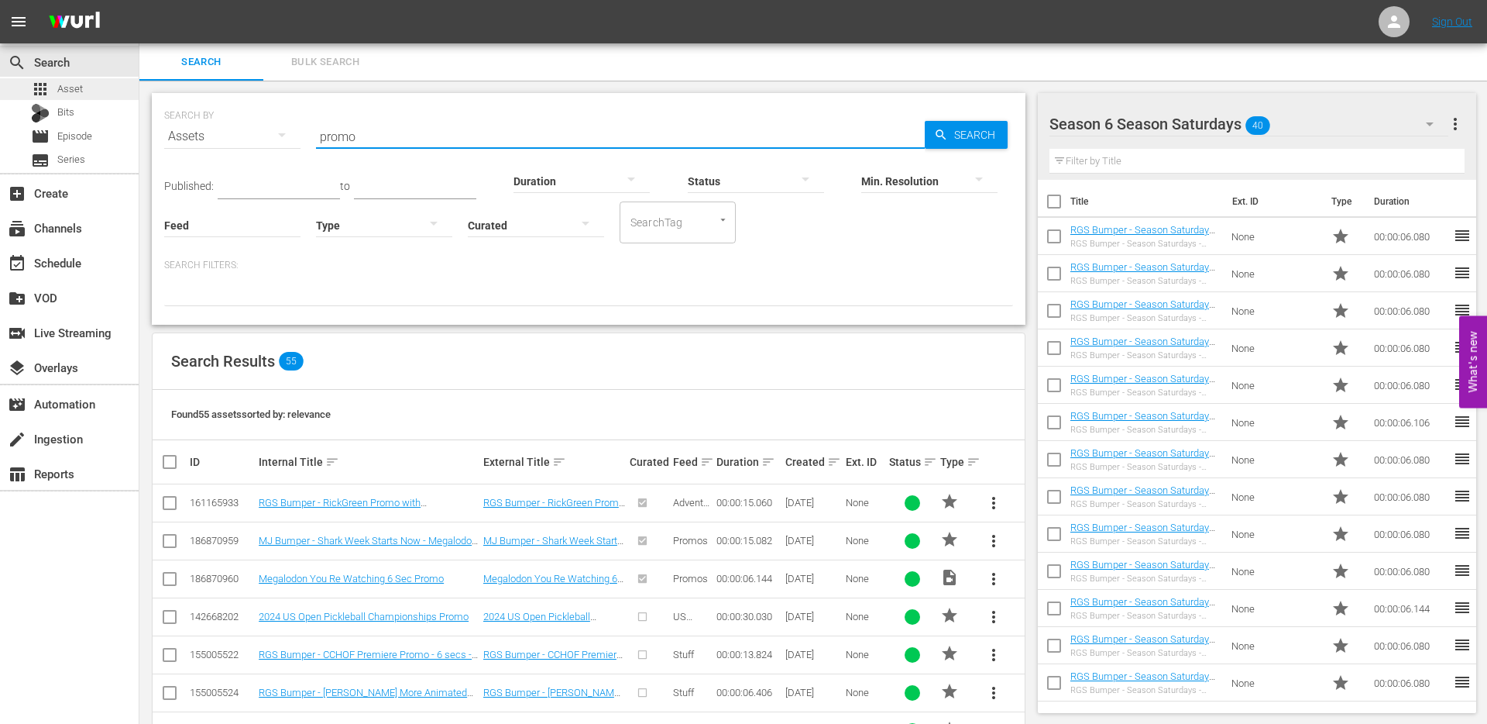
click at [77, 90] on span "Asset" at bounding box center [70, 88] width 26 height 15
click at [71, 225] on div "subscriptions Channels" at bounding box center [43, 225] width 87 height 14
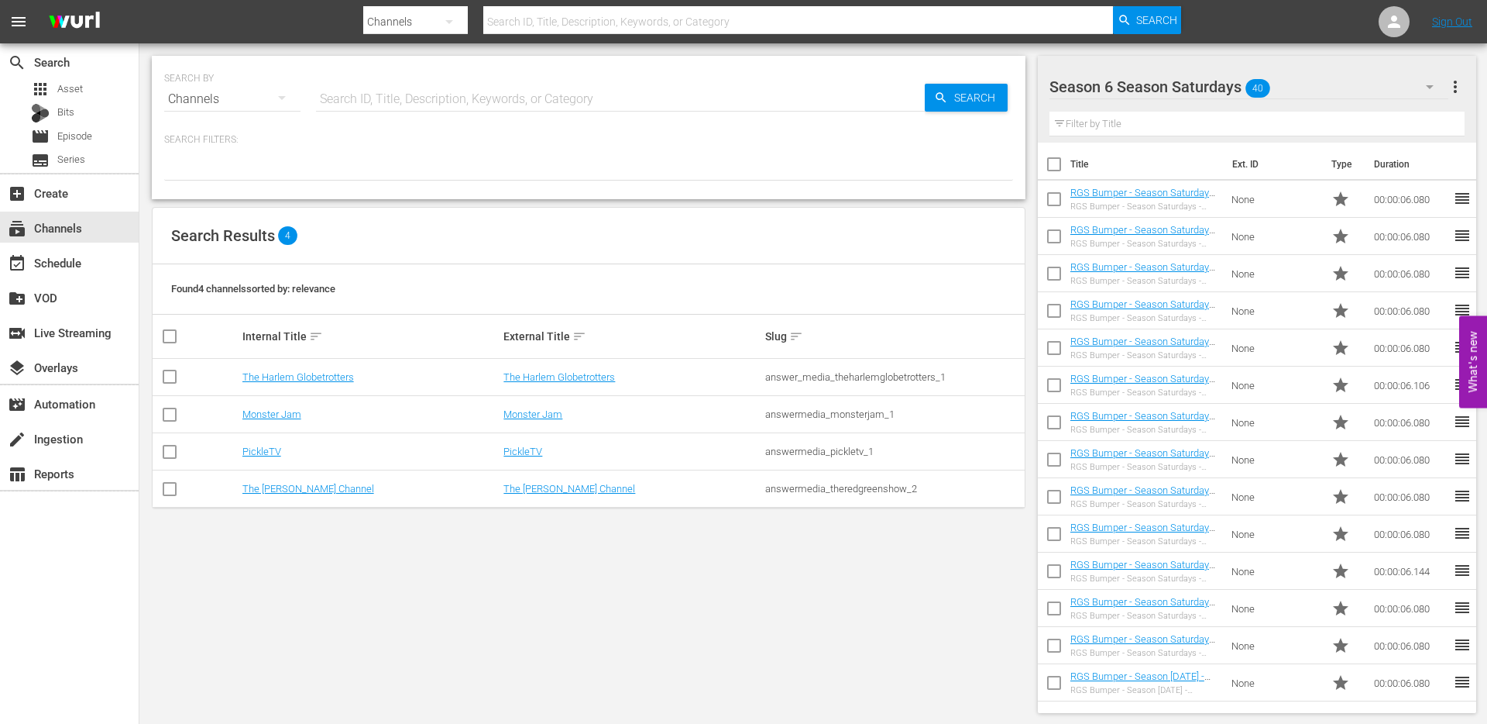
click at [382, 103] on input "text" at bounding box center [620, 99] width 609 height 37
type input "promo"
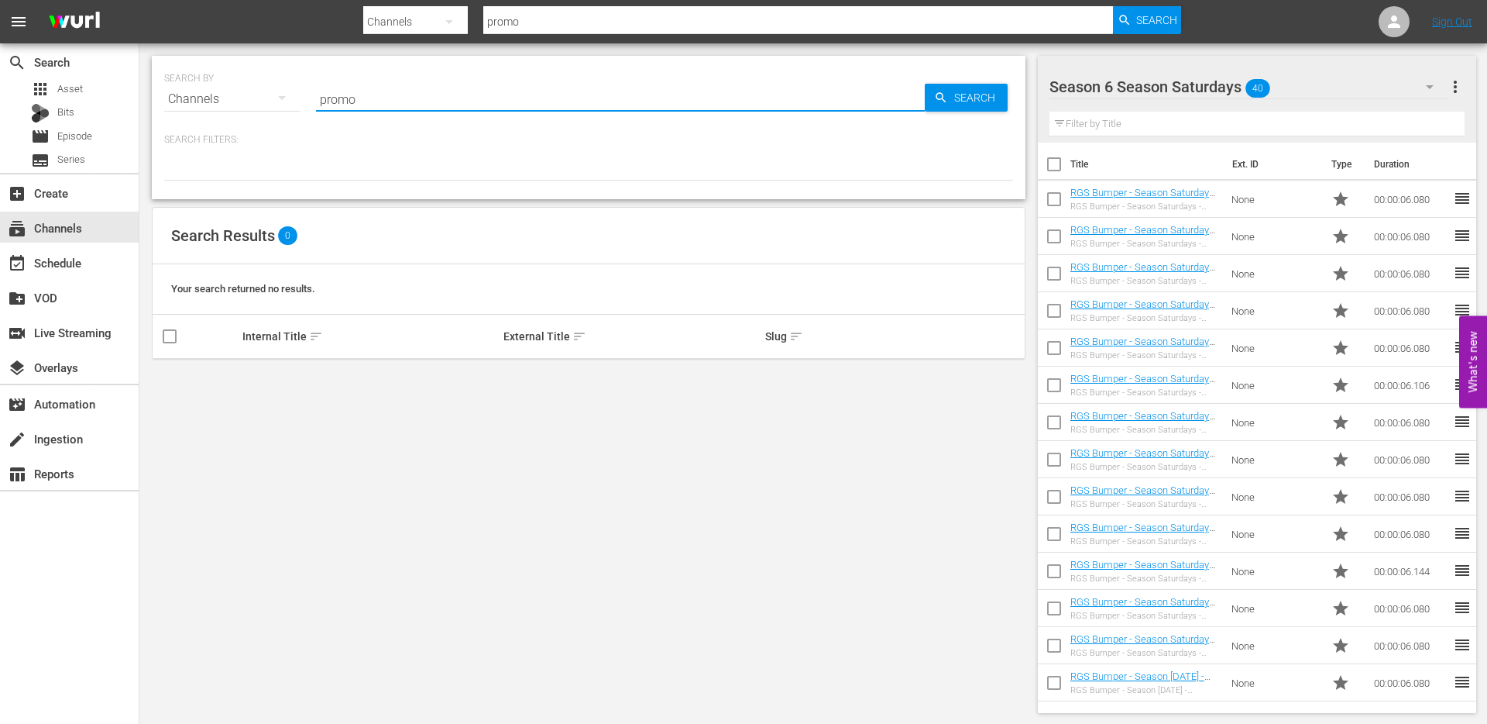
drag, startPoint x: 383, startPoint y: 101, endPoint x: 280, endPoint y: 99, distance: 102.3
click at [283, 99] on div "SEARCH BY Search By Channels Search ID, Title, Description, Keywords, or Catego…" at bounding box center [588, 90] width 849 height 56
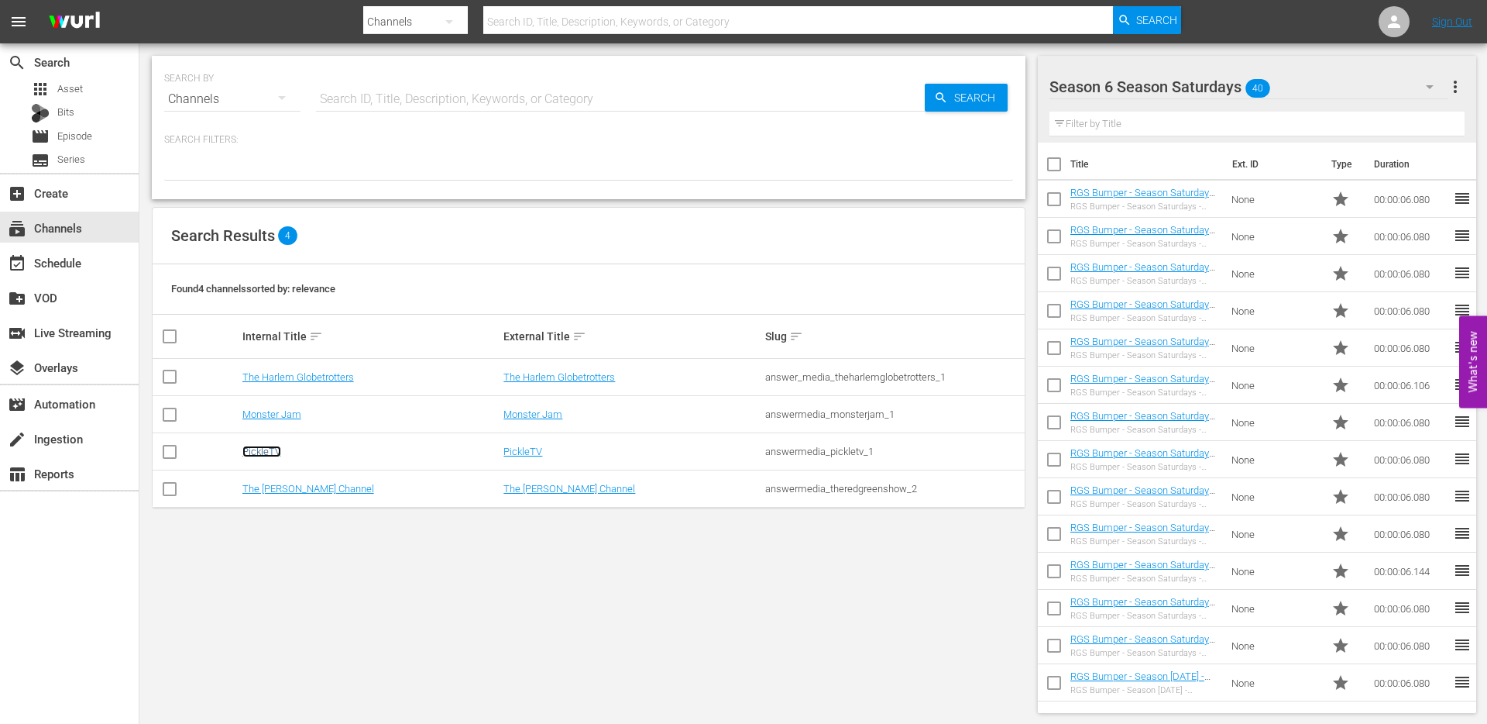
click at [260, 454] on link "PickleTV" at bounding box center [261, 451] width 39 height 12
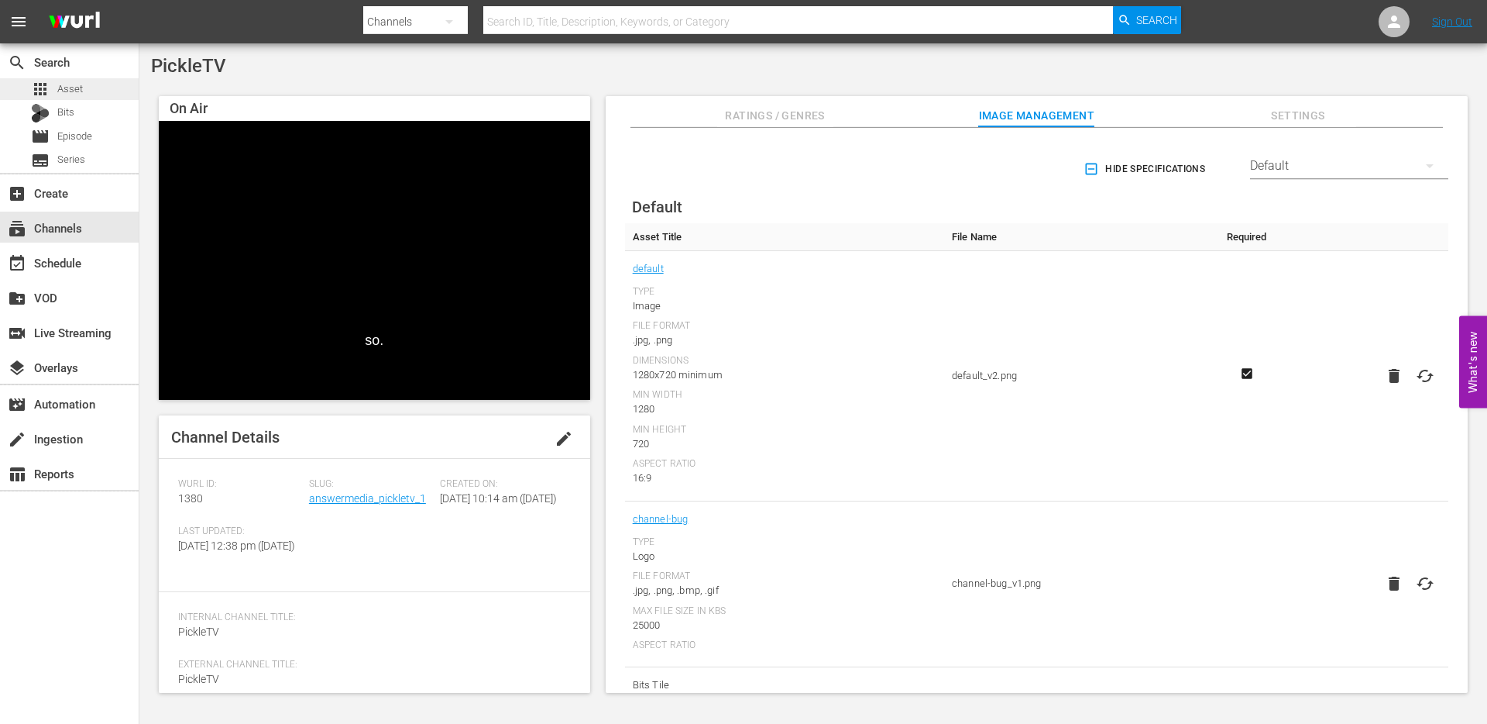
click at [70, 88] on span "Asset" at bounding box center [70, 88] width 26 height 15
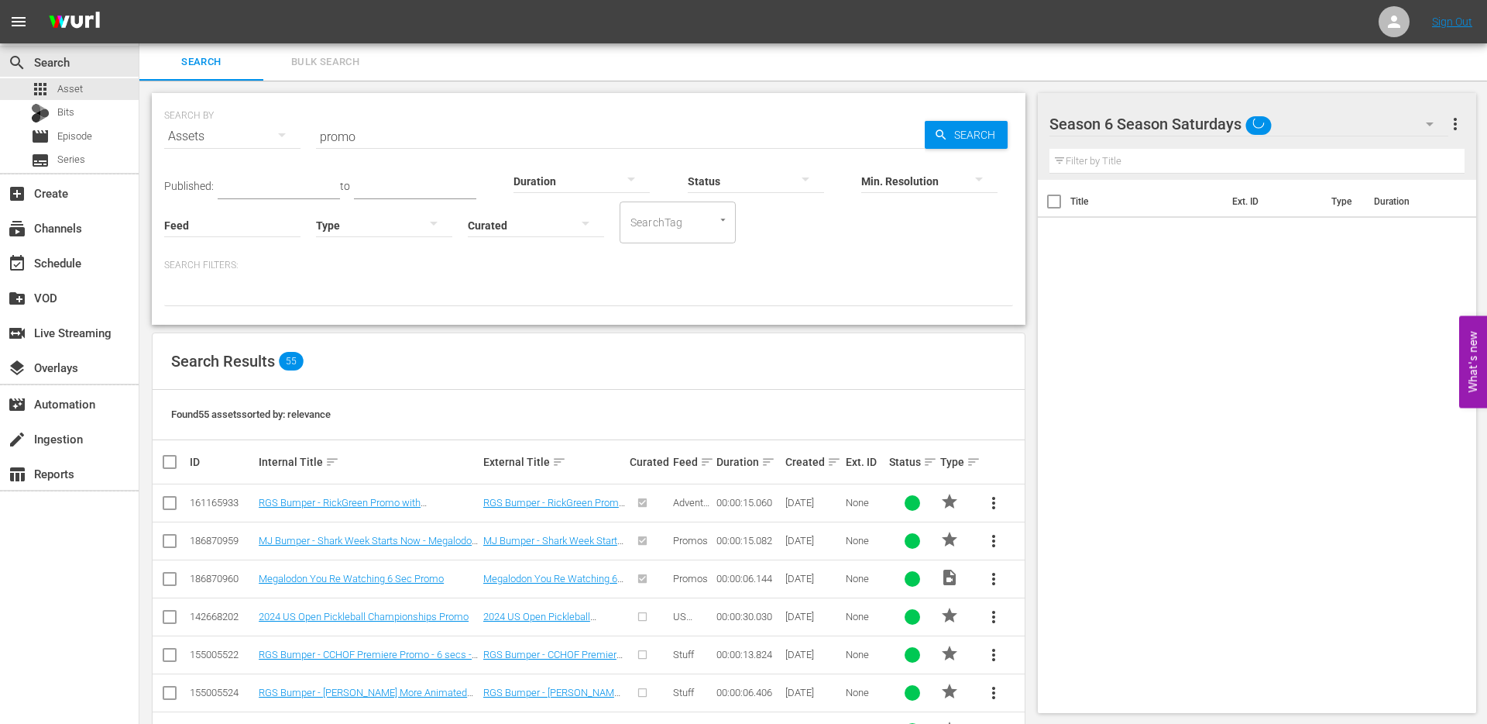
click at [275, 182] on input "text" at bounding box center [279, 187] width 122 height 23
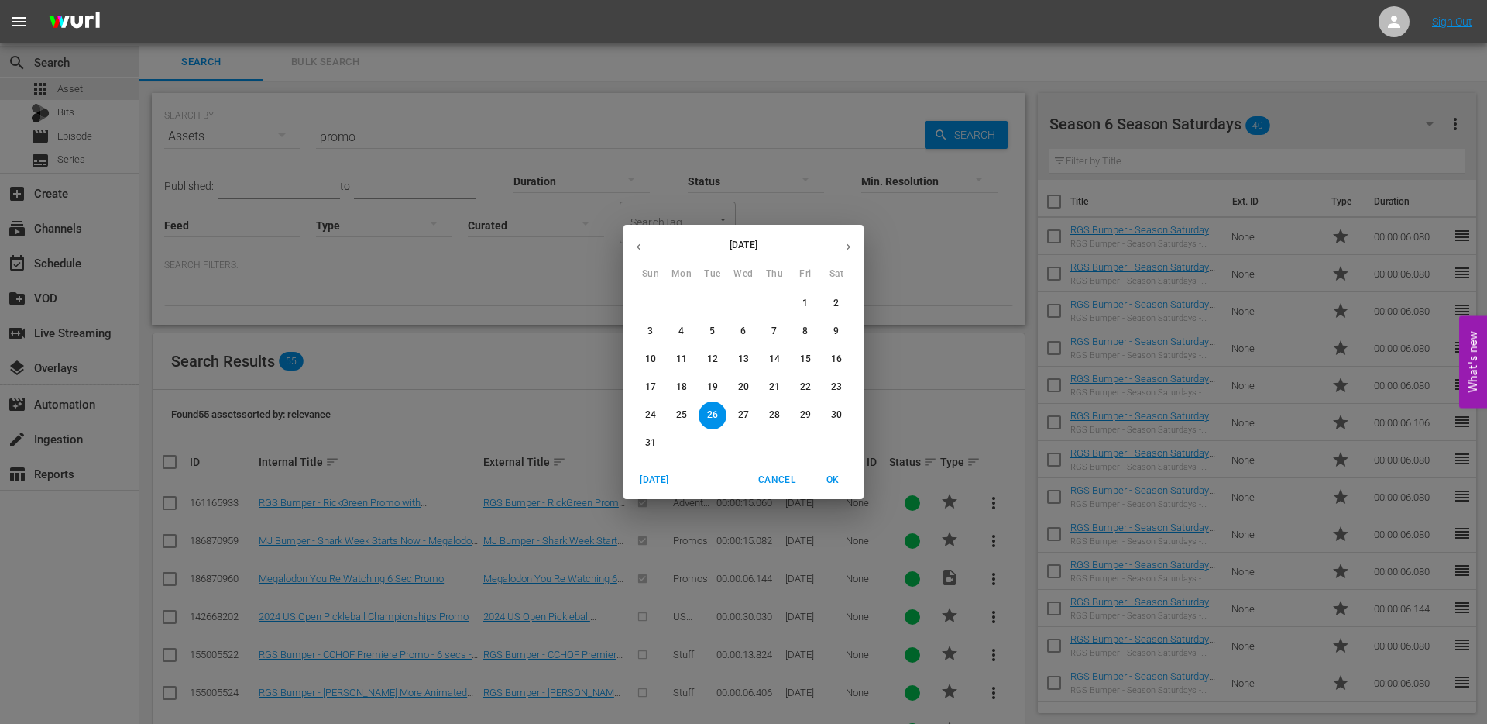
click at [780, 481] on span "Cancel" at bounding box center [776, 480] width 37 height 16
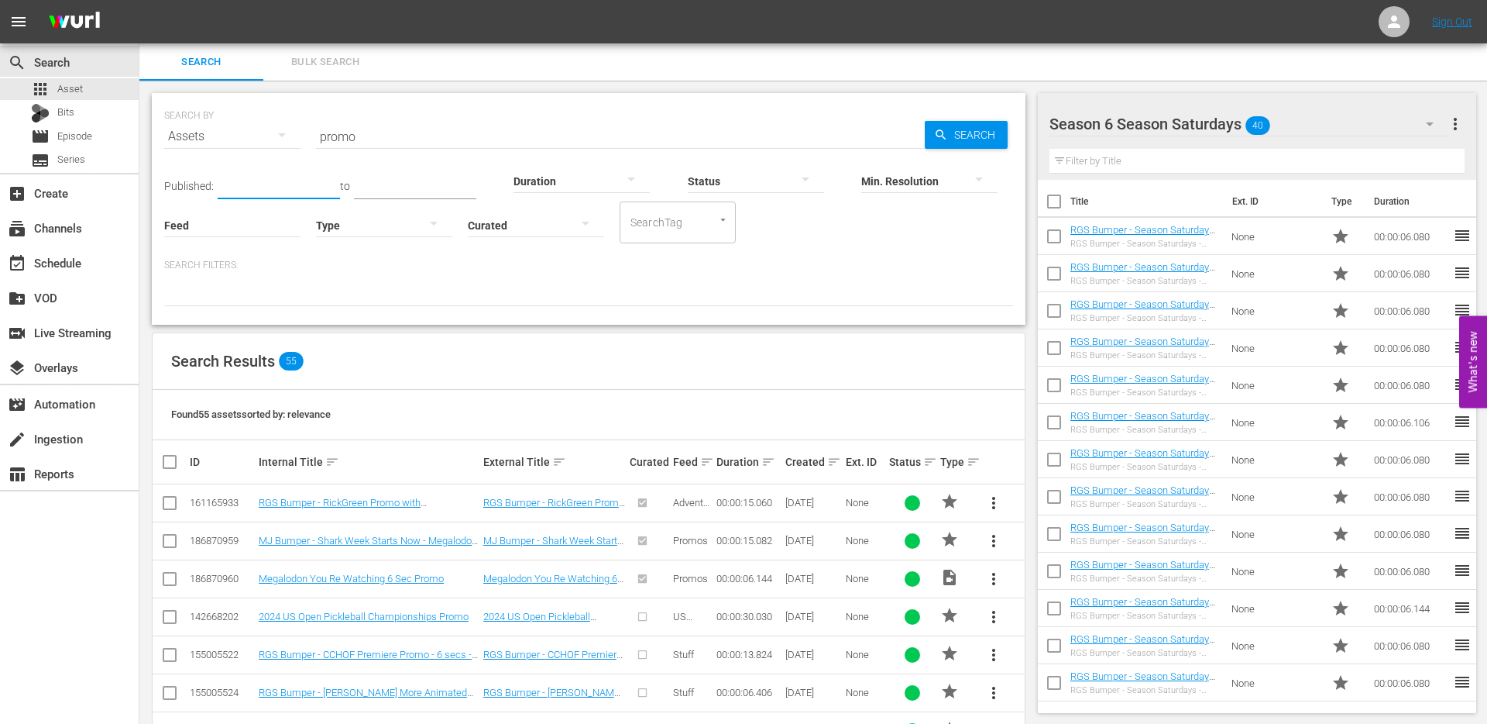
click at [284, 181] on input "text" at bounding box center [279, 187] width 122 height 23
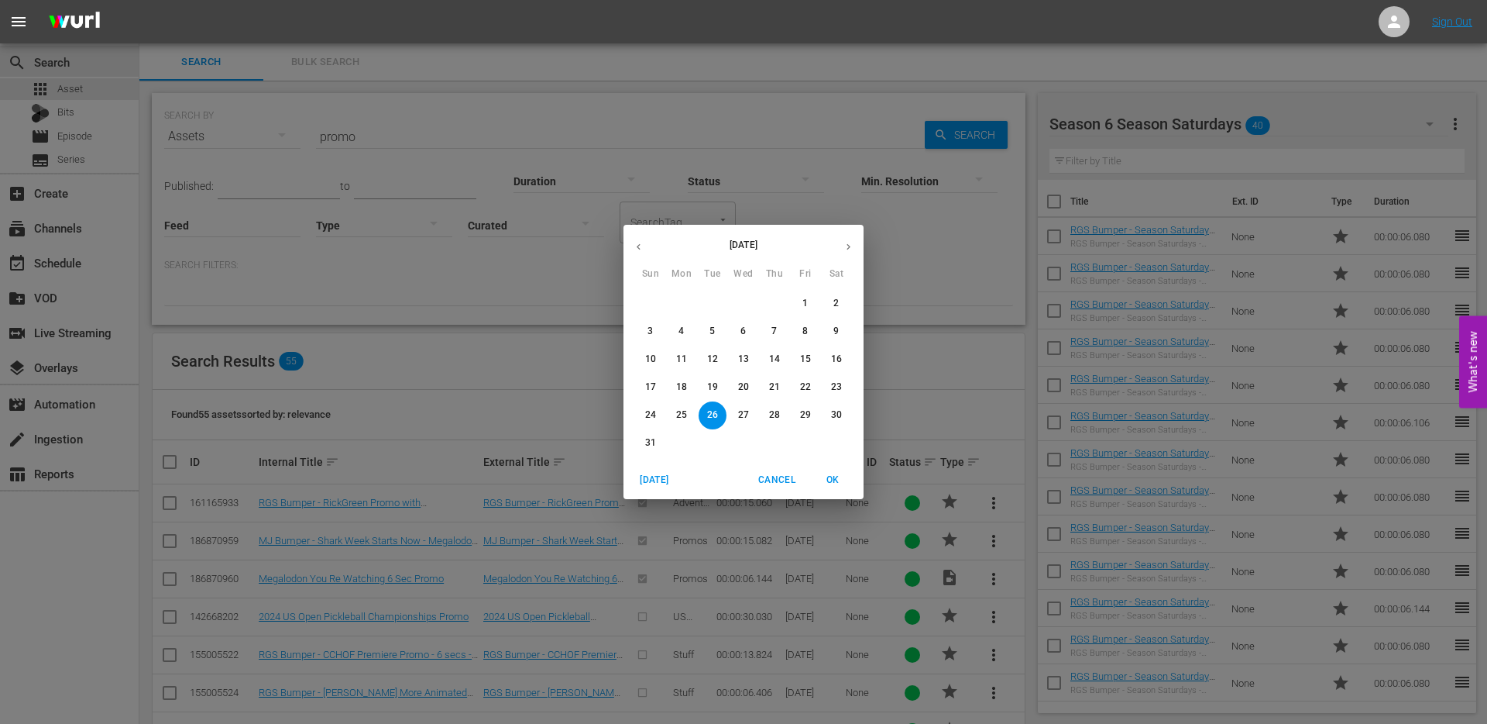
click at [638, 246] on icon "button" at bounding box center [639, 247] width 4 height 6
click at [716, 300] on span "1" at bounding box center [713, 303] width 28 height 13
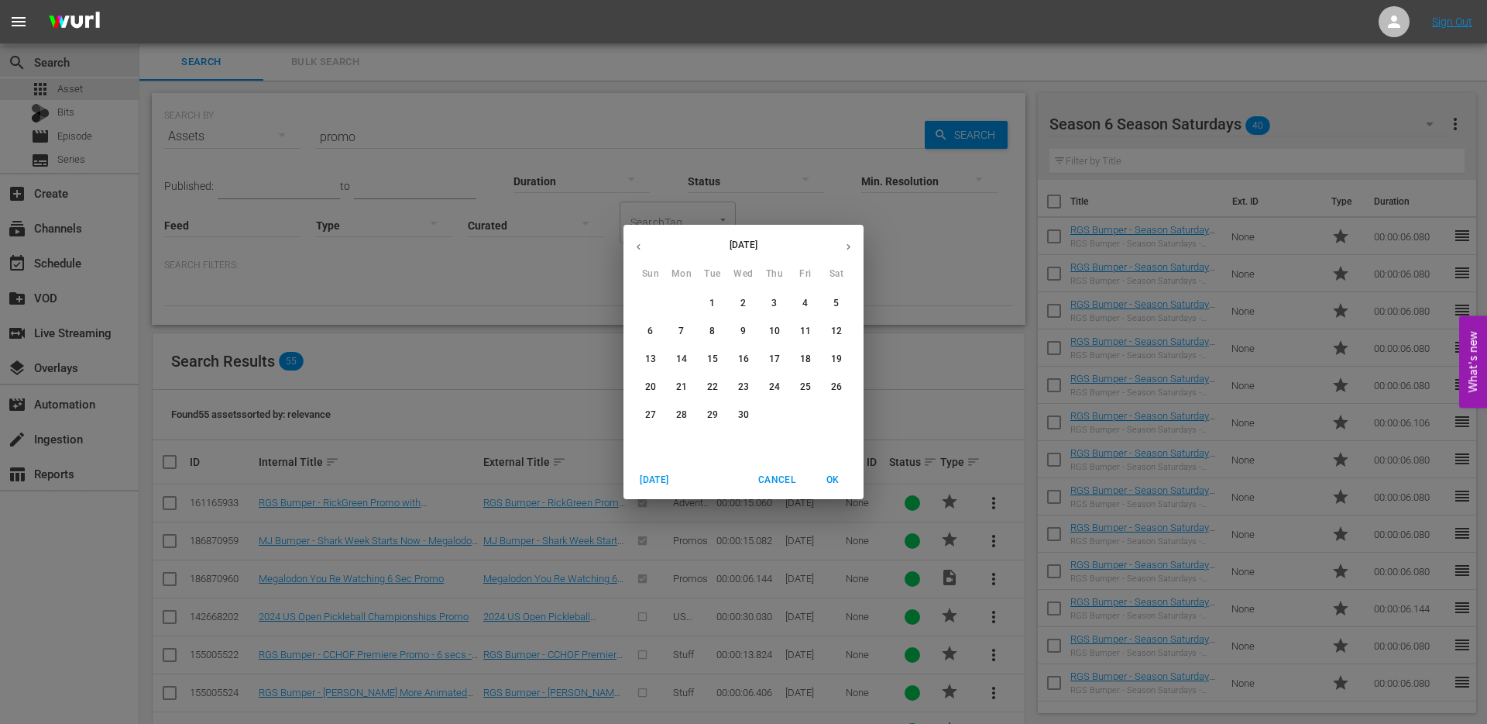
type input "Apr 1, 2025"
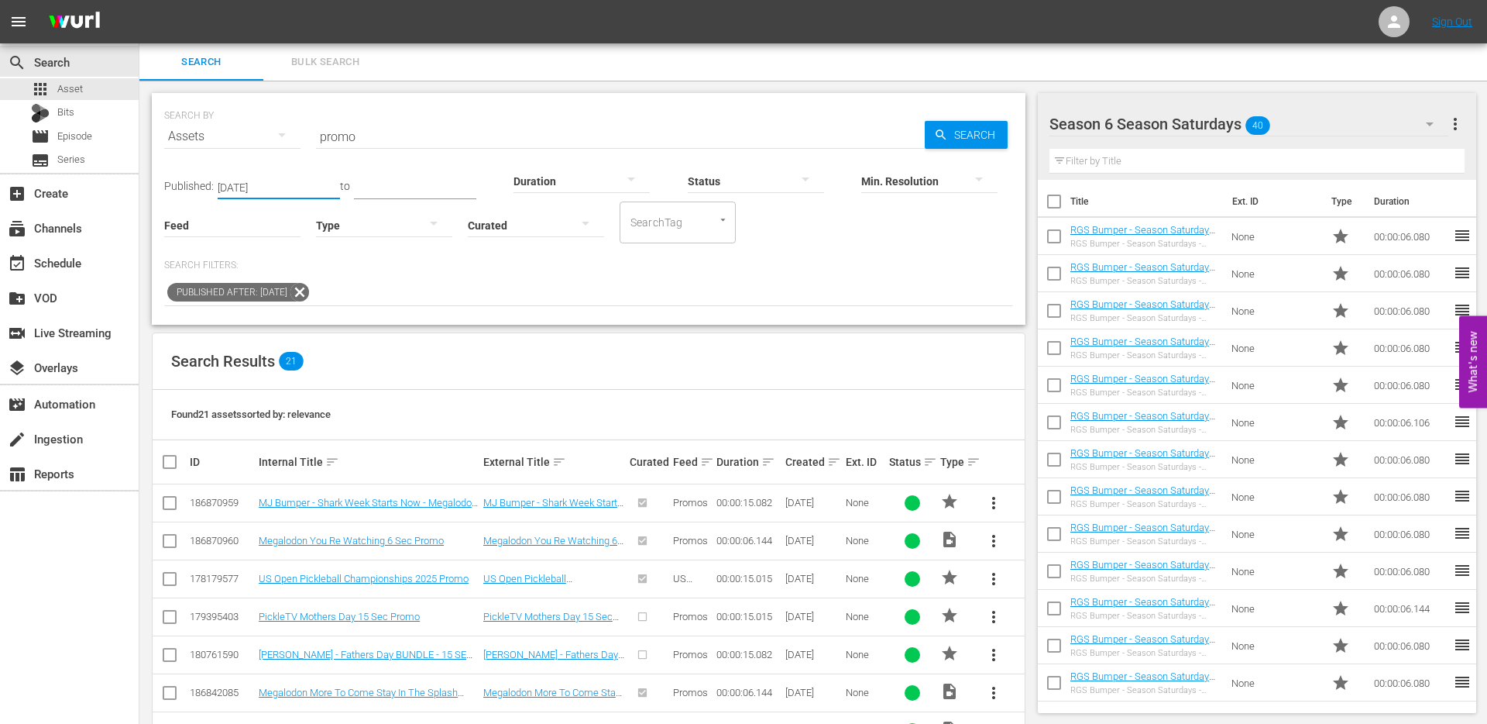
click at [411, 195] on div "Type" at bounding box center [384, 215] width 136 height 56
click at [408, 185] on input "text" at bounding box center [415, 187] width 122 height 23
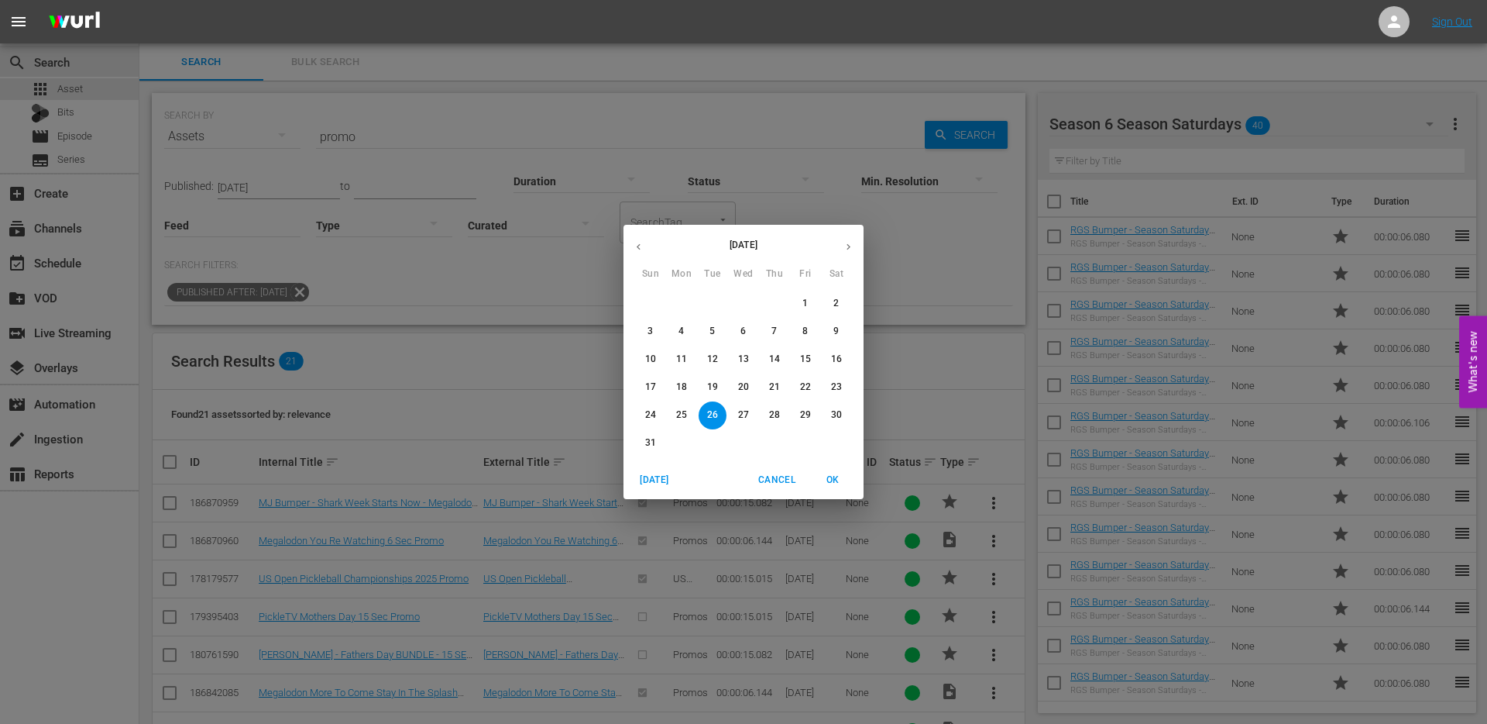
click at [653, 440] on p "31" at bounding box center [650, 442] width 11 height 13
type input "Aug 31, 2025"
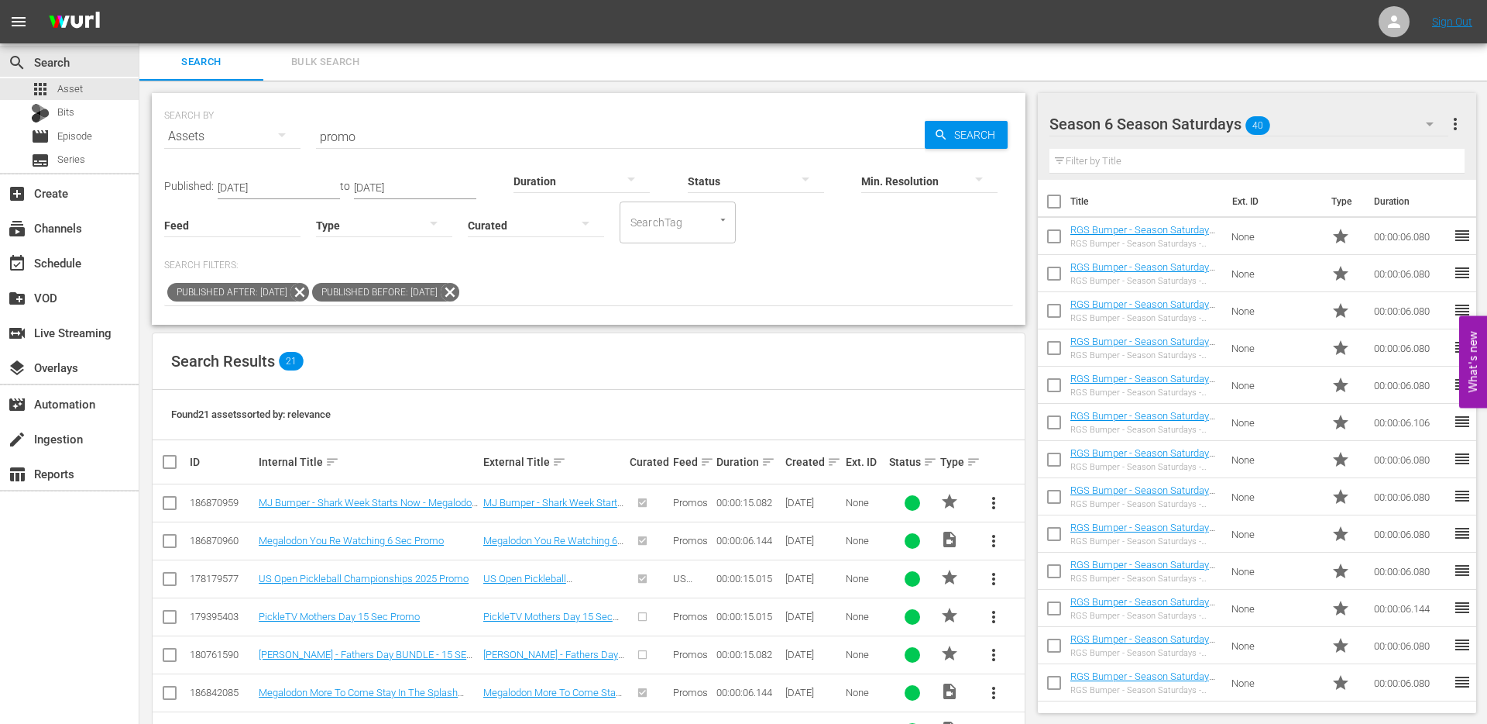
click at [976, 143] on div "Min. Resolution" at bounding box center [929, 171] width 136 height 56
click at [668, 224] on input "SearchTag" at bounding box center [656, 222] width 59 height 28
click at [589, 298] on div "Published After: Apr 1, 2025 Published Before: Aug 31, 2025" at bounding box center [588, 293] width 849 height 26
click at [409, 227] on div at bounding box center [384, 224] width 136 height 43
click at [384, 311] on div "Promo" at bounding box center [384, 322] width 136 height 25
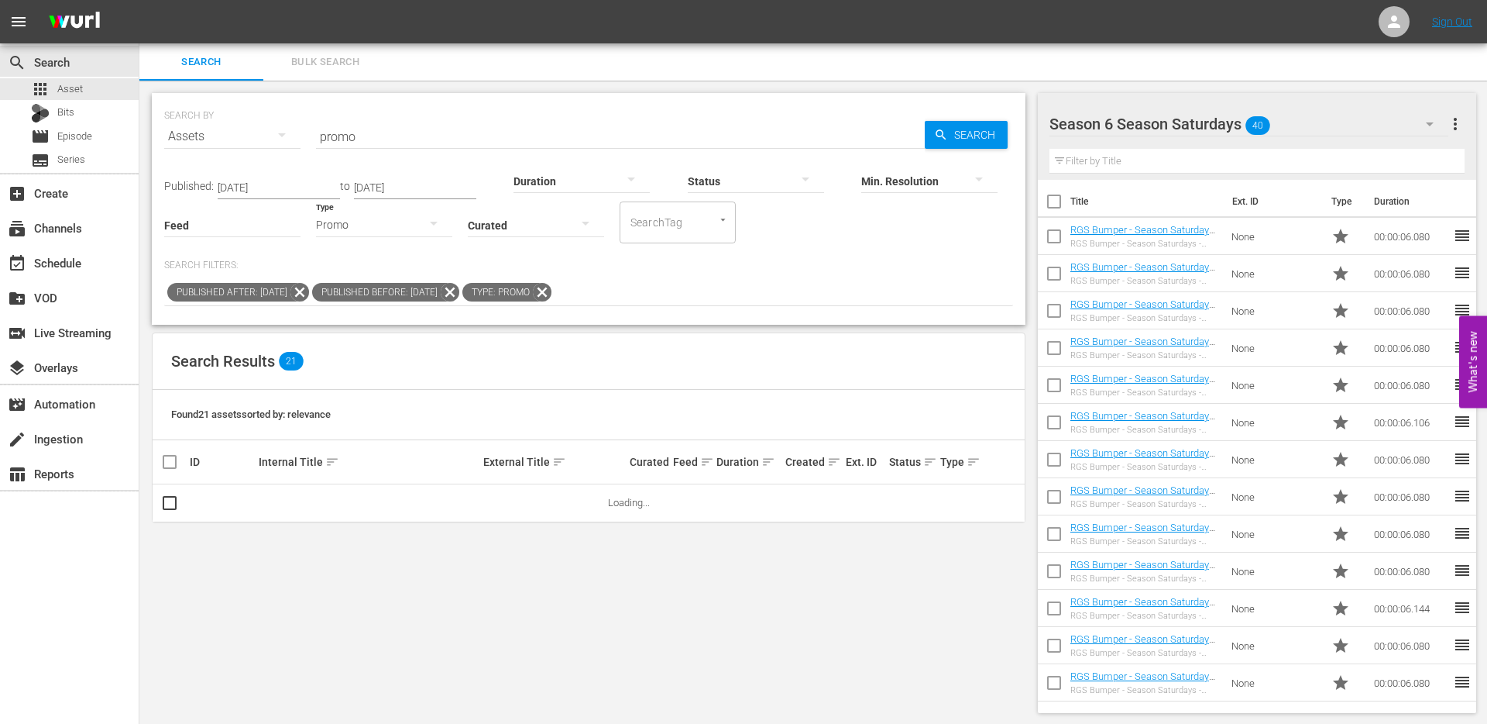
click at [948, 140] on span "Search" at bounding box center [978, 135] width 60 height 28
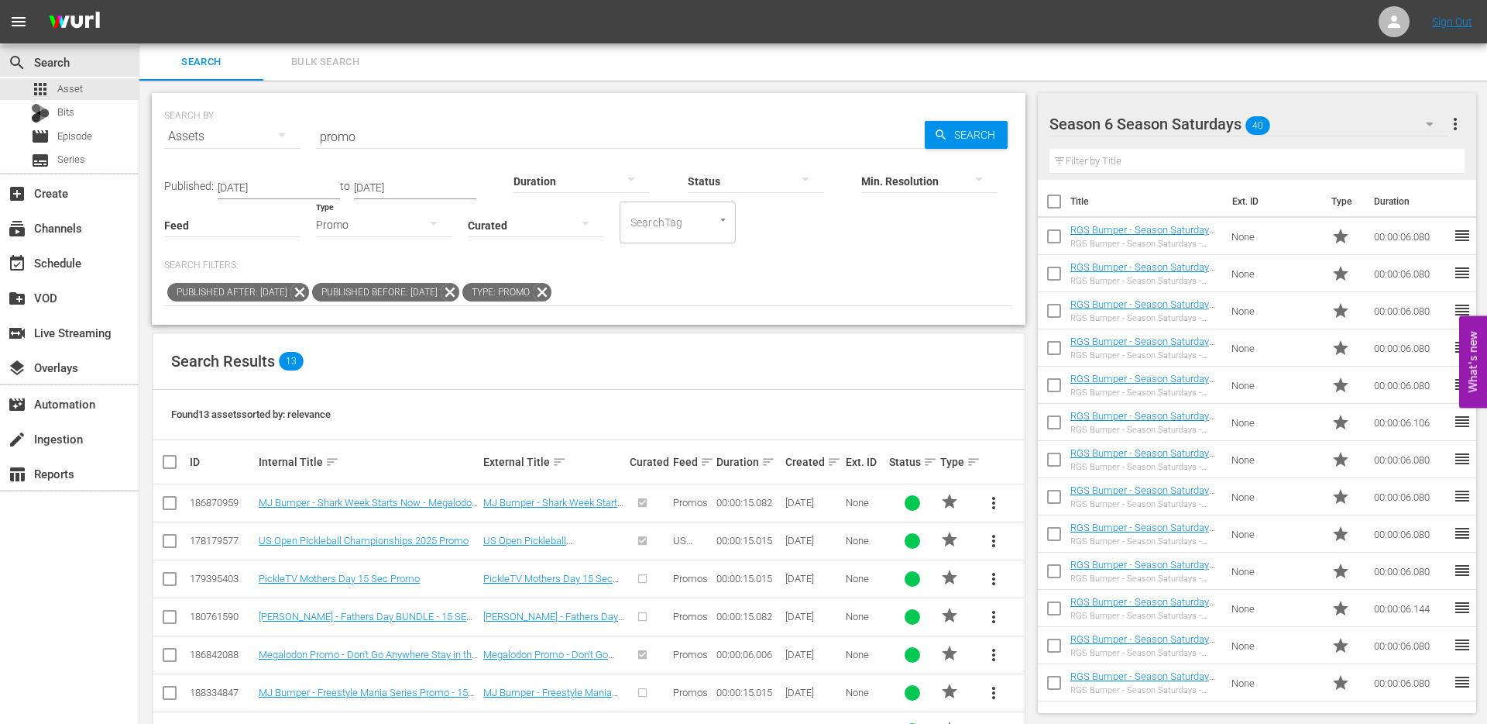
click at [552, 294] on icon at bounding box center [542, 292] width 19 height 19
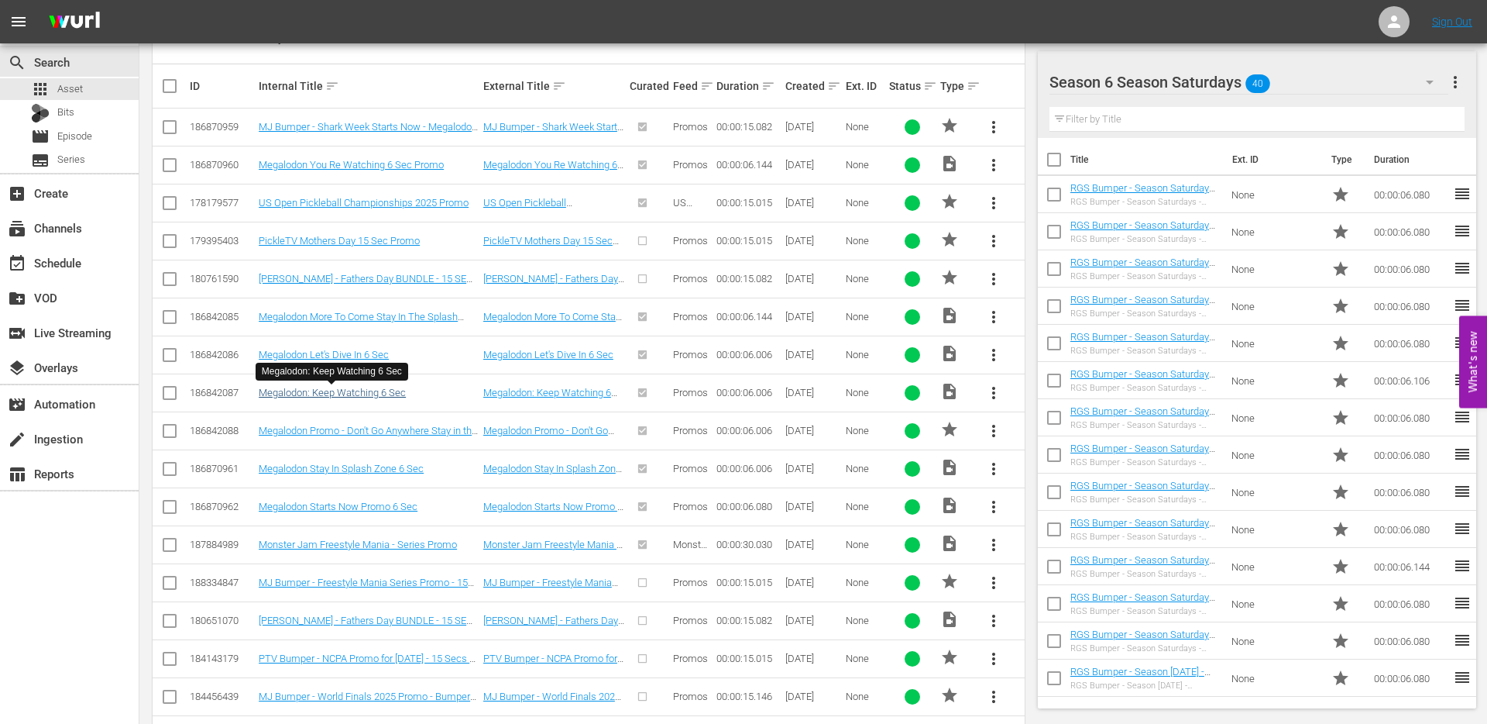
scroll to position [586, 0]
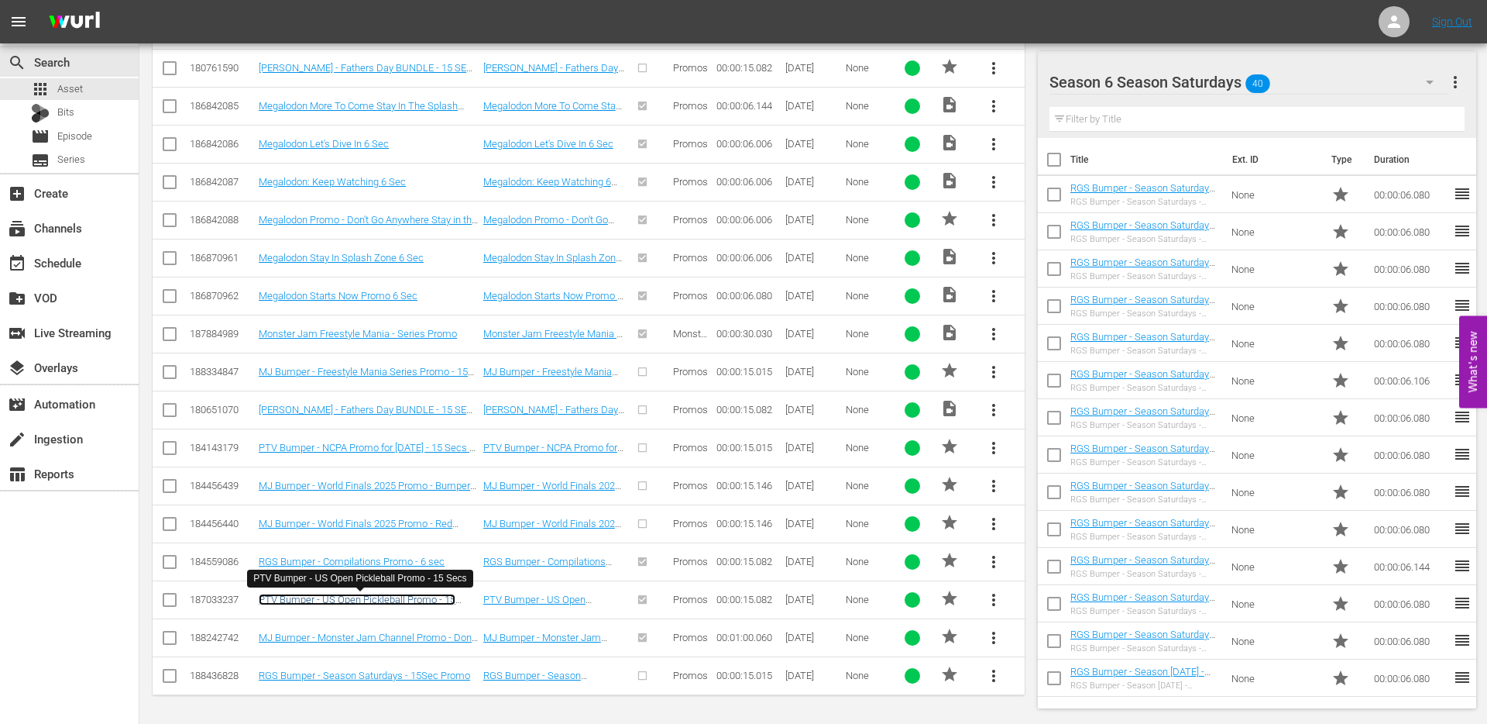
click at [355, 596] on link "PTV Bumper - US Open Pickleball Promo - 15 Secs" at bounding box center [357, 604] width 197 height 23
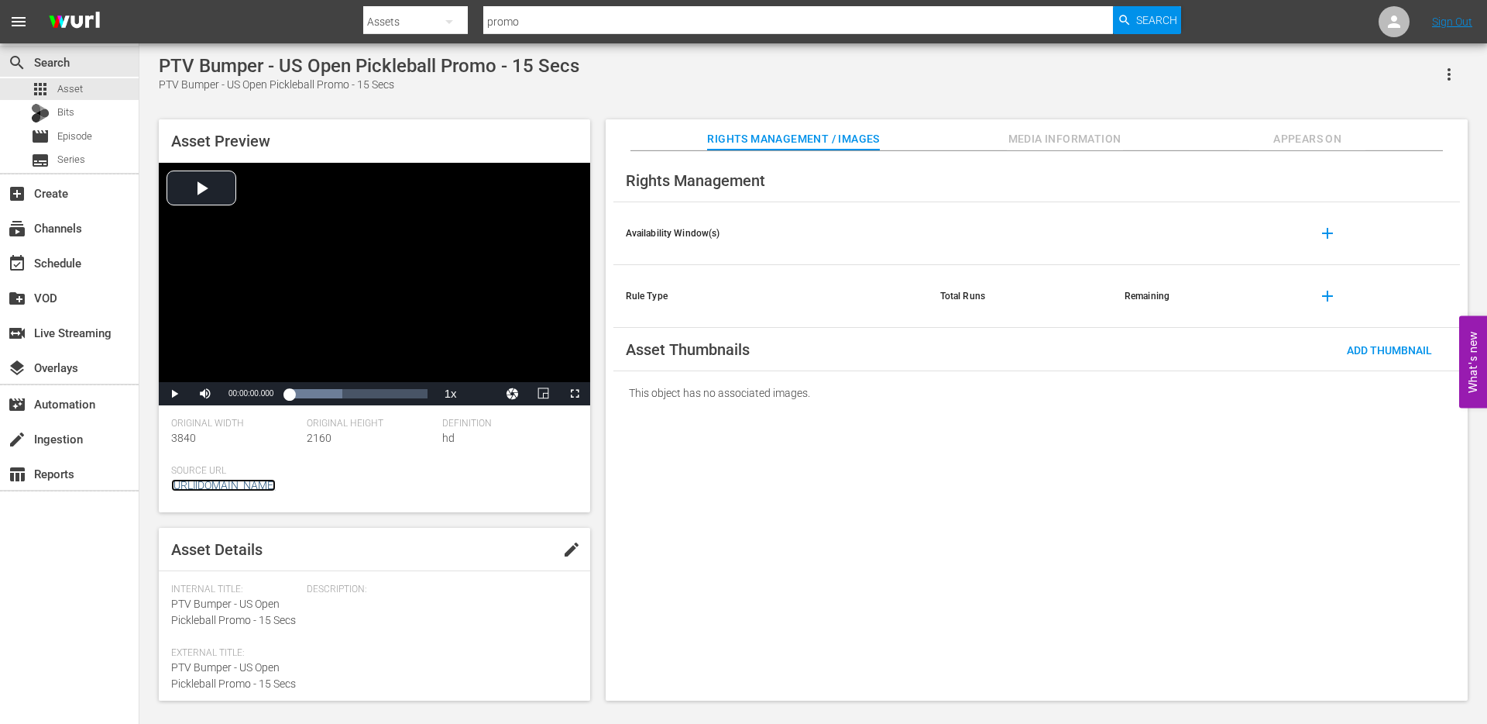
click at [276, 484] on link "https://app.answermedia.tv/watch.php?vid=292ba99c-b96f-43b1-8932-3f18d1ddca69" at bounding box center [223, 485] width 105 height 12
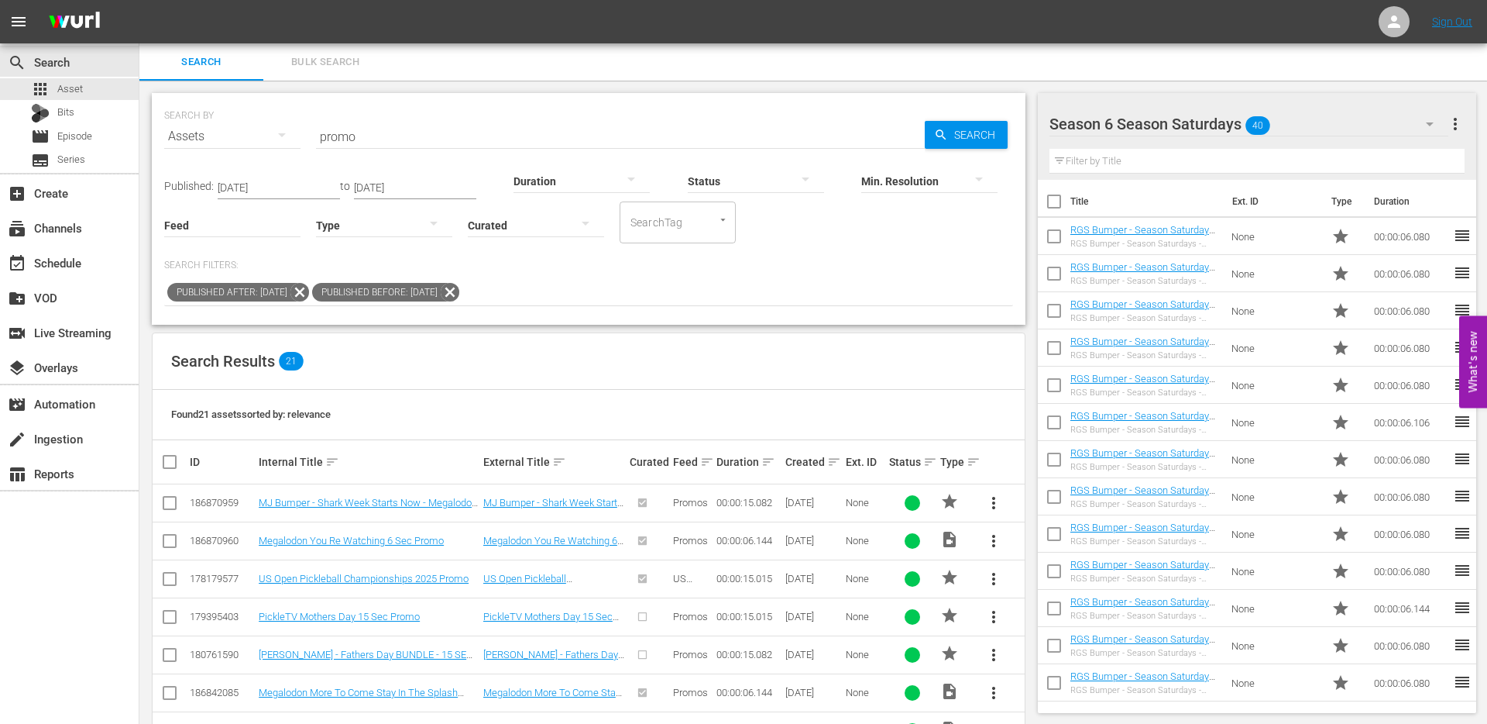
click at [309, 293] on icon at bounding box center [300, 292] width 19 height 19
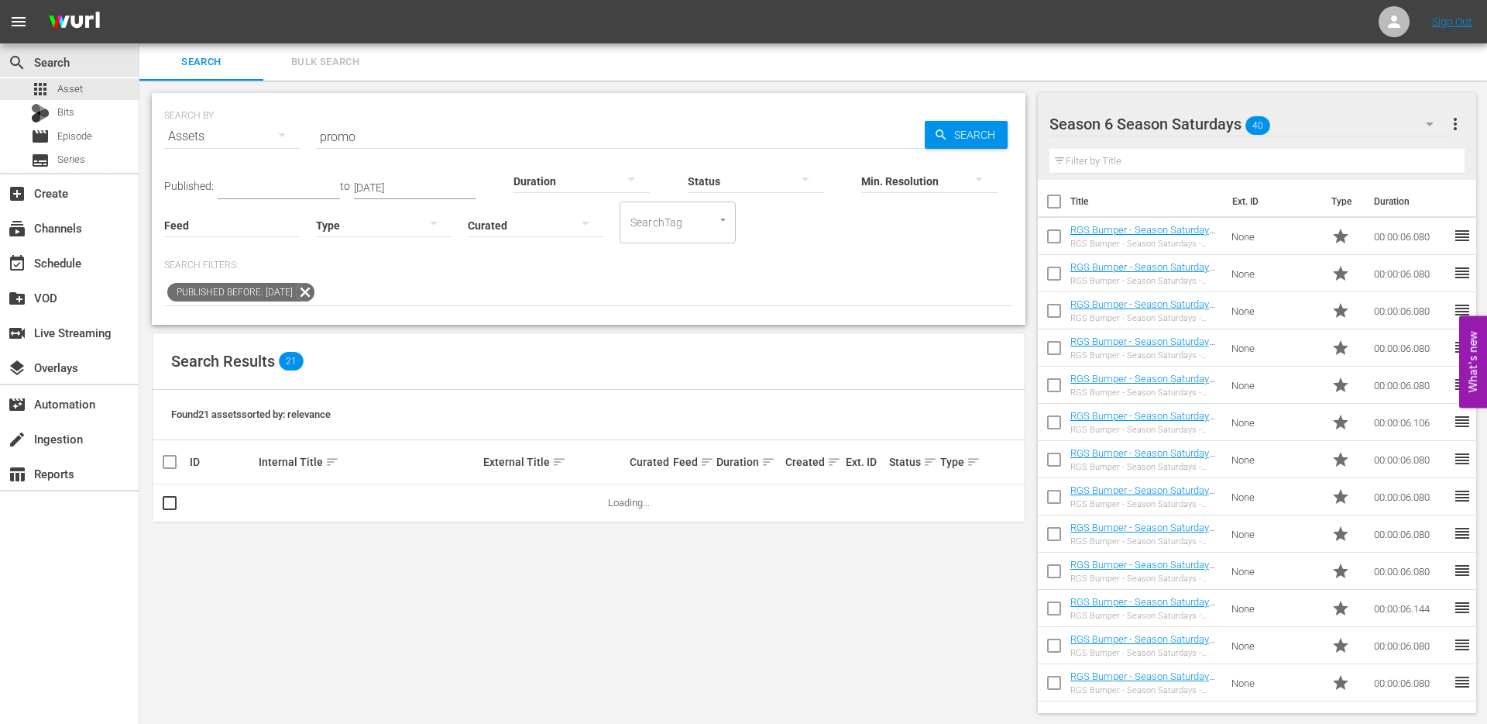
click at [315, 290] on icon at bounding box center [305, 292] width 19 height 19
drag, startPoint x: 368, startPoint y: 146, endPoint x: 304, endPoint y: 143, distance: 64.4
click at [304, 143] on div "SEARCH BY Search By Assets Search ID, Title, Description, Keywords, or Category…" at bounding box center [588, 127] width 849 height 56
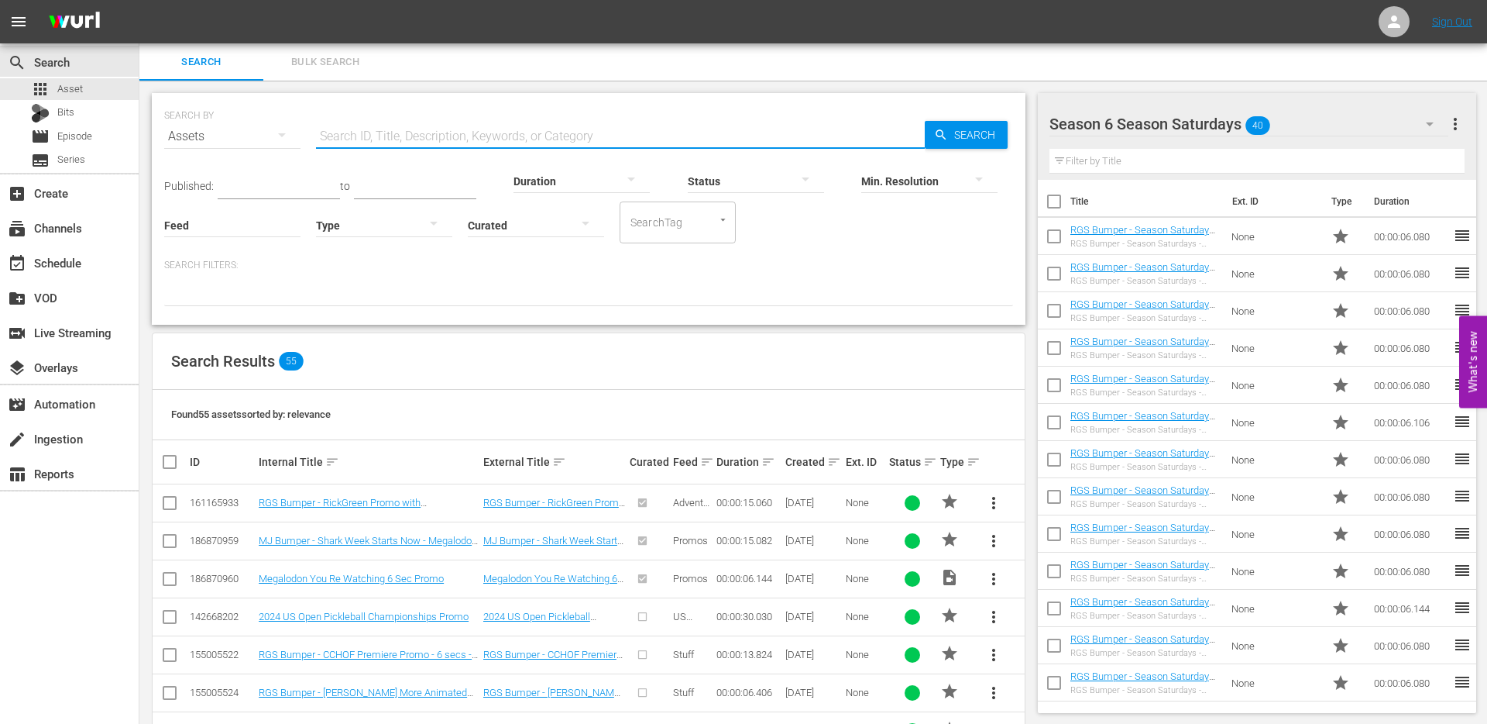
click at [321, 267] on p "Search Filters:" at bounding box center [588, 265] width 849 height 13
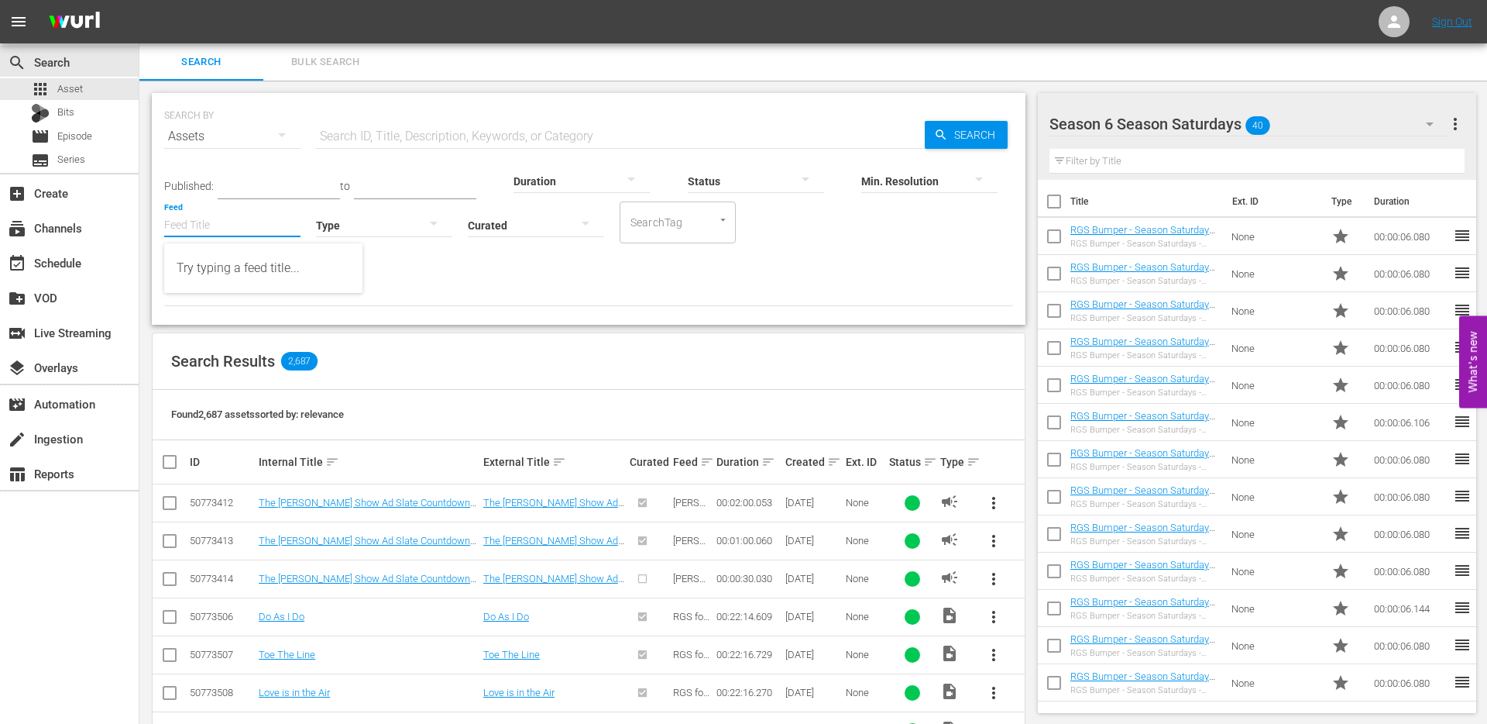
click at [248, 231] on input "Feed" at bounding box center [232, 226] width 136 height 56
click at [392, 273] on div "Search Filters:" at bounding box center [588, 282] width 849 height 47
